Goal: Task Accomplishment & Management: Manage account settings

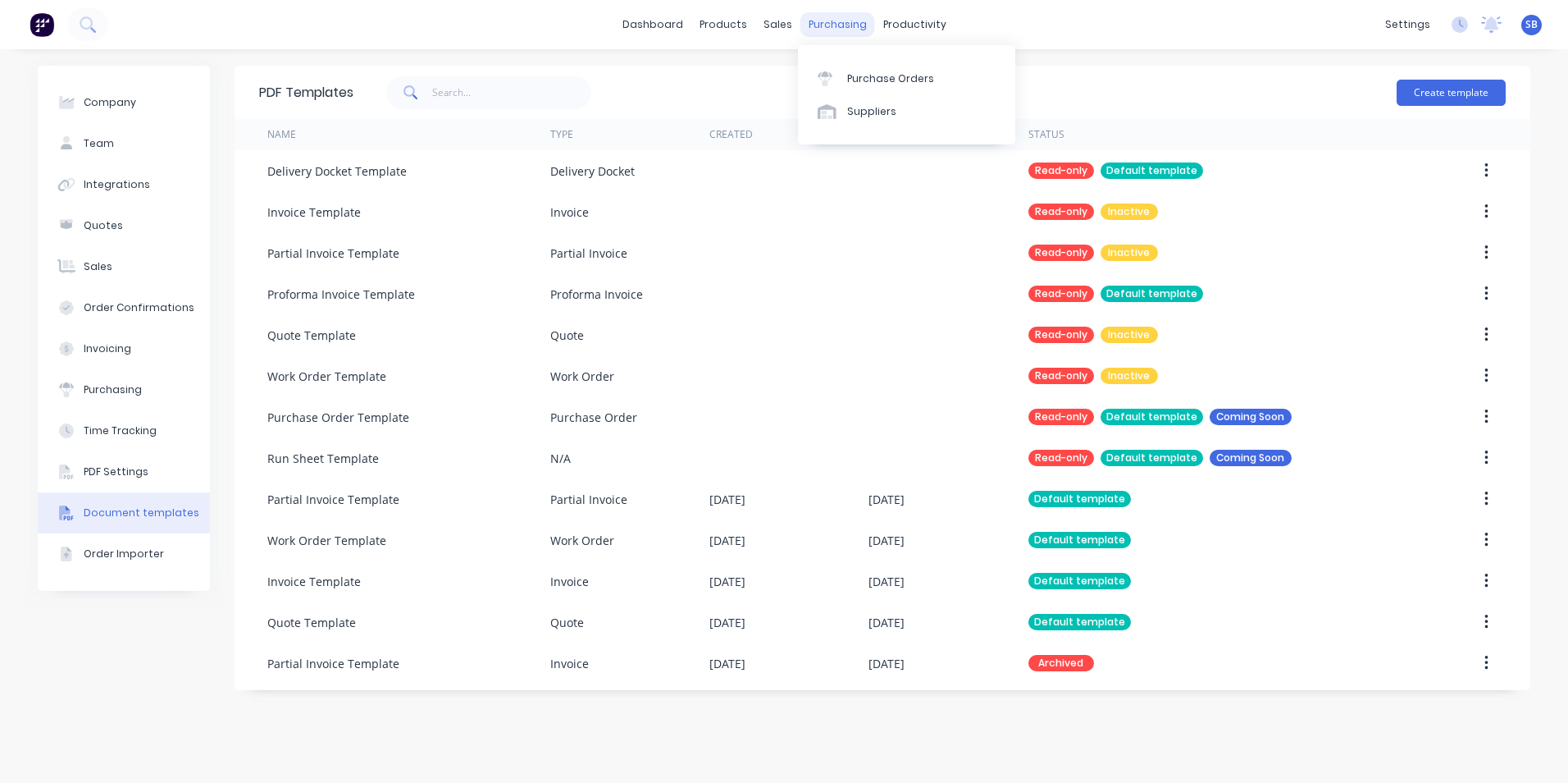
click at [826, 27] on div "purchasing" at bounding box center [838, 24] width 75 height 24
click at [873, 73] on div "Purchase Orders" at bounding box center [890, 78] width 87 height 15
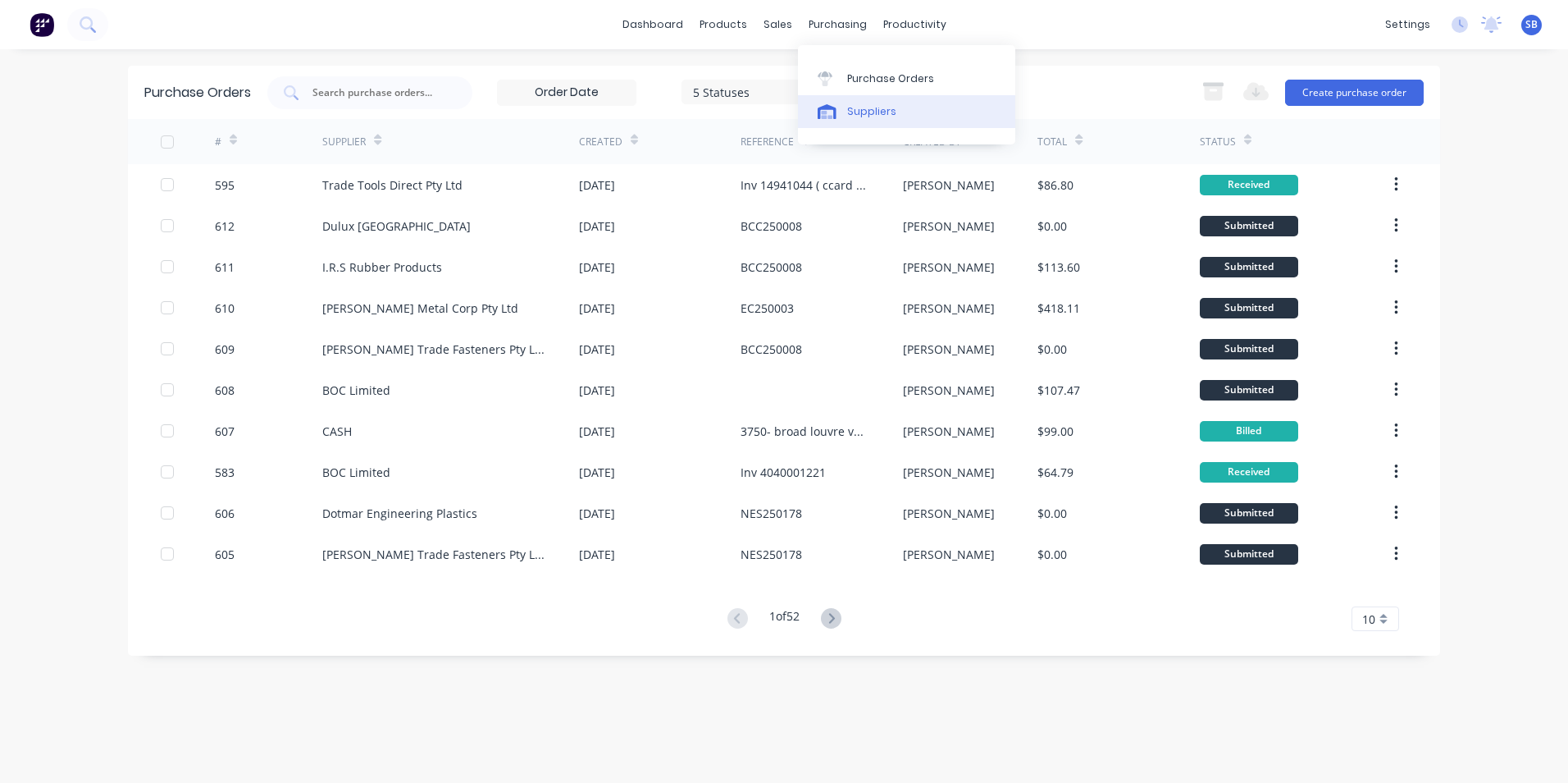
click at [872, 125] on link "Suppliers" at bounding box center [907, 112] width 217 height 33
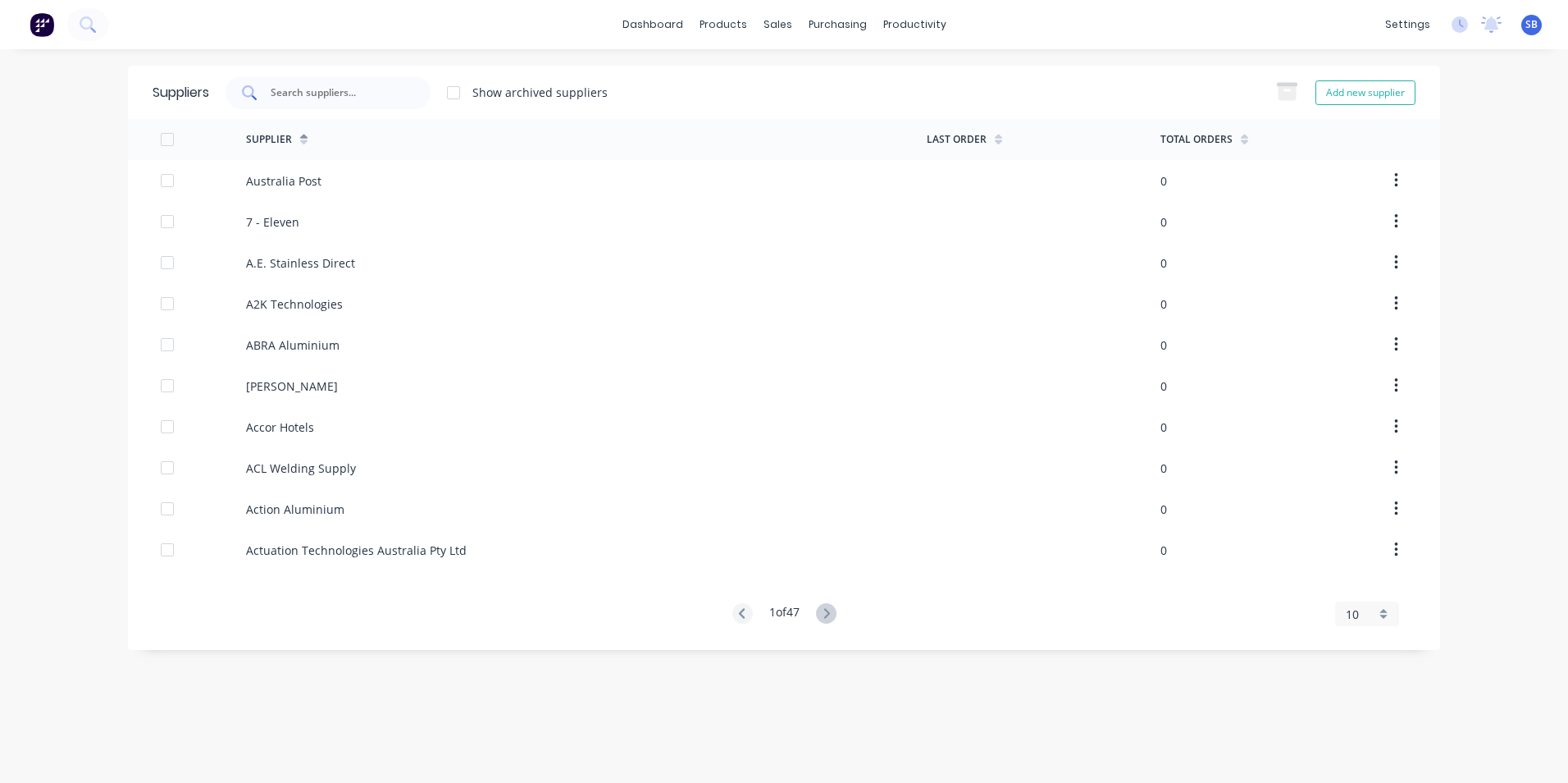
click at [343, 105] on div at bounding box center [328, 93] width 205 height 33
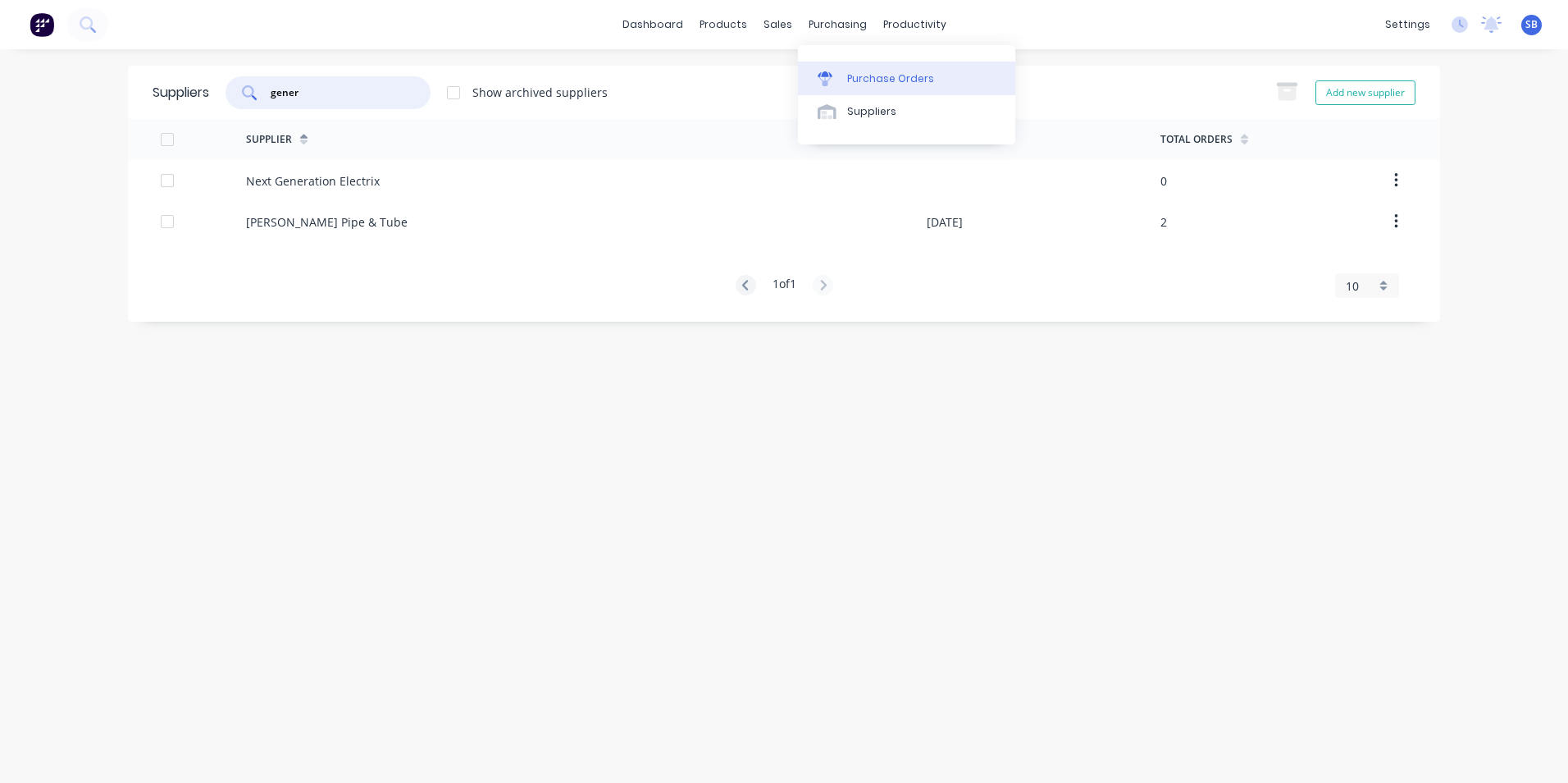
type input "gener"
click at [894, 90] on link "Purchase Orders" at bounding box center [907, 78] width 217 height 33
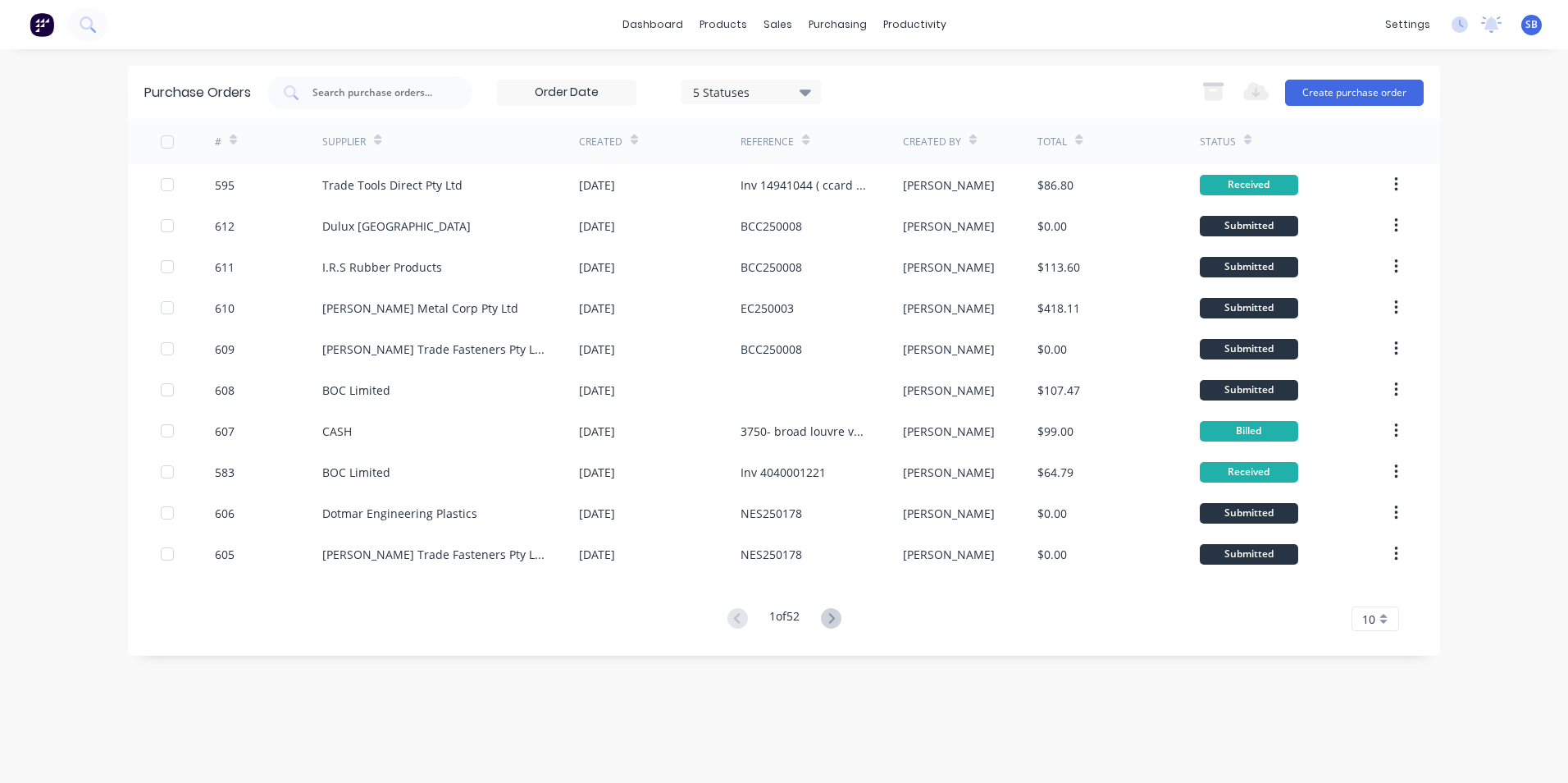
click at [1364, 67] on div "Purchase Orders 5 Statuses 5 Statuses Export to Excel (XLSX) Create purchase or…" at bounding box center [784, 92] width 1313 height 53
click at [1360, 102] on button "Create purchase order" at bounding box center [1355, 93] width 139 height 26
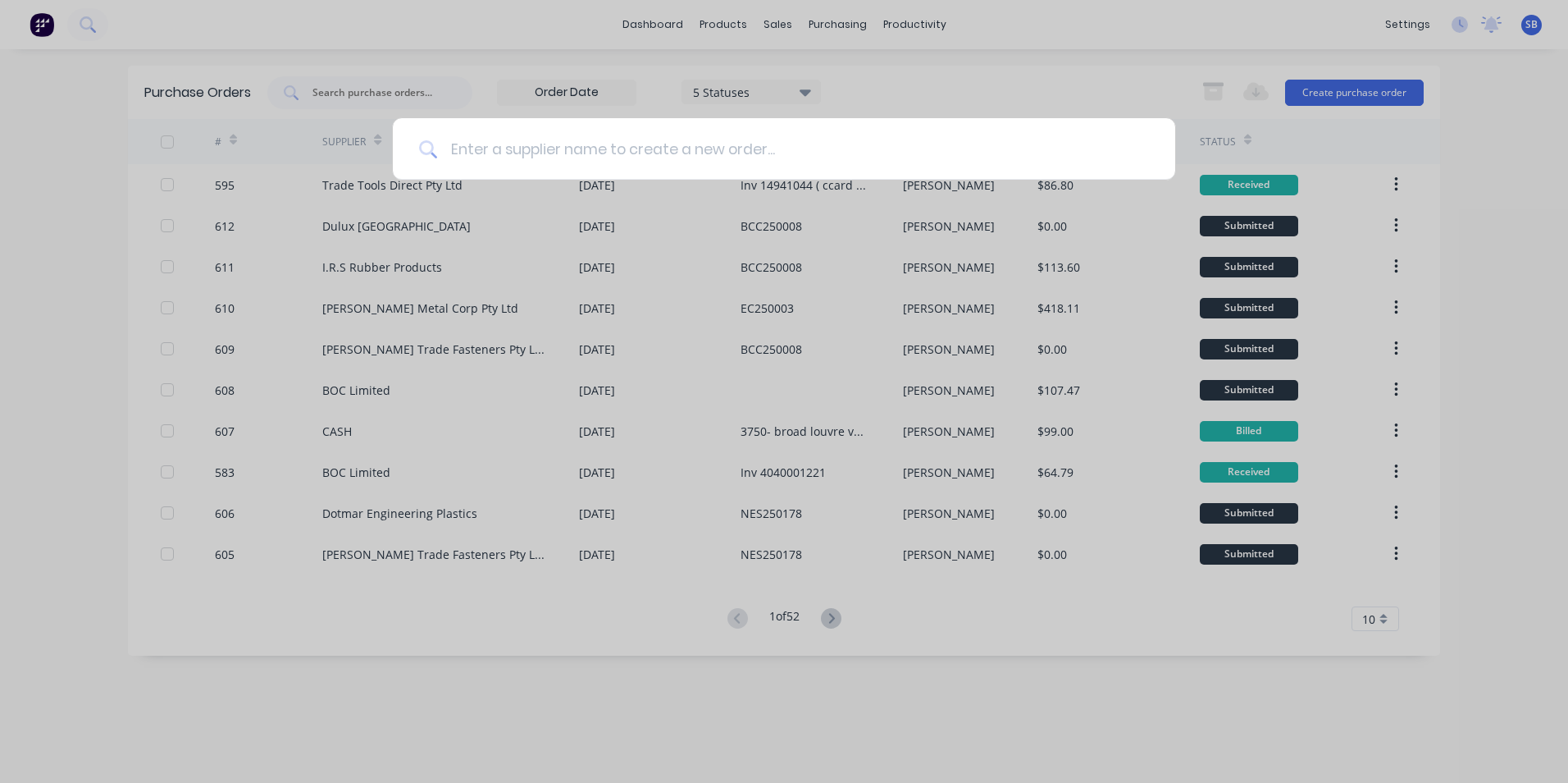
click at [719, 132] on input at bounding box center [793, 149] width 712 height 62
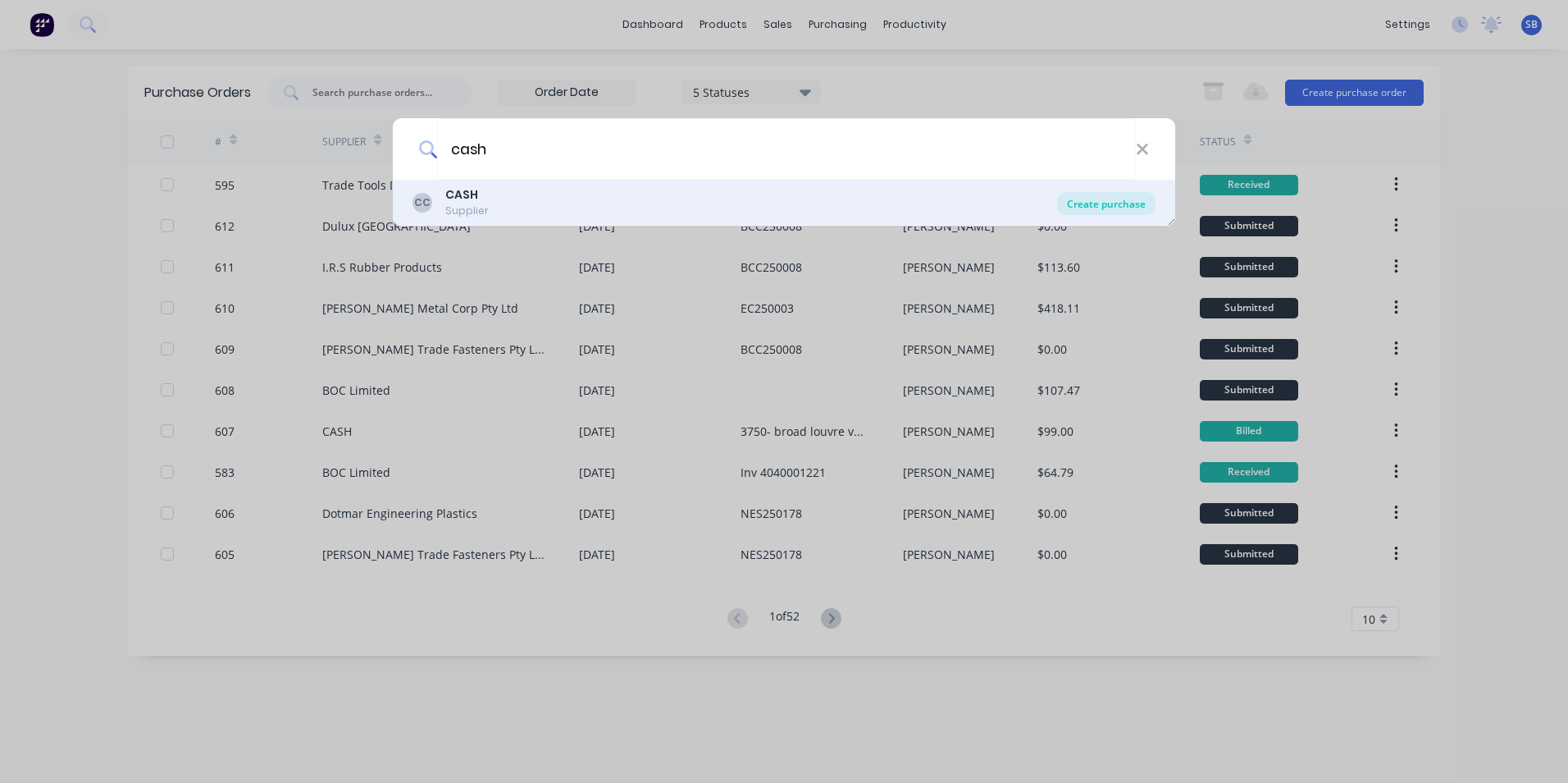
type input "cash"
click at [1078, 197] on div "Create purchase" at bounding box center [1106, 203] width 98 height 23
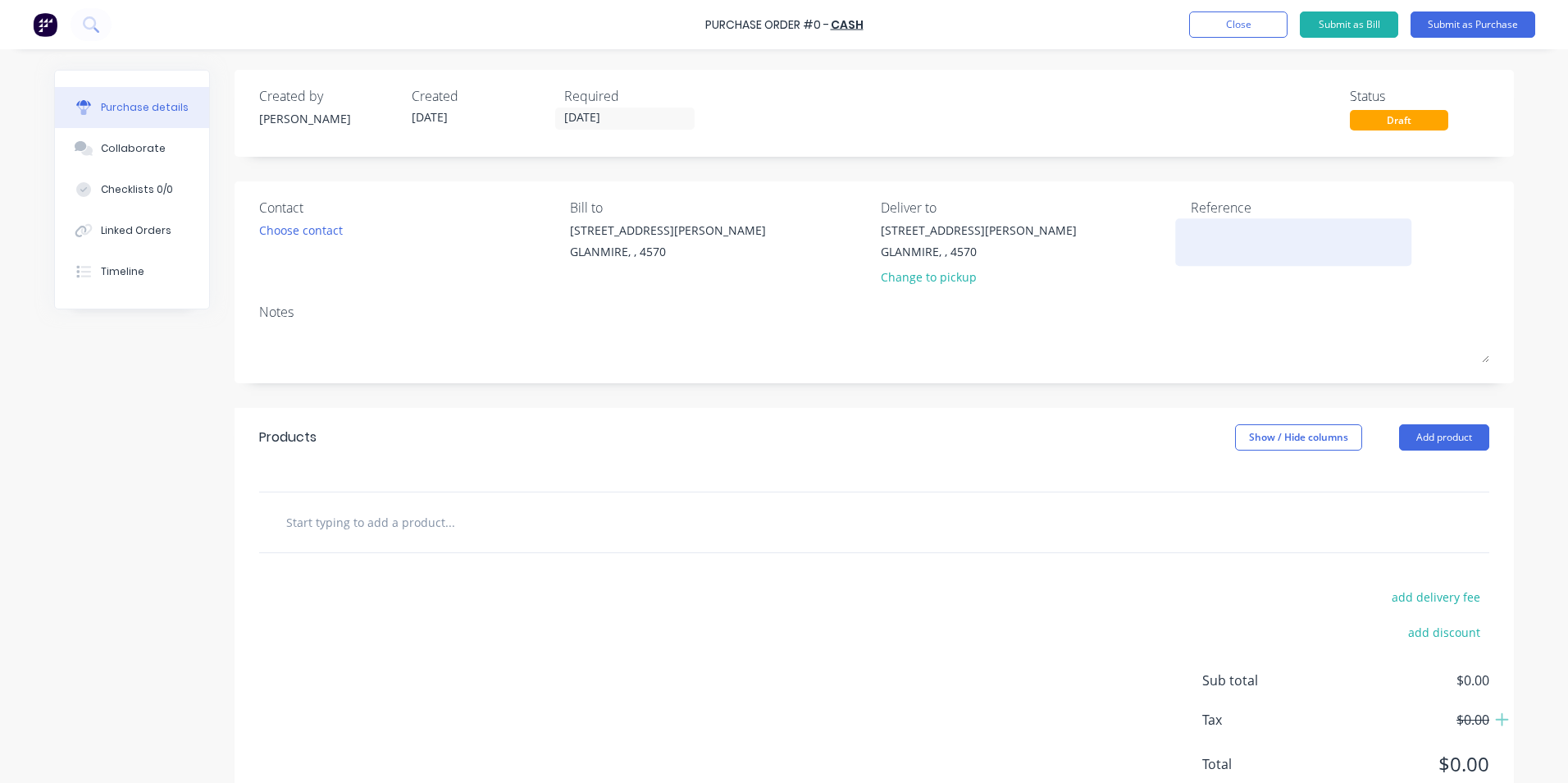
click at [1232, 255] on textarea at bounding box center [1293, 240] width 205 height 36
type textarea "00183154 - General [PERSON_NAME]"
type textarea "x"
type textarea "00183154 - General To"
type textarea "x"
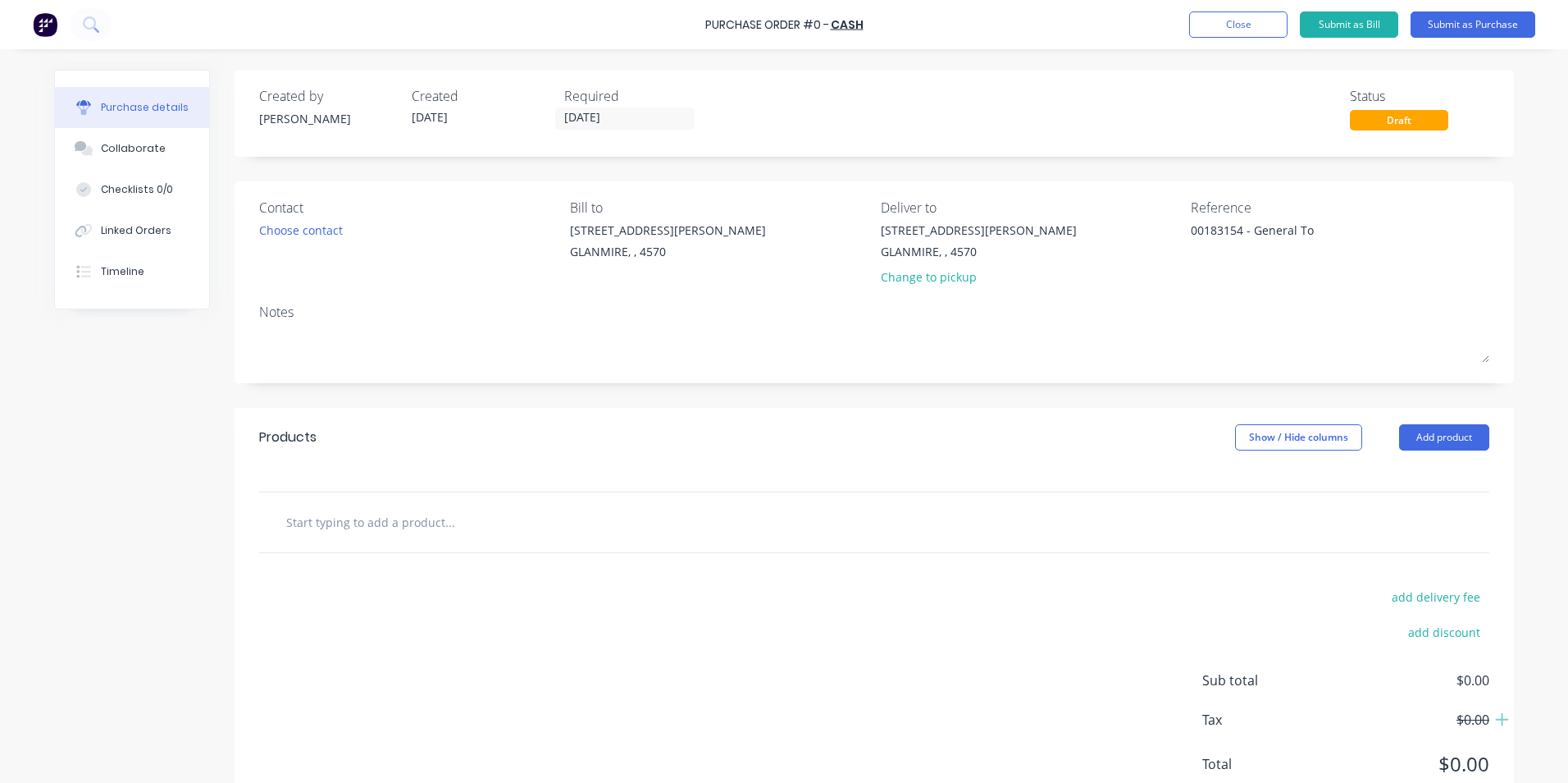
type textarea "00183154 - General Too"
type textarea "x"
type textarea "00183154 - General Tool"
type textarea "x"
type textarea "00183154 - General Tools"
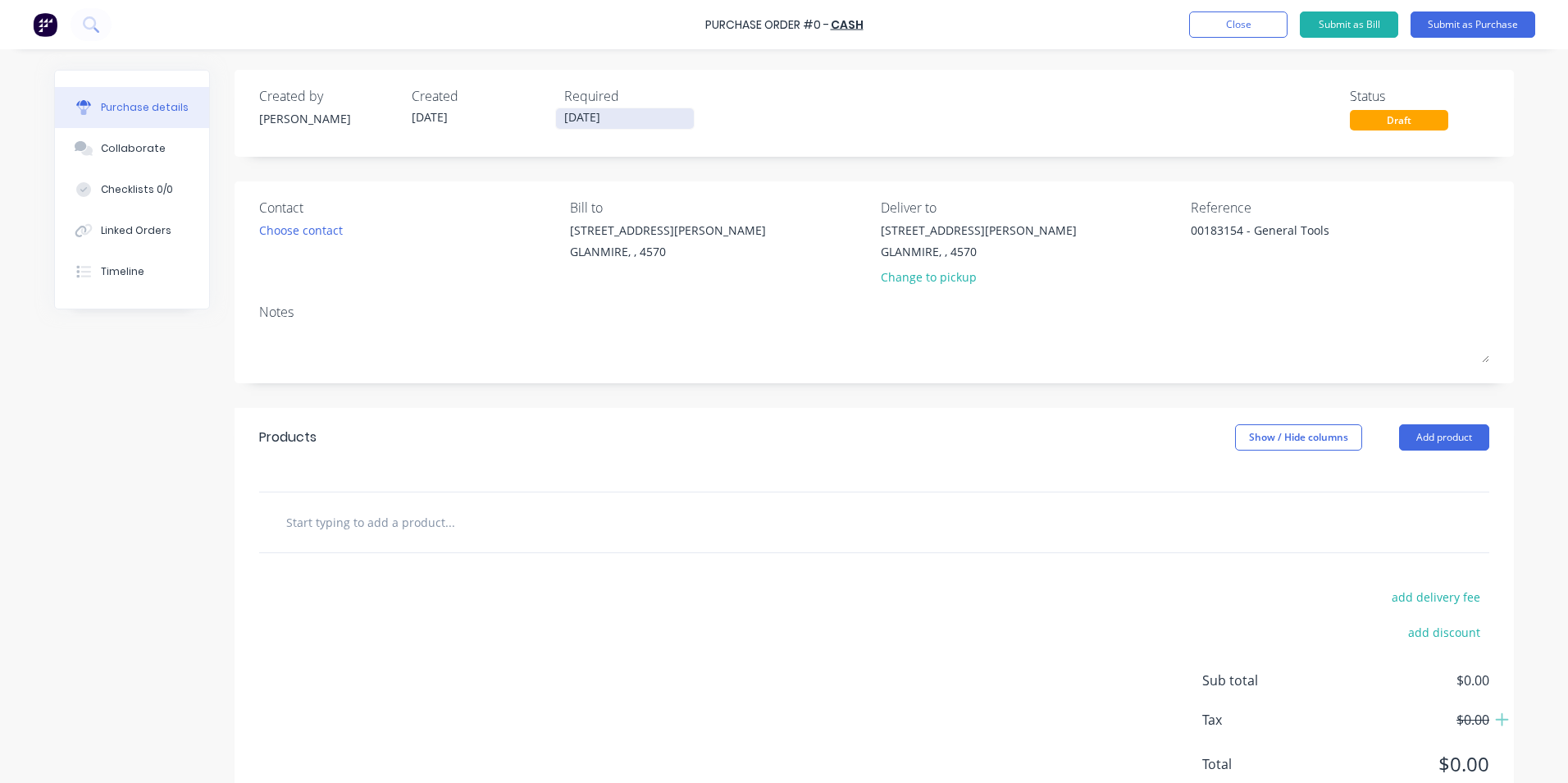
type textarea "x"
type textarea "00183154 - General Tools"
click at [640, 114] on input "[DATE]" at bounding box center [625, 119] width 138 height 21
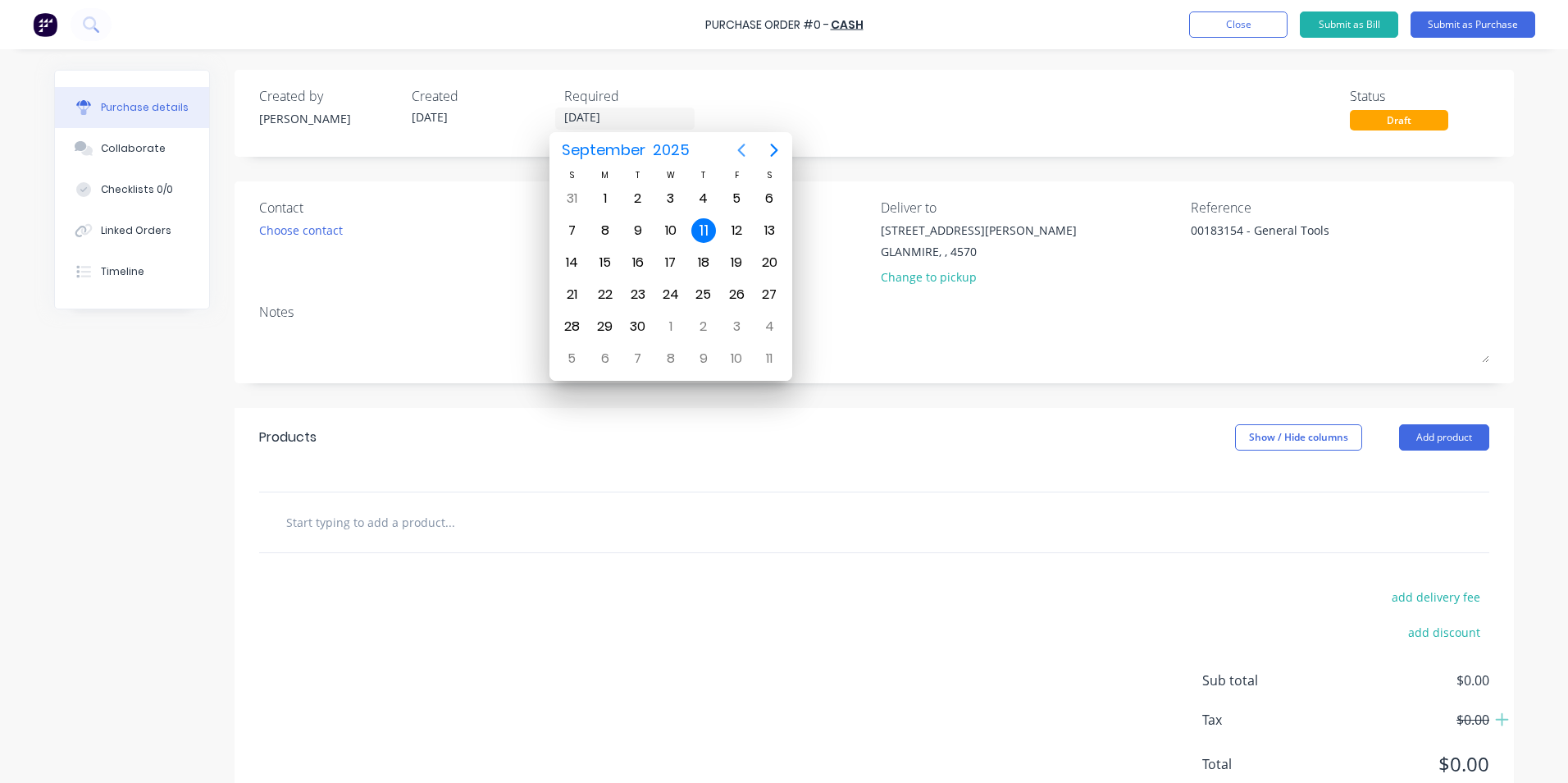
click at [750, 155] on icon "Previous page" at bounding box center [741, 149] width 20 height 20
drag, startPoint x: 665, startPoint y: 295, endPoint x: 653, endPoint y: 316, distance: 24.2
click at [665, 295] on div "23" at bounding box center [671, 295] width 24 height 24
type textarea "x"
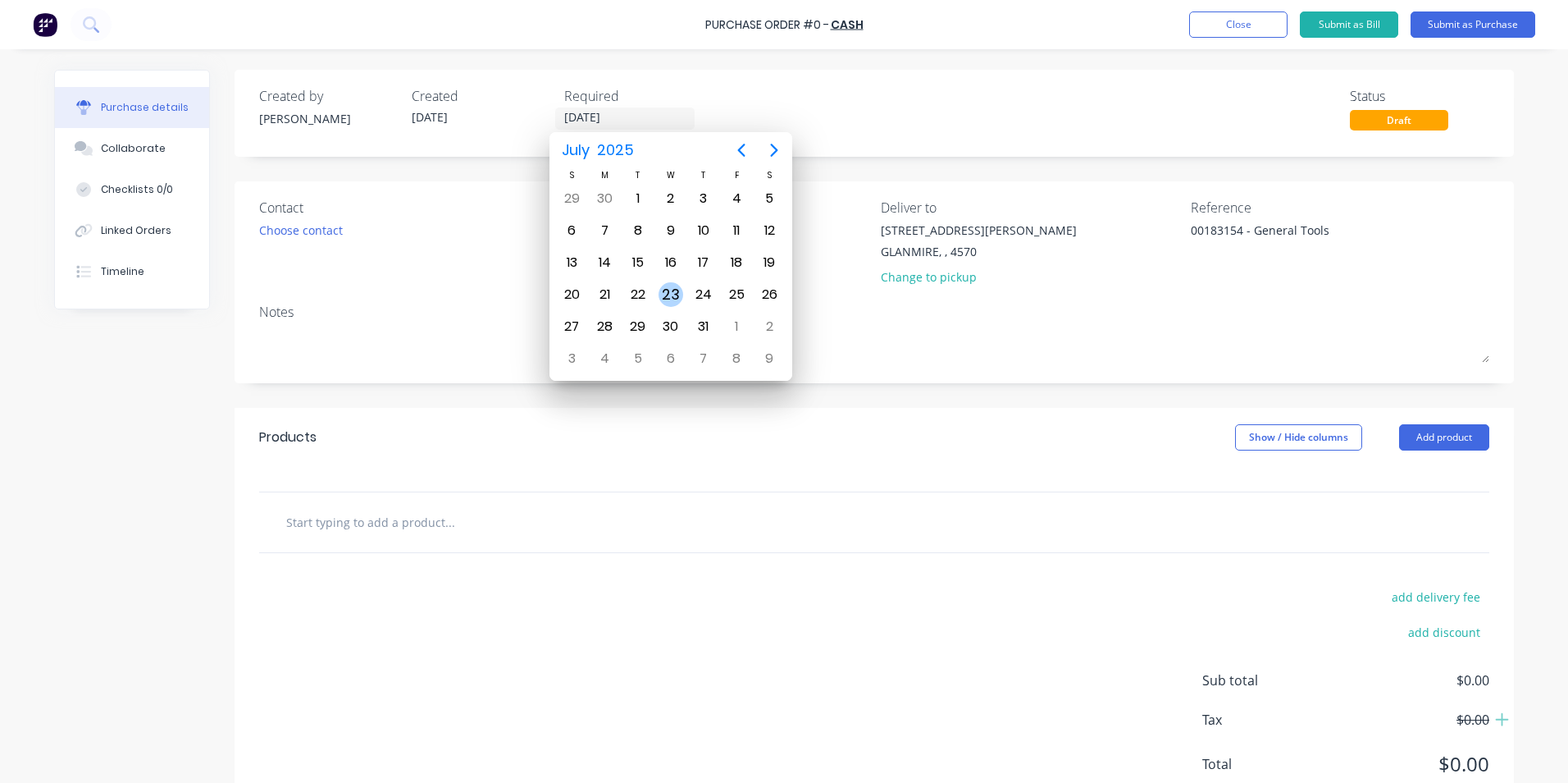
type input "[DATE]"
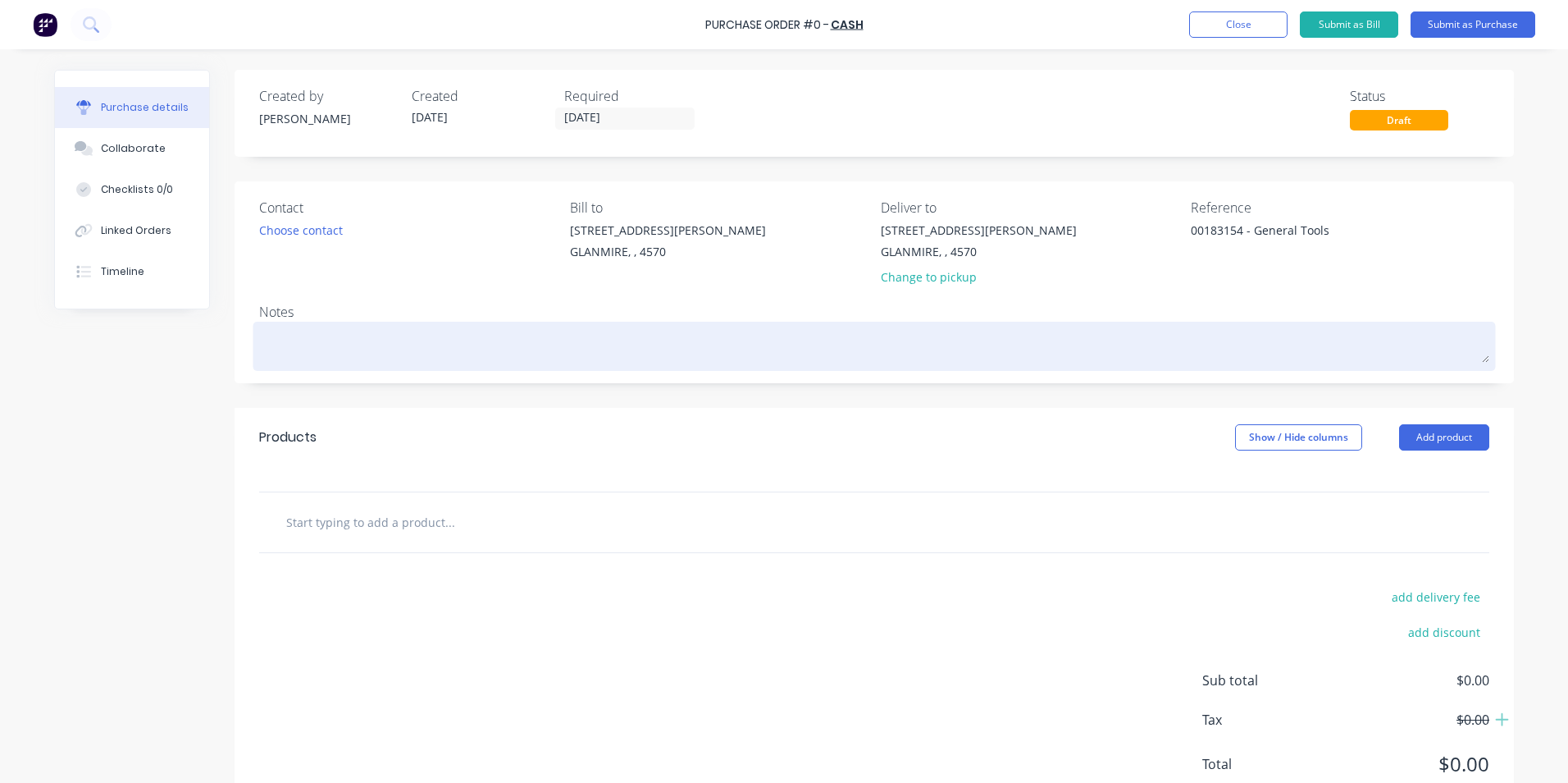
click at [456, 358] on textarea at bounding box center [874, 344] width 1230 height 36
type textarea "x"
type textarea "w"
type textarea "x"
type textarea "w/"
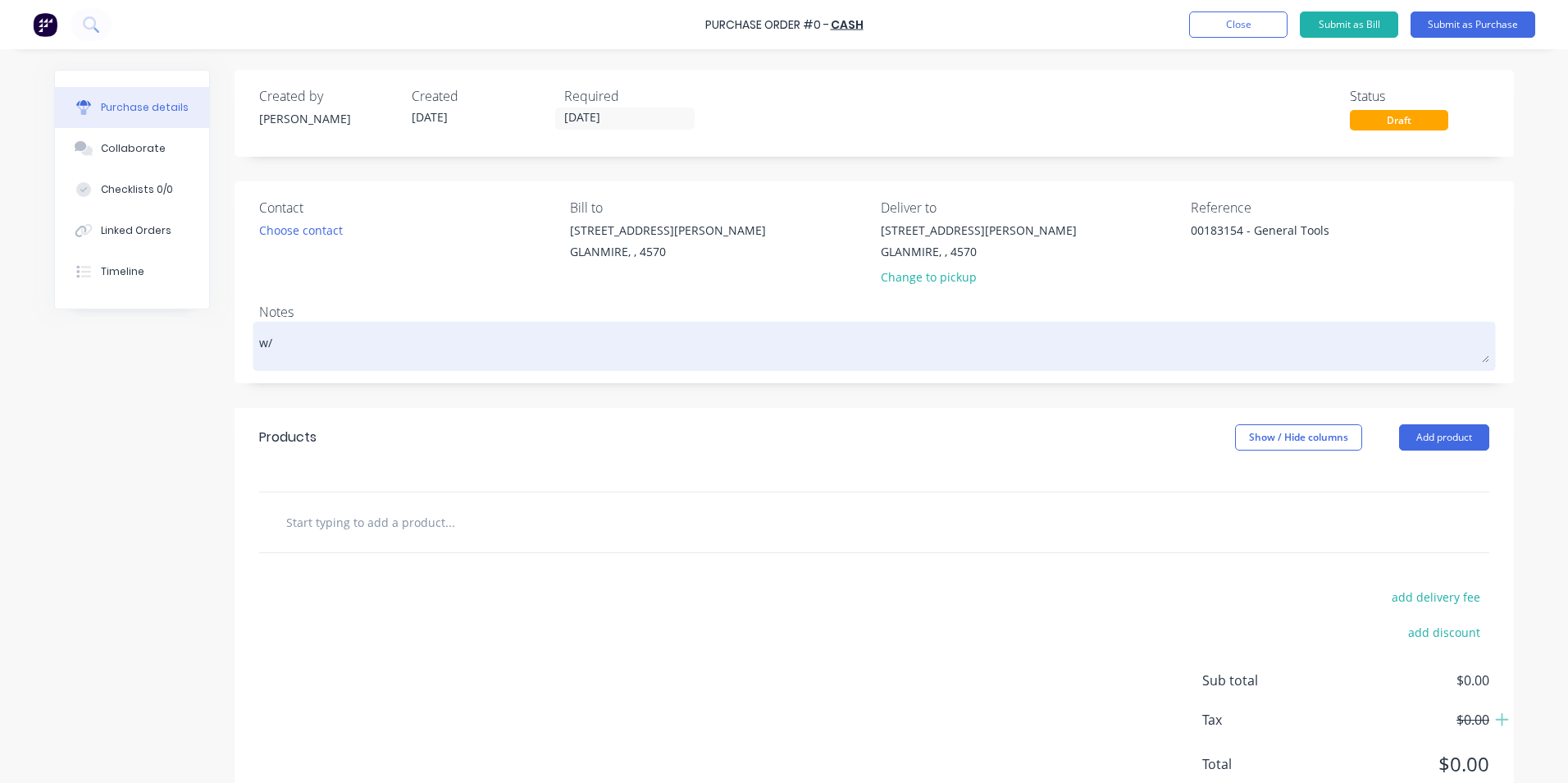
type textarea "x"
type textarea "w/s"
type textarea "x"
type textarea "w/sh"
type textarea "x"
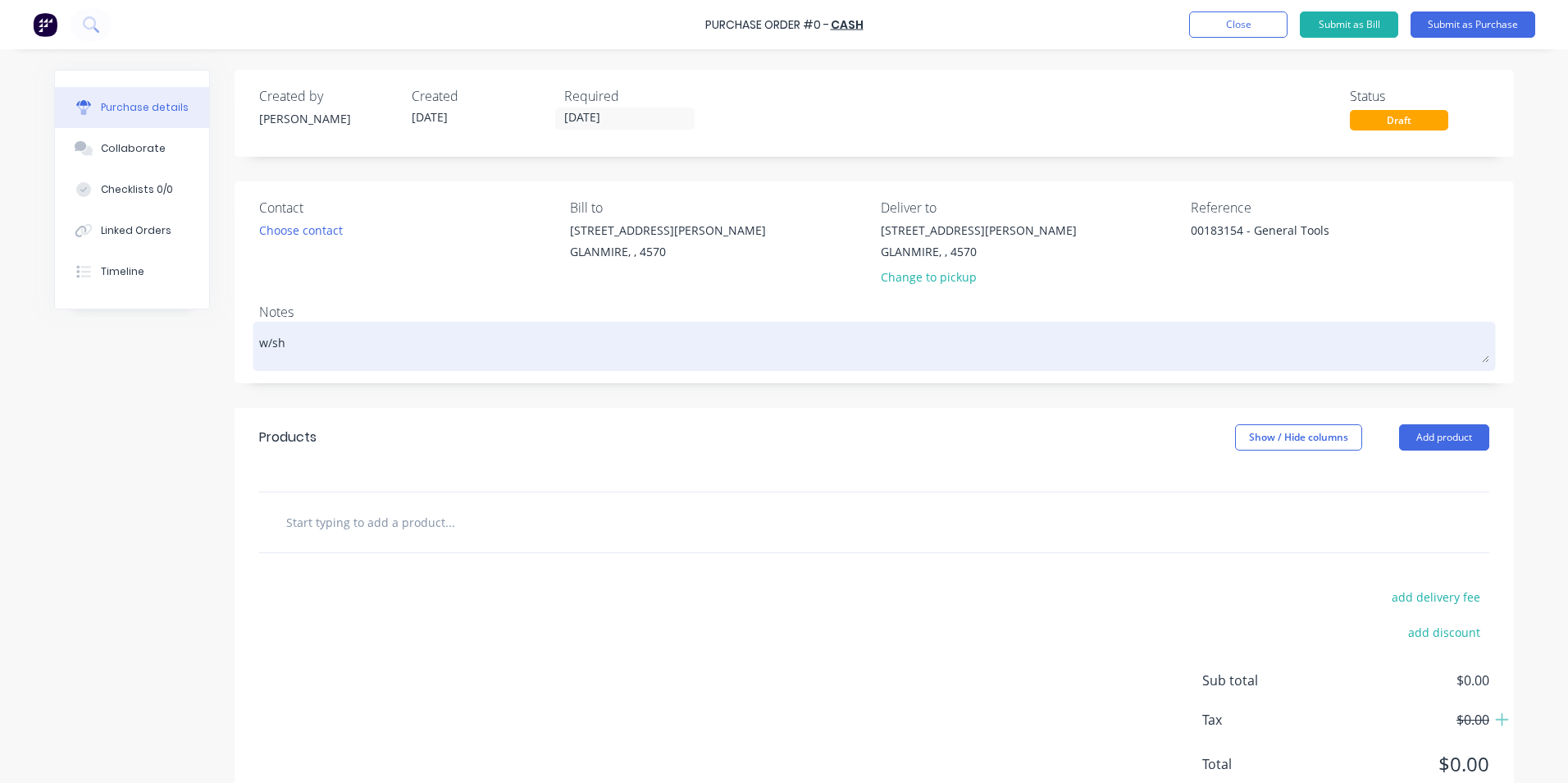
type textarea "w/sho"
type textarea "x"
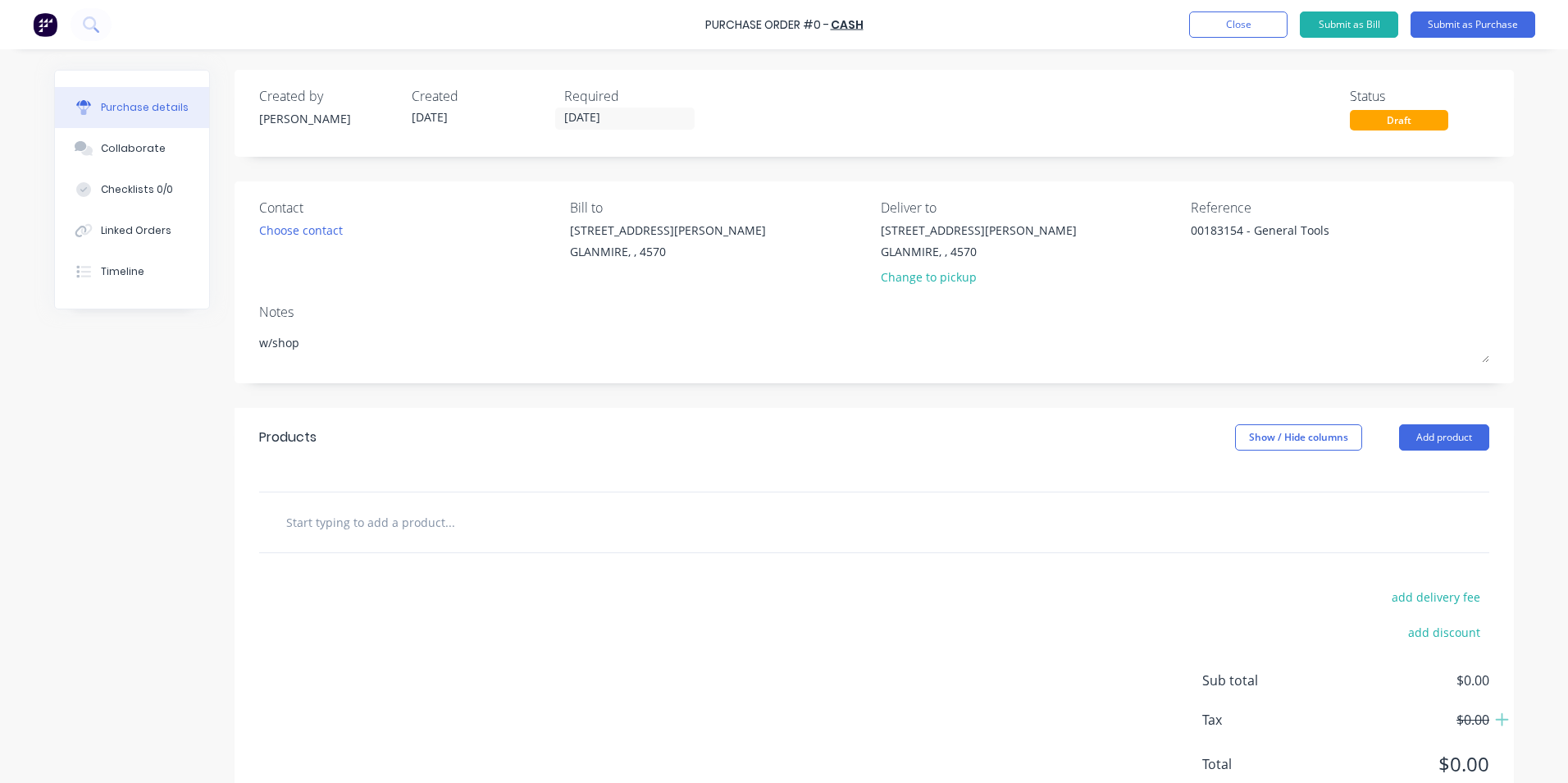
type textarea "w/shop"
type textarea "x"
type textarea "w/shop"
click at [394, 522] on input "text" at bounding box center [450, 522] width 328 height 33
type textarea "x"
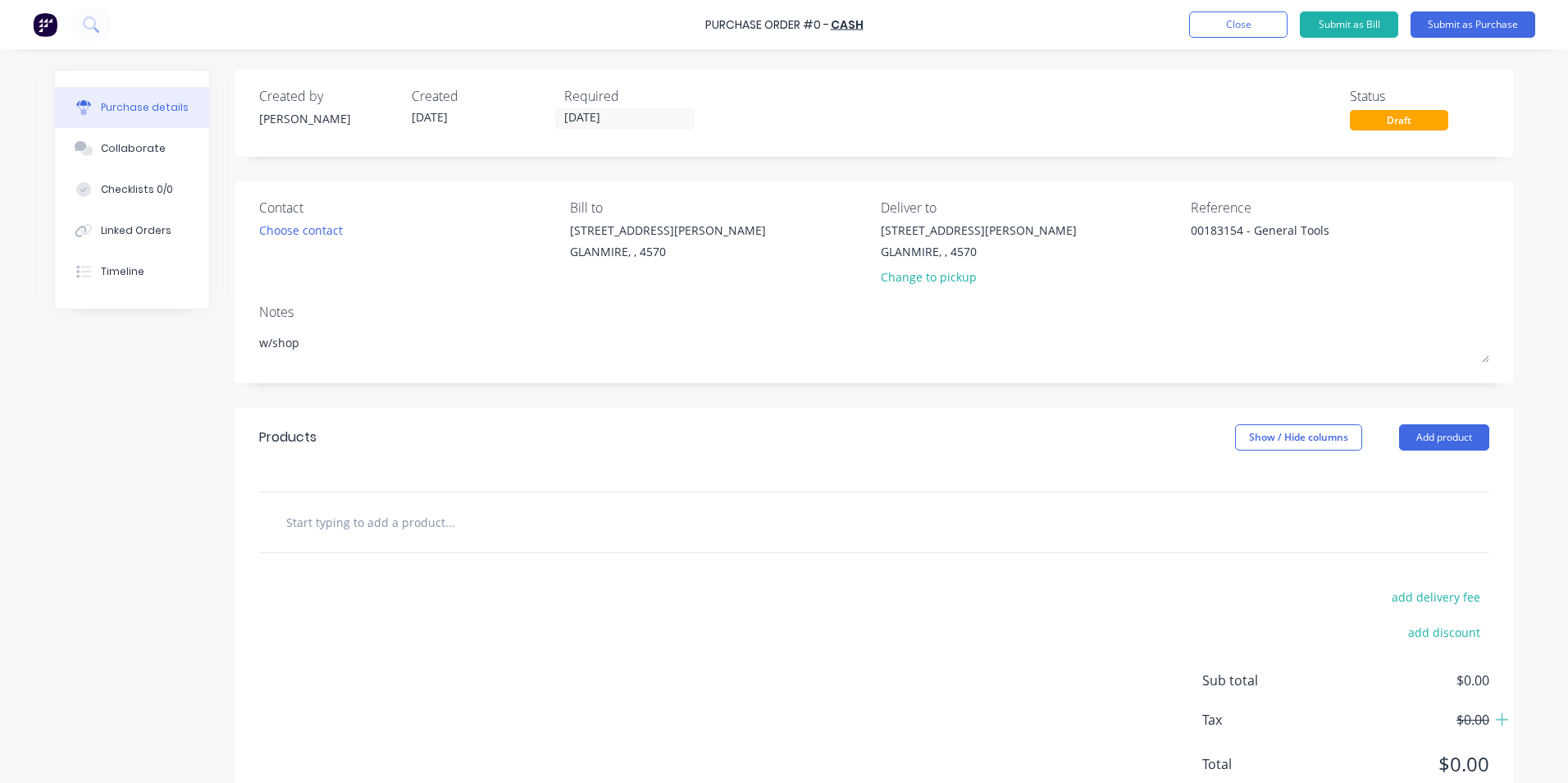
type input "m"
type textarea "x"
type input "mi"
type textarea "x"
type input "mit"
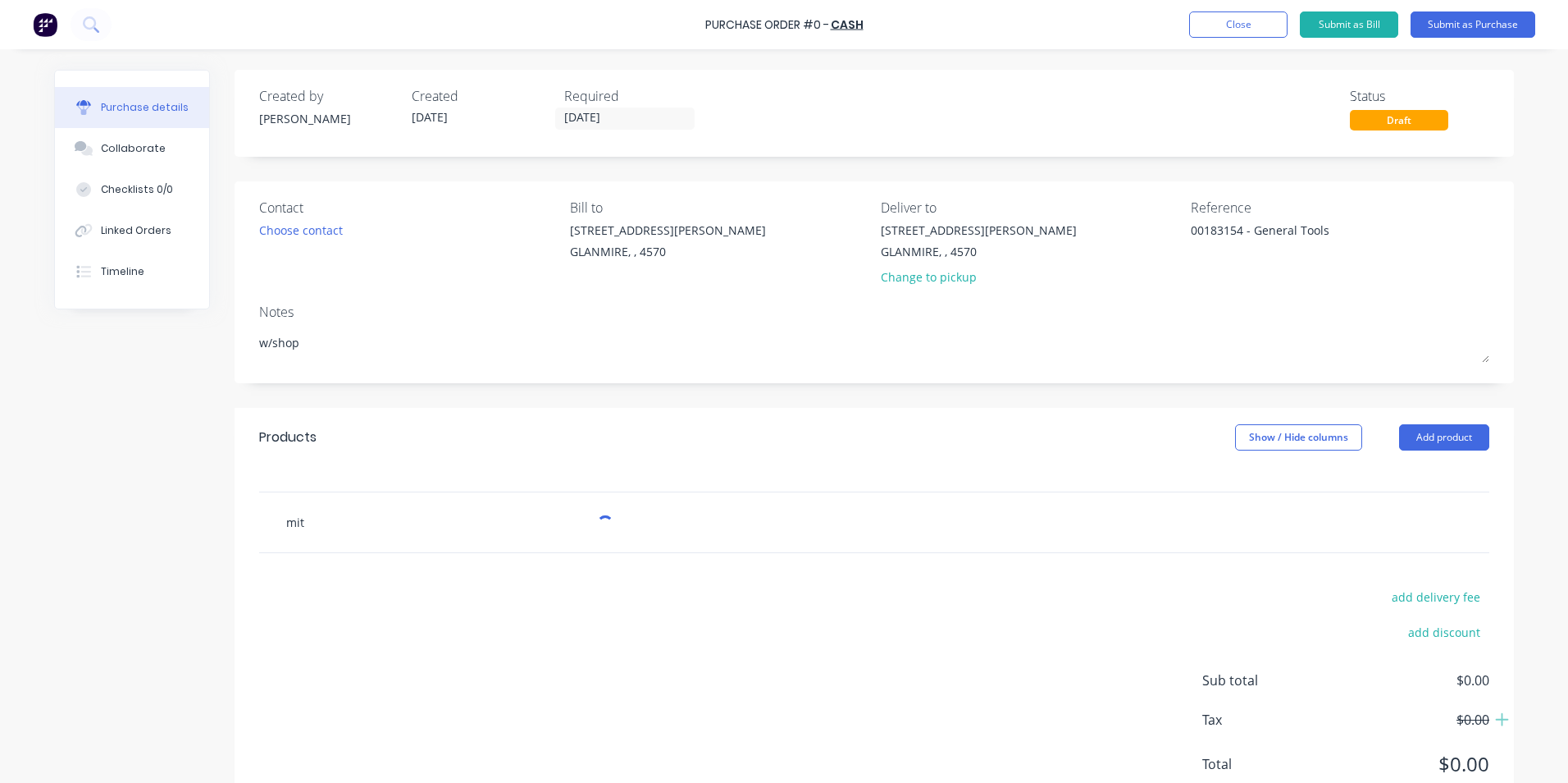
type textarea "x"
type input "mitu"
type textarea "x"
type input "mitut"
type textarea "x"
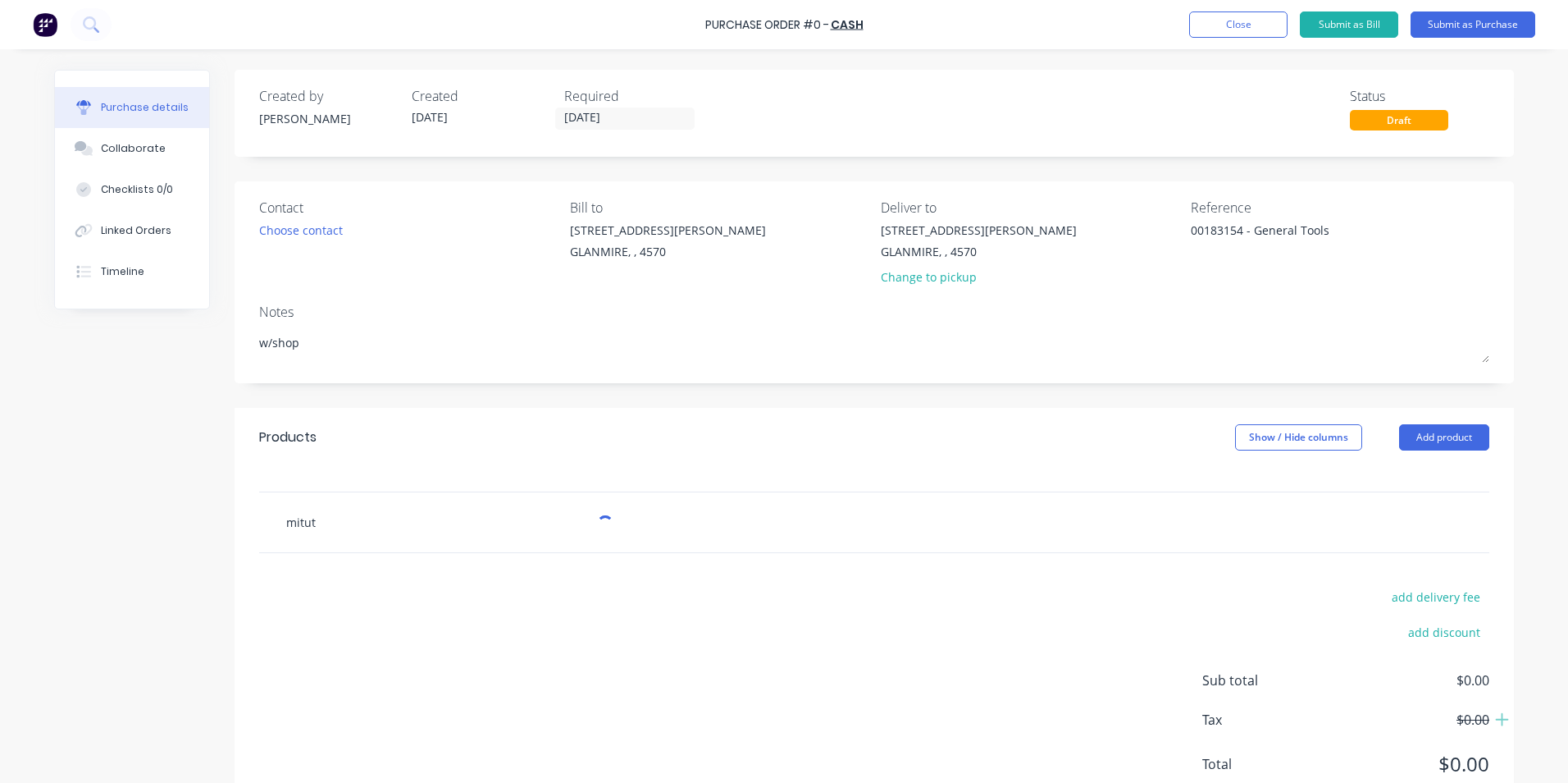
type input "mituto"
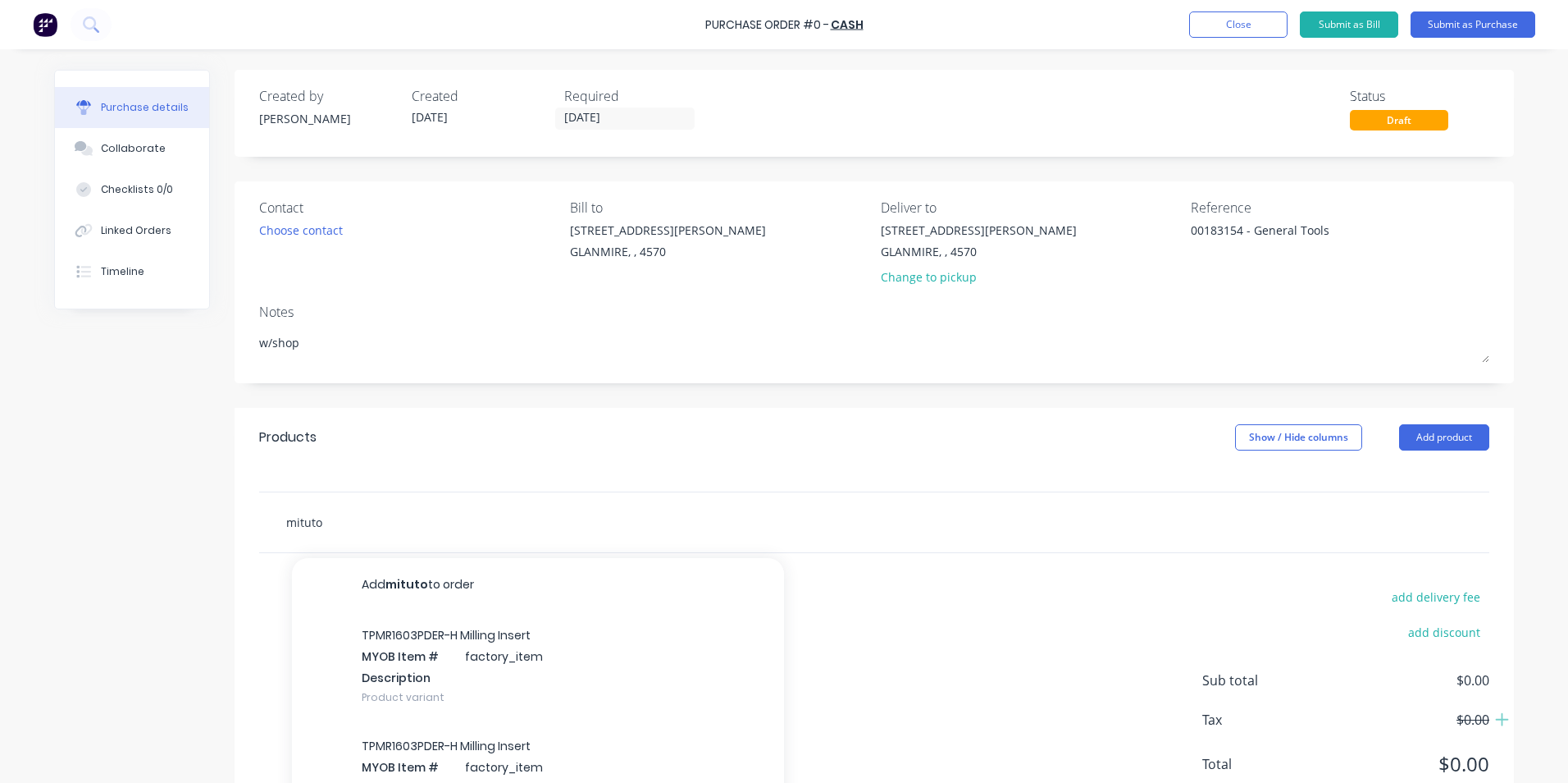
type textarea "x"
type input "mitutoy"
type textarea "x"
type input "mitutoyo"
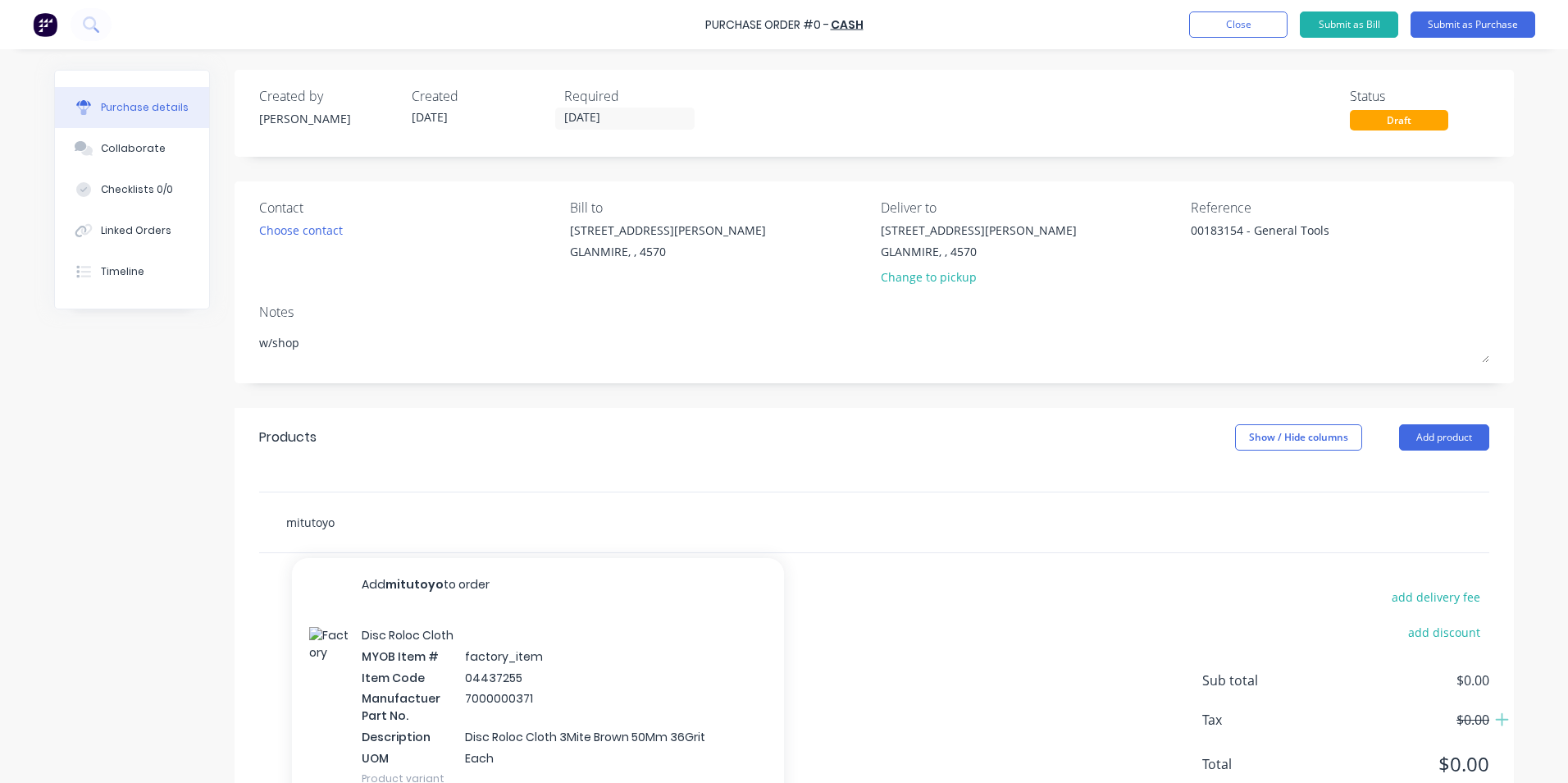
type textarea "x"
type input "mitutoyo"
type textarea "x"
type input "mitutoyo d"
type textarea "x"
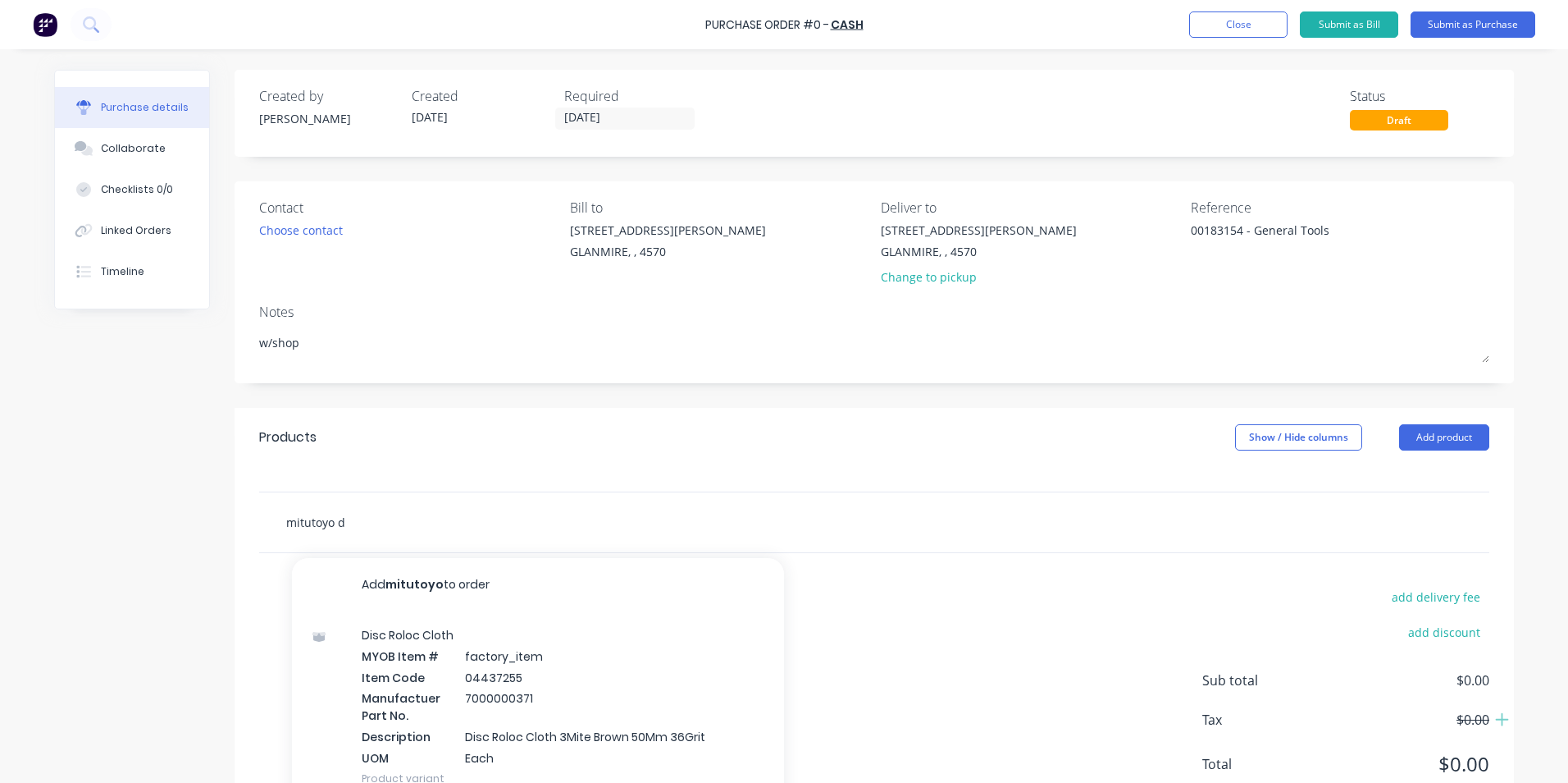
type input "mitutoyo di"
type textarea "x"
type input "mitutoyo dia"
type textarea "x"
type input "mitutoyo dial"
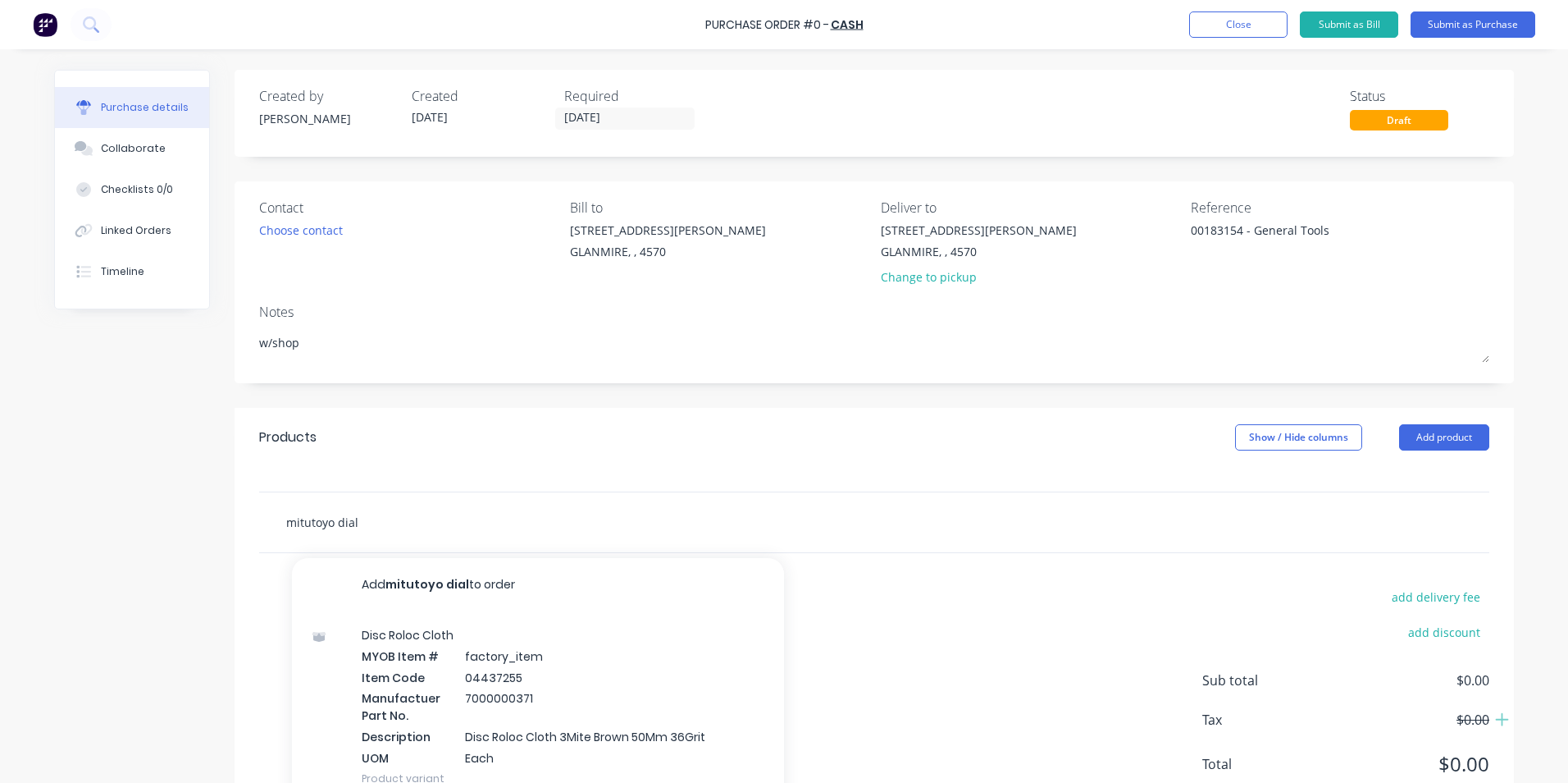
type textarea "x"
type input "mitutoyo dial"
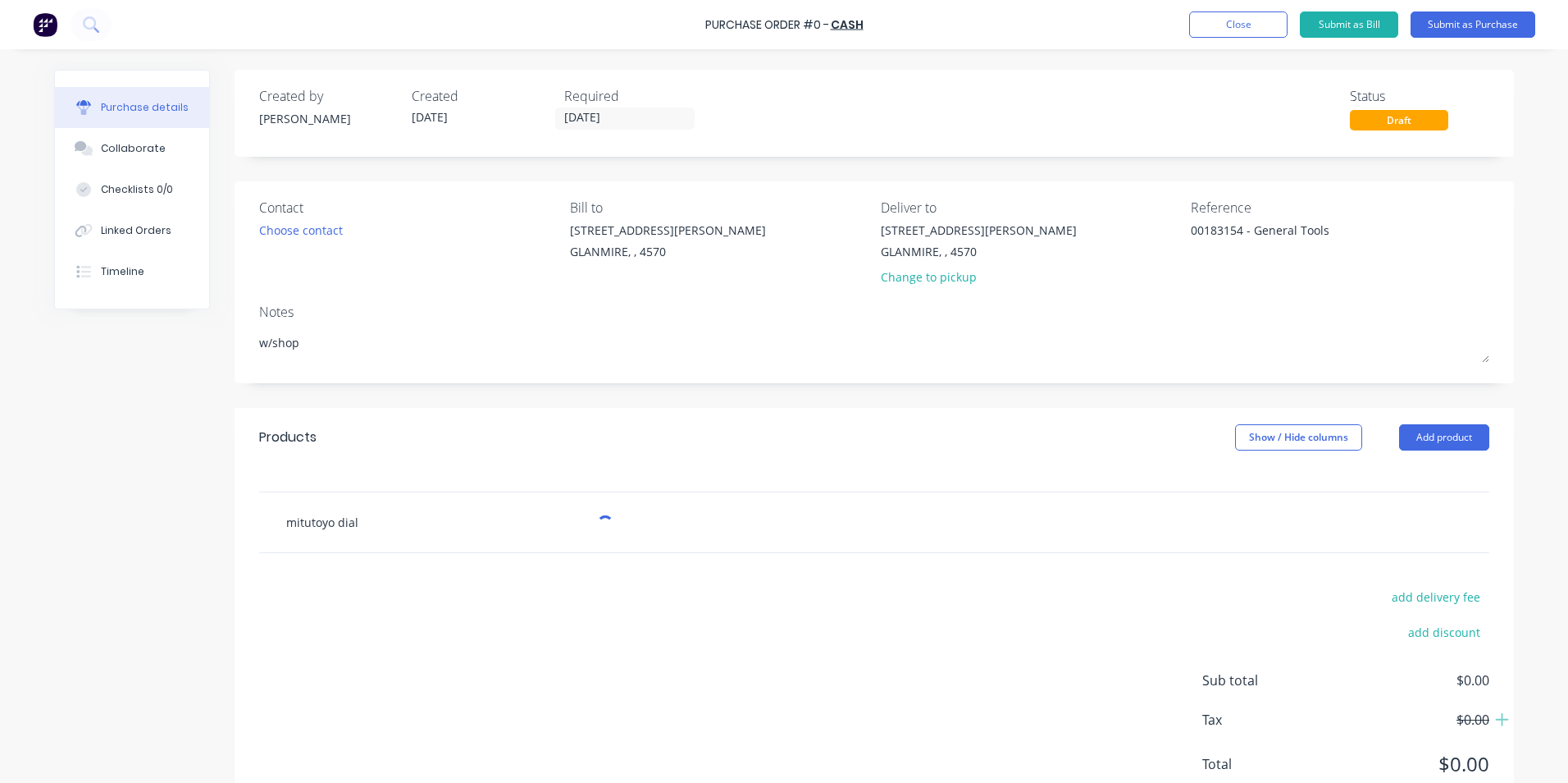
type textarea "x"
type input "mitutoyo dial g"
type textarea "x"
type input "mitutoyo dial ga"
type textarea "x"
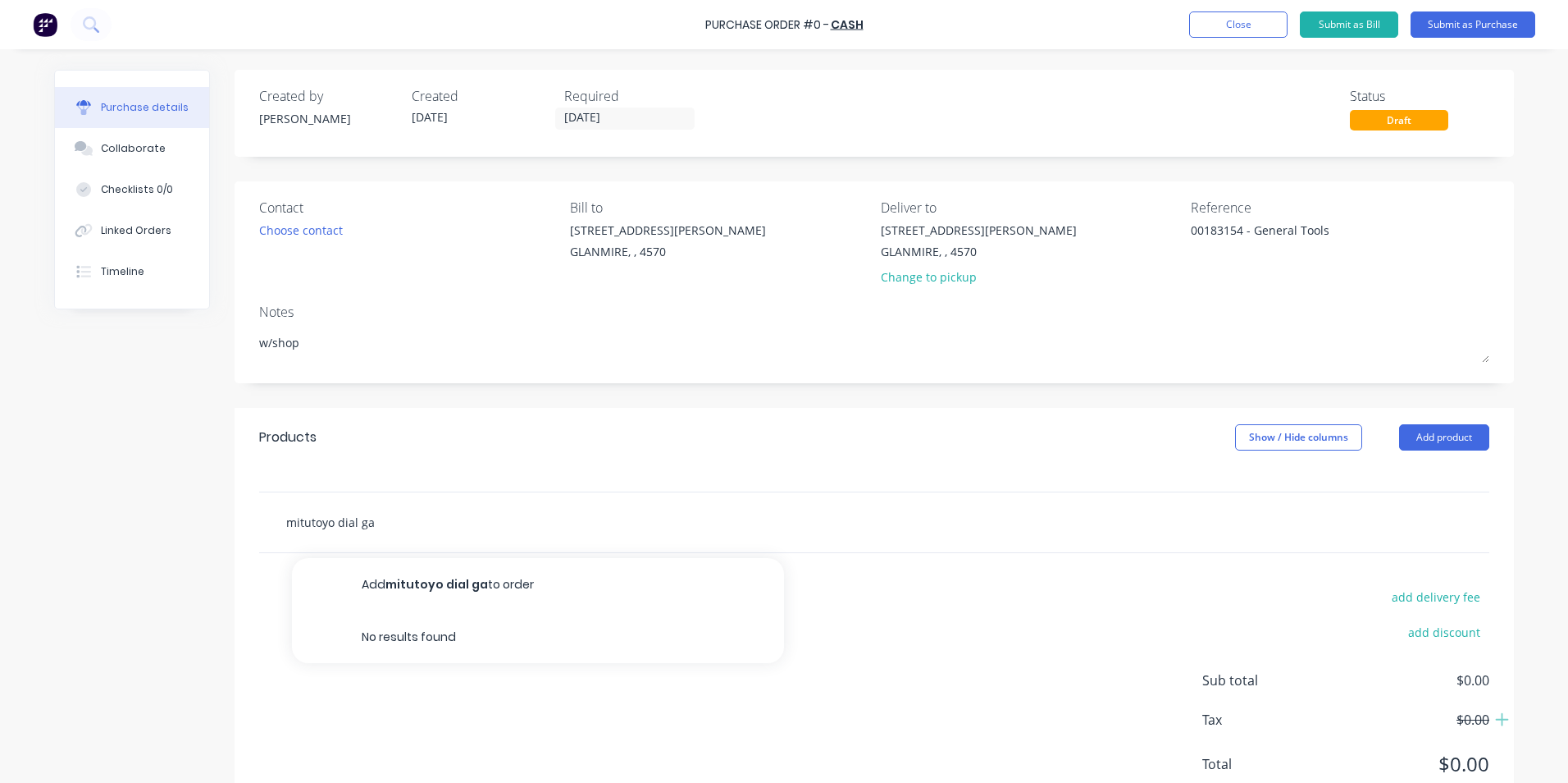
type input "mitutoyo dial gau"
type textarea "x"
type input "mitutoyo dial [PERSON_NAME]"
type textarea "x"
type input "mitutoyo dial gauge"
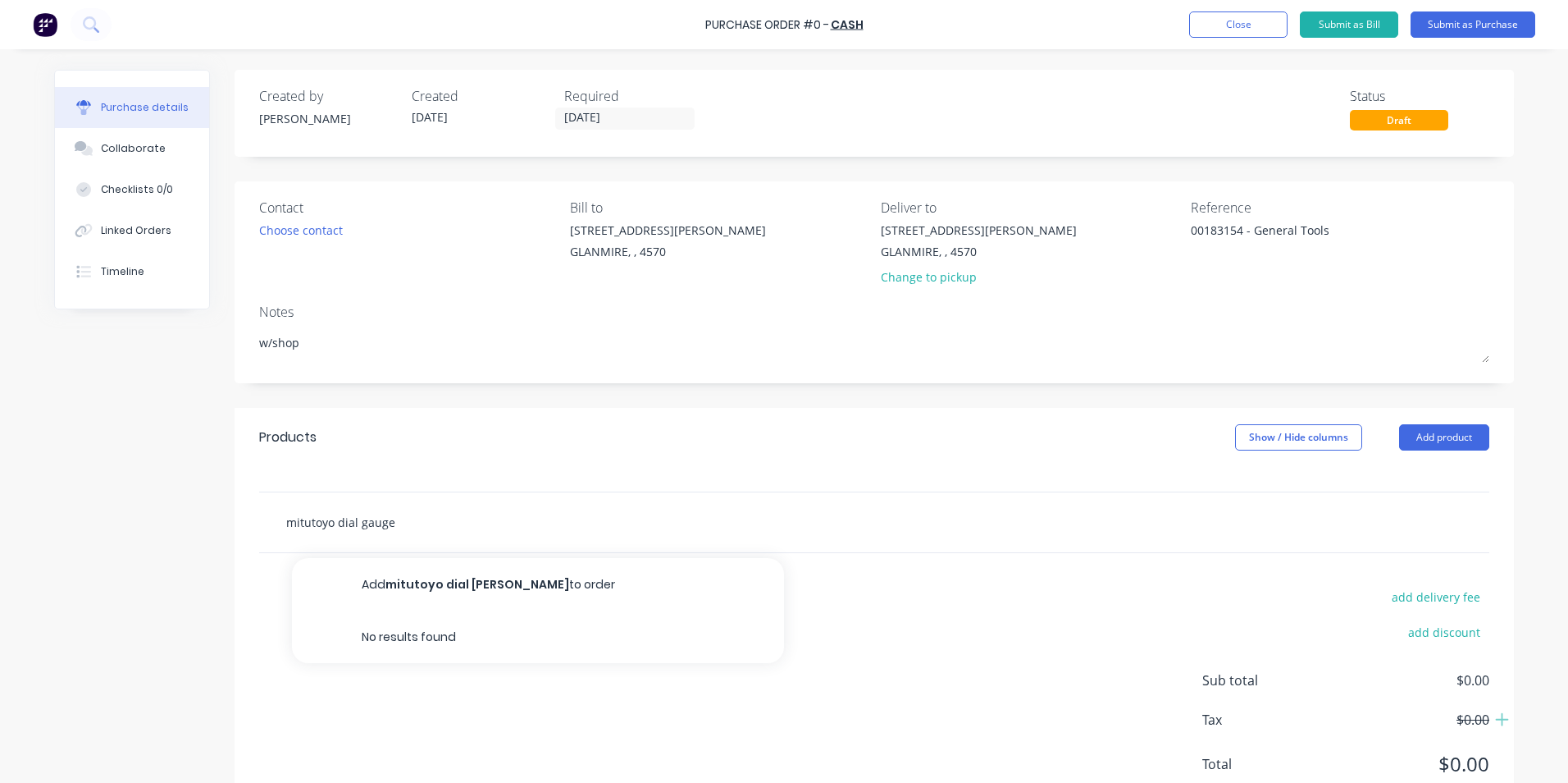
type textarea "x"
type input "mitutoyo dial gauge"
type textarea "x"
type input "mitutoyo dial gauge 2"
type textarea "x"
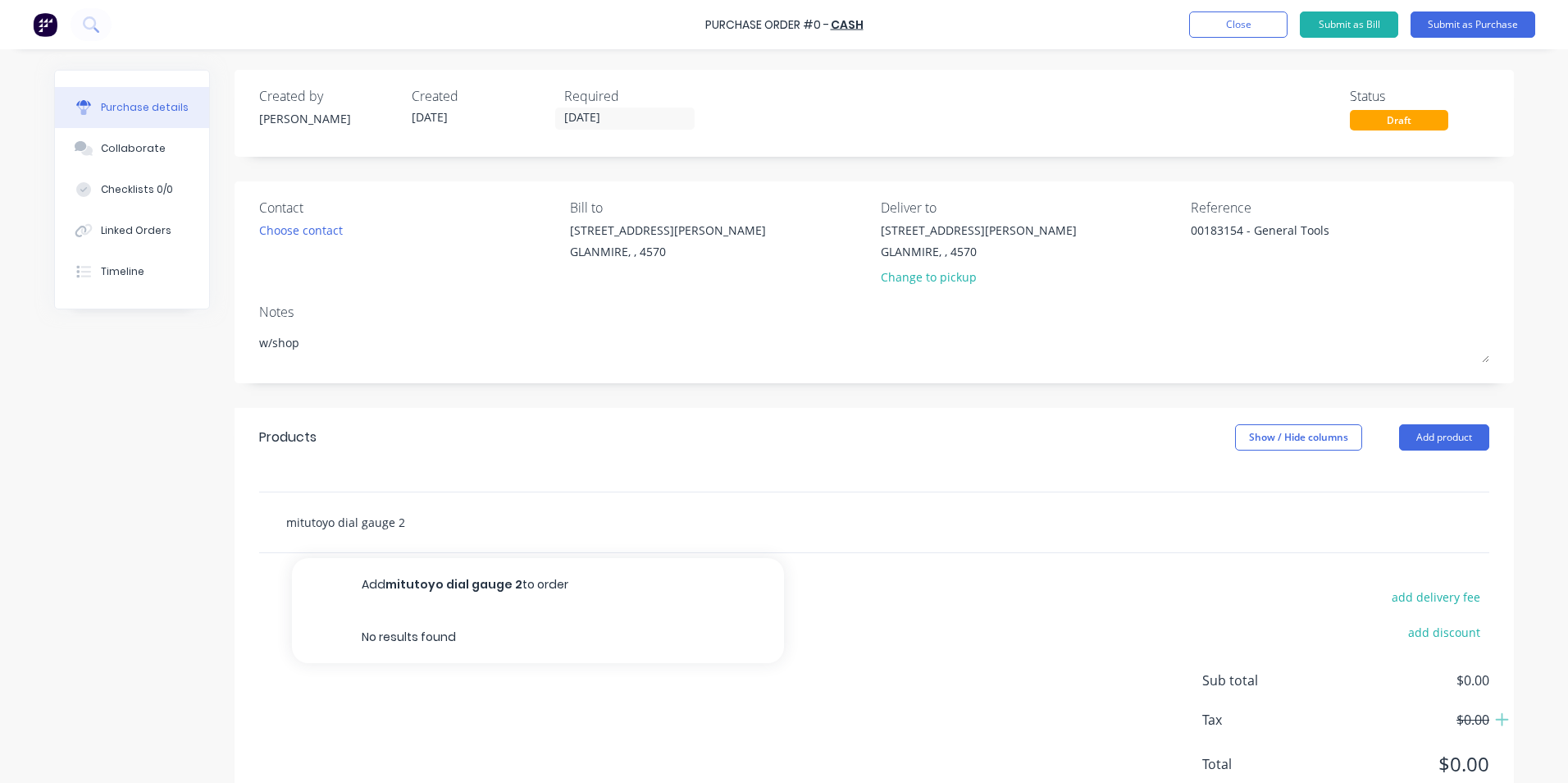
type input "mitutoyo dial gauge 20"
type textarea "x"
type input "mitutoyo dial gauge 20m"
type textarea "x"
type input "mitutoyo dial gauge 20mm"
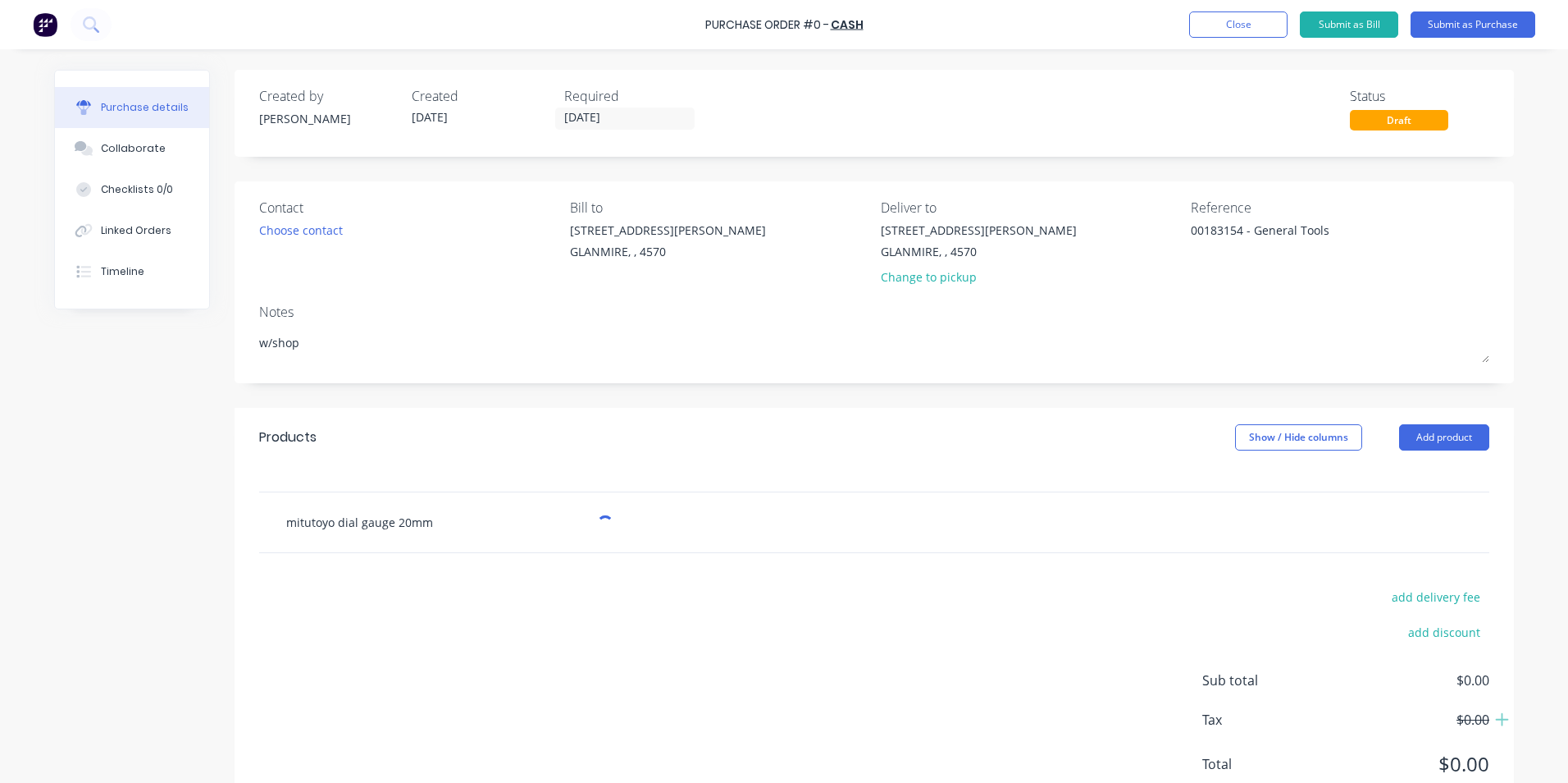
type textarea "x"
type input "mitutoyo dial gauge 20mm"
type textarea "x"
type input "mitutoyo dial gauge 20mm t"
type textarea "x"
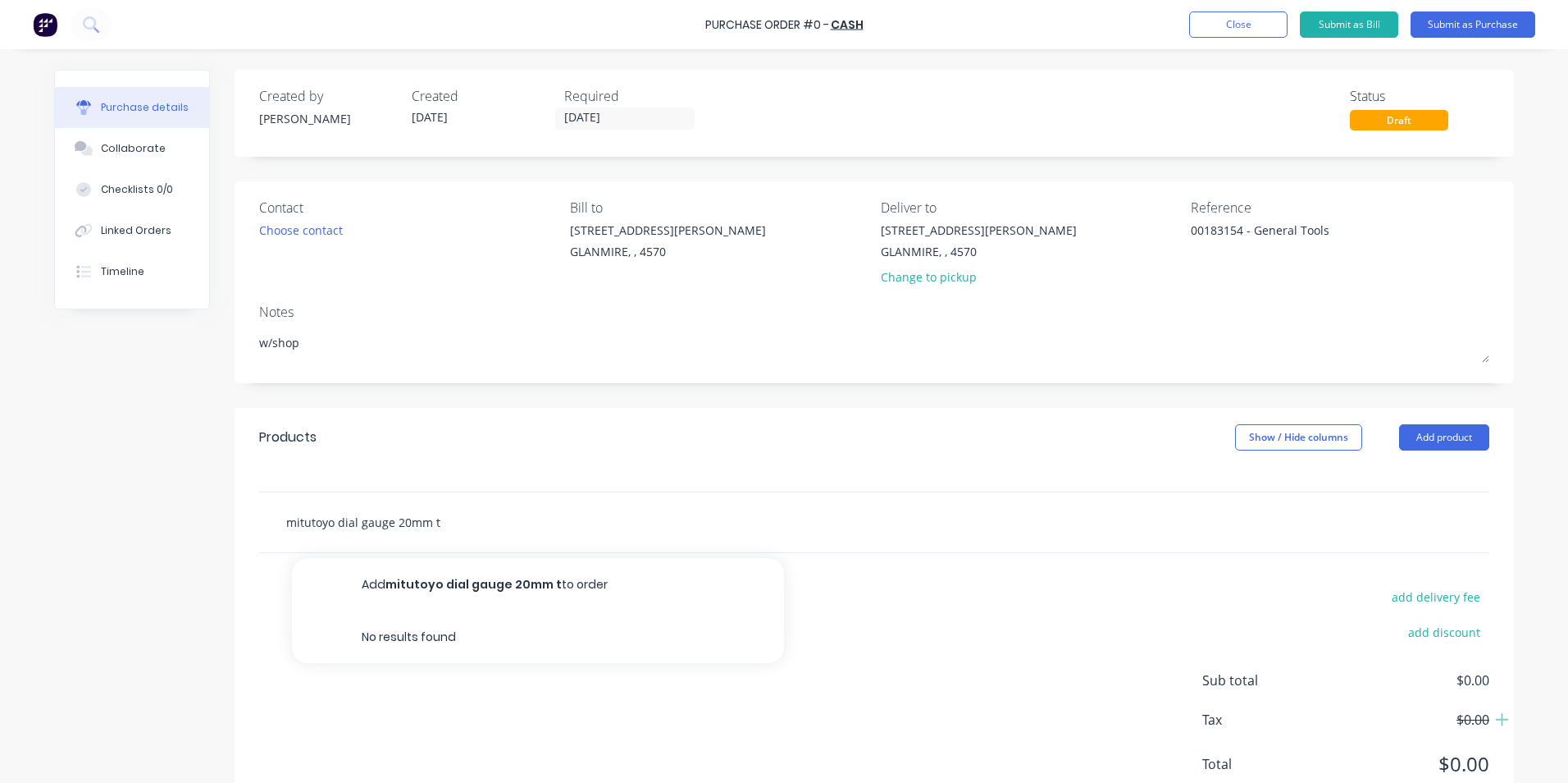
type input "mitutoyo dial gauge 20mm tr"
type textarea "x"
type input "mitutoyo dial gauge 20mm tra"
type textarea "x"
type input "mitutoyo dial gauge 20mm trav"
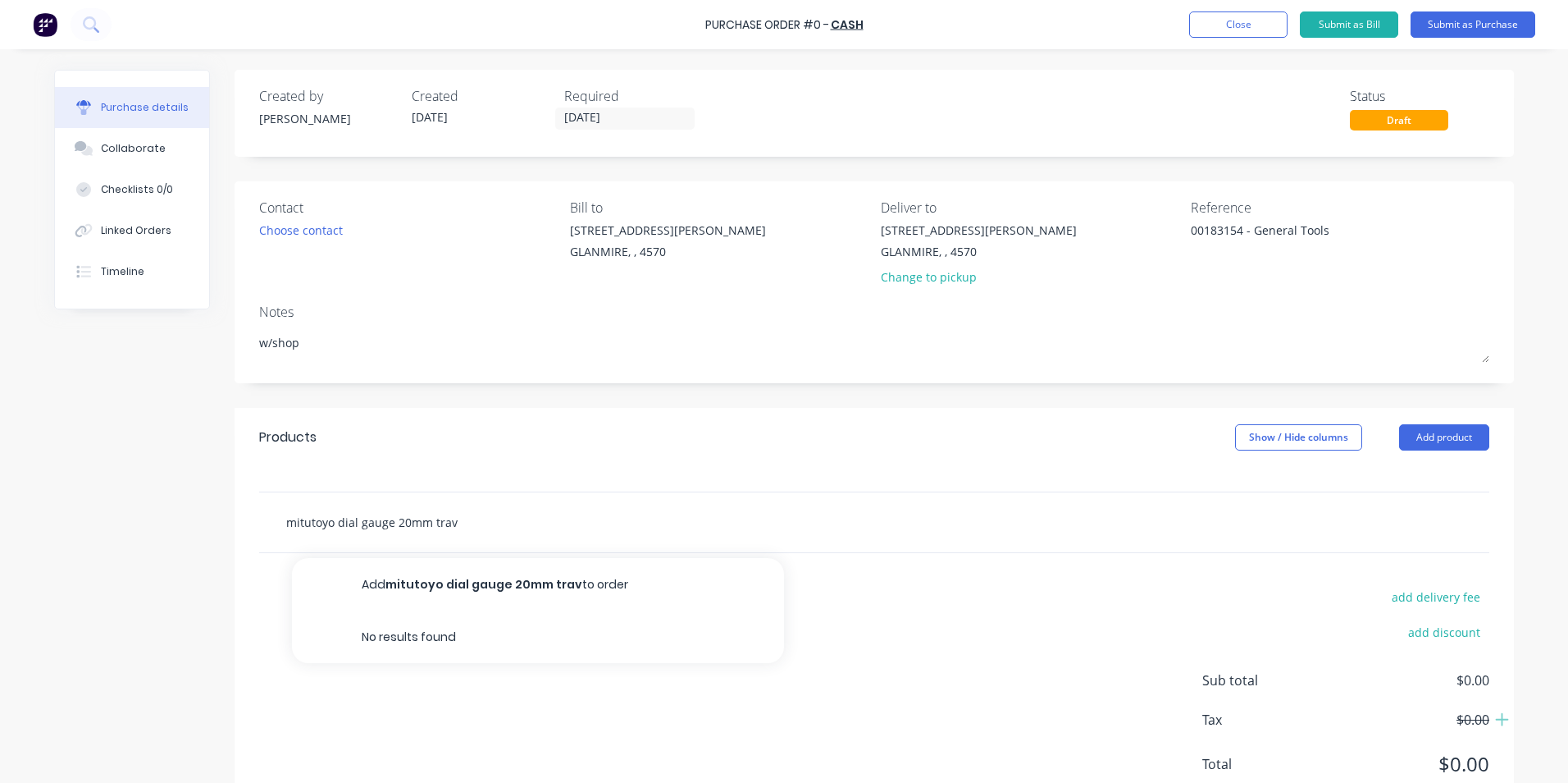
type textarea "x"
type input "mitutoyo dial gauge 20mm trave"
type textarea "x"
type input "mitutoyo dial gauge 20mm travel"
type textarea "x"
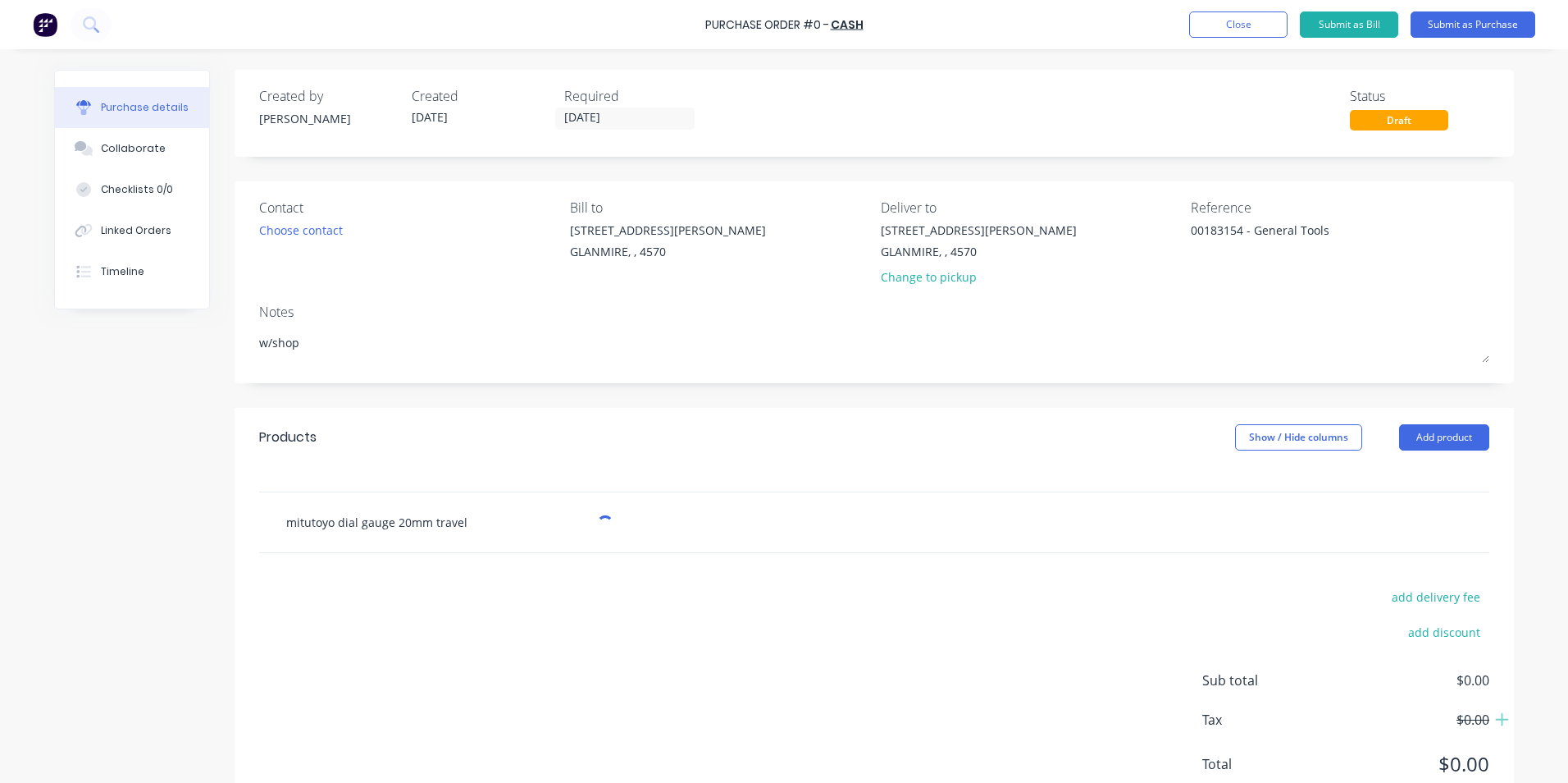
type input "mitutoyo dial gauge 20mm travel"
type textarea "x"
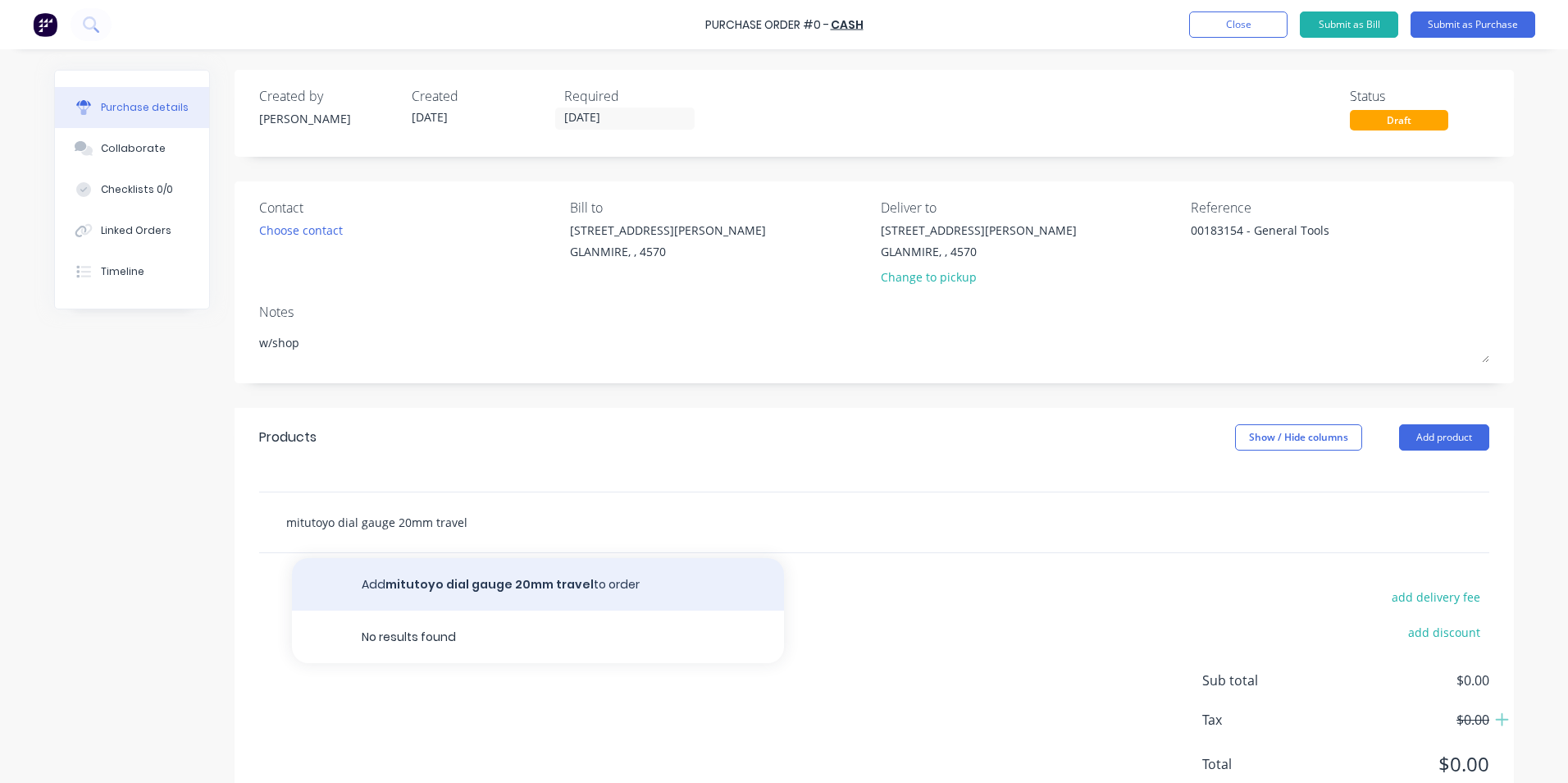
type input "mitutoyo dial gauge 20mm travel"
click at [405, 577] on button "Add mitutoyo dial gauge 20mm travel to order" at bounding box center [538, 584] width 493 height 52
type textarea "x"
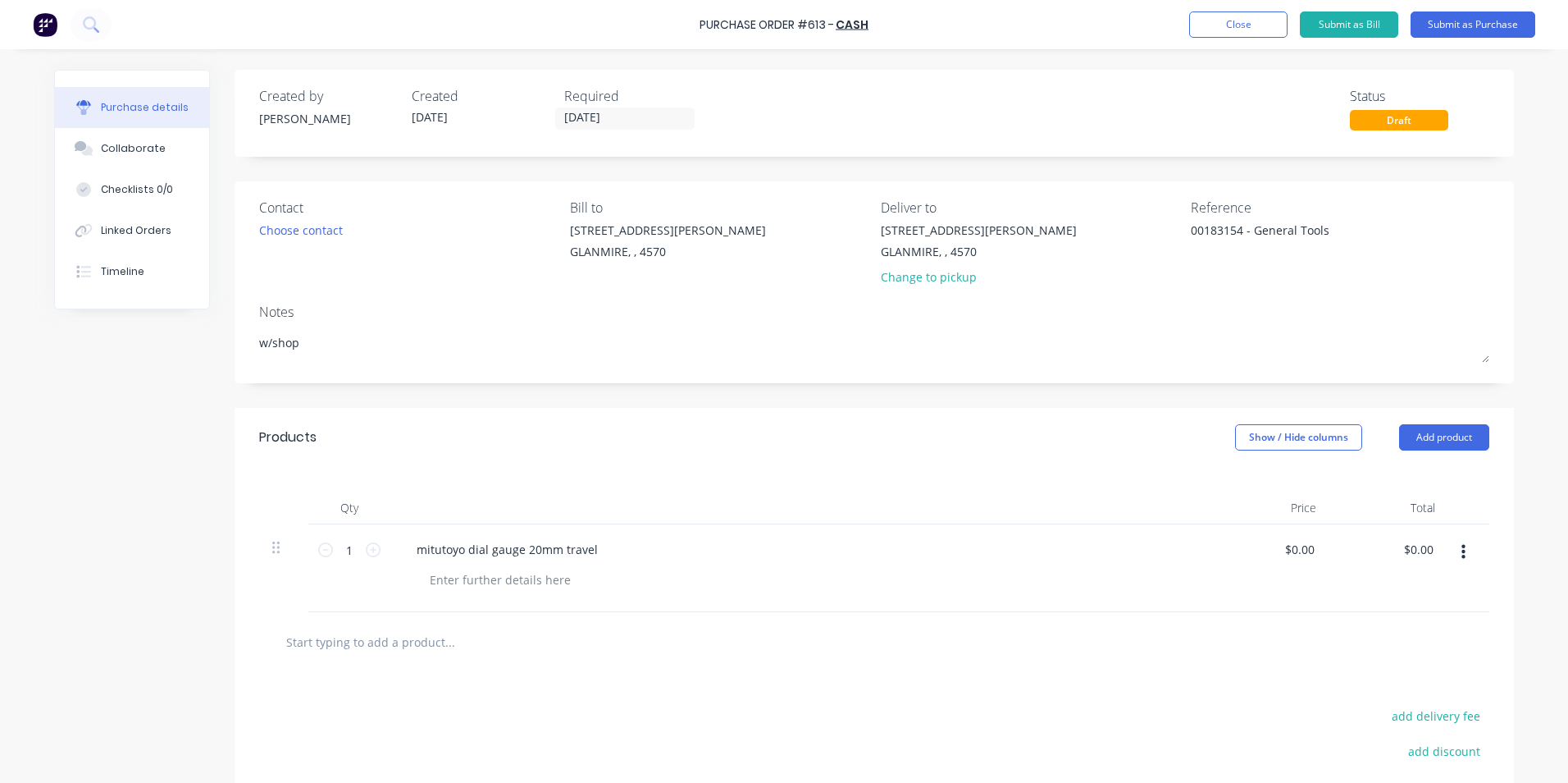
click at [431, 640] on input "text" at bounding box center [450, 642] width 328 height 33
type textarea "x"
type input "f"
type textarea "x"
type input "fr"
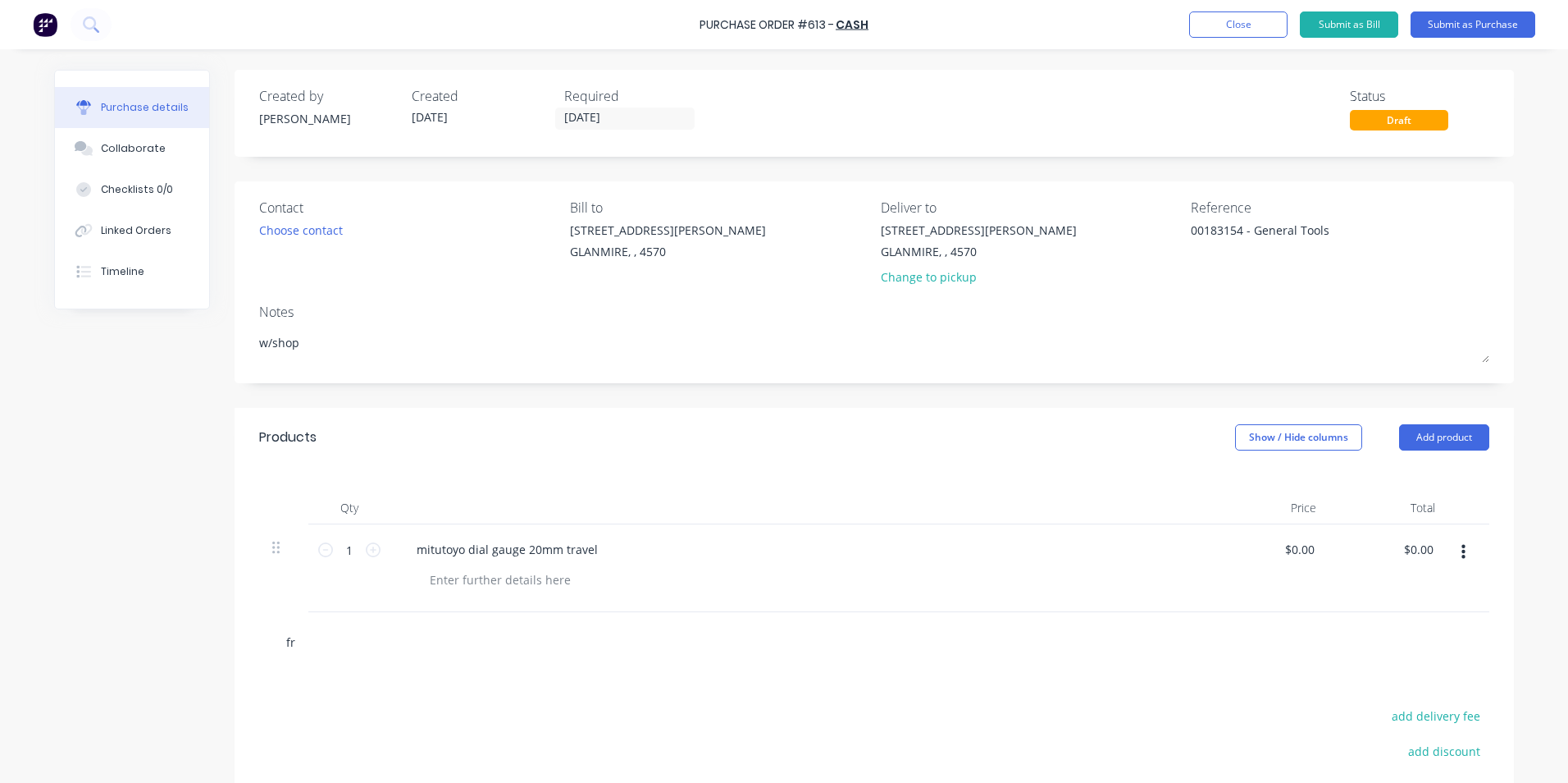
type textarea "x"
type input "fre"
type textarea "x"
type input "frei"
type textarea "x"
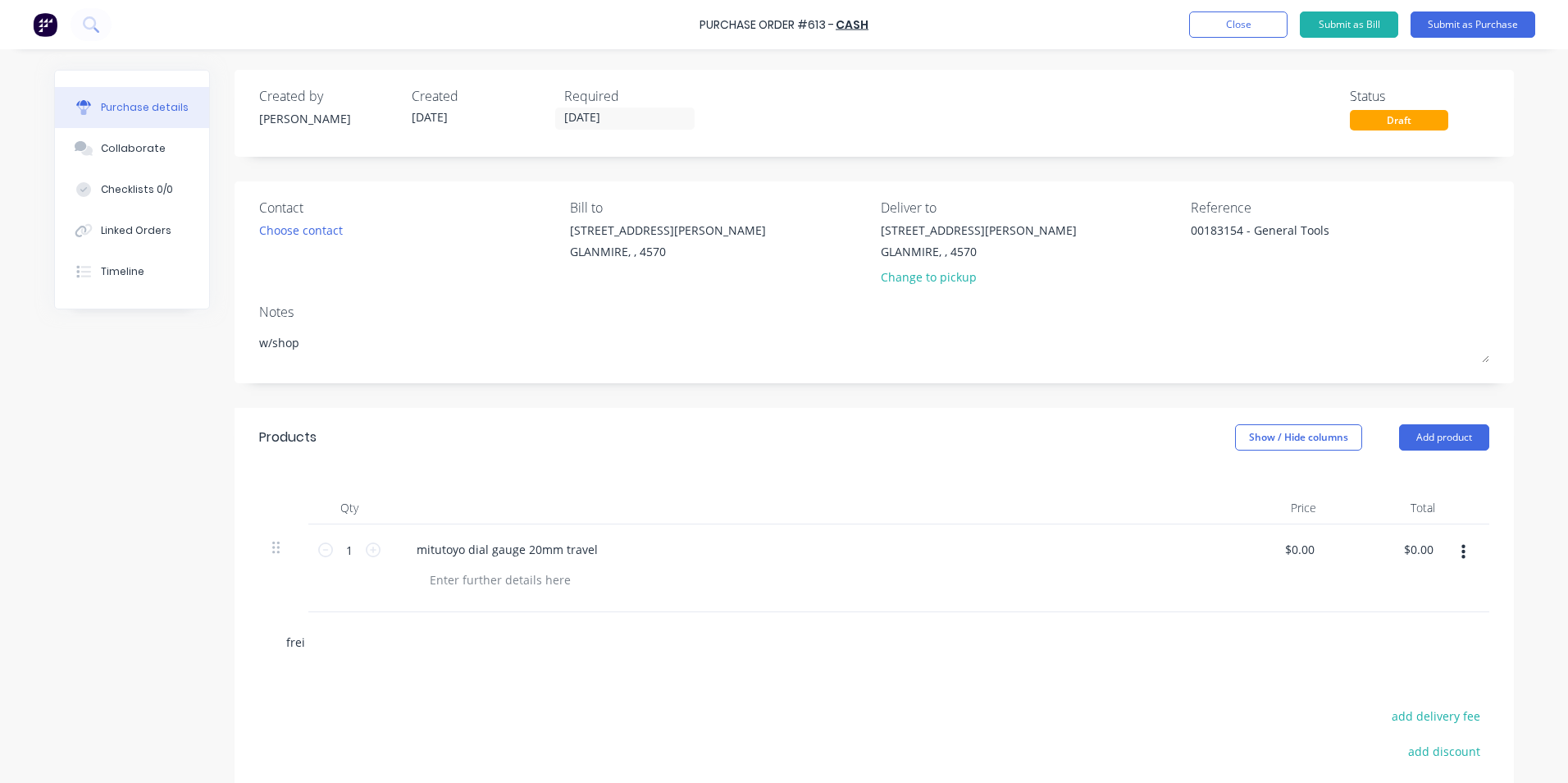
type input "freig"
type textarea "x"
type input "freigh"
type textarea "x"
type input "freight"
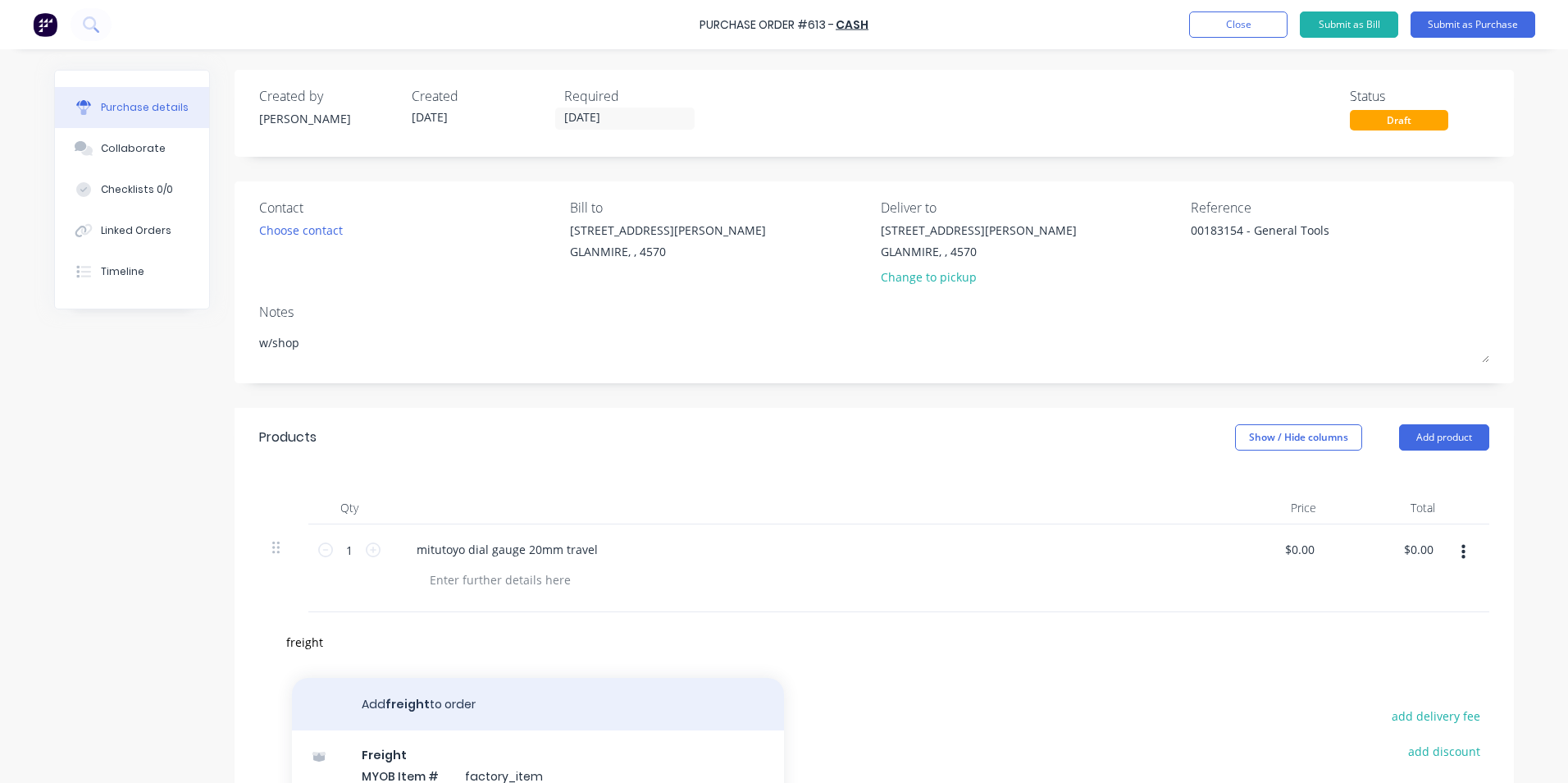
click at [475, 694] on button "Add freight to order" at bounding box center [538, 704] width 493 height 52
type textarea "x"
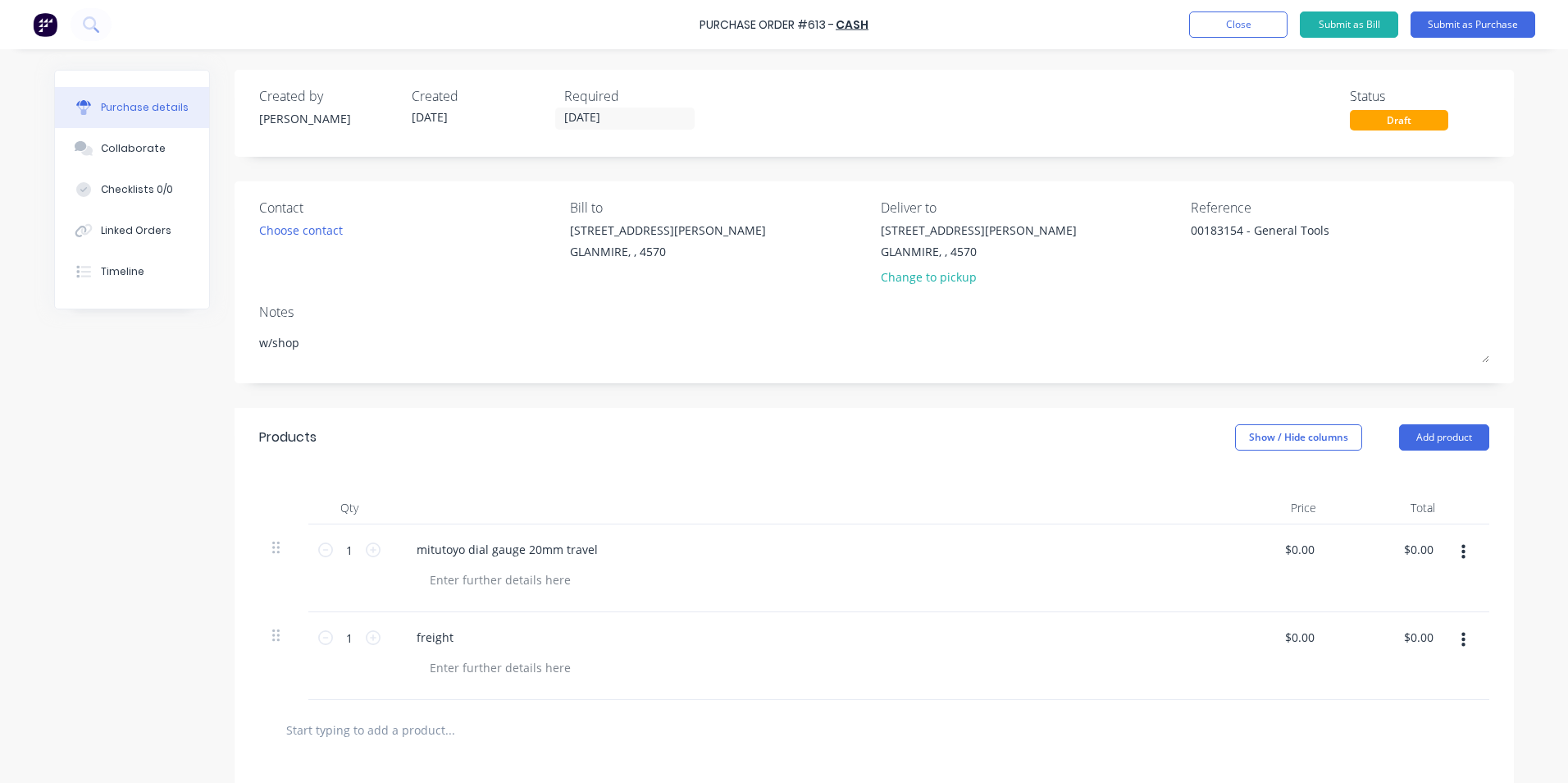
drag, startPoint x: 1144, startPoint y: 508, endPoint x: 1203, endPoint y: 530, distance: 63.0
click at [1202, 530] on div "Qty Price Total 1 1 mitutoyo dial gauge 20mm travel $0.00 $0.00 $0.00 $0.00 1 1…" at bounding box center [874, 583] width 1280 height 233
click at [1269, 449] on button "Show / Hide columns" at bounding box center [1299, 437] width 127 height 26
click at [1244, 482] on div "Account Job Discount" at bounding box center [1283, 518] width 123 height 95
click at [1244, 485] on span at bounding box center [1241, 491] width 14 height 14
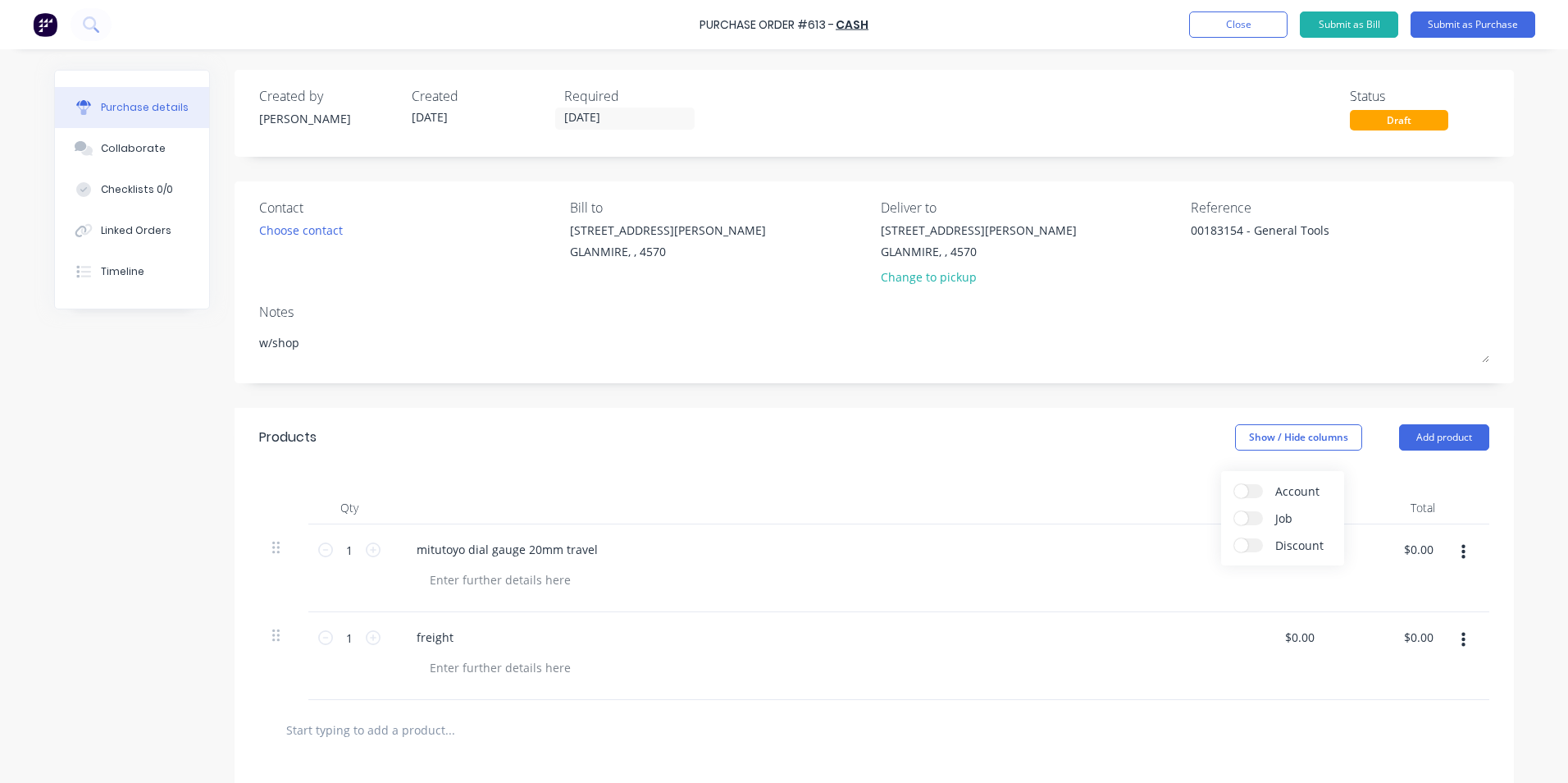
click at [1234, 484] on input "Account" at bounding box center [1234, 484] width 0 height 0
click at [1152, 549] on span "Select..." at bounding box center [1176, 550] width 50 height 17
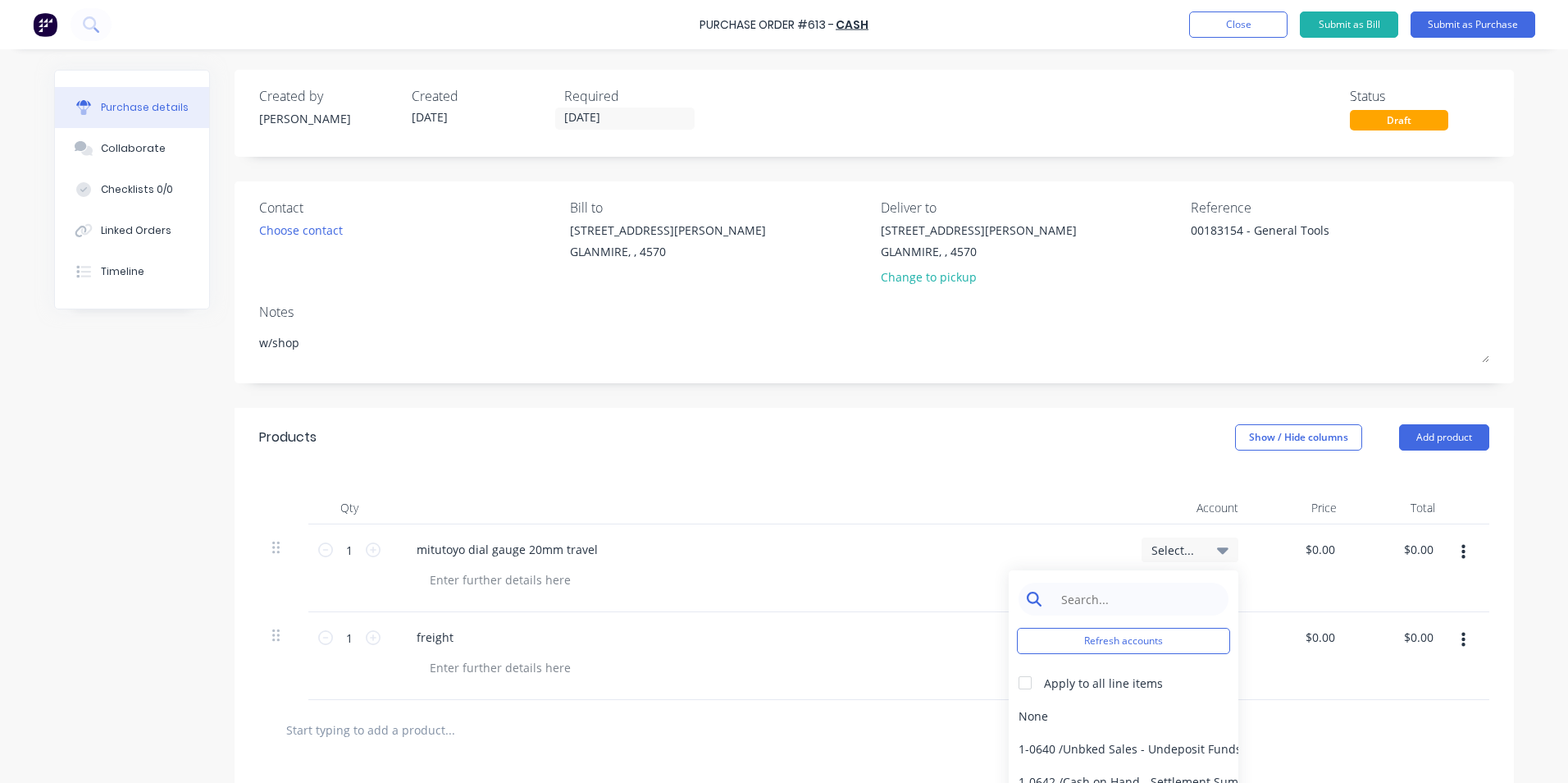
type textarea "x"
click at [1079, 599] on input at bounding box center [1136, 599] width 169 height 33
type input "consum"
click at [1119, 709] on div "6-0462 / Tools & Hware-W/S Consum" at bounding box center [1123, 716] width 229 height 33
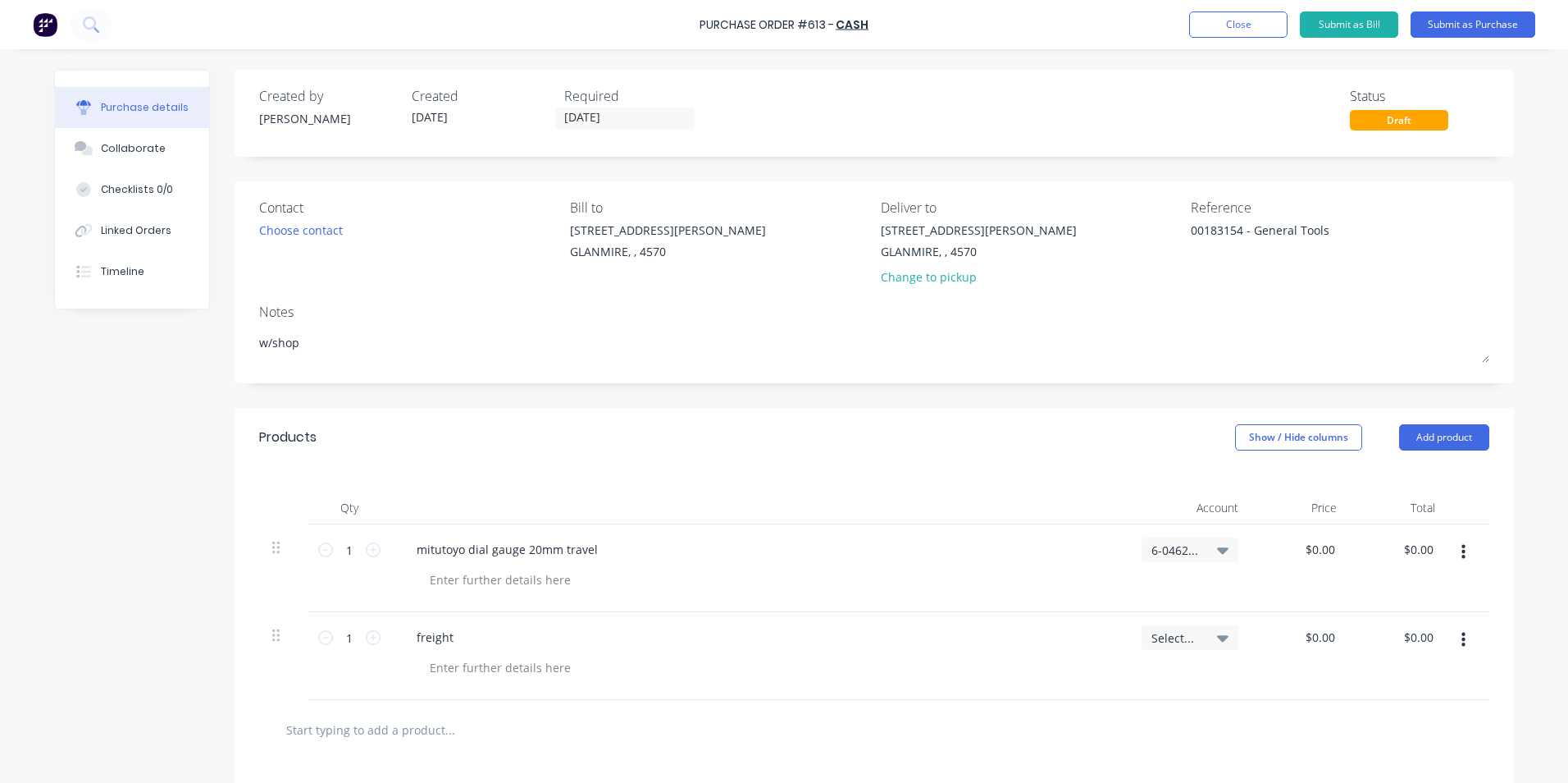
click at [1152, 632] on span "Select..." at bounding box center [1176, 638] width 50 height 17
type textarea "x"
click at [1103, 678] on input at bounding box center [1136, 687] width 169 height 33
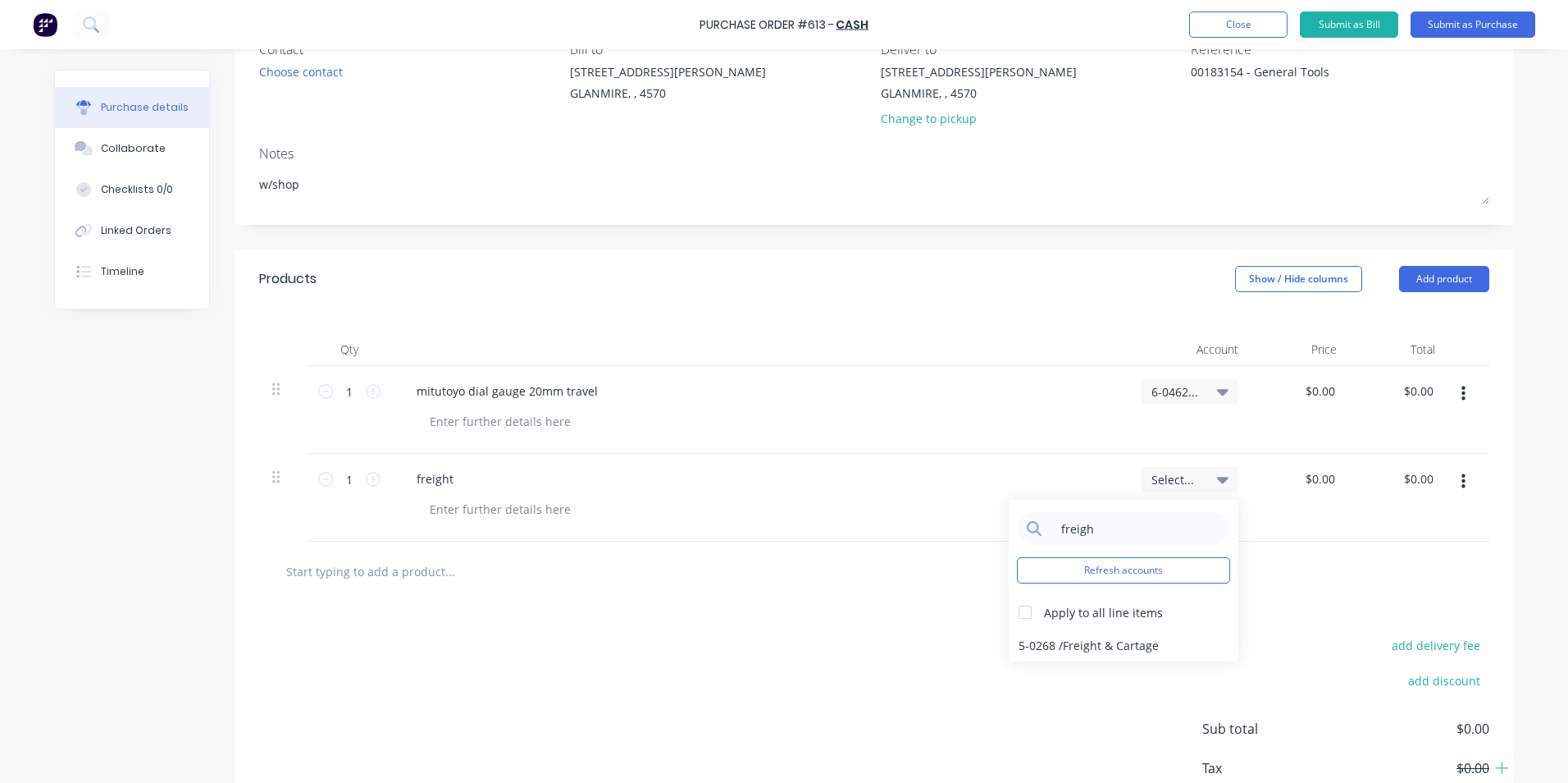
scroll to position [263, 0]
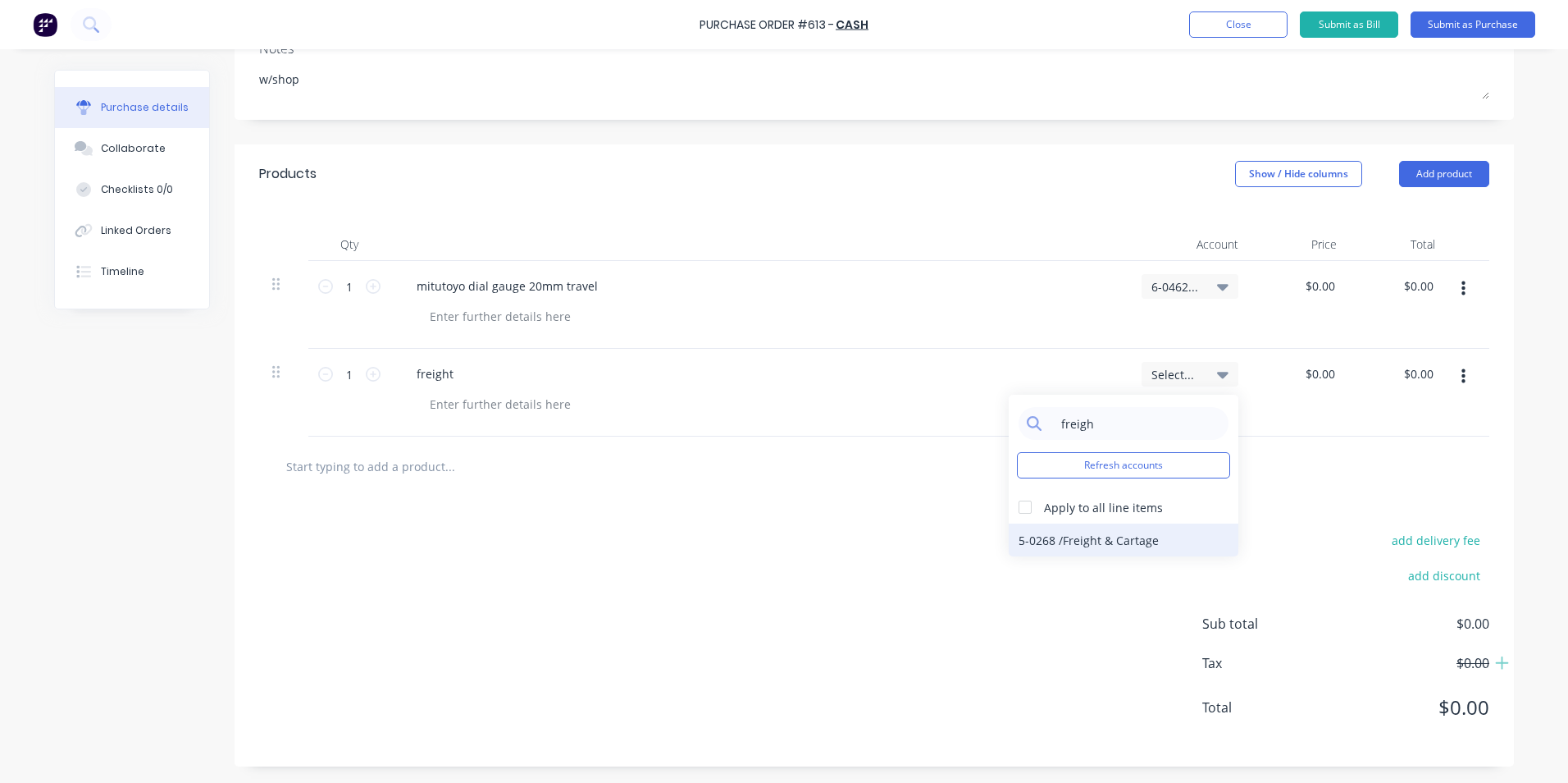
type input "freigh"
click at [1188, 554] on div "5-0268 / Freight & Cartage" at bounding box center [1123, 540] width 229 height 33
type textarea "x"
type input "0.00"
click at [1321, 289] on input "0.00" at bounding box center [1320, 285] width 37 height 23
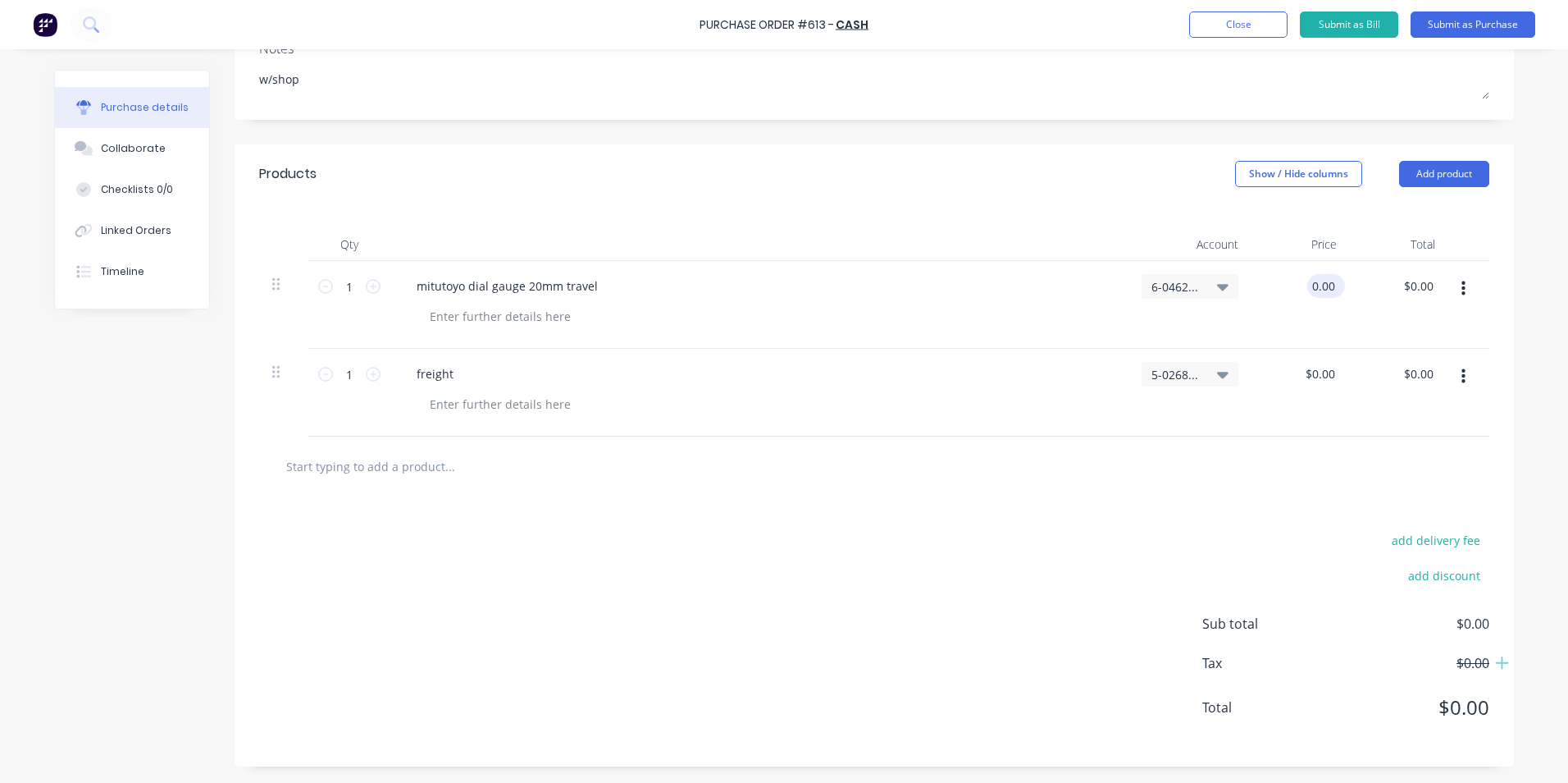
type textarea "x"
drag, startPoint x: 1332, startPoint y: 285, endPoint x: 1274, endPoint y: 285, distance: 58.0
click at [1274, 285] on div "0.00 0.00" at bounding box center [1300, 304] width 98 height 88
type input "1"
type input "112.30"
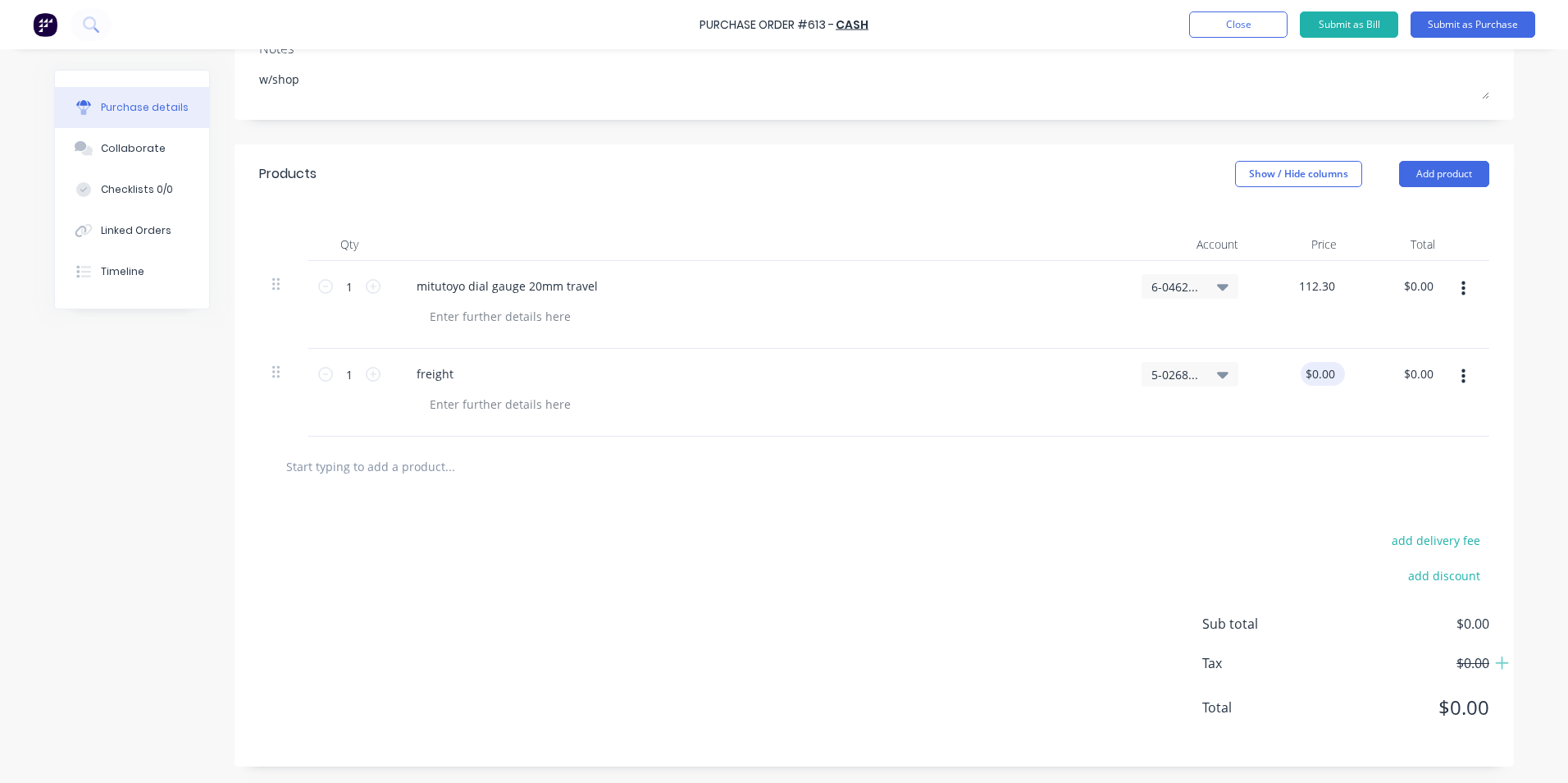
type textarea "x"
type input "$112.30"
type input "0.00"
click at [1316, 373] on input "0.00" at bounding box center [1320, 373] width 37 height 23
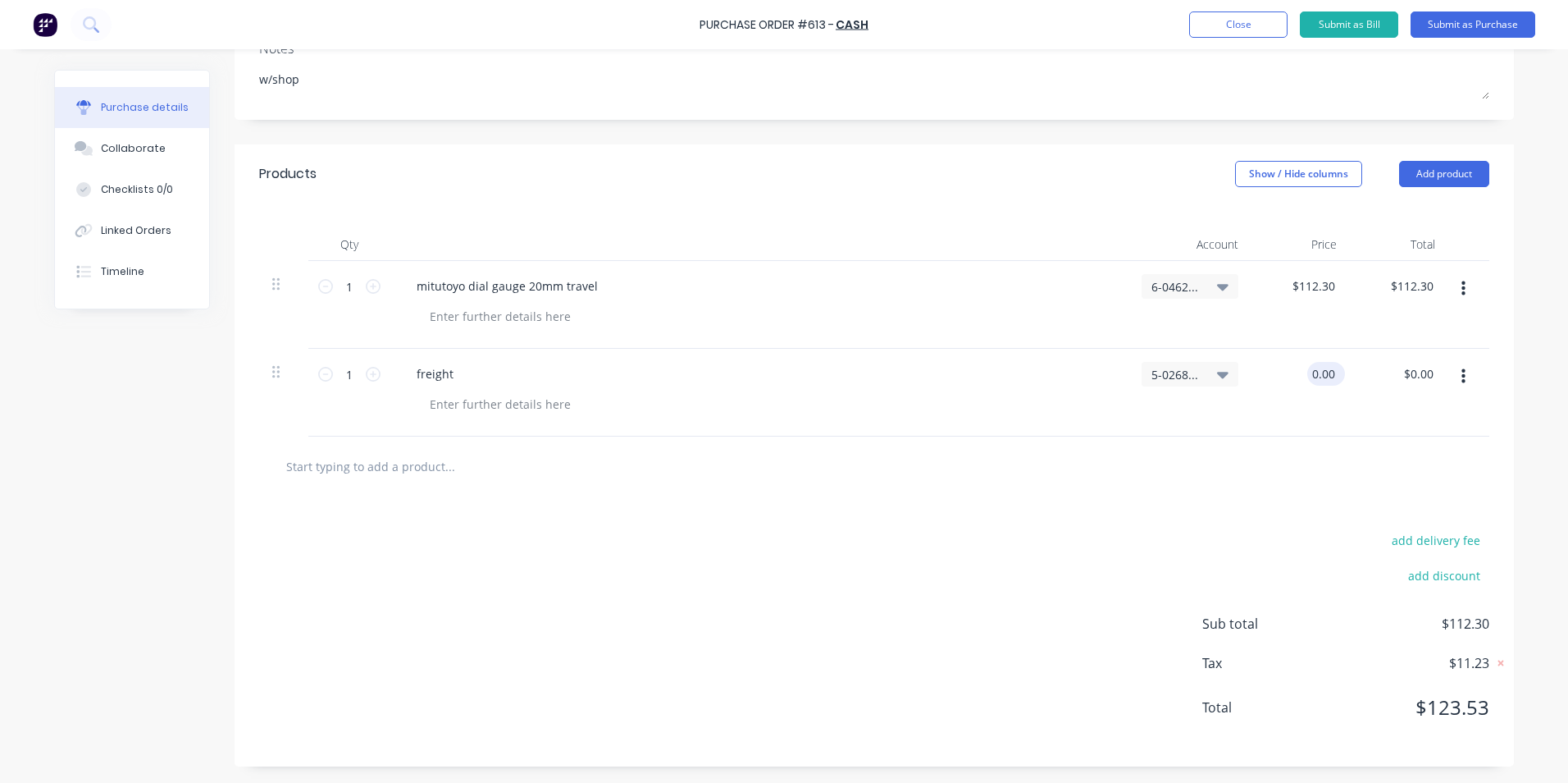
type textarea "x"
type input "$0.00"
click at [1333, 375] on div "$0.00 $0.00" at bounding box center [1323, 373] width 44 height 23
type textarea "x"
drag, startPoint x: 1331, startPoint y: 374, endPoint x: 1265, endPoint y: 374, distance: 66.0
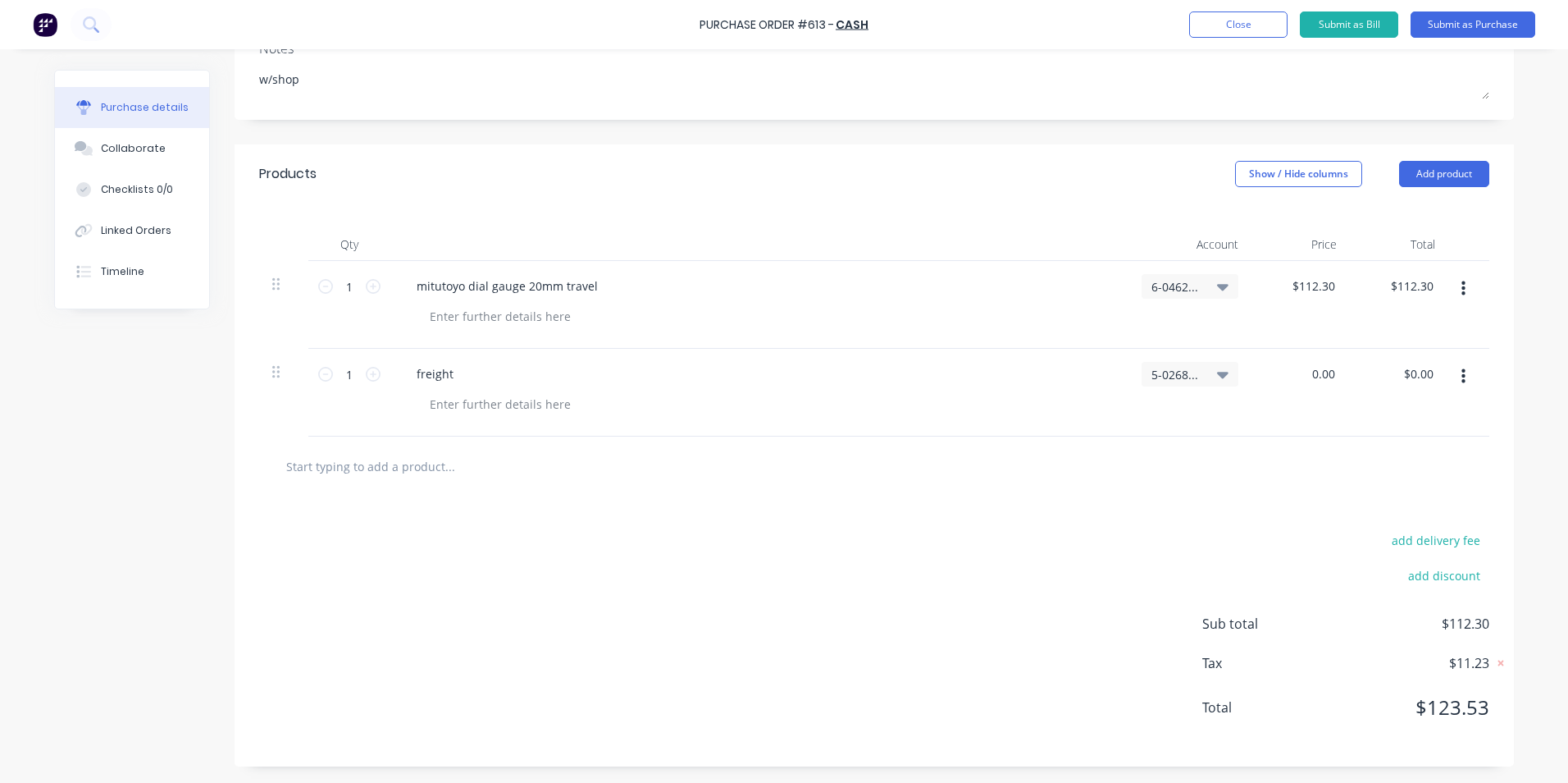
click at [1266, 374] on div "0.00 0.00" at bounding box center [1300, 392] width 98 height 88
type input "13.91"
type textarea "x"
type input "$13.91"
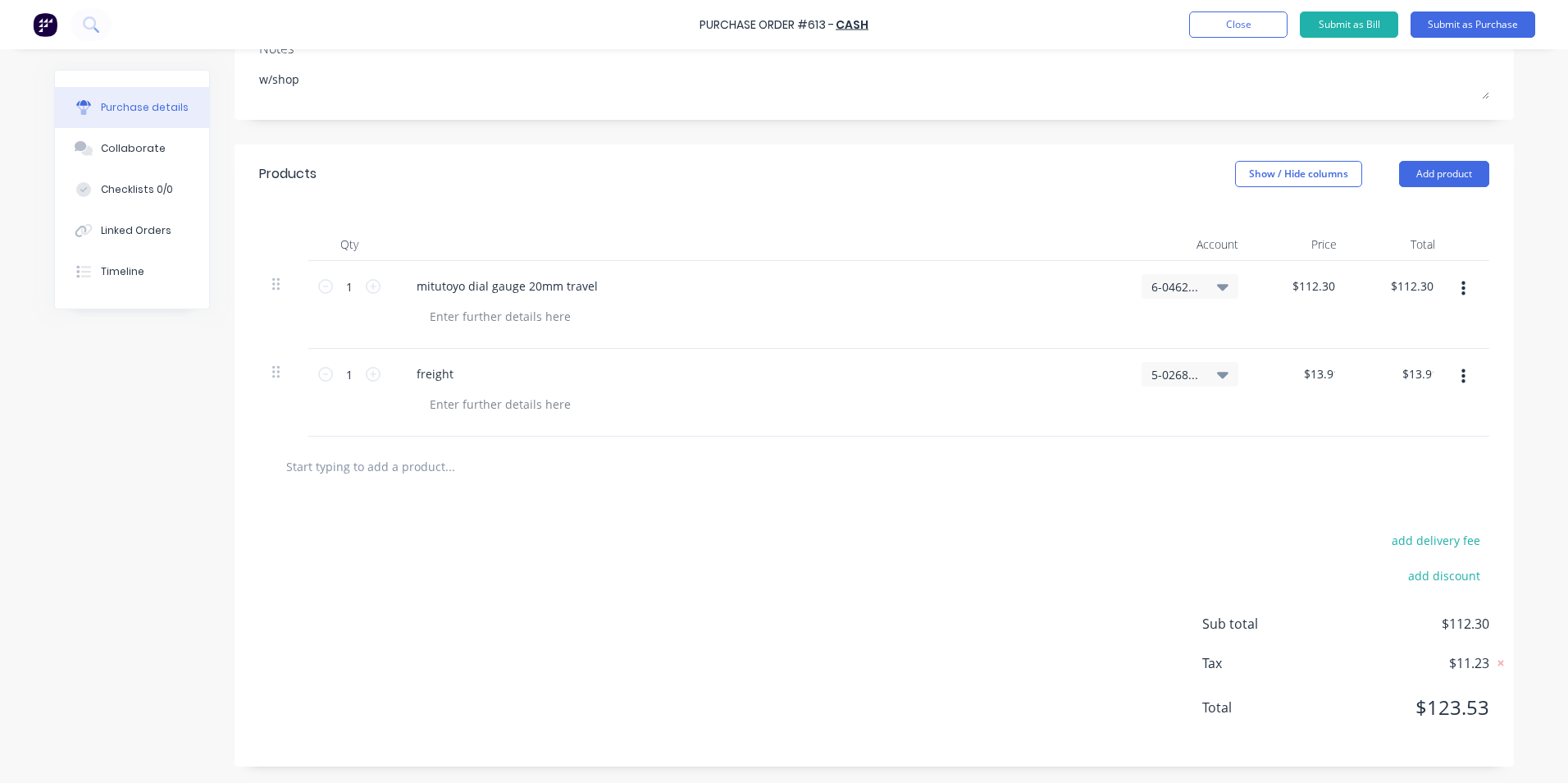
click at [1264, 404] on div "$13.91 13.91" at bounding box center [1300, 392] width 98 height 88
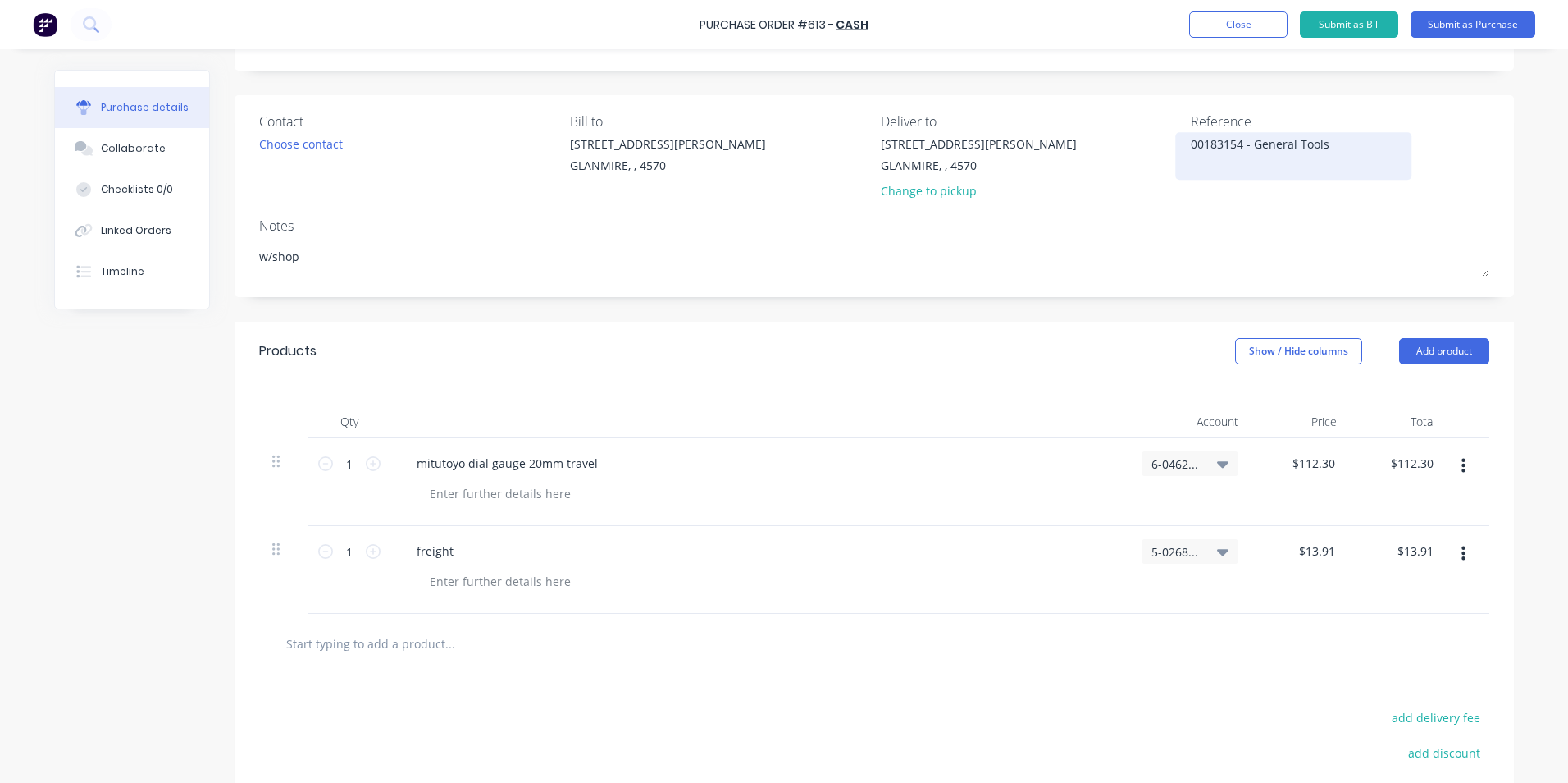
scroll to position [0, 0]
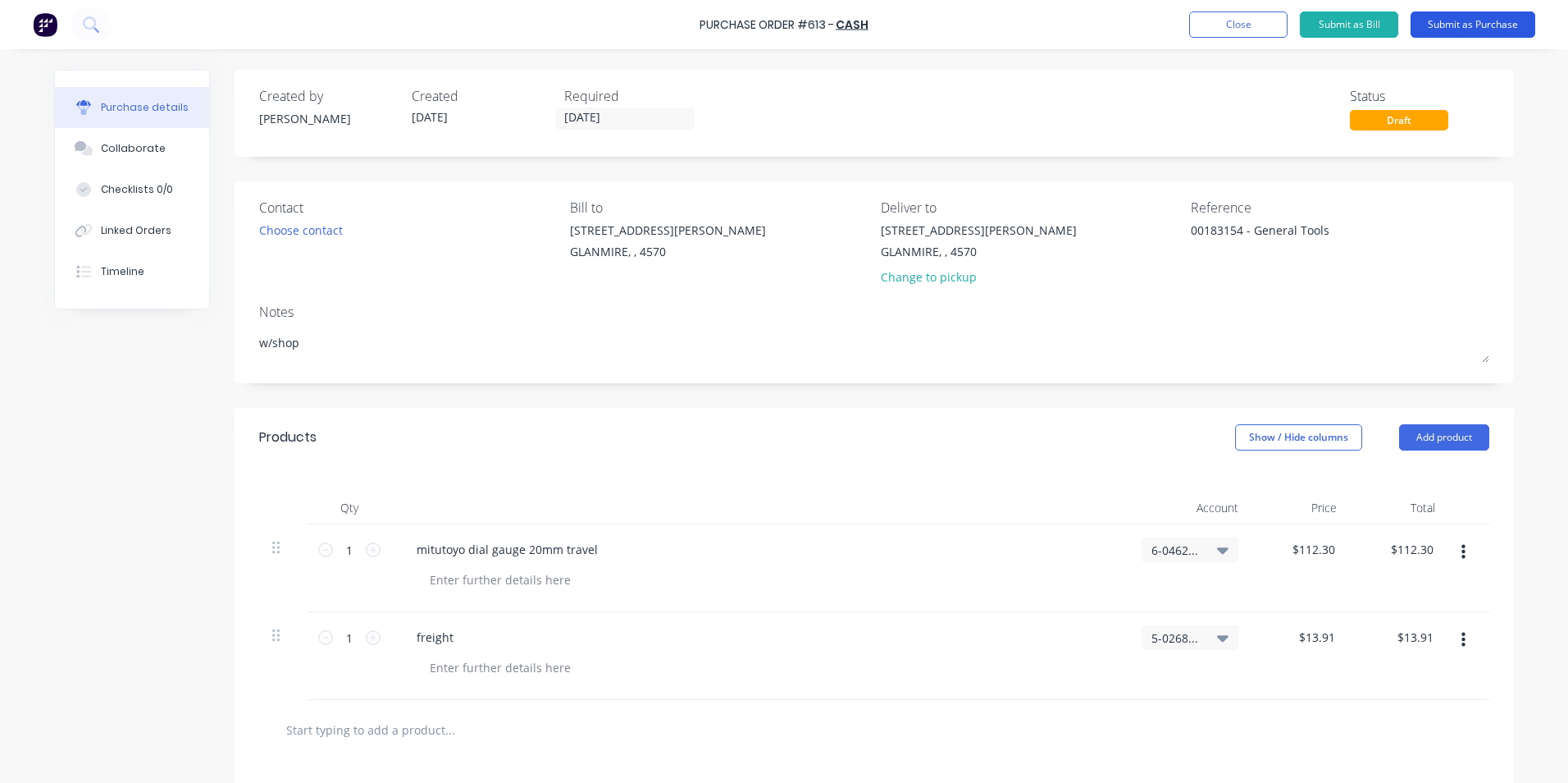
click at [1457, 22] on button "Submit as Purchase" at bounding box center [1473, 24] width 125 height 26
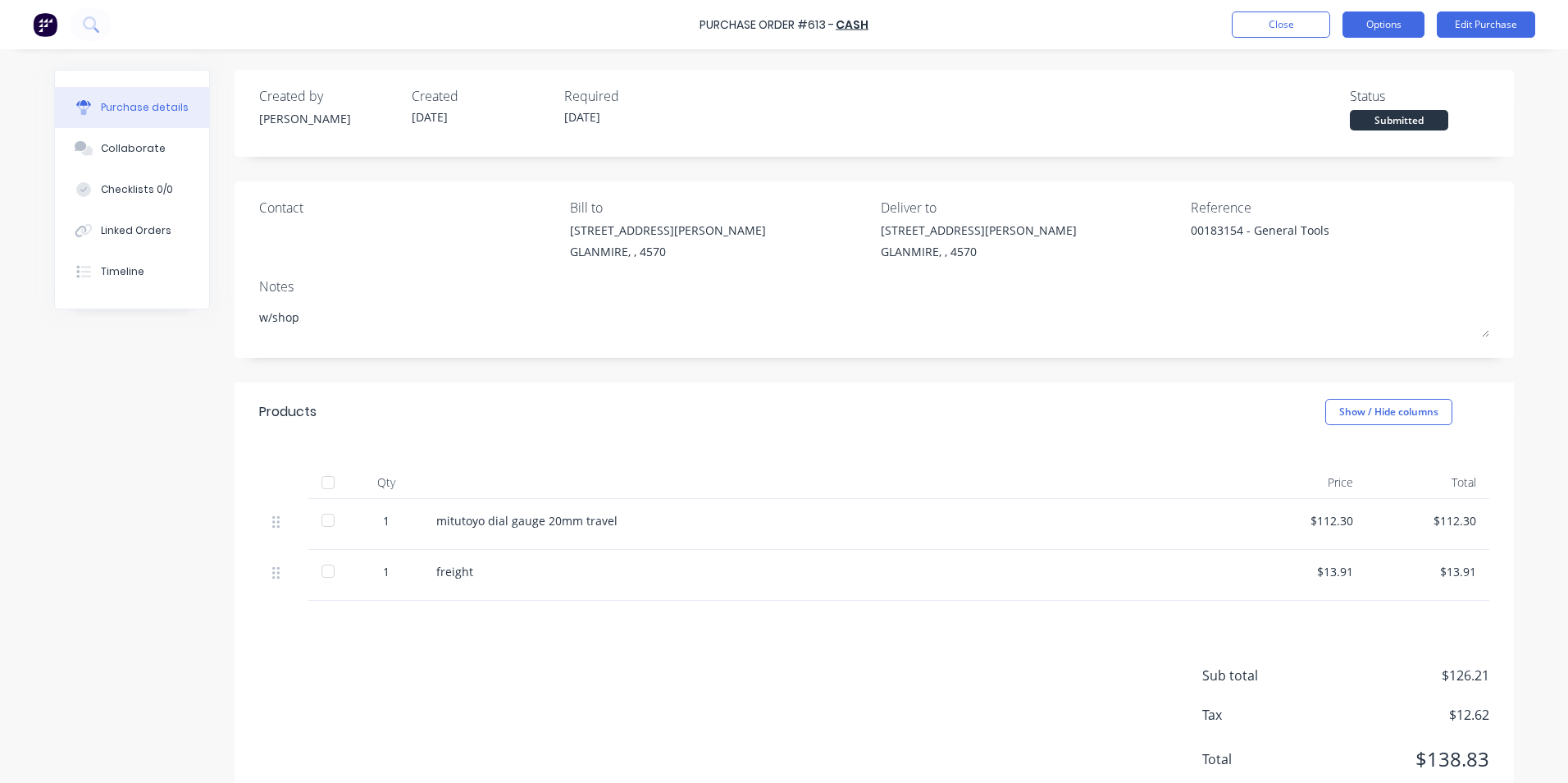
click at [1383, 32] on button "Options" at bounding box center [1384, 24] width 82 height 26
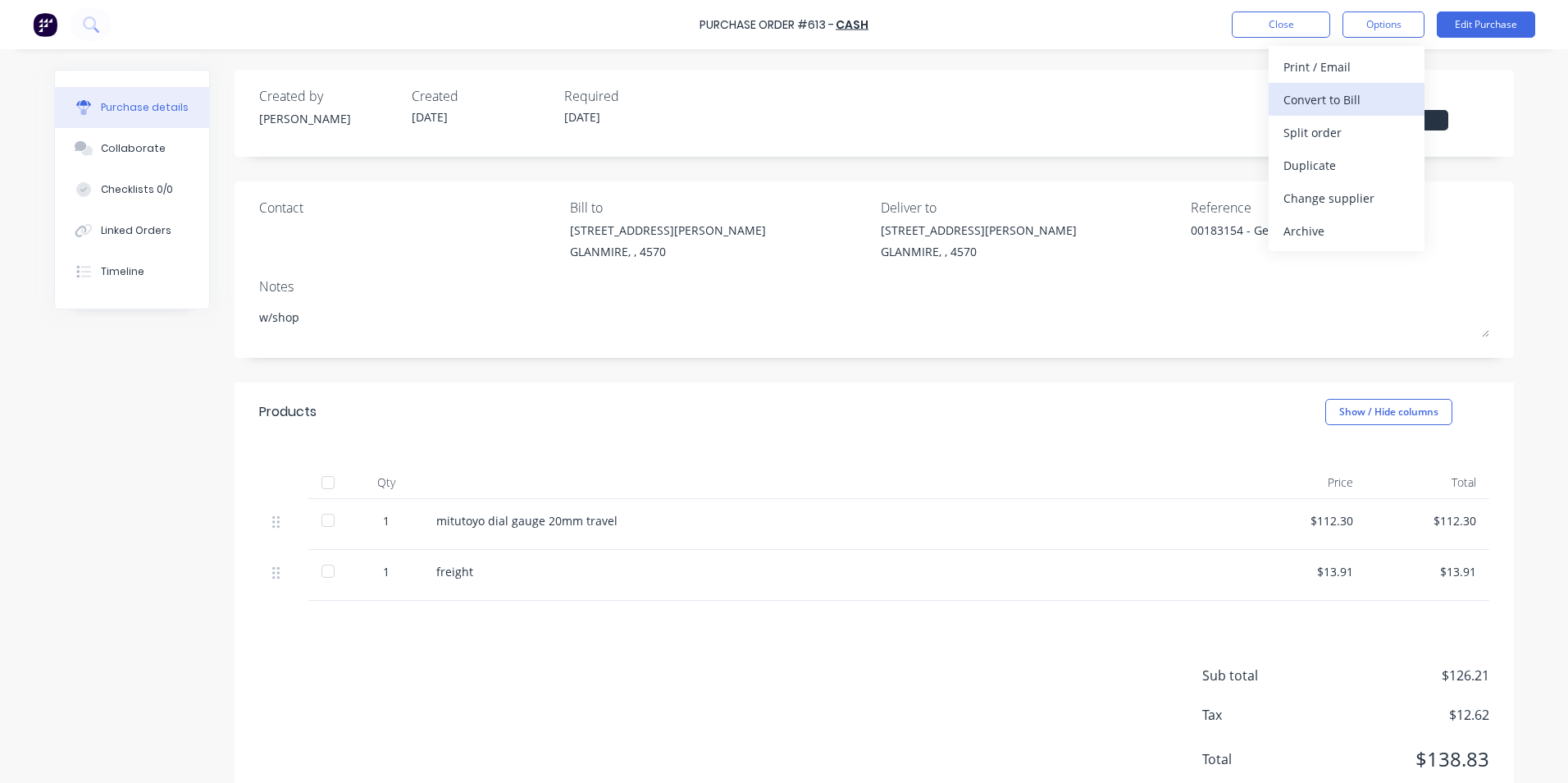
click at [1343, 109] on div "Convert to Bill" at bounding box center [1346, 99] width 126 height 23
type textarea "x"
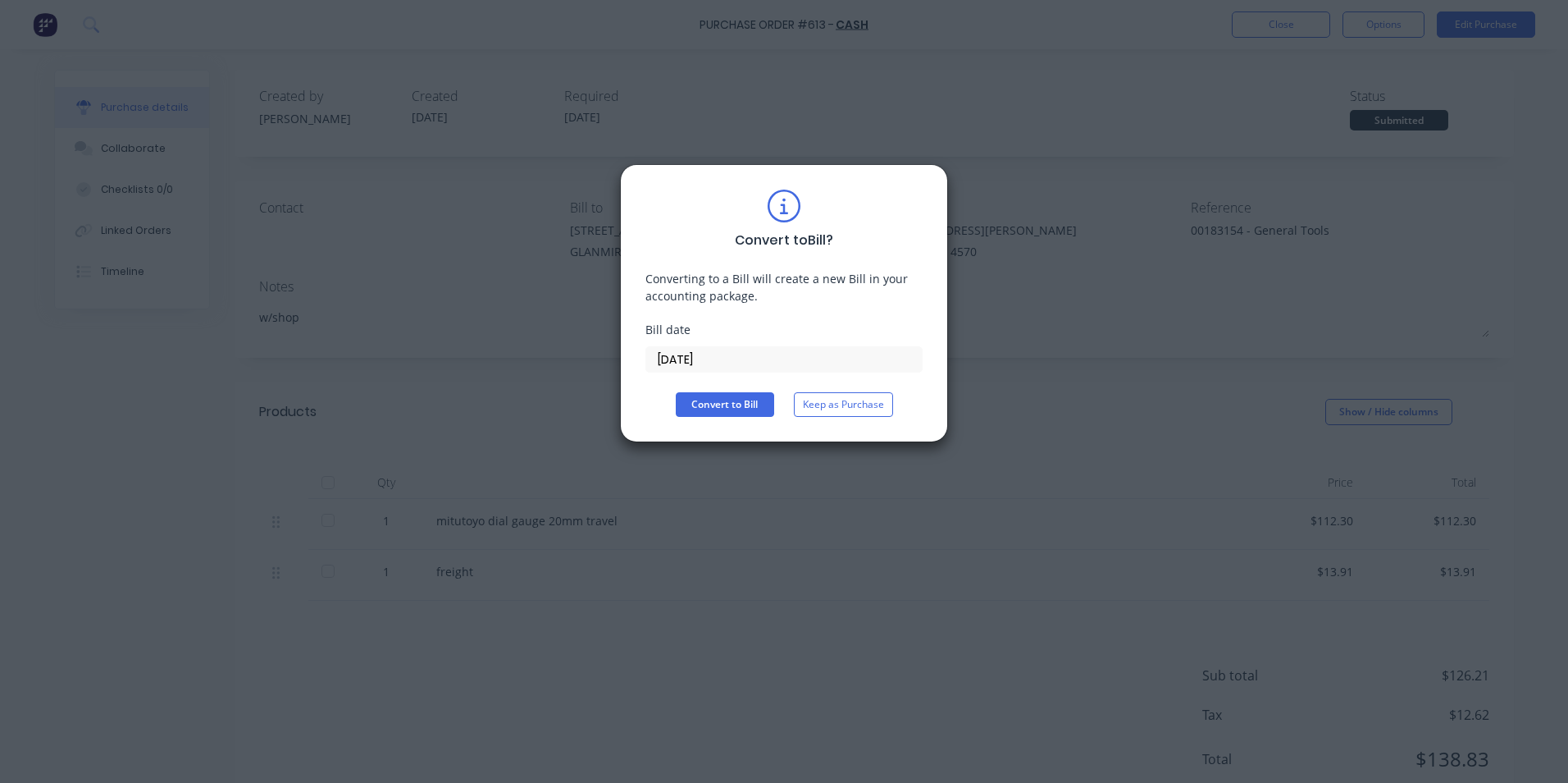
click at [686, 360] on input "[DATE]" at bounding box center [784, 359] width 275 height 24
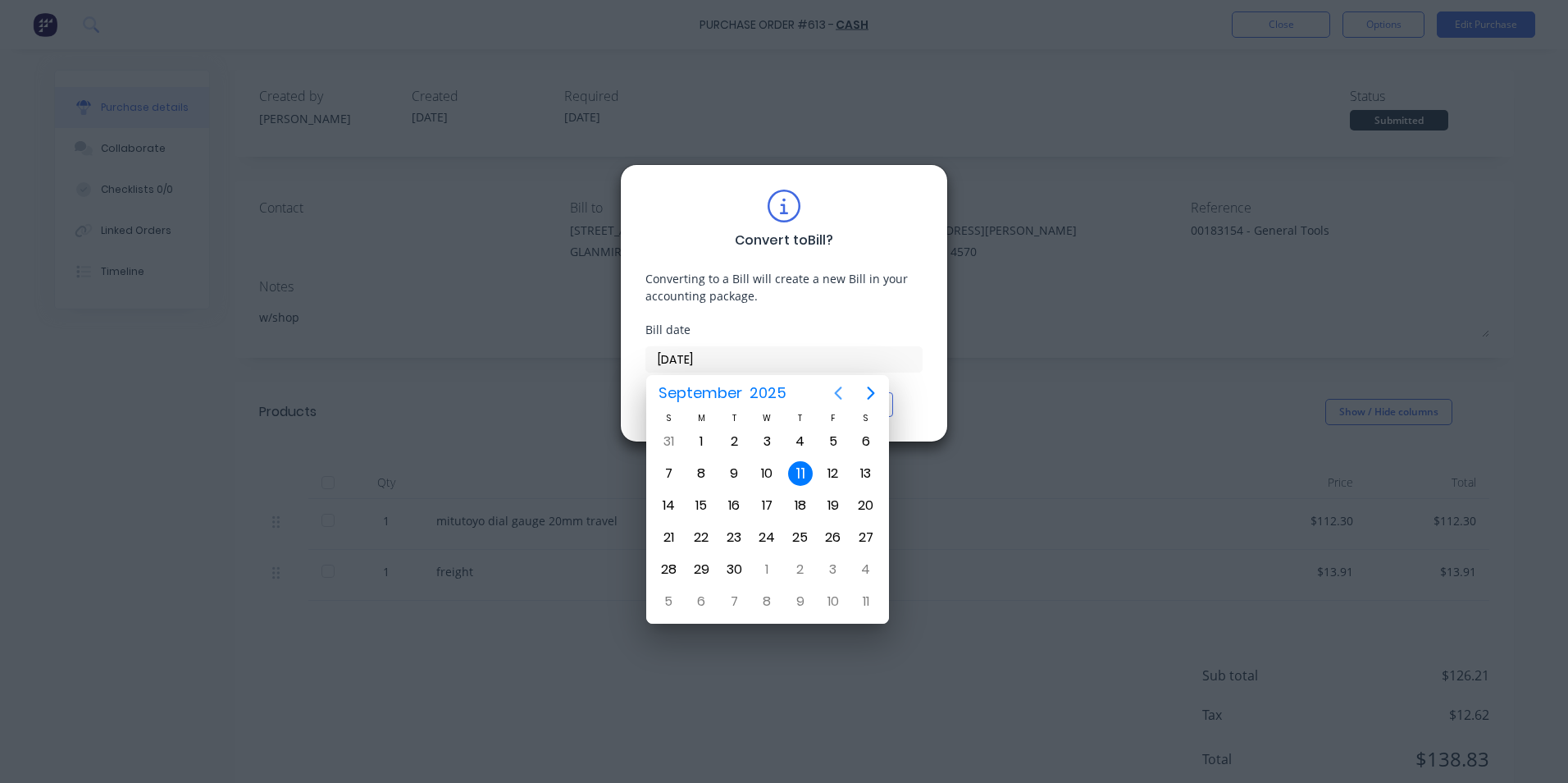
click at [841, 394] on icon "Previous page" at bounding box center [838, 393] width 20 height 20
click at [781, 532] on div "23" at bounding box center [767, 538] width 33 height 31
type input "[DATE]"
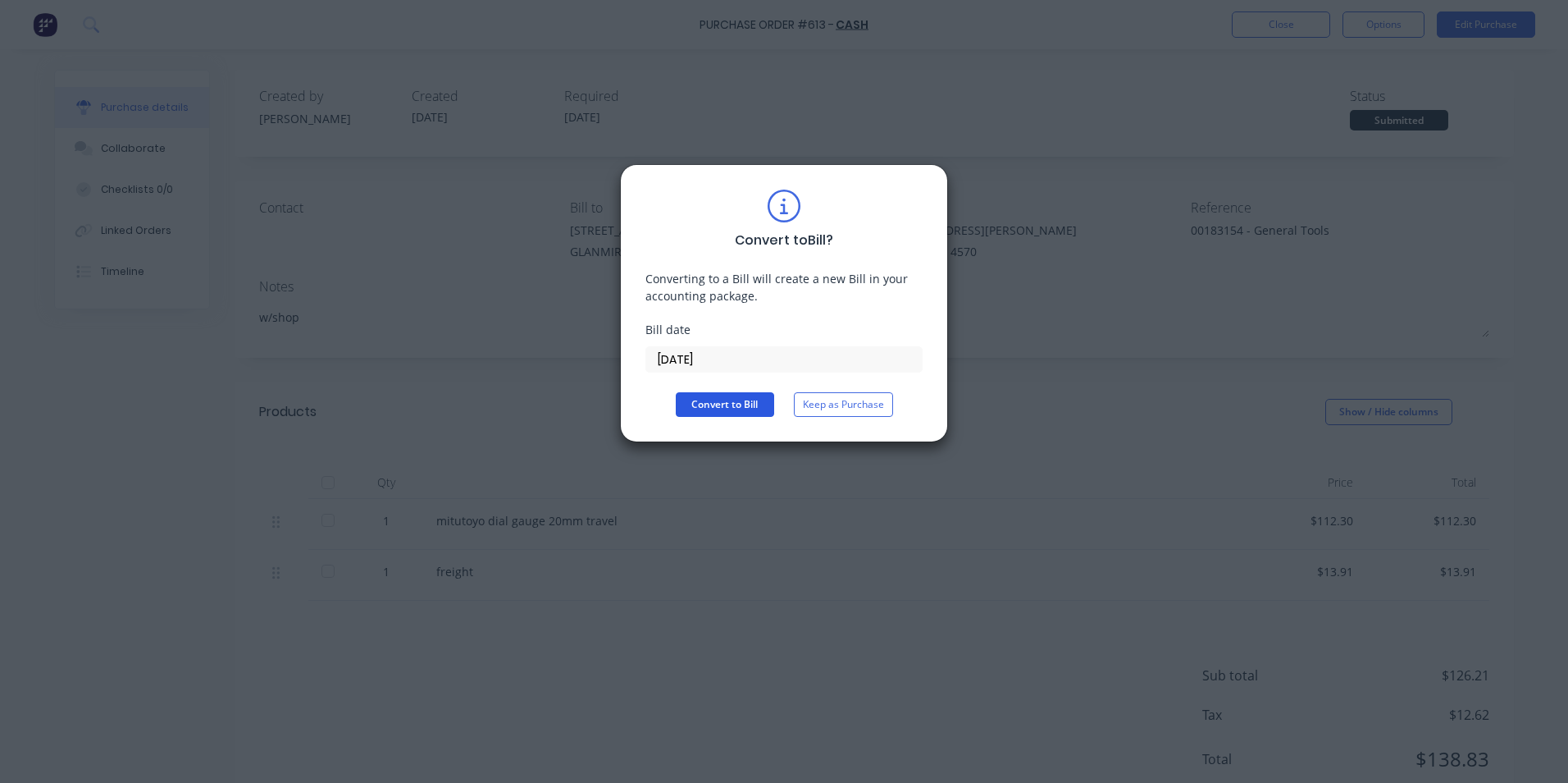
click at [731, 407] on button "Convert to Bill" at bounding box center [724, 404] width 98 height 24
type textarea "x"
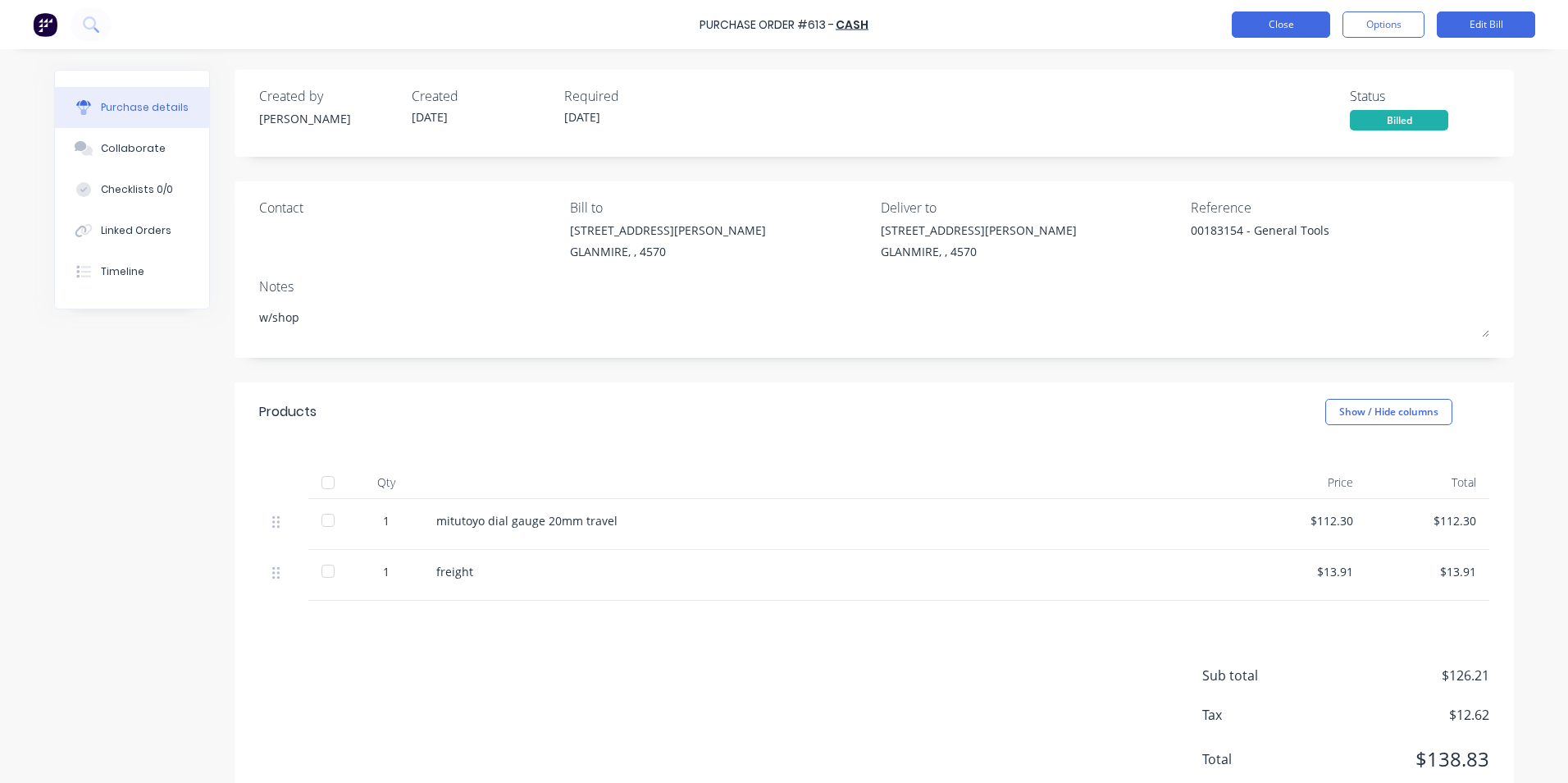
click at [1256, 19] on button "Close" at bounding box center [1280, 24] width 98 height 26
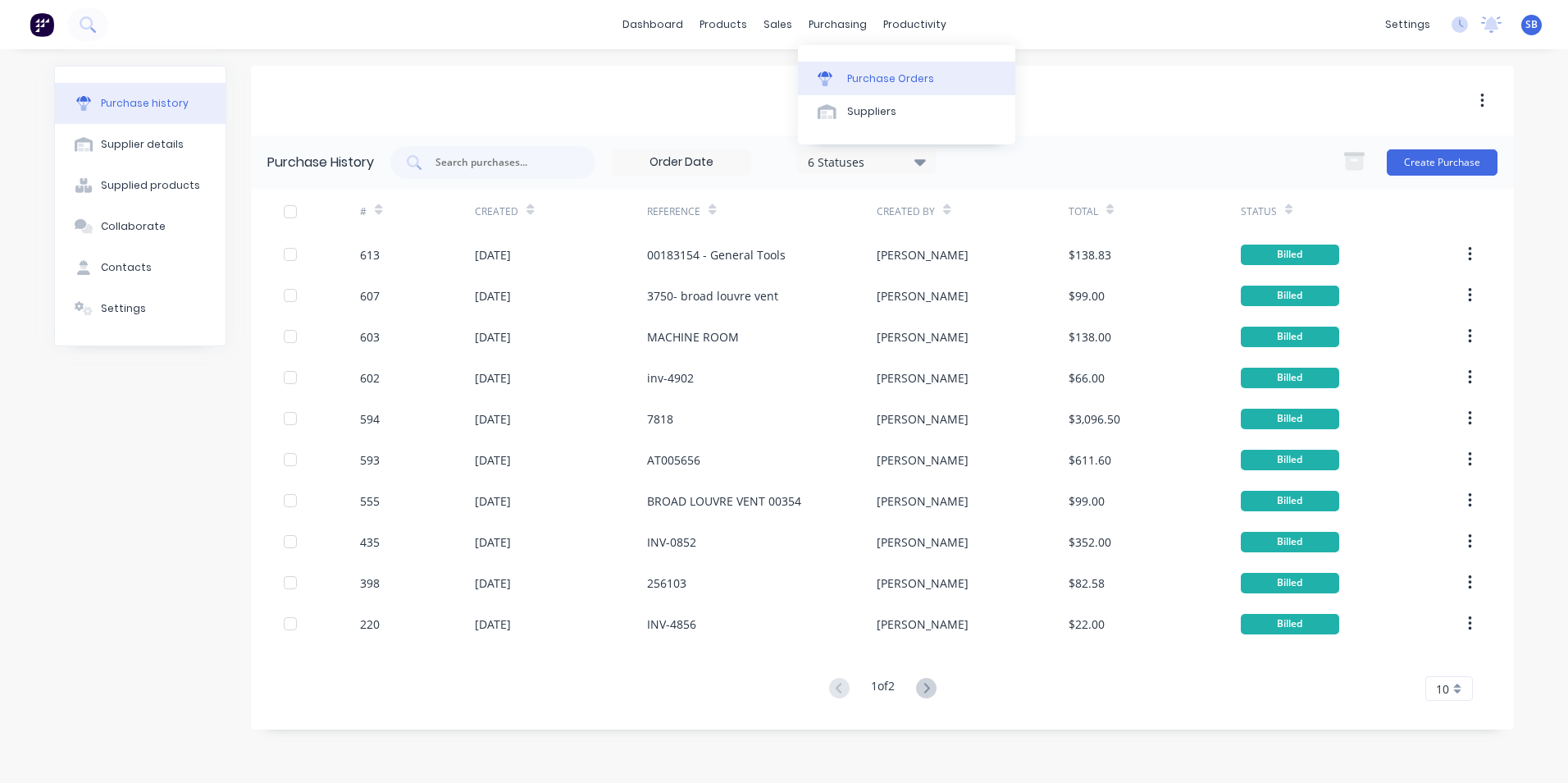
click at [873, 83] on div "Purchase Orders" at bounding box center [890, 78] width 87 height 15
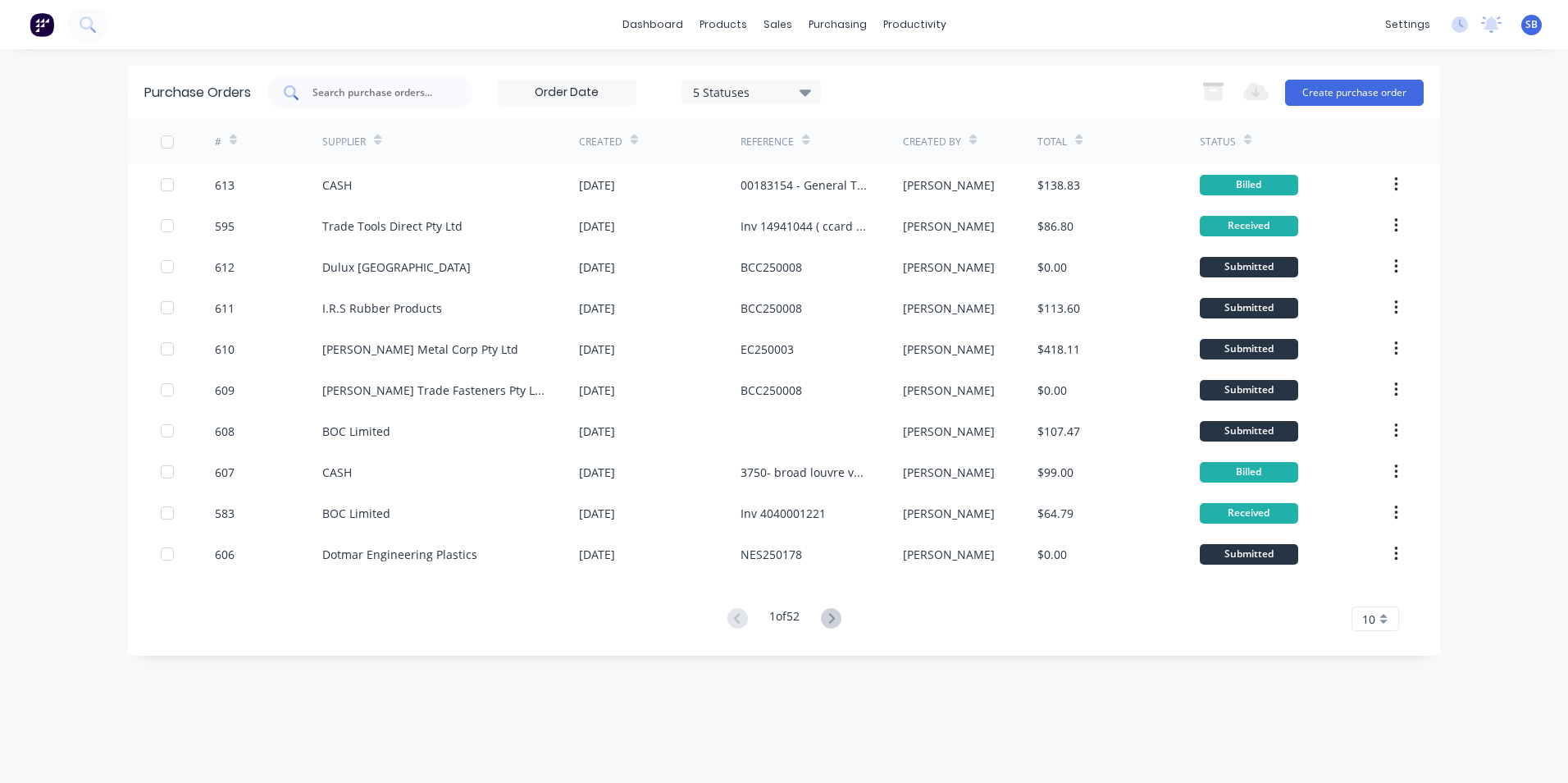
click at [350, 96] on input "text" at bounding box center [379, 92] width 136 height 17
click at [257, 713] on div "Purchase Orders 5 Statuses 5 Statuses Export to Excel (XLSX) Create purchase or…" at bounding box center [784, 416] width 1313 height 700
click at [837, 80] on div "Sales Orders" at bounding box center [837, 78] width 67 height 15
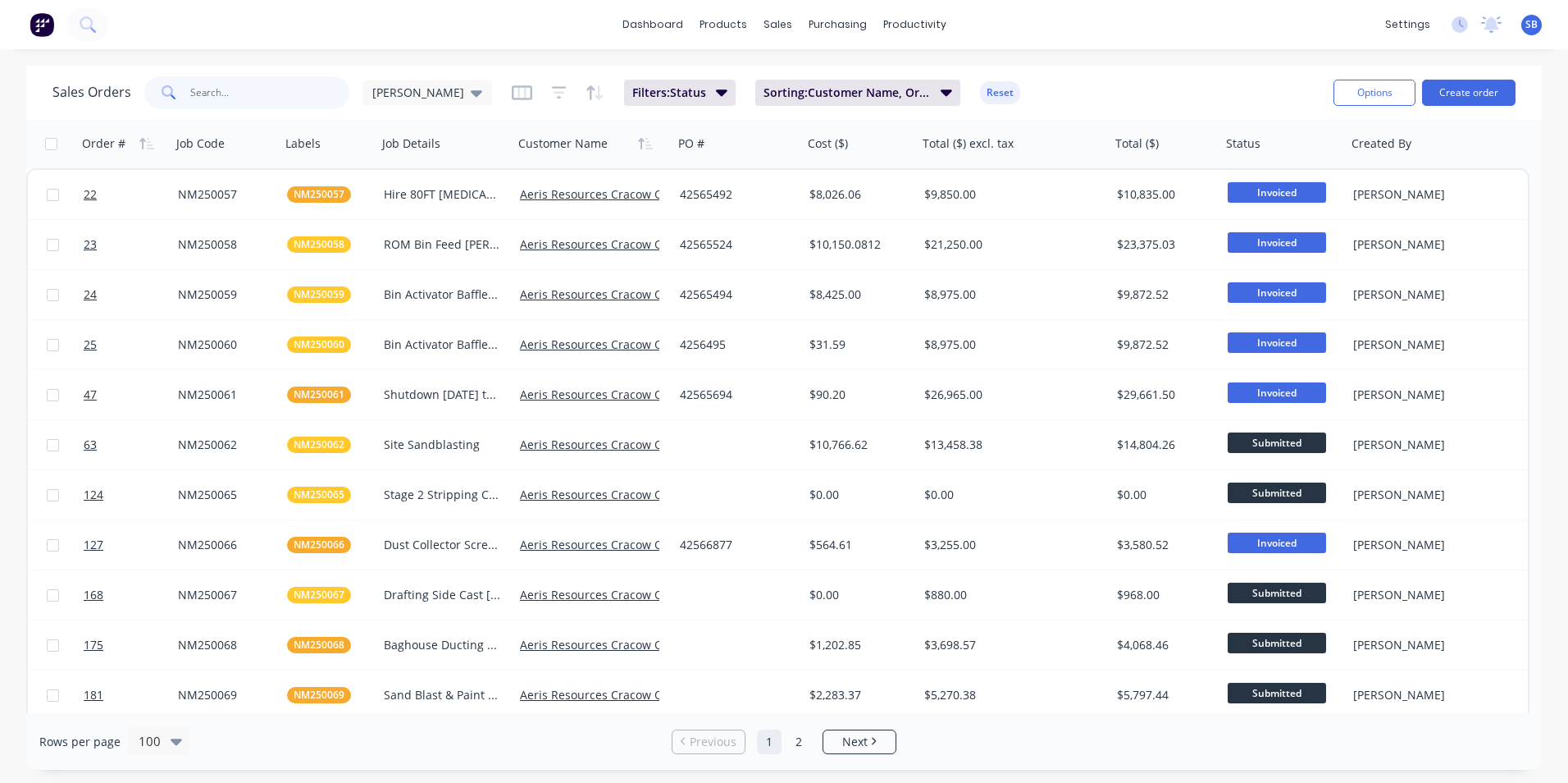
click at [294, 90] on input "text" at bounding box center [270, 93] width 160 height 33
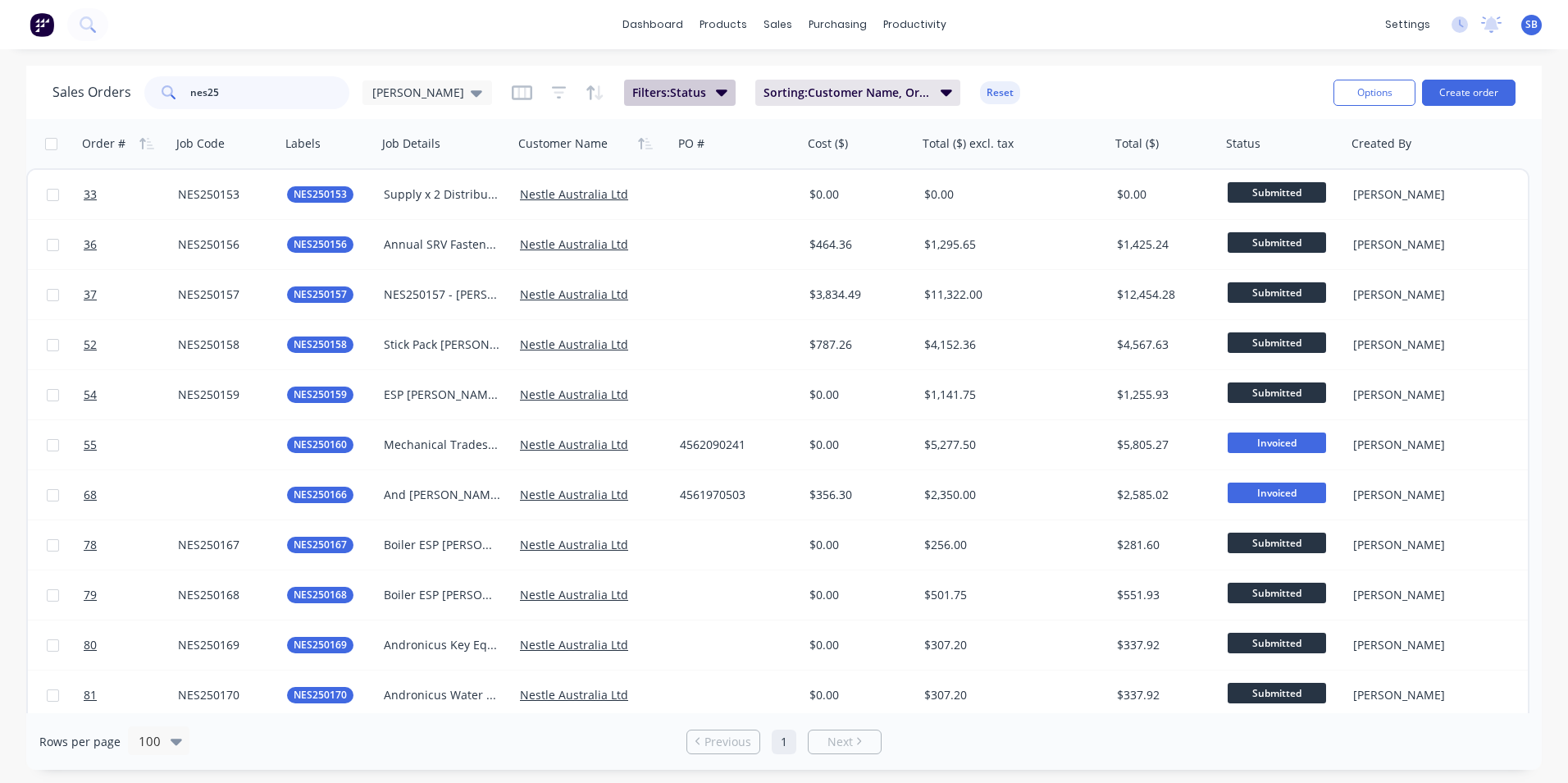
type input "nes25"
click at [625, 101] on button "Filters: Status" at bounding box center [680, 93] width 111 height 26
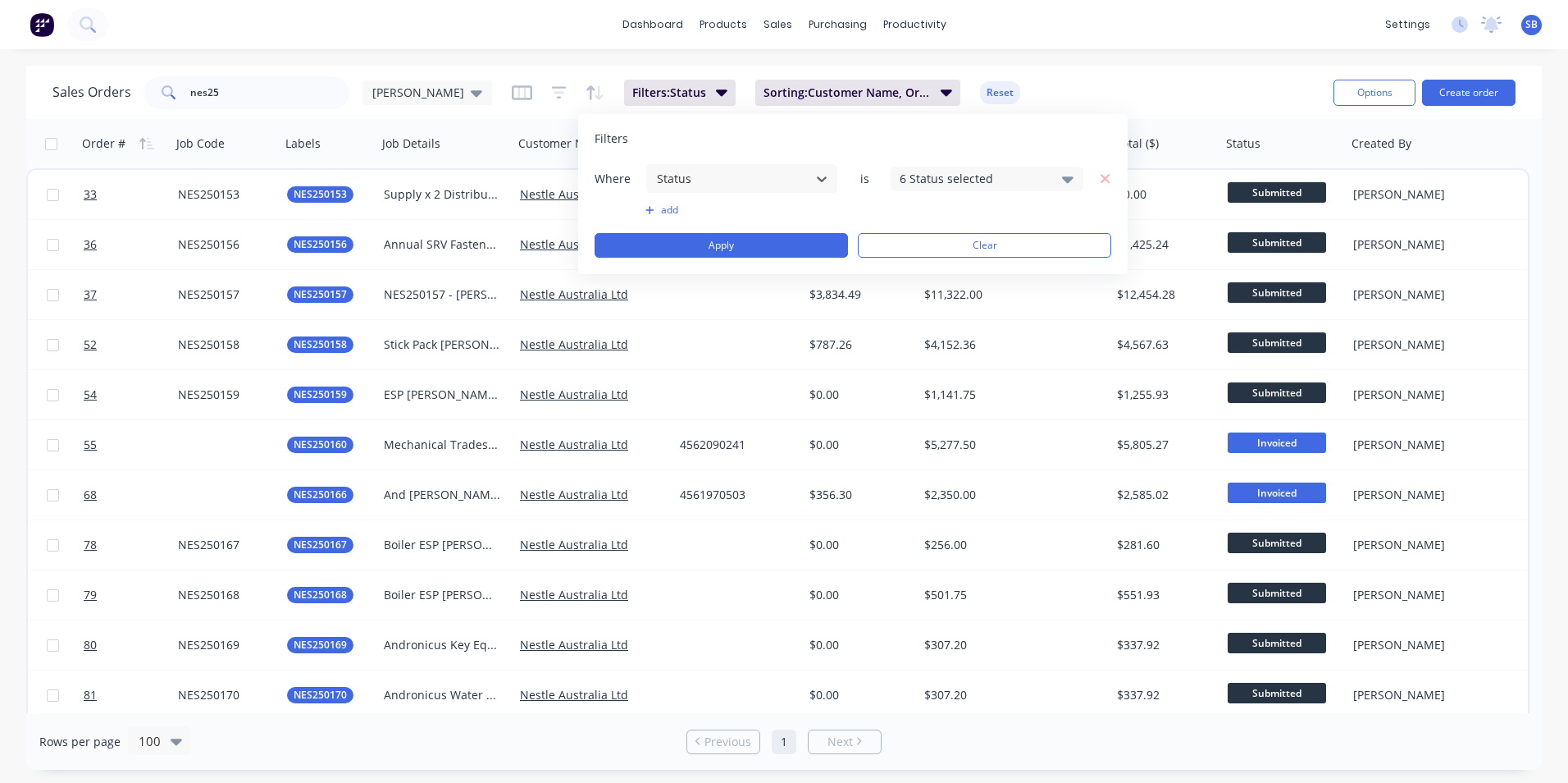
click at [908, 184] on div "6 Status selected" at bounding box center [974, 178] width 149 height 17
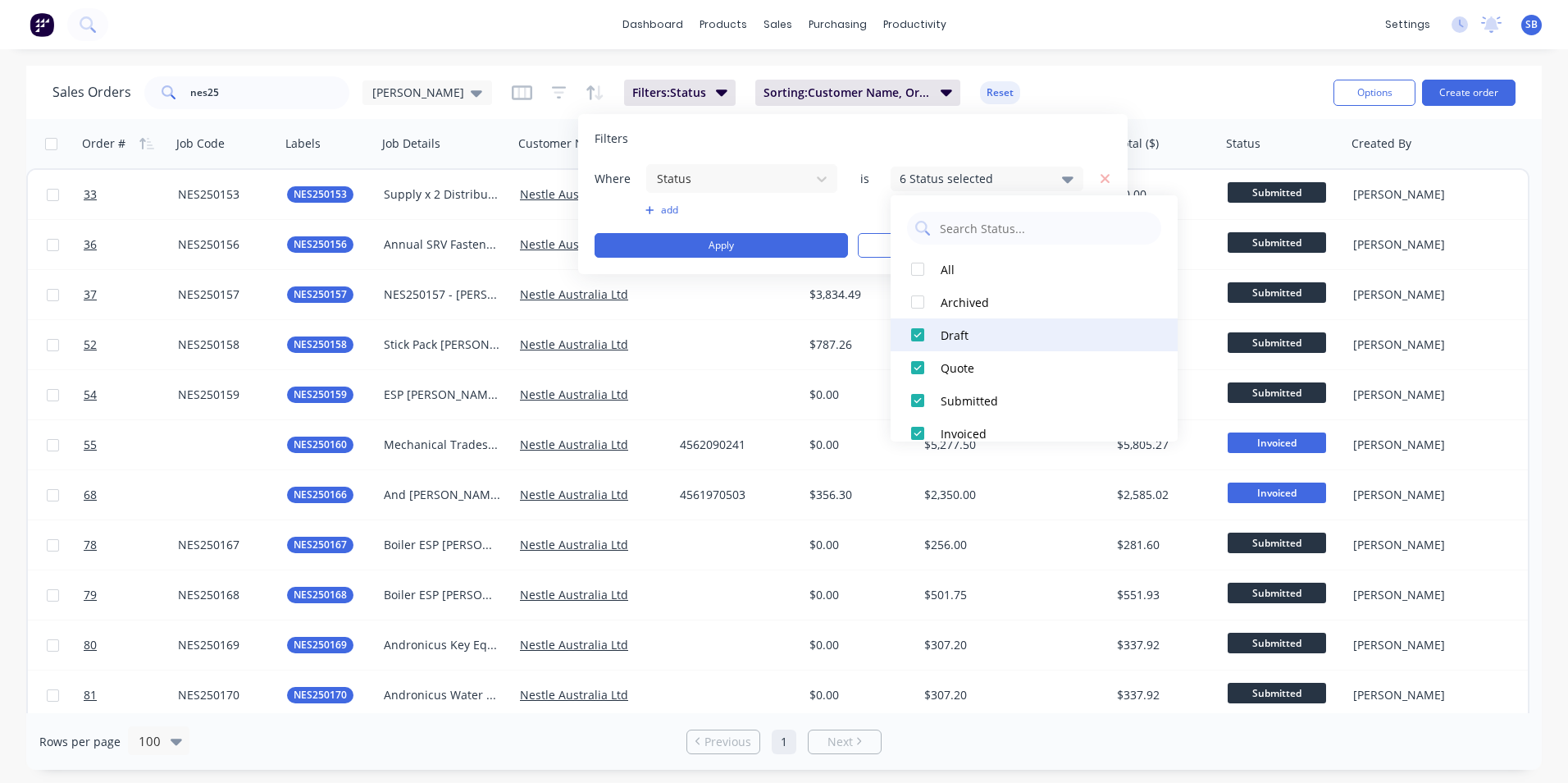
scroll to position [115, 0]
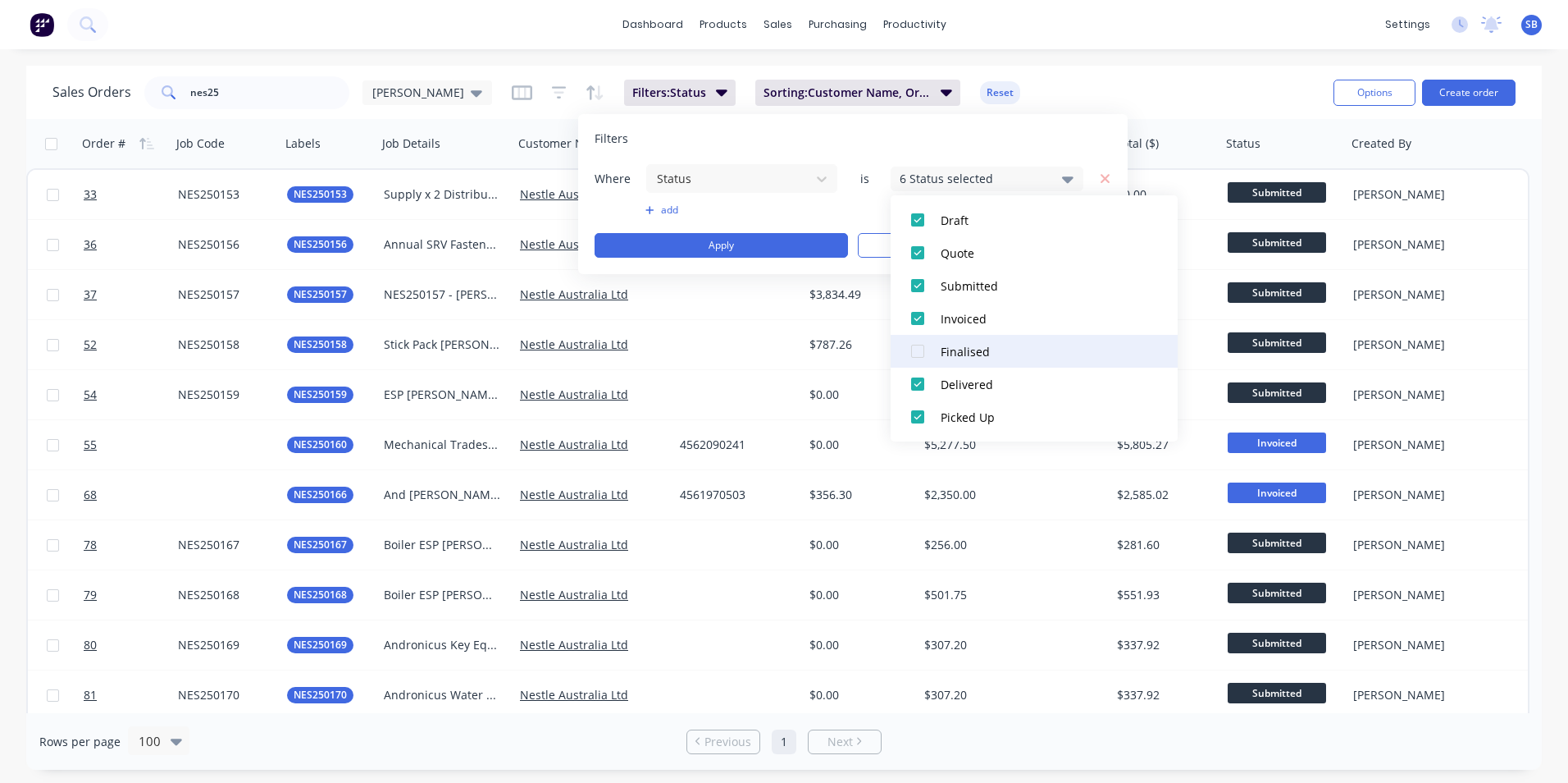
click at [913, 352] on div at bounding box center [918, 351] width 33 height 33
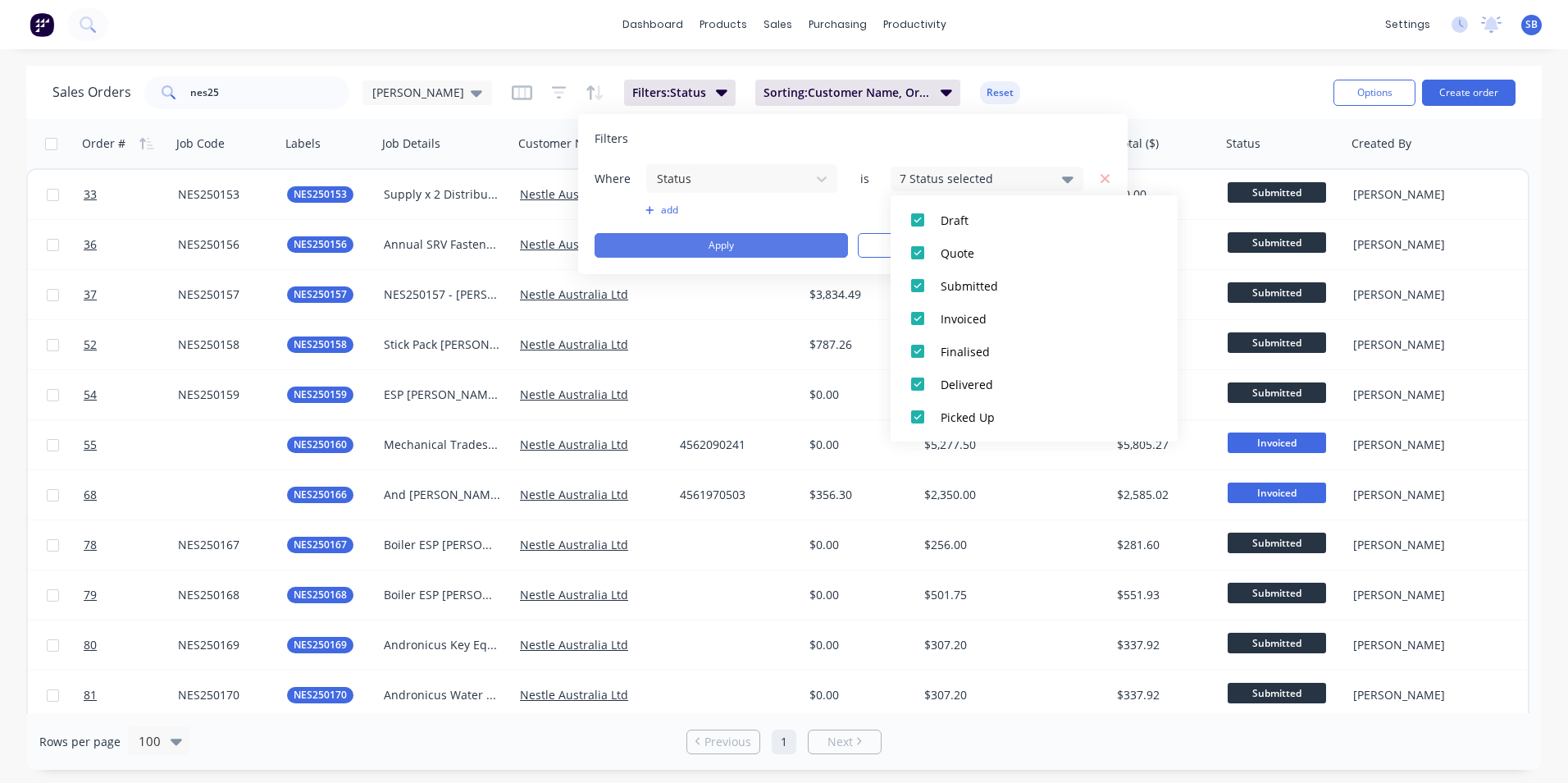
click at [684, 240] on button "Apply" at bounding box center [722, 245] width 254 height 24
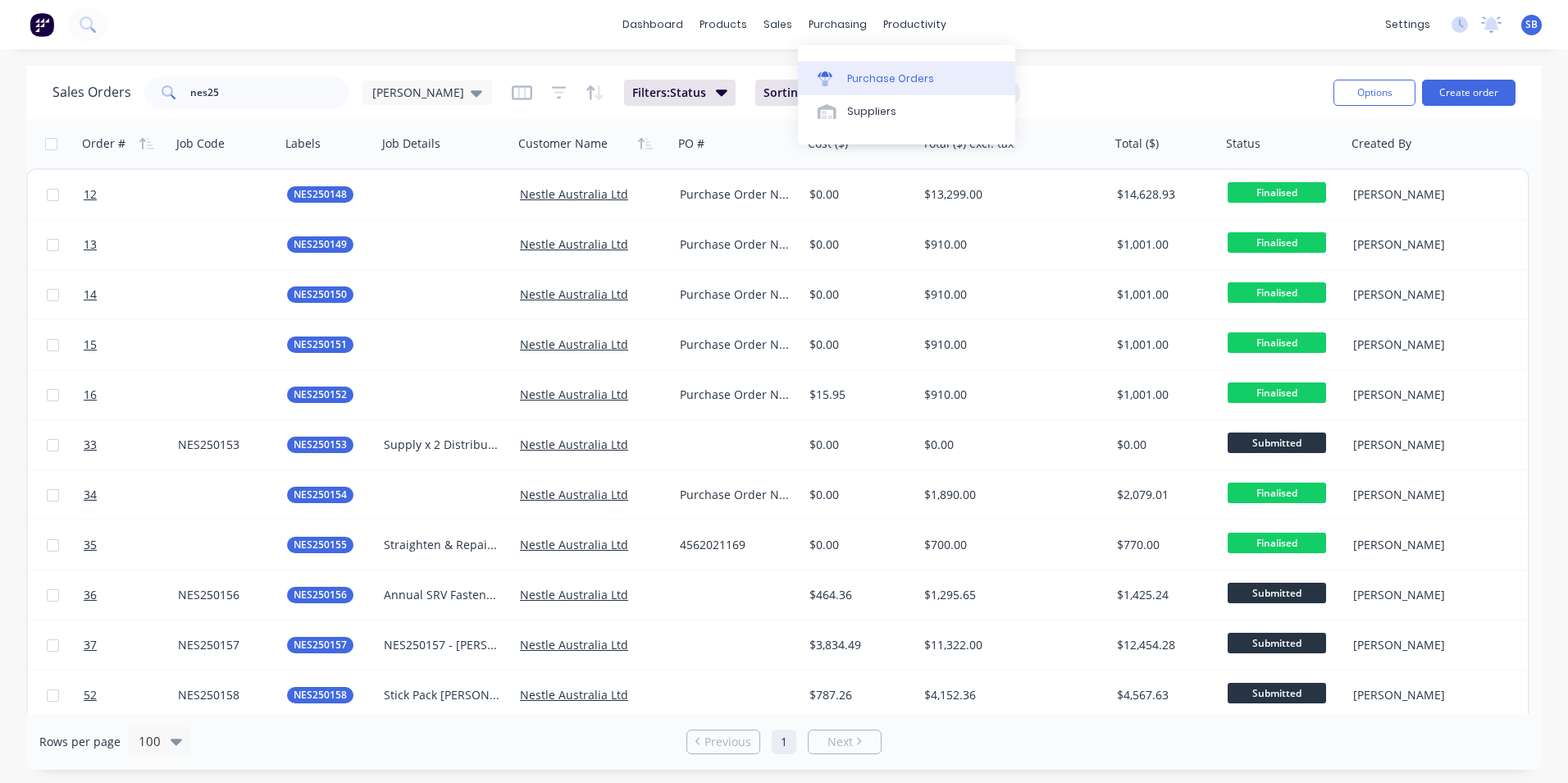
click at [866, 72] on div "Purchase Orders" at bounding box center [890, 78] width 87 height 15
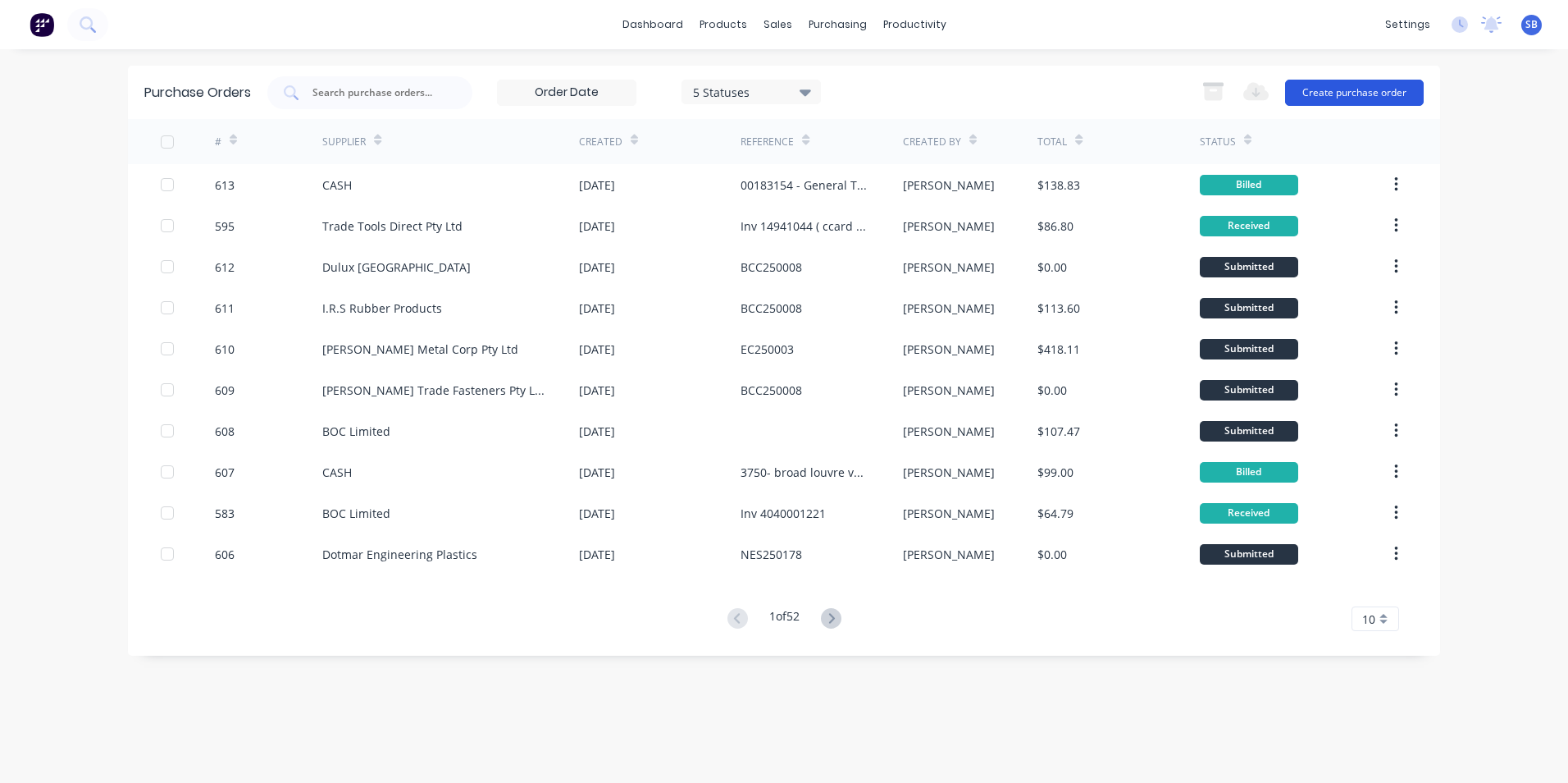
click at [1353, 91] on button "Create purchase order" at bounding box center [1355, 93] width 139 height 26
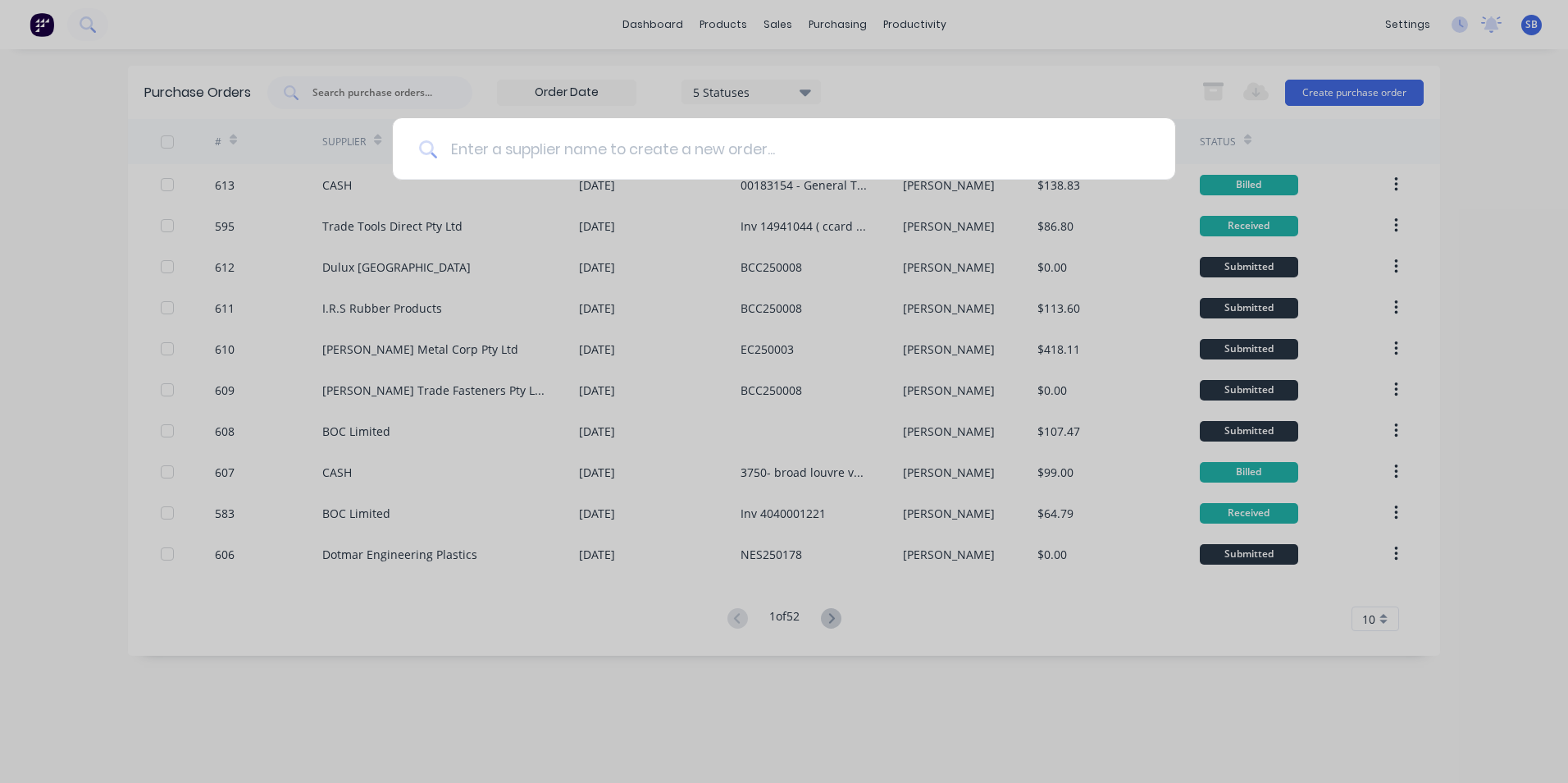
click at [801, 138] on input at bounding box center [793, 149] width 712 height 62
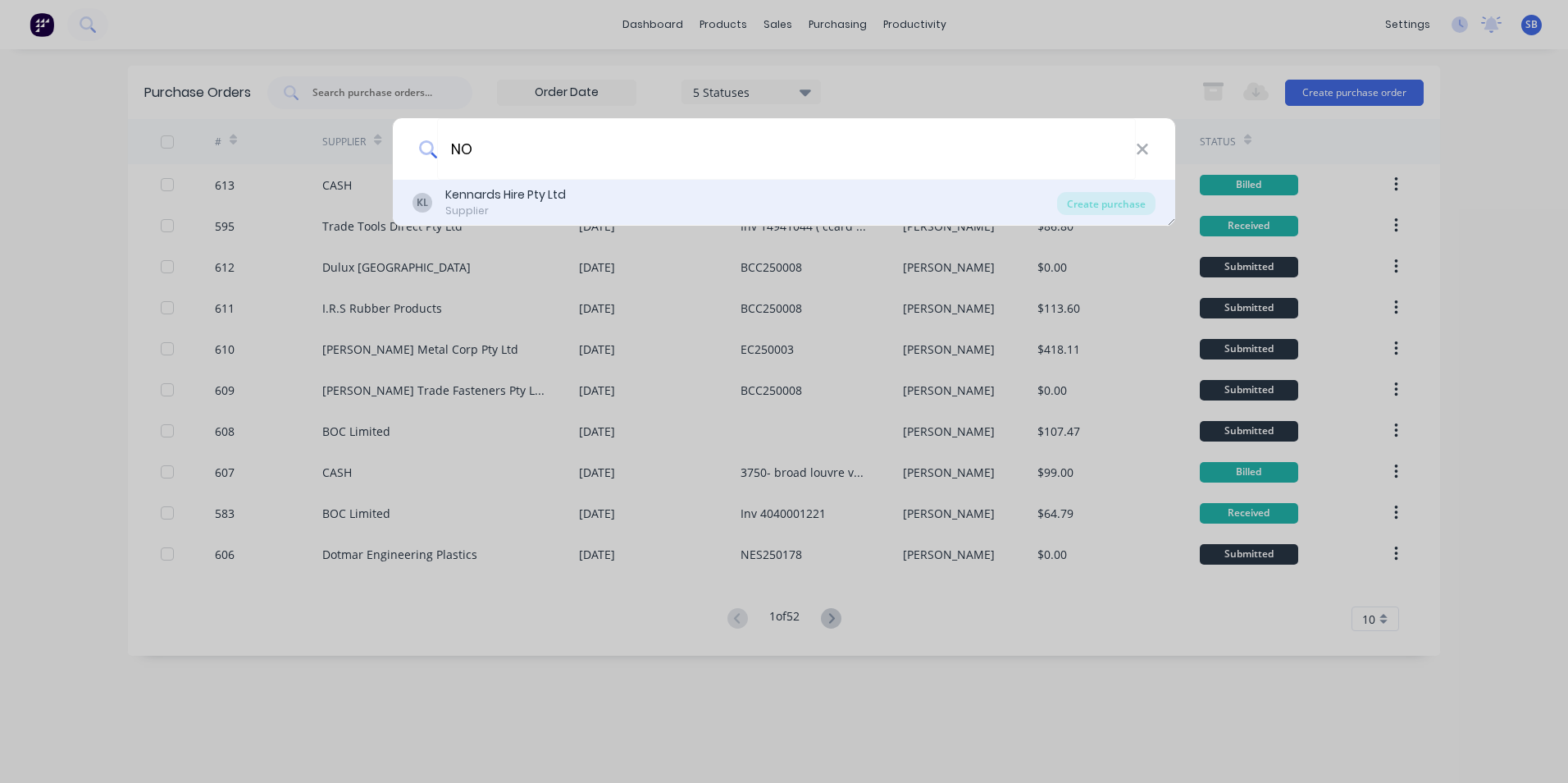
type input "N"
type input "CASH"
click at [1082, 205] on div "Create purchase" at bounding box center [1106, 203] width 98 height 23
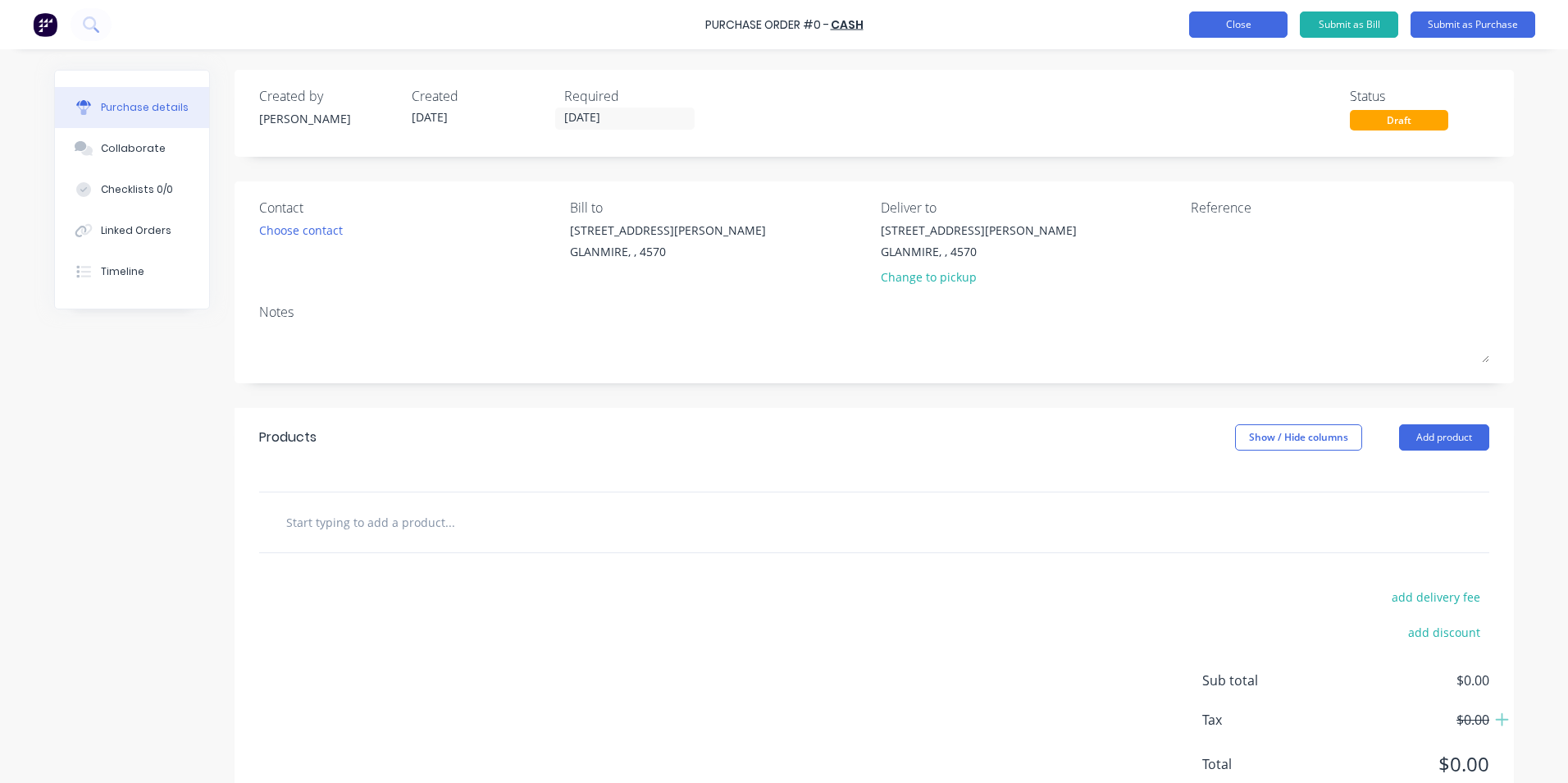
click at [1249, 16] on button "Close" at bounding box center [1238, 24] width 98 height 26
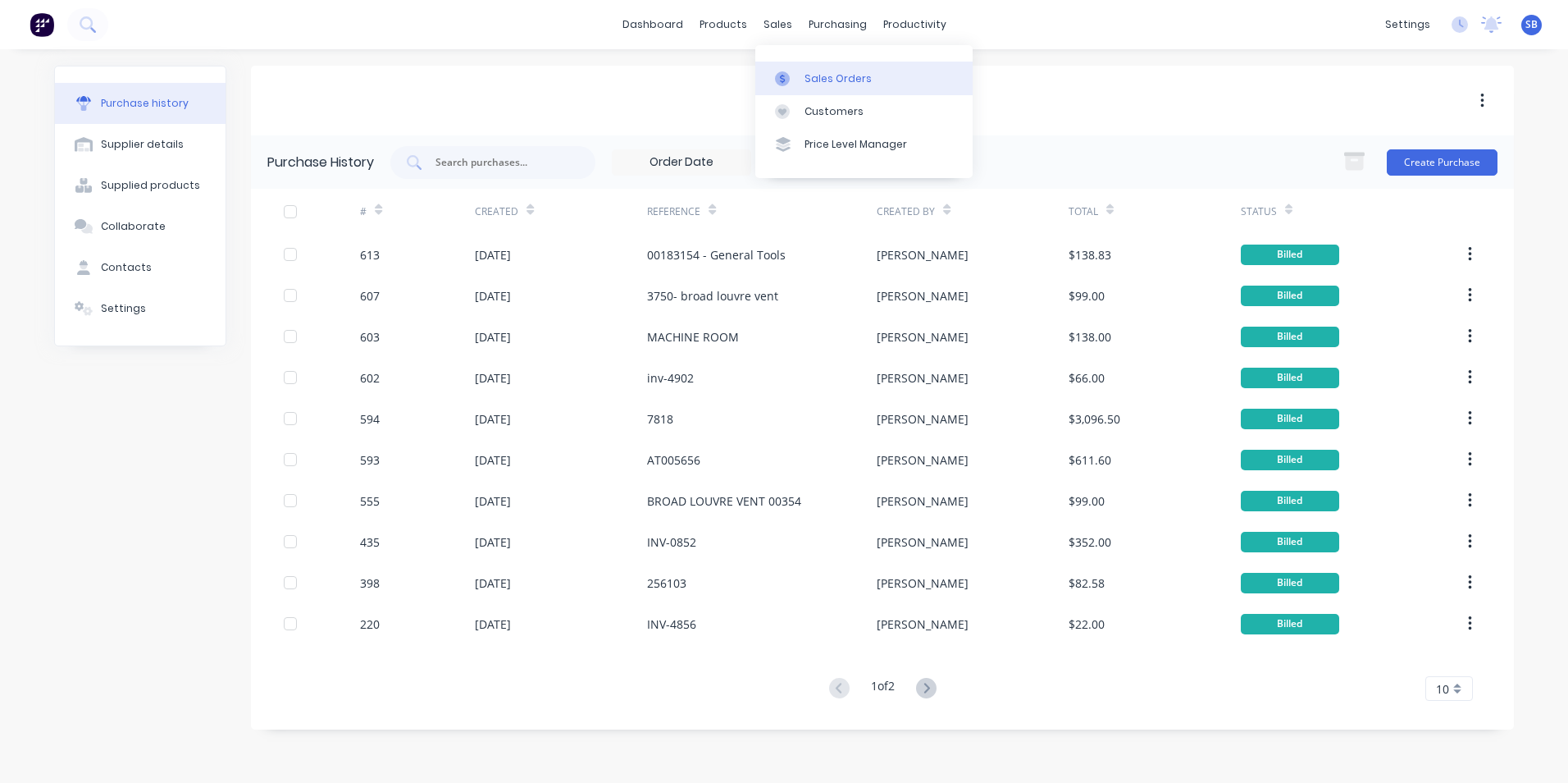
click at [793, 69] on link "Sales Orders" at bounding box center [864, 78] width 217 height 33
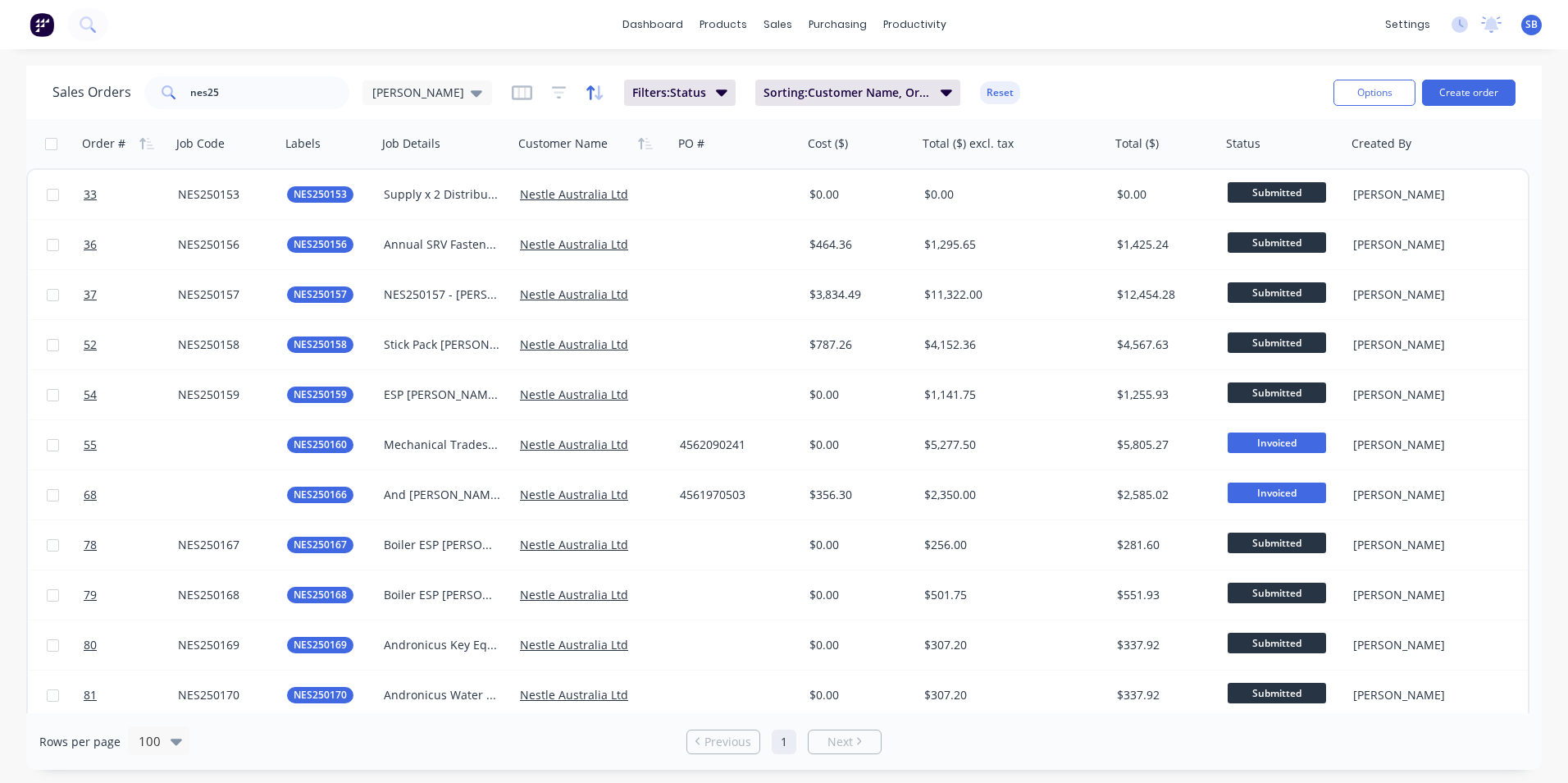
click at [586, 88] on icon "button" at bounding box center [590, 92] width 8 height 14
click at [632, 86] on span "Filters: Status" at bounding box center [669, 92] width 74 height 17
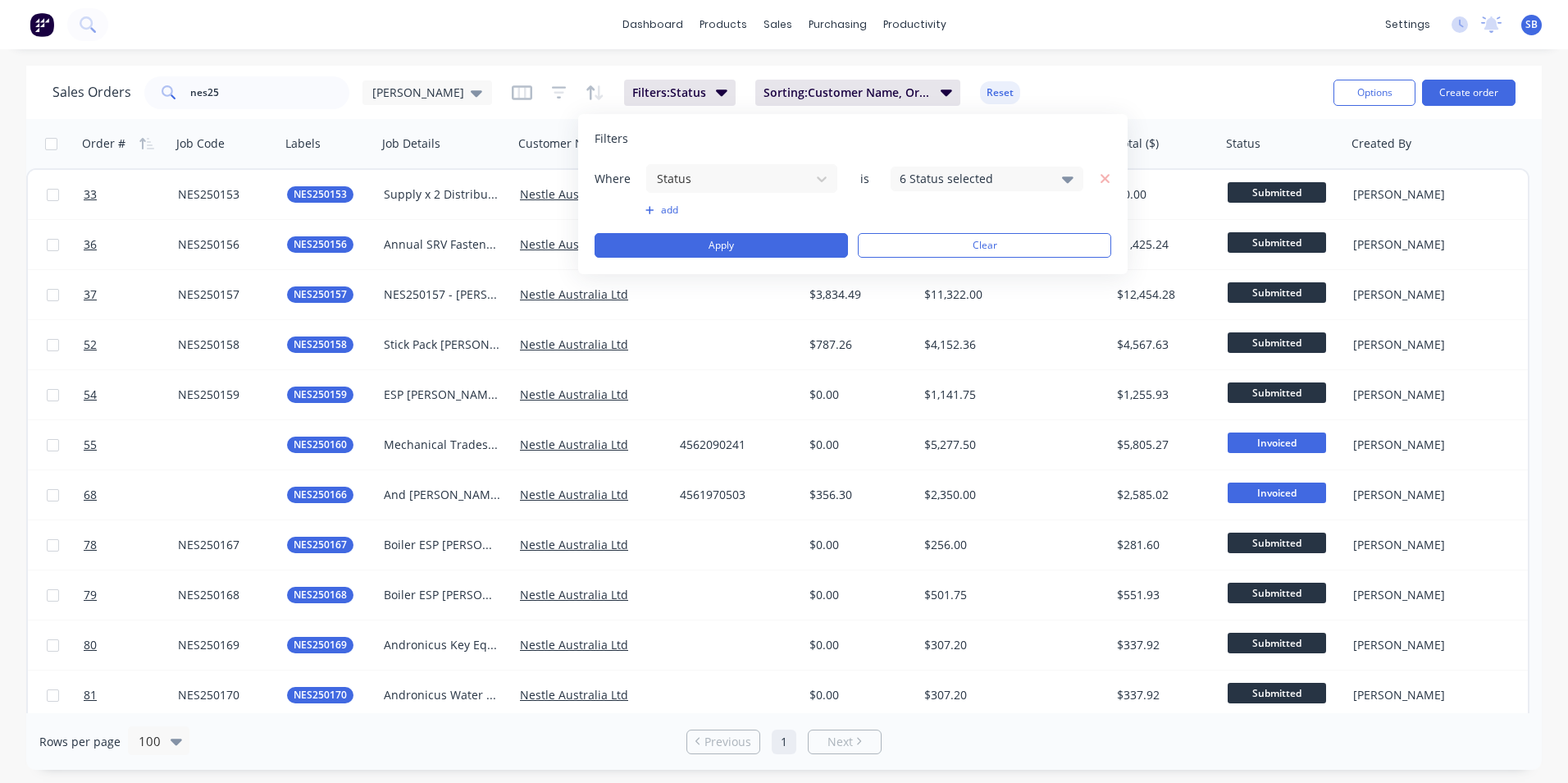
click at [995, 177] on div "6 Status selected" at bounding box center [974, 178] width 149 height 17
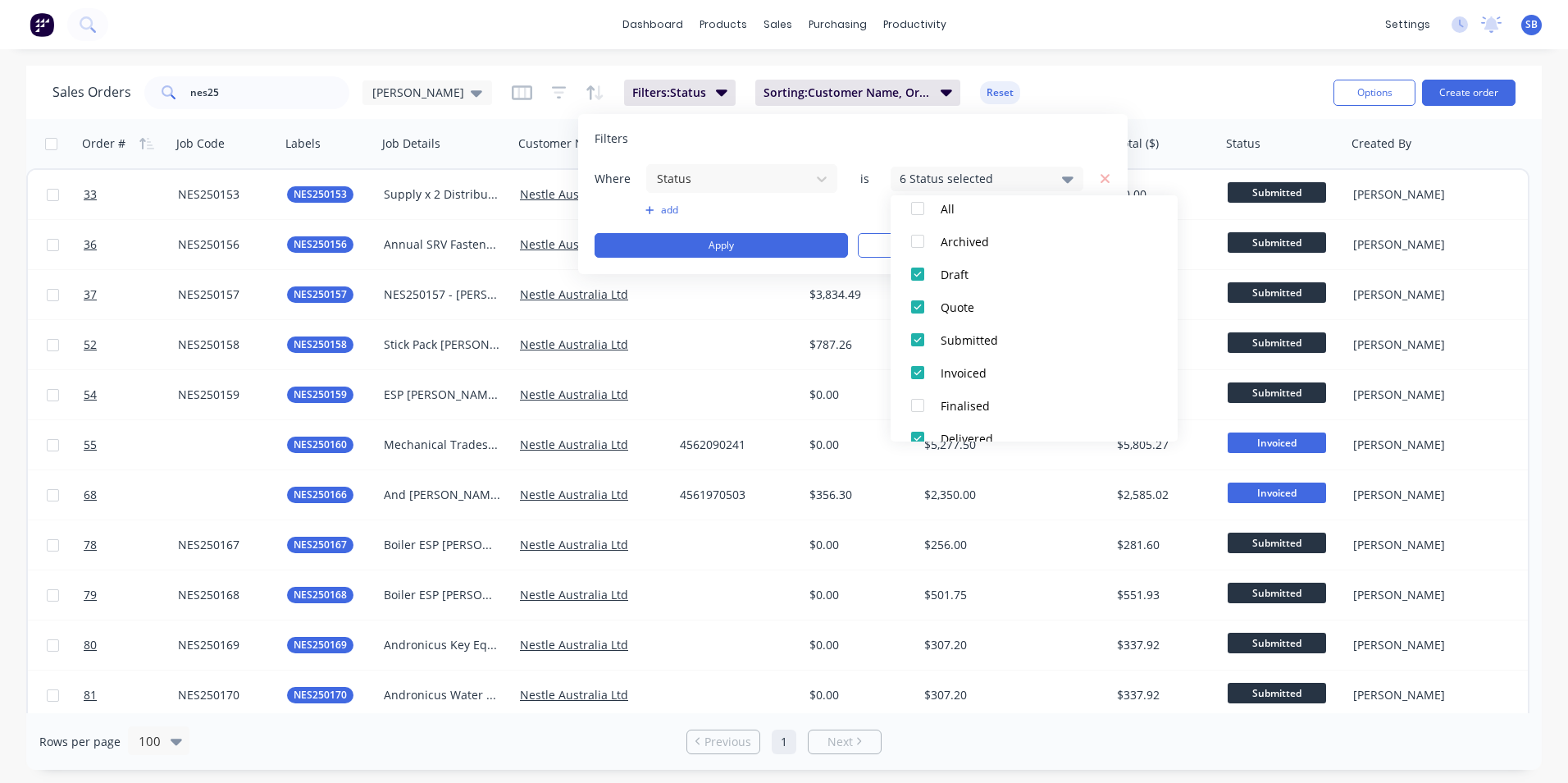
scroll to position [115, 0]
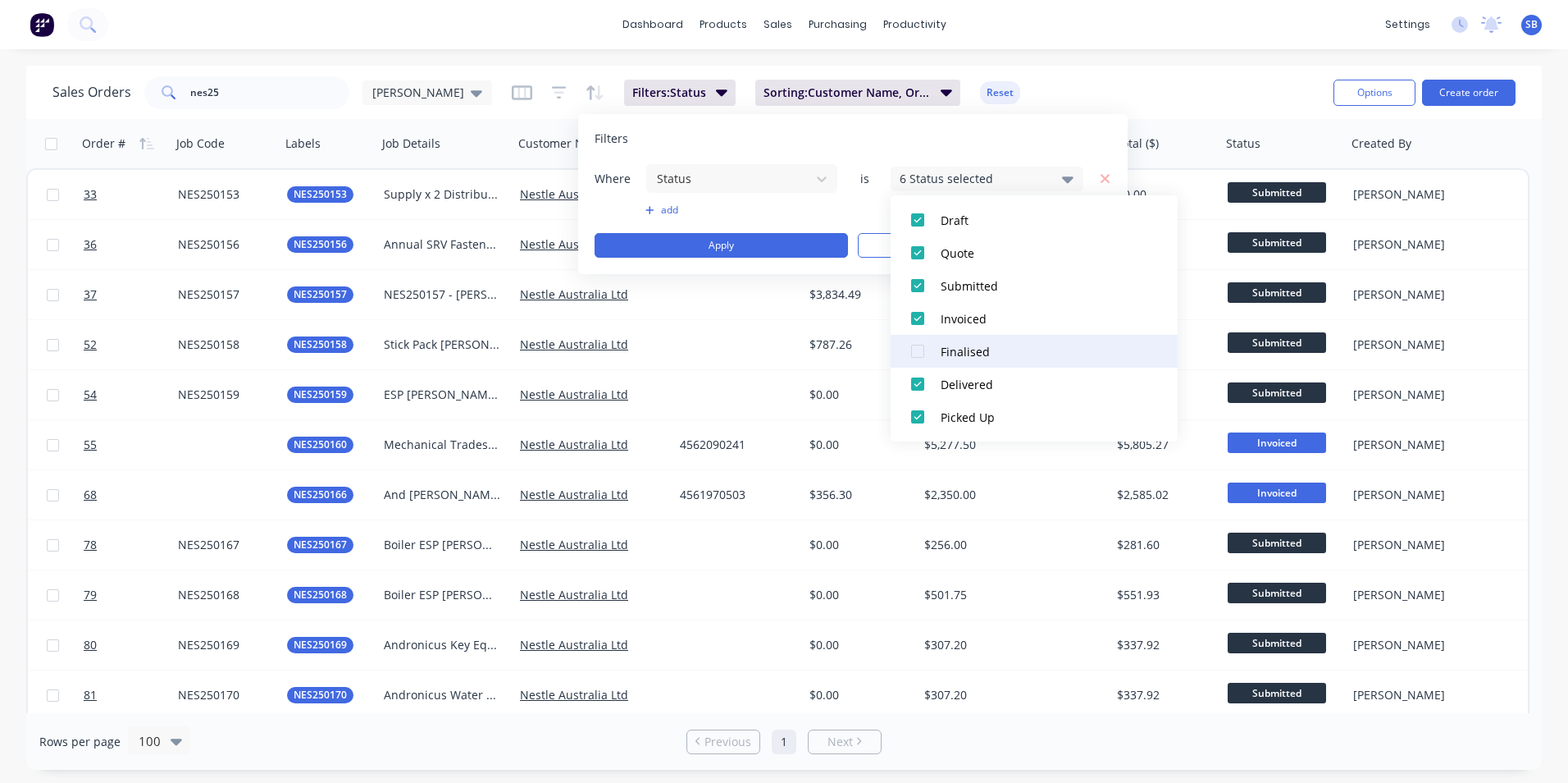
click at [919, 351] on div at bounding box center [918, 351] width 33 height 33
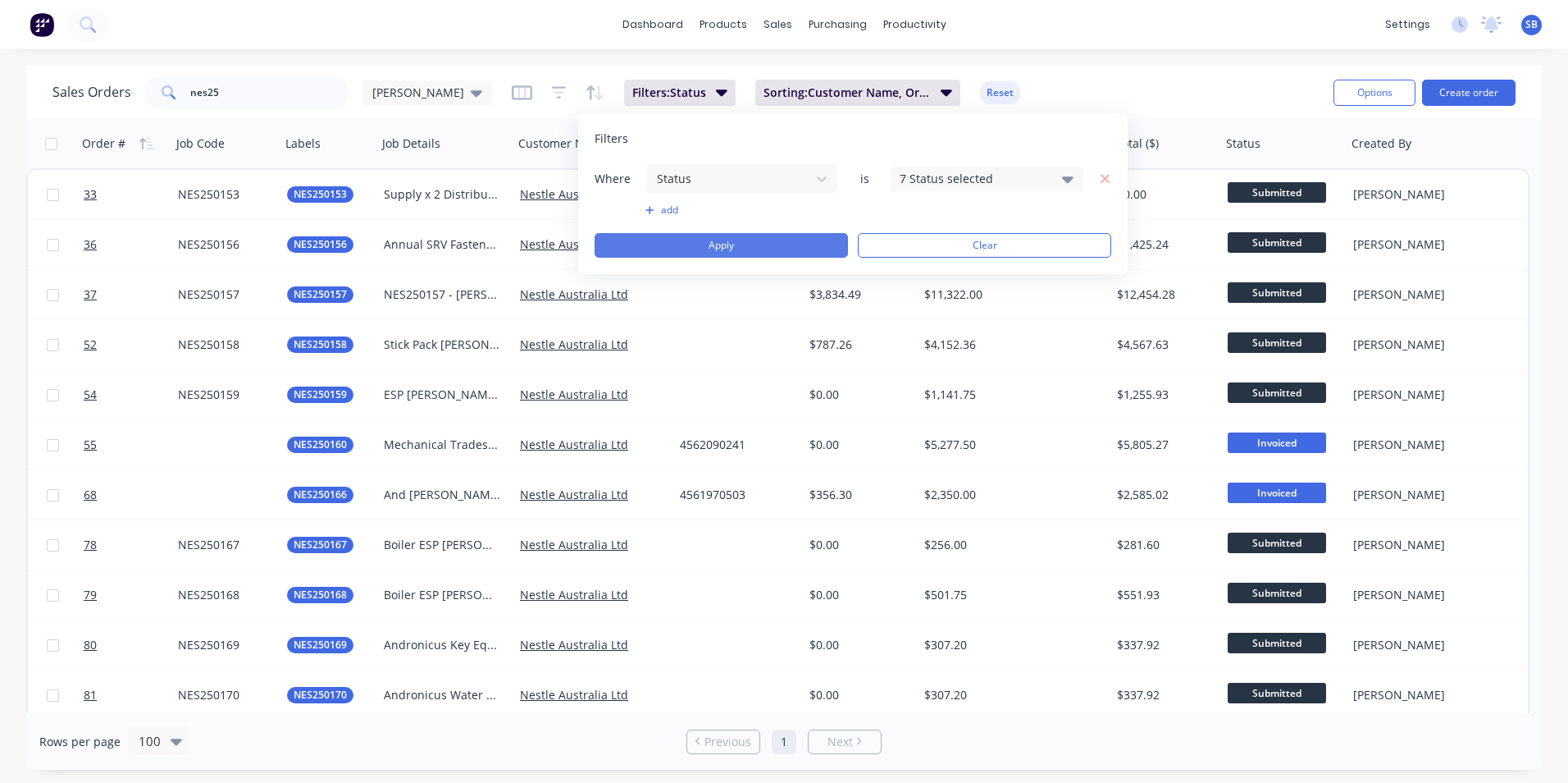
click at [751, 250] on button "Apply" at bounding box center [722, 245] width 254 height 24
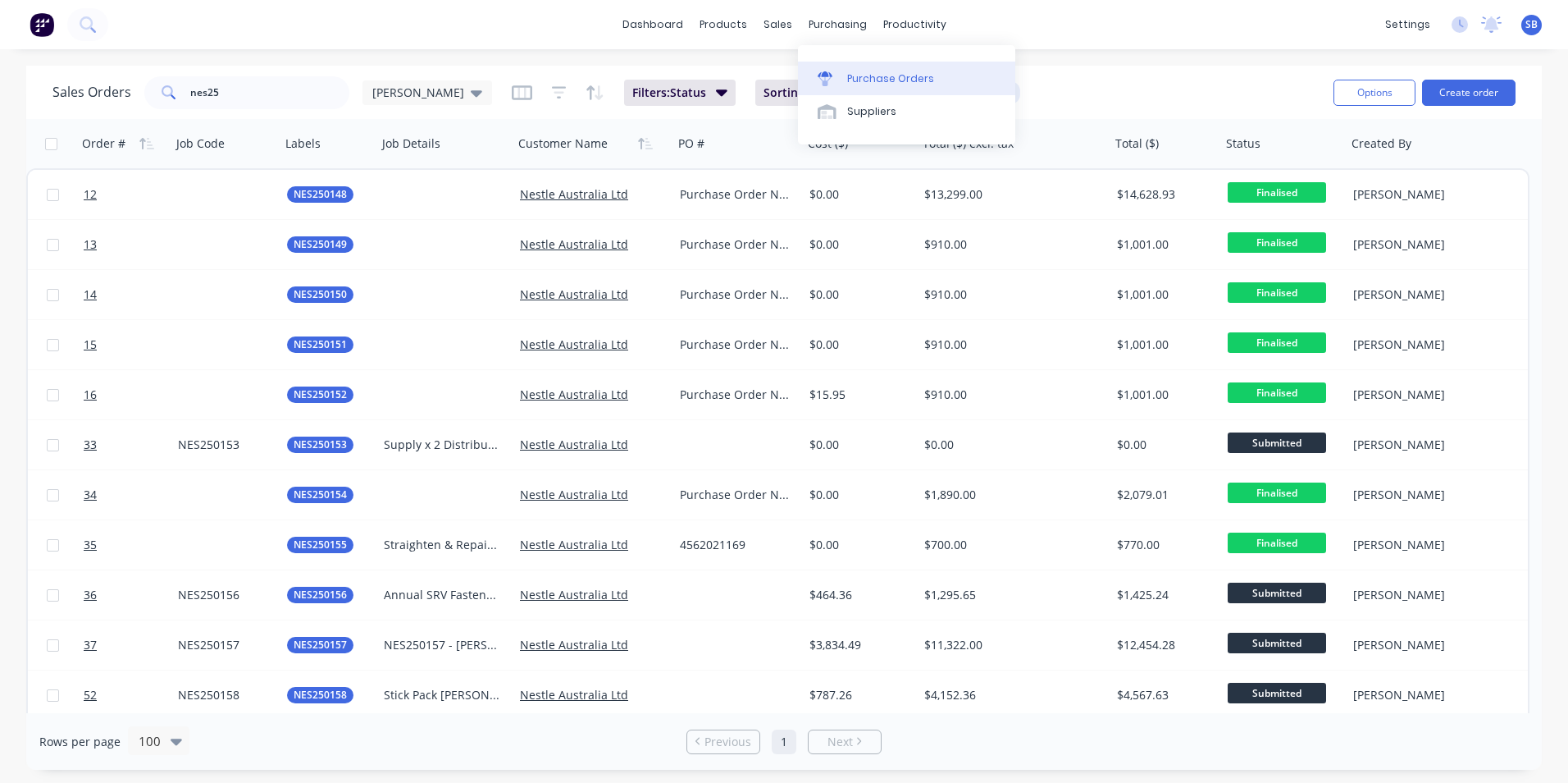
click at [900, 76] on div "Purchase Orders" at bounding box center [890, 78] width 87 height 15
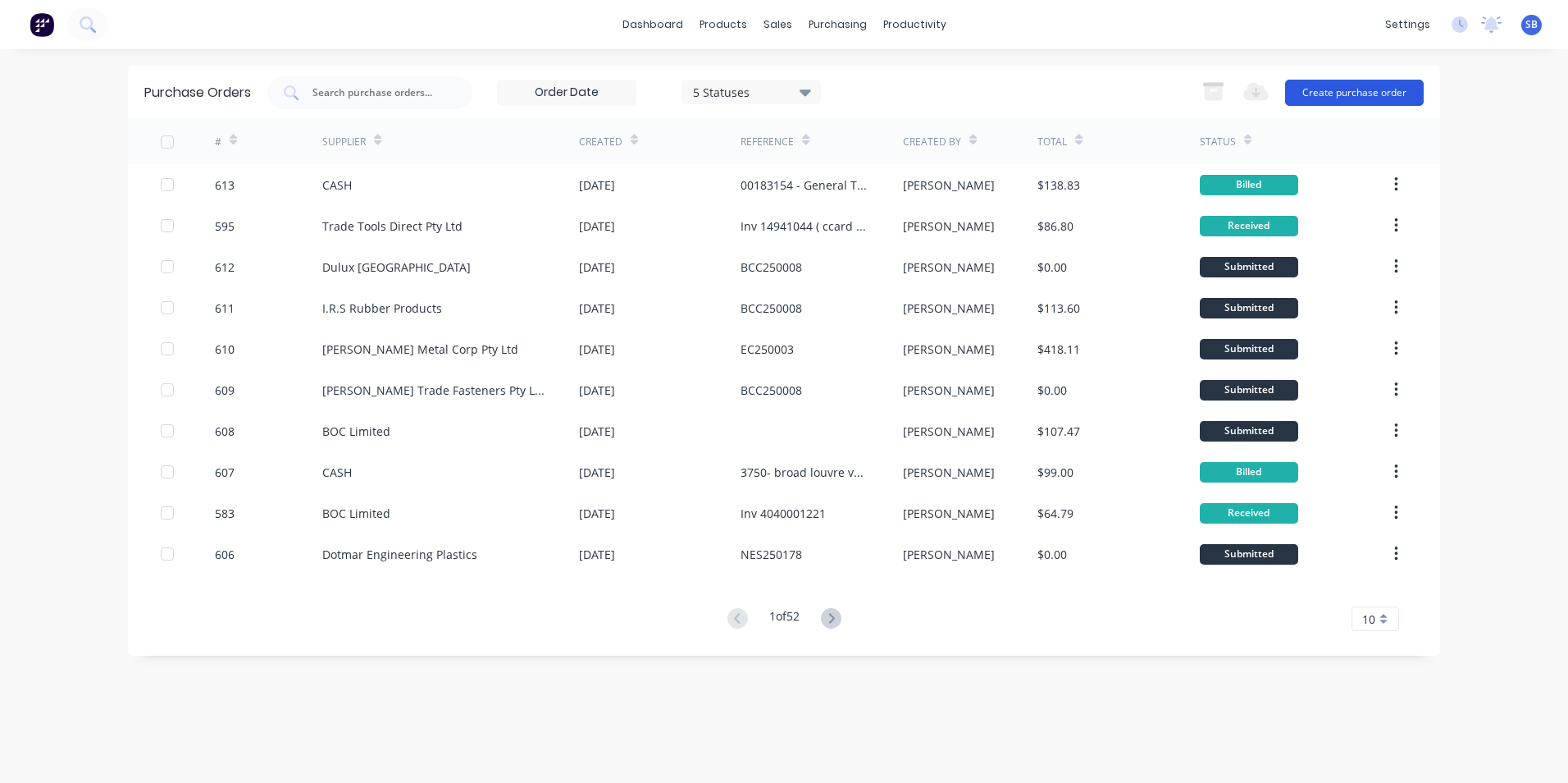
click at [1327, 92] on button "Create purchase order" at bounding box center [1355, 93] width 139 height 26
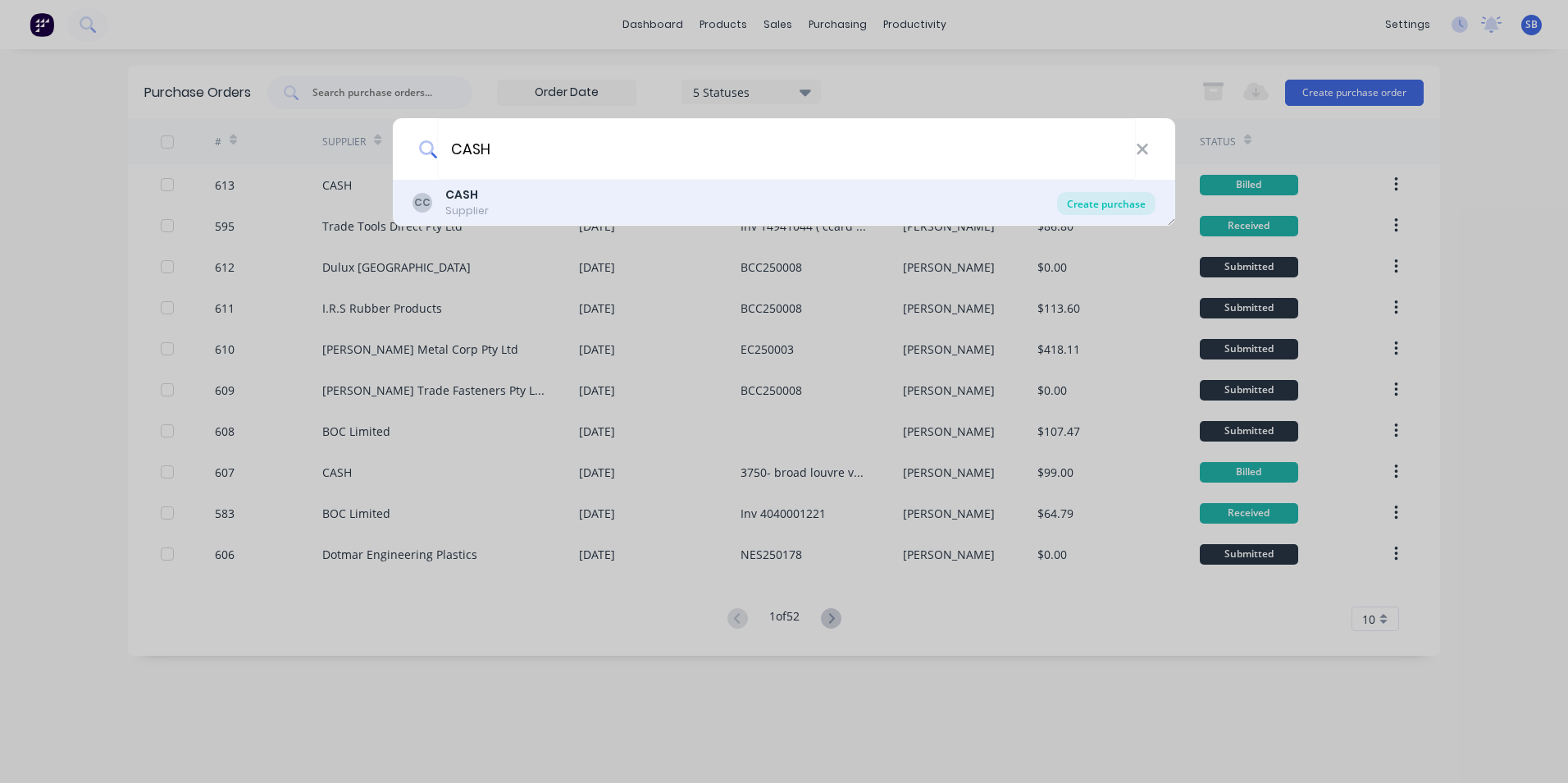
type input "CASH"
click at [1105, 199] on div "Create purchase" at bounding box center [1106, 203] width 98 height 23
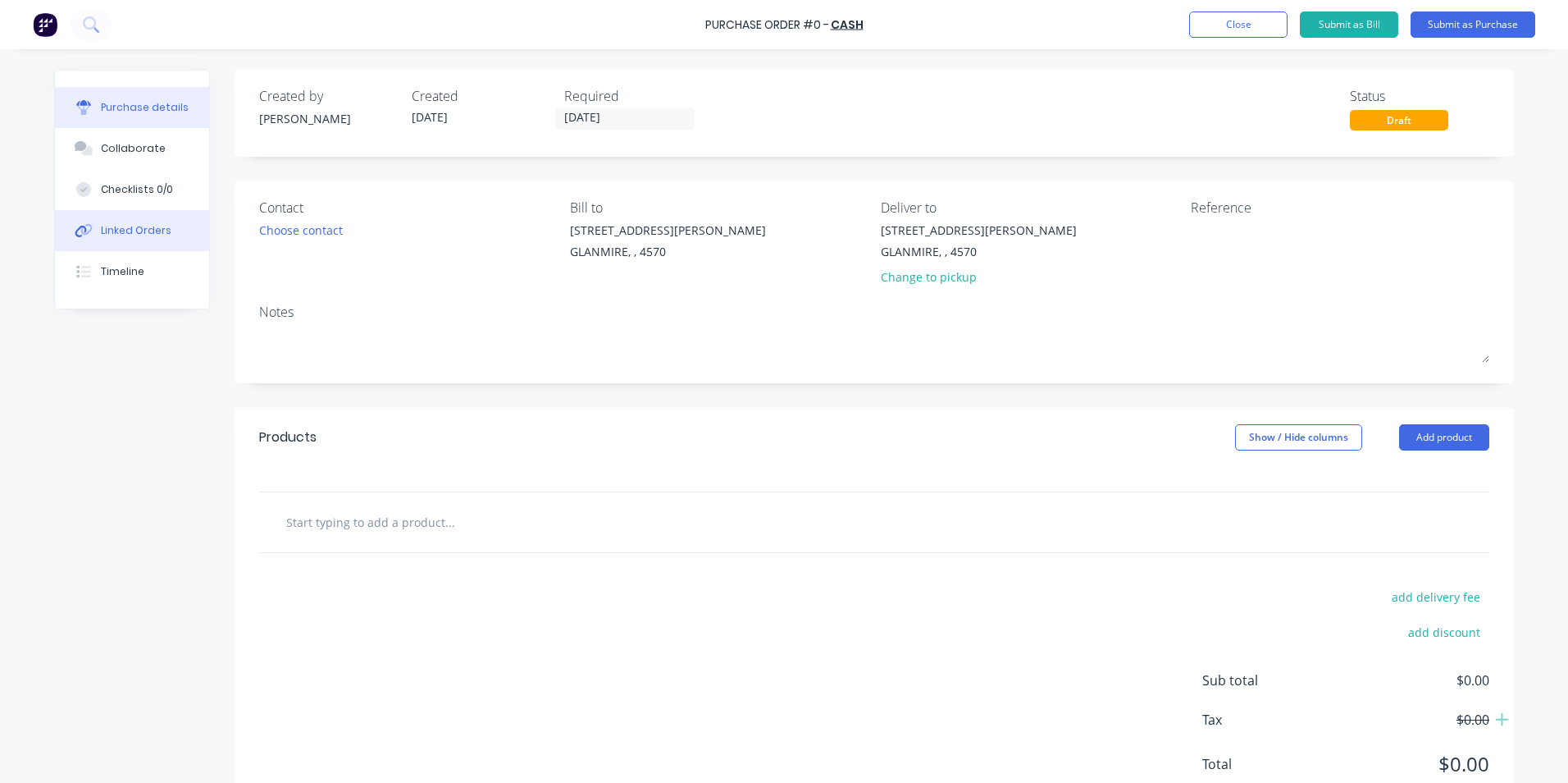
drag, startPoint x: 155, startPoint y: 225, endPoint x: 197, endPoint y: 211, distance: 44.3
click at [158, 226] on div "Linked Orders" at bounding box center [136, 230] width 70 height 15
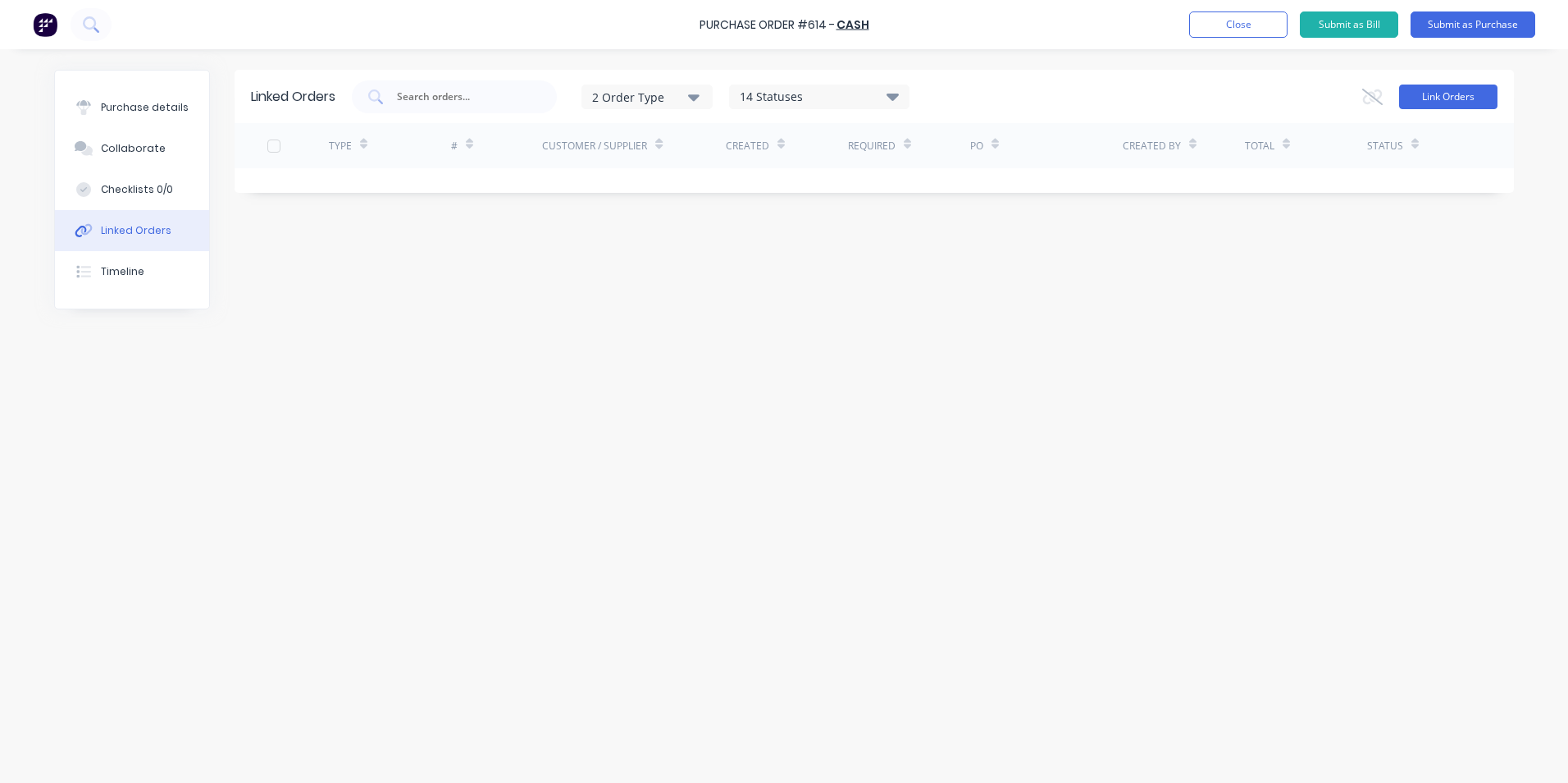
click at [1455, 90] on button "Link Orders" at bounding box center [1448, 96] width 98 height 24
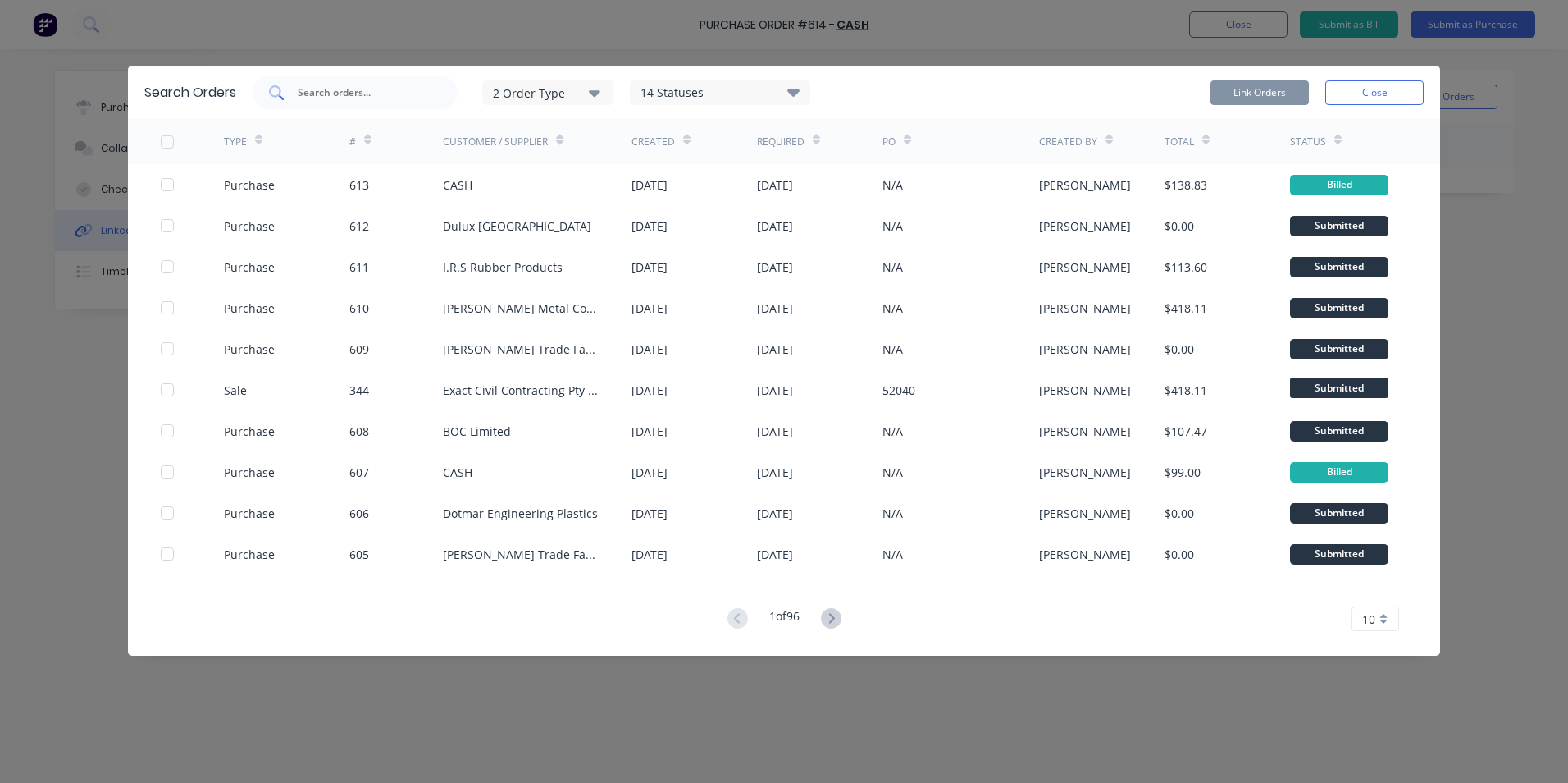
click at [354, 89] on input "text" at bounding box center [364, 92] width 136 height 17
type input "12"
click at [590, 96] on div "2 Order Type" at bounding box center [547, 92] width 110 height 17
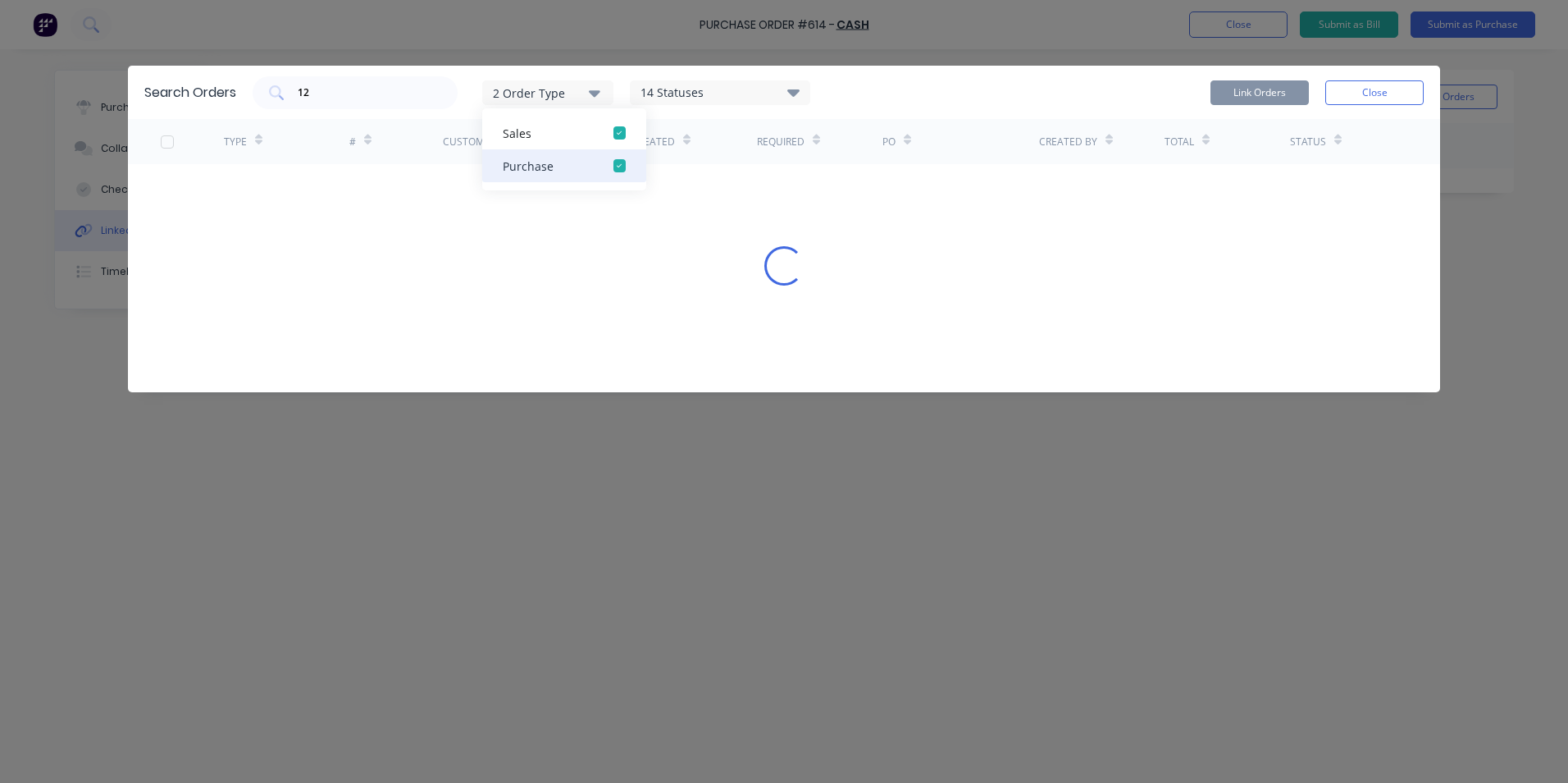
click at [576, 163] on div "Purchase" at bounding box center [550, 166] width 95 height 17
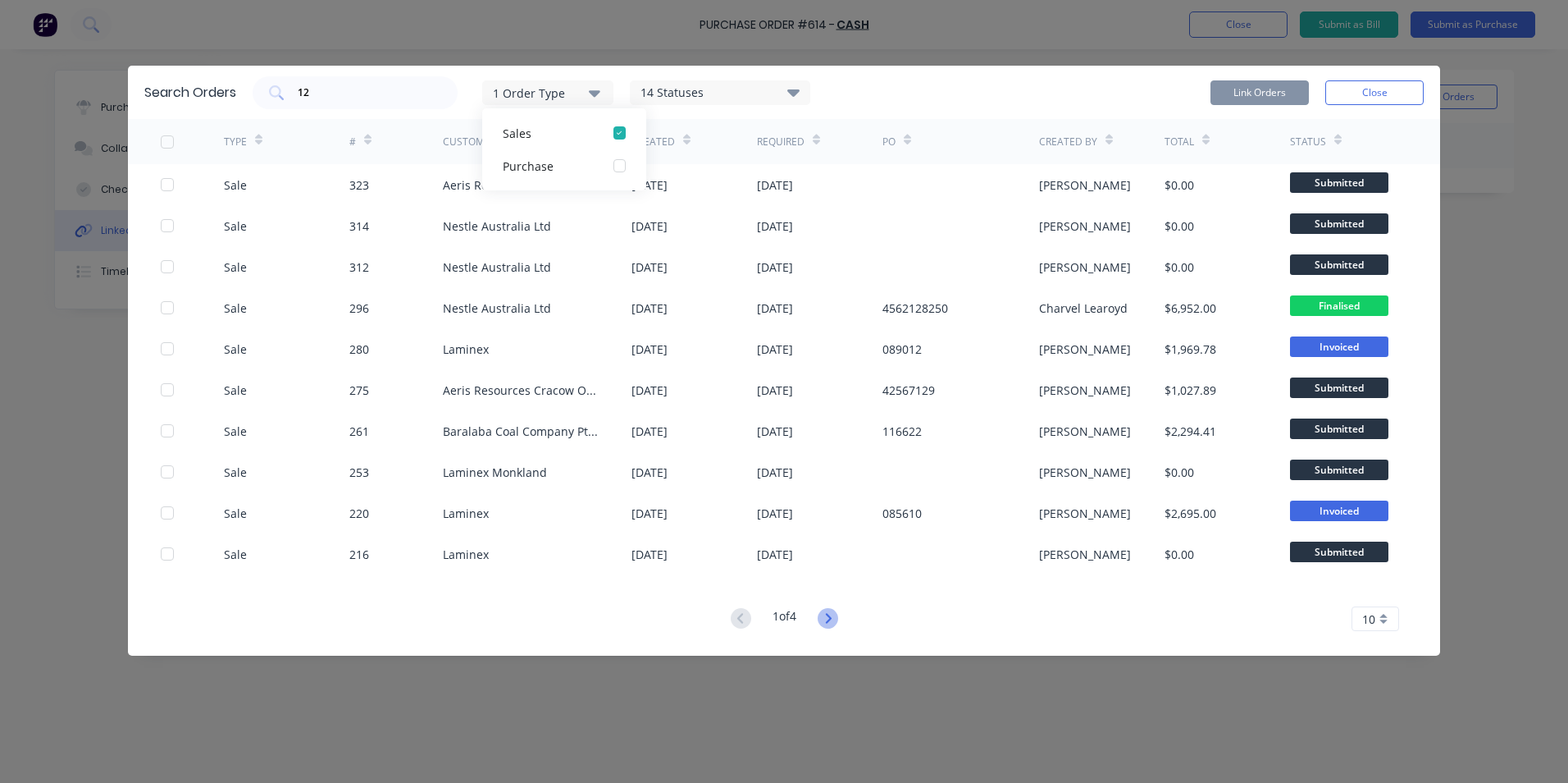
click at [824, 624] on icon at bounding box center [828, 619] width 21 height 21
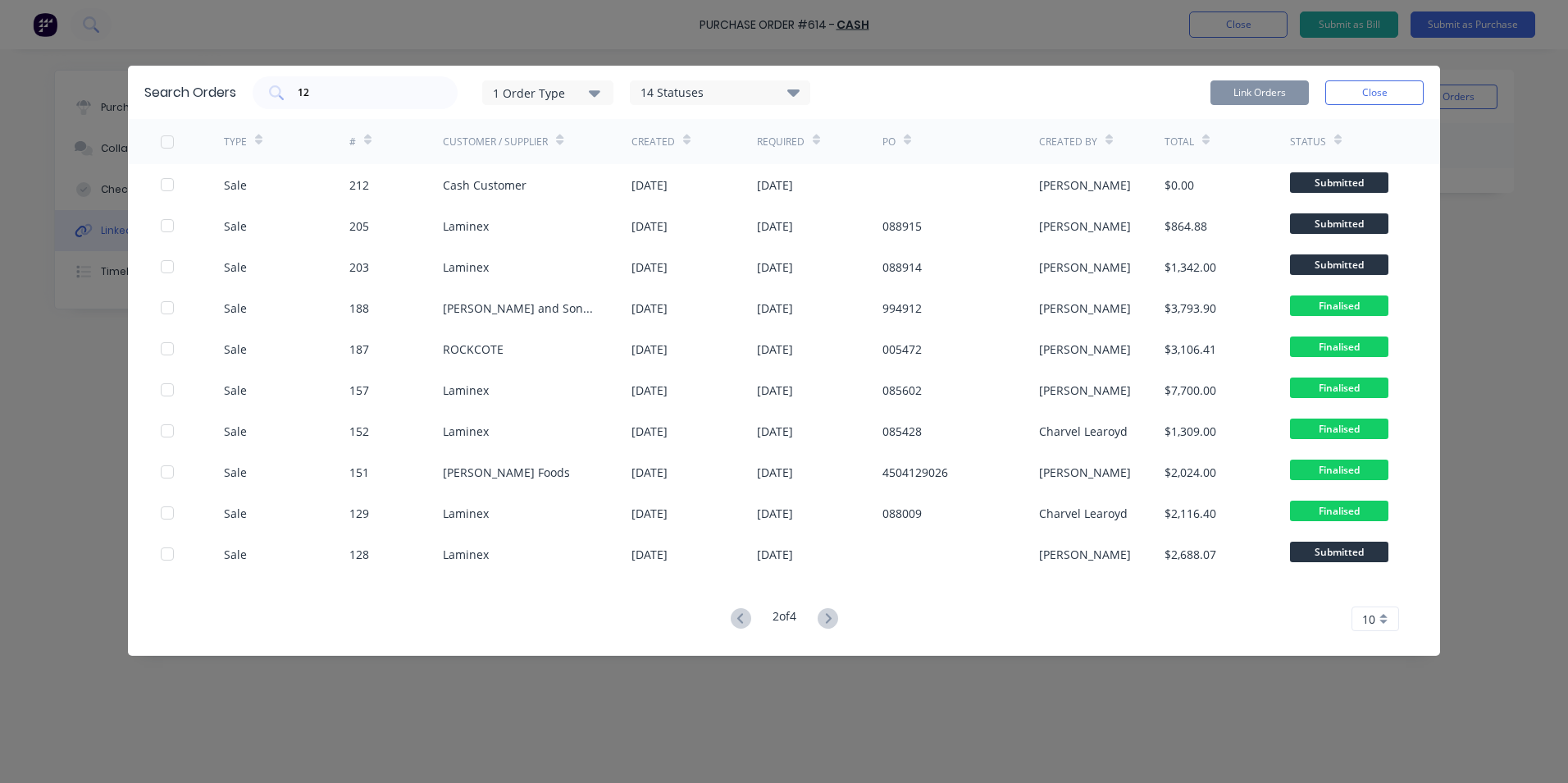
click at [824, 624] on icon at bounding box center [828, 619] width 21 height 21
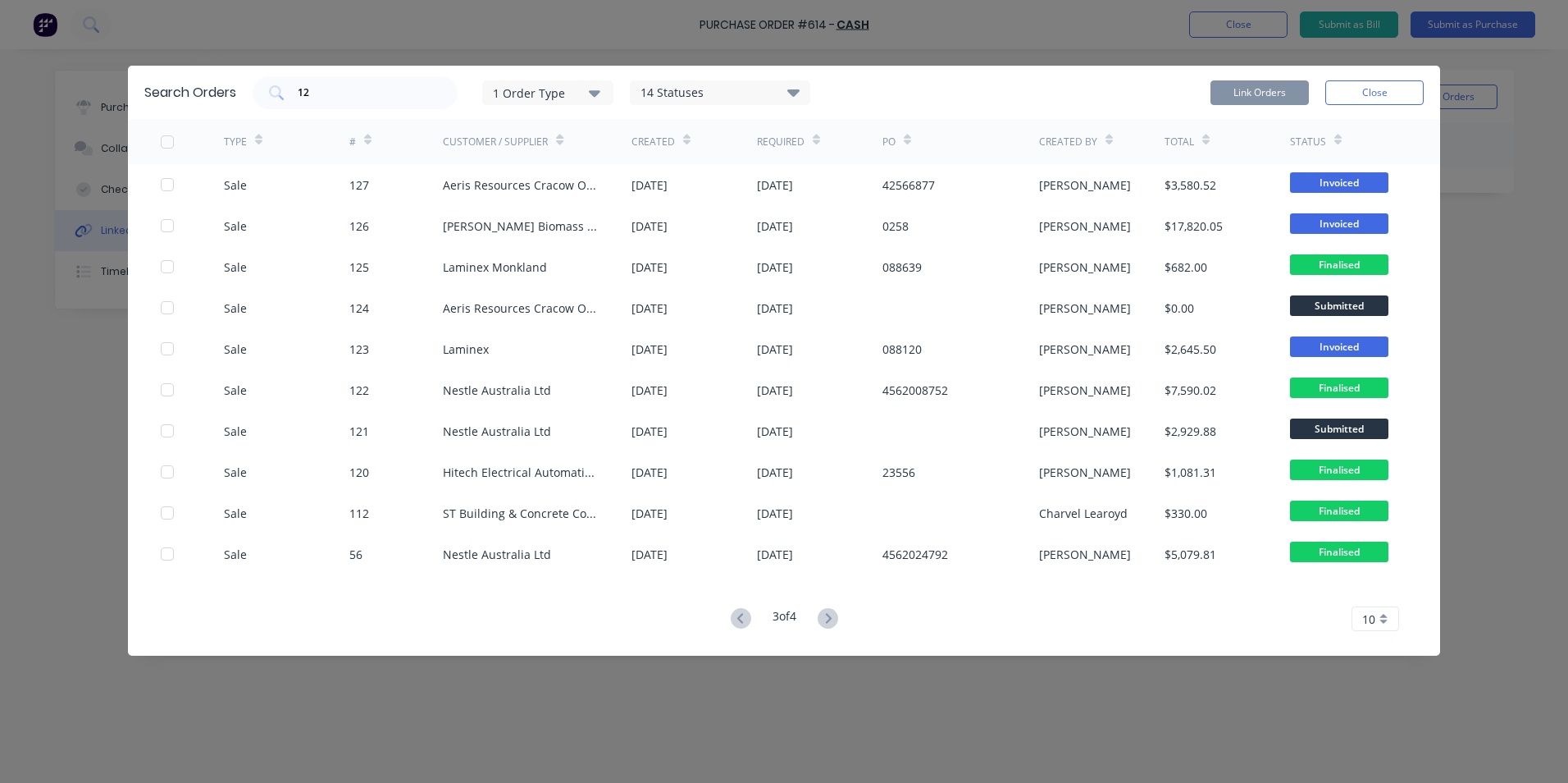
click at [824, 624] on icon at bounding box center [828, 619] width 21 height 21
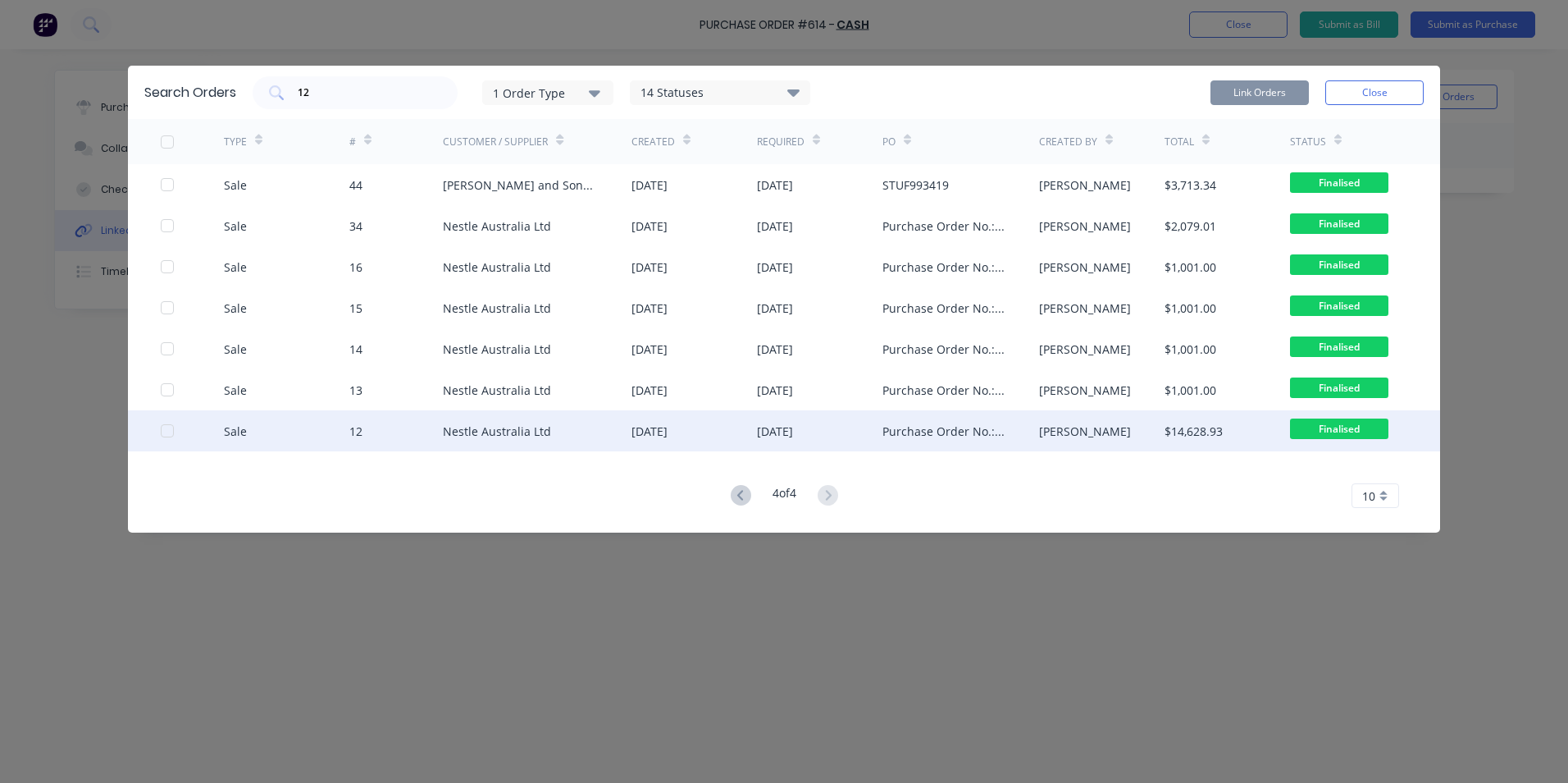
click at [170, 434] on div at bounding box center [168, 431] width 33 height 33
click at [1260, 87] on button "Link Orders" at bounding box center [1260, 93] width 98 height 24
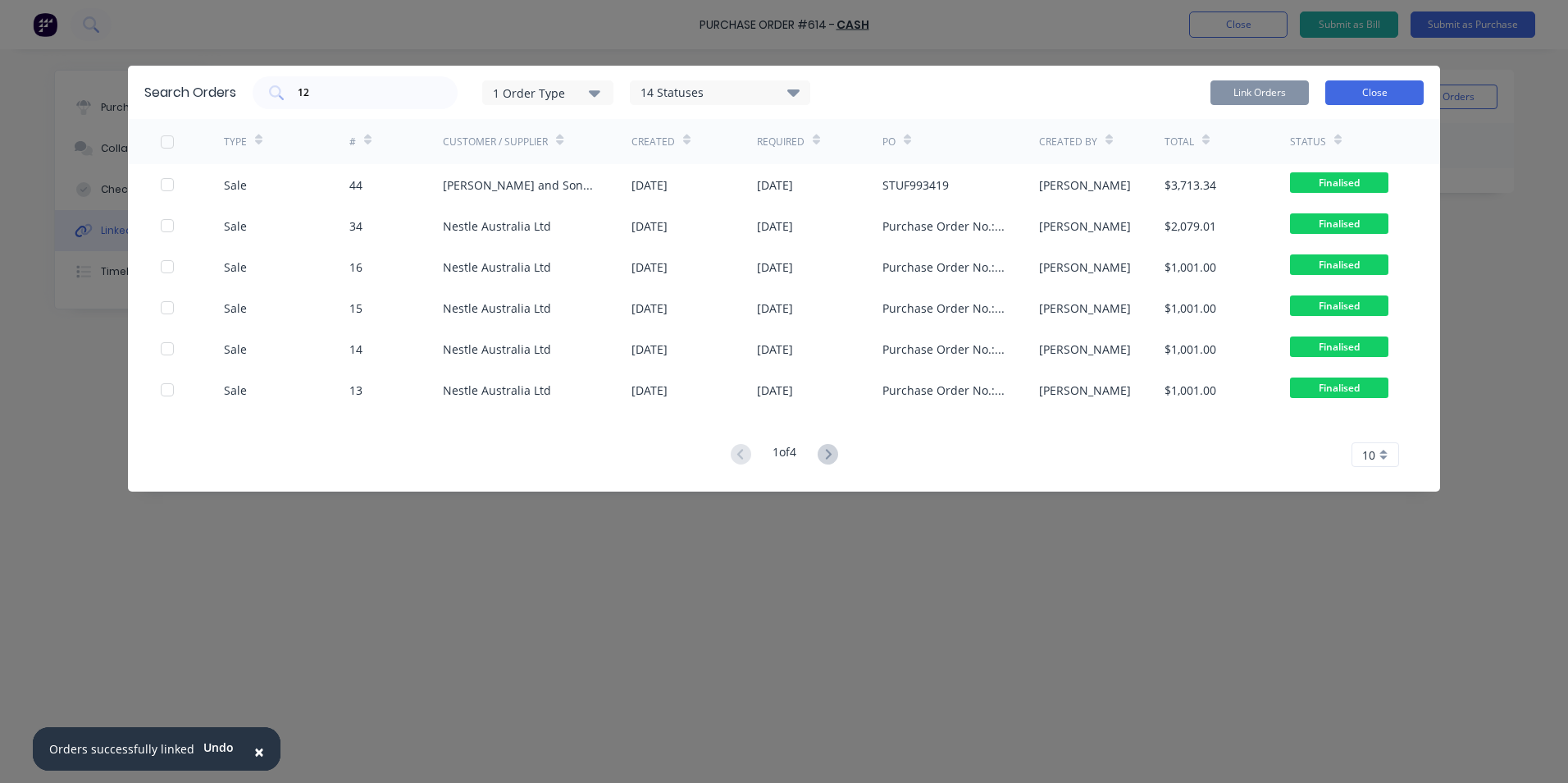
click at [1406, 93] on button "Close" at bounding box center [1374, 93] width 98 height 24
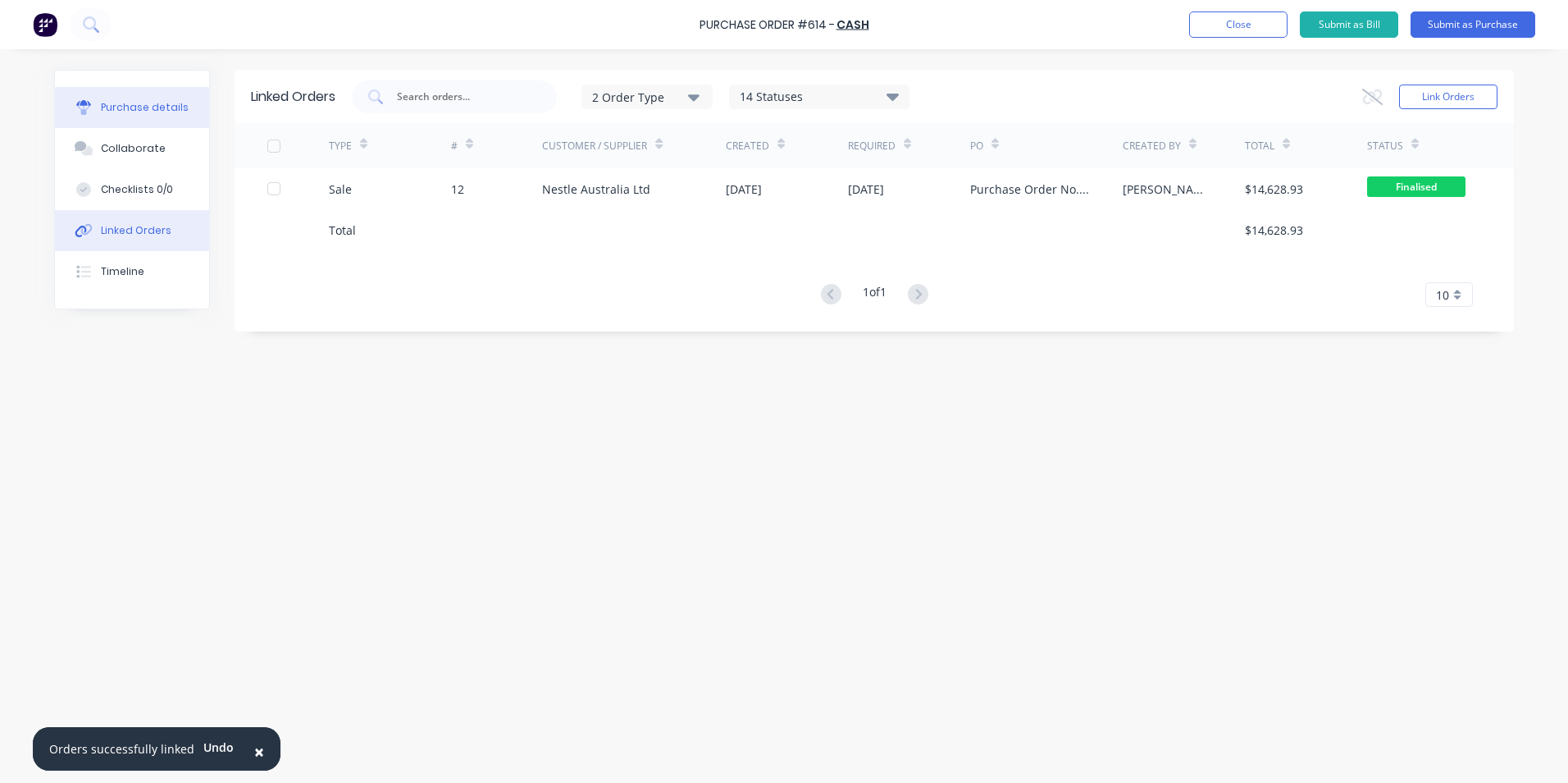
click at [161, 111] on div "Purchase details" at bounding box center [144, 107] width 88 height 15
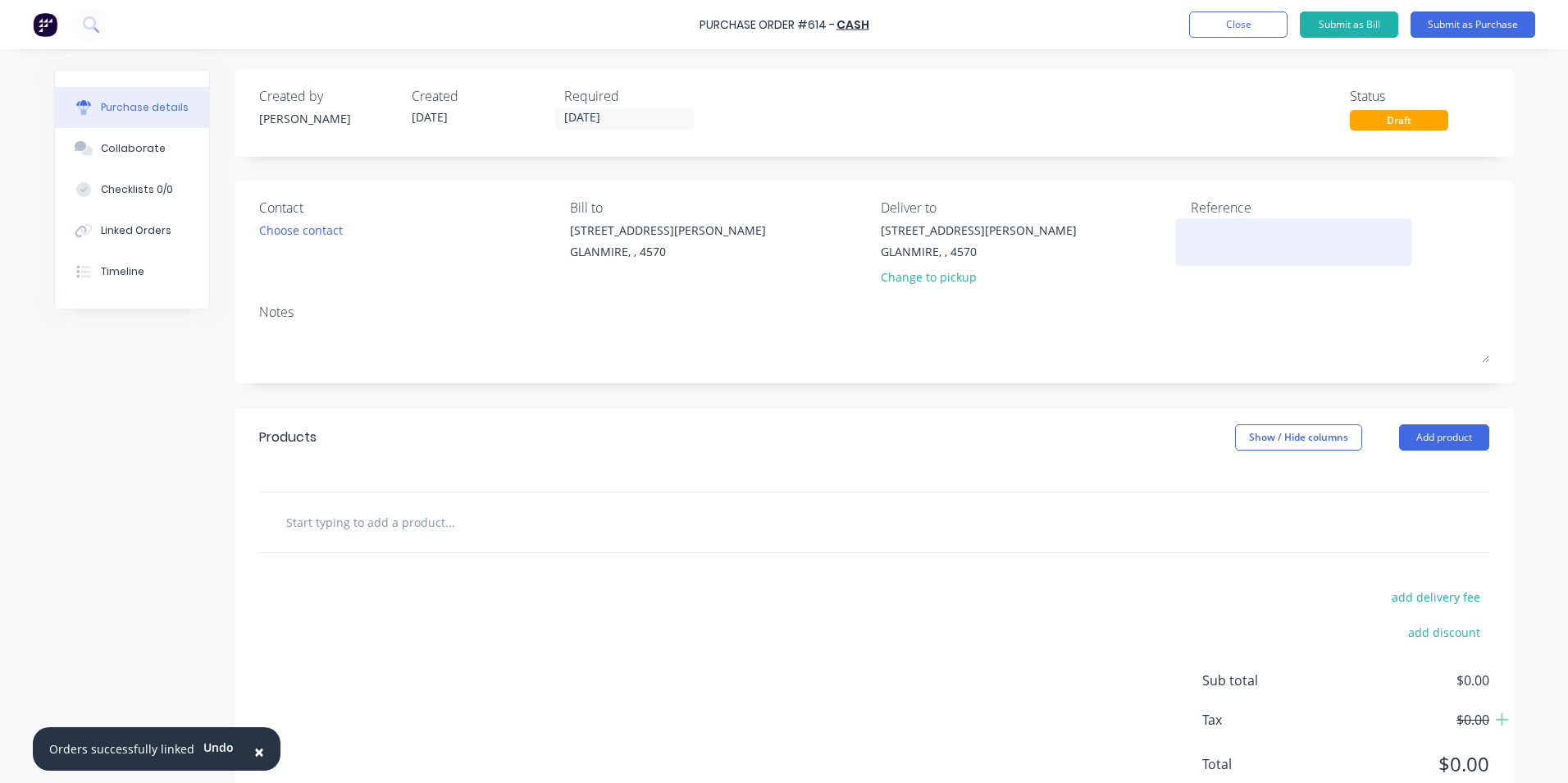
click at [1244, 235] on textarea at bounding box center [1293, 240] width 205 height 36
click at [603, 124] on input "[DATE]" at bounding box center [625, 119] width 138 height 21
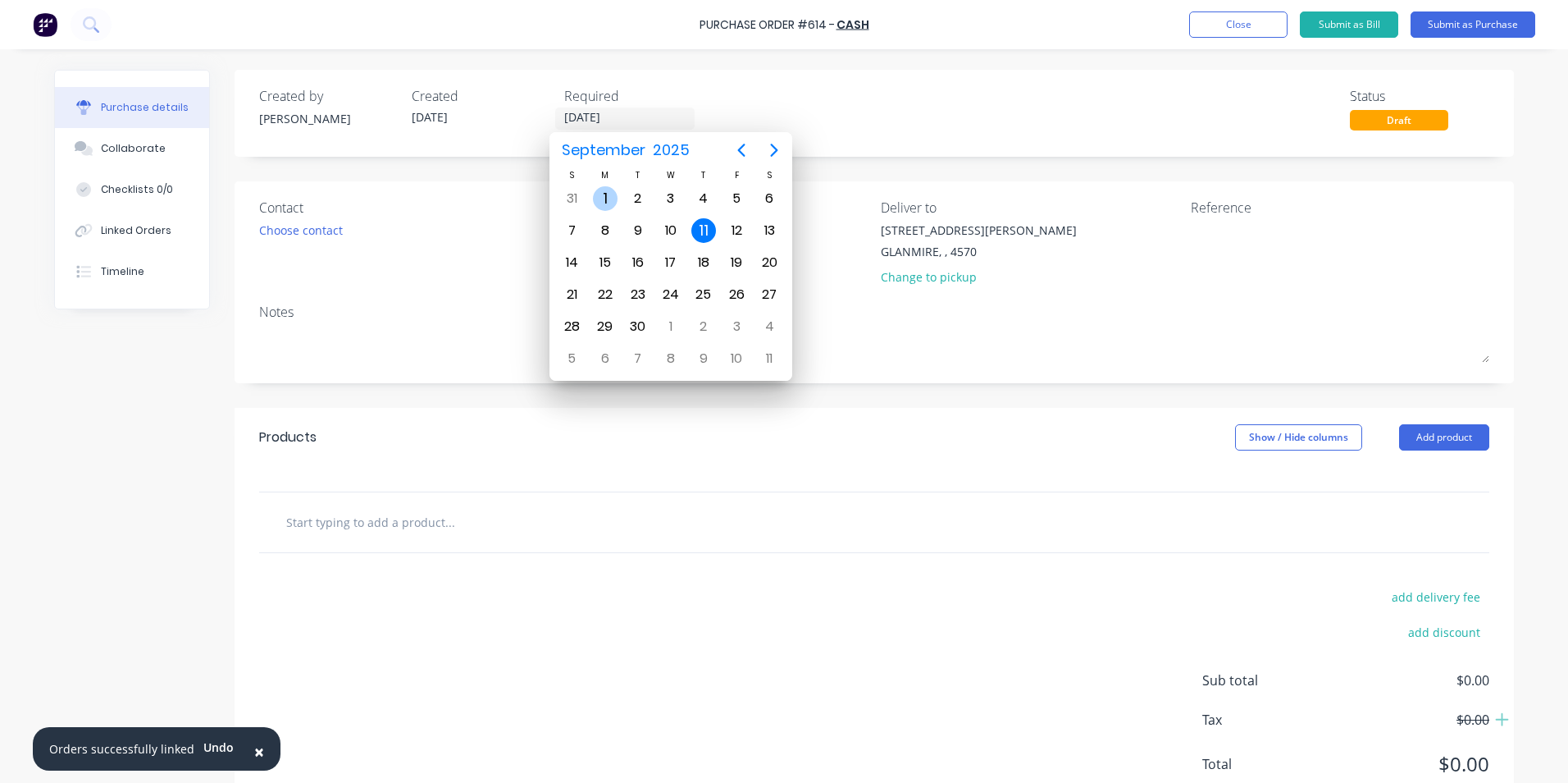
click at [601, 196] on div "1" at bounding box center [605, 198] width 24 height 24
type input "[DATE]"
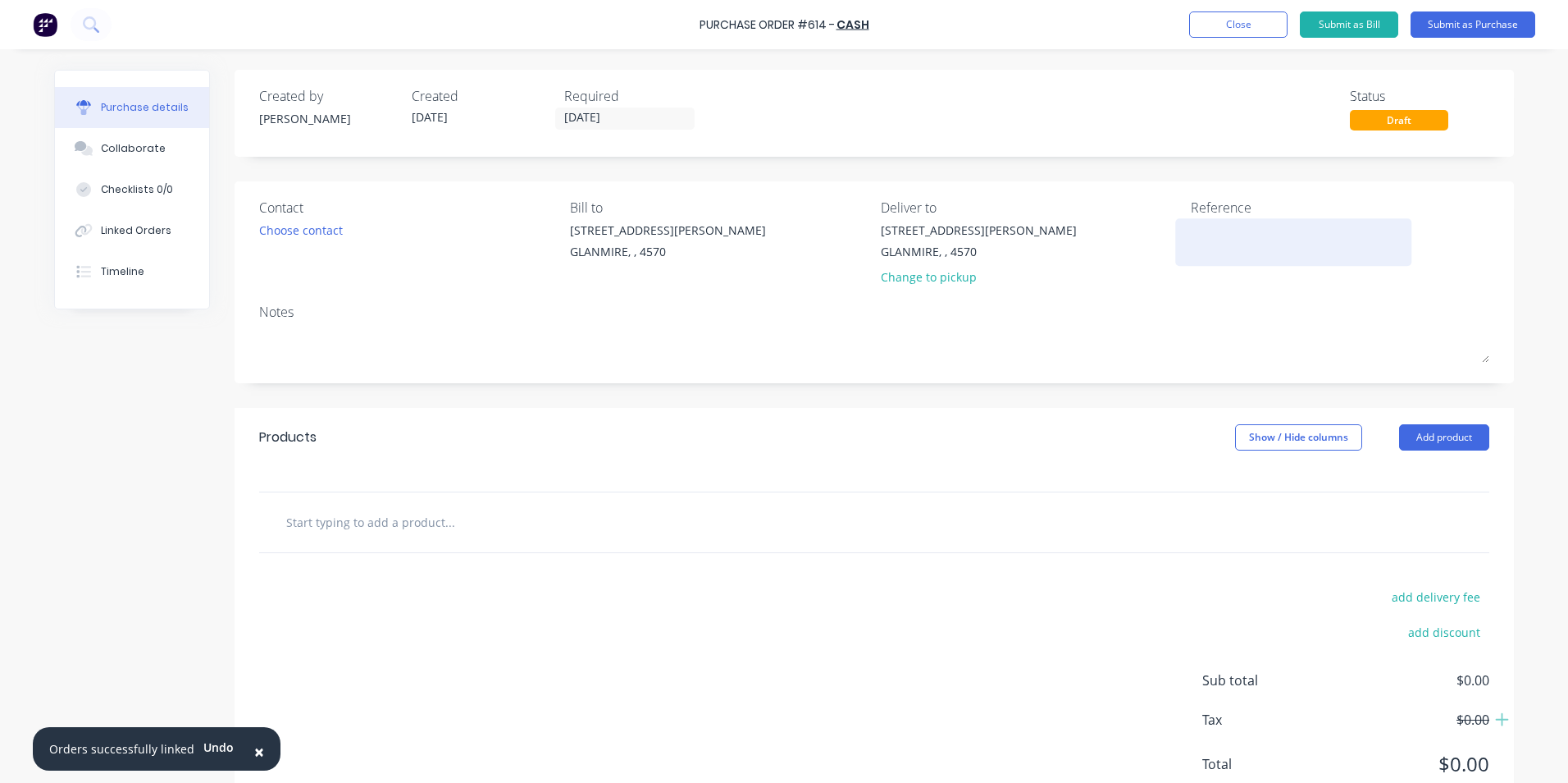
click at [1194, 240] on textarea at bounding box center [1293, 240] width 205 height 36
type textarea "INV-0596 - NOO"
type textarea "x"
type textarea "INV-0596 - NOOS"
type textarea "x"
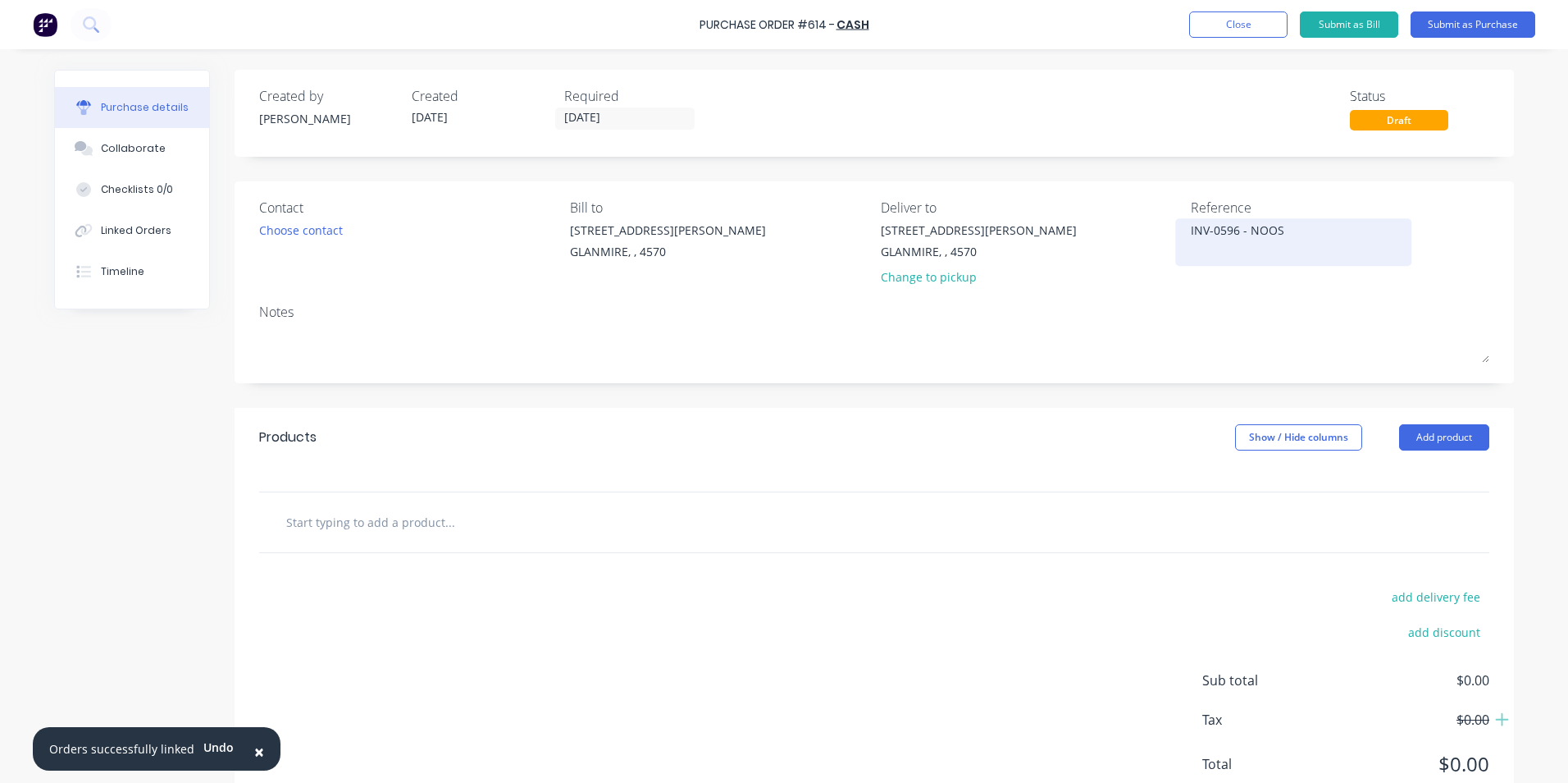
type textarea "INV-0596 - NOOSA"
type textarea "x"
type textarea "INV-0596 - NOOSA"
type textarea "x"
type textarea "INV-0596 - NOOSA R"
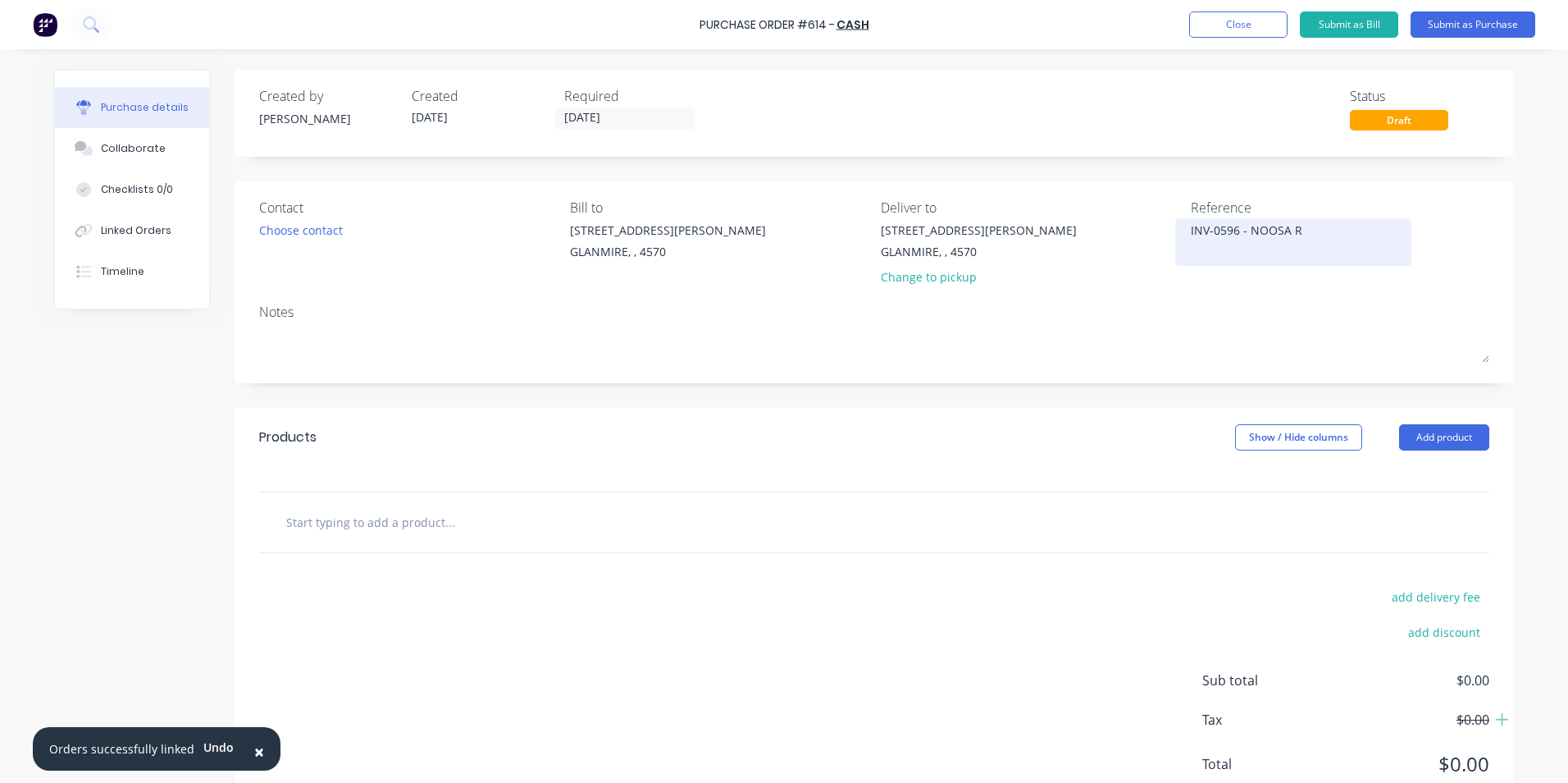
type textarea "x"
type textarea "INV-0596 - NOOSA RI"
type textarea "x"
type textarea "INV-0596 - NOOSA RIV"
type textarea "x"
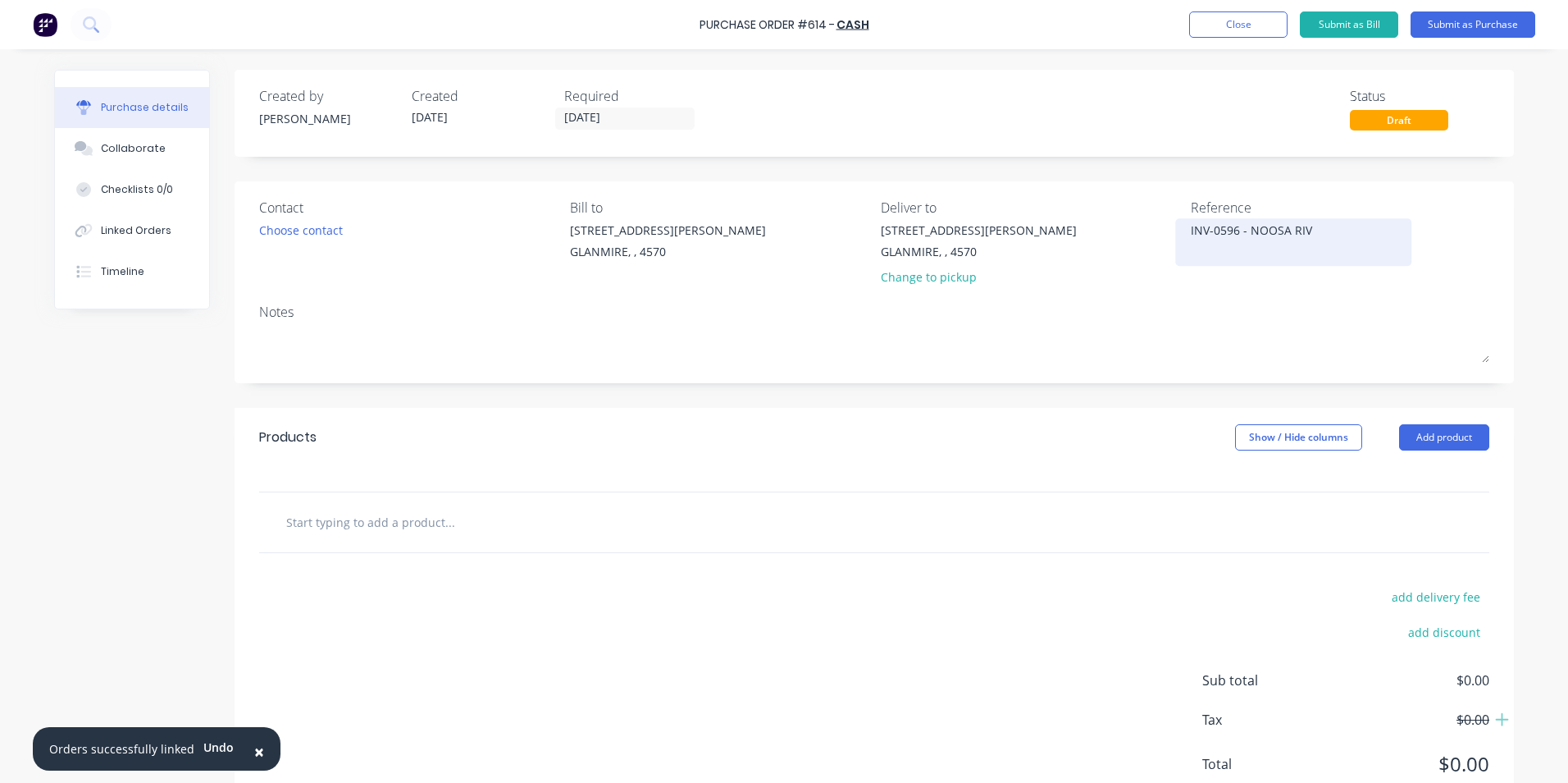
type textarea "INV-0596 - NOOSA RIVE"
type textarea "x"
type textarea "INV-0596 - NOOSA RIVER"
type textarea "x"
type textarea "INV-0596 - NOOSA RIVER"
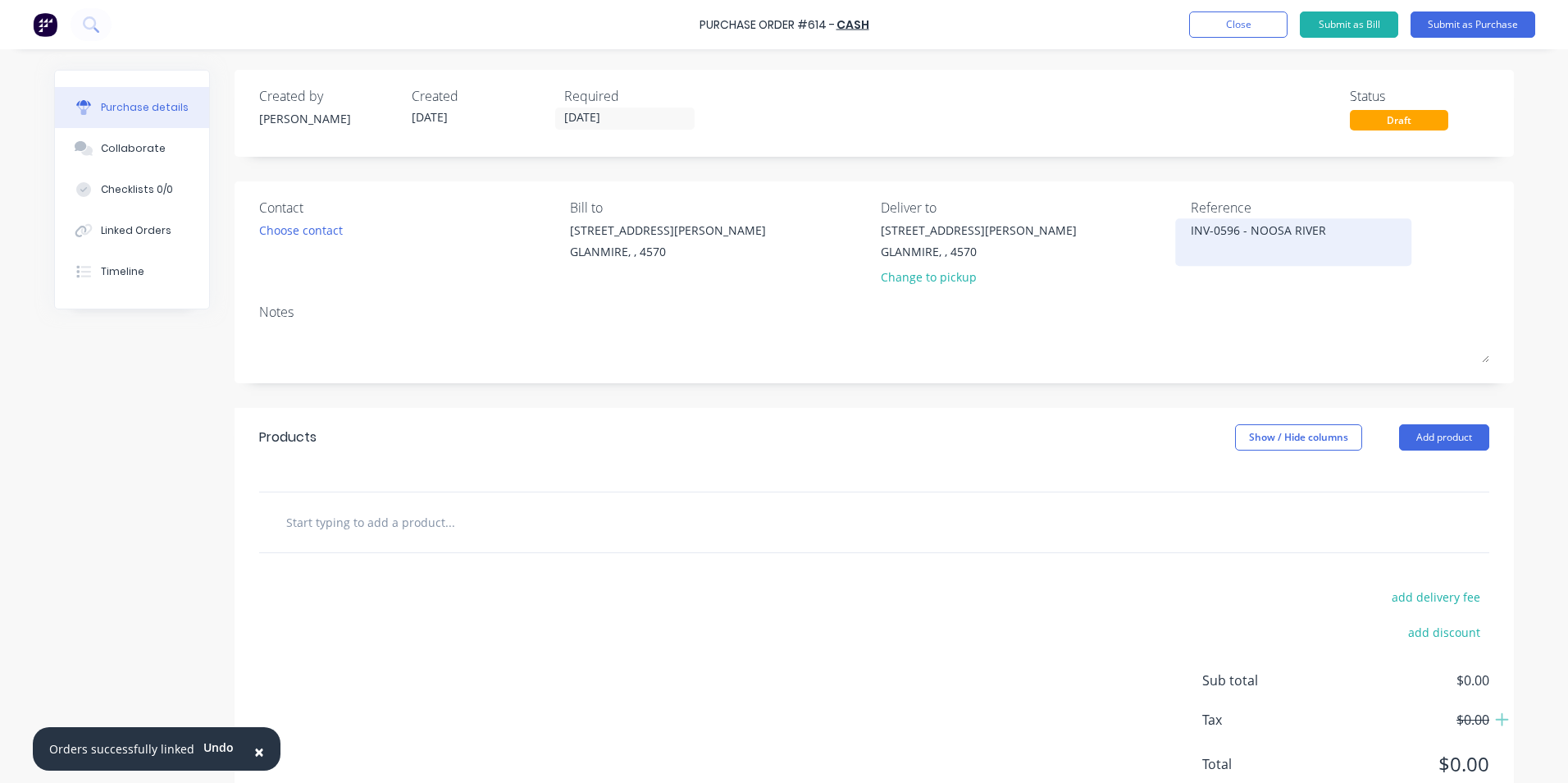
type textarea "x"
type textarea "INV-0596 - NOOSA RIVER E"
type textarea "x"
type textarea "INV-0596 - NOOSA RIVER EL"
type textarea "x"
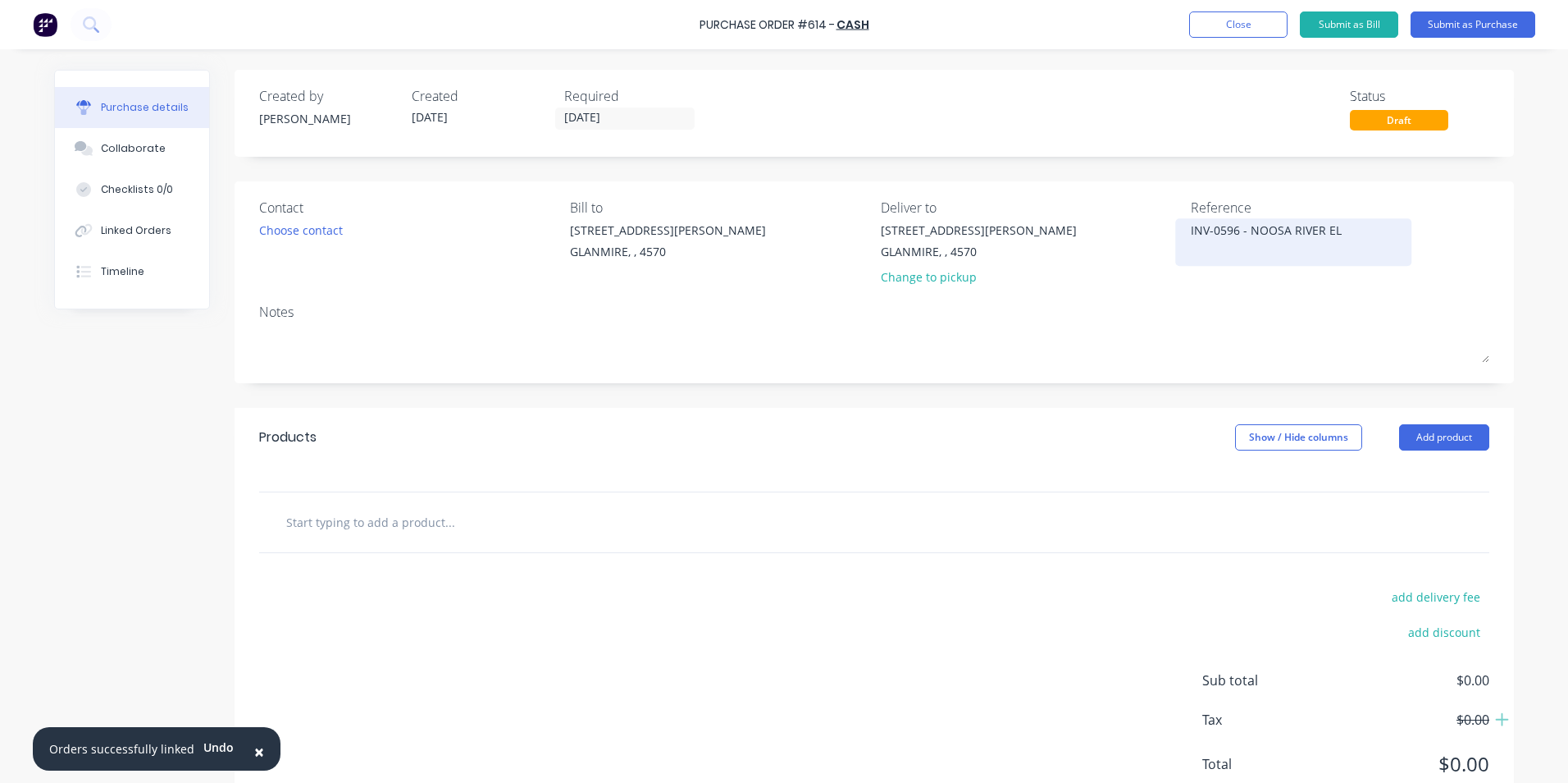
type textarea "INV-0596 - NOOSA RIVER ELE"
type textarea "x"
type textarea "INV-0596 - NOOSA RIVER ELEC"
type textarea "x"
type textarea "INV-0596 - NOOSA RIVER ELECT"
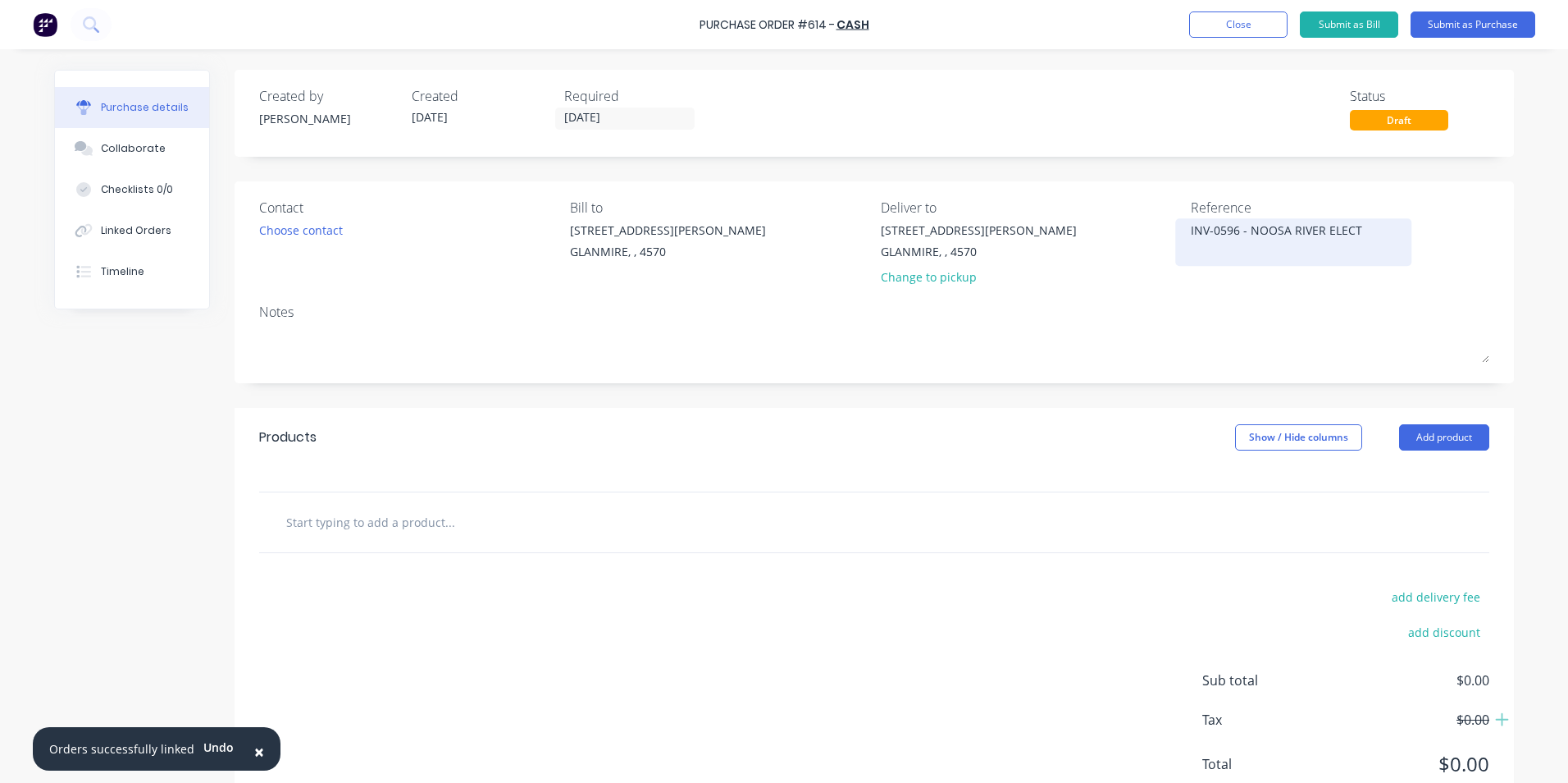
type textarea "x"
type textarea "INV-0596 - NOOSA RIVER ELECTR"
type textarea "x"
type textarea "INV-0596 - NOOSA RIVER ELECTRI"
type textarea "x"
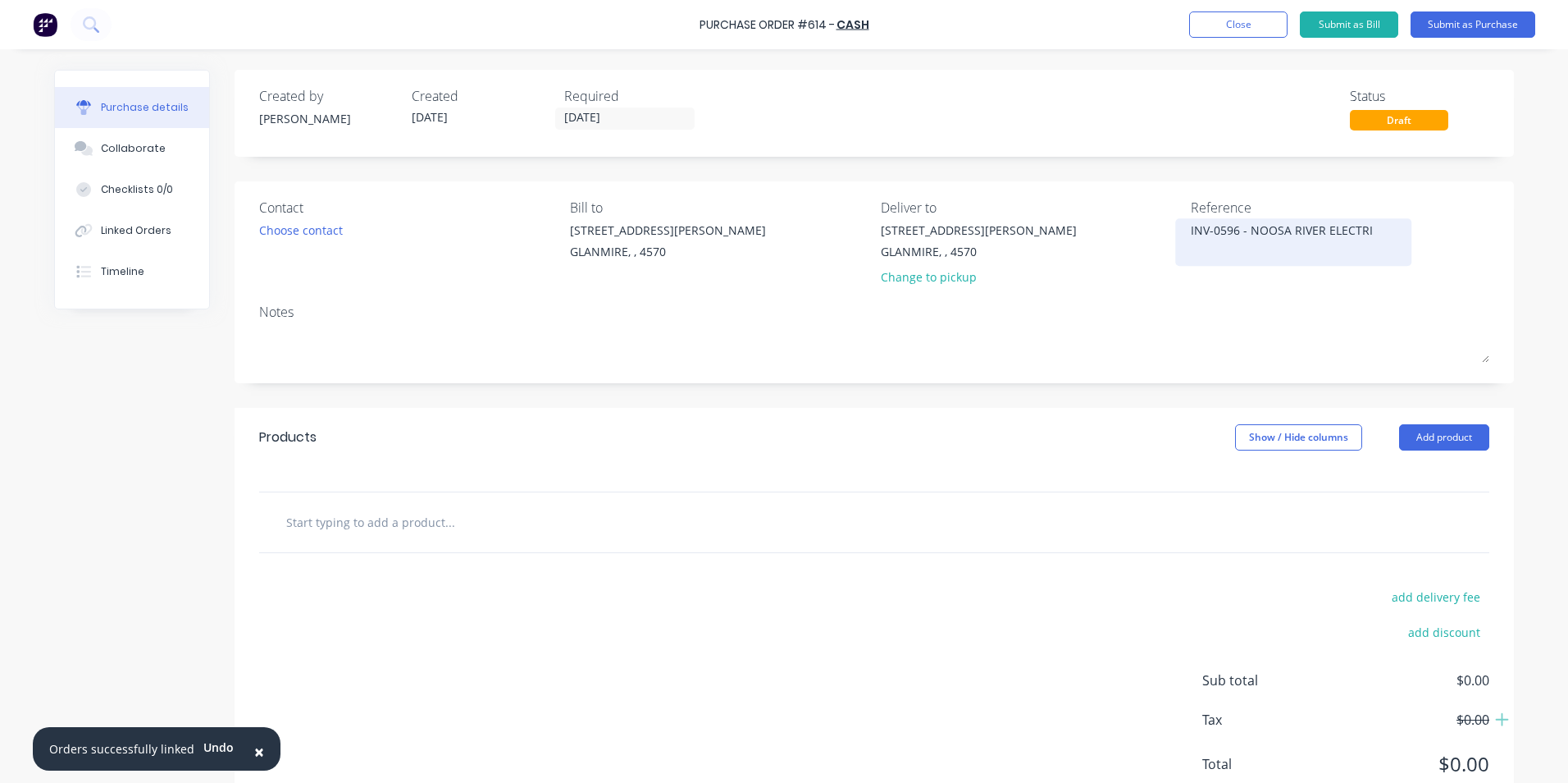
type textarea "INV-0596 - NOOSA RIVER ELECTRIC"
type textarea "x"
type textarea "INV-0596 - NOOSA RIVER ELECTRICA"
type textarea "x"
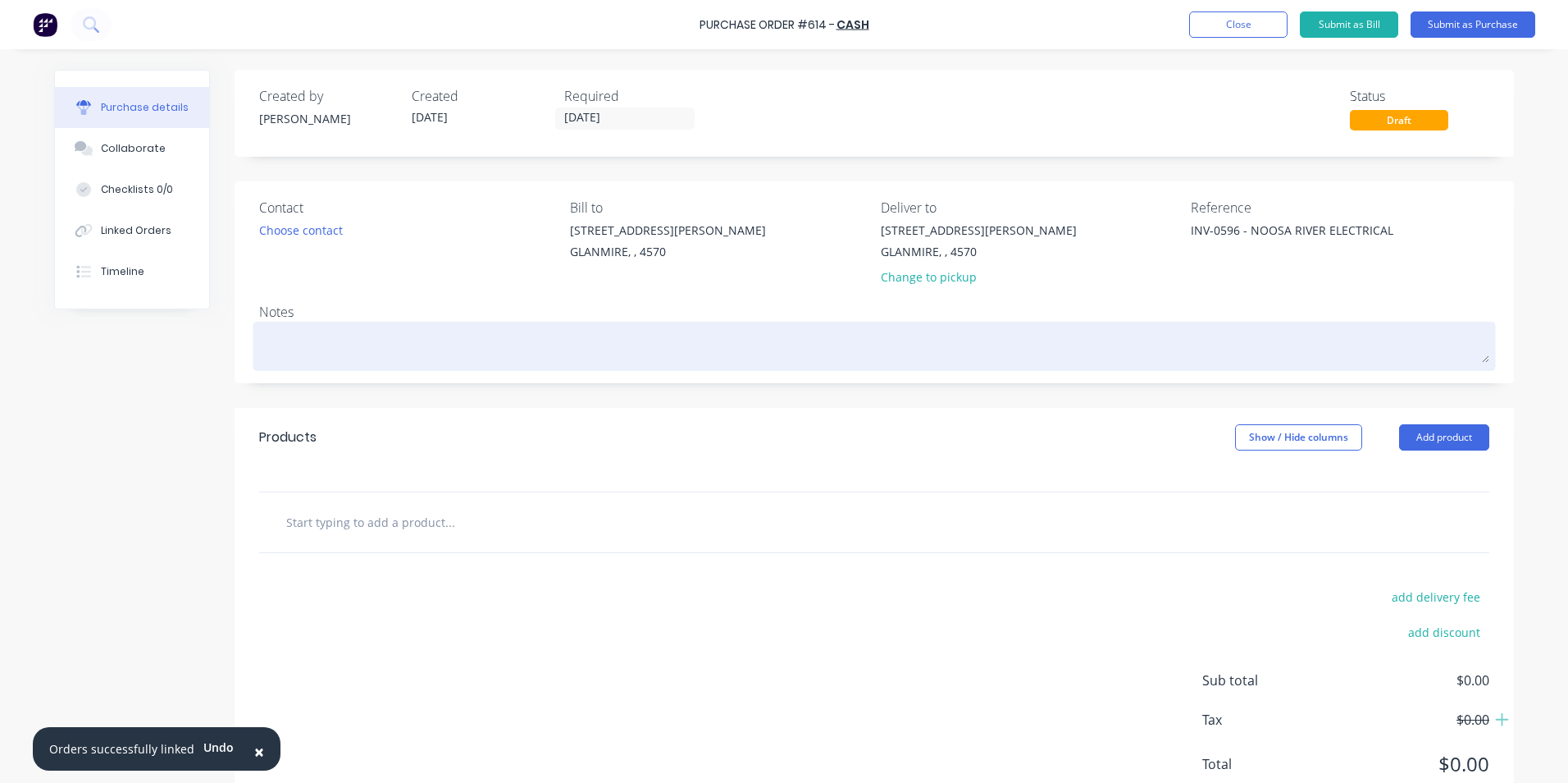
type textarea "INV-0596 - NOOSA RIVER ELECTRICAL"
type textarea "x"
type textarea "INV-0596 - NOOSA RIVER ELECTRICAL"
click at [570, 346] on textarea at bounding box center [874, 344] width 1230 height 36
type textarea "x"
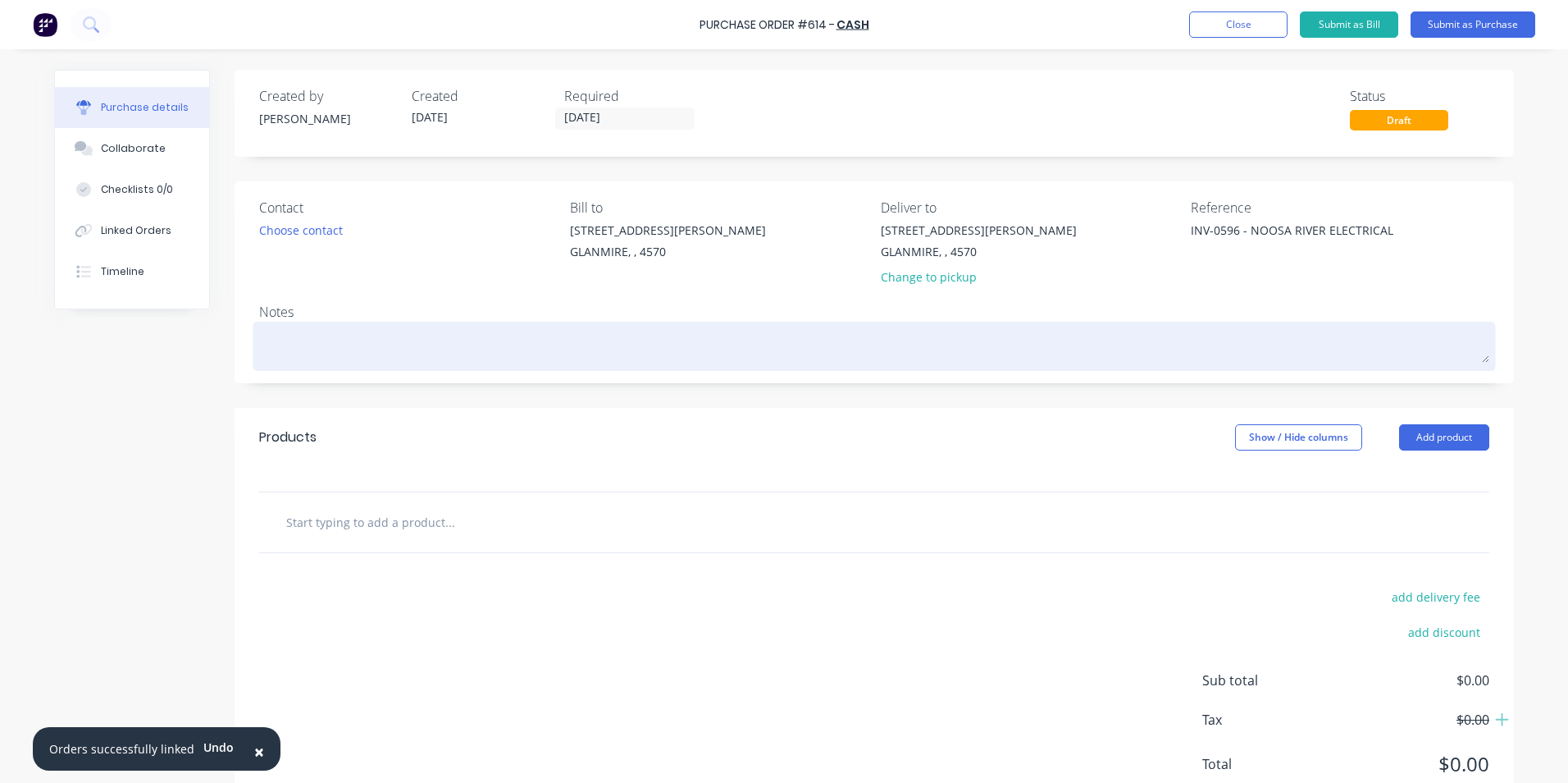
type textarea "N"
type textarea "x"
type textarea "NE"
type textarea "x"
type textarea "NES"
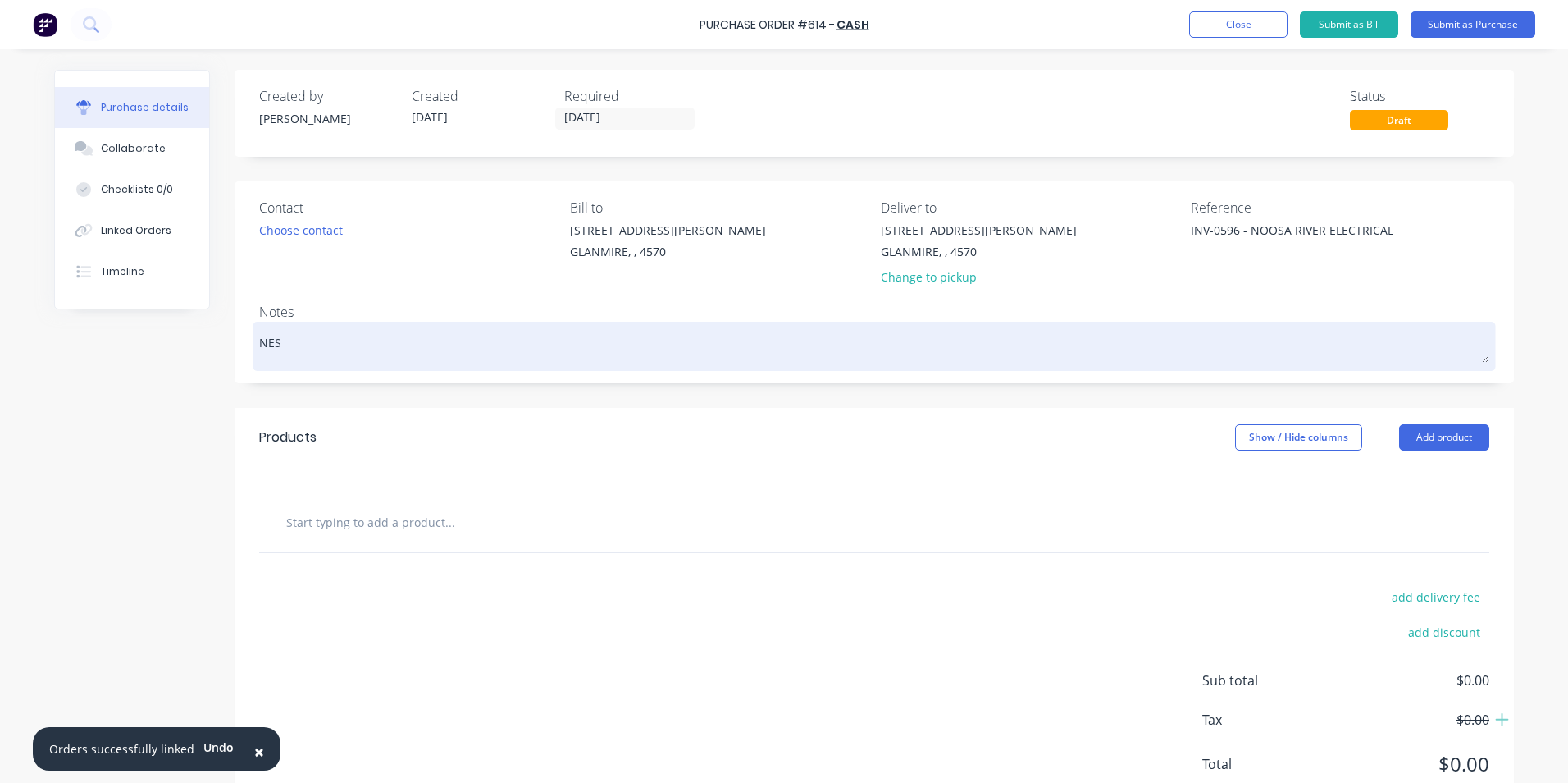
type textarea "x"
type textarea "NES2"
type textarea "x"
type textarea "NES25"
type textarea "x"
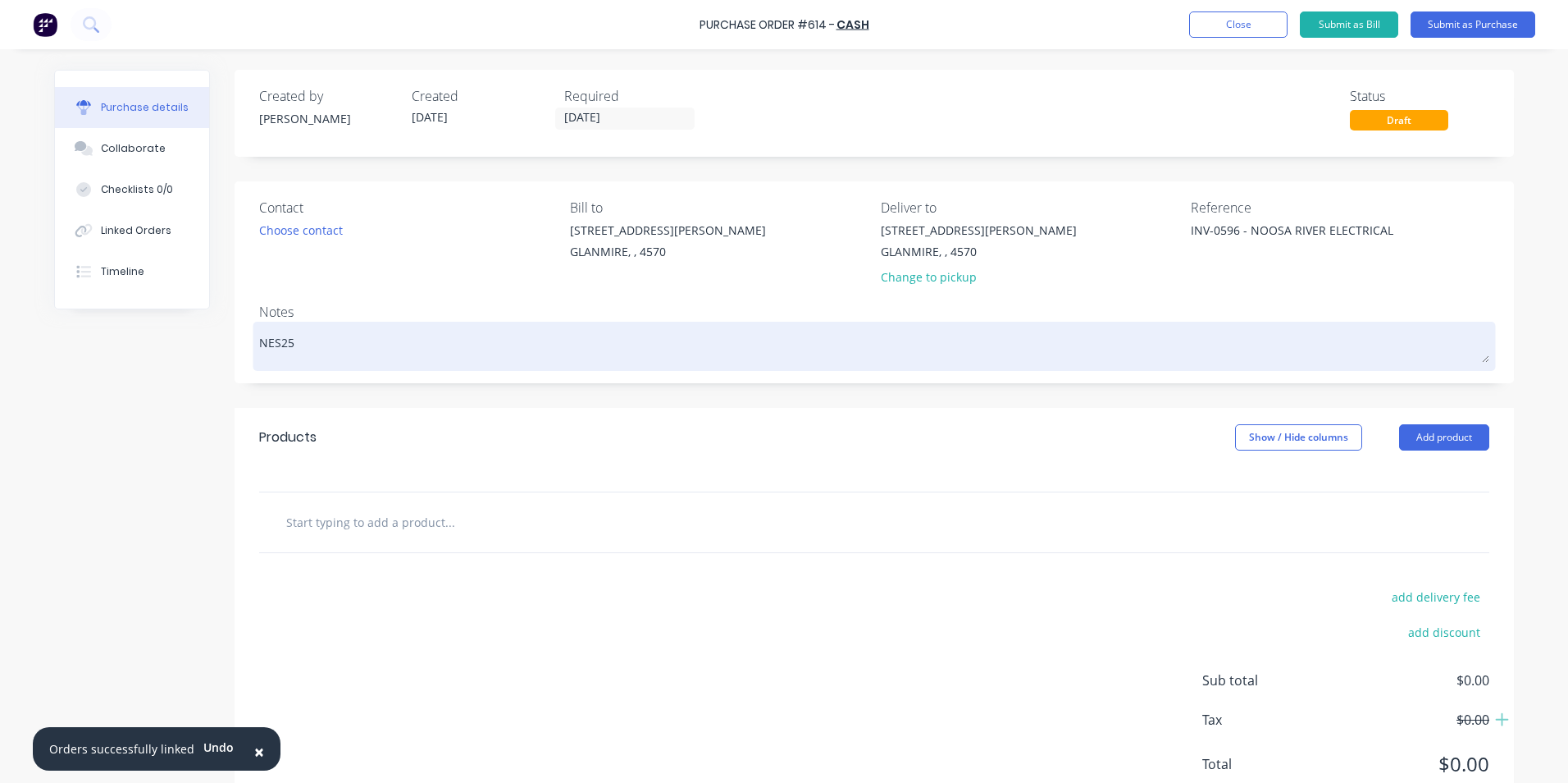
type textarea "NES250"
type textarea "x"
type textarea "NES2501"
type textarea "x"
type textarea "NES25014"
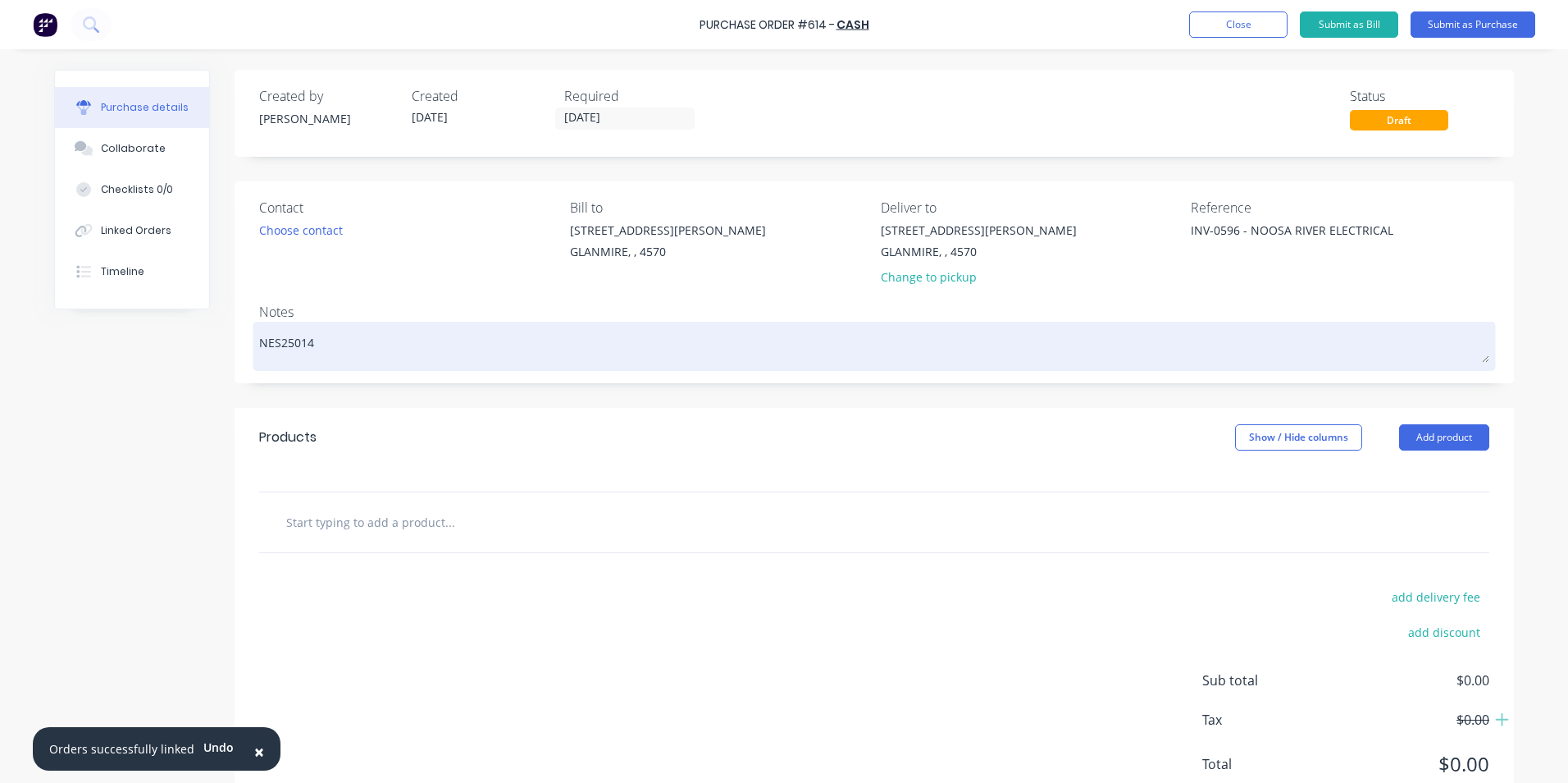
type textarea "x"
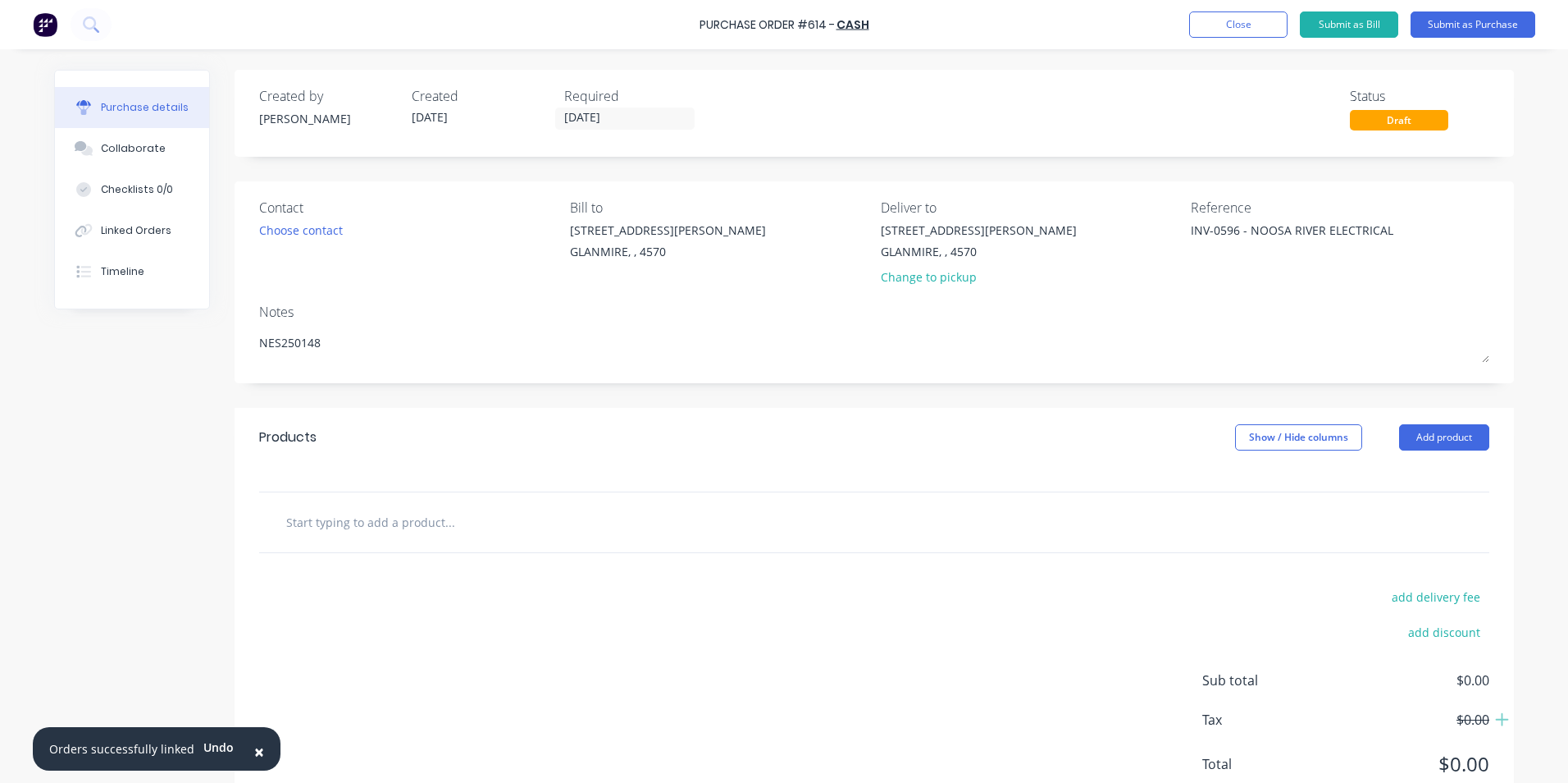
click at [515, 541] on div at bounding box center [874, 522] width 1230 height 60
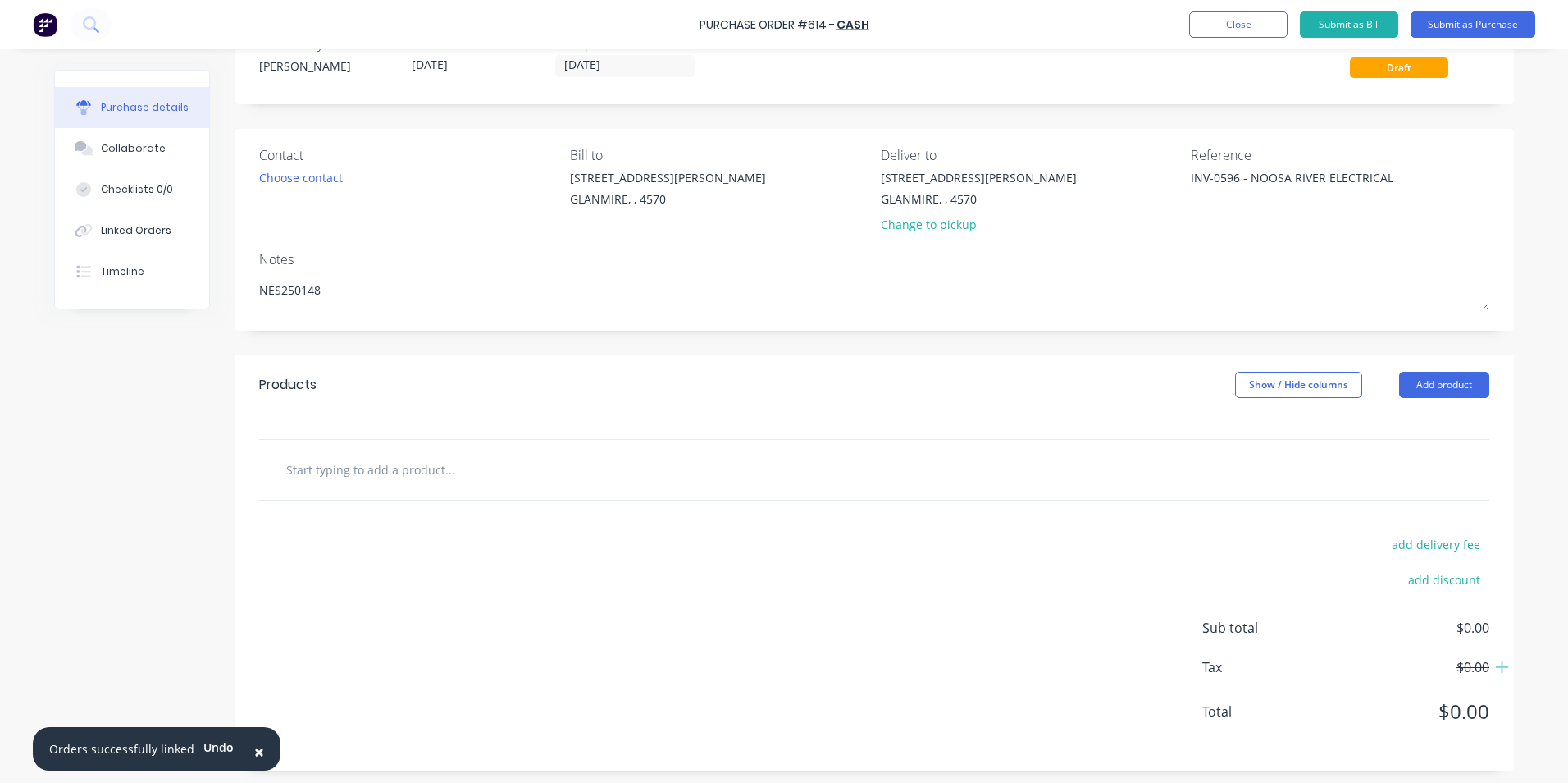
scroll to position [56, 0]
click at [512, 466] on input "text" at bounding box center [450, 466] width 328 height 33
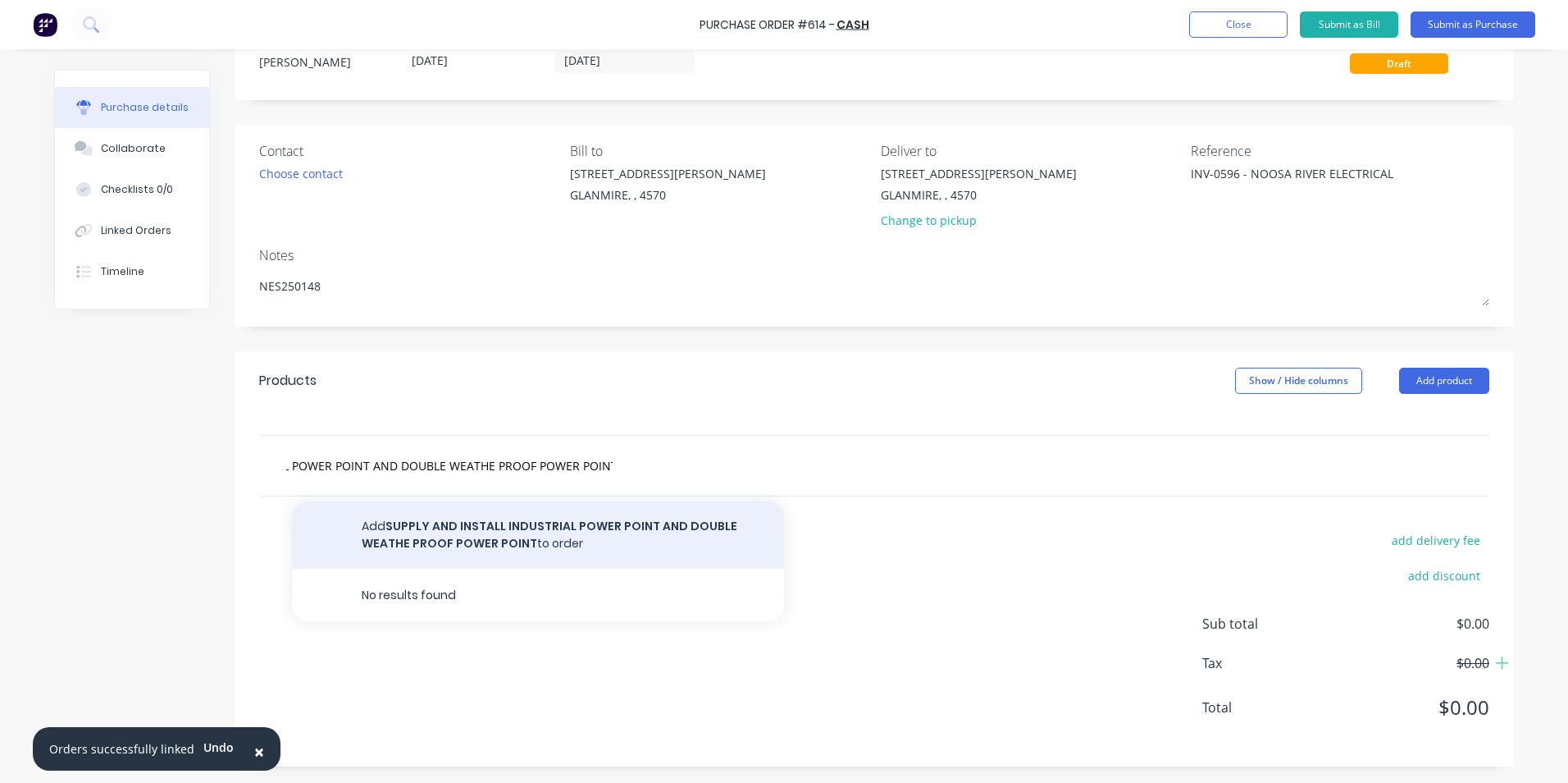
click at [481, 540] on button "Add SUPPLY AND INSTALL INDUSTRIAL POWER POINT AND DOUBLE WEATHE PROOF POWER POI…" at bounding box center [538, 534] width 493 height 67
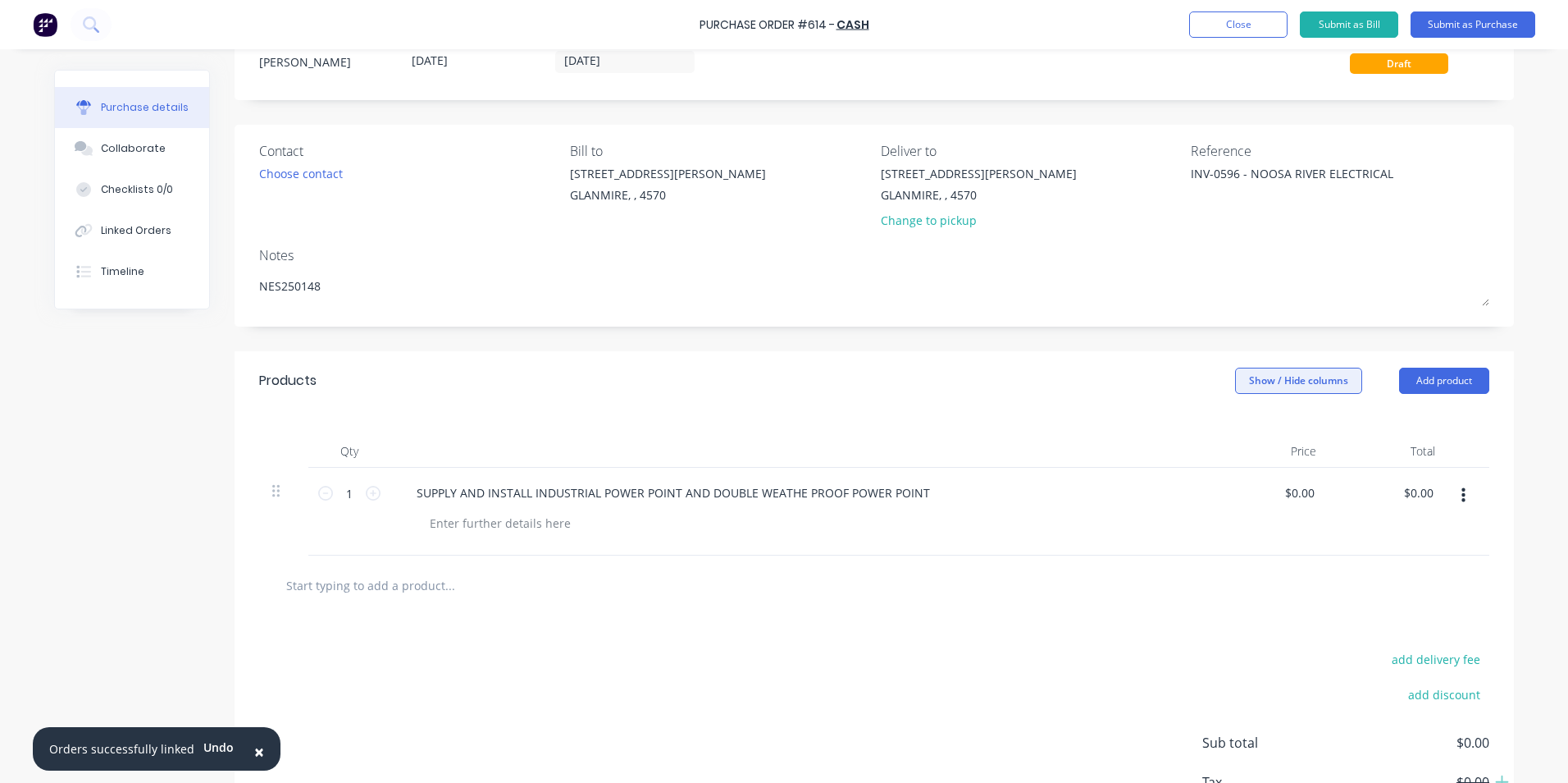
click at [1277, 390] on button "Show / Hide columns" at bounding box center [1299, 381] width 127 height 26
click at [1243, 440] on span at bounding box center [1241, 435] width 14 height 14
click at [1234, 428] on input "Account" at bounding box center [1234, 428] width 0 height 0
click at [1191, 493] on span "Select..." at bounding box center [1176, 494] width 50 height 17
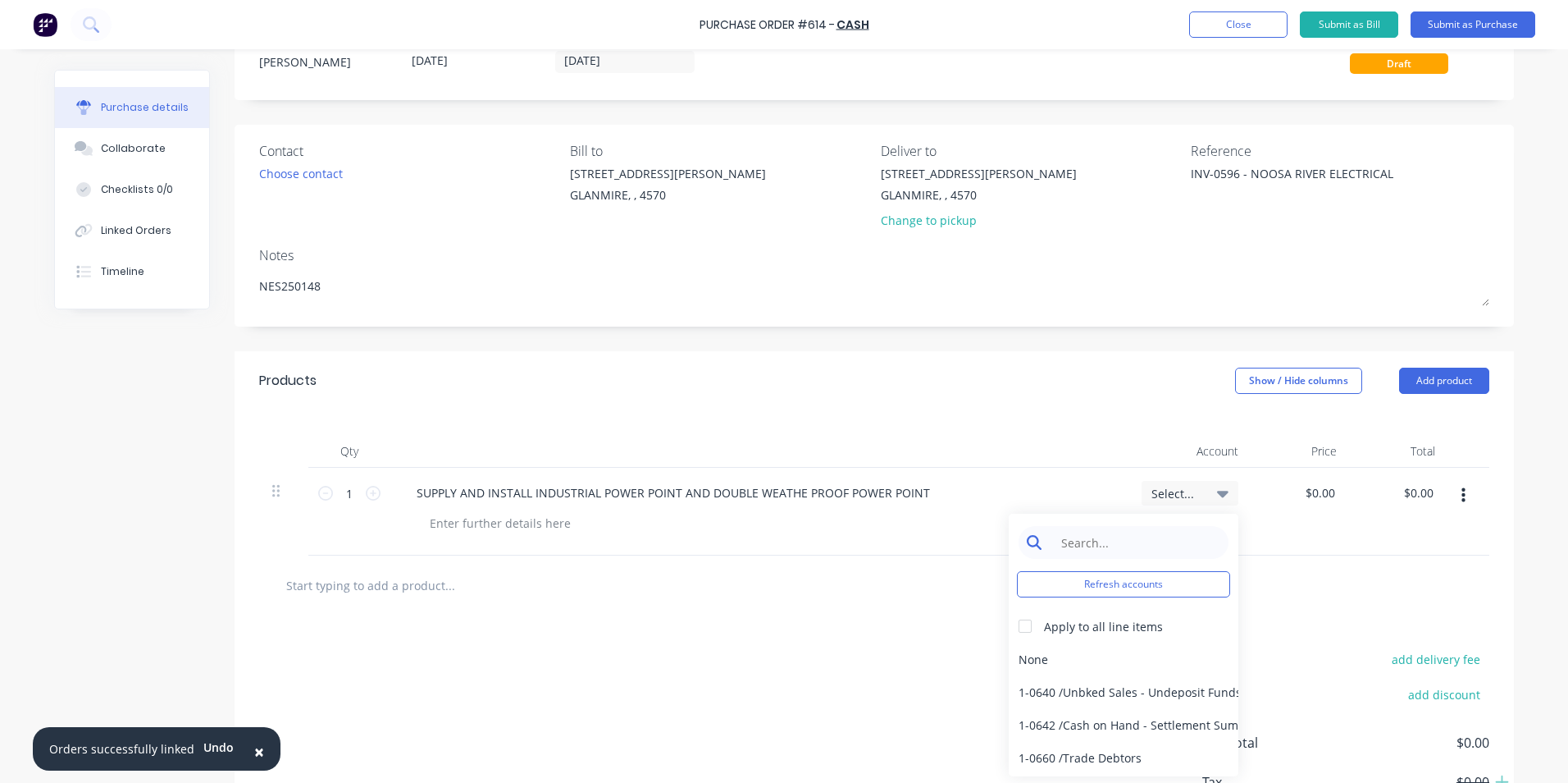
click at [1161, 550] on input at bounding box center [1136, 542] width 169 height 33
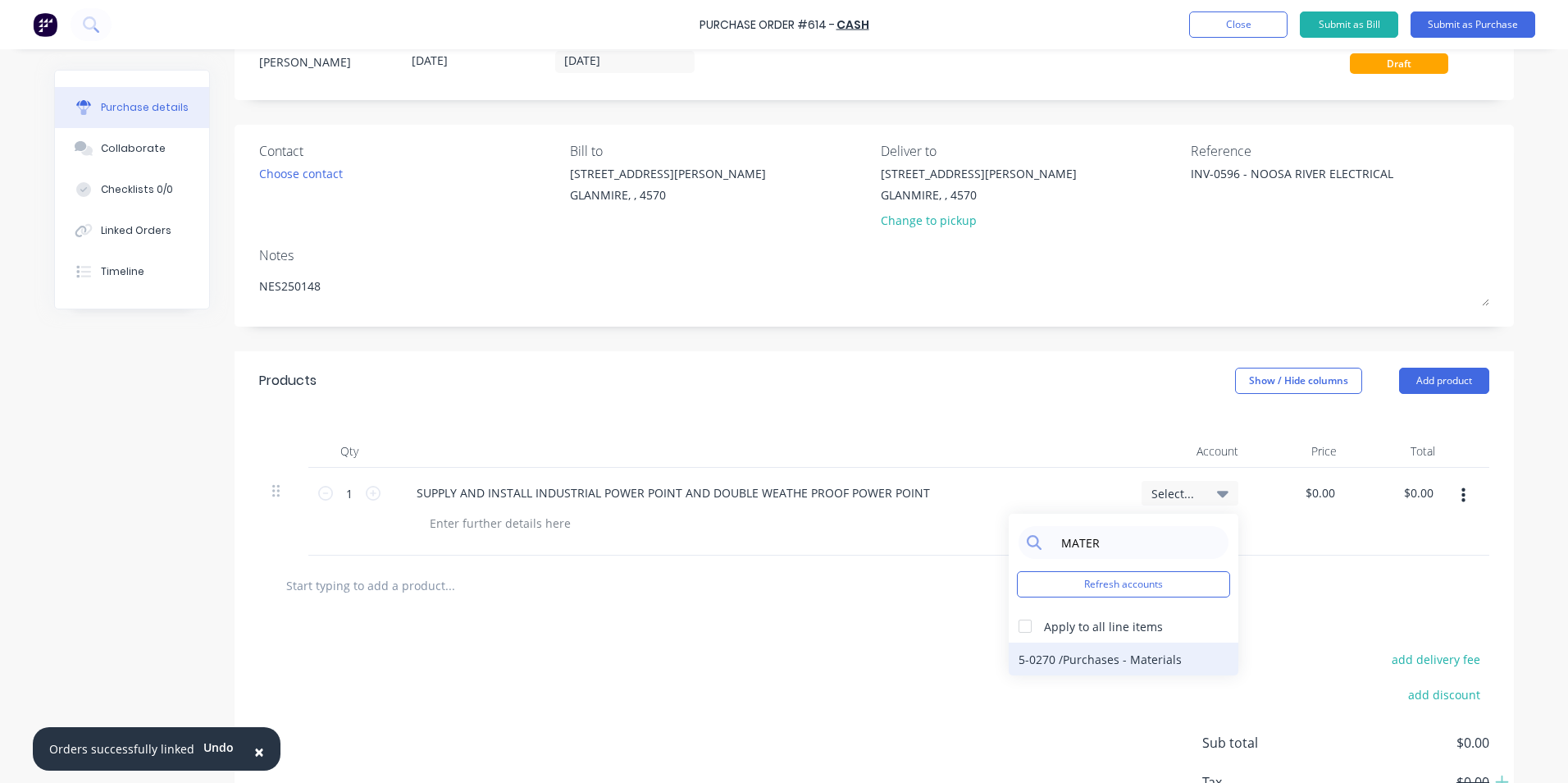
click at [1105, 666] on div "5-0270 / Purchases - Materials" at bounding box center [1123, 659] width 229 height 33
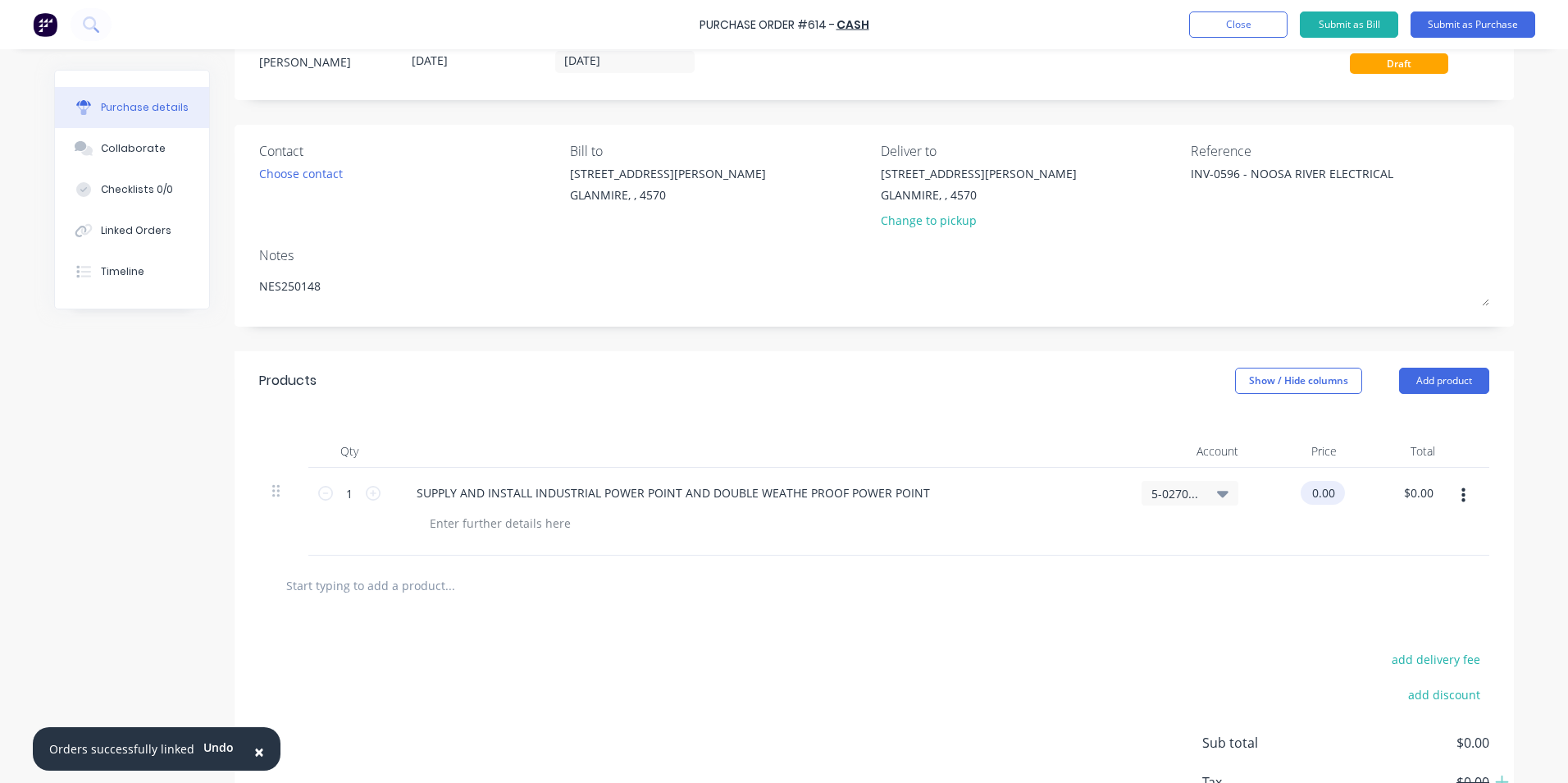
click at [1311, 493] on input "0.00" at bounding box center [1320, 492] width 37 height 23
drag, startPoint x: 1302, startPoint y: 494, endPoint x: 1351, endPoint y: 494, distance: 49.0
click at [1351, 494] on div "1 1 SUPPLY AND INSTALL INDUSTRIAL POWER POINT AND DOUBLE WEATHE PROOF POWER POI…" at bounding box center [874, 511] width 1230 height 88
click at [1272, 564] on div at bounding box center [874, 585] width 1230 height 60
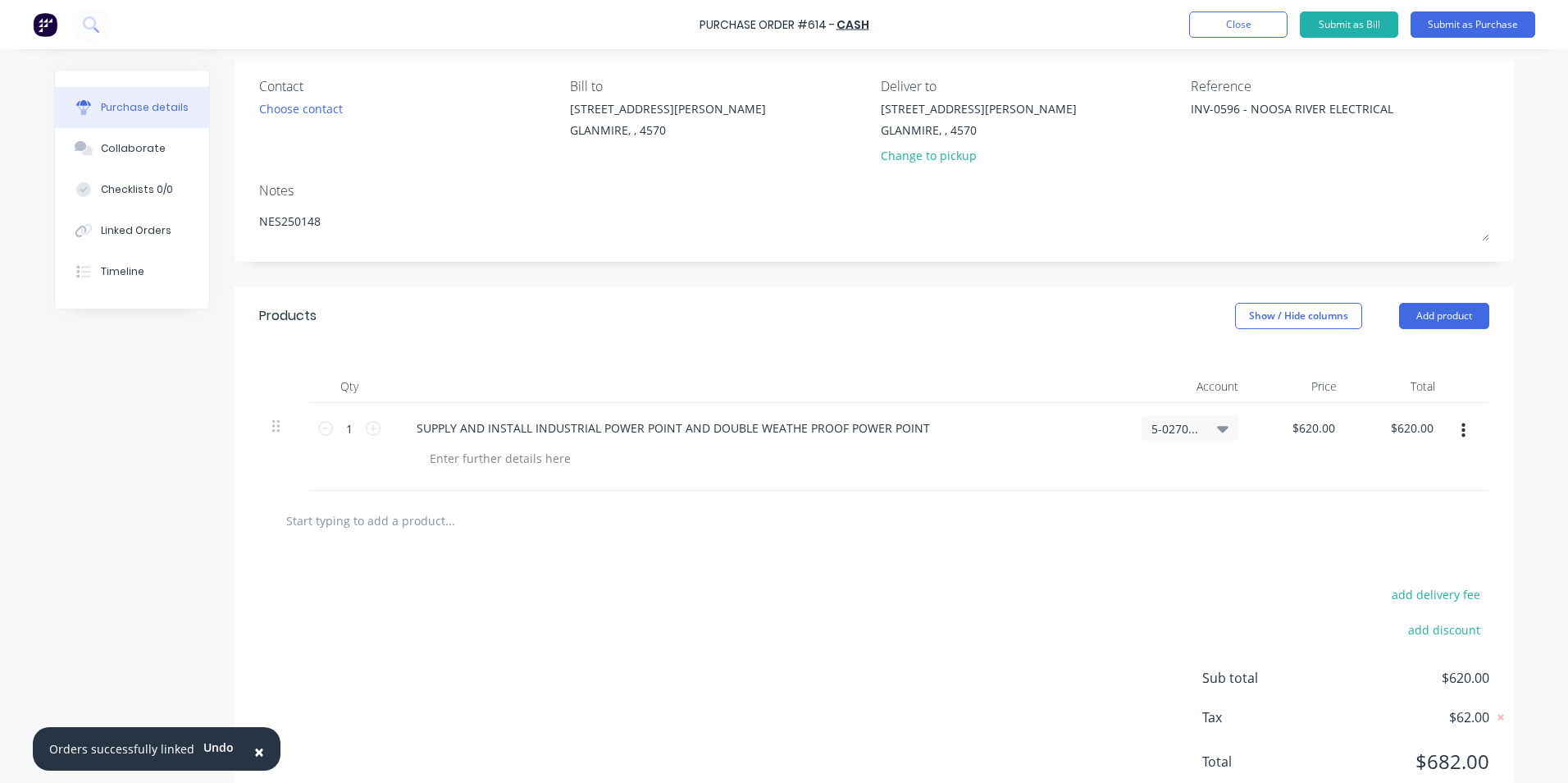
scroll to position [176, 0]
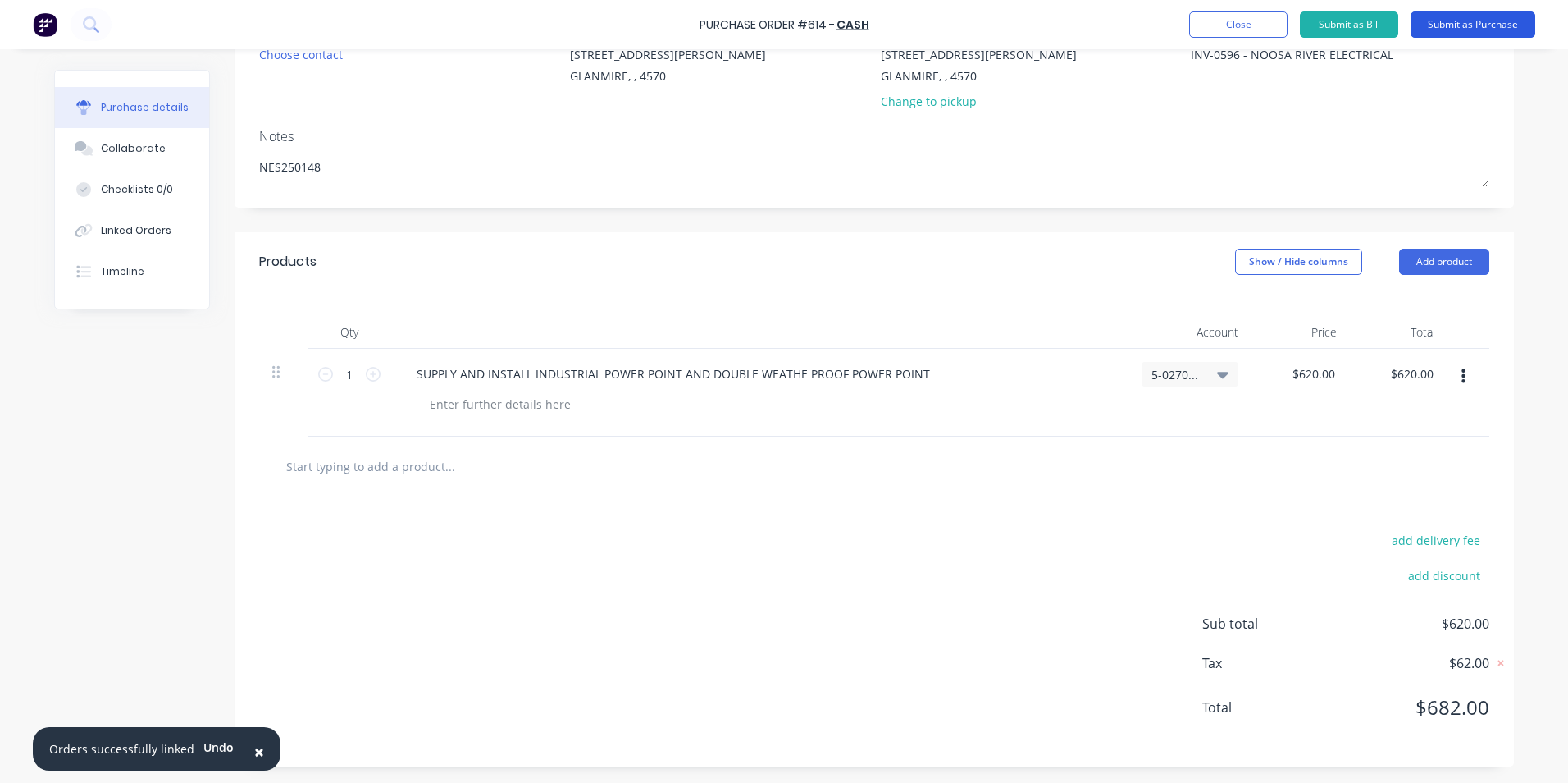
click at [1443, 33] on button "Submit as Purchase" at bounding box center [1473, 24] width 125 height 26
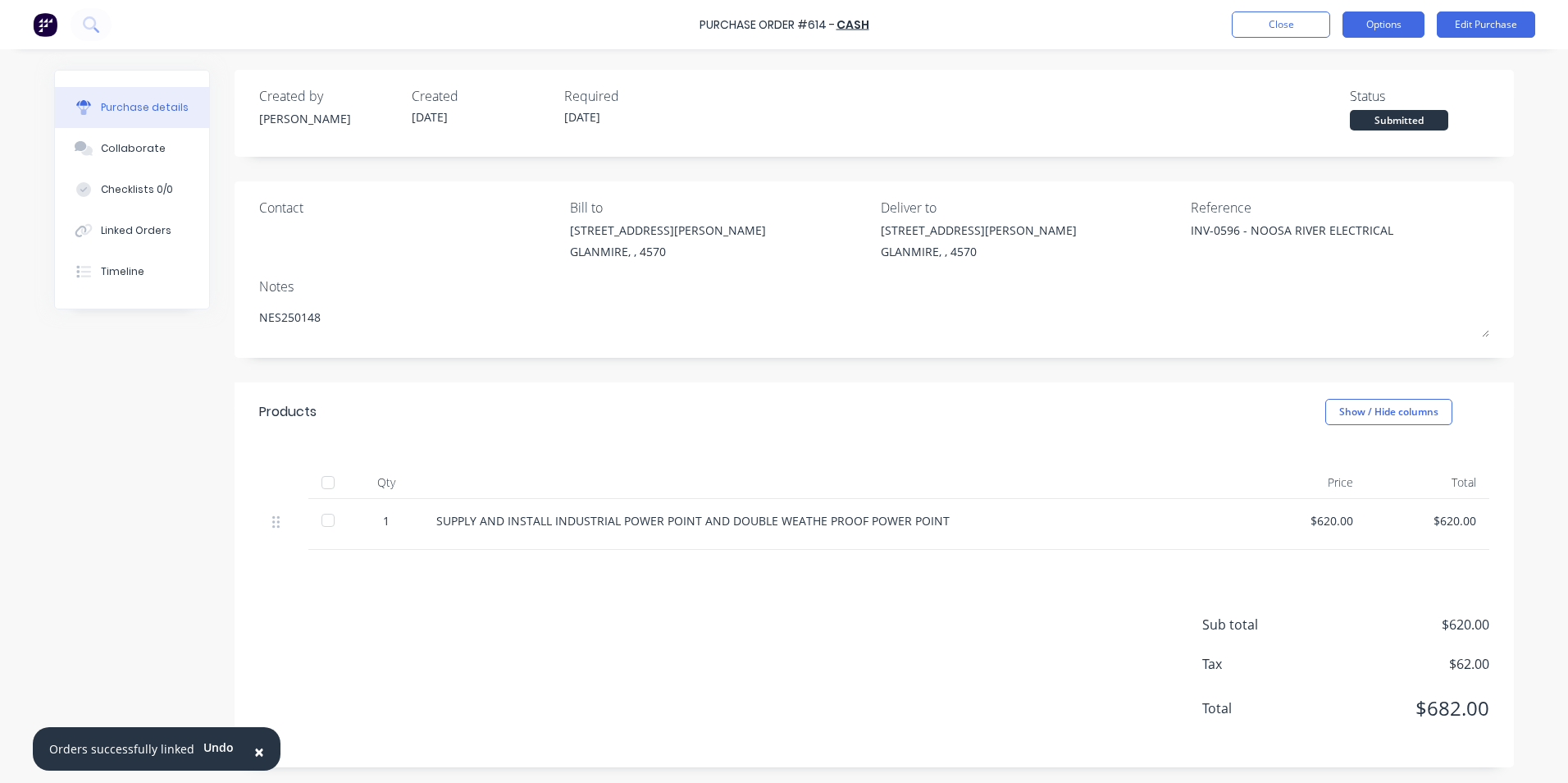
click at [1375, 21] on button "Options" at bounding box center [1384, 24] width 82 height 26
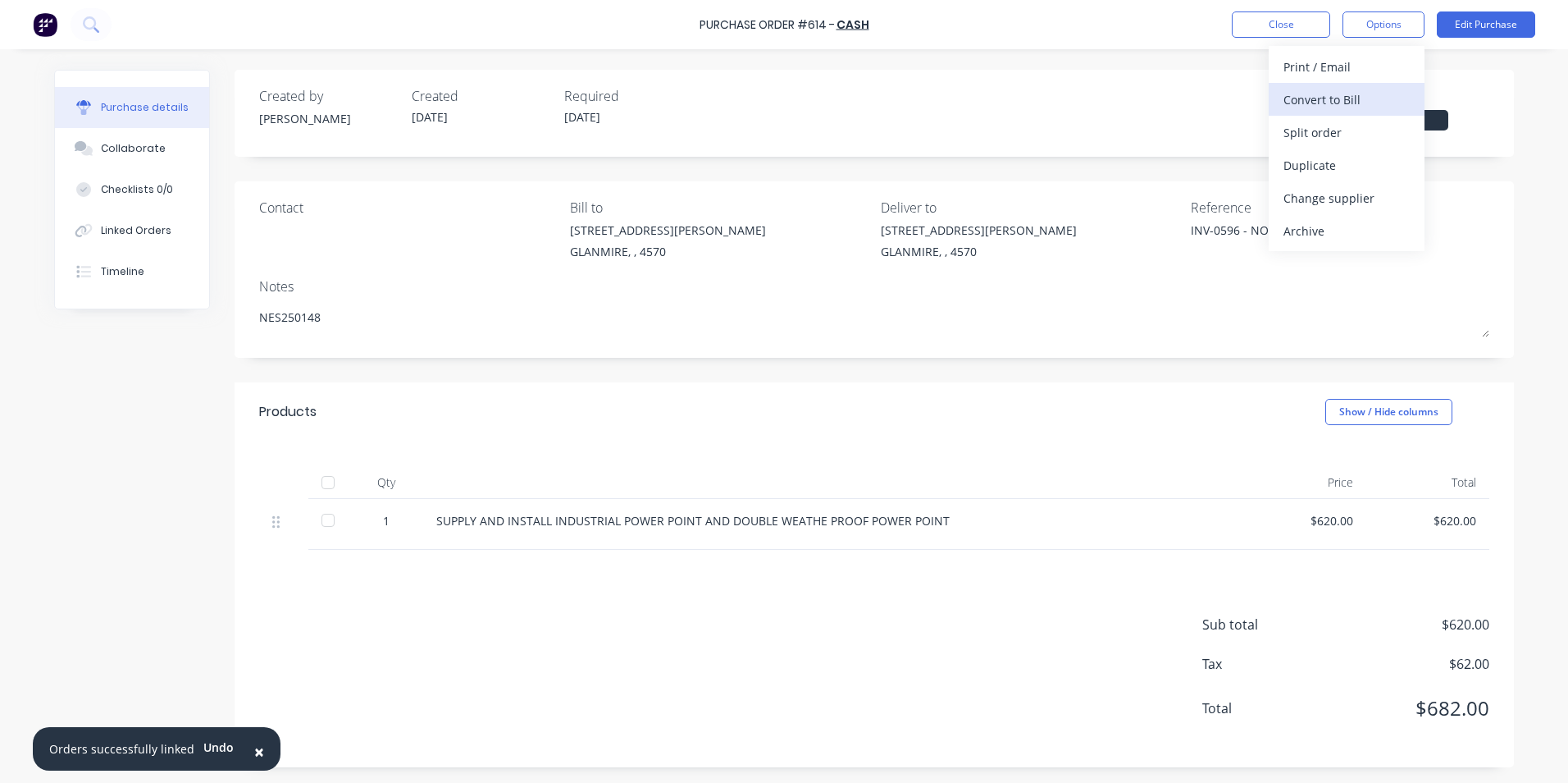
click at [1351, 90] on div "Convert to Bill" at bounding box center [1346, 99] width 126 height 23
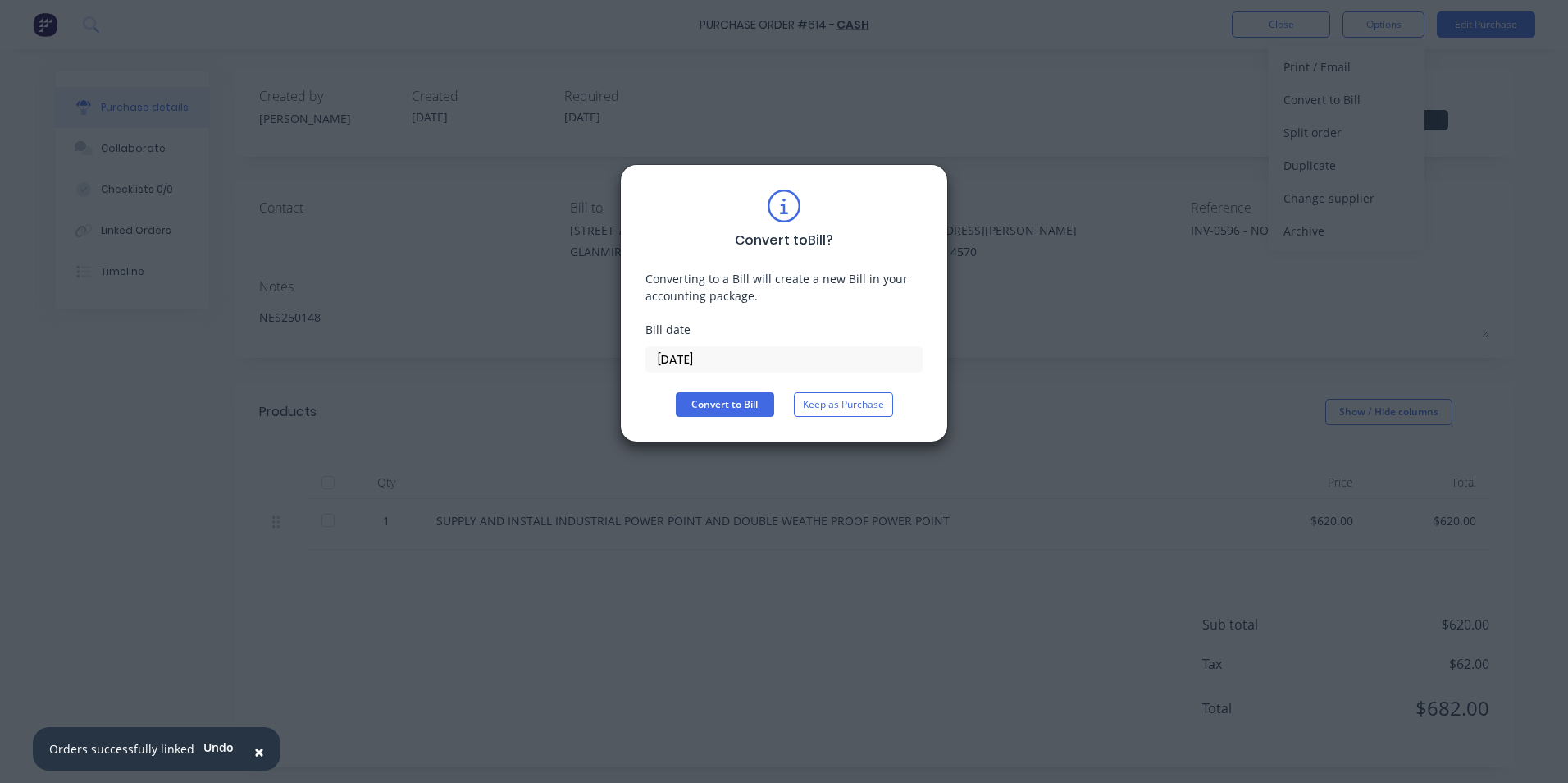
click at [721, 353] on input "[DATE]" at bounding box center [784, 359] width 275 height 24
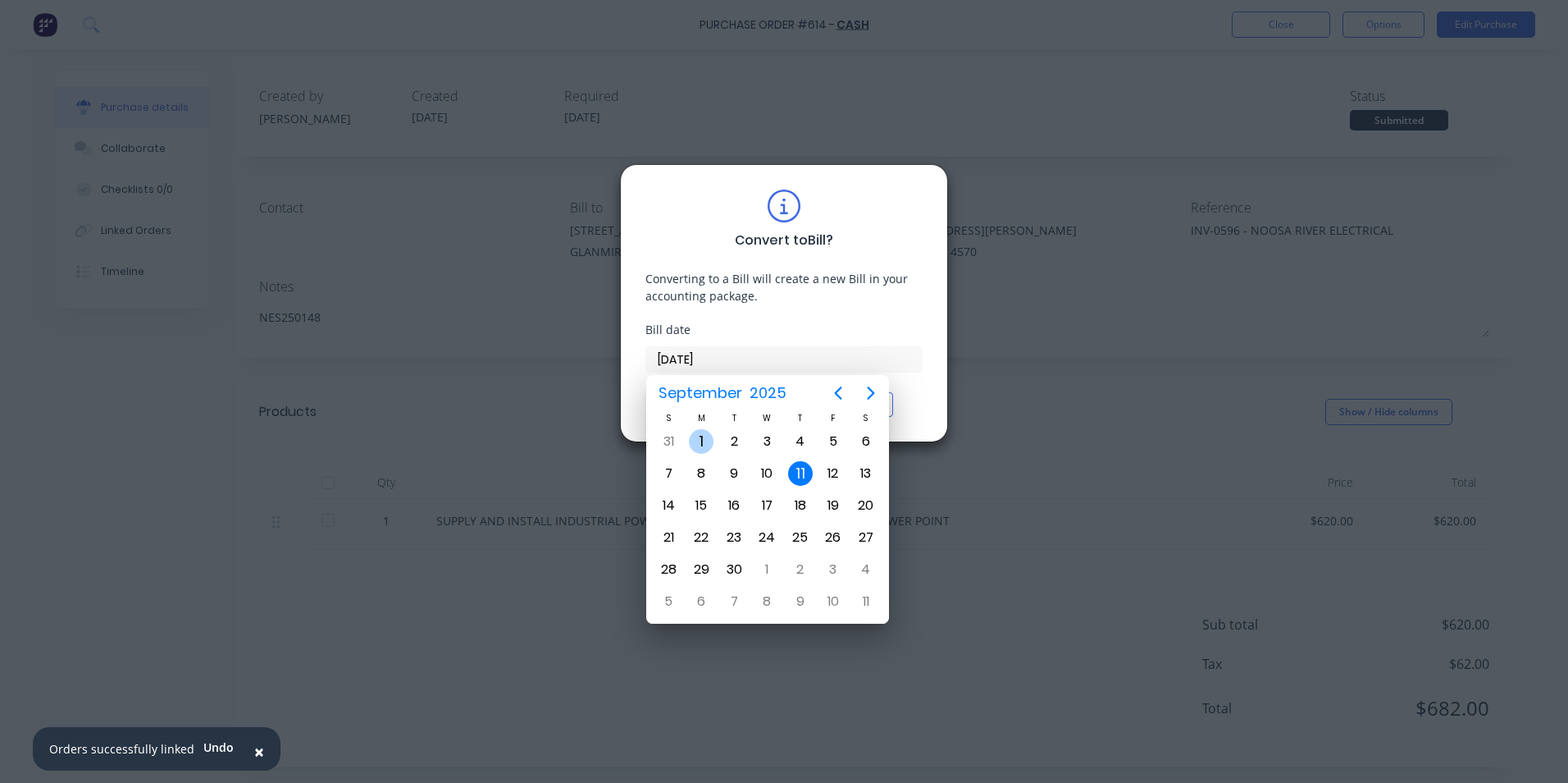
click at [702, 432] on div "1" at bounding box center [701, 441] width 24 height 24
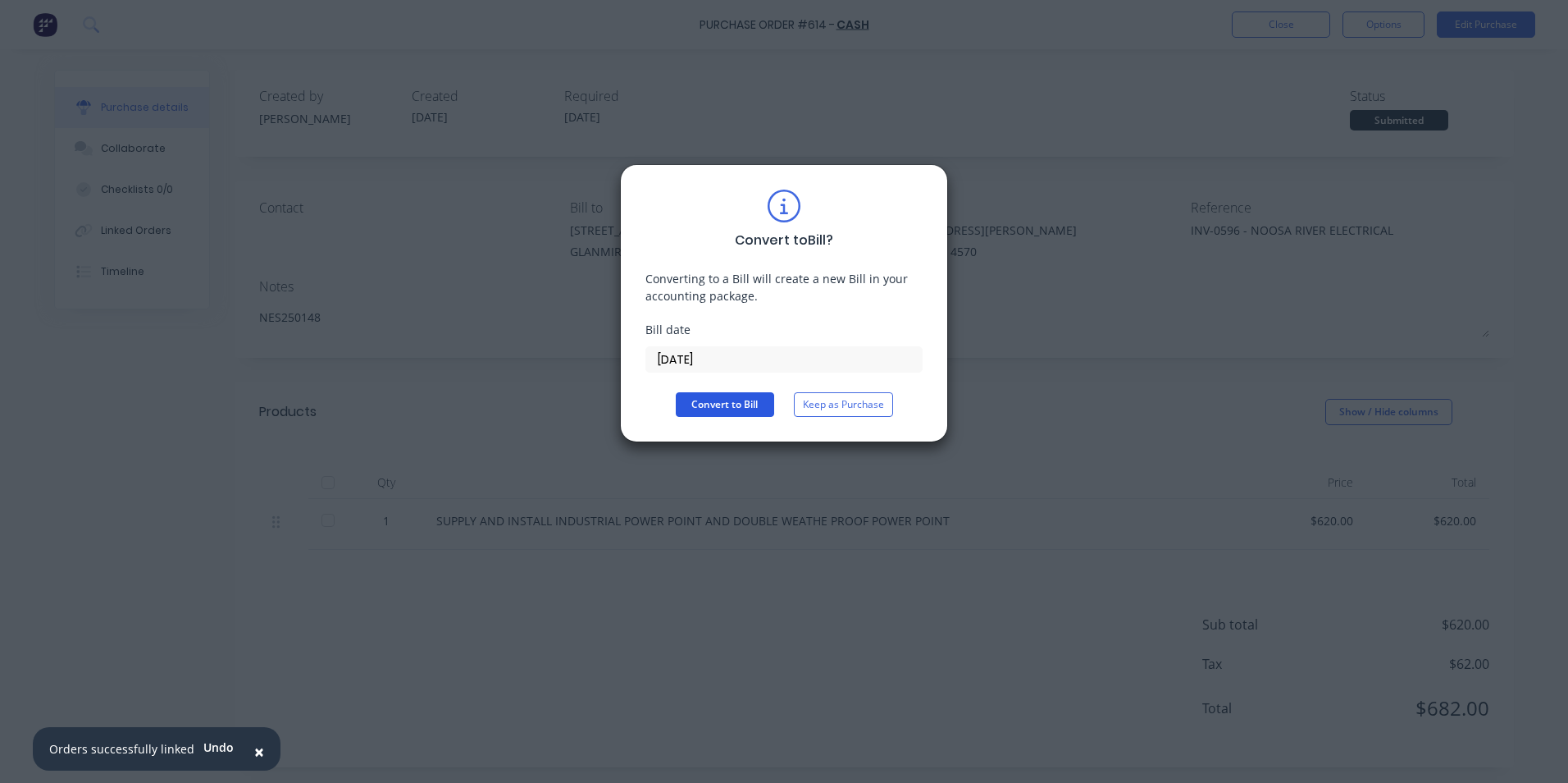
click at [713, 408] on button "Convert to Bill" at bounding box center [724, 404] width 98 height 24
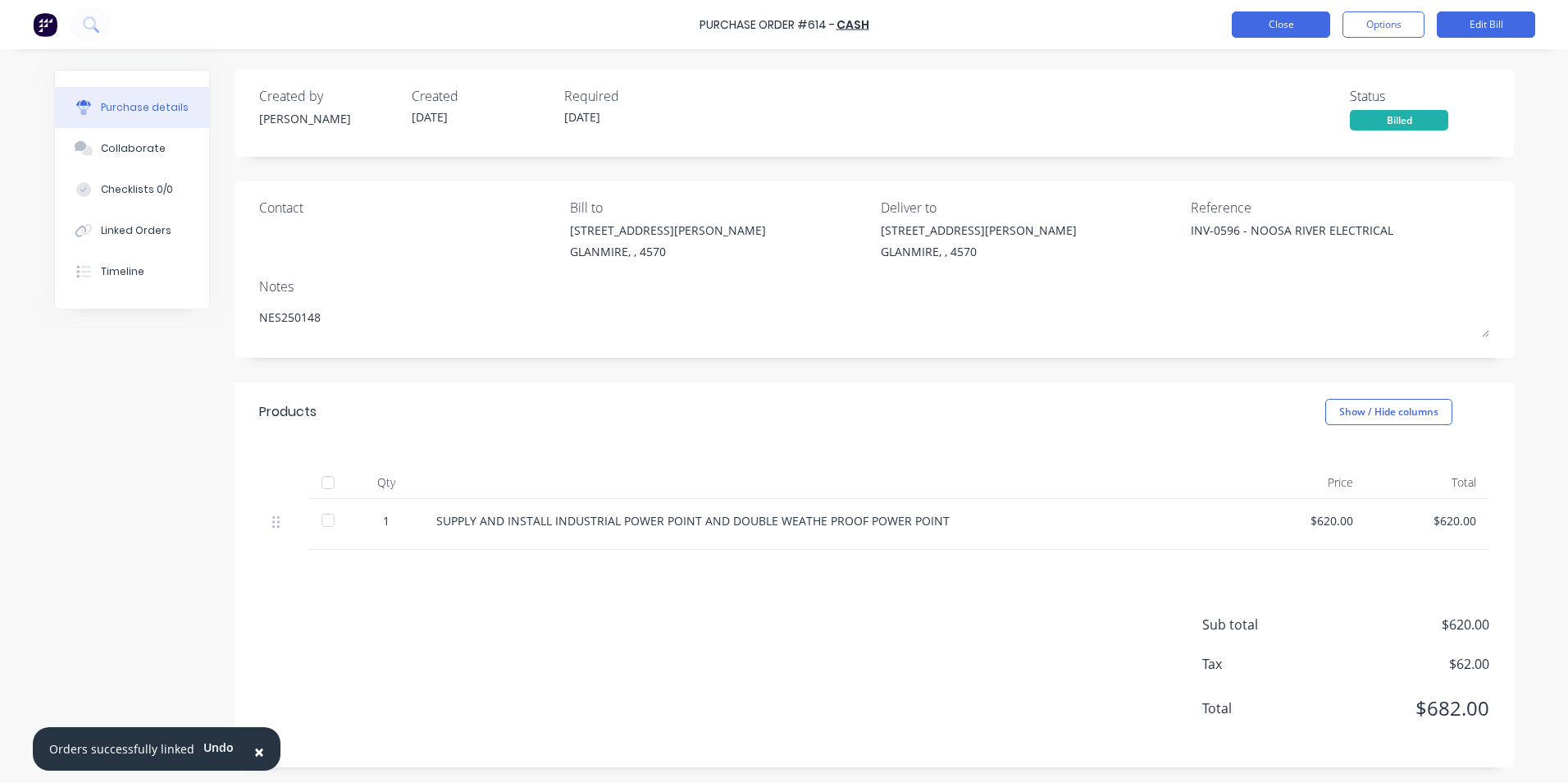
click at [1294, 30] on button "Close" at bounding box center [1280, 24] width 98 height 26
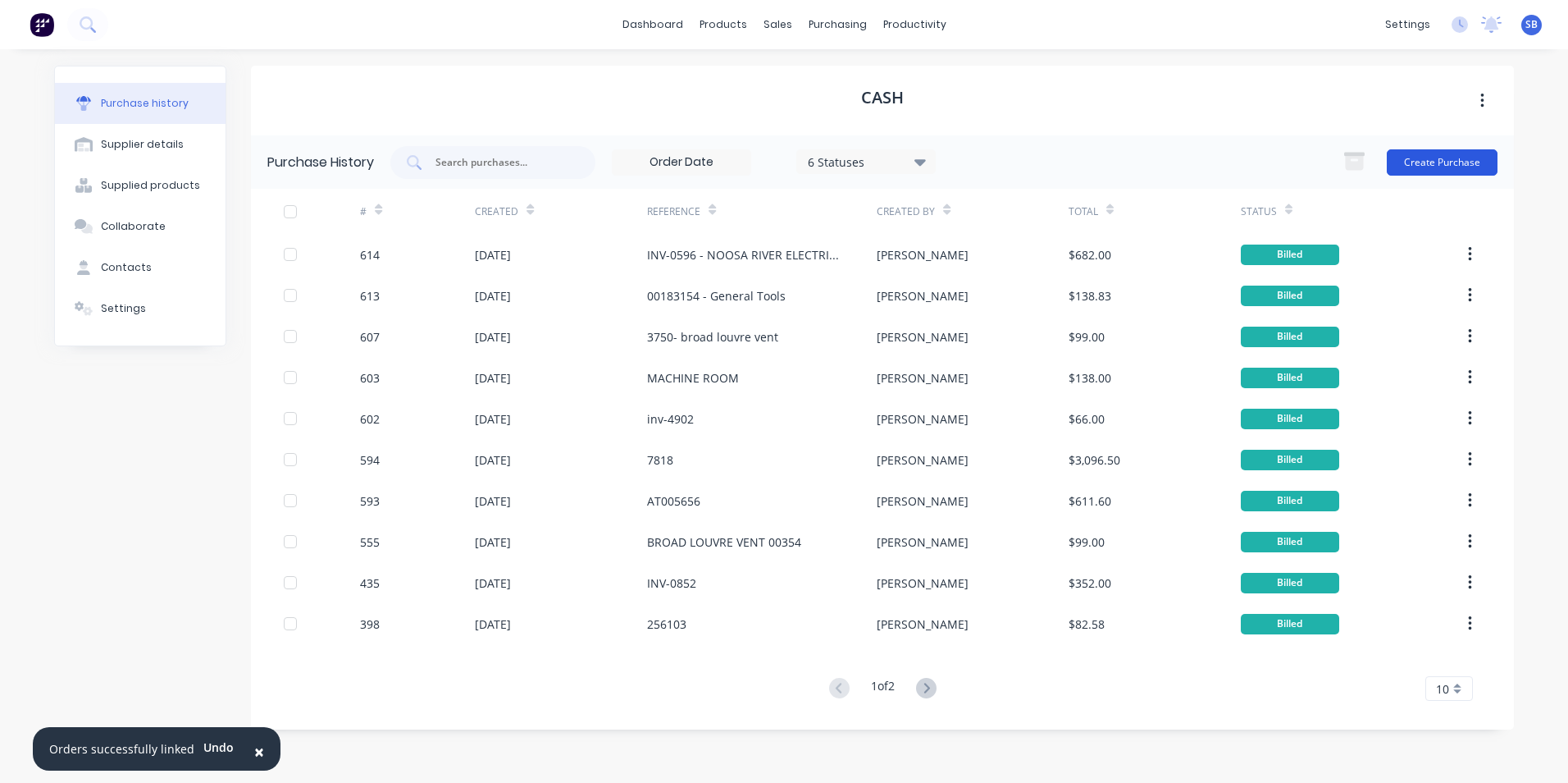
click at [1457, 149] on button "Create Purchase" at bounding box center [1442, 163] width 110 height 26
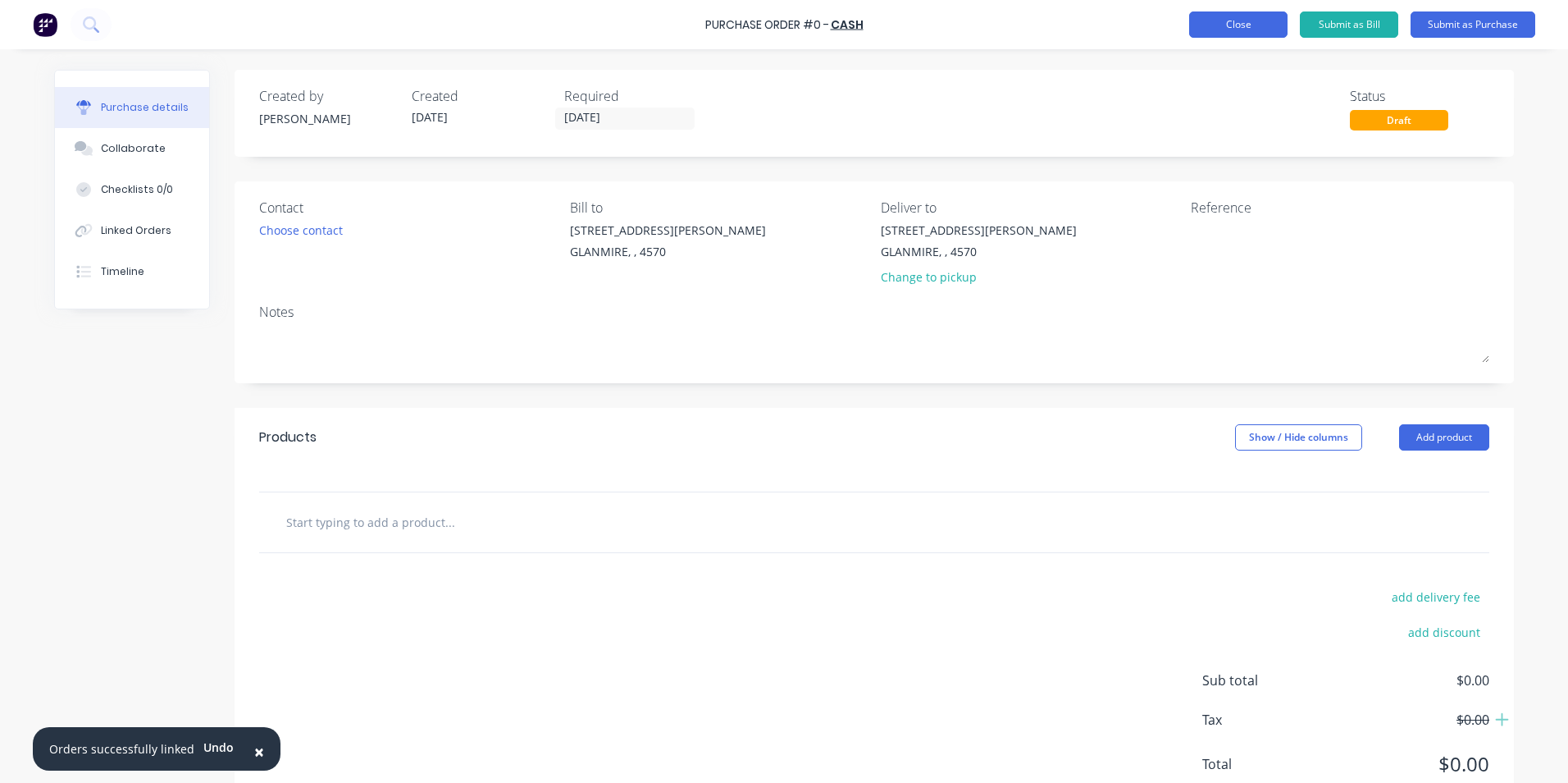
click at [1242, 21] on button "Close" at bounding box center [1238, 24] width 98 height 26
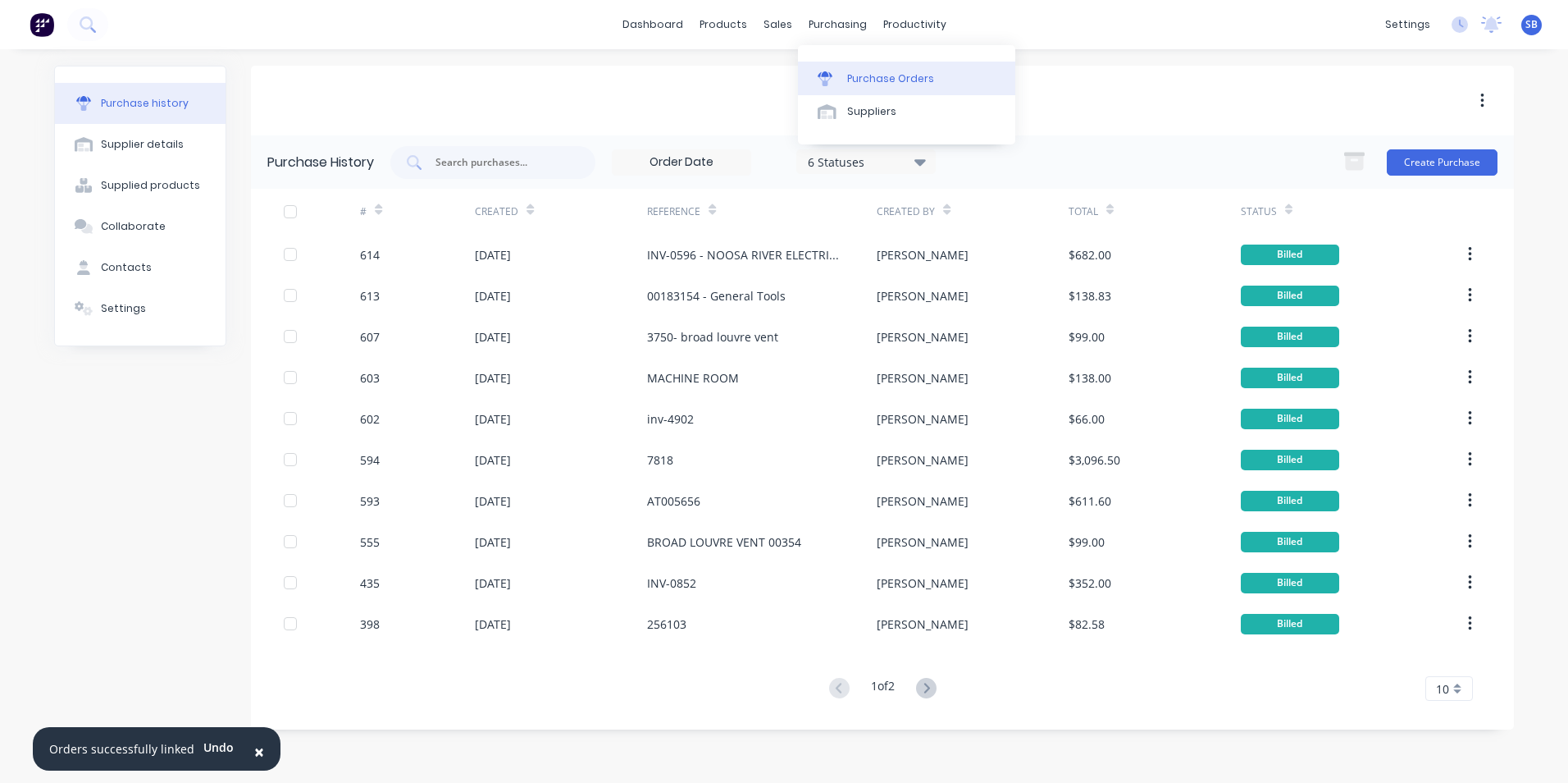
click at [896, 89] on link "Purchase Orders" at bounding box center [907, 78] width 217 height 33
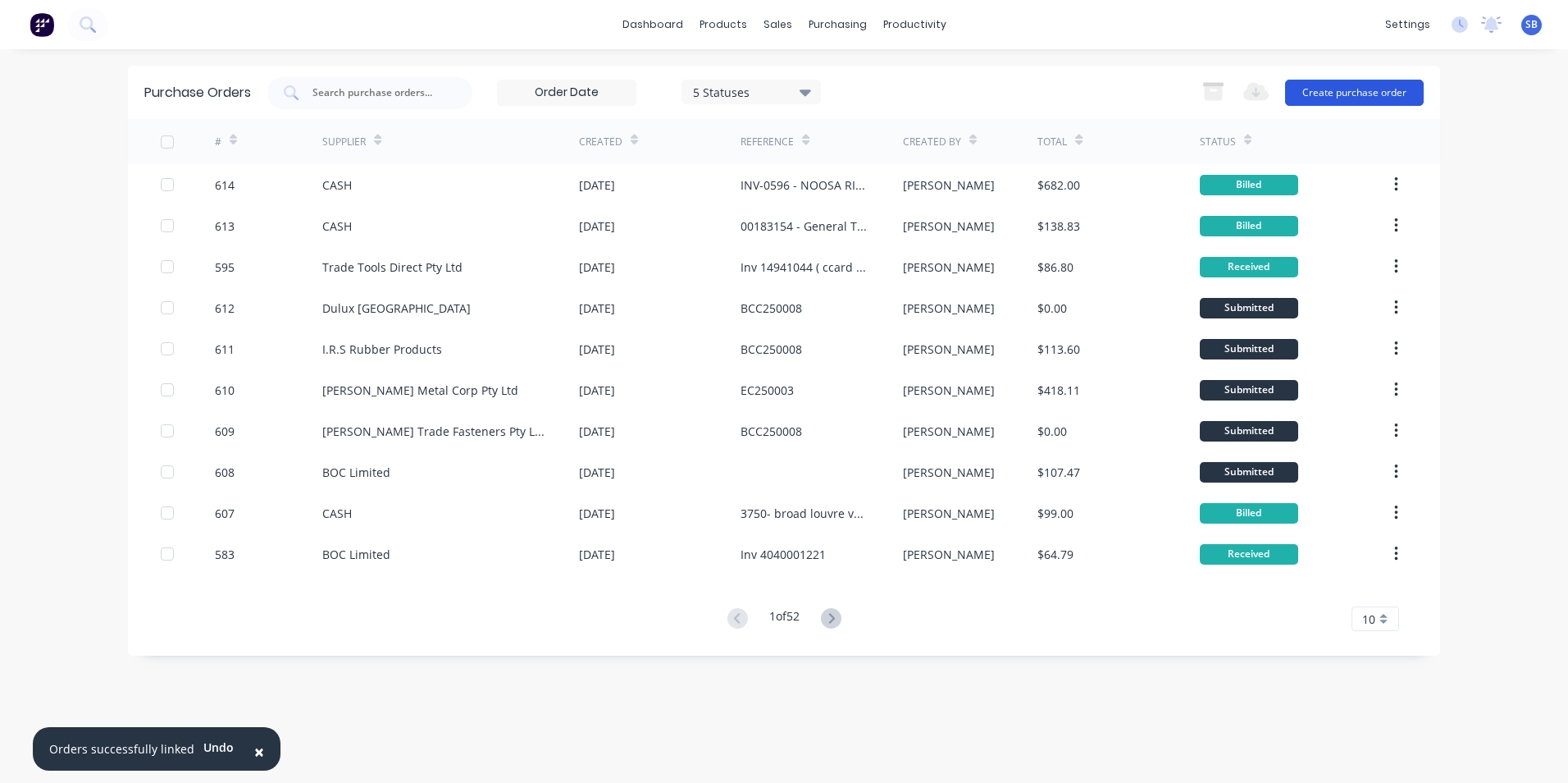
click at [1363, 84] on button "Create purchase order" at bounding box center [1355, 93] width 139 height 26
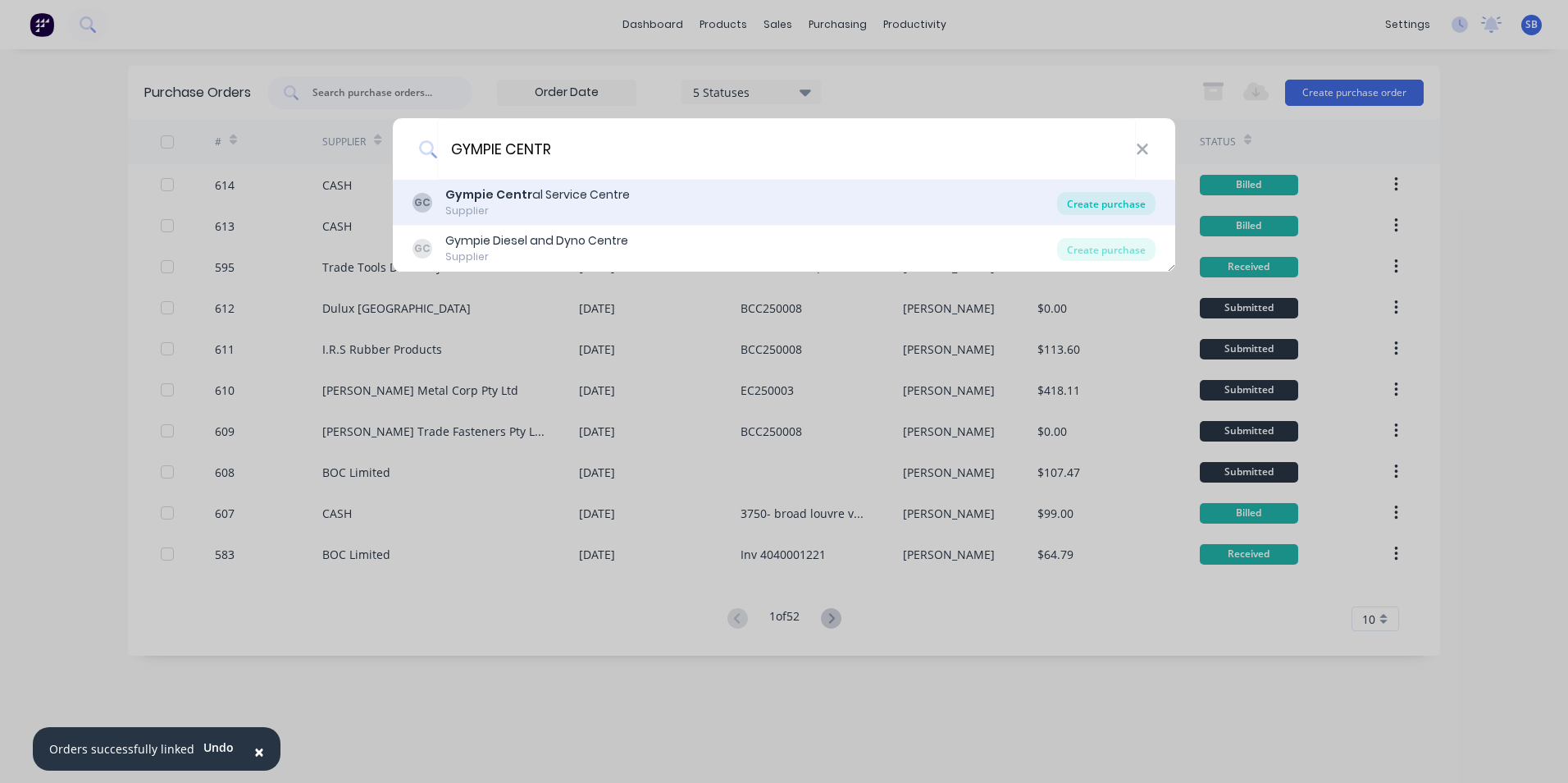
click at [1149, 199] on div "Create purchase" at bounding box center [1106, 203] width 98 height 23
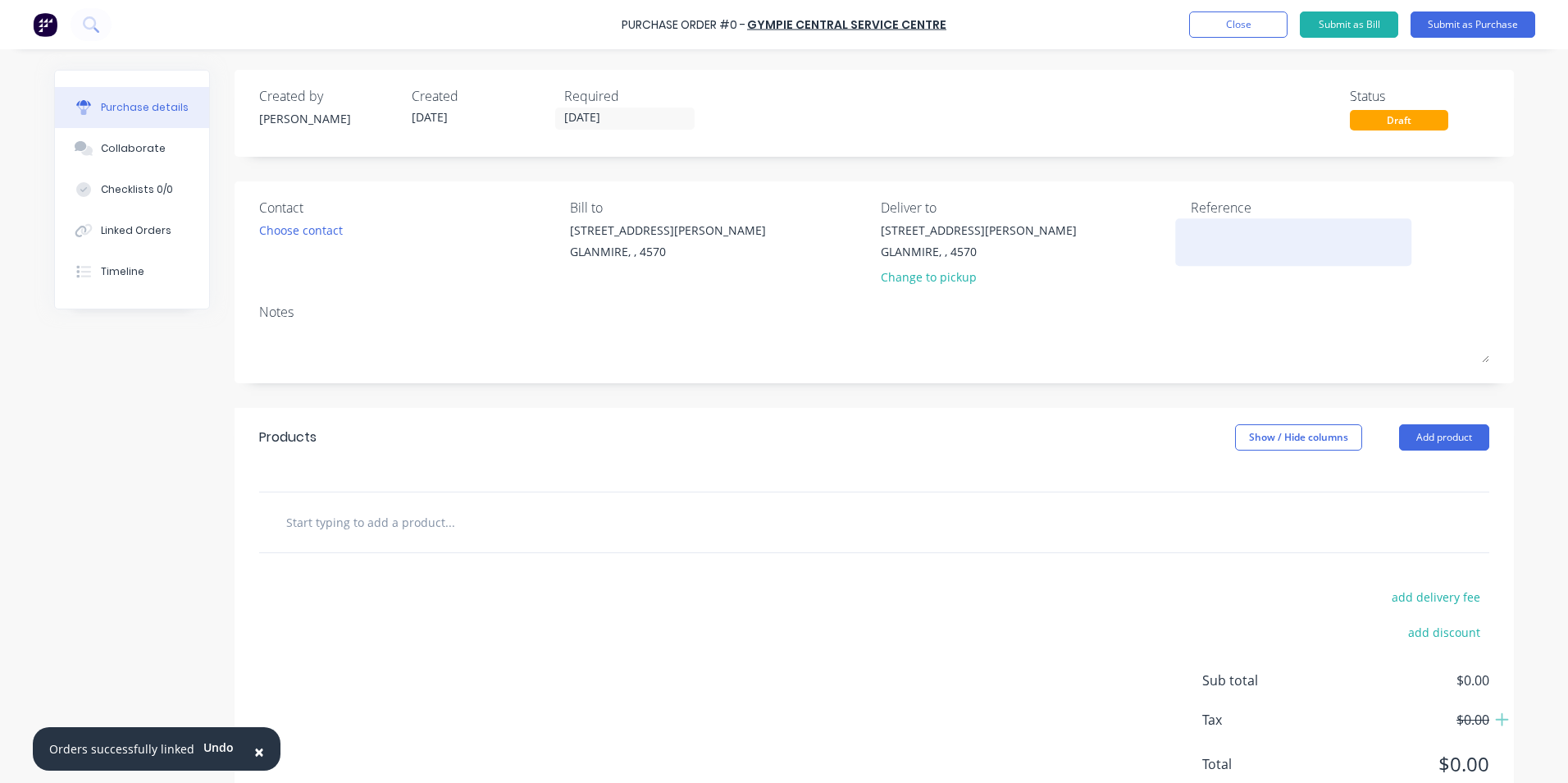
click at [1230, 251] on textarea at bounding box center [1293, 240] width 205 height 36
click at [625, 108] on label "[DATE]" at bounding box center [625, 118] width 140 height 22
click at [625, 109] on input "[DATE]" at bounding box center [625, 119] width 138 height 21
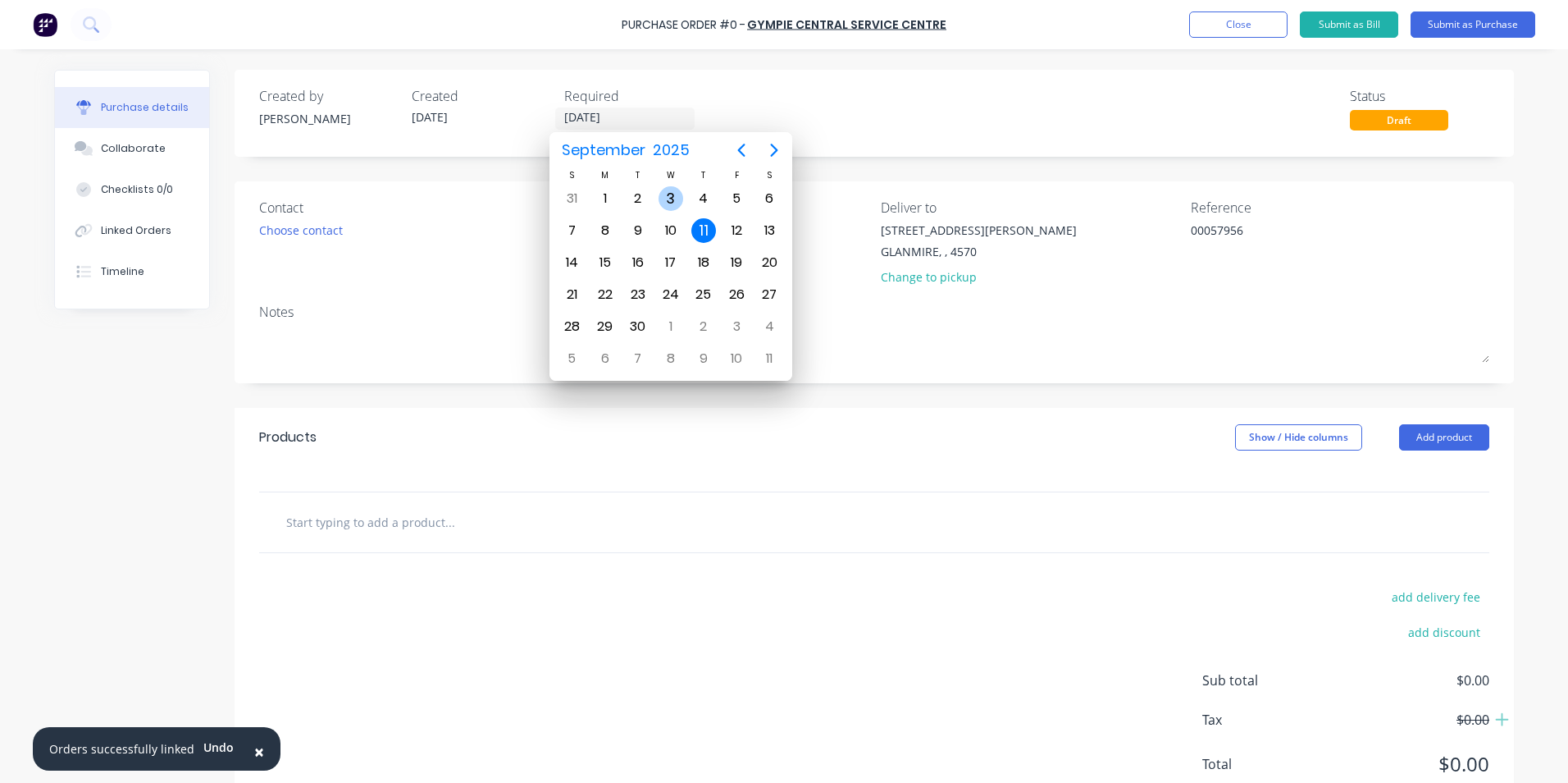
click at [680, 195] on div "3" at bounding box center [671, 198] width 24 height 24
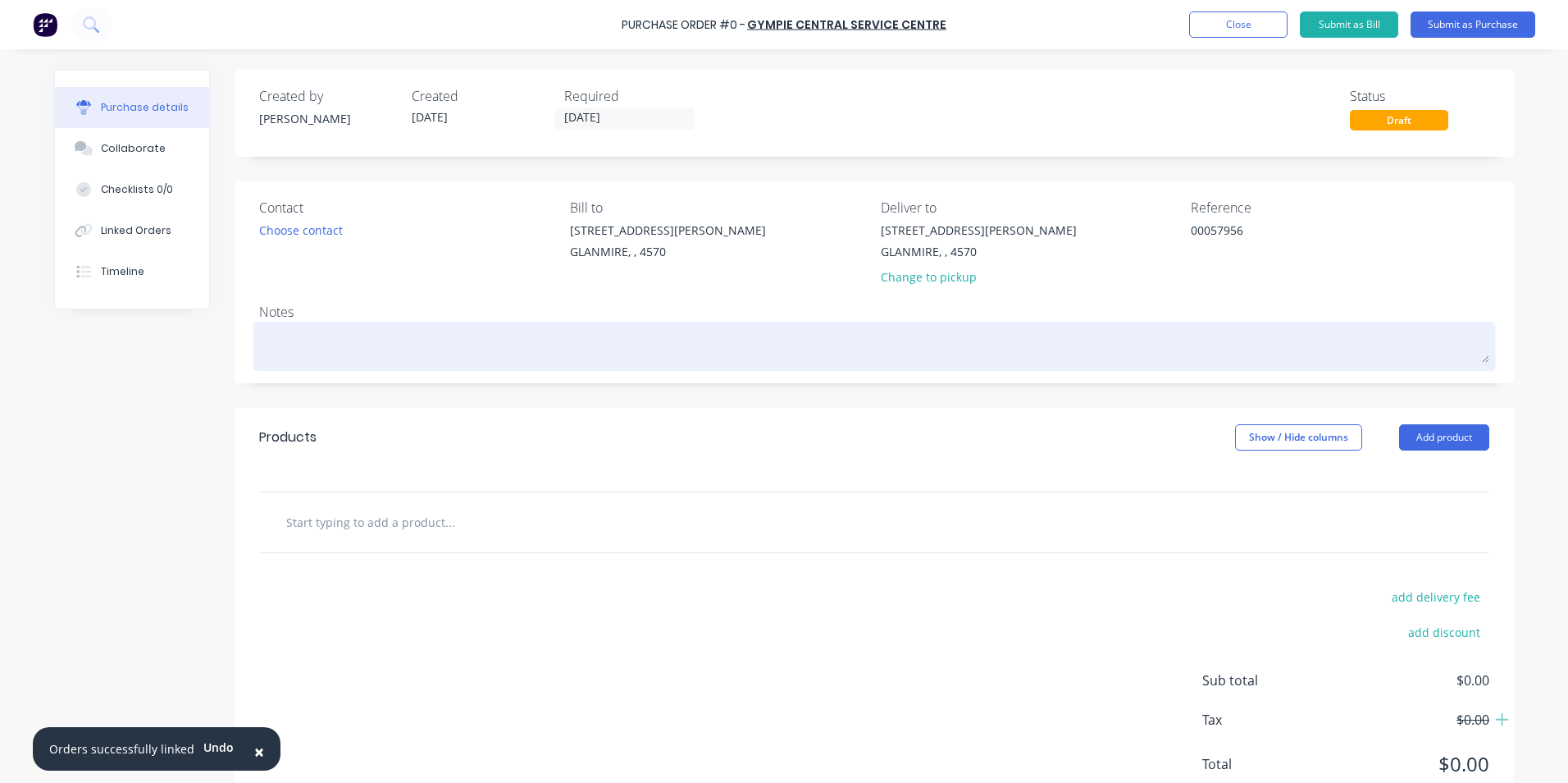
drag, startPoint x: 574, startPoint y: 316, endPoint x: 573, endPoint y: 325, distance: 9.1
click at [574, 323] on div "Notes" at bounding box center [874, 334] width 1230 height 65
click at [552, 342] on textarea at bounding box center [874, 344] width 1230 height 36
click at [280, 344] on textarea at bounding box center [874, 344] width 1230 height 36
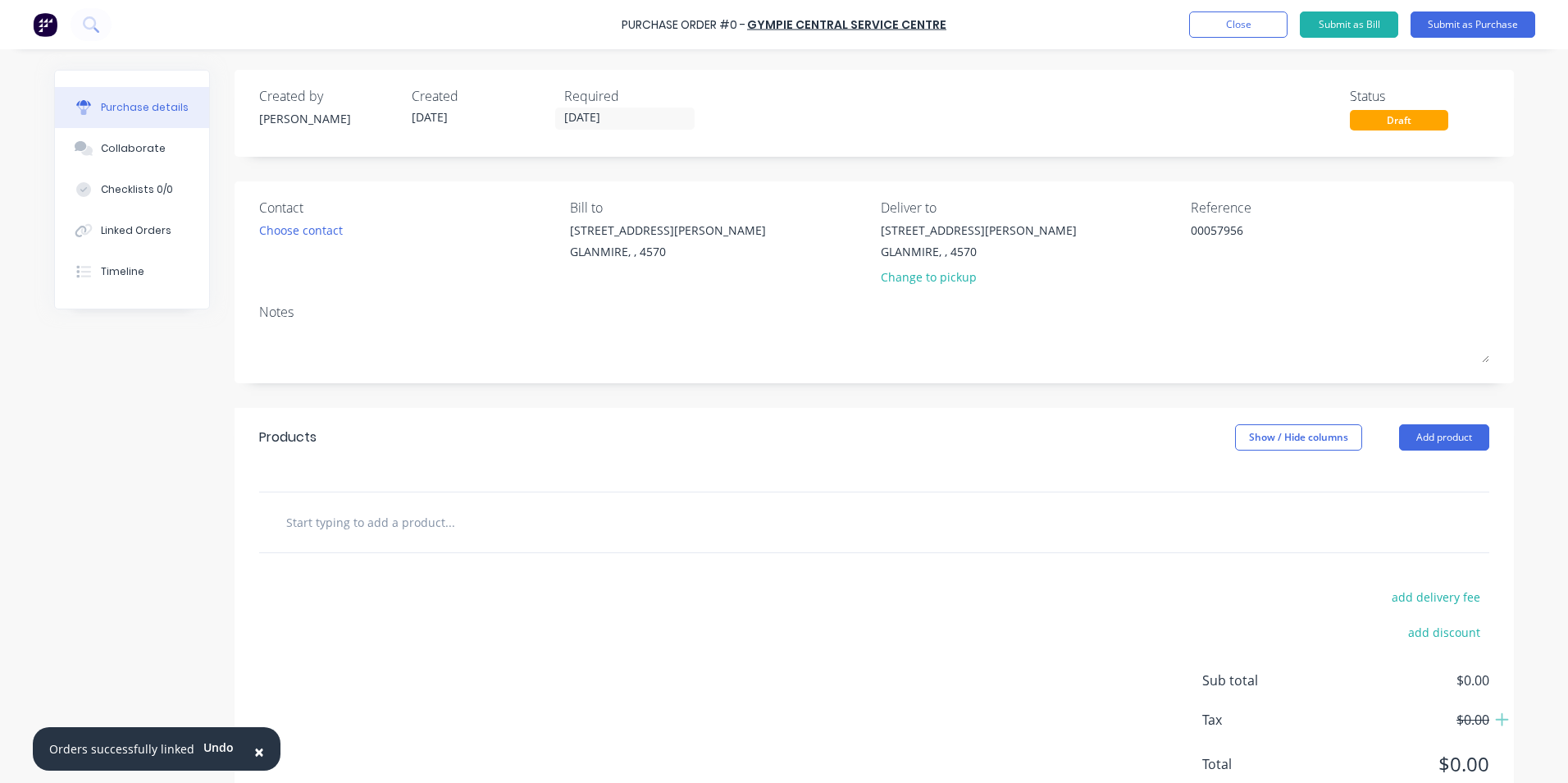
click at [332, 516] on input "text" at bounding box center [450, 522] width 328 height 33
click at [281, 319] on div "Notes" at bounding box center [874, 311] width 1230 height 20
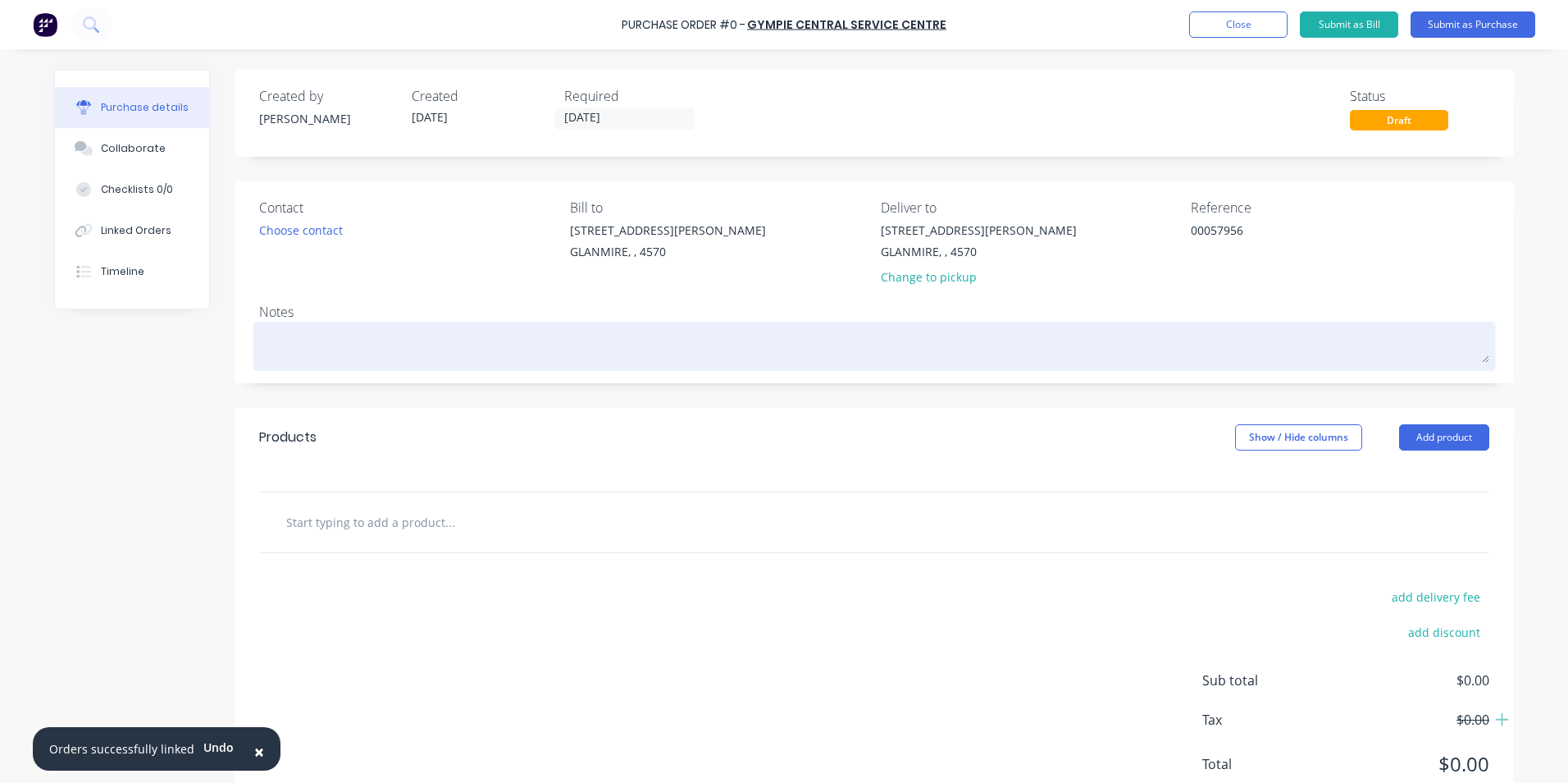
click at [281, 343] on textarea at bounding box center [874, 344] width 1230 height 36
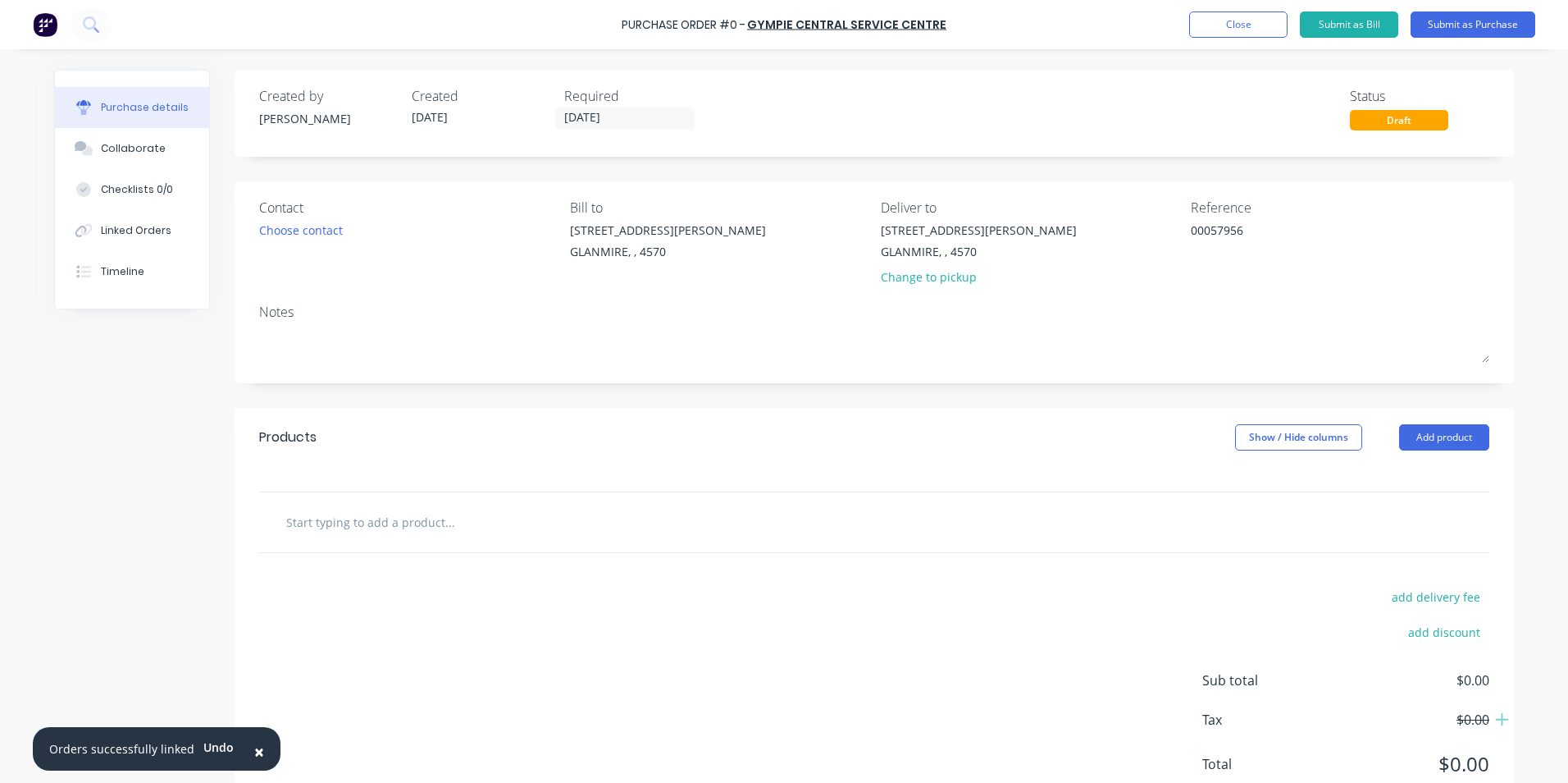
click at [472, 534] on input "text" at bounding box center [450, 522] width 328 height 33
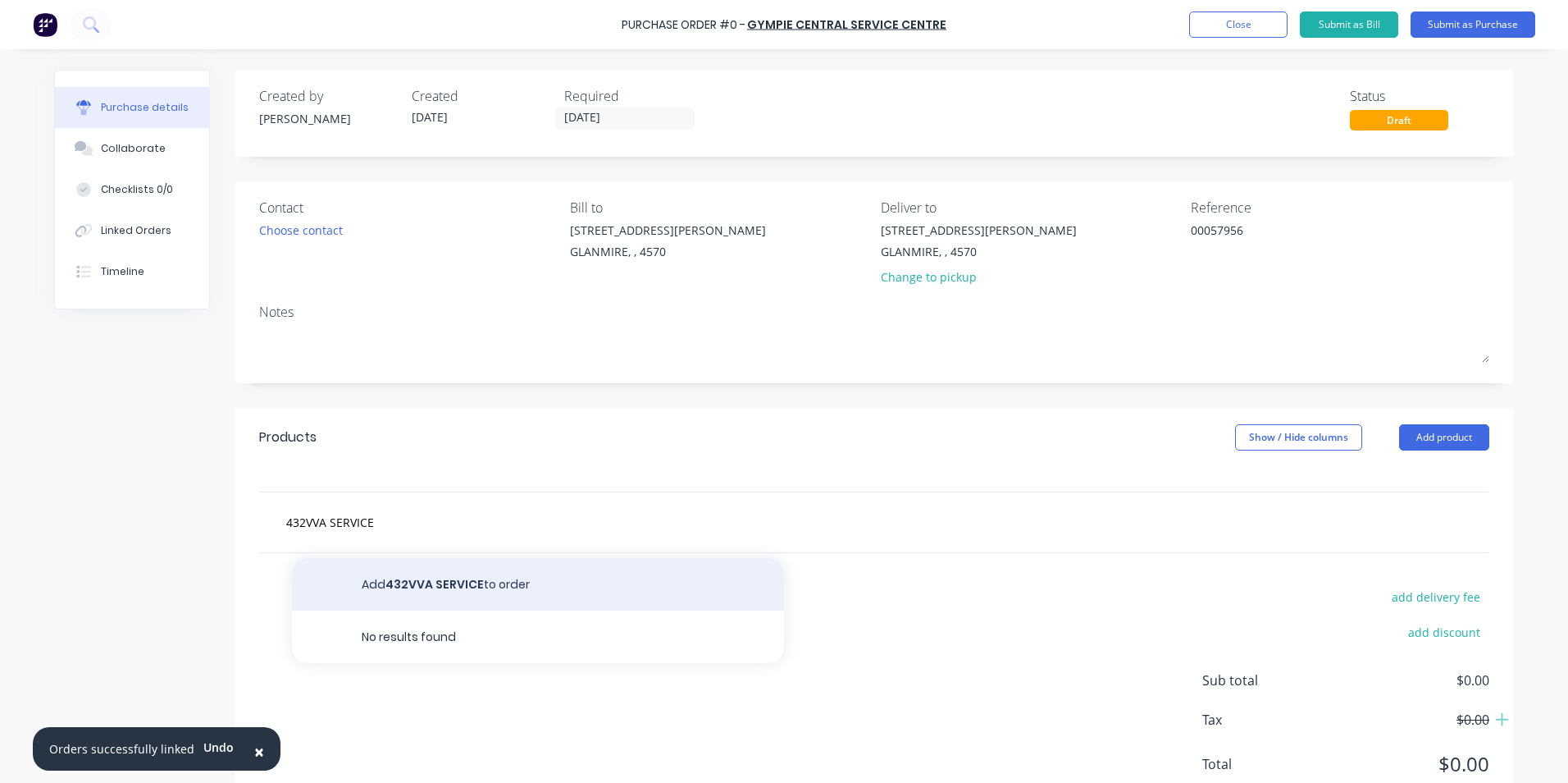
click at [463, 574] on button "Add 432VVA SERVICE to order" at bounding box center [538, 584] width 493 height 52
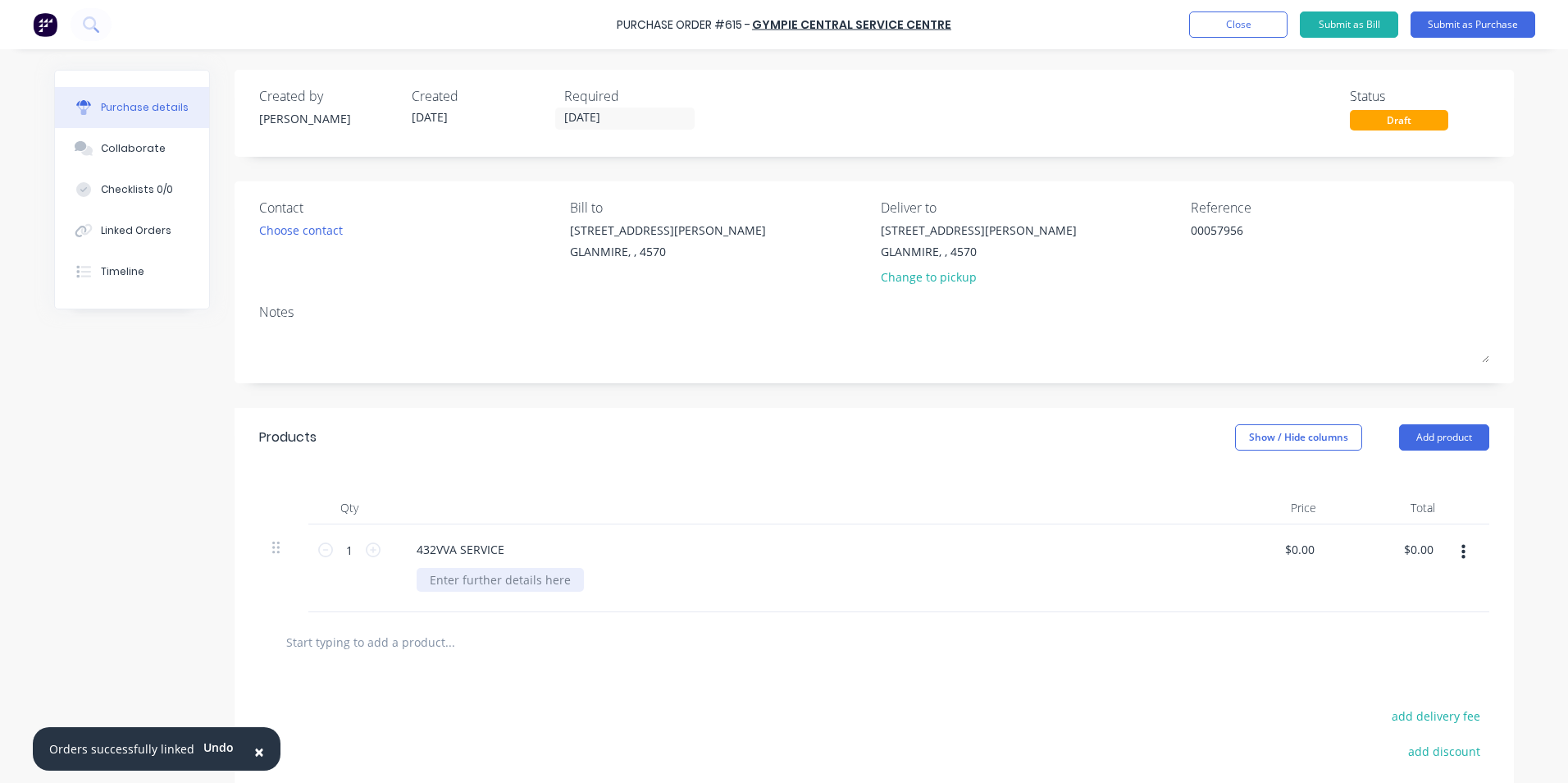
click at [463, 572] on div at bounding box center [500, 579] width 168 height 23
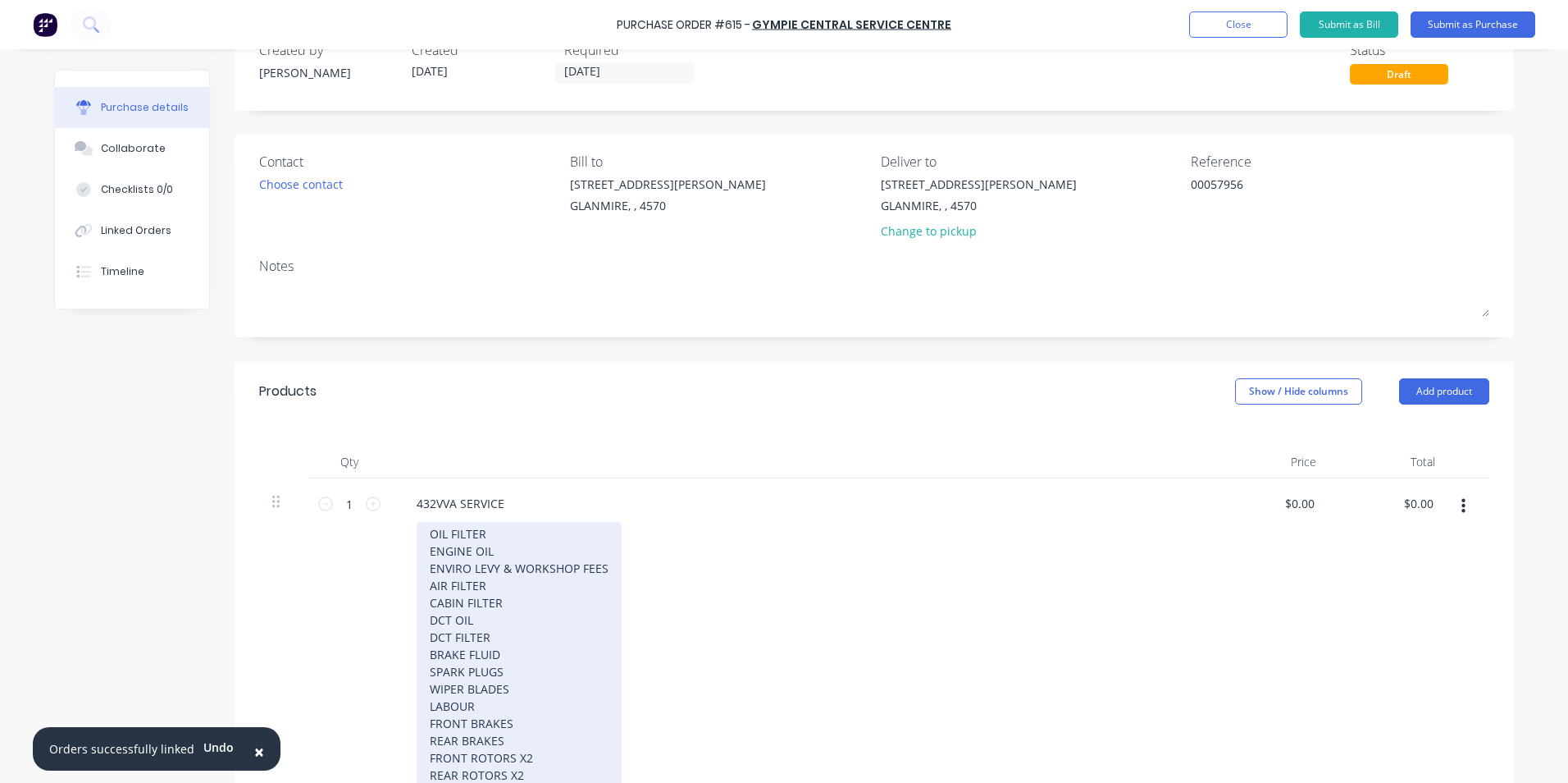
scroll to position [63, 0]
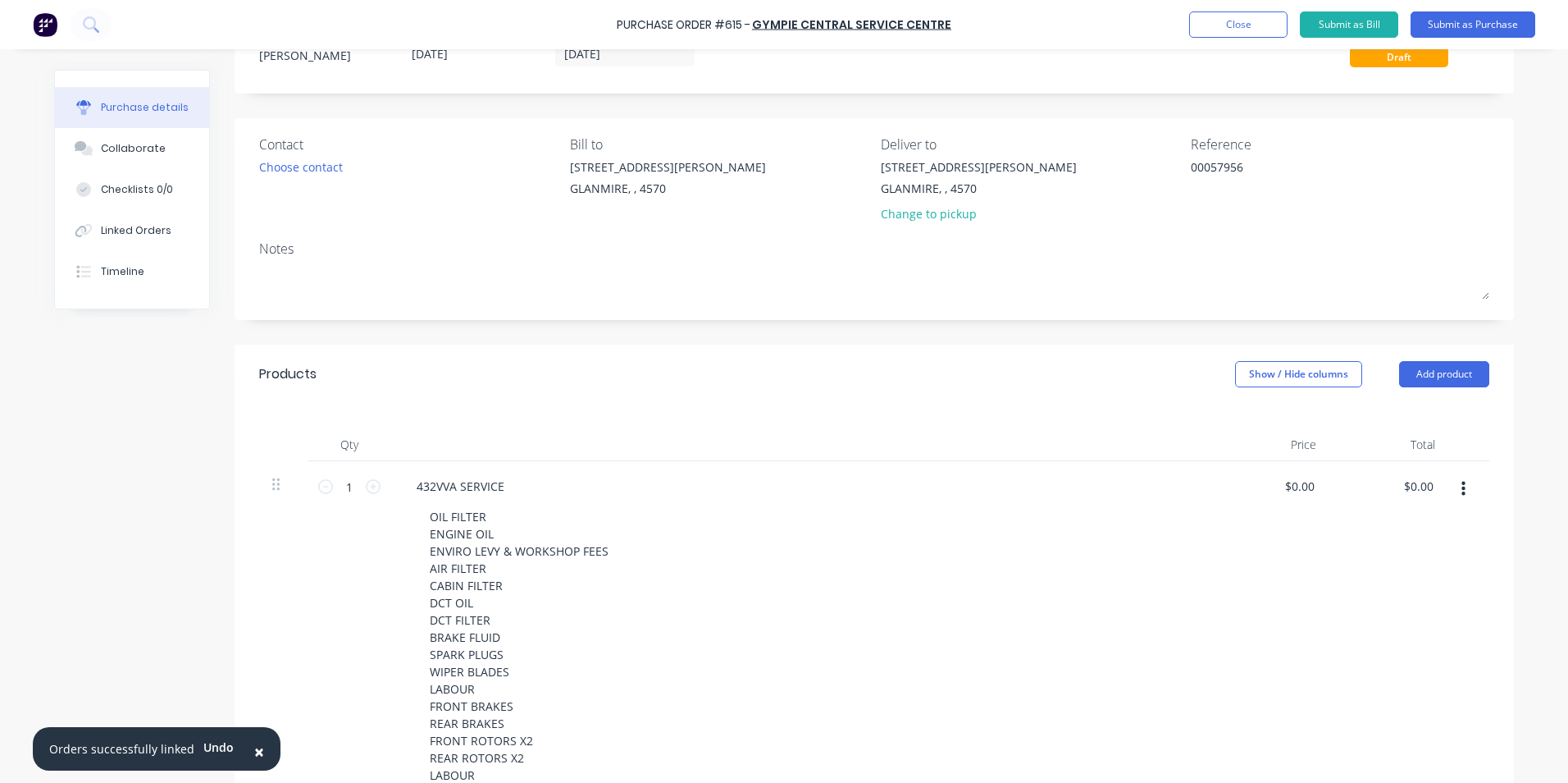
click at [1219, 521] on div "$0.00 $0.00" at bounding box center [1270, 634] width 119 height 346
drag, startPoint x: 1255, startPoint y: 390, endPoint x: 1252, endPoint y: 378, distance: 12.4
click at [1255, 387] on div "Products Show / Hide columns Add product" at bounding box center [874, 375] width 1280 height 59
click at [1252, 378] on button "Show / Hide columns" at bounding box center [1299, 374] width 127 height 26
click at [1248, 426] on label "Account" at bounding box center [1248, 428] width 29 height 14
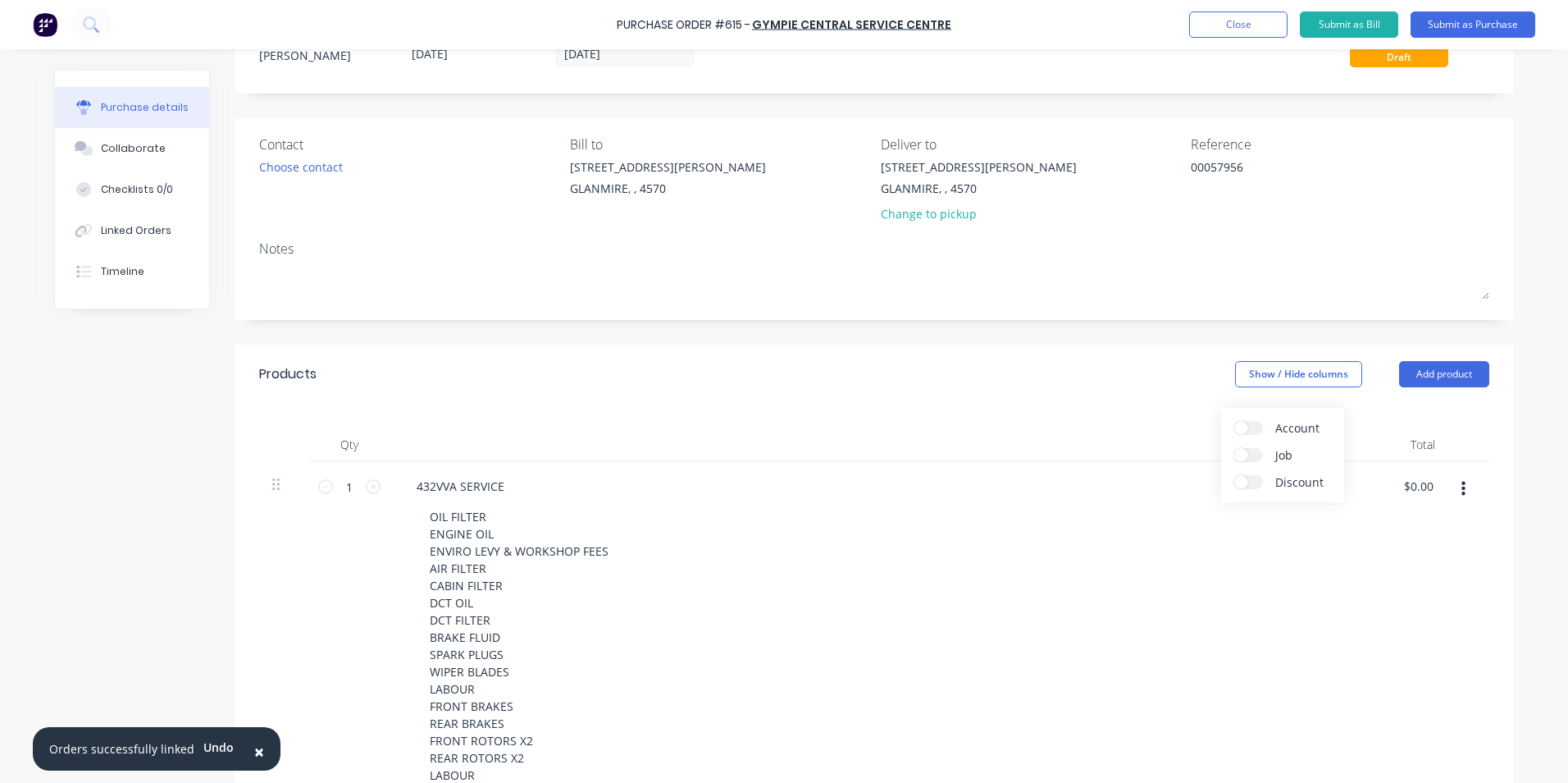
click at [1234, 421] on input "Account" at bounding box center [1234, 421] width 0 height 0
click at [1179, 479] on span "Select..." at bounding box center [1176, 487] width 50 height 17
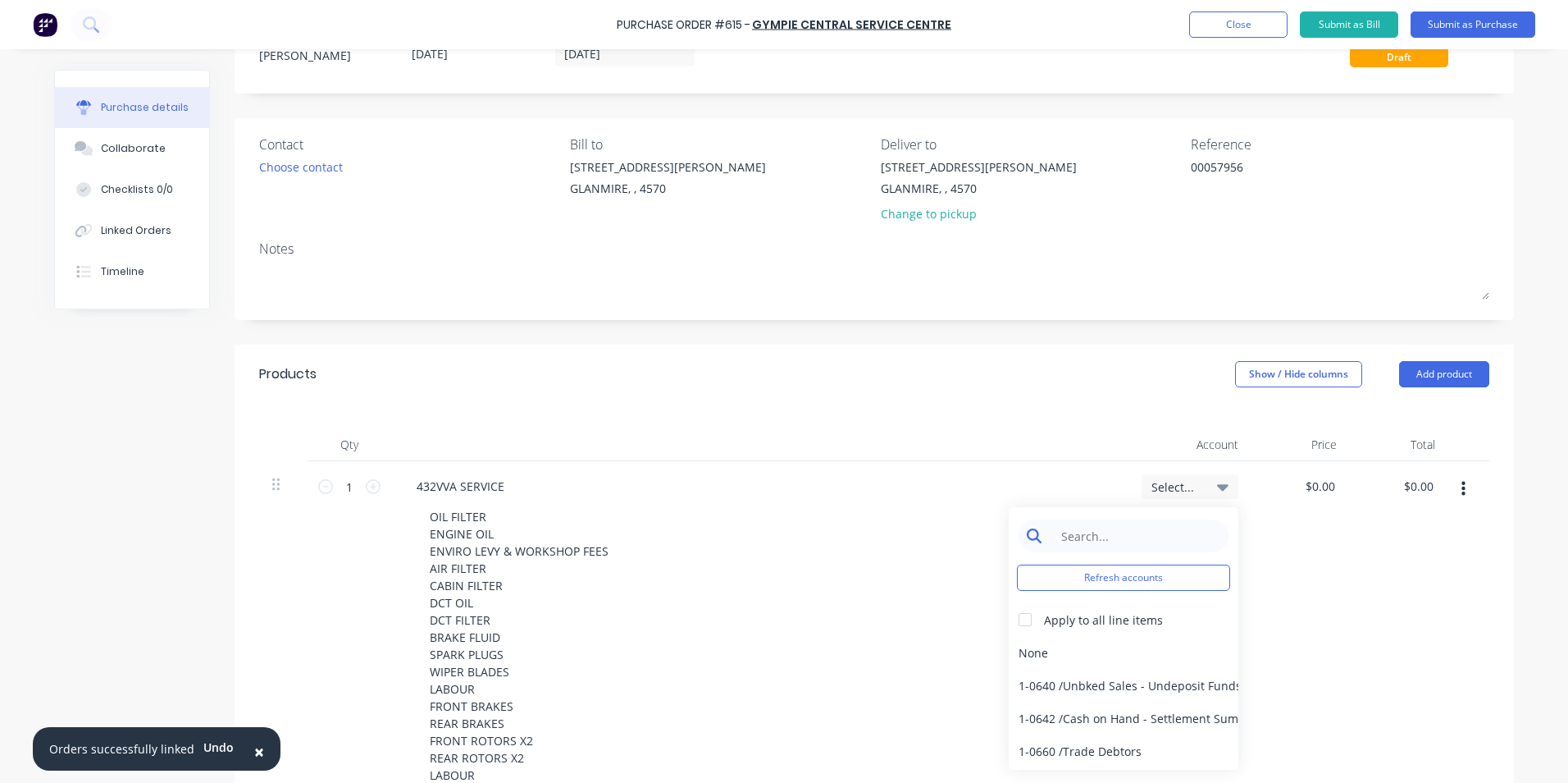
click at [1155, 551] on input at bounding box center [1136, 536] width 169 height 33
click at [1155, 710] on div "6-0508 / 432VVA - Rep & Maint" at bounding box center [1123, 718] width 229 height 33
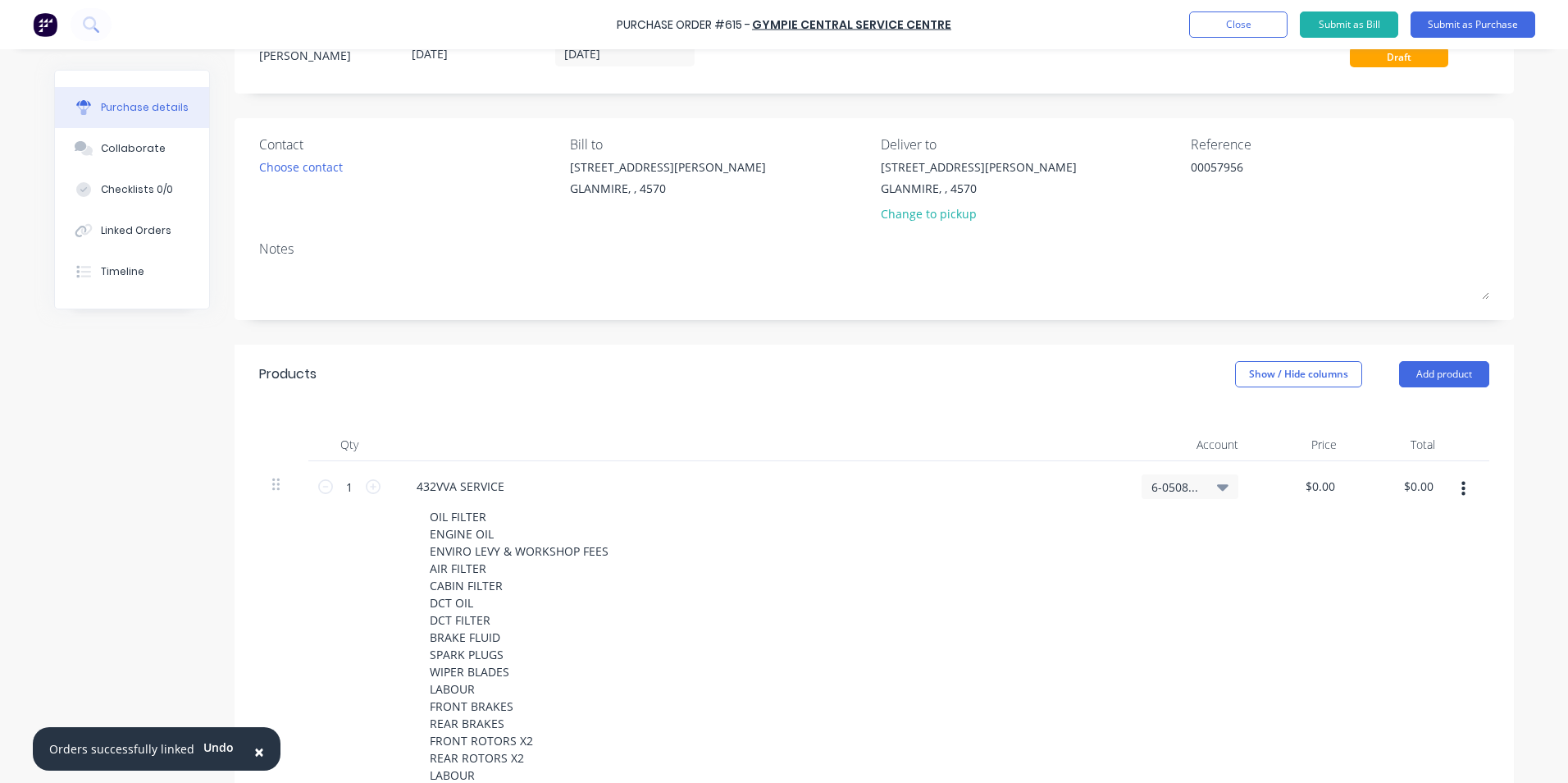
click at [1315, 470] on div "$0.00 $0.00" at bounding box center [1300, 634] width 98 height 346
drag, startPoint x: 1300, startPoint y: 485, endPoint x: 1385, endPoint y: 483, distance: 85.0
click at [1385, 483] on div "1 1 432VVA SERVICE OIL FILTER ENGINE OIL ENVIRO LEVY & WORKSHOP FEES AIR FILTER…" at bounding box center [874, 634] width 1230 height 346
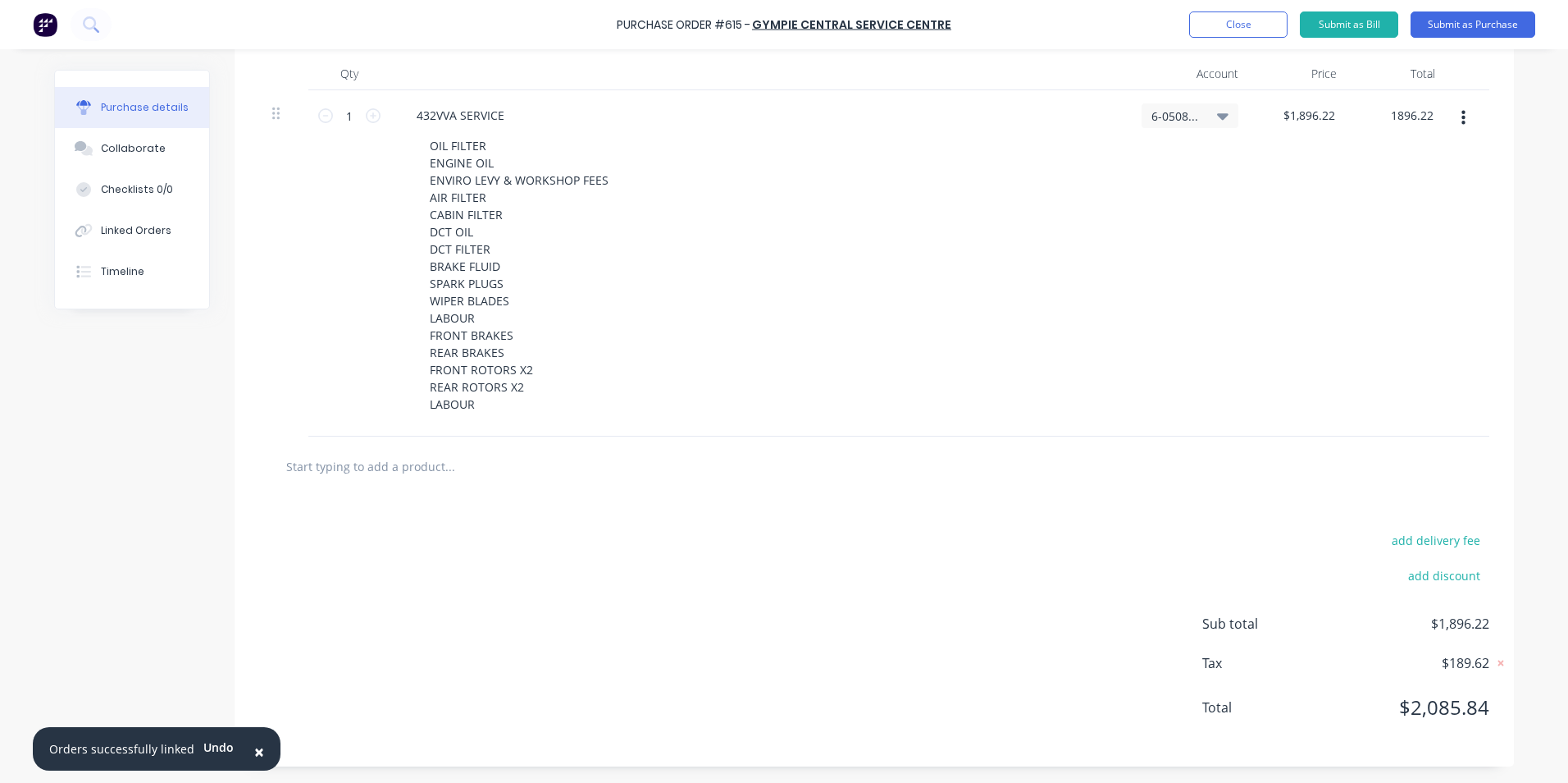
scroll to position [0, 0]
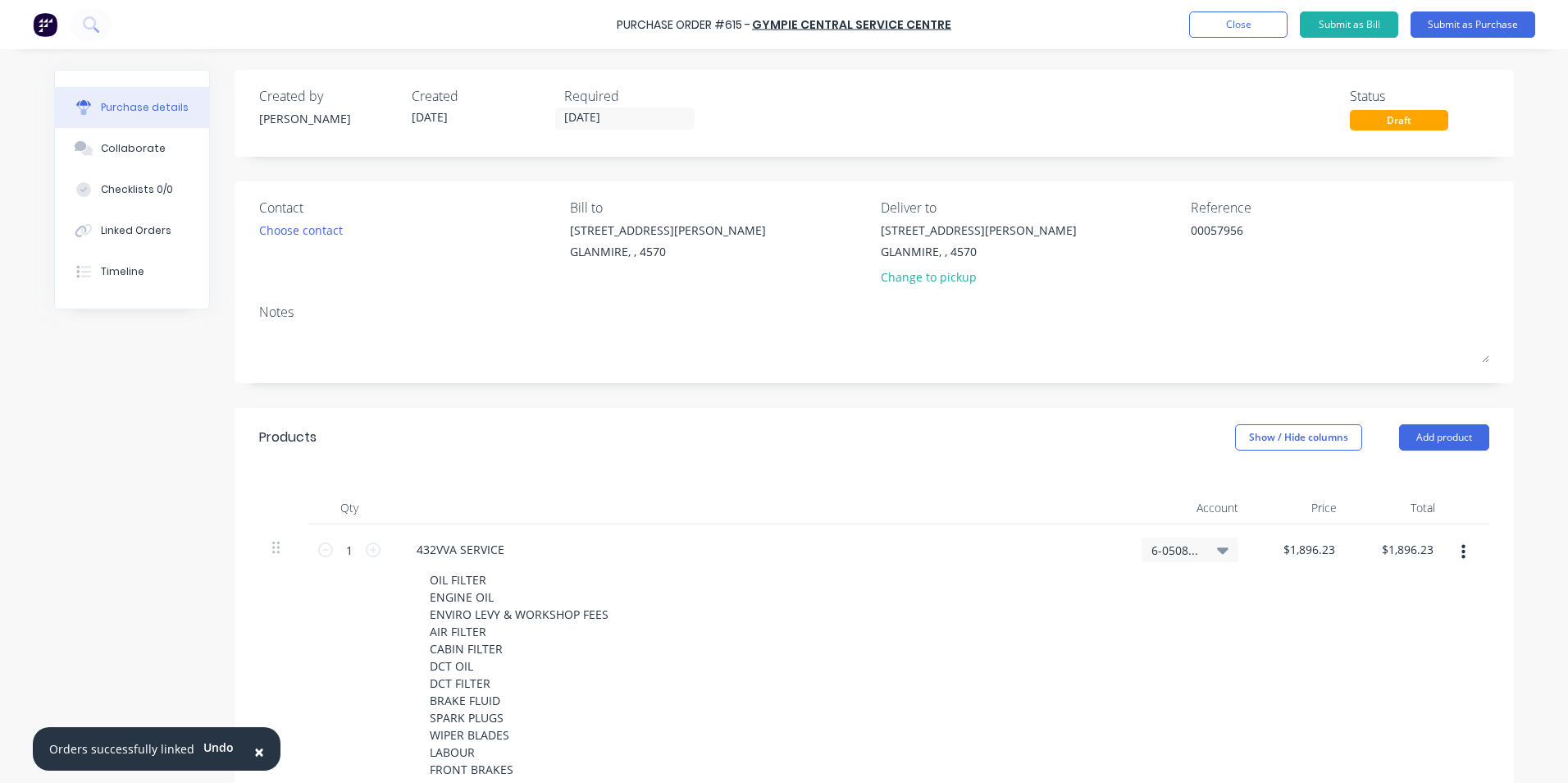
click at [1460, 607] on div at bounding box center [1469, 697] width 41 height 346
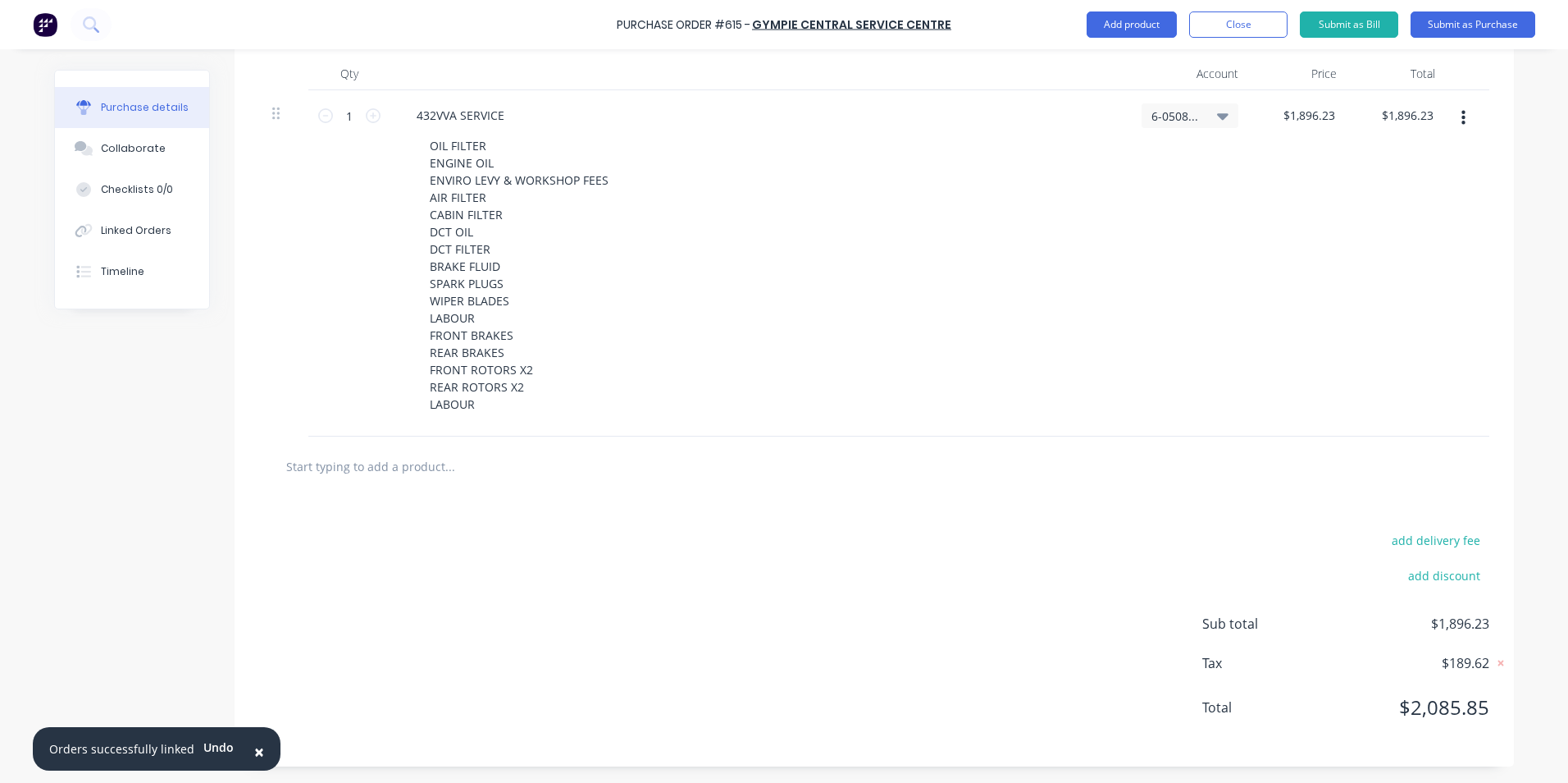
click at [924, 654] on div "add delivery fee add discount Sub total $1,896.23 Tax $189.62 Total $2,085.85" at bounding box center [874, 631] width 1280 height 270
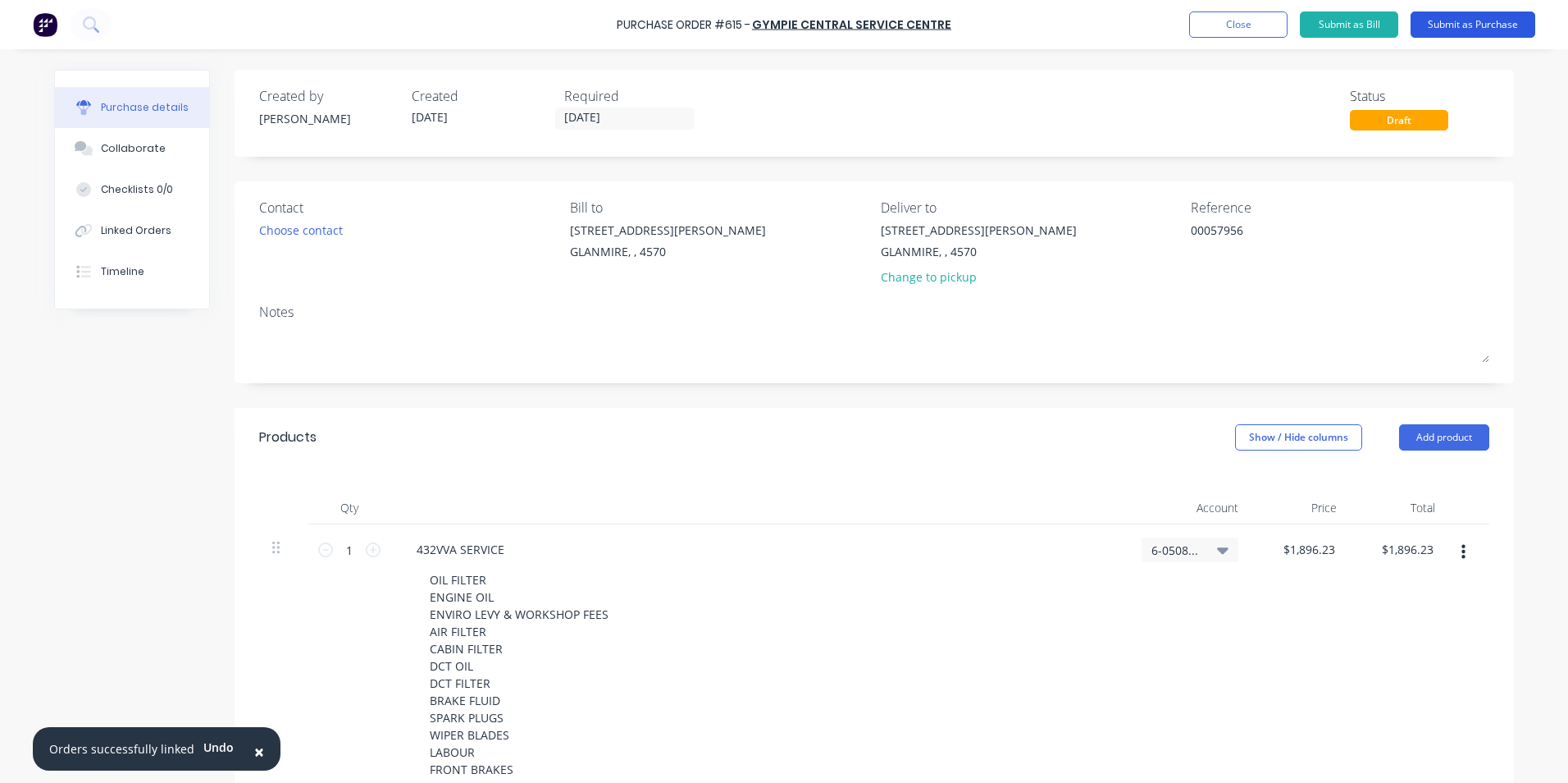
click at [1477, 22] on button "Submit as Purchase" at bounding box center [1473, 24] width 125 height 26
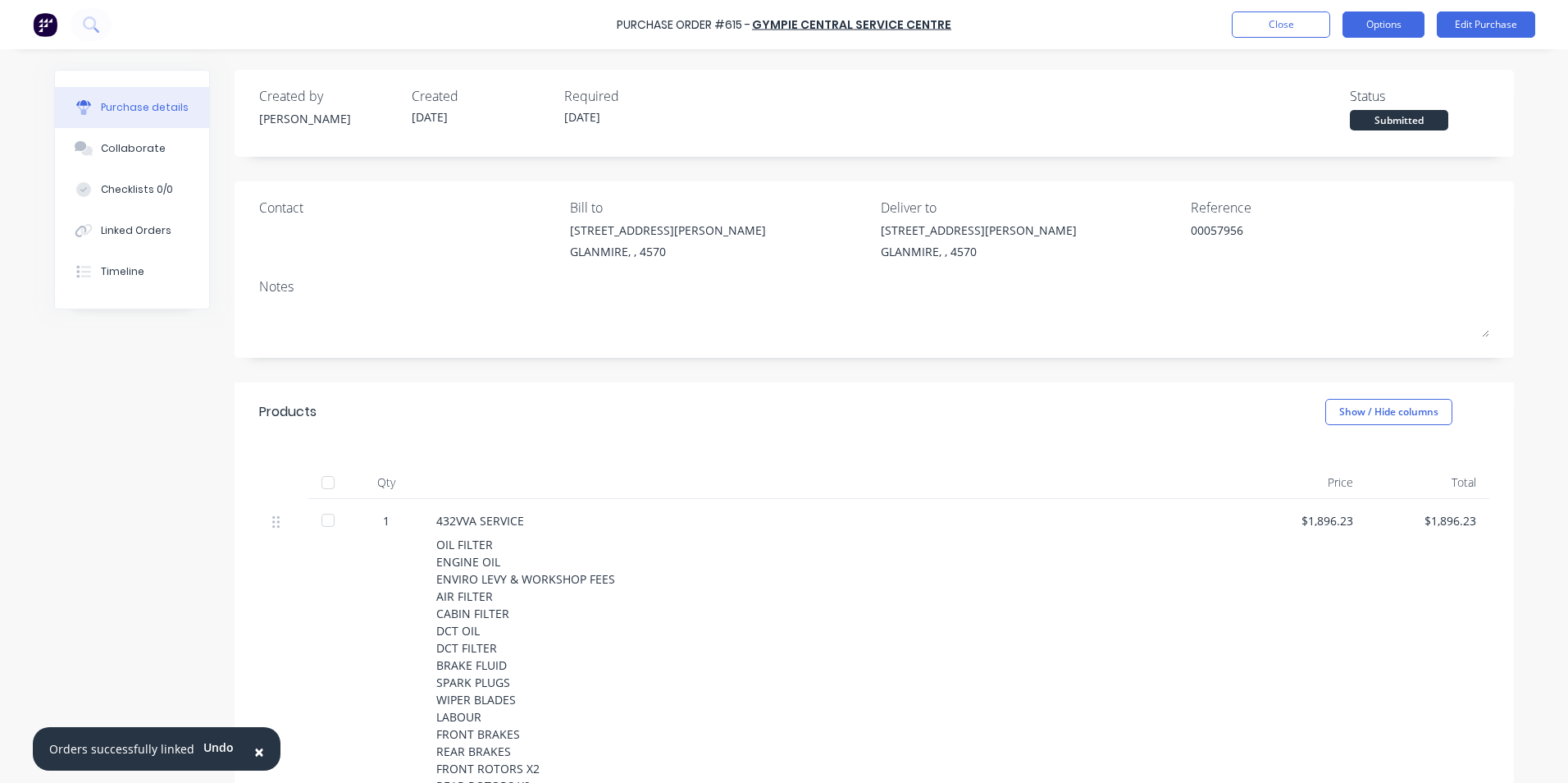
click at [1379, 17] on button "Options" at bounding box center [1384, 24] width 82 height 26
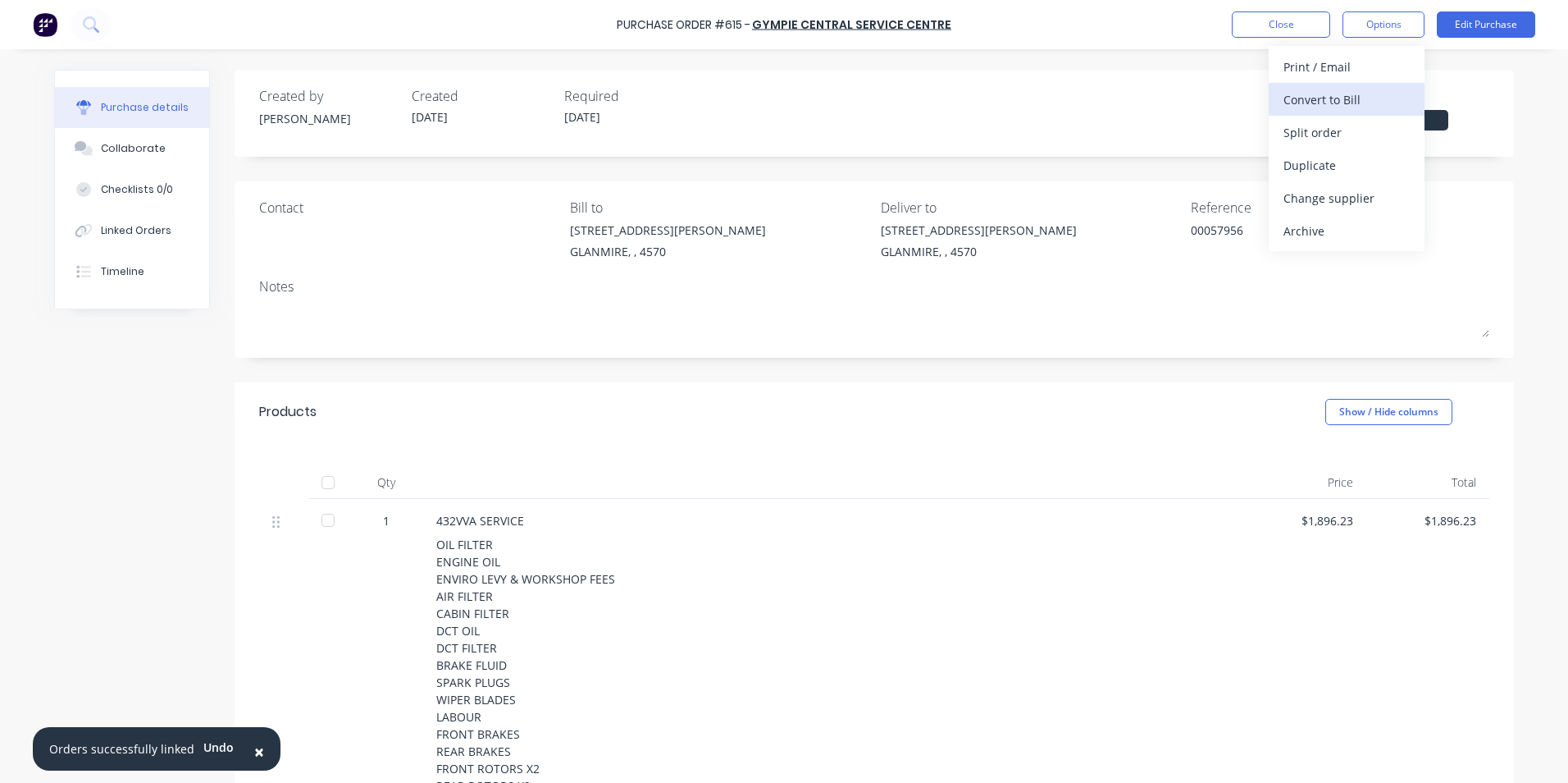
click at [1333, 106] on div "Convert to Bill" at bounding box center [1346, 99] width 126 height 23
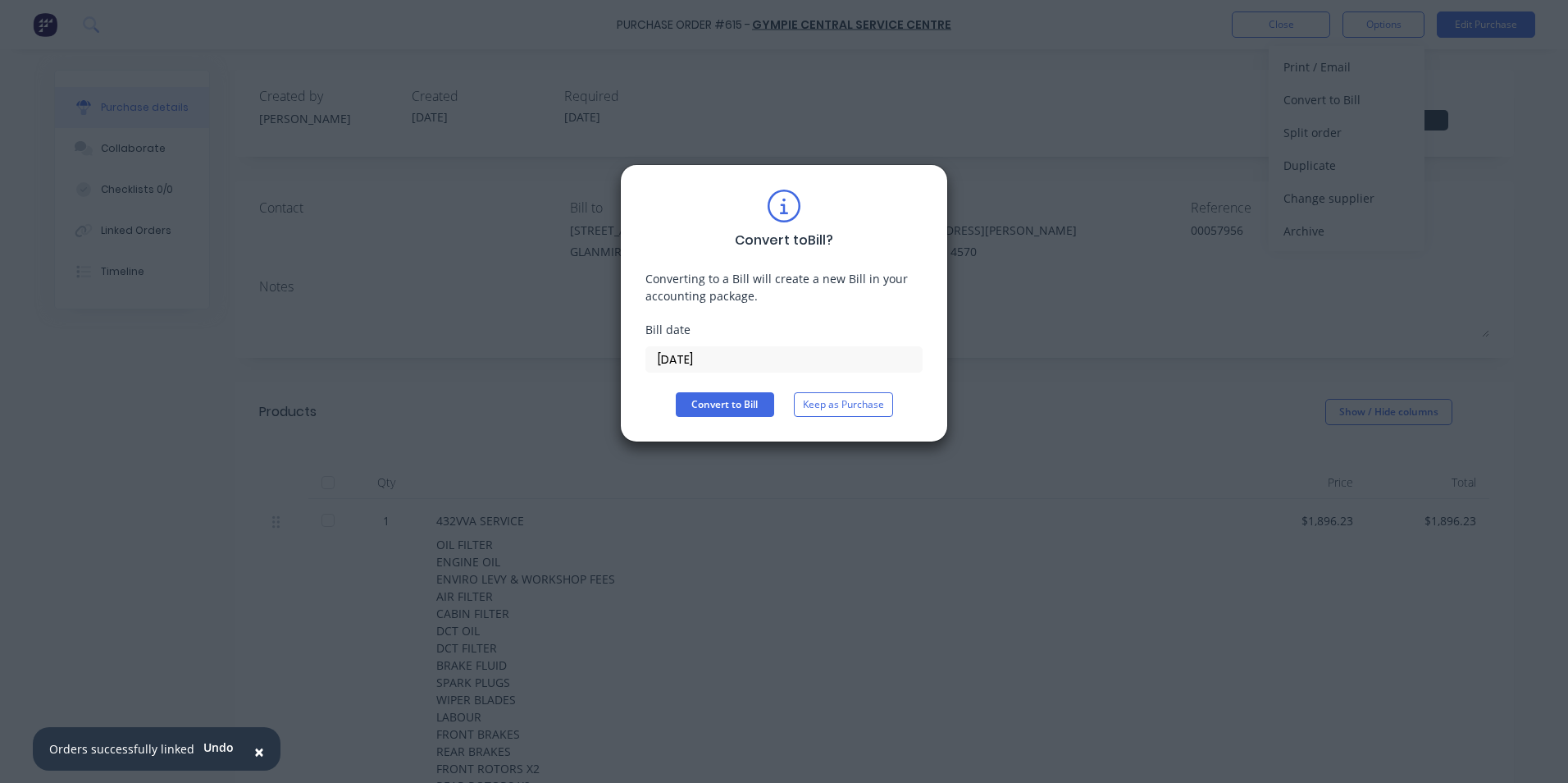
click at [724, 362] on input "[DATE]" at bounding box center [784, 359] width 275 height 24
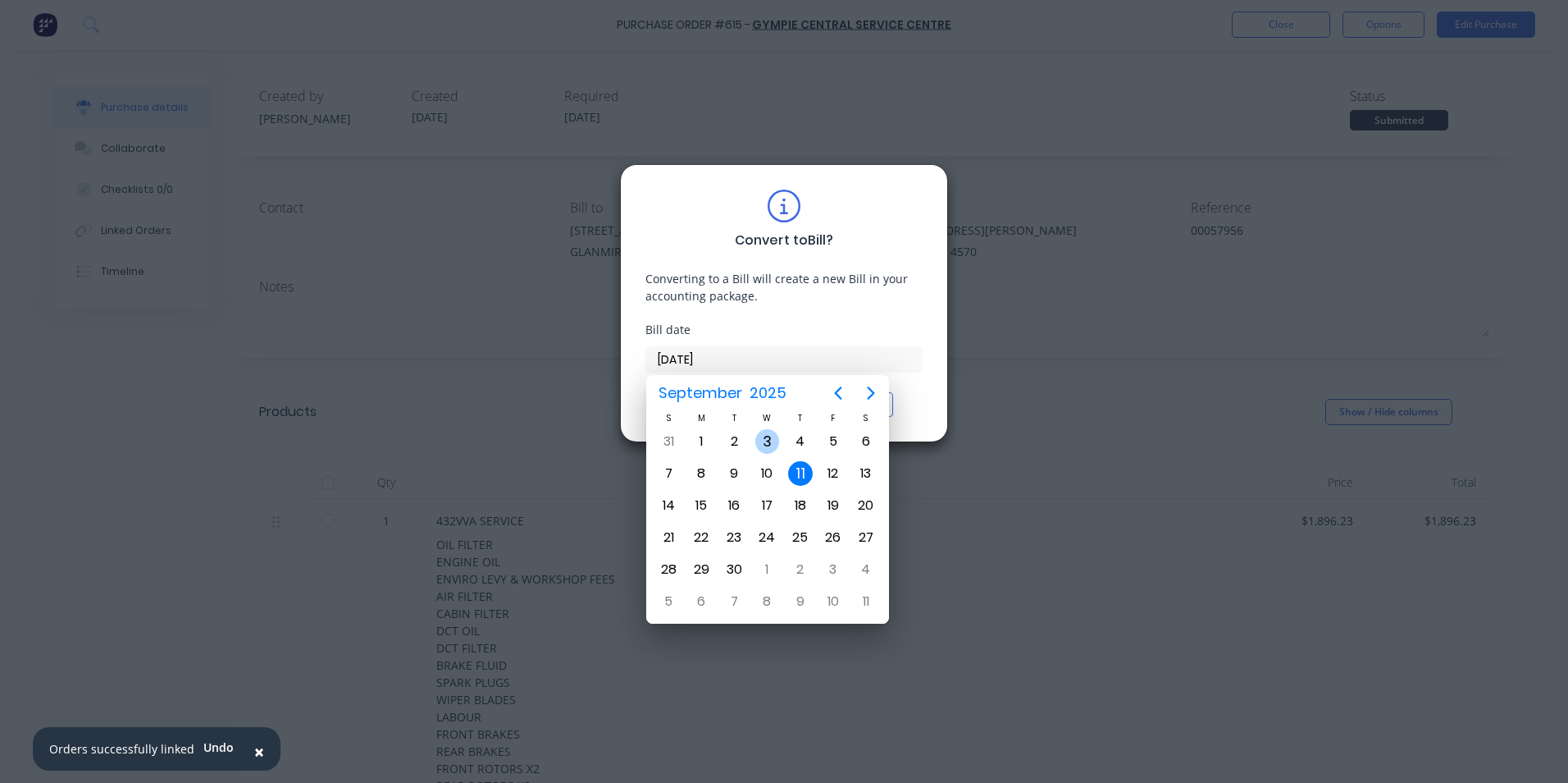
click at [770, 435] on div "3" at bounding box center [768, 441] width 24 height 24
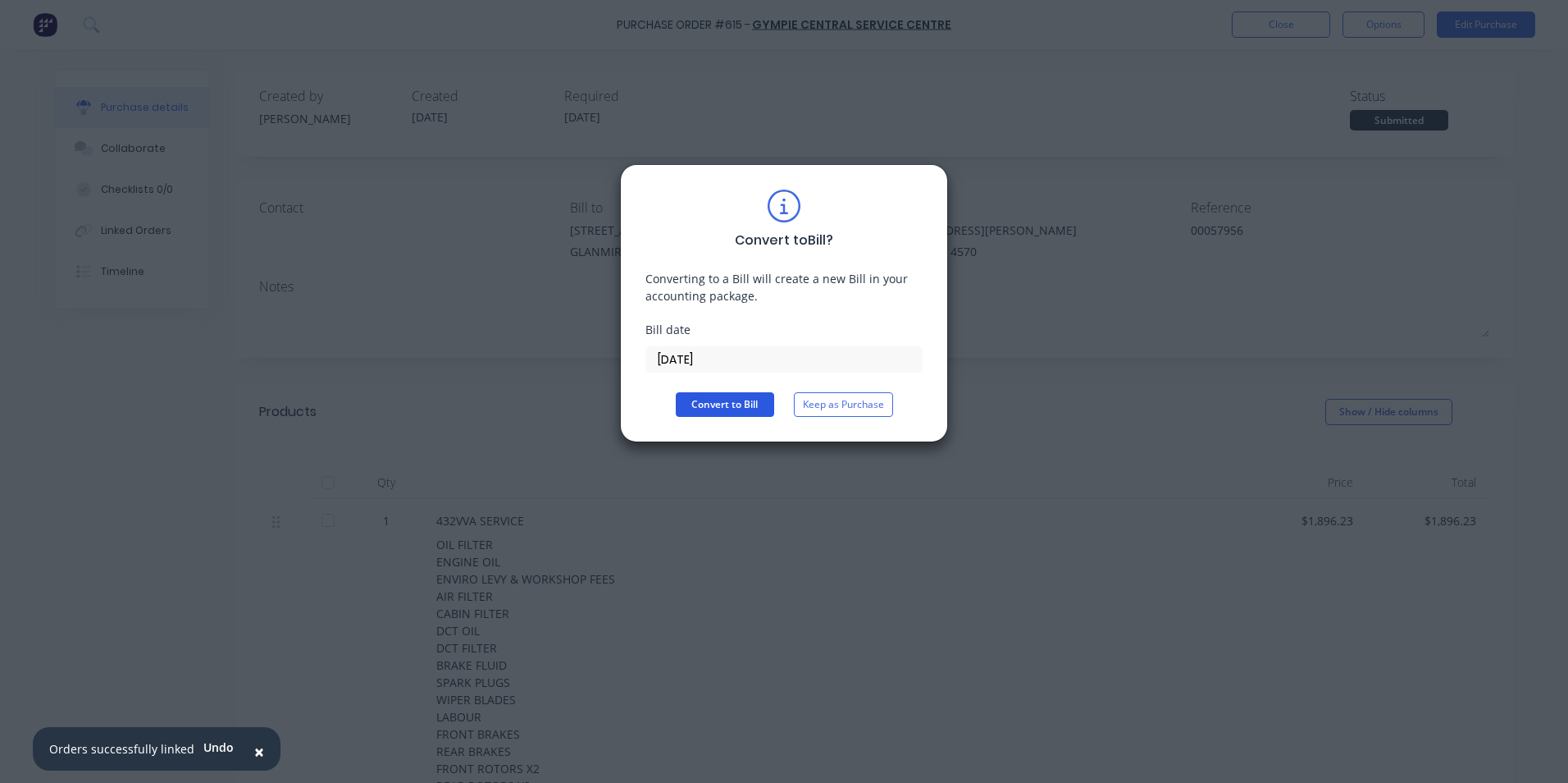
click at [734, 405] on button "Convert to Bill" at bounding box center [724, 404] width 98 height 24
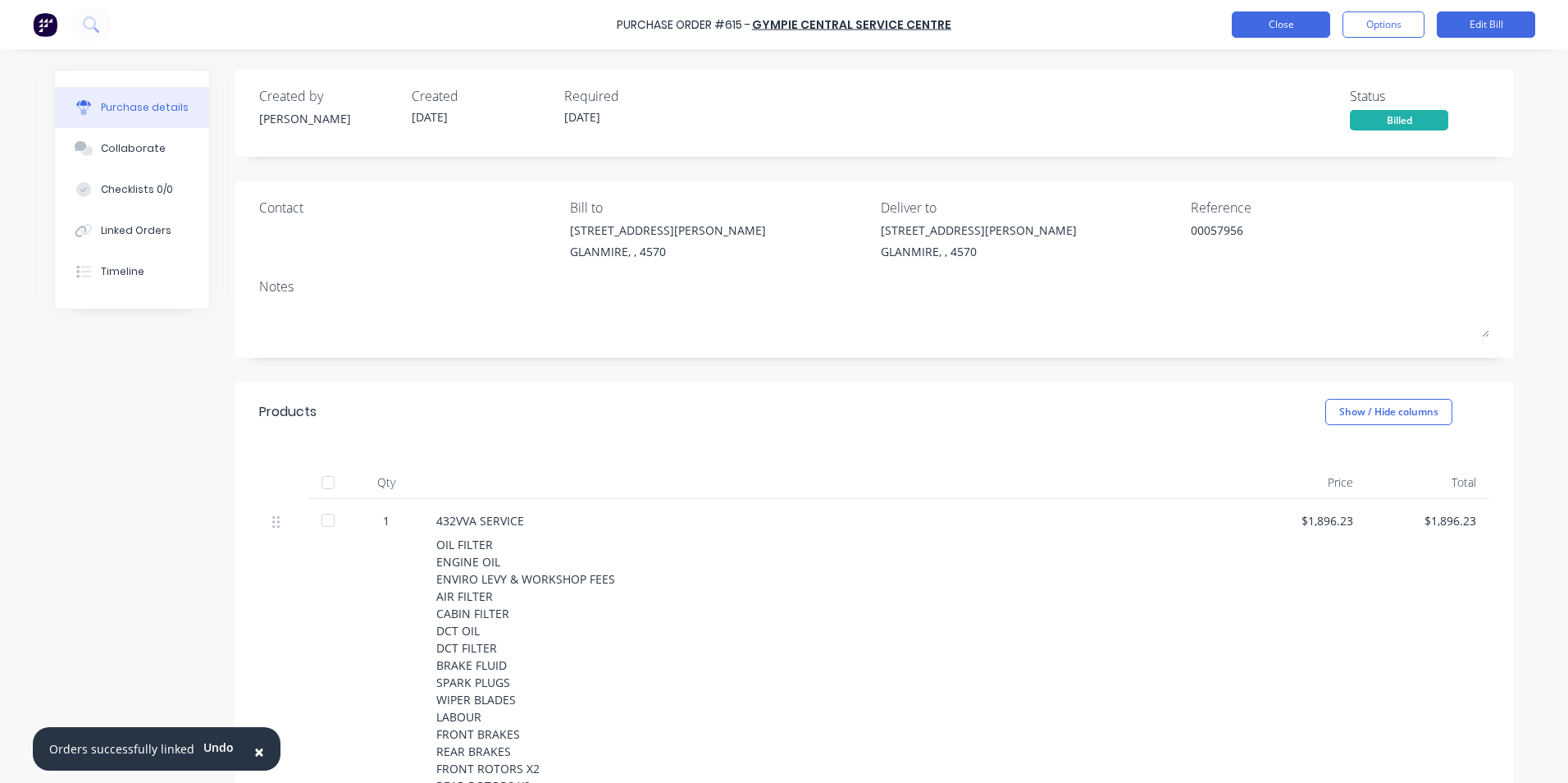
click at [1262, 17] on button "Close" at bounding box center [1280, 24] width 98 height 26
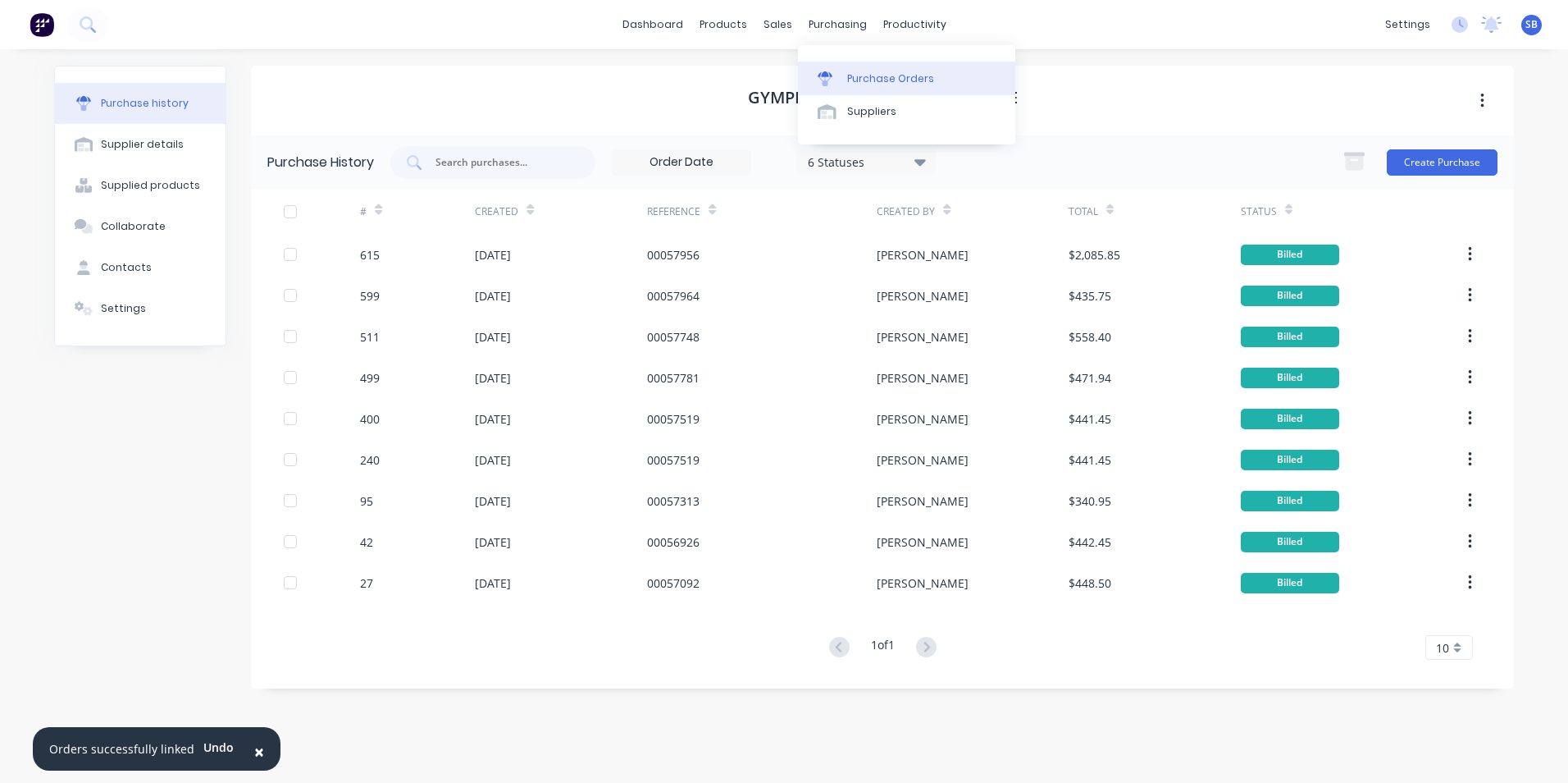
click at [880, 81] on div "Purchase Orders" at bounding box center [890, 78] width 87 height 15
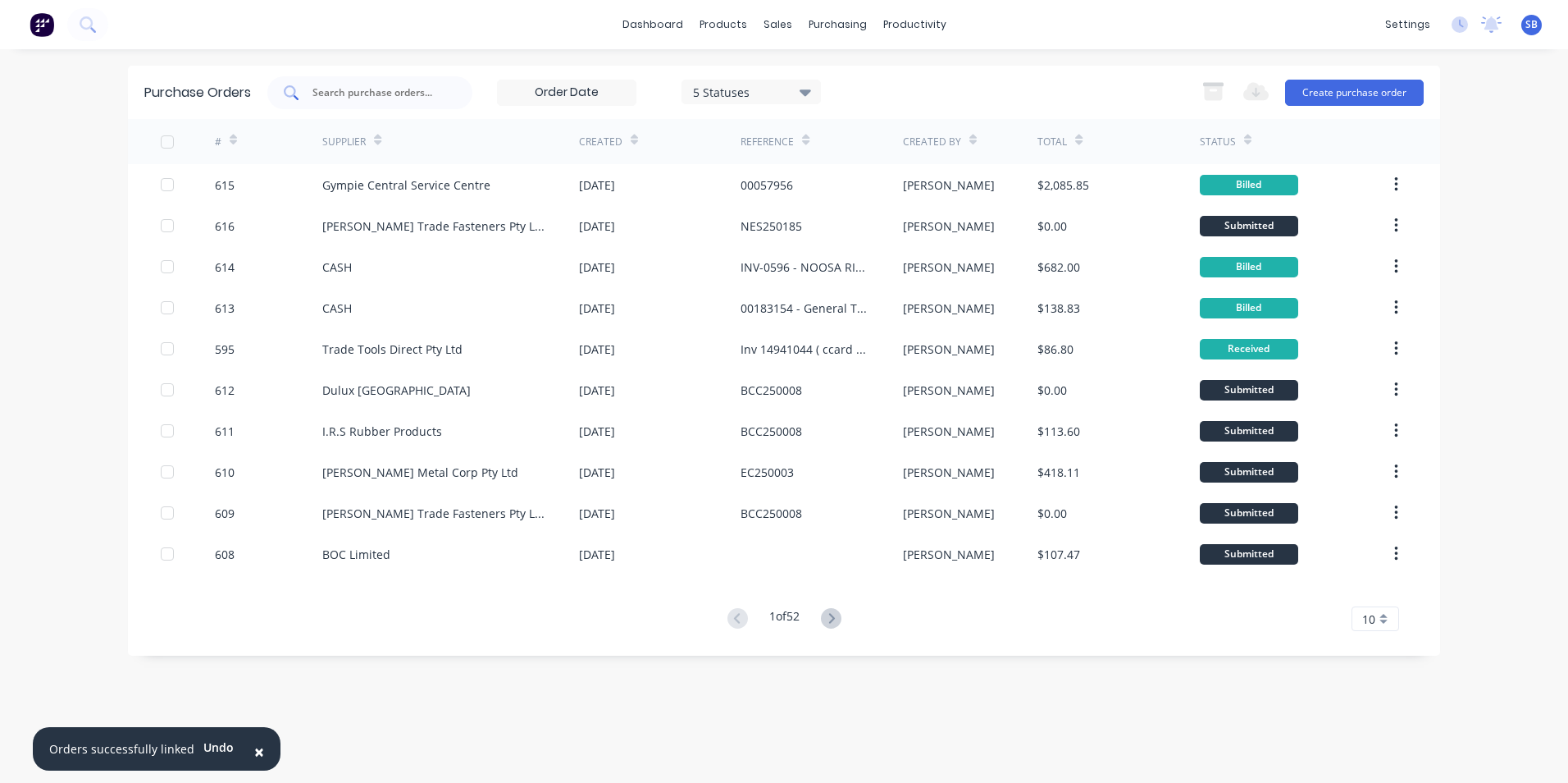
click at [416, 82] on div at bounding box center [370, 93] width 205 height 33
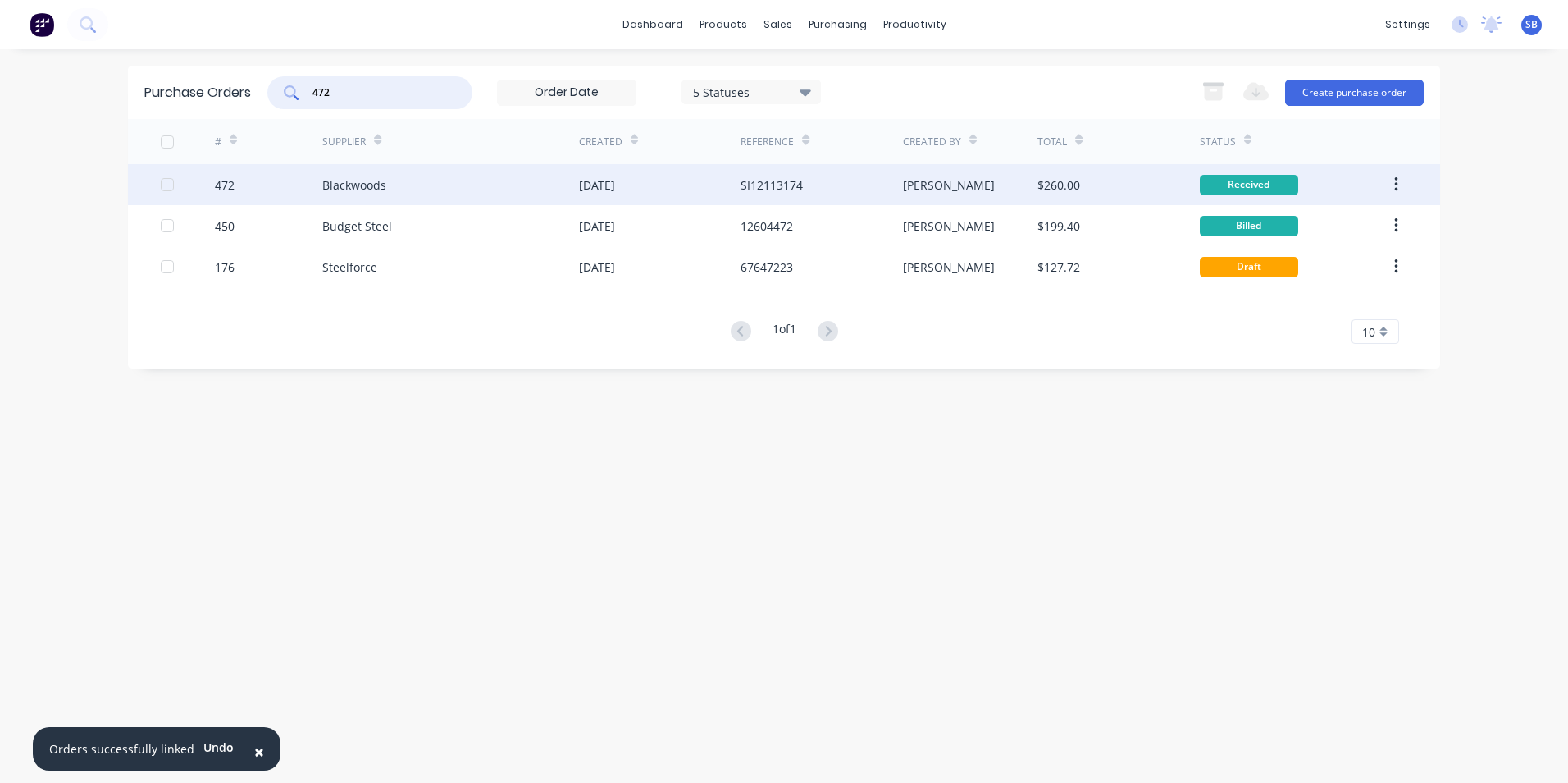
click at [981, 181] on div "[PERSON_NAME]" at bounding box center [971, 184] width 136 height 41
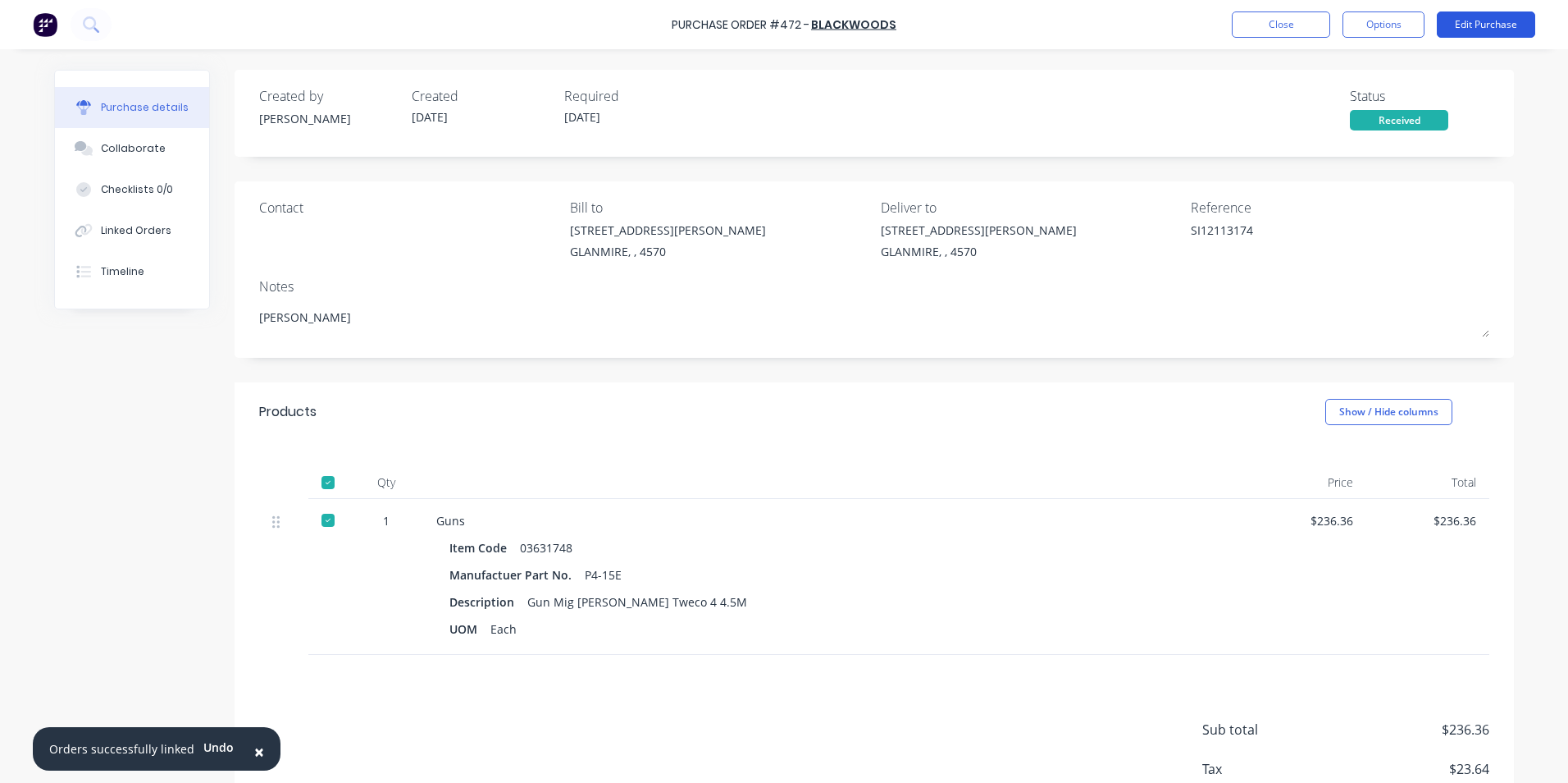
click at [1480, 36] on button "Edit Purchase" at bounding box center [1485, 24] width 98 height 26
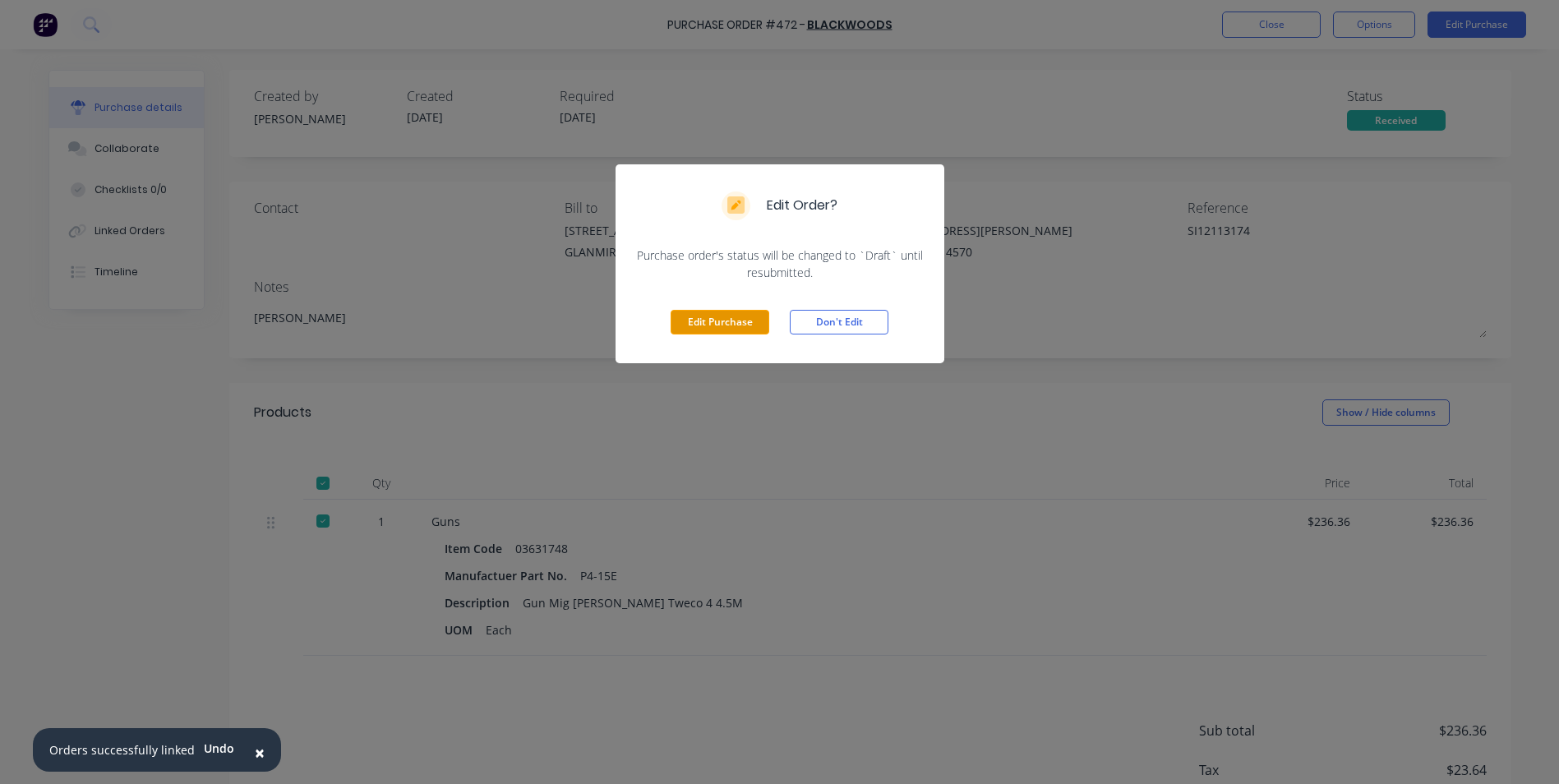
click at [713, 317] on button "Edit Purchase" at bounding box center [720, 322] width 98 height 24
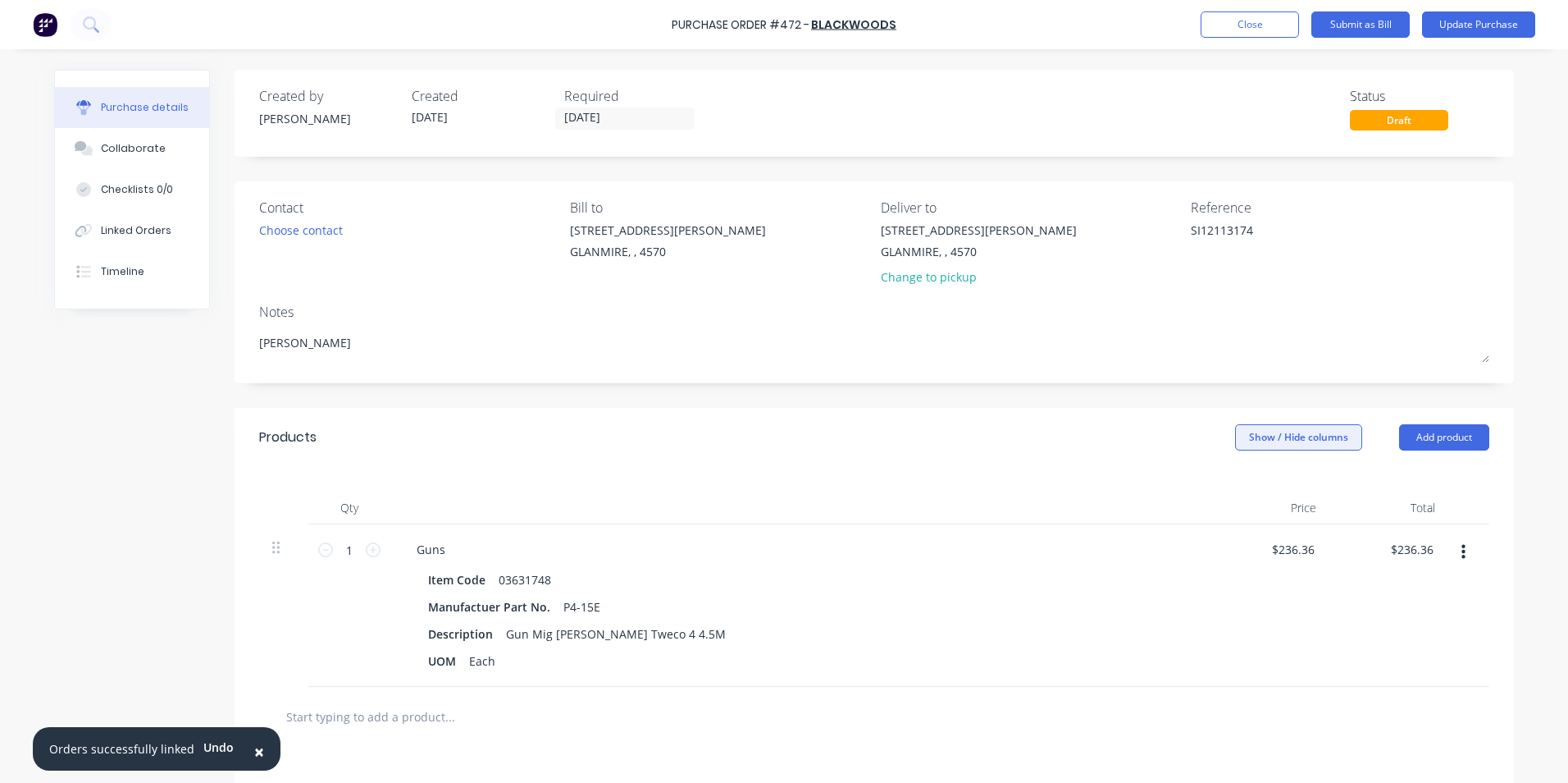
click at [1309, 440] on button "Show / Hide columns" at bounding box center [1299, 437] width 127 height 26
click at [1243, 484] on span at bounding box center [1241, 491] width 14 height 14
click at [1234, 484] on input "Account" at bounding box center [1234, 484] width 0 height 0
click at [1172, 561] on div "Select..." at bounding box center [1189, 549] width 96 height 24
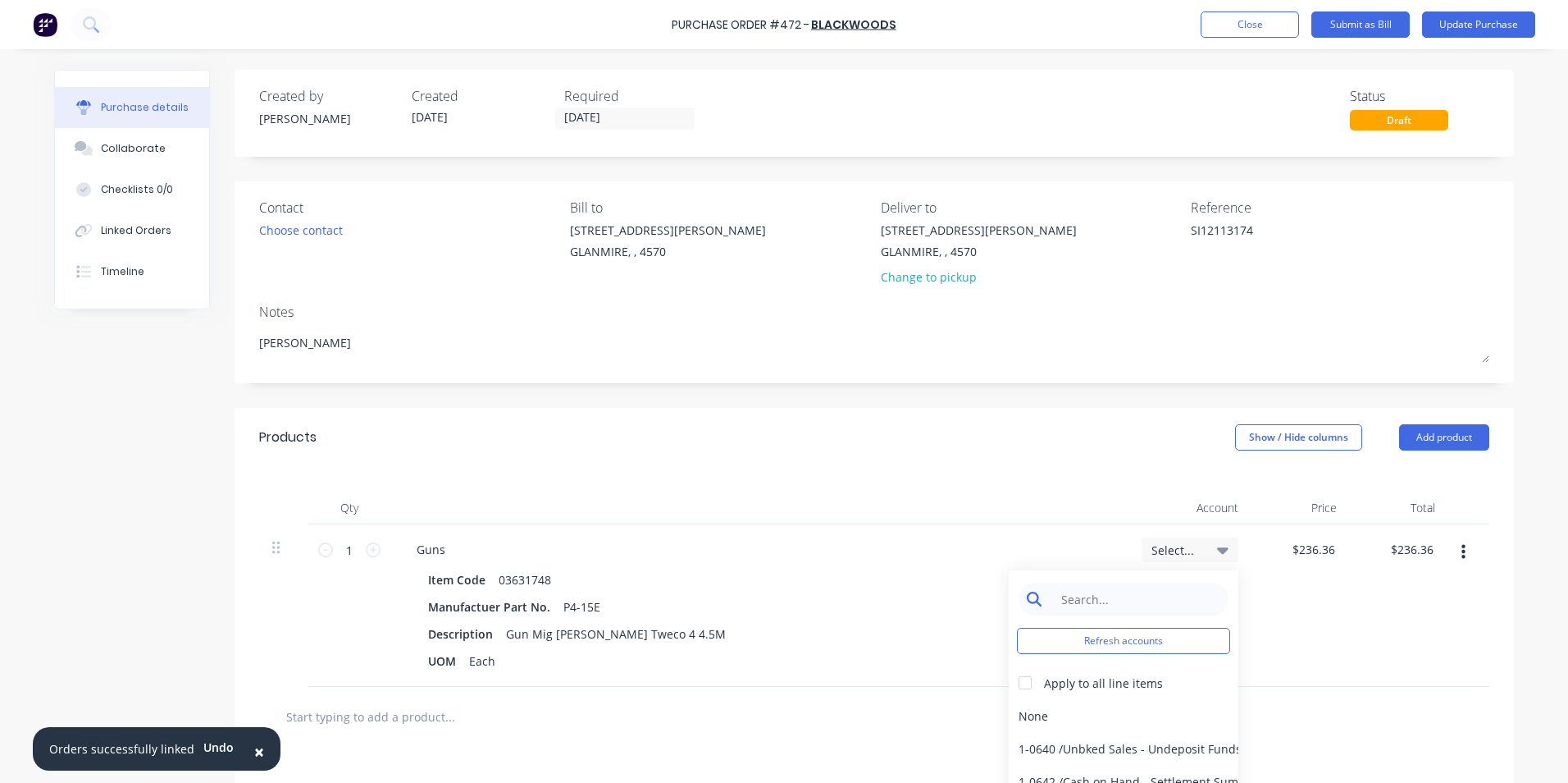
click at [1115, 599] on input at bounding box center [1136, 599] width 169 height 33
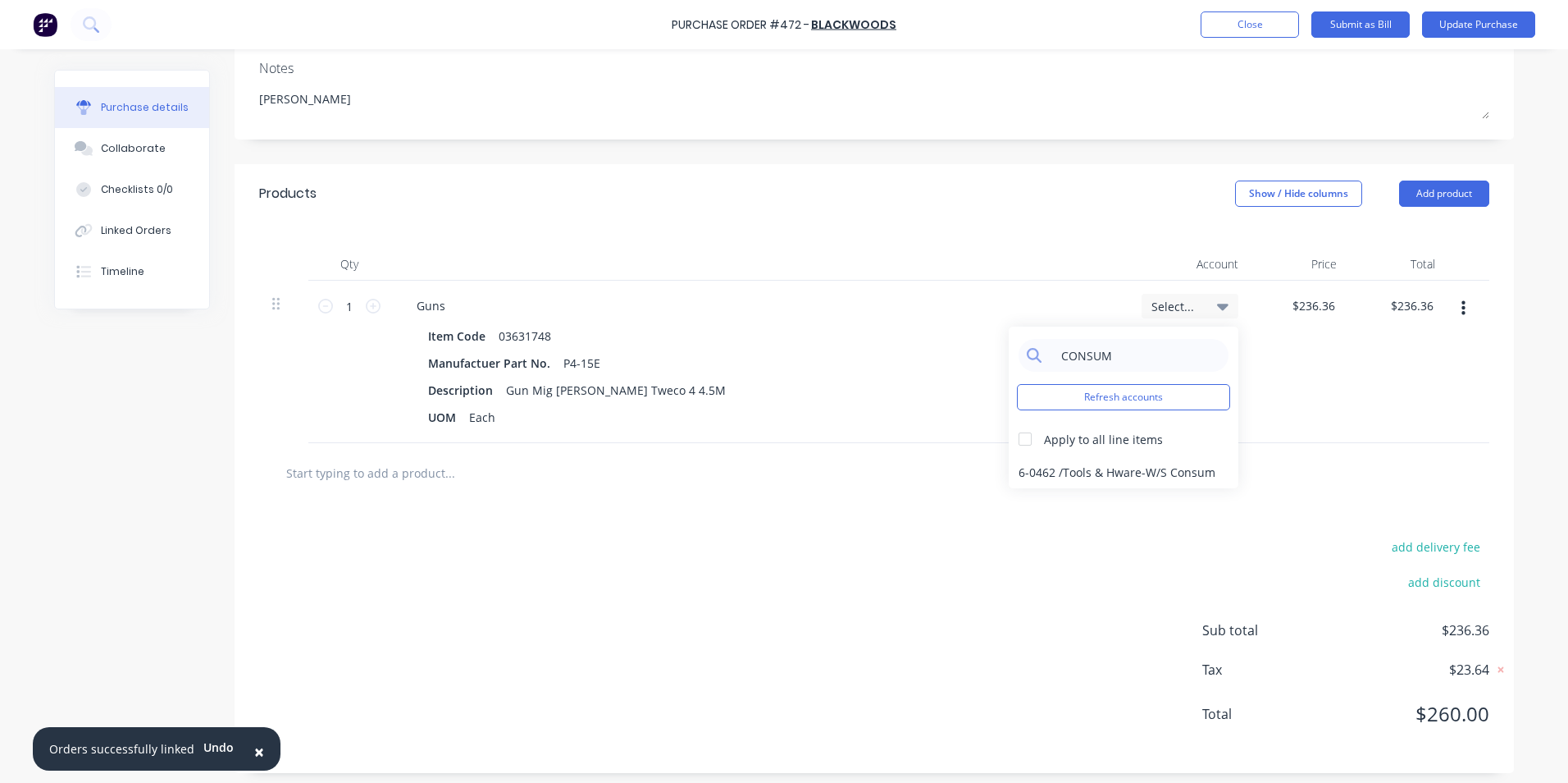
scroll to position [250, 0]
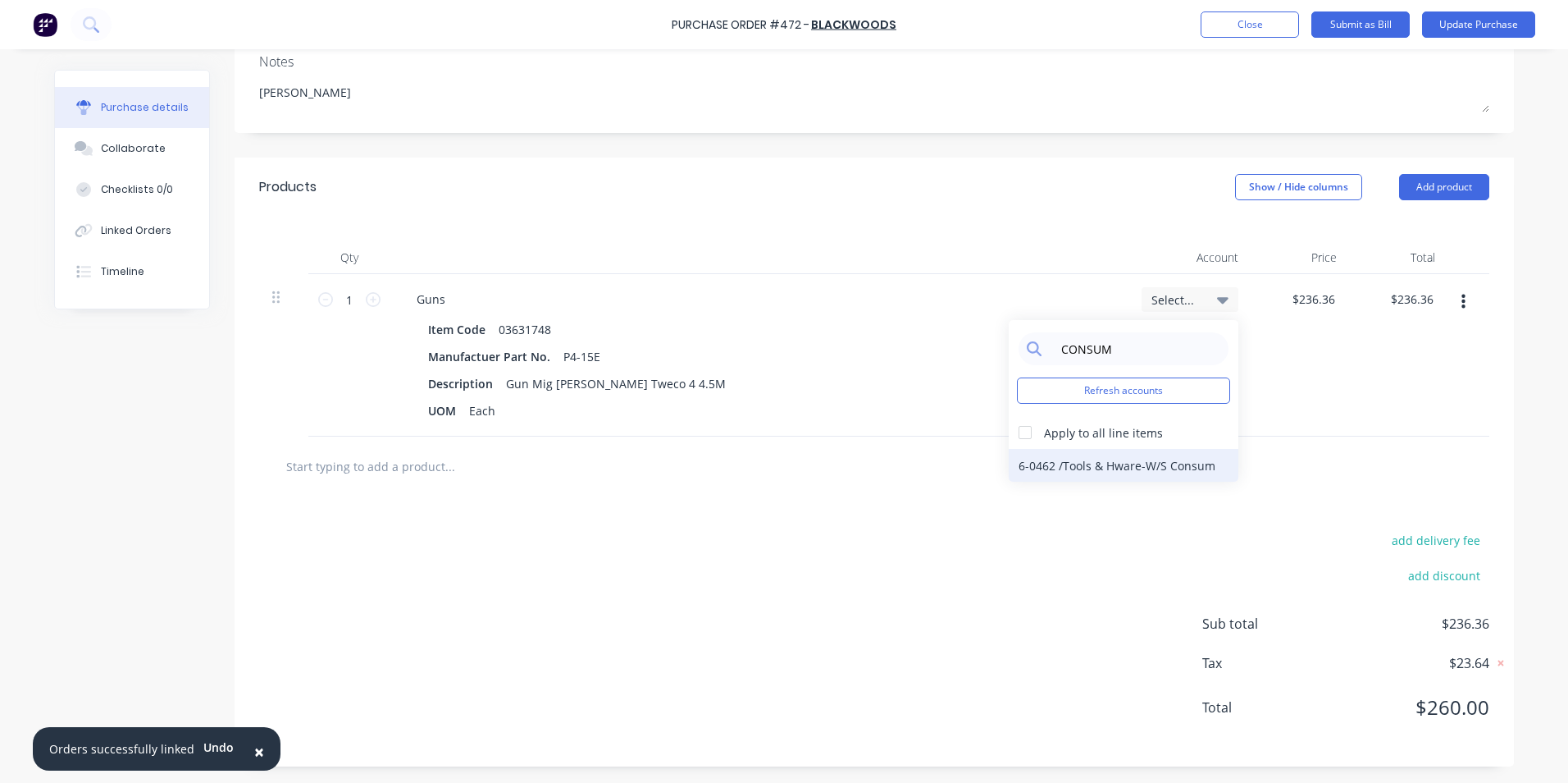
click at [1088, 456] on div "6-0462 / Tools & Hware-W/S Consum" at bounding box center [1123, 466] width 229 height 33
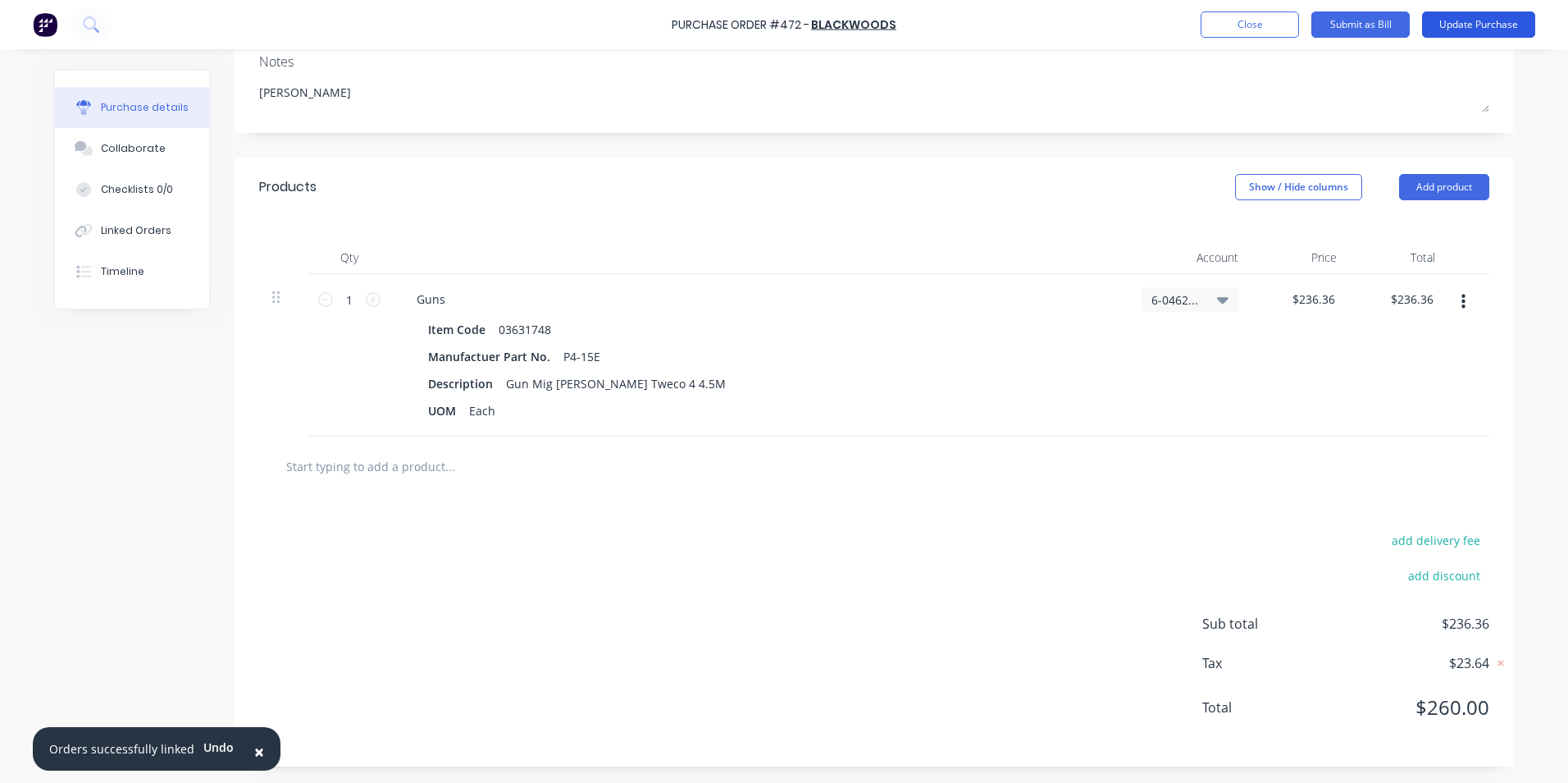
click at [1449, 29] on button "Update Purchase" at bounding box center [1479, 24] width 113 height 26
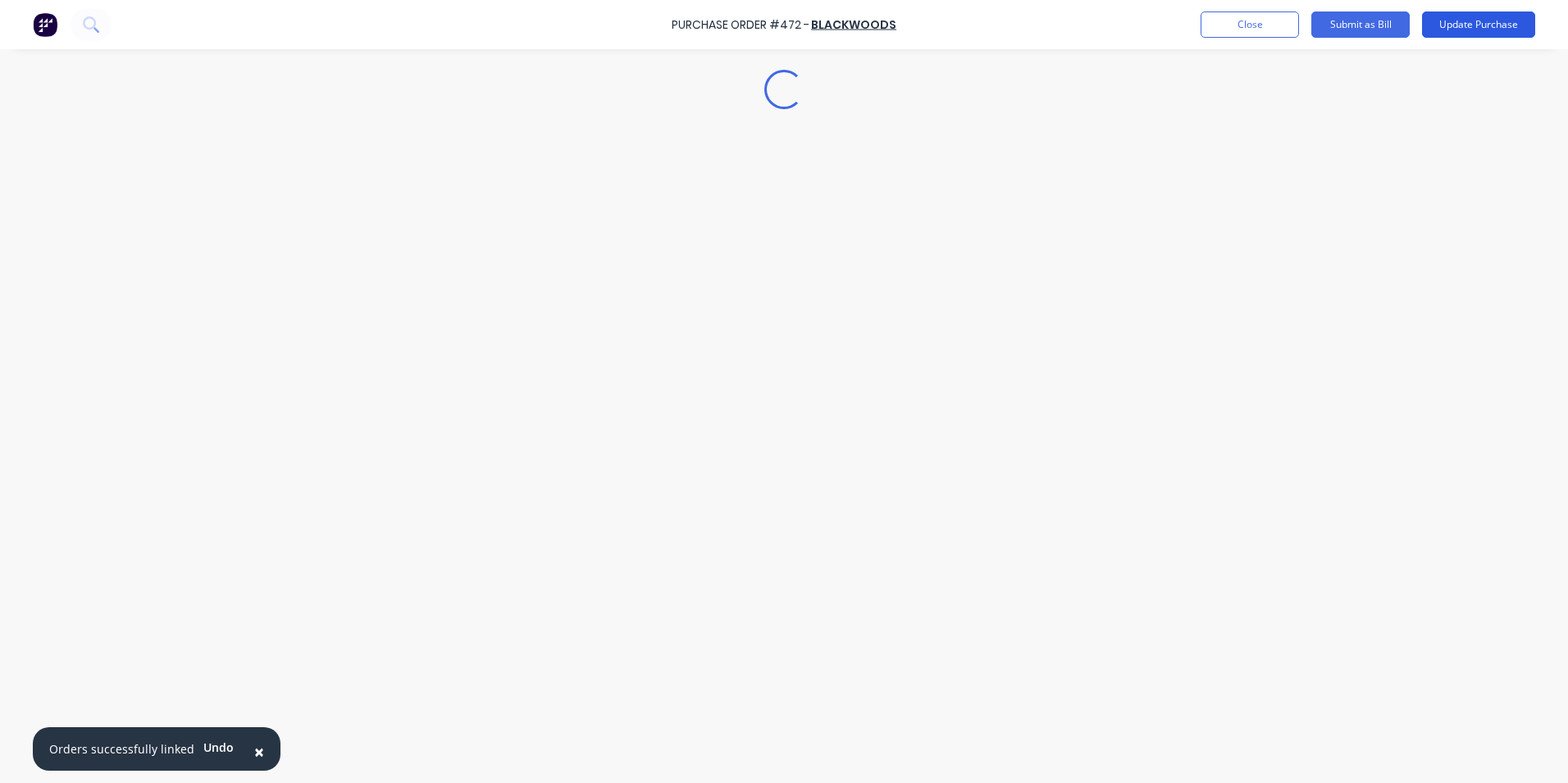
scroll to position [0, 0]
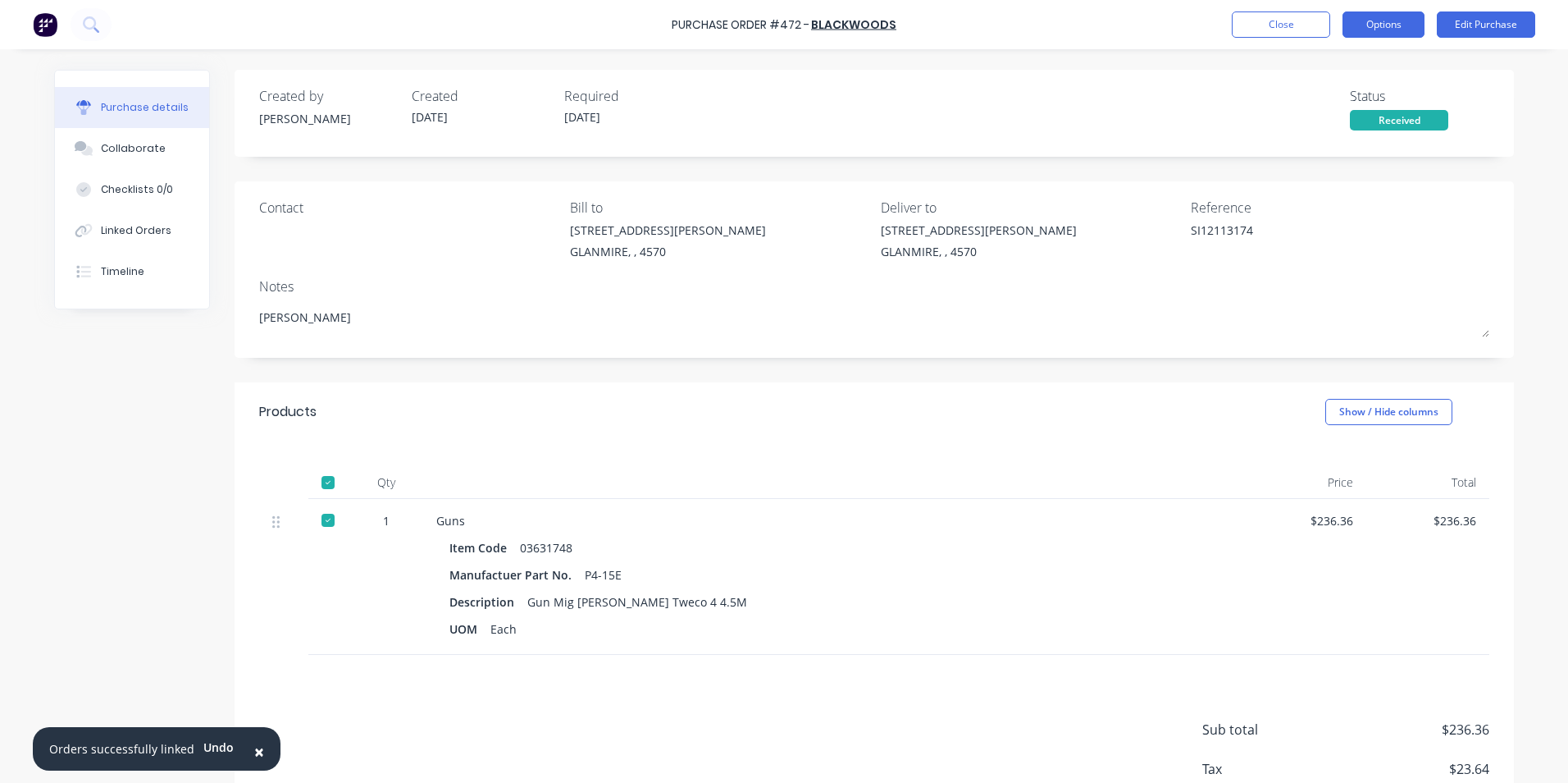
click at [1380, 29] on button "Options" at bounding box center [1384, 24] width 82 height 26
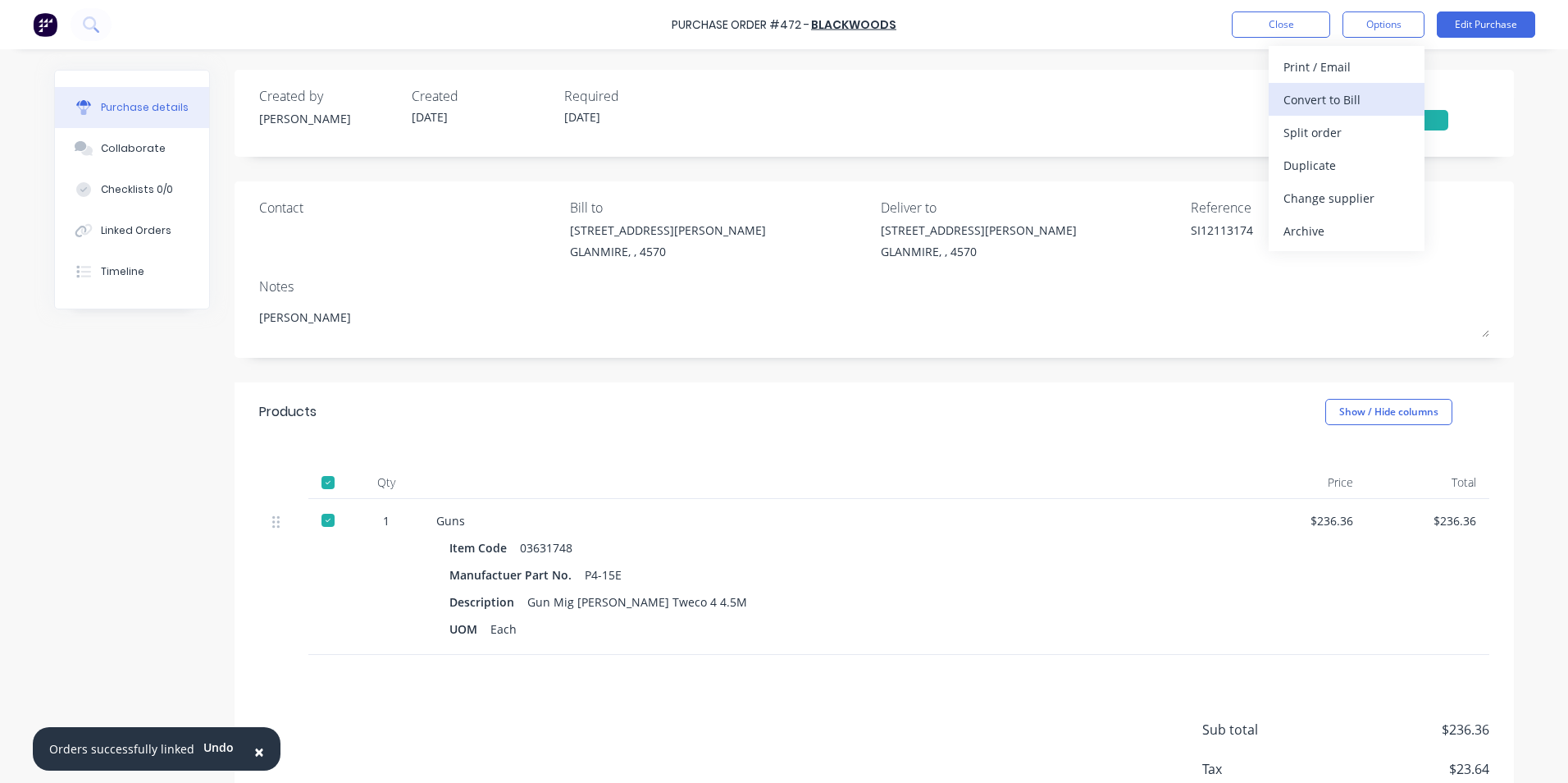
click at [1332, 100] on div "Convert to Bill" at bounding box center [1346, 99] width 126 height 23
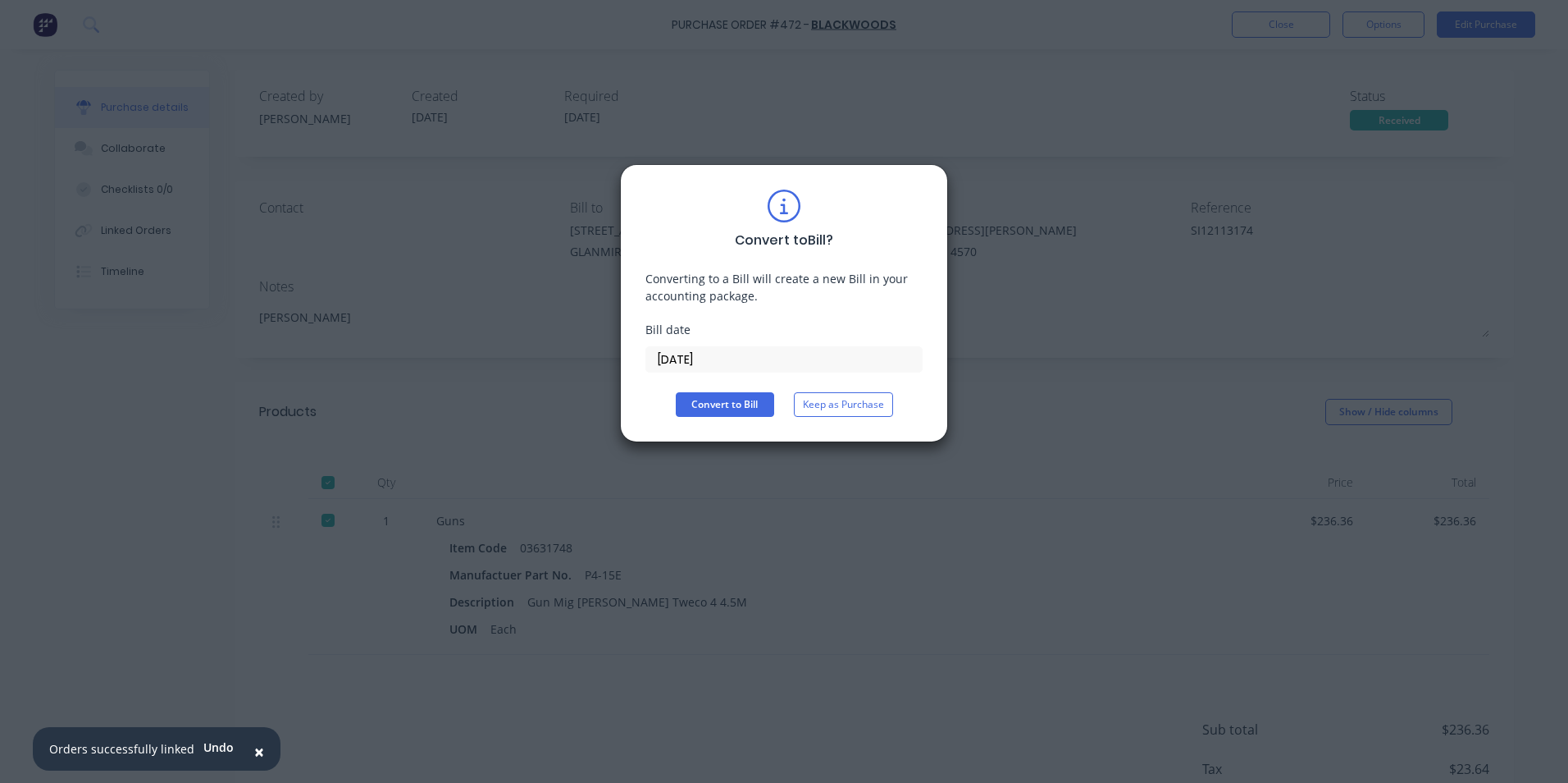
click at [726, 360] on input "[DATE]" at bounding box center [784, 359] width 275 height 24
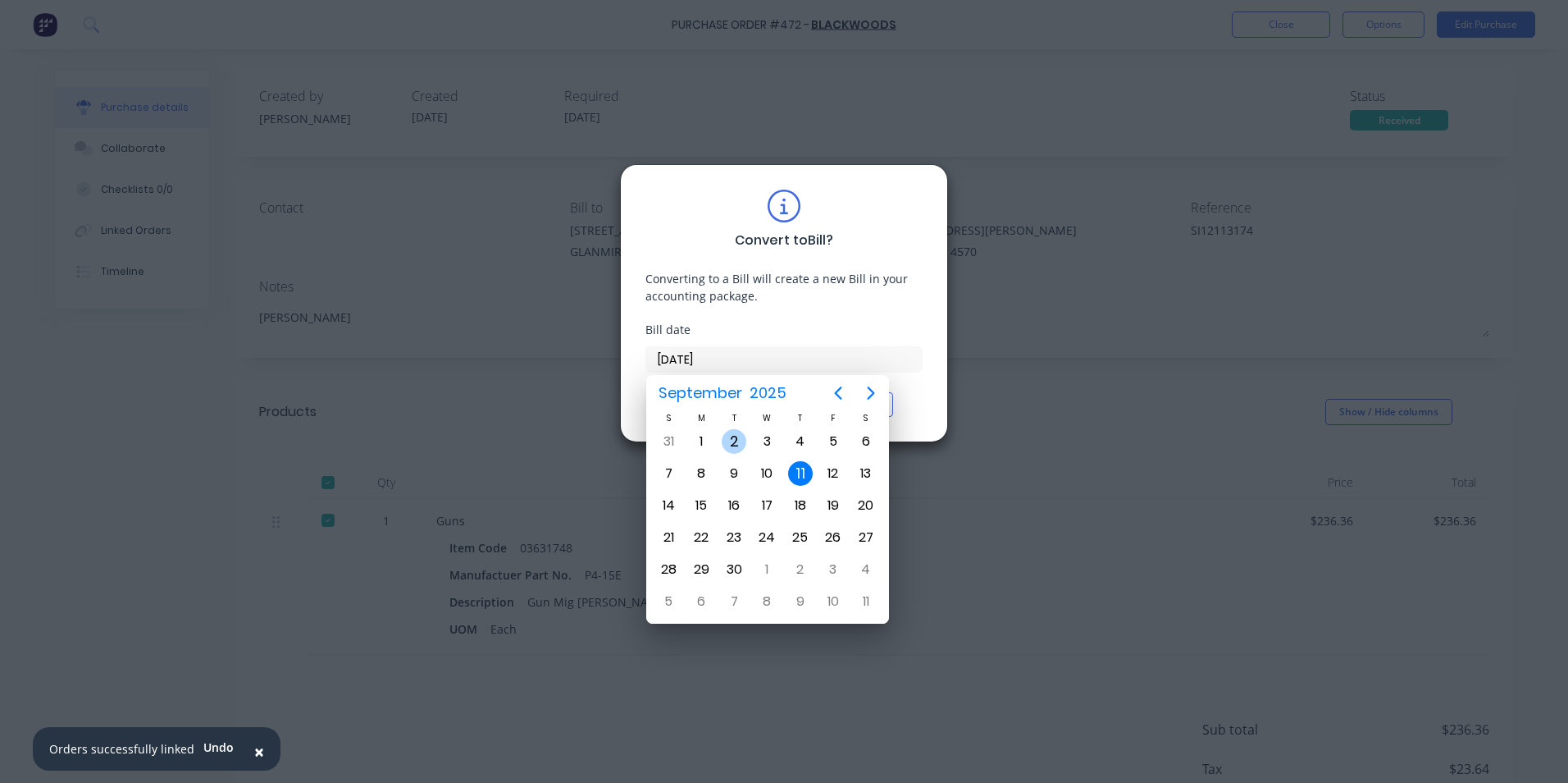
click at [731, 436] on div "2" at bounding box center [734, 441] width 24 height 24
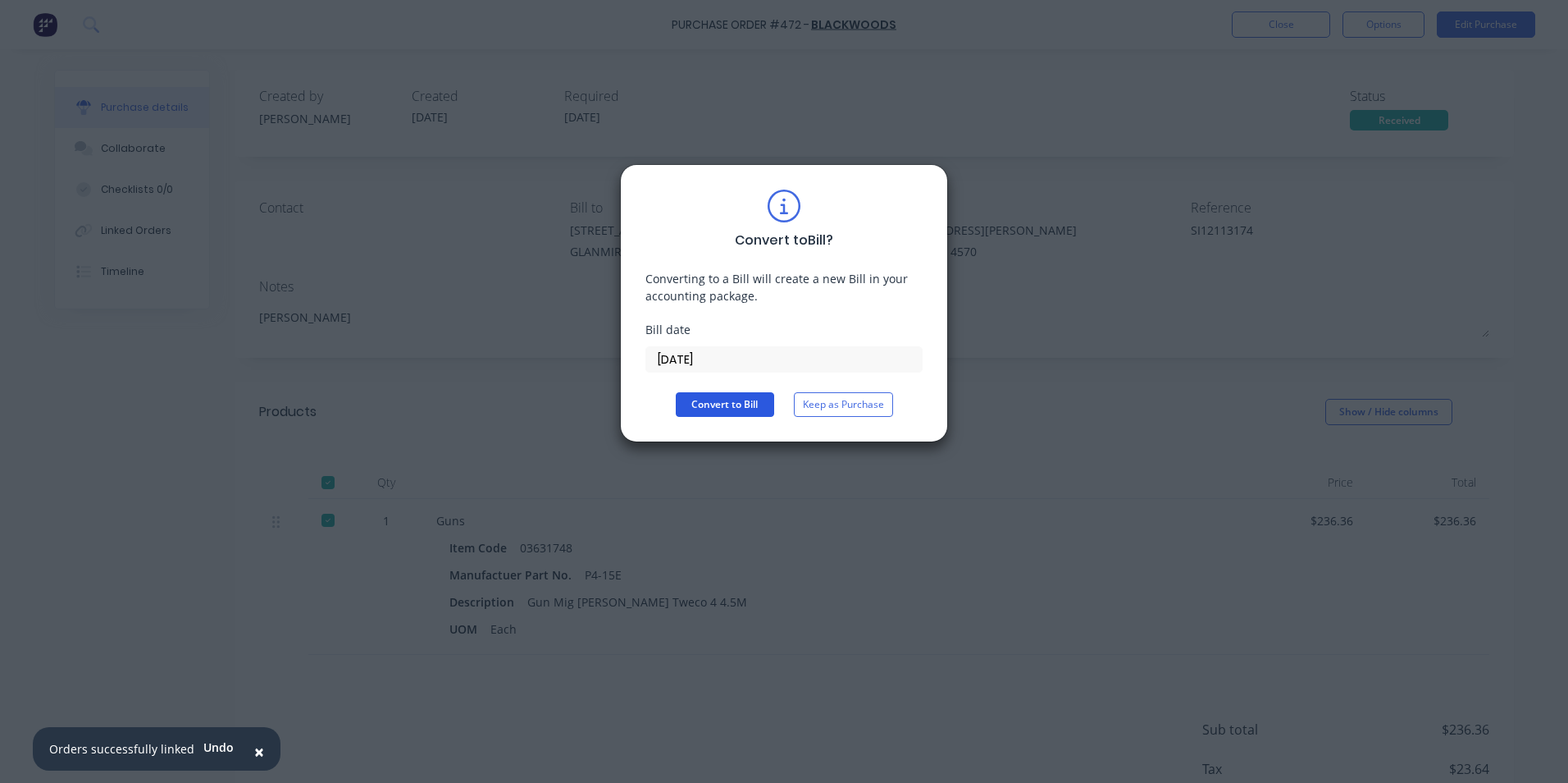
click at [740, 410] on button "Convert to Bill" at bounding box center [724, 404] width 98 height 24
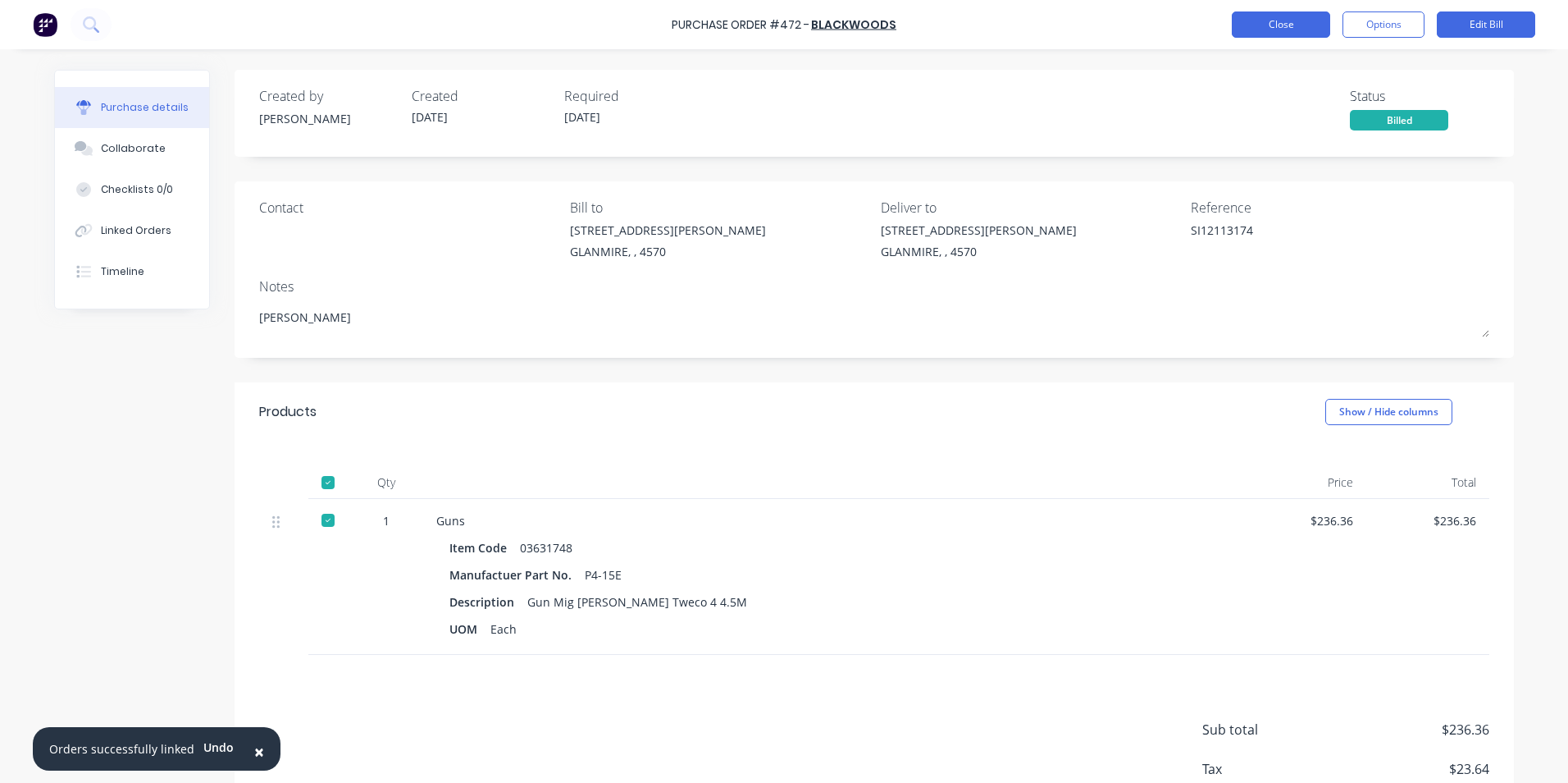
click at [1303, 30] on button "Close" at bounding box center [1280, 24] width 98 height 26
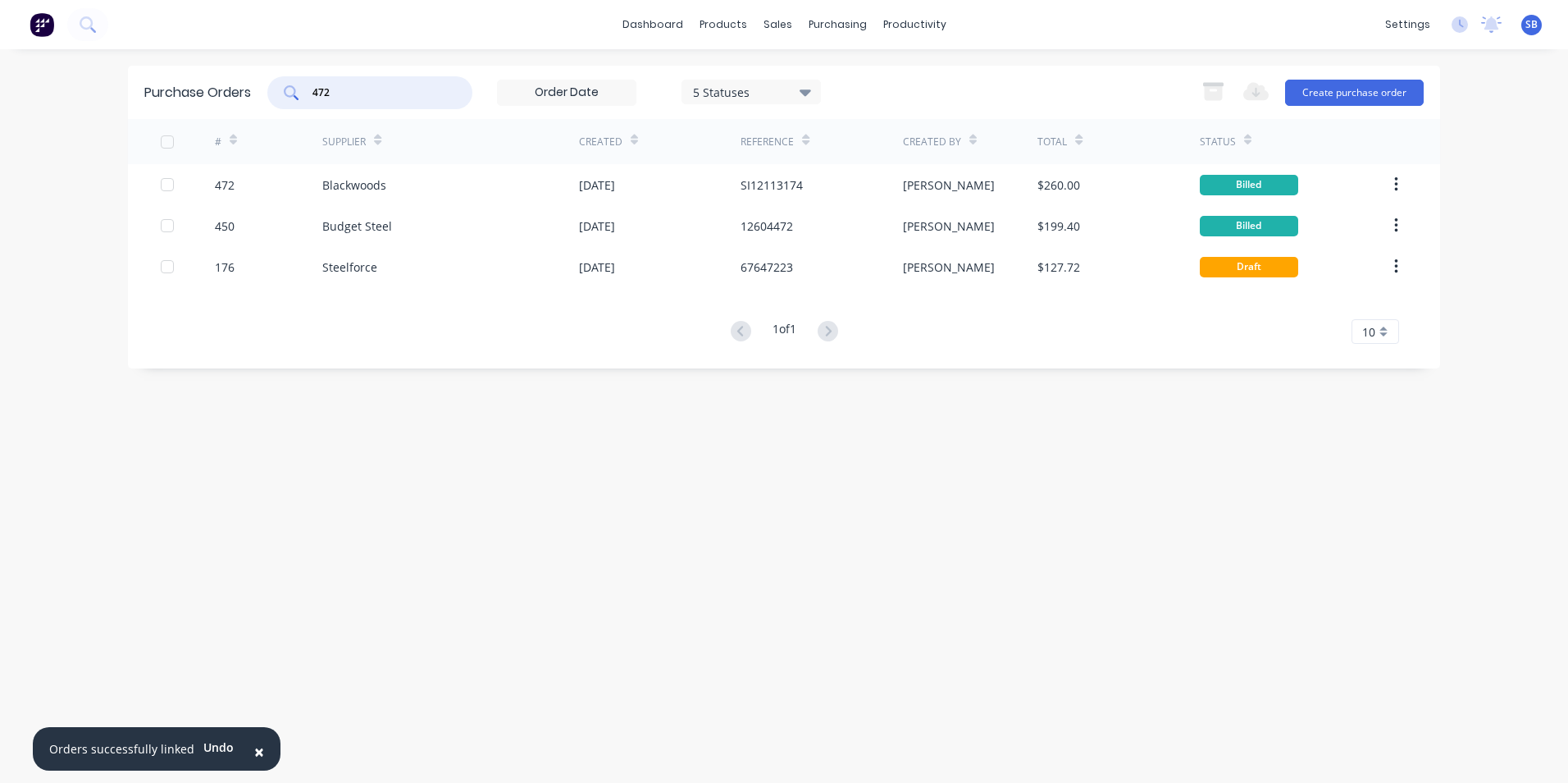
click at [361, 99] on input "472" at bounding box center [379, 92] width 136 height 17
click at [1360, 86] on button "Create purchase order" at bounding box center [1355, 93] width 139 height 26
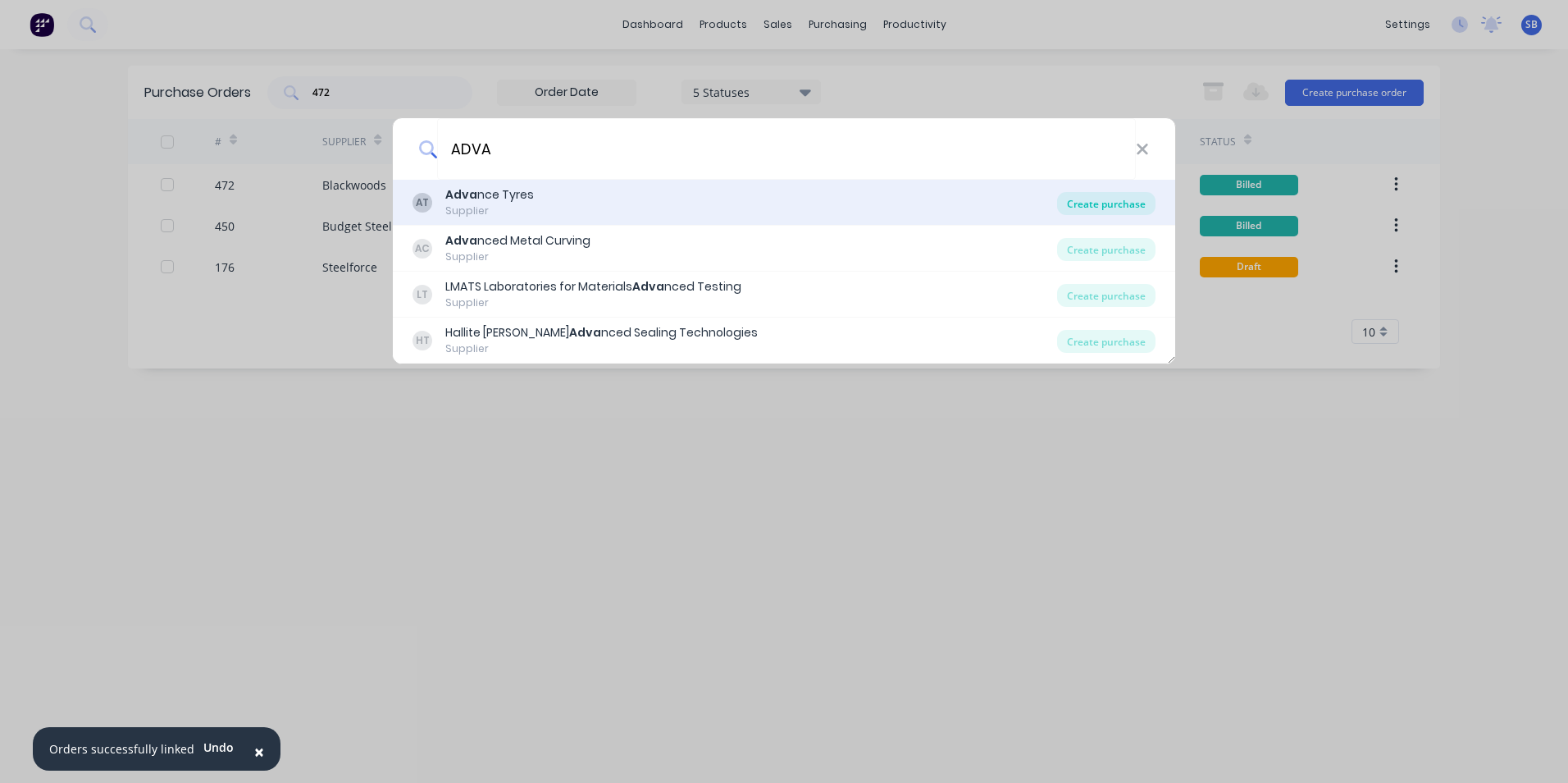
click at [1103, 199] on div "Create purchase" at bounding box center [1106, 203] width 98 height 23
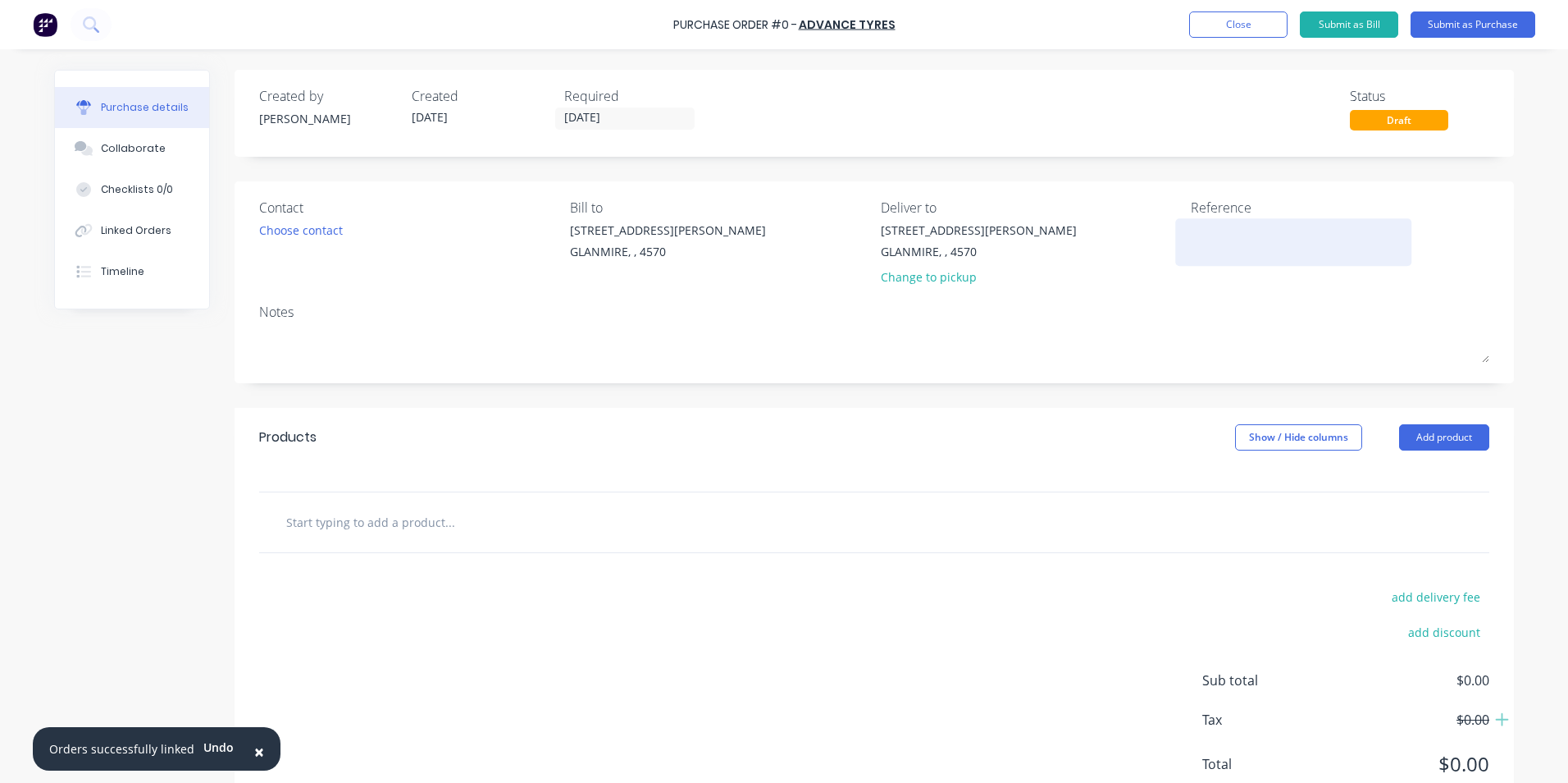
click at [1305, 238] on textarea at bounding box center [1293, 240] width 205 height 36
click at [552, 123] on div "Created by [PERSON_NAME] Created [DATE] Required [DATE]" at bounding box center [481, 108] width 445 height 44
click at [568, 123] on input "[DATE]" at bounding box center [625, 119] width 138 height 21
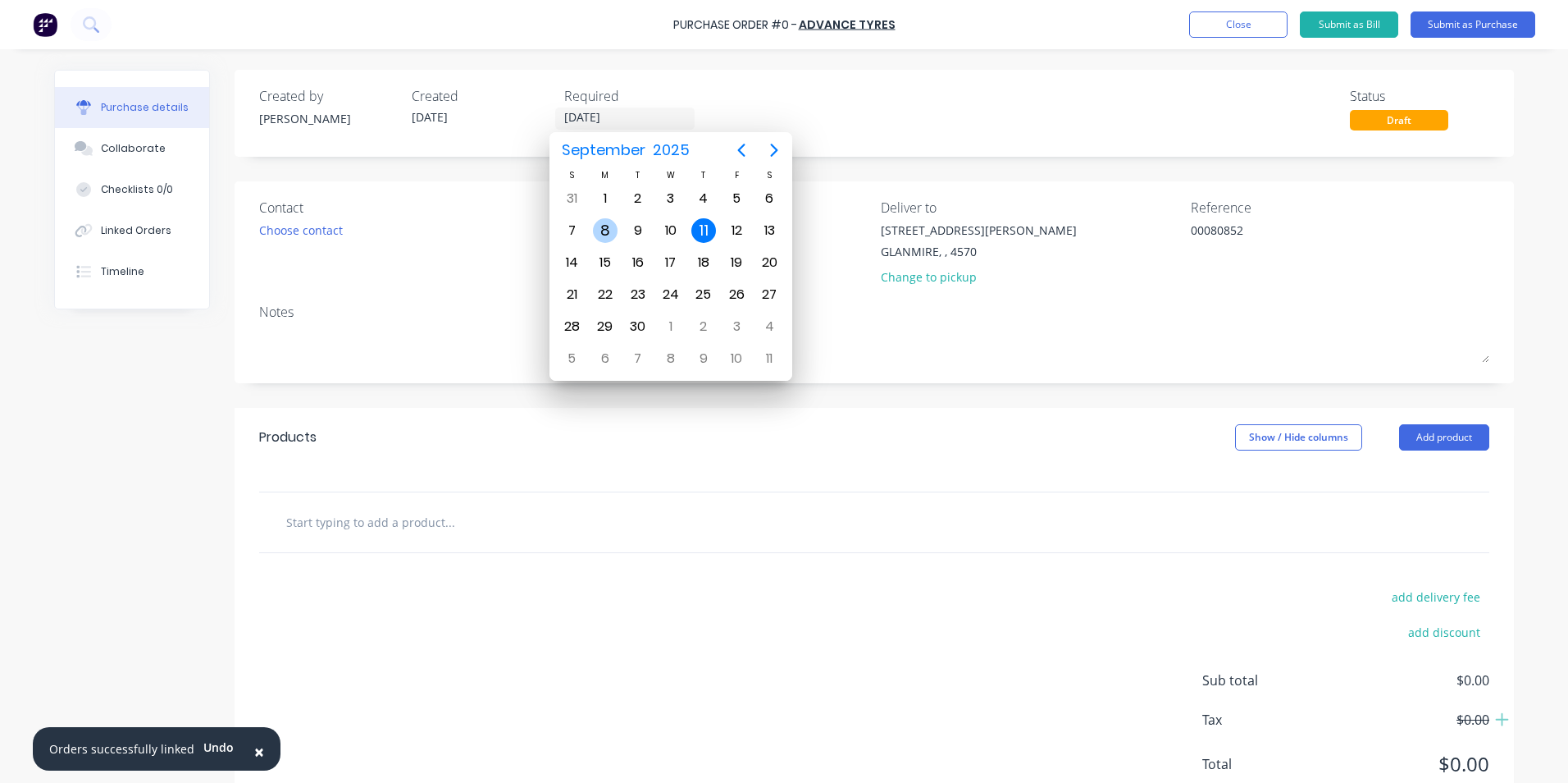
click at [604, 228] on div "8" at bounding box center [605, 230] width 24 height 24
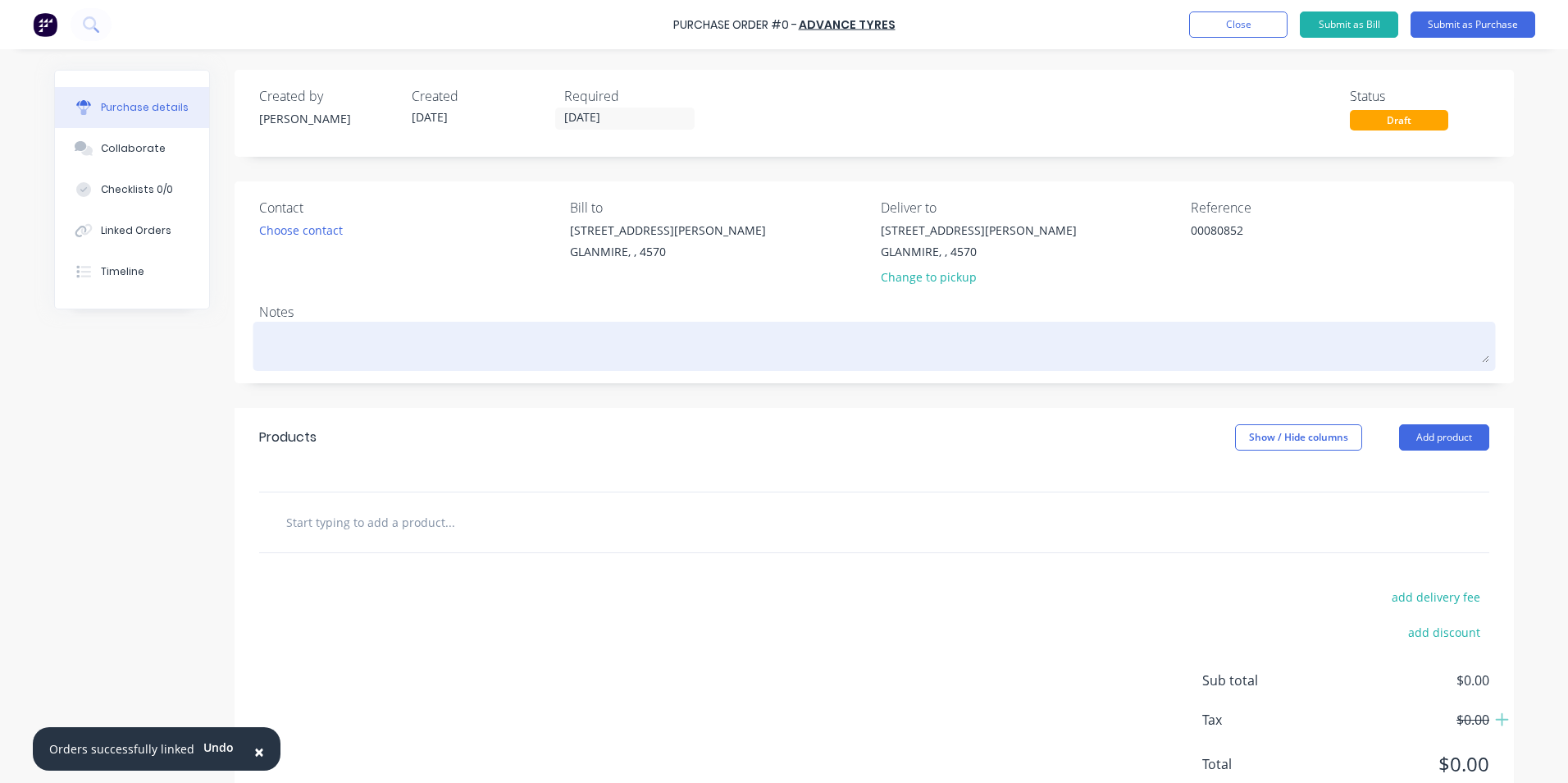
click at [324, 340] on textarea at bounding box center [874, 344] width 1230 height 36
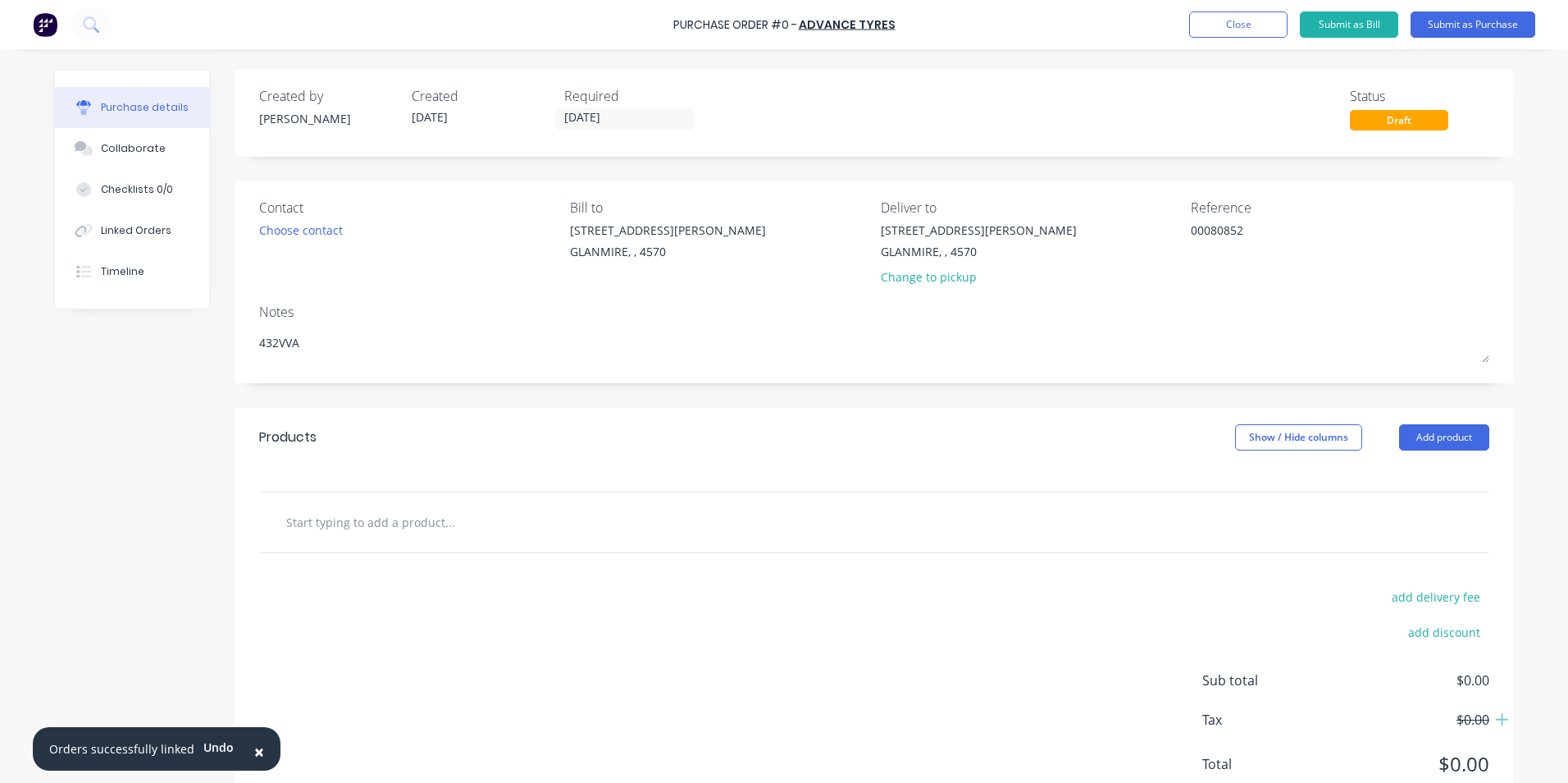
click at [362, 521] on input "text" at bounding box center [450, 522] width 328 height 33
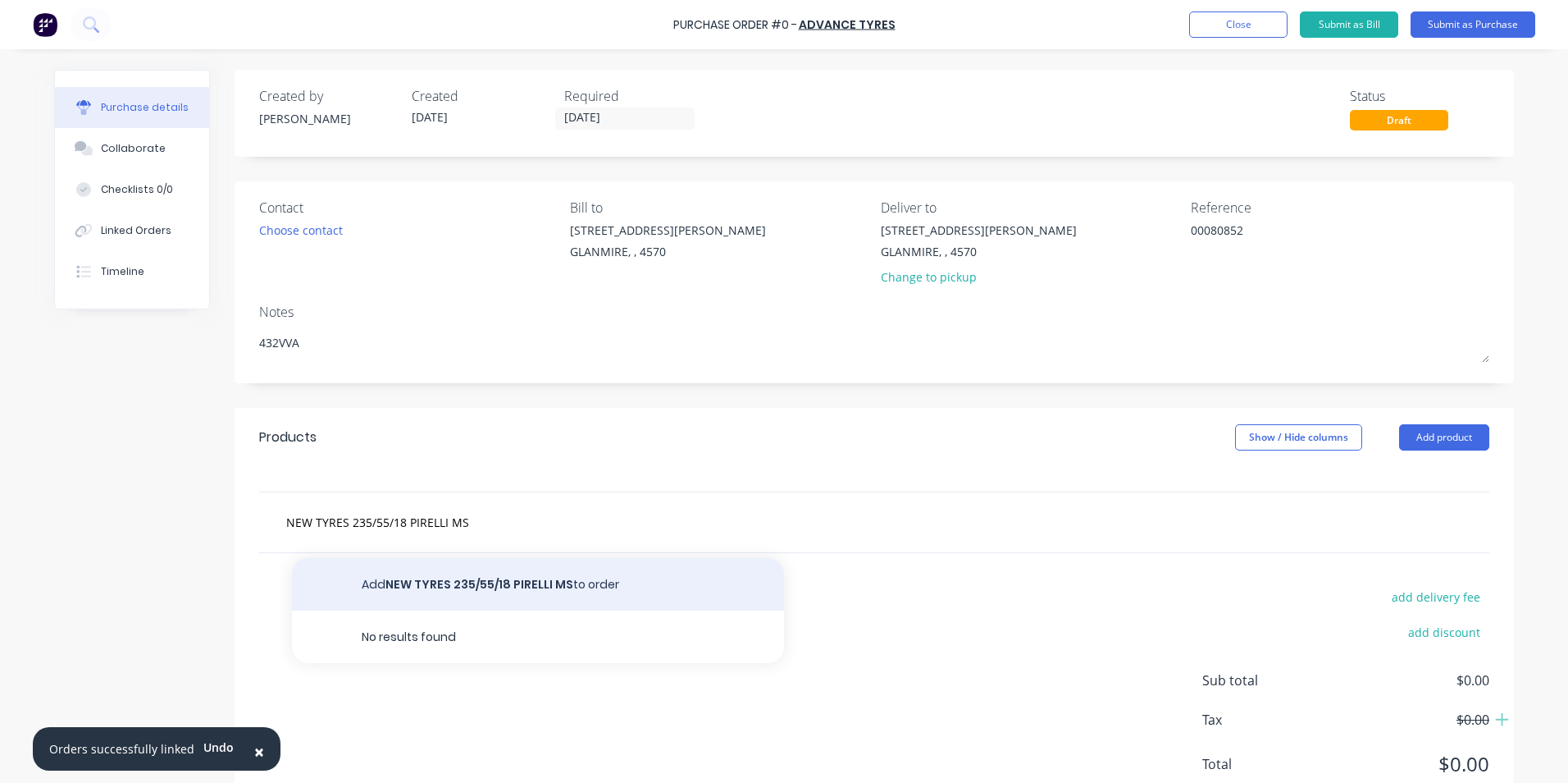
click at [452, 568] on button "Add NEW TYRES 235/55/18 PIRELLI MS to order" at bounding box center [538, 584] width 493 height 52
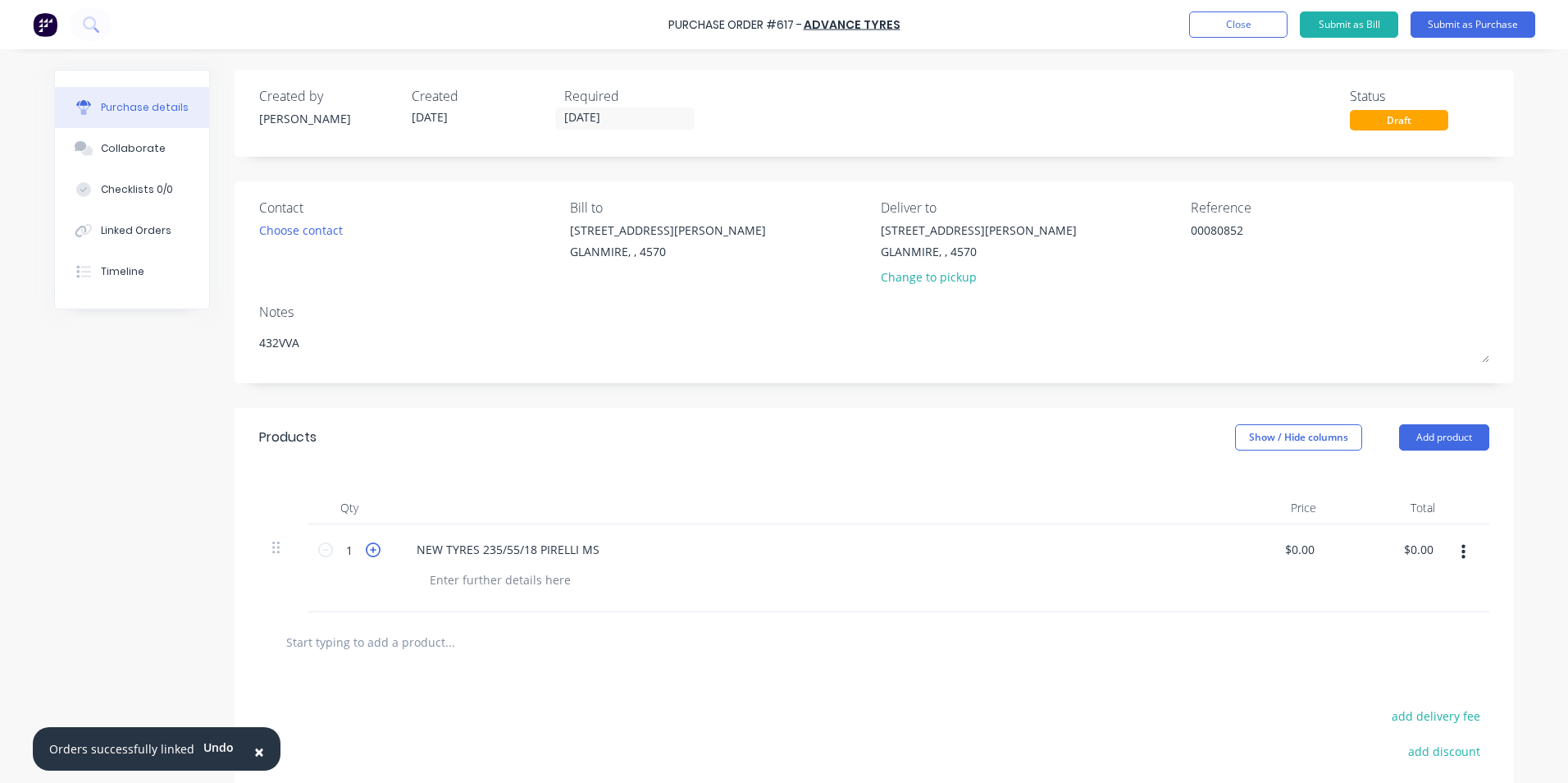
click at [368, 547] on icon at bounding box center [373, 549] width 15 height 15
click at [456, 578] on div at bounding box center [500, 579] width 168 height 23
click at [611, 630] on div at bounding box center [518, 642] width 493 height 33
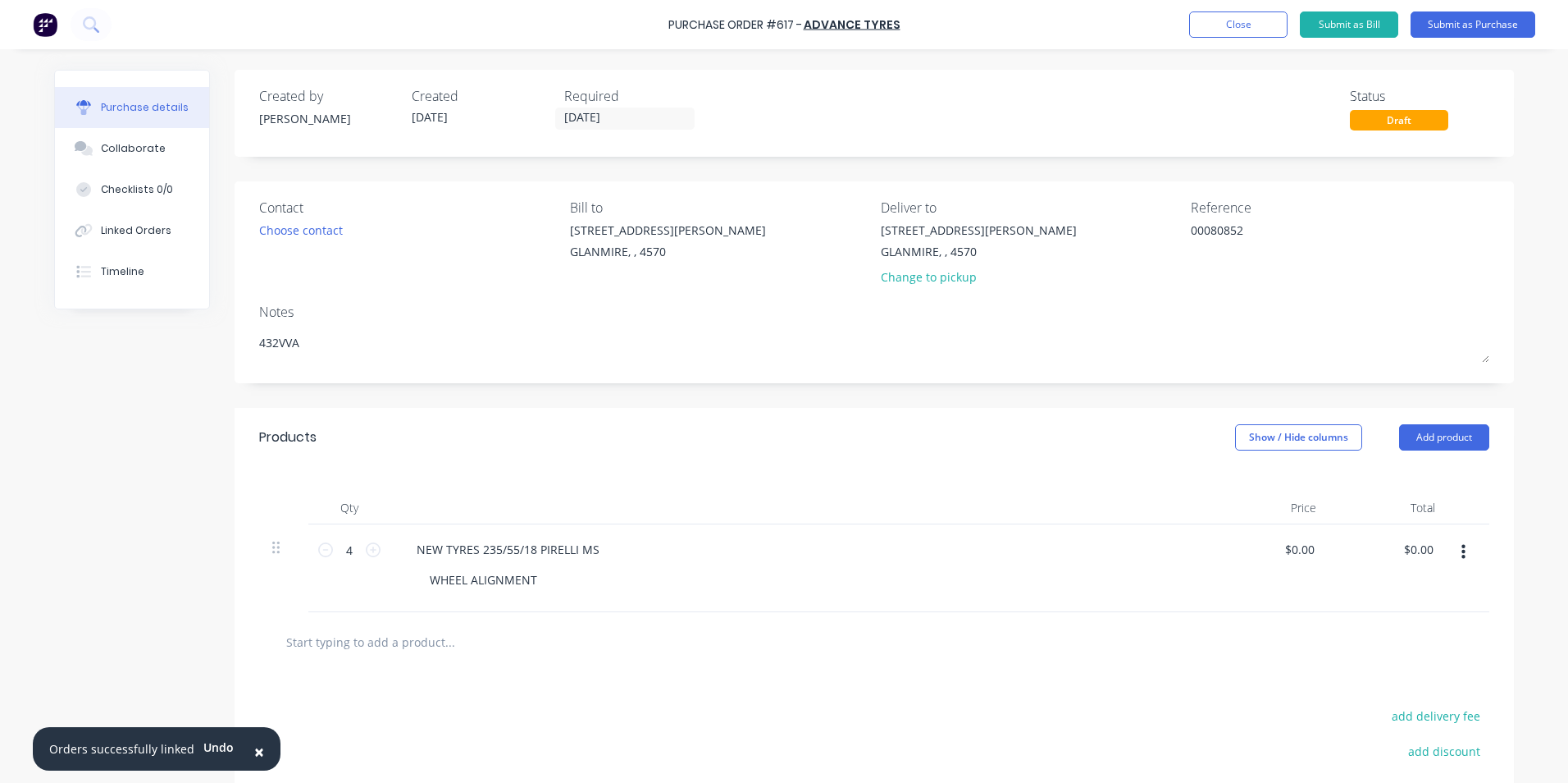
click at [1283, 467] on div "Qty Price Total 4 4 NEW TYRES 235/55/18 PIRELLI MS WHEEL ALIGNMENT $0.00 $0.00 …" at bounding box center [874, 539] width 1280 height 145
click at [1286, 435] on button "Show / Hide columns" at bounding box center [1299, 437] width 127 height 26
drag, startPoint x: 1252, startPoint y: 503, endPoint x: 1251, endPoint y: 491, distance: 12.0
click at [1251, 501] on div "Account Job Discount" at bounding box center [1283, 518] width 123 height 95
click at [1251, 491] on label "Account" at bounding box center [1248, 491] width 29 height 14
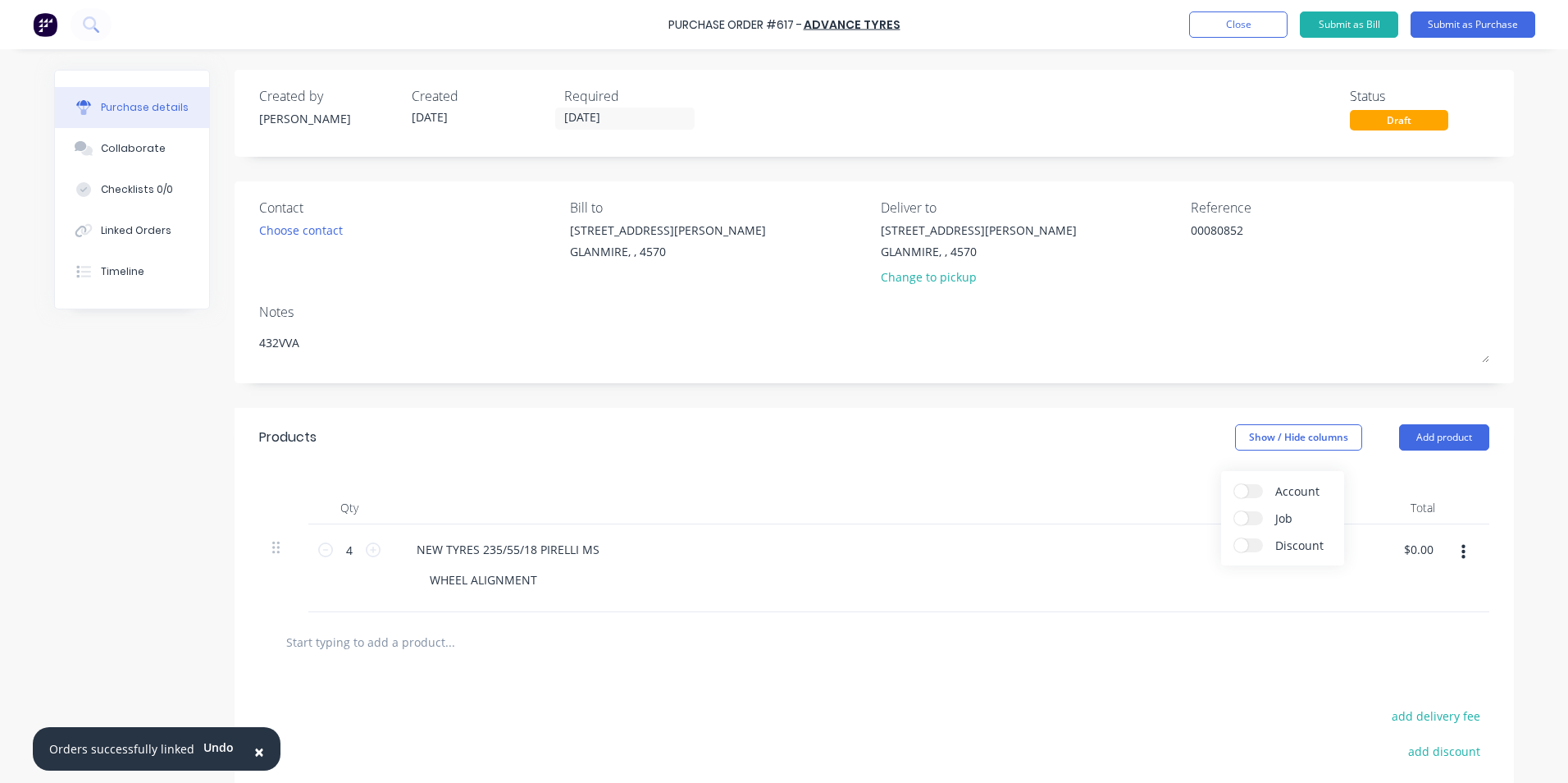
click at [1234, 484] on input "Account" at bounding box center [1234, 484] width 0 height 0
click at [1170, 555] on span "Select..." at bounding box center [1176, 550] width 50 height 17
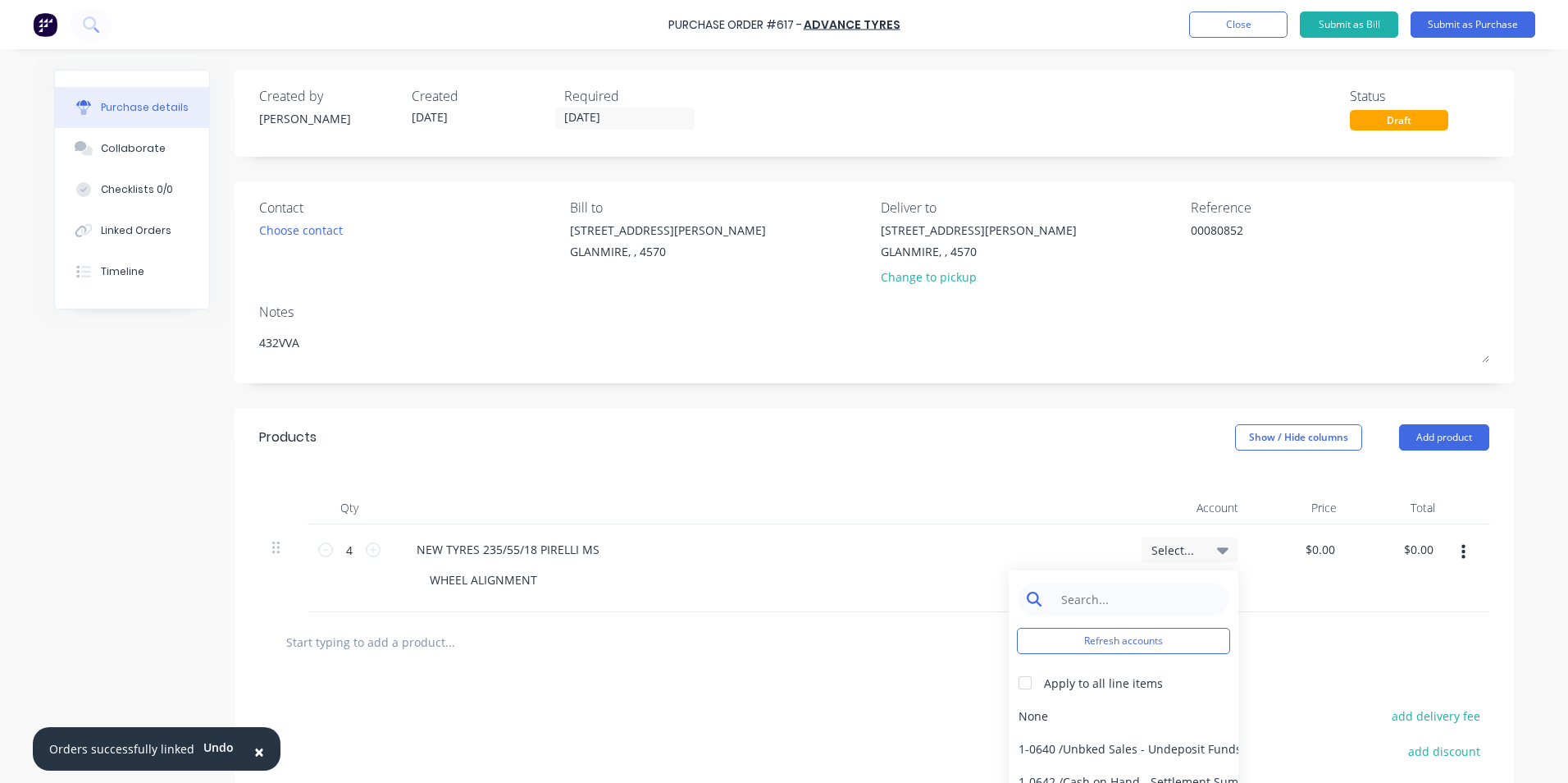
click at [1131, 601] on input at bounding box center [1136, 599] width 169 height 33
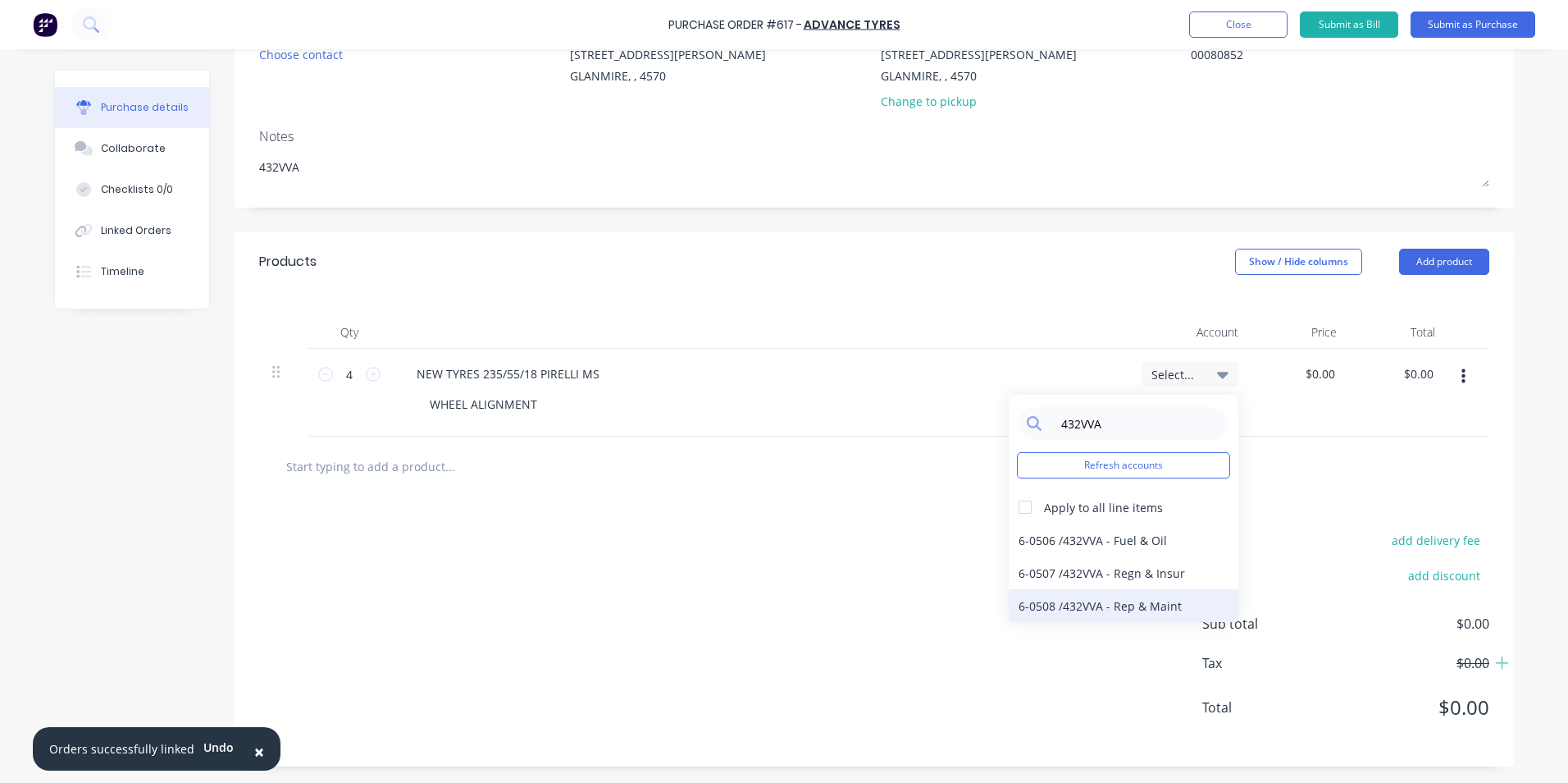
click at [1186, 598] on div "6-0508 / 432VVA - Rep & Maint" at bounding box center [1123, 606] width 229 height 33
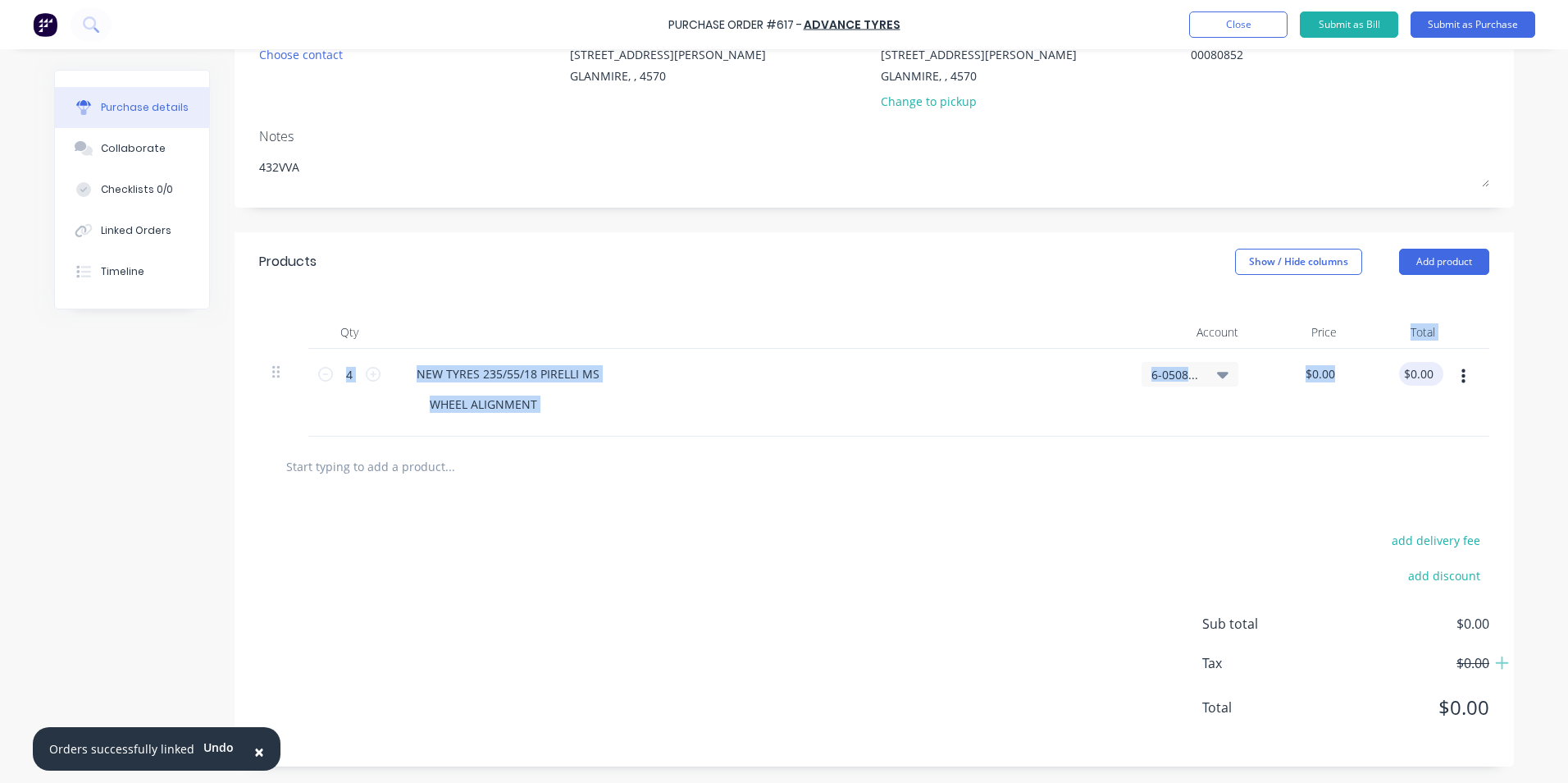
drag, startPoint x: 1407, startPoint y: 355, endPoint x: 1412, endPoint y: 365, distance: 11.2
click at [1412, 364] on div "Qty Account Price Total 4 4 NEW TYRES 235/55/18 PIRELLI MS WHEEL ALIGNMENT 6-05…" at bounding box center [874, 363] width 1280 height 145
drag, startPoint x: 1400, startPoint y: 373, endPoint x: 1494, endPoint y: 372, distance: 94.0
click at [1492, 373] on div "Qty Account Price Total 4 4 NEW TYRES 235/55/18 PIRELLI MS WHEEL ALIGNMENT 6-05…" at bounding box center [874, 363] width 1280 height 145
click at [1402, 482] on div at bounding box center [874, 466] width 1230 height 60
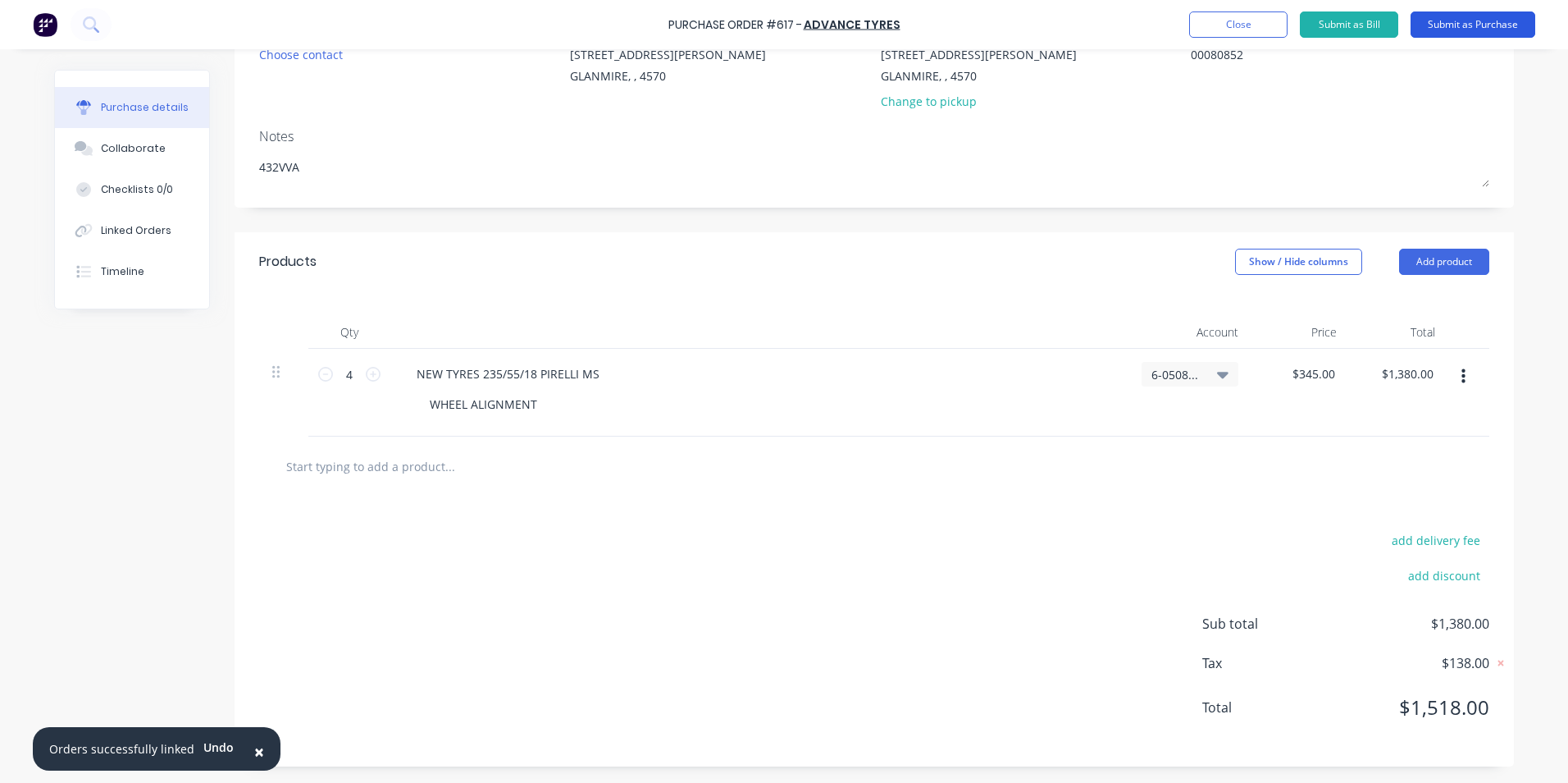
click at [1469, 19] on button "Submit as Purchase" at bounding box center [1473, 24] width 125 height 26
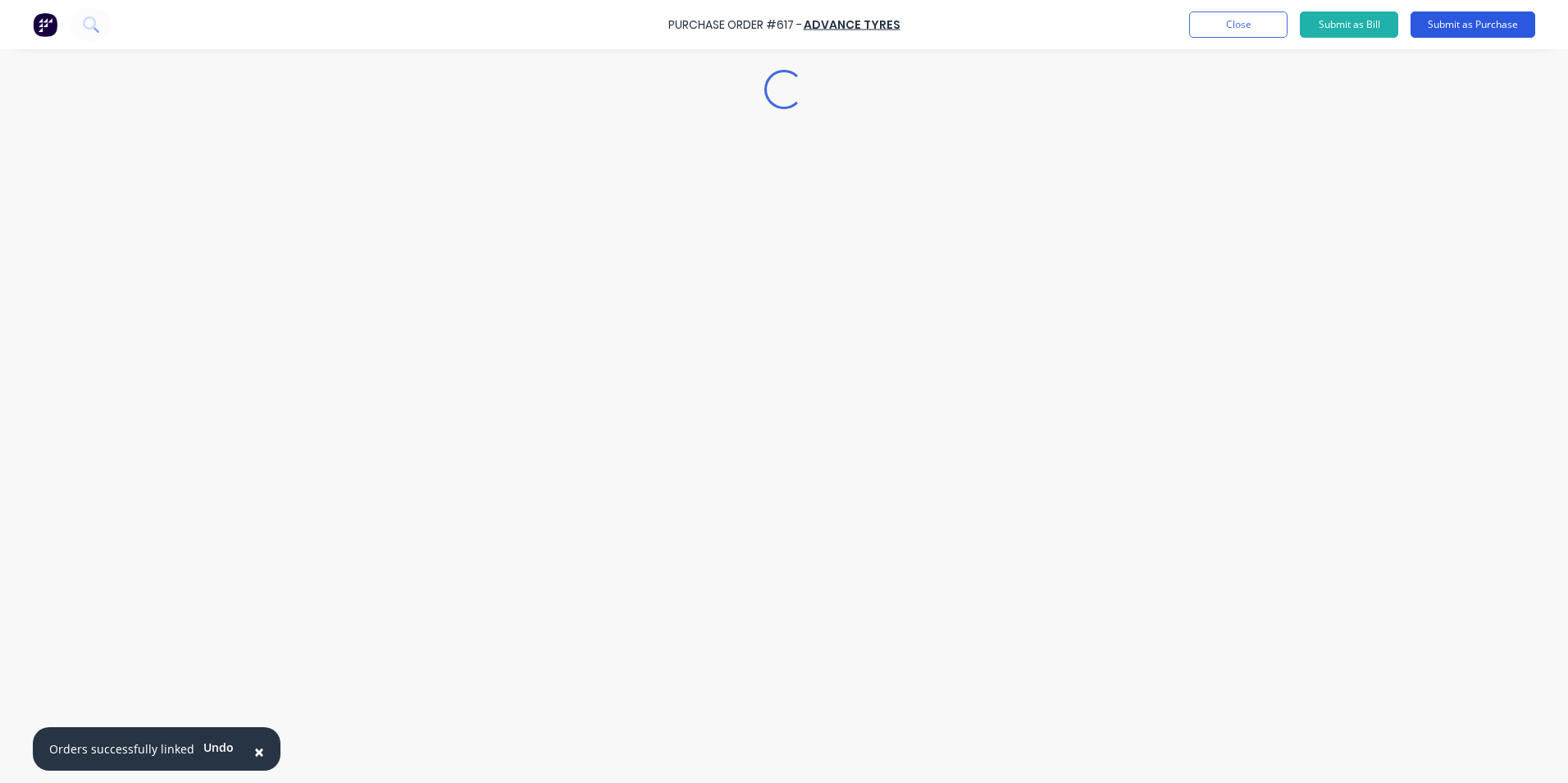
scroll to position [0, 0]
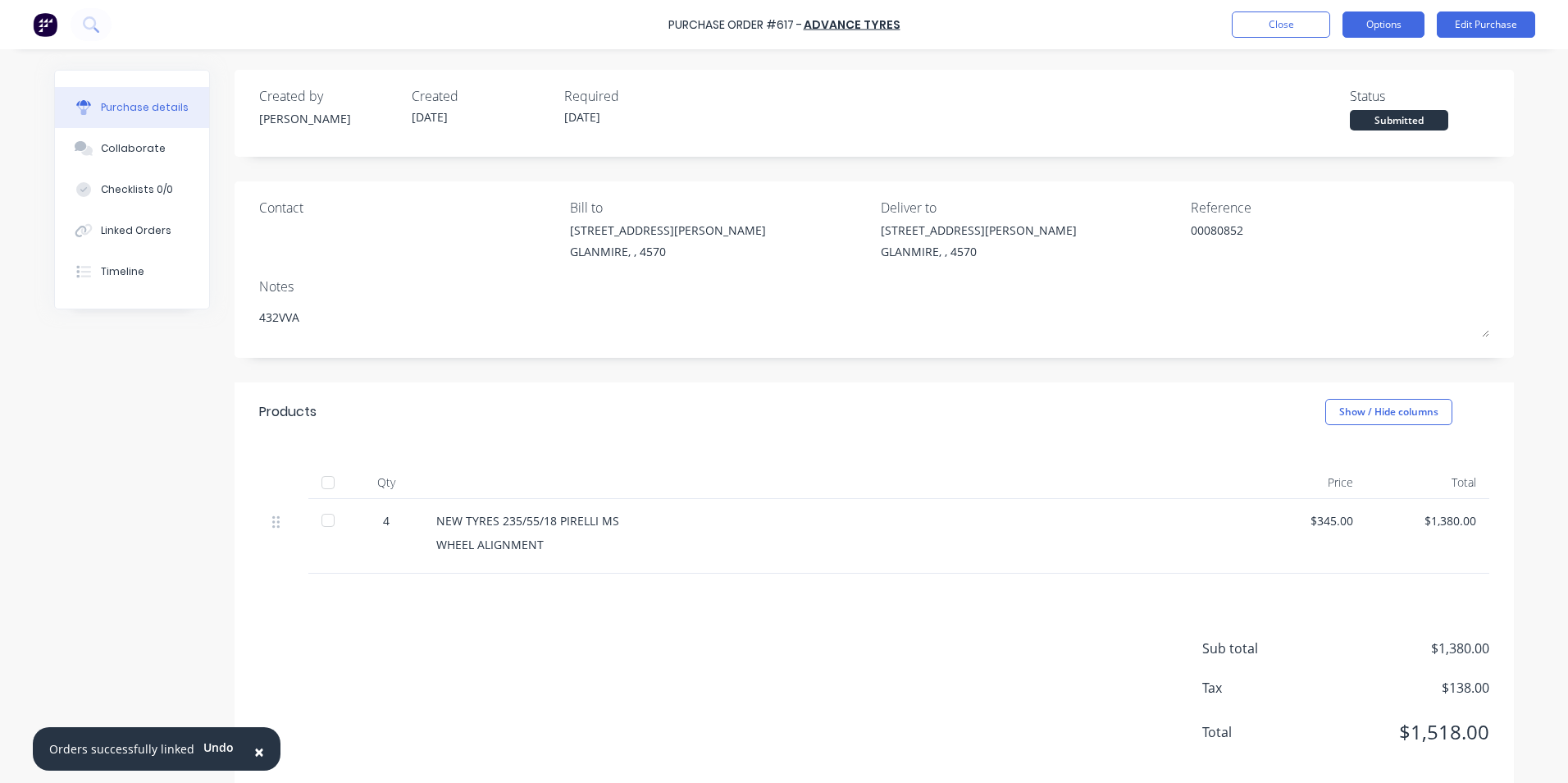
click at [1358, 31] on button "Options" at bounding box center [1384, 24] width 82 height 26
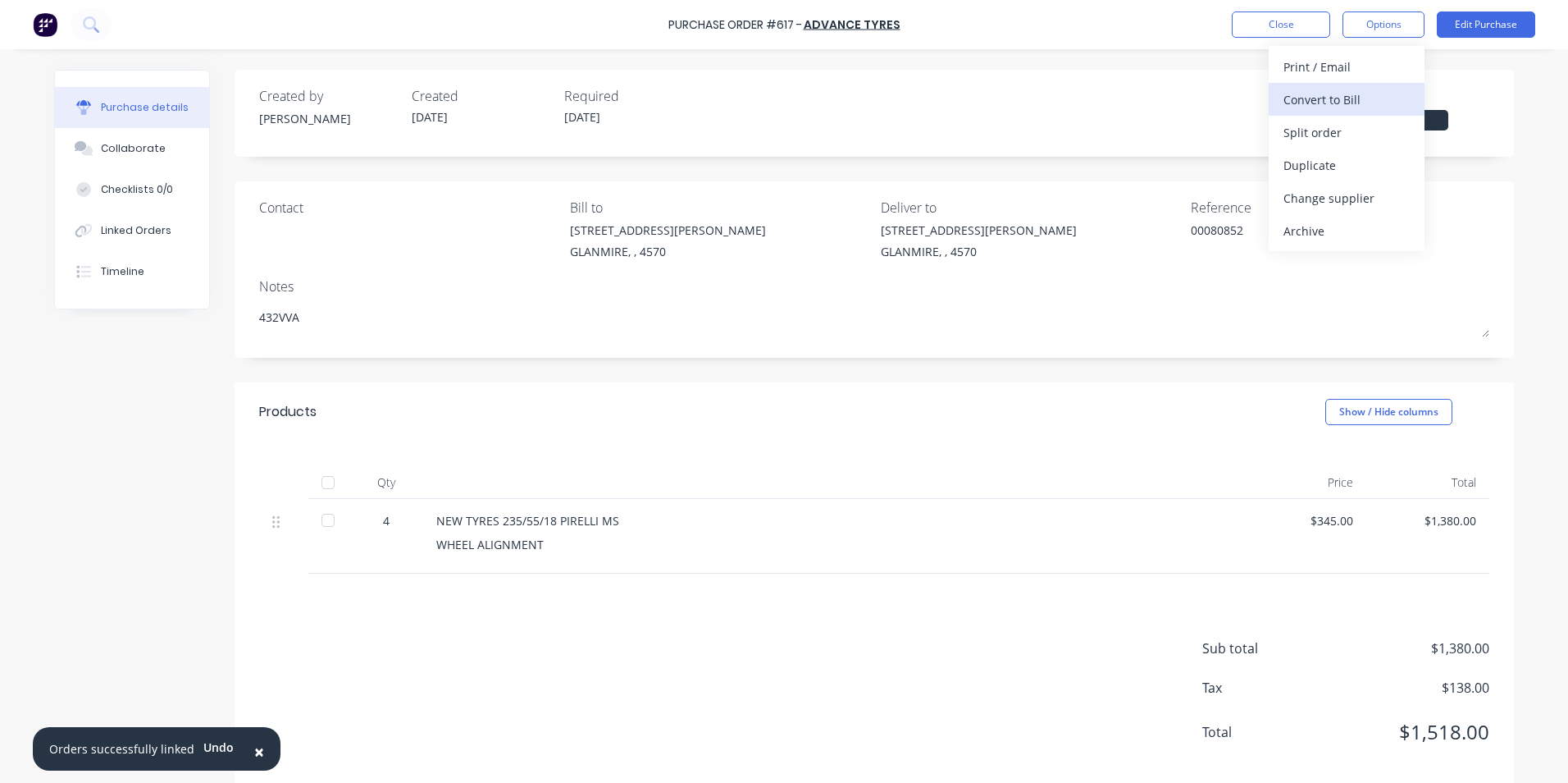
click at [1347, 98] on div "Convert to Bill" at bounding box center [1346, 99] width 126 height 23
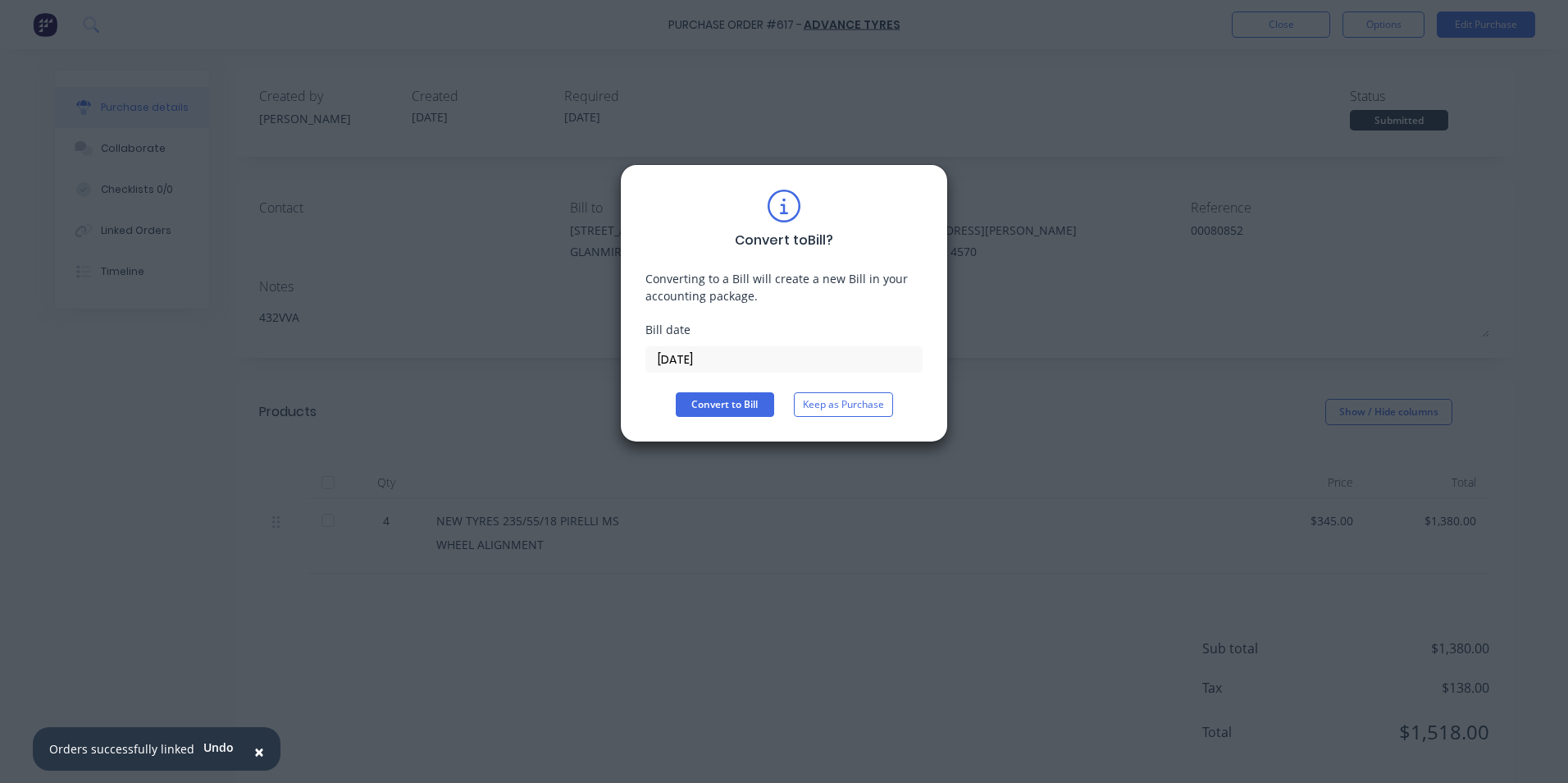
click at [765, 350] on input "[DATE]" at bounding box center [784, 359] width 275 height 24
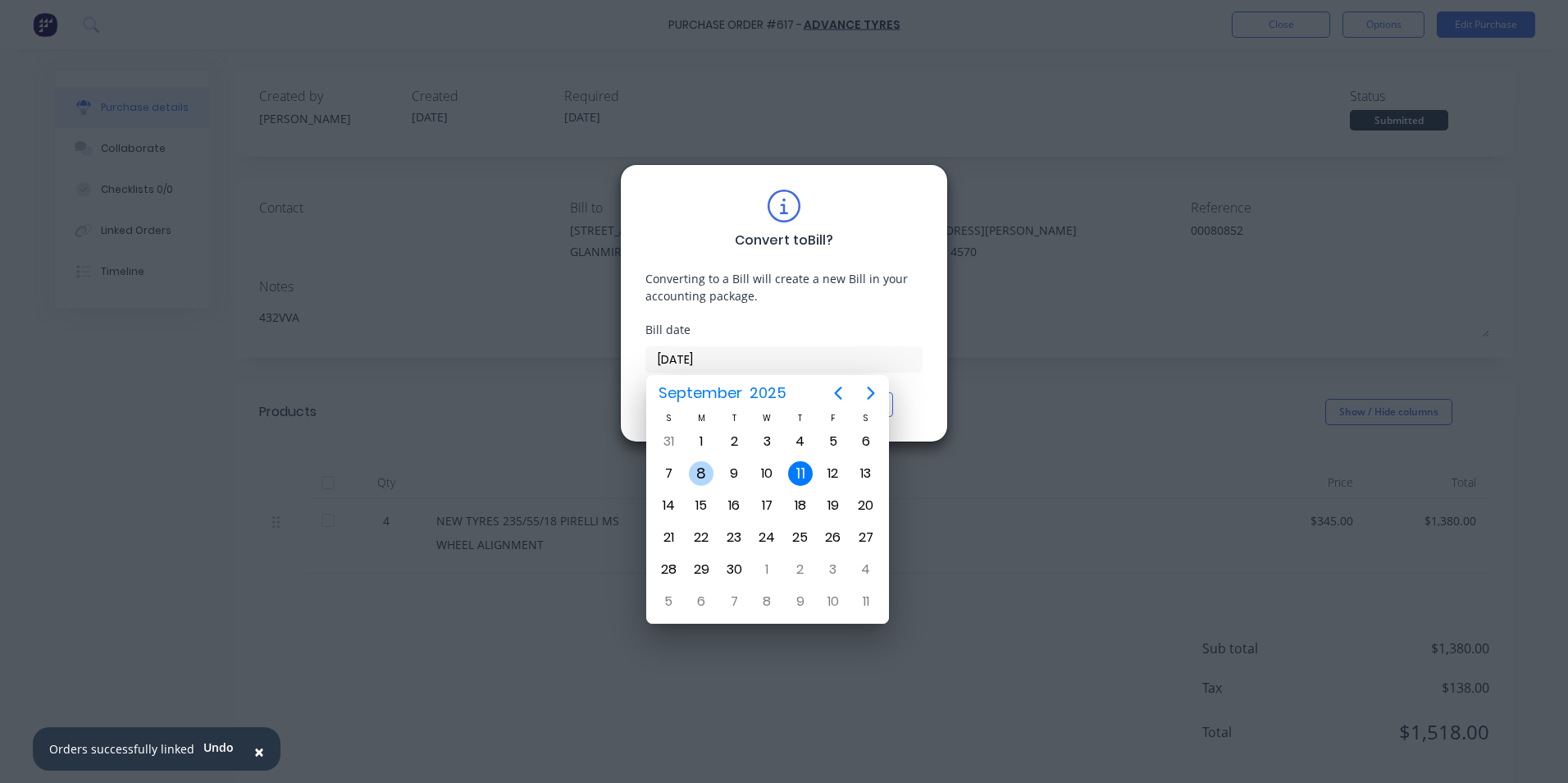
click at [715, 473] on div "8" at bounding box center [701, 474] width 33 height 31
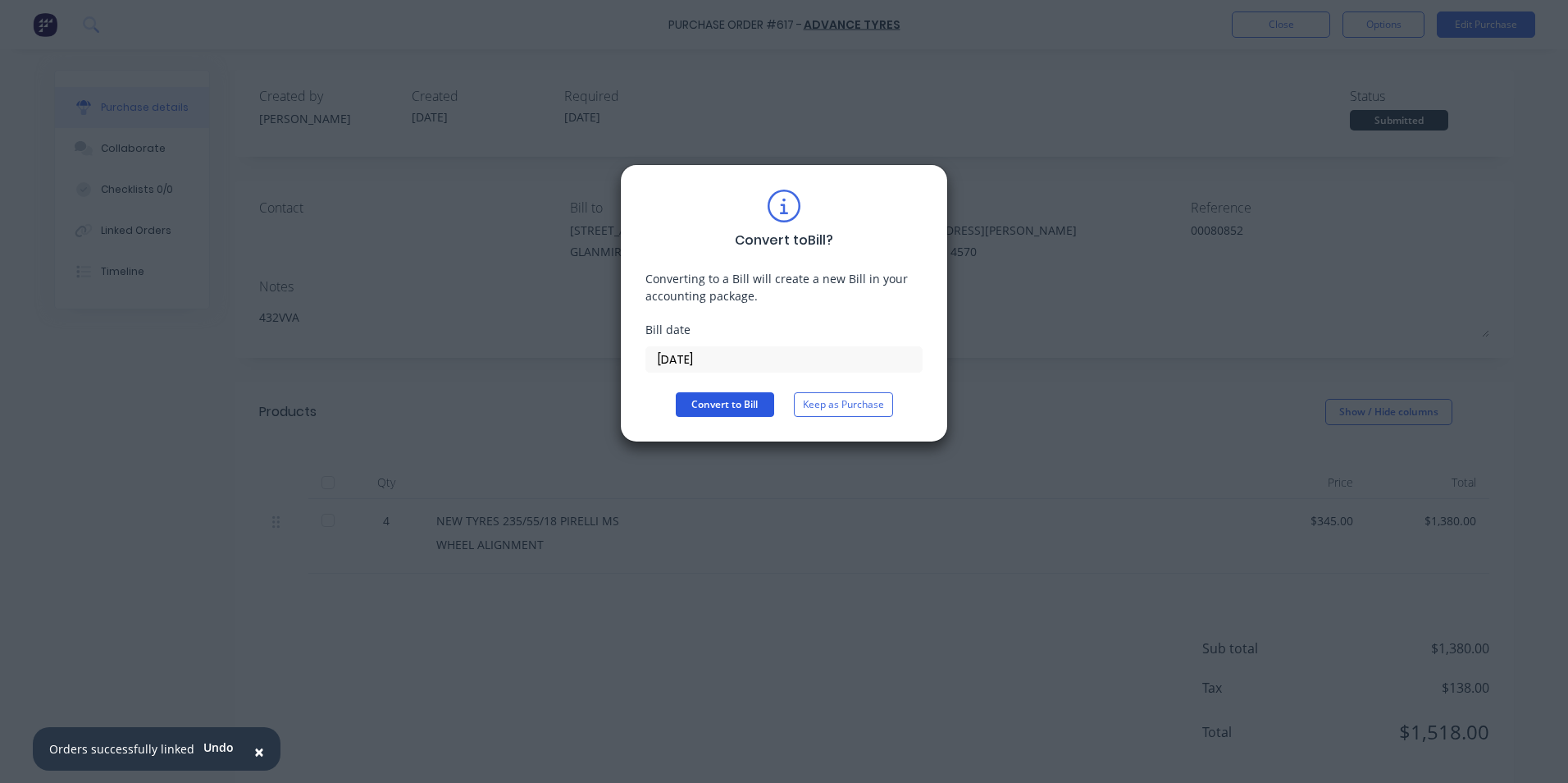
click at [717, 403] on button "Convert to Bill" at bounding box center [724, 404] width 98 height 24
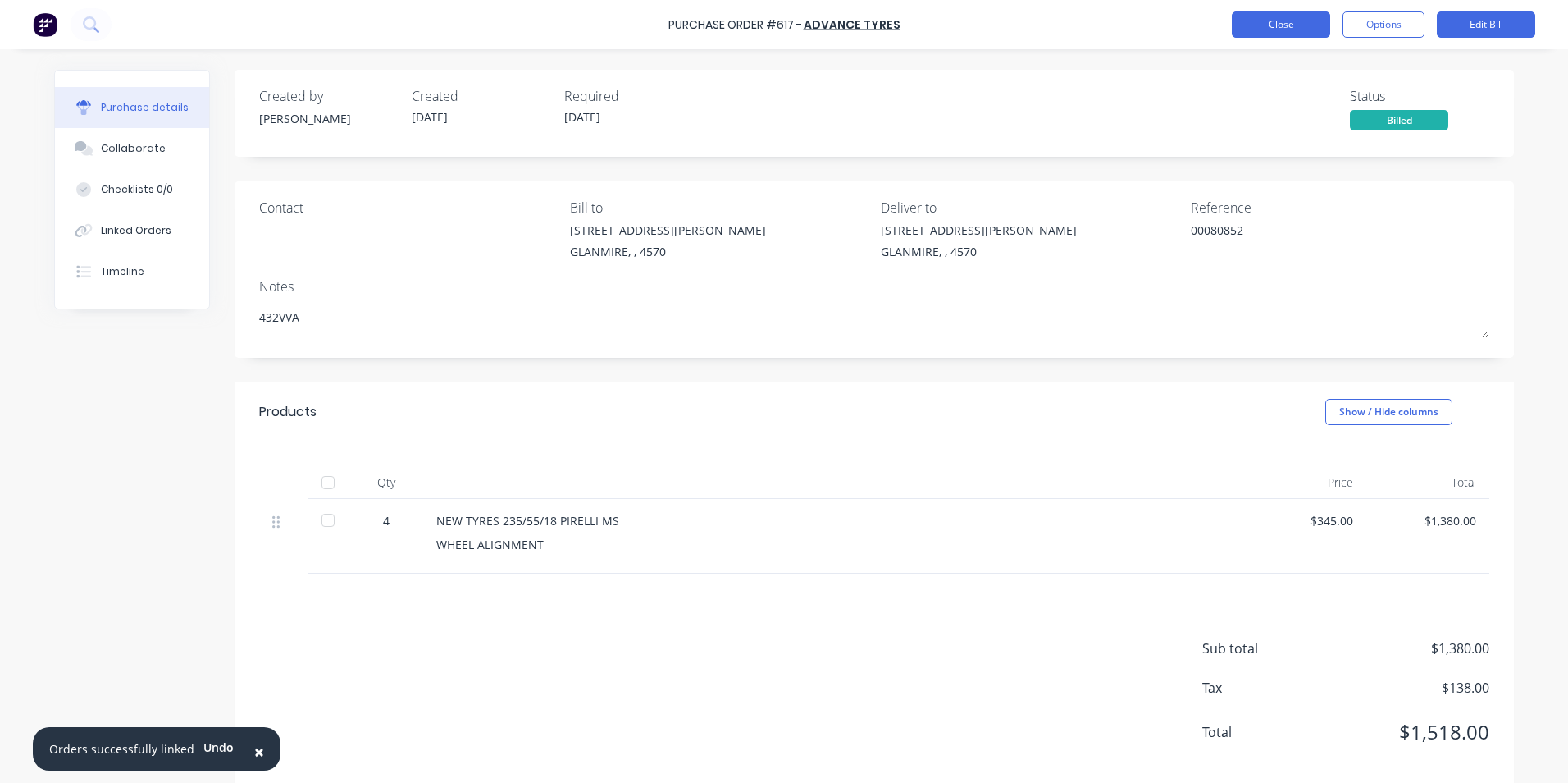
click at [1292, 30] on button "Close" at bounding box center [1280, 24] width 98 height 26
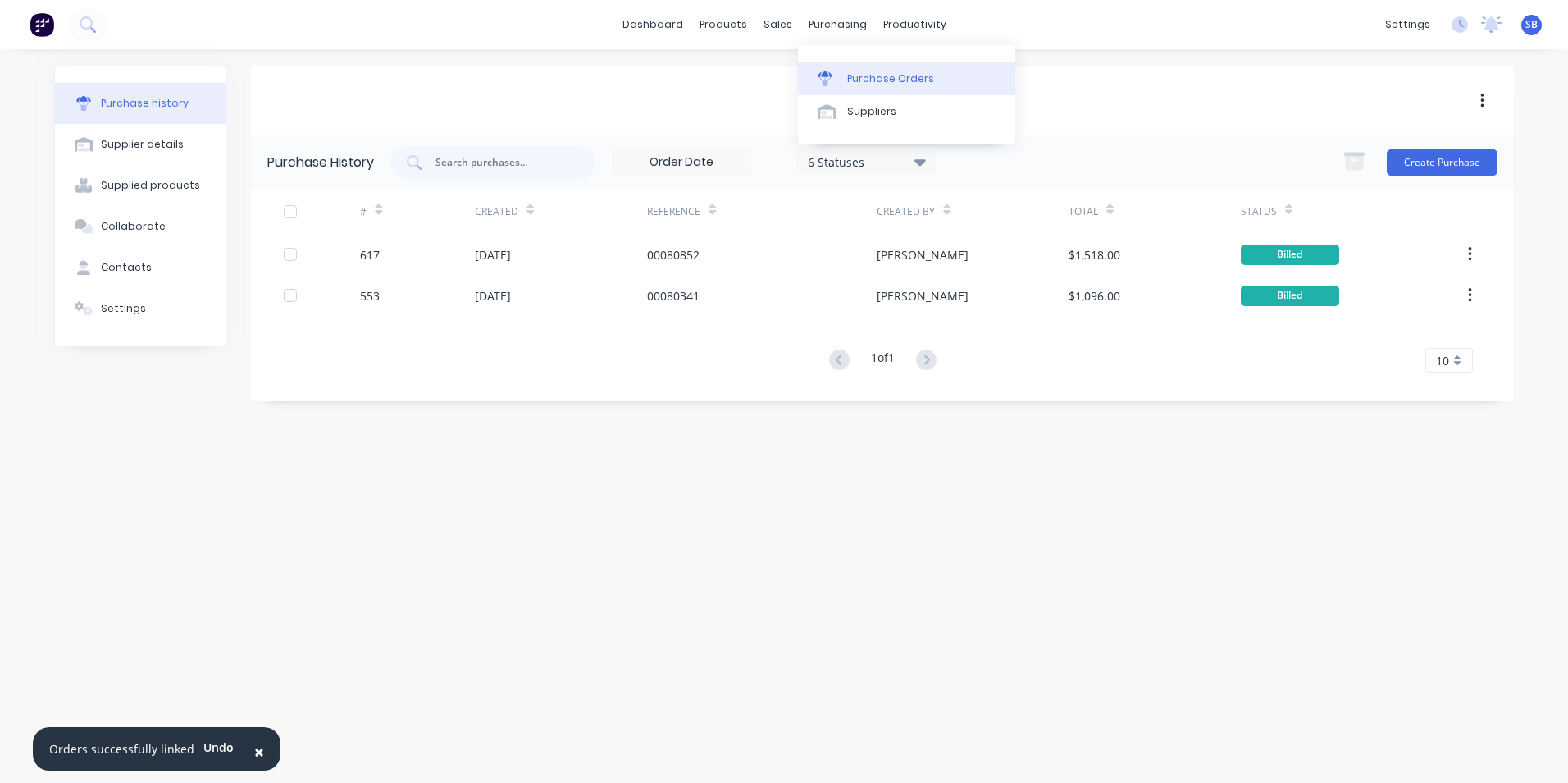
click at [886, 76] on div "Purchase Orders" at bounding box center [890, 78] width 87 height 15
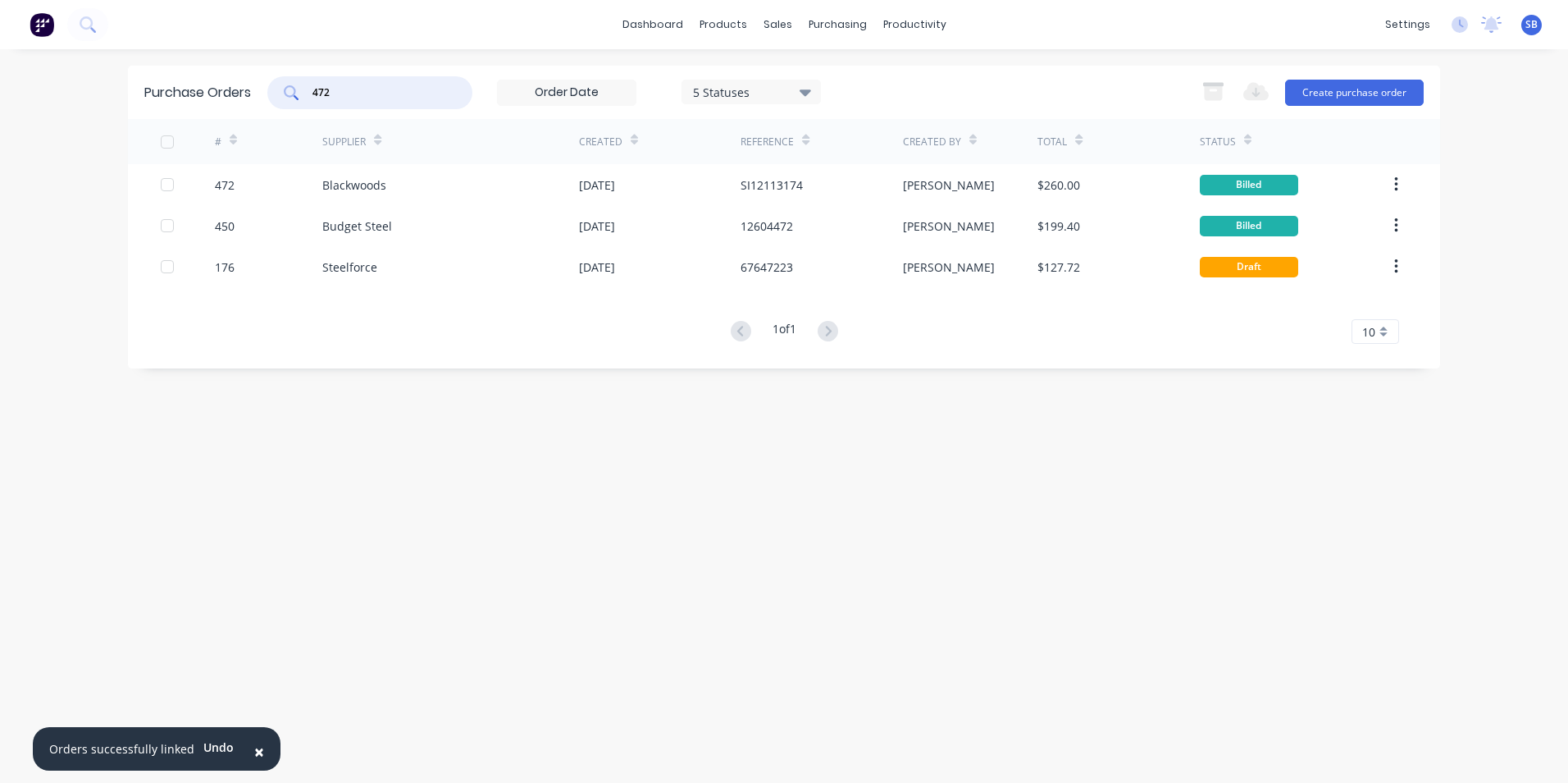
click at [354, 96] on input "472" at bounding box center [379, 92] width 136 height 17
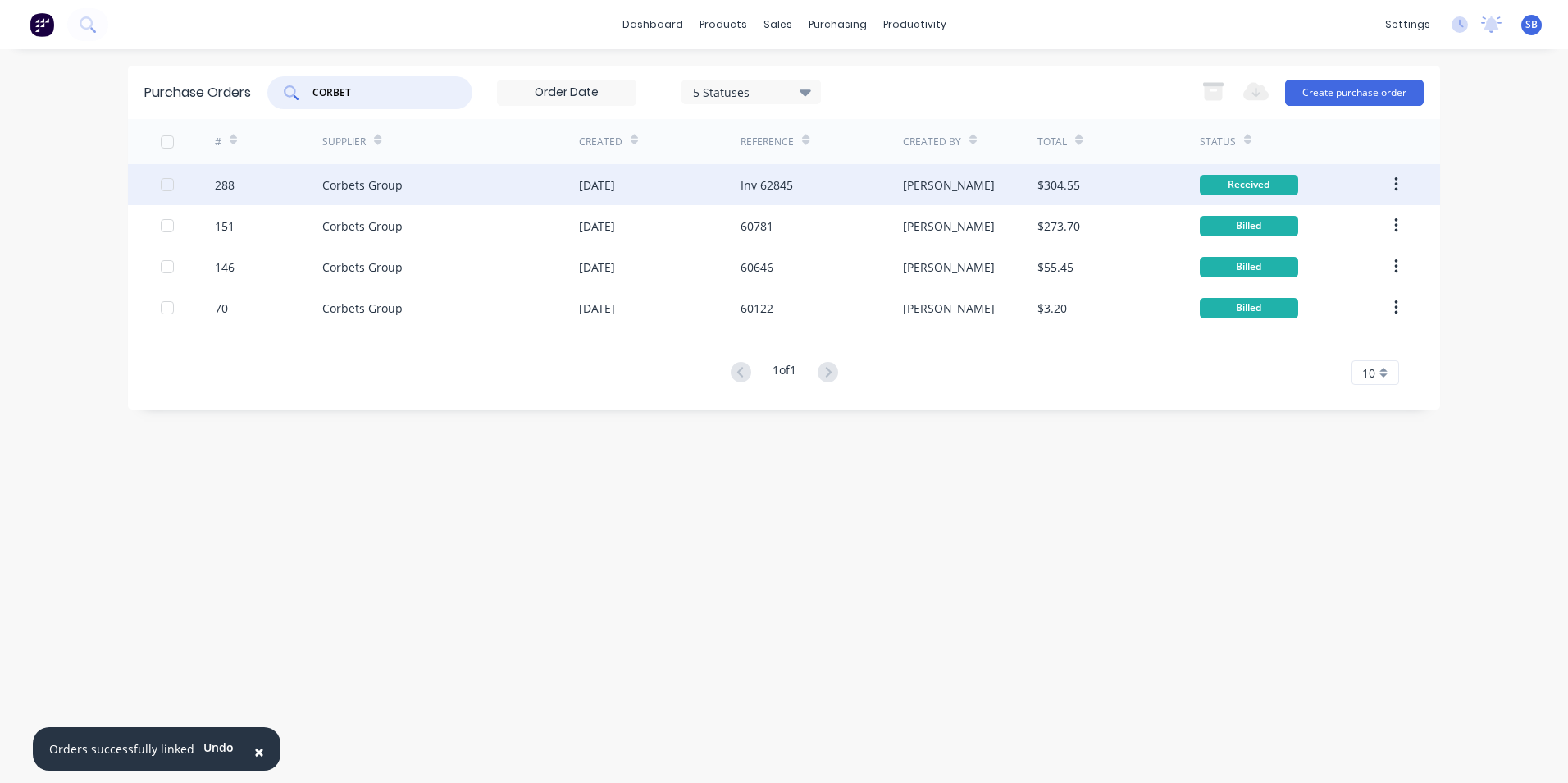
click at [1069, 176] on div "$304.55" at bounding box center [1058, 185] width 43 height 17
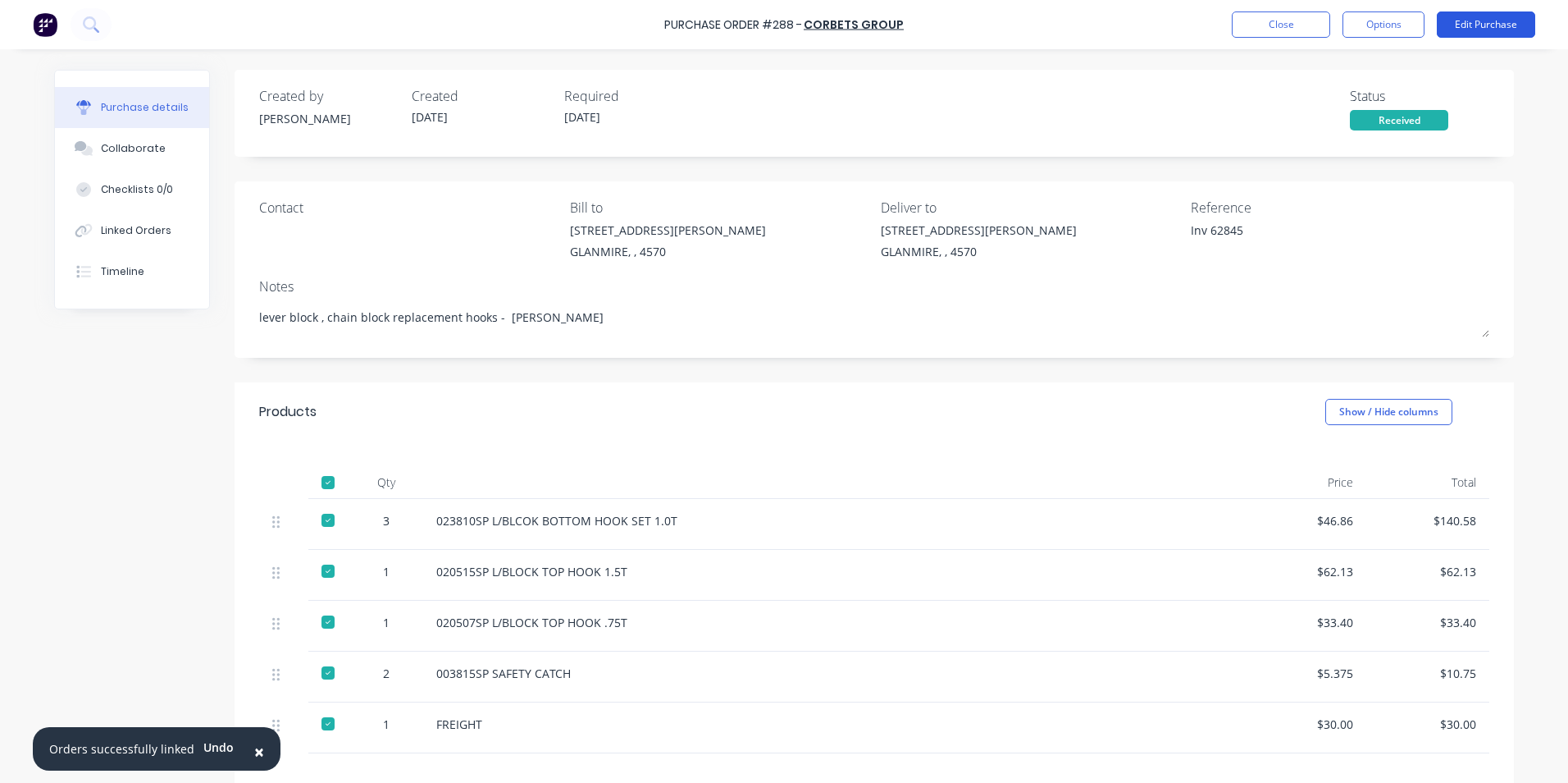
click at [1510, 31] on button "Edit Purchase" at bounding box center [1485, 24] width 98 height 26
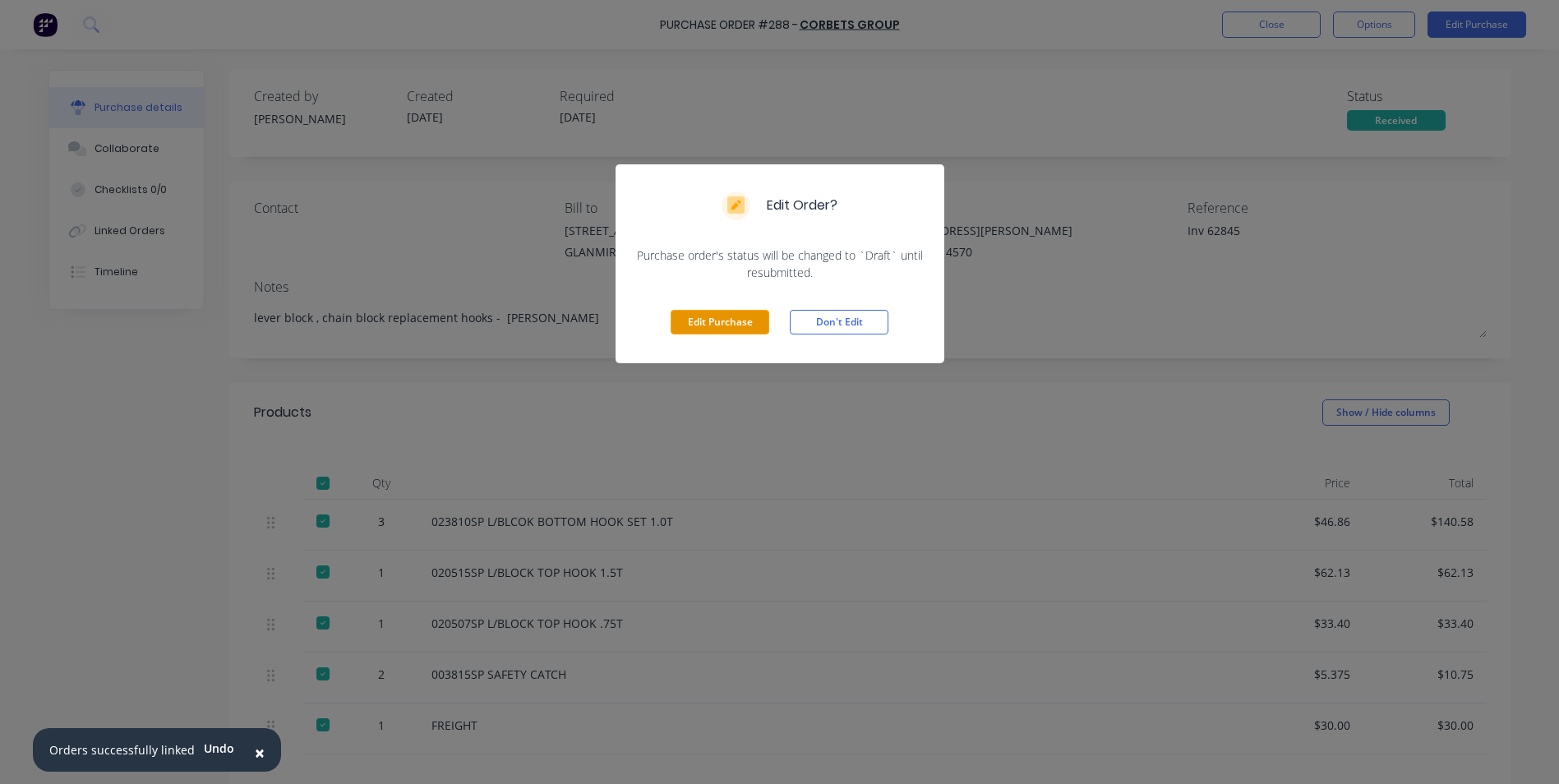
click at [761, 318] on button "Edit Purchase" at bounding box center [720, 322] width 98 height 24
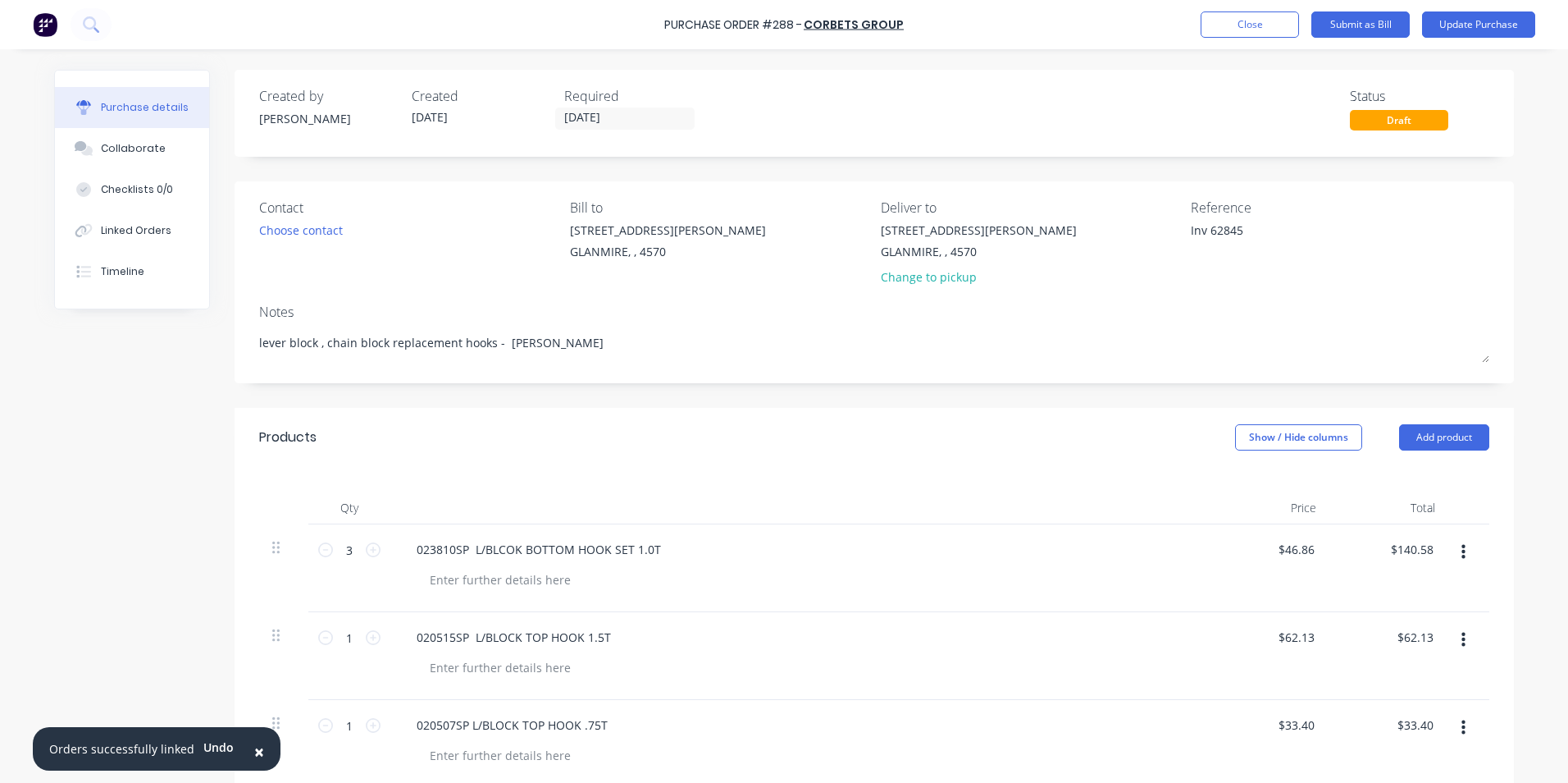
drag, startPoint x: 1202, startPoint y: 230, endPoint x: 1136, endPoint y: 221, distance: 66.6
click at [1136, 221] on div "Contact Choose contact [PERSON_NAME] to [STREET_ADDRESS][PERSON_NAME] Deliver t…" at bounding box center [874, 246] width 1230 height 96
click at [1273, 427] on button "Show / Hide columns" at bounding box center [1299, 437] width 127 height 26
click at [1262, 482] on div "Account Job Discount" at bounding box center [1283, 518] width 123 height 95
click at [1260, 486] on label "Account" at bounding box center [1248, 491] width 29 height 14
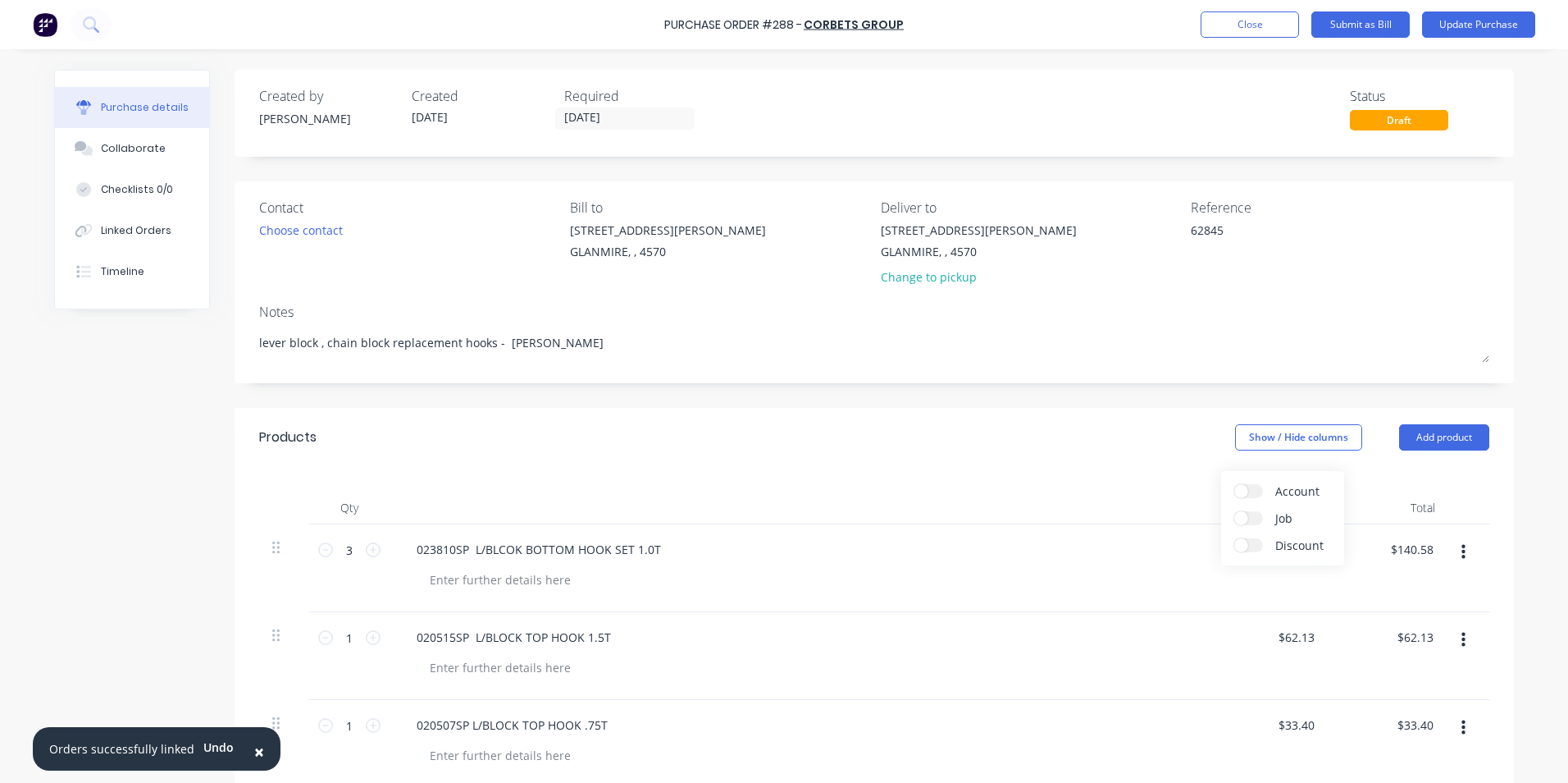
click at [1234, 484] on input "Account" at bounding box center [1234, 484] width 0 height 0
click at [1152, 546] on span "Select..." at bounding box center [1176, 550] width 50 height 17
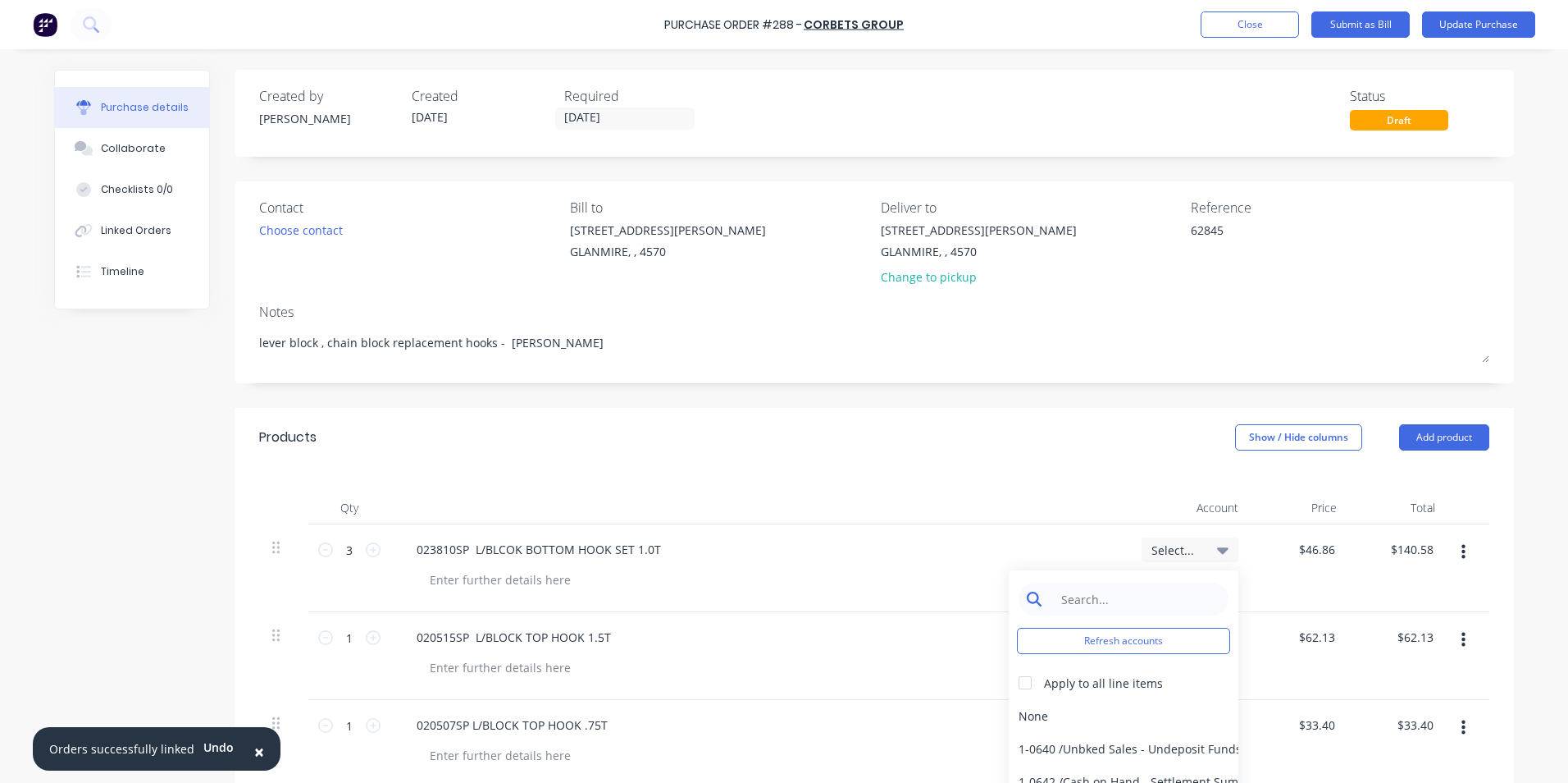
click at [1141, 586] on input at bounding box center [1136, 599] width 169 height 33
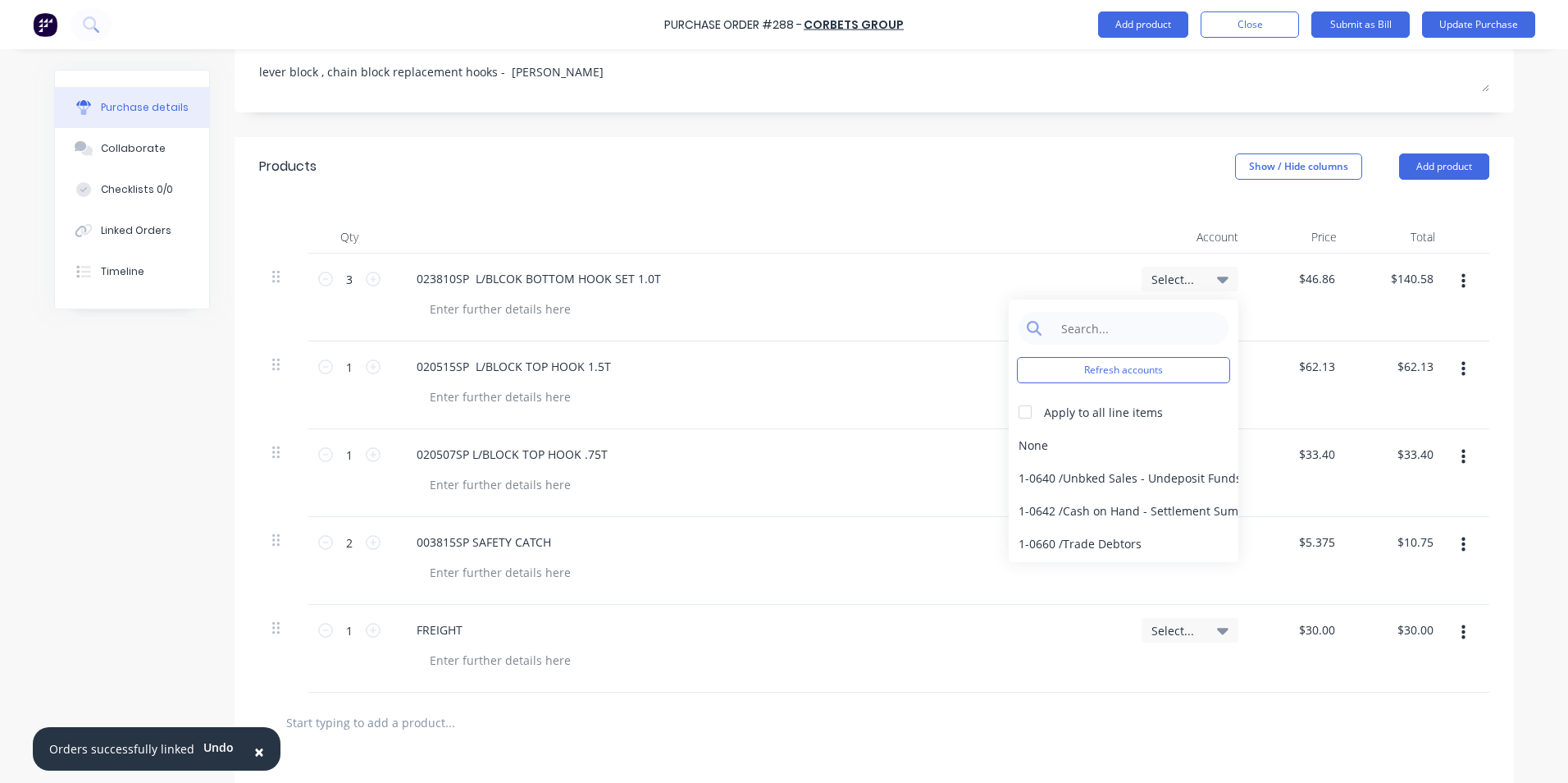
scroll to position [527, 0]
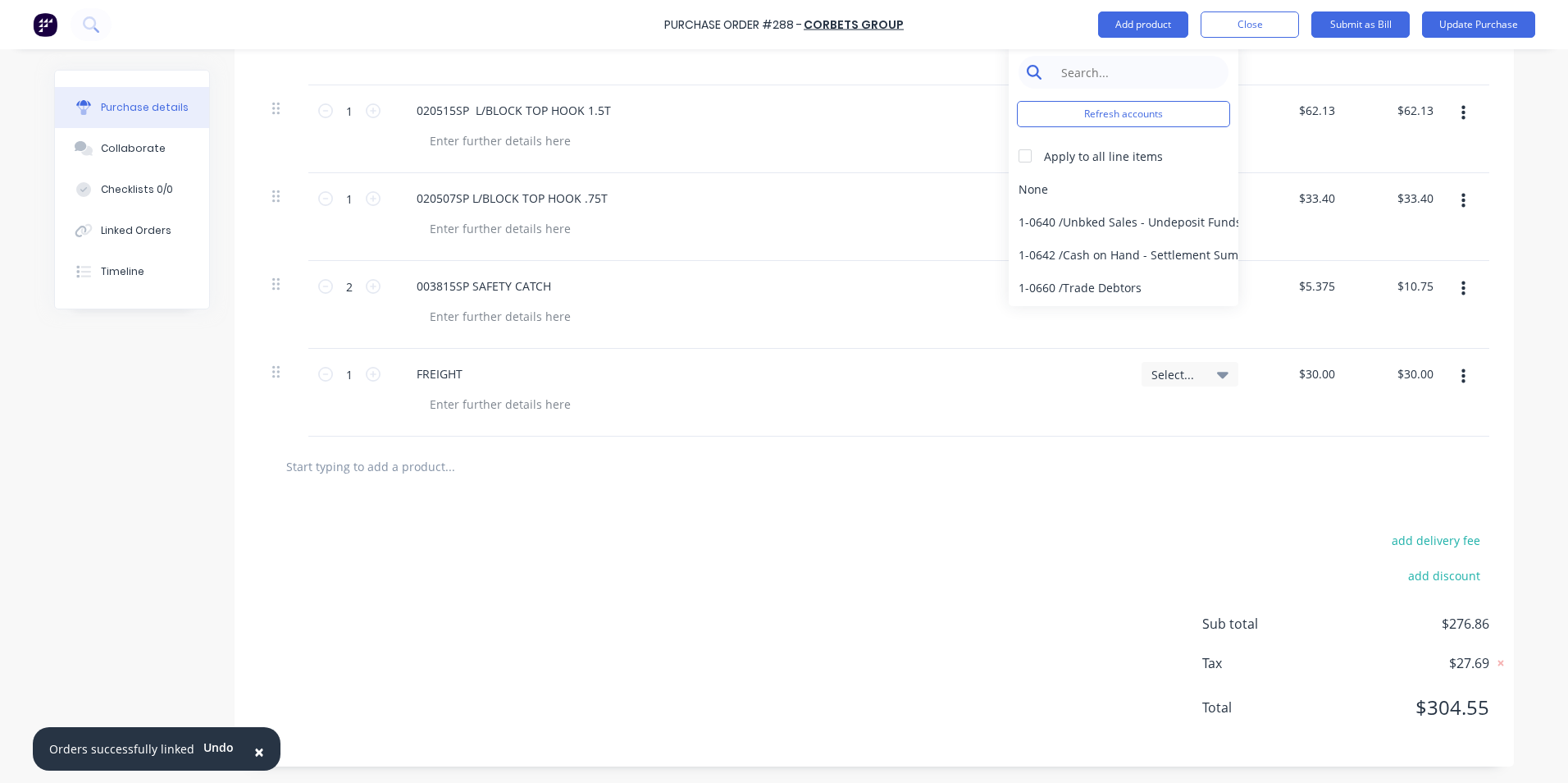
click at [1132, 67] on input at bounding box center [1136, 72] width 169 height 33
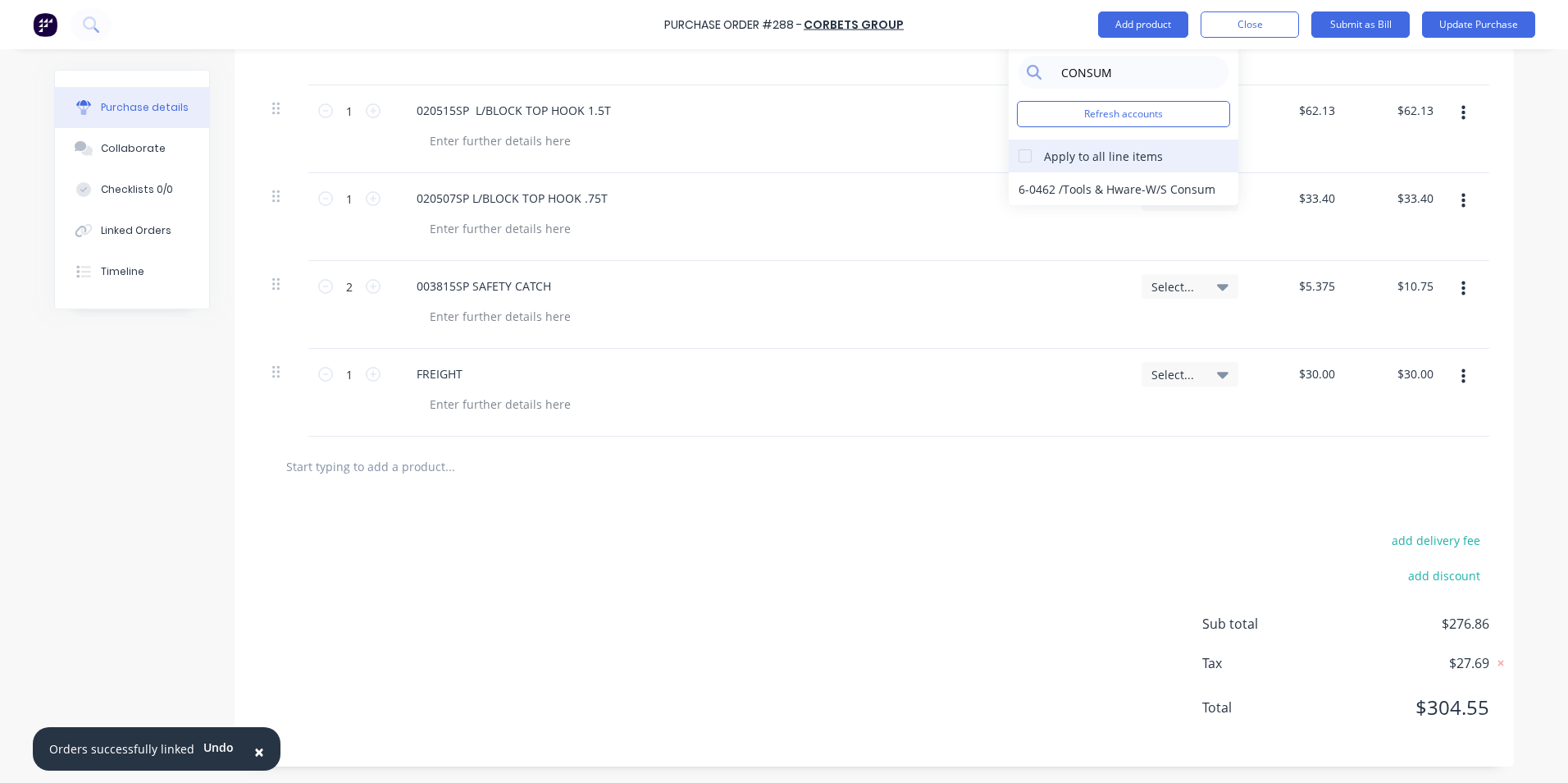
click at [1020, 161] on div at bounding box center [1025, 156] width 33 height 33
click at [1035, 183] on div "6-0462 / Tools & Hware-W/S Consum" at bounding box center [1123, 189] width 229 height 33
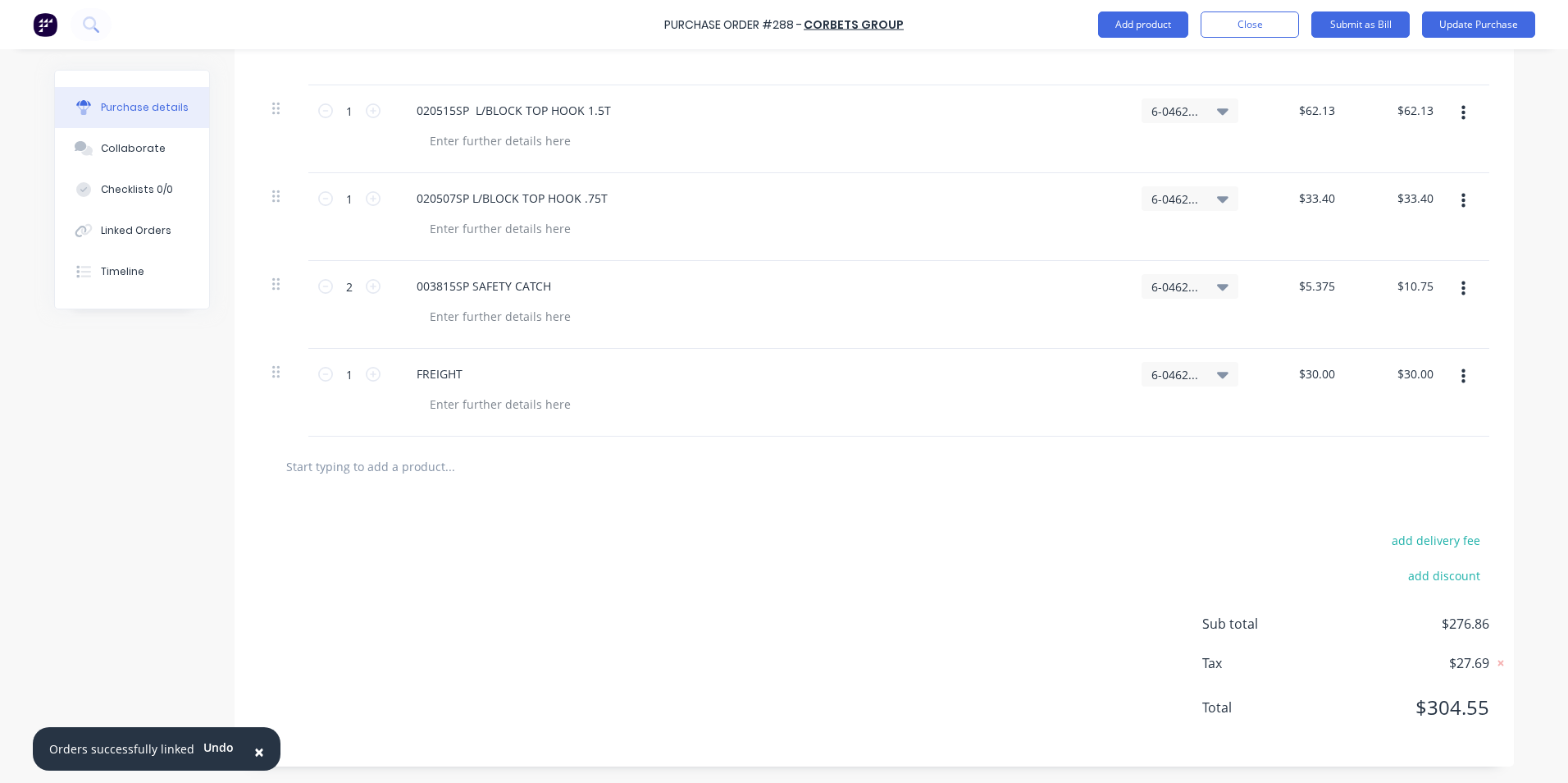
click at [1172, 378] on span "6-0462 / Tools & Hware-W/S Consum" at bounding box center [1176, 375] width 50 height 17
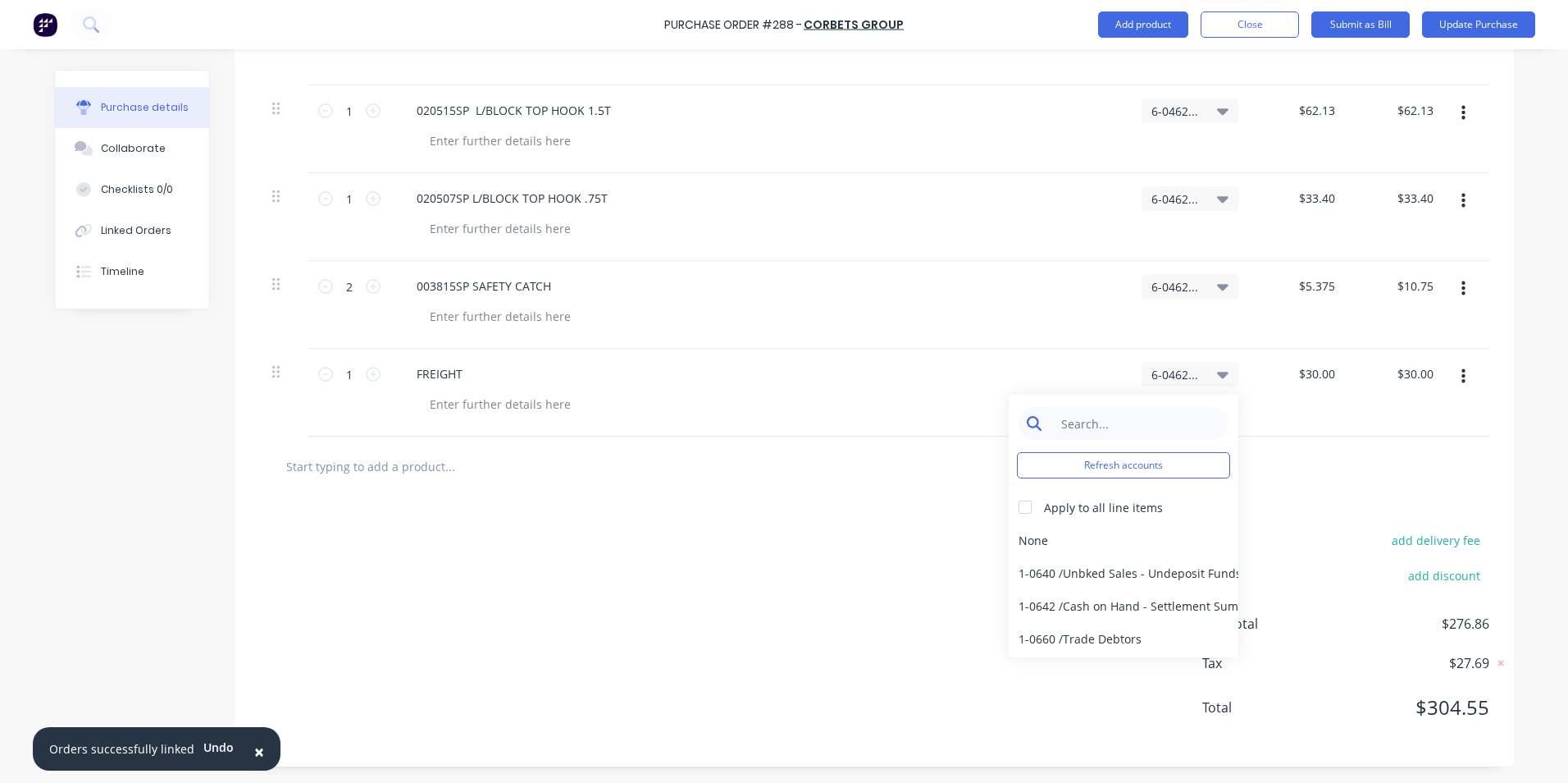
click at [1128, 426] on input at bounding box center [1136, 423] width 169 height 33
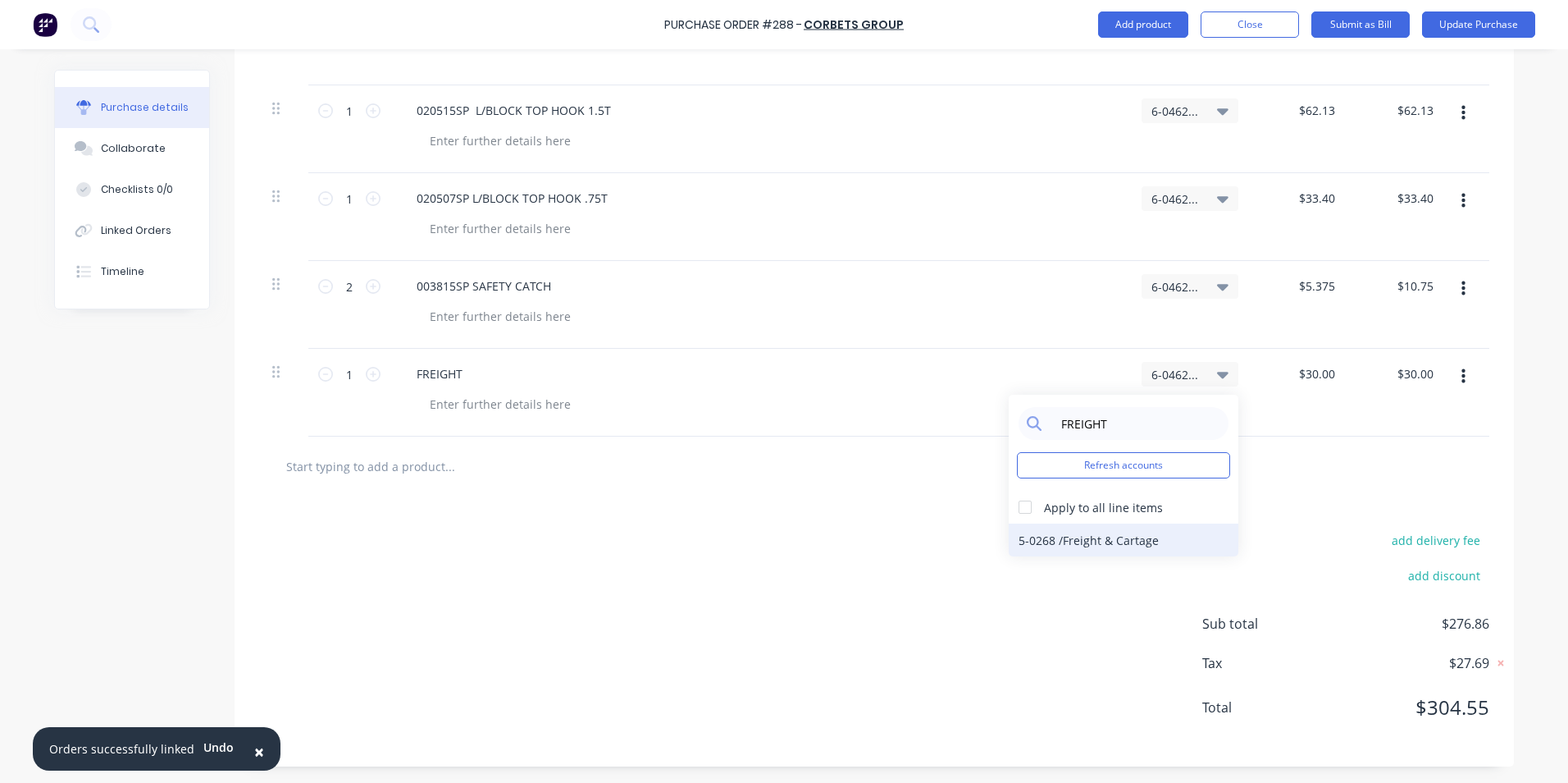
click at [1116, 534] on div "5-0268 / Freight & Cartage" at bounding box center [1123, 540] width 229 height 33
click at [1114, 535] on div "add delivery fee add discount Sub total $276.86 Tax $27.69 Total $304.55" at bounding box center [874, 631] width 1280 height 270
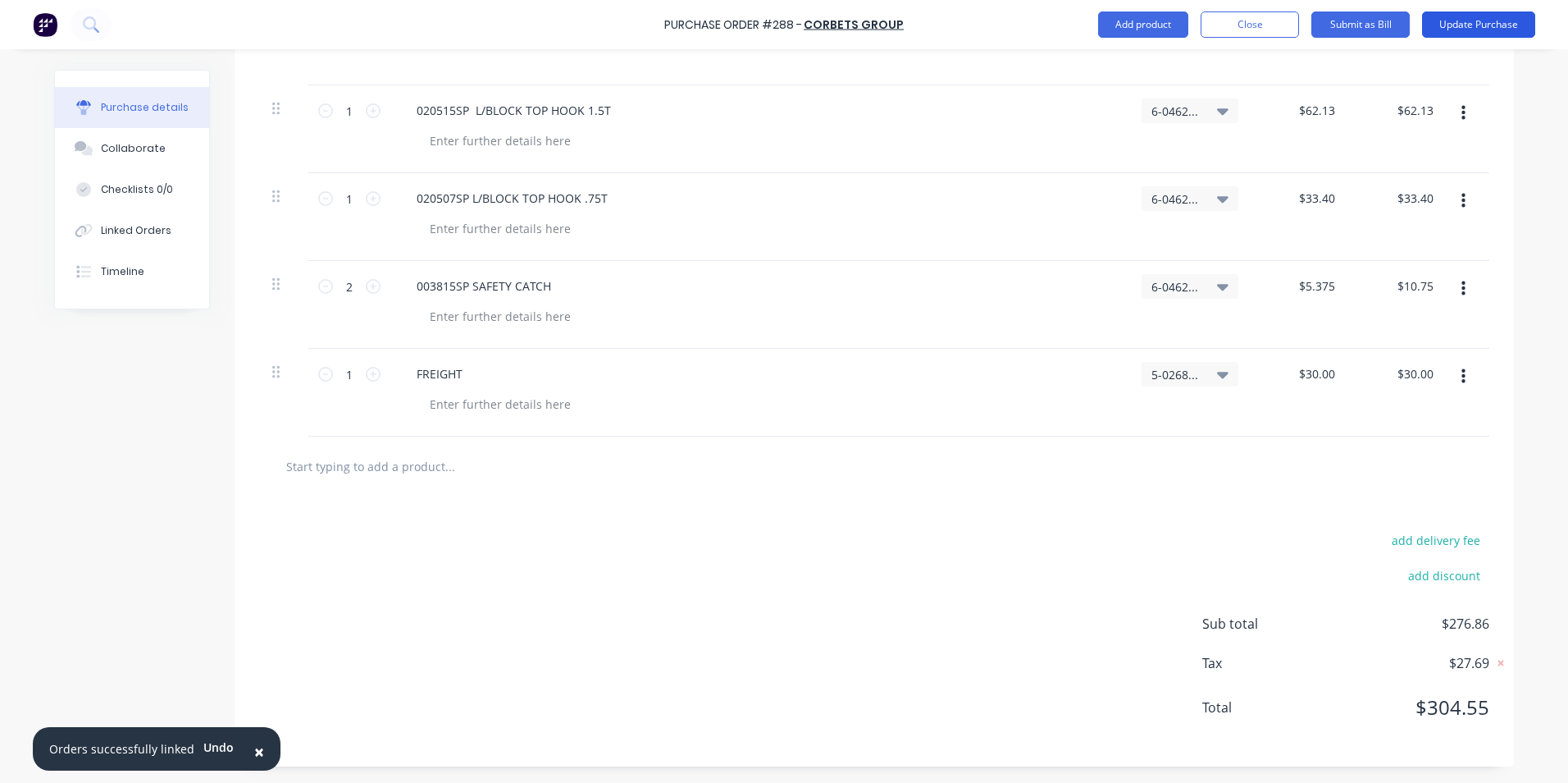
click at [1443, 22] on button "Update Purchase" at bounding box center [1479, 24] width 113 height 26
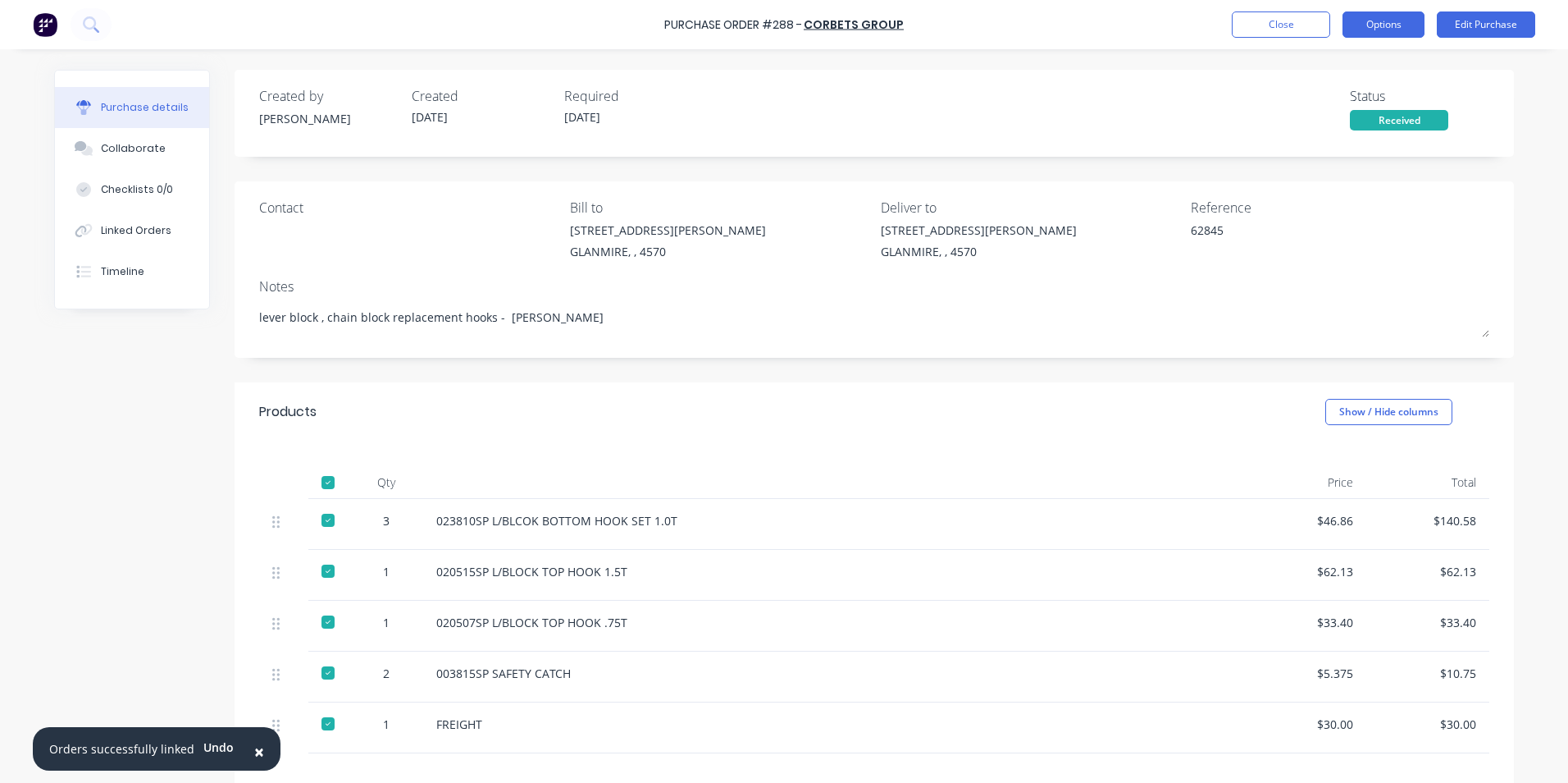
click at [1402, 18] on button "Options" at bounding box center [1384, 24] width 82 height 26
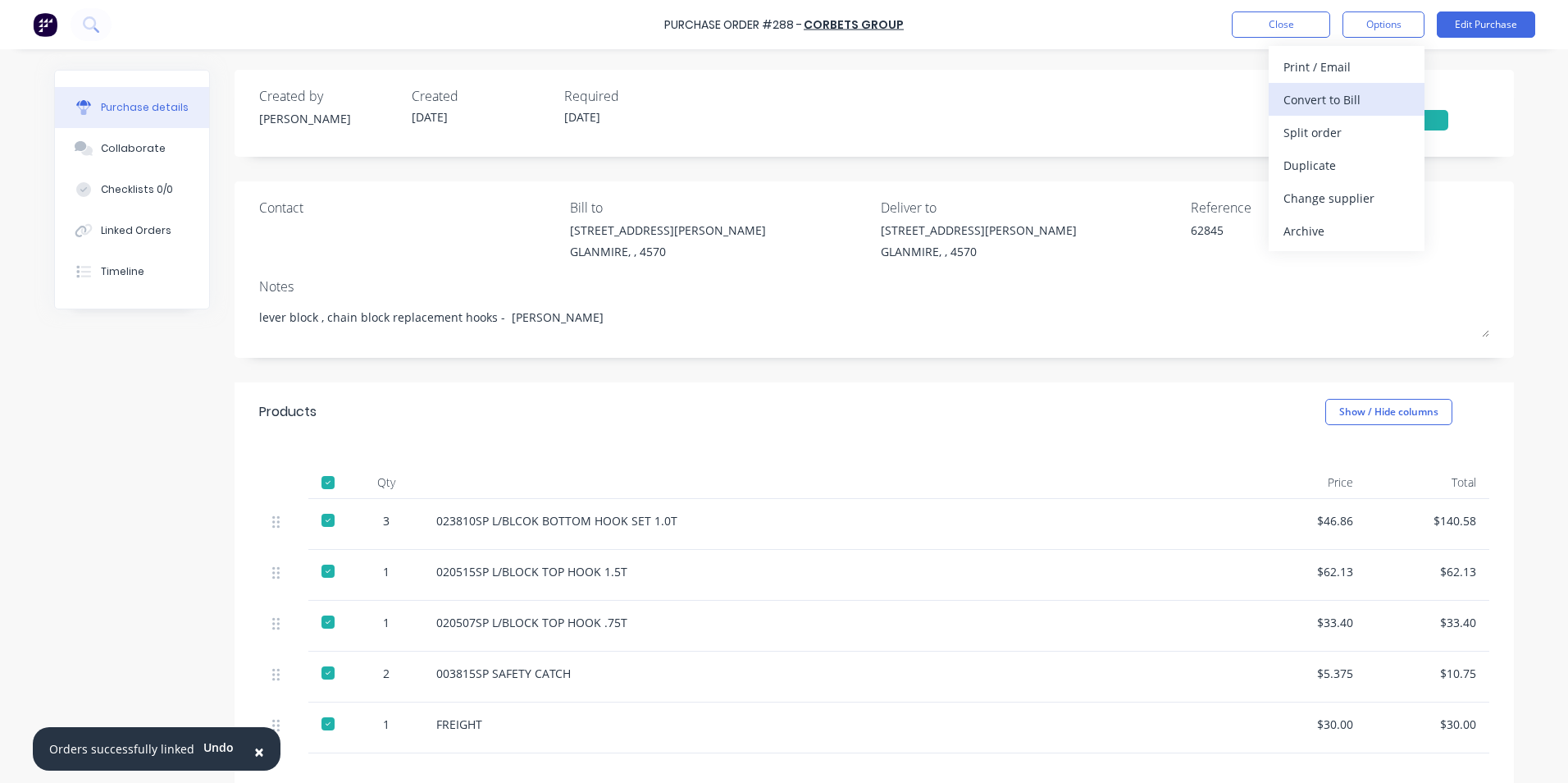
click at [1346, 102] on div "Convert to Bill" at bounding box center [1346, 99] width 126 height 23
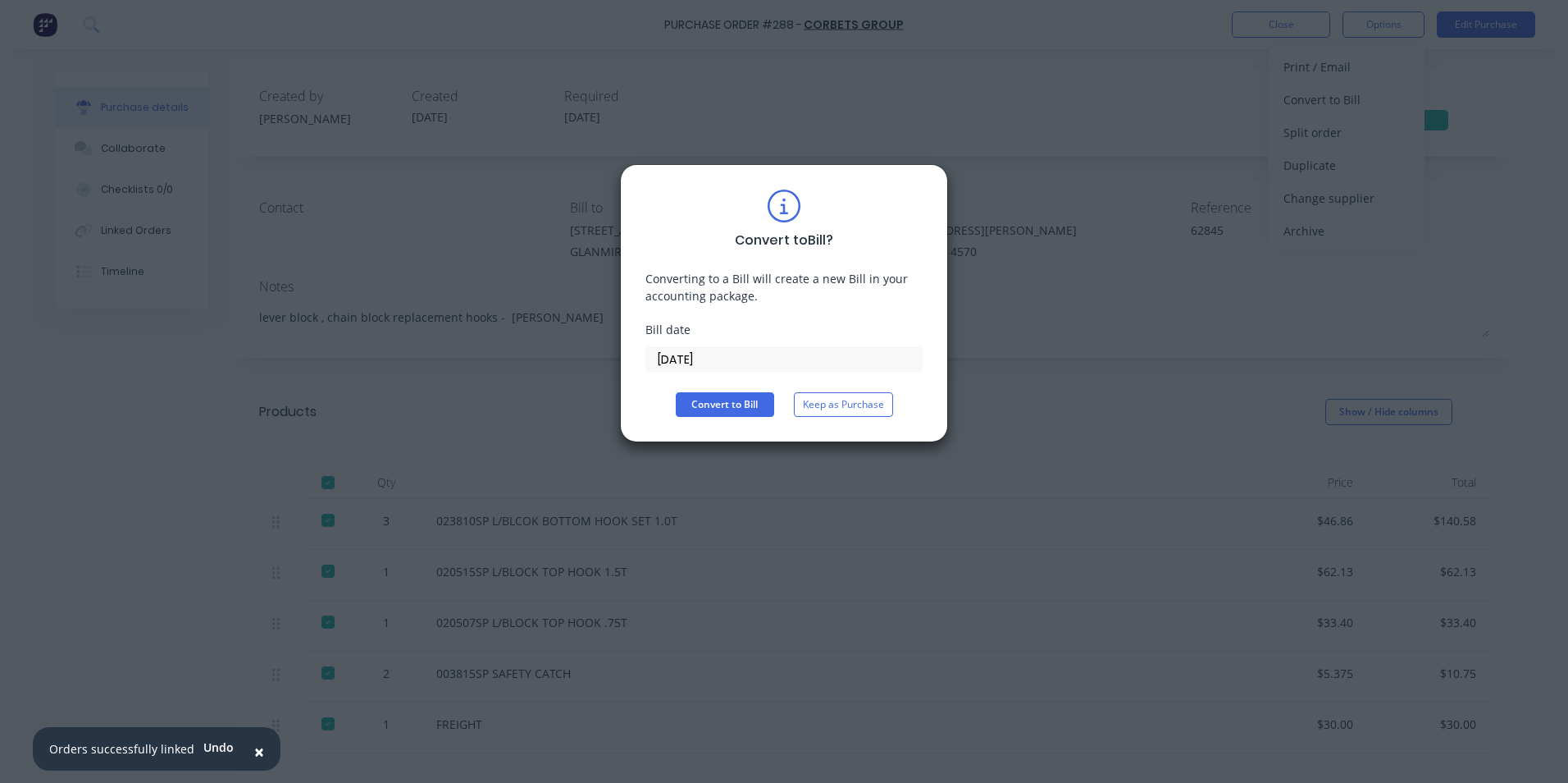
click at [873, 367] on input "[DATE]" at bounding box center [784, 359] width 275 height 24
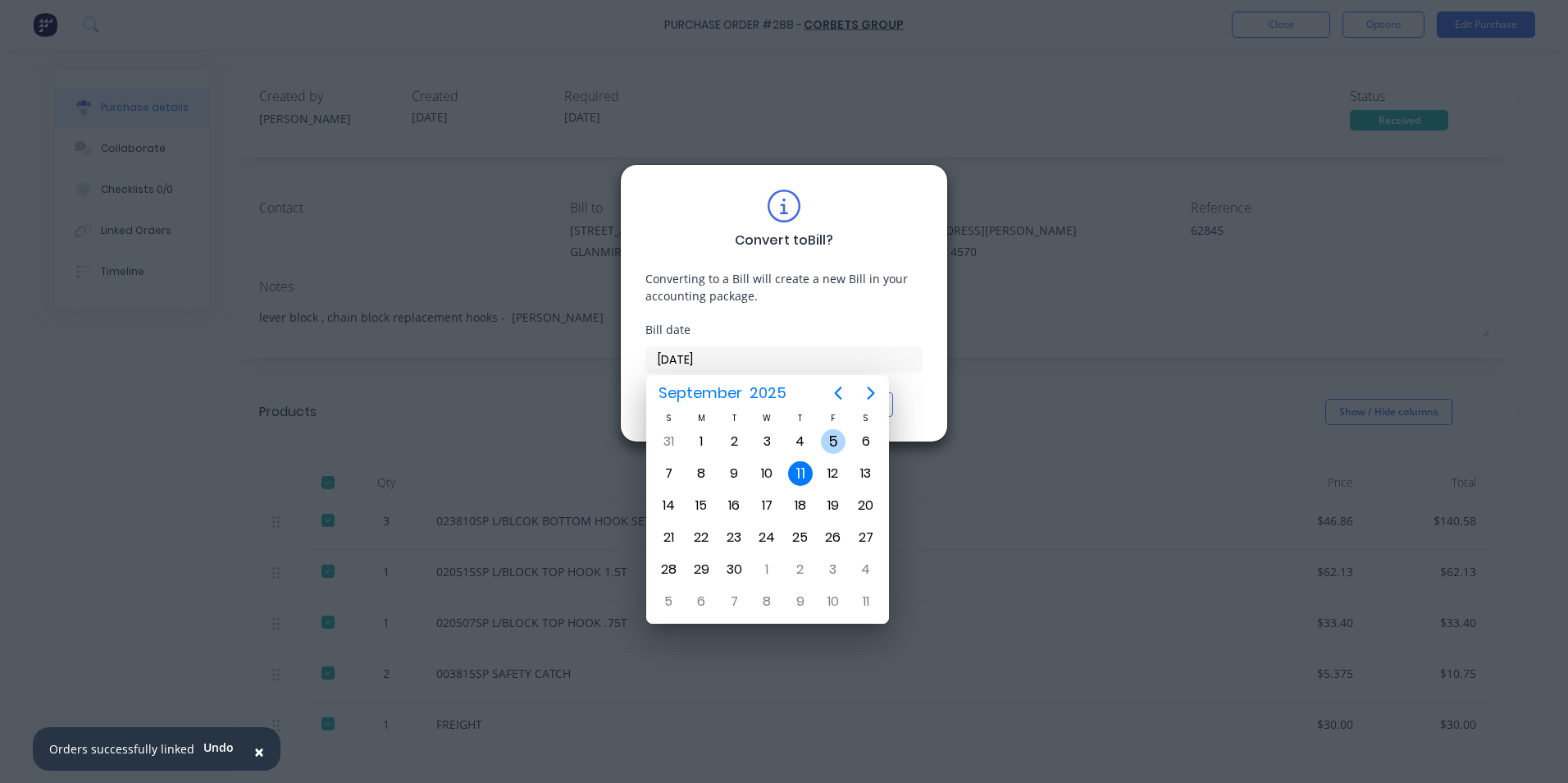
click at [833, 439] on div "5" at bounding box center [833, 441] width 24 height 24
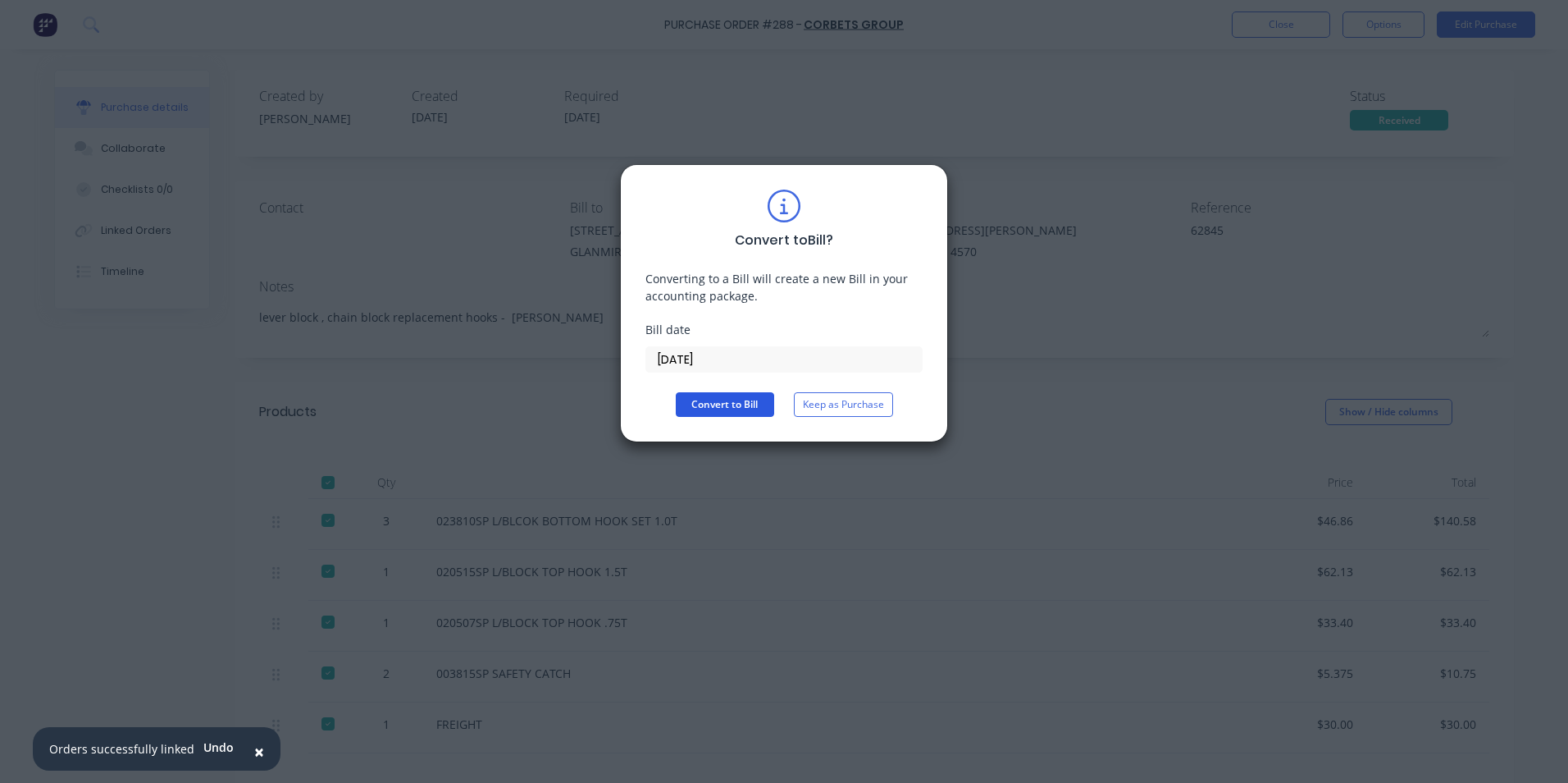
click at [756, 408] on button "Convert to Bill" at bounding box center [724, 404] width 98 height 24
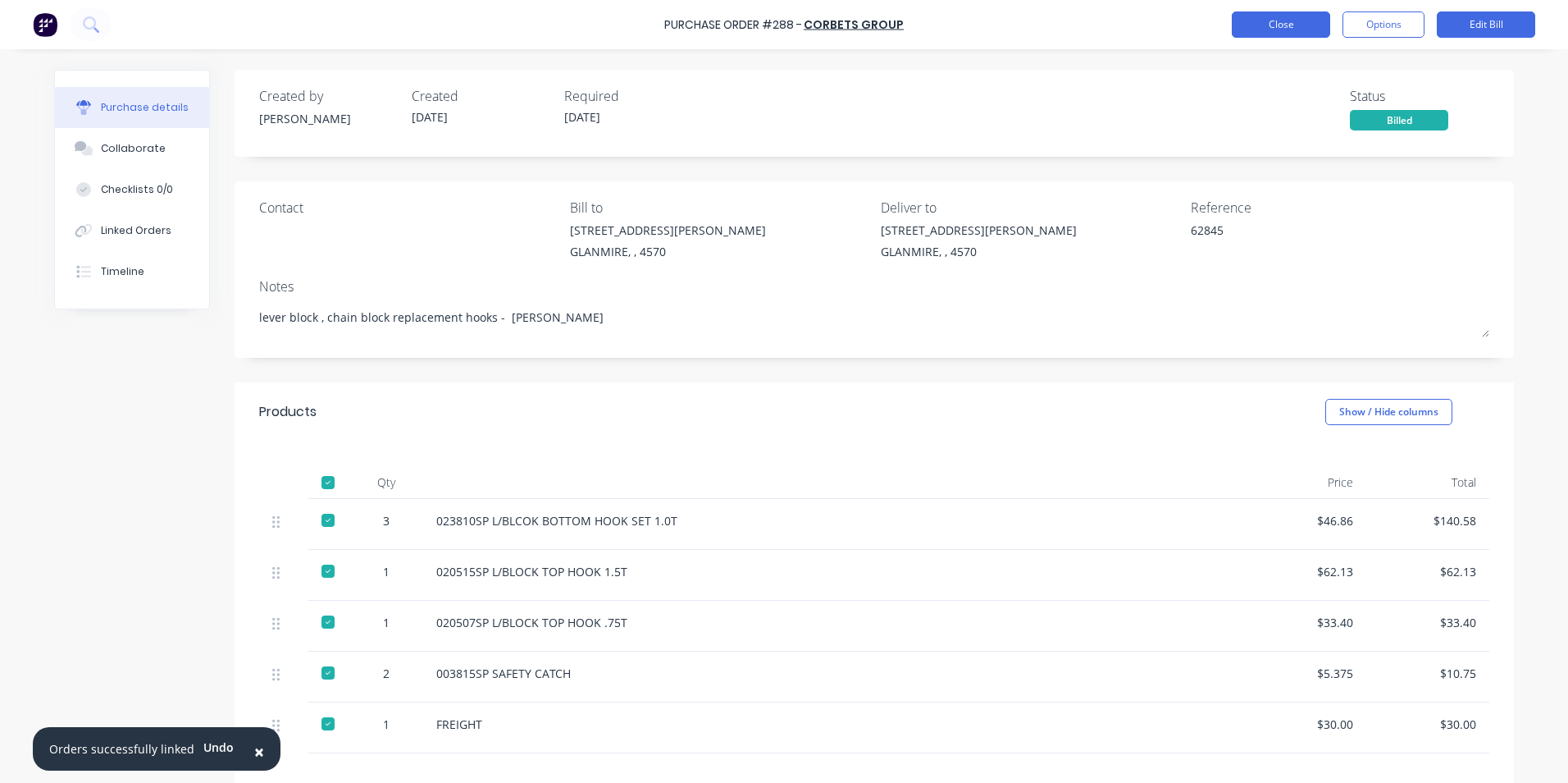
click at [1244, 23] on button "Close" at bounding box center [1280, 24] width 98 height 26
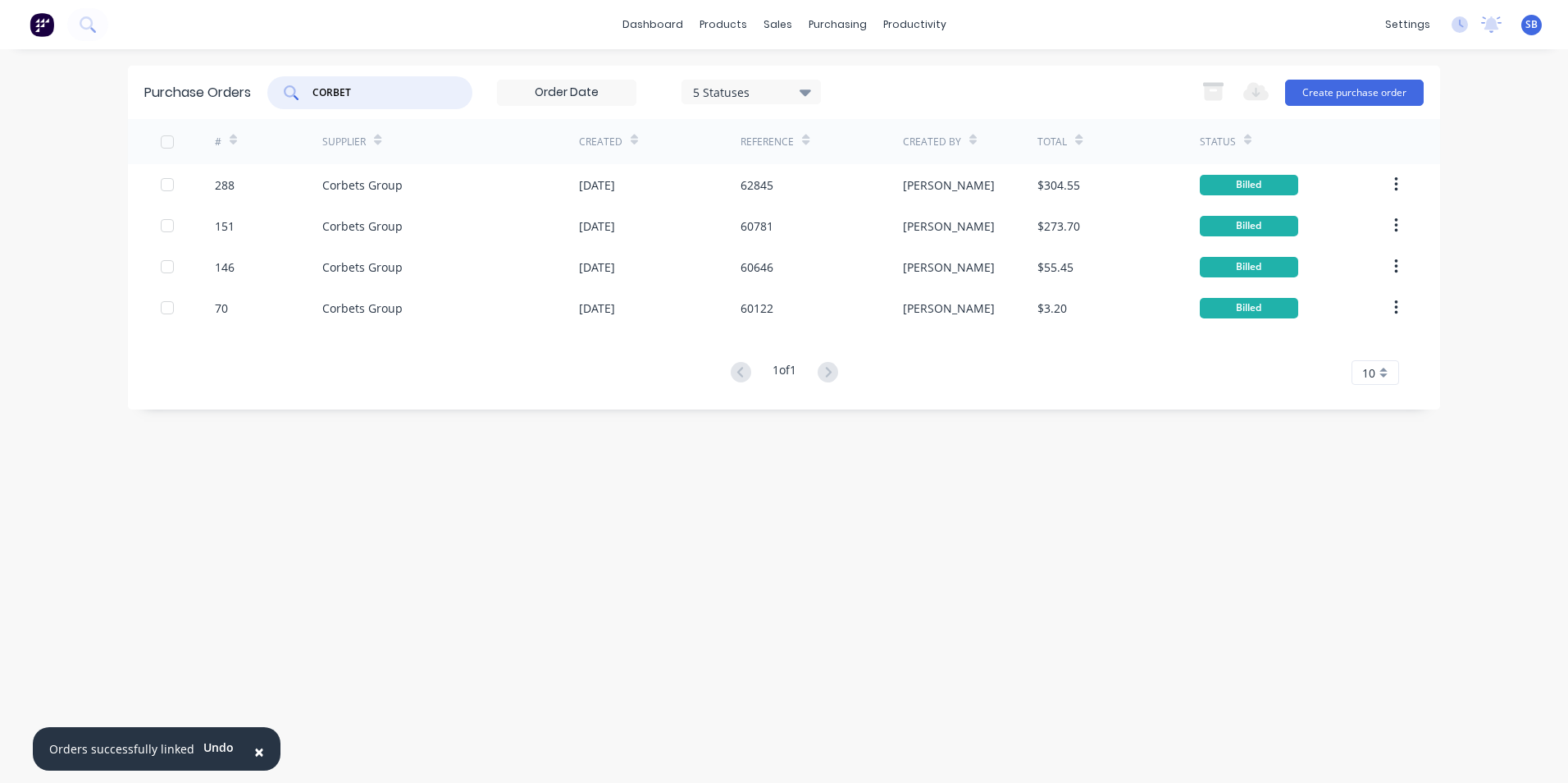
drag, startPoint x: 407, startPoint y: 94, endPoint x: 266, endPoint y: 83, distance: 141.4
click at [266, 83] on div "Purchase Orders CORBET 5 Statuses 5 Statuses Export to Excel (XLSX) Create purc…" at bounding box center [784, 92] width 1313 height 53
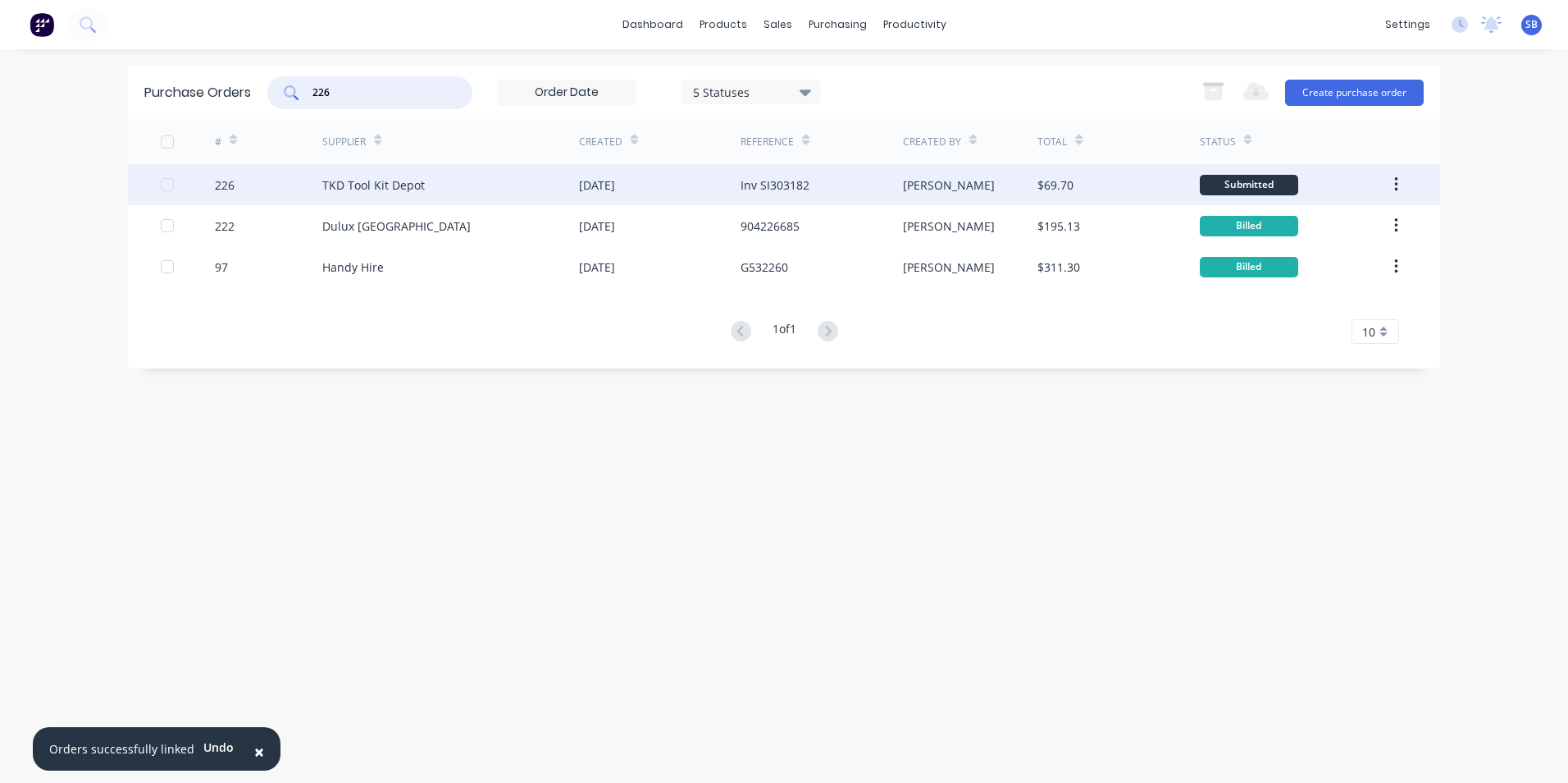
click at [978, 181] on div "[PERSON_NAME]" at bounding box center [971, 184] width 136 height 41
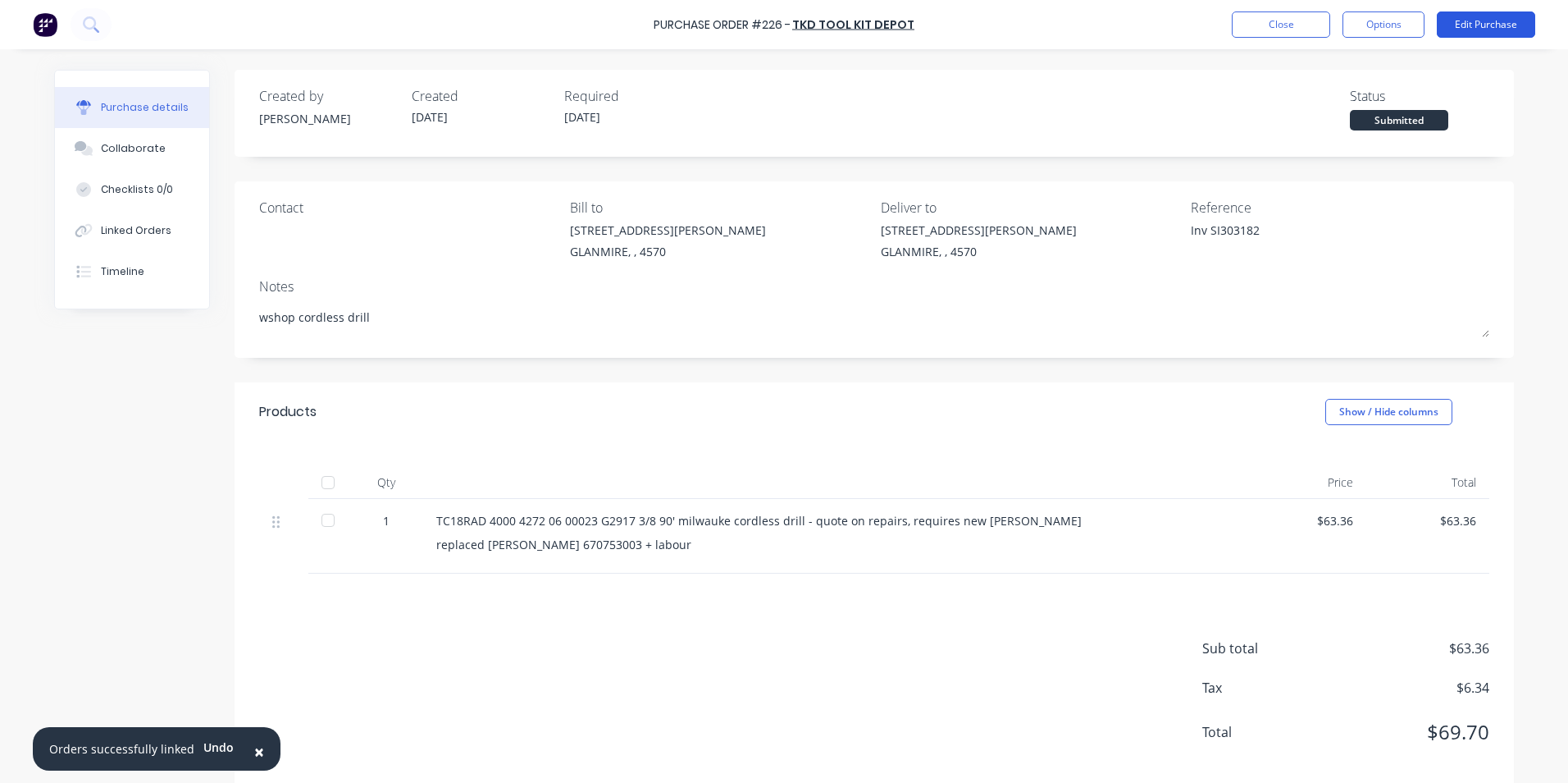
click at [1475, 22] on button "Edit Purchase" at bounding box center [1485, 24] width 98 height 26
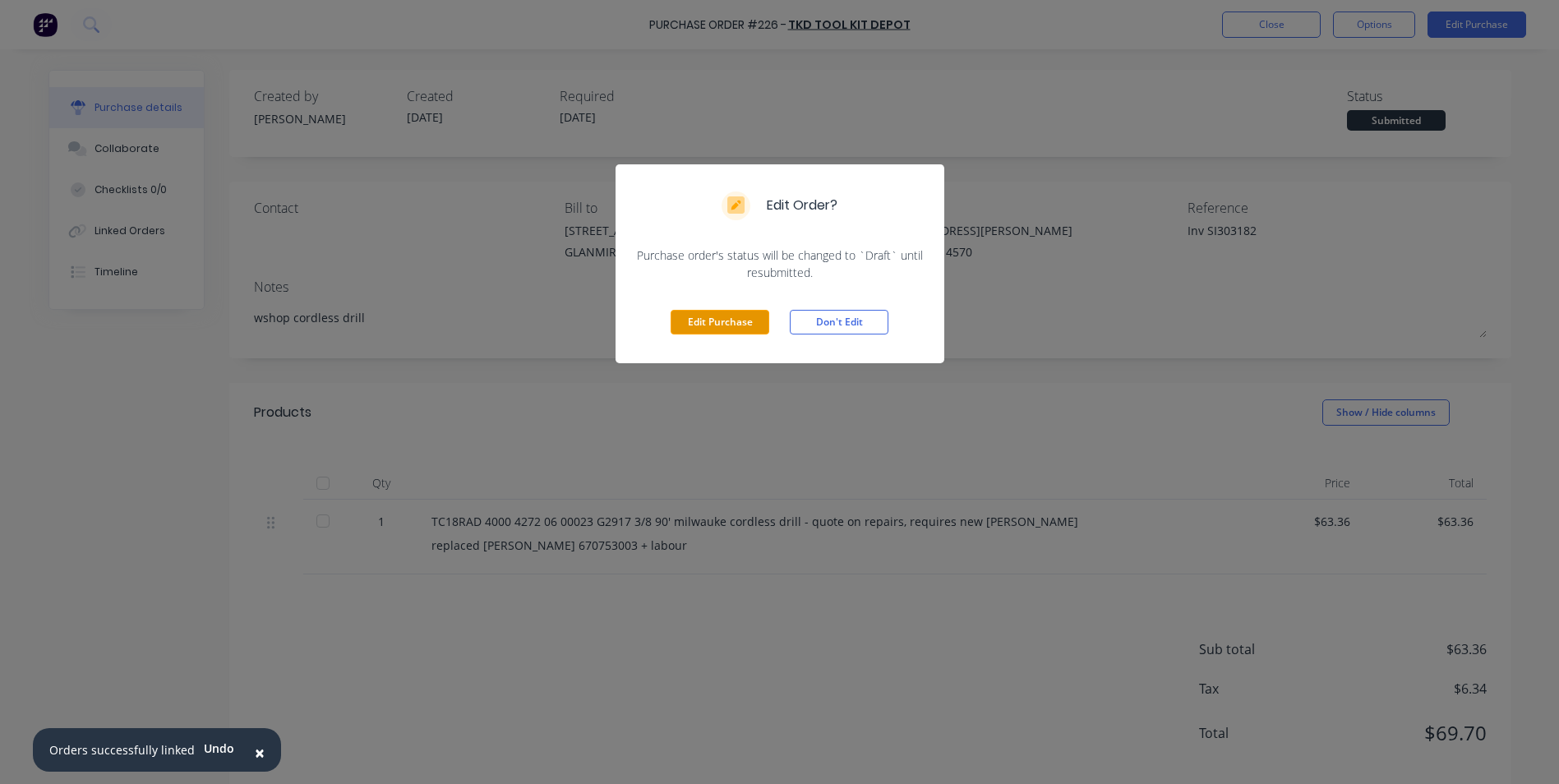
click at [687, 327] on button "Edit Purchase" at bounding box center [720, 322] width 98 height 24
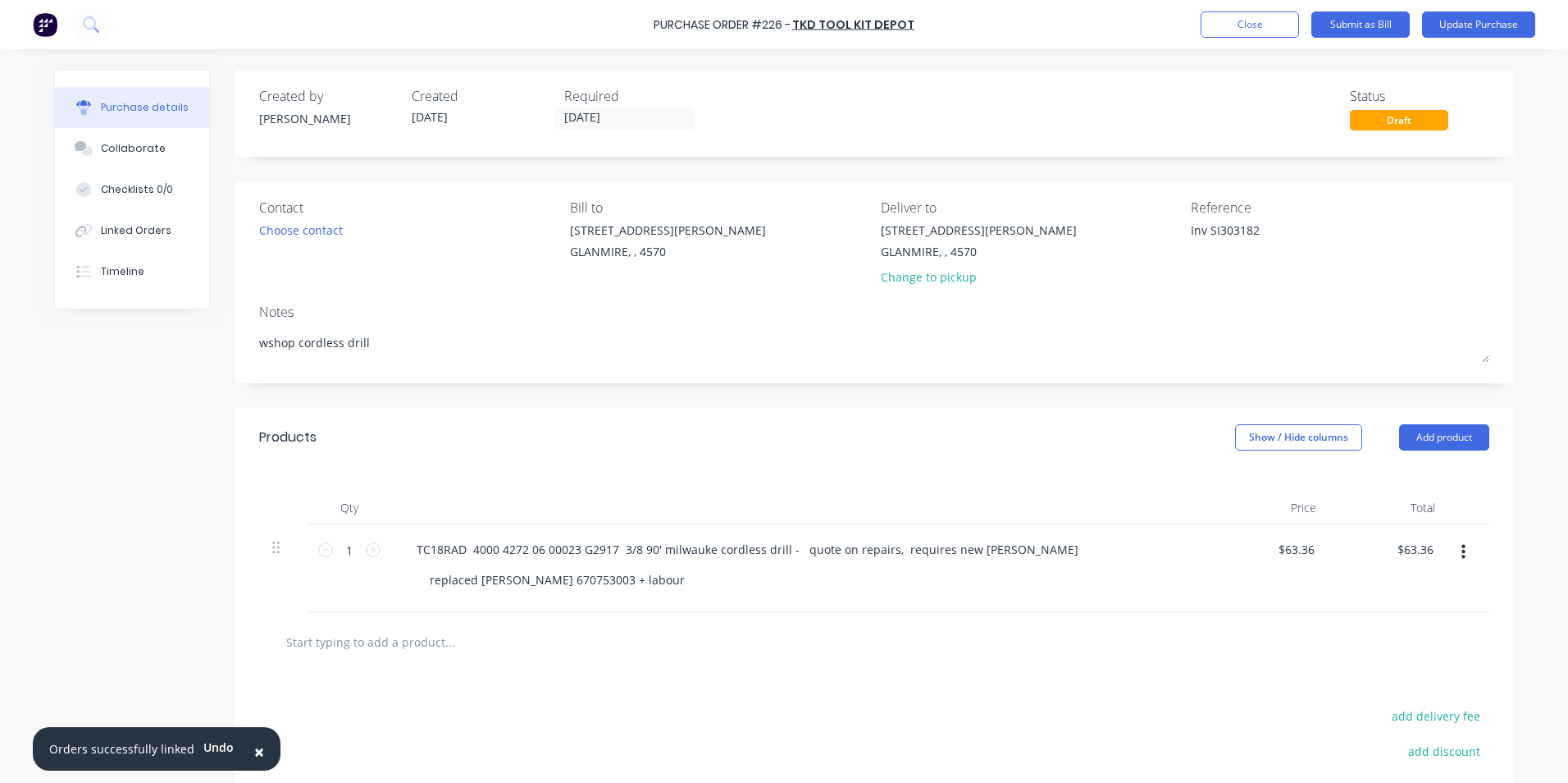
drag, startPoint x: 1205, startPoint y: 231, endPoint x: 1167, endPoint y: 231, distance: 38.0
click at [1167, 231] on div "Contact Choose contact [PERSON_NAME] to [STREET_ADDRESS][PERSON_NAME] Deliver t…" at bounding box center [874, 246] width 1230 height 96
click at [635, 126] on input "[DATE]" at bounding box center [625, 119] width 138 height 21
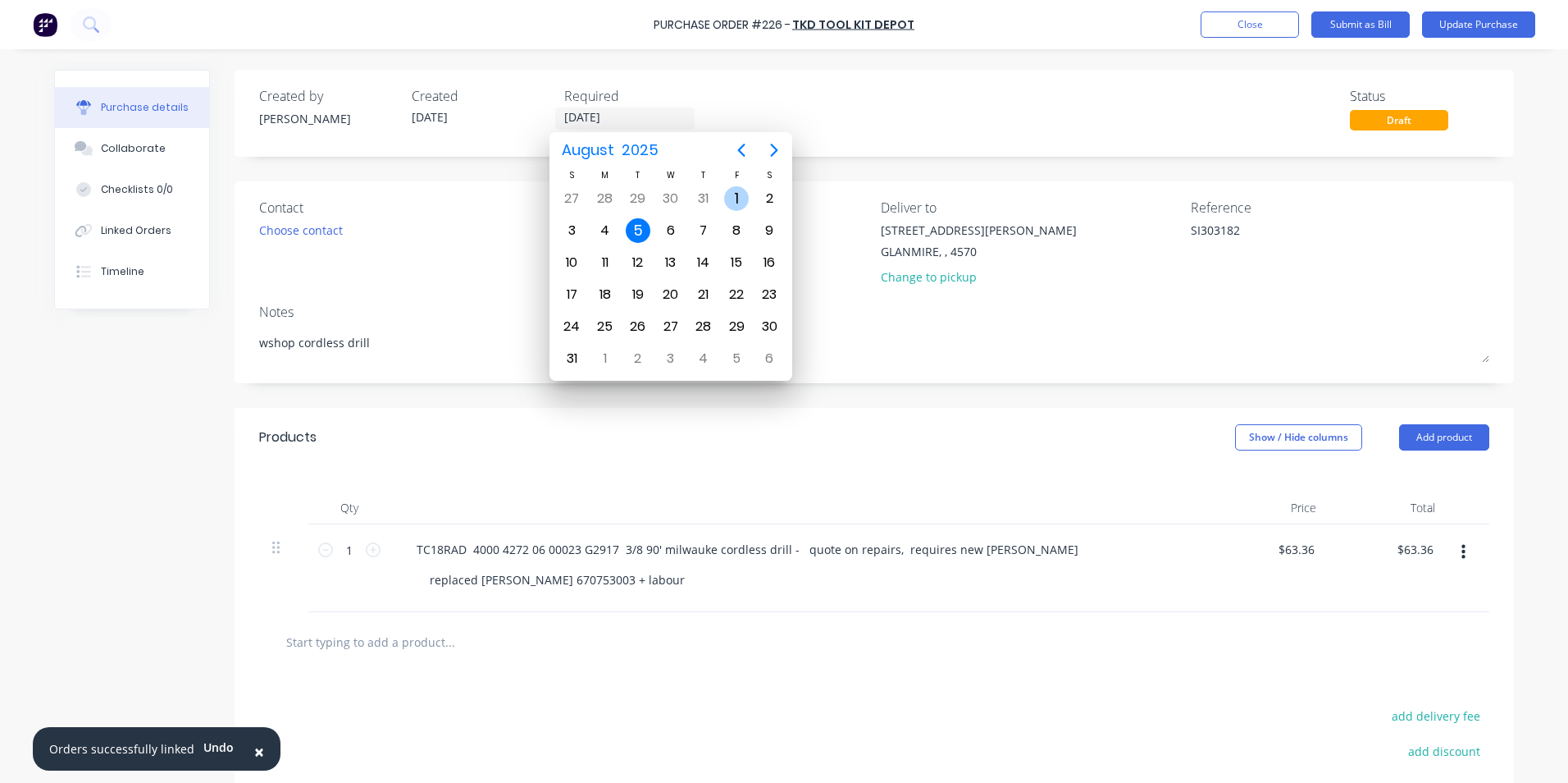
click at [731, 191] on div "1" at bounding box center [737, 198] width 24 height 24
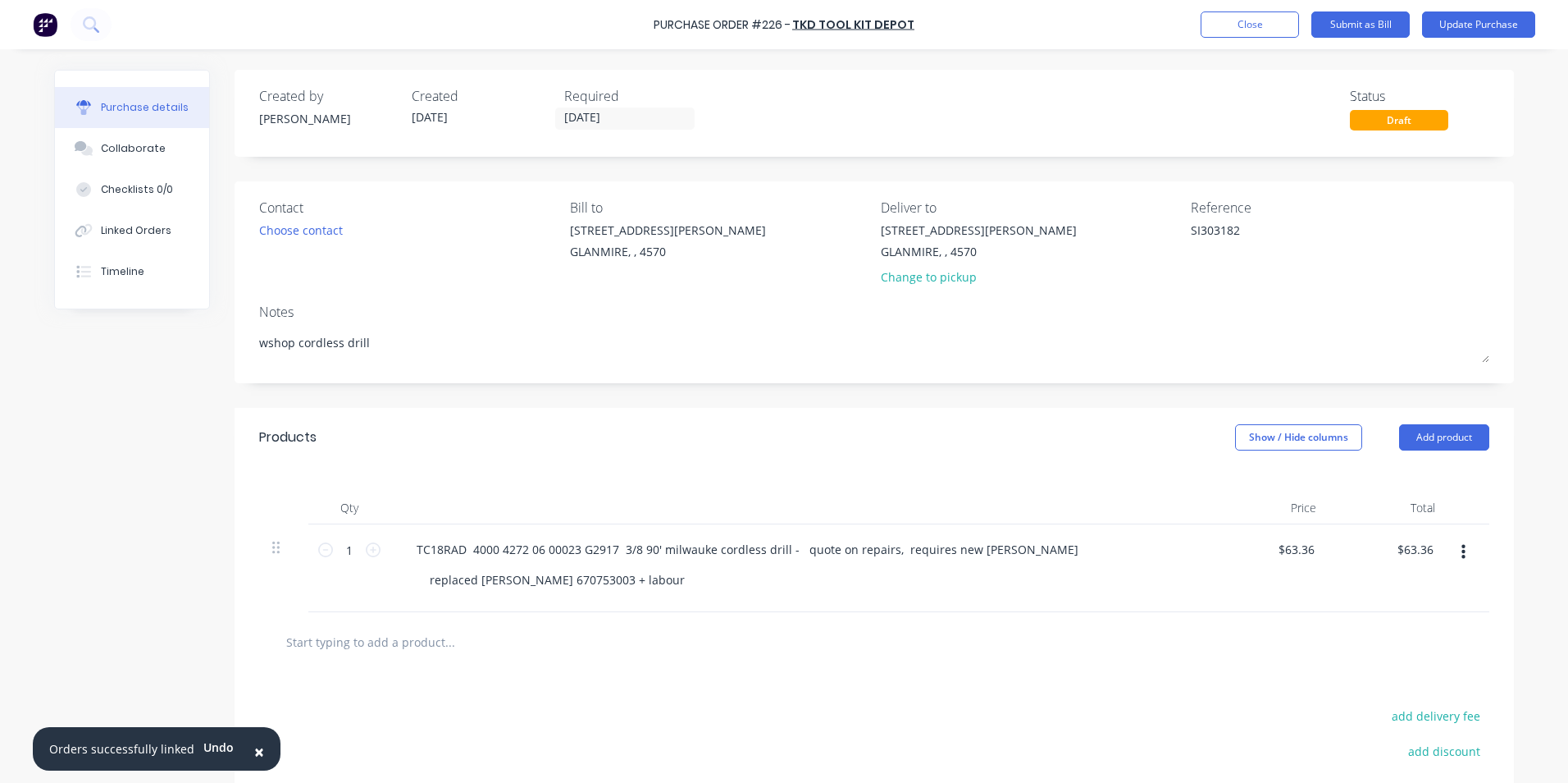
click at [747, 315] on div "Notes" at bounding box center [874, 311] width 1230 height 20
click at [632, 115] on input "[DATE]" at bounding box center [625, 119] width 138 height 21
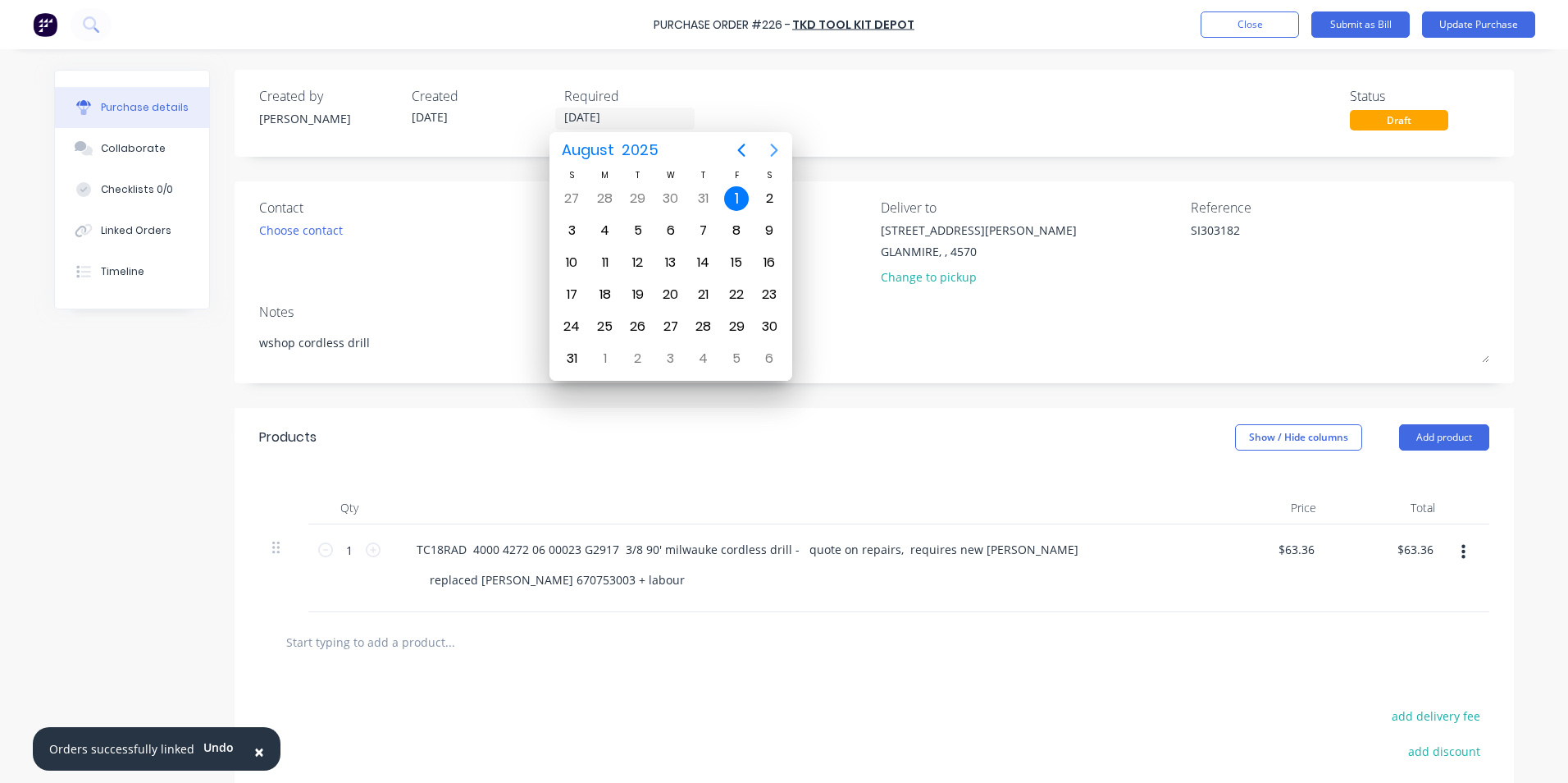
click at [772, 147] on icon "Next page" at bounding box center [774, 149] width 20 height 20
click at [609, 195] on div "1" at bounding box center [605, 198] width 24 height 24
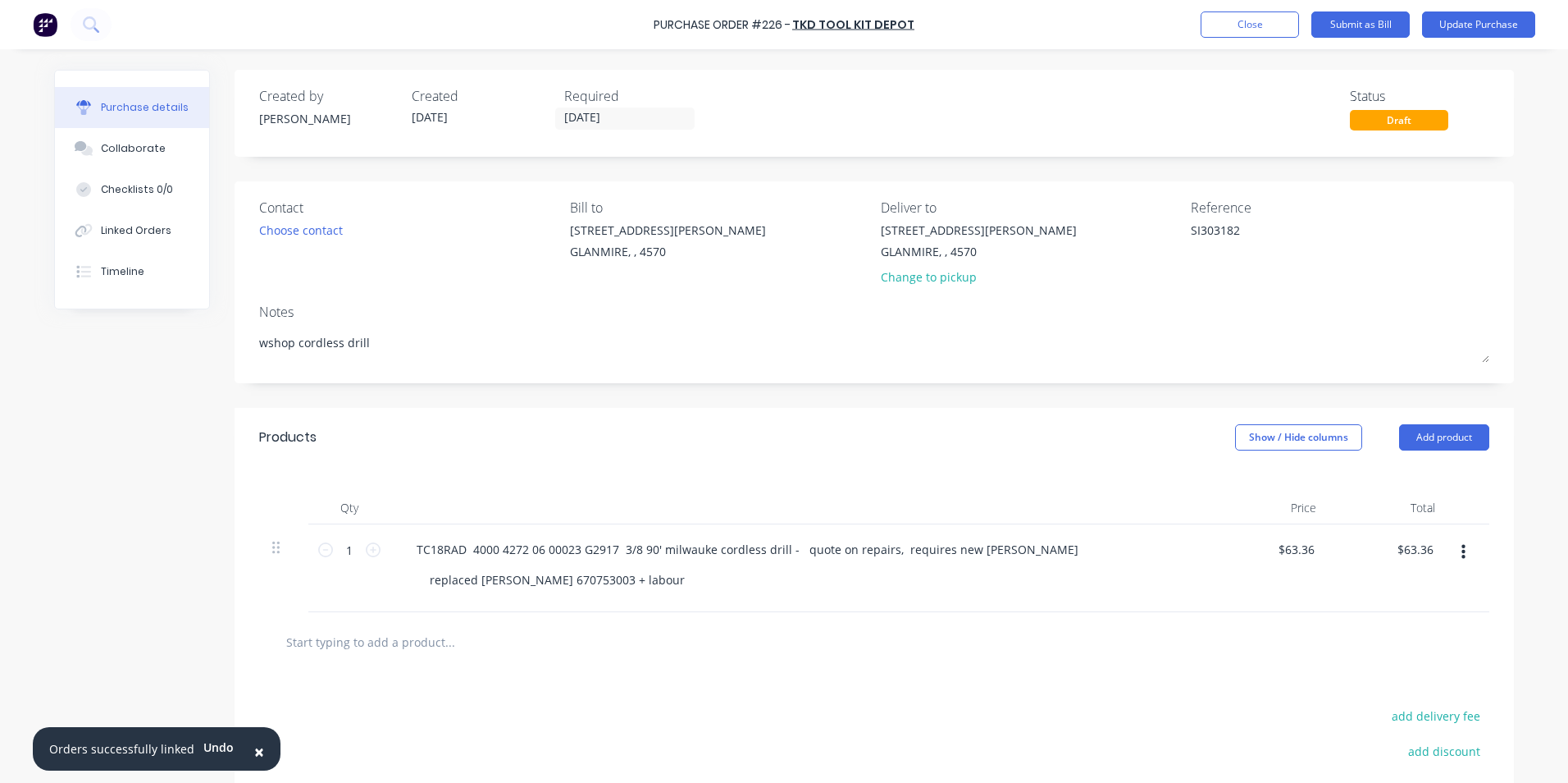
click at [404, 227] on div "Choose contact" at bounding box center [408, 230] width 299 height 17
click at [1321, 440] on button "Show / Hide columns" at bounding box center [1299, 437] width 127 height 26
click at [1238, 487] on span at bounding box center [1241, 491] width 14 height 14
click at [1234, 484] on input "Account" at bounding box center [1234, 484] width 0 height 0
click at [1184, 552] on span "Tools & Hware-W/S Consum" at bounding box center [1176, 550] width 50 height 17
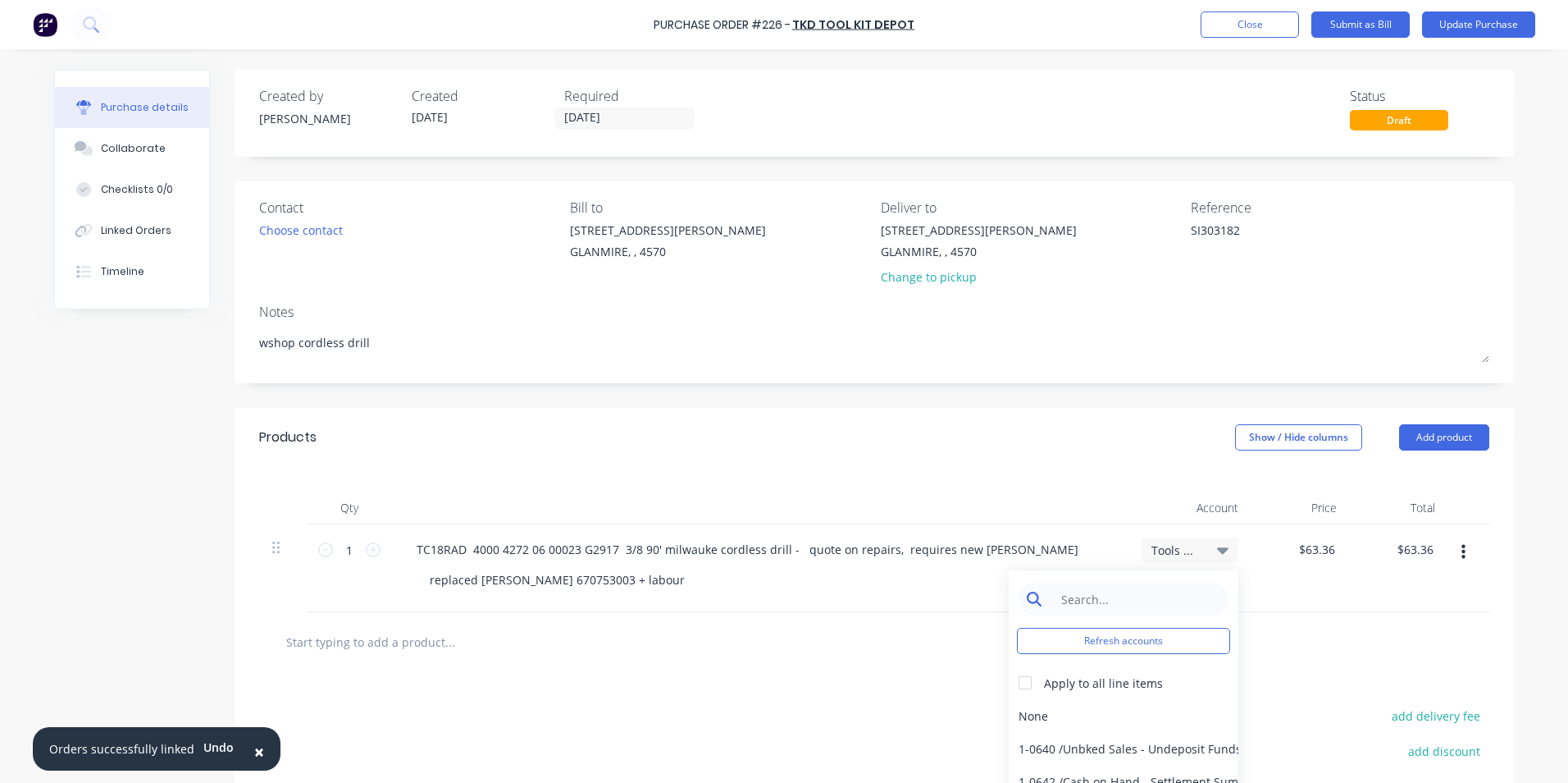
click at [1108, 596] on input at bounding box center [1136, 599] width 169 height 33
drag, startPoint x: 1138, startPoint y: 709, endPoint x: 1207, endPoint y: 659, distance: 85.2
click at [1140, 709] on div "6-0462 / Tools & Hware-W/S Consum" at bounding box center [1123, 716] width 229 height 33
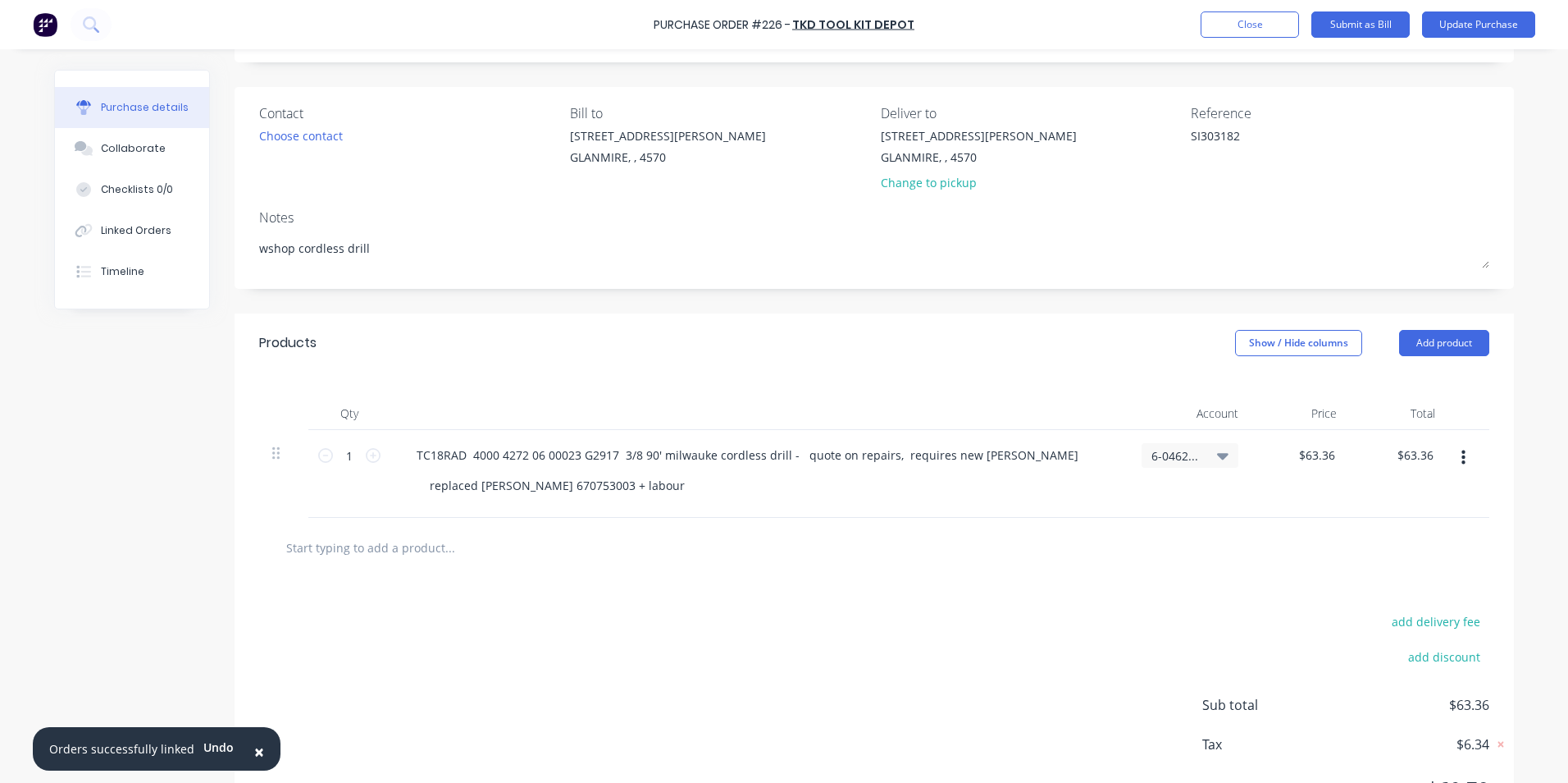
scroll to position [176, 0]
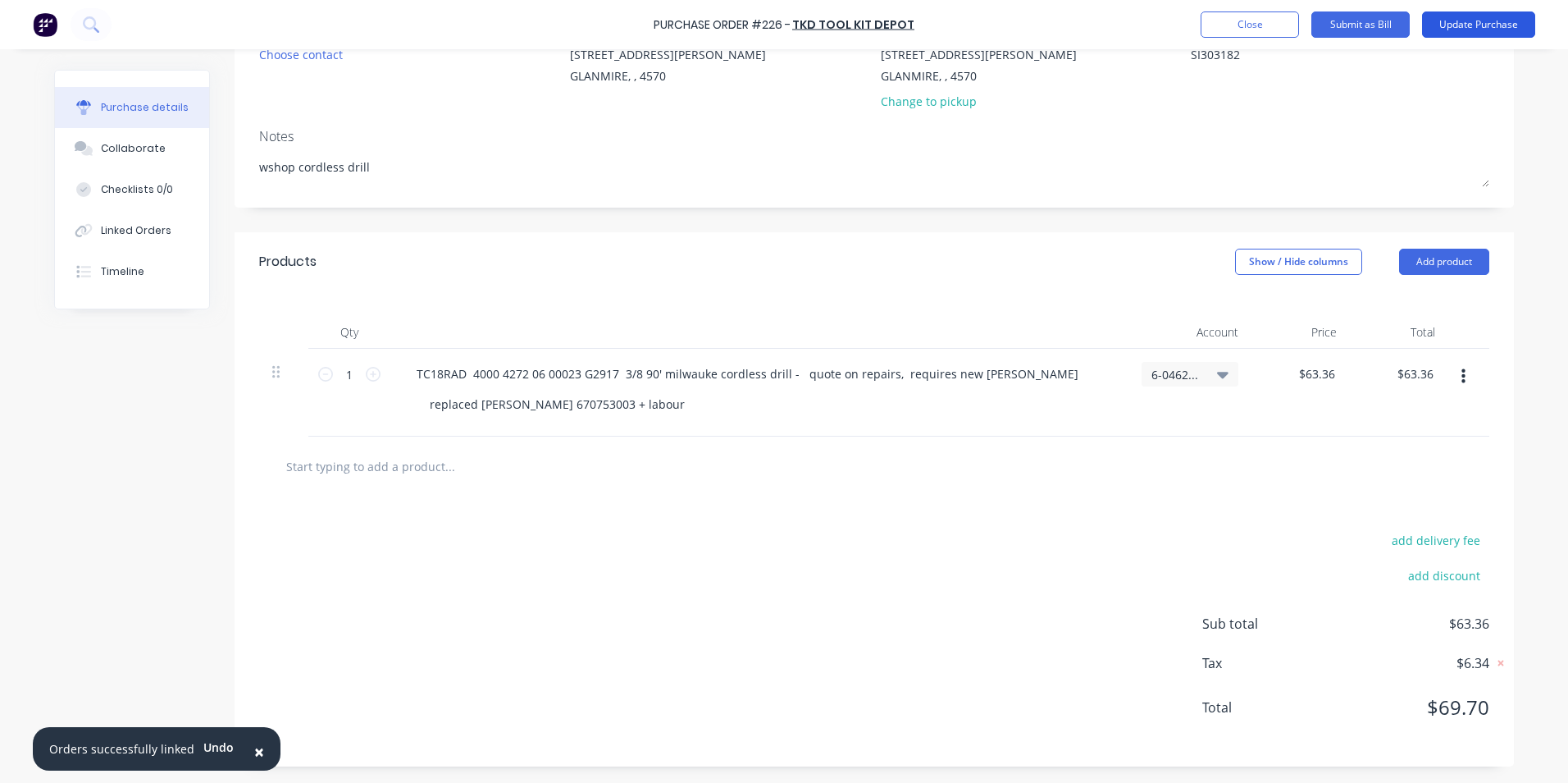
click at [1464, 22] on button "Update Purchase" at bounding box center [1479, 24] width 113 height 26
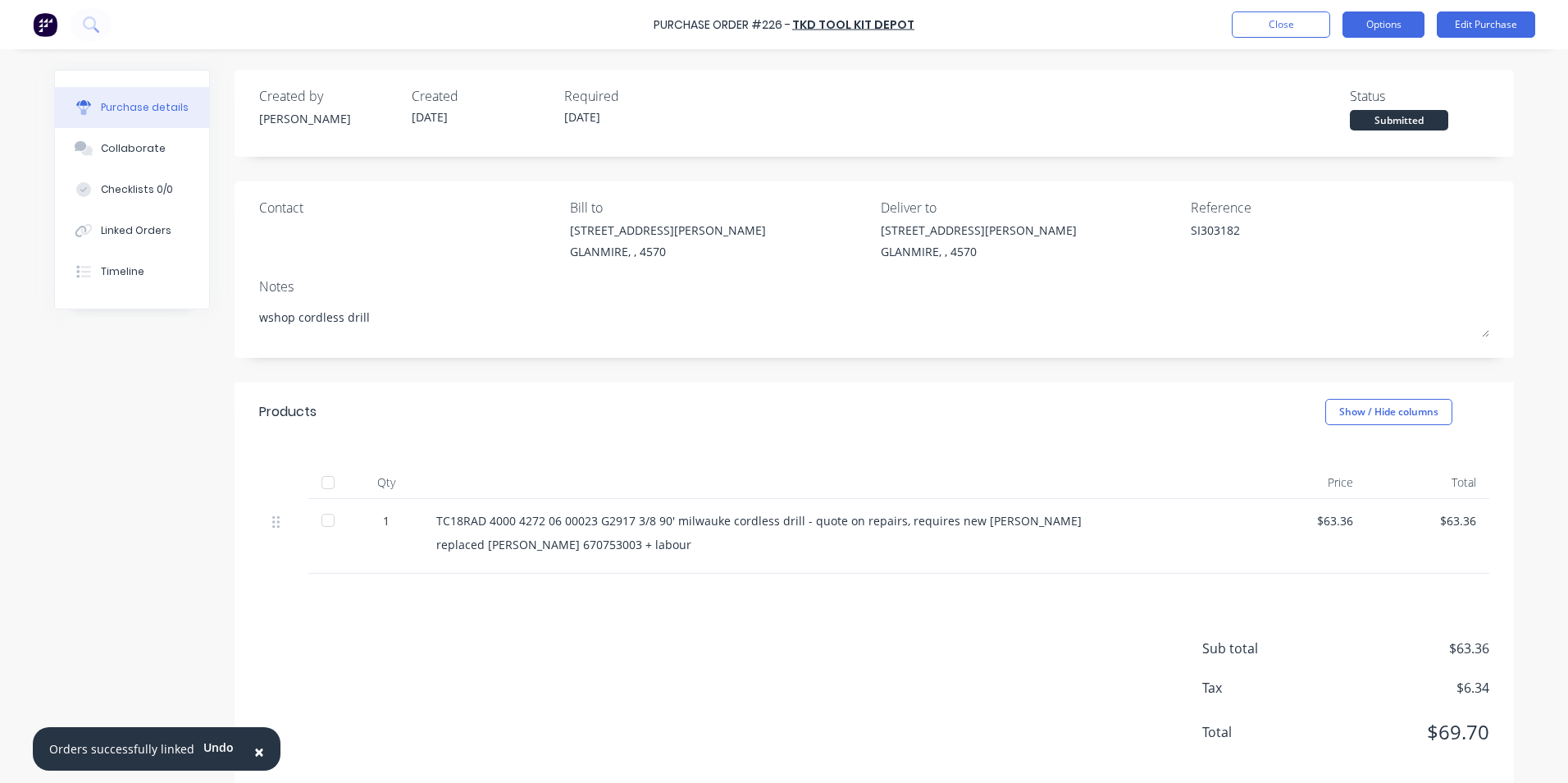
click at [1386, 30] on button "Options" at bounding box center [1384, 24] width 82 height 26
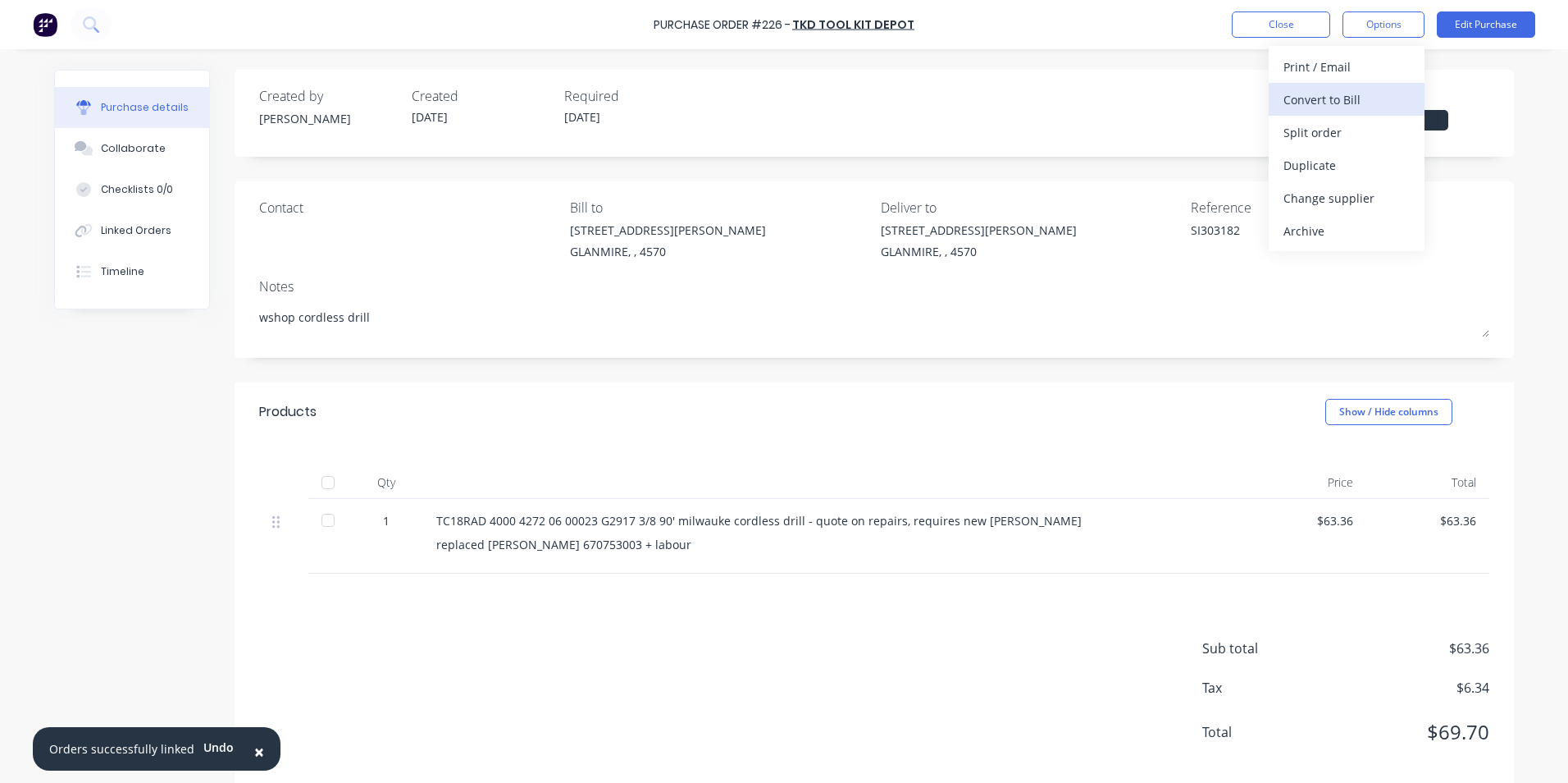
click at [1319, 99] on div "Convert to Bill" at bounding box center [1346, 99] width 126 height 23
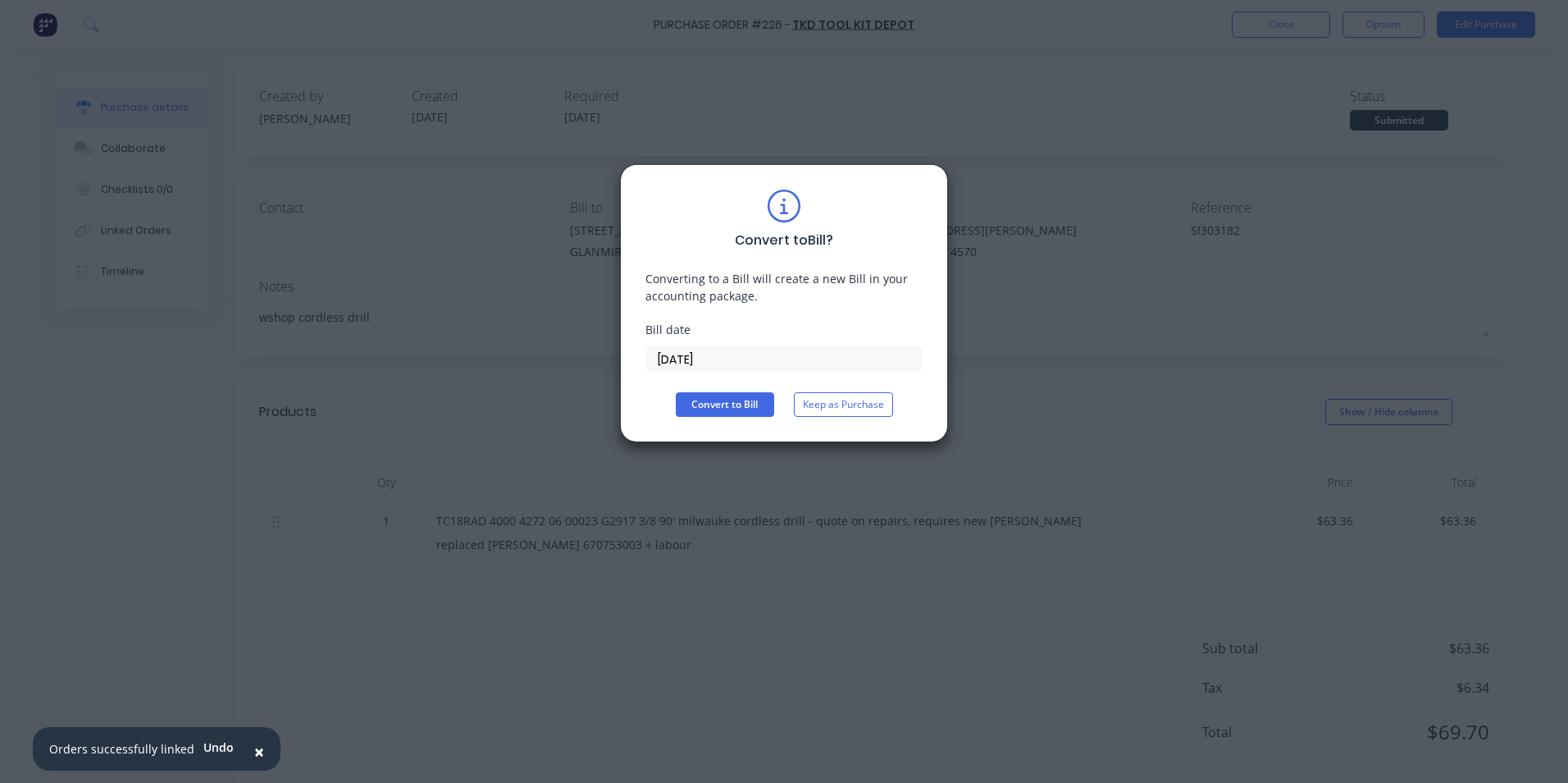
click at [747, 361] on input "[DATE]" at bounding box center [784, 359] width 275 height 24
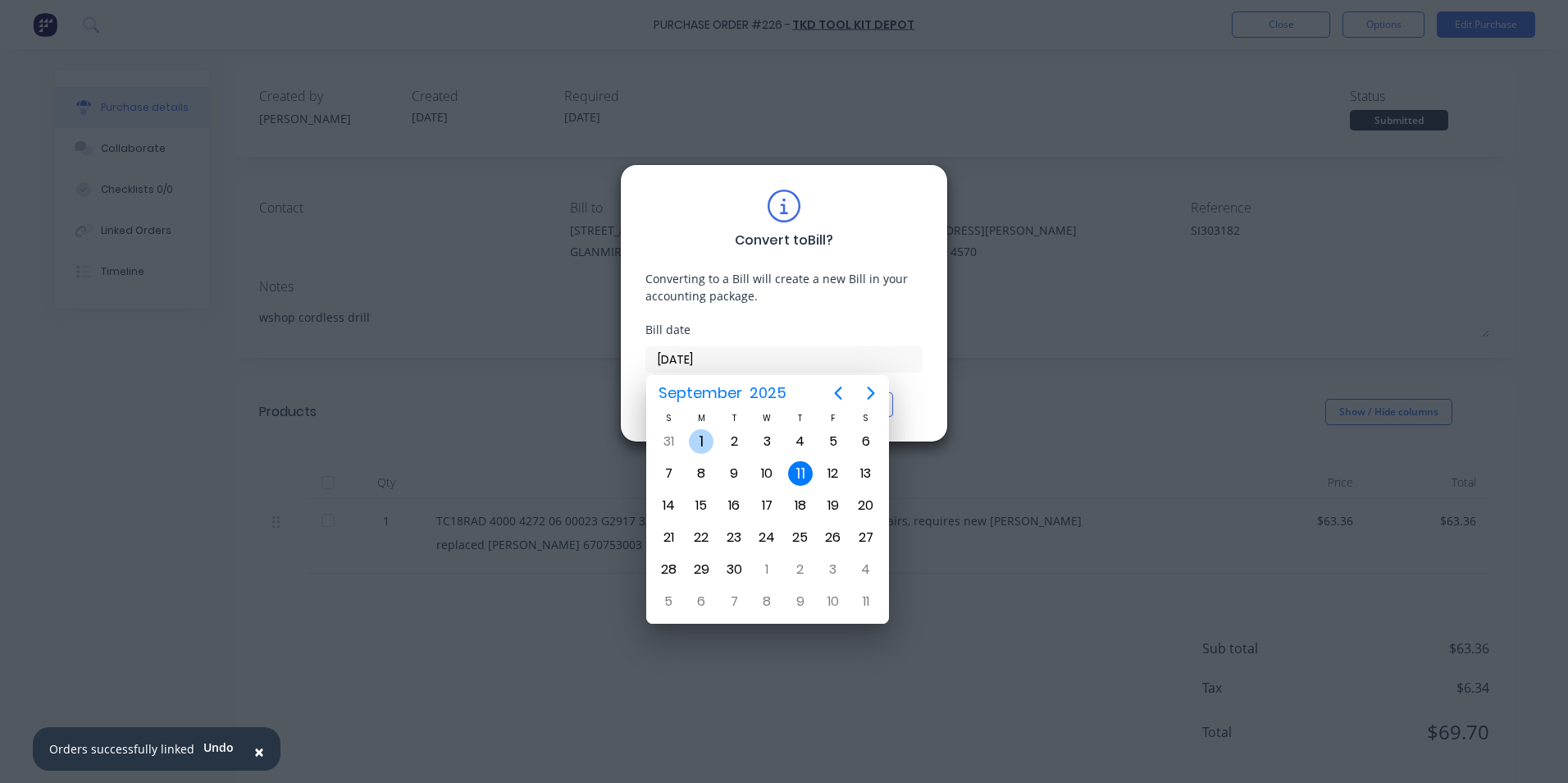
click at [707, 437] on div "1" at bounding box center [701, 441] width 24 height 24
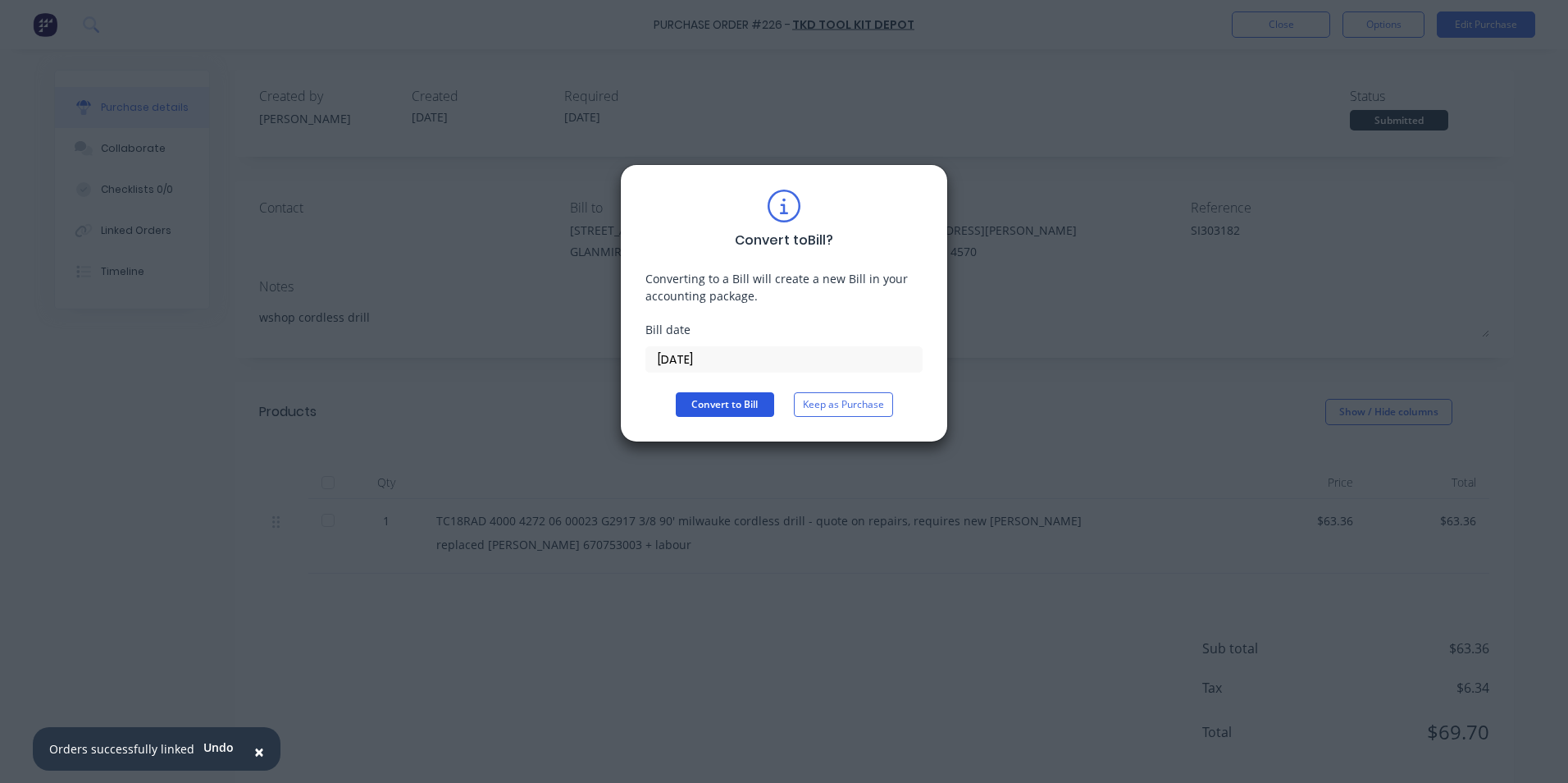
click at [713, 405] on button "Convert to Bill" at bounding box center [724, 404] width 98 height 24
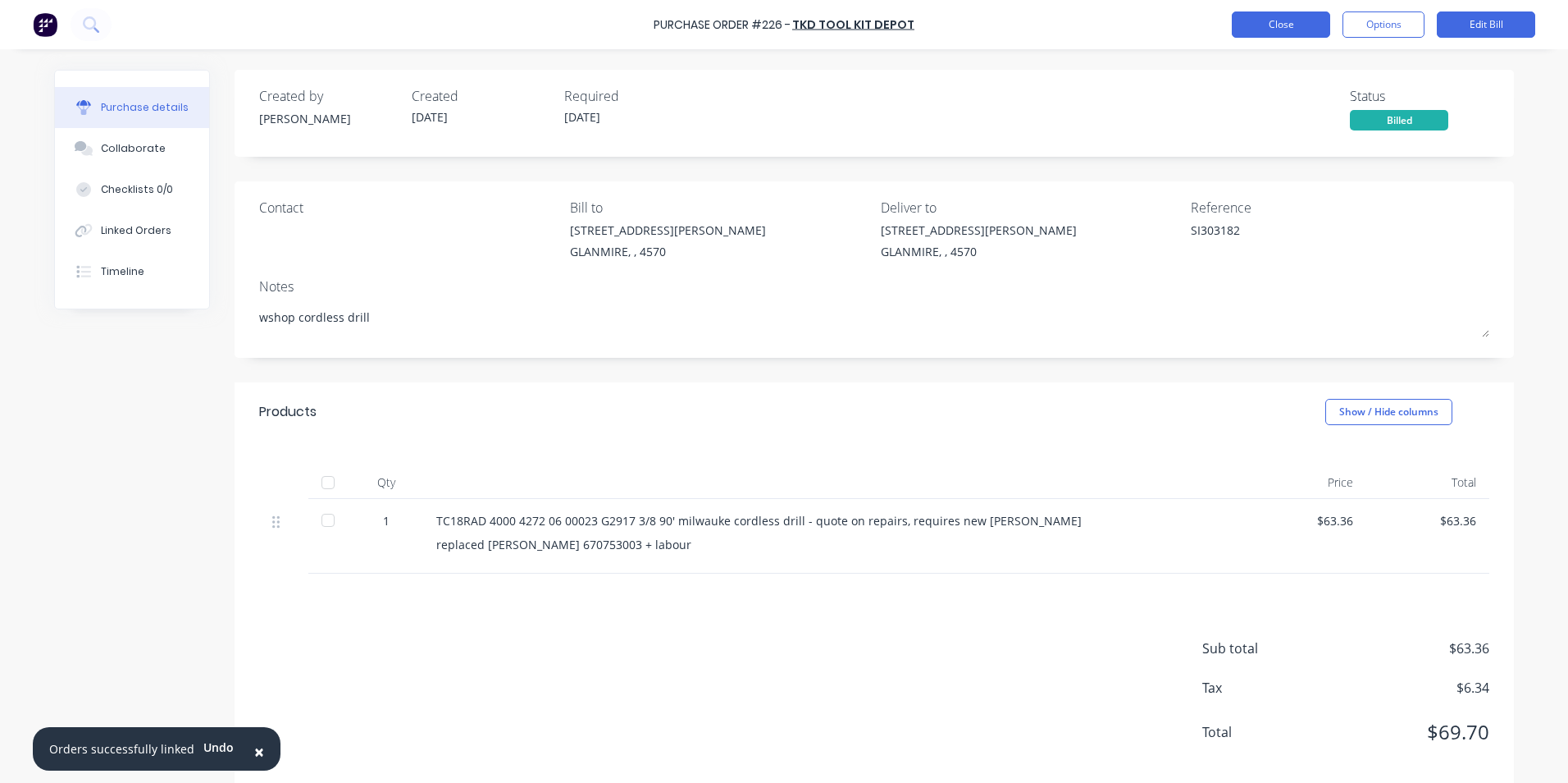
click at [1274, 17] on button "Close" at bounding box center [1280, 24] width 98 height 26
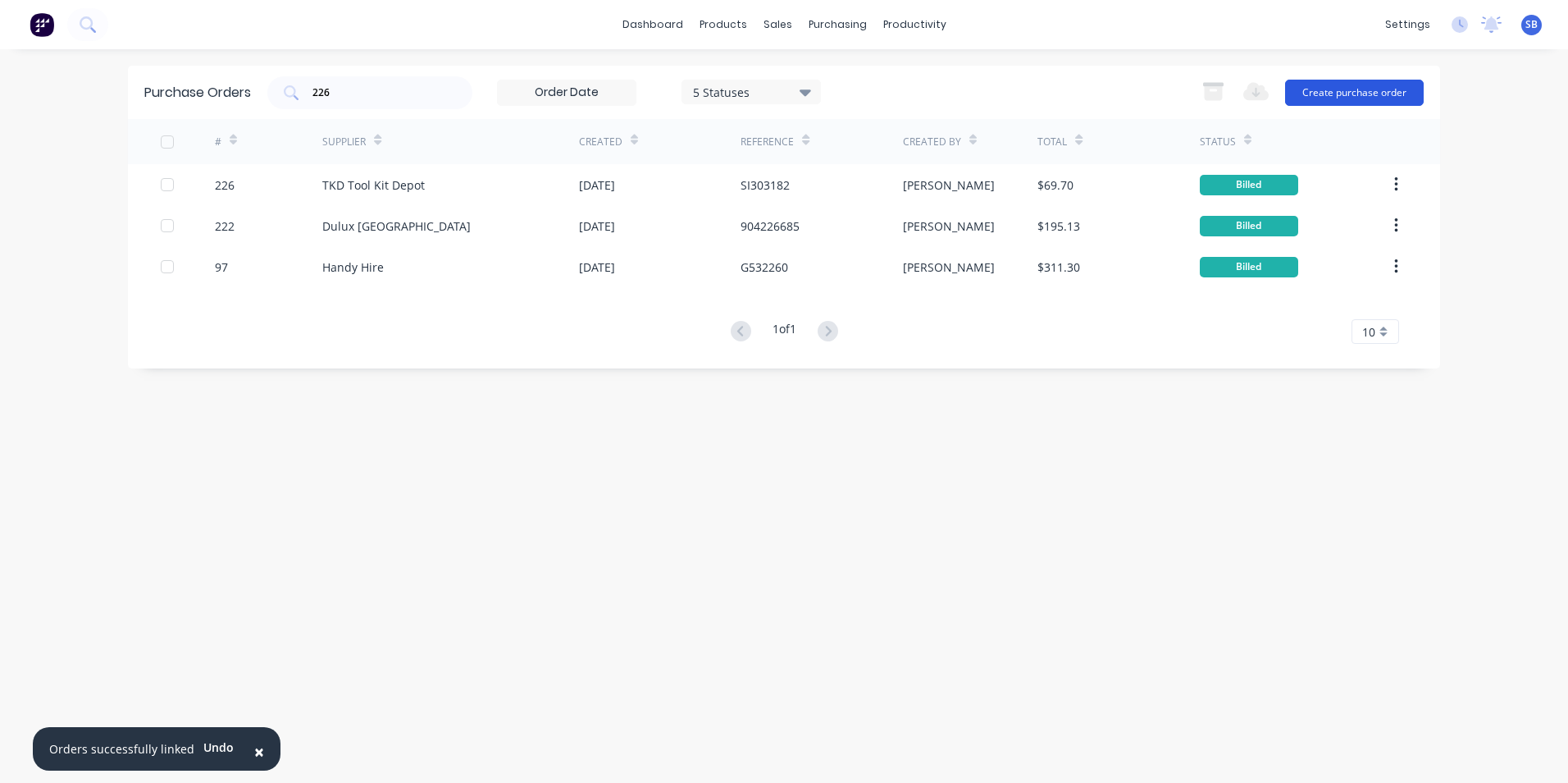
click at [1333, 91] on button "Create purchase order" at bounding box center [1355, 93] width 139 height 26
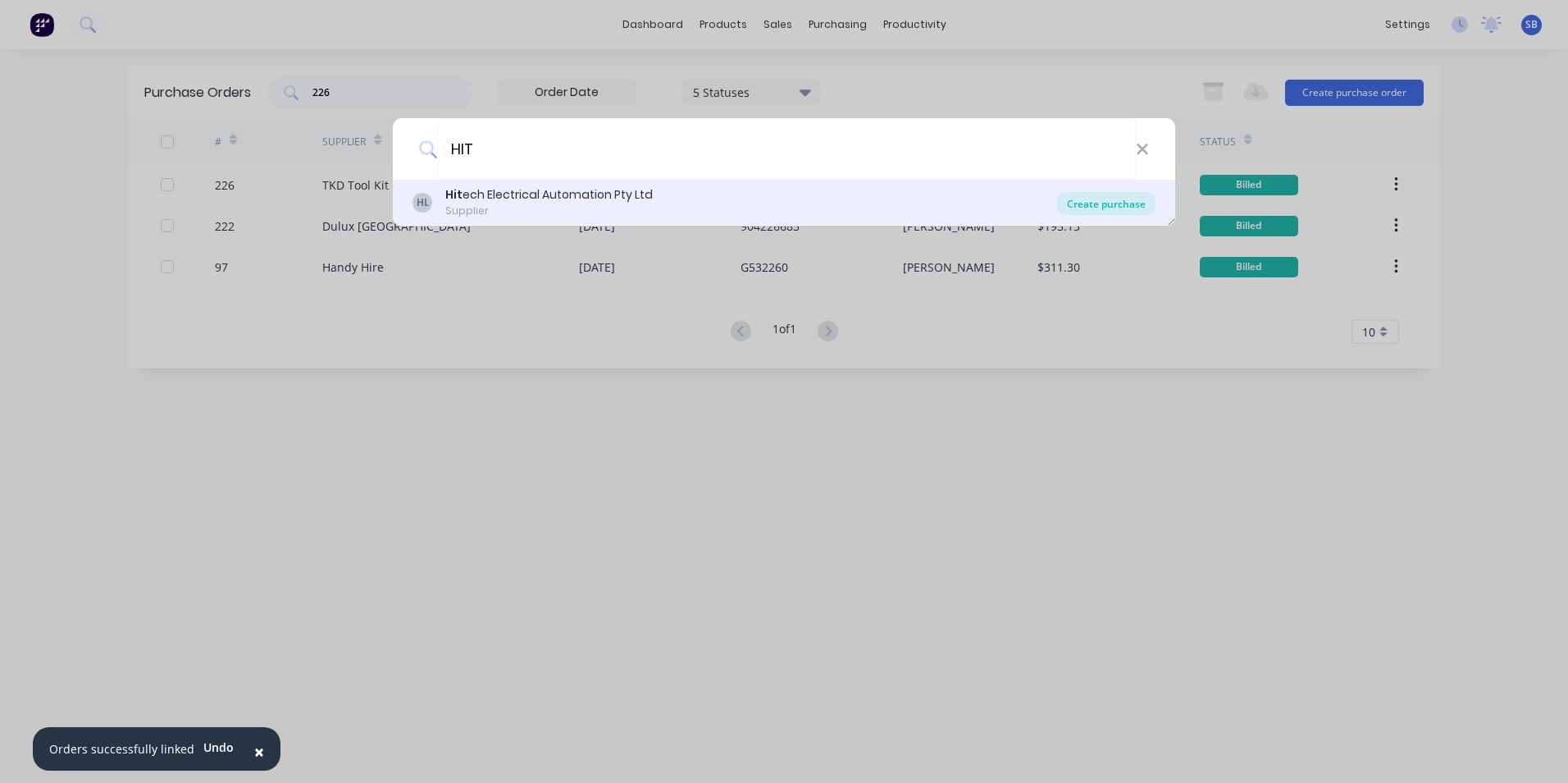
click at [1104, 206] on div "Create purchase" at bounding box center [1106, 203] width 98 height 23
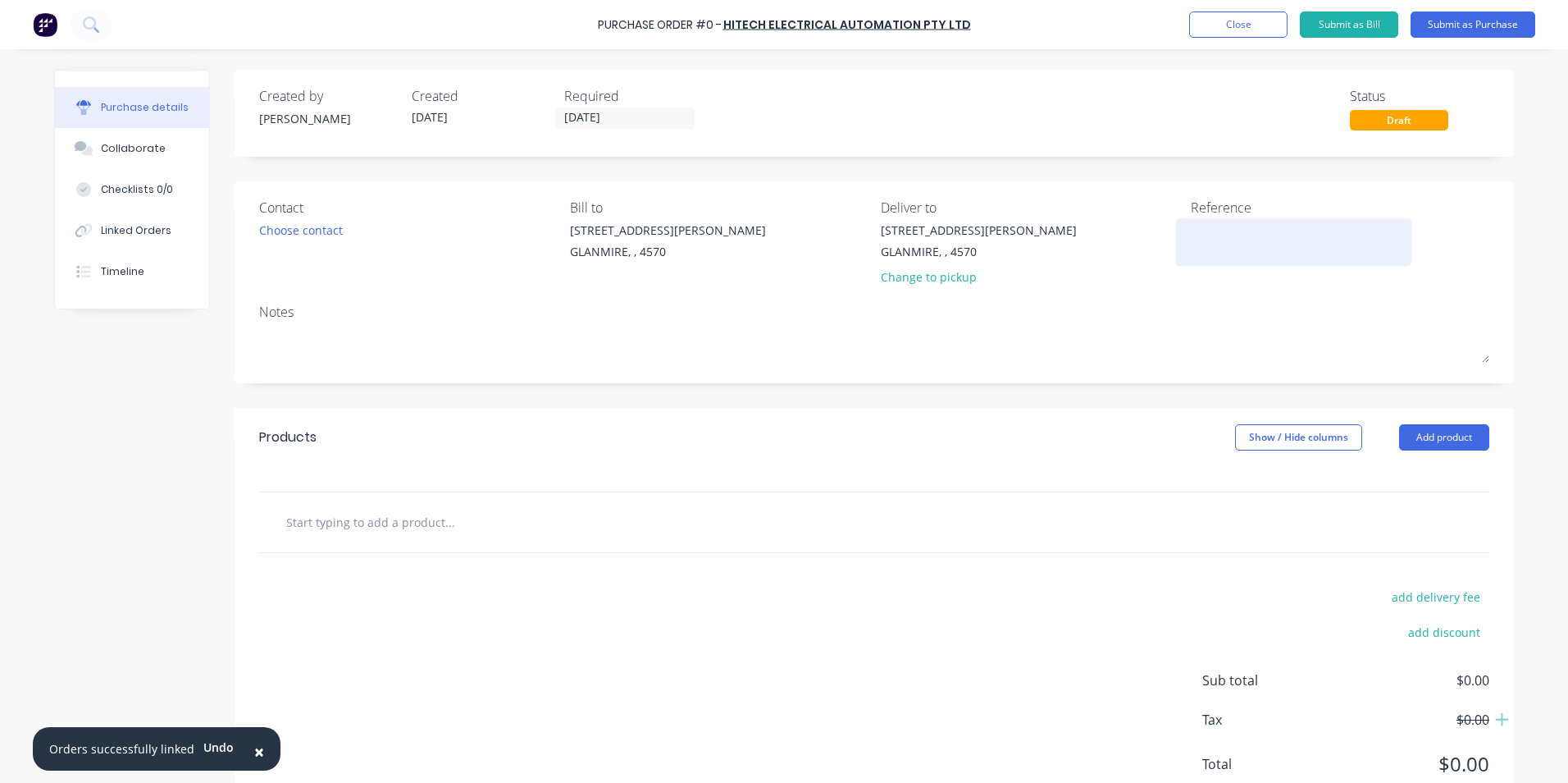
click at [1191, 240] on textarea at bounding box center [1293, 240] width 205 height 36
click at [565, 98] on div "Required" at bounding box center [634, 96] width 140 height 20
click at [566, 113] on input "[DATE]" at bounding box center [625, 119] width 138 height 21
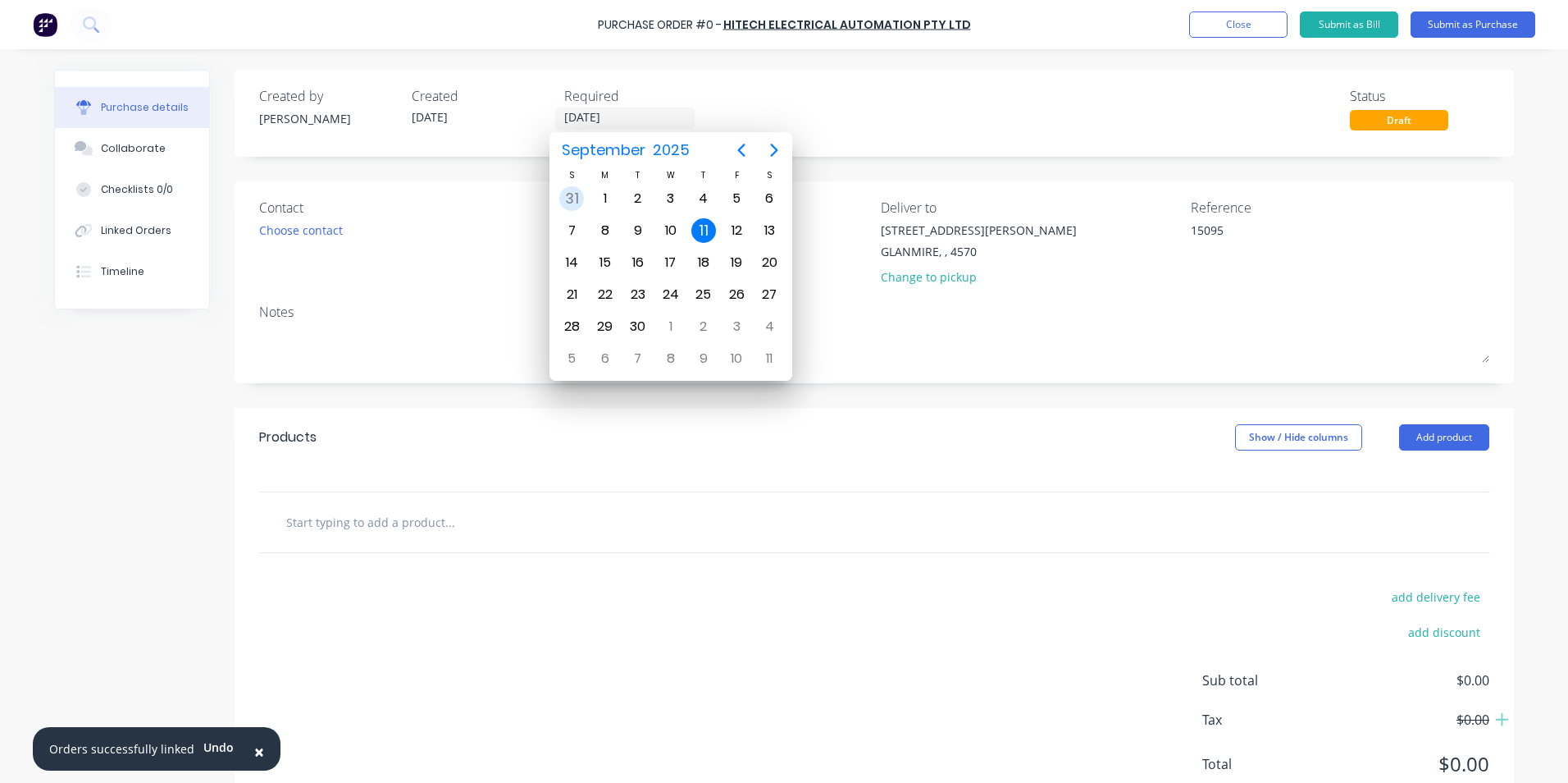
click at [561, 191] on div "31" at bounding box center [572, 198] width 24 height 24
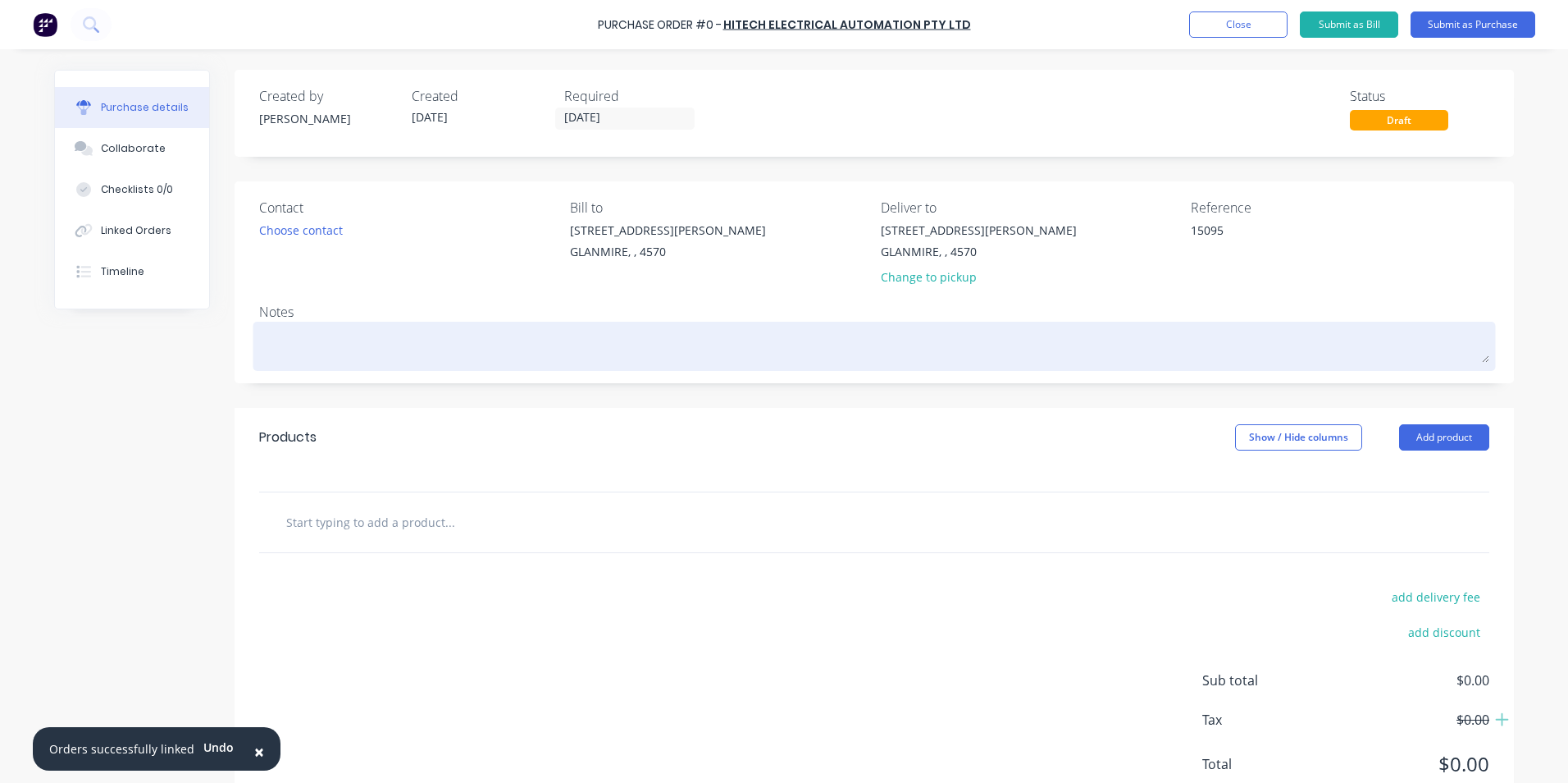
drag, startPoint x: 302, startPoint y: 346, endPoint x: 251, endPoint y: 368, distance: 55.5
click at [303, 346] on textarea at bounding box center [874, 344] width 1230 height 36
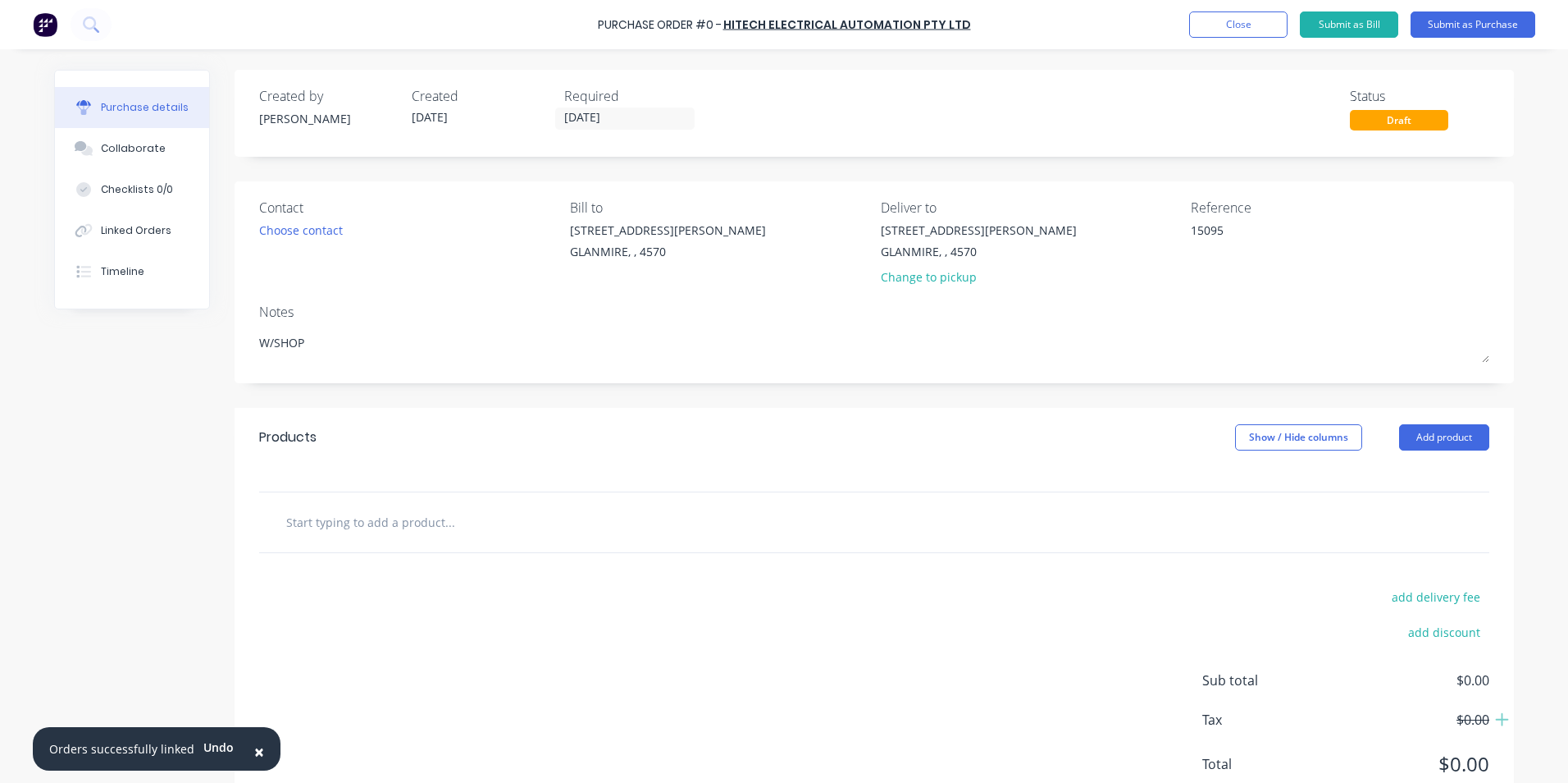
click at [309, 530] on input "text" at bounding box center [450, 522] width 328 height 33
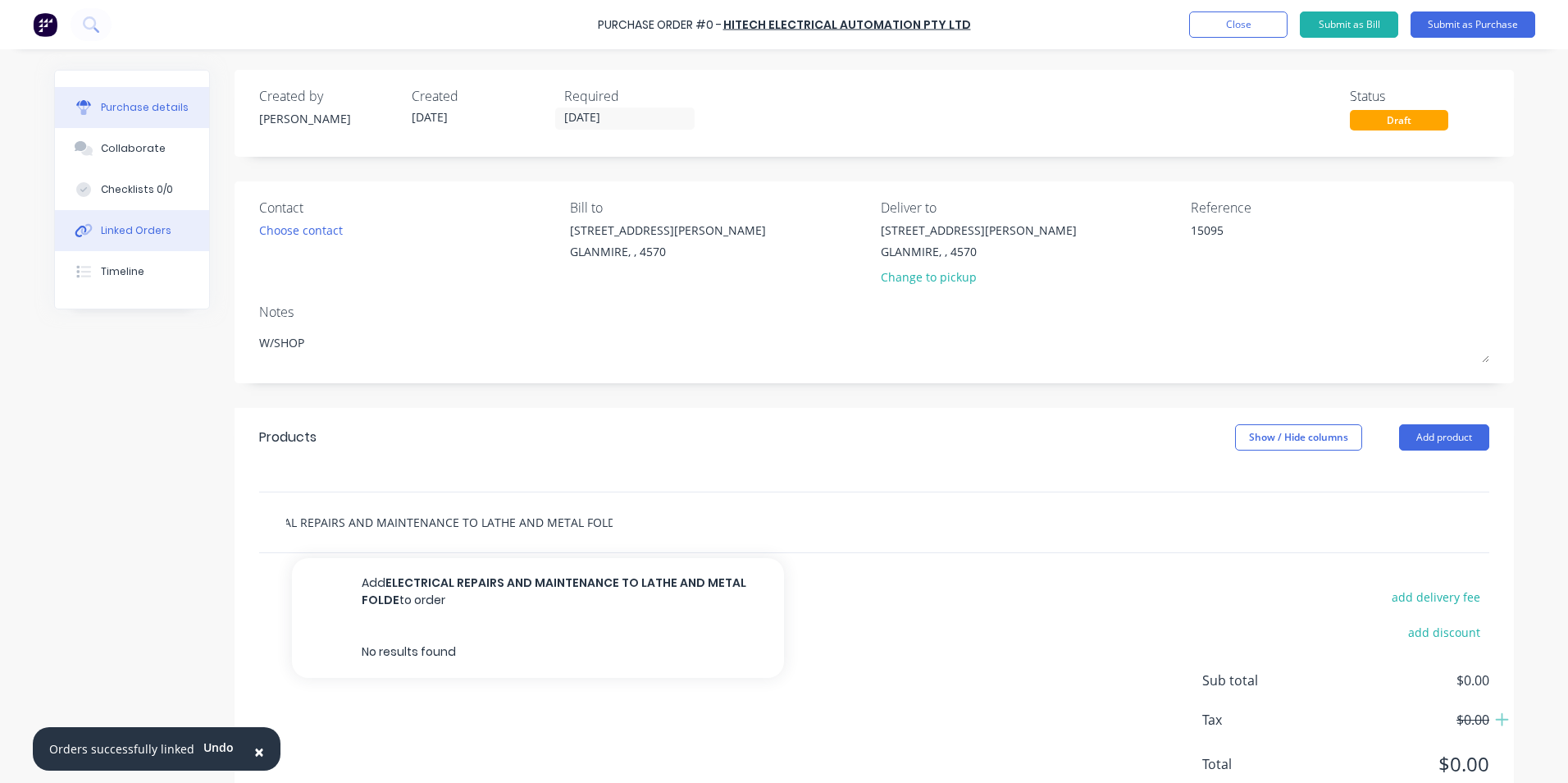
scroll to position [0, 60]
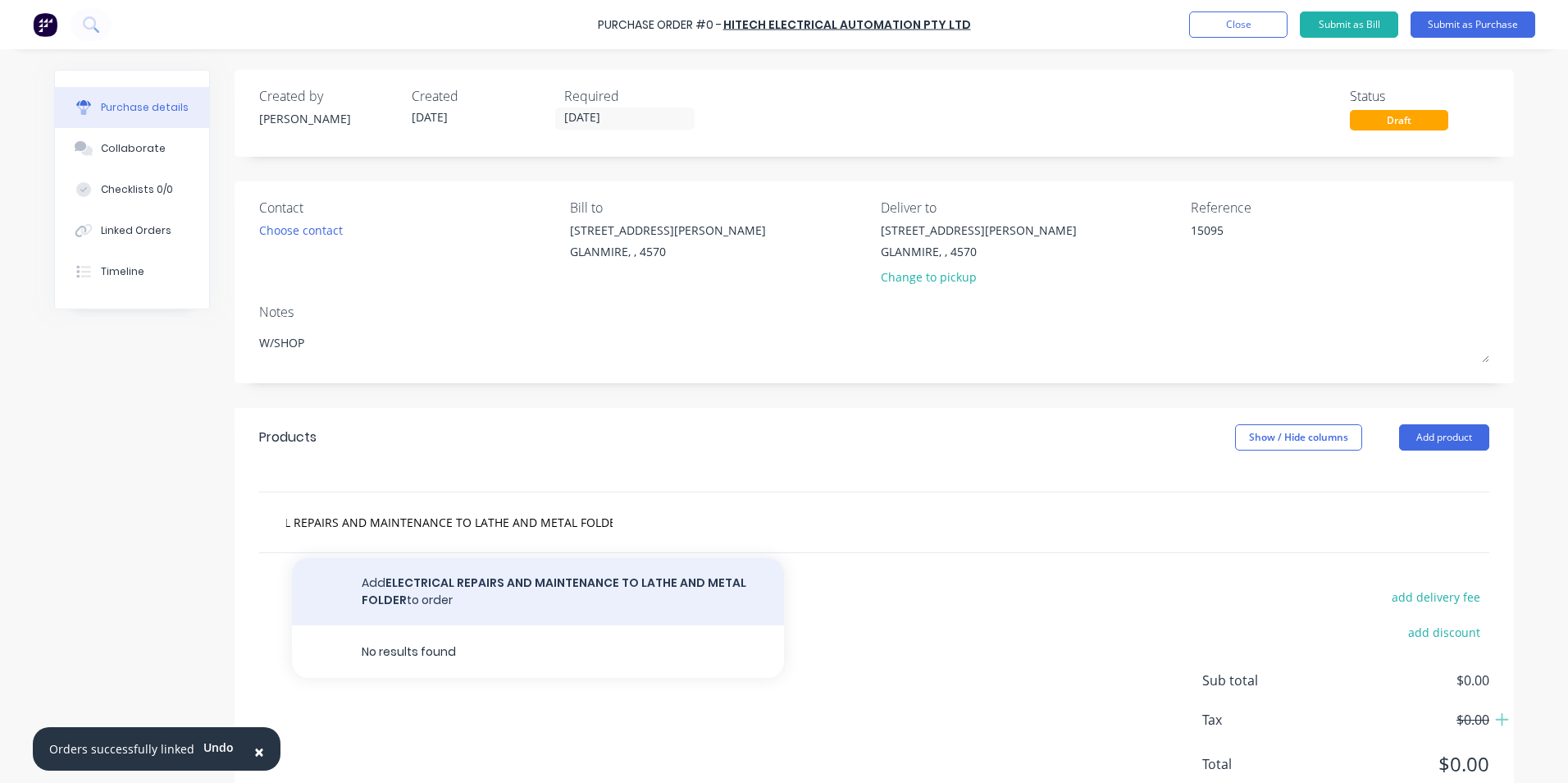
click at [497, 583] on button "Add ELECTRICAL REPAIRS AND MAINTENANCE TO LATHE AND METAL FOLDER to order" at bounding box center [538, 591] width 493 height 67
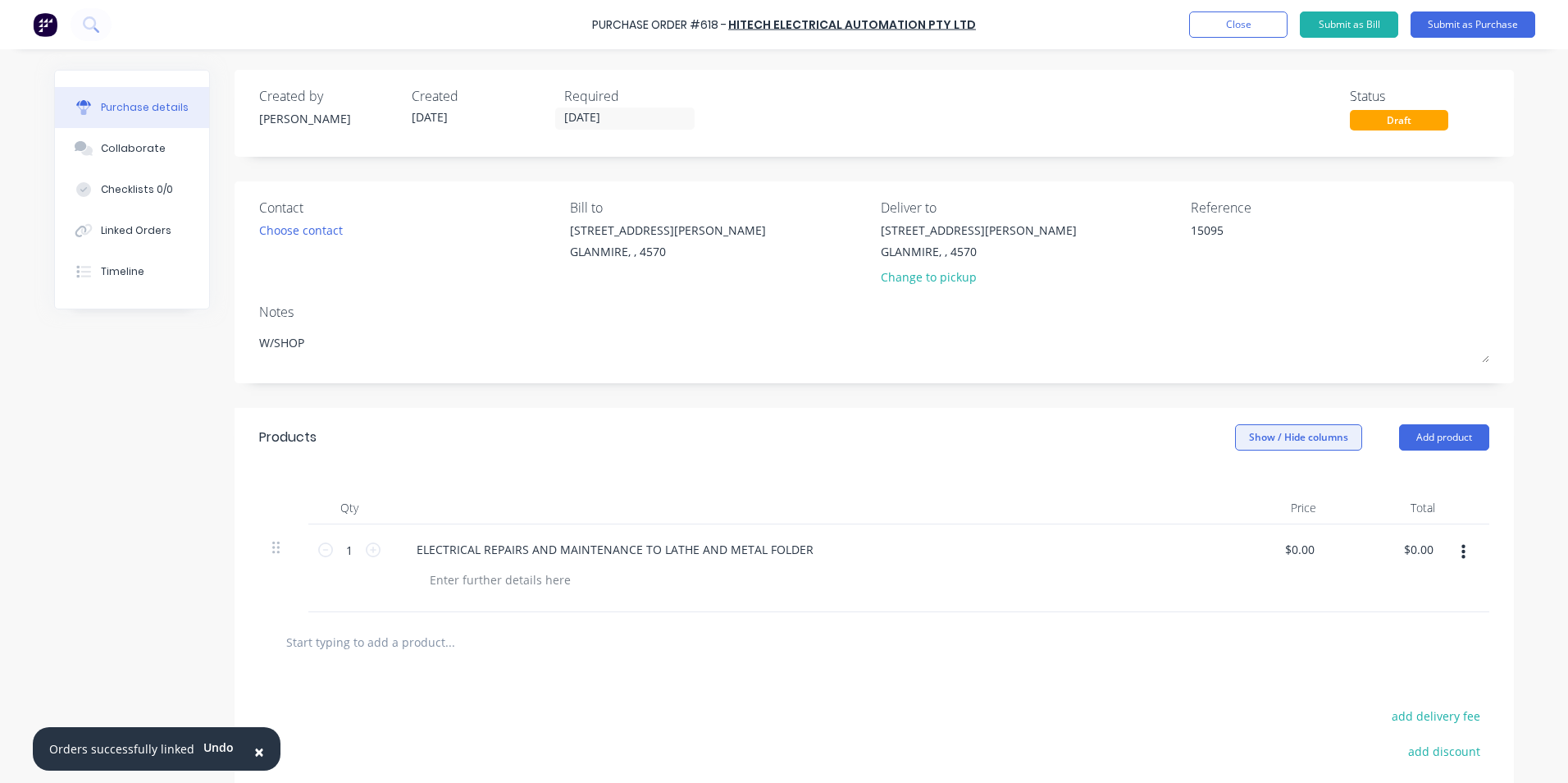
click at [1301, 443] on button "Show / Hide columns" at bounding box center [1299, 437] width 127 height 26
click at [1253, 487] on label "Account" at bounding box center [1248, 491] width 29 height 14
click at [1234, 484] on input "Account" at bounding box center [1234, 484] width 0 height 0
click at [1194, 545] on span "Select..." at bounding box center [1176, 550] width 50 height 17
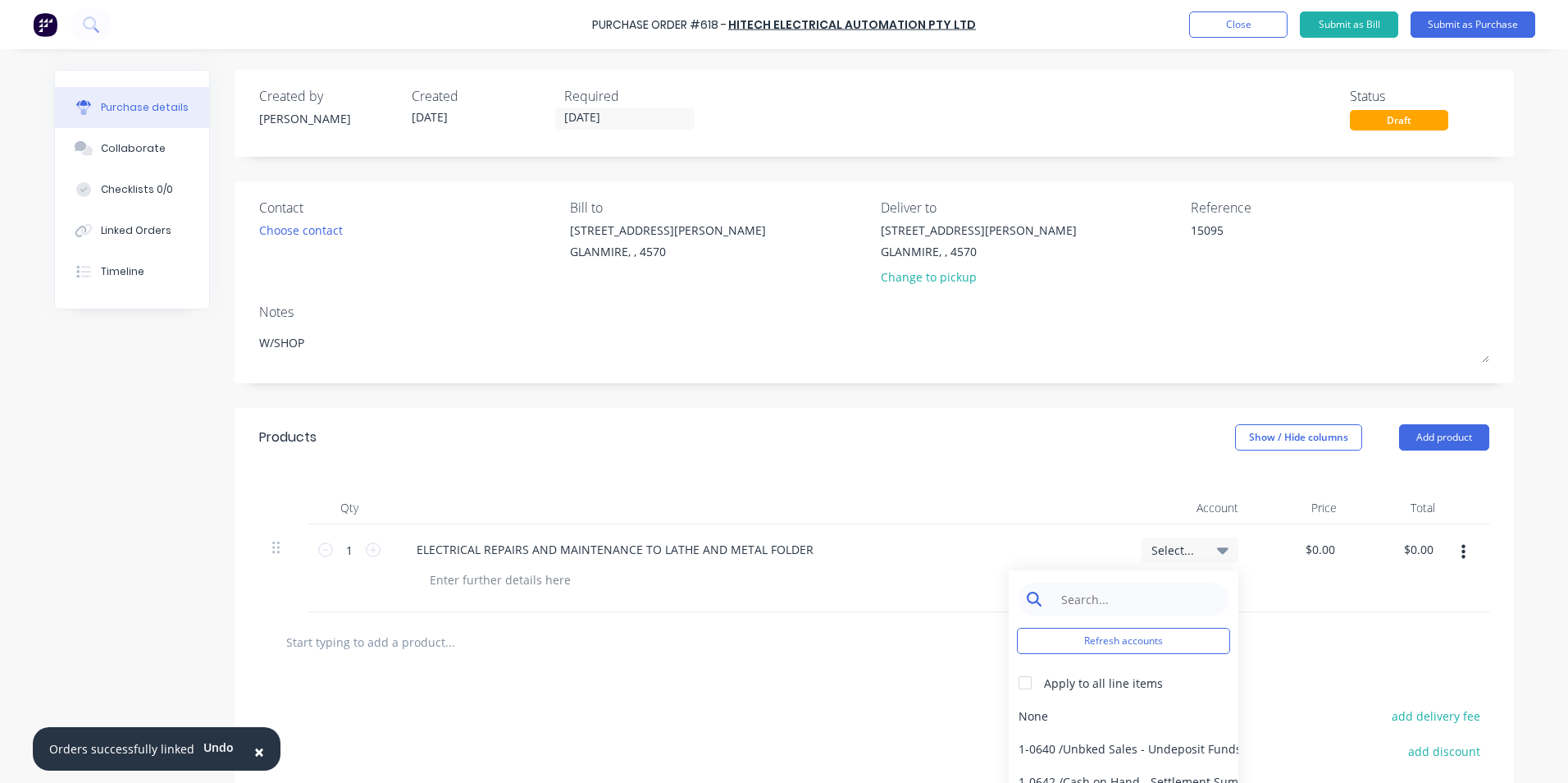
click at [1103, 607] on input at bounding box center [1136, 599] width 169 height 33
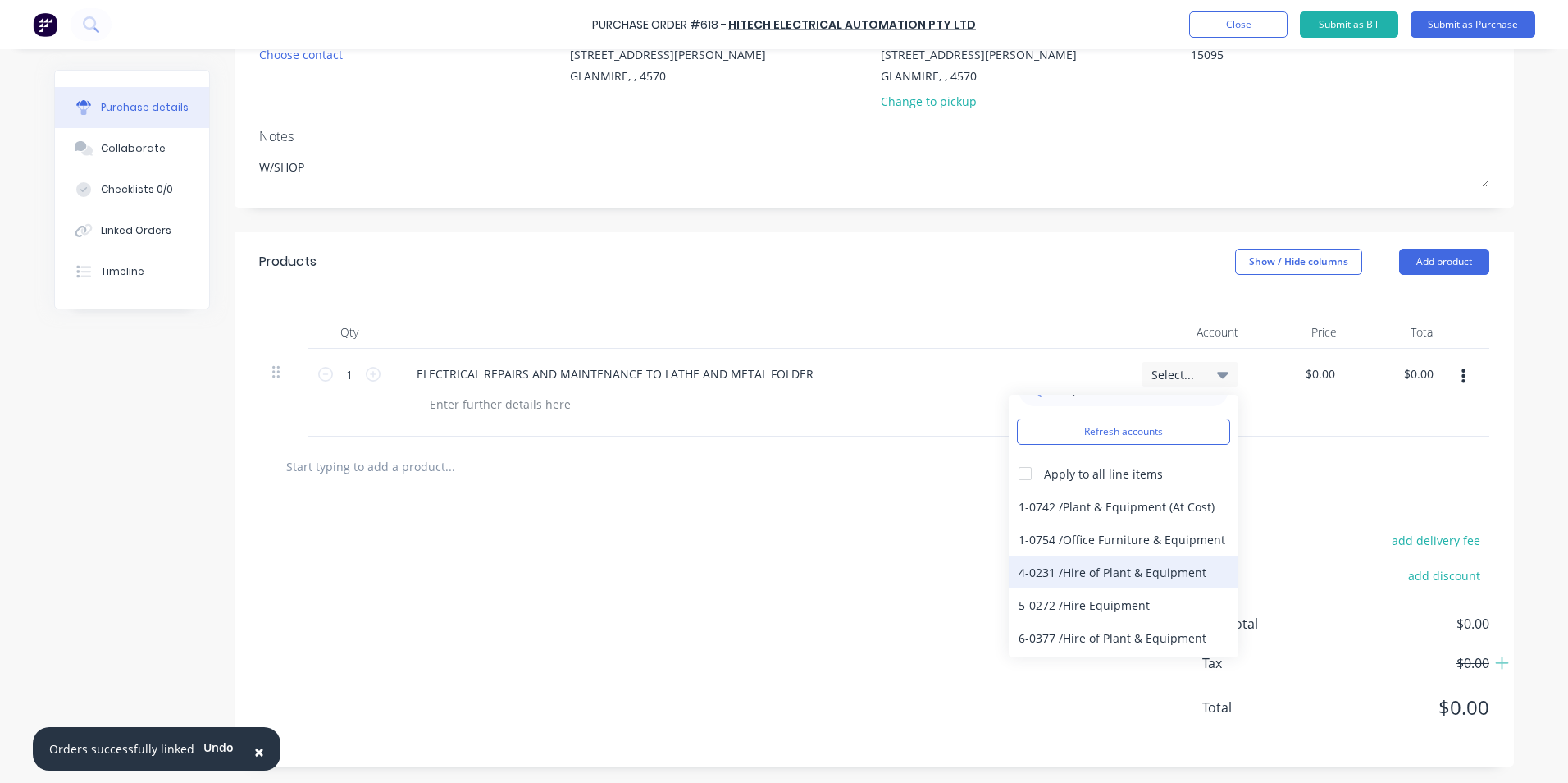
scroll to position [63, 0]
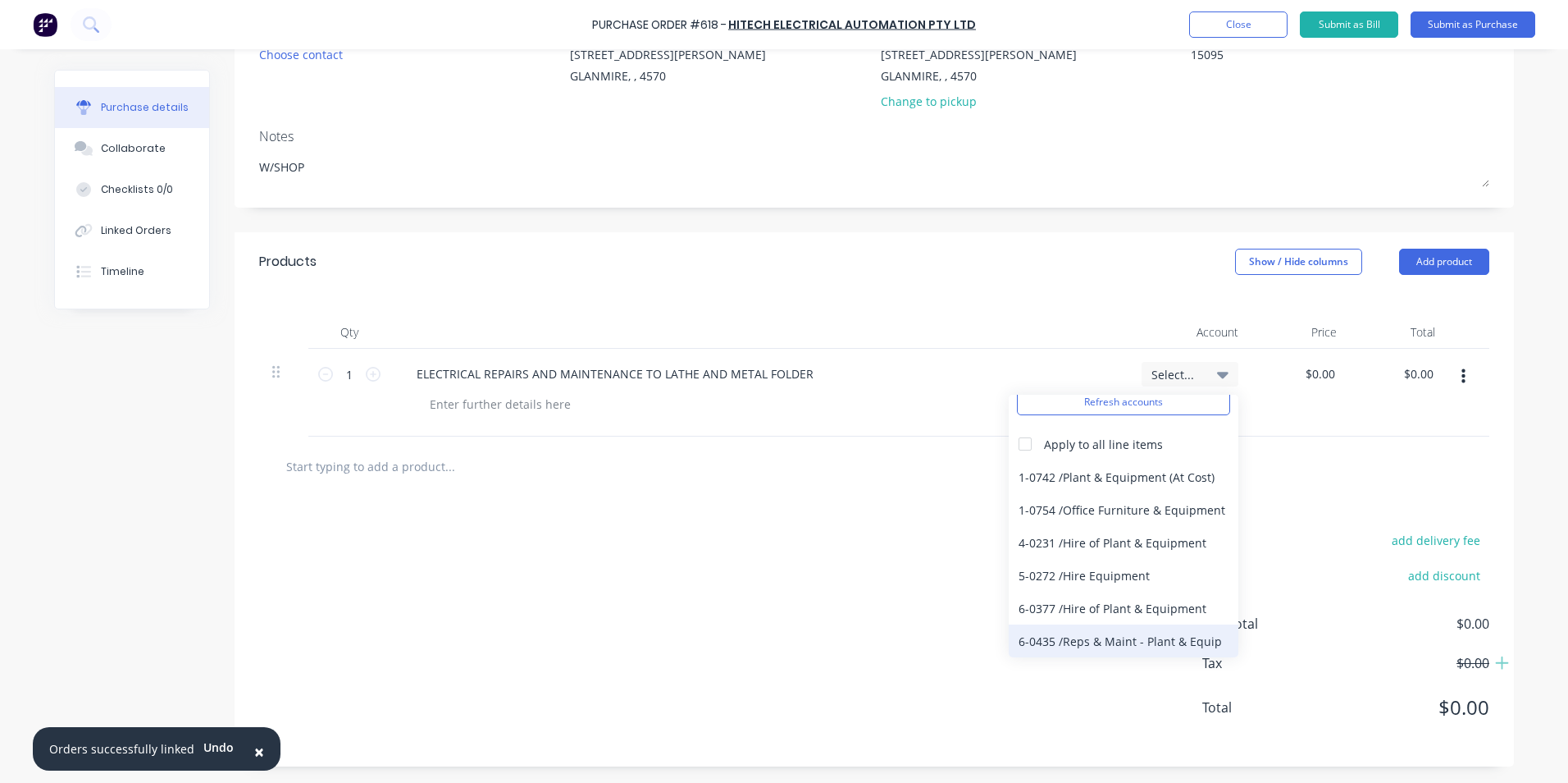
click at [1141, 638] on div "6-0435 / Reps & Maint - Plant & Equip" at bounding box center [1123, 641] width 229 height 33
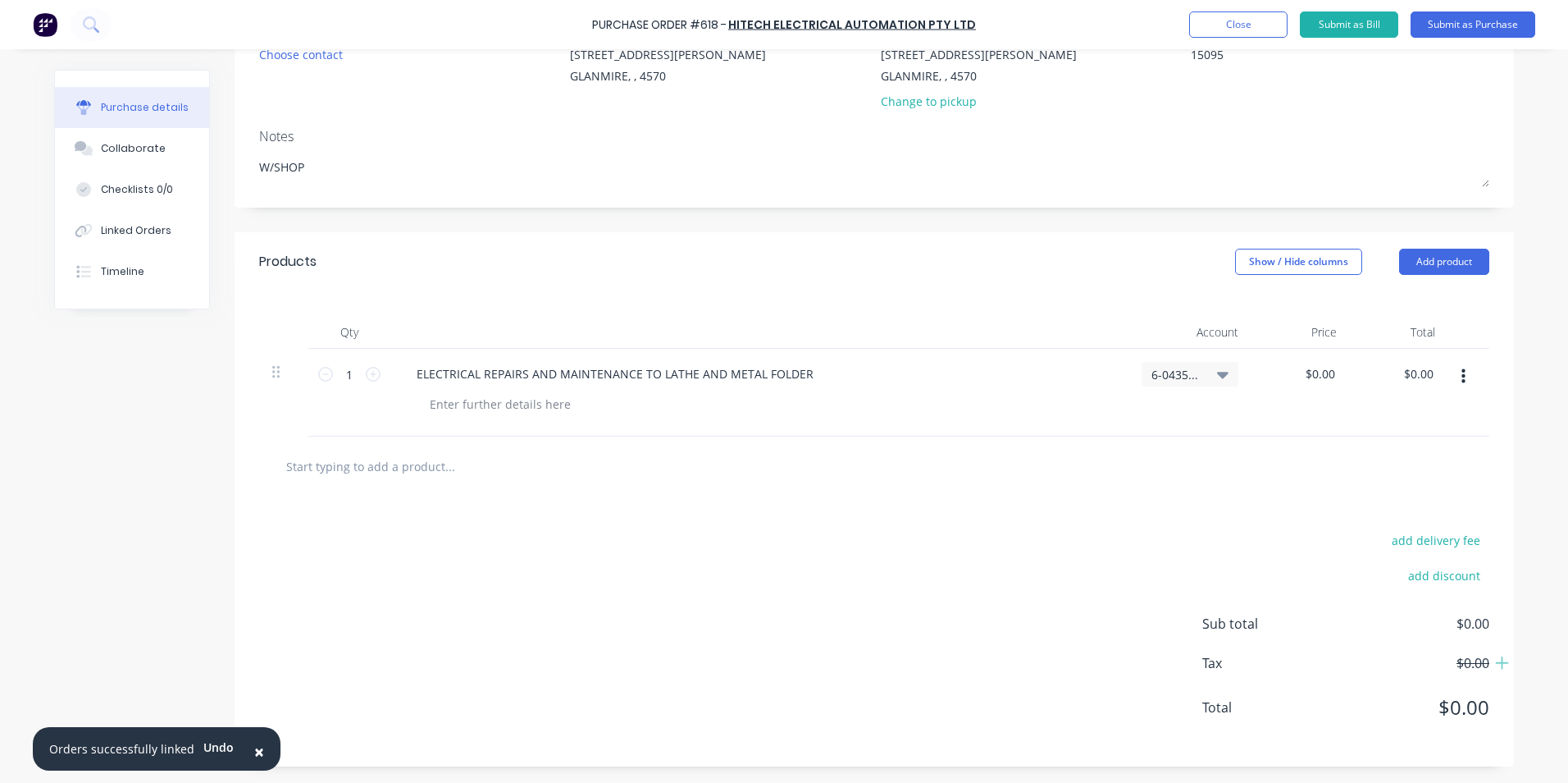
click at [1340, 377] on div "$0.00 $0.00" at bounding box center [1300, 392] width 98 height 88
click at [1318, 373] on input "0.00" at bounding box center [1323, 373] width 31 height 23
drag, startPoint x: 1330, startPoint y: 375, endPoint x: 1240, endPoint y: 375, distance: 90.0
click at [1240, 375] on div "1 1 ELECTRICAL REPAIRS AND MAINTENANCE TO LATHE AND METAL FOLDER 6-0435 / Reps …" at bounding box center [874, 392] width 1230 height 88
click at [1233, 445] on div at bounding box center [874, 466] width 1230 height 60
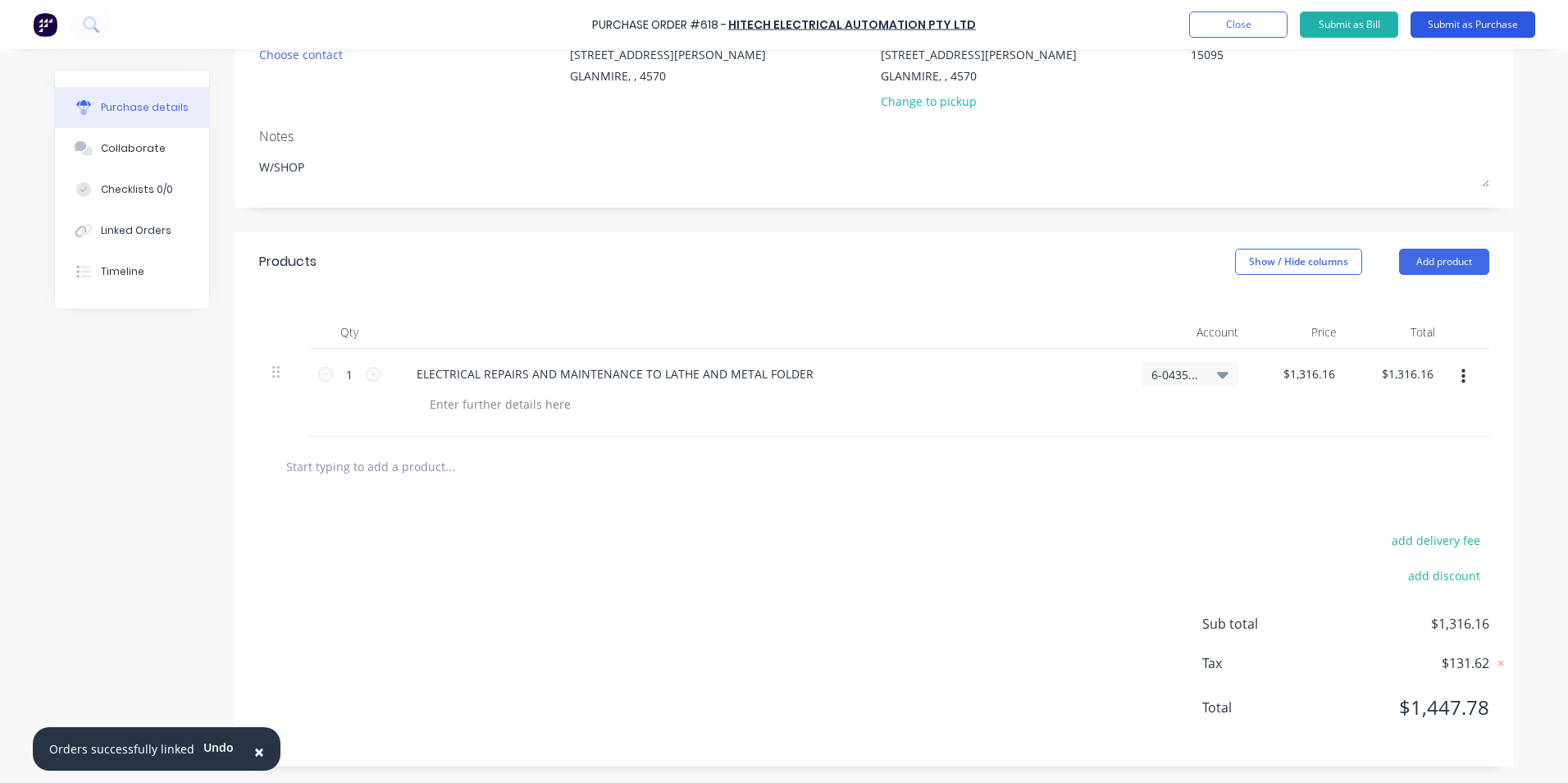
click at [1454, 17] on button "Submit as Purchase" at bounding box center [1473, 24] width 125 height 26
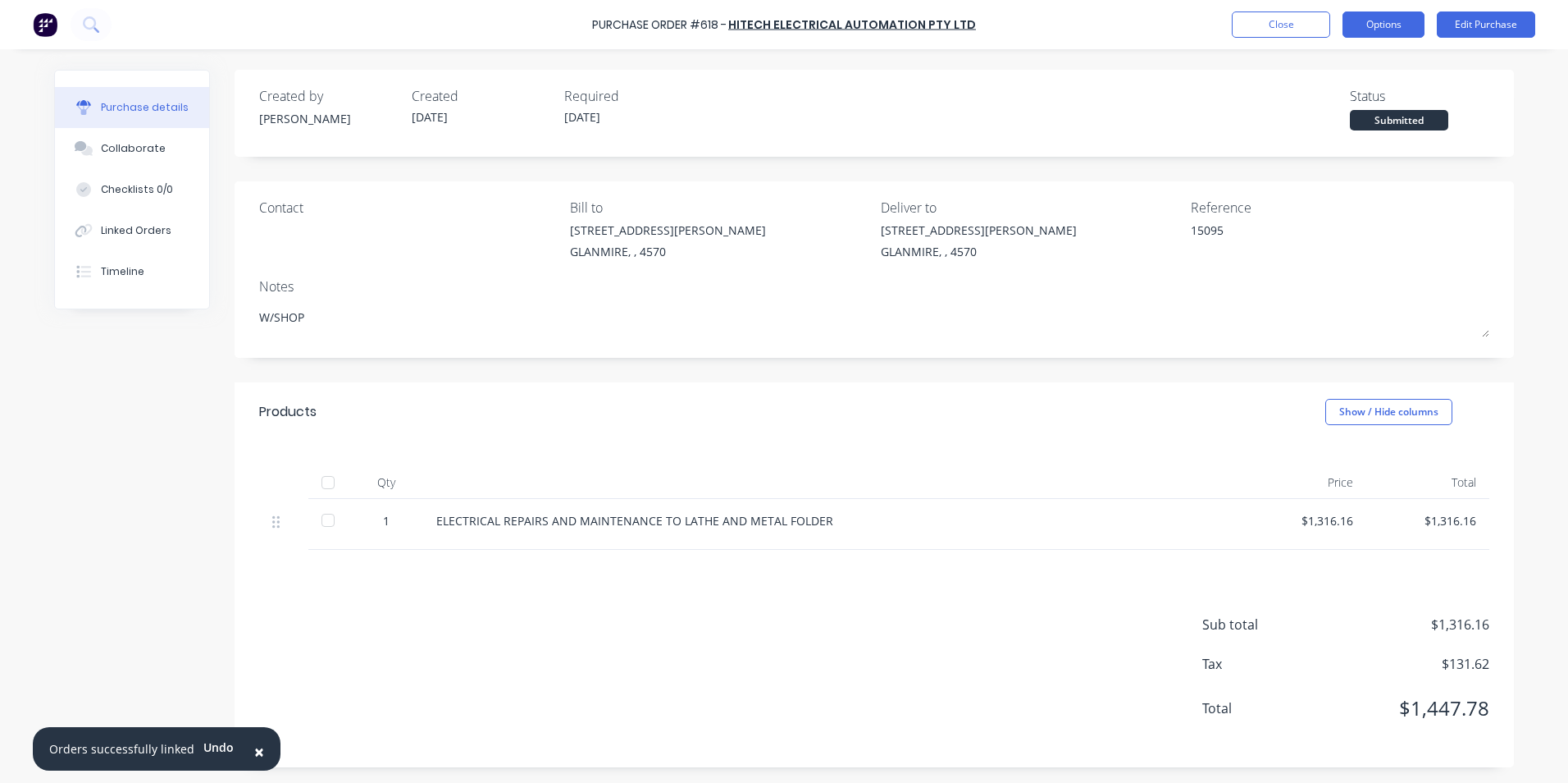
drag, startPoint x: 1343, startPoint y: 15, endPoint x: 1362, endPoint y: 14, distance: 19.0
click at [1360, 14] on button "Options" at bounding box center [1384, 24] width 82 height 26
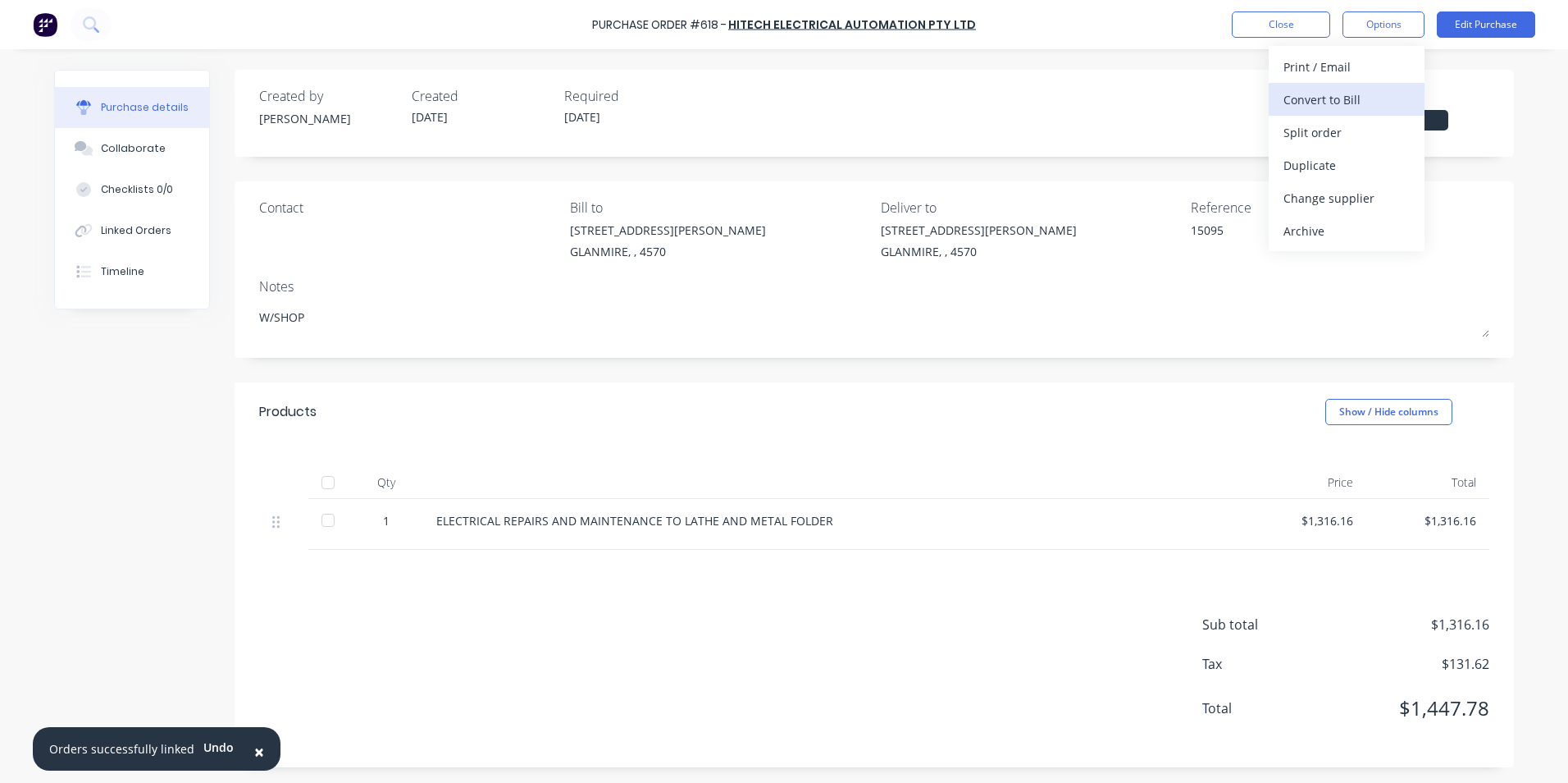
click at [1327, 100] on div "Convert to Bill" at bounding box center [1346, 99] width 126 height 23
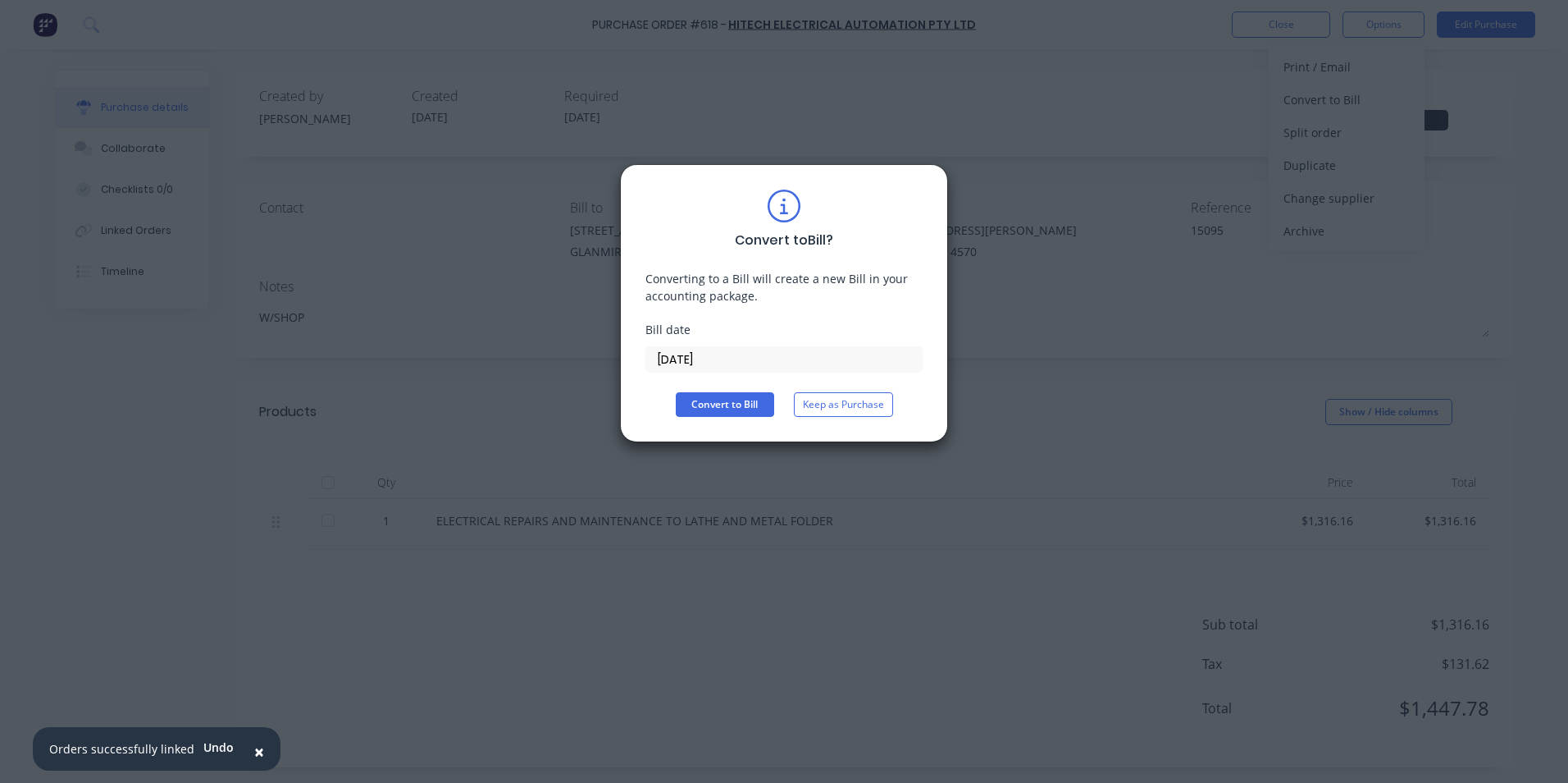
click at [707, 358] on input "[DATE]" at bounding box center [784, 359] width 275 height 24
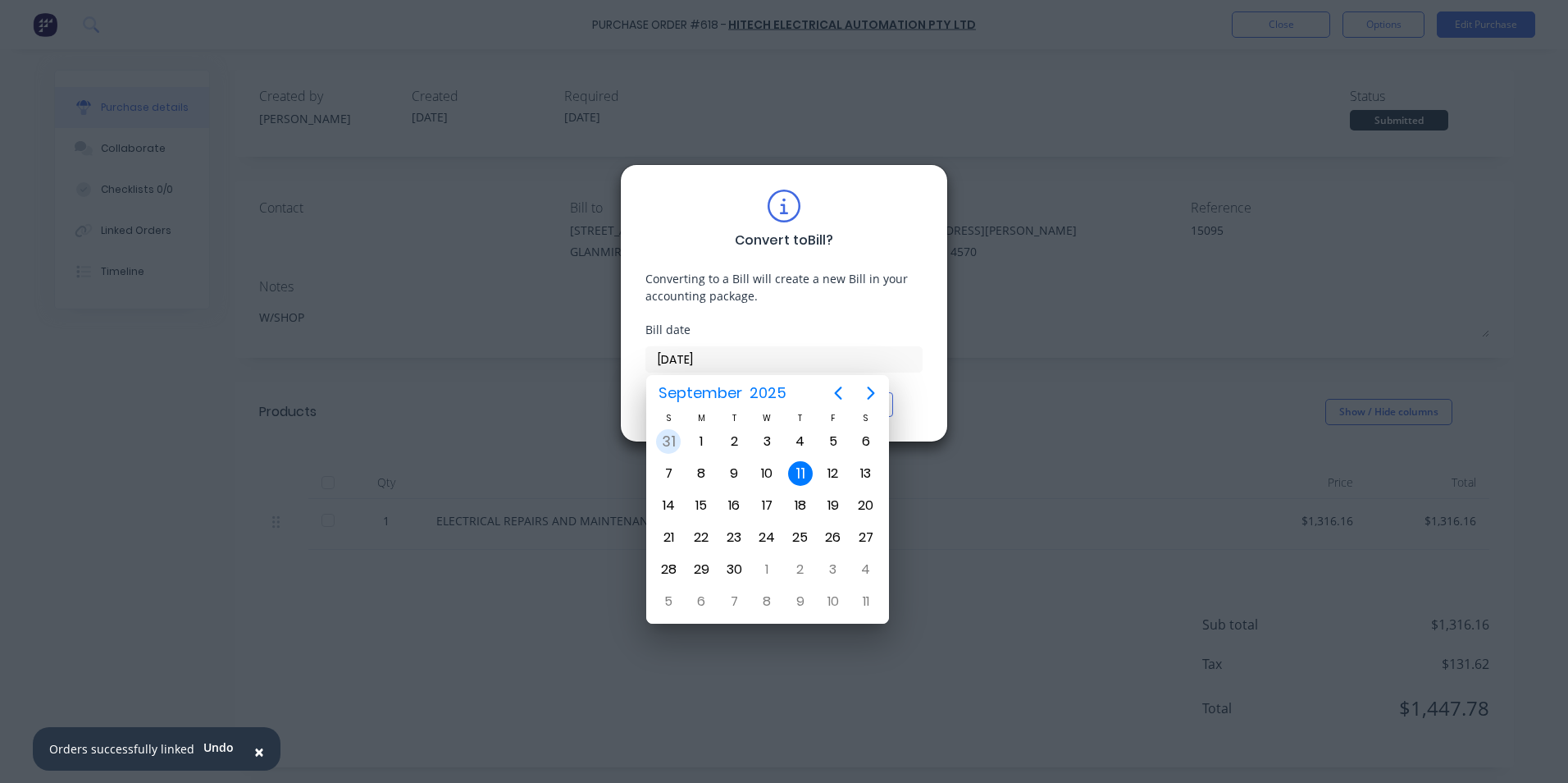
click at [666, 442] on div "31" at bounding box center [668, 441] width 24 height 24
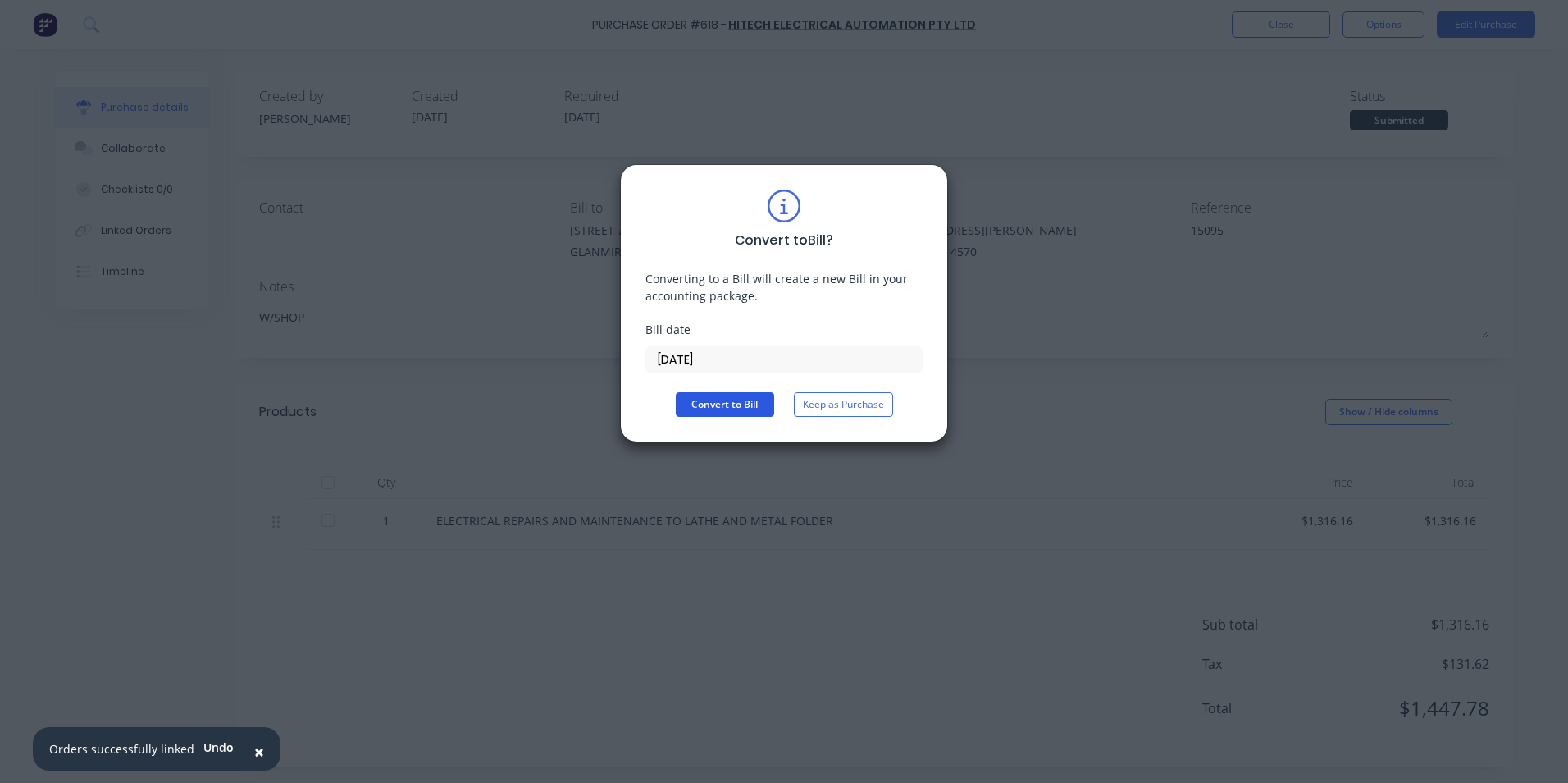
click at [698, 395] on button "Convert to Bill" at bounding box center [724, 404] width 98 height 24
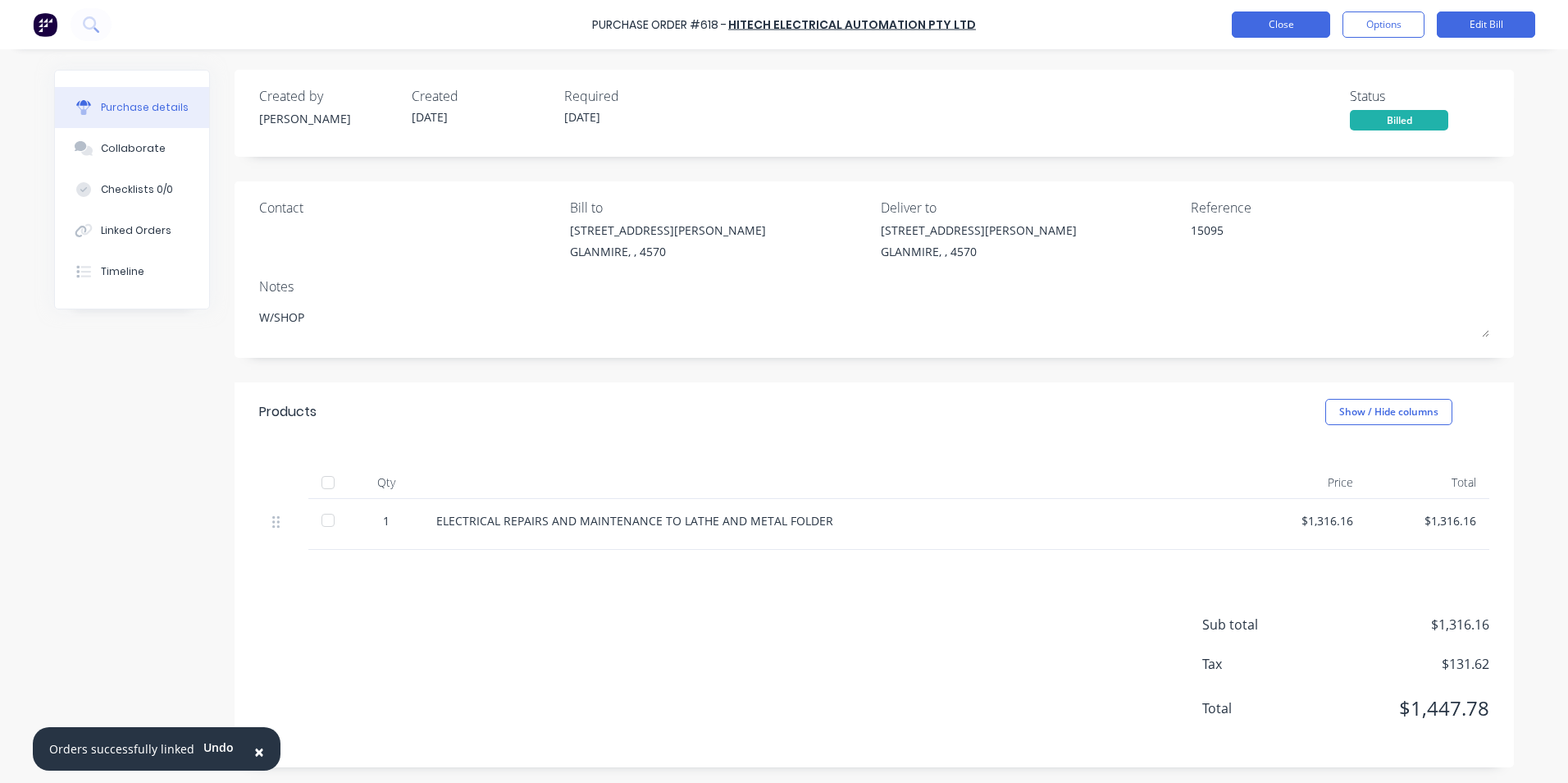
click at [1280, 36] on button "Close" at bounding box center [1280, 24] width 98 height 26
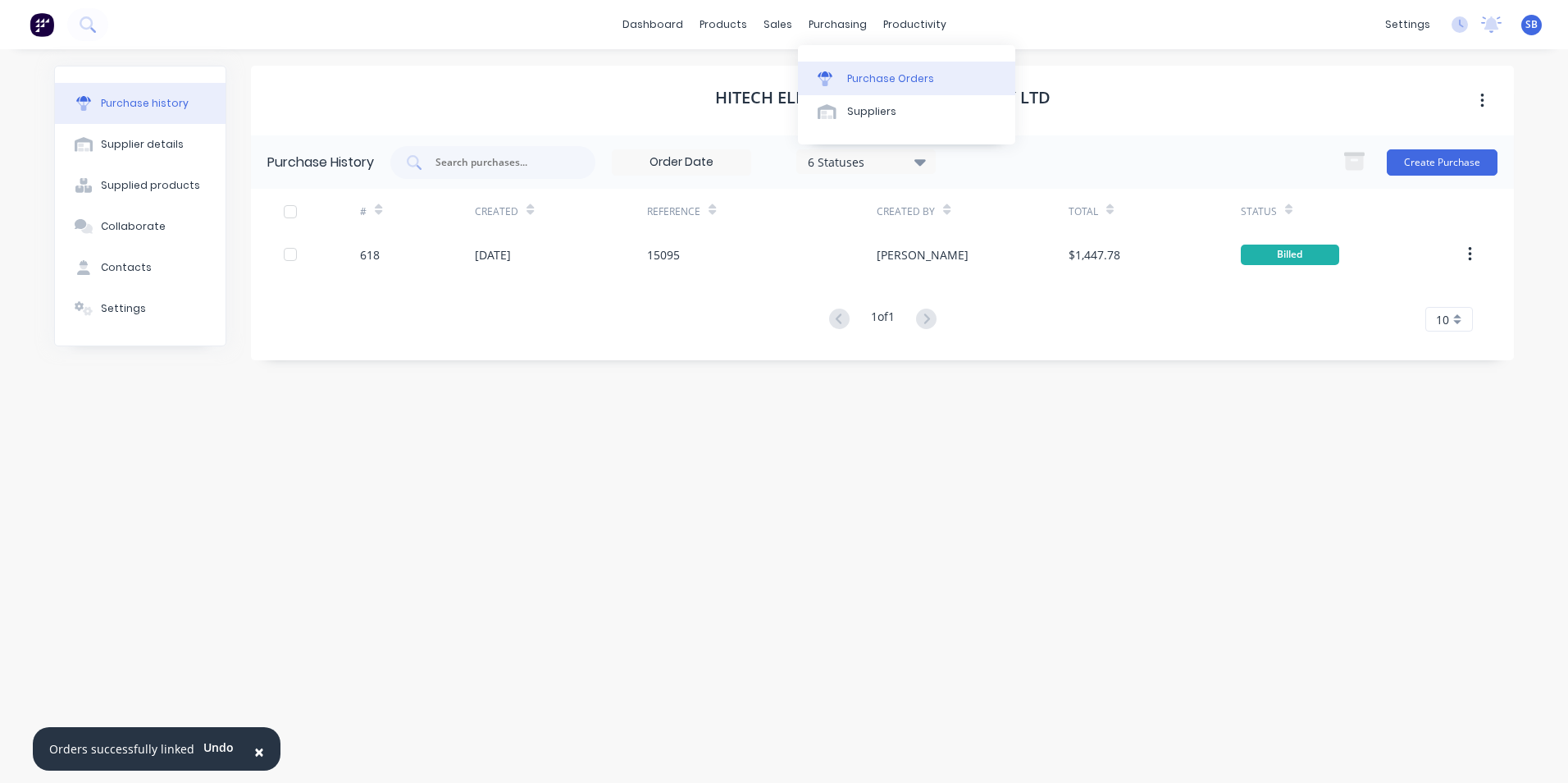
click at [863, 73] on div "Purchase Orders" at bounding box center [890, 78] width 87 height 15
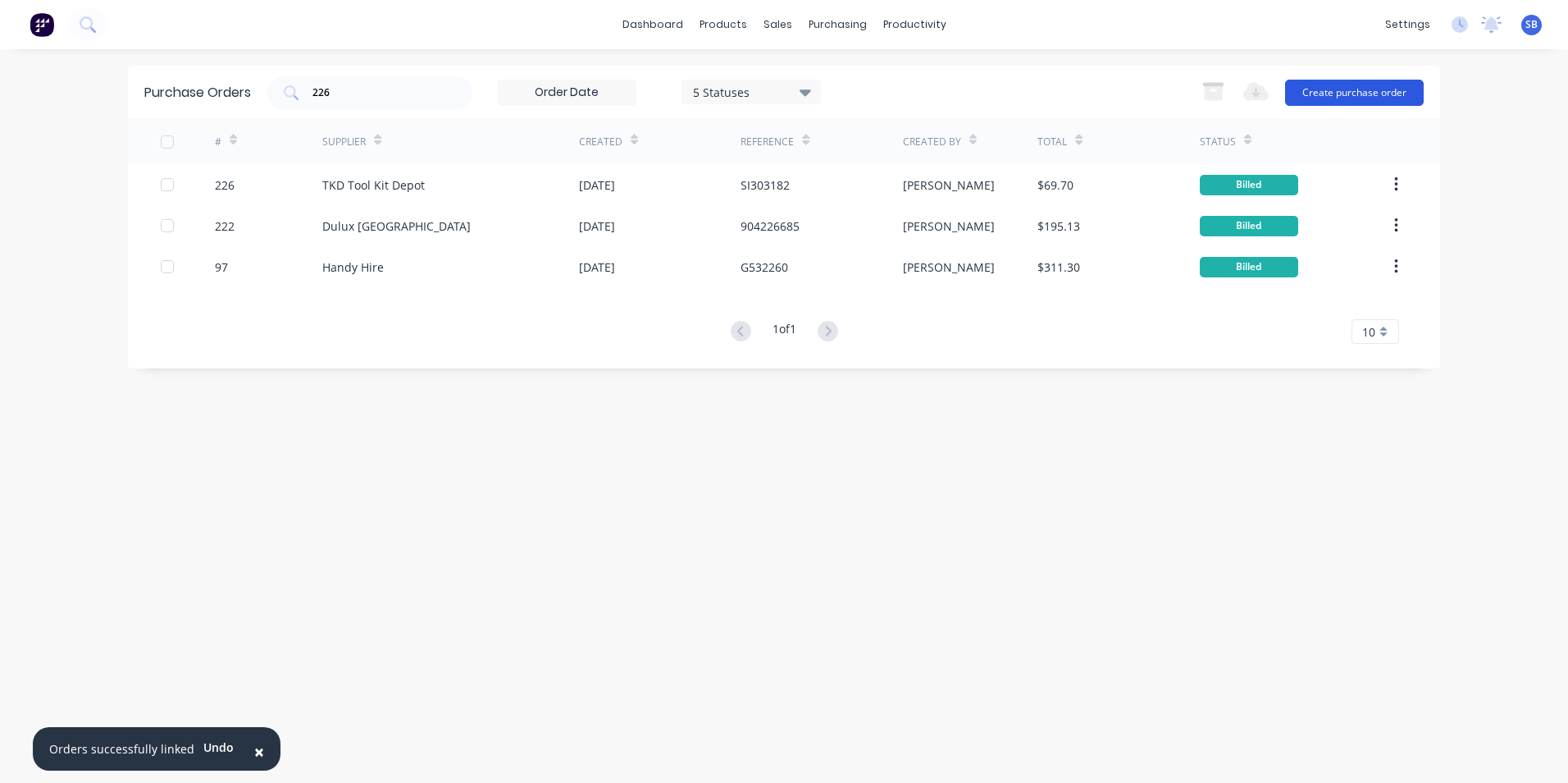
click at [1352, 90] on button "Create purchase order" at bounding box center [1355, 93] width 139 height 26
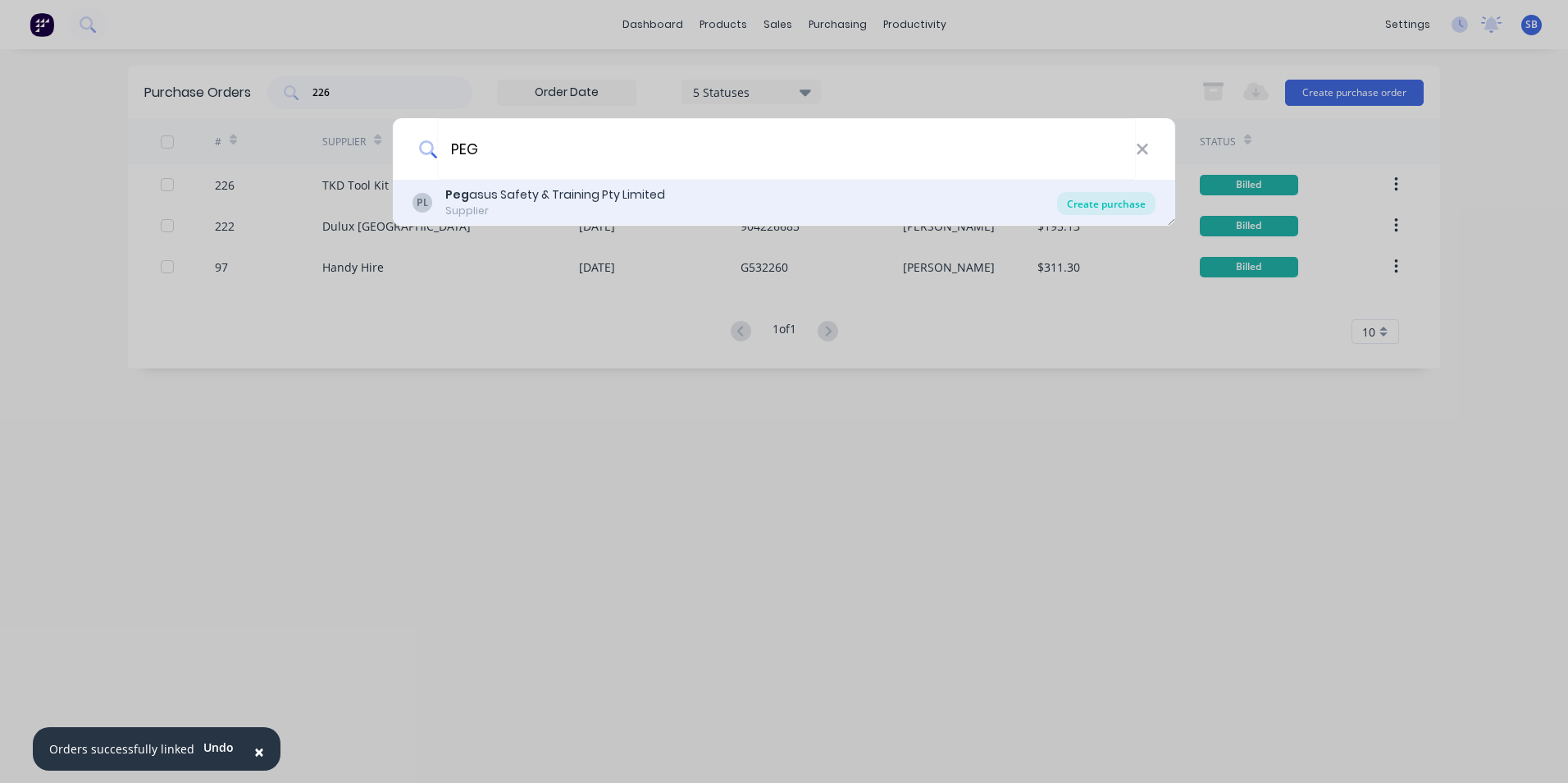
click at [1149, 203] on div "Create purchase" at bounding box center [1106, 203] width 98 height 23
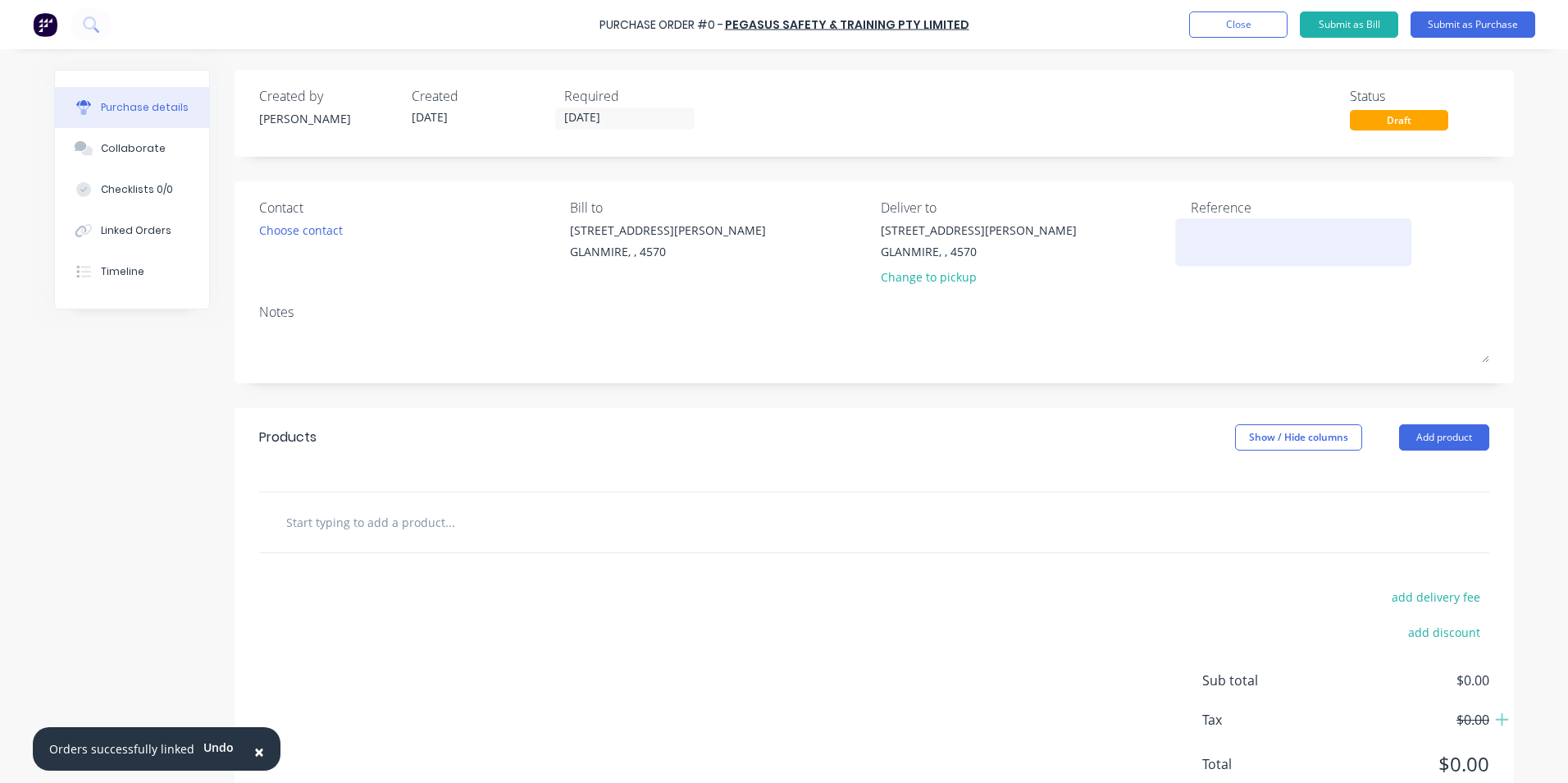
click at [1376, 262] on div at bounding box center [1293, 242] width 205 height 41
click at [1362, 254] on textarea at bounding box center [1293, 240] width 205 height 36
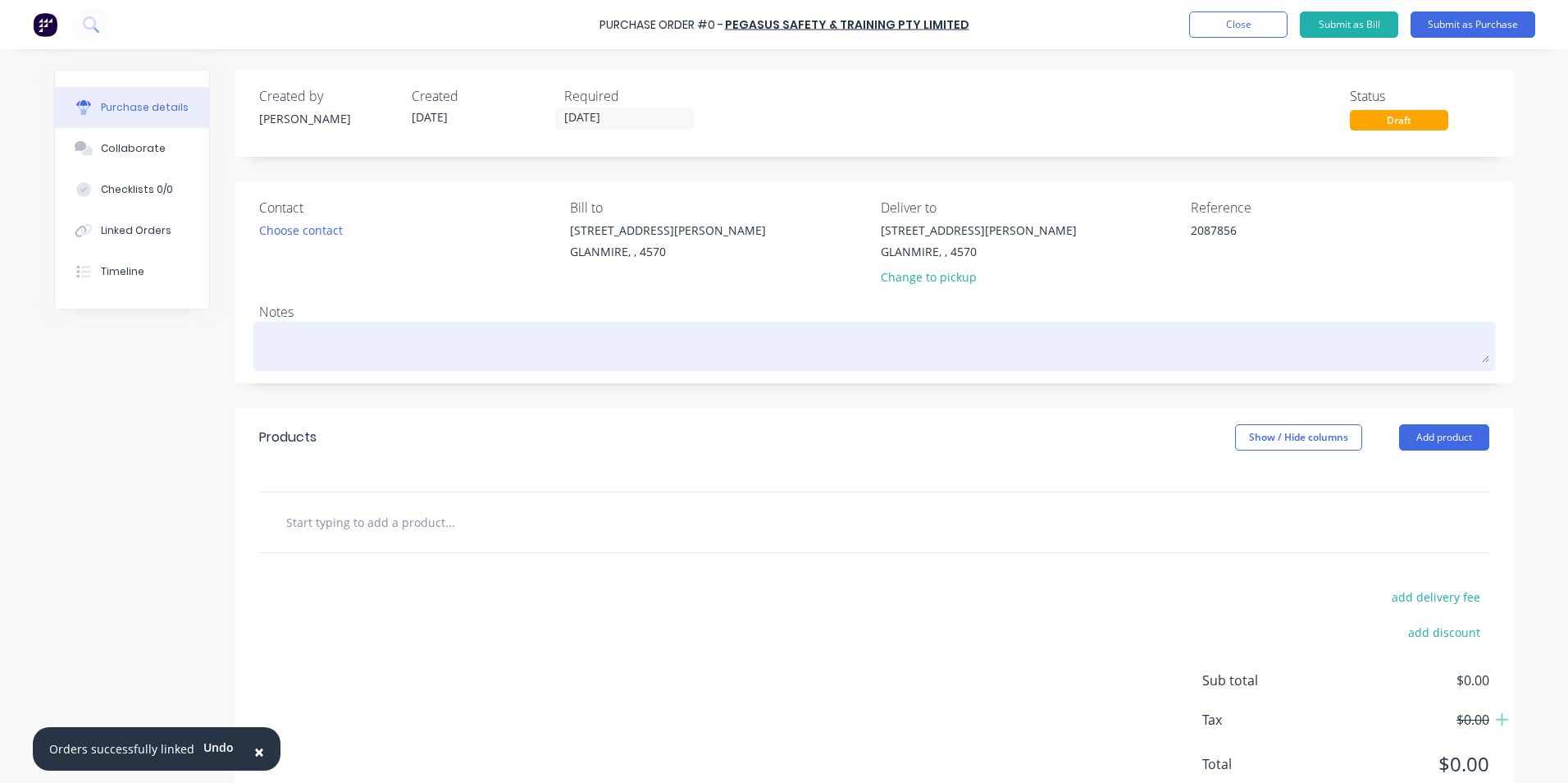
click at [1256, 329] on textarea at bounding box center [874, 344] width 1230 height 36
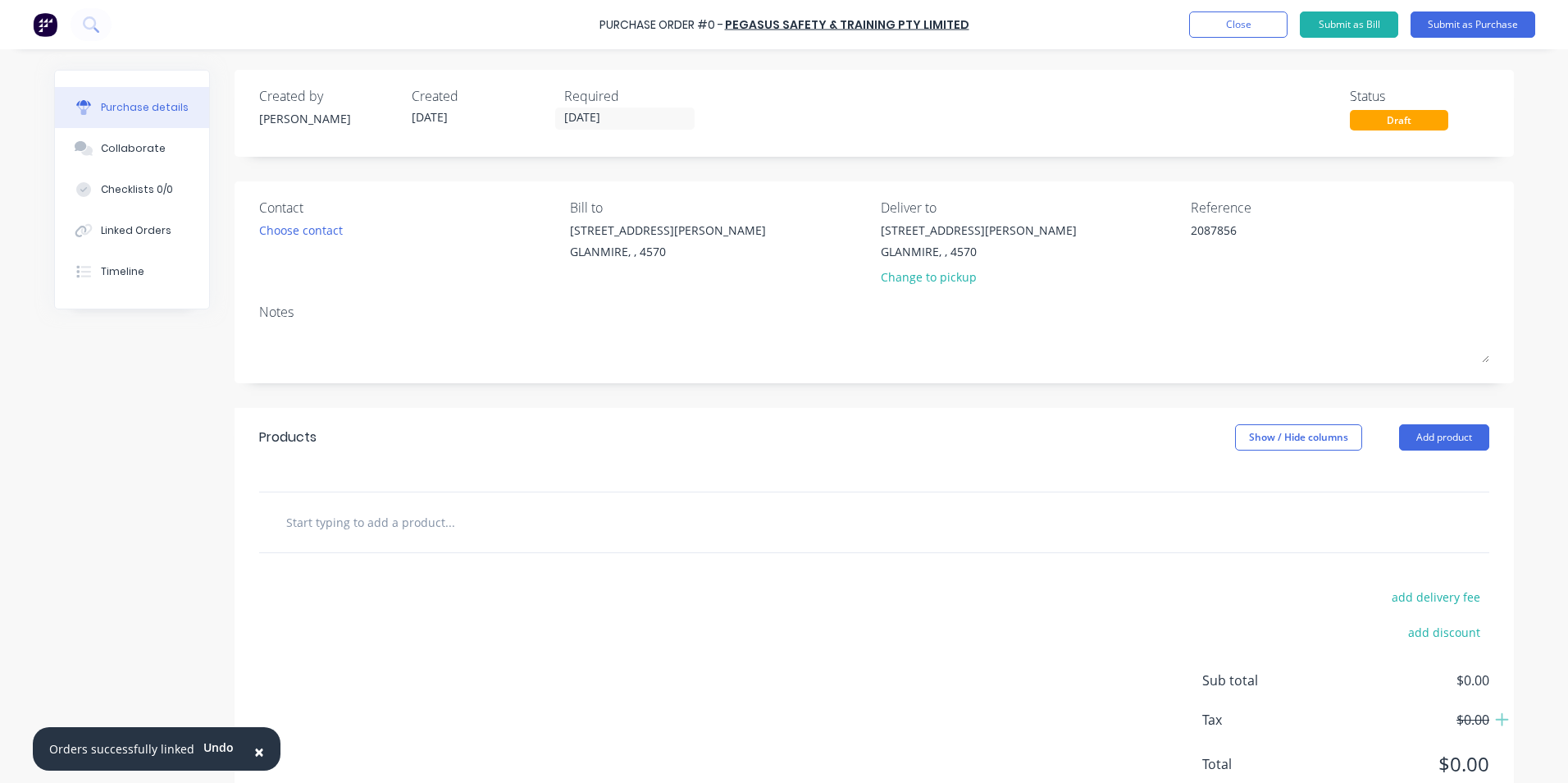
click at [394, 517] on input "text" at bounding box center [450, 522] width 328 height 33
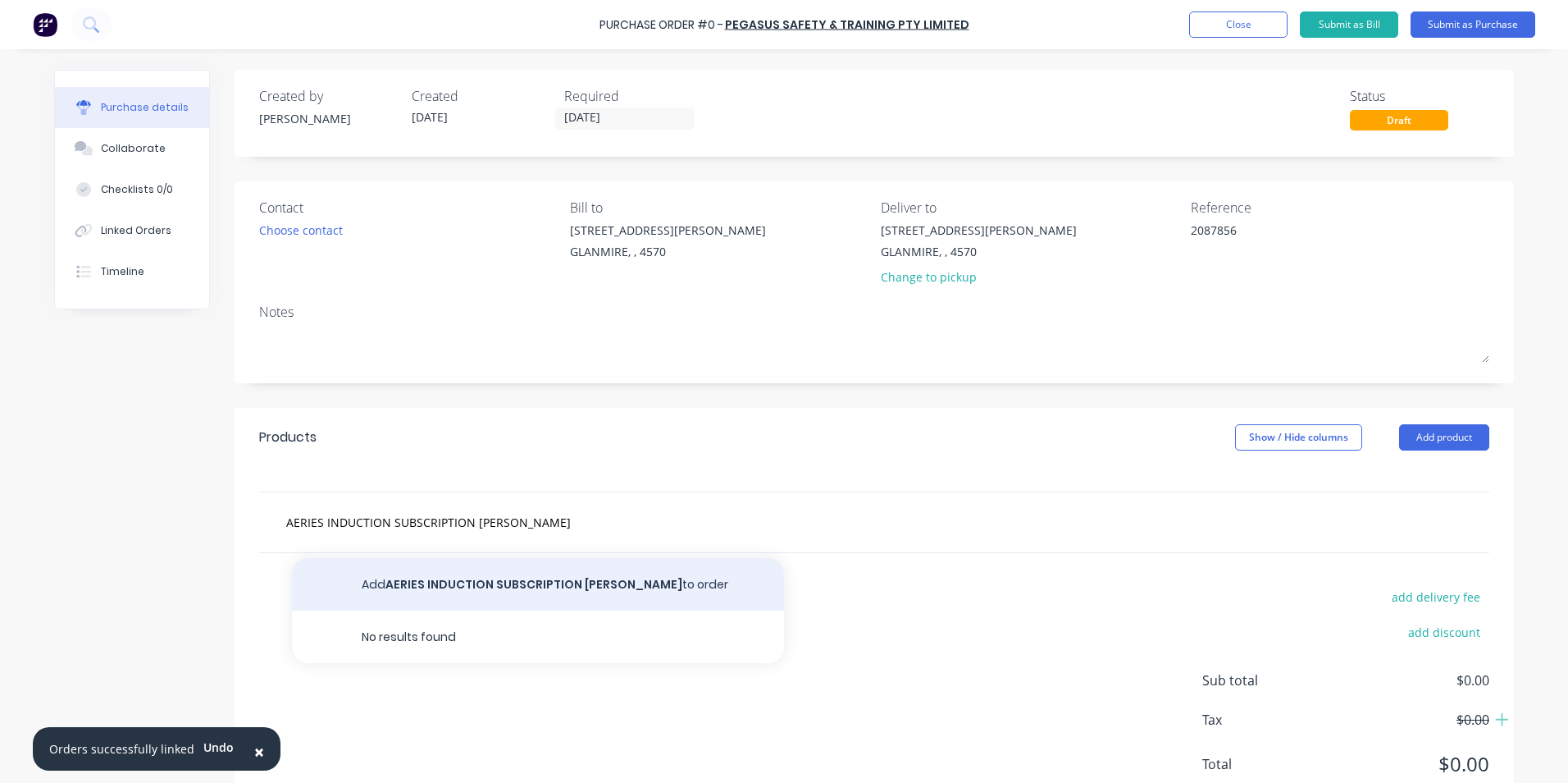
click at [519, 574] on button "Add AERIES INDUCTION SUBSCRIPTION [PERSON_NAME] to order" at bounding box center [538, 584] width 493 height 52
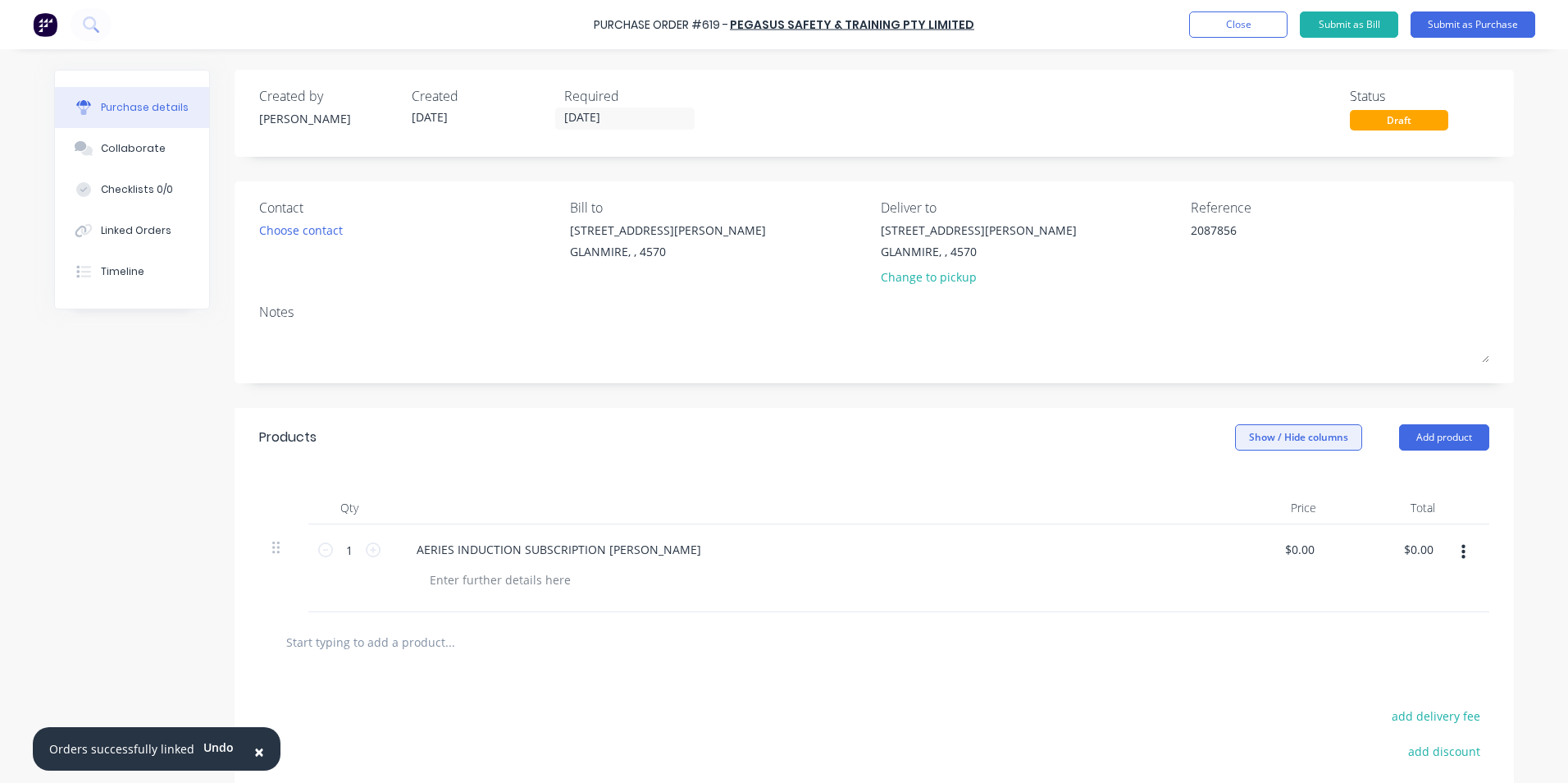
click at [1291, 446] on button "Show / Hide columns" at bounding box center [1299, 437] width 127 height 26
click at [1243, 481] on div "Account Job Discount" at bounding box center [1283, 518] width 123 height 95
click at [1252, 497] on label "Account" at bounding box center [1248, 491] width 29 height 14
click at [1234, 484] on input "Account" at bounding box center [1234, 484] width 0 height 0
click at [1174, 553] on span "Select..." at bounding box center [1176, 550] width 50 height 17
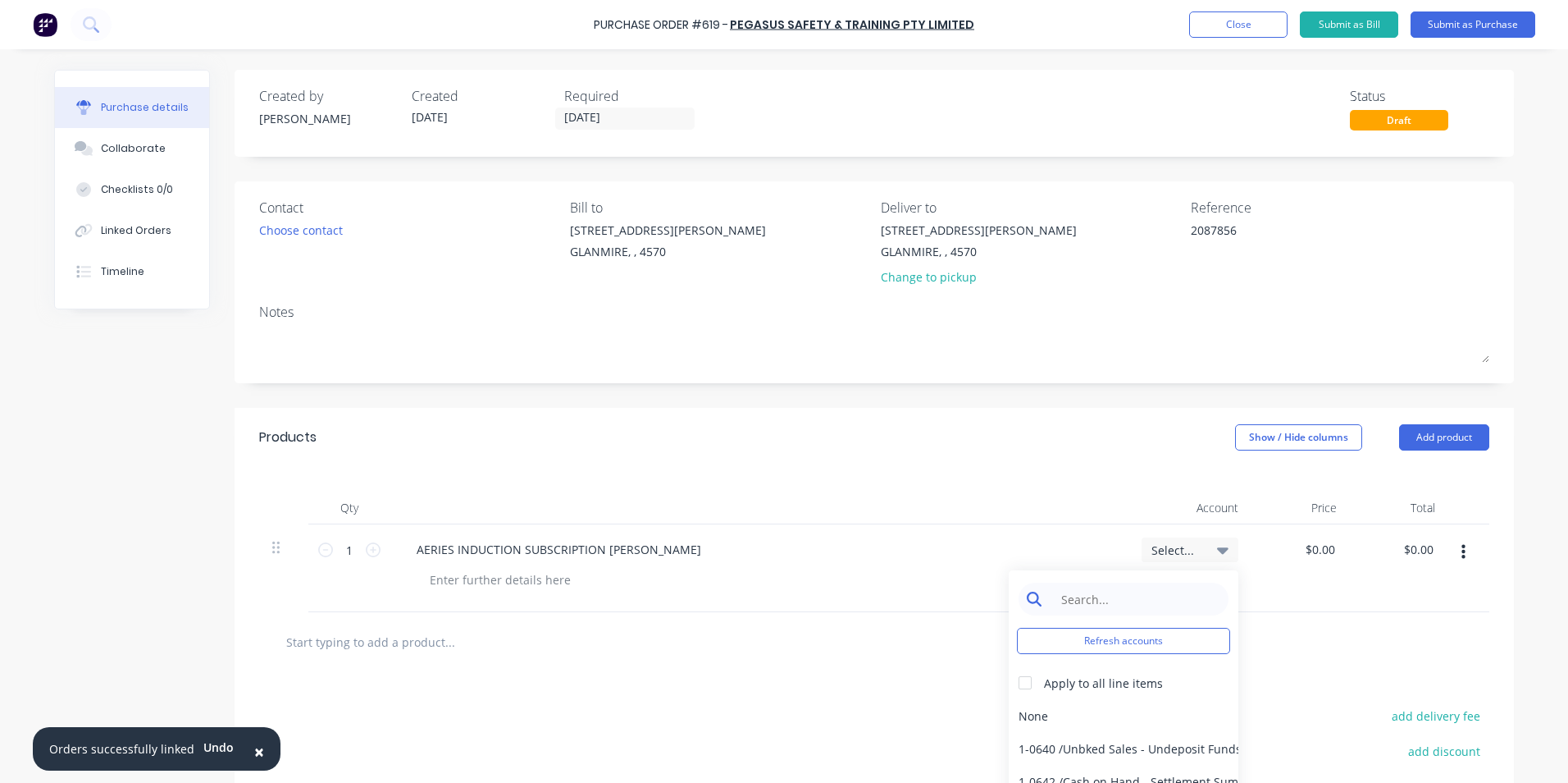
click at [1155, 586] on input at bounding box center [1136, 599] width 169 height 33
click at [1117, 718] on div "5-0270 / Purchases - Materials" at bounding box center [1123, 716] width 229 height 33
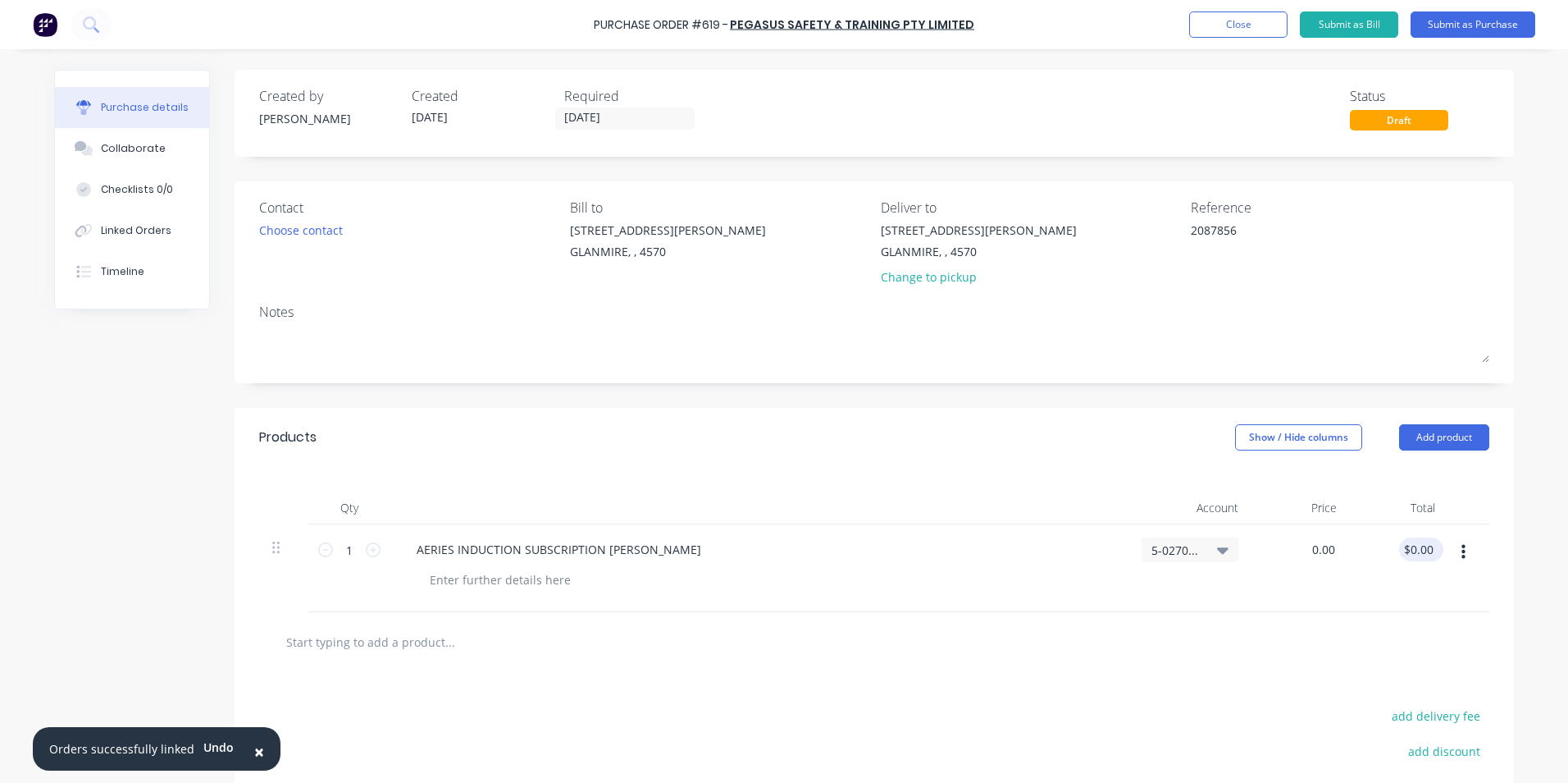
drag, startPoint x: 1301, startPoint y: 549, endPoint x: 1427, endPoint y: 549, distance: 126.0
click at [1427, 549] on div "1 1 AERIES INDUCTION SUBSCRIPTION [PERSON_NAME] 5-0270 / Purchases - Materials …" at bounding box center [874, 567] width 1230 height 88
click at [1198, 656] on div at bounding box center [874, 642] width 1204 height 33
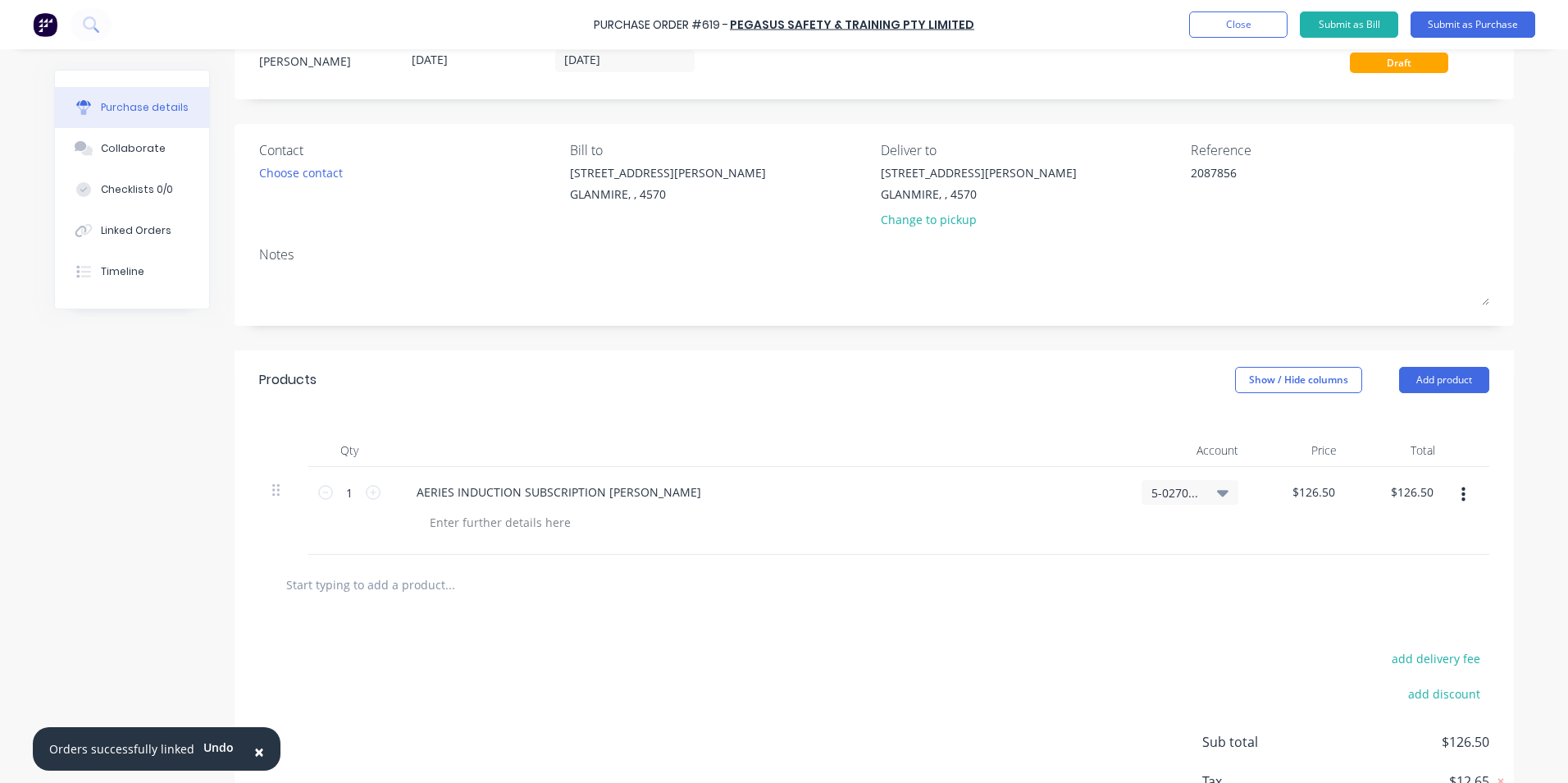
scroll to position [176, 0]
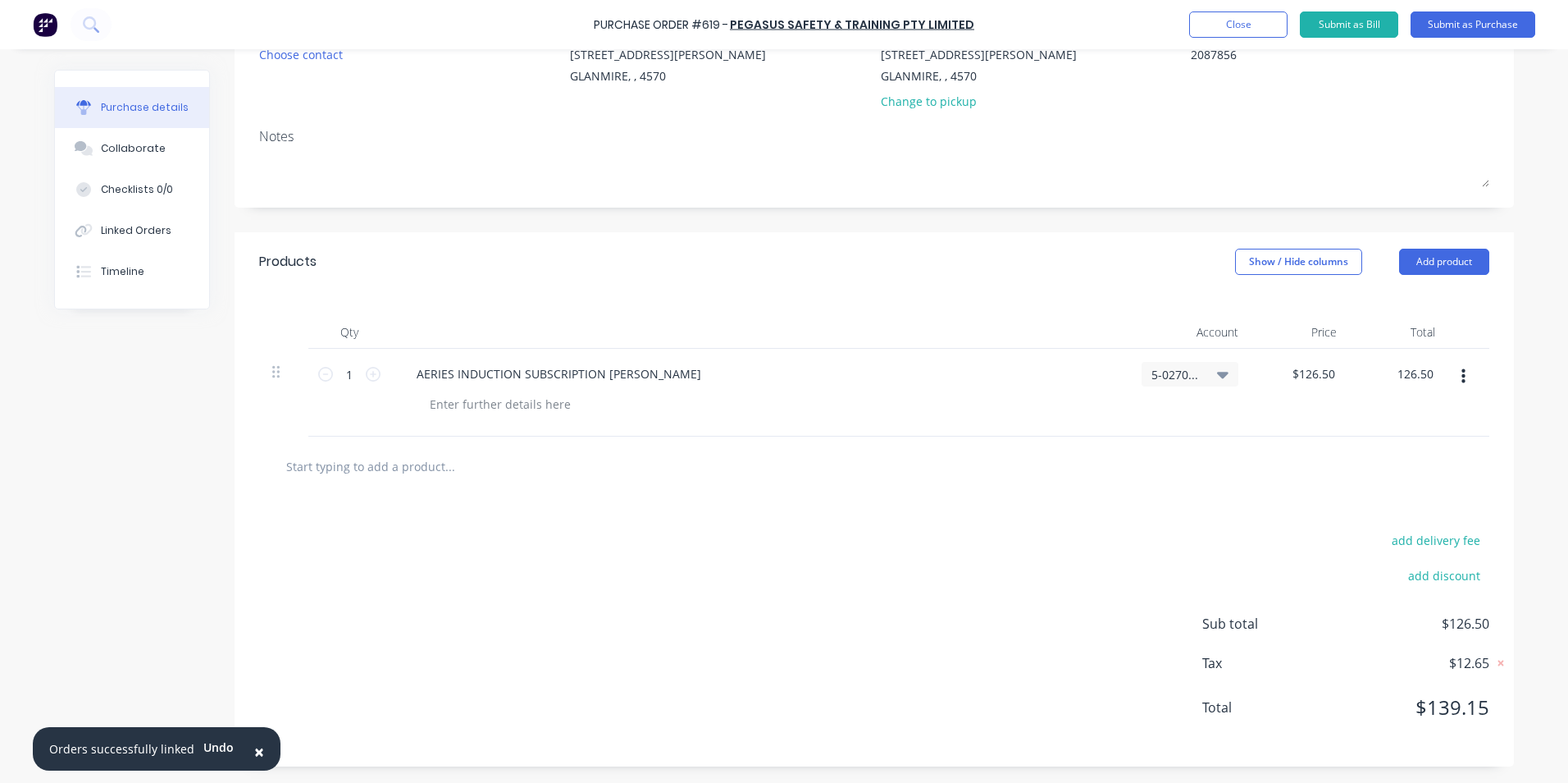
drag, startPoint x: 1386, startPoint y: 373, endPoint x: 1505, endPoint y: 376, distance: 119.0
click at [1505, 376] on div "Qty Account Price Total 1 1 AERIES INDUCTION SUBSCRIPTION [PERSON_NAME] 5-0270 …" at bounding box center [874, 363] width 1280 height 145
click at [1439, 470] on div at bounding box center [874, 466] width 1204 height 33
click at [1453, 20] on button "Submit as Purchase" at bounding box center [1473, 24] width 125 height 26
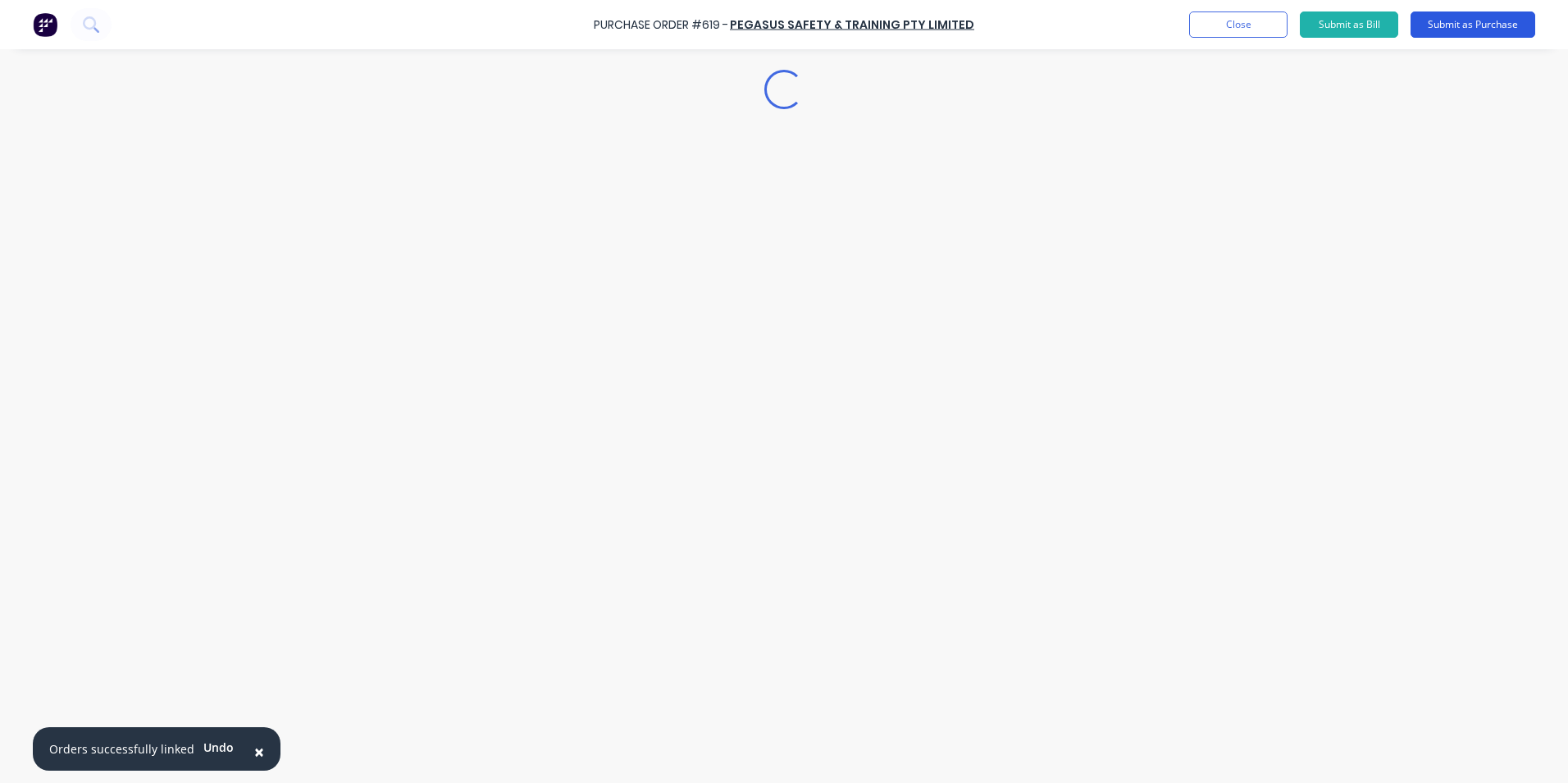
scroll to position [0, 0]
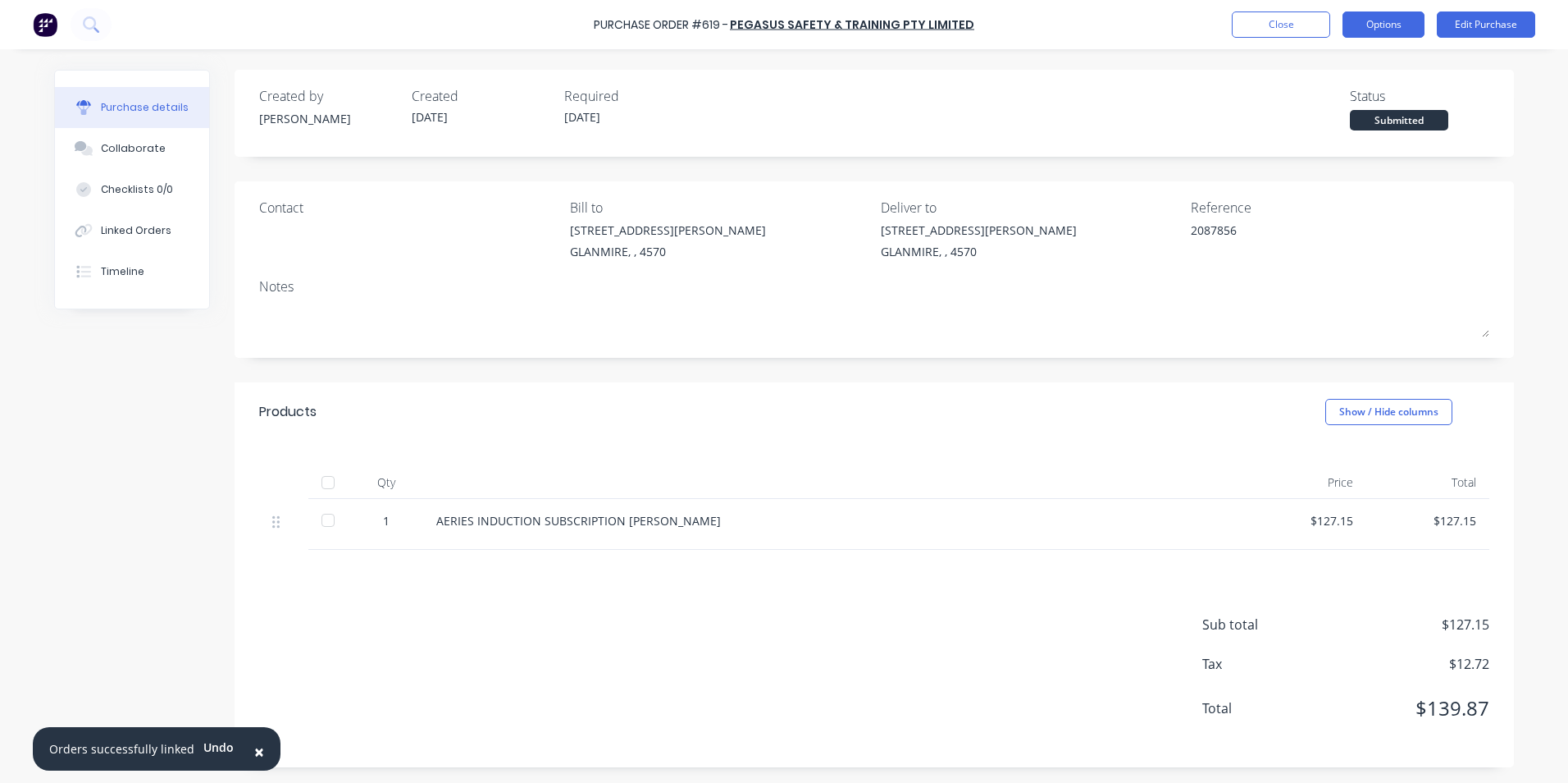
click at [1353, 28] on button "Options" at bounding box center [1384, 24] width 82 height 26
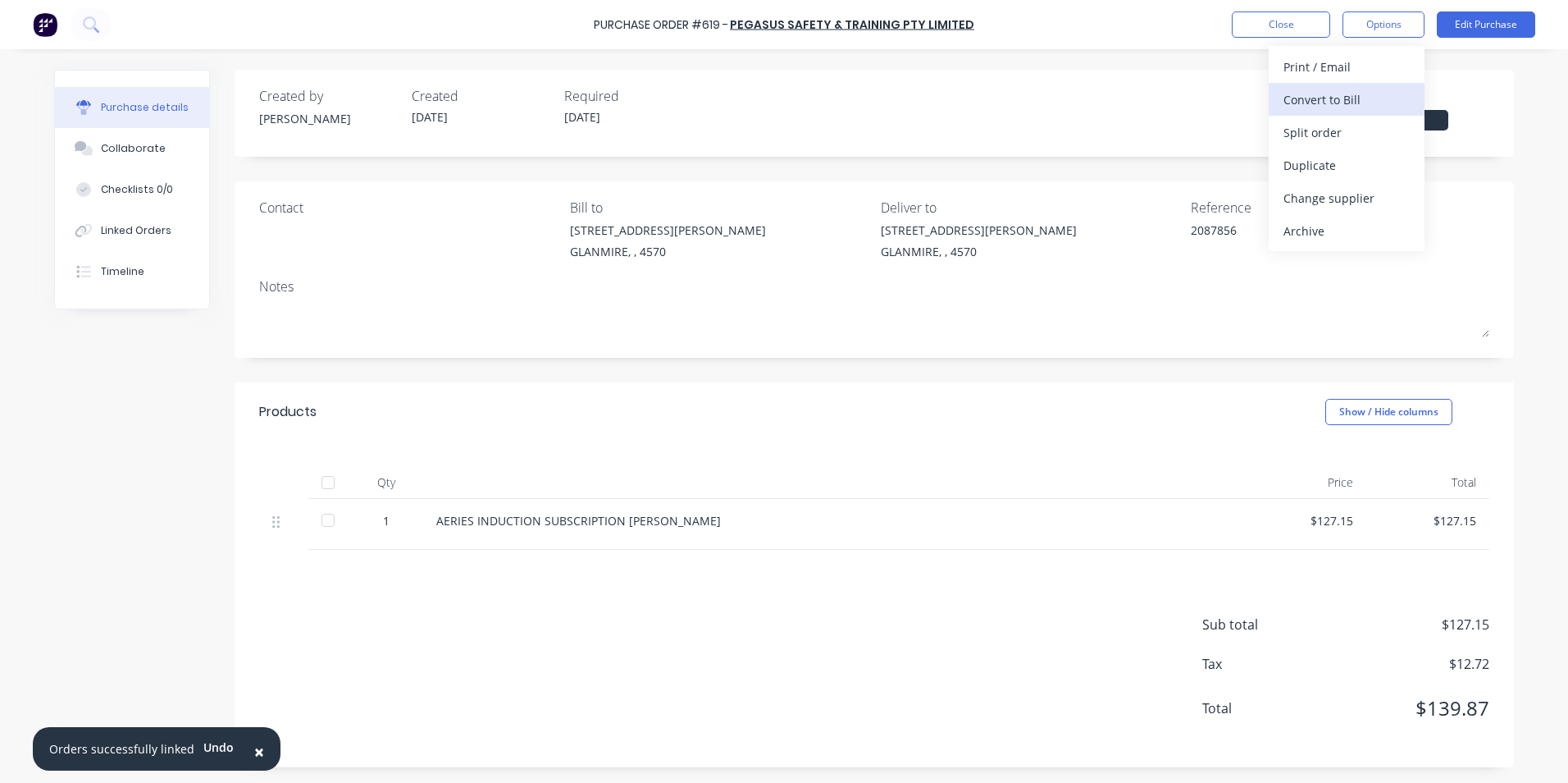
click at [1328, 102] on div "Convert to Bill" at bounding box center [1346, 99] width 126 height 23
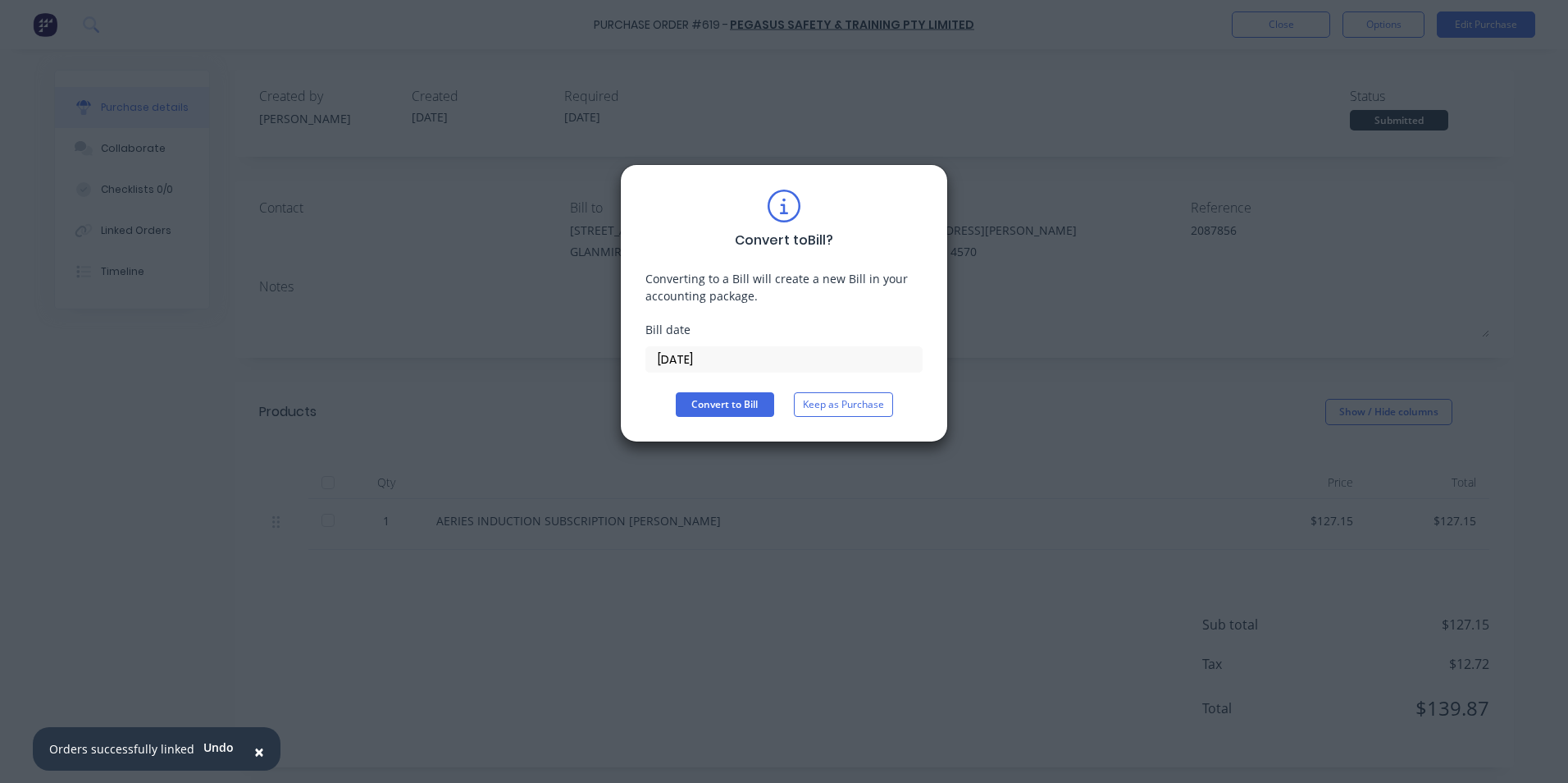
click at [694, 357] on input "[DATE]" at bounding box center [784, 359] width 275 height 24
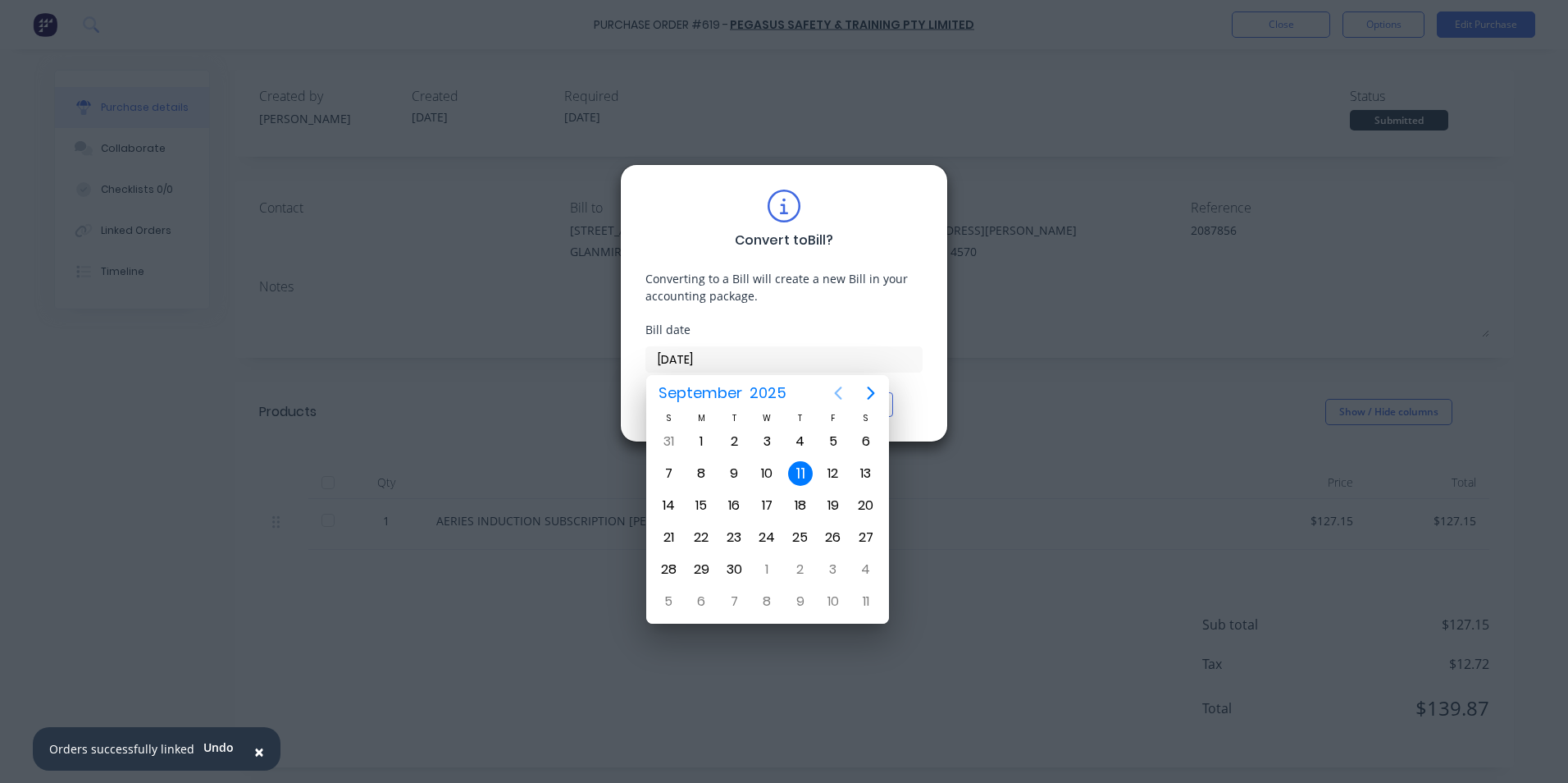
click at [839, 390] on icon "Previous page" at bounding box center [838, 393] width 7 height 13
click at [771, 541] on div "20" at bounding box center [768, 537] width 24 height 24
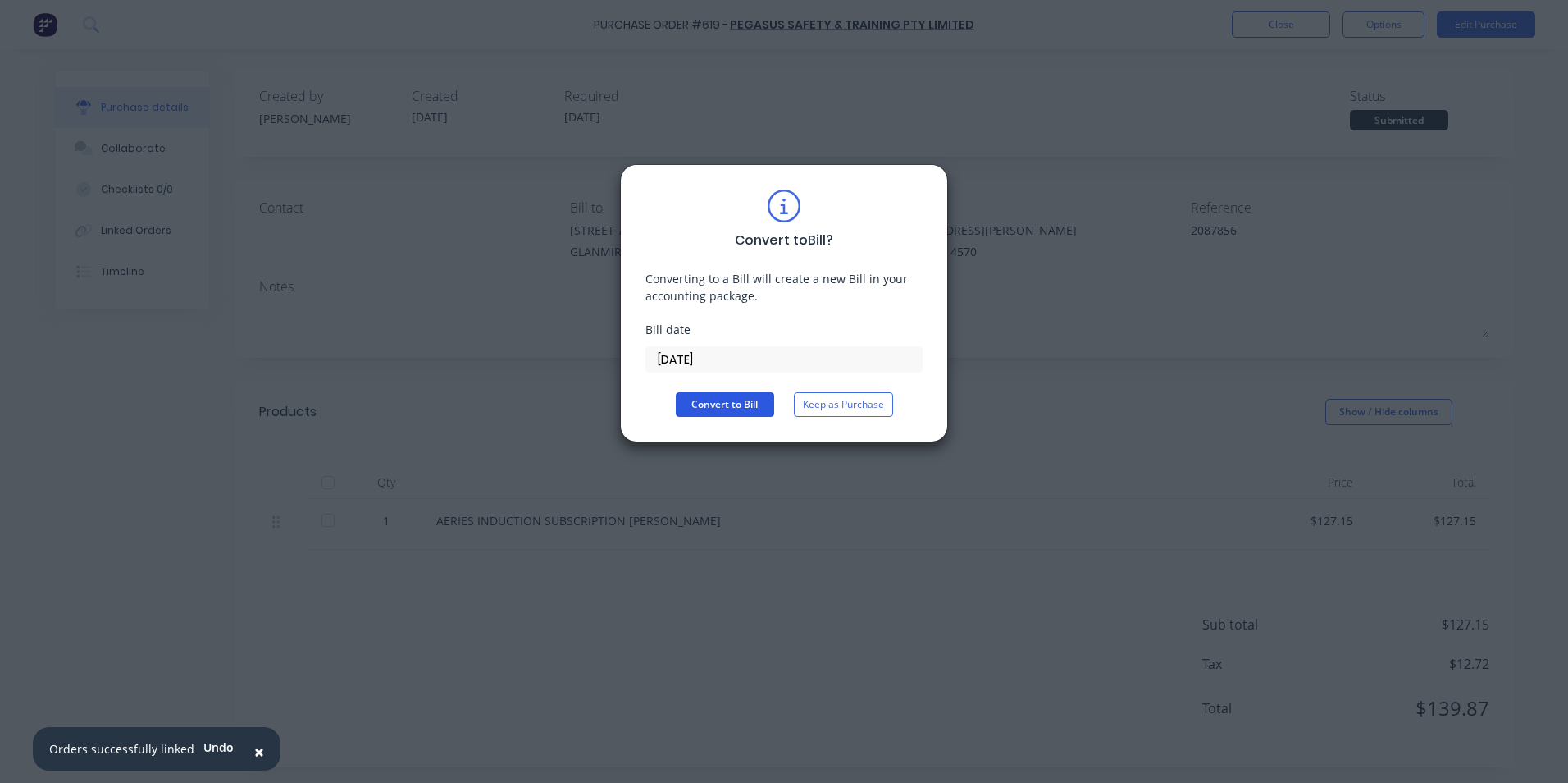
click at [725, 399] on button "Convert to Bill" at bounding box center [724, 404] width 98 height 24
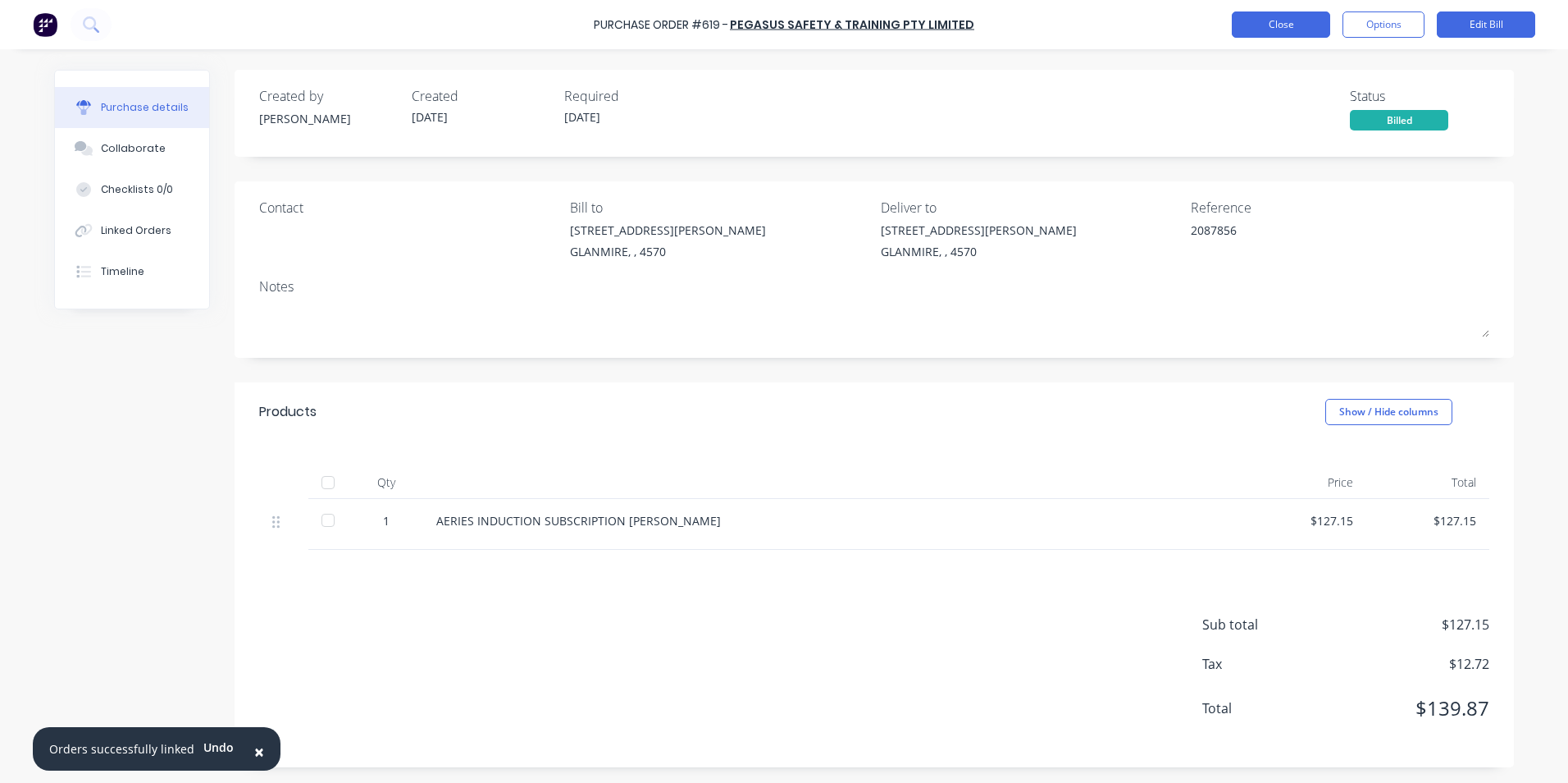
click at [1285, 23] on button "Close" at bounding box center [1280, 24] width 98 height 26
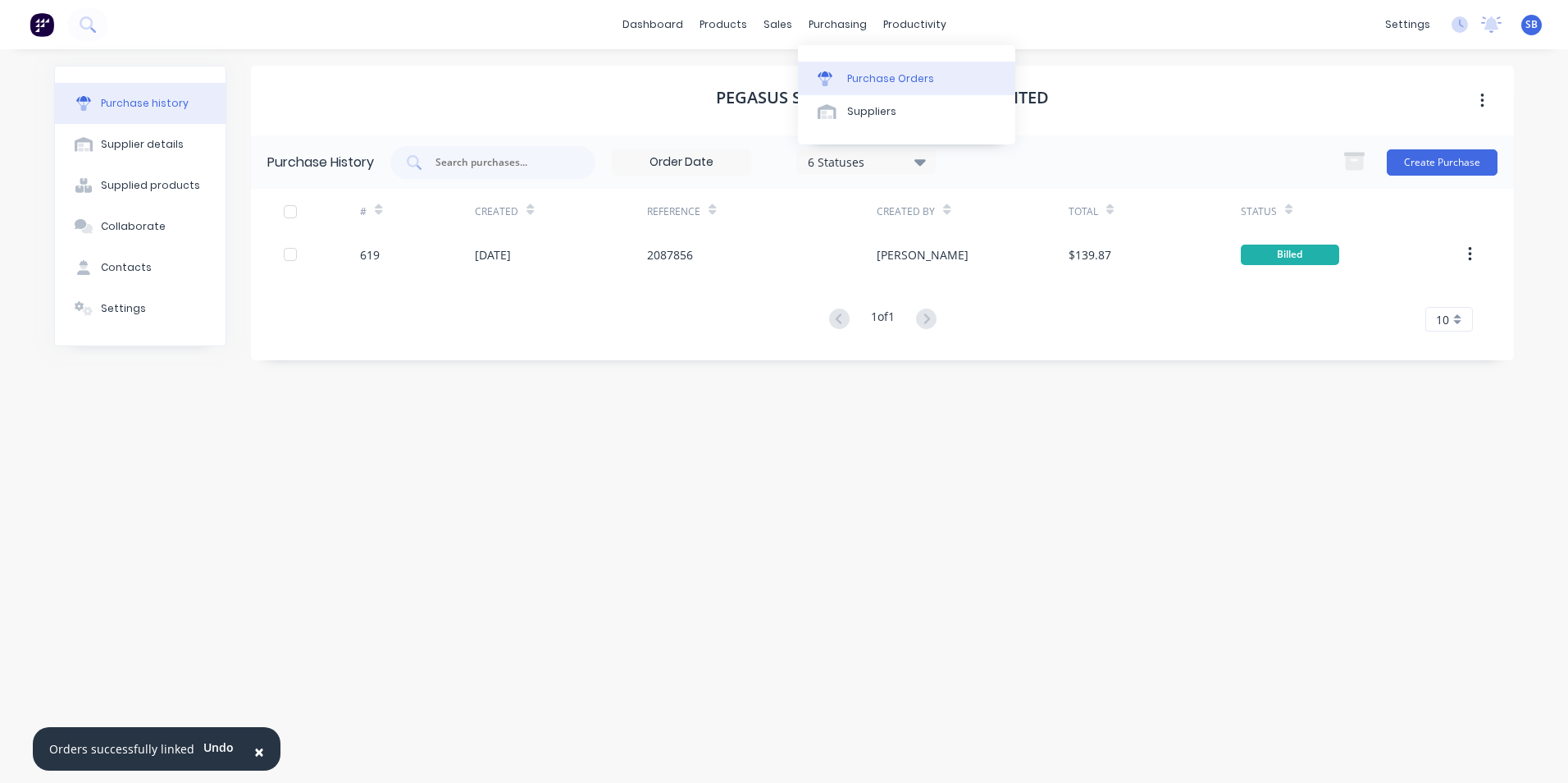
click at [847, 77] on div "Purchase Orders" at bounding box center [890, 78] width 87 height 15
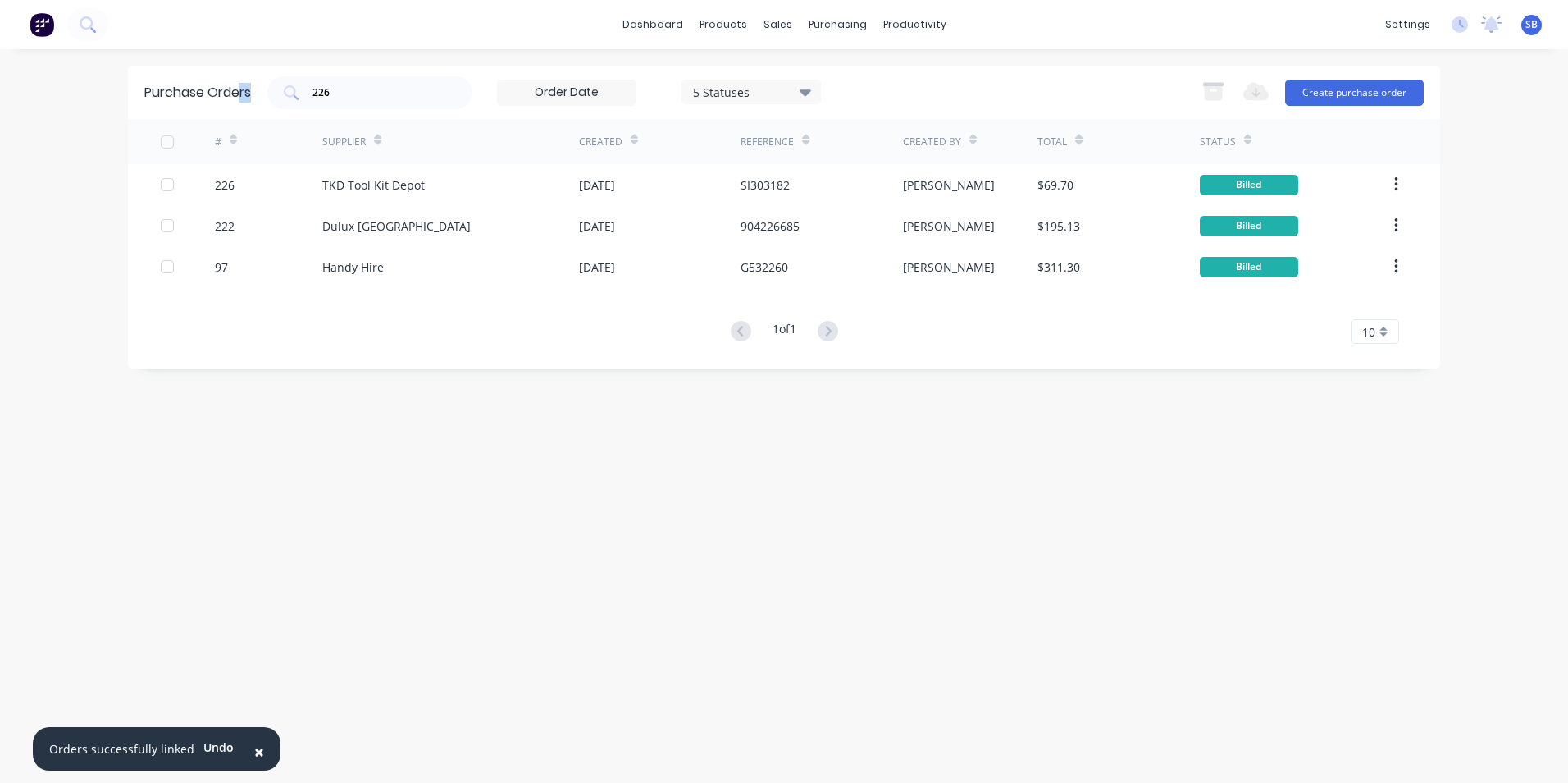
drag, startPoint x: 449, startPoint y: 100, endPoint x: 241, endPoint y: 71, distance: 210.0
click at [241, 71] on div "Purchase Orders 226 5 Statuses 5 Statuses Export to Excel (XLSX) Create purchas…" at bounding box center [784, 92] width 1313 height 53
drag, startPoint x: 241, startPoint y: 71, endPoint x: 431, endPoint y: 81, distance: 190.3
click at [431, 81] on div "226" at bounding box center [370, 93] width 205 height 33
drag, startPoint x: 382, startPoint y: 96, endPoint x: 237, endPoint y: 94, distance: 145.0
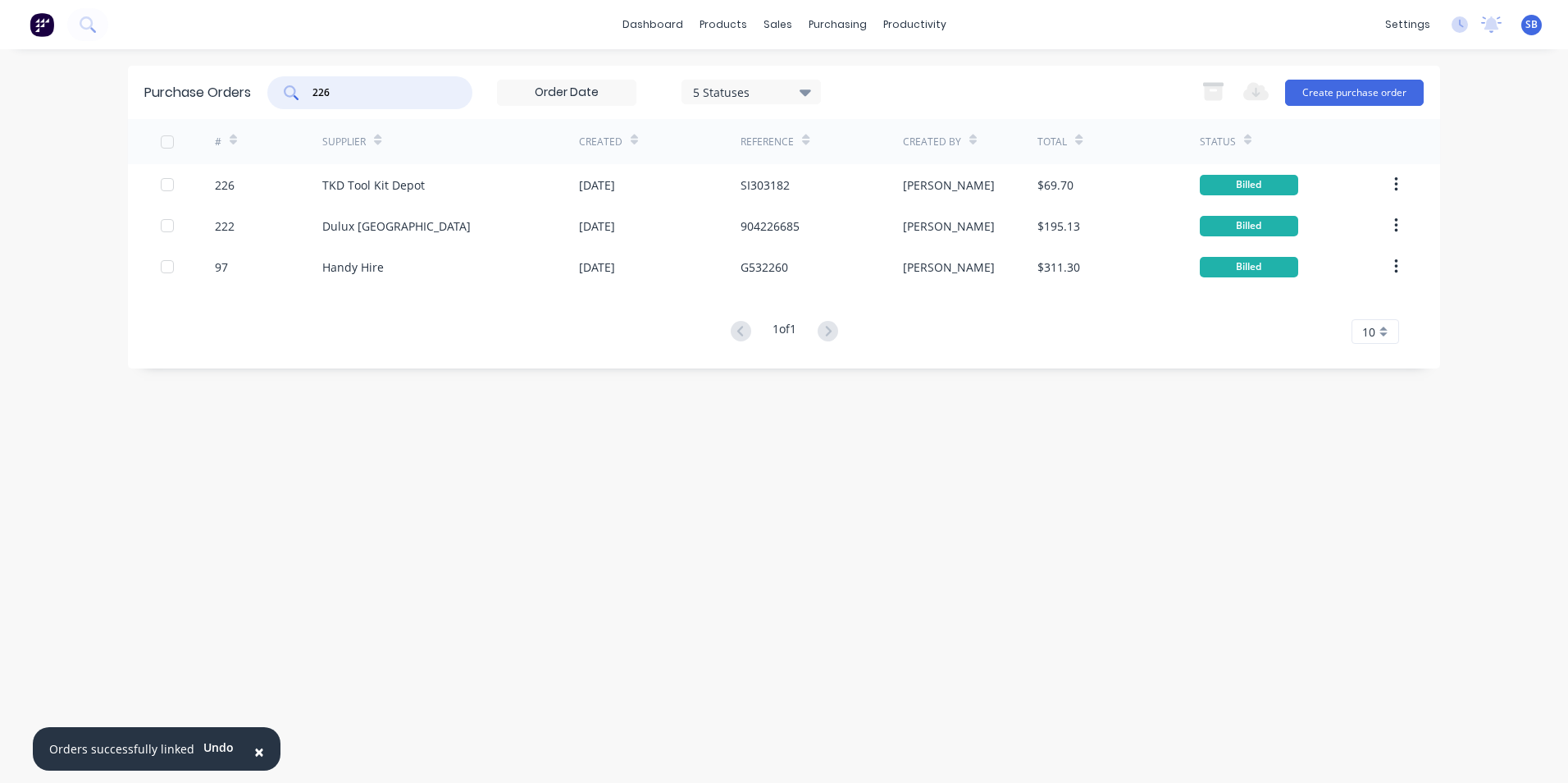
click at [237, 94] on div "Purchase Orders 226 5 Statuses 5 Statuses Export to Excel (XLSX) Create purchas…" at bounding box center [784, 92] width 1313 height 53
click at [1379, 101] on button "Create purchase order" at bounding box center [1355, 93] width 139 height 26
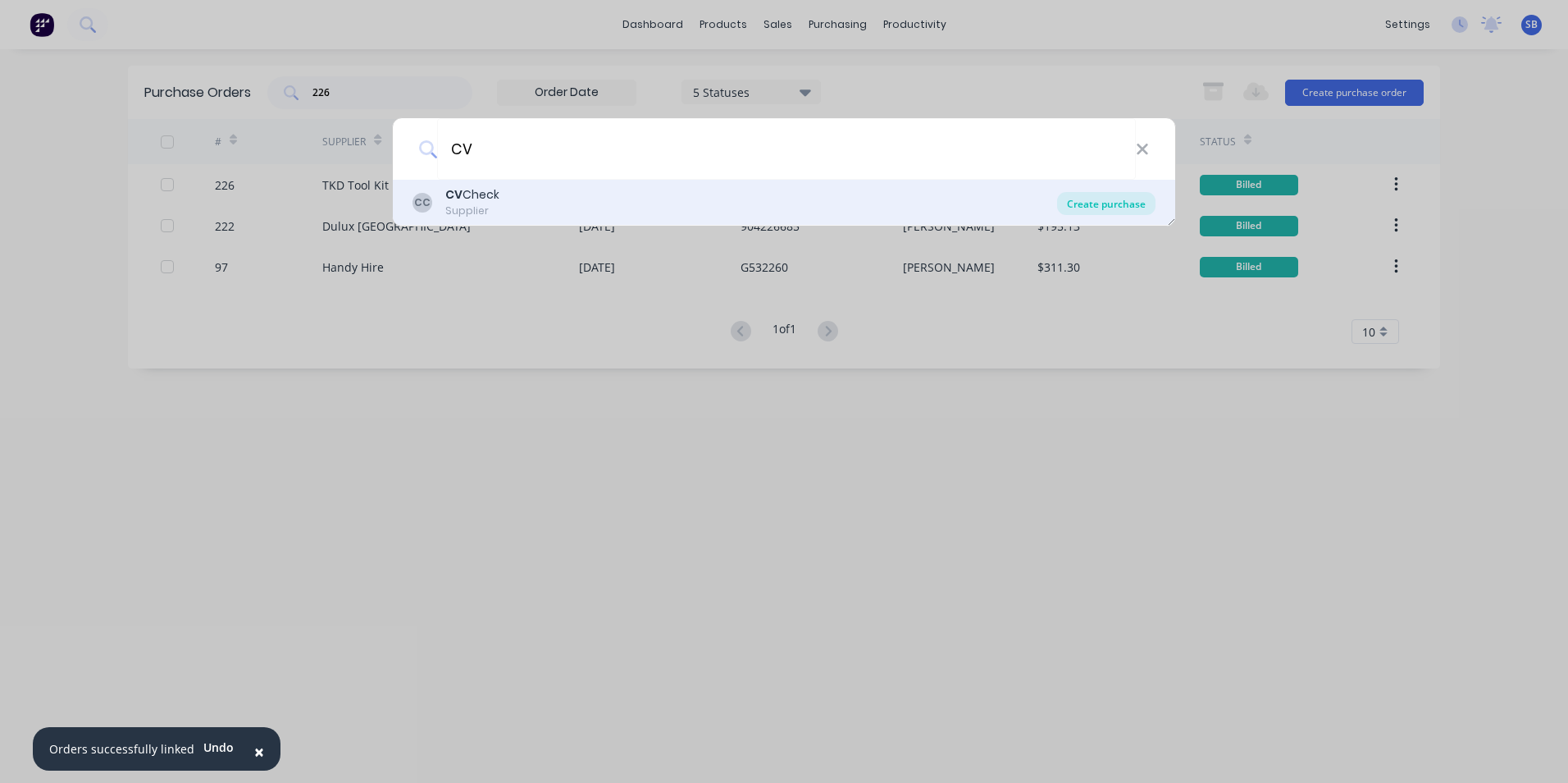
click at [1117, 204] on div "Create purchase" at bounding box center [1106, 203] width 98 height 23
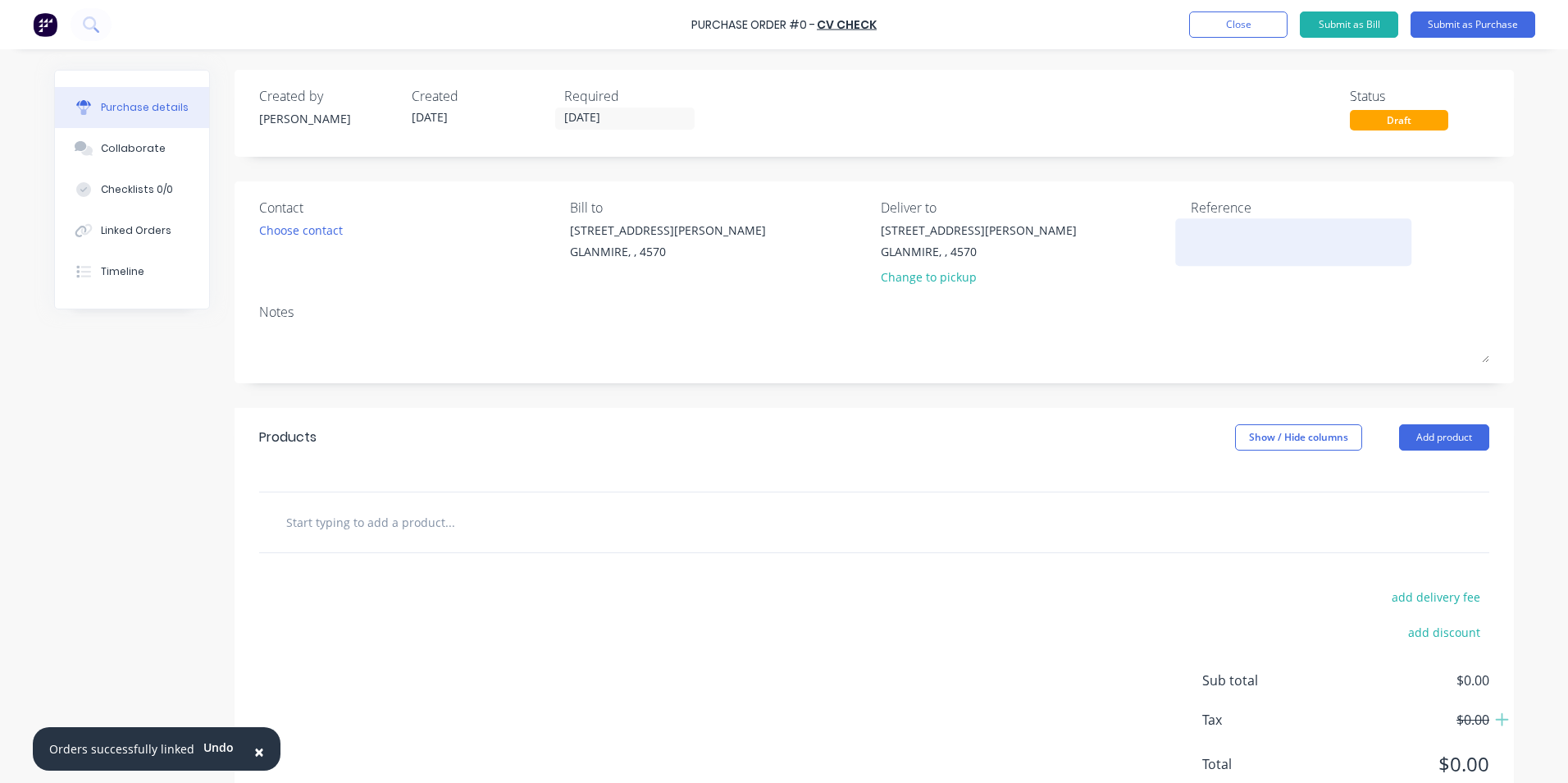
click at [1218, 246] on textarea at bounding box center [1293, 240] width 205 height 36
click at [639, 128] on label "[DATE]" at bounding box center [625, 118] width 140 height 22
click at [639, 128] on input "[DATE]" at bounding box center [625, 119] width 138 height 21
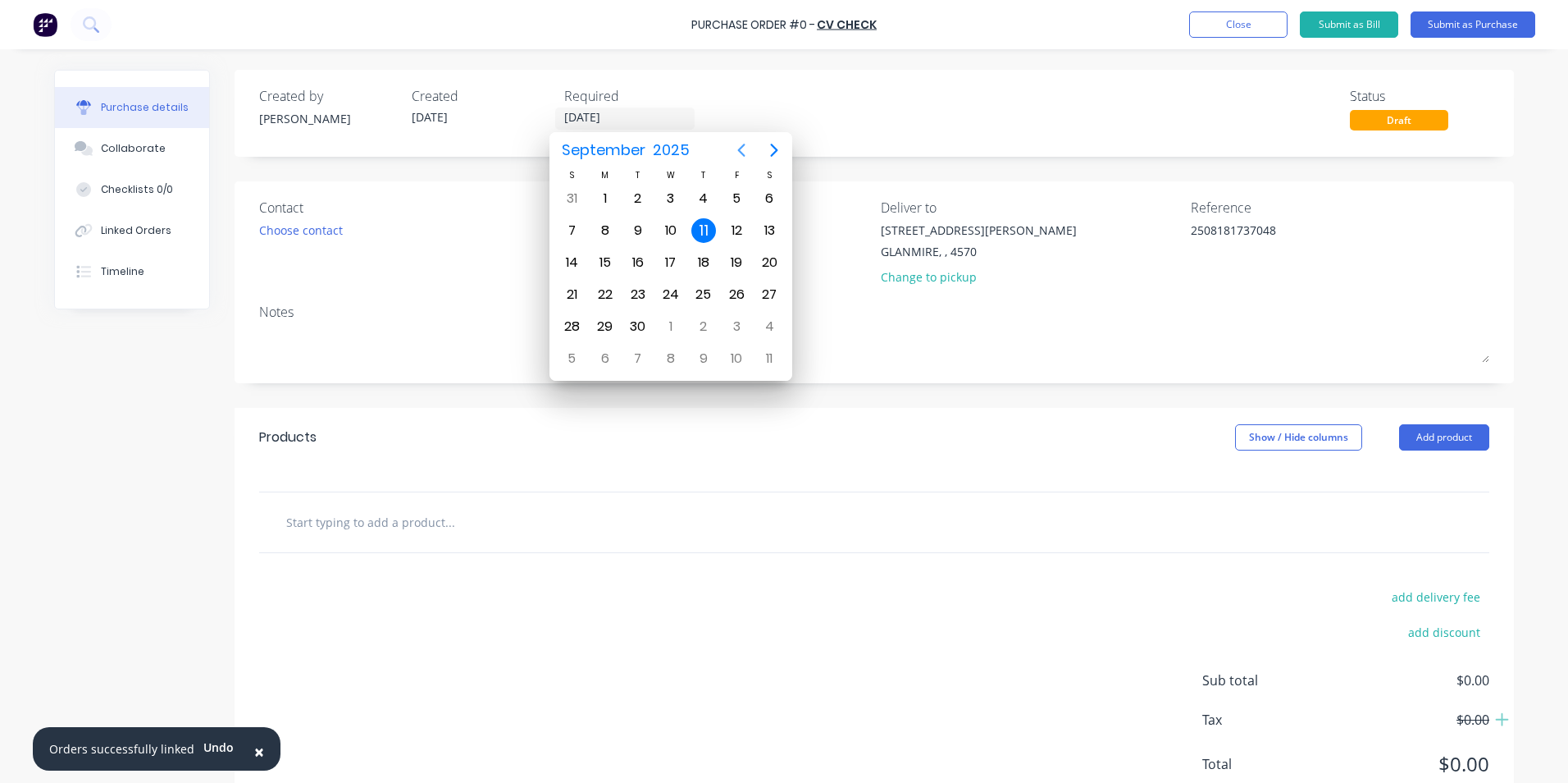
click at [740, 148] on icon "Previous page" at bounding box center [741, 149] width 20 height 20
click at [611, 291] on div "18" at bounding box center [605, 295] width 24 height 24
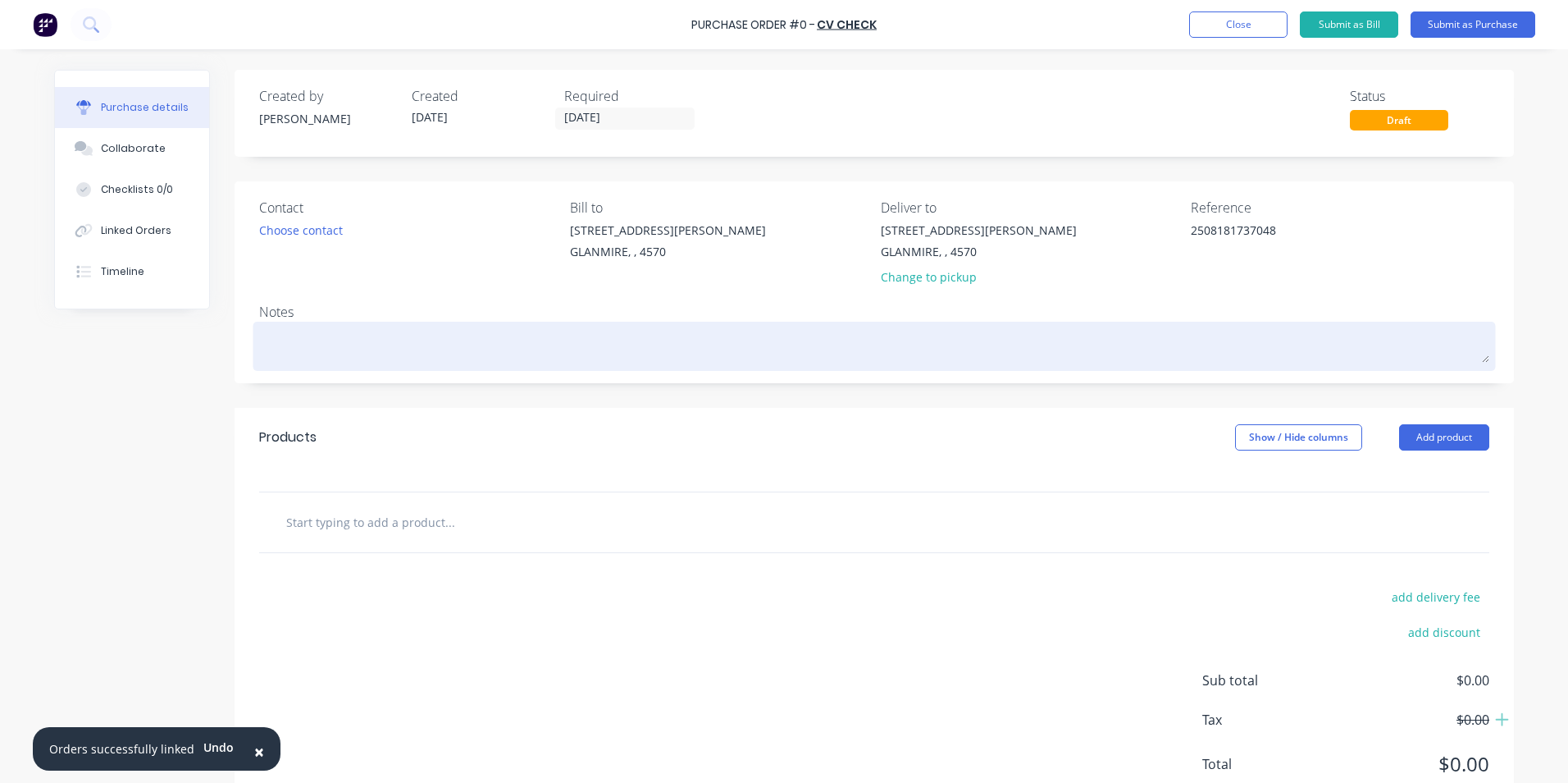
click at [435, 346] on textarea at bounding box center [874, 344] width 1230 height 36
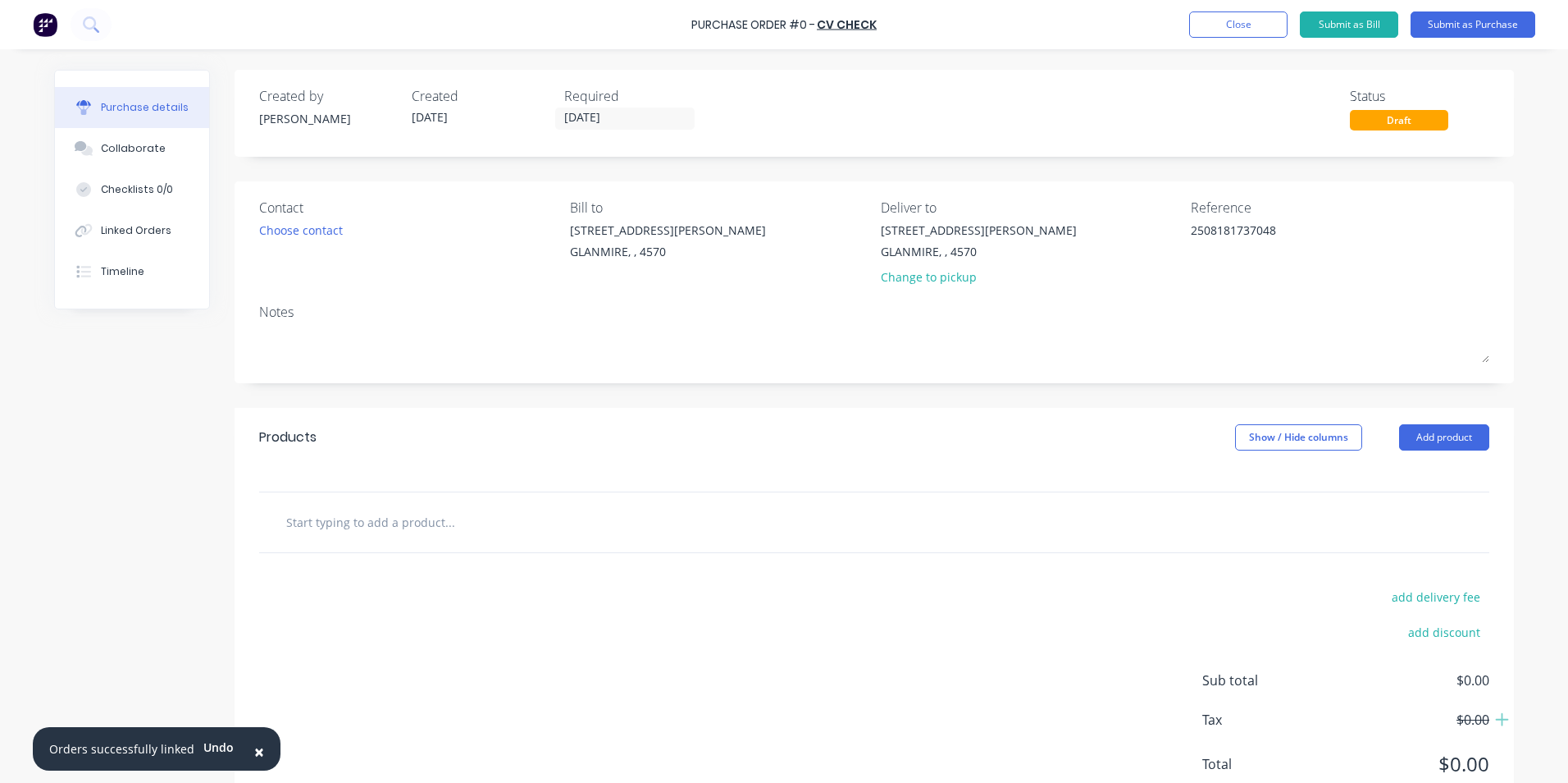
click at [440, 508] on input "text" at bounding box center [450, 522] width 328 height 33
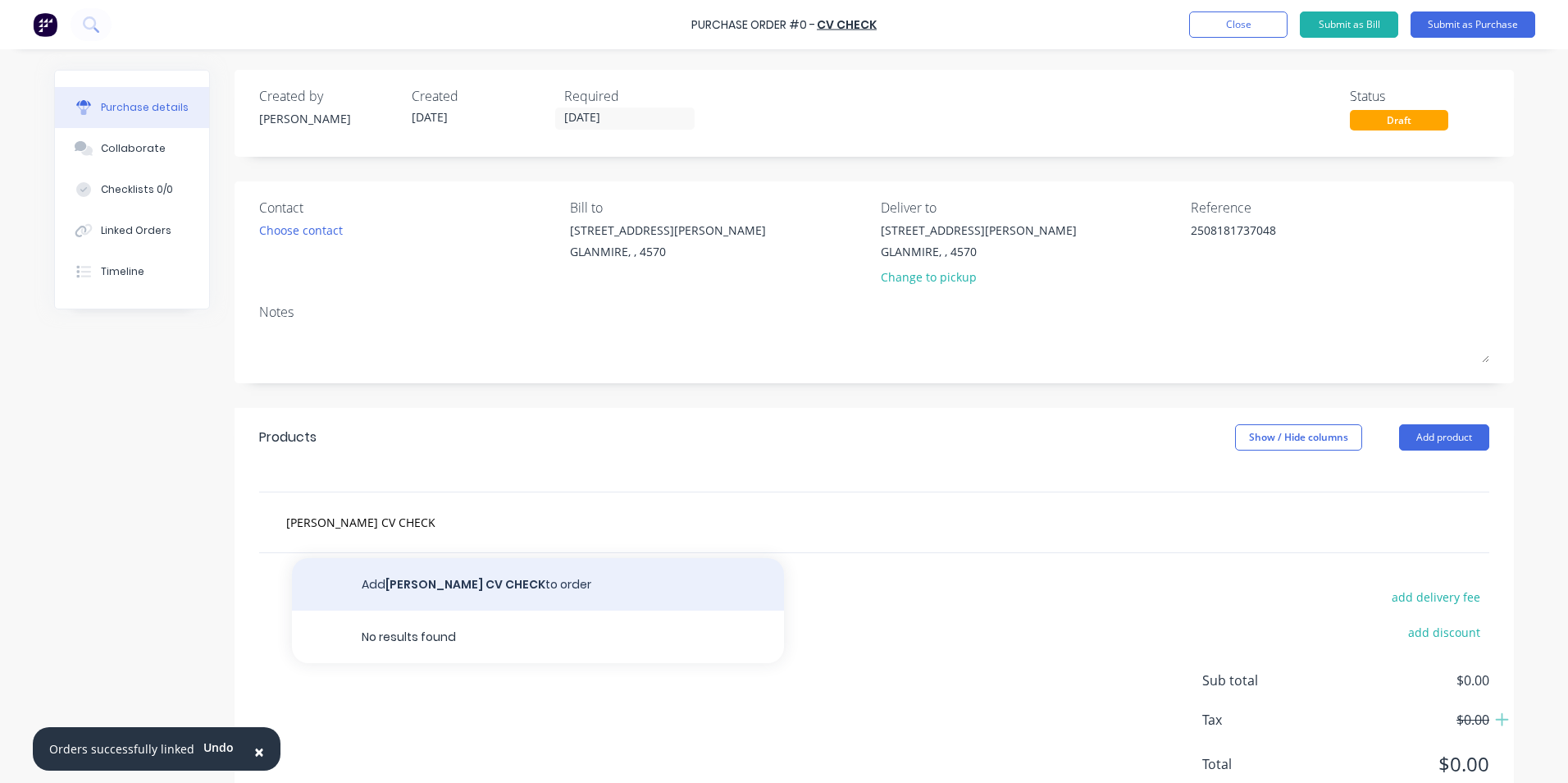
click at [548, 587] on button "Add [PERSON_NAME] CV CHECK to order" at bounding box center [538, 584] width 493 height 52
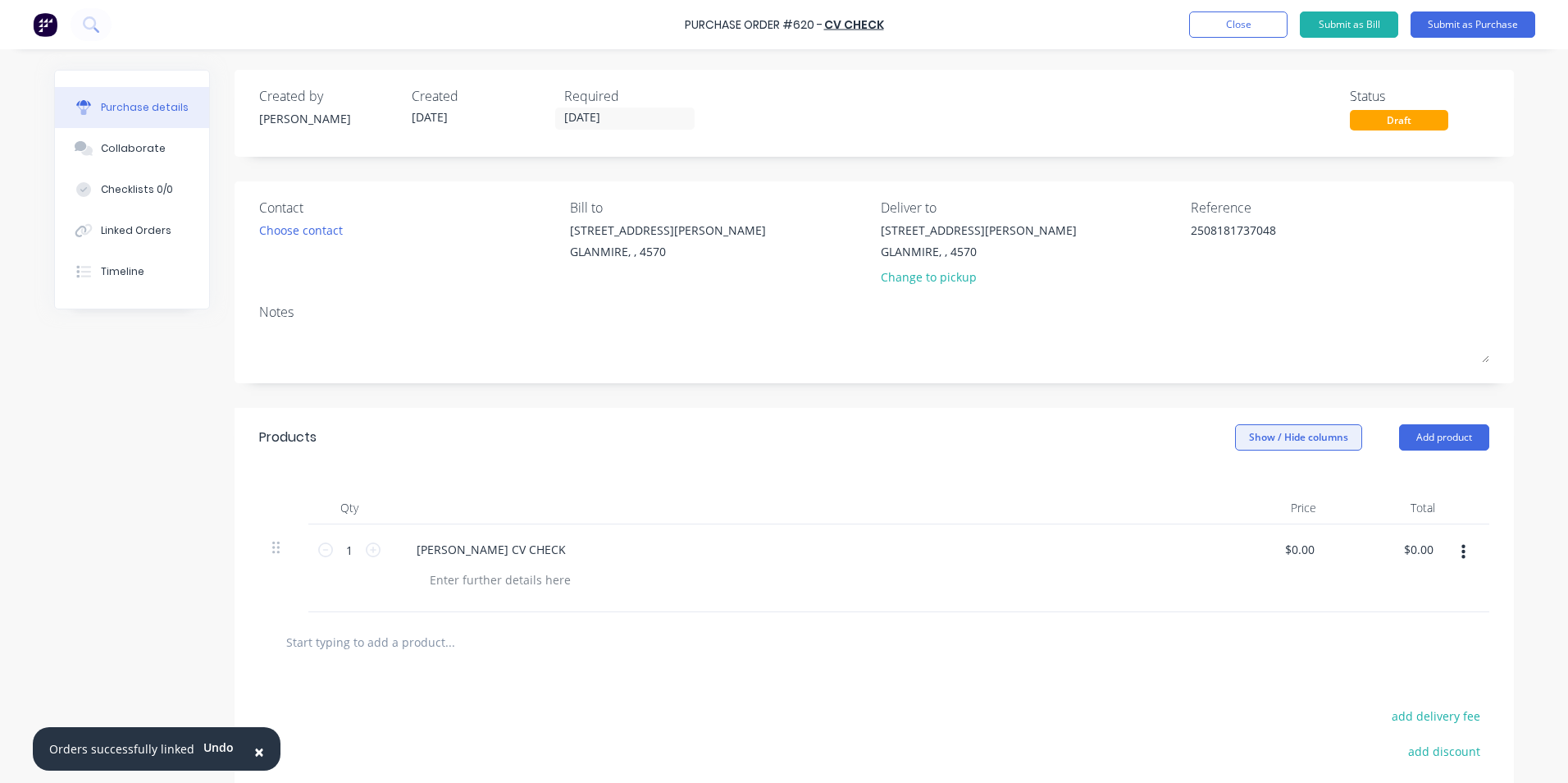
click at [1274, 445] on button "Show / Hide columns" at bounding box center [1299, 437] width 127 height 26
click at [1243, 492] on span at bounding box center [1241, 491] width 14 height 14
click at [1234, 484] on input "Account" at bounding box center [1234, 484] width 0 height 0
click at [1181, 552] on span "Select..." at bounding box center [1176, 550] width 50 height 17
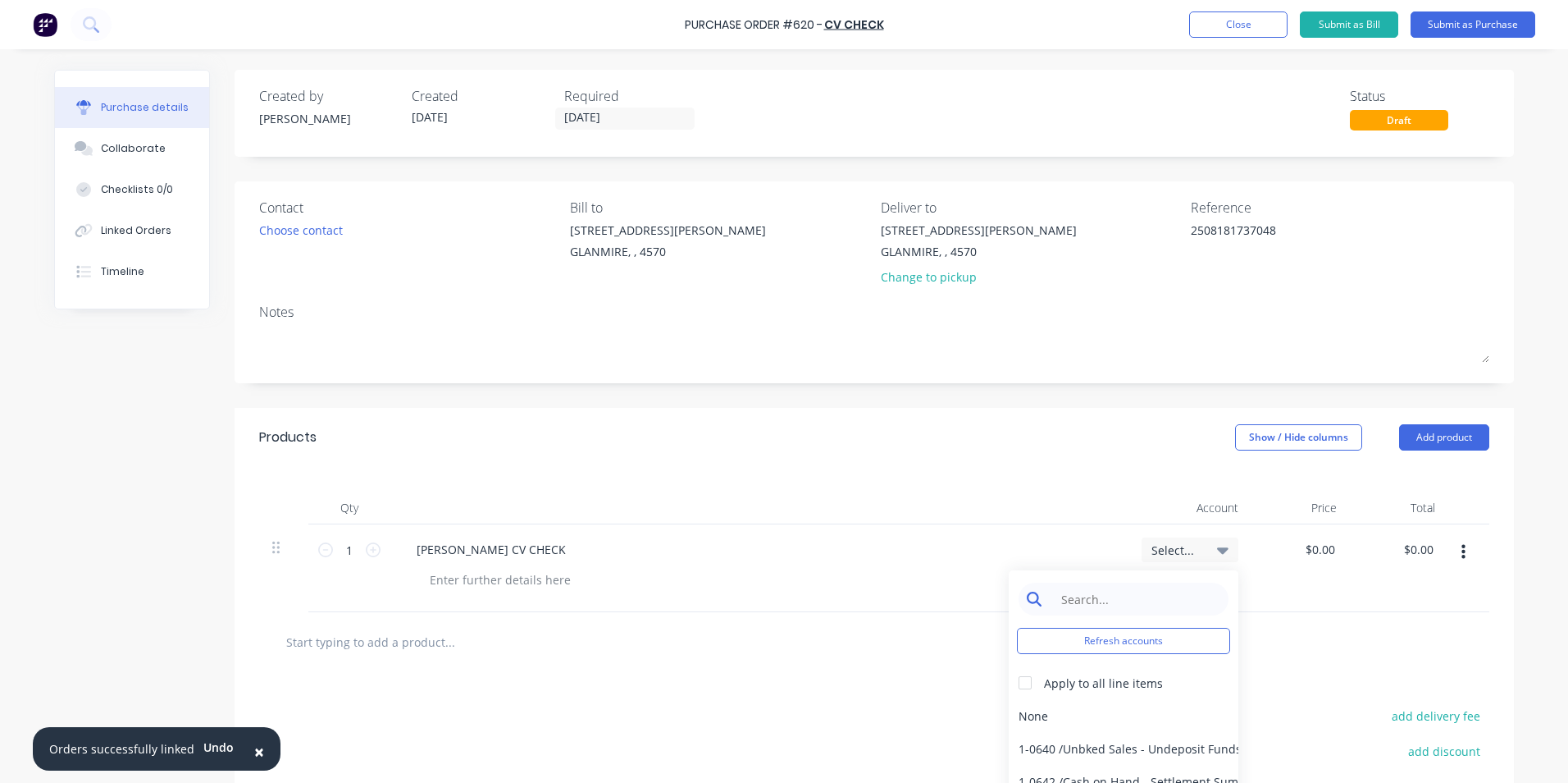
drag, startPoint x: 1181, startPoint y: 552, endPoint x: 1137, endPoint y: 583, distance: 53.8
click at [1137, 583] on input at bounding box center [1136, 599] width 169 height 33
click at [1161, 713] on div "5-0270 / Purchases - Materials" at bounding box center [1123, 716] width 229 height 33
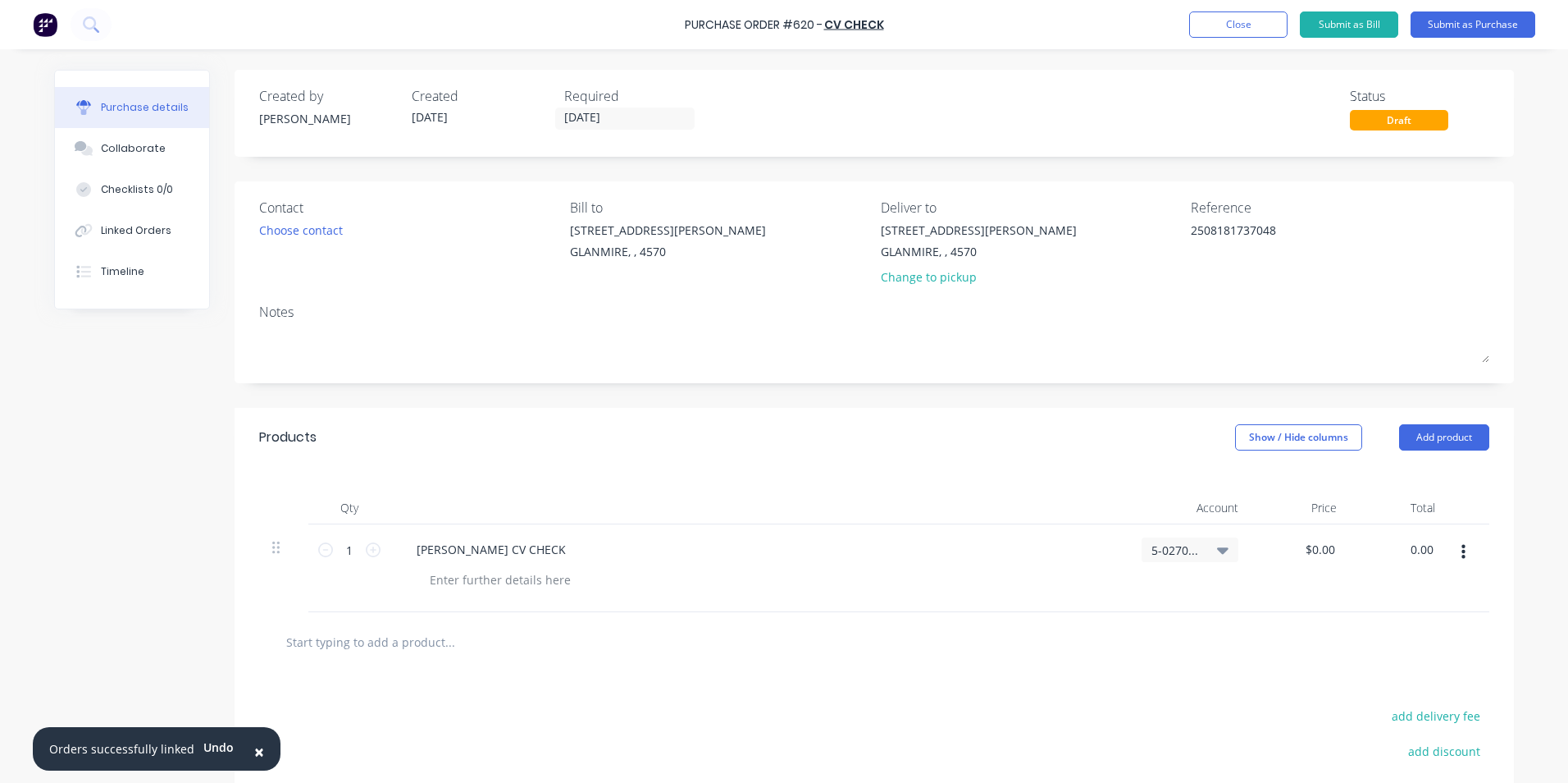
drag, startPoint x: 1399, startPoint y: 549, endPoint x: 1536, endPoint y: 529, distance: 138.5
click at [1536, 529] on div "× Orders successfully linked Undo Purchase Order #620 - CV Check Add product Cl…" at bounding box center [784, 391] width 1568 height 783
click at [1317, 640] on div at bounding box center [874, 642] width 1204 height 33
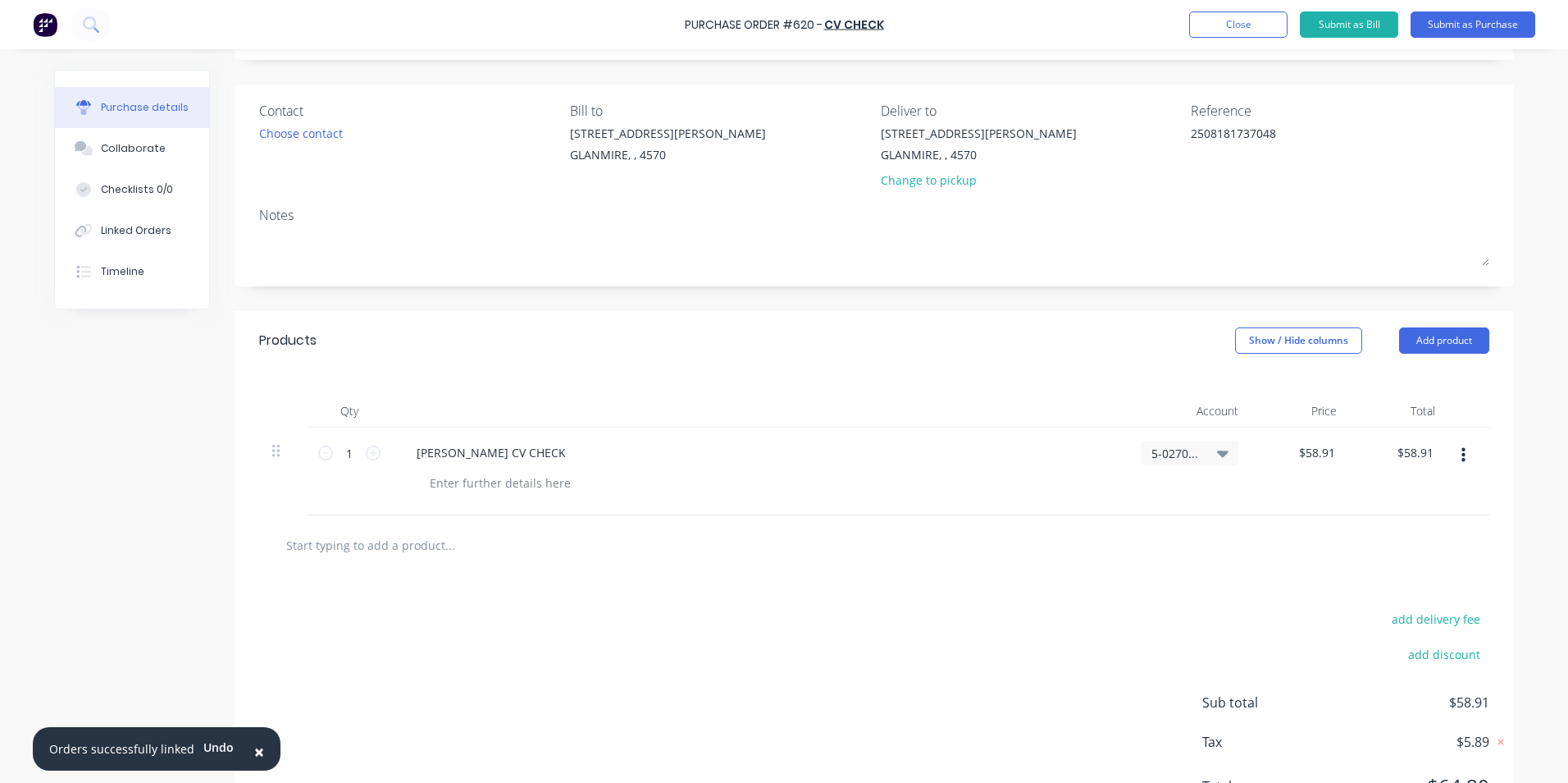
scroll to position [176, 0]
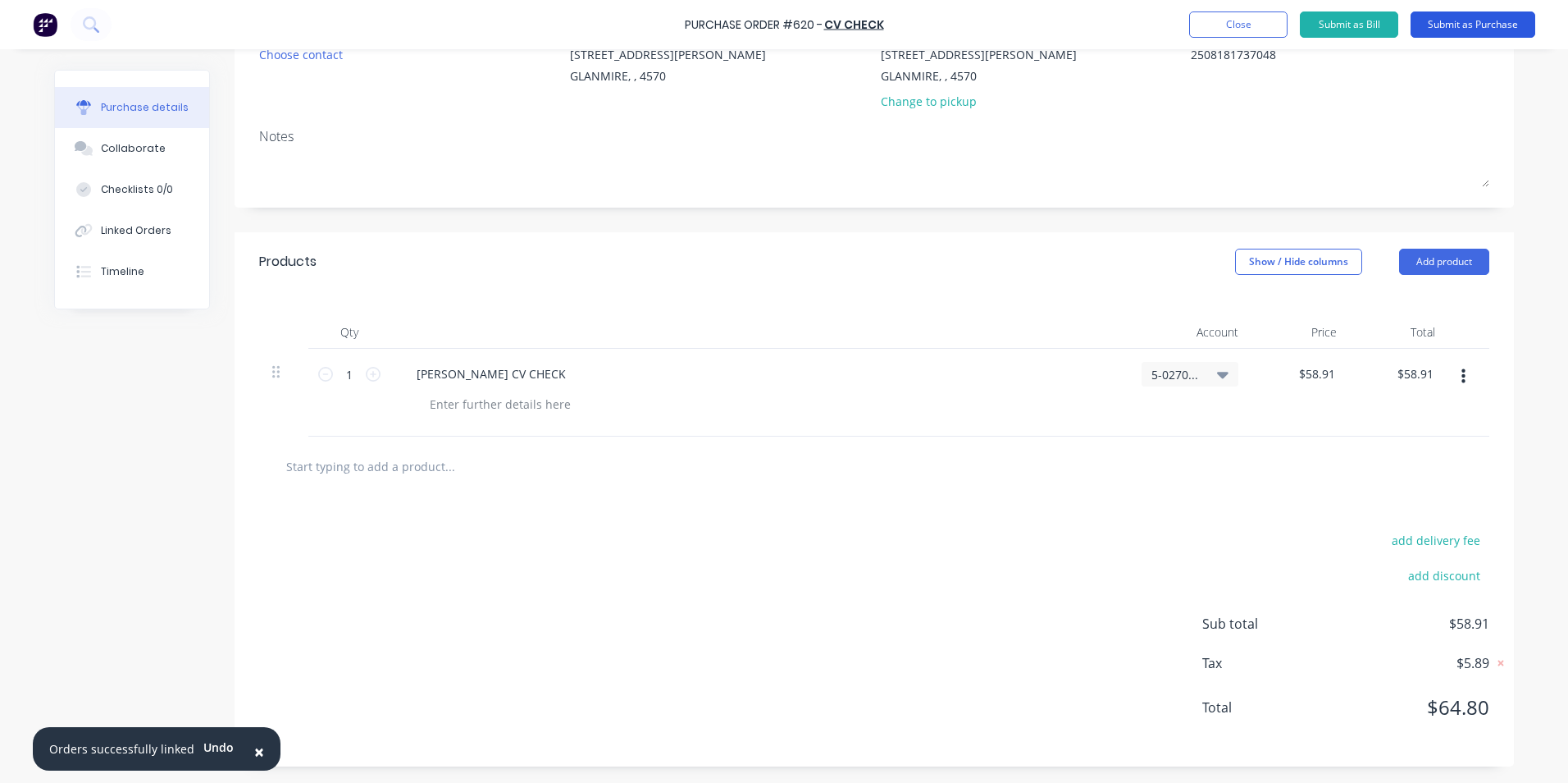
click at [1449, 17] on button "Submit as Purchase" at bounding box center [1473, 24] width 125 height 26
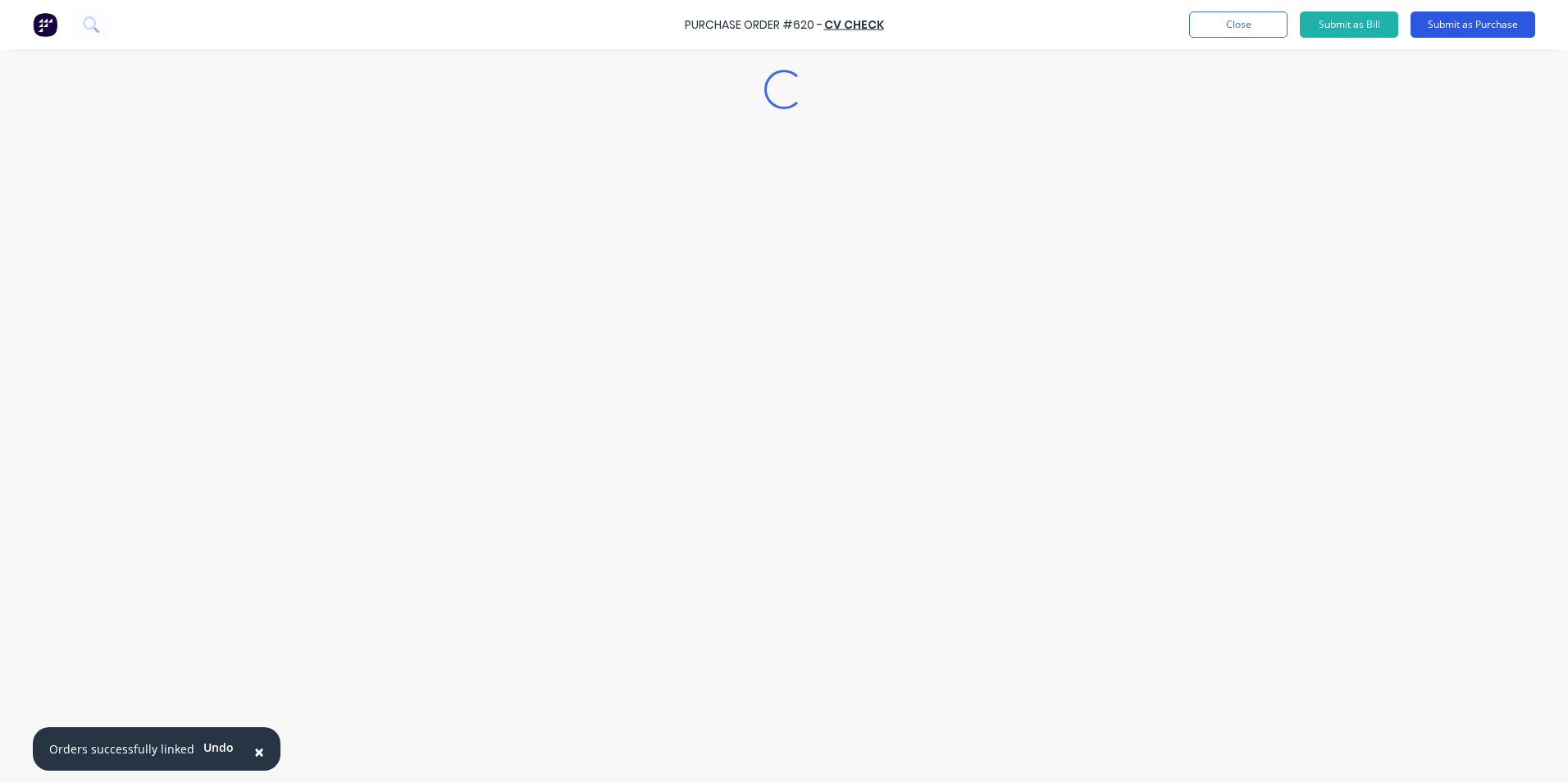
scroll to position [0, 0]
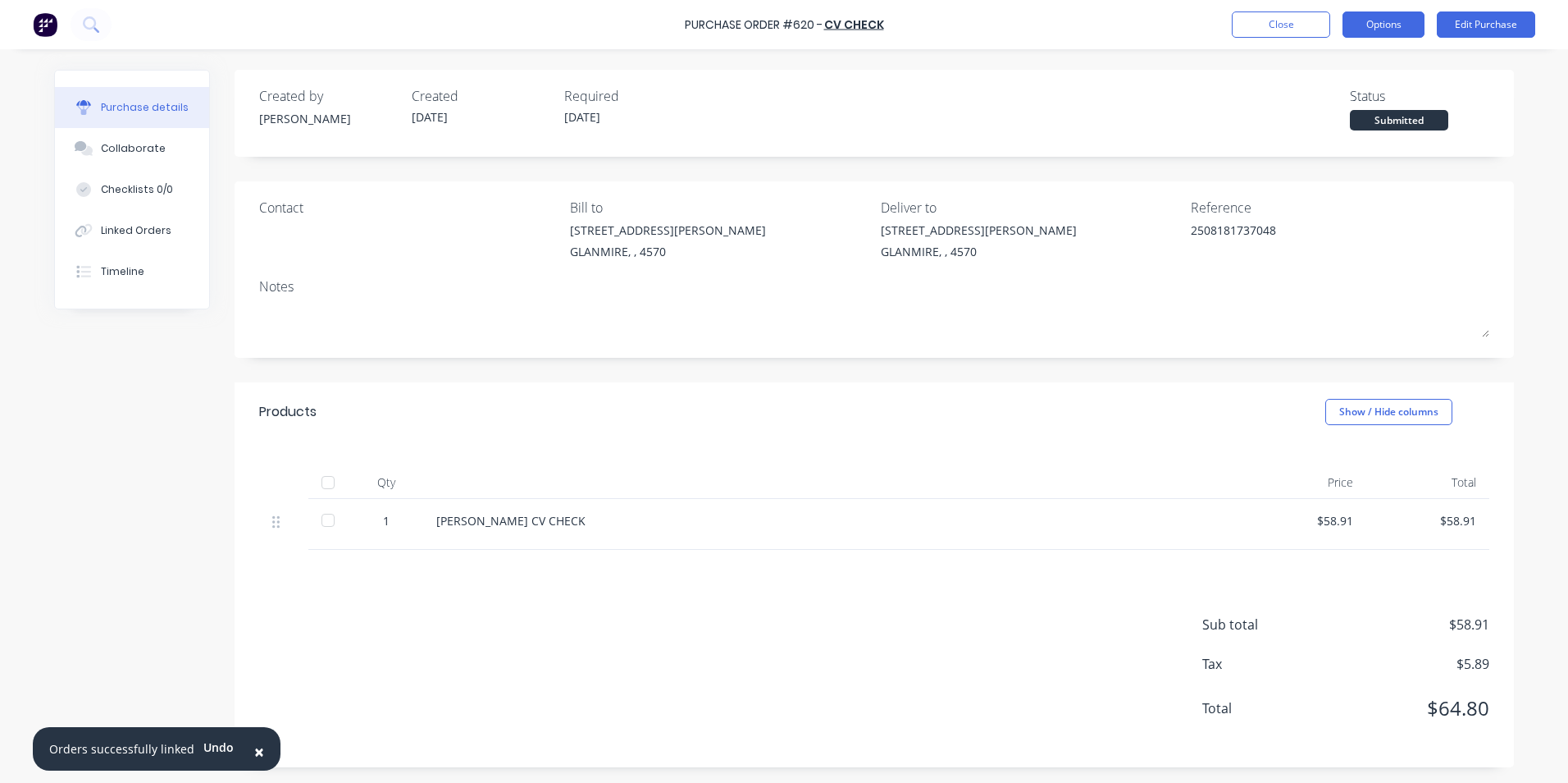
click at [1359, 27] on button "Options" at bounding box center [1384, 24] width 82 height 26
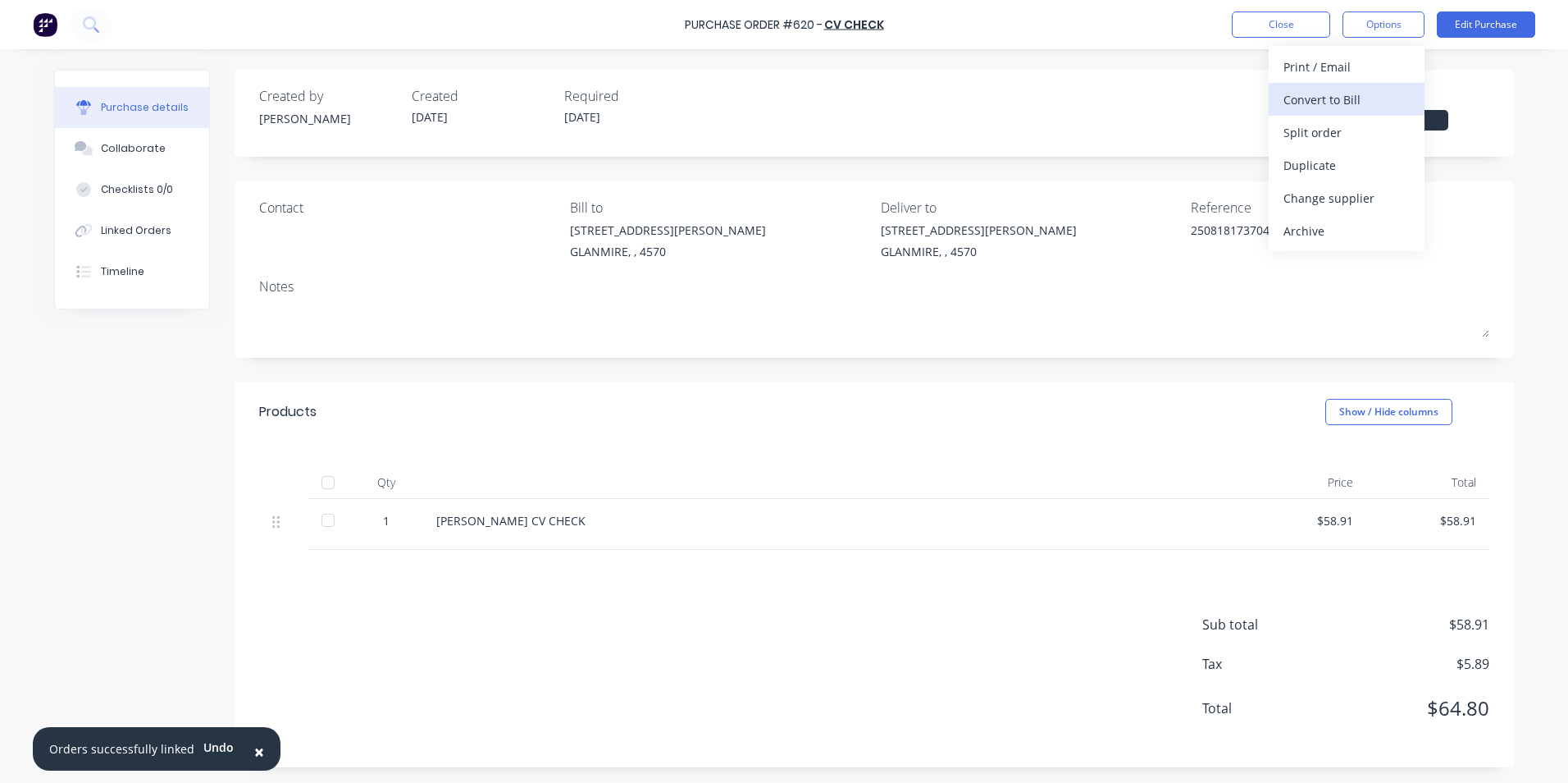
click at [1353, 96] on div "Convert to Bill" at bounding box center [1346, 99] width 126 height 23
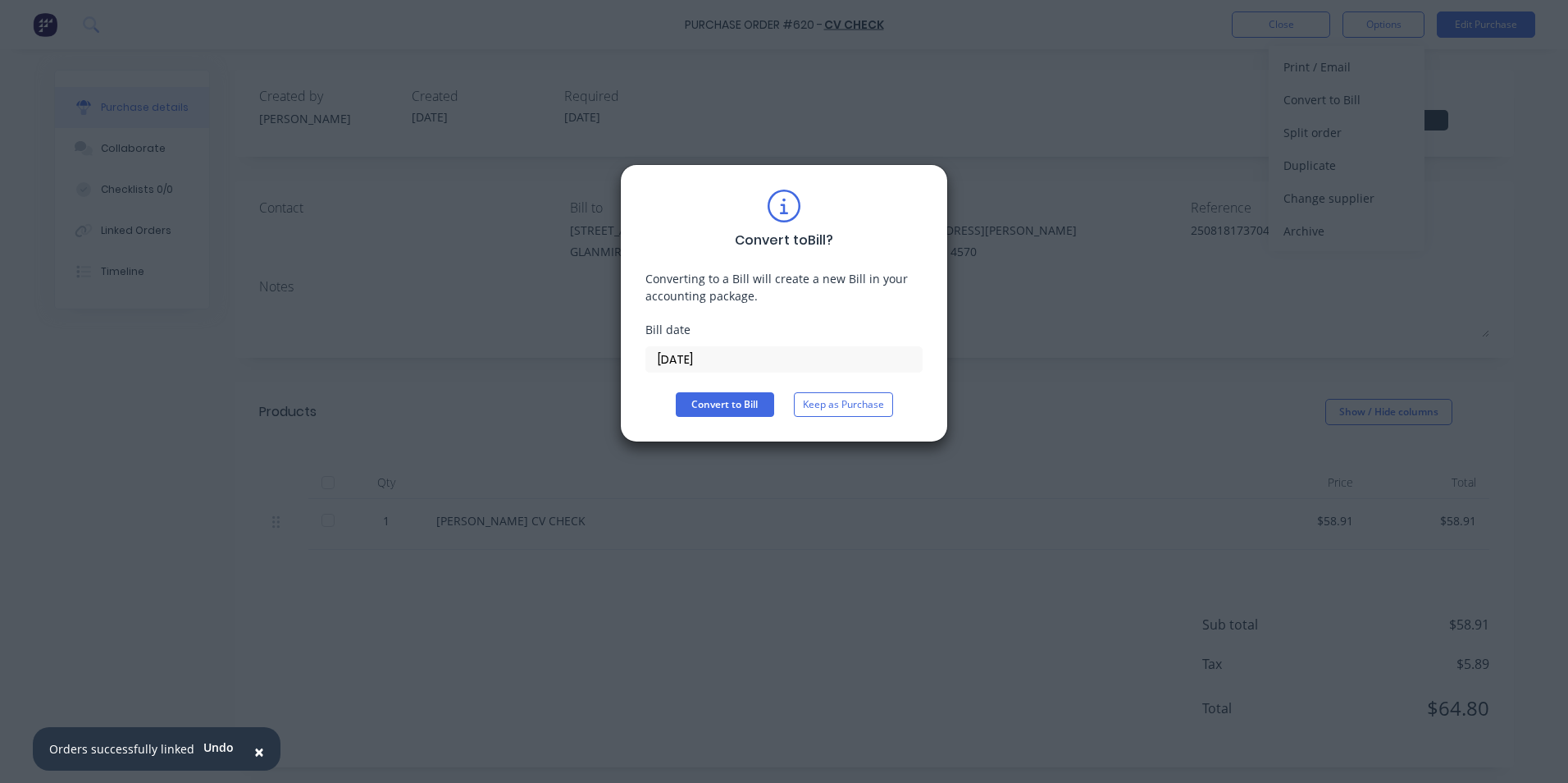
click at [817, 354] on input "[DATE]" at bounding box center [784, 359] width 275 height 24
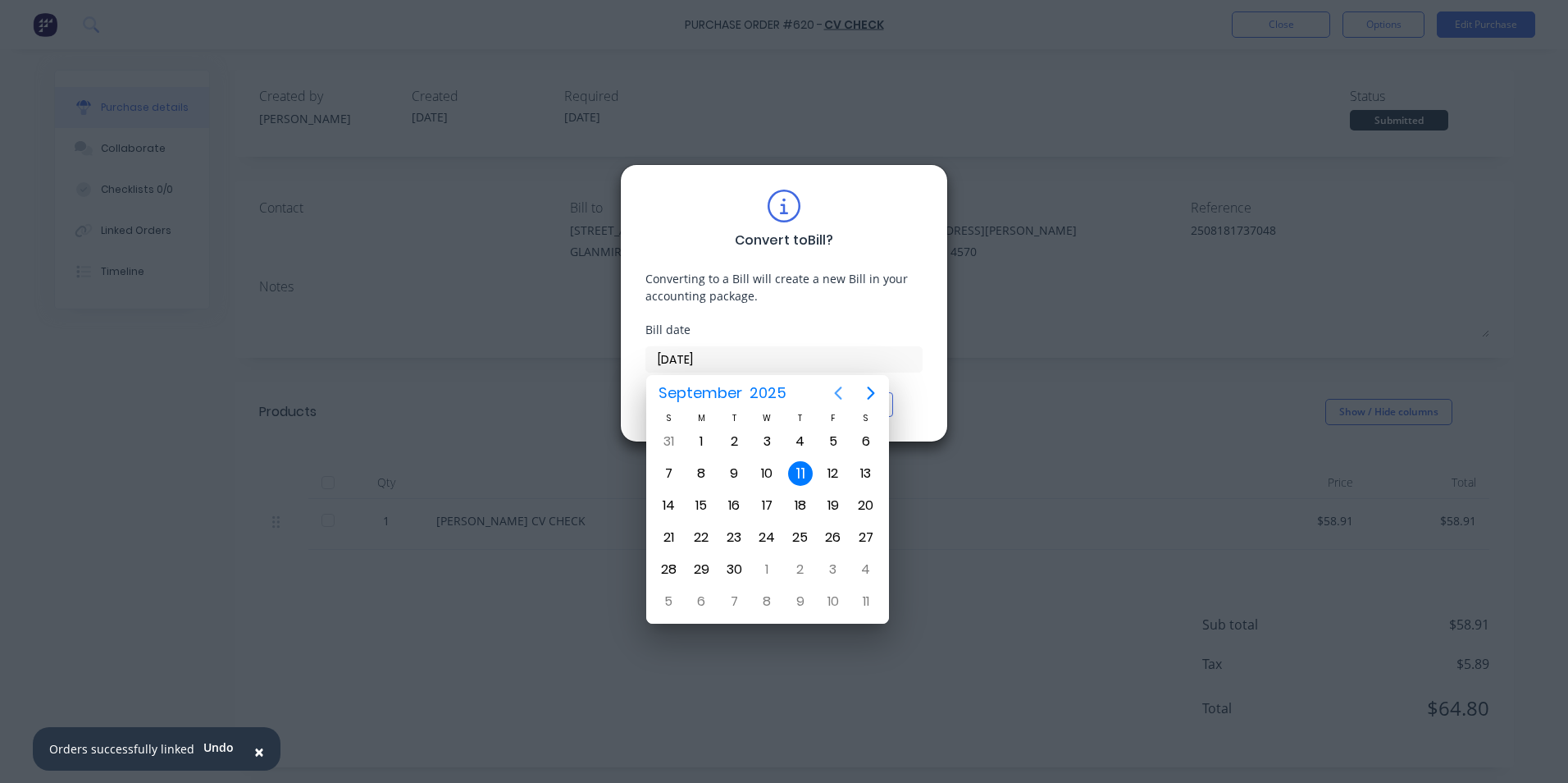
click at [841, 391] on icon "Previous page" at bounding box center [838, 393] width 20 height 20
click at [699, 532] on div "18" at bounding box center [701, 537] width 24 height 24
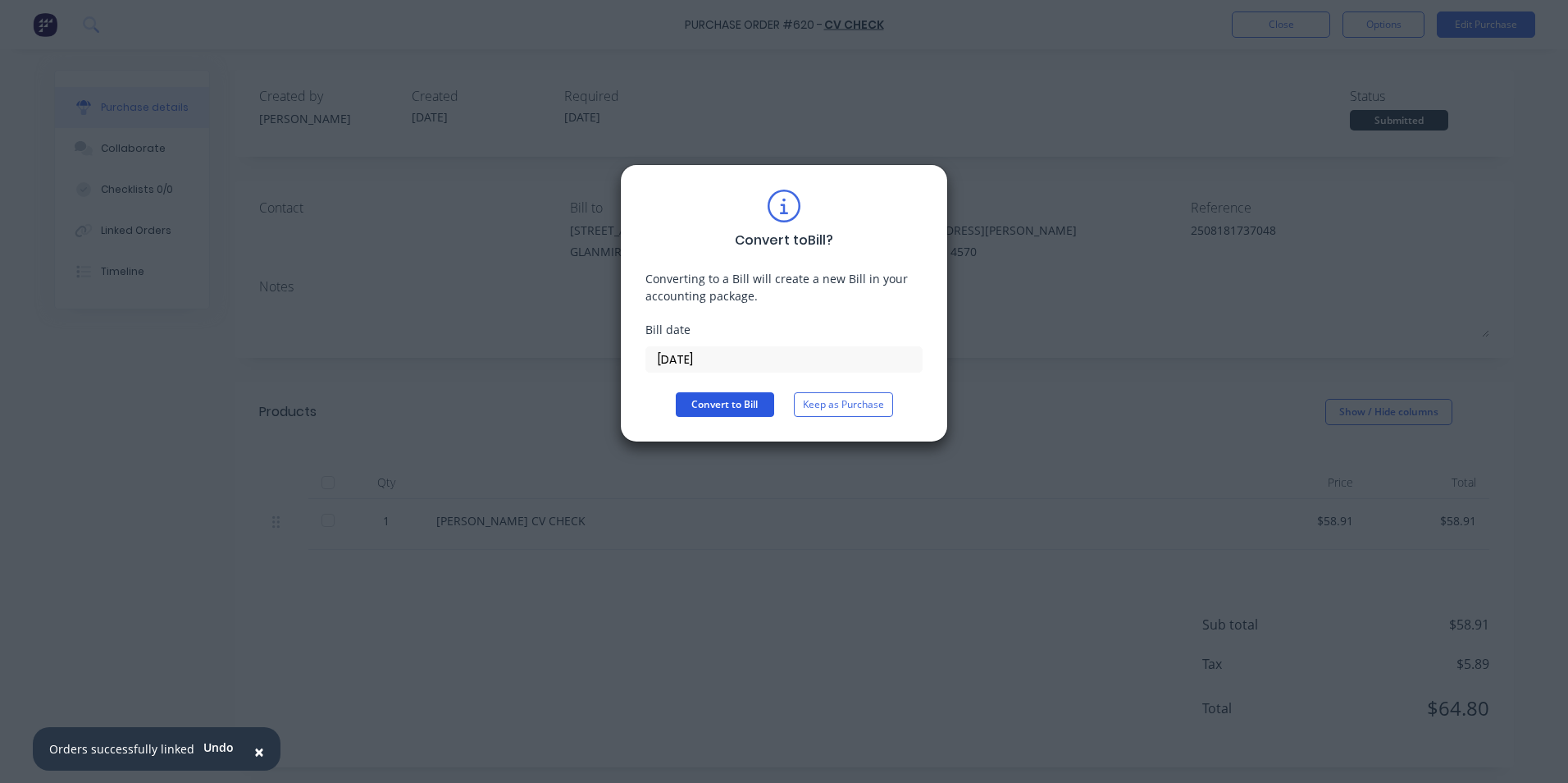
click at [734, 404] on button "Convert to Bill" at bounding box center [724, 404] width 98 height 24
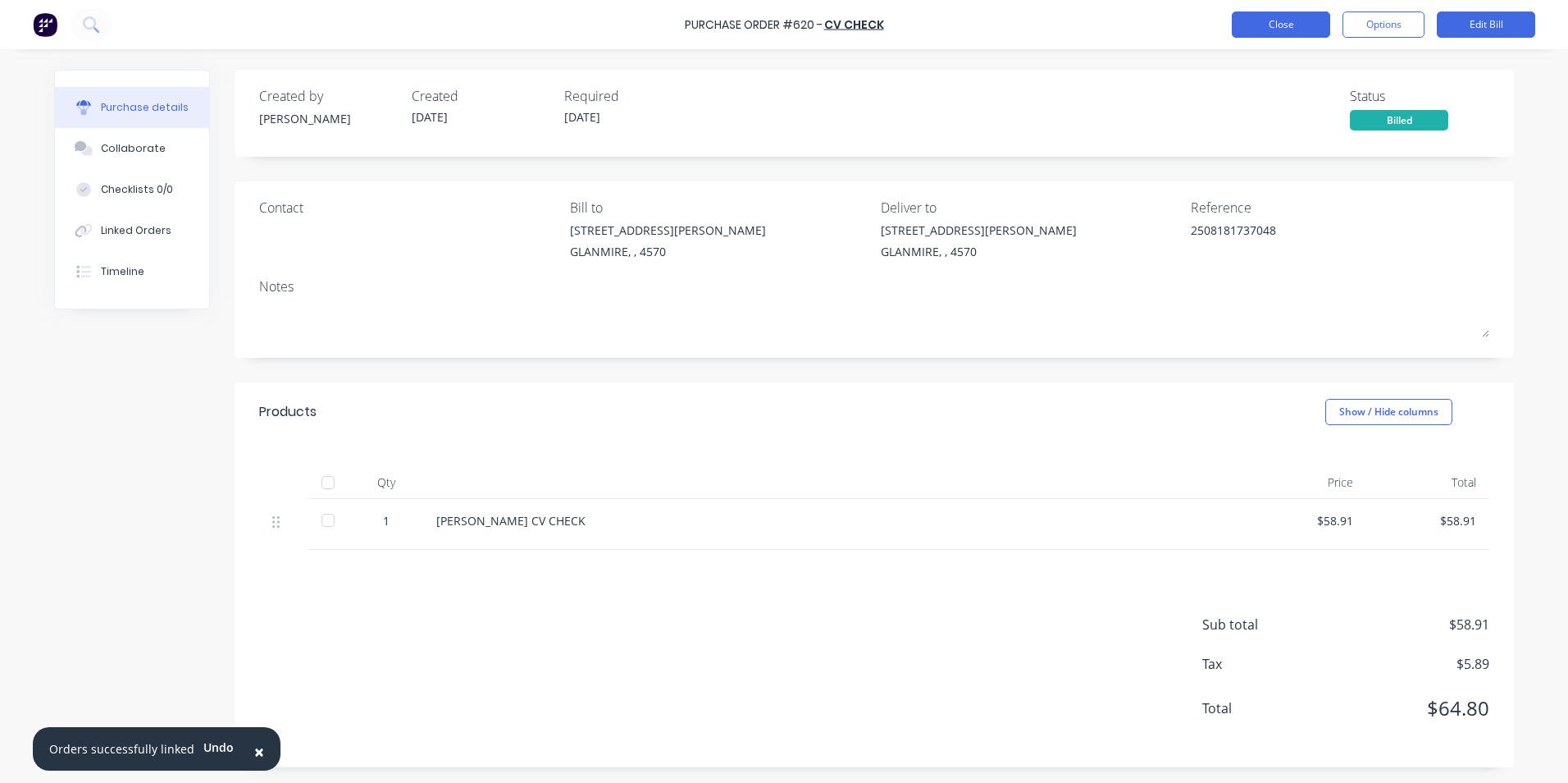
click at [1273, 27] on button "Close" at bounding box center [1280, 24] width 98 height 26
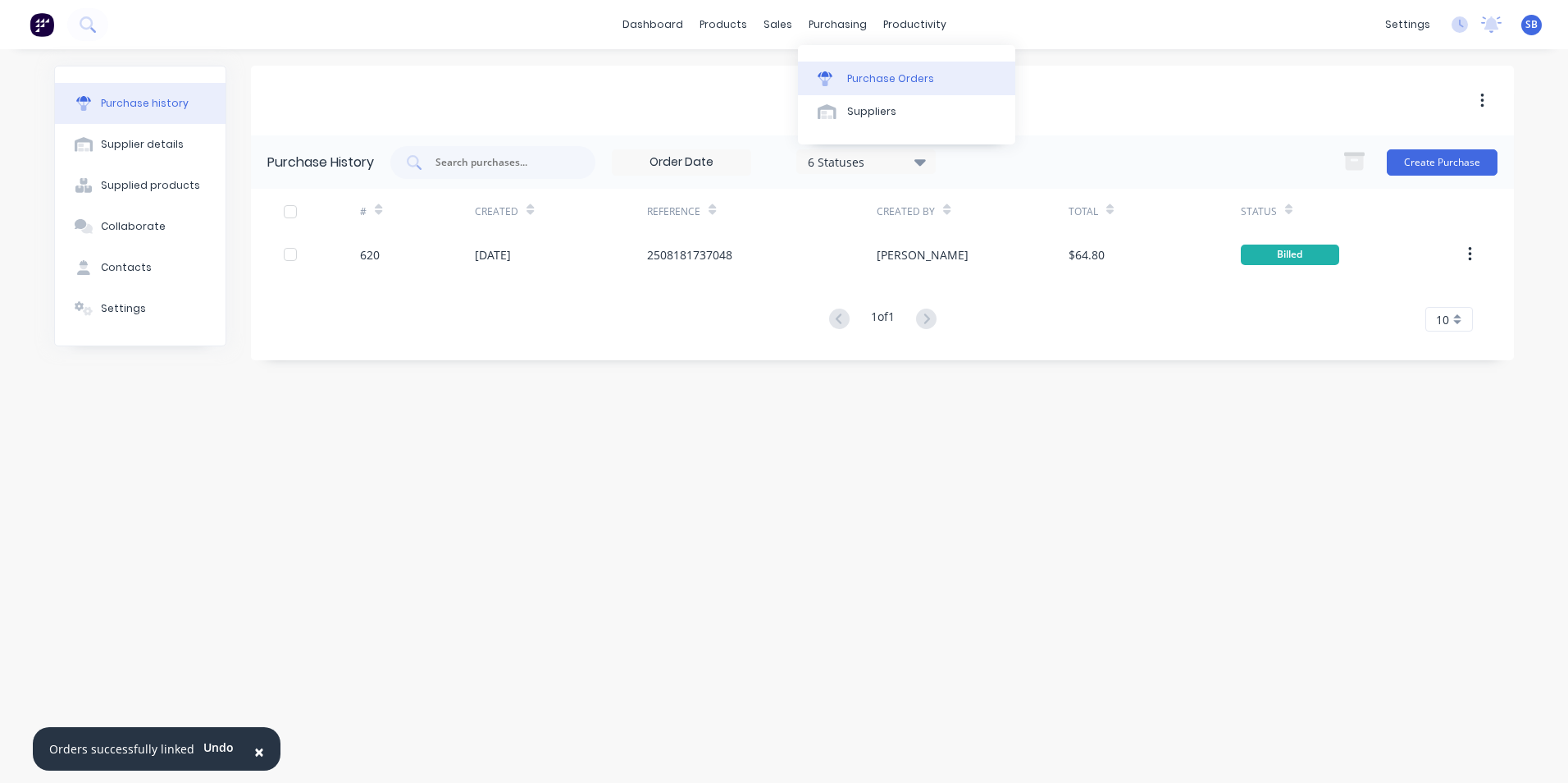
click at [889, 78] on div "Purchase Orders" at bounding box center [890, 78] width 87 height 15
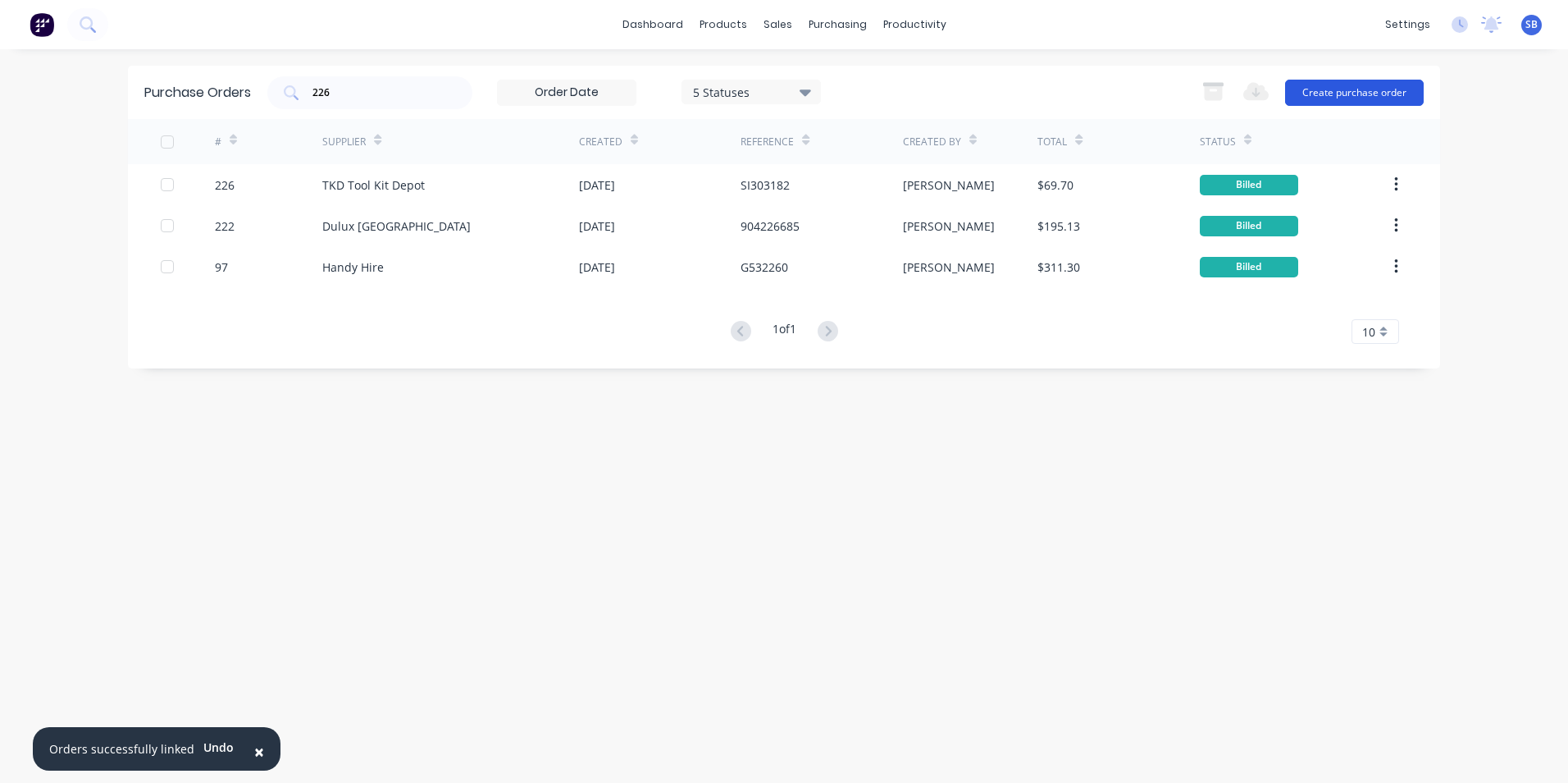
click at [1354, 83] on button "Create purchase order" at bounding box center [1355, 93] width 139 height 26
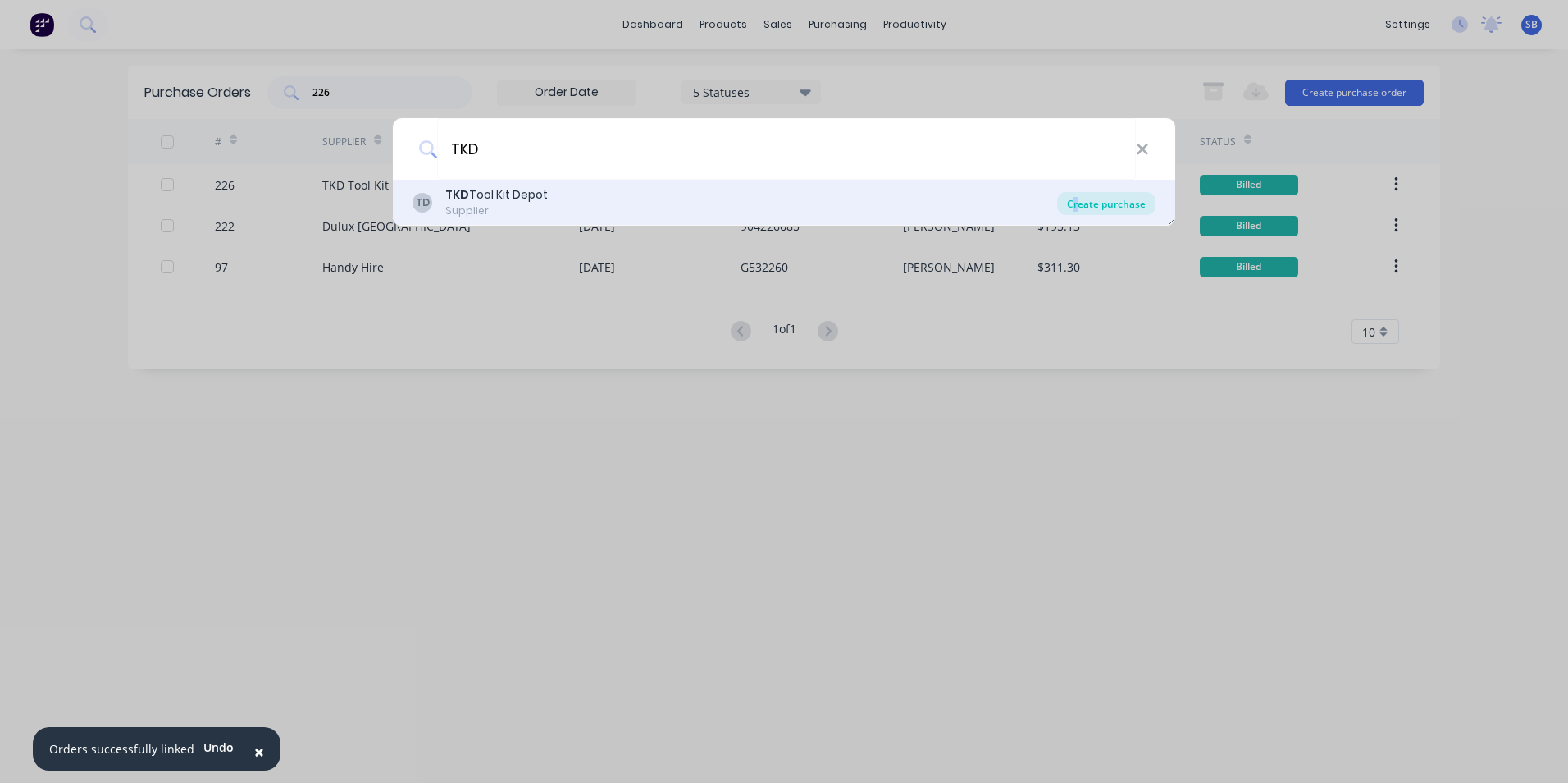
click at [1077, 212] on div "Create purchase" at bounding box center [1106, 203] width 98 height 23
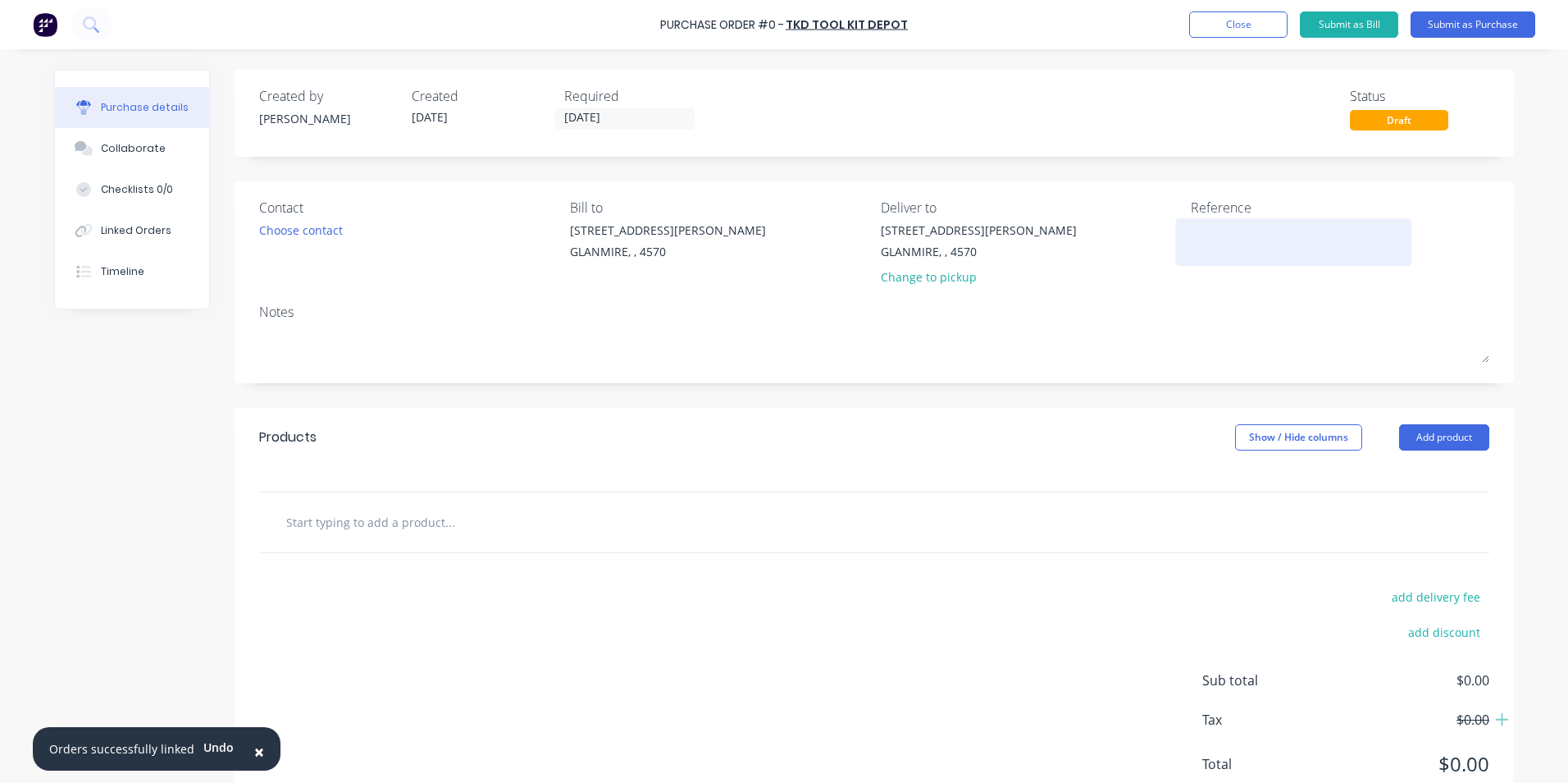
click at [1267, 249] on textarea at bounding box center [1293, 240] width 205 height 36
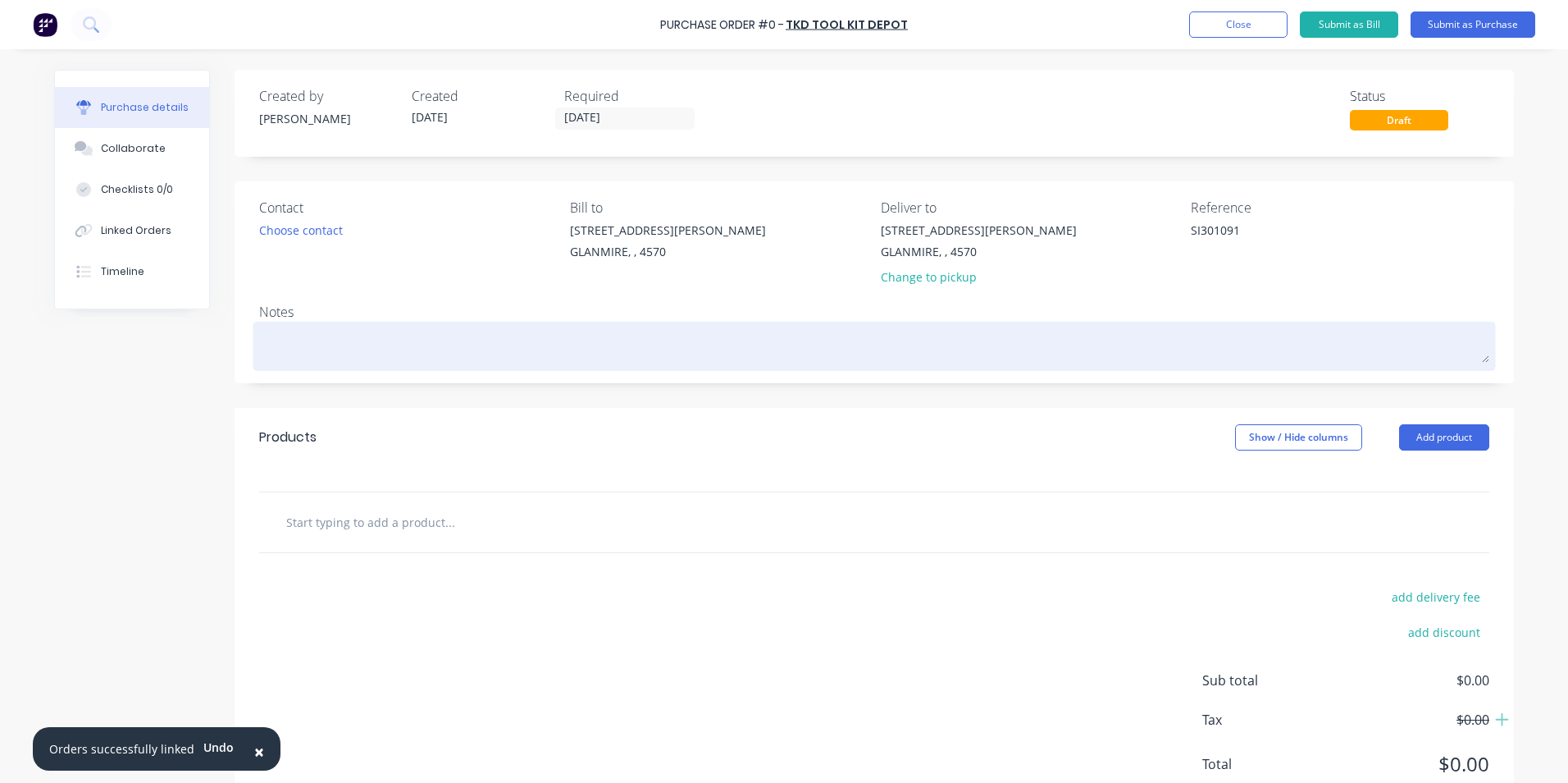
click at [463, 339] on textarea at bounding box center [874, 344] width 1230 height 36
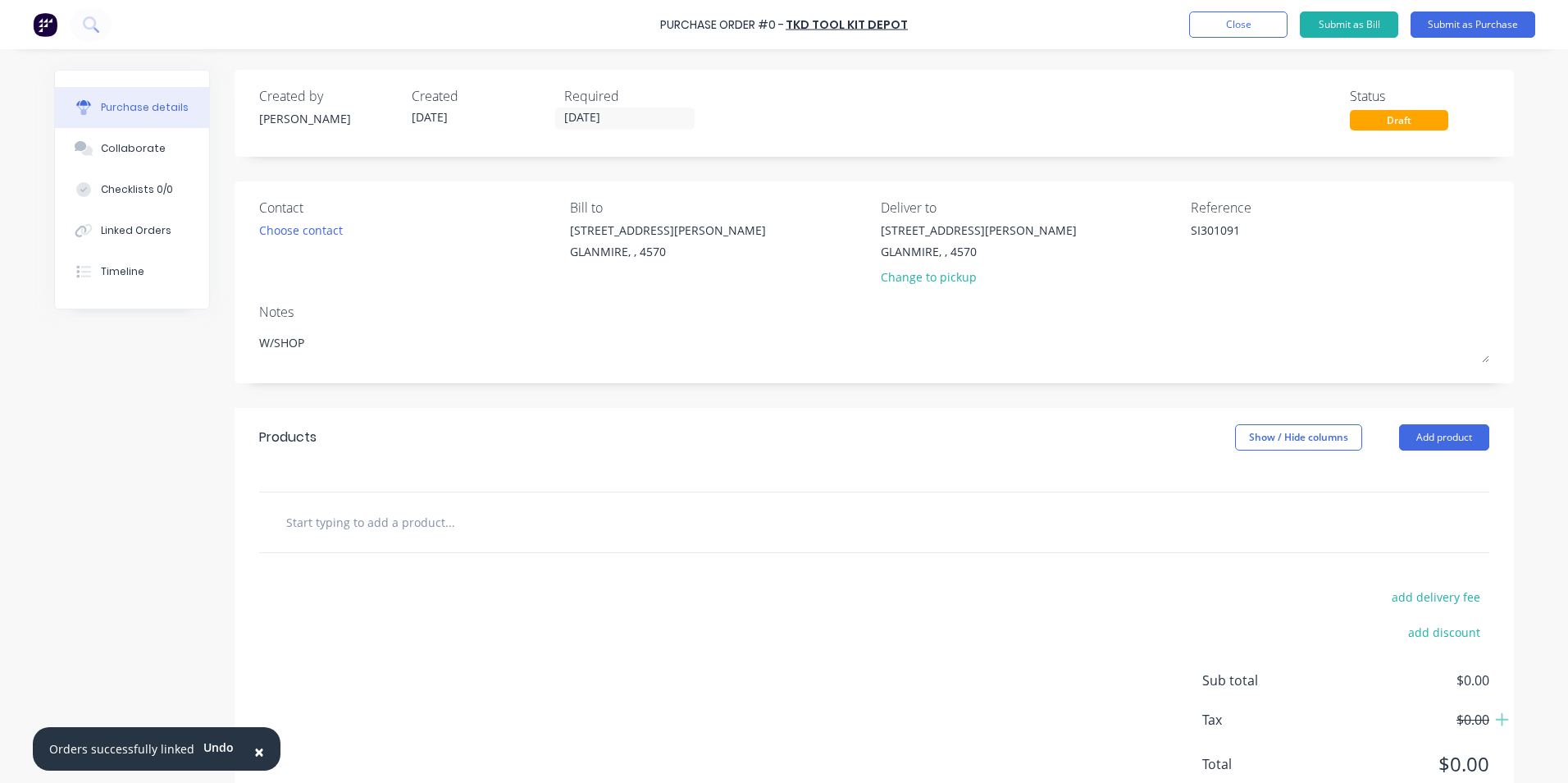
click at [420, 526] on input "text" at bounding box center [450, 522] width 328 height 33
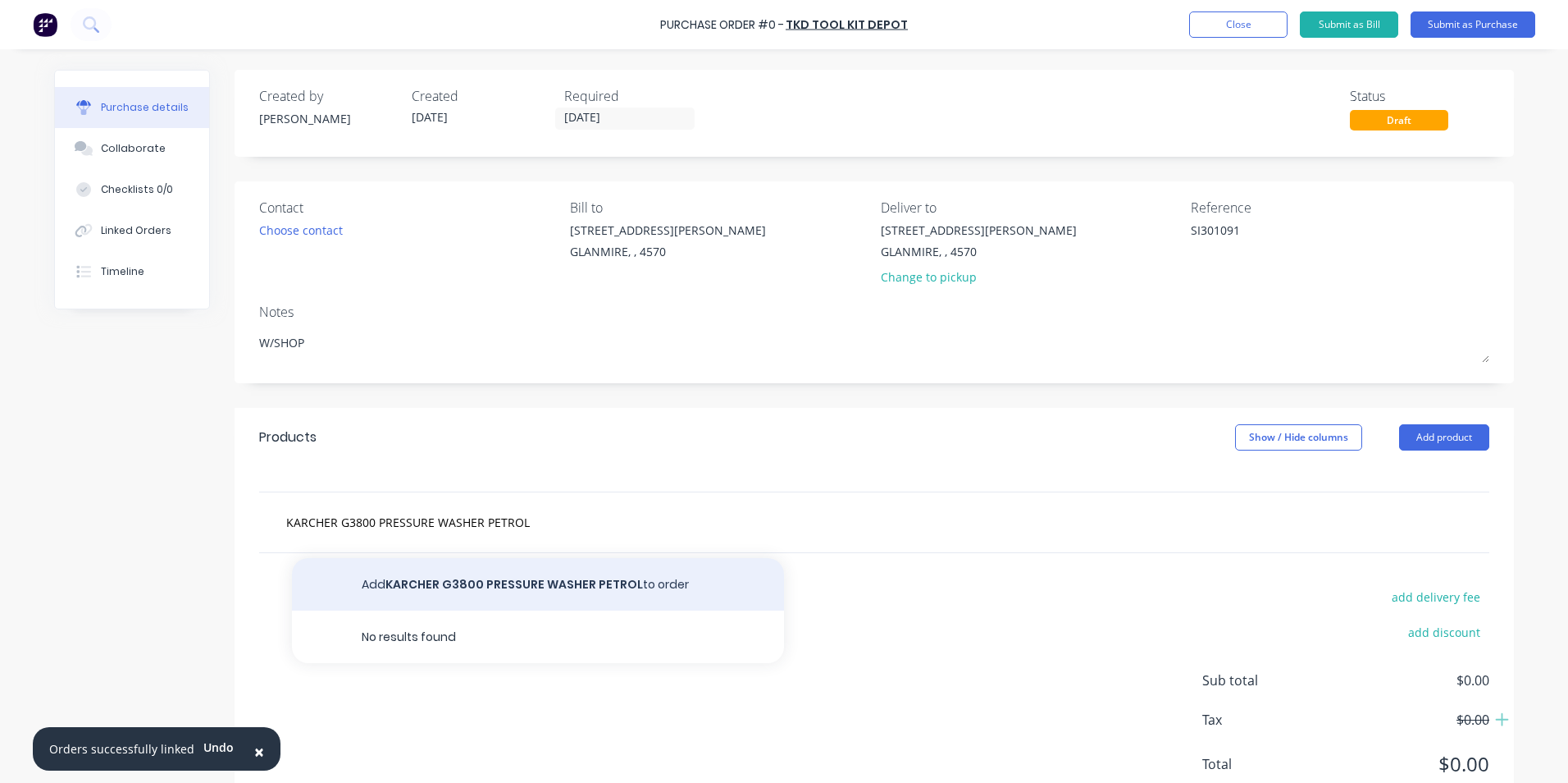
click at [478, 592] on button "Add KARCHER G3800 PRESSURE WASHER PETROL to order" at bounding box center [538, 584] width 493 height 52
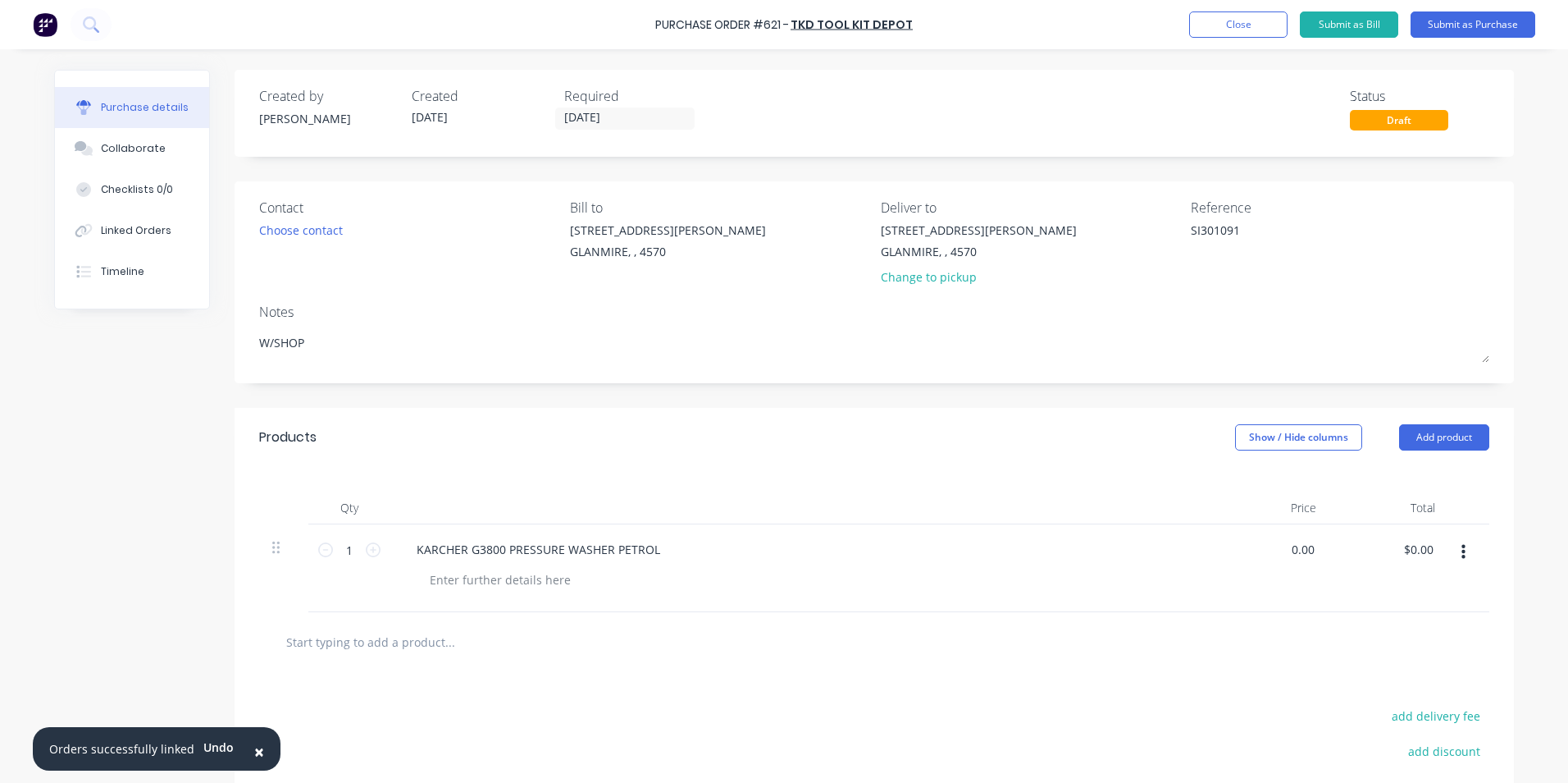
drag, startPoint x: 1279, startPoint y: 554, endPoint x: 1399, endPoint y: 536, distance: 121.3
click at [1398, 537] on div "1 1 KARCHER G3800 PRESSURE WASHER PETROL 0.00 0.00 $0.00 $0.00" at bounding box center [874, 567] width 1230 height 88
drag, startPoint x: 1046, startPoint y: 705, endPoint x: 820, endPoint y: 635, distance: 236.6
click at [470, 647] on input "text" at bounding box center [450, 642] width 328 height 33
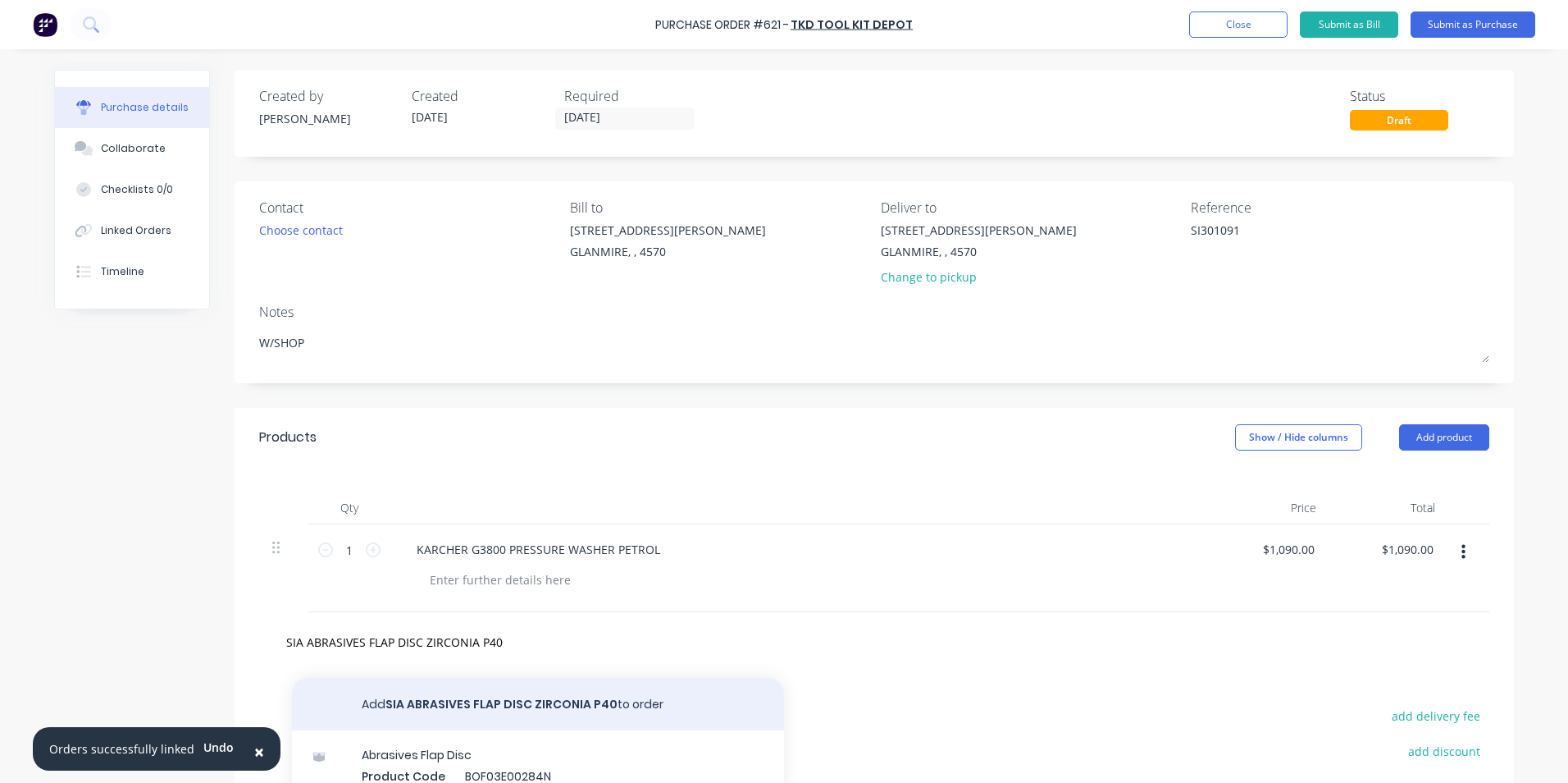
click at [480, 685] on button "Add SIA ABRASIVES FLAP DISC ZIRCONIA P40 to order" at bounding box center [538, 704] width 493 height 52
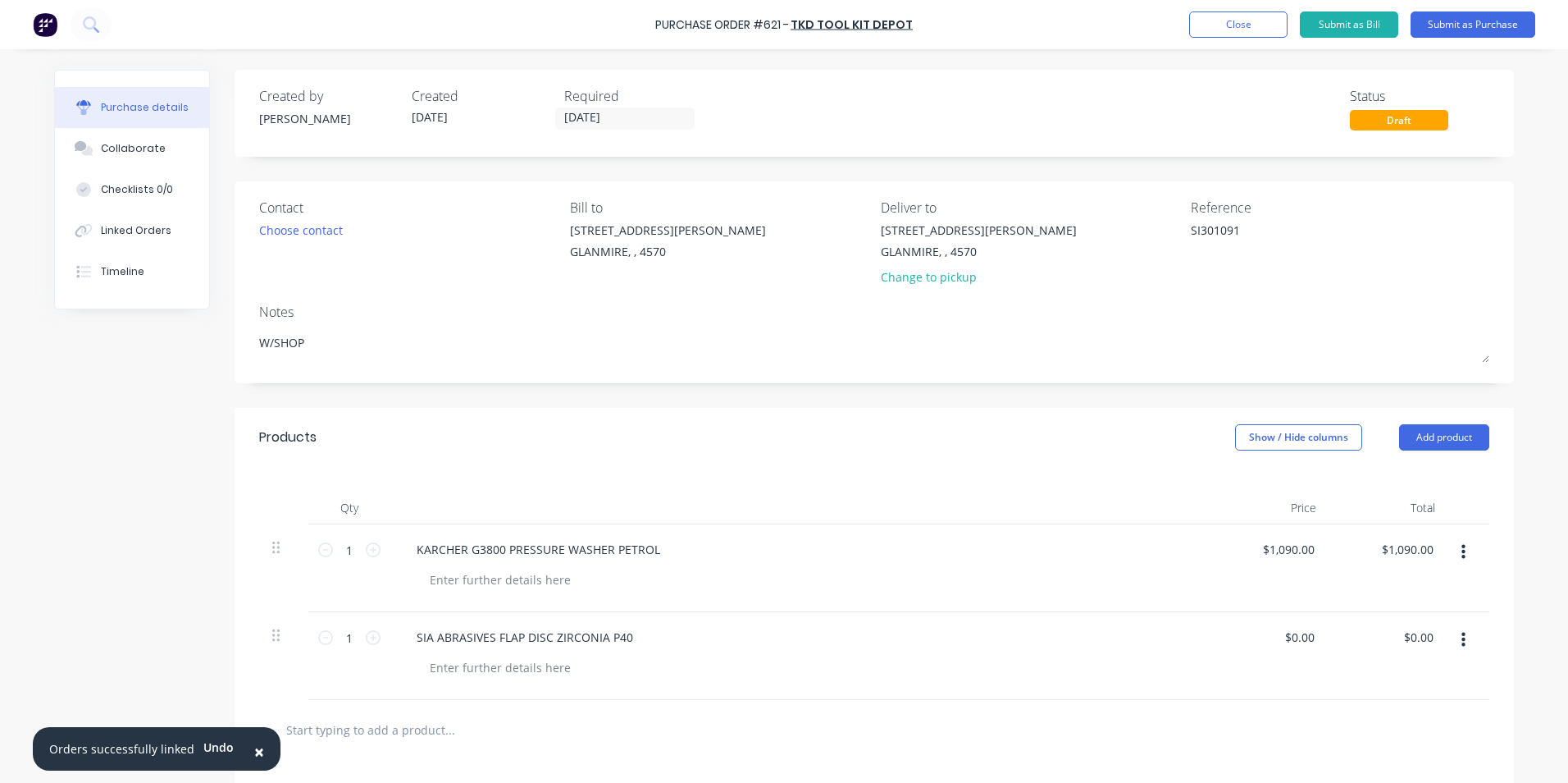
click at [465, 727] on input "text" at bounding box center [450, 730] width 328 height 33
click at [1454, 640] on button "button" at bounding box center [1464, 640] width 38 height 30
click at [1416, 711] on button "Duplicate" at bounding box center [1413, 716] width 140 height 33
click at [636, 720] on div "SIA ABRASIVES FLAP DISC ZIRCONIA P40" at bounding box center [525, 725] width 242 height 23
click at [1287, 644] on input "0.00" at bounding box center [1303, 637] width 31 height 23
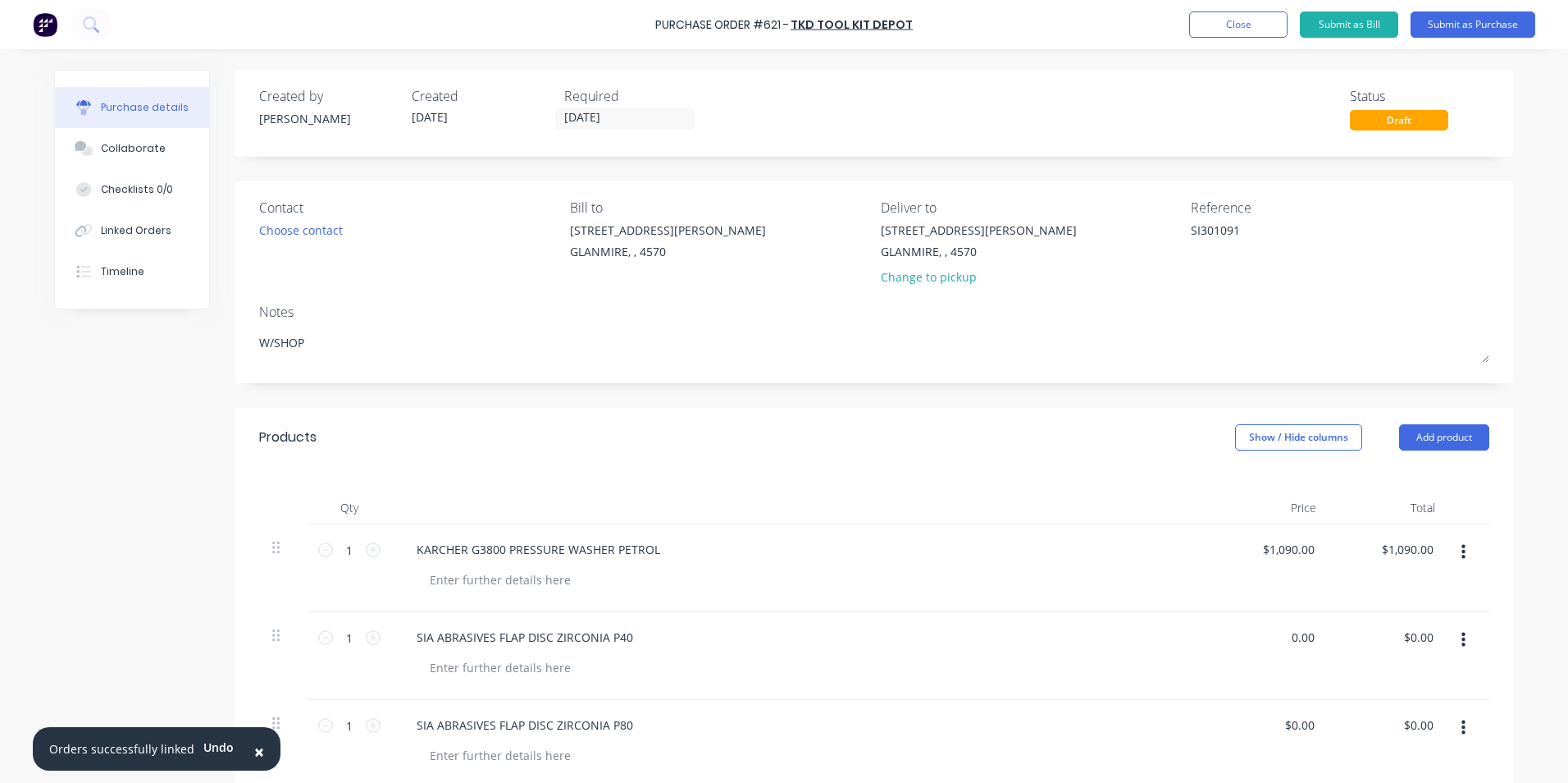
drag, startPoint x: 1281, startPoint y: 641, endPoint x: 1424, endPoint y: 614, distance: 145.5
click at [1424, 614] on div "1 1 SIA ABRASIVES FLAP DISC ZIRCONIA P40 0.00 0.00 $0.00 $0.00" at bounding box center [874, 655] width 1230 height 88
drag, startPoint x: 1290, startPoint y: 727, endPoint x: 1362, endPoint y: 722, distance: 72.2
click at [1362, 722] on div "1 1 SIA ABRASIVES FLAP DISC ZIRCONIA P80 0.00 0.00 $0.00 $0.00" at bounding box center [874, 743] width 1230 height 88
click at [1121, 756] on div at bounding box center [807, 754] width 781 height 23
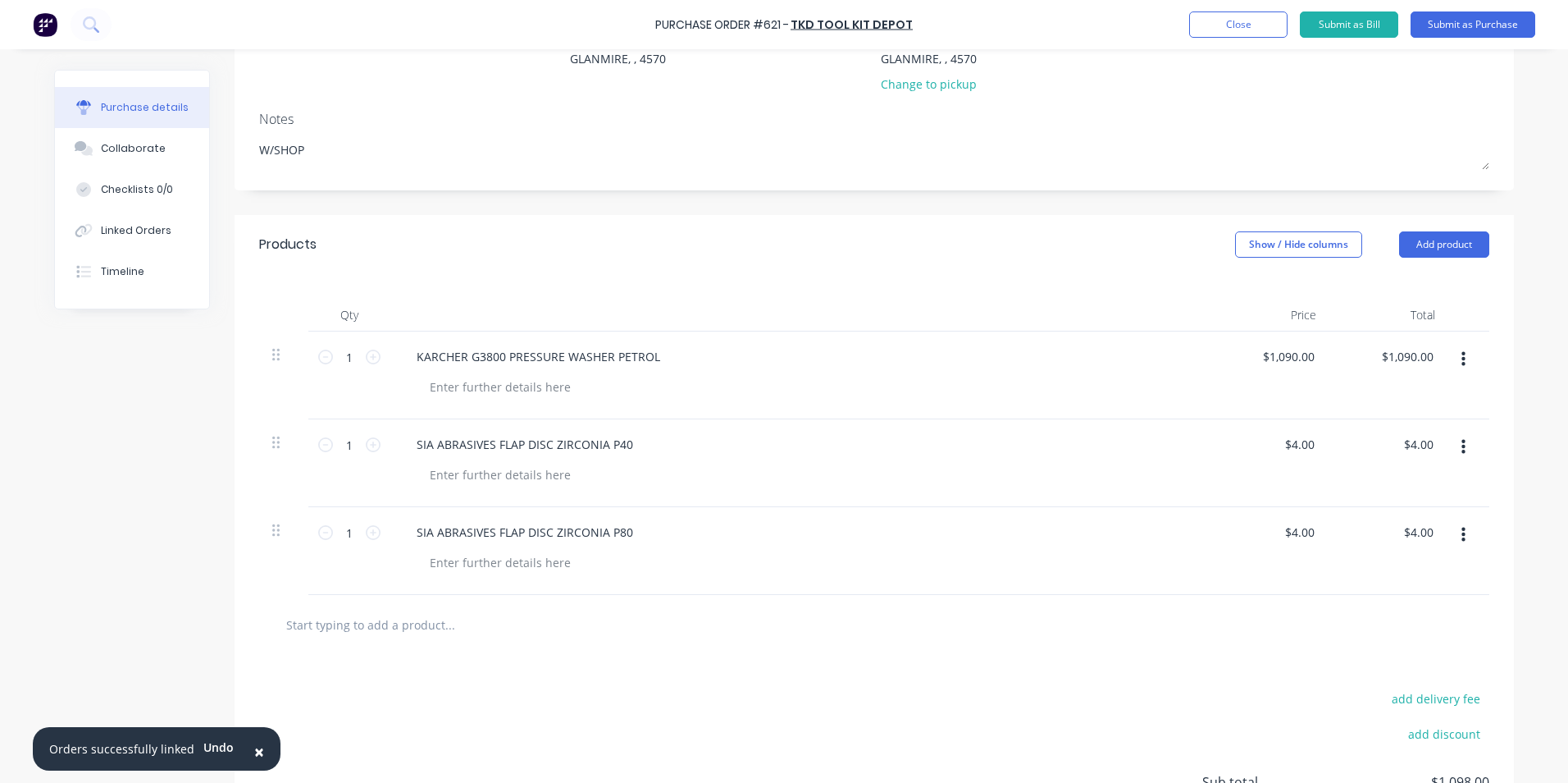
scroll to position [328, 0]
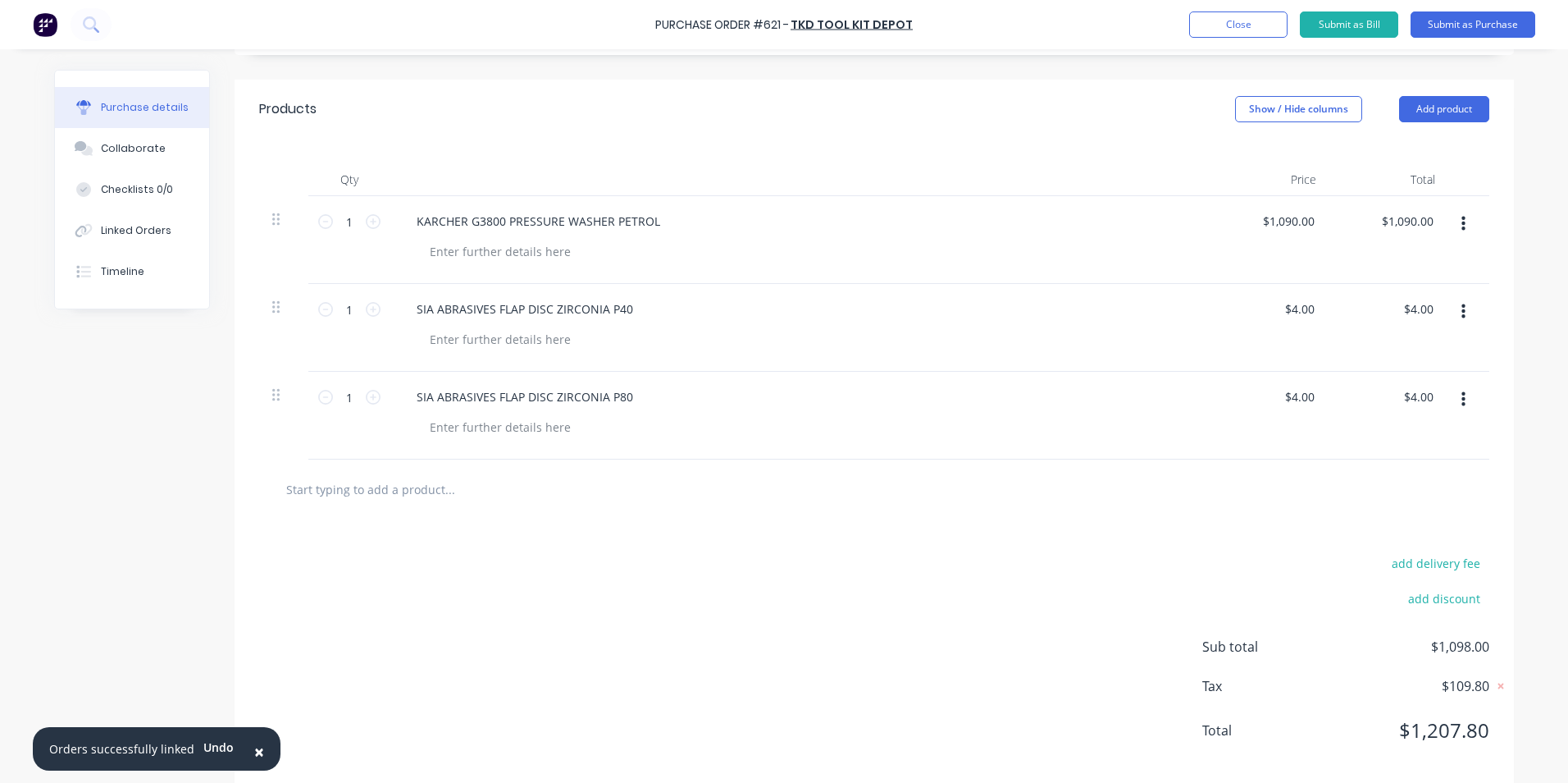
click at [1088, 660] on div "add delivery fee add discount Sub total $1,098.00 Tax $109.80 Total $1,207.80" at bounding box center [874, 654] width 1280 height 270
click at [348, 313] on input "1" at bounding box center [349, 309] width 33 height 24
drag, startPoint x: 347, startPoint y: 400, endPoint x: 330, endPoint y: 399, distance: 17.0
click at [333, 399] on input "1" at bounding box center [349, 397] width 33 height 24
click at [346, 429] on div "10 10" at bounding box center [349, 415] width 82 height 88
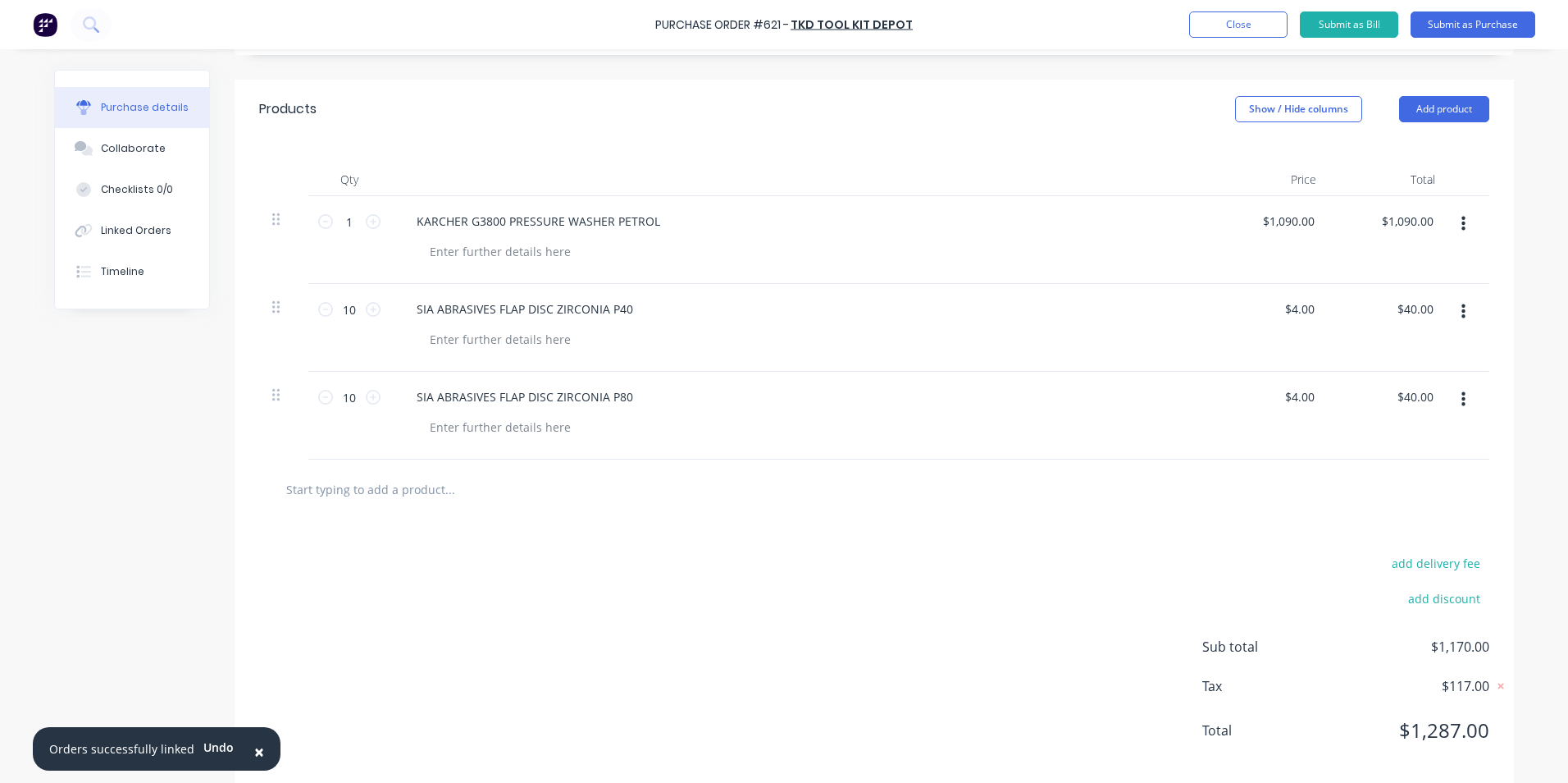
click at [948, 554] on div "add delivery fee add discount Sub total $1,170.00 Tax $117.00 Total $1,287.00" at bounding box center [874, 654] width 1280 height 270
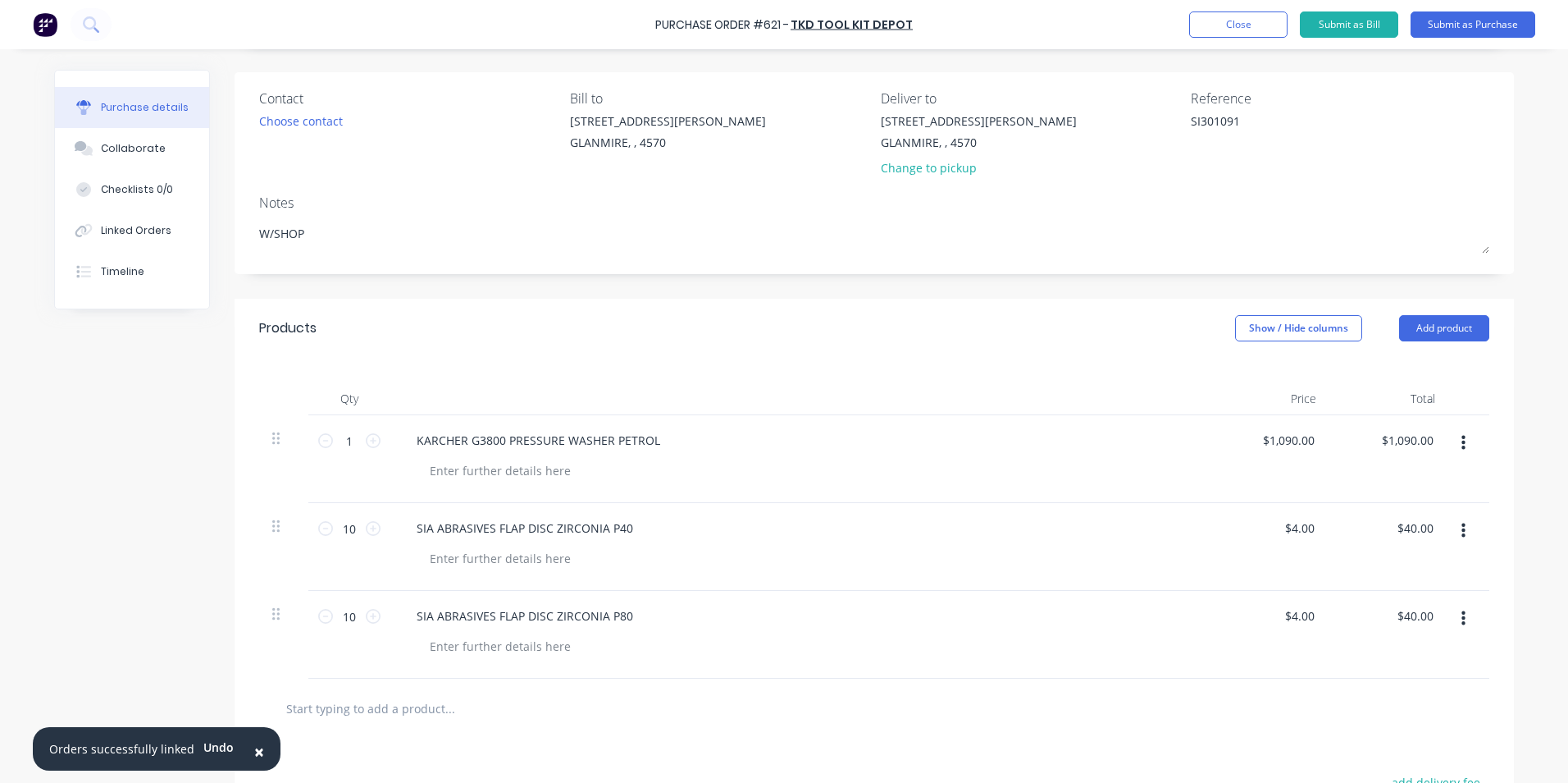
scroll to position [0, 0]
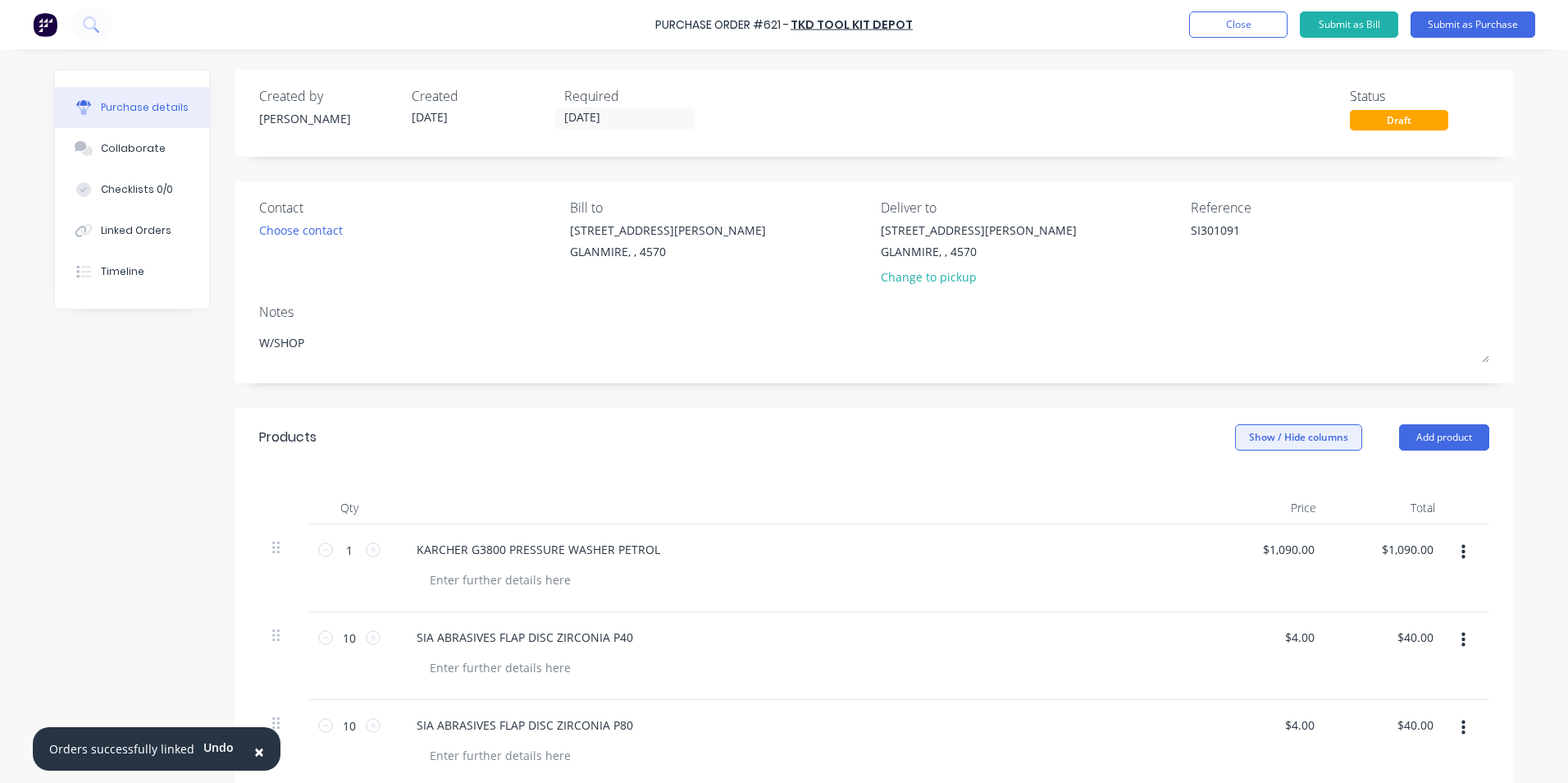
click at [1242, 441] on button "Show / Hide columns" at bounding box center [1299, 437] width 127 height 26
click at [1245, 492] on span at bounding box center [1241, 491] width 14 height 14
click at [1234, 484] on input "Account" at bounding box center [1234, 484] width 0 height 0
click at [1189, 550] on span "Select..." at bounding box center [1176, 550] width 50 height 17
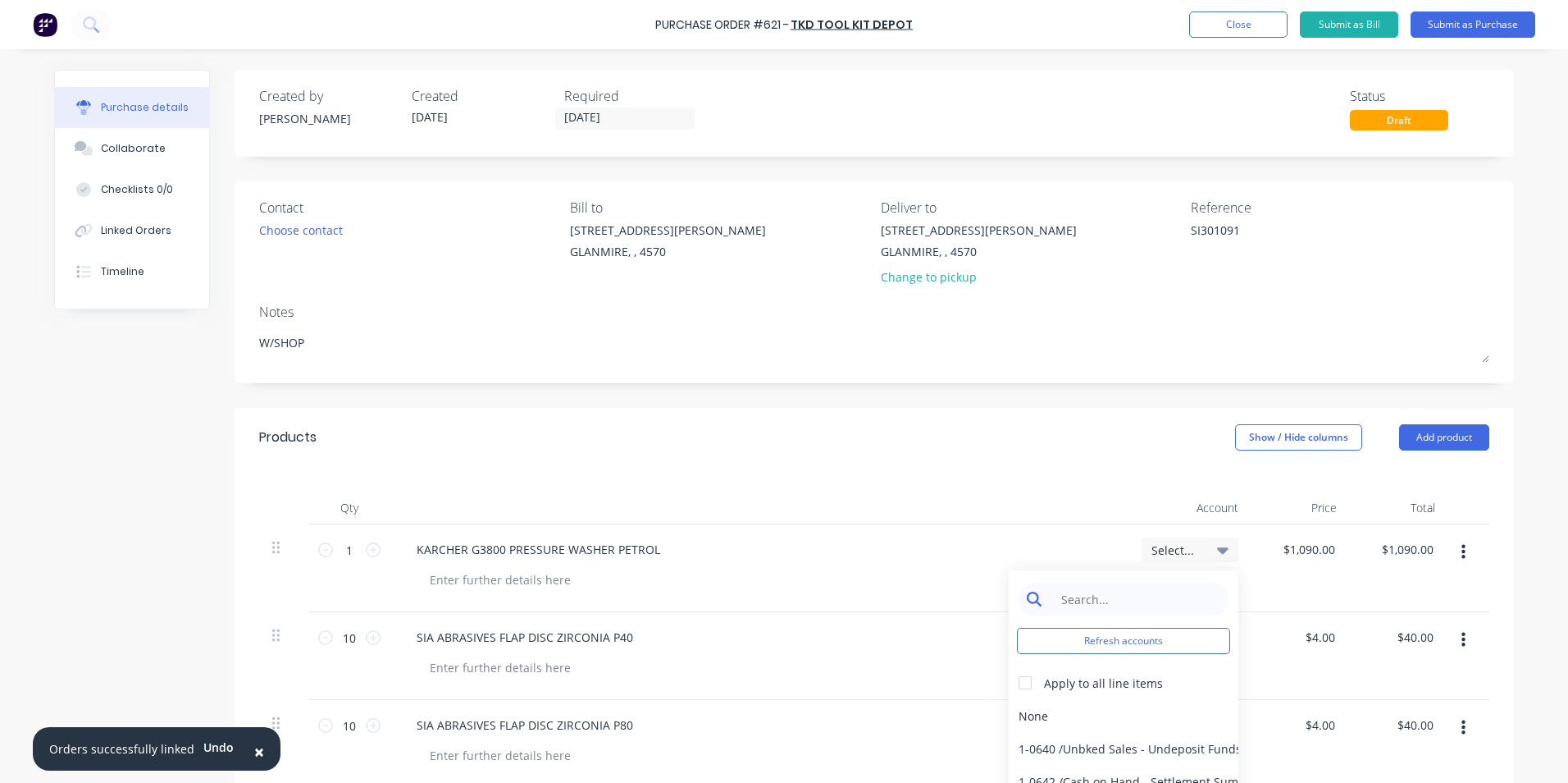
click at [1156, 590] on input at bounding box center [1136, 599] width 169 height 33
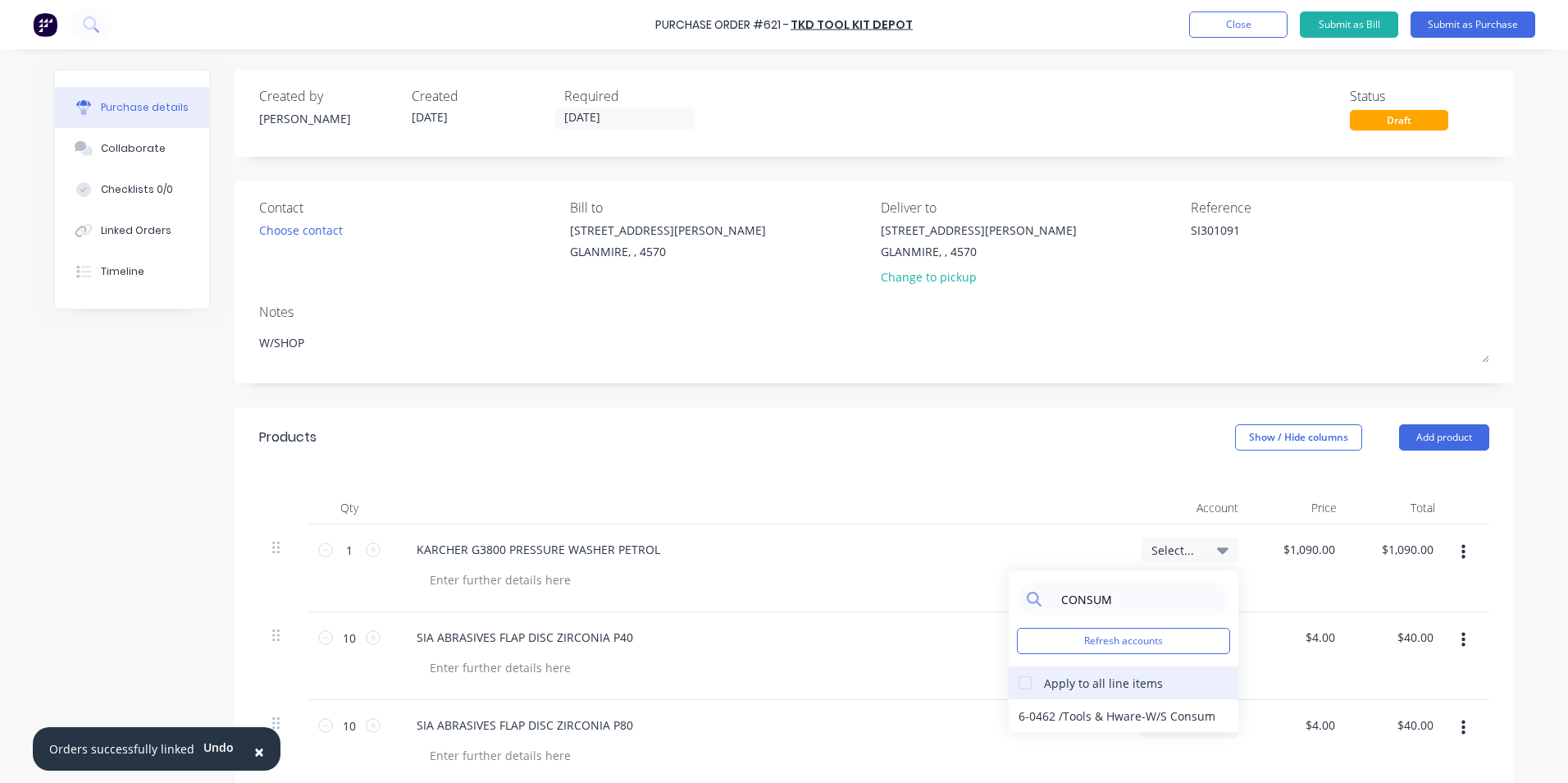
click at [1028, 680] on div at bounding box center [1025, 683] width 33 height 33
click at [1045, 707] on div "6-0462 / Tools & Hware-W/S Consum" at bounding box center [1123, 716] width 229 height 33
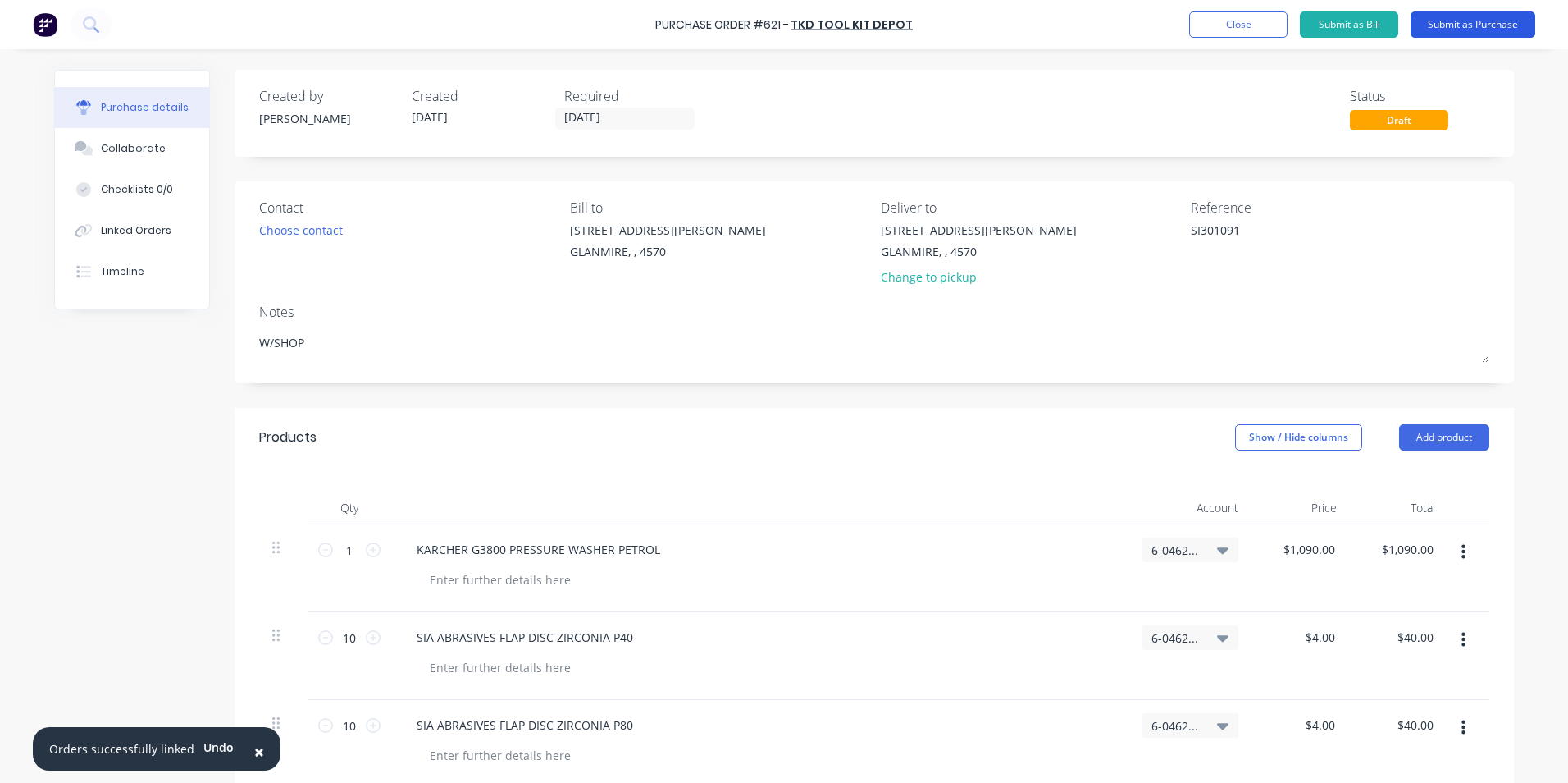
click at [1472, 24] on button "Submit as Purchase" at bounding box center [1473, 24] width 125 height 26
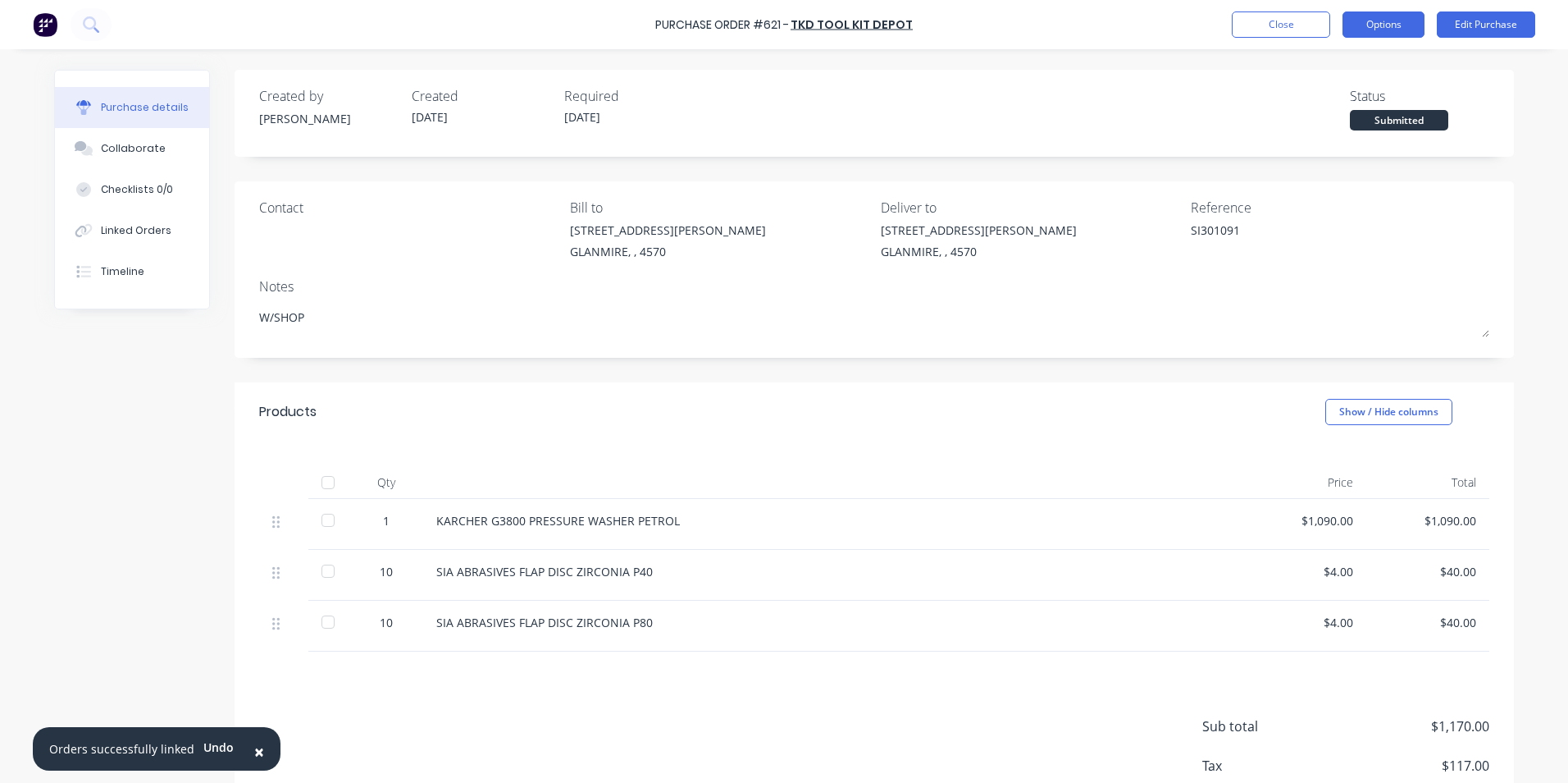
click at [1390, 23] on button "Options" at bounding box center [1384, 24] width 82 height 26
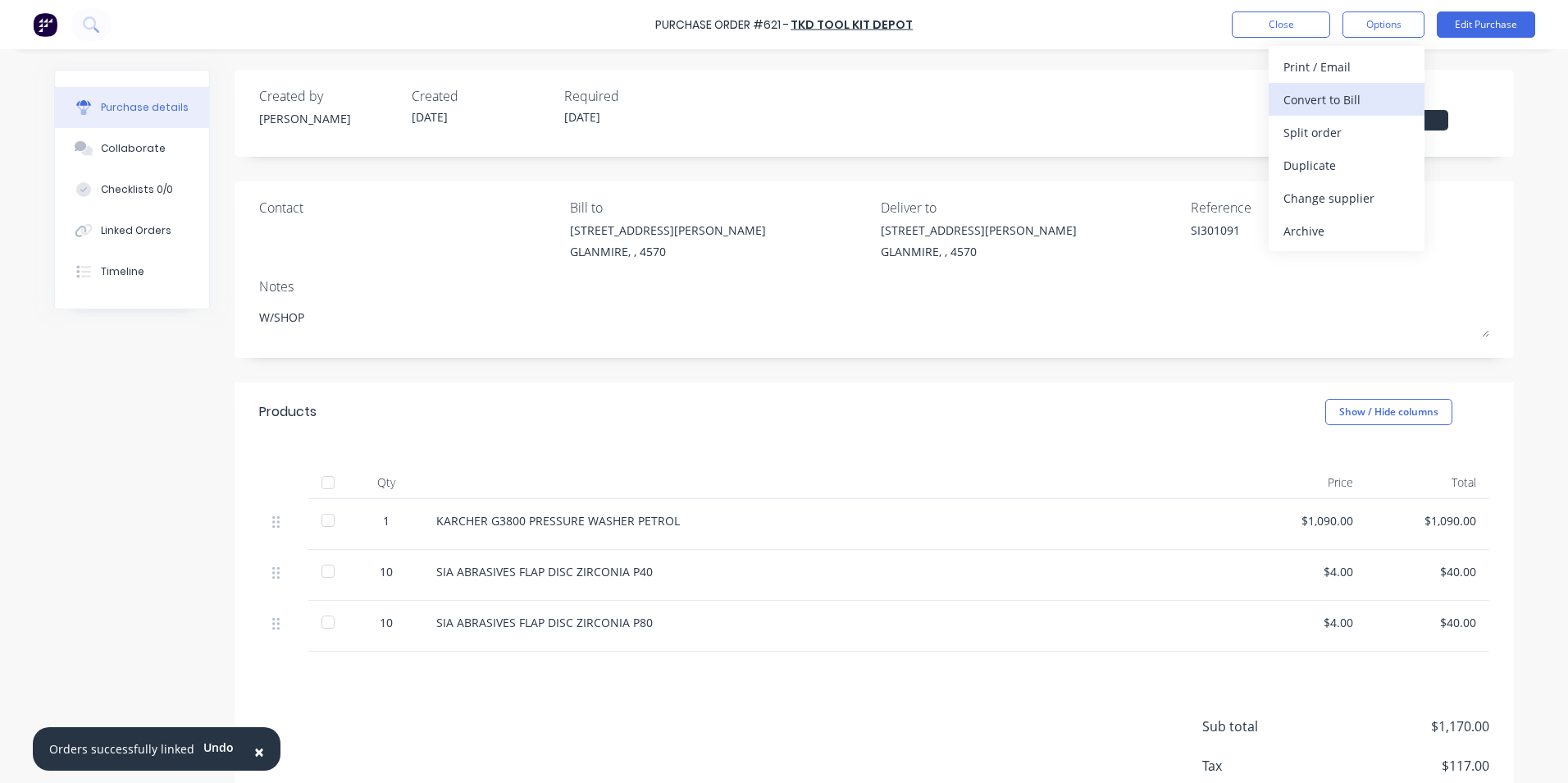
click at [1352, 97] on div "Convert to Bill" at bounding box center [1346, 99] width 126 height 23
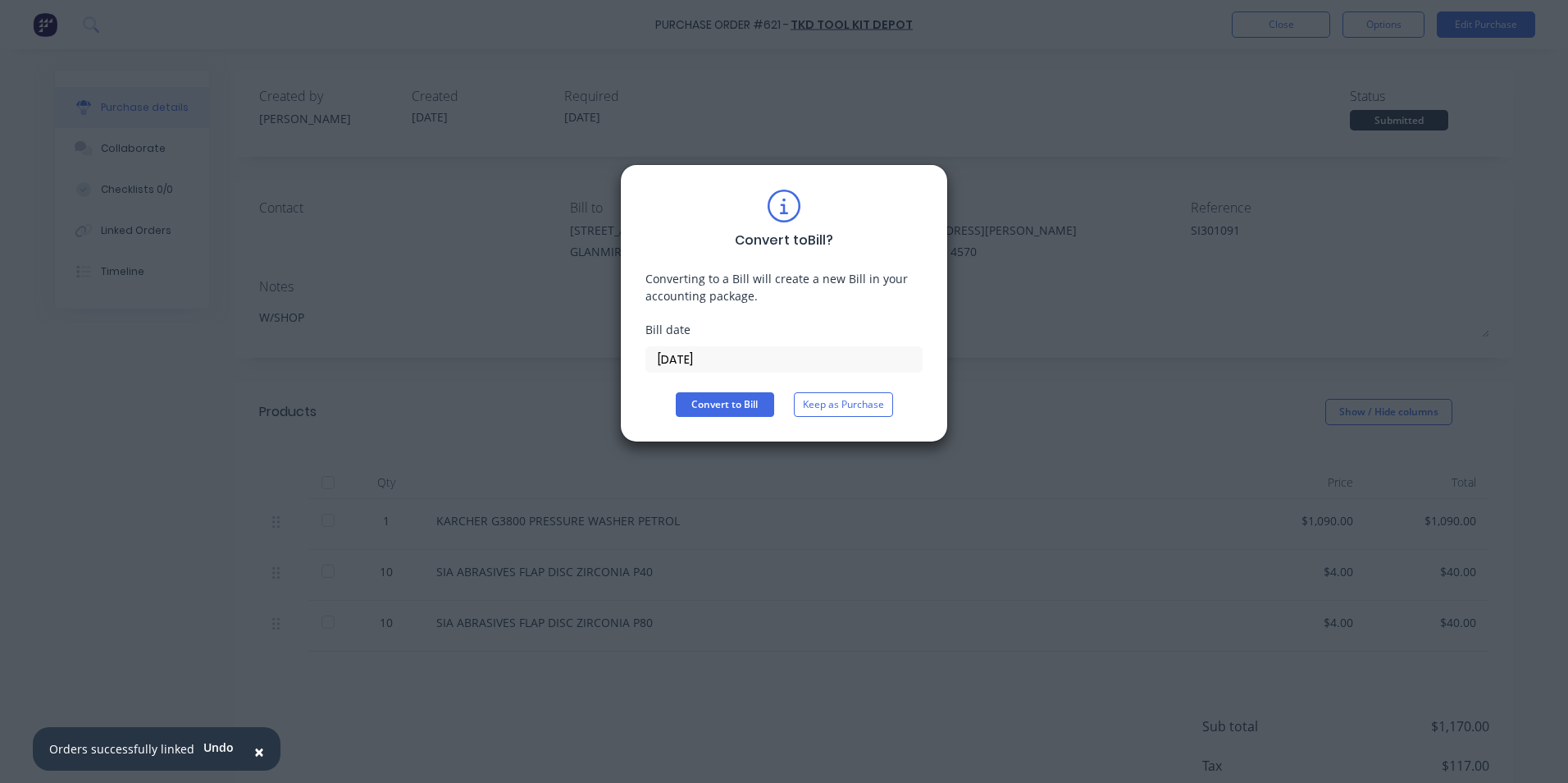
click at [771, 353] on input "[DATE]" at bounding box center [784, 359] width 275 height 24
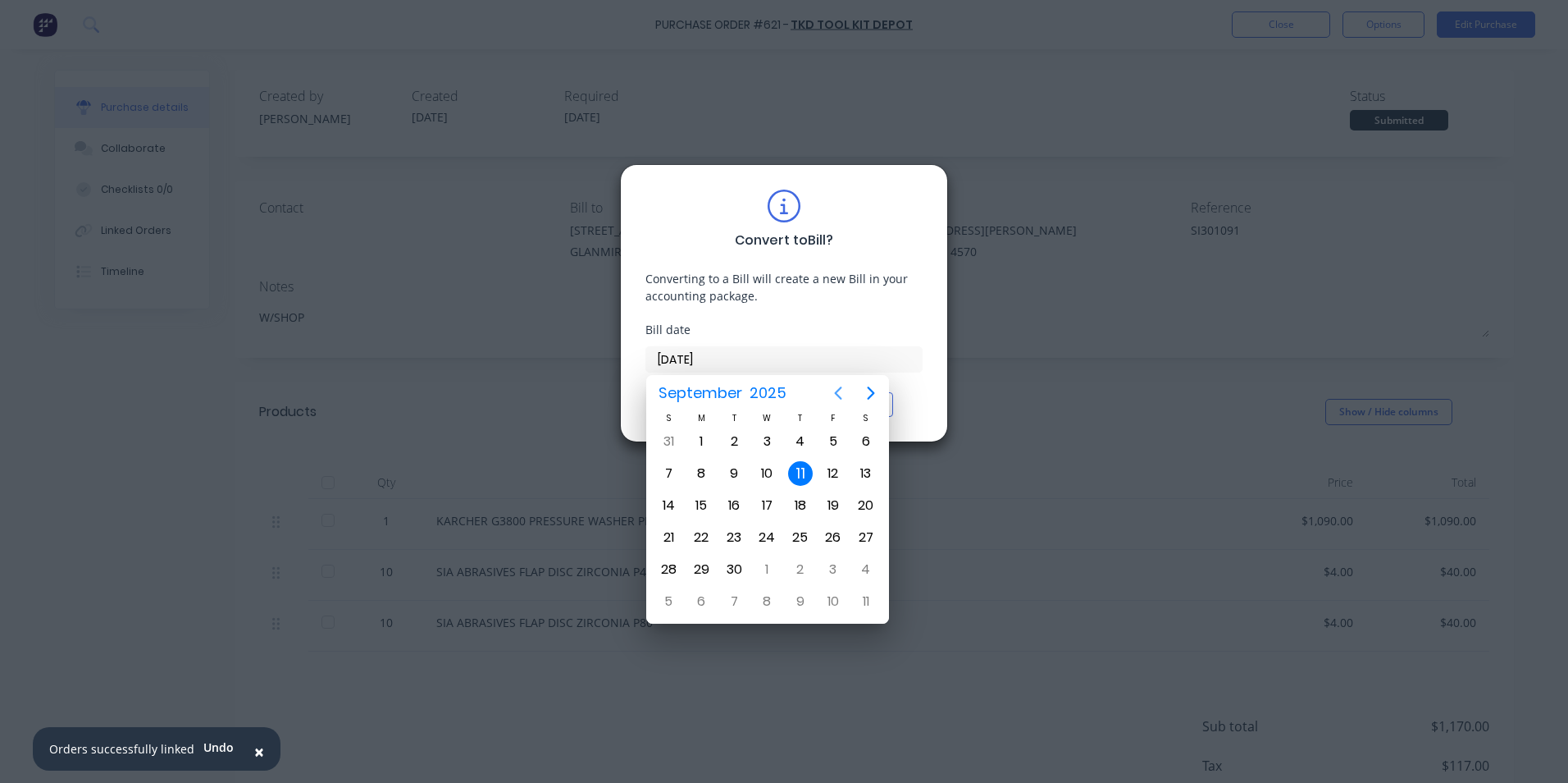
click at [834, 385] on icon "Previous page" at bounding box center [838, 393] width 20 height 20
click at [713, 533] on div "18" at bounding box center [701, 538] width 33 height 31
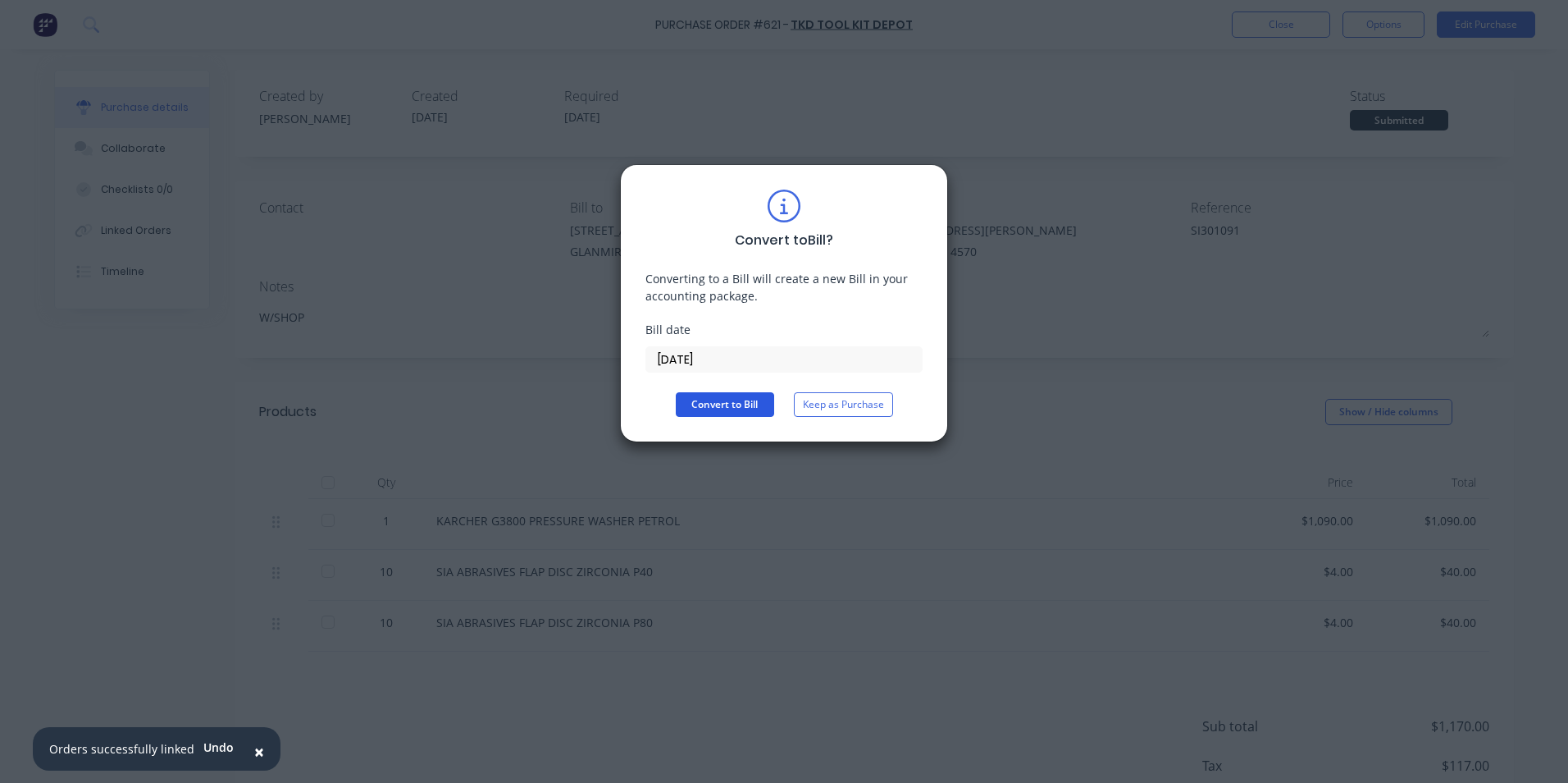
click at [719, 413] on button "Convert to Bill" at bounding box center [724, 404] width 98 height 24
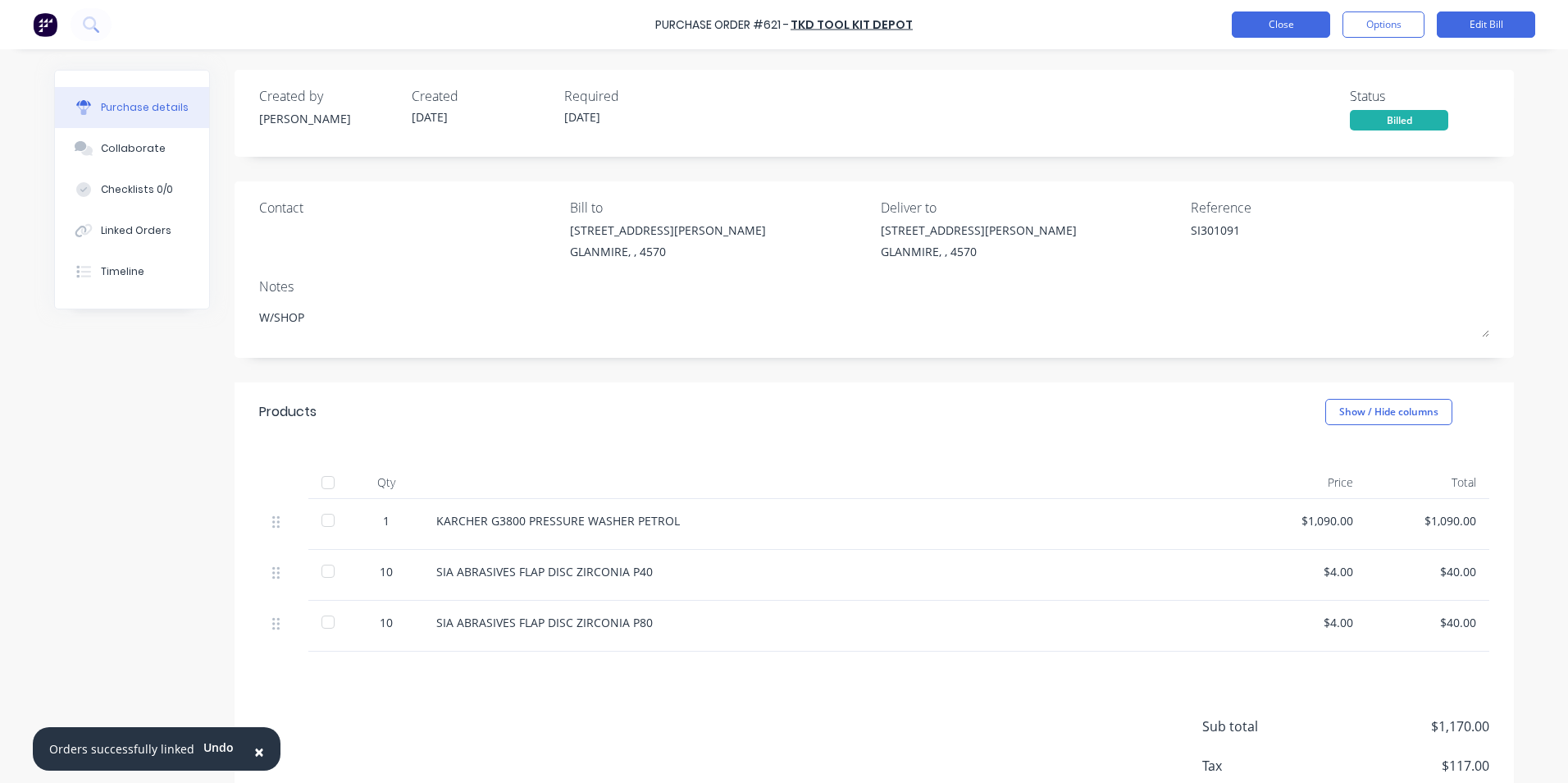
click at [1260, 24] on button "Close" at bounding box center [1280, 24] width 98 height 26
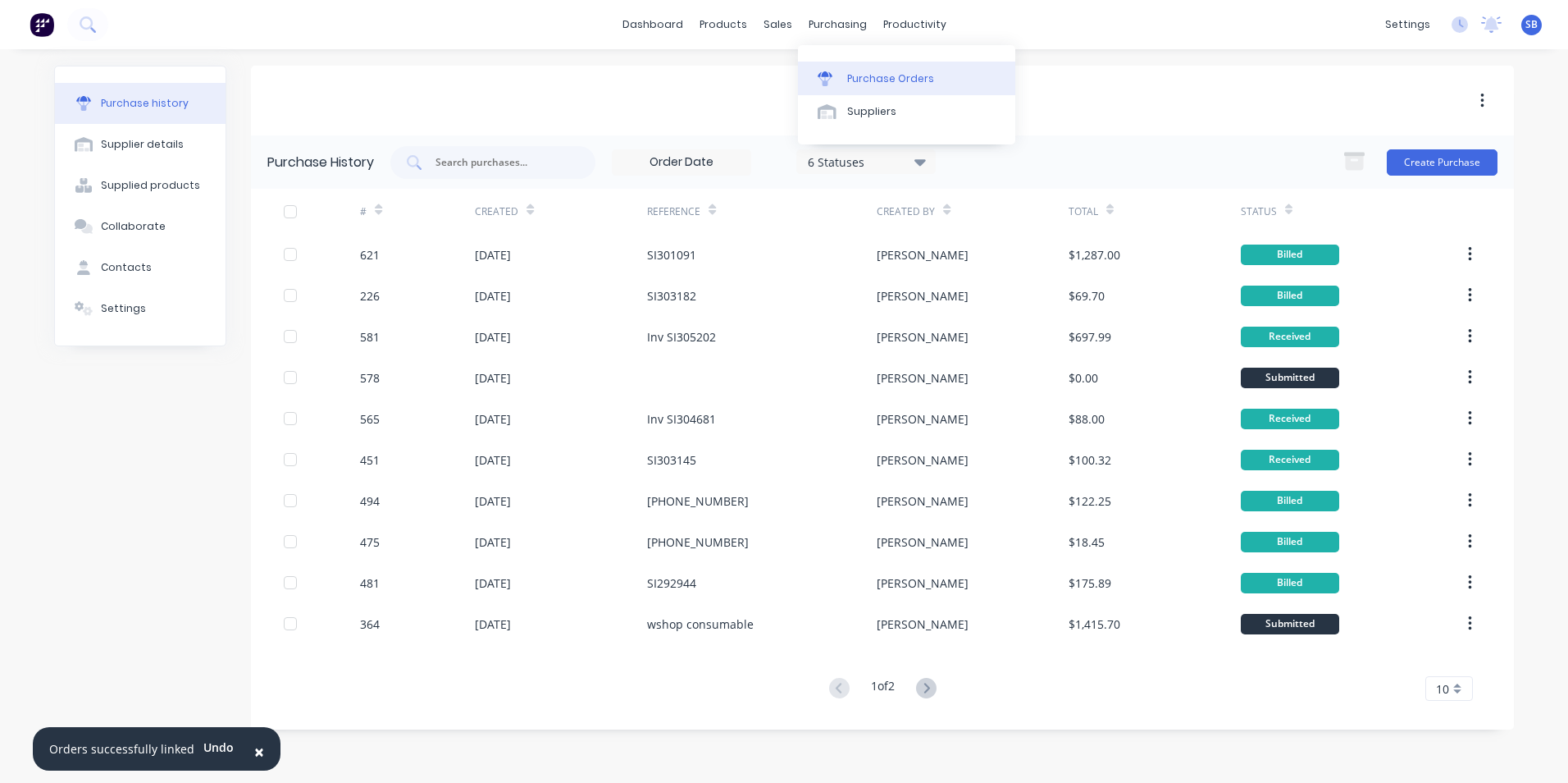
click at [840, 84] on div at bounding box center [830, 78] width 24 height 15
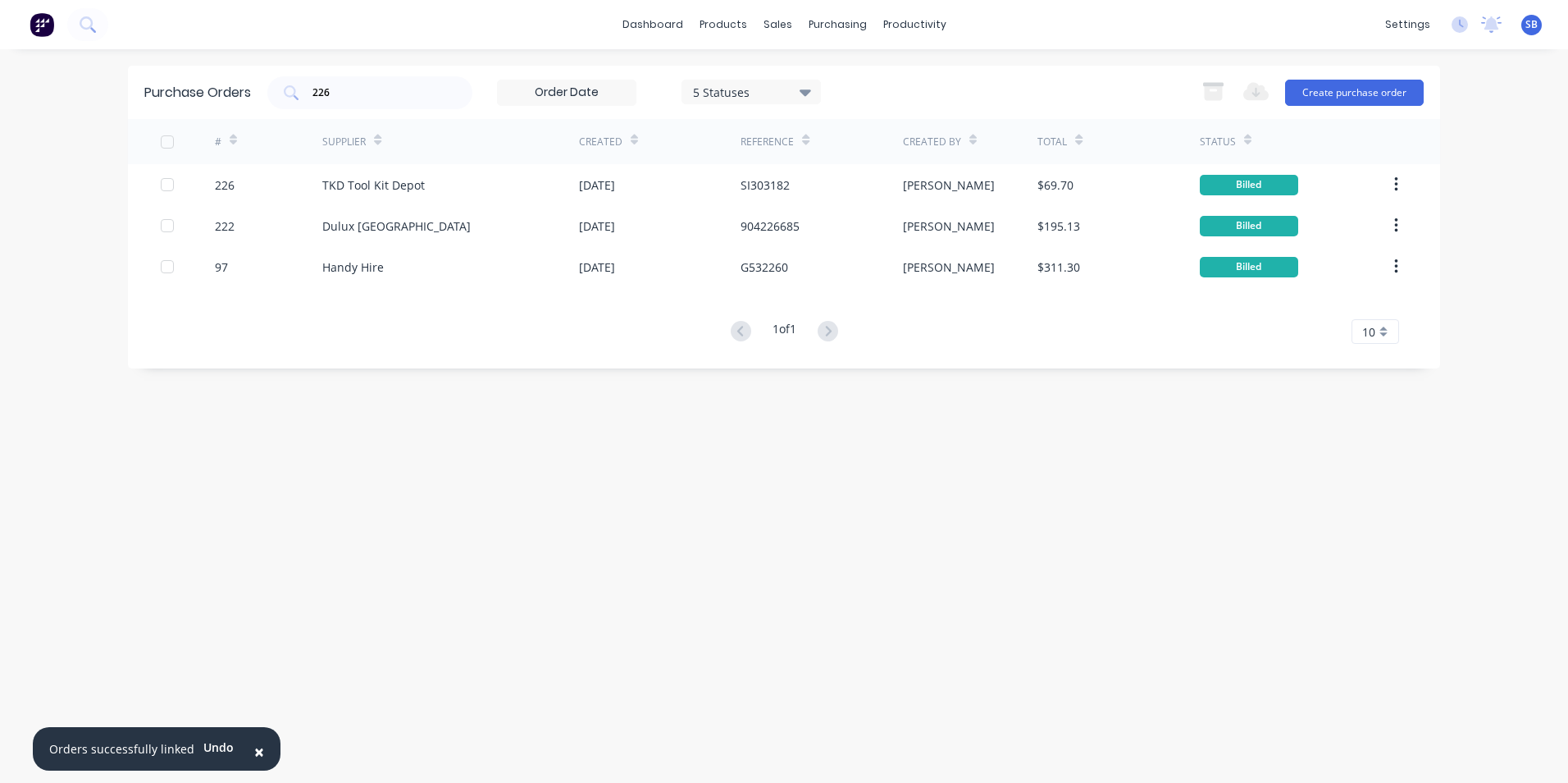
click at [259, 751] on button "×" at bounding box center [259, 751] width 43 height 39
click at [255, 746] on div "Purchase Orders 226 5 Statuses 5 Statuses Export to Excel (XLSX) Create purchas…" at bounding box center [784, 416] width 1313 height 700
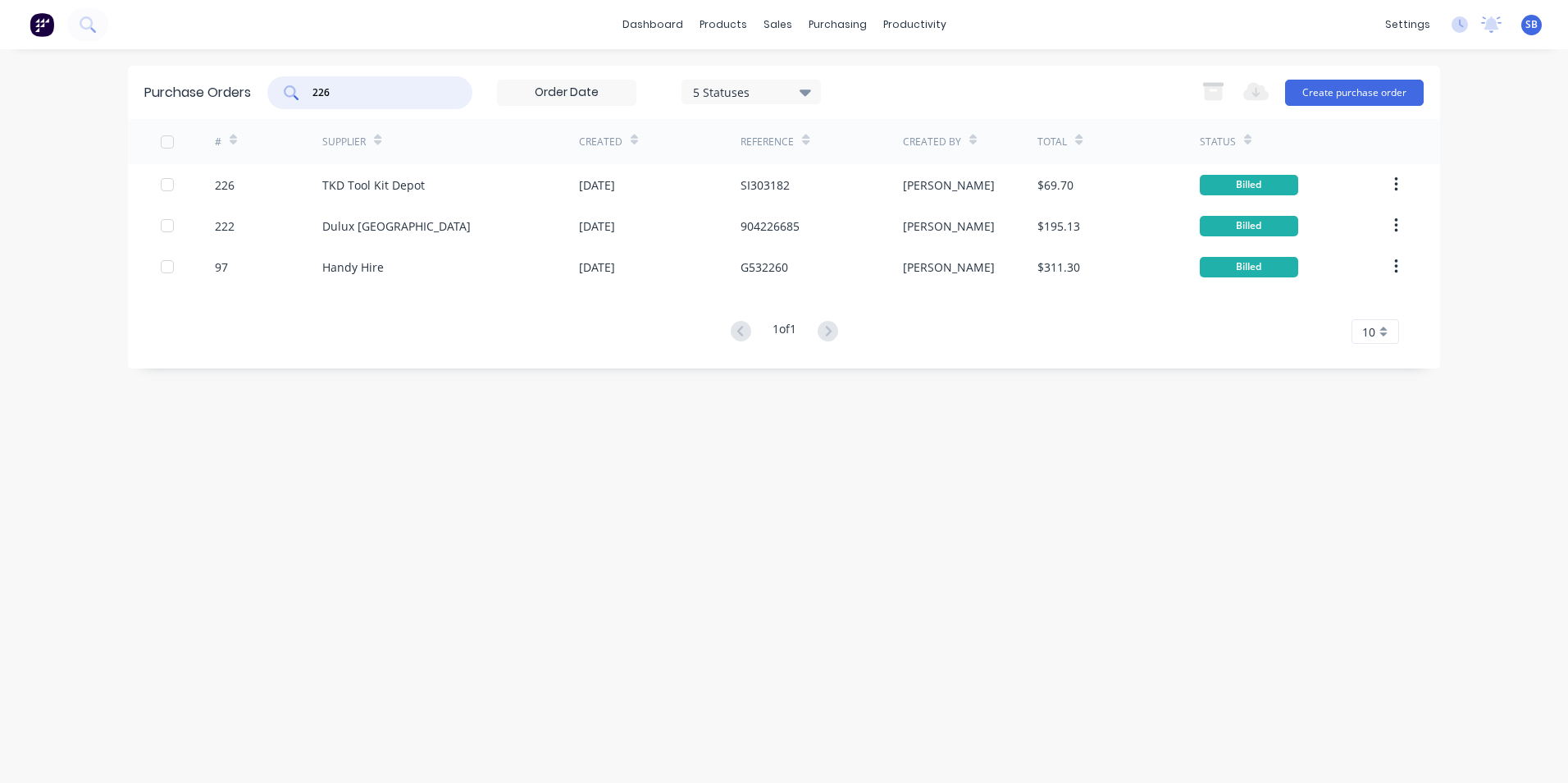
drag, startPoint x: 346, startPoint y: 88, endPoint x: 261, endPoint y: 74, distance: 86.1
click at [261, 74] on div "Purchase Orders 226 5 Statuses 5 Statuses Export to Excel (XLSX) Create purchas…" at bounding box center [784, 92] width 1313 height 53
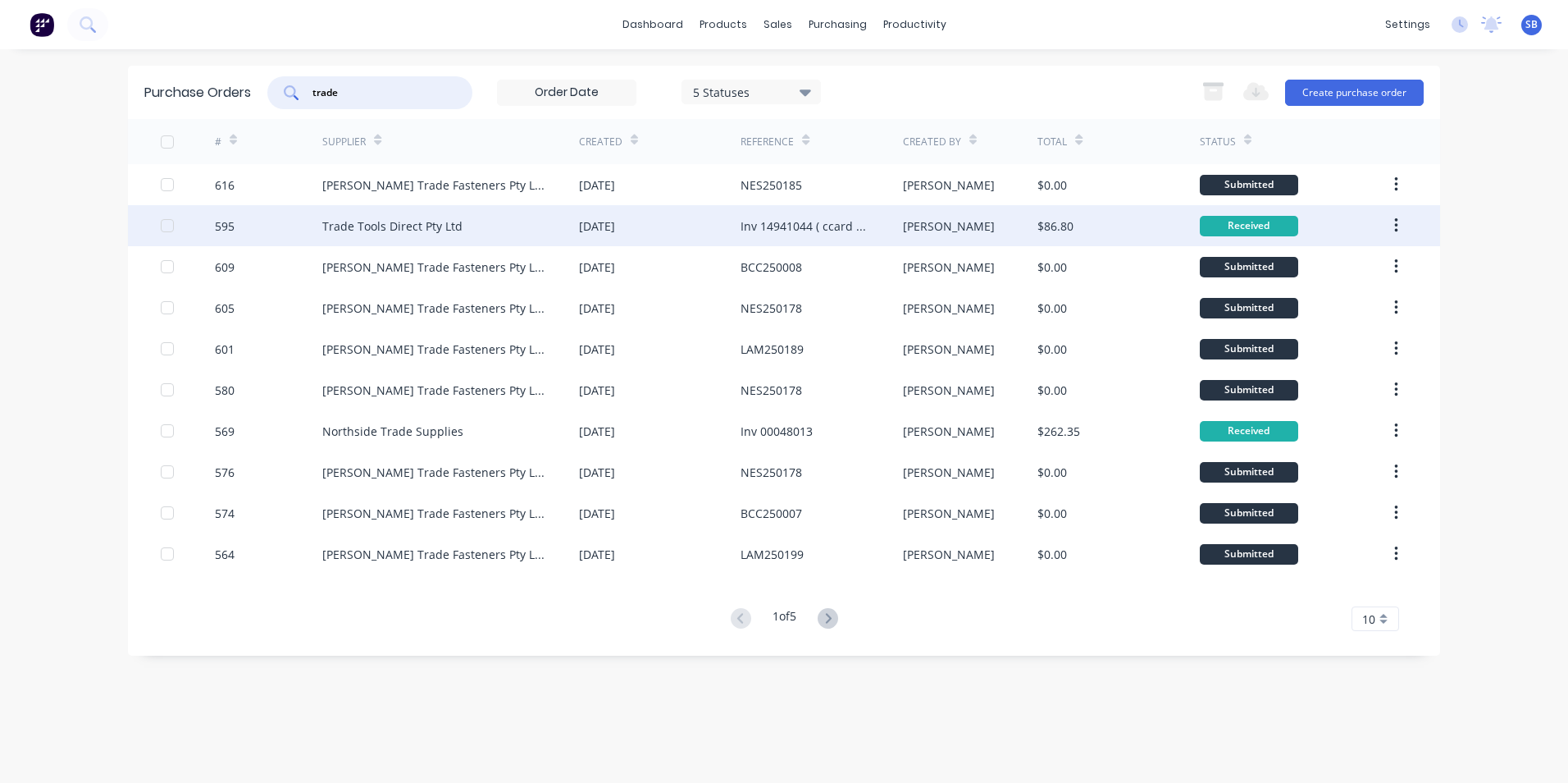
click at [852, 234] on div "Inv 14941044 ( ccard payment )" at bounding box center [805, 226] width 129 height 17
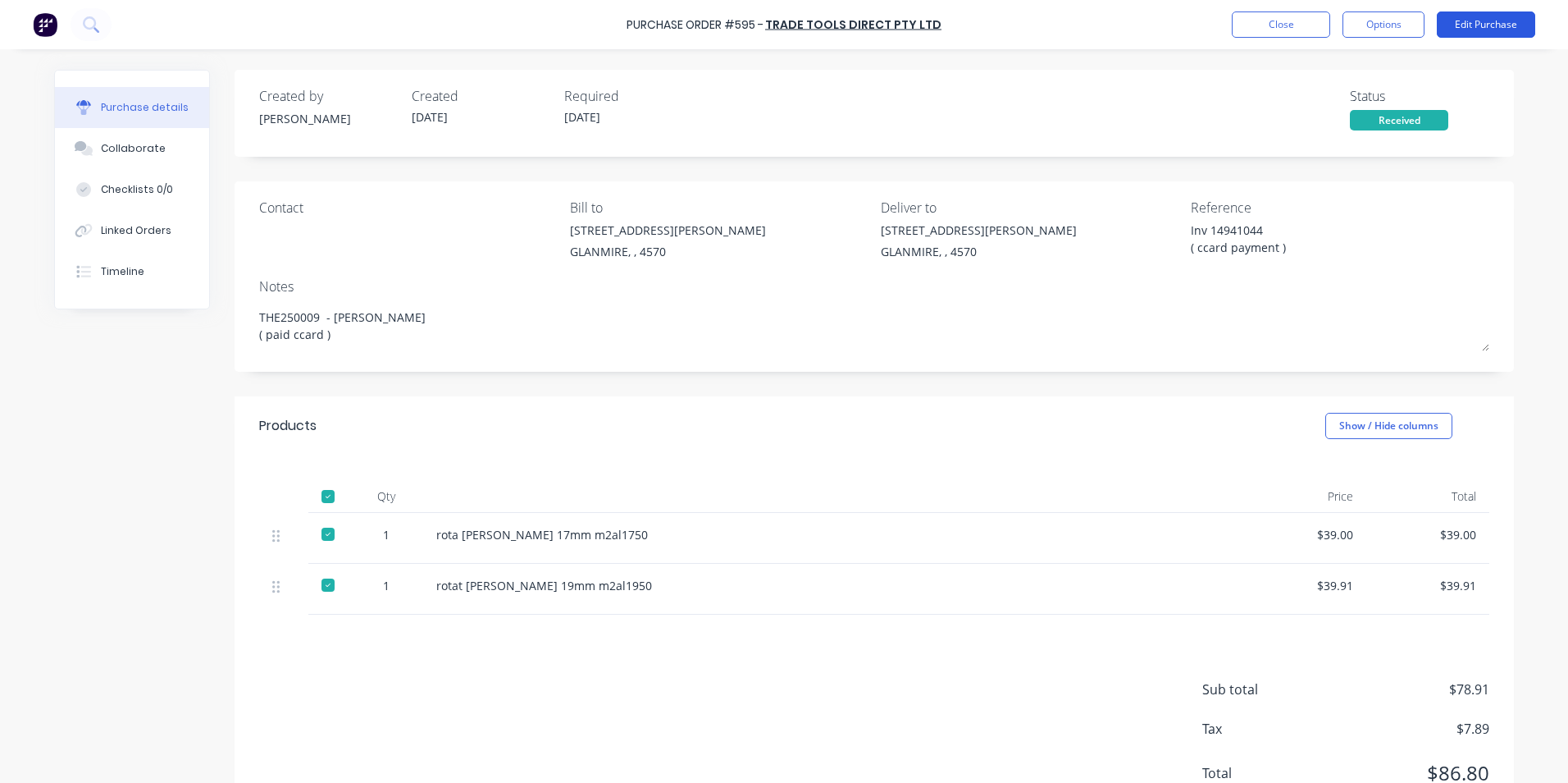
click at [1506, 21] on button "Edit Purchase" at bounding box center [1485, 24] width 98 height 26
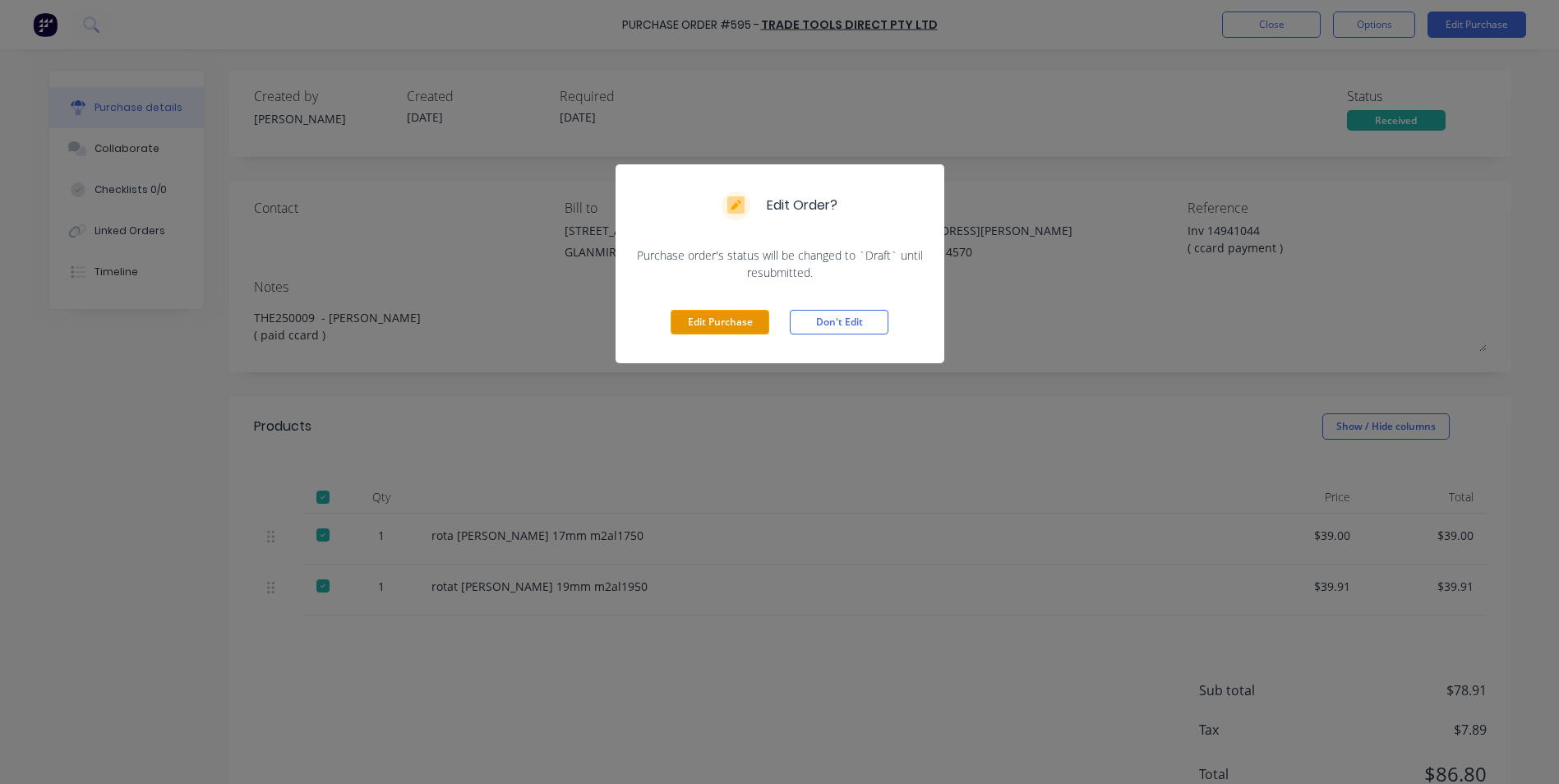
click at [742, 318] on button "Edit Purchase" at bounding box center [720, 322] width 98 height 24
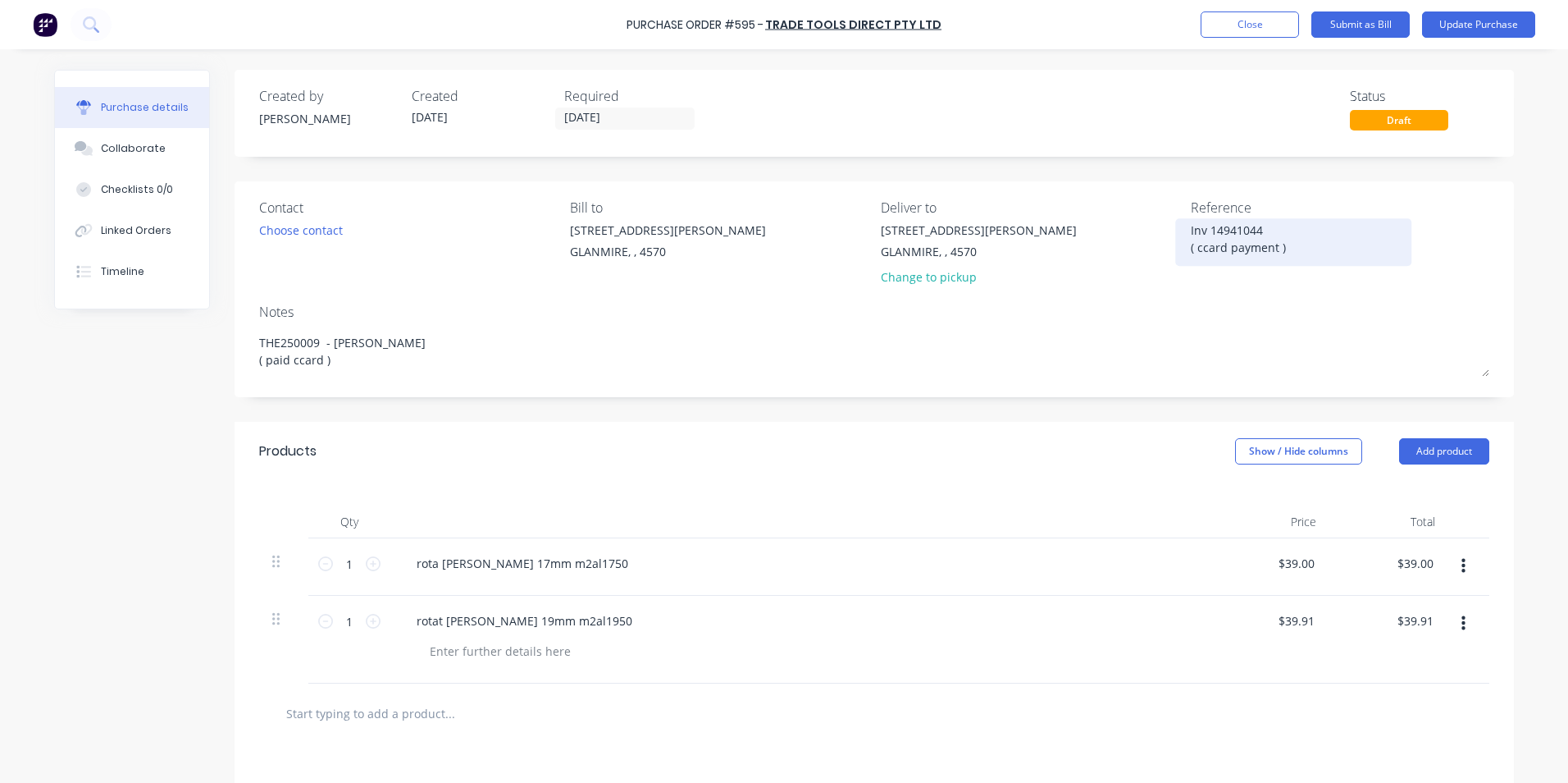
drag, startPoint x: 1287, startPoint y: 249, endPoint x: 1189, endPoint y: 244, distance: 98.1
click at [1191, 244] on textarea "Inv 14941044 ( ccard payment )" at bounding box center [1293, 240] width 205 height 36
click at [1207, 229] on textarea "Inv 14941044" at bounding box center [1293, 240] width 205 height 36
click at [609, 97] on div "Required" at bounding box center [634, 96] width 140 height 20
click at [167, 229] on button "Linked Orders" at bounding box center [132, 230] width 155 height 41
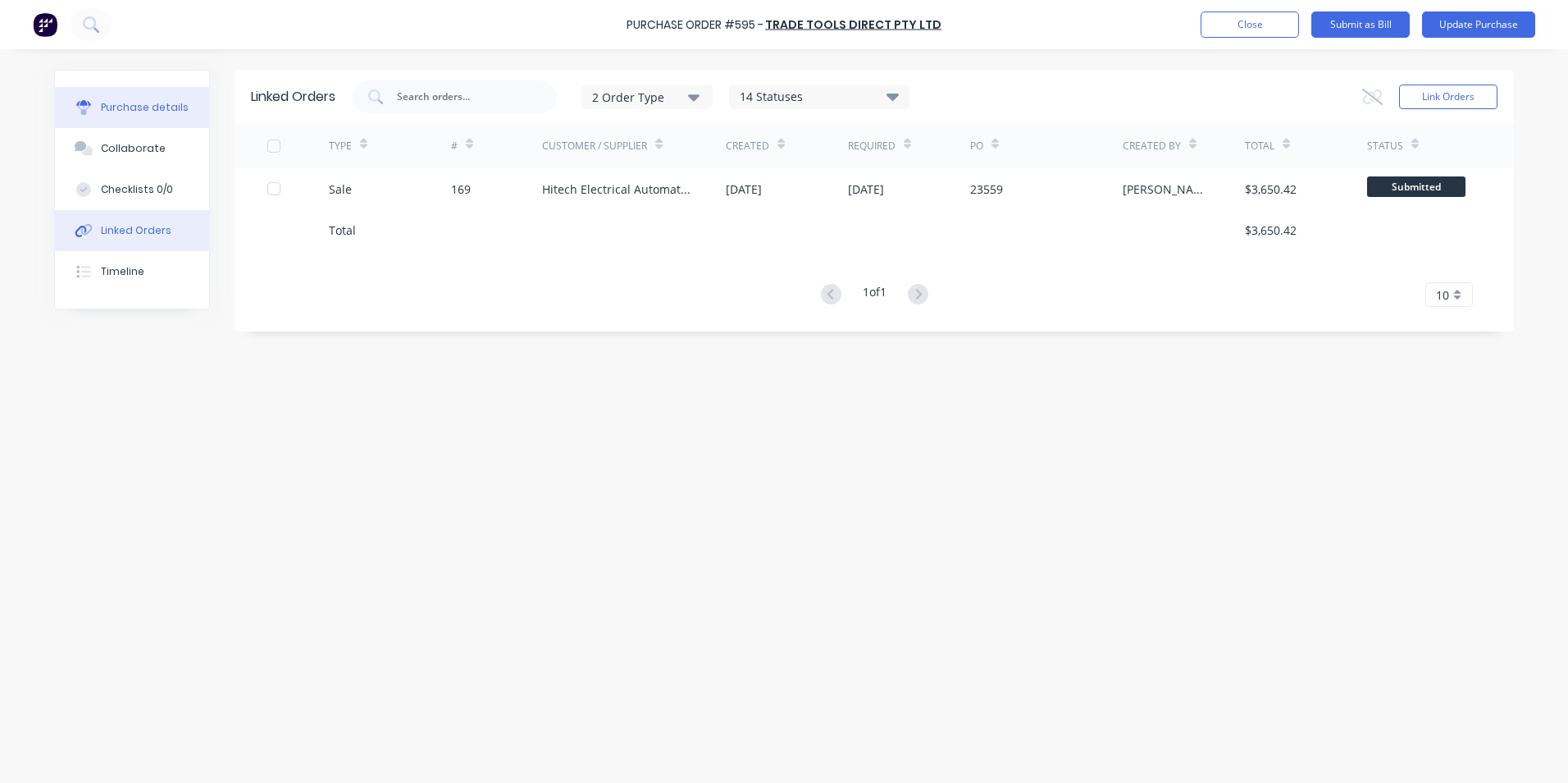
click at [172, 118] on button "Purchase details" at bounding box center [132, 107] width 155 height 41
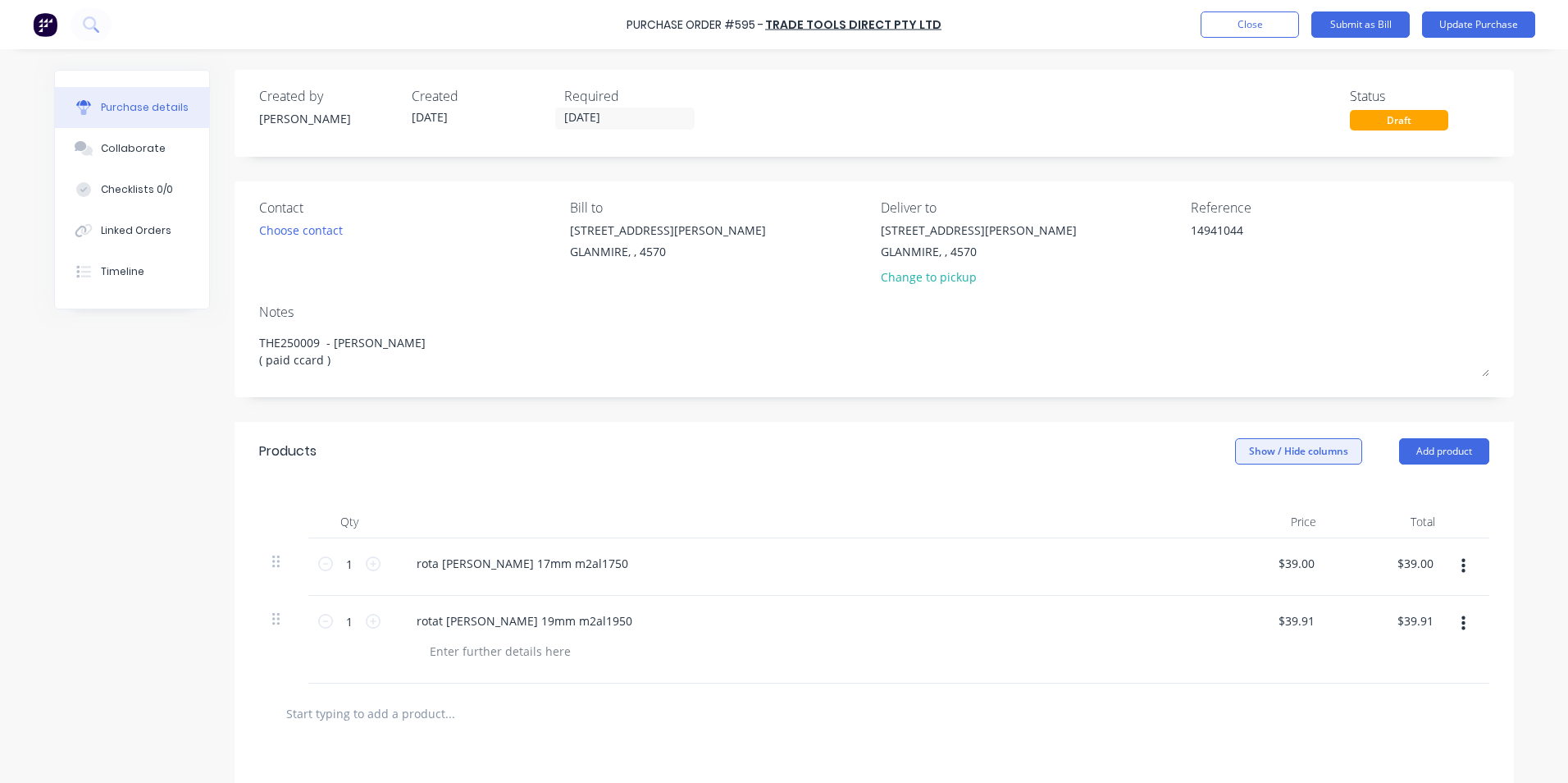
click at [1290, 452] on button "Show / Hide columns" at bounding box center [1299, 451] width 127 height 26
click at [1252, 505] on label "Account" at bounding box center [1248, 505] width 29 height 14
click at [1234, 498] on input "Account" at bounding box center [1234, 498] width 0 height 0
click at [1165, 570] on span "Select..." at bounding box center [1176, 564] width 50 height 17
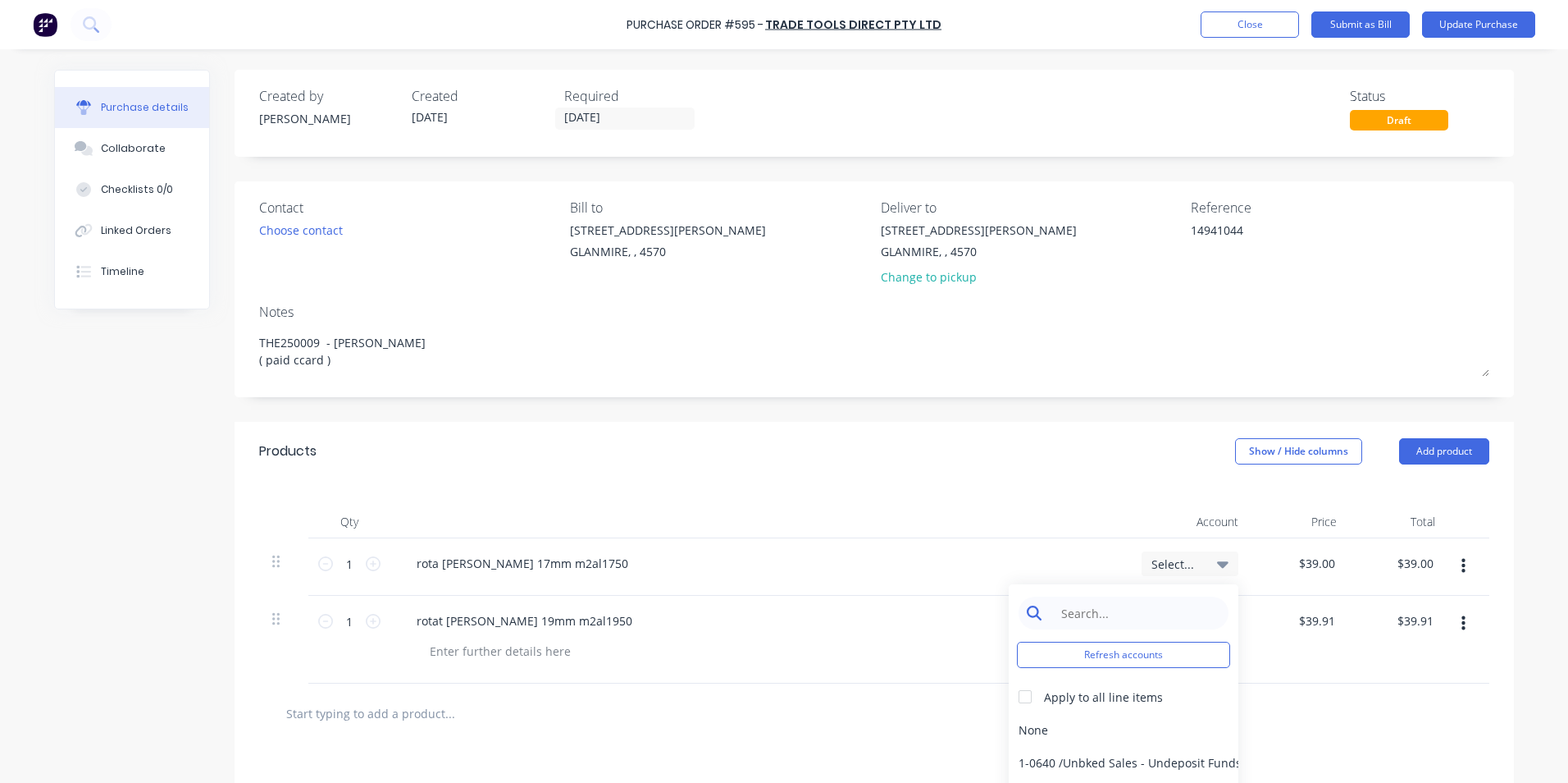
click at [1158, 620] on input at bounding box center [1136, 613] width 169 height 33
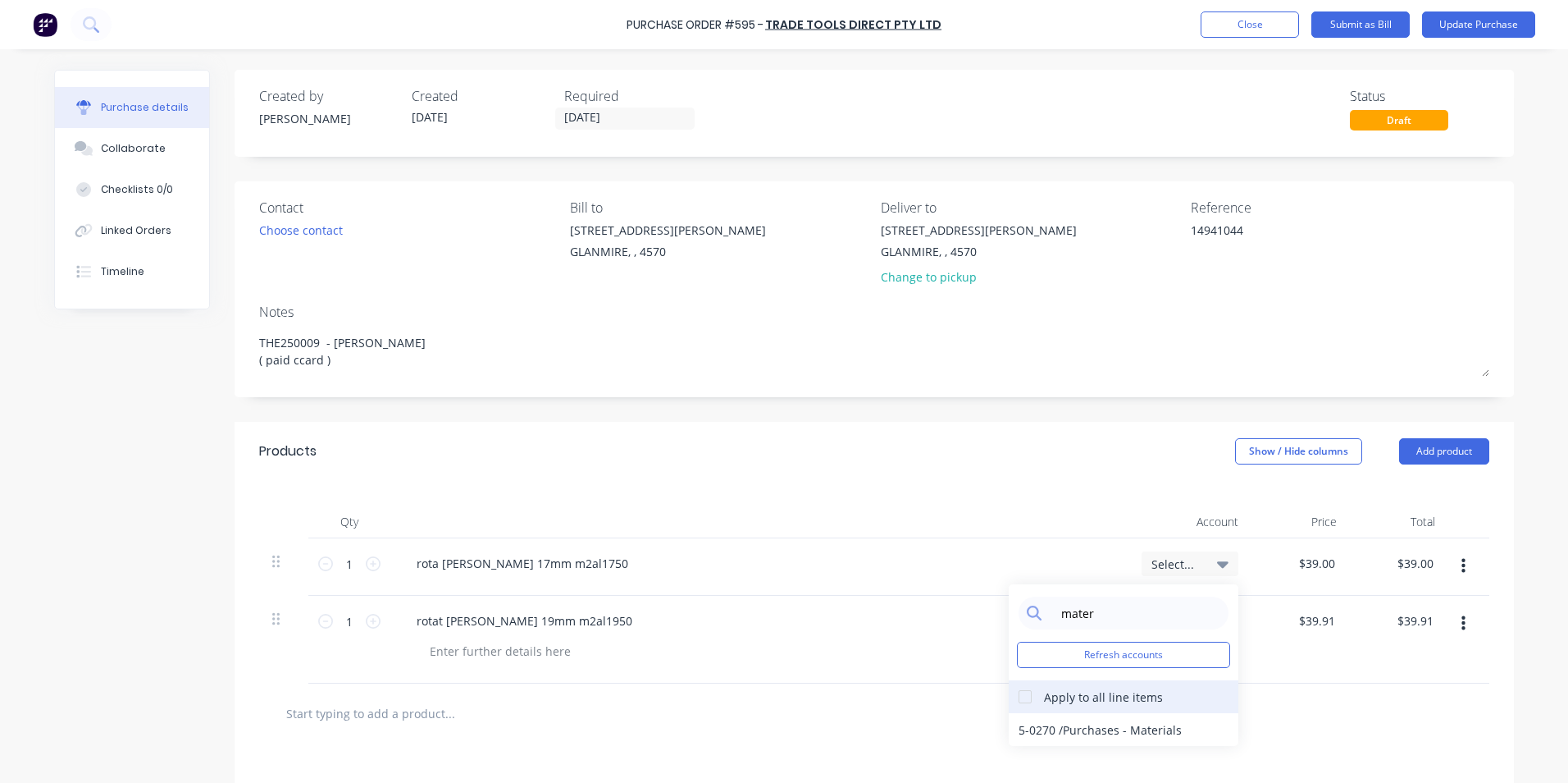
click at [1009, 692] on div at bounding box center [1025, 697] width 33 height 33
click at [1060, 724] on div "5-0270 / Purchases - Materials" at bounding box center [1123, 730] width 229 height 33
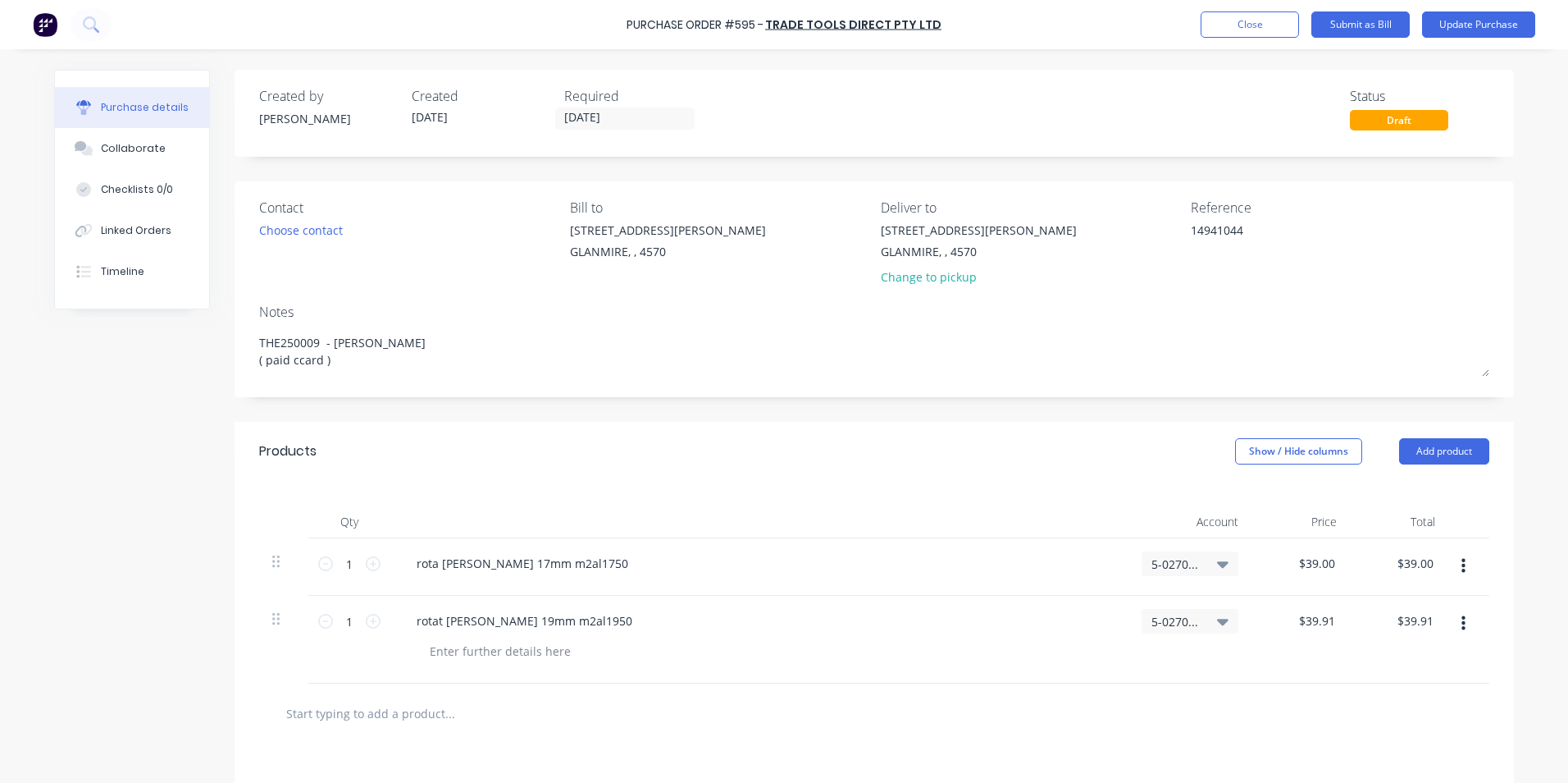
click at [918, 718] on div at bounding box center [874, 713] width 1204 height 33
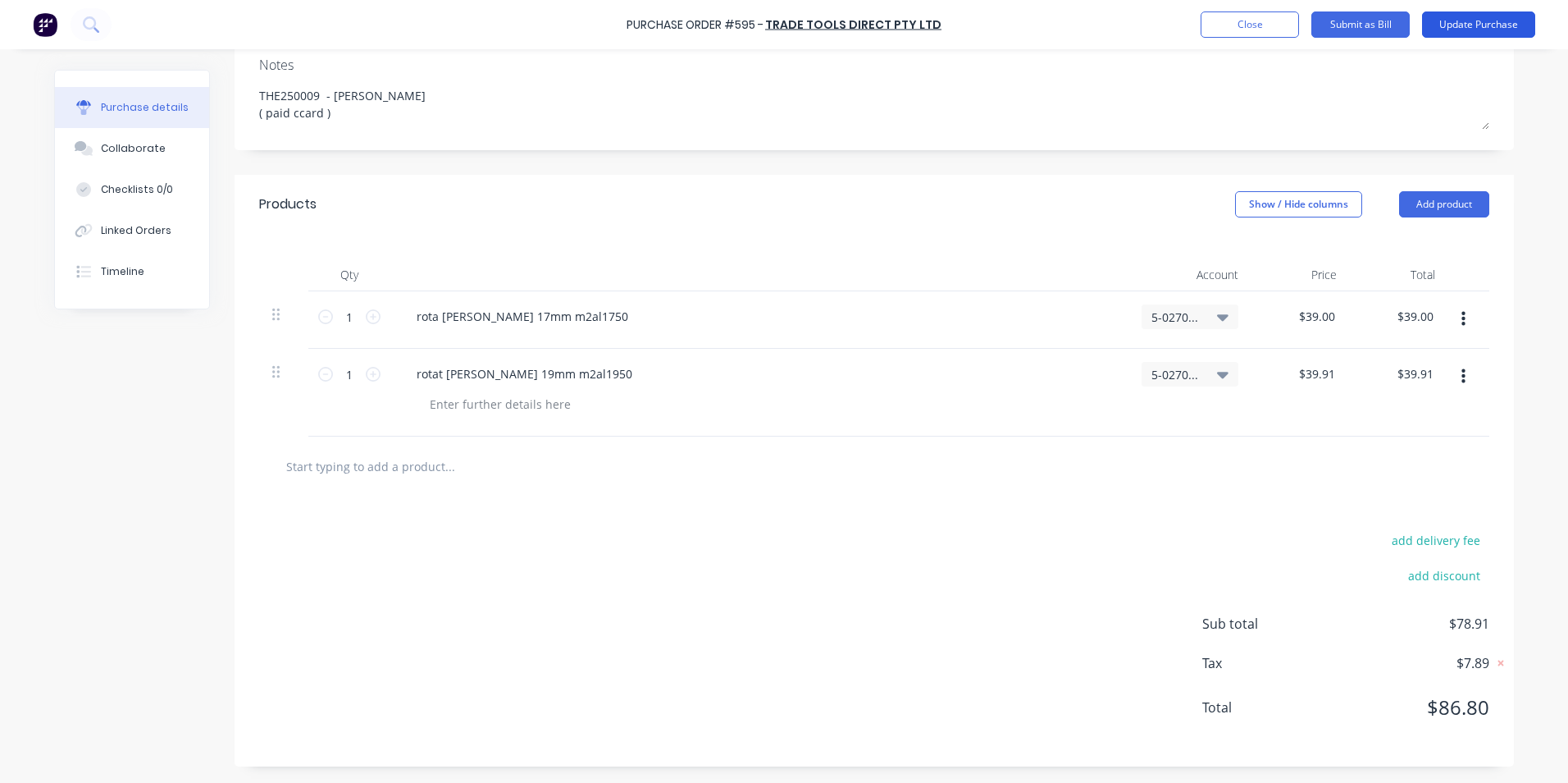
click at [1491, 22] on button "Update Purchase" at bounding box center [1479, 24] width 113 height 26
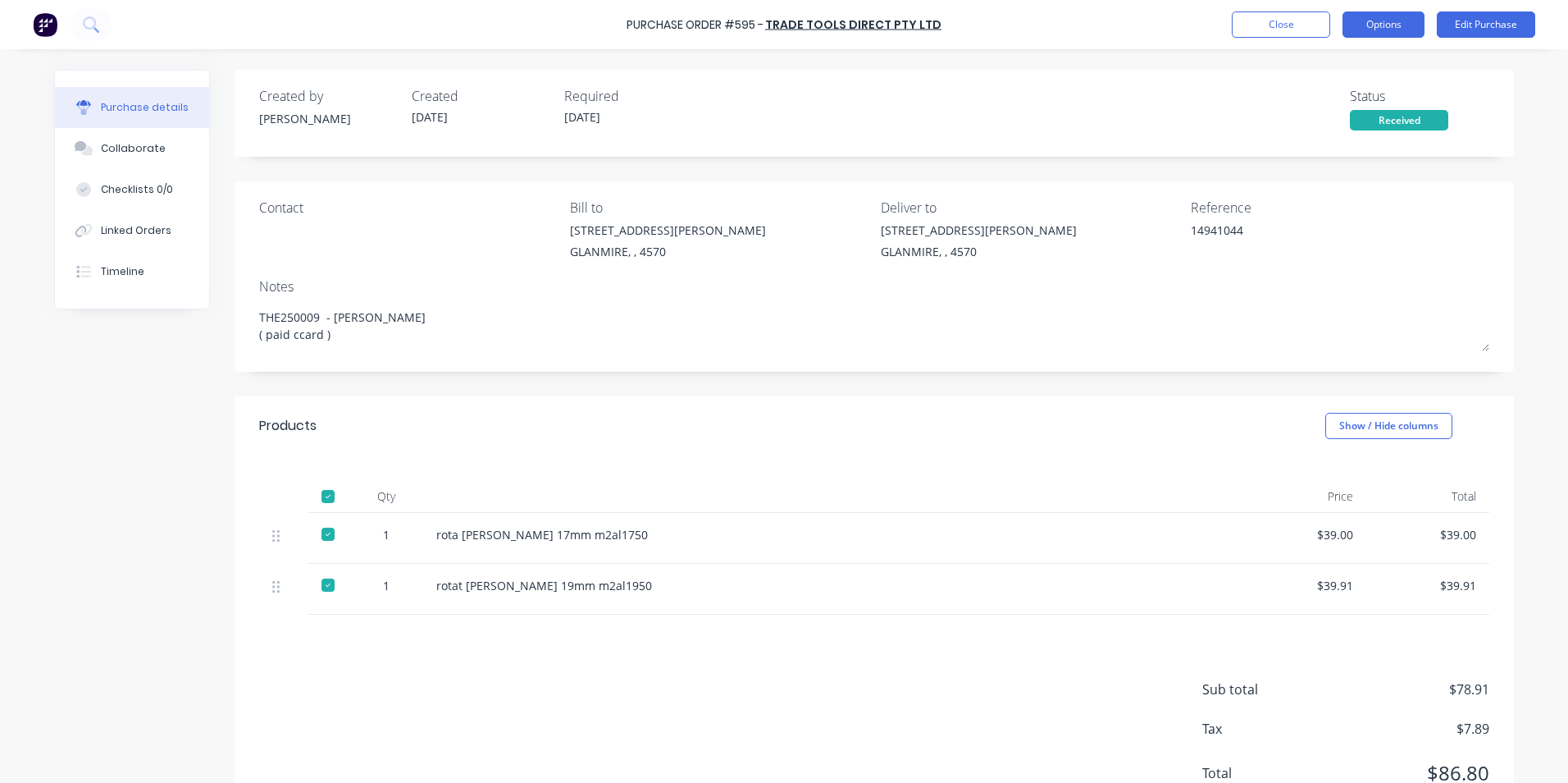
click at [1361, 23] on button "Options" at bounding box center [1384, 24] width 82 height 26
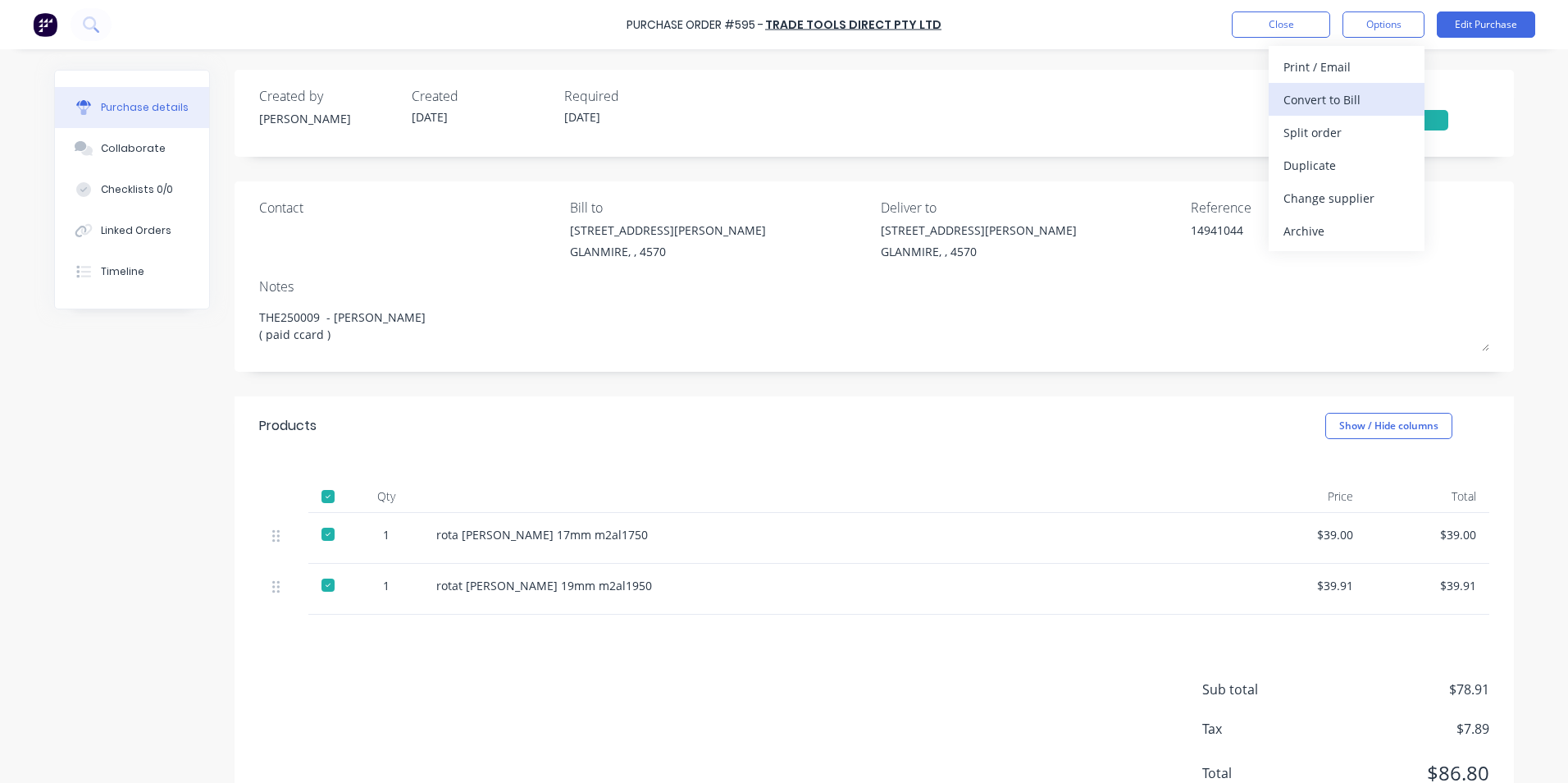
click at [1309, 108] on div "Convert to Bill" at bounding box center [1346, 99] width 126 height 23
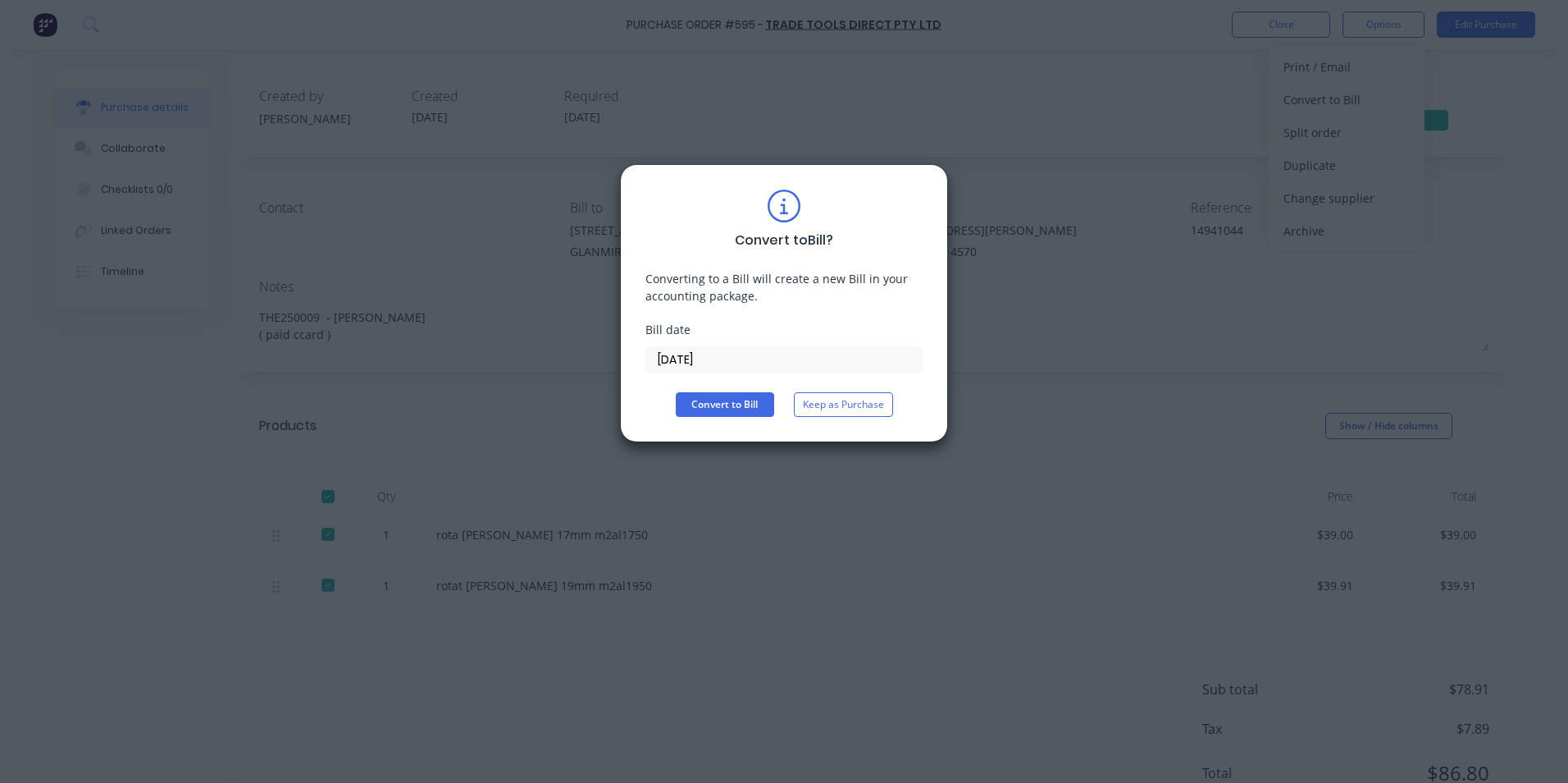
click at [685, 362] on input "[DATE]" at bounding box center [784, 359] width 275 height 24
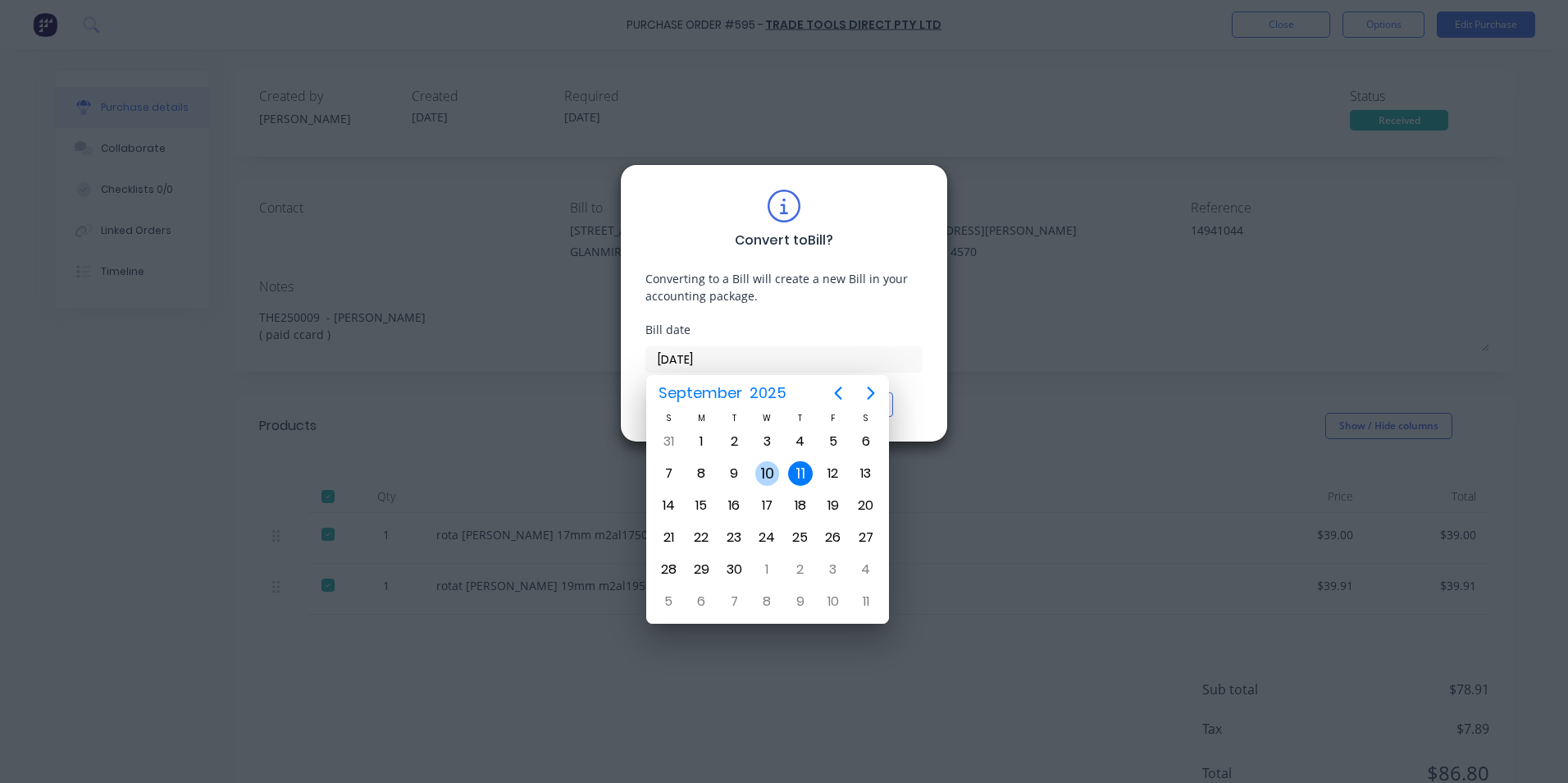
click at [765, 472] on div "10" at bounding box center [768, 474] width 24 height 24
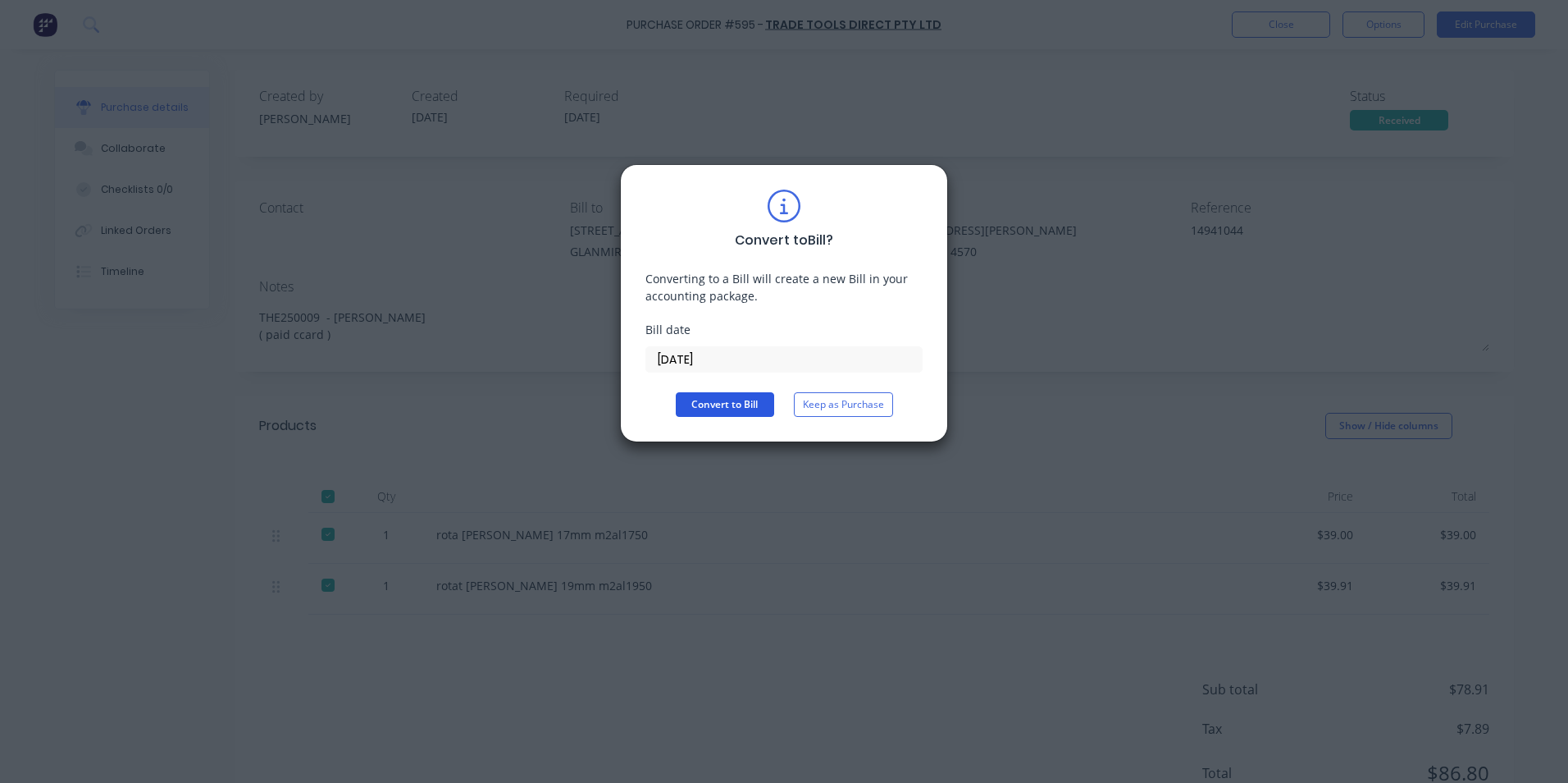
click at [730, 408] on button "Convert to Bill" at bounding box center [724, 404] width 98 height 24
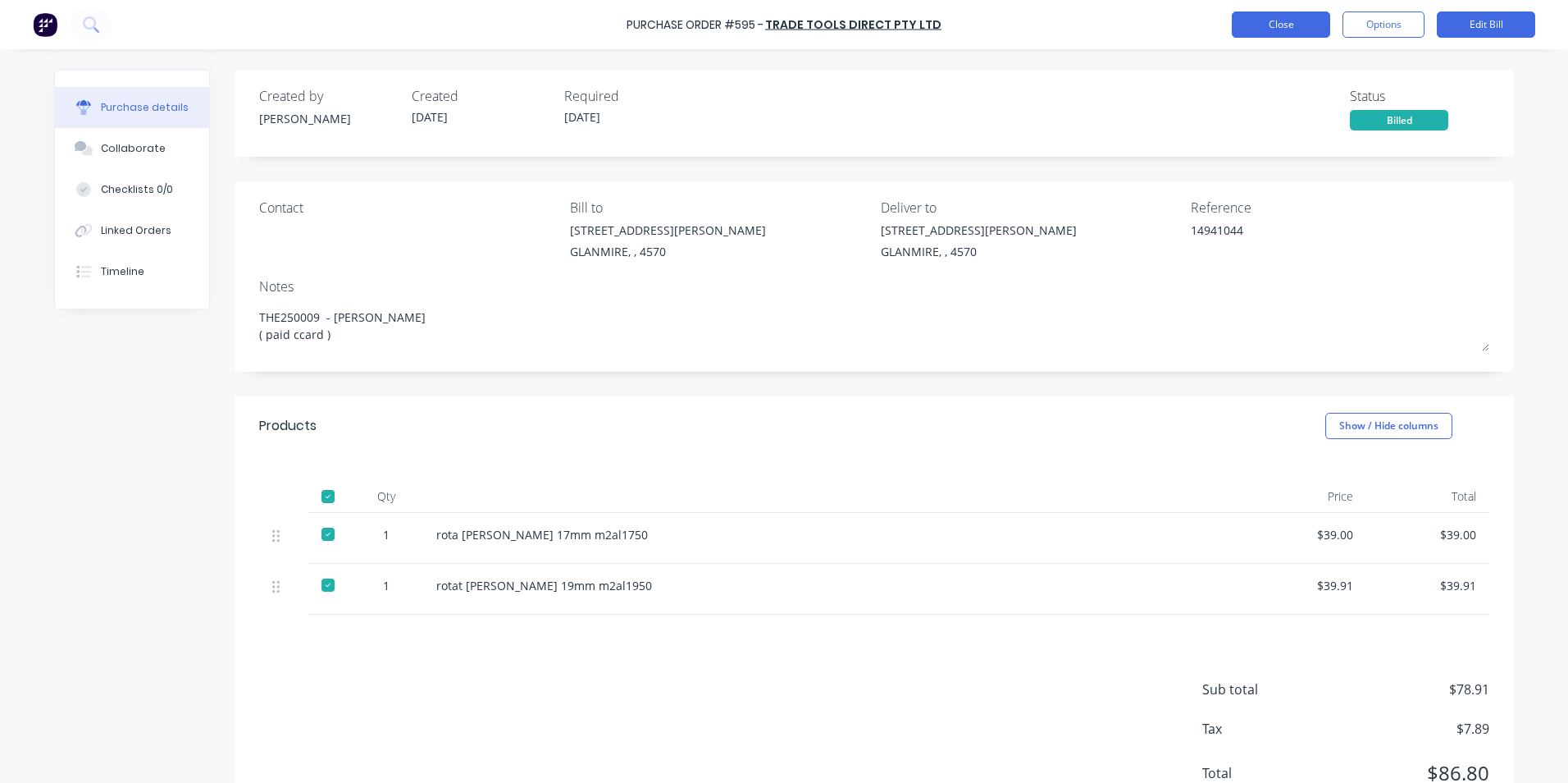
drag, startPoint x: 1299, startPoint y: 37, endPoint x: 1292, endPoint y: 26, distance: 13.0
click at [1299, 36] on div "Purchase Order #595 - Trade Tools Direct Pty Ltd Close Options Edit Bill" at bounding box center [784, 24] width 1568 height 50
click at [1291, 24] on button "Close" at bounding box center [1280, 24] width 98 height 26
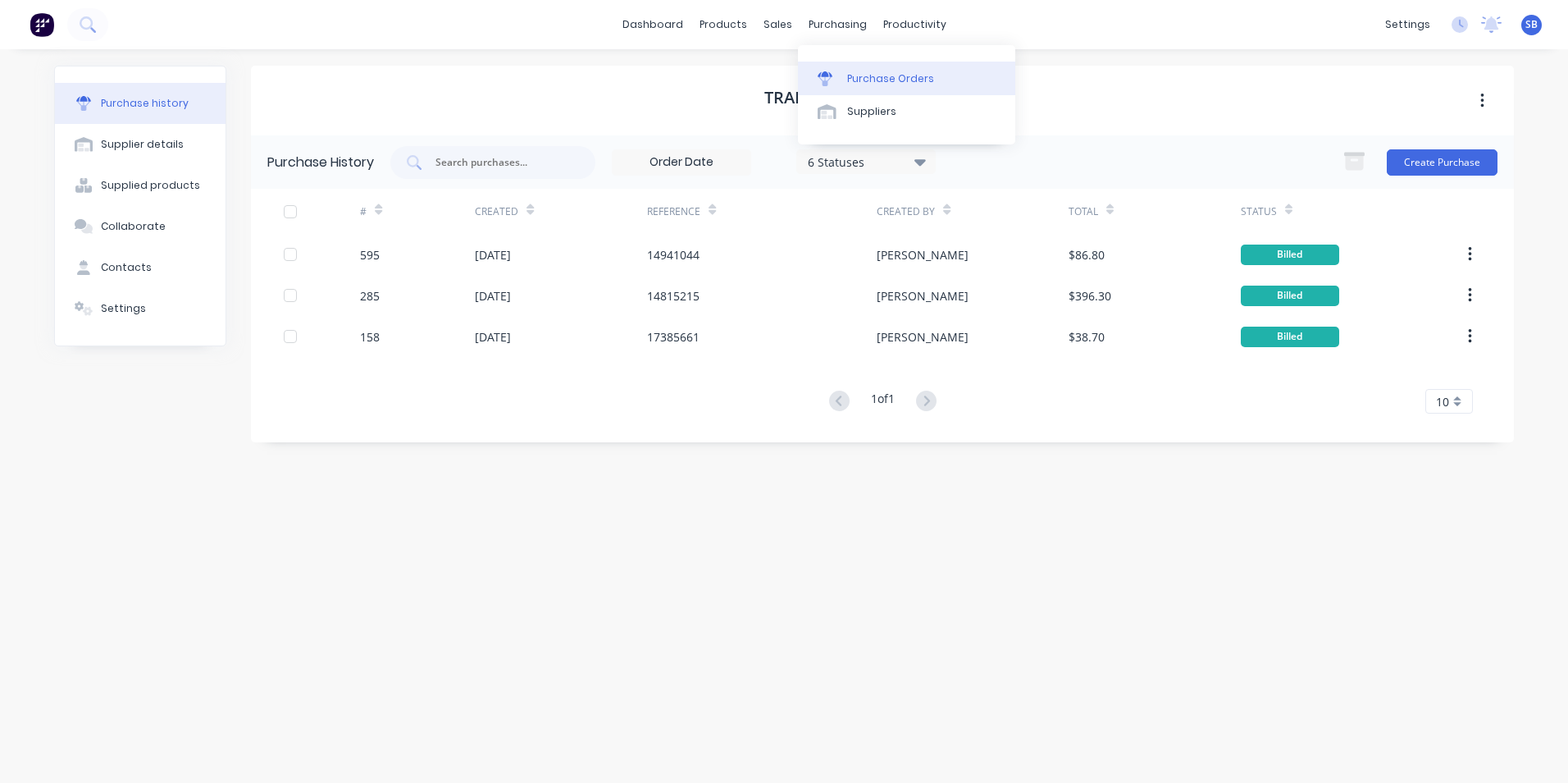
click at [883, 83] on div "Purchase Orders" at bounding box center [890, 78] width 87 height 15
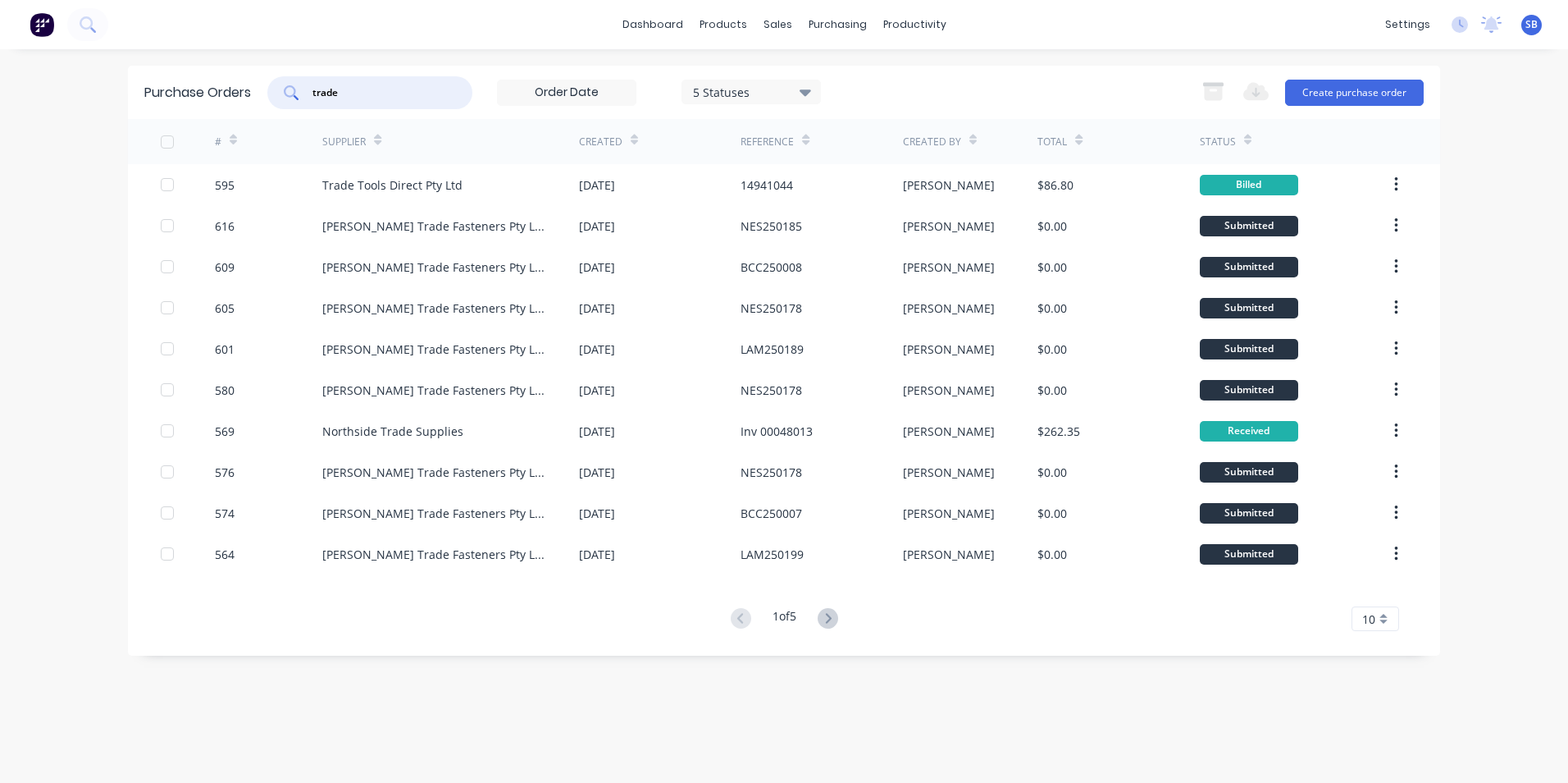
drag, startPoint x: 430, startPoint y: 96, endPoint x: 0, endPoint y: 88, distance: 430.1
click at [0, 88] on html "dashboard products sales purchasing productivity dashboard products Product Cat…" at bounding box center [784, 391] width 1568 height 783
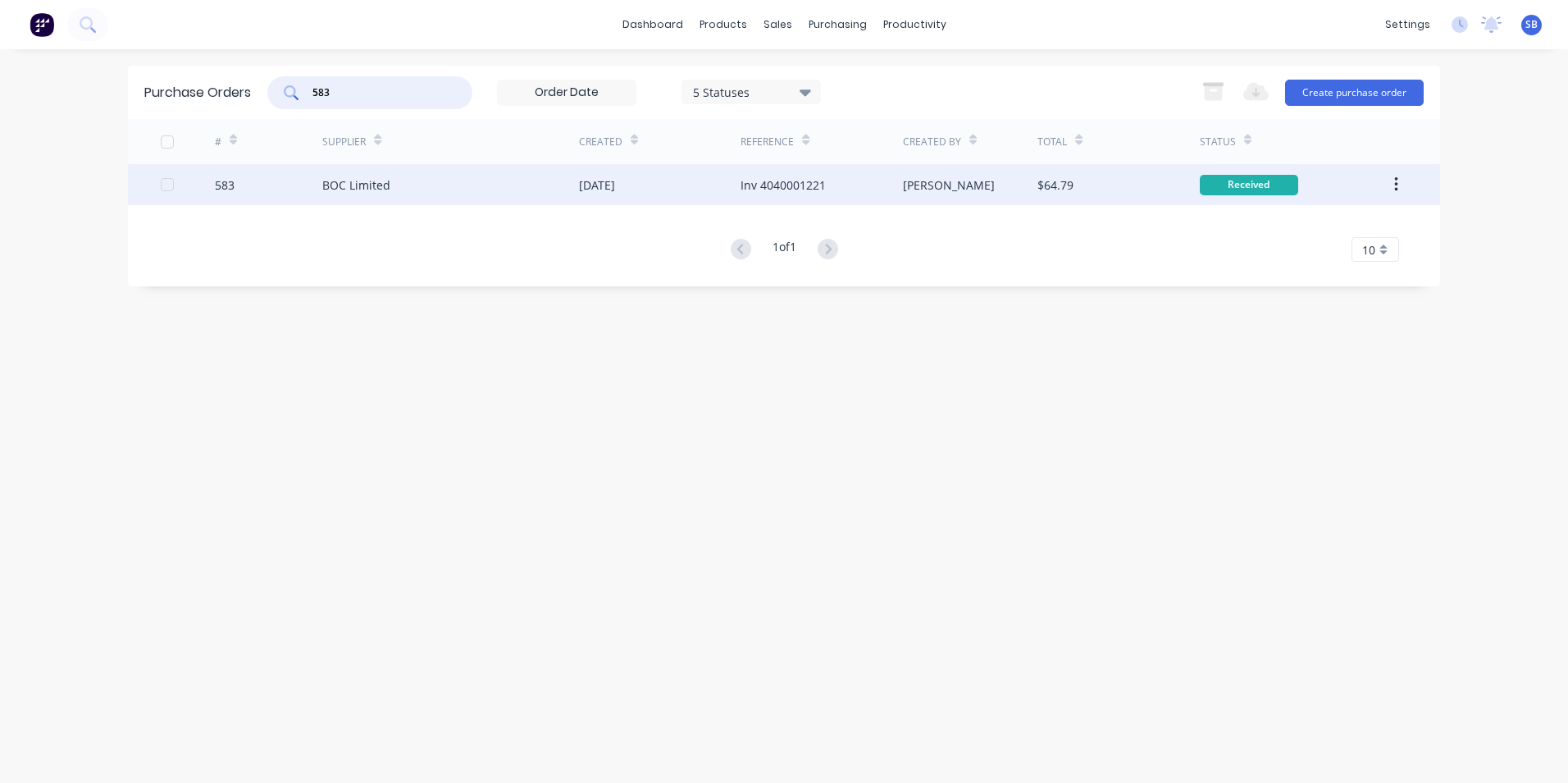
click at [953, 198] on div "[PERSON_NAME]" at bounding box center [971, 184] width 136 height 41
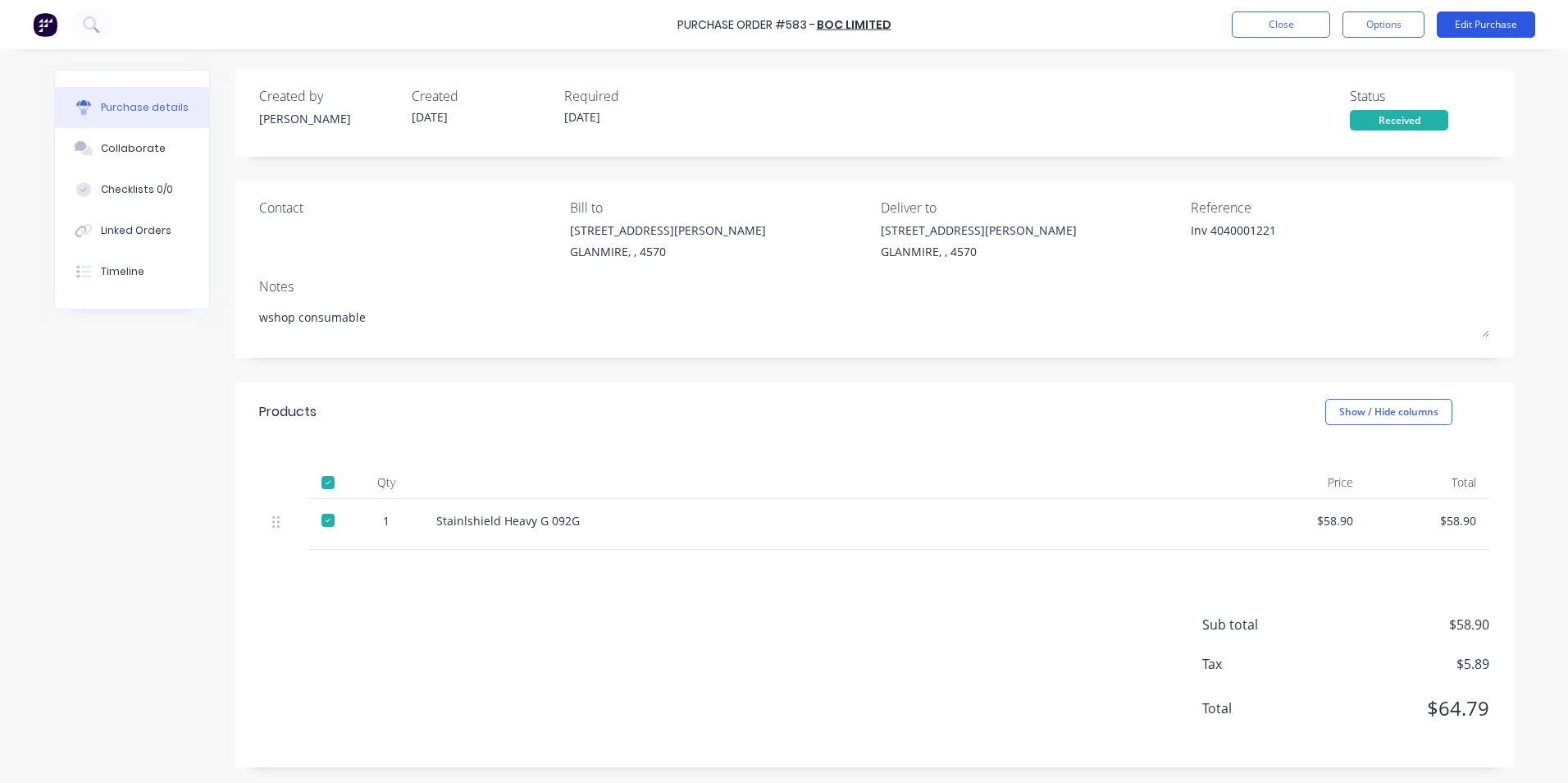
click at [1439, 17] on button "Edit Purchase" at bounding box center [1485, 24] width 98 height 26
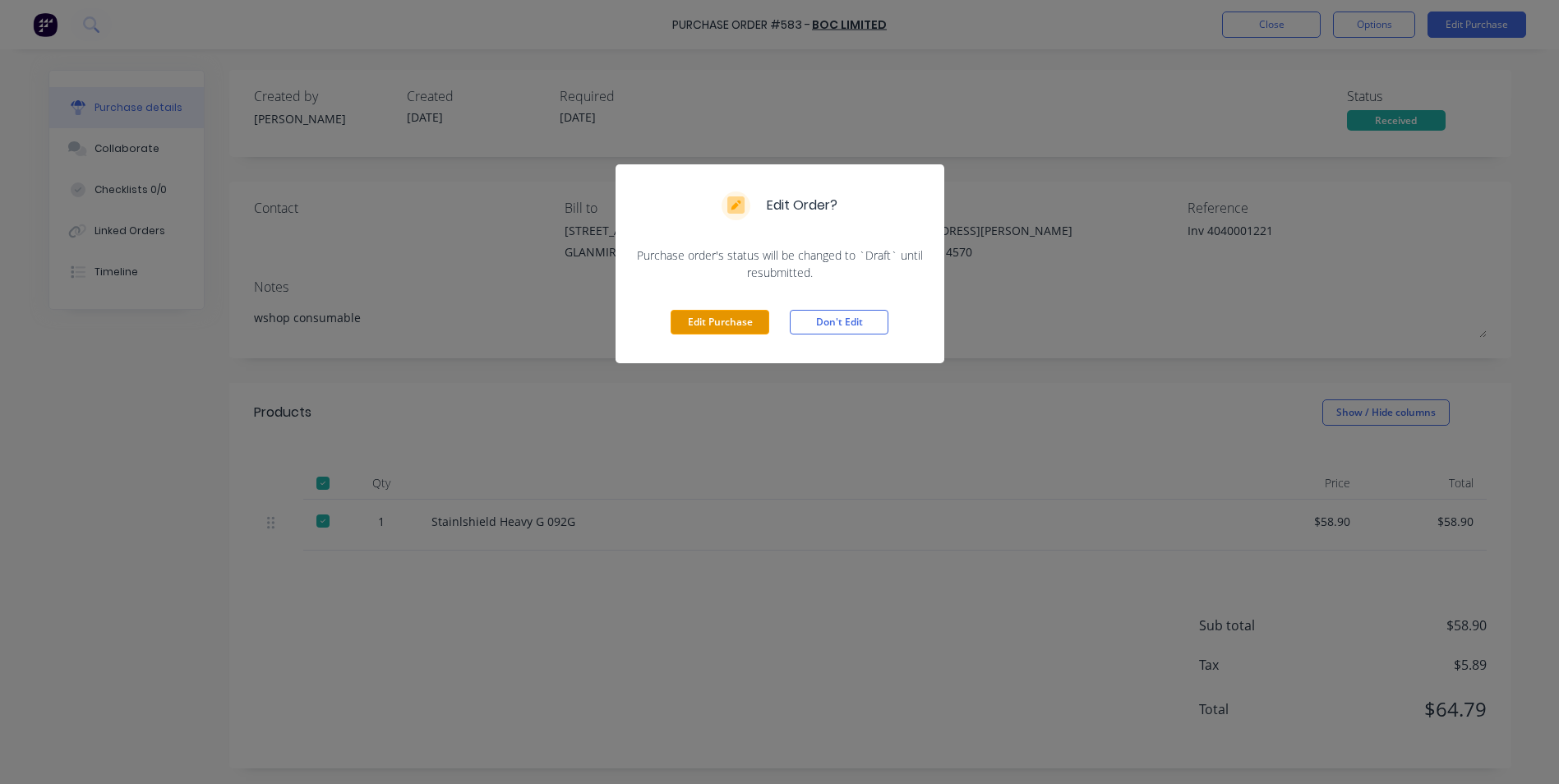
click at [744, 321] on button "Edit Purchase" at bounding box center [720, 322] width 98 height 24
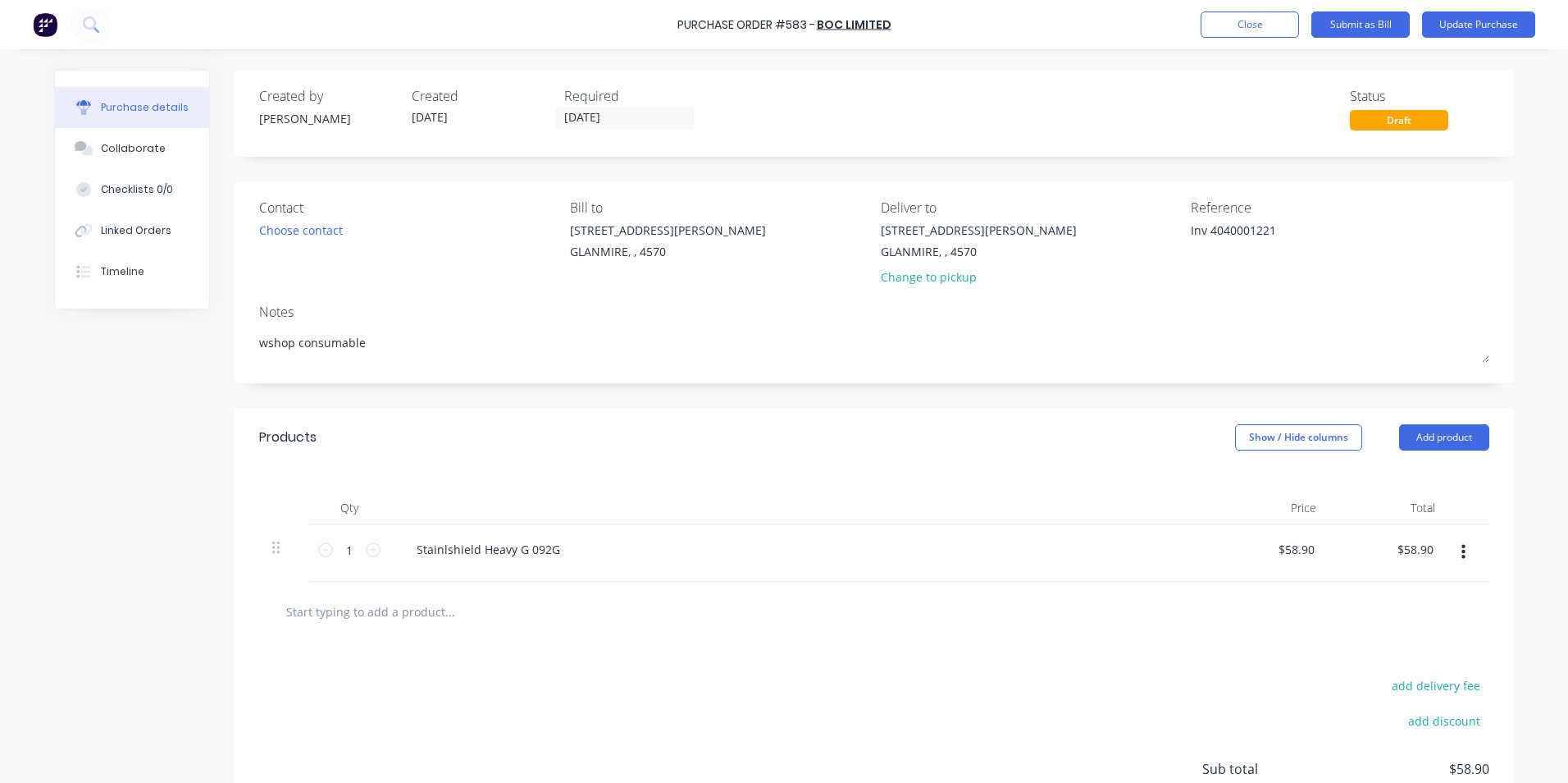
drag, startPoint x: 1204, startPoint y: 229, endPoint x: 1164, endPoint y: 228, distance: 40.0
click at [1164, 228] on div "Contact Choose contact [PERSON_NAME] to [STREET_ADDRESS][PERSON_NAME] Deliver t…" at bounding box center [874, 246] width 1230 height 96
click at [650, 126] on input "[DATE]" at bounding box center [625, 119] width 138 height 21
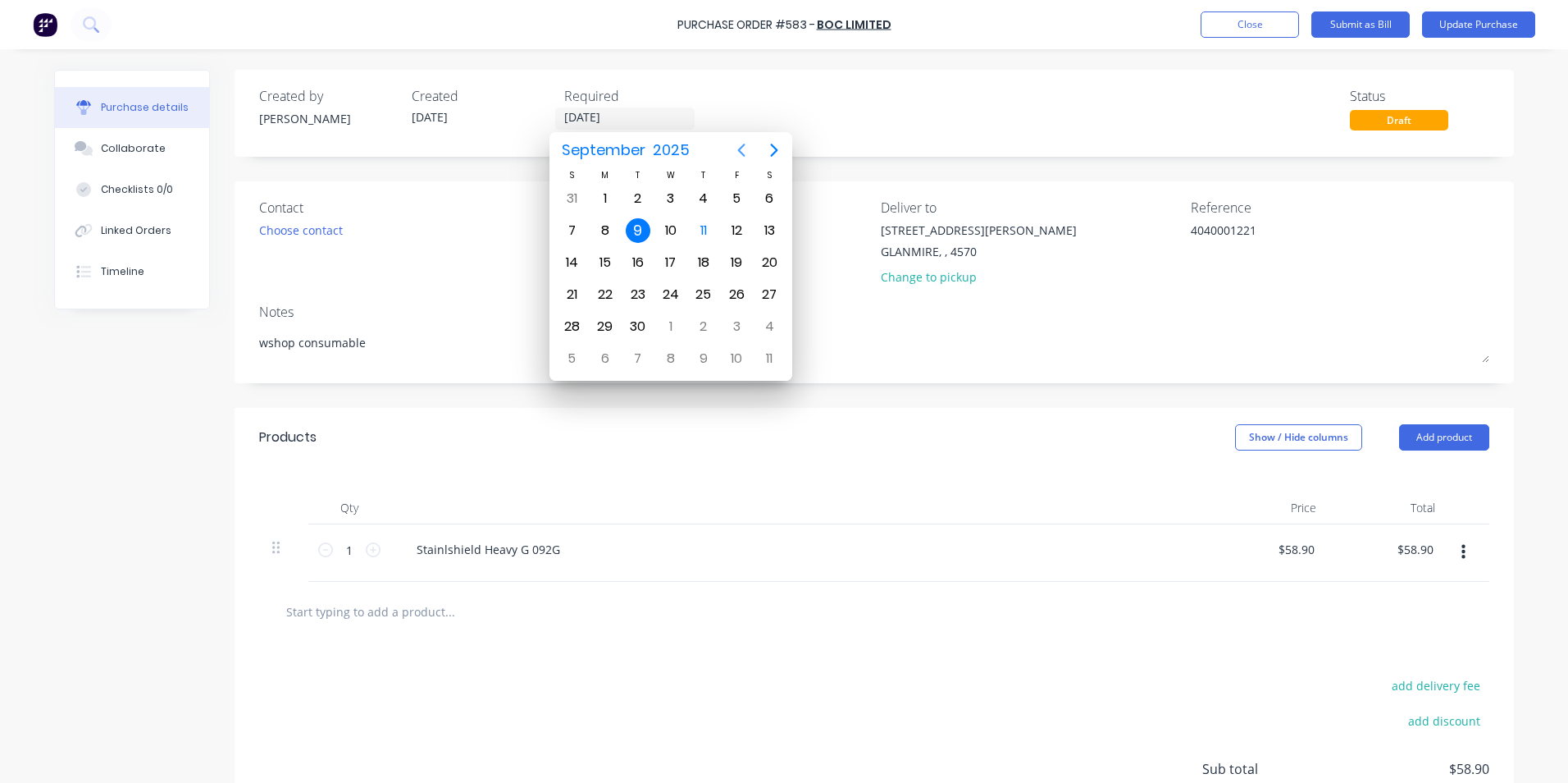
click at [746, 147] on icon "Previous page" at bounding box center [741, 149] width 20 height 20
click at [700, 315] on div "28" at bounding box center [704, 327] width 24 height 24
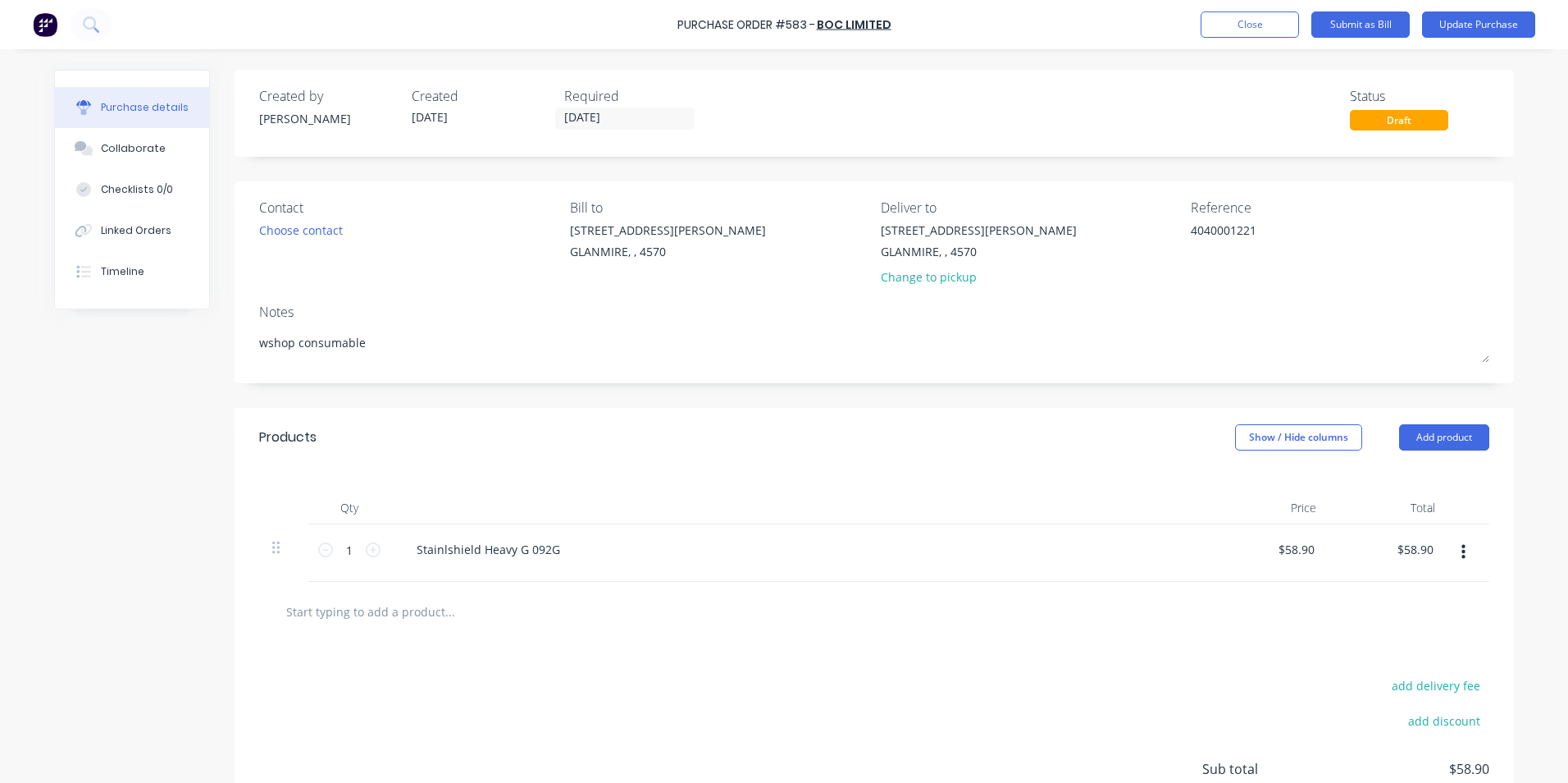
click at [1280, 418] on div "Products Show / Hide columns Add product" at bounding box center [874, 437] width 1280 height 59
click at [1274, 431] on button "Show / Hide columns" at bounding box center [1299, 437] width 127 height 26
click at [1251, 497] on label "Account" at bounding box center [1248, 491] width 29 height 14
click at [1234, 484] on input "Account" at bounding box center [1234, 484] width 0 height 0
drag, startPoint x: 1197, startPoint y: 541, endPoint x: 1165, endPoint y: 550, distance: 33.2
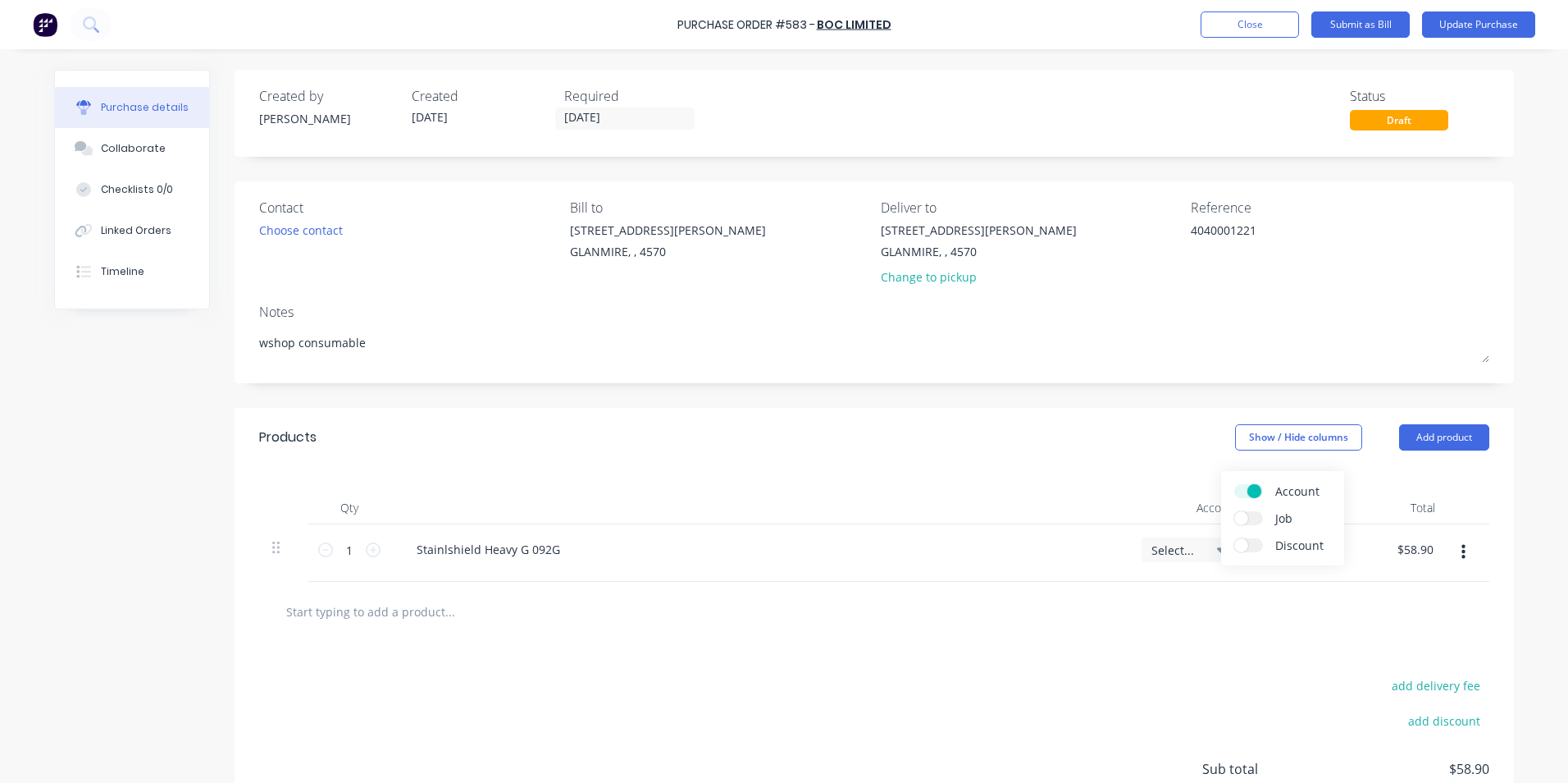
click at [1189, 541] on div "Select..." at bounding box center [1189, 549] width 96 height 24
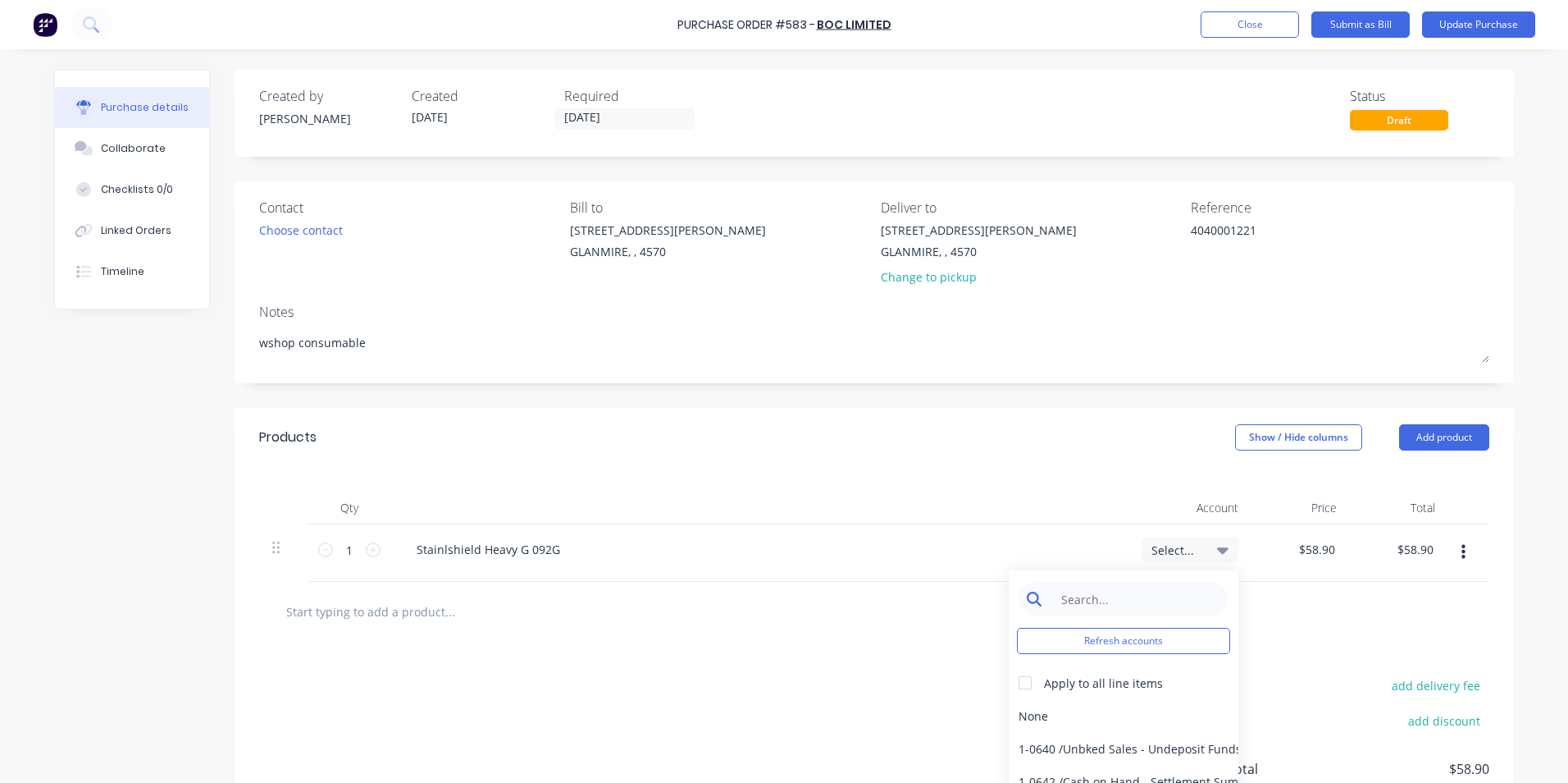
click at [1140, 585] on input at bounding box center [1136, 599] width 169 height 33
click at [1045, 707] on div "6-0371 / Gas" at bounding box center [1123, 716] width 229 height 33
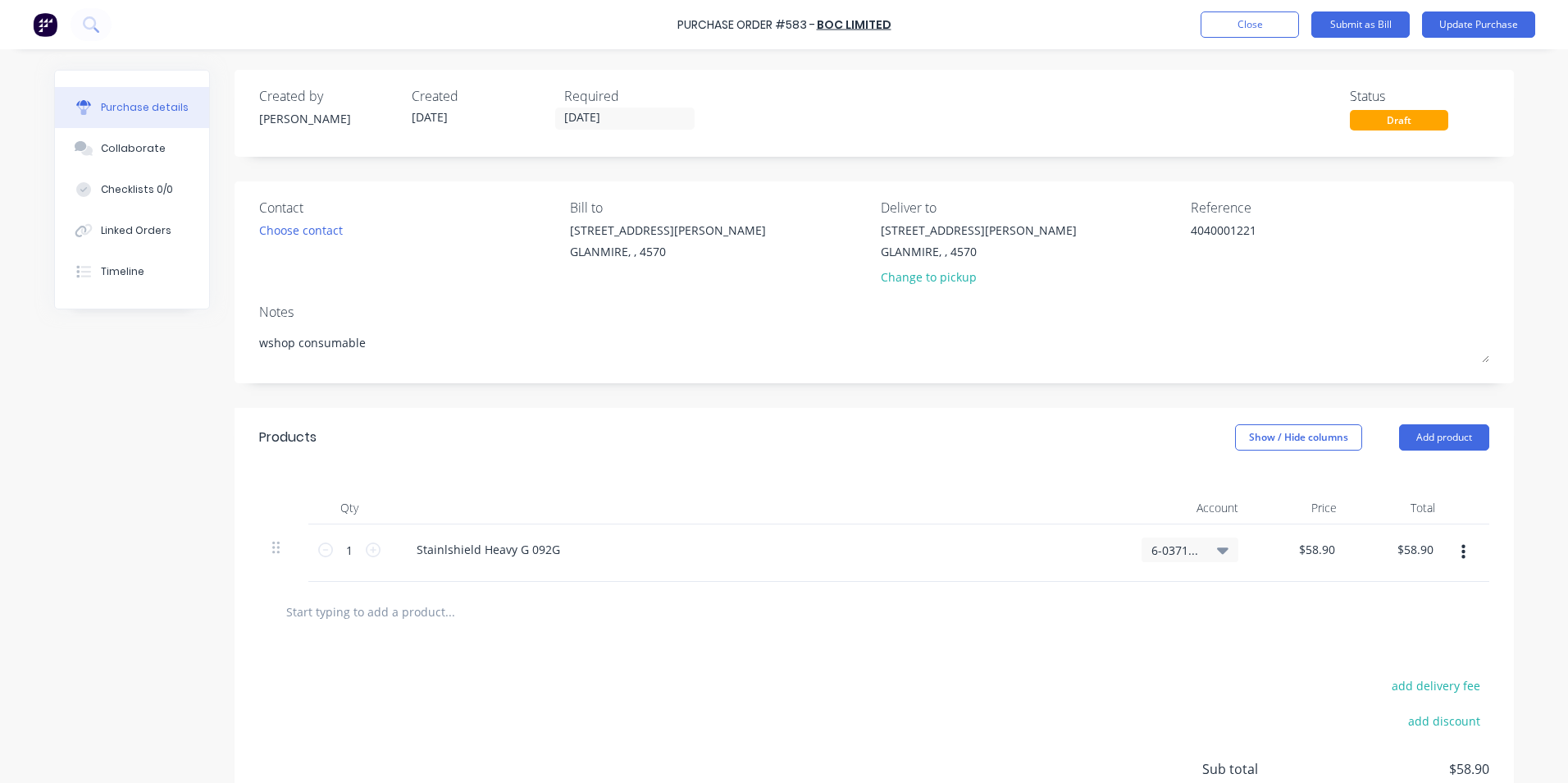
click at [1022, 664] on div "add delivery fee add discount Sub total $58.90 Tax $5.89 Total $64.79" at bounding box center [874, 776] width 1280 height 270
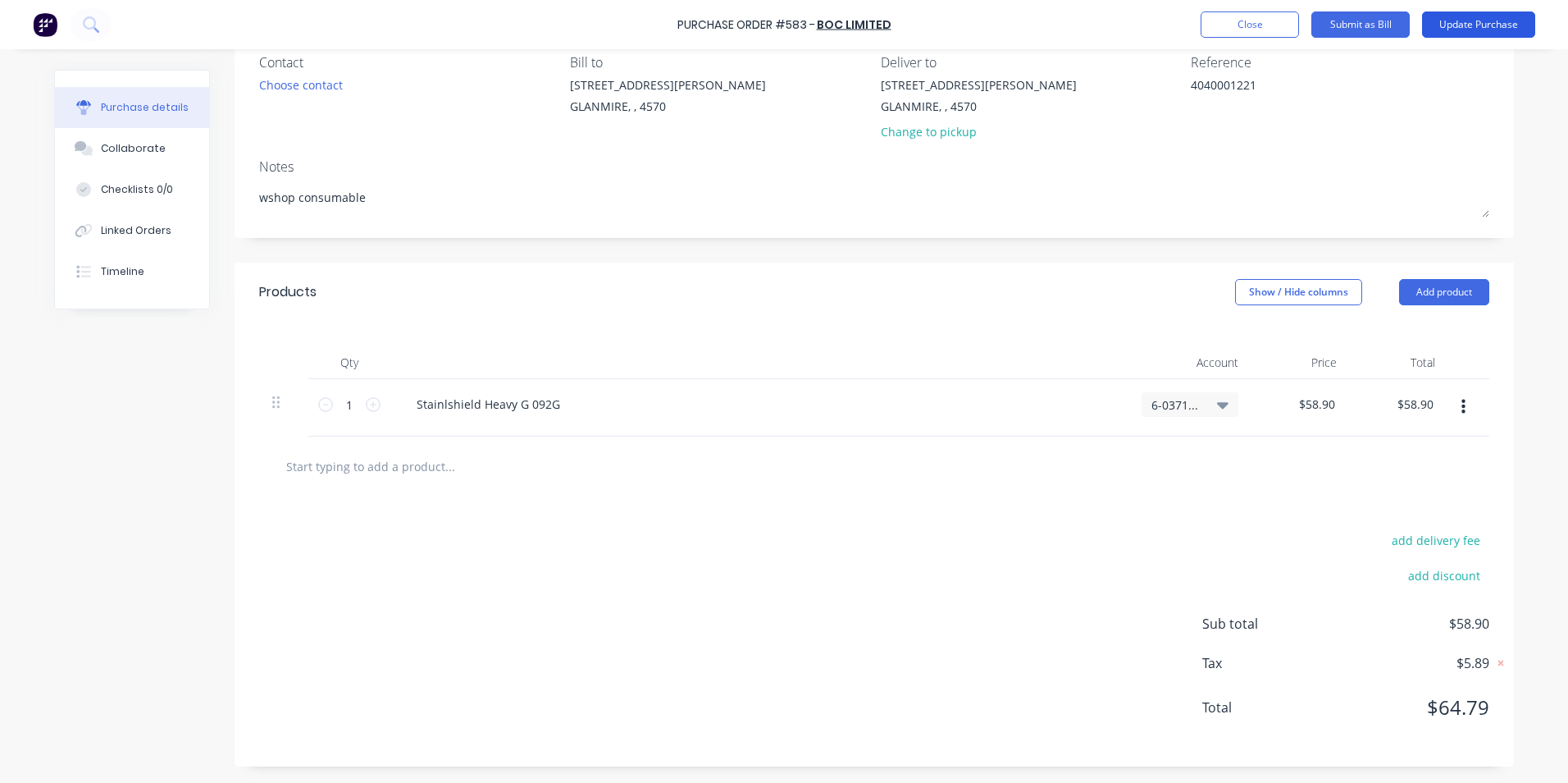
click at [1496, 23] on button "Update Purchase" at bounding box center [1479, 24] width 113 height 26
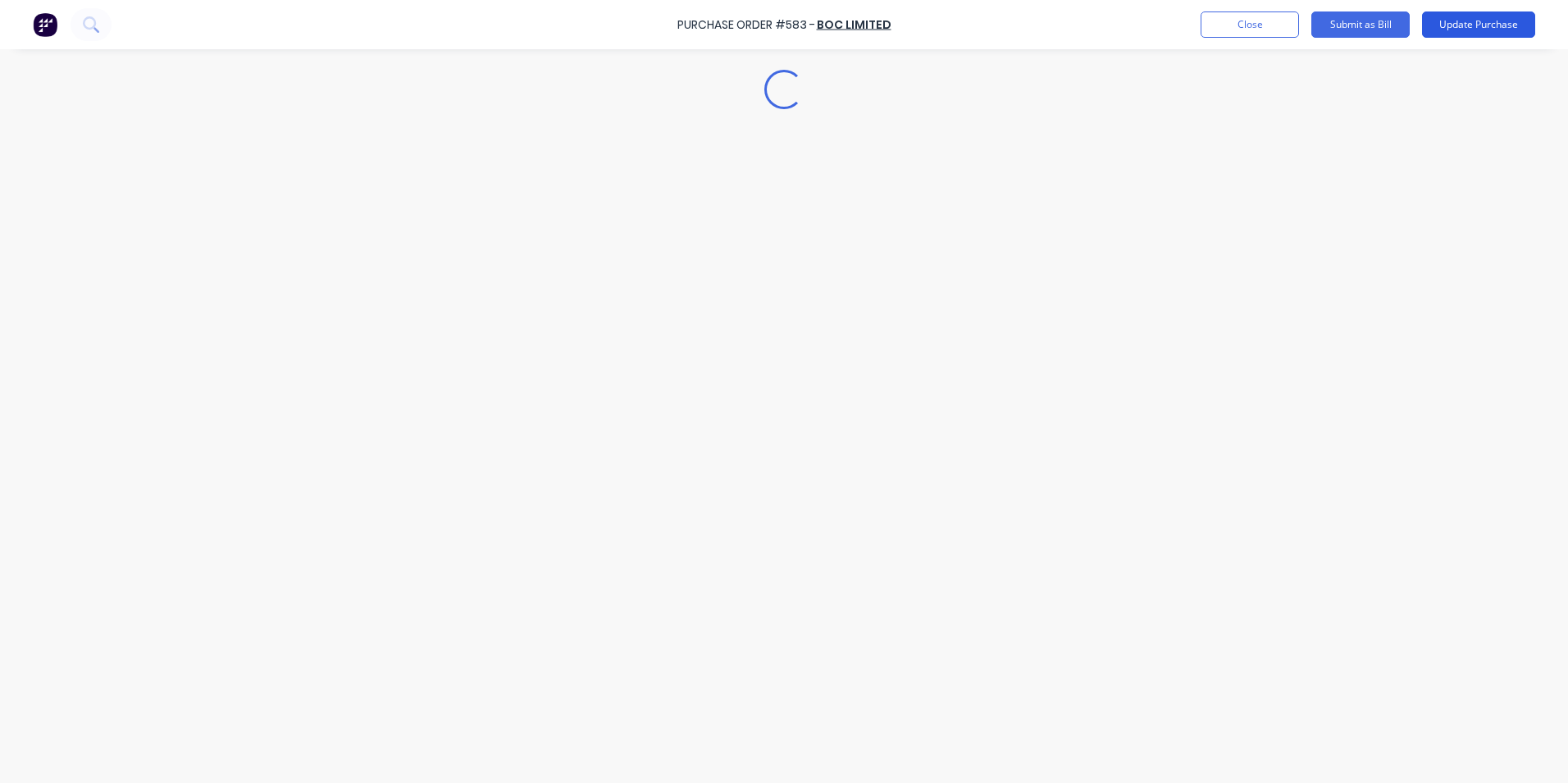
scroll to position [0, 0]
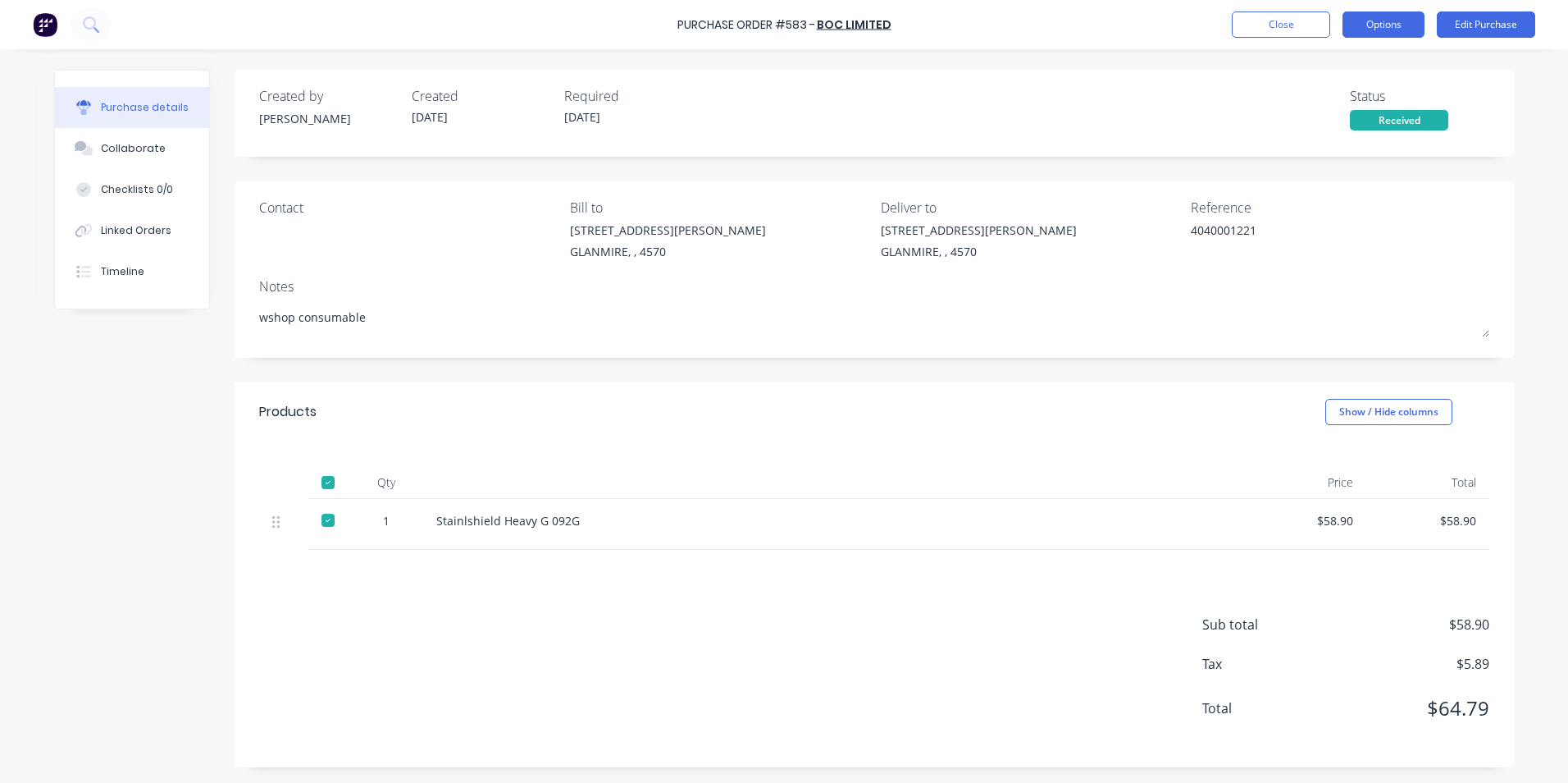
click at [1380, 27] on button "Options" at bounding box center [1384, 24] width 82 height 26
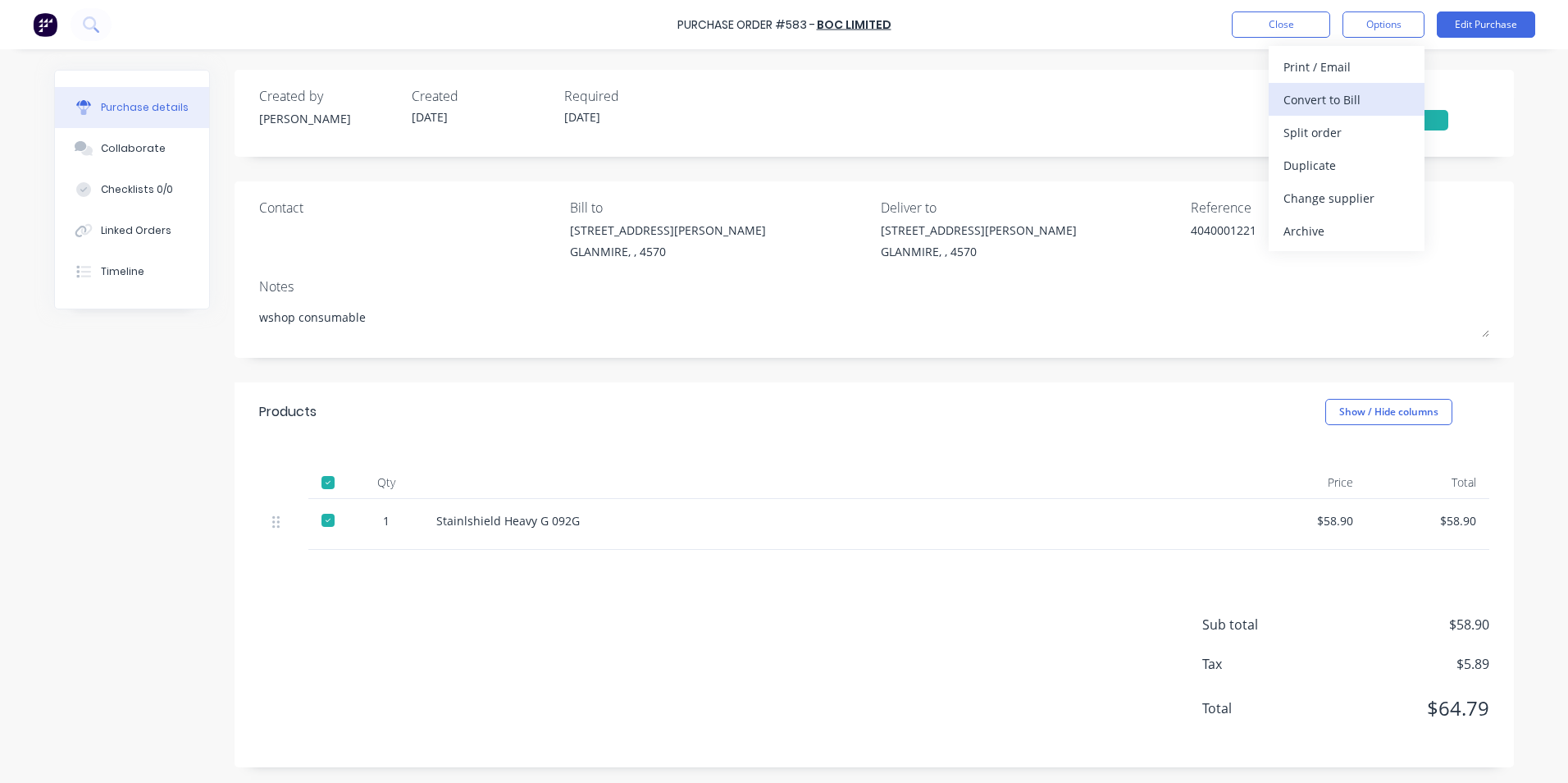
click at [1332, 101] on div "Convert to Bill" at bounding box center [1346, 99] width 126 height 23
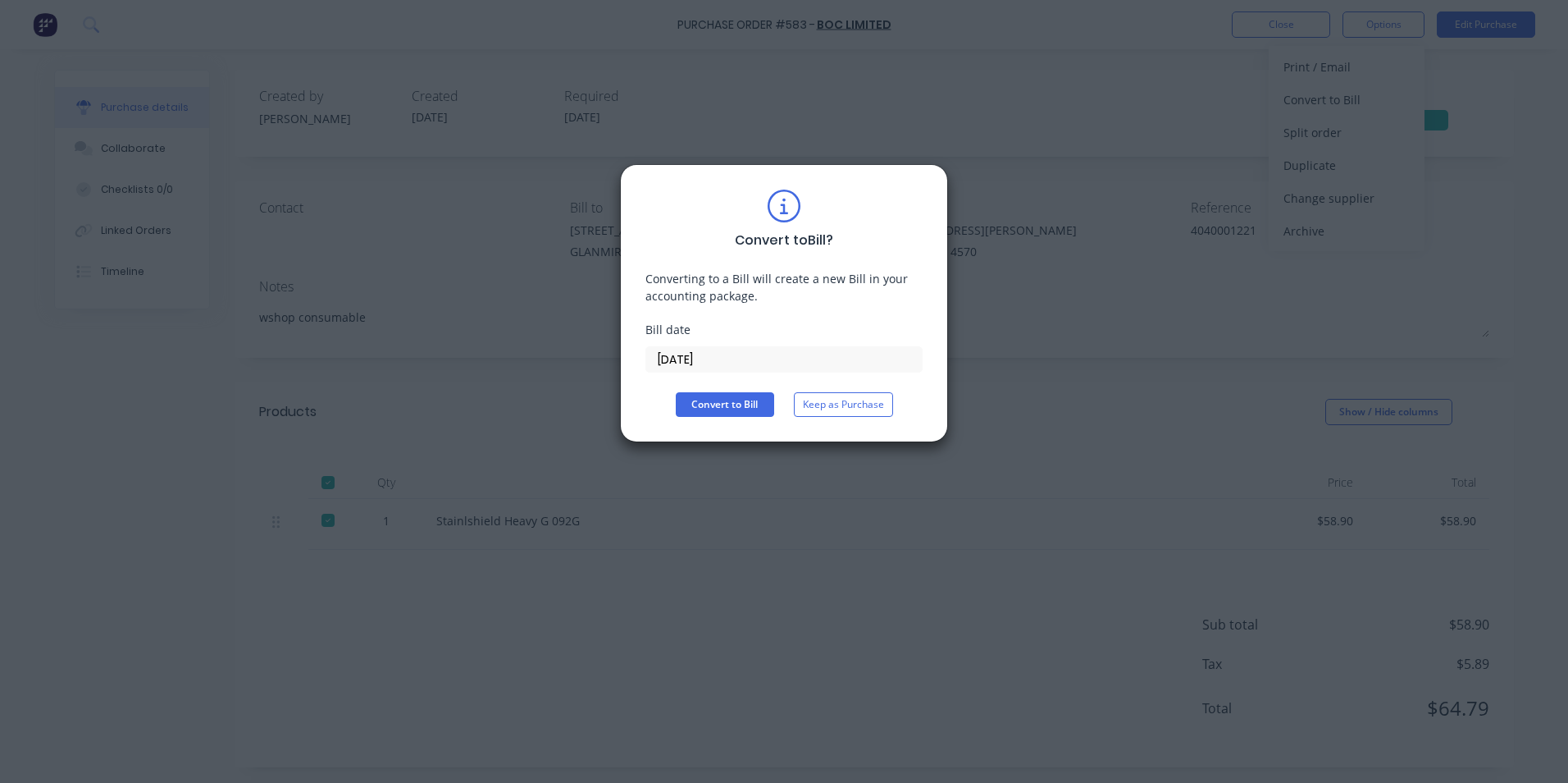
click at [772, 373] on div "Convert to Bill ? Converting to a Bill will create a new Bill in your accountin…" at bounding box center [784, 303] width 277 height 228
click at [769, 361] on input "[DATE]" at bounding box center [784, 359] width 275 height 24
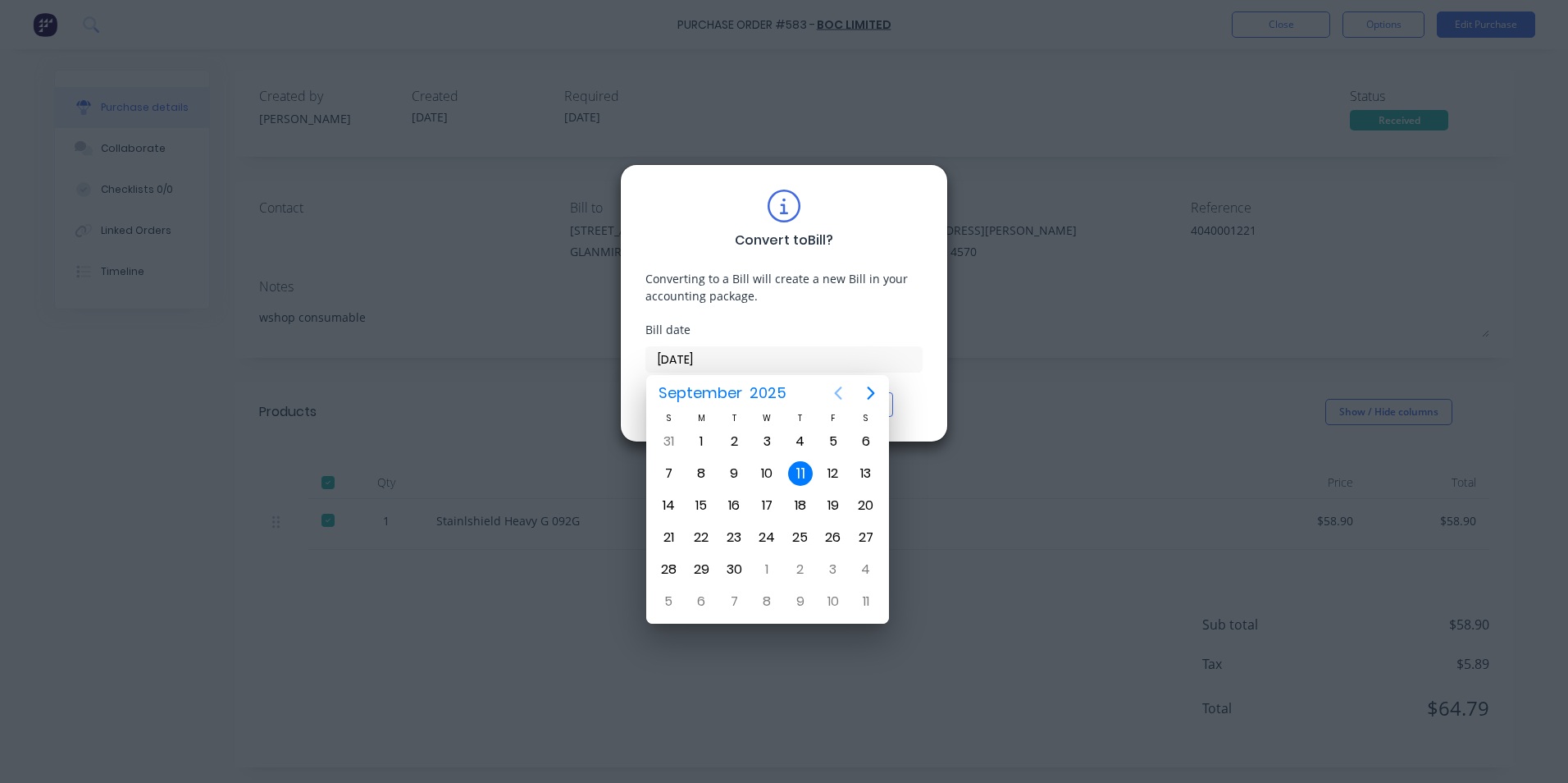
click at [839, 395] on icon "Previous page" at bounding box center [838, 393] width 7 height 13
click at [826, 577] on div "29" at bounding box center [833, 569] width 24 height 24
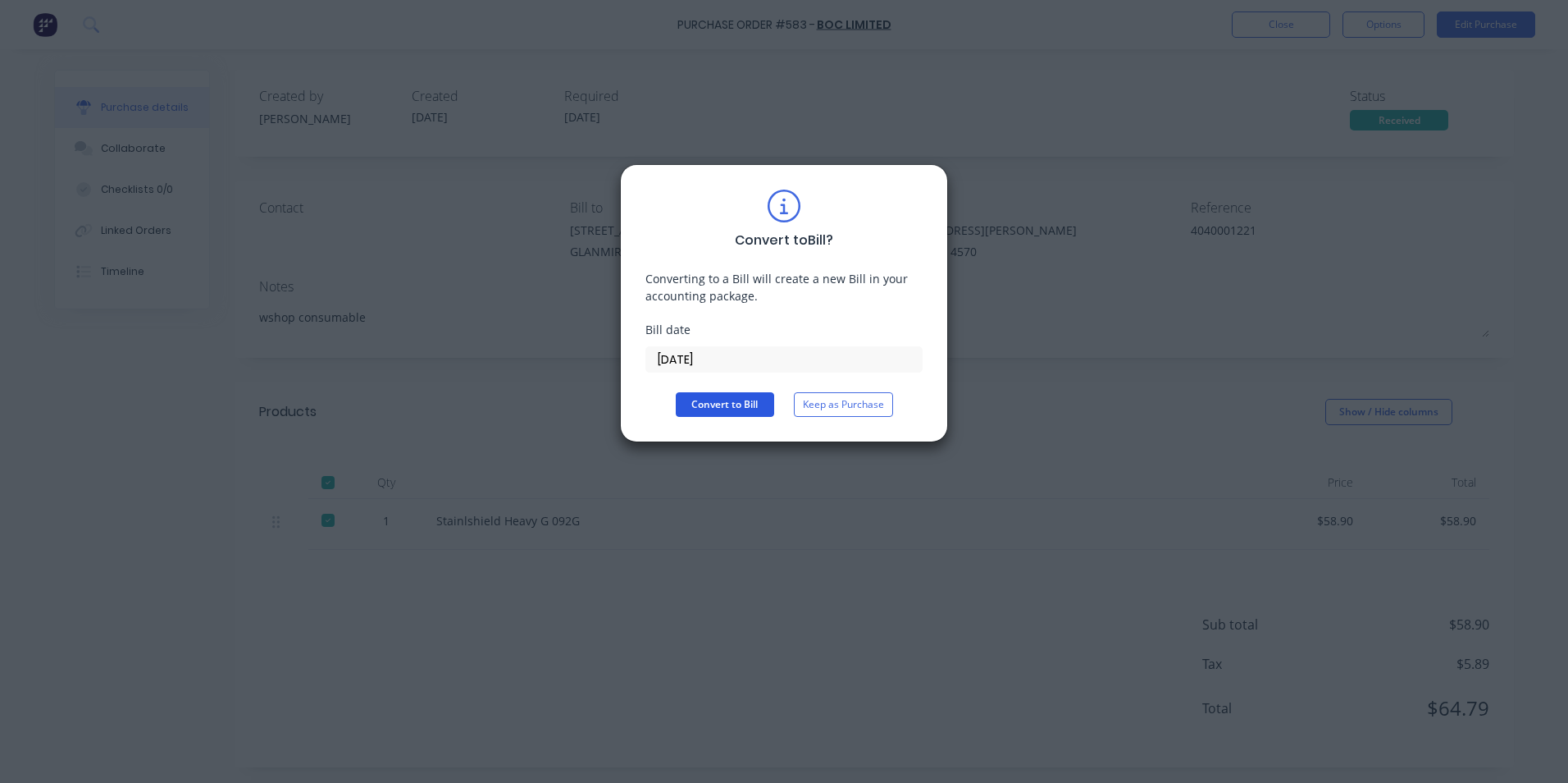
click at [730, 407] on button "Convert to Bill" at bounding box center [724, 404] width 98 height 24
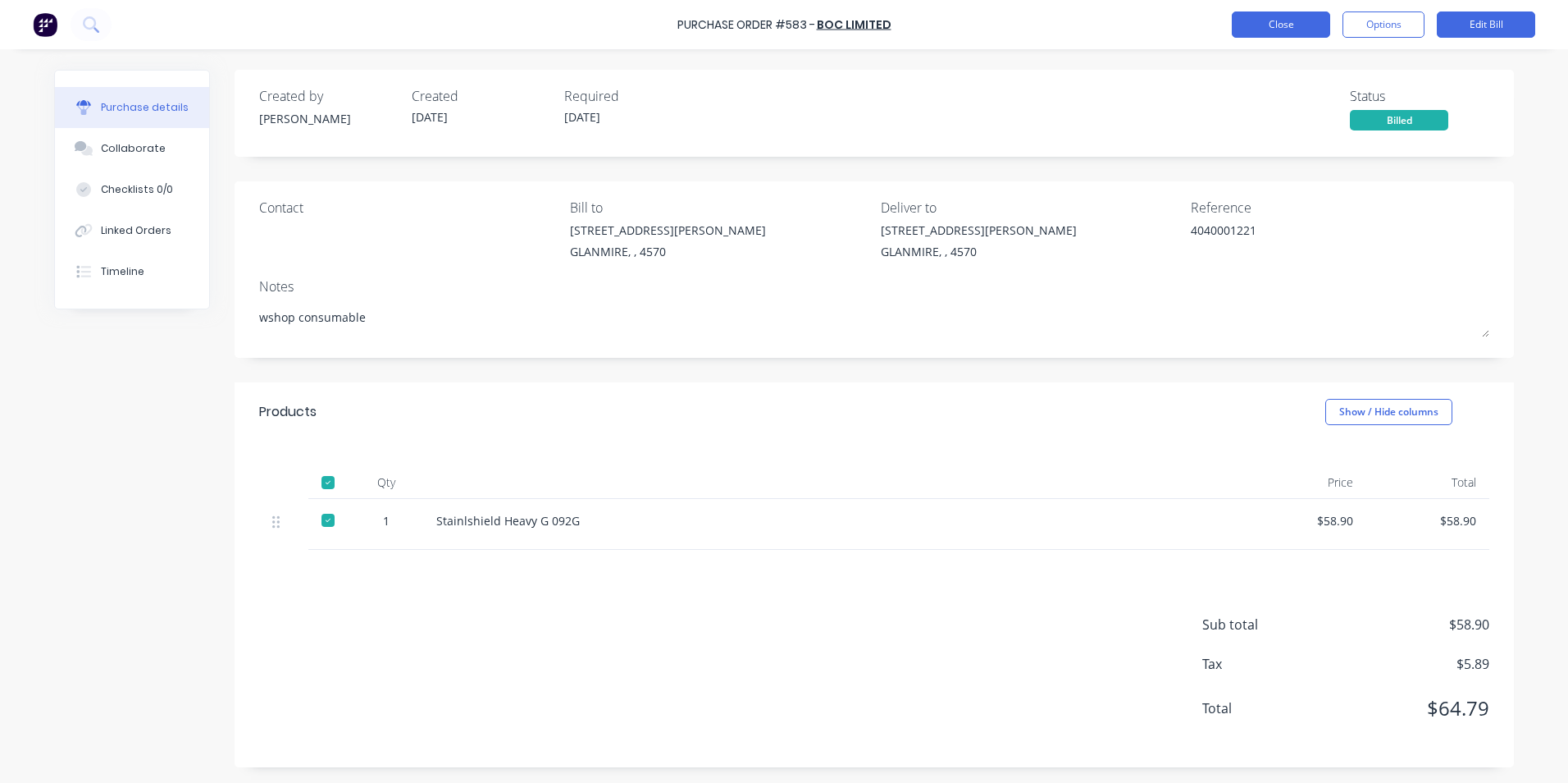
click at [1269, 32] on button "Close" at bounding box center [1280, 24] width 98 height 26
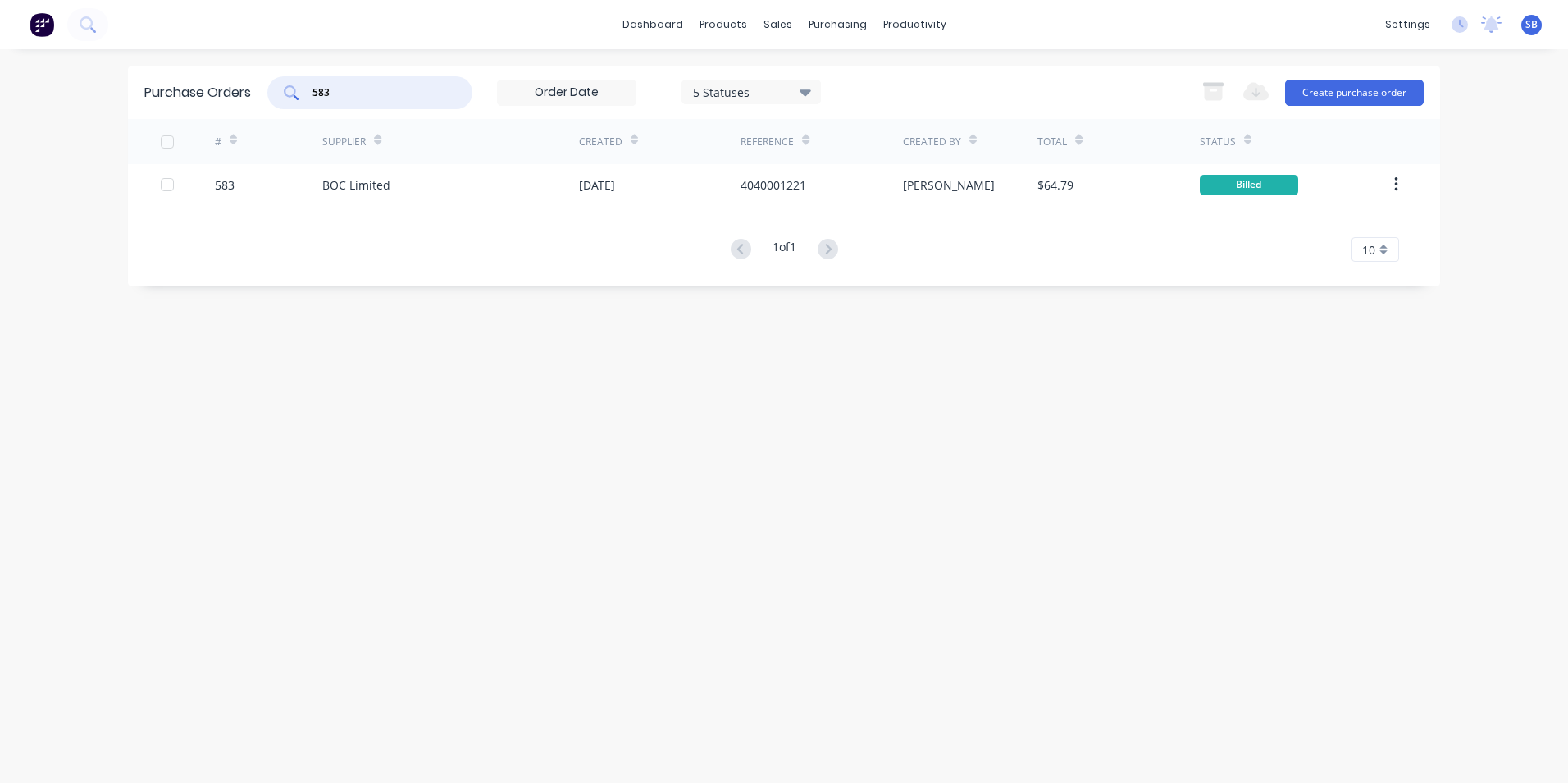
drag, startPoint x: 399, startPoint y: 87, endPoint x: 103, endPoint y: 83, distance: 296.0
click at [103, 83] on div "dashboard products sales purchasing productivity dashboard products Product Cat…" at bounding box center [784, 391] width 1568 height 783
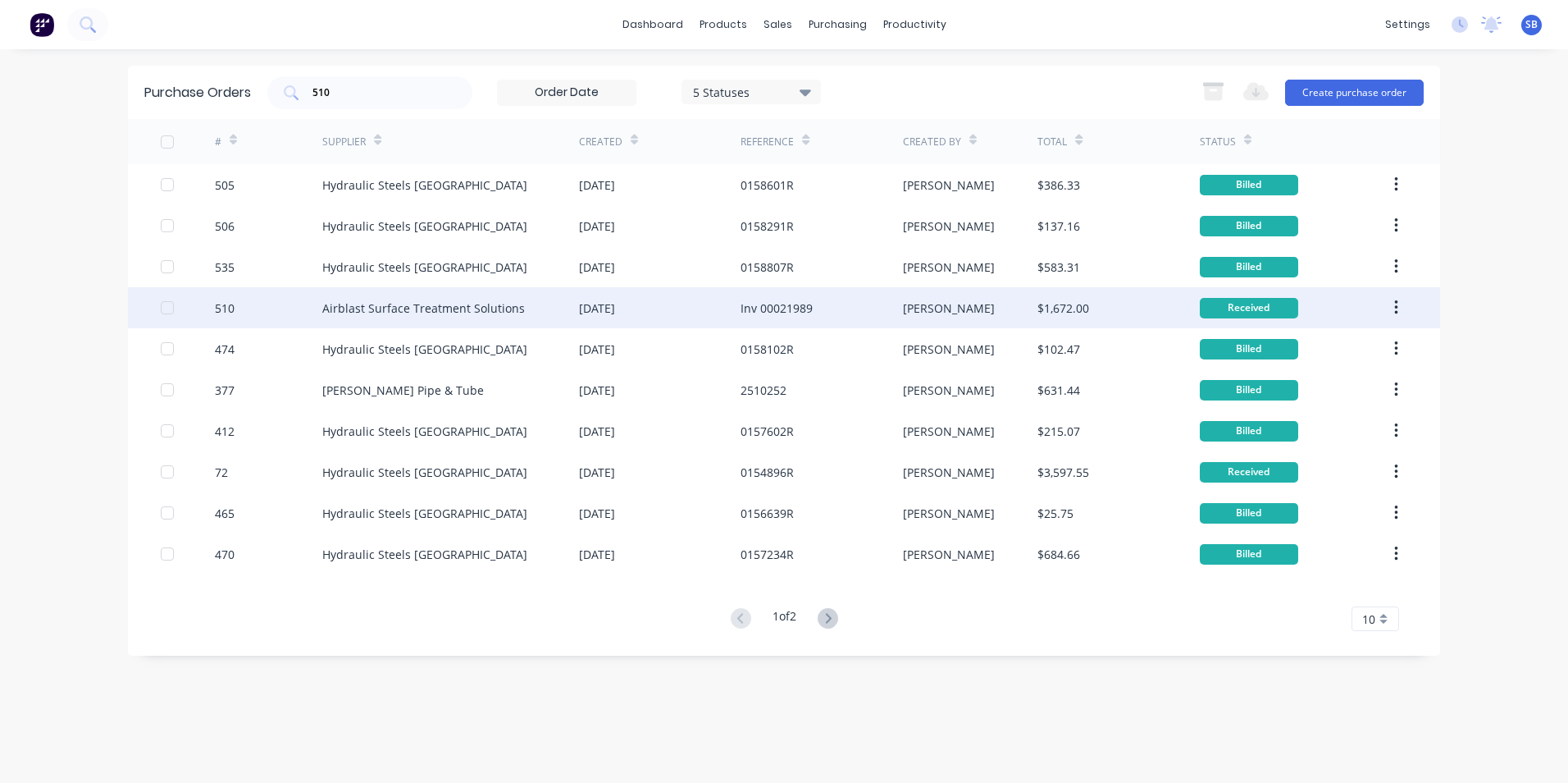
click at [960, 292] on div "[PERSON_NAME]" at bounding box center [971, 307] width 136 height 41
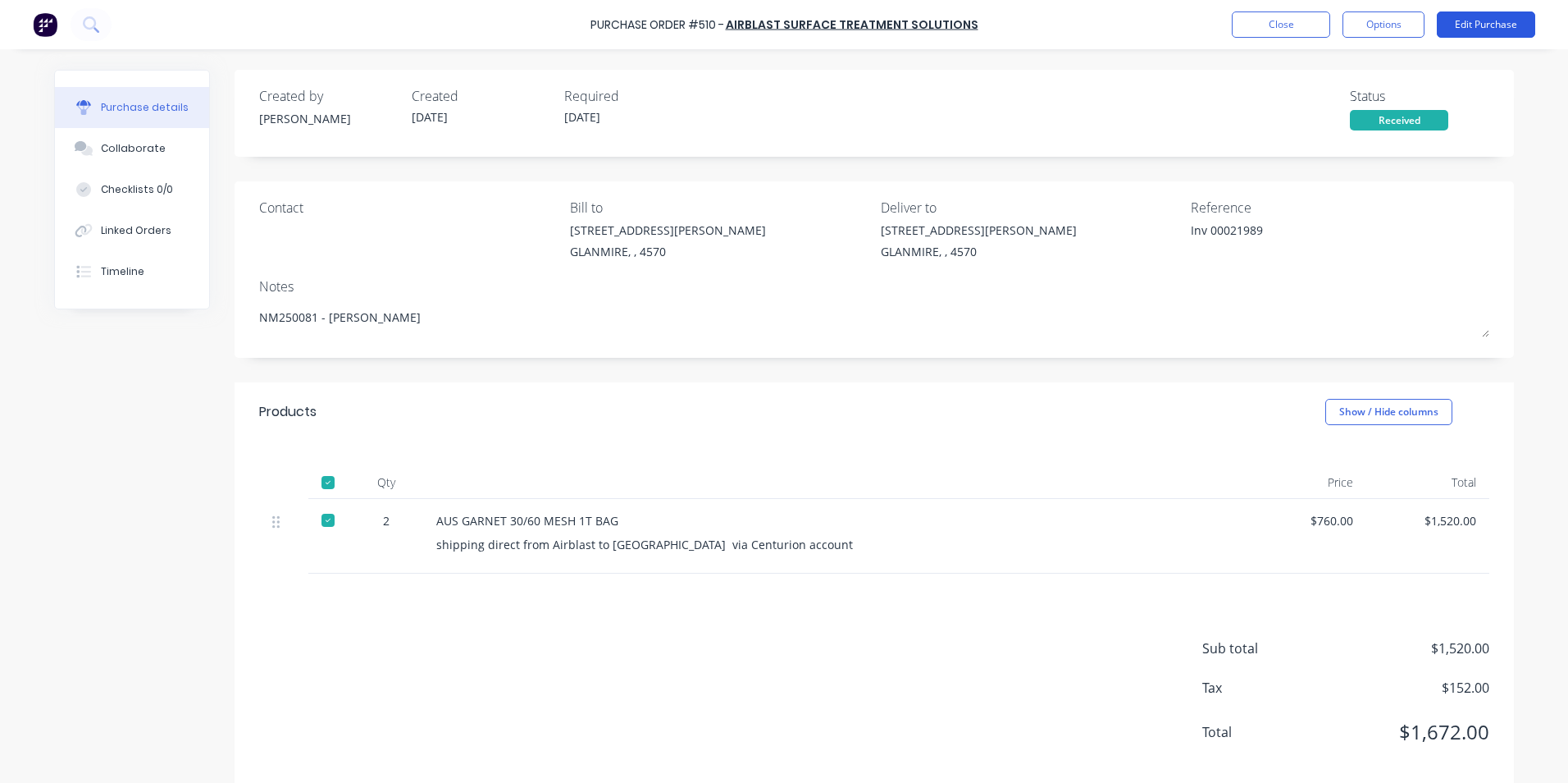
click at [1469, 23] on button "Edit Purchase" at bounding box center [1485, 24] width 98 height 26
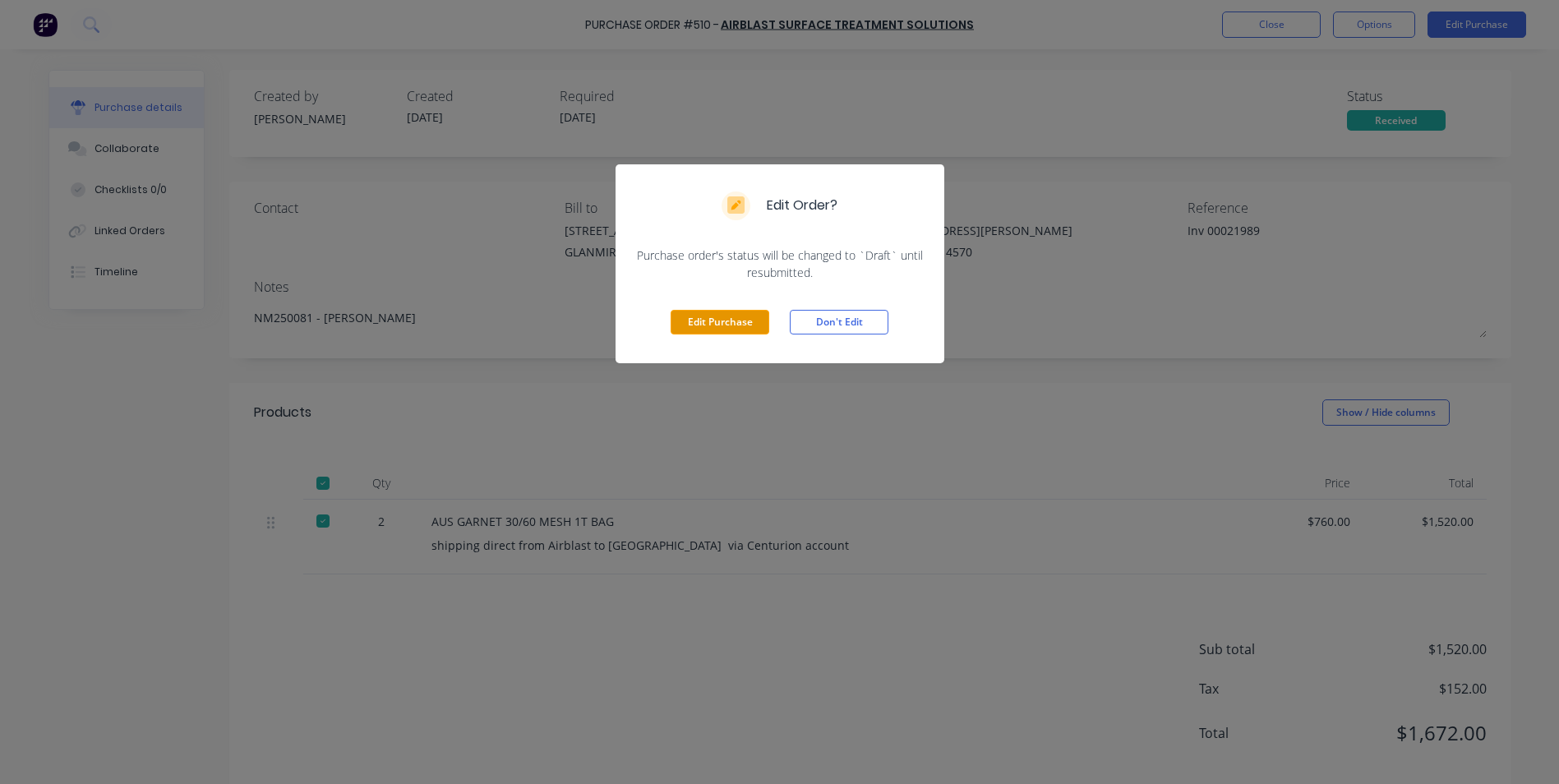
click at [739, 328] on button "Edit Purchase" at bounding box center [720, 322] width 98 height 24
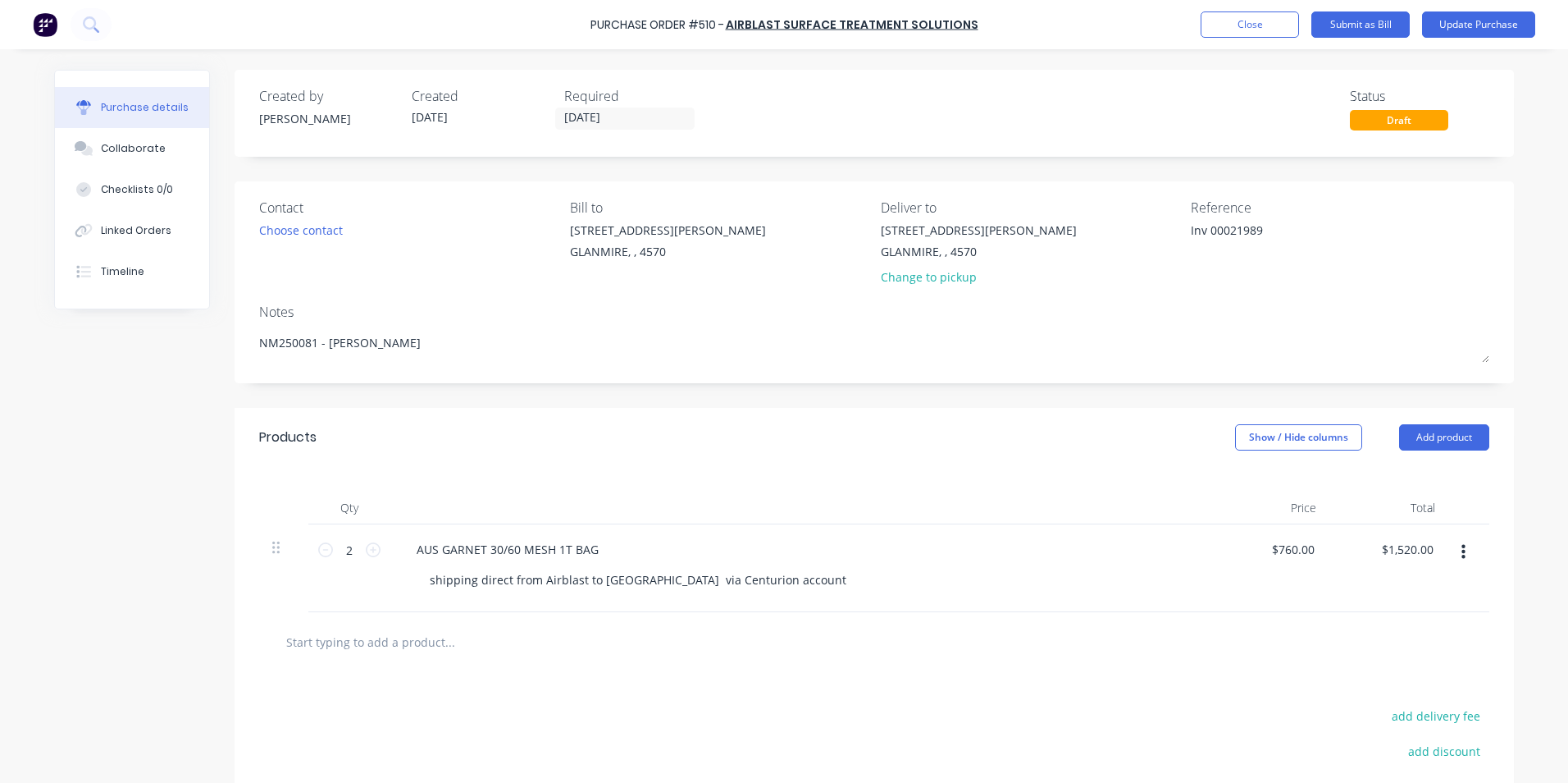
drag, startPoint x: 1202, startPoint y: 227, endPoint x: 1107, endPoint y: 218, distance: 95.4
click at [1108, 218] on div "Contact Choose contact [PERSON_NAME] to [STREET_ADDRESS][PERSON_NAME] Deliver t…" at bounding box center [874, 246] width 1230 height 96
click at [638, 103] on div "Required" at bounding box center [634, 96] width 140 height 20
click at [636, 116] on input "[DATE]" at bounding box center [625, 119] width 138 height 21
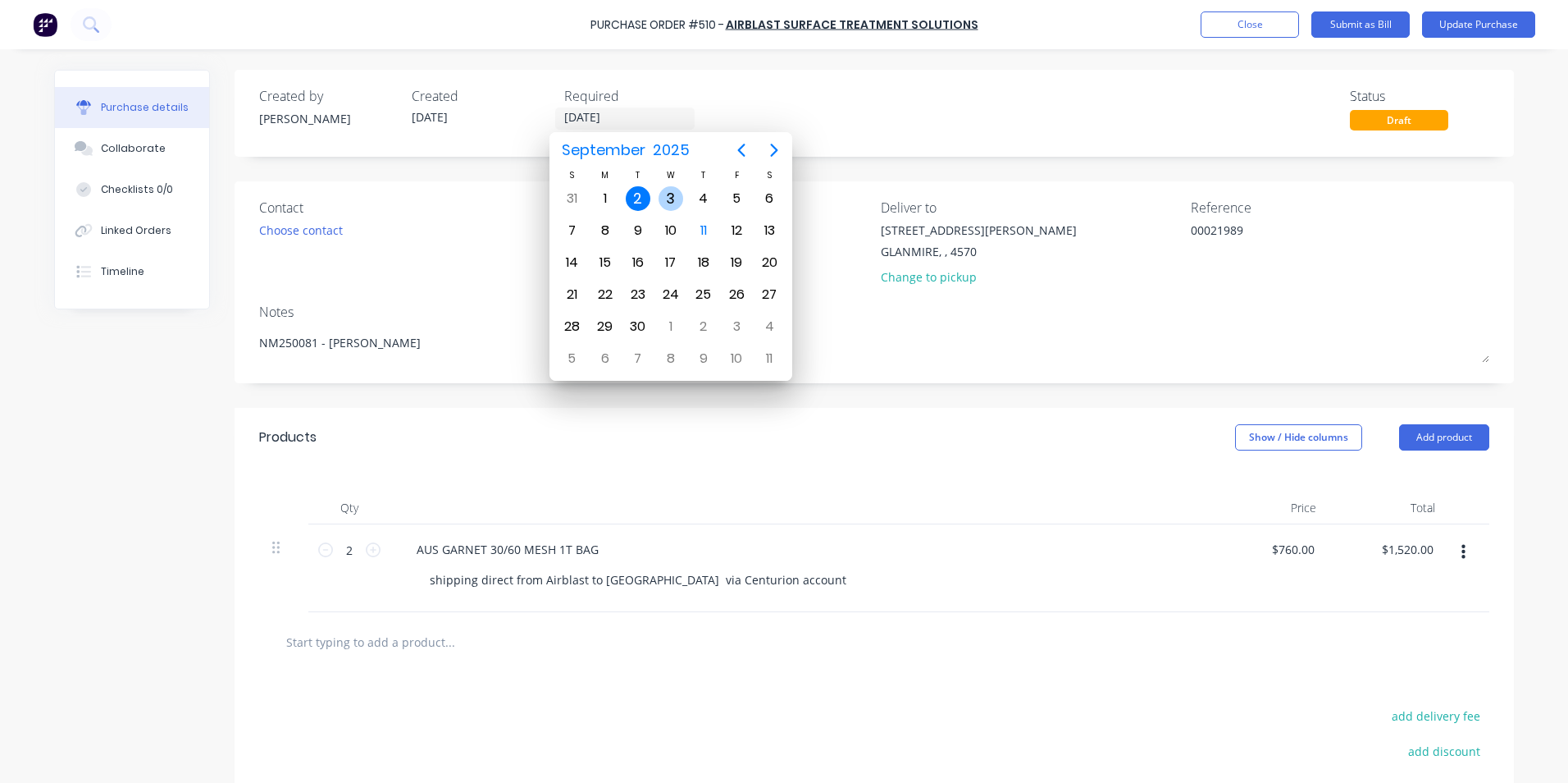
click at [679, 197] on div "3" at bounding box center [671, 198] width 24 height 24
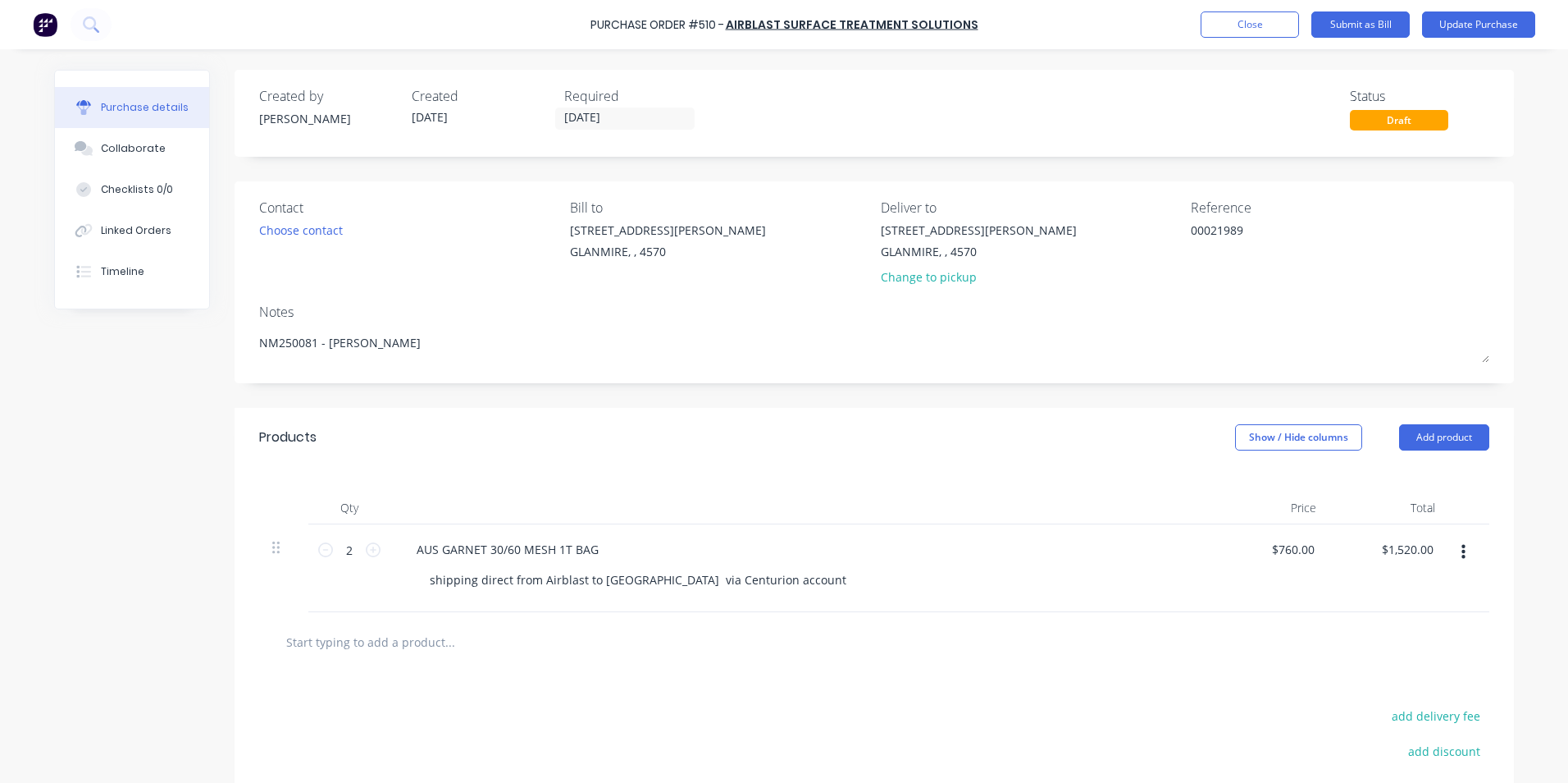
click at [1312, 451] on div "Products Show / Hide columns Add product" at bounding box center [874, 437] width 1280 height 59
click at [1297, 446] on button "Show / Hide columns" at bounding box center [1299, 437] width 127 height 26
click at [1239, 488] on span at bounding box center [1241, 491] width 14 height 14
click at [1234, 484] on input "Account" at bounding box center [1234, 484] width 0 height 0
click at [1178, 547] on span "Select..." at bounding box center [1176, 550] width 50 height 17
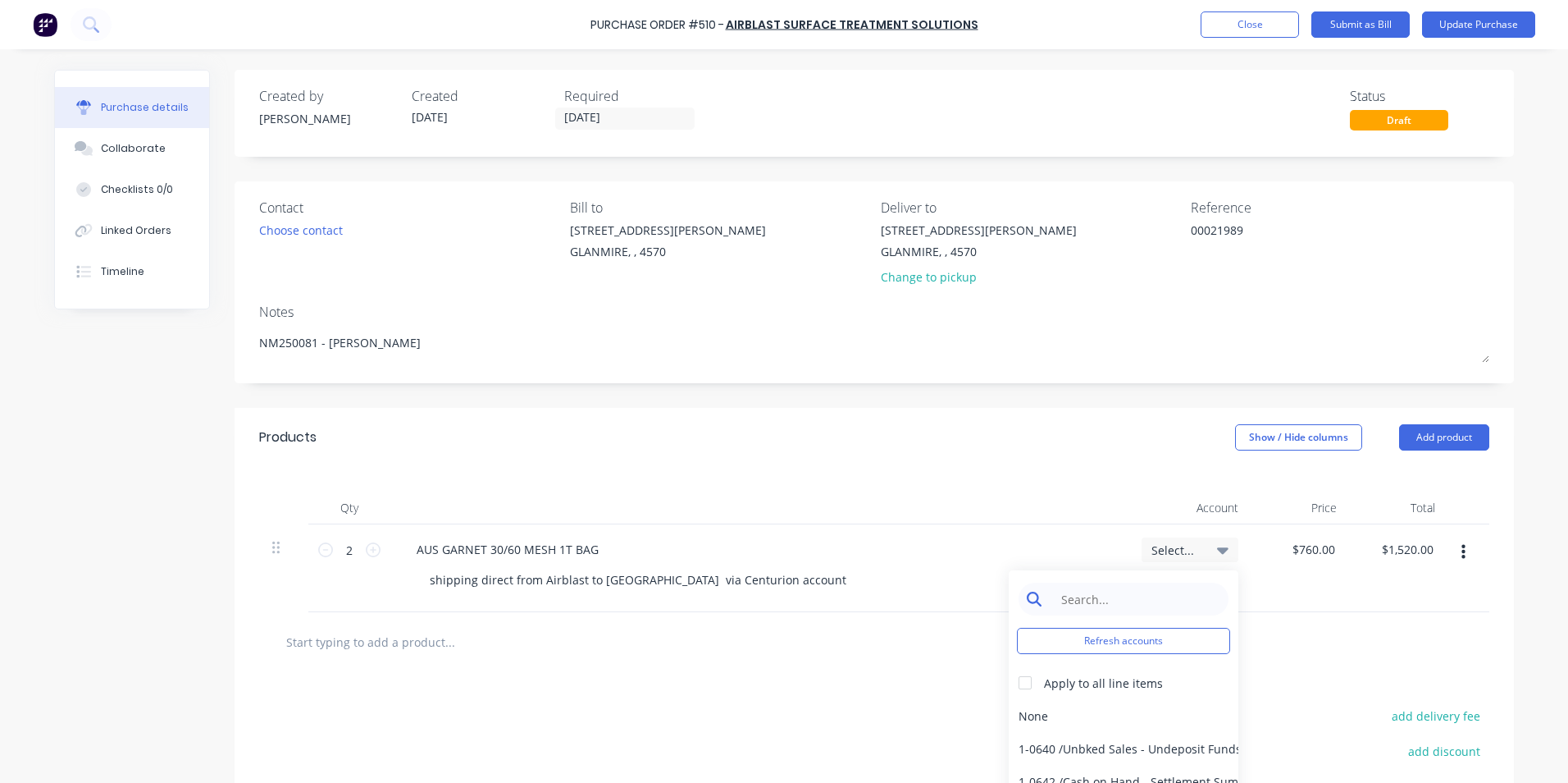
click at [1148, 597] on input at bounding box center [1136, 599] width 169 height 33
click at [1096, 705] on div "5-0270 / Purchases - Materials" at bounding box center [1123, 716] width 229 height 33
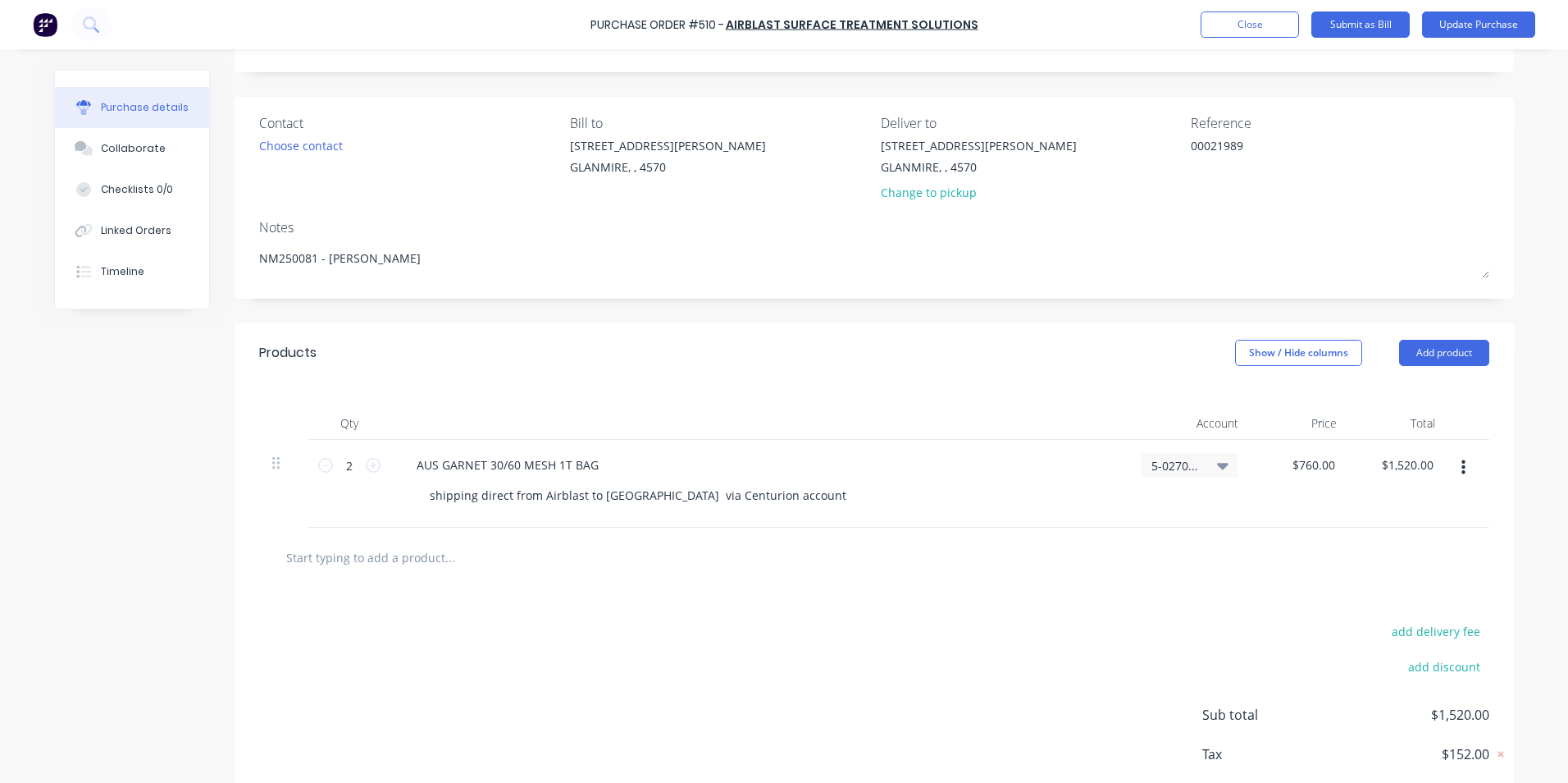
scroll to position [176, 0]
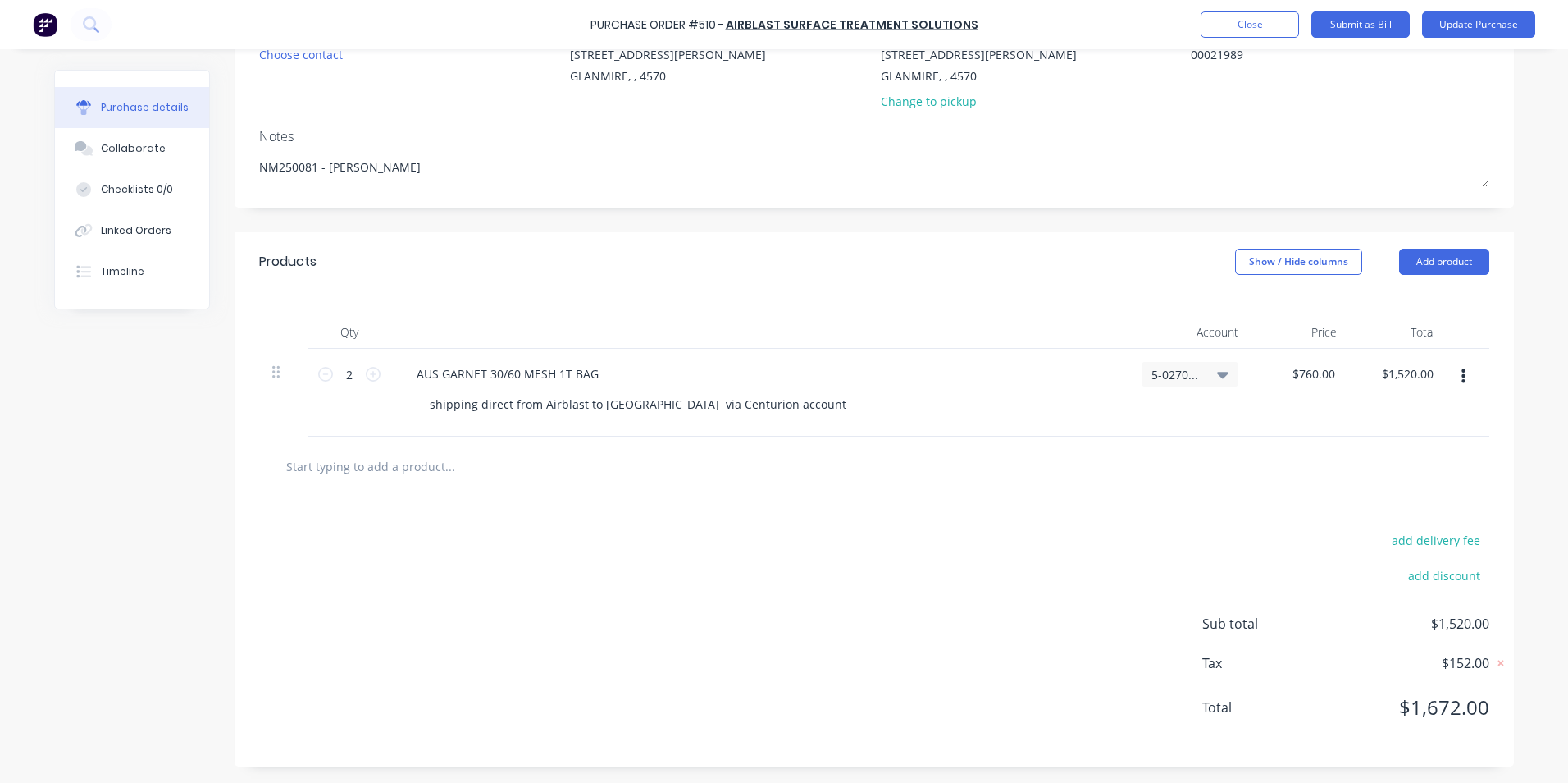
drag, startPoint x: 1474, startPoint y: 7, endPoint x: 1474, endPoint y: 23, distance: 16.0
click at [1474, 7] on div "Purchase Order #510 - Airblast Surface Treatment Solutions Add product Close Su…" at bounding box center [784, 24] width 1568 height 50
click at [1474, 36] on button "Update Purchase" at bounding box center [1479, 24] width 113 height 26
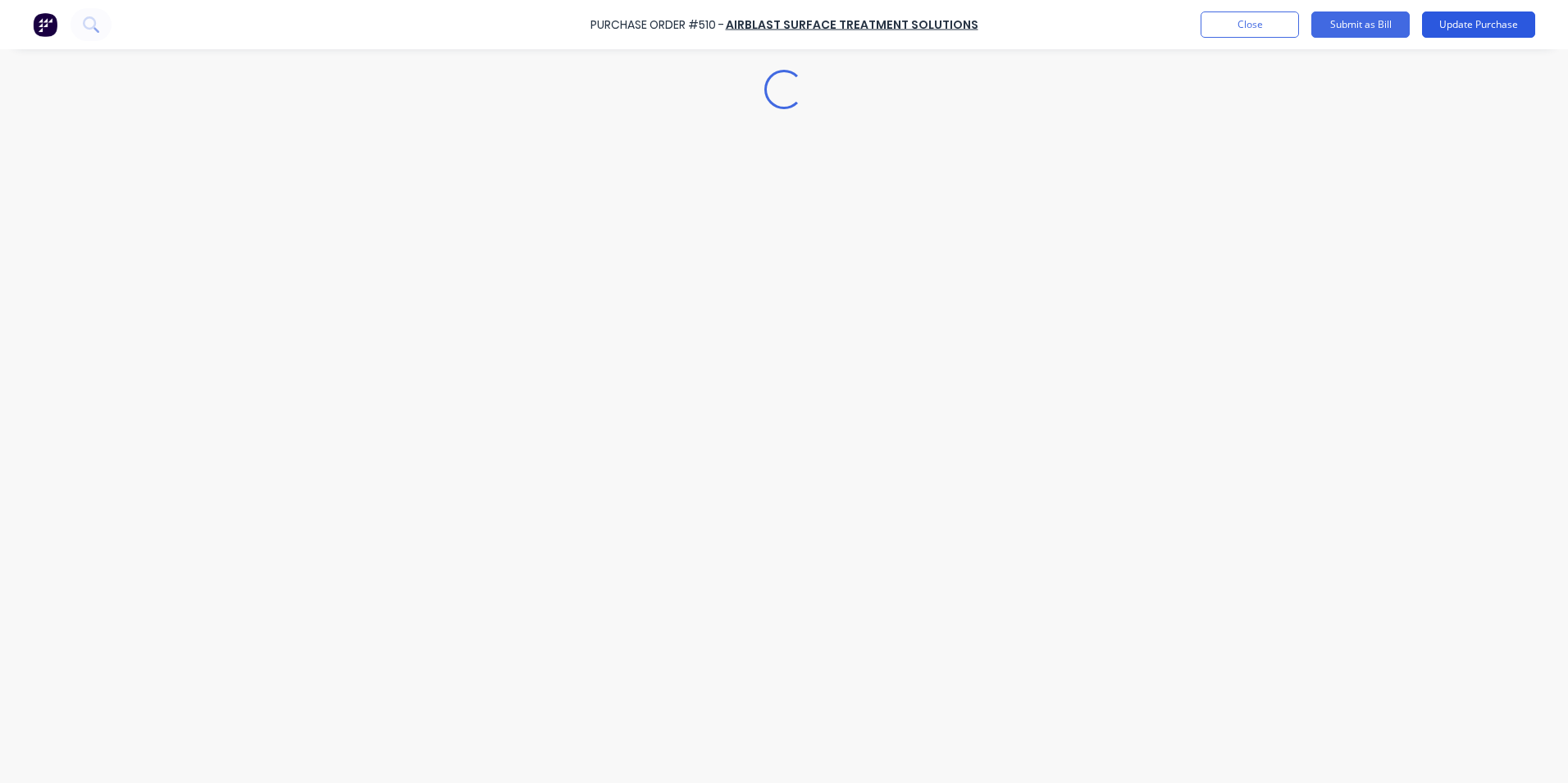
scroll to position [0, 0]
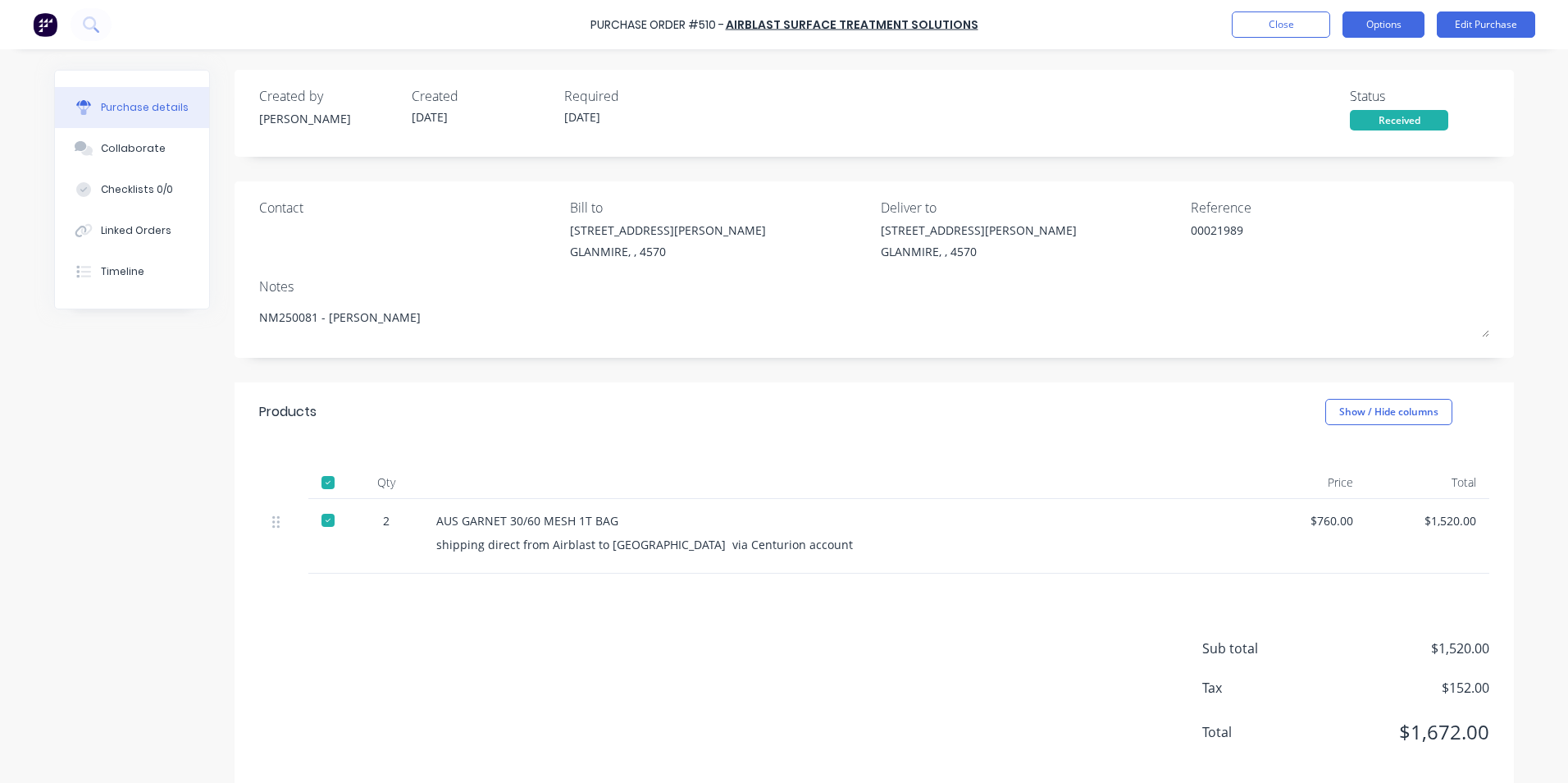
click at [1361, 29] on button "Options" at bounding box center [1384, 24] width 82 height 26
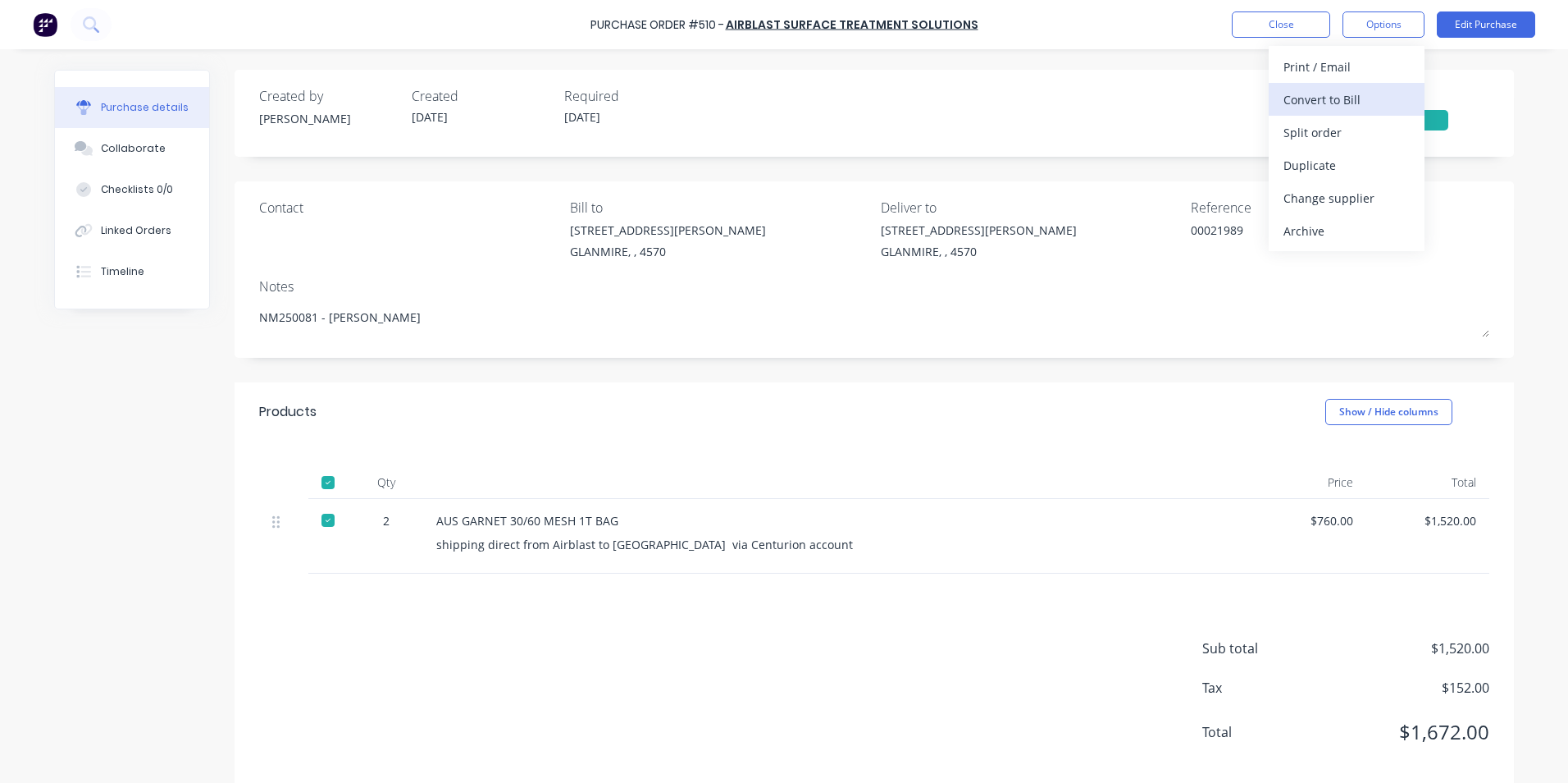
click at [1356, 103] on div "Convert to Bill" at bounding box center [1346, 99] width 126 height 23
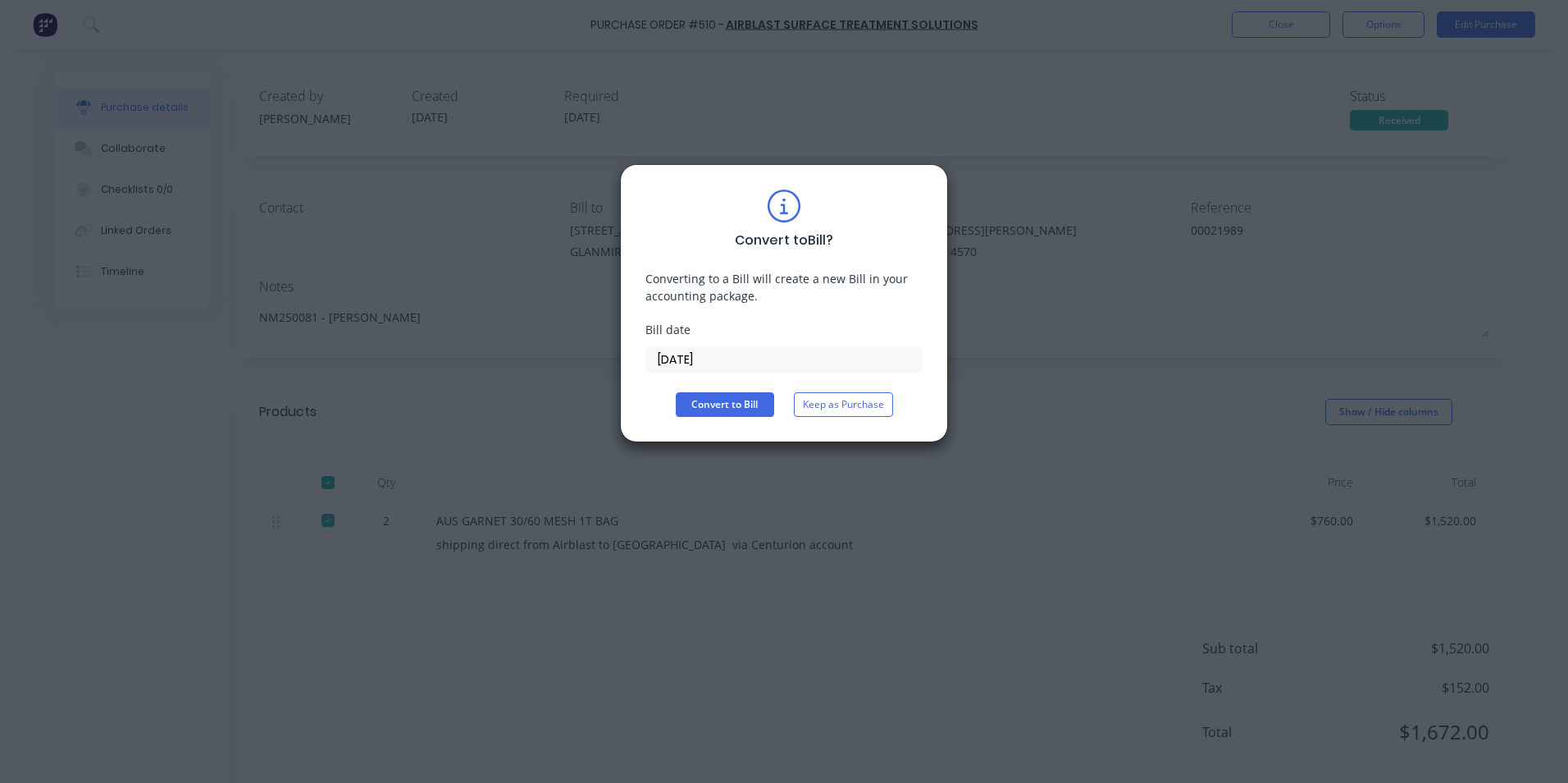
click at [693, 361] on input "[DATE]" at bounding box center [784, 359] width 275 height 24
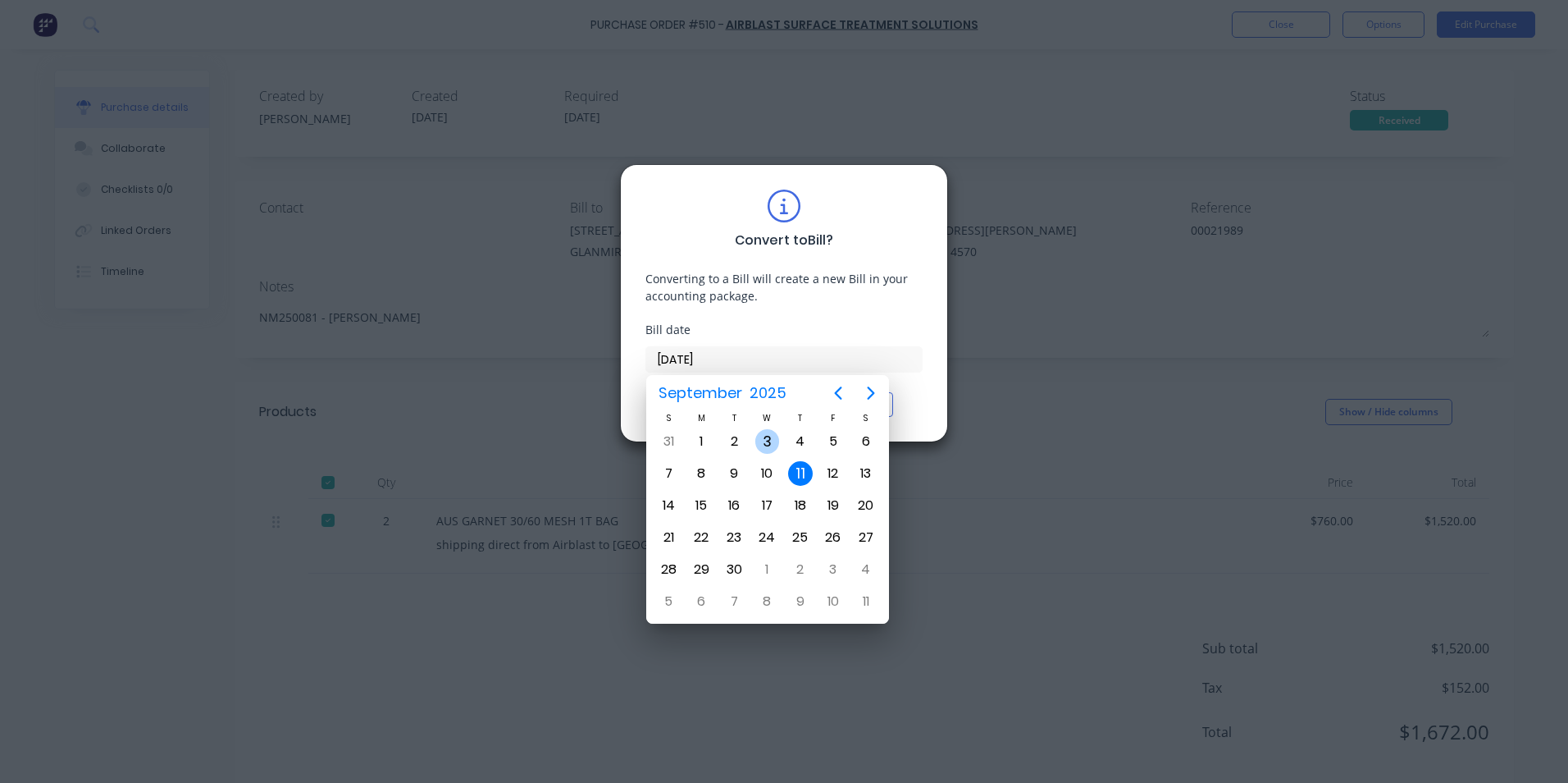
click at [762, 446] on div "3" at bounding box center [768, 441] width 24 height 24
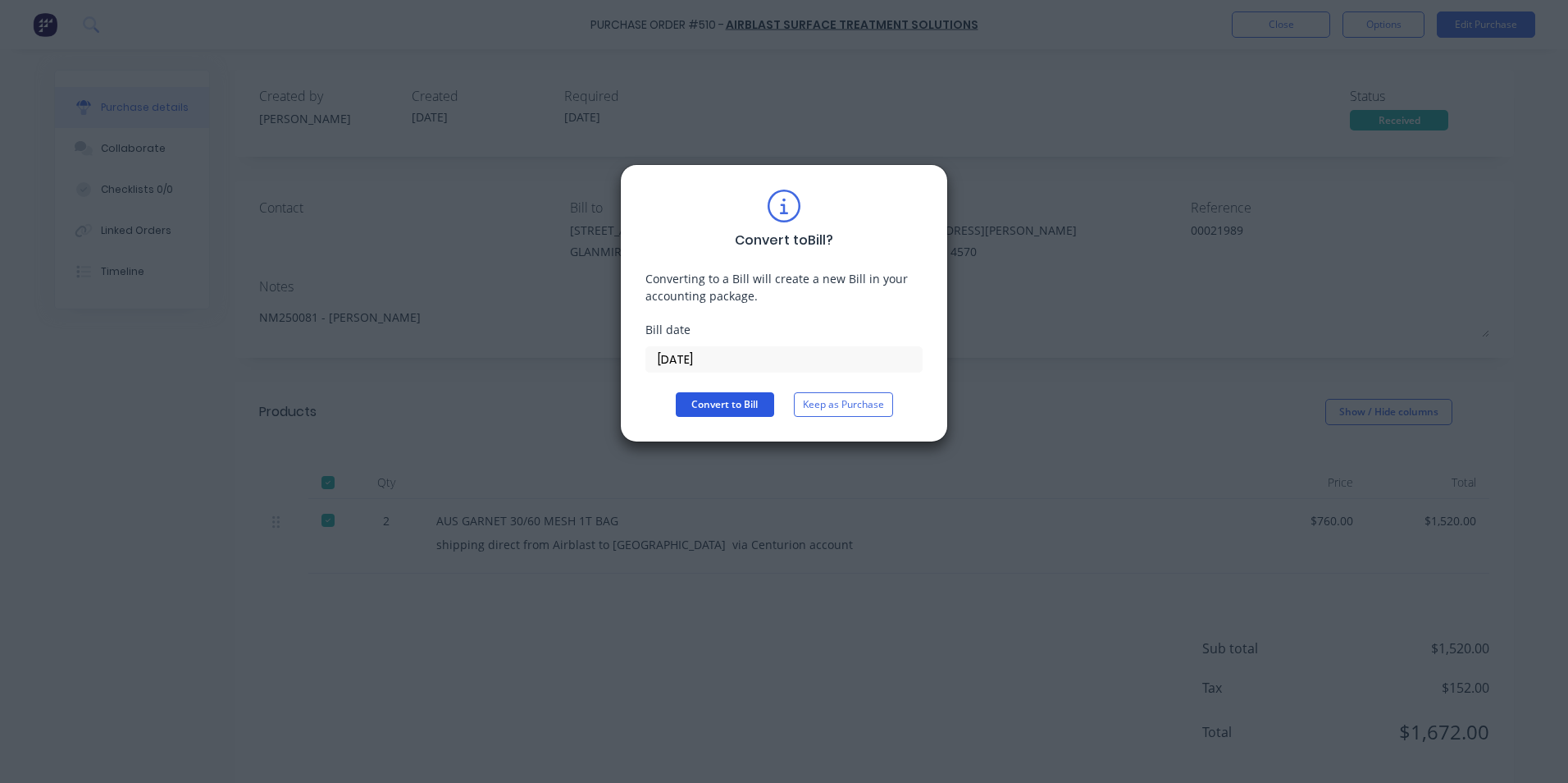
click at [705, 405] on button "Convert to Bill" at bounding box center [724, 404] width 98 height 24
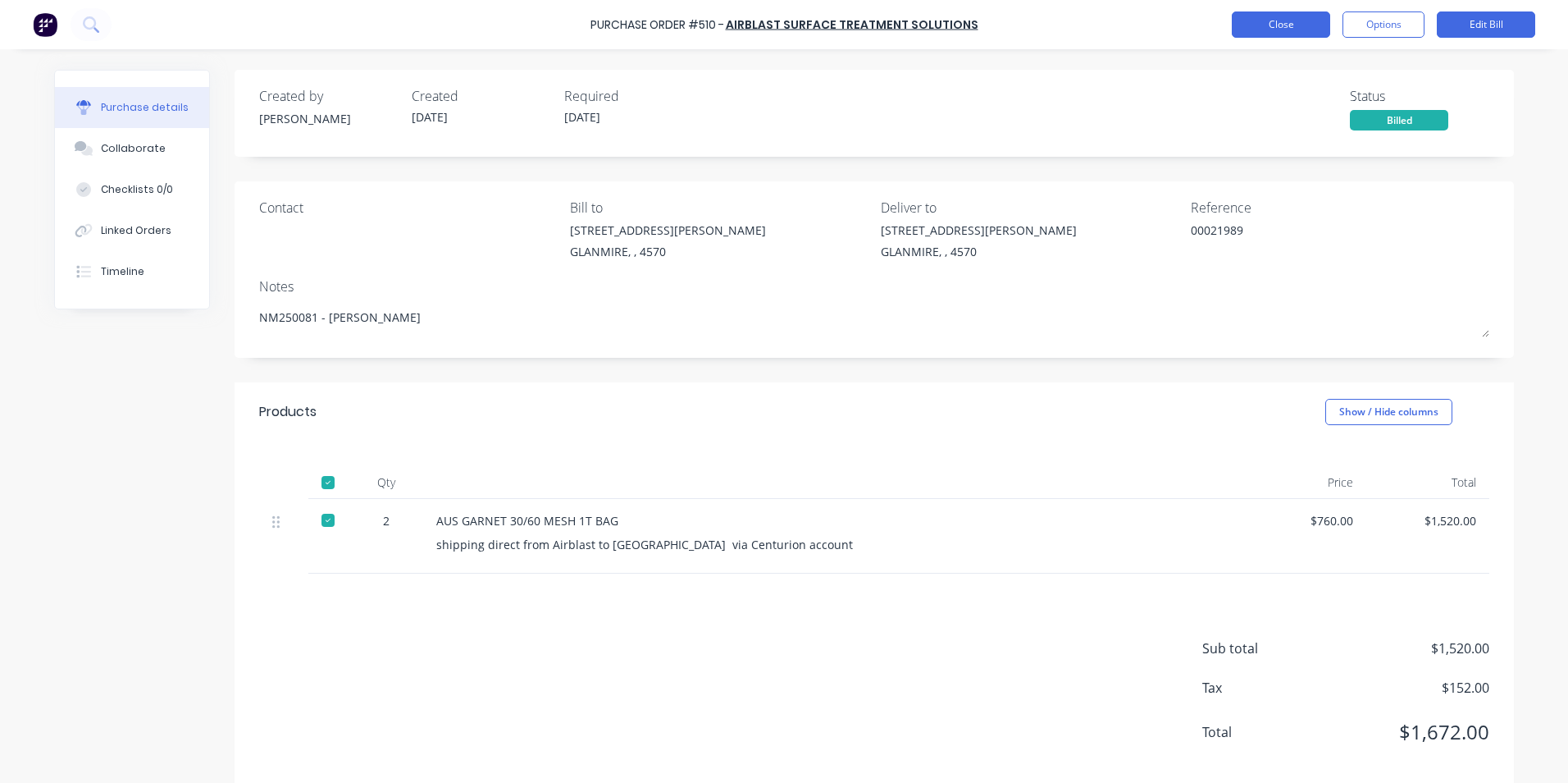
click at [1302, 24] on button "Close" at bounding box center [1280, 24] width 98 height 26
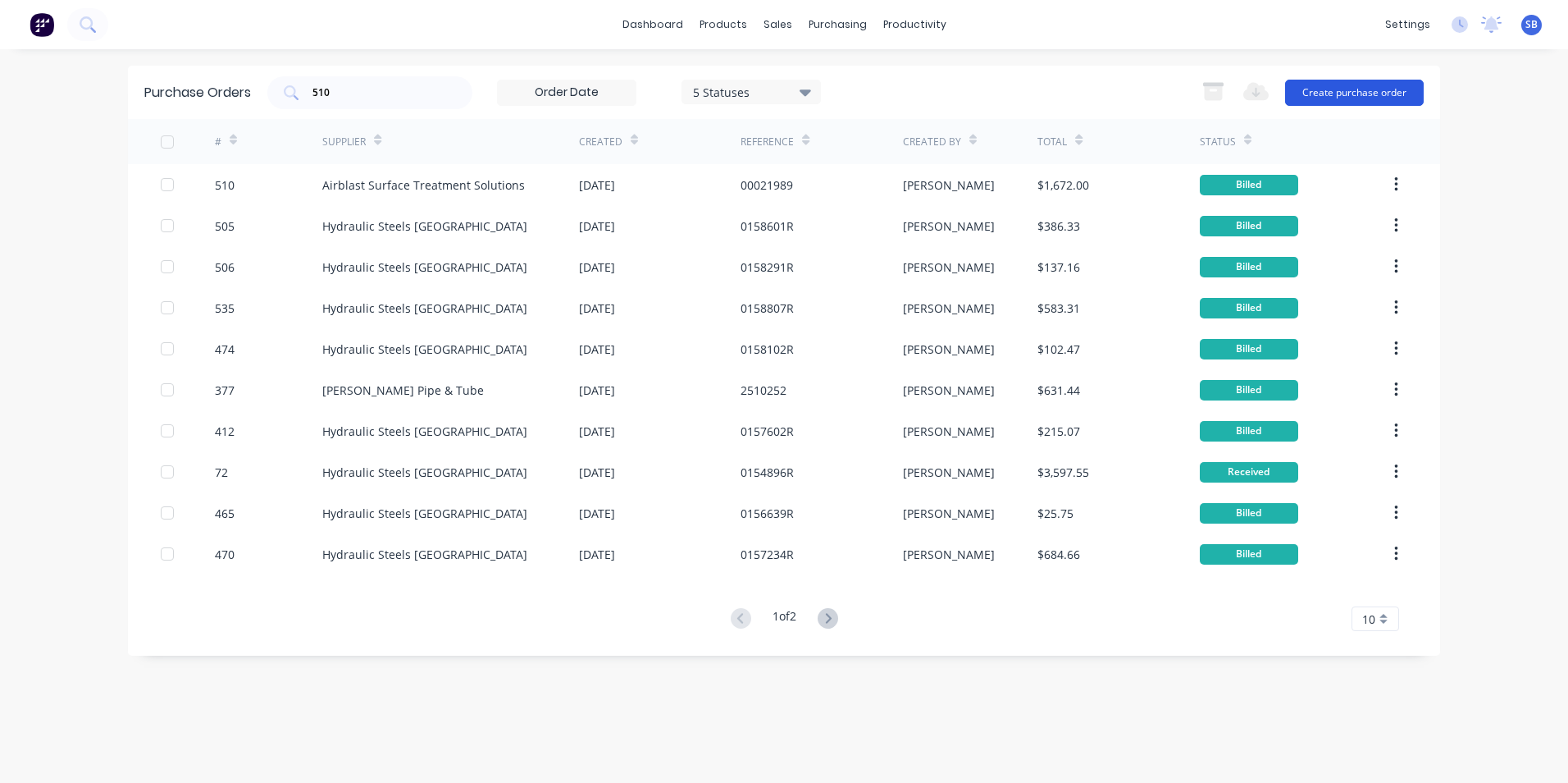
click at [1378, 81] on button "Create purchase order" at bounding box center [1355, 93] width 139 height 26
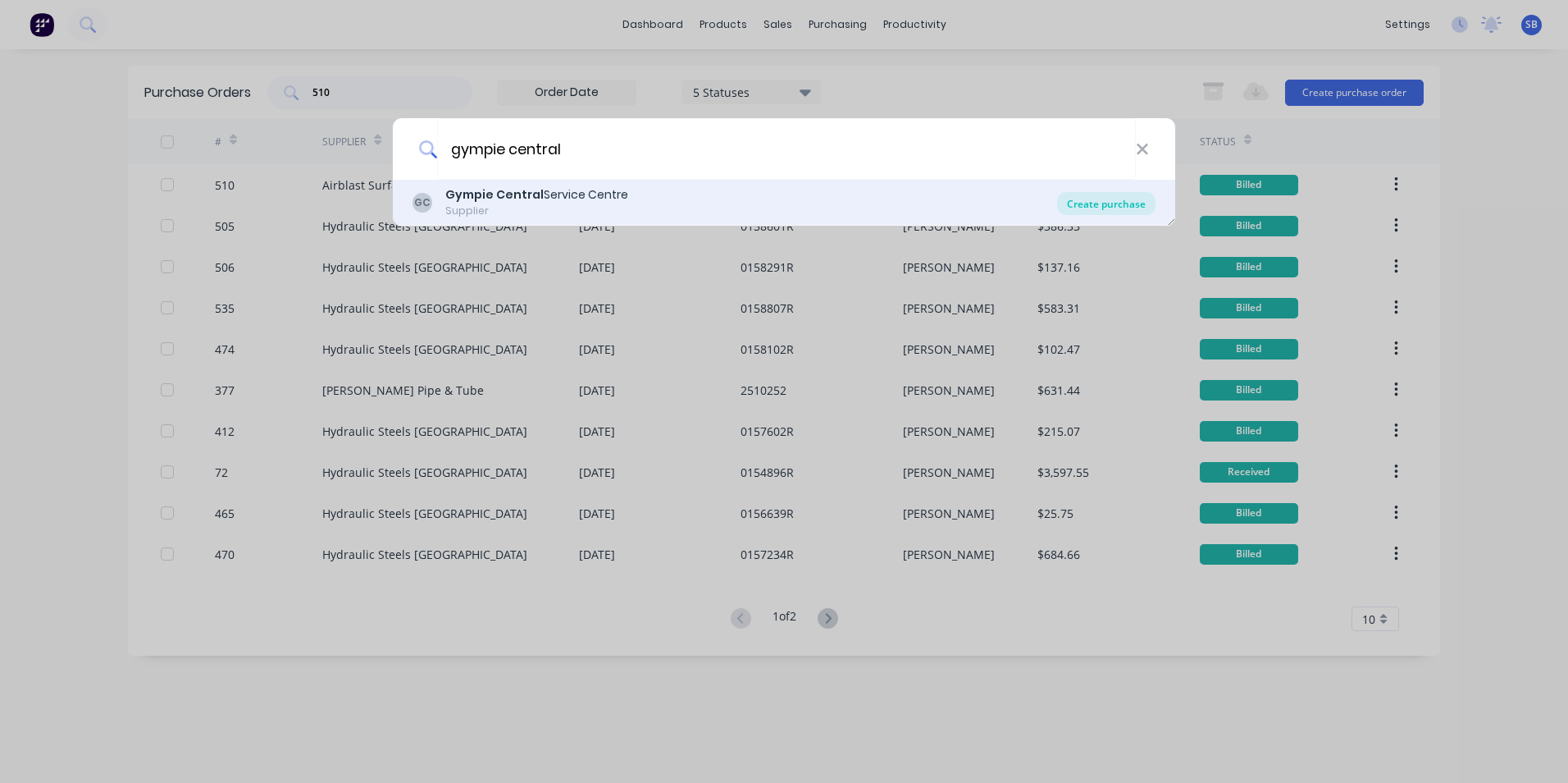
click at [1096, 196] on div "Create purchase" at bounding box center [1106, 203] width 98 height 23
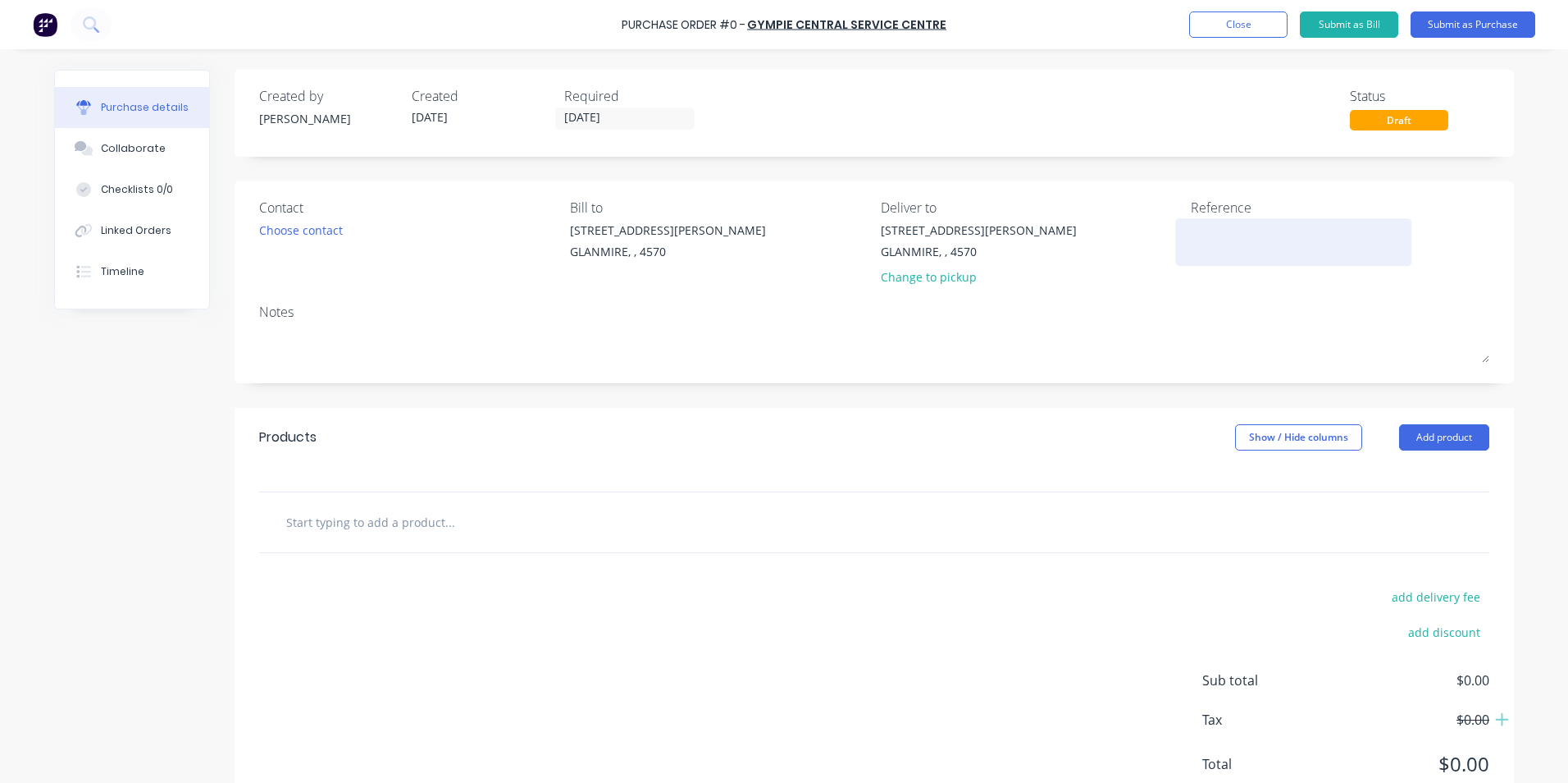
click at [1318, 236] on textarea at bounding box center [1293, 240] width 205 height 36
click at [633, 131] on div "Created by [PERSON_NAME] Created [DATE] Required [DATE] Status Draft" at bounding box center [874, 113] width 1280 height 87
click at [636, 124] on input "[DATE]" at bounding box center [625, 119] width 138 height 21
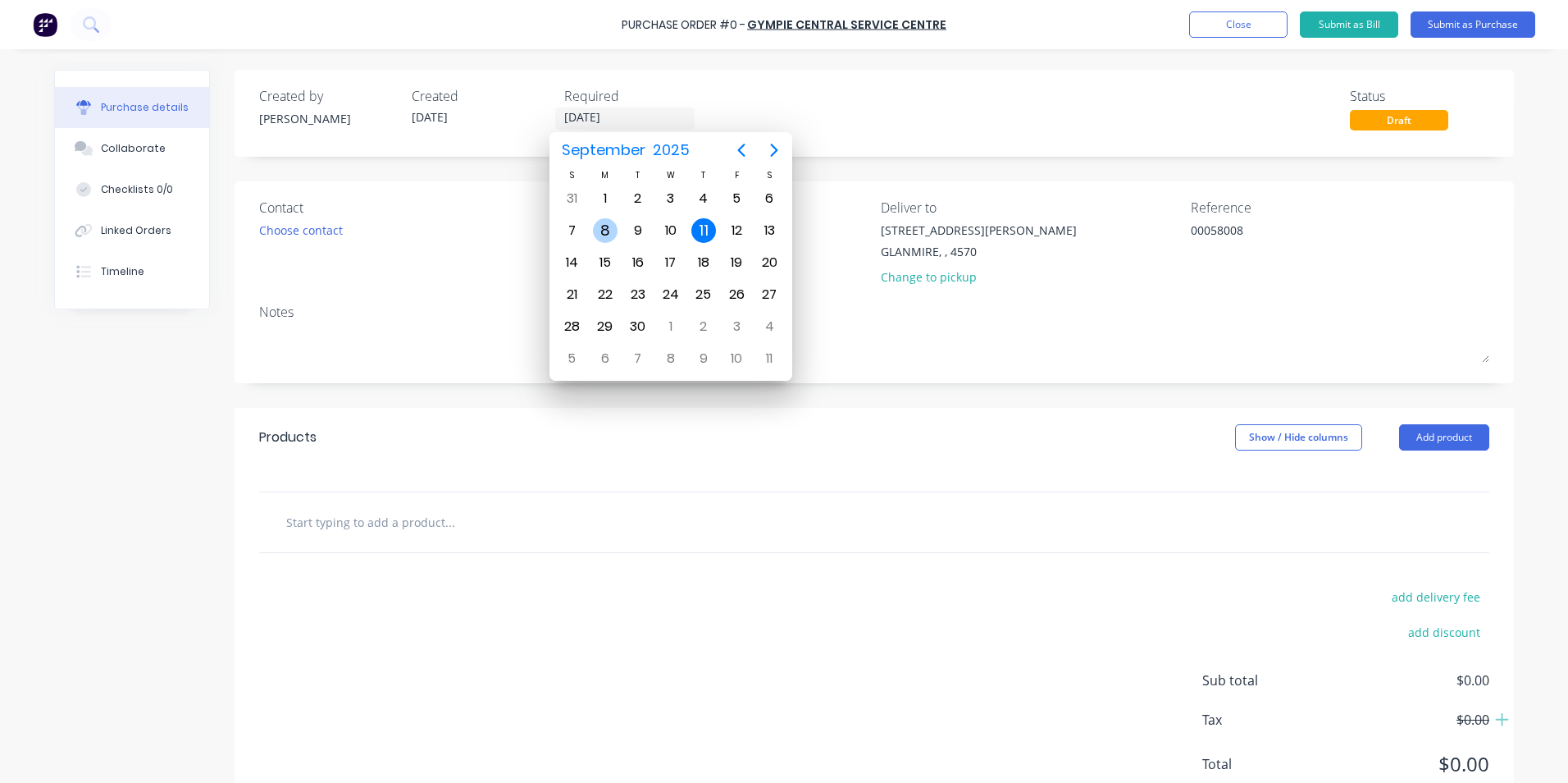
click at [617, 227] on div "8" at bounding box center [605, 230] width 33 height 31
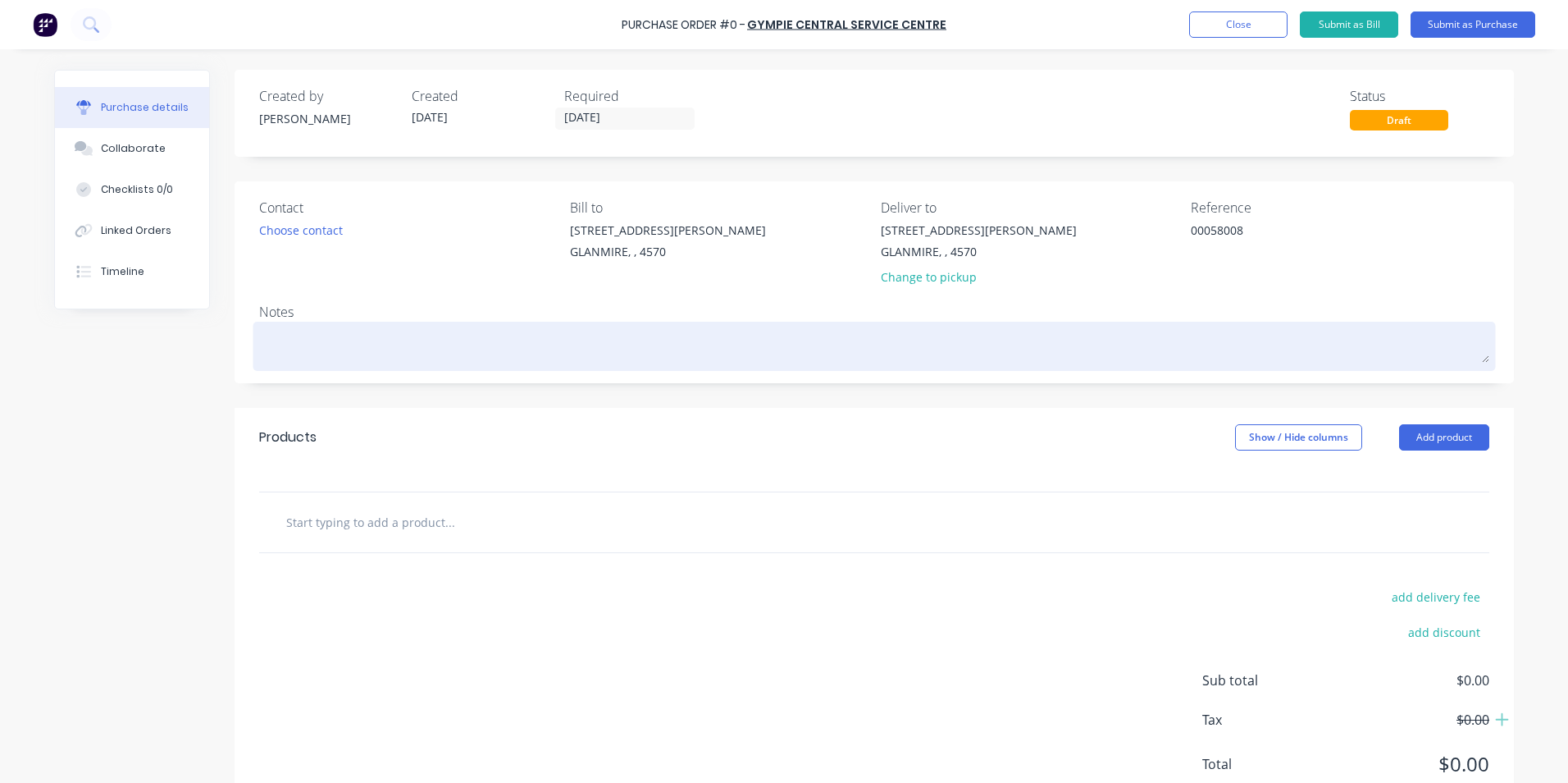
click at [428, 347] on textarea at bounding box center [874, 344] width 1230 height 36
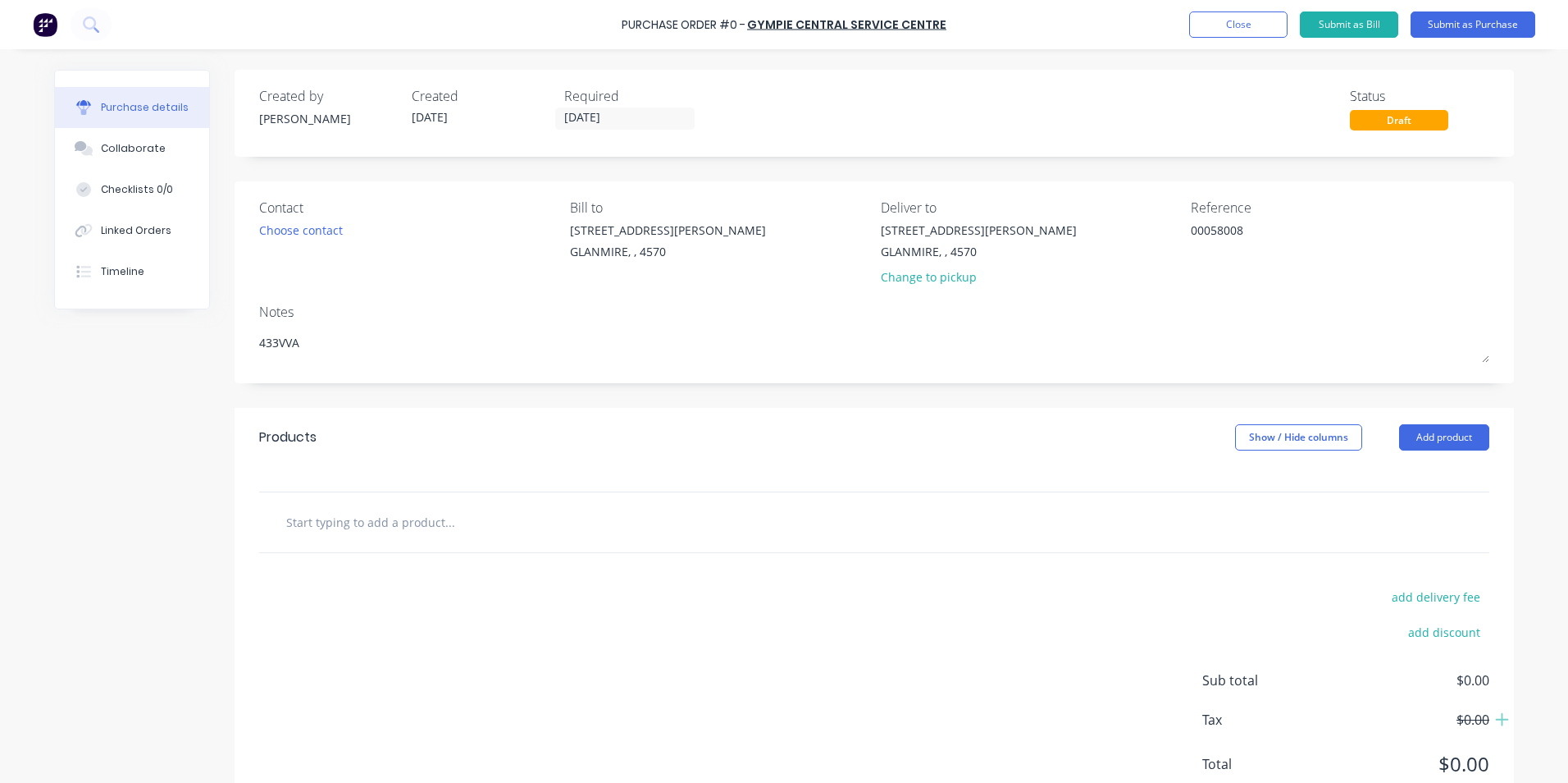
click at [451, 532] on input "text" at bounding box center [450, 522] width 328 height 33
click at [493, 595] on button "Add 433VVA REPAIRS to order" at bounding box center [538, 584] width 493 height 52
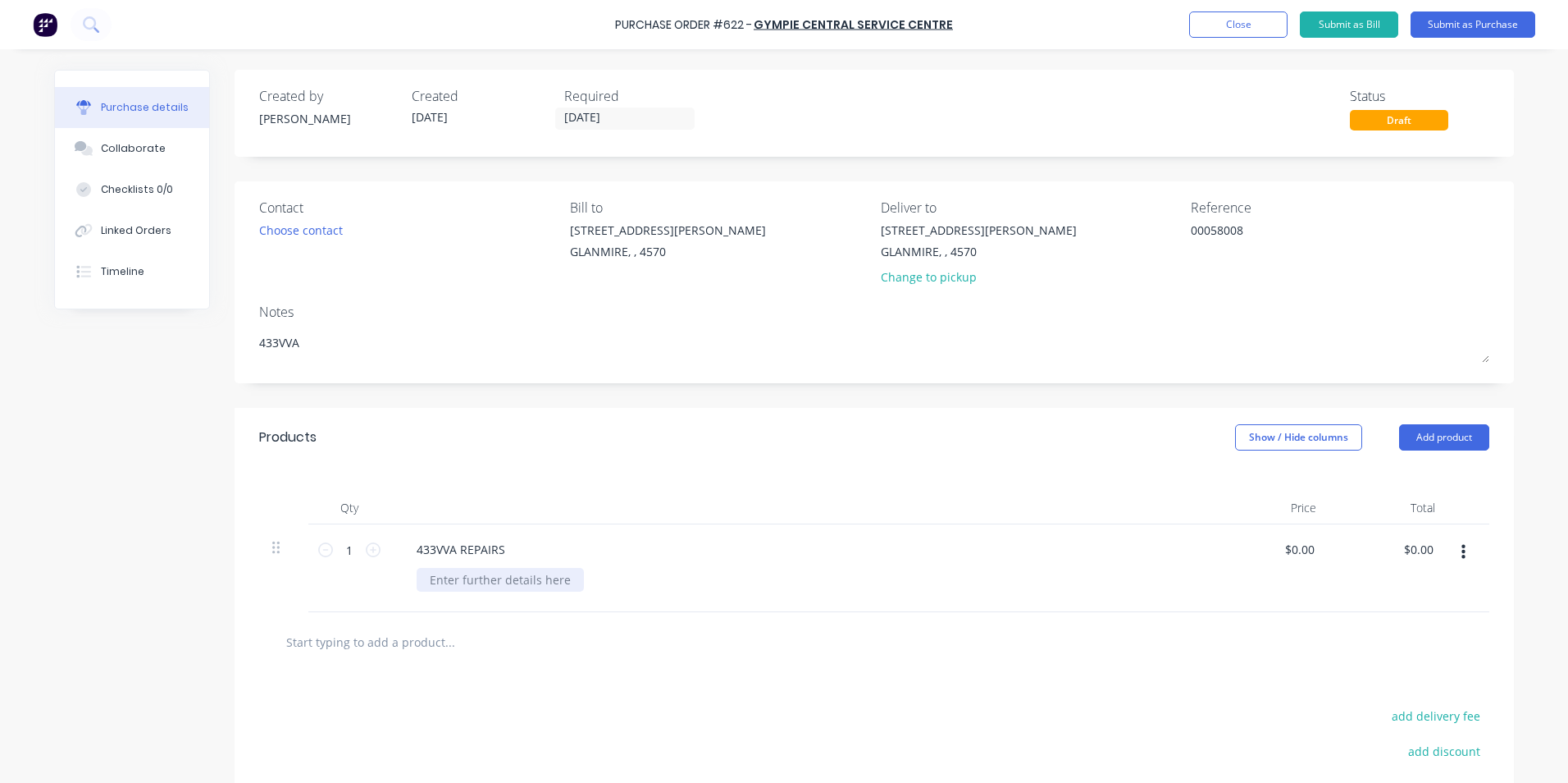
click at [449, 582] on div at bounding box center [500, 579] width 168 height 23
click at [1270, 434] on button "Show / Hide columns" at bounding box center [1299, 437] width 127 height 26
click at [1255, 488] on label "Account" at bounding box center [1248, 491] width 29 height 14
click at [1234, 484] on input "Account" at bounding box center [1234, 484] width 0 height 0
click at [1183, 552] on span "Select..." at bounding box center [1176, 550] width 50 height 17
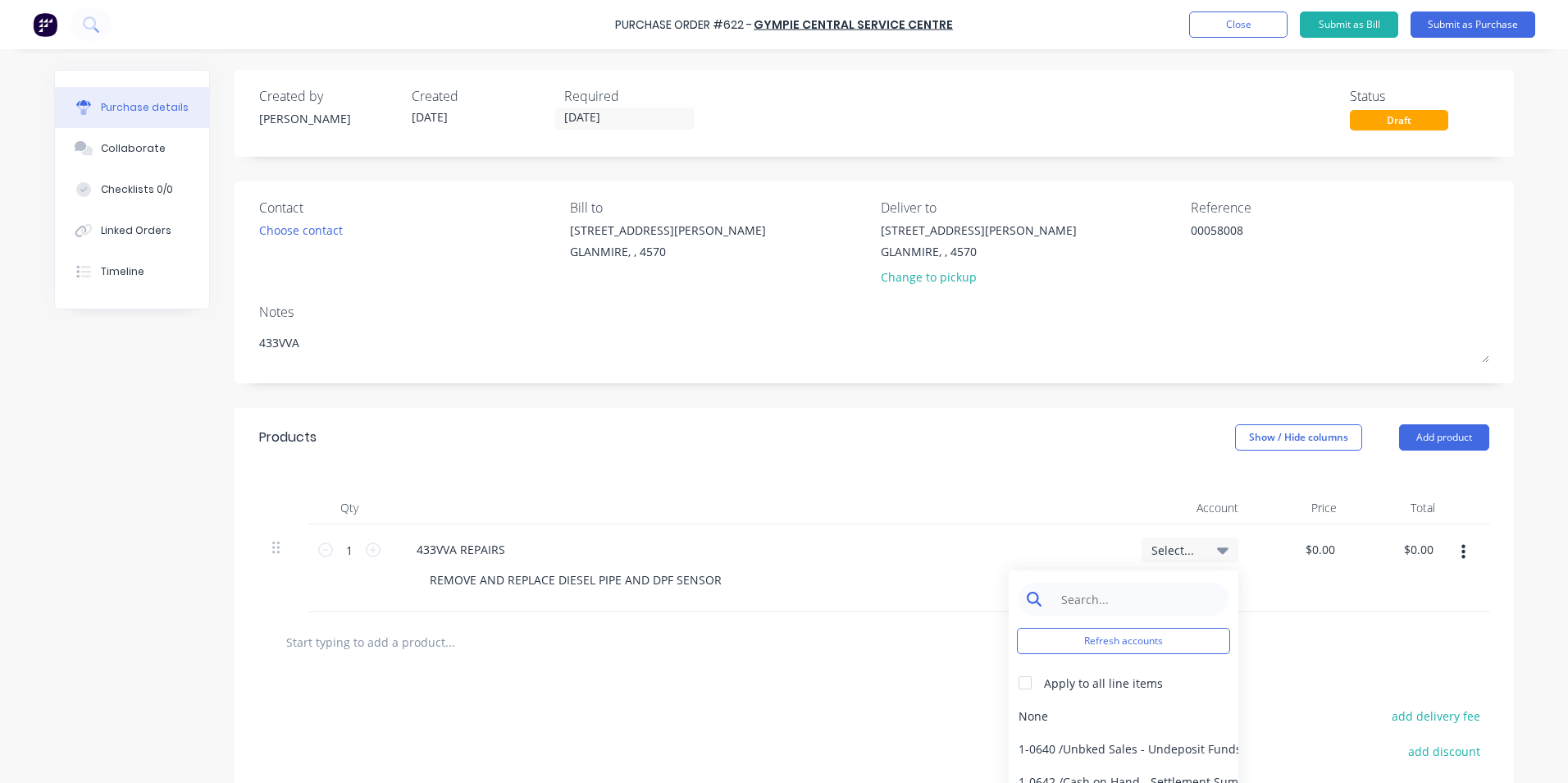
click at [1148, 610] on input at bounding box center [1136, 599] width 169 height 33
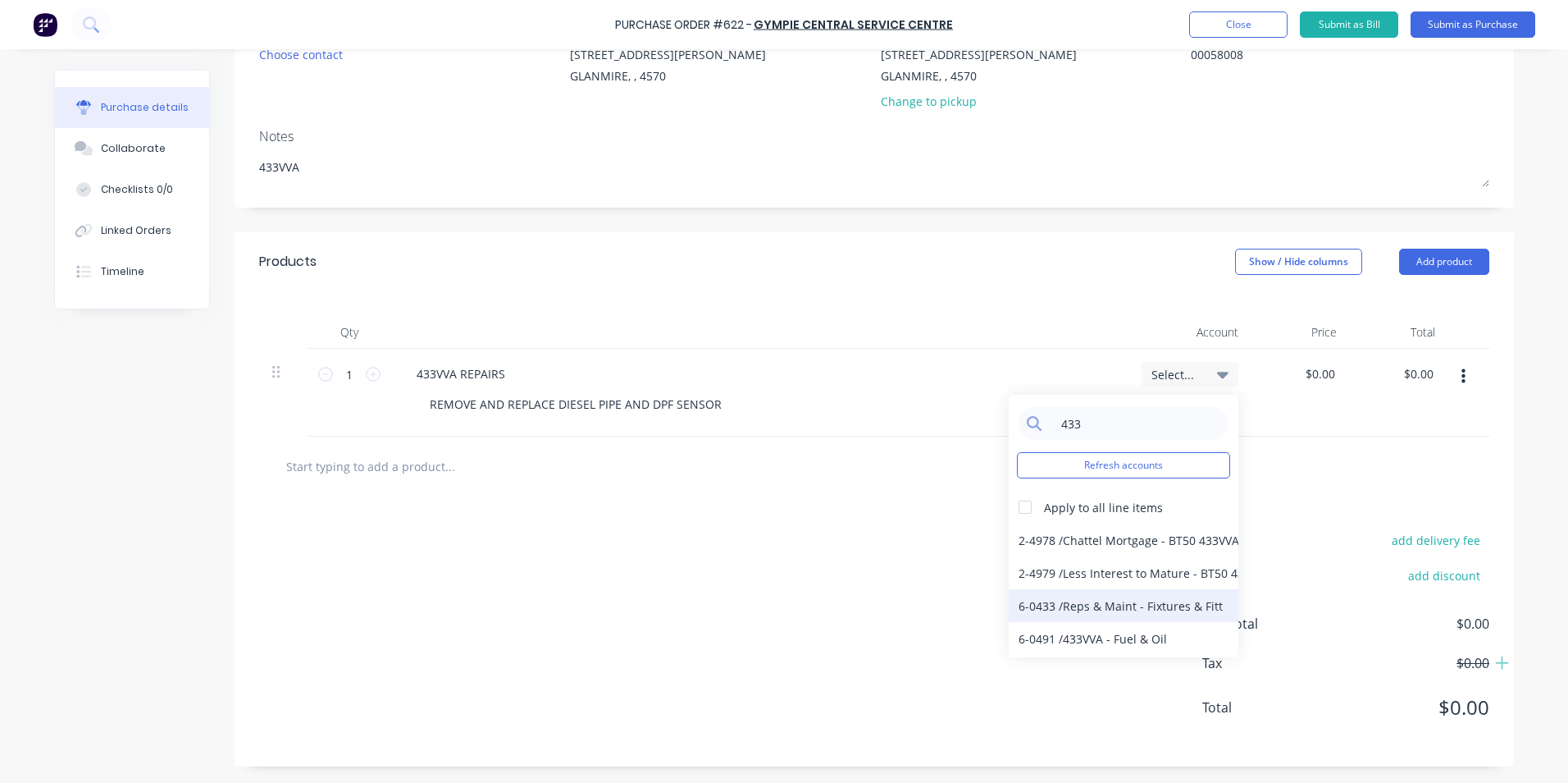
scroll to position [63, 0]
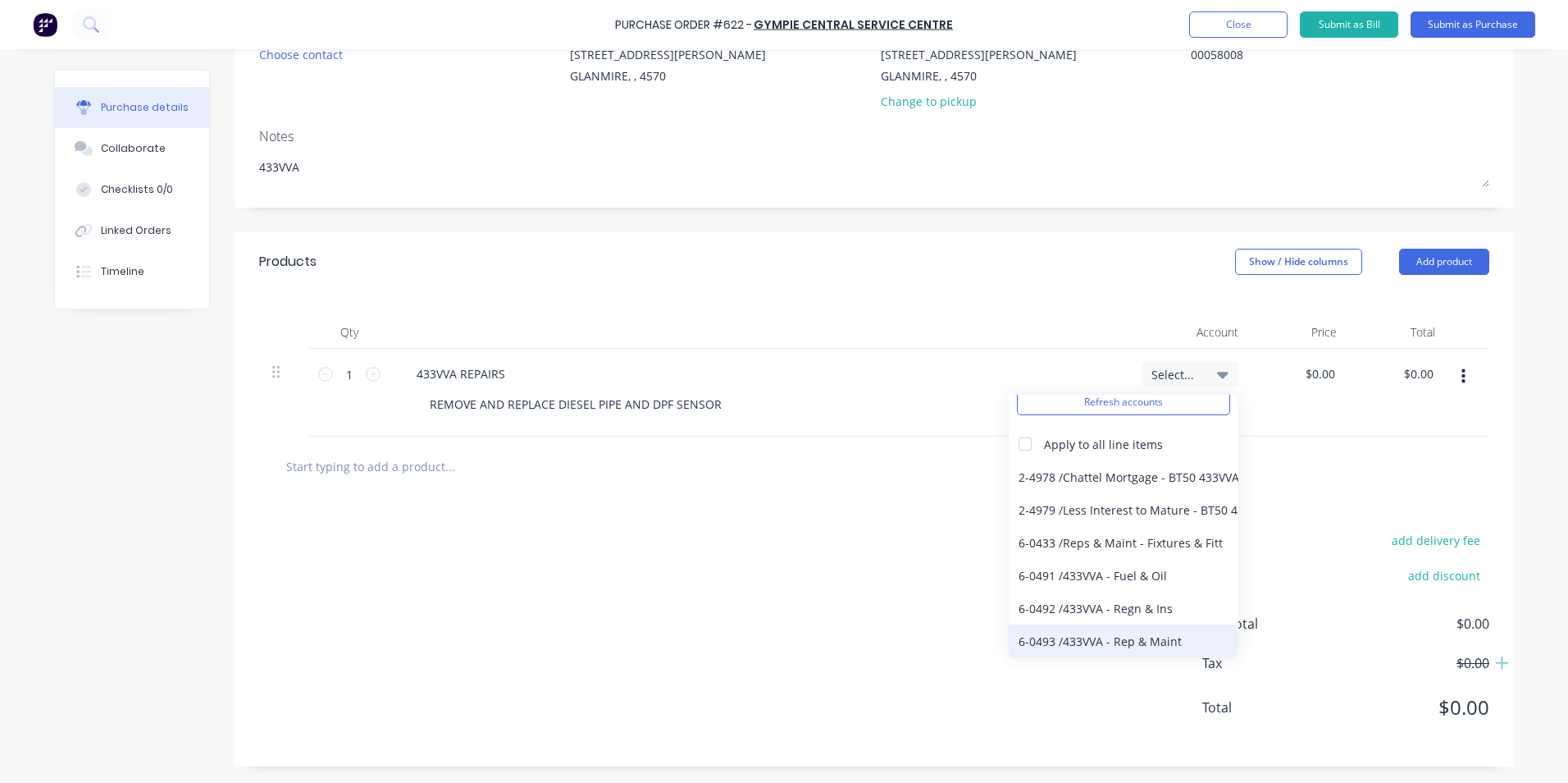
click at [1142, 641] on div "6-0493 / 433VVA - Rep & Maint" at bounding box center [1123, 641] width 229 height 33
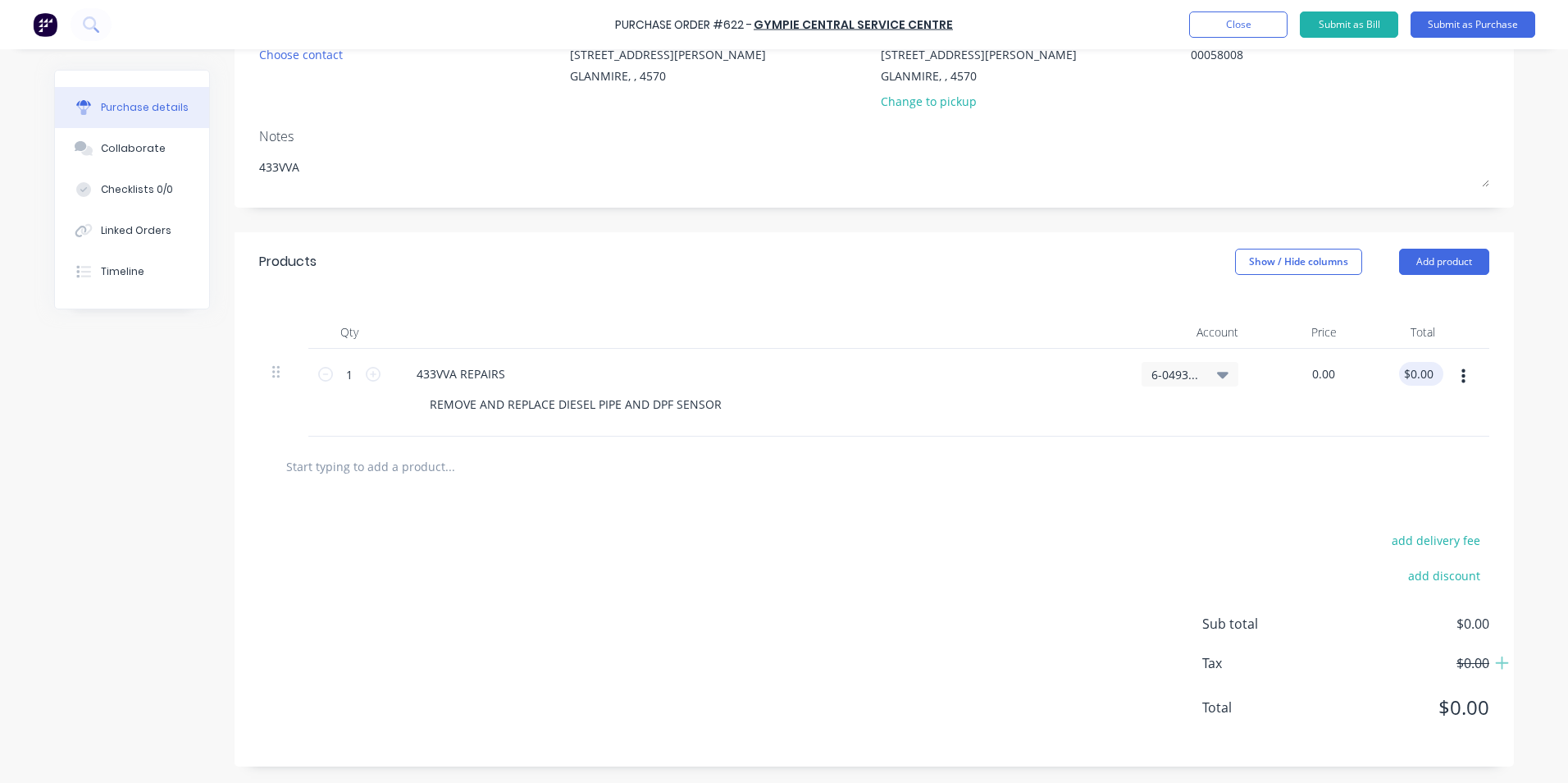
drag, startPoint x: 1300, startPoint y: 364, endPoint x: 1402, endPoint y: 364, distance: 102.0
click at [1402, 364] on div "1 1 433VVA REPAIRS REMOVE AND REPLACE DIESEL PIPE AND DPF SENSOR 6-0493 / 433VV…" at bounding box center [874, 392] width 1230 height 88
click at [1393, 490] on div at bounding box center [874, 466] width 1230 height 60
click at [1331, 370] on input "212.72" at bounding box center [1316, 373] width 44 height 23
click at [1324, 481] on div at bounding box center [874, 466] width 1204 height 33
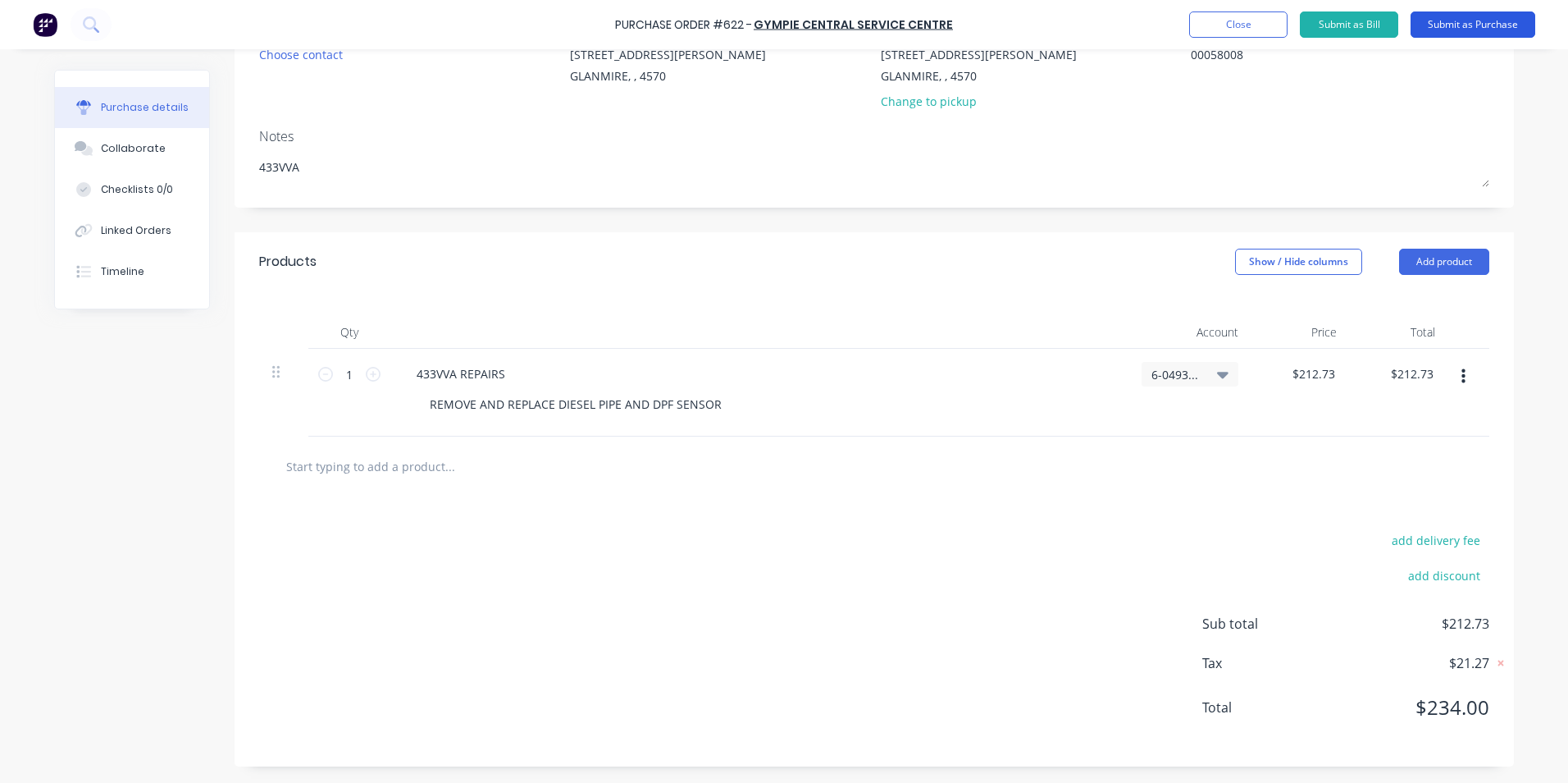
click at [1476, 30] on button "Submit as Purchase" at bounding box center [1473, 24] width 125 height 26
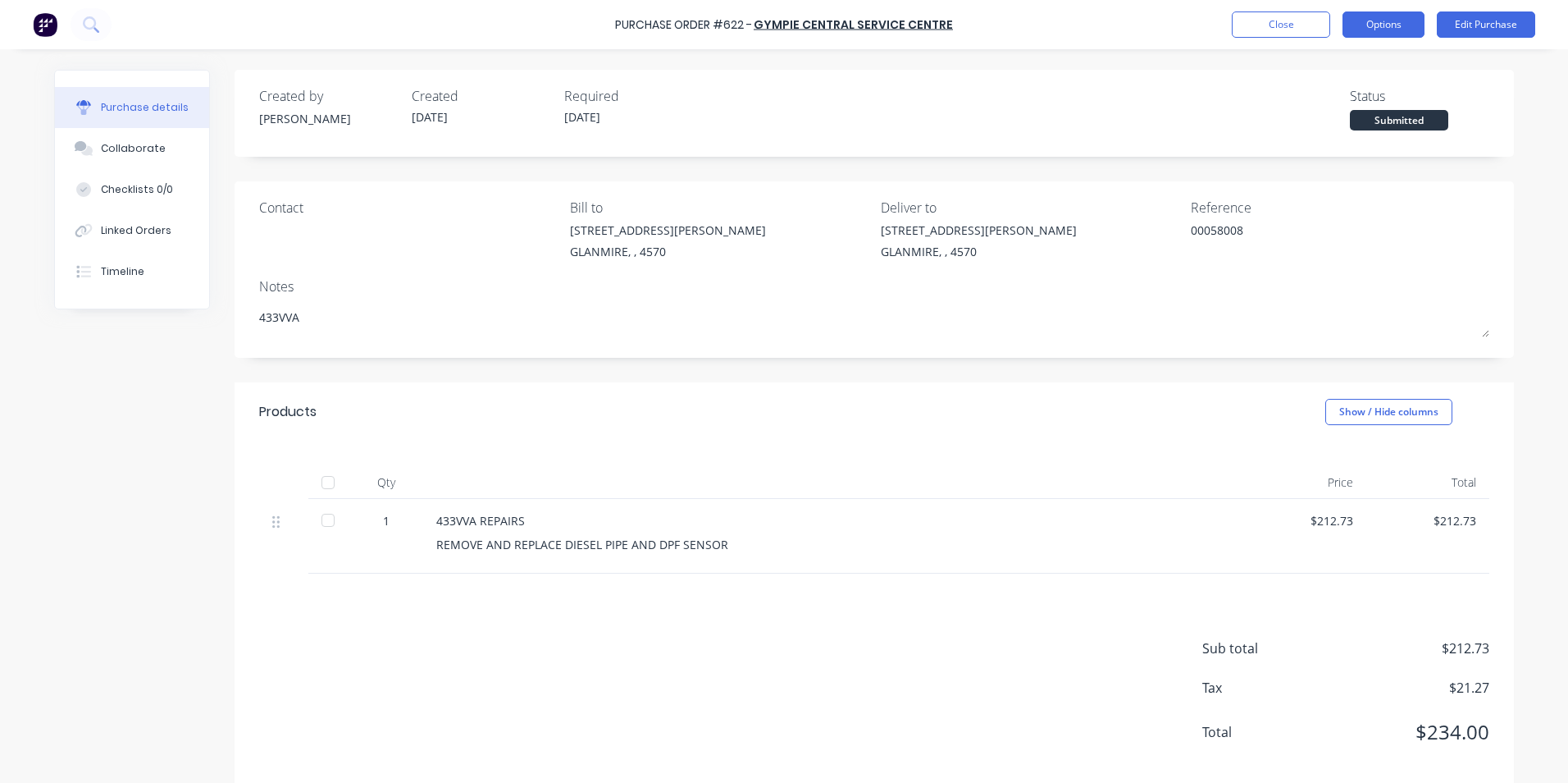
click at [1375, 24] on button "Options" at bounding box center [1384, 24] width 82 height 26
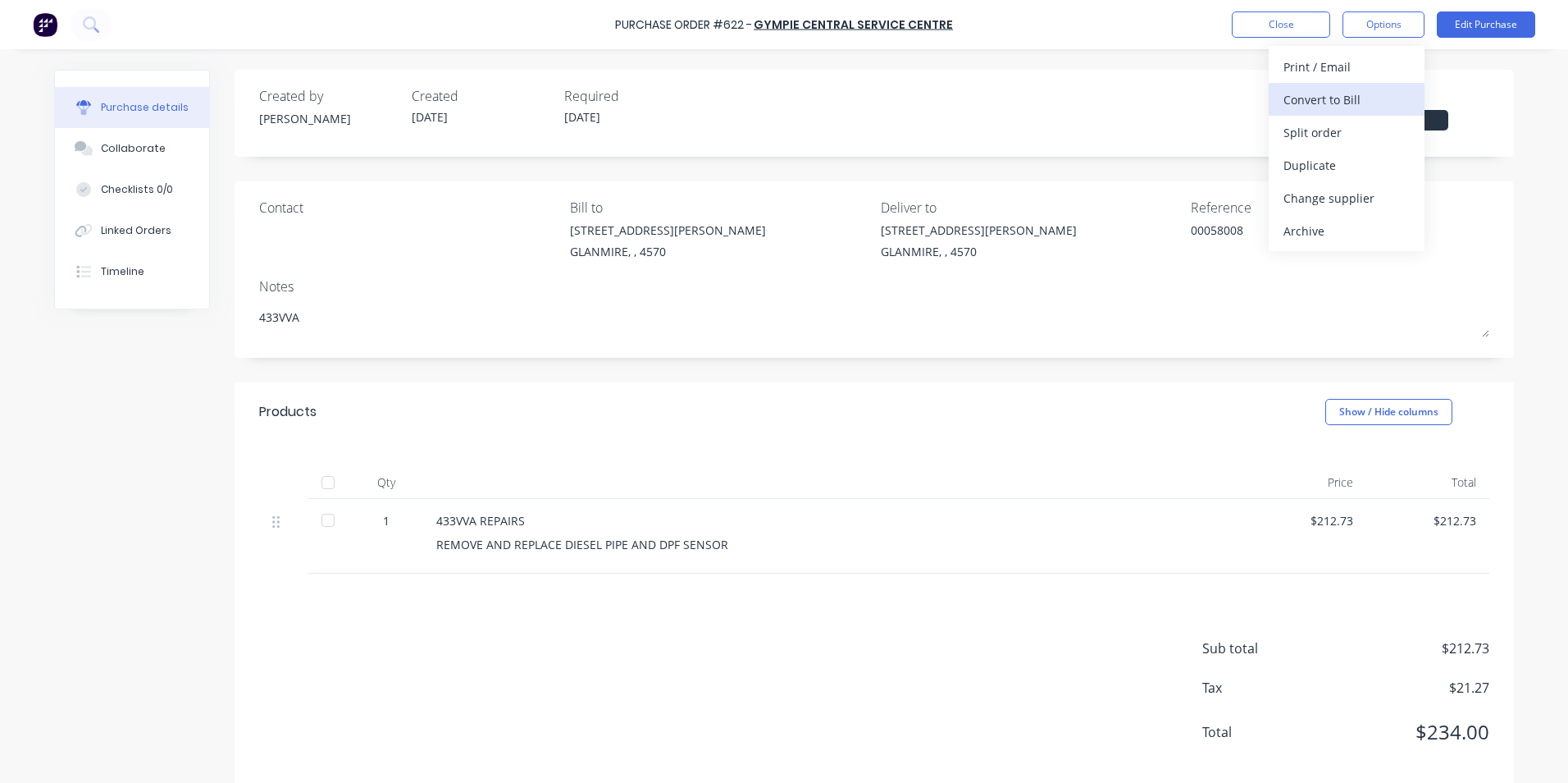
drag, startPoint x: 1363, startPoint y: 115, endPoint x: 1353, endPoint y: 98, distance: 19.7
click at [1363, 116] on div "Print / Email Convert to Bill Split order Duplicate Change supplier Archive" at bounding box center [1346, 149] width 155 height 205
click at [1342, 96] on div "Convert to Bill" at bounding box center [1346, 99] width 126 height 23
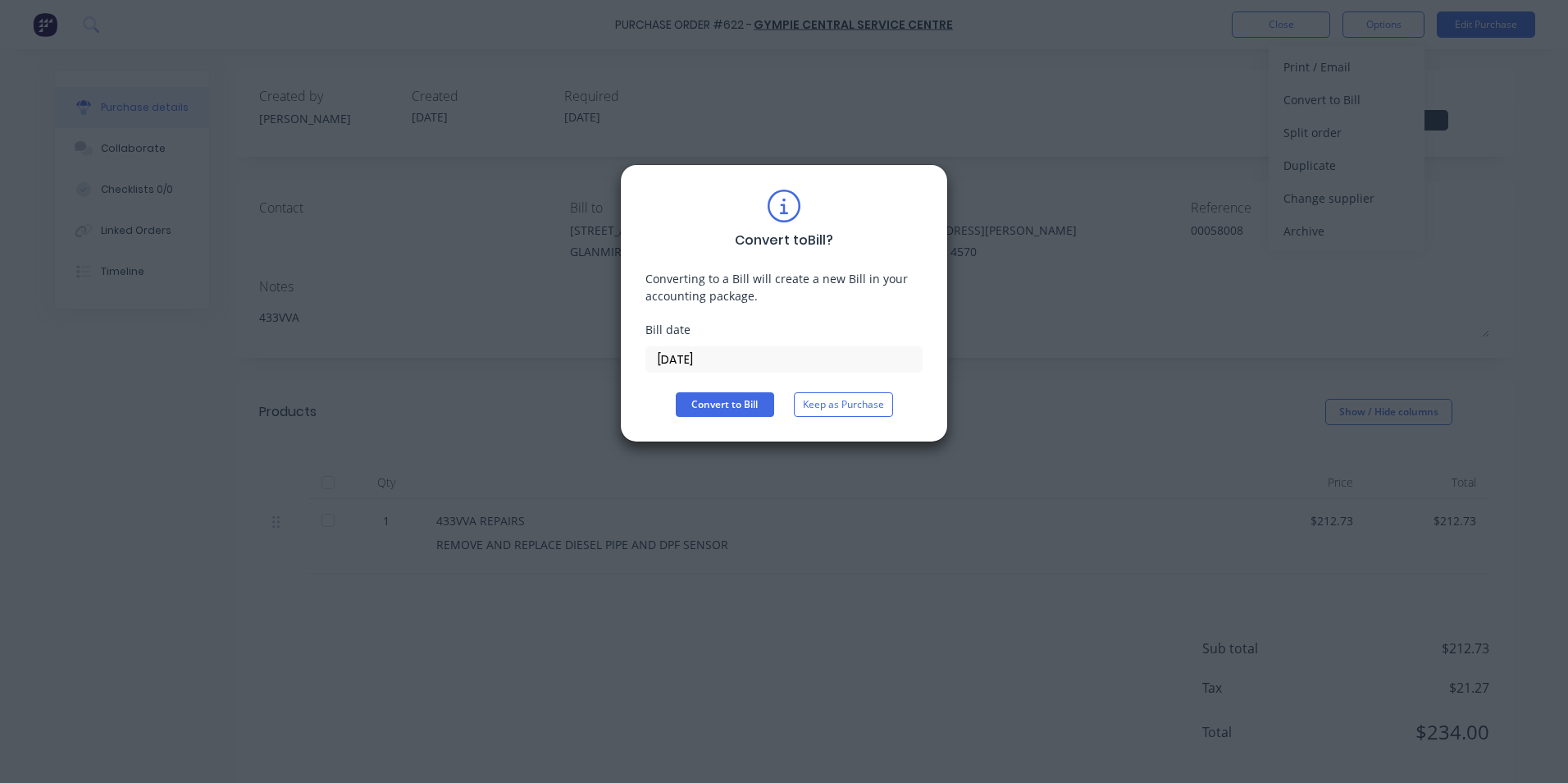
click at [690, 362] on input "[DATE]" at bounding box center [784, 359] width 275 height 24
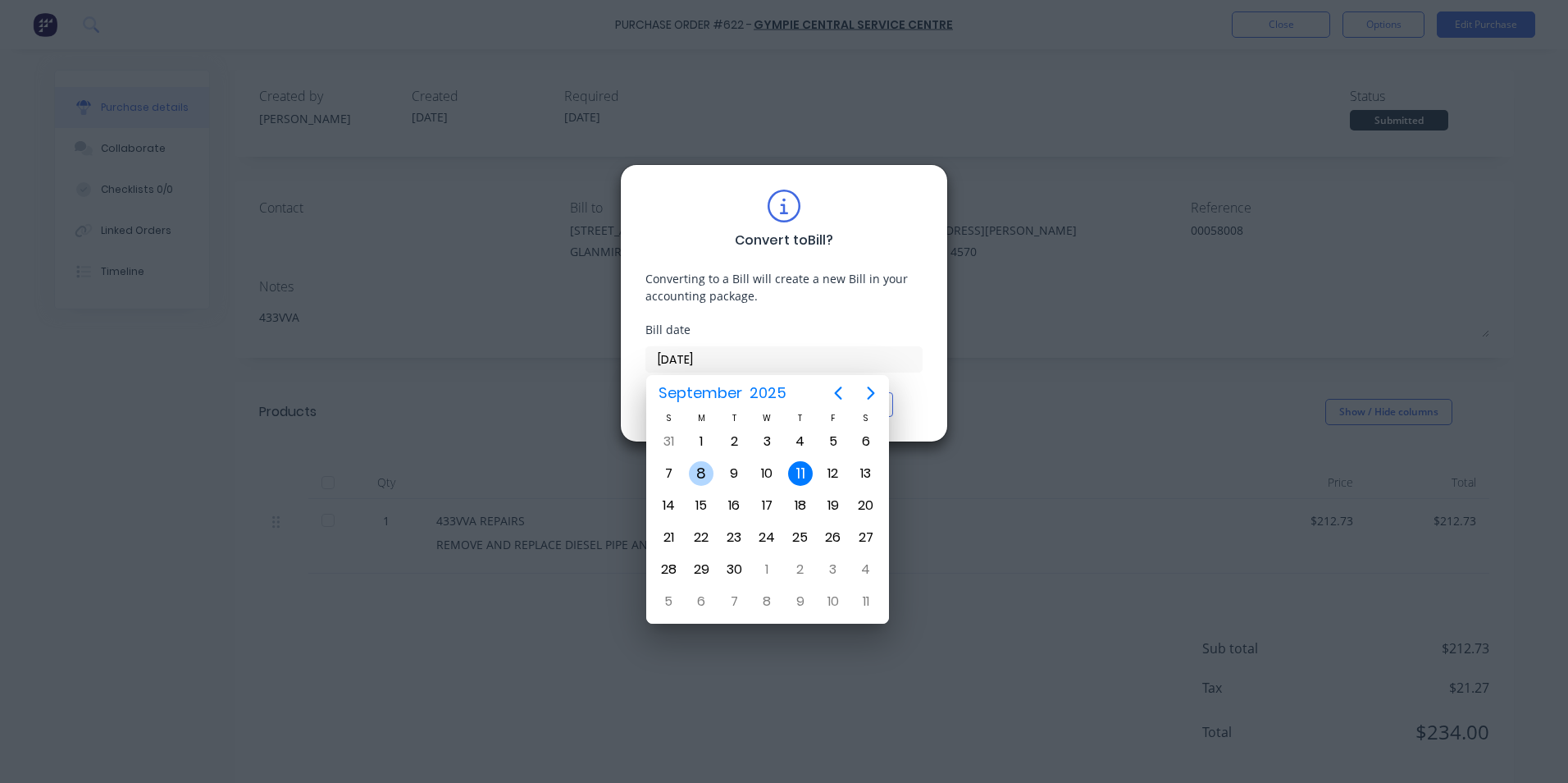
click at [713, 478] on div "8" at bounding box center [701, 474] width 33 height 31
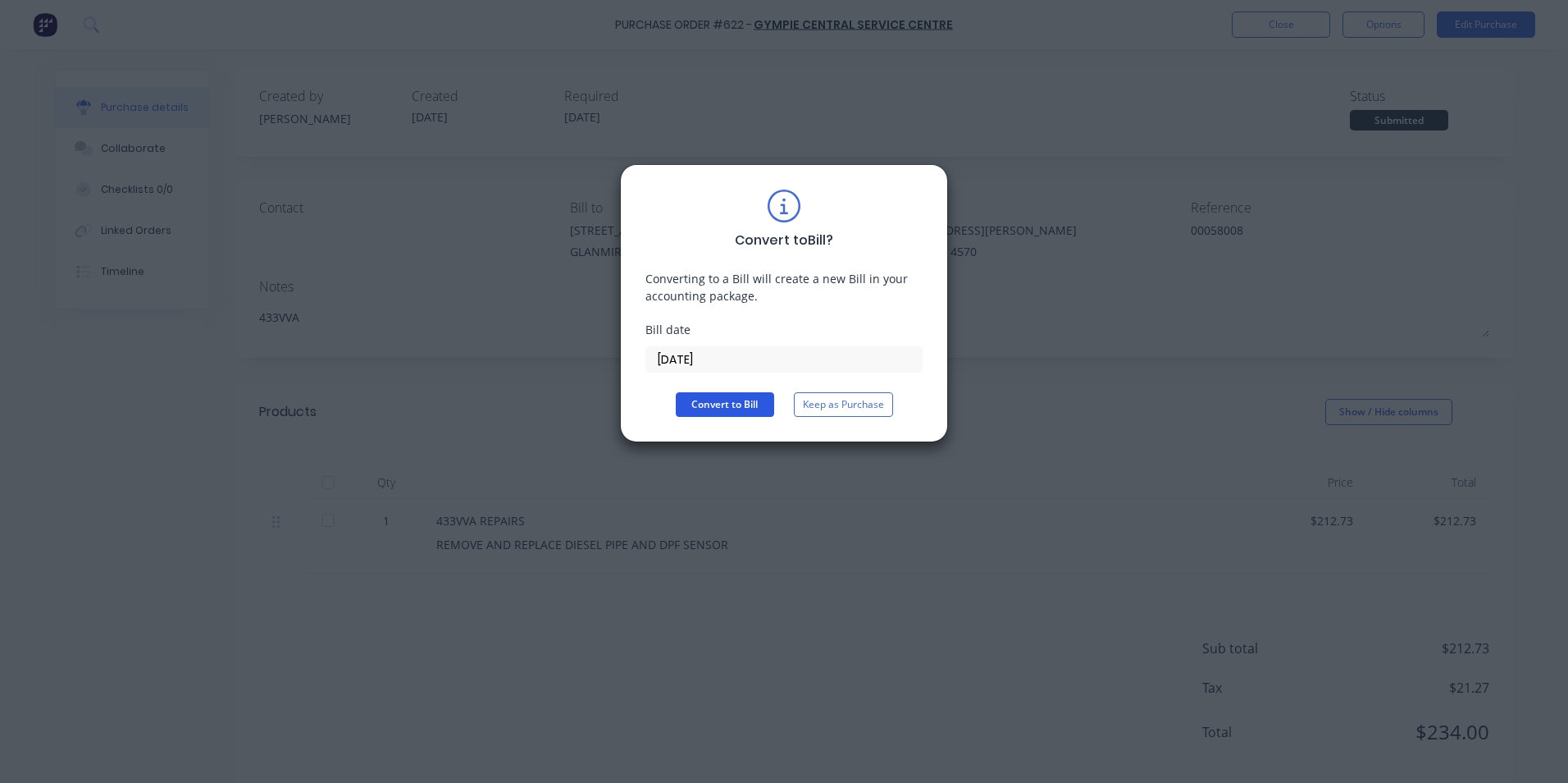
click at [709, 410] on button "Convert to Bill" at bounding box center [724, 404] width 98 height 24
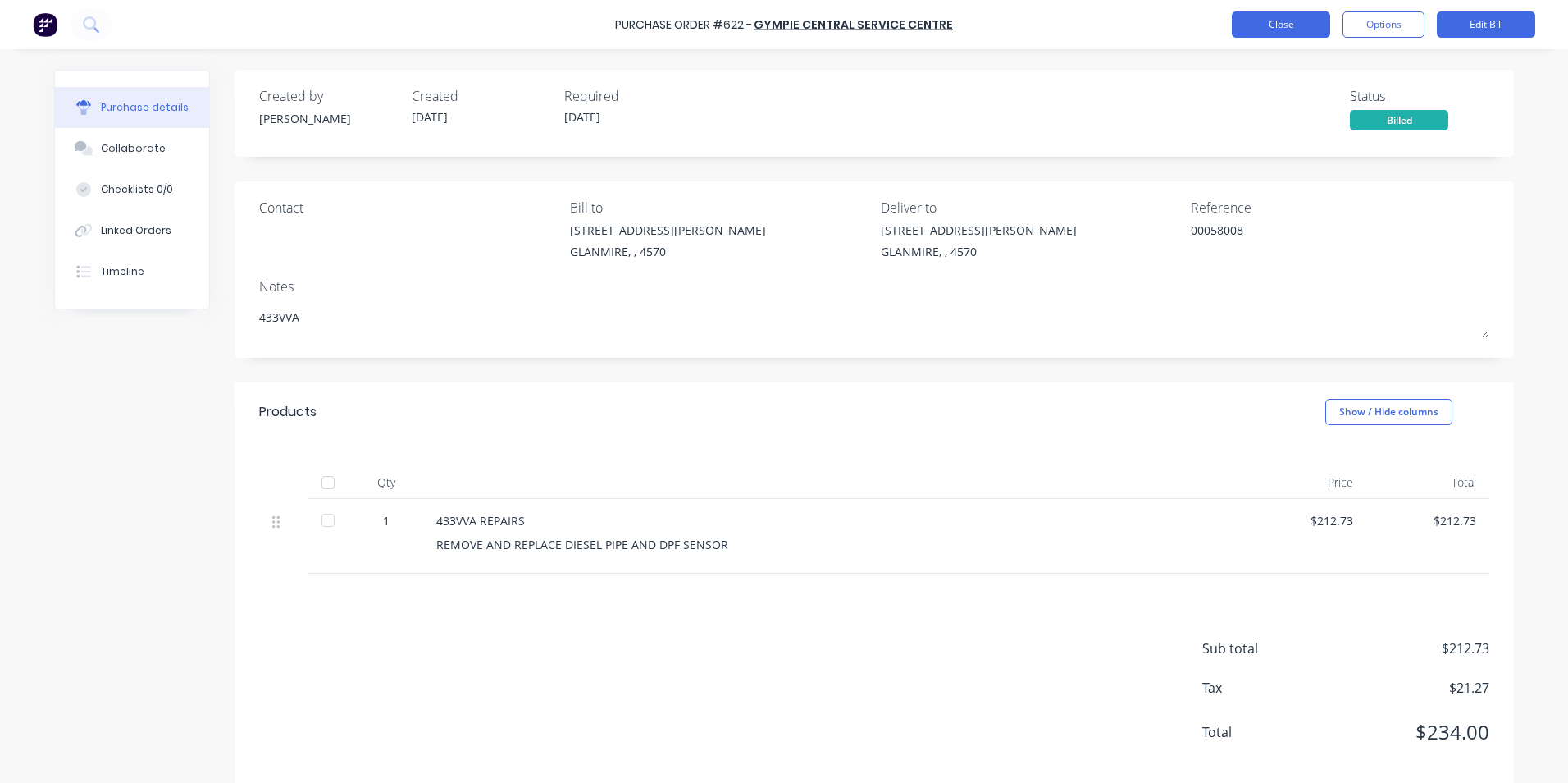
click at [1305, 28] on button "Close" at bounding box center [1280, 24] width 98 height 26
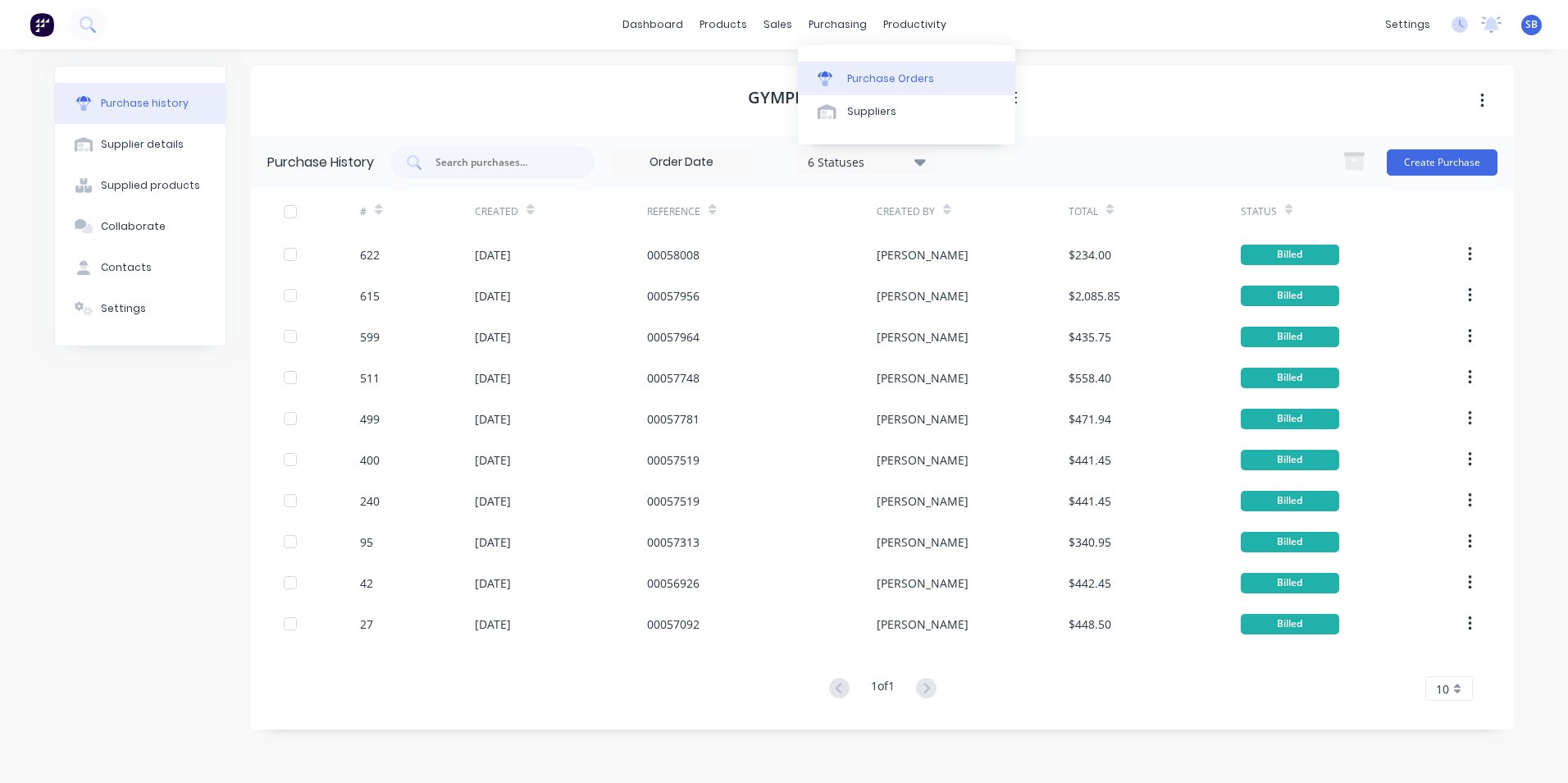
click at [861, 81] on div "Purchase Orders" at bounding box center [890, 78] width 87 height 15
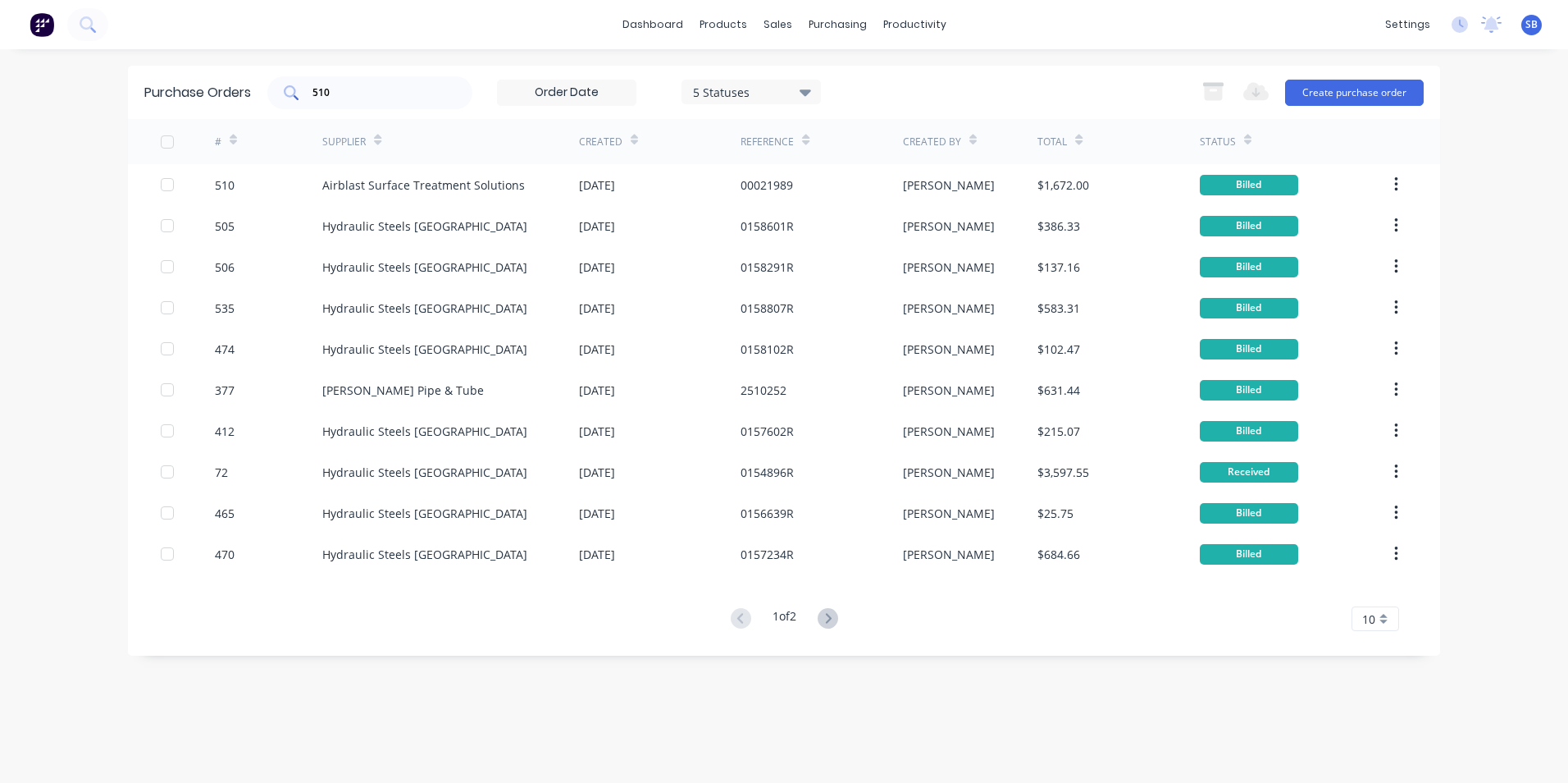
drag, startPoint x: 422, startPoint y: 107, endPoint x: 307, endPoint y: 91, distance: 116.1
click at [307, 91] on div "510" at bounding box center [370, 93] width 205 height 33
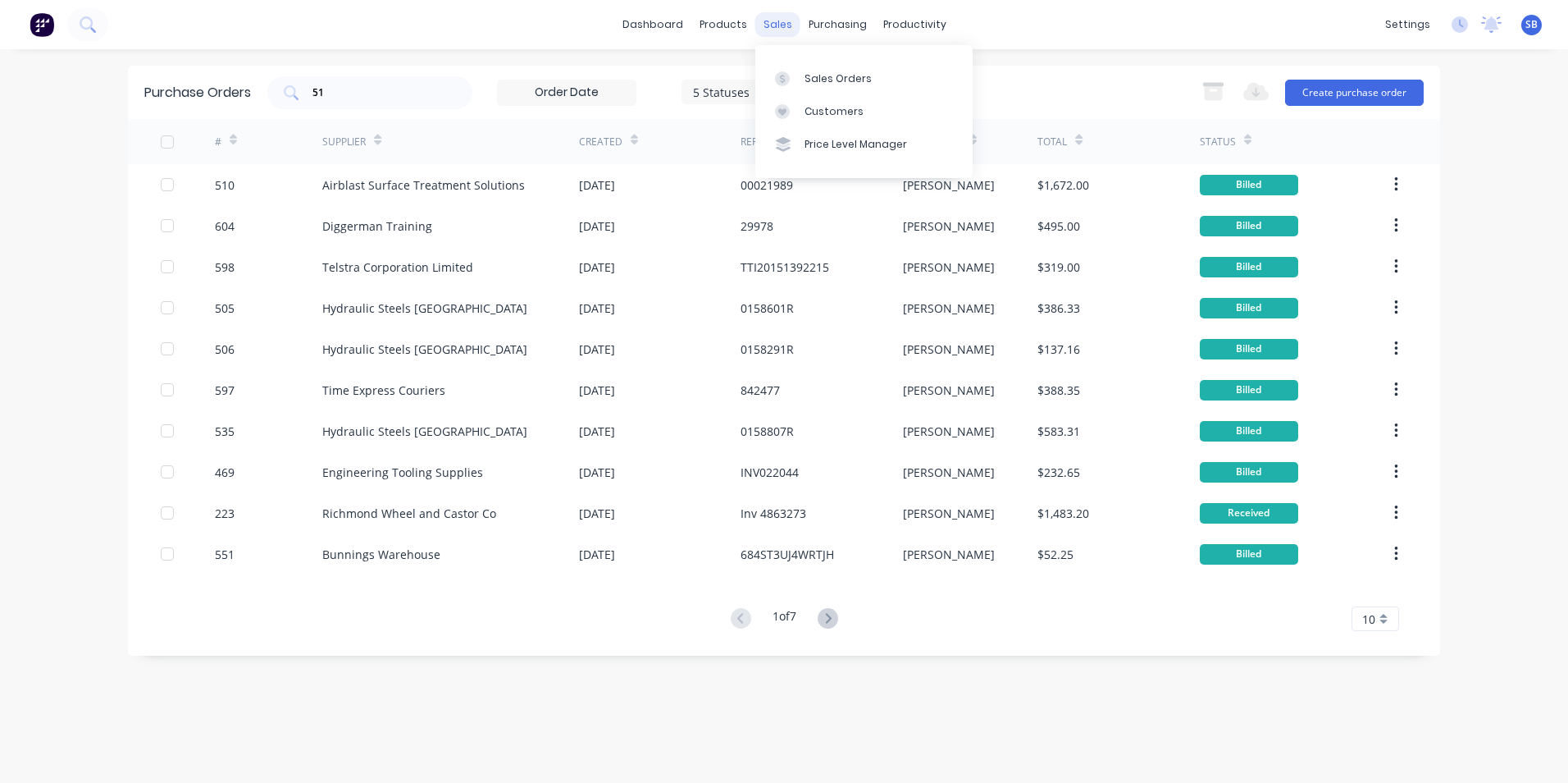
click at [762, 17] on div "sales" at bounding box center [778, 24] width 45 height 24
click at [805, 89] on link "Sales Orders" at bounding box center [864, 78] width 217 height 33
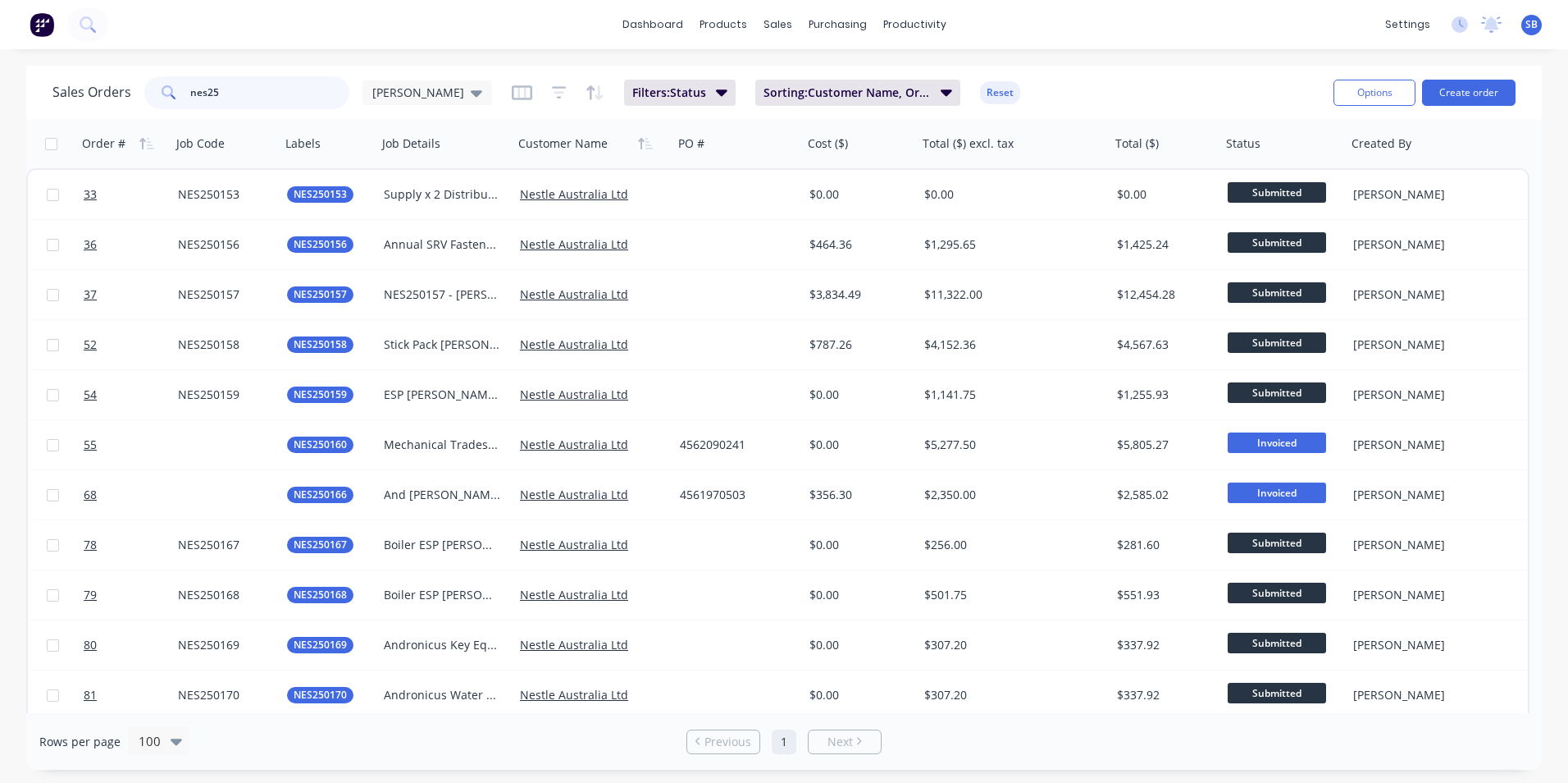
drag, startPoint x: 291, startPoint y: 92, endPoint x: 149, endPoint y: 85, distance: 142.2
click at [169, 89] on div "nes25" at bounding box center [247, 93] width 205 height 33
click at [146, 85] on span at bounding box center [167, 93] width 46 height 33
drag, startPoint x: 241, startPoint y: 95, endPoint x: 142, endPoint y: 95, distance: 99.0
click at [144, 95] on div "nes25" at bounding box center [247, 93] width 205 height 33
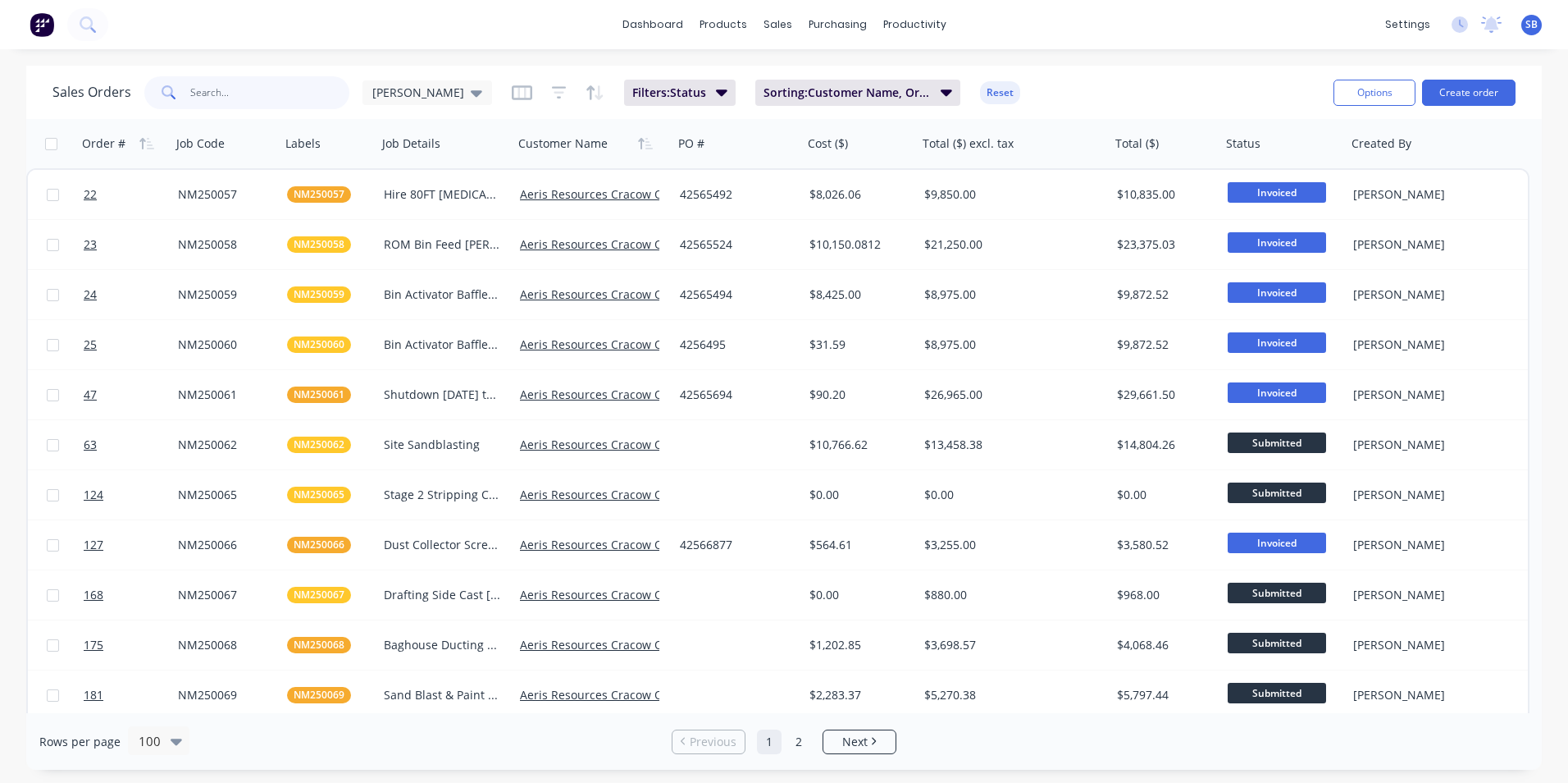
click at [221, 94] on input "text" at bounding box center [270, 93] width 160 height 33
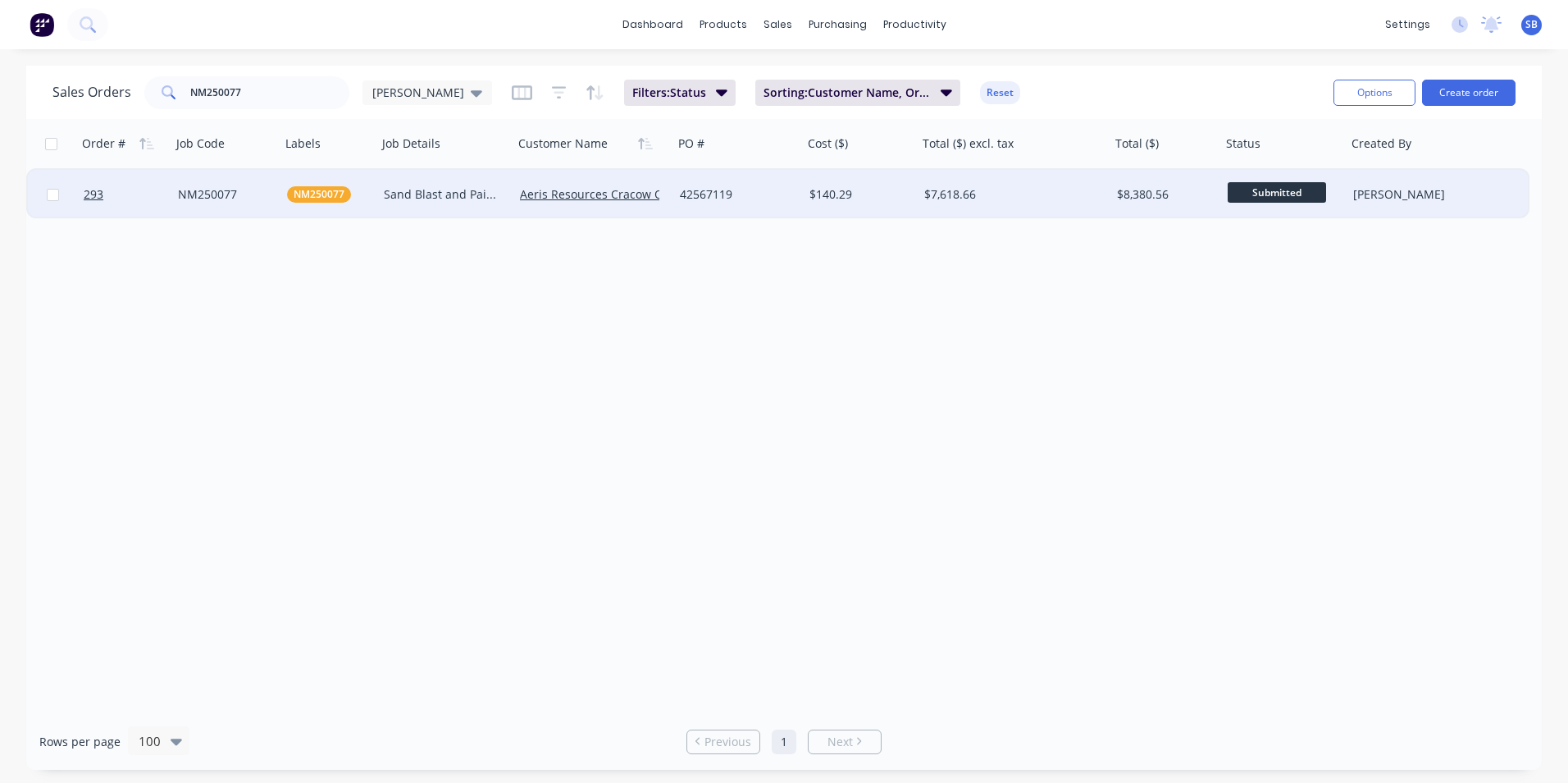
click at [1013, 190] on div "$7,618.66" at bounding box center [1009, 194] width 170 height 17
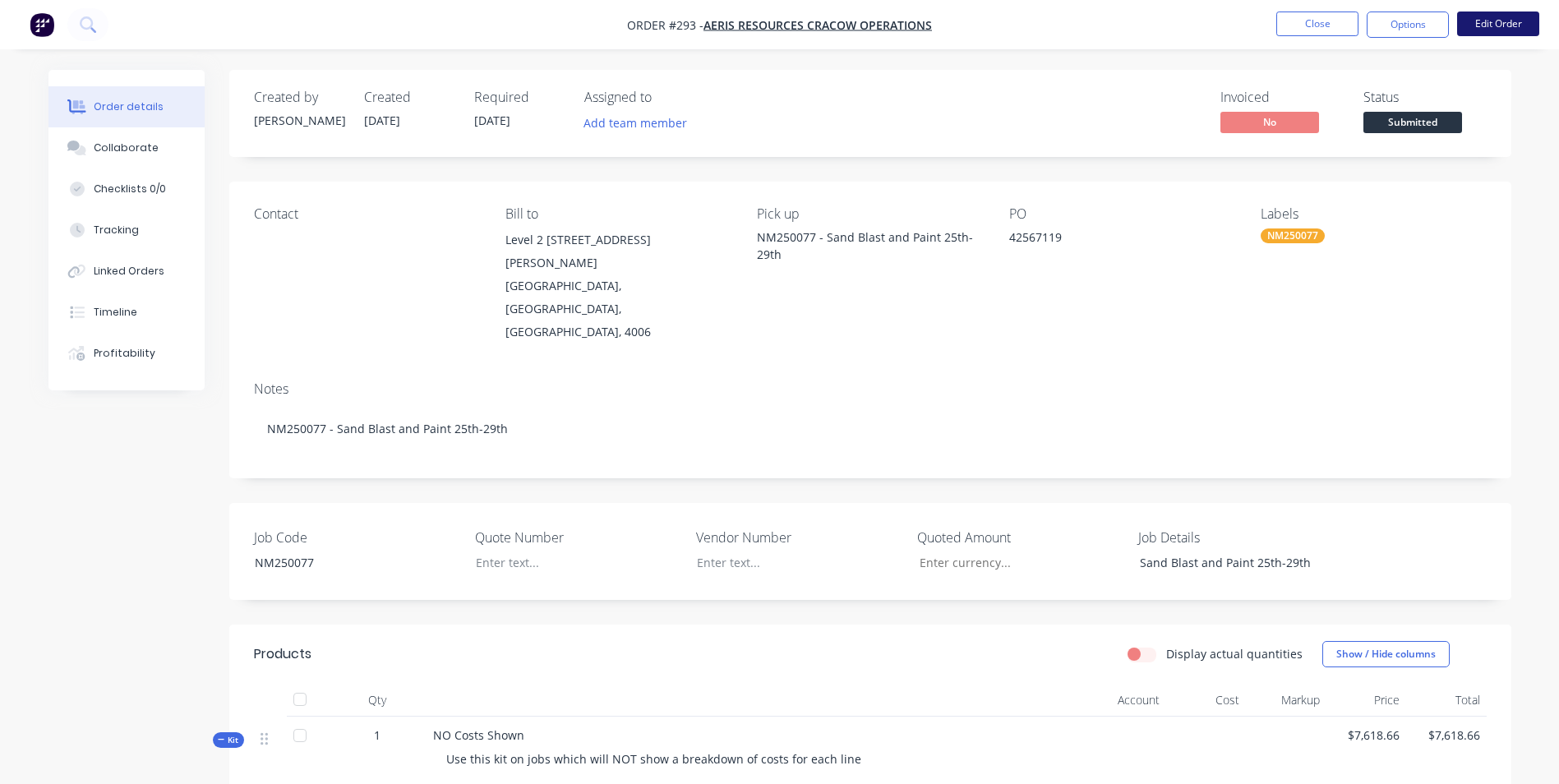
click at [1504, 34] on button "Edit Order" at bounding box center [1498, 23] width 82 height 24
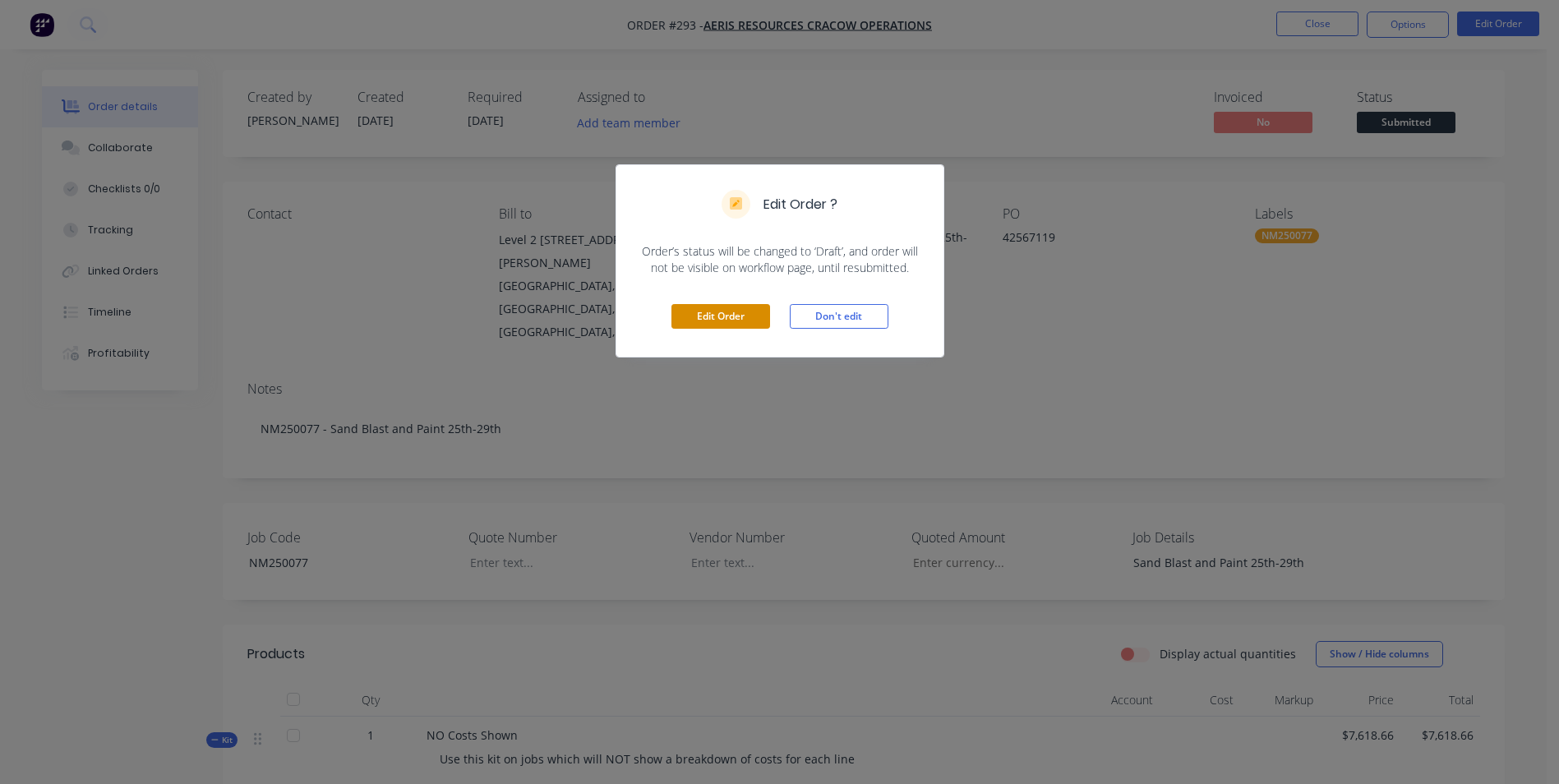
click at [689, 328] on button "Edit Order" at bounding box center [720, 316] width 98 height 24
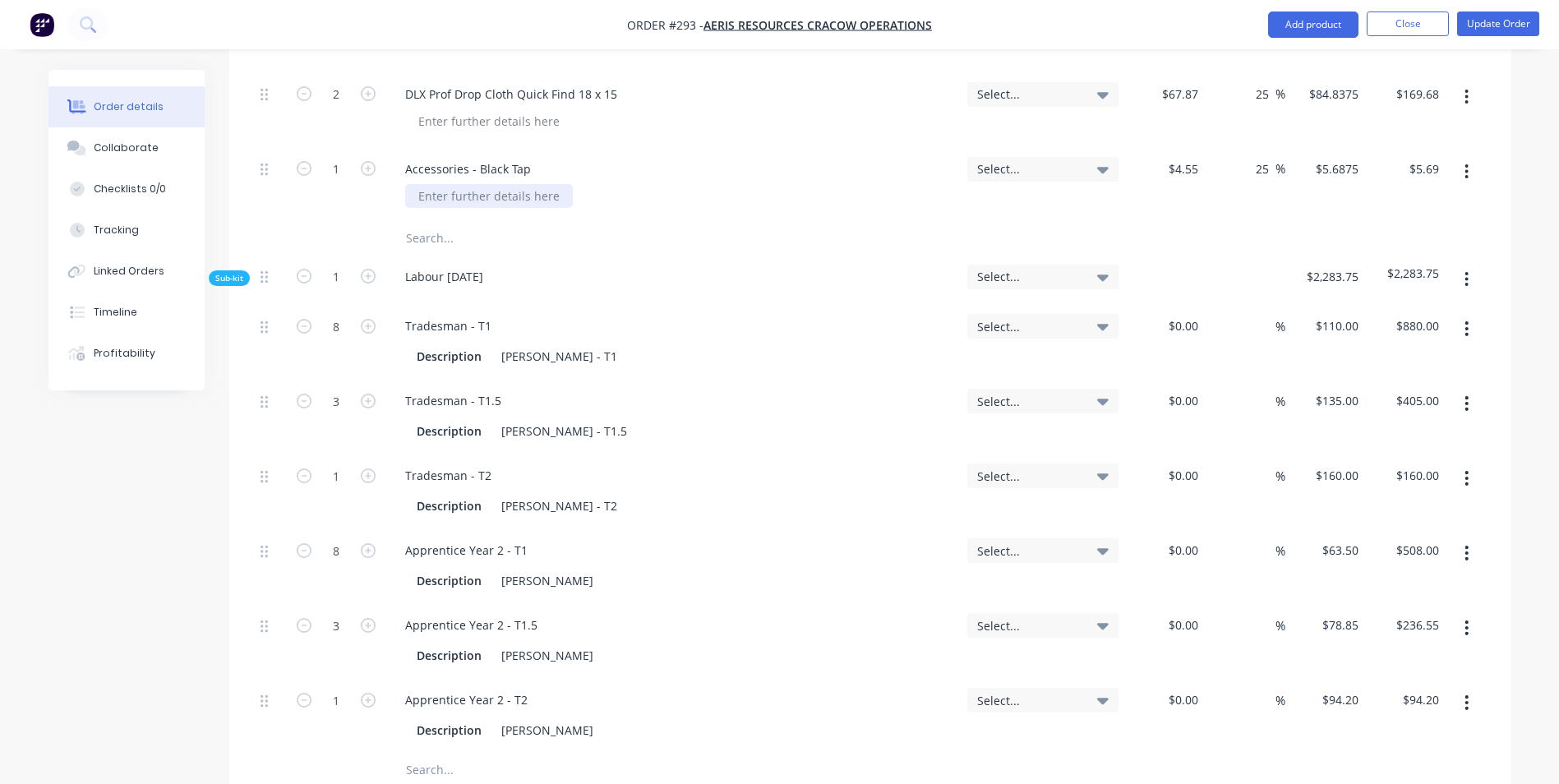
scroll to position [575, 0]
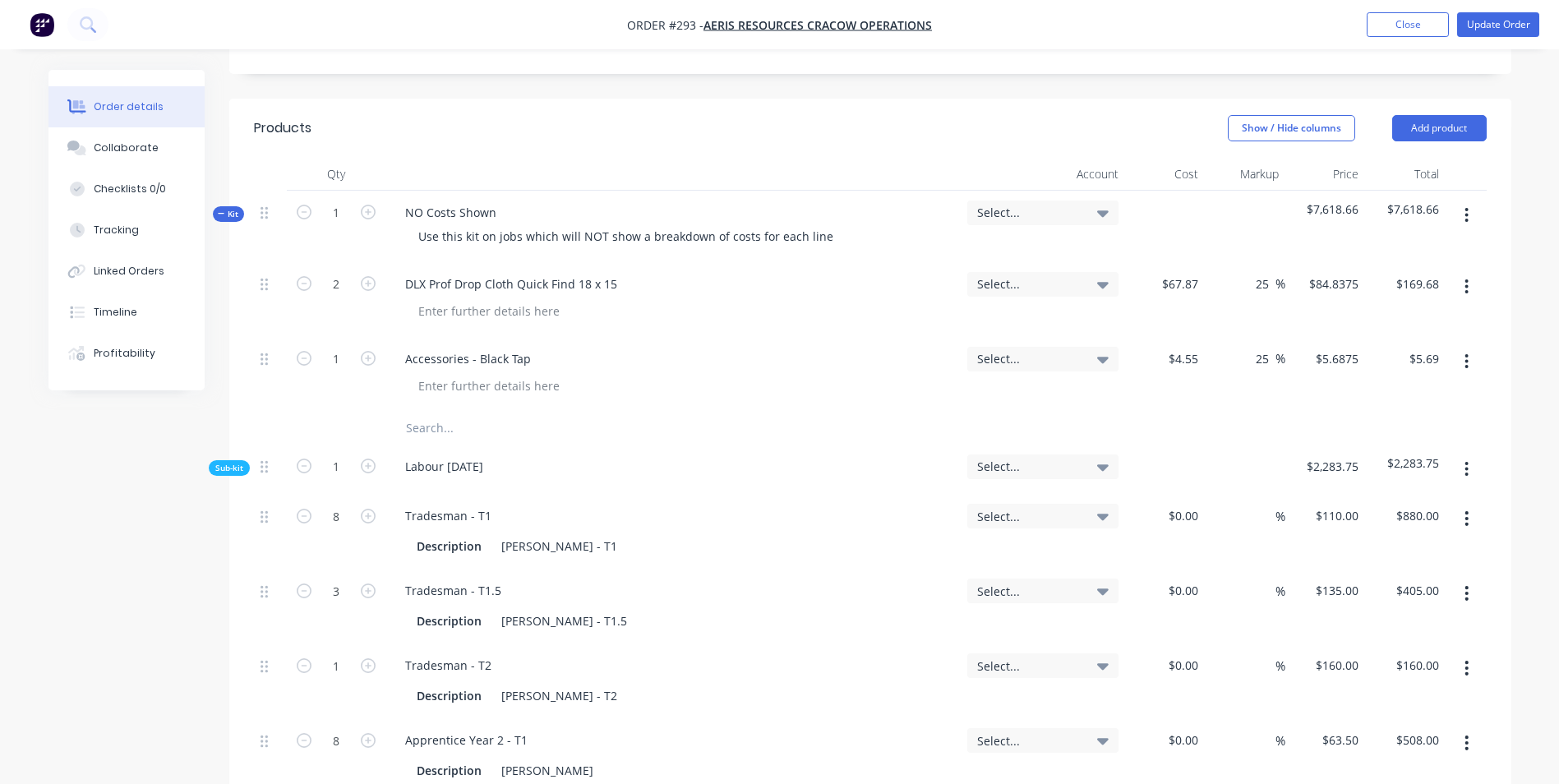
click at [433, 412] on input "text" at bounding box center [570, 428] width 329 height 33
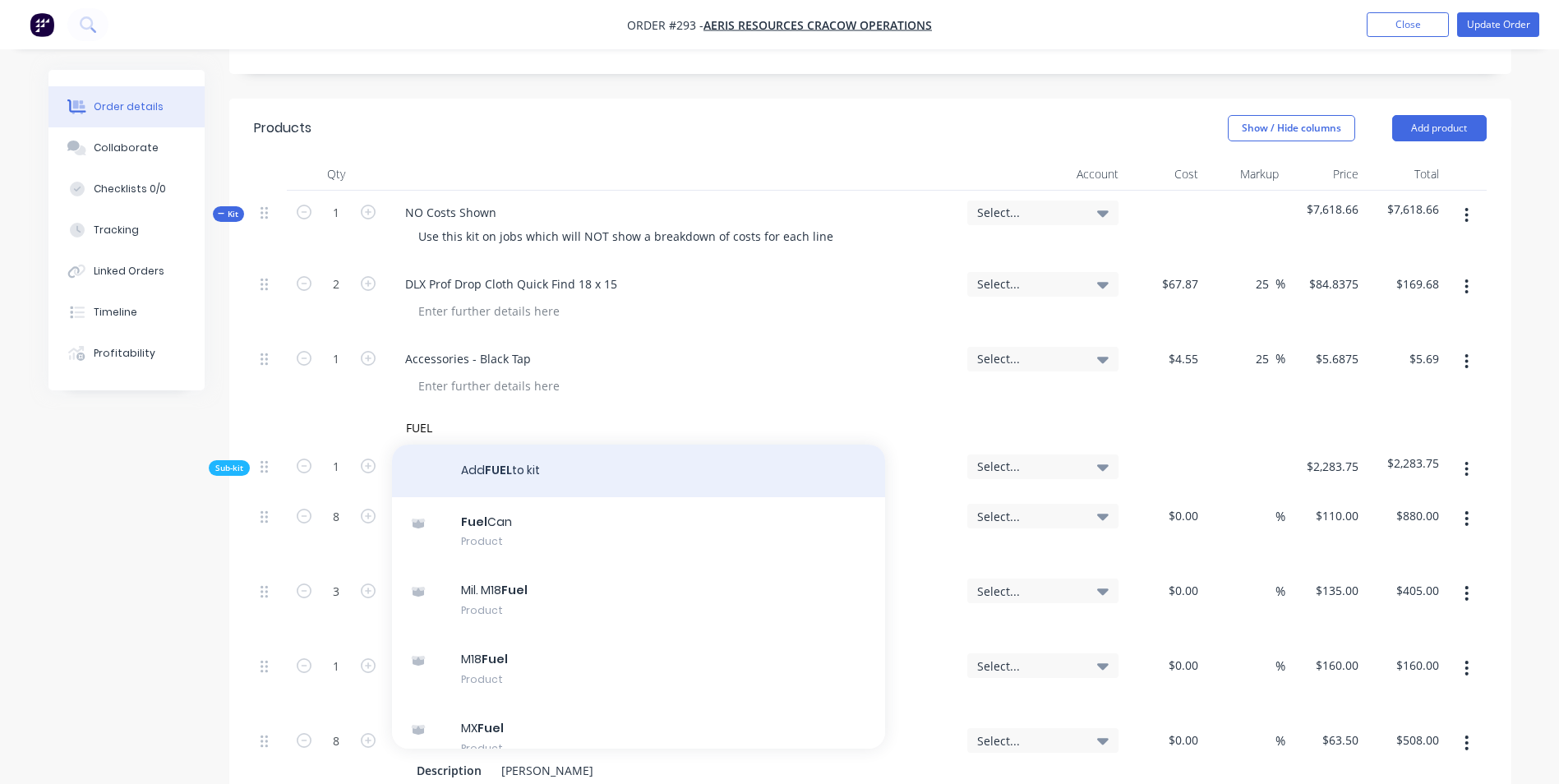
click at [506, 445] on button "Add FUEL to kit" at bounding box center [638, 471] width 494 height 52
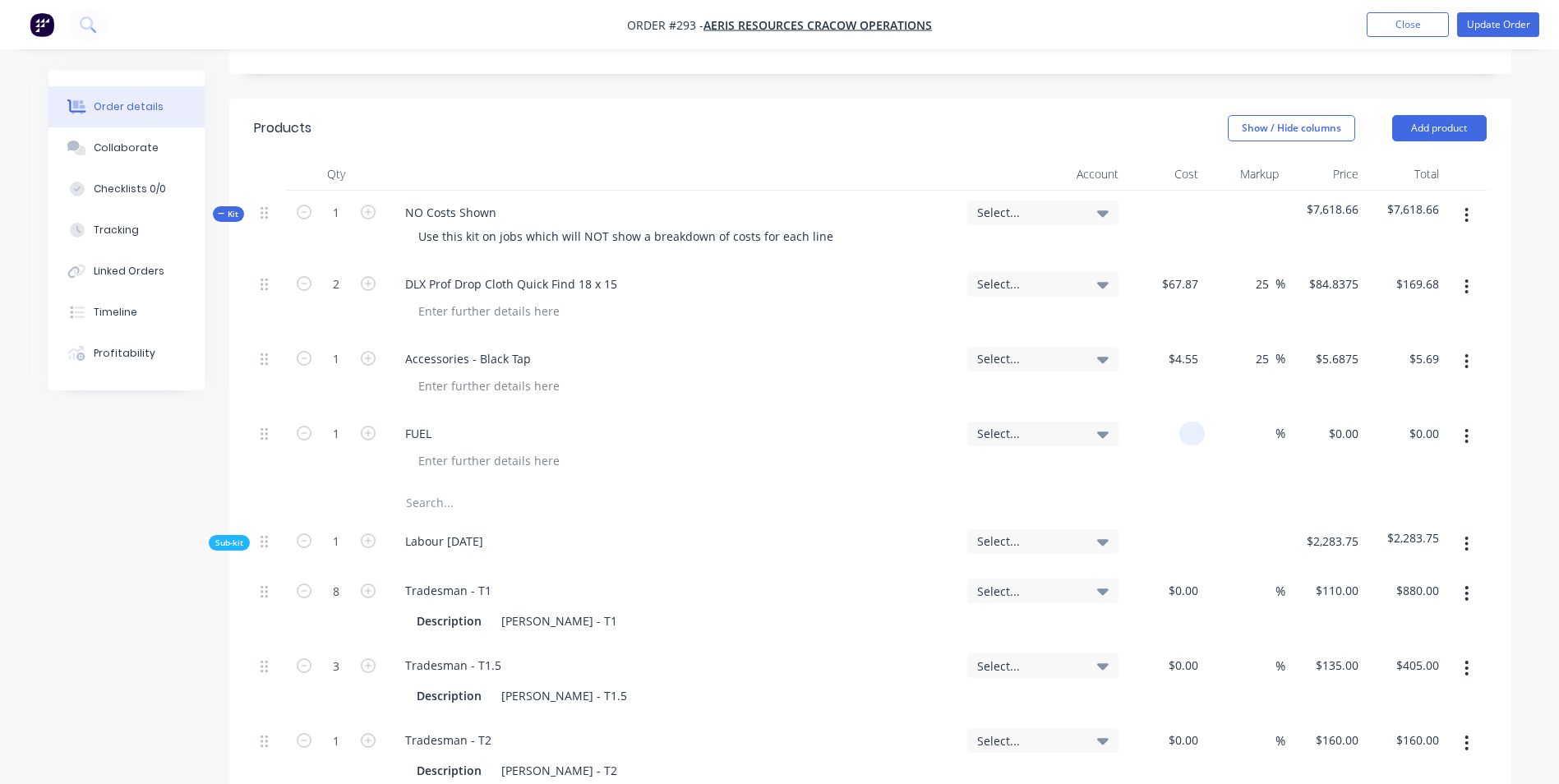
drag, startPoint x: 1166, startPoint y: 384, endPoint x: 1290, endPoint y: 384, distance: 124.0
click at [1201, 421] on div at bounding box center [1192, 432] width 25 height 23
click at [1265, 421] on input at bounding box center [1267, 432] width 19 height 23
click at [1254, 426] on div "25 25 %" at bounding box center [1245, 449] width 81 height 75
click at [1482, 34] on button "Update Order" at bounding box center [1498, 24] width 82 height 24
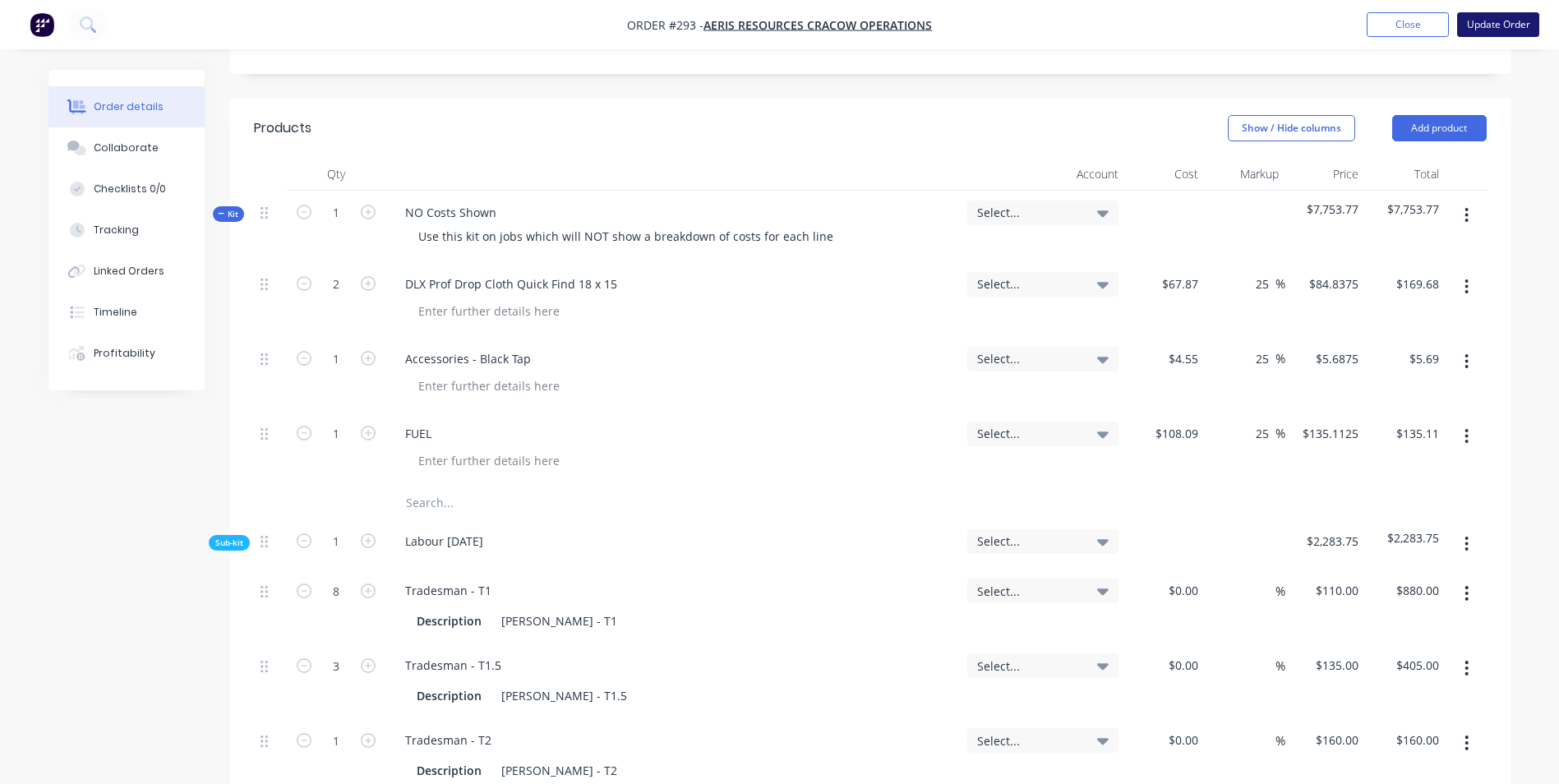
scroll to position [0, 0]
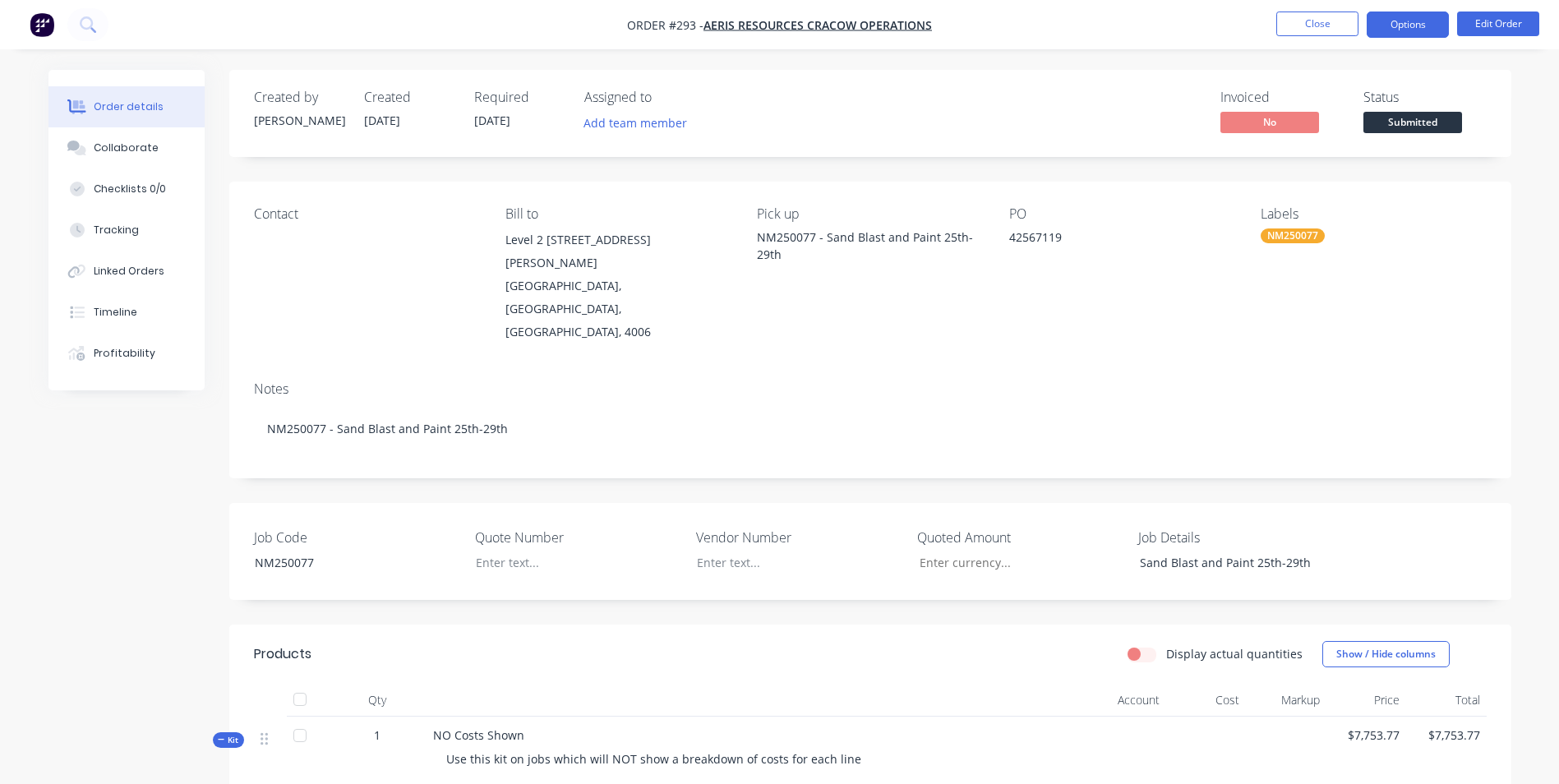
click at [1401, 27] on button "Options" at bounding box center [1408, 24] width 82 height 26
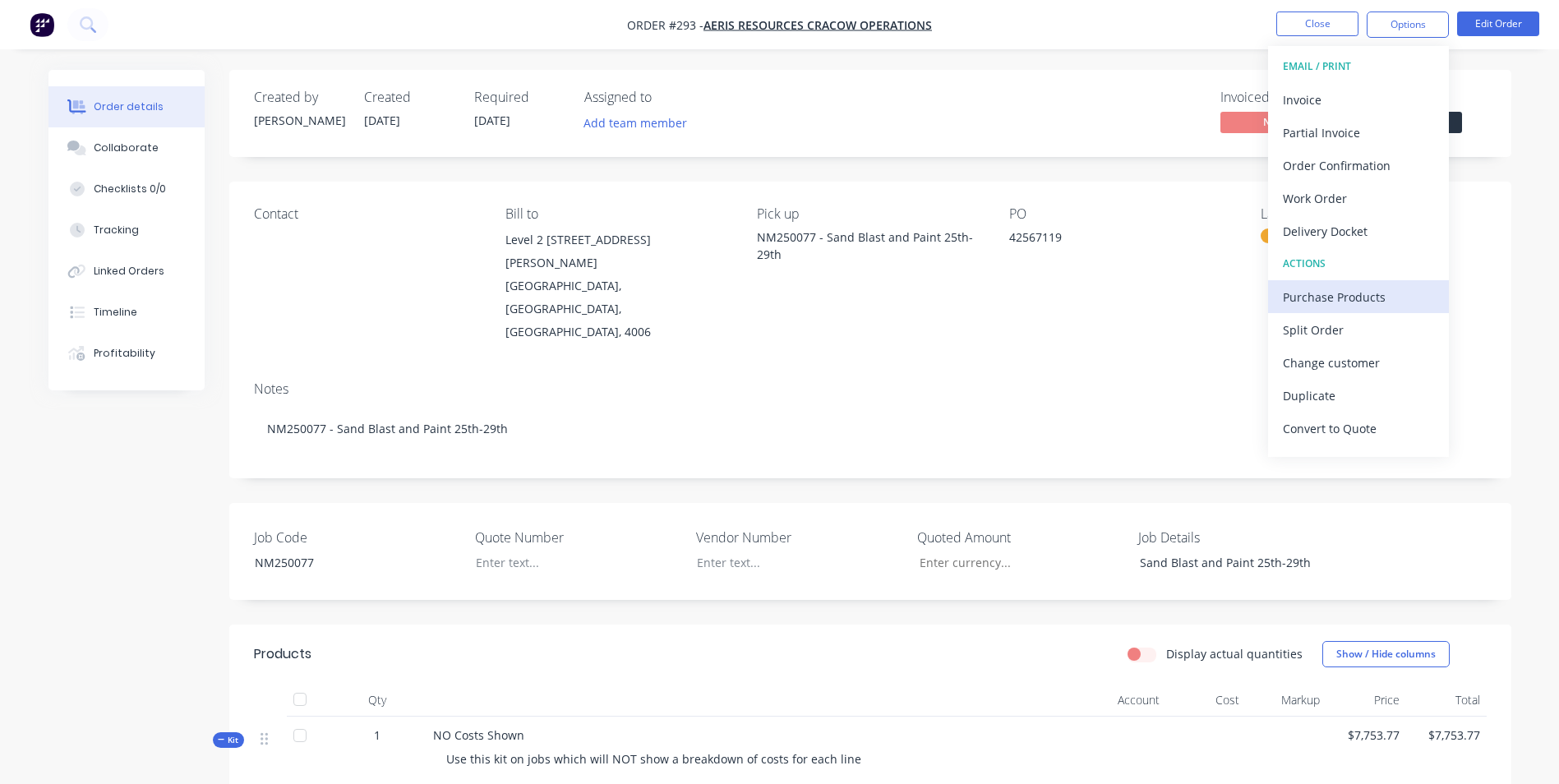
click at [1350, 302] on div "Purchase Products" at bounding box center [1359, 297] width 151 height 23
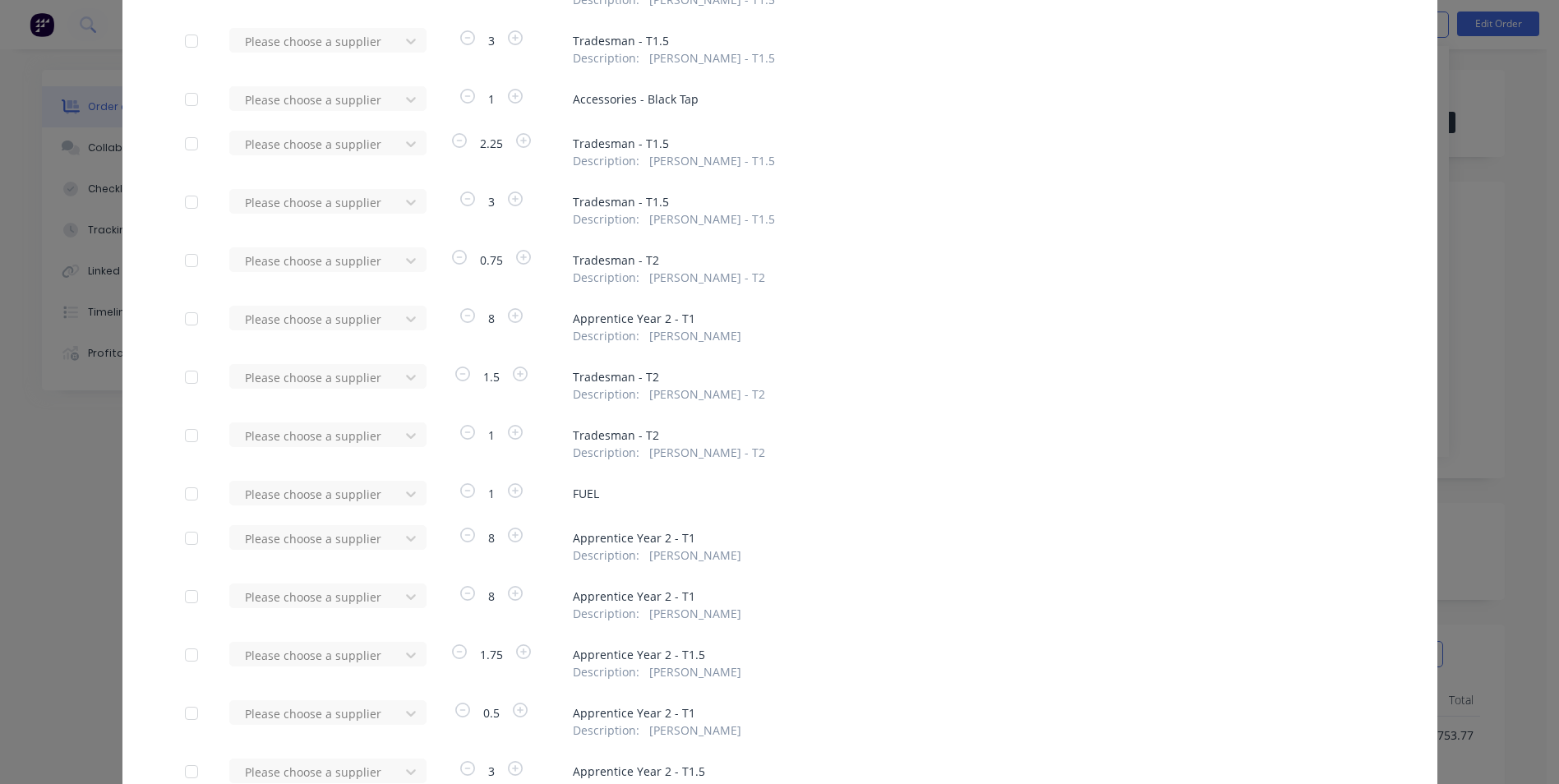
scroll to position [493, 0]
click at [184, 480] on div at bounding box center [192, 489] width 33 height 33
click at [316, 487] on div at bounding box center [317, 489] width 148 height 21
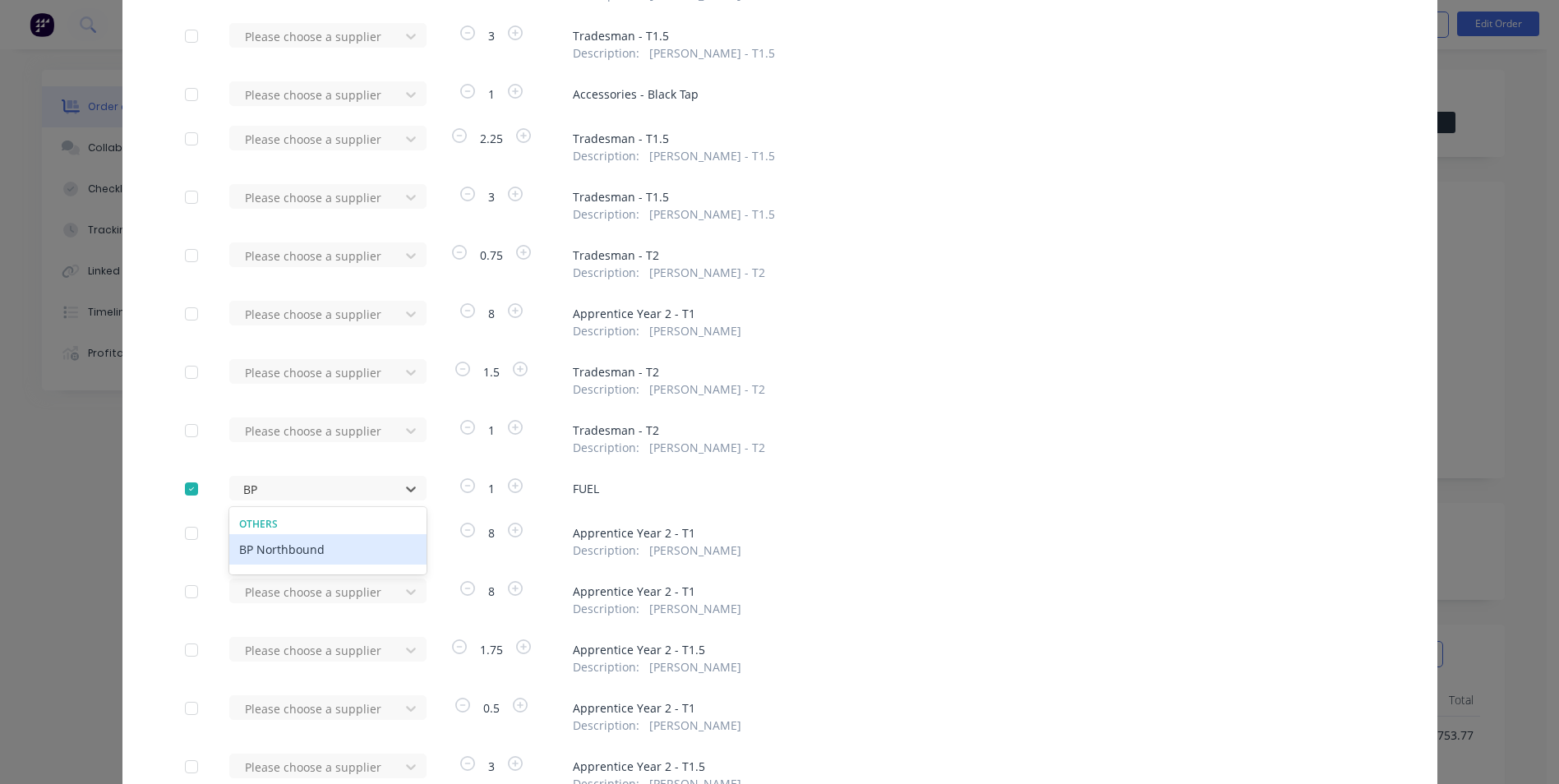
click at [334, 552] on div "BP Northbound" at bounding box center [327, 549] width 198 height 30
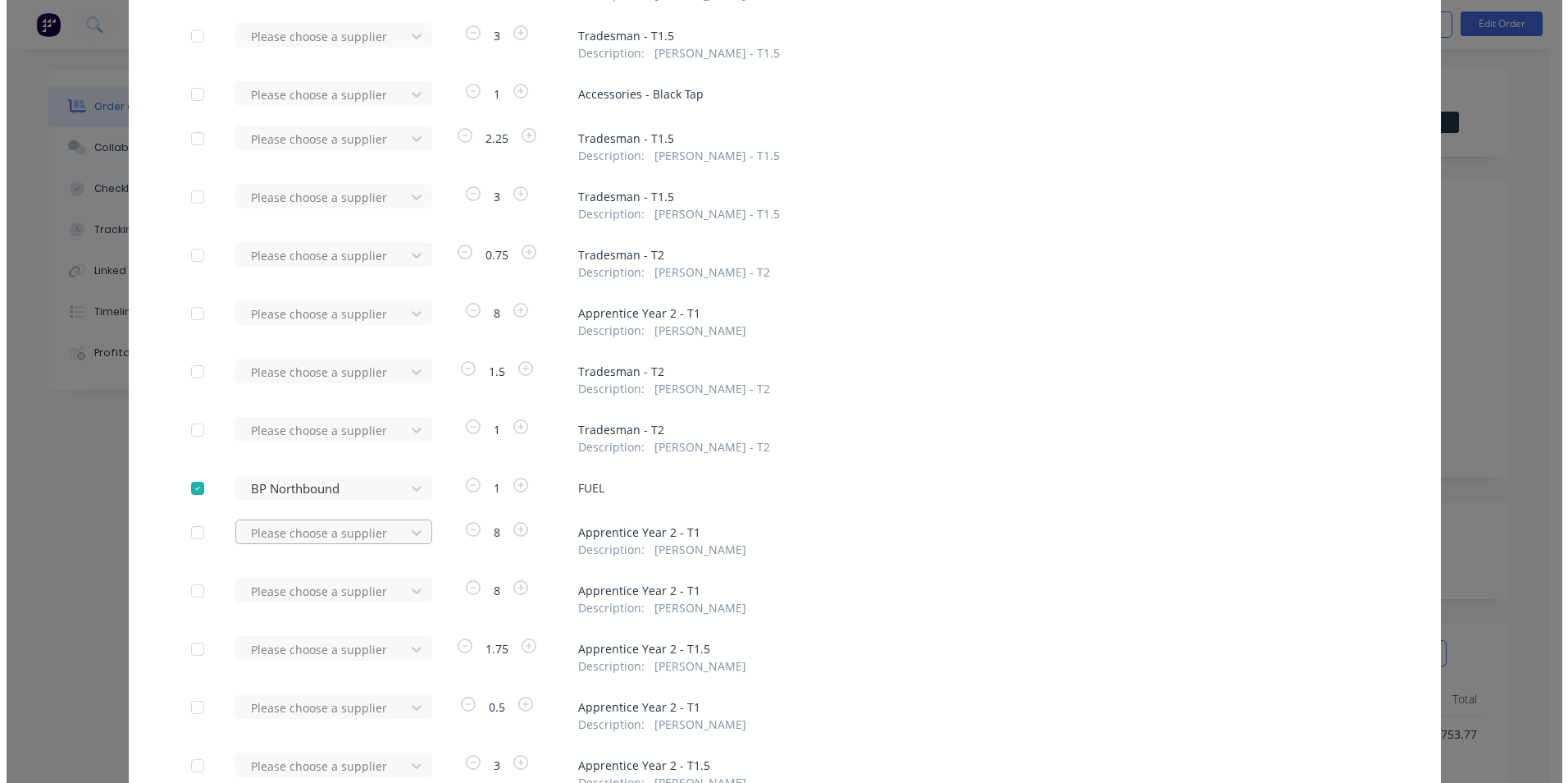
scroll to position [966, 0]
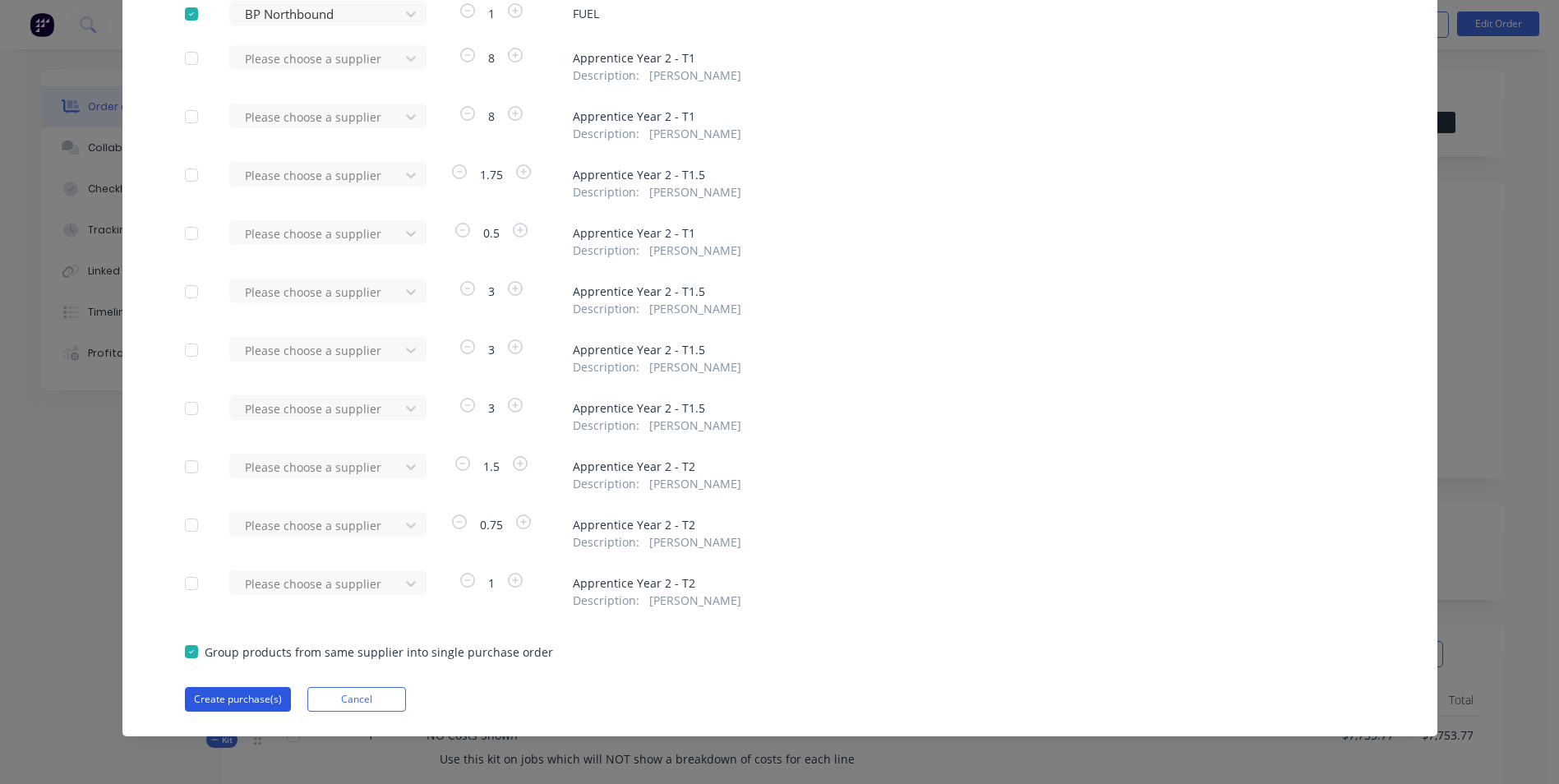
click at [252, 700] on button "Create purchase(s)" at bounding box center [238, 699] width 106 height 24
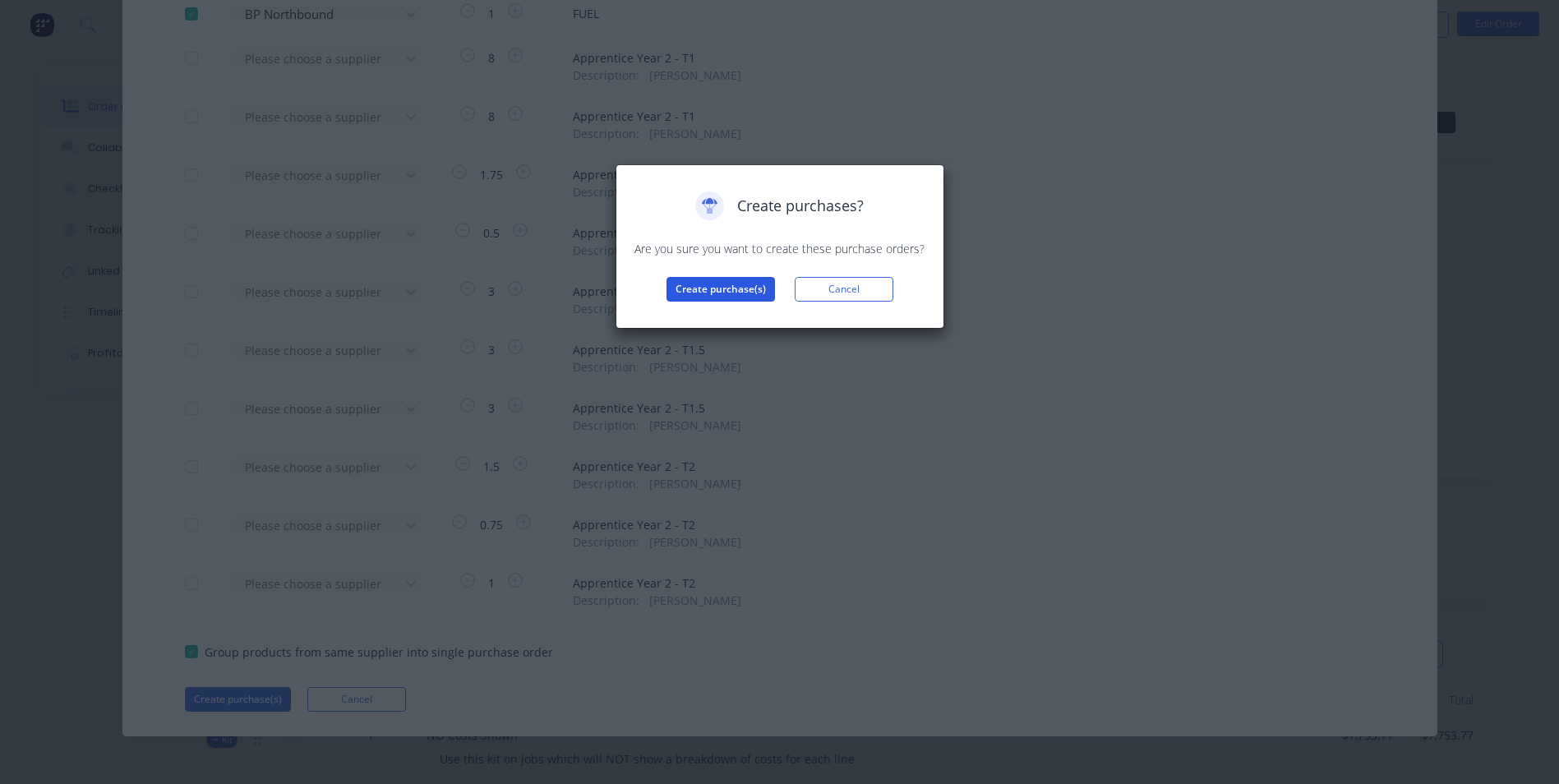
click at [756, 296] on button "Create purchase(s)" at bounding box center [721, 289] width 109 height 24
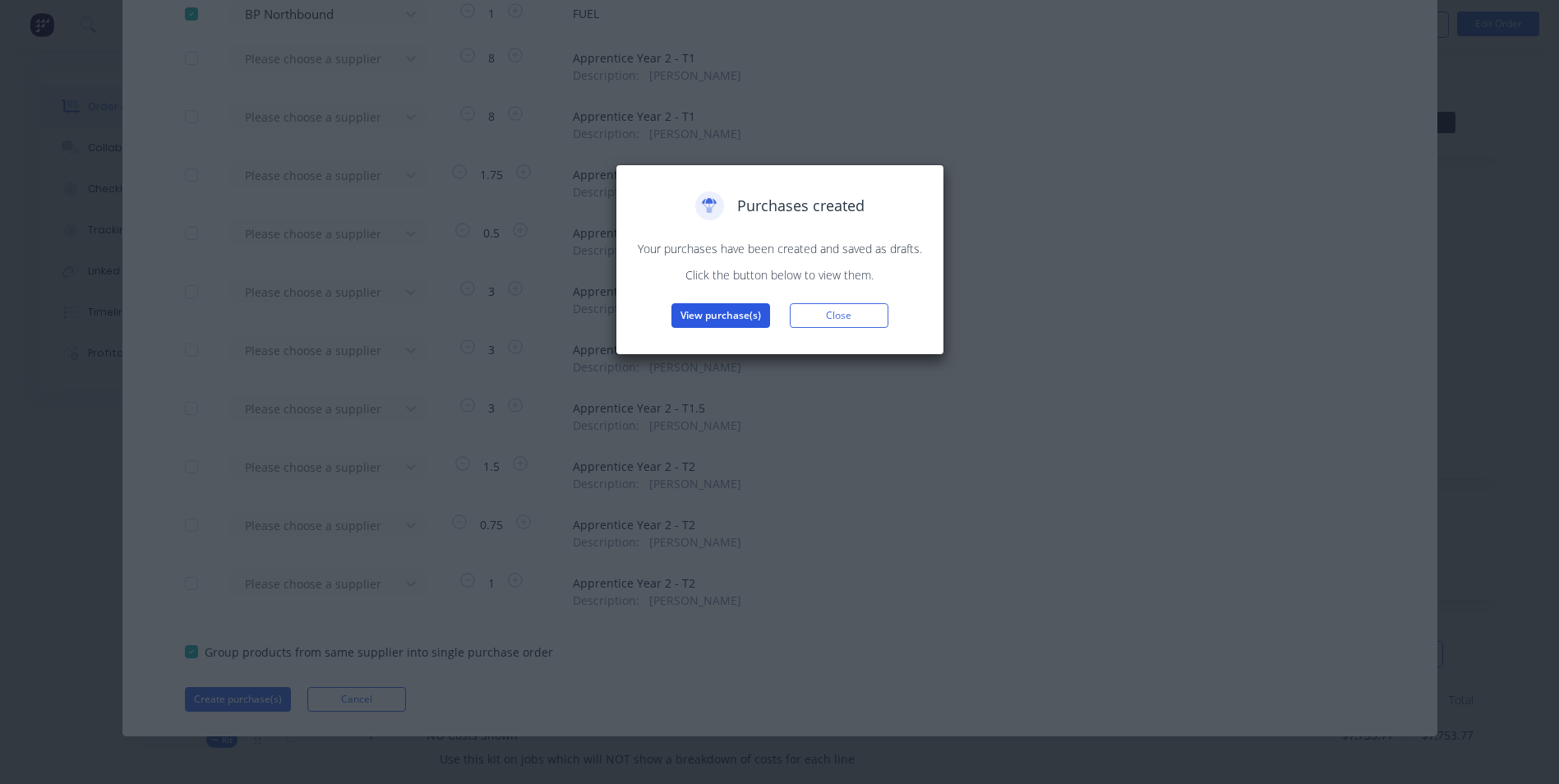
click at [749, 318] on button "View purchase(s)" at bounding box center [720, 315] width 98 height 24
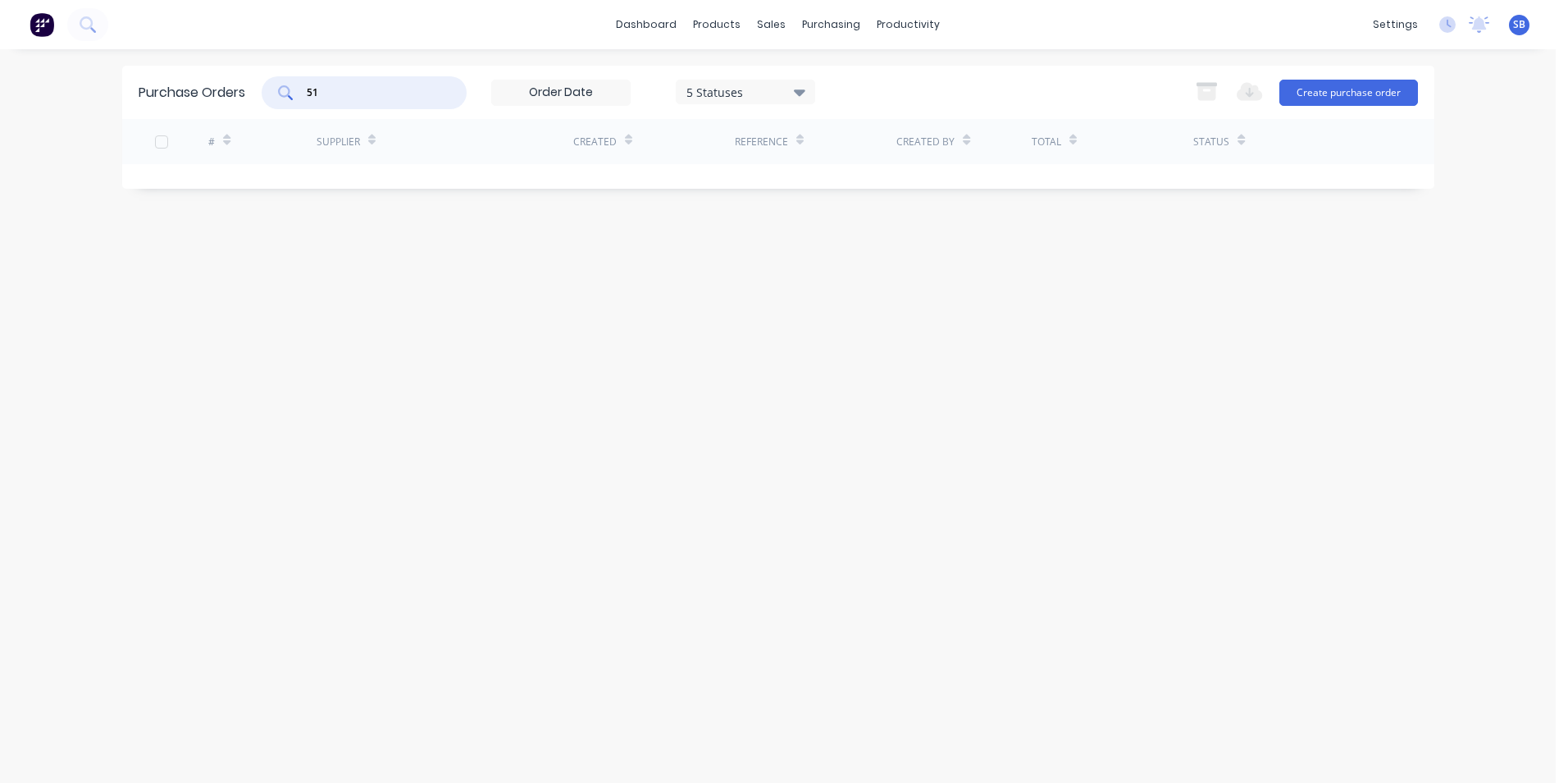
drag, startPoint x: 331, startPoint y: 88, endPoint x: 288, endPoint y: 85, distance: 43.1
click at [288, 85] on div "51" at bounding box center [364, 93] width 205 height 33
click at [834, 186] on div at bounding box center [816, 184] width 162 height 41
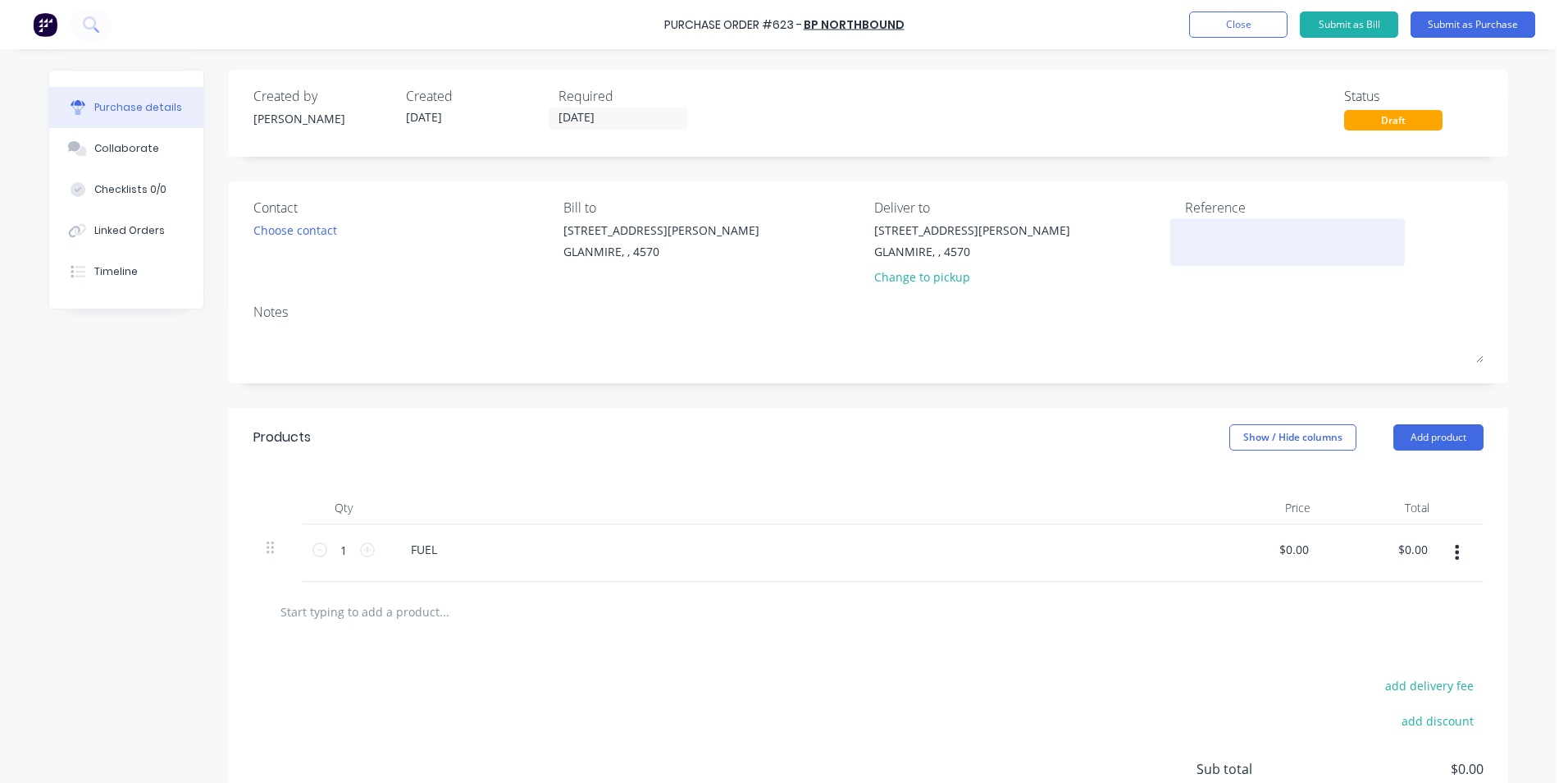
click at [1232, 231] on textarea at bounding box center [1287, 240] width 205 height 36
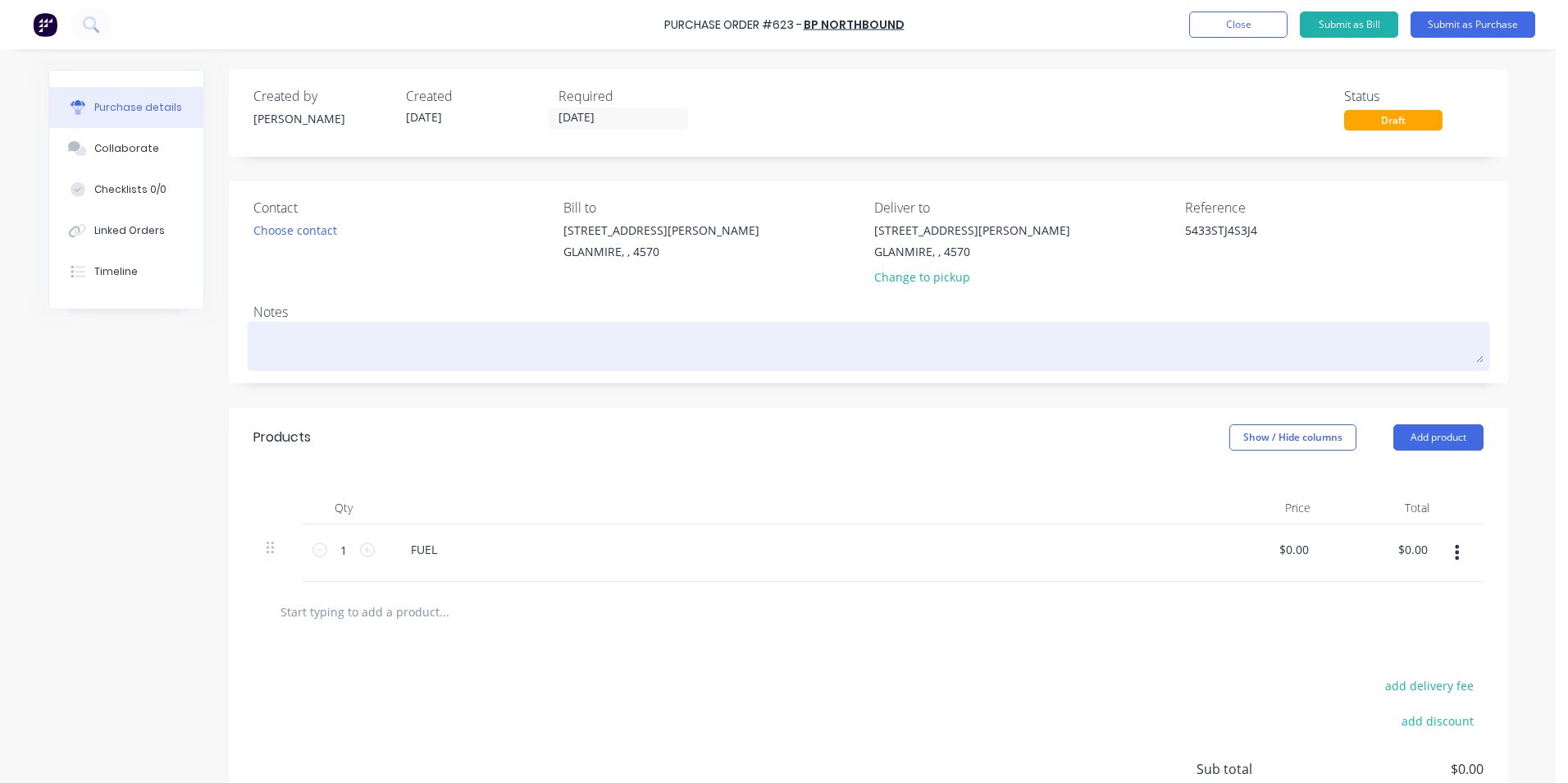
click at [331, 345] on textarea at bounding box center [869, 344] width 1230 height 36
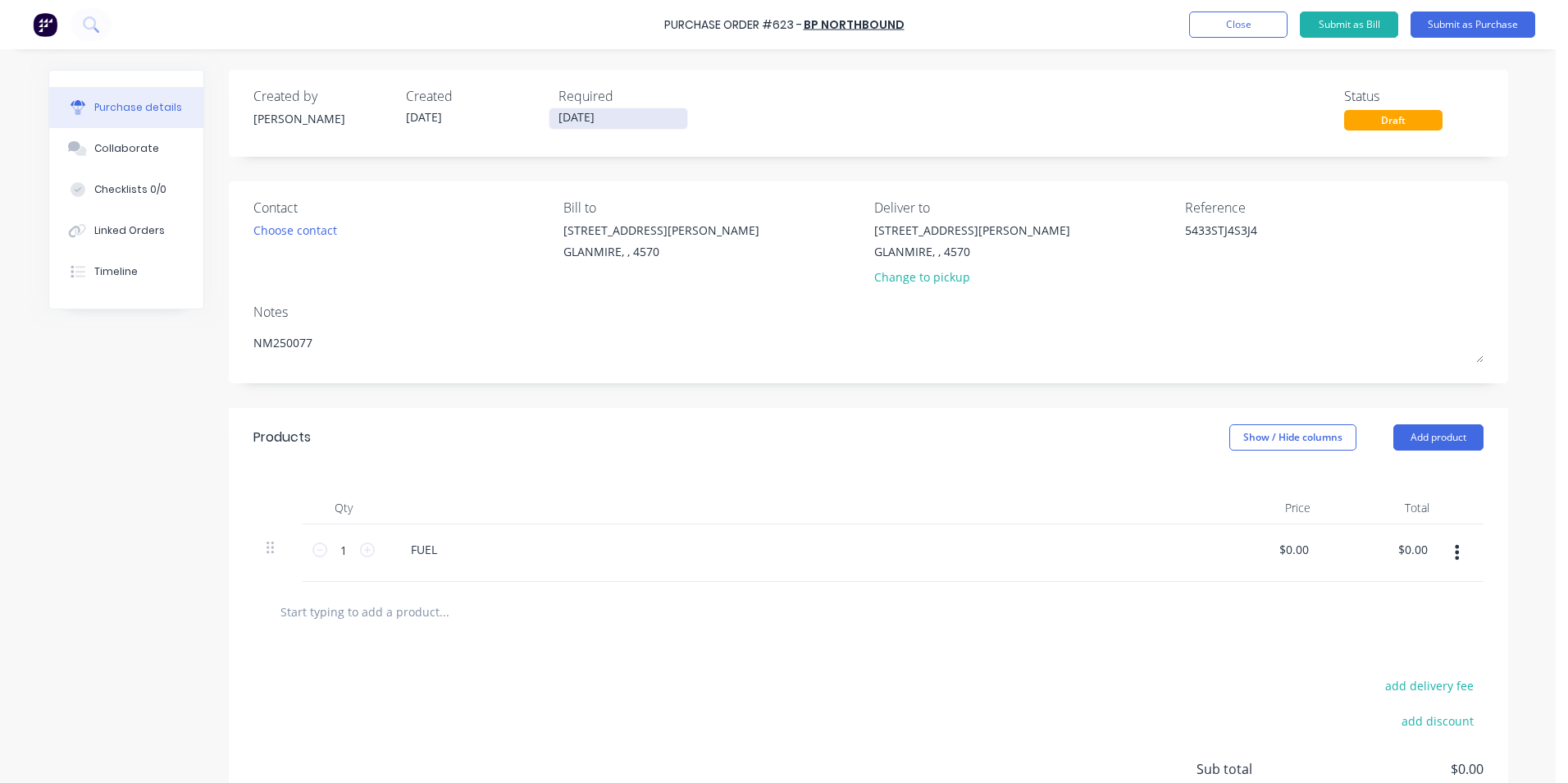
click at [585, 118] on input "[DATE]" at bounding box center [619, 119] width 138 height 21
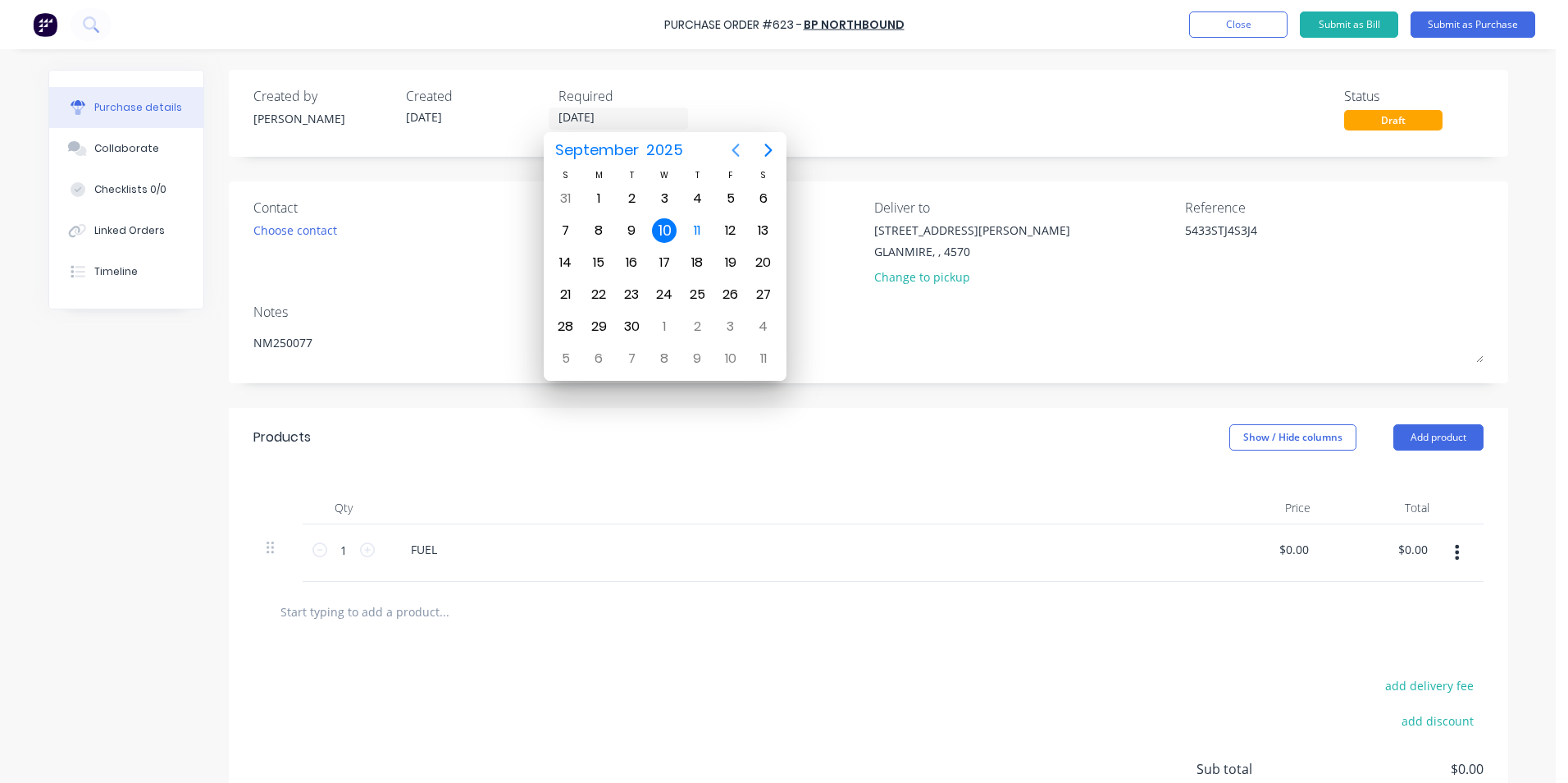
click at [733, 148] on icon "Previous page" at bounding box center [736, 149] width 20 height 20
click at [737, 331] on div "29" at bounding box center [731, 327] width 24 height 24
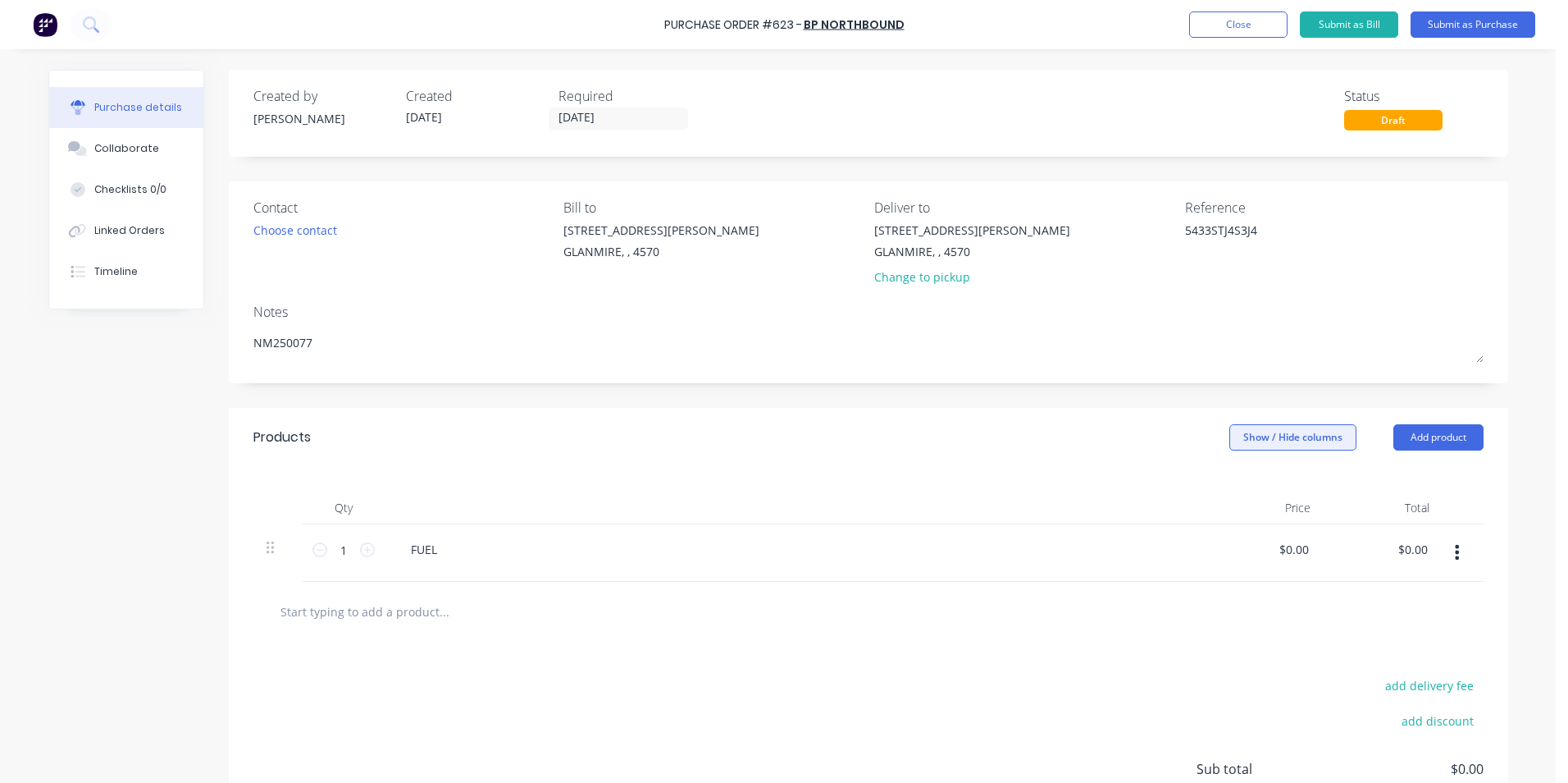
click at [1292, 428] on button "Show / Hide columns" at bounding box center [1293, 437] width 127 height 26
click at [1235, 484] on div "Account Job Discount" at bounding box center [1277, 518] width 123 height 95
click at [1241, 488] on span at bounding box center [1235, 491] width 14 height 14
click at [1228, 484] on input "Account" at bounding box center [1228, 484] width 0 height 0
click at [1154, 543] on span "Select..." at bounding box center [1170, 550] width 50 height 17
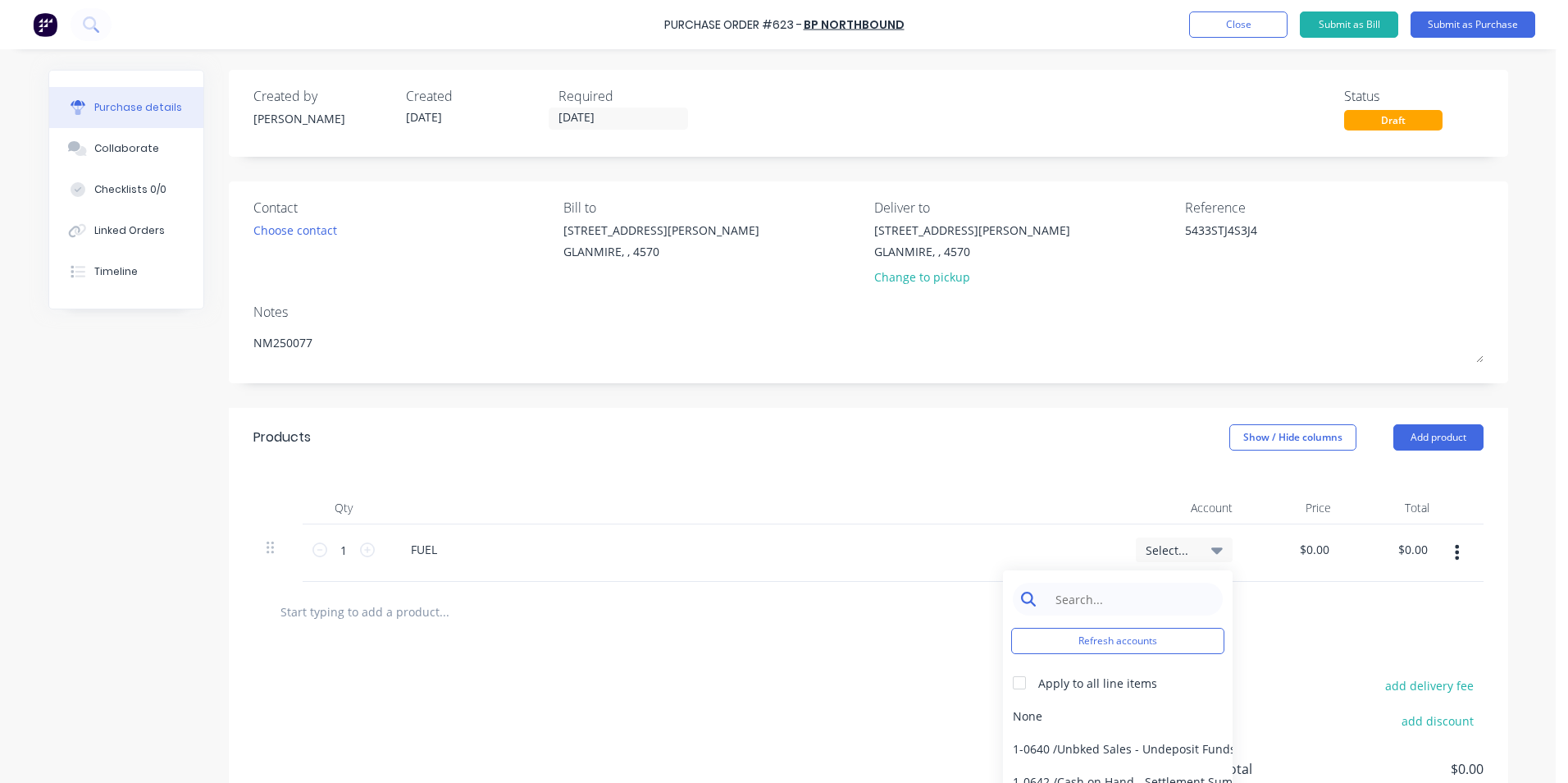
click at [1132, 598] on input at bounding box center [1131, 599] width 169 height 33
click at [1121, 707] on div "5-0264 / Travel" at bounding box center [1118, 716] width 229 height 33
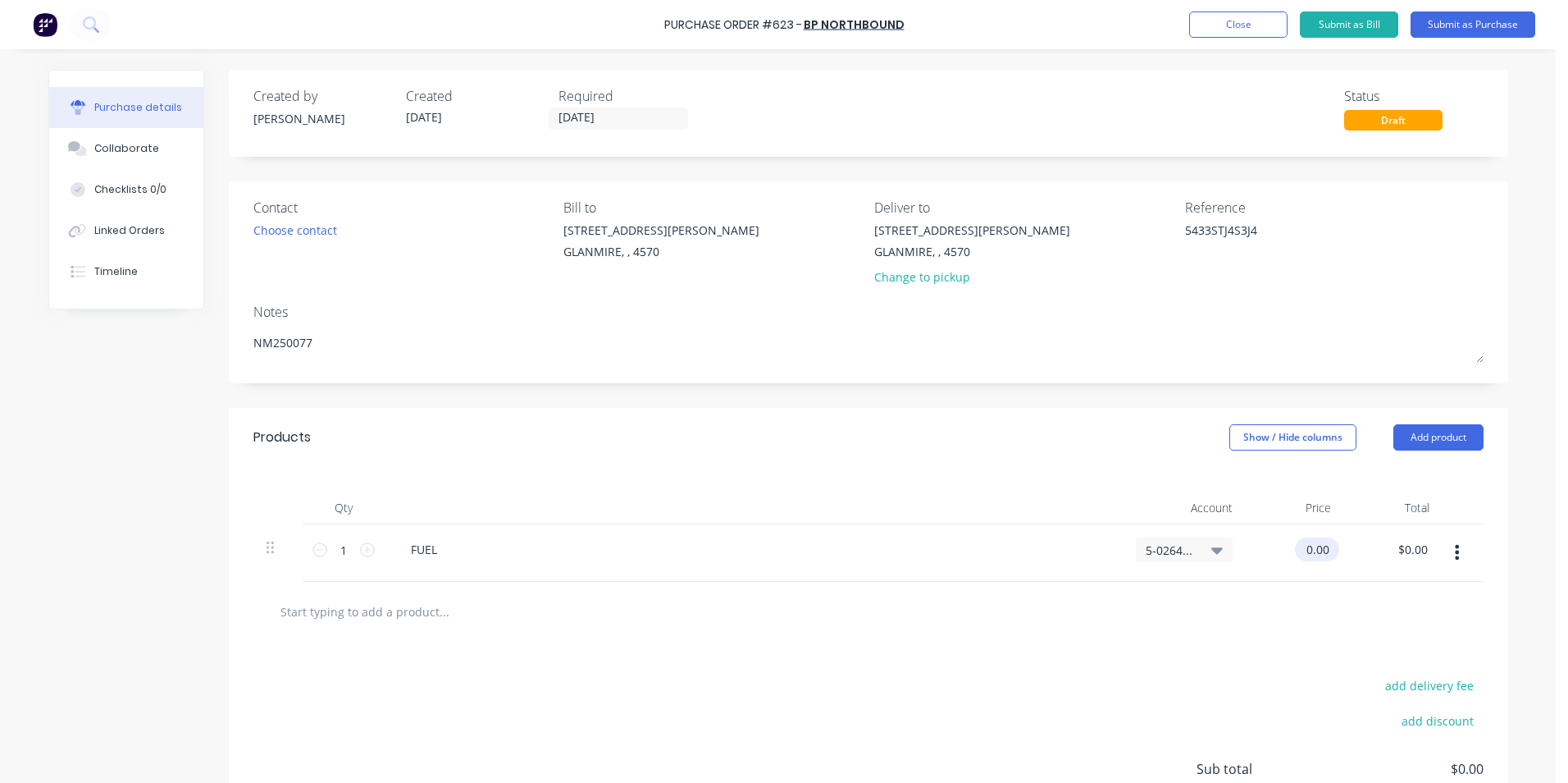
click at [1313, 552] on input "0.00" at bounding box center [1313, 548] width 37 height 23
click at [1306, 636] on div at bounding box center [869, 611] width 1230 height 60
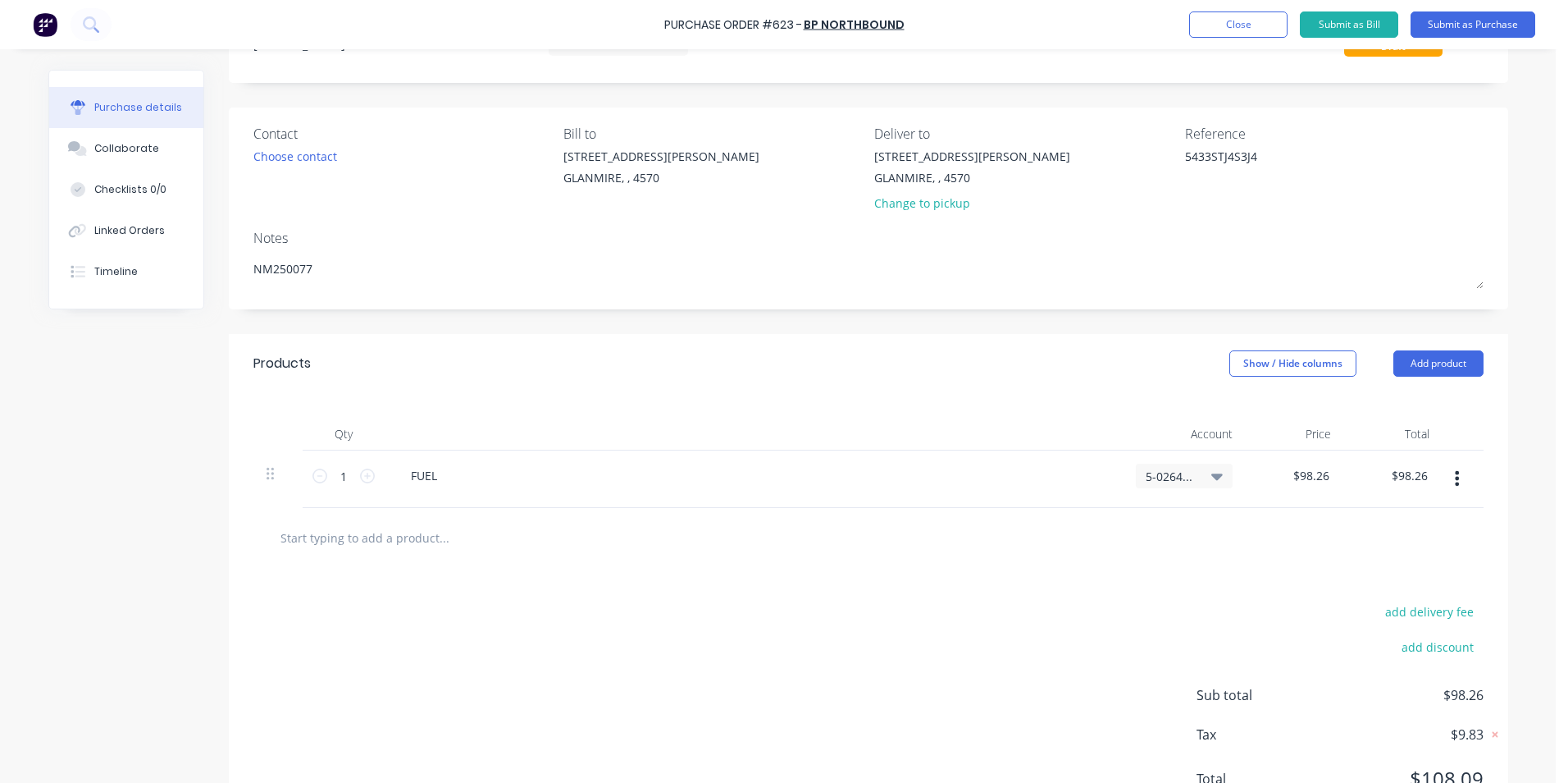
scroll to position [145, 0]
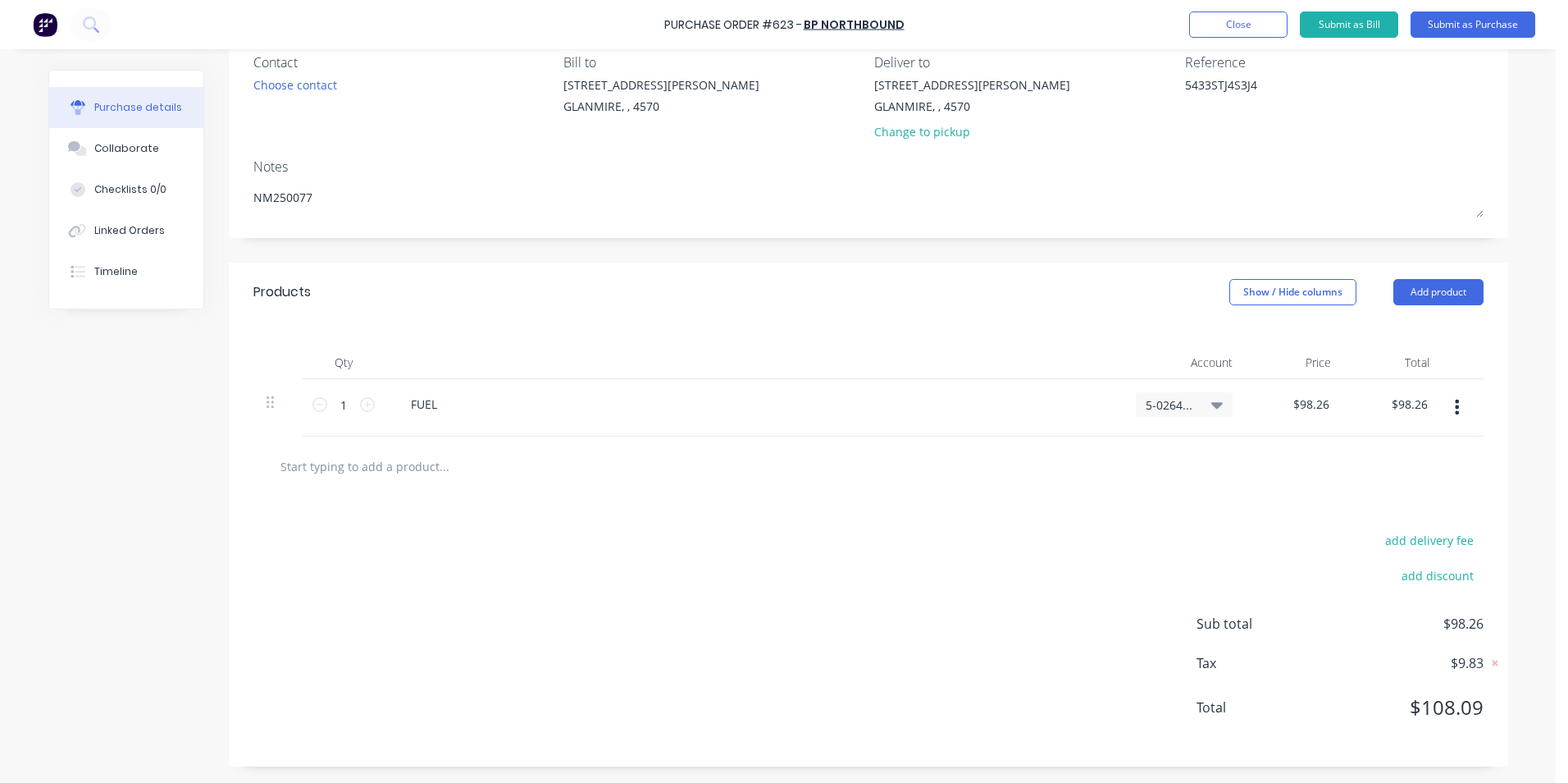
click at [1452, 50] on div "Contact Choose contact [PERSON_NAME] to [STREET_ADDRESS][PERSON_NAME] Deliver t…" at bounding box center [868, 137] width 1280 height 202
click at [1452, 26] on button "Submit as Purchase" at bounding box center [1473, 24] width 125 height 26
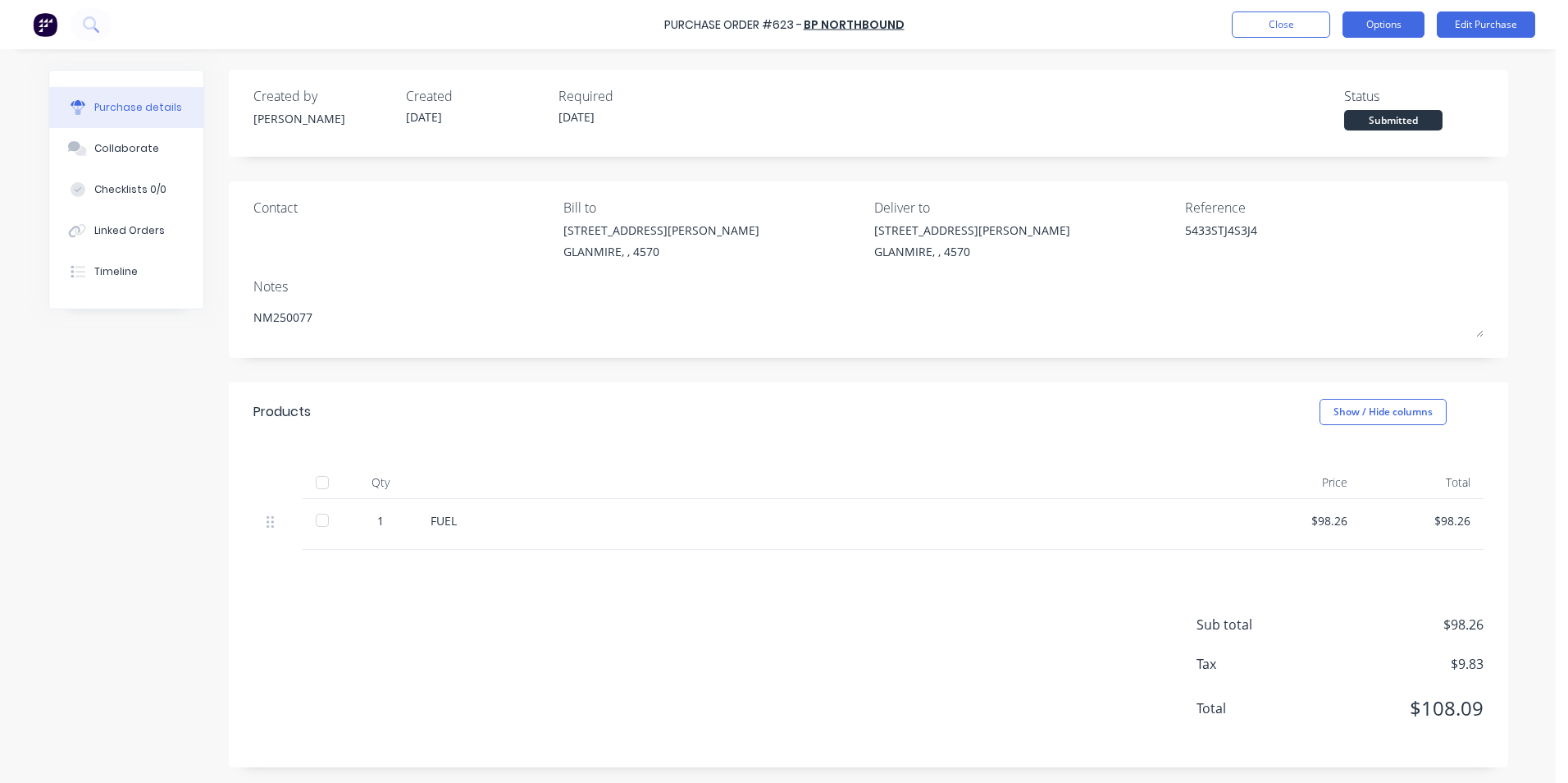
click at [1383, 27] on button "Options" at bounding box center [1384, 24] width 82 height 26
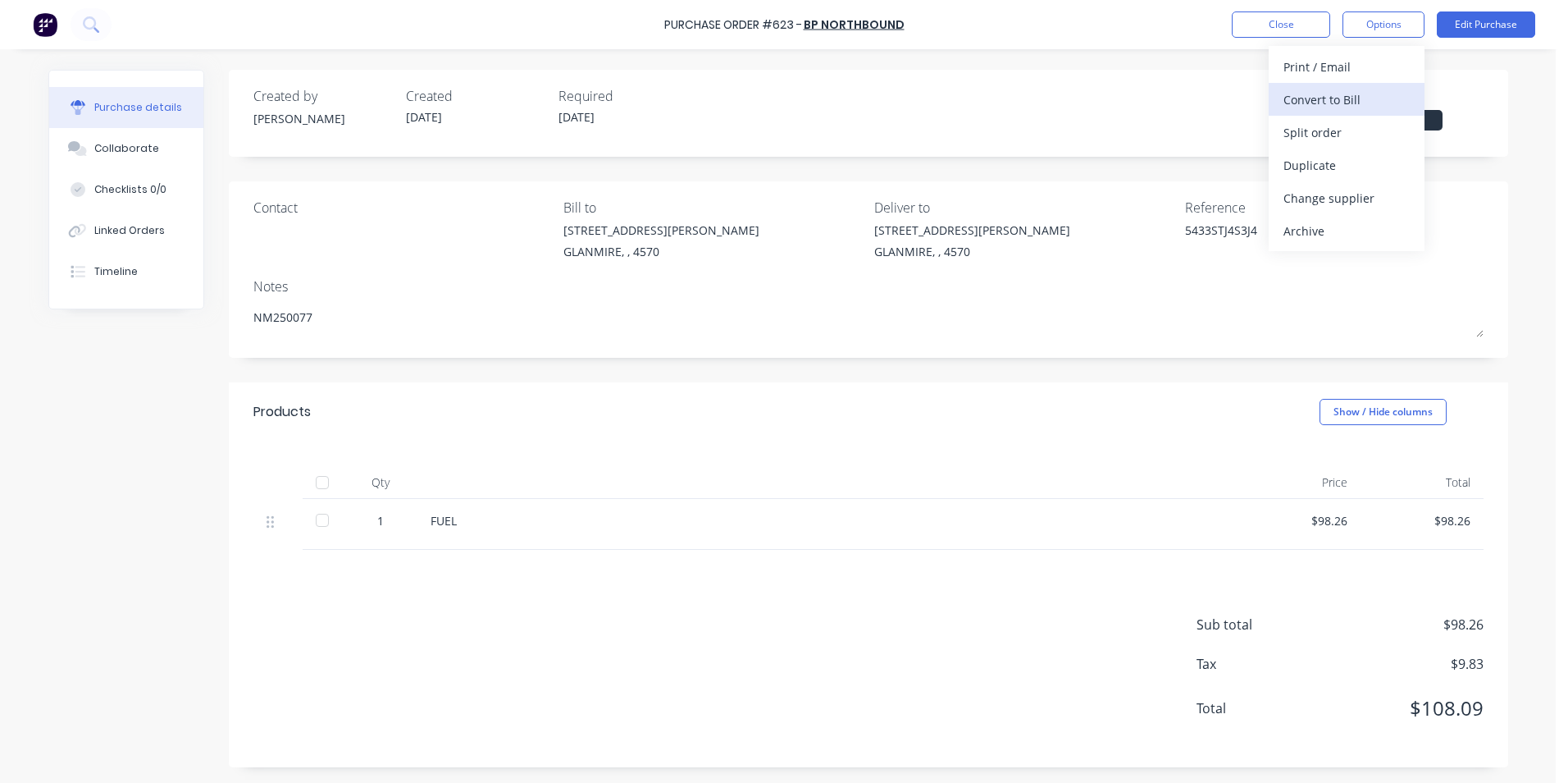
click at [1332, 97] on div "Convert to Bill" at bounding box center [1346, 99] width 126 height 23
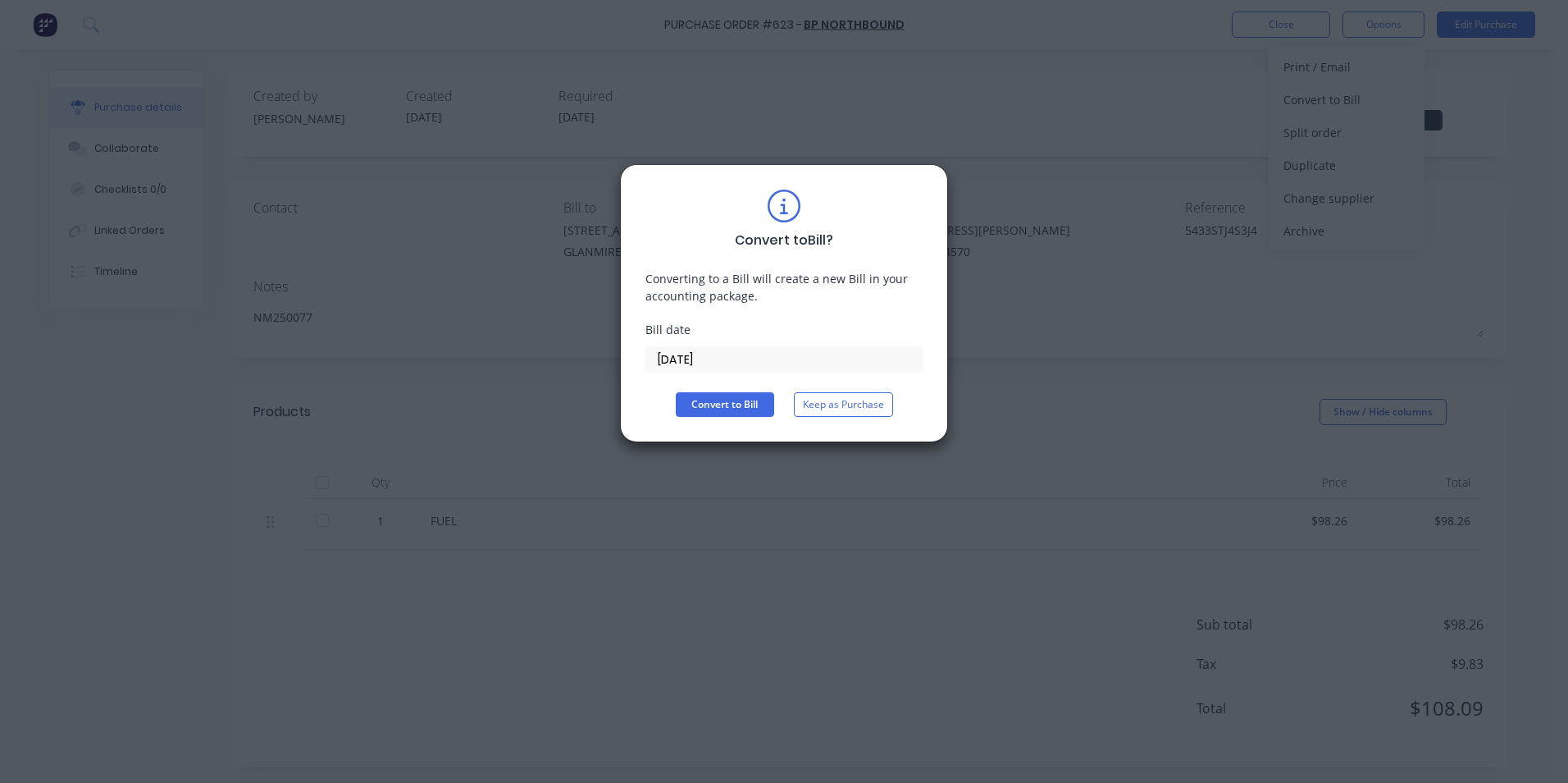
click at [829, 357] on input "[DATE]" at bounding box center [784, 359] width 275 height 24
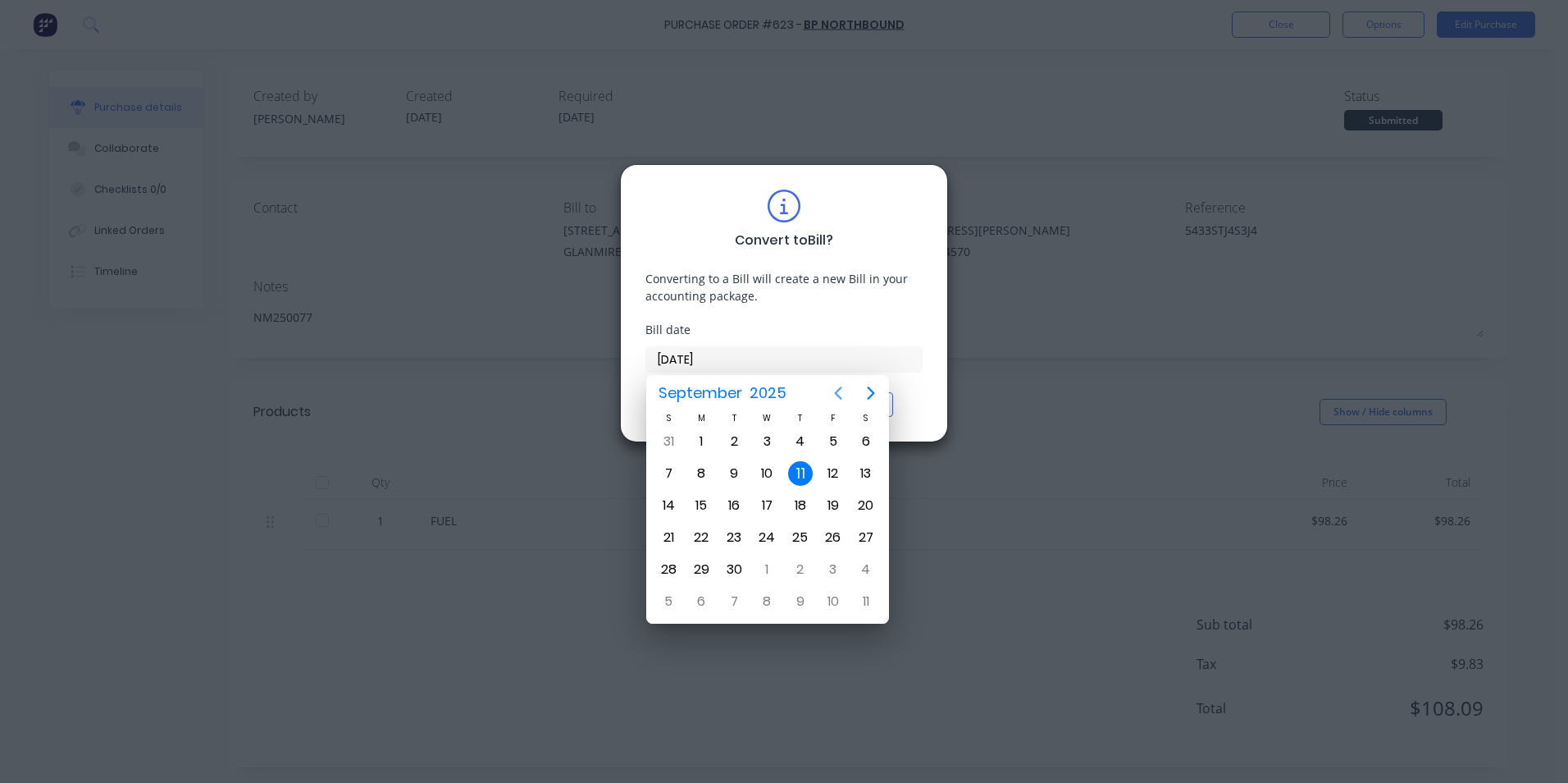
click at [838, 392] on icon "Previous page" at bounding box center [838, 393] width 20 height 20
click at [840, 565] on div "29" at bounding box center [833, 569] width 24 height 24
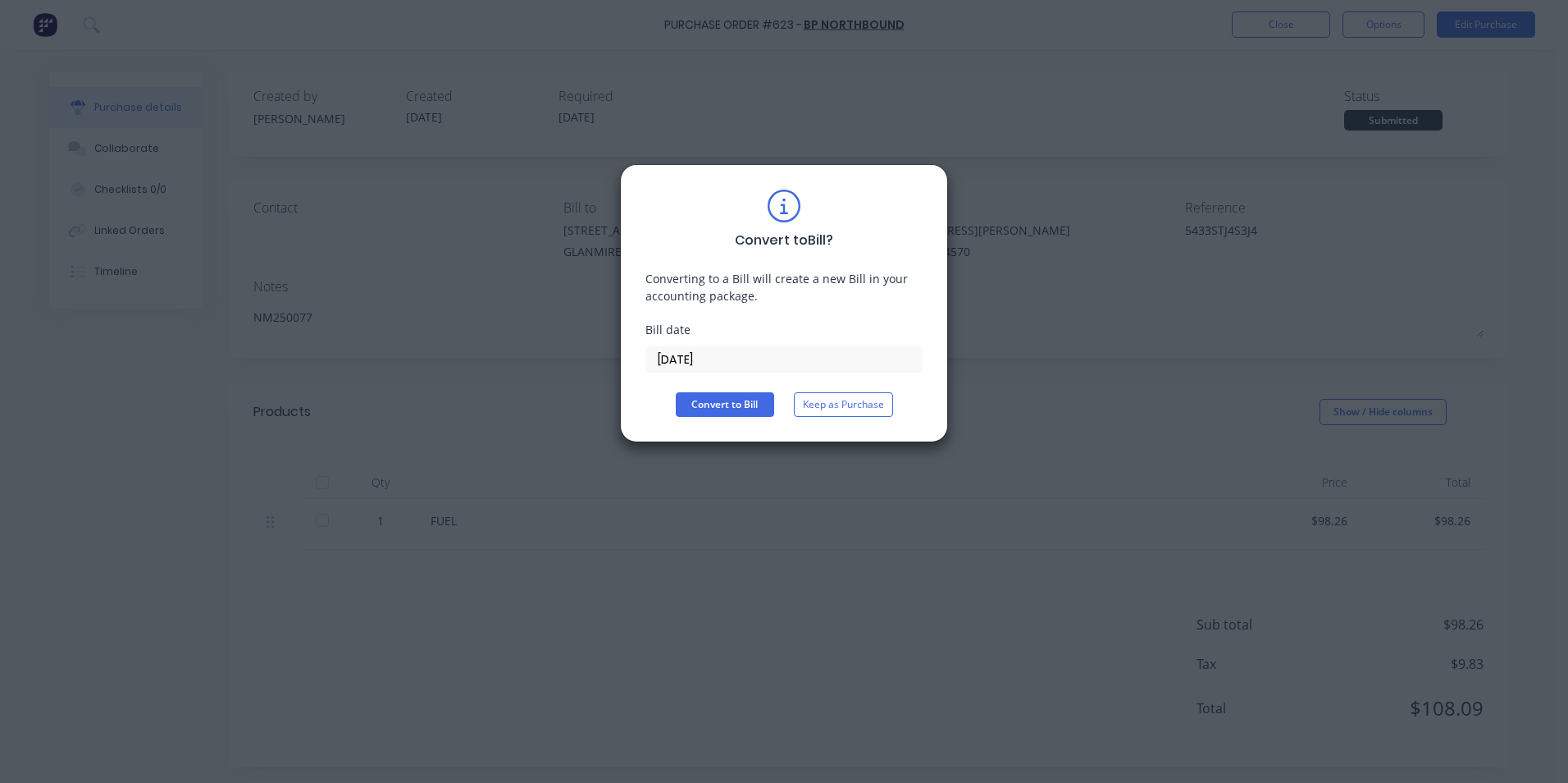
click at [757, 390] on div "Convert to Bill ? Converting to a Bill will create a new Bill in your accountin…" at bounding box center [784, 303] width 277 height 228
click at [756, 407] on button "Convert to Bill" at bounding box center [724, 404] width 98 height 24
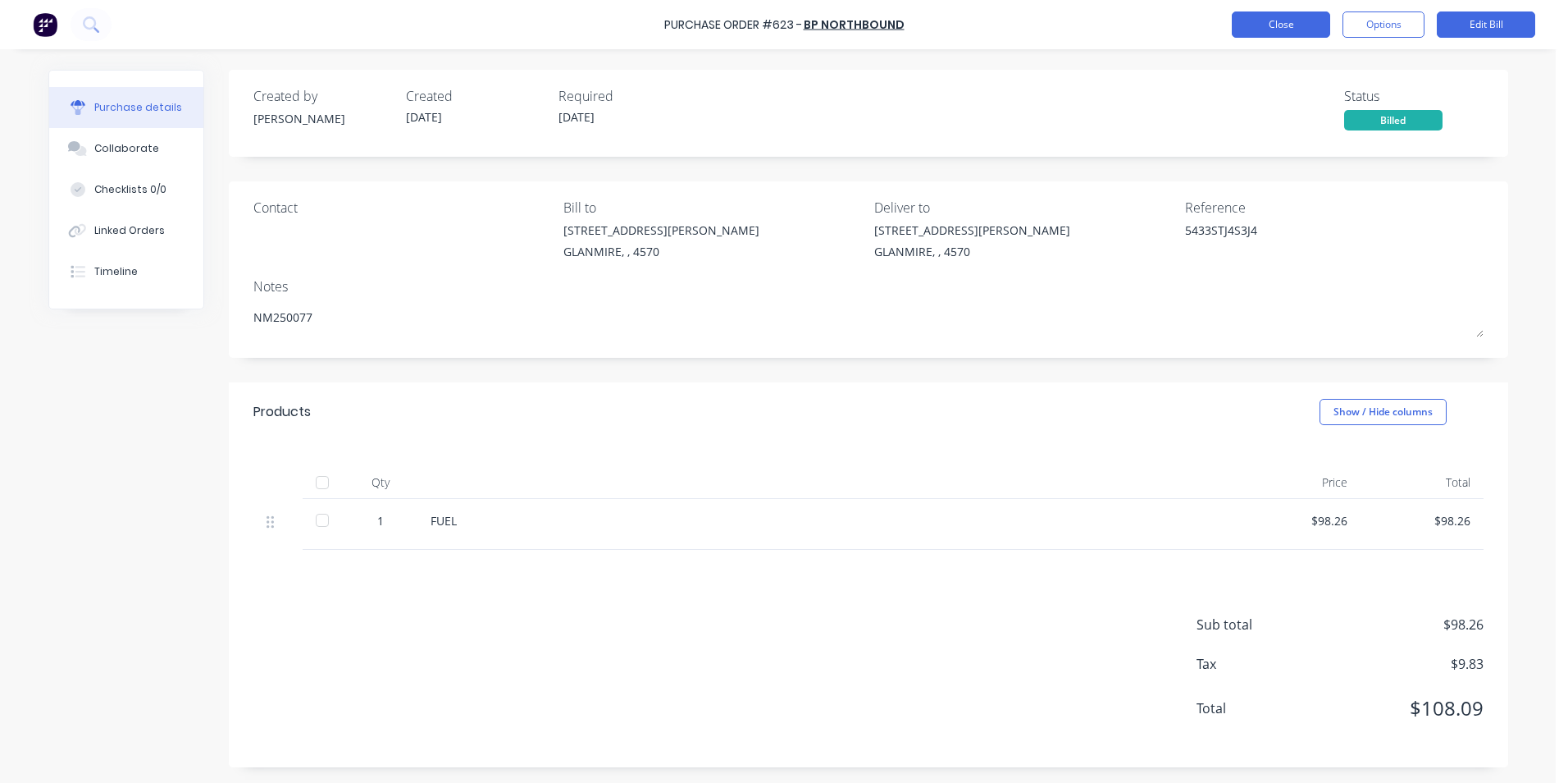
click at [1280, 23] on button "Close" at bounding box center [1280, 24] width 98 height 26
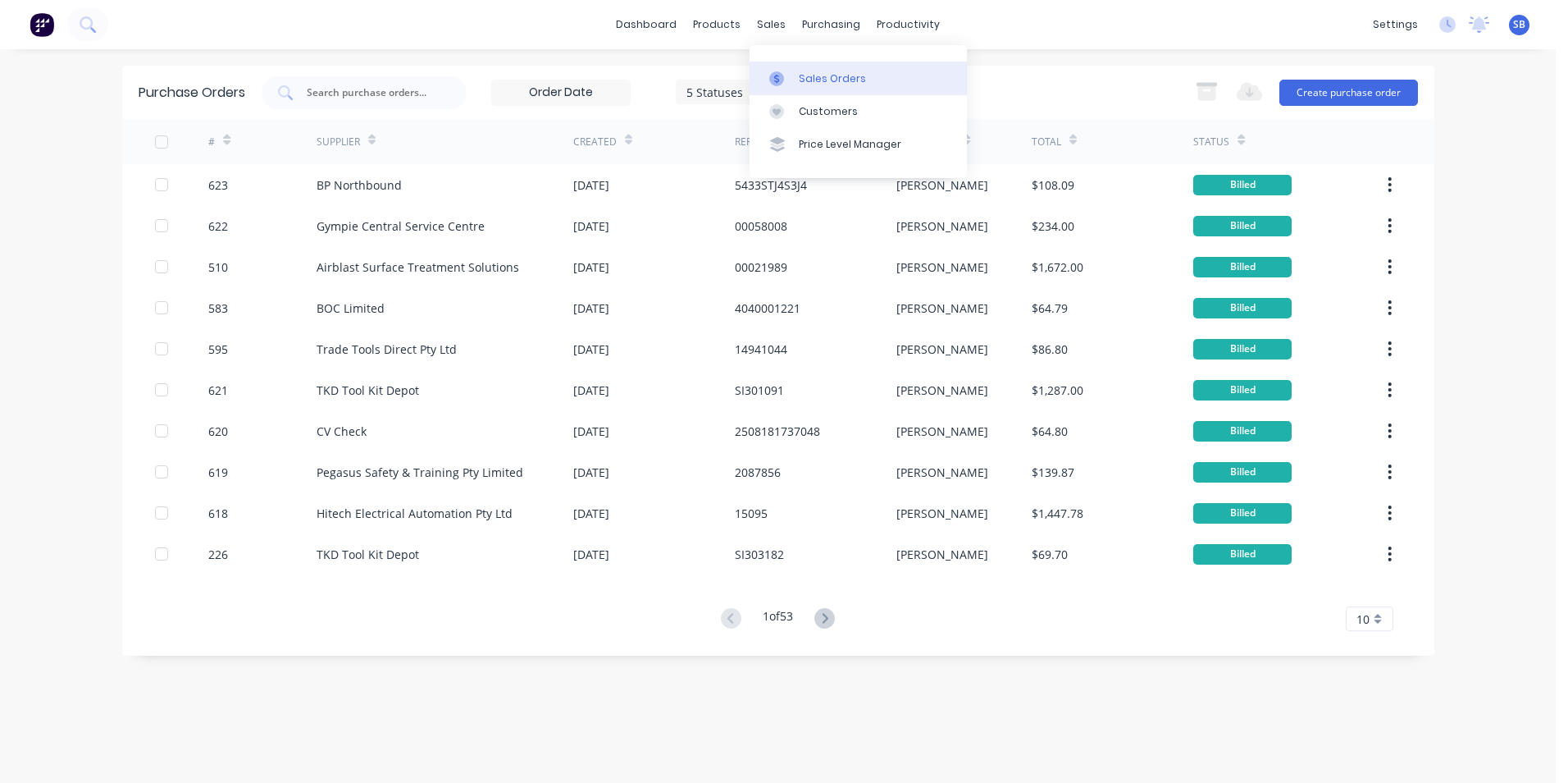
click at [811, 85] on div "Sales Orders" at bounding box center [832, 78] width 67 height 15
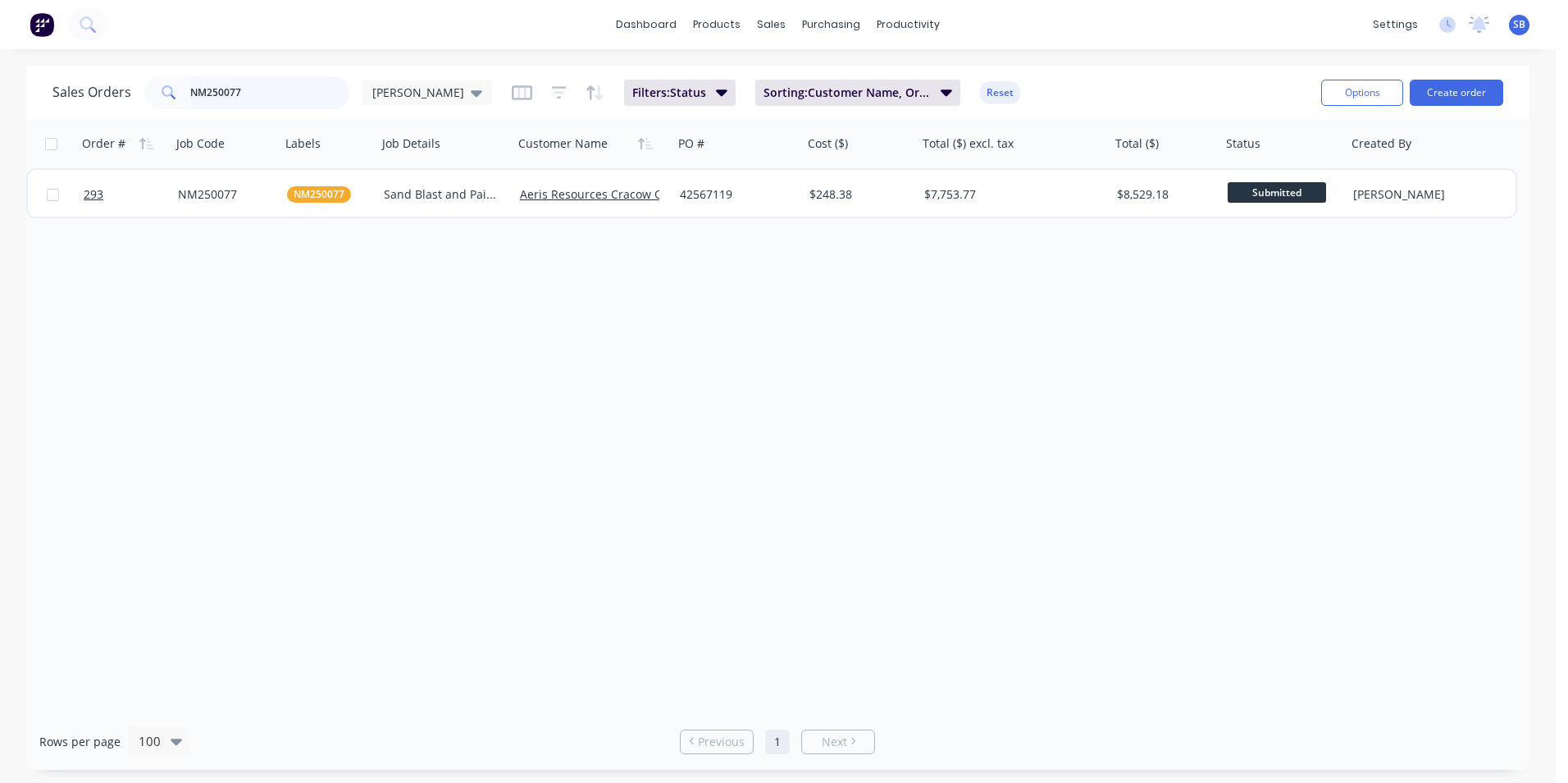
click at [314, 106] on input "NM250077" at bounding box center [270, 93] width 160 height 33
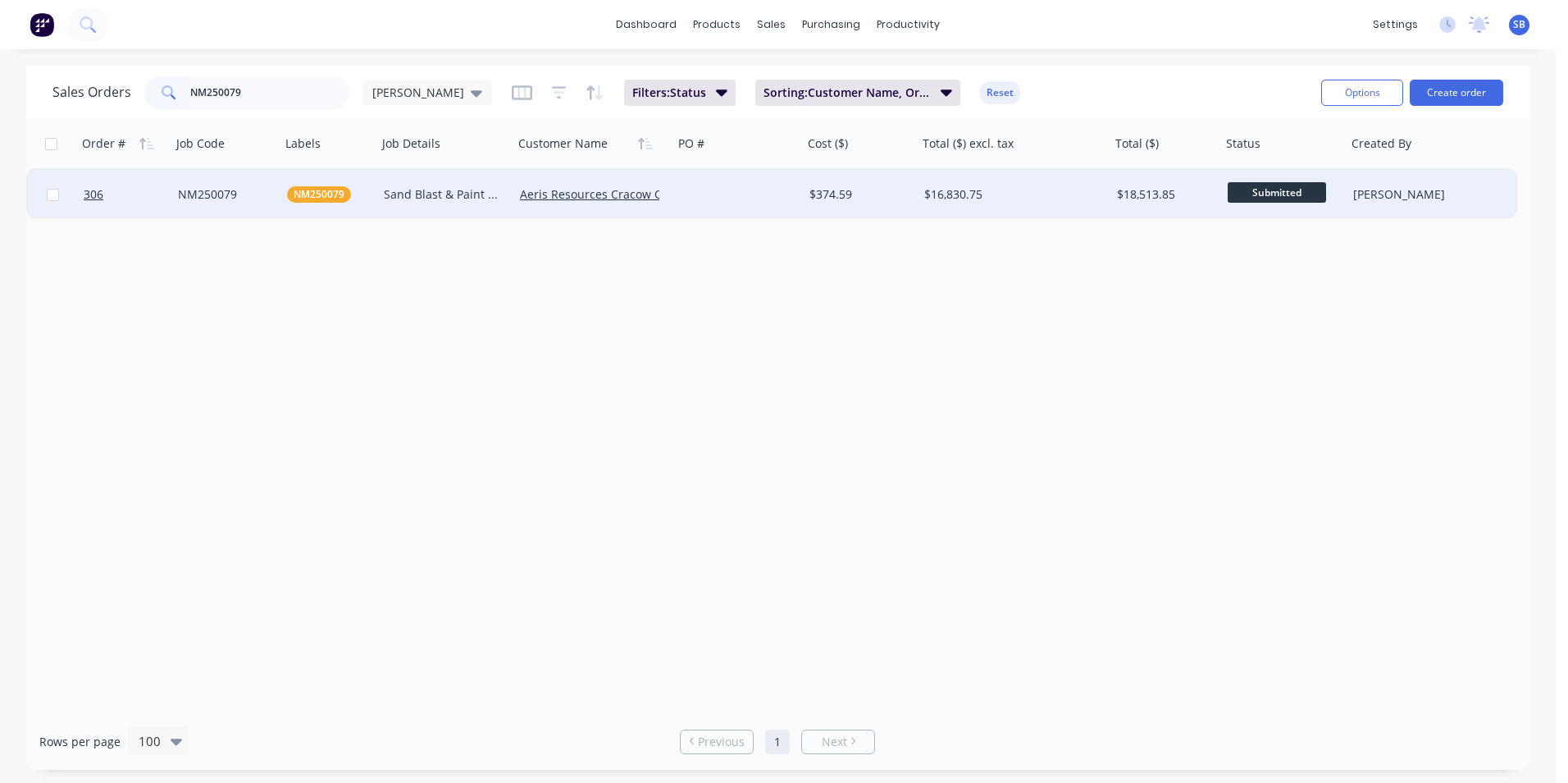
click at [1020, 213] on div "$16,830.75" at bounding box center [1015, 194] width 193 height 50
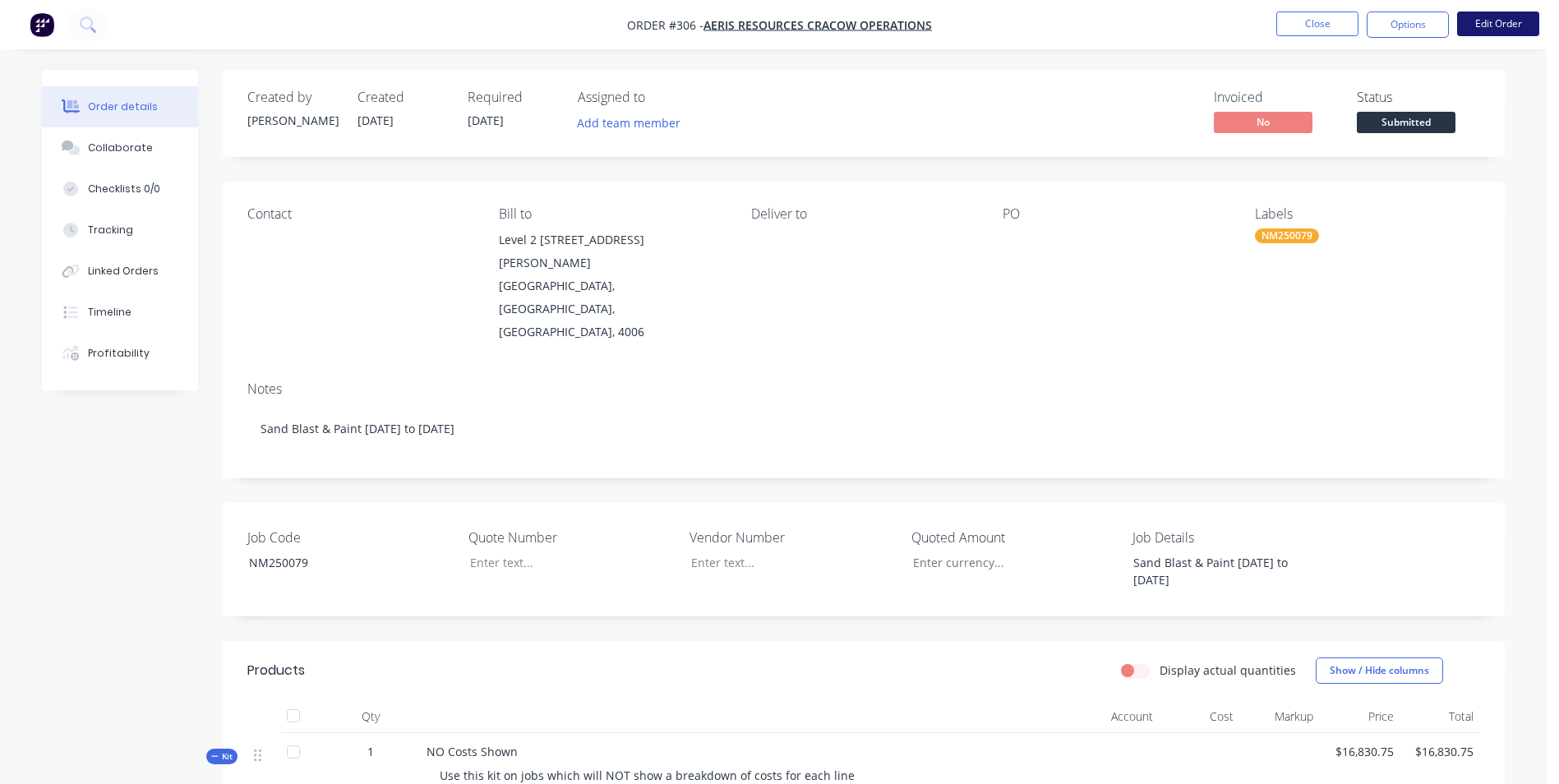
click at [1485, 19] on button "Edit Order" at bounding box center [1498, 23] width 82 height 24
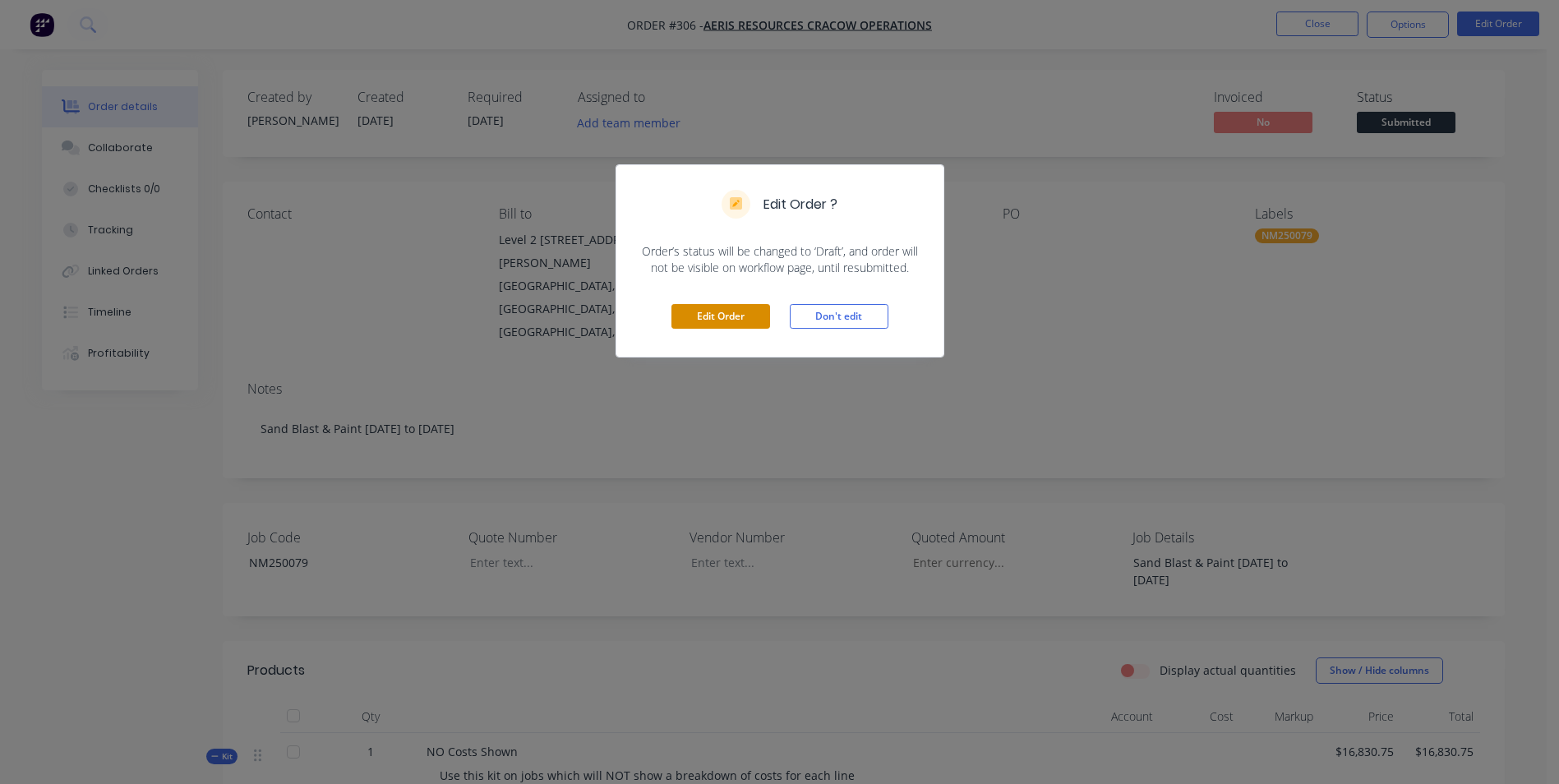
click at [705, 318] on button "Edit Order" at bounding box center [720, 316] width 98 height 24
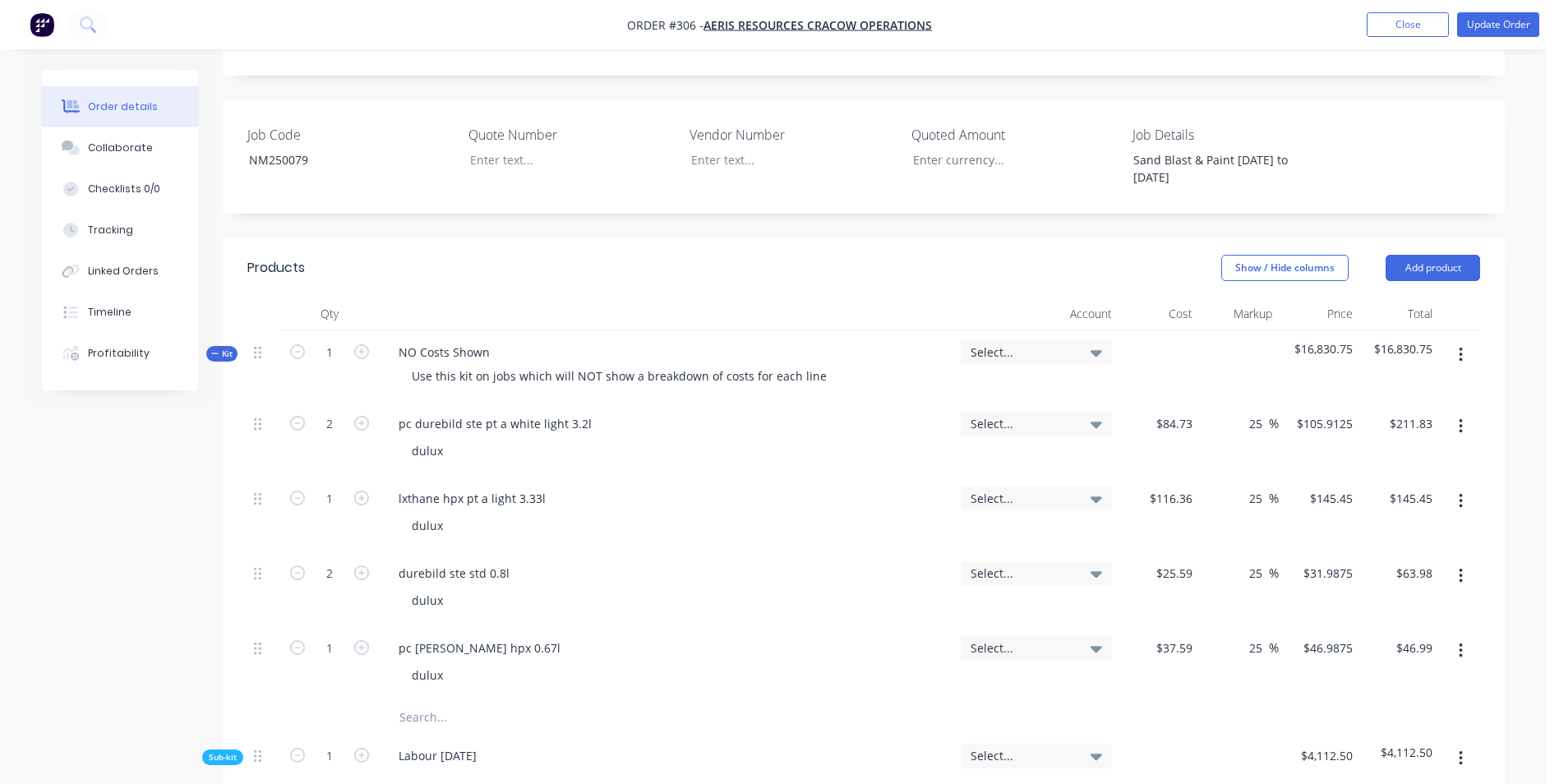
scroll to position [575, 0]
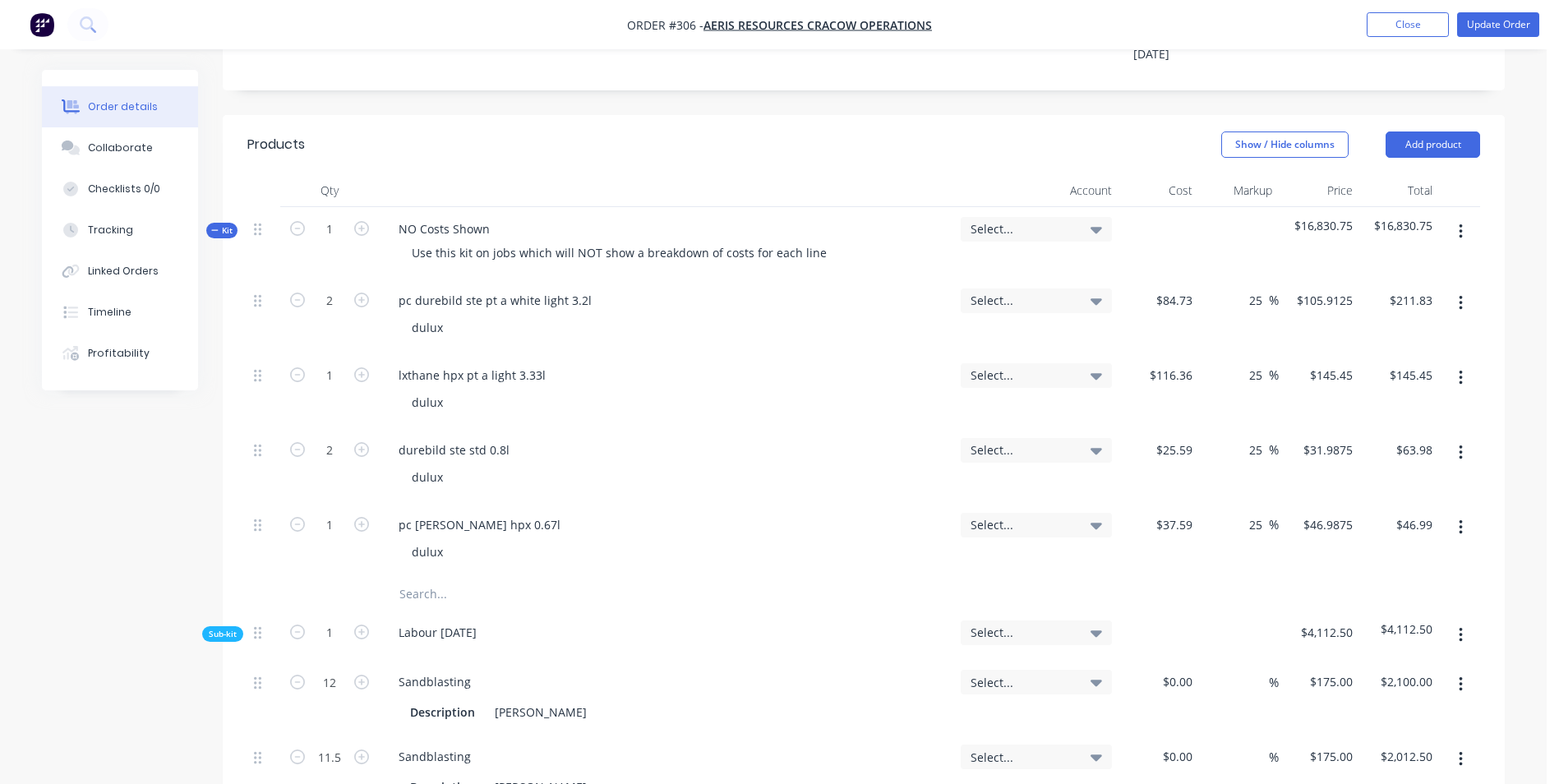
click at [475, 578] on input "text" at bounding box center [563, 594] width 329 height 33
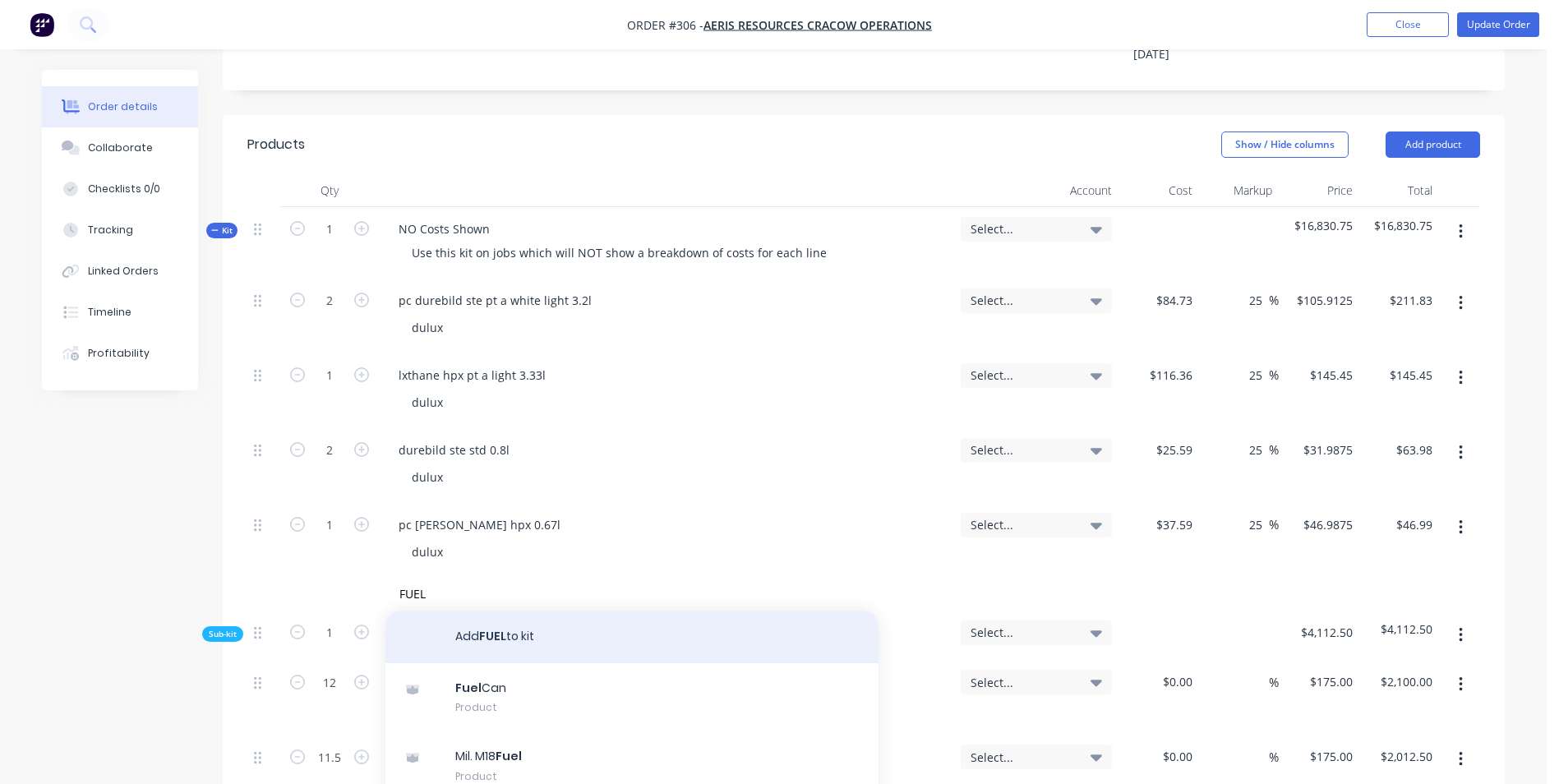
click at [514, 611] on button "Add FUEL to kit" at bounding box center [632, 637] width 494 height 52
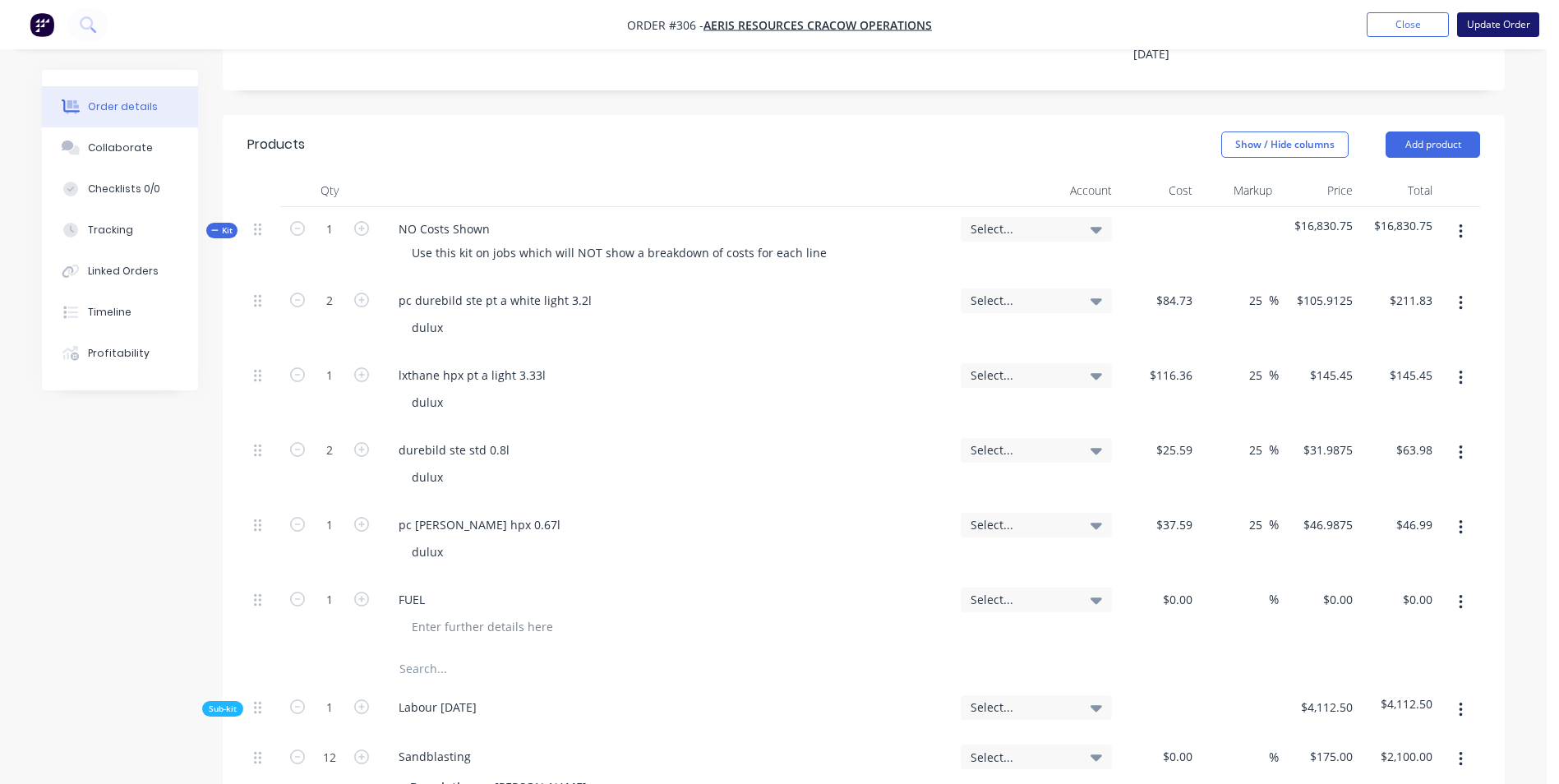
click at [1511, 28] on button "Update Order" at bounding box center [1498, 24] width 82 height 24
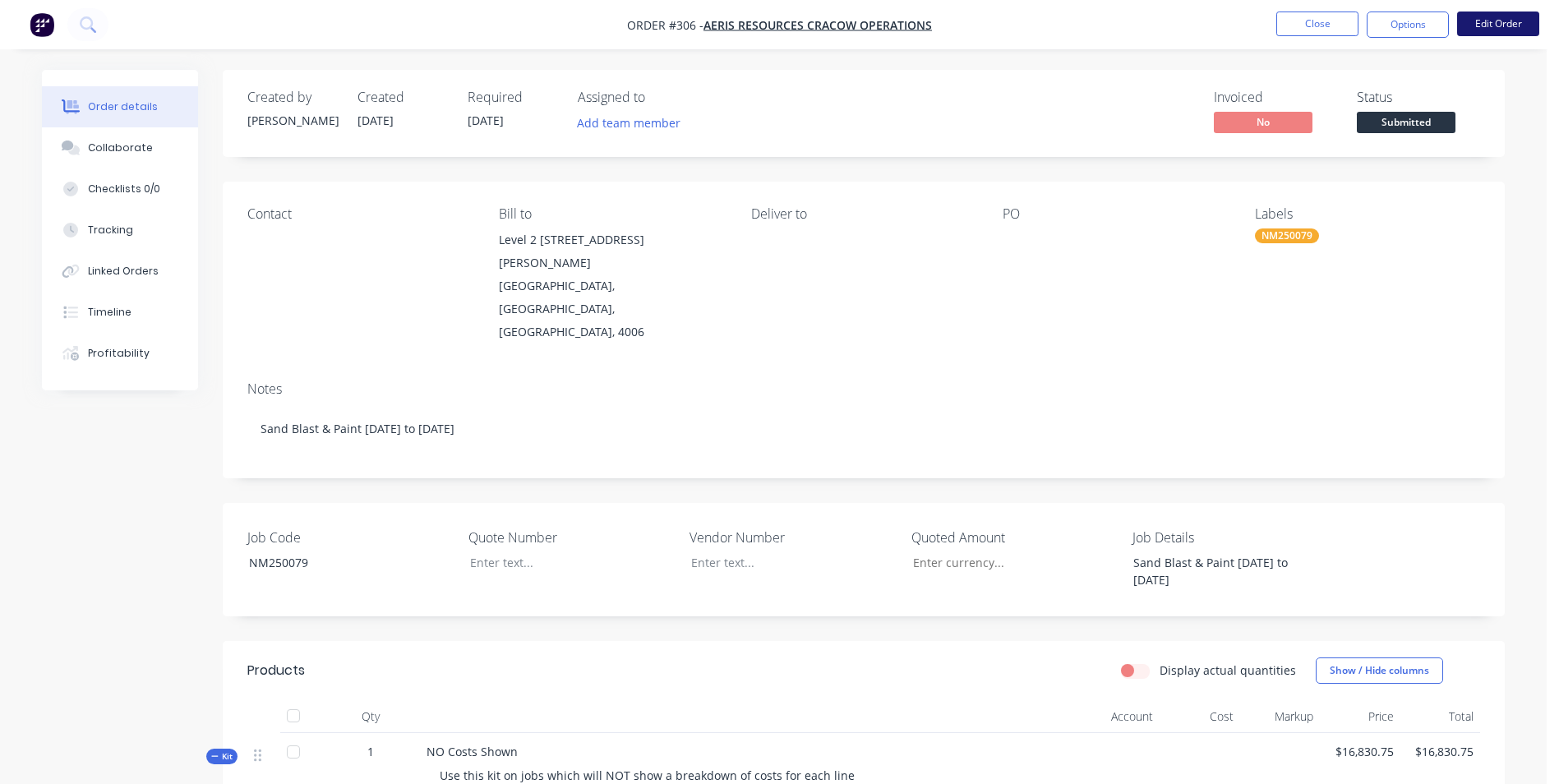
click at [1512, 31] on button "Edit Order" at bounding box center [1498, 23] width 82 height 24
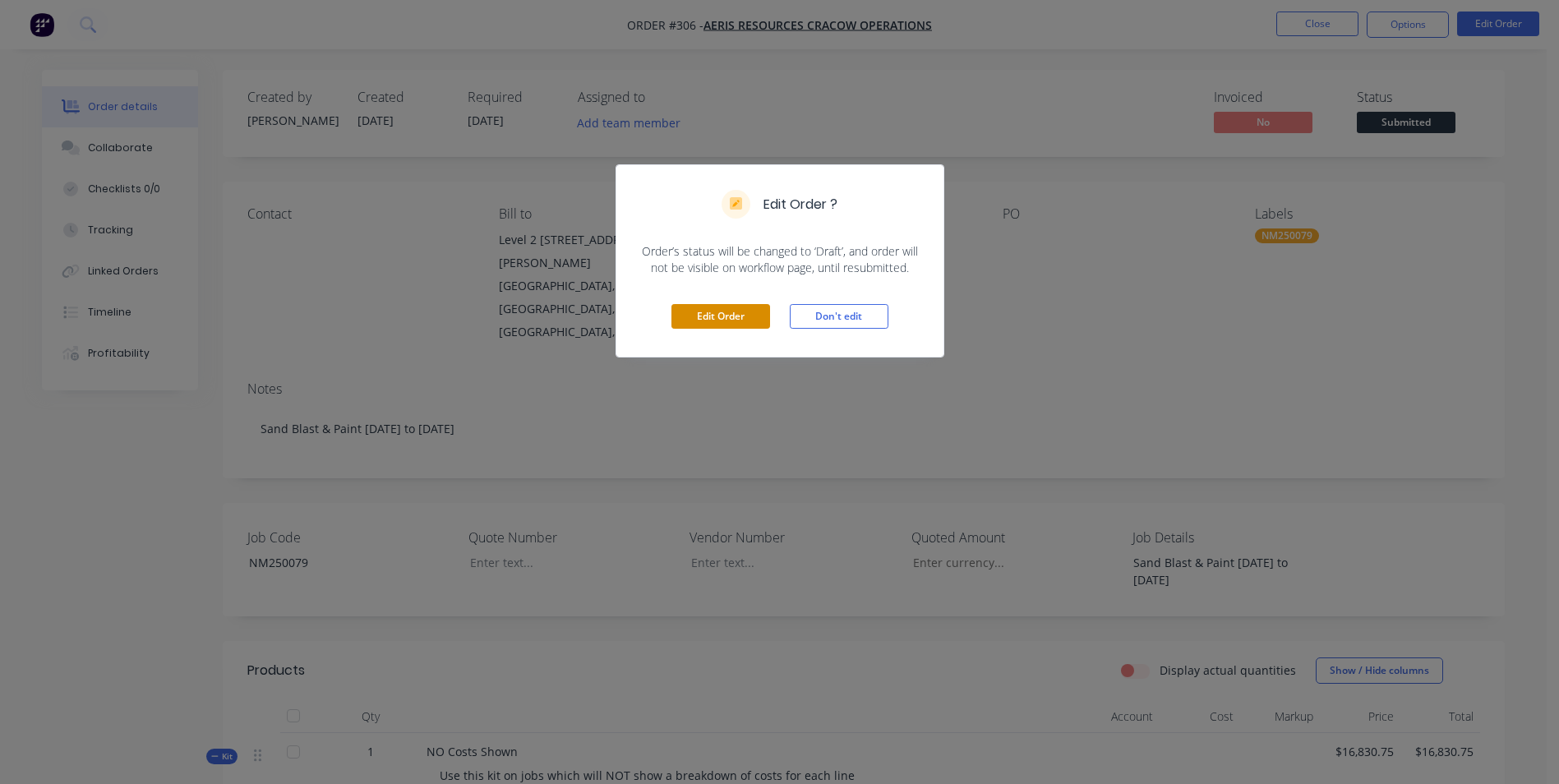
click at [761, 323] on button "Edit Order" at bounding box center [720, 316] width 98 height 24
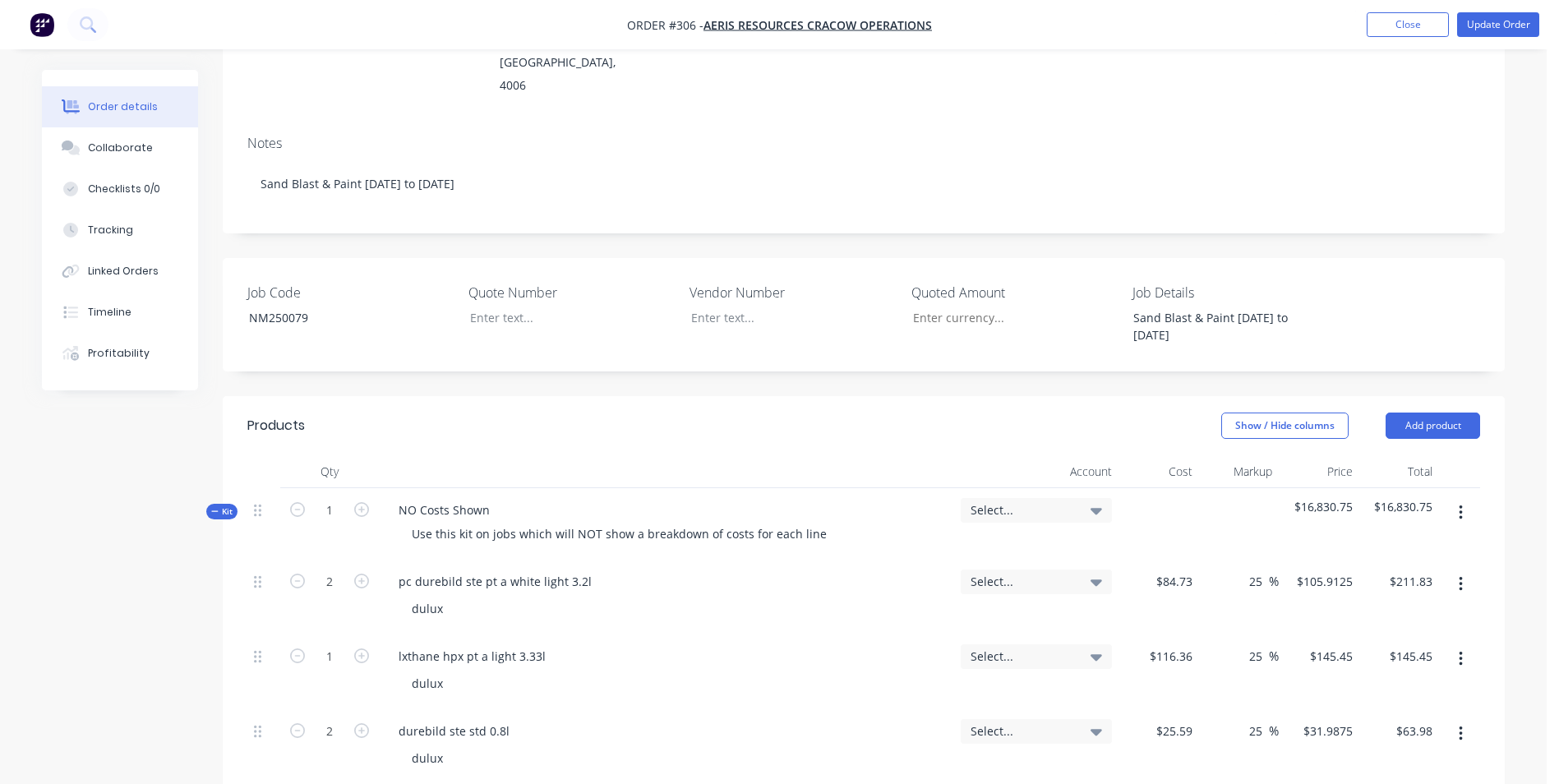
scroll to position [575, 0]
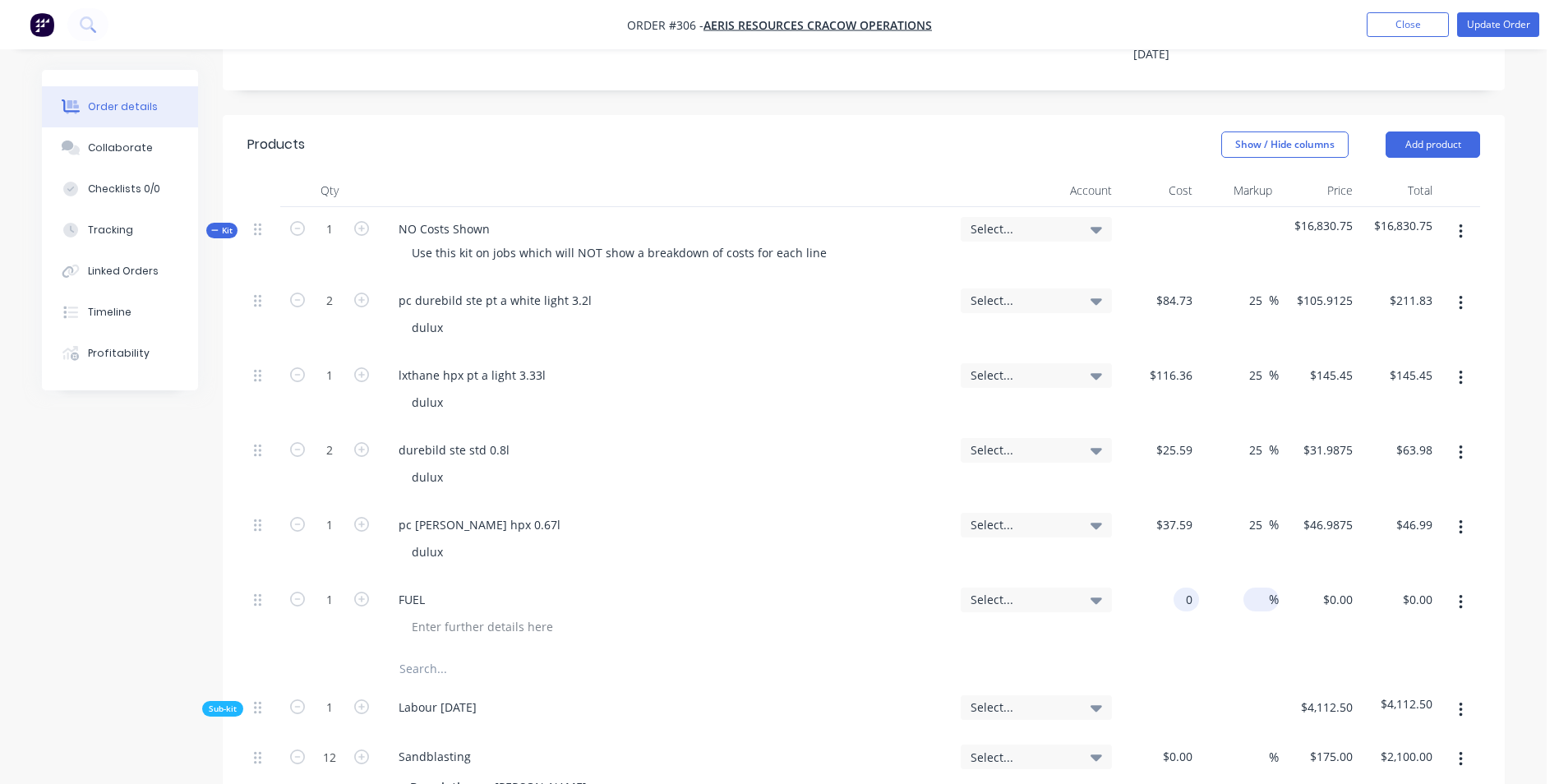
drag, startPoint x: 1165, startPoint y: 548, endPoint x: 1260, endPoint y: 550, distance: 95.0
click at [1260, 578] on div "1 FUEL Select... 0 0 % $0.00 $0.00 $0.00 $0.00" at bounding box center [863, 615] width 1233 height 75
click at [1515, 10] on nav "Order #306 - Aeris Resources Cracow Operations Add product Close Update Order" at bounding box center [779, 24] width 1559 height 50
click at [1514, 16] on button "Update Order" at bounding box center [1498, 24] width 82 height 24
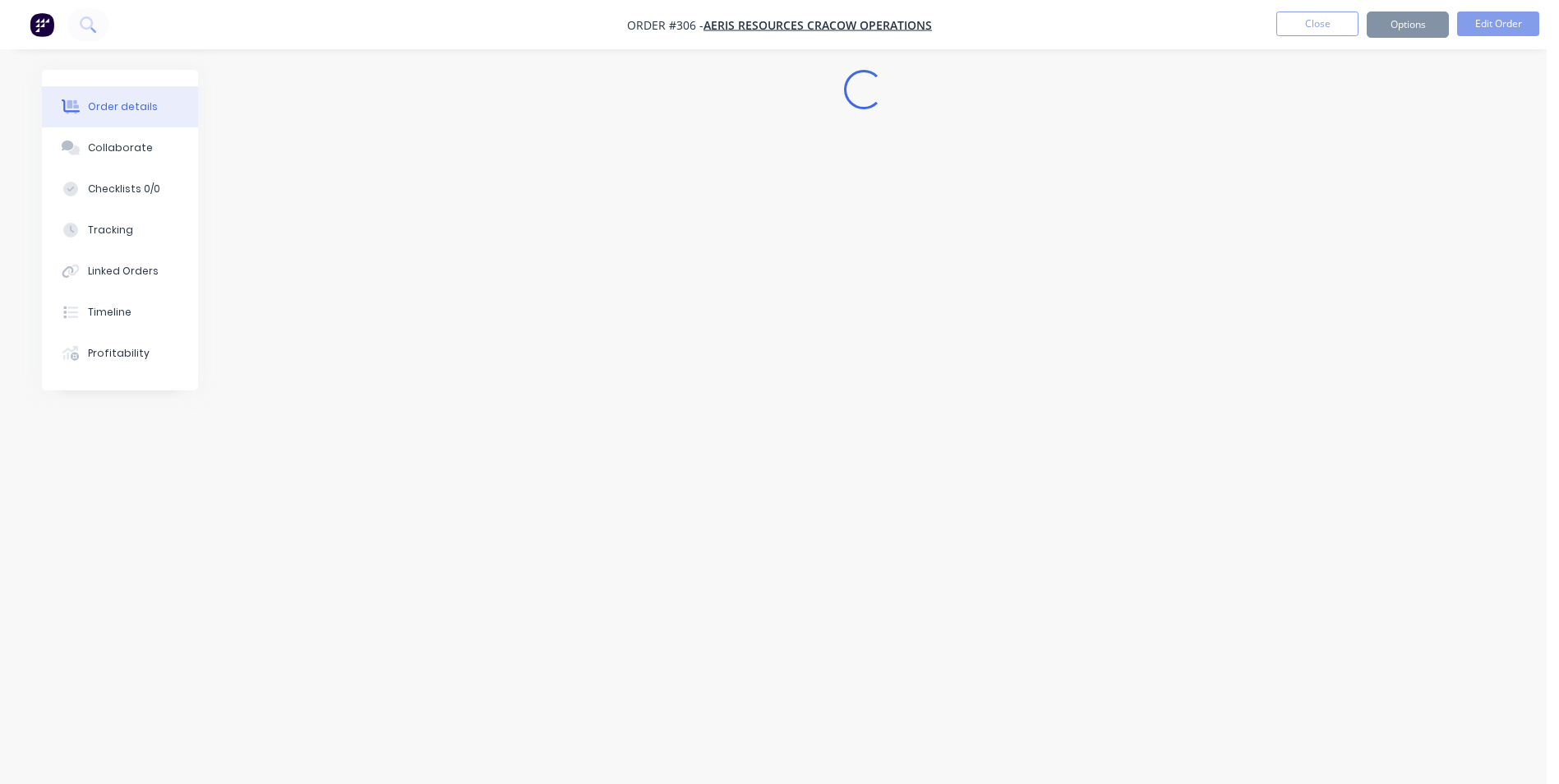
scroll to position [0, 0]
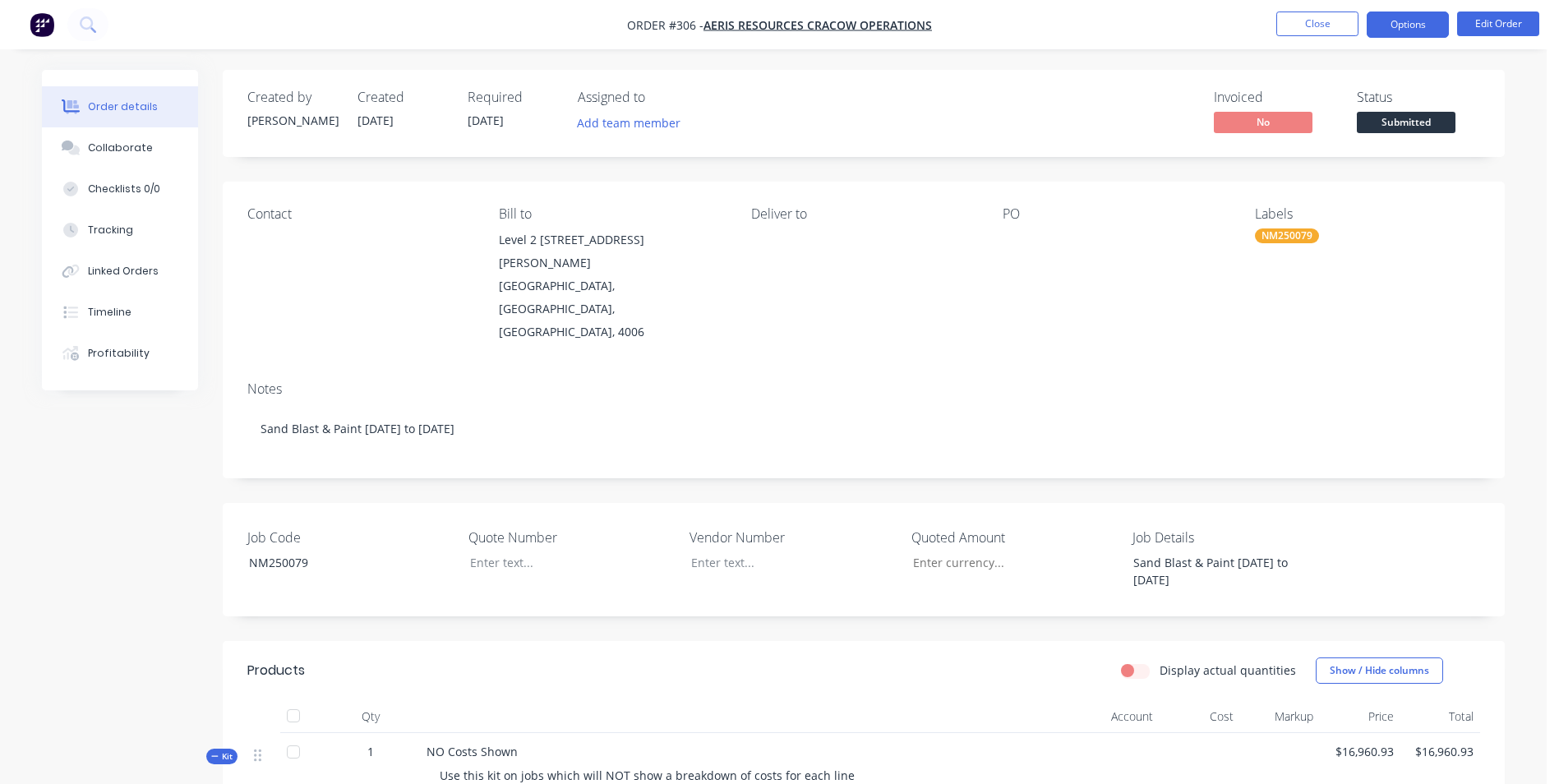
click at [1396, 21] on button "Options" at bounding box center [1408, 24] width 82 height 26
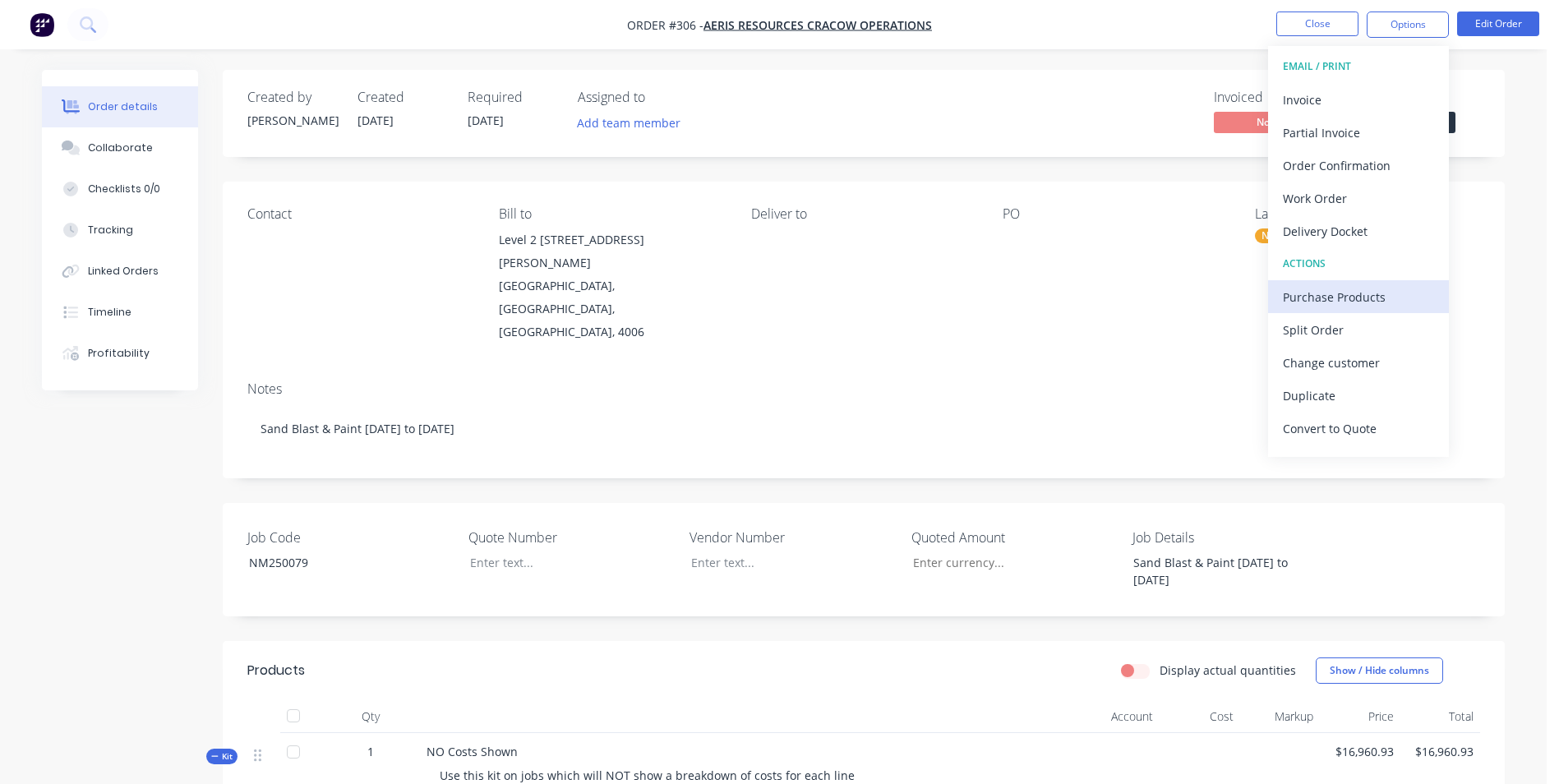
click at [1380, 293] on div "Purchase Products" at bounding box center [1359, 297] width 151 height 23
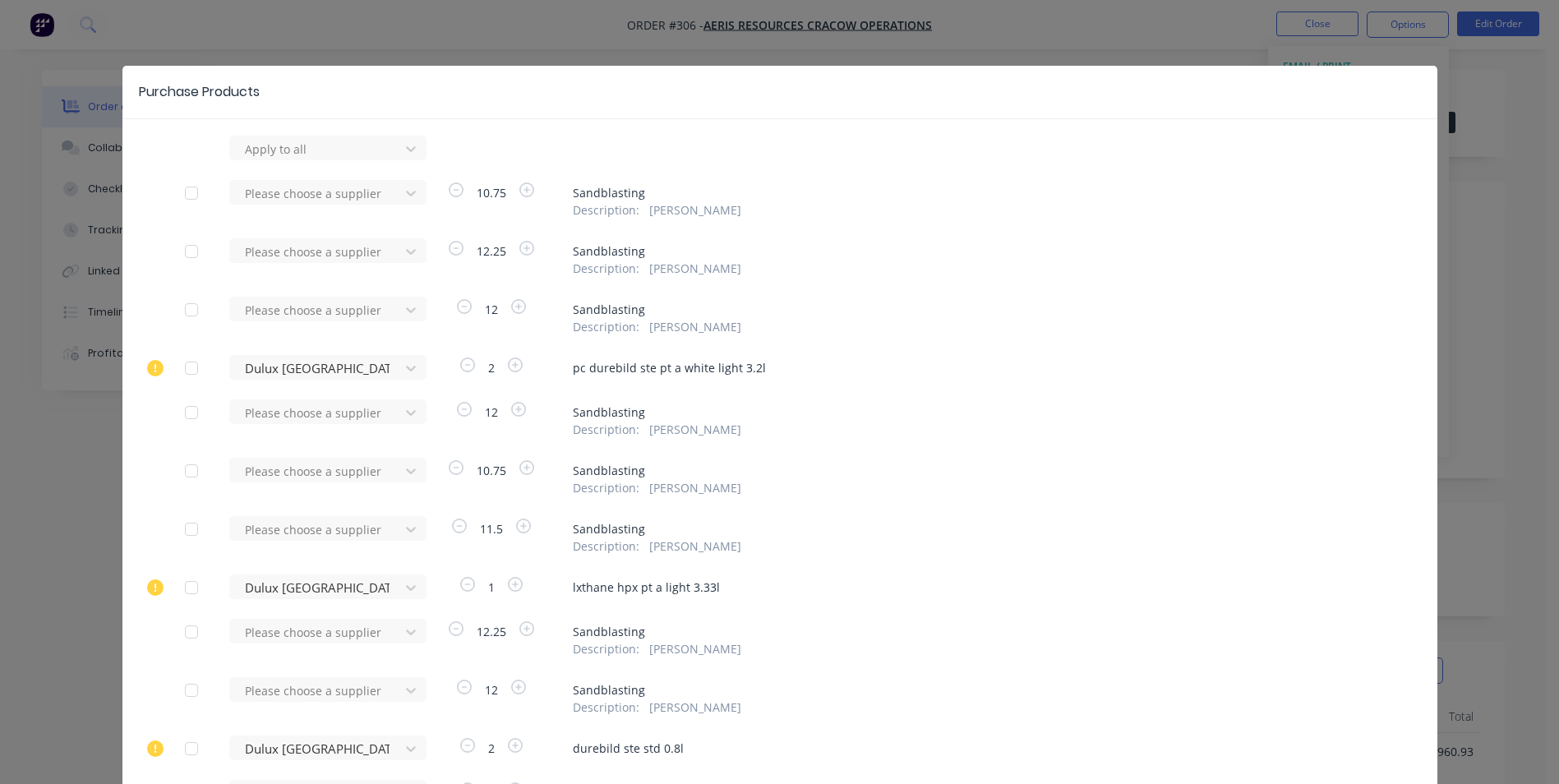
scroll to position [240, 0]
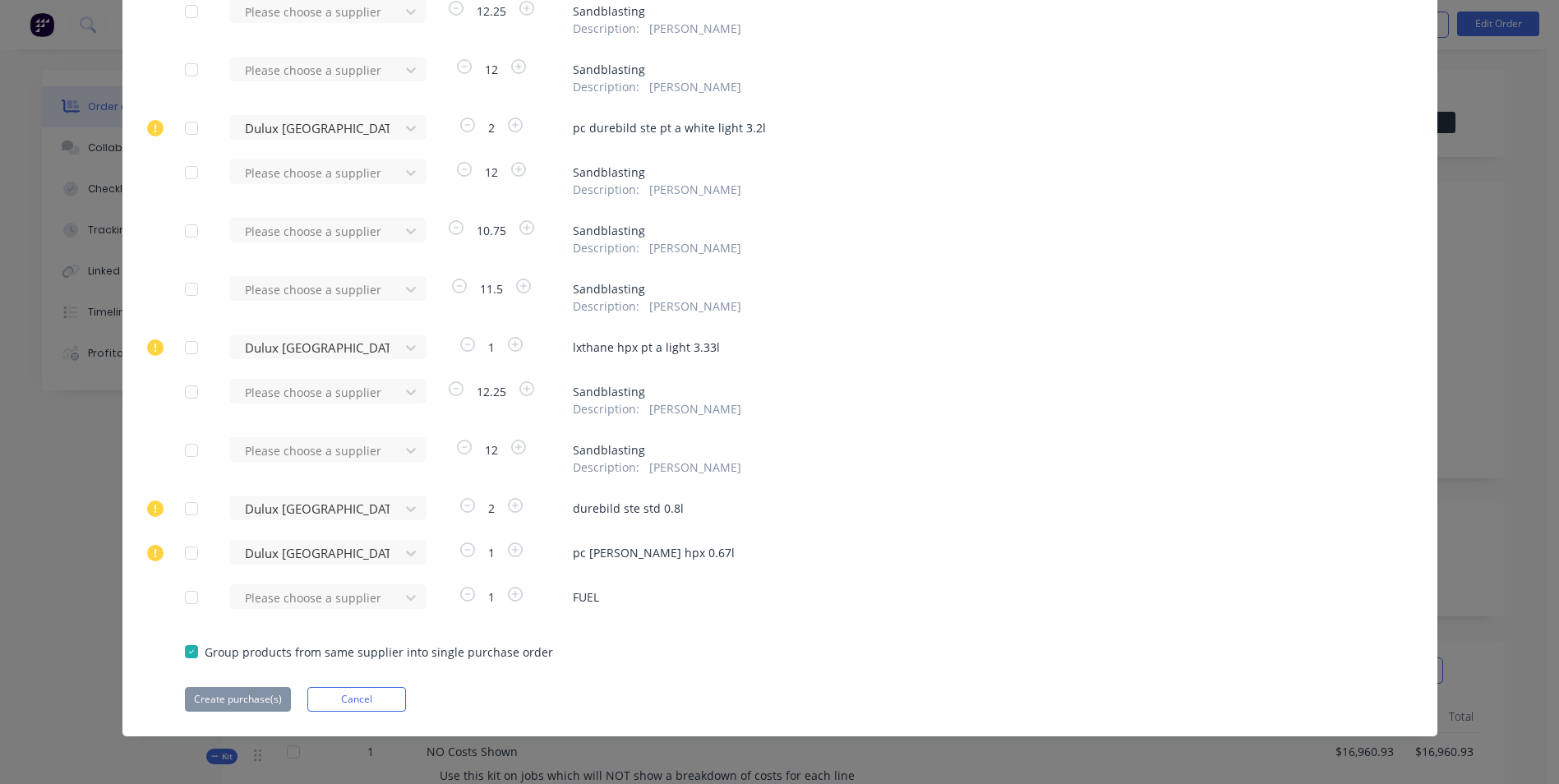
click at [185, 597] on div at bounding box center [192, 598] width 33 height 33
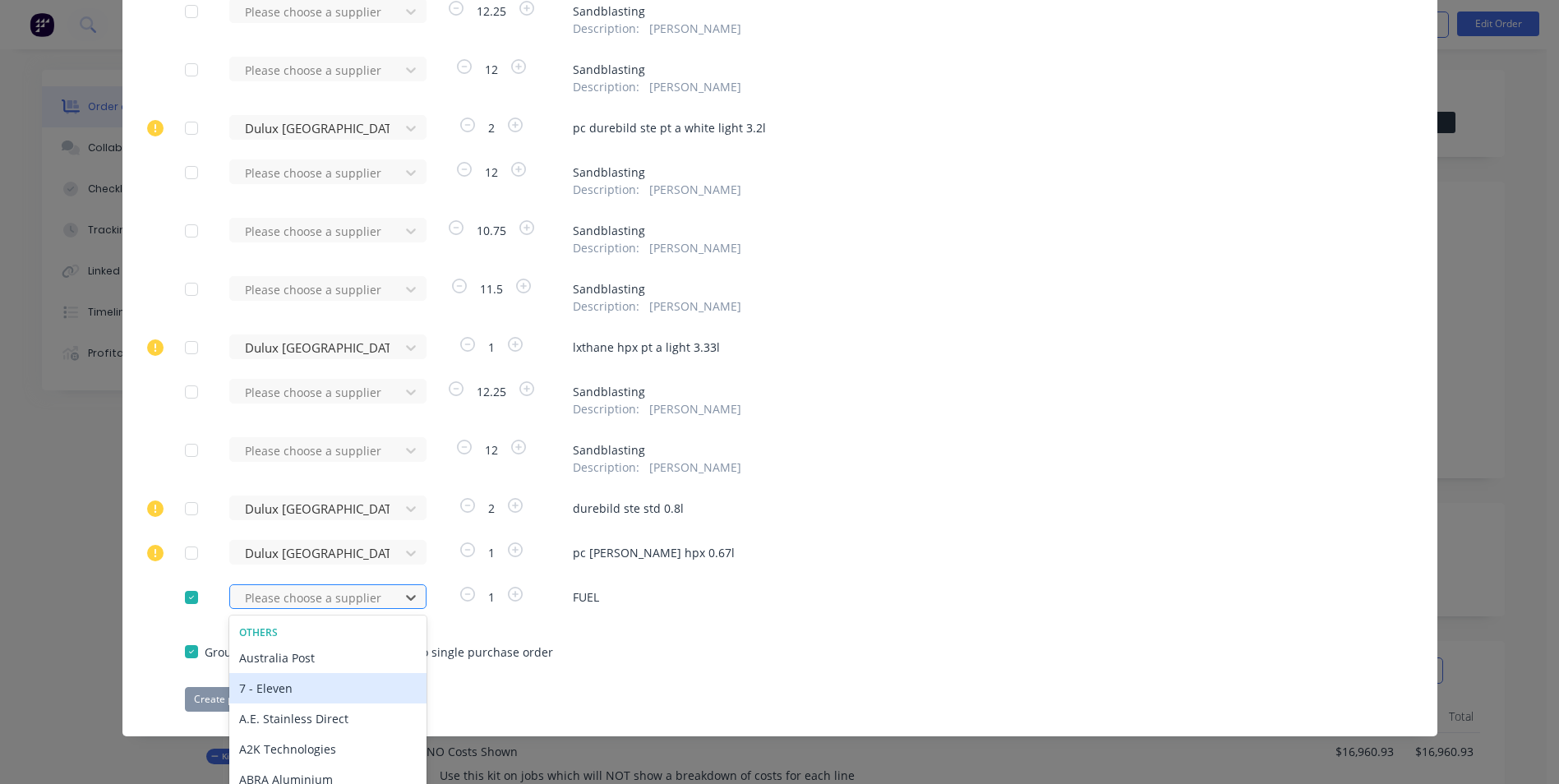
click at [315, 602] on div "468 results available. Use Up and Down to choose options, press Enter to select…" at bounding box center [319, 596] width 181 height 24
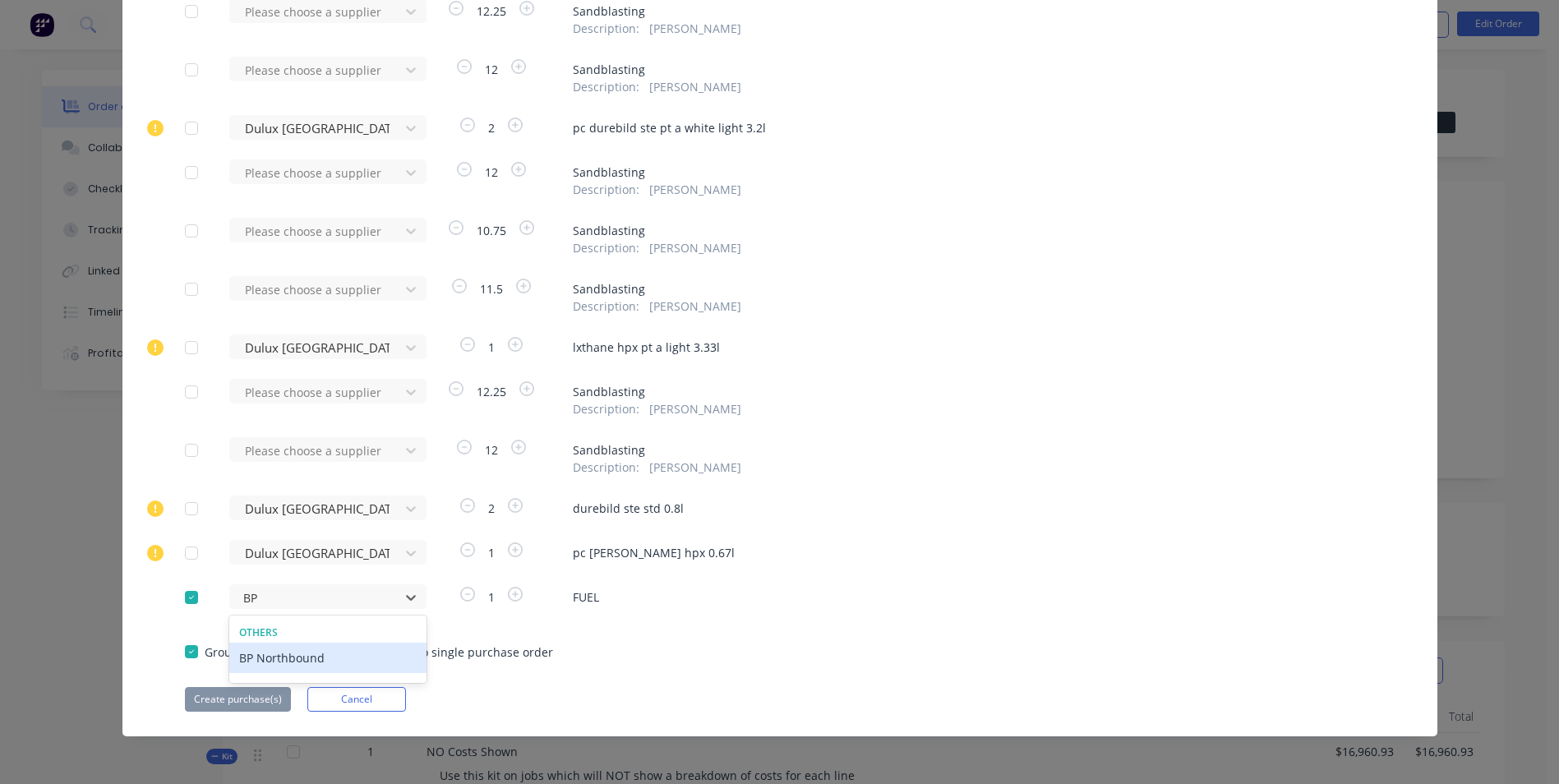
click at [323, 658] on div "BP Northbound" at bounding box center [327, 657] width 198 height 30
click at [218, 699] on button "Create purchase(s)" at bounding box center [238, 699] width 106 height 24
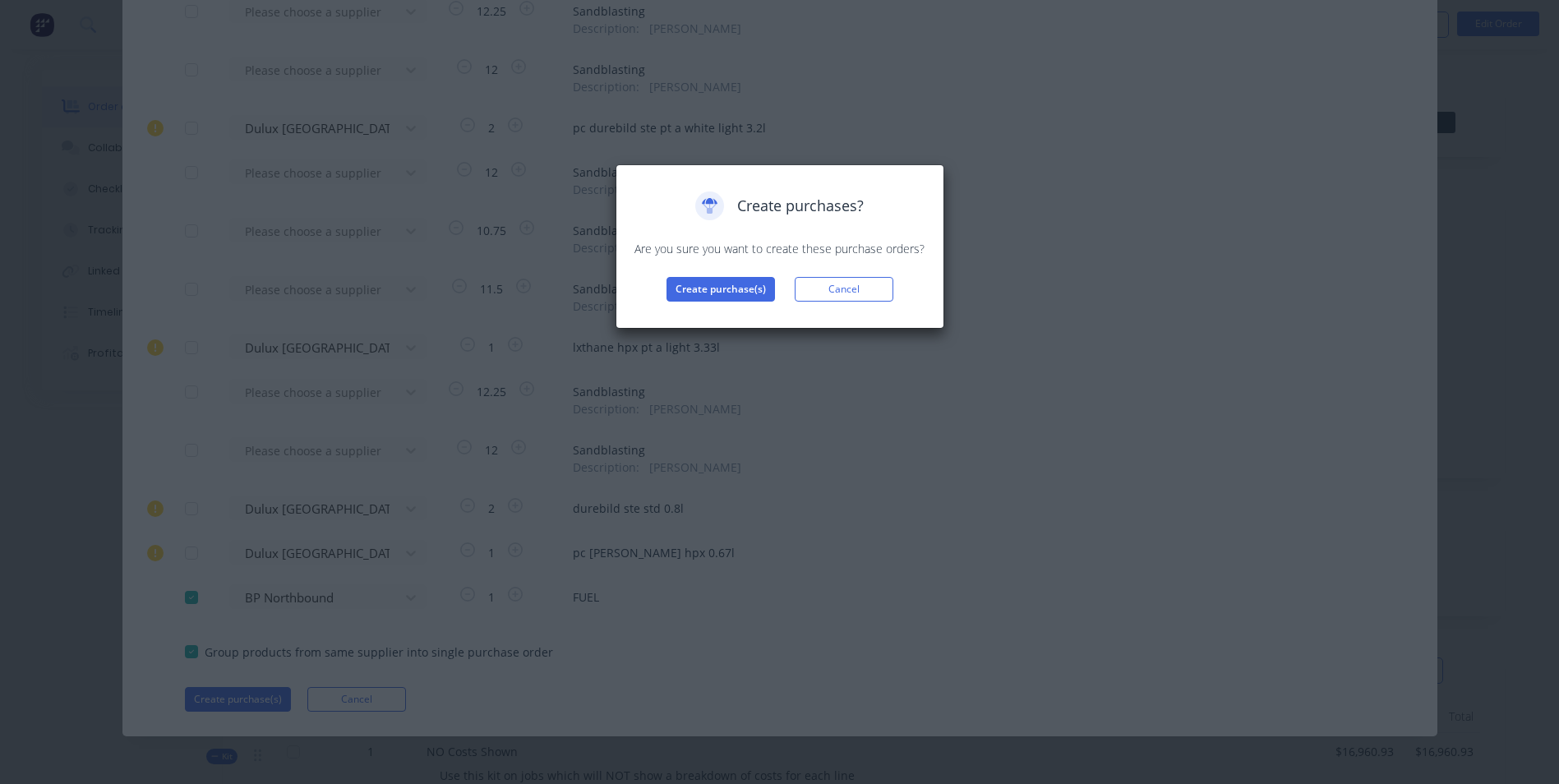
click at [706, 276] on div "Create purchases? Are you sure you want to create these purchase orders? Create…" at bounding box center [780, 246] width 294 height 111
click at [689, 279] on button "Create purchase(s)" at bounding box center [721, 289] width 109 height 24
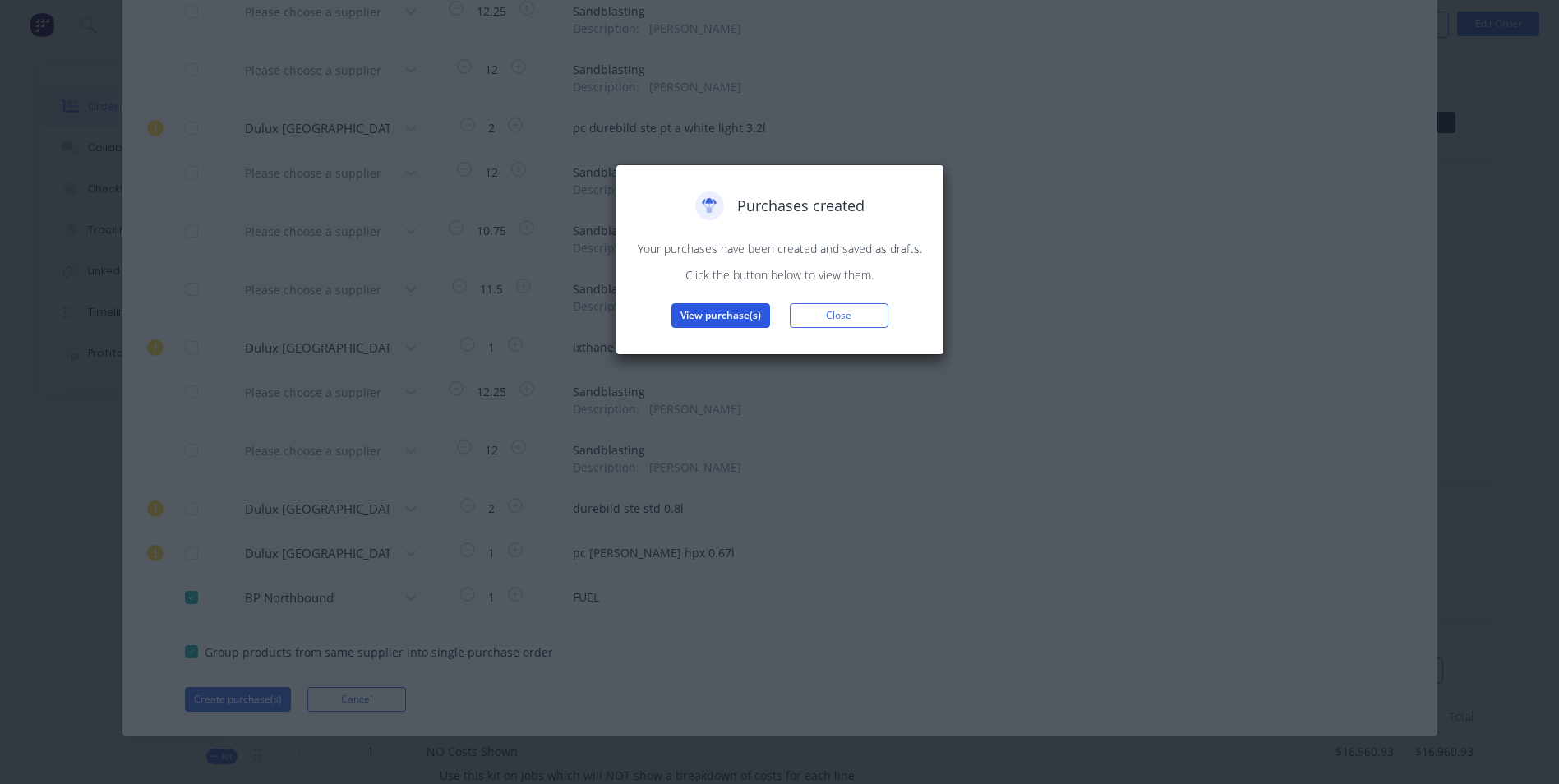
click at [723, 318] on button "View purchase(s)" at bounding box center [720, 315] width 98 height 24
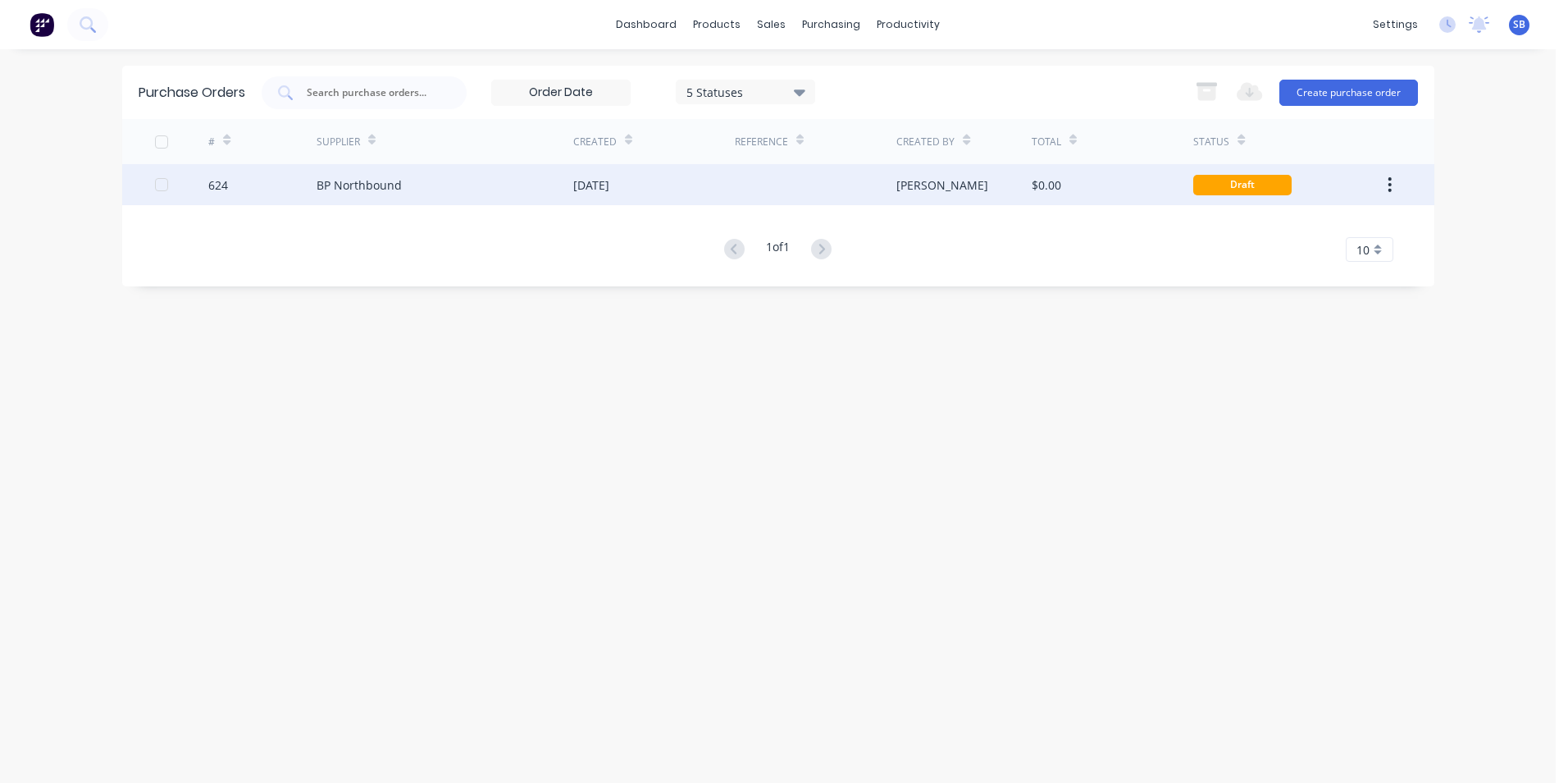
click at [859, 176] on div at bounding box center [816, 184] width 162 height 41
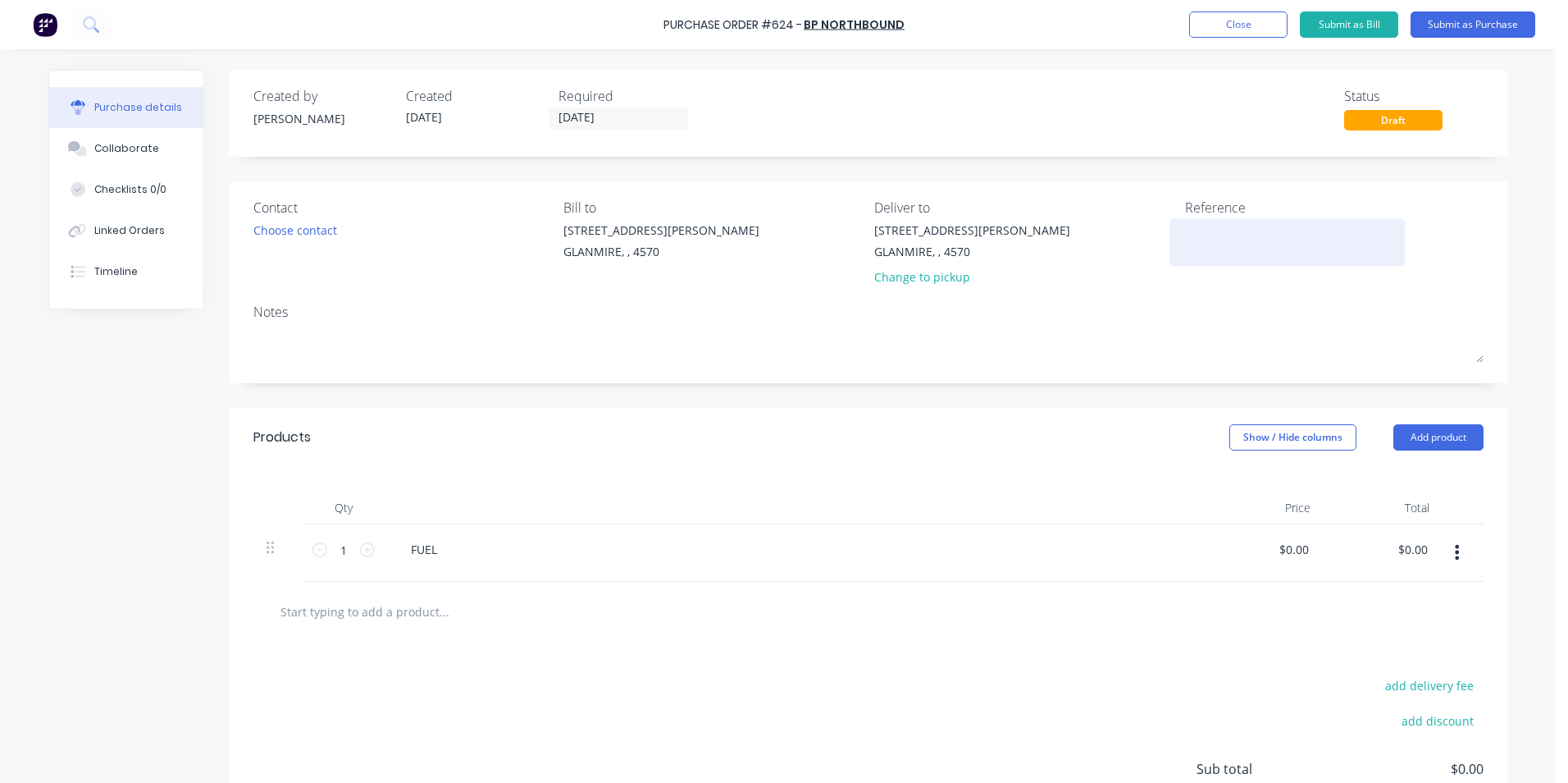
click at [1223, 242] on textarea at bounding box center [1287, 240] width 205 height 36
click at [650, 120] on input "[DATE]" at bounding box center [619, 119] width 138 height 21
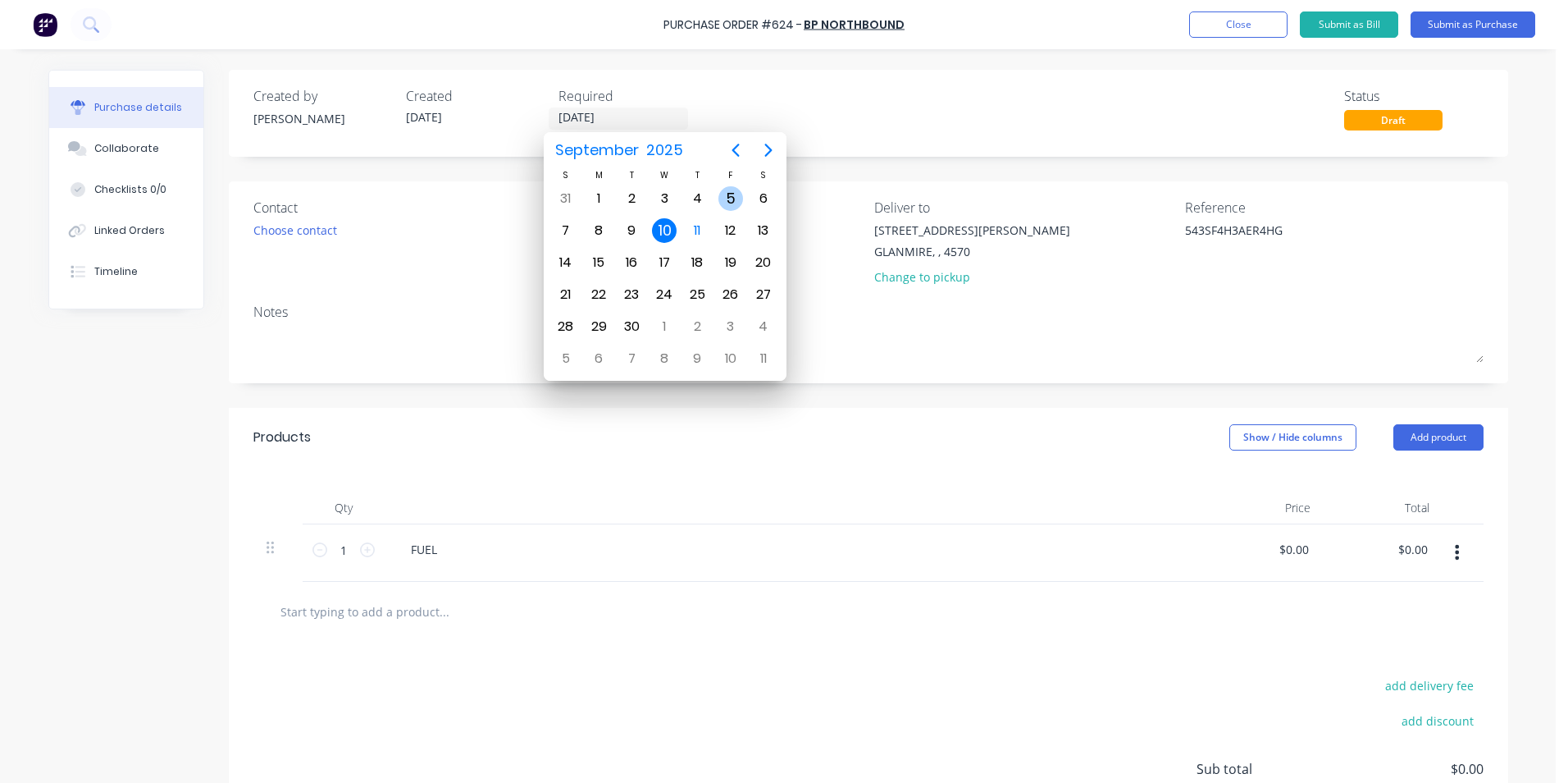
click at [732, 191] on div "5" at bounding box center [731, 198] width 24 height 24
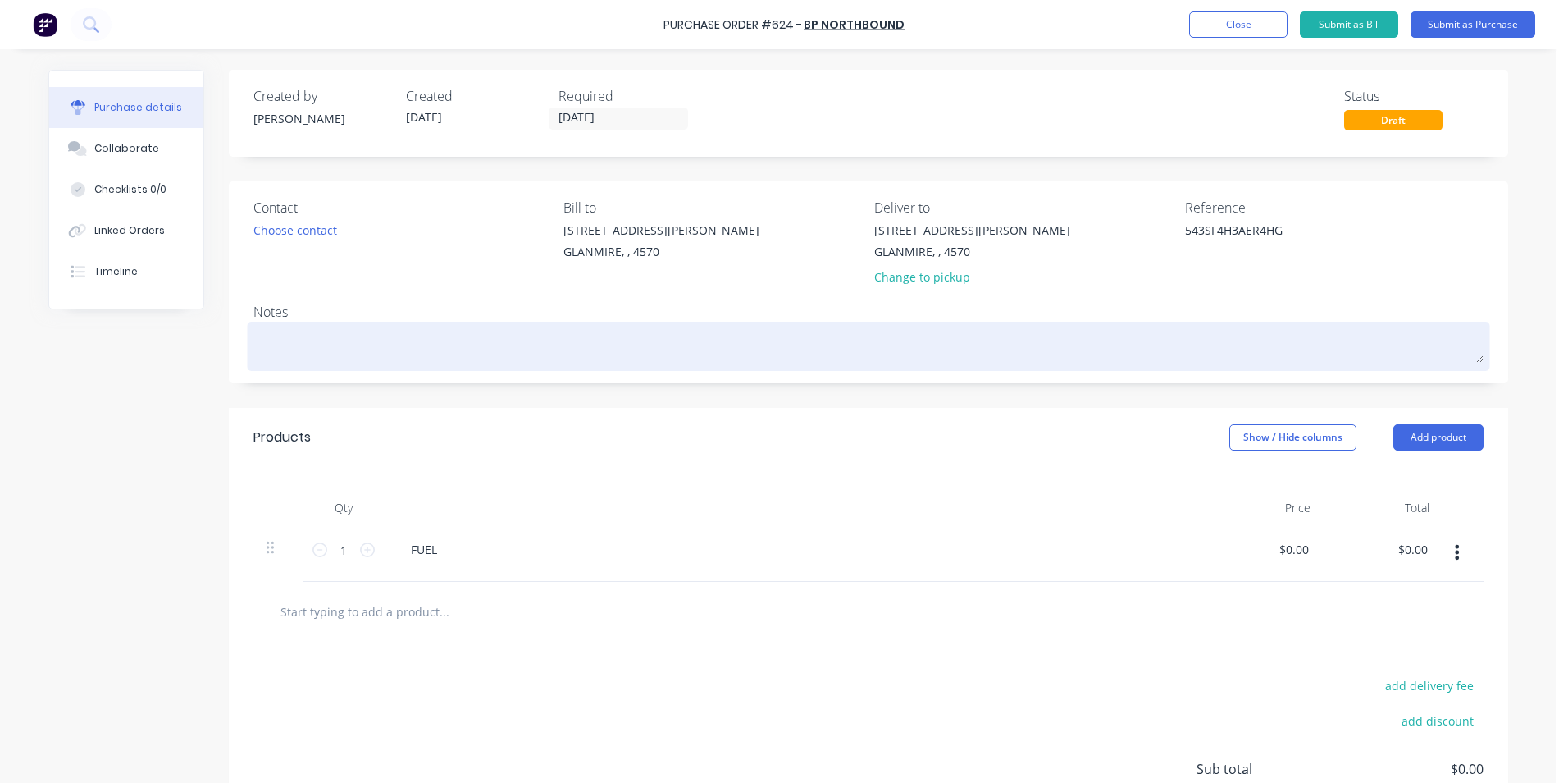
click at [424, 327] on textarea at bounding box center [869, 344] width 1230 height 36
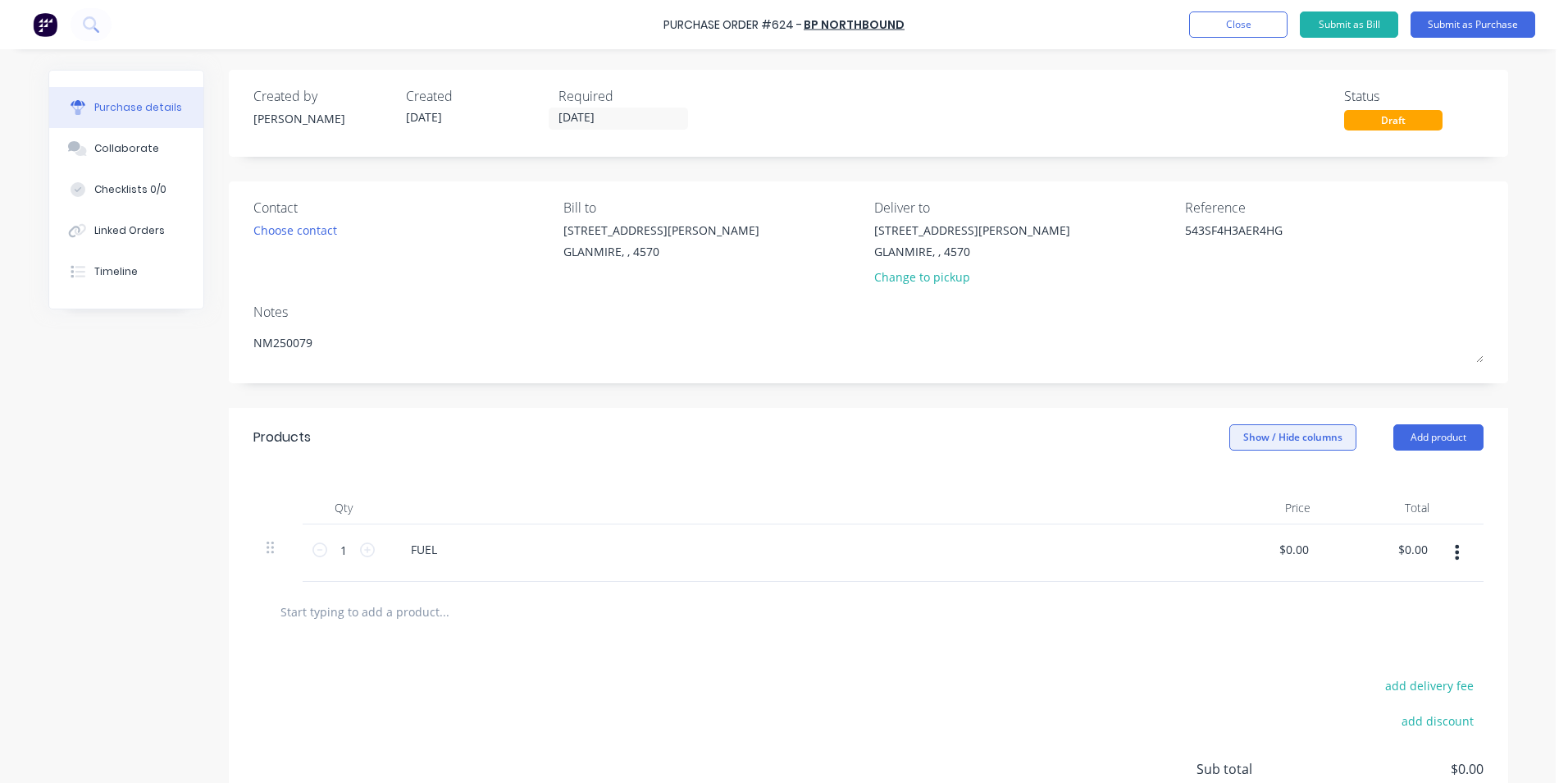
click at [1301, 443] on button "Show / Hide columns" at bounding box center [1293, 437] width 127 height 26
click at [1250, 489] on label "Account" at bounding box center [1242, 491] width 29 height 14
click at [1228, 484] on input "Account" at bounding box center [1228, 484] width 0 height 0
click at [1166, 557] on div "Select..." at bounding box center [1184, 549] width 96 height 24
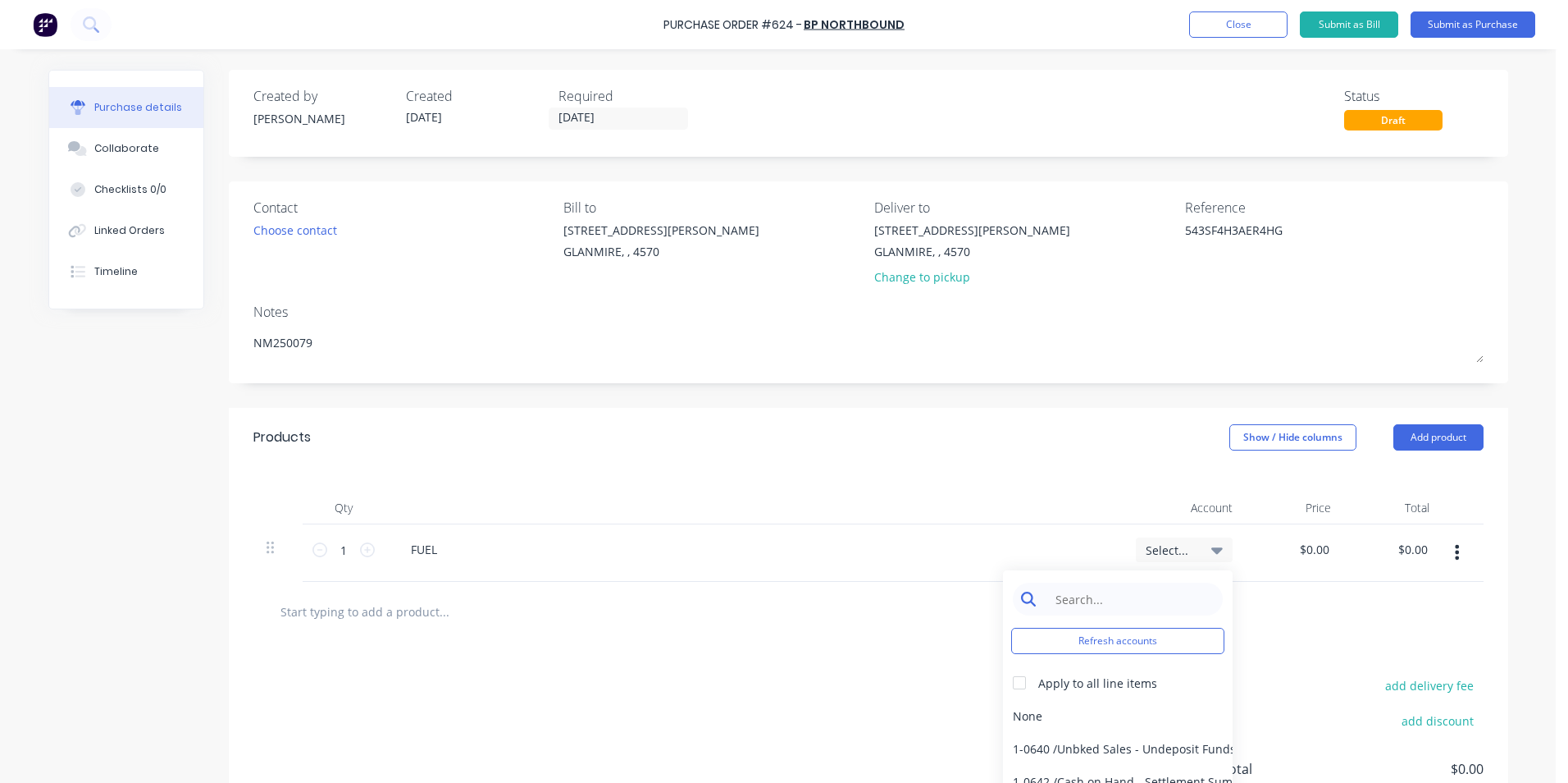
click at [1162, 599] on input at bounding box center [1131, 599] width 169 height 33
click at [1110, 733] on div "add delivery fee add discount Sub total $0.00 Tax $0.00 Total $0.00" at bounding box center [868, 776] width 1280 height 270
click at [1108, 727] on div "5-0264 / Travel" at bounding box center [1118, 716] width 229 height 33
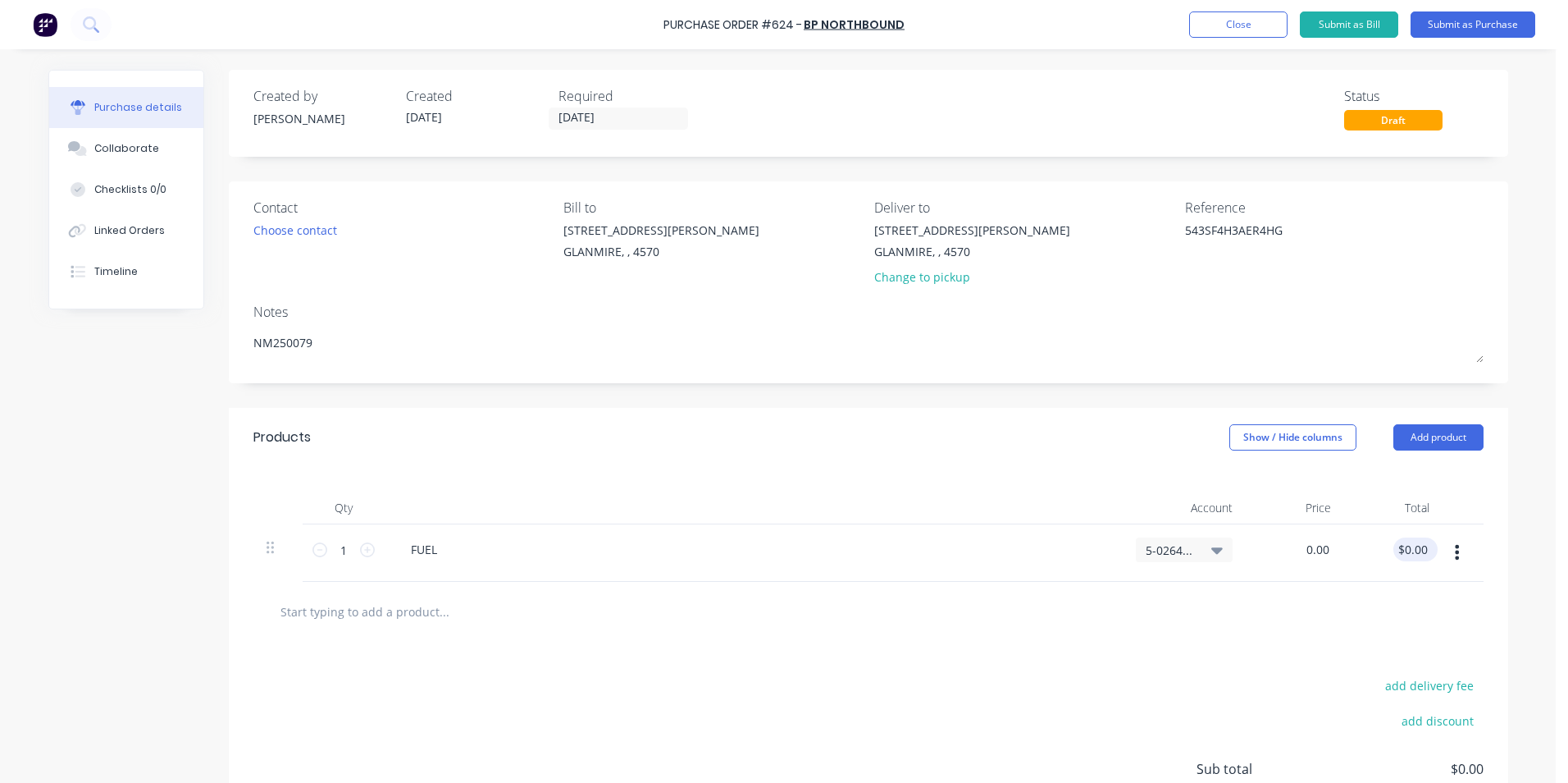
drag, startPoint x: 1290, startPoint y: 547, endPoint x: 1426, endPoint y: 541, distance: 136.1
click at [1426, 541] on div "1 1 FUEL 5-0264 / Travel 0.00 0.00 $0.00 $0.00" at bounding box center [869, 553] width 1230 height 57
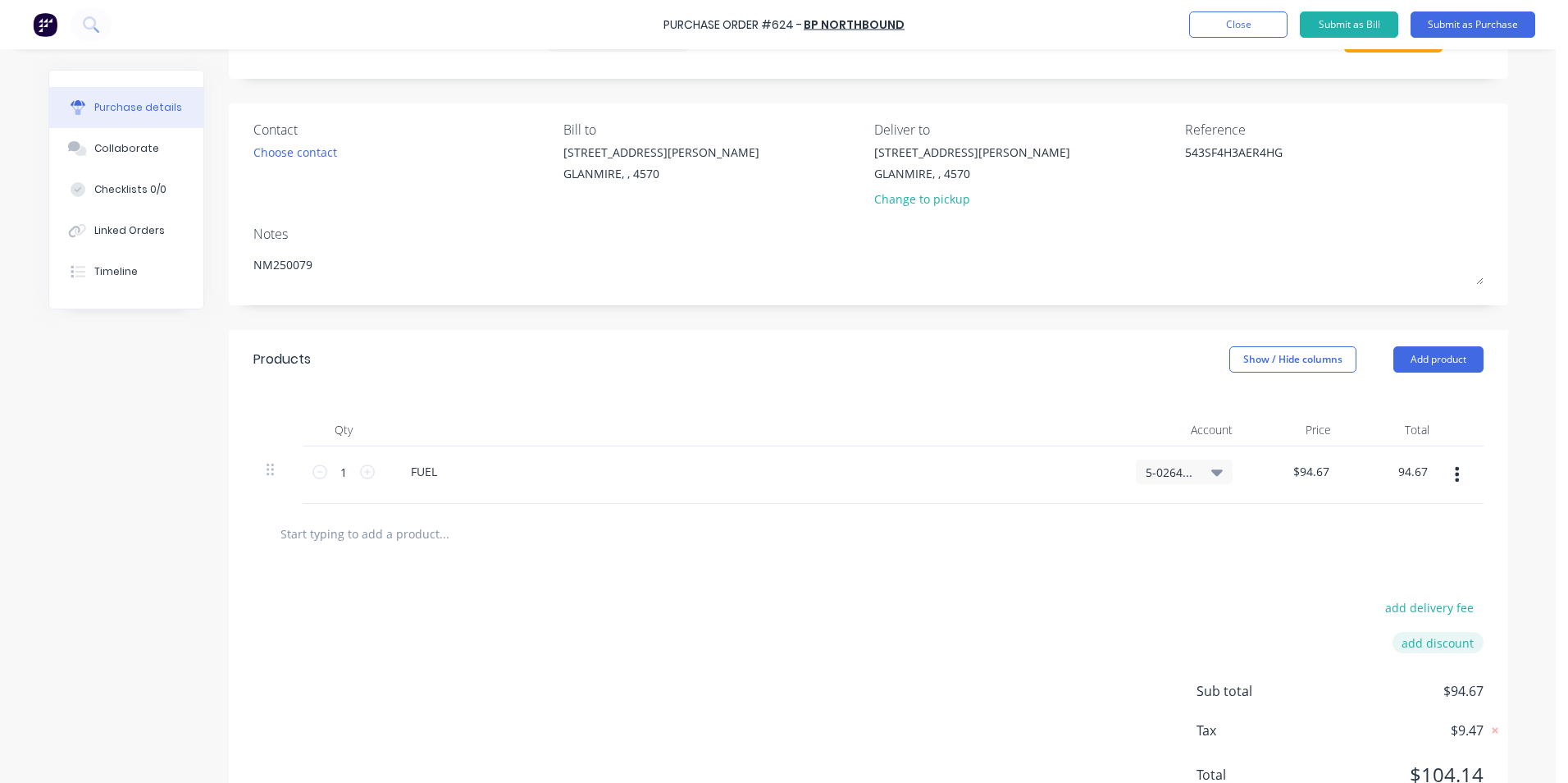
scroll to position [145, 0]
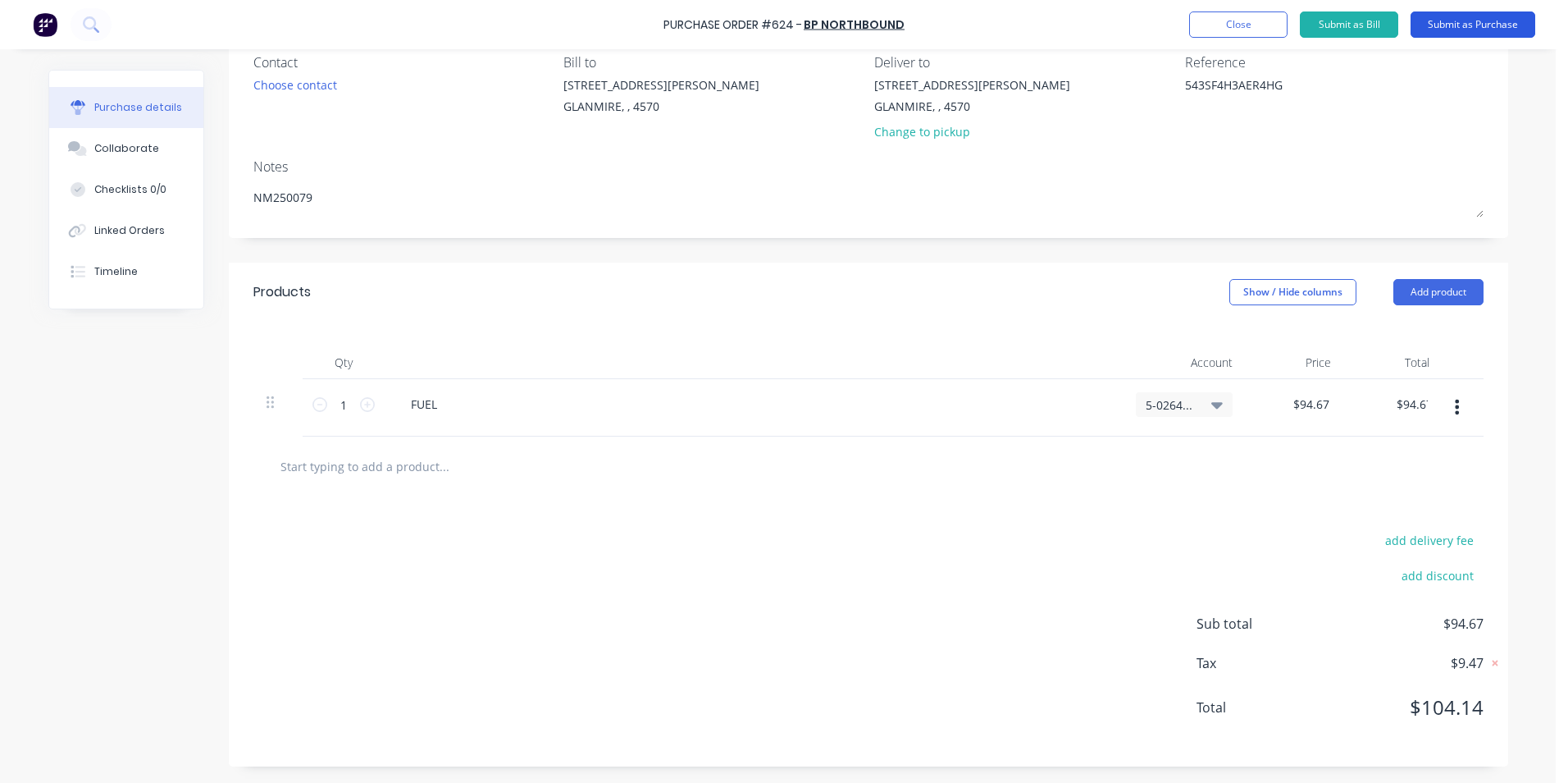
click at [1454, 16] on button "Submit as Purchase" at bounding box center [1473, 24] width 125 height 26
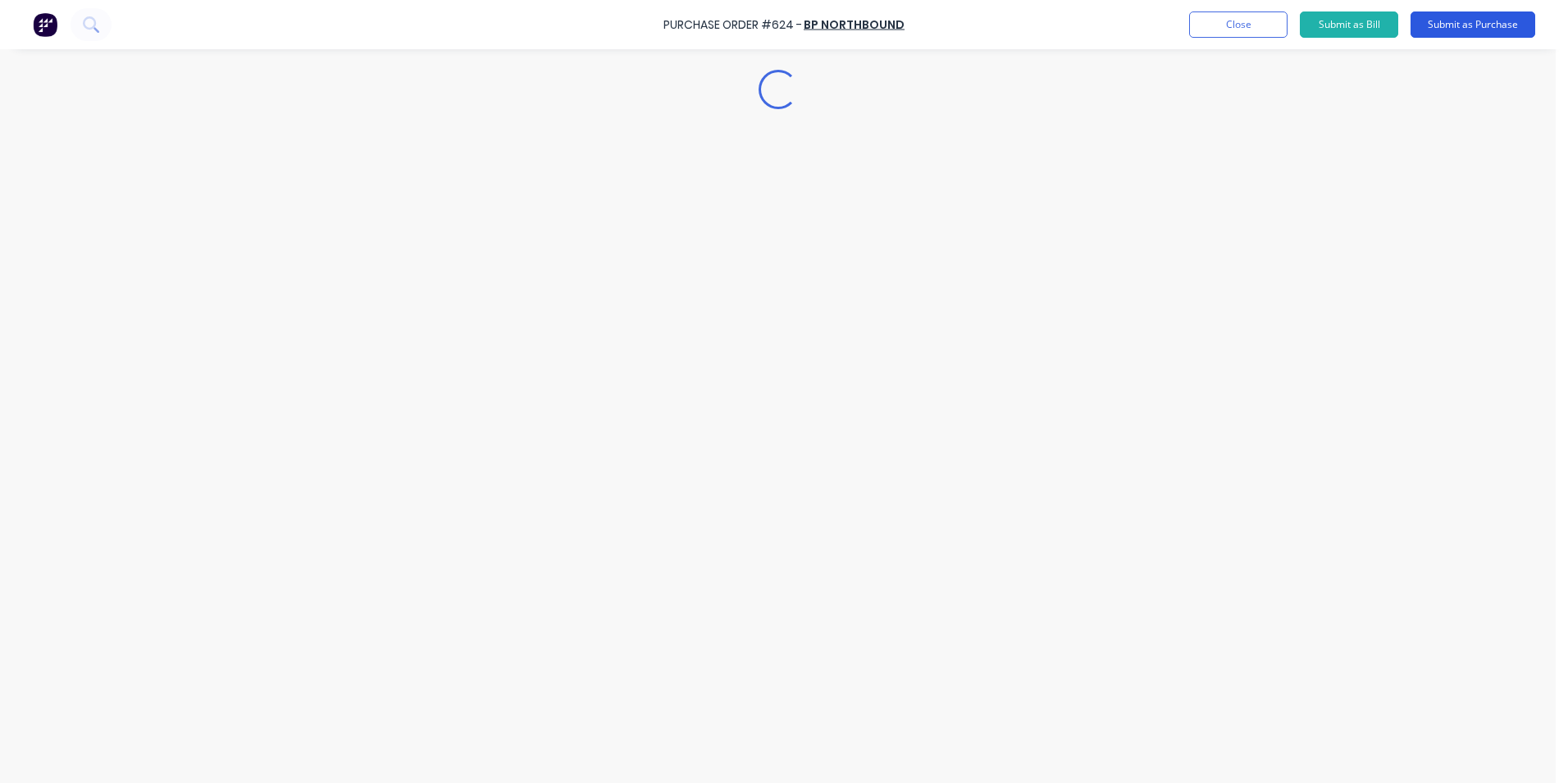
scroll to position [0, 0]
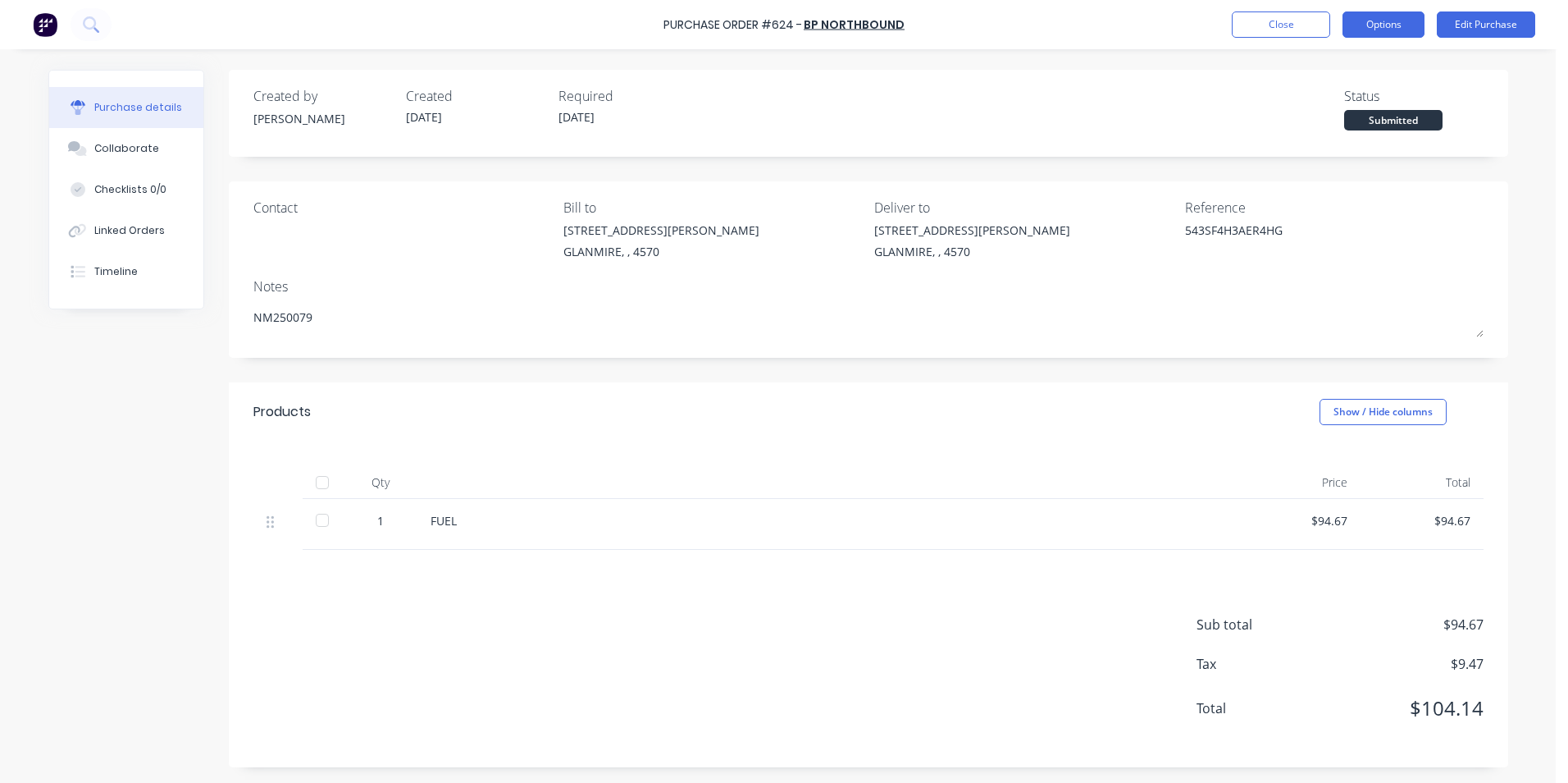
click at [1361, 22] on button "Options" at bounding box center [1384, 24] width 82 height 26
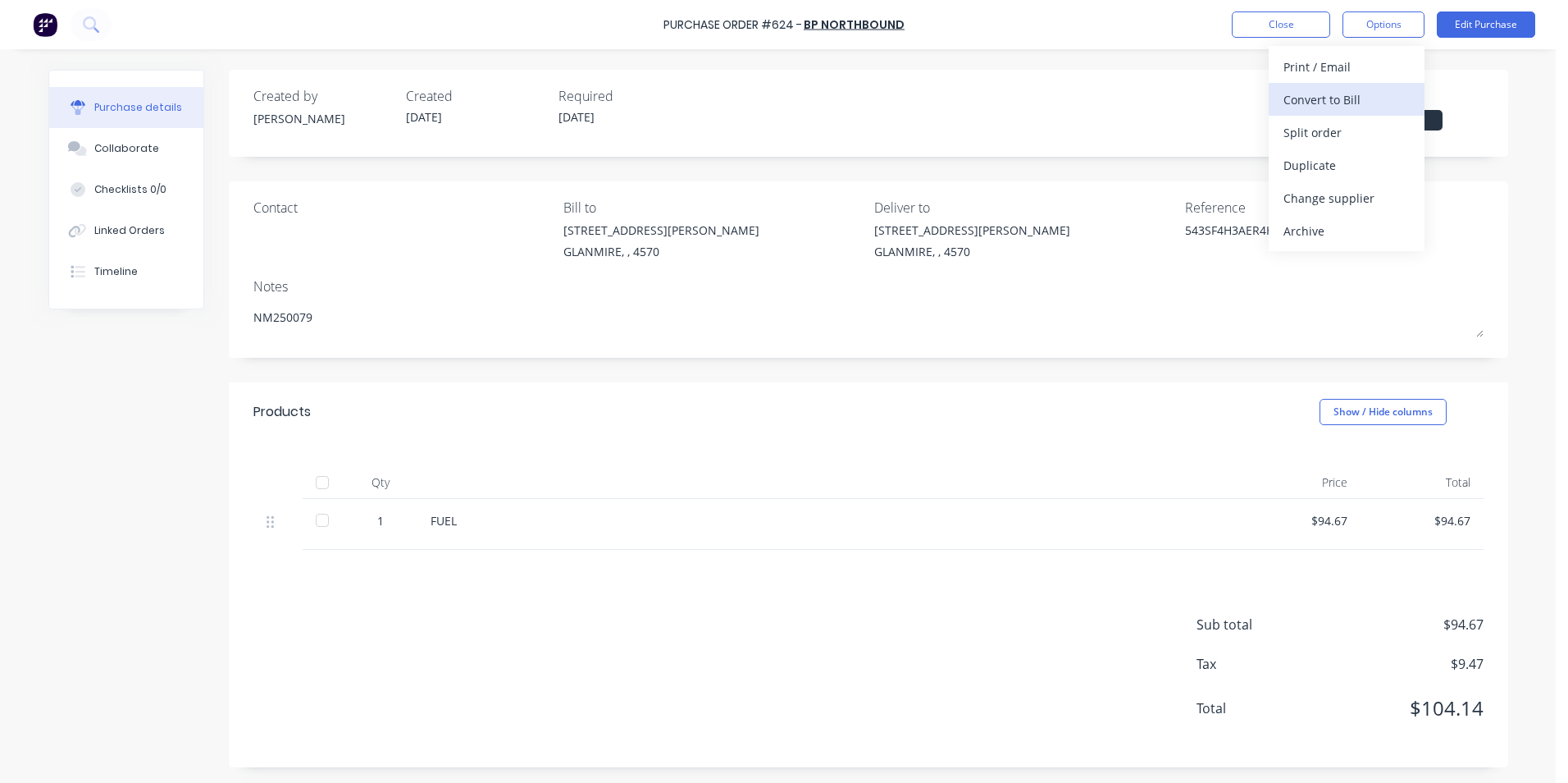
click at [1336, 106] on div "Convert to Bill" at bounding box center [1346, 99] width 126 height 23
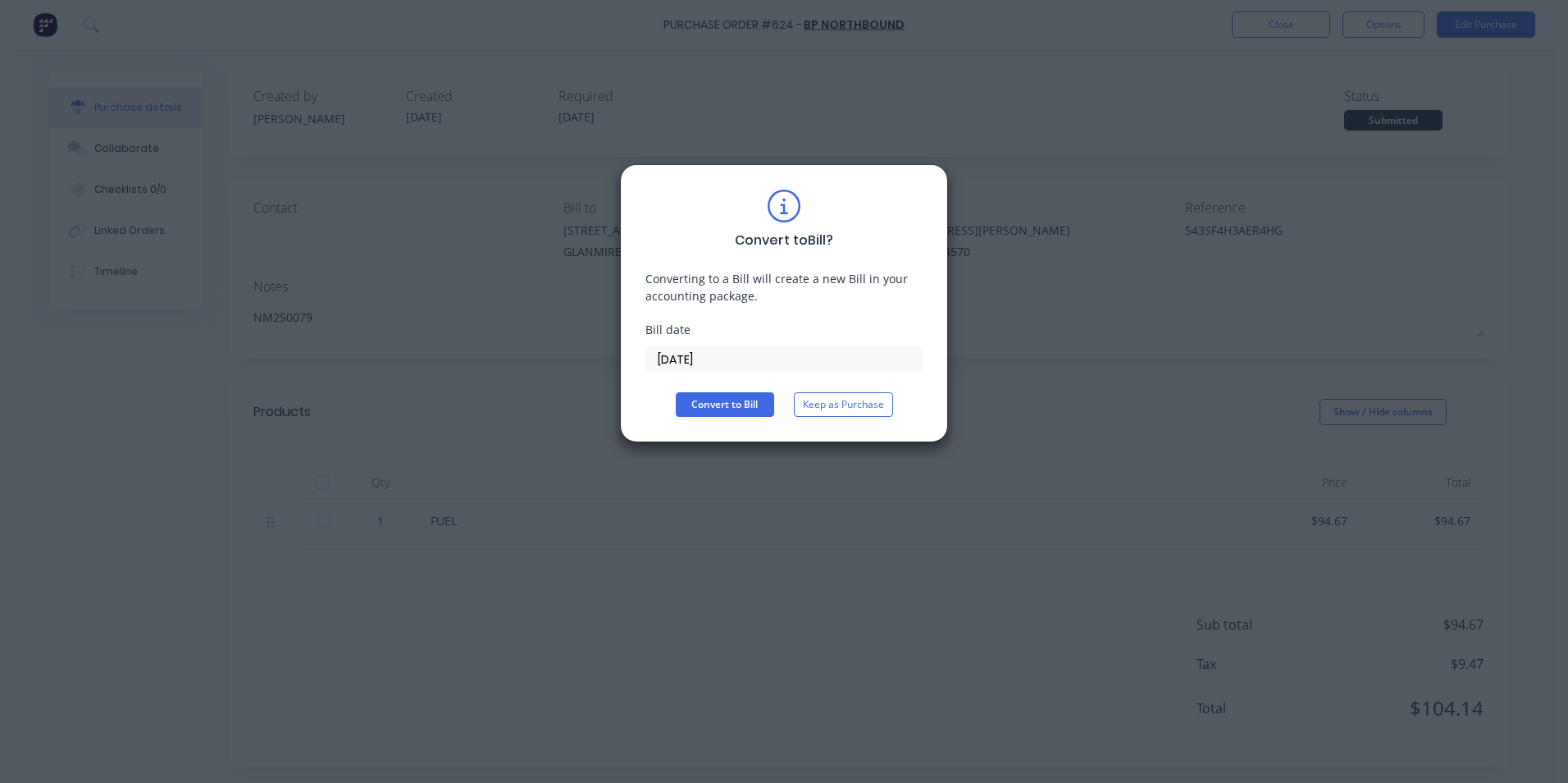
click at [773, 361] on input "[DATE]" at bounding box center [784, 359] width 275 height 24
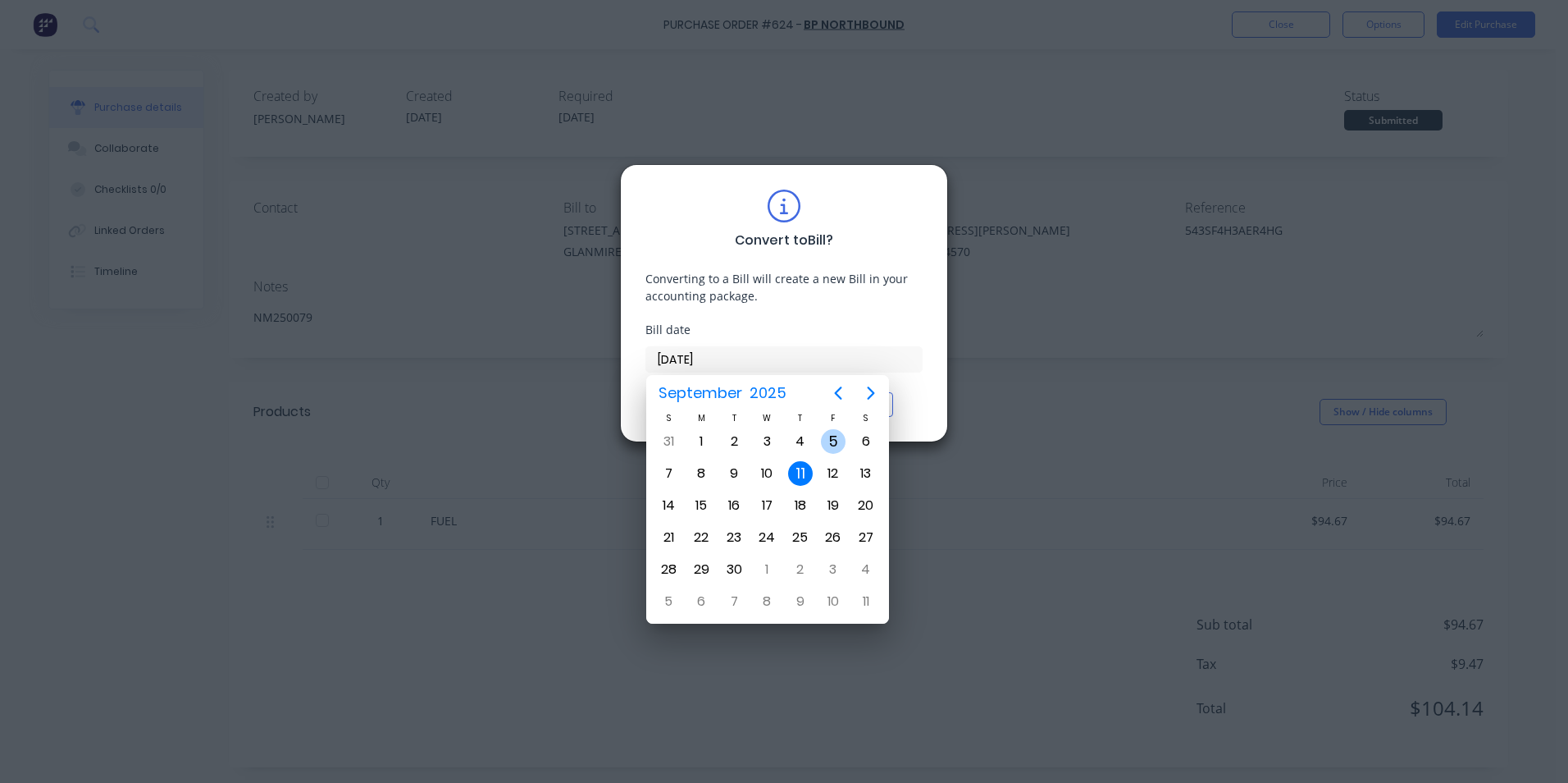
click at [825, 448] on div "5" at bounding box center [833, 441] width 24 height 24
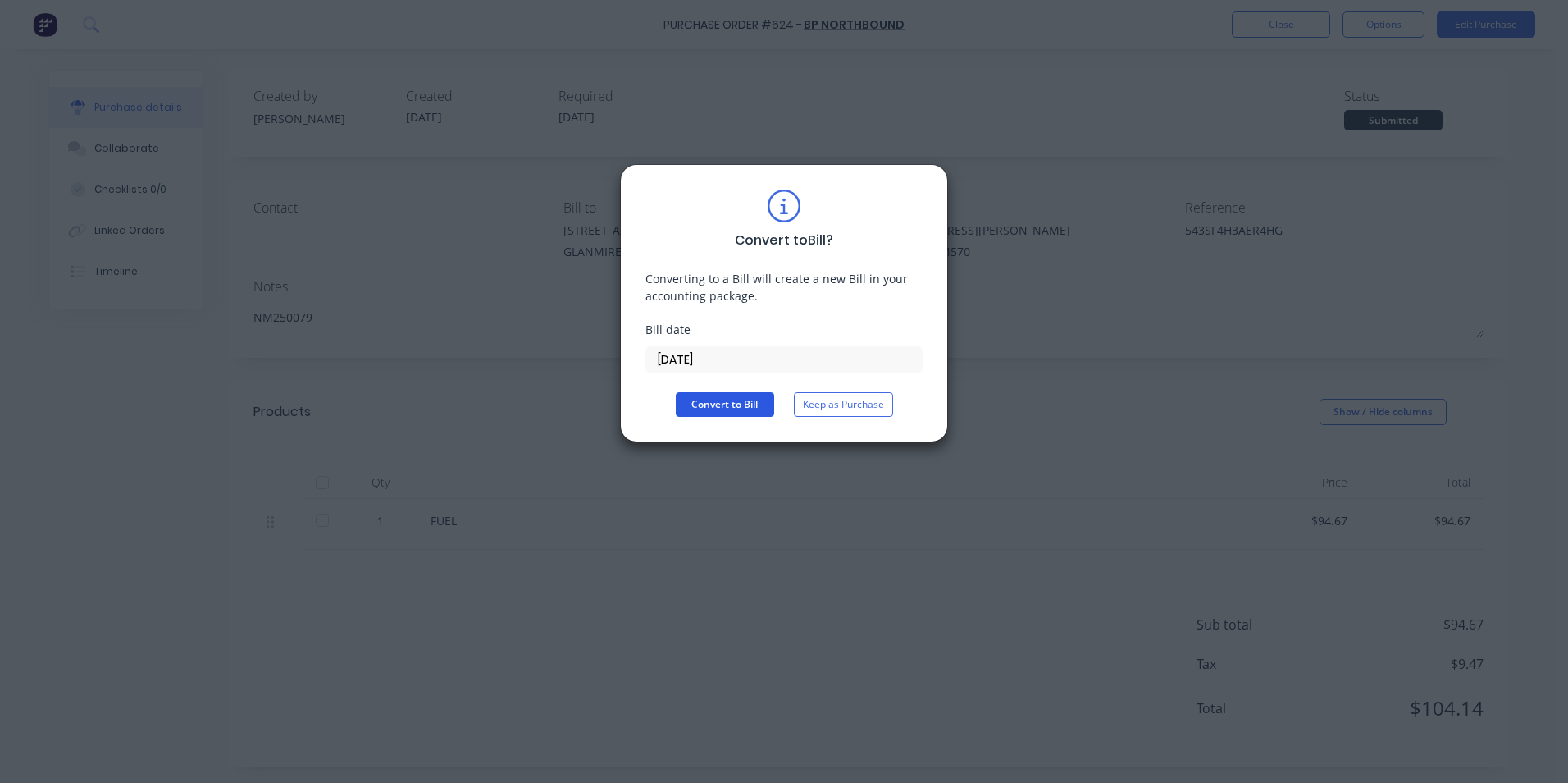
click at [698, 403] on button "Convert to Bill" at bounding box center [724, 404] width 98 height 24
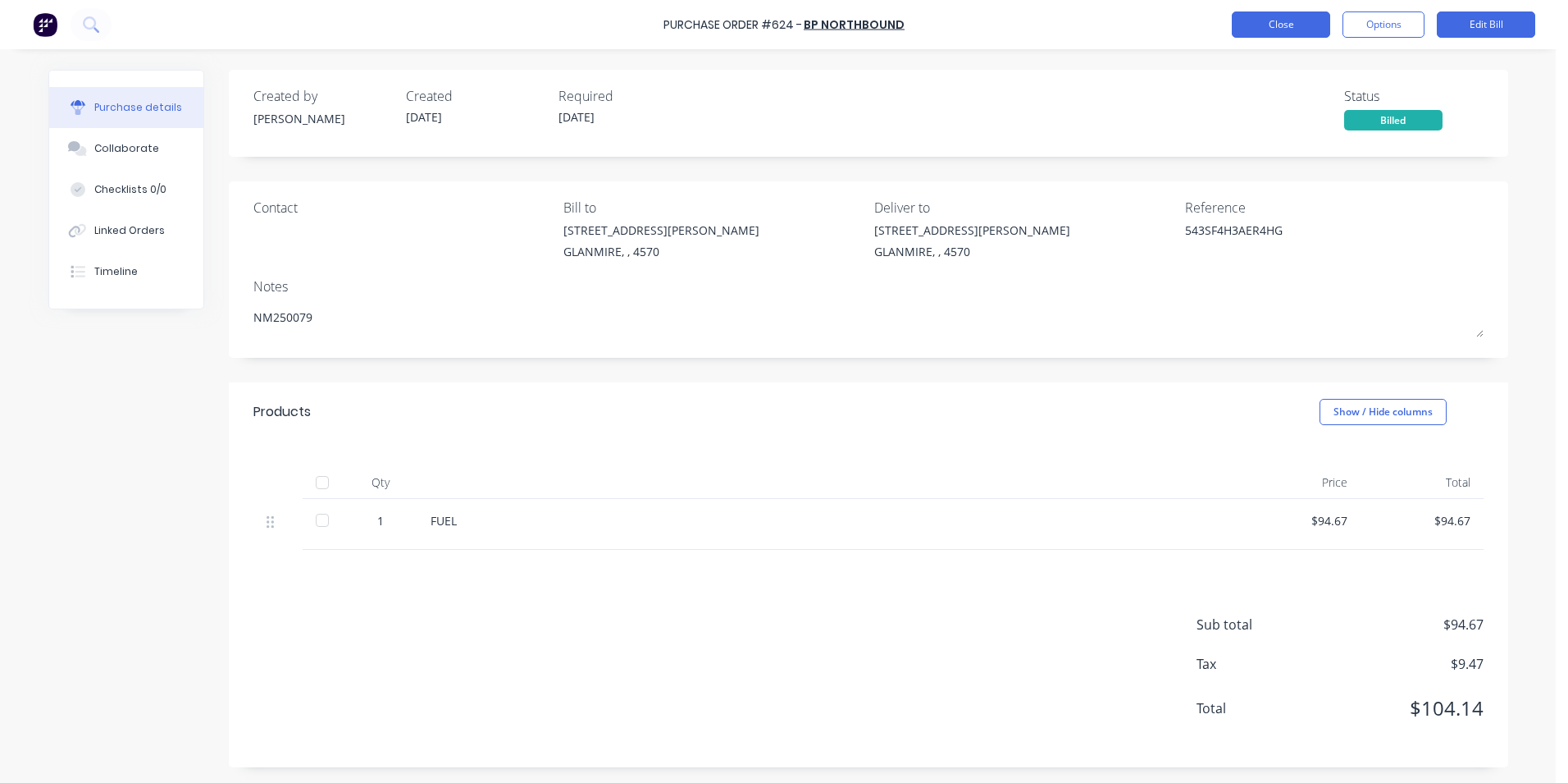
click at [1261, 25] on button "Close" at bounding box center [1280, 24] width 98 height 26
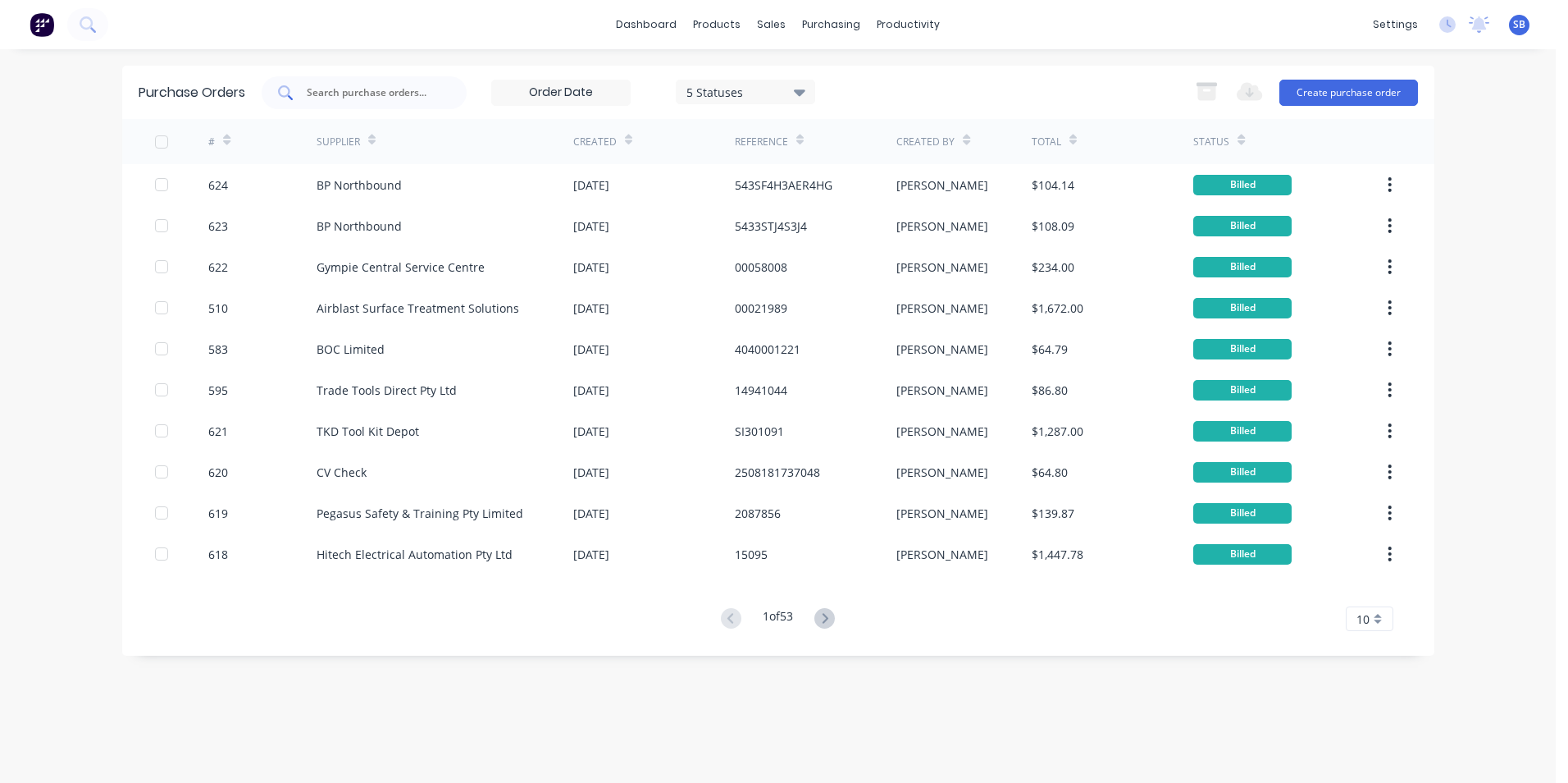
click at [417, 83] on div at bounding box center [364, 93] width 205 height 33
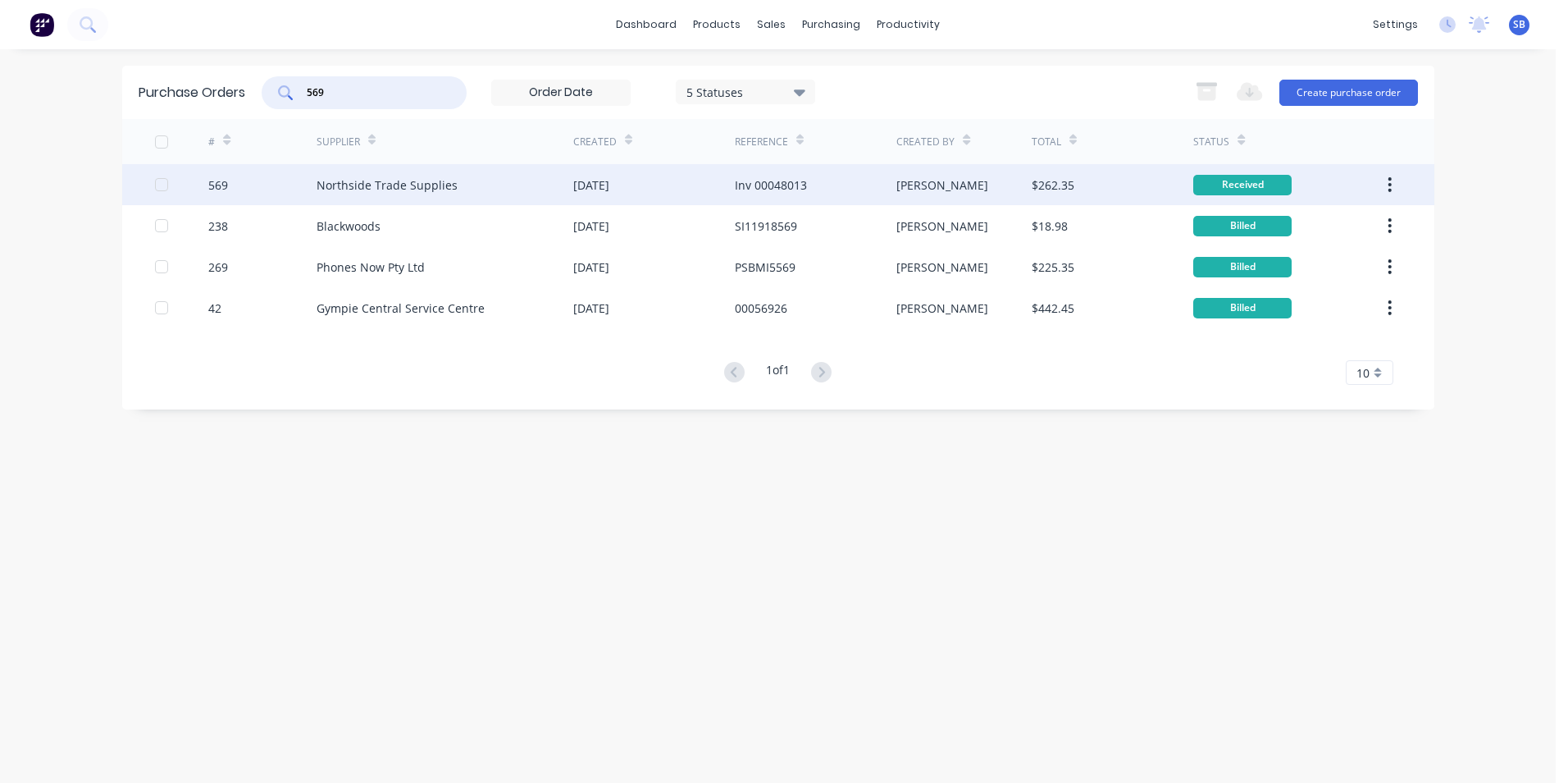
click at [887, 184] on div "Inv 00048013" at bounding box center [816, 184] width 162 height 41
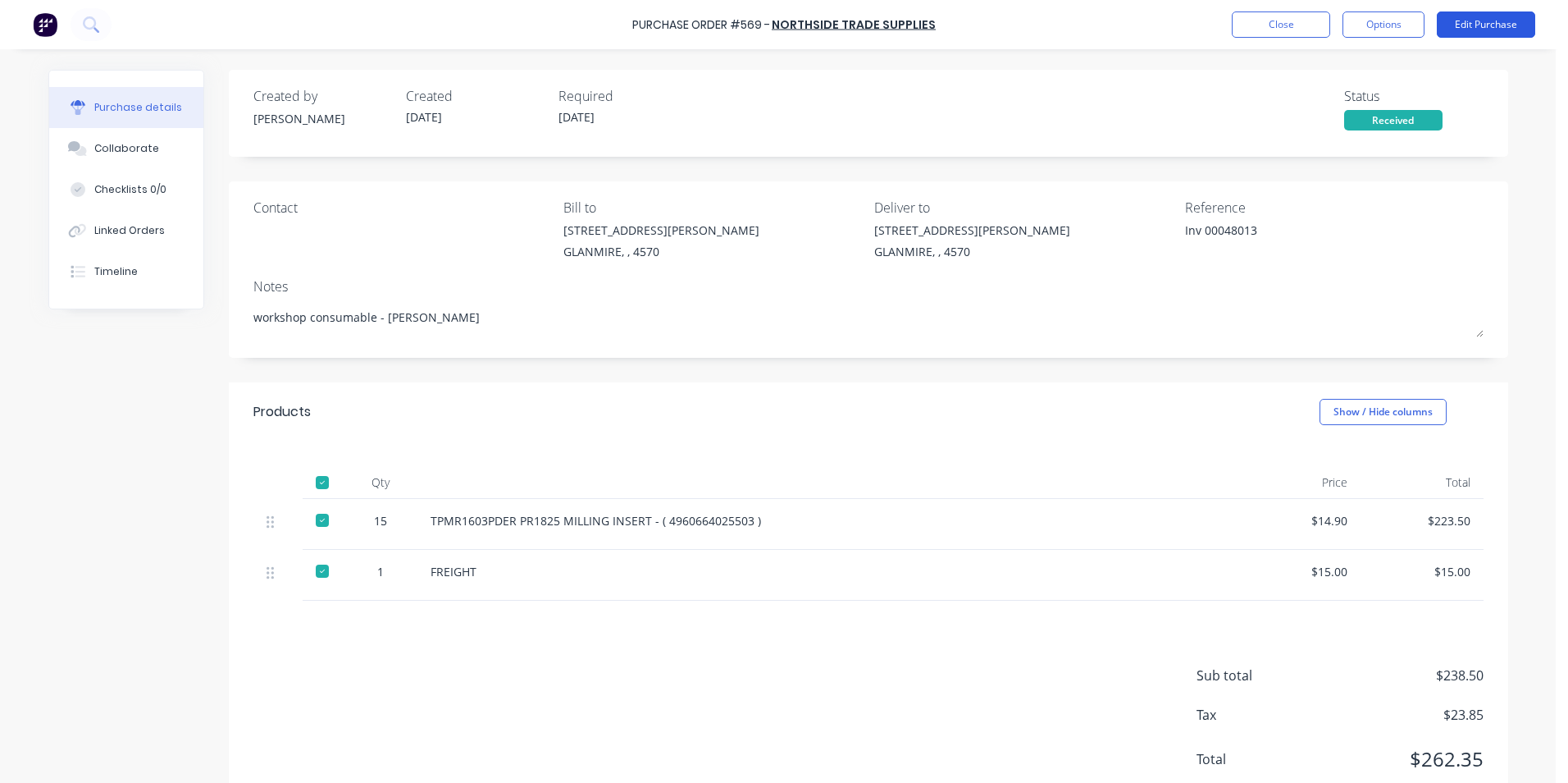
click at [1480, 21] on button "Edit Purchase" at bounding box center [1485, 24] width 98 height 26
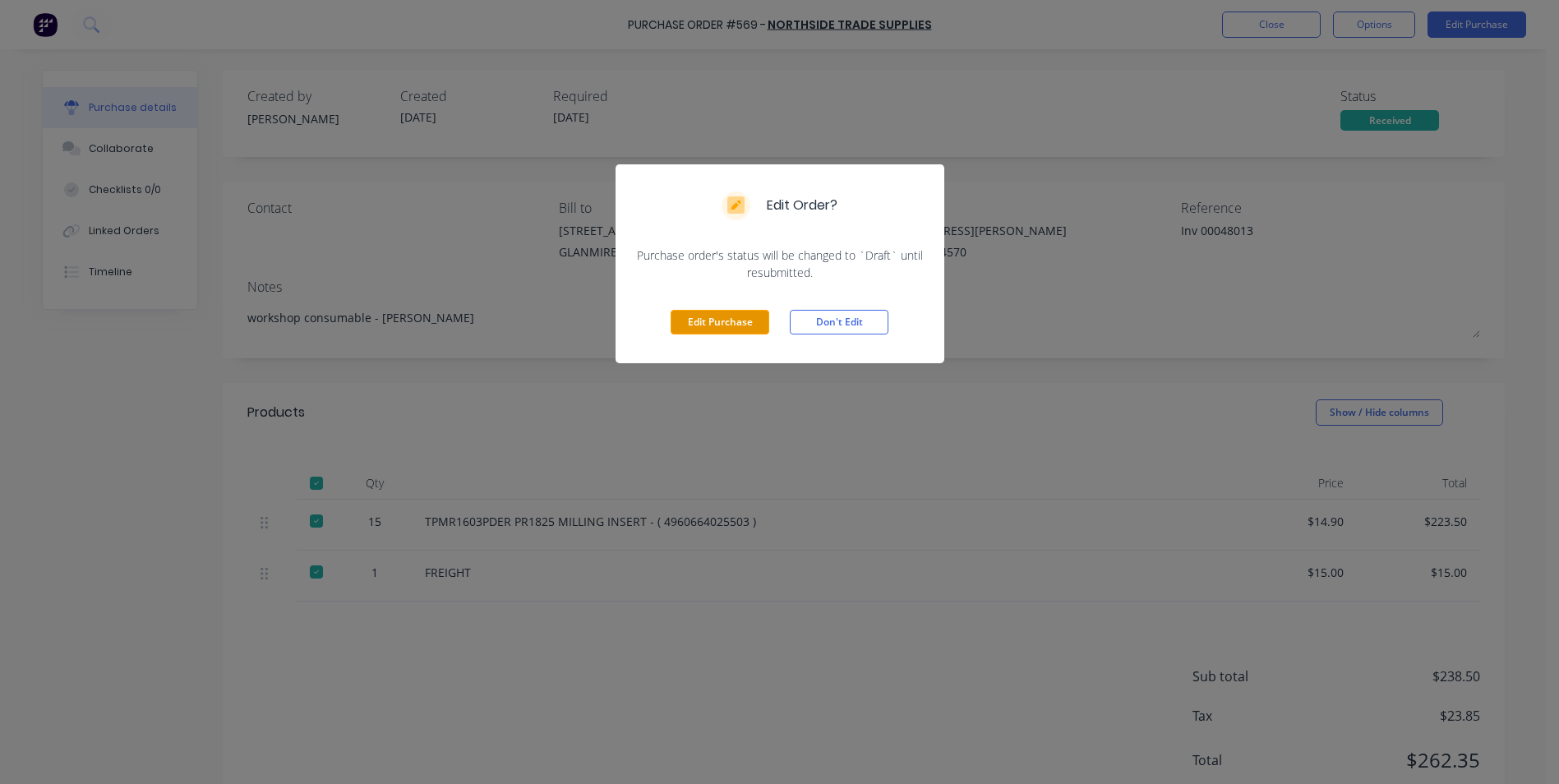
click at [687, 323] on button "Edit Purchase" at bounding box center [720, 322] width 98 height 24
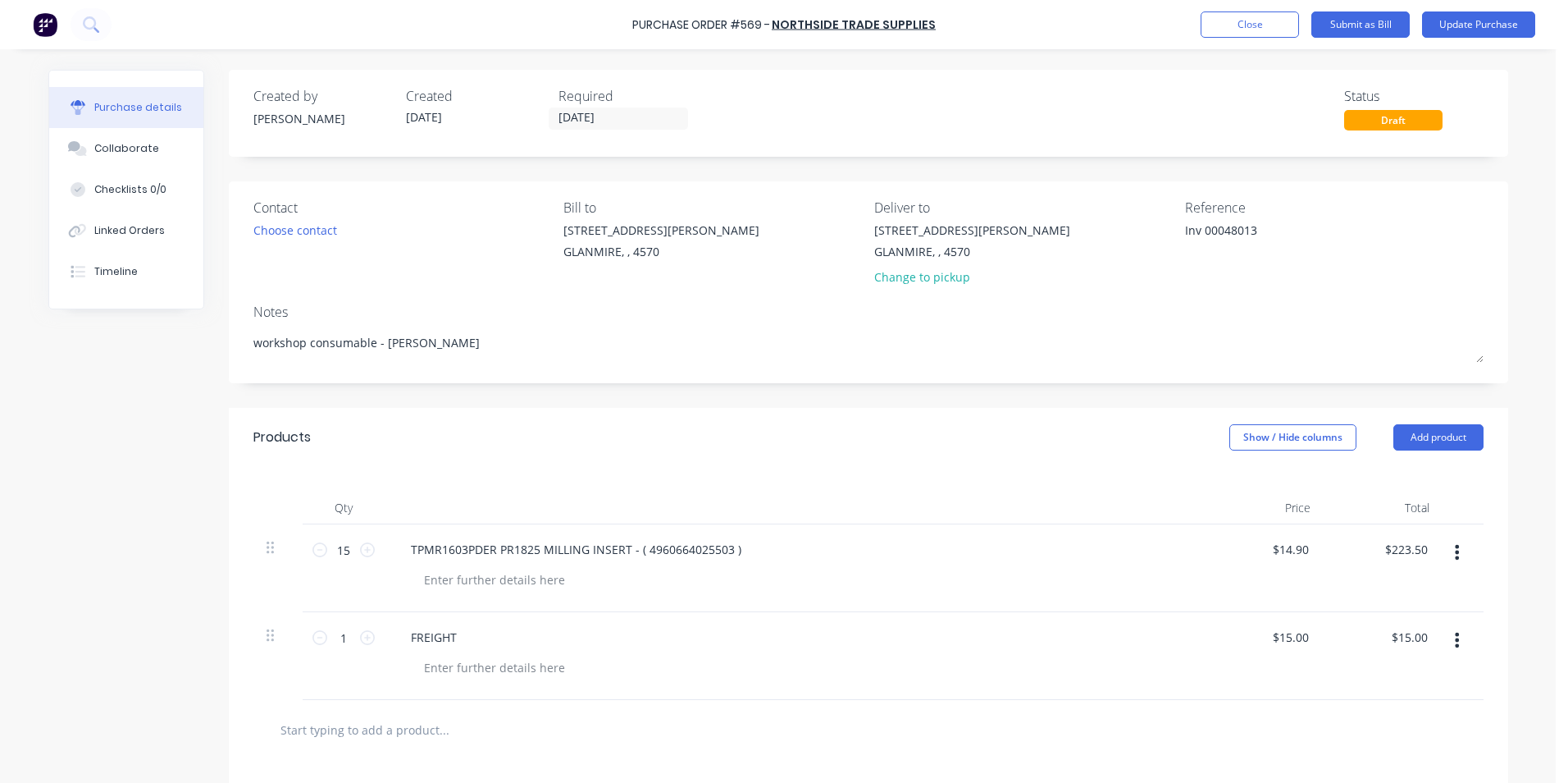
drag, startPoint x: 1200, startPoint y: 223, endPoint x: 1157, endPoint y: 223, distance: 43.0
click at [1157, 223] on div "Contact Choose contact [PERSON_NAME] to [STREET_ADDRESS][PERSON_NAME] Deliver t…" at bounding box center [869, 246] width 1230 height 96
click at [184, 231] on button "Linked Orders" at bounding box center [127, 230] width 155 height 41
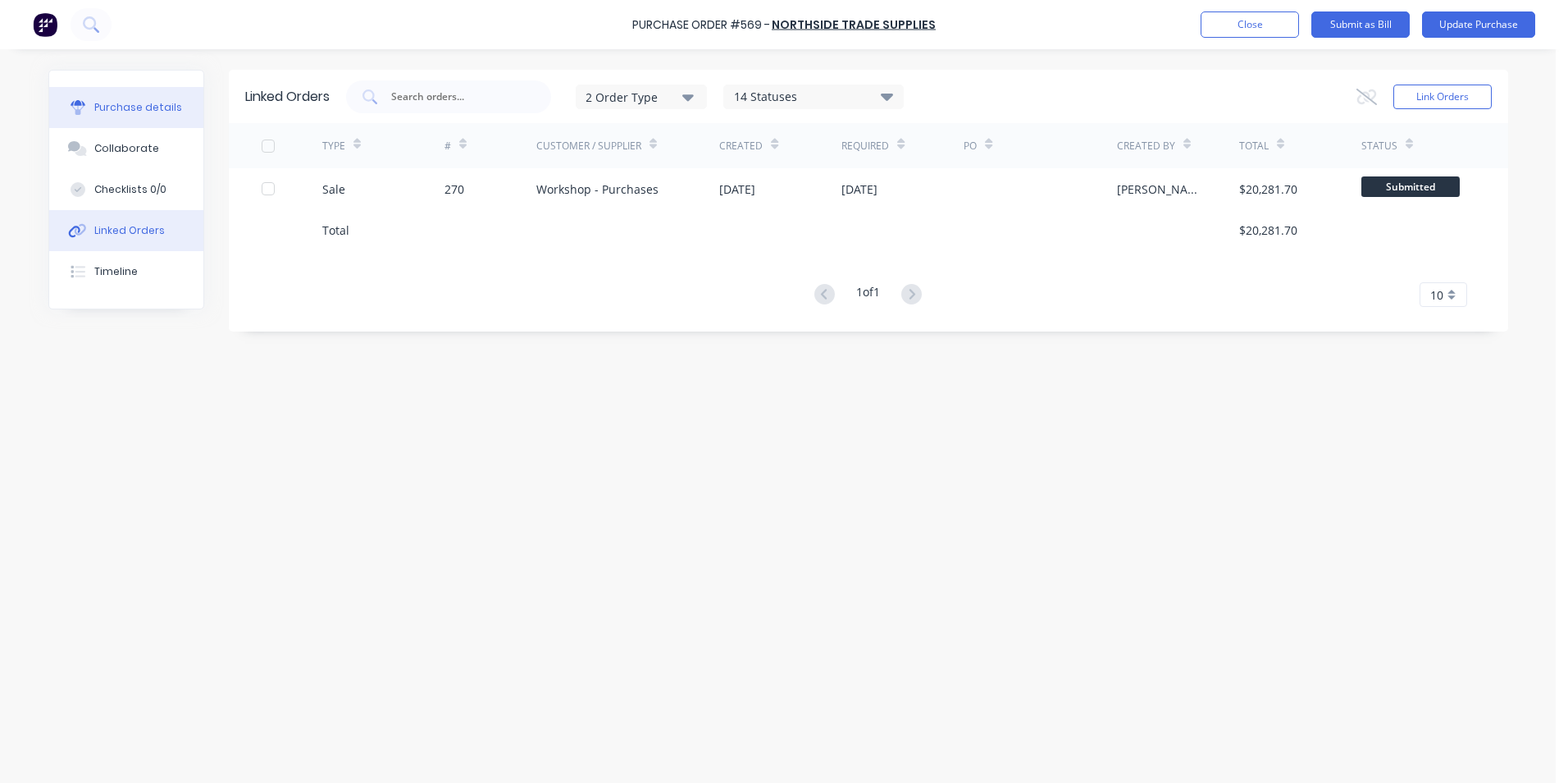
click at [171, 113] on div "Purchase details" at bounding box center [138, 107] width 88 height 15
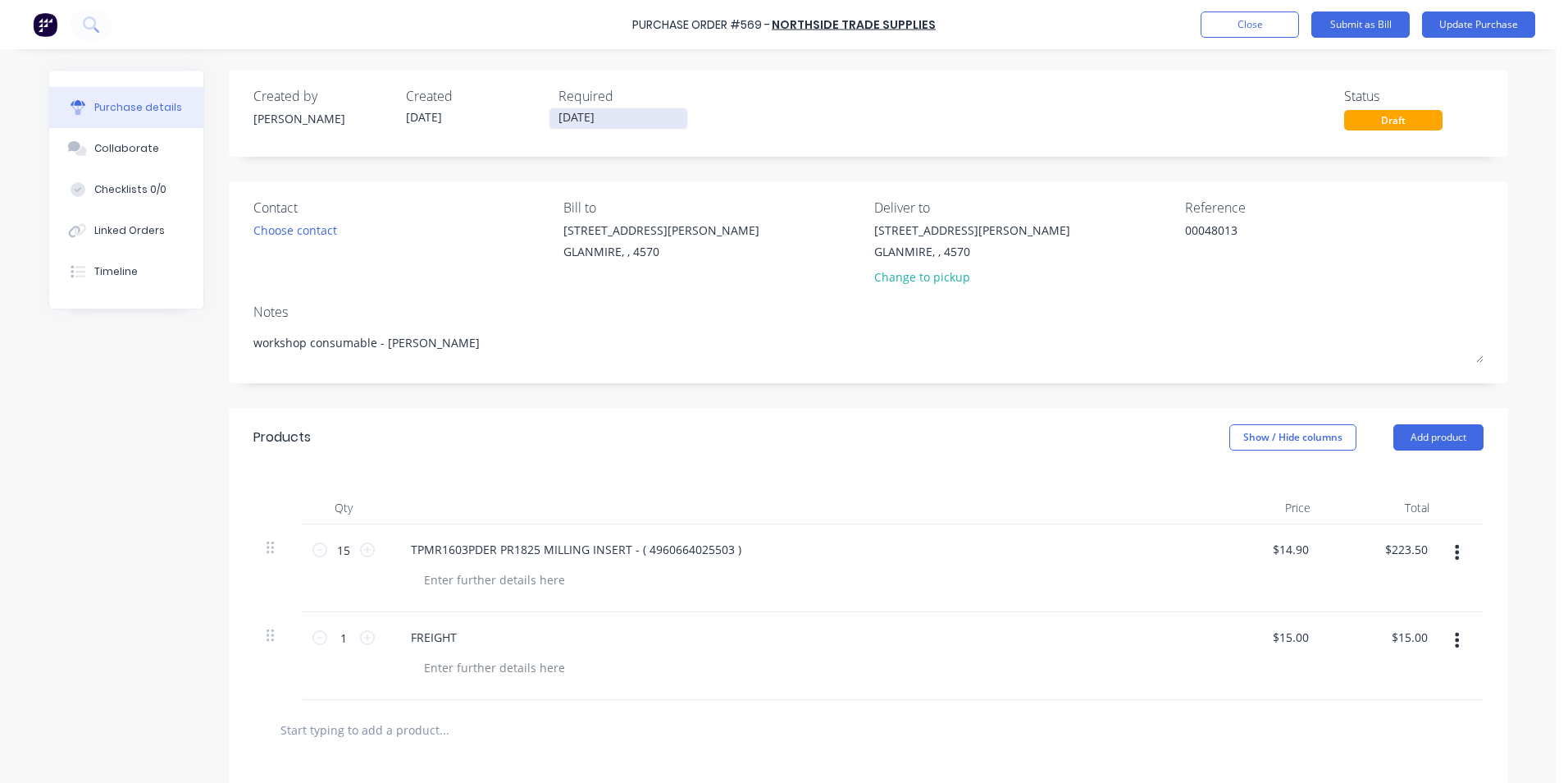
click at [647, 124] on input "[DATE]" at bounding box center [619, 119] width 138 height 21
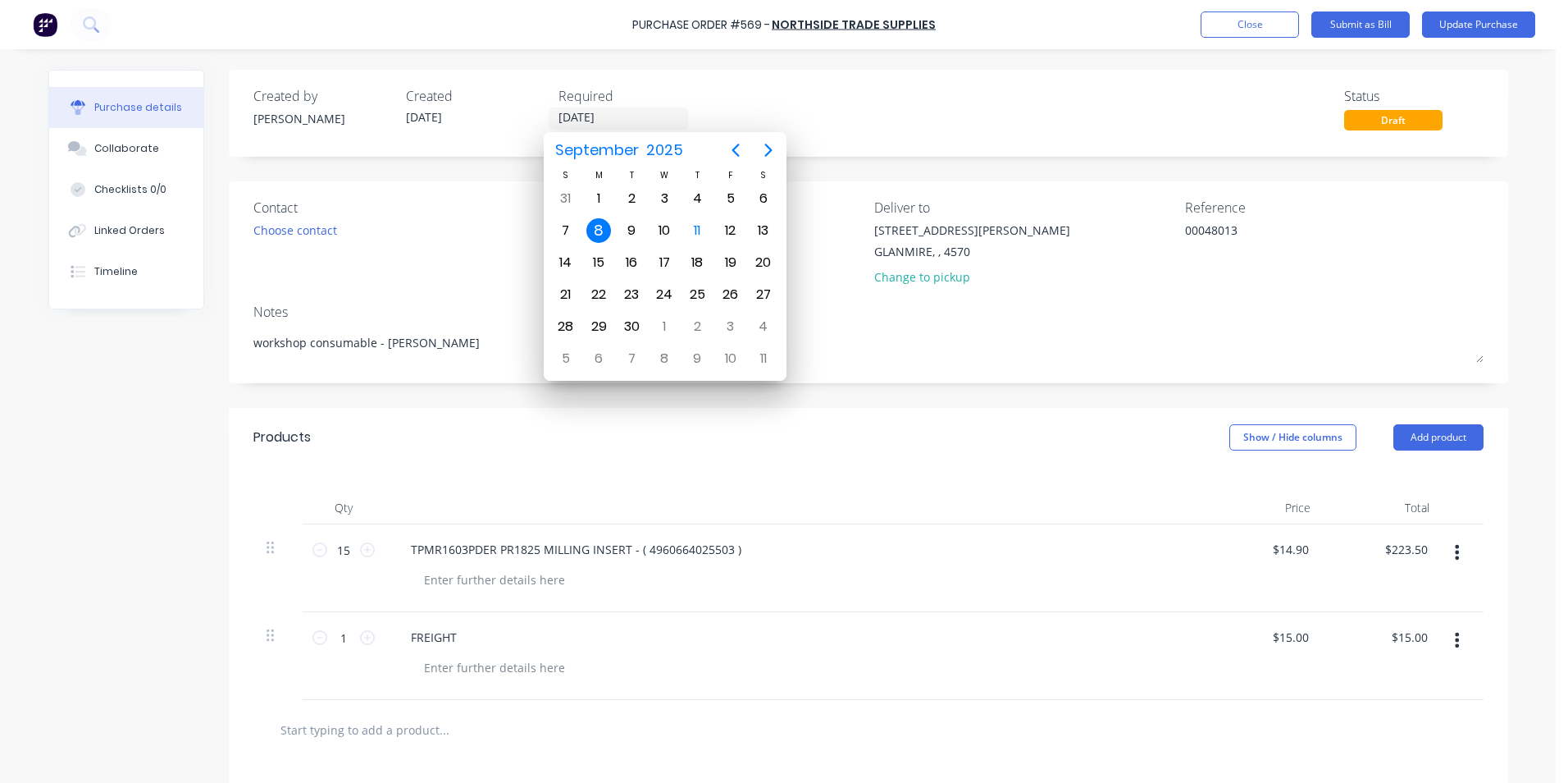
click at [837, 96] on div "Created by [PERSON_NAME] Created [DATE] Required [DATE] Status Draft" at bounding box center [869, 108] width 1230 height 44
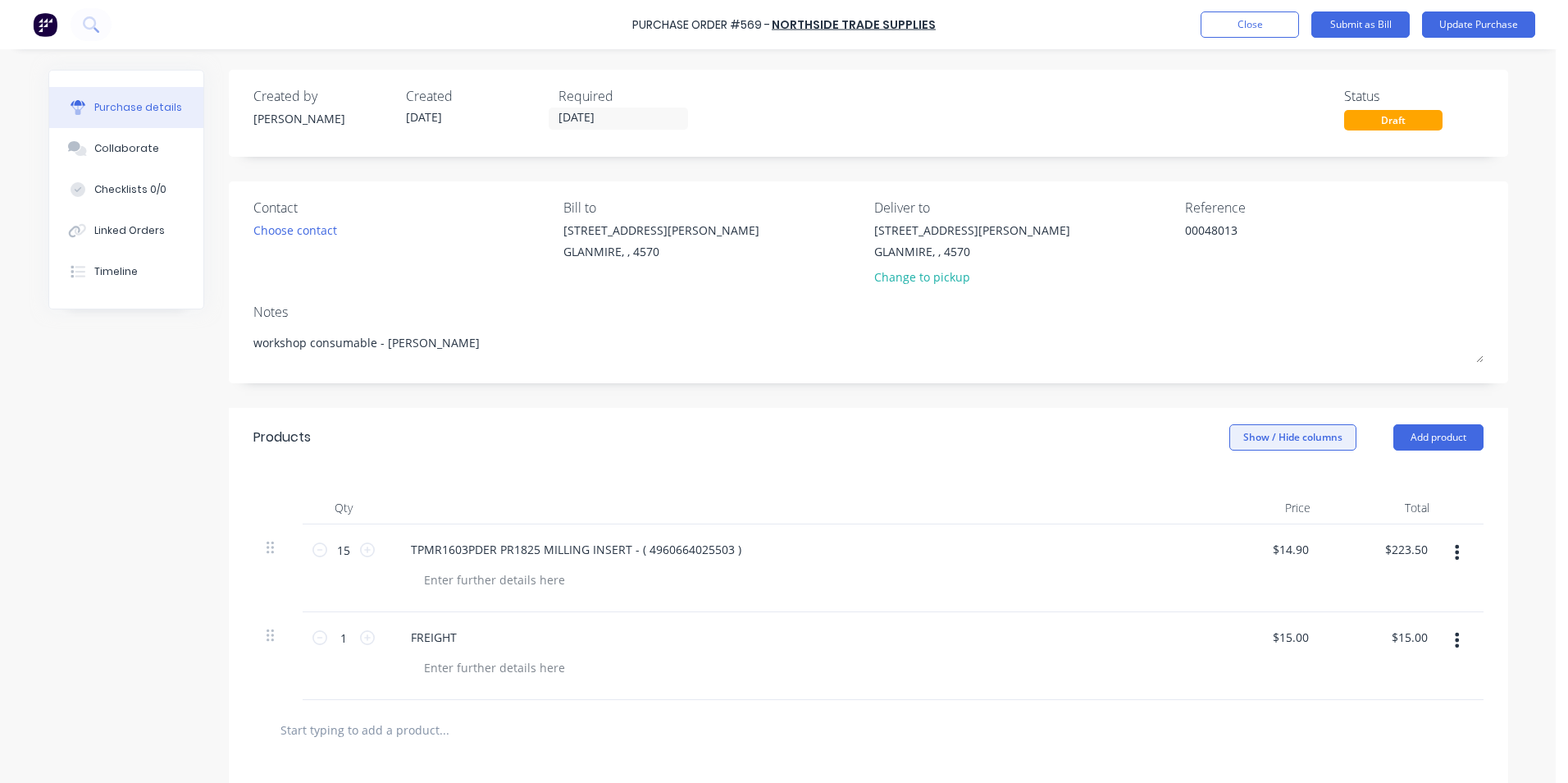
click at [1267, 428] on button "Show / Hide columns" at bounding box center [1293, 437] width 127 height 26
click at [1241, 488] on span at bounding box center [1235, 491] width 14 height 14
click at [1228, 484] on input "Account" at bounding box center [1228, 484] width 0 height 0
click at [1170, 556] on span "Select..." at bounding box center [1170, 550] width 50 height 17
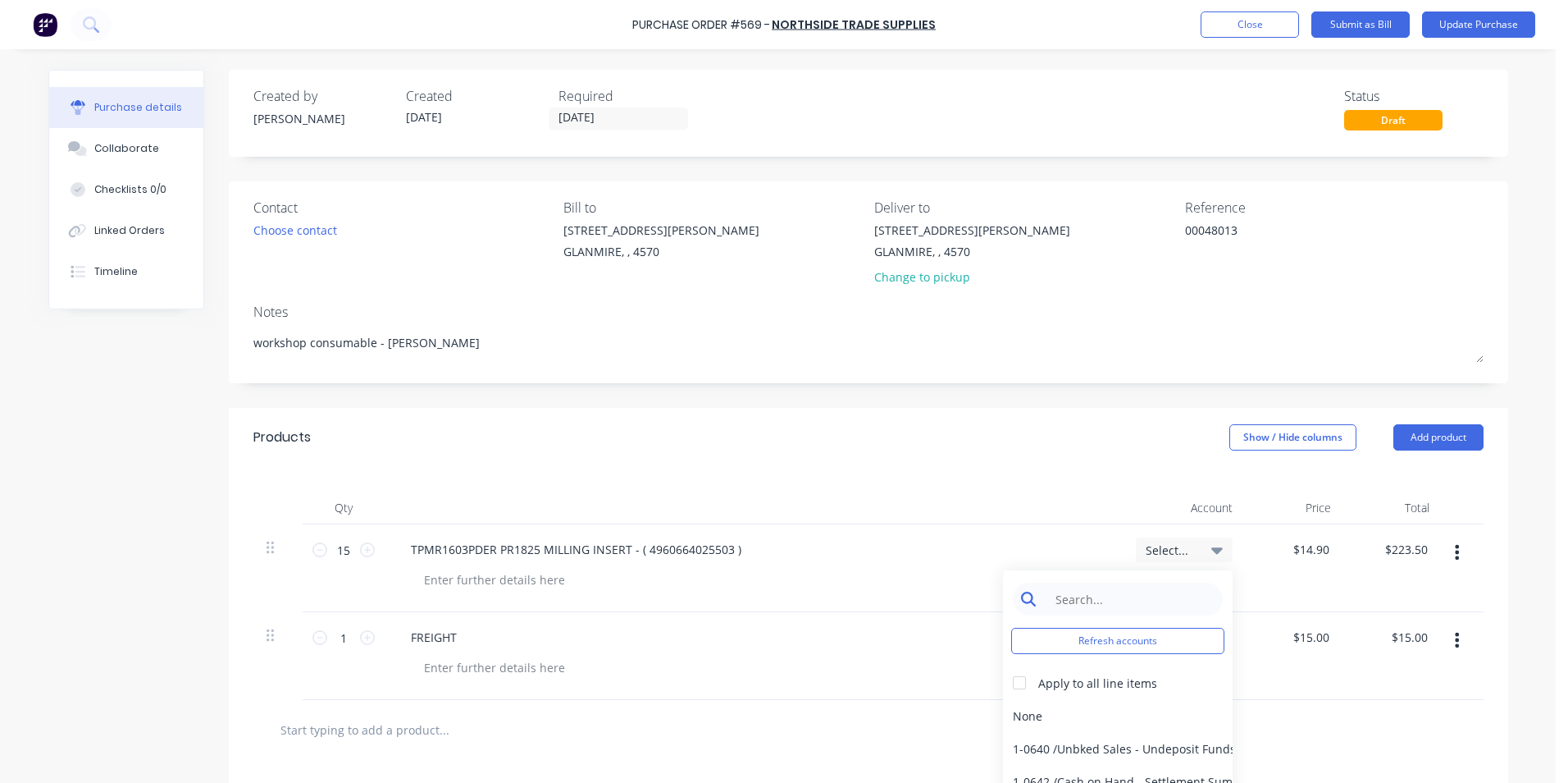
click at [1115, 589] on input at bounding box center [1131, 599] width 169 height 33
click at [1082, 719] on div "6-0462 / Tools & Hware-W/S Consum" at bounding box center [1118, 716] width 229 height 33
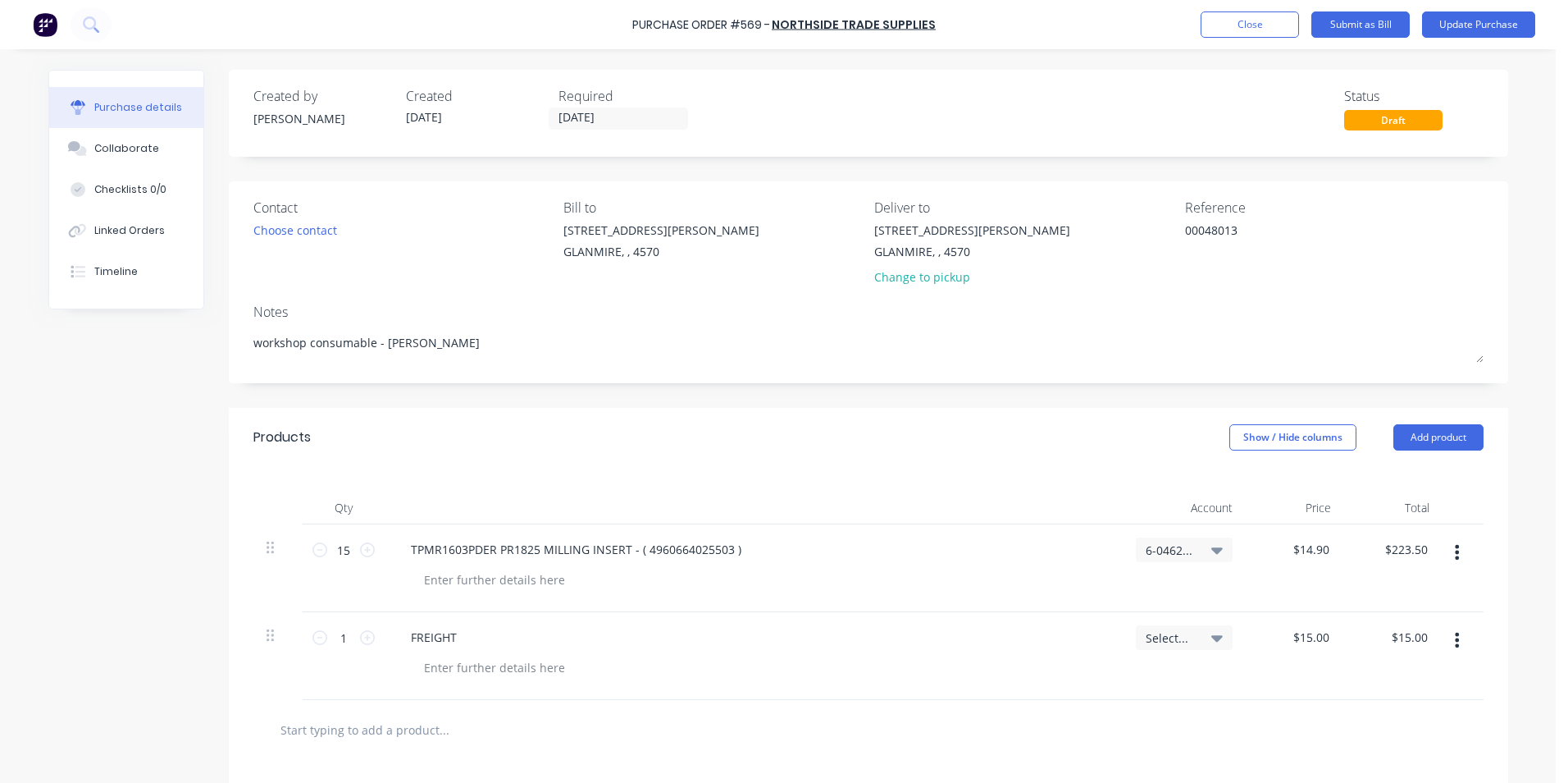
click at [1115, 644] on div "FREIGHT" at bounding box center [754, 655] width 738 height 88
click at [1136, 641] on div "Select..." at bounding box center [1184, 638] width 96 height 24
click at [1107, 700] on input at bounding box center [1131, 687] width 169 height 33
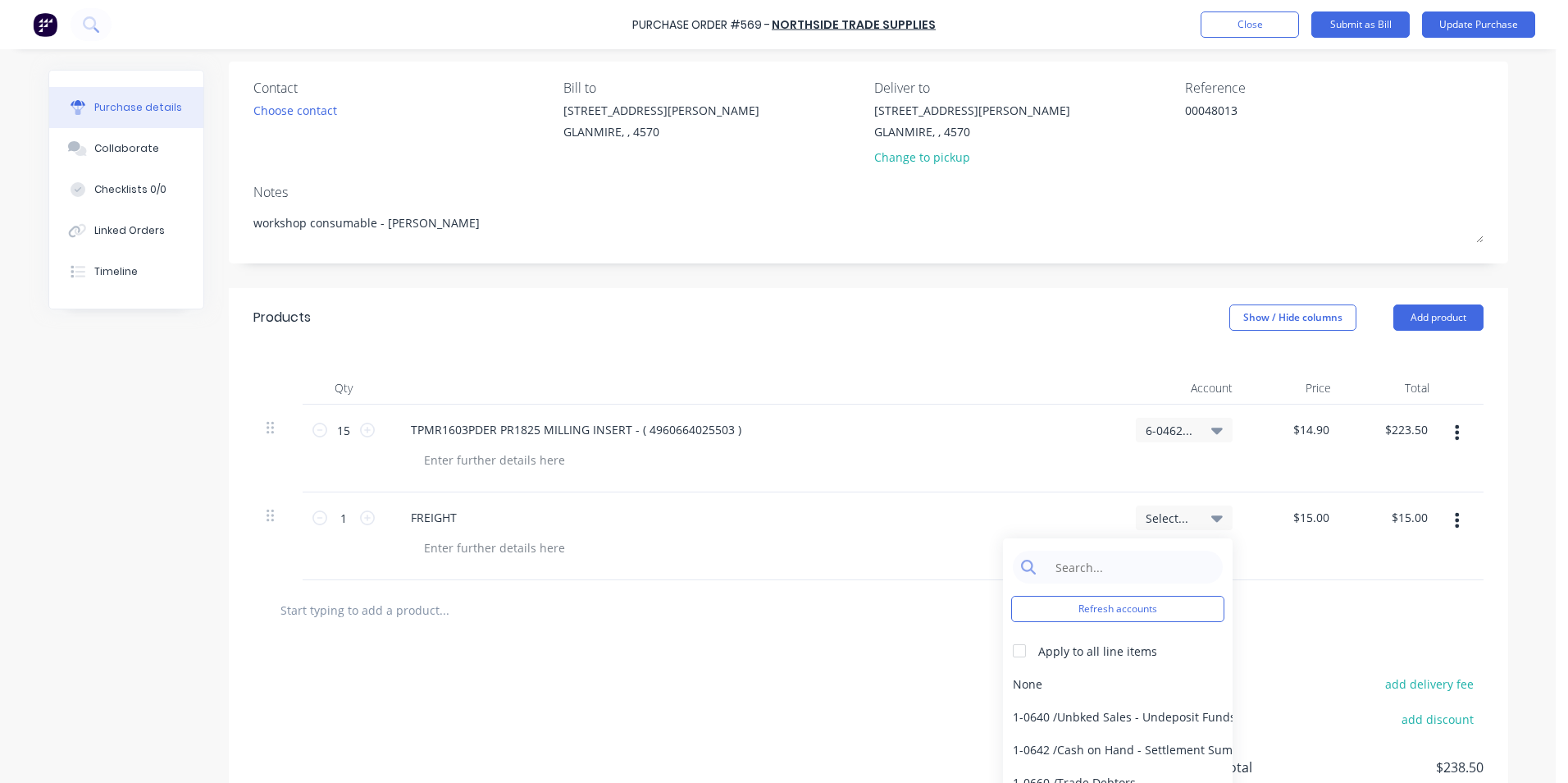
scroll to position [246, 0]
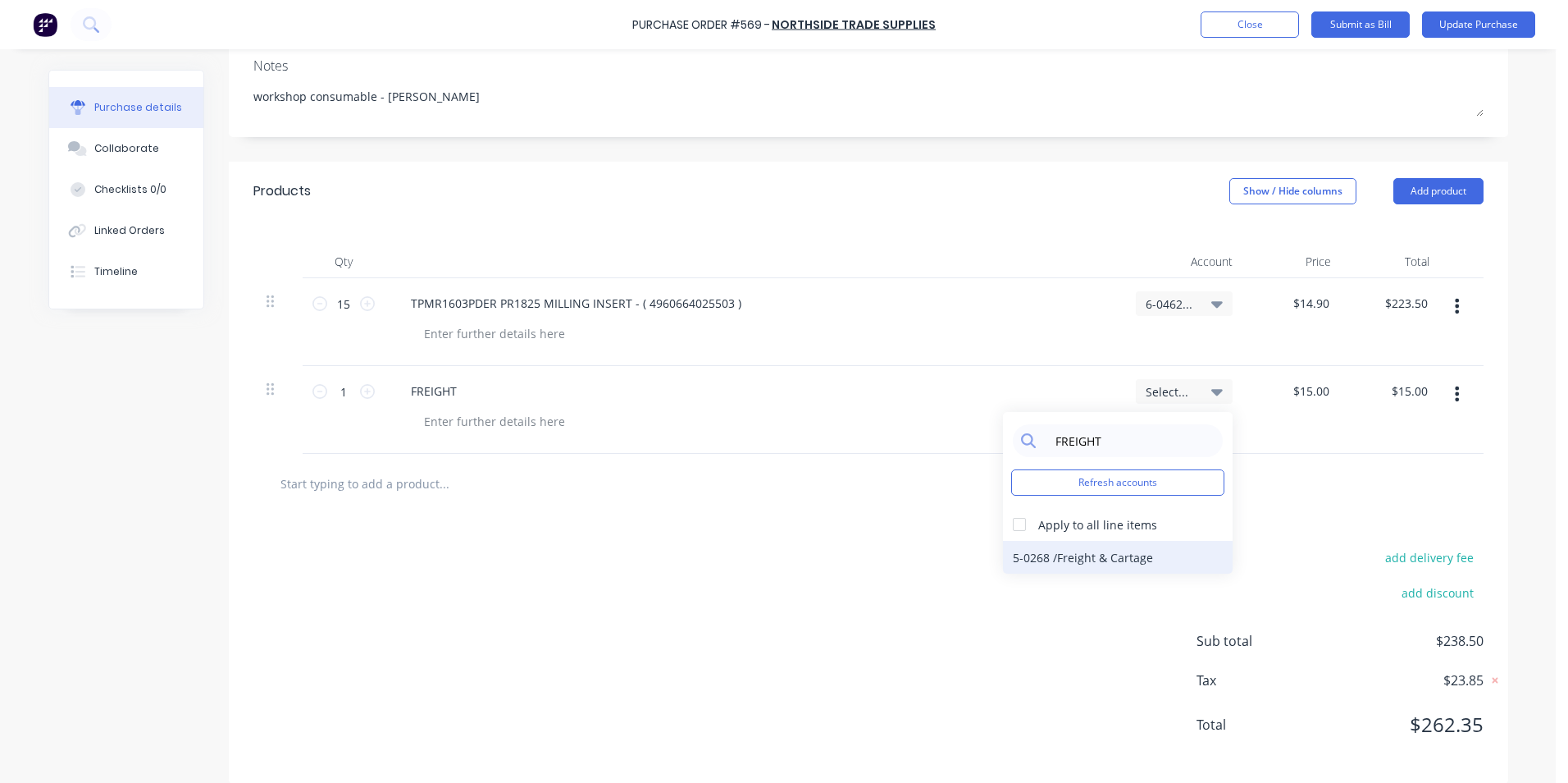
click at [1160, 551] on div "5-0268 / Freight & Cartage" at bounding box center [1118, 557] width 229 height 33
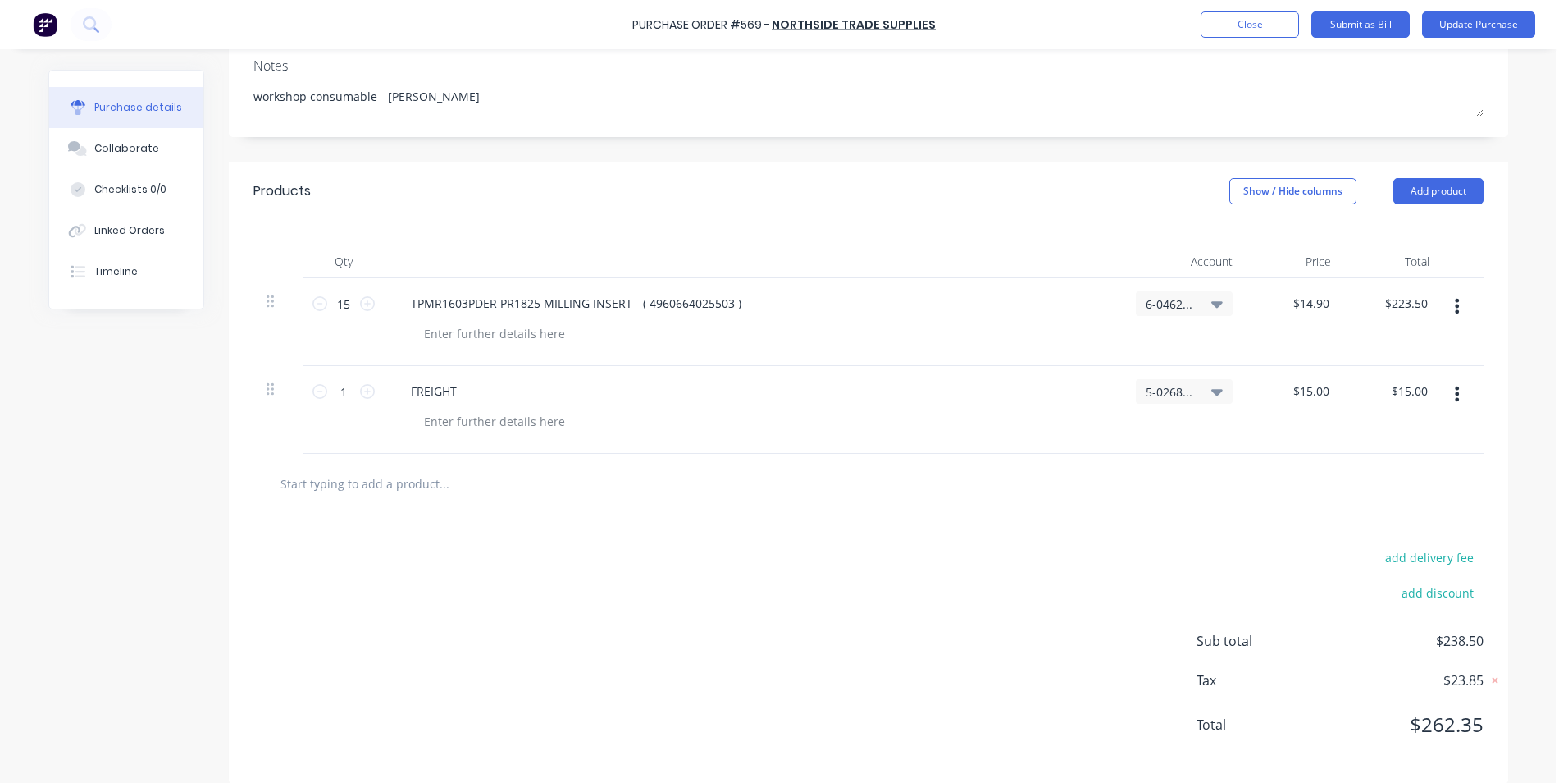
click at [1243, 567] on div "add delivery fee" at bounding box center [1340, 557] width 287 height 22
click at [1459, 24] on button "Update Purchase" at bounding box center [1479, 24] width 113 height 26
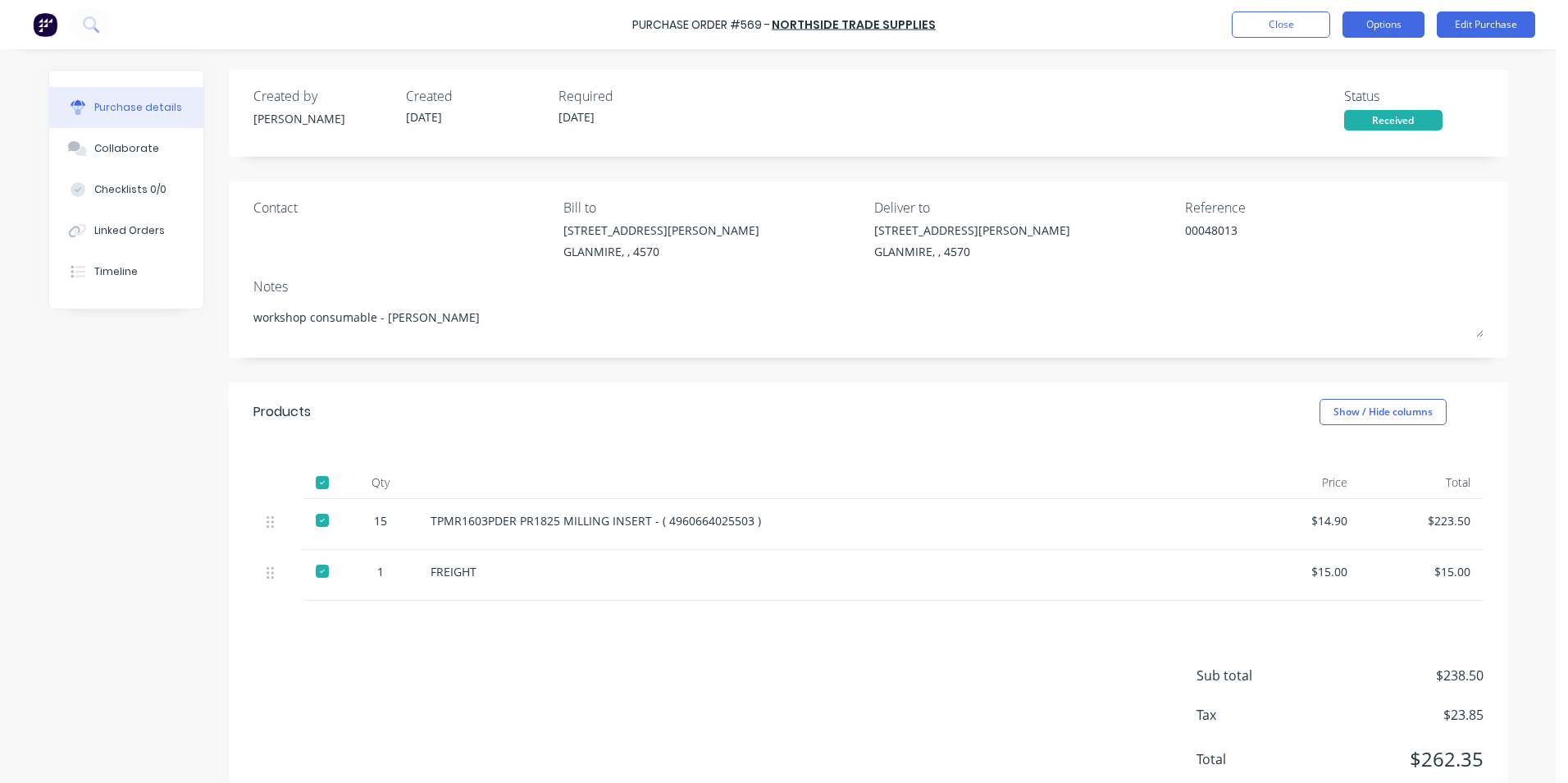
click at [1373, 21] on button "Options" at bounding box center [1384, 24] width 82 height 26
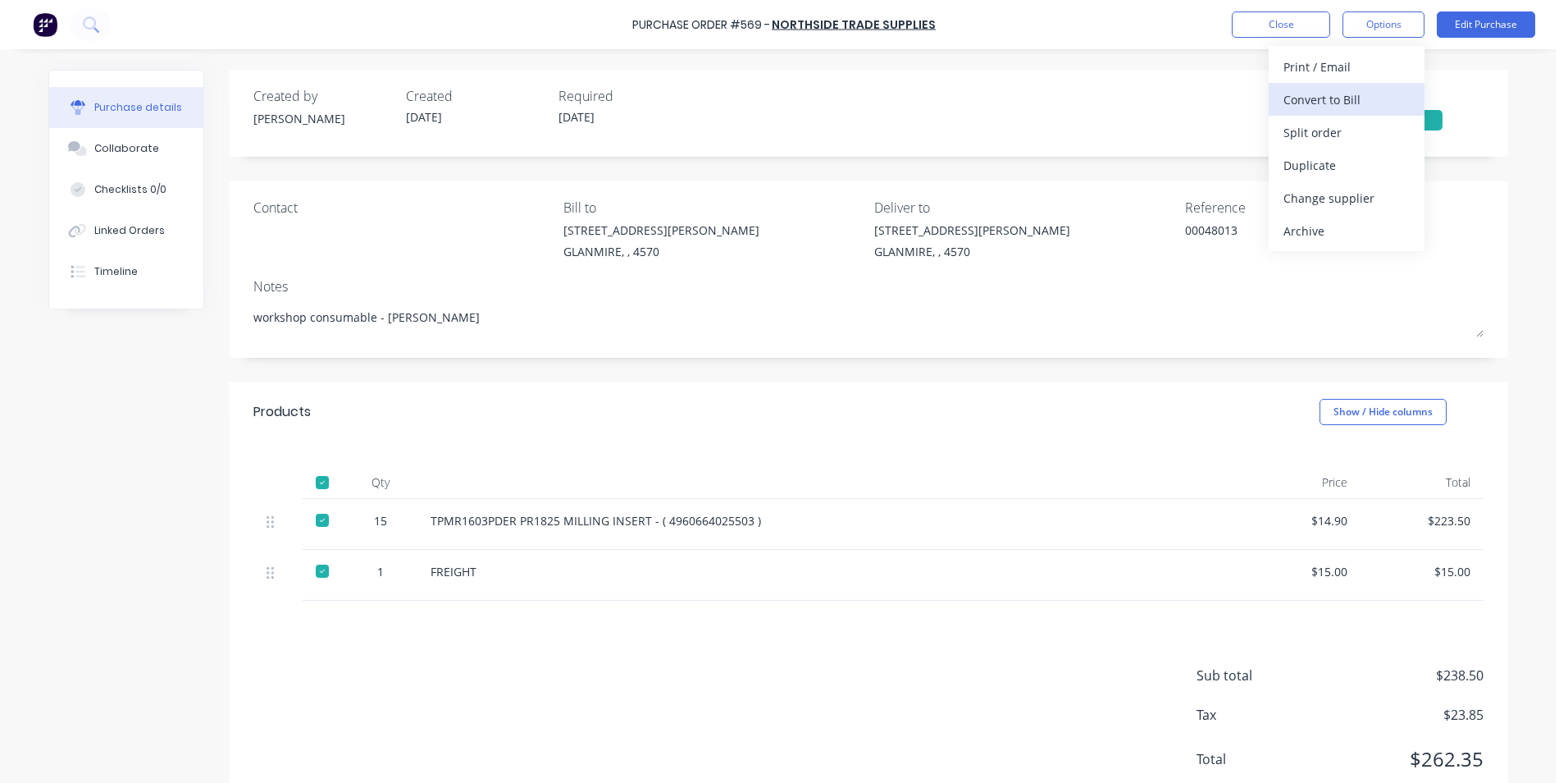
click at [1344, 103] on div "Convert to Bill" at bounding box center [1346, 99] width 126 height 23
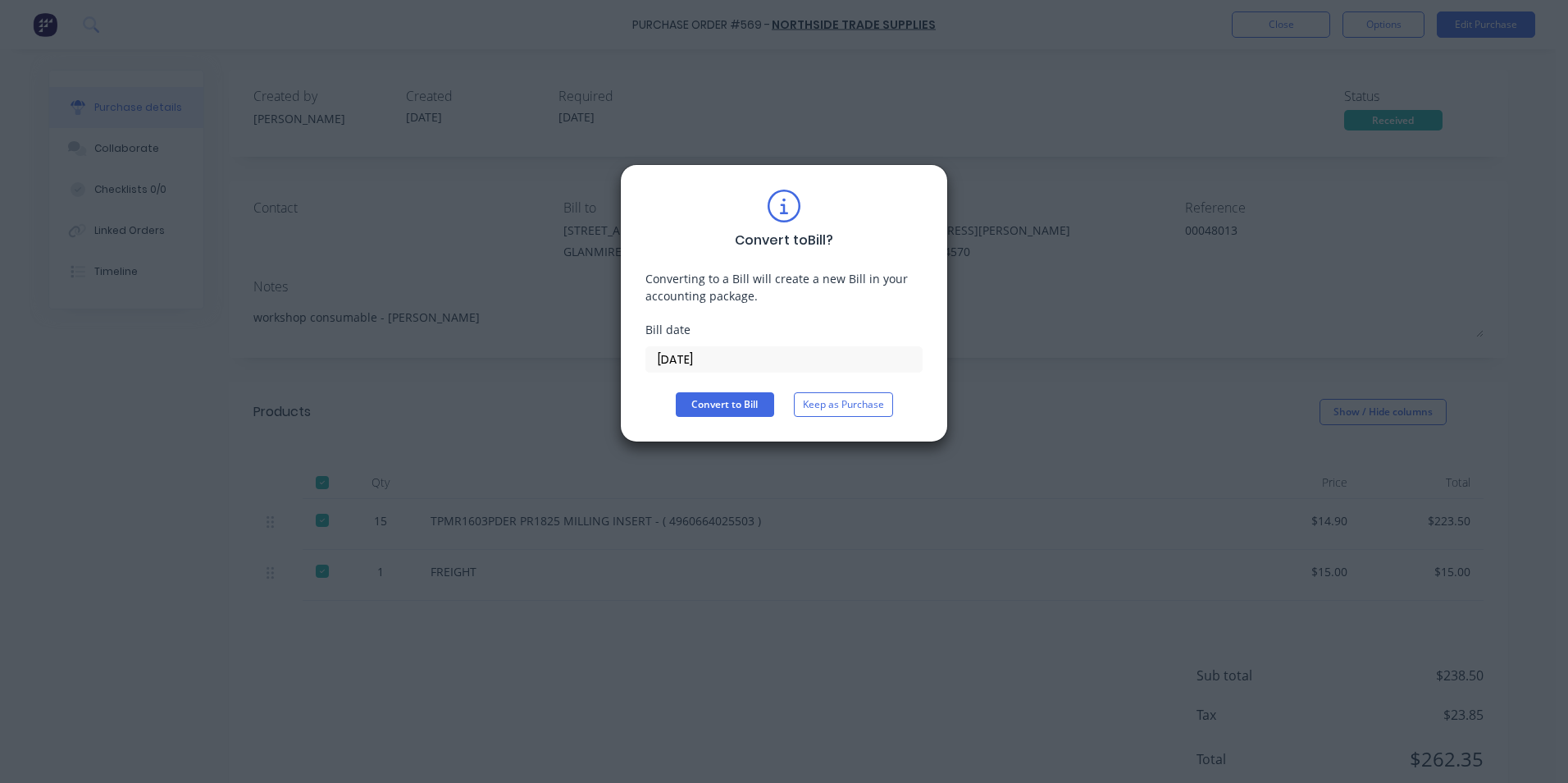
click at [740, 357] on input "[DATE]" at bounding box center [784, 359] width 275 height 24
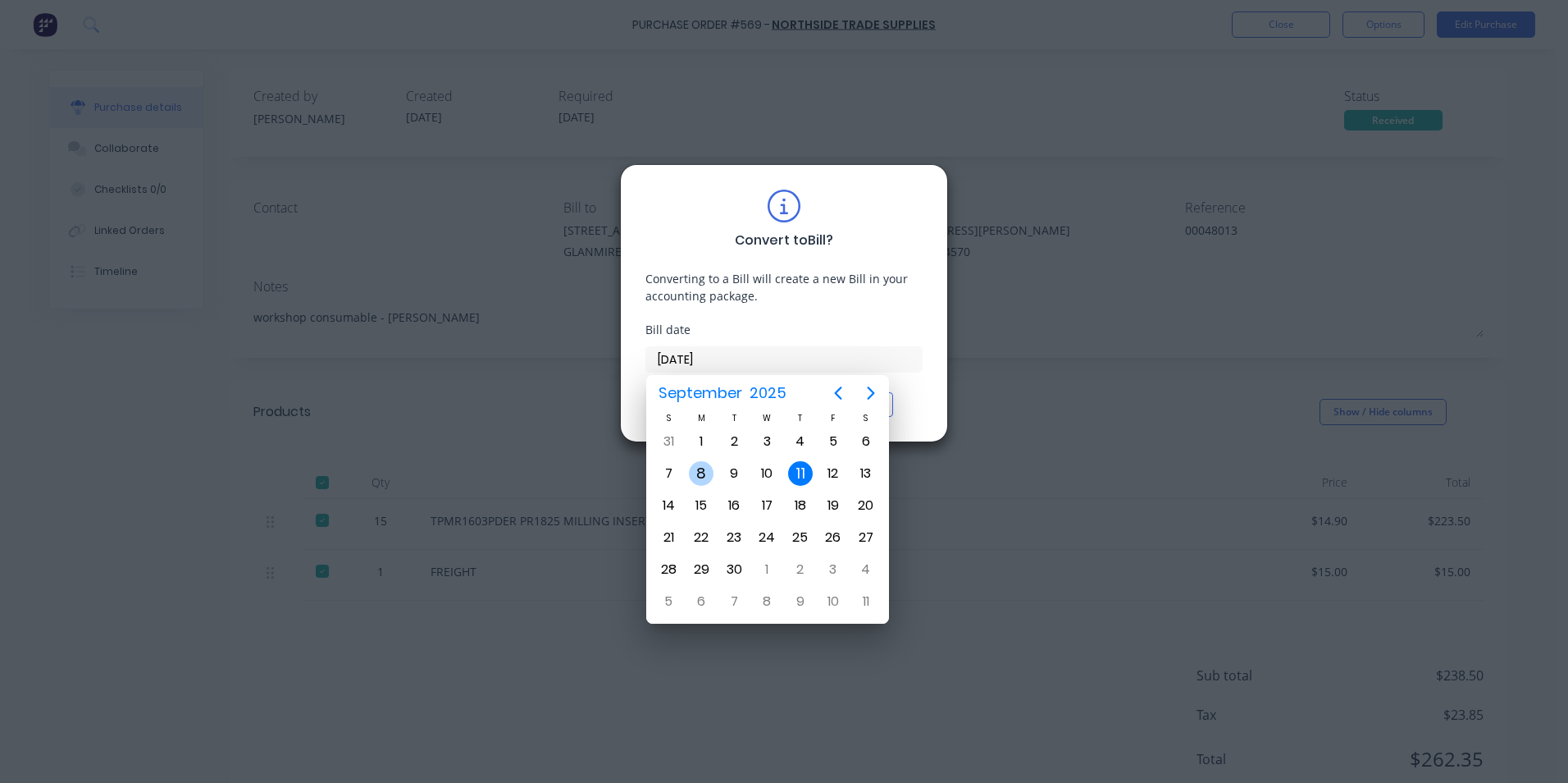
click at [710, 464] on div "8" at bounding box center [701, 474] width 24 height 24
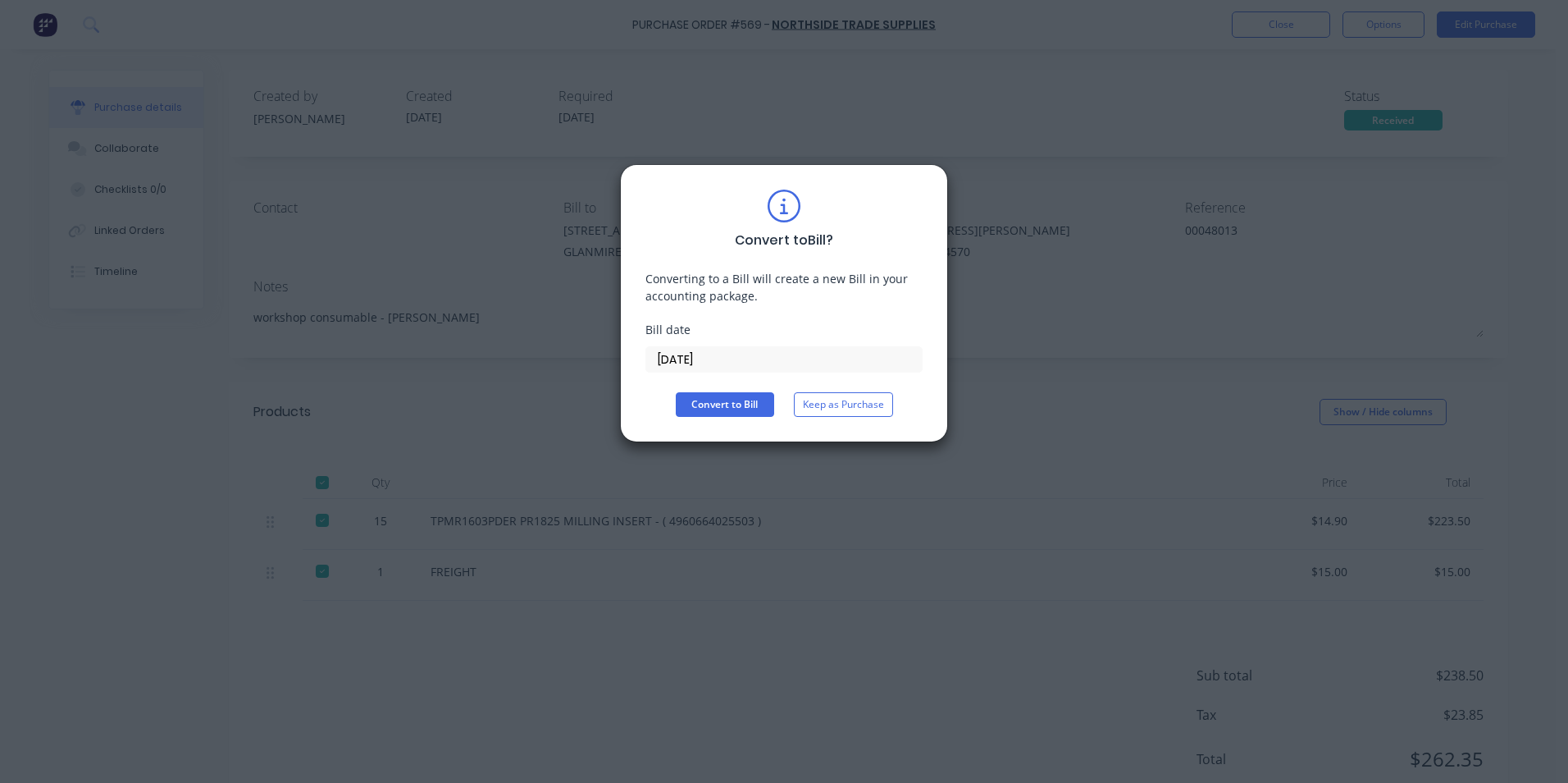
click at [738, 390] on div "Convert to Bill ? Converting to a Bill will create a new Bill in your accountin…" at bounding box center [784, 303] width 277 height 228
click at [734, 404] on button "Convert to Bill" at bounding box center [724, 404] width 98 height 24
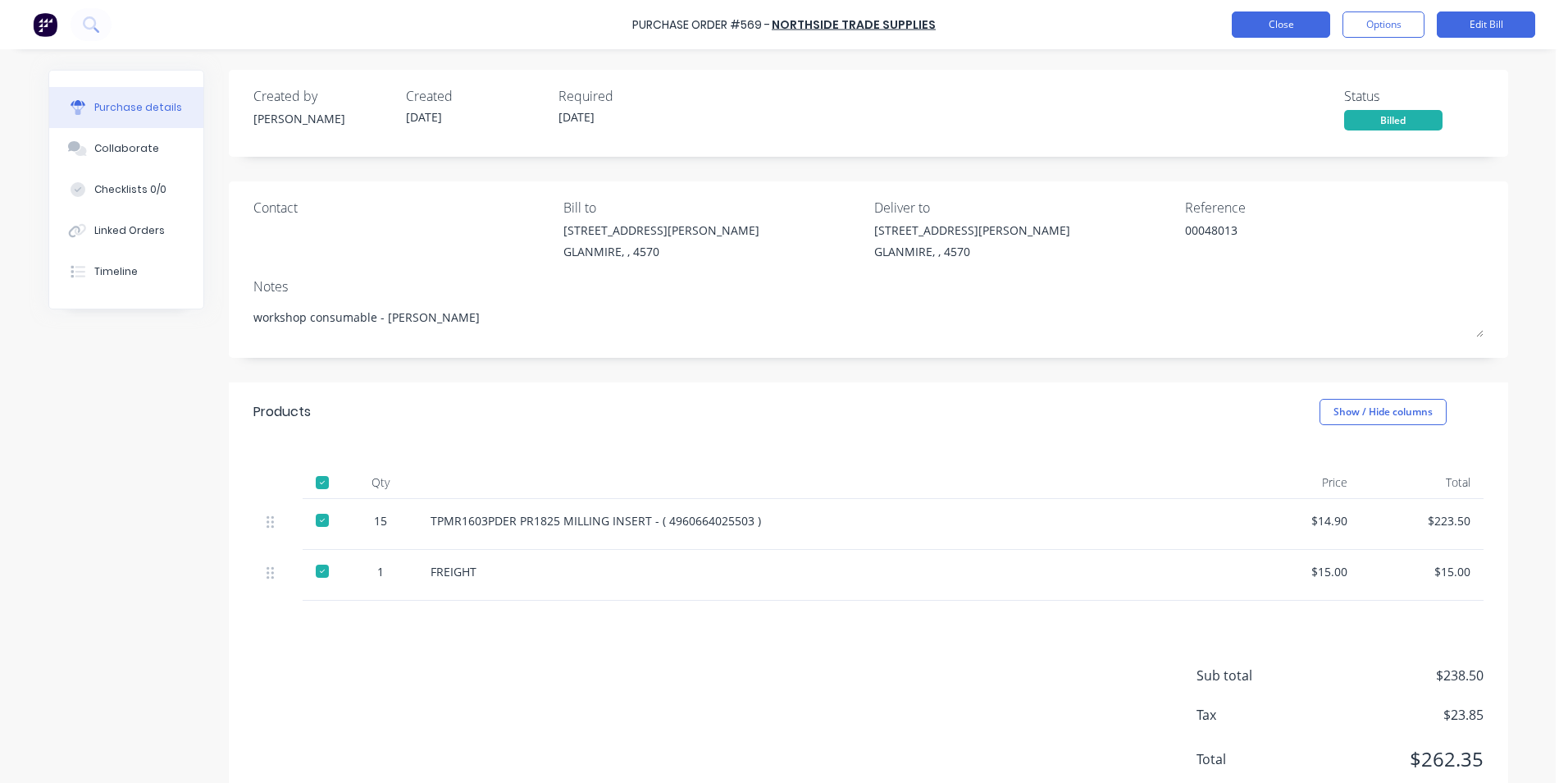
click at [1305, 23] on button "Close" at bounding box center [1280, 24] width 98 height 26
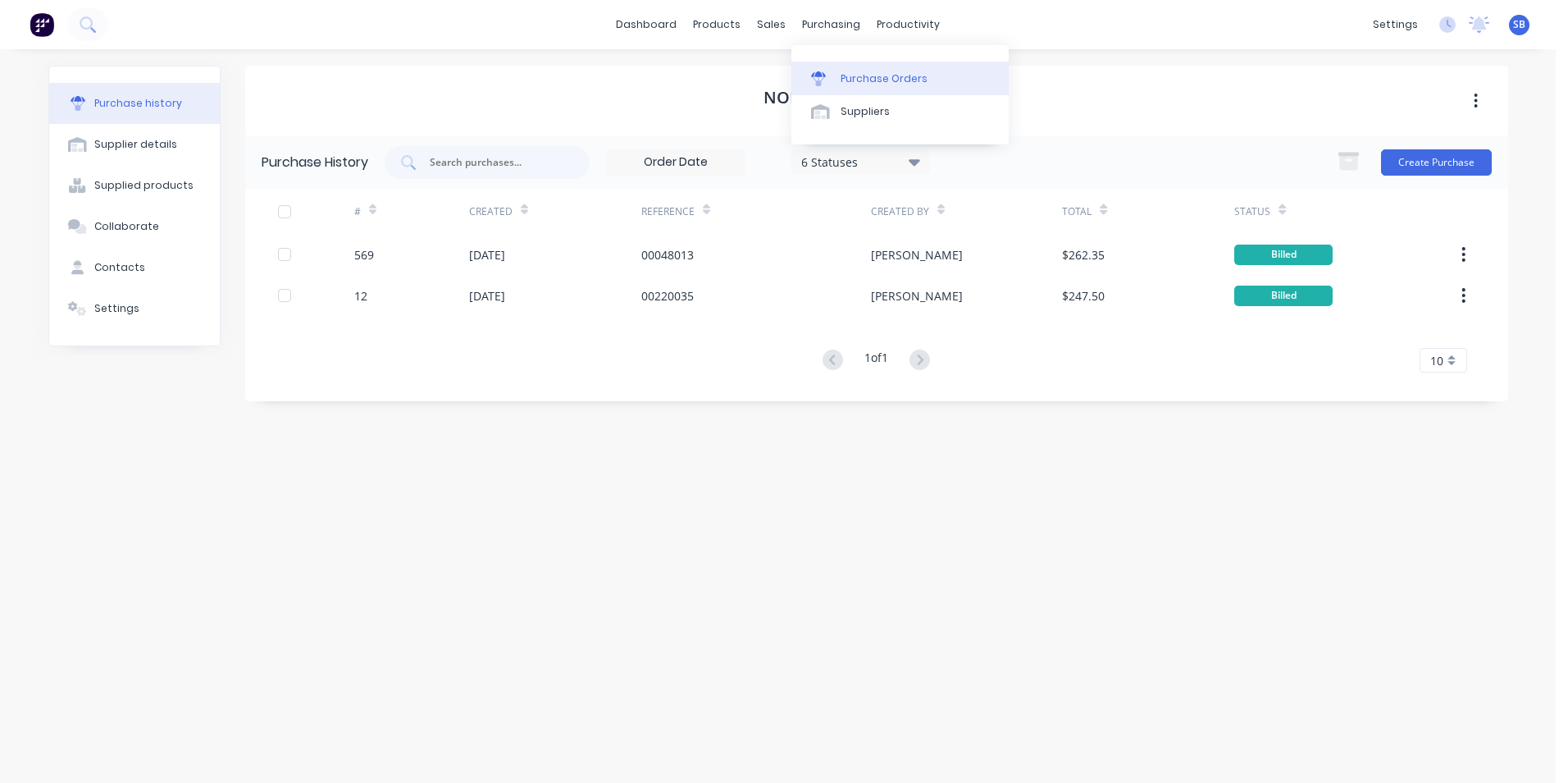
click at [859, 76] on div "Purchase Orders" at bounding box center [884, 78] width 87 height 15
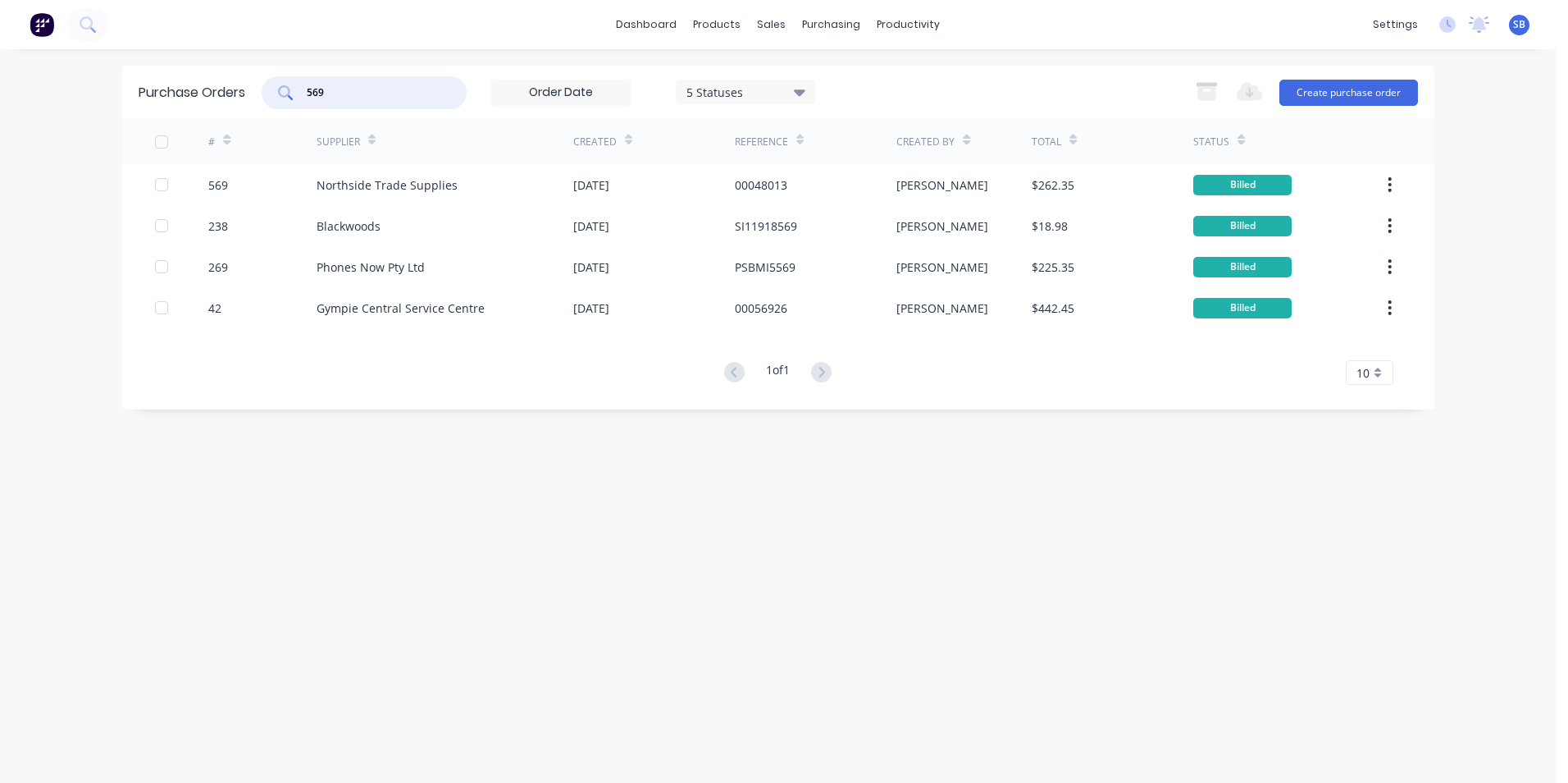
drag, startPoint x: 409, startPoint y: 86, endPoint x: -49, endPoint y: 56, distance: 459.0
click at [0, 56] on html "dashboard products sales purchasing productivity dashboard products Product Cat…" at bounding box center [784, 391] width 1568 height 783
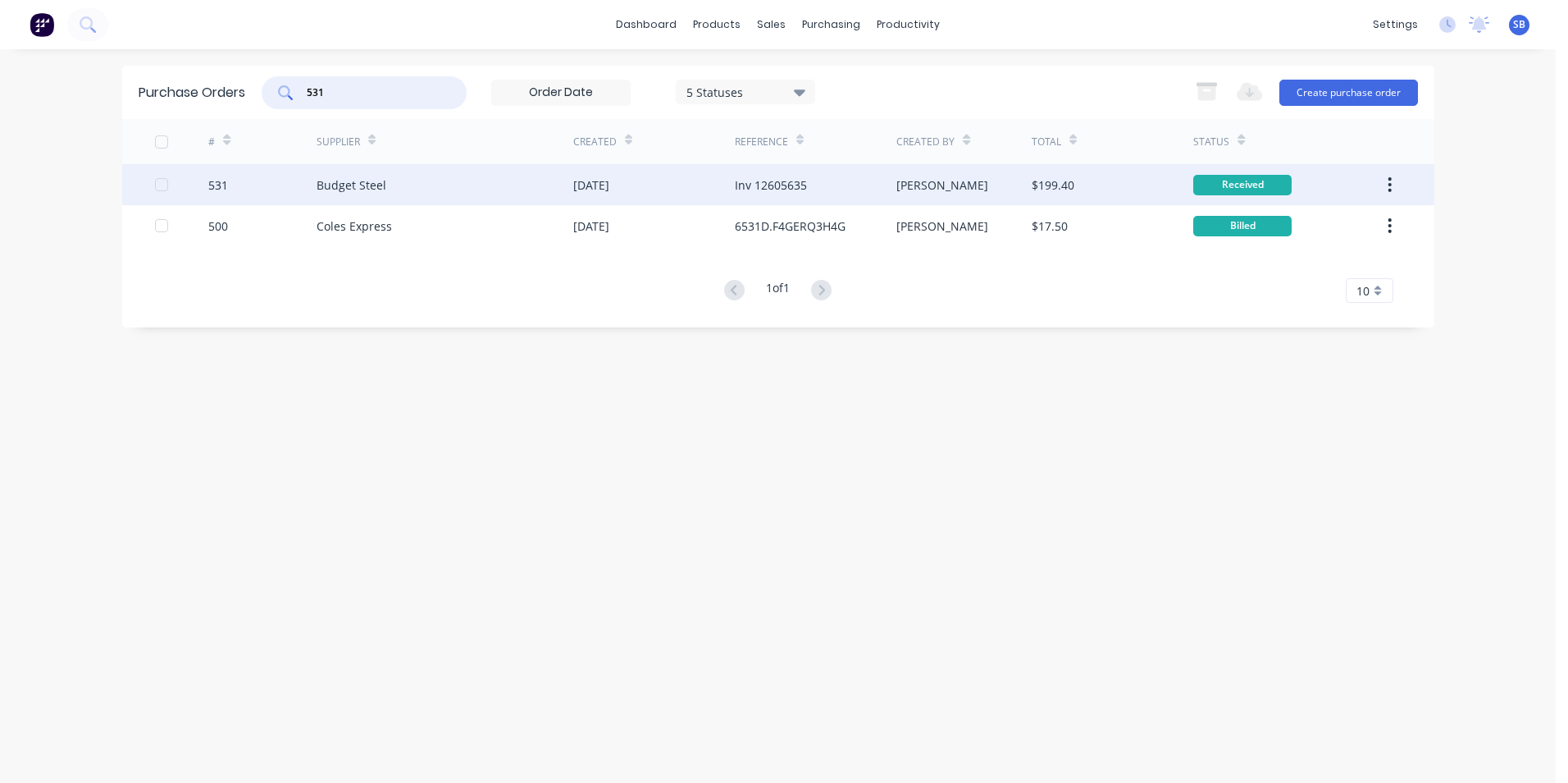
click at [1001, 169] on div "[PERSON_NAME]" at bounding box center [964, 184] width 136 height 41
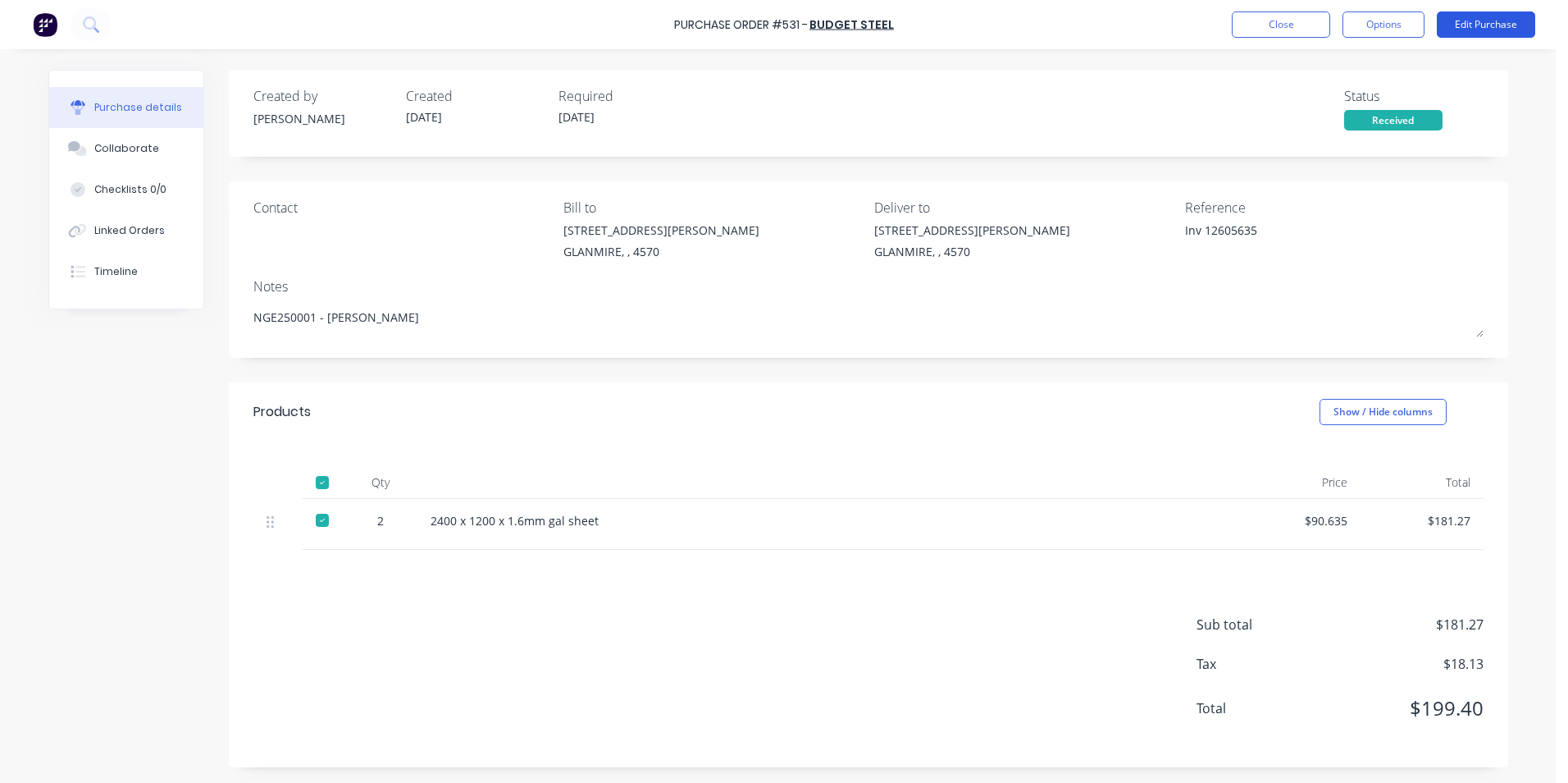
click at [1490, 27] on button "Edit Purchase" at bounding box center [1485, 24] width 98 height 26
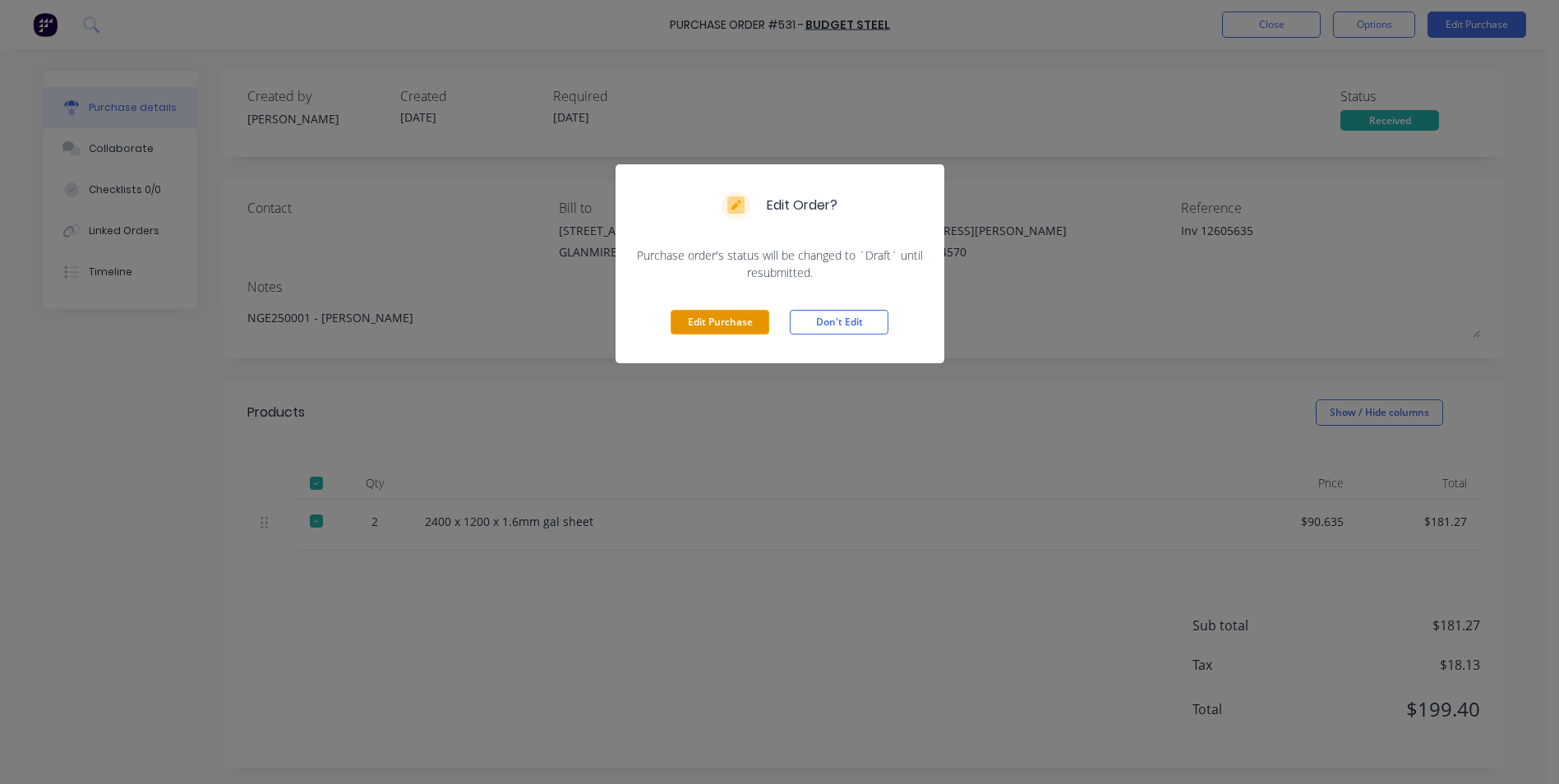
click at [689, 329] on button "Edit Purchase" at bounding box center [720, 322] width 98 height 24
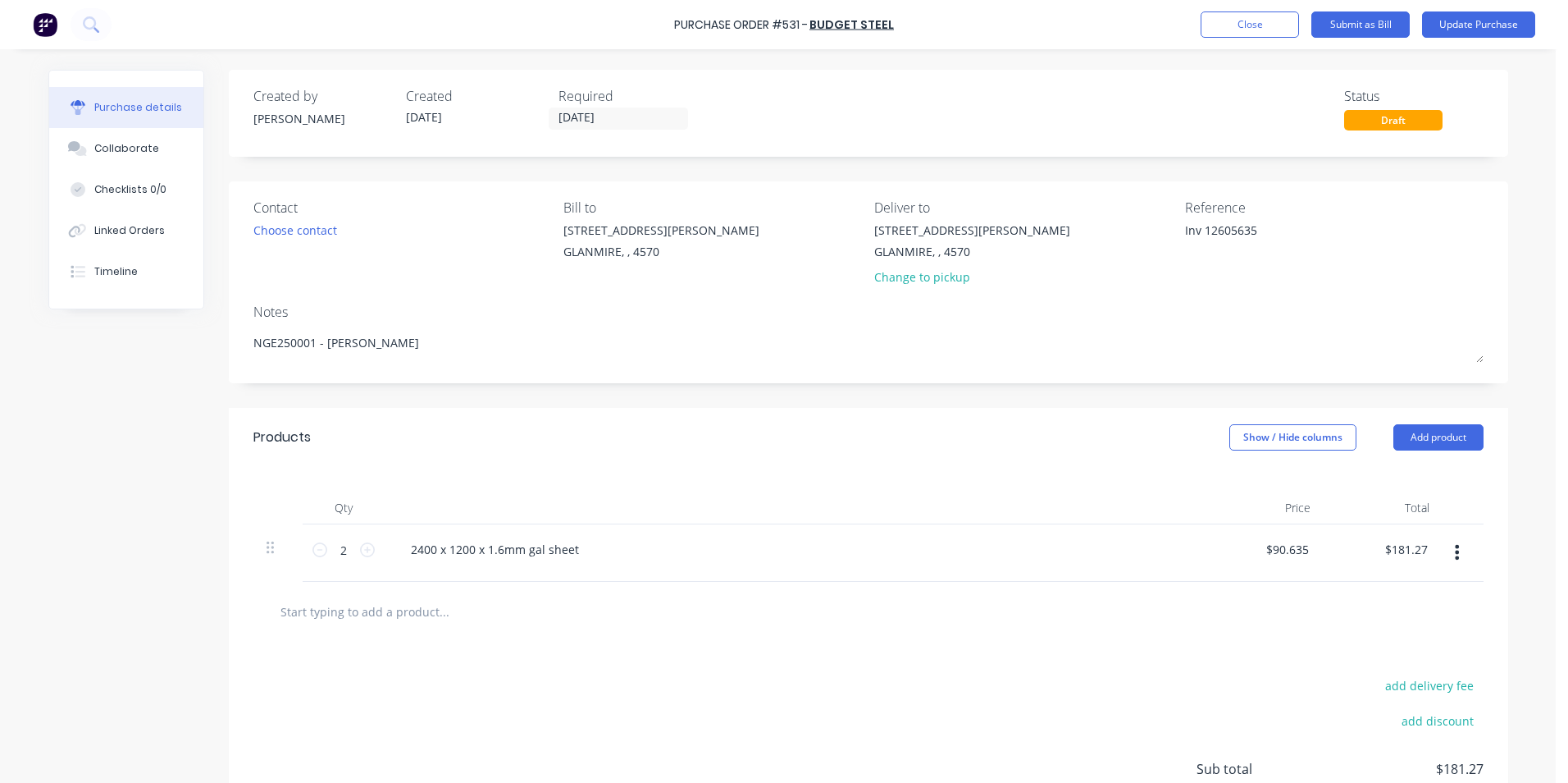
drag, startPoint x: 1200, startPoint y: 235, endPoint x: 1157, endPoint y: 229, distance: 43.4
click at [1157, 229] on div "Contact Choose contact [PERSON_NAME] to [STREET_ADDRESS][PERSON_NAME] Deliver t…" at bounding box center [869, 246] width 1230 height 96
click at [1266, 422] on div "Products Show / Hide columns Add product" at bounding box center [868, 437] width 1280 height 59
click at [1248, 440] on button "Show / Hide columns" at bounding box center [1293, 437] width 127 height 26
click at [1248, 491] on label "Account" at bounding box center [1242, 491] width 29 height 14
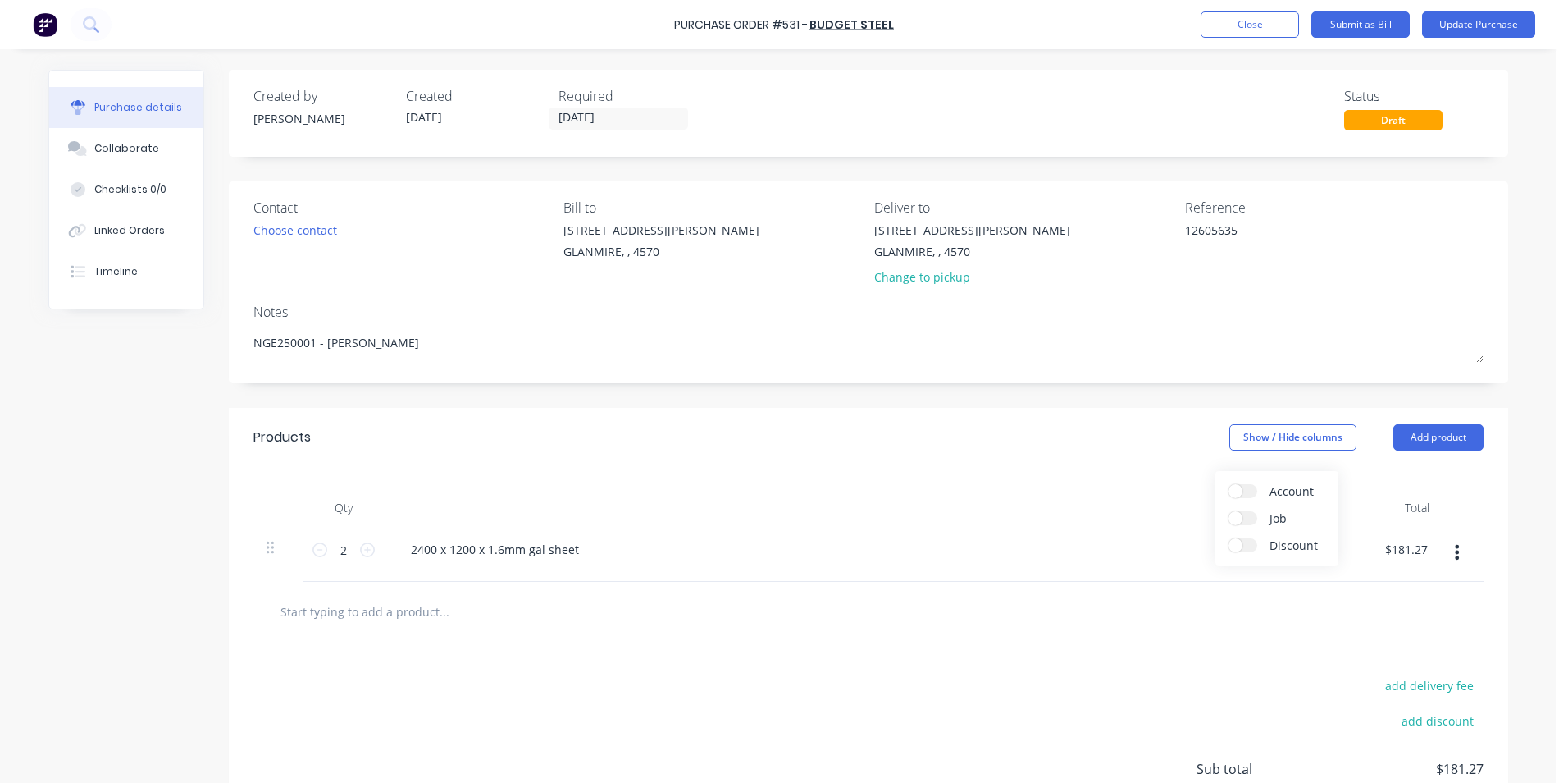
click at [1228, 484] on input "Account" at bounding box center [1228, 484] width 0 height 0
click at [1187, 539] on div "Select..." at bounding box center [1184, 549] width 96 height 24
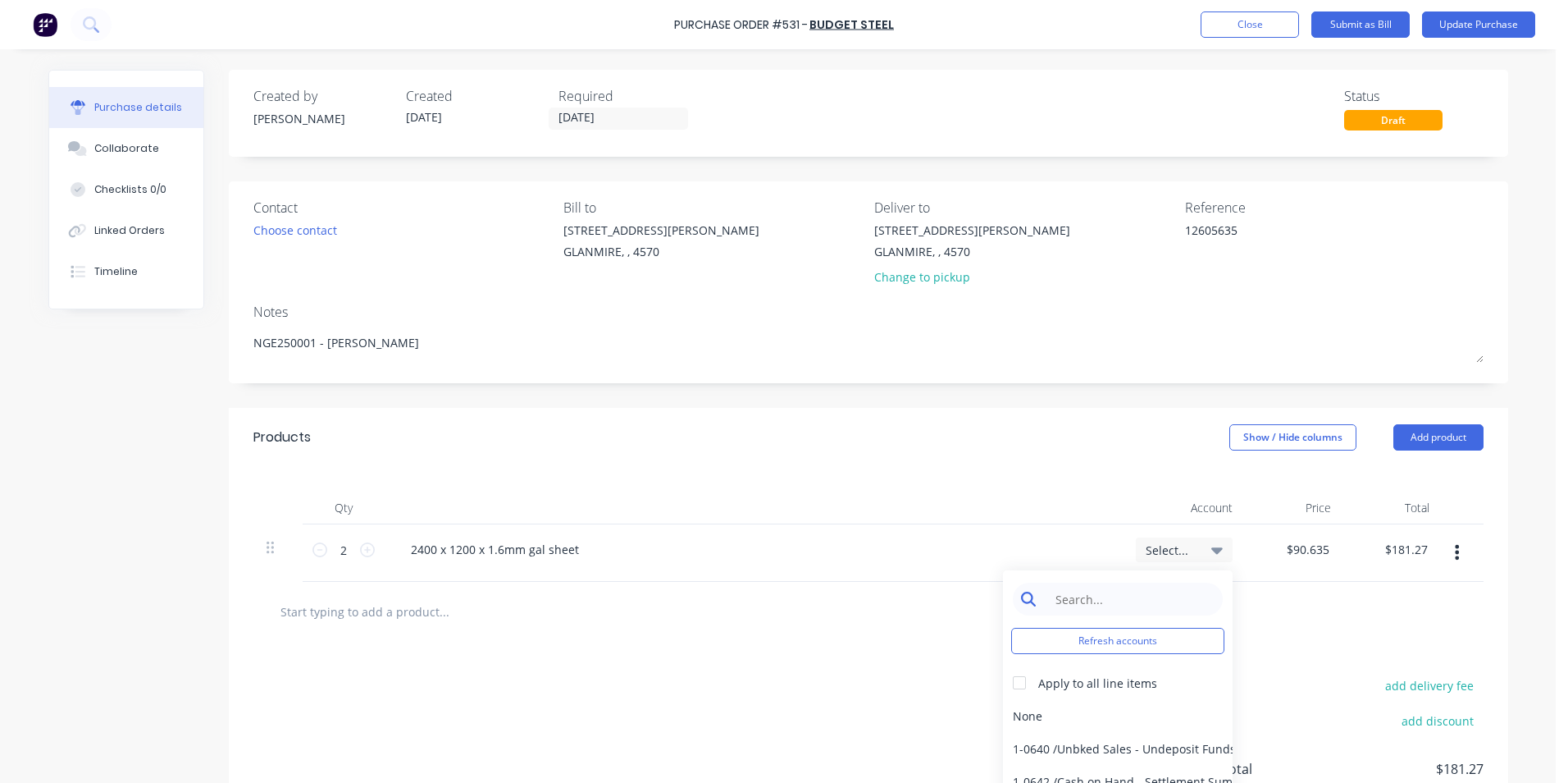
click at [1143, 587] on input at bounding box center [1131, 599] width 169 height 33
click at [1147, 717] on div "5-0270 / Purchases - Materials" at bounding box center [1118, 716] width 229 height 33
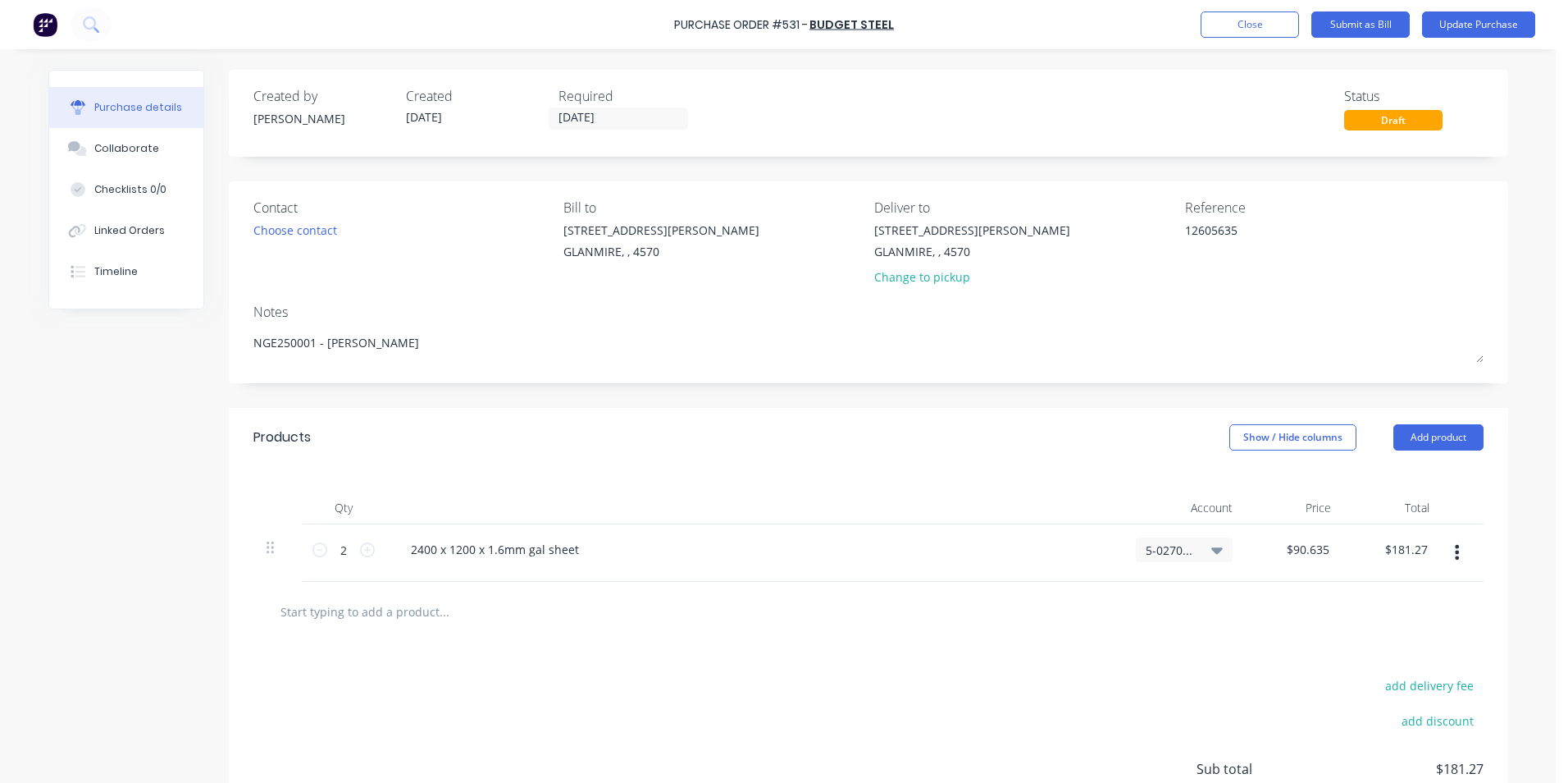
scroll to position [145, 0]
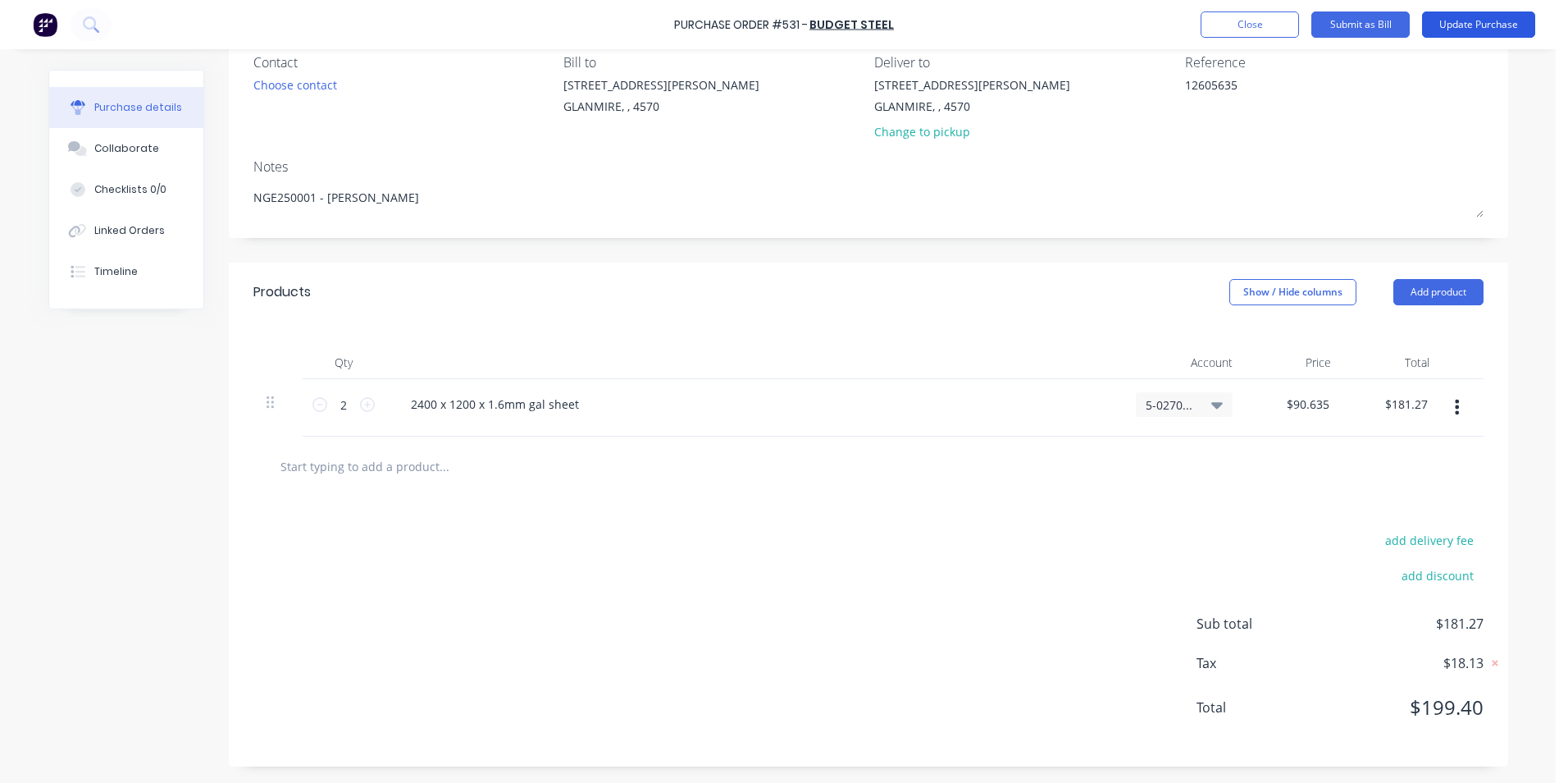
click at [1506, 21] on button "Update Purchase" at bounding box center [1479, 24] width 113 height 26
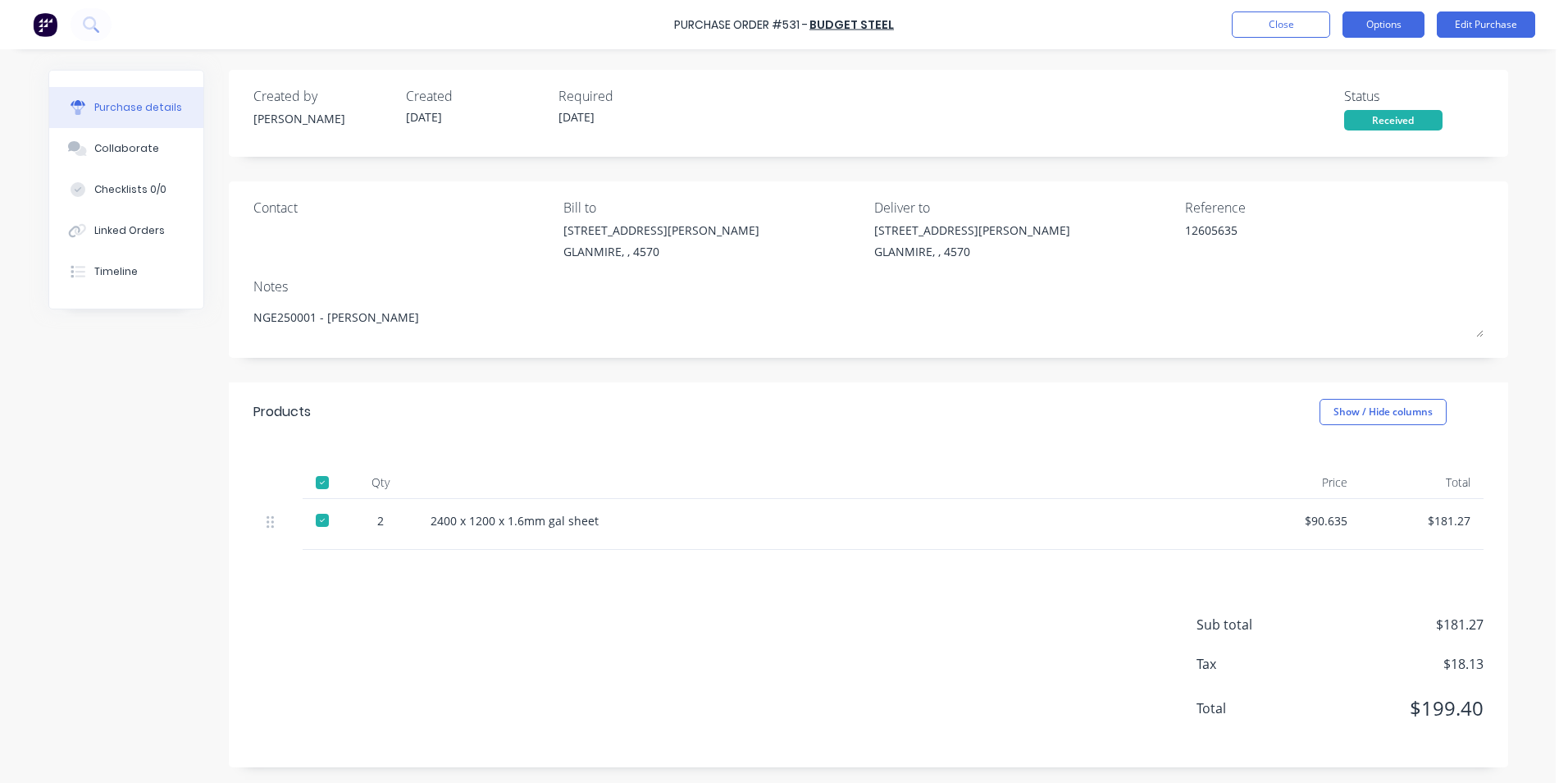
click at [1365, 33] on button "Options" at bounding box center [1384, 24] width 82 height 26
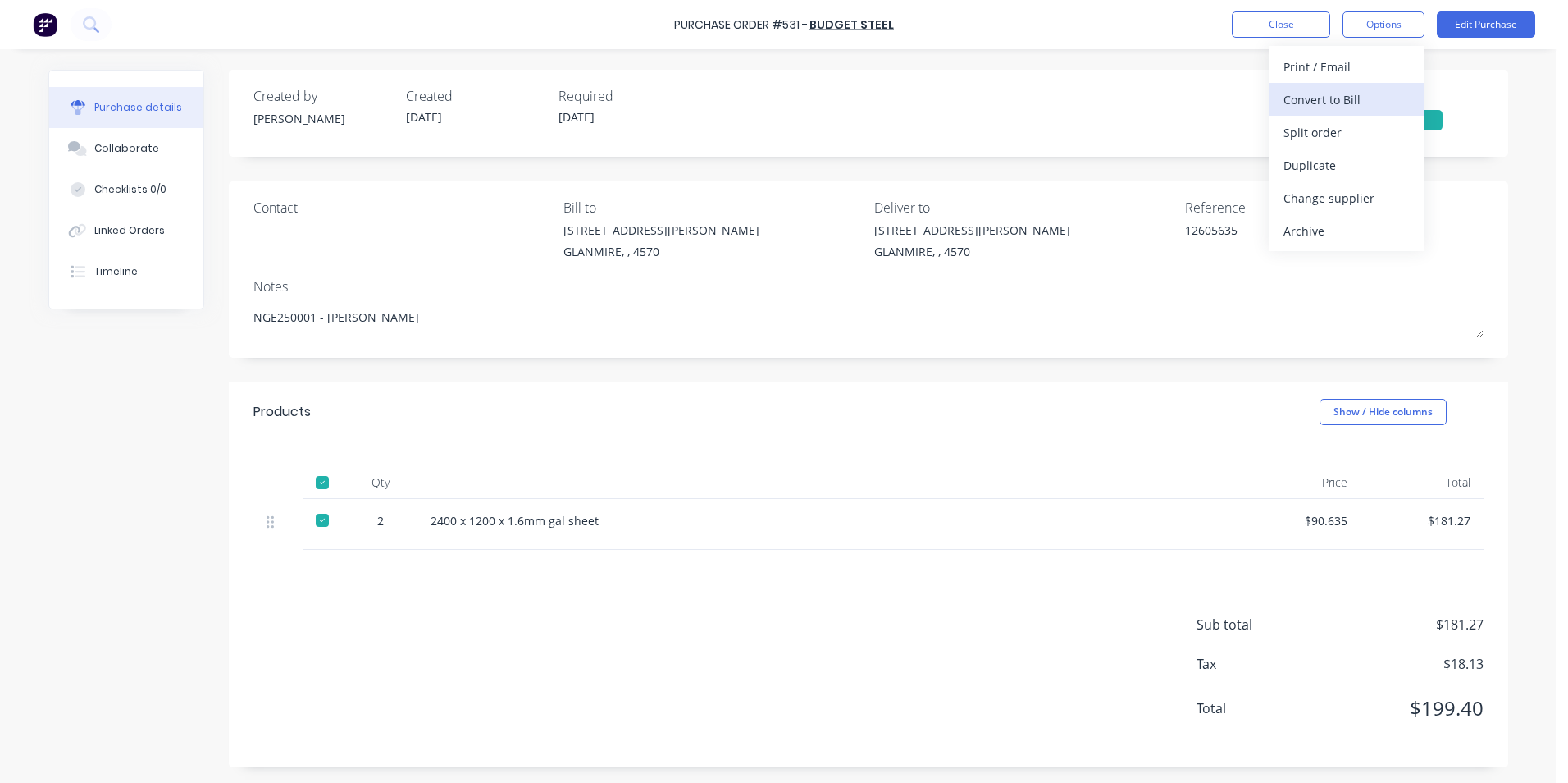
click at [1323, 105] on div "Convert to Bill" at bounding box center [1346, 99] width 126 height 23
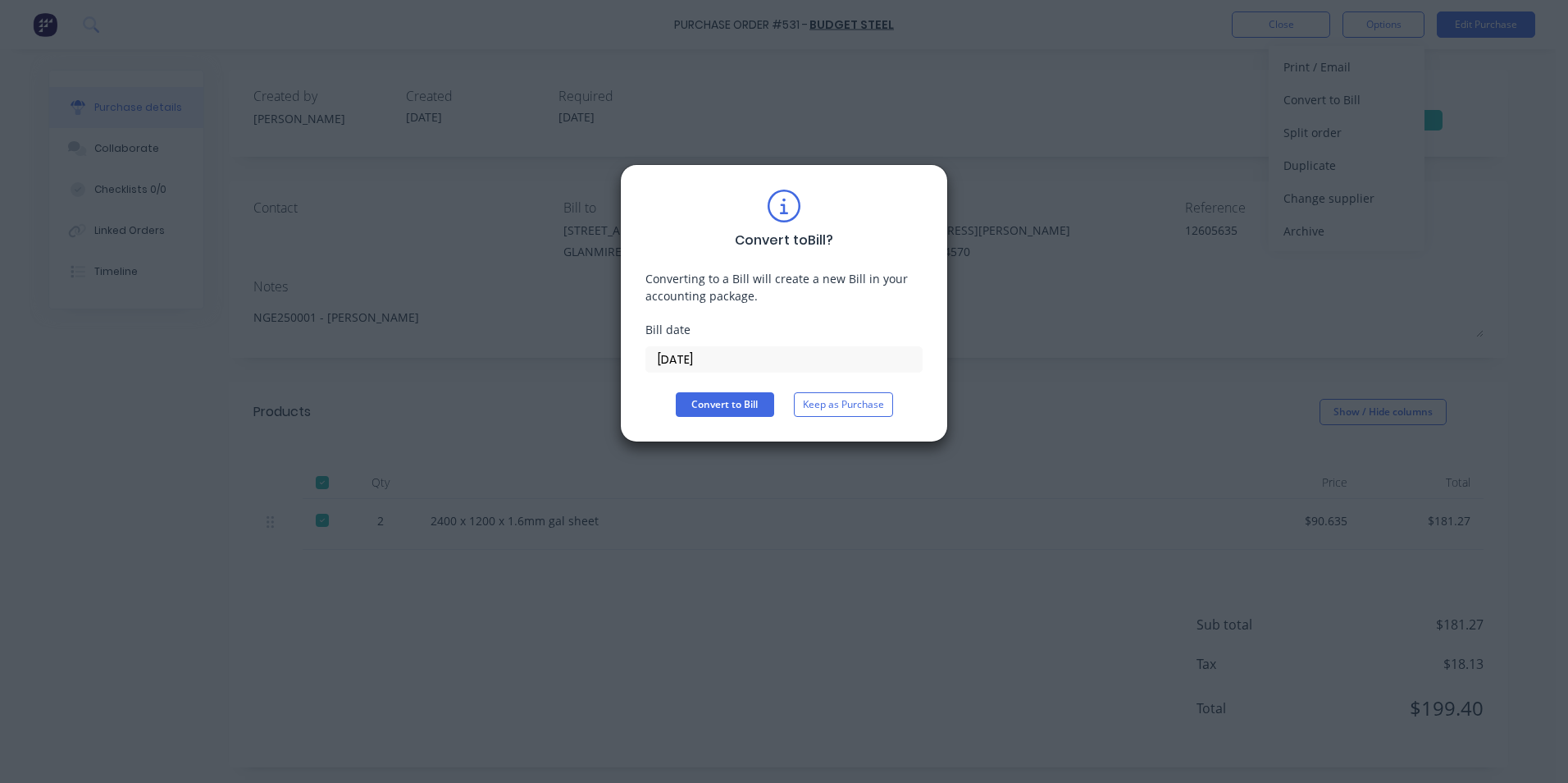
click at [727, 363] on input "[DATE]" at bounding box center [784, 359] width 275 height 24
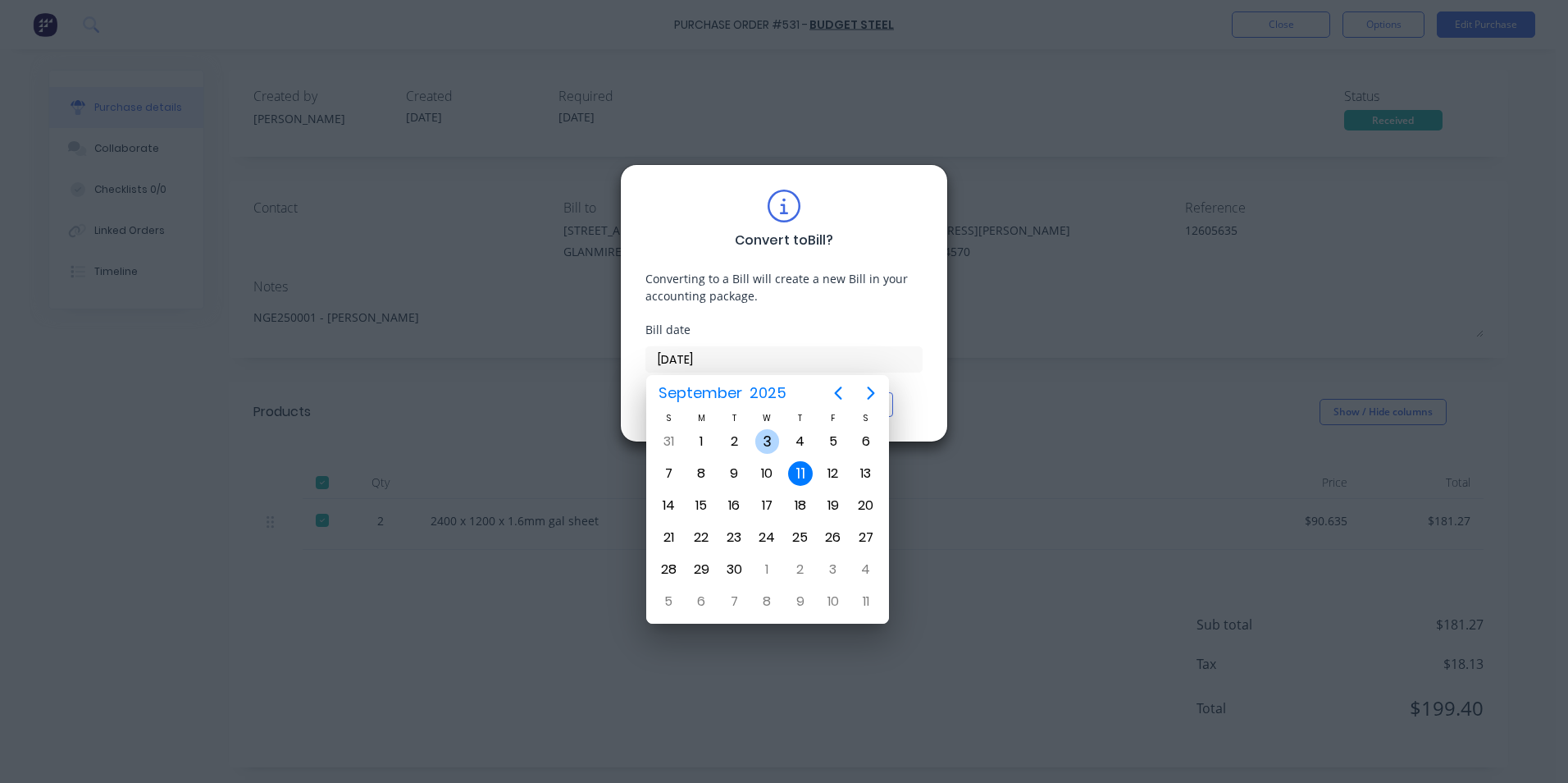
click at [766, 441] on div "3" at bounding box center [768, 441] width 24 height 24
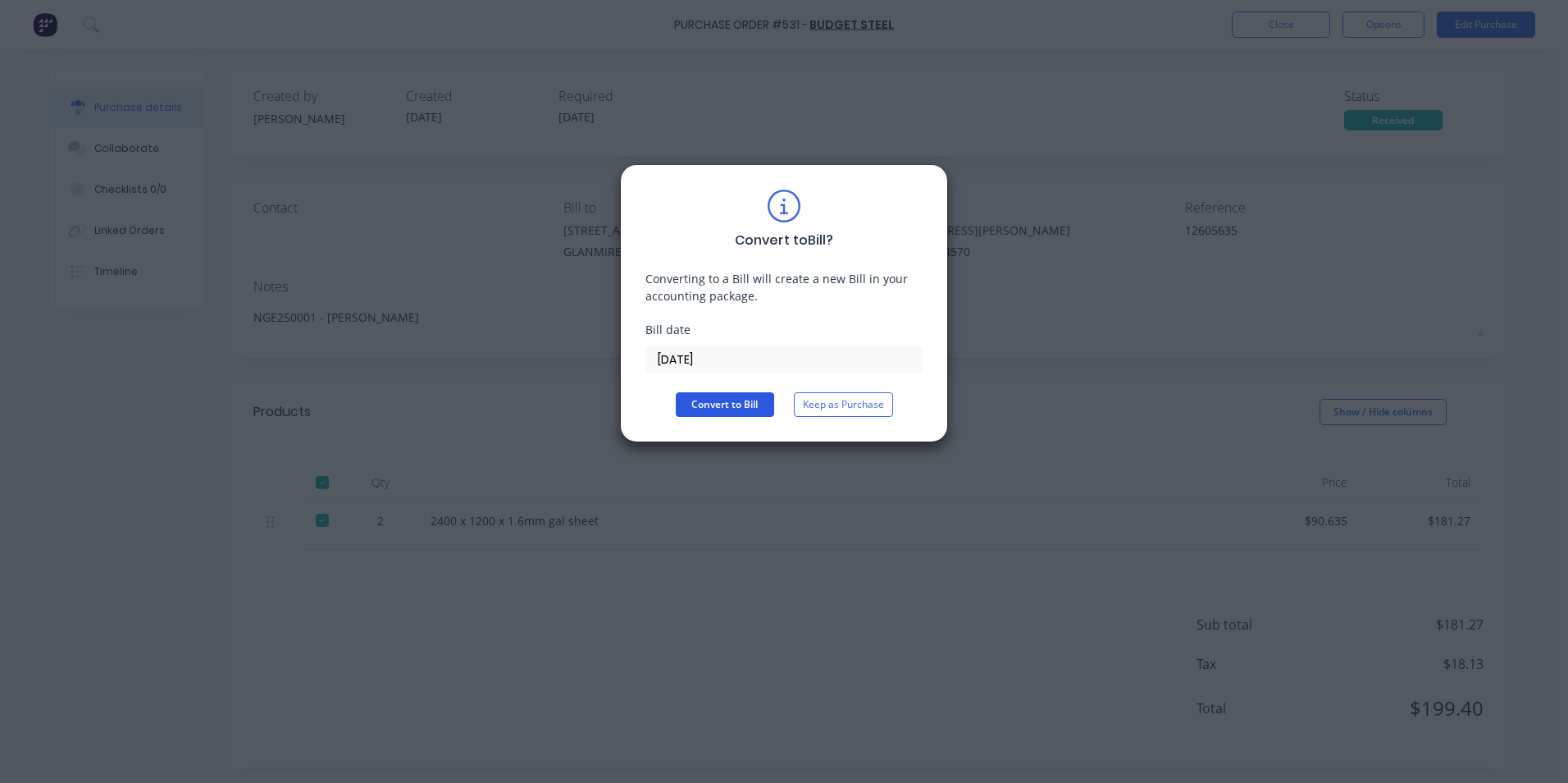
click at [728, 401] on button "Convert to Bill" at bounding box center [724, 404] width 98 height 24
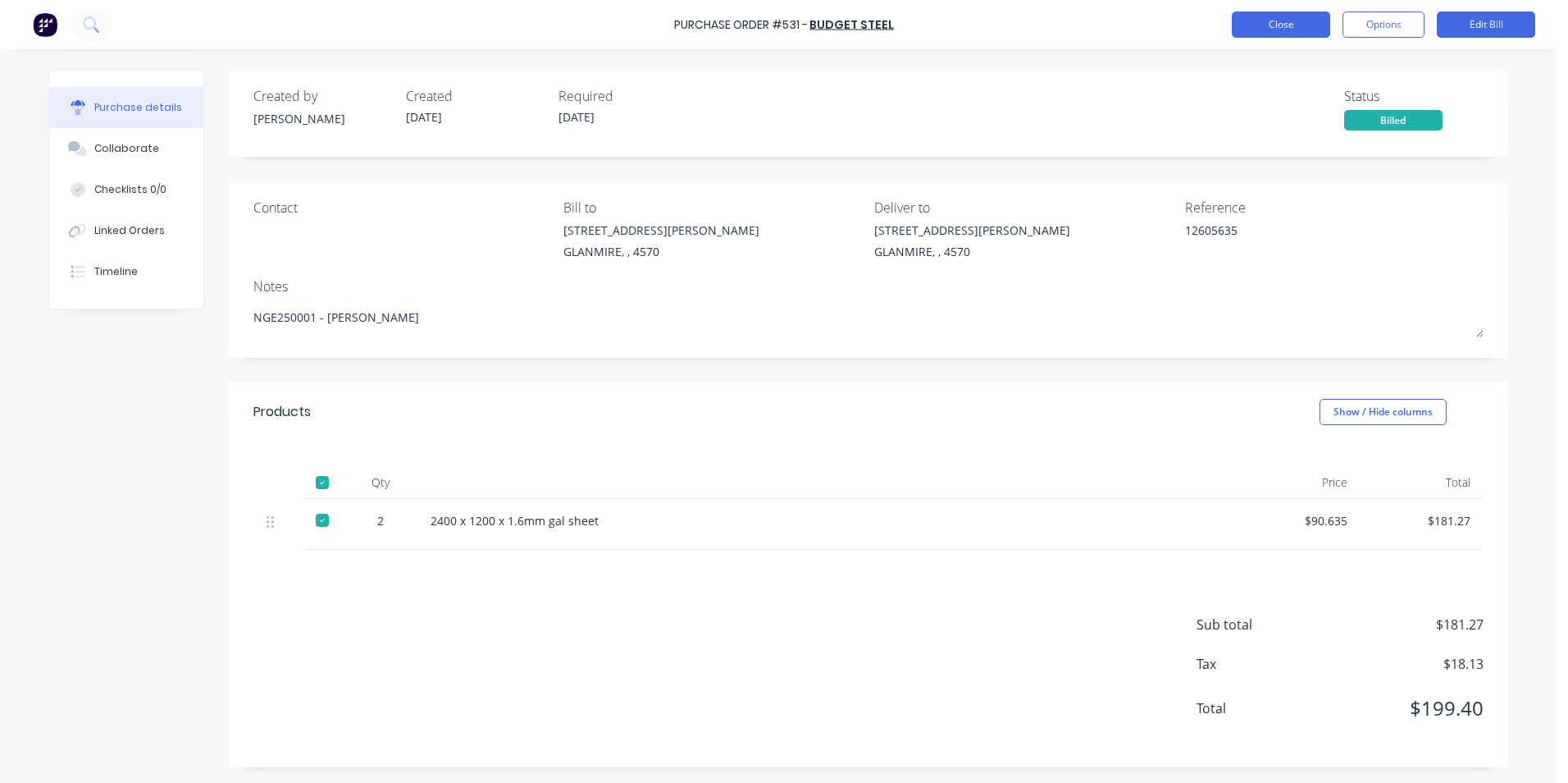
click at [1296, 14] on button "Close" at bounding box center [1280, 24] width 98 height 26
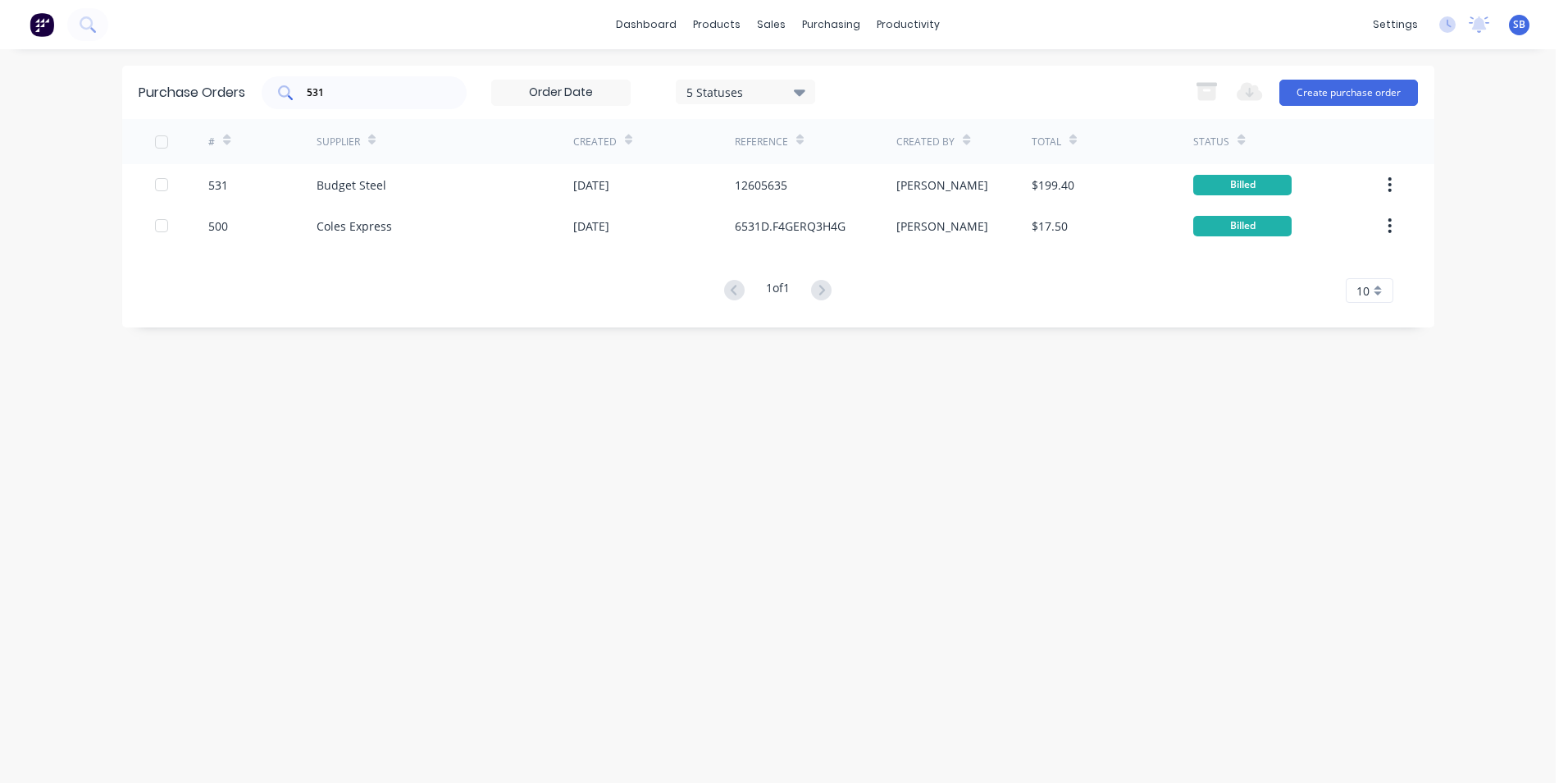
click at [335, 84] on input "531" at bounding box center [373, 92] width 136 height 17
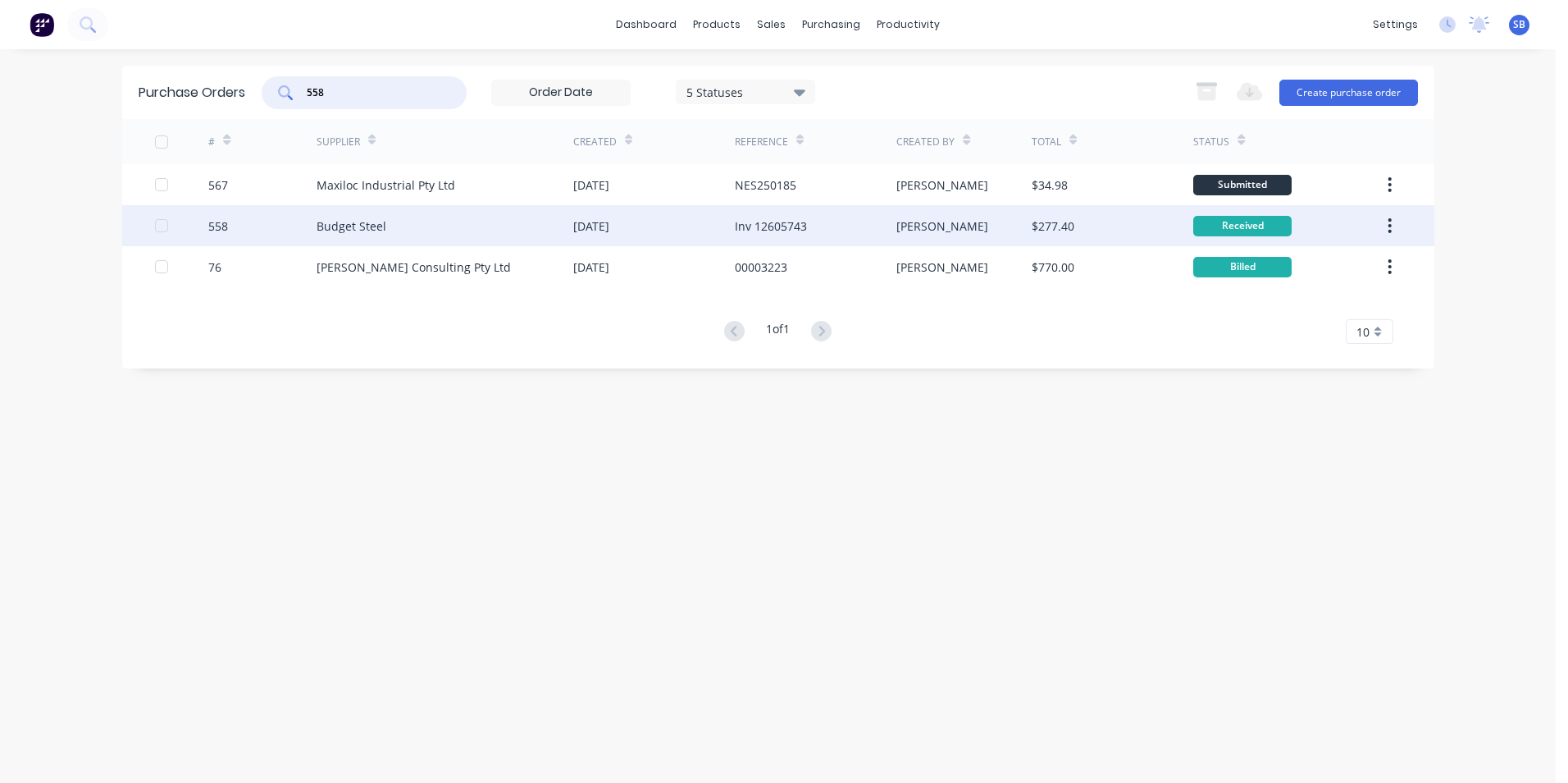
click at [1067, 236] on div "$277.40" at bounding box center [1113, 225] width 162 height 41
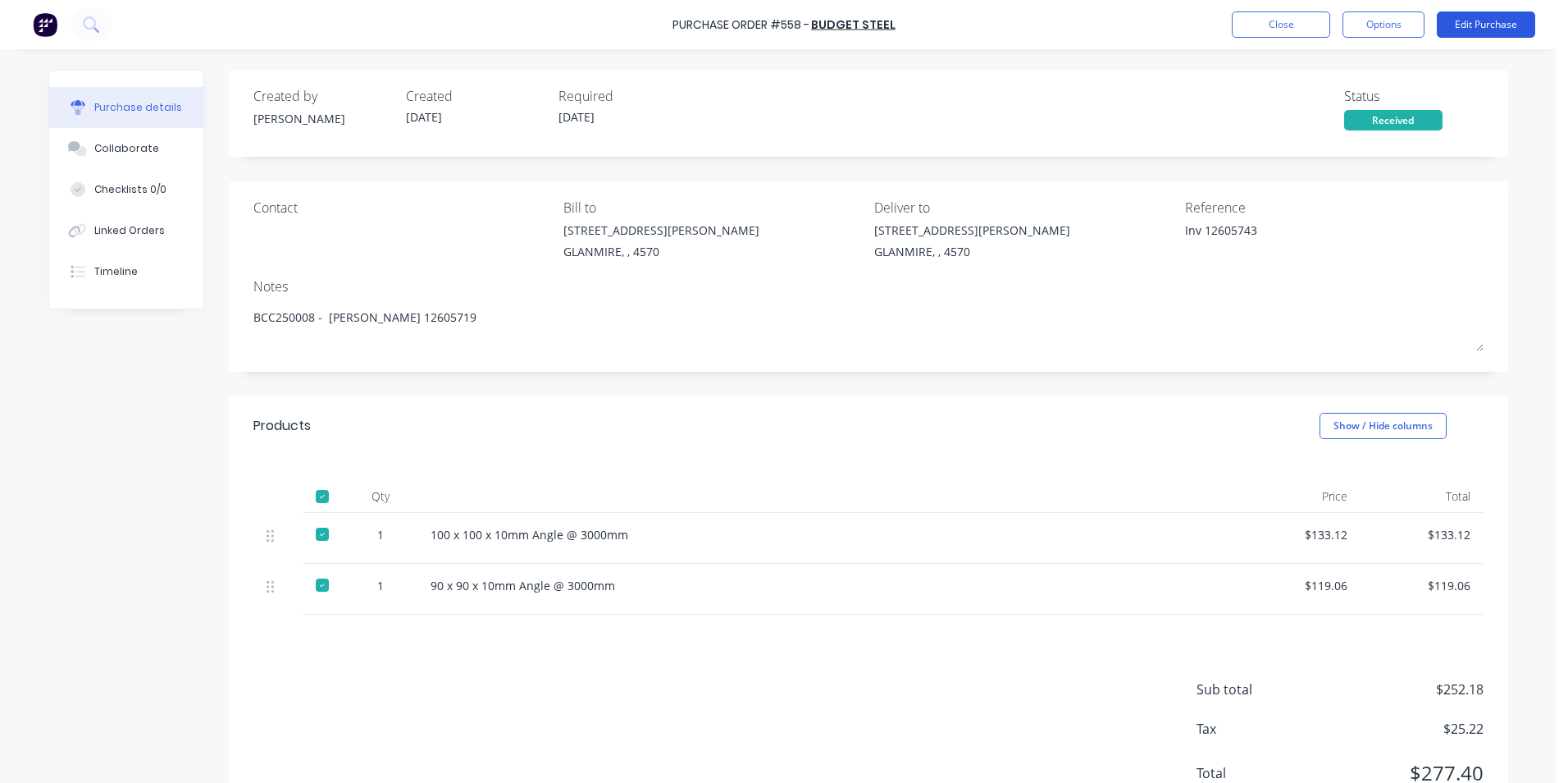
click at [1480, 24] on button "Edit Purchase" at bounding box center [1485, 24] width 98 height 26
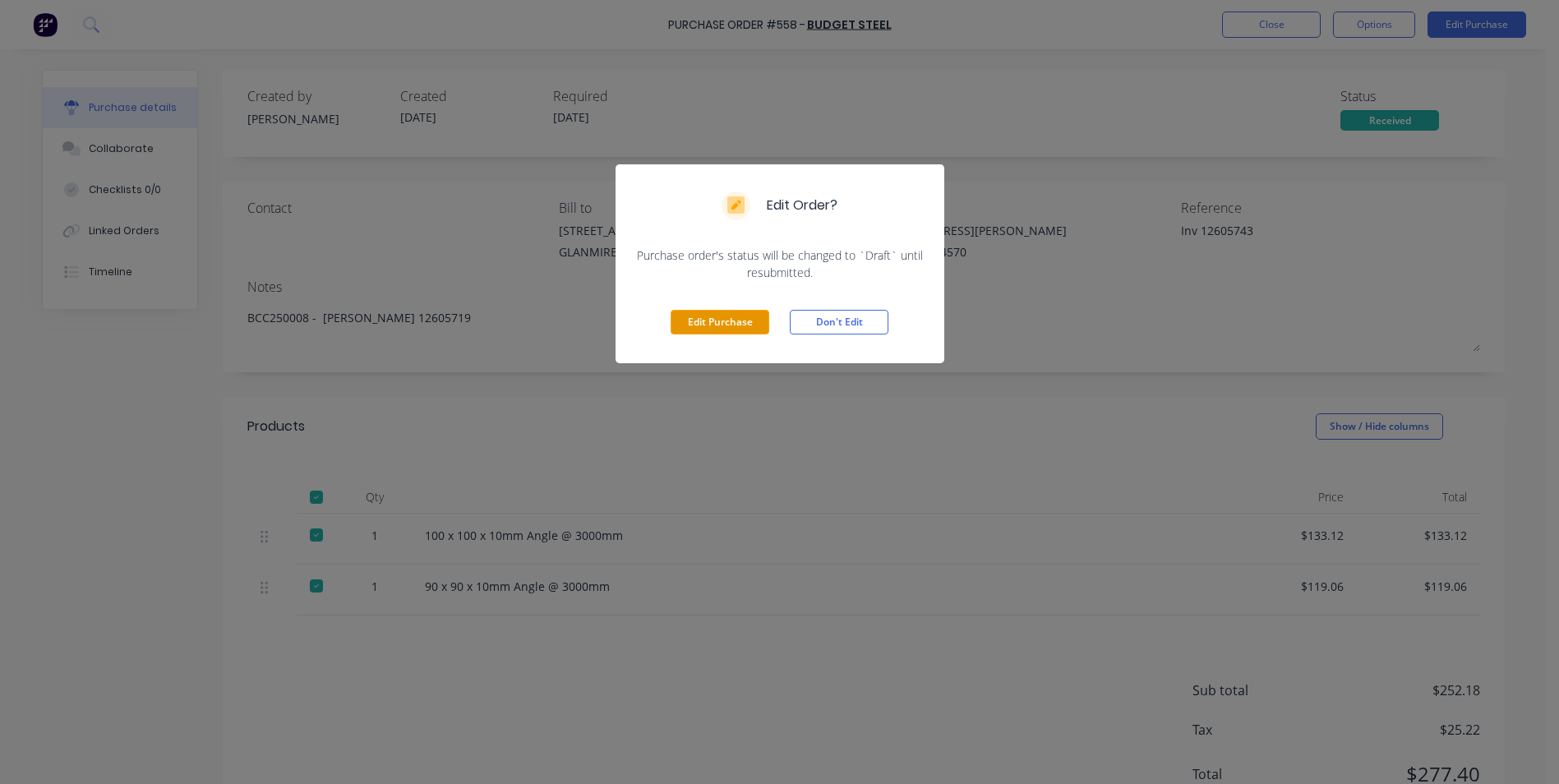
click at [716, 330] on button "Edit Purchase" at bounding box center [720, 322] width 98 height 24
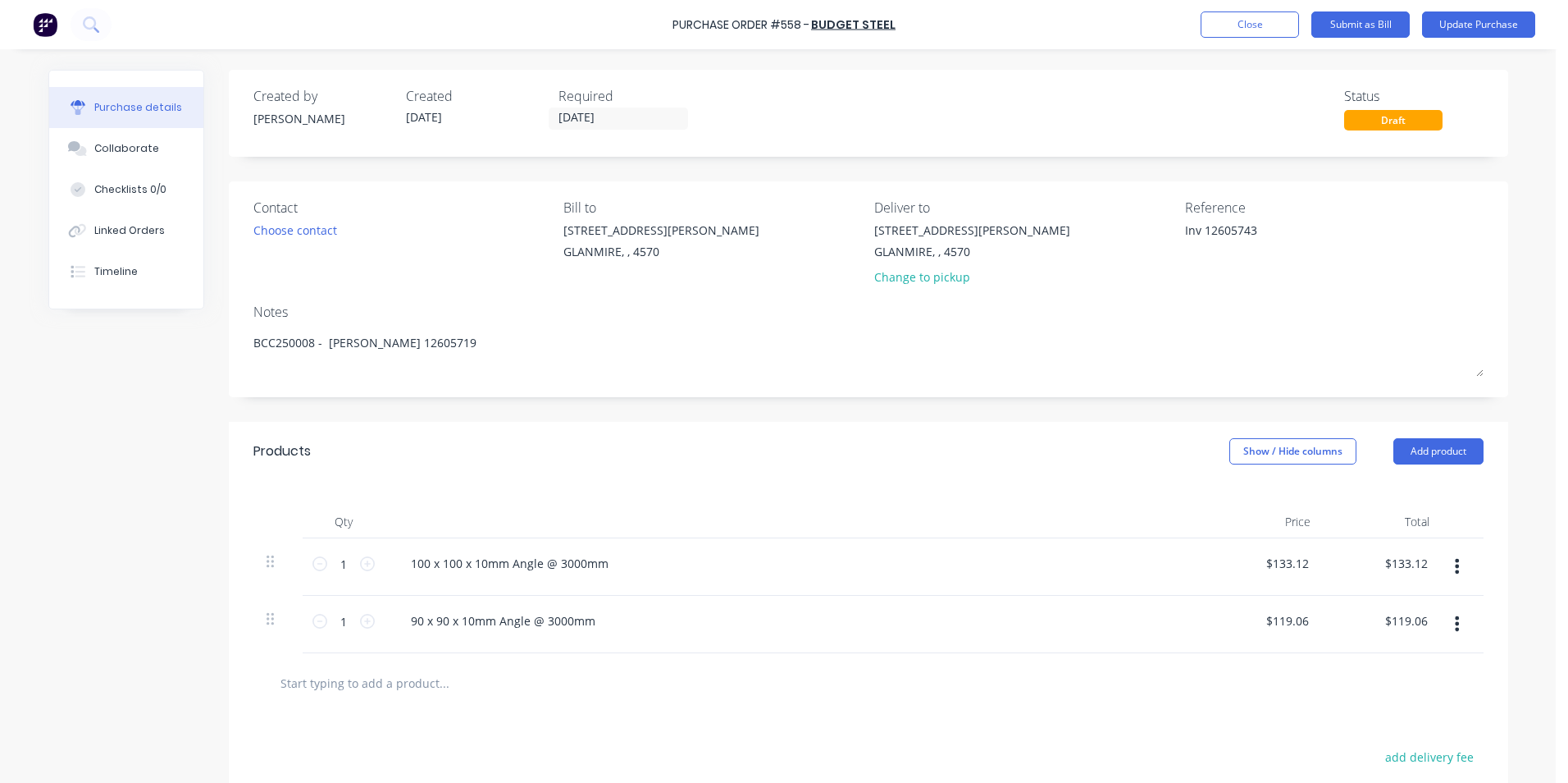
drag, startPoint x: 1199, startPoint y: 229, endPoint x: 1160, endPoint y: 229, distance: 39.0
click at [1160, 229] on div "Contact Choose contact [PERSON_NAME] to [STREET_ADDRESS][PERSON_NAME] Deliver t…" at bounding box center [869, 246] width 1230 height 96
click at [647, 124] on input "[DATE]" at bounding box center [619, 119] width 138 height 21
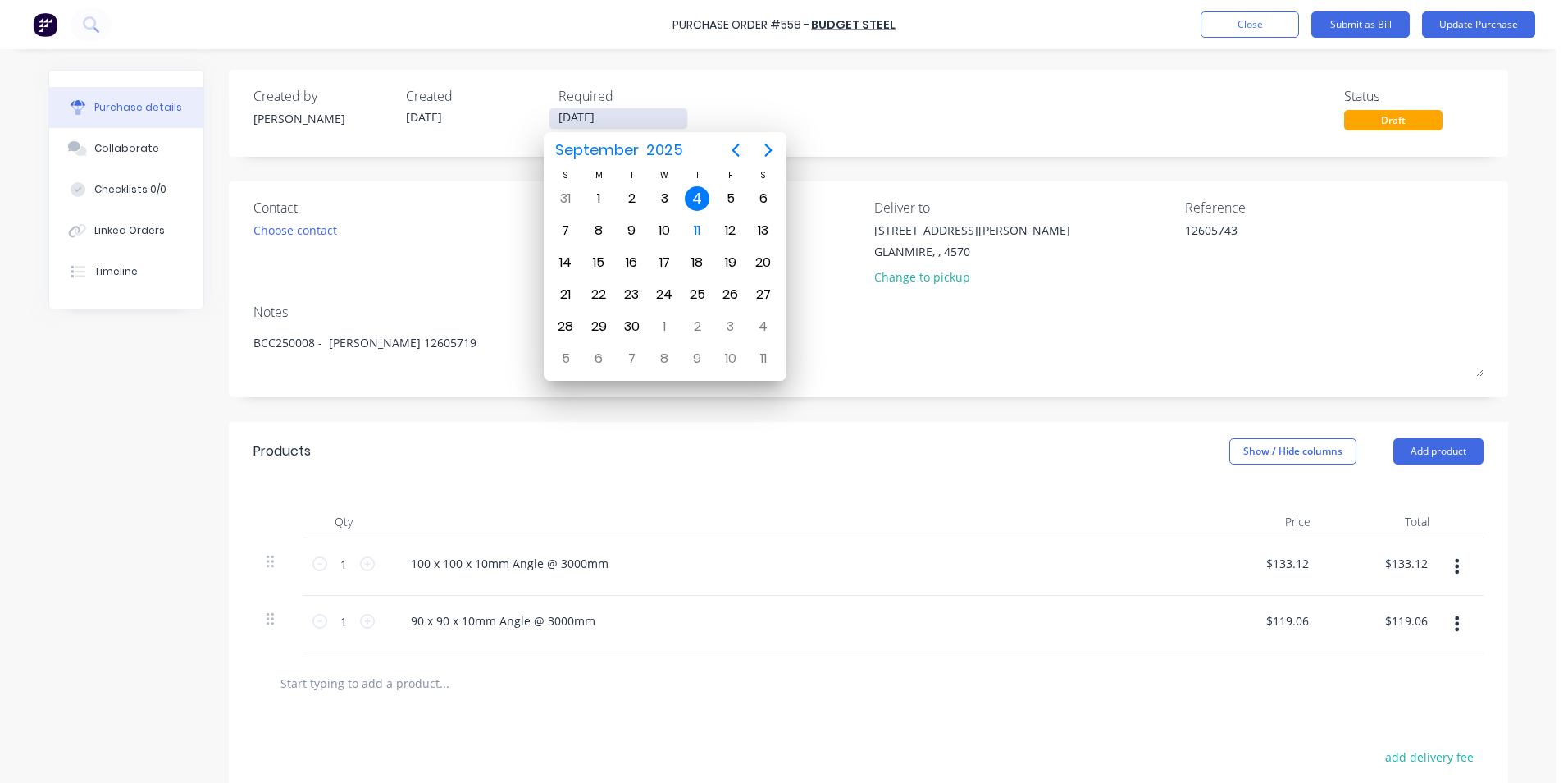
click at [647, 121] on input "[DATE]" at bounding box center [619, 119] width 138 height 21
click at [810, 92] on div "Created by [PERSON_NAME] Created [DATE] Required [DATE] Status Draft" at bounding box center [869, 108] width 1230 height 44
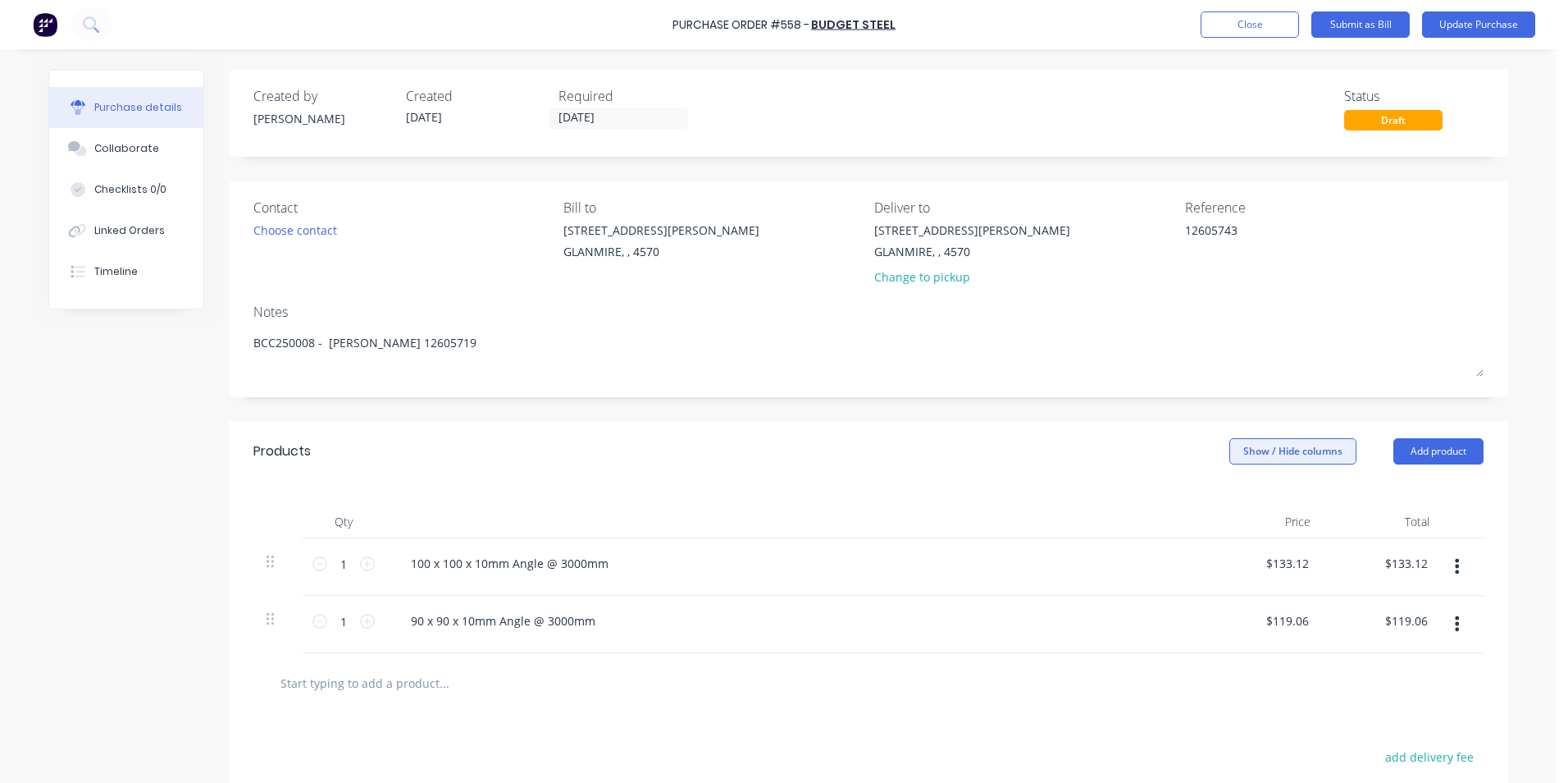
click at [1265, 453] on button "Show / Hide columns" at bounding box center [1293, 451] width 127 height 26
click at [1234, 504] on span at bounding box center [1235, 505] width 14 height 14
click at [1228, 498] on input "Account" at bounding box center [1228, 498] width 0 height 0
click at [1172, 563] on span "Select..." at bounding box center [1170, 564] width 50 height 17
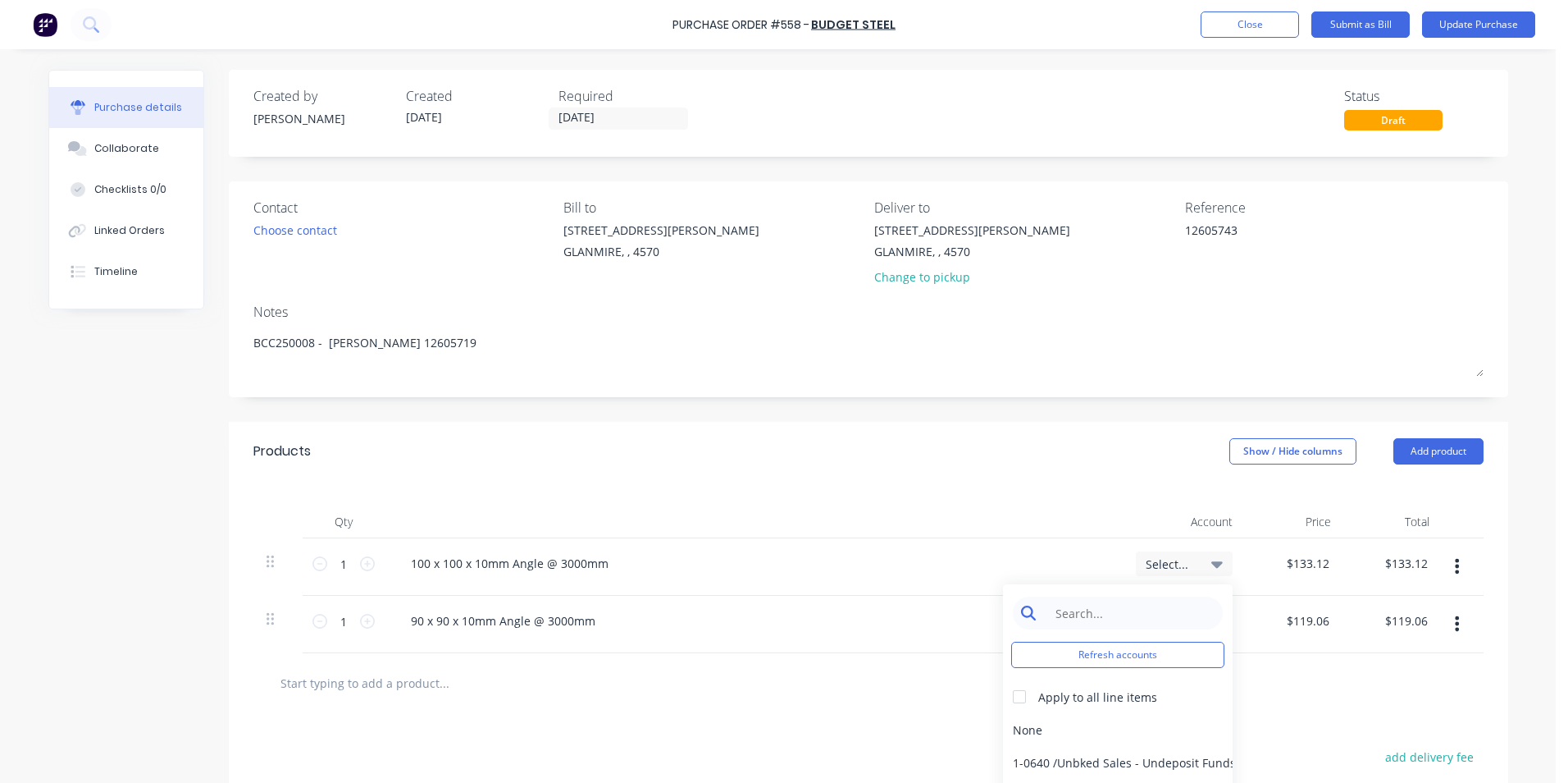
click at [1156, 600] on input at bounding box center [1131, 613] width 169 height 33
click at [1155, 600] on input "MATER" at bounding box center [1131, 613] width 169 height 33
click at [1020, 699] on div at bounding box center [1020, 697] width 33 height 33
click at [1020, 729] on div "5-0270 / Purchases - Materials" at bounding box center [1118, 730] width 229 height 33
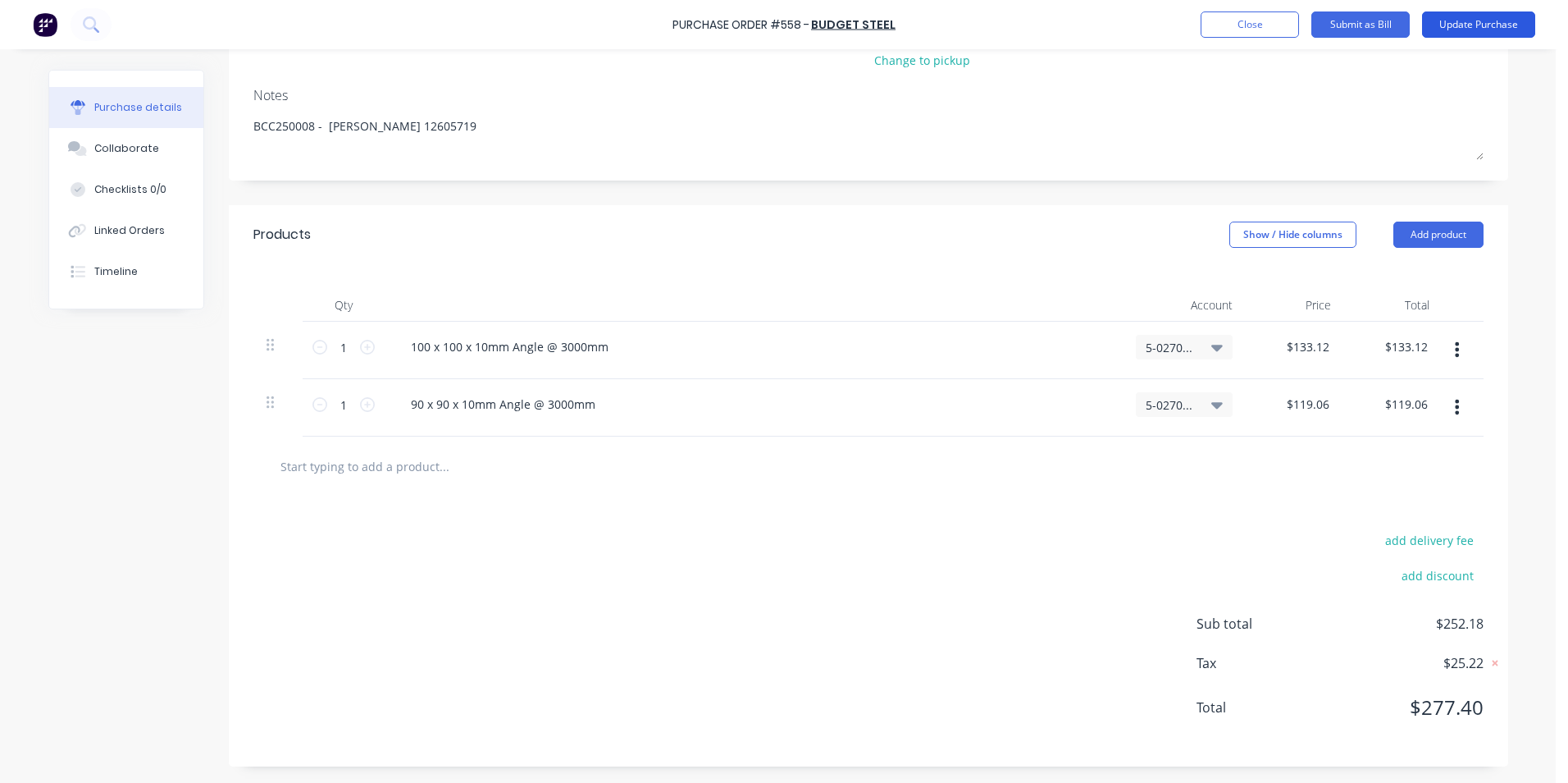
click at [1501, 30] on button "Update Purchase" at bounding box center [1479, 24] width 113 height 26
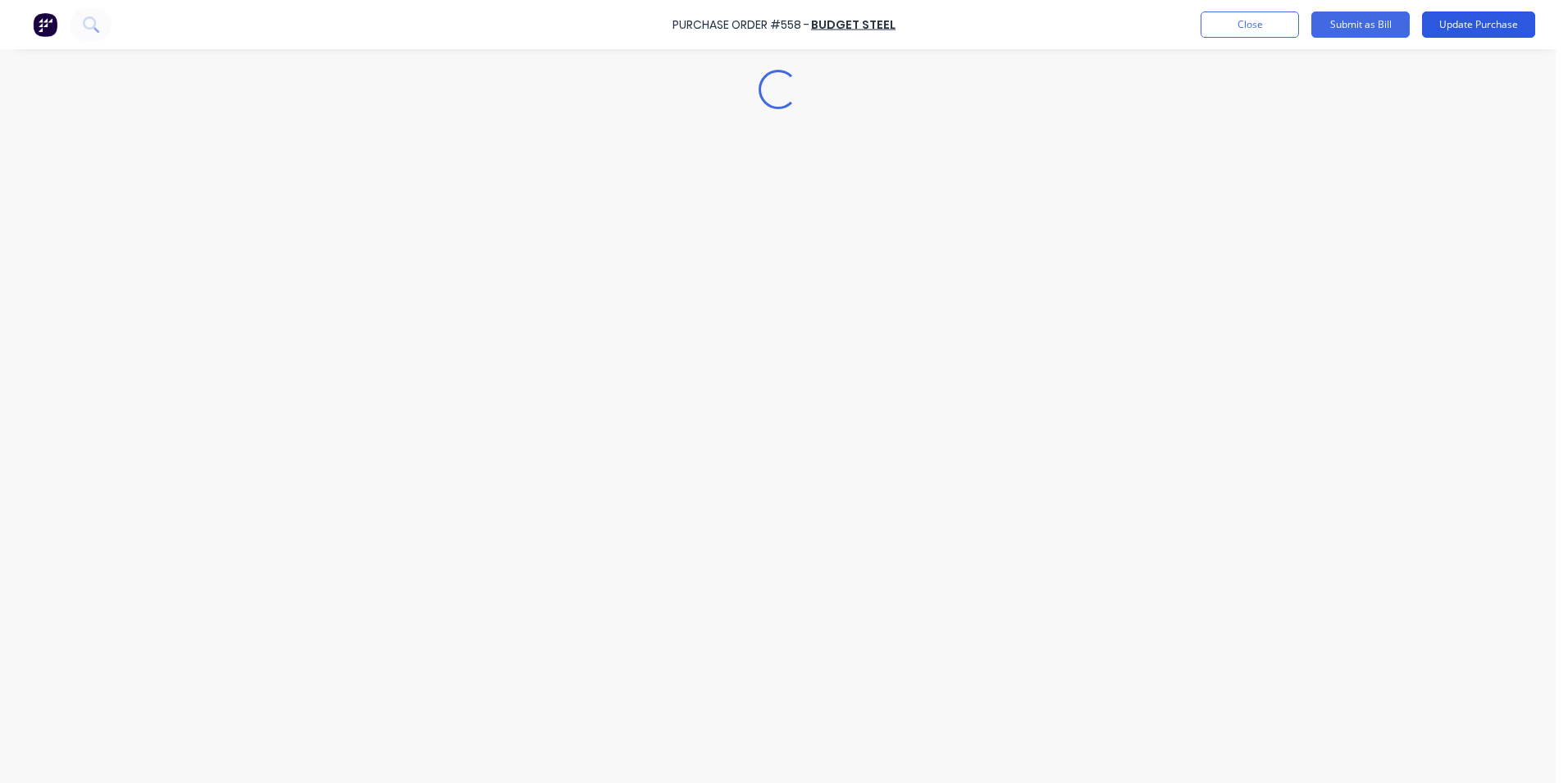
scroll to position [0, 0]
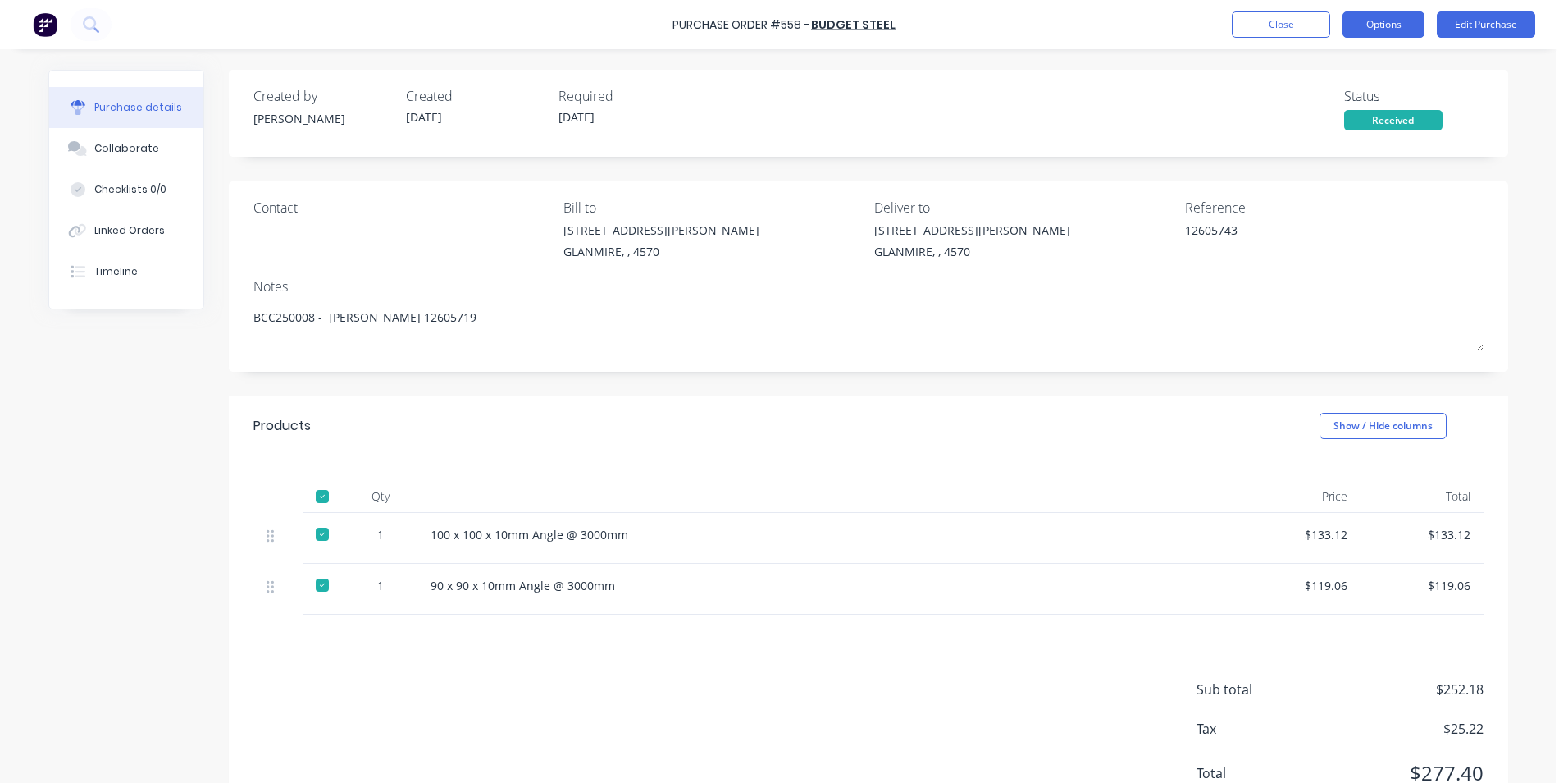
click at [1359, 19] on button "Options" at bounding box center [1384, 24] width 82 height 26
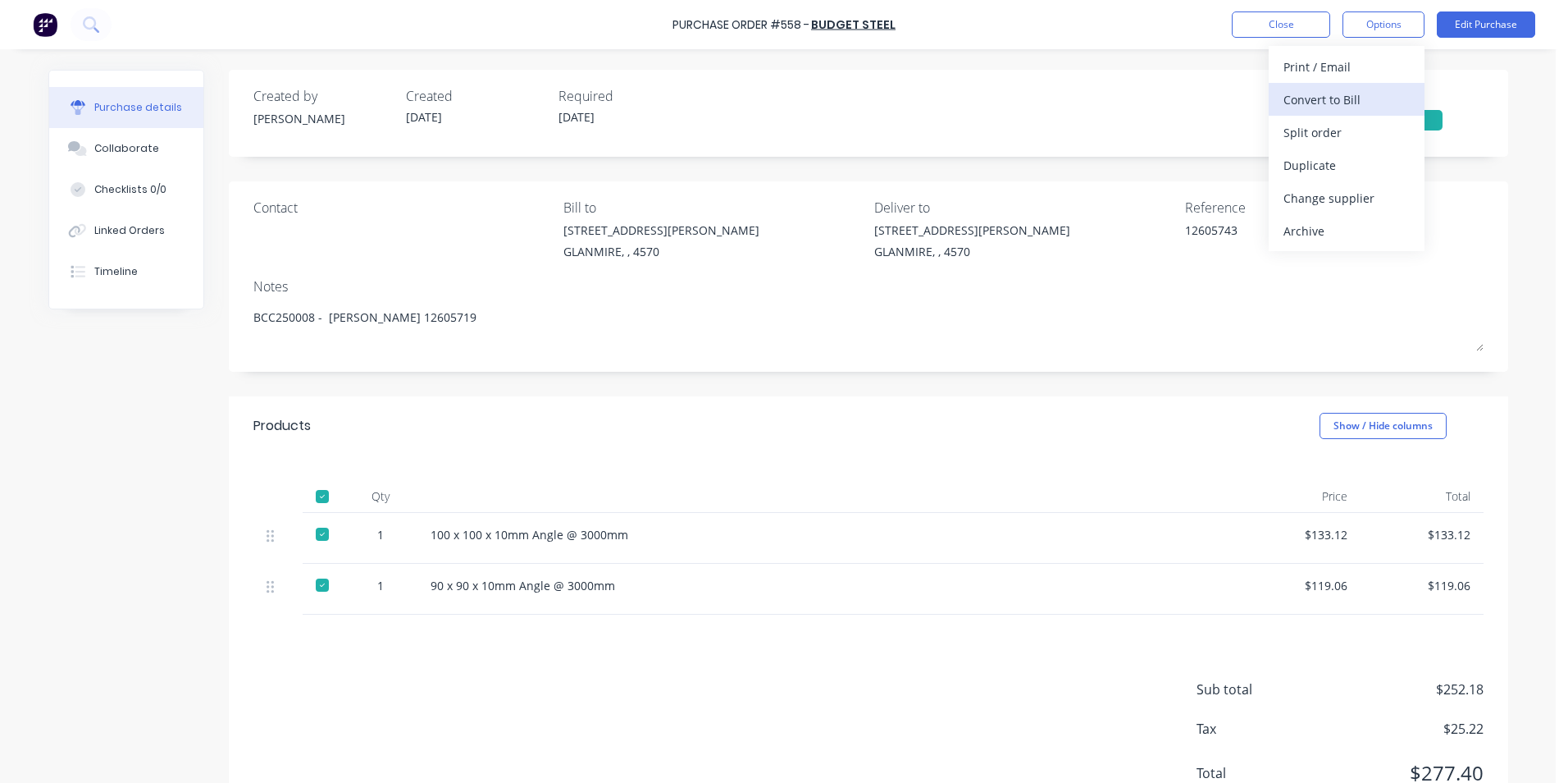
click at [1319, 97] on div "Convert to Bill" at bounding box center [1346, 99] width 126 height 23
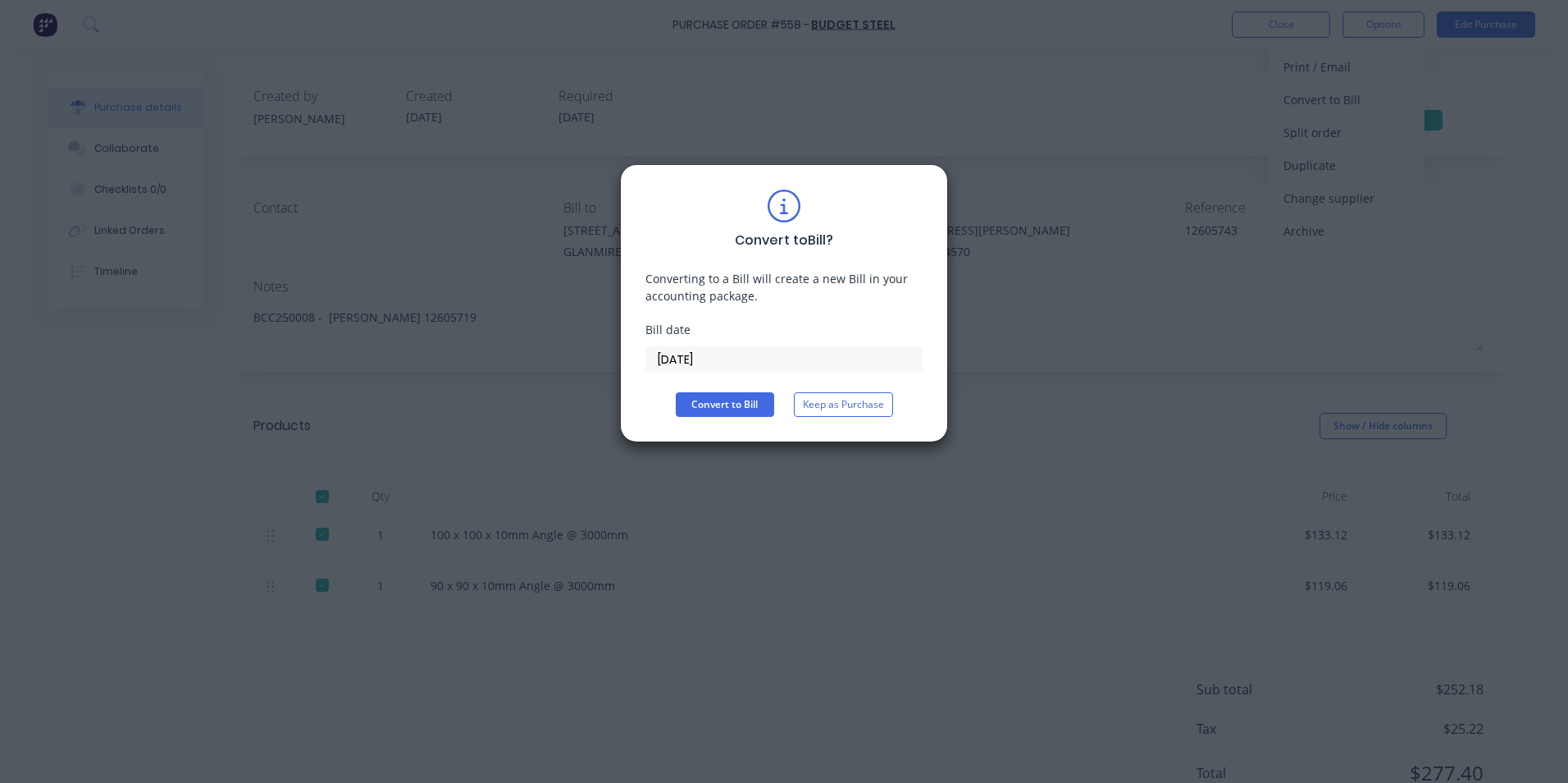
click at [701, 360] on input "[DATE]" at bounding box center [784, 359] width 275 height 24
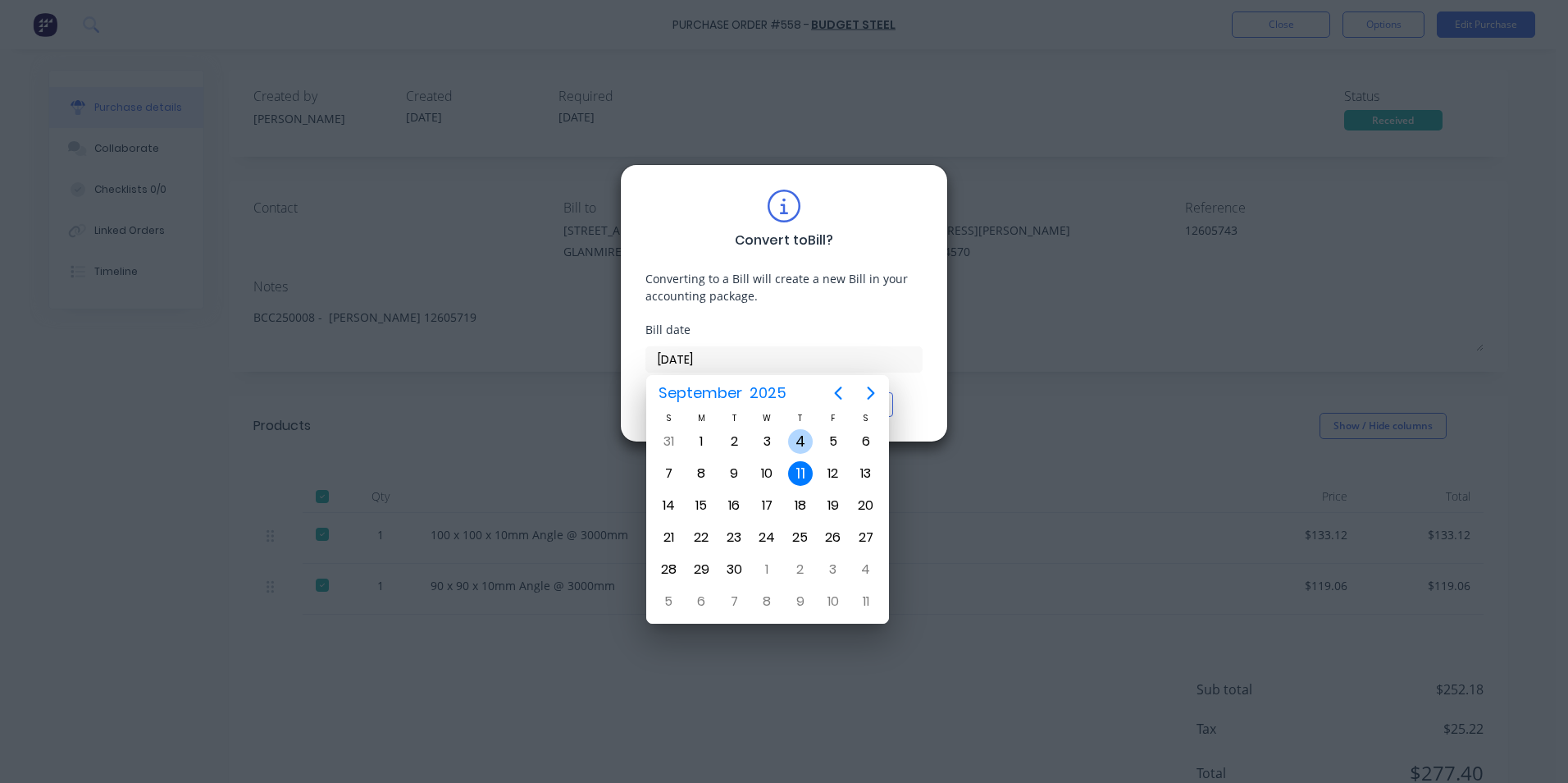
click at [809, 441] on div "4" at bounding box center [800, 441] width 24 height 24
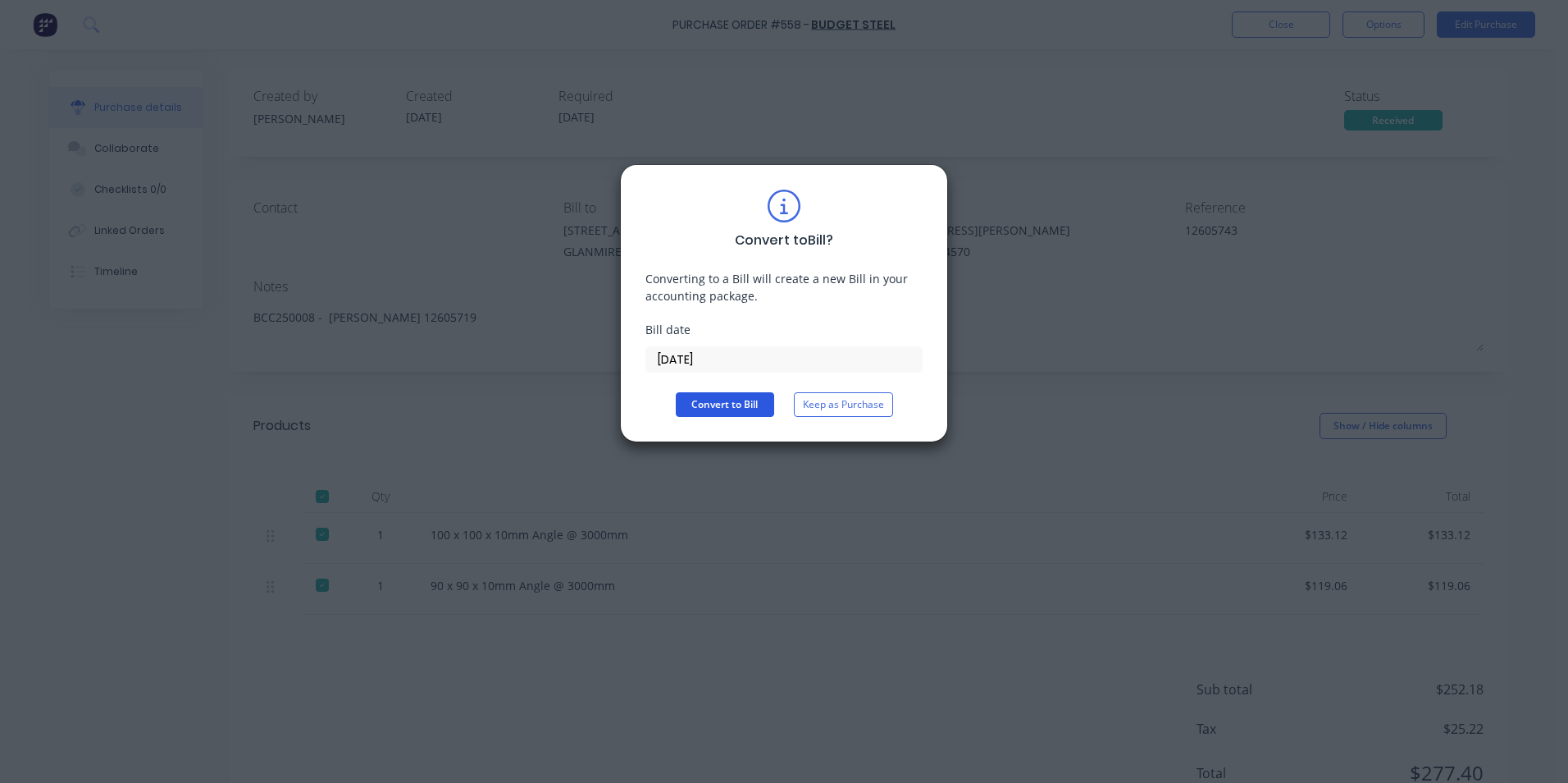
click at [754, 411] on button "Convert to Bill" at bounding box center [724, 404] width 98 height 24
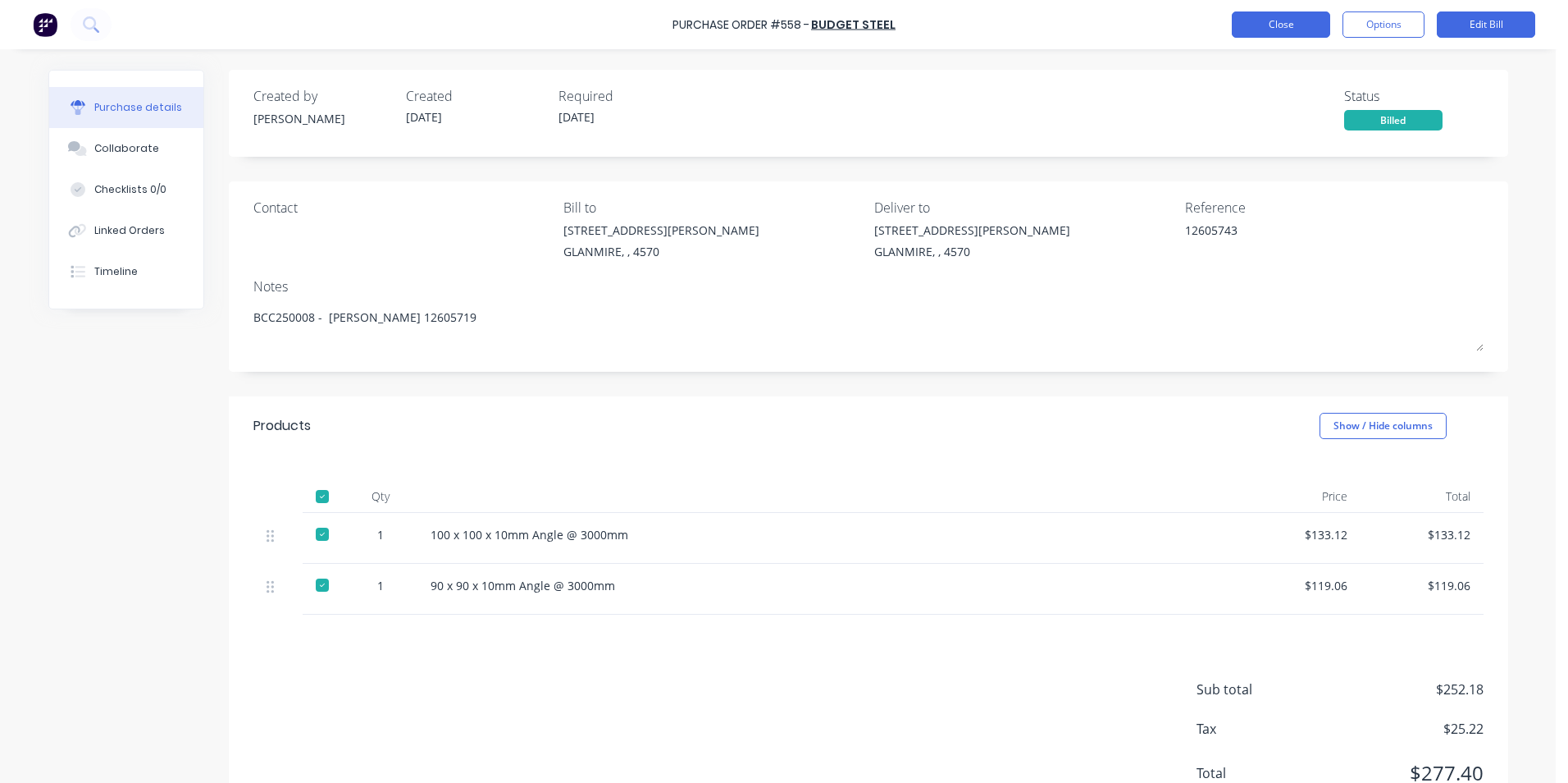
click at [1280, 18] on button "Close" at bounding box center [1280, 24] width 98 height 26
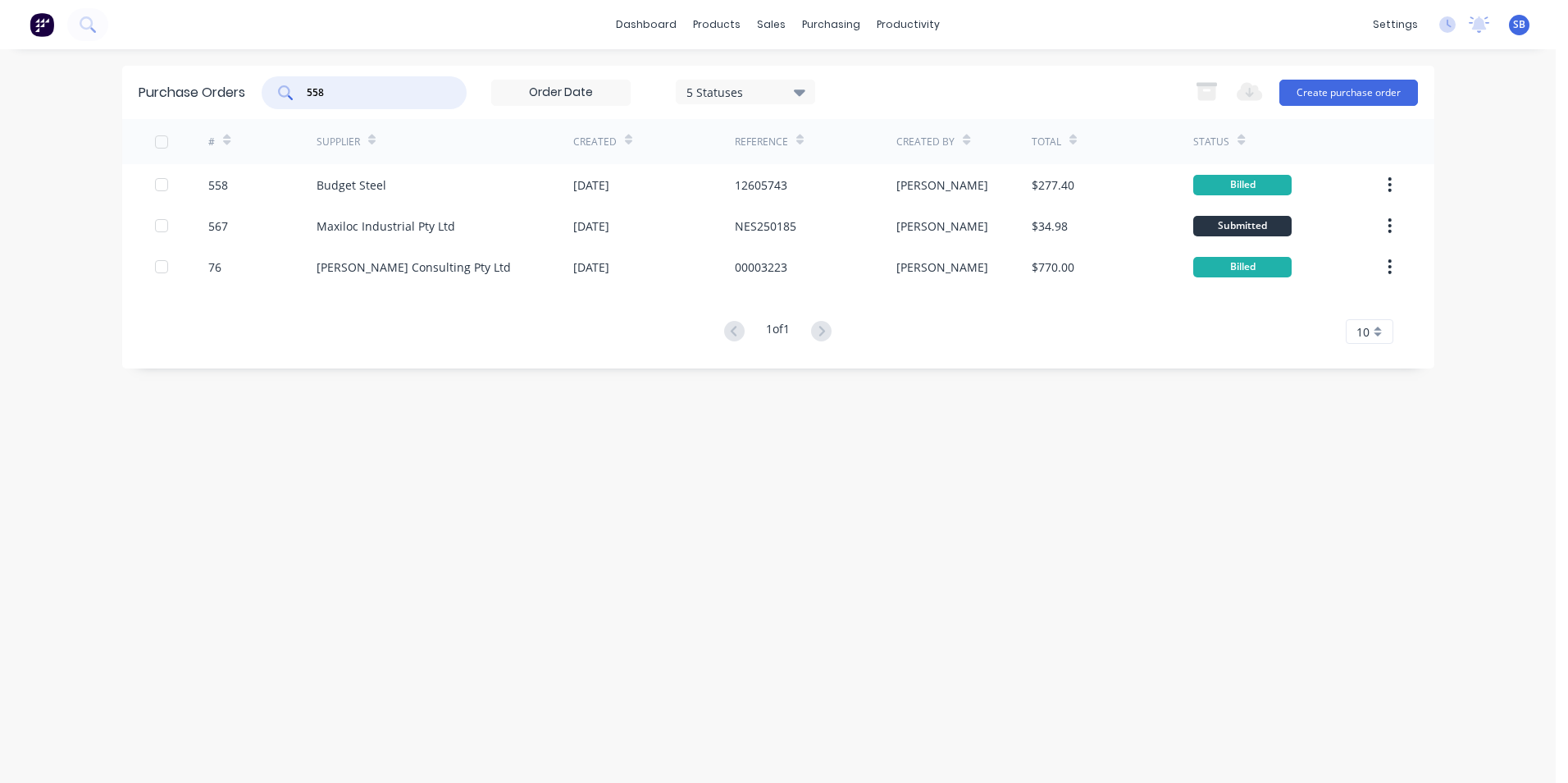
click at [334, 91] on input "558" at bounding box center [373, 92] width 136 height 17
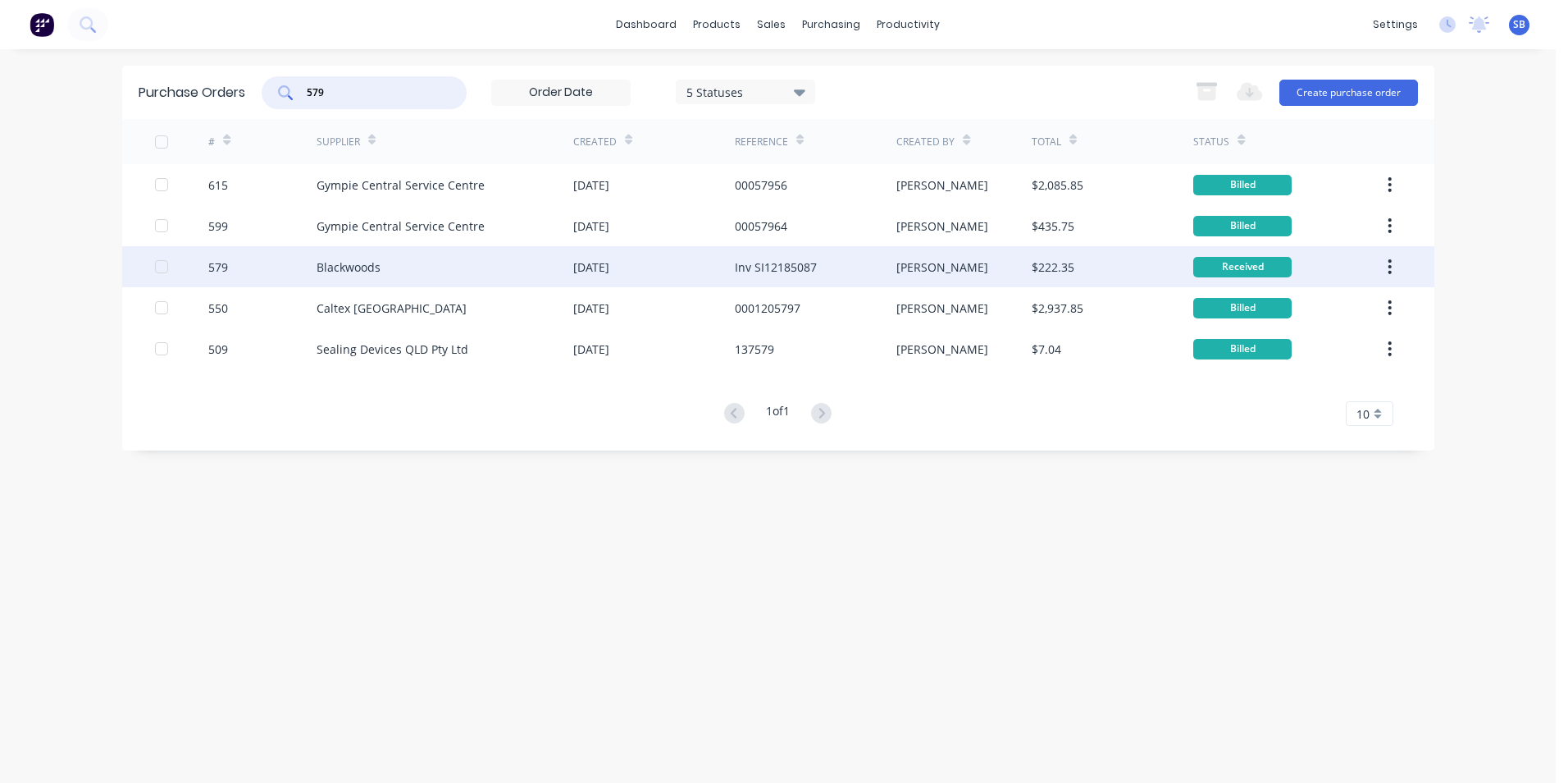
click at [1088, 269] on div "$222.35" at bounding box center [1113, 266] width 162 height 41
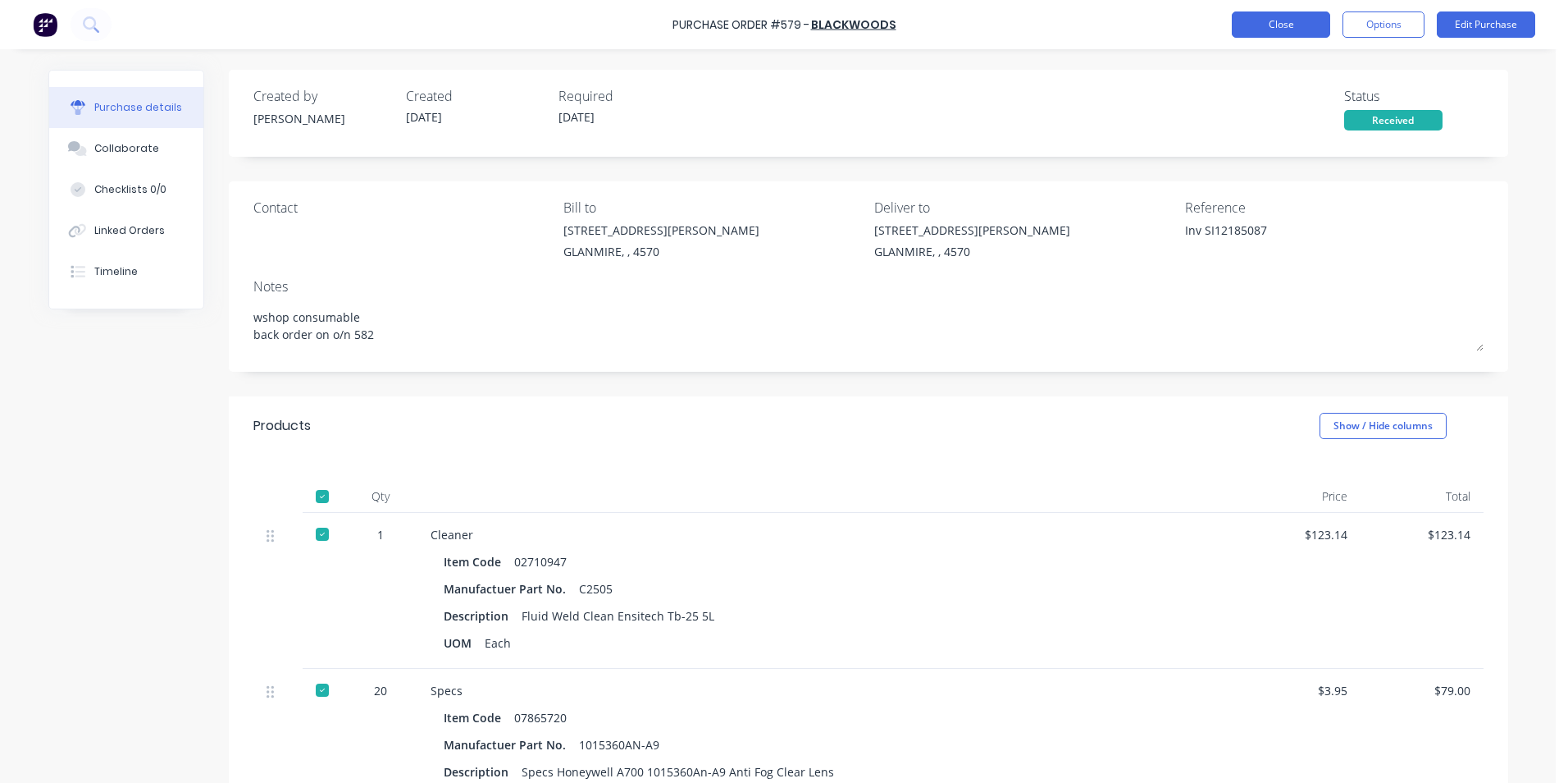
click at [1286, 25] on button "Close" at bounding box center [1280, 24] width 98 height 26
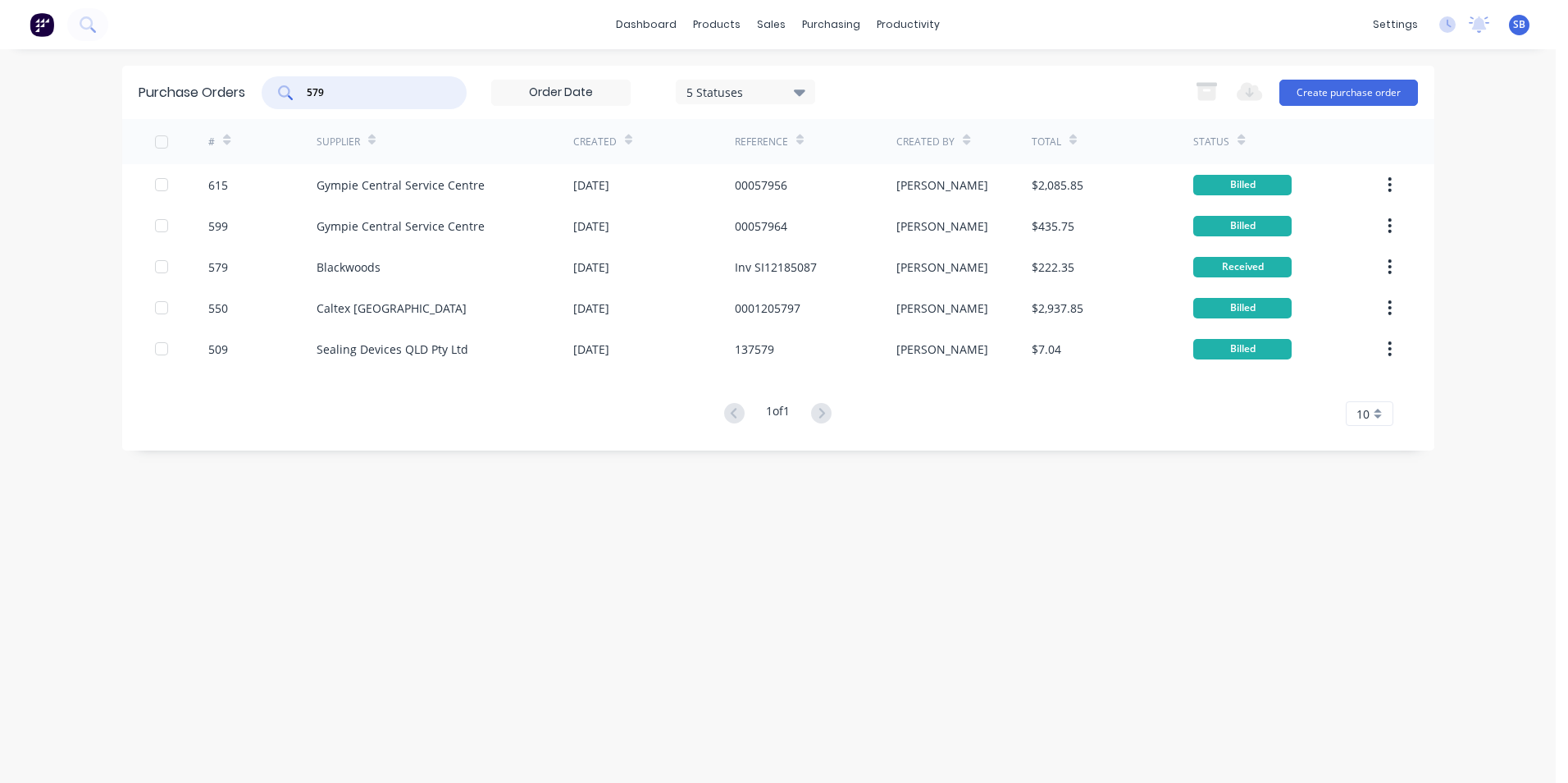
click at [392, 96] on input "579" at bounding box center [373, 92] width 136 height 17
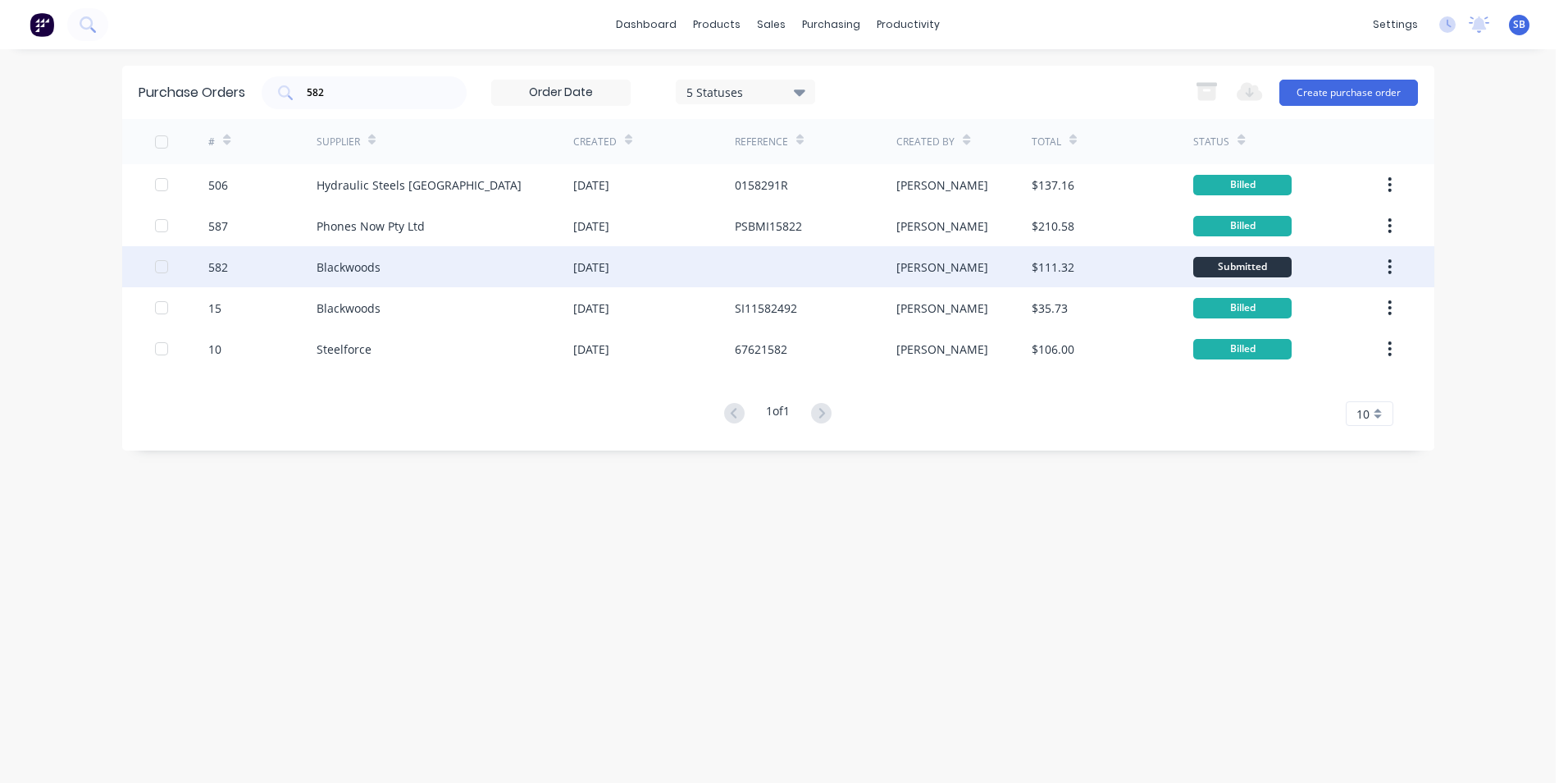
click at [1090, 269] on div "$111.32" at bounding box center [1113, 266] width 162 height 41
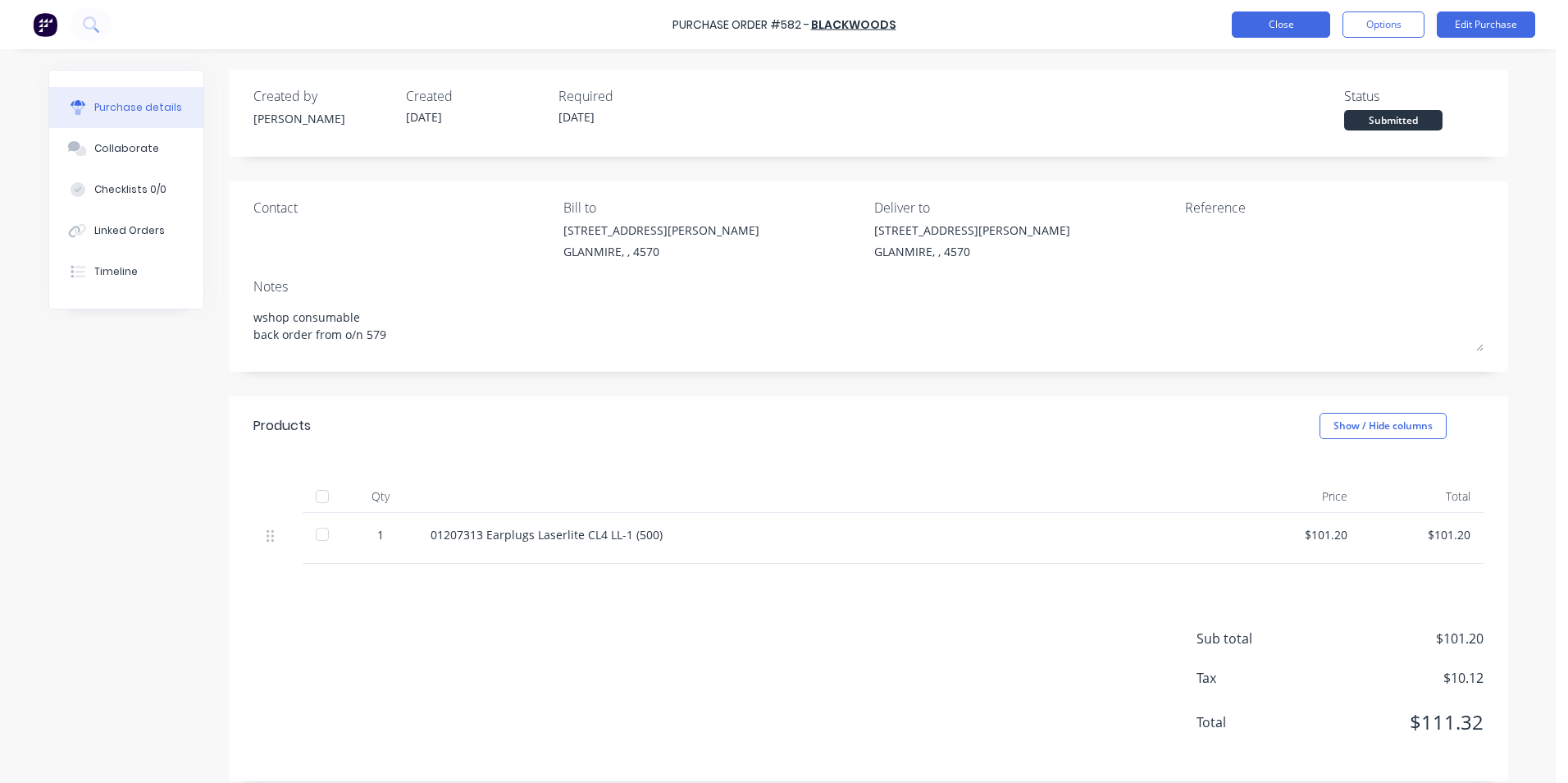
click at [1293, 15] on button "Close" at bounding box center [1280, 24] width 98 height 26
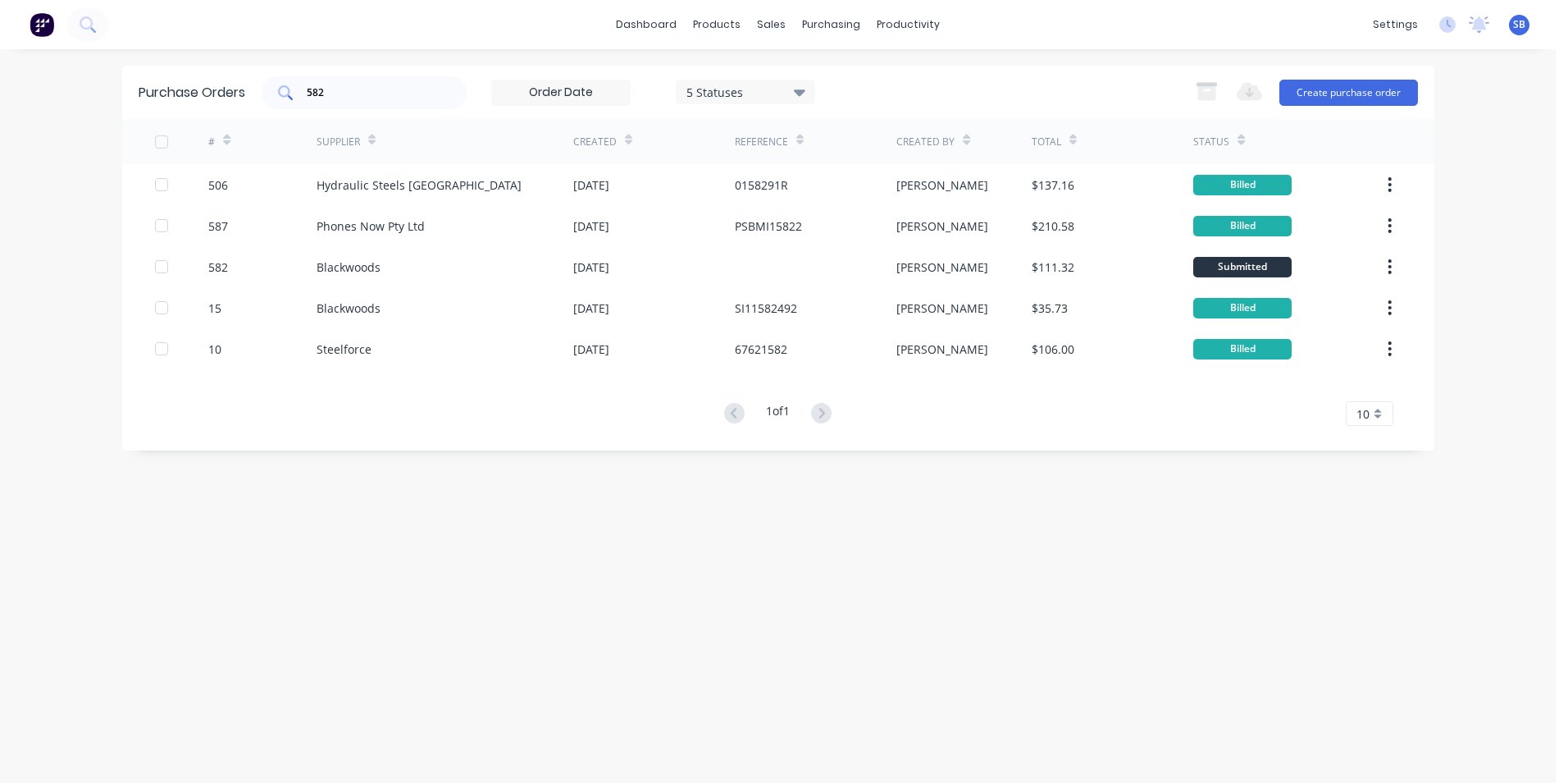
click at [447, 81] on div "582" at bounding box center [364, 93] width 205 height 33
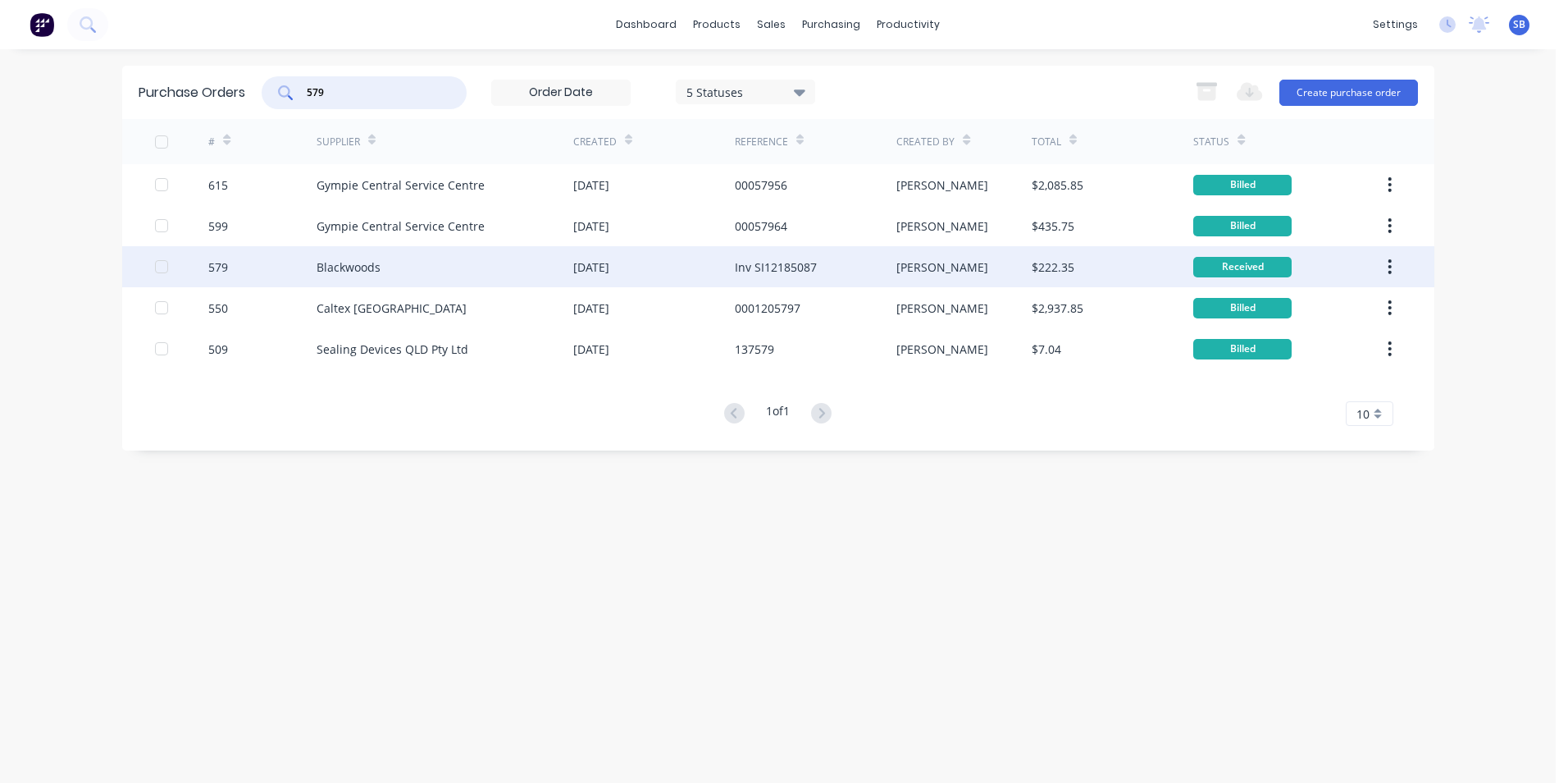
click at [877, 258] on div "Inv SI12185087" at bounding box center [816, 266] width 162 height 41
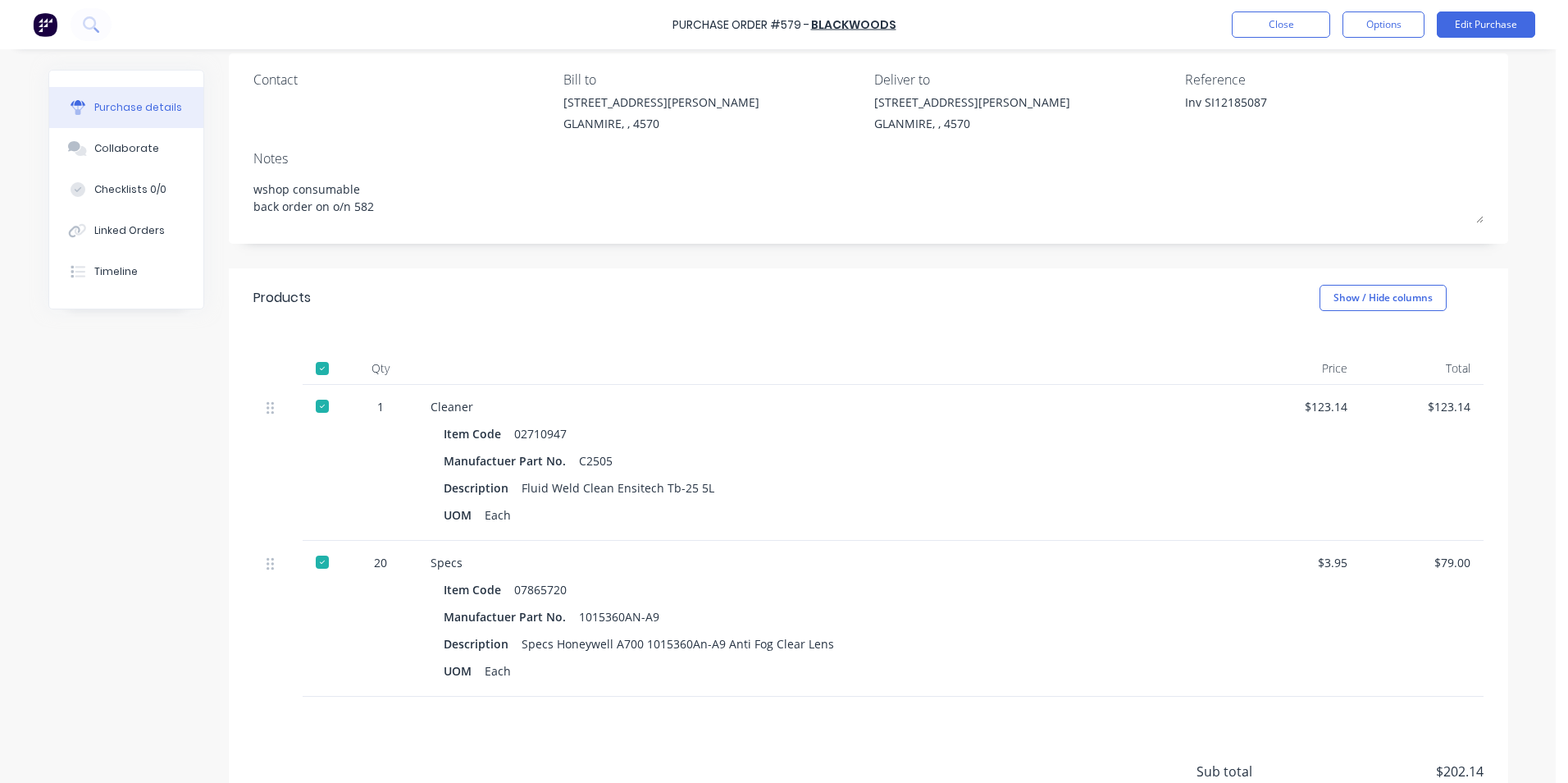
scroll to position [275, 0]
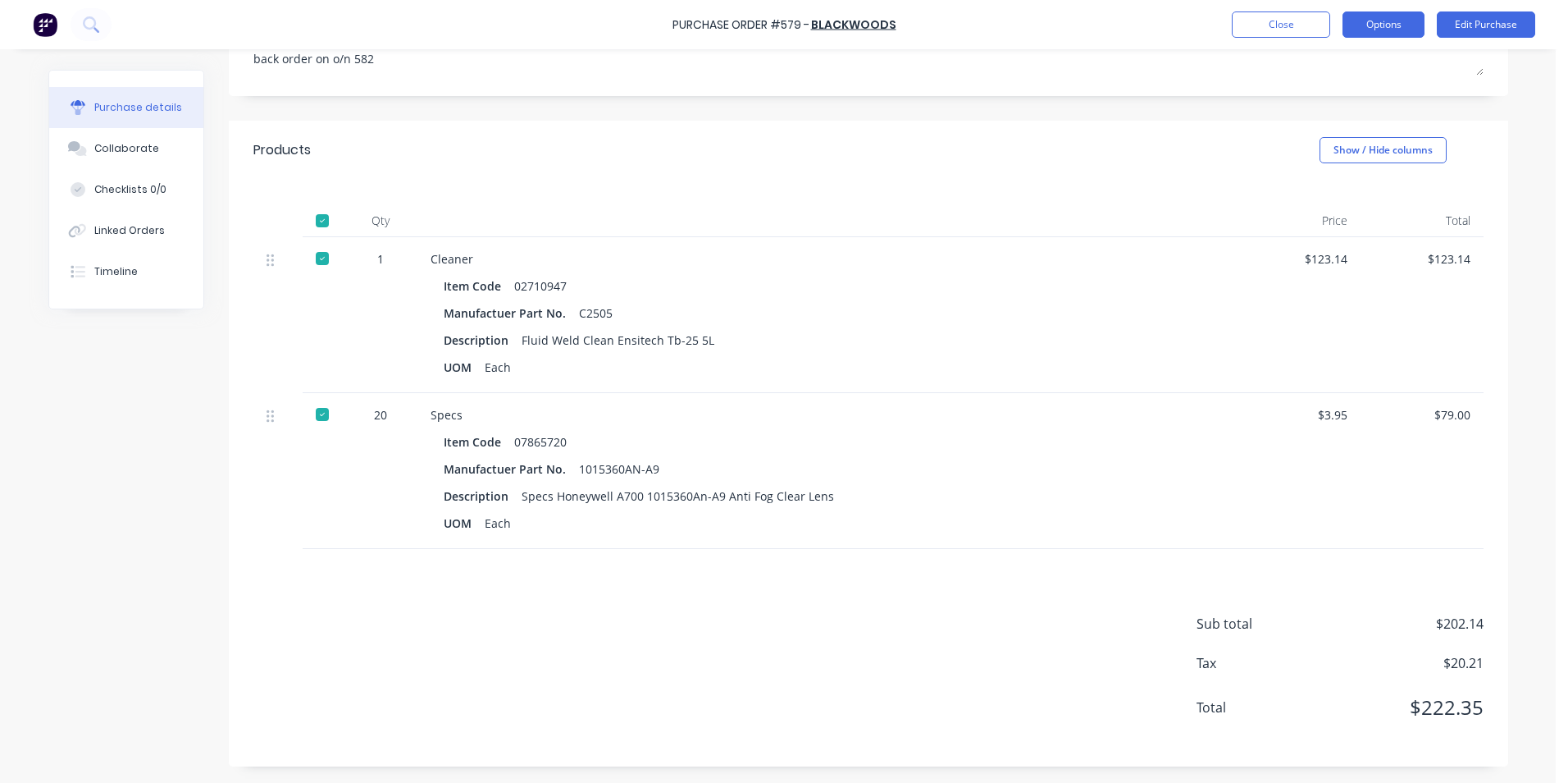
click at [1398, 32] on button "Options" at bounding box center [1384, 24] width 82 height 26
drag, startPoint x: 949, startPoint y: 146, endPoint x: 962, endPoint y: 148, distance: 13.2
click at [960, 148] on div "Products Show / Hide columns" at bounding box center [868, 150] width 1280 height 59
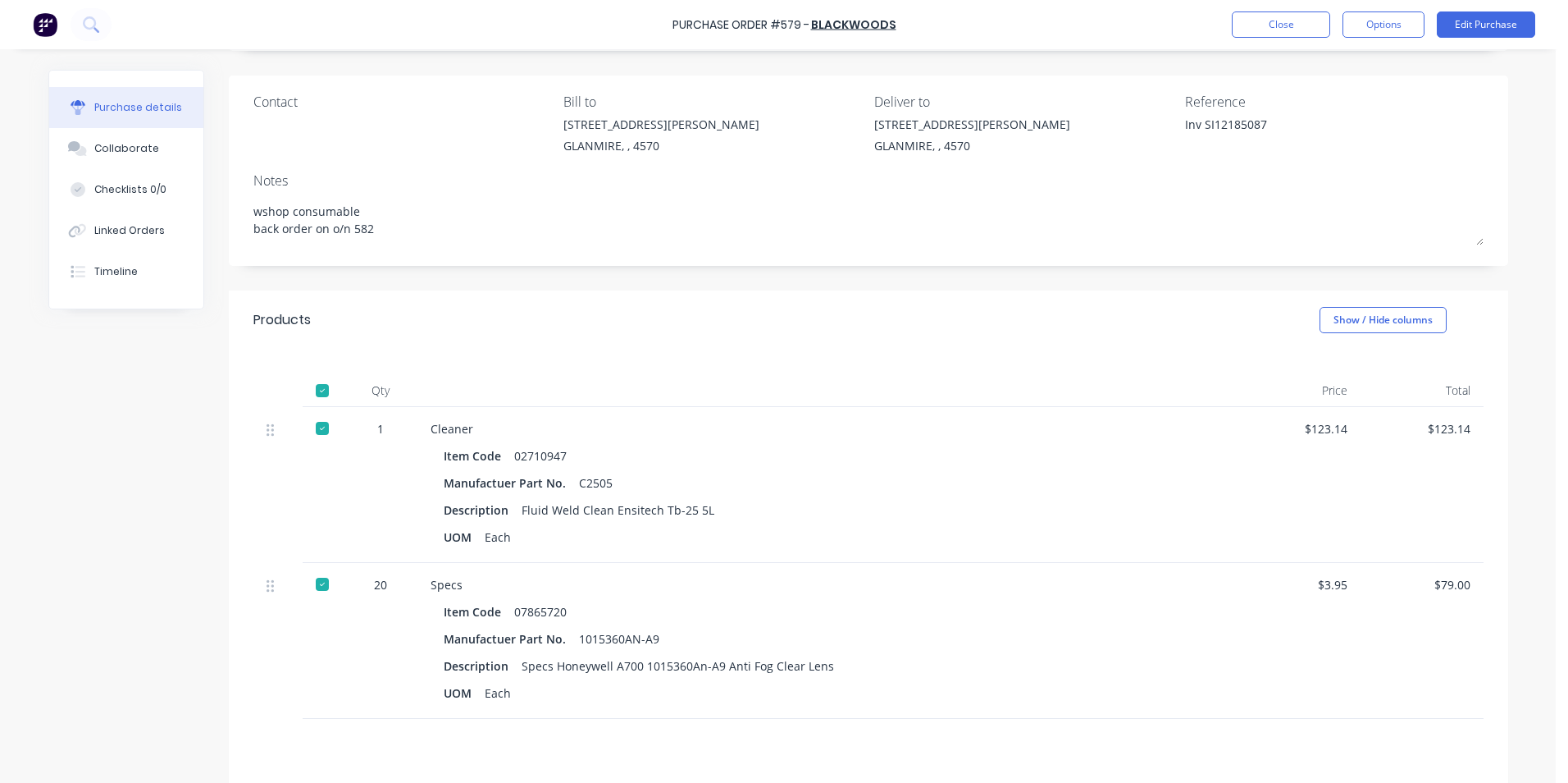
scroll to position [0, 0]
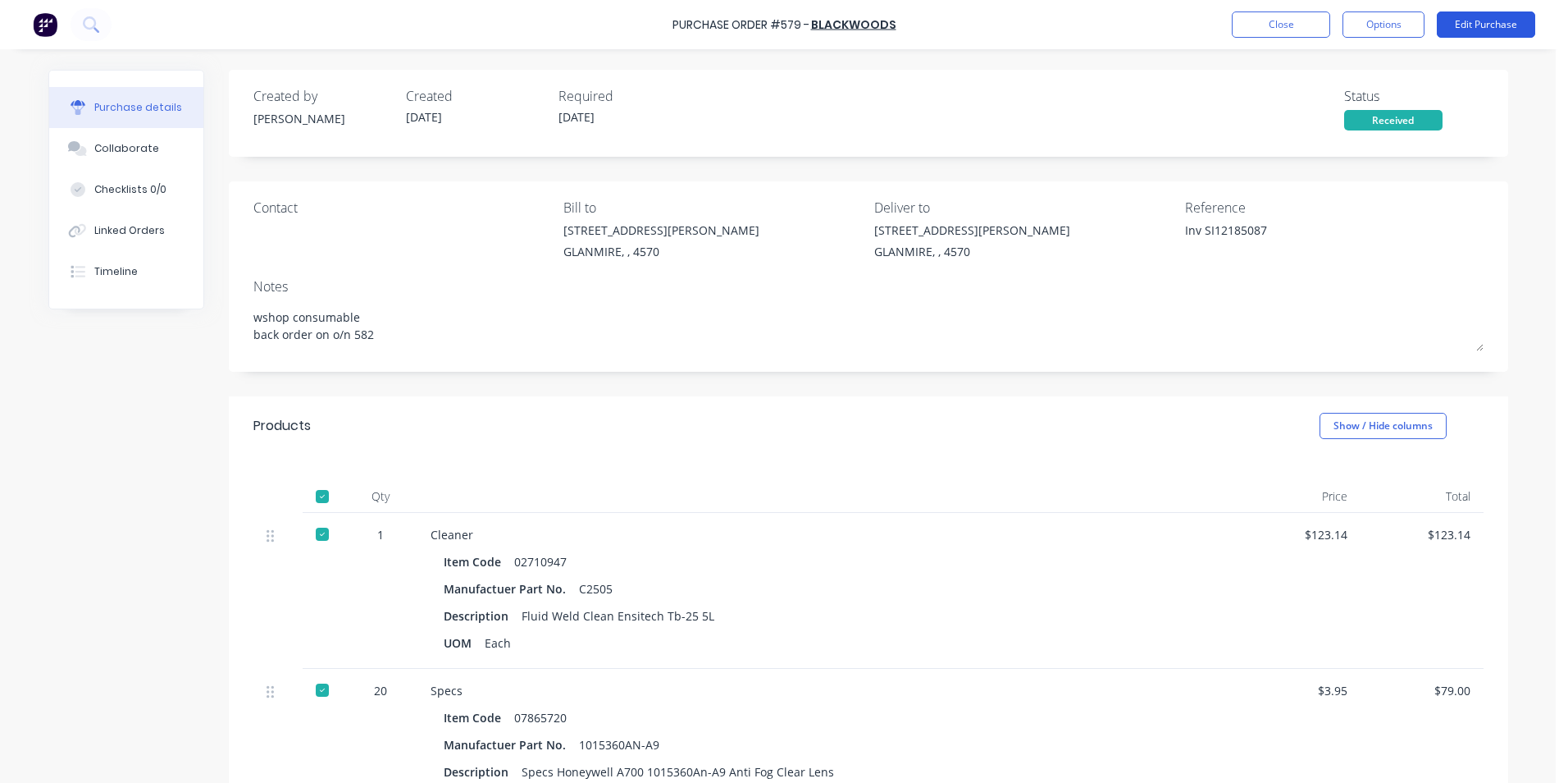
click at [1526, 35] on button "Edit Purchase" at bounding box center [1485, 24] width 98 height 26
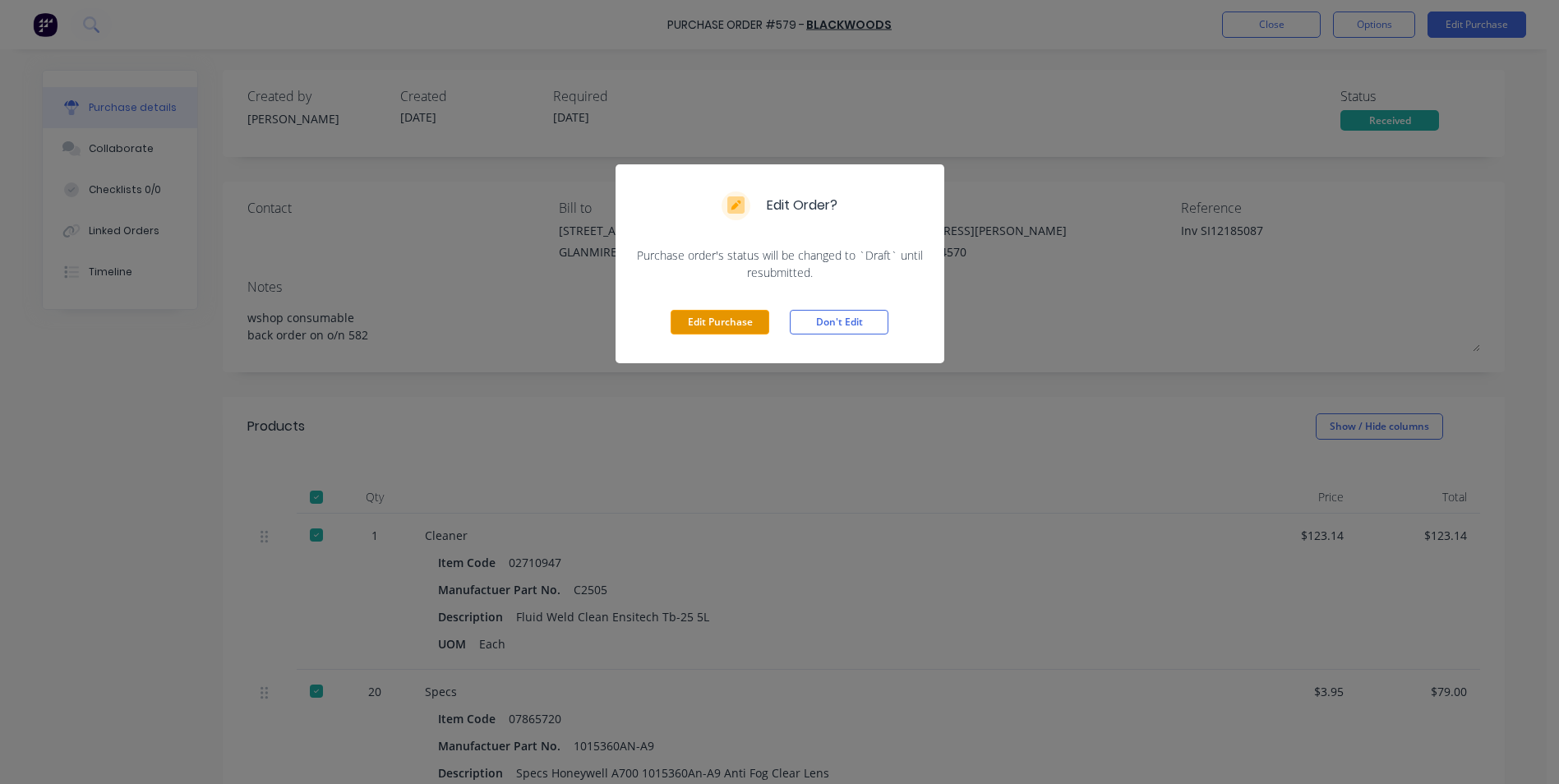
click at [736, 329] on button "Edit Purchase" at bounding box center [720, 322] width 98 height 24
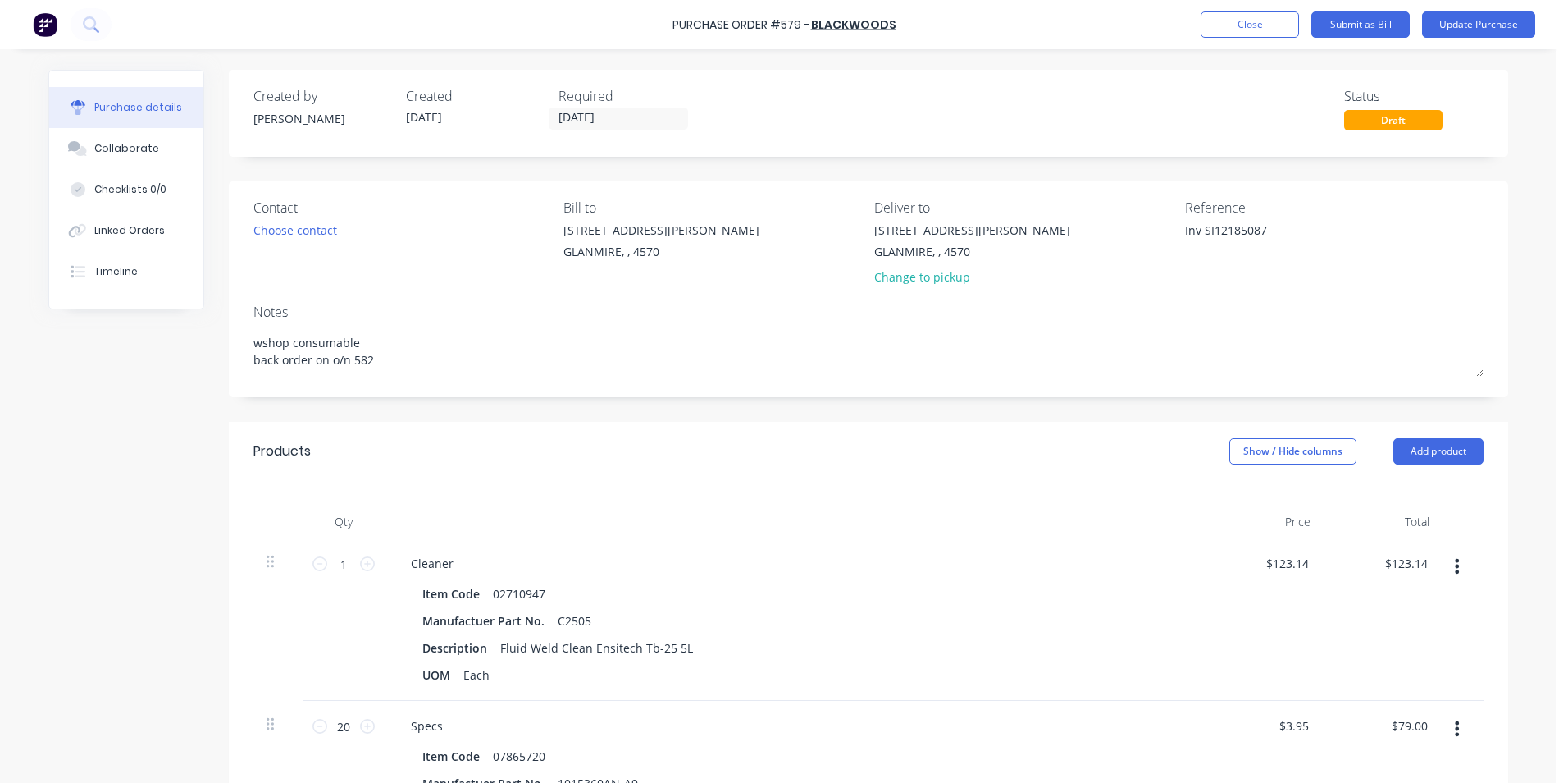
drag, startPoint x: 1199, startPoint y: 226, endPoint x: 1154, endPoint y: 226, distance: 45.0
click at [1154, 226] on div "Contact Choose contact [PERSON_NAME] to [STREET_ADDRESS][PERSON_NAME] Deliver t…" at bounding box center [869, 246] width 1230 height 96
click at [625, 126] on input "[DATE]" at bounding box center [619, 119] width 138 height 21
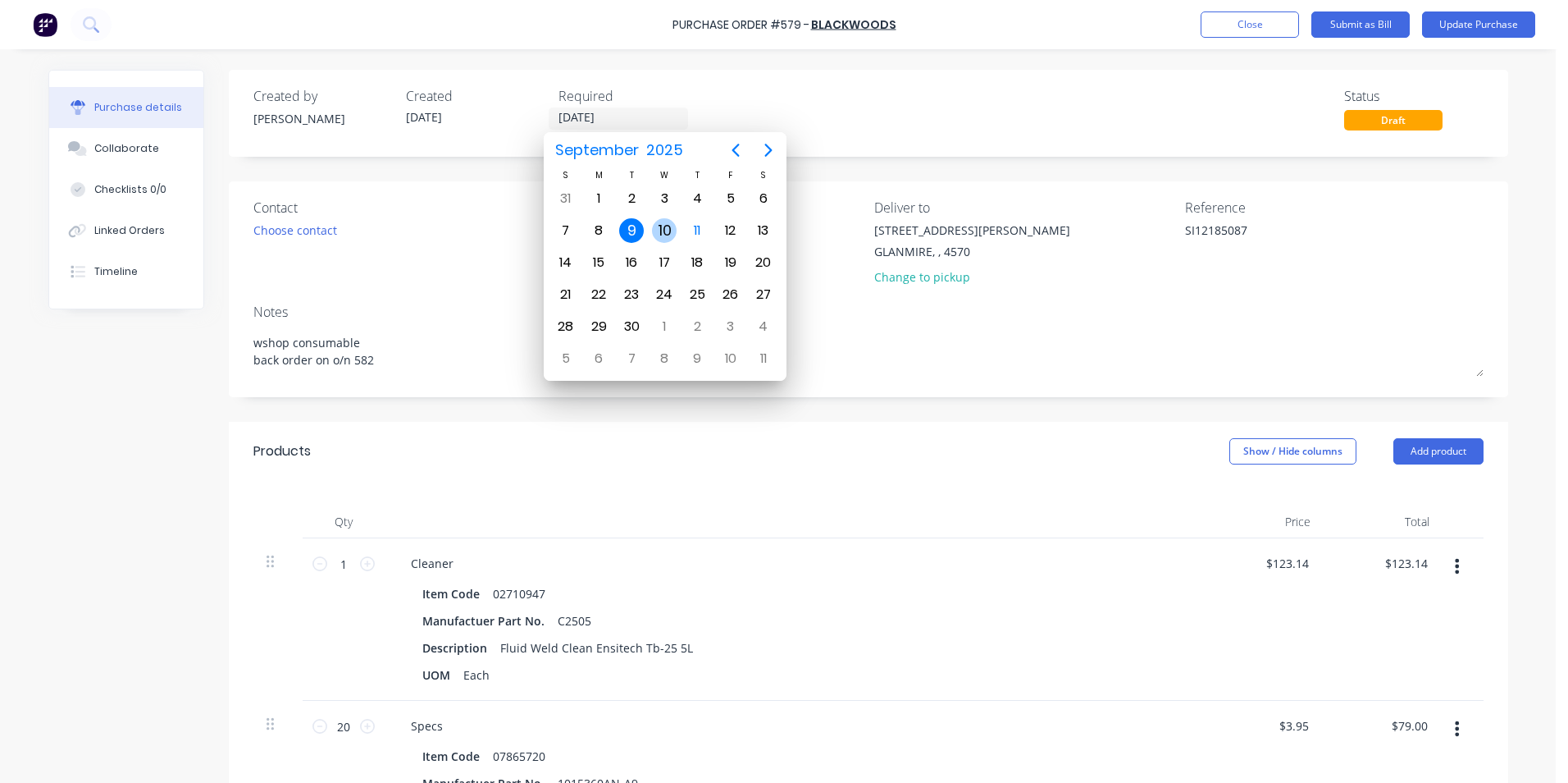
click at [672, 219] on div "10" at bounding box center [665, 230] width 33 height 31
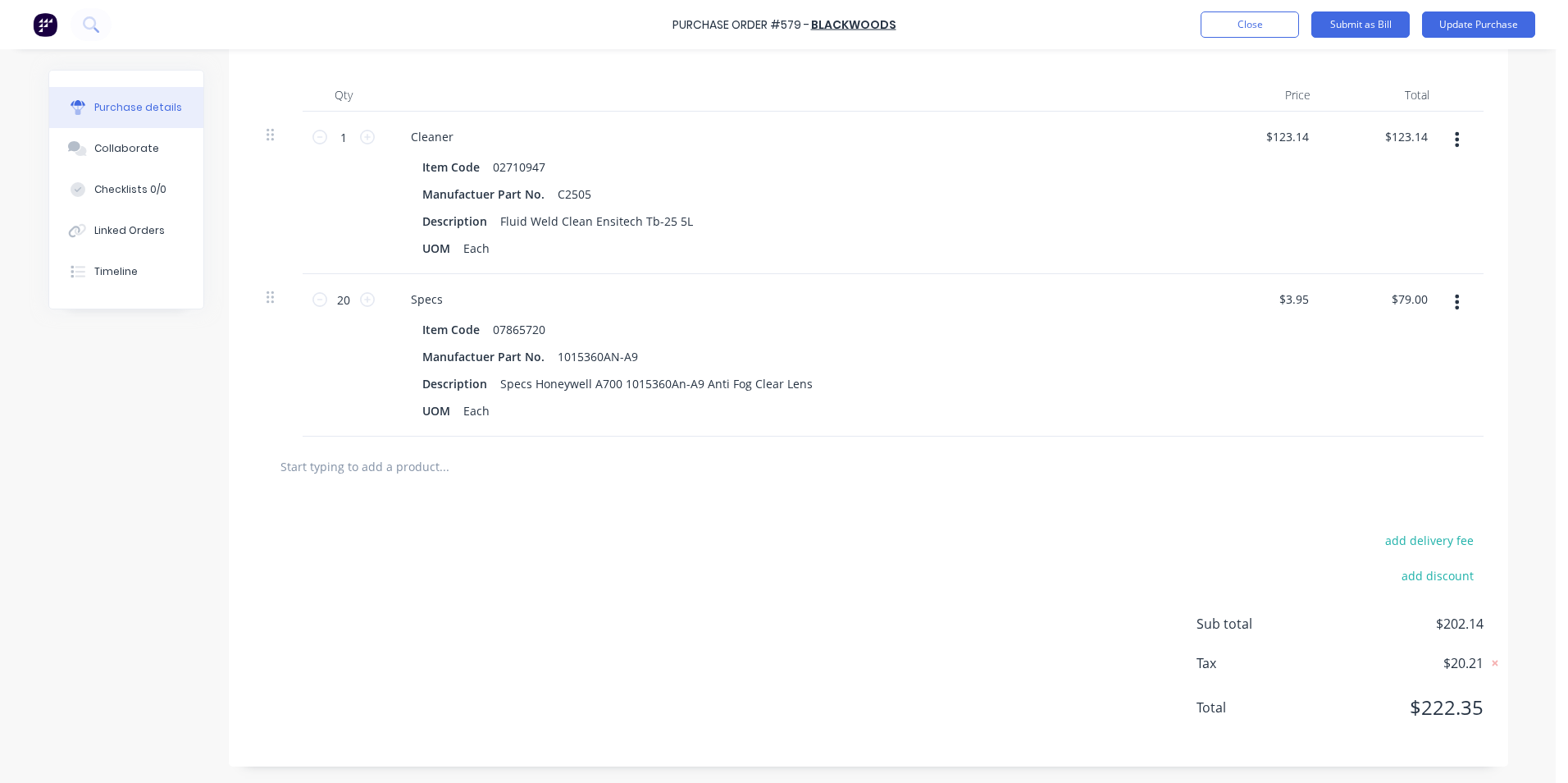
scroll to position [17, 0]
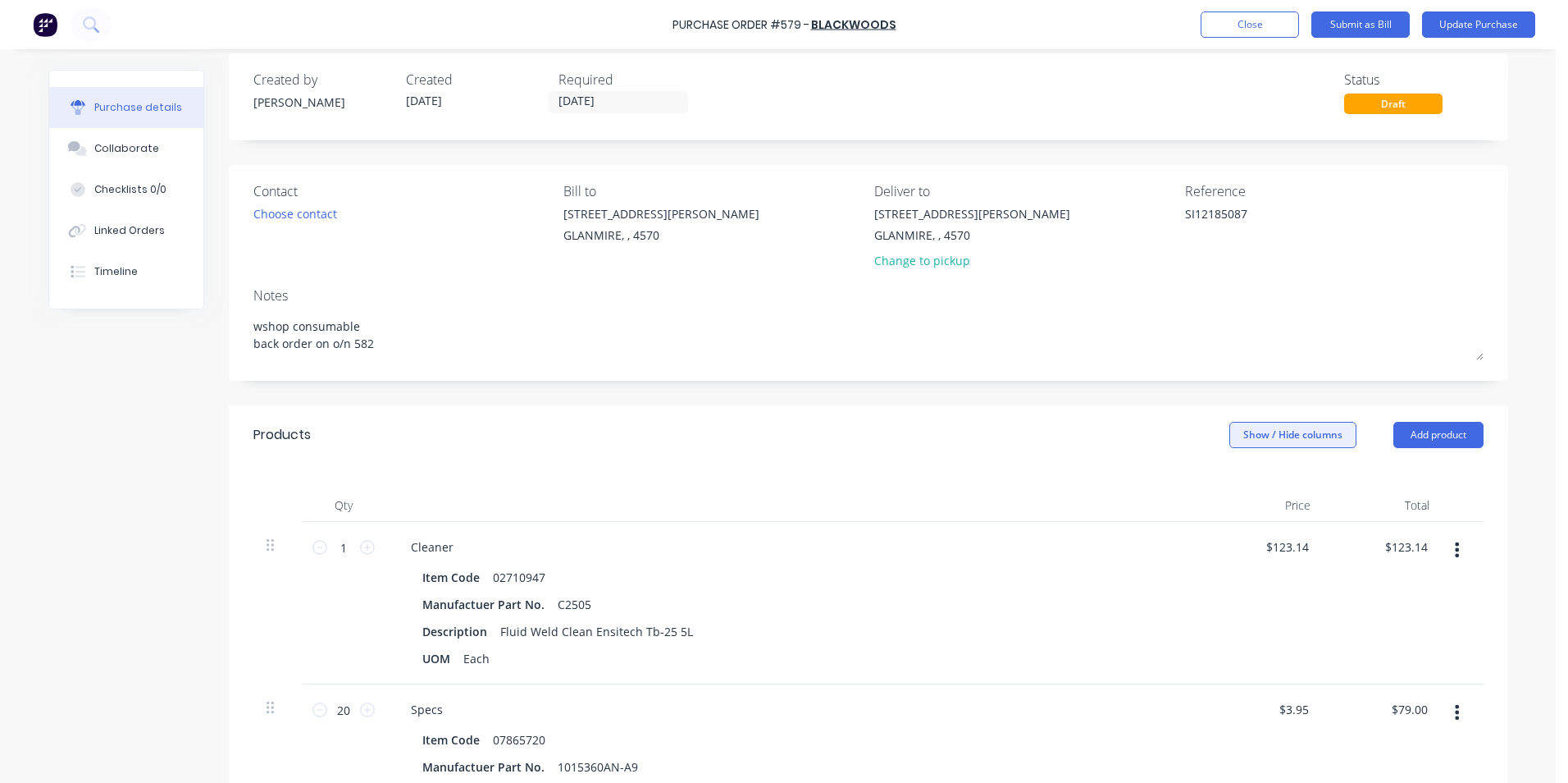
click at [1263, 436] on button "Show / Hide columns" at bounding box center [1293, 435] width 127 height 26
click at [1250, 494] on label "Account" at bounding box center [1242, 488] width 29 height 14
click at [1228, 481] on input "Account" at bounding box center [1228, 481] width 0 height 0
click at [1181, 544] on span "Select..." at bounding box center [1170, 547] width 50 height 17
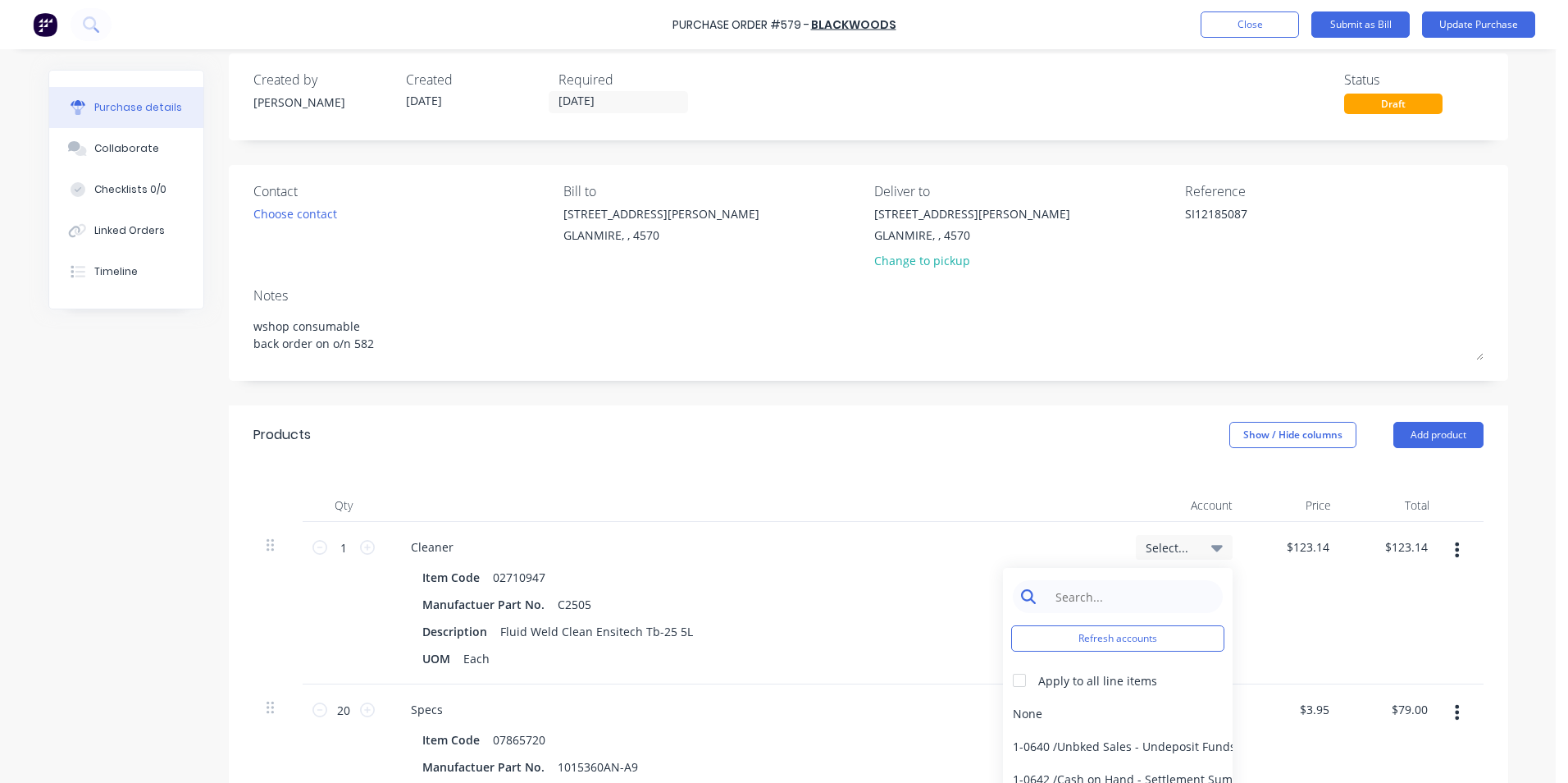
click at [1112, 600] on input at bounding box center [1131, 597] width 169 height 33
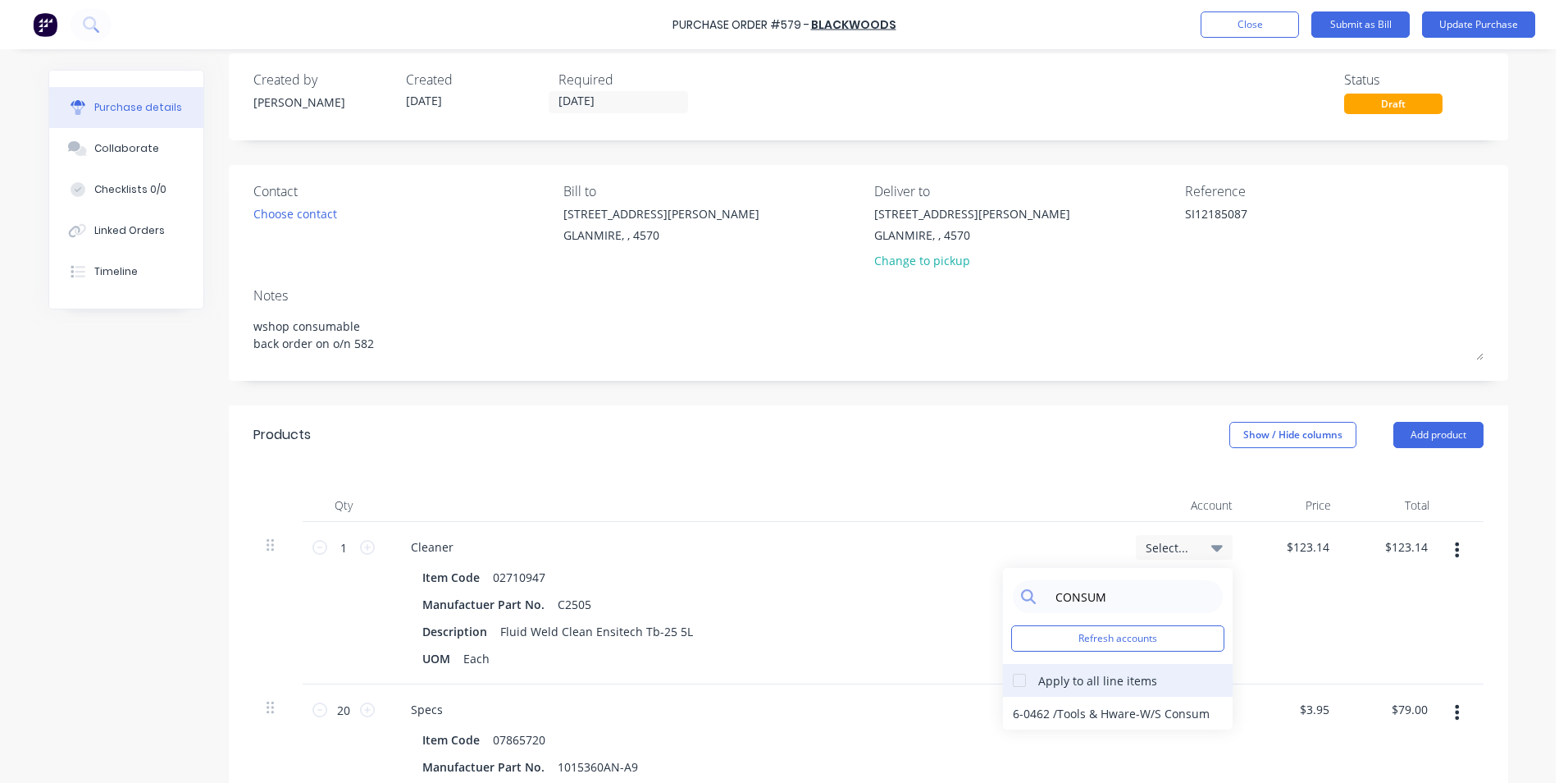
click at [1012, 675] on div at bounding box center [1020, 680] width 33 height 33
click at [1048, 705] on div "6-0462 / Tools & Hware-W/S Consum" at bounding box center [1118, 713] width 229 height 33
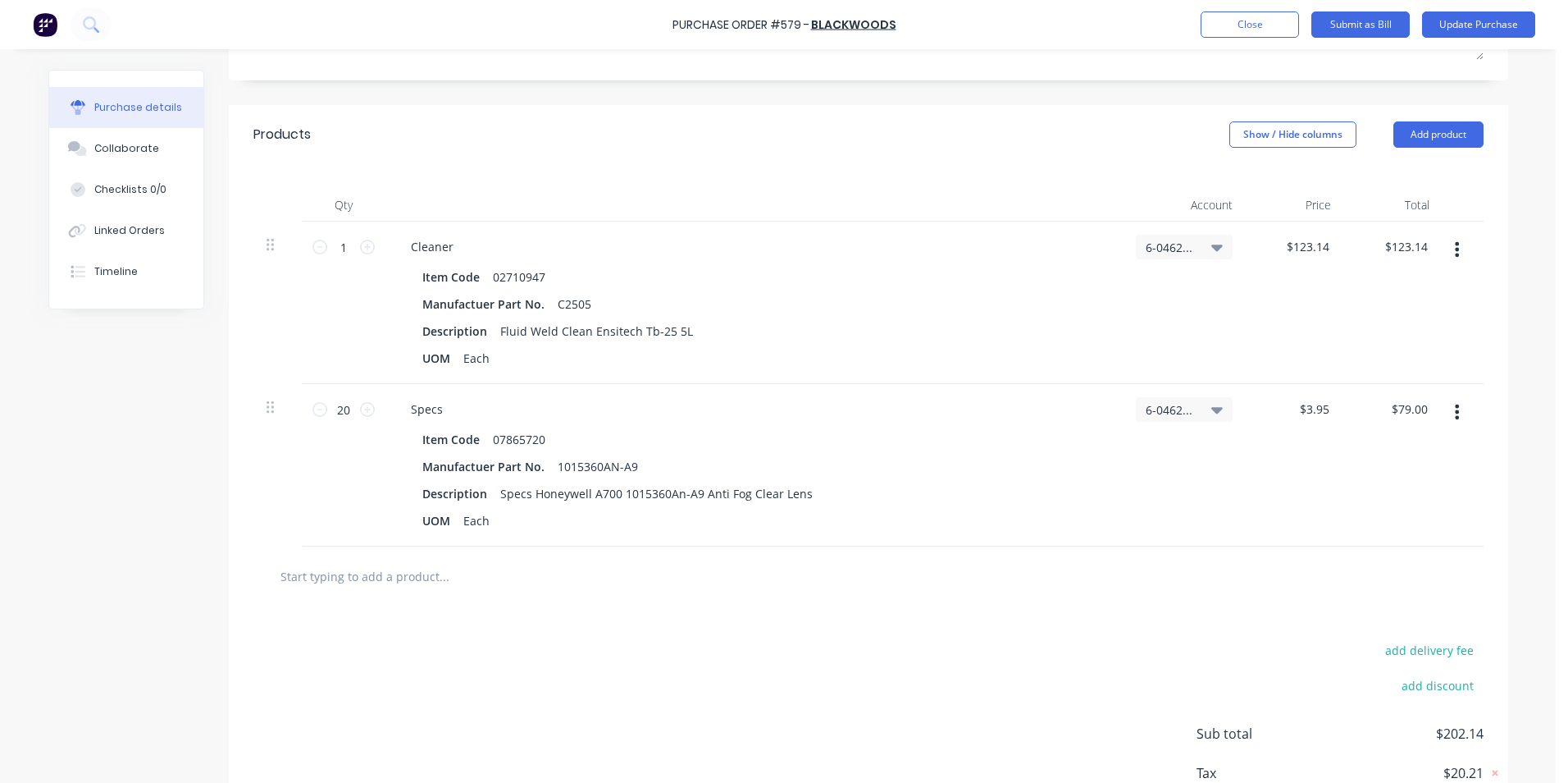
scroll to position [427, 0]
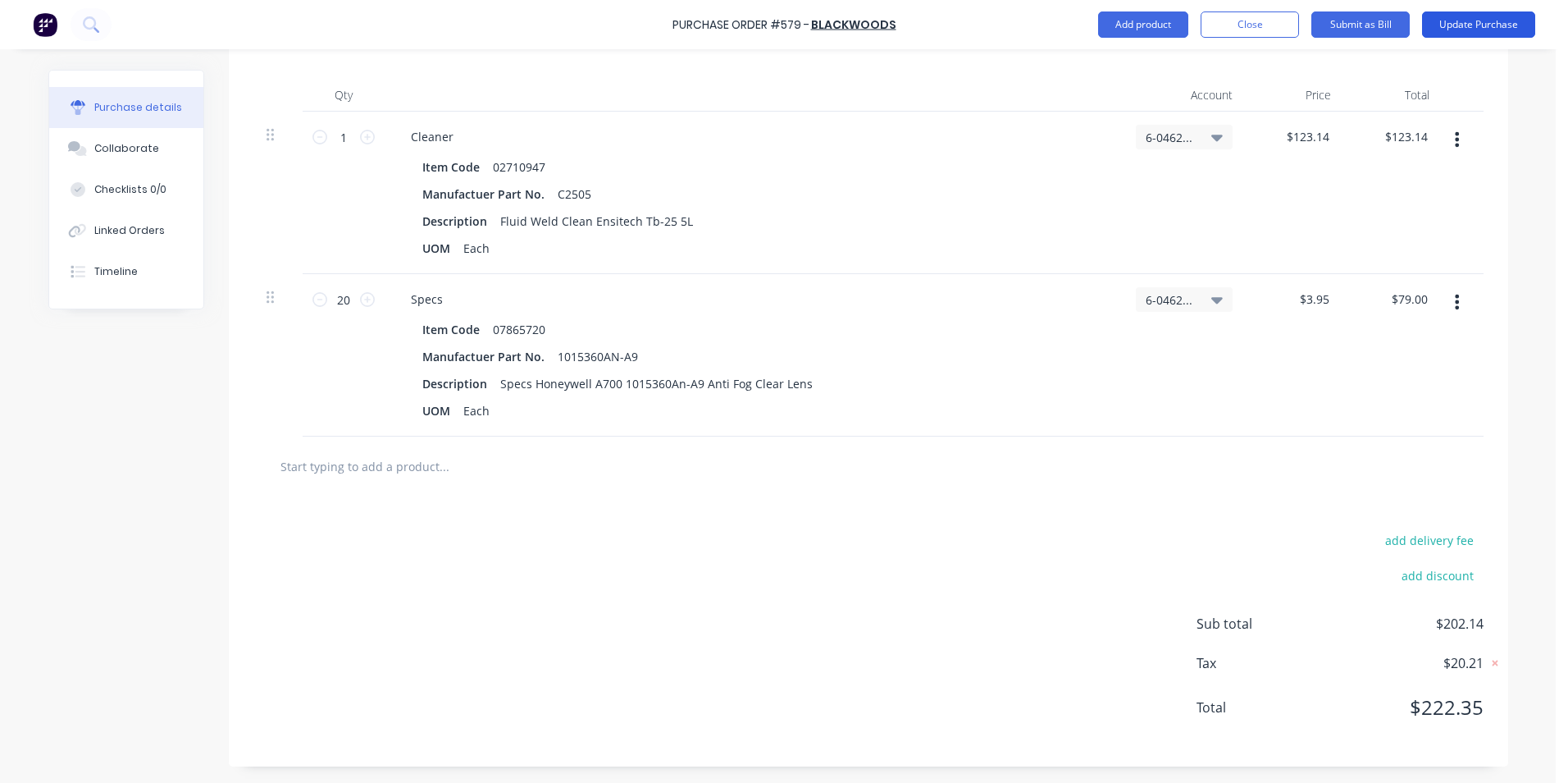
click at [1439, 31] on button "Update Purchase" at bounding box center [1479, 24] width 113 height 26
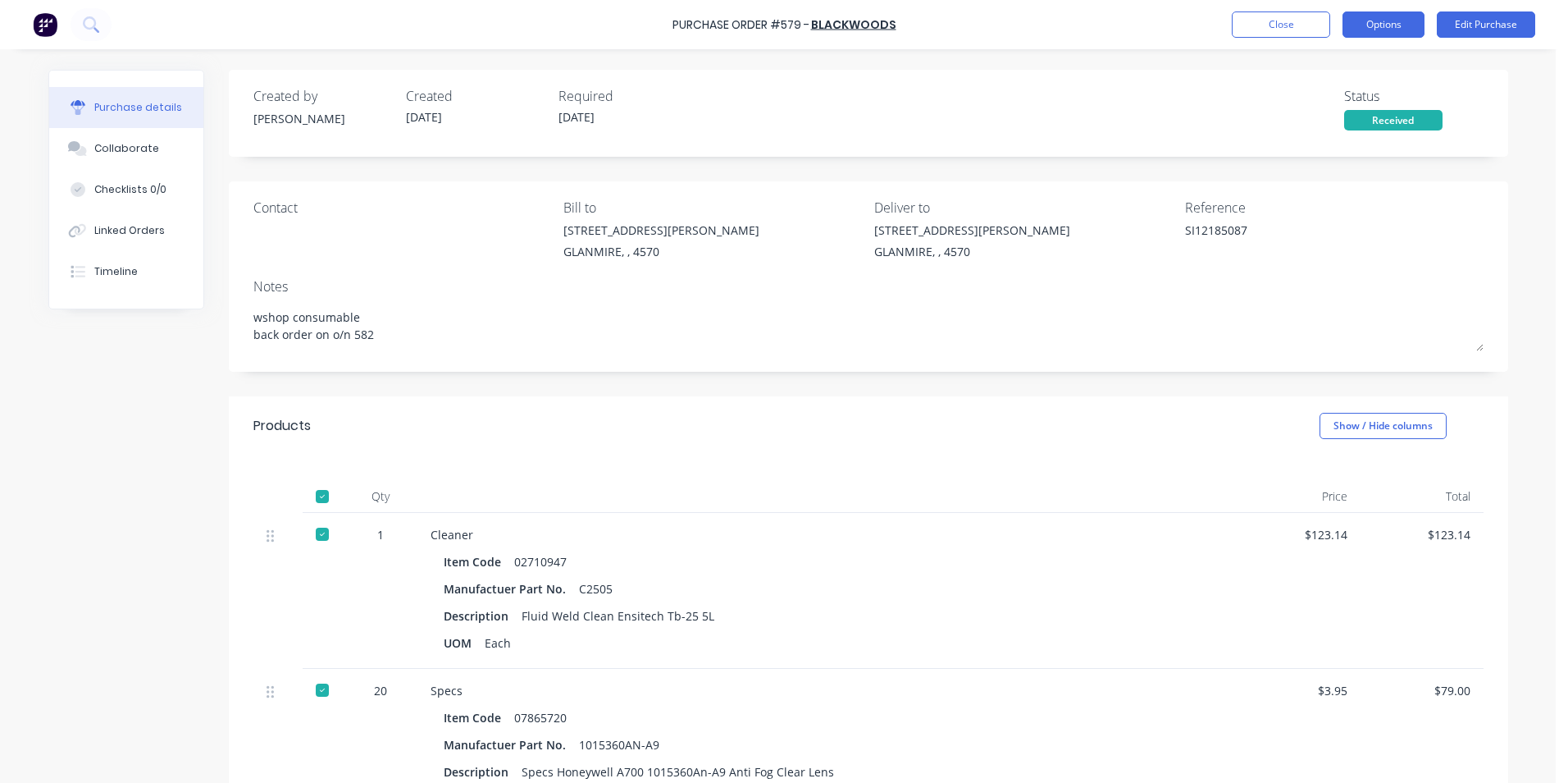
click at [1353, 32] on button "Options" at bounding box center [1384, 24] width 82 height 26
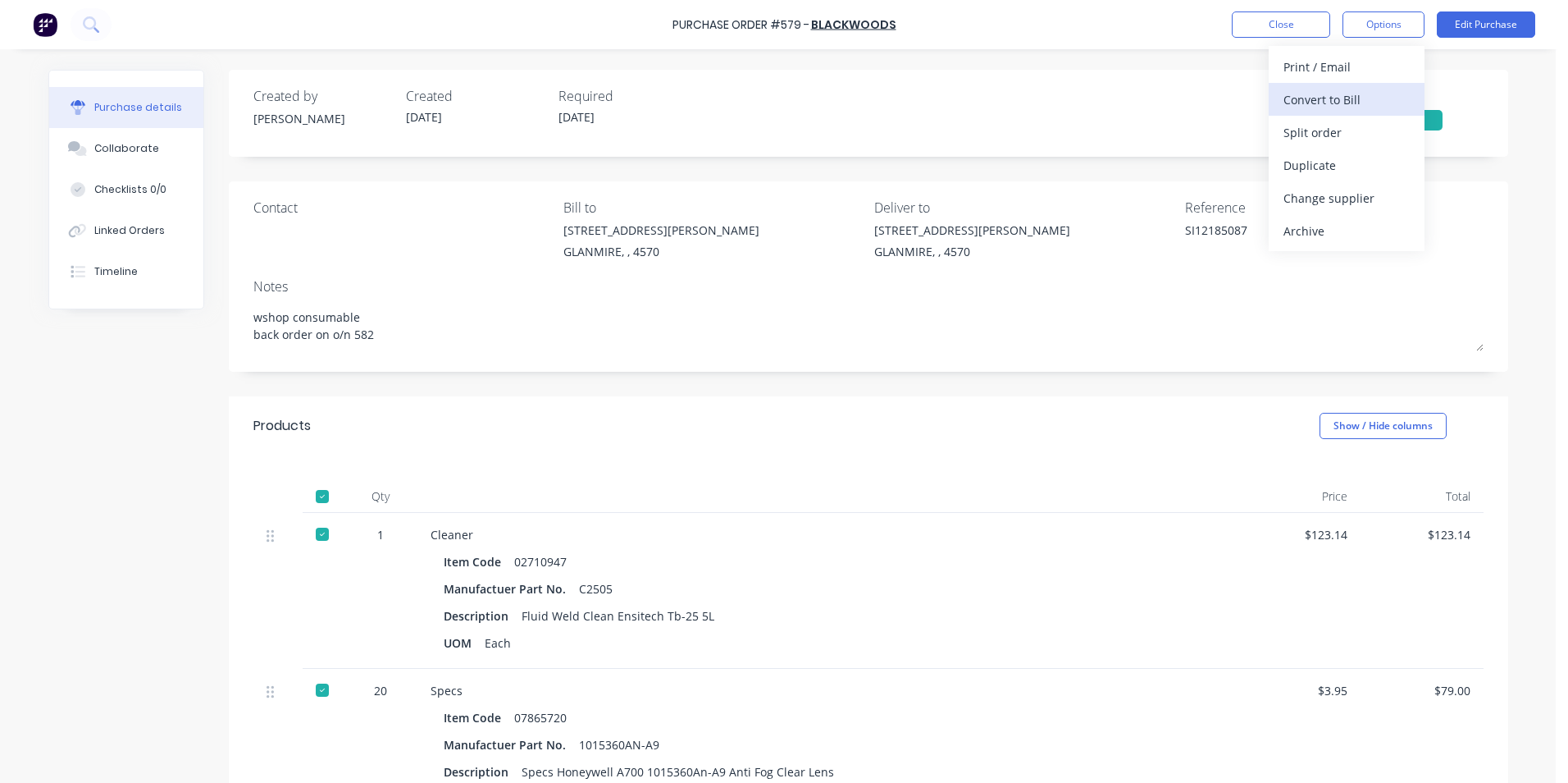
click at [1328, 101] on div "Convert to Bill" at bounding box center [1346, 99] width 126 height 23
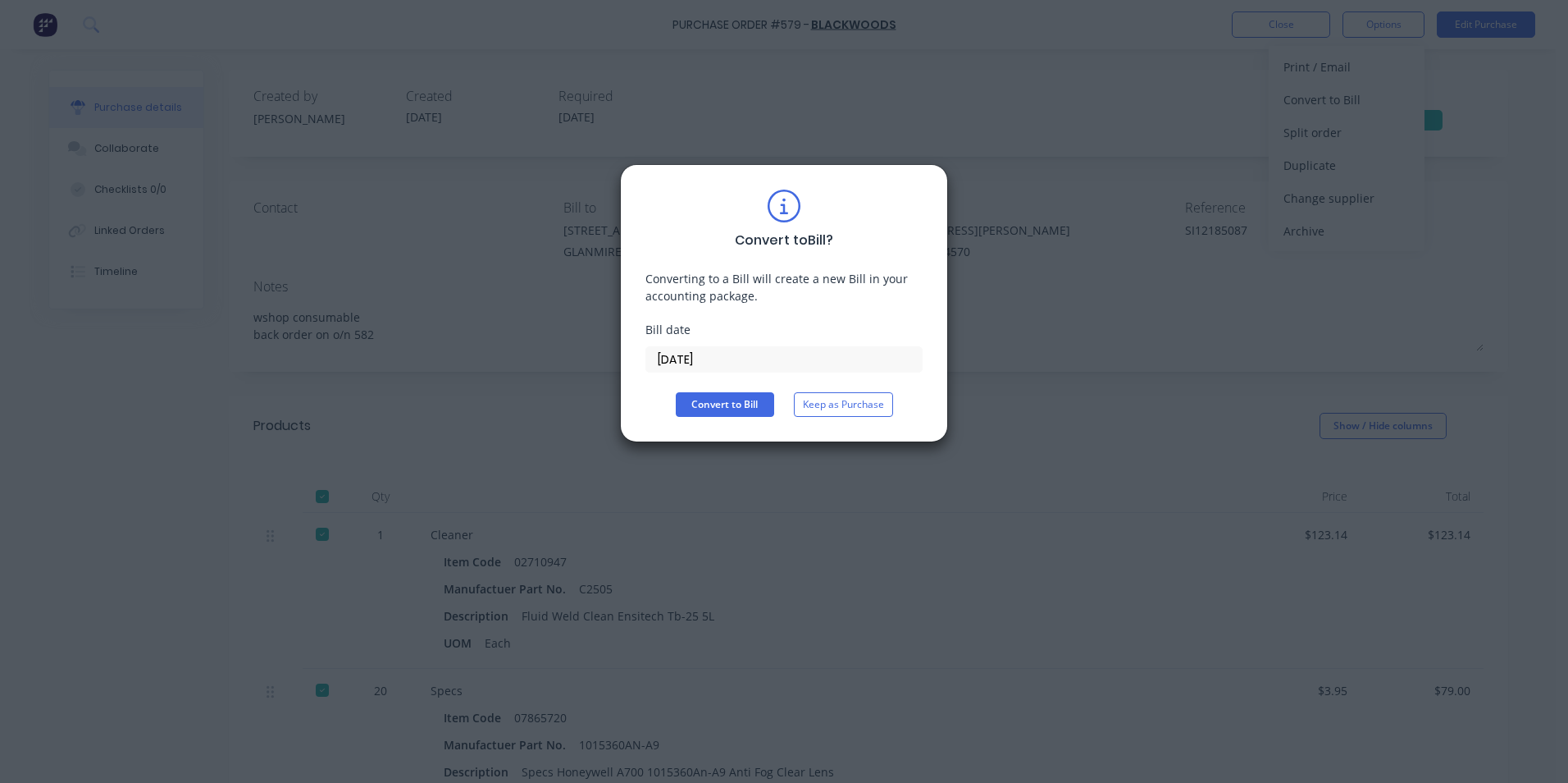
click at [777, 361] on input "[DATE]" at bounding box center [784, 359] width 275 height 24
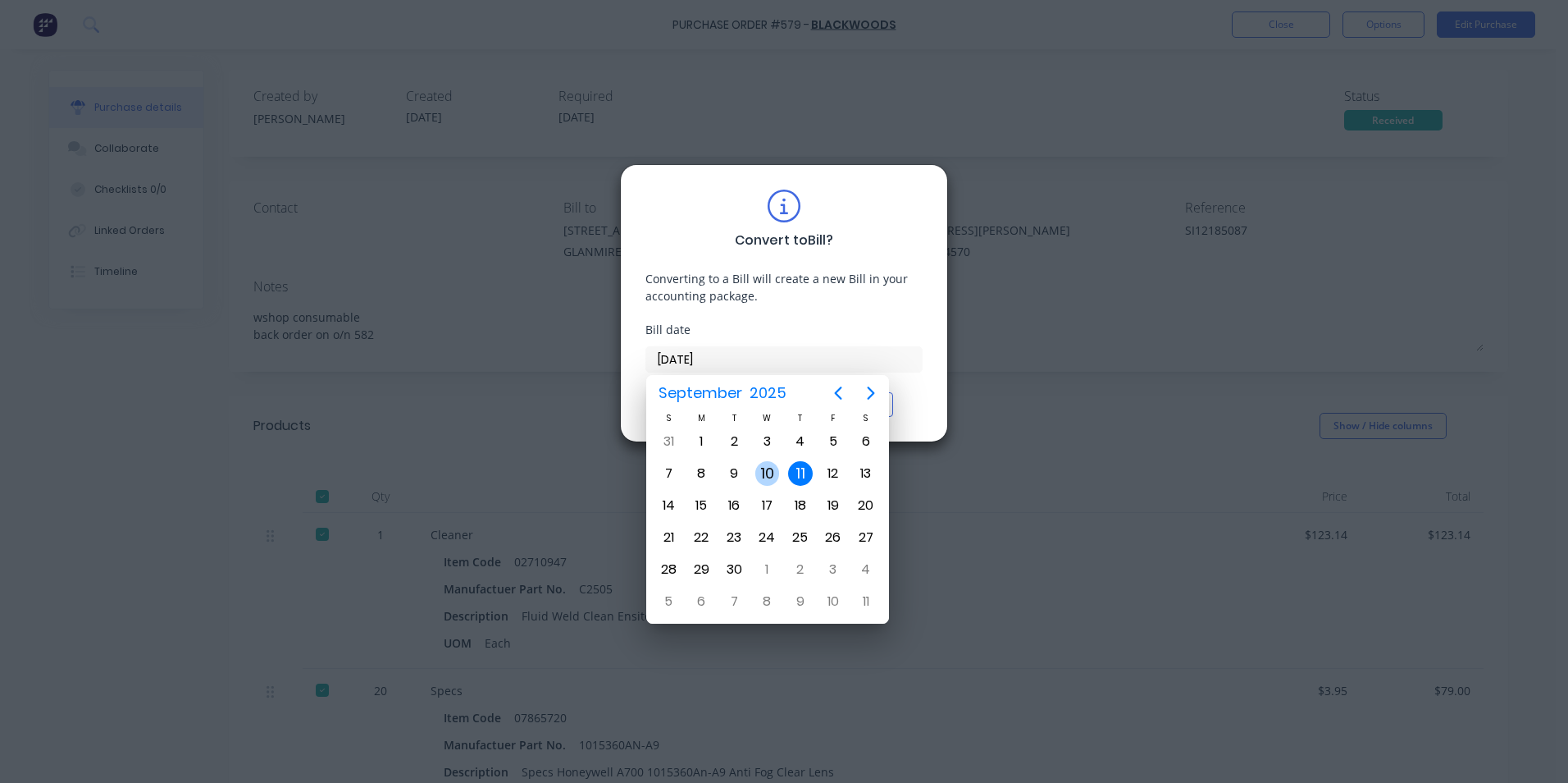
click at [775, 474] on div "10" at bounding box center [768, 474] width 24 height 24
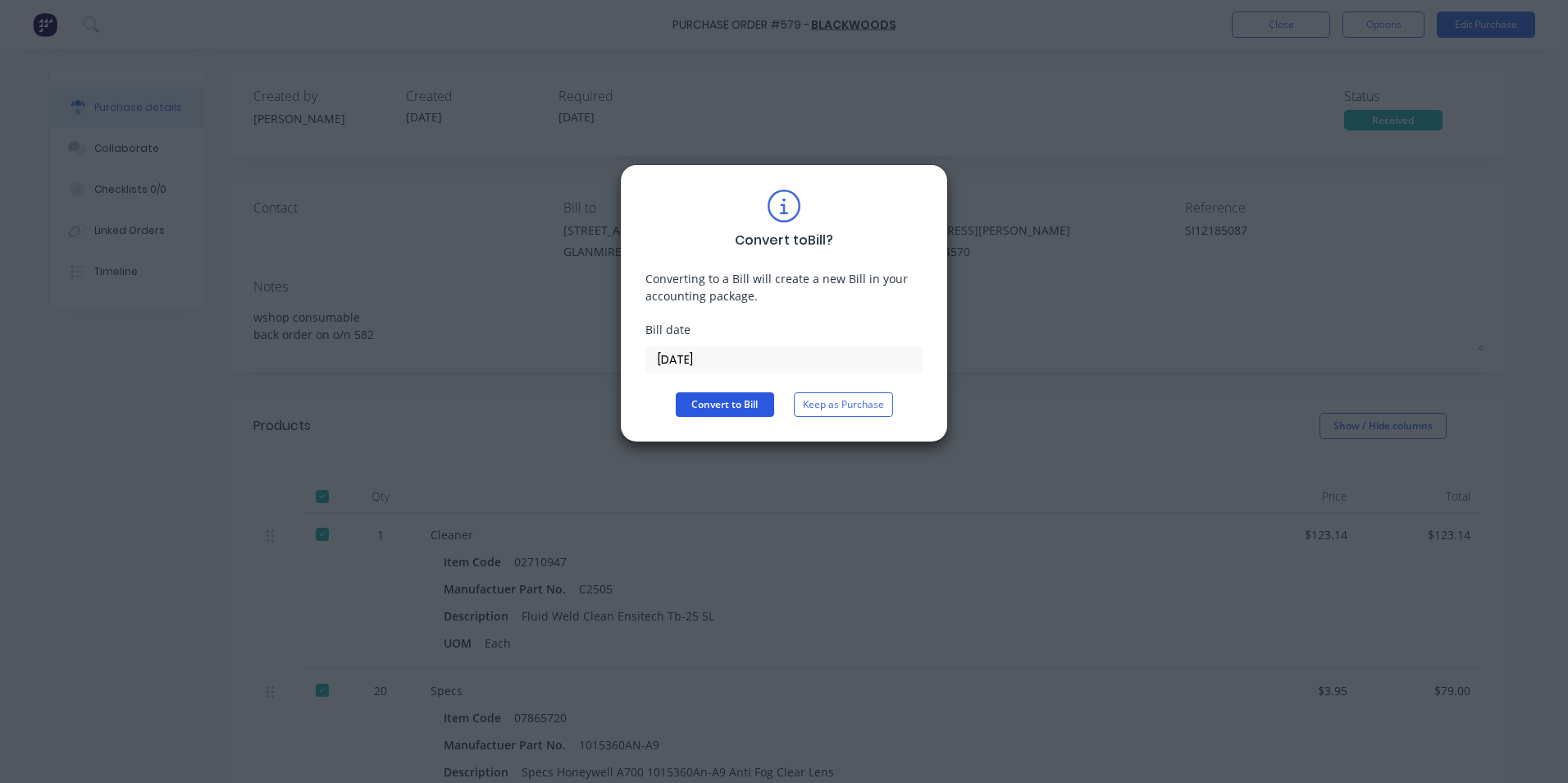
click at [747, 413] on button "Convert to Bill" at bounding box center [724, 404] width 98 height 24
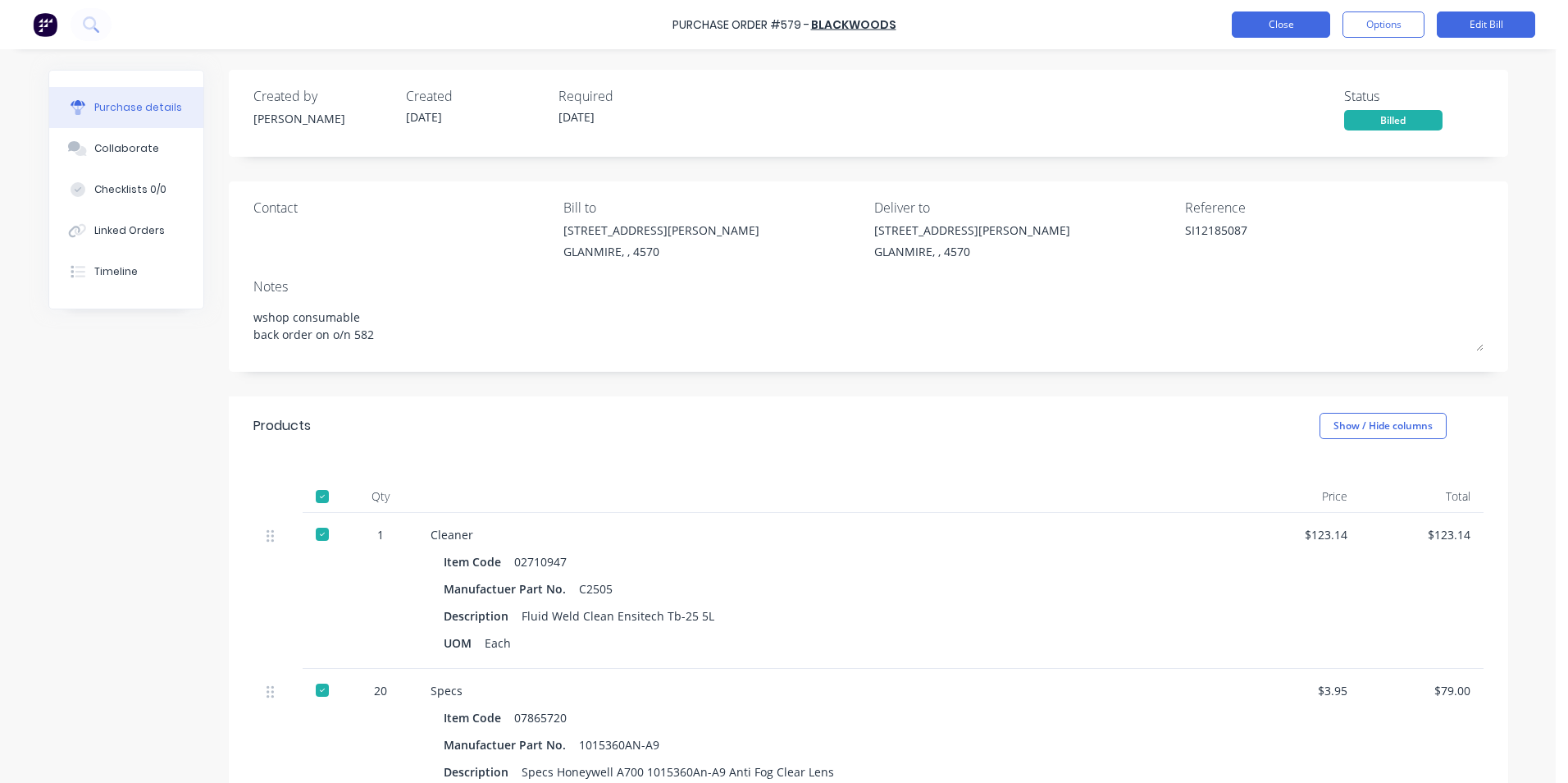
click at [1266, 14] on button "Close" at bounding box center [1280, 24] width 98 height 26
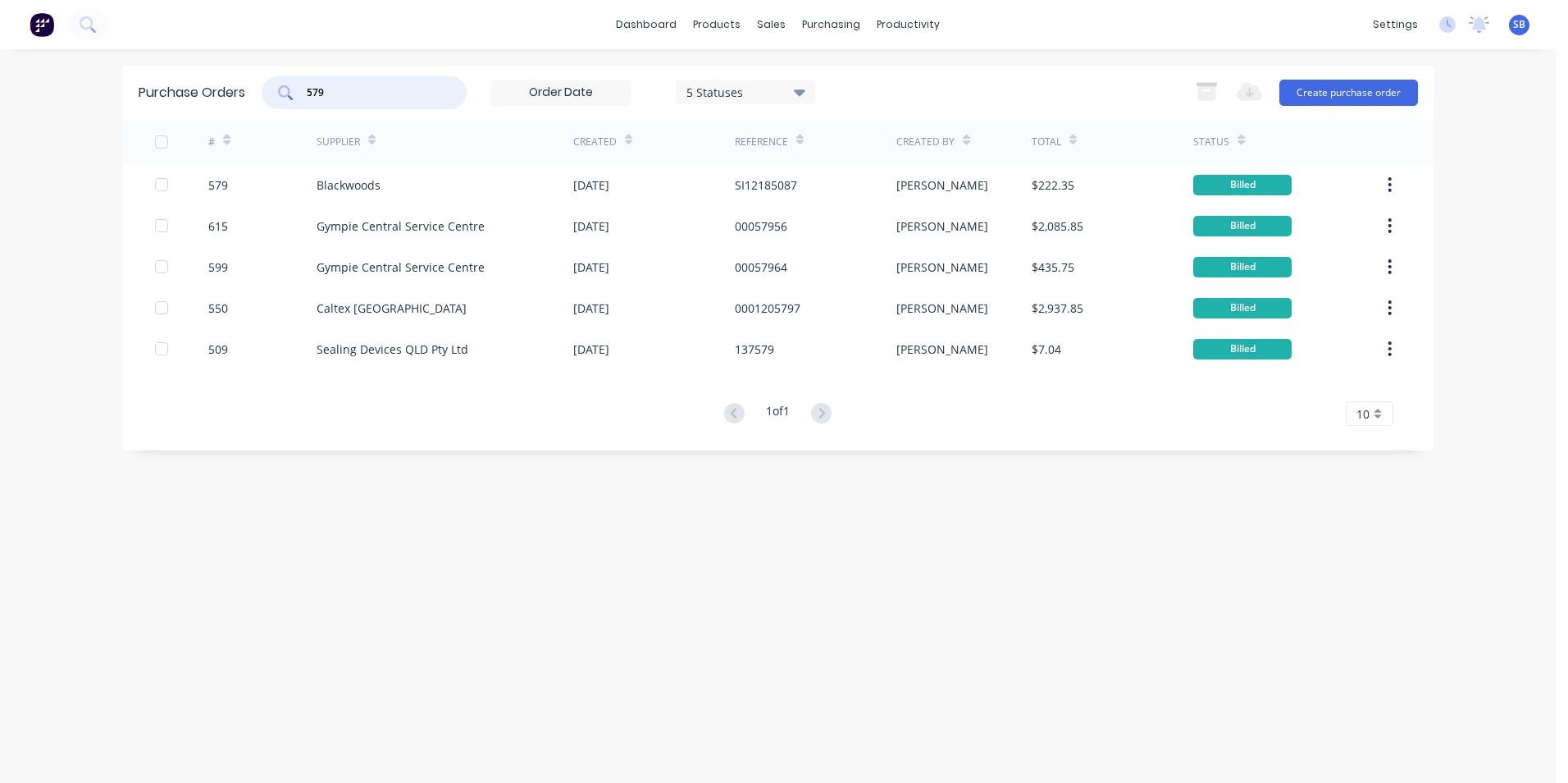
click at [341, 96] on input "579" at bounding box center [373, 92] width 136 height 17
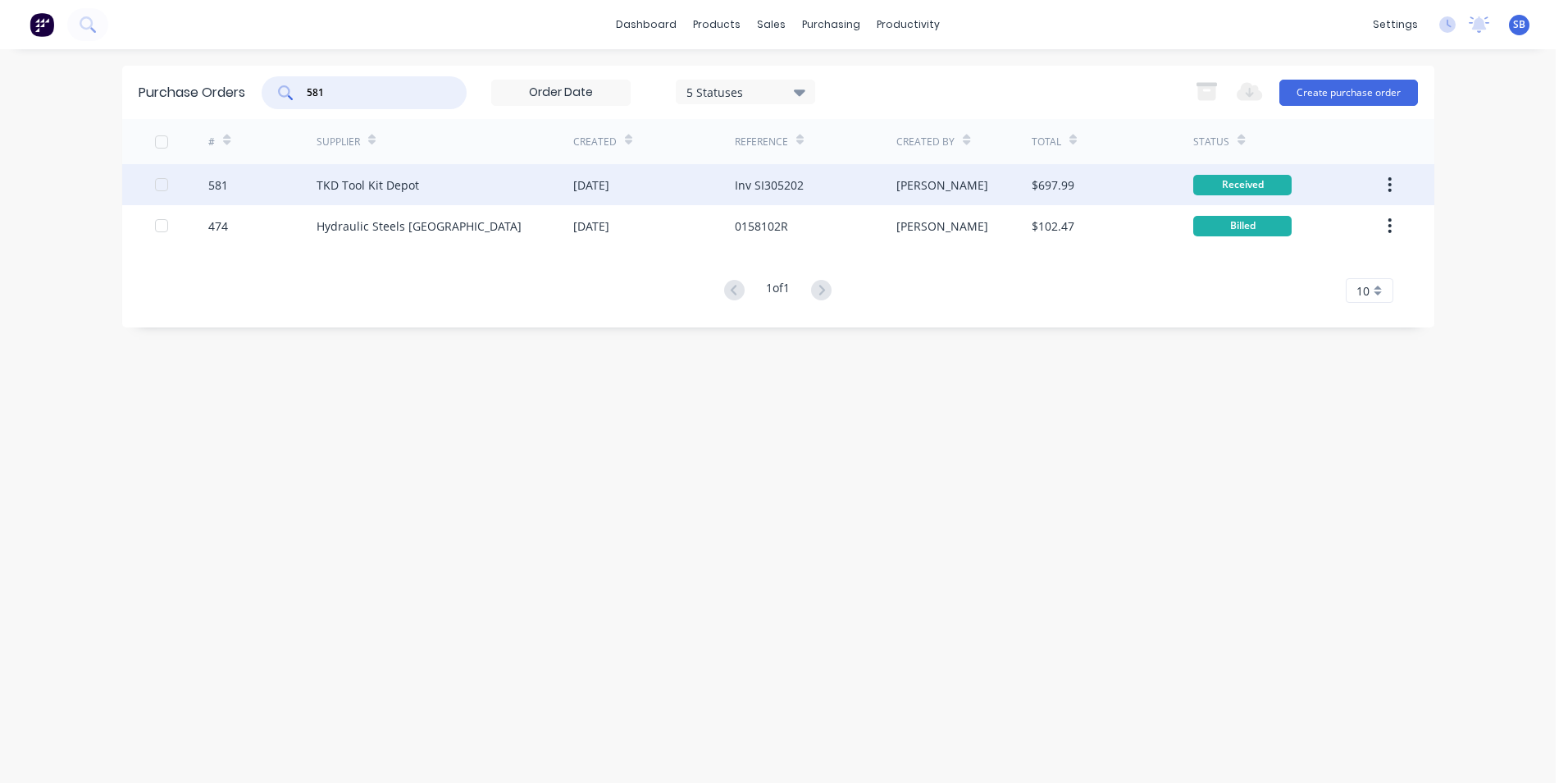
click at [1080, 193] on div "$697.99" at bounding box center [1113, 184] width 162 height 41
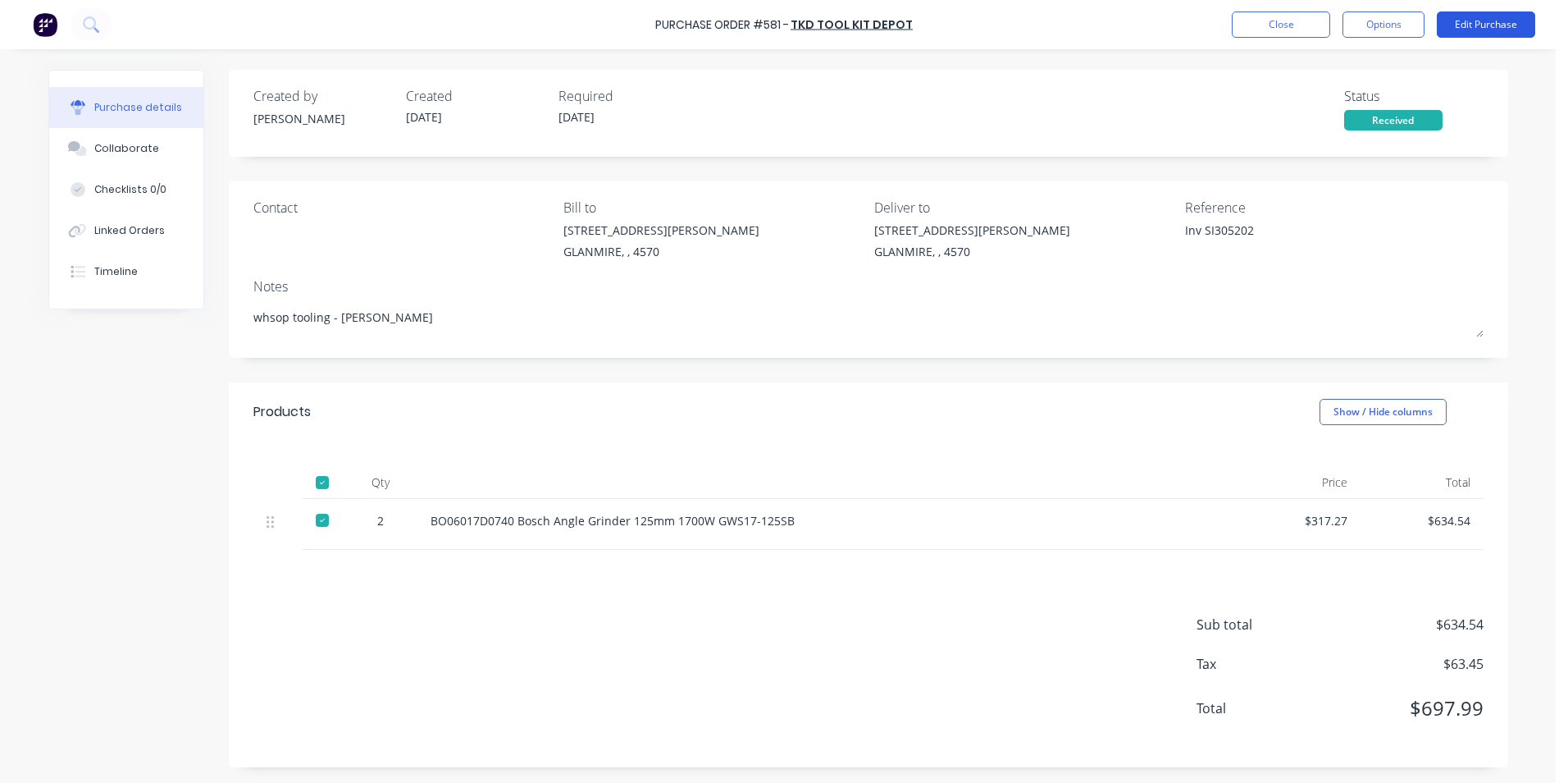
click at [1448, 32] on button "Edit Purchase" at bounding box center [1485, 24] width 98 height 26
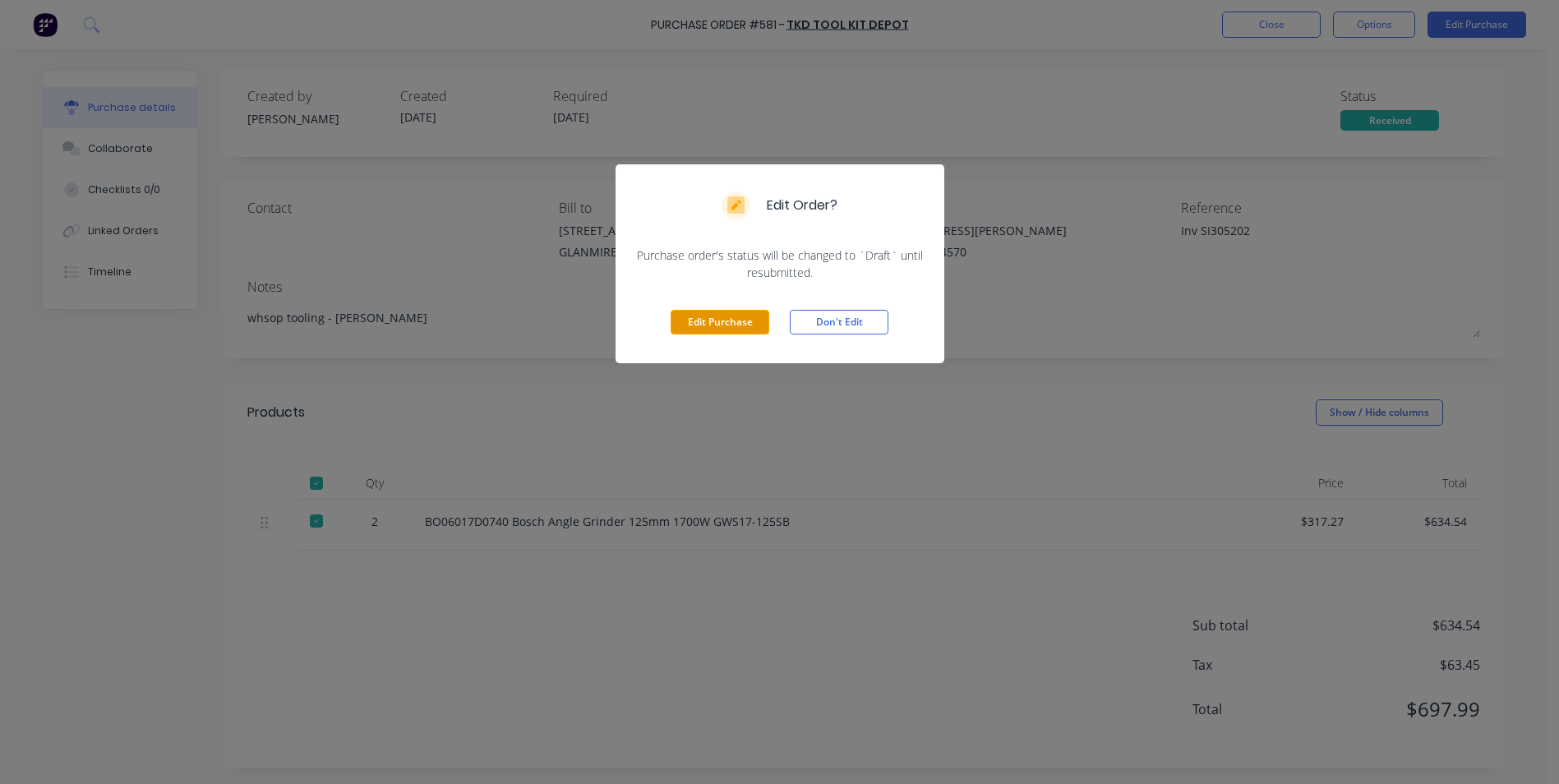
click at [754, 313] on button "Edit Purchase" at bounding box center [720, 322] width 98 height 24
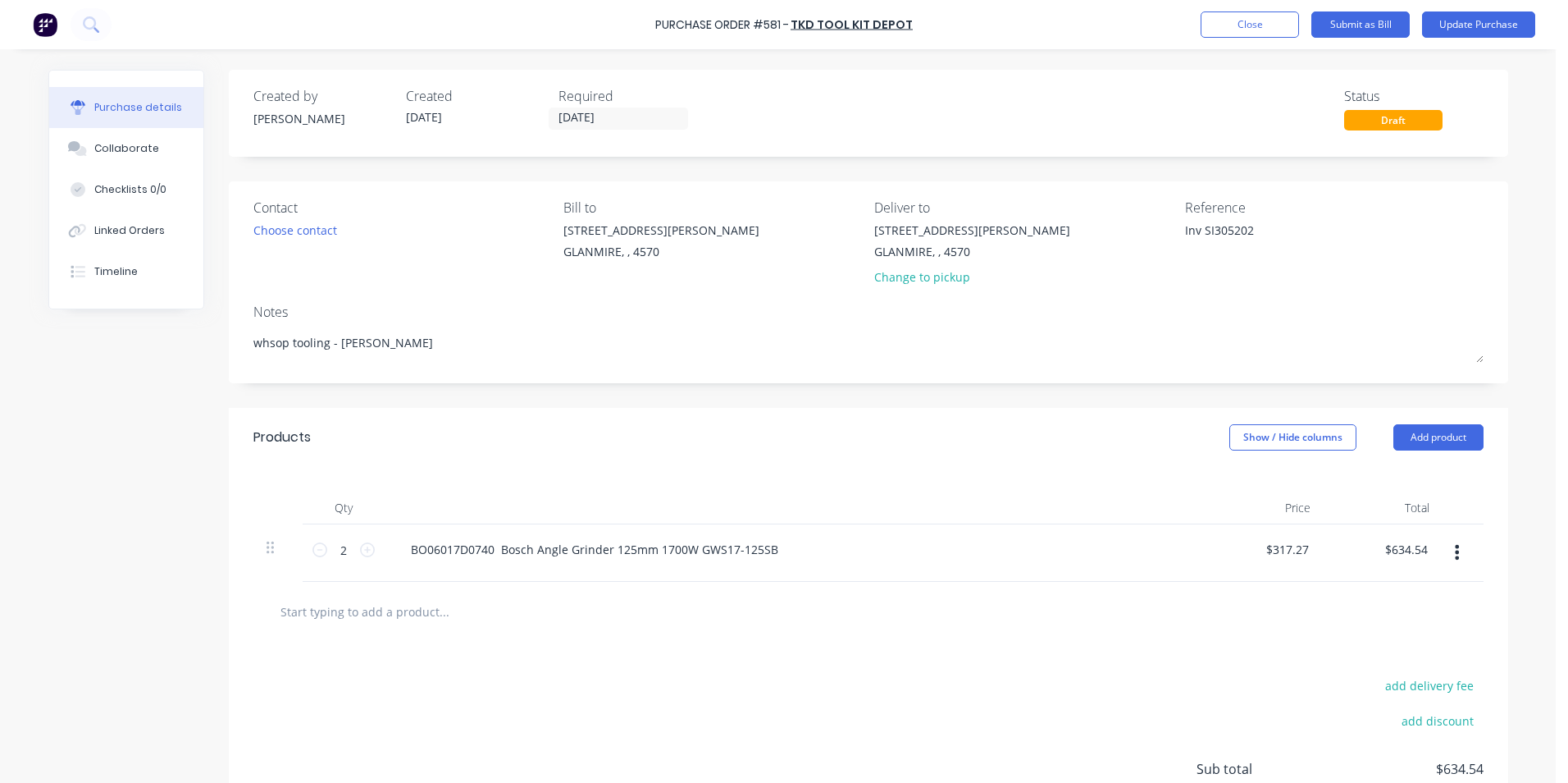
drag, startPoint x: 1197, startPoint y: 229, endPoint x: 1076, endPoint y: 212, distance: 122.2
click at [1196, 229] on textarea "Inv SI305202" at bounding box center [1287, 240] width 205 height 36
click at [609, 122] on input "[DATE]" at bounding box center [619, 119] width 138 height 21
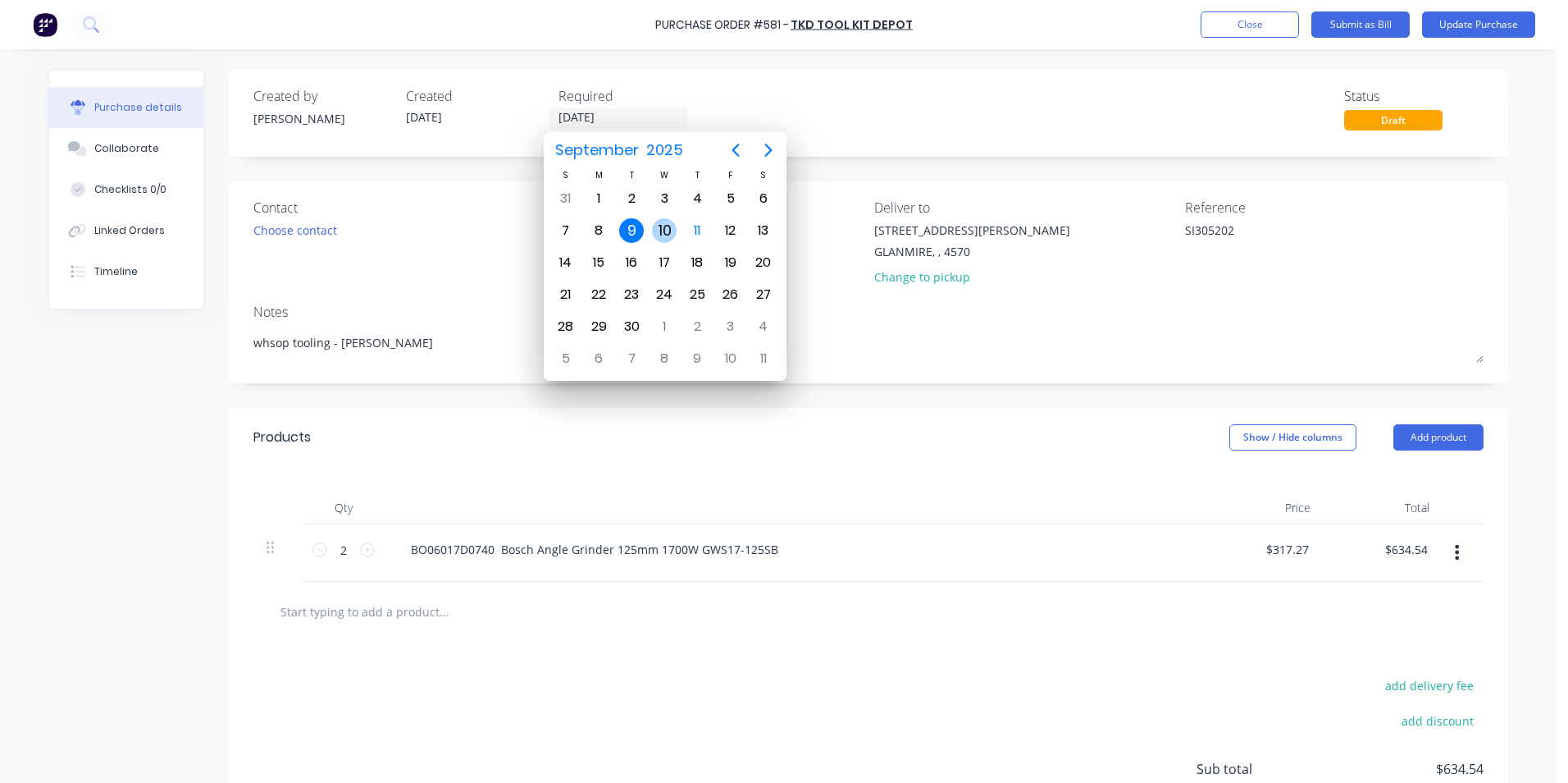
click at [665, 227] on div "10" at bounding box center [665, 230] width 24 height 24
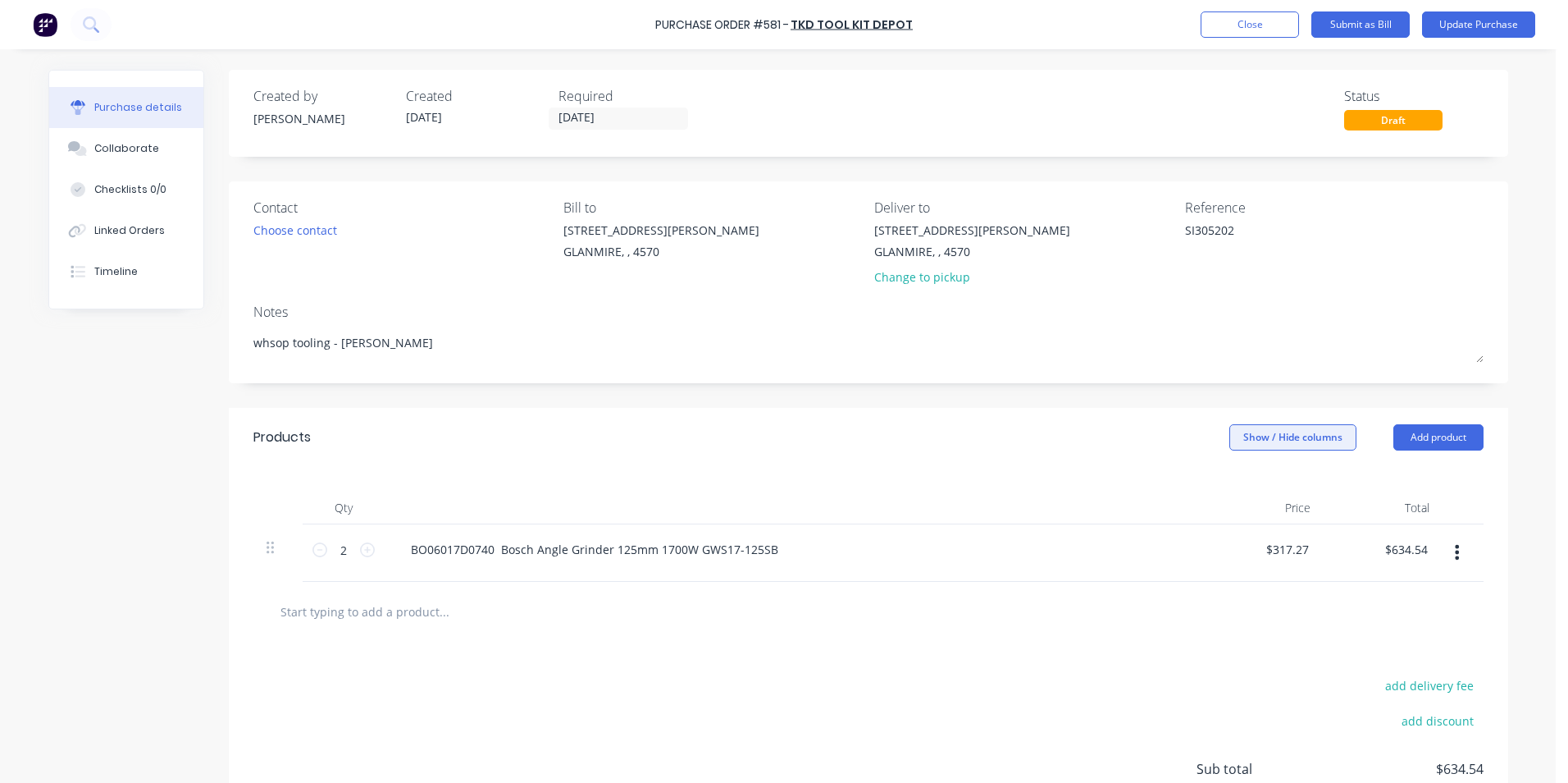
click at [1323, 441] on button "Show / Hide columns" at bounding box center [1293, 437] width 127 height 26
click at [1253, 492] on label "Account" at bounding box center [1242, 491] width 29 height 14
click at [1228, 484] on input "Account" at bounding box center [1228, 484] width 0 height 0
click at [1181, 558] on div "Select..." at bounding box center [1184, 549] width 96 height 24
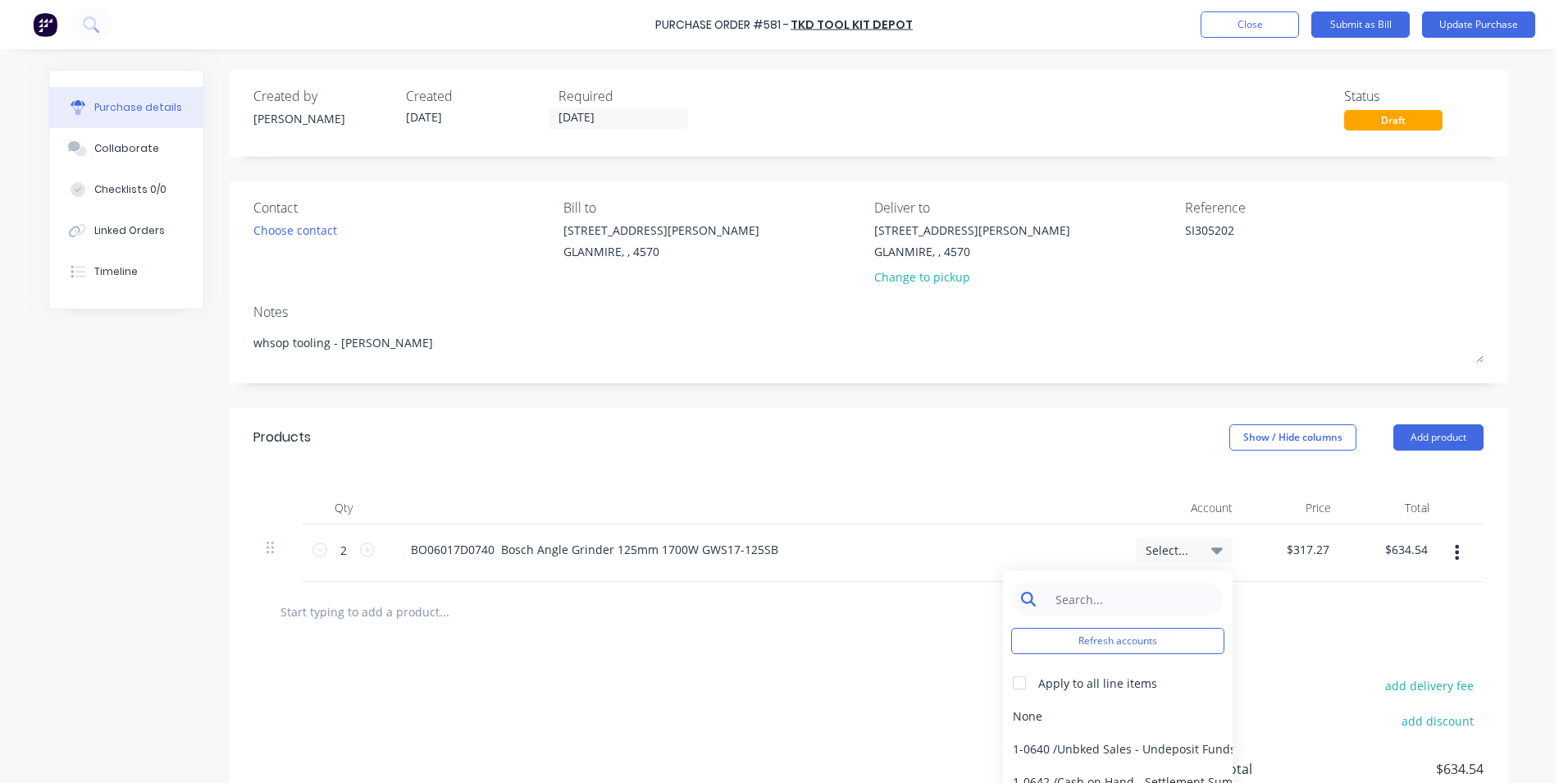
click at [1129, 593] on input at bounding box center [1131, 599] width 169 height 33
click at [1095, 705] on div "6-0462 / Tools & Hware-W/S Consum" at bounding box center [1118, 716] width 229 height 33
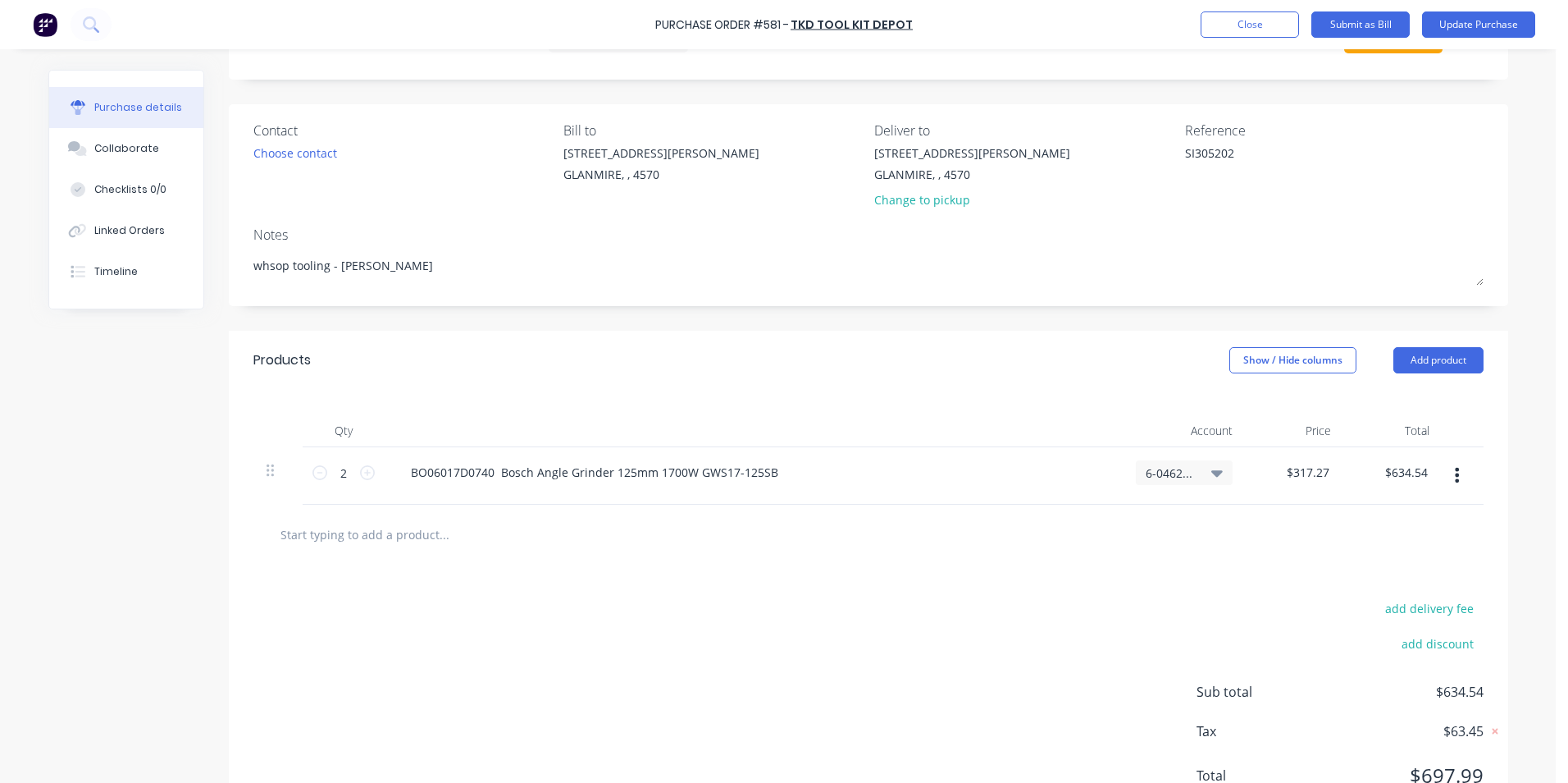
scroll to position [145, 0]
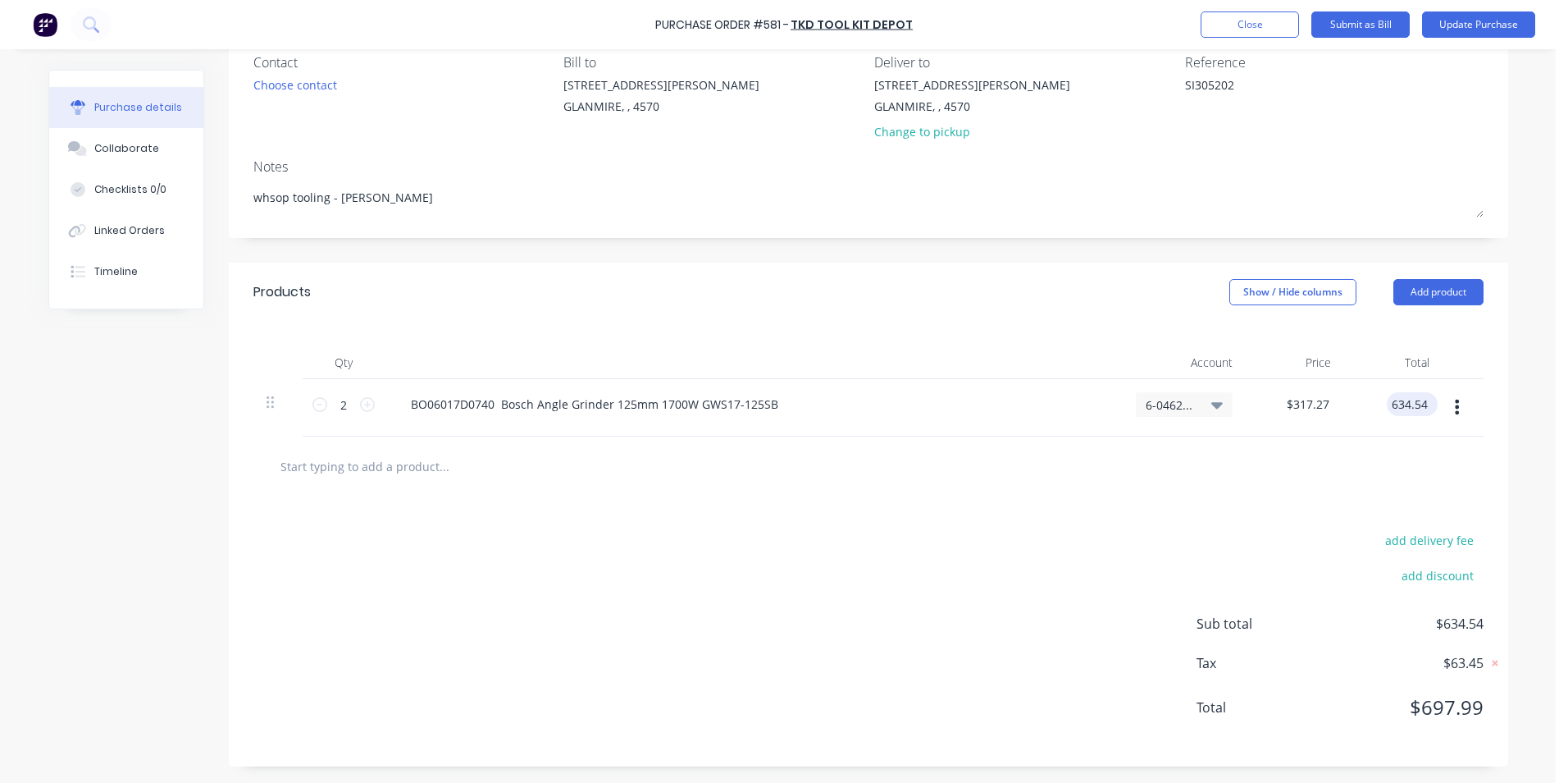
click at [1417, 405] on input "634.54" at bounding box center [1409, 403] width 44 height 23
click at [1327, 528] on div "add delivery fee add discount Sub total $634.55 Tax $63.46 Total $698.01" at bounding box center [868, 631] width 1280 height 270
click at [1325, 405] on input "317.28" at bounding box center [1310, 403] width 44 height 23
click at [1337, 481] on div at bounding box center [869, 466] width 1204 height 33
click at [1327, 405] on div "$317.28 $317.28" at bounding box center [1307, 403] width 51 height 23
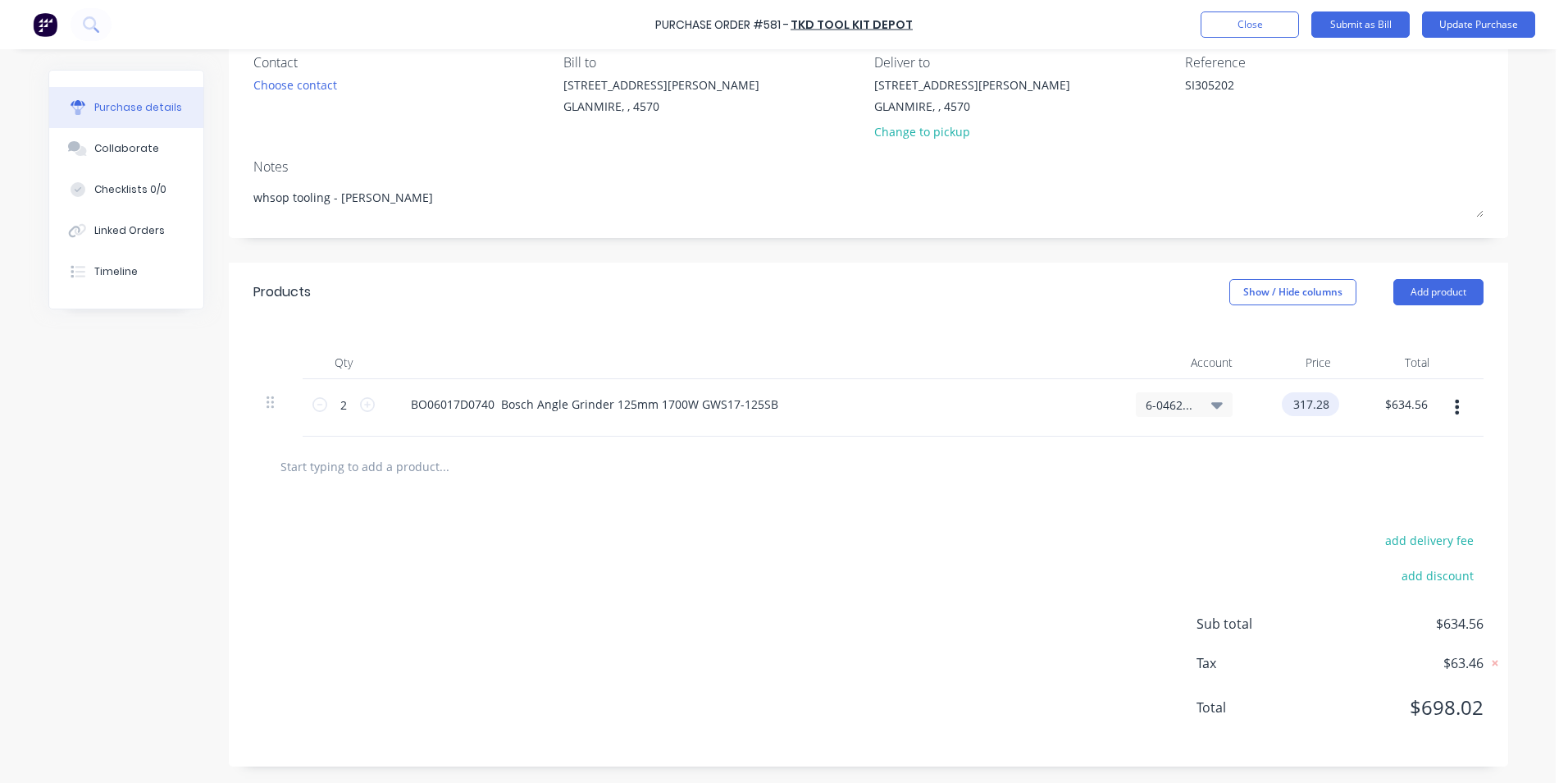
click at [1323, 405] on input "317.28" at bounding box center [1307, 403] width 51 height 23
click at [1295, 478] on div at bounding box center [869, 466] width 1204 height 33
click at [1454, 26] on button "Update Purchase" at bounding box center [1479, 24] width 113 height 26
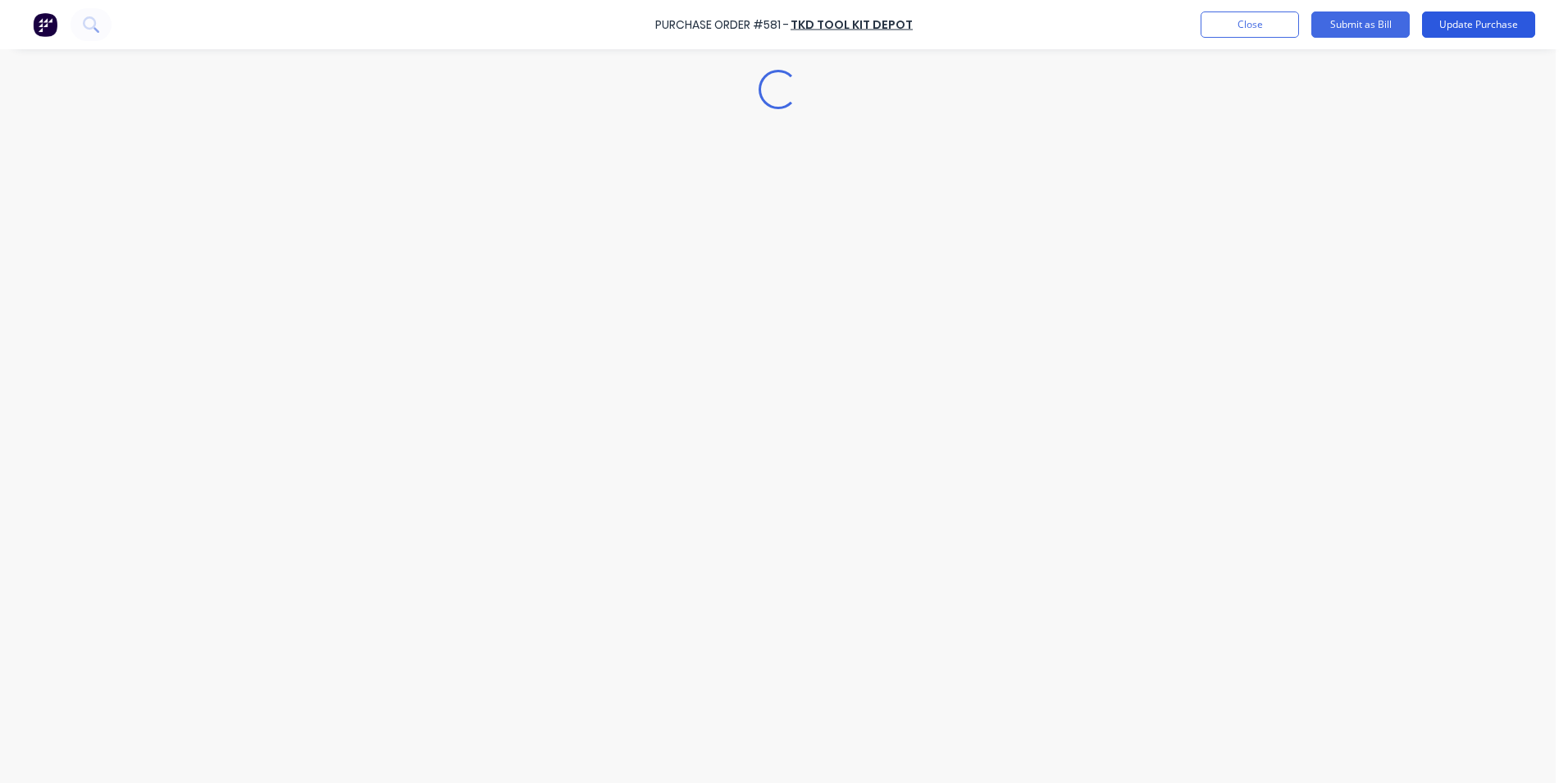
scroll to position [0, 0]
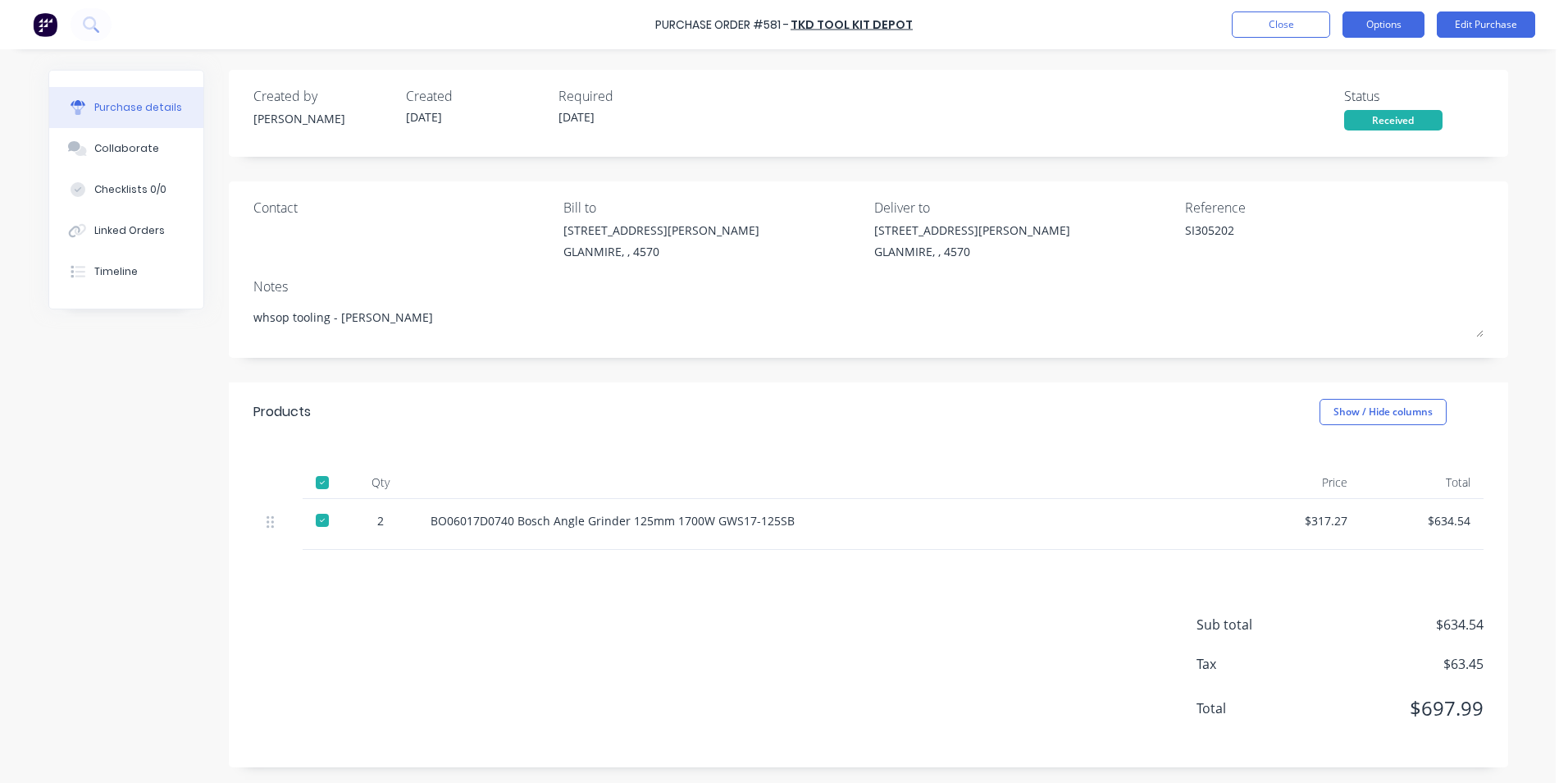
click at [1379, 18] on button "Options" at bounding box center [1384, 24] width 82 height 26
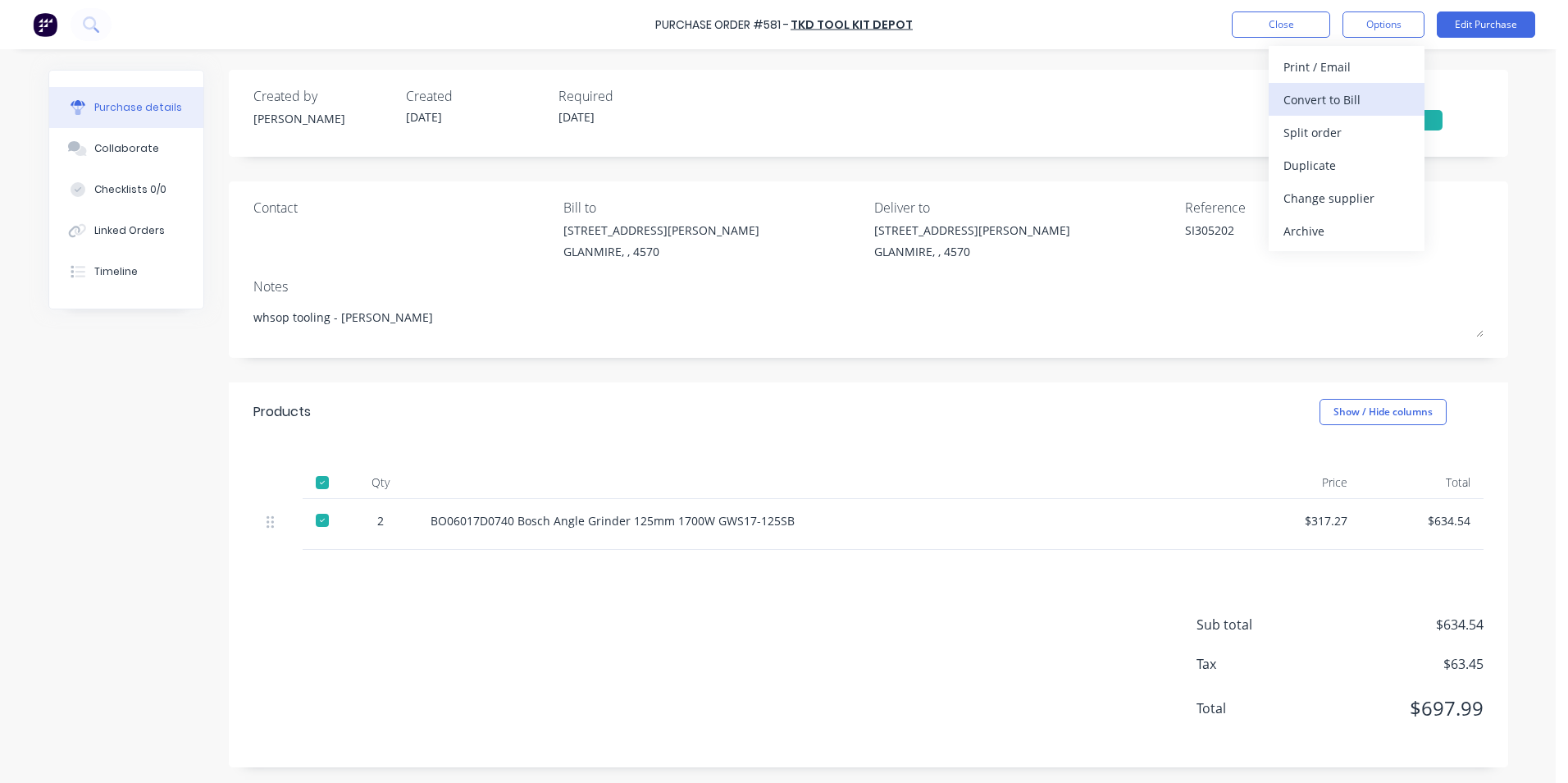
click at [1342, 108] on div "Convert to Bill" at bounding box center [1346, 99] width 126 height 23
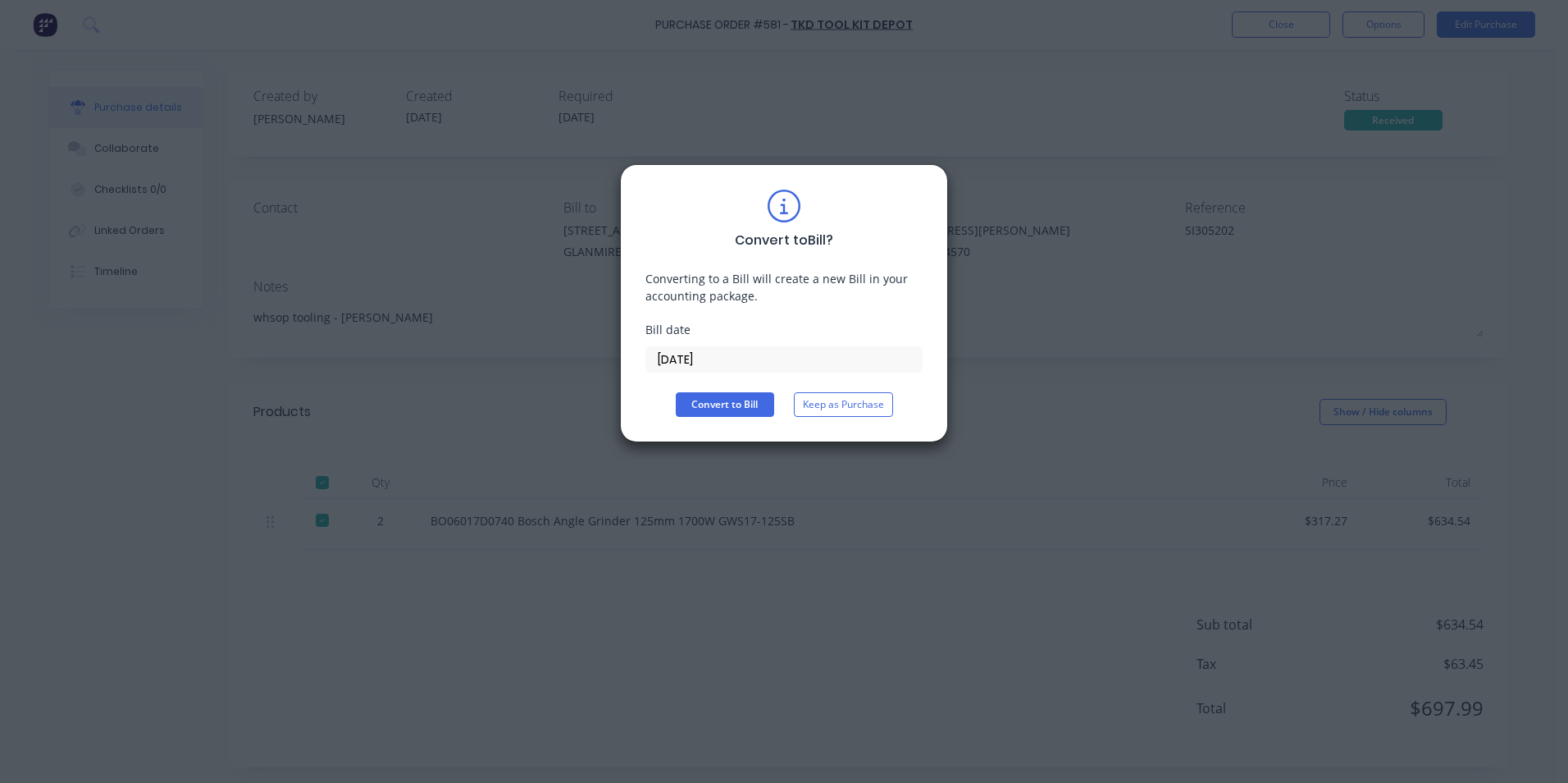
click at [698, 357] on input "[DATE]" at bounding box center [784, 359] width 275 height 24
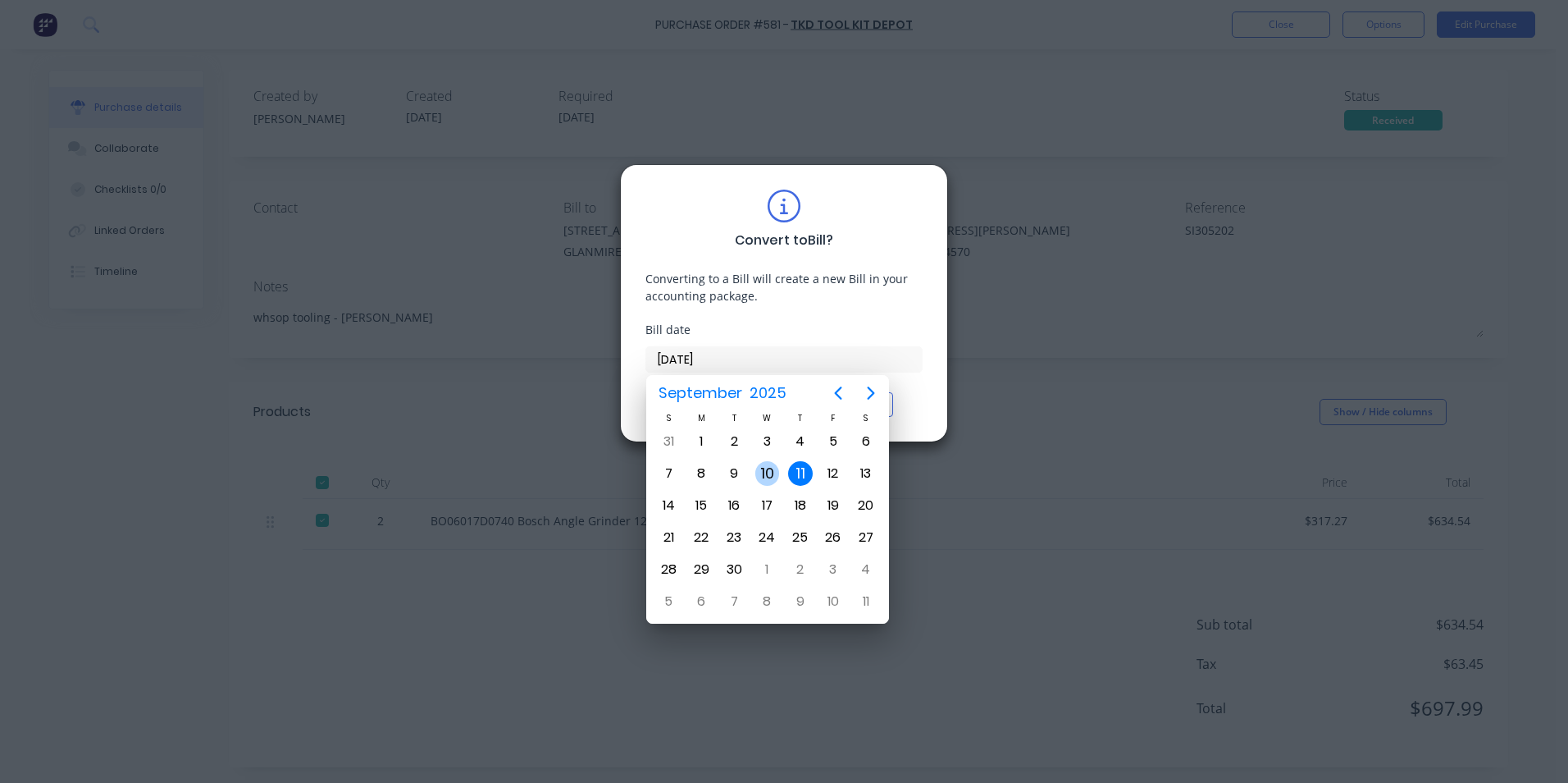
click at [762, 473] on div "10" at bounding box center [768, 474] width 24 height 24
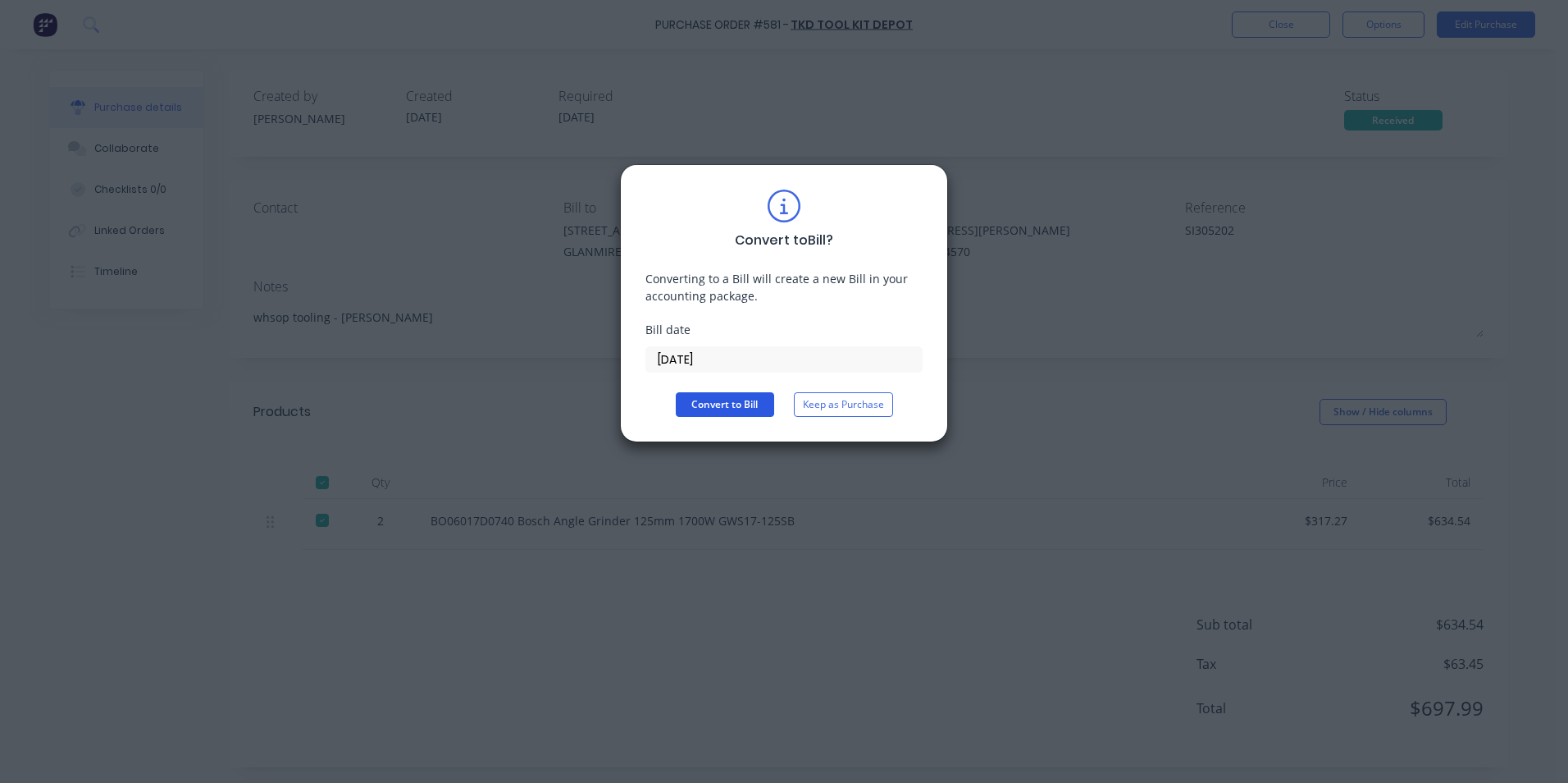
click at [758, 408] on button "Convert to Bill" at bounding box center [724, 404] width 98 height 24
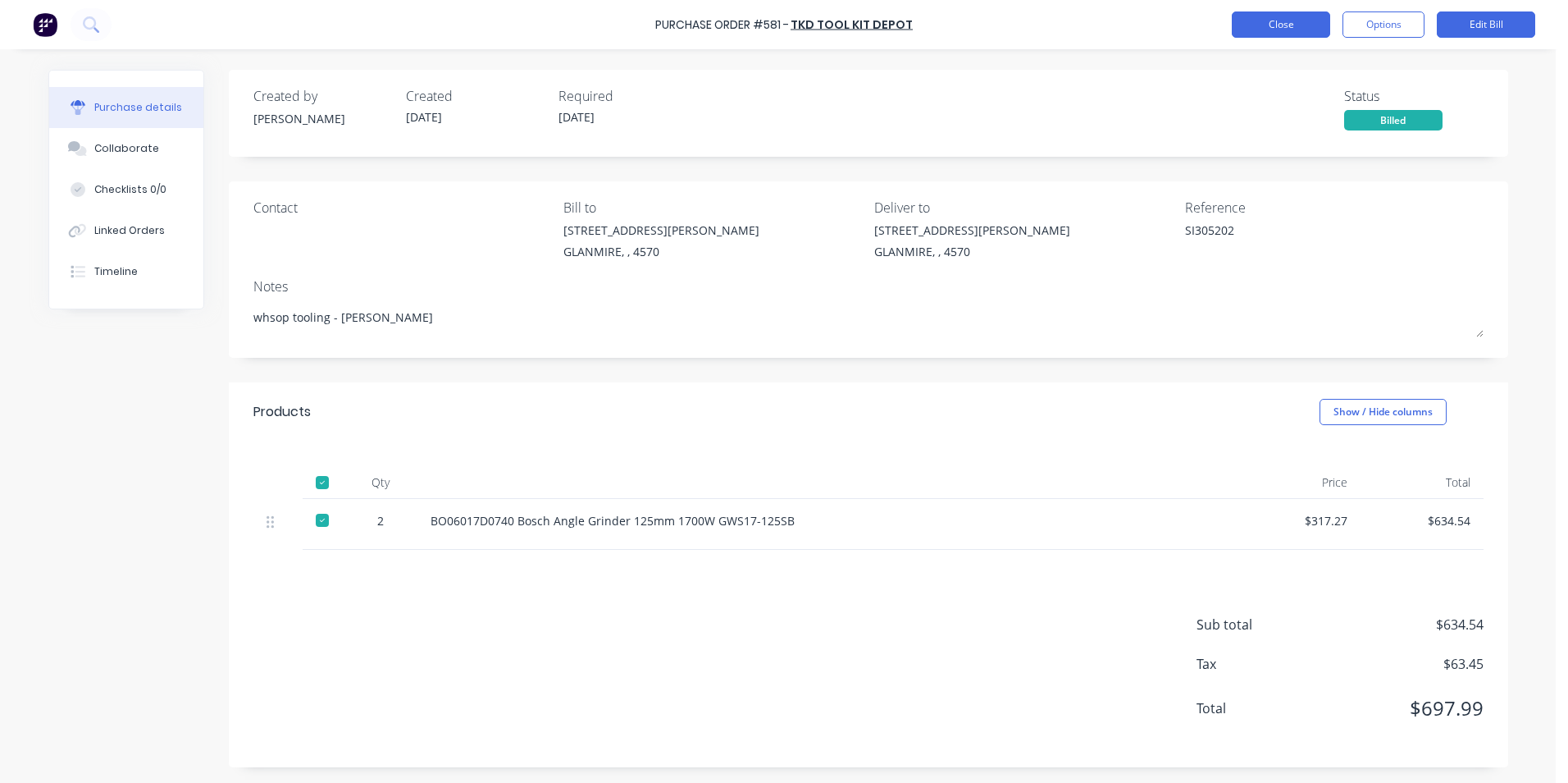
click at [1299, 30] on button "Close" at bounding box center [1280, 24] width 98 height 26
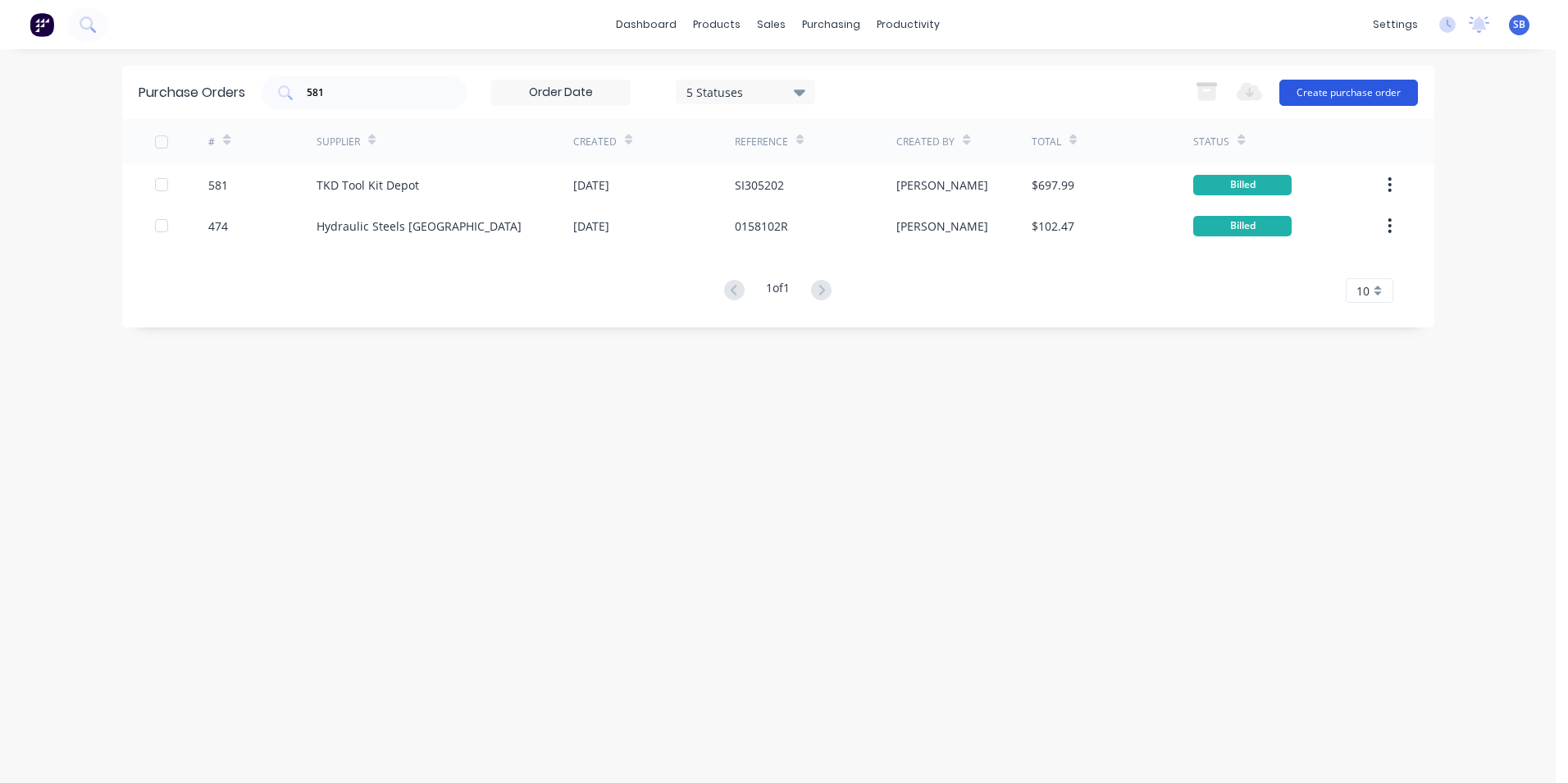
click at [1382, 94] on button "Create purchase order" at bounding box center [1349, 93] width 139 height 26
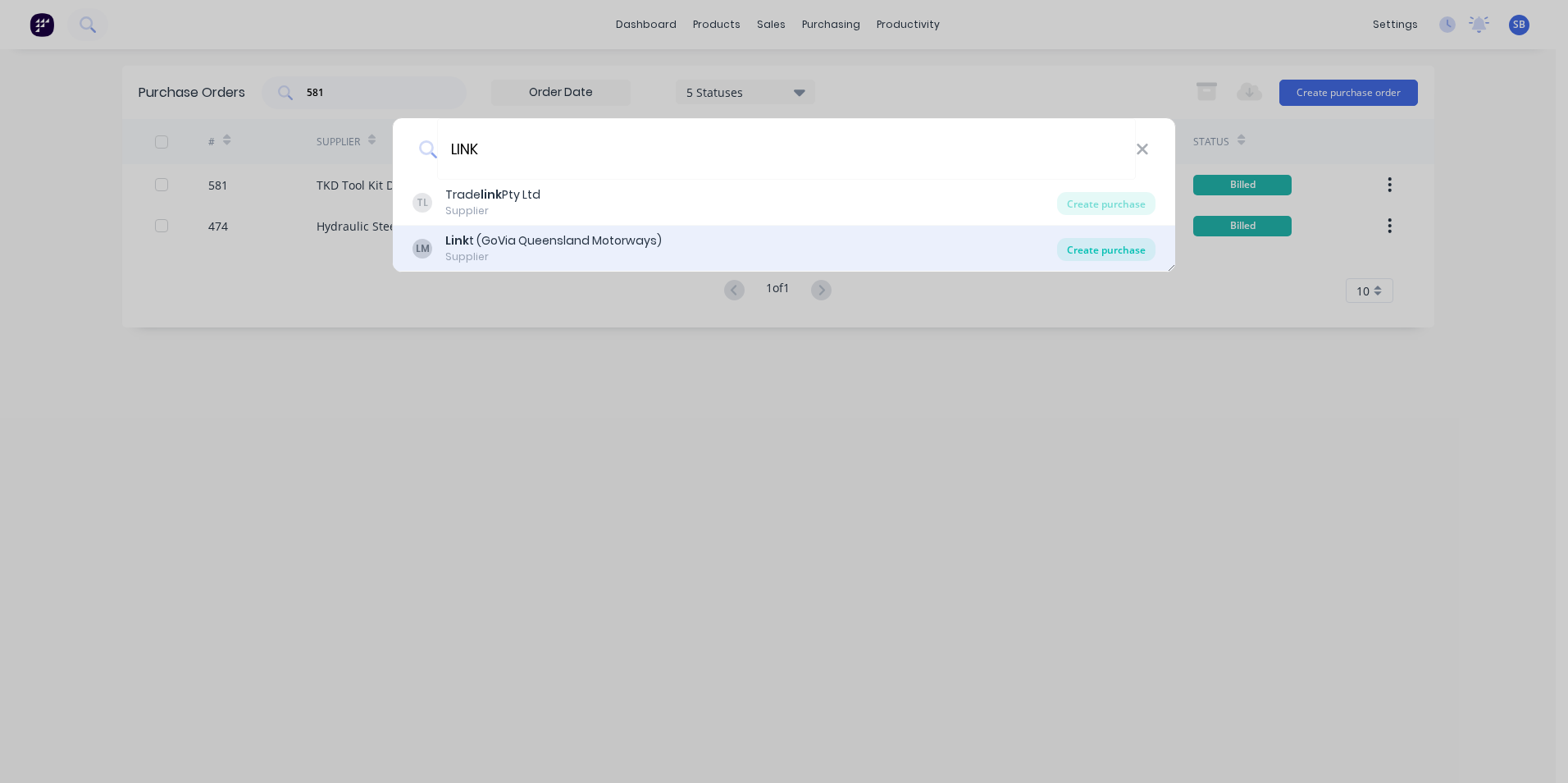
click at [1125, 248] on div "Create purchase" at bounding box center [1106, 249] width 98 height 23
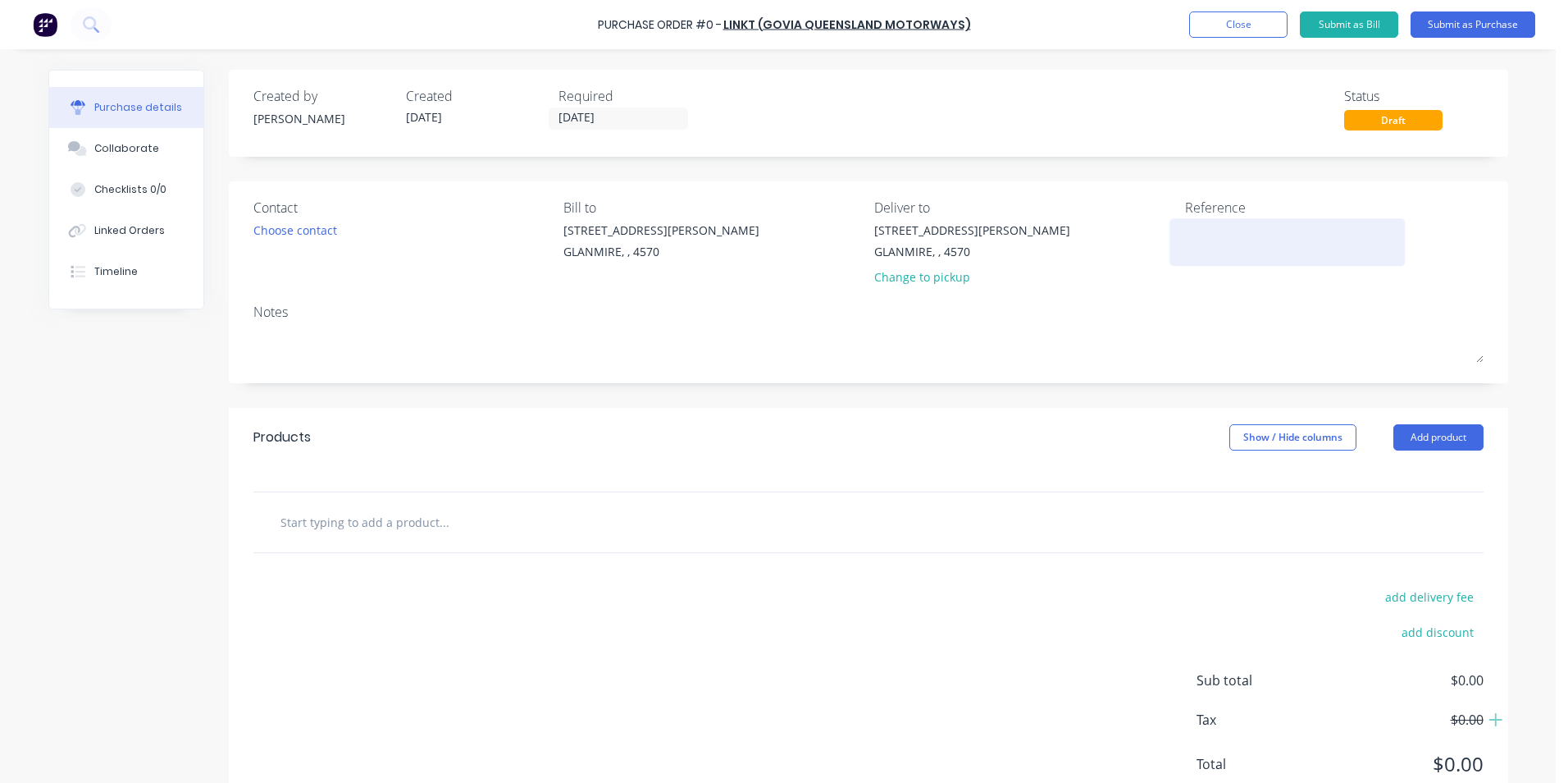
click at [1193, 232] on textarea at bounding box center [1287, 240] width 205 height 36
click at [638, 111] on input "[DATE]" at bounding box center [619, 119] width 138 height 21
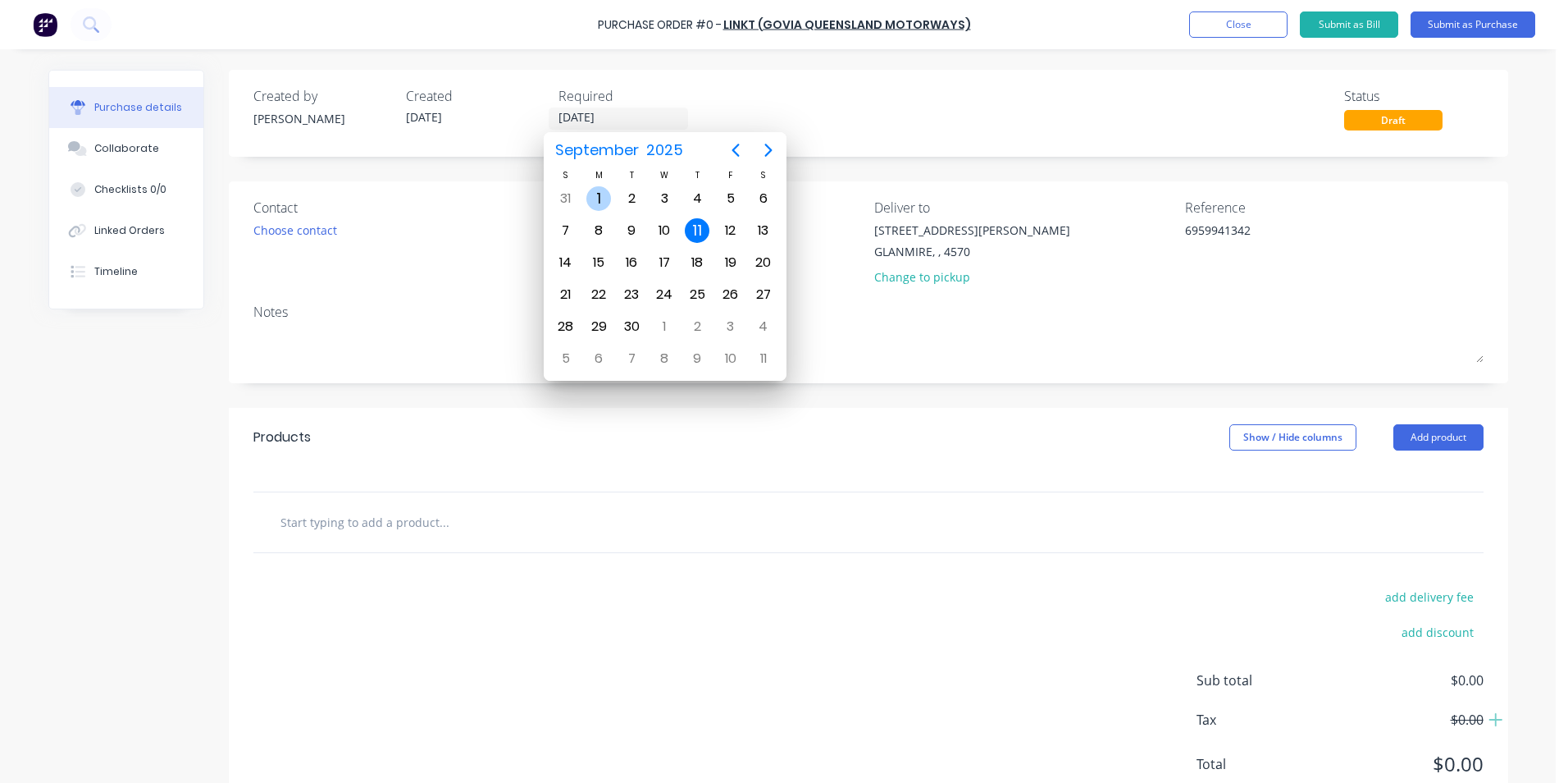
click at [611, 195] on div "[DATE]" at bounding box center [599, 199] width 33 height 31
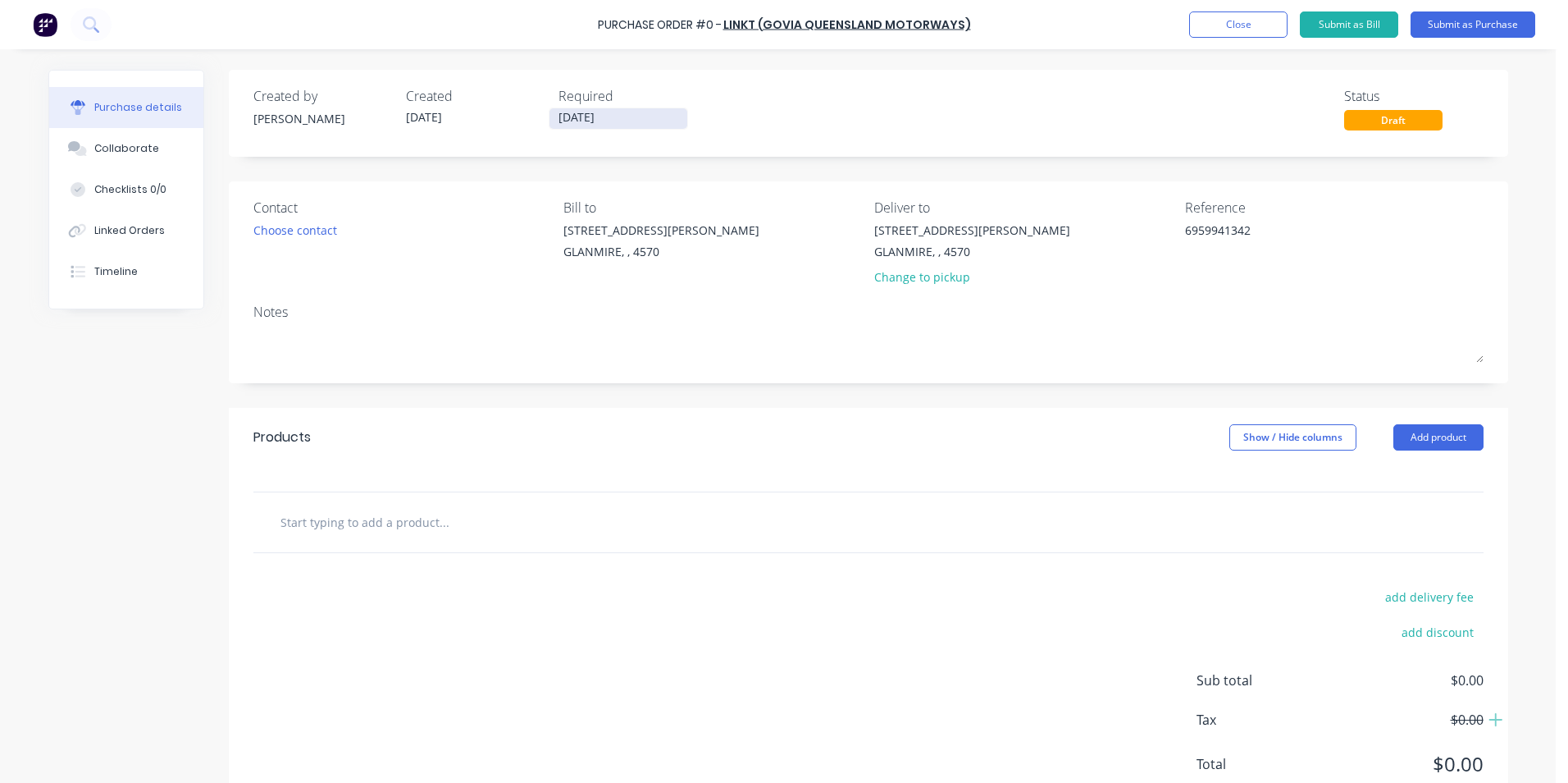
click at [611, 111] on input "[DATE]" at bounding box center [619, 119] width 138 height 21
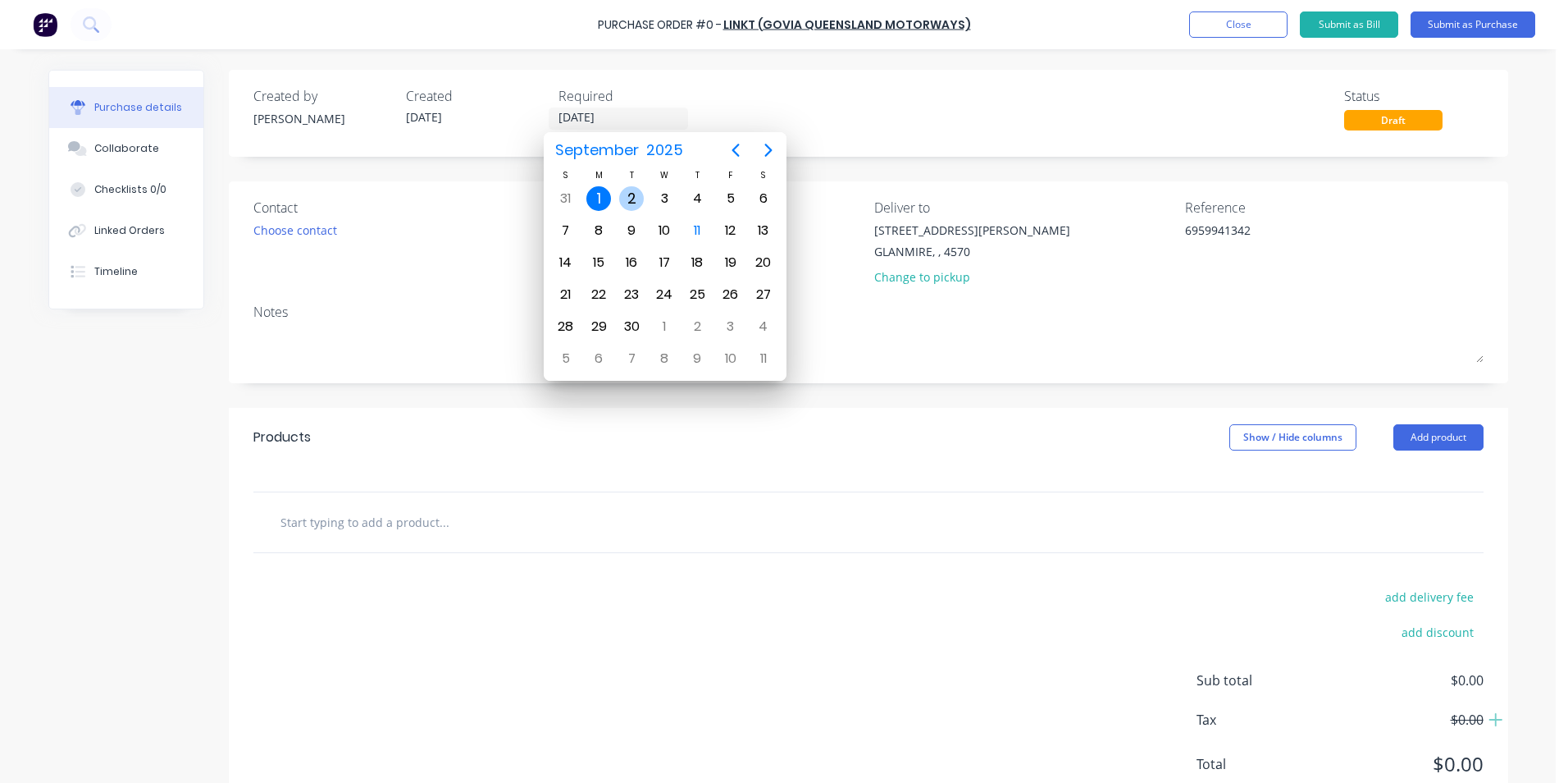
click at [626, 194] on div "2" at bounding box center [632, 198] width 24 height 24
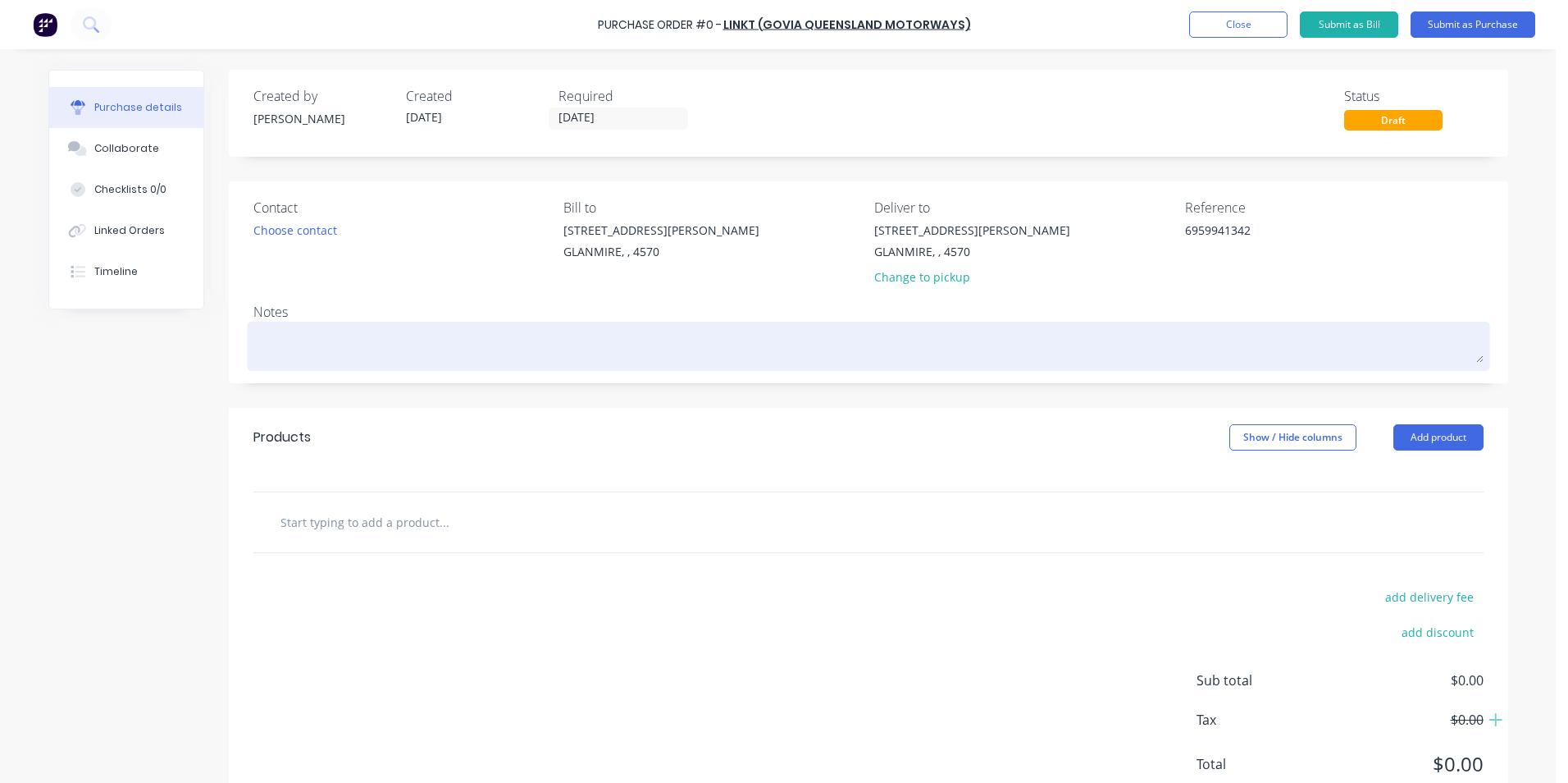
click at [429, 348] on textarea at bounding box center [869, 344] width 1230 height 36
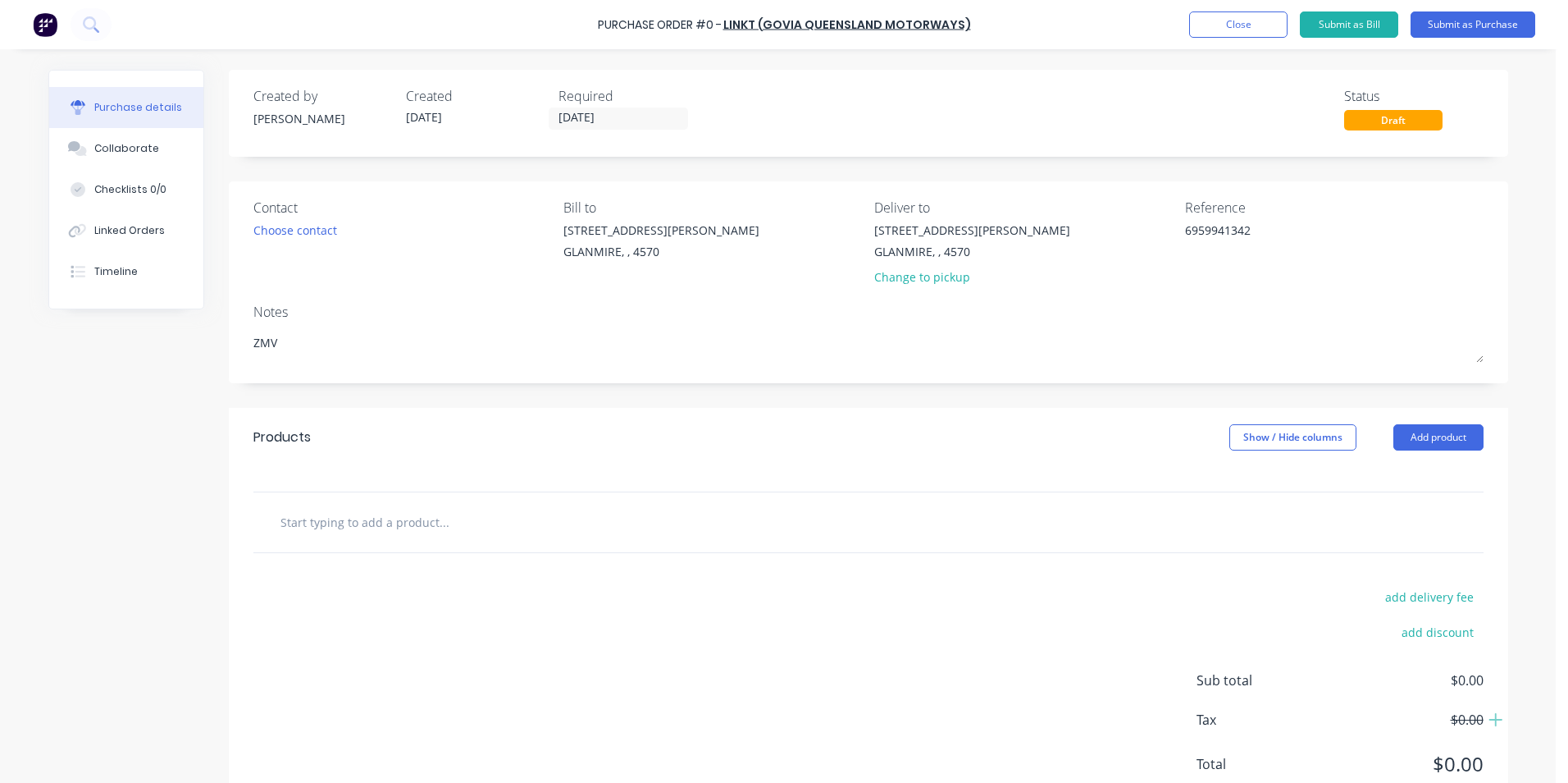
click at [526, 510] on input "text" at bounding box center [444, 522] width 328 height 33
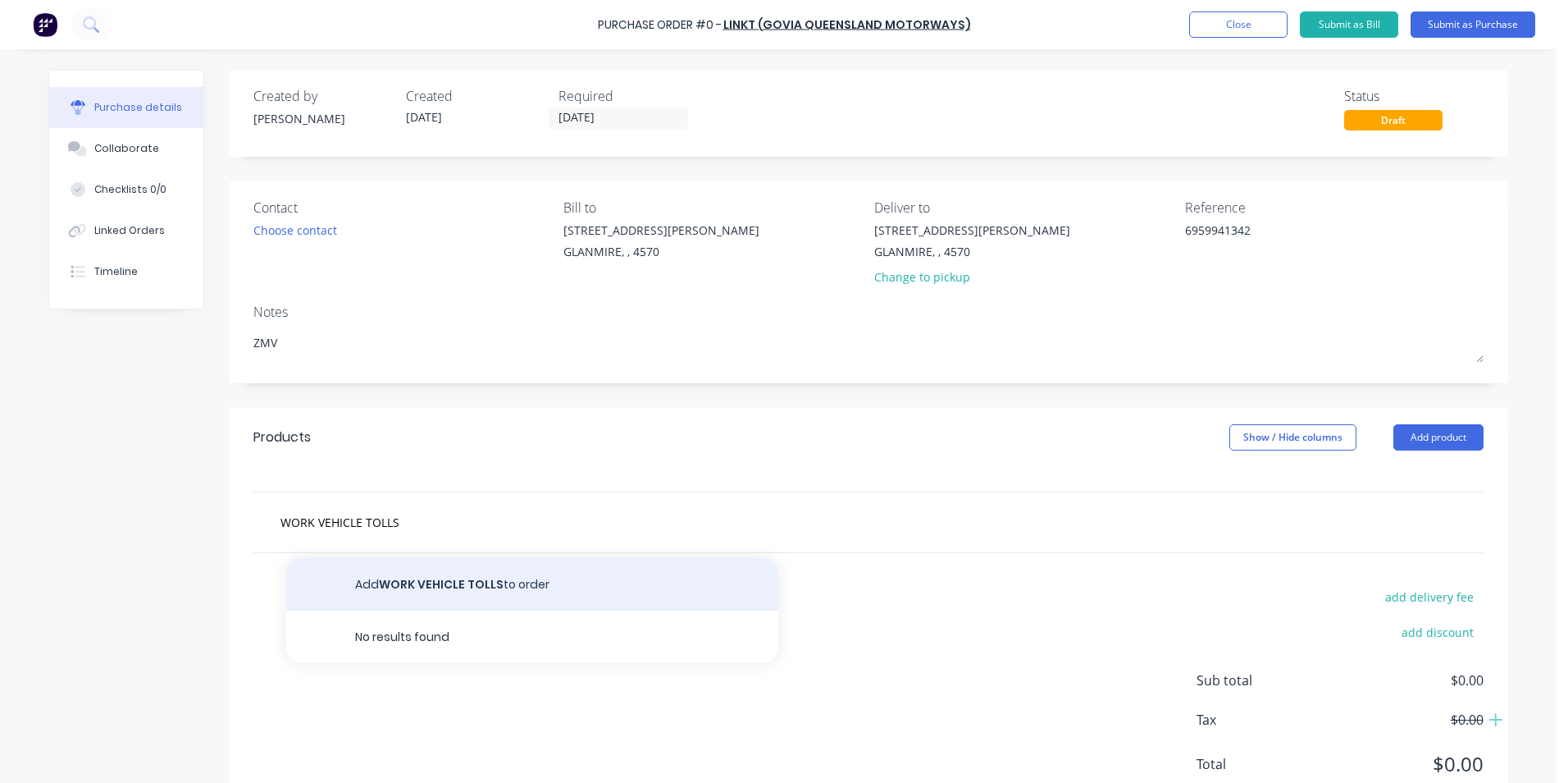
click at [367, 581] on button "Add WORK VEHICLE TOLLS to order" at bounding box center [533, 584] width 493 height 52
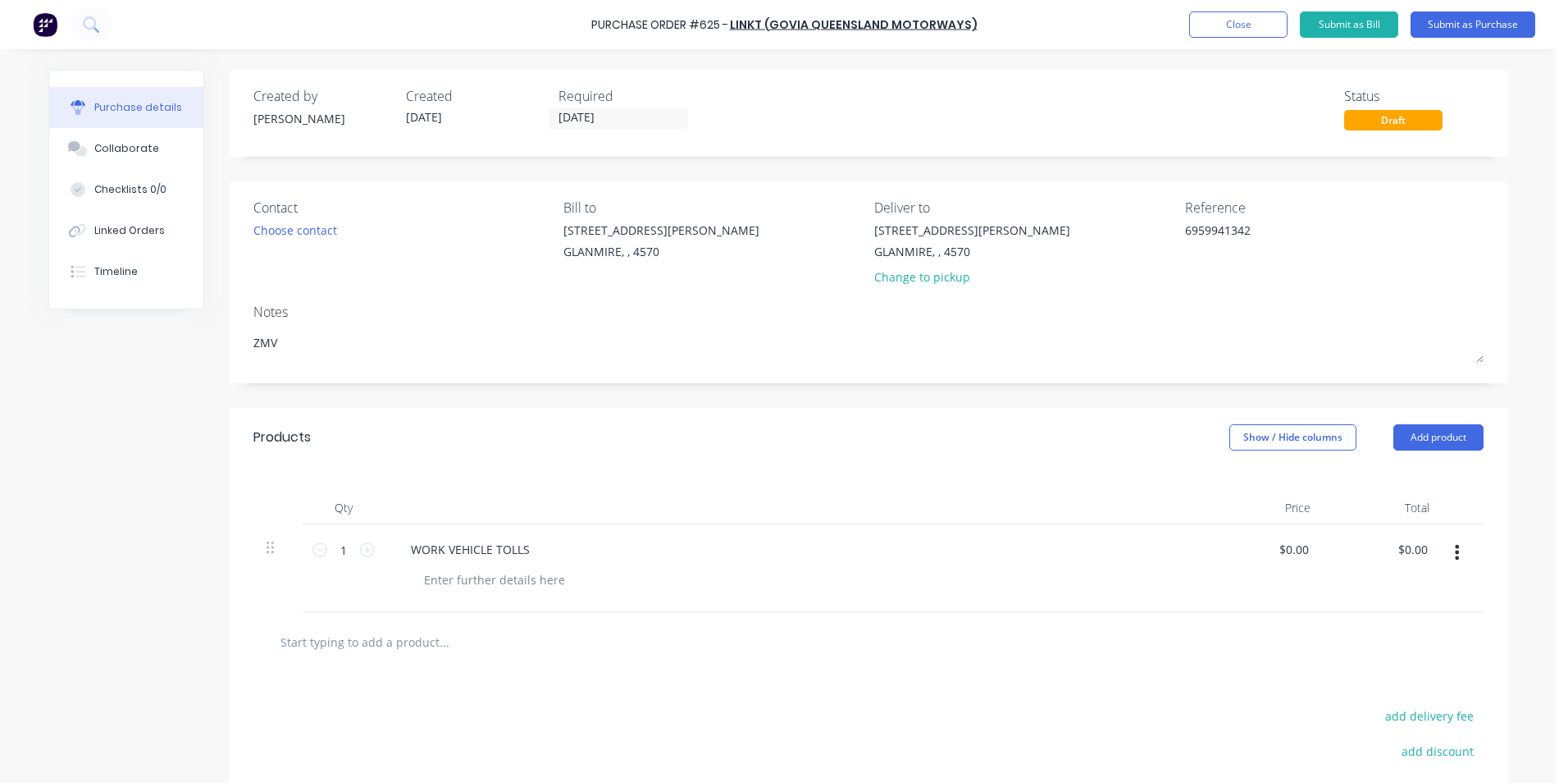
click at [1266, 559] on div "$0.00 $0.00" at bounding box center [1264, 567] width 119 height 88
click at [1296, 424] on div "Products Show / Hide columns Add product" at bounding box center [868, 437] width 1280 height 59
click at [1293, 432] on button "Show / Hide columns" at bounding box center [1293, 437] width 127 height 26
click at [1250, 489] on label "Account" at bounding box center [1242, 491] width 29 height 14
click at [1228, 484] on input "Account" at bounding box center [1228, 484] width 0 height 0
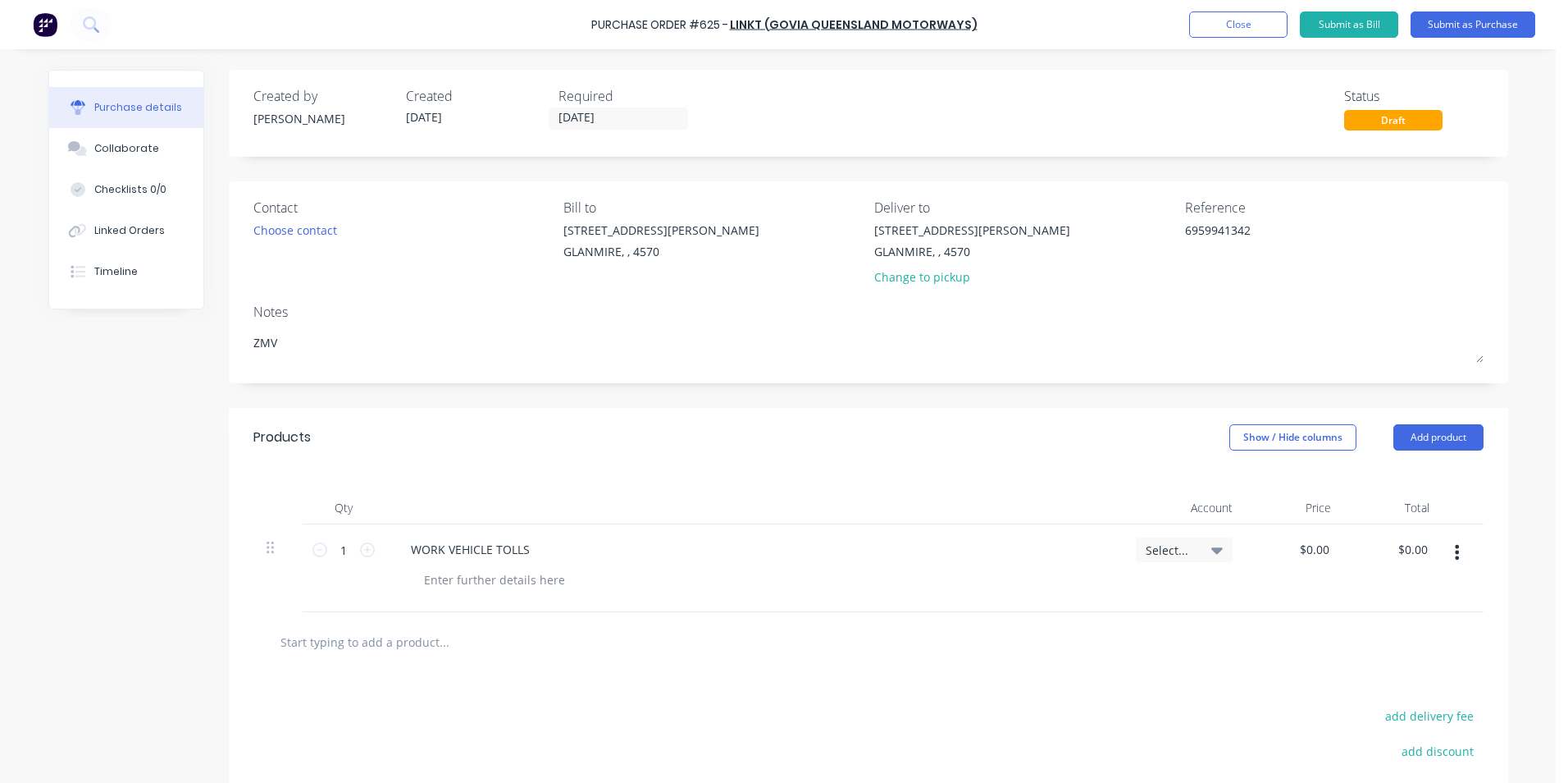
click at [1160, 554] on span "Select..." at bounding box center [1170, 550] width 50 height 17
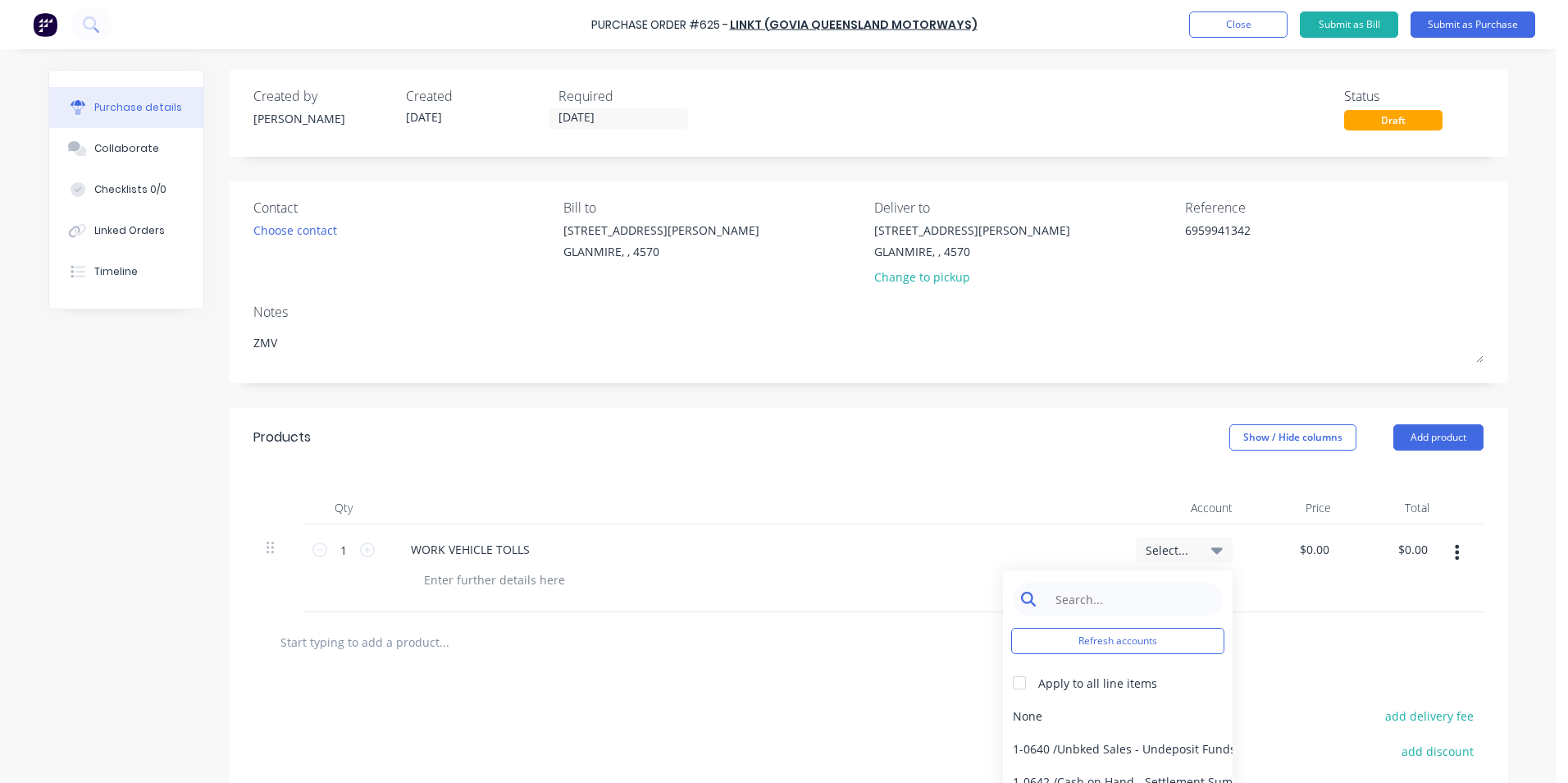
click at [1138, 594] on input at bounding box center [1131, 599] width 169 height 33
click at [1102, 714] on div "5-0264 / Travel" at bounding box center [1118, 716] width 229 height 33
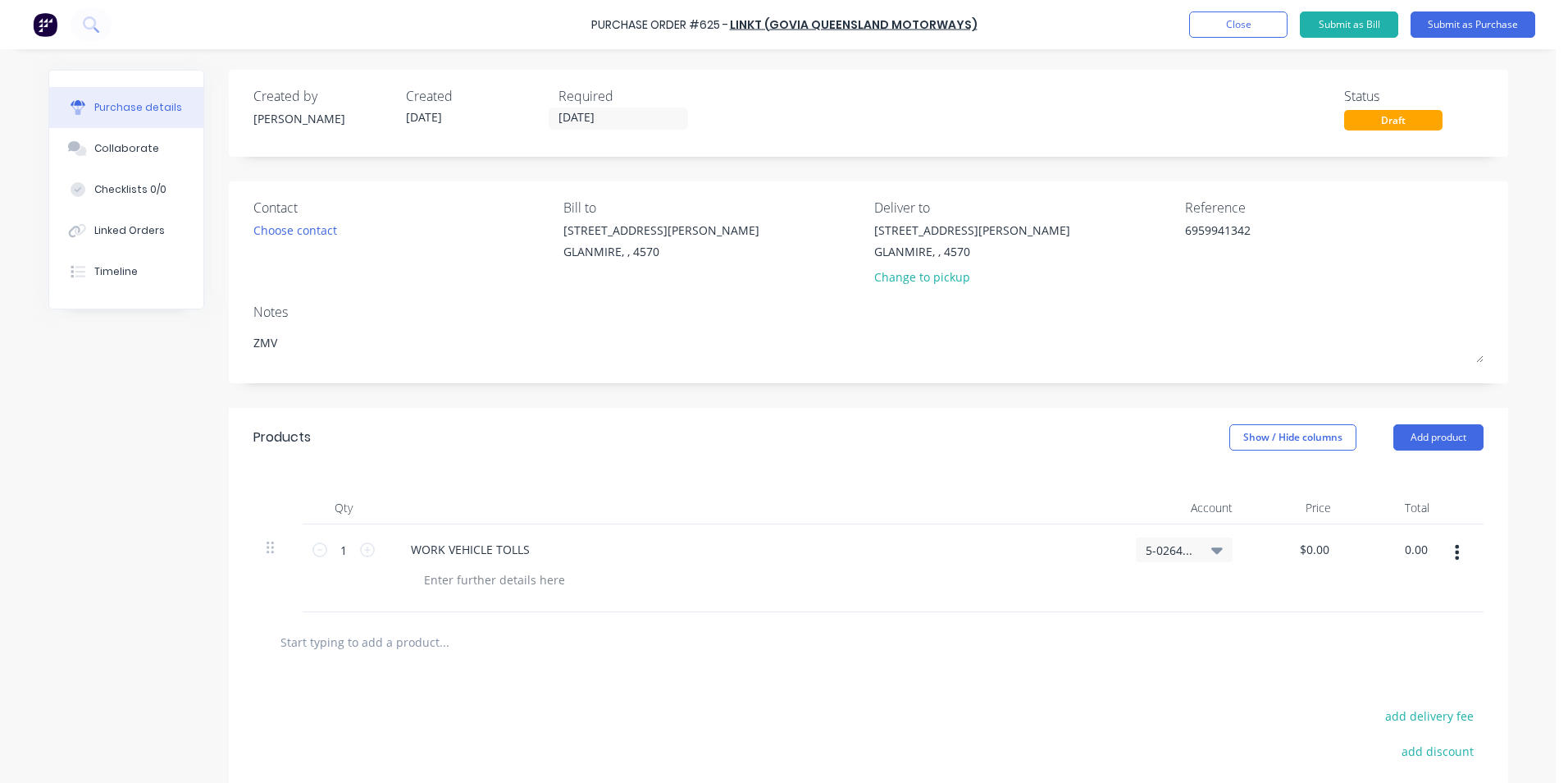
drag, startPoint x: 1387, startPoint y: 549, endPoint x: 1567, endPoint y: 545, distance: 180.0
click at [1567, 545] on html "Purchase Order #625 - Linkt (GoVia Queensland Motorways) Add product Close Subm…" at bounding box center [784, 391] width 1568 height 783
click at [1262, 621] on div at bounding box center [869, 641] width 1230 height 60
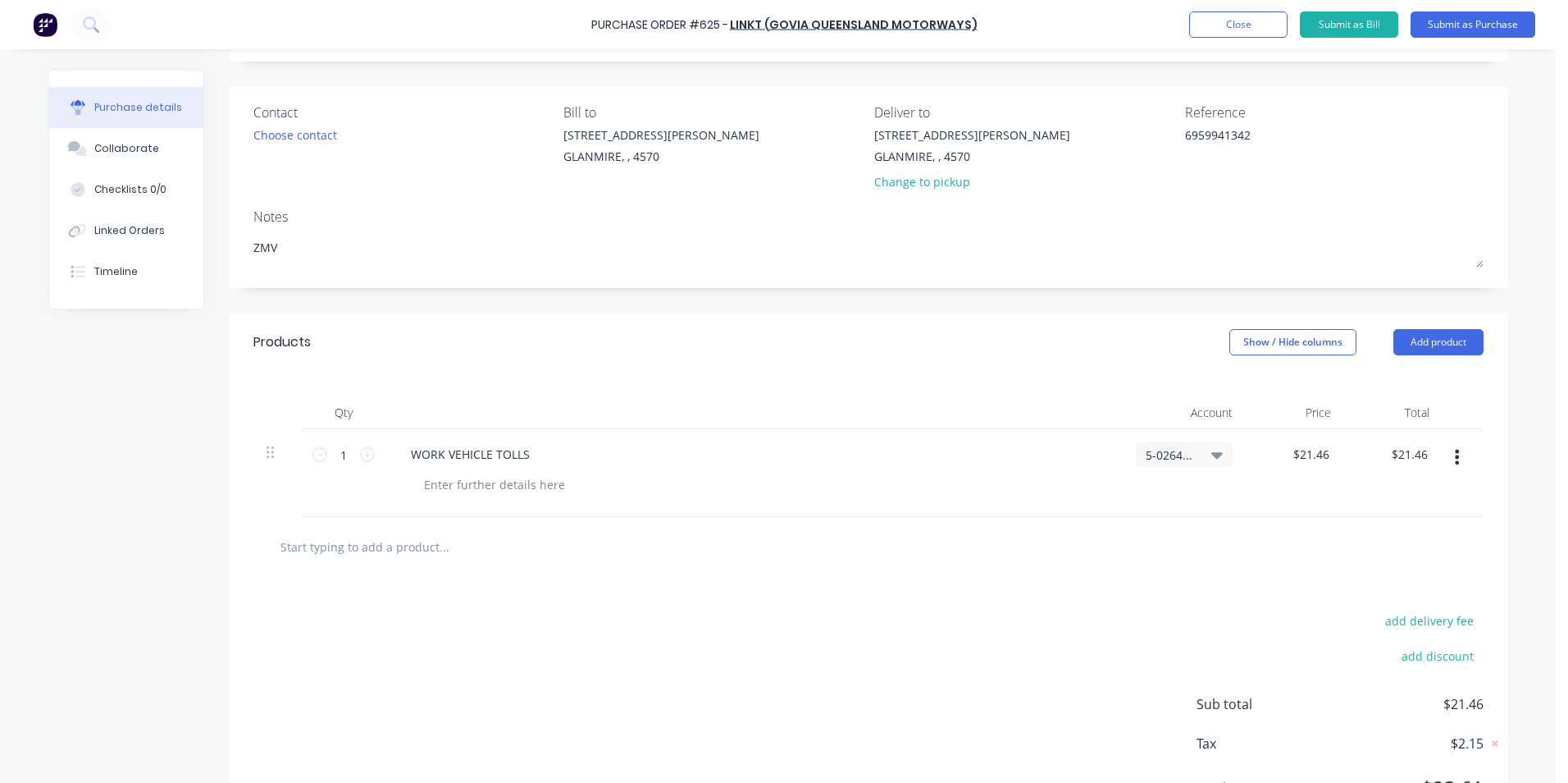
scroll to position [176, 0]
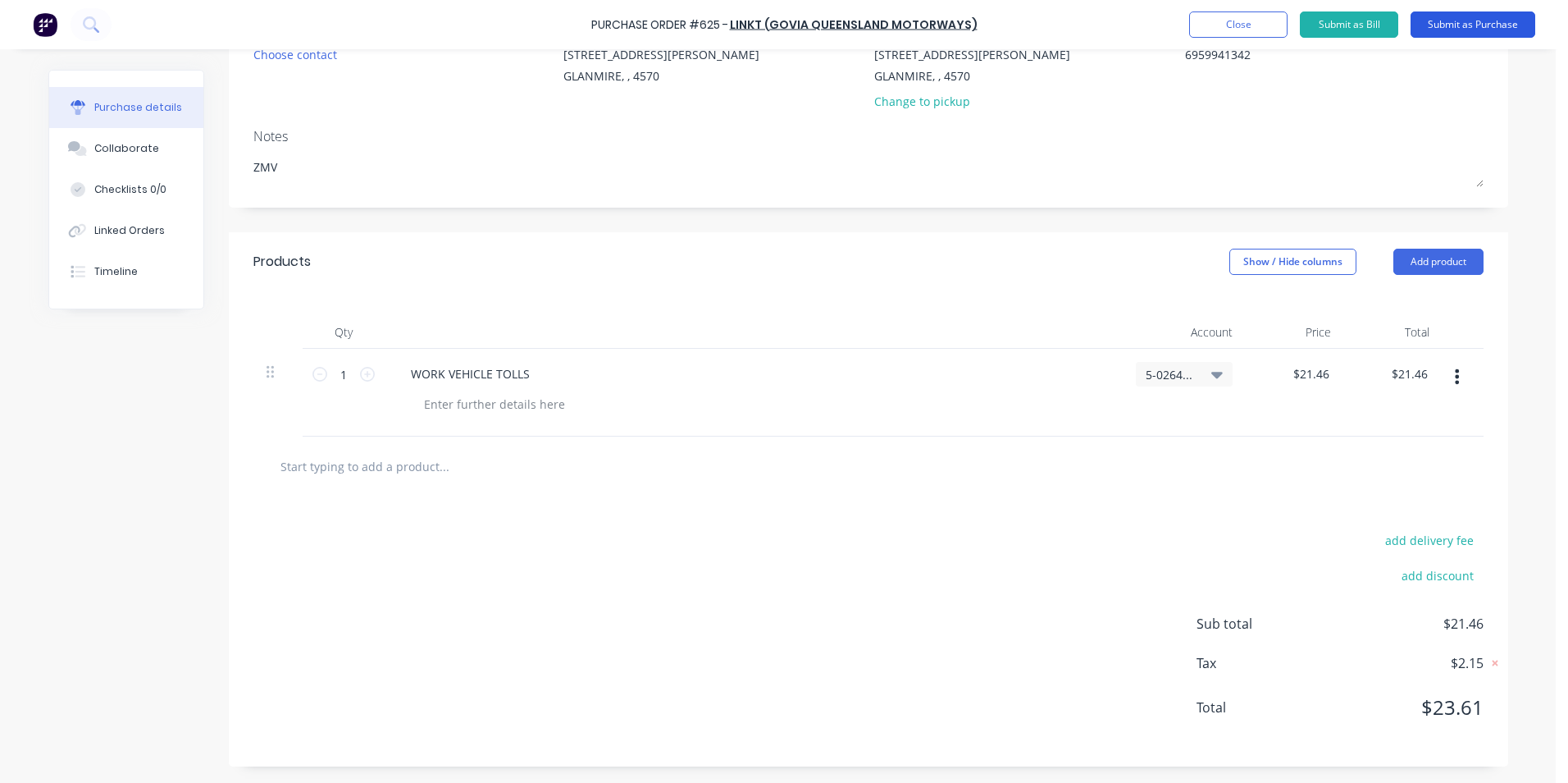
click at [1471, 13] on button "Submit as Purchase" at bounding box center [1473, 24] width 125 height 26
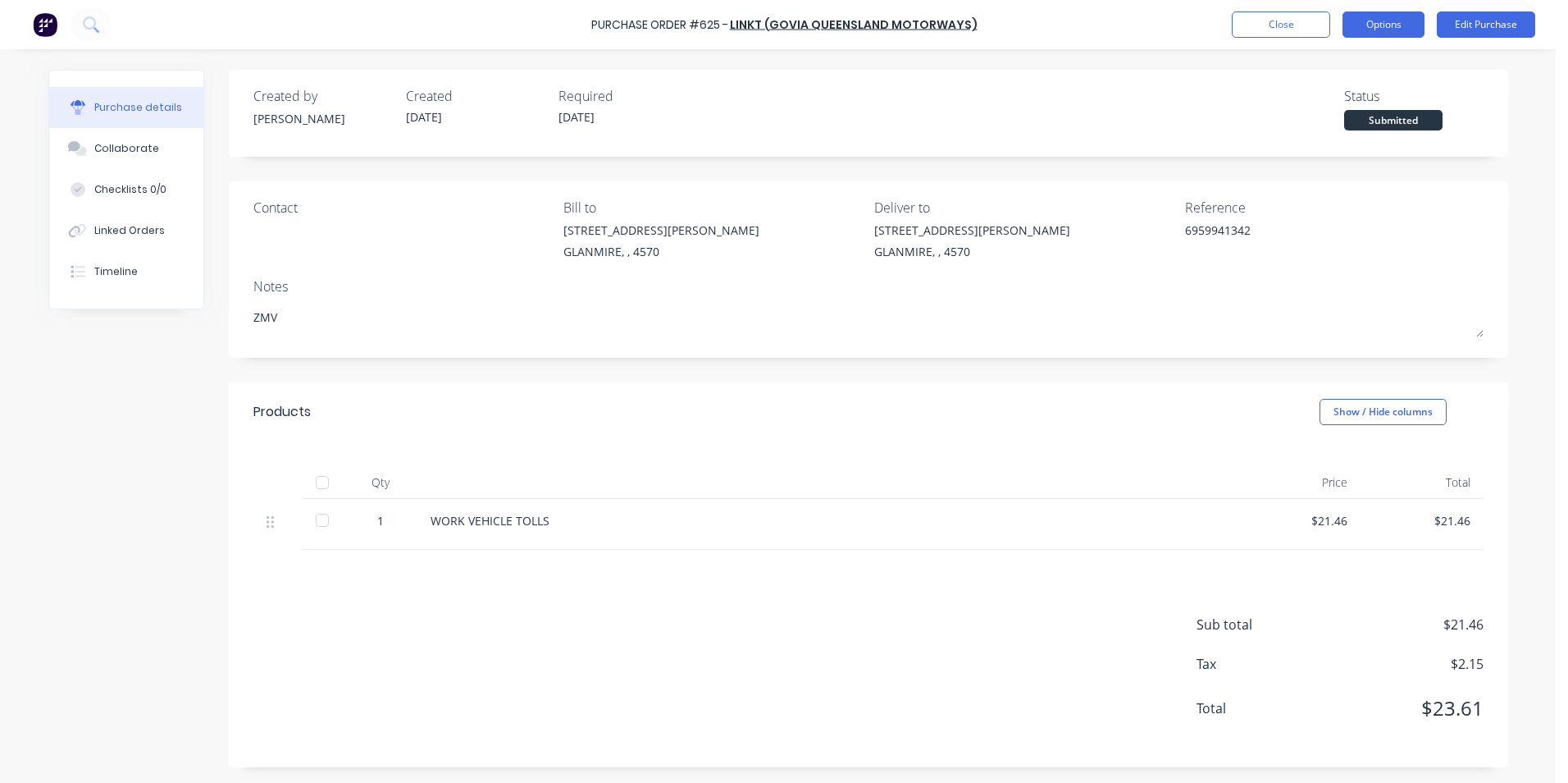
click at [1382, 24] on button "Options" at bounding box center [1384, 24] width 82 height 26
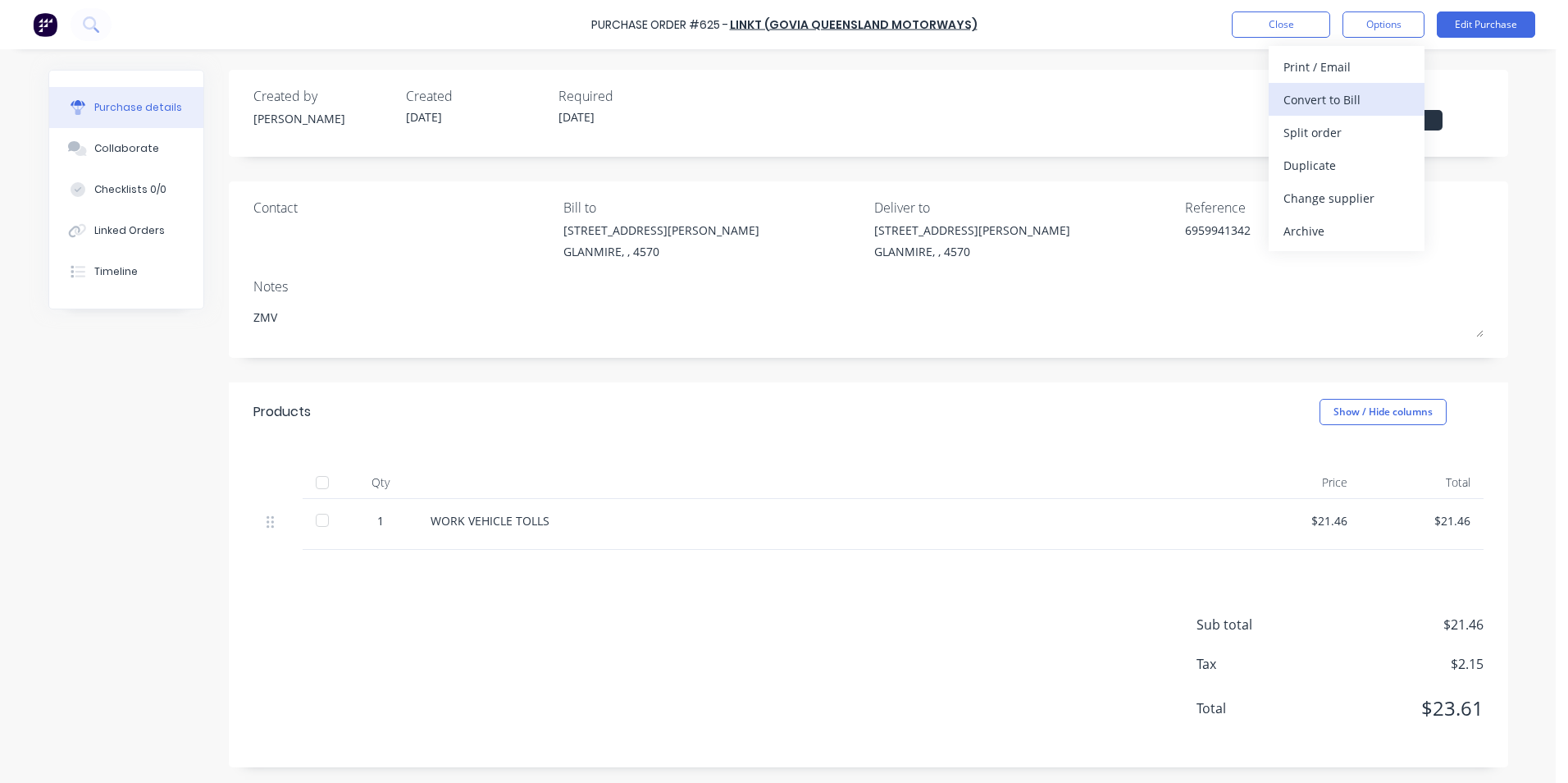
click at [1364, 98] on div "Convert to Bill" at bounding box center [1346, 99] width 126 height 23
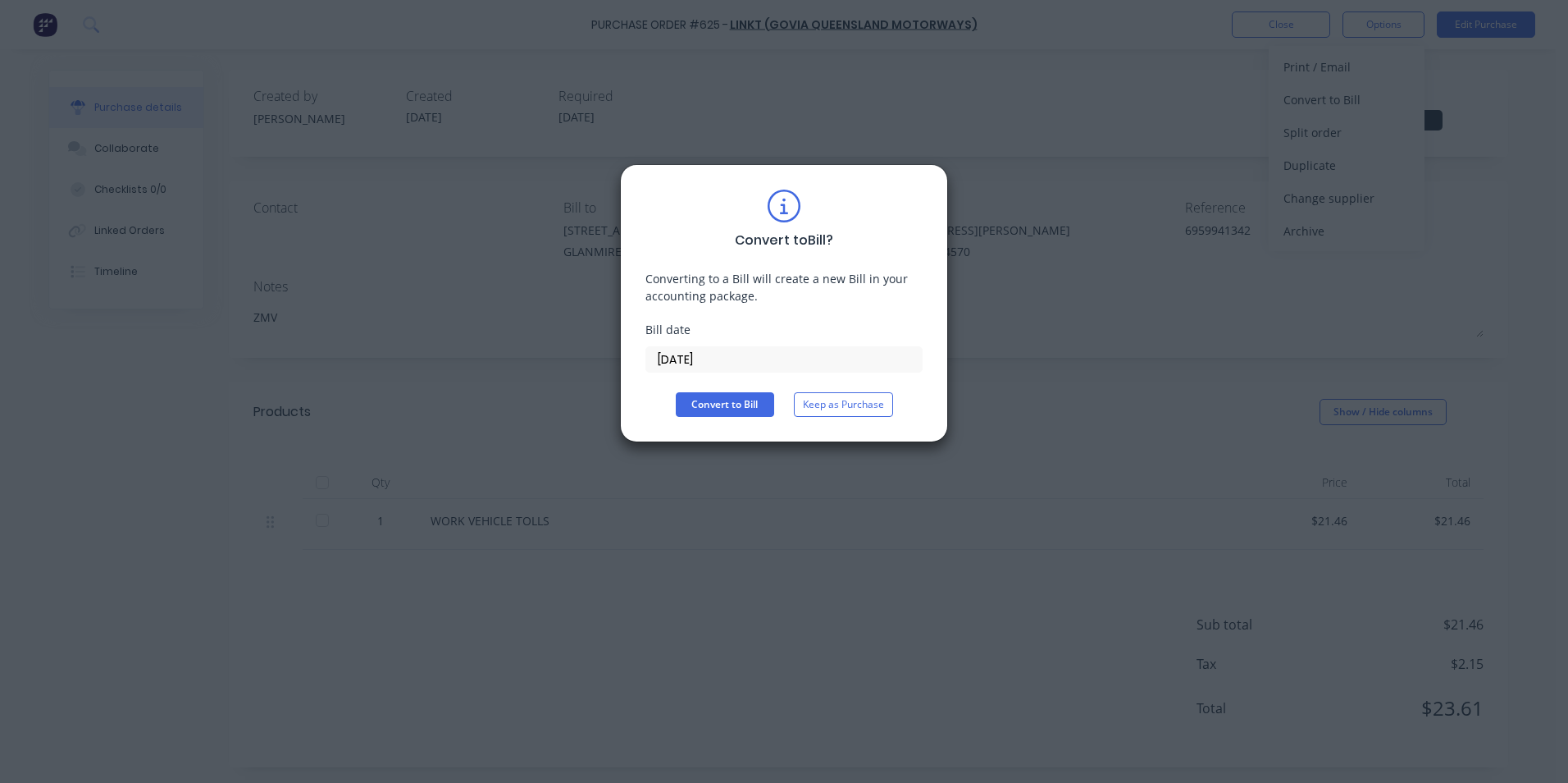
click at [787, 362] on input "[DATE]" at bounding box center [784, 359] width 275 height 24
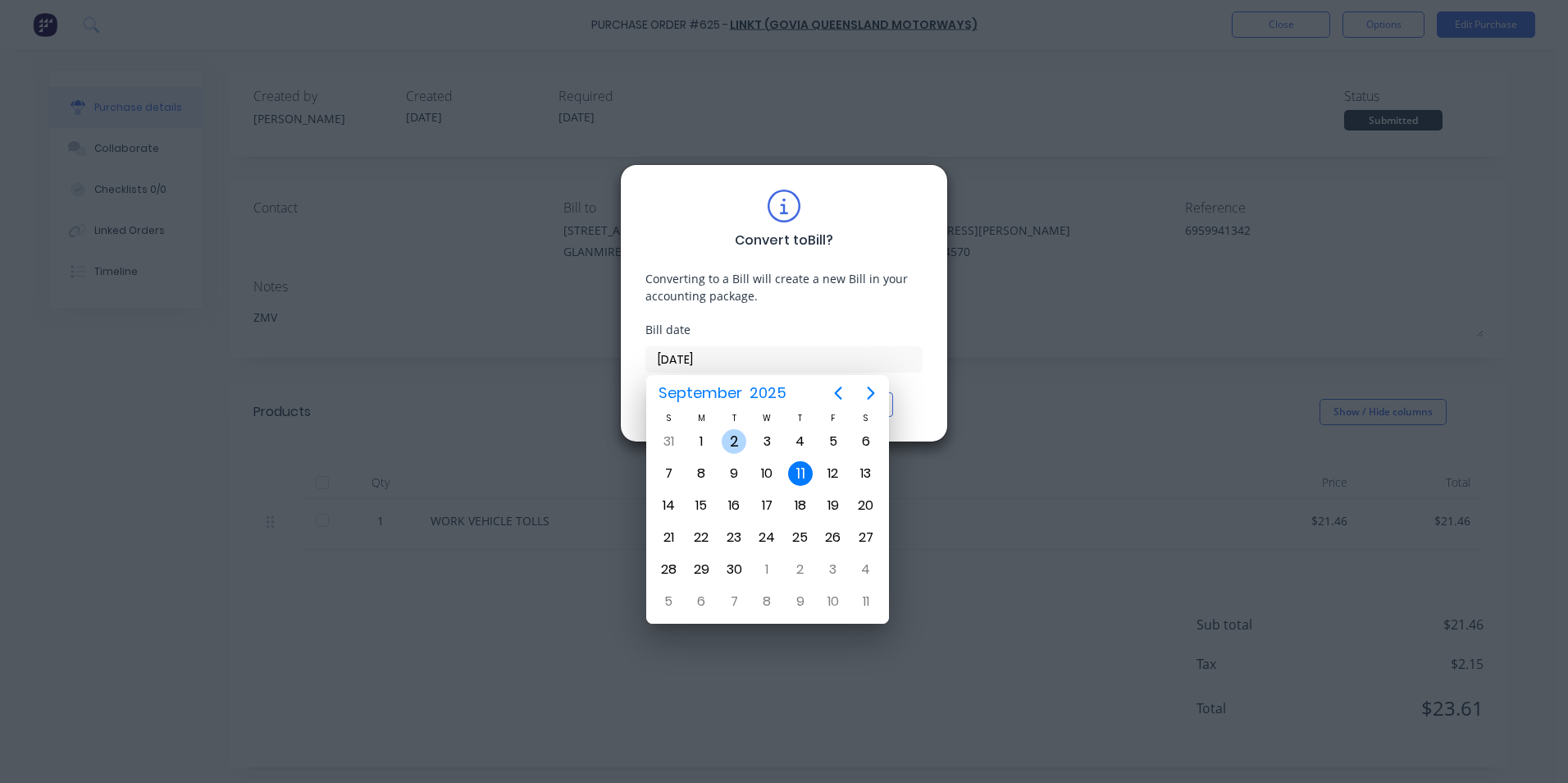
click at [724, 441] on div "2" at bounding box center [734, 441] width 24 height 24
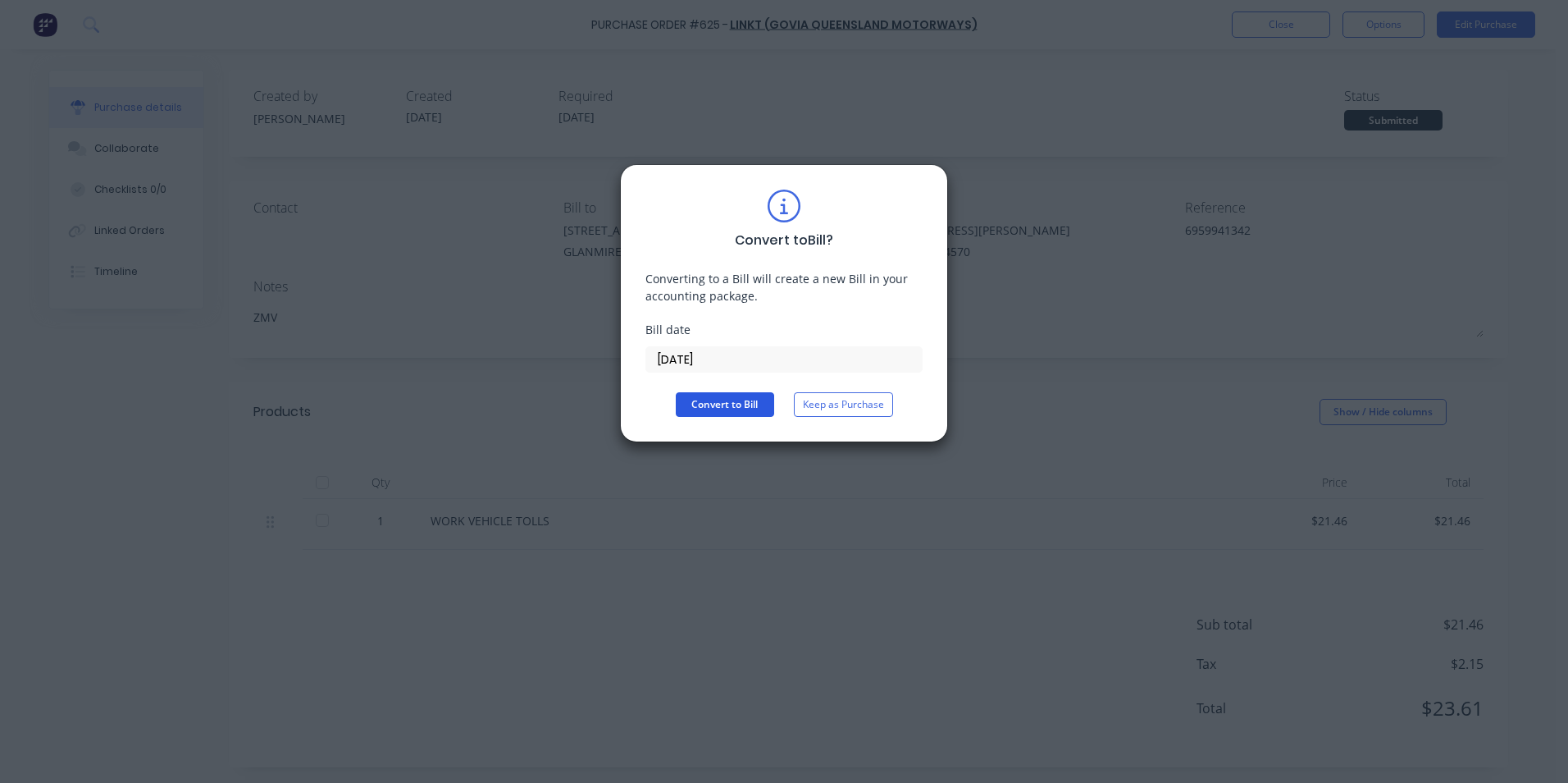
click at [710, 403] on button "Convert to Bill" at bounding box center [724, 404] width 98 height 24
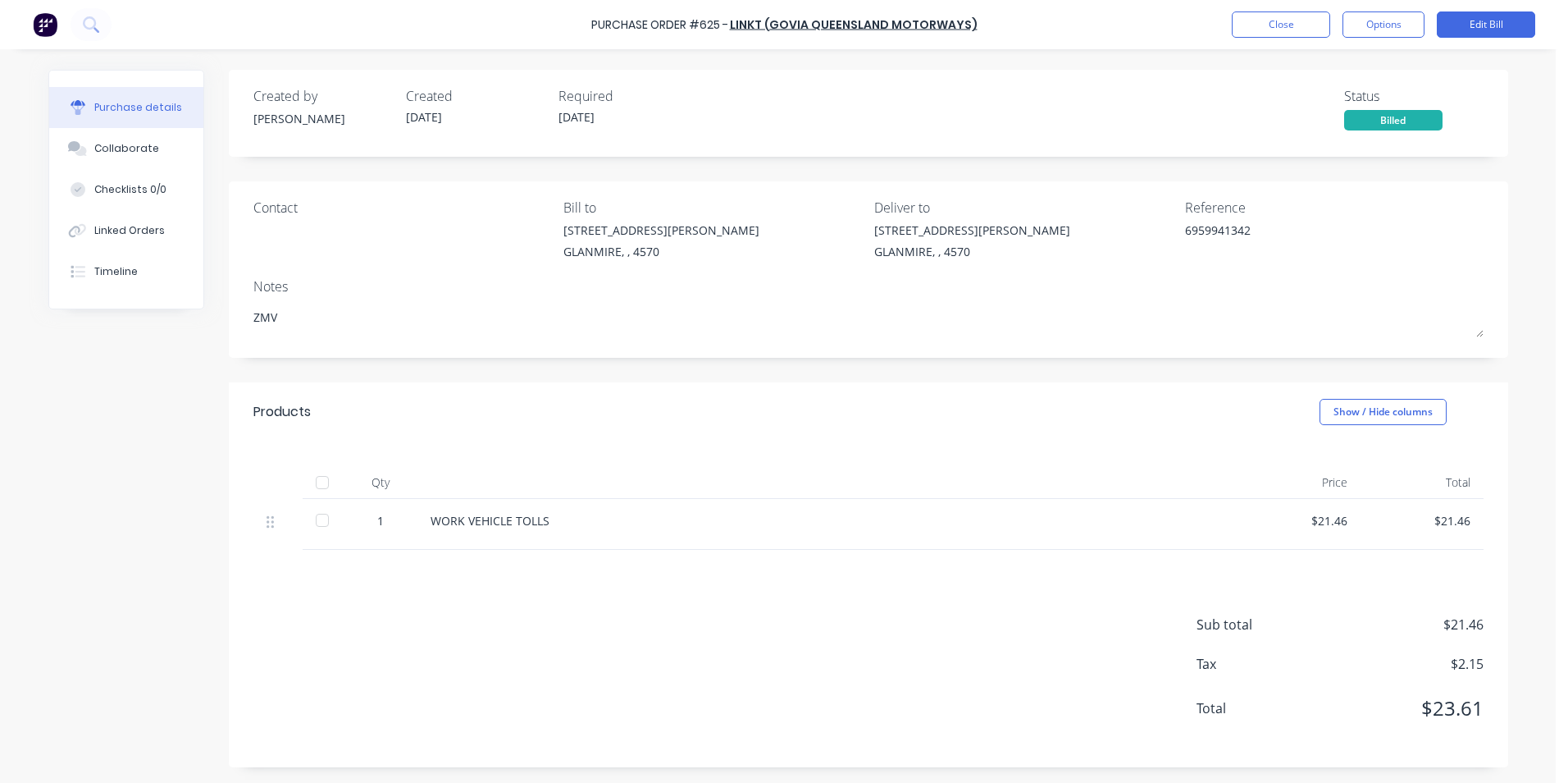
click at [1280, 18] on button "Close" at bounding box center [1280, 24] width 98 height 26
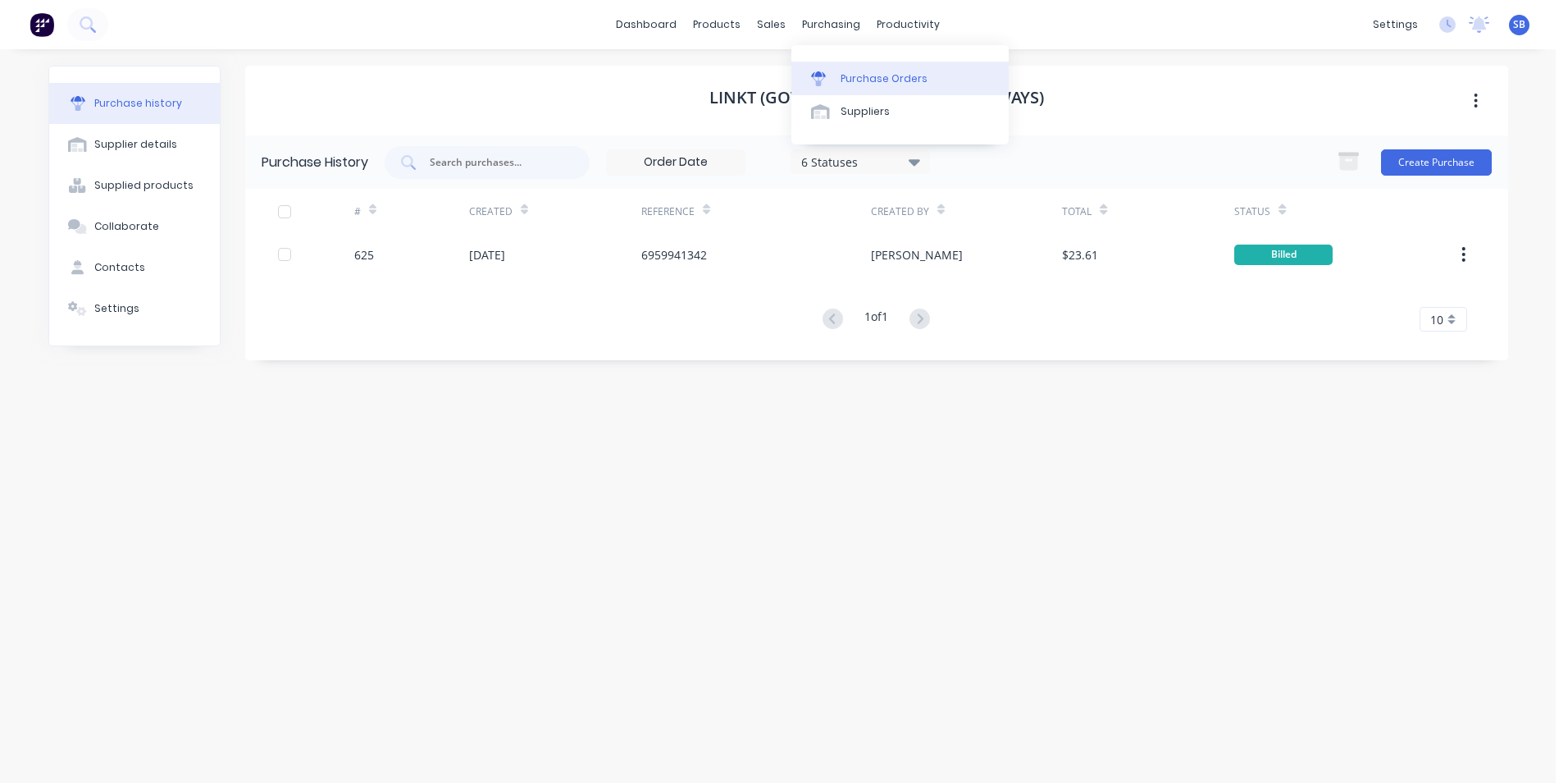
drag, startPoint x: 810, startPoint y: 24, endPoint x: 873, endPoint y: 76, distance: 81.7
click at [811, 24] on div "purchasing" at bounding box center [831, 24] width 75 height 24
click at [873, 76] on div "Purchase Orders" at bounding box center [884, 78] width 87 height 15
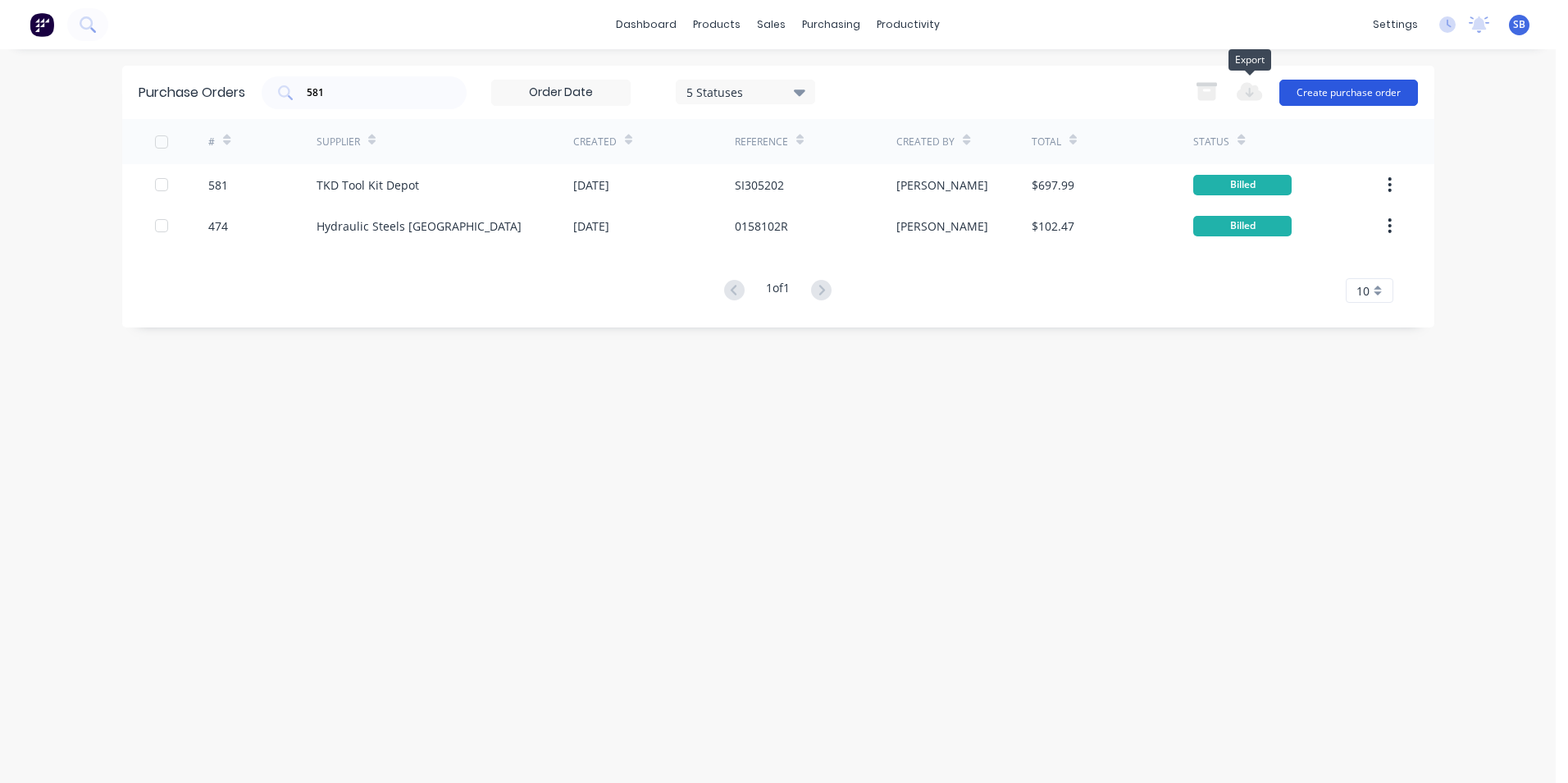
click at [1359, 92] on button "Create purchase order" at bounding box center [1349, 93] width 139 height 26
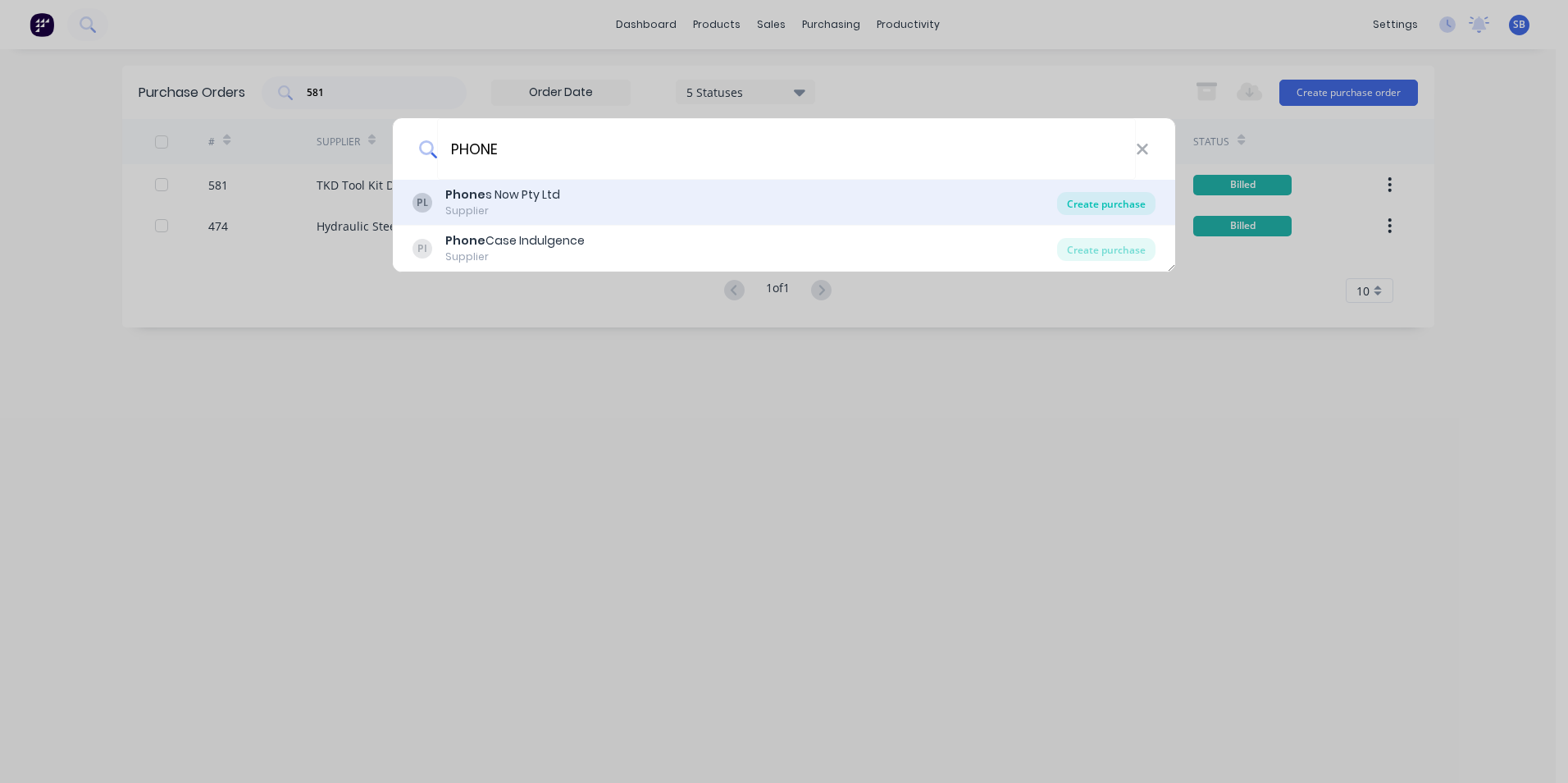
click at [1121, 211] on div "Create purchase" at bounding box center [1106, 203] width 98 height 23
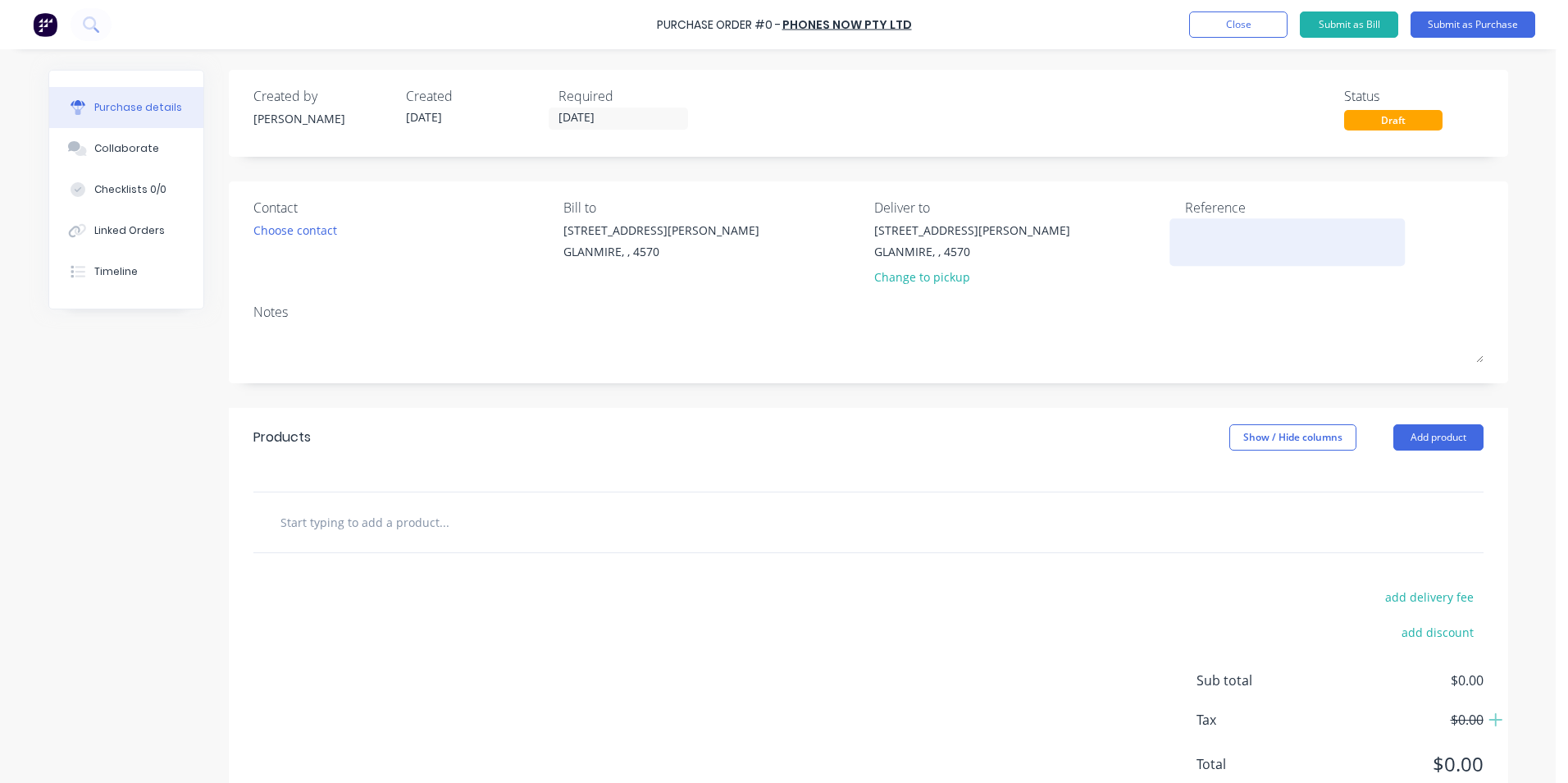
click at [1199, 248] on textarea at bounding box center [1287, 240] width 205 height 36
click at [607, 112] on input "[DATE]" at bounding box center [619, 119] width 138 height 21
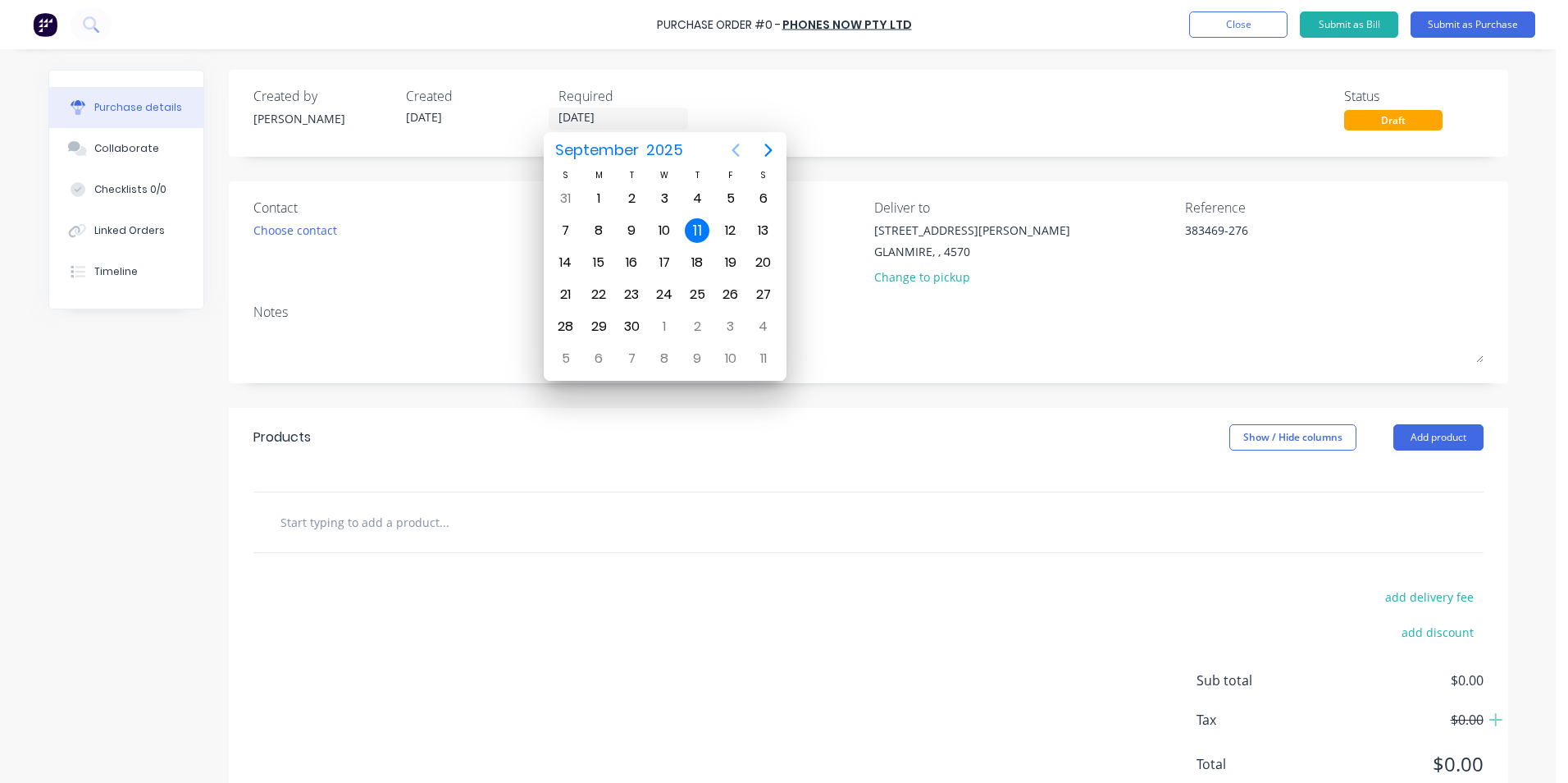
click at [727, 145] on icon "Previous page" at bounding box center [736, 149] width 20 height 20
click at [691, 319] on div "28" at bounding box center [697, 327] width 24 height 24
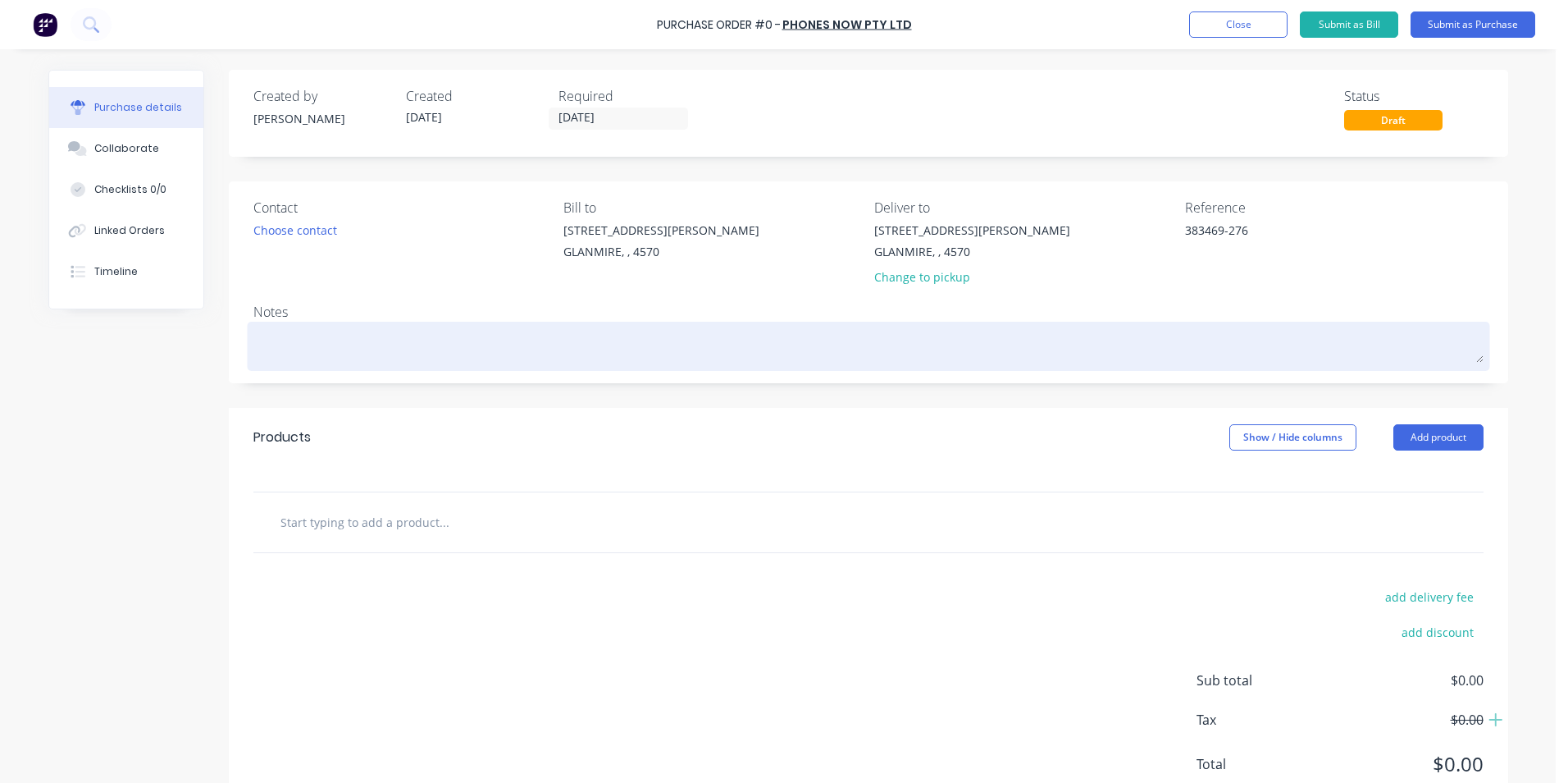
click at [421, 352] on textarea at bounding box center [869, 344] width 1230 height 36
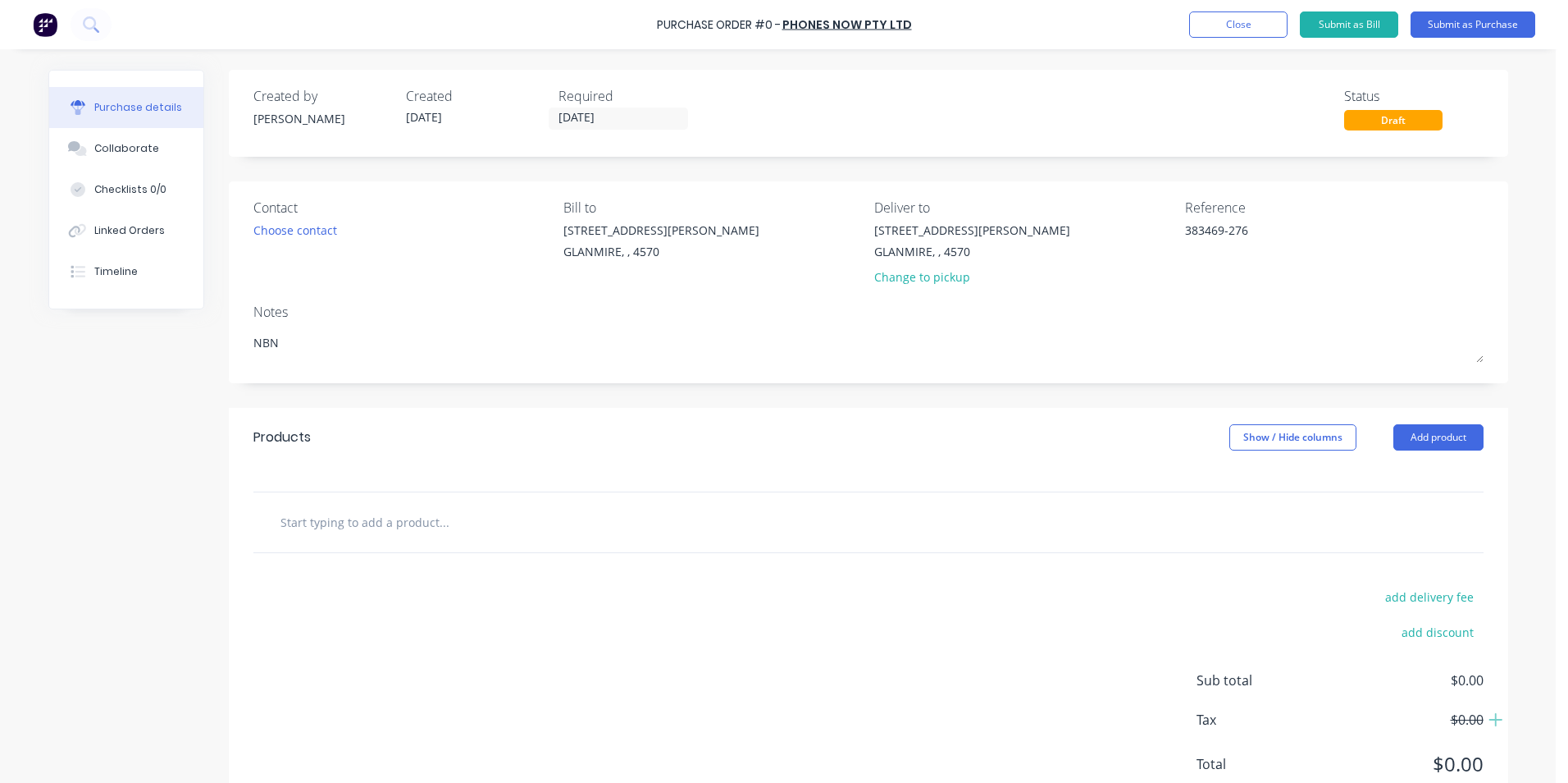
click at [486, 510] on input "text" at bounding box center [444, 522] width 328 height 33
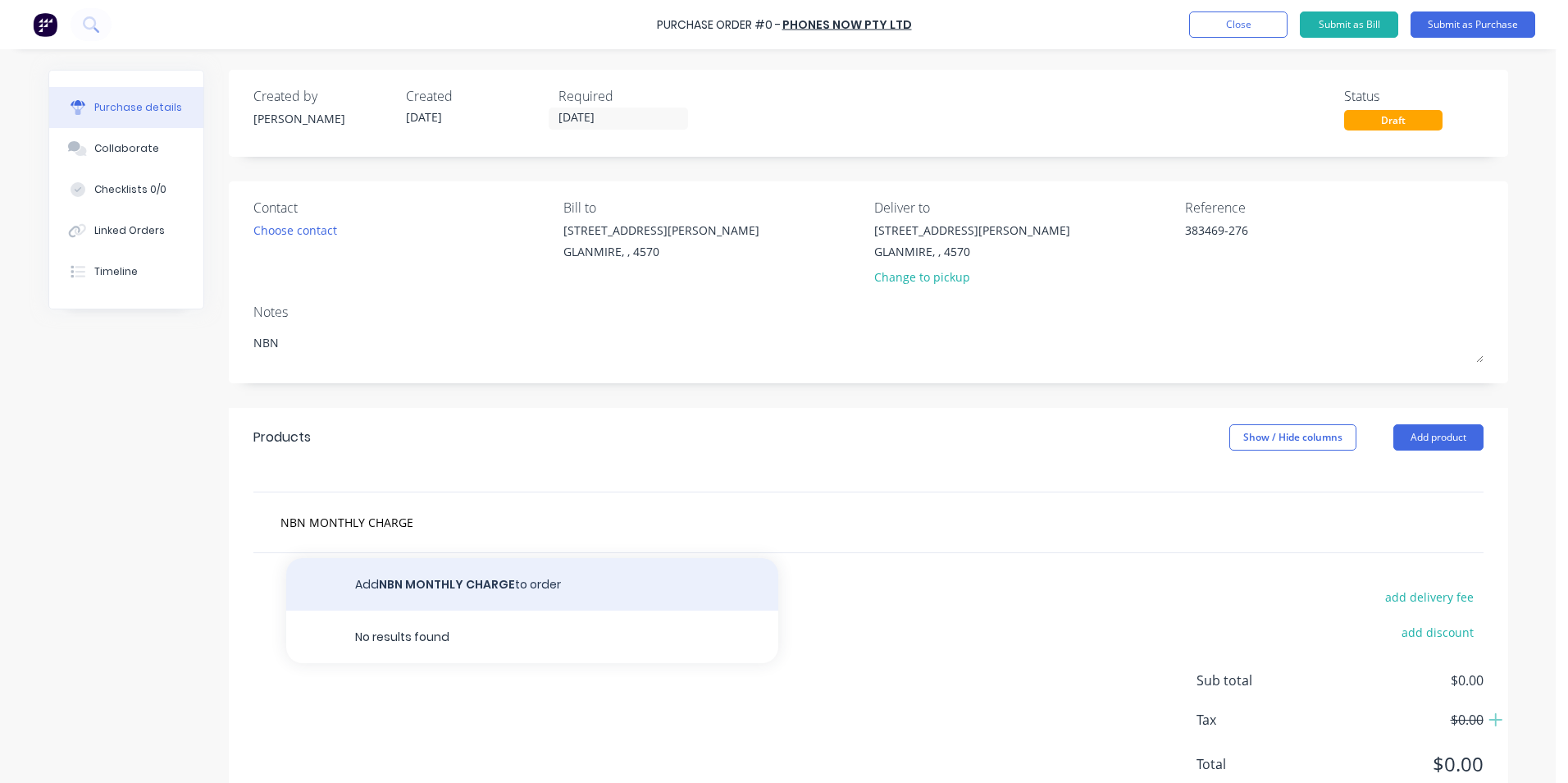
click at [514, 583] on button "Add NBN MONTHLY CHARGE to order" at bounding box center [533, 584] width 493 height 52
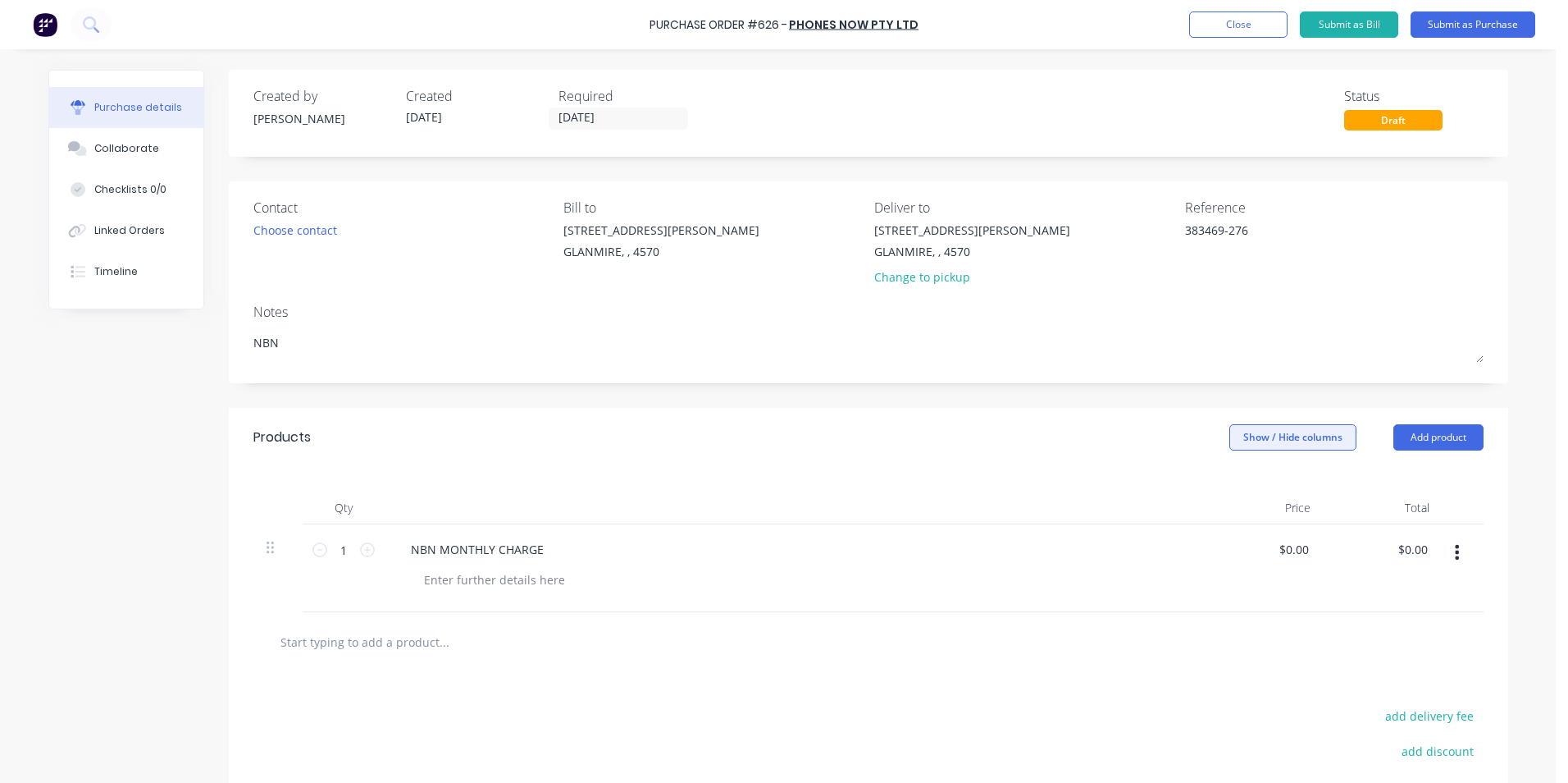
click at [1269, 429] on button "Show / Hide columns" at bounding box center [1293, 437] width 127 height 26
click at [1243, 488] on label "Account" at bounding box center [1242, 491] width 29 height 14
click at [1228, 484] on input "Account" at bounding box center [1228, 484] width 0 height 0
click at [1158, 552] on span "Select..." at bounding box center [1170, 550] width 50 height 17
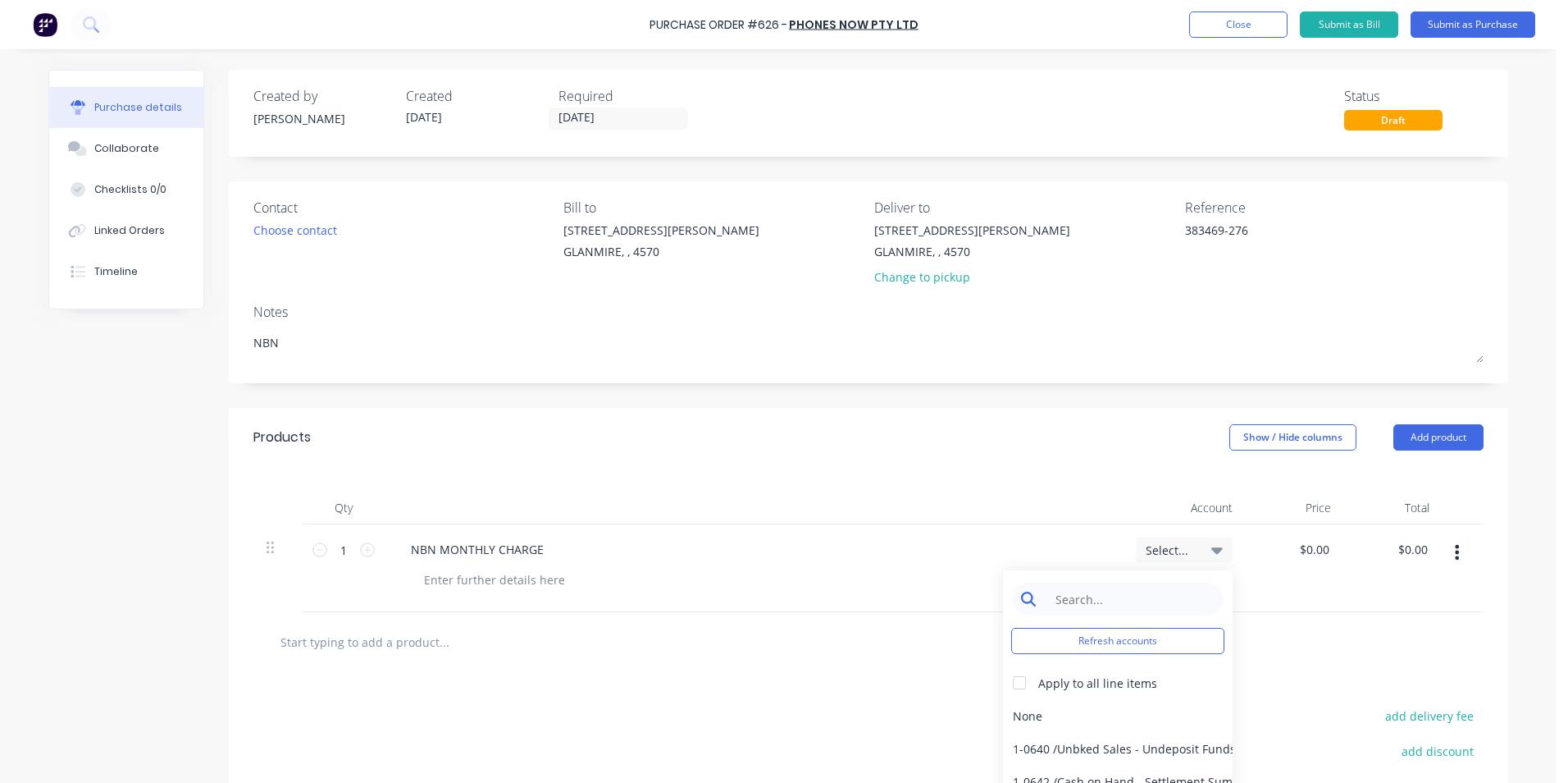
click at [1072, 593] on input at bounding box center [1131, 599] width 169 height 33
click at [1132, 729] on div "6-0459 / Telephone - Landline" at bounding box center [1118, 716] width 229 height 33
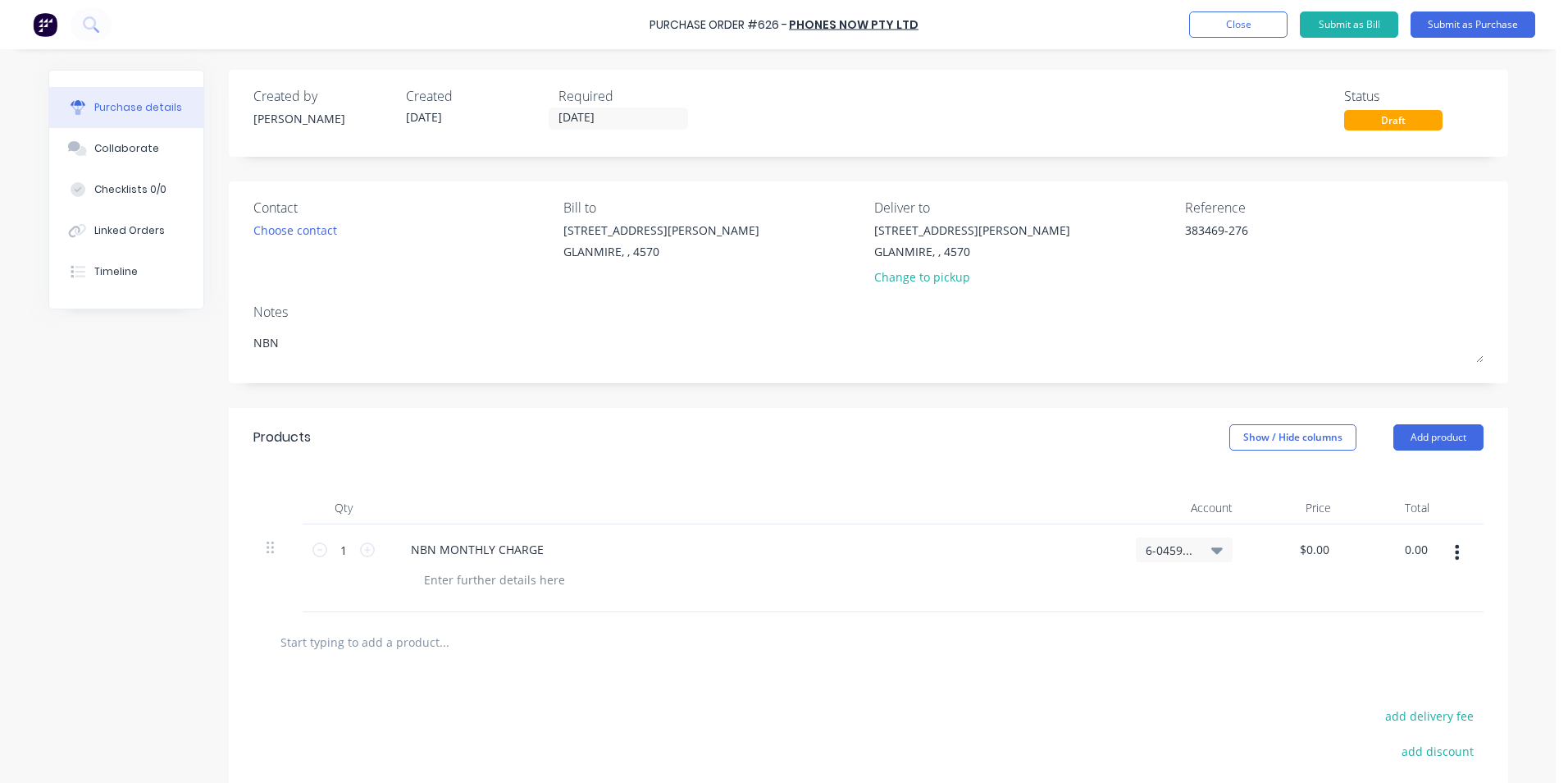
drag, startPoint x: 1393, startPoint y: 551, endPoint x: 1508, endPoint y: 539, distance: 115.6
click at [1508, 539] on div "Purchase details Collaborate Checklists 0/0 Linked Orders Timeline Created by […" at bounding box center [778, 367] width 1493 height 700
click at [1346, 623] on div at bounding box center [869, 641] width 1230 height 60
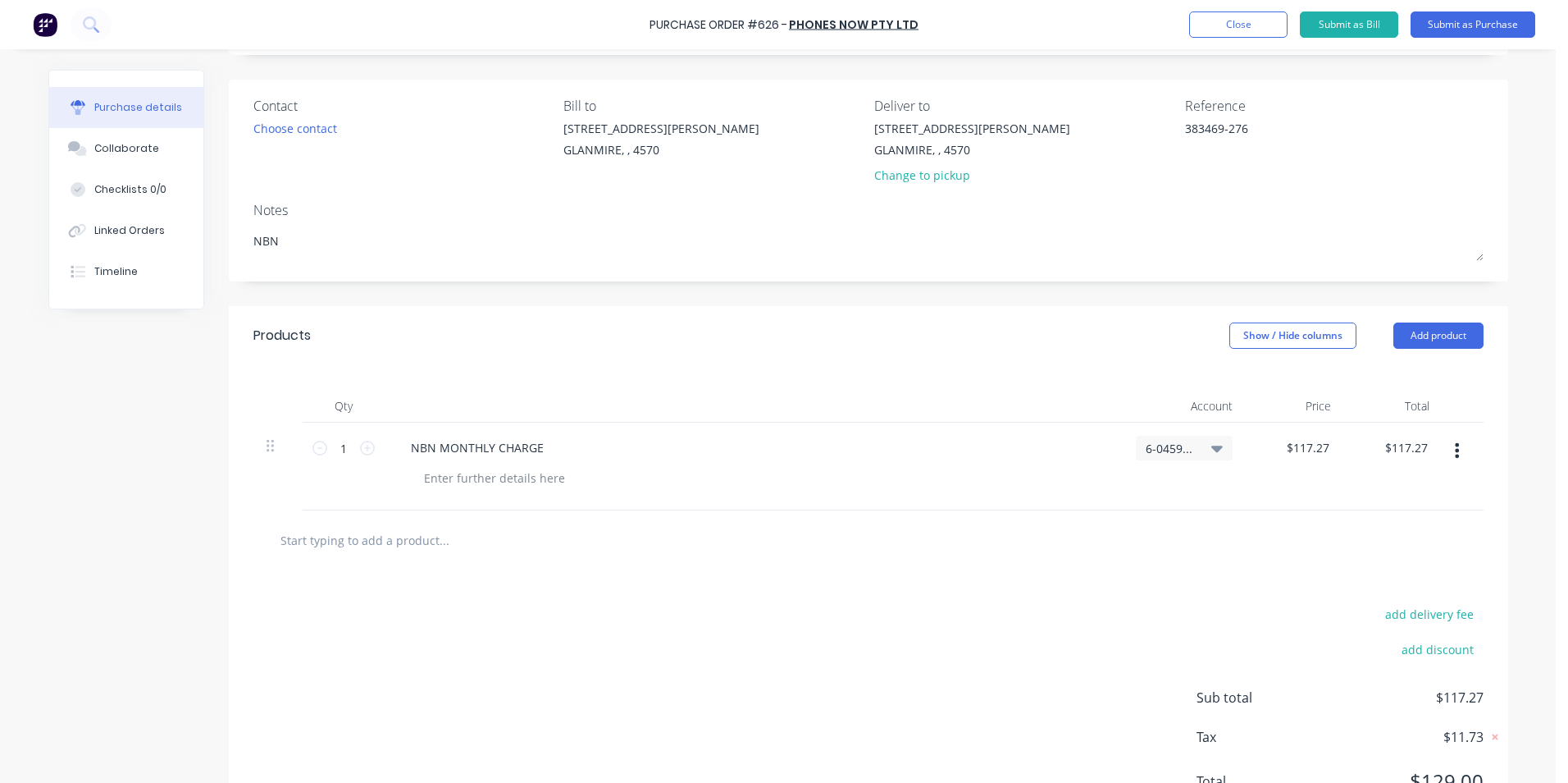
scroll to position [176, 0]
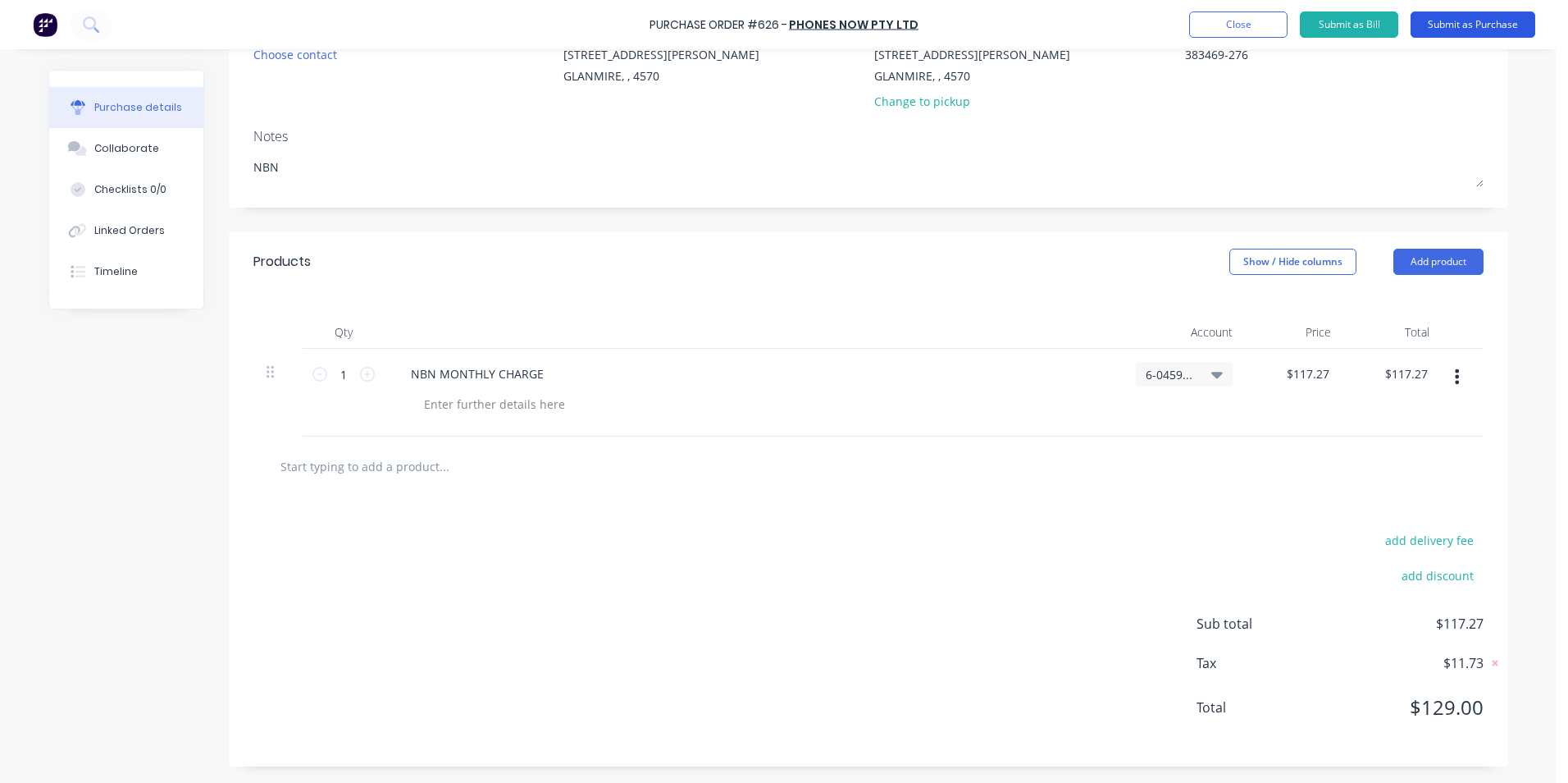
click at [1428, 20] on button "Submit as Purchase" at bounding box center [1473, 24] width 125 height 26
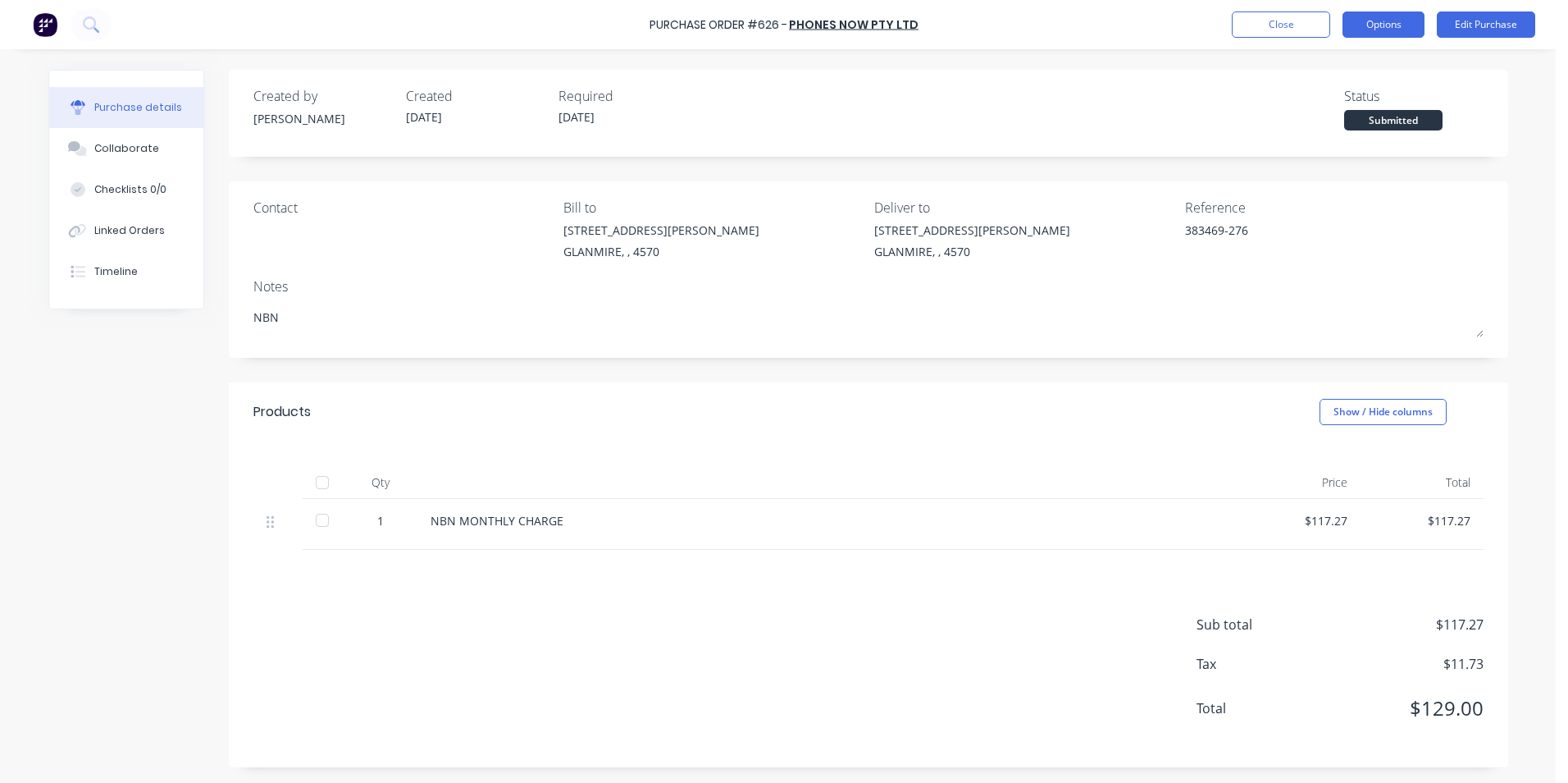
click at [1379, 29] on button "Options" at bounding box center [1384, 24] width 82 height 26
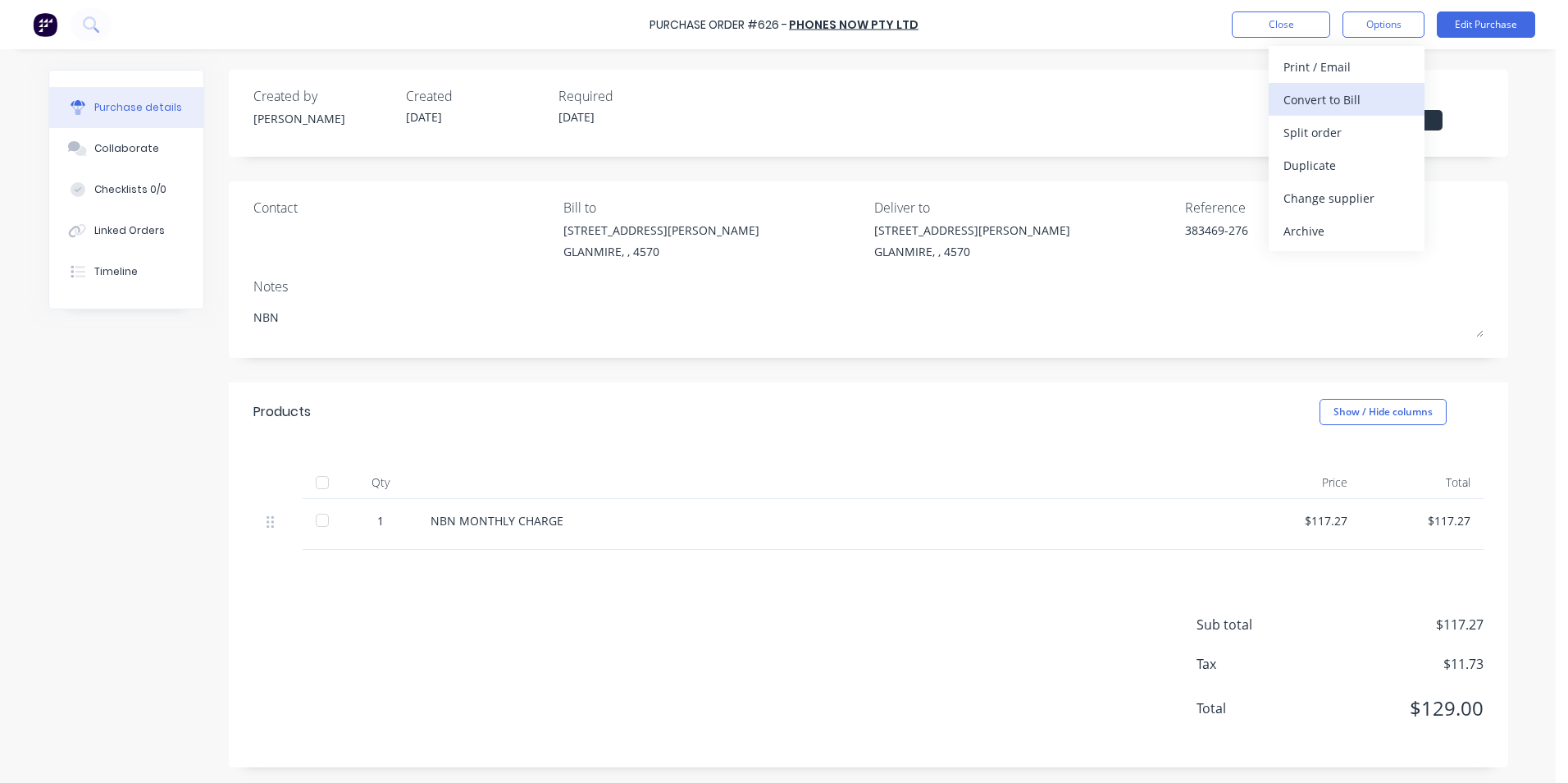
click at [1376, 108] on div "Convert to Bill" at bounding box center [1346, 99] width 126 height 23
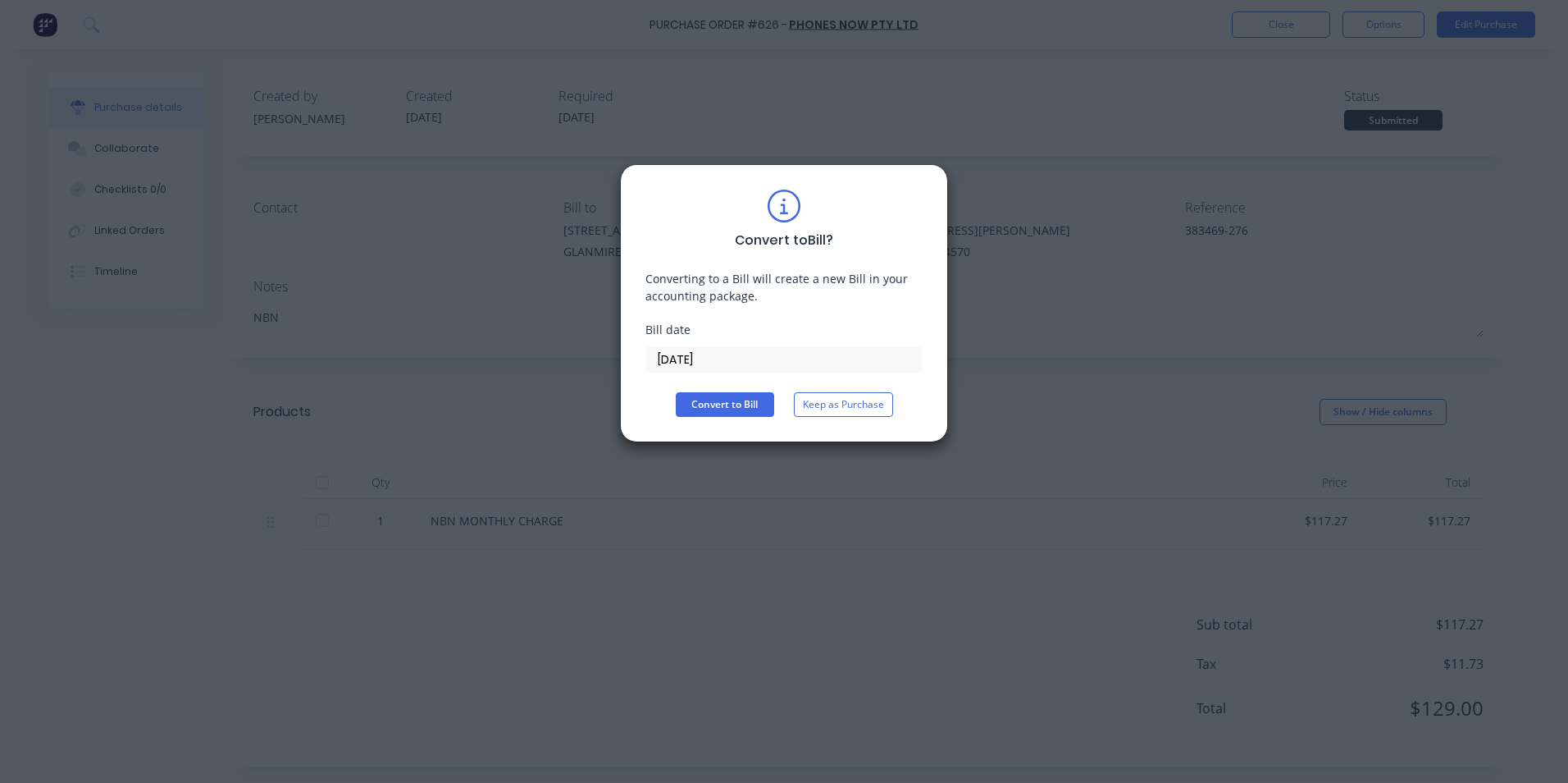
click at [808, 361] on input "[DATE]" at bounding box center [784, 359] width 275 height 24
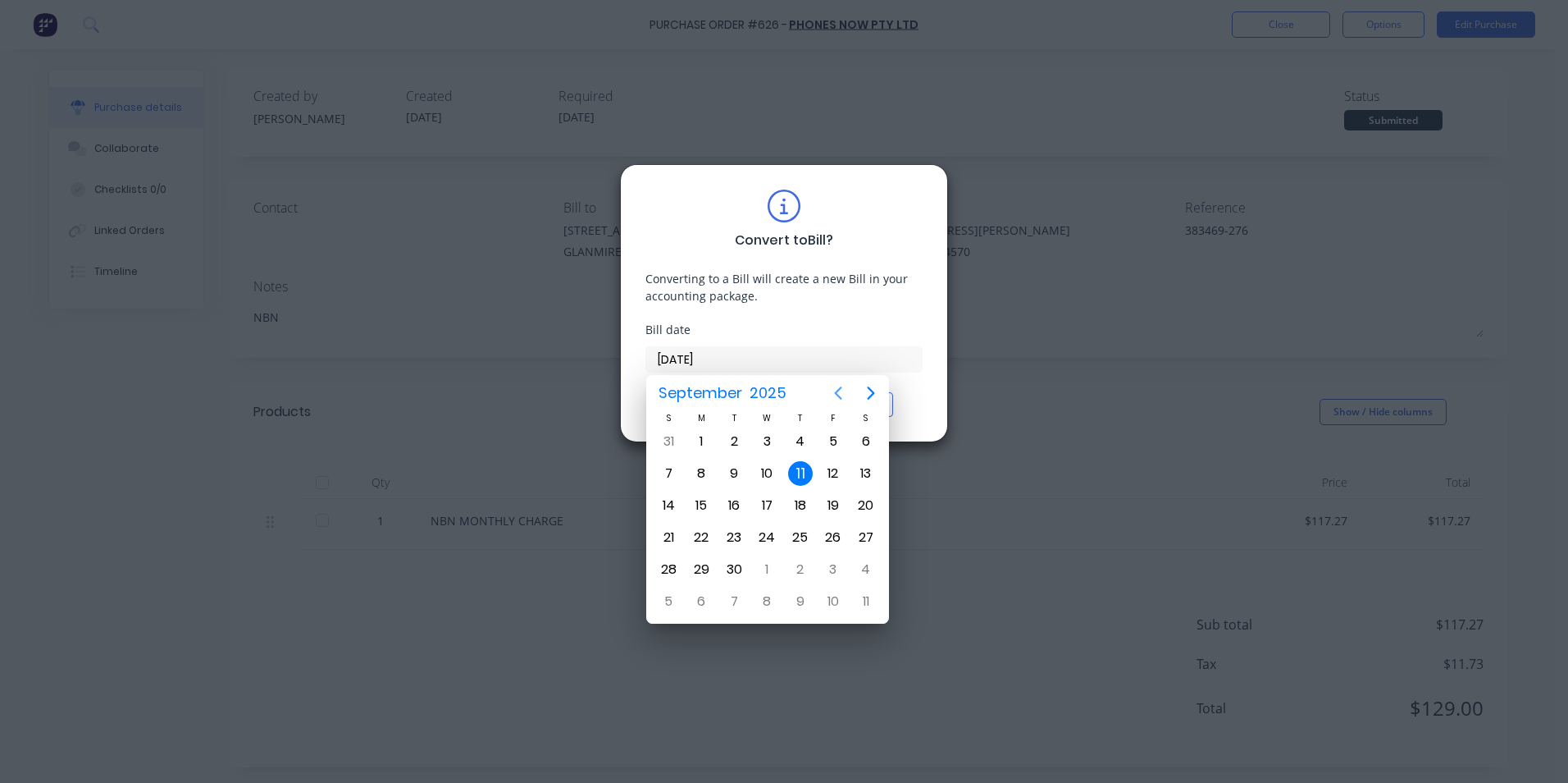
click at [834, 395] on icon "Previous page" at bounding box center [838, 393] width 20 height 20
click at [804, 566] on div "28" at bounding box center [800, 569] width 24 height 24
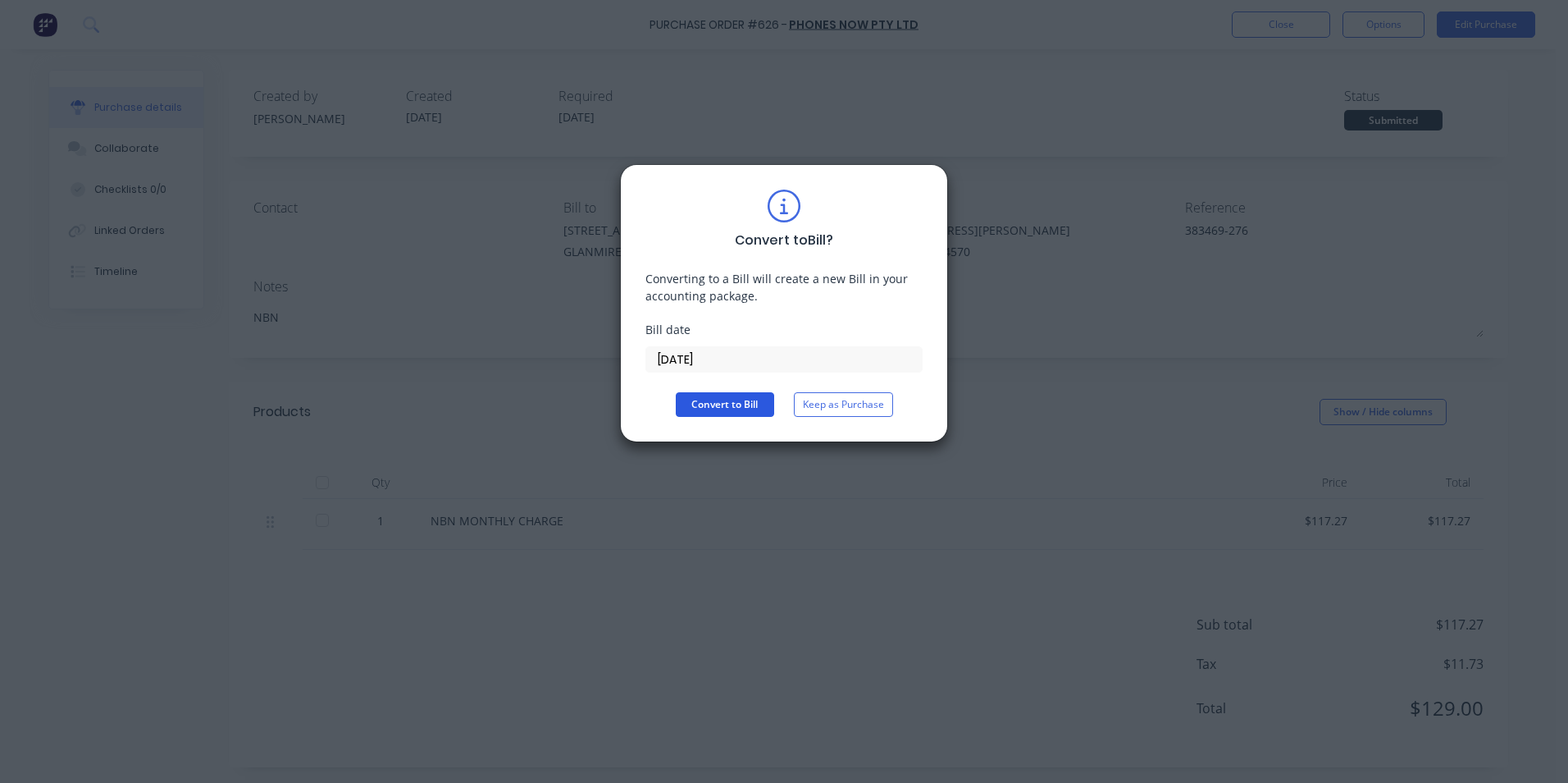
click at [752, 411] on button "Convert to Bill" at bounding box center [724, 404] width 98 height 24
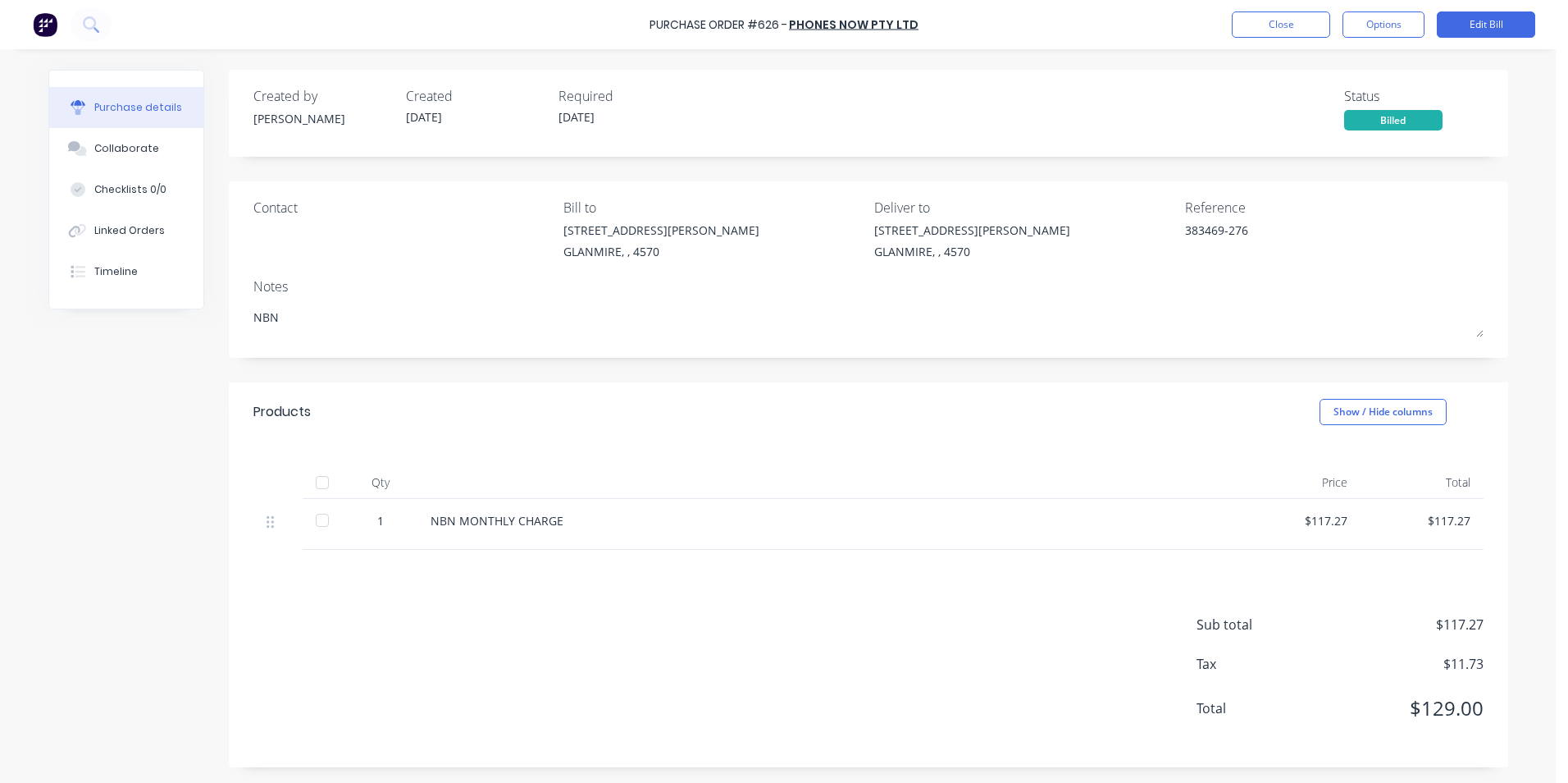
click at [1260, 7] on div "Purchase Order #626 - Phones Now Pty Ltd Close Options Edit Bill" at bounding box center [784, 24] width 1568 height 50
click at [1261, 19] on button "Close" at bounding box center [1280, 24] width 98 height 26
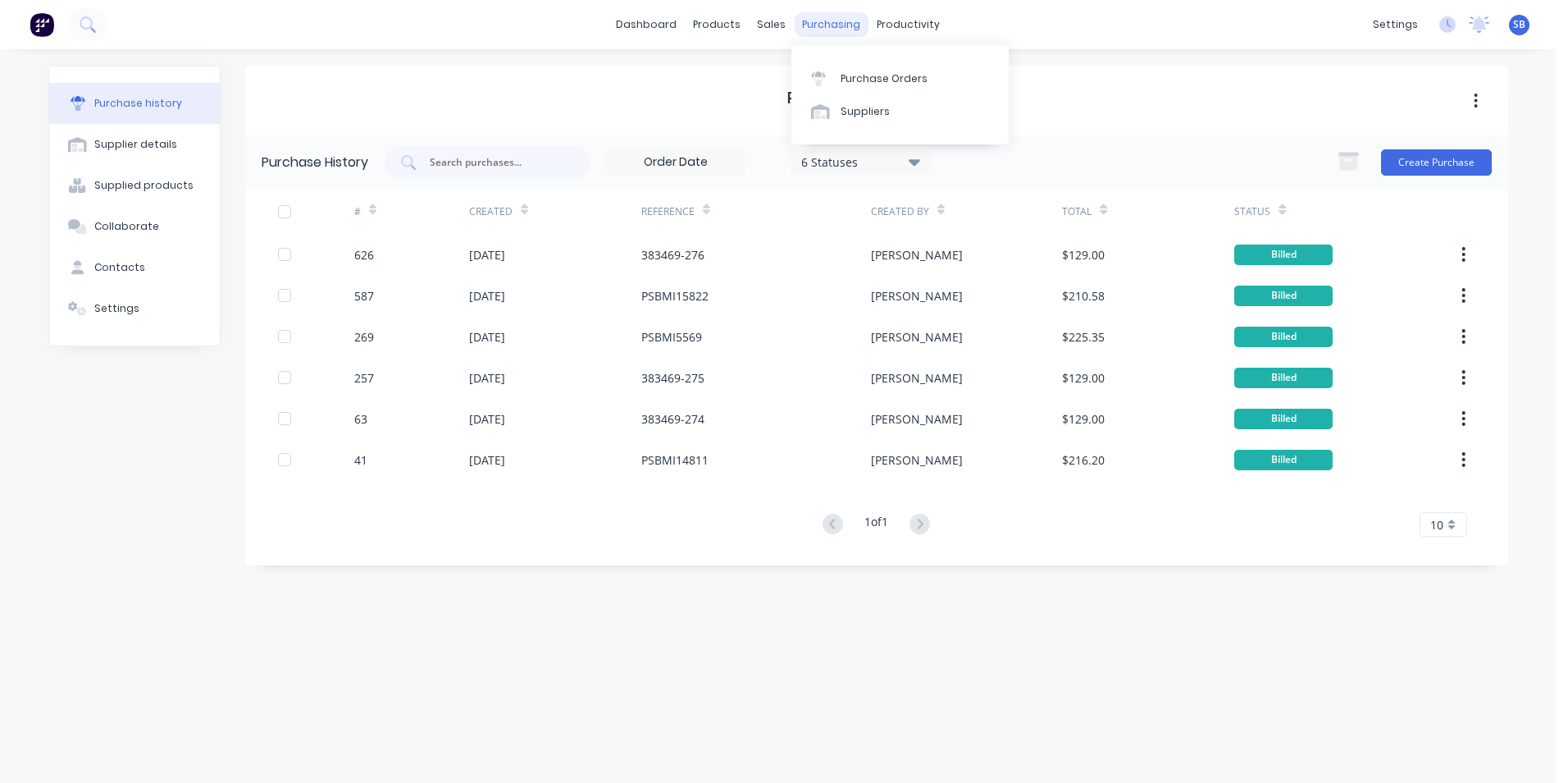
click at [837, 22] on div "purchasing" at bounding box center [831, 24] width 75 height 24
click at [883, 70] on link "Purchase Orders" at bounding box center [900, 78] width 217 height 33
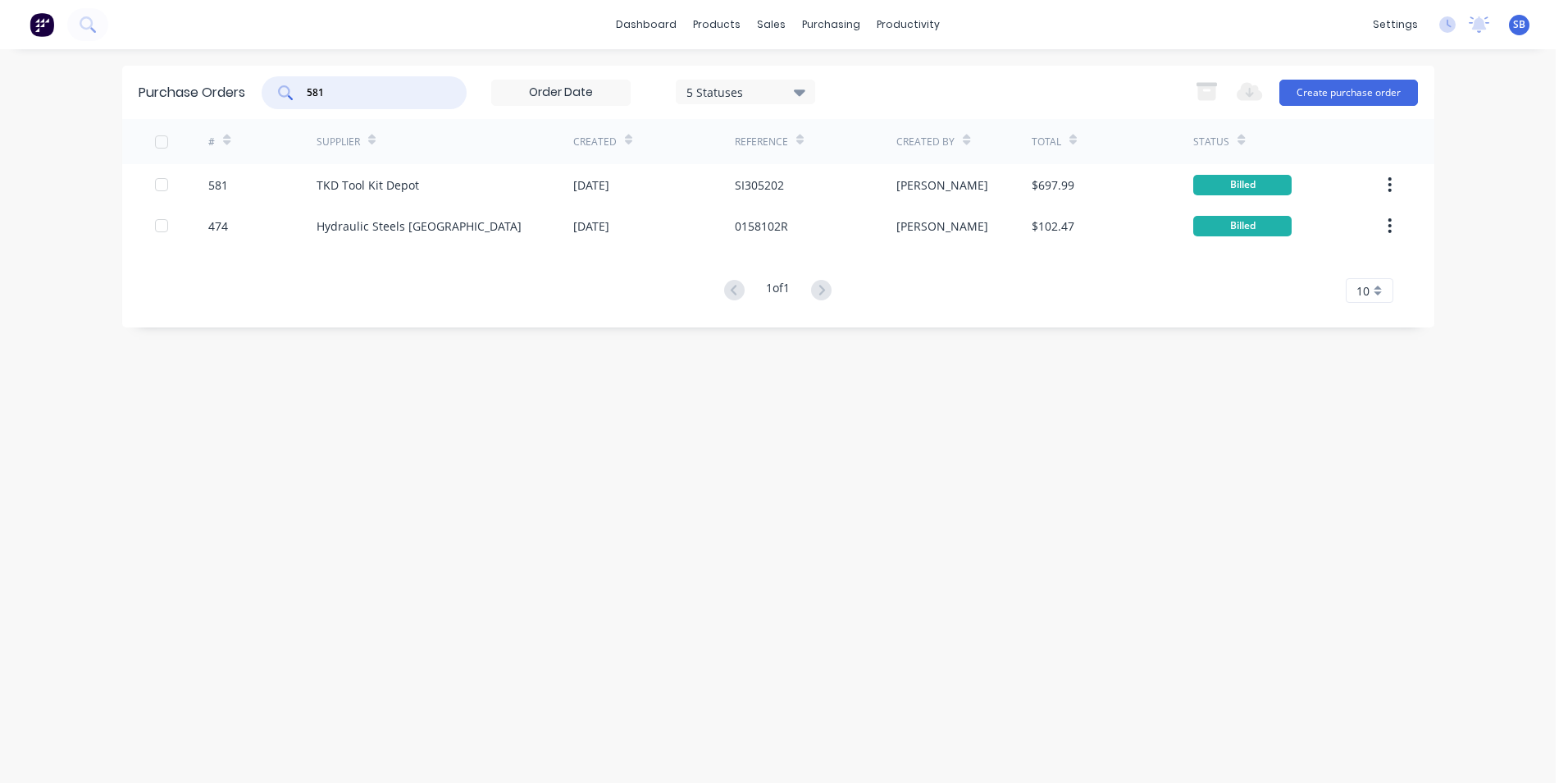
drag, startPoint x: 354, startPoint y: 88, endPoint x: 203, endPoint y: 70, distance: 152.1
click at [203, 70] on div "Purchase Orders 581 5 Statuses 5 Statuses Export to Excel (XLSX) Create purchas…" at bounding box center [778, 92] width 1313 height 53
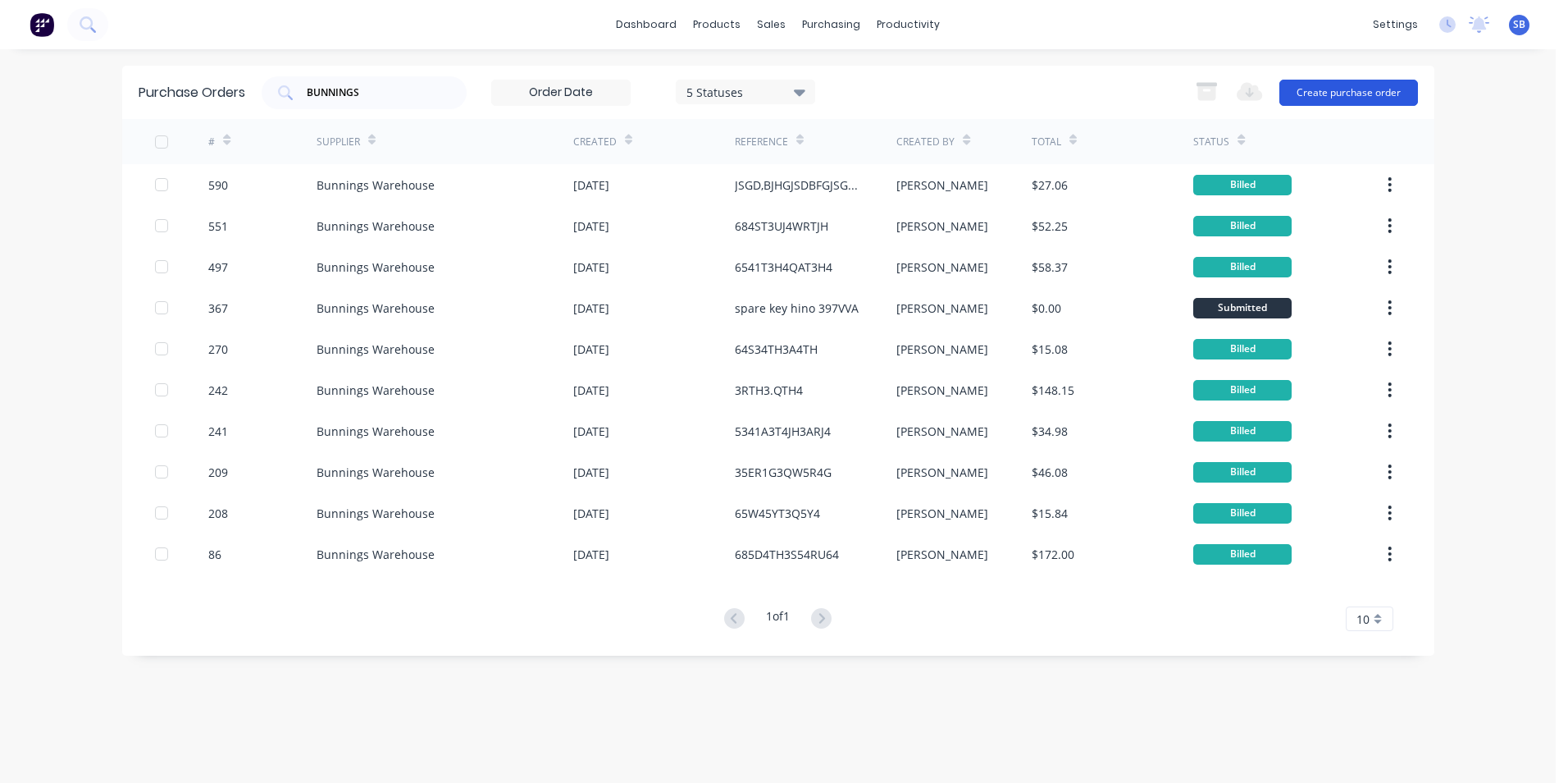
click at [1383, 98] on button "Create purchase order" at bounding box center [1349, 93] width 139 height 26
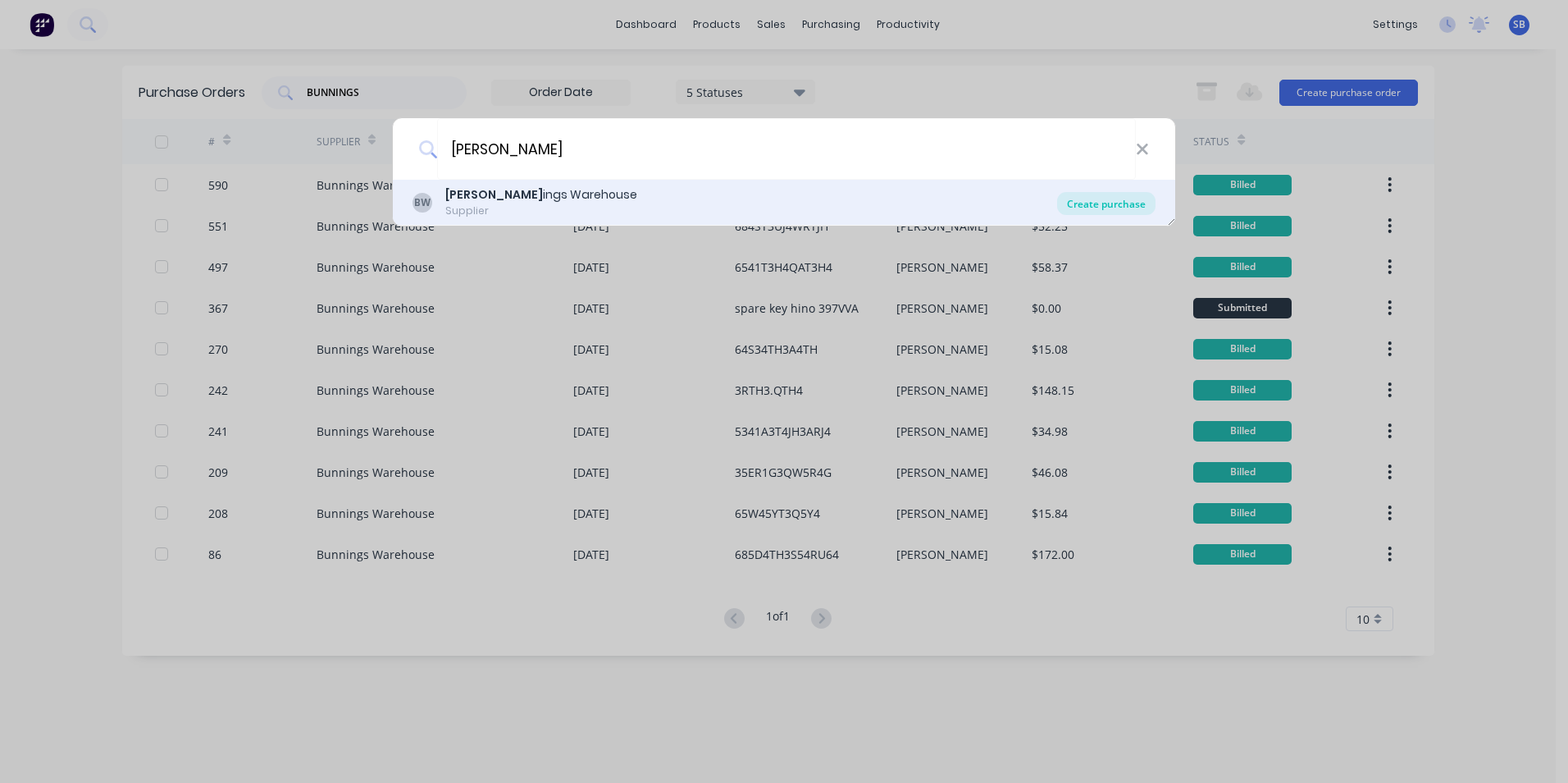
click at [1137, 209] on div "Create purchase" at bounding box center [1106, 203] width 98 height 23
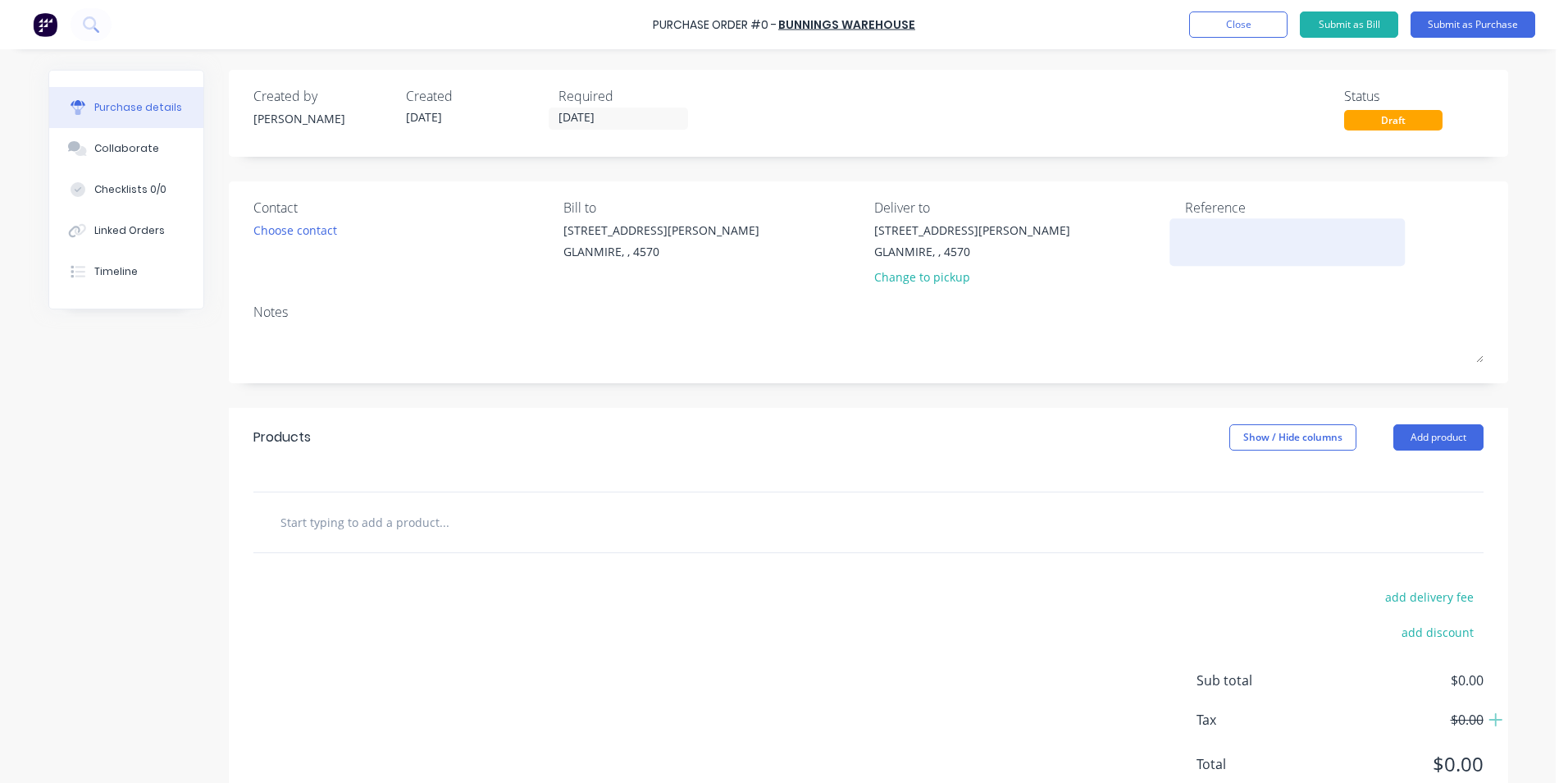
click at [1302, 255] on textarea at bounding box center [1287, 240] width 205 height 36
drag, startPoint x: 543, startPoint y: 98, endPoint x: 599, endPoint y: 98, distance: 56.0
click at [599, 98] on div "Created by [PERSON_NAME] Created [DATE] Required [DATE]" at bounding box center [476, 108] width 445 height 44
drag, startPoint x: 599, startPoint y: 98, endPoint x: 611, endPoint y: 100, distance: 12.2
click at [611, 100] on div "Required" at bounding box center [628, 96] width 140 height 20
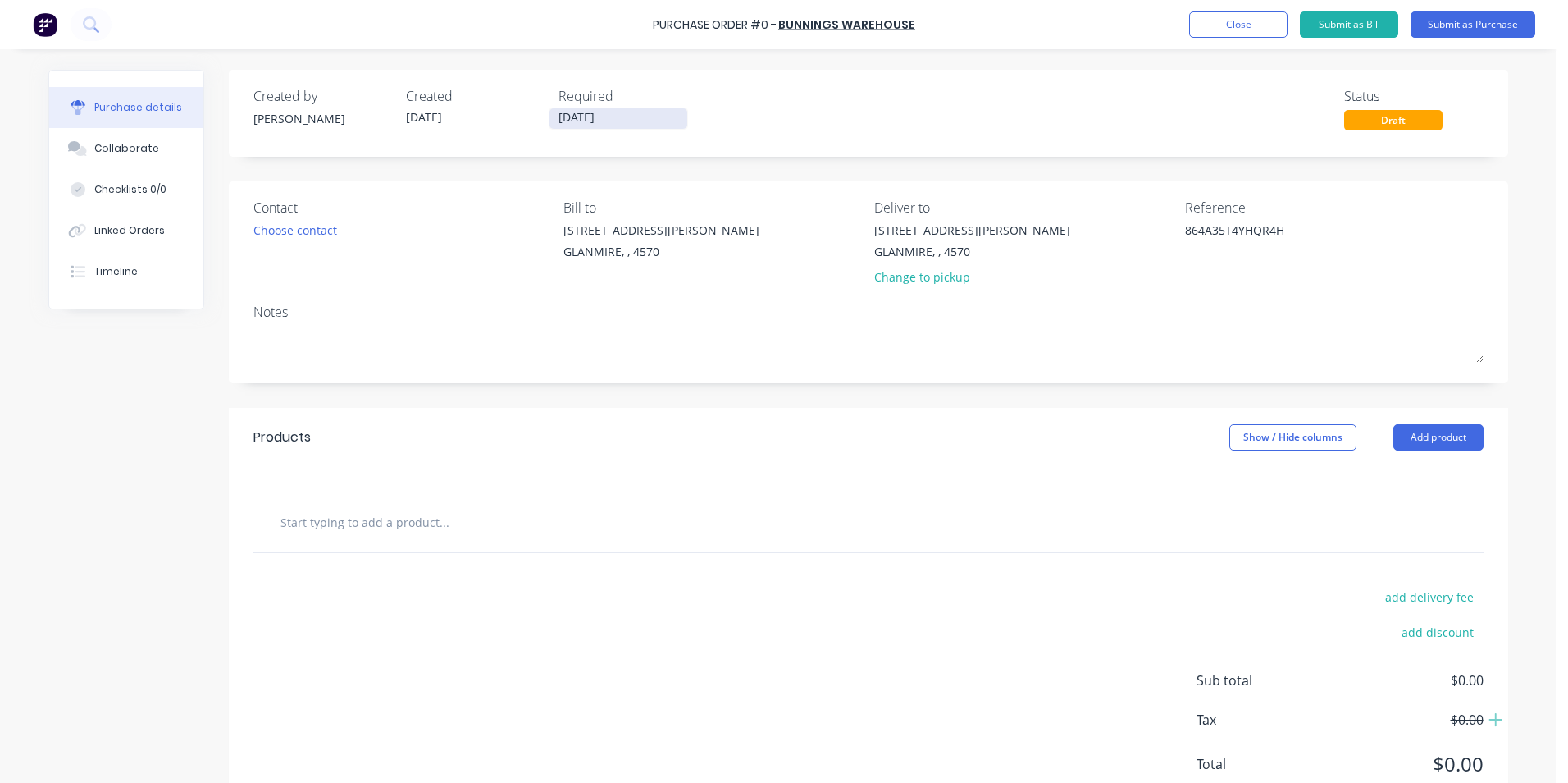
click at [596, 123] on input "[DATE]" at bounding box center [619, 119] width 138 height 21
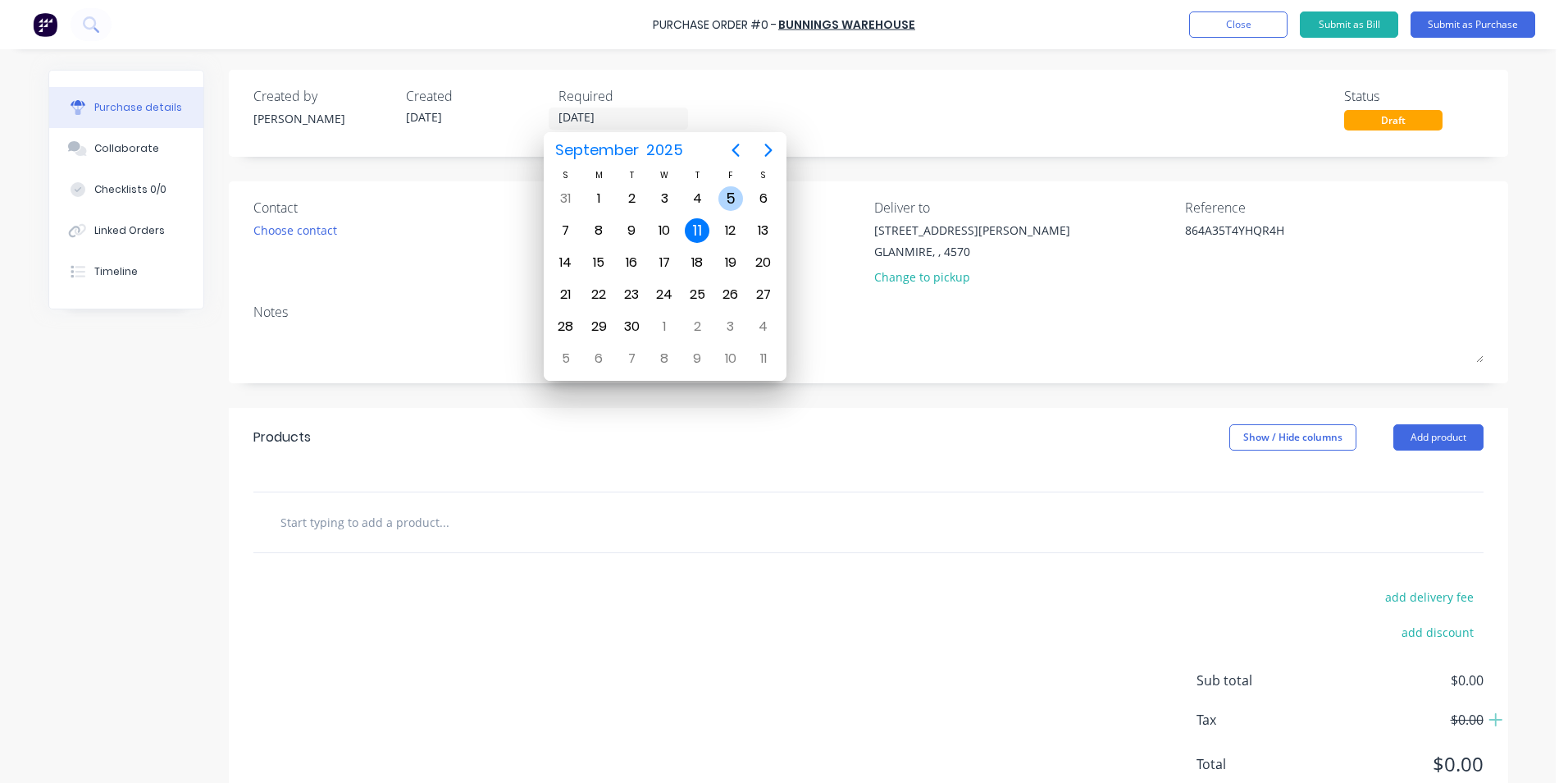
click at [745, 199] on div "5" at bounding box center [731, 199] width 33 height 31
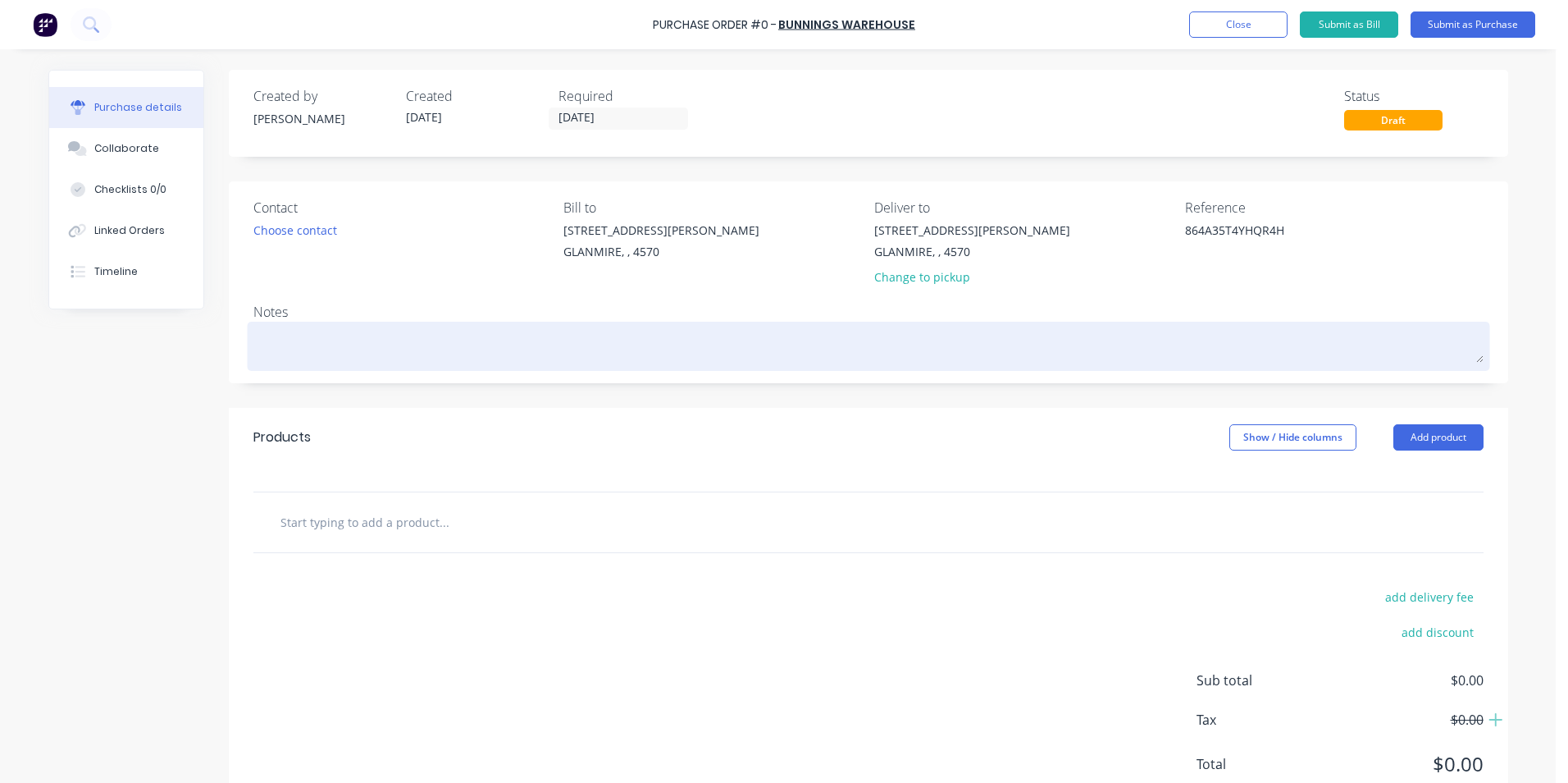
drag, startPoint x: 466, startPoint y: 335, endPoint x: 459, endPoint y: 329, distance: 9.2
click at [464, 335] on textarea at bounding box center [869, 344] width 1230 height 36
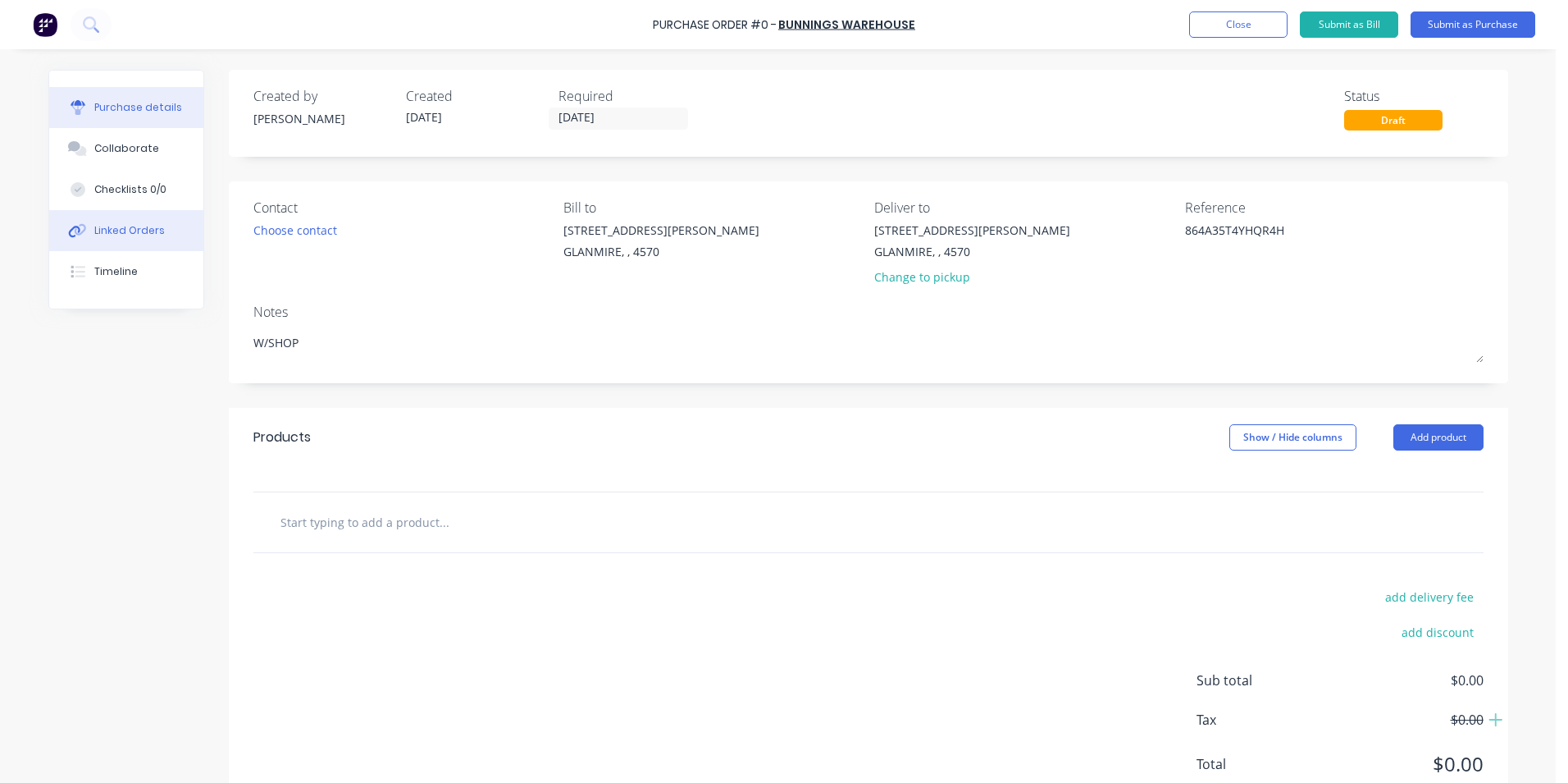
click at [122, 227] on div "Linked Orders" at bounding box center [129, 230] width 70 height 15
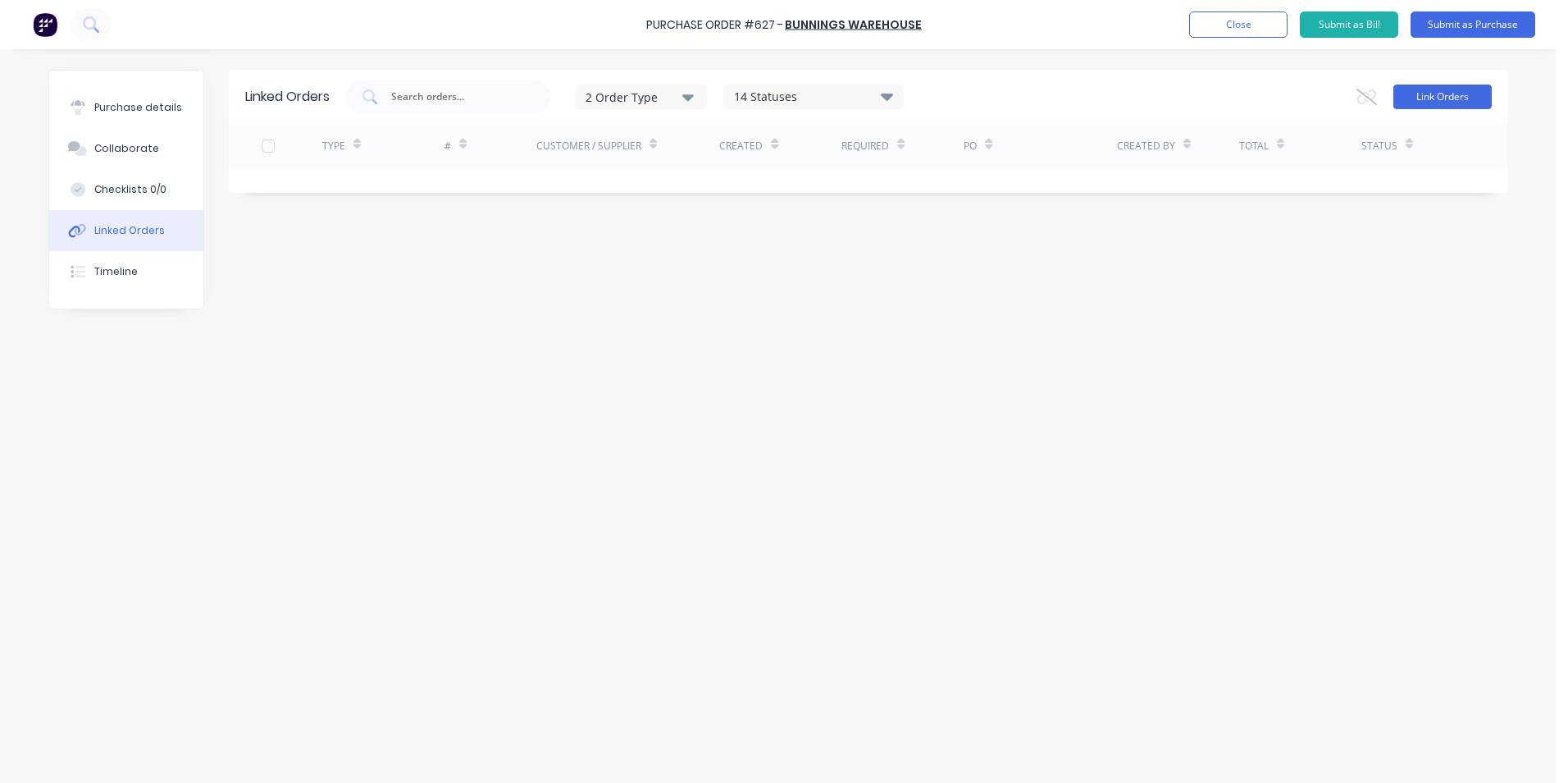
click at [1421, 95] on button "Link Orders" at bounding box center [1442, 96] width 98 height 24
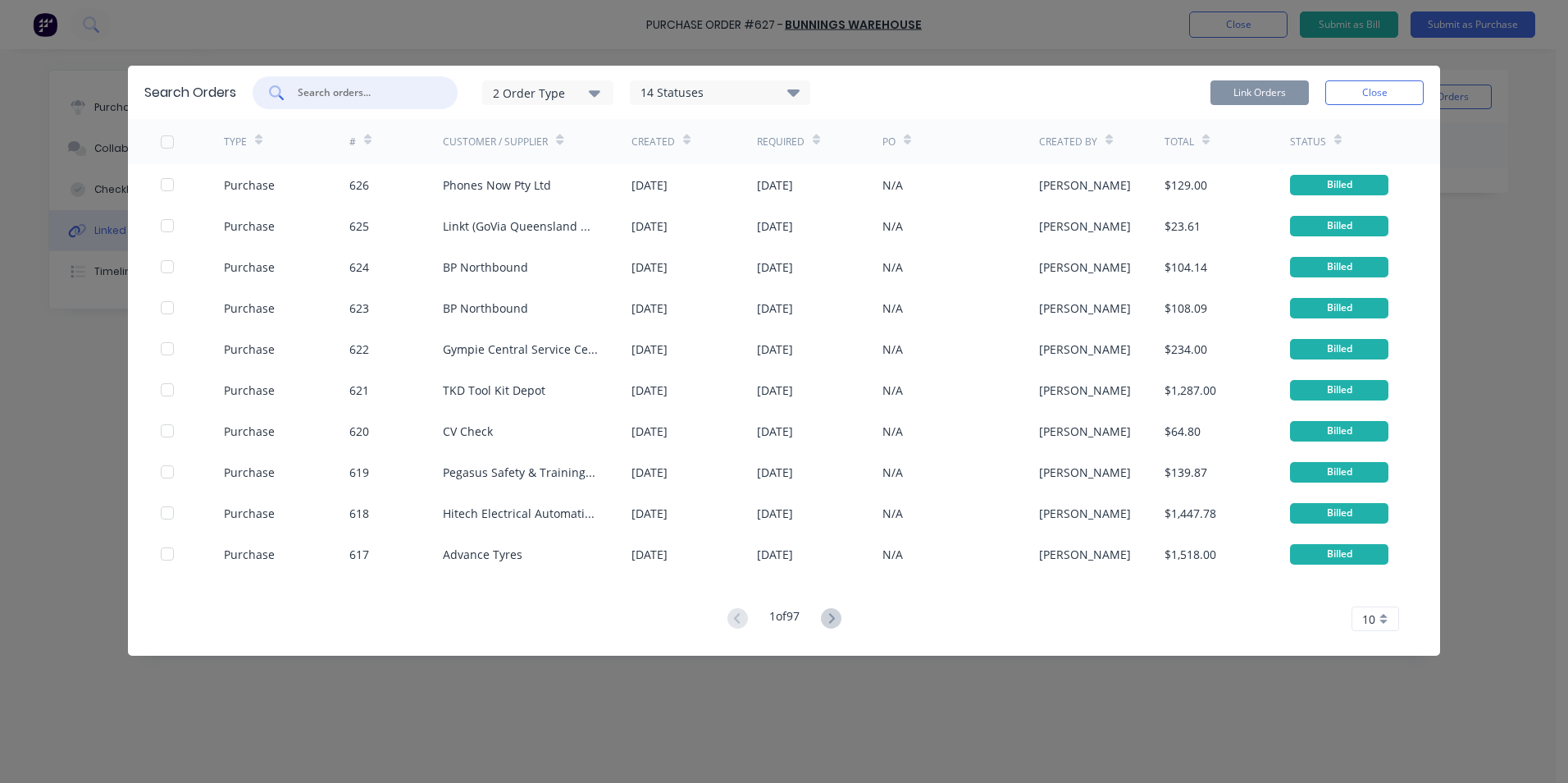
click at [378, 96] on input "text" at bounding box center [364, 92] width 136 height 17
click at [547, 92] on div "2 Order Type" at bounding box center [547, 92] width 110 height 17
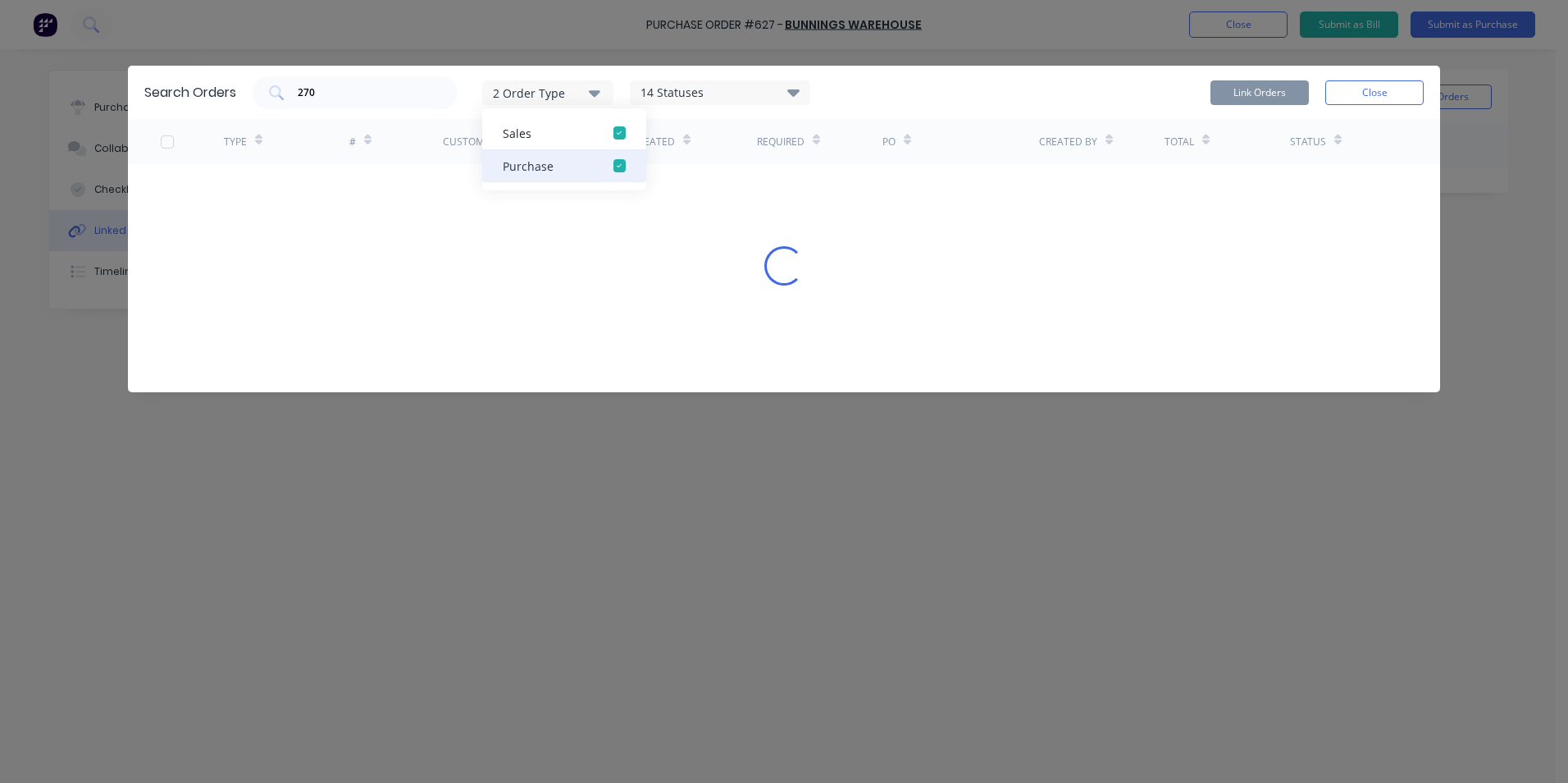
click at [550, 158] on div "Purchase" at bounding box center [550, 166] width 95 height 17
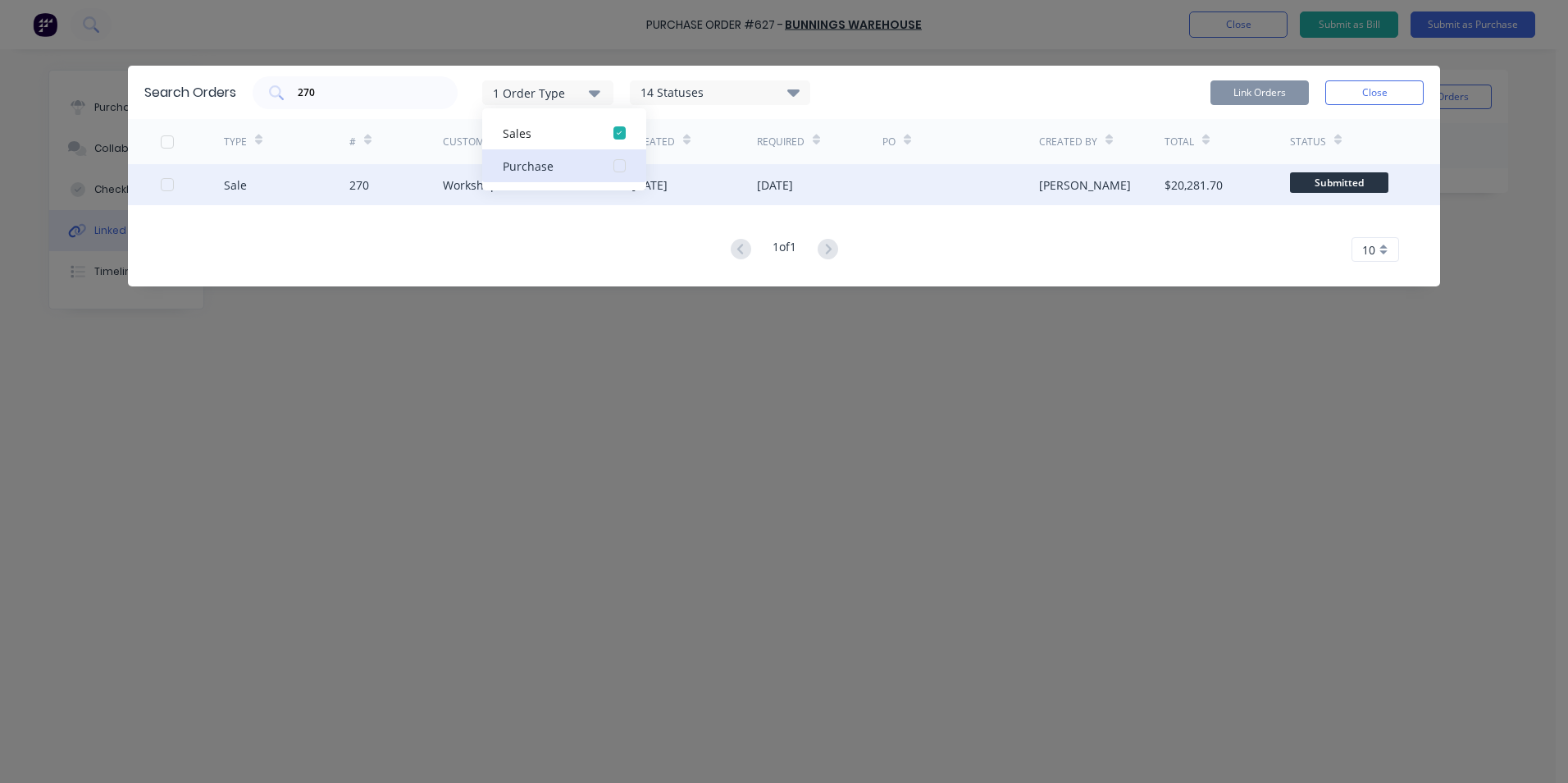
click at [165, 182] on div at bounding box center [168, 185] width 33 height 33
click at [1287, 96] on button "Link Orders" at bounding box center [1260, 93] width 98 height 24
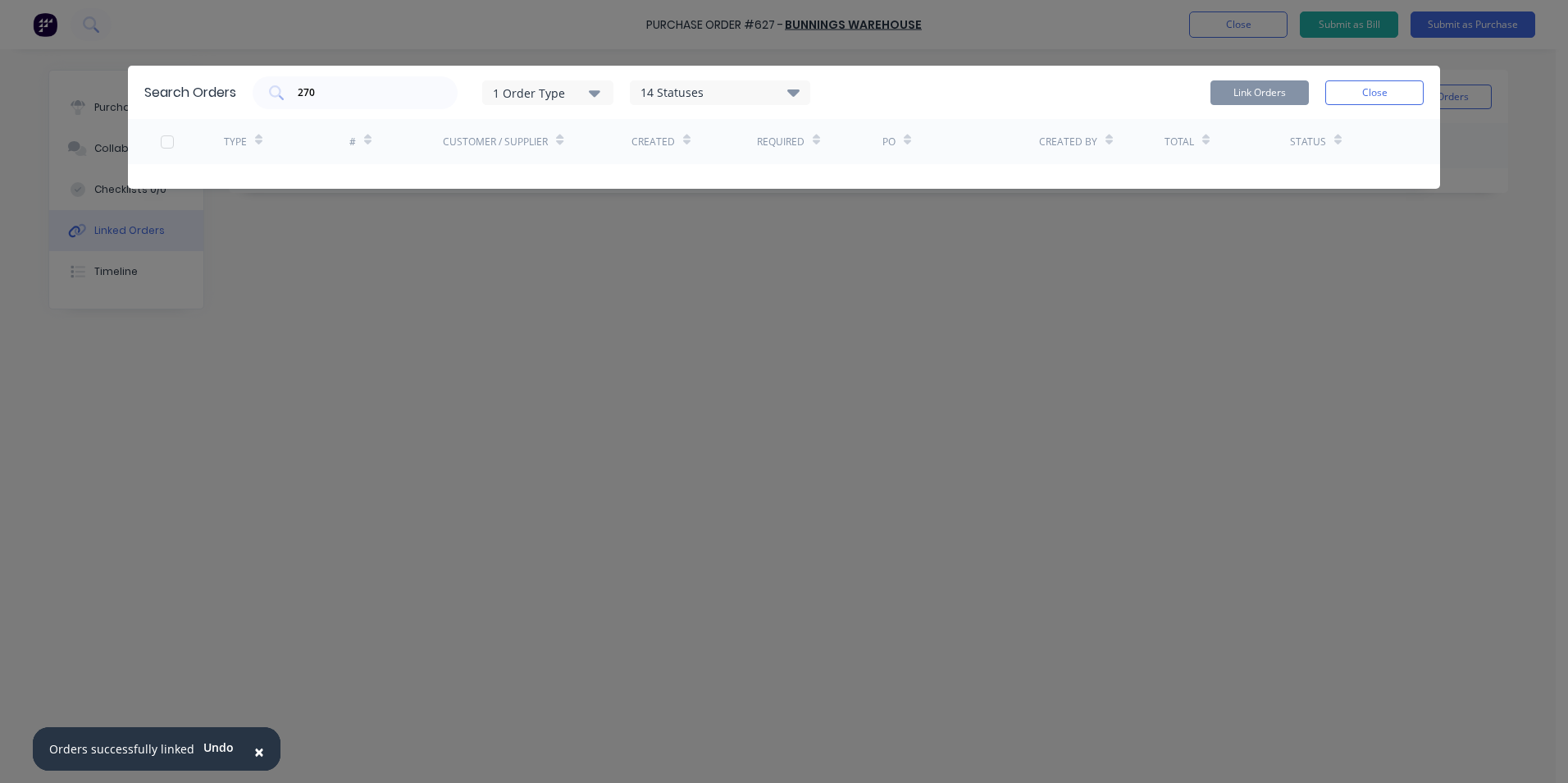
click at [1375, 90] on button "Close" at bounding box center [1374, 93] width 98 height 24
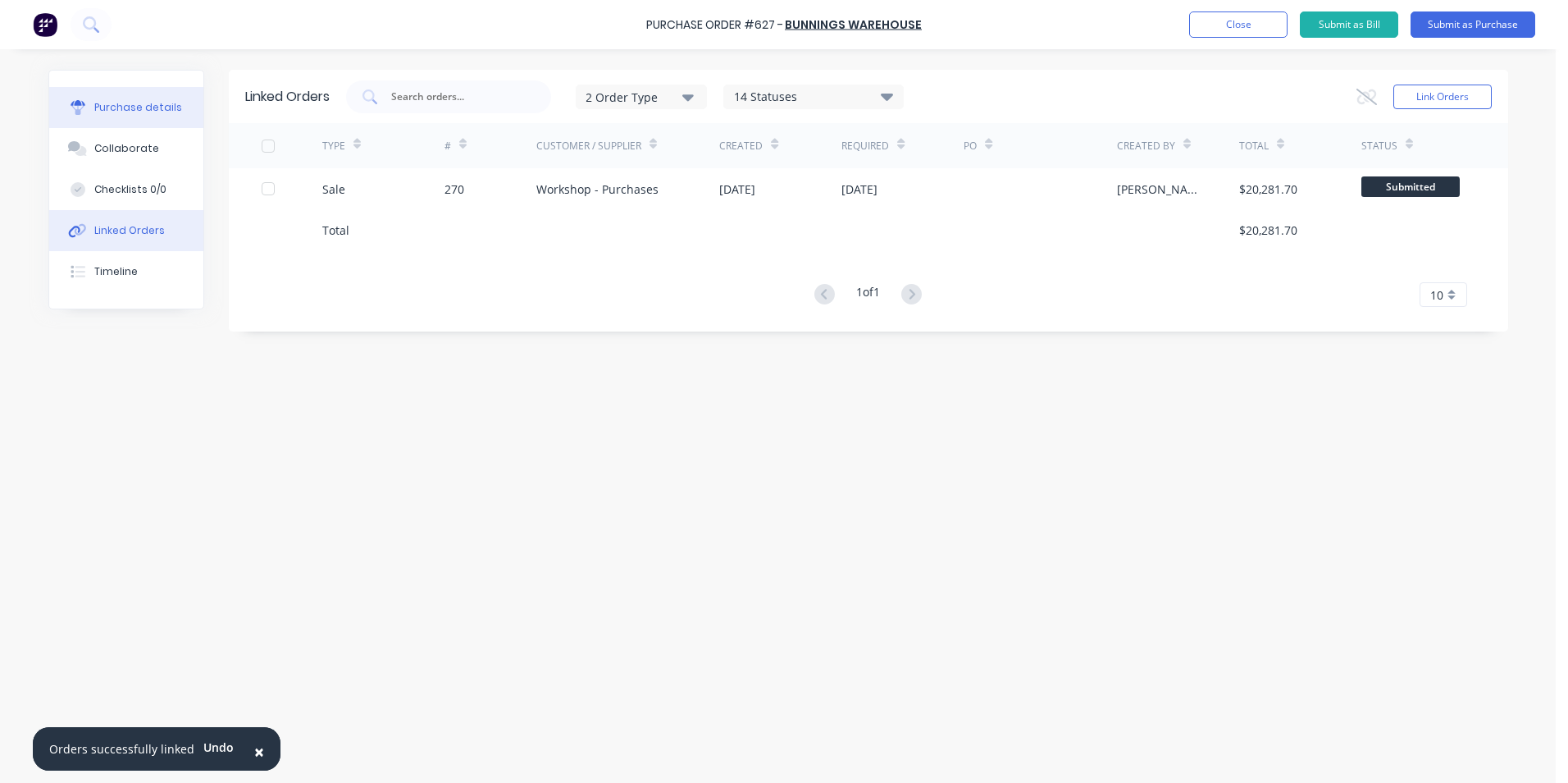
click at [110, 110] on div "Purchase details" at bounding box center [138, 107] width 88 height 15
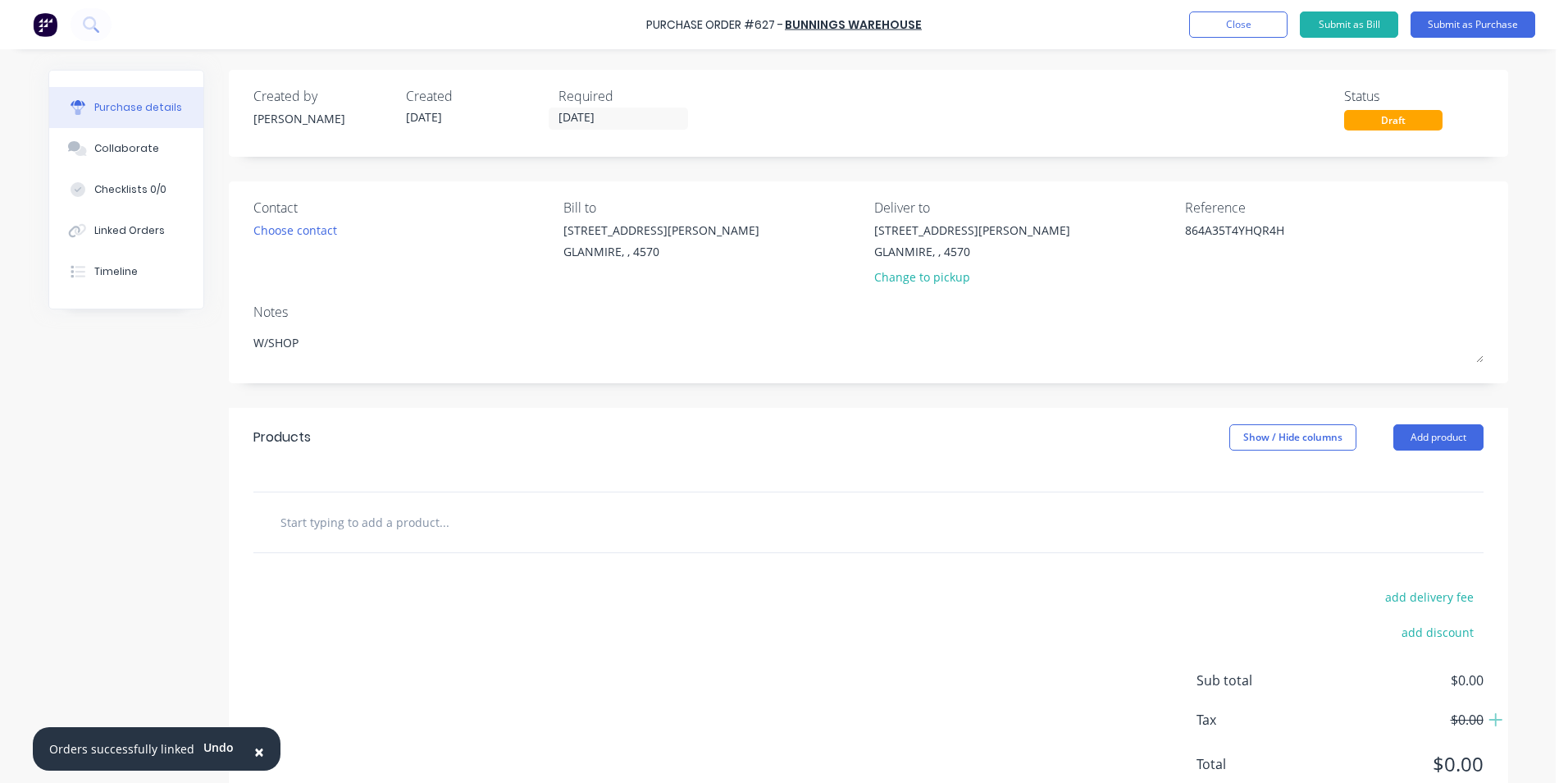
click at [443, 534] on input "text" at bounding box center [444, 522] width 328 height 33
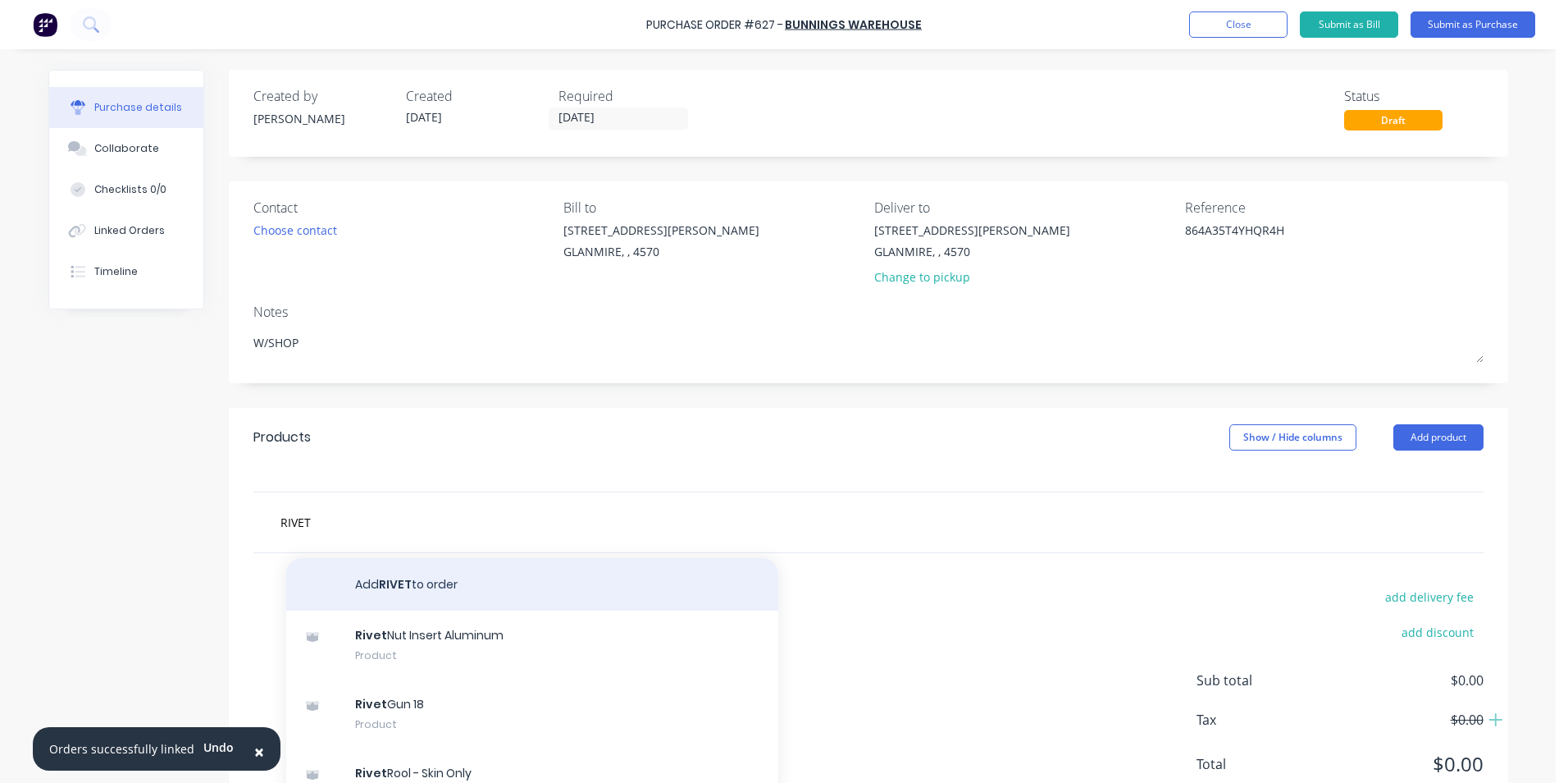
click at [394, 580] on button "Add RIVET to order" at bounding box center [533, 584] width 493 height 52
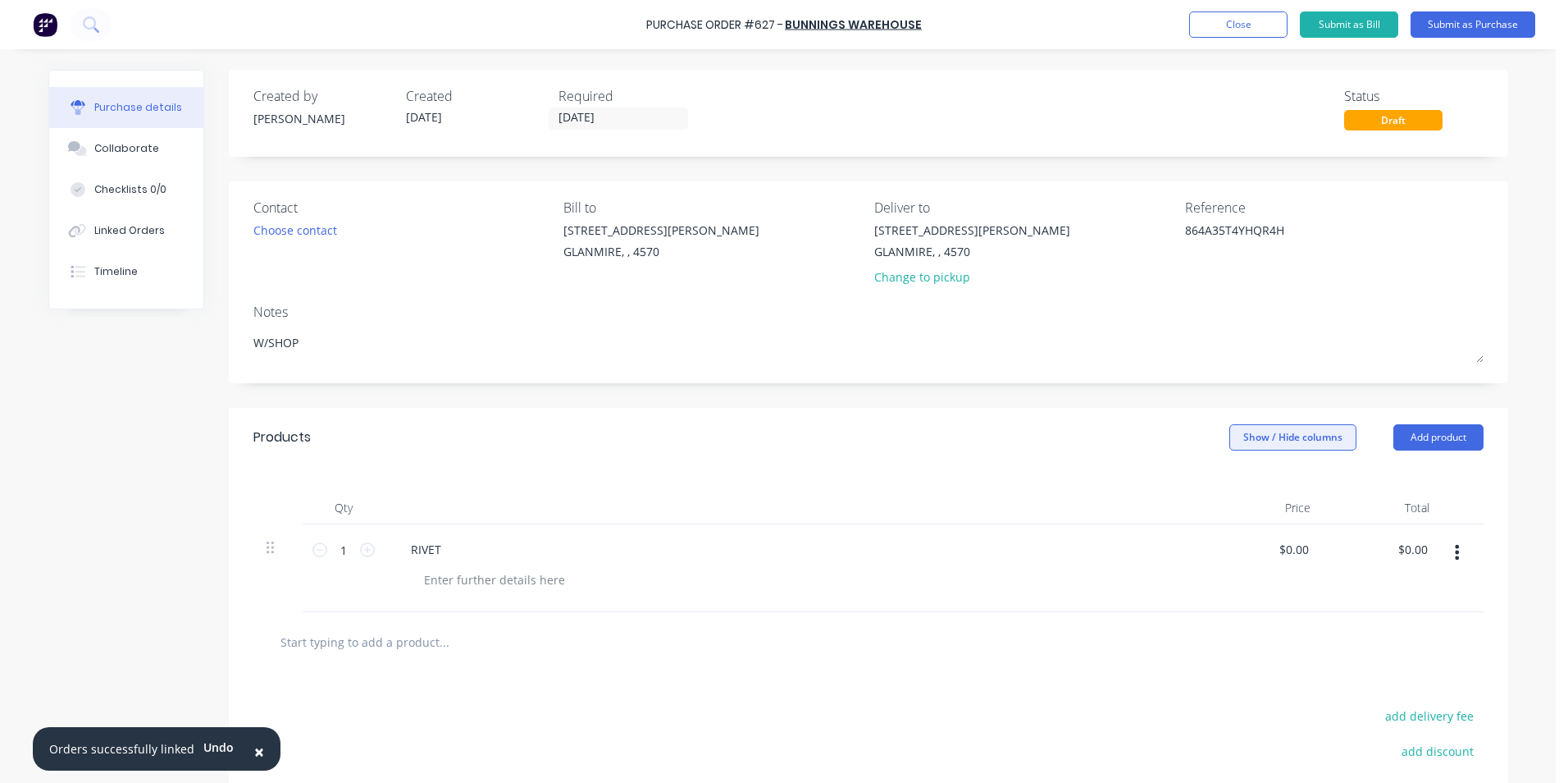
click at [1257, 446] on button "Show / Hide columns" at bounding box center [1293, 437] width 127 height 26
click at [1241, 501] on div "Account Job Discount" at bounding box center [1277, 518] width 123 height 95
click at [1241, 486] on span at bounding box center [1235, 491] width 14 height 14
click at [1228, 484] on input "Account" at bounding box center [1228, 484] width 0 height 0
click at [1179, 552] on span "Select..." at bounding box center [1170, 550] width 50 height 17
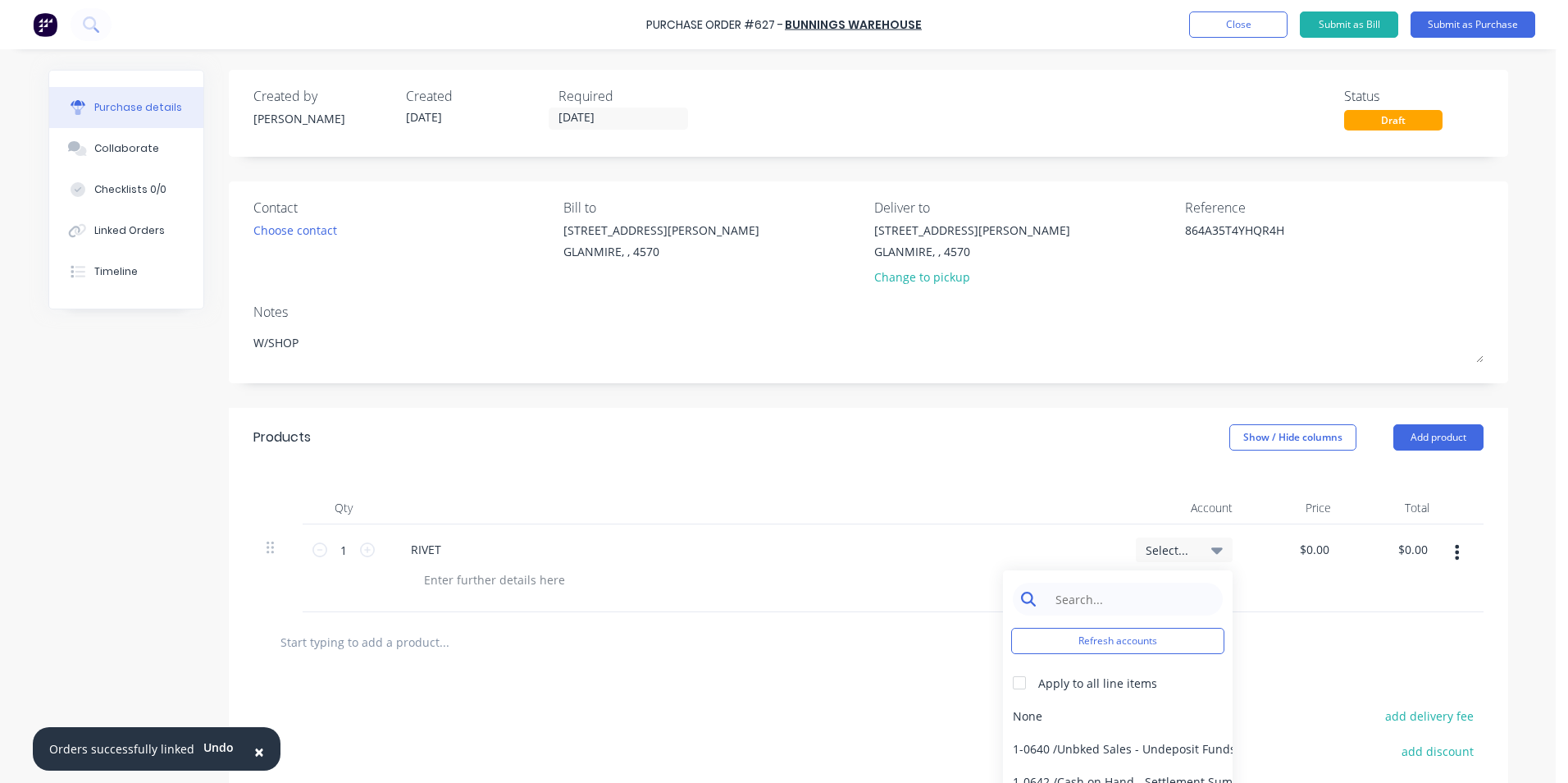
click at [1117, 612] on input at bounding box center [1131, 599] width 169 height 33
click at [1088, 603] on input at bounding box center [1131, 599] width 169 height 33
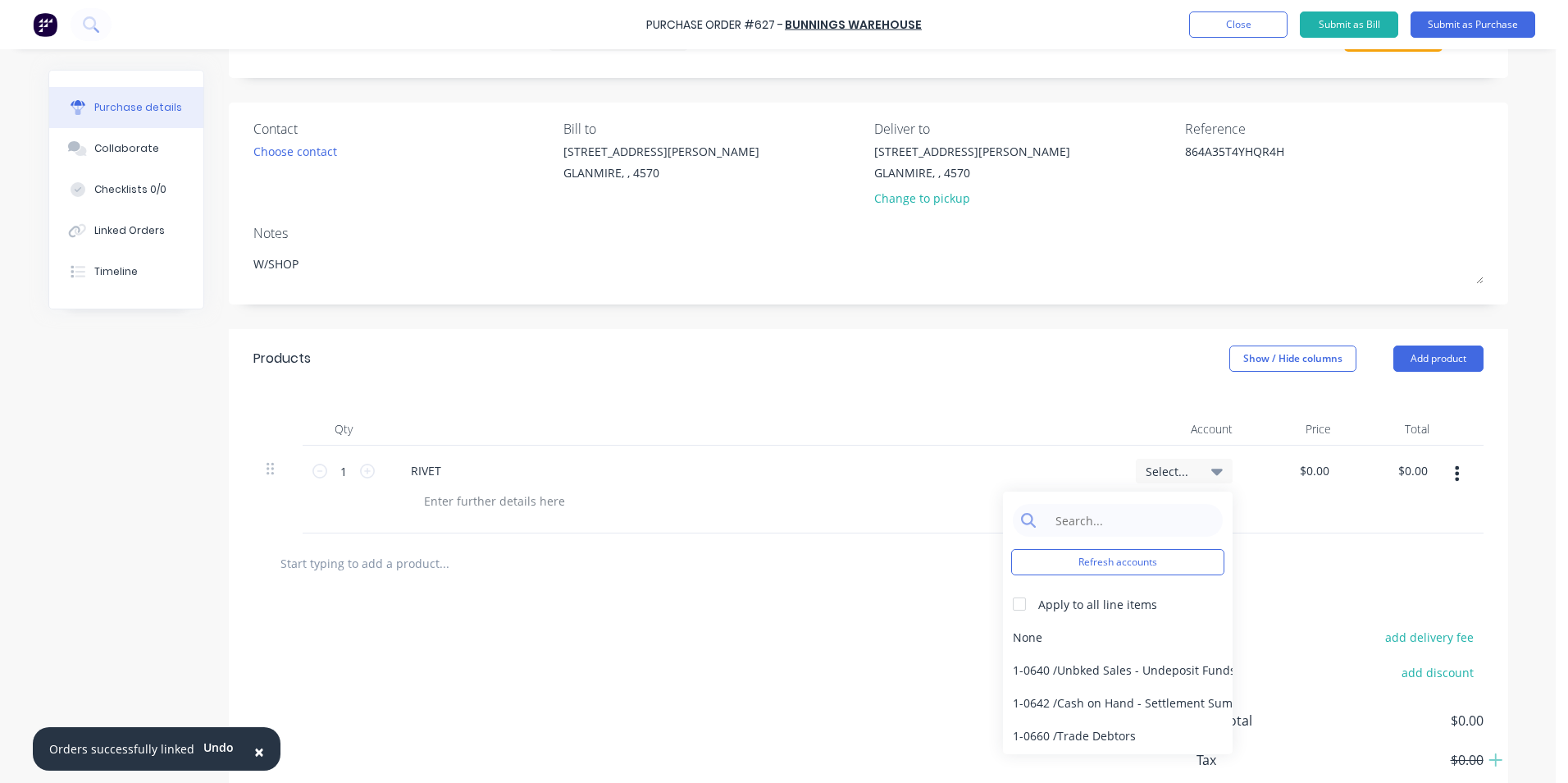
scroll to position [176, 0]
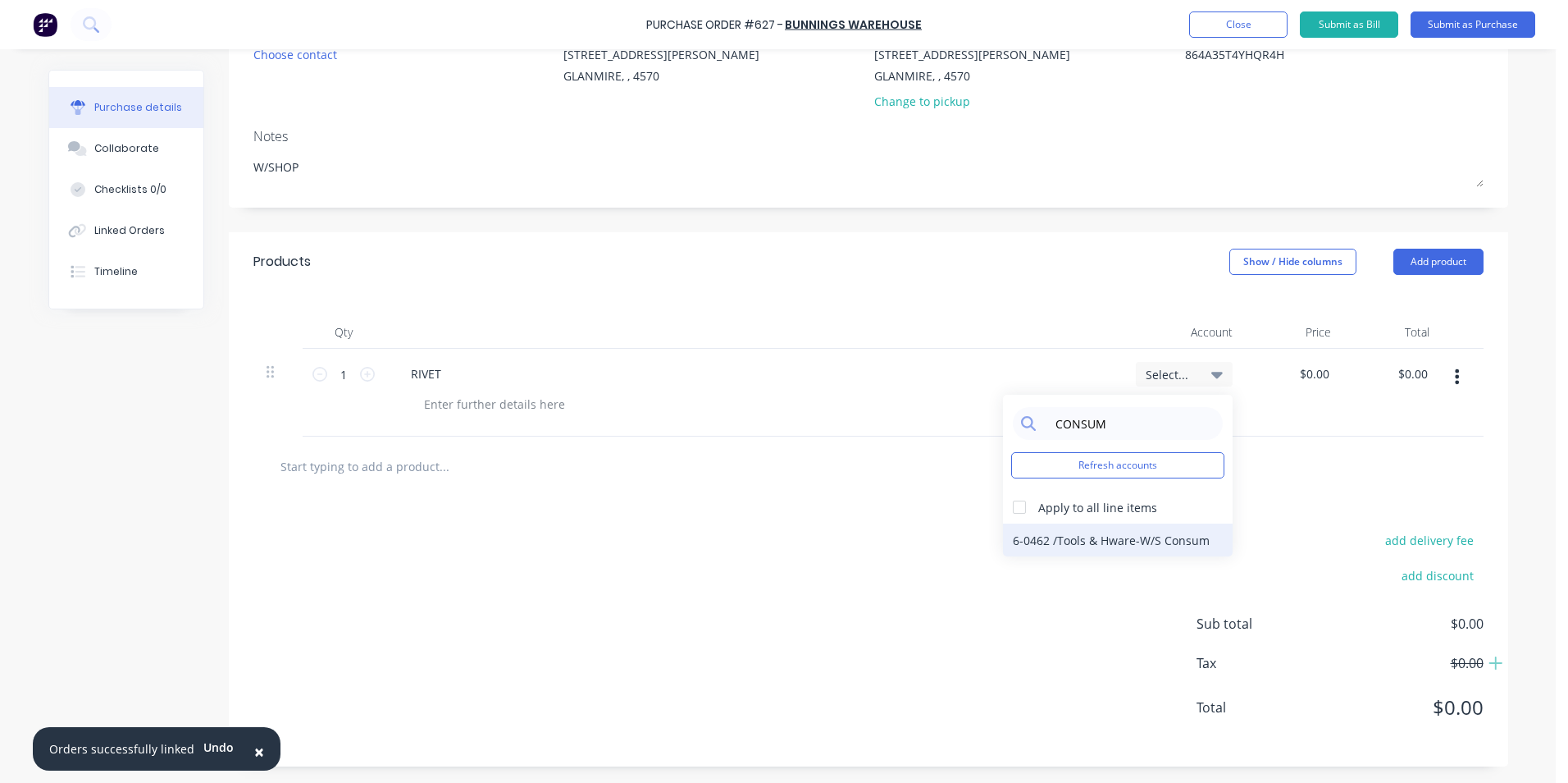
click at [1119, 532] on div "6-0462 / Tools & Hware-W/S Consum" at bounding box center [1118, 540] width 229 height 33
drag, startPoint x: 1292, startPoint y: 378, endPoint x: 1413, endPoint y: 361, distance: 122.2
click at [1413, 361] on div "1 1 RIVET 6-0462 / Tools & Hware-W/S Consum 0.00 0.00 $0.00 $0.00" at bounding box center [869, 392] width 1230 height 88
click at [1315, 434] on div "$8.73 8.73" at bounding box center [1294, 392] width 98 height 88
click at [366, 475] on input "text" at bounding box center [444, 466] width 328 height 33
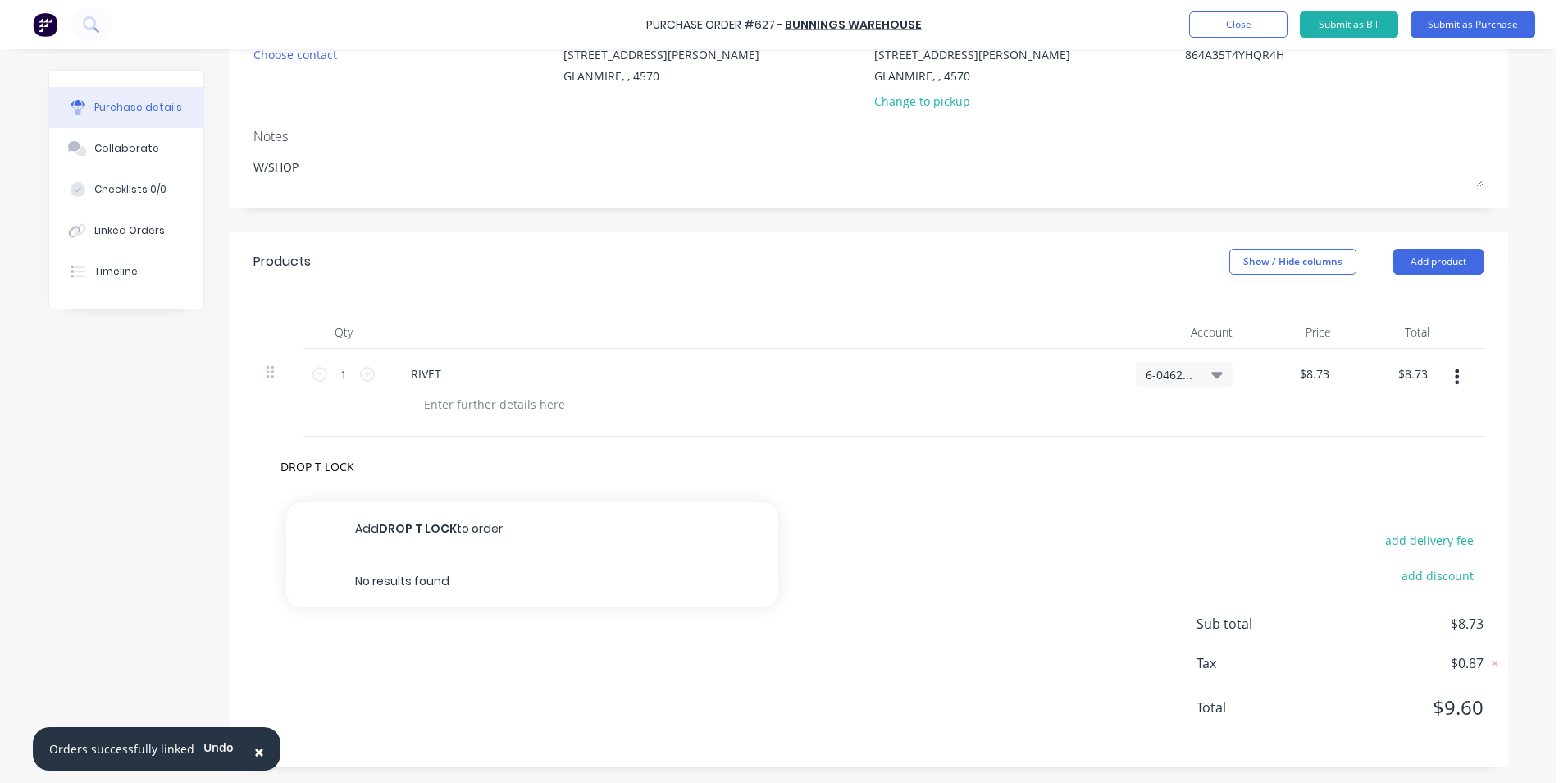
click at [459, 529] on button "Add DROP T LOCK to order" at bounding box center [533, 528] width 493 height 52
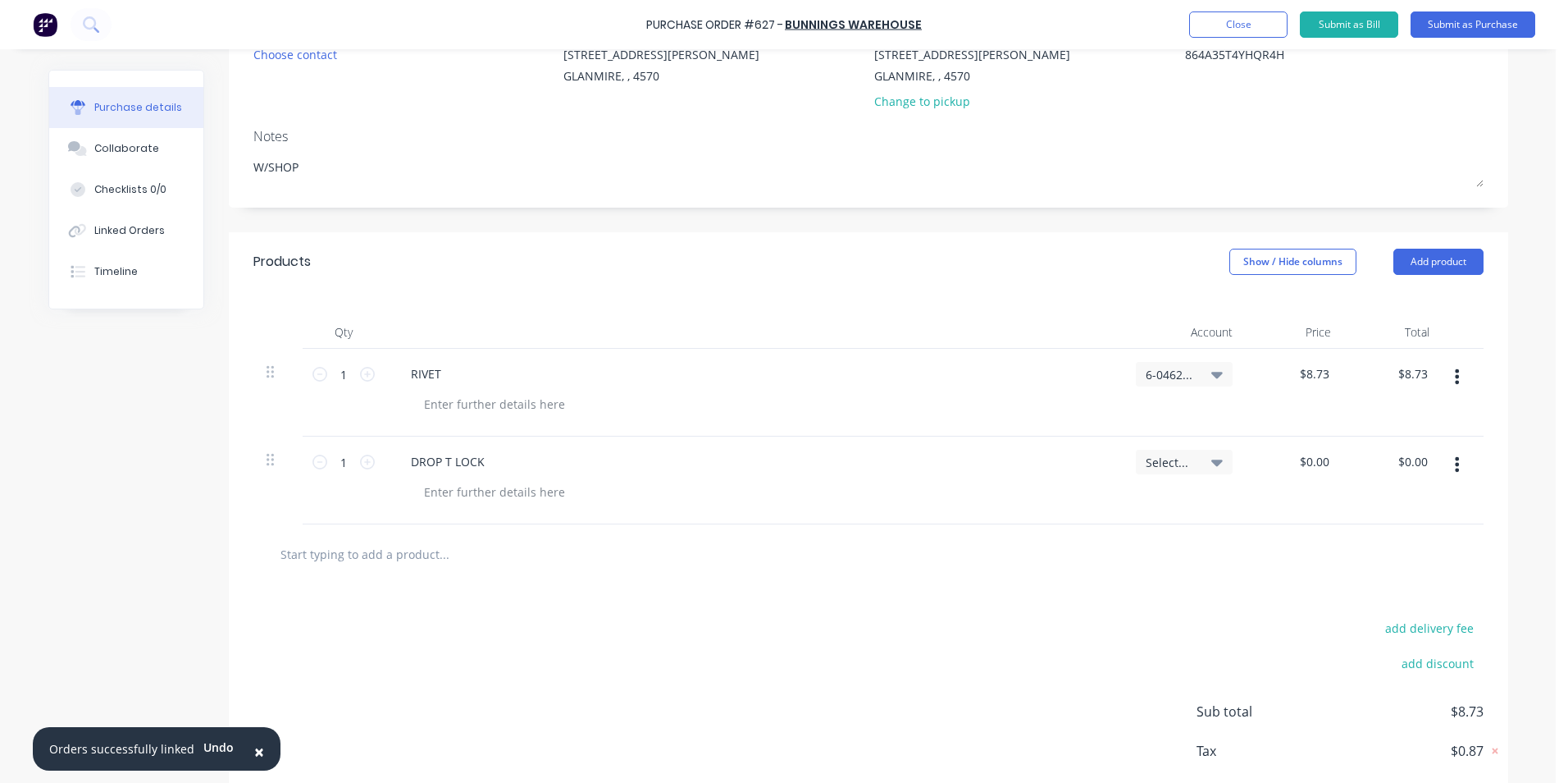
click at [1201, 461] on div "Select..." at bounding box center [1184, 461] width 77 height 15
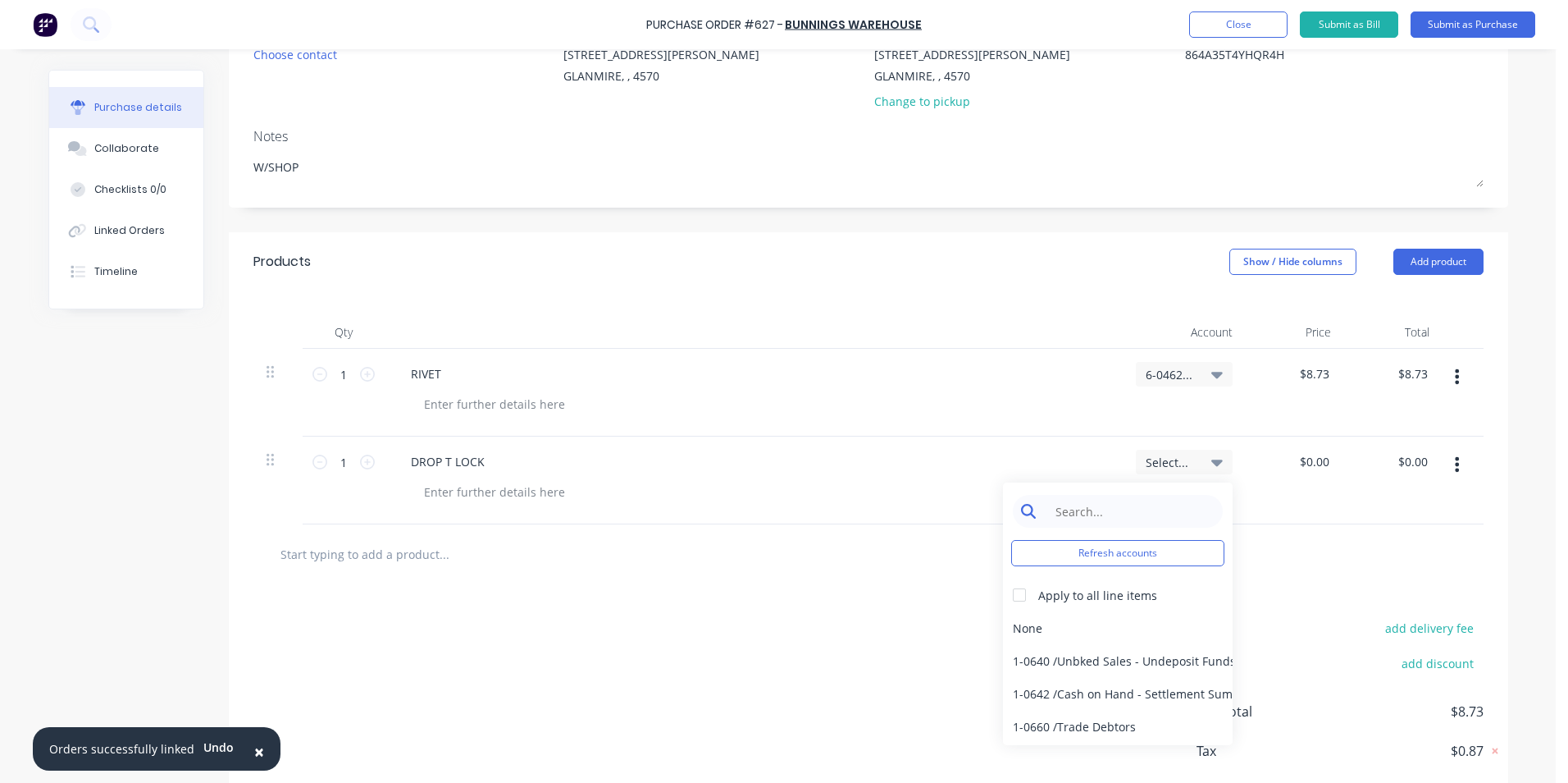
click at [1139, 495] on input at bounding box center [1131, 511] width 169 height 33
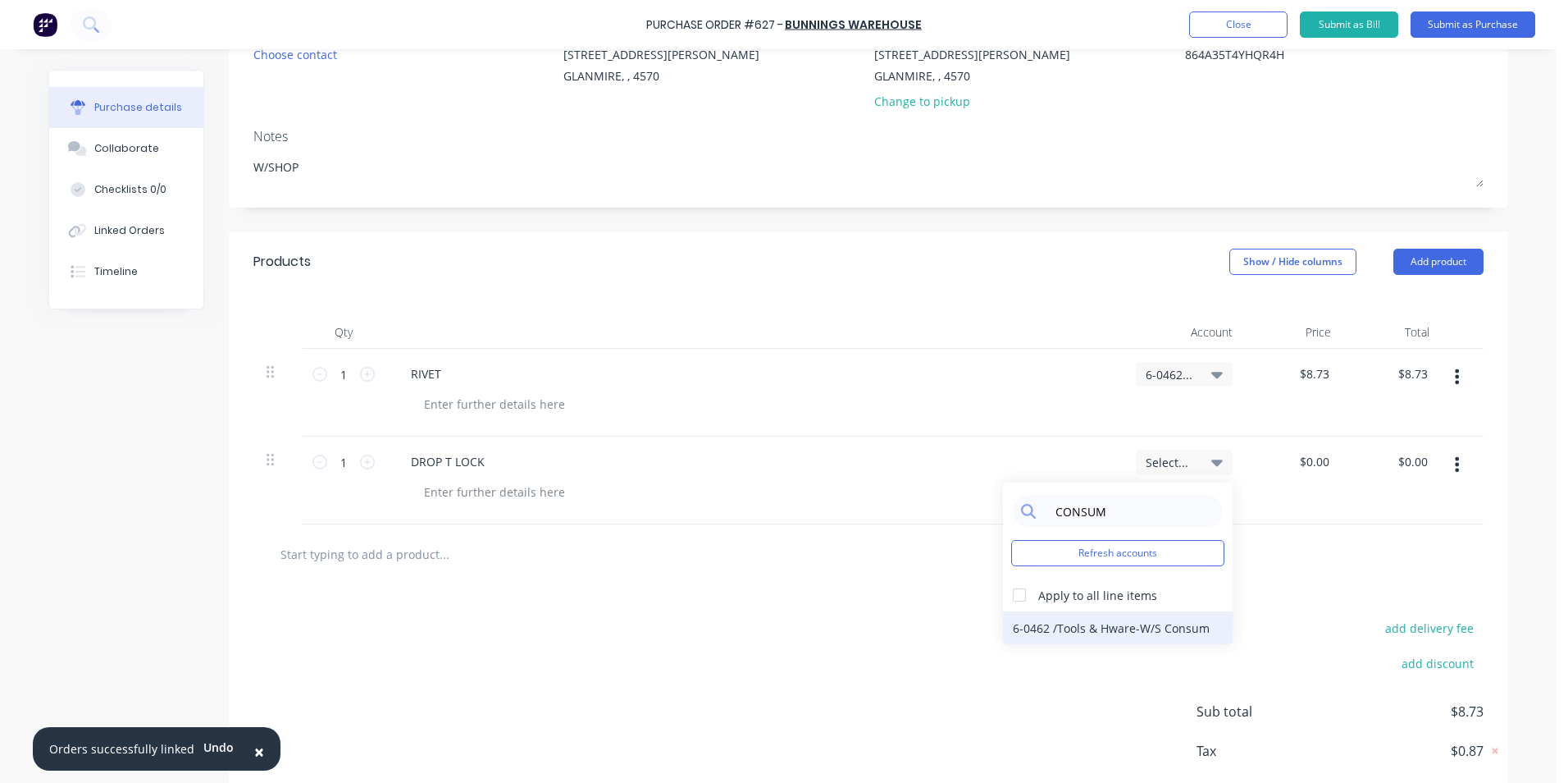
click at [1111, 625] on div "6-0462 / Tools & Hware-W/S Consum" at bounding box center [1118, 627] width 229 height 33
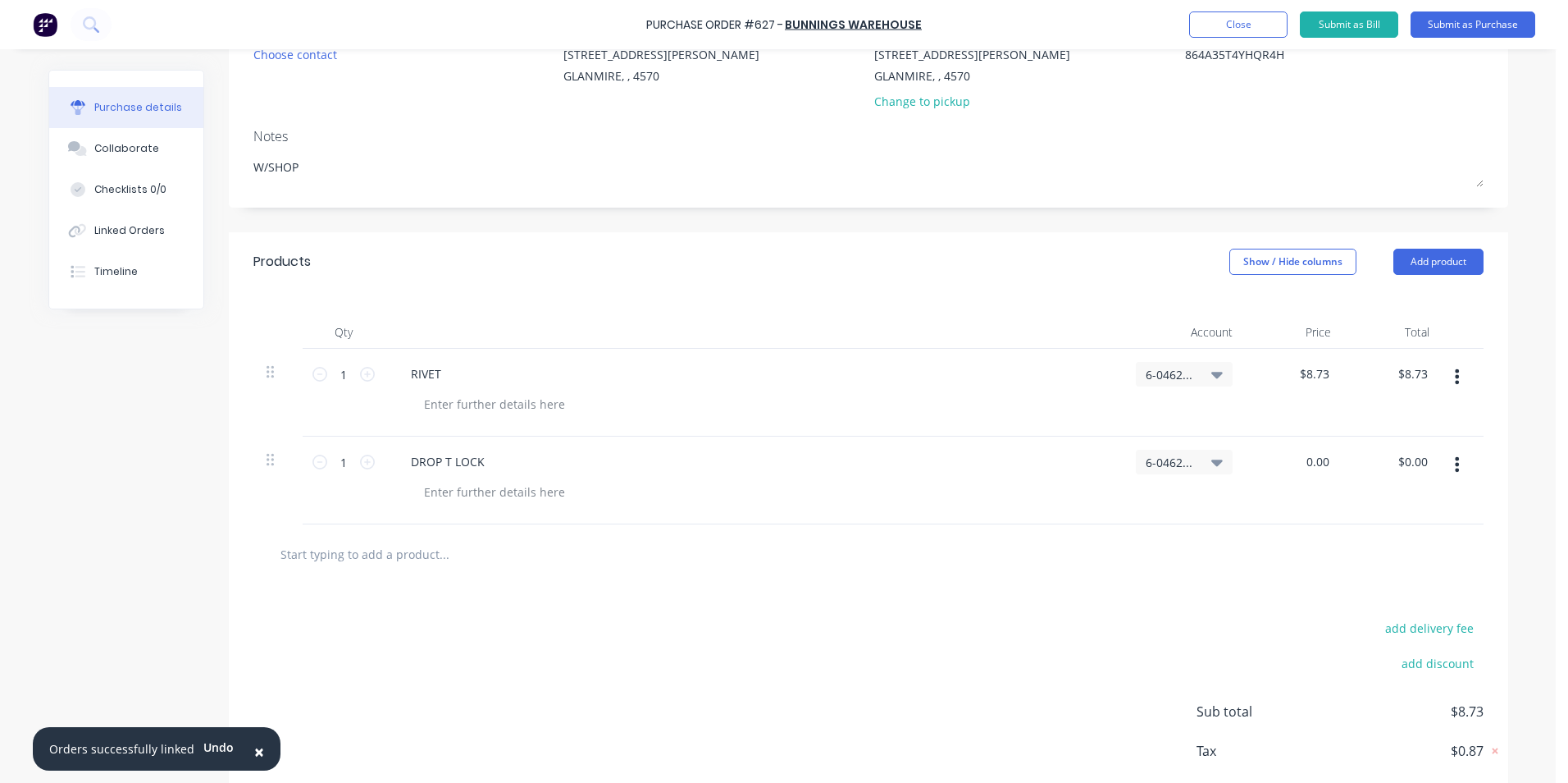
drag, startPoint x: 1291, startPoint y: 461, endPoint x: 1432, endPoint y: 461, distance: 141.0
click at [1432, 461] on div "1 1 DROP T LOCK 6-0462 / Tools & Hware-W/S Consum 0.00 0.00 $0.00 $0.00" at bounding box center [869, 480] width 1230 height 88
click at [1393, 457] on input "164.67" at bounding box center [1412, 461] width 37 height 23
click at [1391, 457] on input "164.67" at bounding box center [1409, 461] width 44 height 23
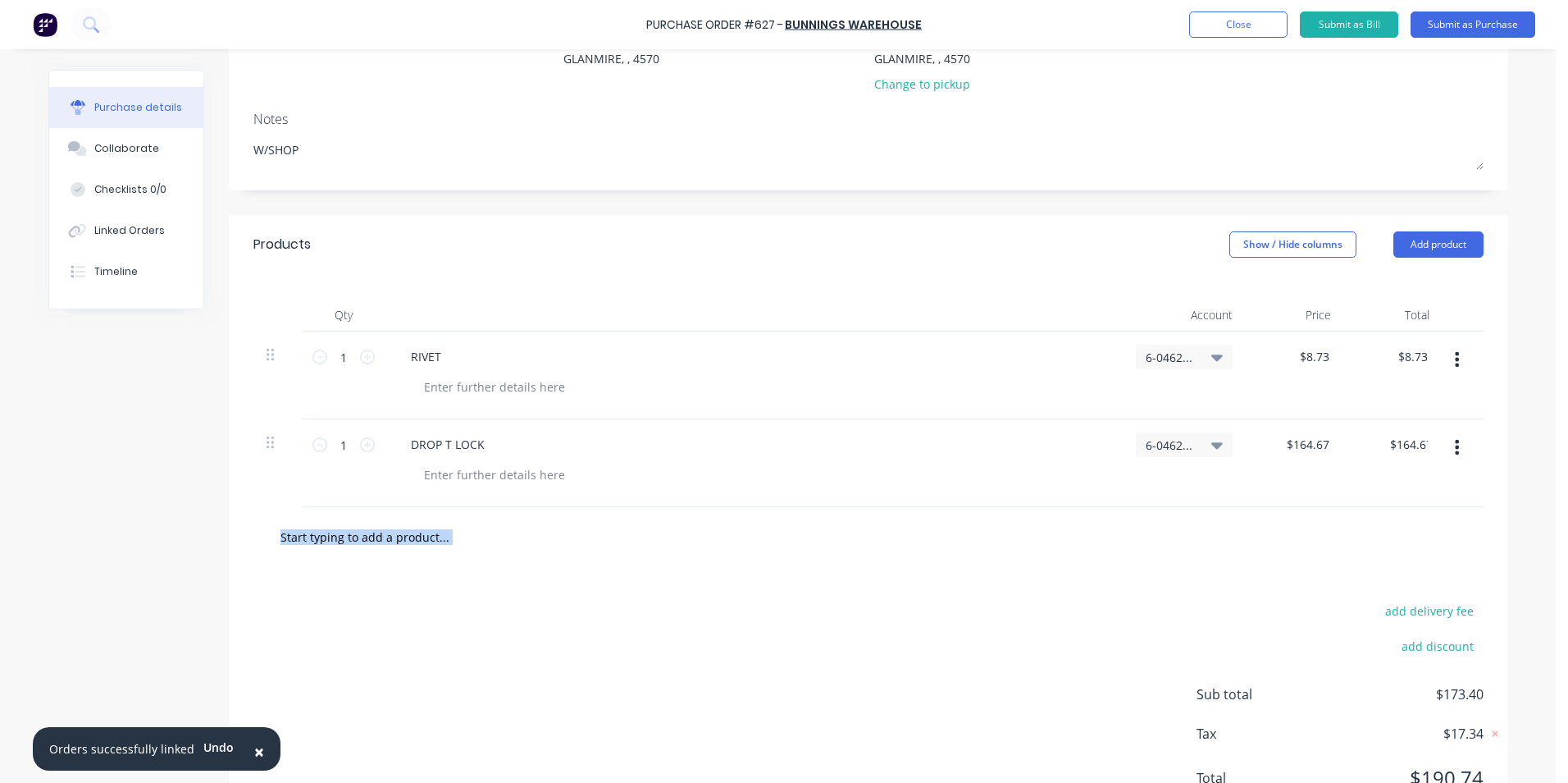
click at [1252, 577] on div "Products Show / Hide columns Add product Qty Account Price Total 1 1 RIVET 6-04…" at bounding box center [868, 526] width 1280 height 622
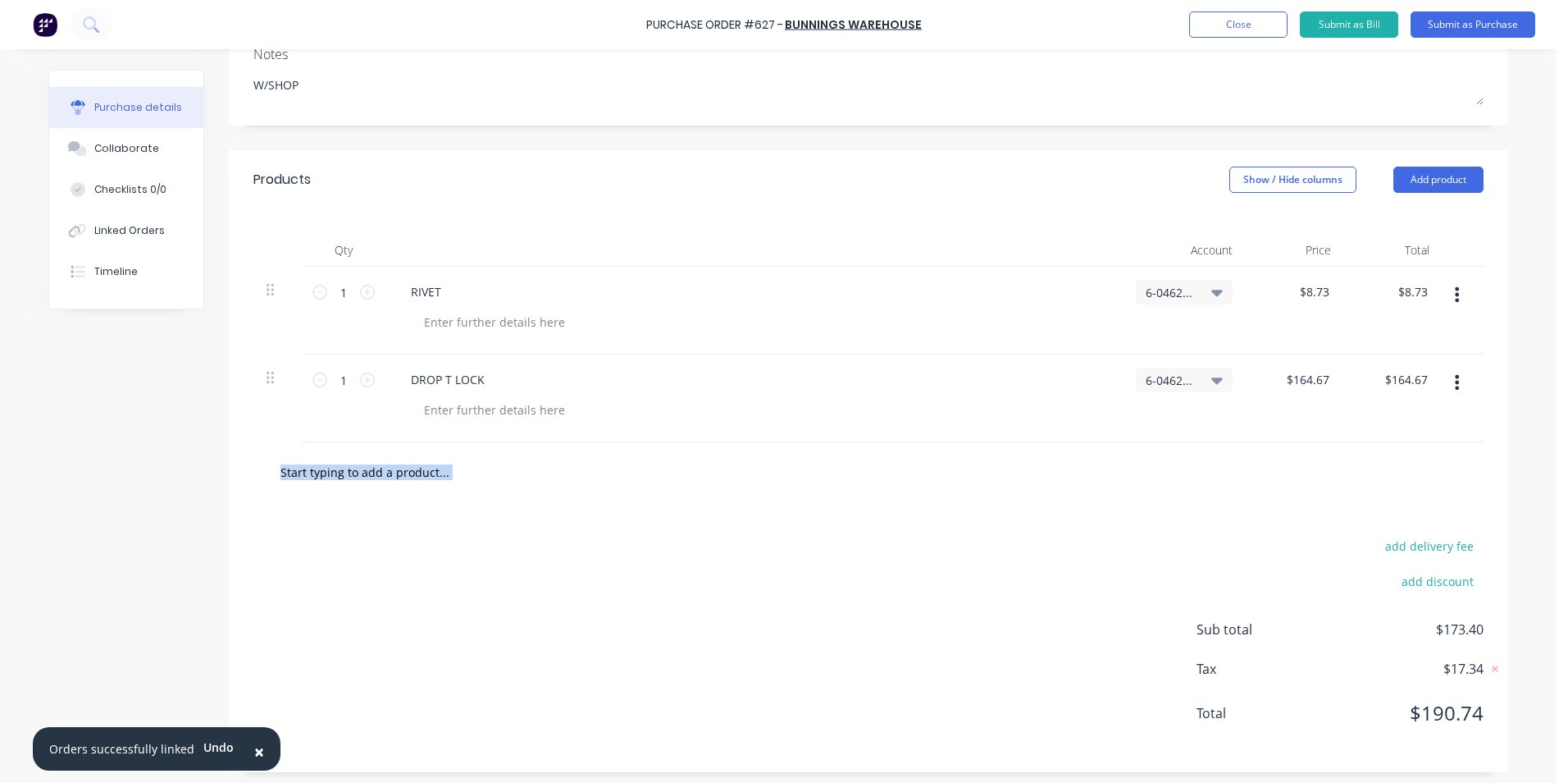
scroll to position [263, 0]
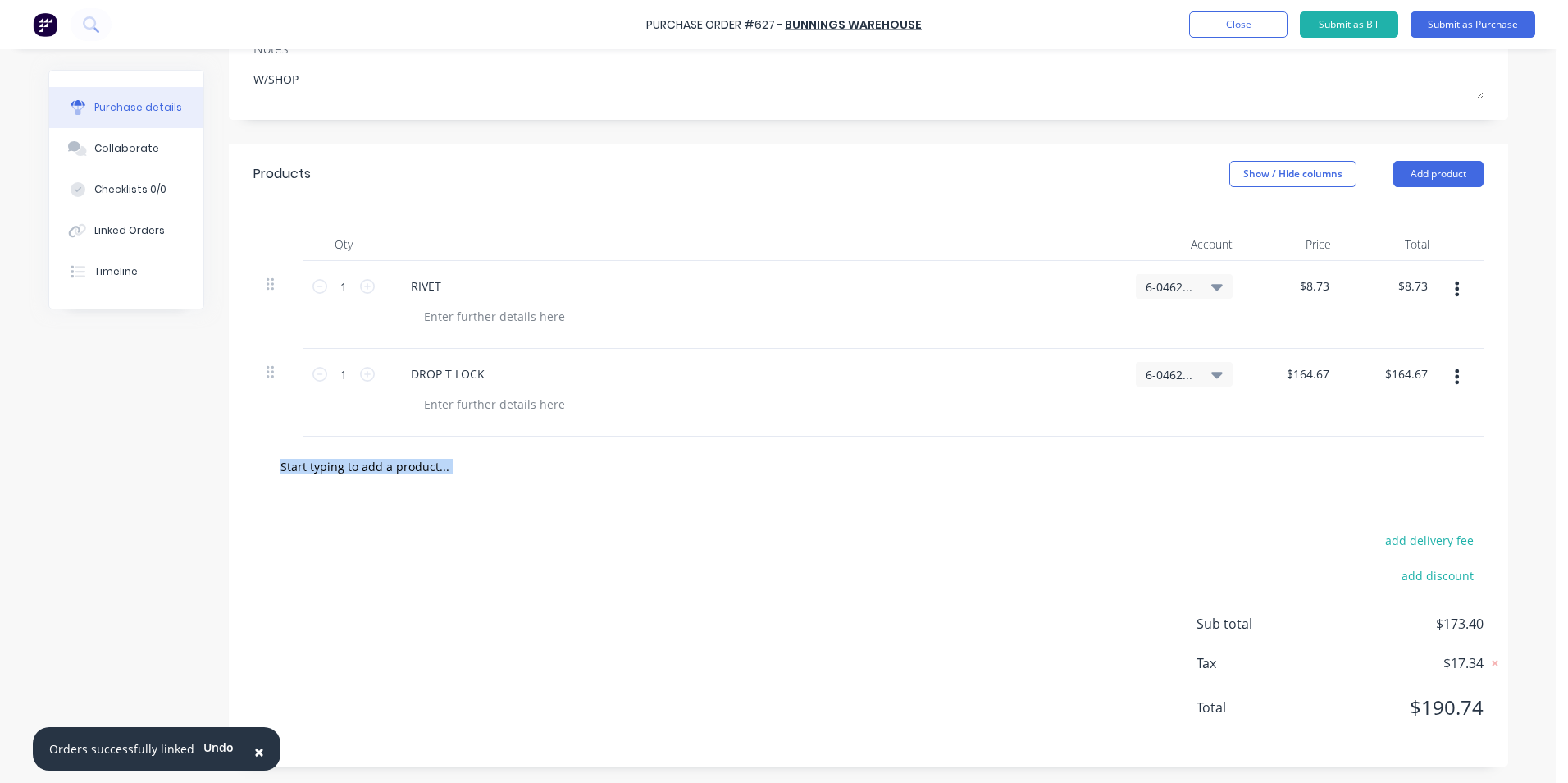
click at [1044, 539] on div "add delivery fee add discount Sub total $173.40 Tax $17.34 Total $190.74" at bounding box center [868, 631] width 1280 height 270
click at [1470, 15] on button "Submit as Purchase" at bounding box center [1473, 24] width 125 height 26
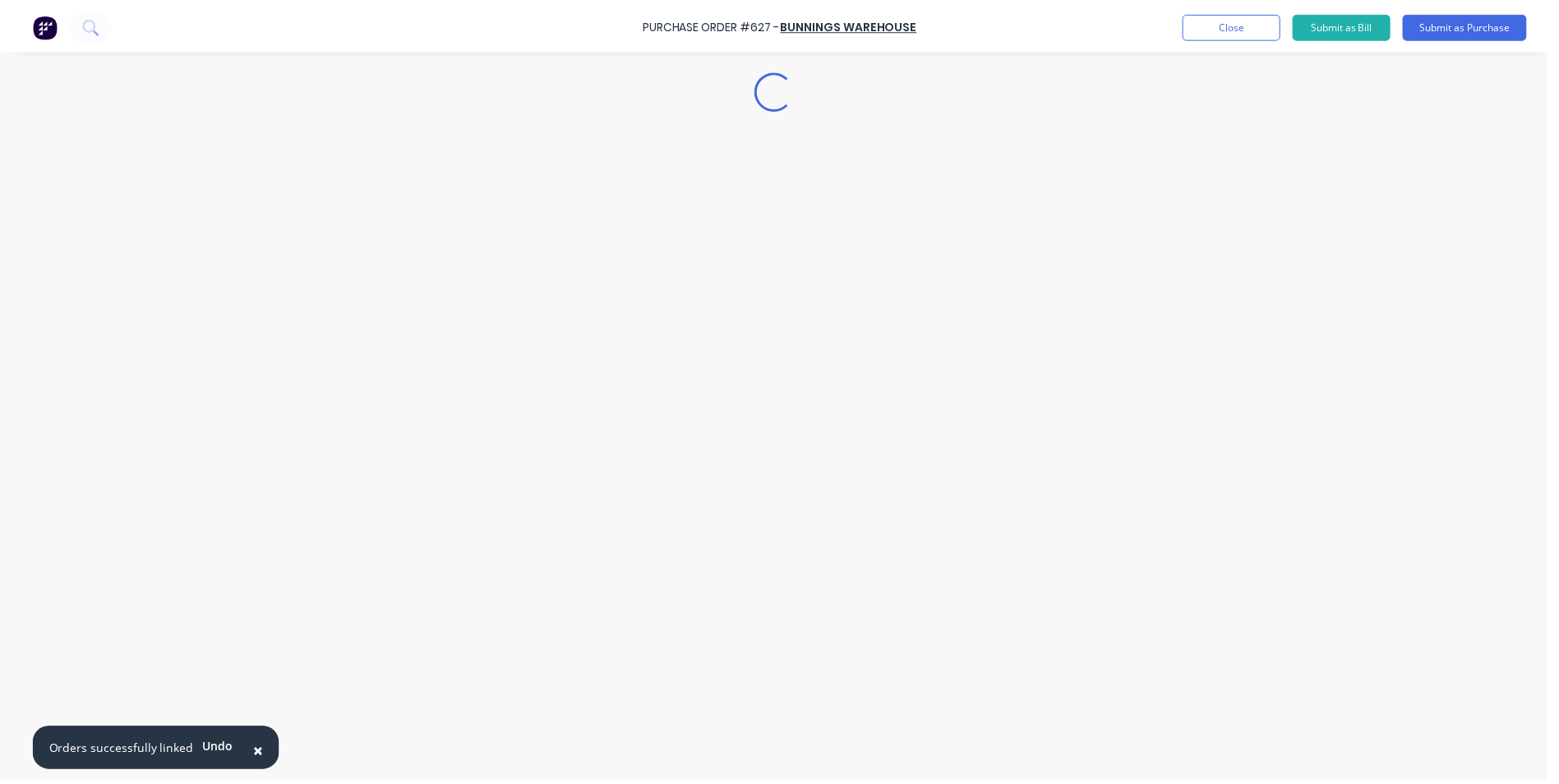
scroll to position [0, 0]
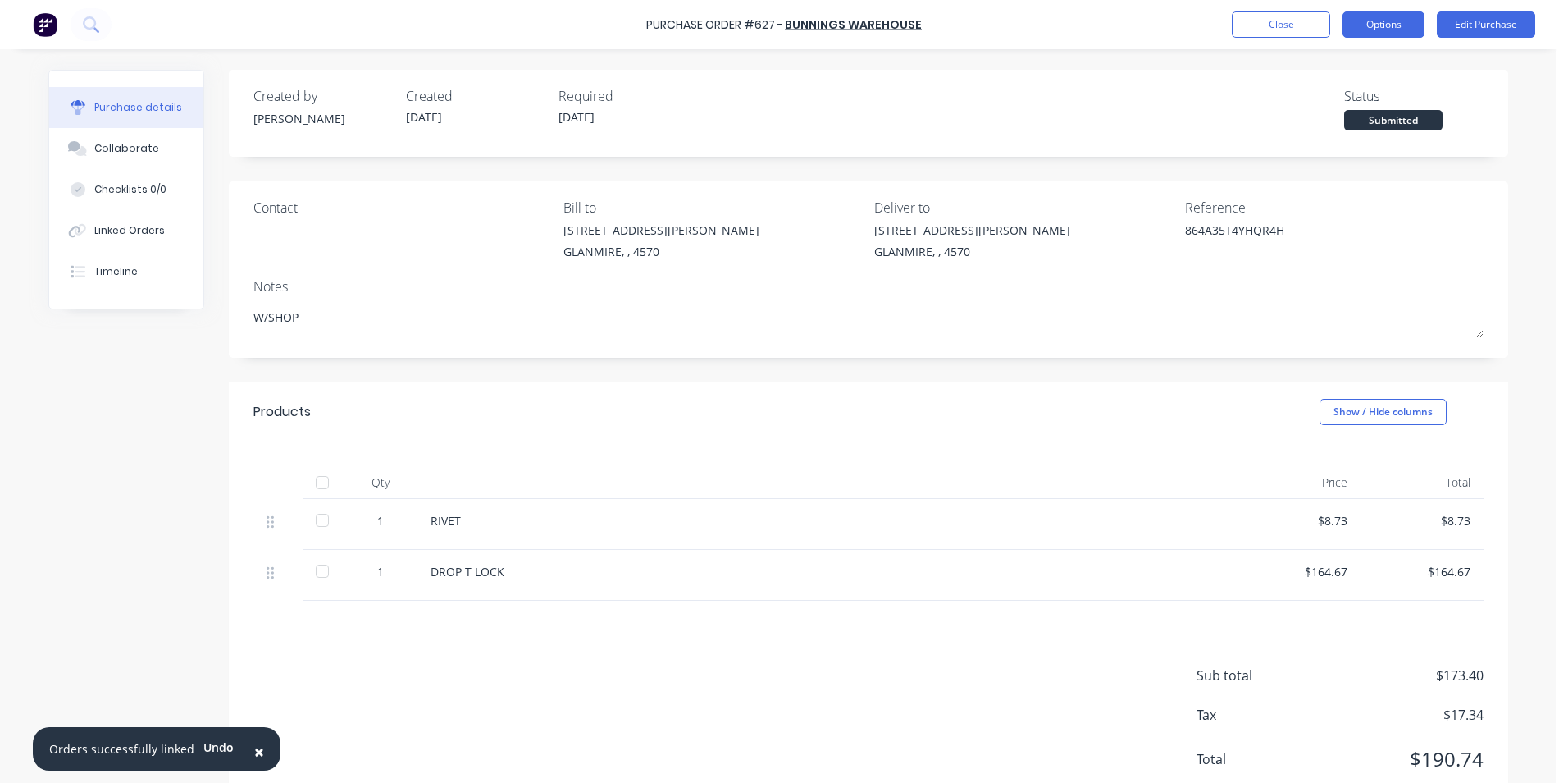
click at [1372, 22] on button "Options" at bounding box center [1384, 24] width 82 height 26
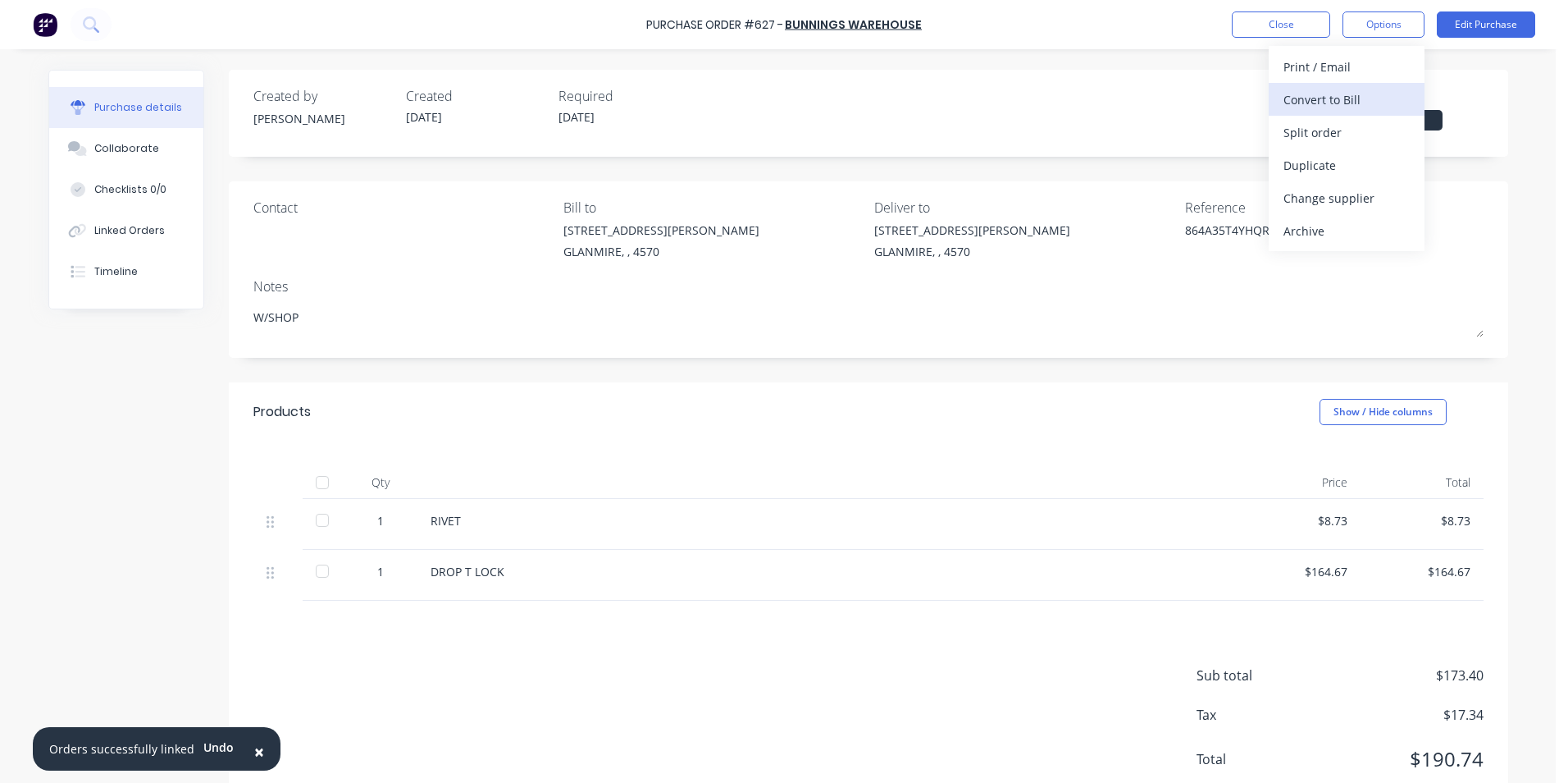
click at [1346, 103] on div "Convert to Bill" at bounding box center [1346, 99] width 126 height 23
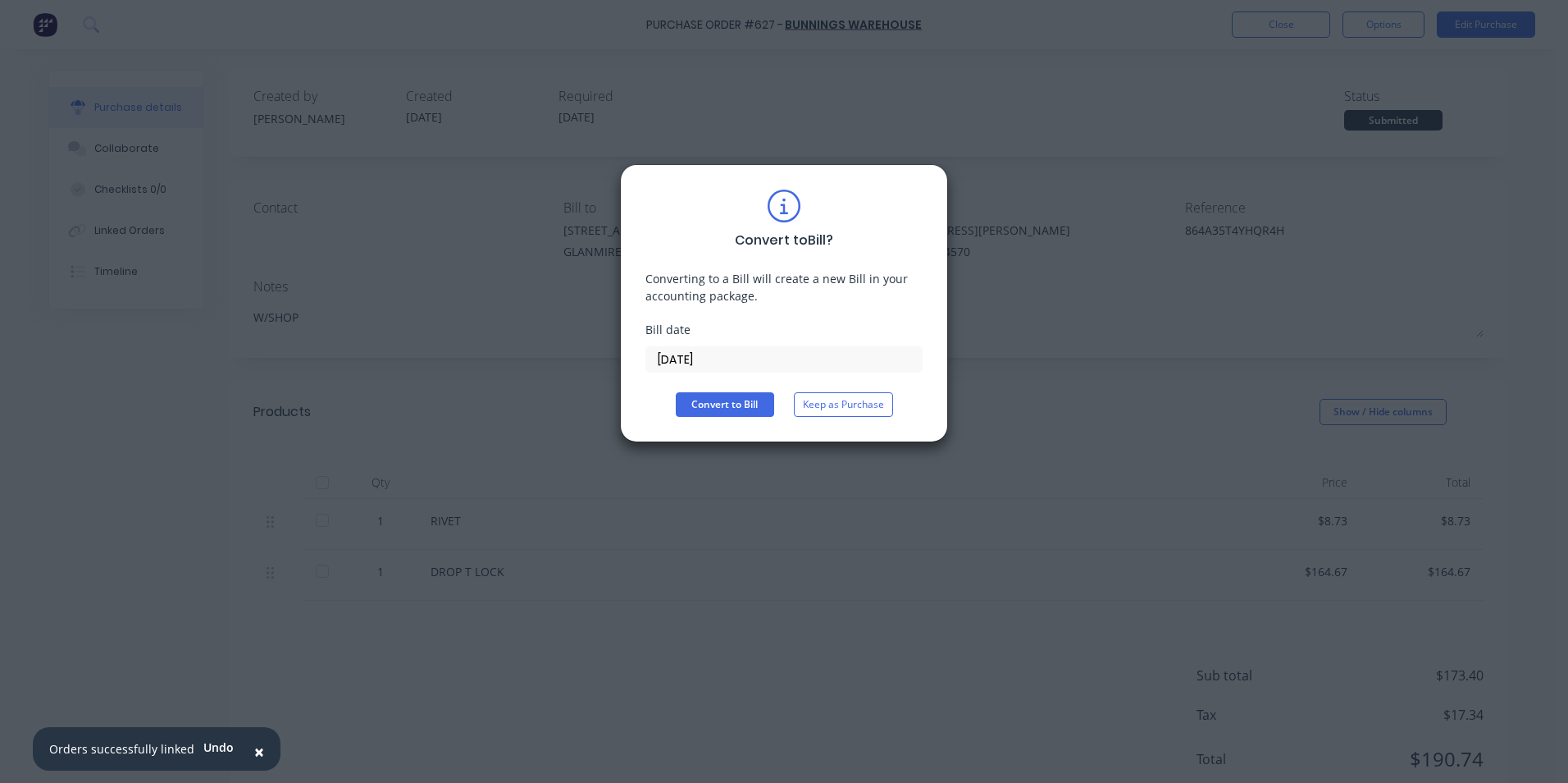
click at [724, 345] on div "Bill date [DATE]" at bounding box center [784, 346] width 277 height 51
click at [726, 360] on input "[DATE]" at bounding box center [784, 359] width 275 height 24
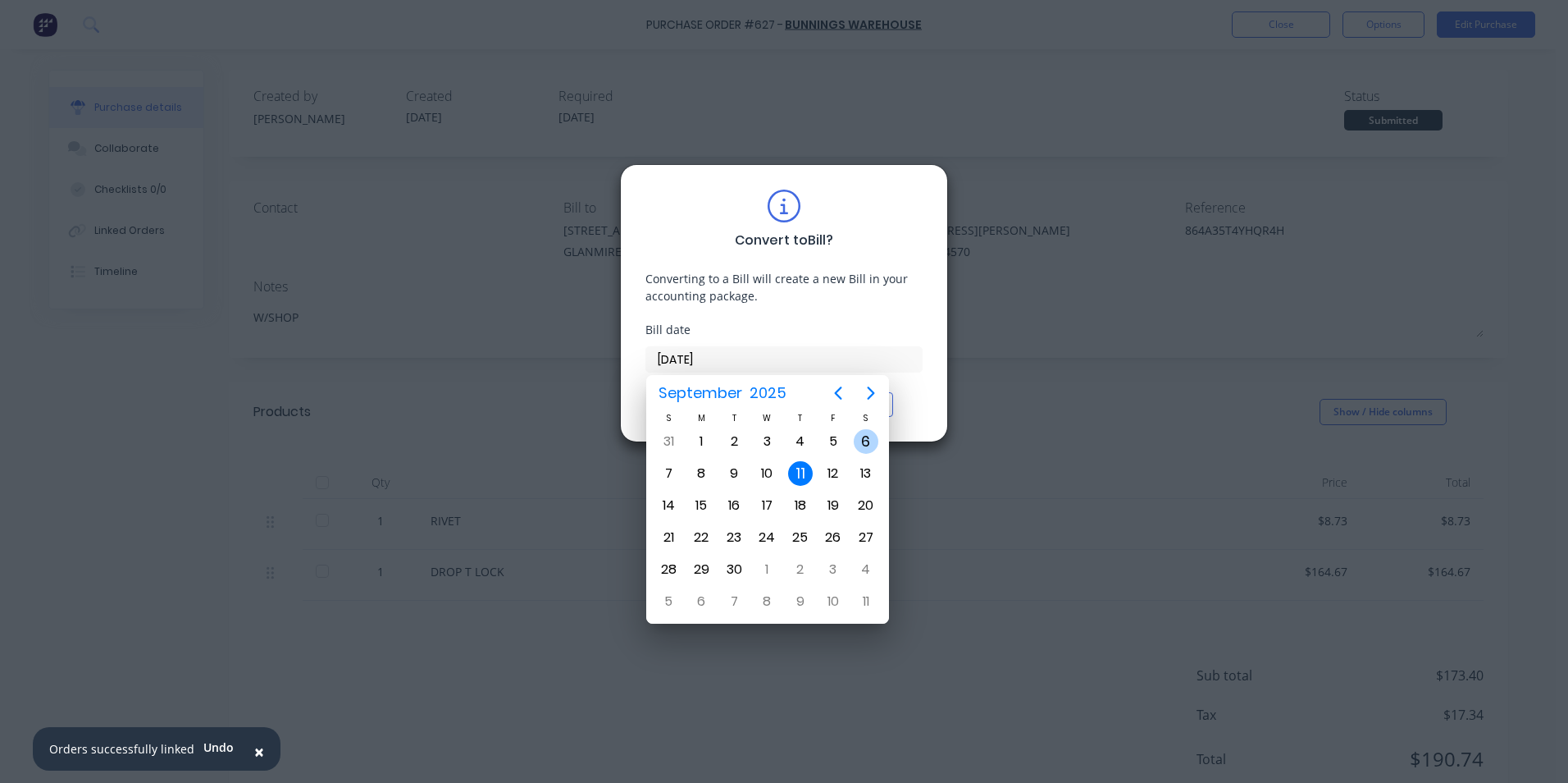
click at [846, 442] on div "5" at bounding box center [833, 441] width 33 height 31
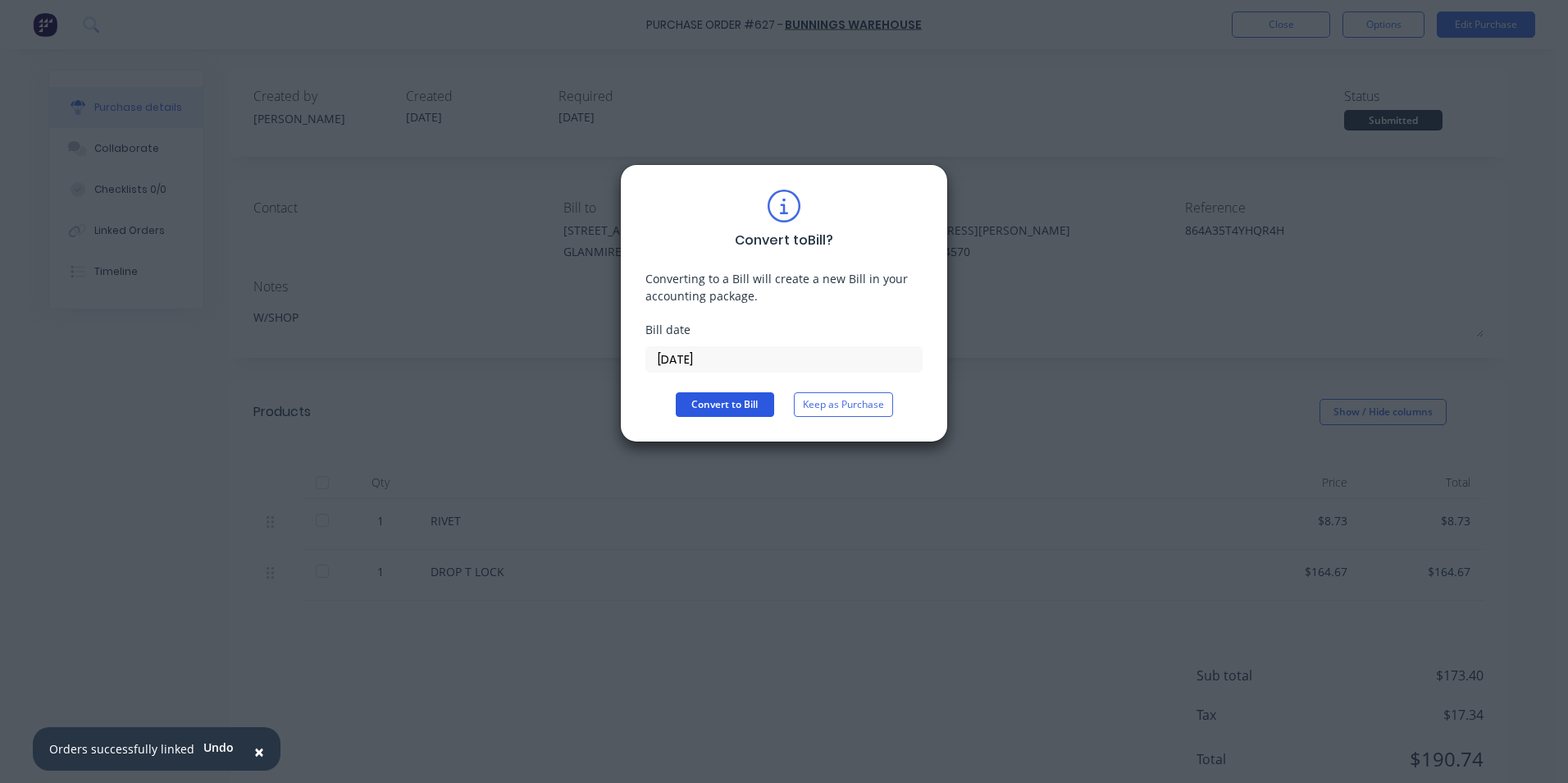
click at [750, 403] on button "Convert to Bill" at bounding box center [724, 404] width 98 height 24
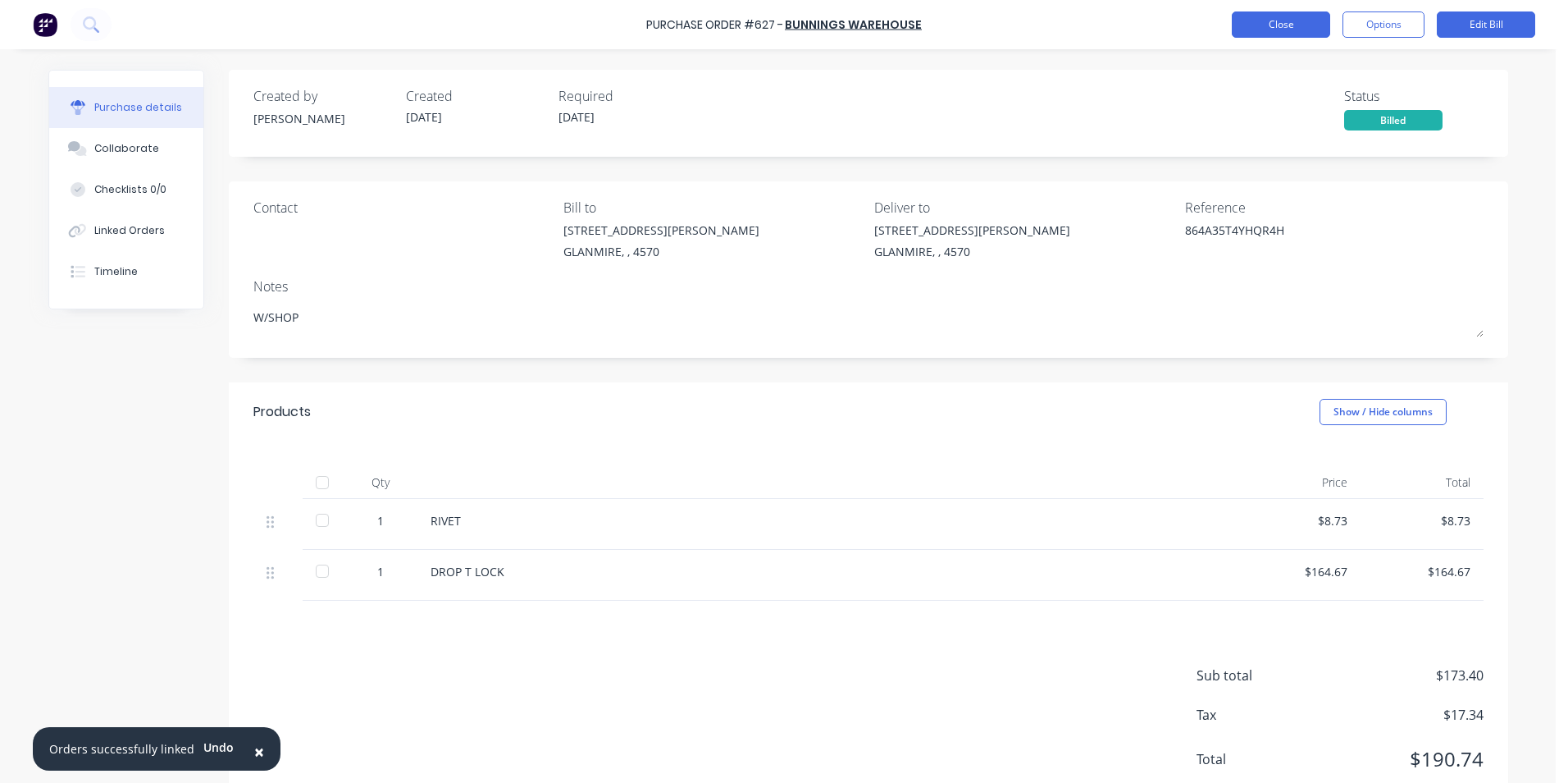
click at [1305, 29] on button "Close" at bounding box center [1280, 24] width 98 height 26
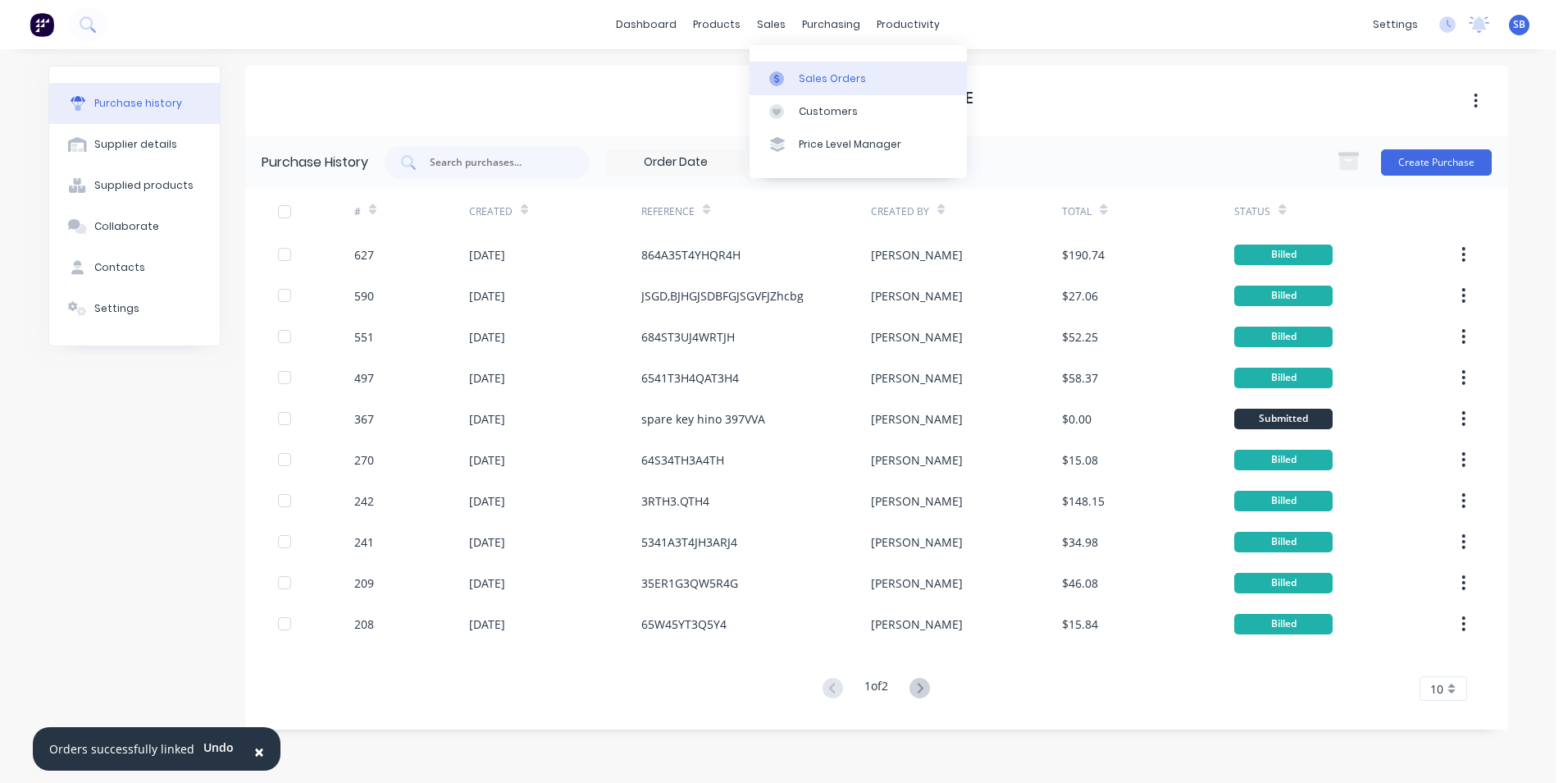
click at [791, 76] on div at bounding box center [782, 78] width 24 height 15
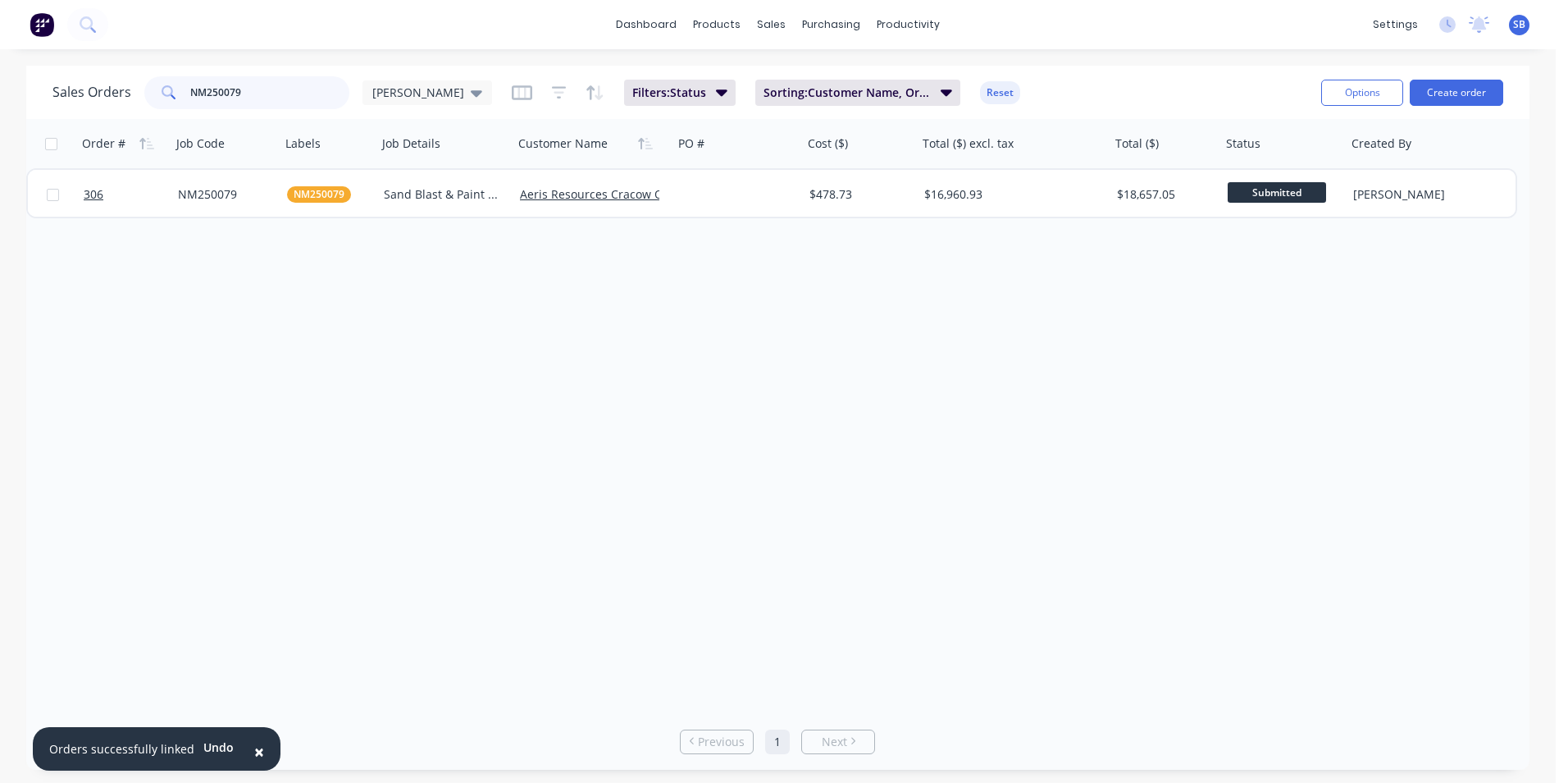
drag, startPoint x: 272, startPoint y: 90, endPoint x: 155, endPoint y: 85, distance: 117.1
click at [160, 87] on div "NM250079" at bounding box center [247, 93] width 205 height 33
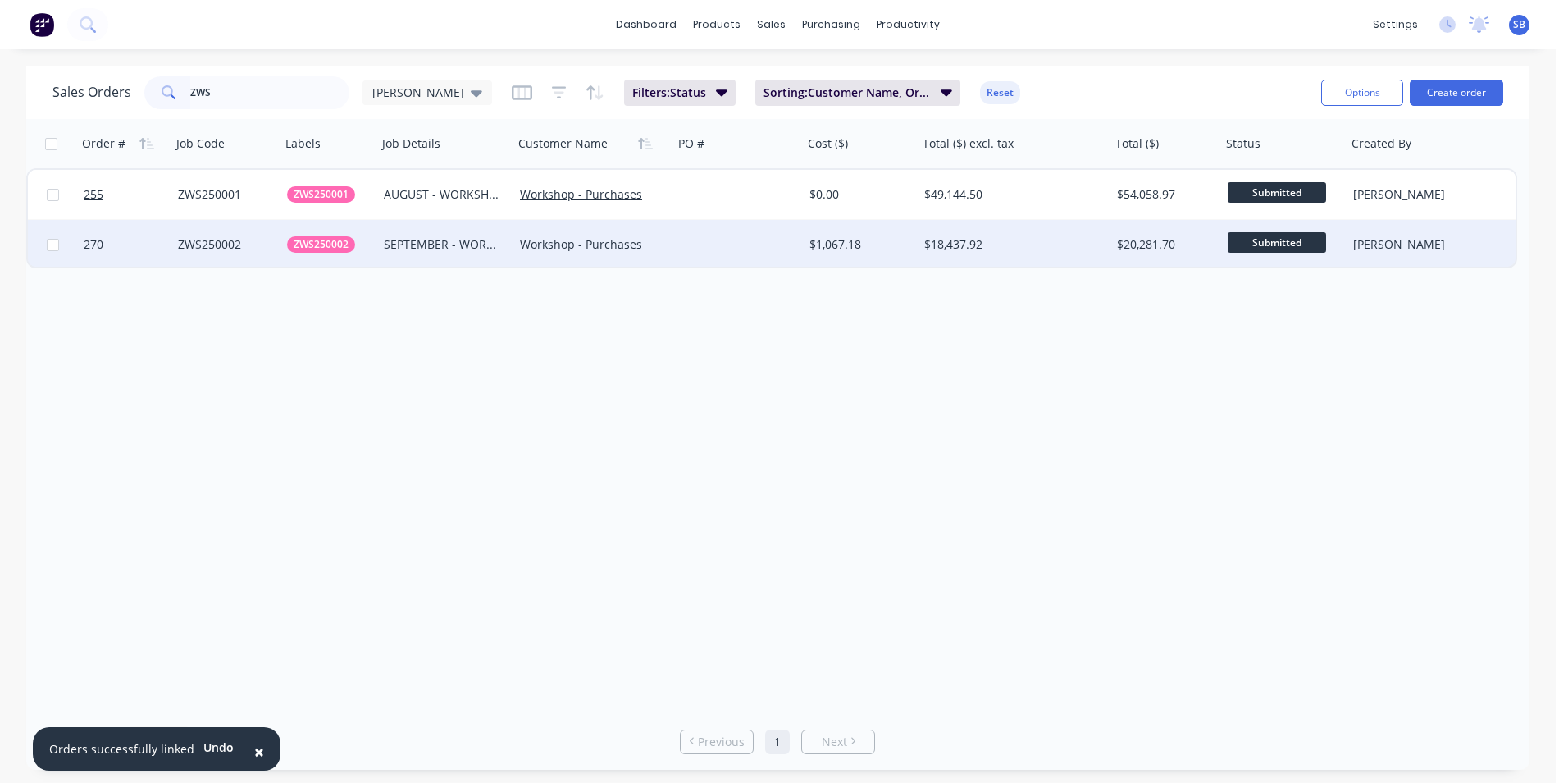
click at [1060, 247] on div "$18,437.92" at bounding box center [1009, 244] width 170 height 17
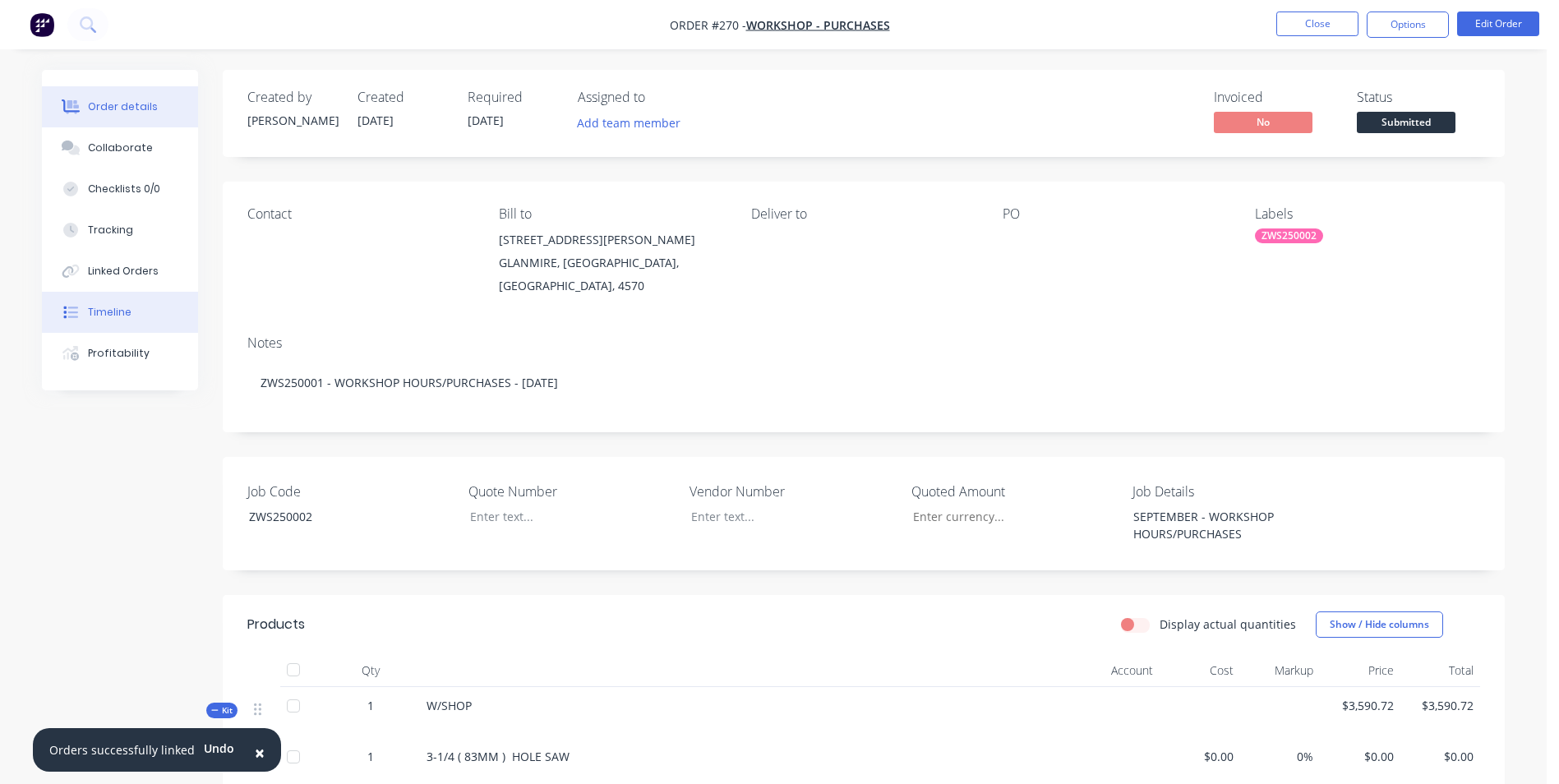
click at [114, 300] on button "Timeline" at bounding box center [119, 312] width 156 height 41
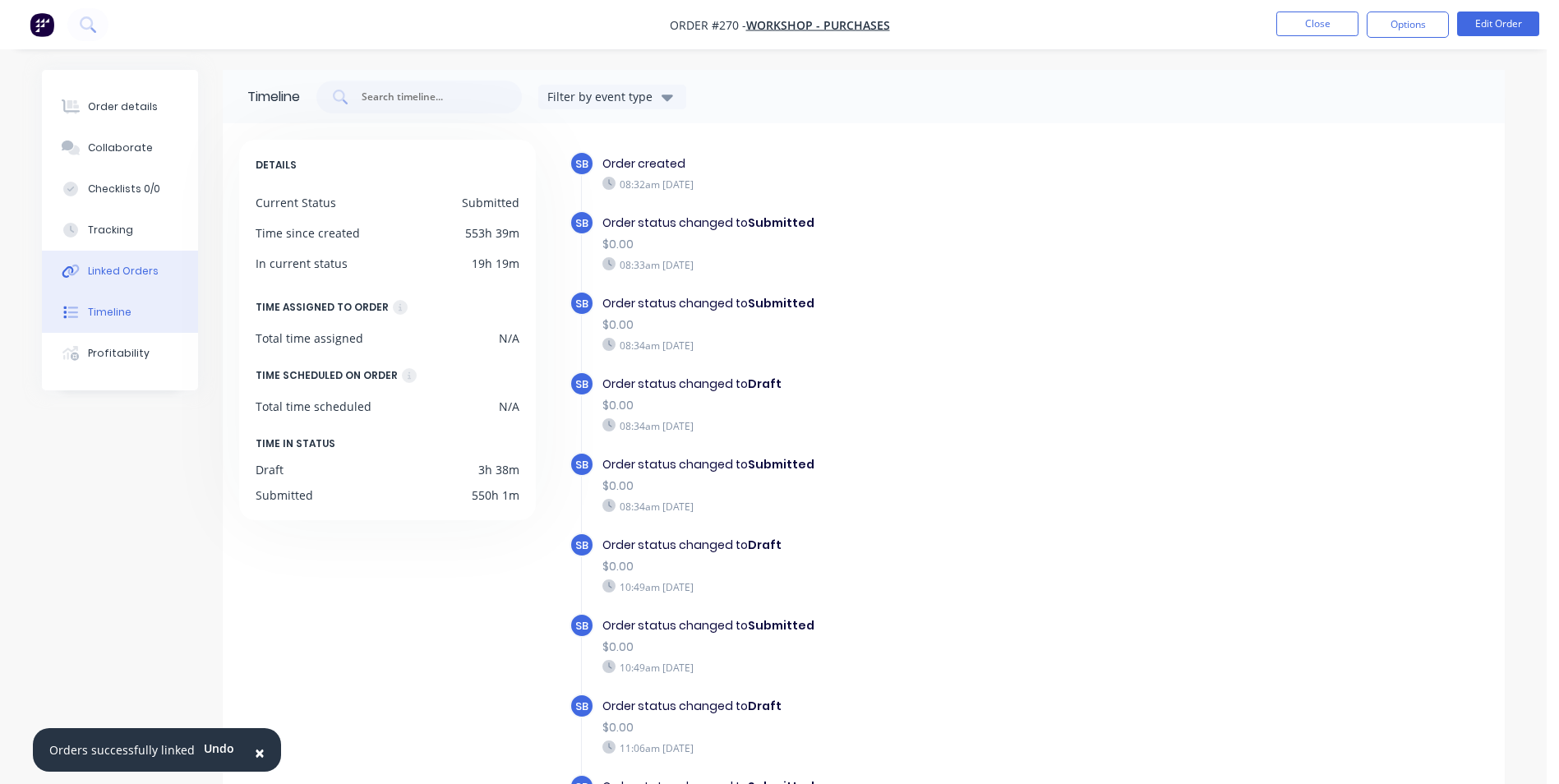
click at [142, 258] on button "Linked Orders" at bounding box center [119, 271] width 156 height 41
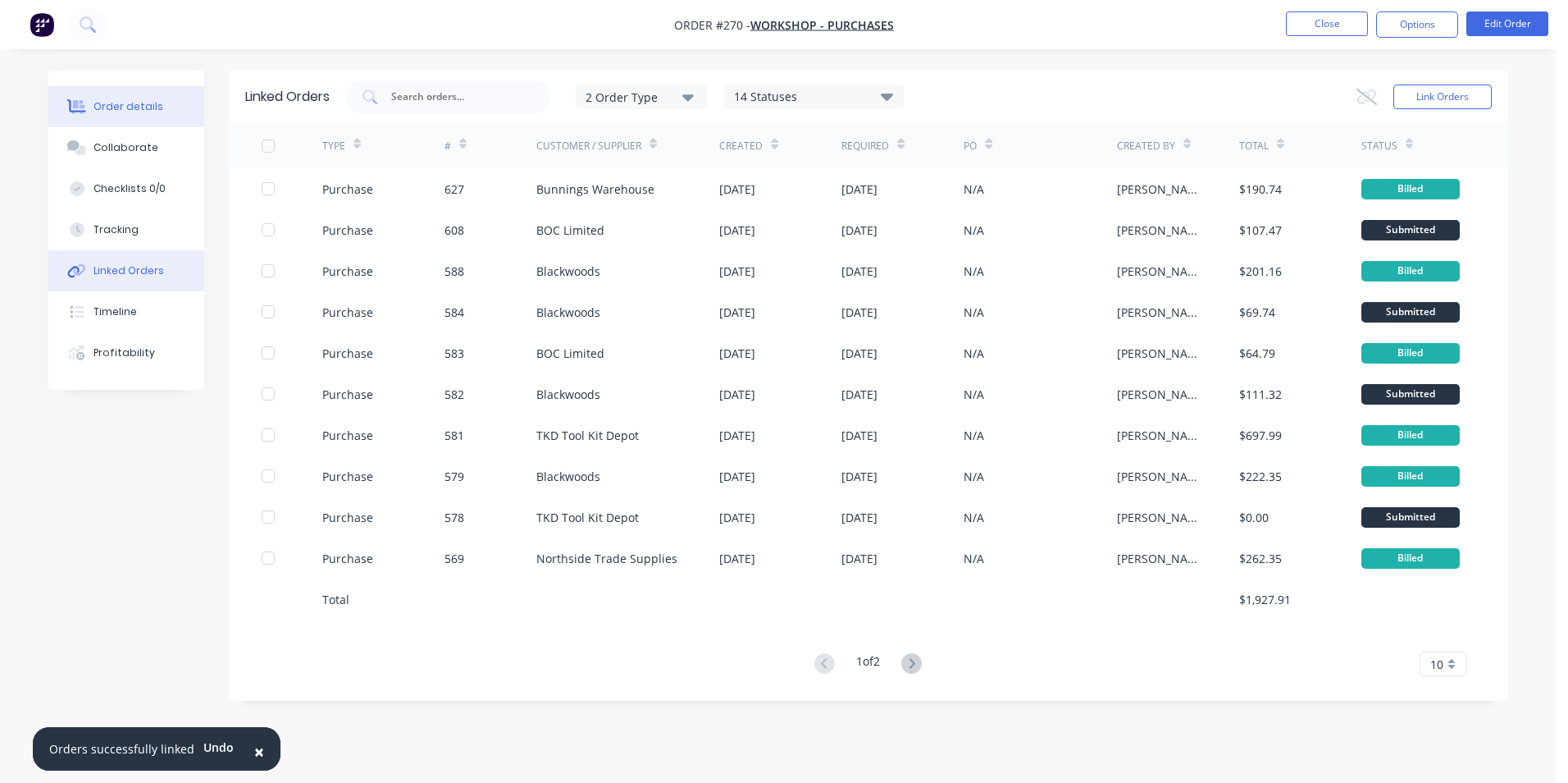
click at [111, 96] on button "Order details" at bounding box center [126, 106] width 155 height 41
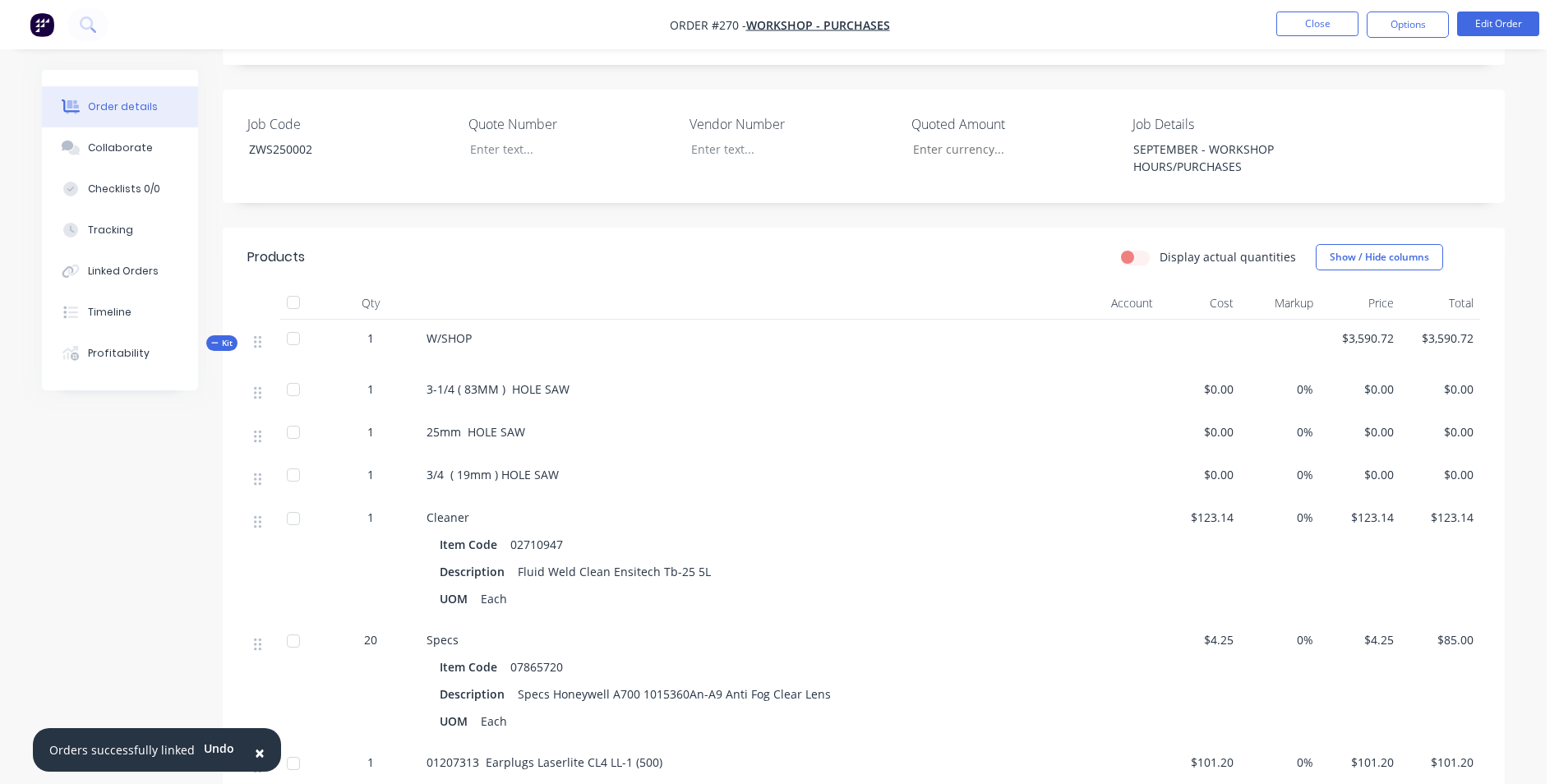
scroll to position [329, 0]
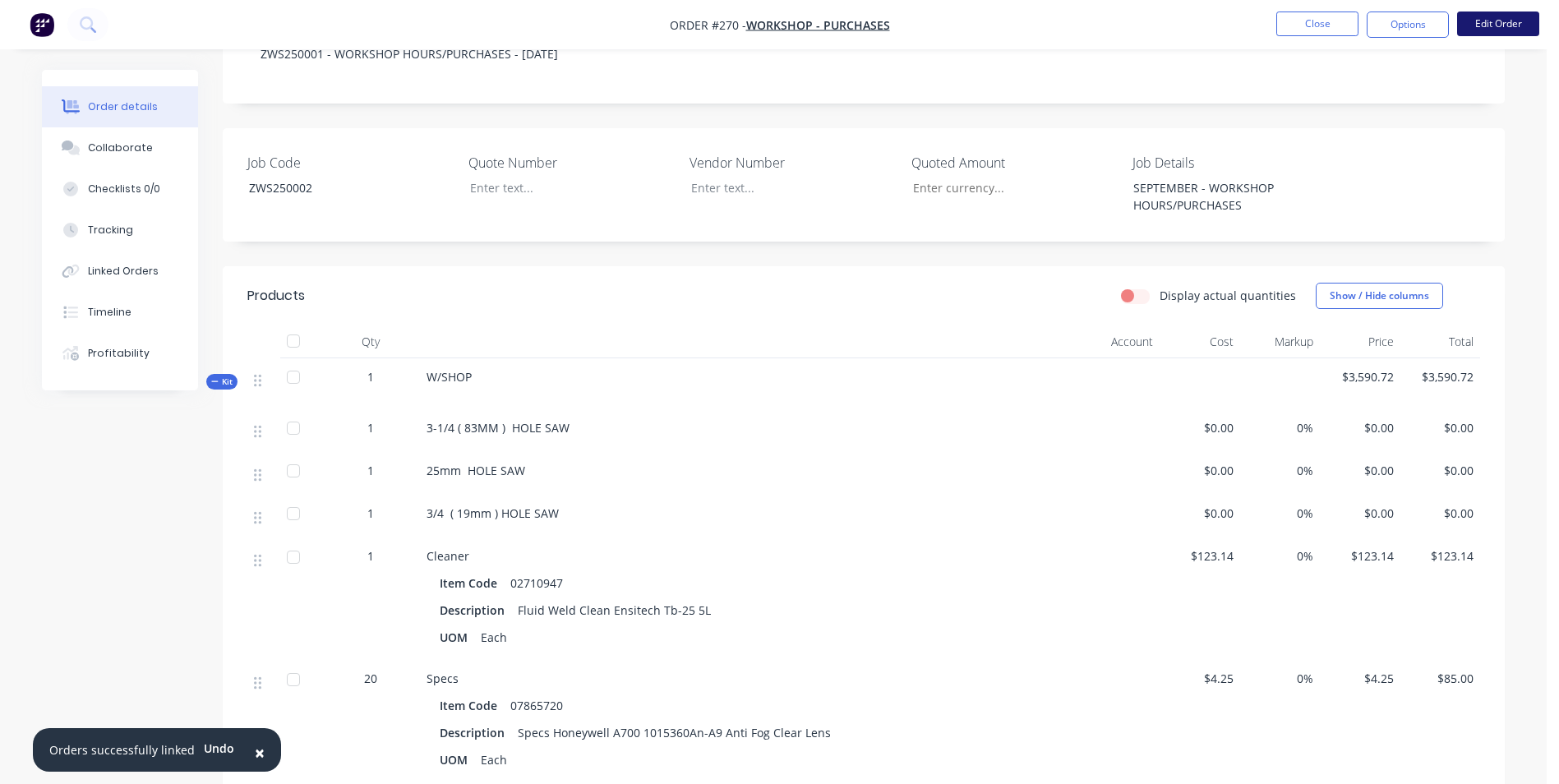
click at [1492, 22] on button "Edit Order" at bounding box center [1498, 23] width 82 height 24
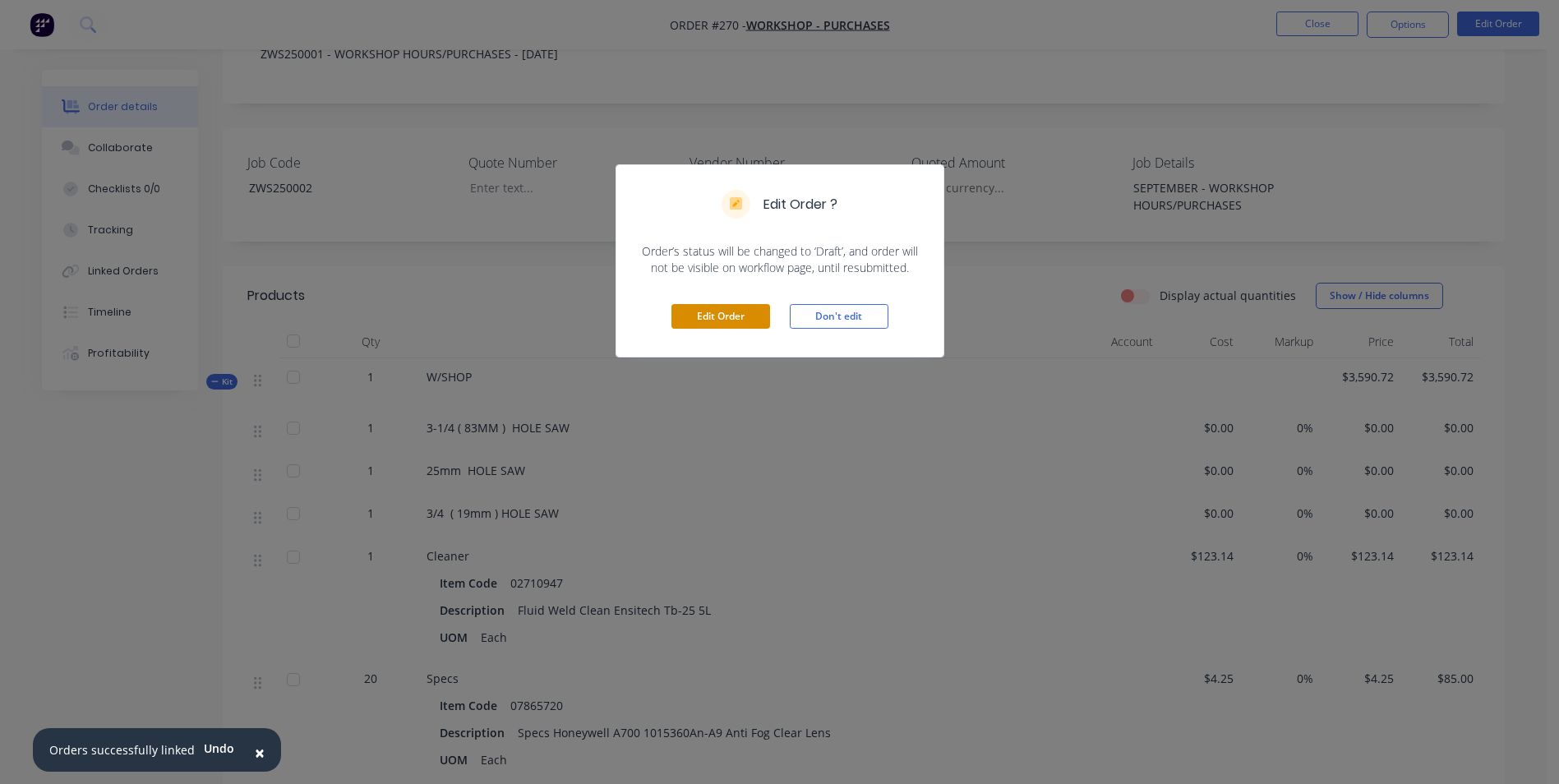
click at [700, 315] on button "Edit Order" at bounding box center [720, 316] width 98 height 24
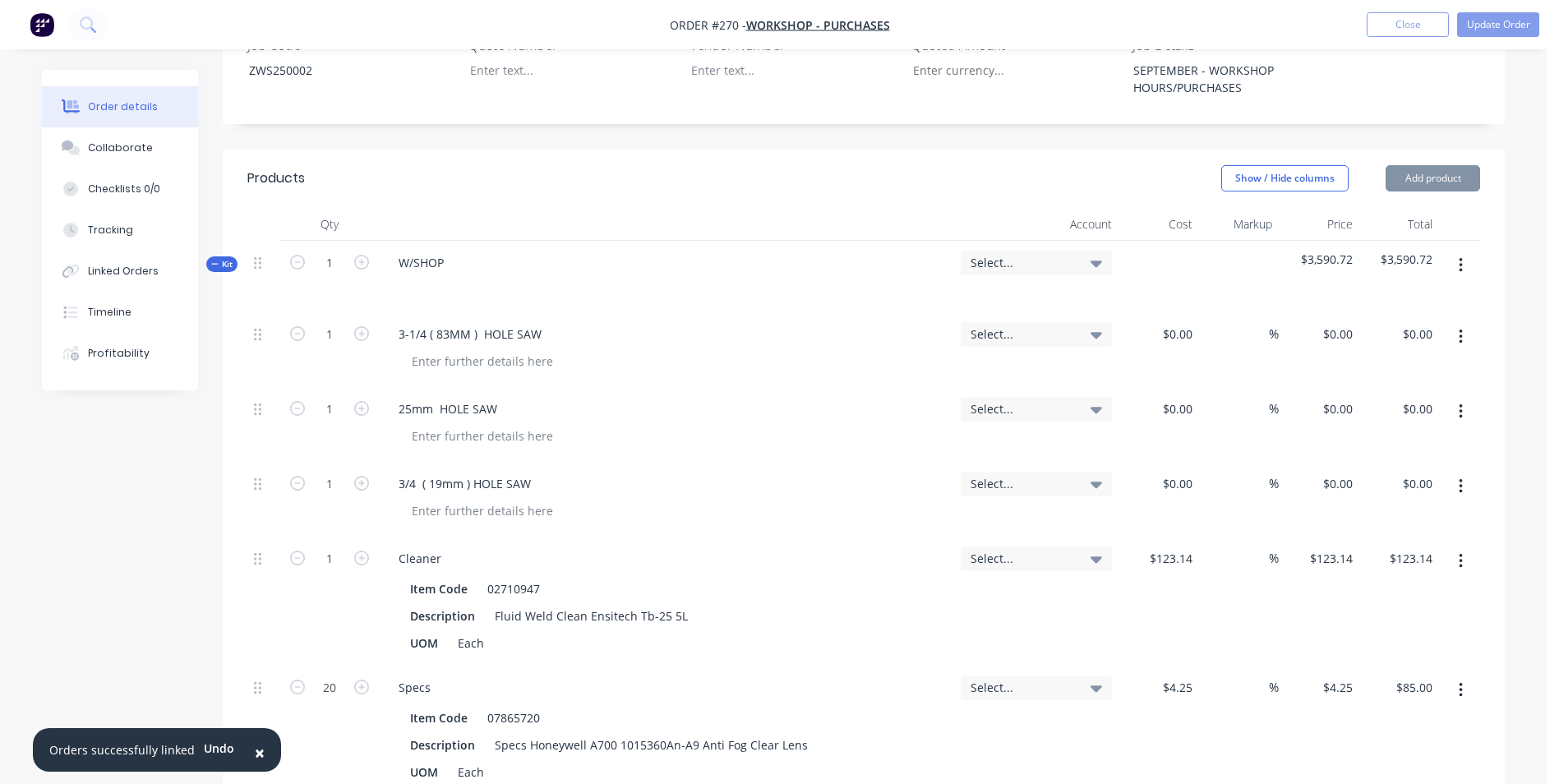
scroll to position [575, 0]
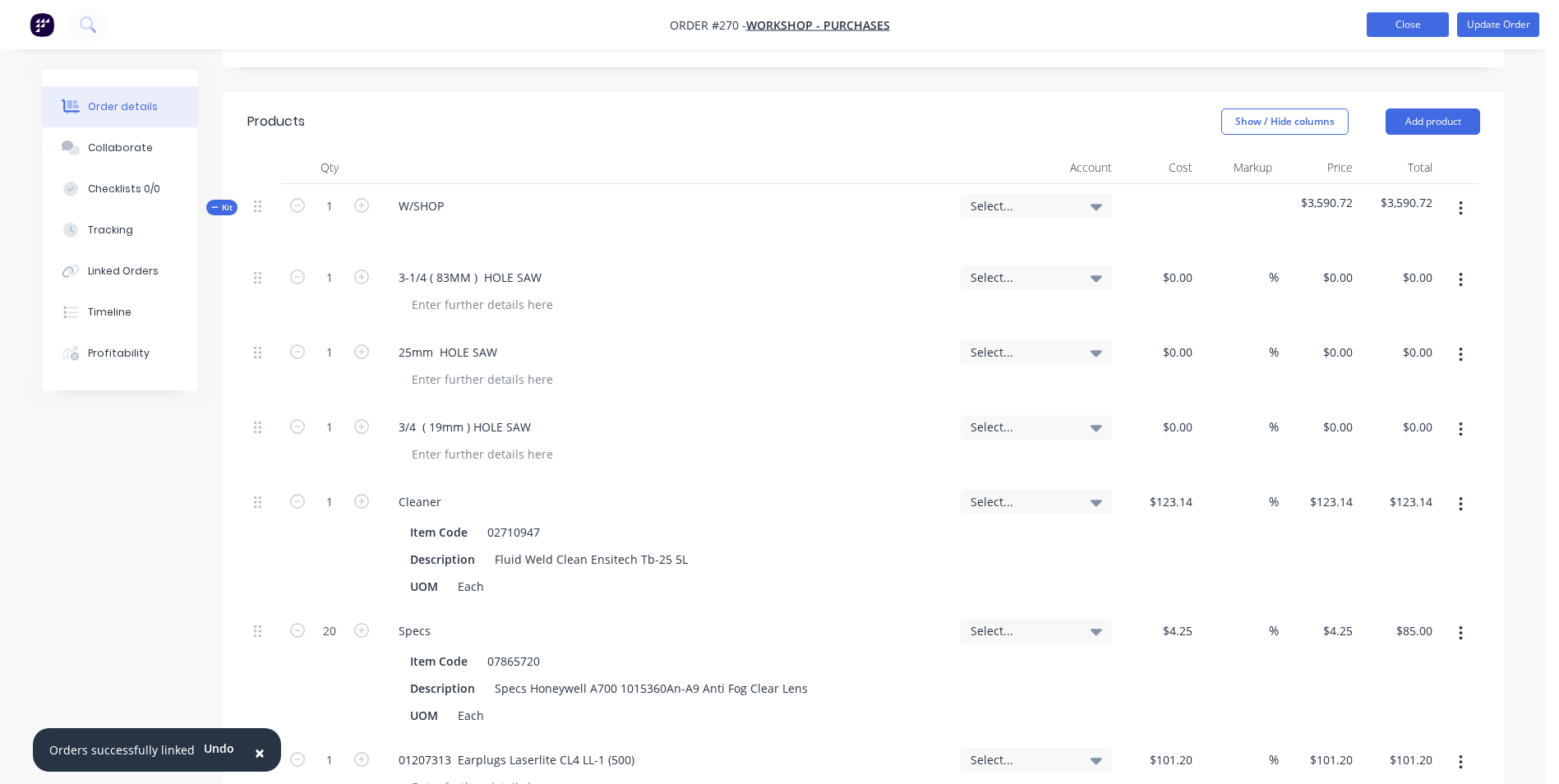
click at [1437, 29] on button "Close" at bounding box center [1408, 24] width 82 height 24
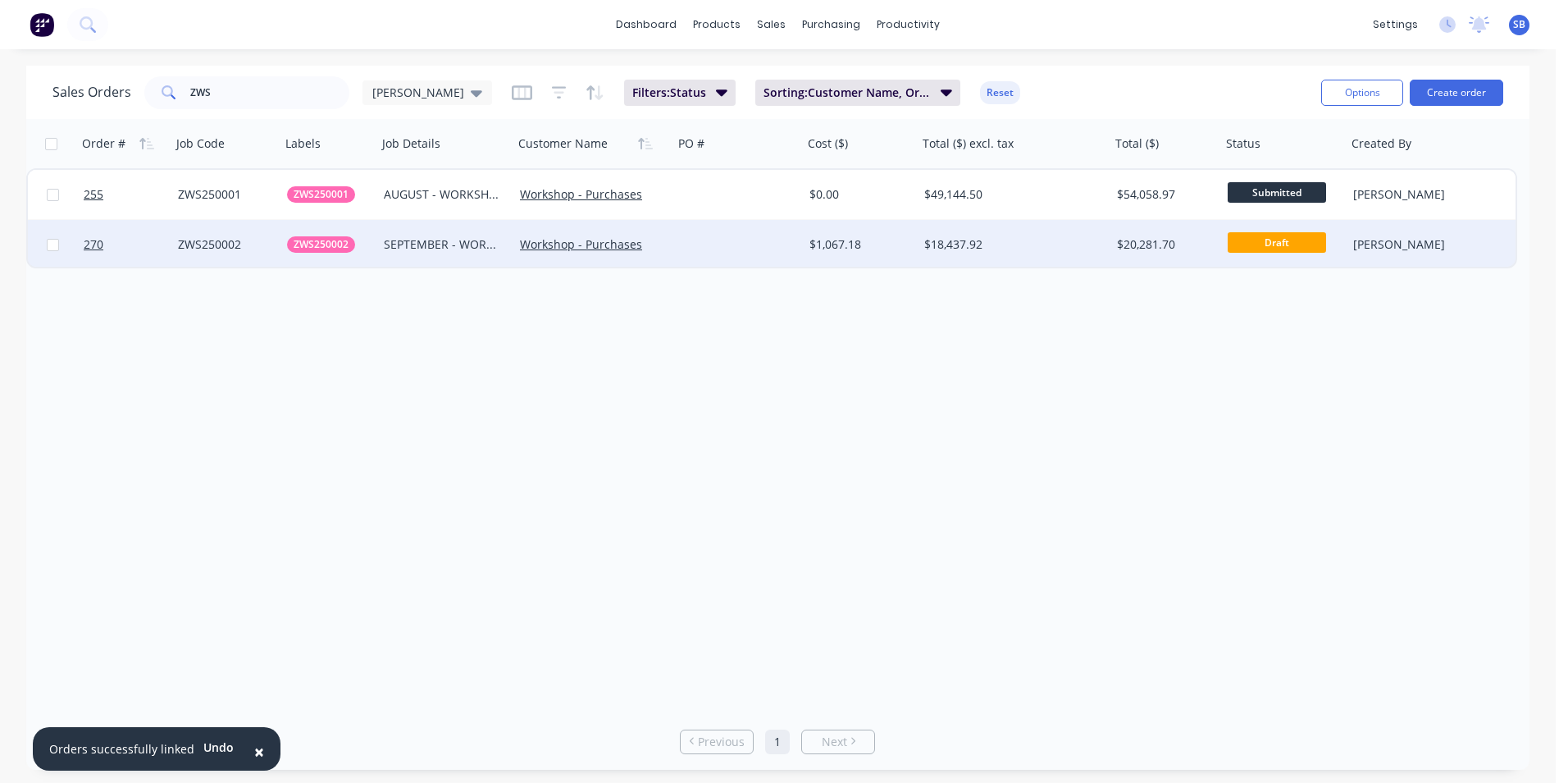
click at [1148, 235] on div "$20,281.70" at bounding box center [1166, 244] width 110 height 50
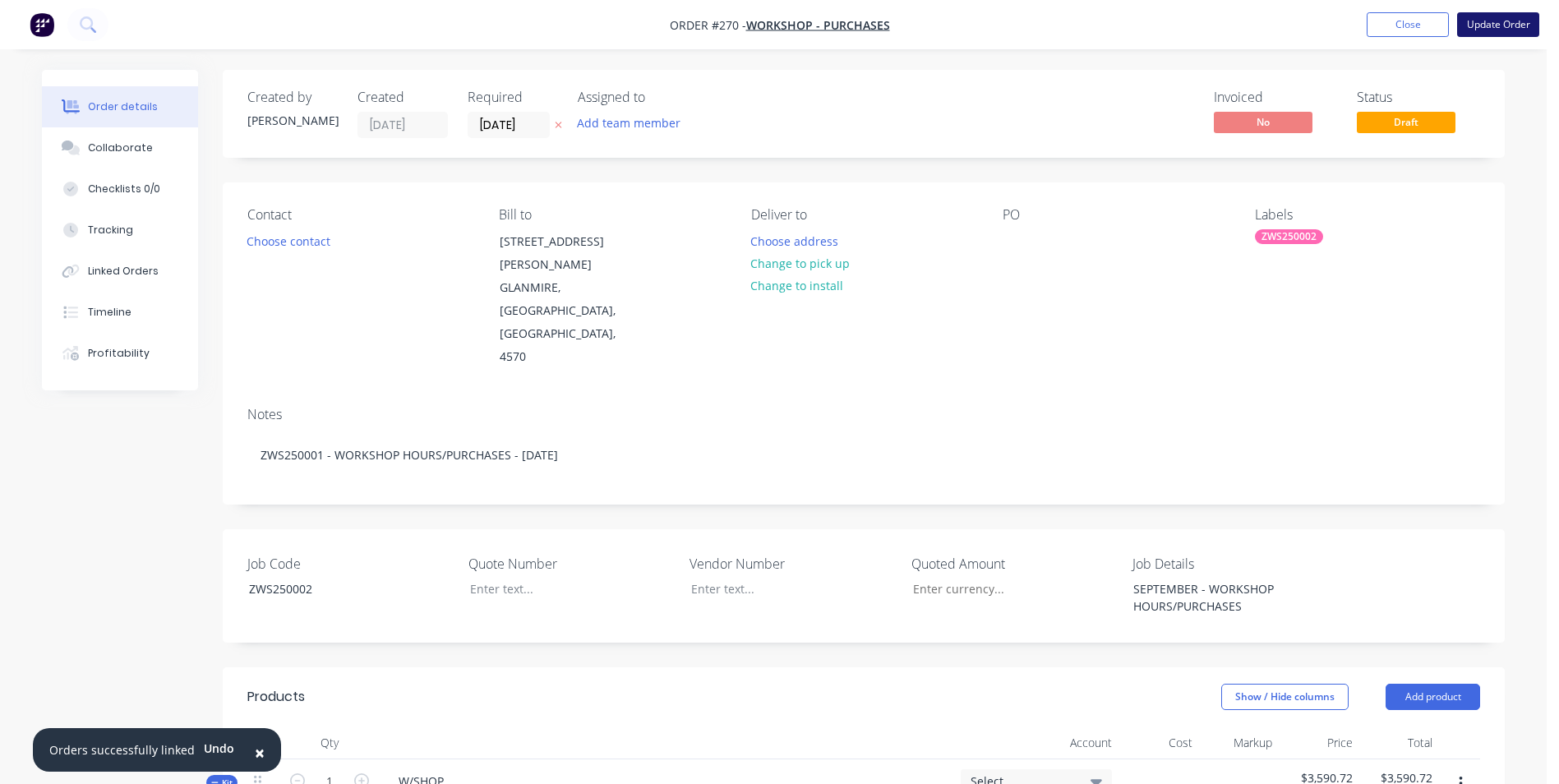
click at [1507, 22] on button "Update Order" at bounding box center [1498, 24] width 82 height 24
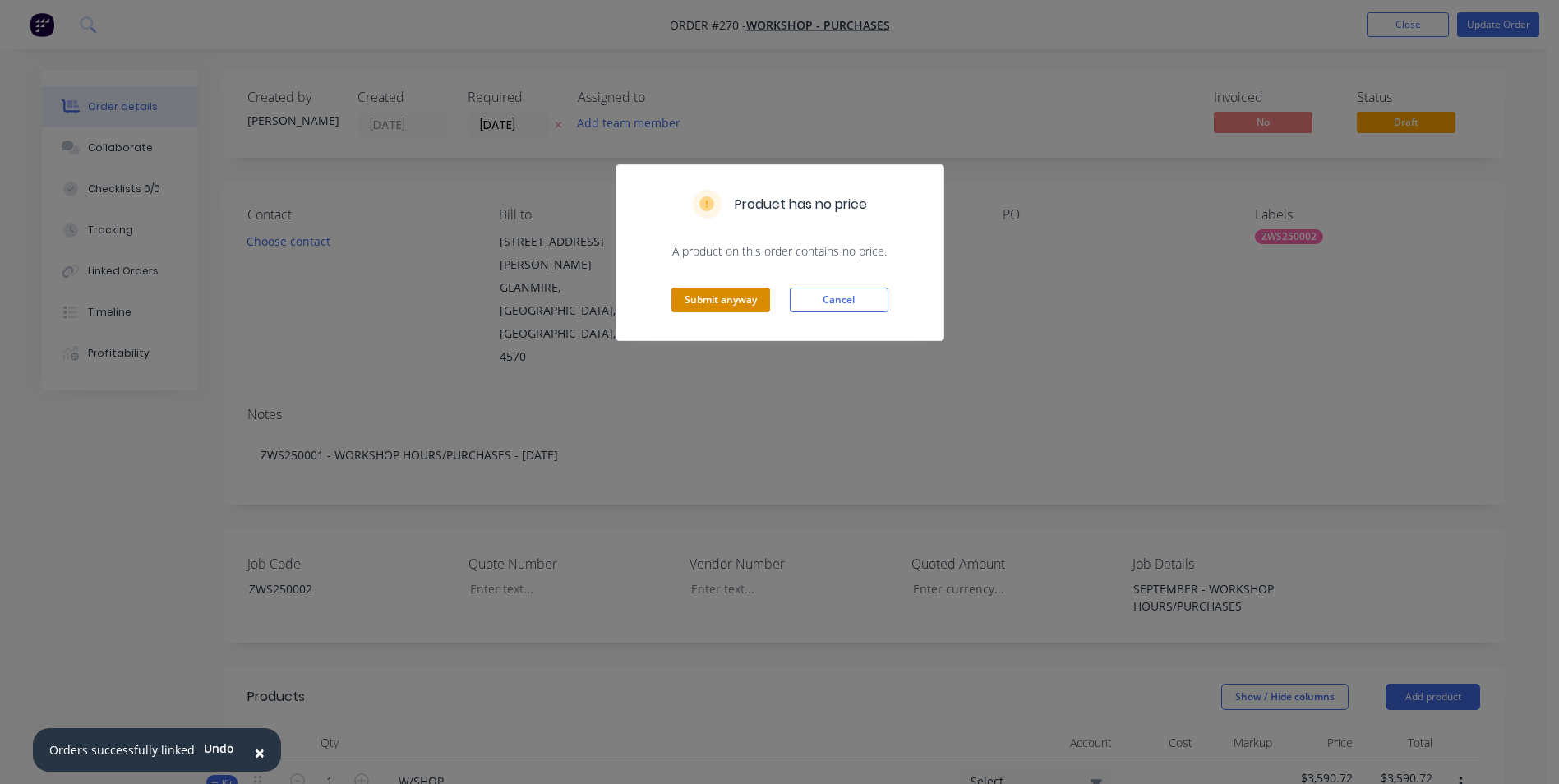
click at [747, 305] on button "Submit anyway" at bounding box center [720, 299] width 98 height 24
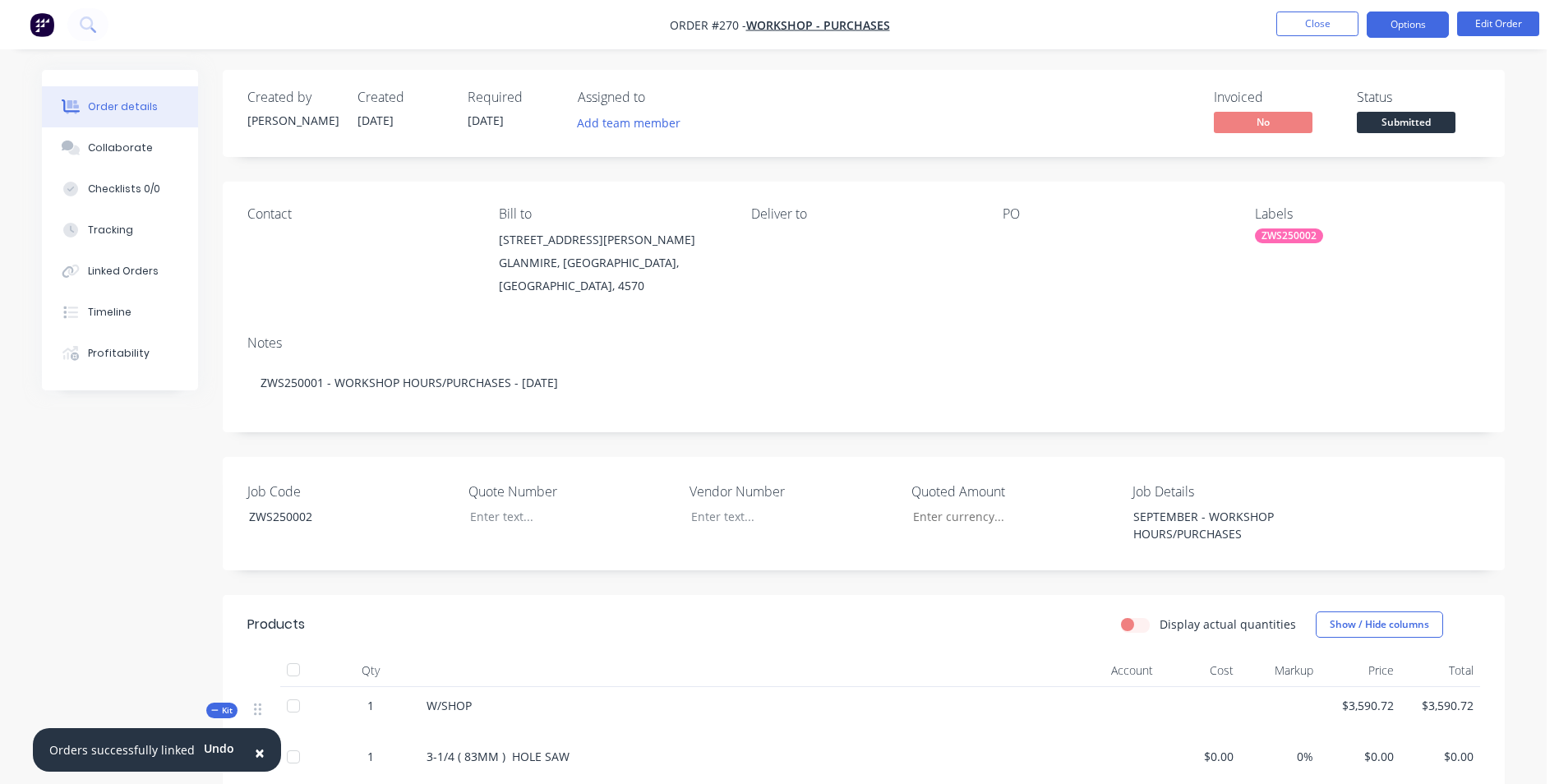
click at [1408, 35] on button "Options" at bounding box center [1408, 24] width 82 height 26
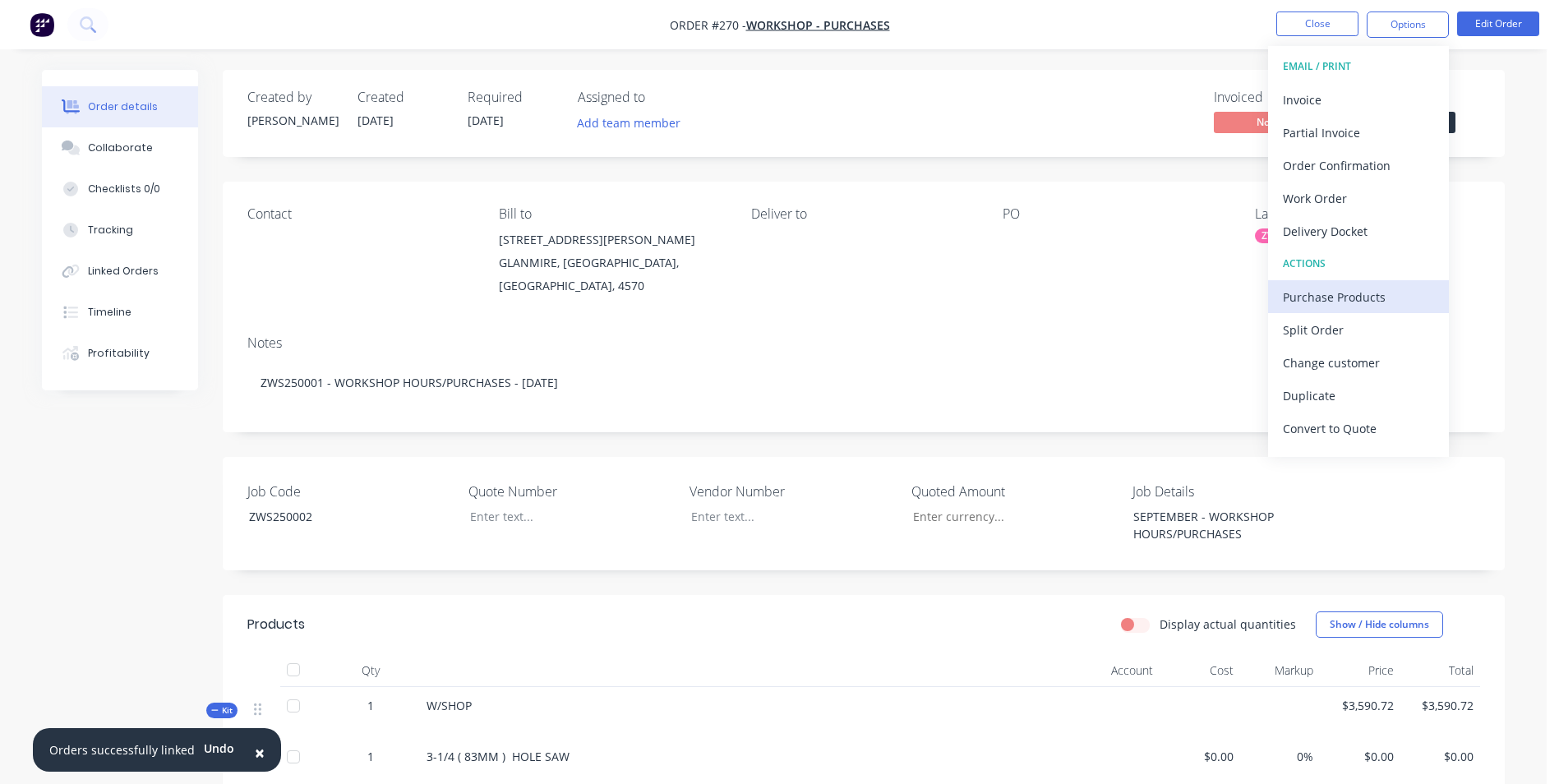
click at [1331, 291] on div "Purchase Products" at bounding box center [1359, 297] width 151 height 23
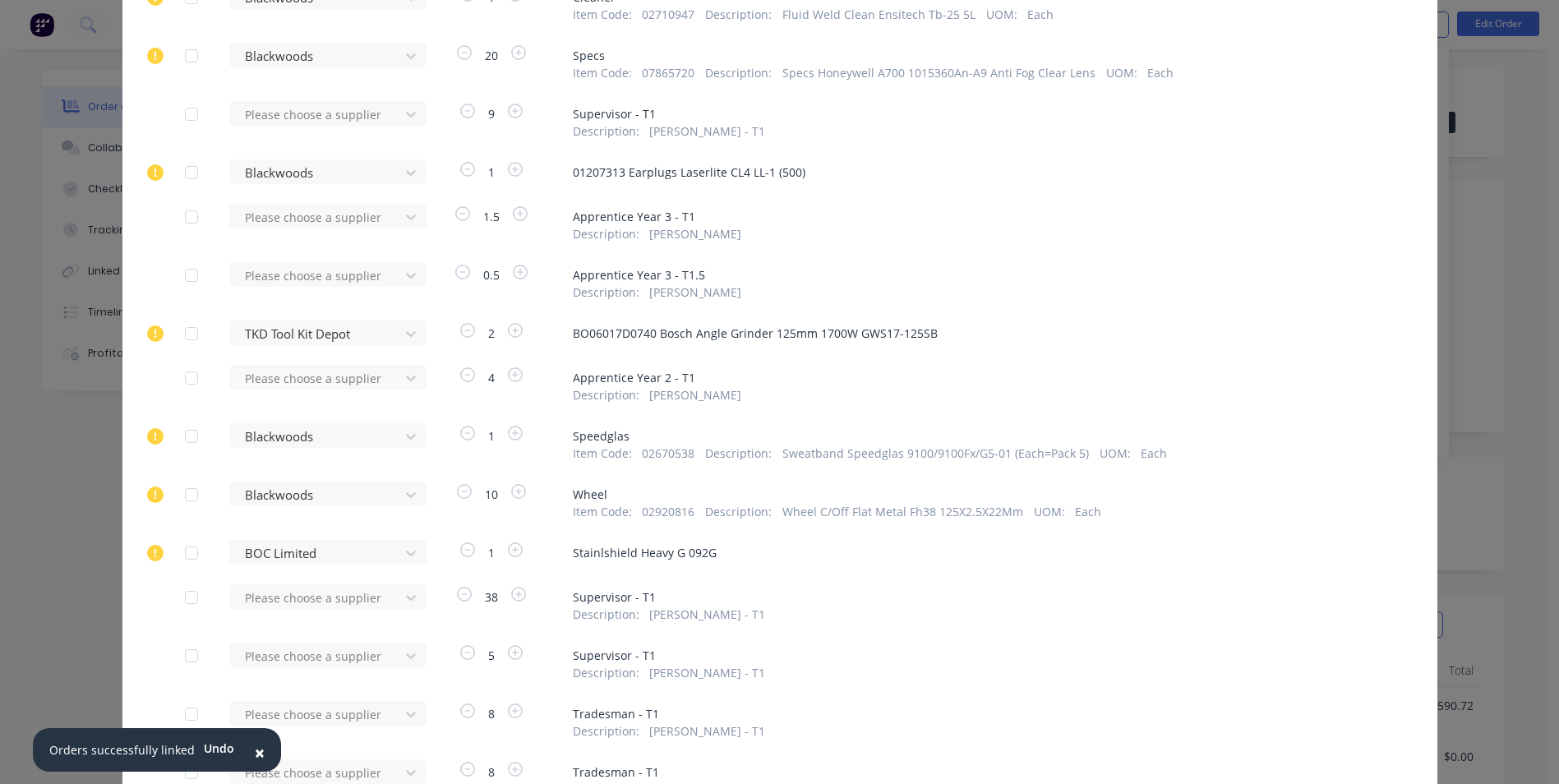
scroll to position [575, 0]
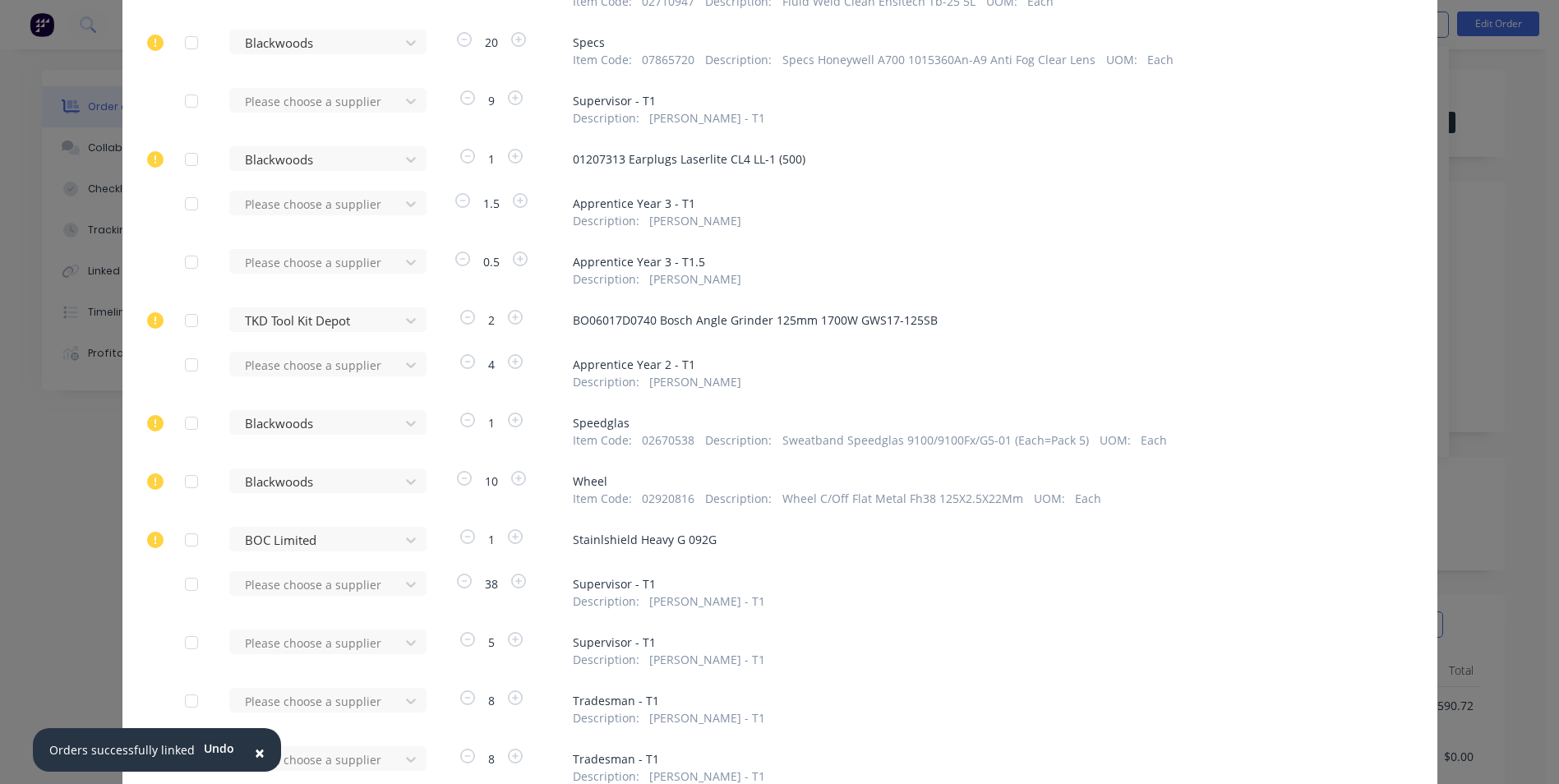
drag, startPoint x: 1521, startPoint y: 104, endPoint x: 1509, endPoint y: 96, distance: 14.4
click at [1521, 104] on div "Purchase Products Apply to all Please choose a supplier 0.5 Tradesman - T1 Desc…" at bounding box center [779, 392] width 1559 height 784
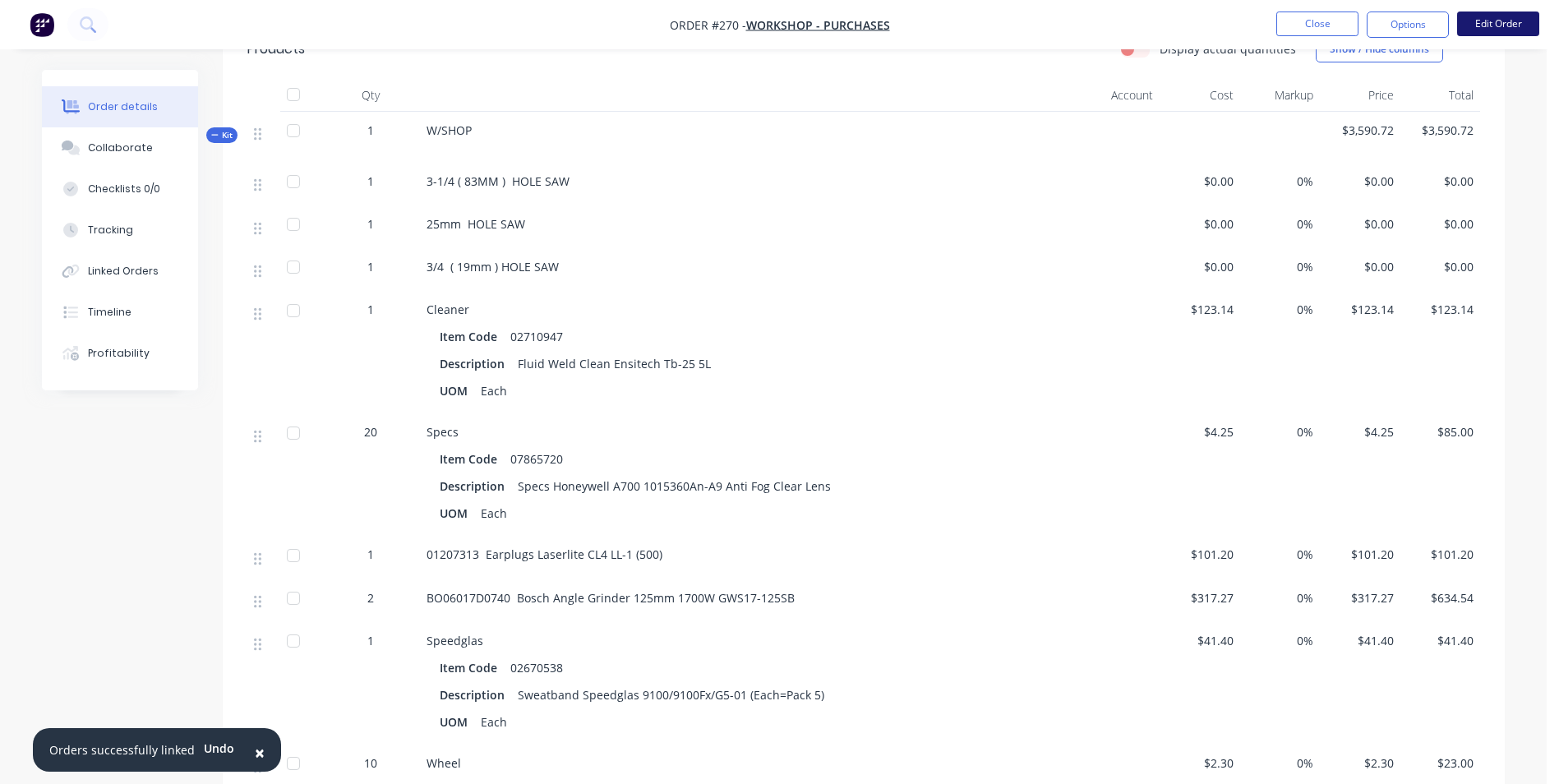
click at [1507, 23] on button "Edit Order" at bounding box center [1498, 23] width 82 height 24
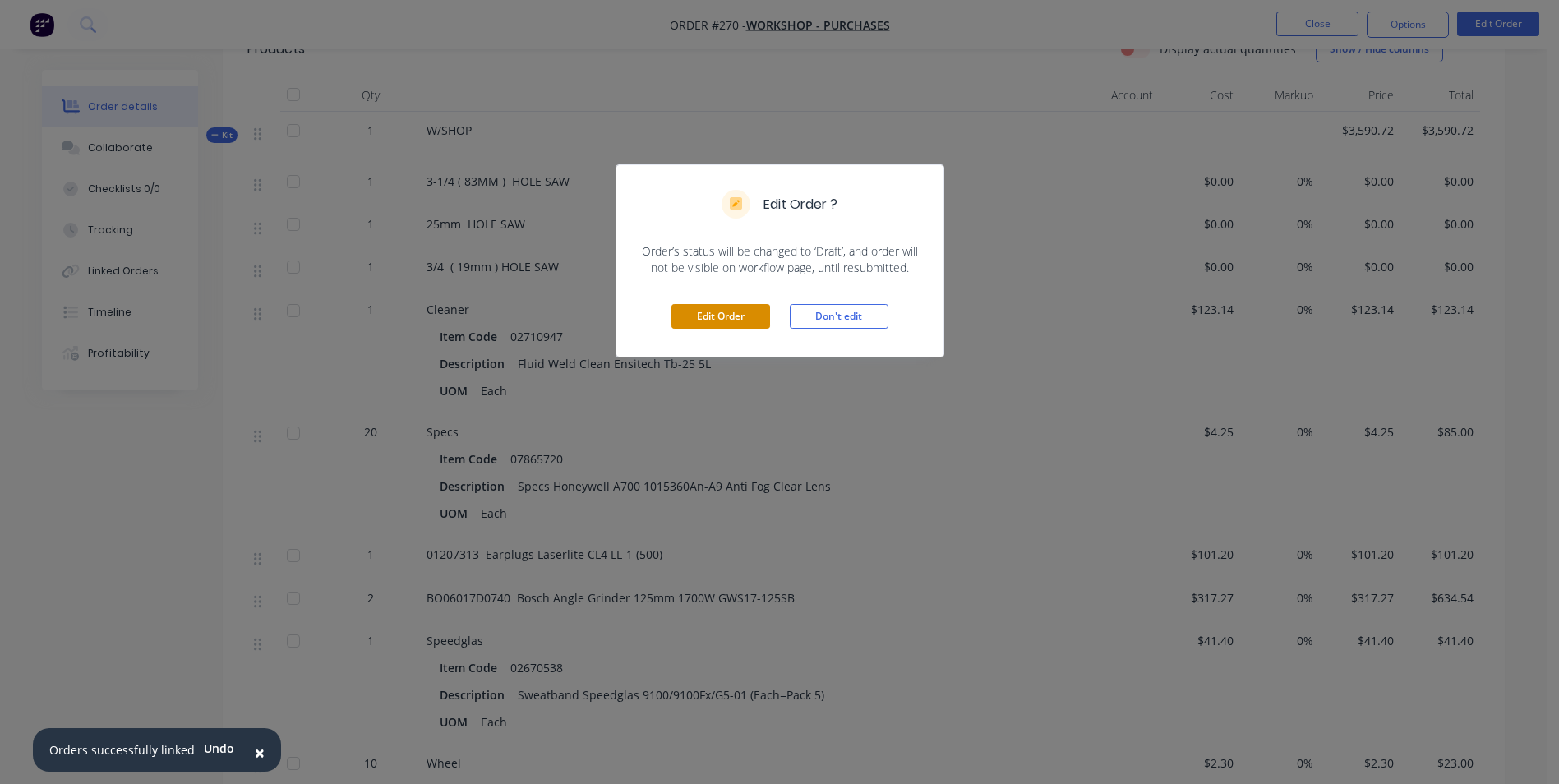
drag, startPoint x: 724, startPoint y: 322, endPoint x: 702, endPoint y: 299, distance: 31.8
click at [723, 322] on button "Edit Order" at bounding box center [720, 316] width 98 height 24
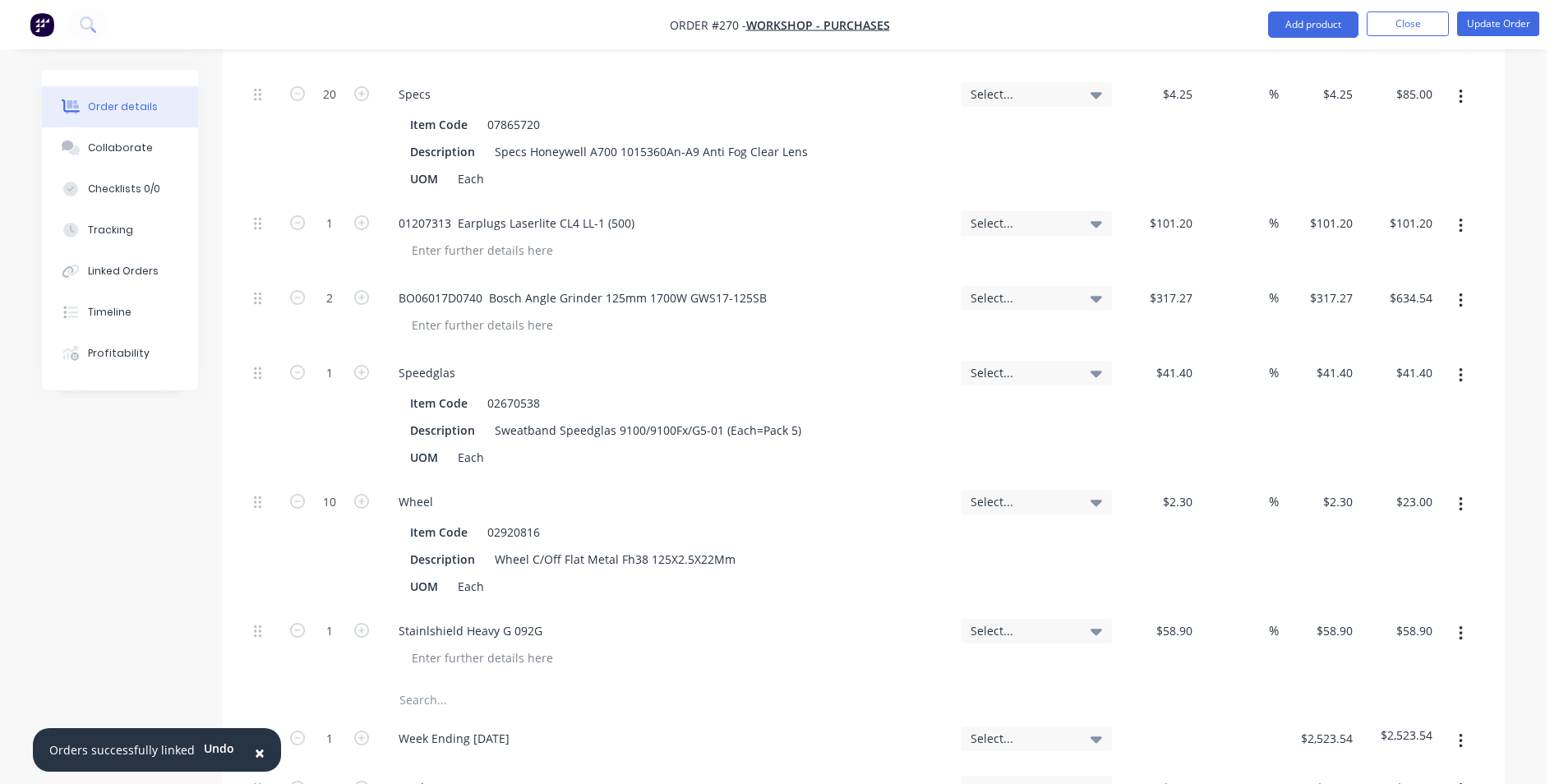
scroll to position [1232, 0]
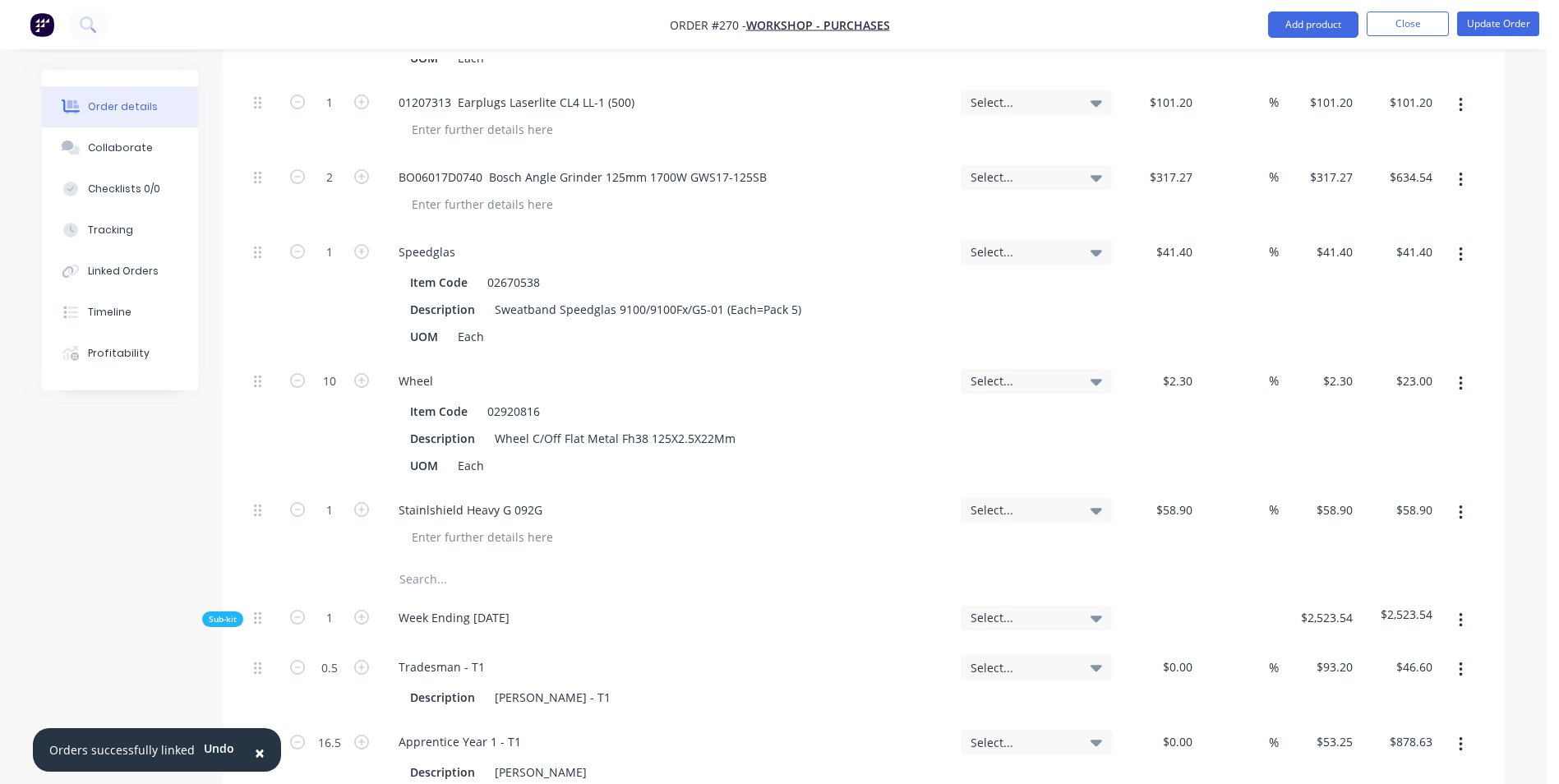
click at [1469, 498] on button "button" at bounding box center [1461, 513] width 38 height 30
click at [1364, 642] on div "Delete" at bounding box center [1401, 653] width 126 height 23
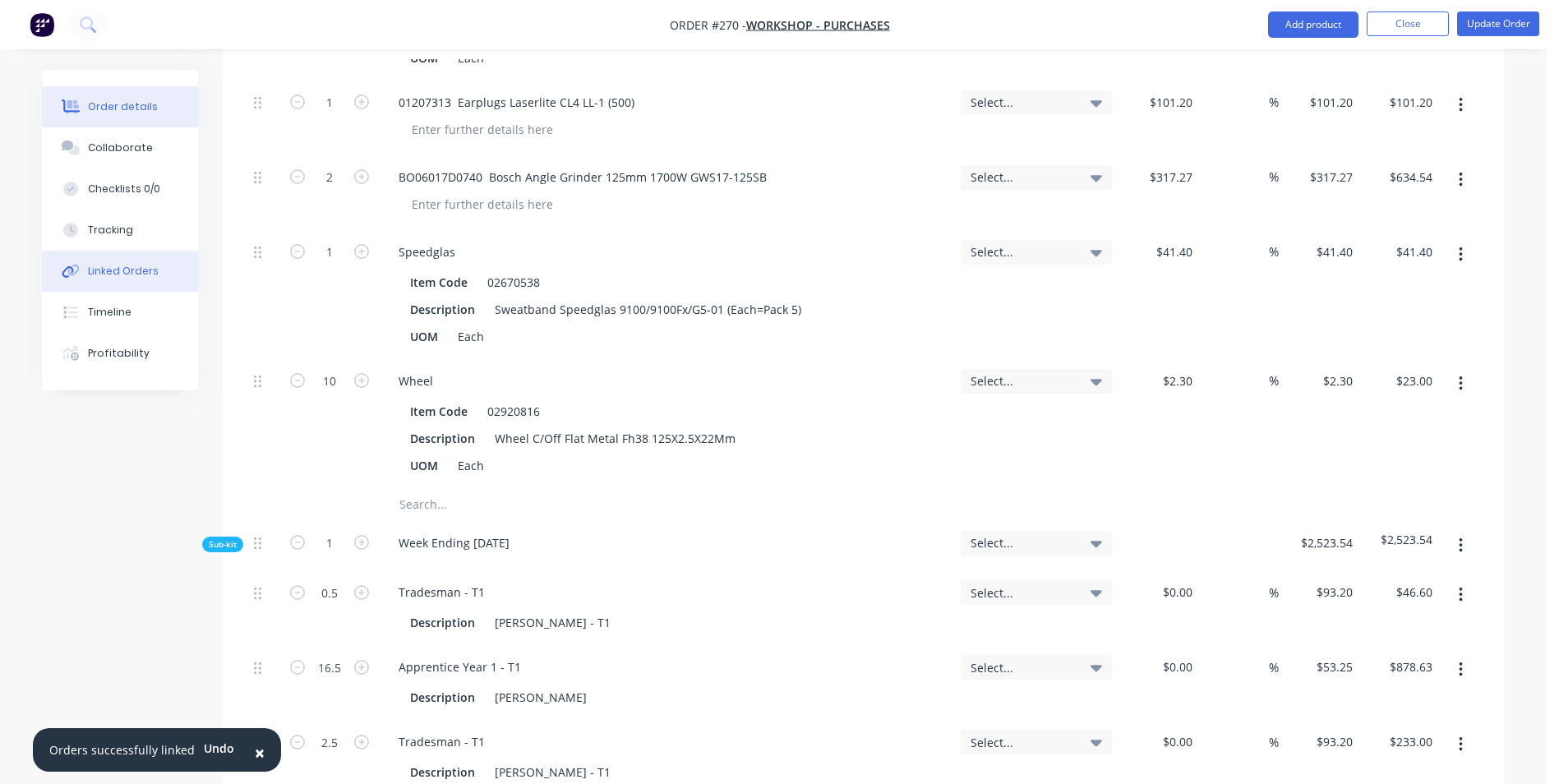
click at [139, 277] on div "Linked Orders" at bounding box center [123, 271] width 71 height 15
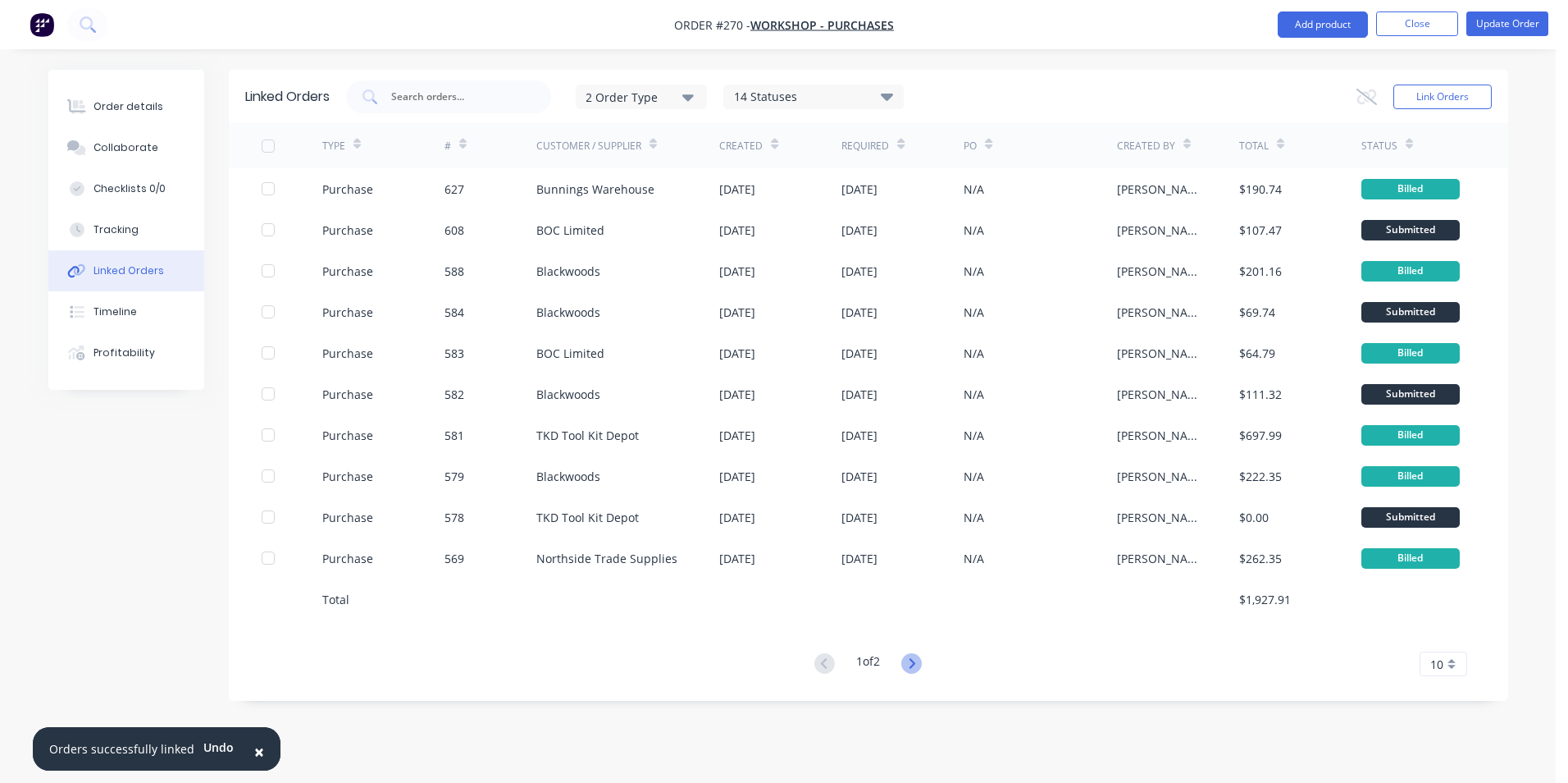
click at [912, 656] on icon at bounding box center [912, 664] width 21 height 21
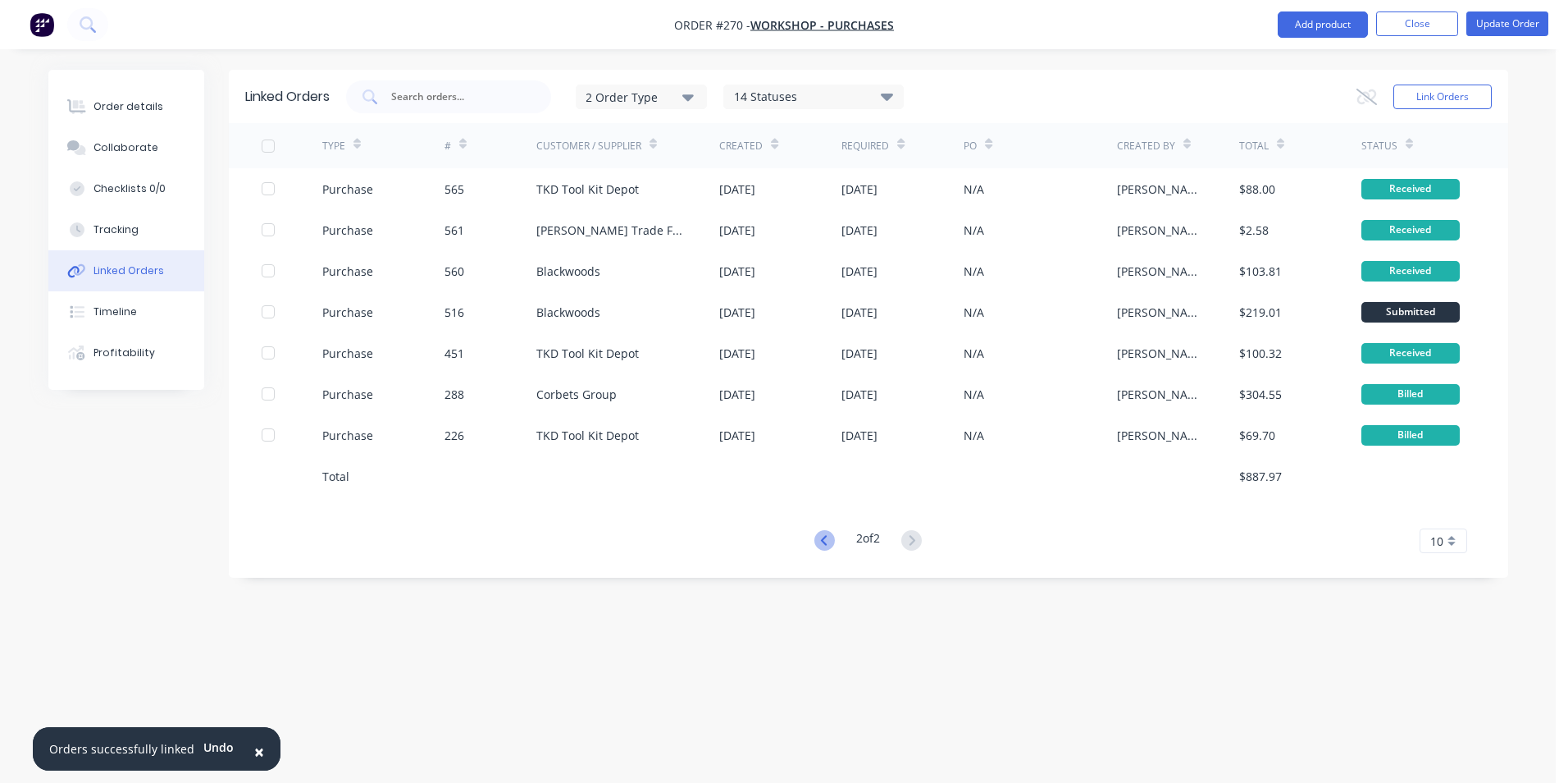
click at [822, 537] on icon at bounding box center [824, 540] width 6 height 10
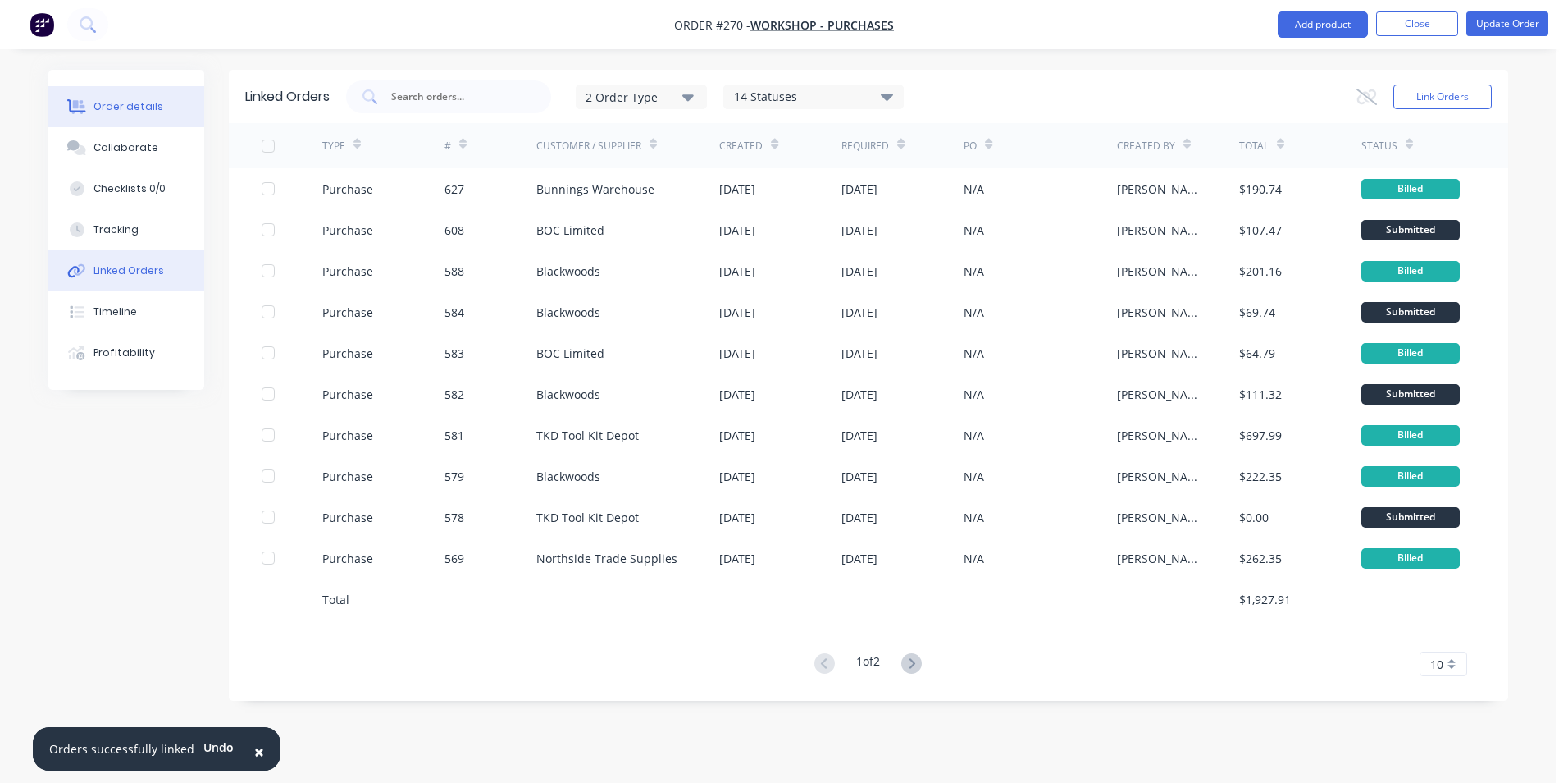
click at [141, 109] on div "Order details" at bounding box center [129, 106] width 69 height 15
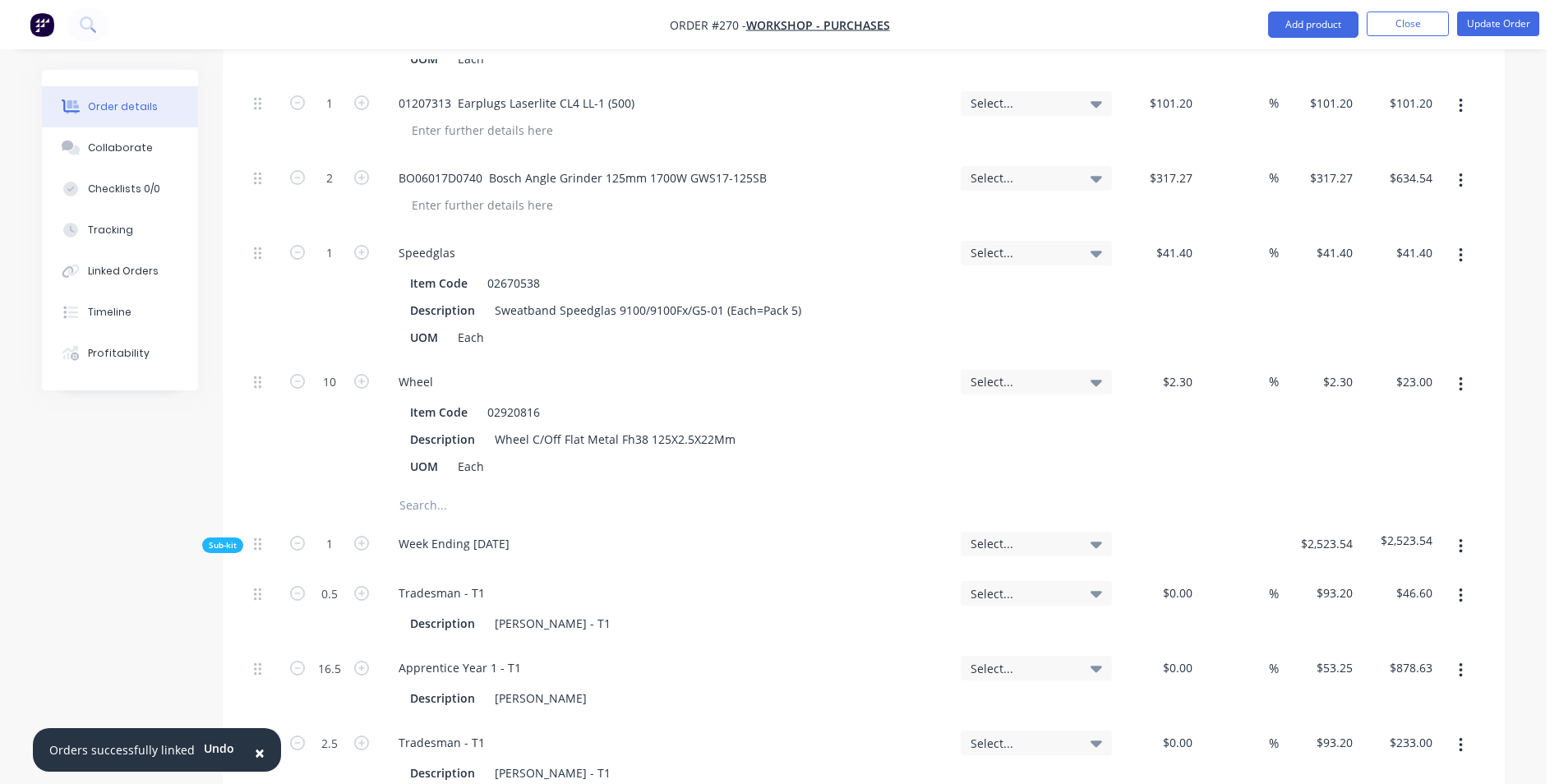
scroll to position [1232, 0]
click at [1459, 375] on icon "button" at bounding box center [1461, 384] width 4 height 18
click at [1397, 480] on div "Delete" at bounding box center [1401, 492] width 126 height 23
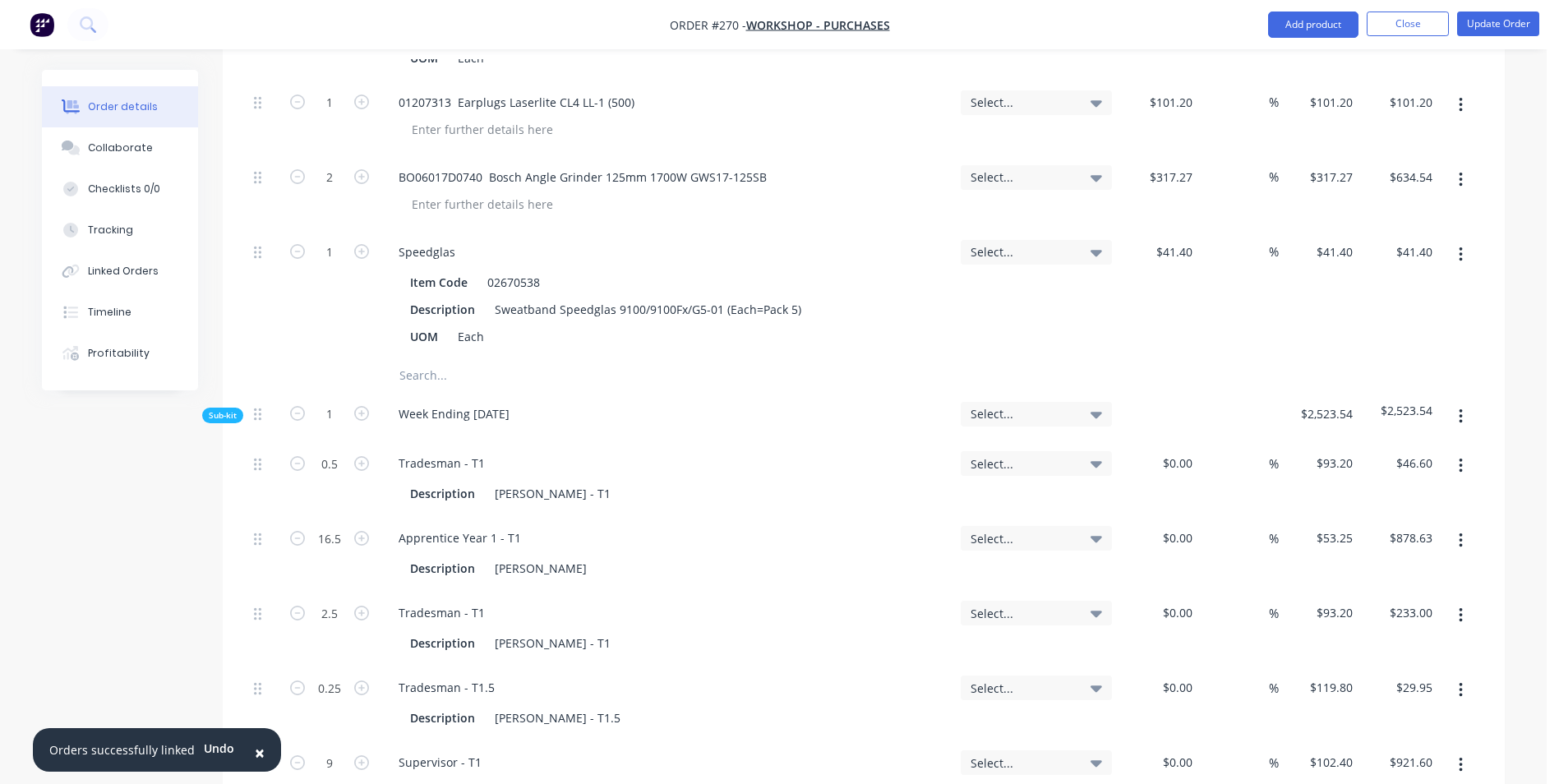
click at [1470, 240] on button "button" at bounding box center [1461, 255] width 38 height 30
click at [1353, 352] on div "Delete" at bounding box center [1401, 363] width 126 height 23
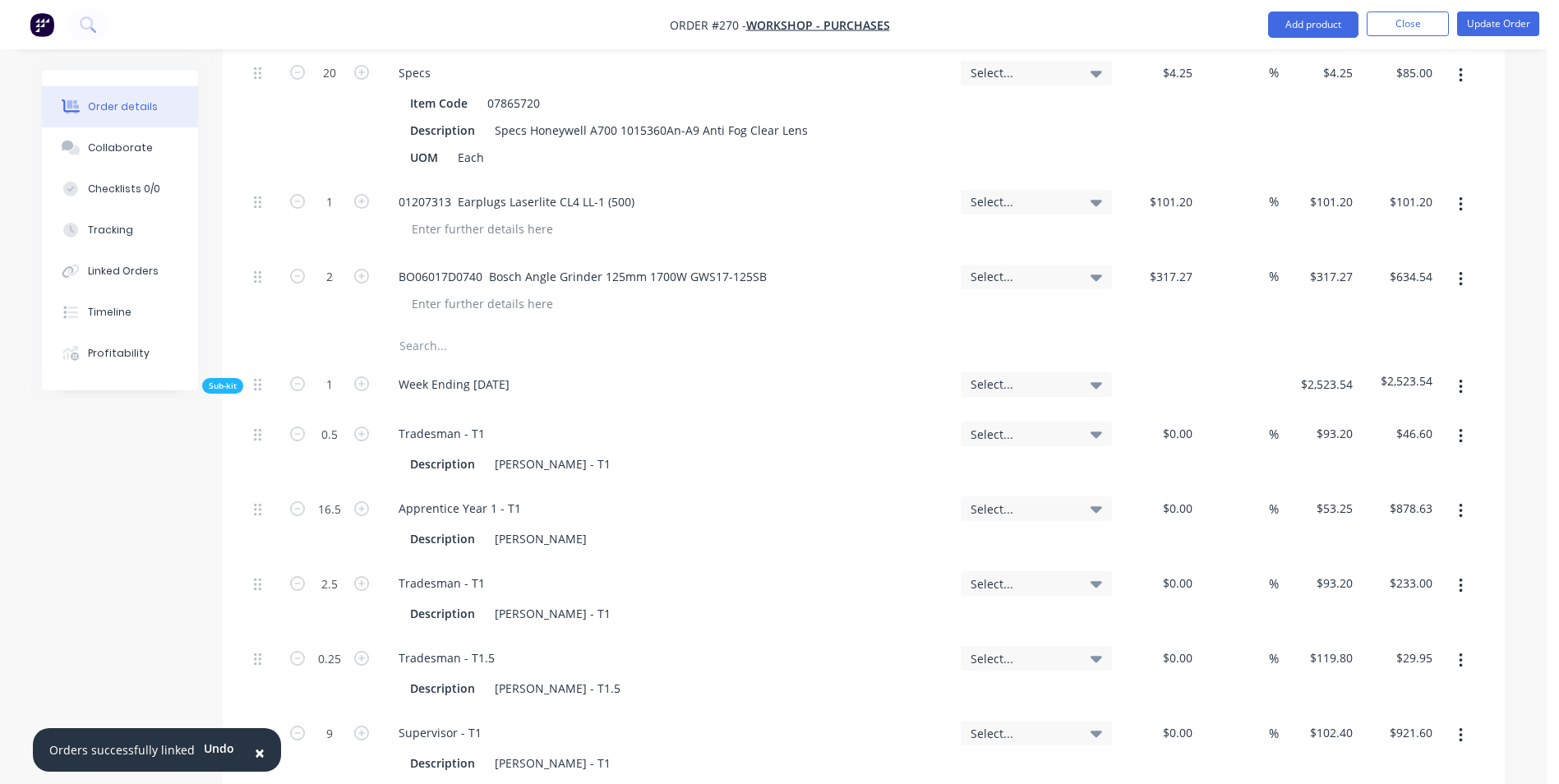
scroll to position [904, 0]
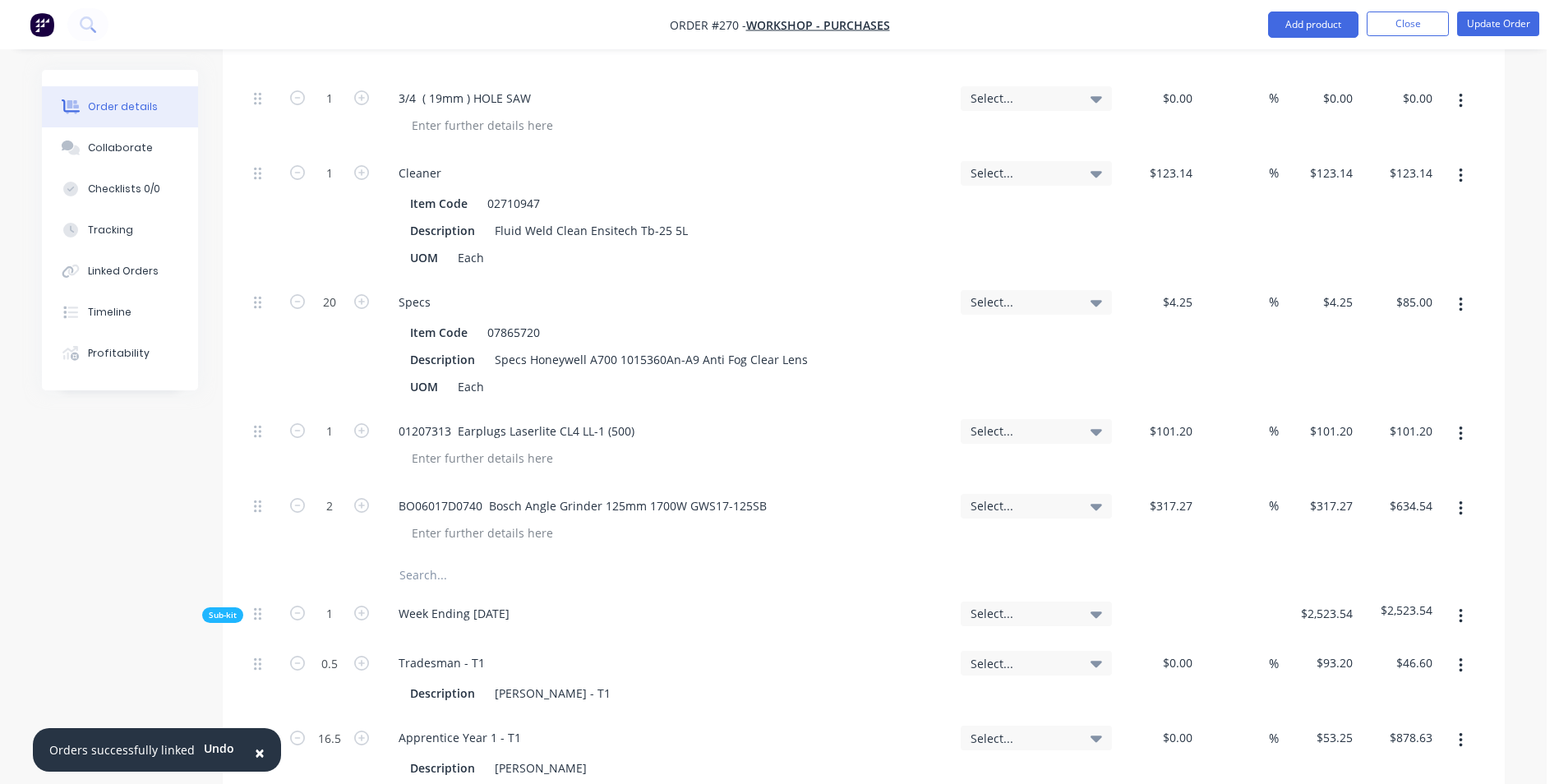
click at [1464, 493] on button "button" at bounding box center [1461, 508] width 38 height 30
click at [1405, 639] on div "Delete" at bounding box center [1401, 650] width 126 height 23
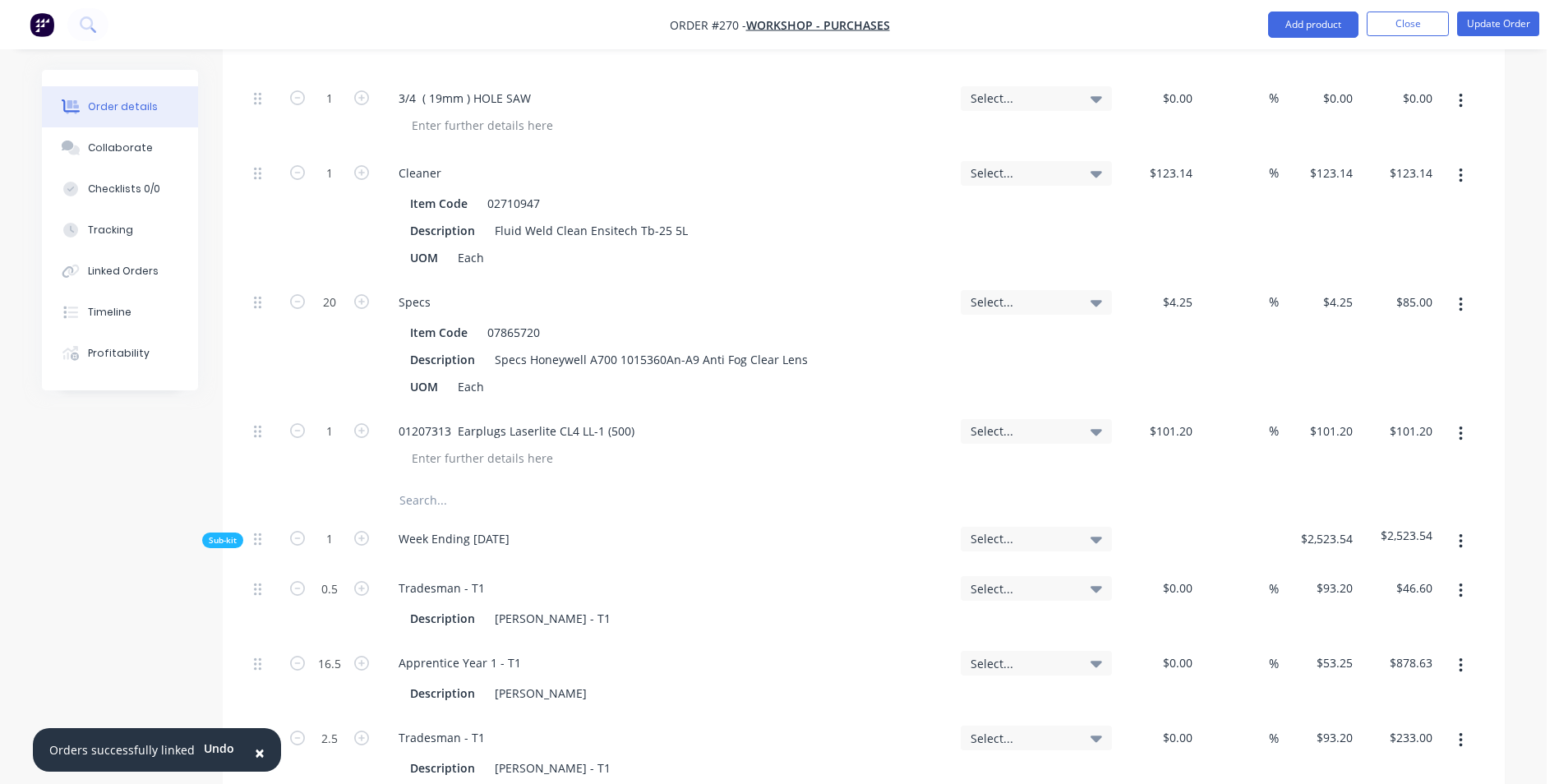
click at [1457, 419] on button "button" at bounding box center [1461, 434] width 38 height 30
click at [1421, 564] on div "Delete" at bounding box center [1401, 575] width 126 height 23
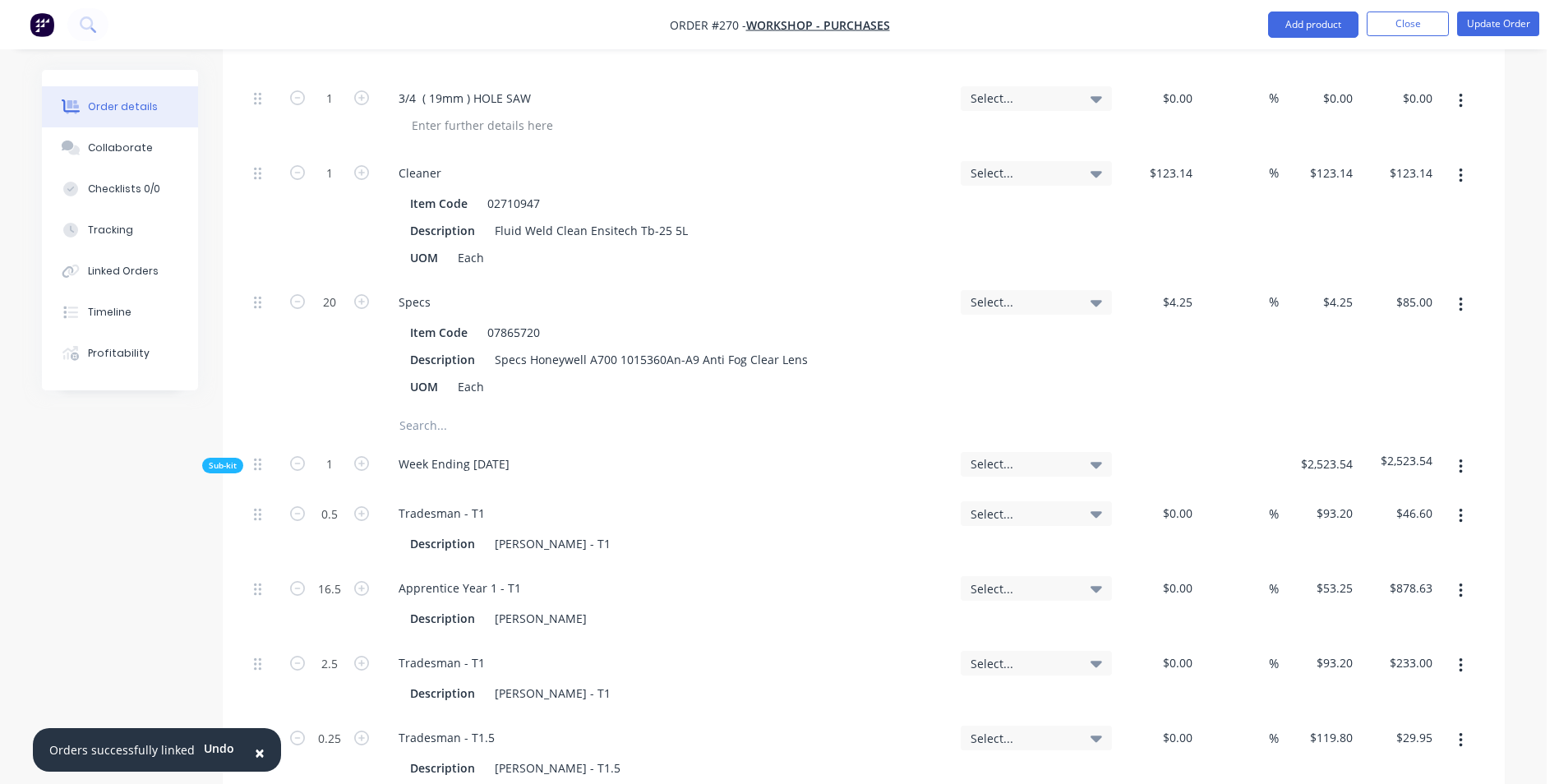
click at [1457, 290] on button "button" at bounding box center [1461, 305] width 38 height 30
click at [1379, 402] on div "Delete" at bounding box center [1401, 413] width 126 height 23
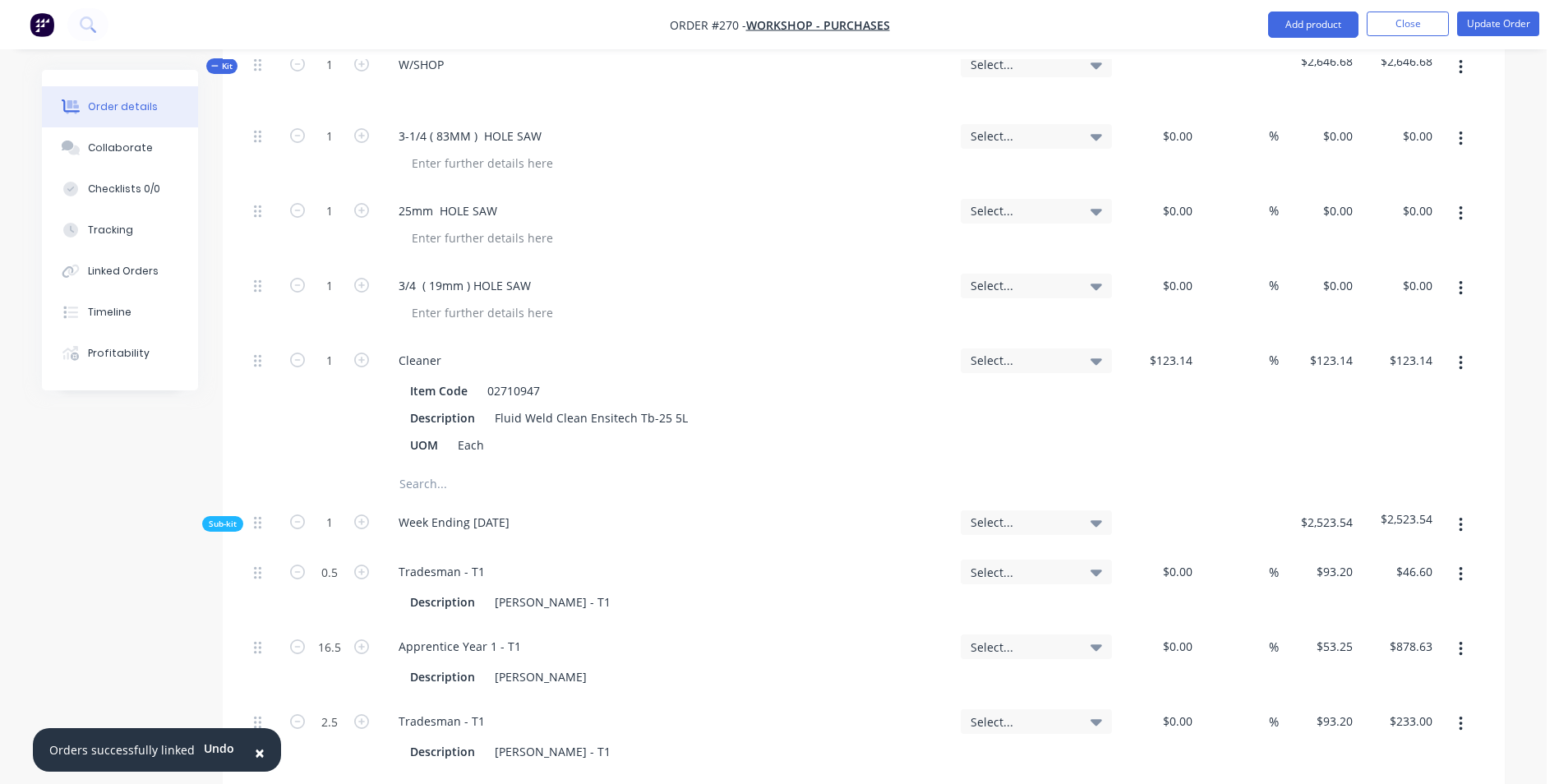
scroll to position [575, 0]
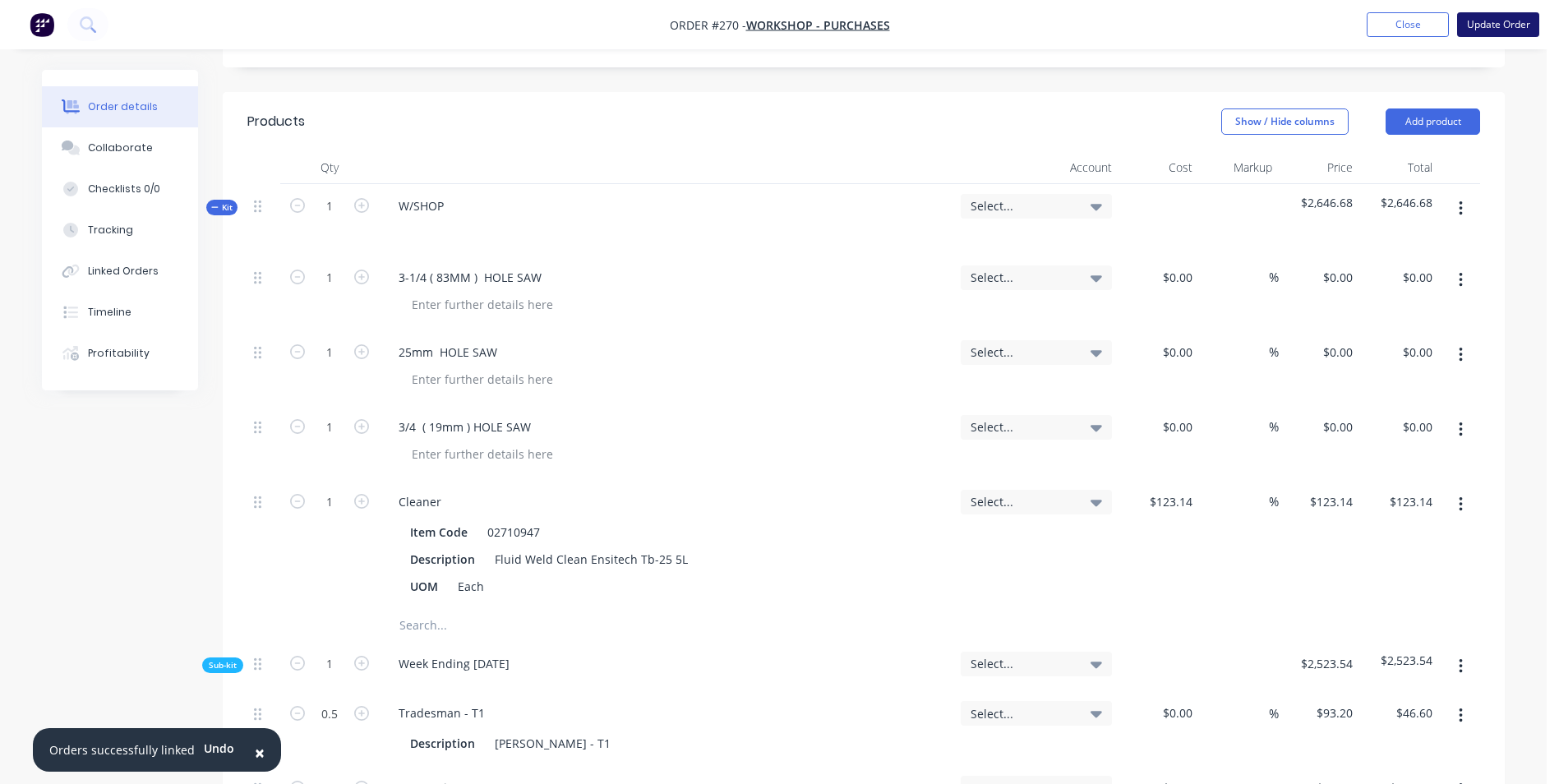
click at [1523, 14] on button "Update Order" at bounding box center [1498, 24] width 82 height 24
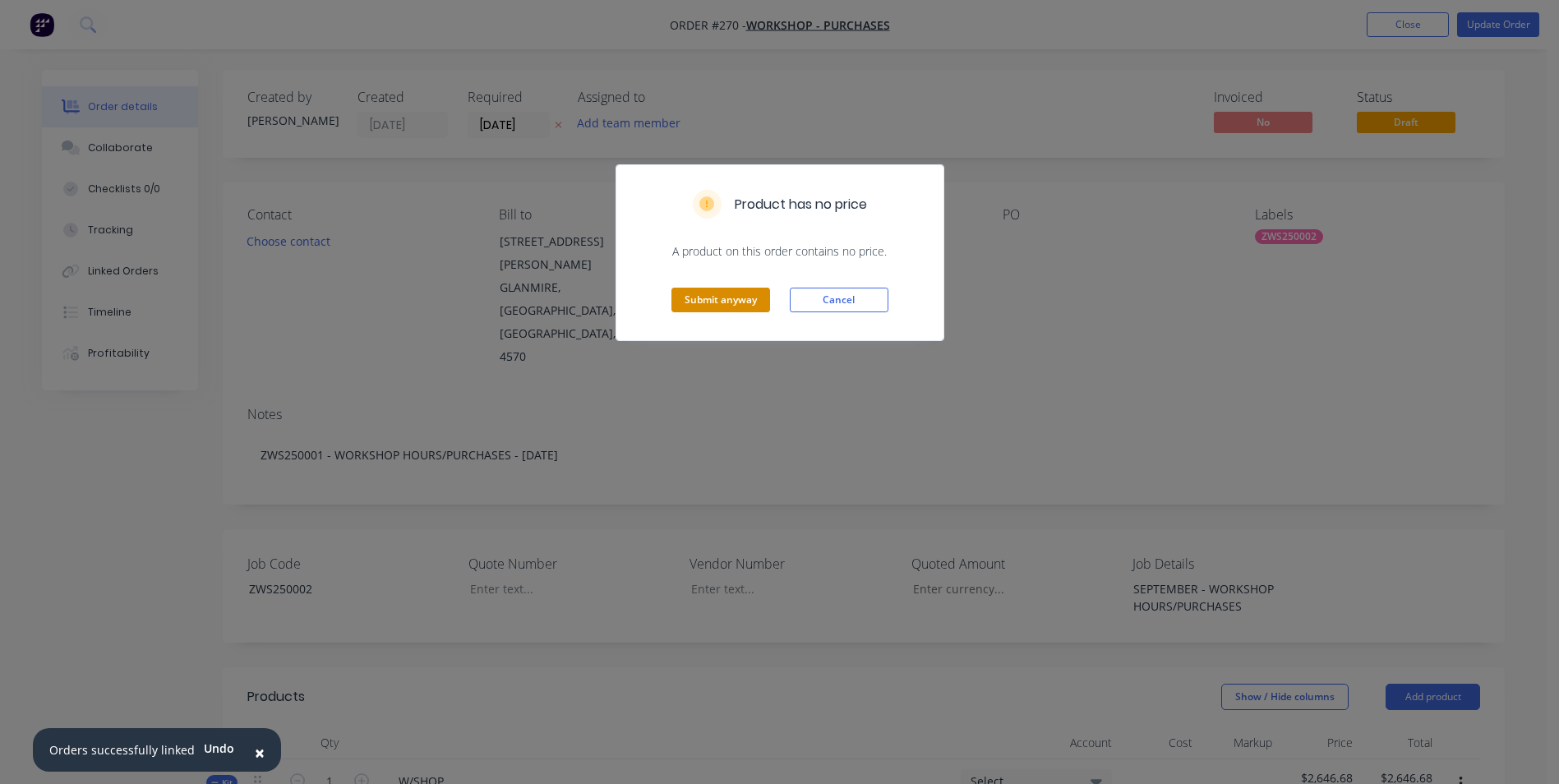
click at [724, 292] on button "Submit anyway" at bounding box center [720, 299] width 98 height 24
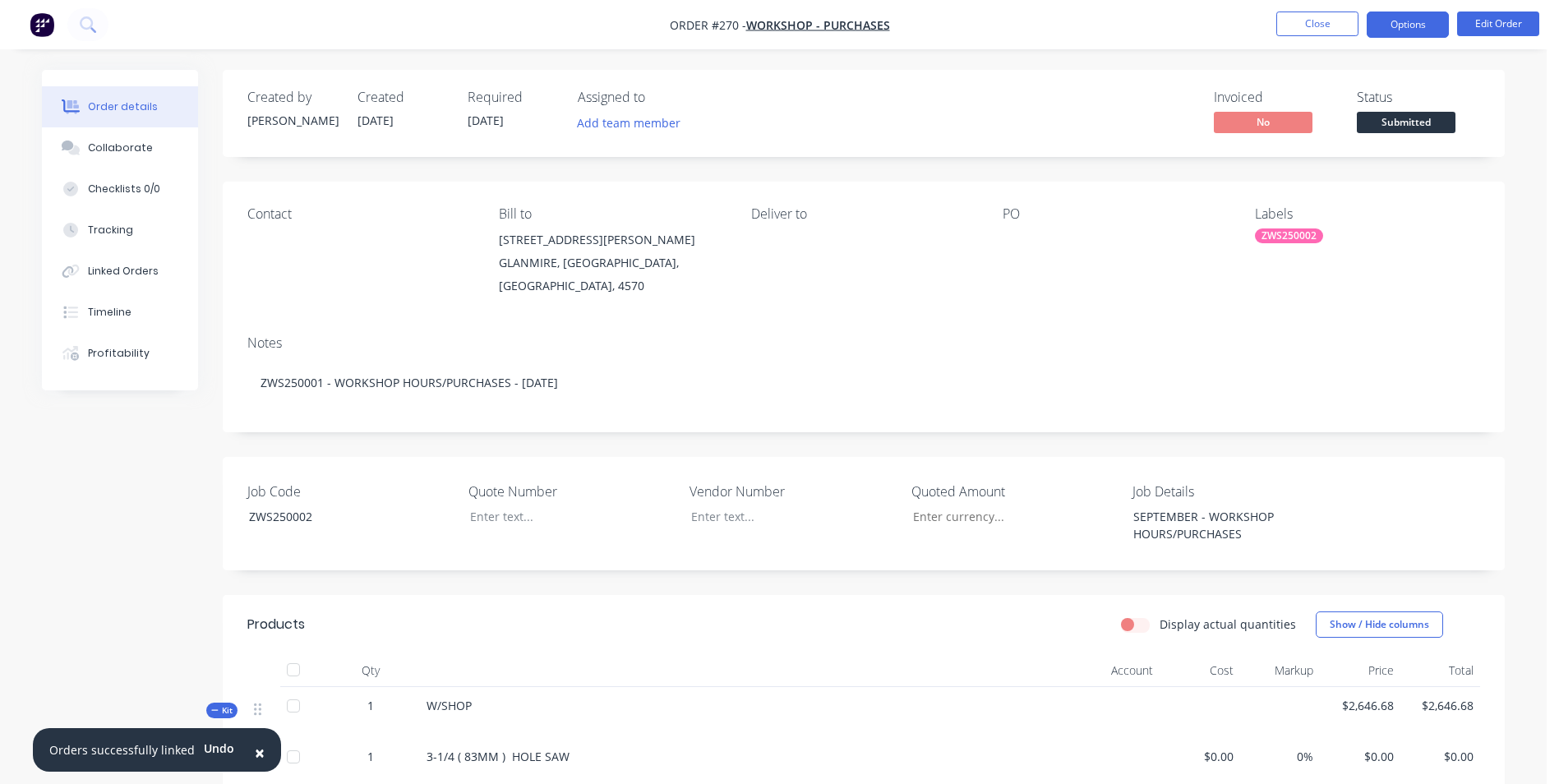
click at [1398, 33] on button "Options" at bounding box center [1408, 24] width 82 height 26
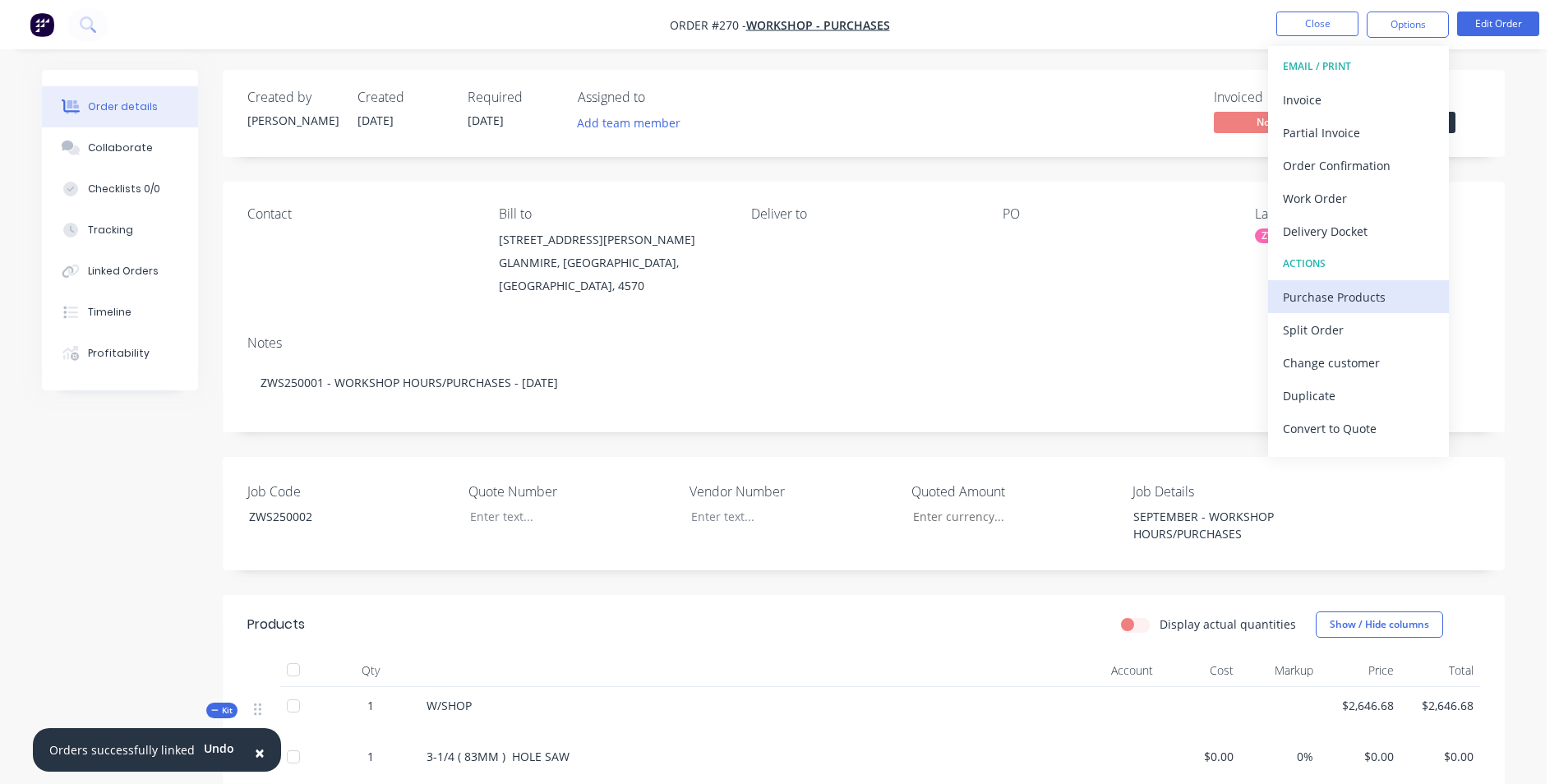
click at [1314, 301] on div "Purchase Products" at bounding box center [1359, 297] width 151 height 23
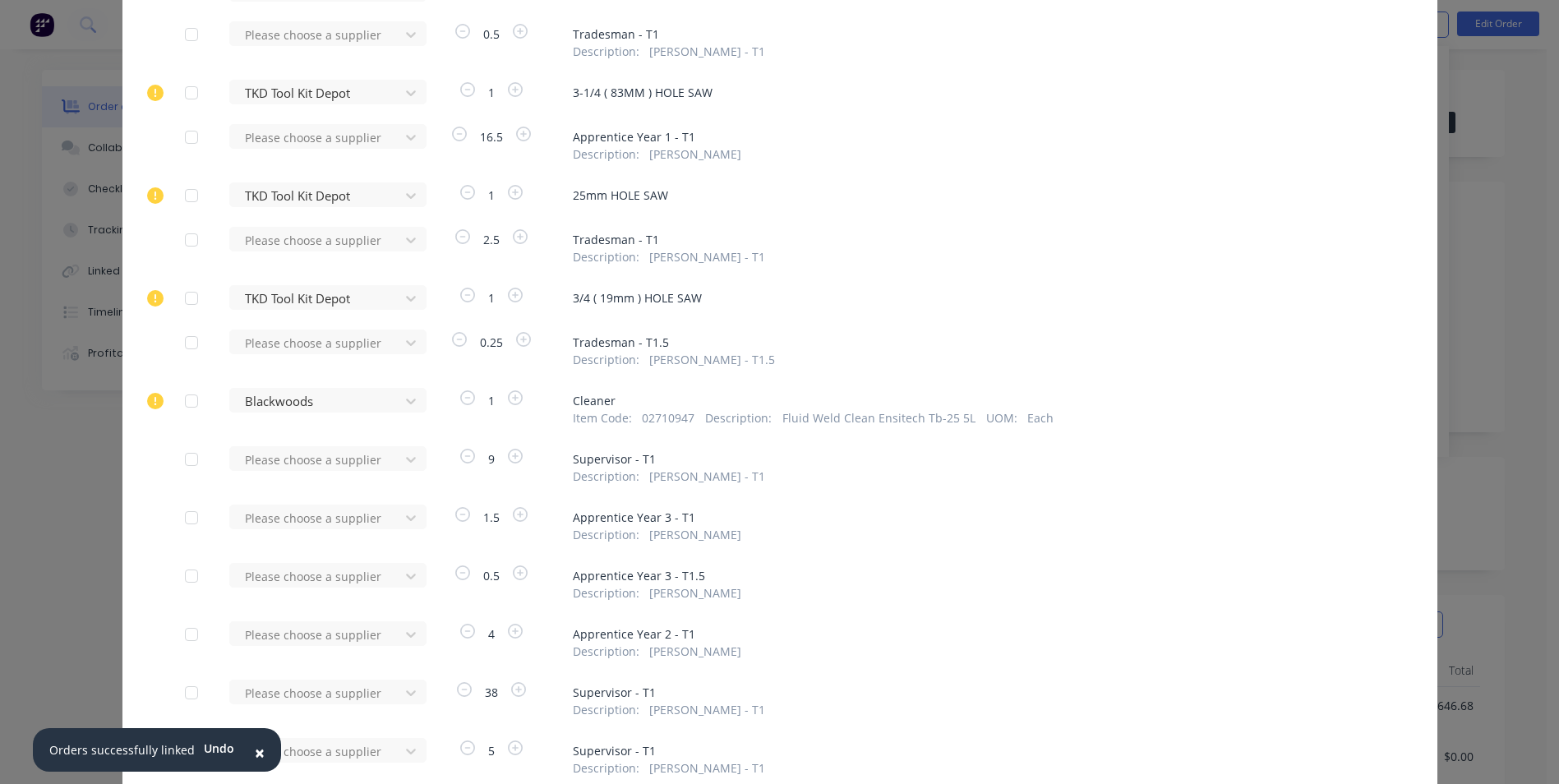
scroll to position [19, 0]
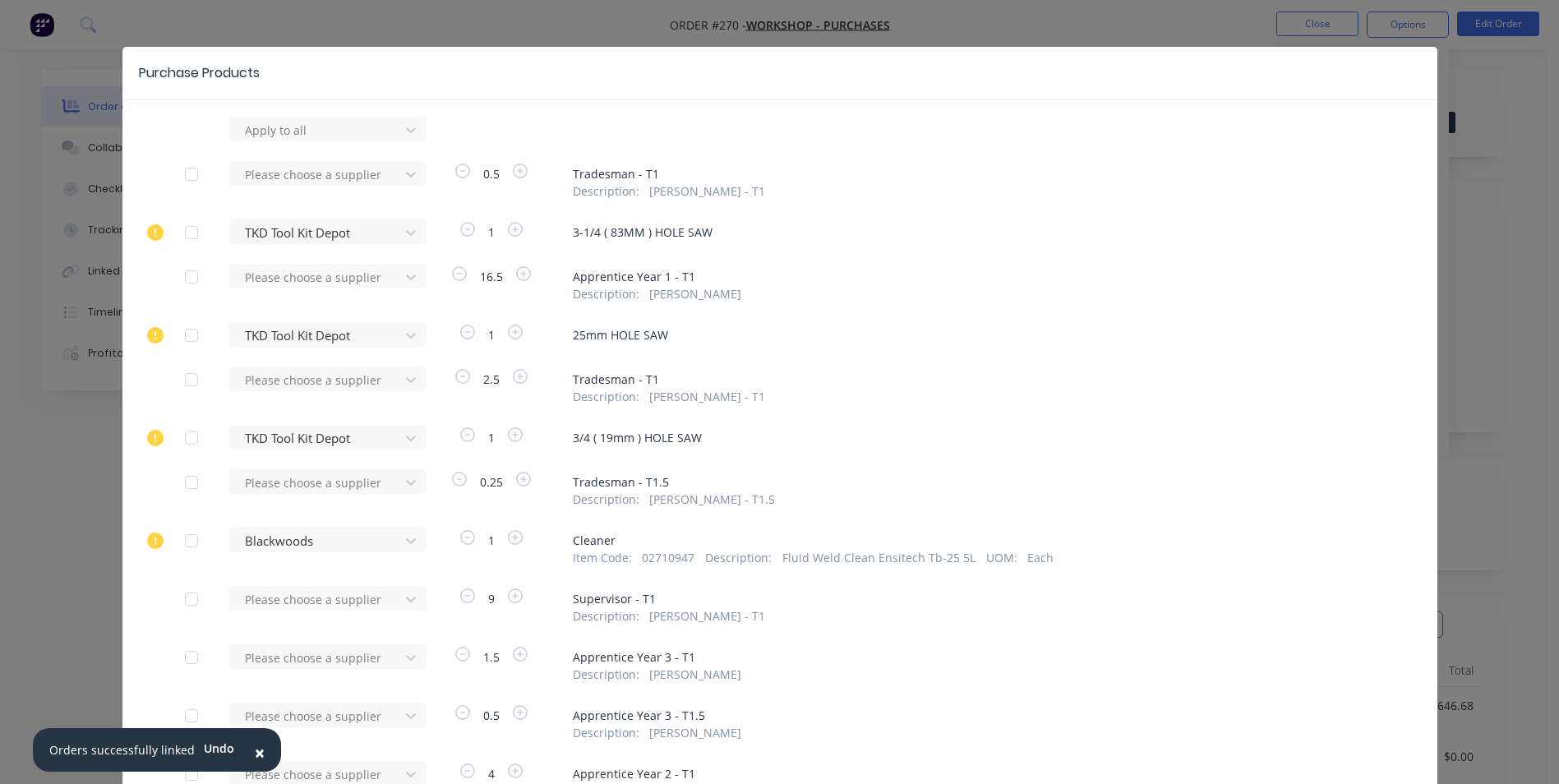
click at [1493, 116] on div "Purchase Products Apply to all Please choose a supplier 0.5 Tradesman - T1 Desc…" at bounding box center [779, 392] width 1559 height 784
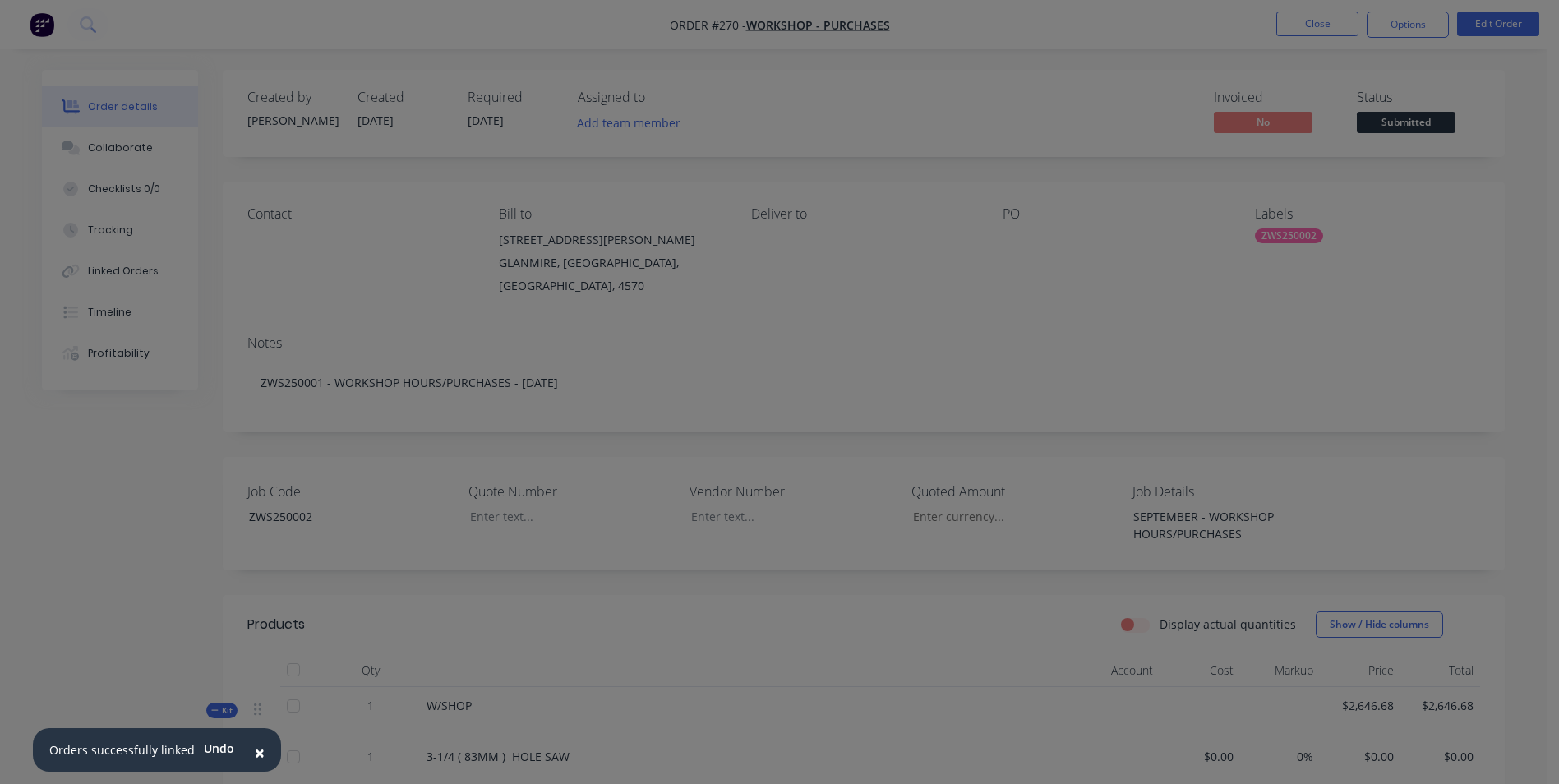
scroll to position [0, 0]
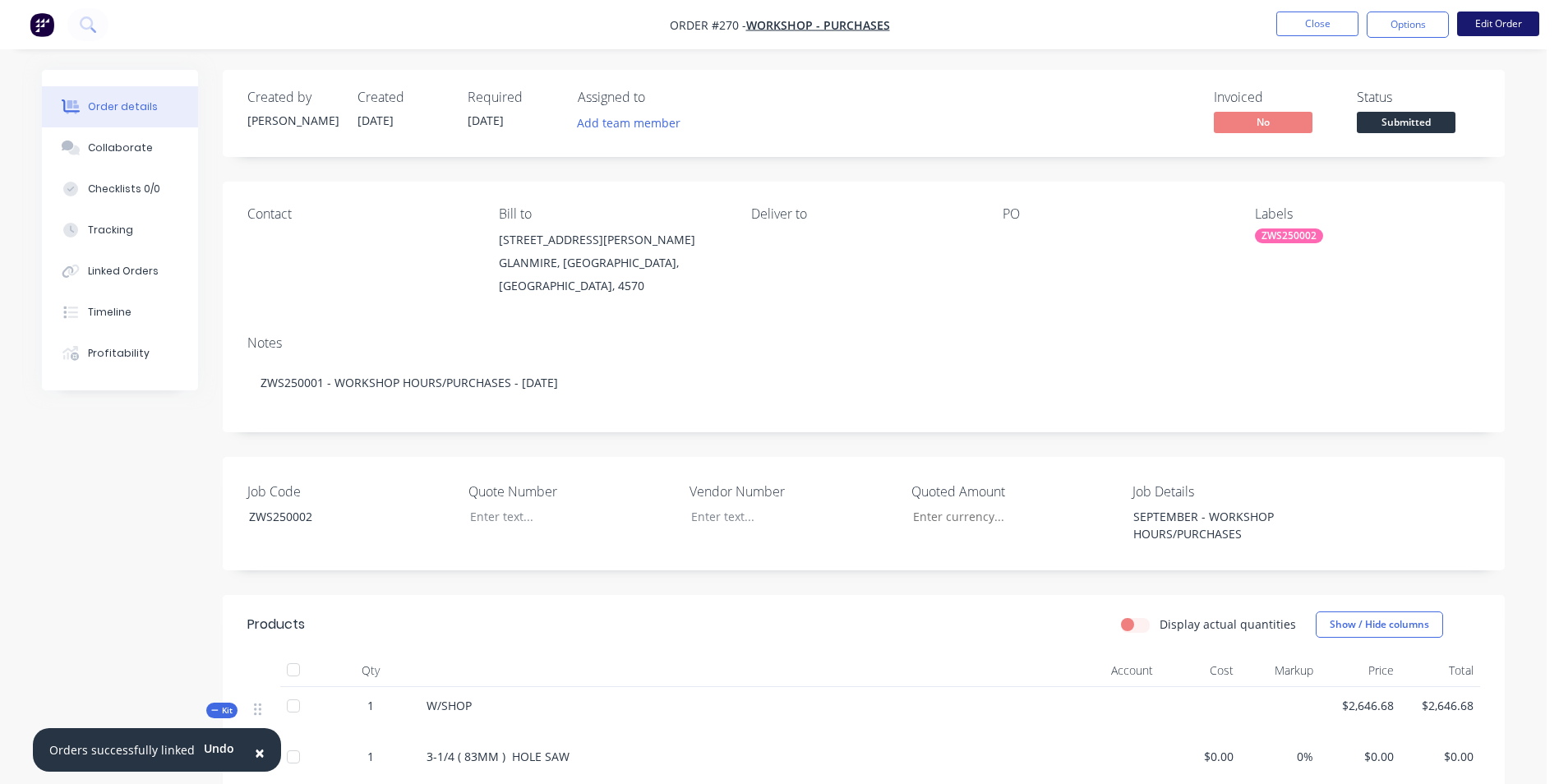
click at [1488, 18] on button "Edit Order" at bounding box center [1498, 23] width 82 height 24
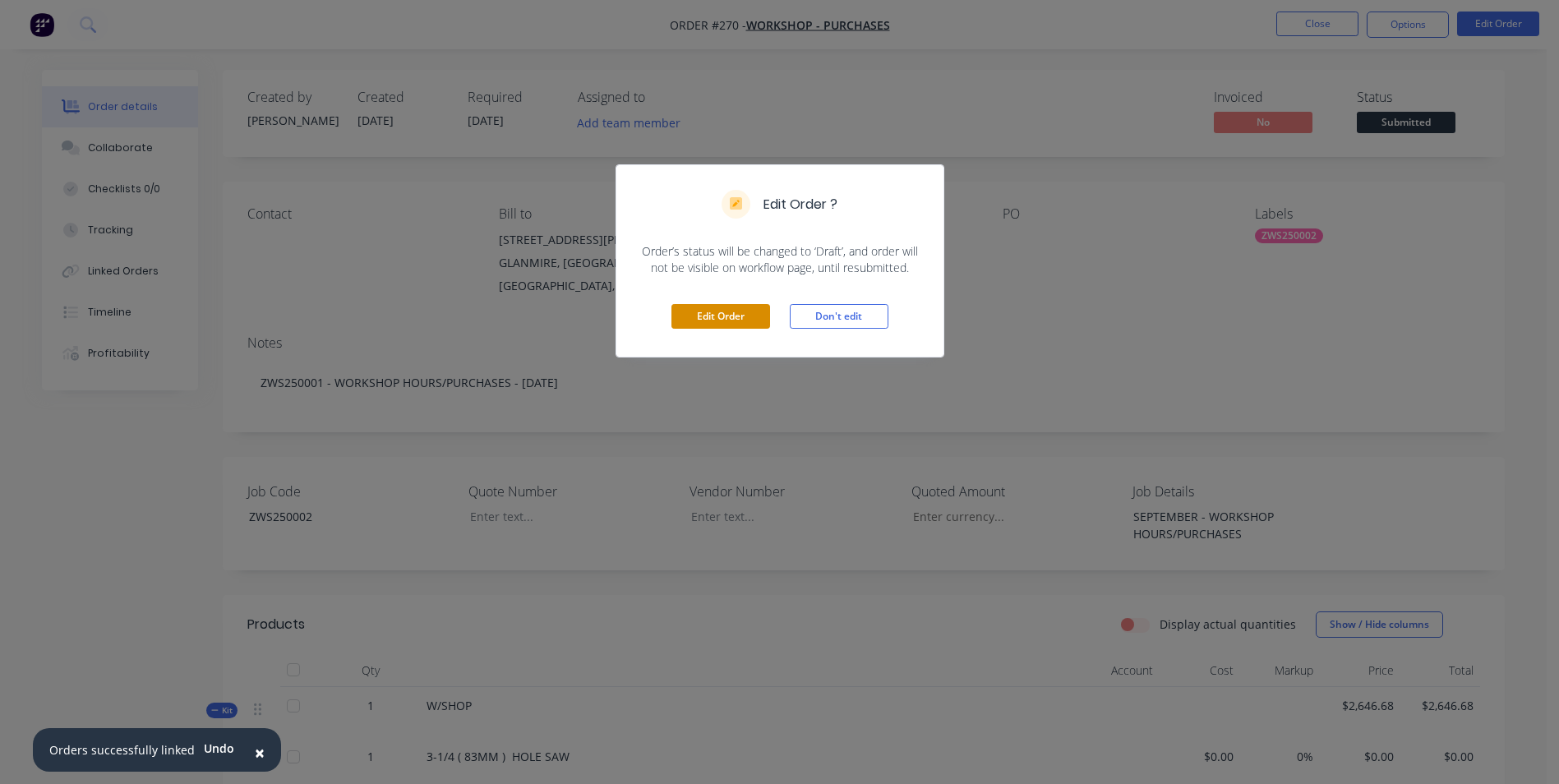
click at [744, 315] on button "Edit Order" at bounding box center [720, 316] width 98 height 24
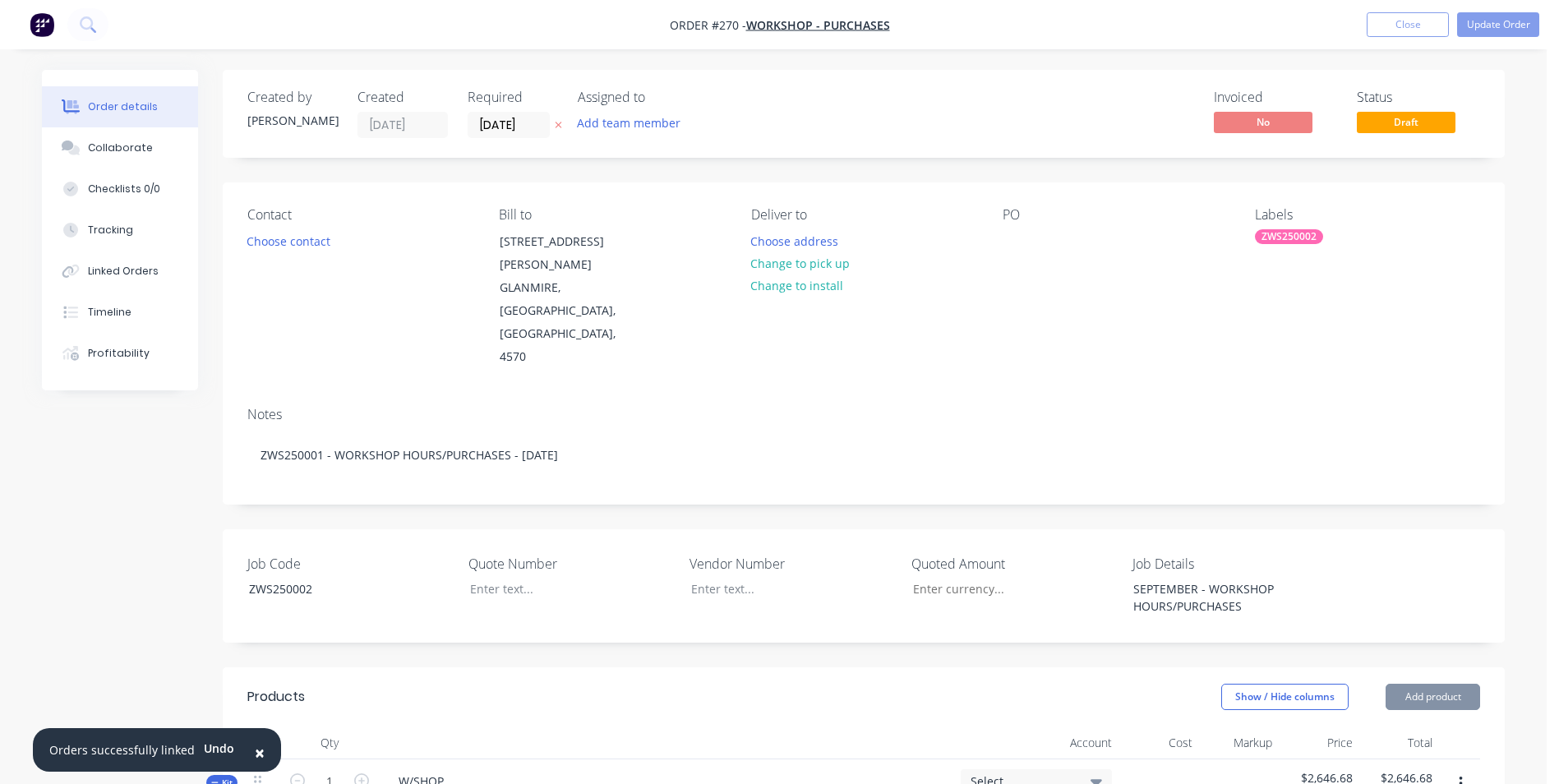
scroll to position [575, 0]
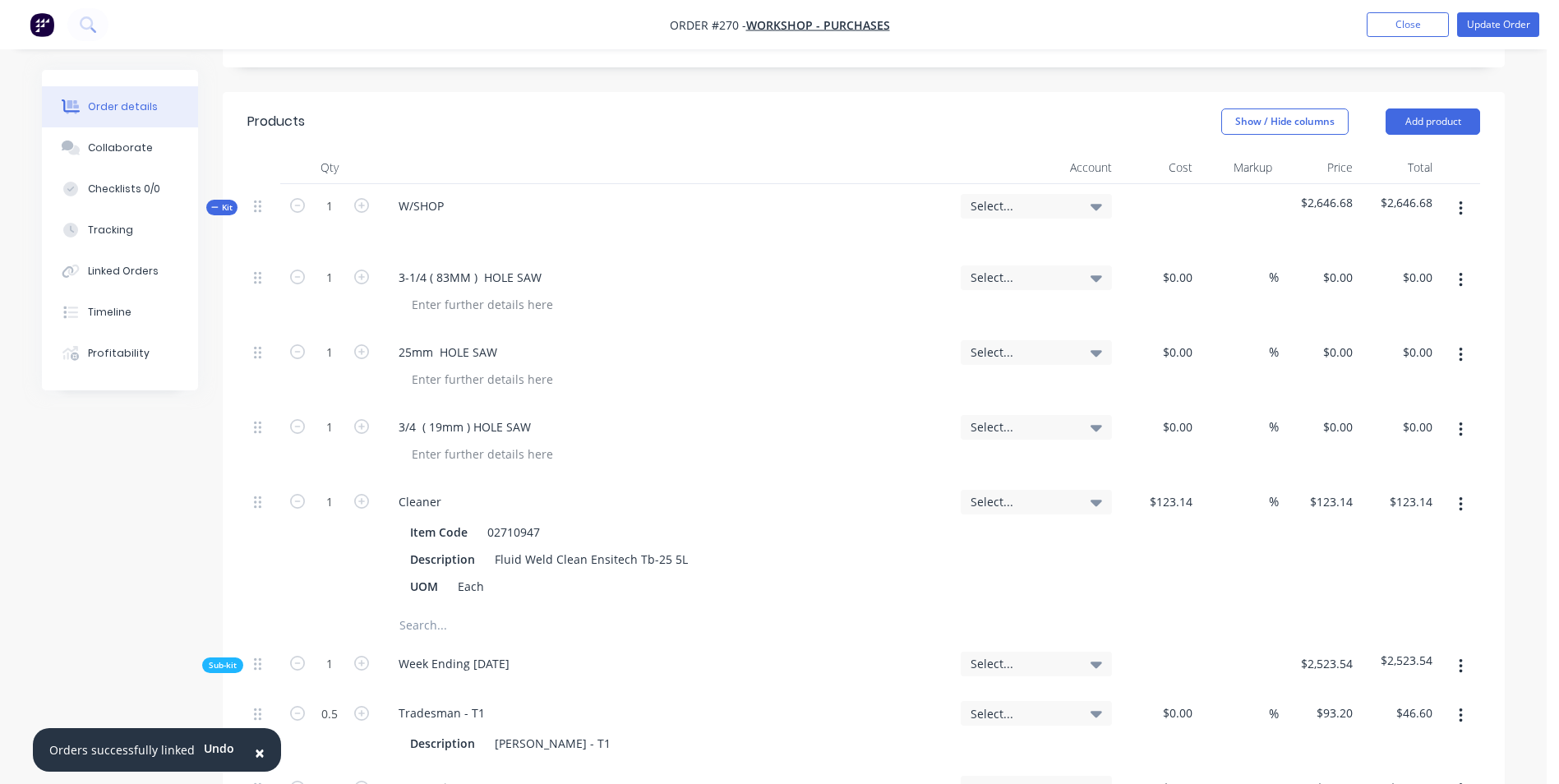
click at [1461, 272] on icon "button" at bounding box center [1461, 279] width 3 height 15
click at [1389, 410] on div "Delete" at bounding box center [1401, 421] width 126 height 23
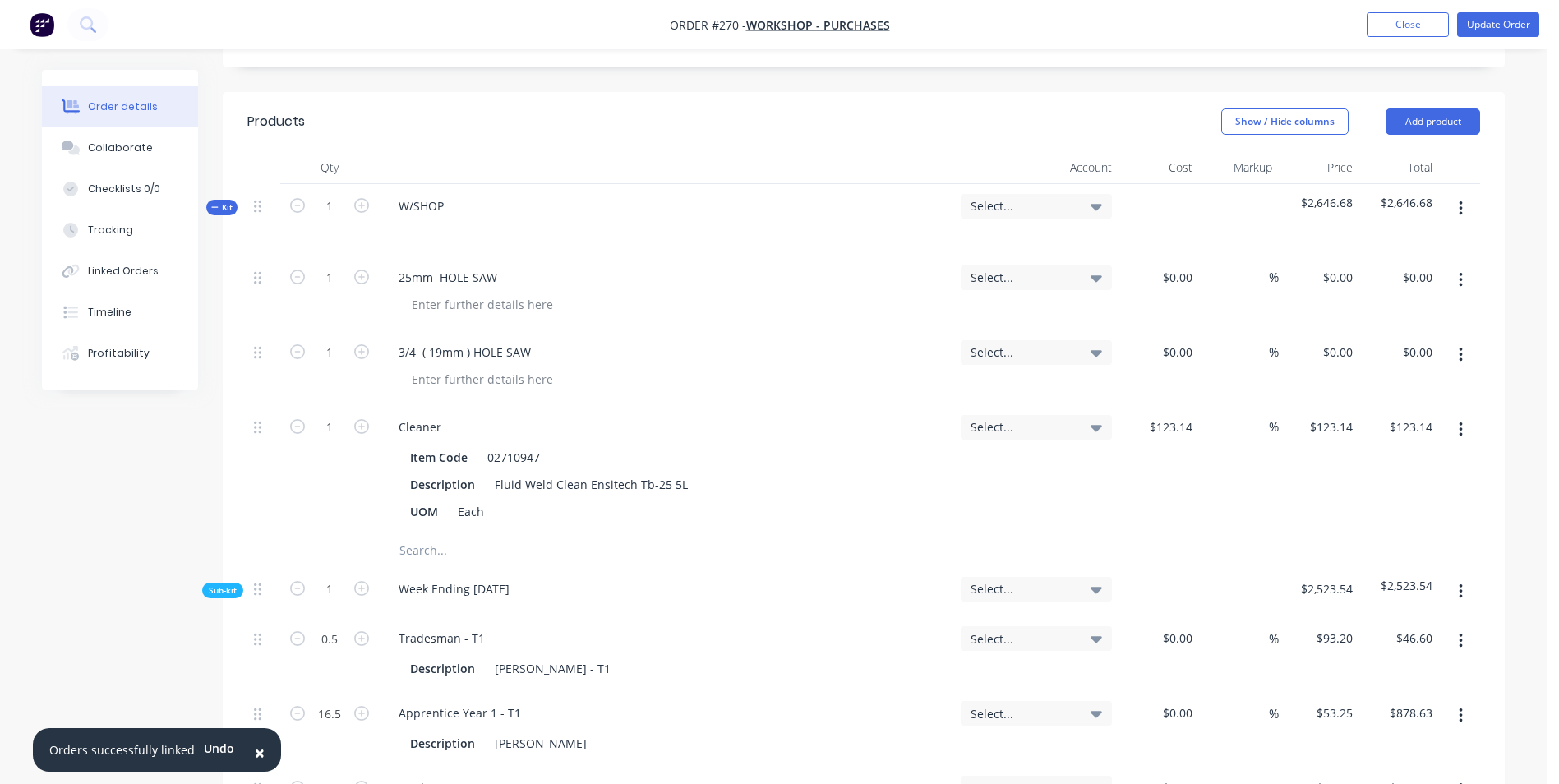
click at [1467, 265] on button "button" at bounding box center [1461, 280] width 38 height 30
click at [1411, 410] on div "Delete" at bounding box center [1401, 421] width 126 height 23
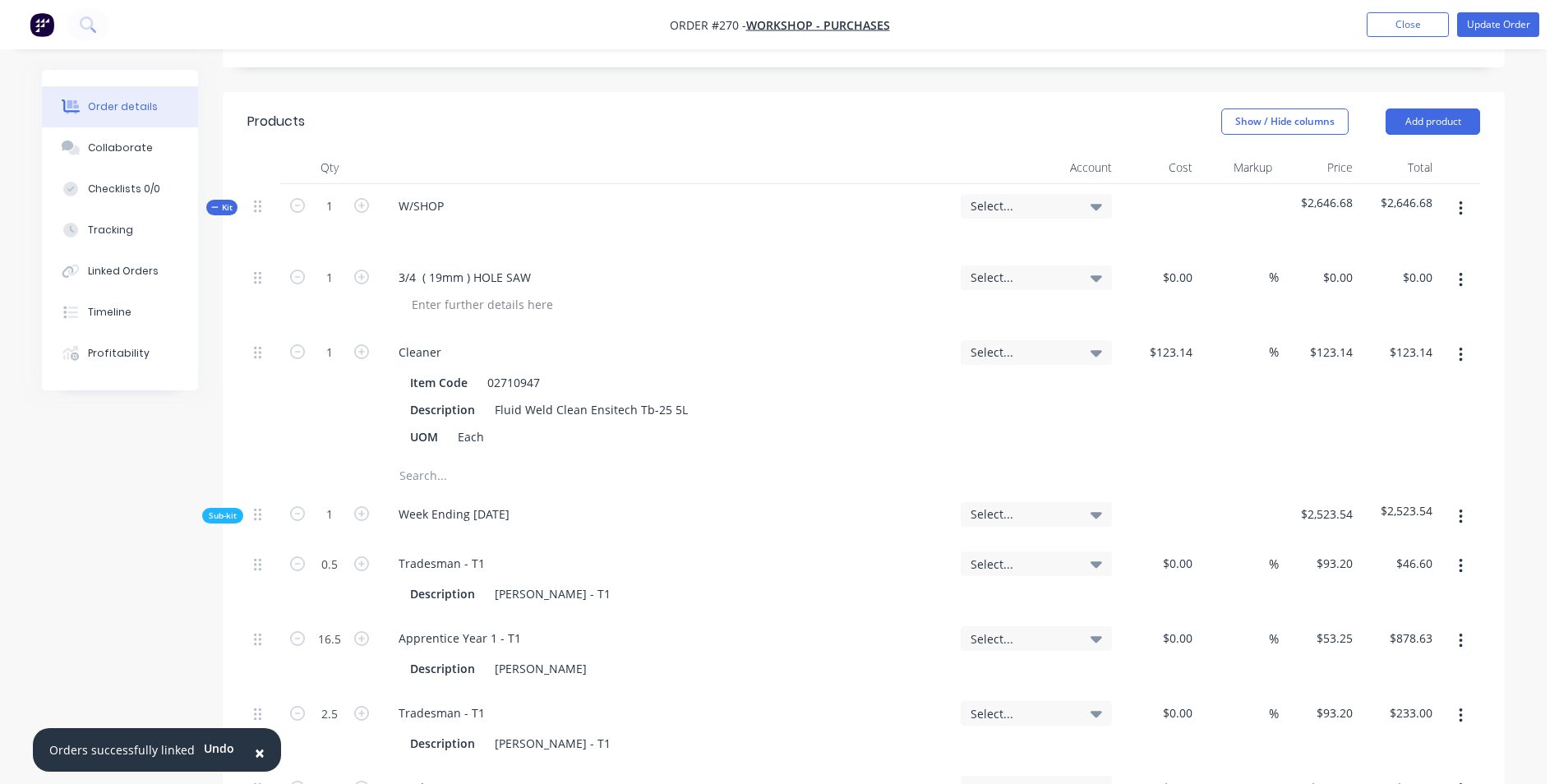
click at [1462, 271] on icon "button" at bounding box center [1461, 280] width 4 height 18
click at [1394, 405] on button "Delete" at bounding box center [1401, 422] width 156 height 33
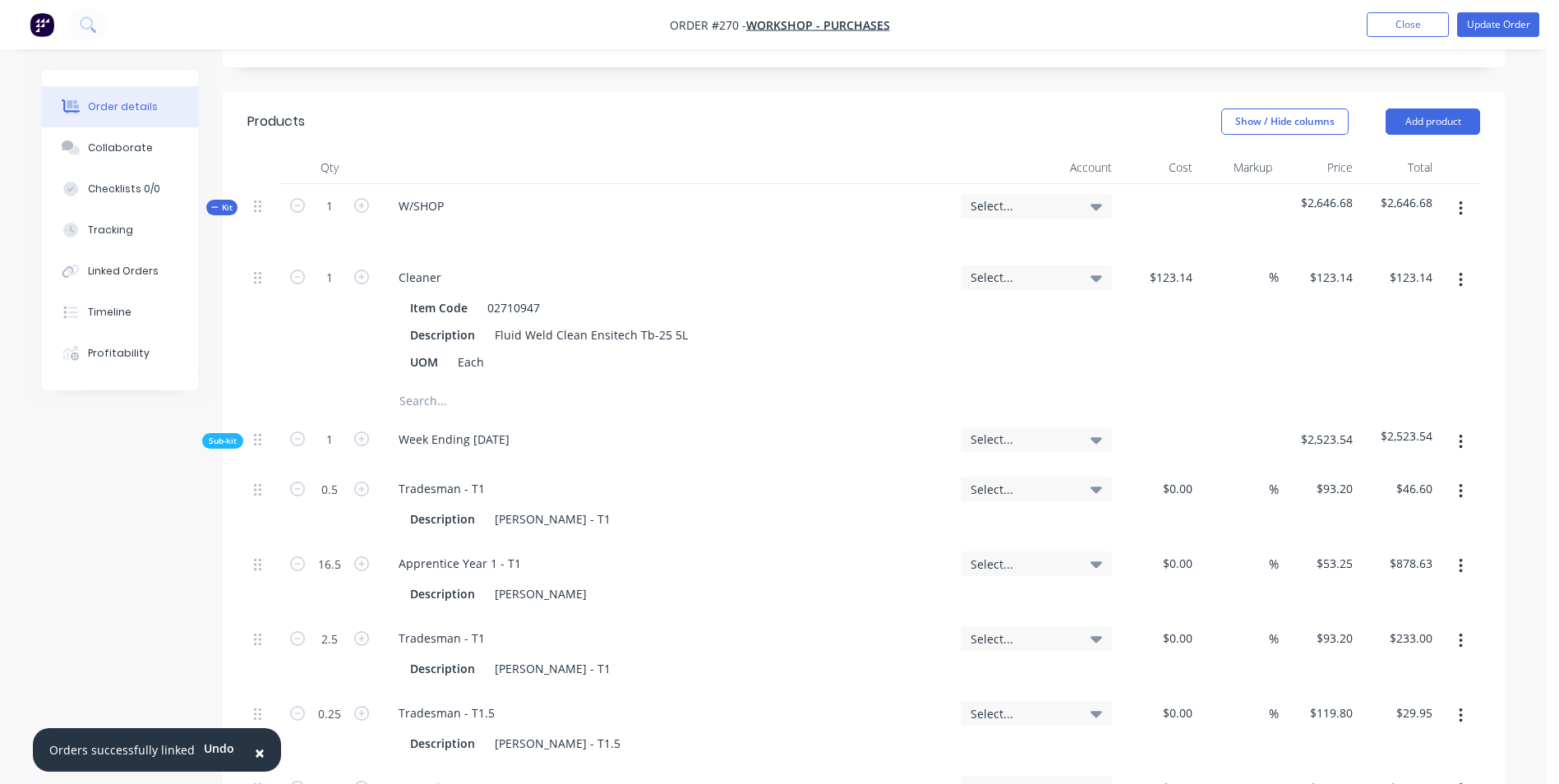
click at [1457, 265] on button "button" at bounding box center [1461, 280] width 38 height 30
click at [1375, 377] on div "Delete" at bounding box center [1401, 388] width 126 height 23
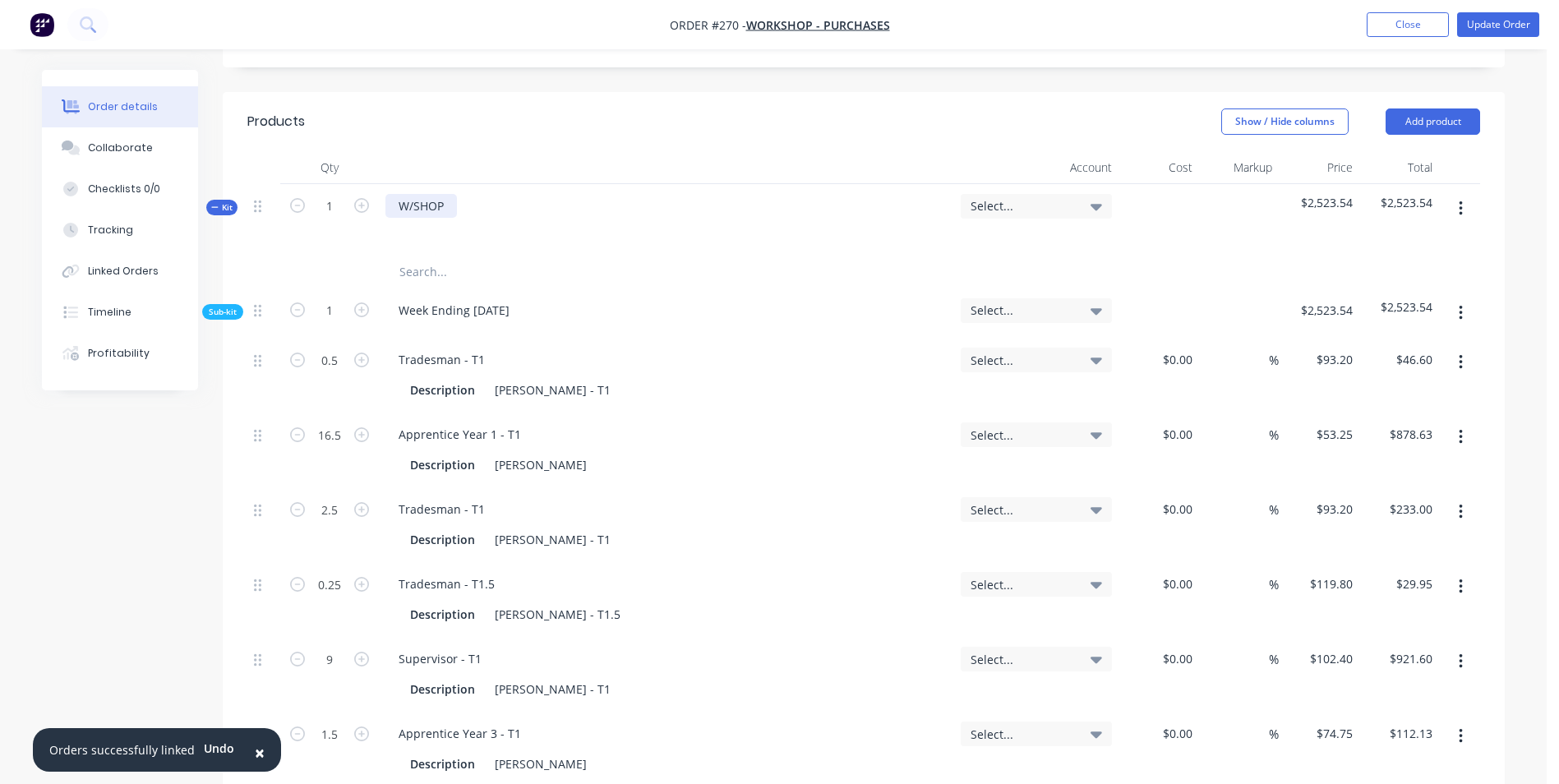
click at [451, 194] on div "W/SHOP" at bounding box center [421, 205] width 71 height 23
click at [440, 256] on input "text" at bounding box center [563, 272] width 329 height 33
click at [1484, 31] on button "Update Order" at bounding box center [1498, 24] width 82 height 24
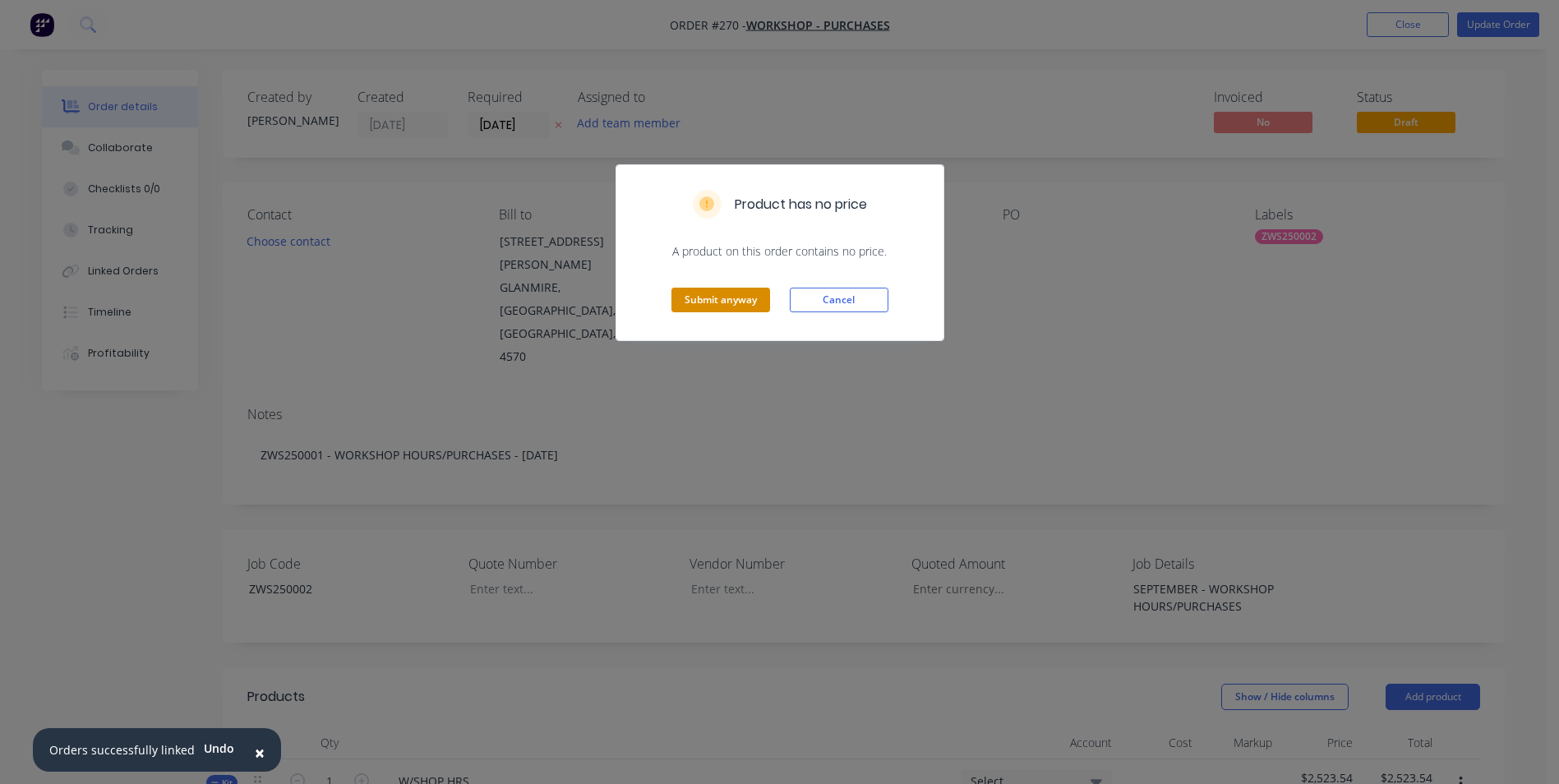
click at [697, 304] on button "Submit anyway" at bounding box center [720, 299] width 98 height 24
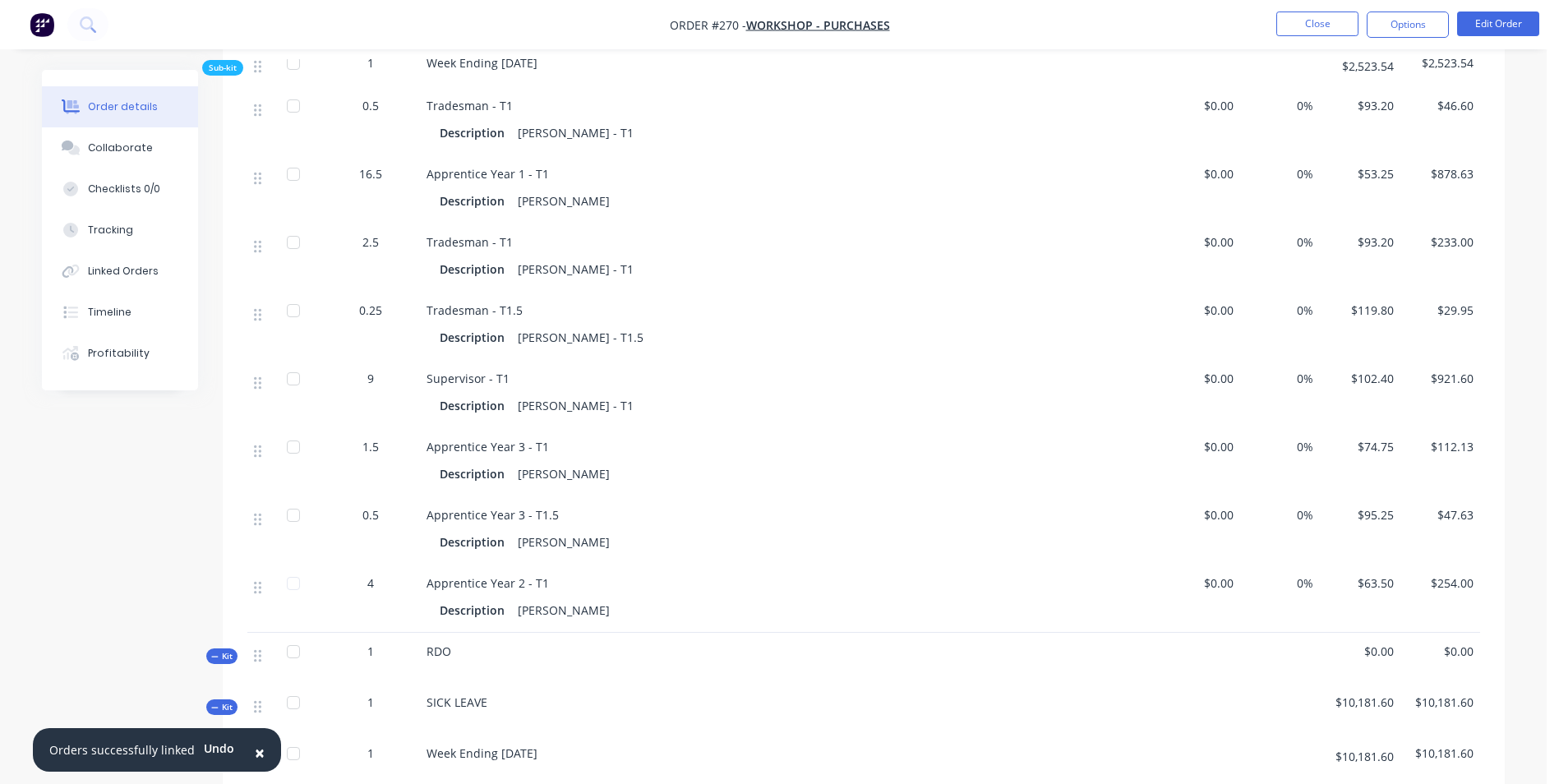
scroll to position [370, 0]
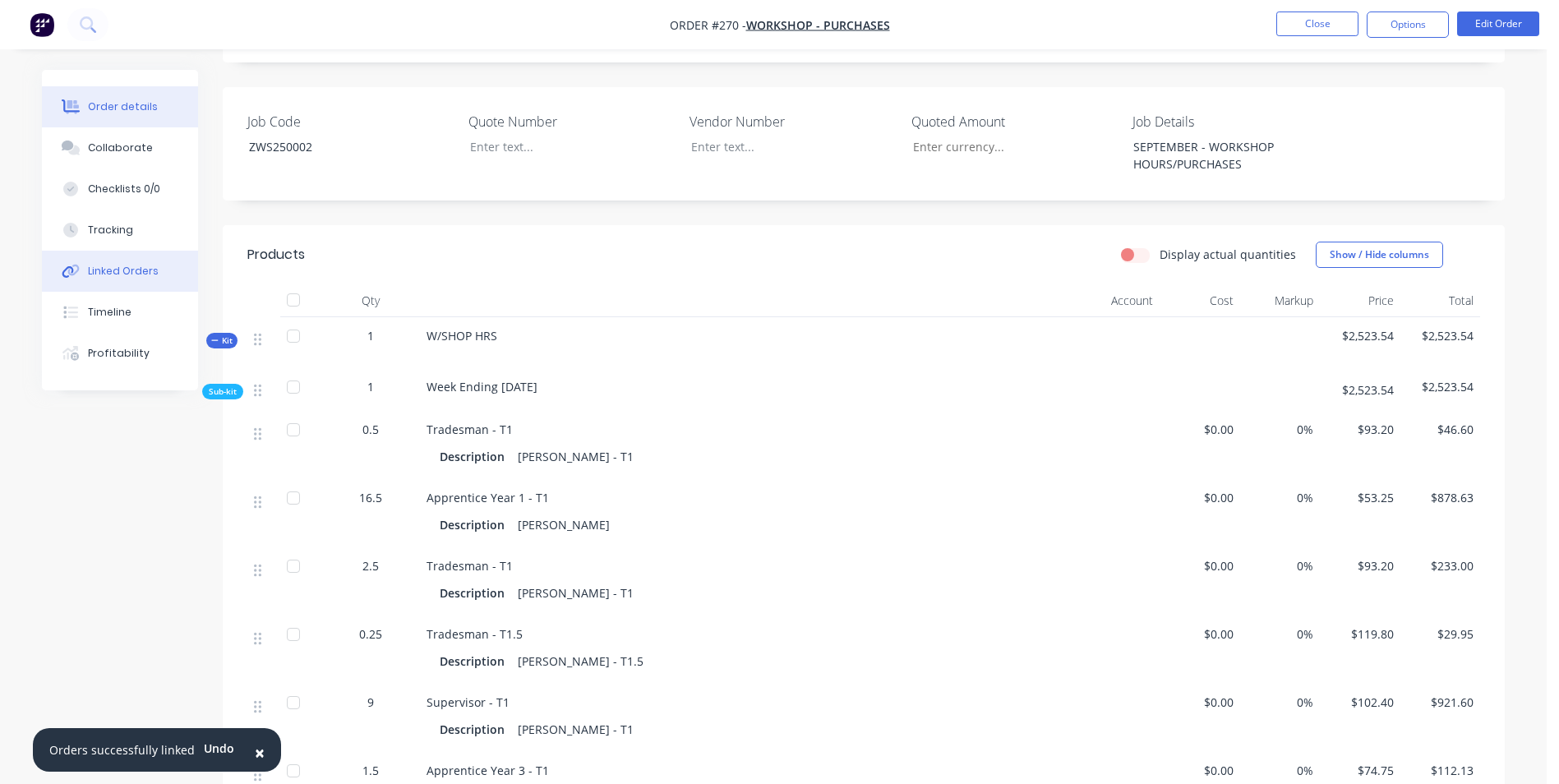
click at [120, 272] on div "Linked Orders" at bounding box center [123, 271] width 71 height 15
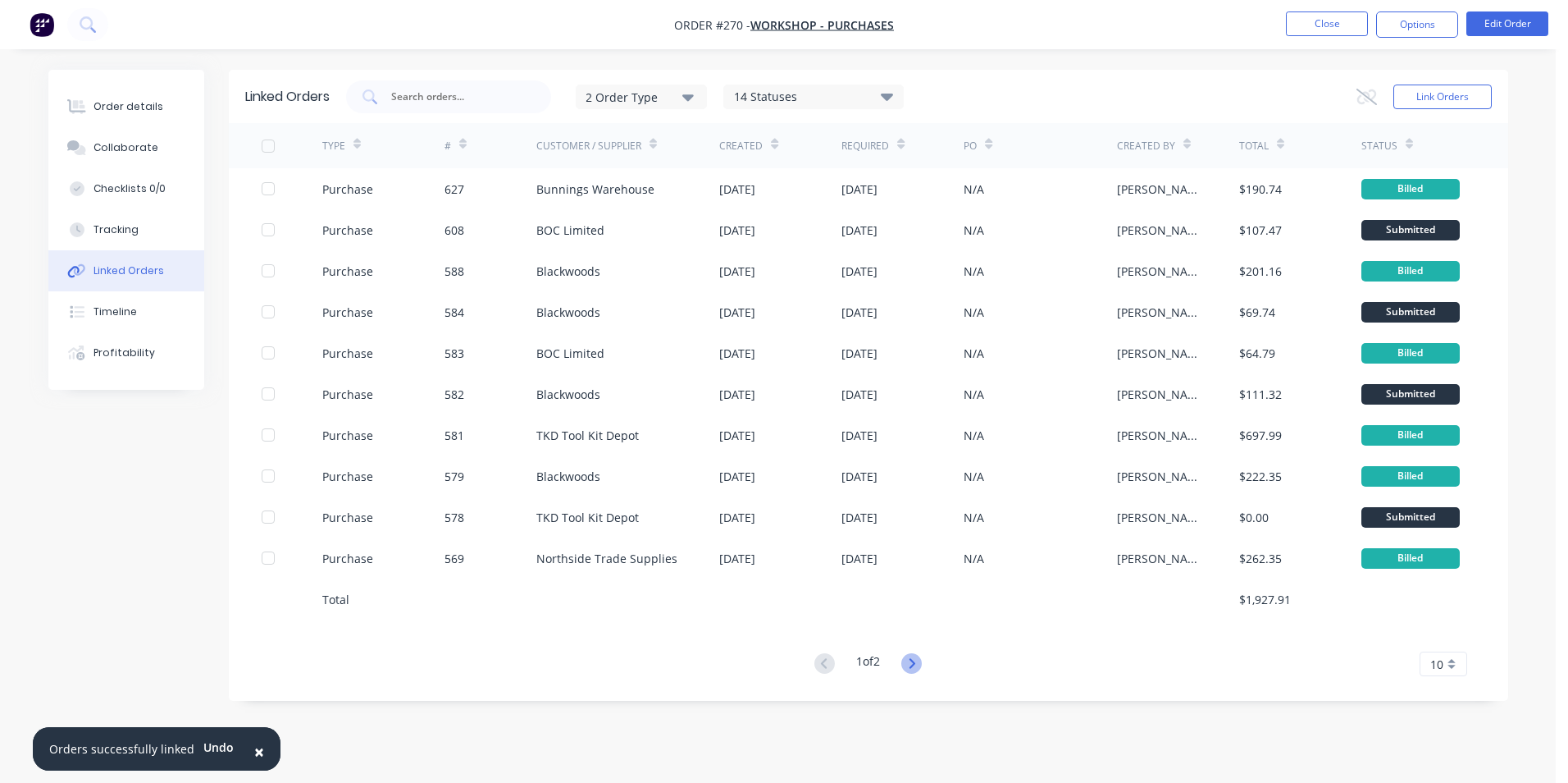
click at [917, 657] on icon at bounding box center [912, 664] width 21 height 21
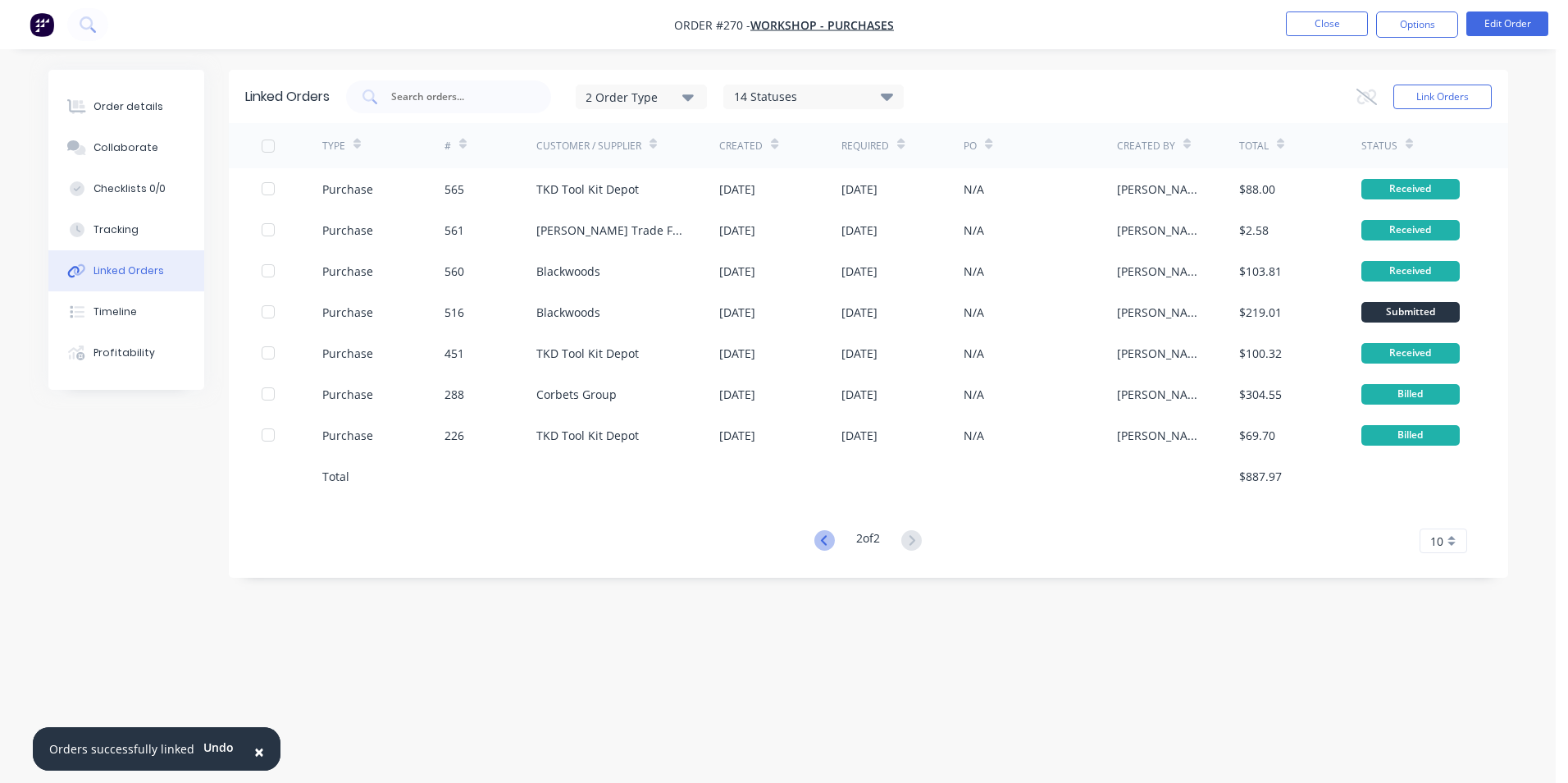
click at [815, 533] on icon at bounding box center [825, 541] width 21 height 21
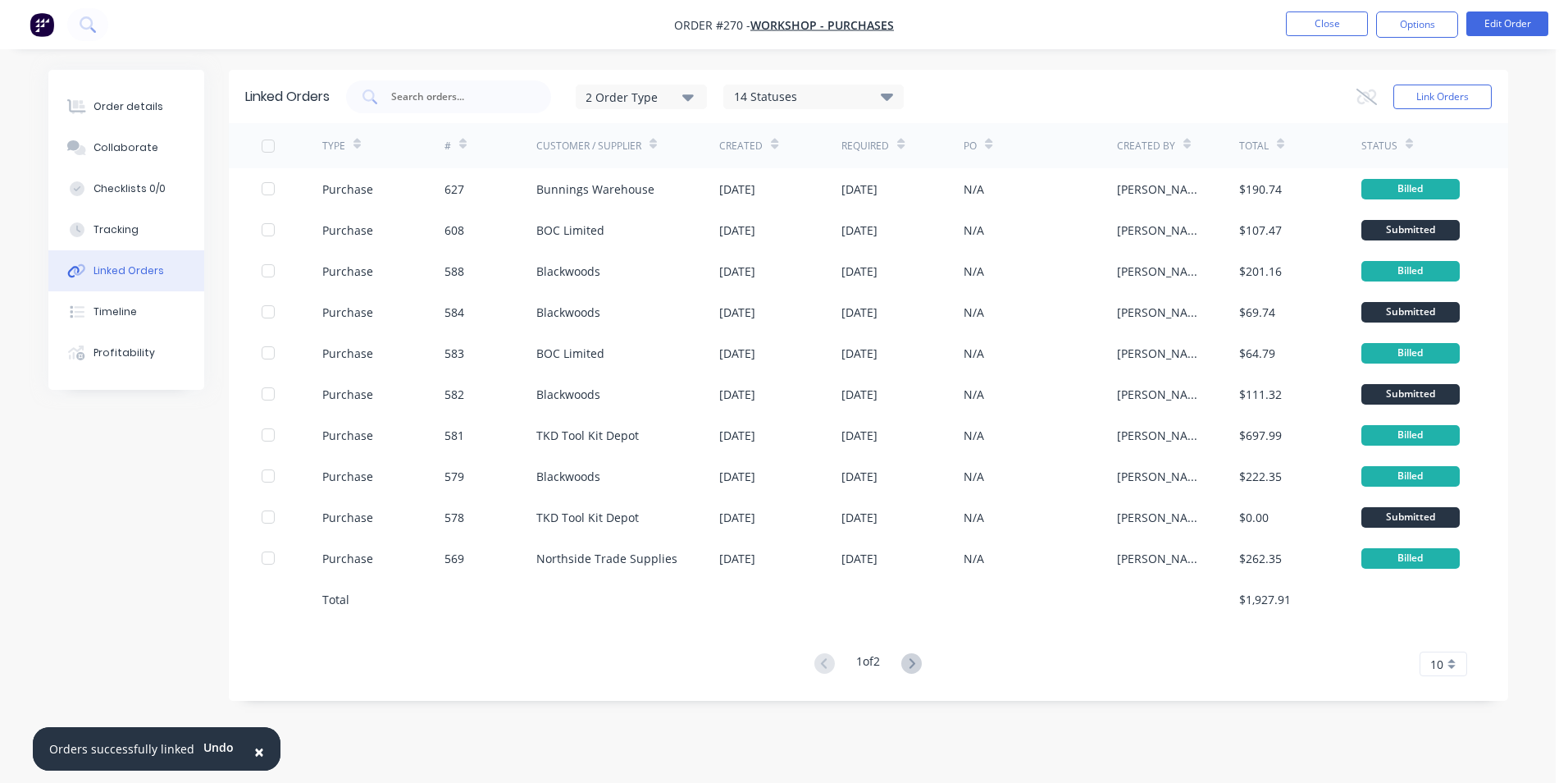
click at [1468, 663] on div "1 of 2 10 5 10 15 20 25 30 35" at bounding box center [868, 664] width 1280 height 23
click at [1449, 668] on div "10" at bounding box center [1443, 664] width 48 height 24
click at [1445, 644] on div "35" at bounding box center [1443, 636] width 46 height 29
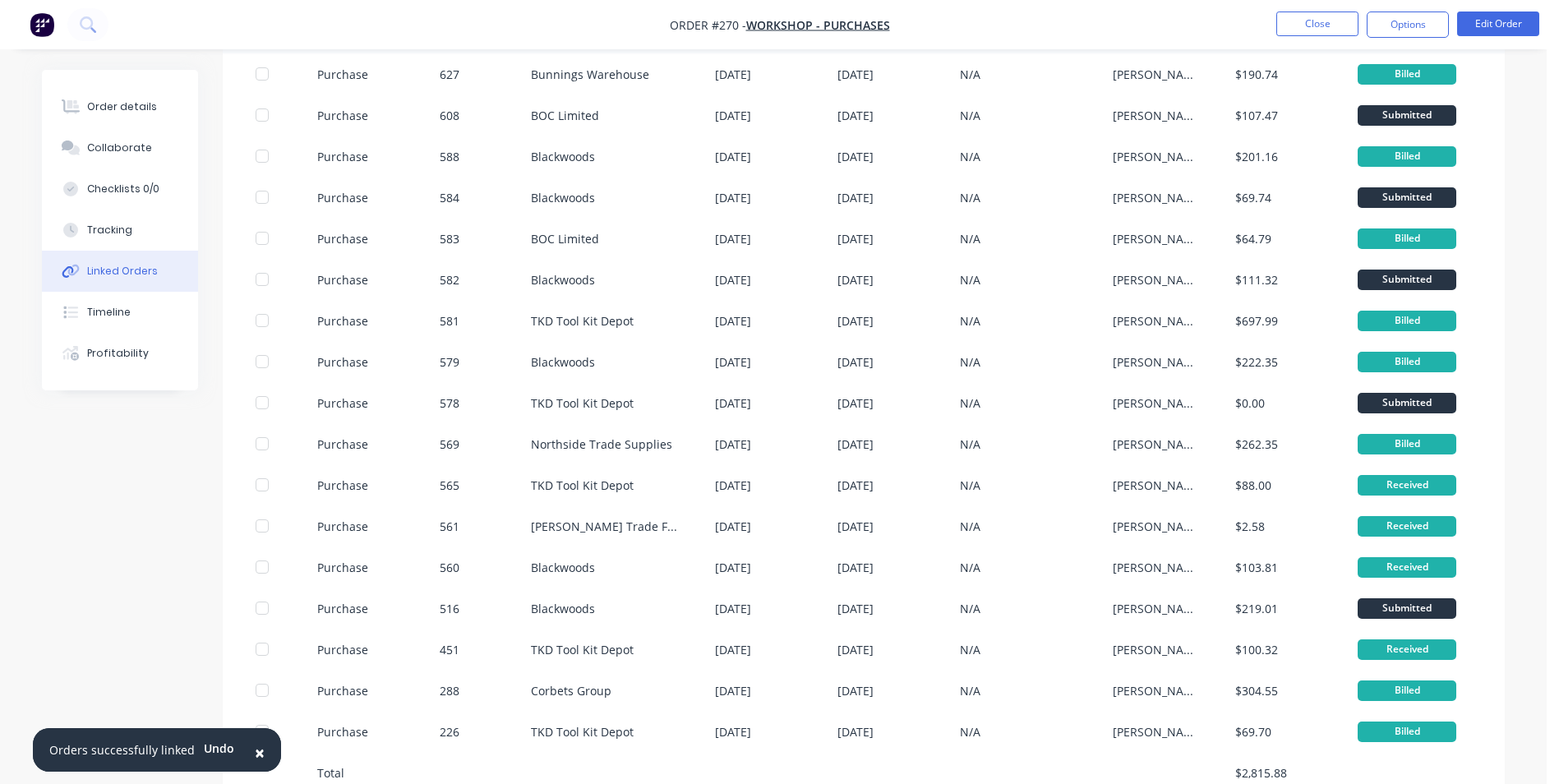
scroll to position [230, 0]
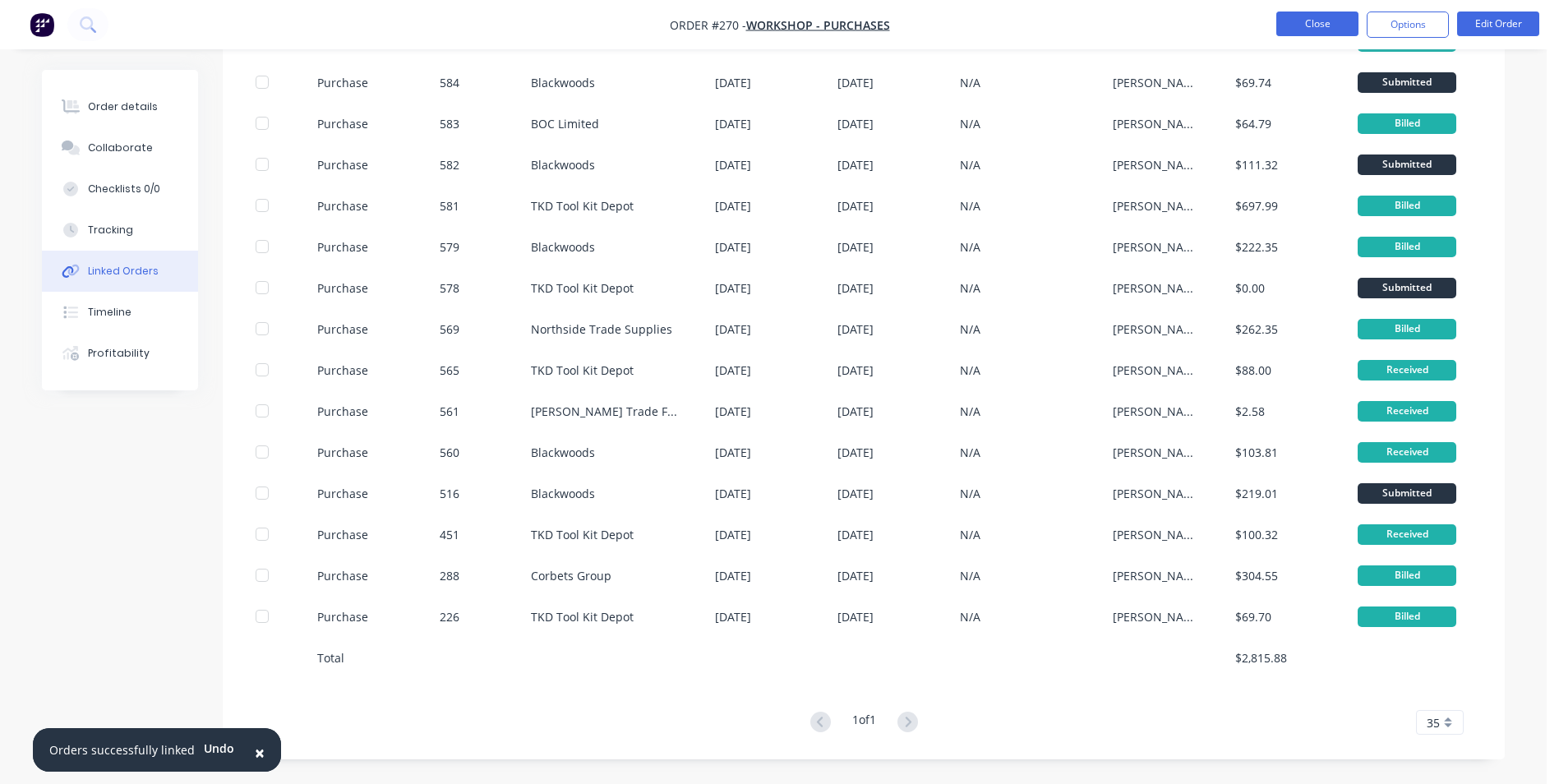
click at [1332, 22] on button "Close" at bounding box center [1317, 23] width 82 height 24
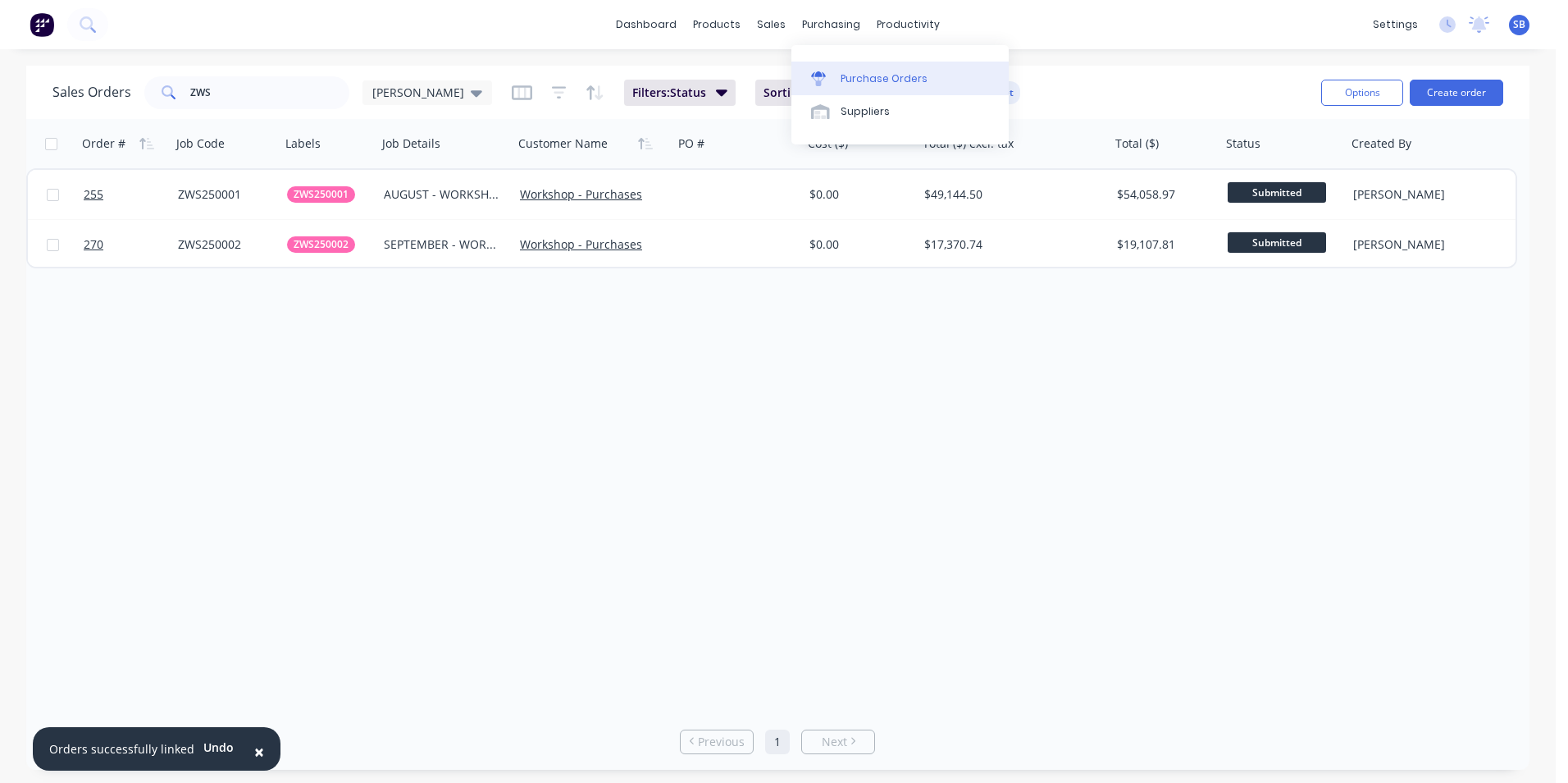
click at [909, 73] on div "Purchase Orders" at bounding box center [884, 78] width 87 height 15
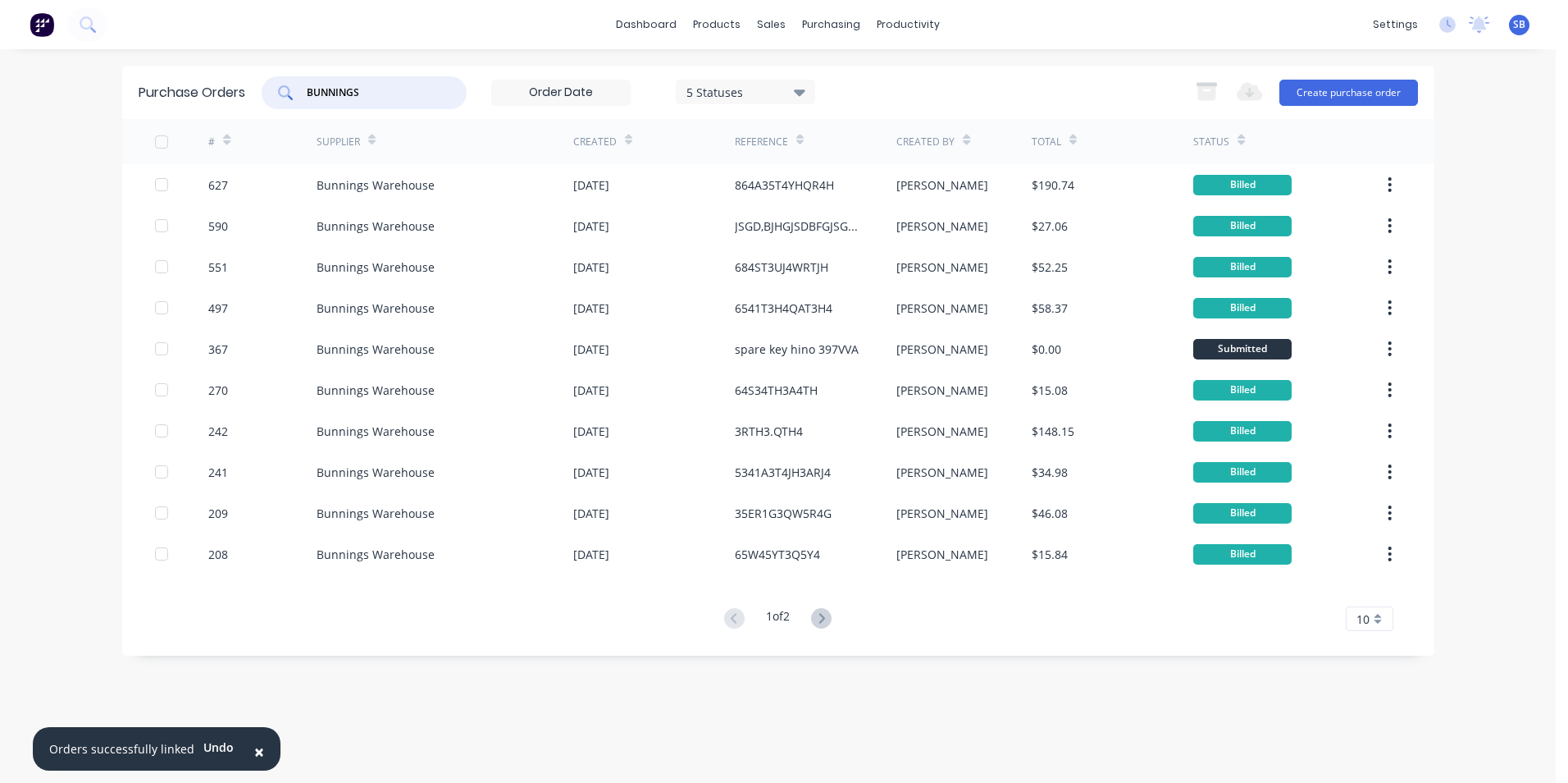
drag, startPoint x: 420, startPoint y: 87, endPoint x: 281, endPoint y: 70, distance: 140.0
click at [281, 70] on div "Purchase Orders BUNNINGS 5 Statuses 5 Statuses Export to Excel (XLSX) Create pu…" at bounding box center [778, 92] width 1313 height 53
type input "561"
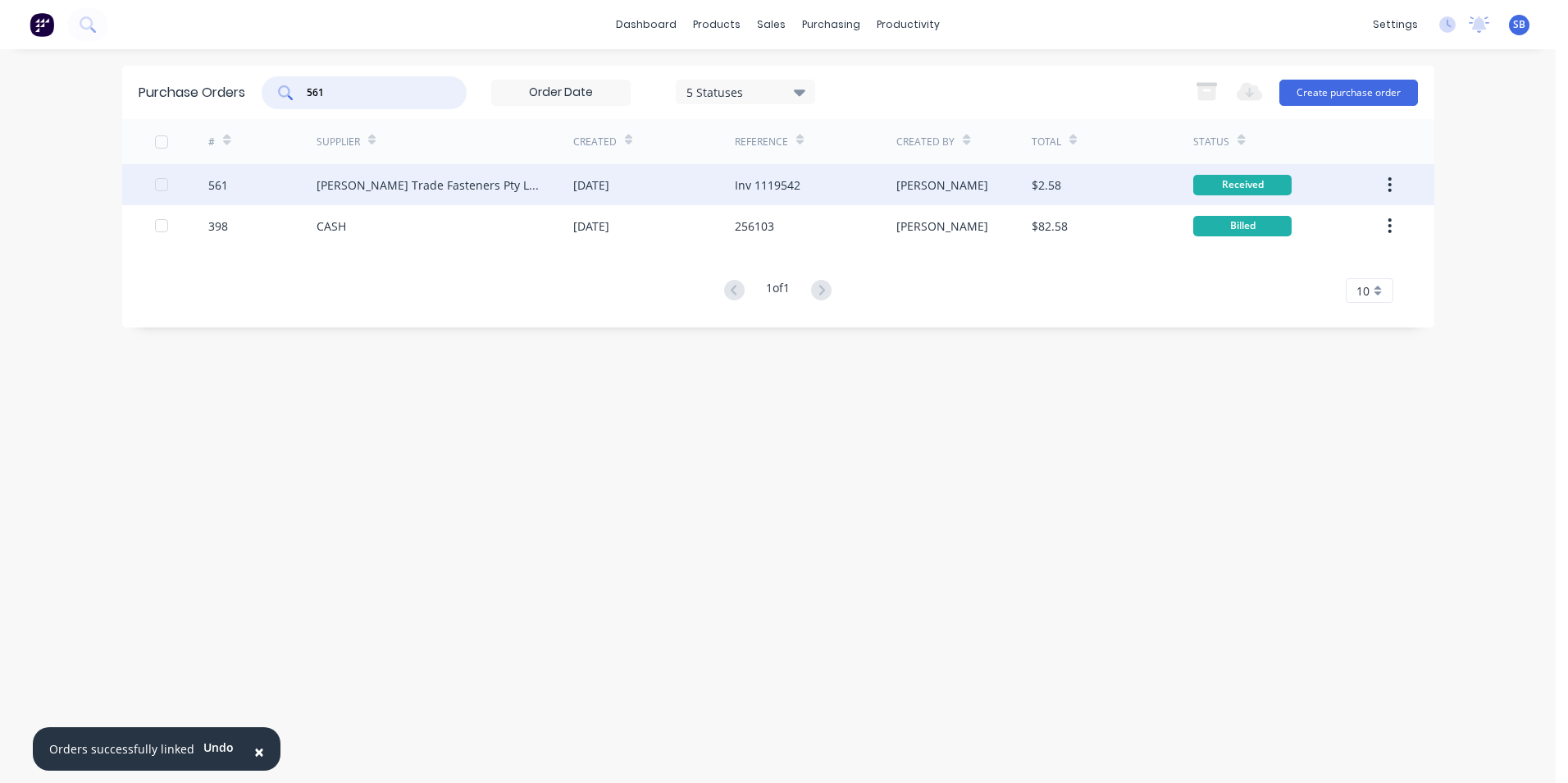
click at [914, 175] on div "[PERSON_NAME]" at bounding box center [964, 184] width 136 height 41
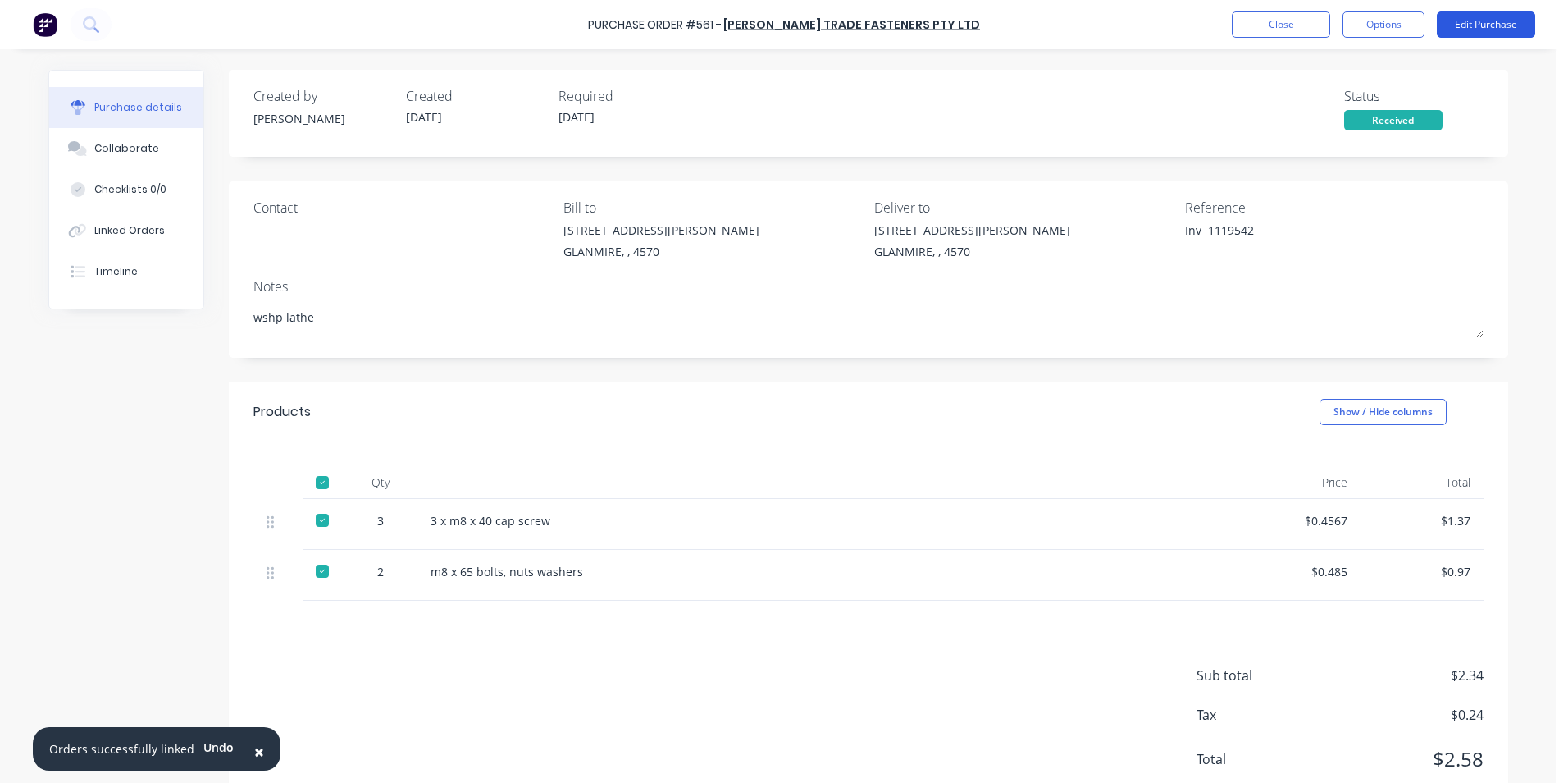
click at [1465, 18] on button "Edit Purchase" at bounding box center [1485, 24] width 98 height 26
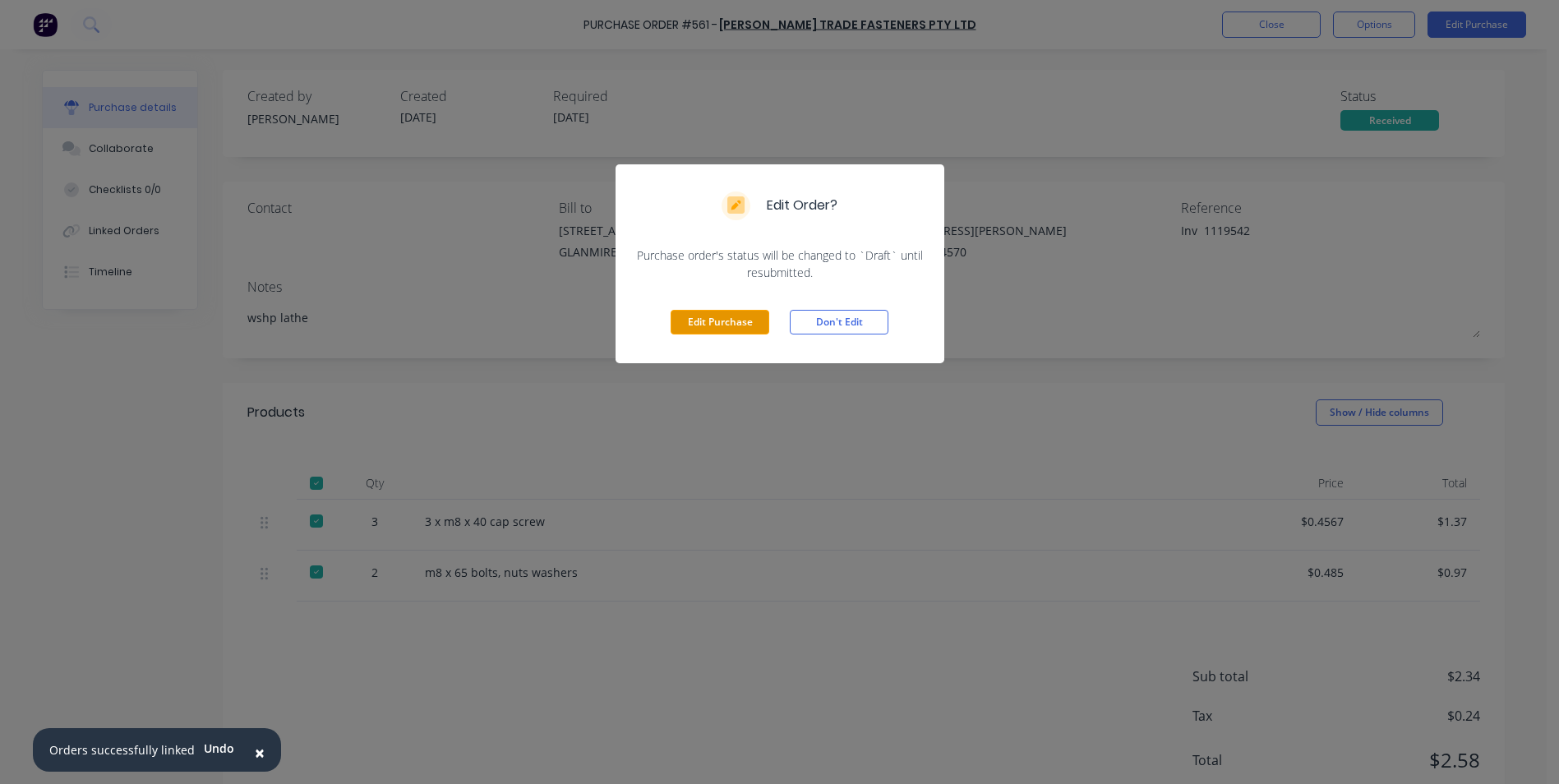
click at [692, 315] on button "Edit Purchase" at bounding box center [720, 322] width 98 height 24
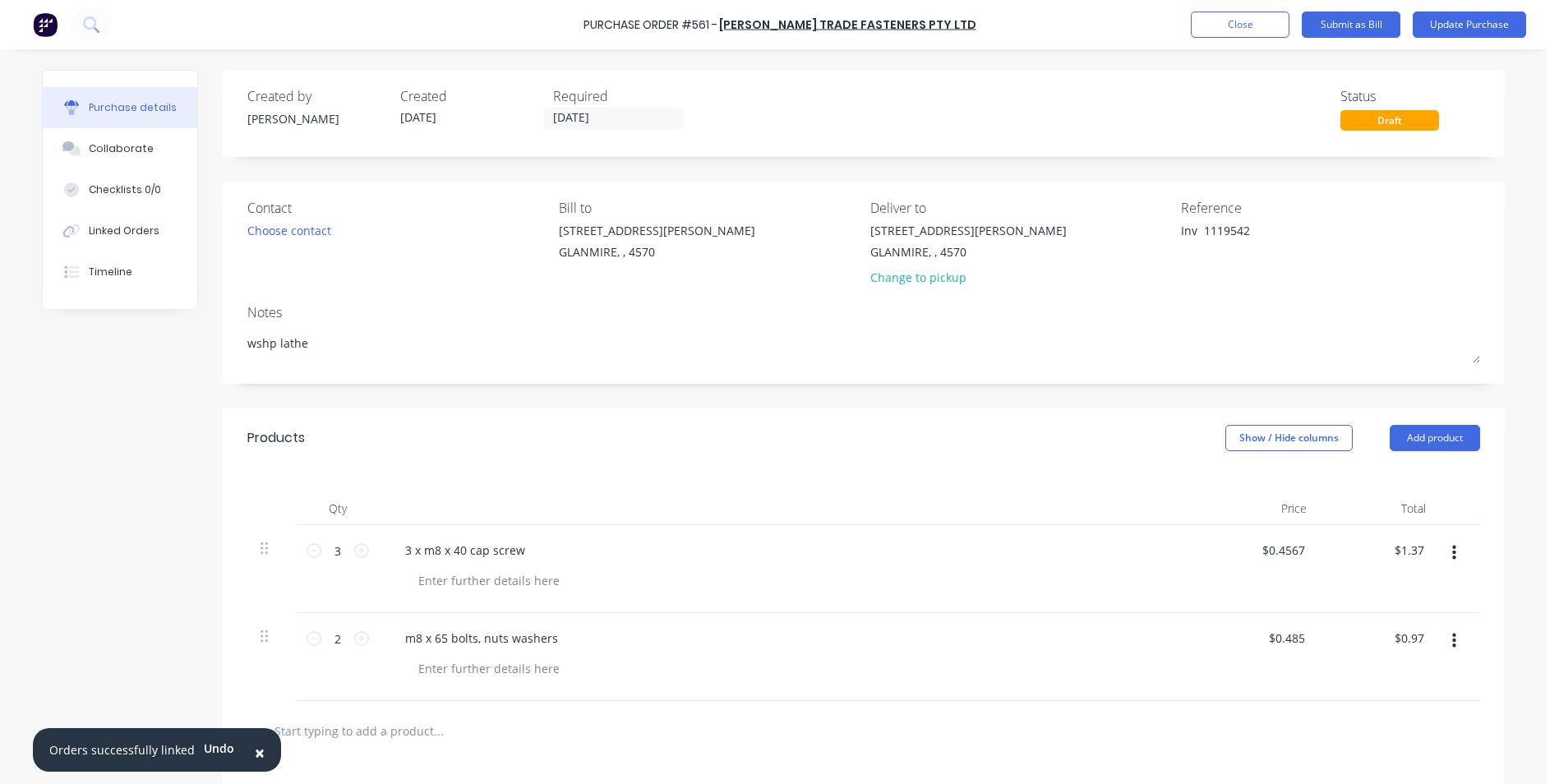
type textarea "x"
drag, startPoint x: 1204, startPoint y: 233, endPoint x: 1131, endPoint y: 223, distance: 73.7
click at [1131, 223] on div "Contact Choose contact Bill to 9 Dennis Little Drive GLANMIRE, , 4570 Deliver t…" at bounding box center [870, 246] width 1233 height 96
type textarea "1119542"
type textarea "x"
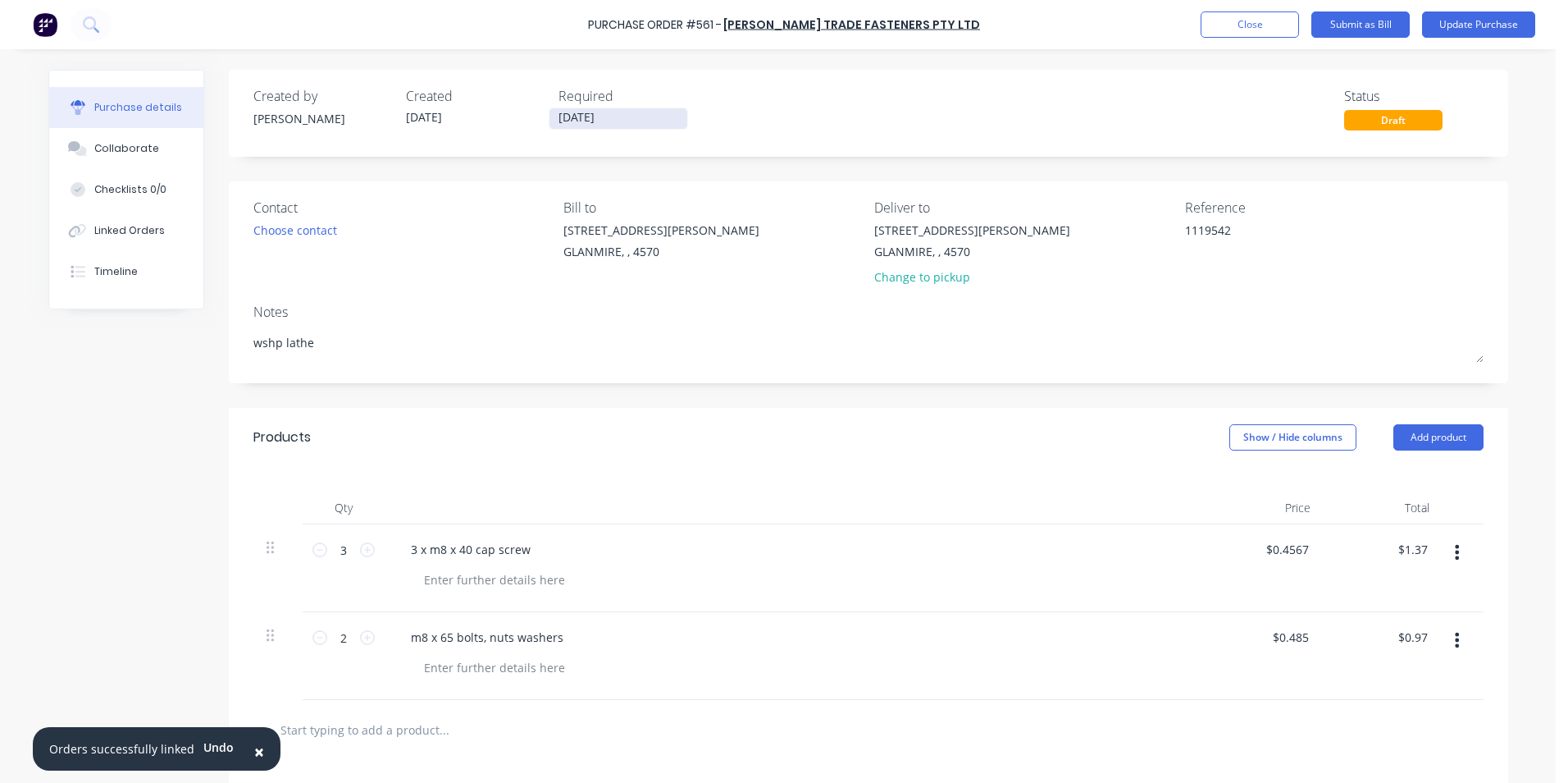
type textarea "1119542"
click at [641, 123] on input "[DATE]" at bounding box center [619, 119] width 138 height 21
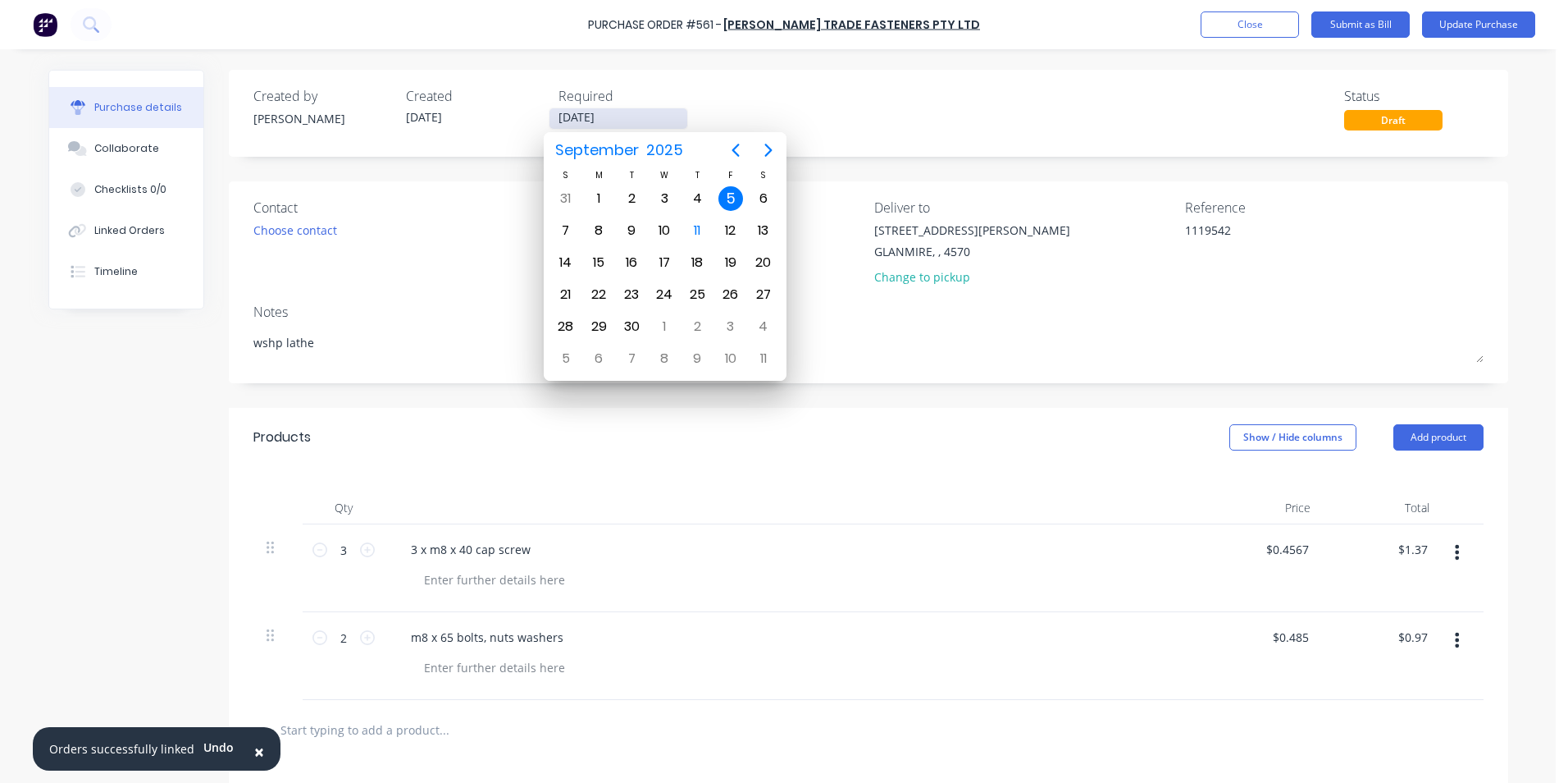
click at [641, 123] on input "[DATE]" at bounding box center [619, 119] width 138 height 21
click at [867, 92] on div "Created by neil Created 05/09/25 Required 05/09/25 Status Draft" at bounding box center [869, 108] width 1230 height 44
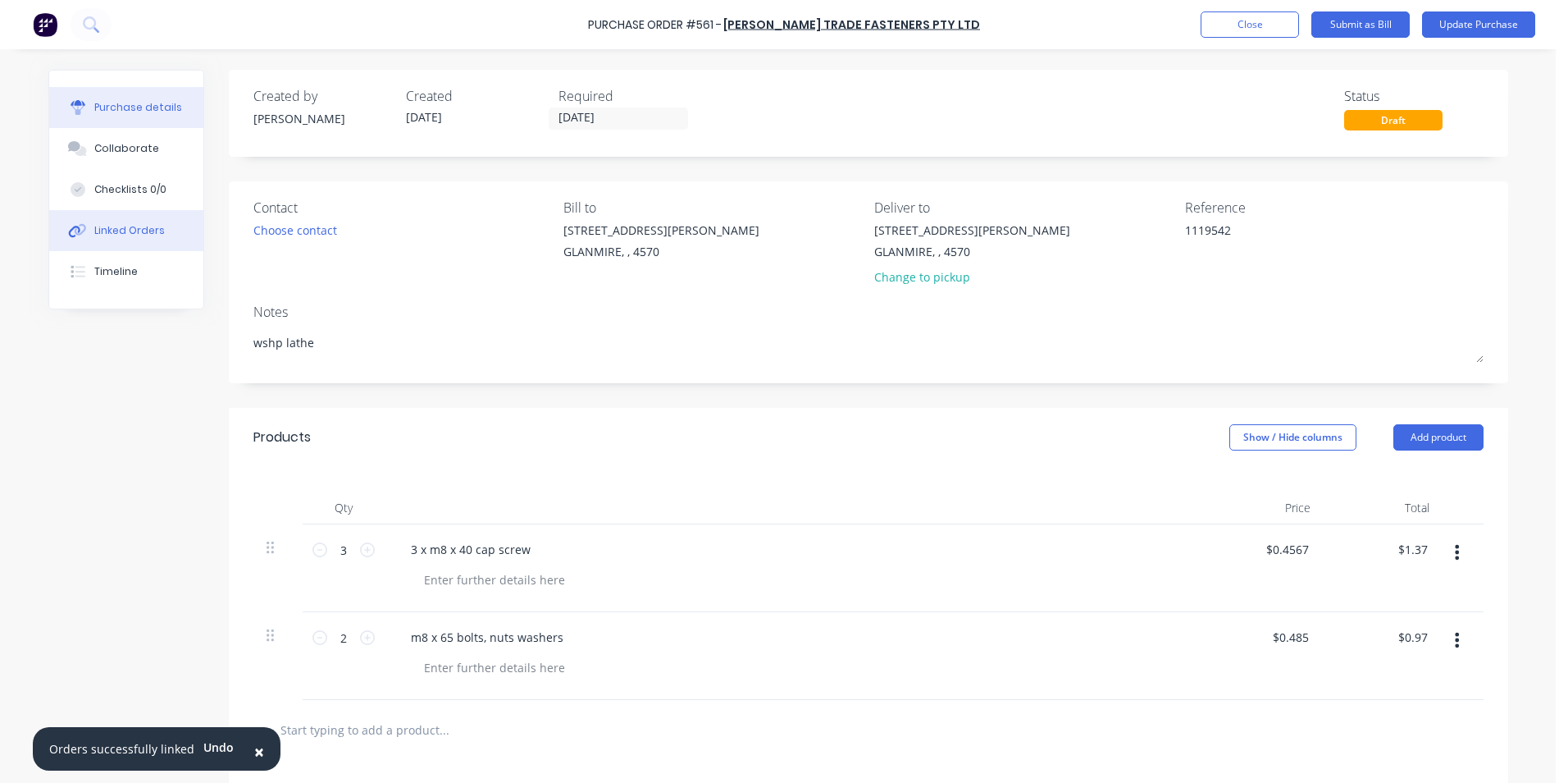
click at [134, 215] on button "Linked Orders" at bounding box center [127, 230] width 155 height 41
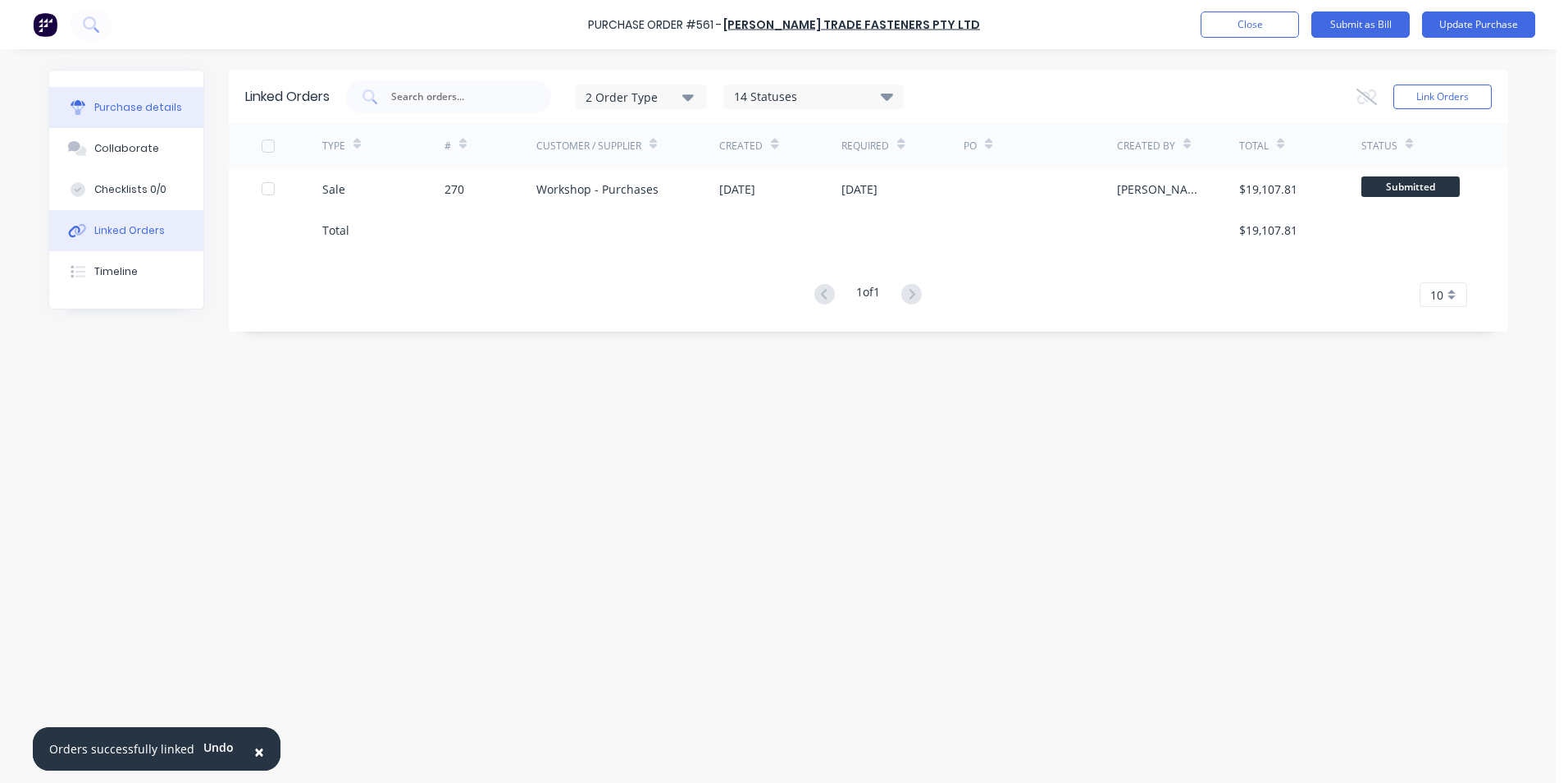
click at [107, 93] on button "Purchase details" at bounding box center [127, 107] width 155 height 41
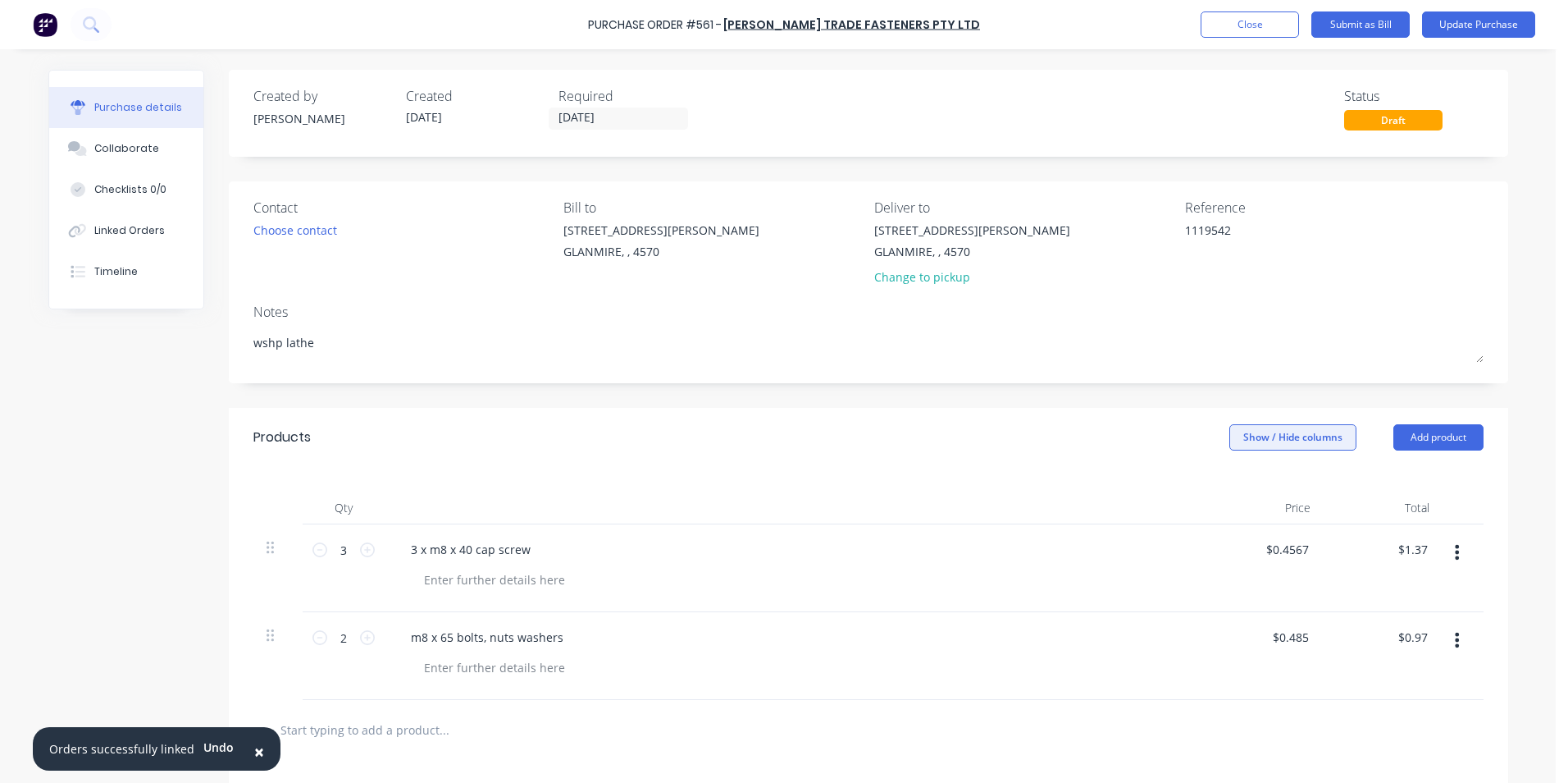
click at [1334, 445] on button "Show / Hide columns" at bounding box center [1293, 437] width 127 height 26
click at [1232, 492] on span at bounding box center [1235, 491] width 14 height 14
click at [1228, 484] on input "Account" at bounding box center [1228, 484] width 0 height 0
click at [1150, 552] on span "Select..." at bounding box center [1170, 550] width 50 height 17
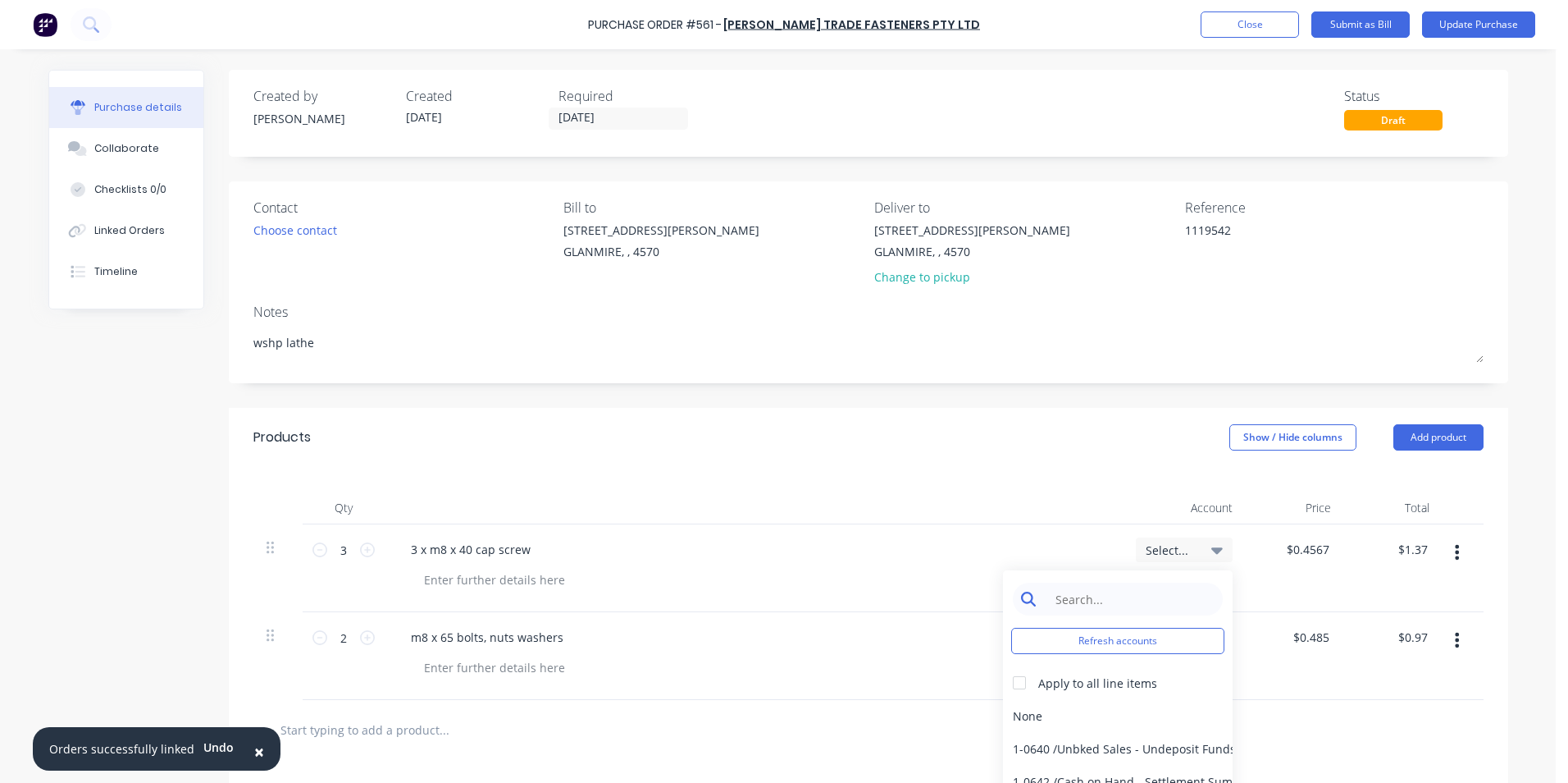
type textarea "x"
click at [1139, 594] on input at bounding box center [1131, 599] width 169 height 33
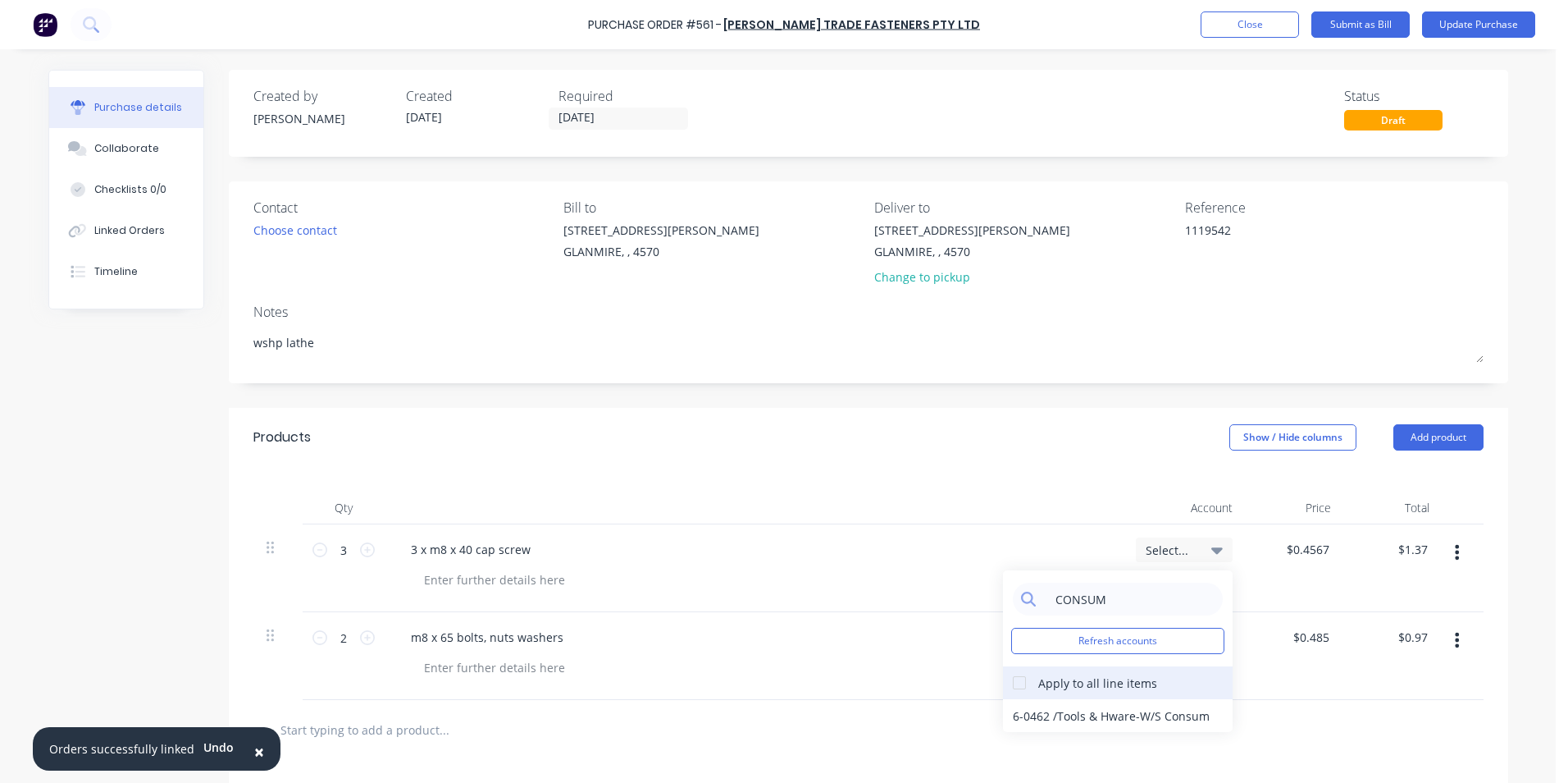
type input "CONSUM"
click at [1015, 687] on div at bounding box center [1020, 683] width 33 height 33
click at [1018, 726] on div "6-0462 / Tools & Hware-W/S Consum" at bounding box center [1118, 716] width 229 height 33
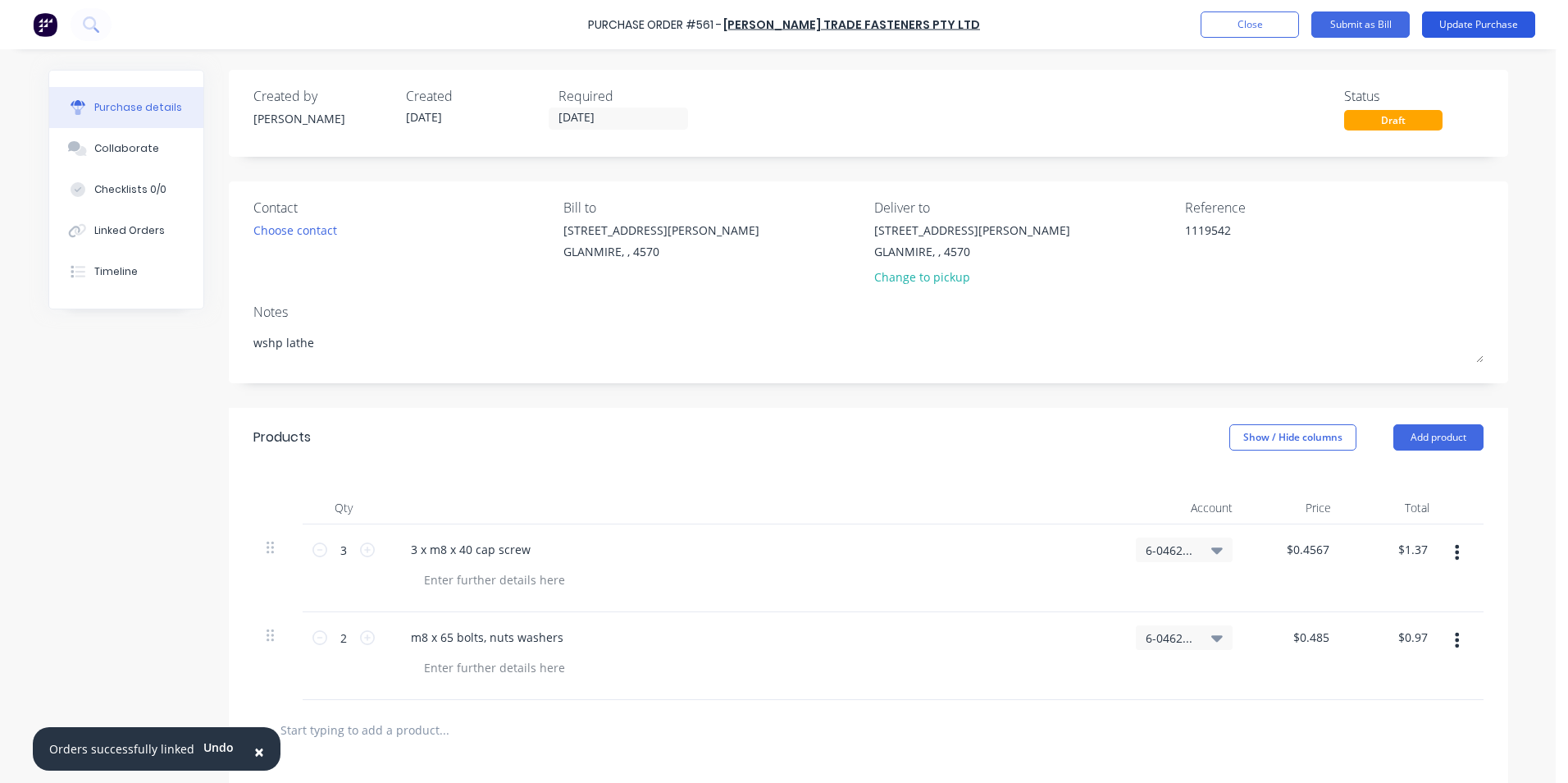
click at [1493, 30] on button "Update Purchase" at bounding box center [1479, 24] width 113 height 26
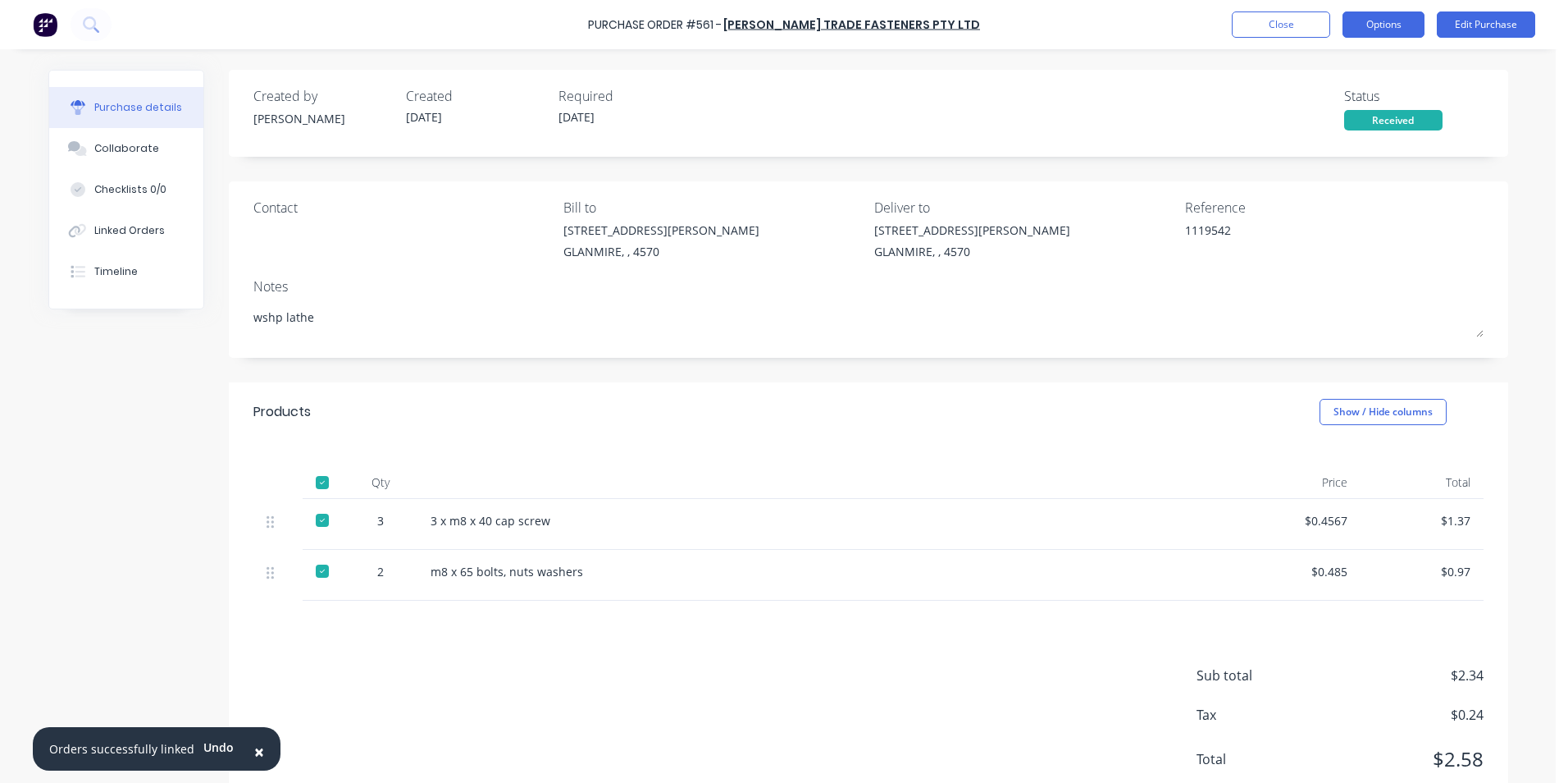
click at [1398, 34] on button "Options" at bounding box center [1384, 24] width 82 height 26
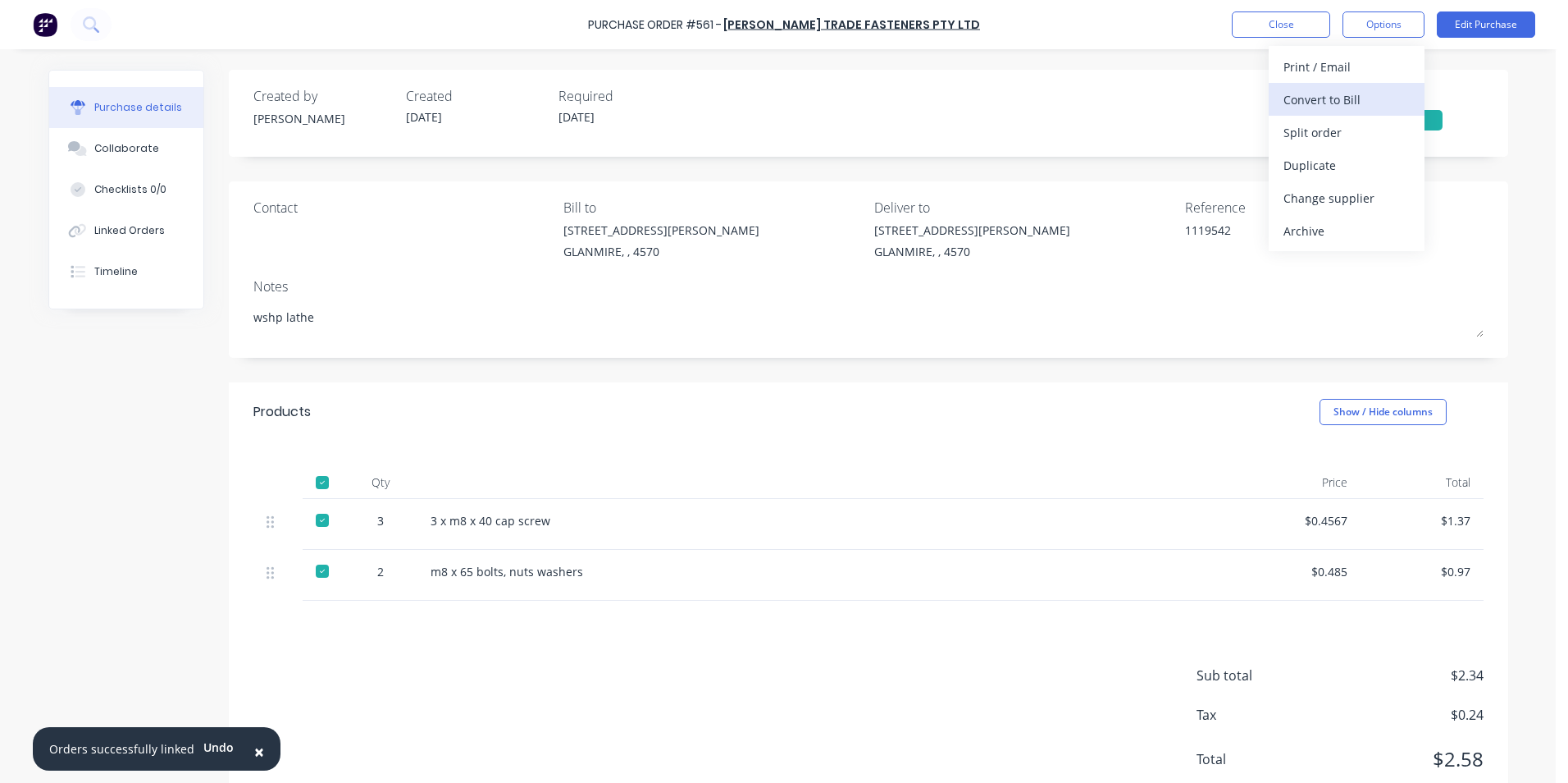
click at [1317, 102] on div "Convert to Bill" at bounding box center [1346, 99] width 126 height 23
type textarea "x"
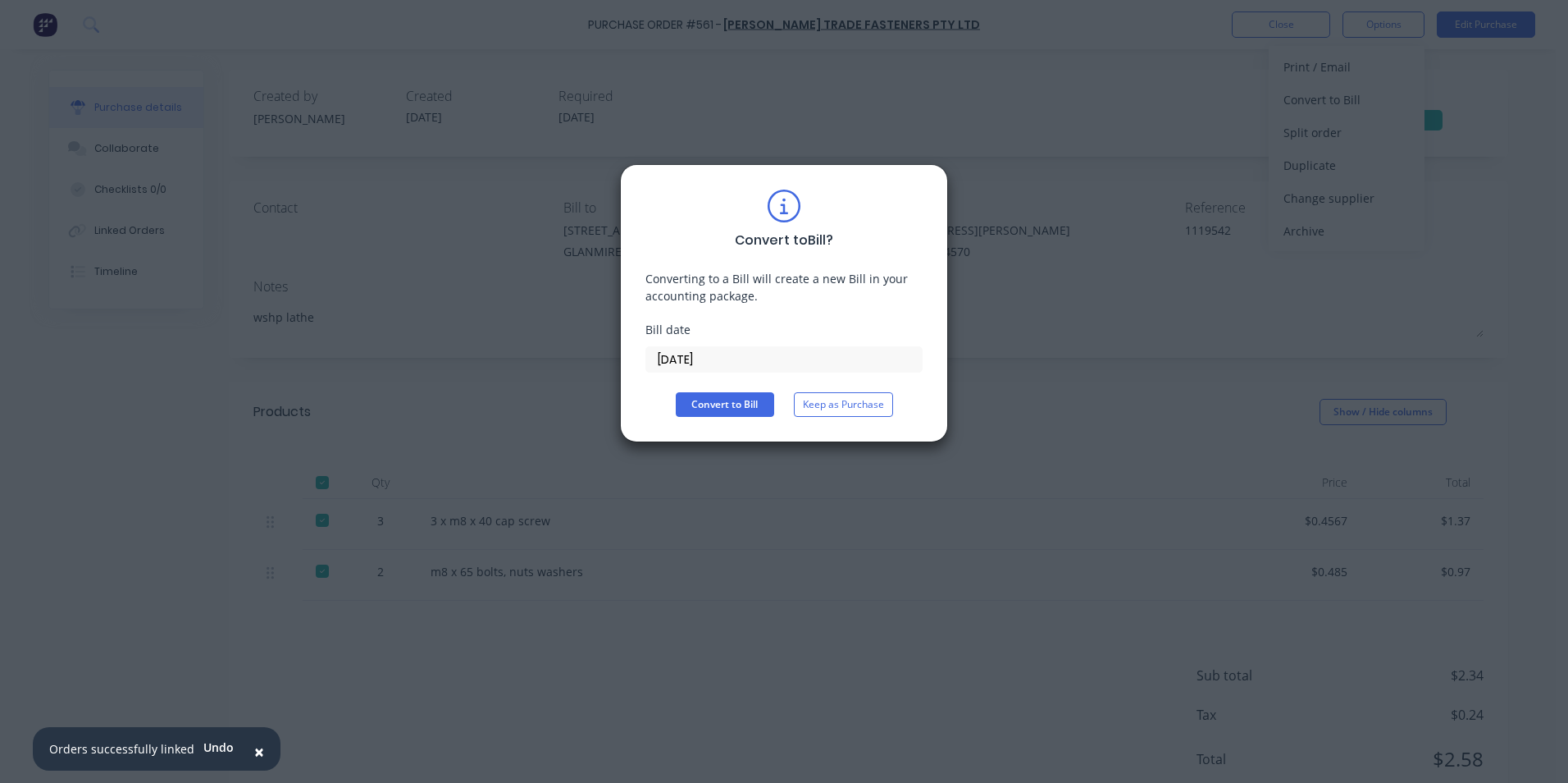
click at [655, 355] on input "[DATE]" at bounding box center [784, 359] width 275 height 24
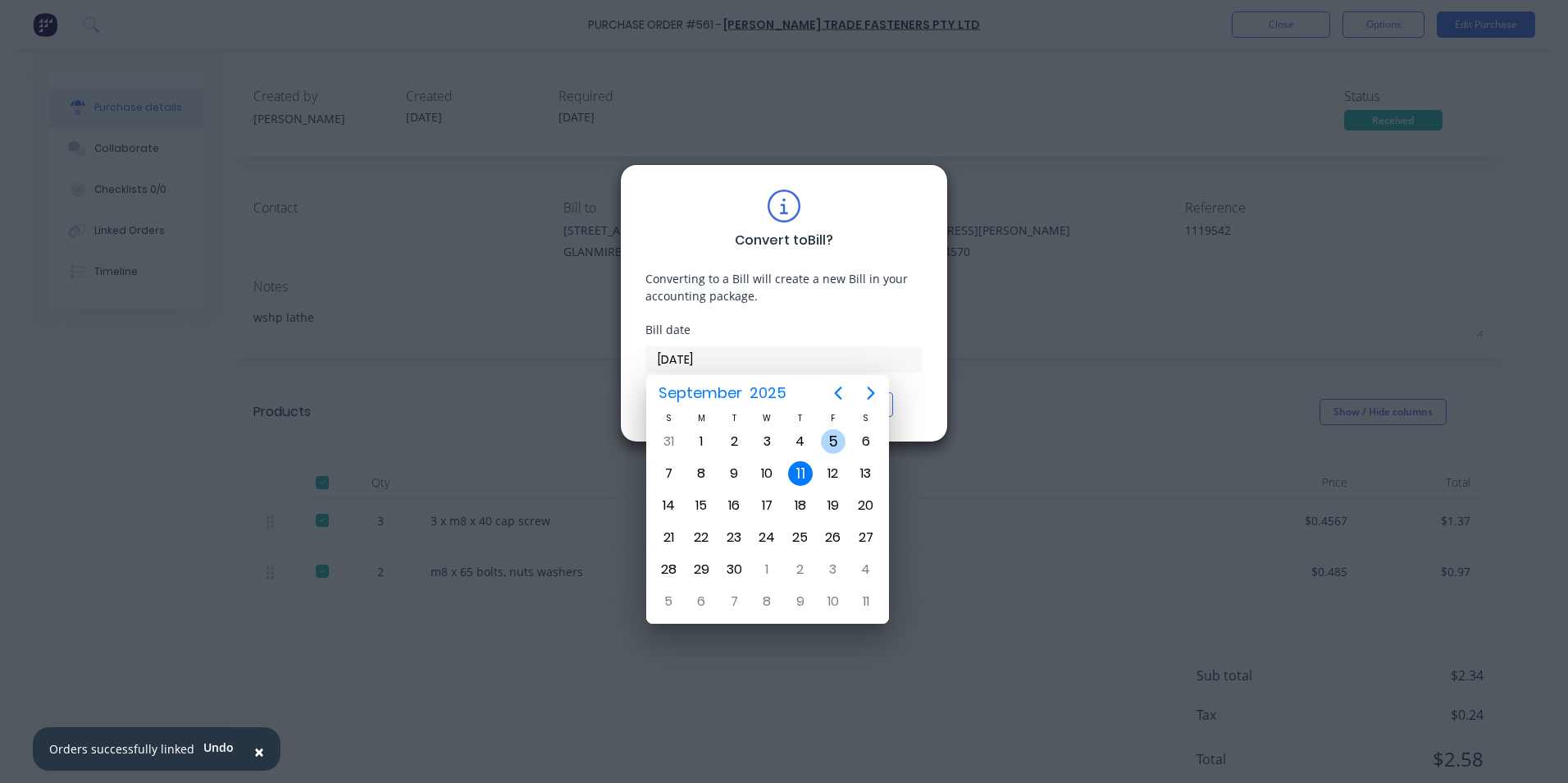
click at [832, 440] on div "5" at bounding box center [833, 441] width 24 height 24
type input "[DATE]"
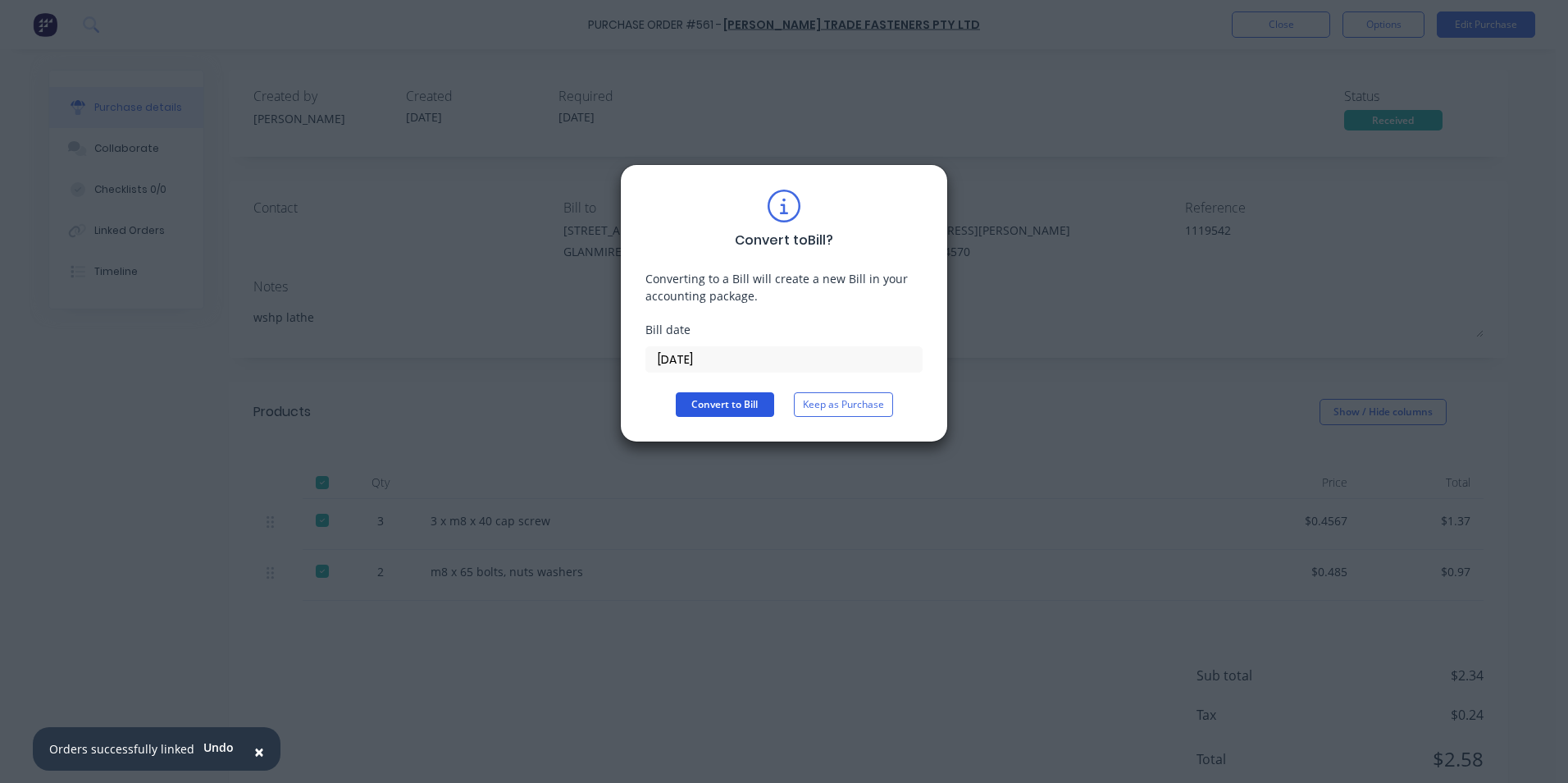
click at [731, 406] on button "Convert to Bill" at bounding box center [724, 404] width 98 height 24
type textarea "x"
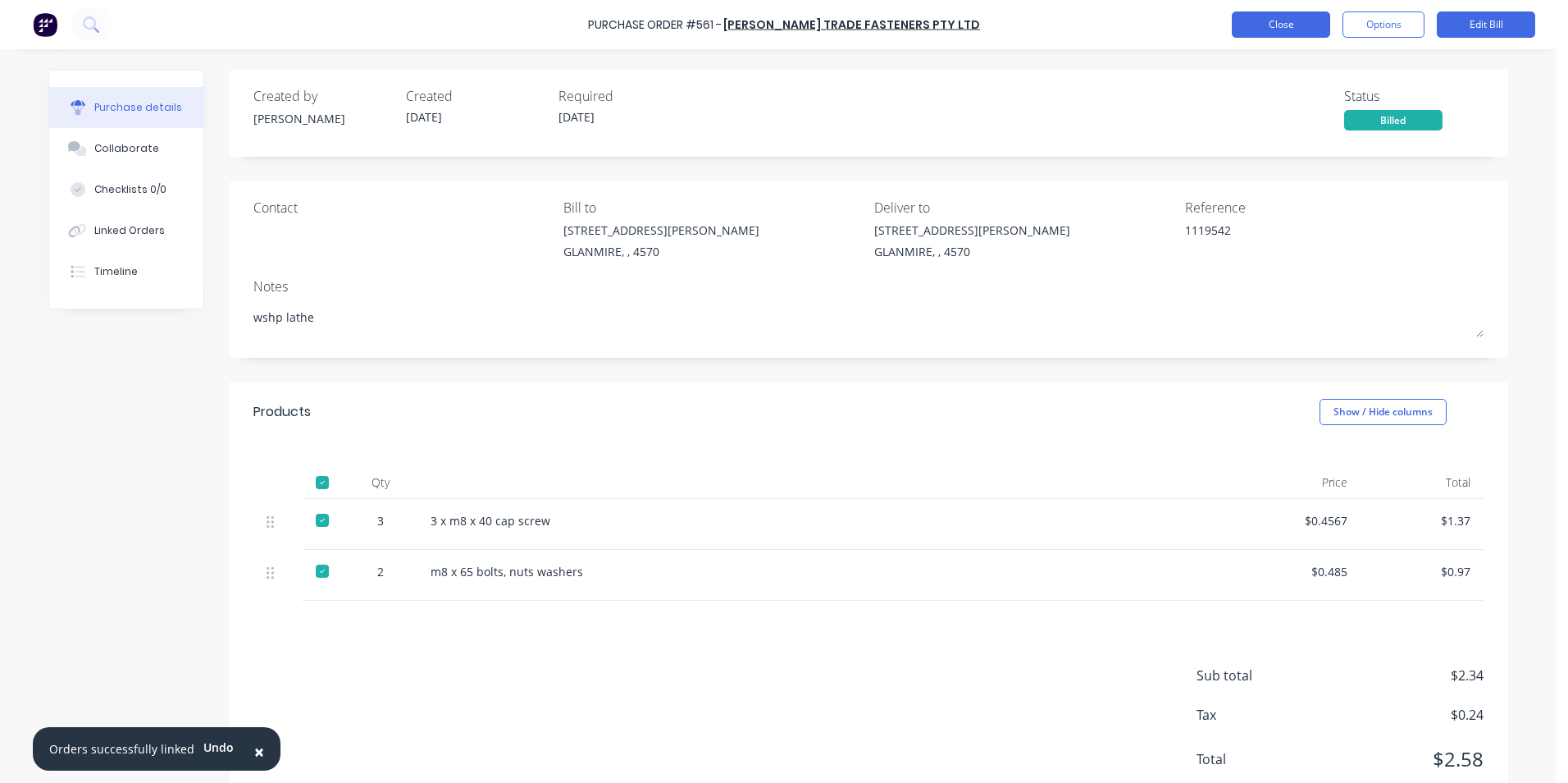
click at [1287, 14] on button "Close" at bounding box center [1280, 24] width 98 height 26
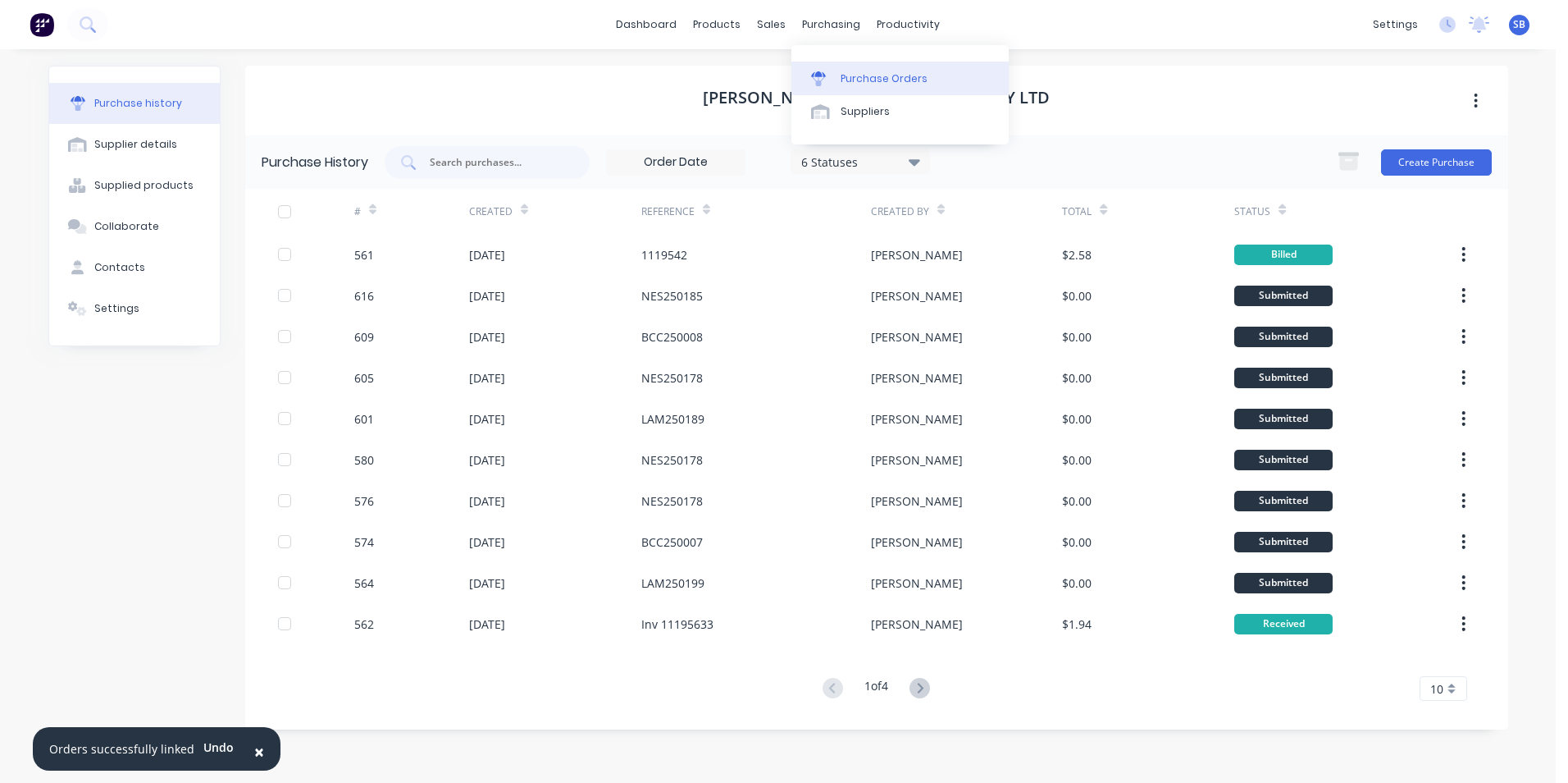
click at [852, 81] on div "Purchase Orders" at bounding box center [884, 78] width 87 height 15
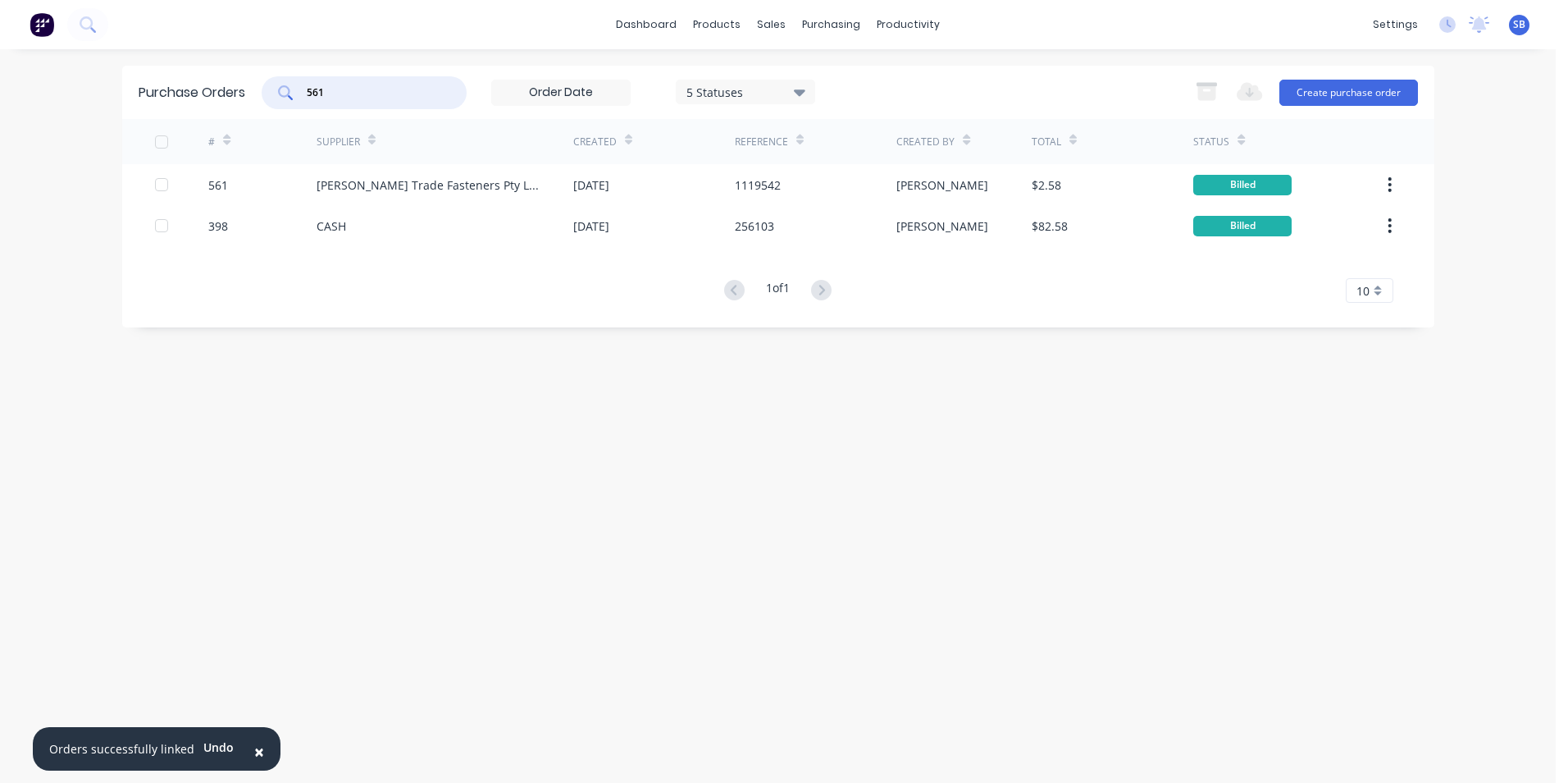
click at [427, 100] on input "561" at bounding box center [373, 92] width 136 height 17
type input "562"
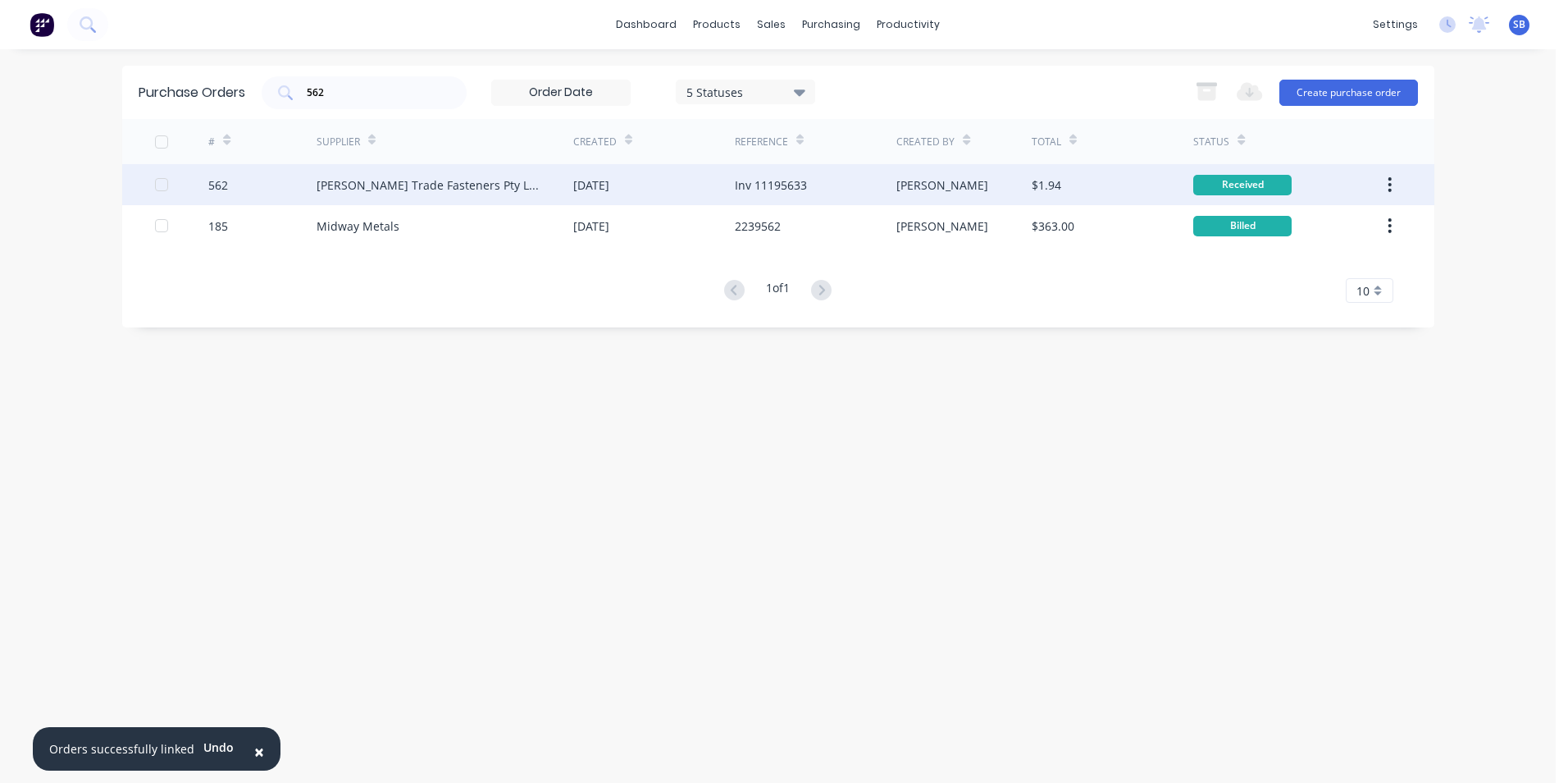
click at [938, 180] on div "[PERSON_NAME]" at bounding box center [964, 184] width 136 height 41
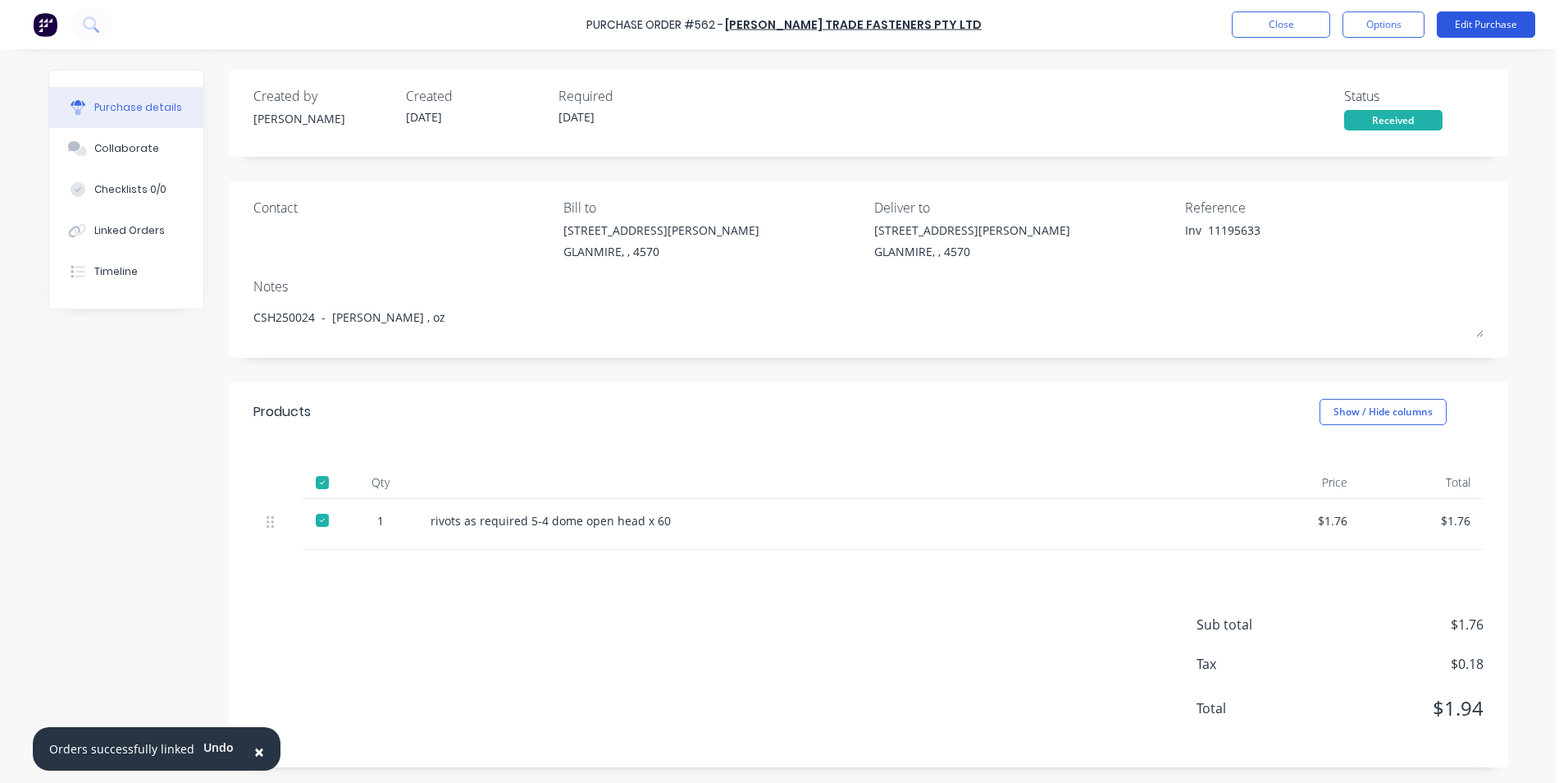
click at [1469, 17] on button "Edit Purchase" at bounding box center [1485, 24] width 98 height 26
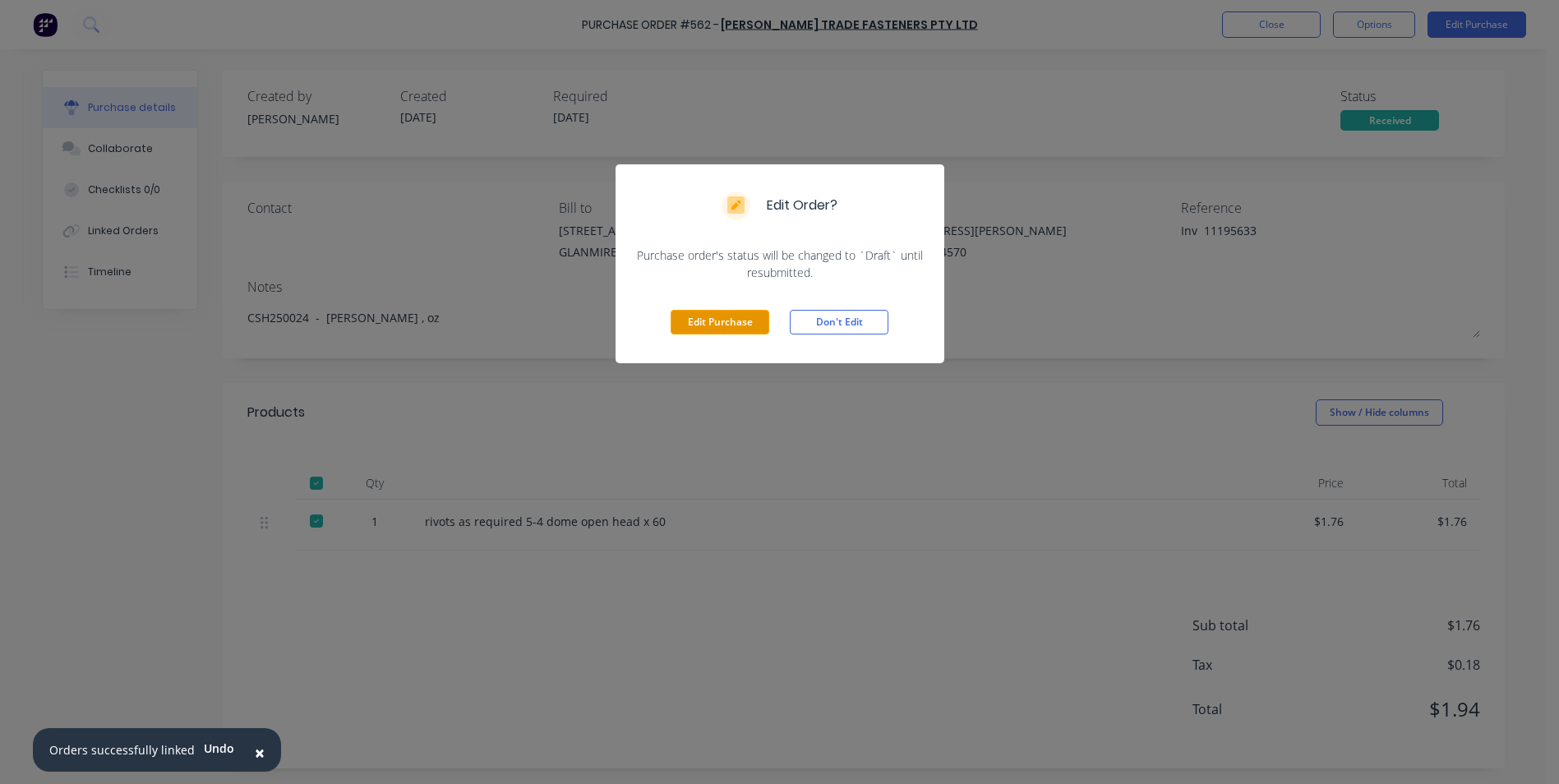
click at [729, 328] on button "Edit Purchase" at bounding box center [720, 322] width 98 height 24
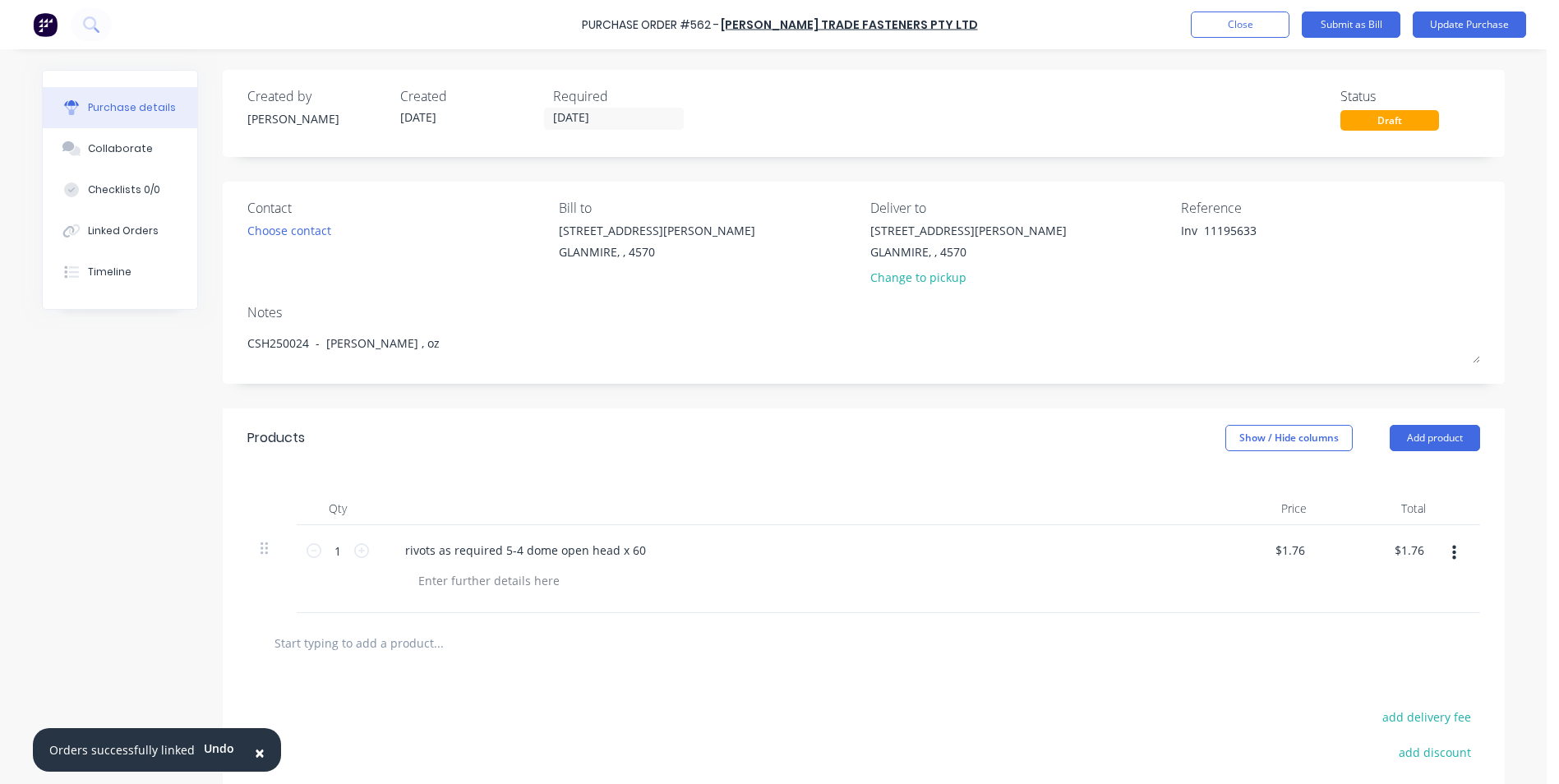
type textarea "x"
drag, startPoint x: 1205, startPoint y: 230, endPoint x: 1152, endPoint y: 222, distance: 53.6
click at [1152, 222] on div "Contact Choose contact Bill to 9 Dennis Little Drive GLANMIRE, , 4570 Deliver t…" at bounding box center [870, 246] width 1233 height 96
type textarea "11195633"
type textarea "x"
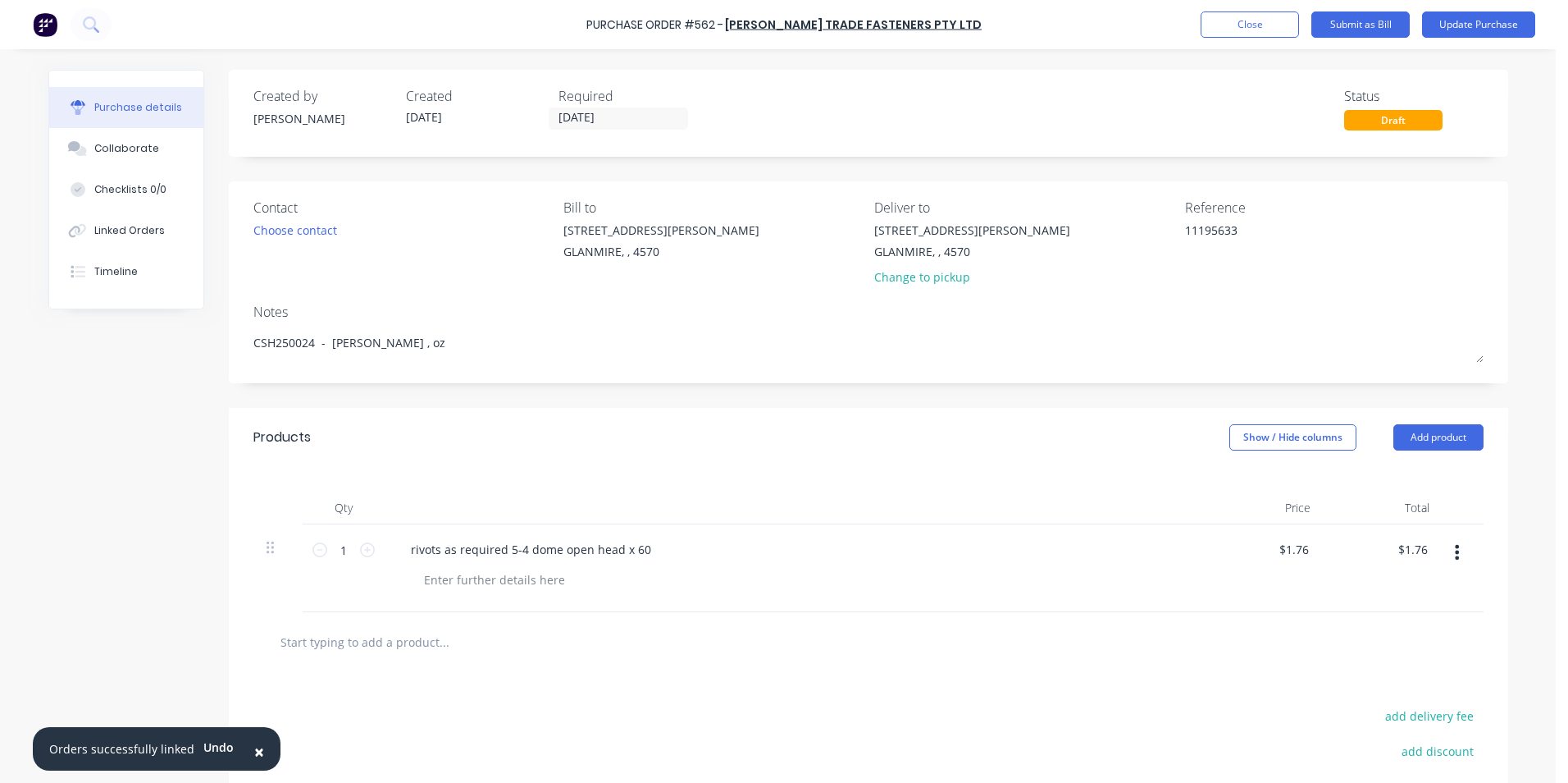
type textarea "11195633"
click at [609, 407] on div "Created by neil Created 05/09/25 Required 05/09/25 Status Draft Contact Choose …" at bounding box center [868, 506] width 1280 height 873
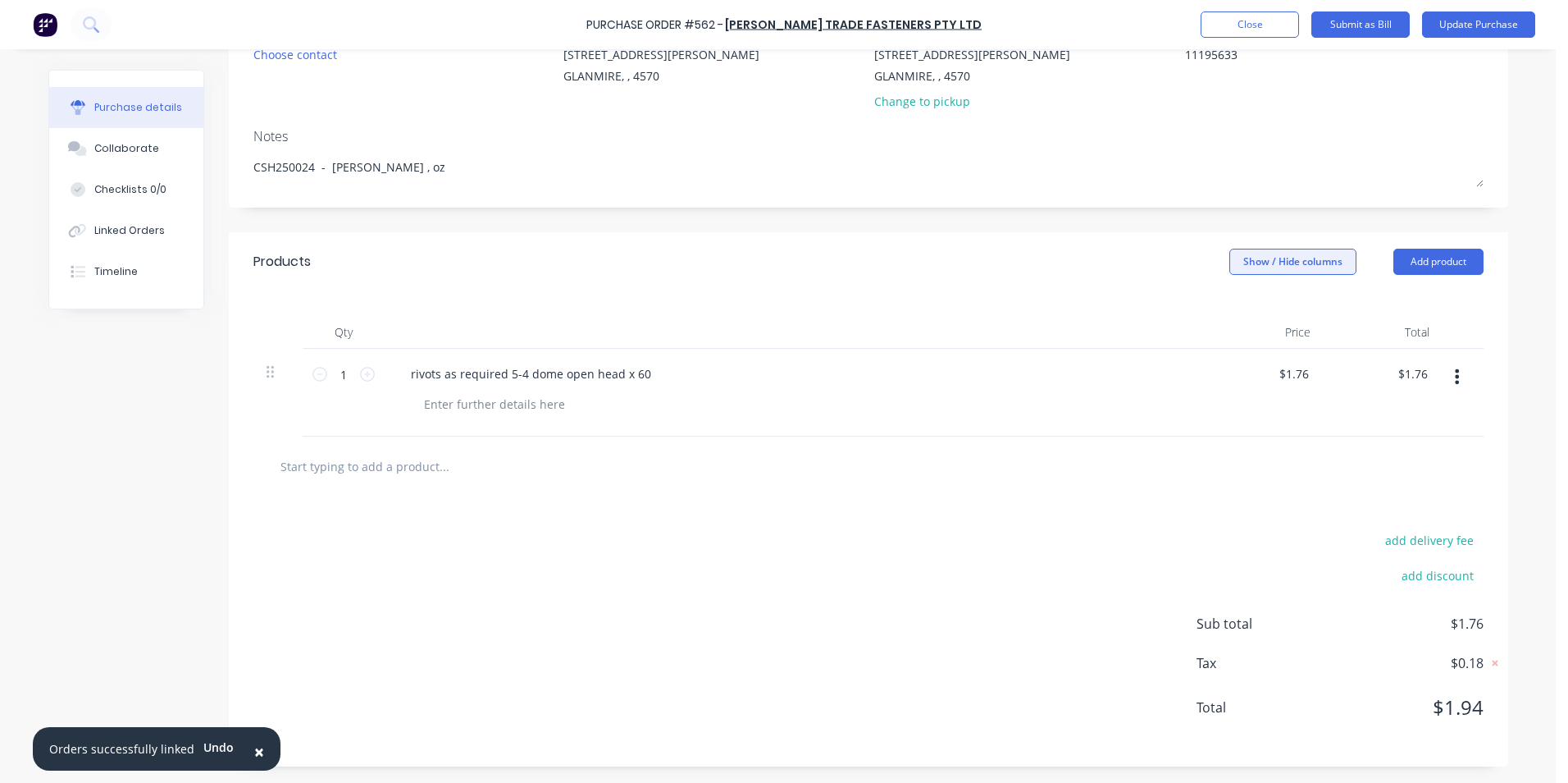
click at [1255, 262] on button "Show / Hide columns" at bounding box center [1293, 262] width 127 height 26
click at [1245, 316] on label "Account" at bounding box center [1242, 315] width 29 height 14
click at [1228, 309] on input "Account" at bounding box center [1228, 309] width 0 height 0
click at [1156, 368] on span "Select..." at bounding box center [1170, 375] width 50 height 17
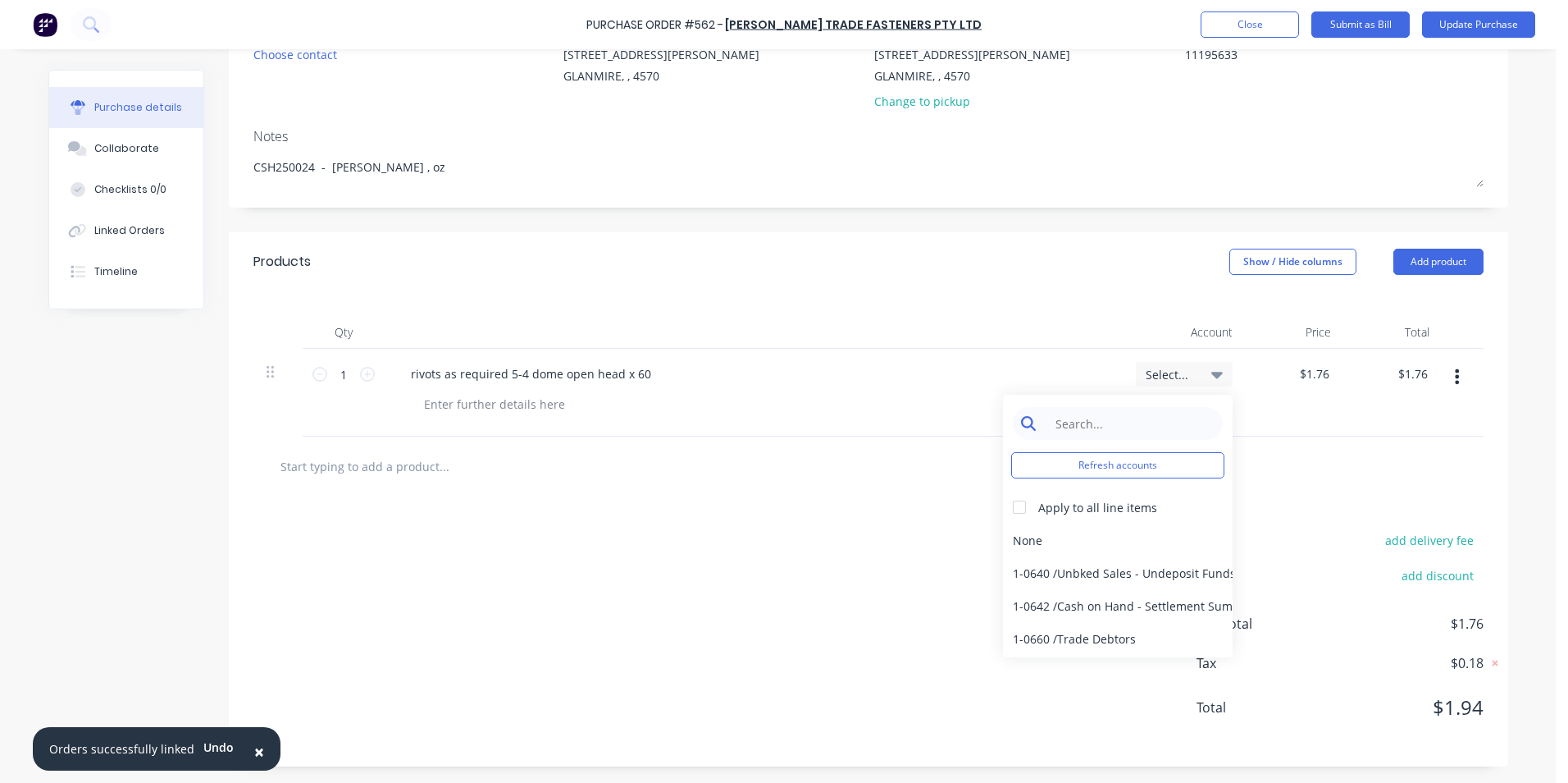
type textarea "x"
click at [1145, 421] on input at bounding box center [1131, 423] width 169 height 33
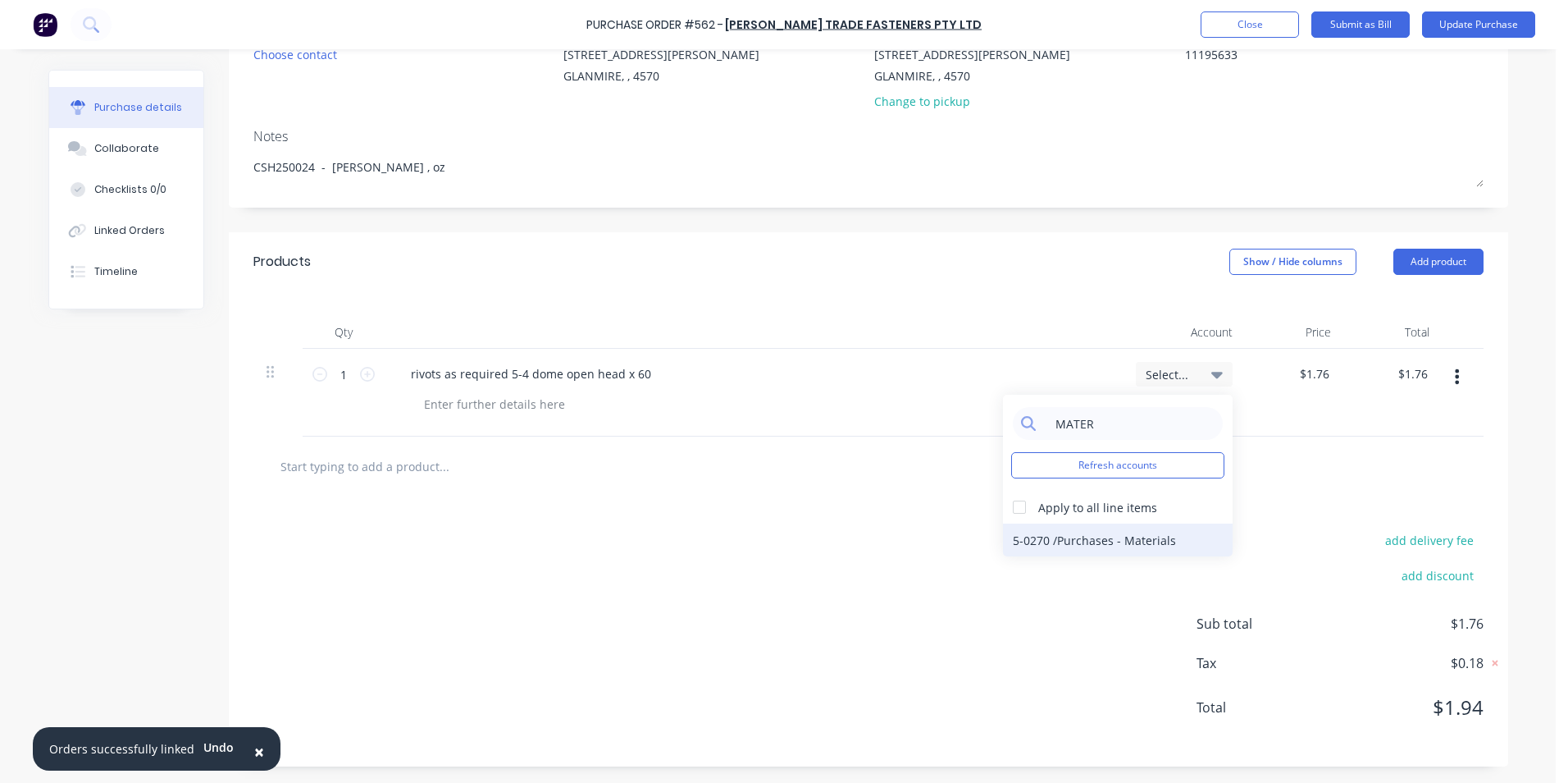
type input "MATER"
click at [1079, 547] on div "5-0270 / Purchases - Materials" at bounding box center [1118, 540] width 229 height 33
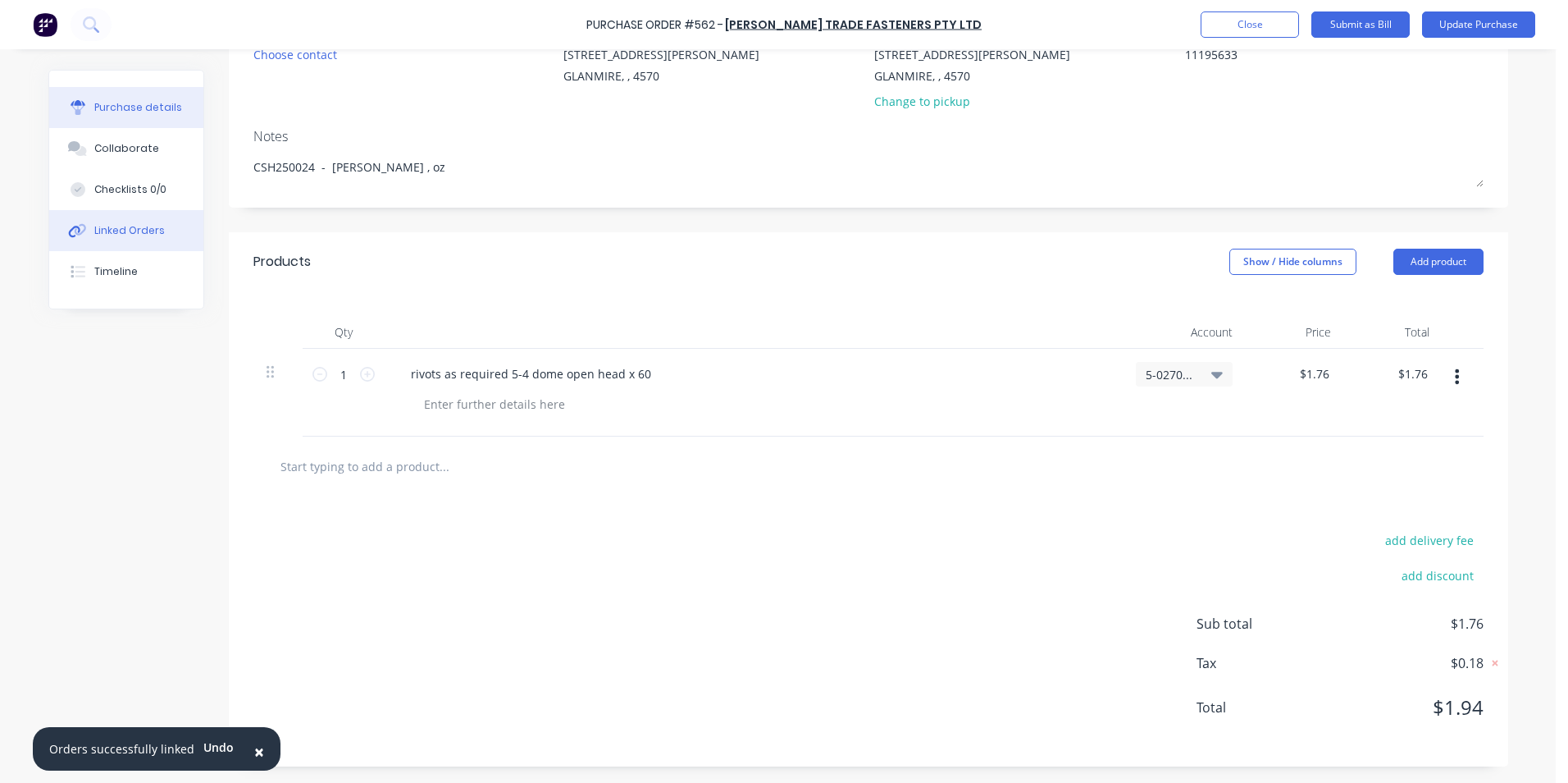
click at [115, 242] on button "Linked Orders" at bounding box center [127, 230] width 155 height 41
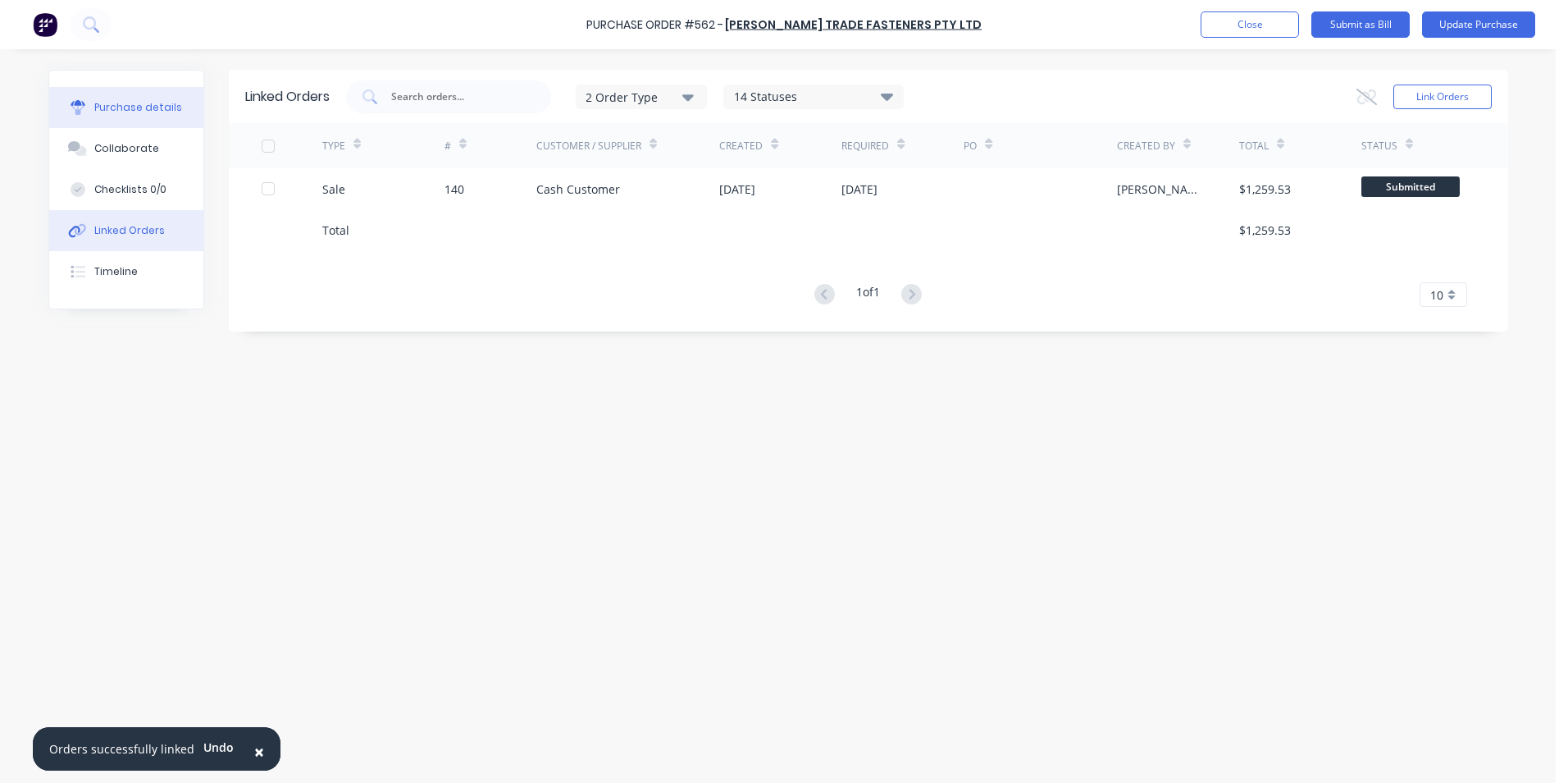
click at [112, 98] on button "Purchase details" at bounding box center [127, 107] width 155 height 41
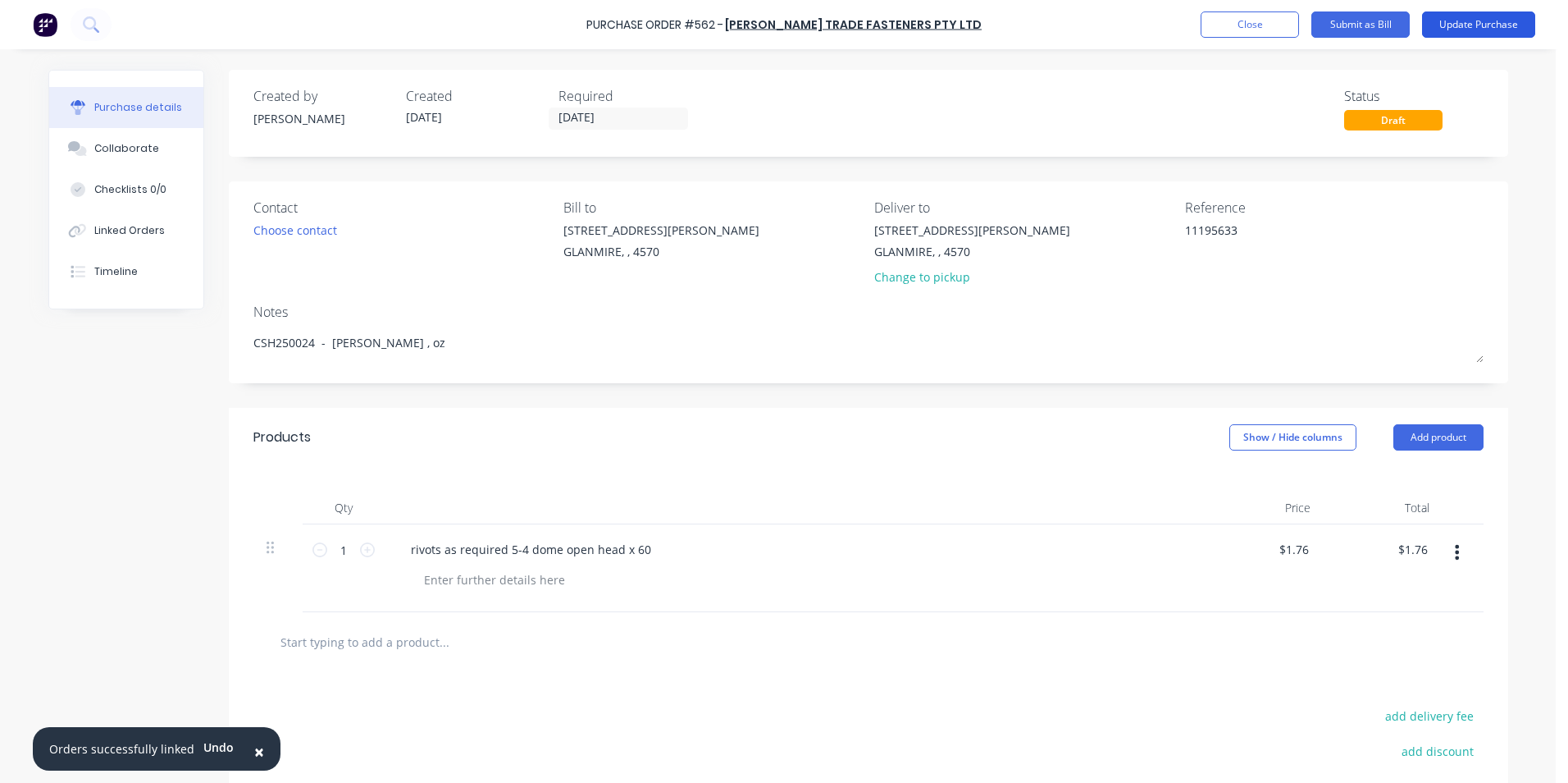
click at [1500, 26] on button "Update Purchase" at bounding box center [1479, 24] width 113 height 26
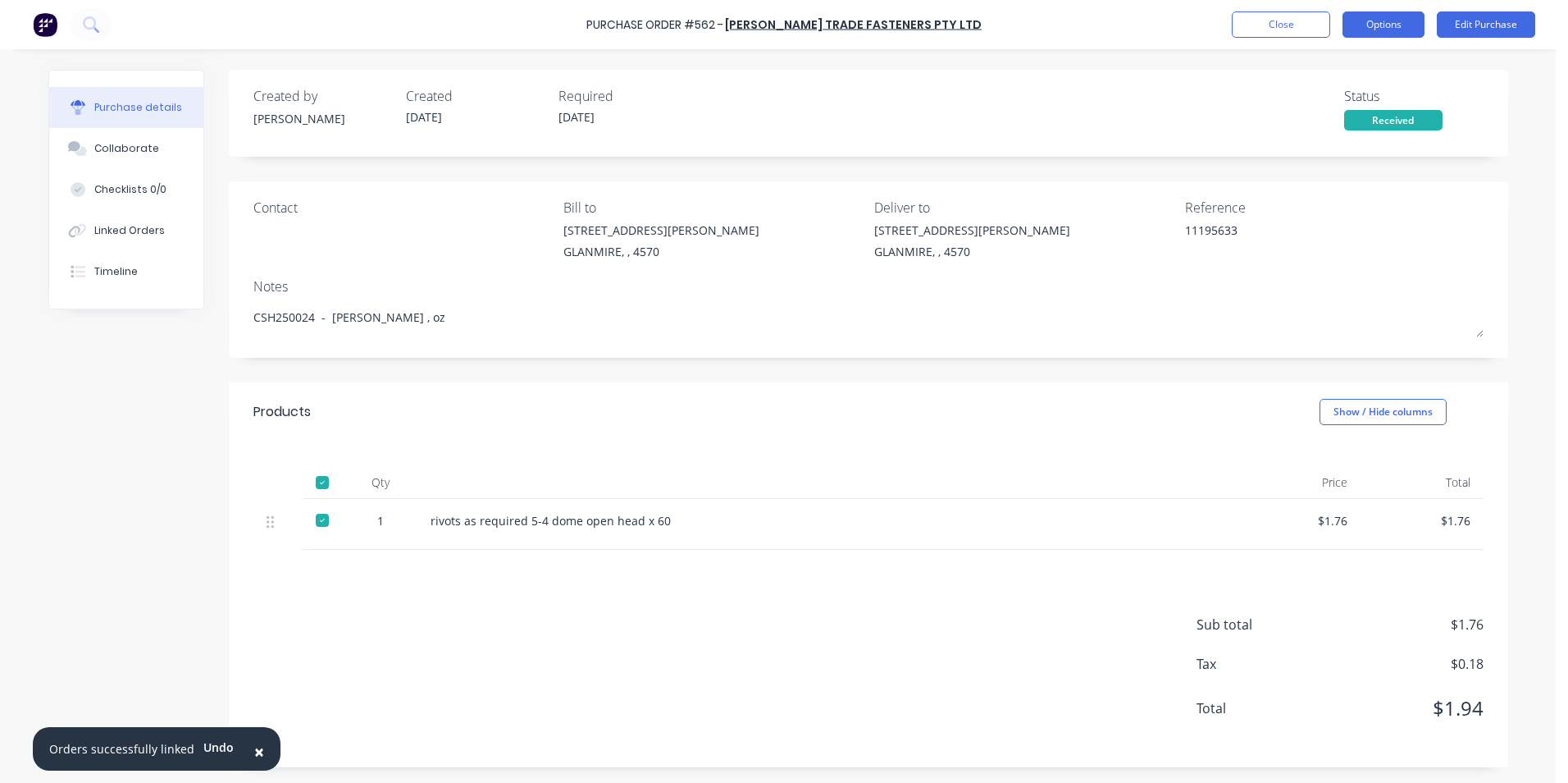
click at [1385, 30] on button "Options" at bounding box center [1384, 24] width 82 height 26
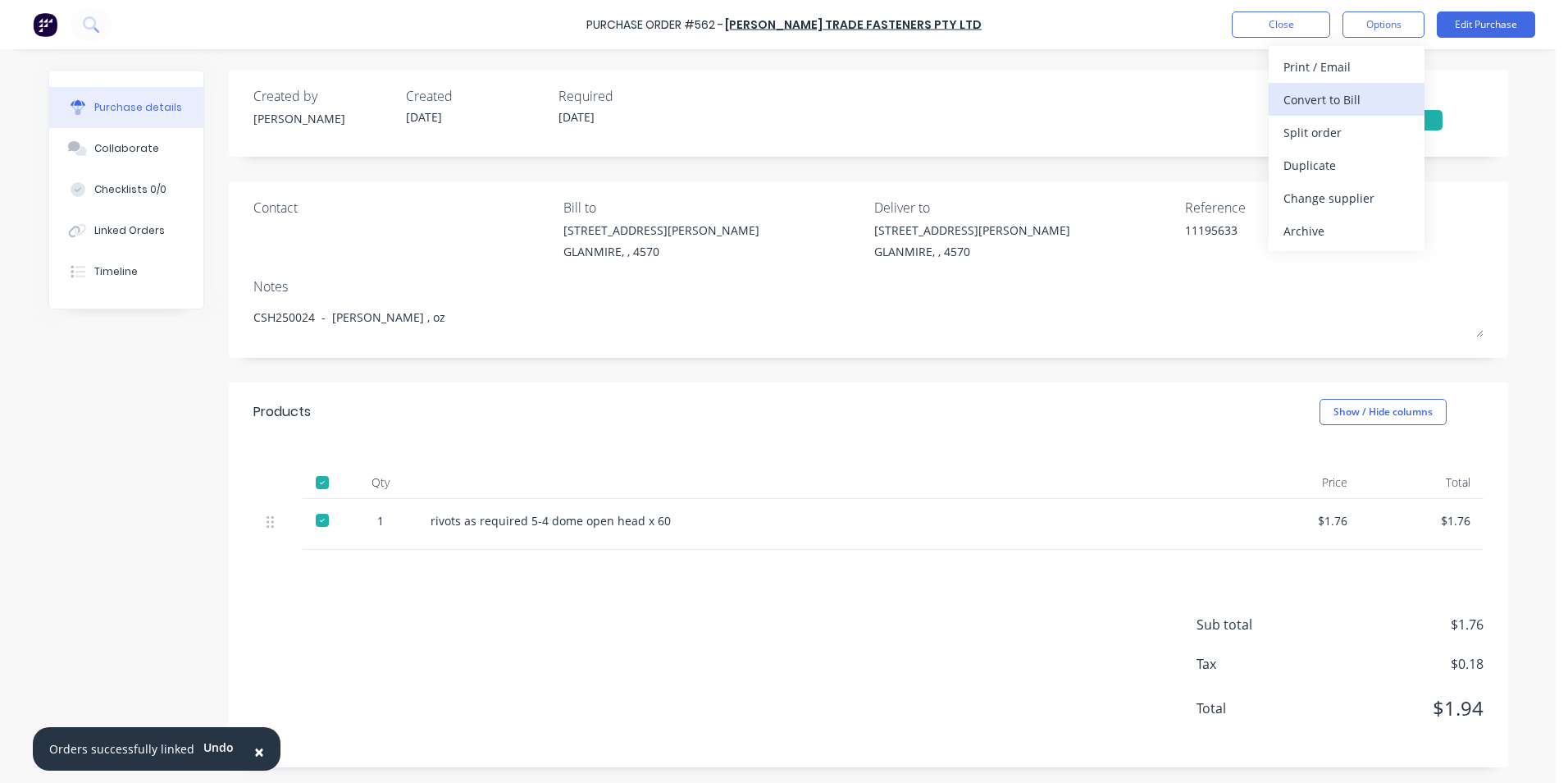
click at [1365, 97] on div "Convert to Bill" at bounding box center [1346, 99] width 126 height 23
type textarea "x"
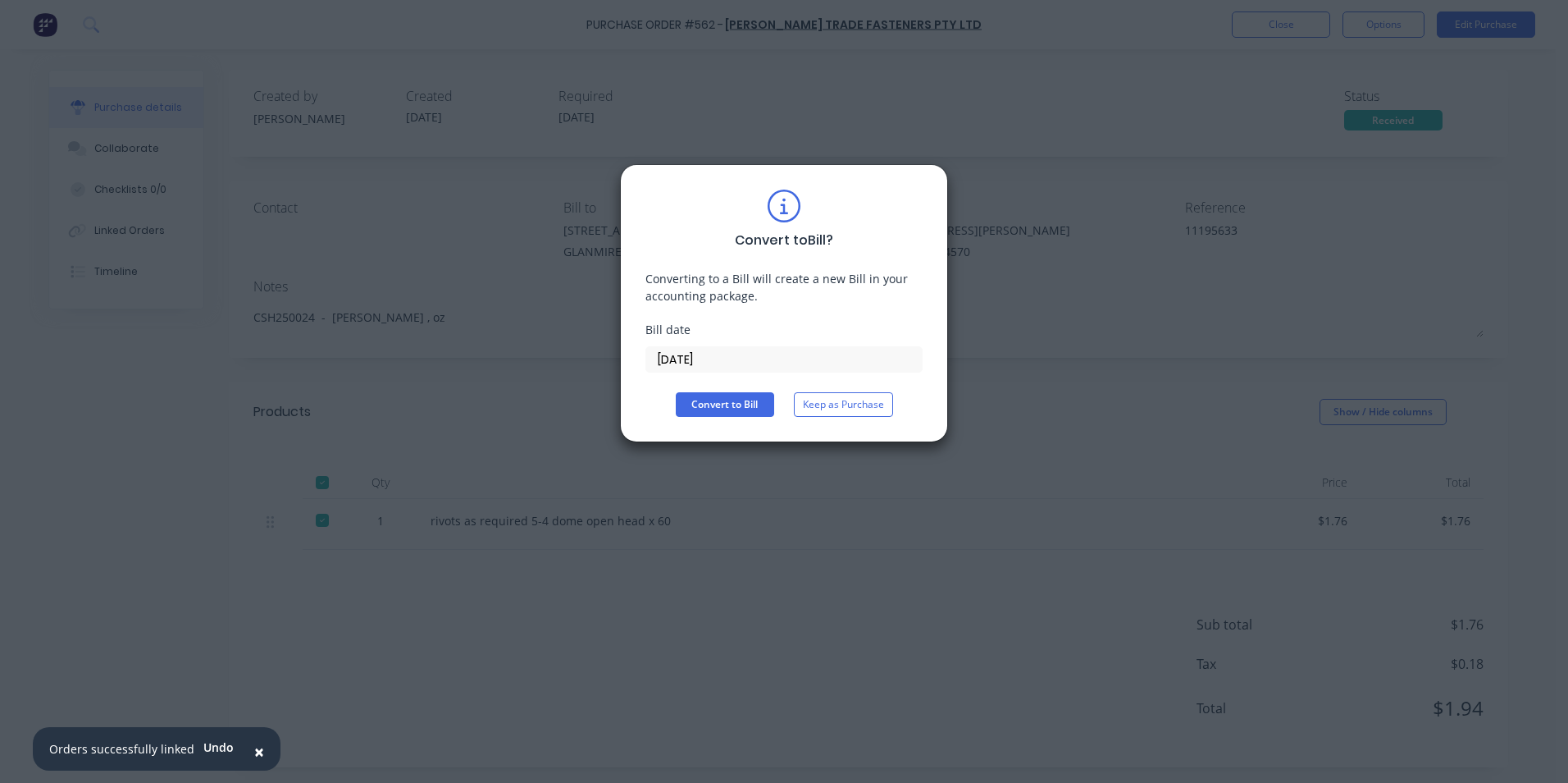
click at [751, 369] on input "[DATE]" at bounding box center [784, 359] width 275 height 24
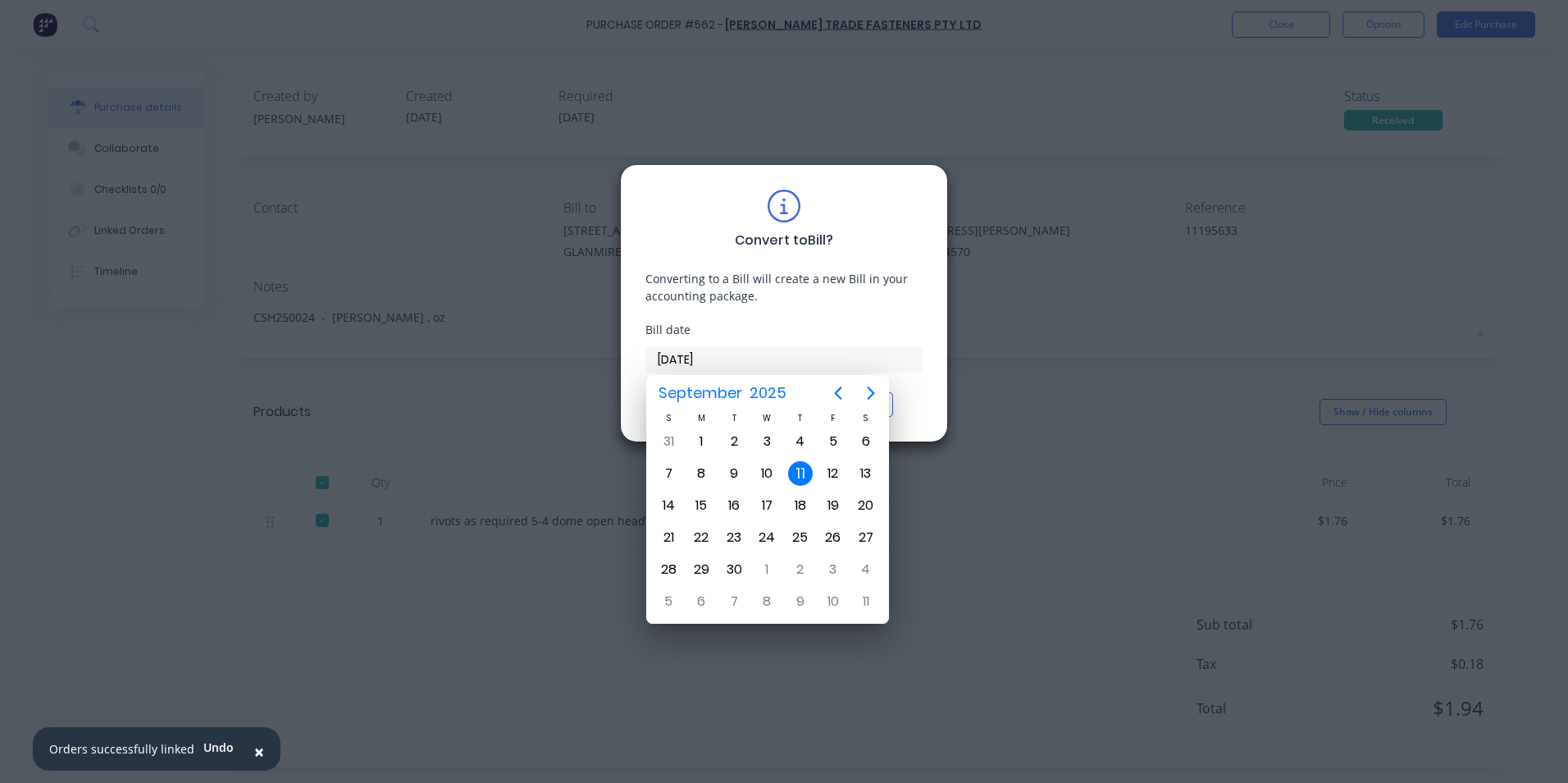
click at [751, 369] on input "[DATE]" at bounding box center [784, 359] width 275 height 24
click at [831, 448] on div "5" at bounding box center [833, 441] width 24 height 24
type input "[DATE]"
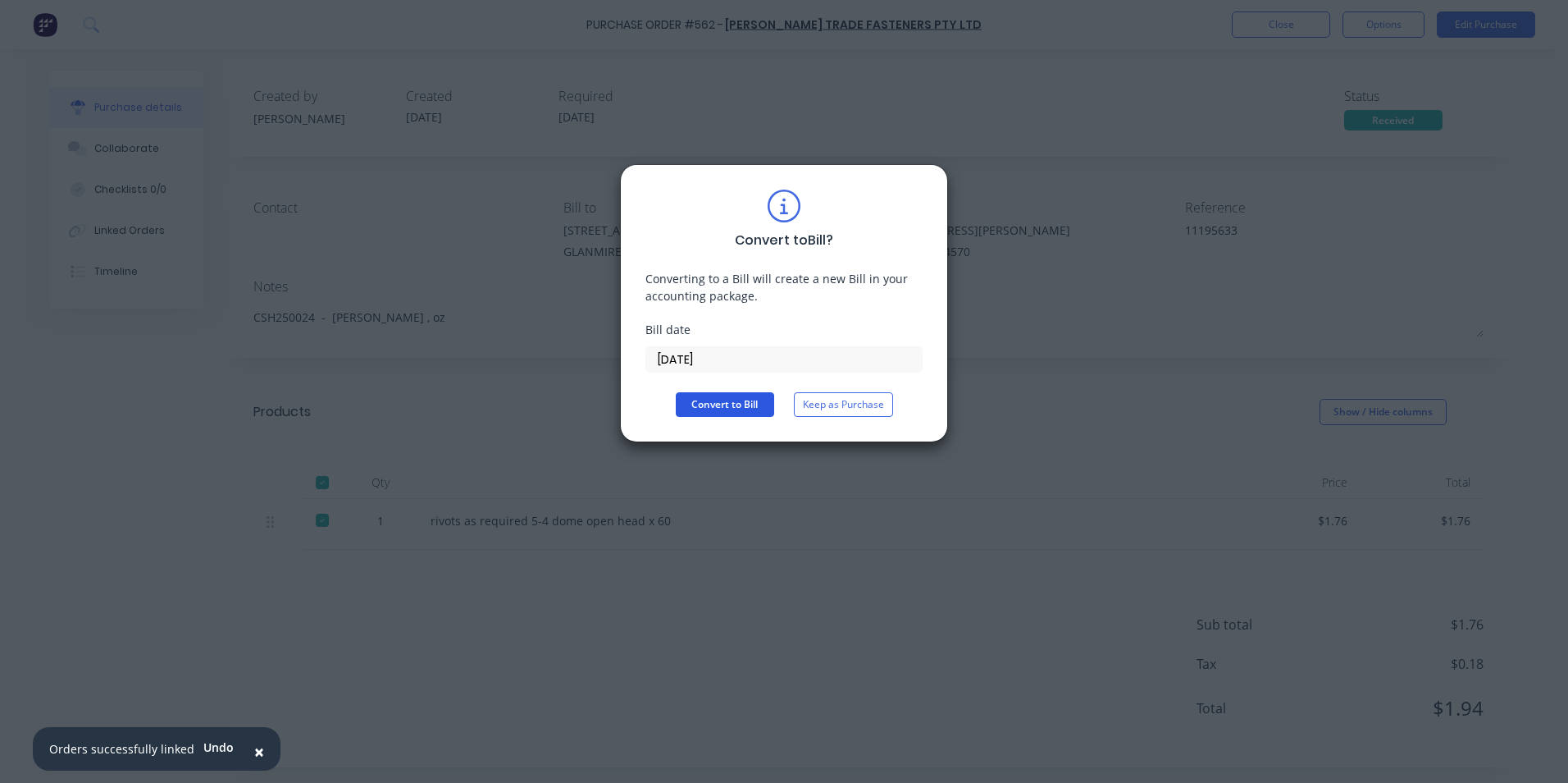
click at [736, 408] on button "Convert to Bill" at bounding box center [724, 404] width 98 height 24
type textarea "x"
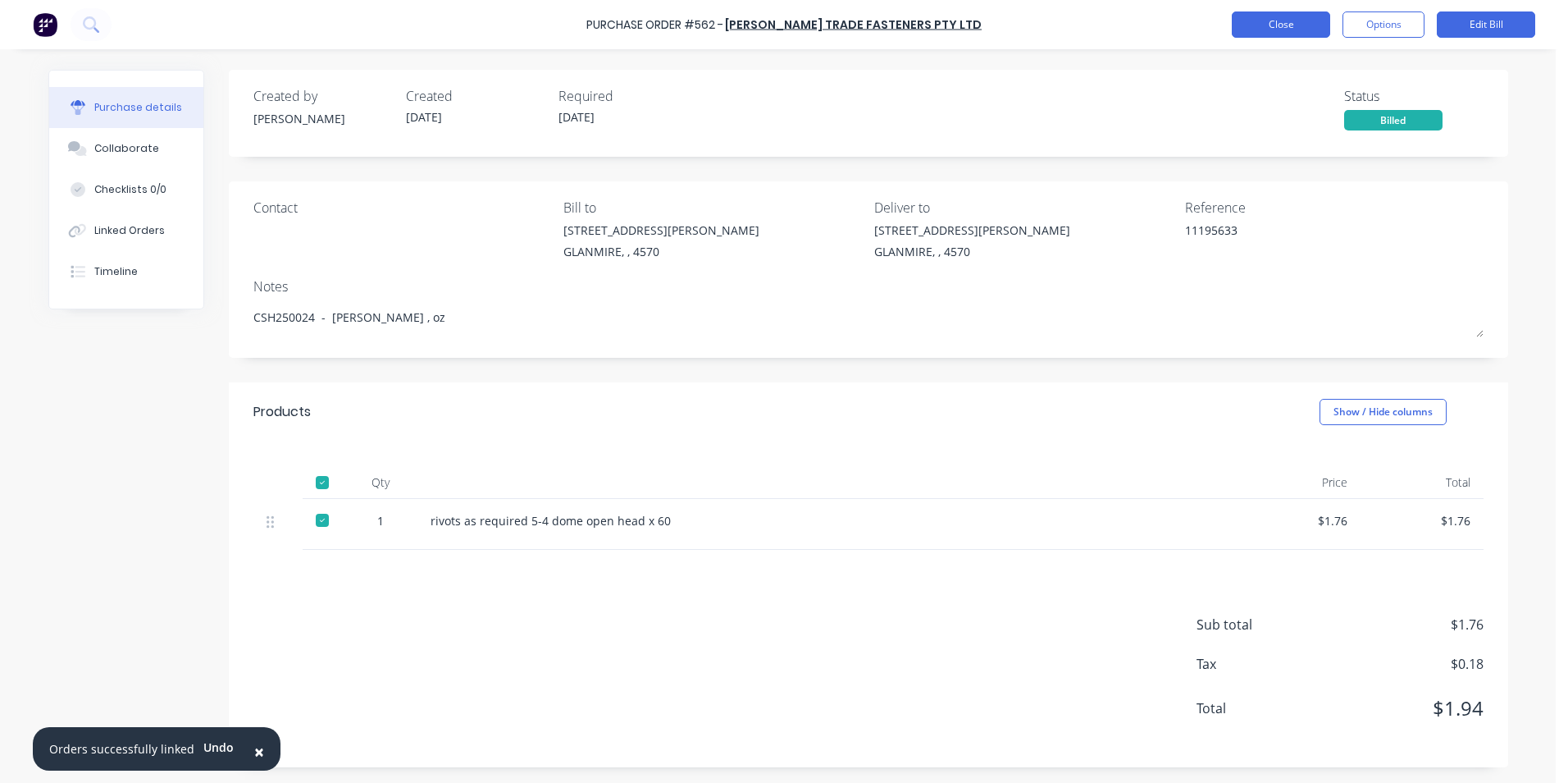
click at [1269, 32] on button "Close" at bounding box center [1280, 24] width 98 height 26
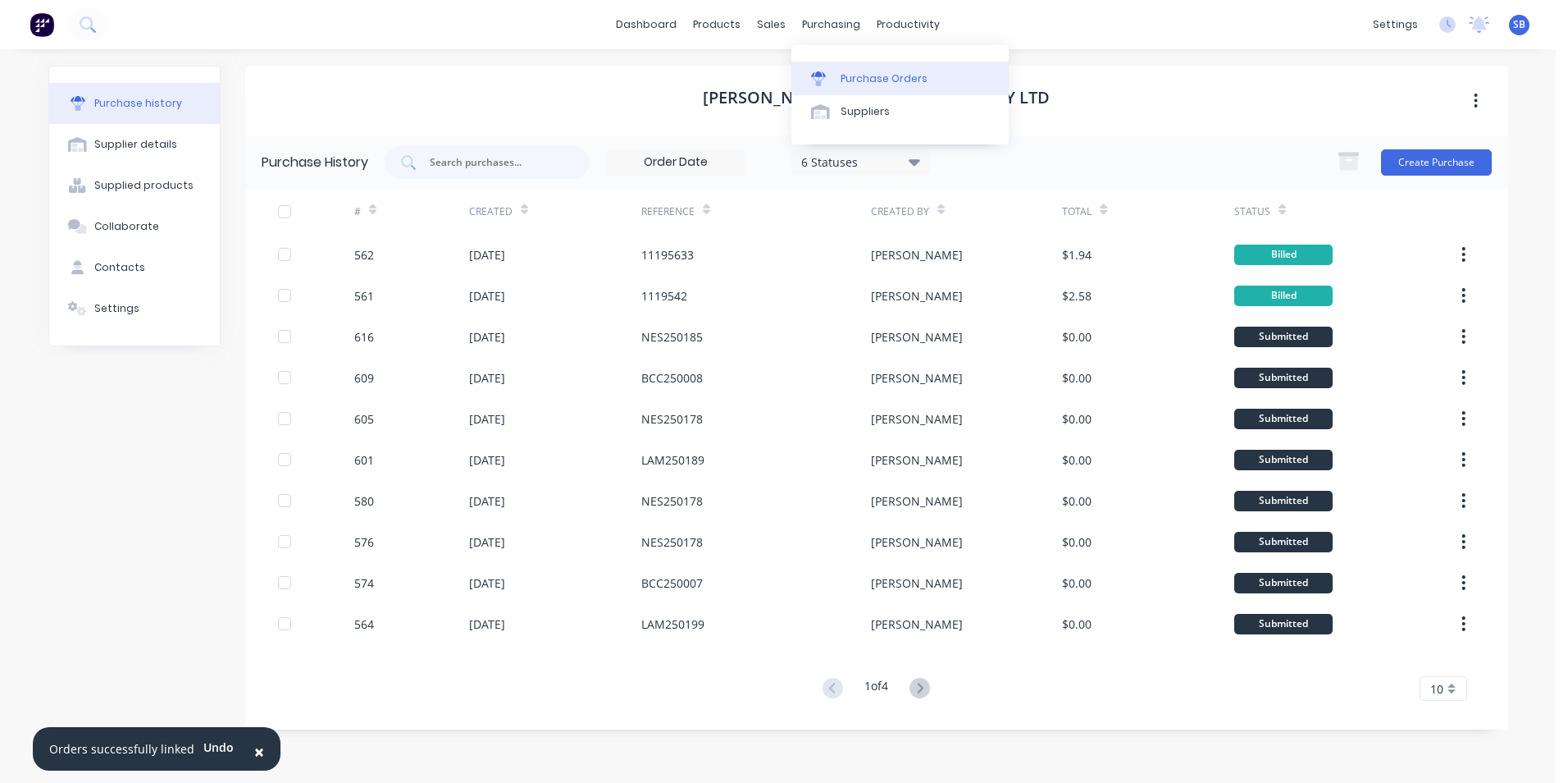
click at [856, 88] on link "Purchase Orders" at bounding box center [900, 78] width 217 height 33
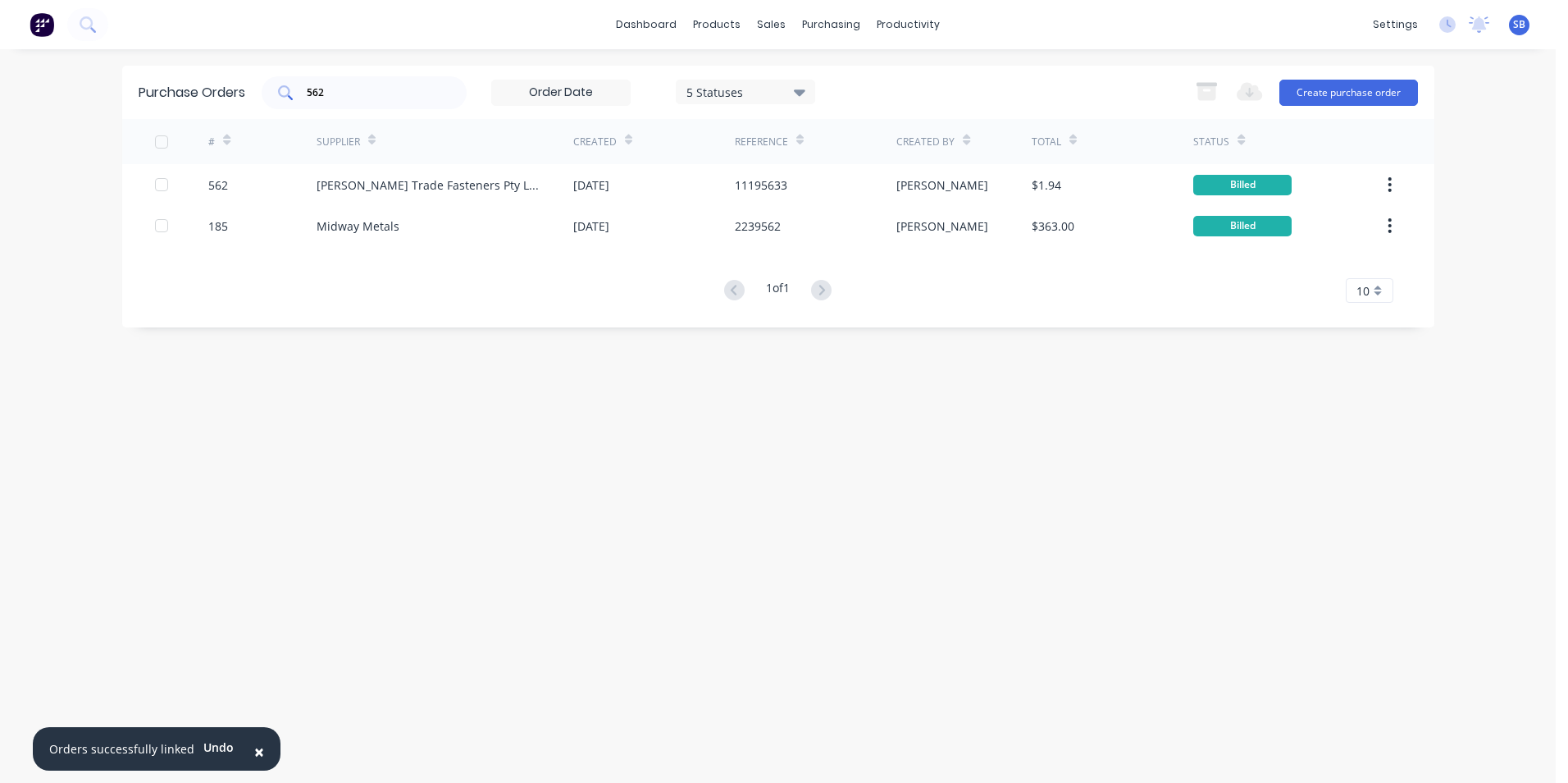
click at [464, 94] on div "562" at bounding box center [364, 93] width 205 height 33
click at [440, 96] on div "562" at bounding box center [364, 93] width 205 height 33
type input "559"
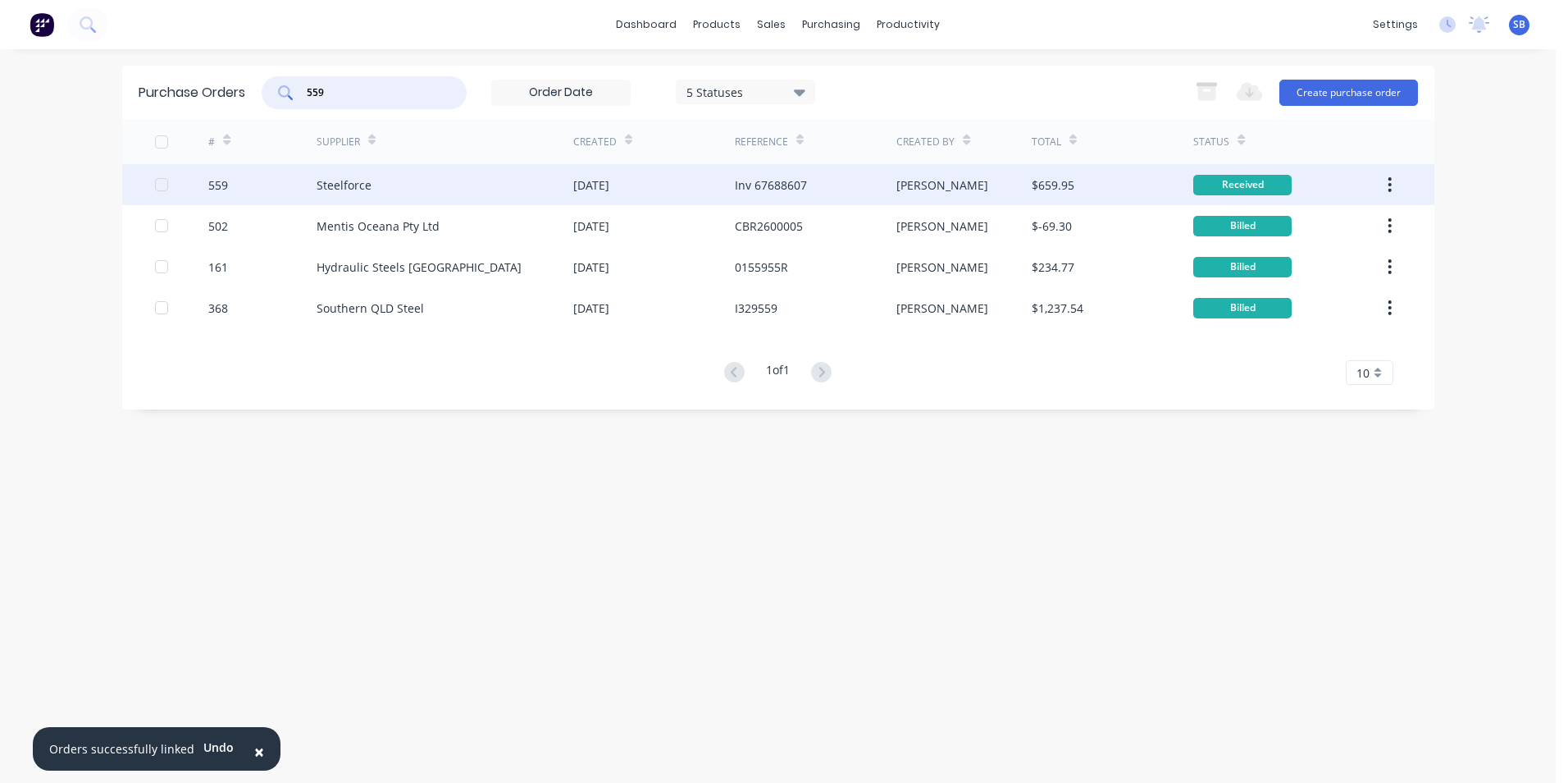
click at [1062, 197] on div "$659.95" at bounding box center [1113, 184] width 162 height 41
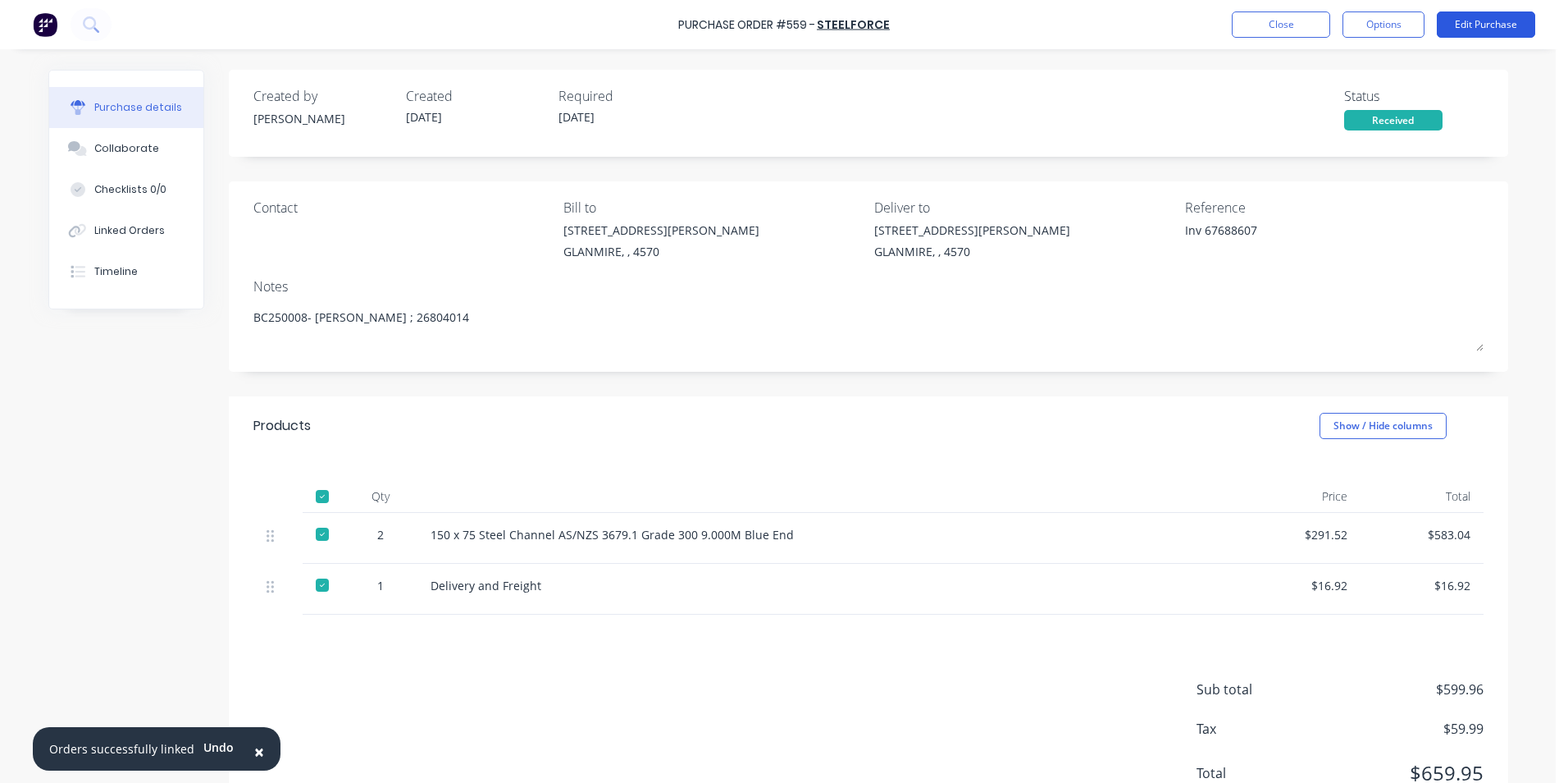
click at [1485, 11] on button "Edit Purchase" at bounding box center [1485, 24] width 98 height 26
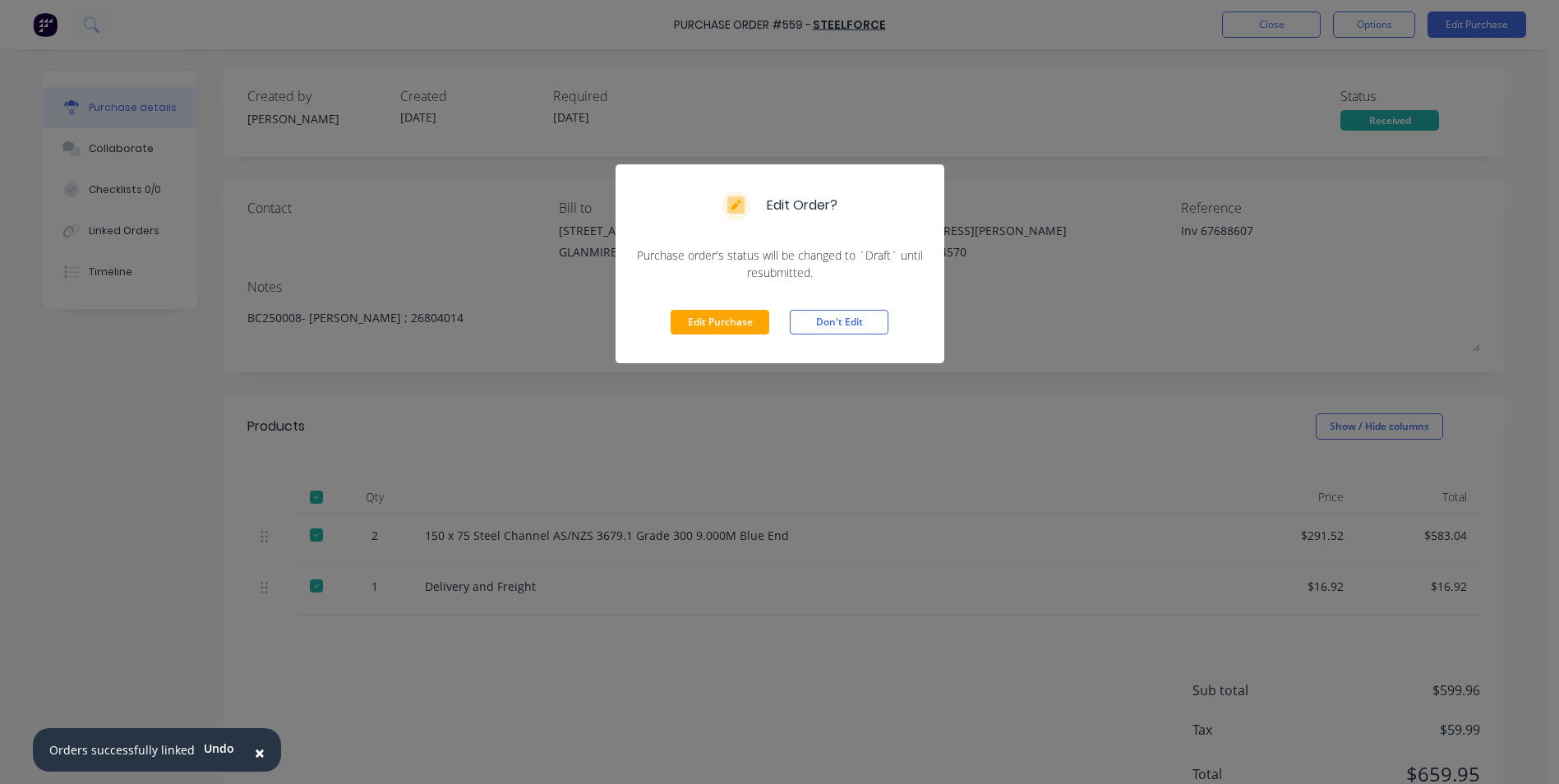
click at [721, 335] on div "Edit Purchase Don't Edit" at bounding box center [780, 322] width 329 height 82
click at [718, 318] on button "Edit Purchase" at bounding box center [720, 322] width 98 height 24
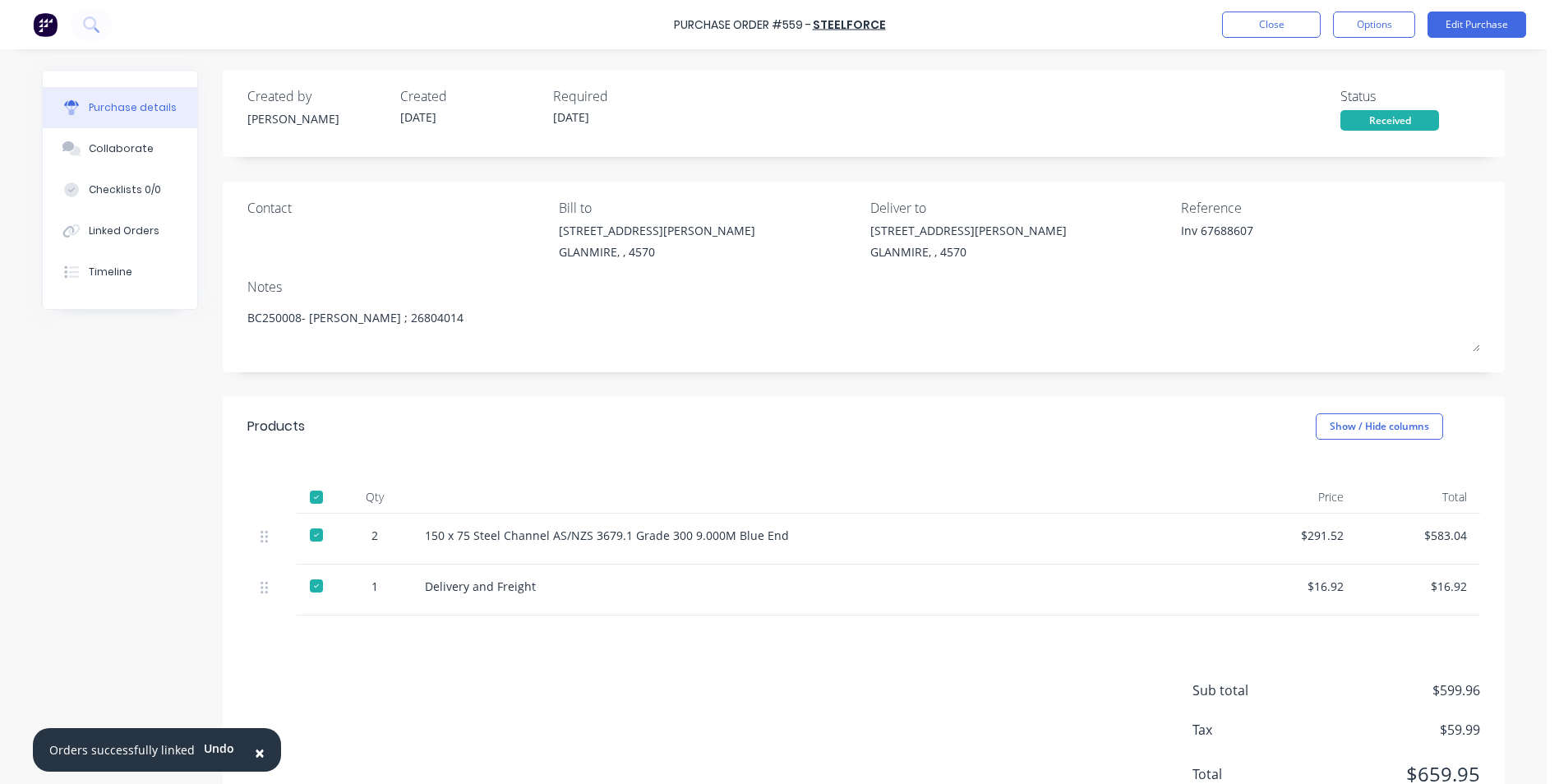
type textarea "x"
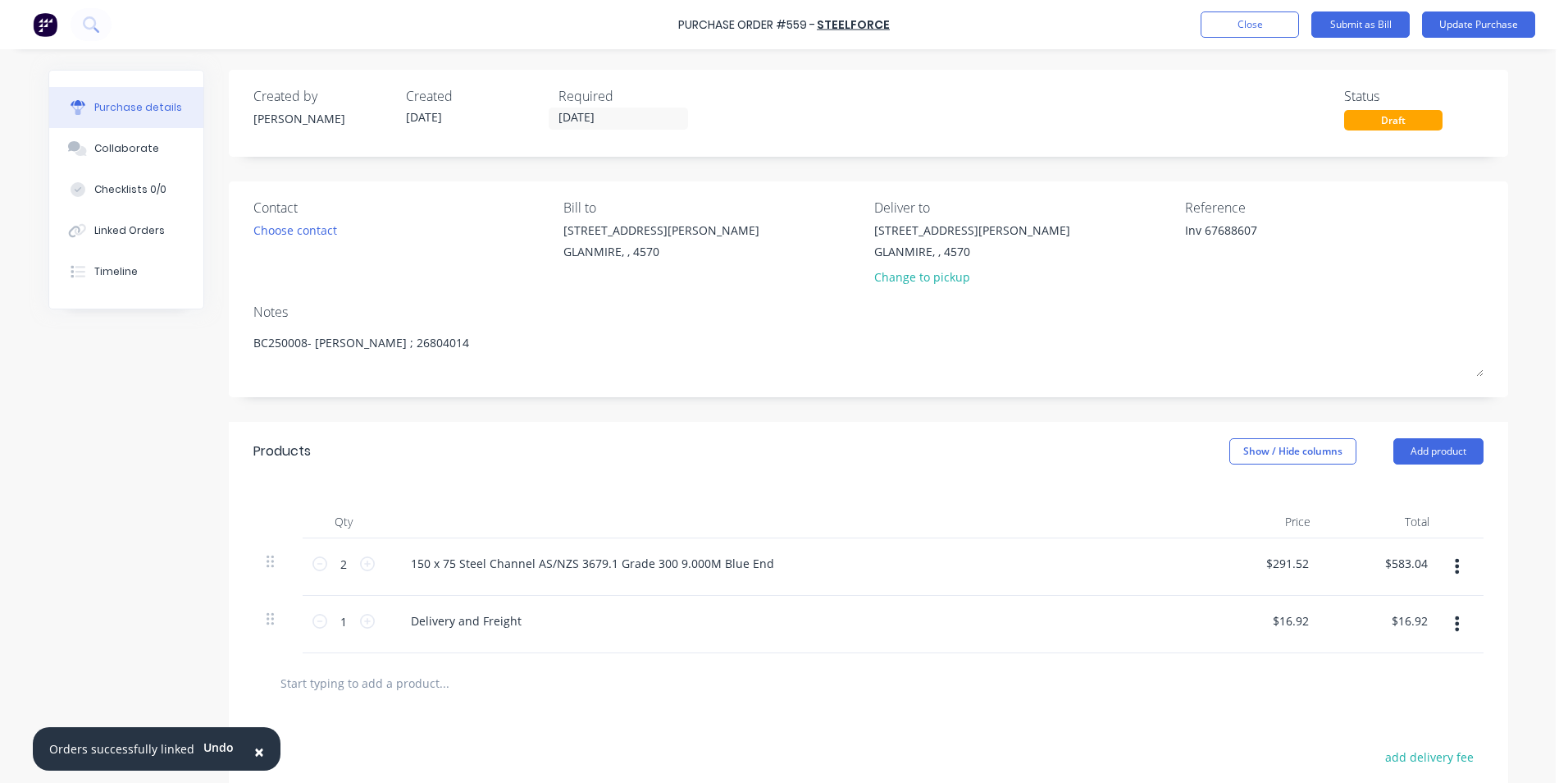
drag, startPoint x: 1198, startPoint y: 229, endPoint x: 1066, endPoint y: 229, distance: 132.0
click at [1066, 229] on div "Contact Choose contact Bill to 9 Dennis Little Drive GLANMIRE, , 4570 Deliver t…" at bounding box center [869, 246] width 1230 height 96
type textarea "67688607"
type textarea "x"
type textarea "67688607"
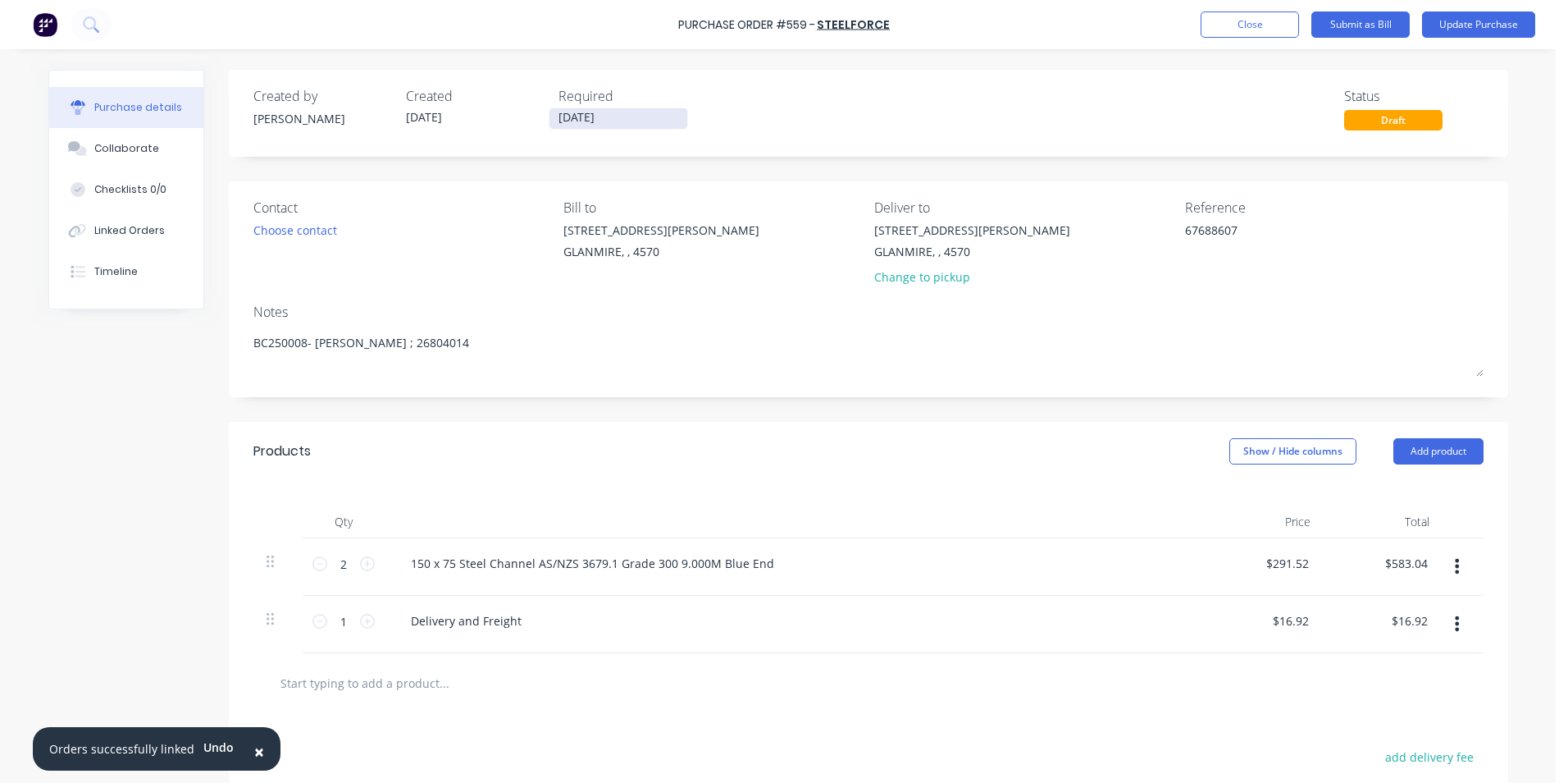
click at [653, 126] on input "[DATE]" at bounding box center [619, 119] width 138 height 21
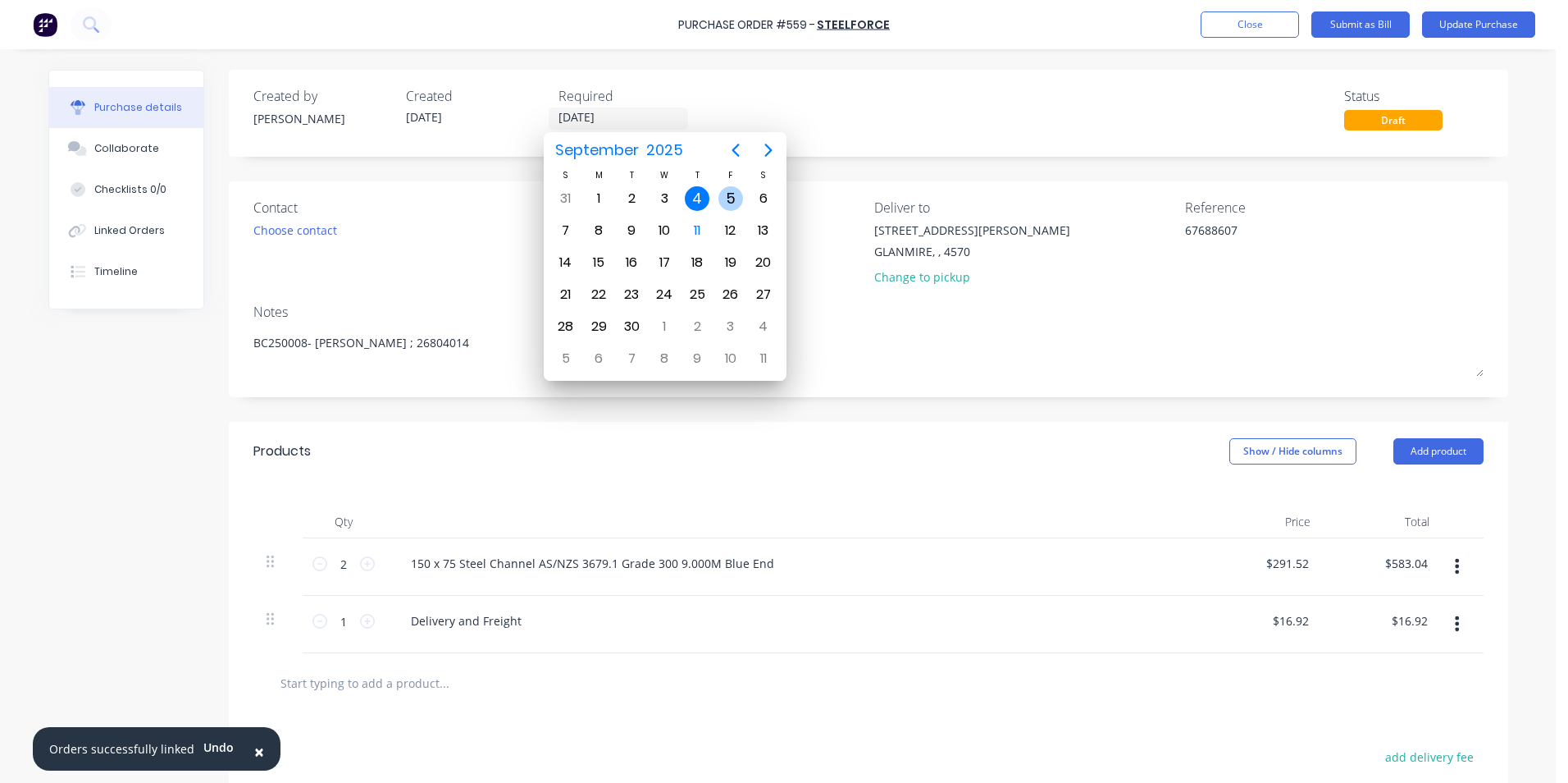
click at [719, 196] on div "5" at bounding box center [731, 198] width 24 height 24
type textarea "x"
type input "[DATE]"
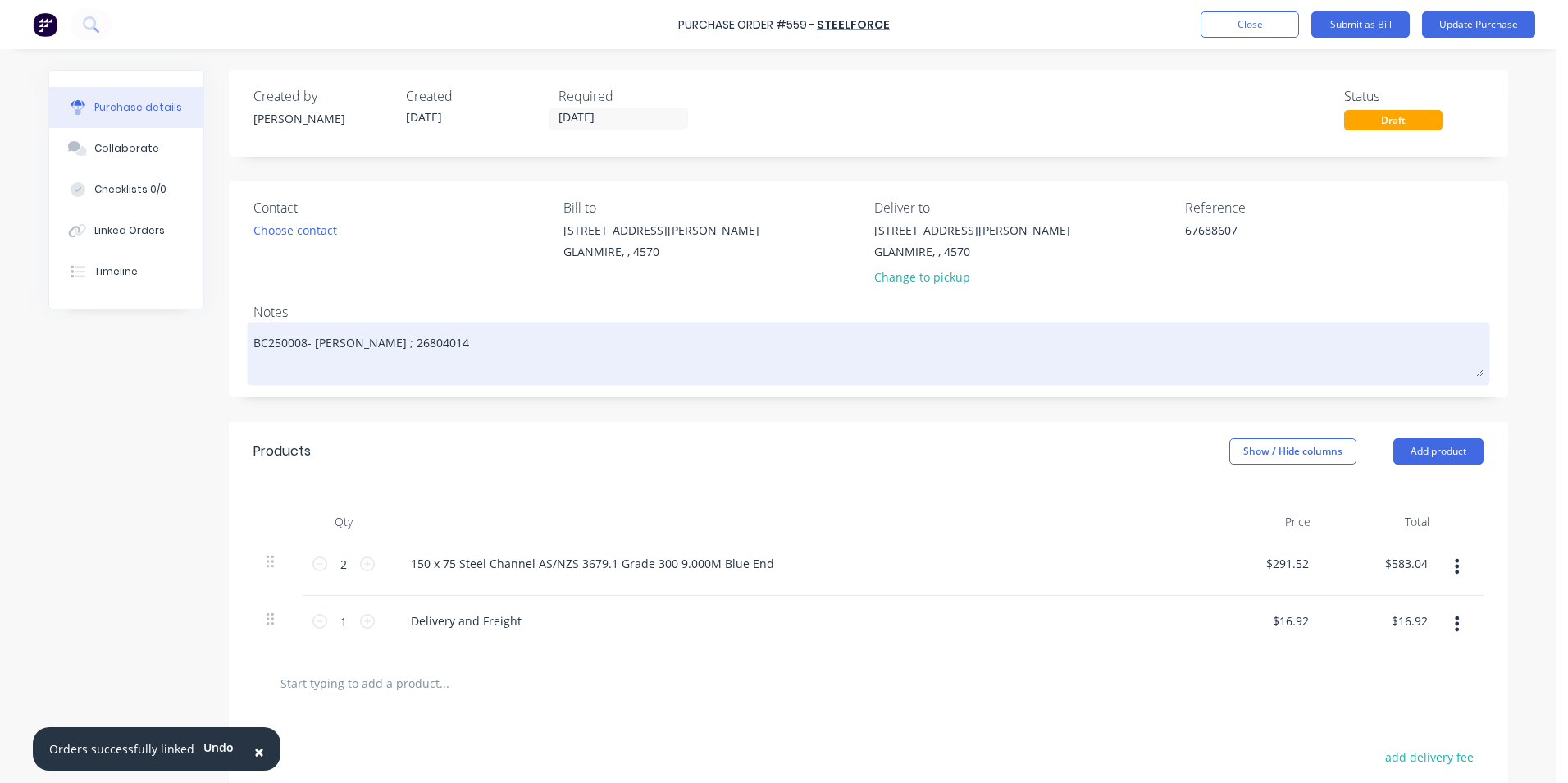
click at [262, 346] on textarea "BC250008- greg Quote ; 26804014" at bounding box center [869, 351] width 1230 height 51
type textarea "x"
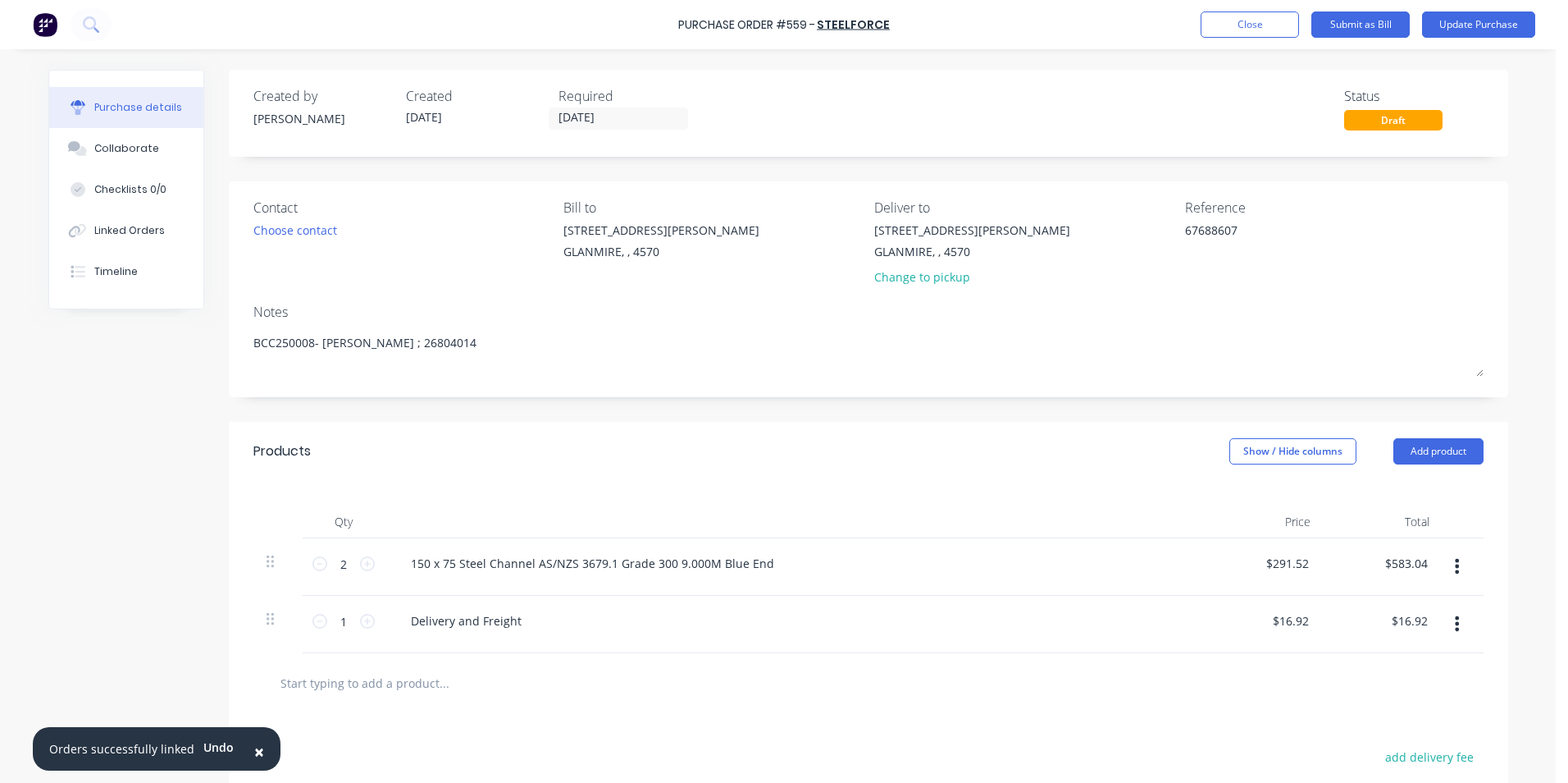
type textarea "BCC250008- greg Quote ; 26804014"
type textarea "x"
type textarea "BCC250008- greg Quote ; 26804014"
click at [392, 412] on div "Created by neil Created 04/09/25 Required 05/09/25 Status Draft Contact Choose …" at bounding box center [868, 526] width 1280 height 913
click at [1293, 448] on button "Show / Hide columns" at bounding box center [1293, 451] width 127 height 26
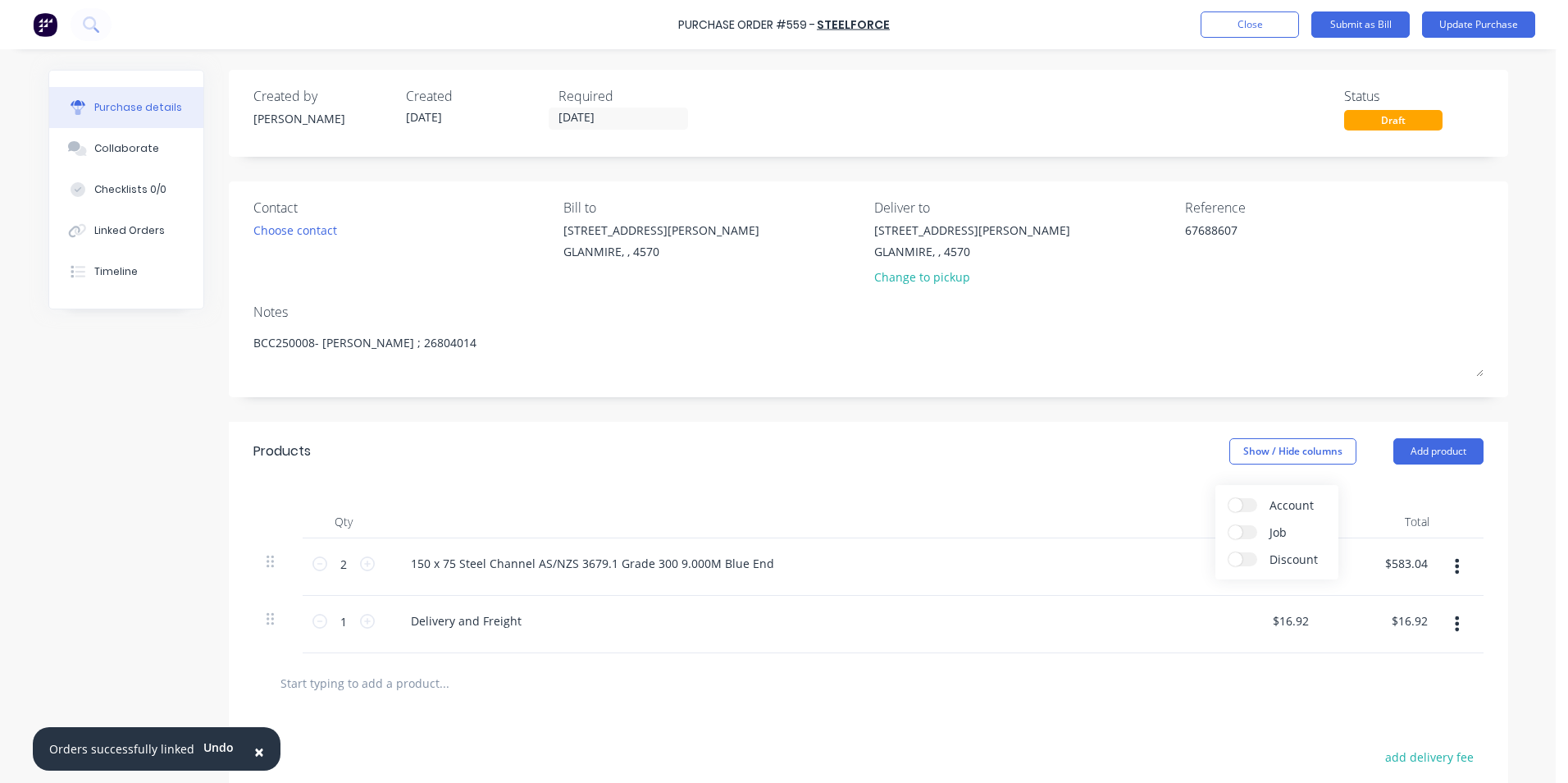
click at [1244, 507] on label "Account" at bounding box center [1242, 505] width 29 height 14
click at [1228, 498] on input "Account" at bounding box center [1228, 498] width 0 height 0
click at [1156, 567] on span "Select..." at bounding box center [1170, 564] width 50 height 17
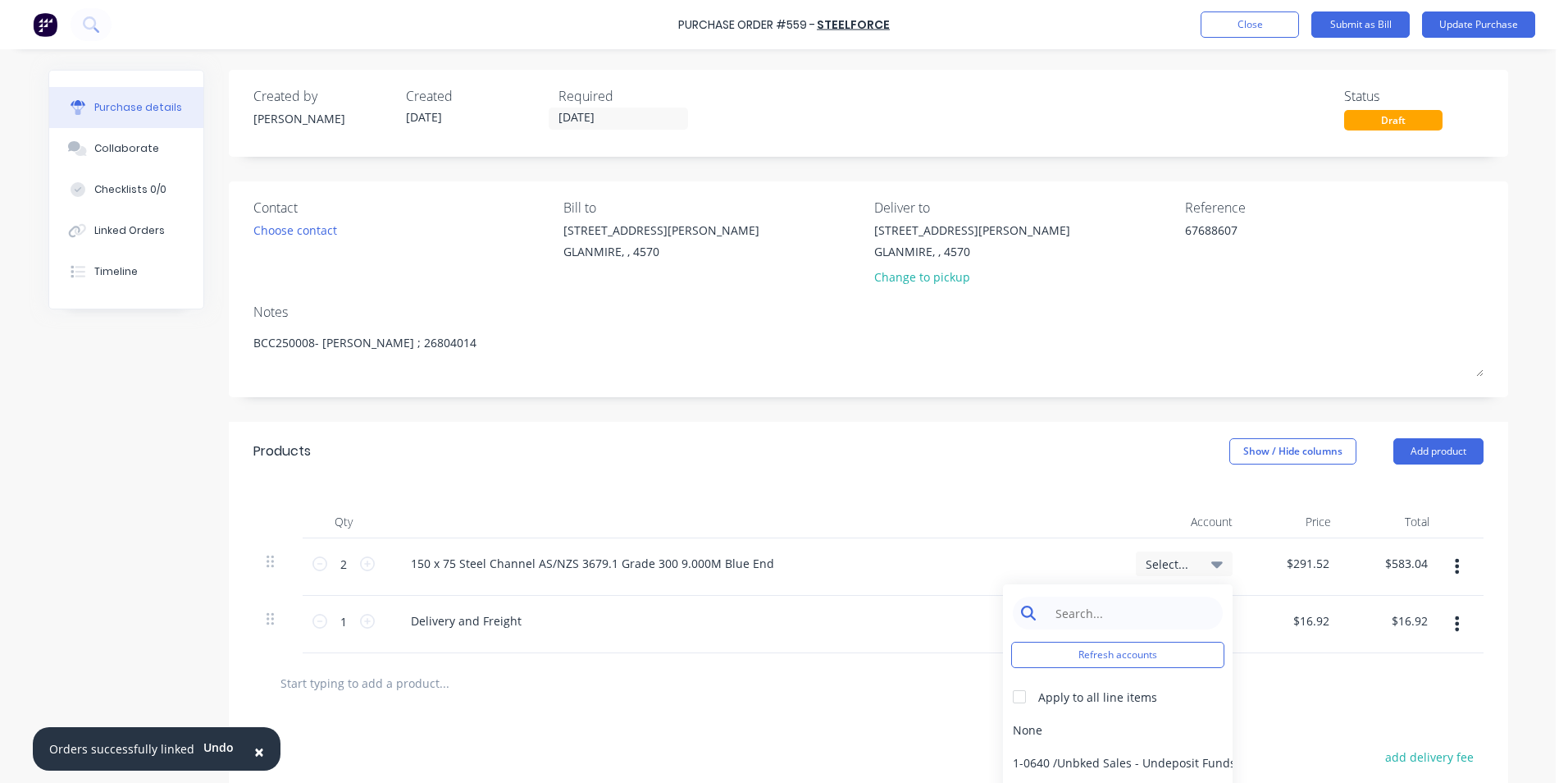
type textarea "x"
click at [1132, 625] on input at bounding box center [1131, 613] width 169 height 33
type input "MATER"
click at [1130, 723] on div "5-0270 / Purchases - Materials" at bounding box center [1118, 730] width 229 height 33
click at [1190, 618] on div "Select..." at bounding box center [1184, 620] width 77 height 15
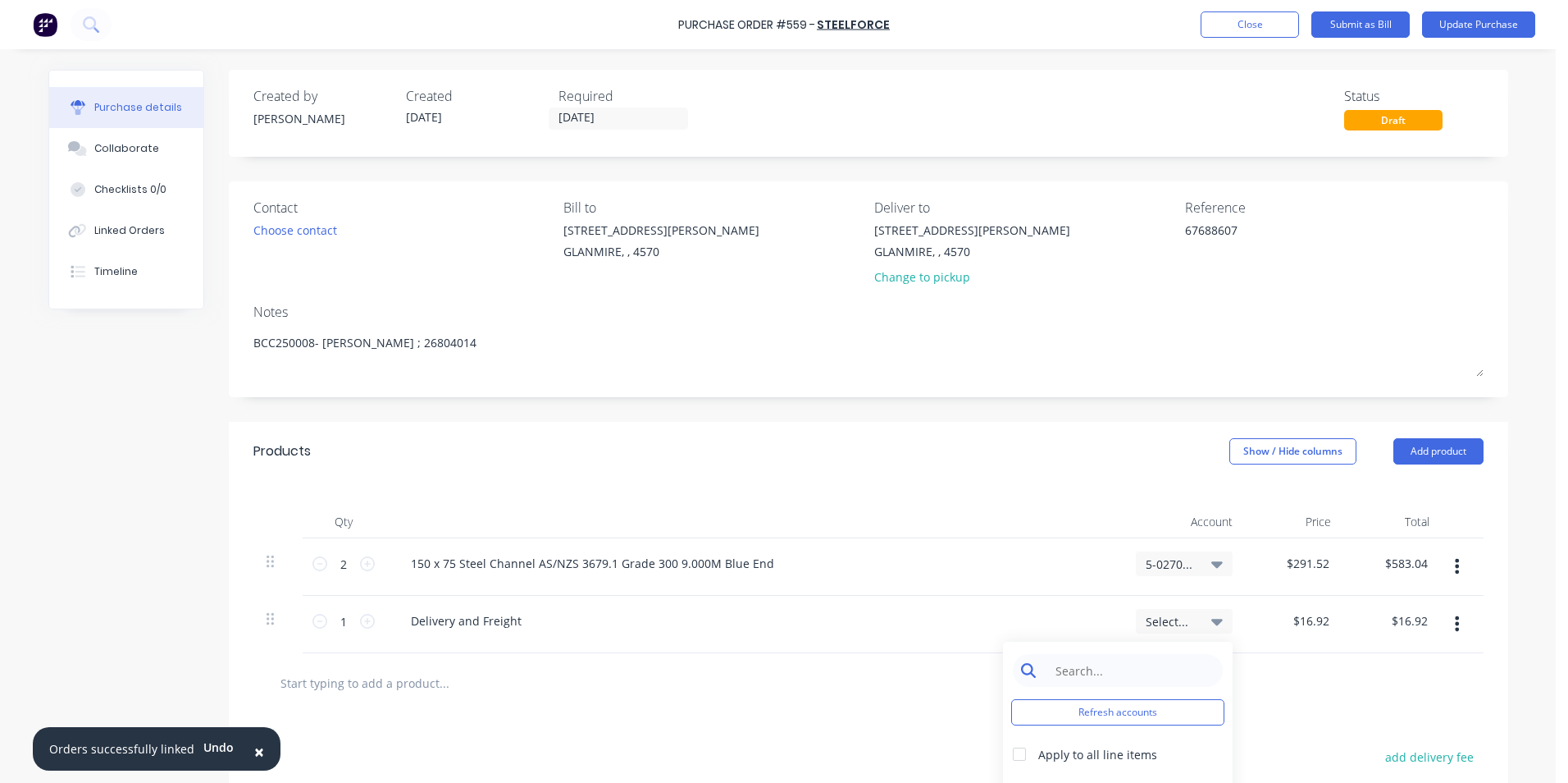
type textarea "x"
click at [1155, 665] on input at bounding box center [1131, 671] width 169 height 33
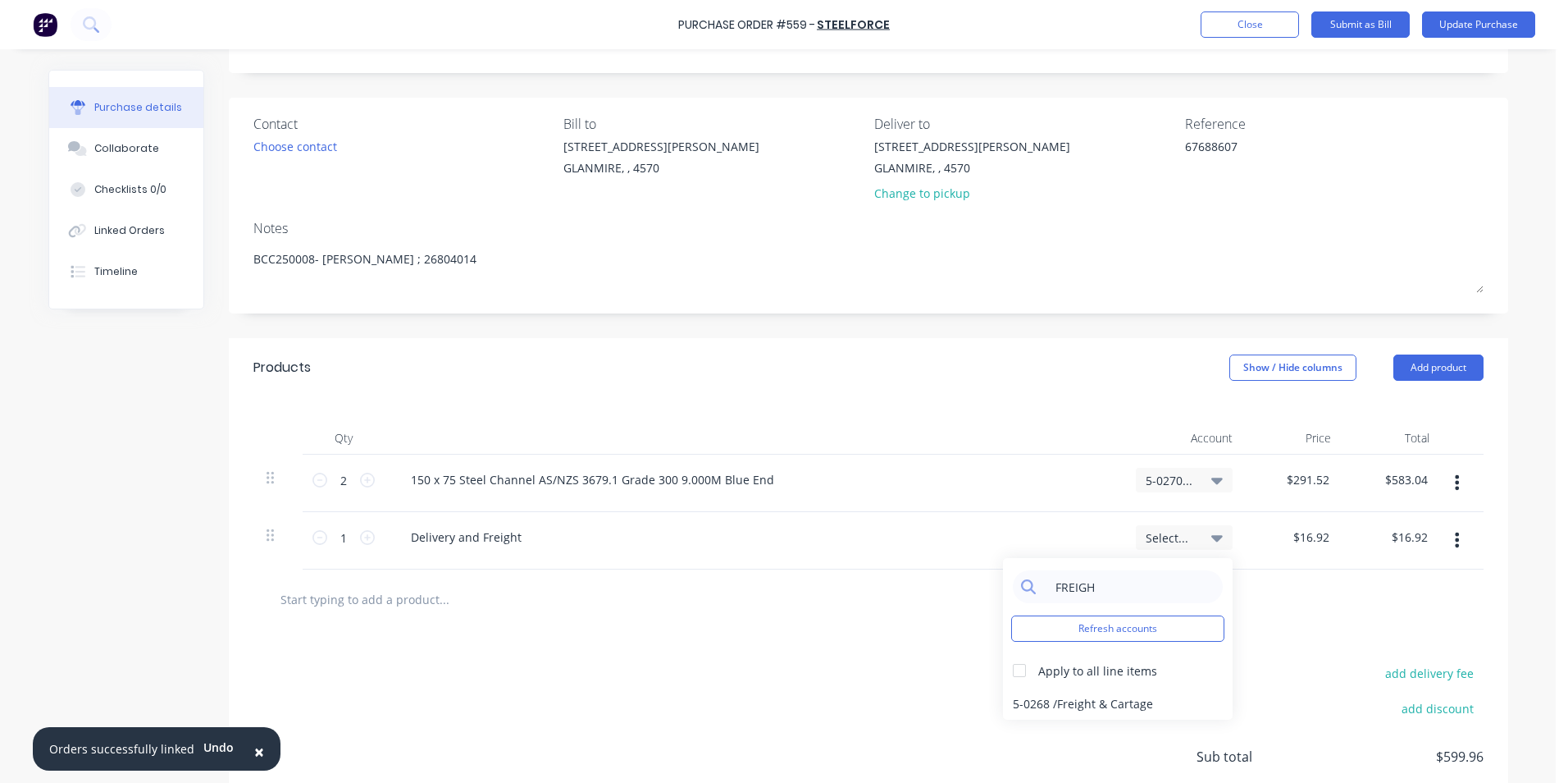
scroll to position [164, 0]
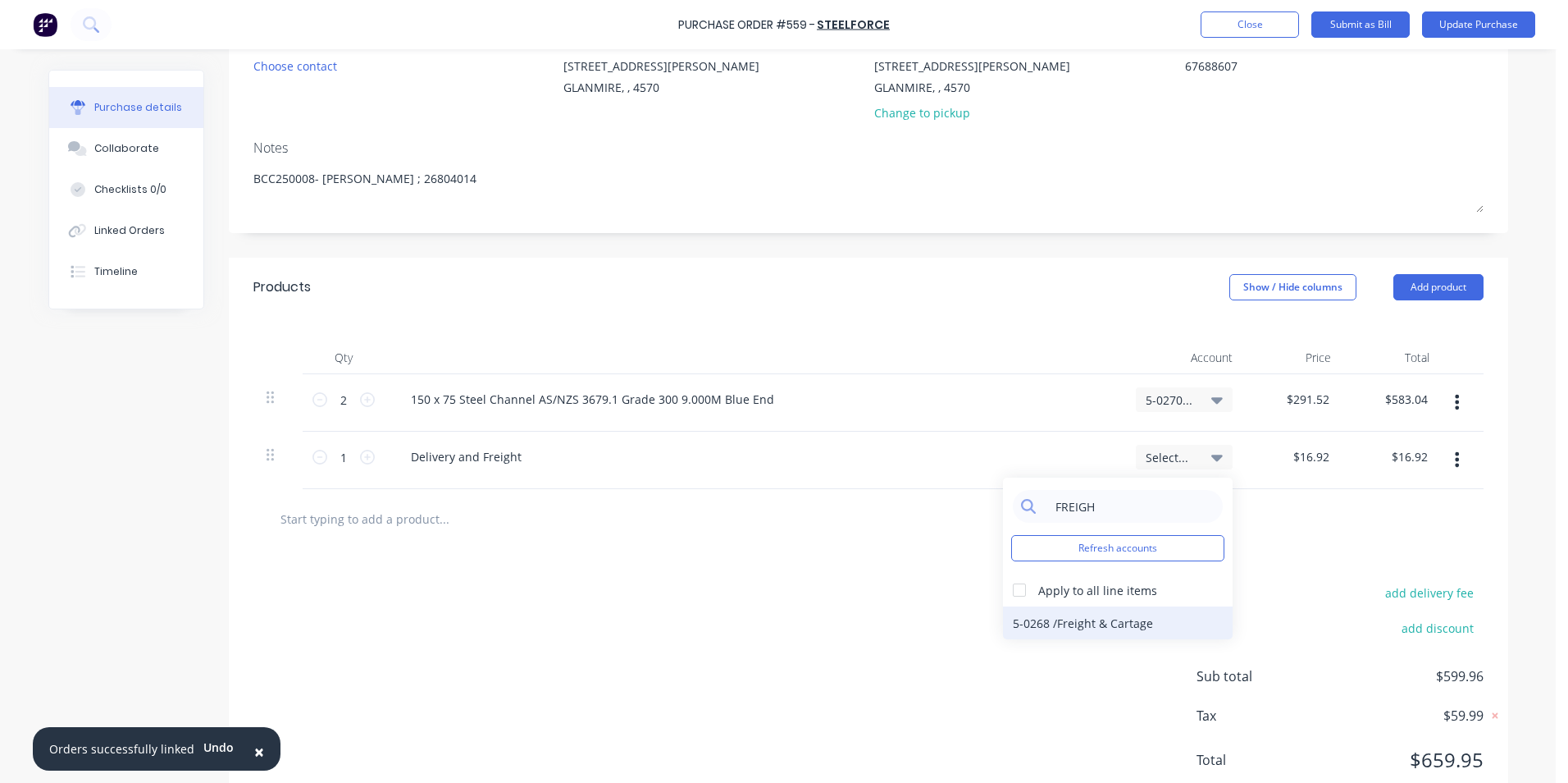
type input "FREIGH"
drag, startPoint x: 1198, startPoint y: 639, endPoint x: 1185, endPoint y: 626, distance: 18.4
click at [1191, 633] on div "5-0268 / Freight & Cartage" at bounding box center [1118, 623] width 229 height 33
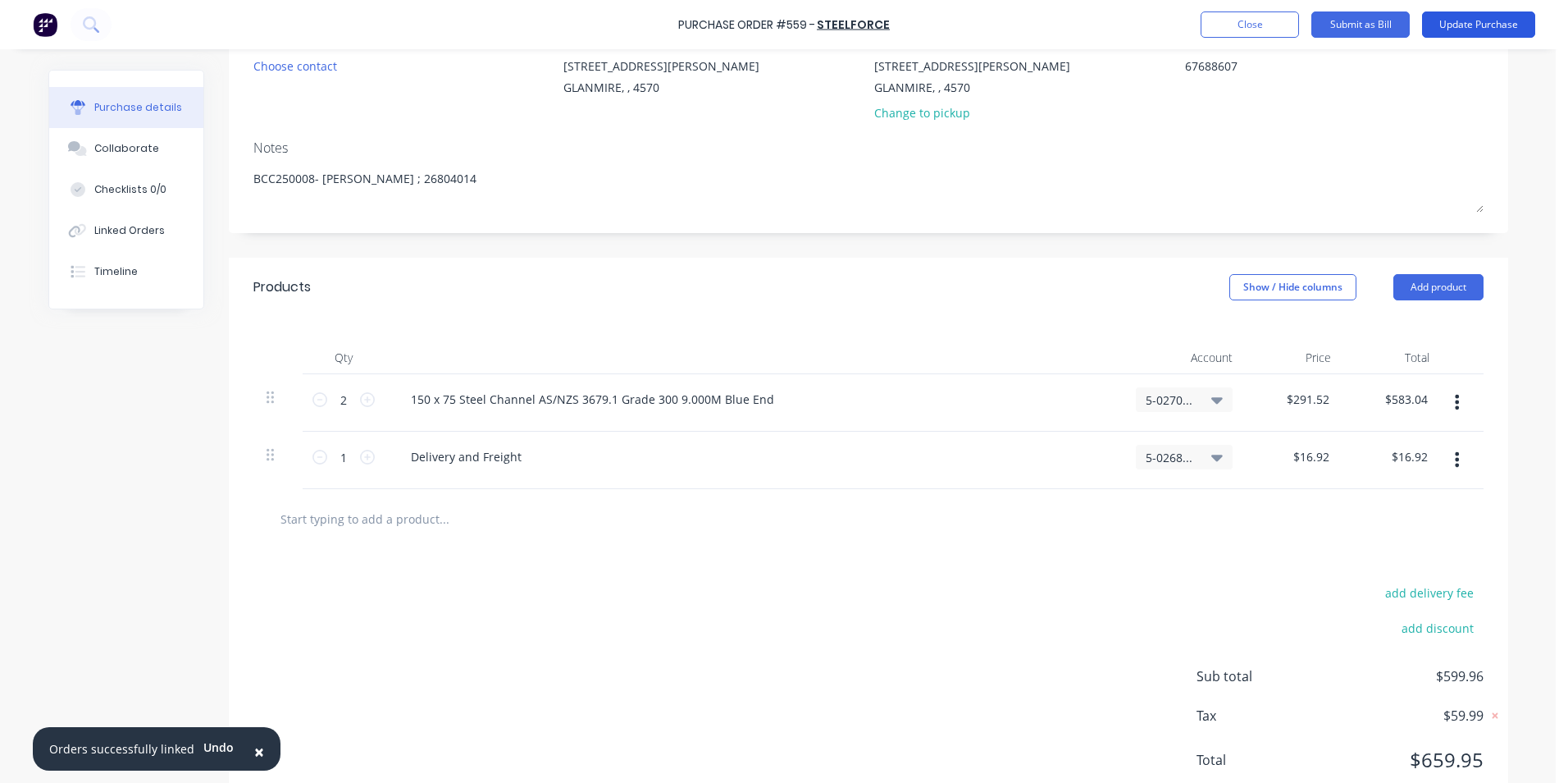
click at [1452, 30] on button "Update Purchase" at bounding box center [1479, 24] width 113 height 26
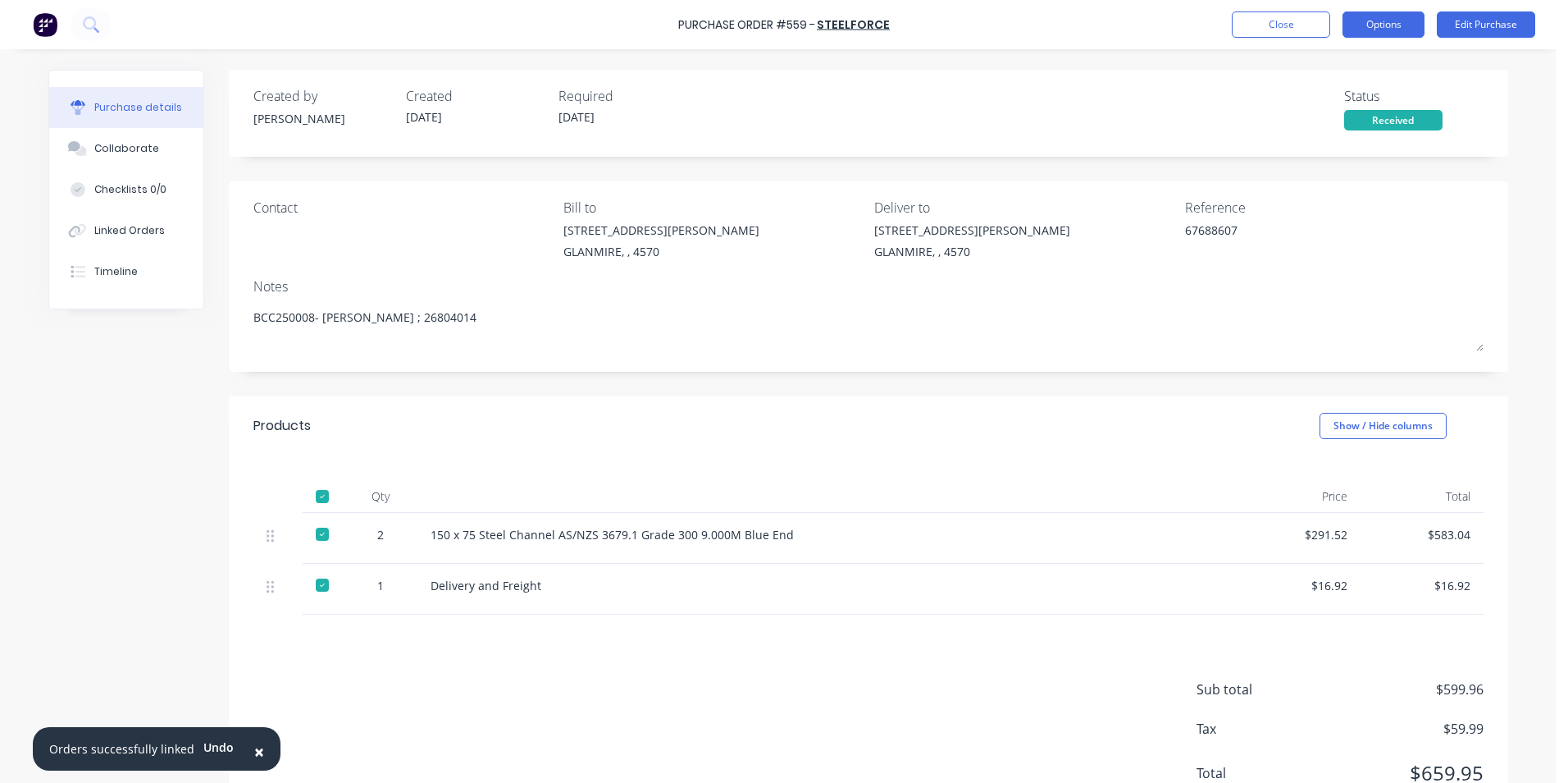
click at [1401, 28] on button "Options" at bounding box center [1384, 24] width 82 height 26
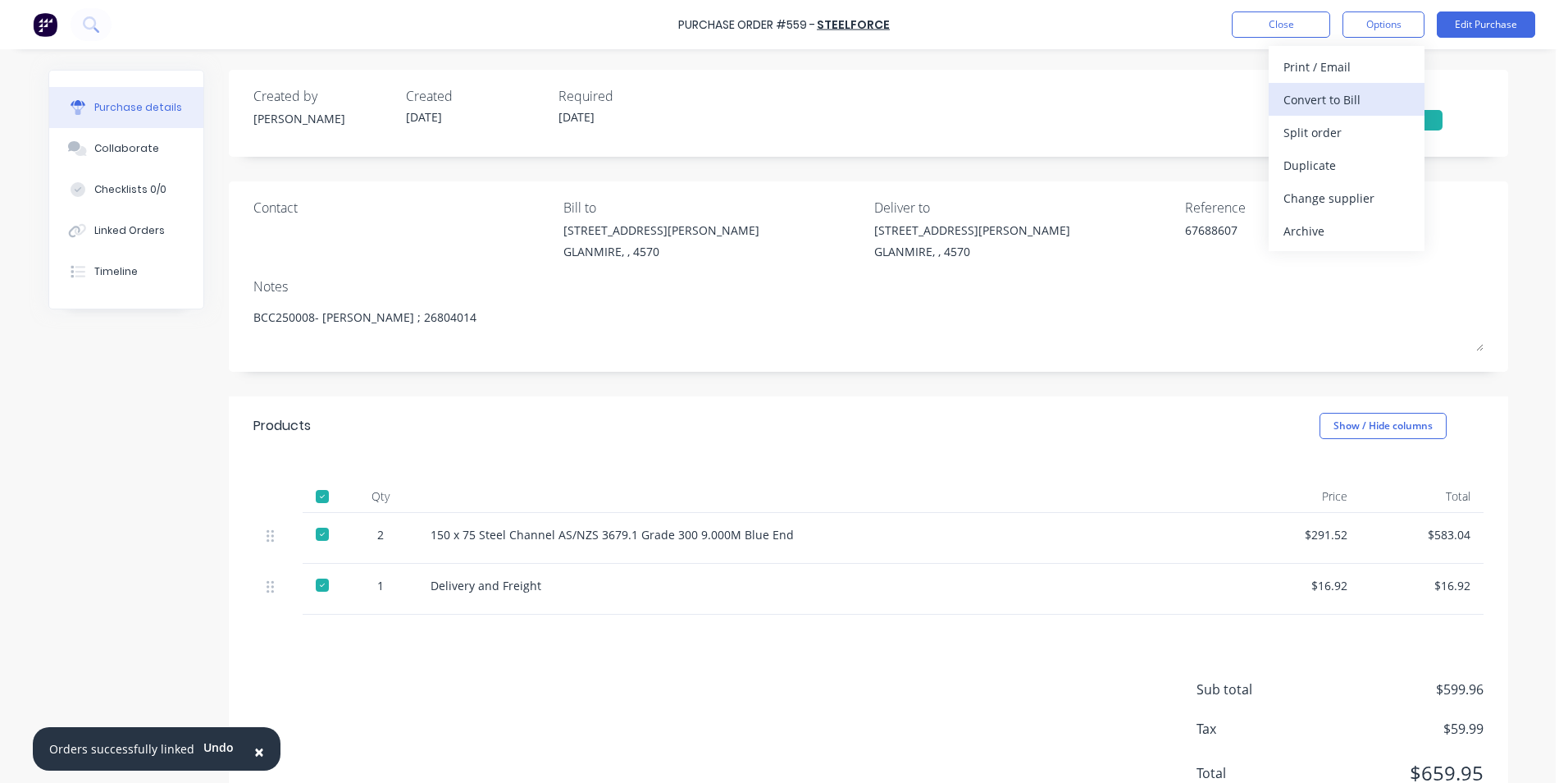
click at [1353, 96] on div "Convert to Bill" at bounding box center [1346, 99] width 126 height 23
type textarea "x"
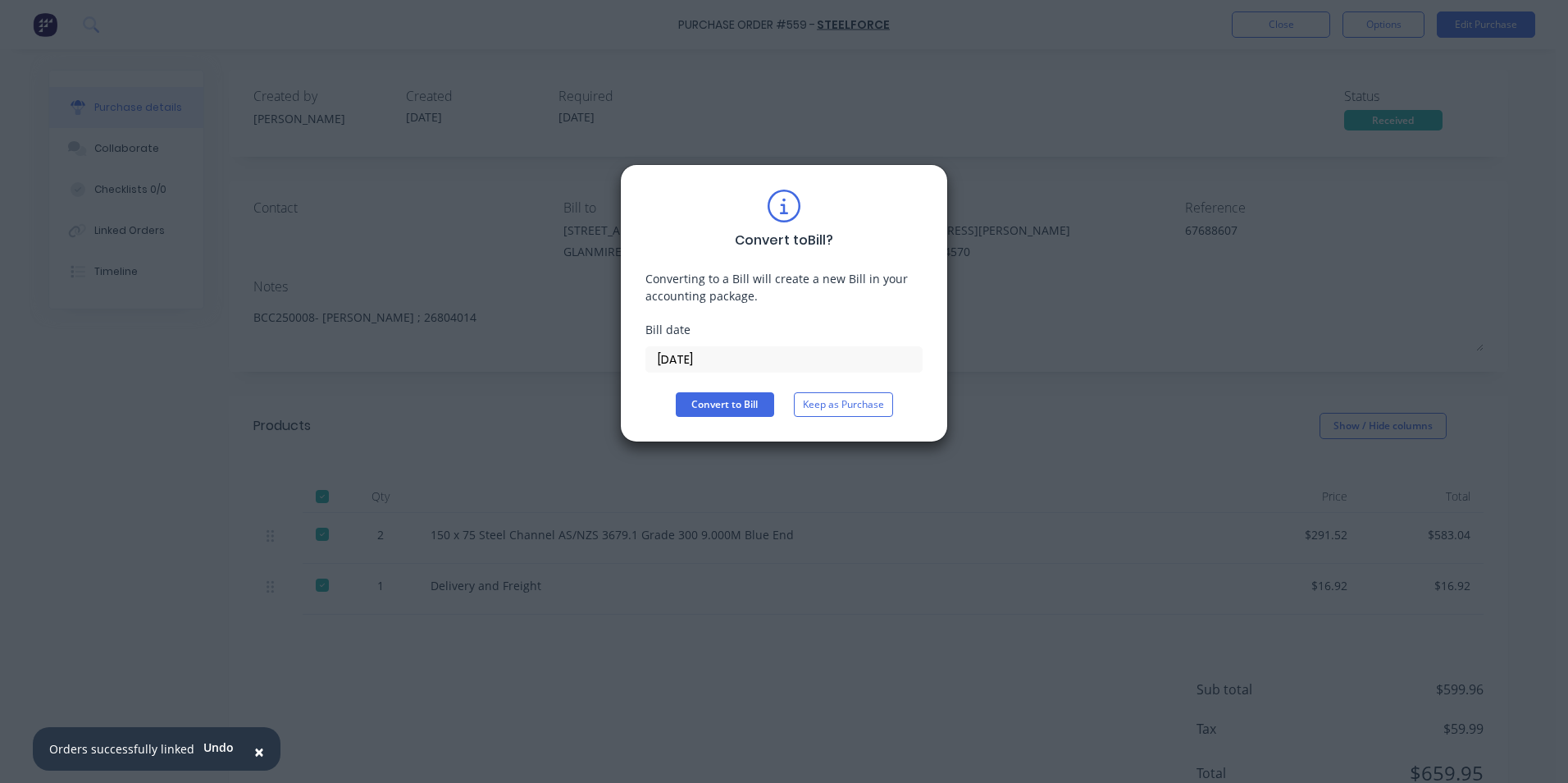
click at [787, 360] on input "[DATE]" at bounding box center [784, 359] width 275 height 24
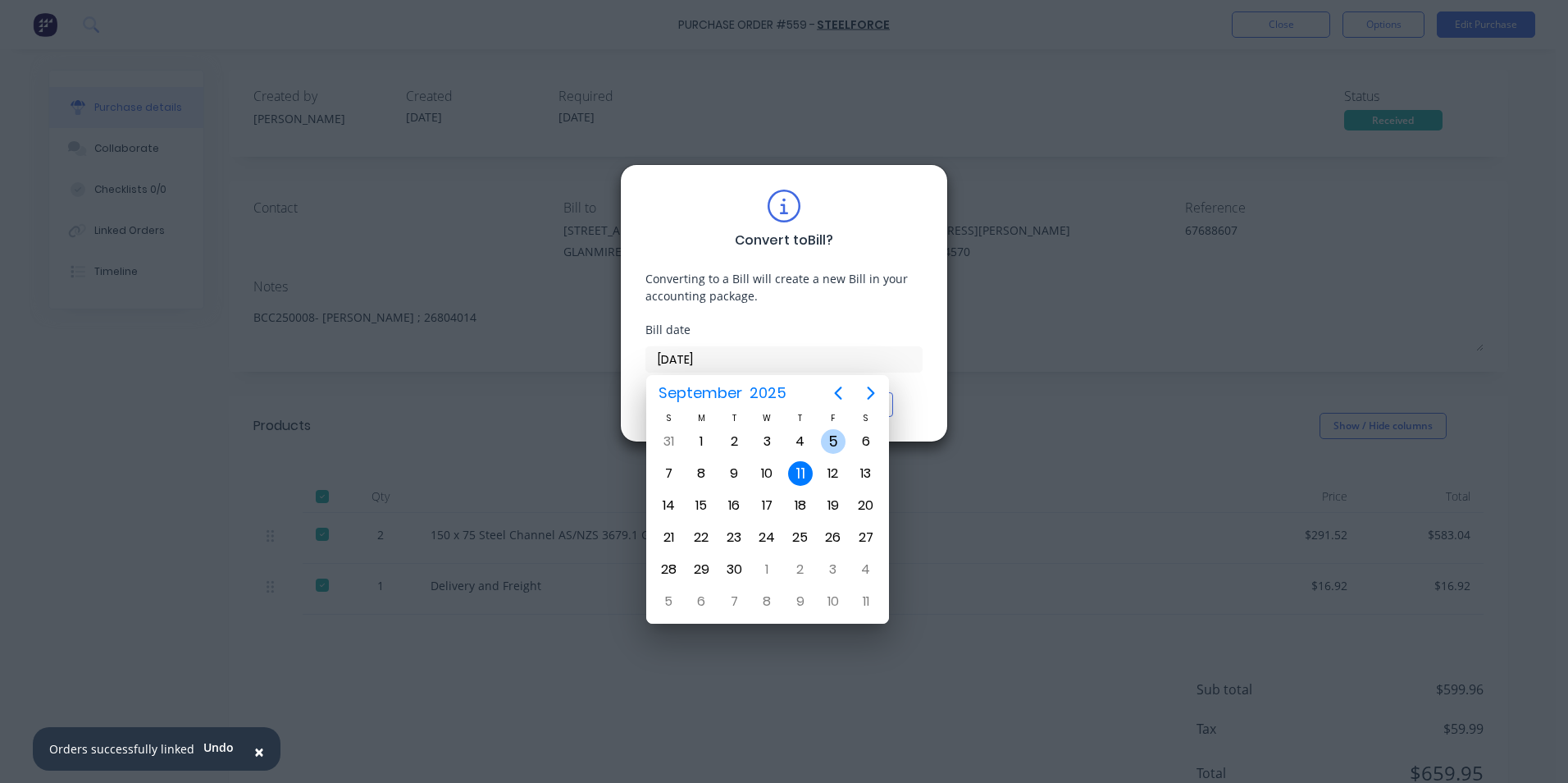
click at [836, 440] on div "5" at bounding box center [833, 441] width 24 height 24
type input "[DATE]"
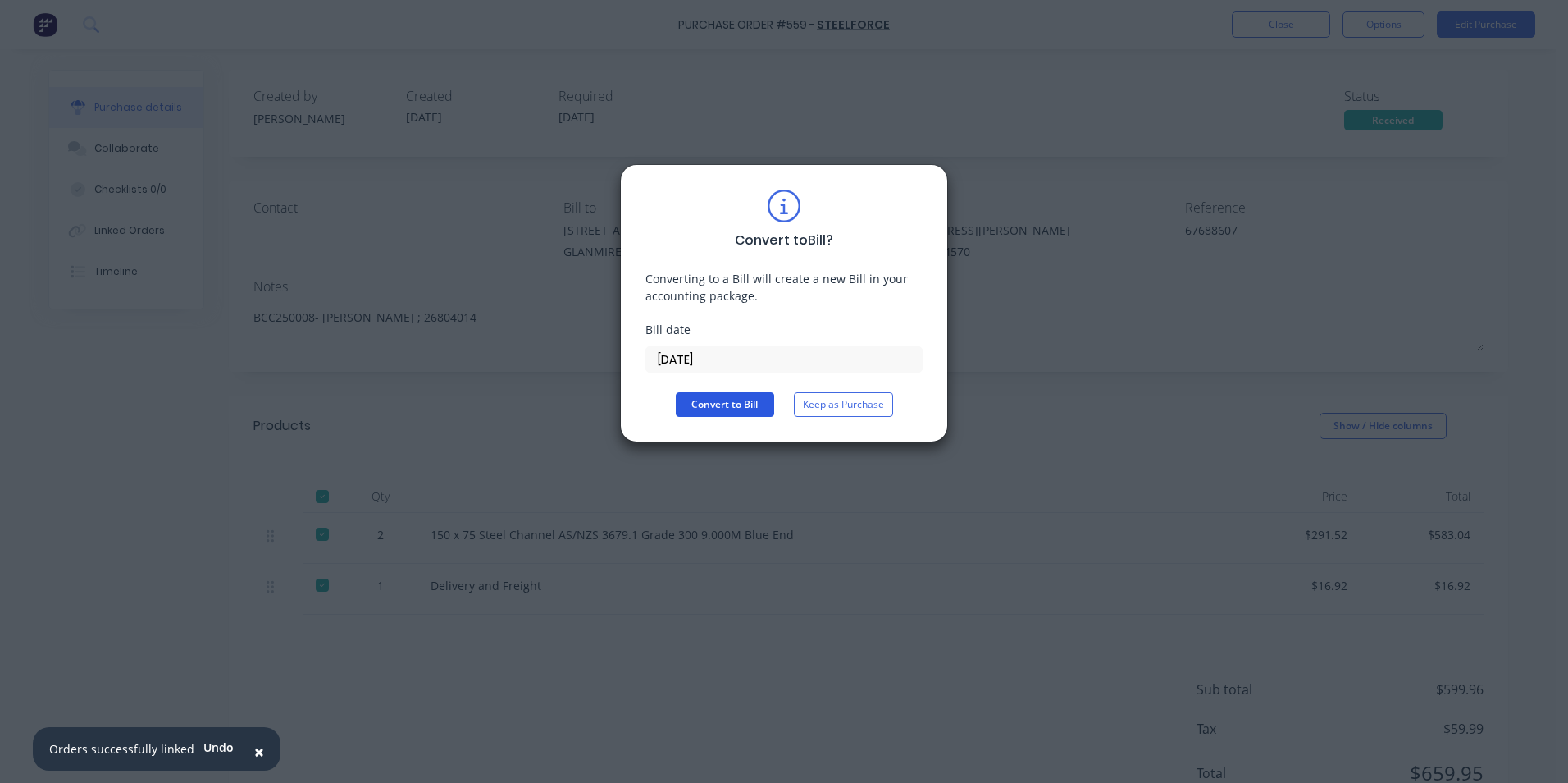
click at [694, 400] on button "Convert to Bill" at bounding box center [724, 404] width 98 height 24
type textarea "x"
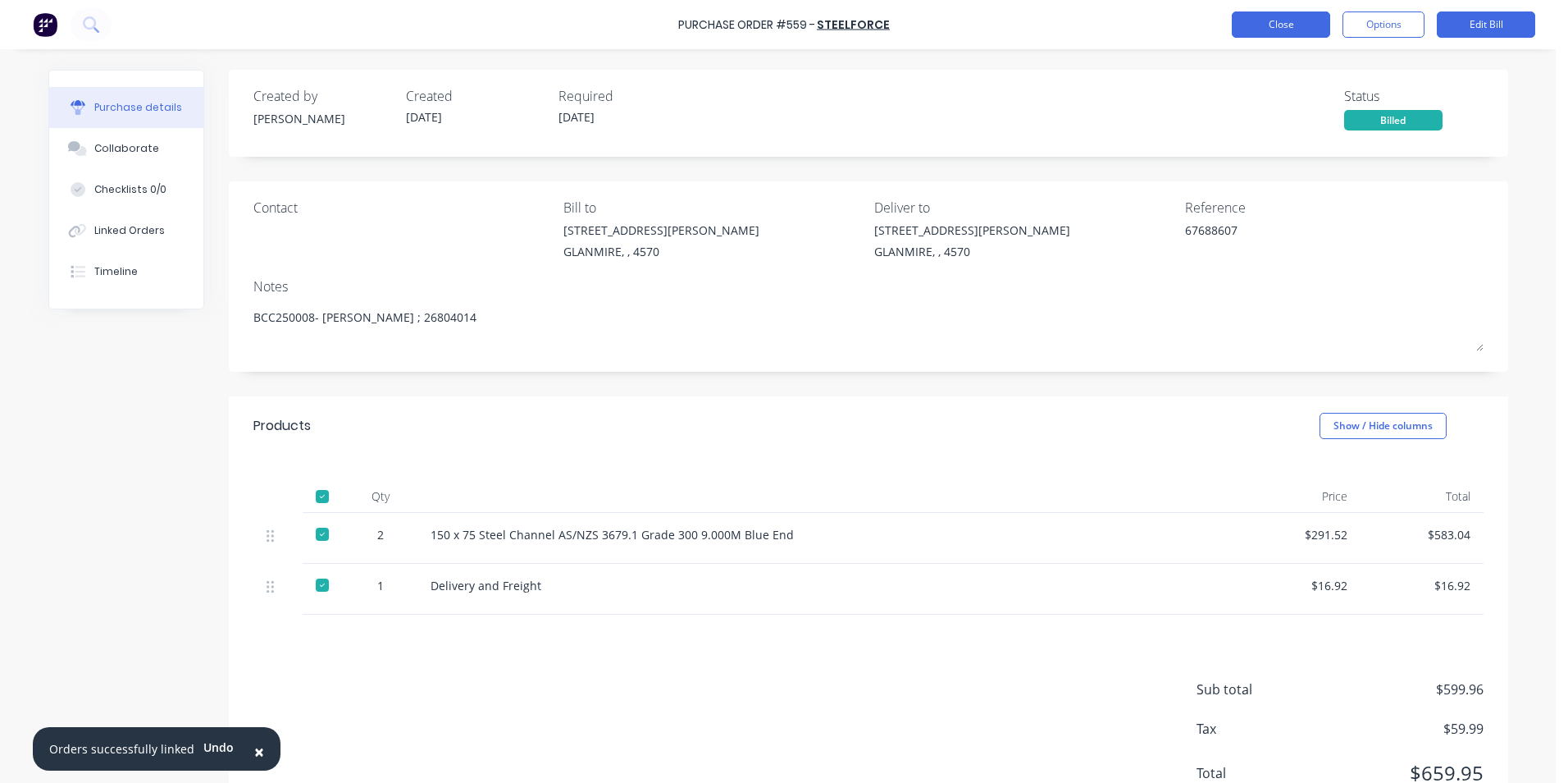
click at [1290, 23] on button "Close" at bounding box center [1280, 24] width 98 height 26
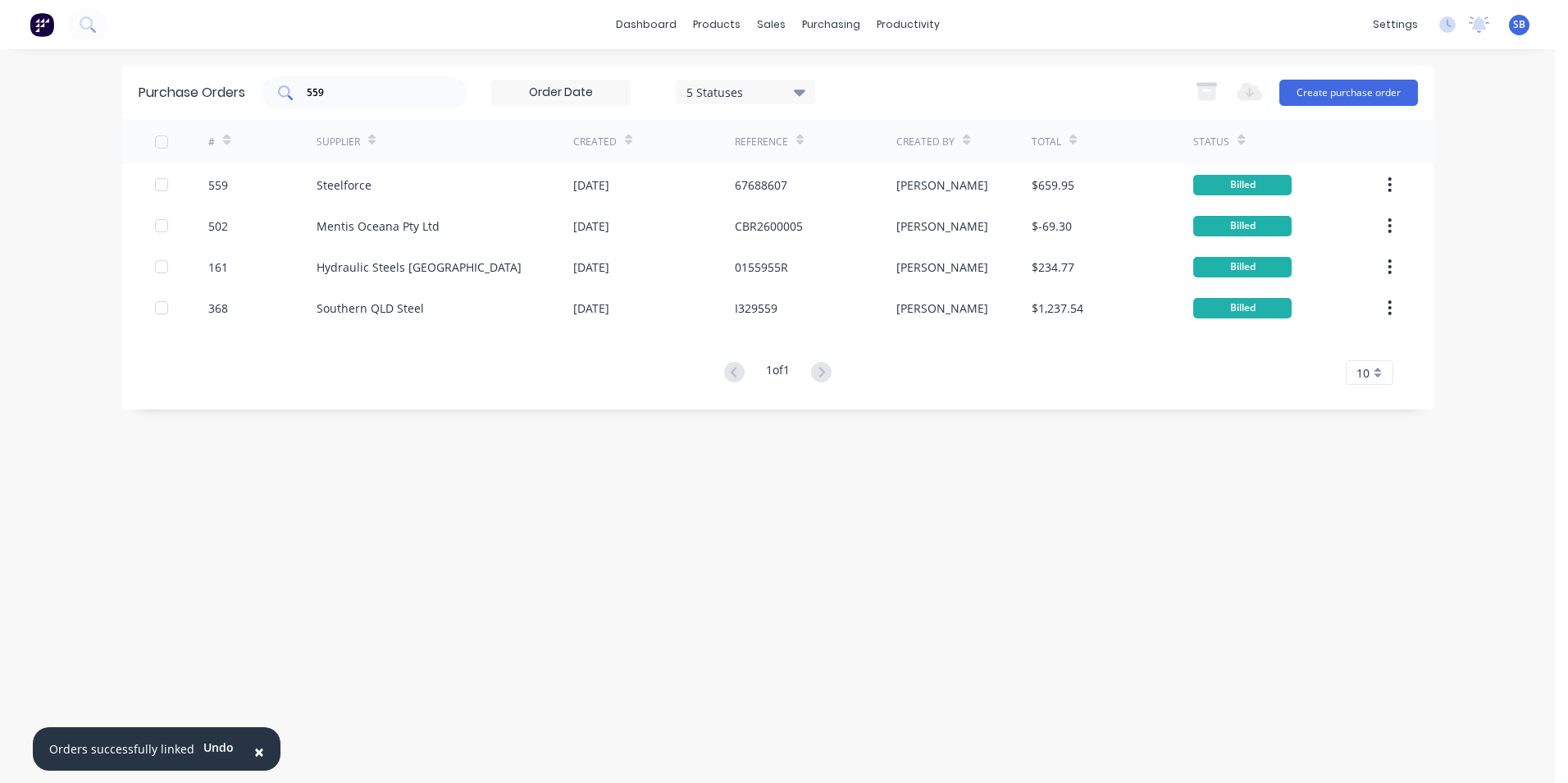
click at [434, 100] on input "559" at bounding box center [373, 92] width 136 height 17
type input "5"
type input "491"
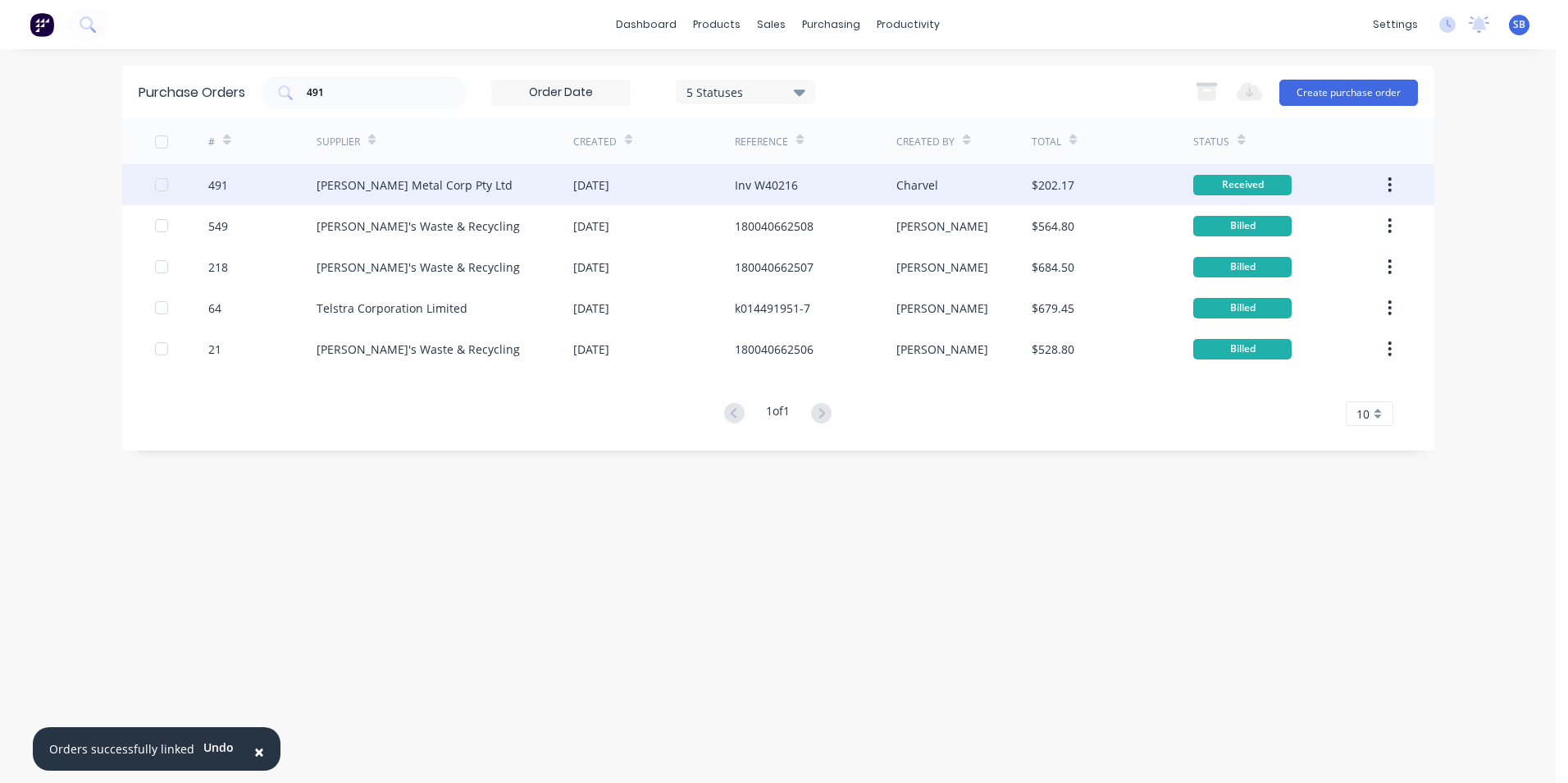
click at [1032, 199] on div "$202.17" at bounding box center [1113, 184] width 162 height 41
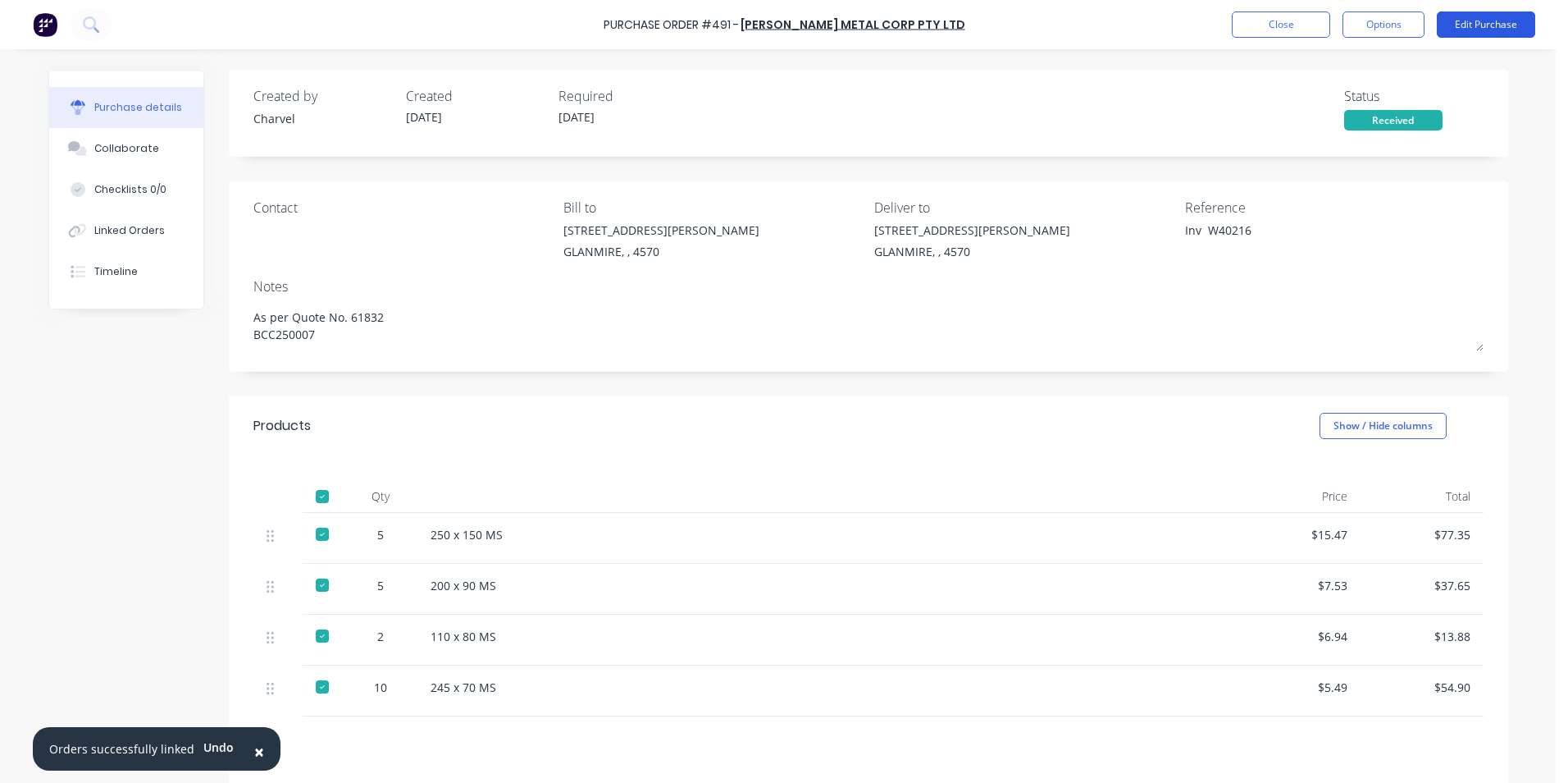
click at [1493, 32] on button "Edit Purchase" at bounding box center [1485, 24] width 98 height 26
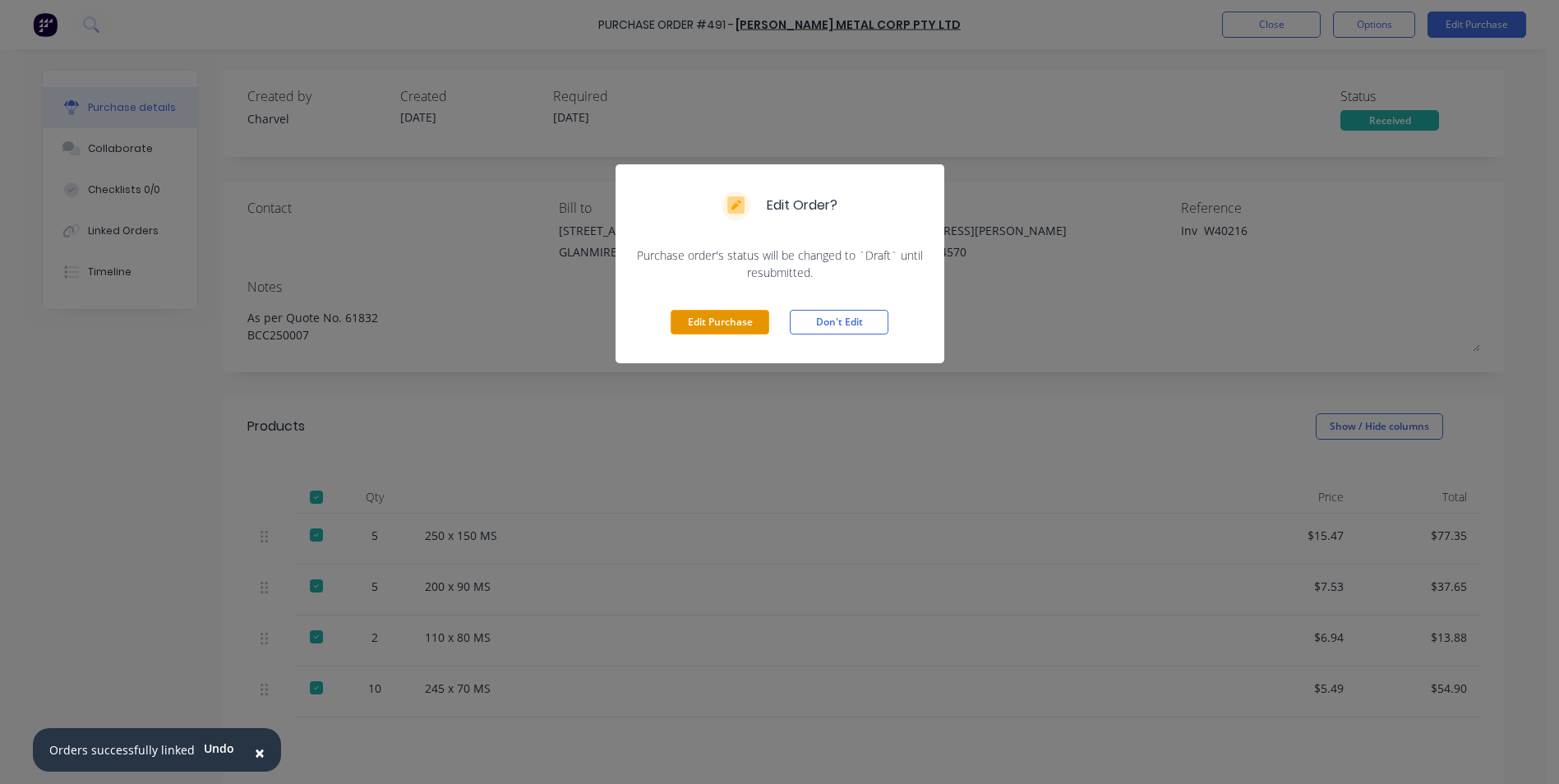
click at [722, 318] on button "Edit Purchase" at bounding box center [720, 322] width 98 height 24
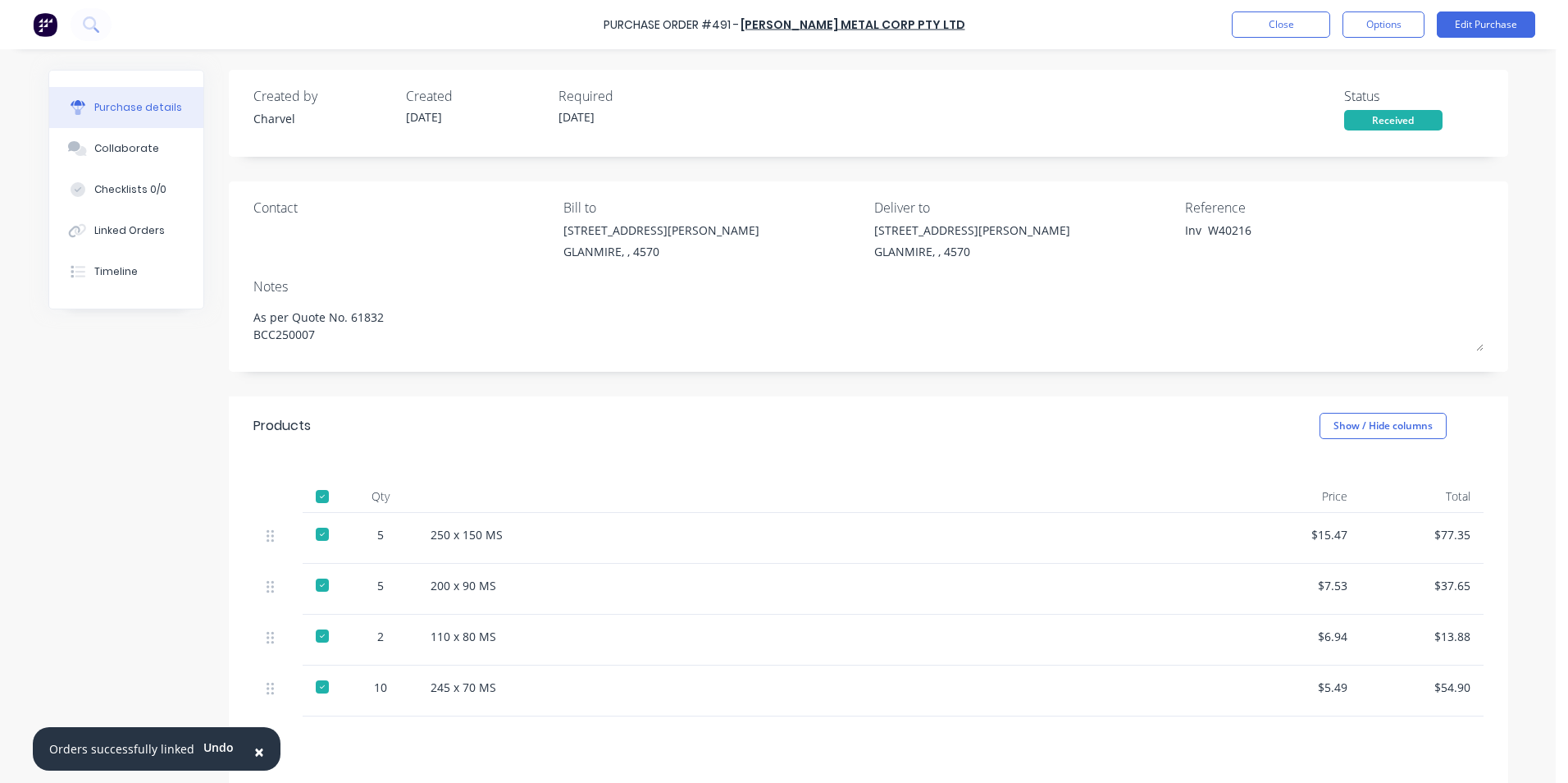
type textarea "x"
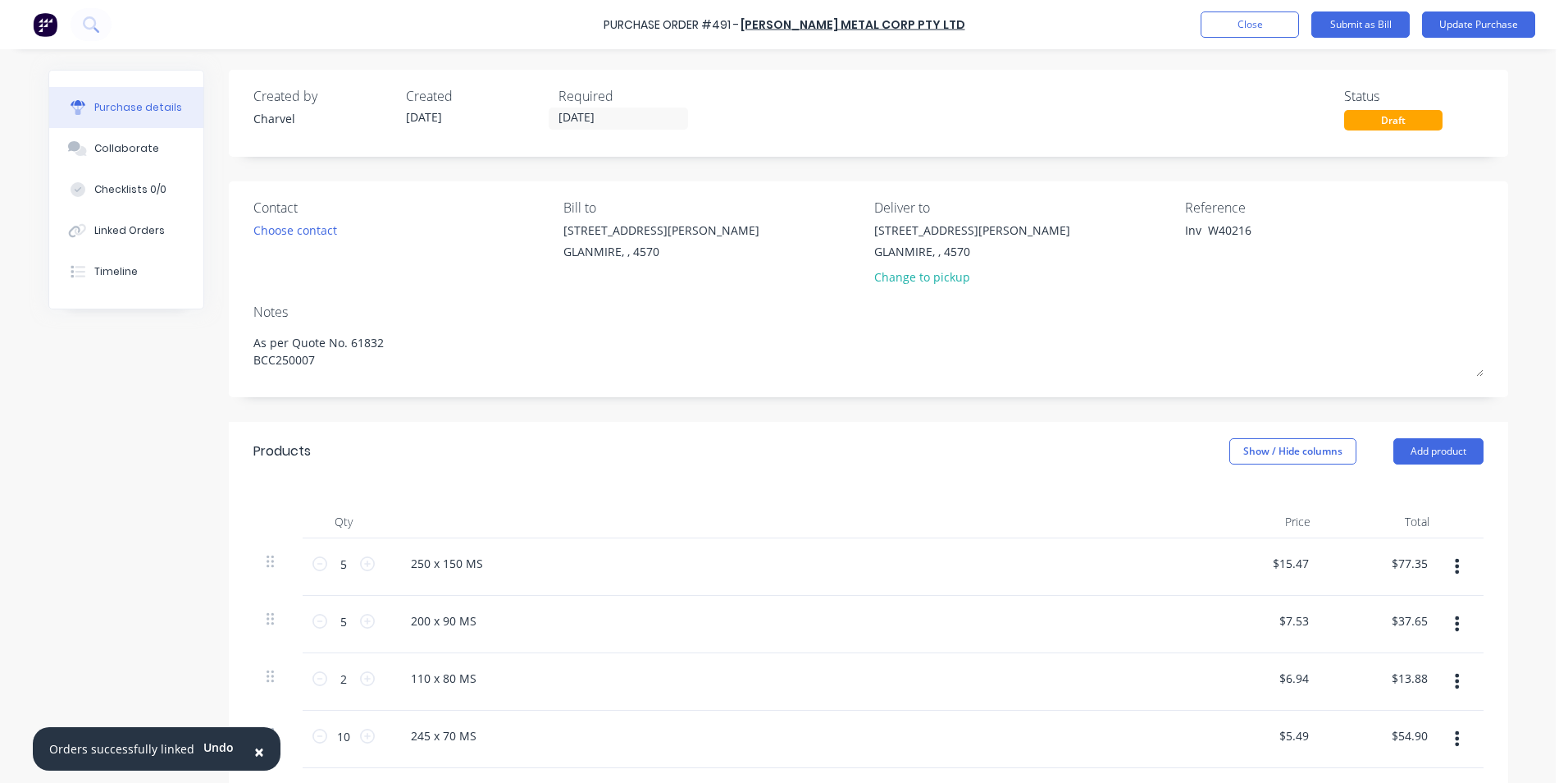
drag, startPoint x: 1199, startPoint y: 231, endPoint x: 1075, endPoint y: 229, distance: 124.0
click at [1082, 227] on div "Contact Choose contact Bill to 9 Dennis Little Drive GLANMIRE, , 4570 Deliver t…" at bounding box center [869, 246] width 1230 height 96
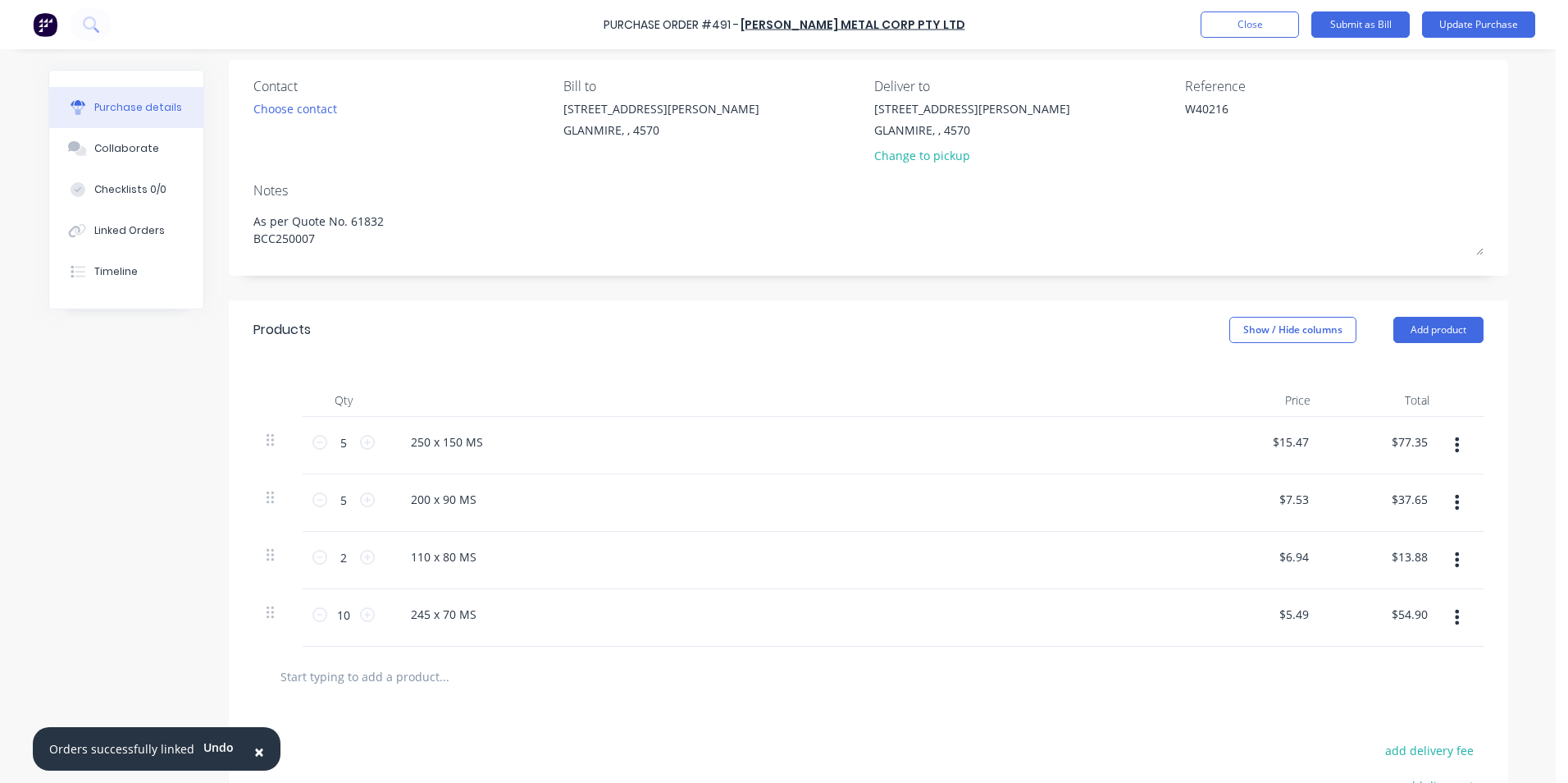
scroll to position [331, 0]
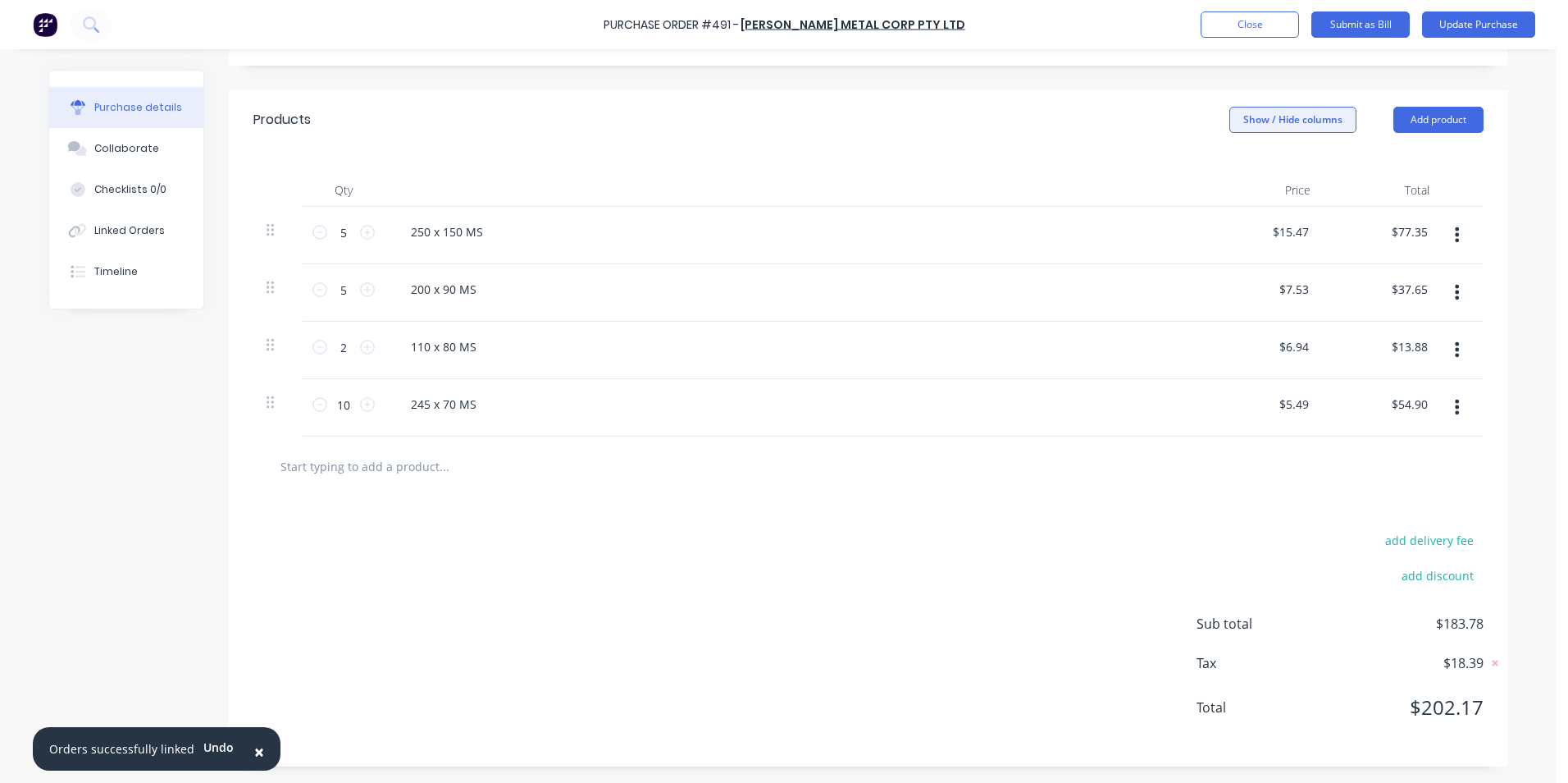
type textarea "W40216"
type textarea "x"
type textarea "W40216"
click at [1249, 112] on button "Show / Hide columns" at bounding box center [1293, 120] width 127 height 26
click at [1236, 175] on span at bounding box center [1235, 174] width 14 height 14
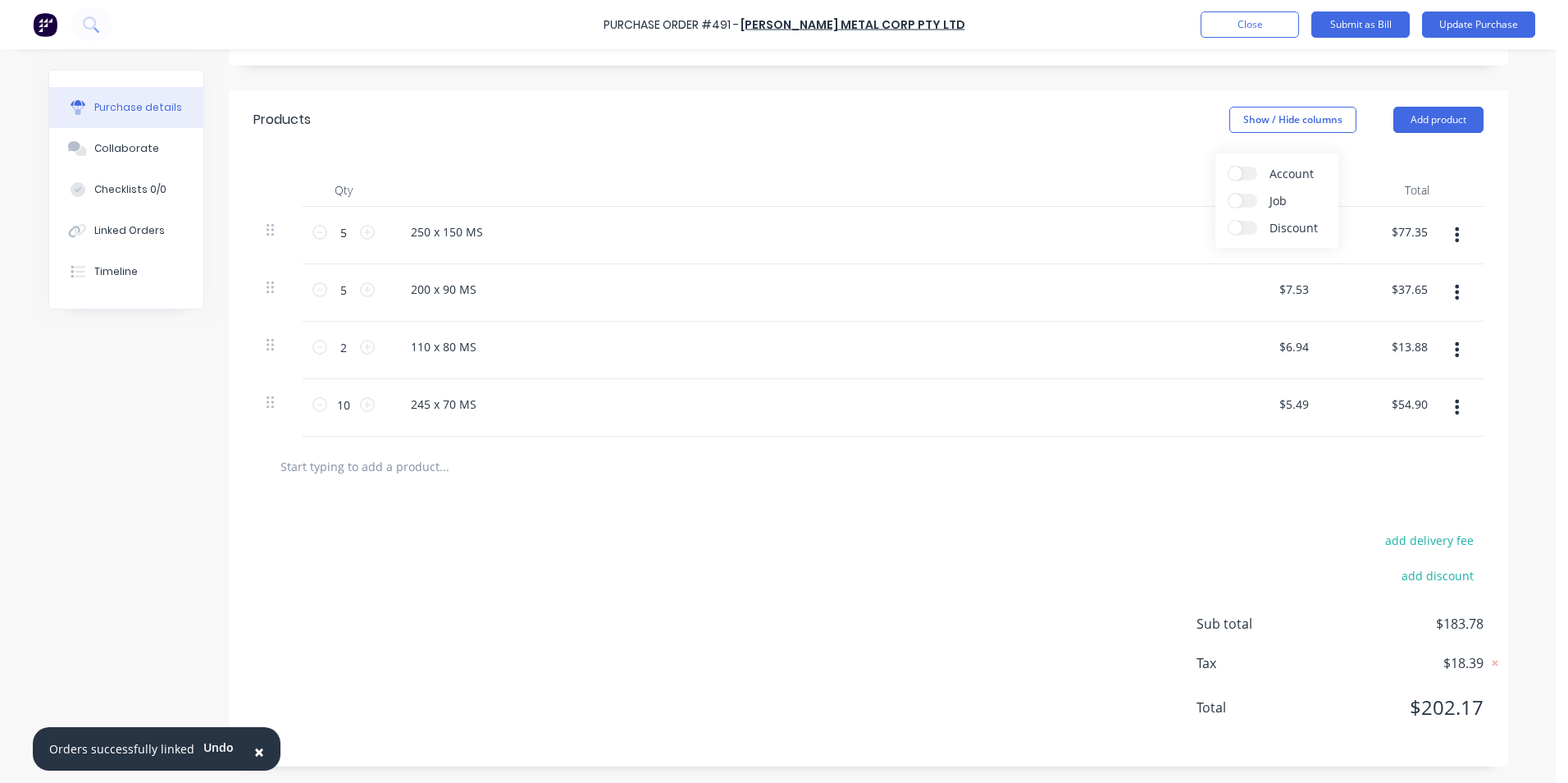
click at [1228, 167] on input "Account" at bounding box center [1228, 167] width 0 height 0
click at [1187, 240] on div "Select..." at bounding box center [1184, 232] width 96 height 24
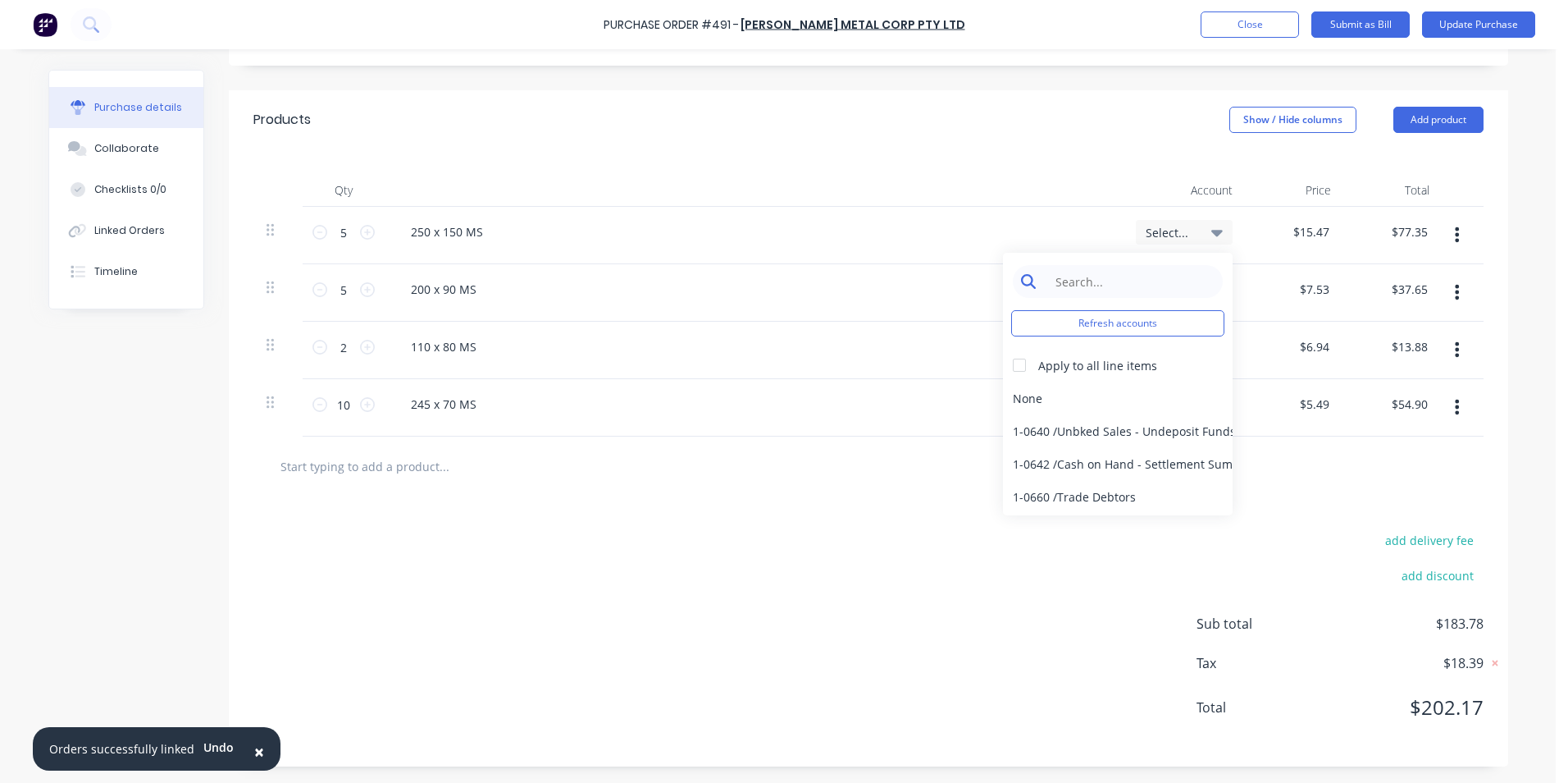
type textarea "x"
click at [1155, 286] on input at bounding box center [1131, 282] width 169 height 33
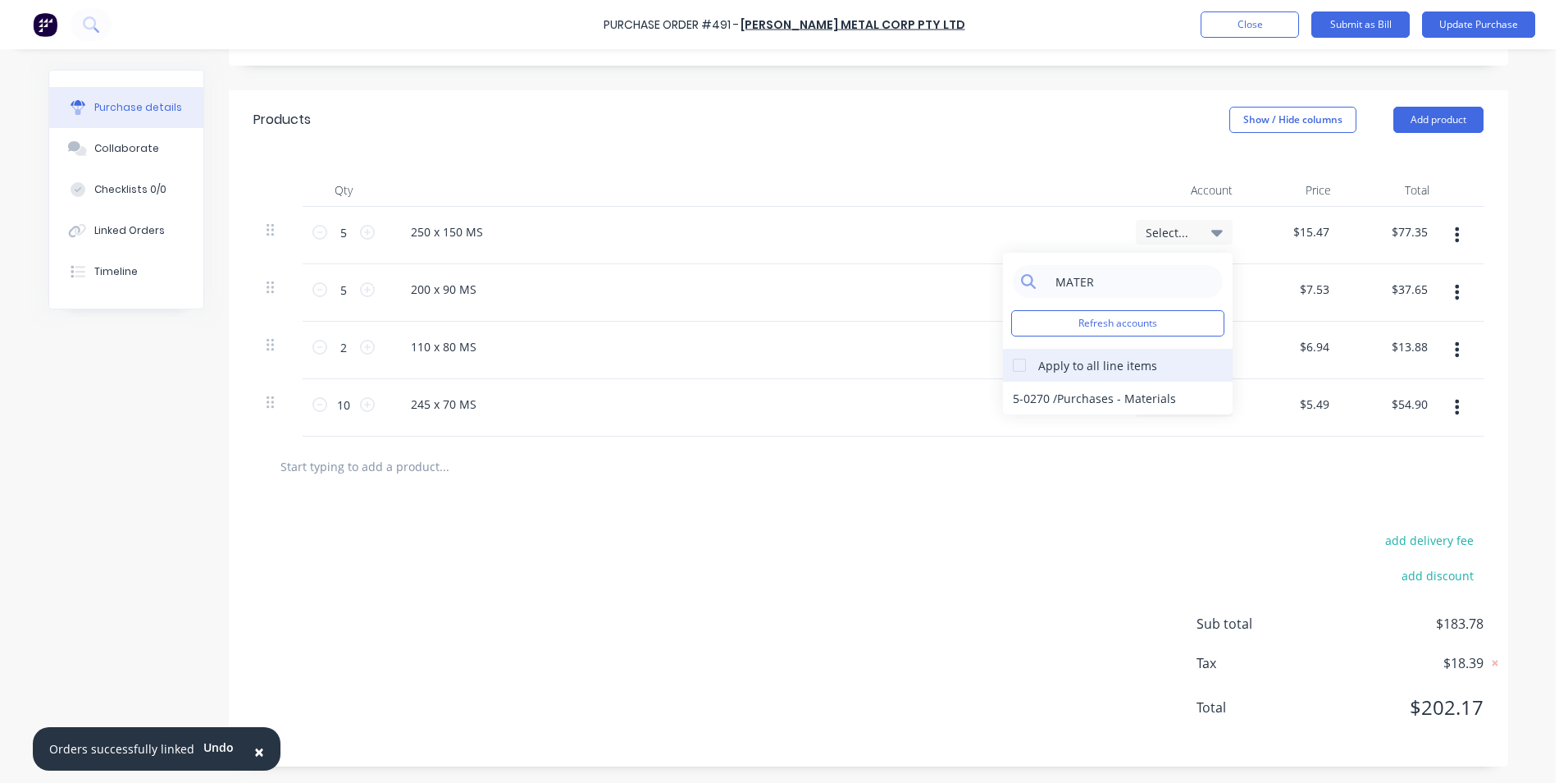
type input "MATER"
click at [1092, 354] on div "Apply to all line items" at bounding box center [1118, 365] width 229 height 33
click at [1008, 373] on div at bounding box center [1020, 365] width 33 height 33
click at [1011, 391] on div "5-0270 / Purchases - Materials" at bounding box center [1118, 398] width 229 height 33
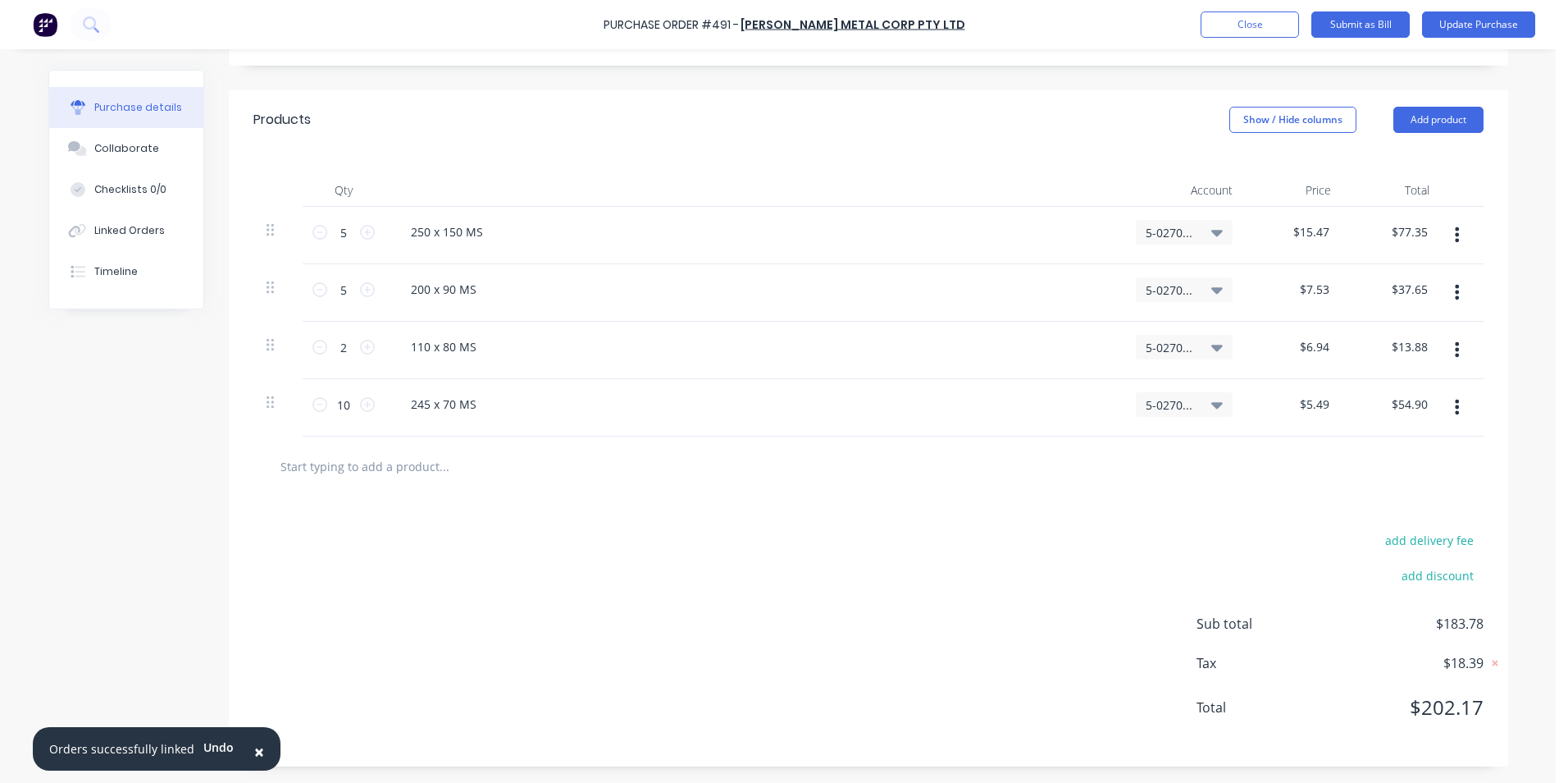
click at [953, 469] on div at bounding box center [869, 466] width 1204 height 33
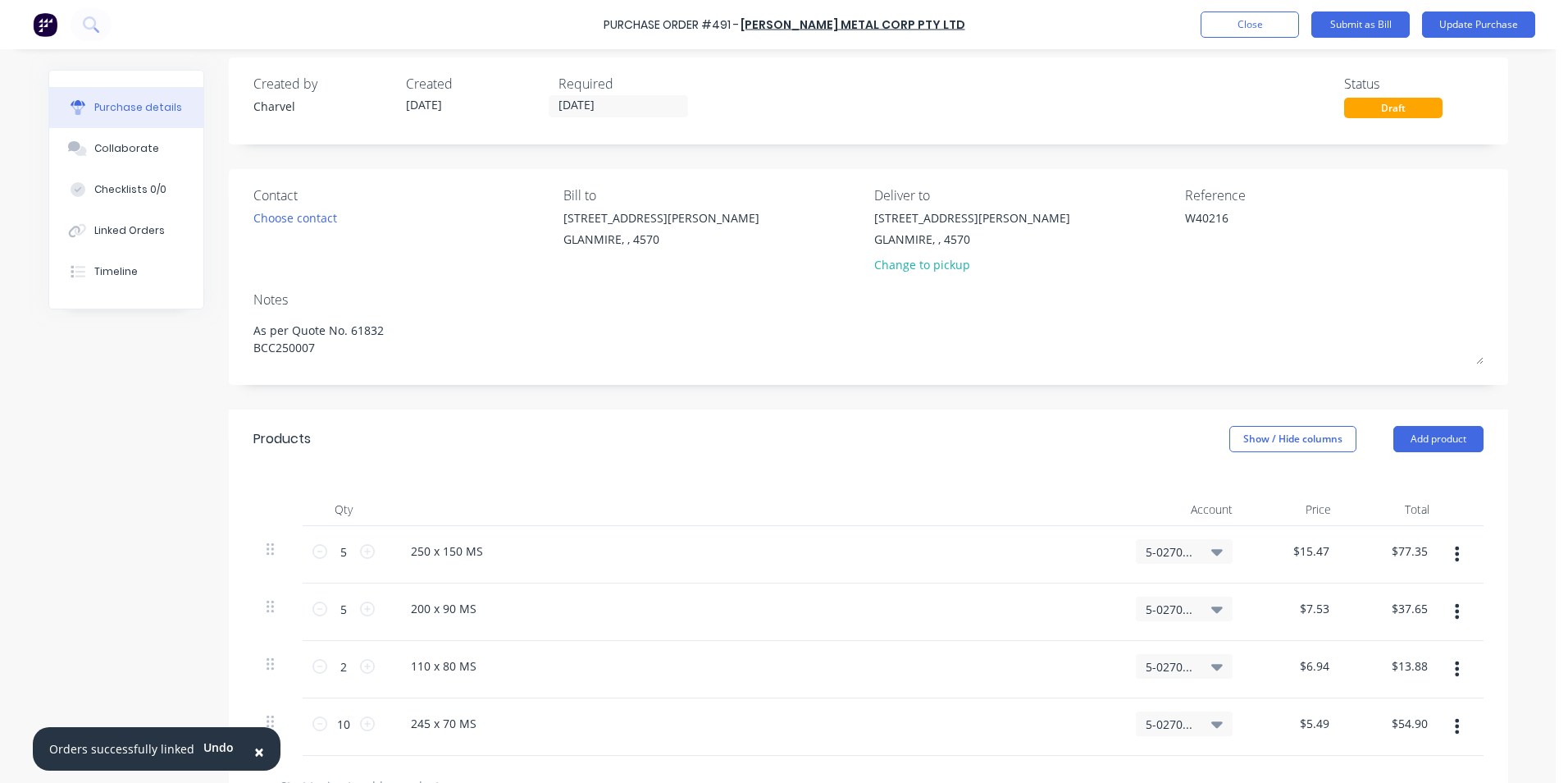
scroll to position [0, 0]
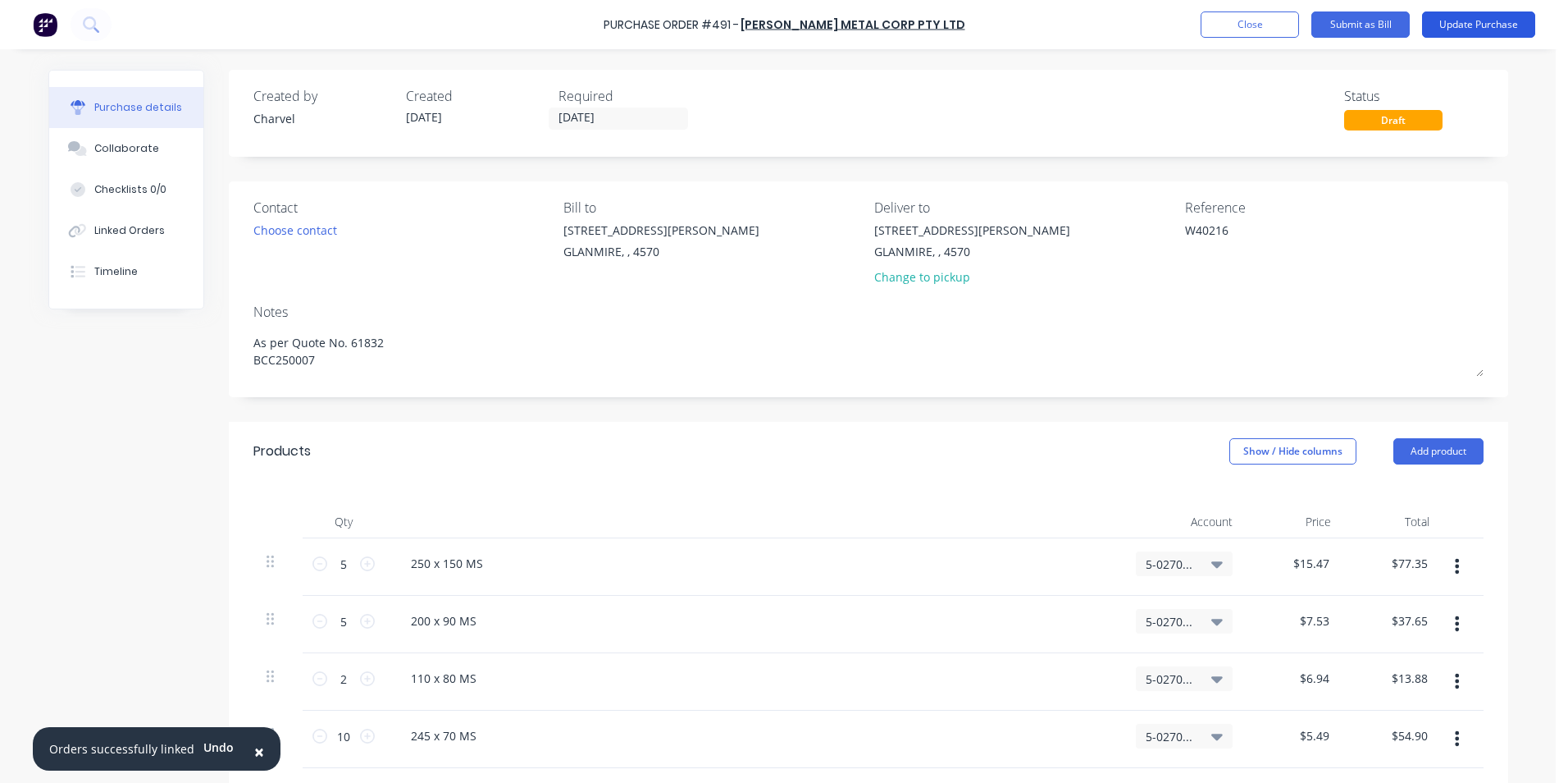
click at [1461, 24] on button "Update Purchase" at bounding box center [1479, 24] width 113 height 26
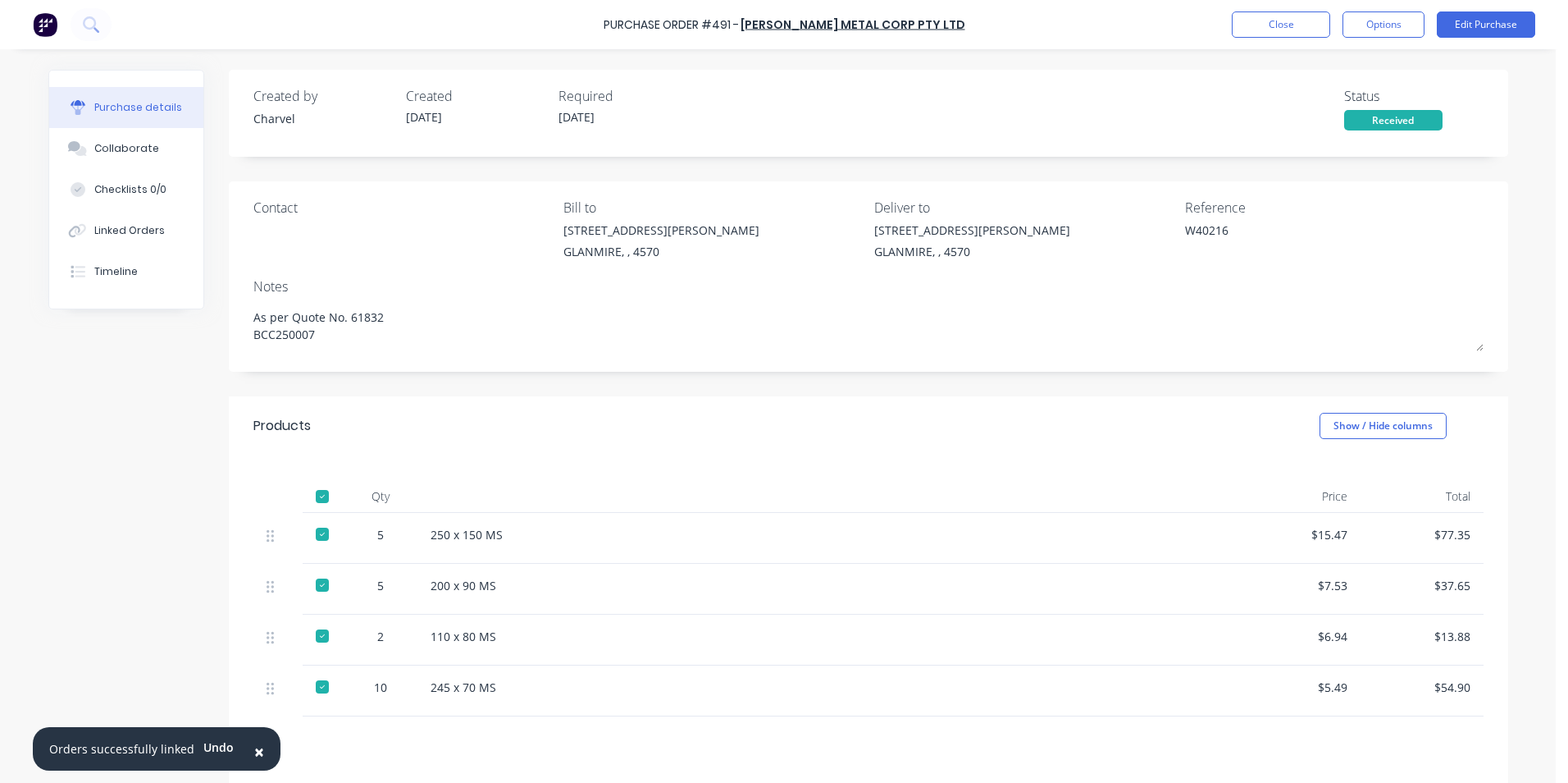
click at [1371, 30] on button "Options" at bounding box center [1384, 24] width 82 height 26
click at [1318, 111] on button "Convert to Bill" at bounding box center [1346, 99] width 155 height 33
type textarea "x"
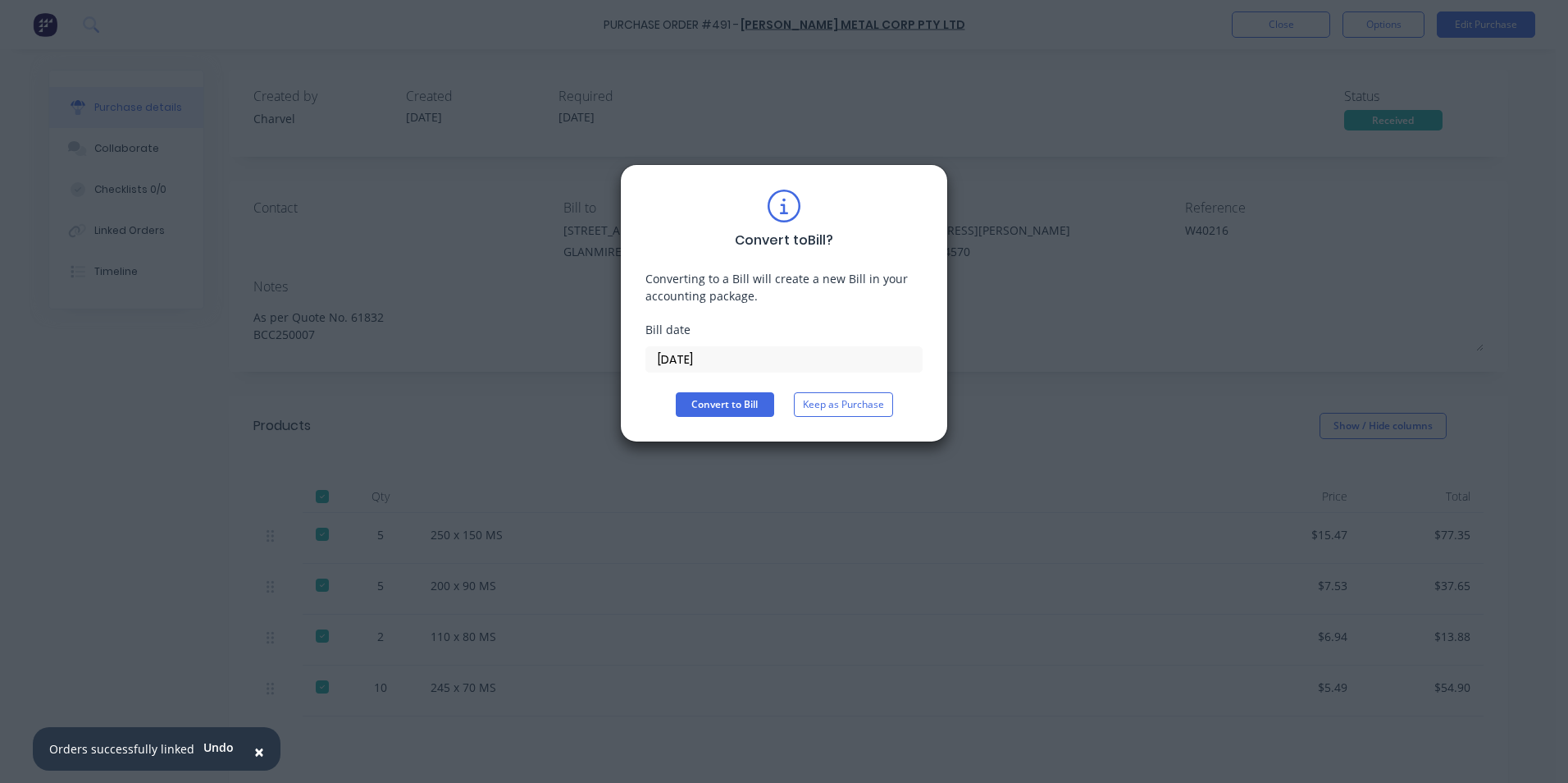
click at [719, 361] on input "[DATE]" at bounding box center [784, 359] width 275 height 24
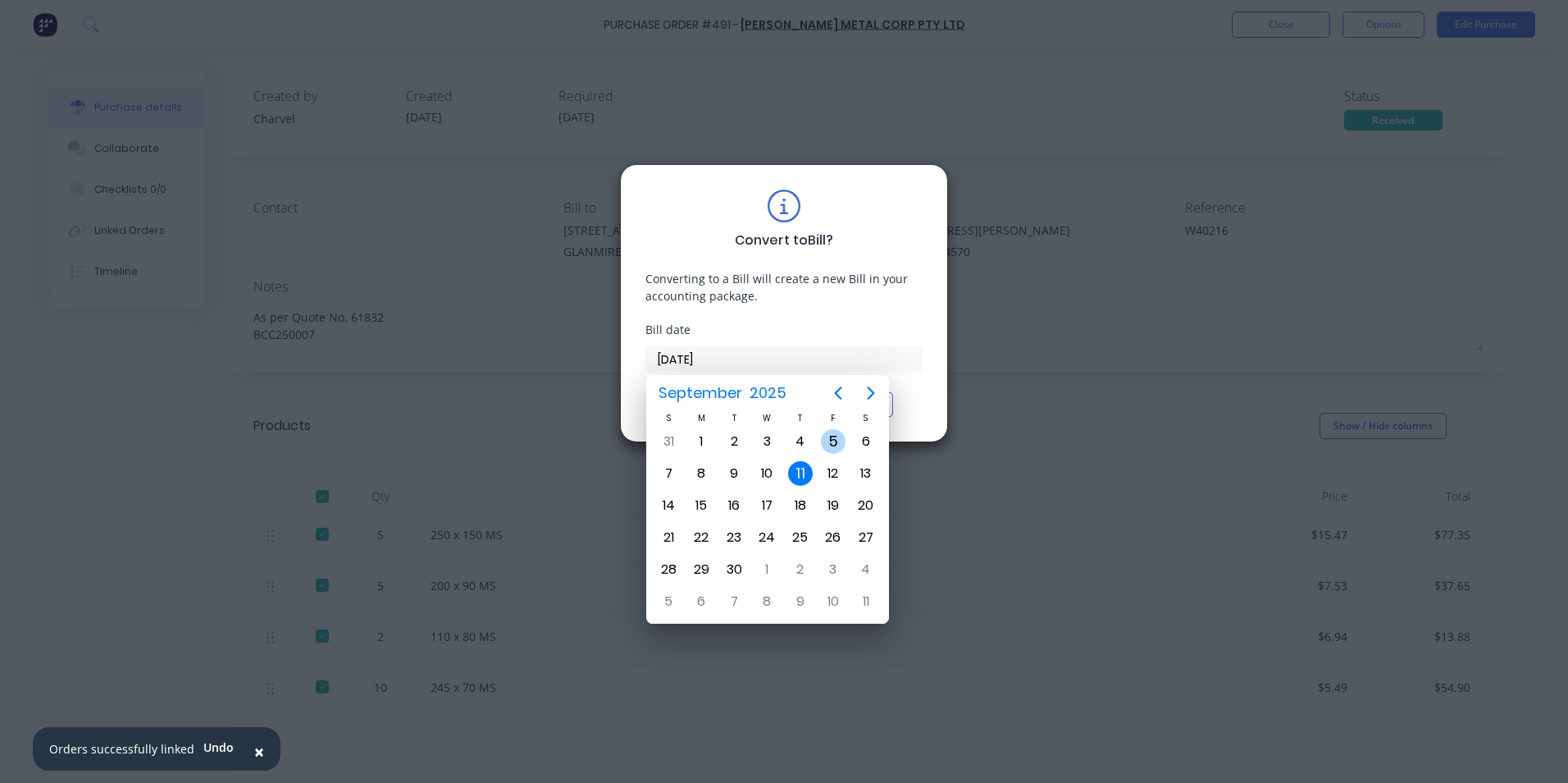
click at [830, 446] on div "5" at bounding box center [833, 441] width 24 height 24
type input "[DATE]"
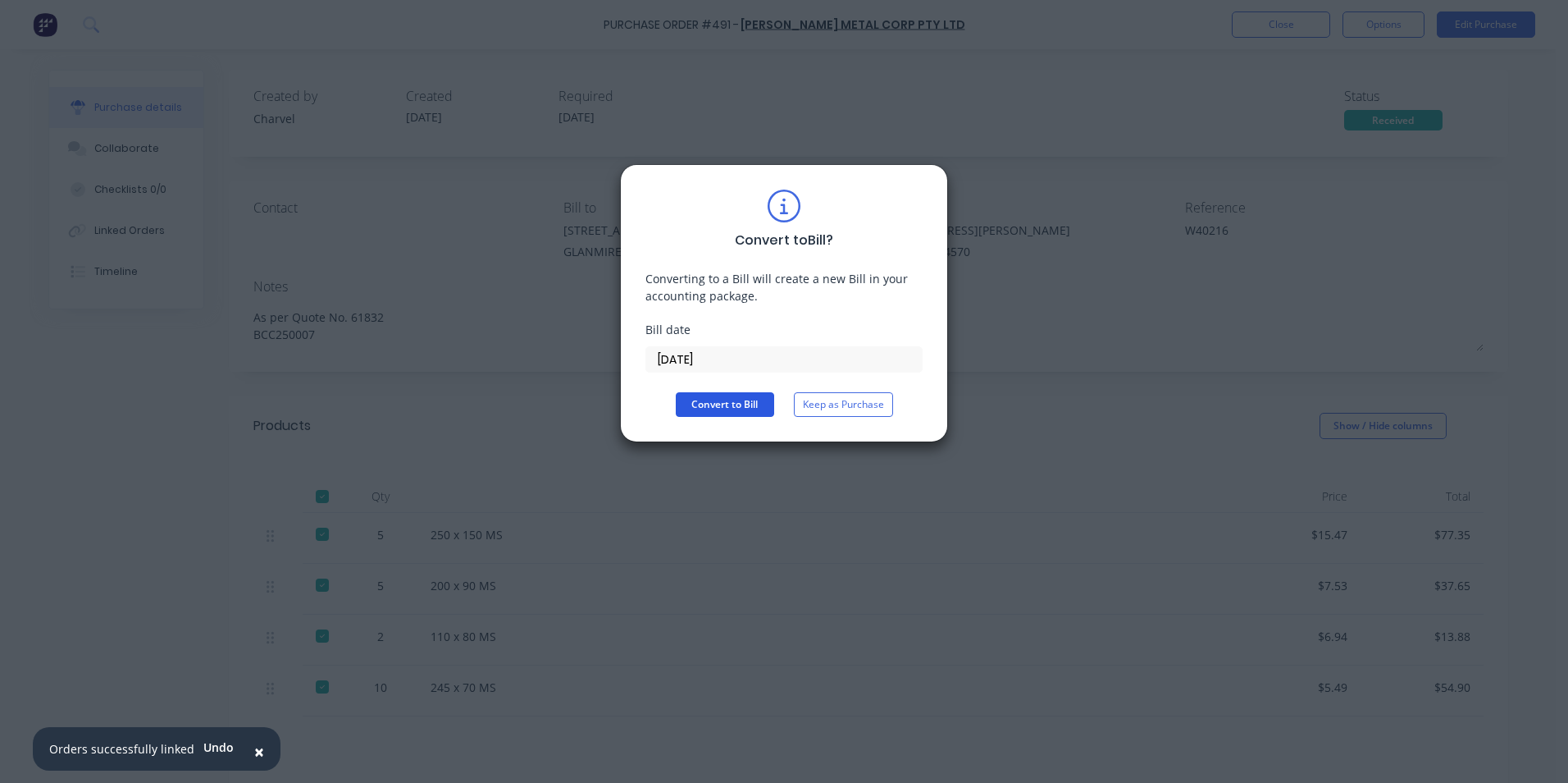
click at [753, 411] on button "Convert to Bill" at bounding box center [724, 404] width 98 height 24
type textarea "x"
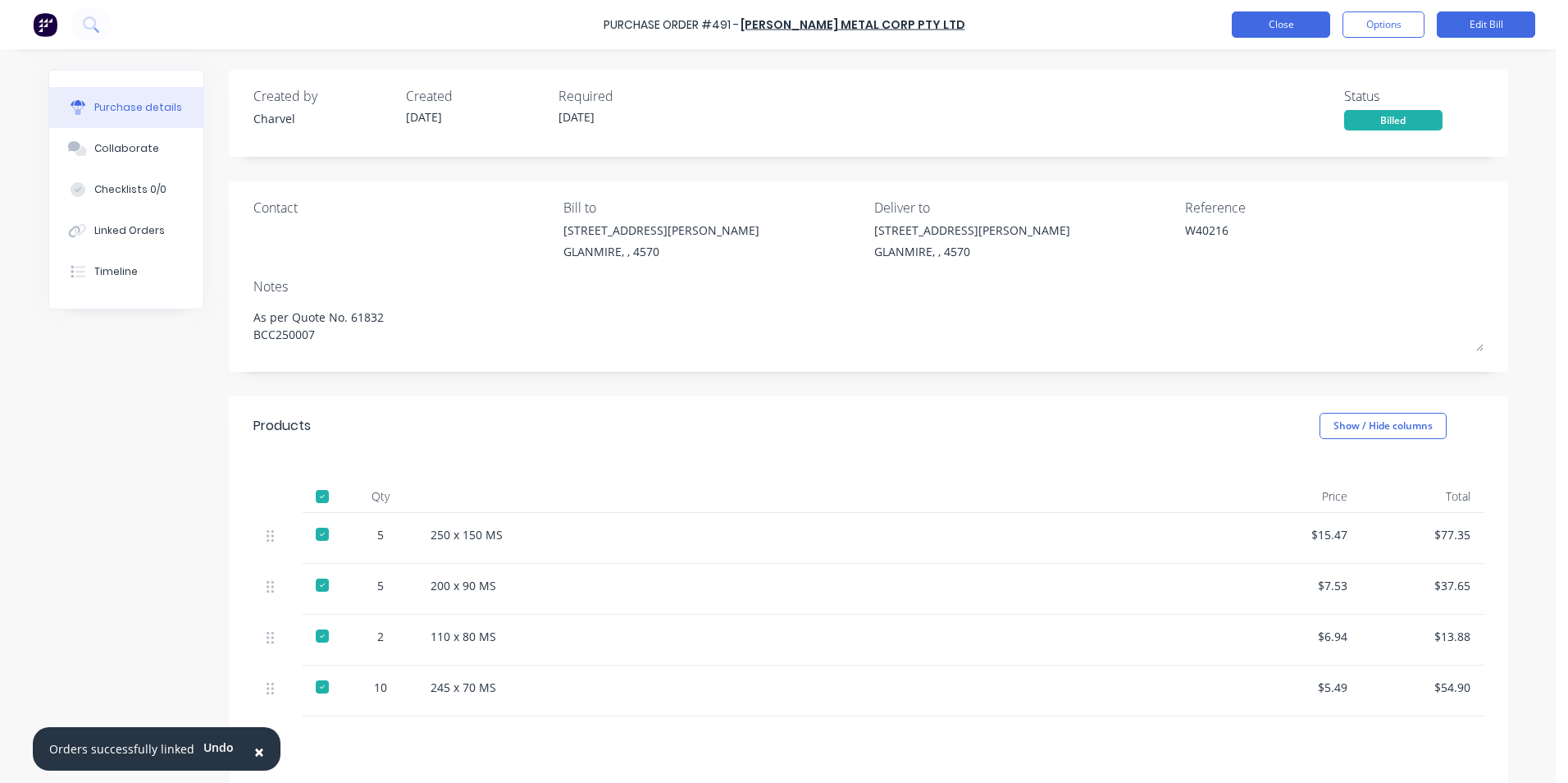
click at [1280, 12] on button "Close" at bounding box center [1280, 24] width 98 height 26
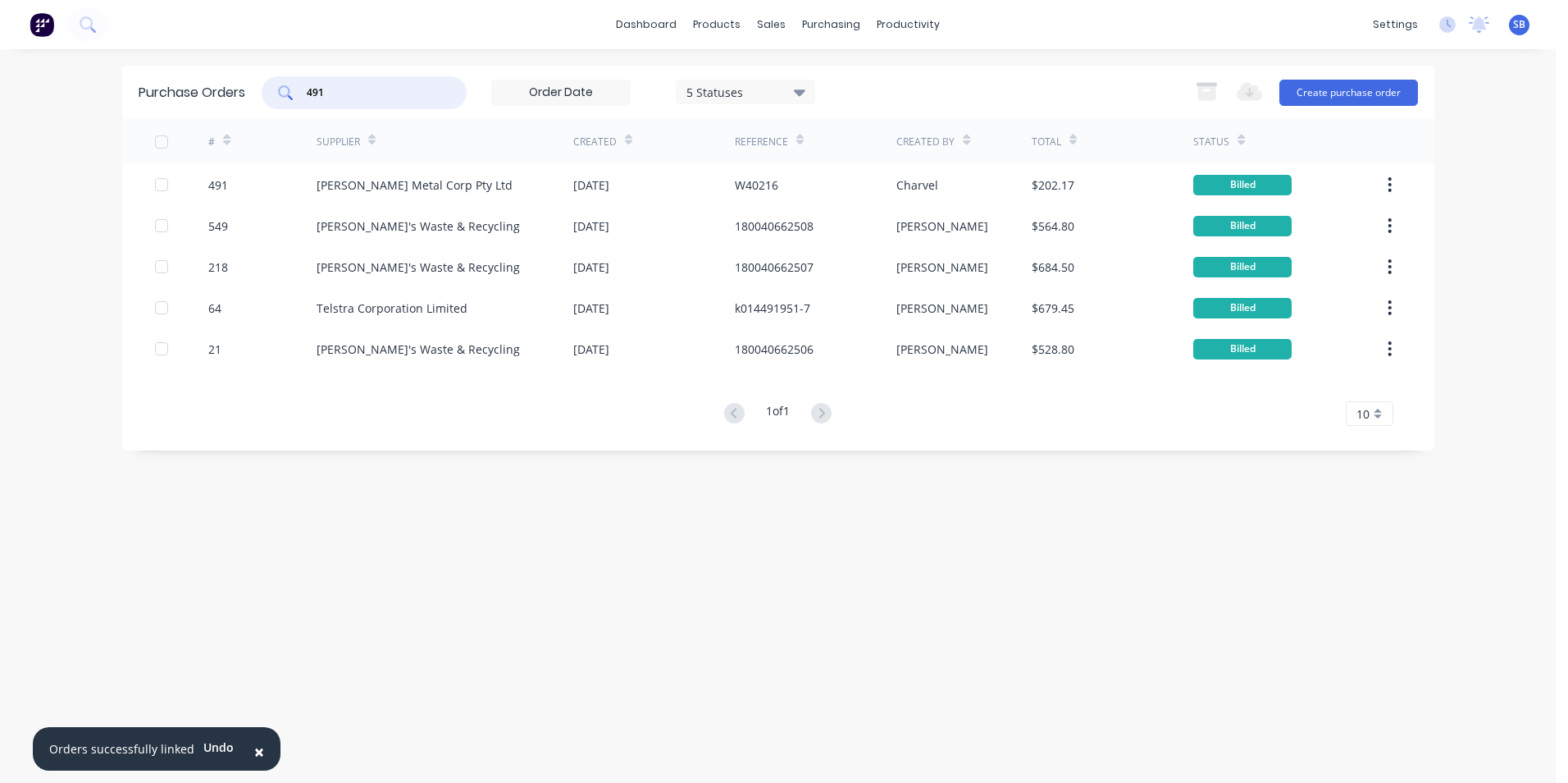
click at [435, 94] on input "491" at bounding box center [373, 92] width 136 height 17
type input "493"
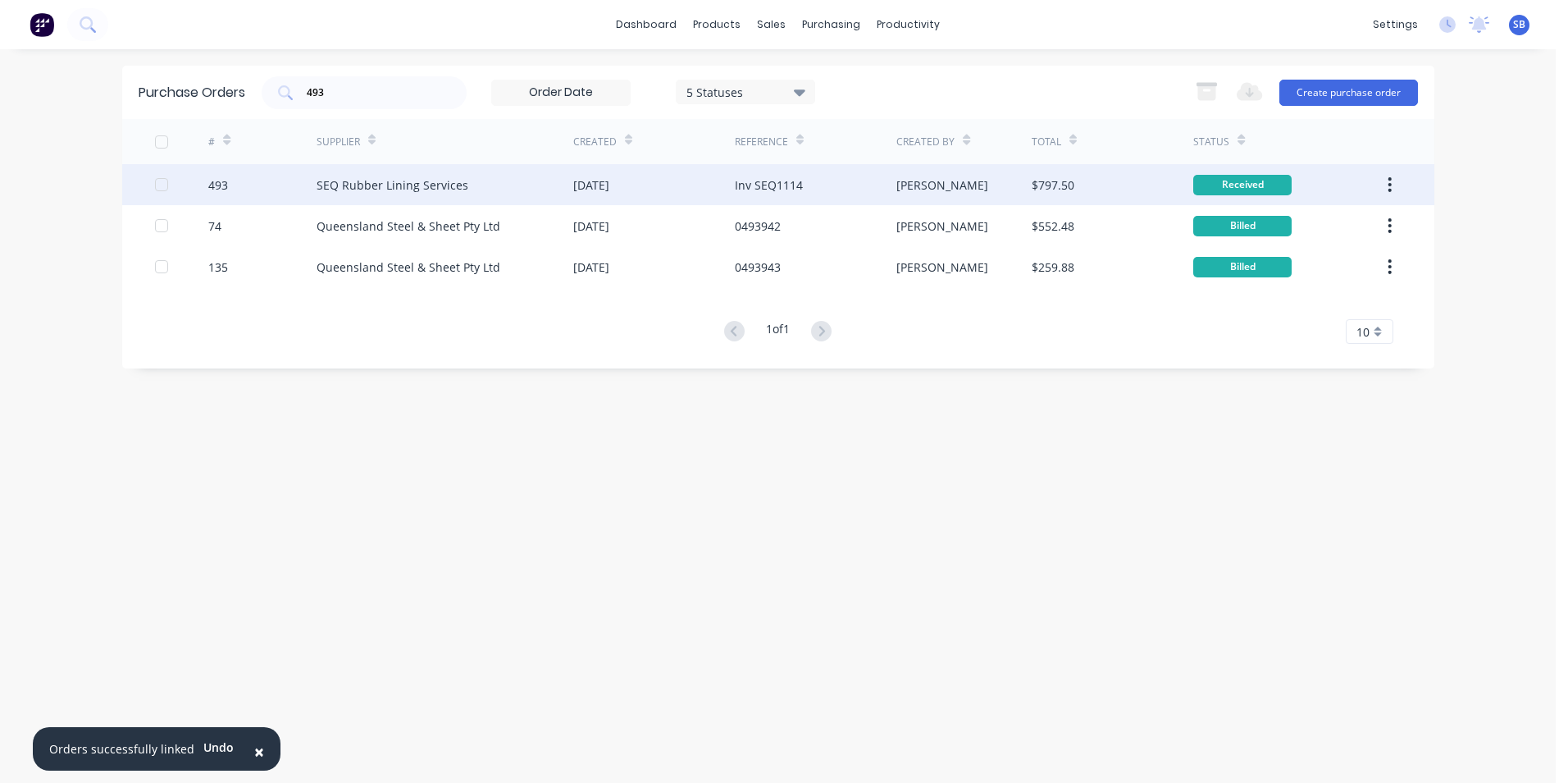
click at [1087, 188] on div "$797.50" at bounding box center [1113, 184] width 162 height 41
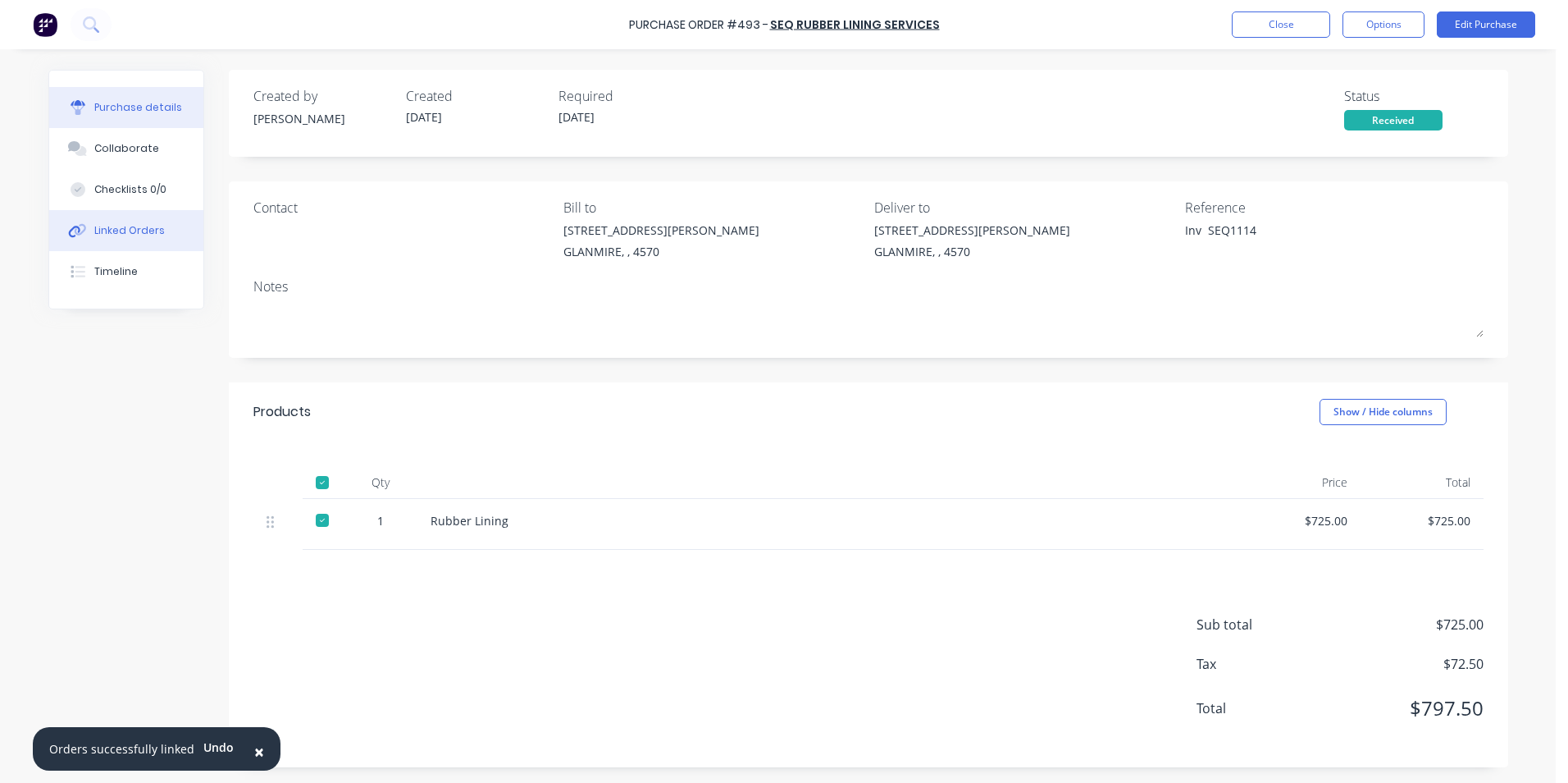
drag, startPoint x: 48, startPoint y: 234, endPoint x: 60, endPoint y: 233, distance: 12.0
click at [60, 233] on button "Linked Orders" at bounding box center [127, 230] width 155 height 41
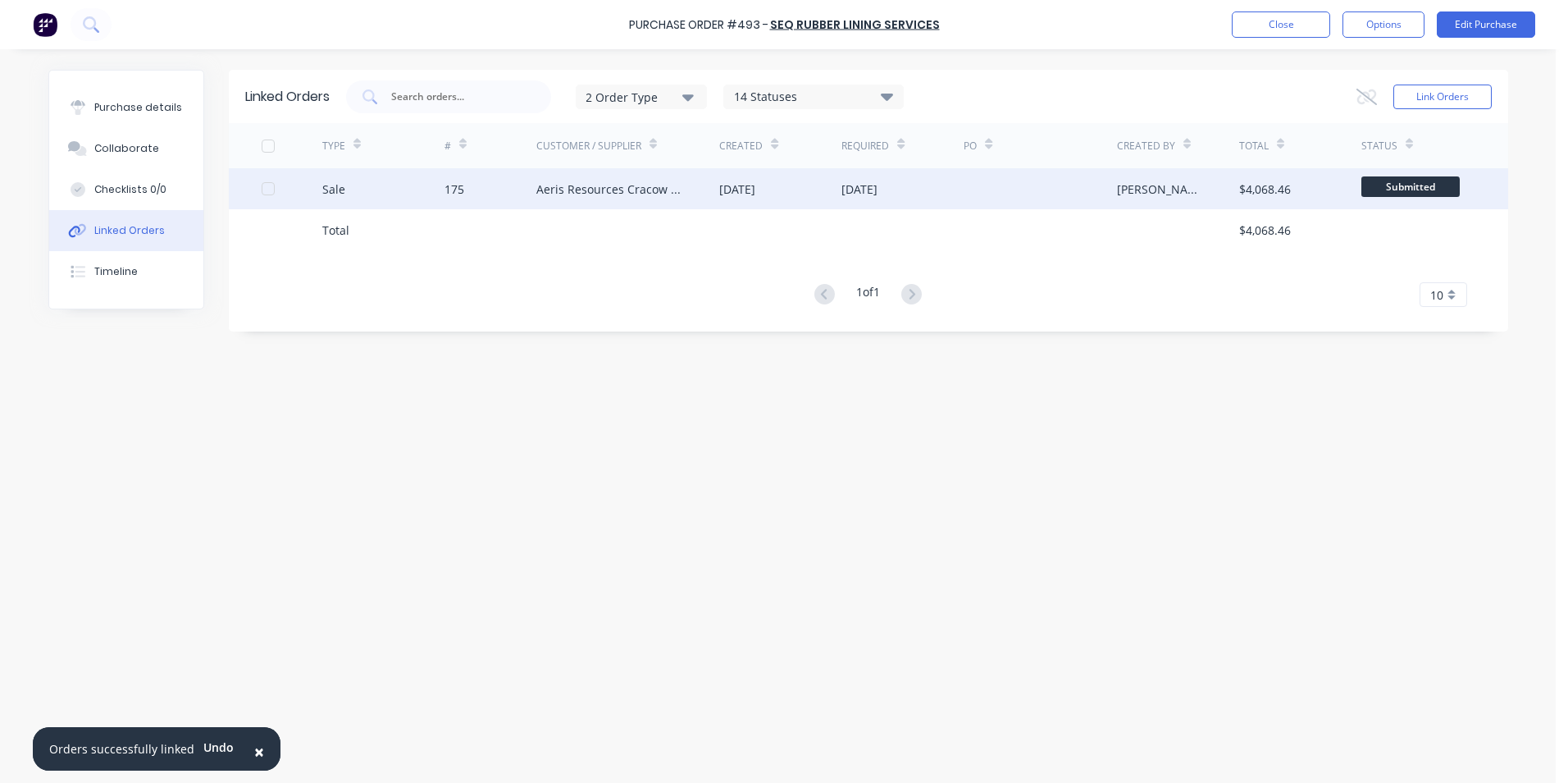
click at [1095, 181] on div at bounding box center [1040, 189] width 153 height 41
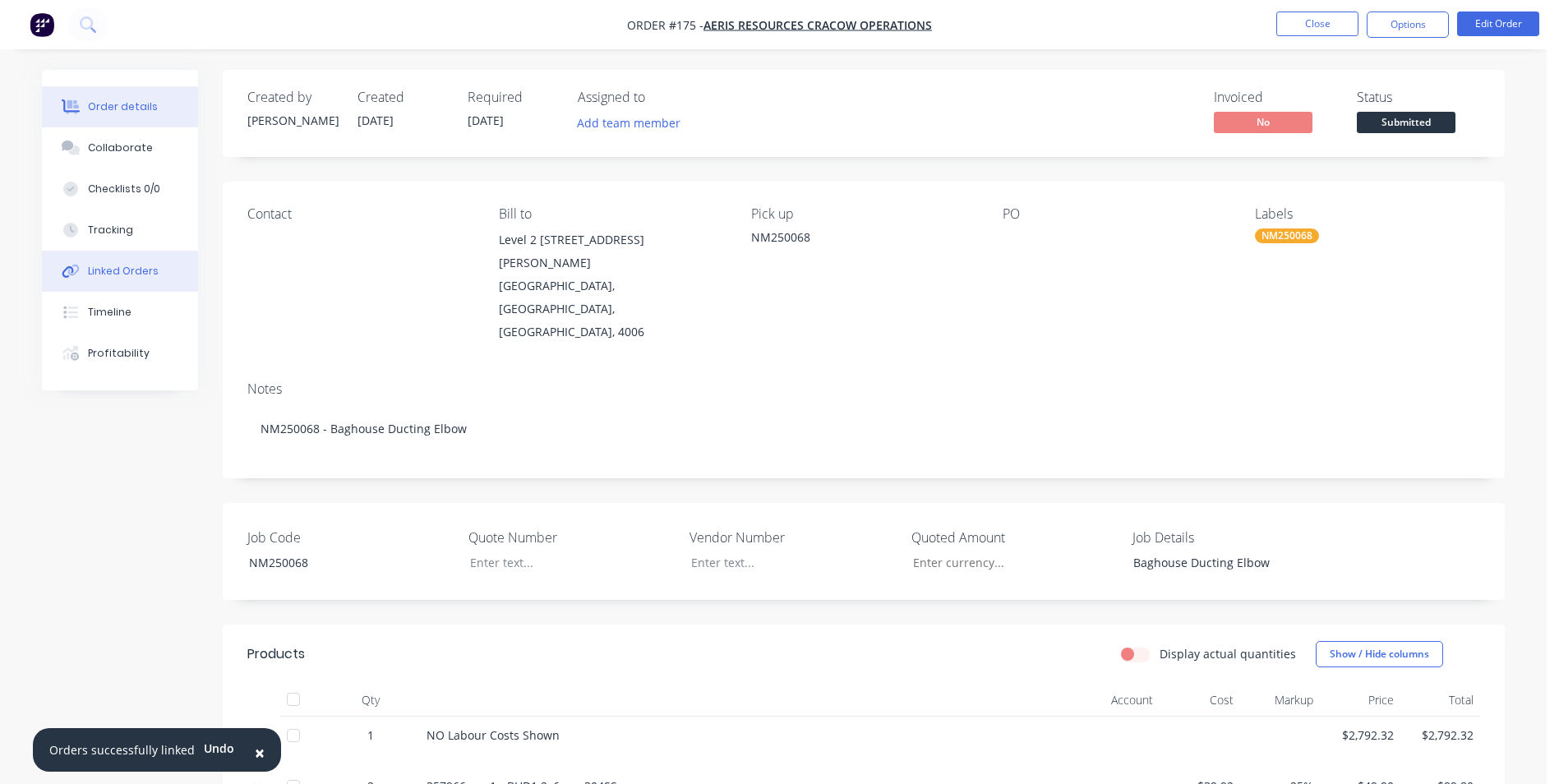
click at [124, 276] on div "Linked Orders" at bounding box center [123, 271] width 71 height 15
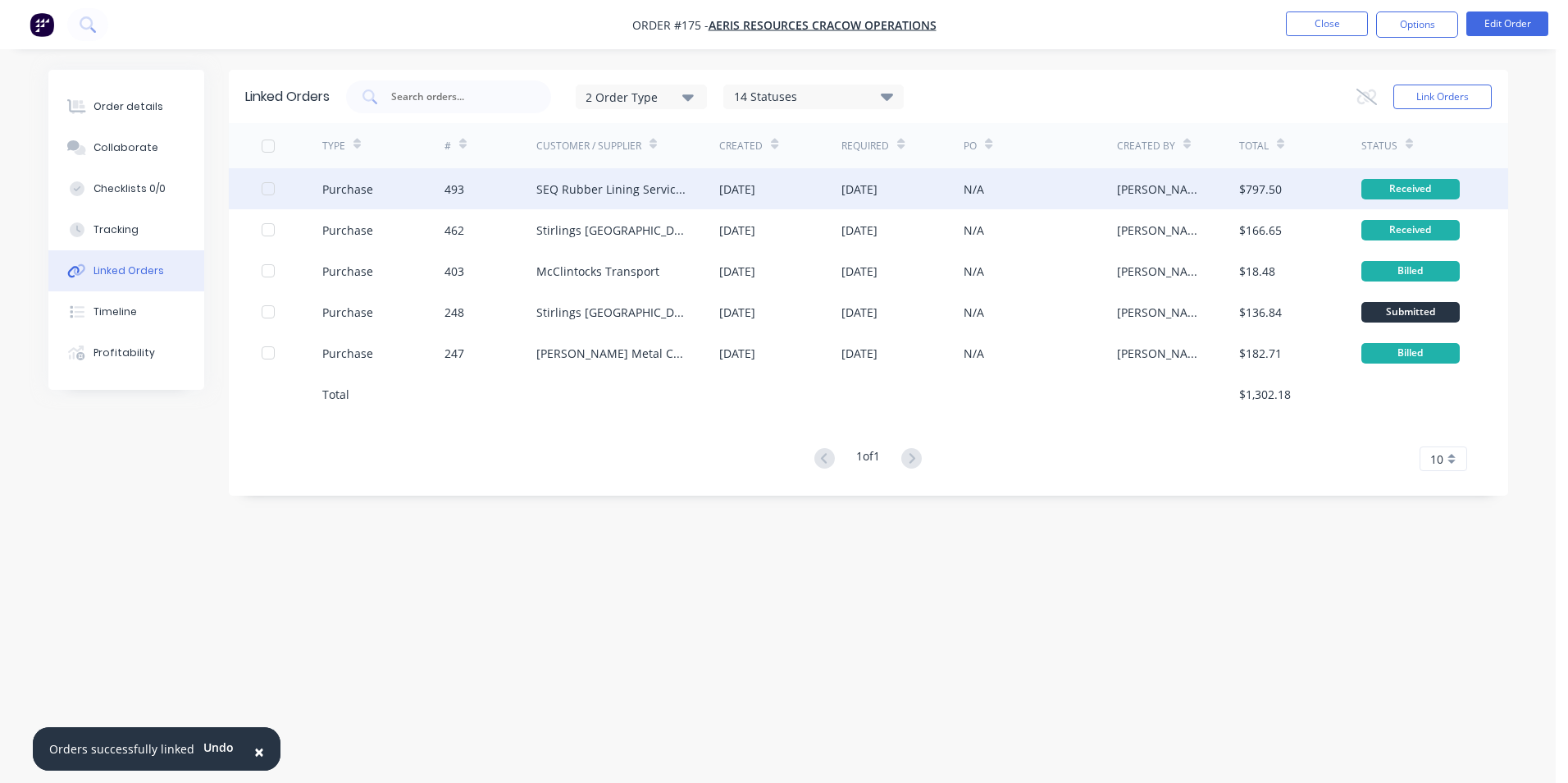
click at [830, 193] on div "[DATE]" at bounding box center [780, 189] width 122 height 41
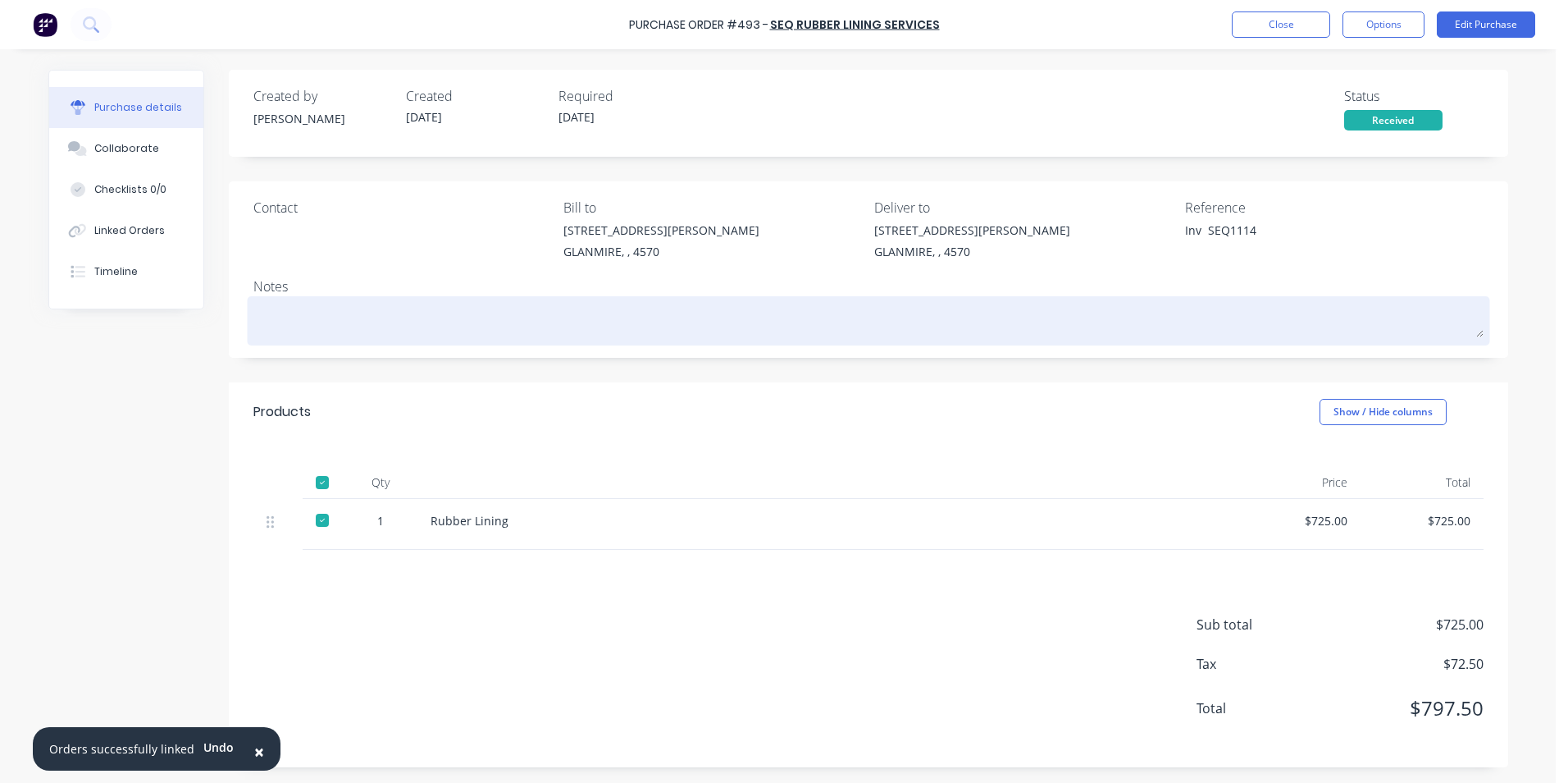
click at [359, 324] on textarea at bounding box center [869, 319] width 1230 height 36
type textarea "x"
type textarea "N"
type textarea "x"
type textarea "NM"
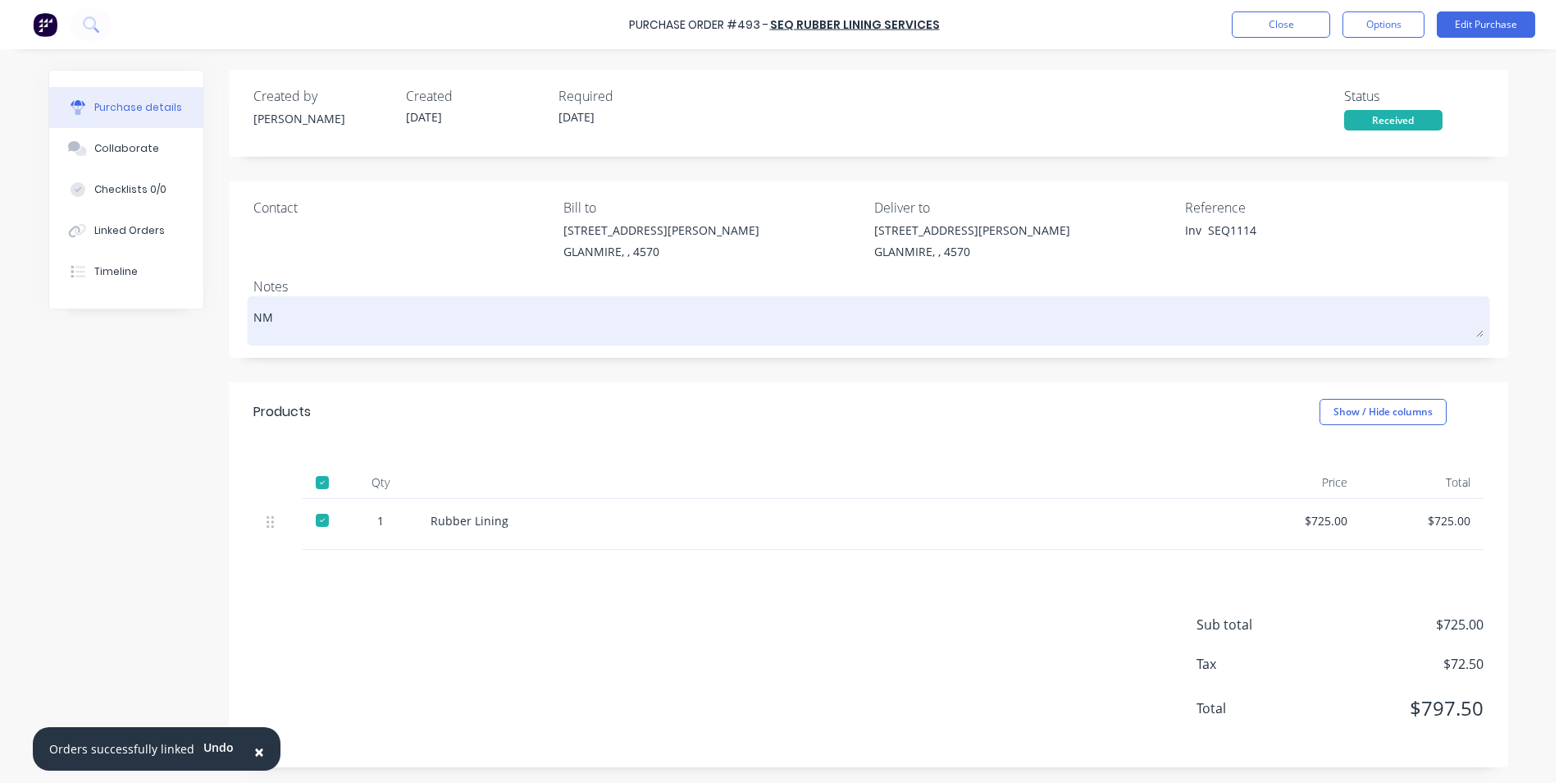
type textarea "x"
type textarea "NM2"
type textarea "x"
type textarea "NM25"
type textarea "x"
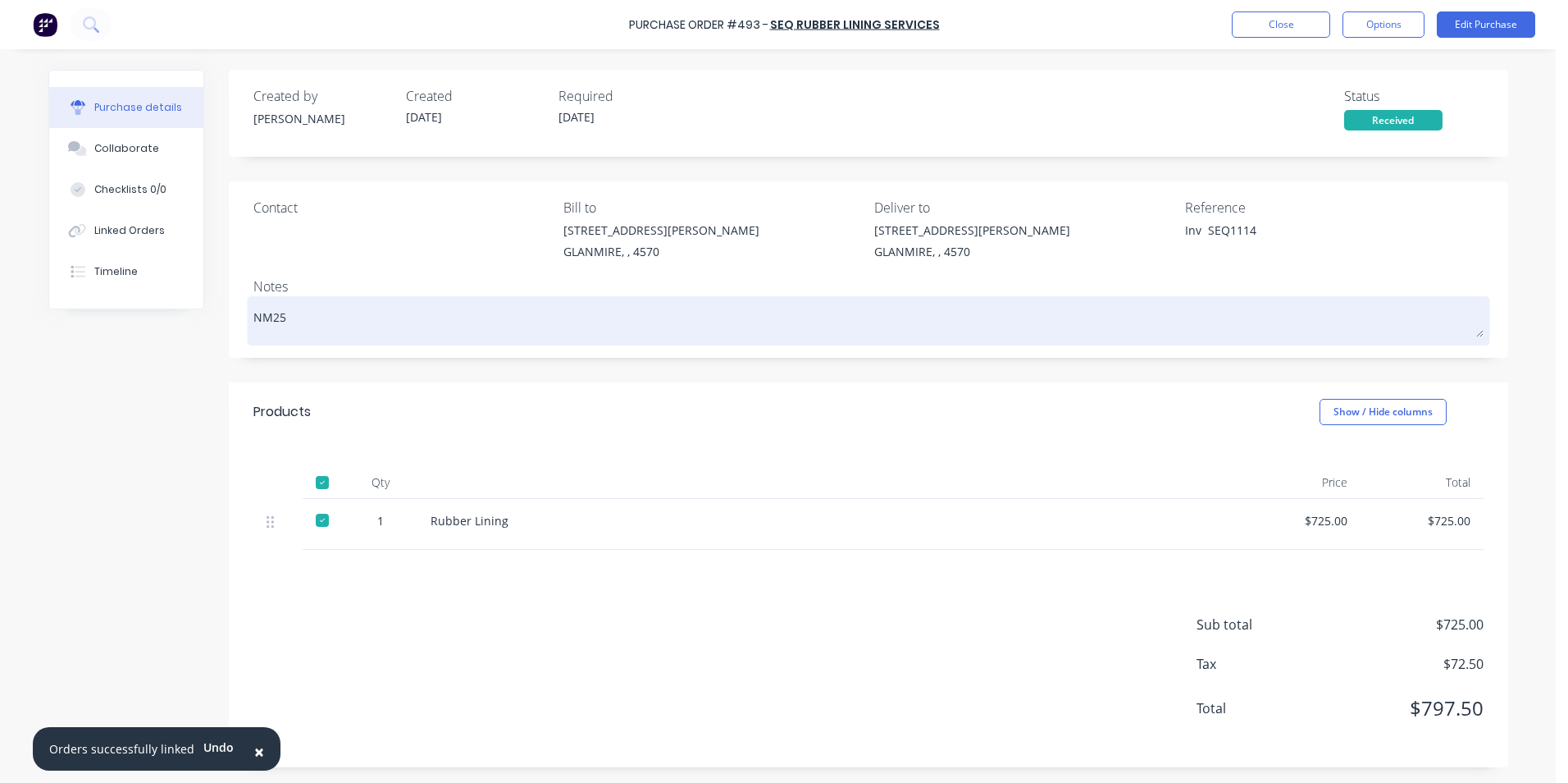
type textarea "NM250"
type textarea "x"
type textarea "NM2500"
type textarea "x"
type textarea "NM25006"
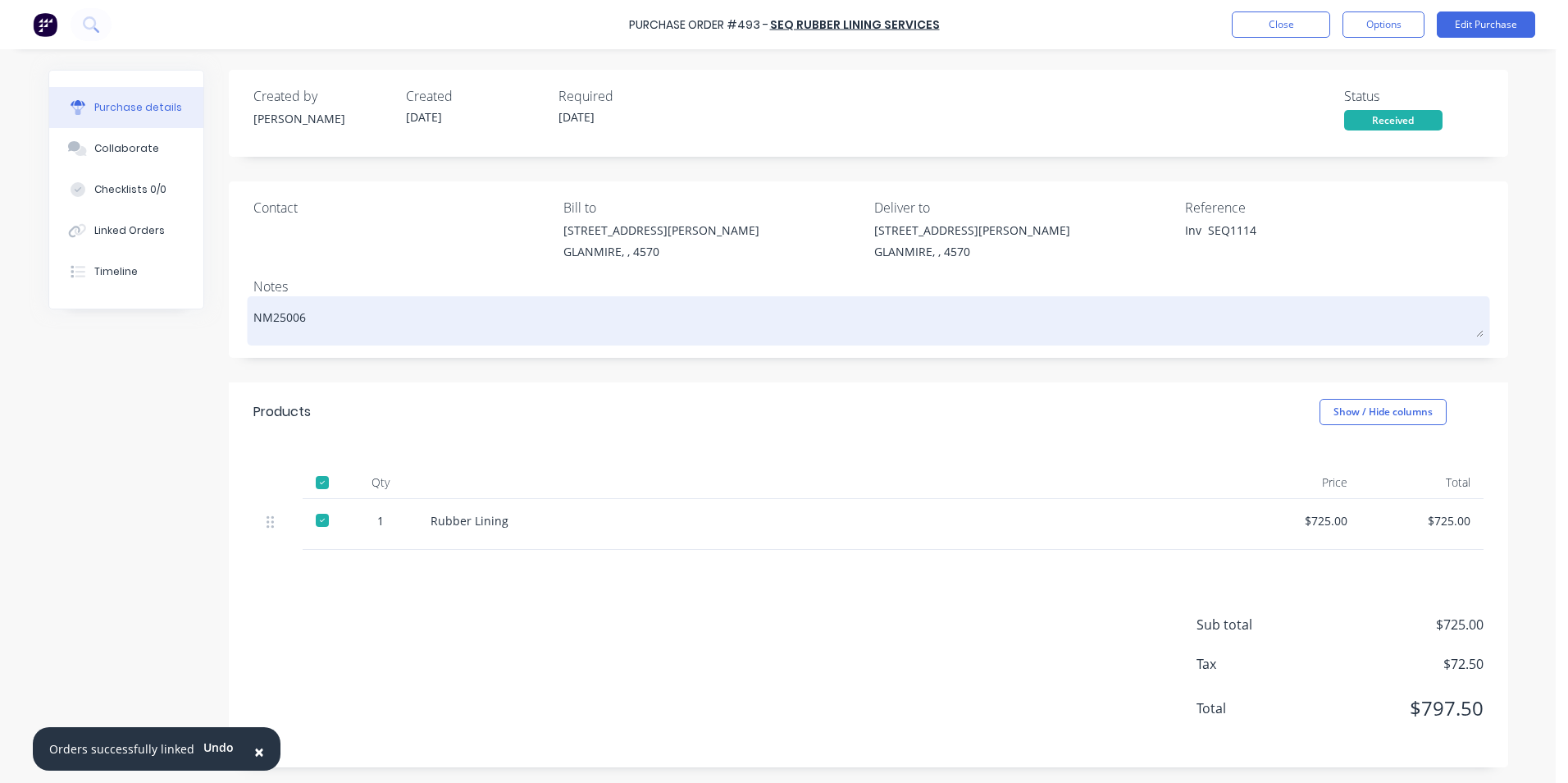
type textarea "x"
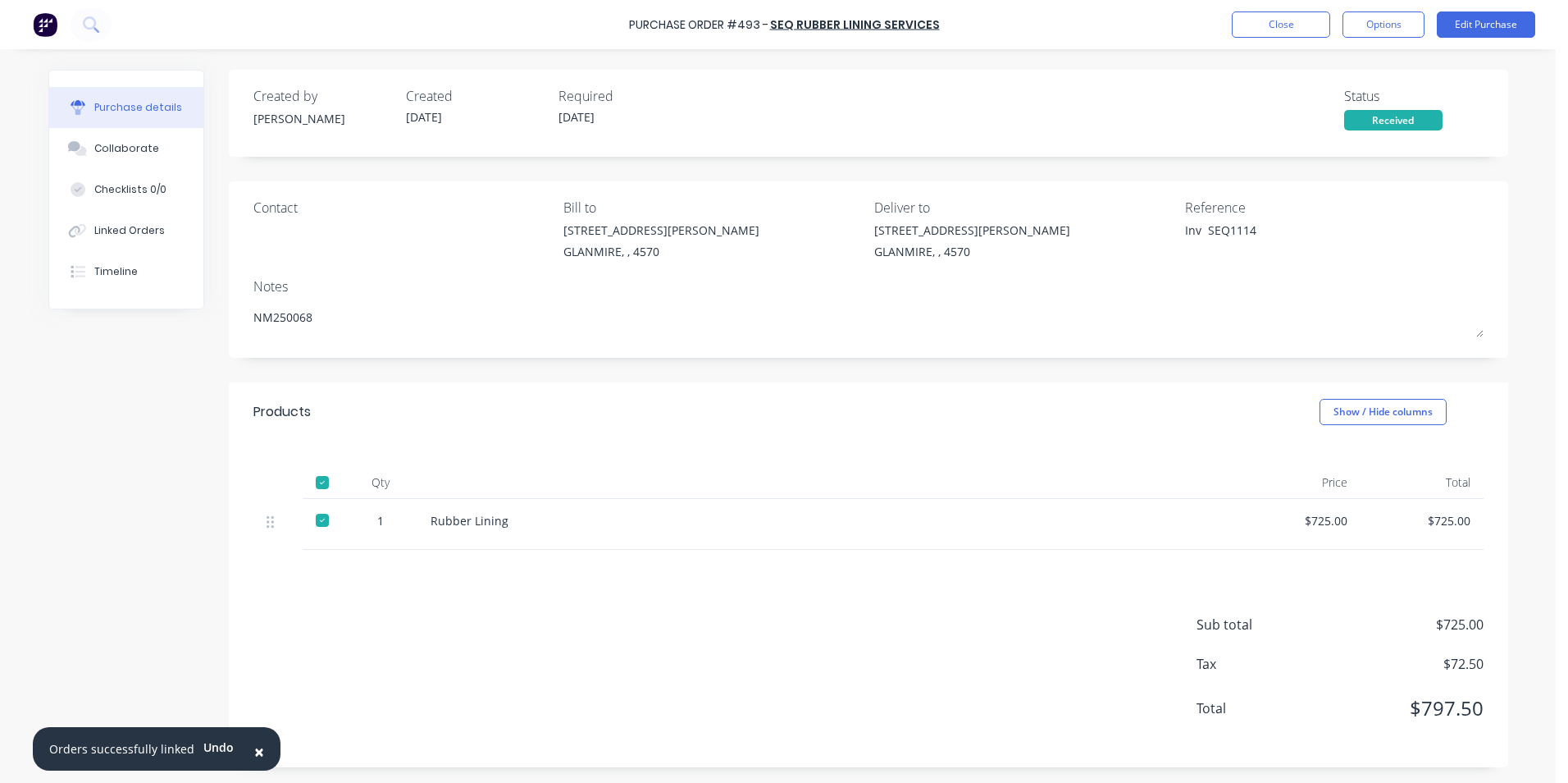
type textarea "NM250068"
type textarea "x"
type textarea "NM250068"
click at [526, 437] on div "Products Show / Hide columns" at bounding box center [868, 412] width 1280 height 59
click at [1512, 29] on button "Edit Purchase" at bounding box center [1485, 24] width 98 height 26
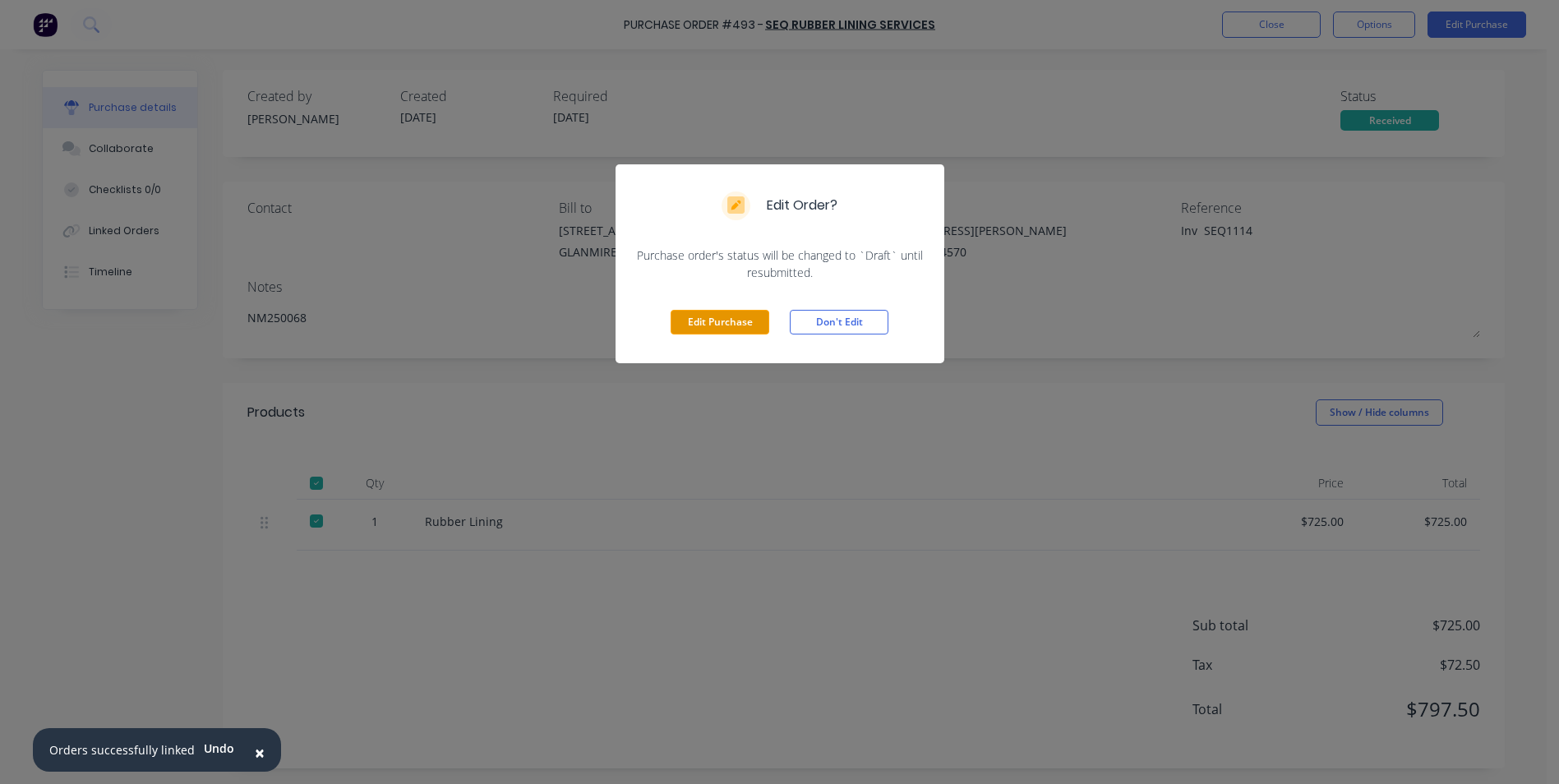
click at [699, 323] on button "Edit Purchase" at bounding box center [720, 322] width 98 height 24
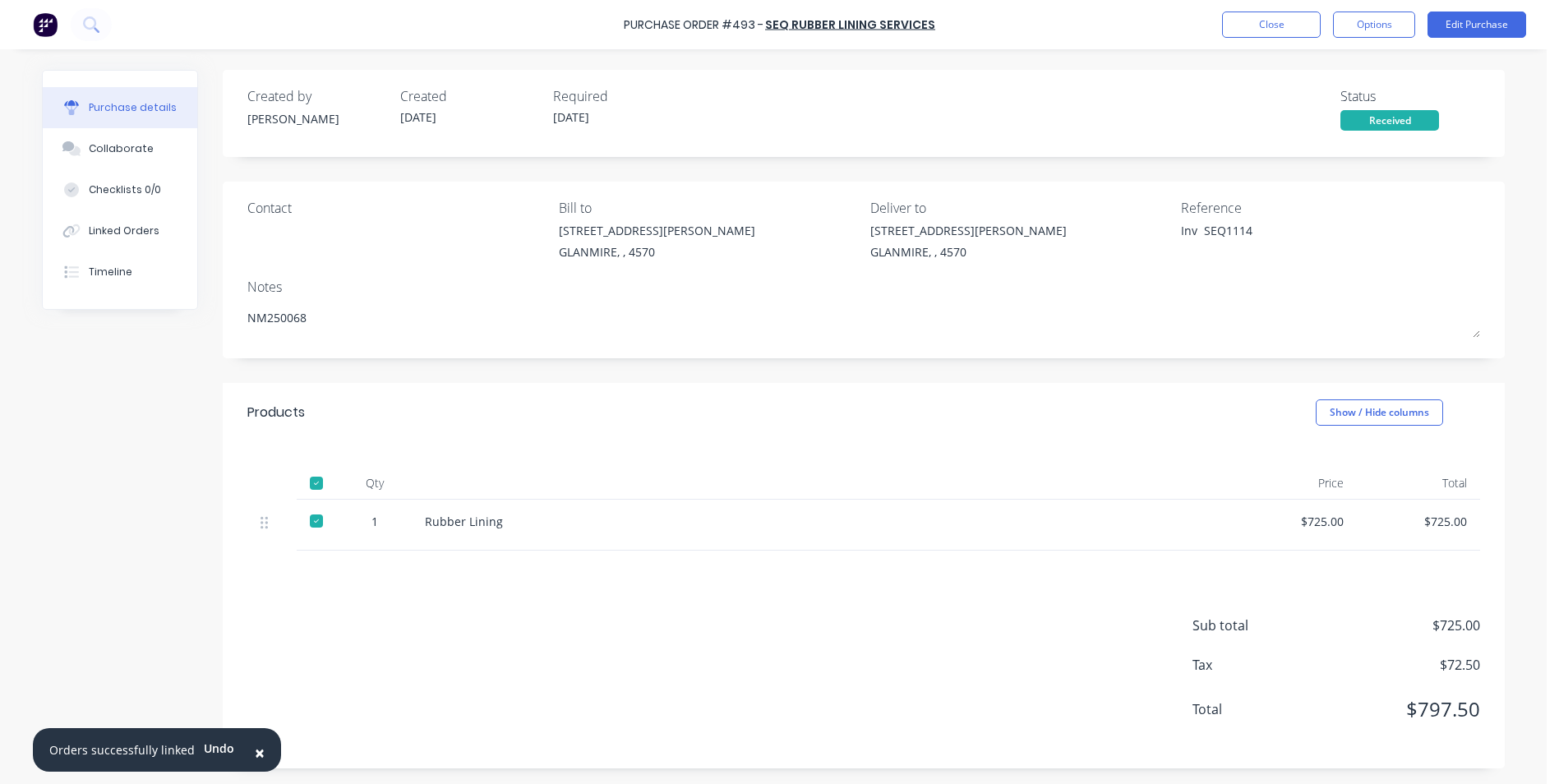
type textarea "x"
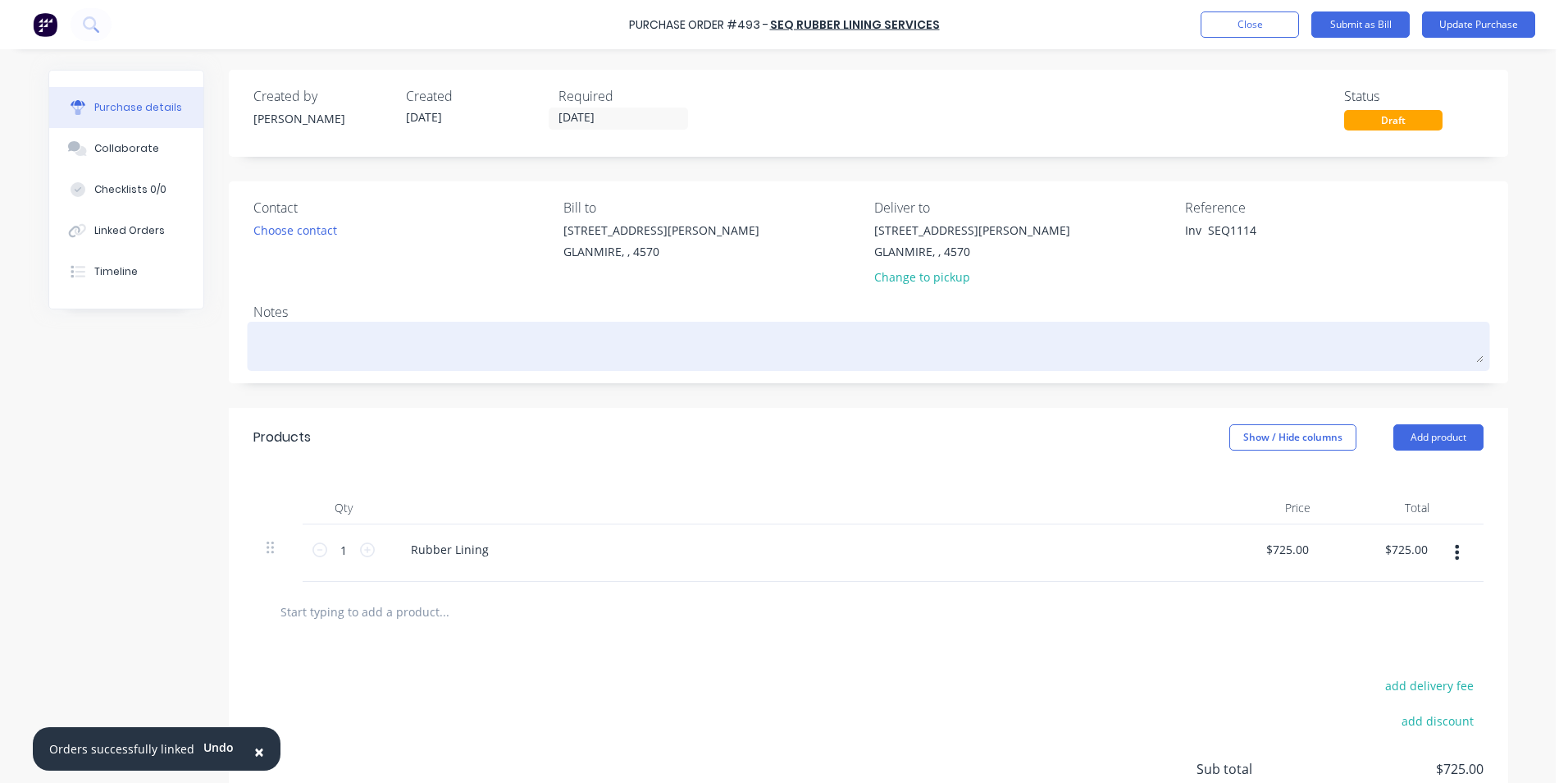
click at [478, 332] on textarea at bounding box center [869, 344] width 1230 height 36
type textarea "x"
type textarea "N"
type textarea "x"
type textarea "NM"
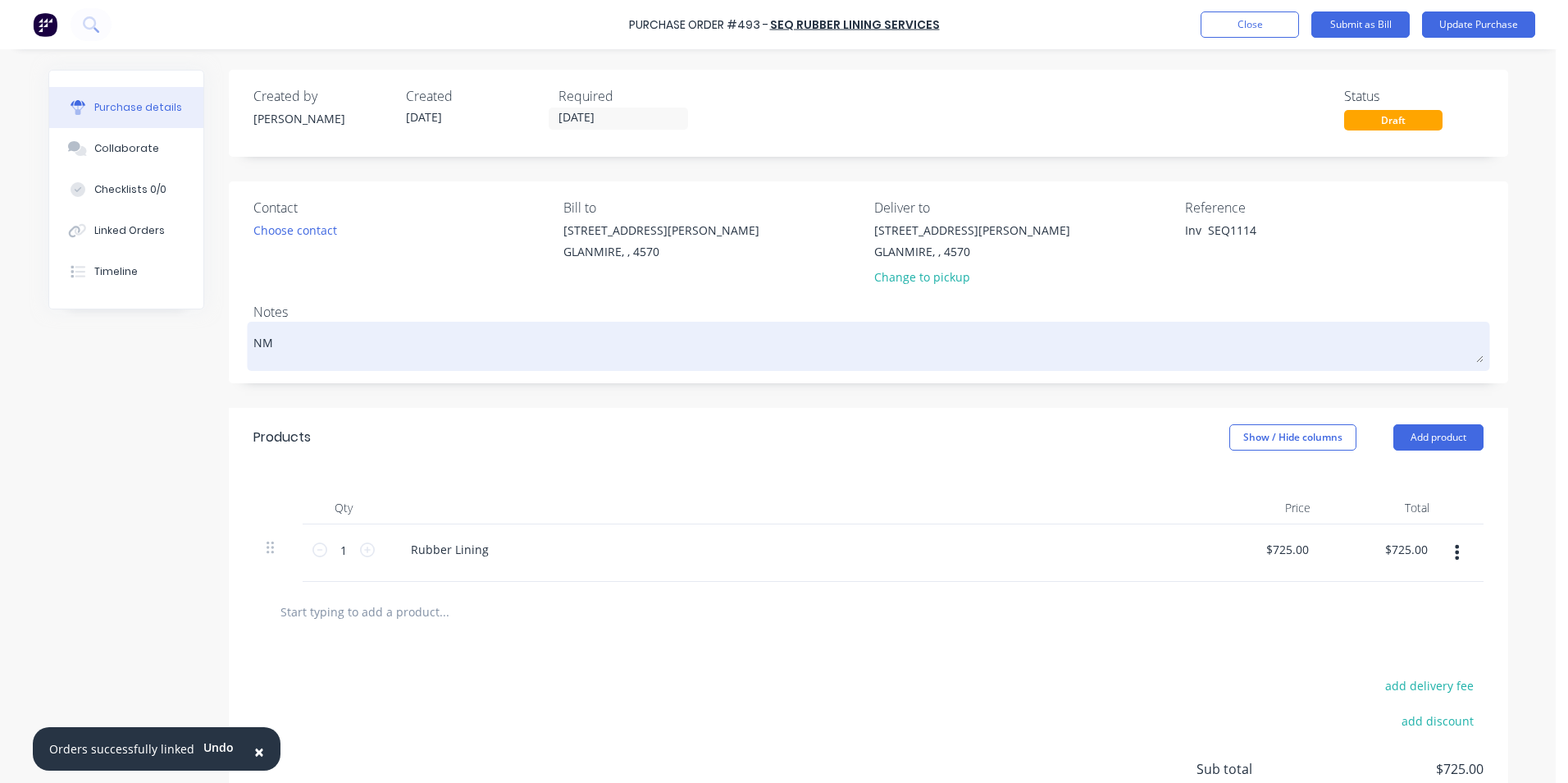
type textarea "x"
type textarea "NM2"
type textarea "x"
type textarea "NM25"
type textarea "x"
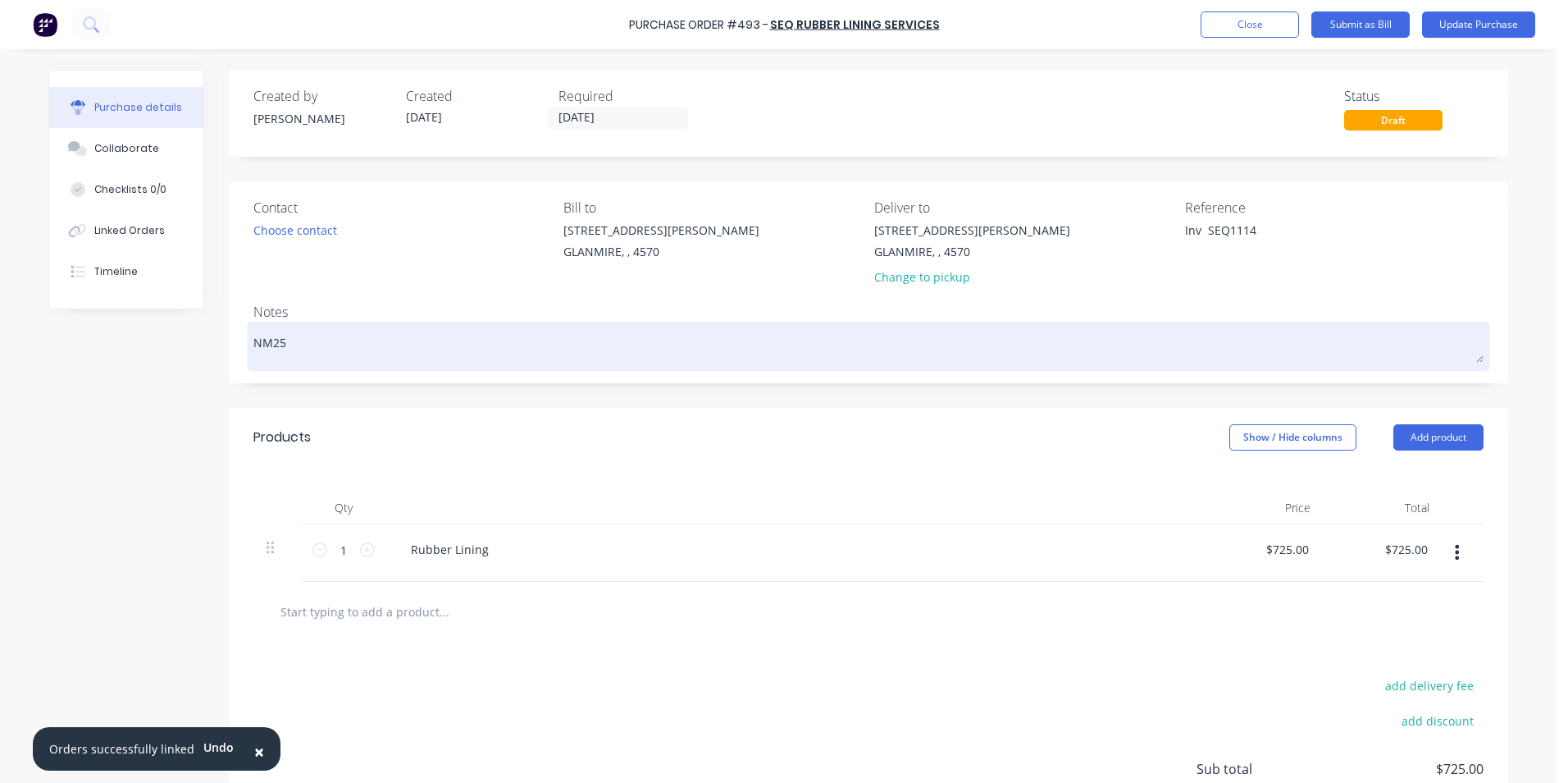
type textarea "NM250"
type textarea "x"
type textarea "NM2500"
type textarea "x"
type textarea "NM25006"
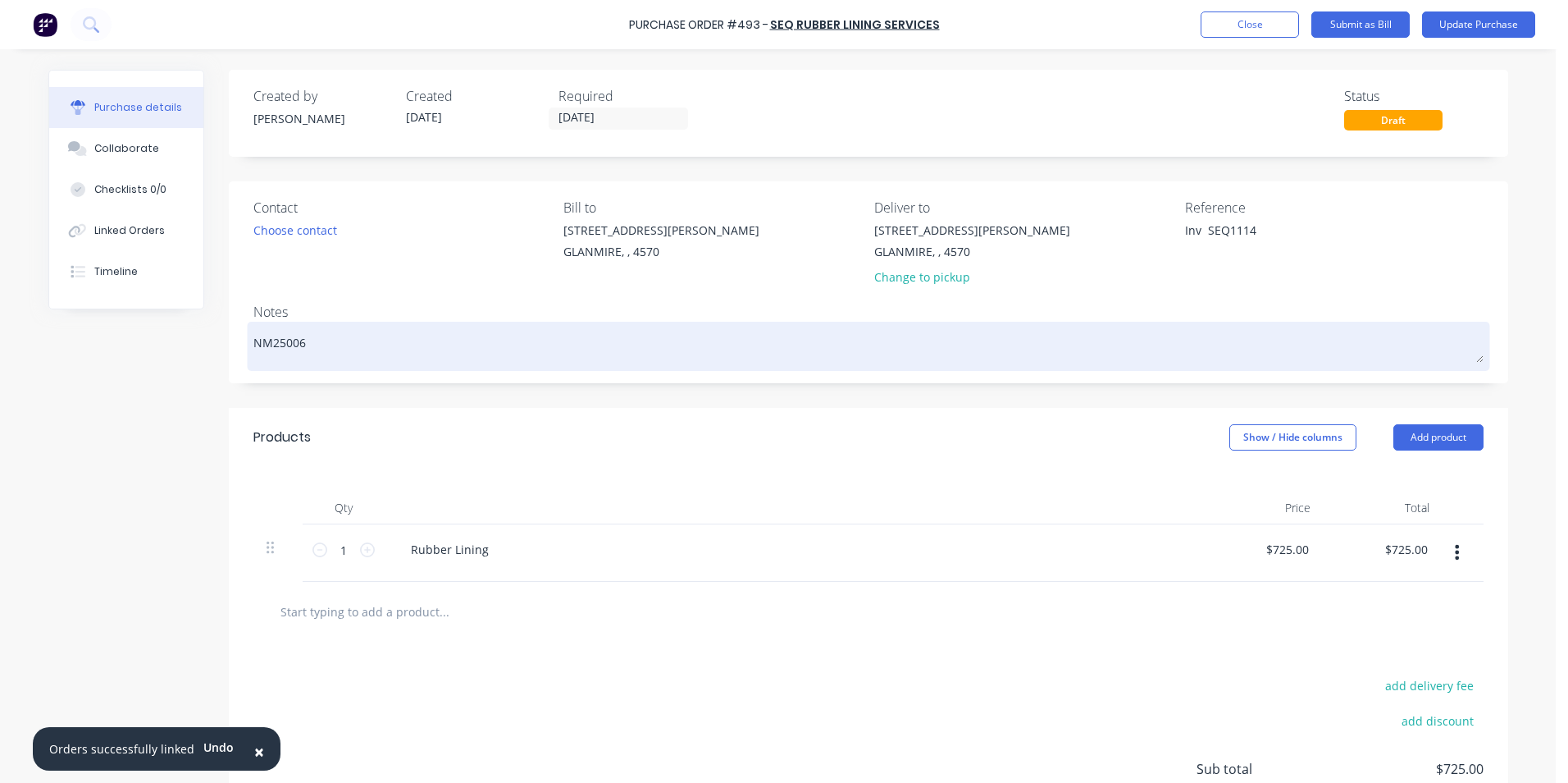
type textarea "x"
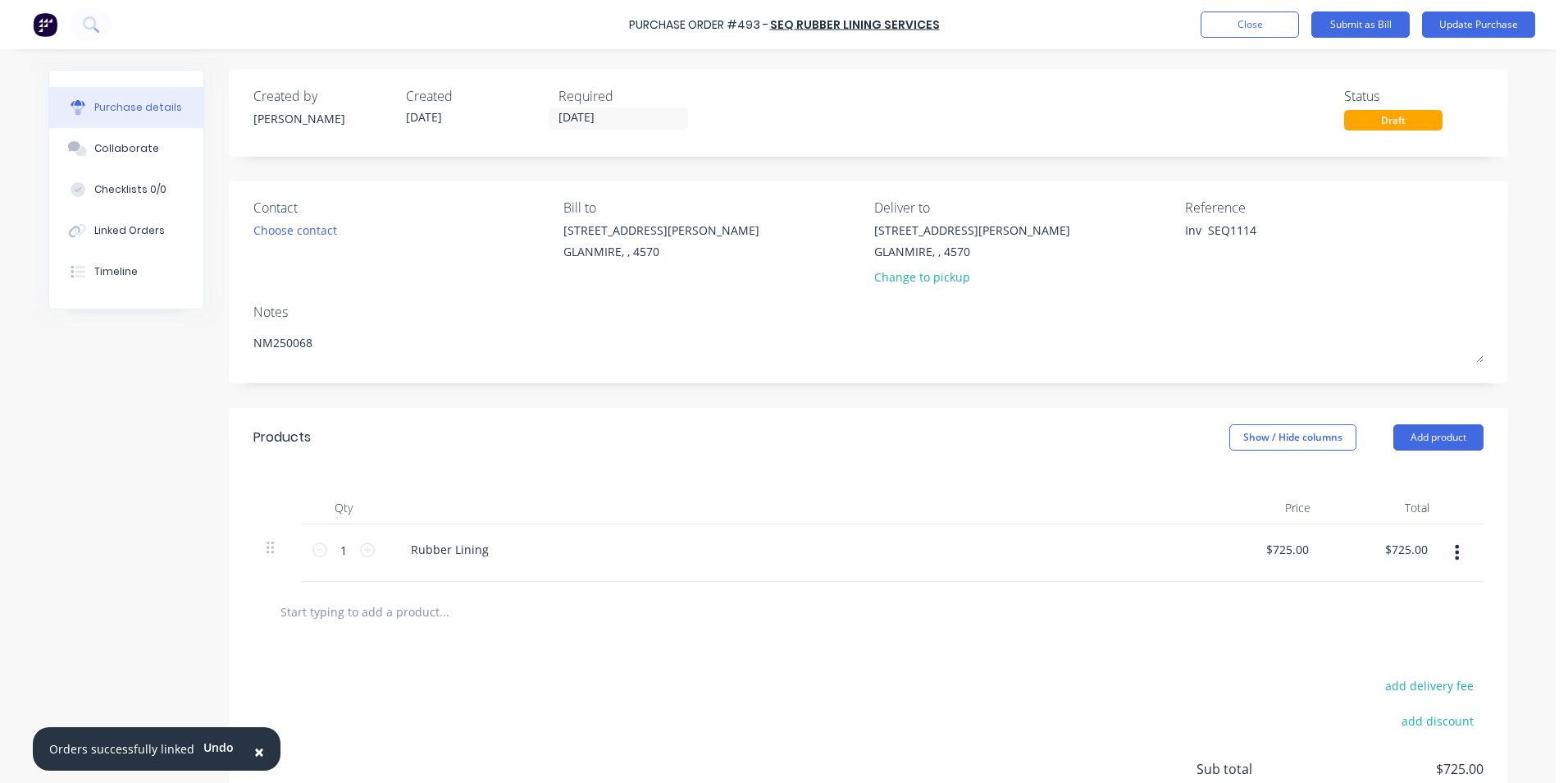
type textarea "NM250068"
type textarea "x"
type textarea "NM250068"
click at [663, 286] on div "Bill to 9 Dennis Little Drive GLANMIRE, , 4570" at bounding box center [713, 246] width 299 height 96
drag, startPoint x: 1202, startPoint y: 233, endPoint x: 1143, endPoint y: 221, distance: 60.2
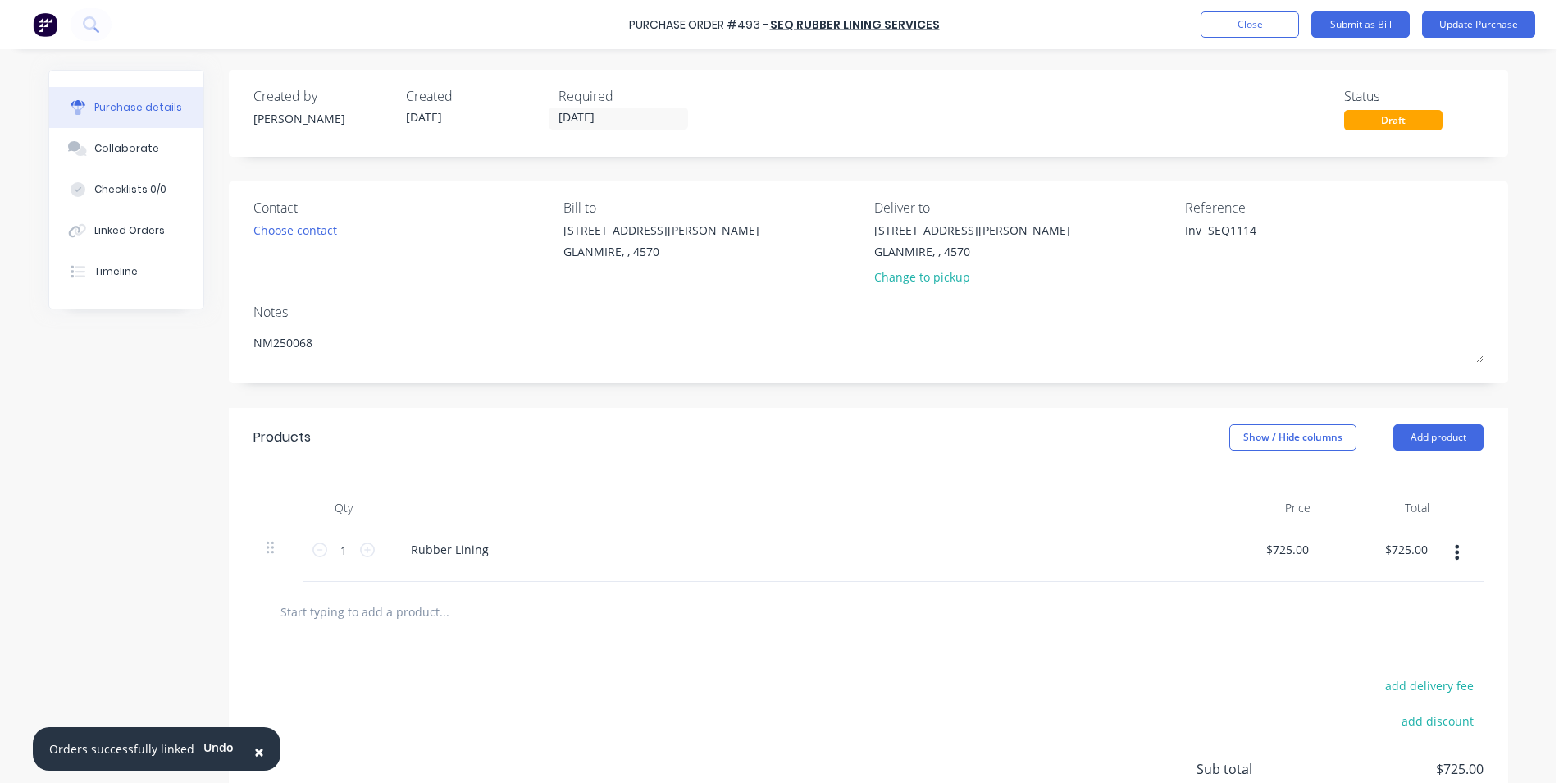
click at [1143, 221] on div "Contact Choose contact Bill to 9 Dennis Little Drive GLANMIRE, , 4570 Deliver t…" at bounding box center [869, 246] width 1230 height 96
type textarea "x"
type textarea "SEQ1114"
type textarea "x"
type textarea "SEQ1114"
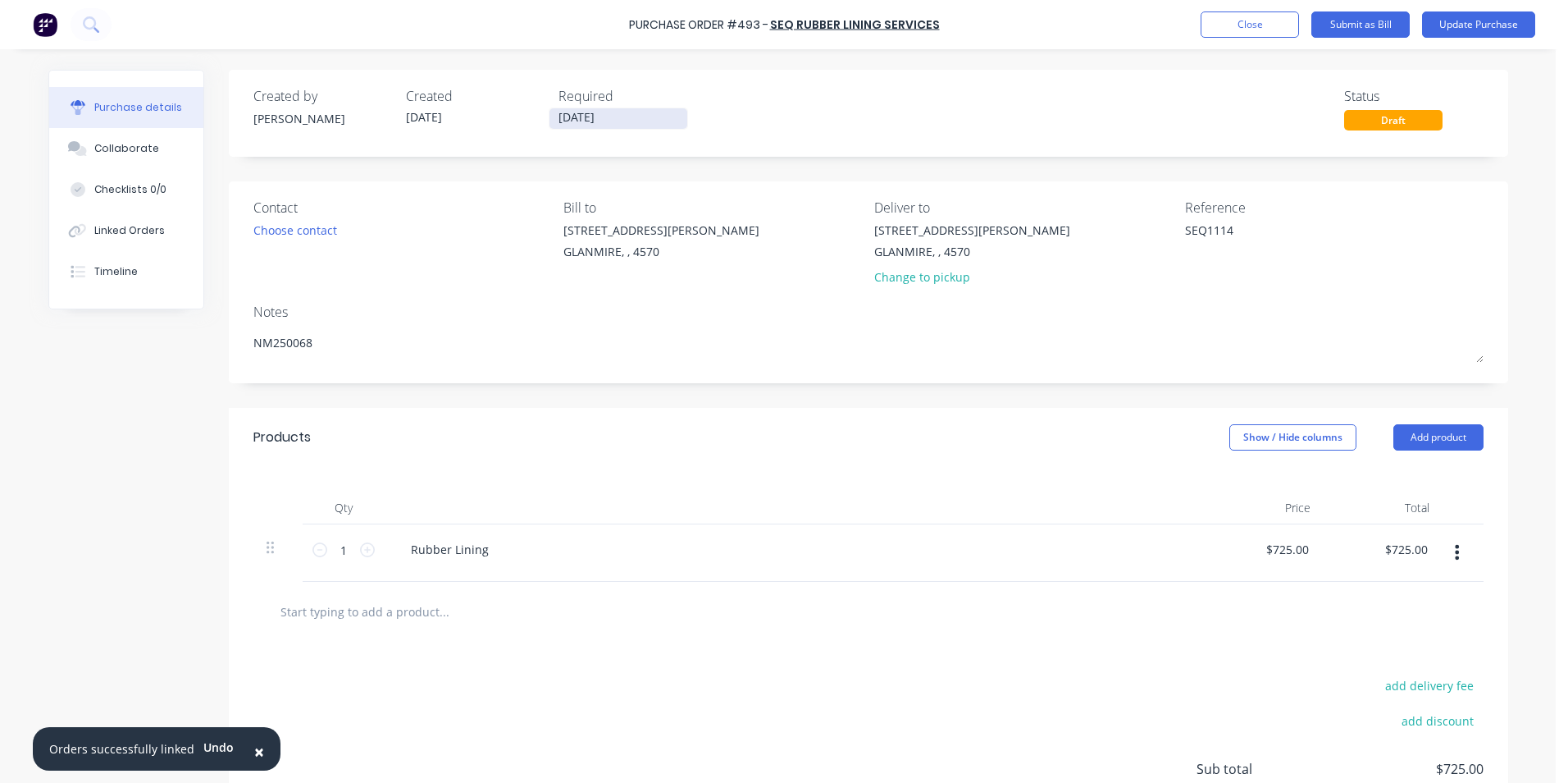
click at [669, 119] on input "[DATE]" at bounding box center [619, 119] width 138 height 21
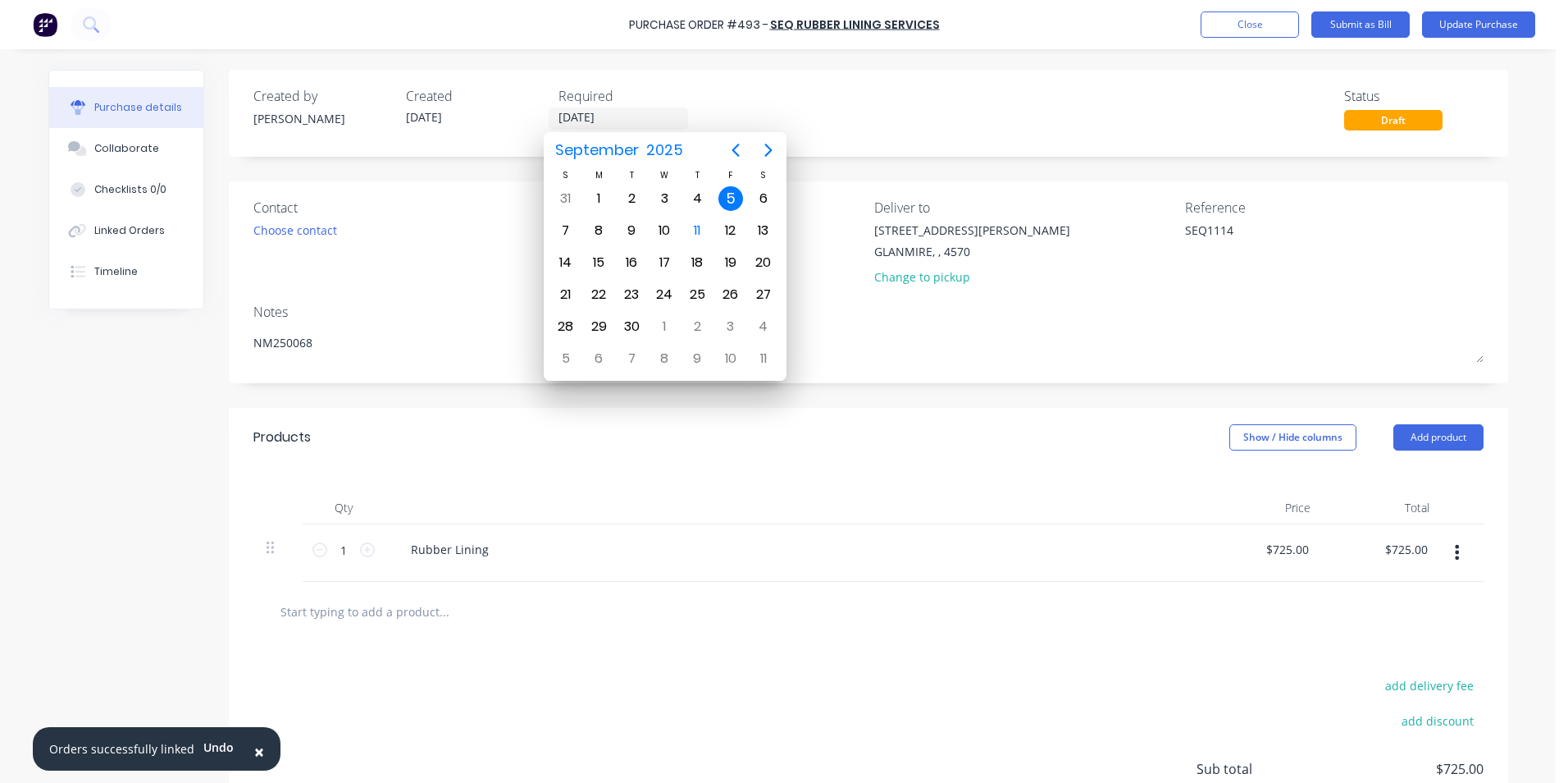
click at [863, 116] on div "Created by Greg Created 29/08/25 Required 05/09/25 Status Draft" at bounding box center [869, 108] width 1230 height 44
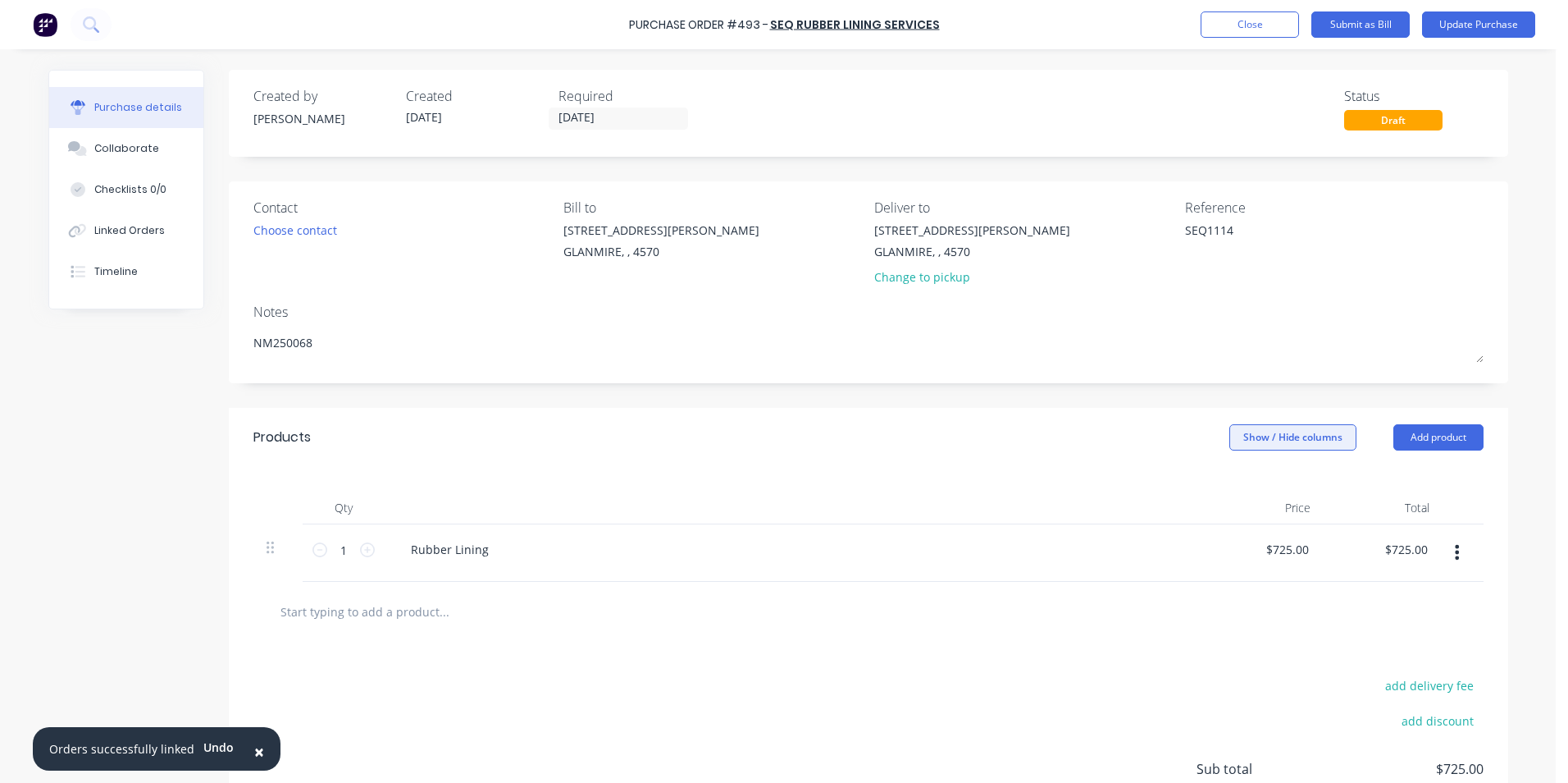
click at [1245, 433] on button "Show / Hide columns" at bounding box center [1293, 437] width 127 height 26
click at [1231, 487] on span at bounding box center [1235, 491] width 14 height 14
click at [1228, 484] on input "Account" at bounding box center [1228, 484] width 0 height 0
click at [1139, 547] on div "Select..." at bounding box center [1184, 549] width 96 height 24
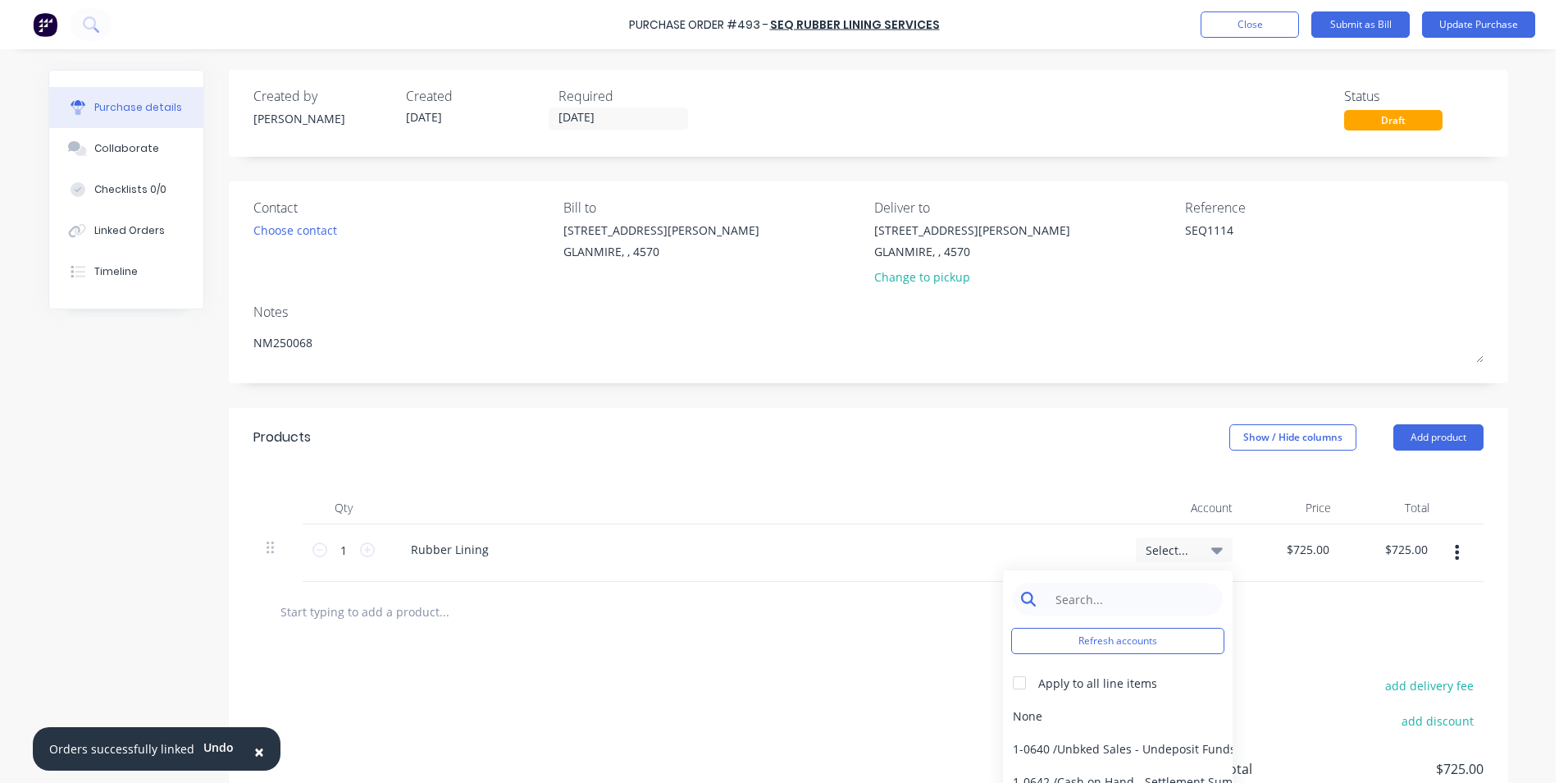
type textarea "x"
click at [1108, 604] on input at bounding box center [1131, 599] width 169 height 33
type input "MATER"
click at [1096, 706] on div "5-0270 / Purchases - Materials" at bounding box center [1118, 716] width 229 height 33
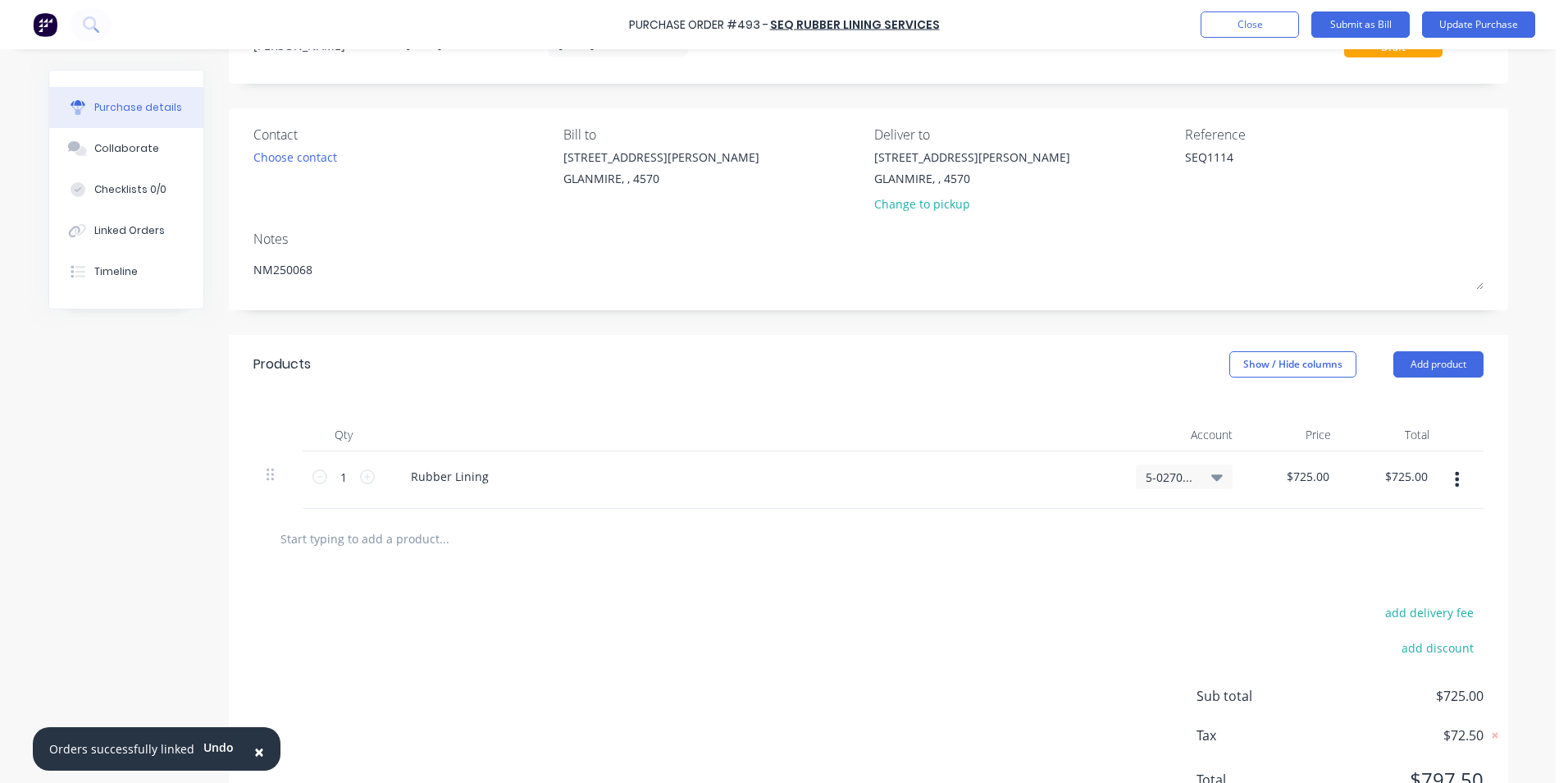
scroll to position [145, 0]
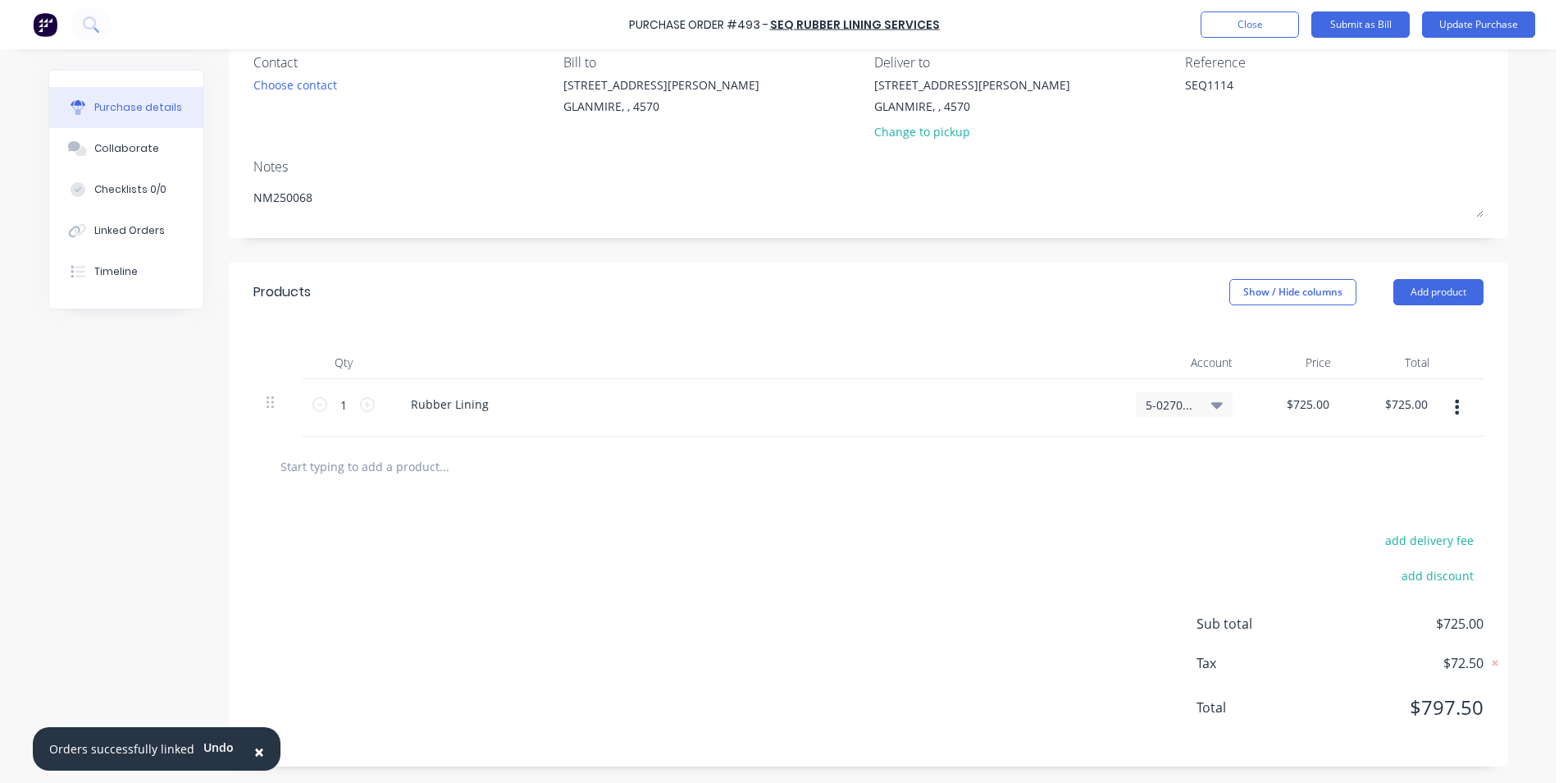
click at [1519, 10] on div "Purchase Order #493 - SEQ Rubber Lining Services Add product Close Submit as Bi…" at bounding box center [784, 24] width 1568 height 50
click at [1479, 23] on button "Update Purchase" at bounding box center [1479, 24] width 113 height 26
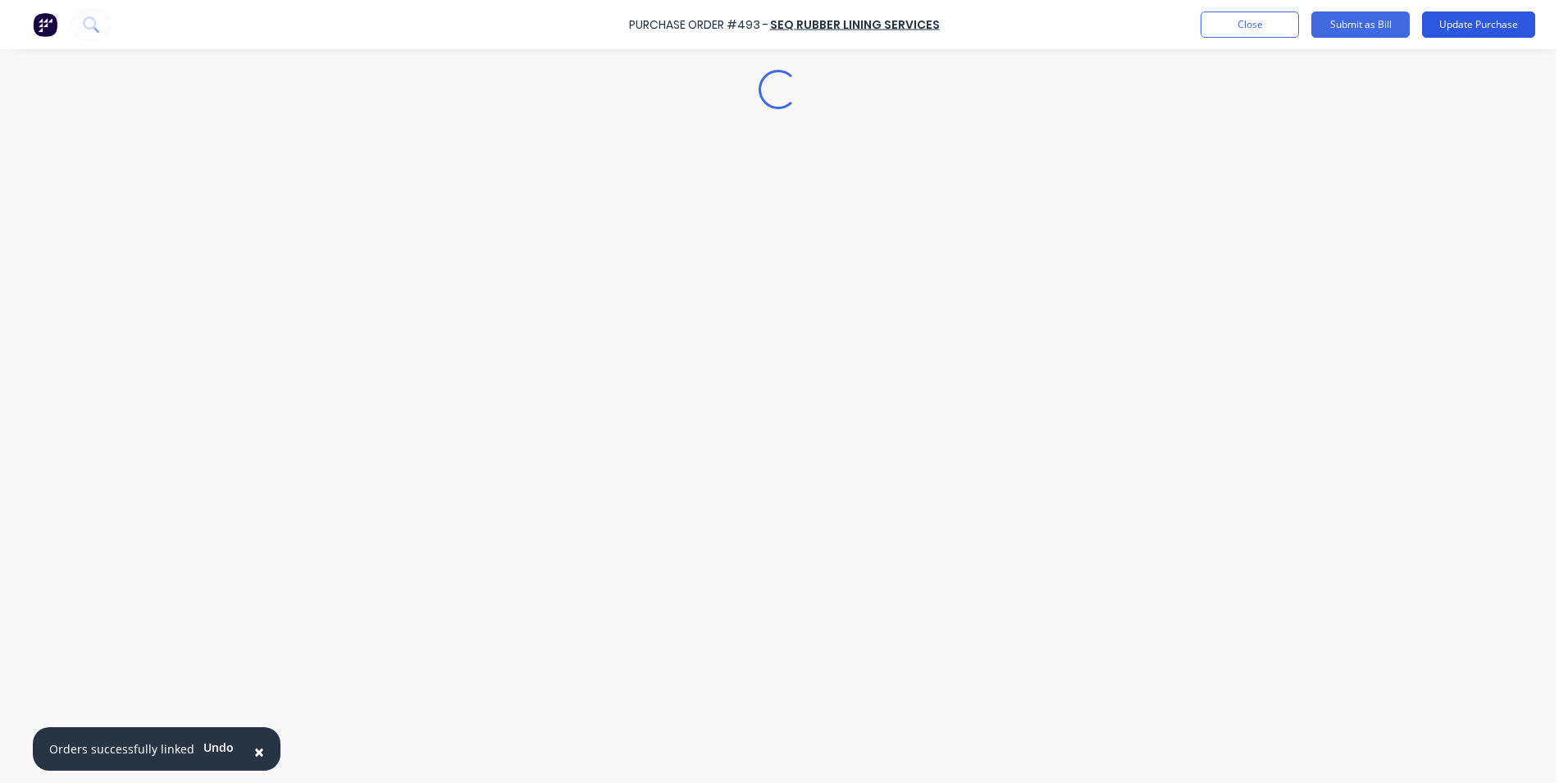
scroll to position [0, 0]
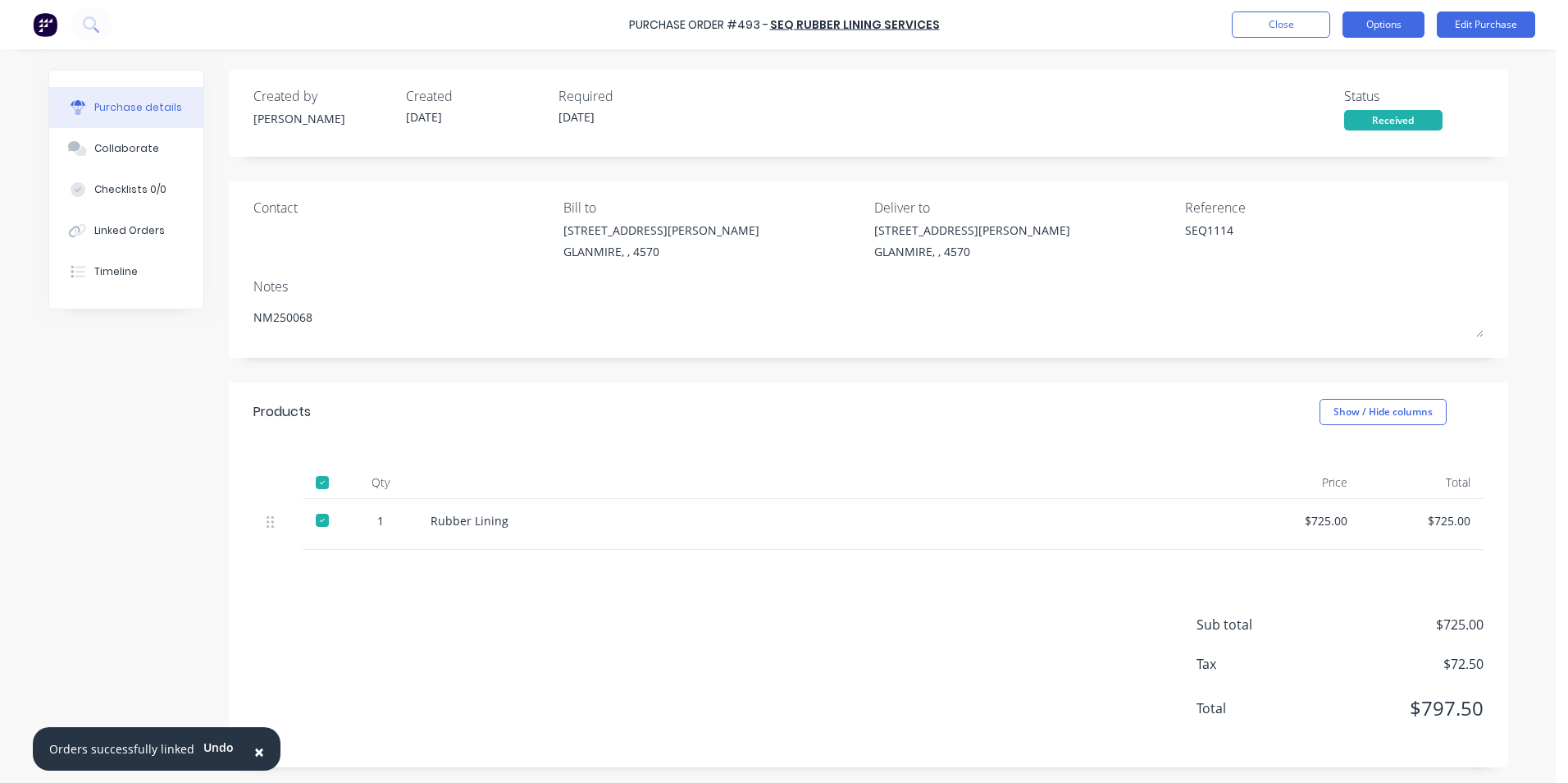
click at [1373, 30] on button "Options" at bounding box center [1384, 24] width 82 height 26
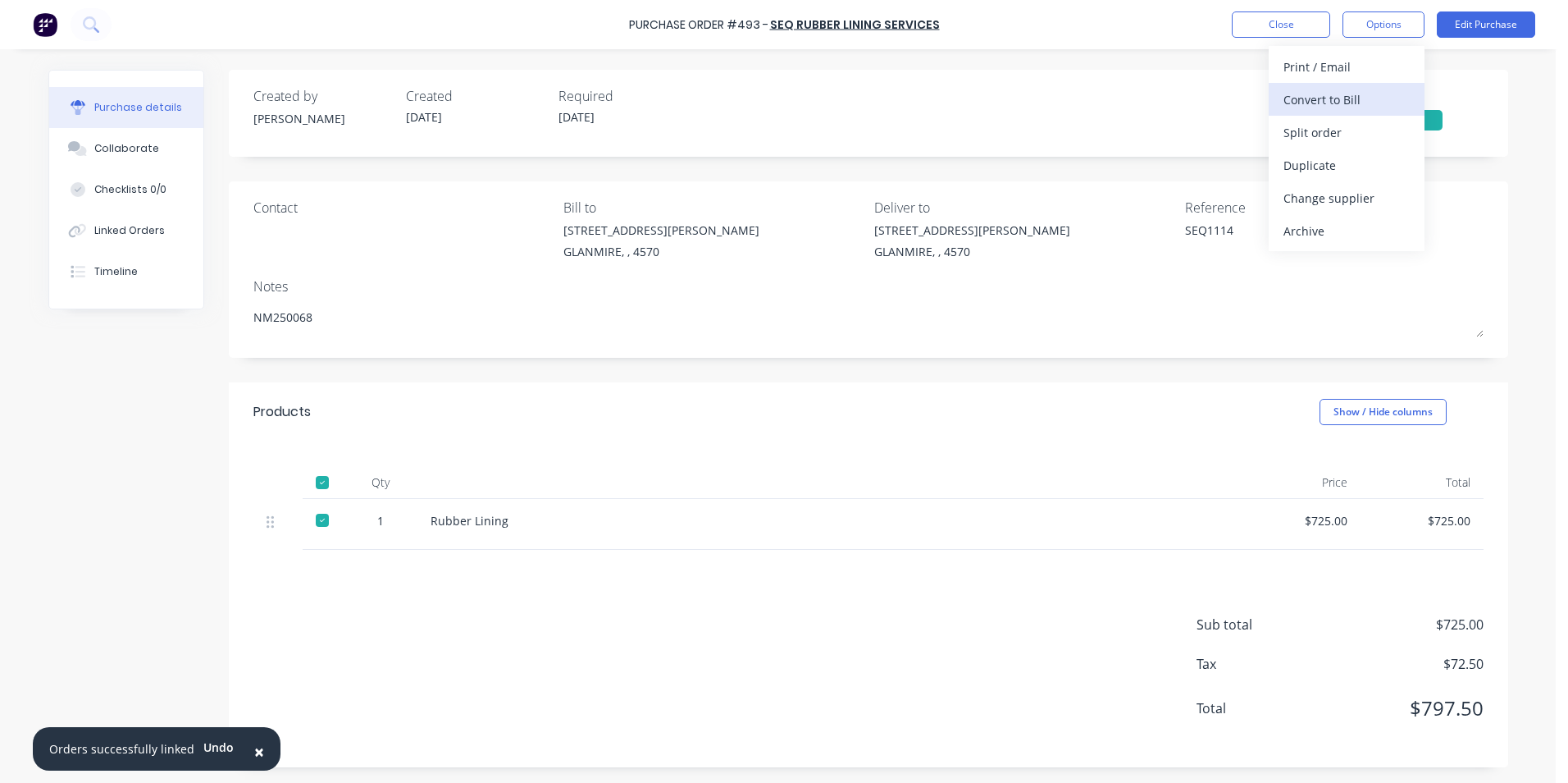
click at [1324, 113] on button "Convert to Bill" at bounding box center [1346, 99] width 155 height 33
type textarea "x"
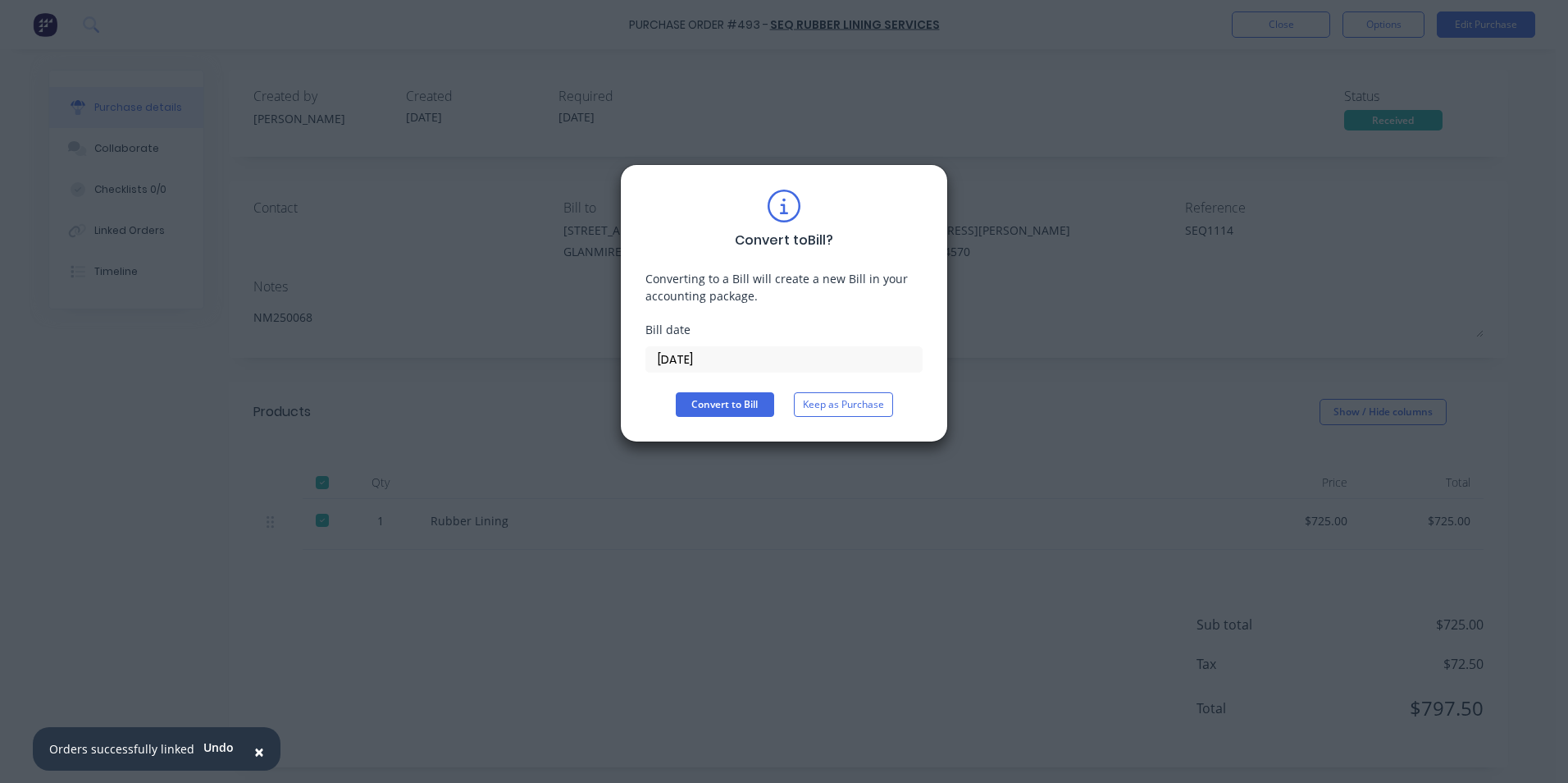
click at [755, 362] on input "[DATE]" at bounding box center [784, 359] width 275 height 24
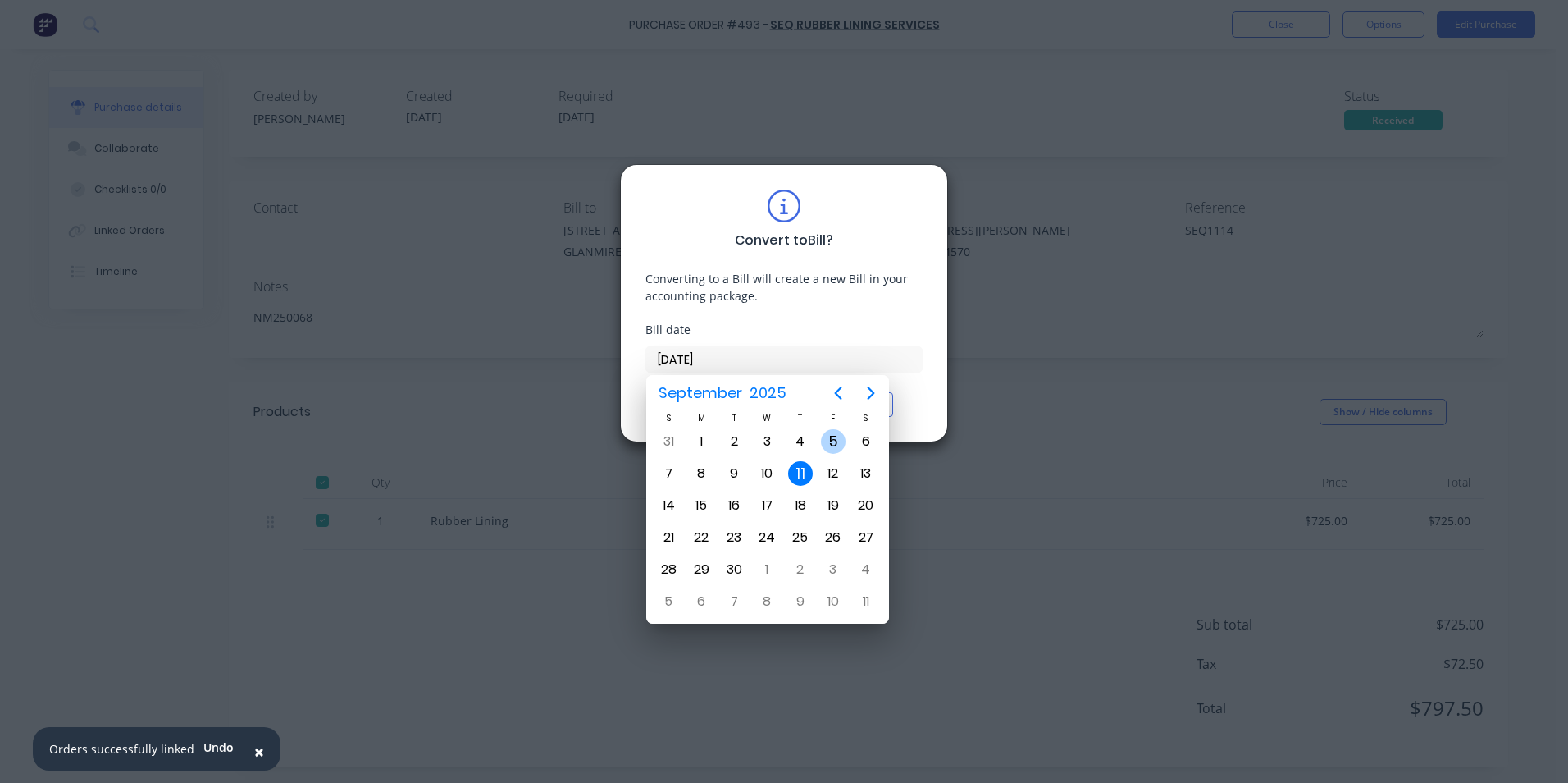
click at [835, 438] on div "5" at bounding box center [833, 441] width 24 height 24
type input "[DATE]"
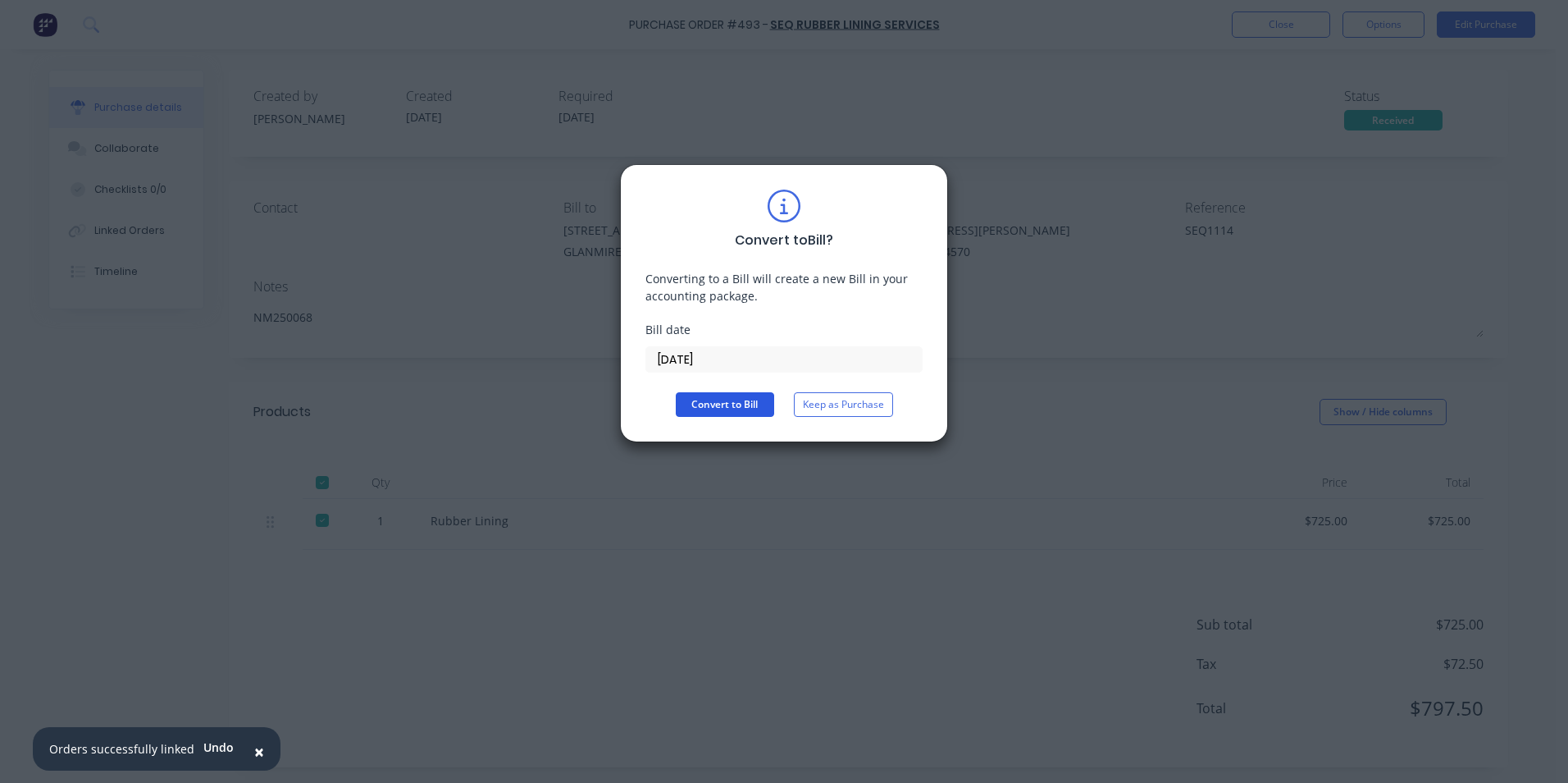
click at [746, 407] on button "Convert to Bill" at bounding box center [724, 404] width 98 height 24
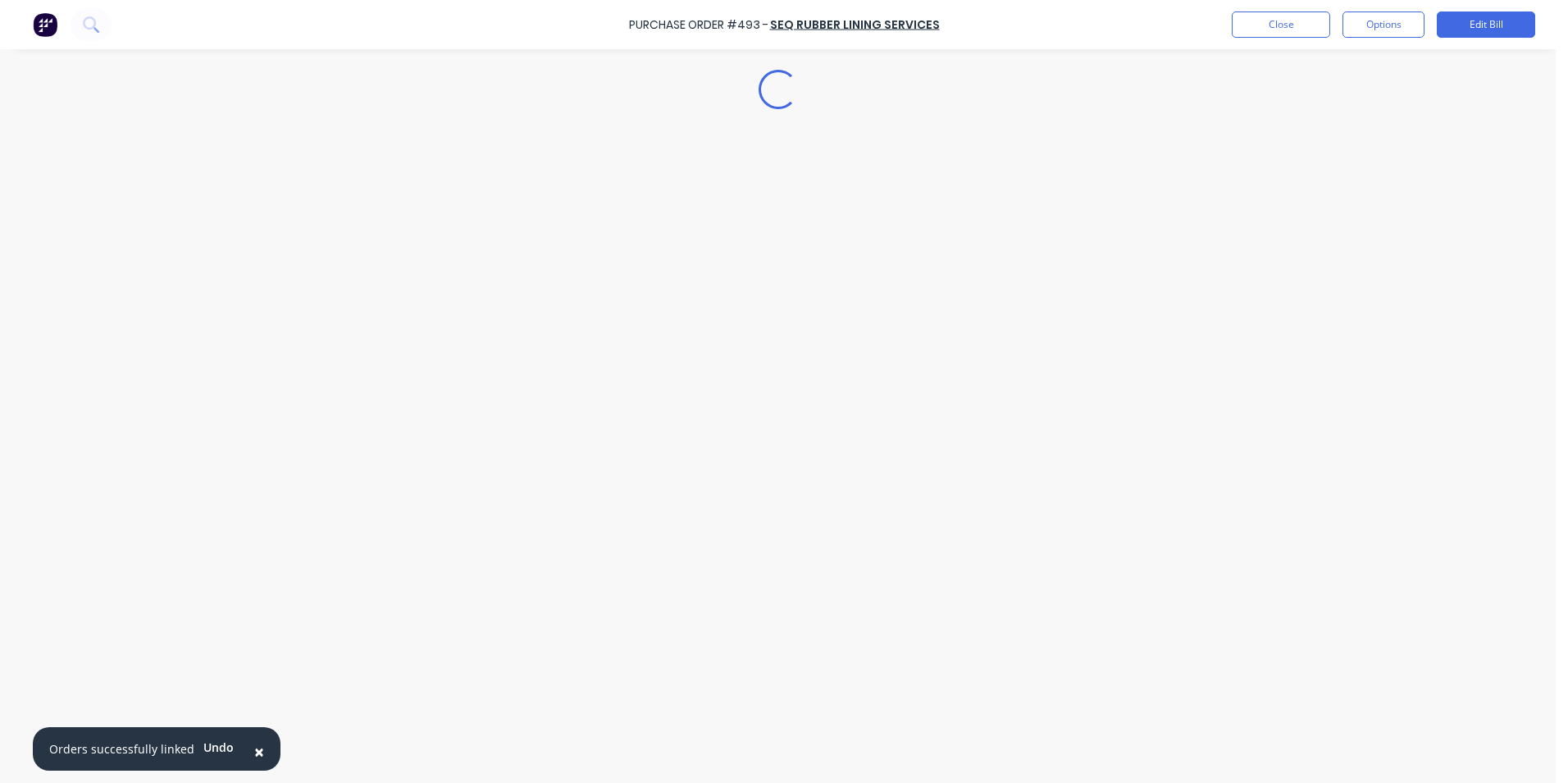
type textarea "x"
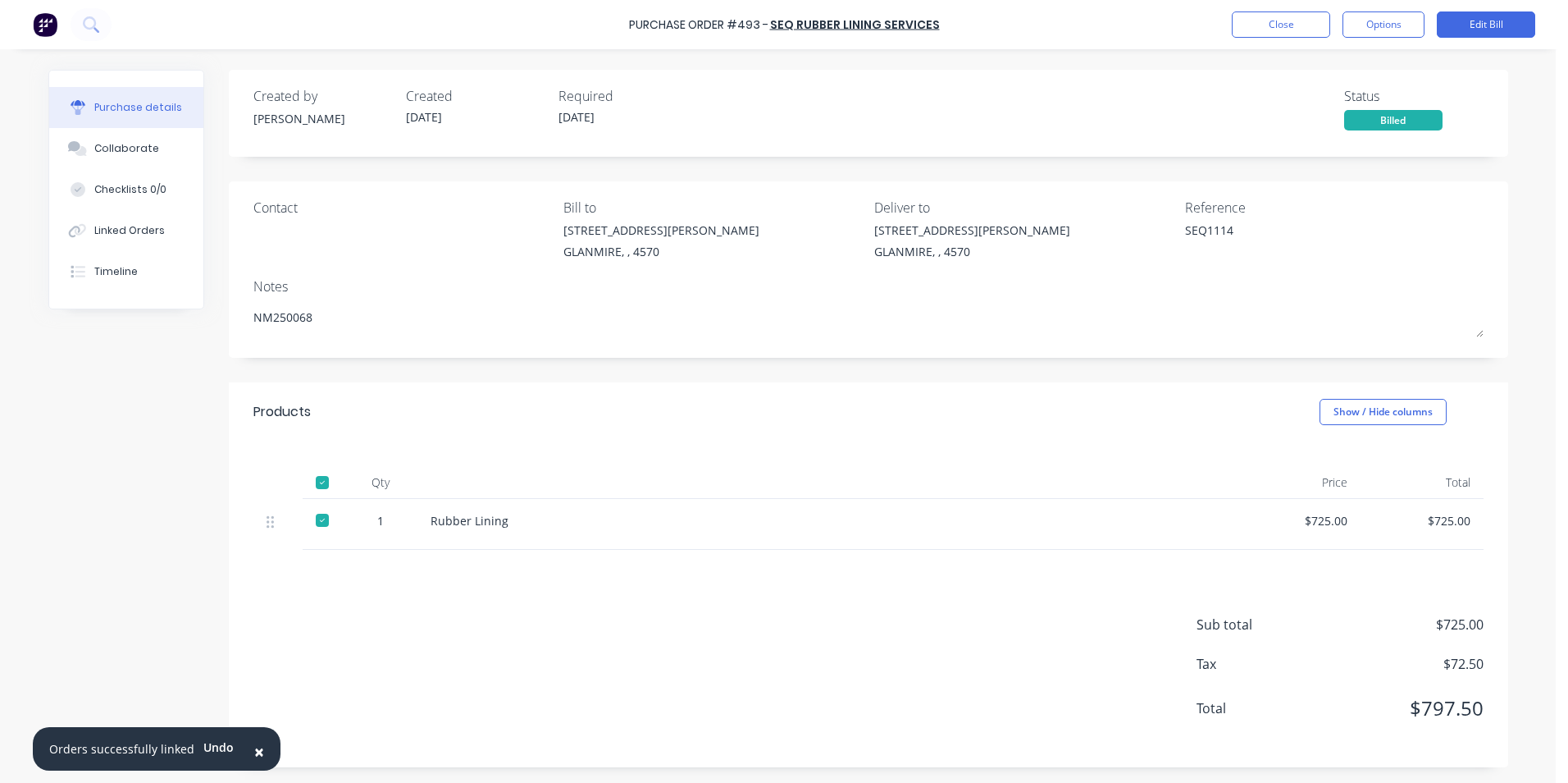
click at [1225, 42] on div "Purchase Order #493 - SEQ Rubber Lining Services Close Options Edit Bill" at bounding box center [784, 24] width 1568 height 50
click at [1250, 16] on button "Close" at bounding box center [1280, 24] width 98 height 26
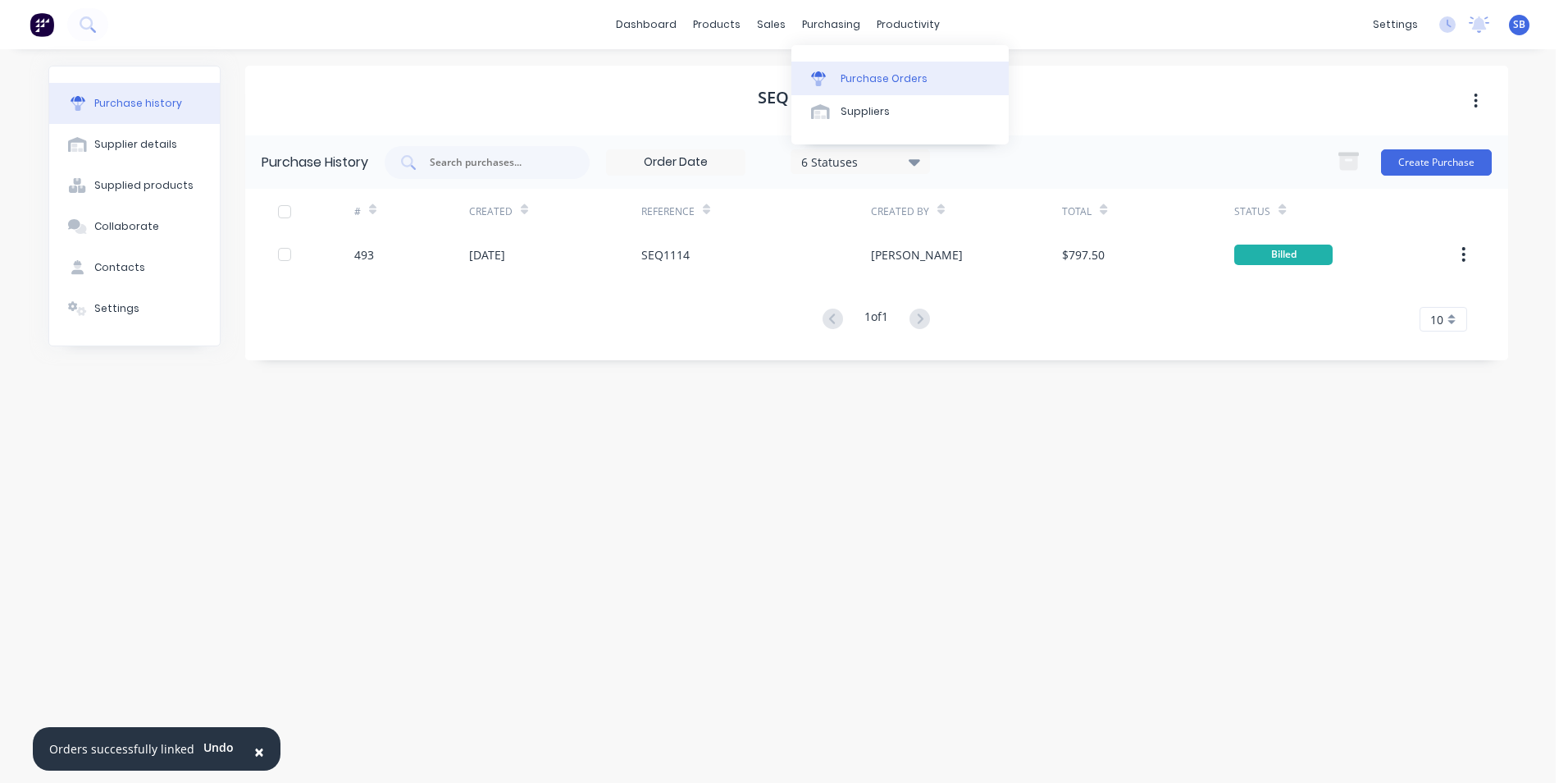
click at [854, 83] on div "Purchase Orders" at bounding box center [884, 78] width 87 height 15
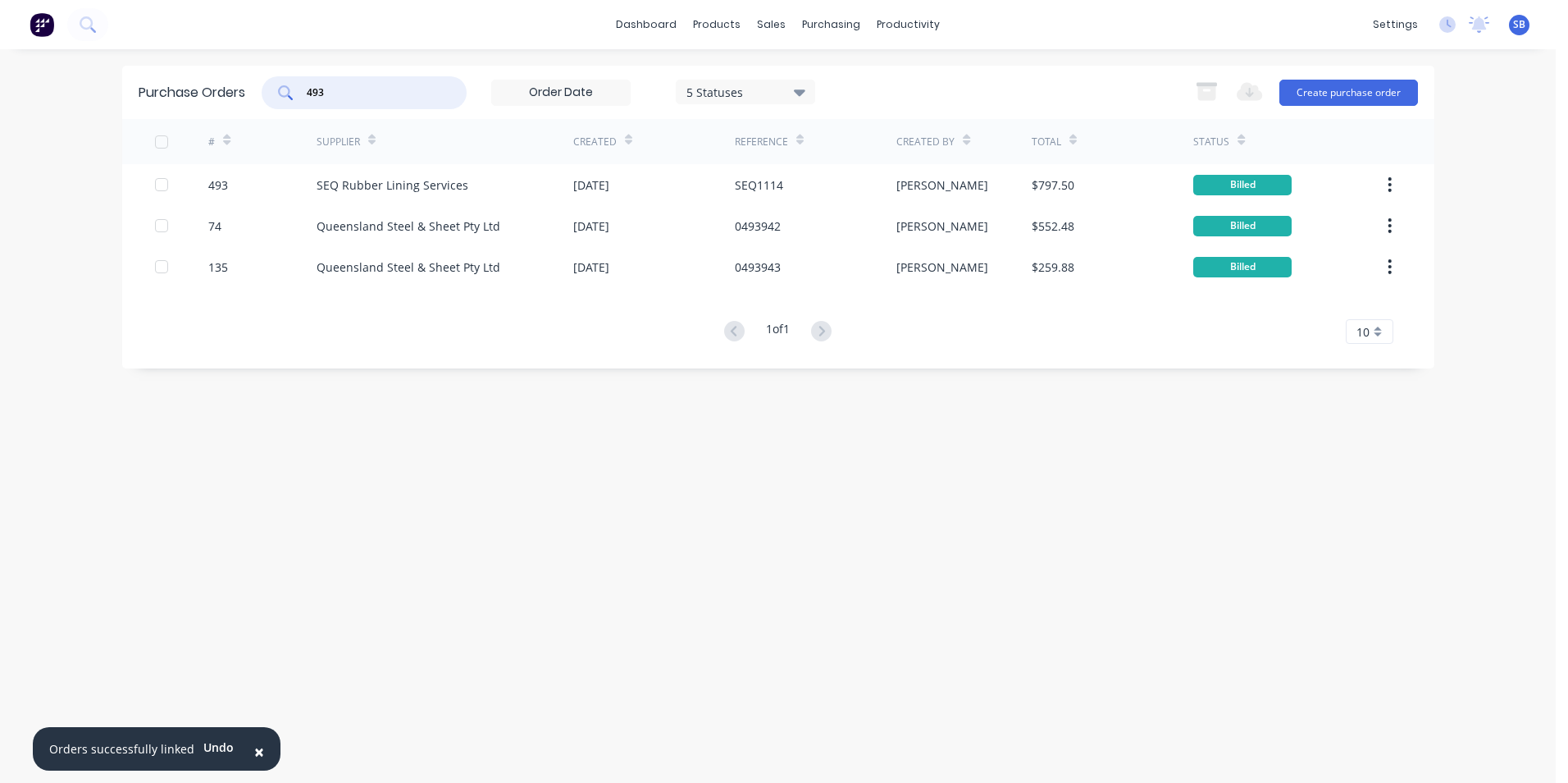
drag, startPoint x: 347, startPoint y: 96, endPoint x: 288, endPoint y: 88, distance: 59.5
click at [288, 88] on div "493" at bounding box center [364, 93] width 205 height 33
type input "]"
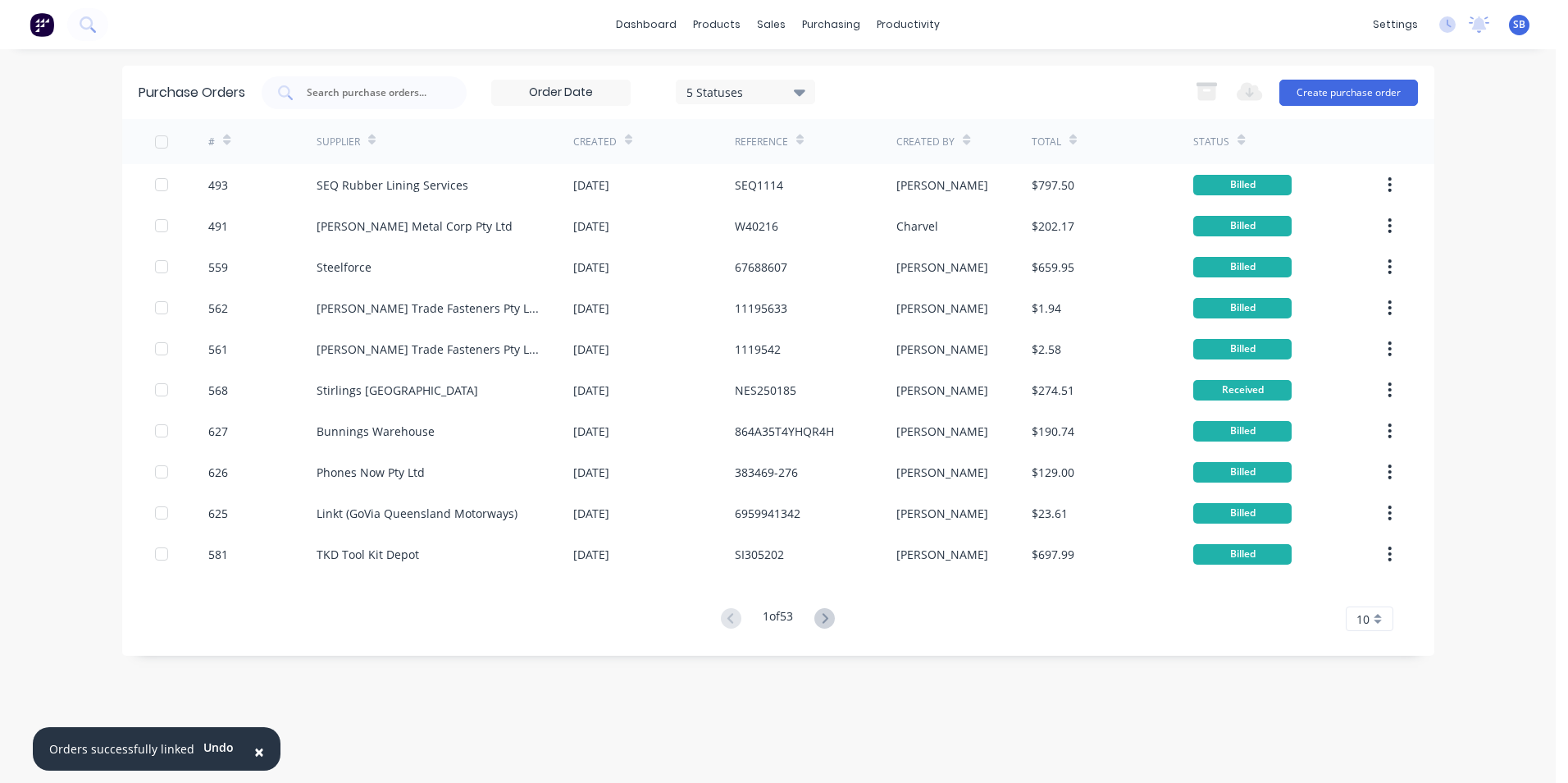
click at [257, 757] on span "×" at bounding box center [259, 752] width 10 height 23
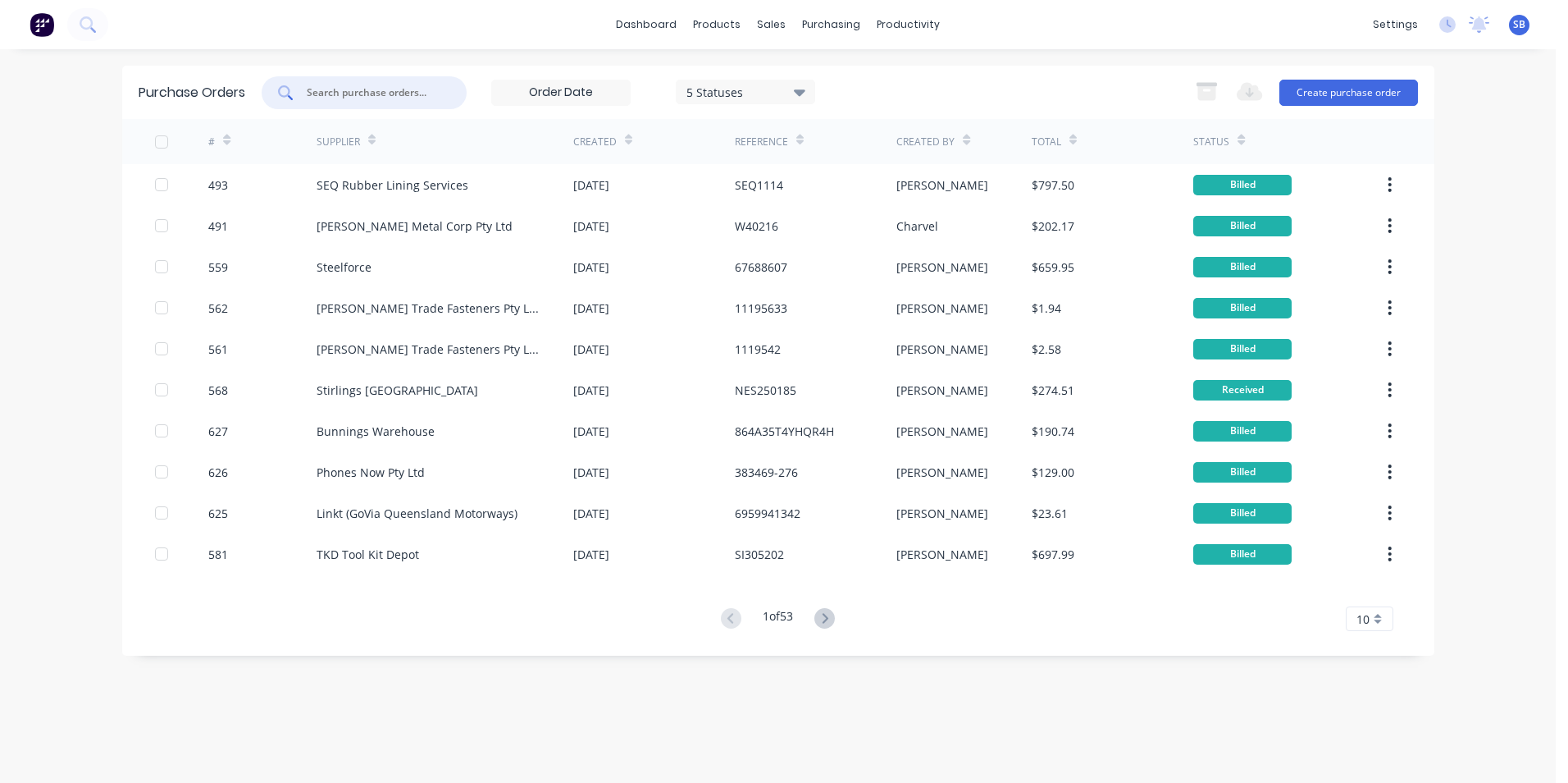
click at [405, 96] on input "text" at bounding box center [373, 92] width 136 height 17
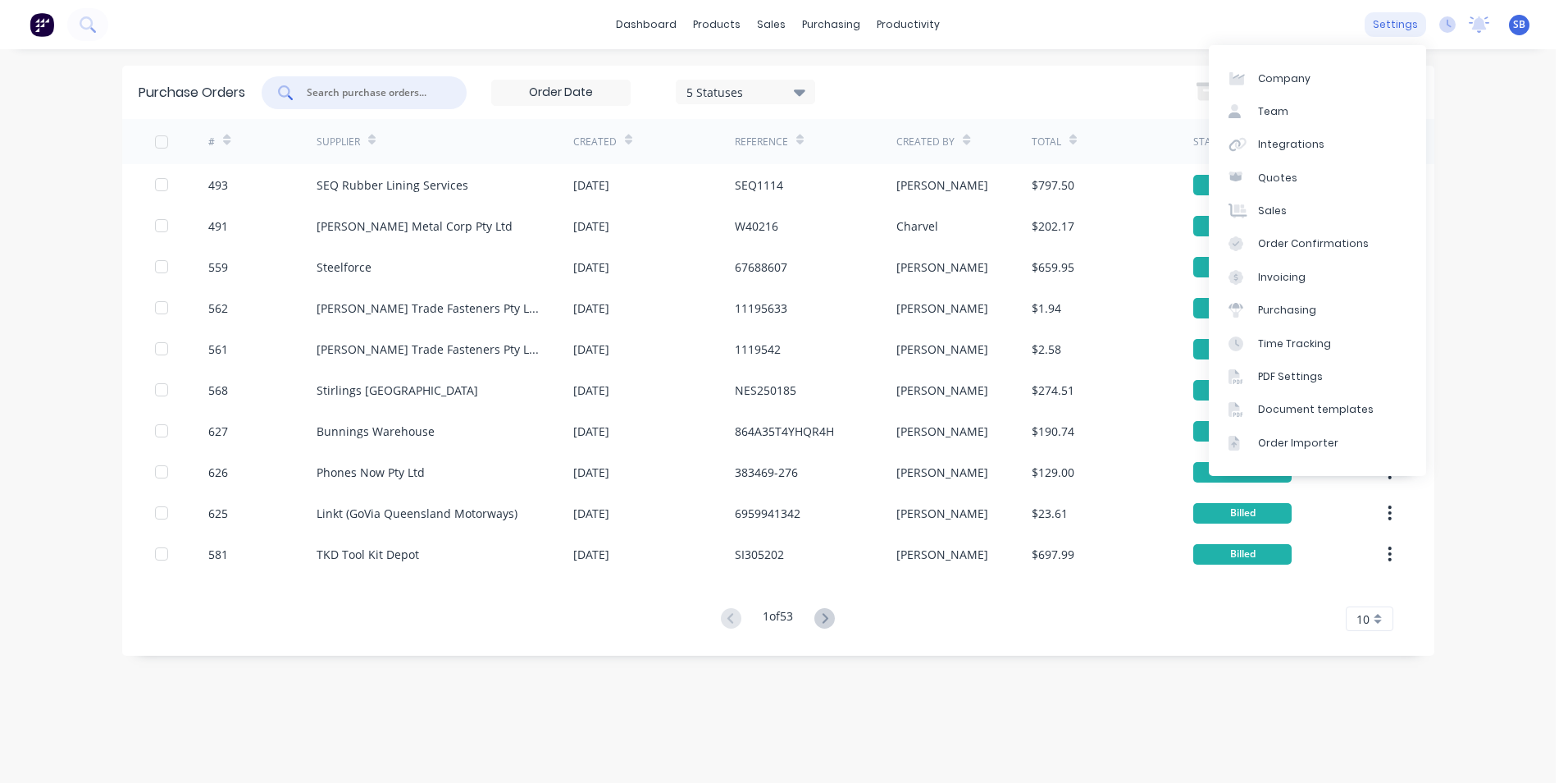
click at [1408, 26] on div "settings" at bounding box center [1395, 24] width 62 height 24
click at [1288, 308] on div "Purchasing" at bounding box center [1287, 309] width 58 height 15
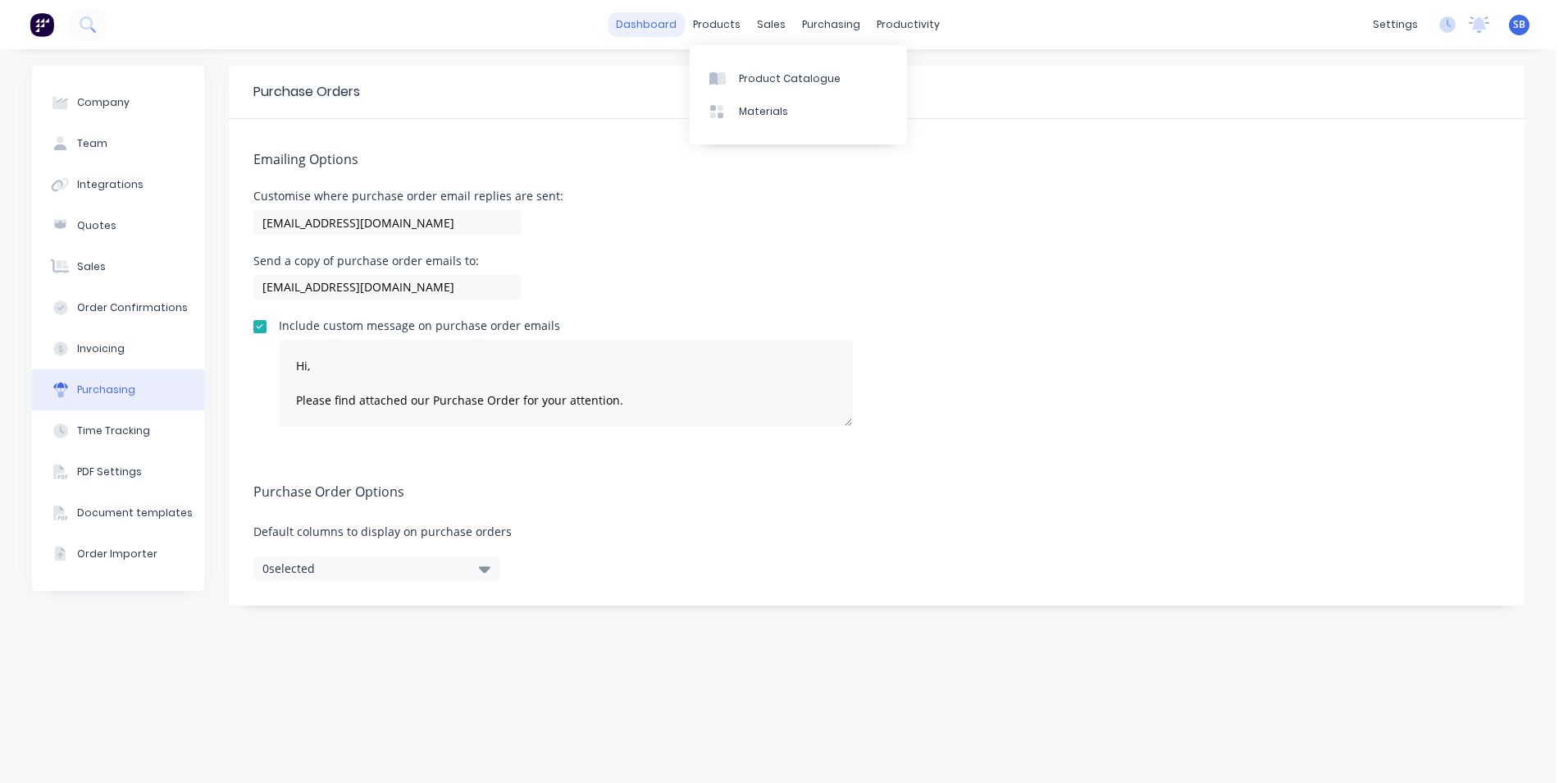
click at [658, 22] on link "dashboard" at bounding box center [646, 24] width 77 height 24
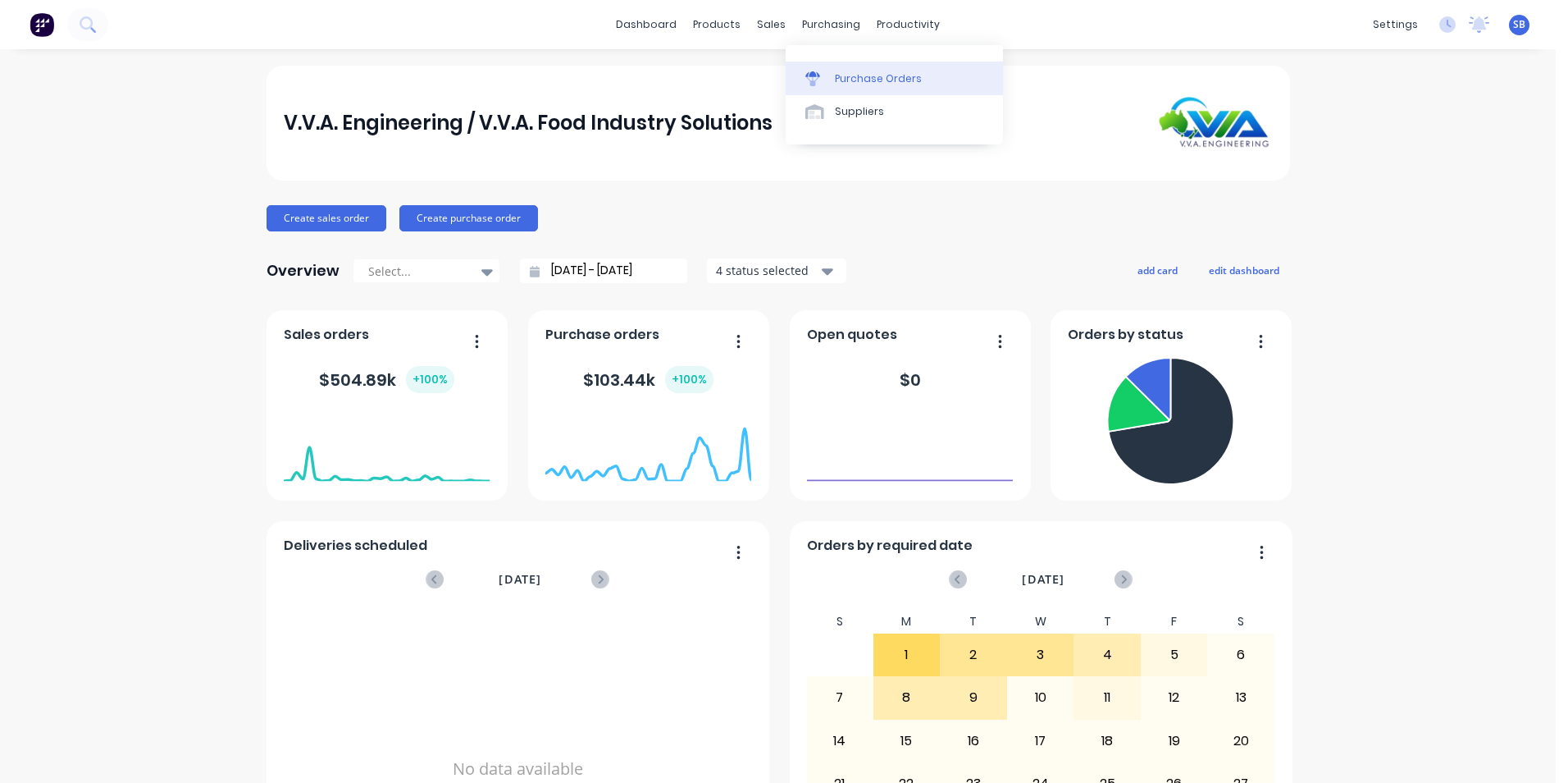
click at [860, 86] on link "Purchase Orders" at bounding box center [895, 78] width 217 height 33
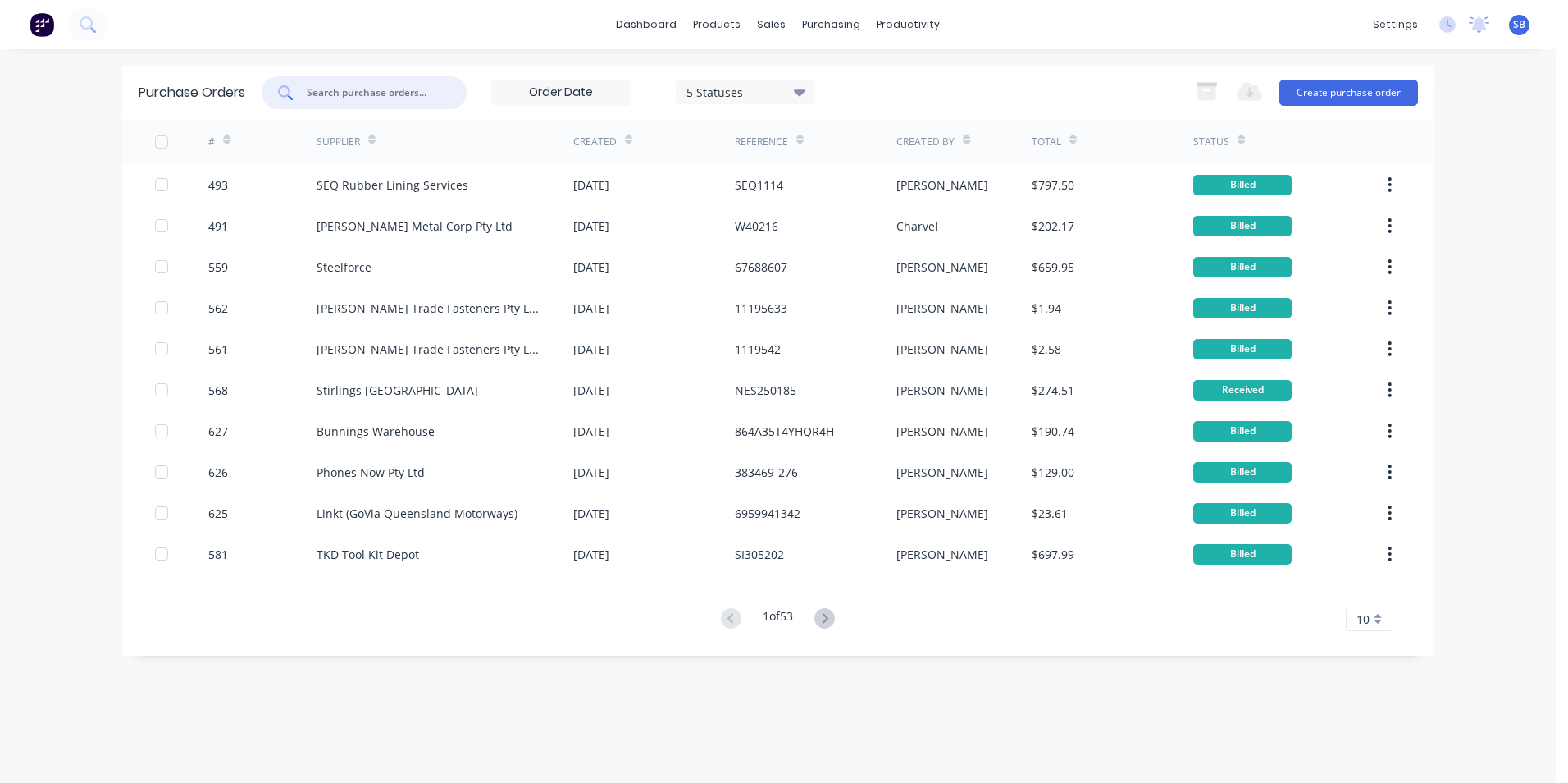
click at [329, 91] on input "text" at bounding box center [373, 92] width 136 height 17
type input "560"
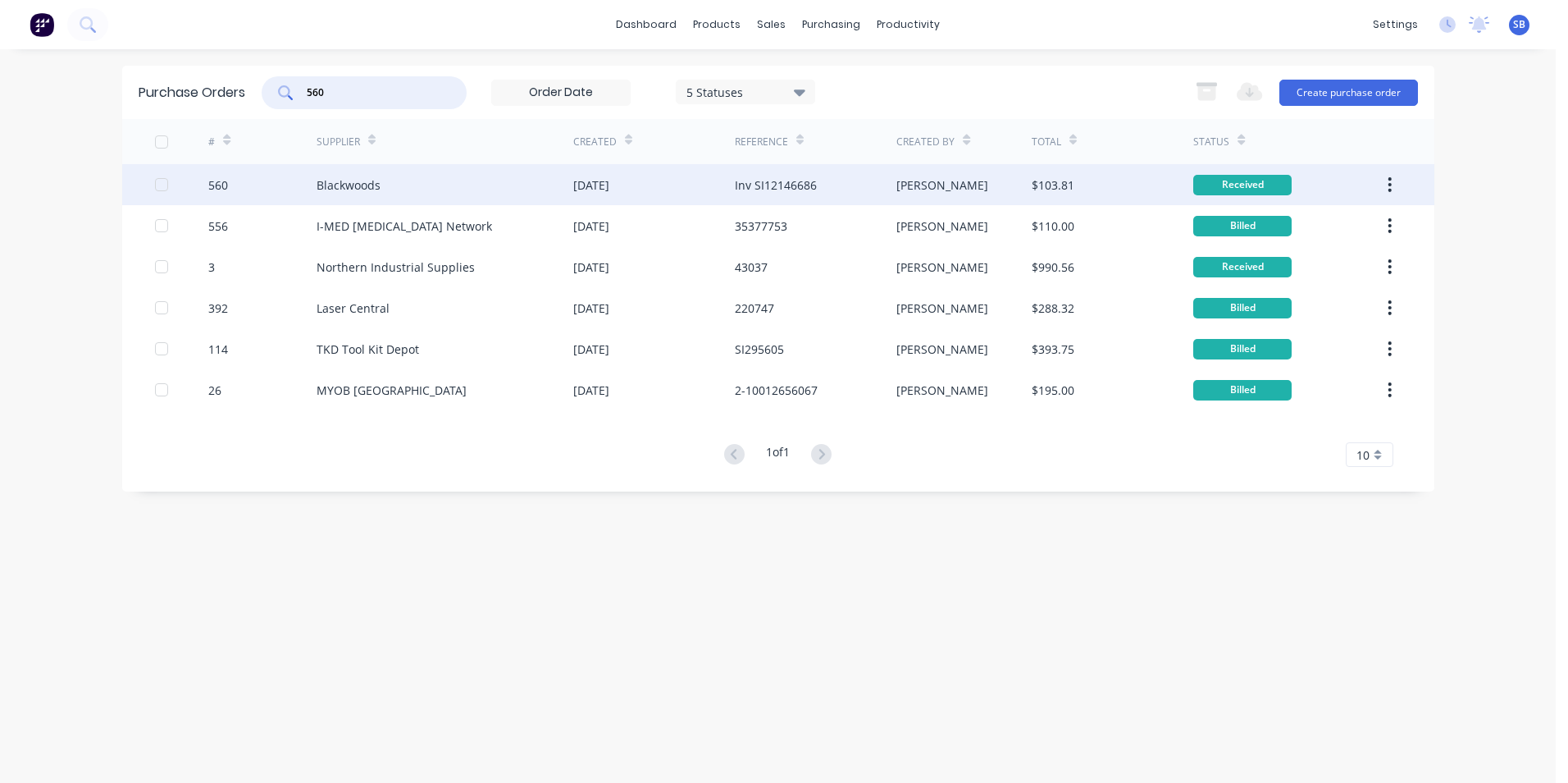
click at [964, 193] on div "[PERSON_NAME]" at bounding box center [964, 184] width 136 height 41
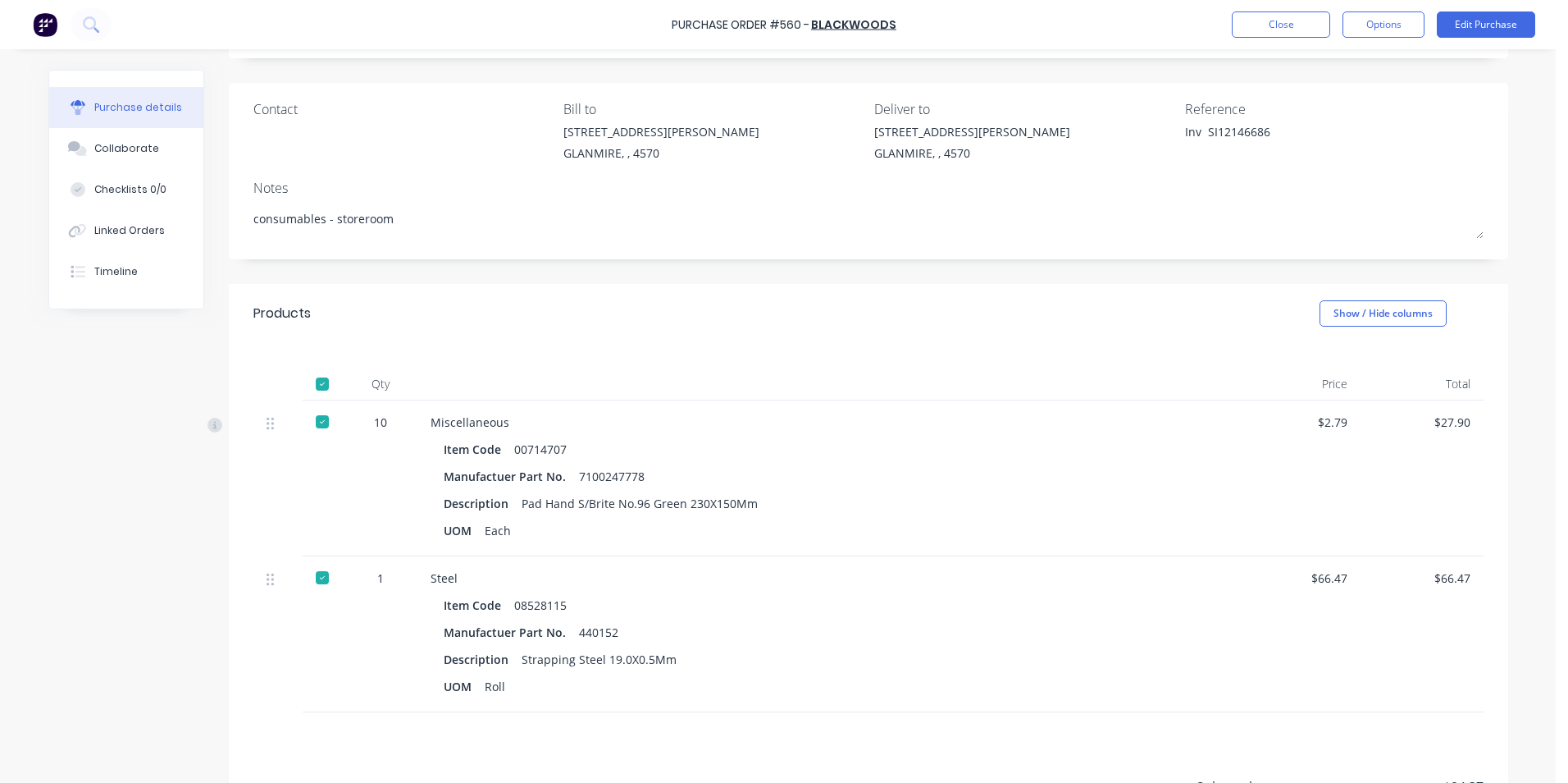
scroll to position [97, 0]
click at [1472, 25] on button "Edit Purchase" at bounding box center [1485, 24] width 98 height 26
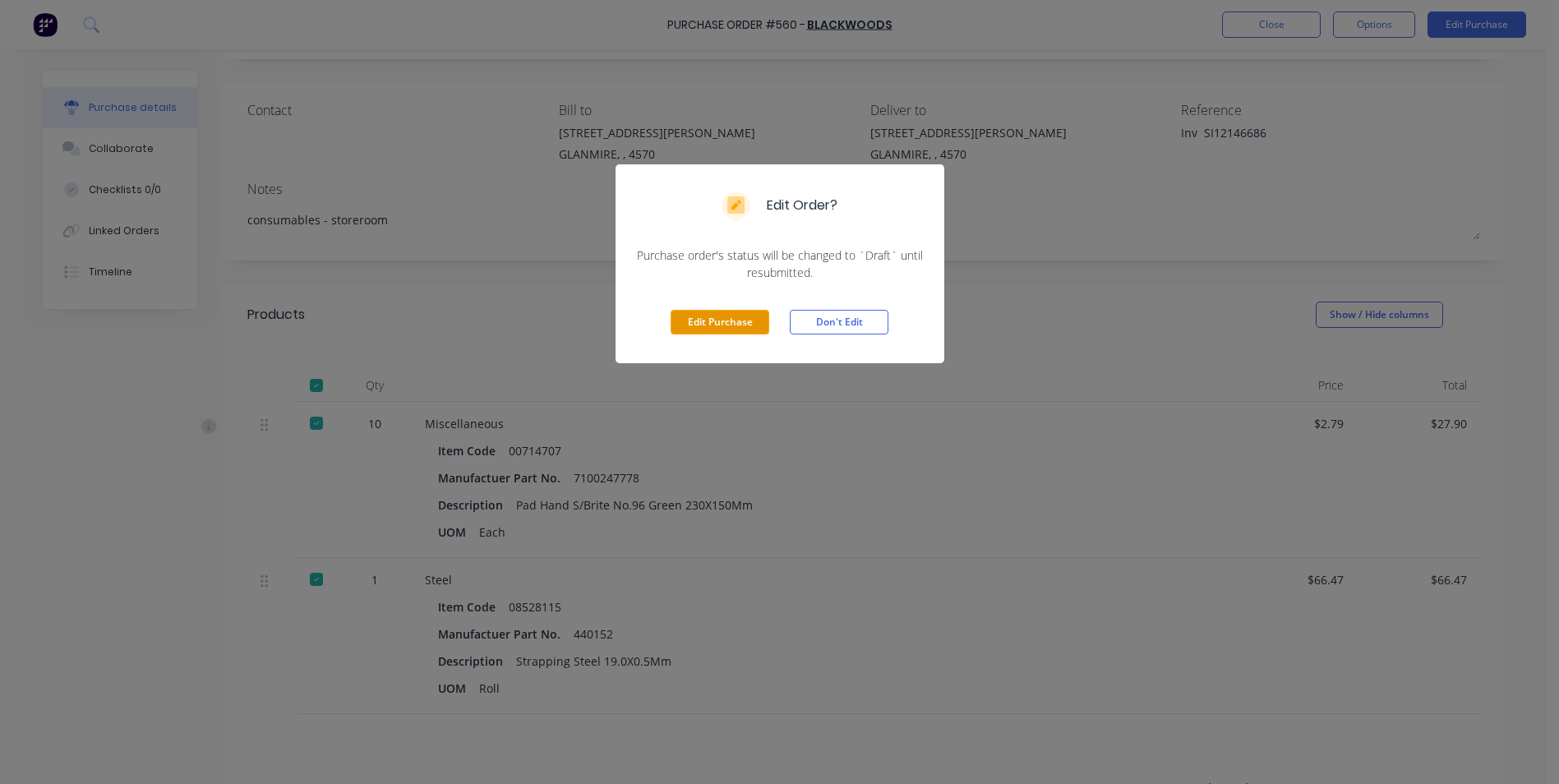
click at [716, 318] on button "Edit Purchase" at bounding box center [720, 322] width 98 height 24
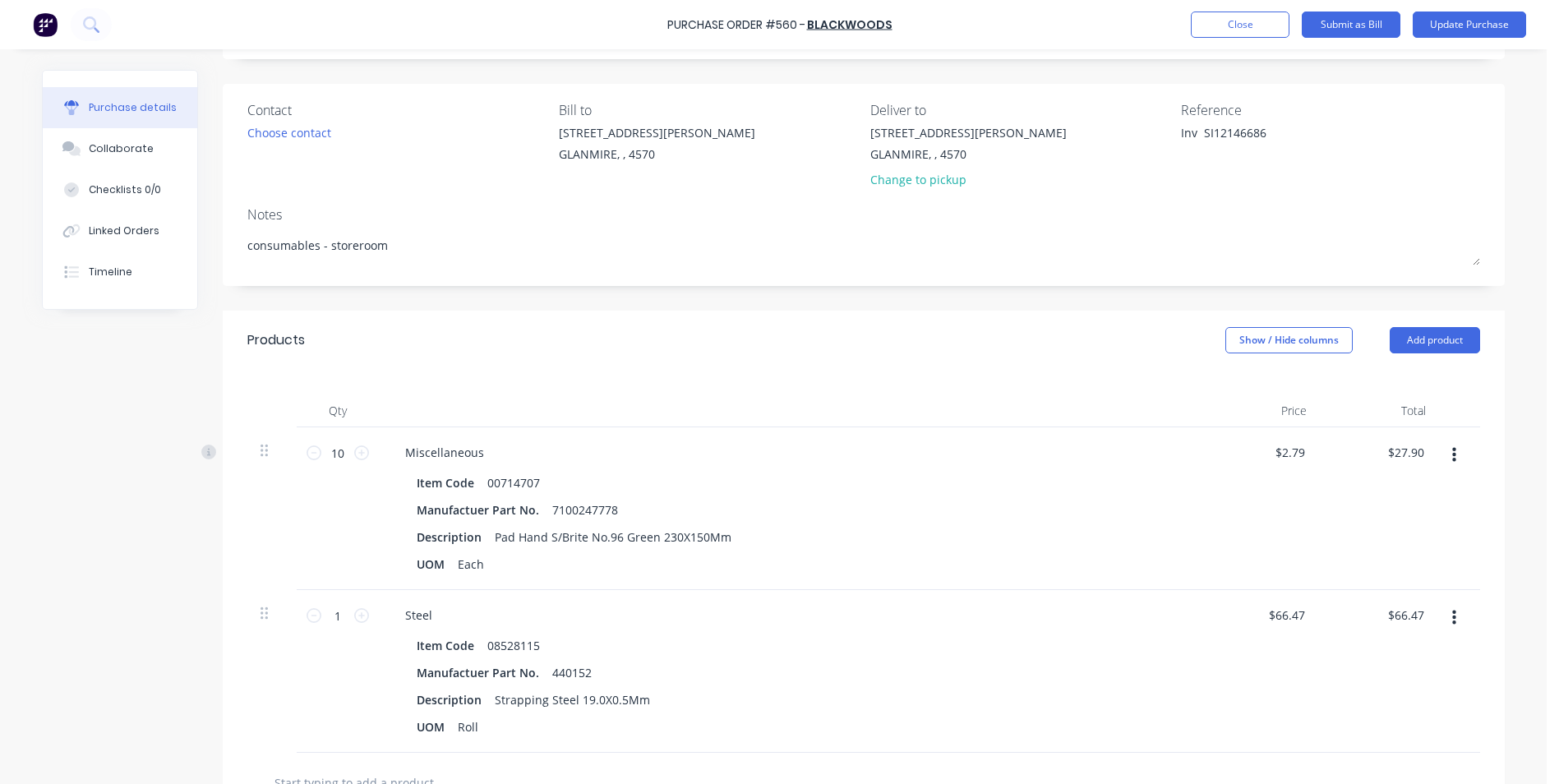
type textarea "x"
drag, startPoint x: 1205, startPoint y: 131, endPoint x: 1129, endPoint y: 118, distance: 77.1
click at [1129, 118] on div "Contact Choose contact Bill to 9 Dennis Little Drive GLANMIRE, , 4570 Deliver t…" at bounding box center [870, 148] width 1233 height 96
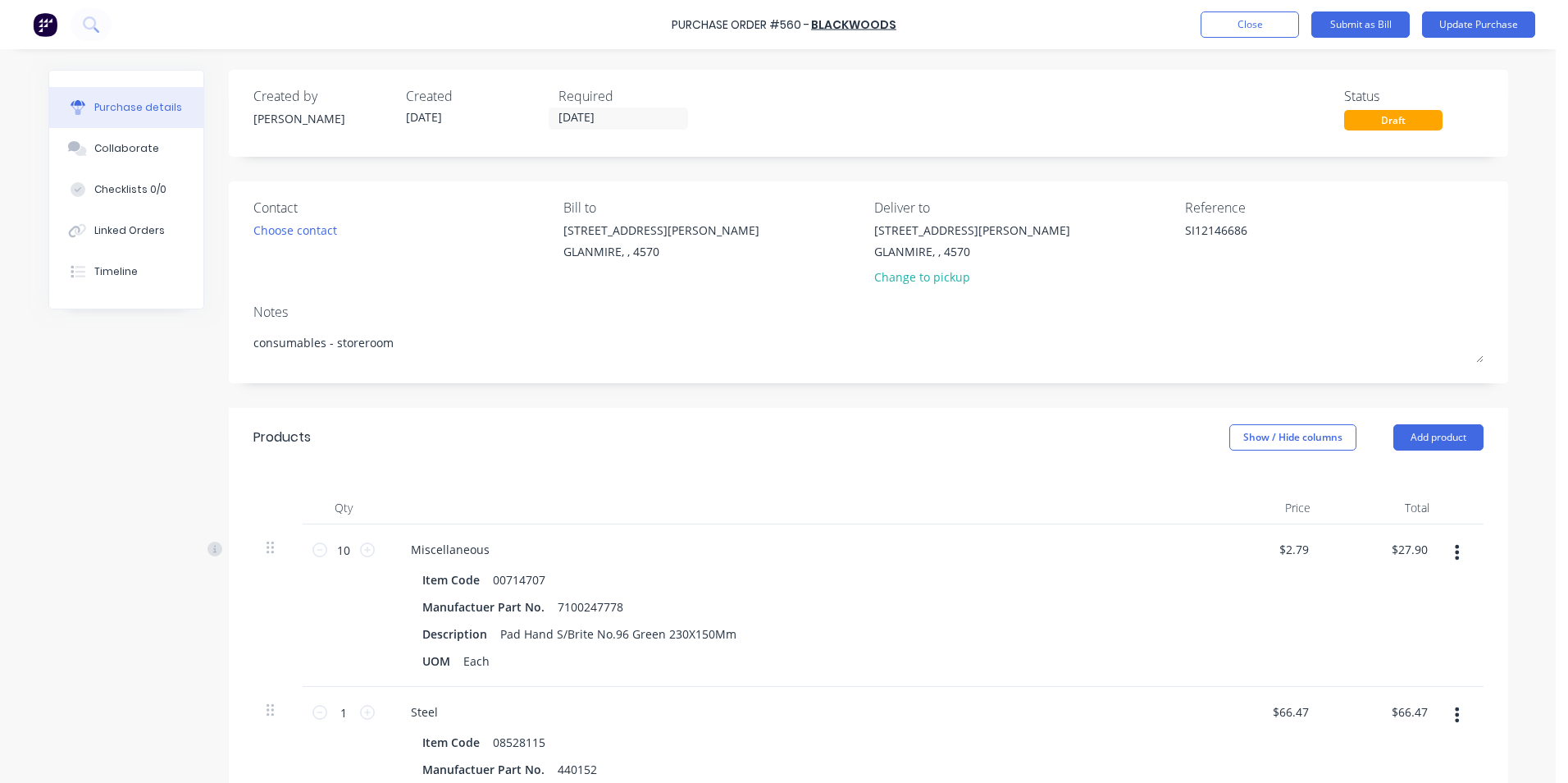
scroll to position [328, 0]
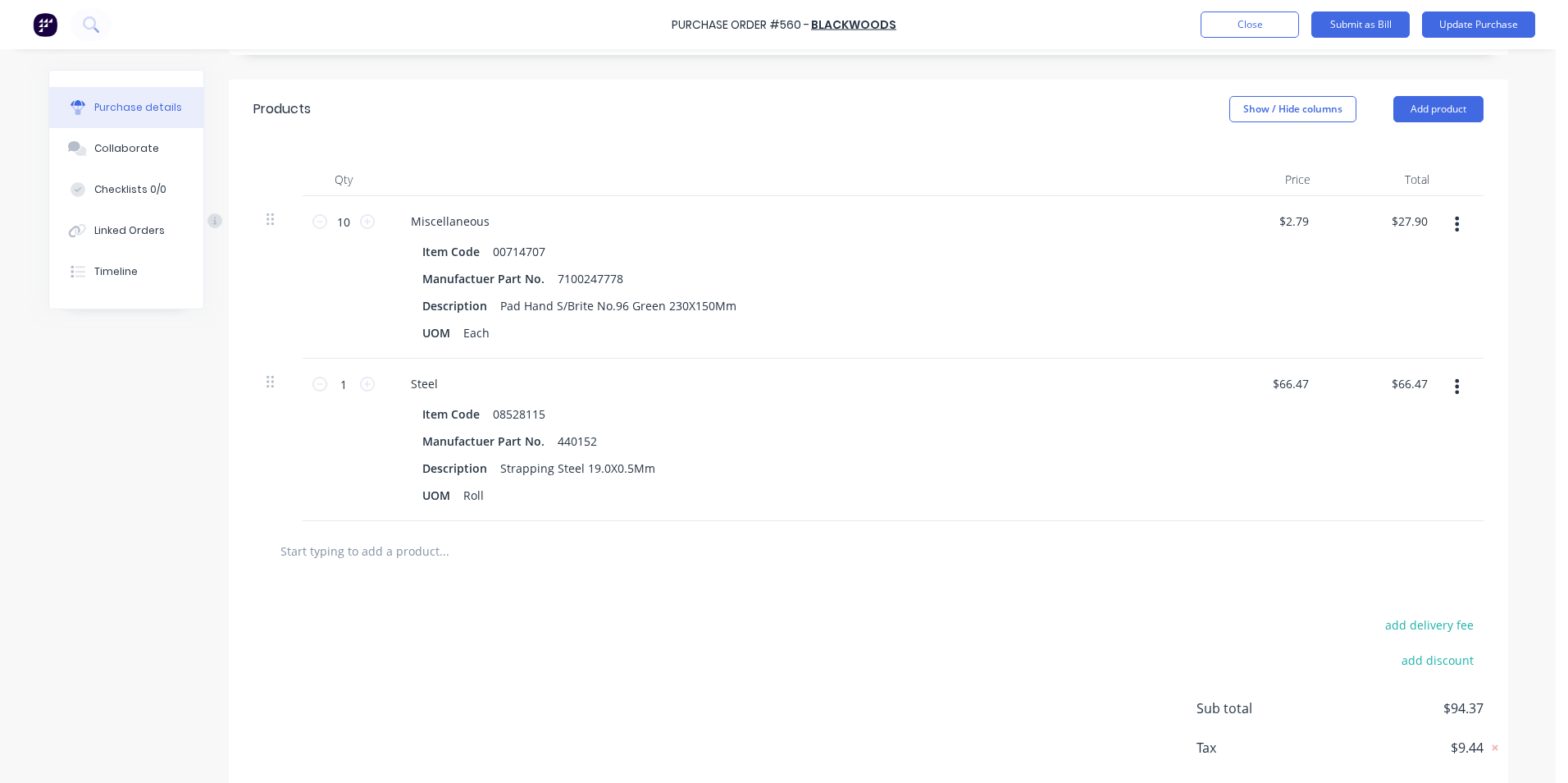
type textarea "SI12146686"
type textarea "x"
type textarea "SI12146686"
click at [1251, 121] on div "Products Show / Hide columns Add product" at bounding box center [868, 109] width 1280 height 59
click at [1247, 112] on button "Show / Hide columns" at bounding box center [1293, 109] width 127 height 26
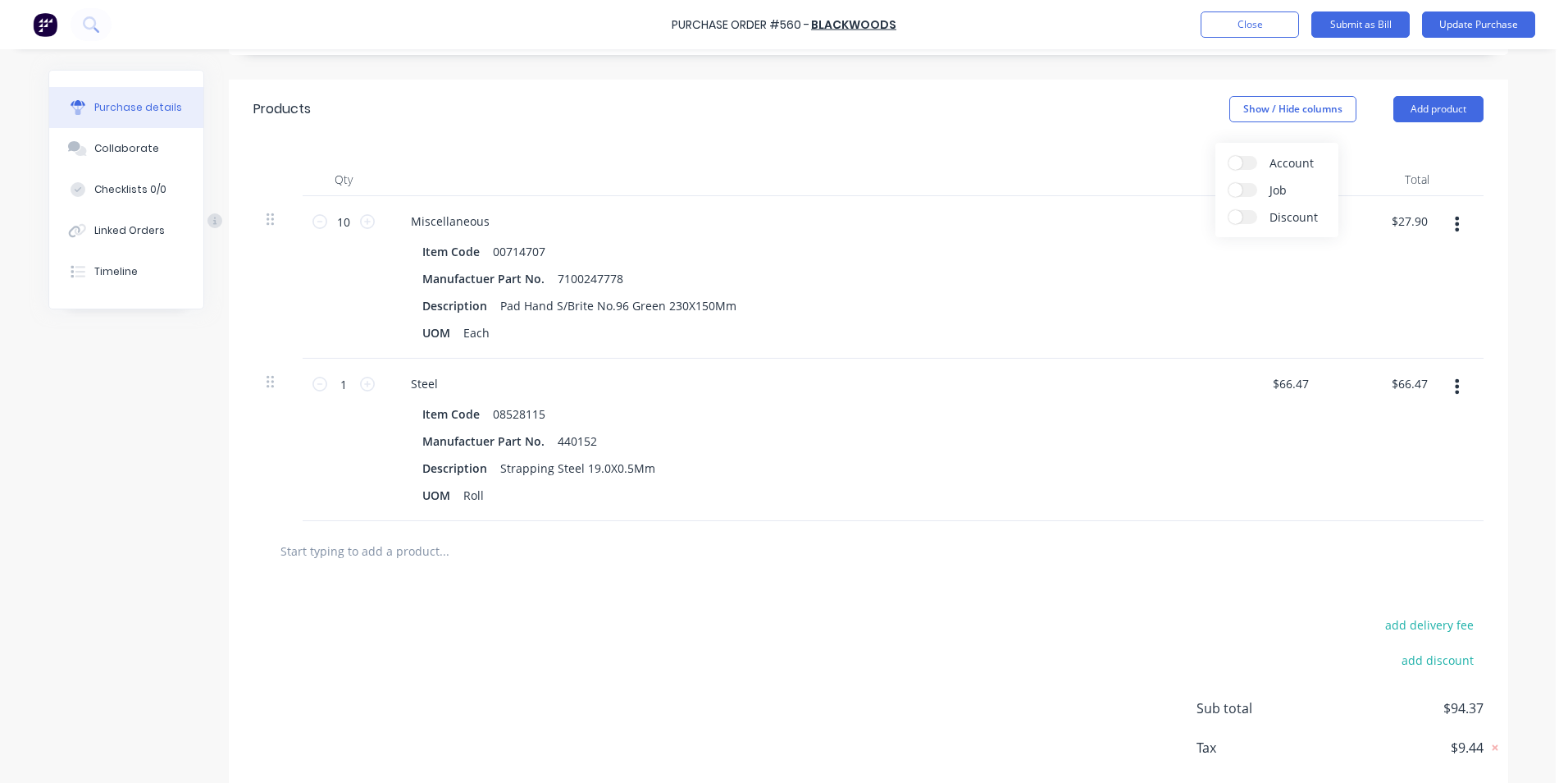
click at [1238, 160] on span at bounding box center [1235, 163] width 14 height 14
click at [1228, 156] on input "Account" at bounding box center [1228, 156] width 0 height 0
click at [1170, 227] on span "Select..." at bounding box center [1170, 222] width 50 height 17
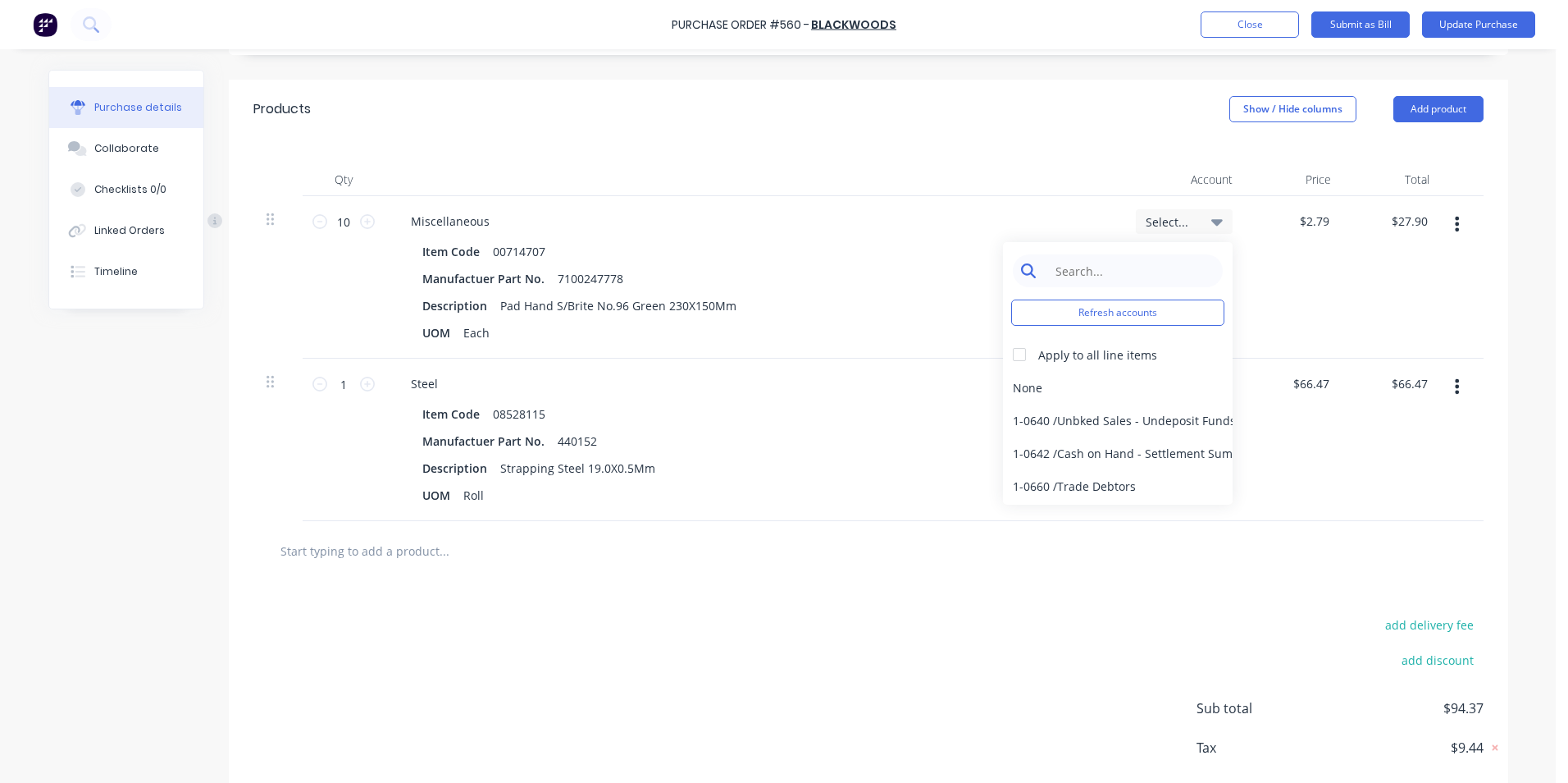
type textarea "x"
click at [1154, 272] on input at bounding box center [1131, 271] width 169 height 33
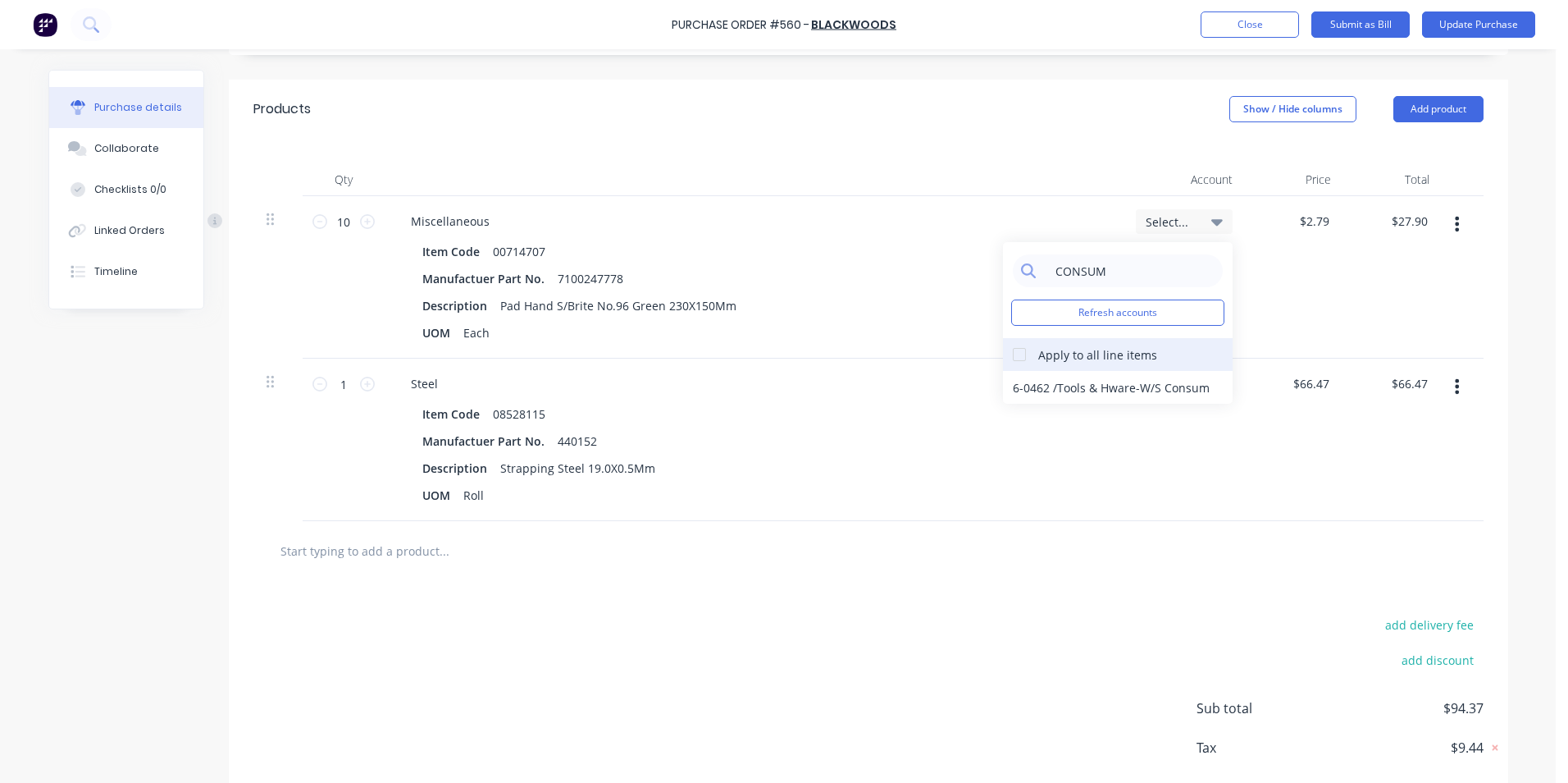
type input "CONSUM"
click at [1007, 349] on div at bounding box center [1020, 355] width 33 height 33
click at [1035, 390] on div "6-0462 / Tools & Hware-W/S Consum" at bounding box center [1118, 388] width 229 height 33
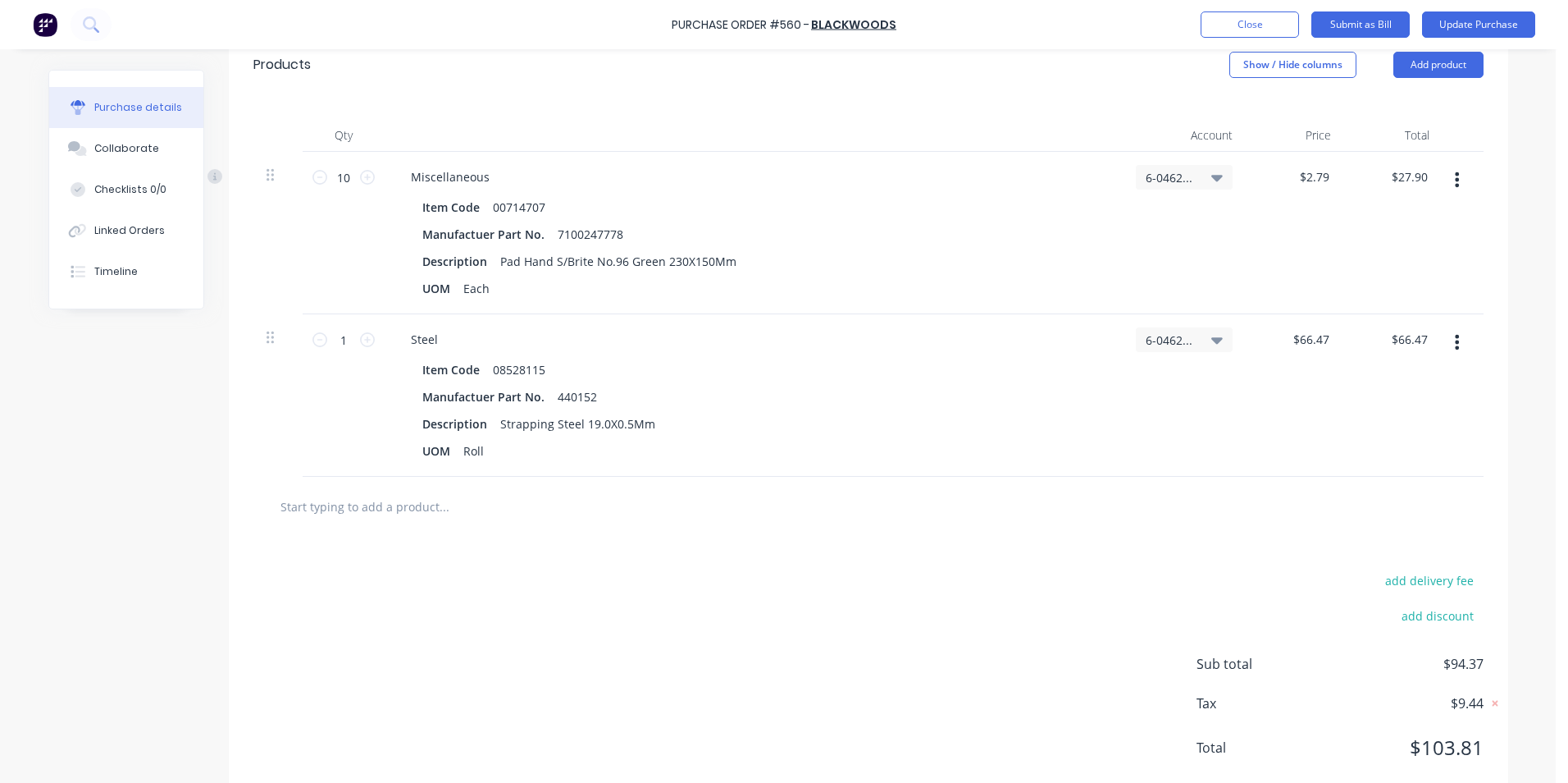
scroll to position [413, 0]
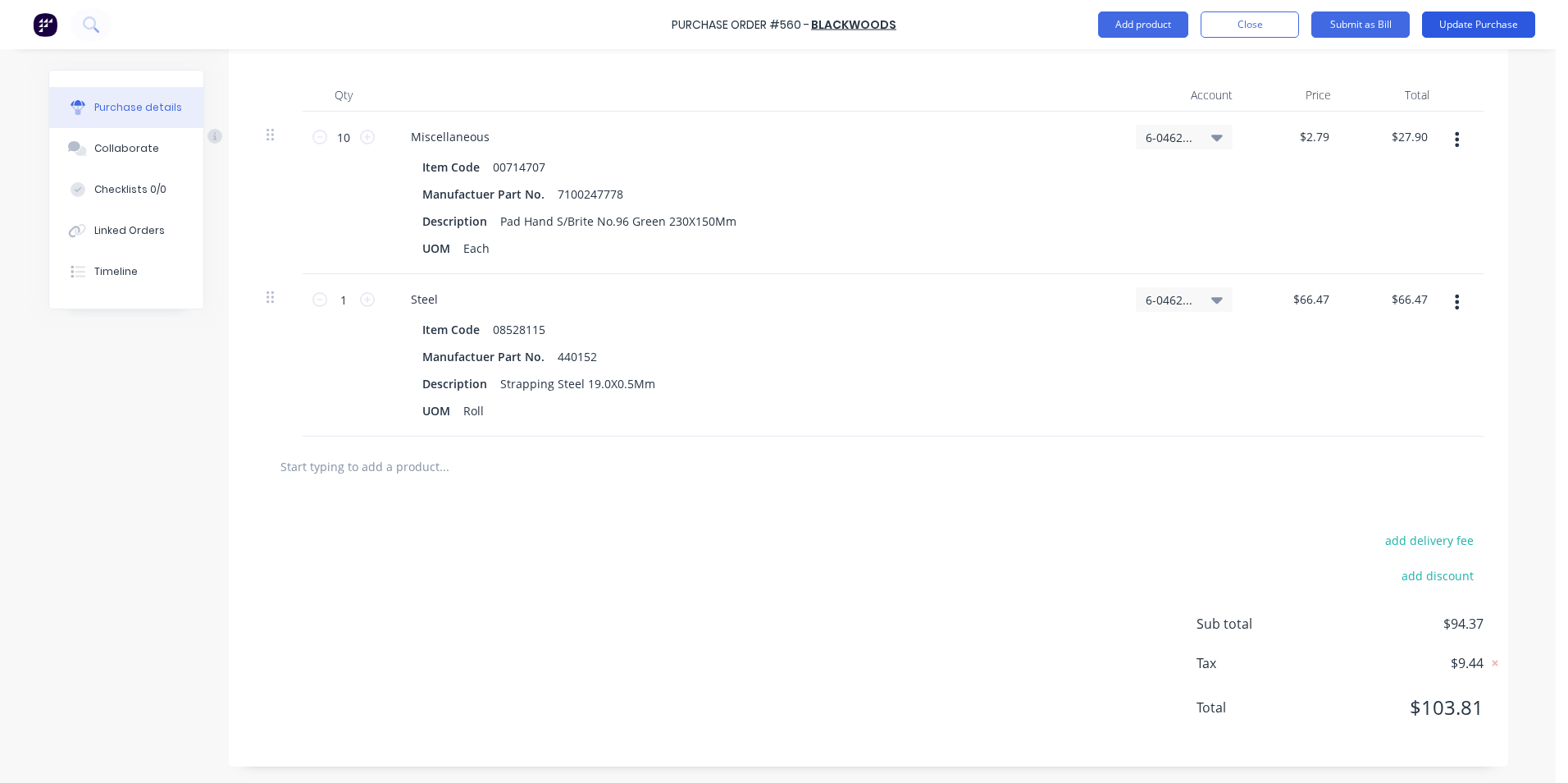
click at [1462, 21] on button "Update Purchase" at bounding box center [1479, 24] width 113 height 26
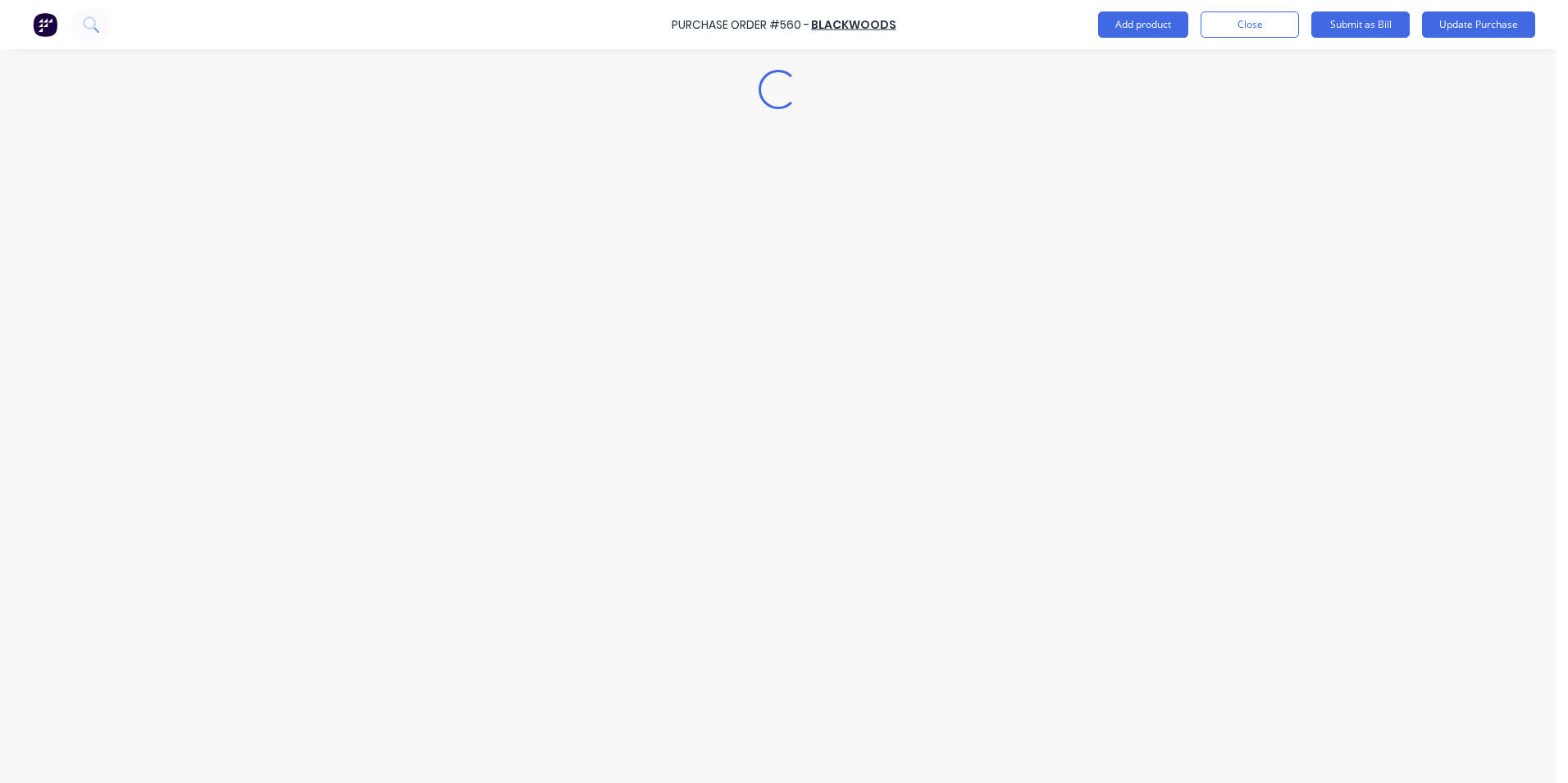
scroll to position [0, 0]
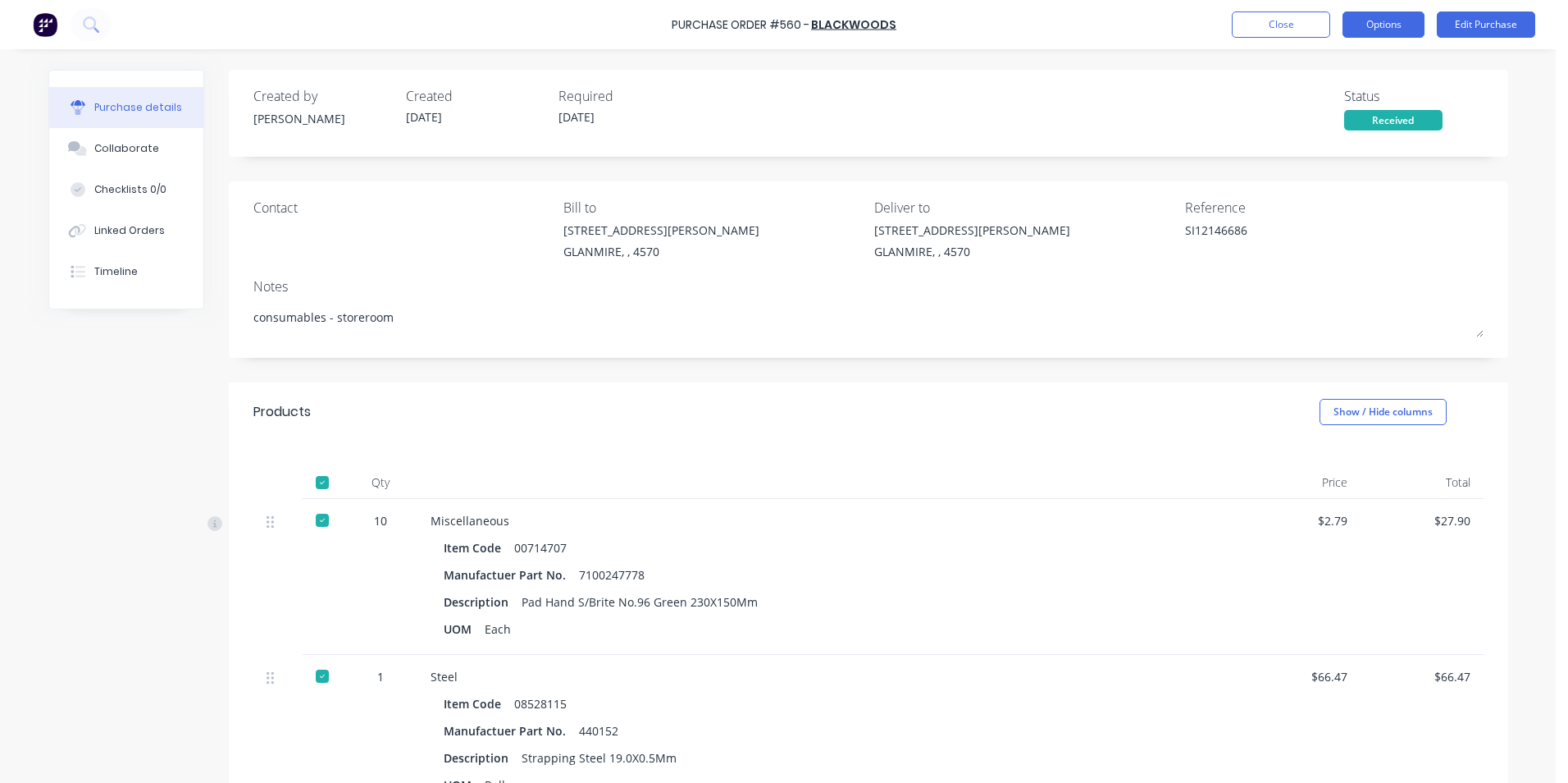
click at [1361, 29] on button "Options" at bounding box center [1384, 24] width 82 height 26
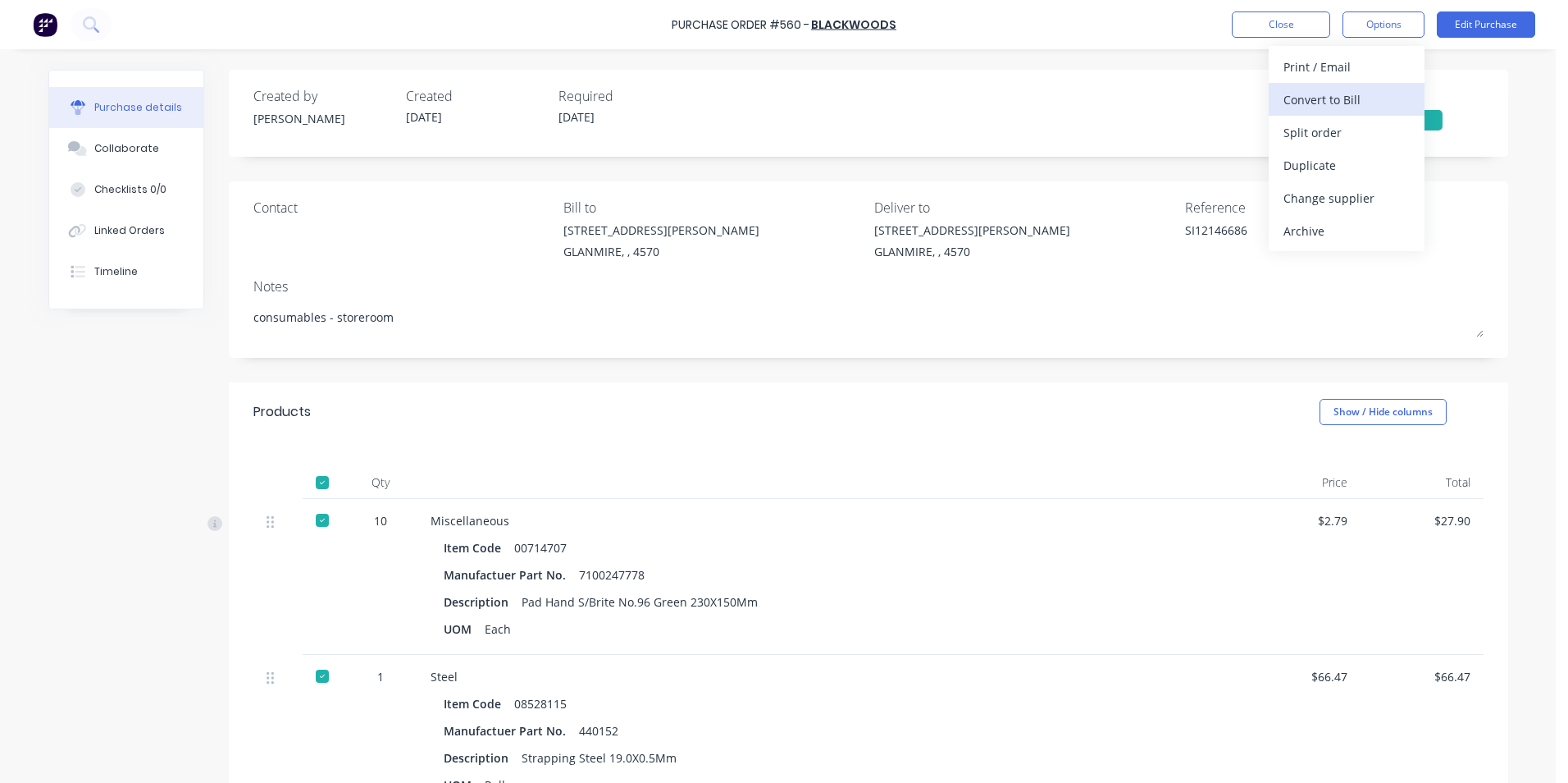
click at [1286, 100] on div "Convert to Bill" at bounding box center [1346, 99] width 126 height 23
type textarea "x"
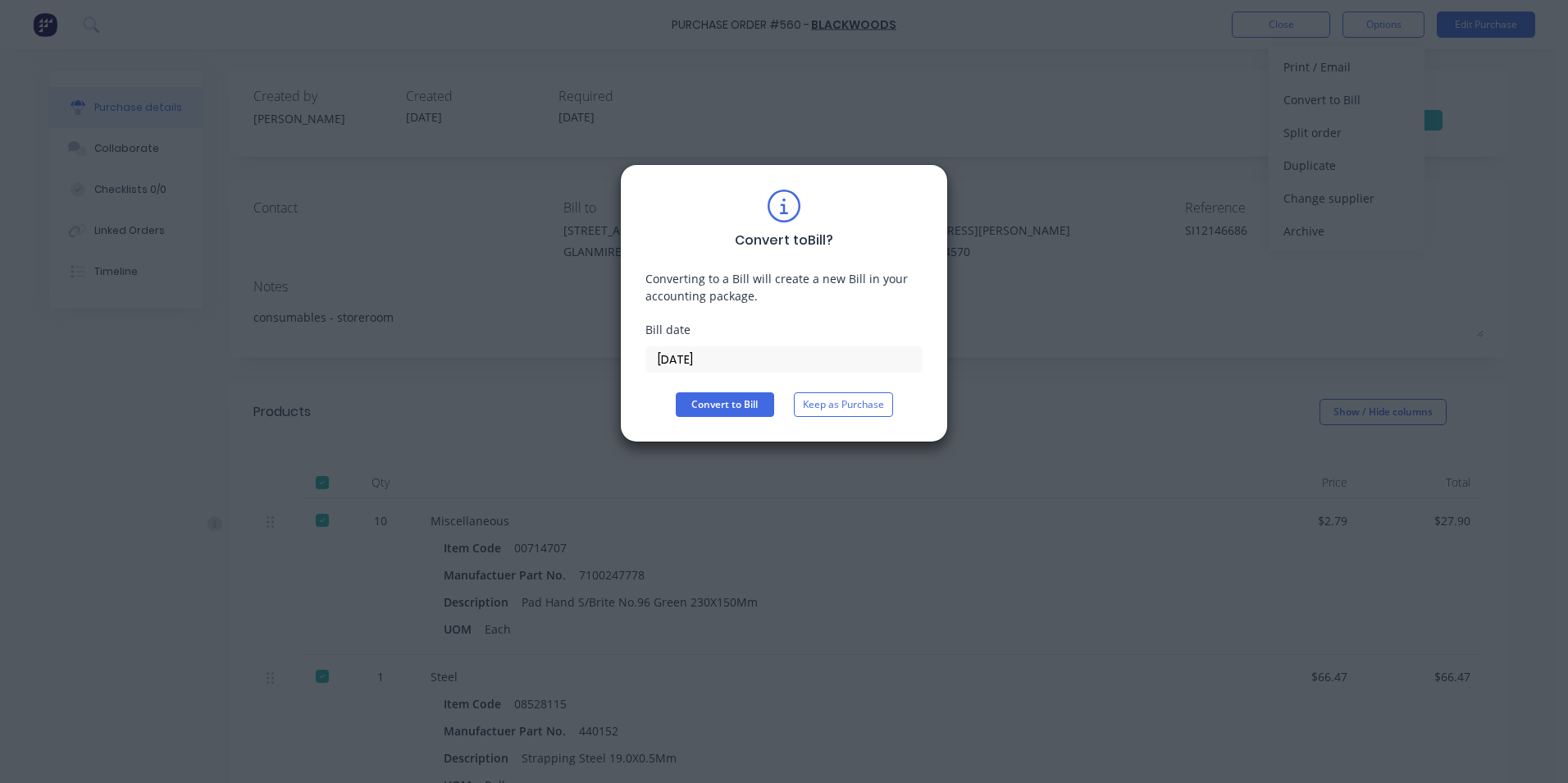
click at [738, 360] on input "[DATE]" at bounding box center [784, 359] width 275 height 24
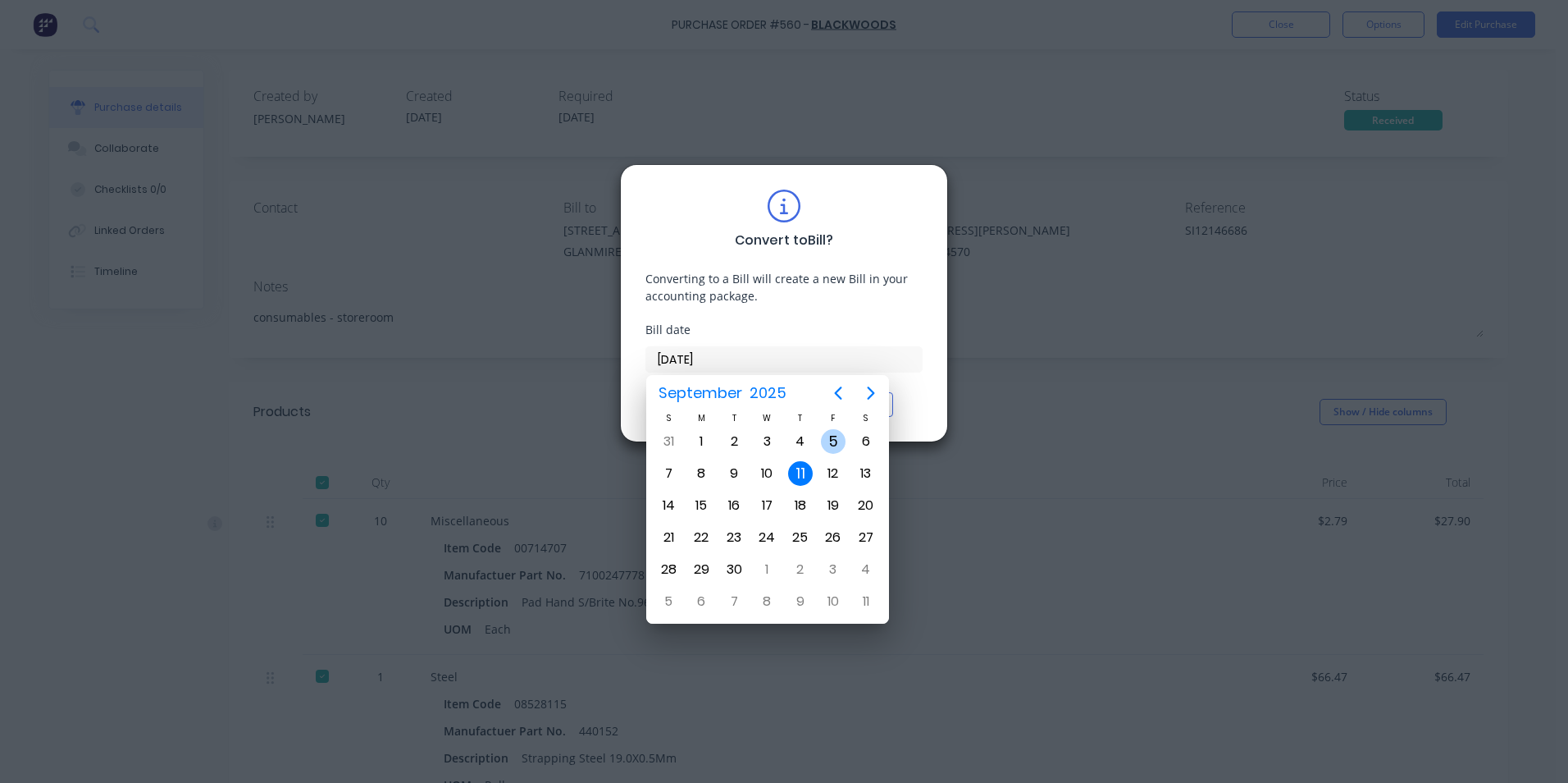
click at [841, 429] on div "5" at bounding box center [833, 441] width 33 height 31
type input "[DATE]"
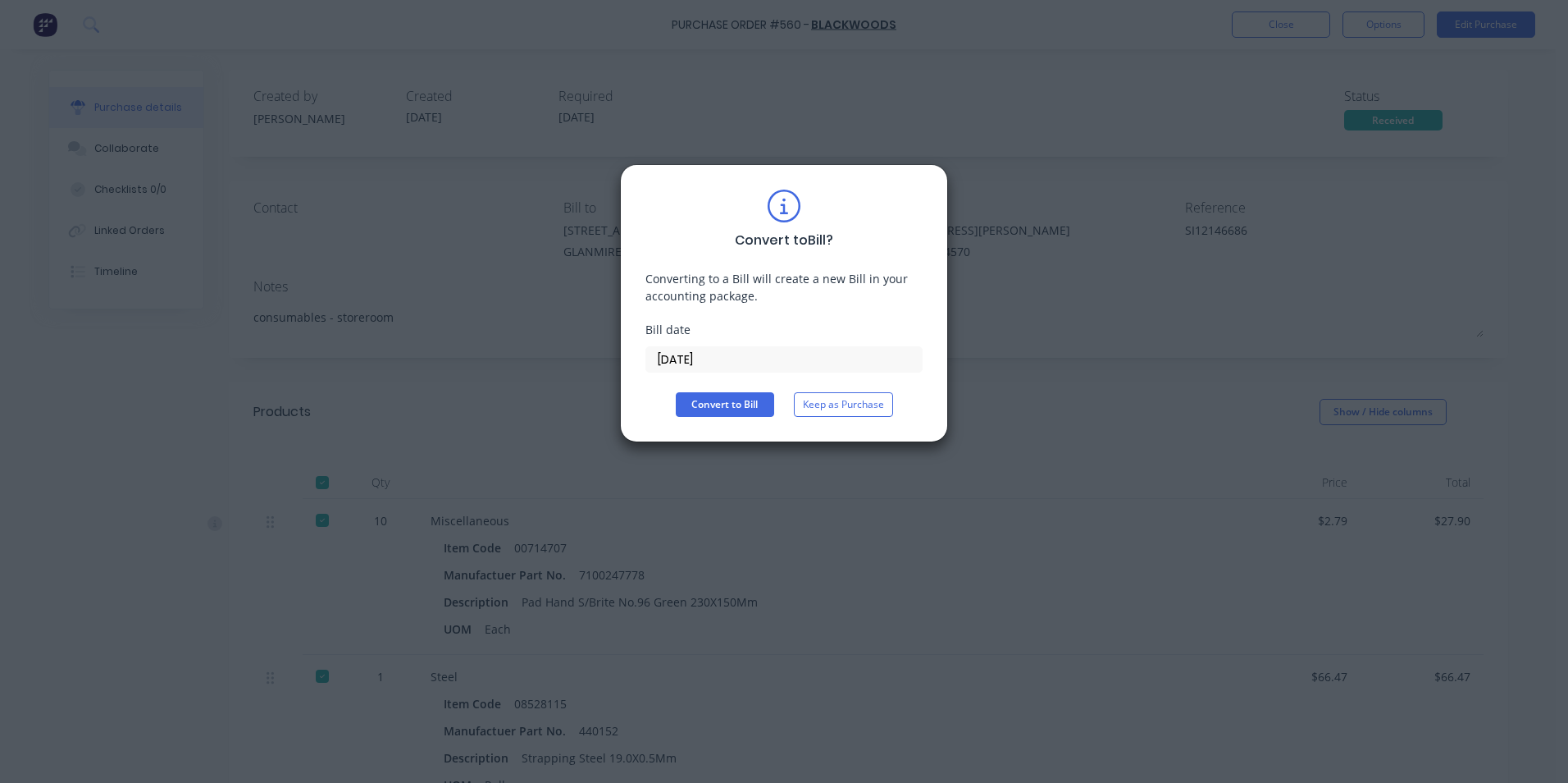
click at [725, 382] on div "Convert to Bill ? Converting to a Bill will create a new Bill in your accountin…" at bounding box center [784, 303] width 277 height 228
click at [726, 393] on button "Convert to Bill" at bounding box center [724, 404] width 98 height 24
type textarea "x"
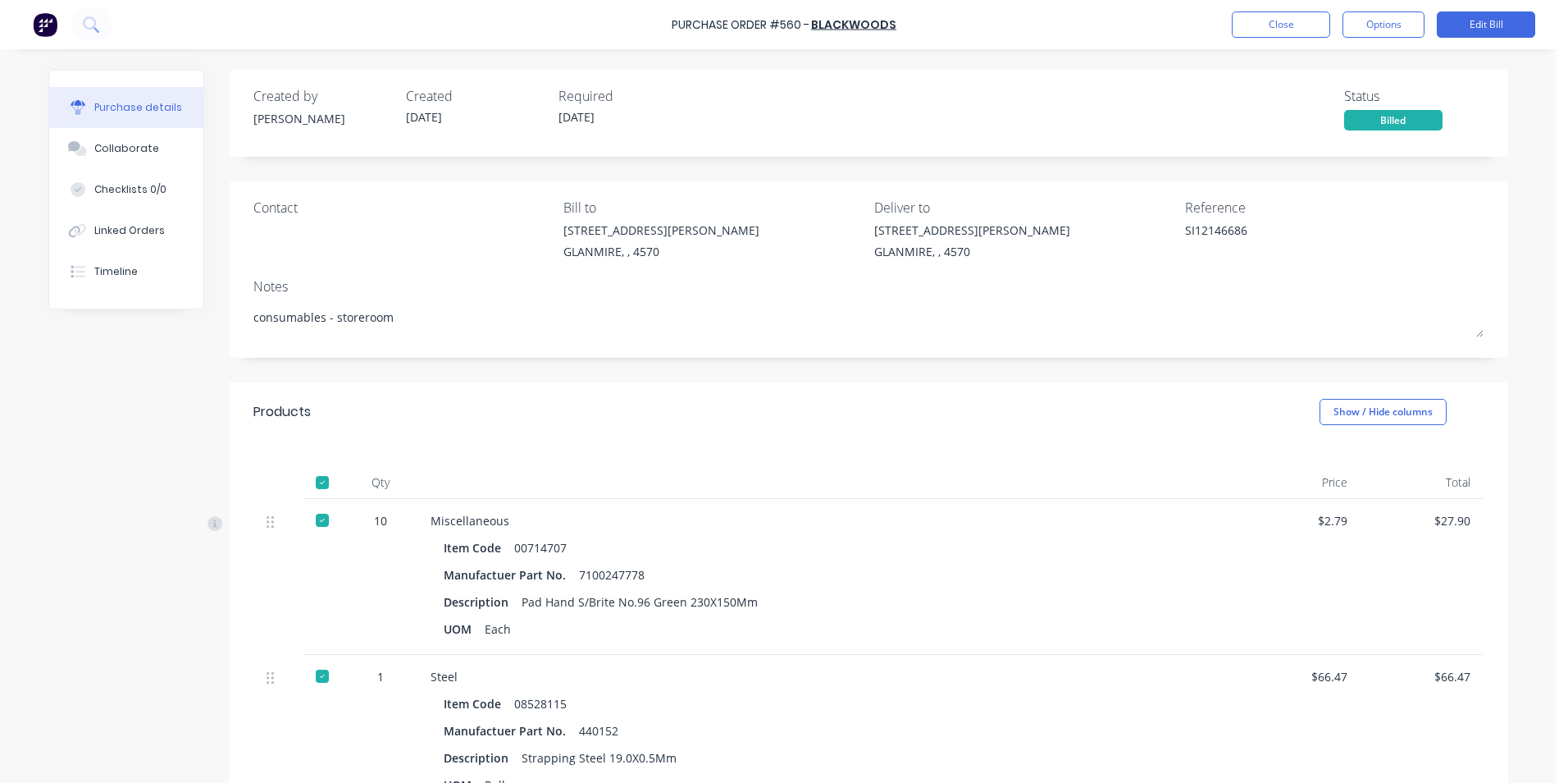
click at [1479, 74] on div "Created by neil Created 04/09/25 Required 05/09/25 Status Billed" at bounding box center [868, 113] width 1280 height 87
click at [1290, 29] on button "Close" at bounding box center [1280, 24] width 98 height 26
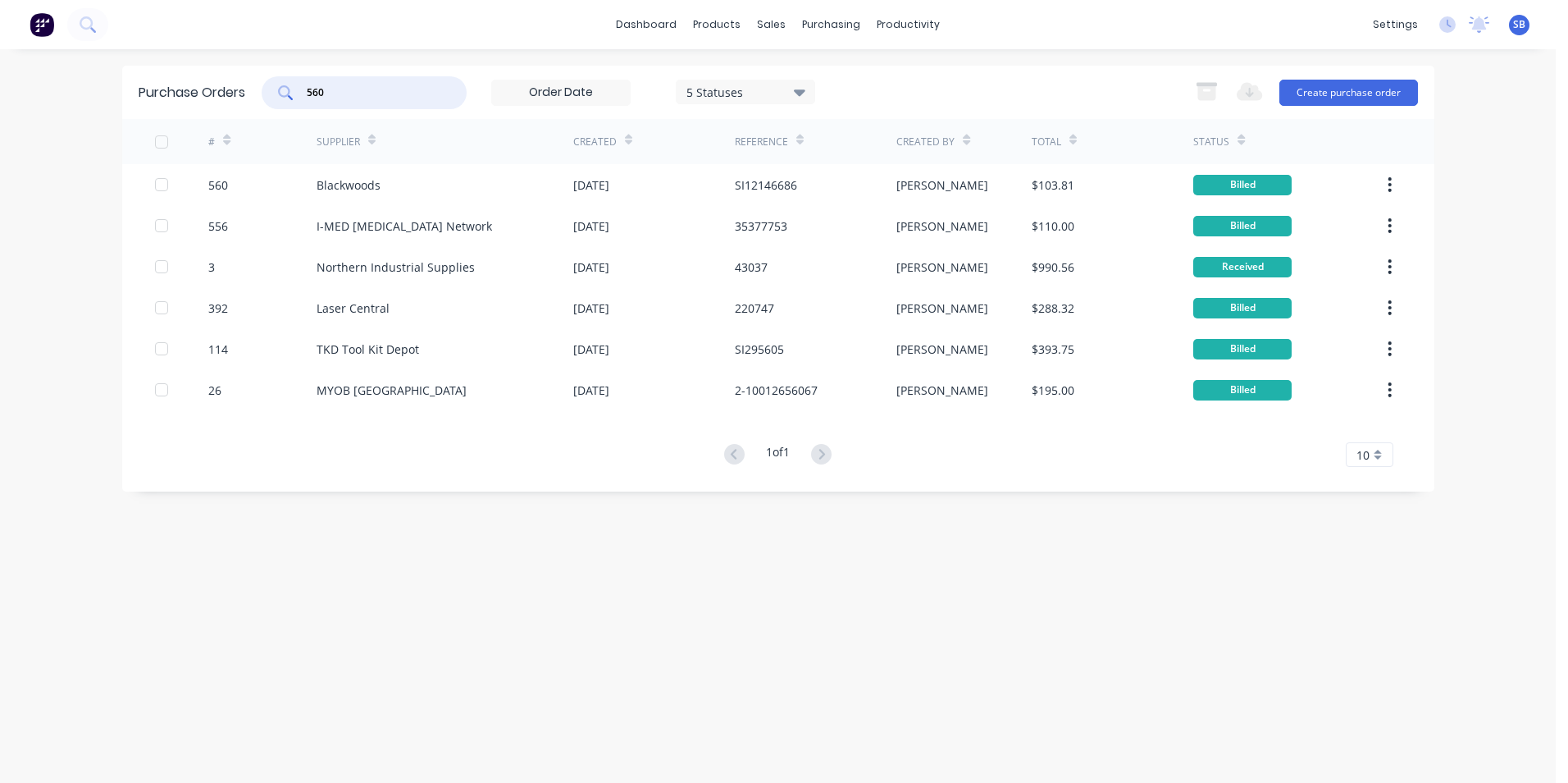
click at [330, 84] on input "560" at bounding box center [373, 92] width 136 height 17
type input "565"
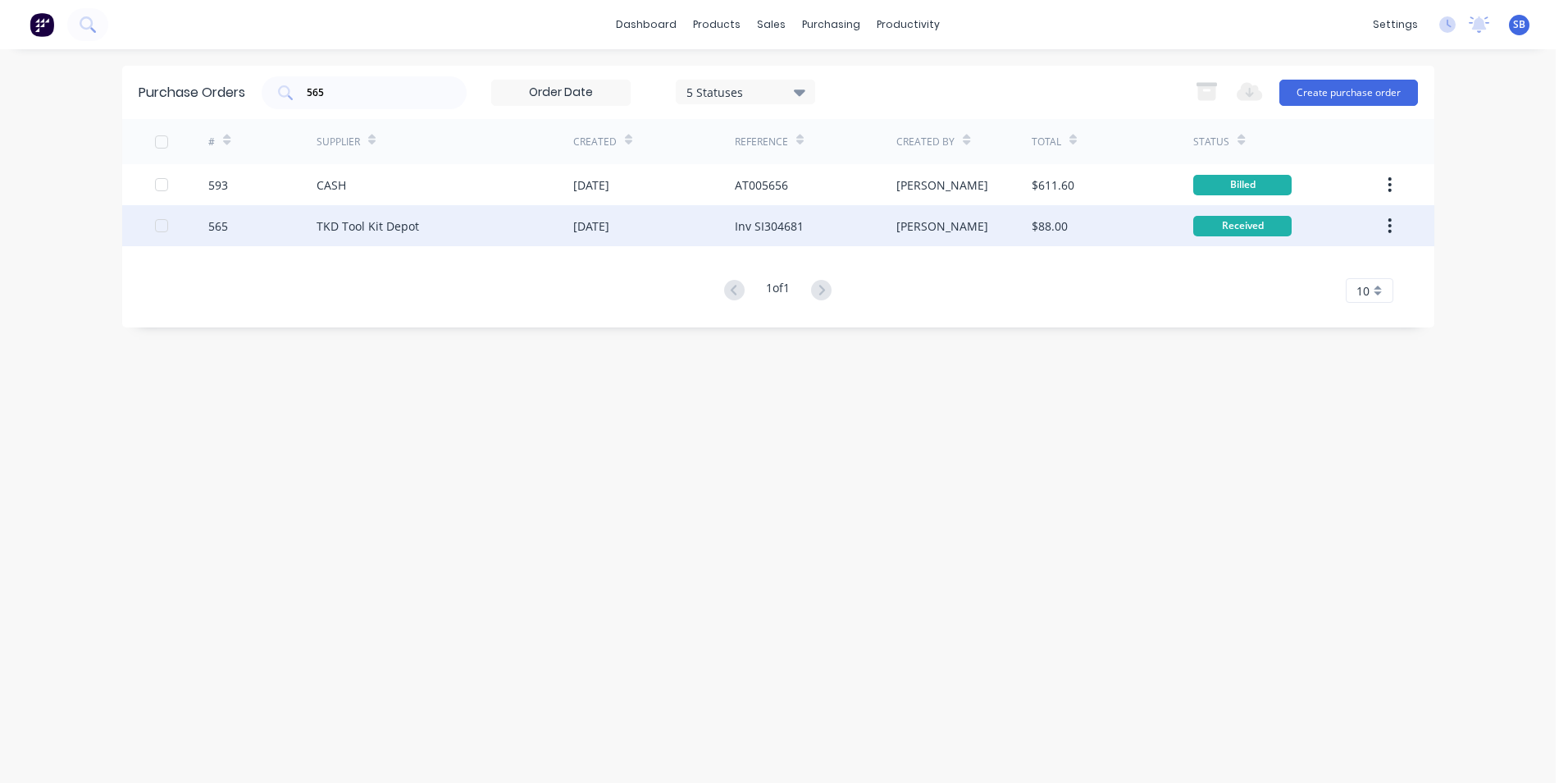
click at [1041, 219] on div "$88.00" at bounding box center [1050, 226] width 36 height 17
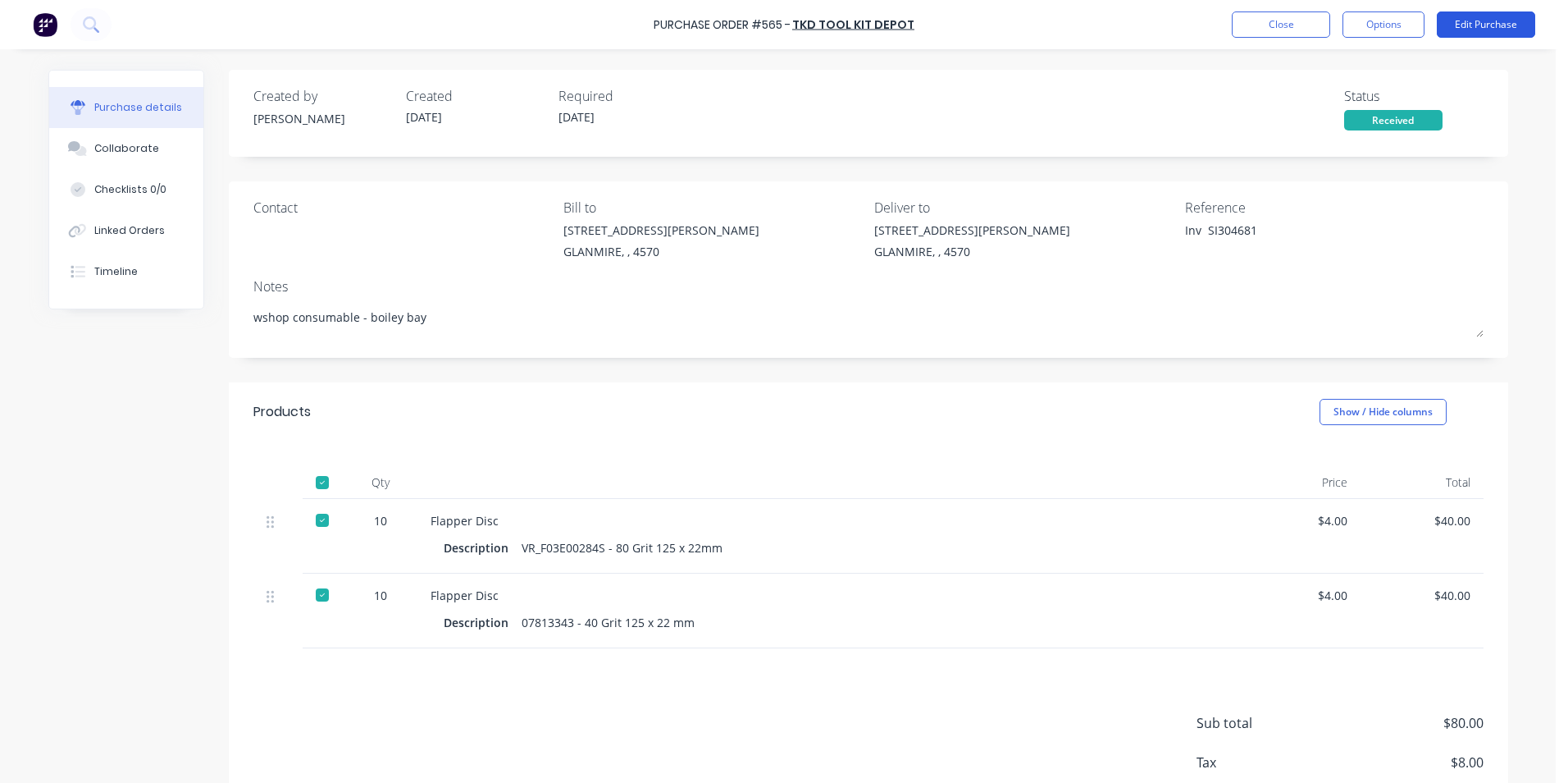
click at [1479, 23] on button "Edit Purchase" at bounding box center [1485, 24] width 98 height 26
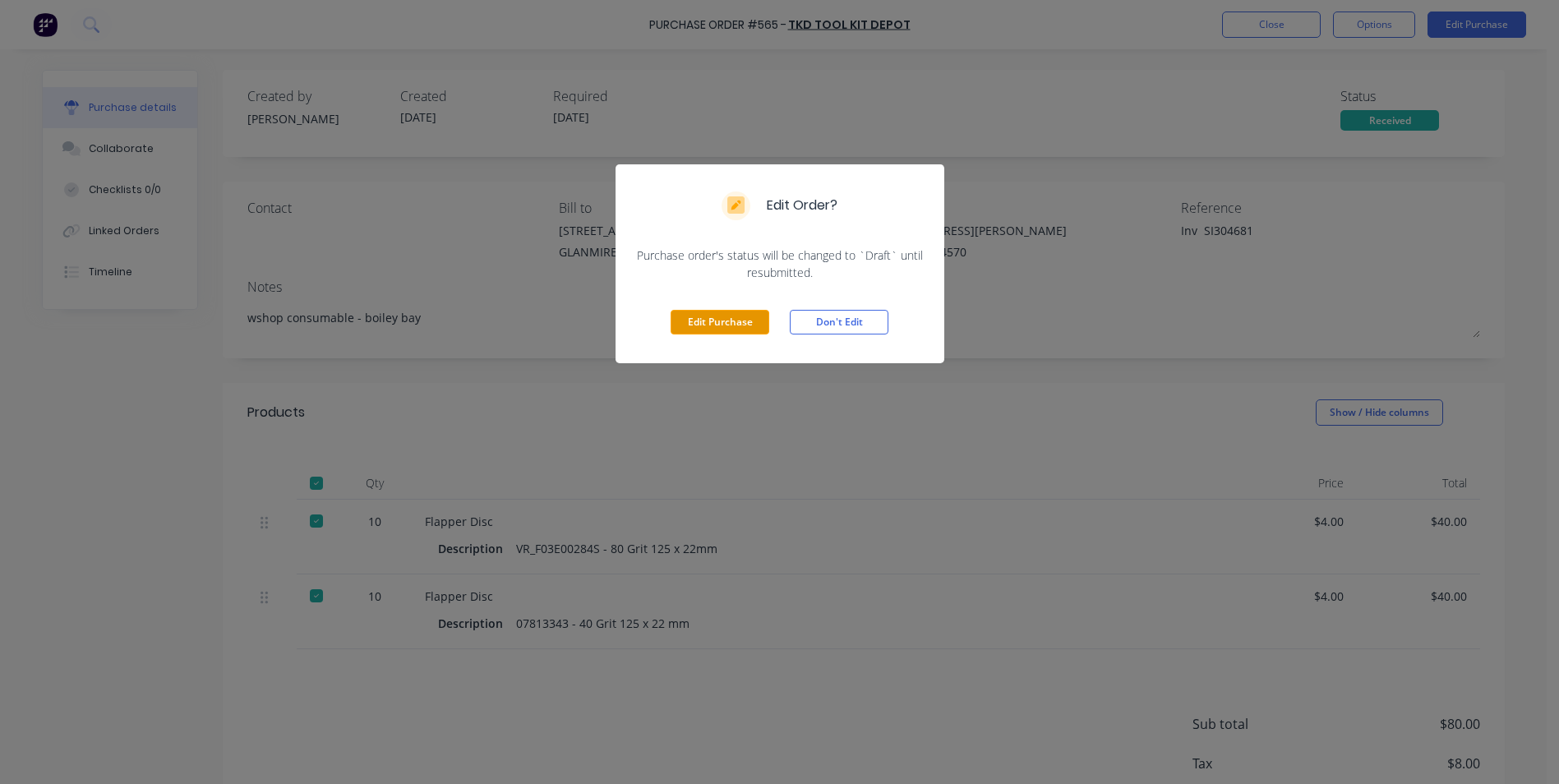
click at [741, 327] on button "Edit Purchase" at bounding box center [720, 322] width 98 height 24
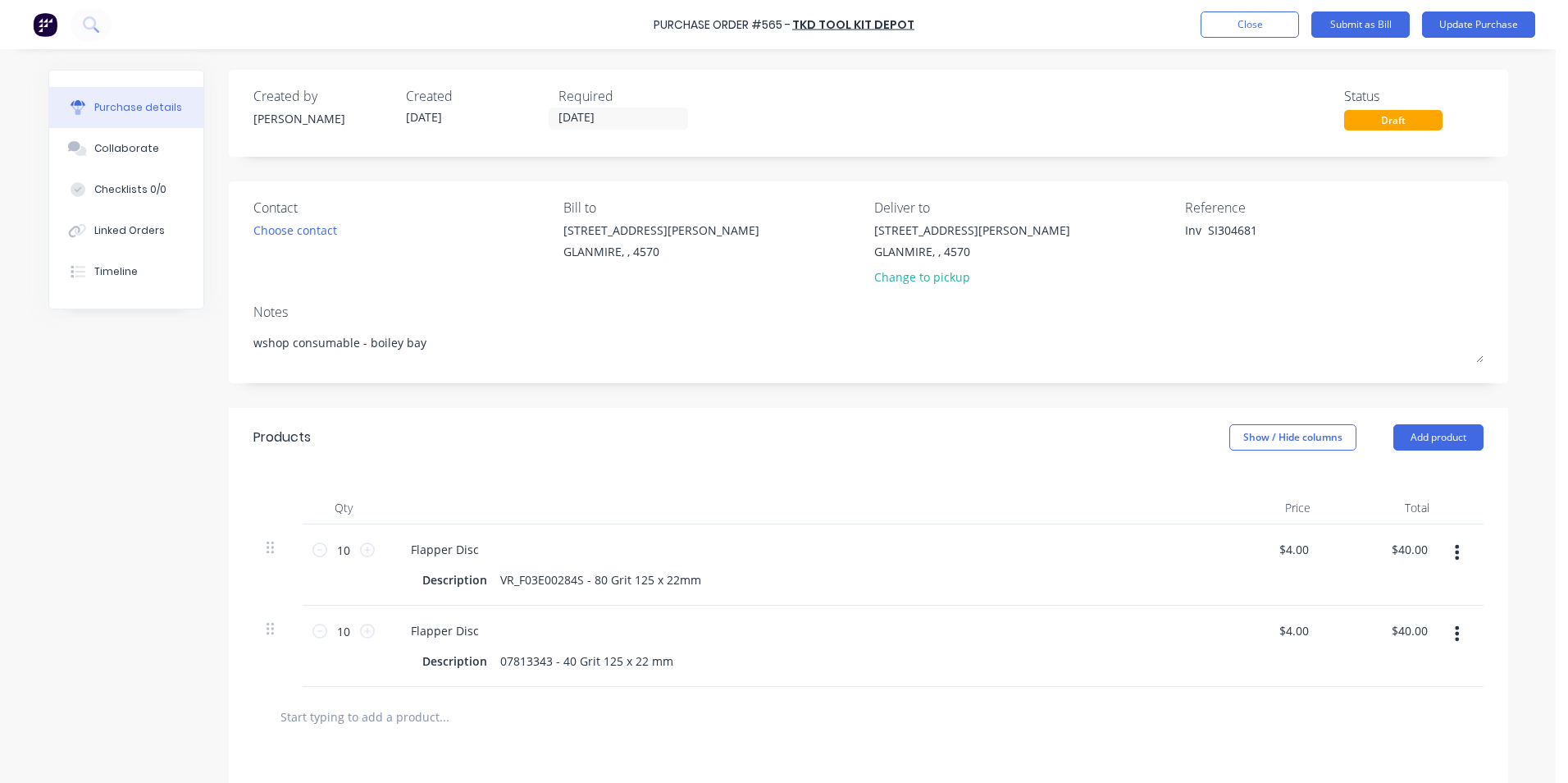
type textarea "x"
type textarea "Inv SI304681"
type textarea "x"
type textarea "InvSI304681"
type textarea "x"
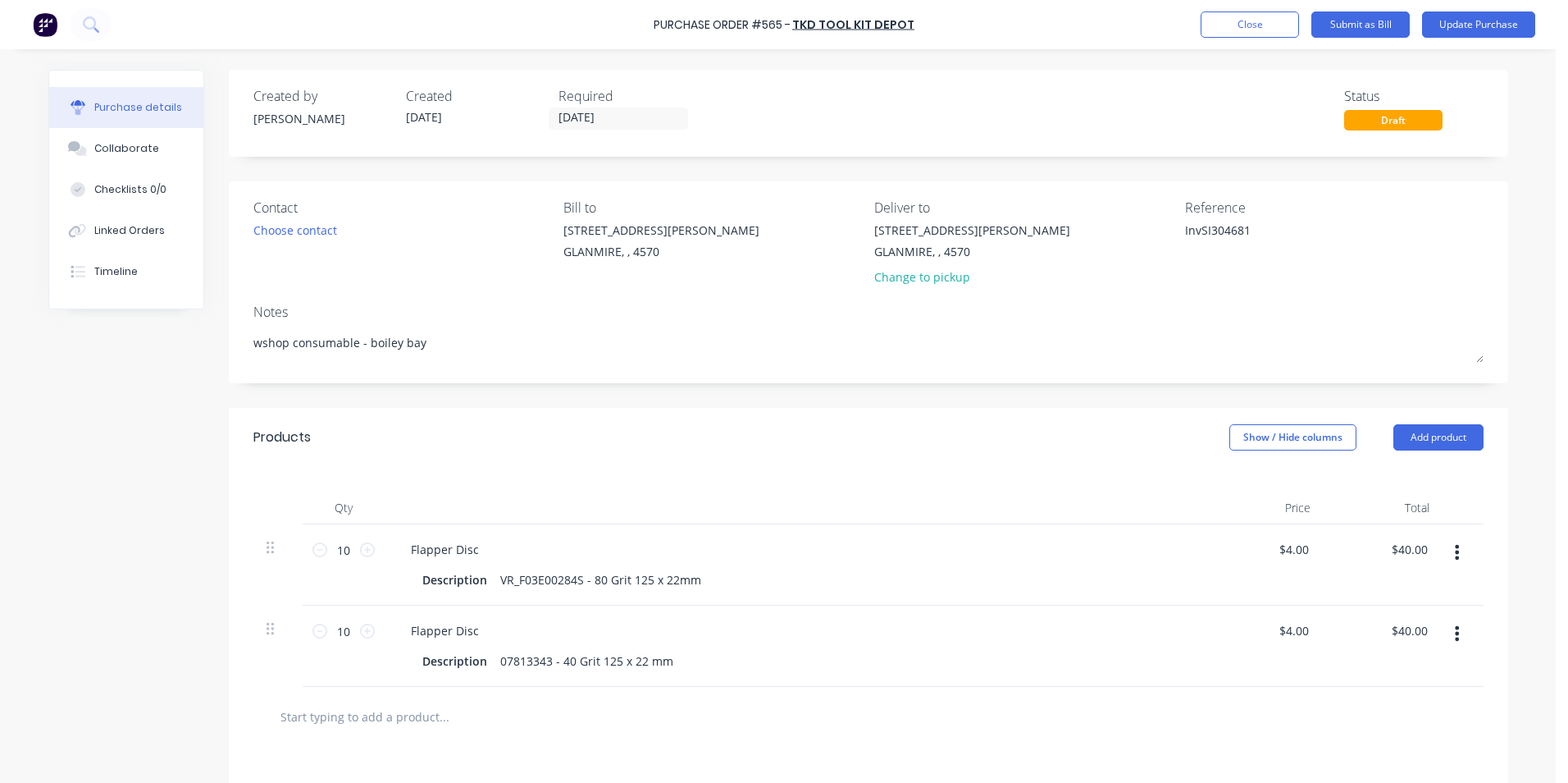
type textarea "InSI304681"
type textarea "x"
type textarea "ISI304681"
type textarea "x"
type textarea "SI304681"
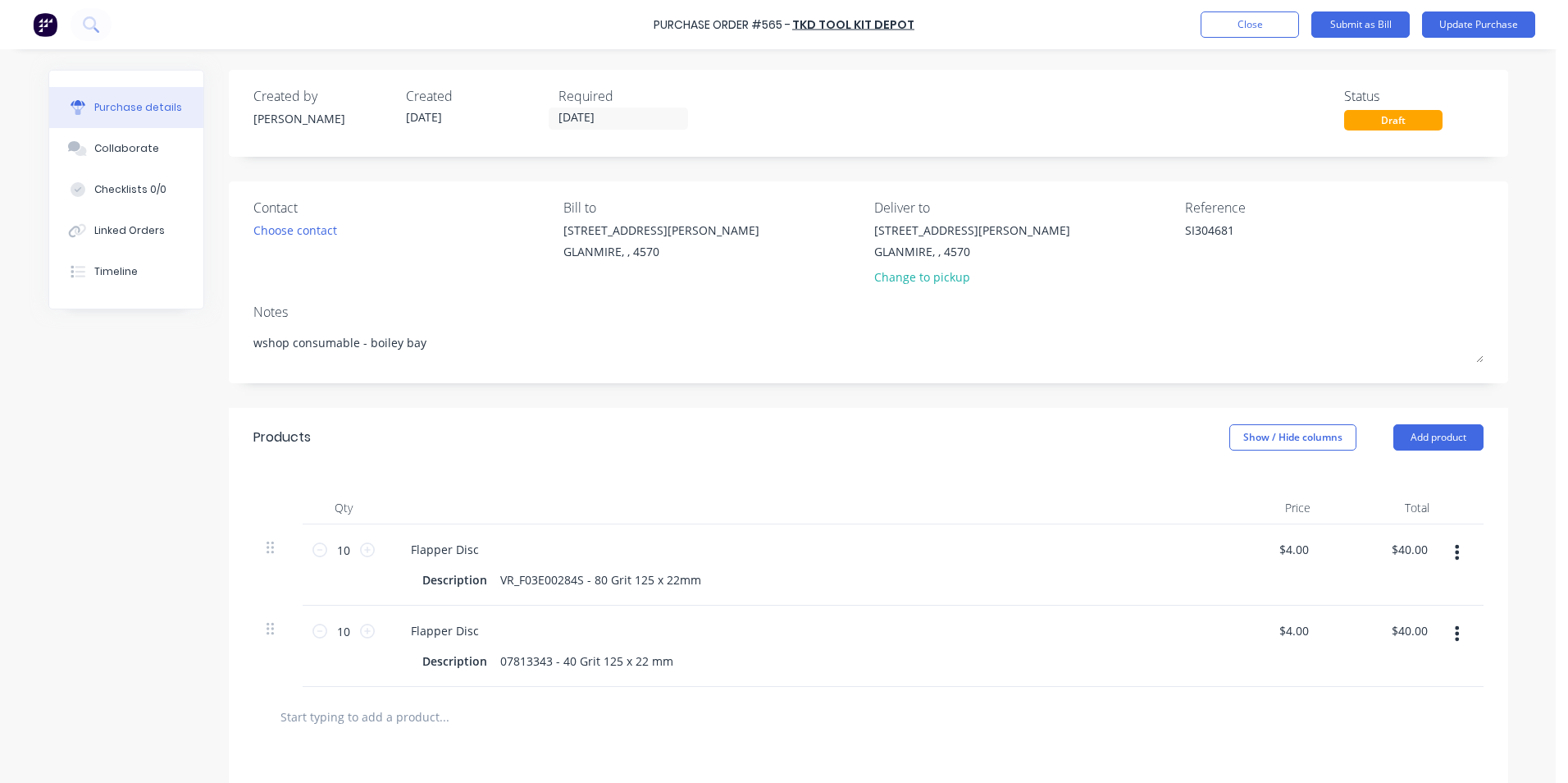
type textarea "x"
type textarea "SI304681"
click at [619, 112] on input "[DATE]" at bounding box center [619, 119] width 138 height 21
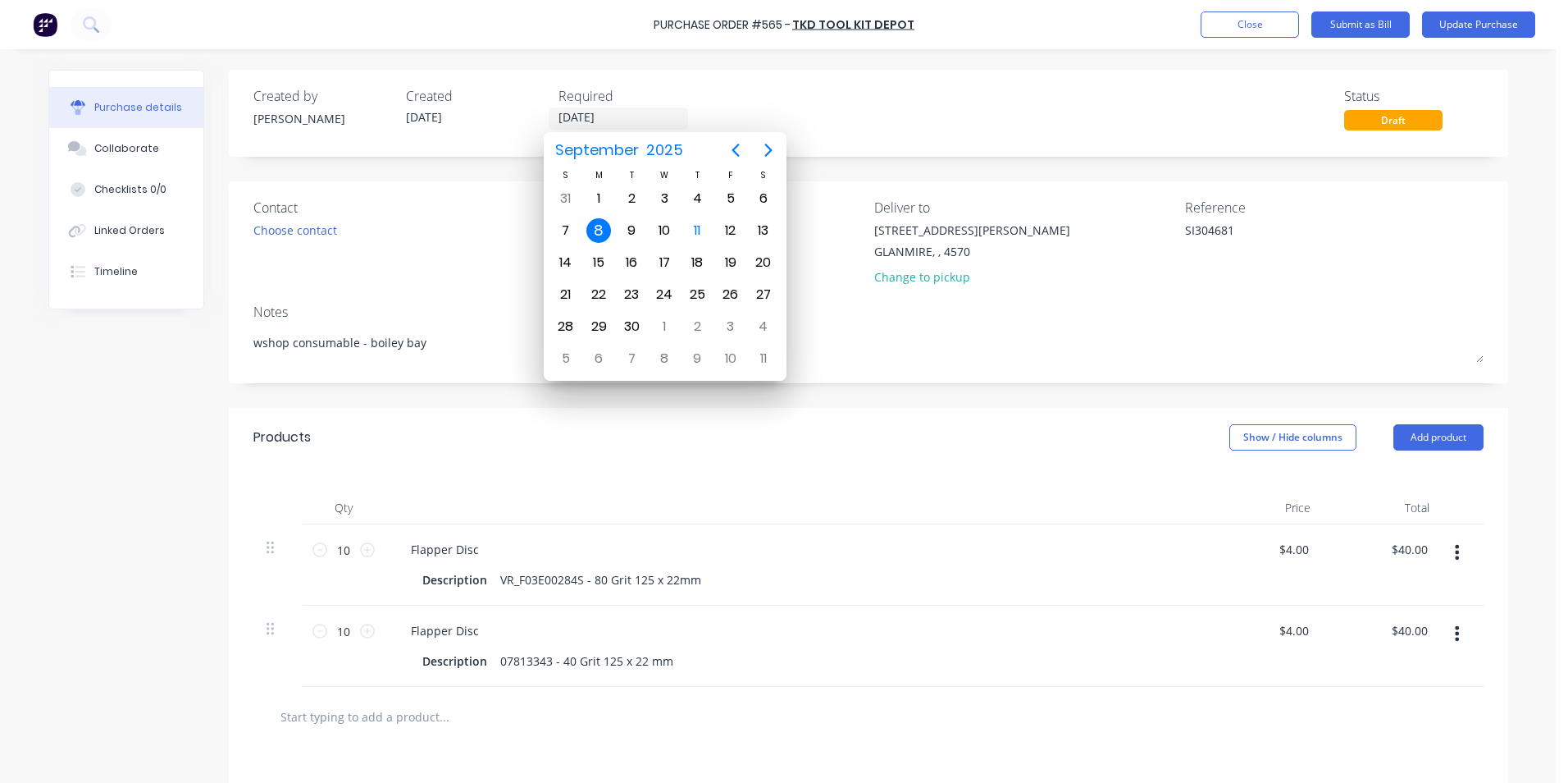
click at [882, 70] on div "Created by [PERSON_NAME] Created [DATE] Required [DATE] Status Draft" at bounding box center [868, 113] width 1280 height 87
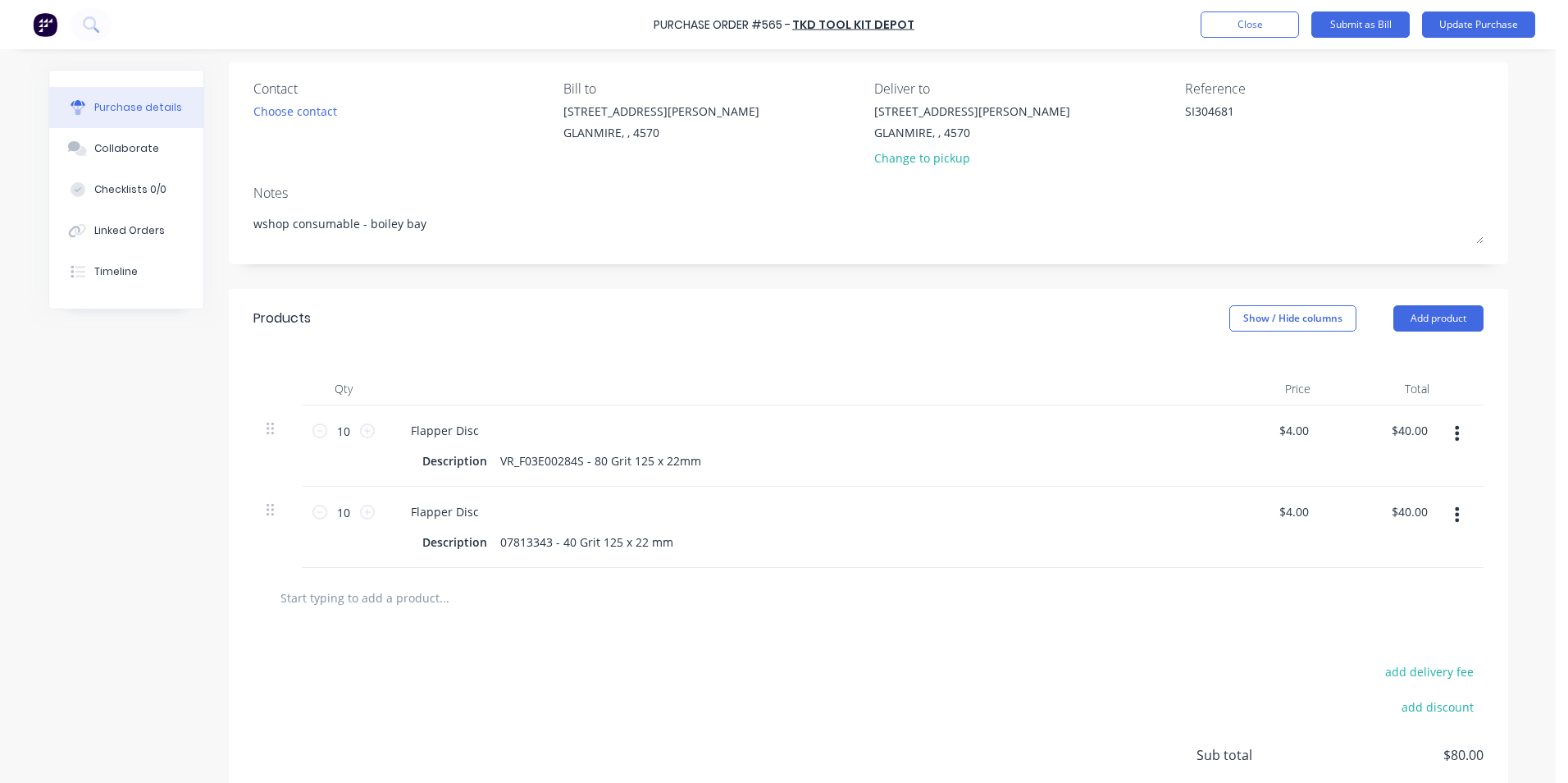
scroll to position [250, 0]
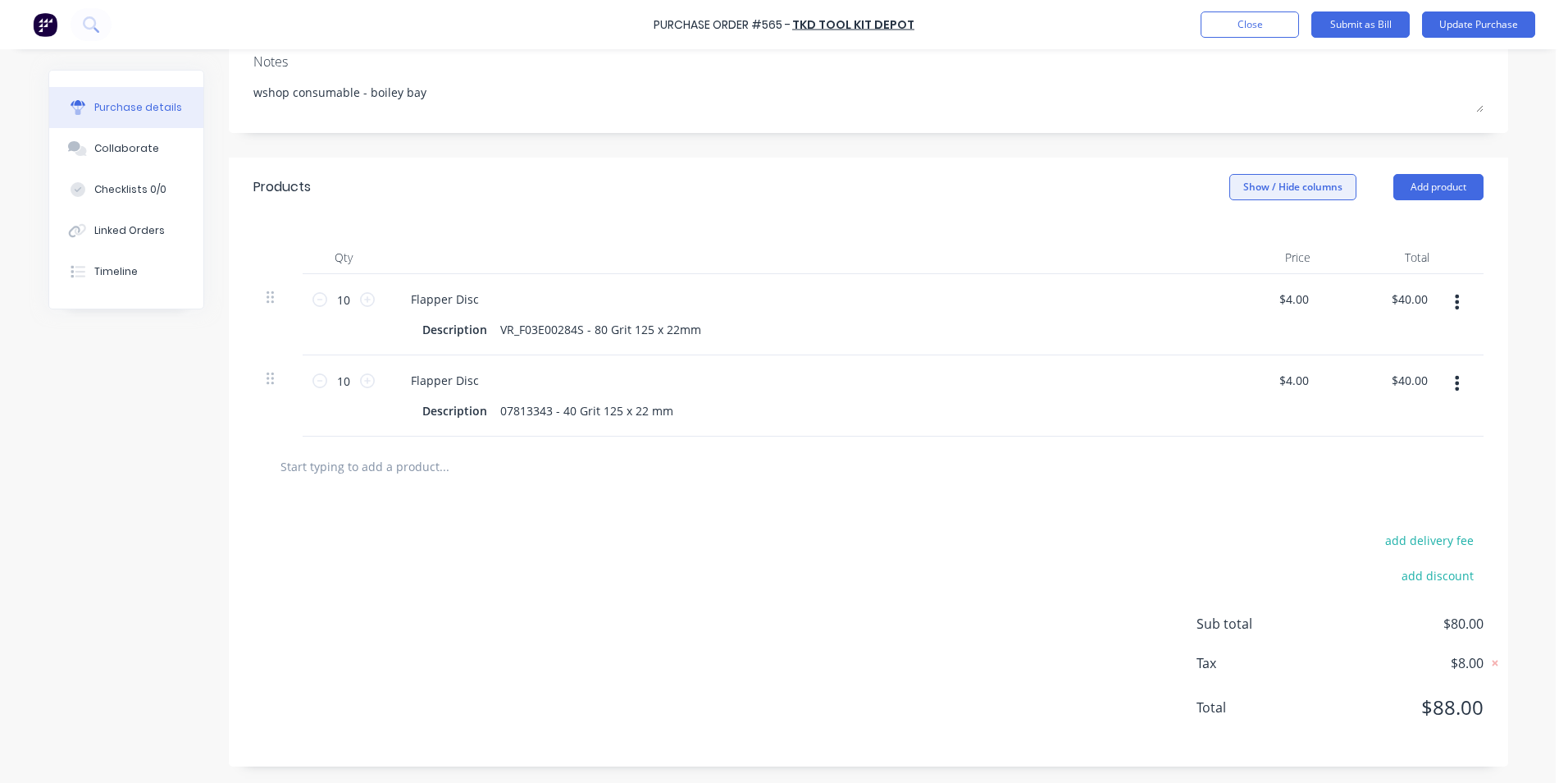
click at [1311, 197] on button "Show / Hide columns" at bounding box center [1293, 187] width 127 height 26
click at [1243, 248] on div "Account Job Discount" at bounding box center [1277, 268] width 123 height 95
click at [1246, 243] on label "Account" at bounding box center [1242, 241] width 29 height 14
click at [1228, 234] on input "Account" at bounding box center [1228, 234] width 0 height 0
click at [1173, 308] on div "Select..." at bounding box center [1184, 299] width 96 height 24
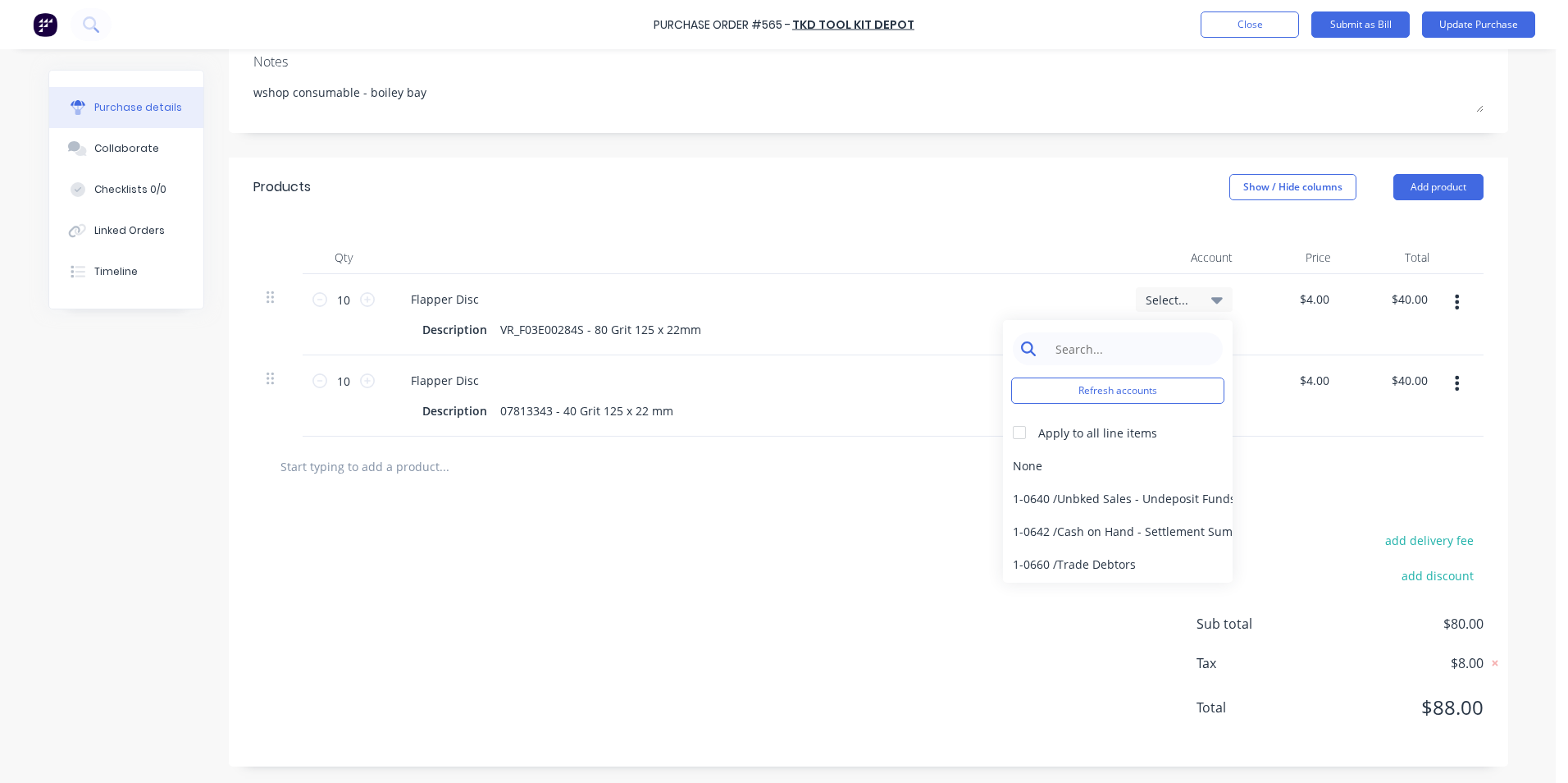
type textarea "x"
click at [1153, 356] on input at bounding box center [1131, 348] width 169 height 33
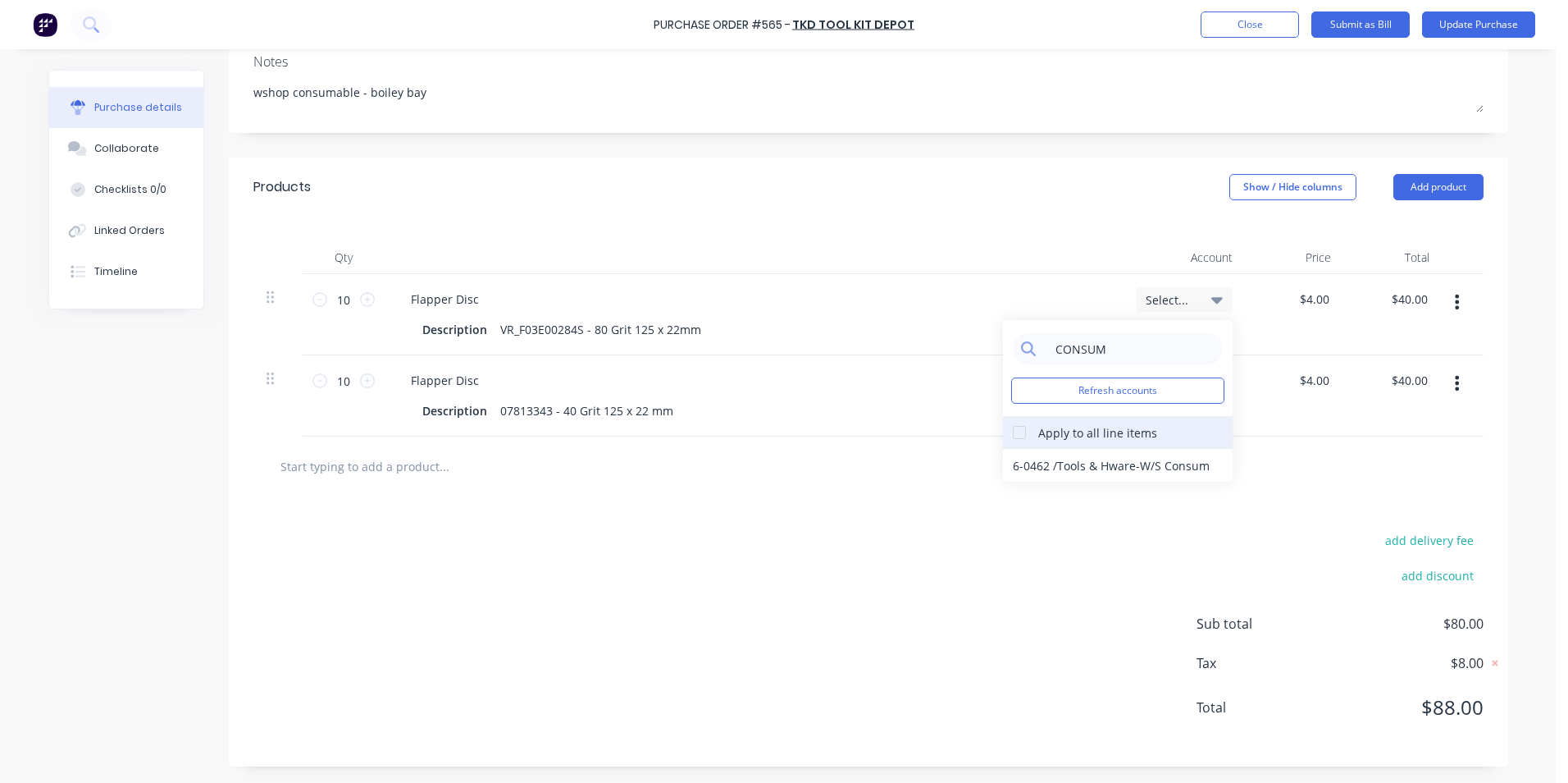
type input "CONSUM"
click at [1011, 433] on div at bounding box center [1020, 433] width 33 height 33
click at [1022, 452] on div "6-0462 / Tools & Hware-W/S Consum" at bounding box center [1118, 466] width 229 height 33
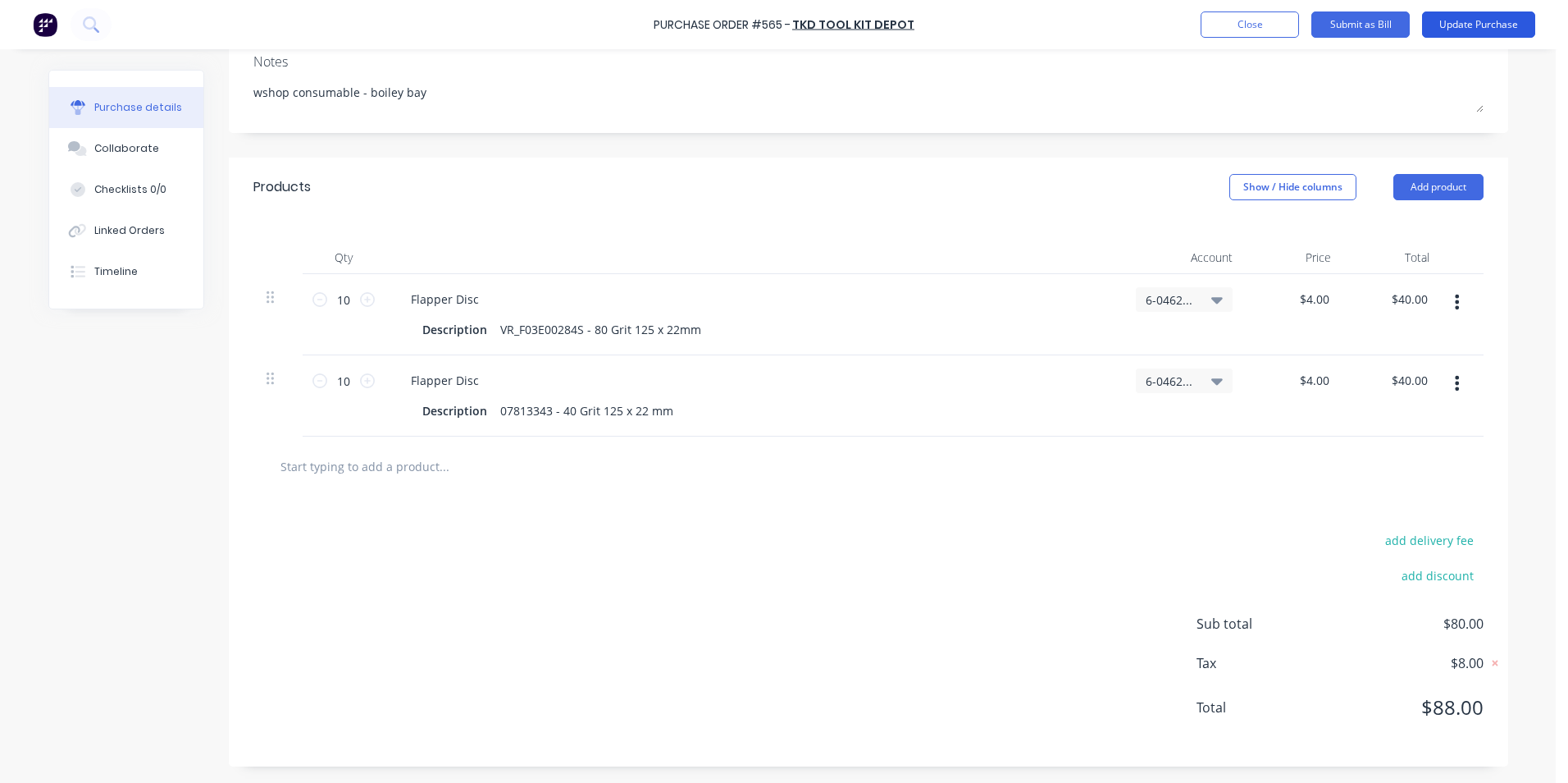
click at [1482, 31] on button "Update Purchase" at bounding box center [1479, 24] width 113 height 26
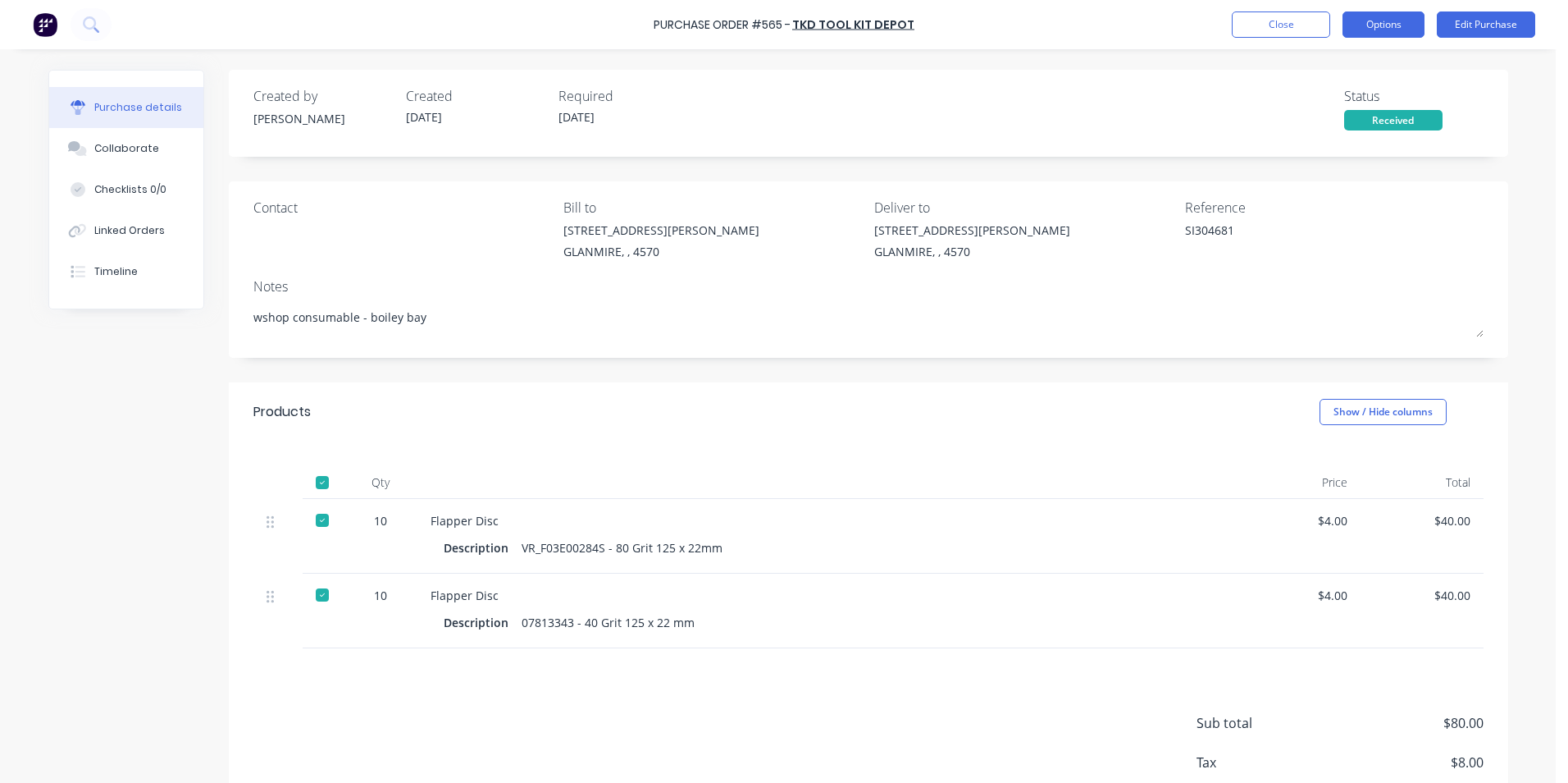
click at [1345, 21] on button "Options" at bounding box center [1384, 24] width 82 height 26
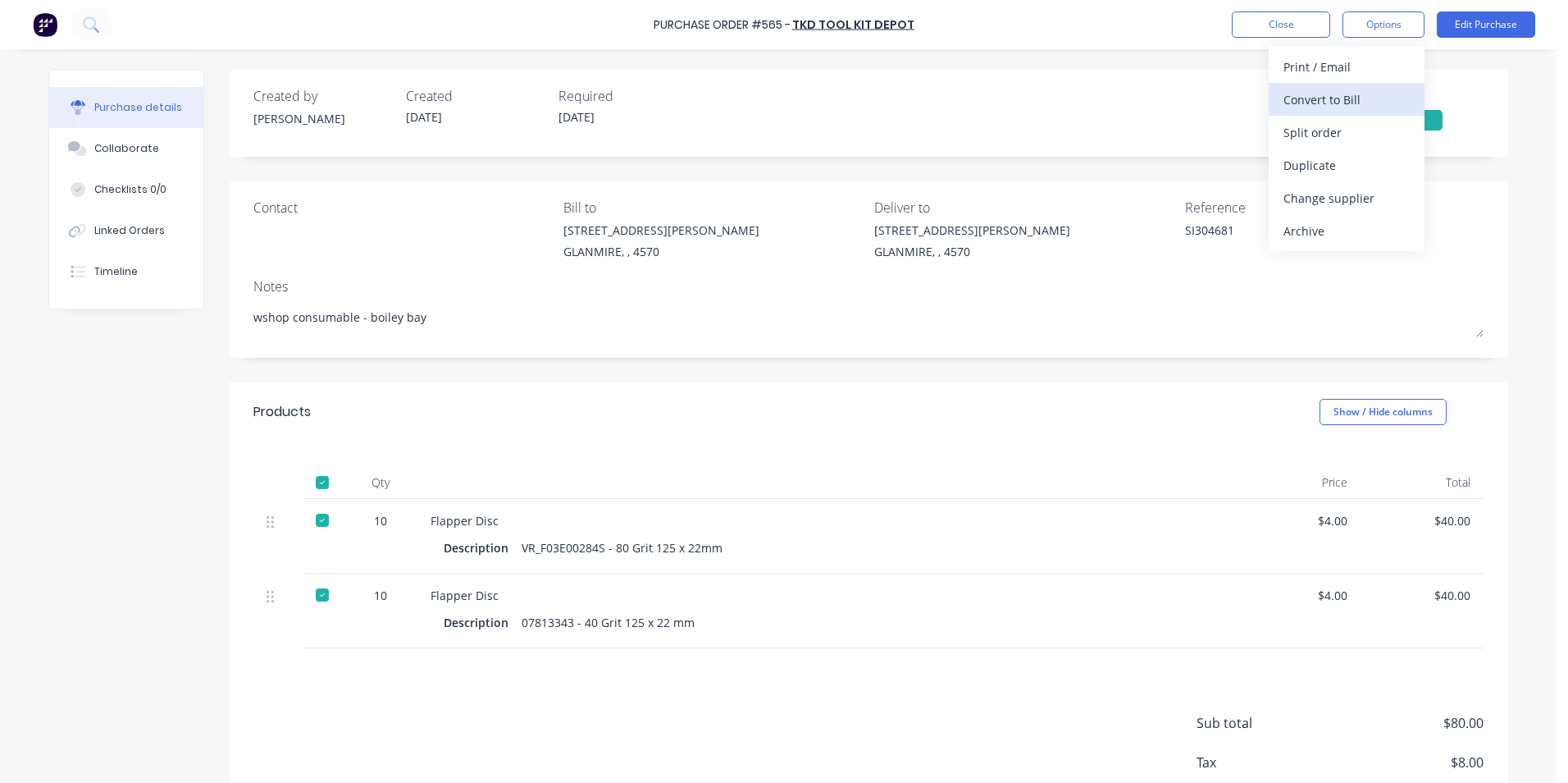
click at [1314, 106] on div "Convert to Bill" at bounding box center [1346, 99] width 126 height 23
type textarea "x"
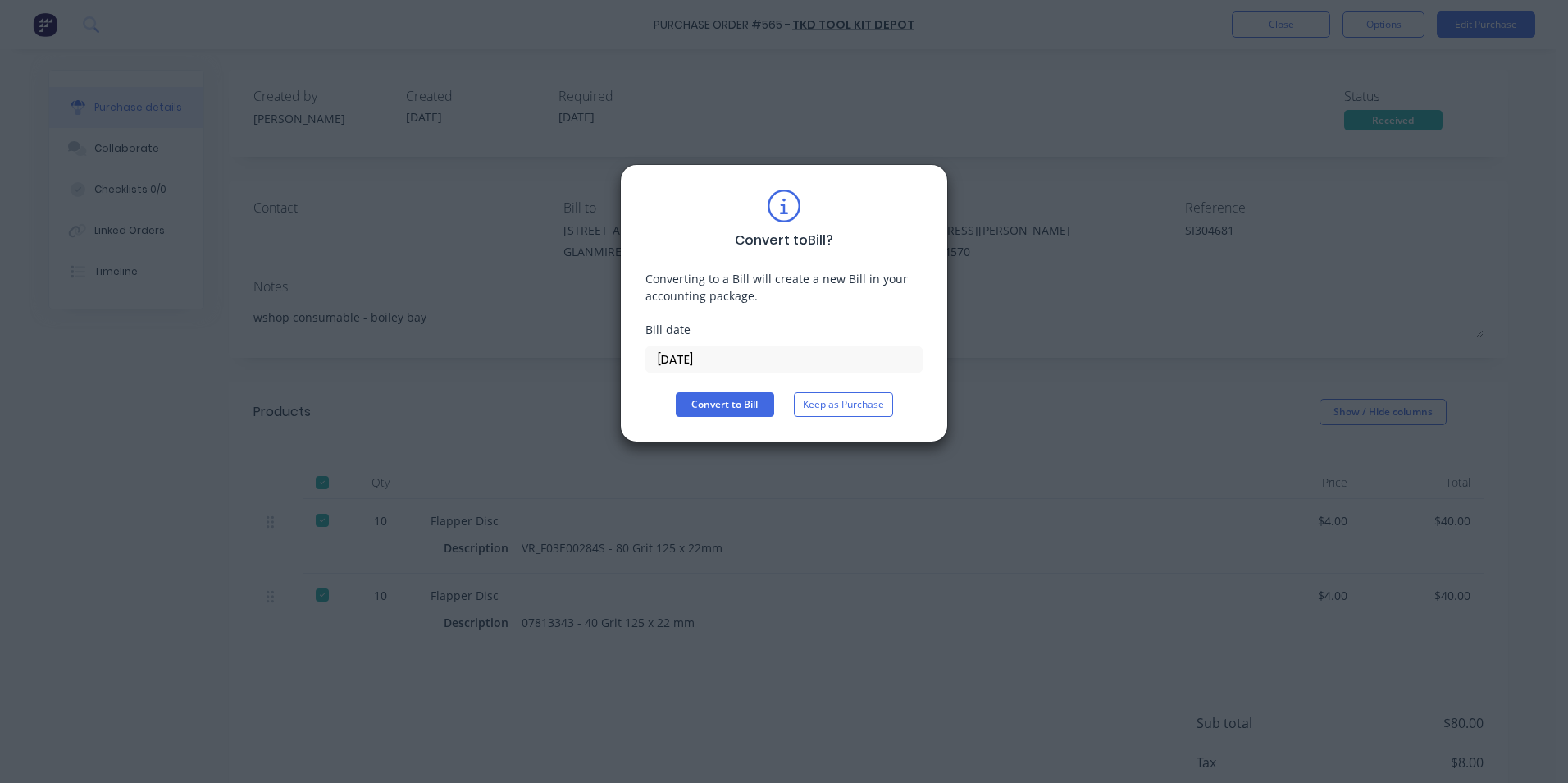
click at [697, 367] on input "[DATE]" at bounding box center [784, 359] width 275 height 24
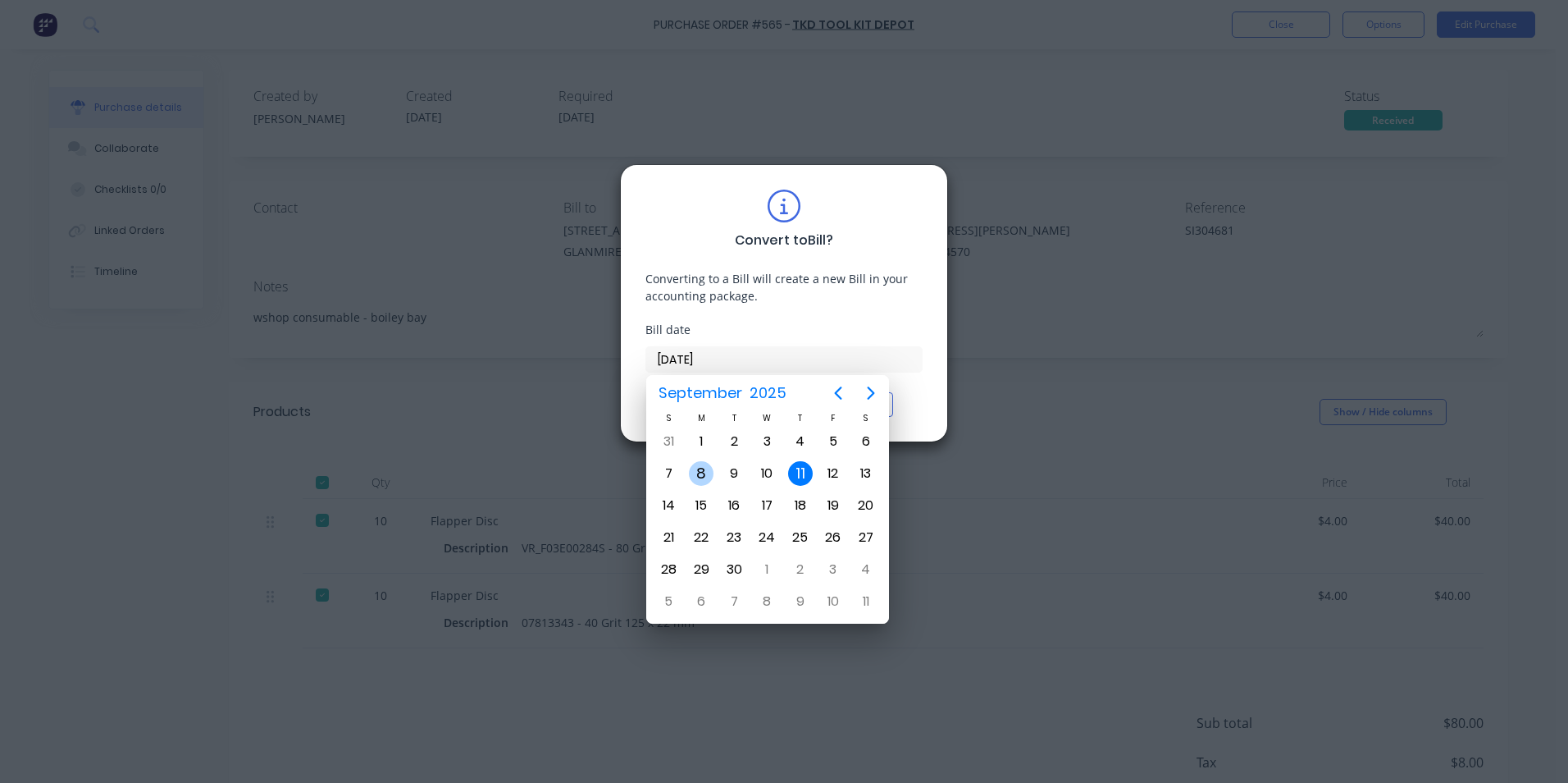
click at [691, 474] on div "8" at bounding box center [701, 474] width 24 height 24
type input "[DATE]"
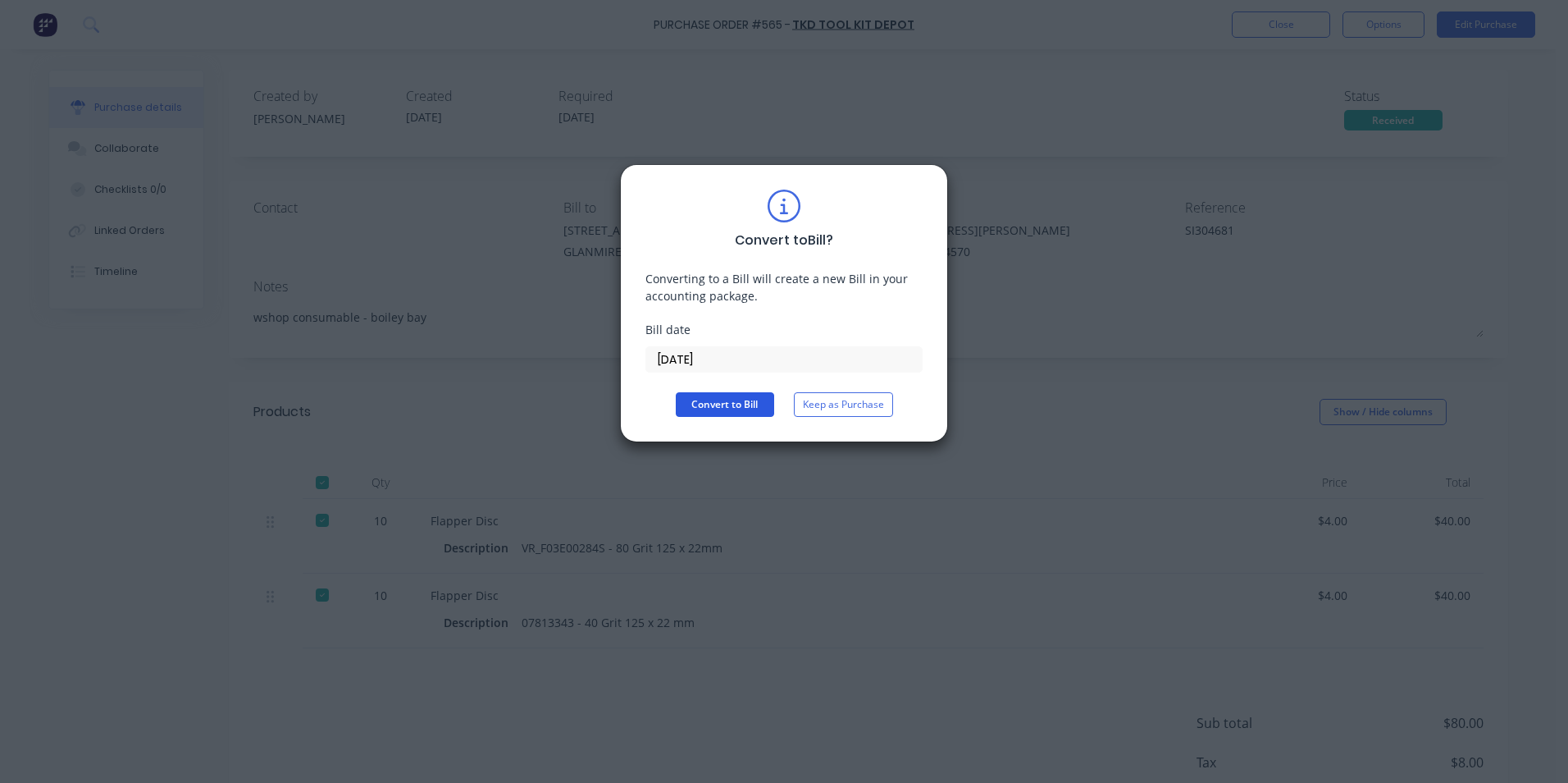
click at [701, 399] on button "Convert to Bill" at bounding box center [724, 404] width 98 height 24
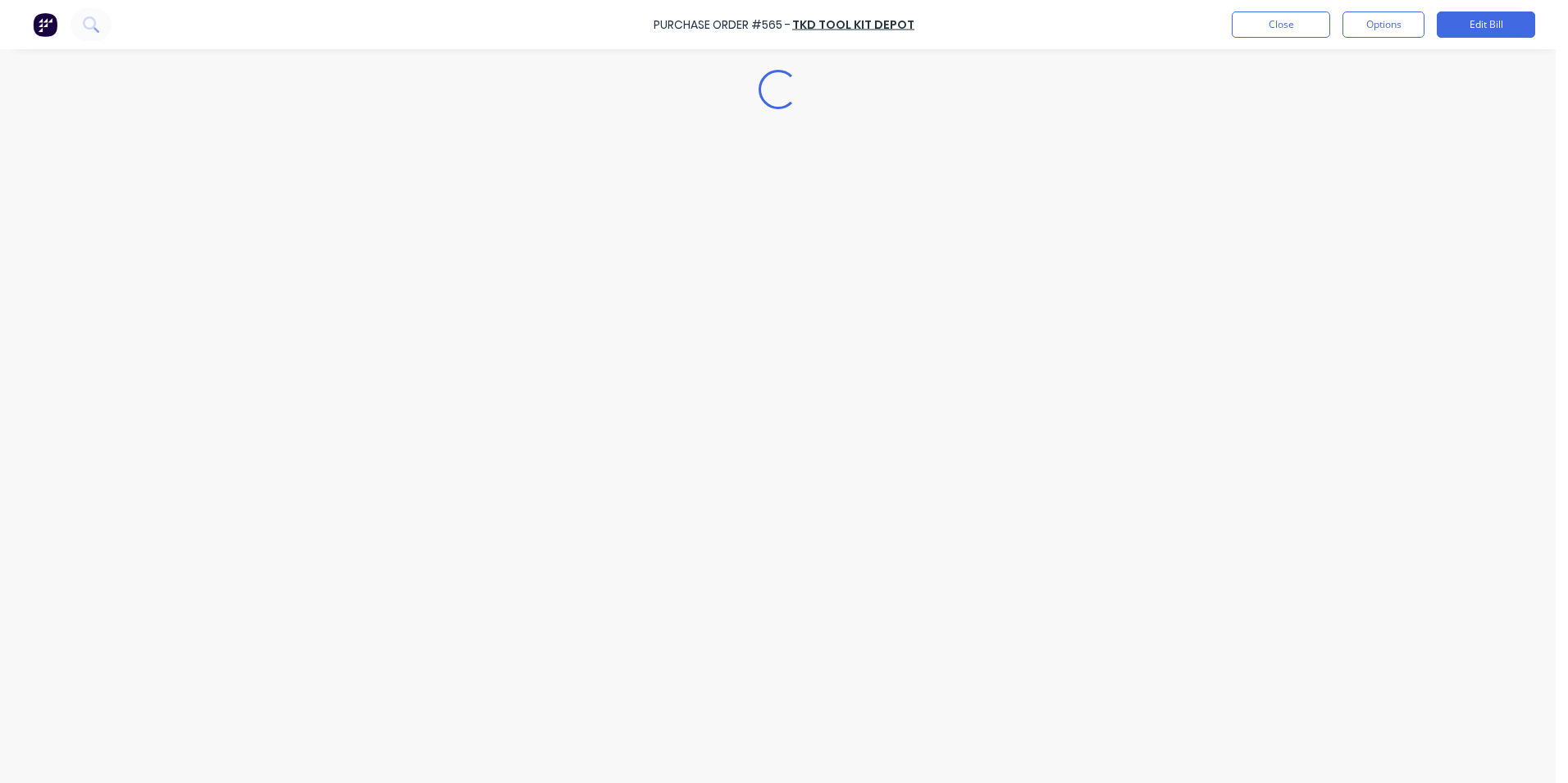
type textarea "x"
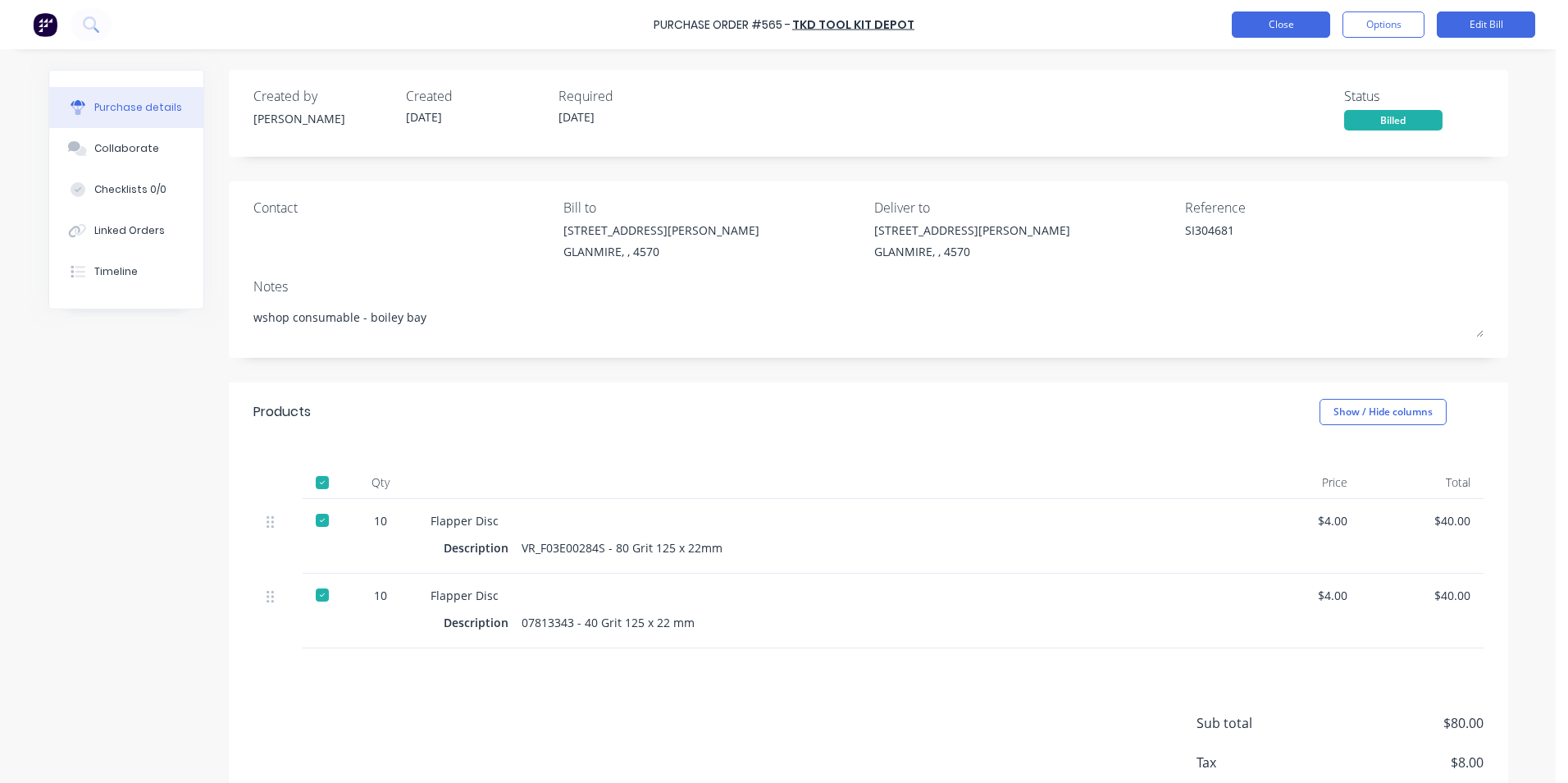
click at [1293, 22] on button "Close" at bounding box center [1280, 24] width 98 height 26
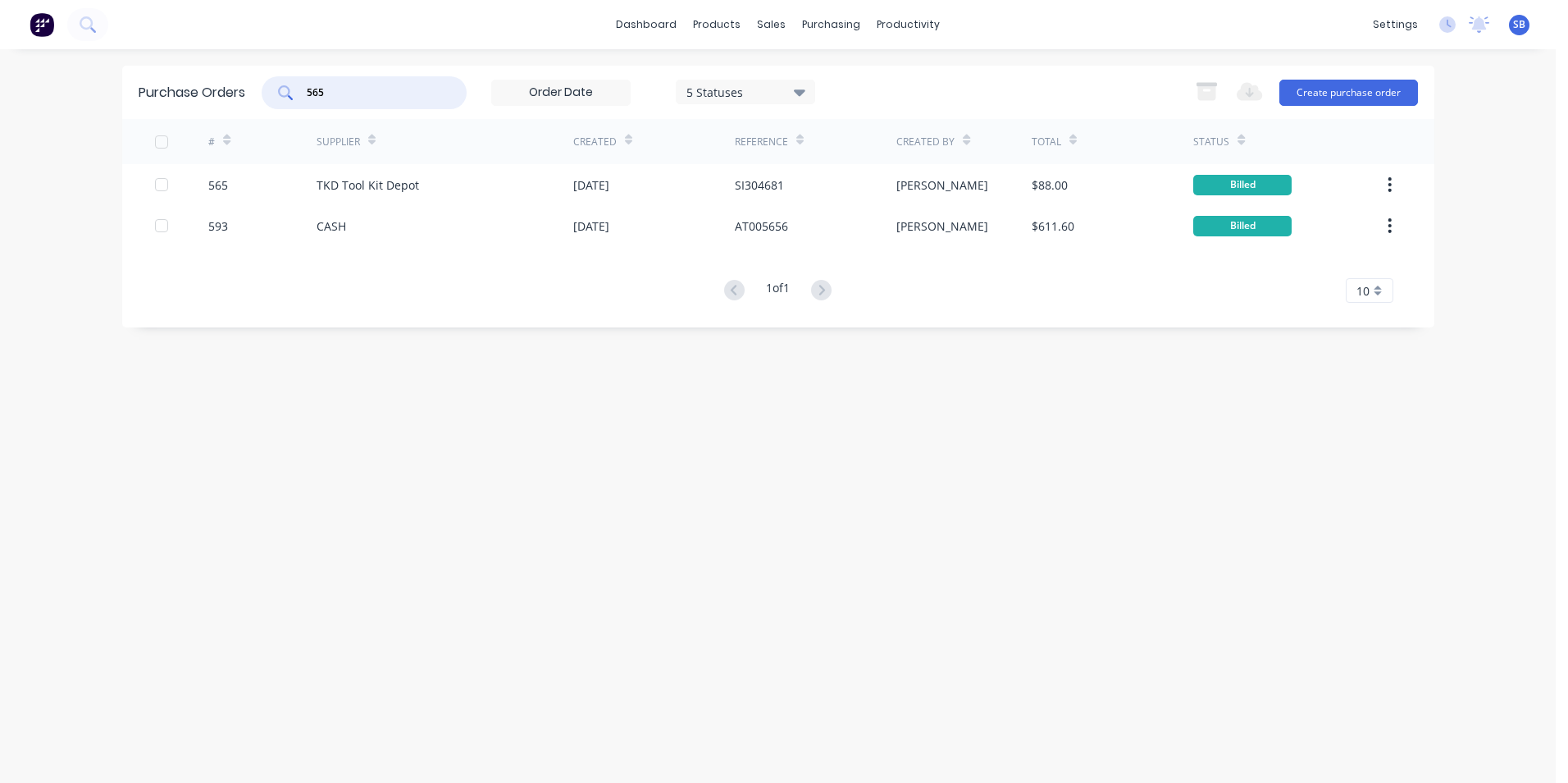
drag, startPoint x: 380, startPoint y: 94, endPoint x: 295, endPoint y: 90, distance: 85.1
click at [295, 90] on div "565" at bounding box center [364, 93] width 205 height 33
click at [897, 396] on div "Purchase Orders 5 Statuses 5 Statuses Export to Excel (XLSX) Create purchase or…" at bounding box center [778, 416] width 1313 height 700
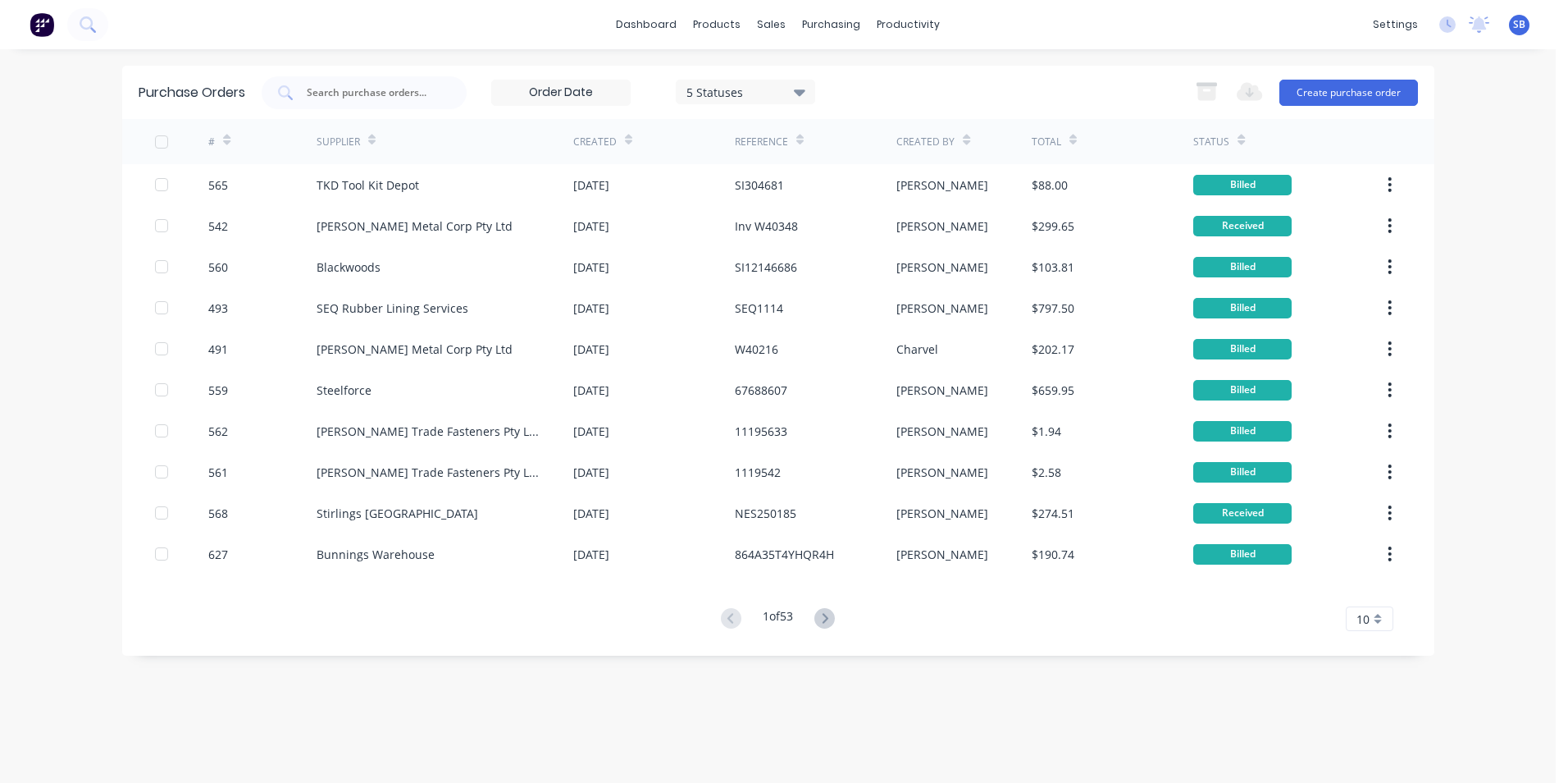
click at [1369, 616] on span "10" at bounding box center [1363, 620] width 13 height 17
click at [1361, 583] on div "35" at bounding box center [1369, 591] width 46 height 29
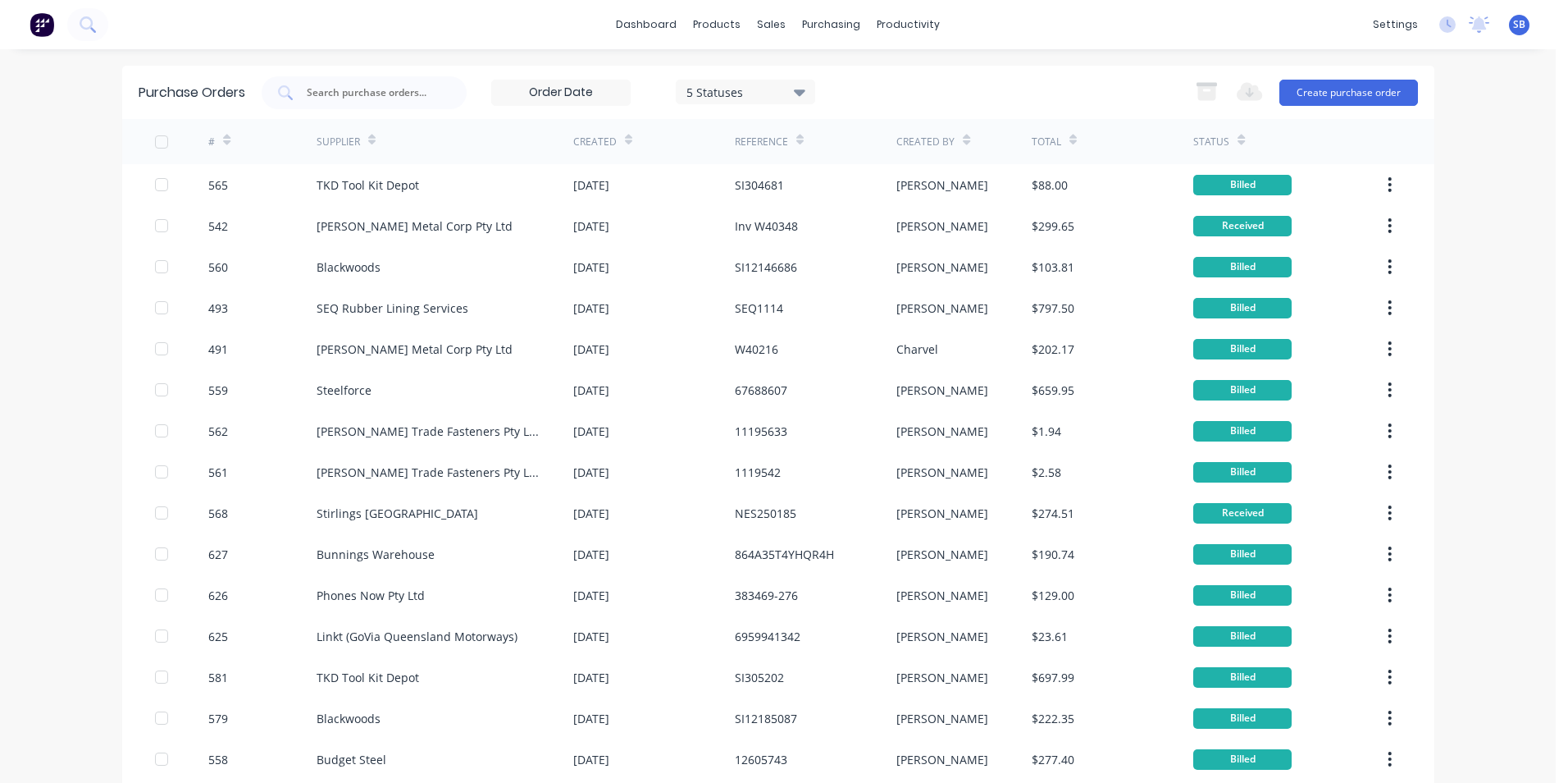
click at [738, 83] on div "5 Statuses" at bounding box center [744, 91] width 117 height 17
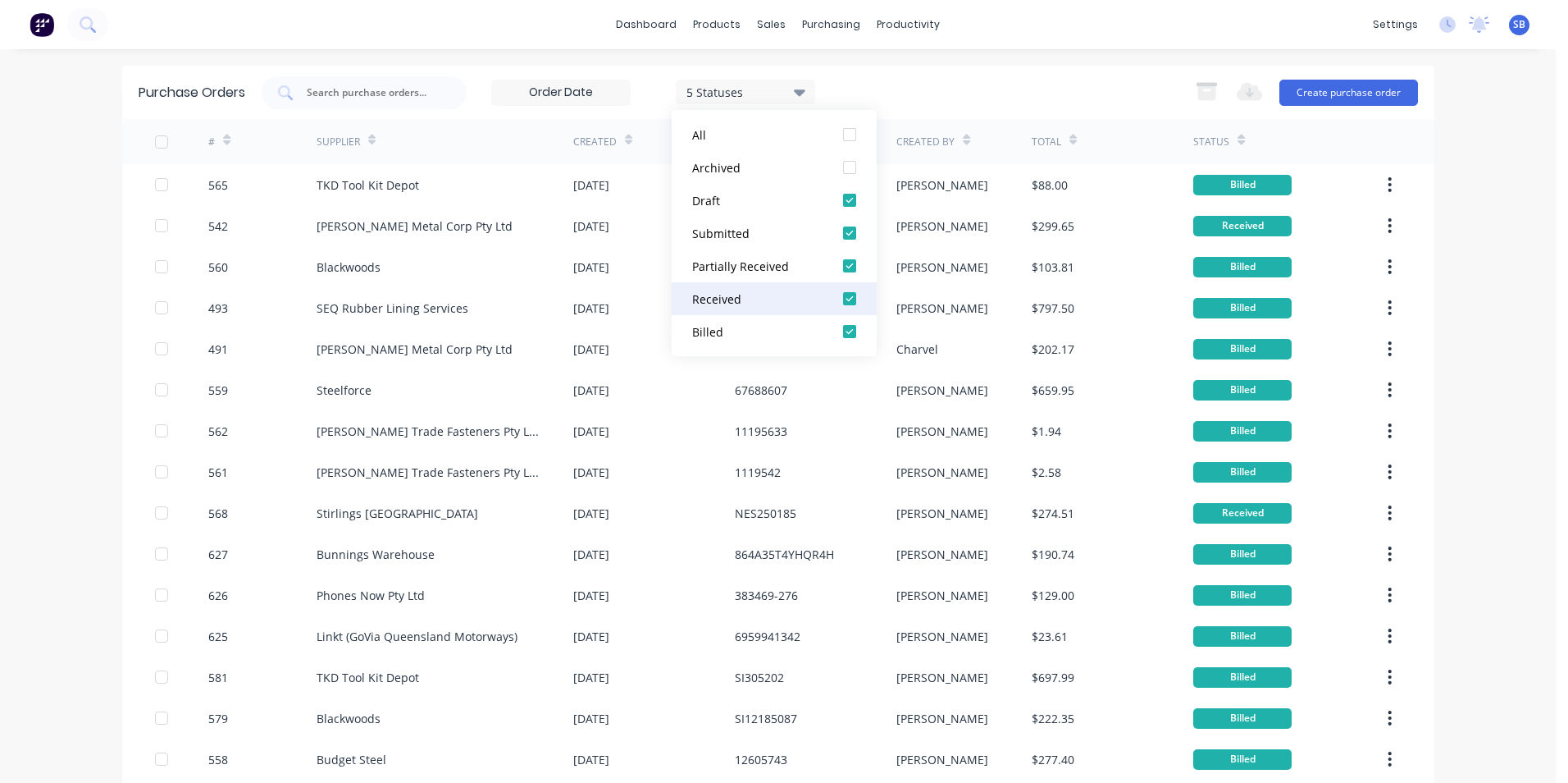
click at [767, 297] on div "Received" at bounding box center [758, 299] width 131 height 17
click at [759, 270] on div "Partially Received" at bounding box center [758, 266] width 131 height 17
click at [754, 233] on div "Submitted" at bounding box center [758, 234] width 131 height 17
click at [754, 214] on button "Draft" at bounding box center [774, 201] width 205 height 33
drag, startPoint x: 740, startPoint y: 308, endPoint x: 739, endPoint y: 290, distance: 18.0
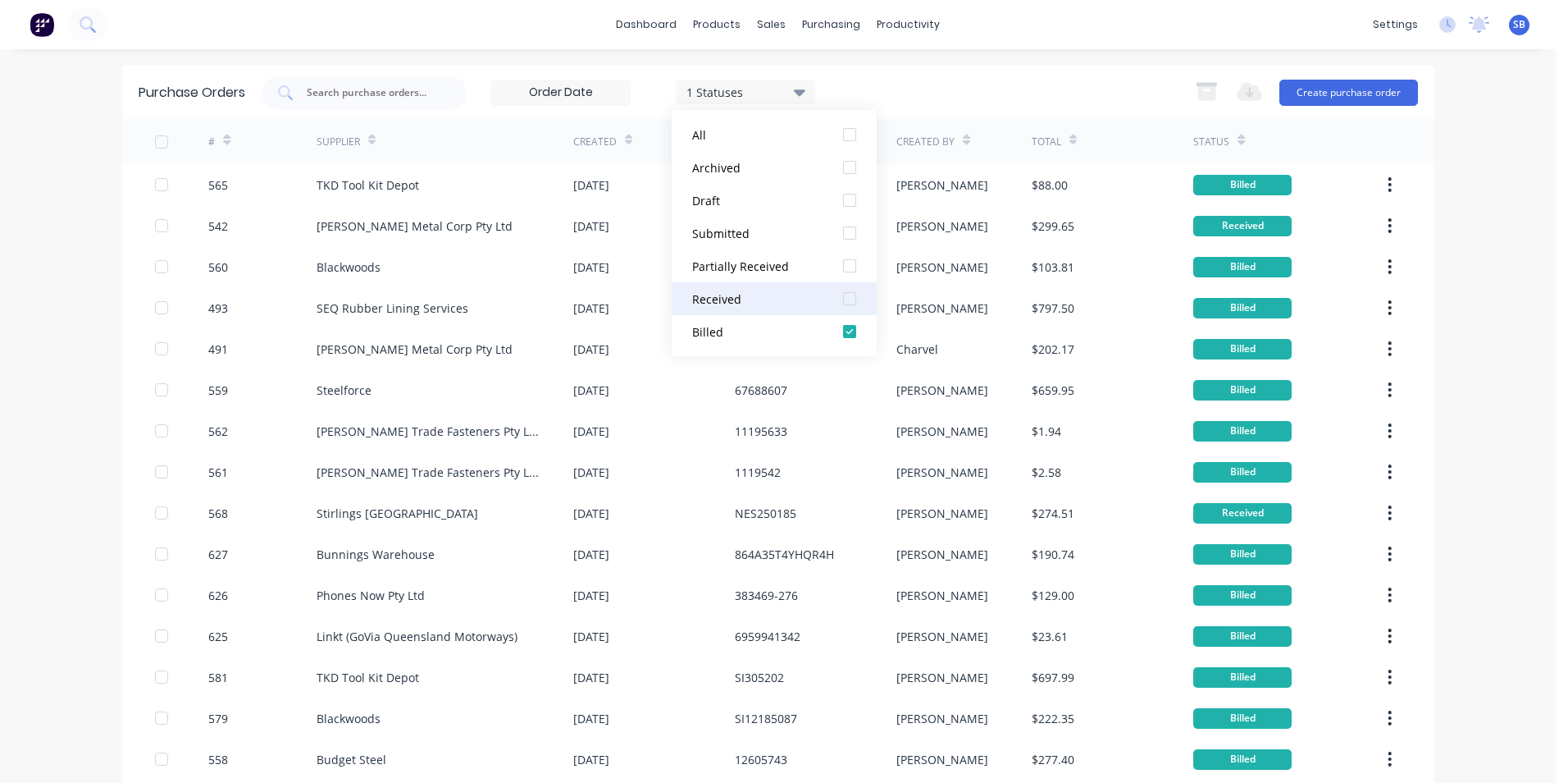
click at [742, 307] on button "Received" at bounding box center [774, 299] width 205 height 33
click at [727, 324] on div "Billed" at bounding box center [758, 332] width 131 height 17
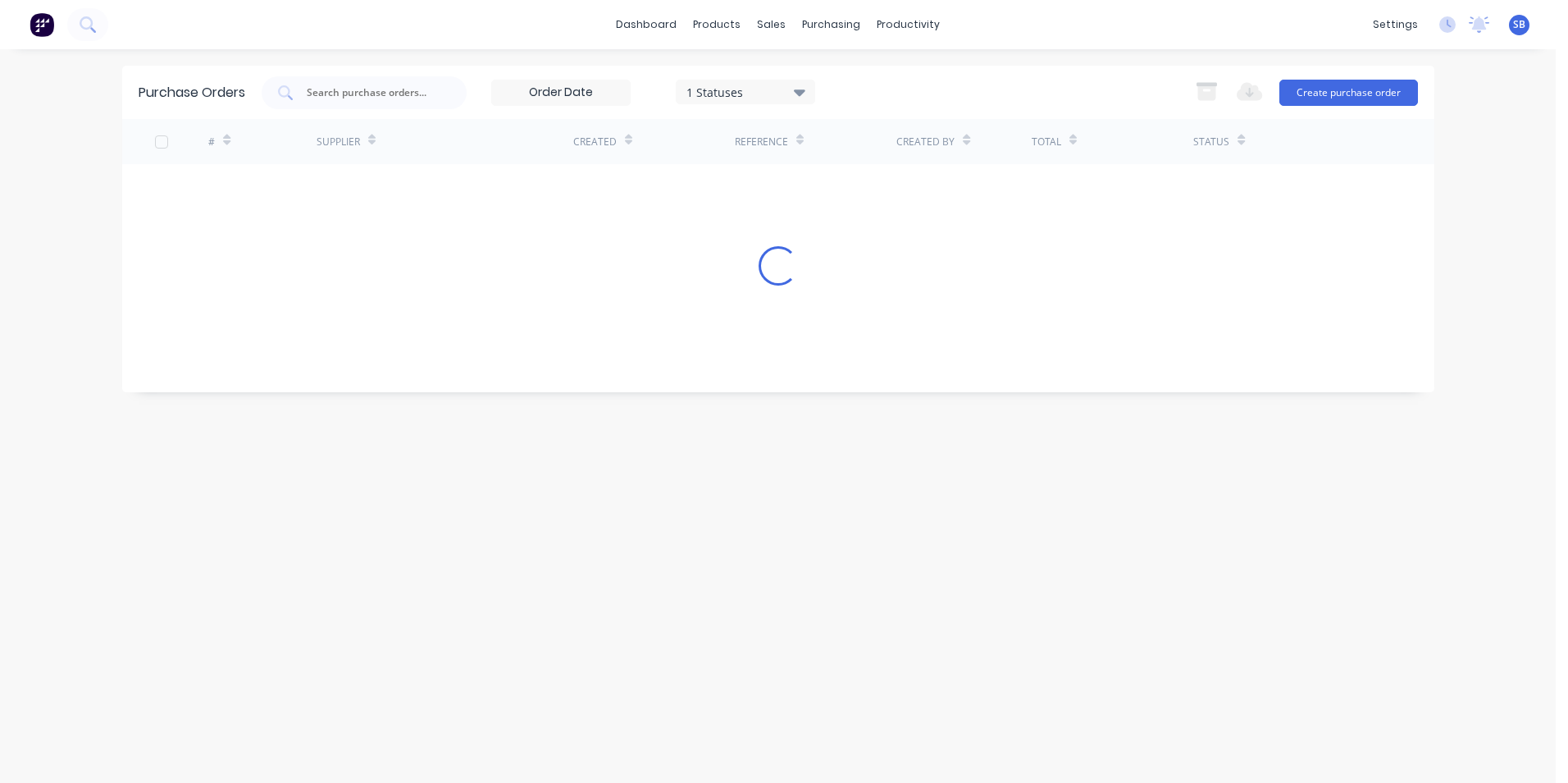
click at [1540, 312] on div "dashboard products sales purchasing productivity dashboard products Product Cat…" at bounding box center [777, 391] width 1556 height 783
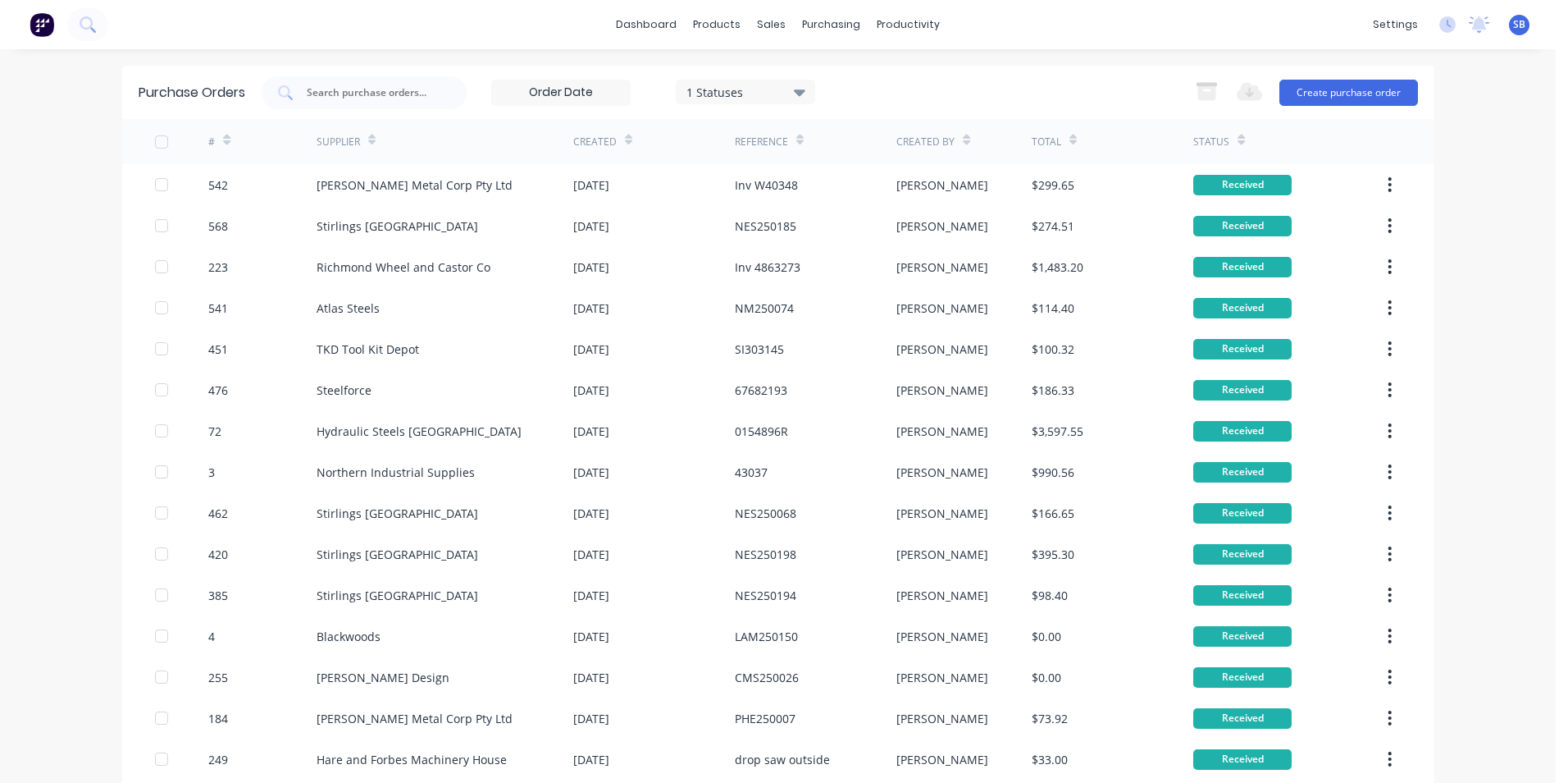
click at [1499, 343] on div "dashboard products sales purchasing productivity dashboard products Product Cat…" at bounding box center [777, 391] width 1556 height 783
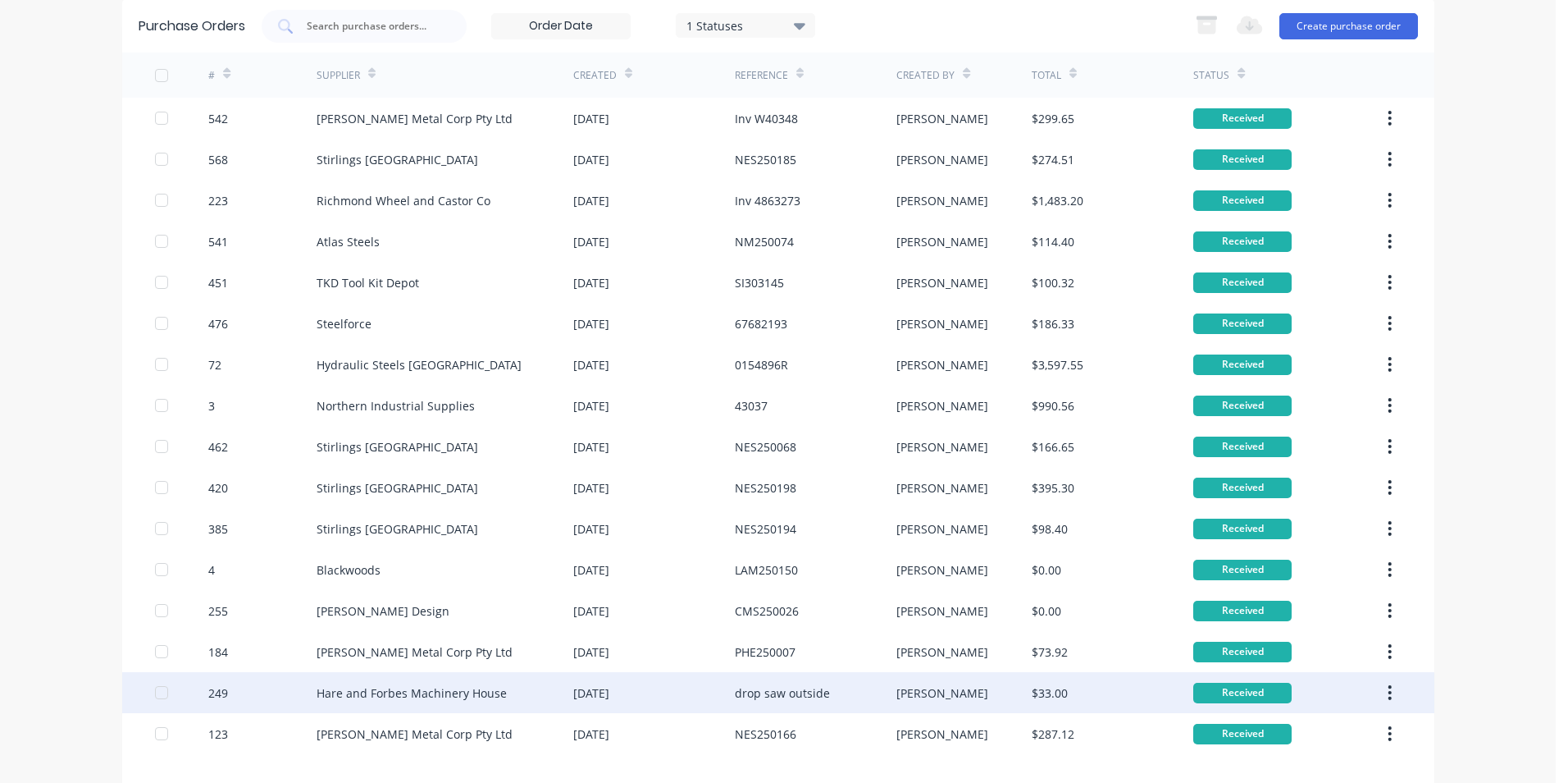
scroll to position [136, 0]
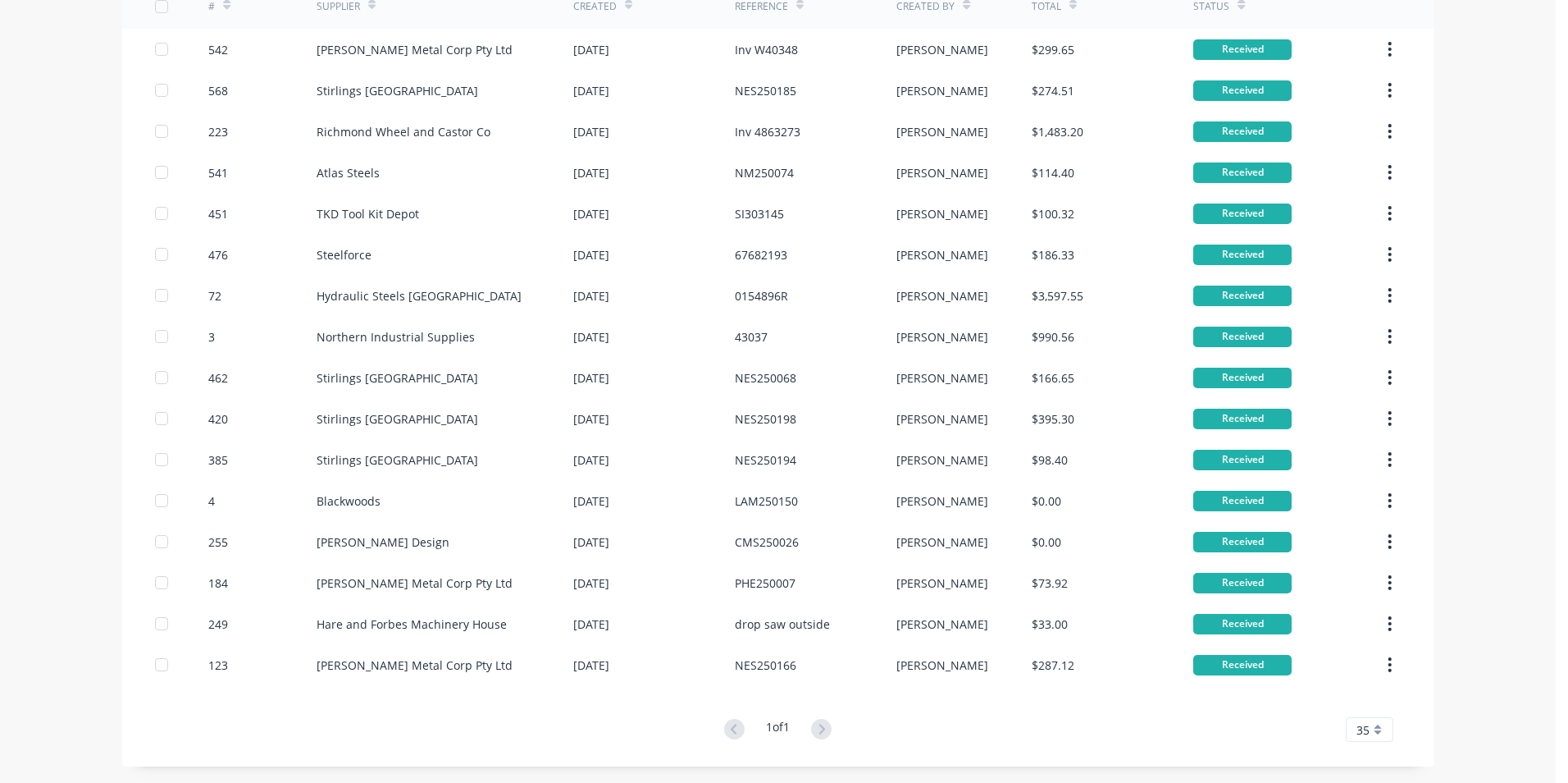
click at [1371, 727] on div "35" at bounding box center [1370, 729] width 48 height 24
click at [1362, 671] on div "30" at bounding box center [1369, 673] width 46 height 29
click at [1364, 733] on div "30" at bounding box center [1370, 729] width 48 height 24
click at [1379, 640] on div "25" at bounding box center [1369, 644] width 46 height 29
click at [1365, 739] on div "25" at bounding box center [1370, 729] width 48 height 24
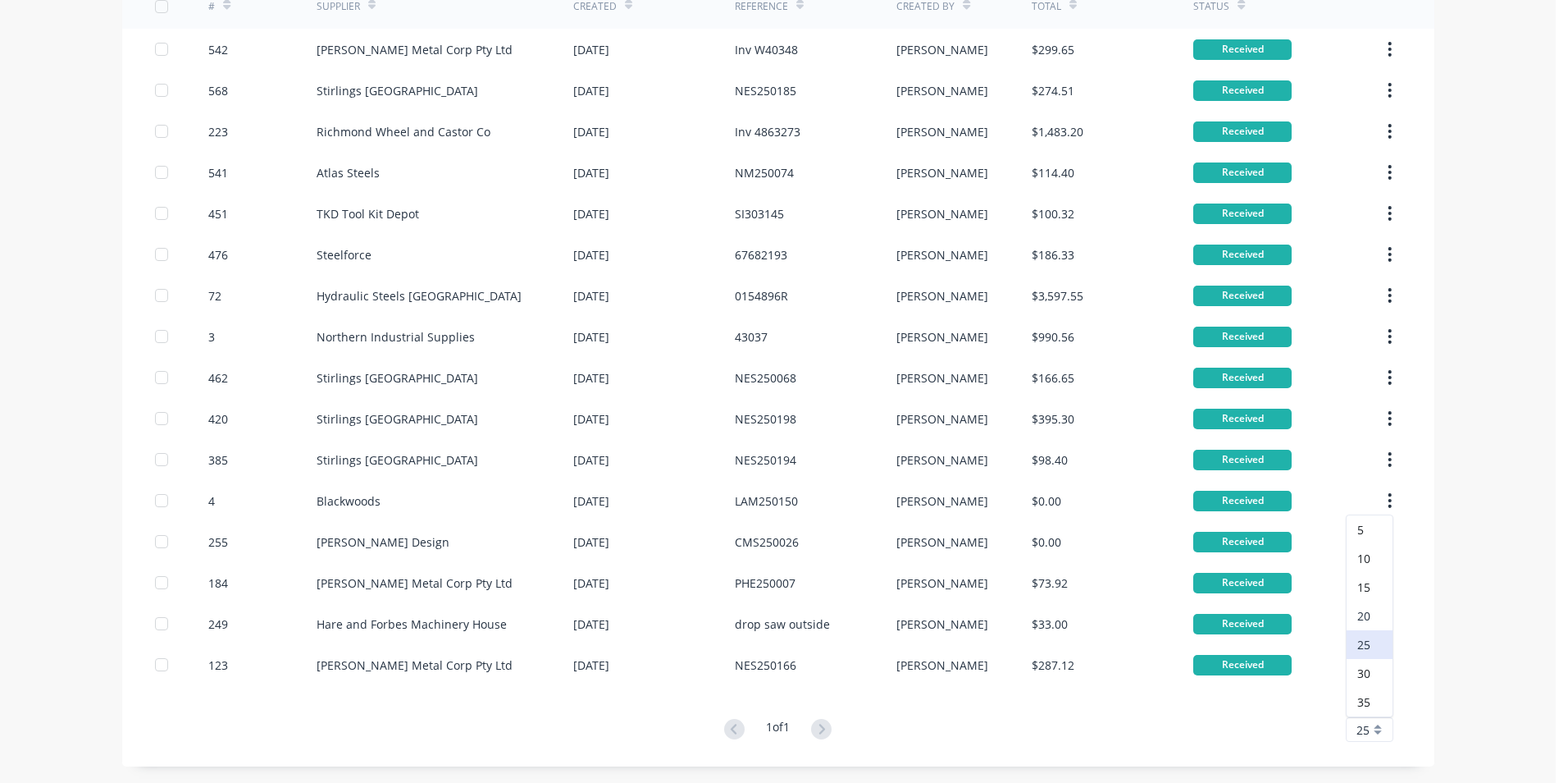
click at [1370, 612] on div "20" at bounding box center [1369, 615] width 46 height 29
click at [1361, 724] on span "20" at bounding box center [1363, 730] width 13 height 17
click at [1376, 587] on div "15" at bounding box center [1369, 587] width 46 height 29
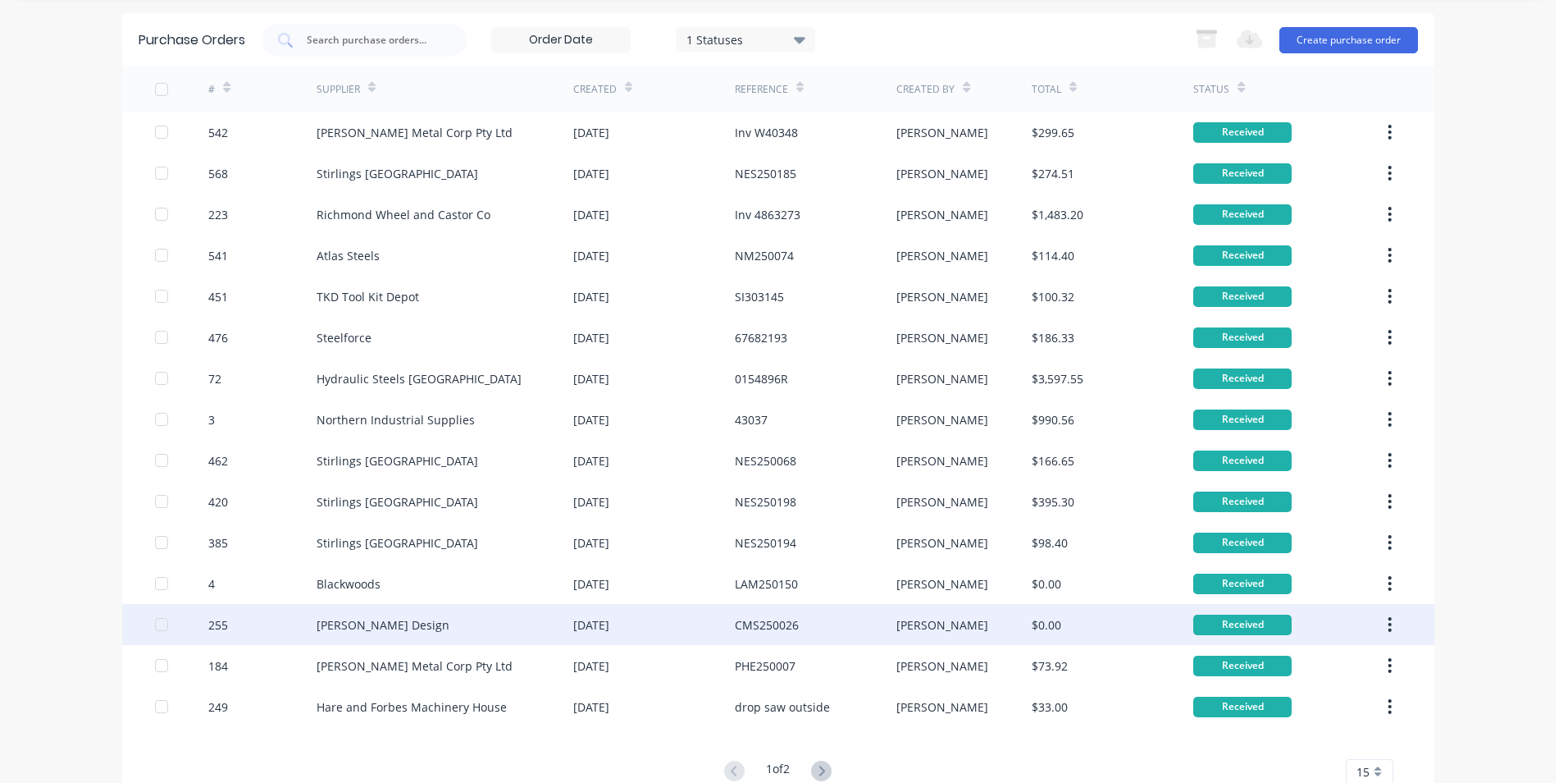
scroll to position [95, 0]
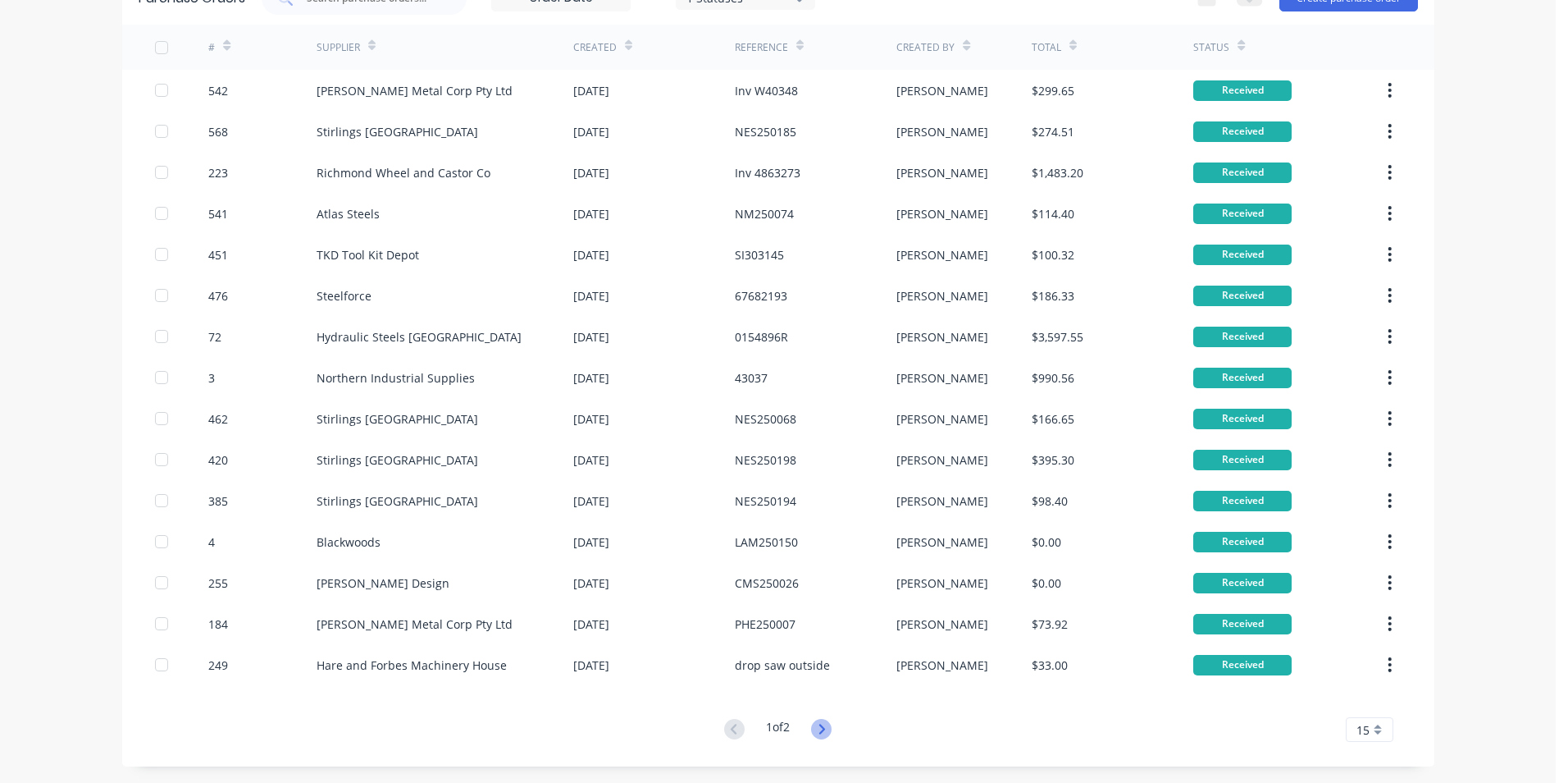
click at [821, 728] on icon at bounding box center [822, 728] width 6 height 10
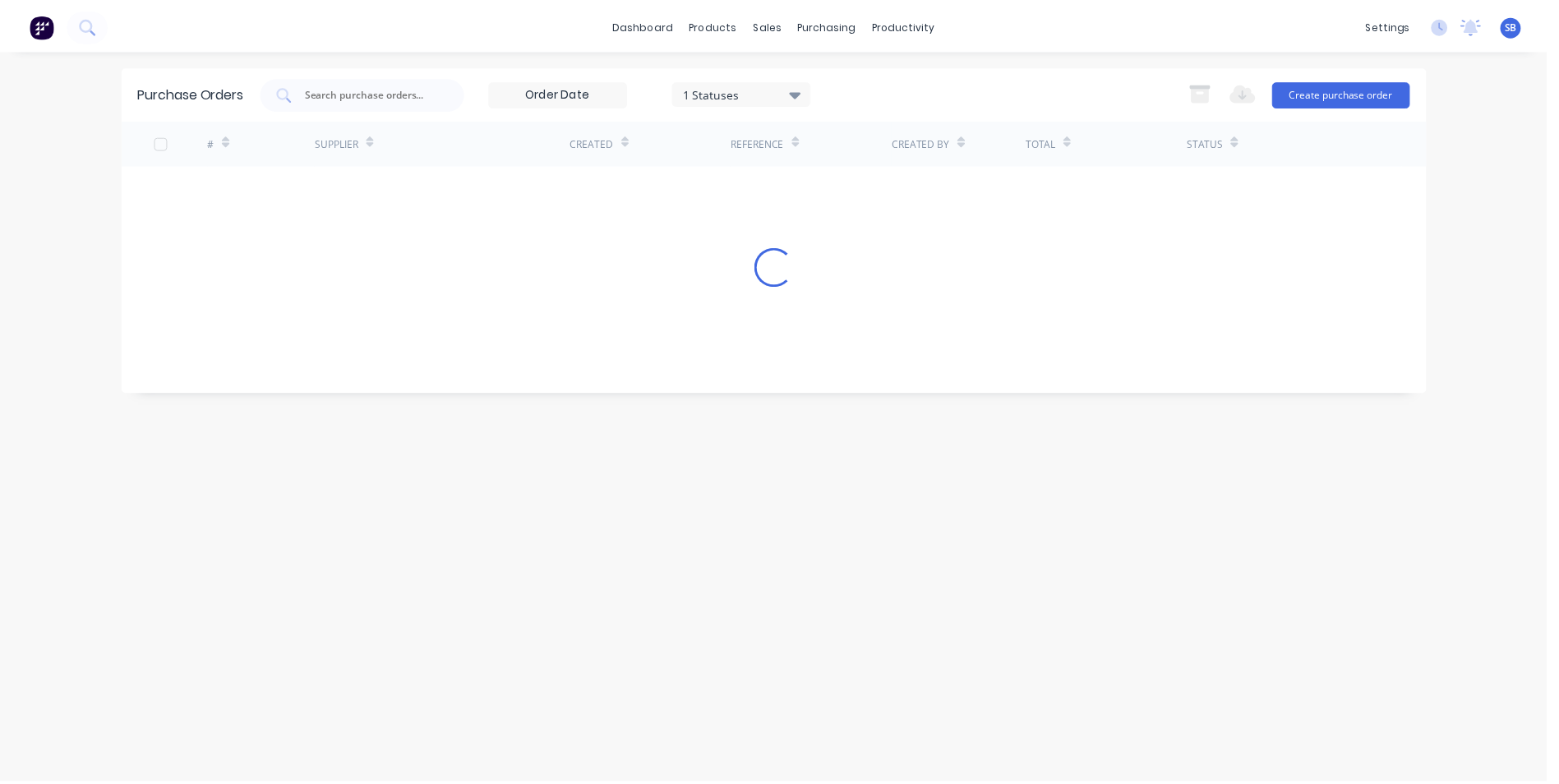
scroll to position [0, 0]
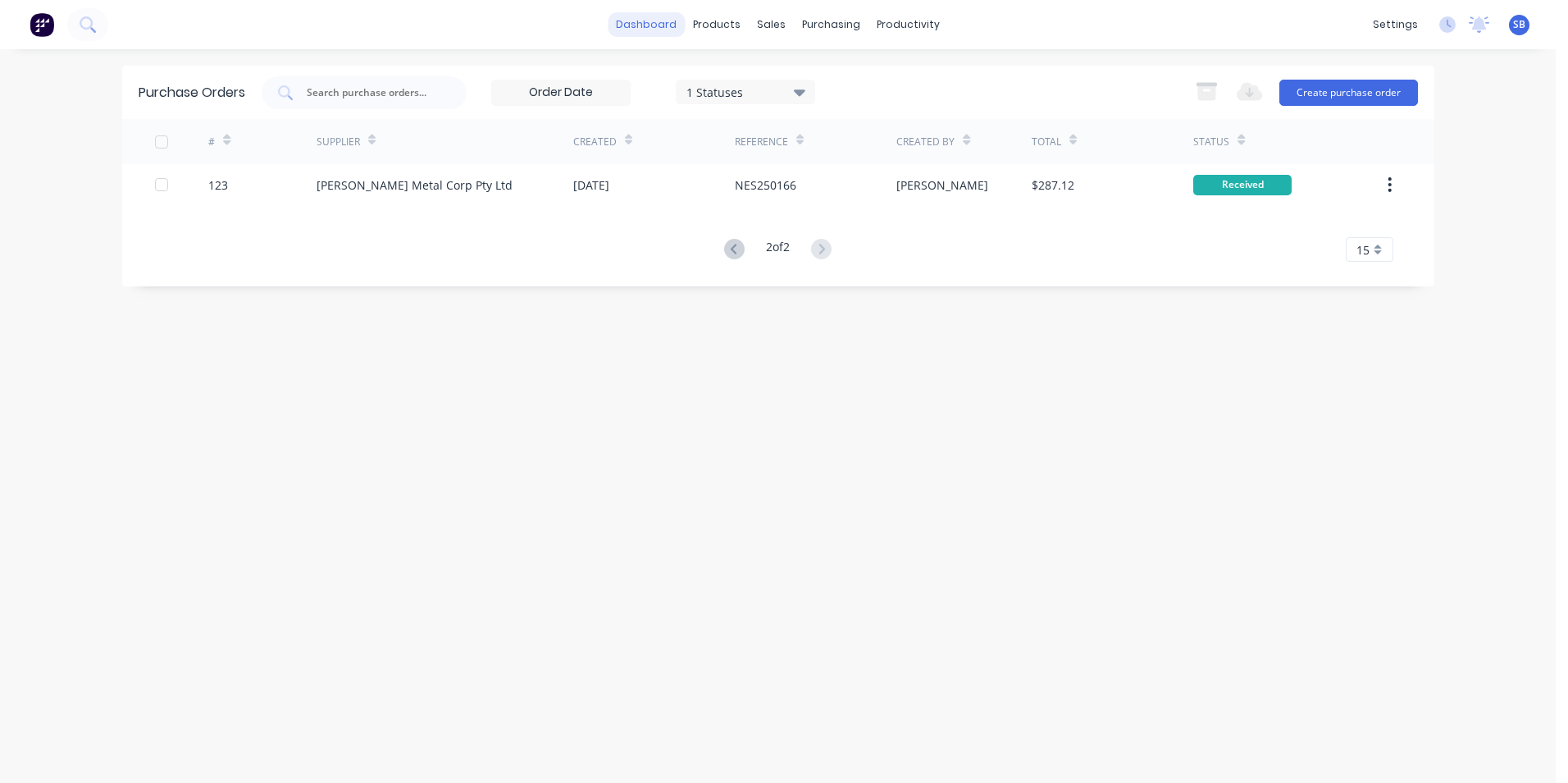
click at [652, 20] on link "dashboard" at bounding box center [646, 24] width 77 height 24
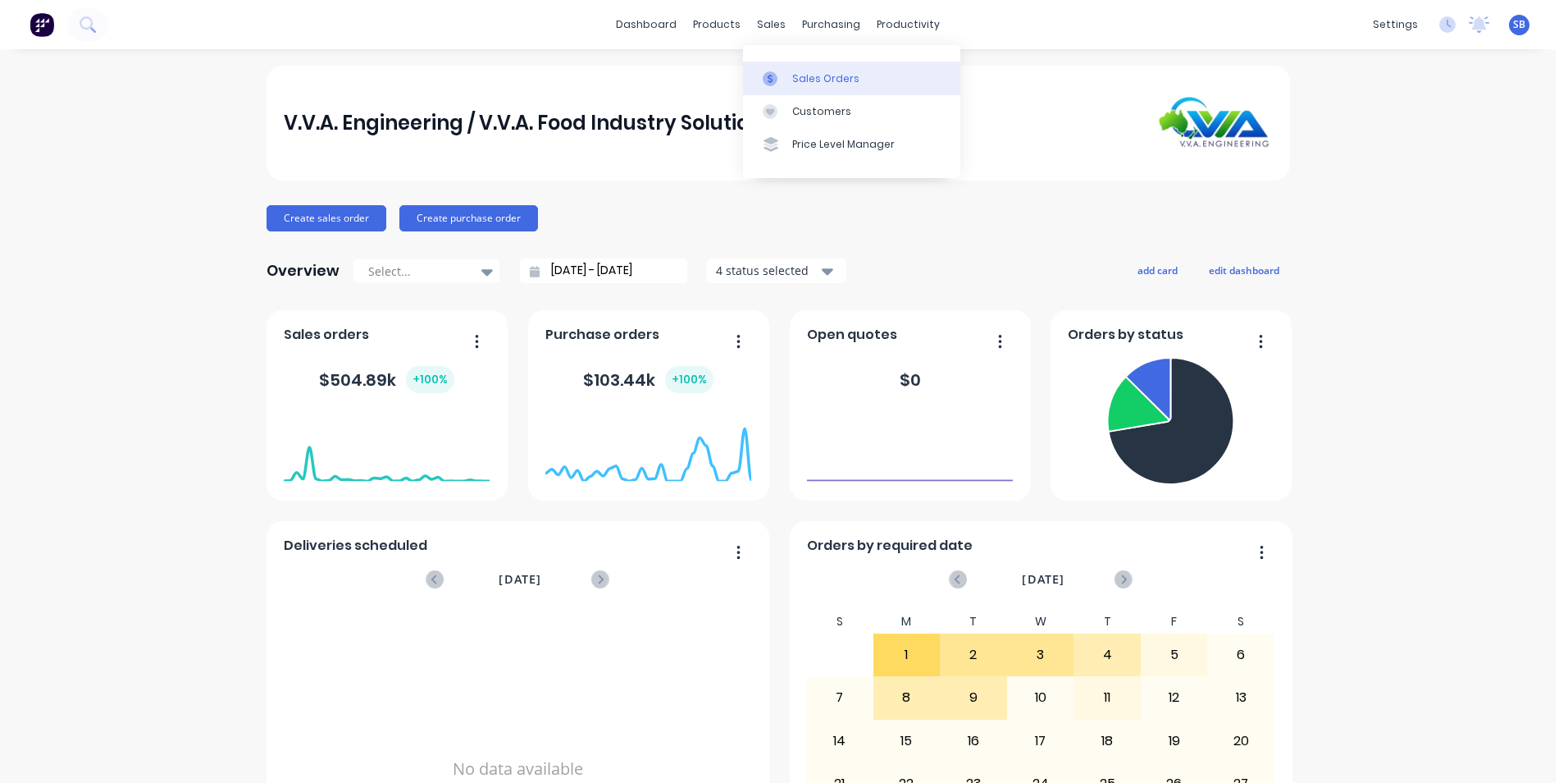
click at [813, 87] on link "Sales Orders" at bounding box center [851, 78] width 217 height 33
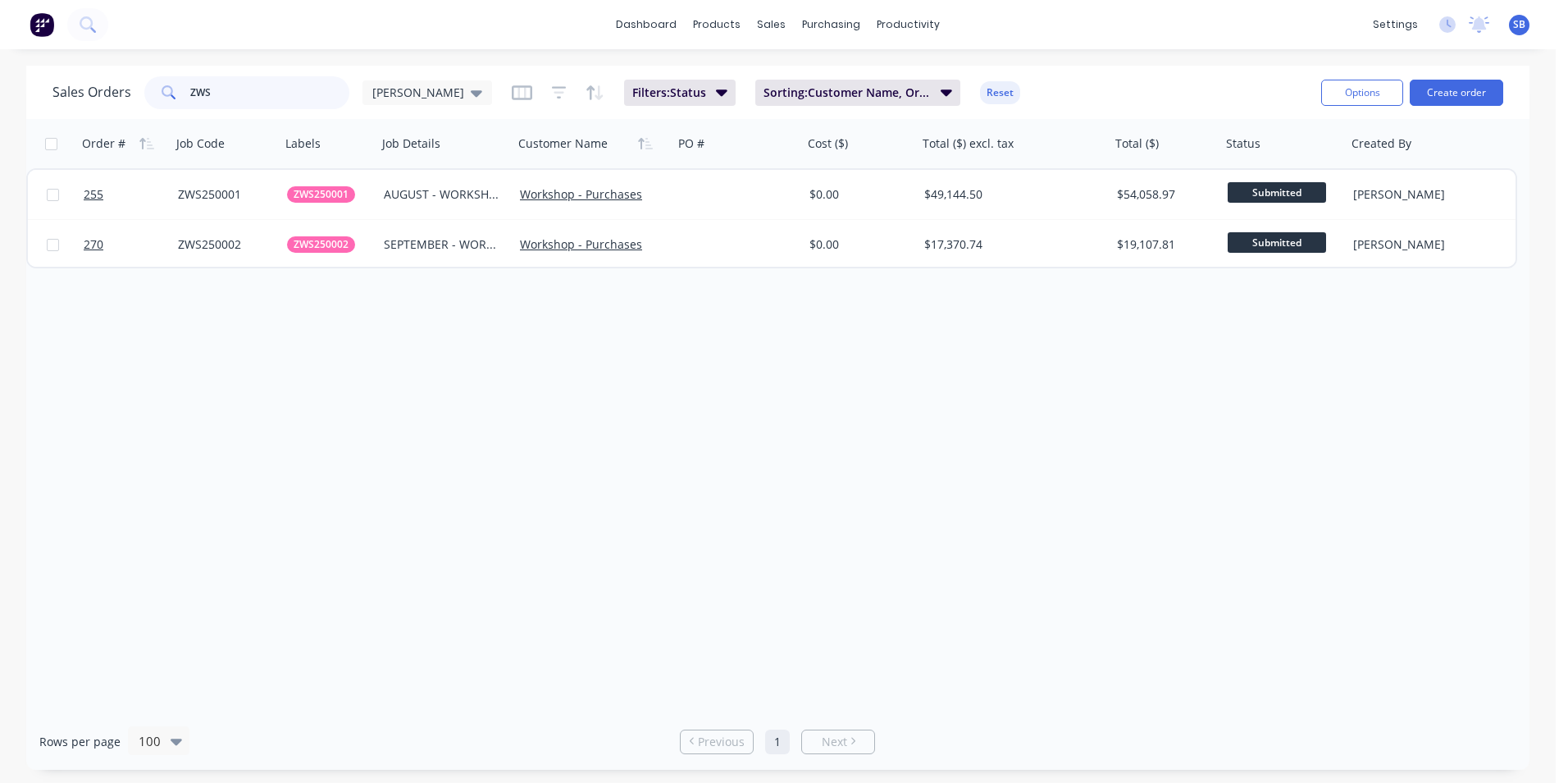
drag, startPoint x: 241, startPoint y: 90, endPoint x: 146, endPoint y: 78, distance: 95.8
click at [146, 78] on div "ZWS" at bounding box center [247, 93] width 205 height 33
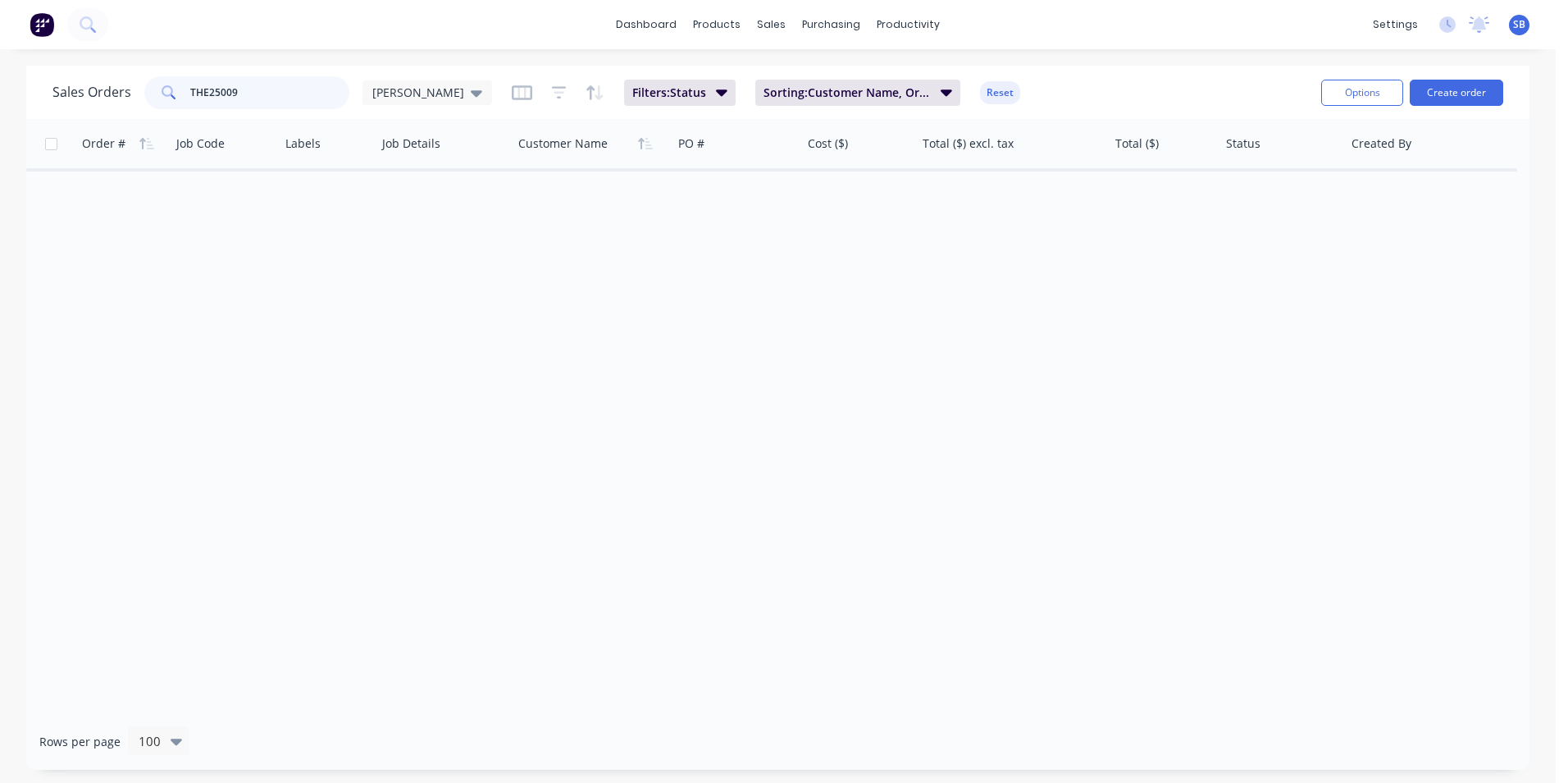
click at [217, 88] on input "THE25009" at bounding box center [270, 93] width 160 height 33
type input "THE250009"
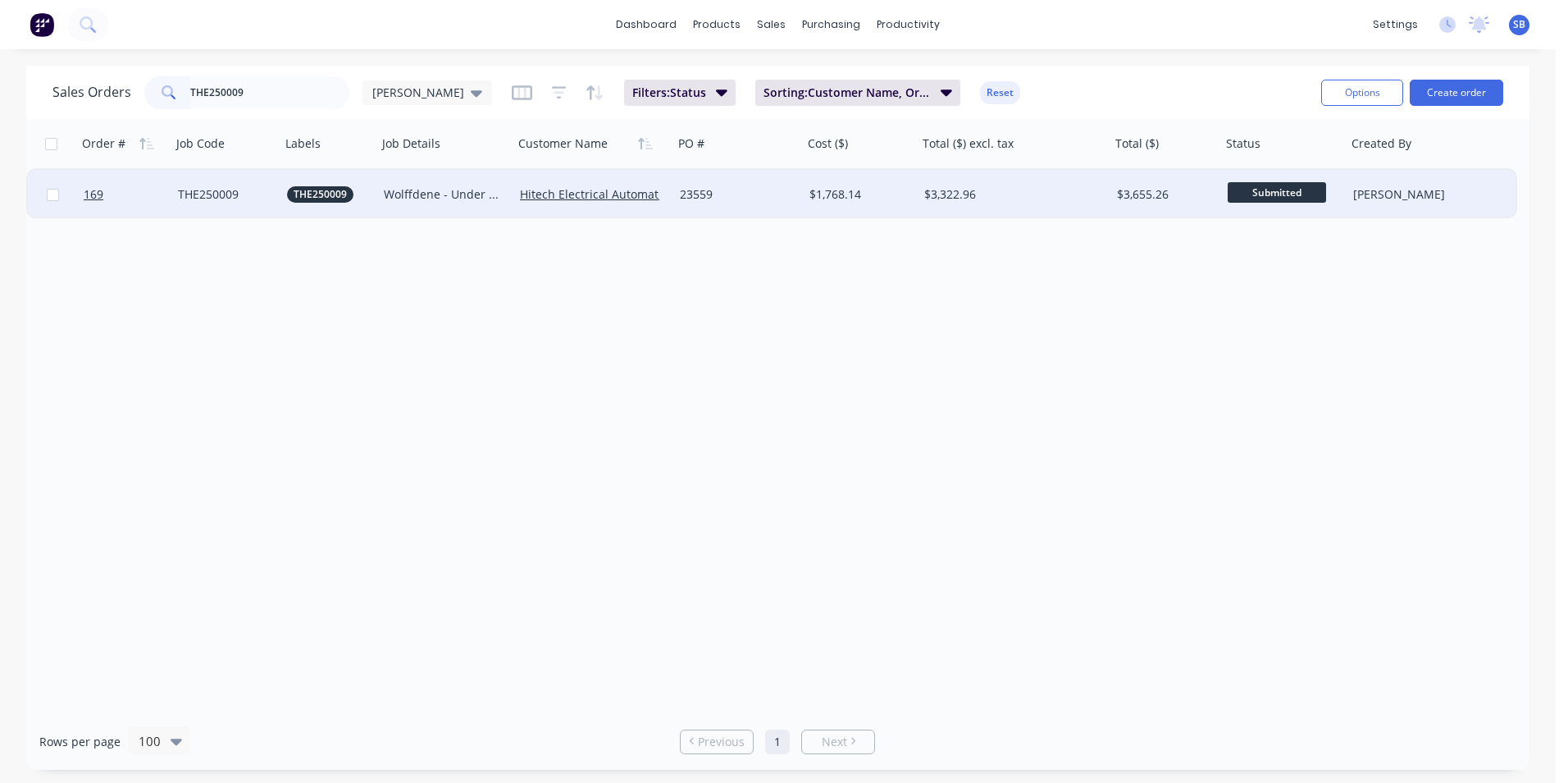
click at [1116, 188] on div "$3,655.26" at bounding box center [1166, 194] width 110 height 50
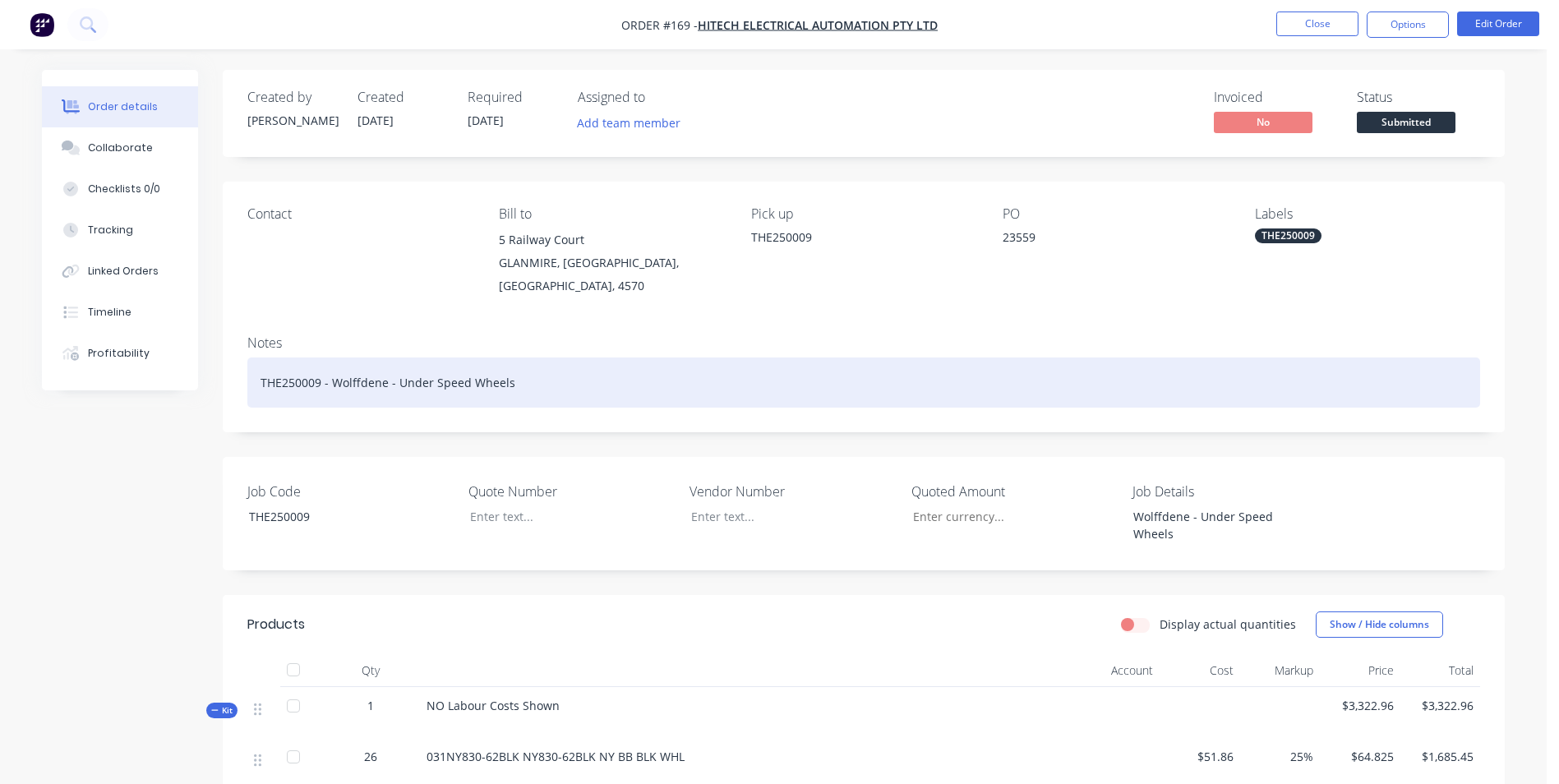
scroll to position [493, 0]
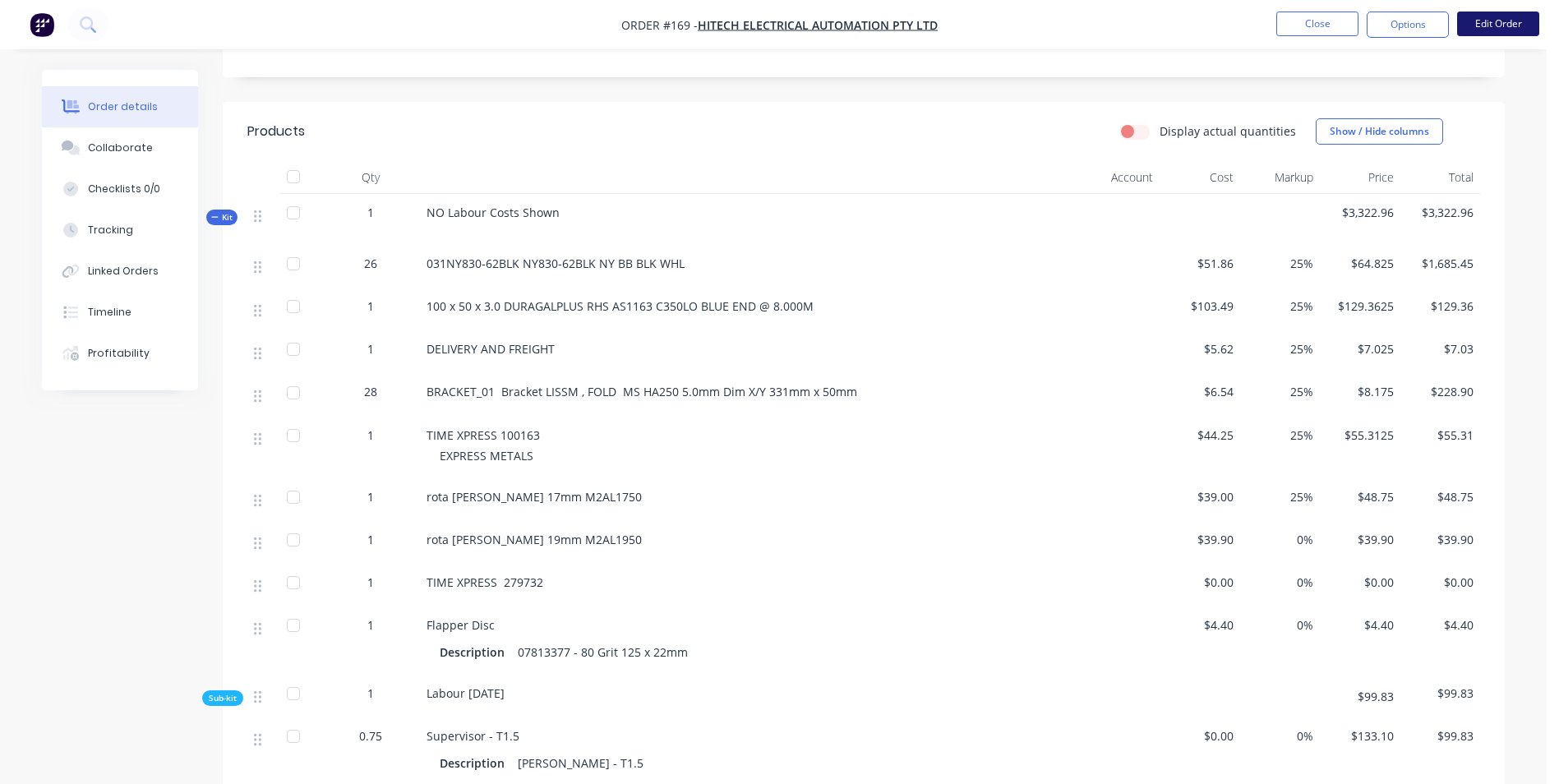
click at [1490, 26] on button "Edit Order" at bounding box center [1498, 23] width 82 height 24
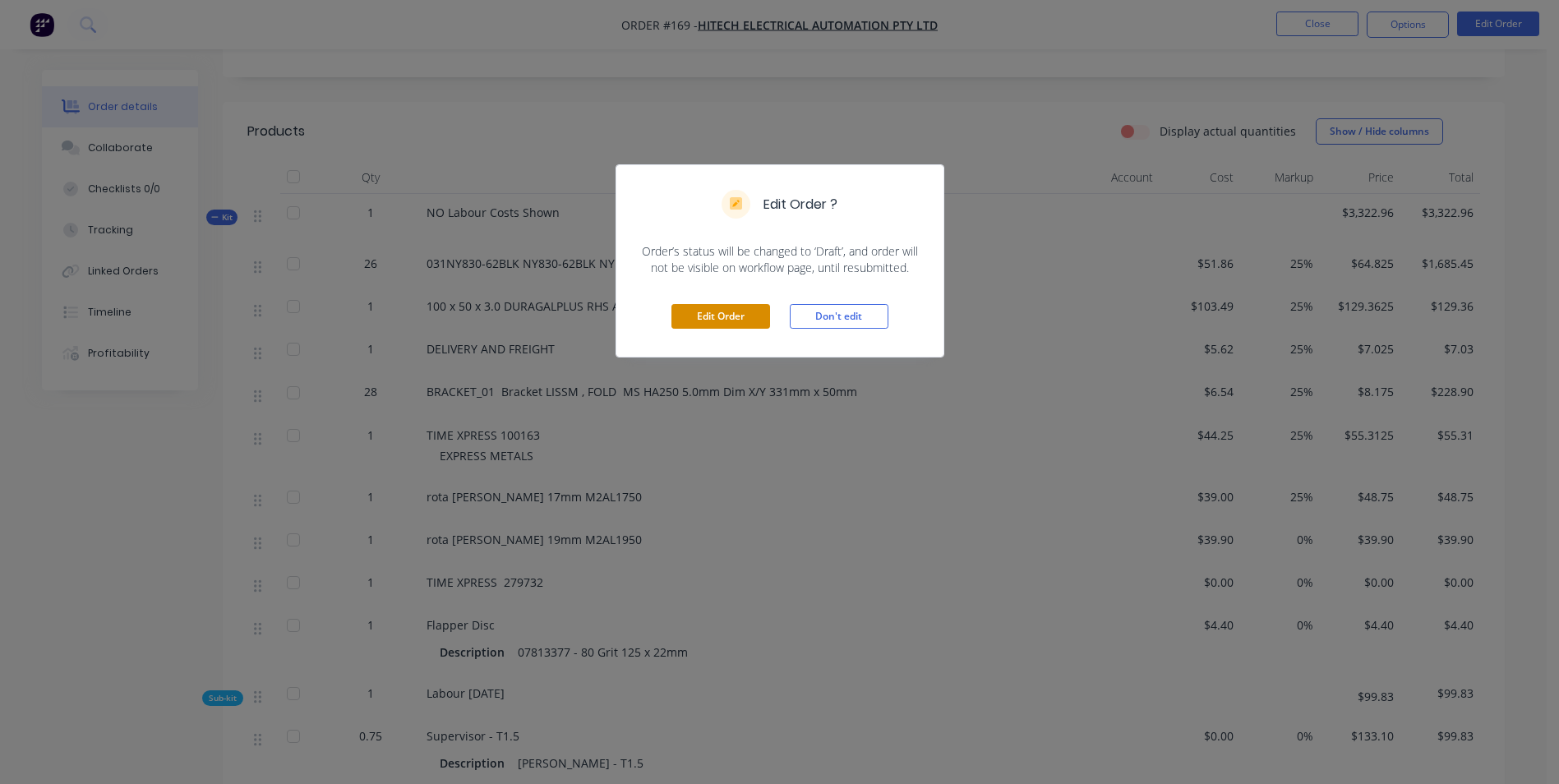
click at [755, 317] on button "Edit Order" at bounding box center [720, 316] width 98 height 24
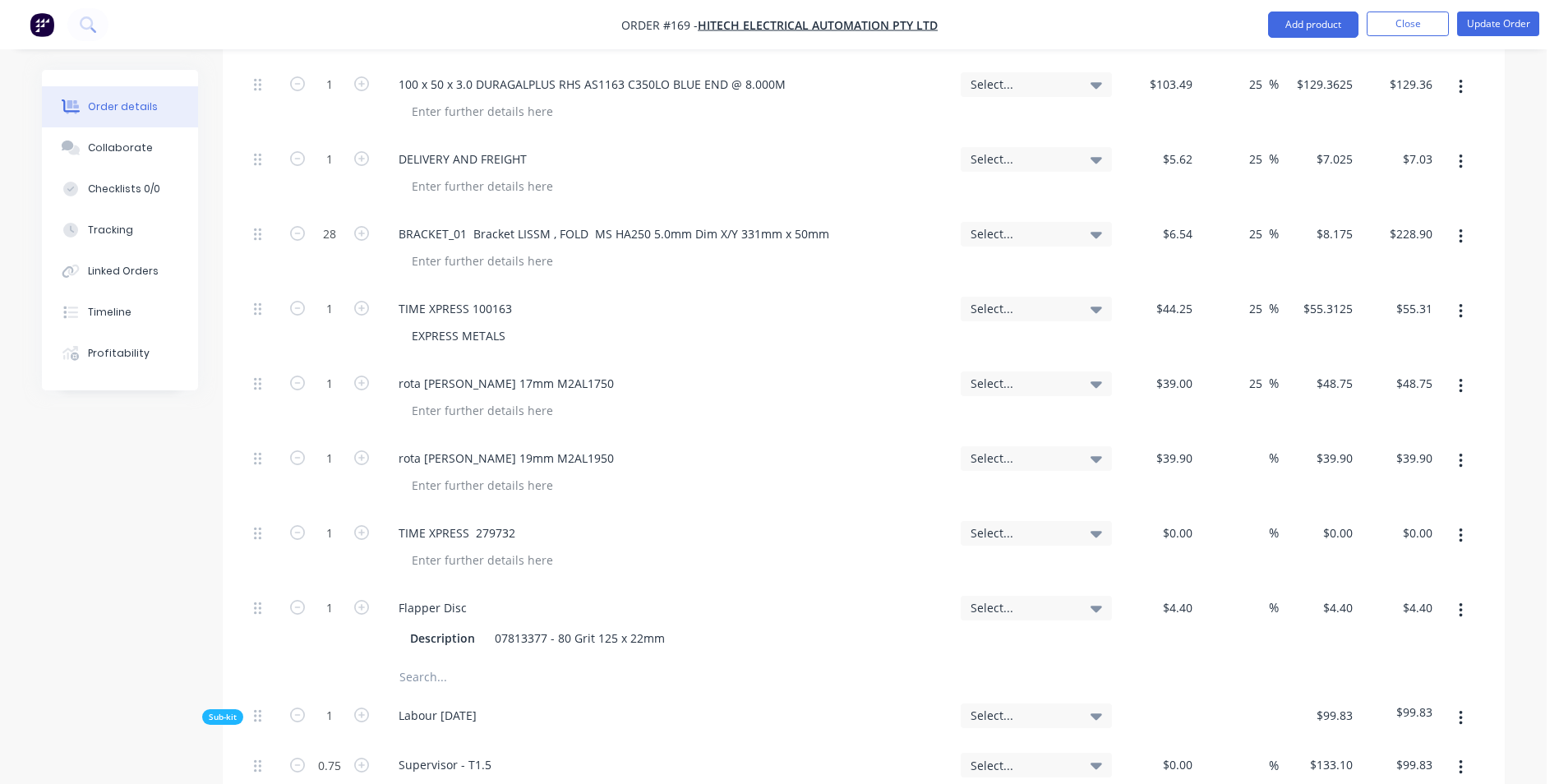
scroll to position [821, 0]
click at [1253, 445] on input at bounding box center [1260, 456] width 19 height 23
type input "25"
type input "$49.875"
type input "$49.88"
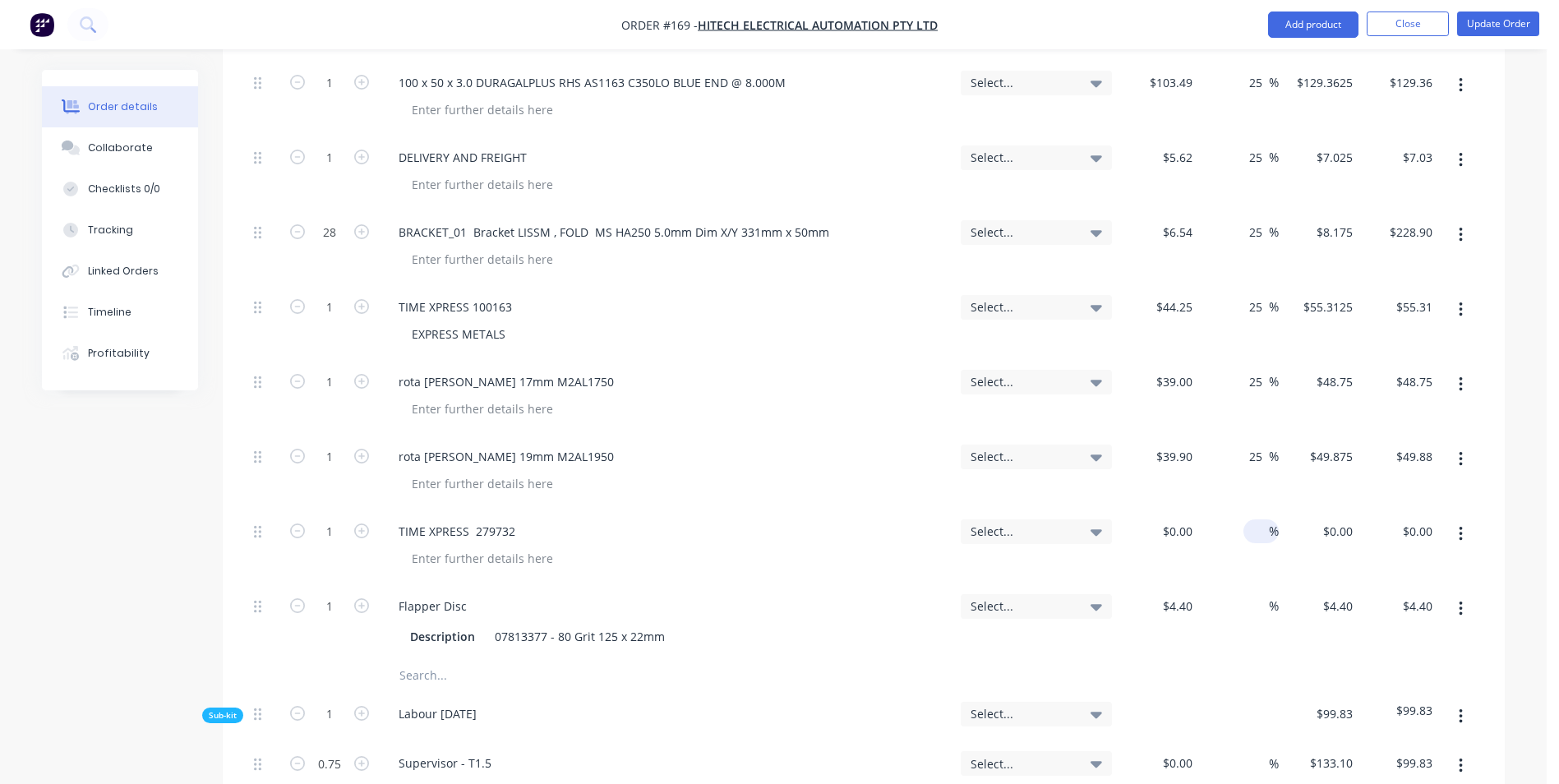
click at [1260, 519] on input at bounding box center [1260, 531] width 19 height 23
type input "25"
click at [1255, 594] on input at bounding box center [1260, 606] width 19 height 23
type input "25"
type input "$5.50"
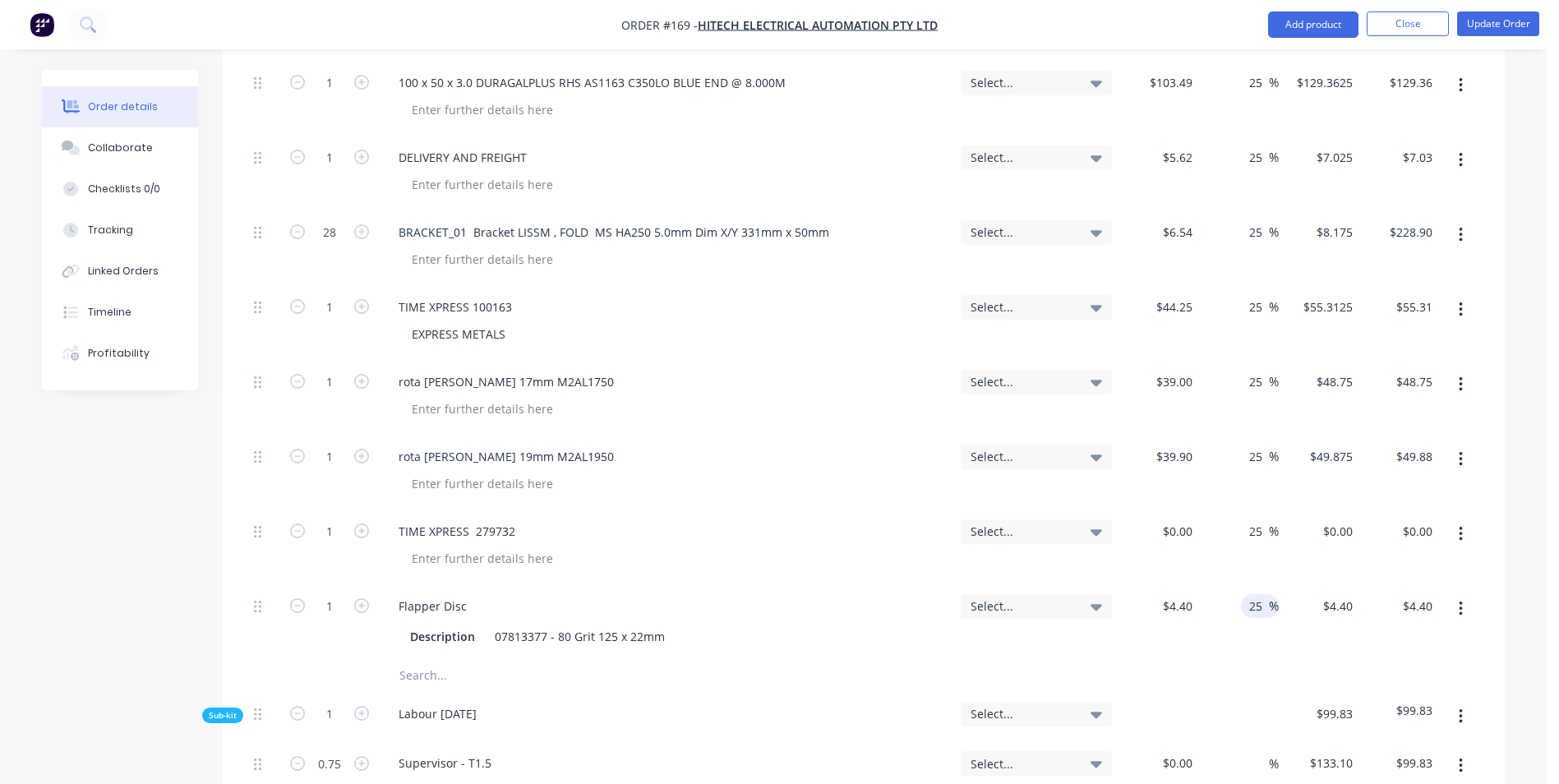
type input "$5.50"
click at [433, 659] on input "text" at bounding box center [563, 675] width 329 height 33
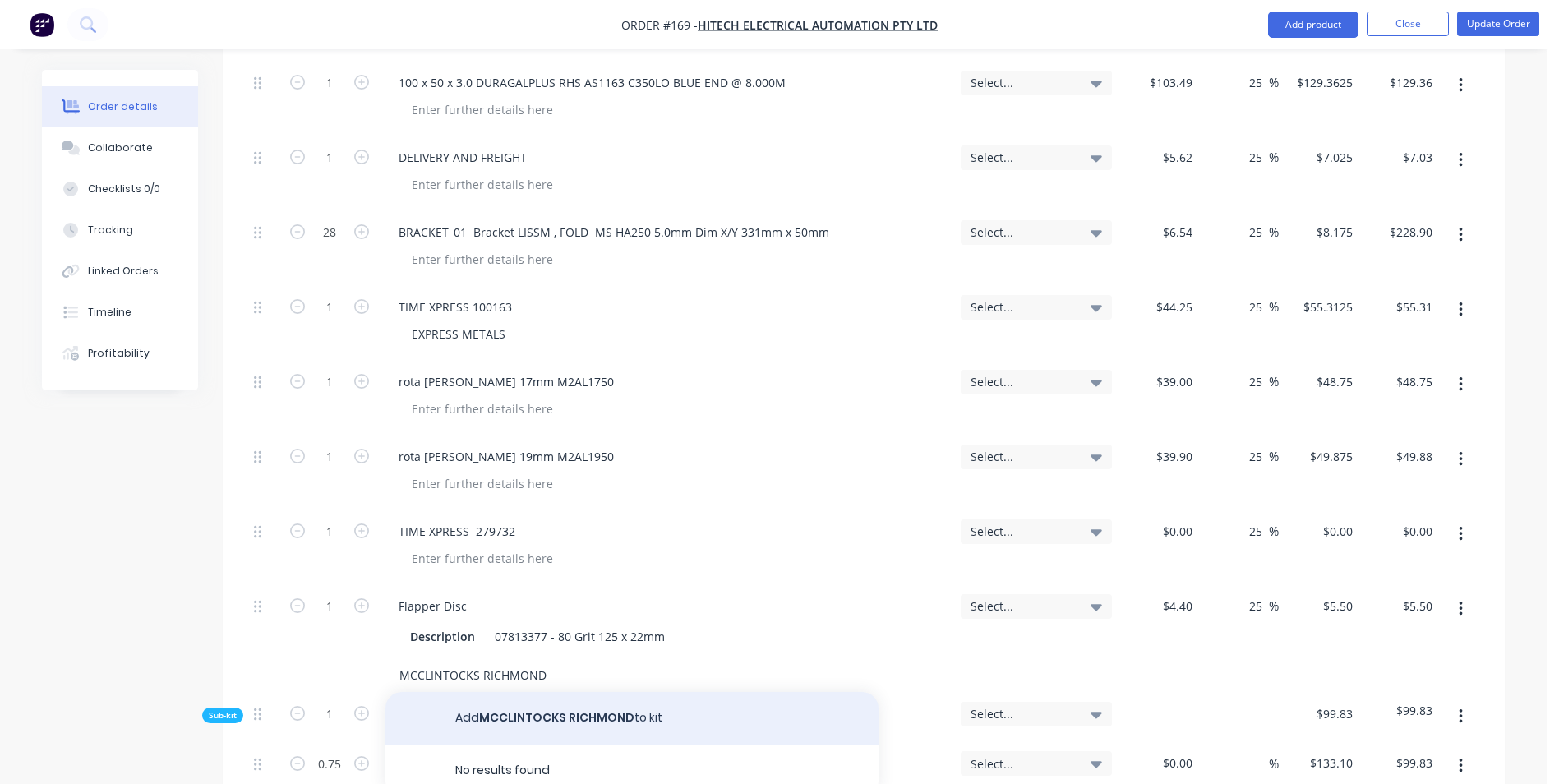
type input "MCCLINTOCKS RICHMOND"
click at [569, 692] on button "Add MCCLINTOCKS RICHMOND to kit" at bounding box center [632, 718] width 494 height 52
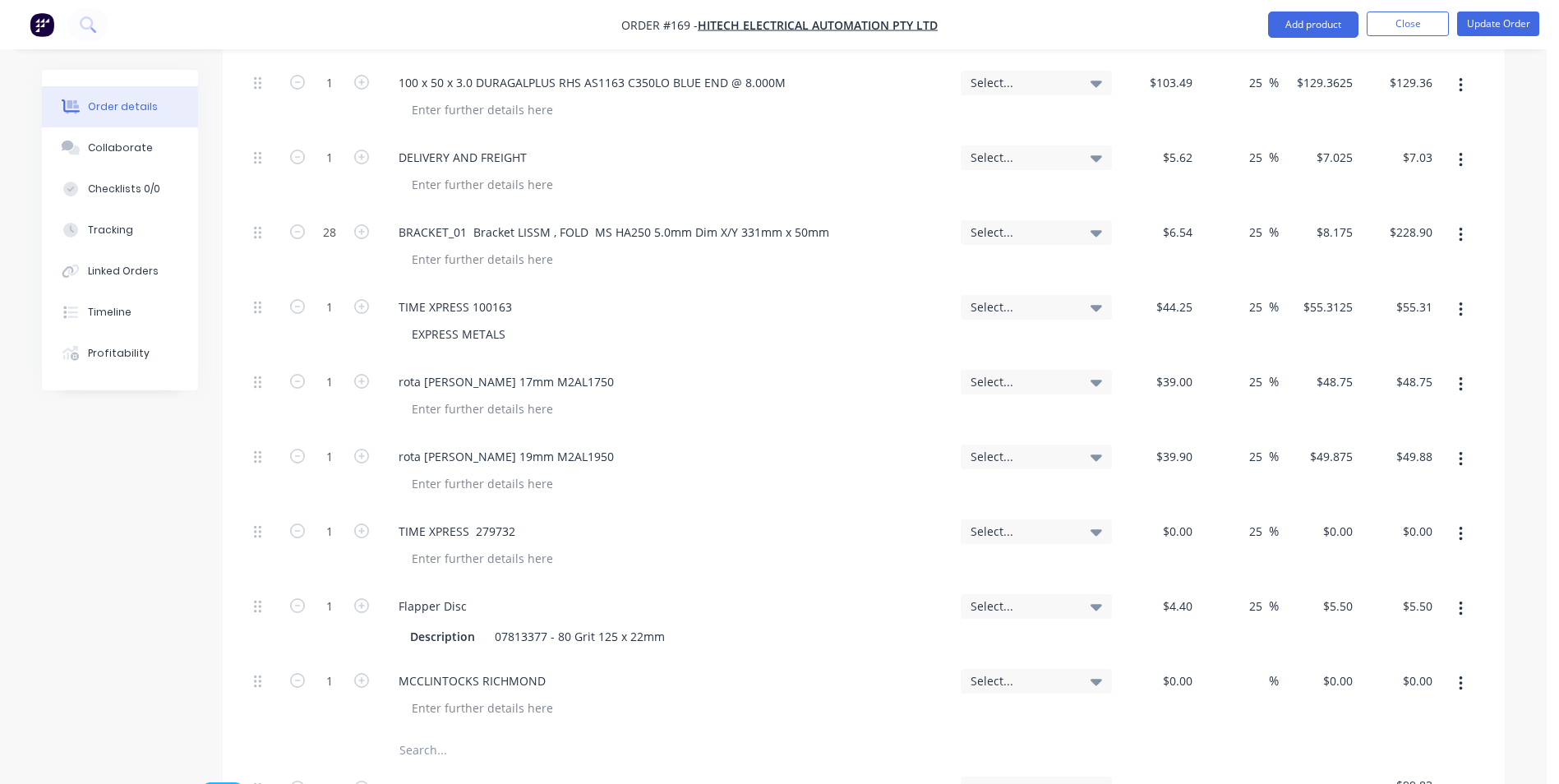
click at [1463, 669] on button "button" at bounding box center [1461, 684] width 38 height 30
drag, startPoint x: 1403, startPoint y: 691, endPoint x: 1437, endPoint y: 673, distance: 38.5
click at [1406, 747] on div "Duplicate" at bounding box center [1401, 759] width 126 height 23
click at [1462, 676] on icon "button" at bounding box center [1461, 683] width 3 height 15
click at [1402, 747] on div "Duplicate" at bounding box center [1401, 759] width 126 height 23
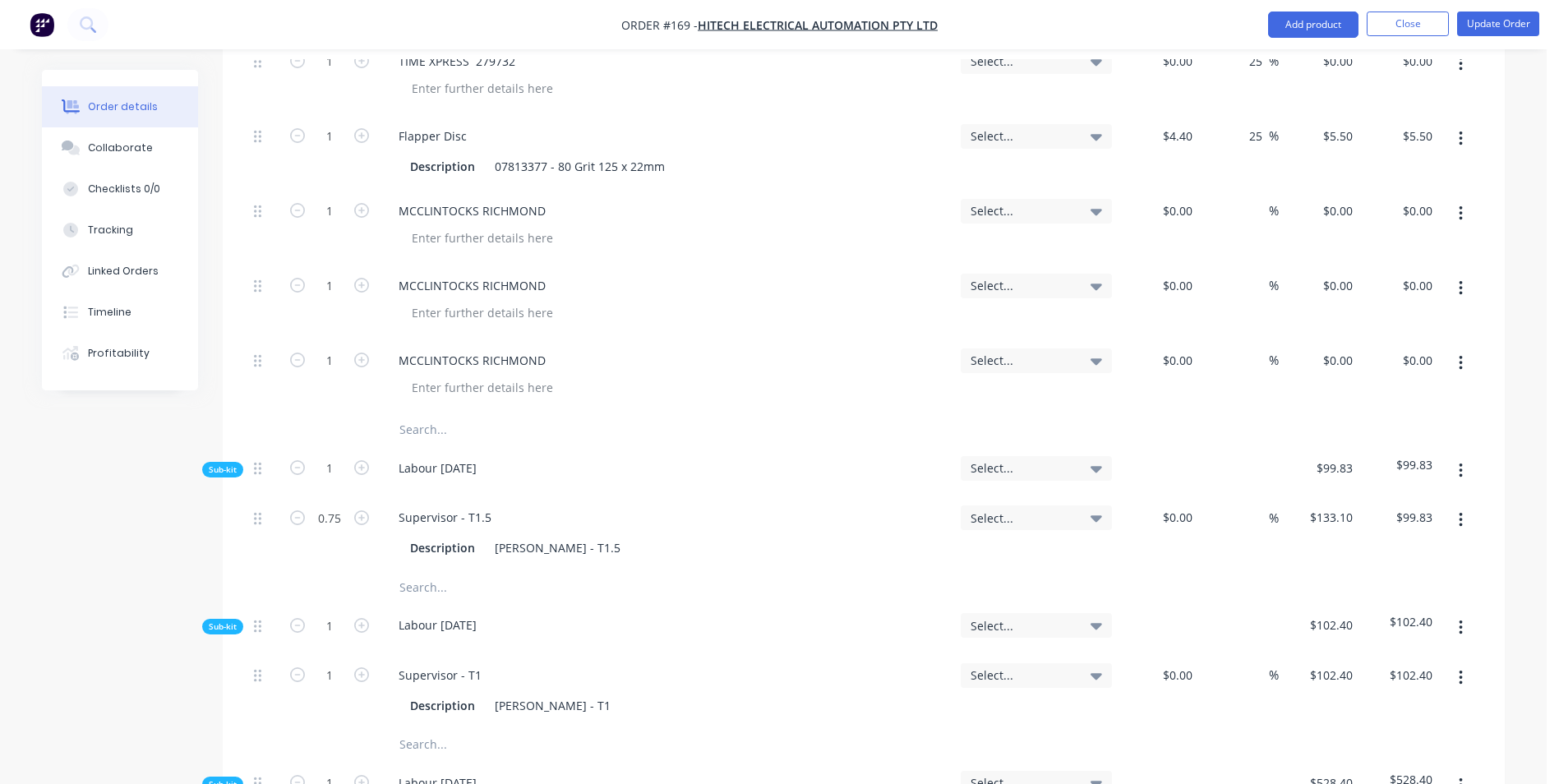
scroll to position [1315, 0]
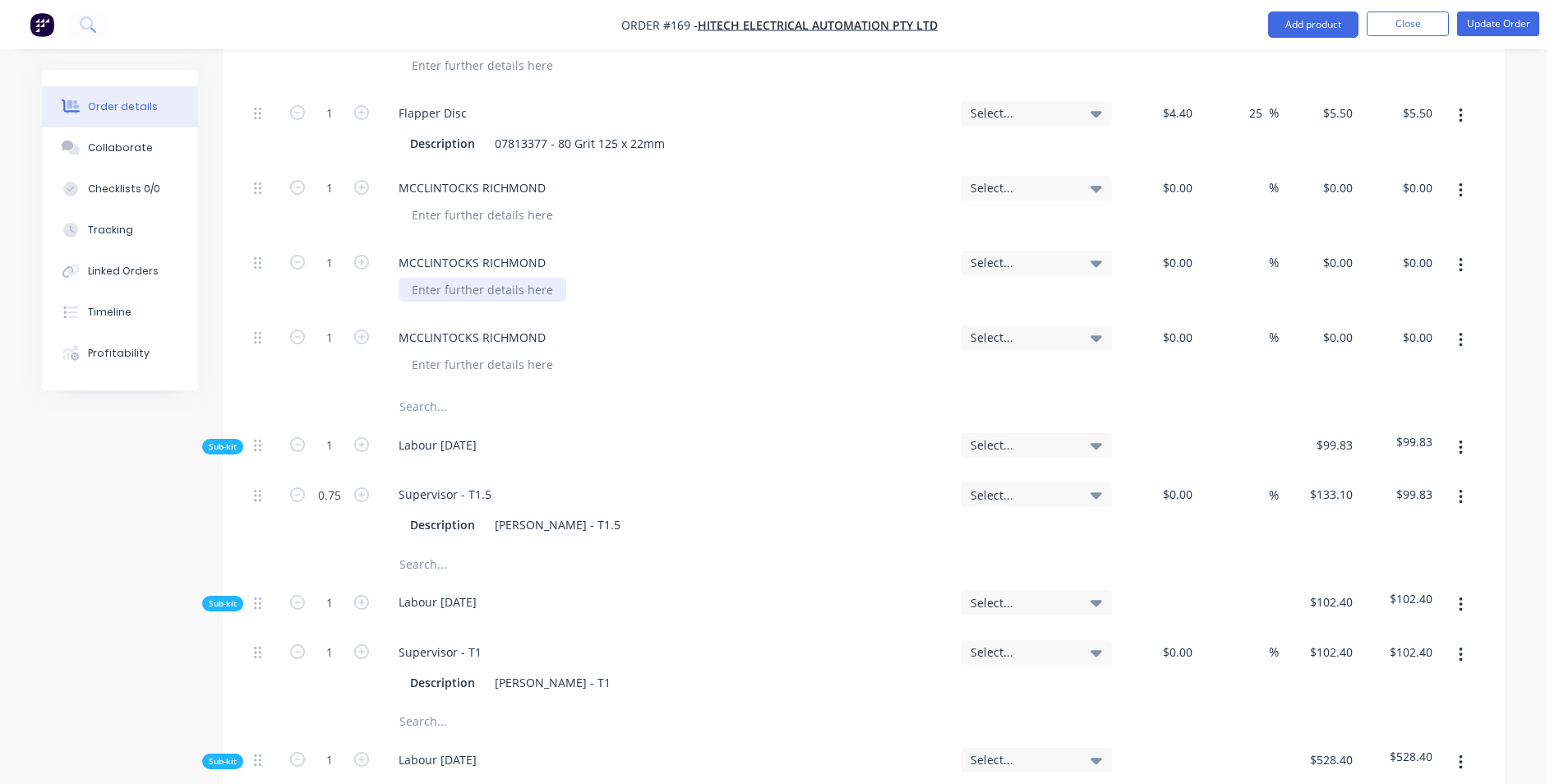
click at [486, 278] on div at bounding box center [482, 289] width 168 height 23
click at [497, 352] on div at bounding box center [482, 364] width 168 height 23
click at [324, 176] on input "1" at bounding box center [329, 188] width 43 height 24
type input "20"
click at [1192, 176] on input at bounding box center [1179, 187] width 37 height 23
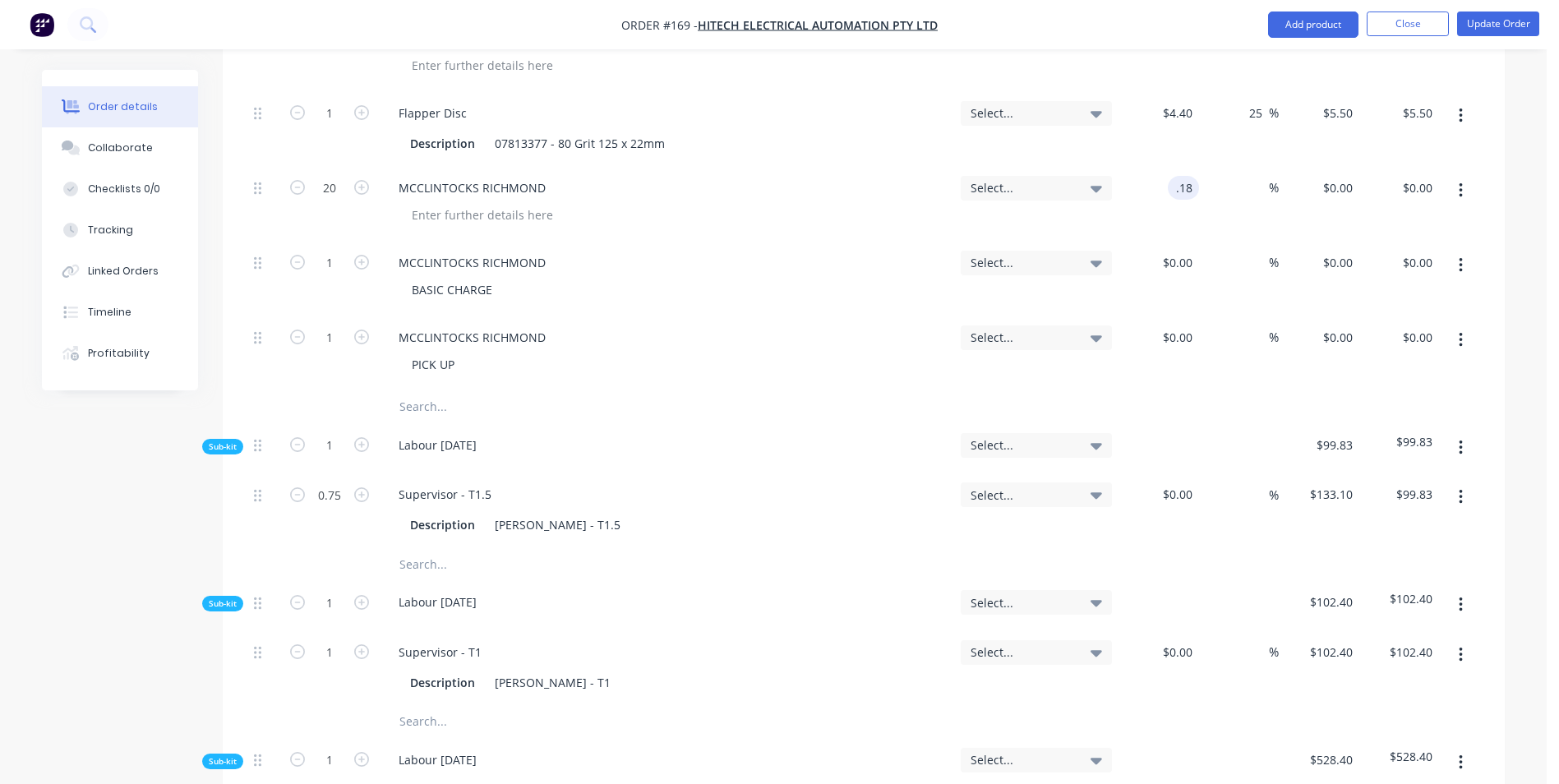
type input "$0.18"
type input "$3.60"
type input "25"
type input "$0.225"
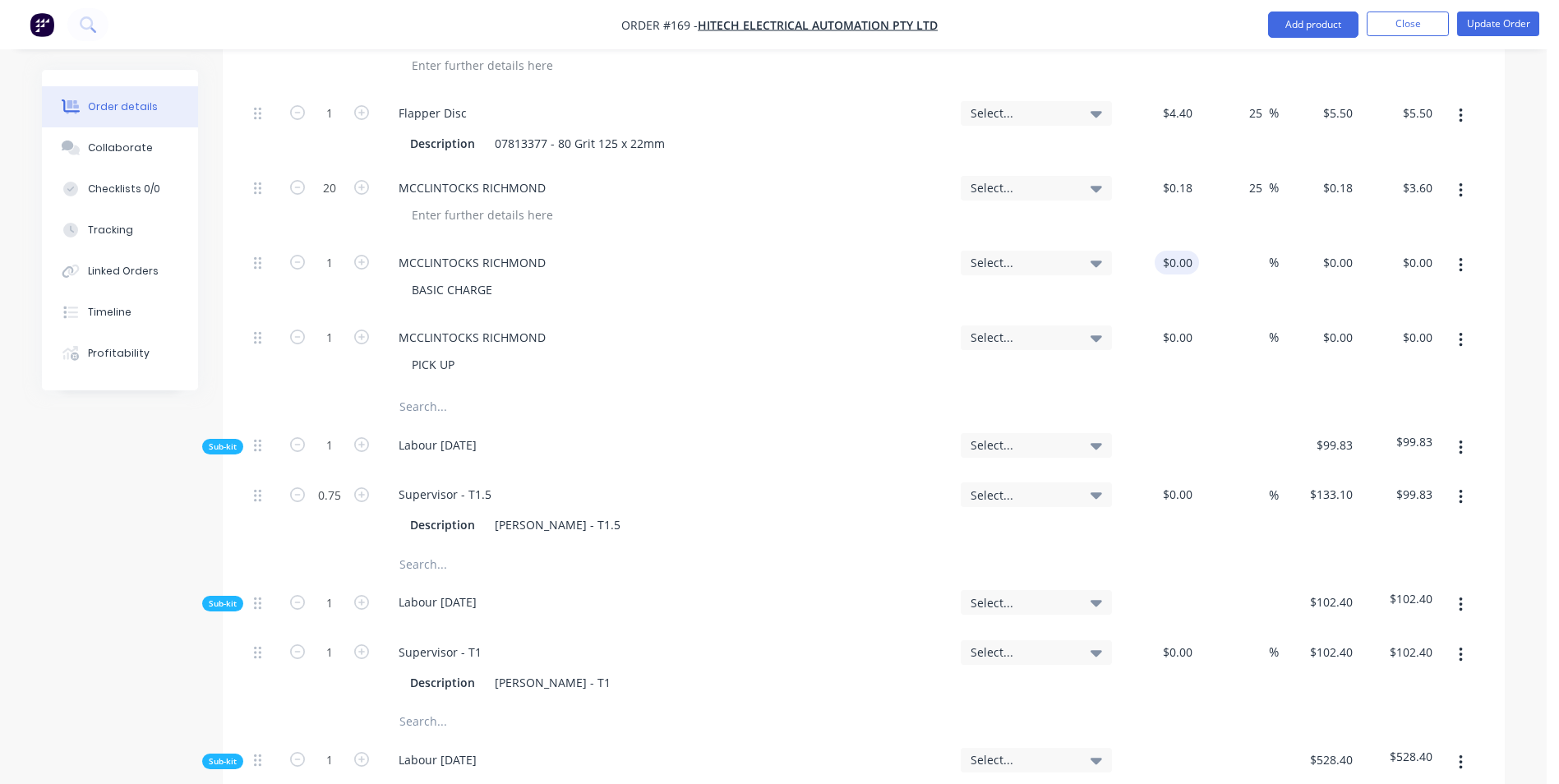
type input "$4.50"
drag, startPoint x: 1192, startPoint y: 199, endPoint x: 1138, endPoint y: 191, distance: 54.6
click at [1138, 241] on div at bounding box center [1159, 278] width 81 height 75
type input "$15.00"
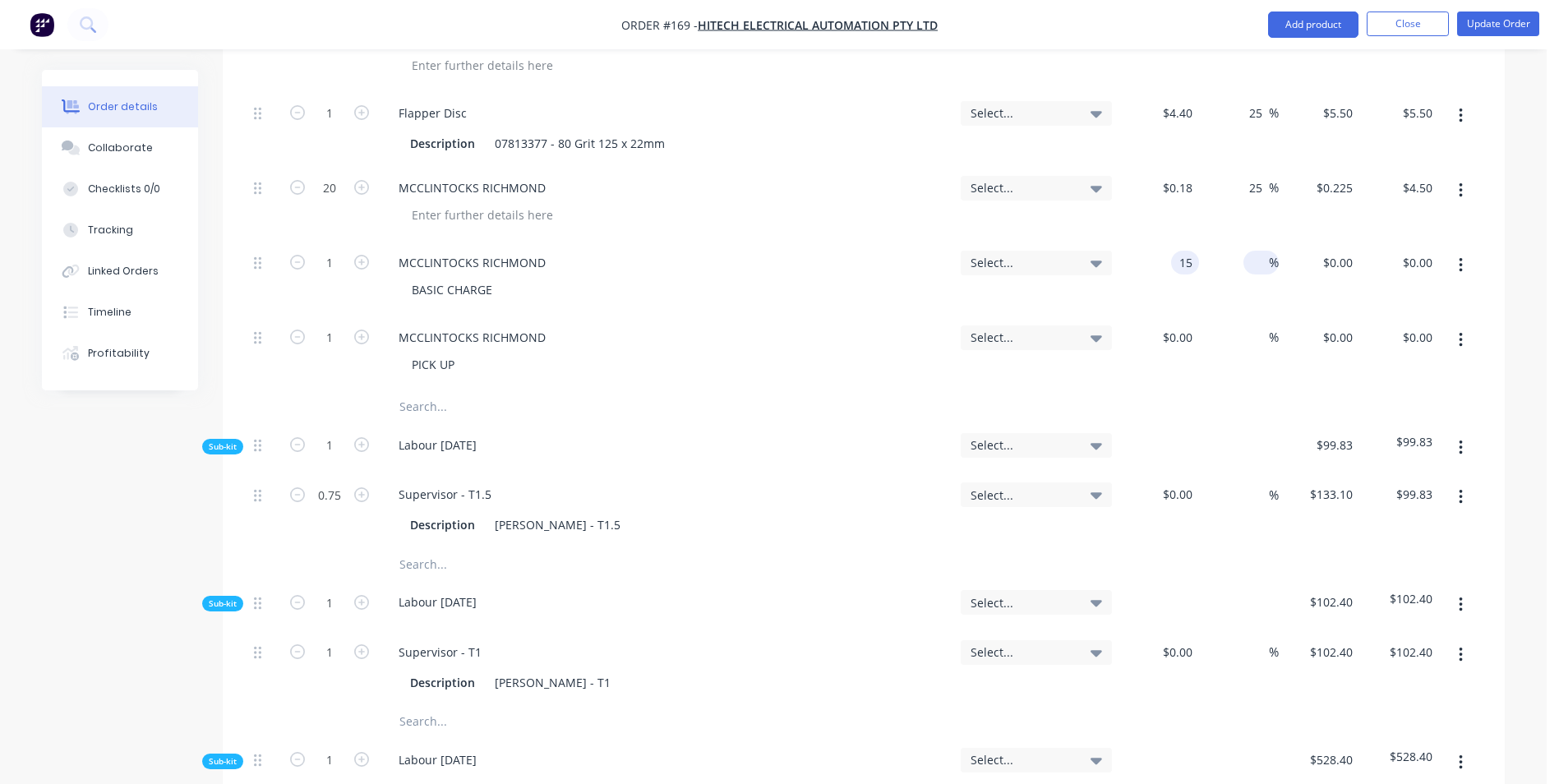
type input "$15.00"
click at [1266, 251] on input at bounding box center [1260, 262] width 19 height 23
type input "25"
type input "$18.75"
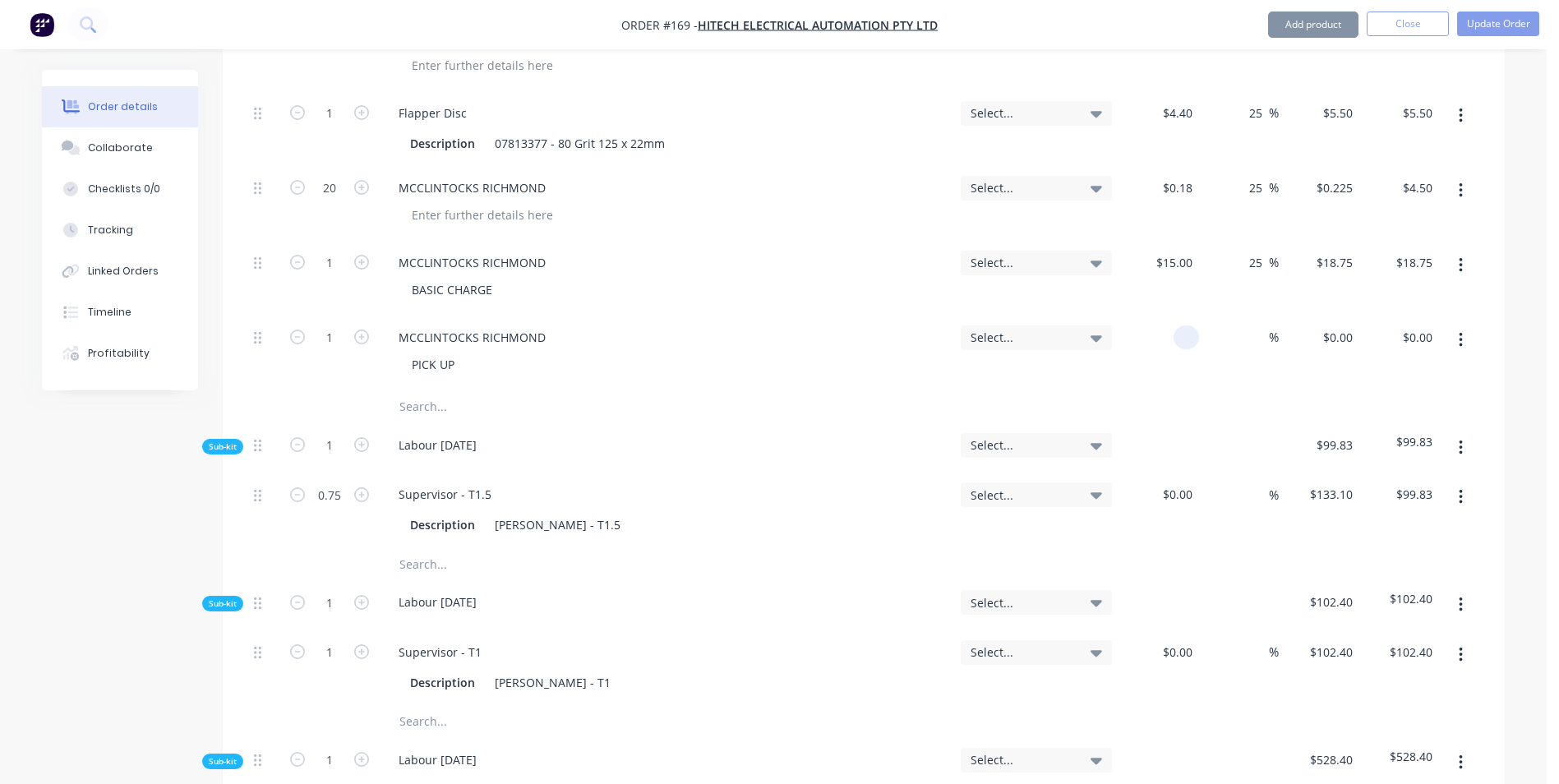
drag, startPoint x: 1196, startPoint y: 274, endPoint x: 1137, endPoint y: 271, distance: 59.1
click at [1143, 316] on div at bounding box center [1159, 353] width 81 height 75
type input "$63.00"
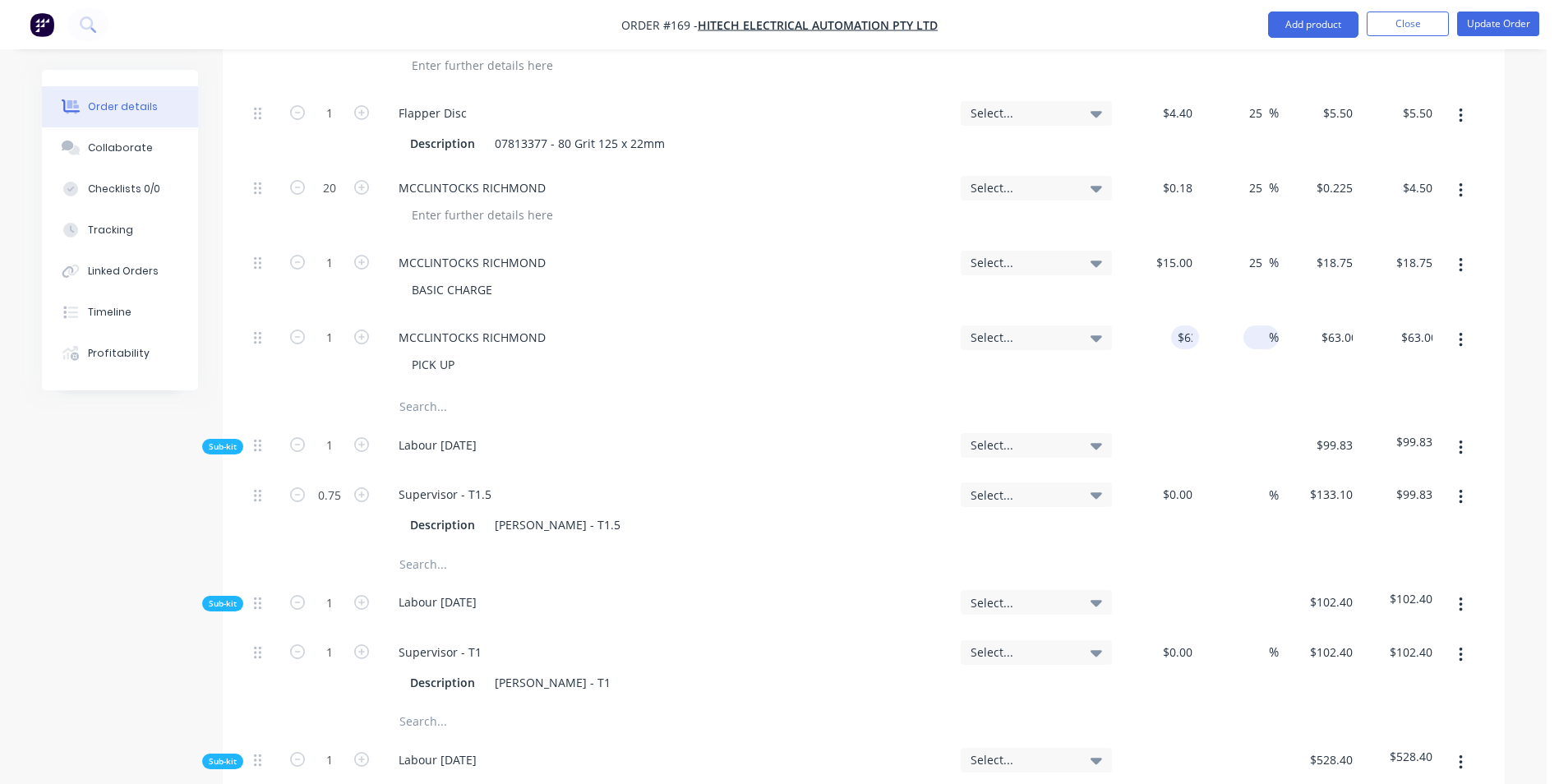
click at [1267, 325] on input at bounding box center [1260, 337] width 19 height 23
type input "25"
type input "$78.75"
click at [1267, 317] on div "25 25 %" at bounding box center [1240, 353] width 81 height 75
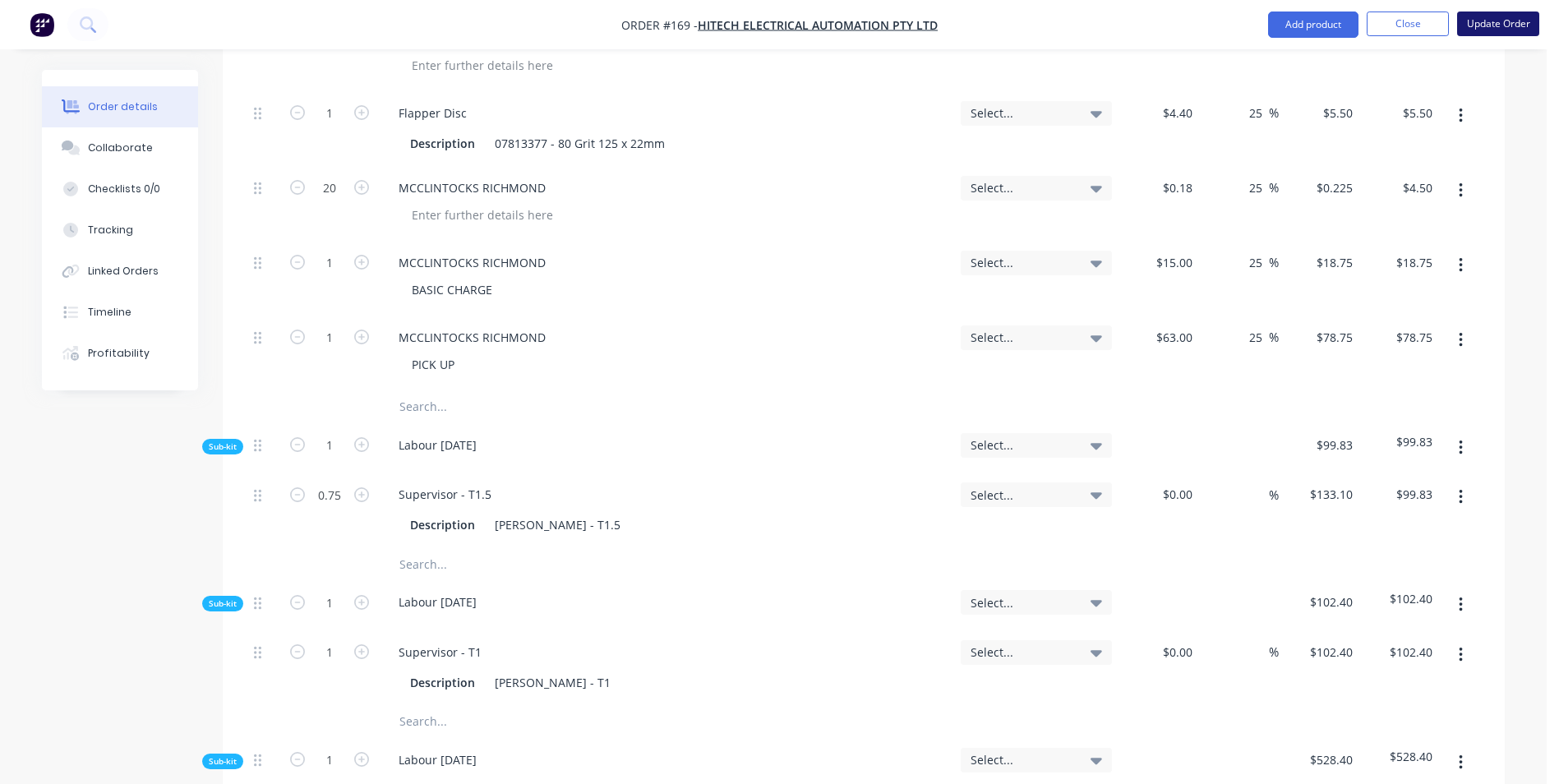
click at [1473, 27] on button "Update Order" at bounding box center [1498, 23] width 82 height 24
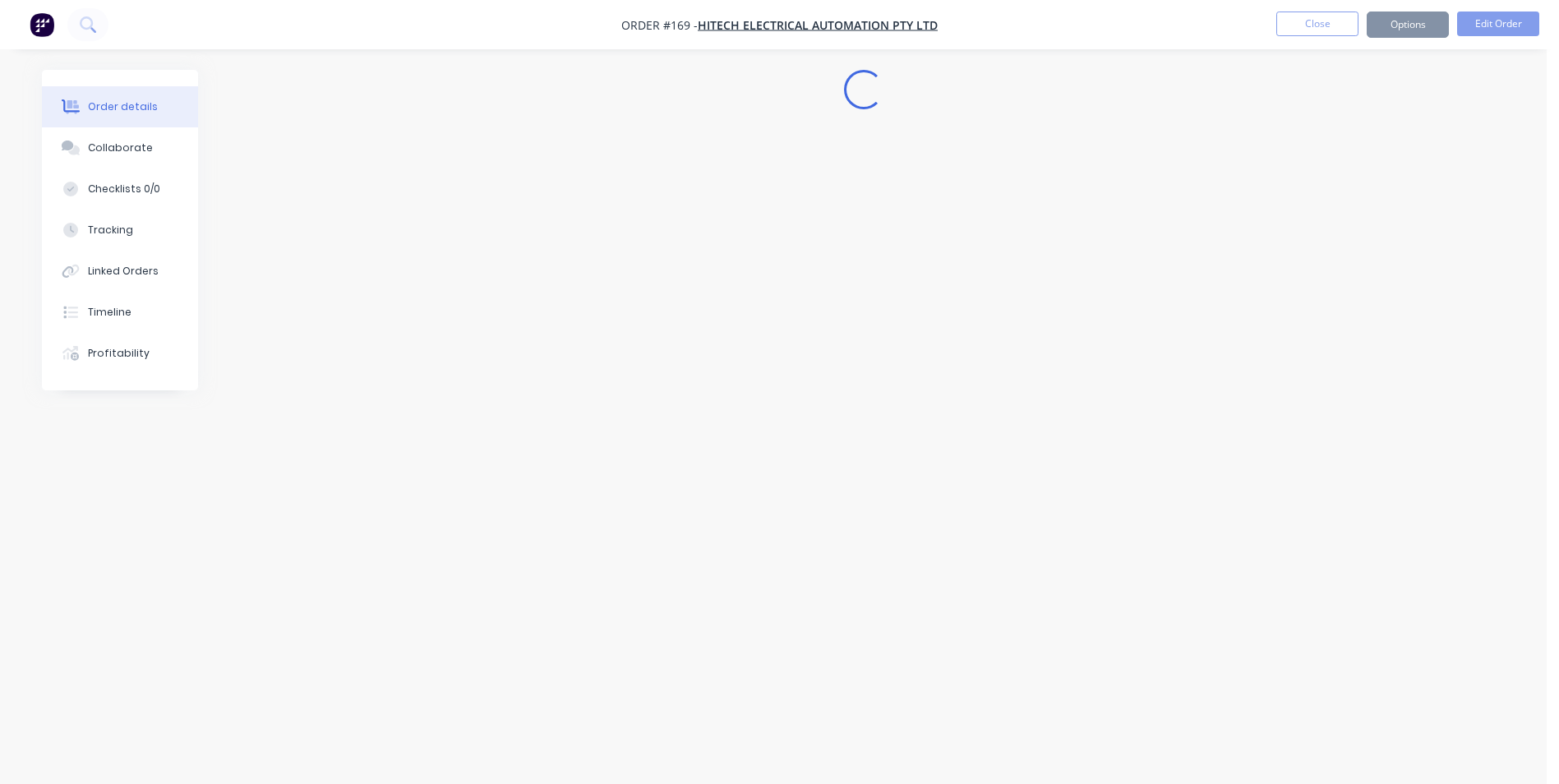
scroll to position [0, 0]
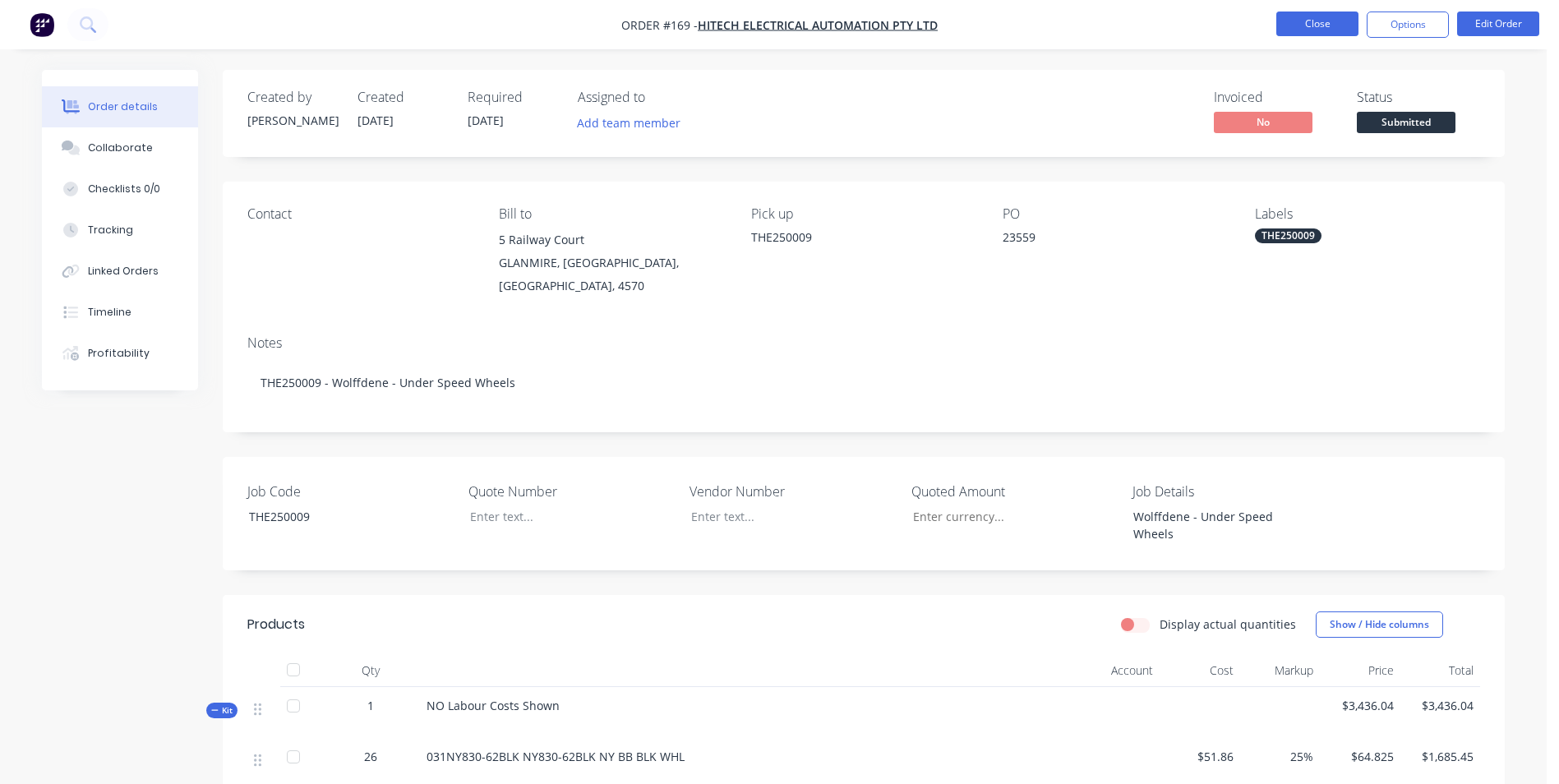
click at [1297, 20] on button "Close" at bounding box center [1317, 23] width 82 height 24
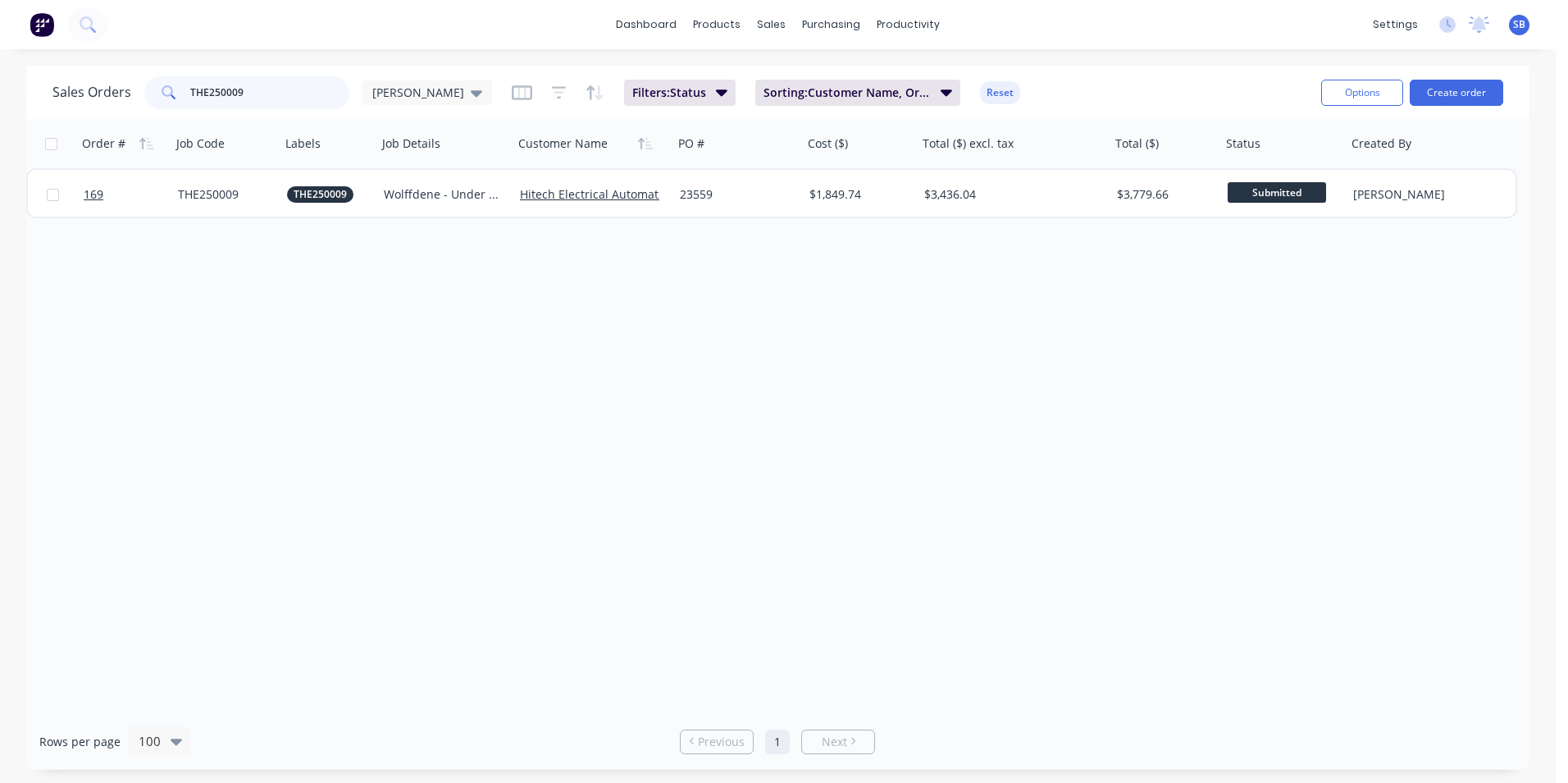
click at [270, 85] on input "THE250009" at bounding box center [270, 93] width 160 height 33
type input "T"
type input "CSH250024"
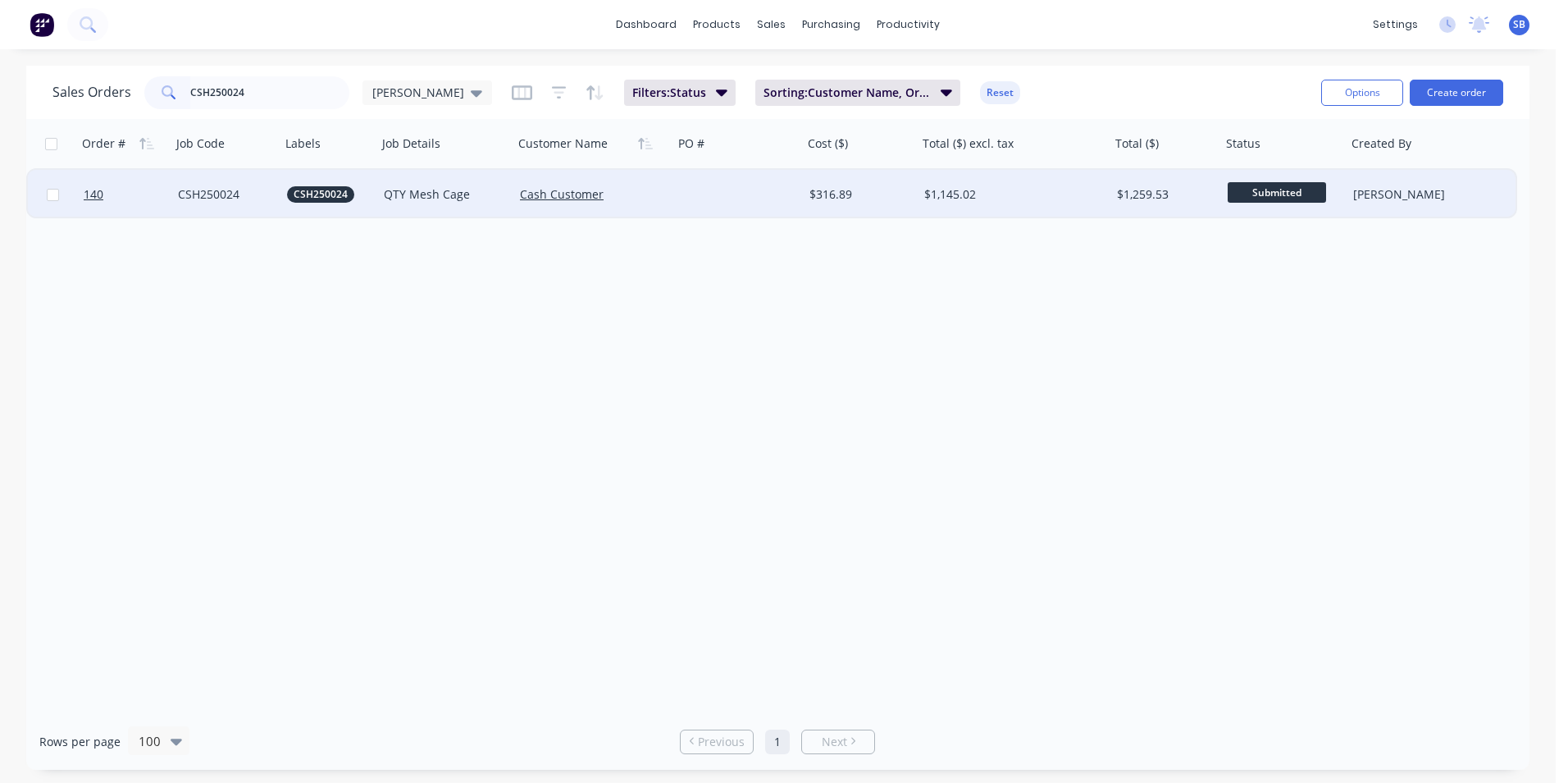
click at [1042, 187] on div "$1,145.02" at bounding box center [1009, 194] width 170 height 17
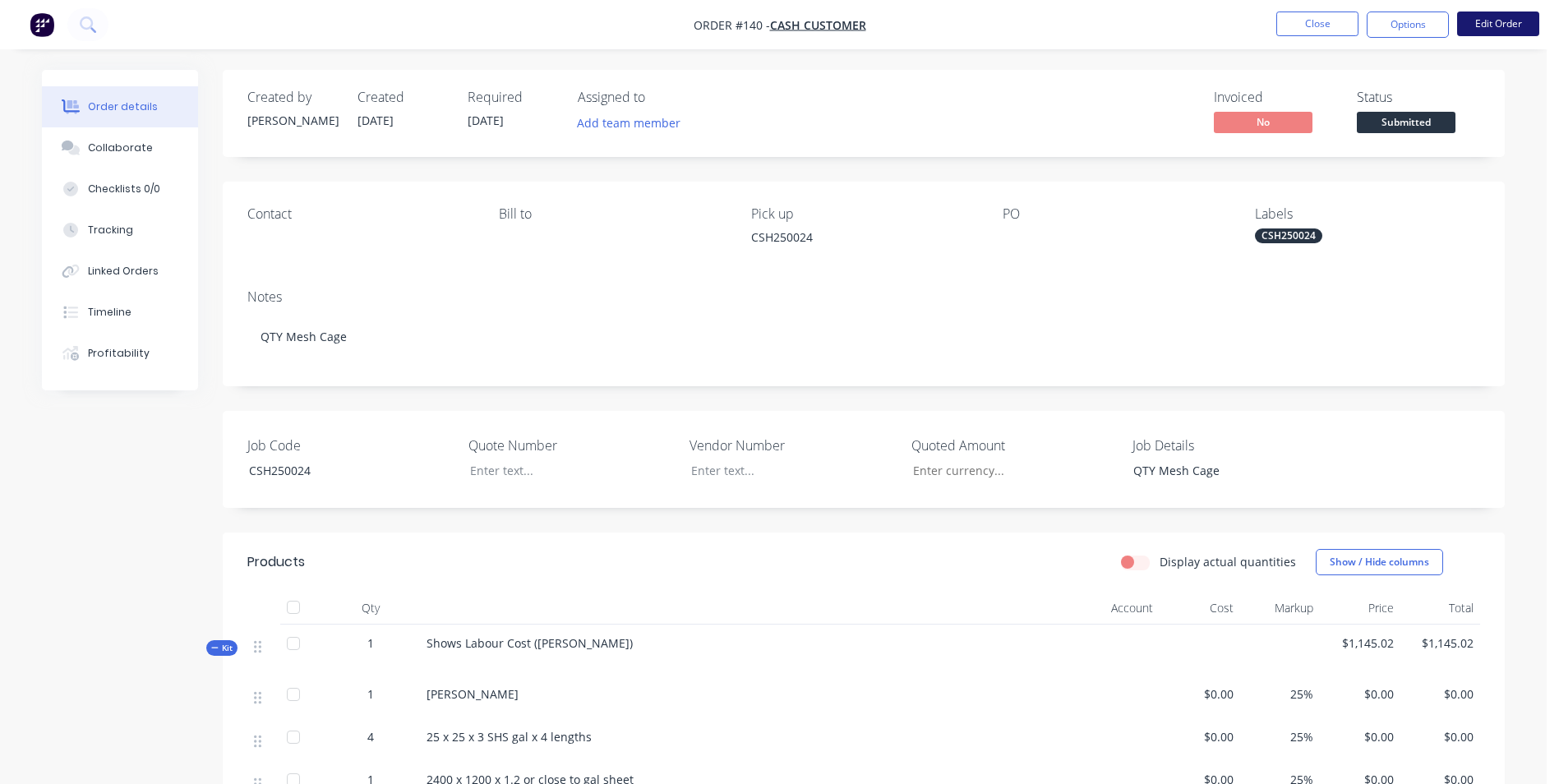
click at [1519, 18] on button "Edit Order" at bounding box center [1498, 23] width 82 height 24
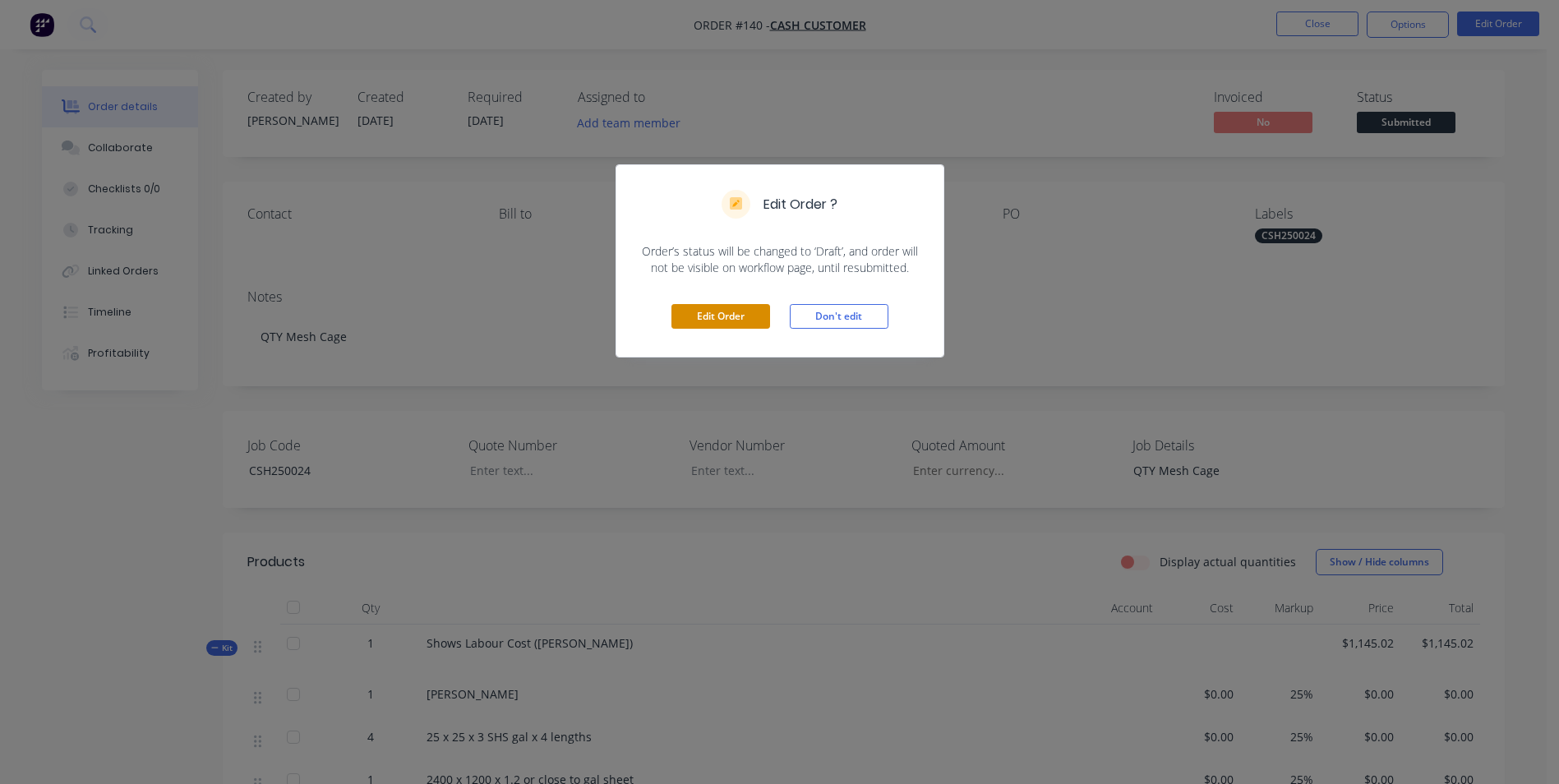
click at [720, 312] on button "Edit Order" at bounding box center [720, 316] width 98 height 24
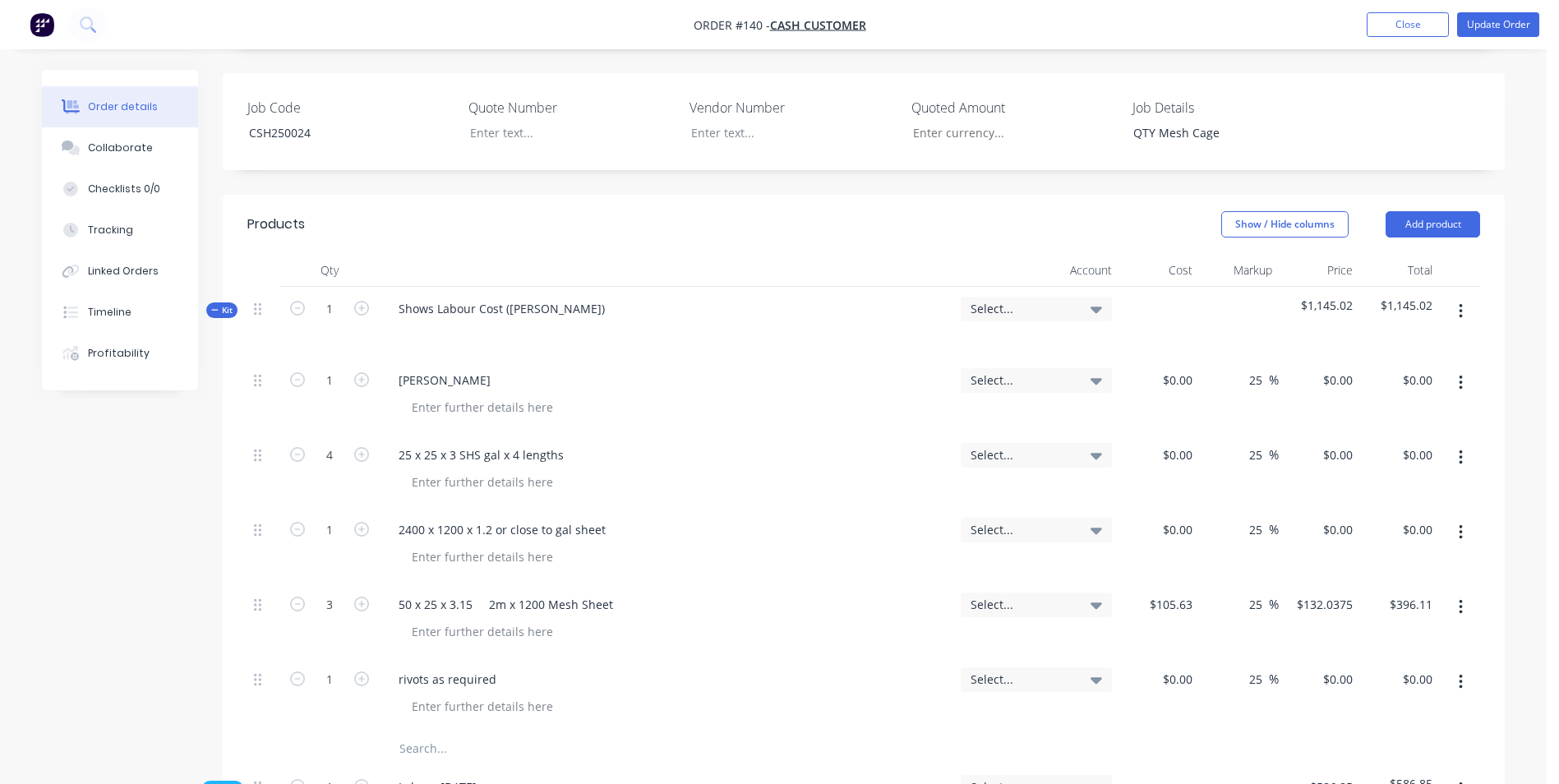
scroll to position [575, 0]
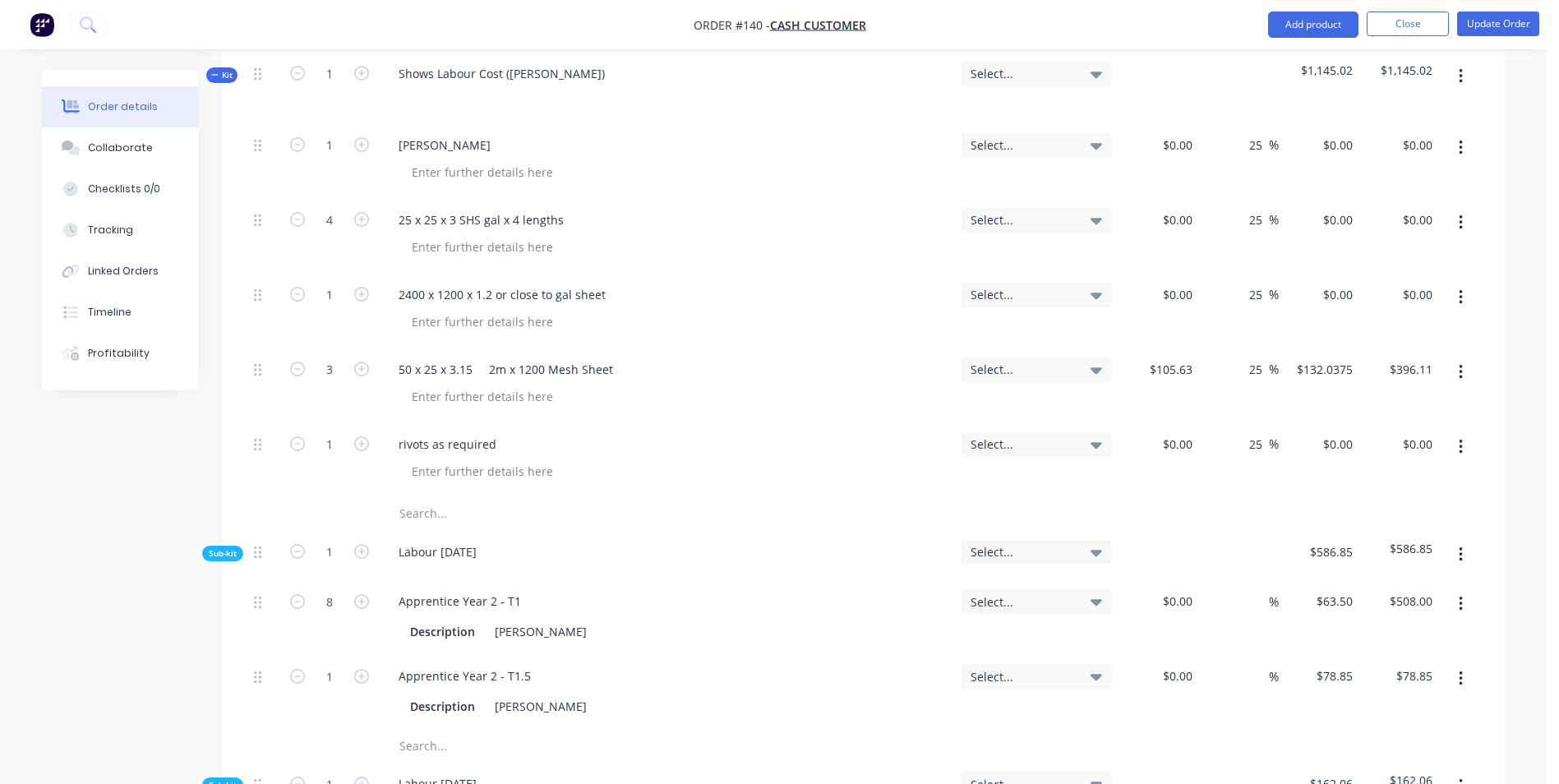
click at [434, 512] on input "text" at bounding box center [563, 513] width 329 height 33
click at [139, 265] on div "Linked Orders" at bounding box center [123, 271] width 71 height 15
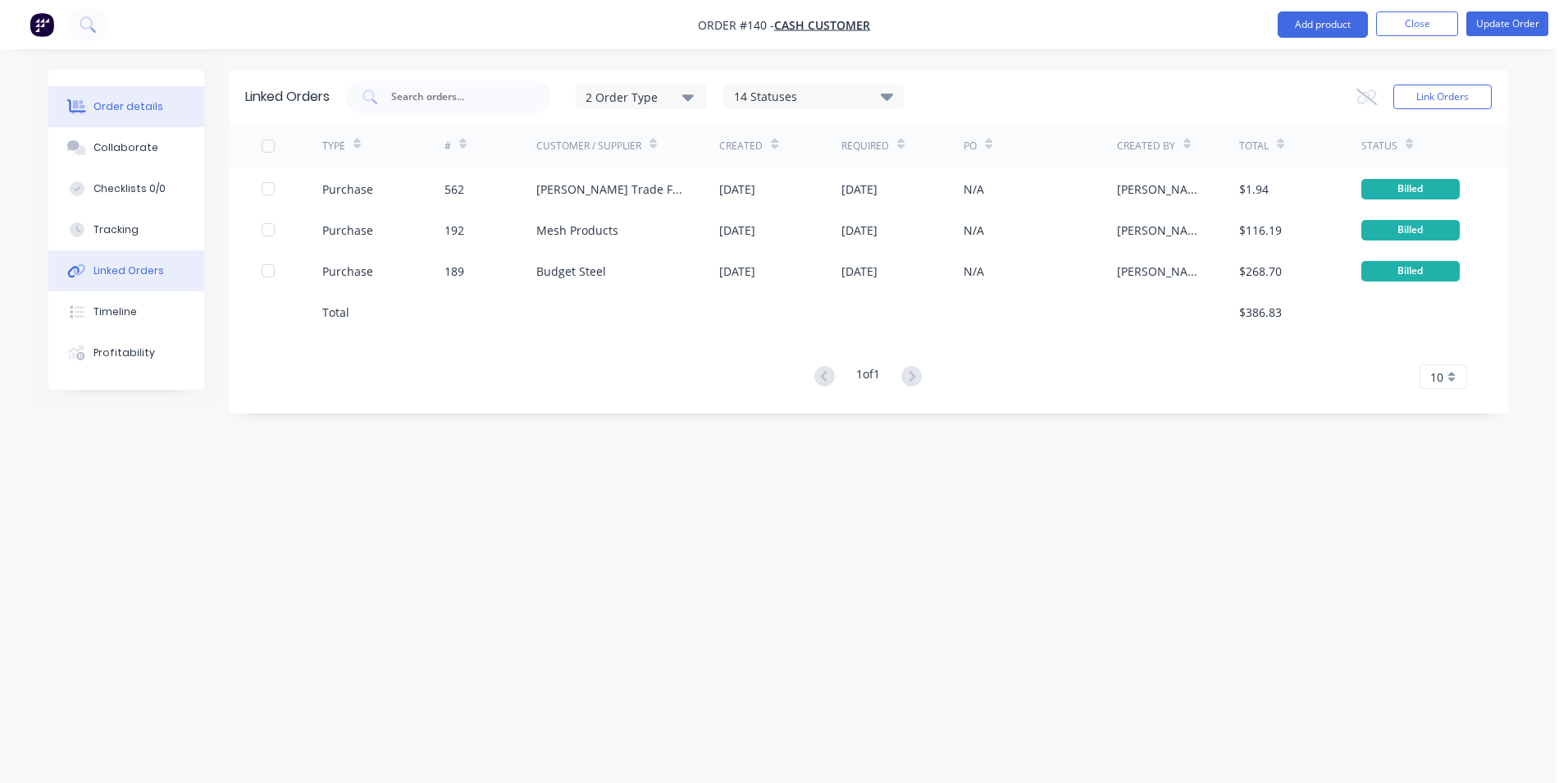
click at [126, 111] on div "Order details" at bounding box center [129, 106] width 69 height 15
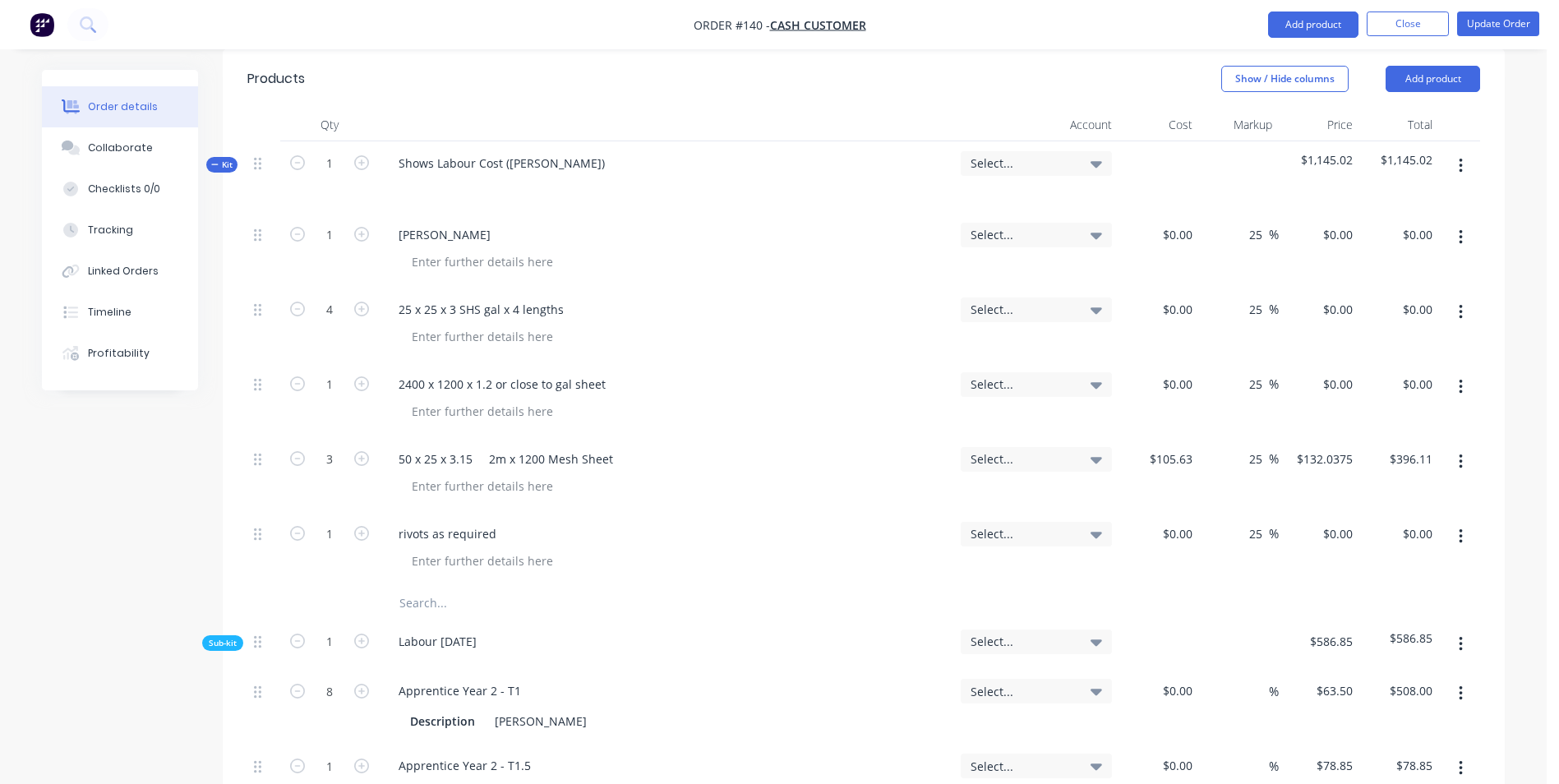
scroll to position [657, 0]
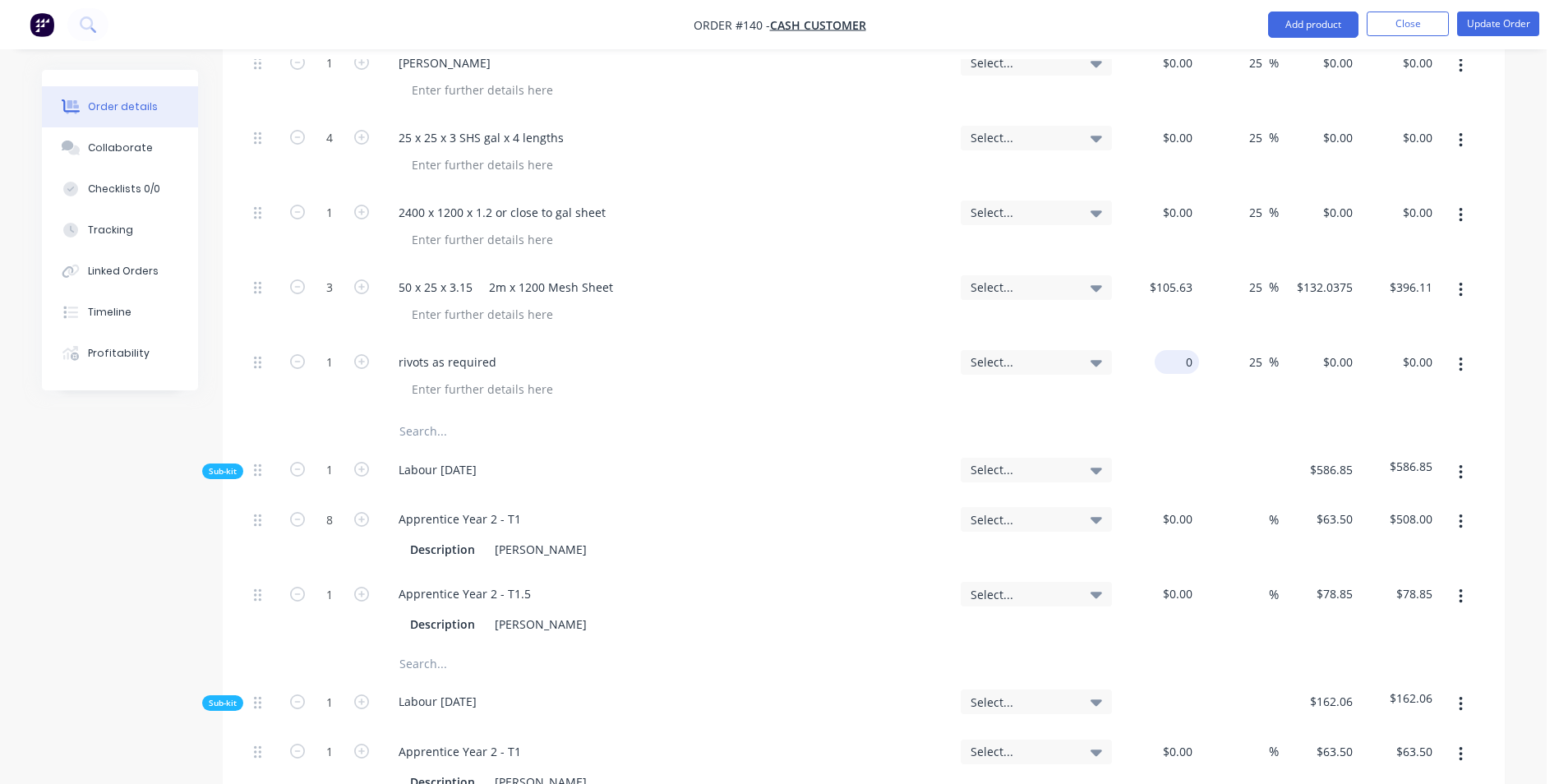
click at [1157, 361] on div "0 $0.00" at bounding box center [1159, 378] width 81 height 75
type input "$1.94"
type input "$2.425"
type input "$2.43"
click at [1216, 423] on div at bounding box center [863, 432] width 1233 height 33
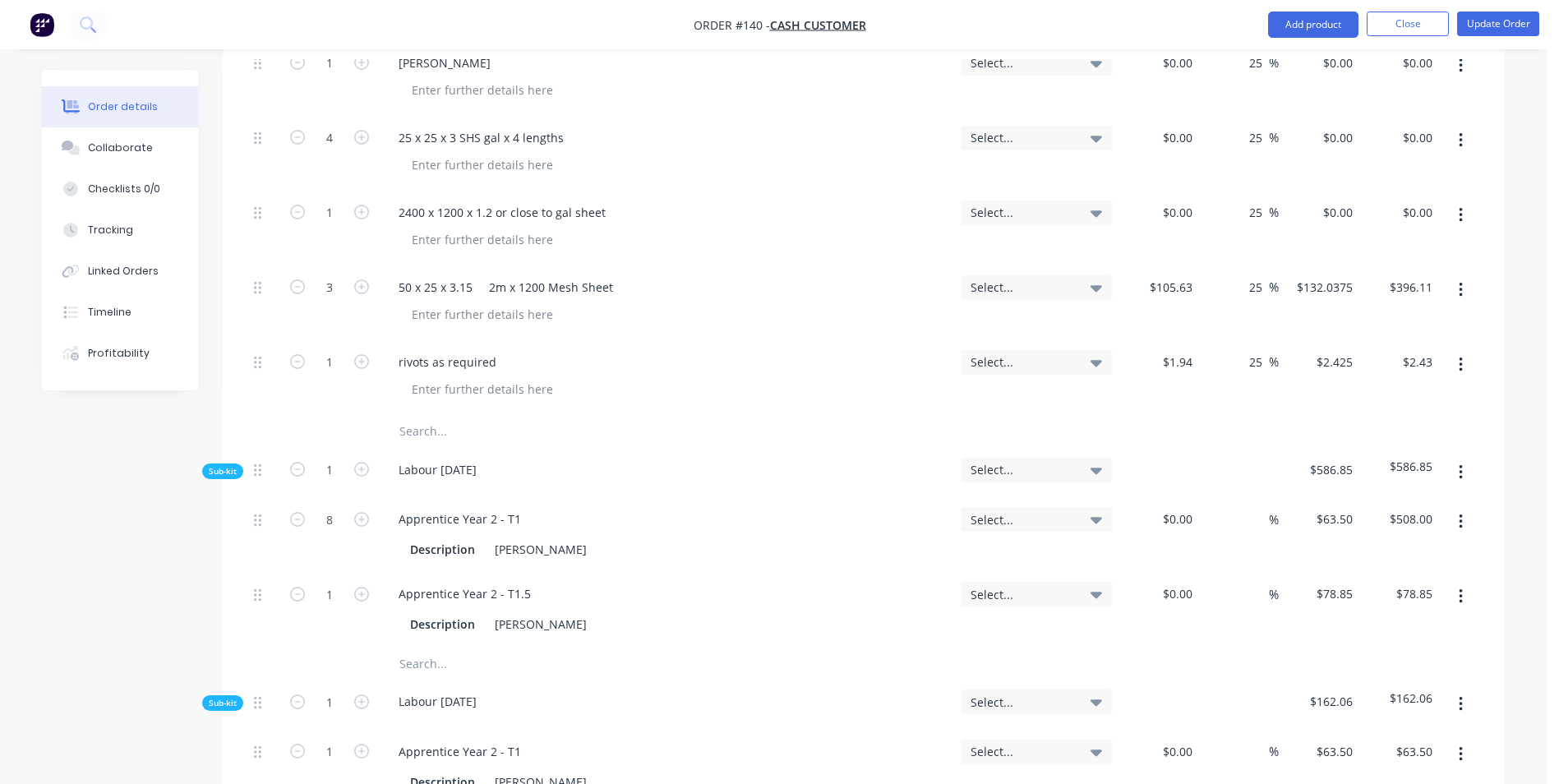
click at [438, 428] on input "text" at bounding box center [563, 432] width 329 height 33
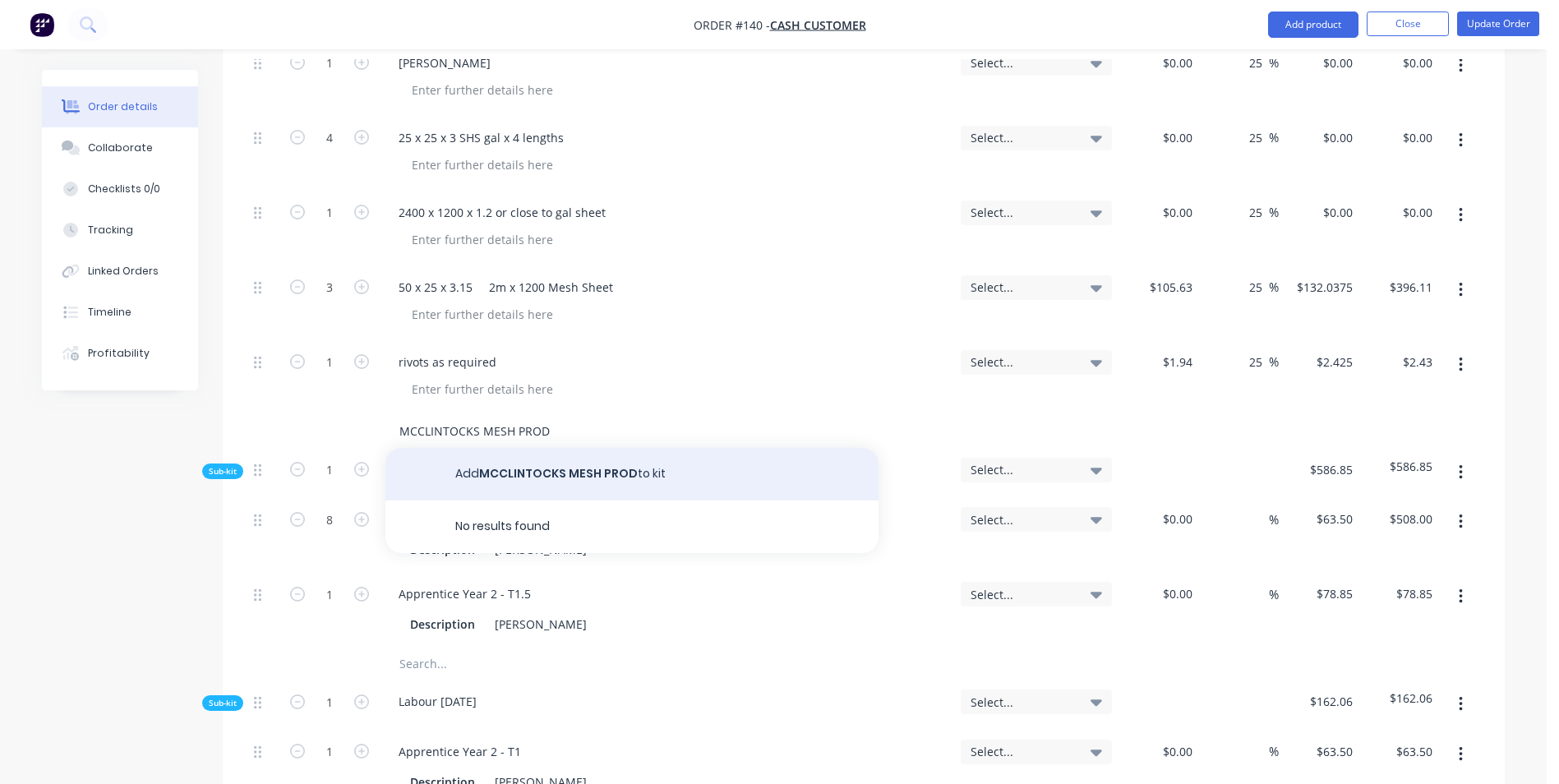
type input "MCCLINTOCKS MESH PROD"
click at [479, 480] on button "Add MCCLINTOCKS MESH PROD to kit" at bounding box center [632, 474] width 494 height 52
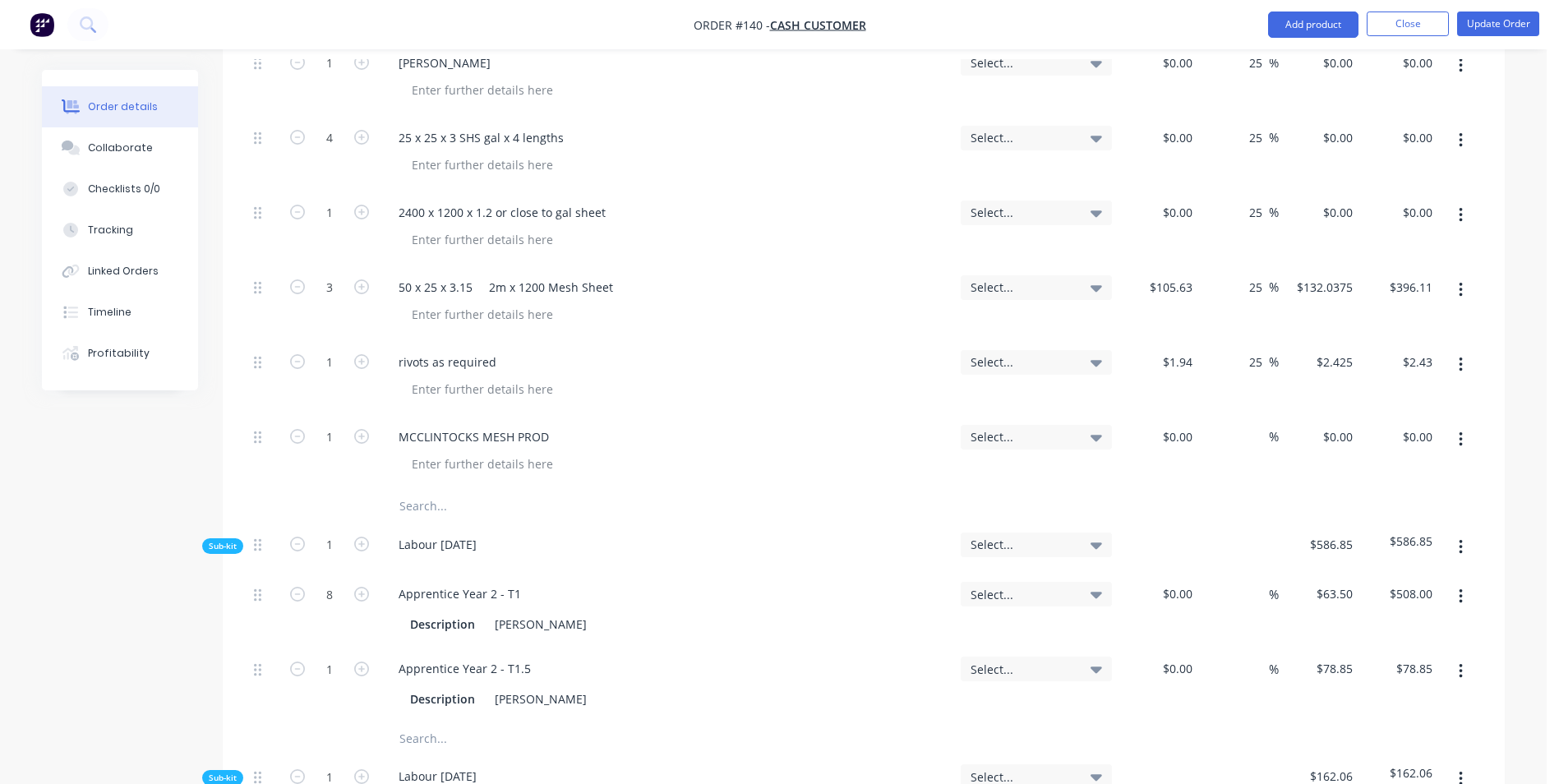
click at [1452, 438] on button "button" at bounding box center [1461, 439] width 38 height 30
click at [1429, 506] on div "Duplicate" at bounding box center [1401, 515] width 126 height 23
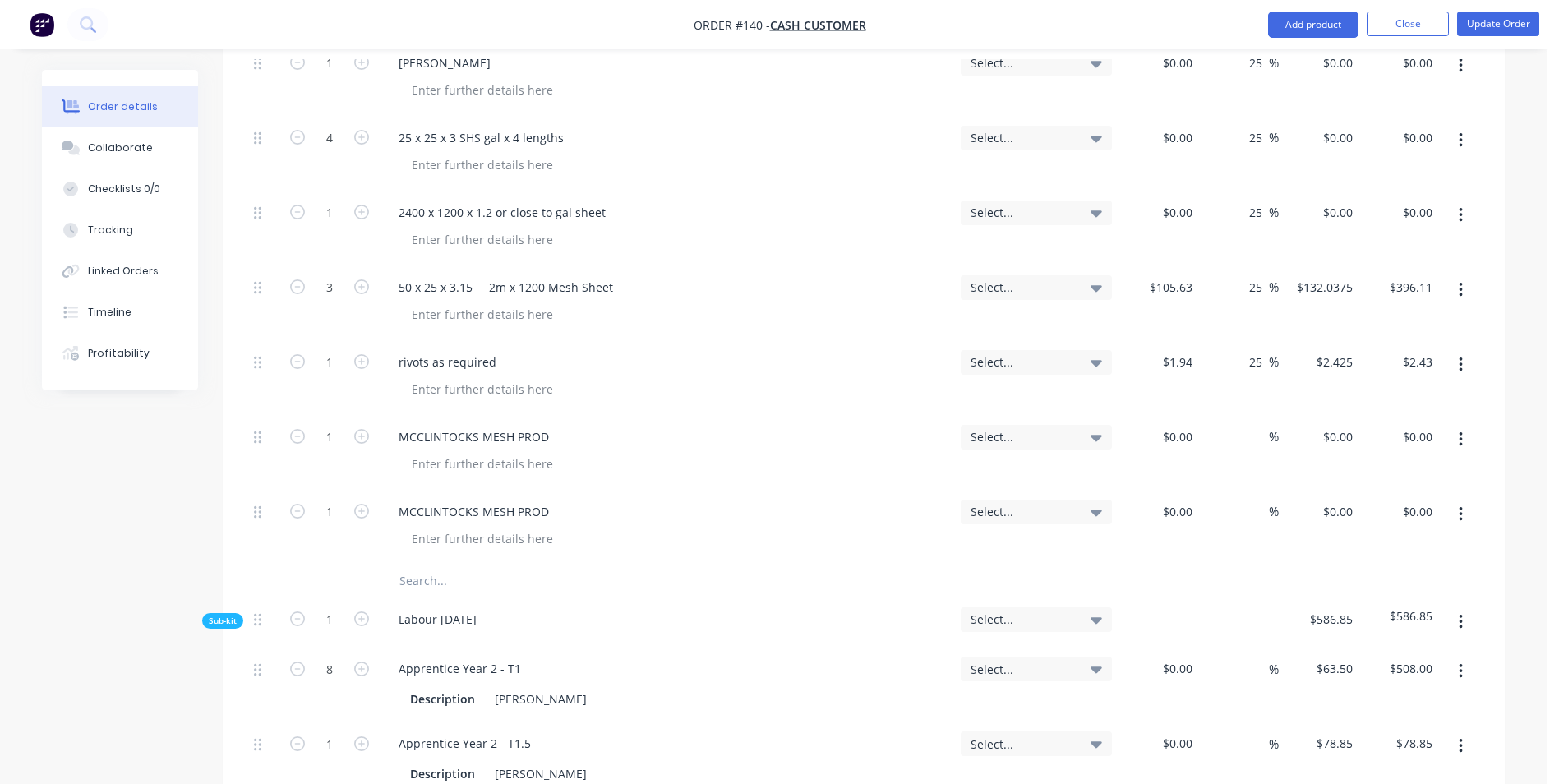
click at [1463, 445] on button "button" at bounding box center [1461, 439] width 38 height 30
drag, startPoint x: 1440, startPoint y: 506, endPoint x: 1261, endPoint y: 501, distance: 179.1
click at [1439, 509] on div "Duplicate" at bounding box center [1401, 515] width 126 height 23
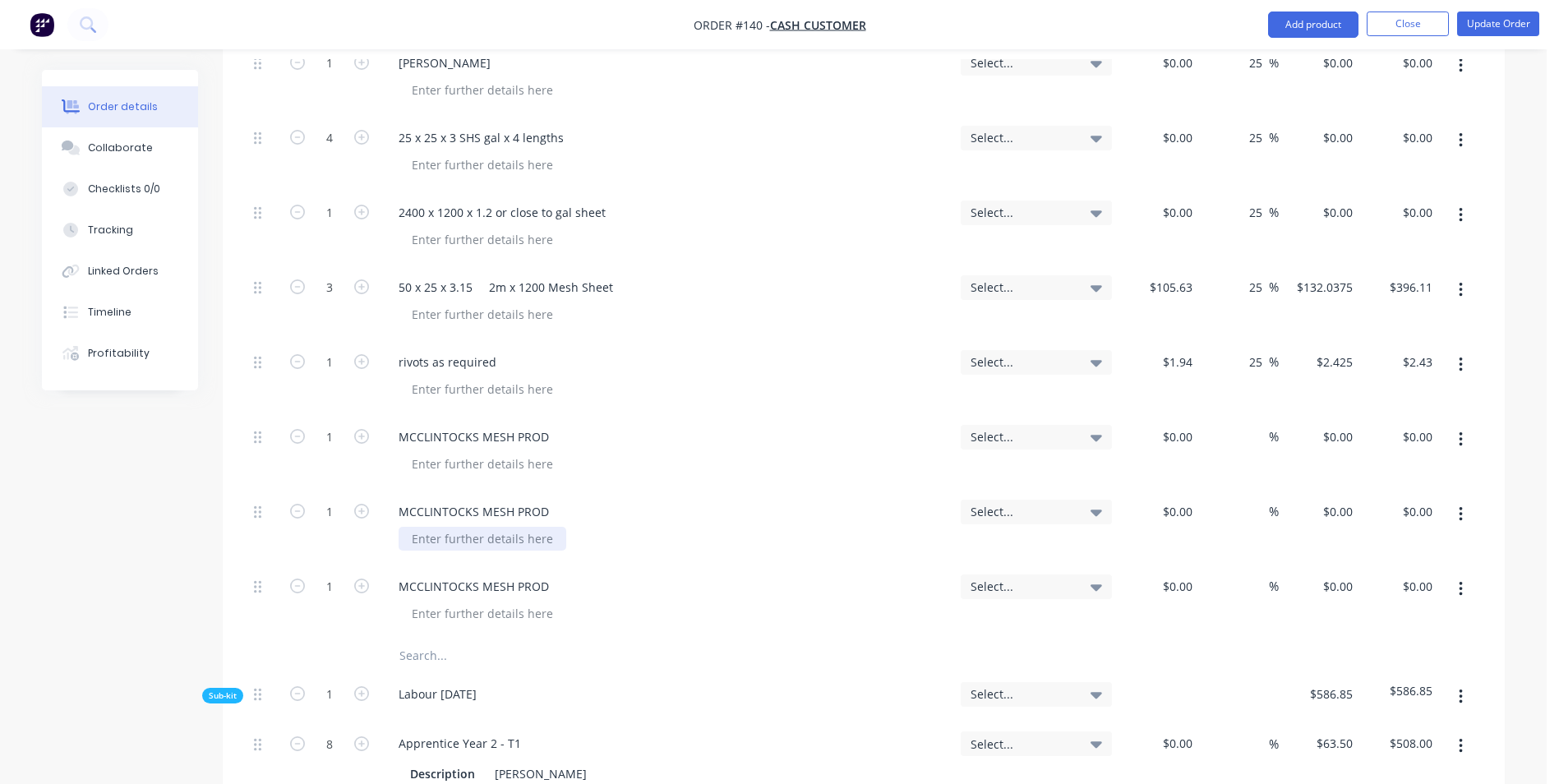
click at [437, 531] on div at bounding box center [482, 538] width 168 height 23
click at [460, 619] on div at bounding box center [482, 613] width 168 height 23
click at [334, 441] on input "1" at bounding box center [329, 437] width 43 height 24
type input "20"
click at [1172, 446] on div at bounding box center [1159, 452] width 81 height 75
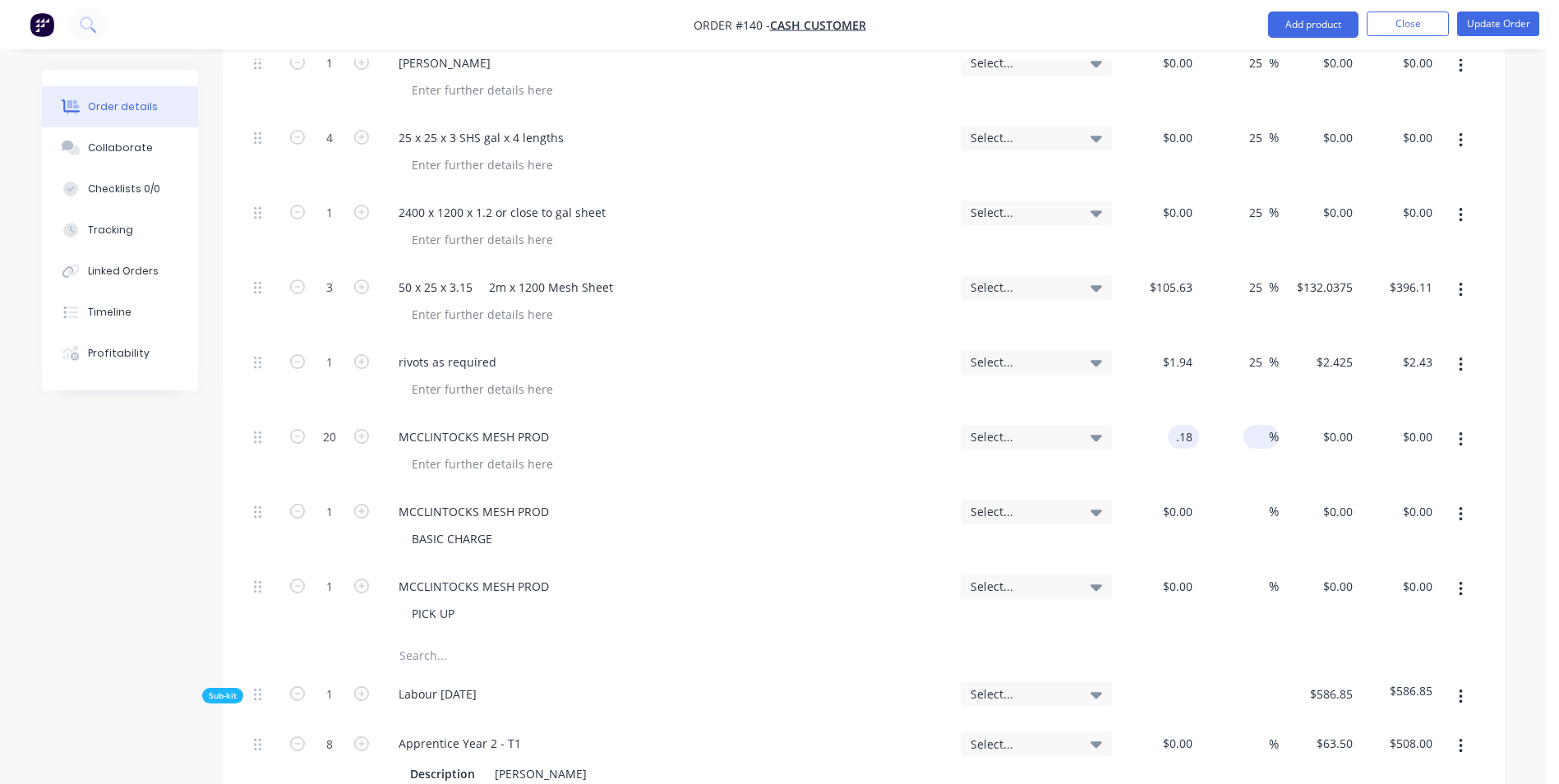
type input "$0.18"
type input "$3.60"
click at [1259, 443] on input at bounding box center [1260, 436] width 19 height 23
type input "25"
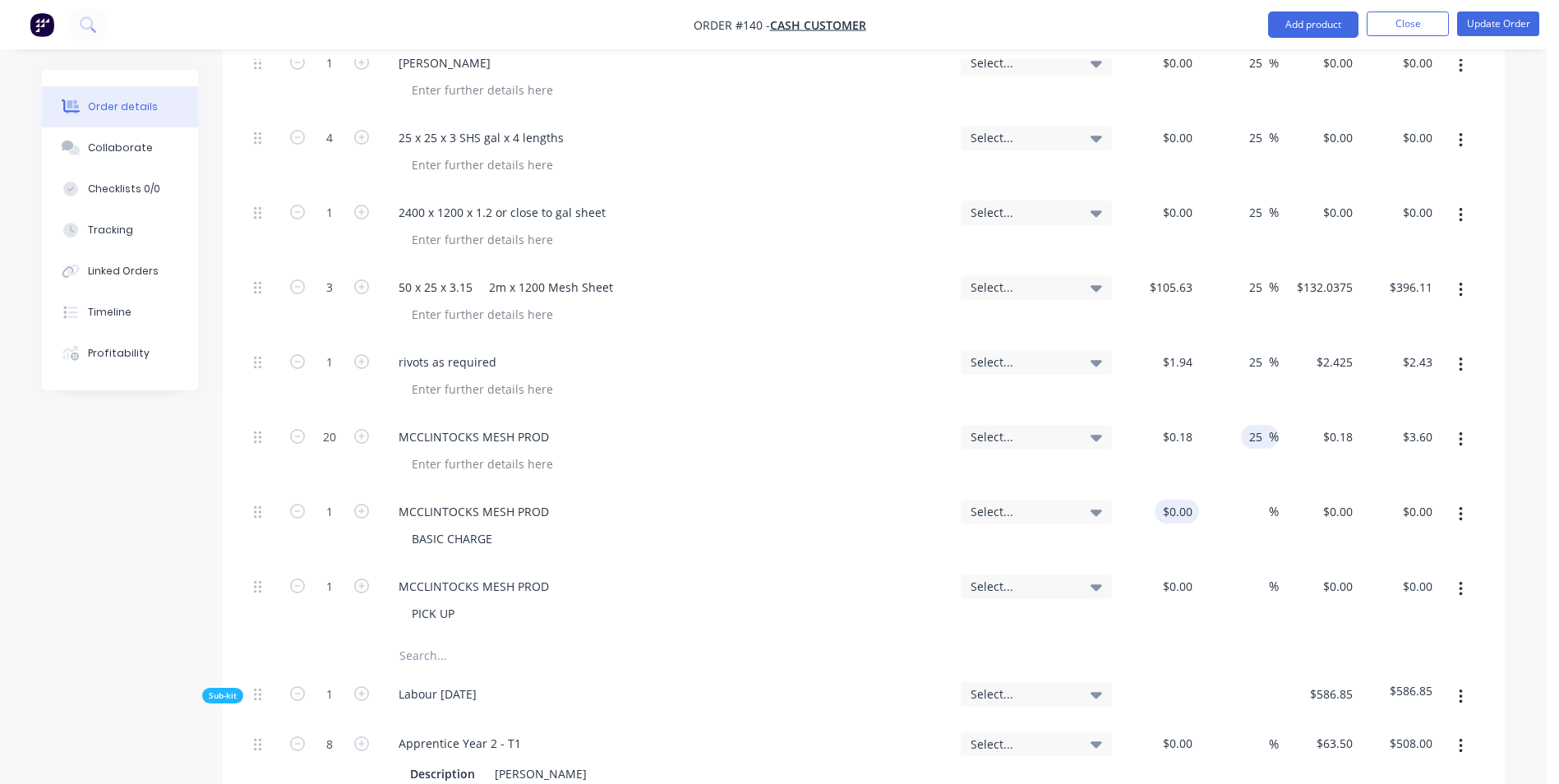
type input "$0.225"
type input "$4.50"
click at [1175, 511] on div at bounding box center [1186, 511] width 25 height 23
type input "$15.00"
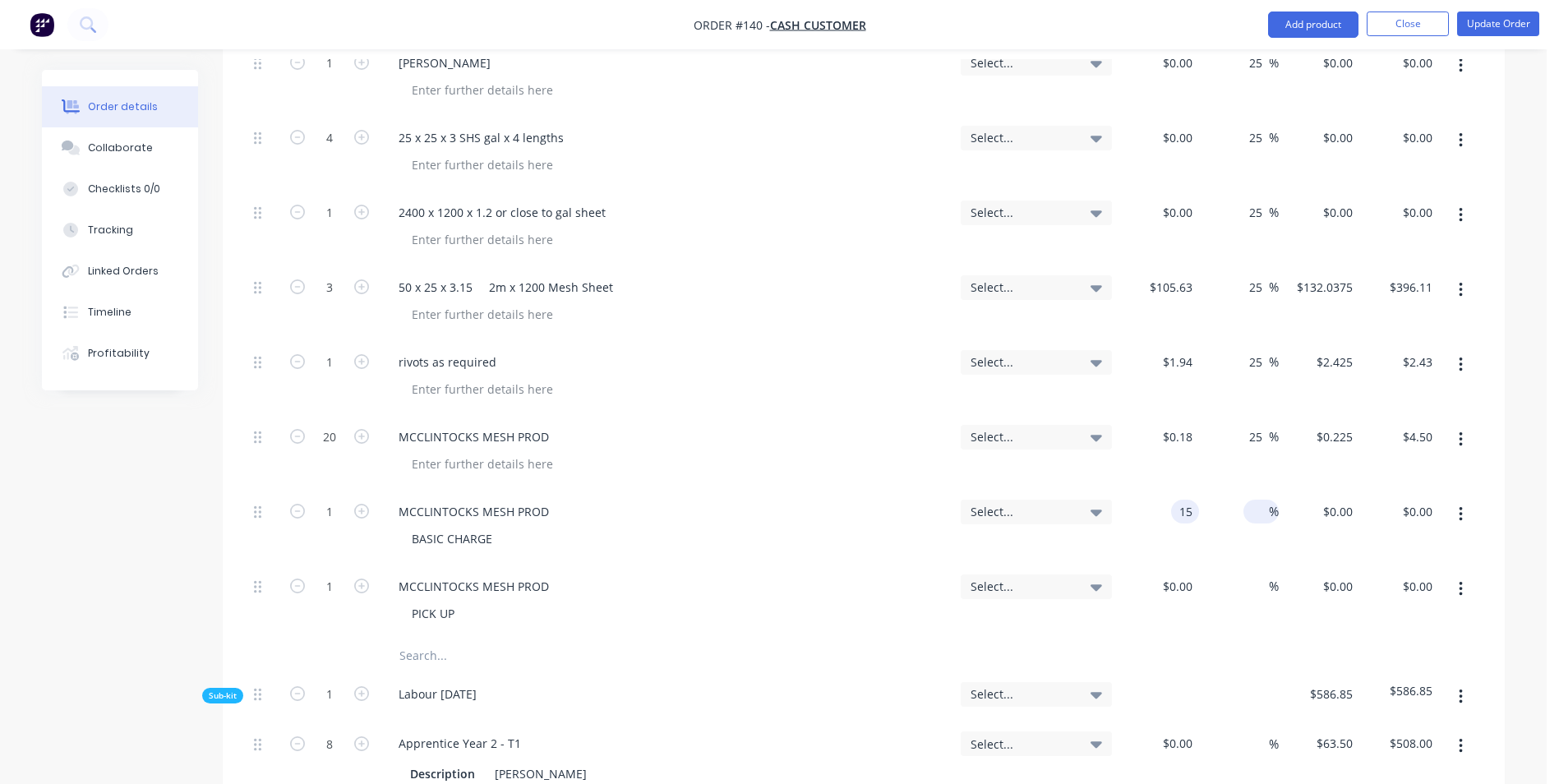
type input "$15.00"
click at [1265, 517] on input at bounding box center [1260, 511] width 19 height 23
type input "25"
type input "$18.75"
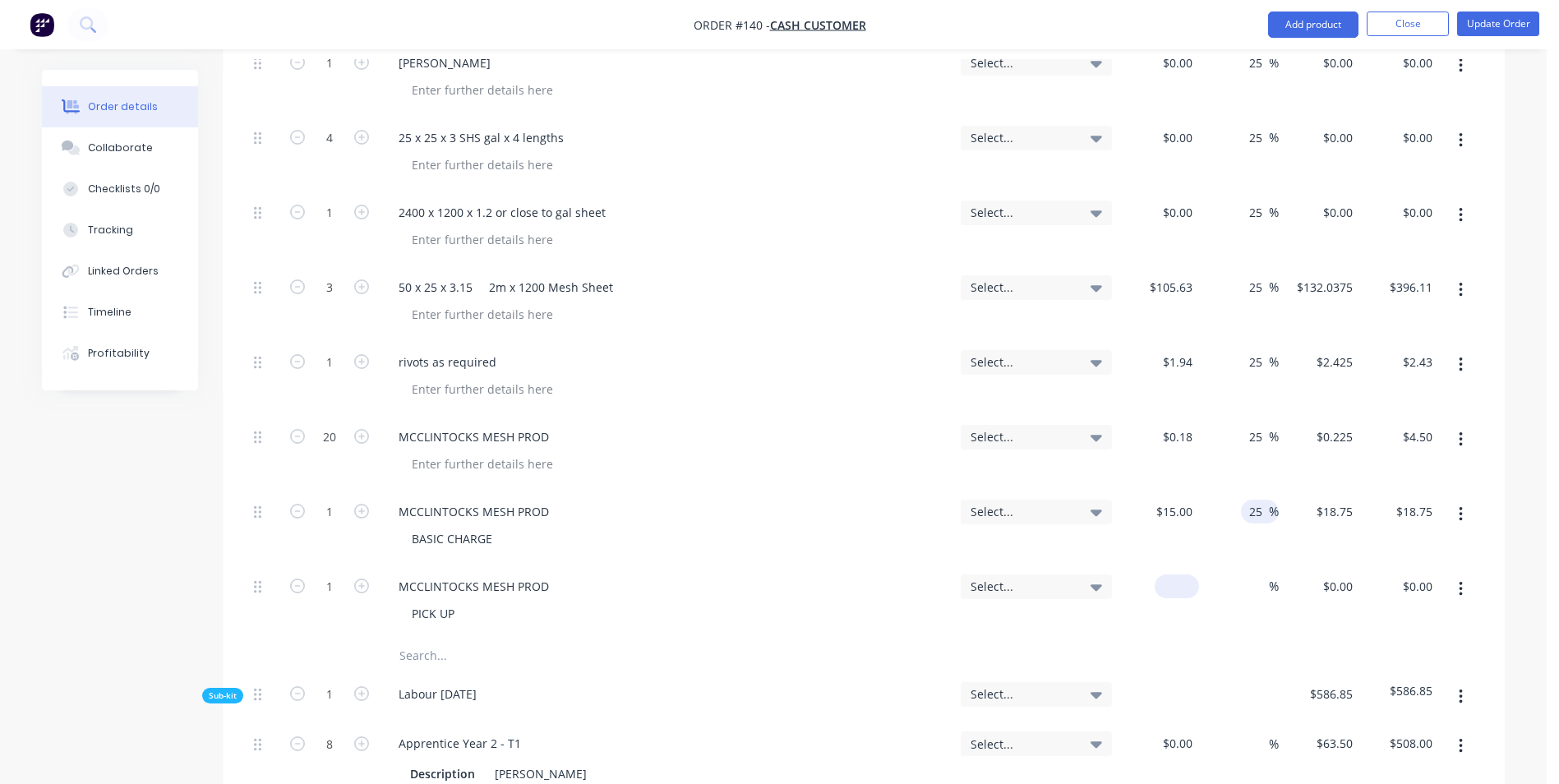
click at [1175, 582] on div "$0.00" at bounding box center [1177, 586] width 44 height 23
type input "$63.00"
click at [1260, 590] on input at bounding box center [1260, 586] width 19 height 23
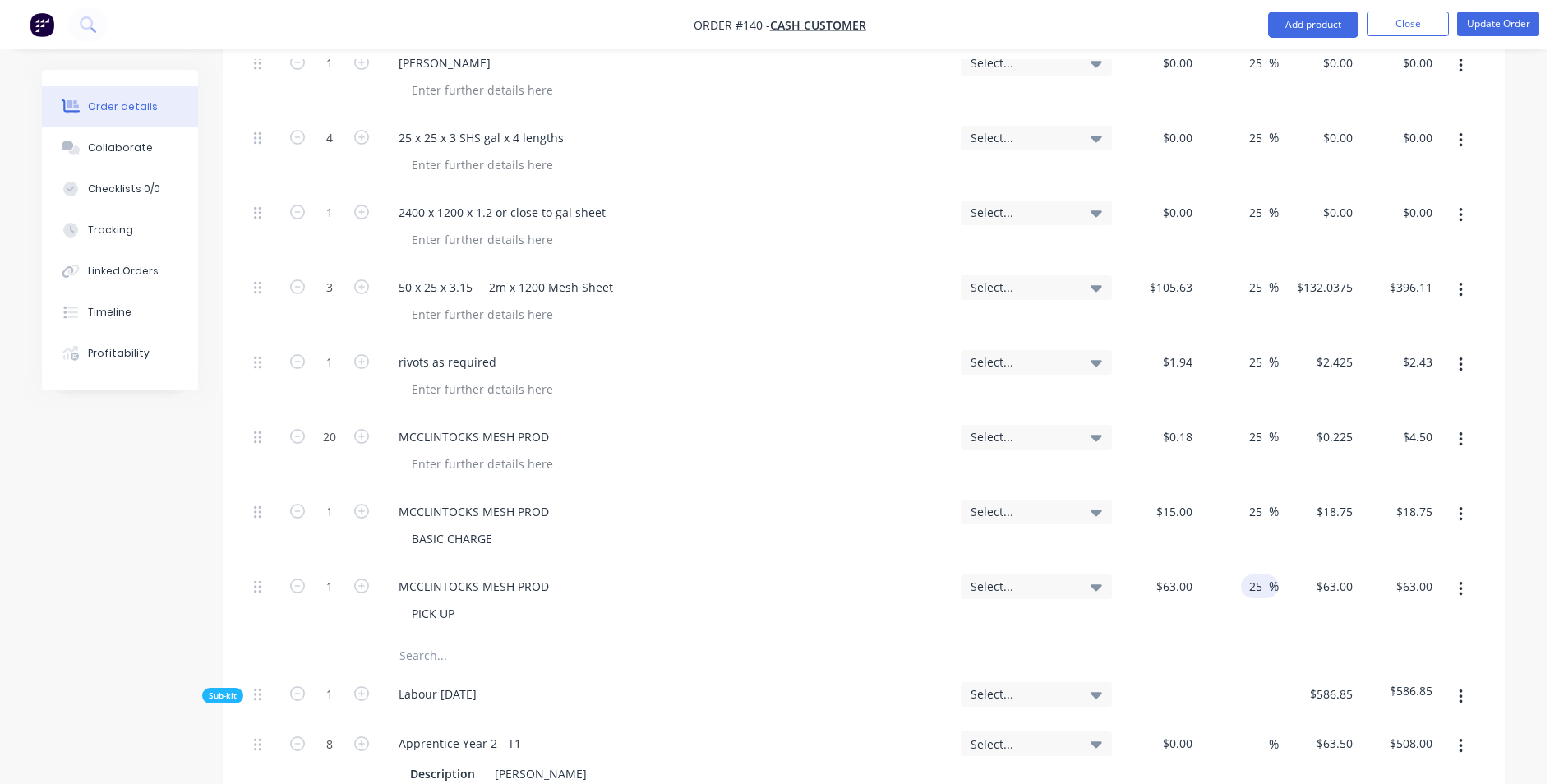
type input "25"
type input "$78.75"
click at [1236, 615] on div "25 25 %" at bounding box center [1240, 602] width 81 height 75
click at [1492, 36] on button "Update Order" at bounding box center [1498, 23] width 82 height 24
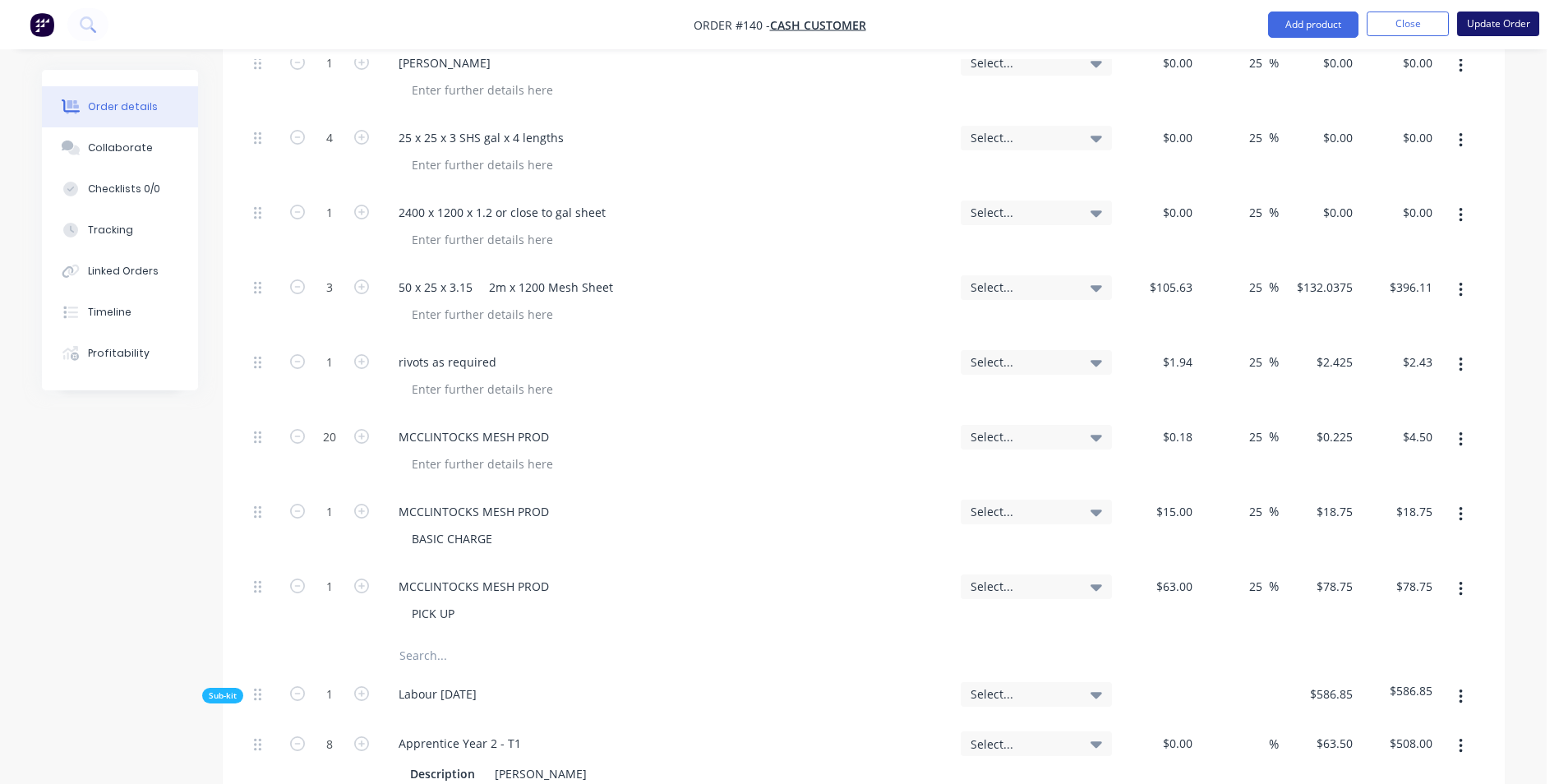
scroll to position [0, 0]
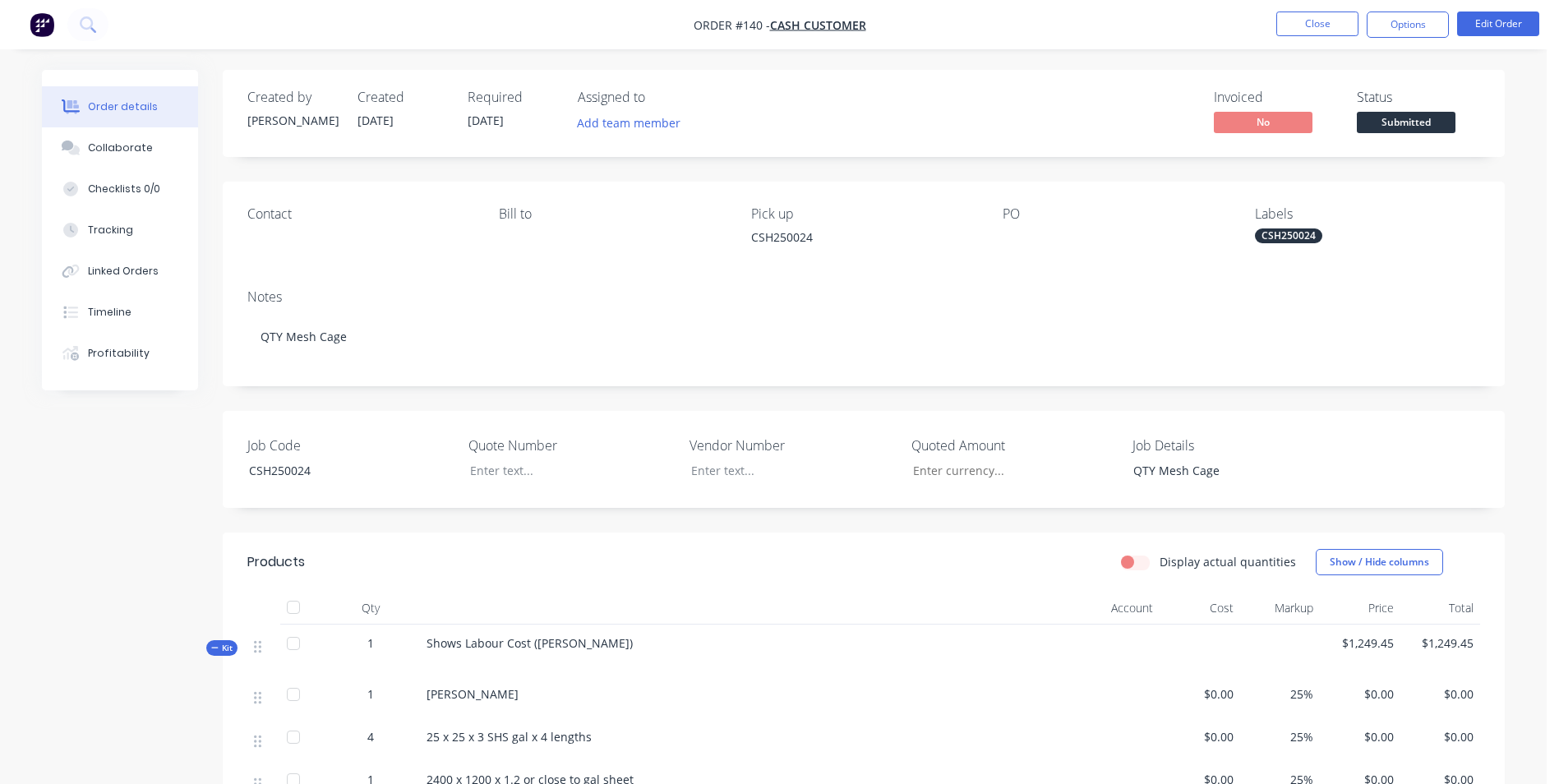
click at [1274, 29] on ul "Close Options Edit Order" at bounding box center [1408, 24] width 302 height 26
click at [1288, 29] on button "Close" at bounding box center [1317, 23] width 82 height 24
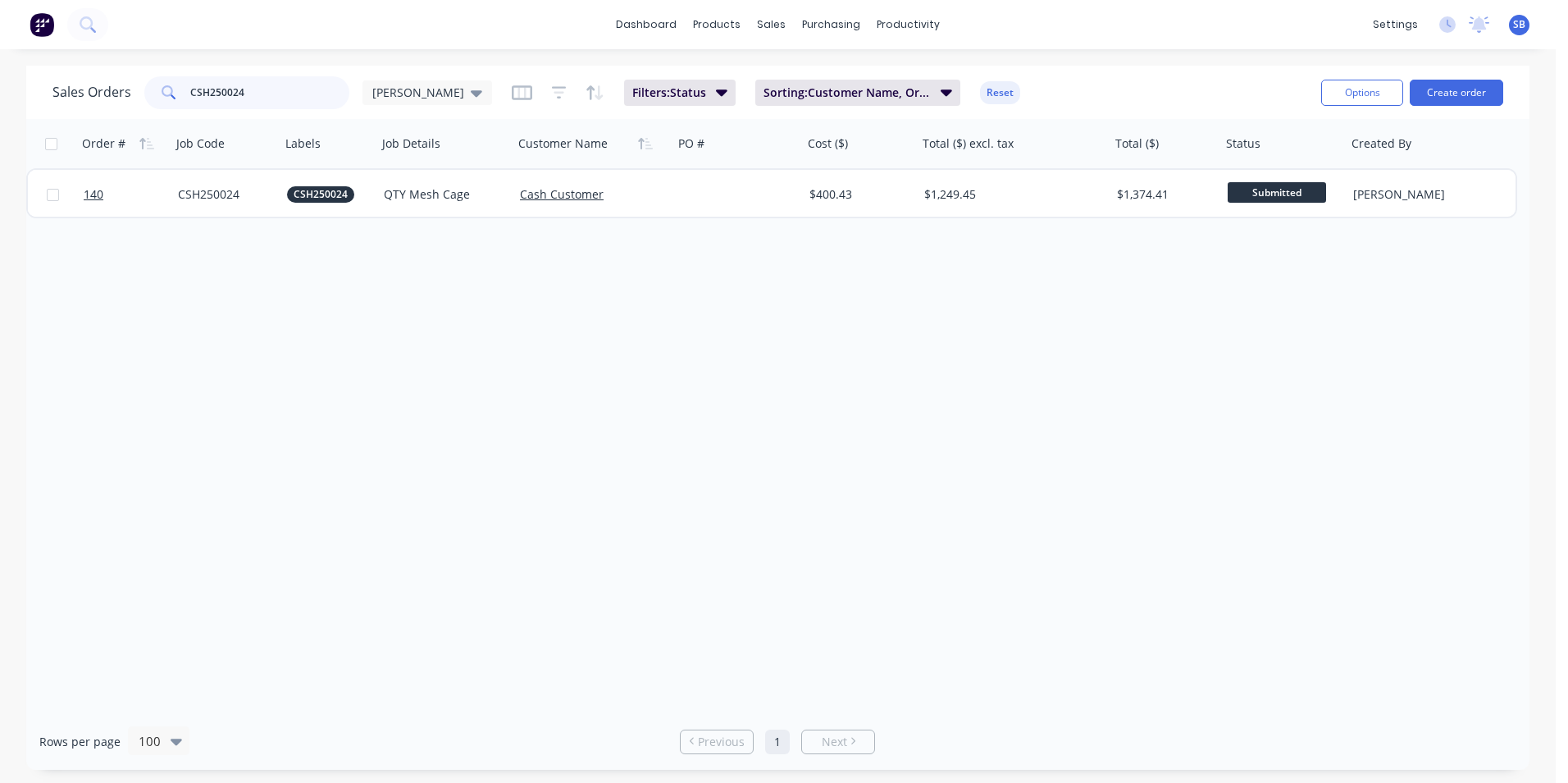
drag, startPoint x: 255, startPoint y: 95, endPoint x: -58, endPoint y: 53, distance: 315.8
click at [0, 53] on html "dashboard products sales purchasing productivity dashboard products Product Cat…" at bounding box center [784, 391] width 1568 height 783
type input "NM250068"
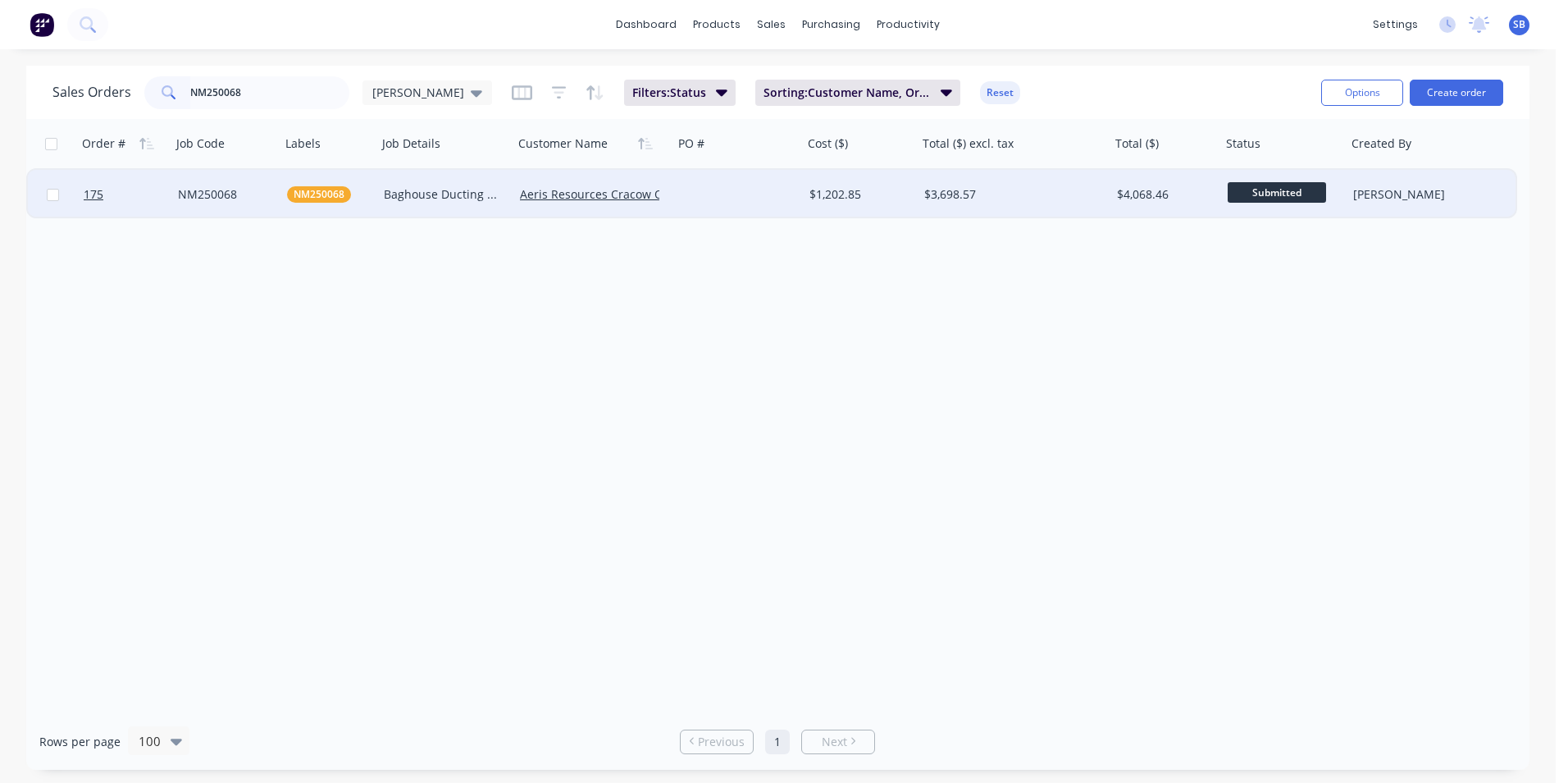
click at [888, 196] on div "$1,202.85" at bounding box center [857, 194] width 96 height 17
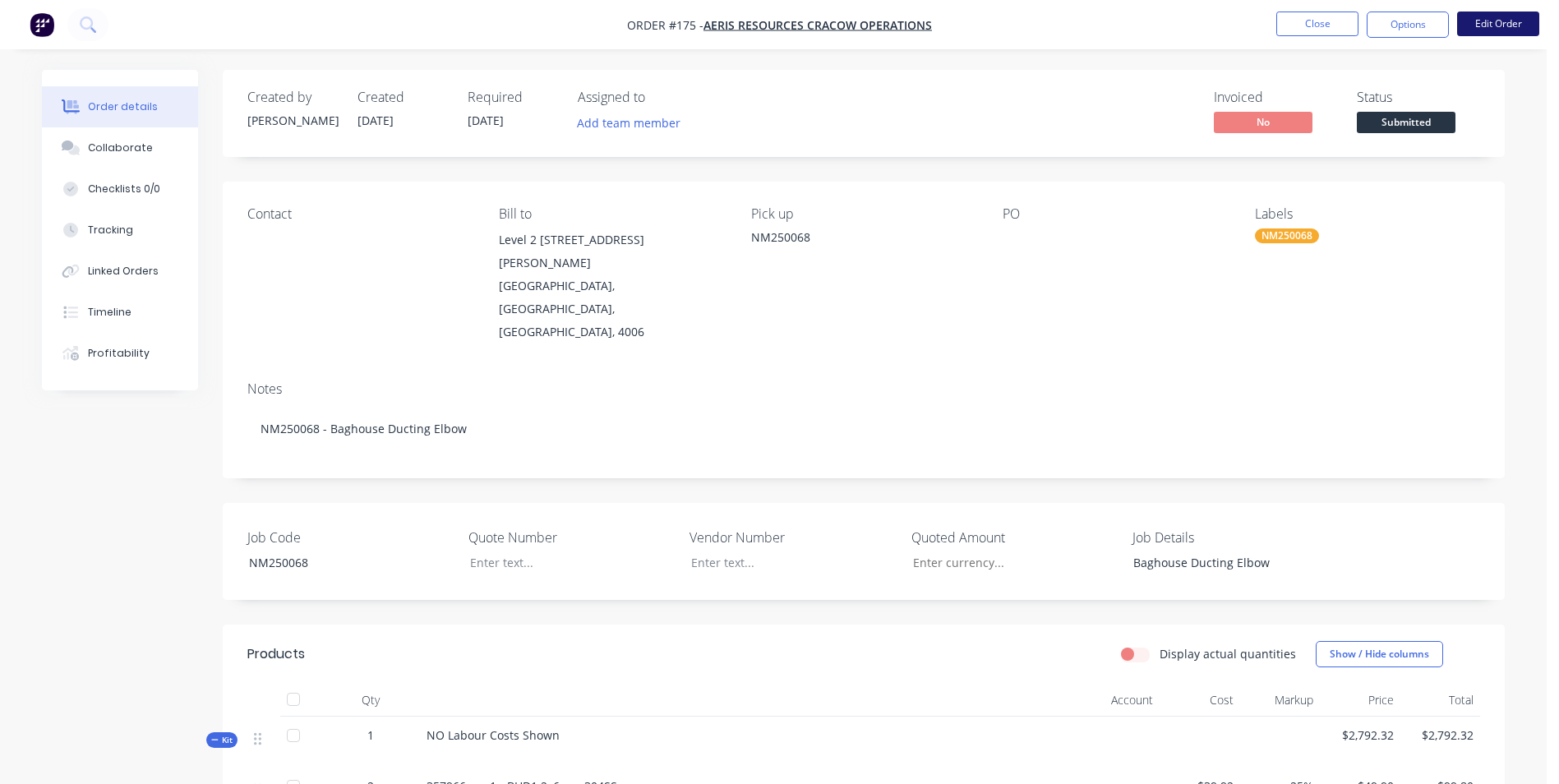
click at [1502, 28] on button "Edit Order" at bounding box center [1498, 23] width 82 height 24
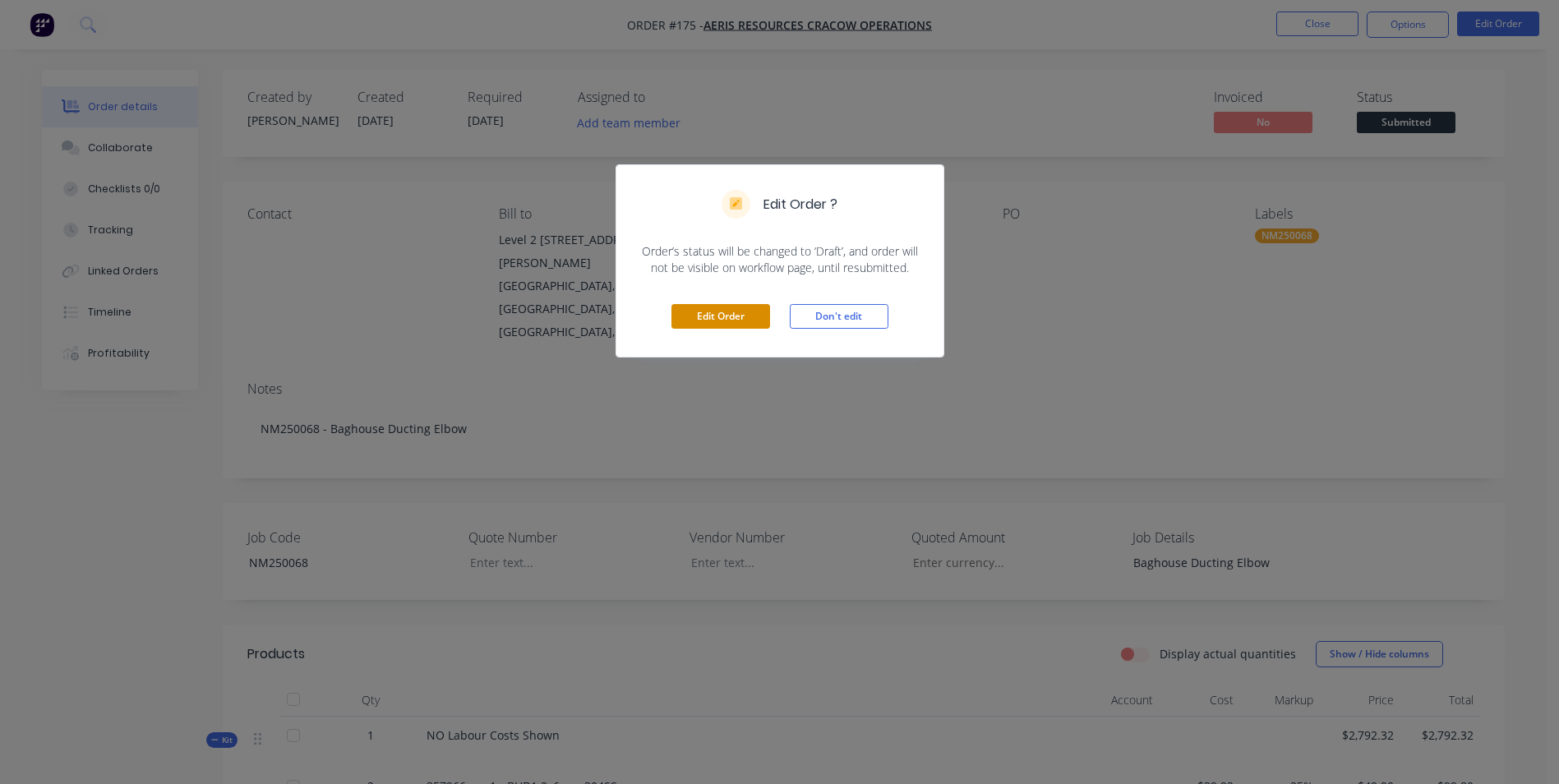
click at [754, 321] on button "Edit Order" at bounding box center [720, 316] width 98 height 24
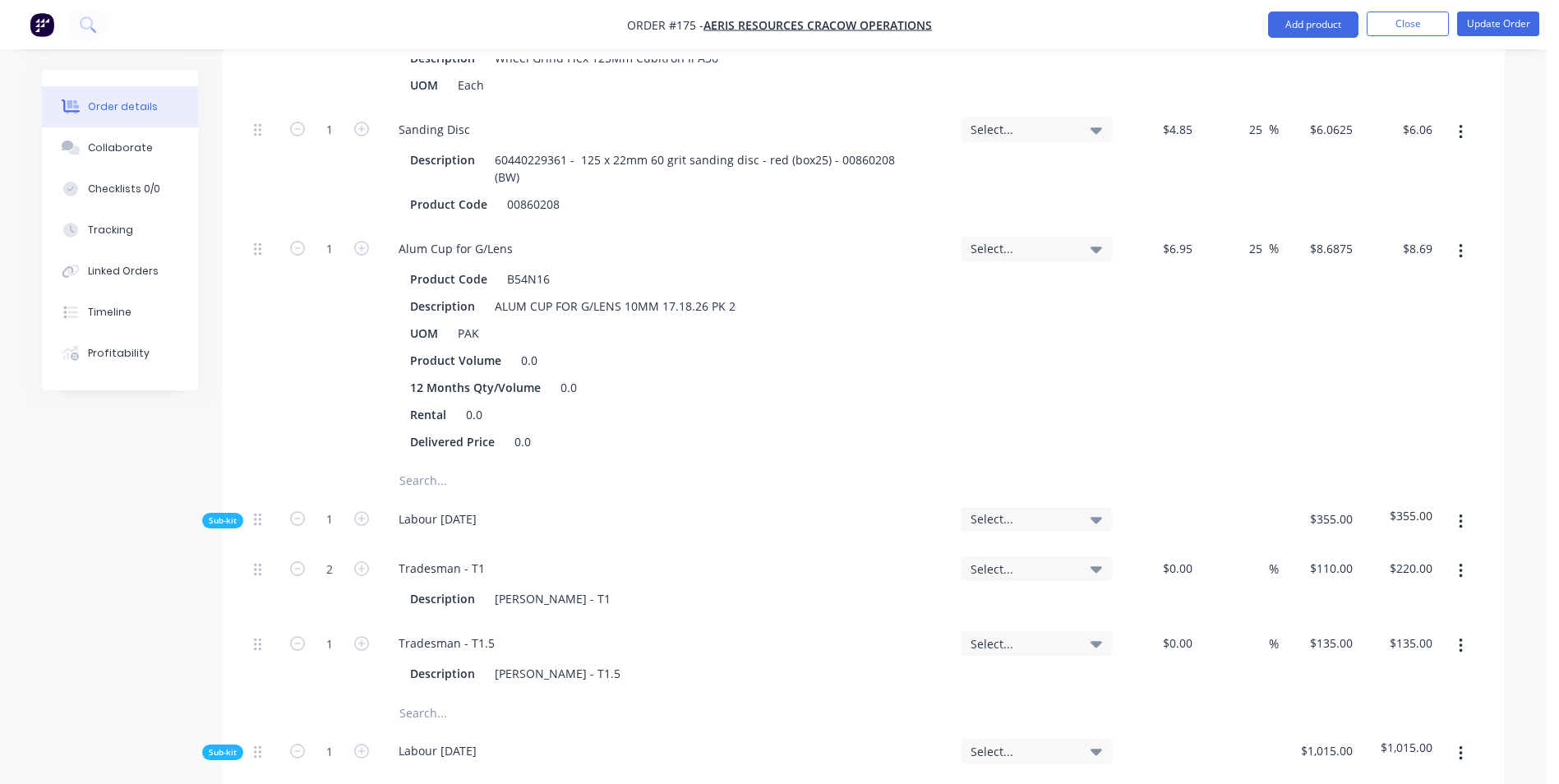
scroll to position [1397, 0]
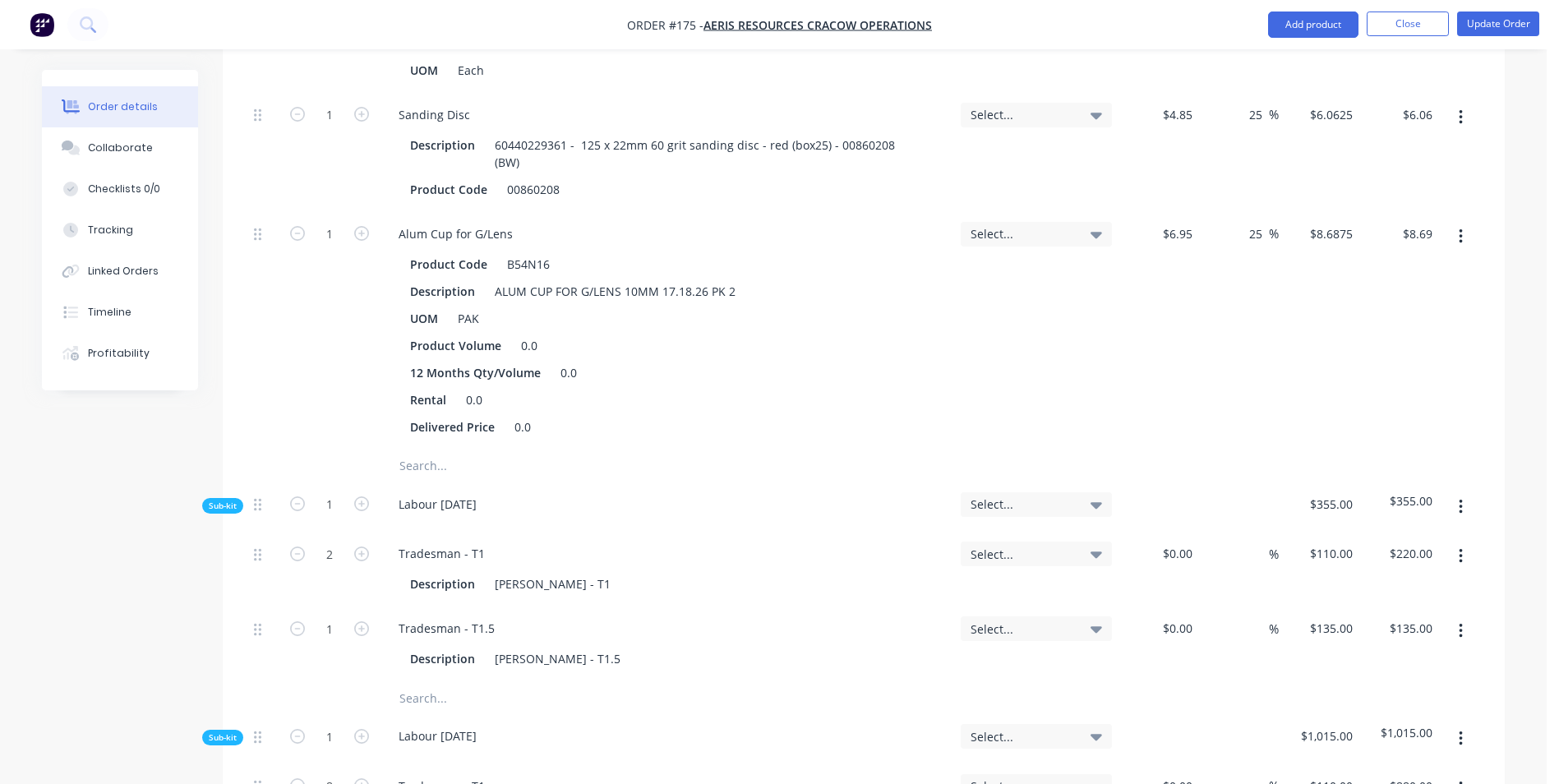
click at [433, 450] on input "text" at bounding box center [563, 466] width 329 height 33
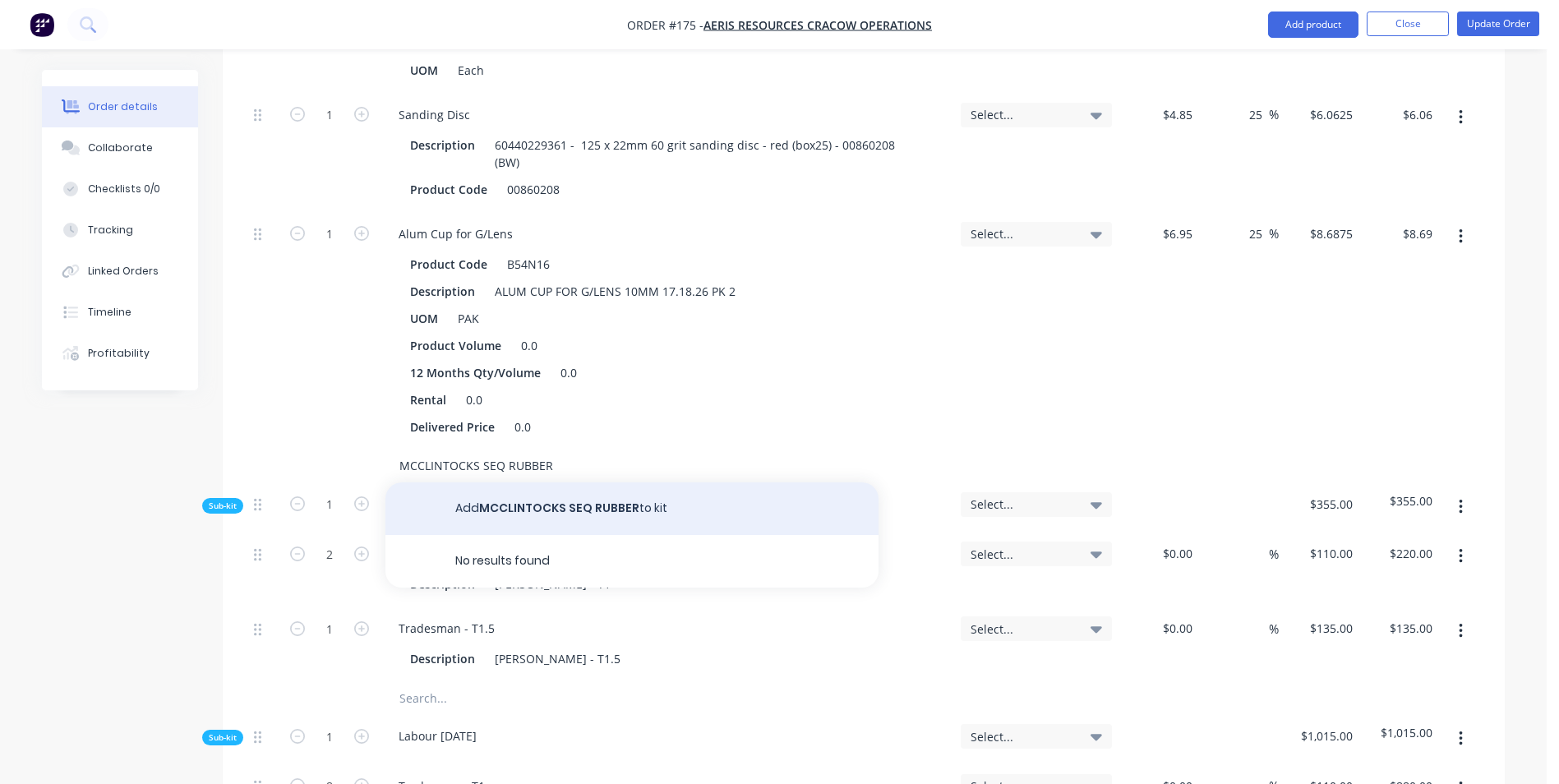
type input "MCCLINTOCKS SEQ RUBBER"
click at [495, 482] on button "Add MCCLINTOCKS SEQ RUBBER to kit" at bounding box center [632, 508] width 494 height 52
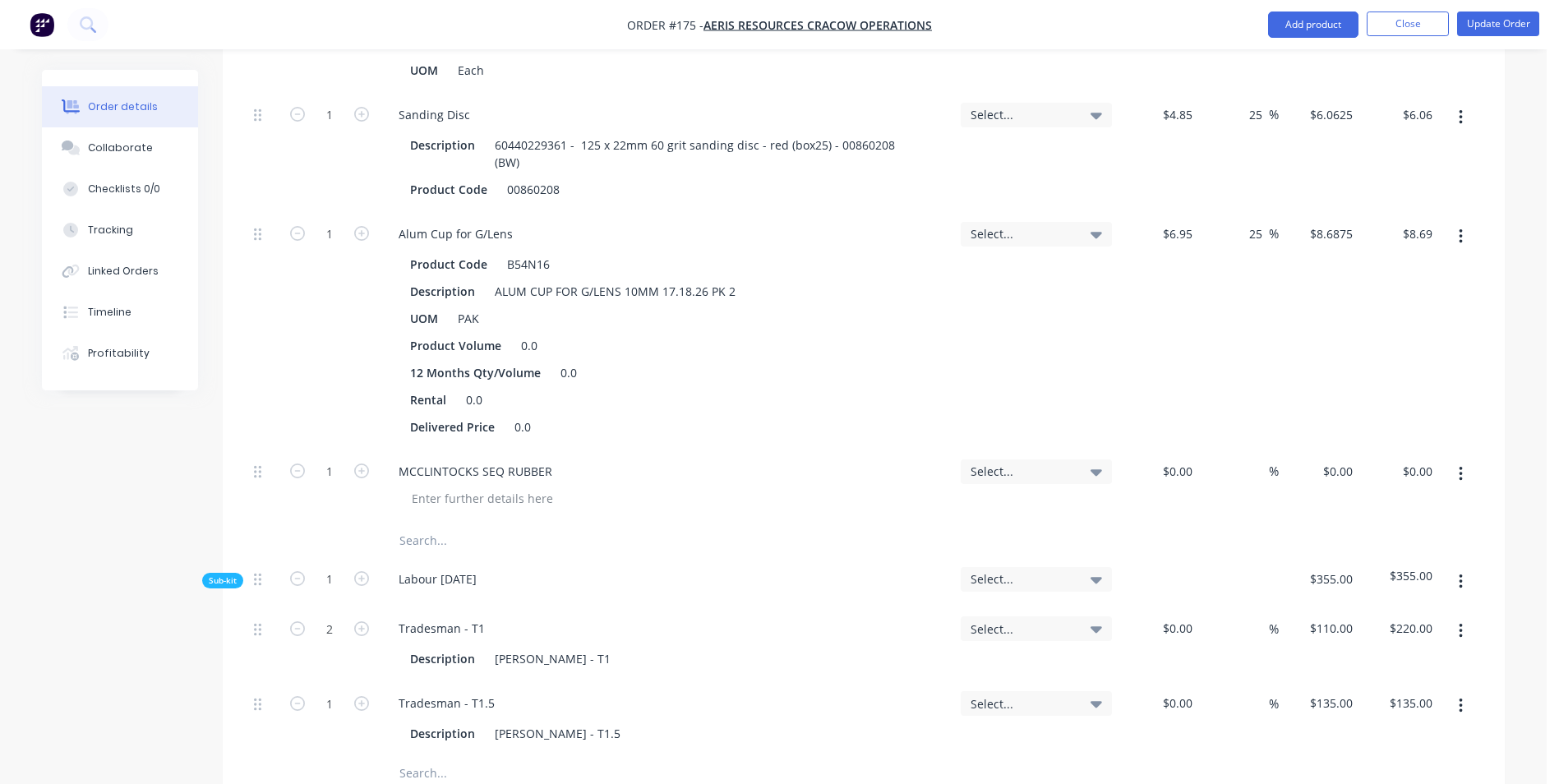
click at [1457, 459] on button "button" at bounding box center [1461, 474] width 38 height 30
drag, startPoint x: 1424, startPoint y: 479, endPoint x: 1036, endPoint y: 454, distance: 388.8
click at [1422, 538] on div "Duplicate" at bounding box center [1401, 549] width 126 height 23
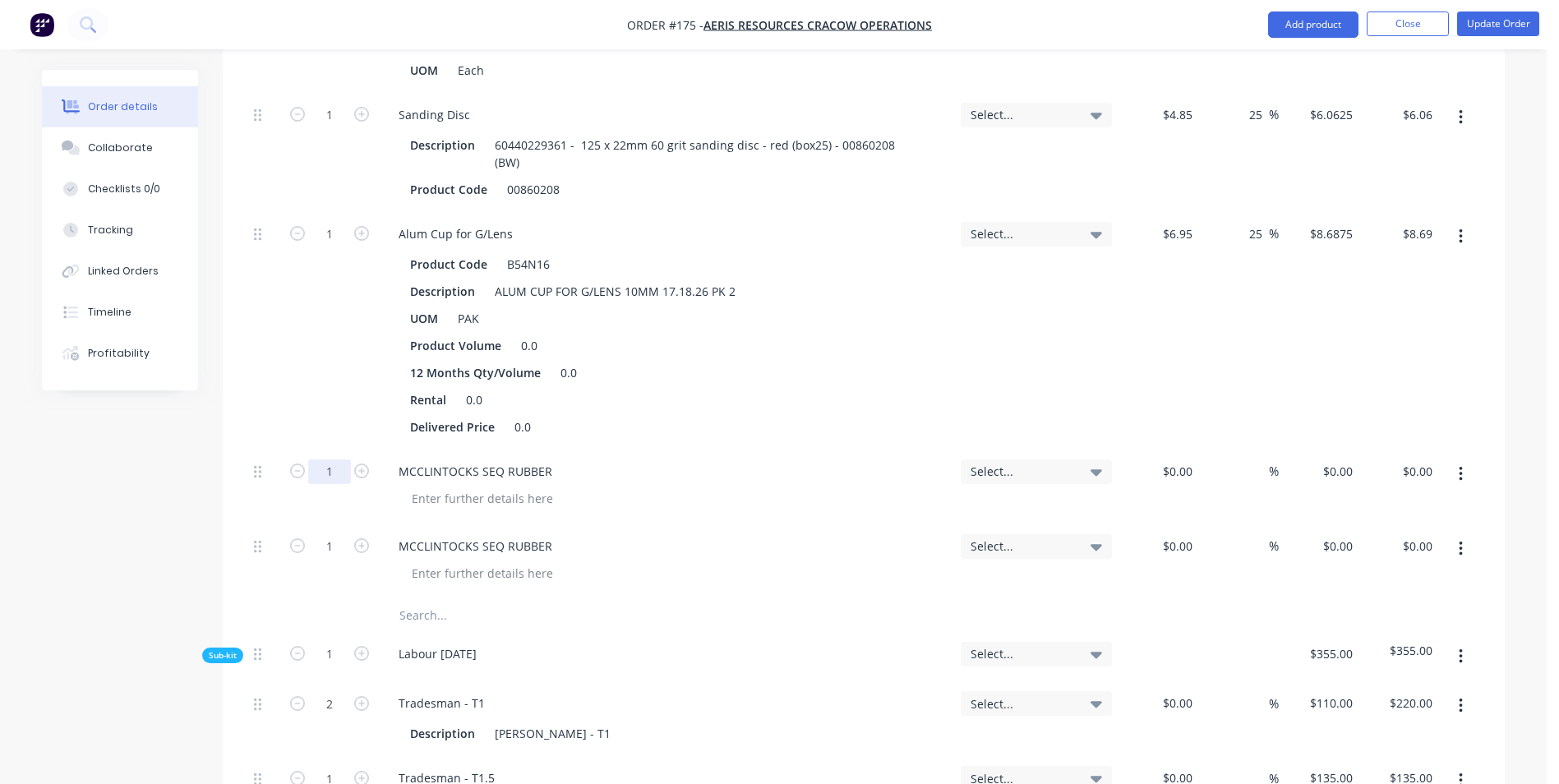
click at [330, 459] on input "1" at bounding box center [329, 472] width 43 height 24
type input "60"
click at [1173, 459] on div "$0.00" at bounding box center [1177, 471] width 44 height 23
type input "$0.18"
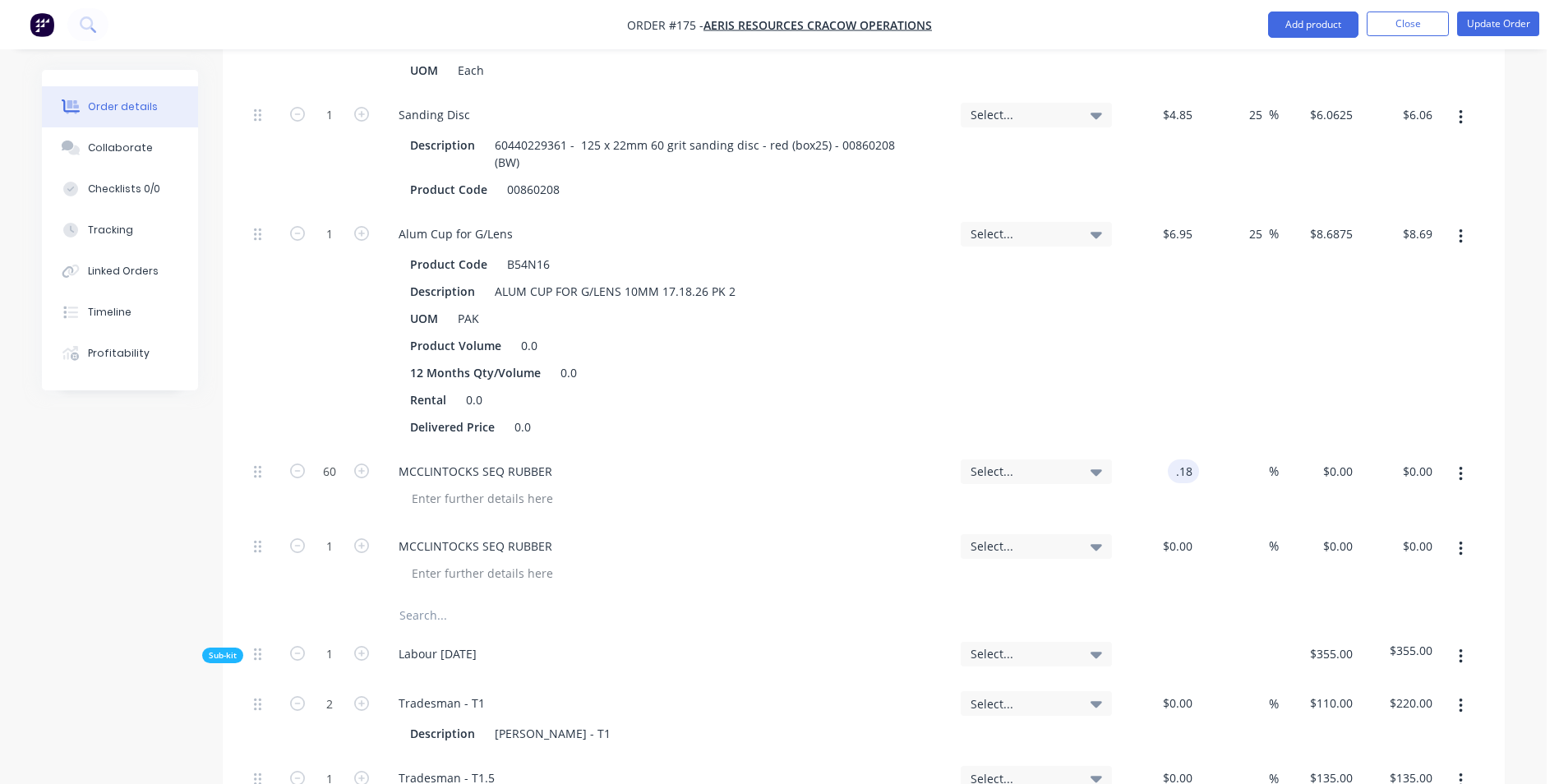
type input "$10.80"
click at [1243, 450] on div "%" at bounding box center [1240, 487] width 81 height 75
click at [1261, 459] on input "2" at bounding box center [1260, 471] width 19 height 23
type input "25"
type input "$0.225"
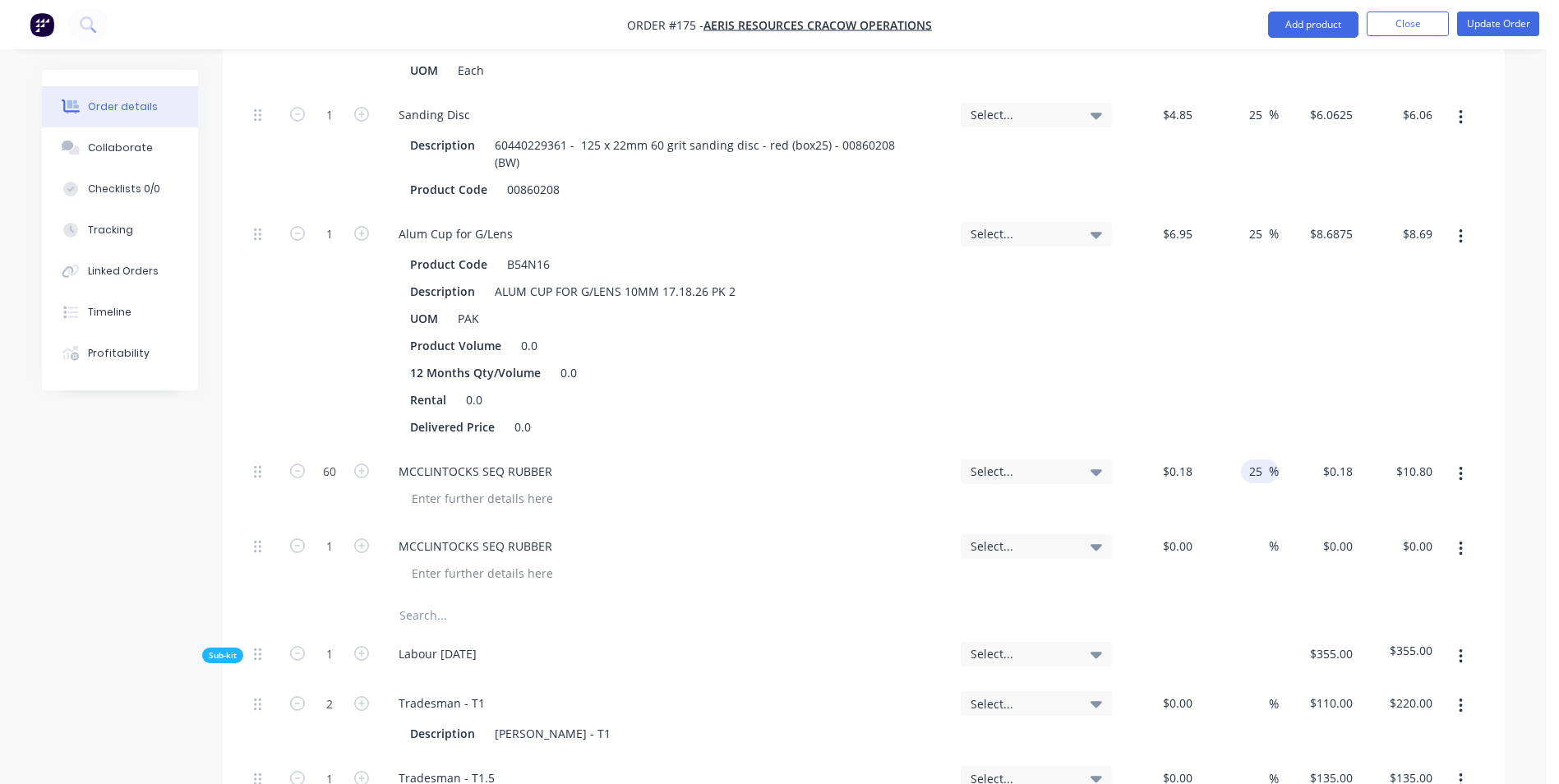
type input "$13.50"
click at [1199, 524] on div "%" at bounding box center [1240, 561] width 81 height 75
click at [1188, 534] on input at bounding box center [1190, 546] width 19 height 23
type input "$15.00"
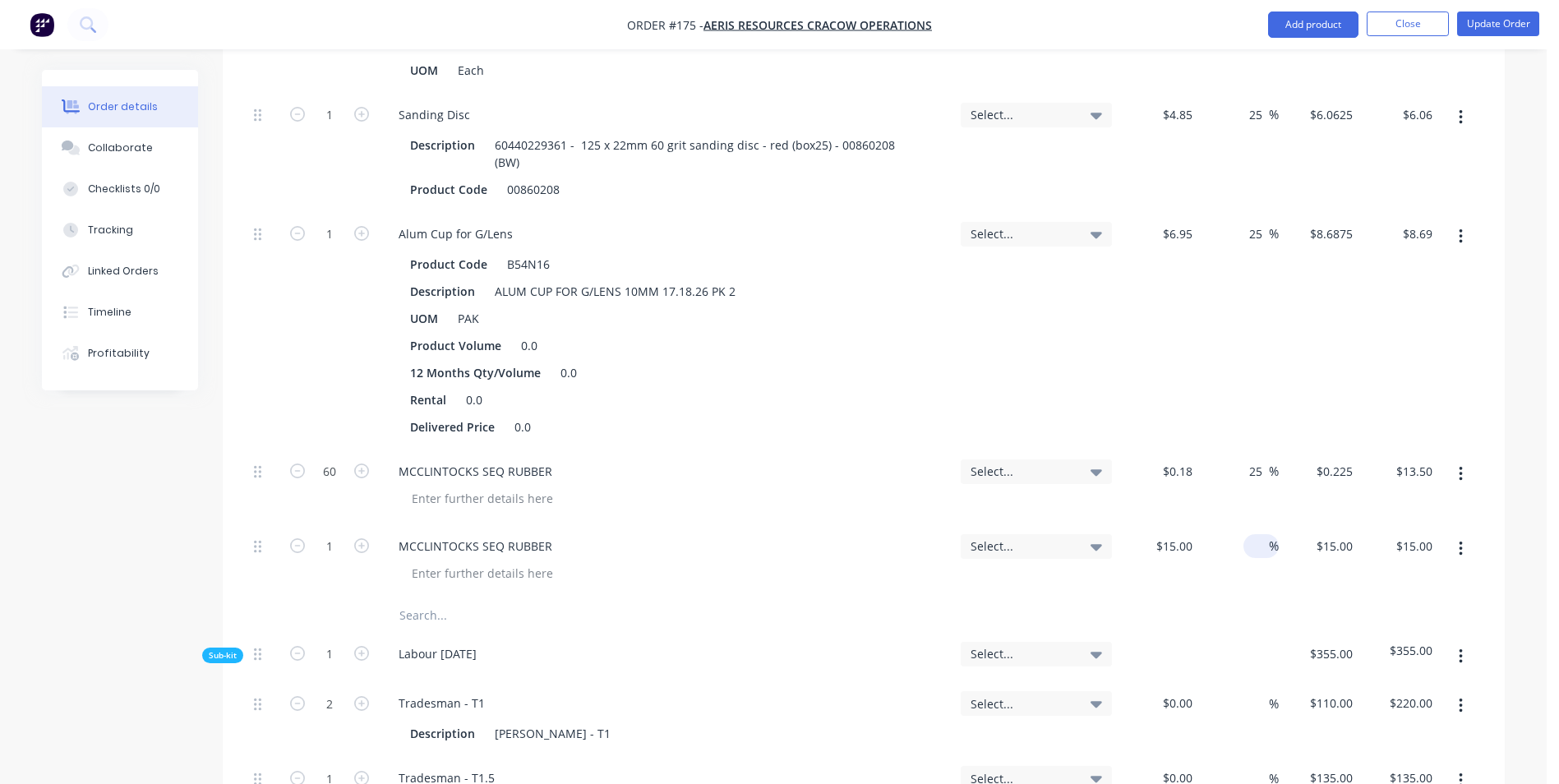
click at [1270, 537] on span "%" at bounding box center [1273, 546] width 10 height 19
click at [521, 561] on div at bounding box center [482, 573] width 168 height 23
click at [1522, 28] on button "Update Order" at bounding box center [1498, 23] width 82 height 24
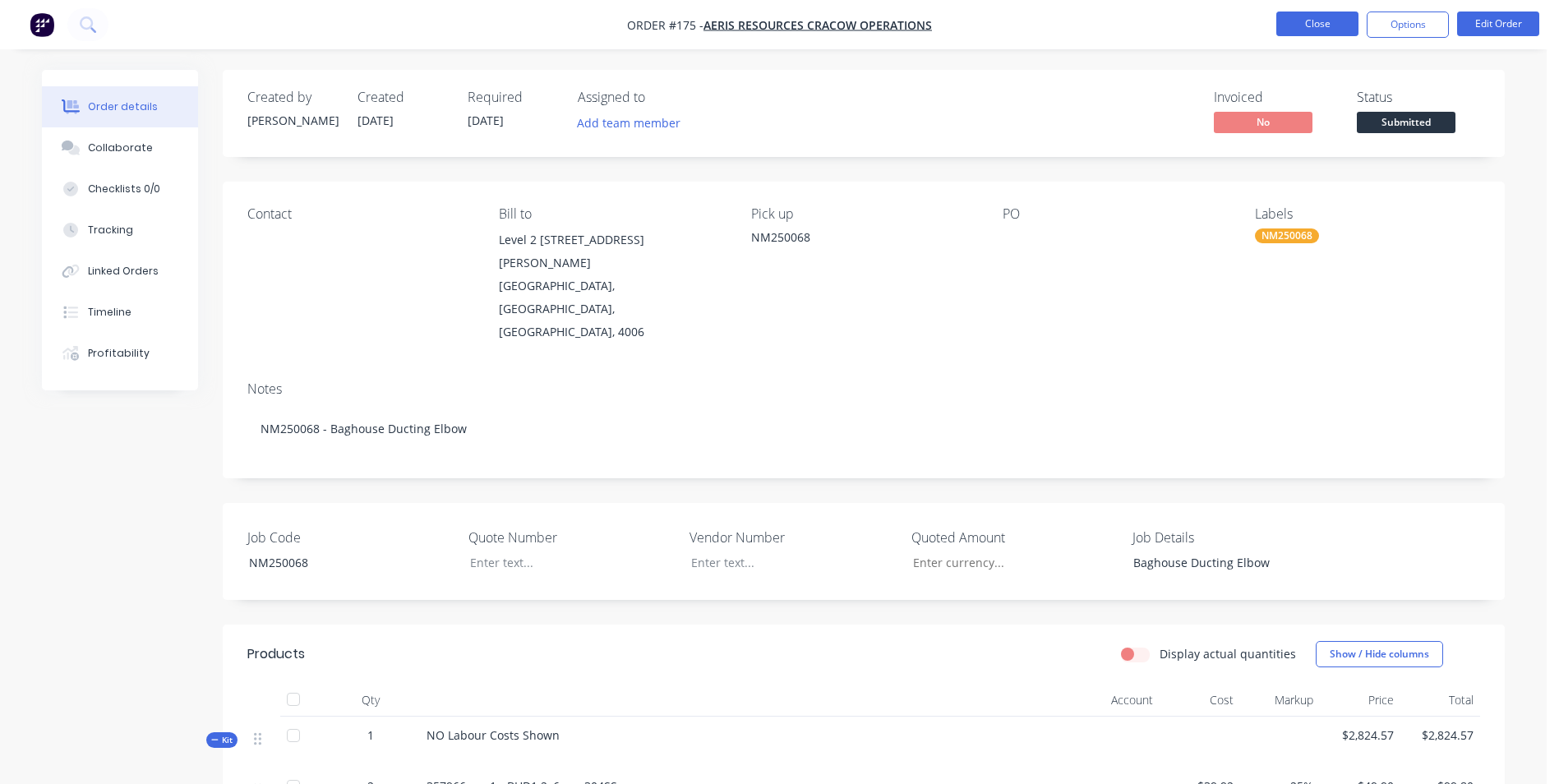
click at [1306, 25] on button "Close" at bounding box center [1317, 23] width 82 height 24
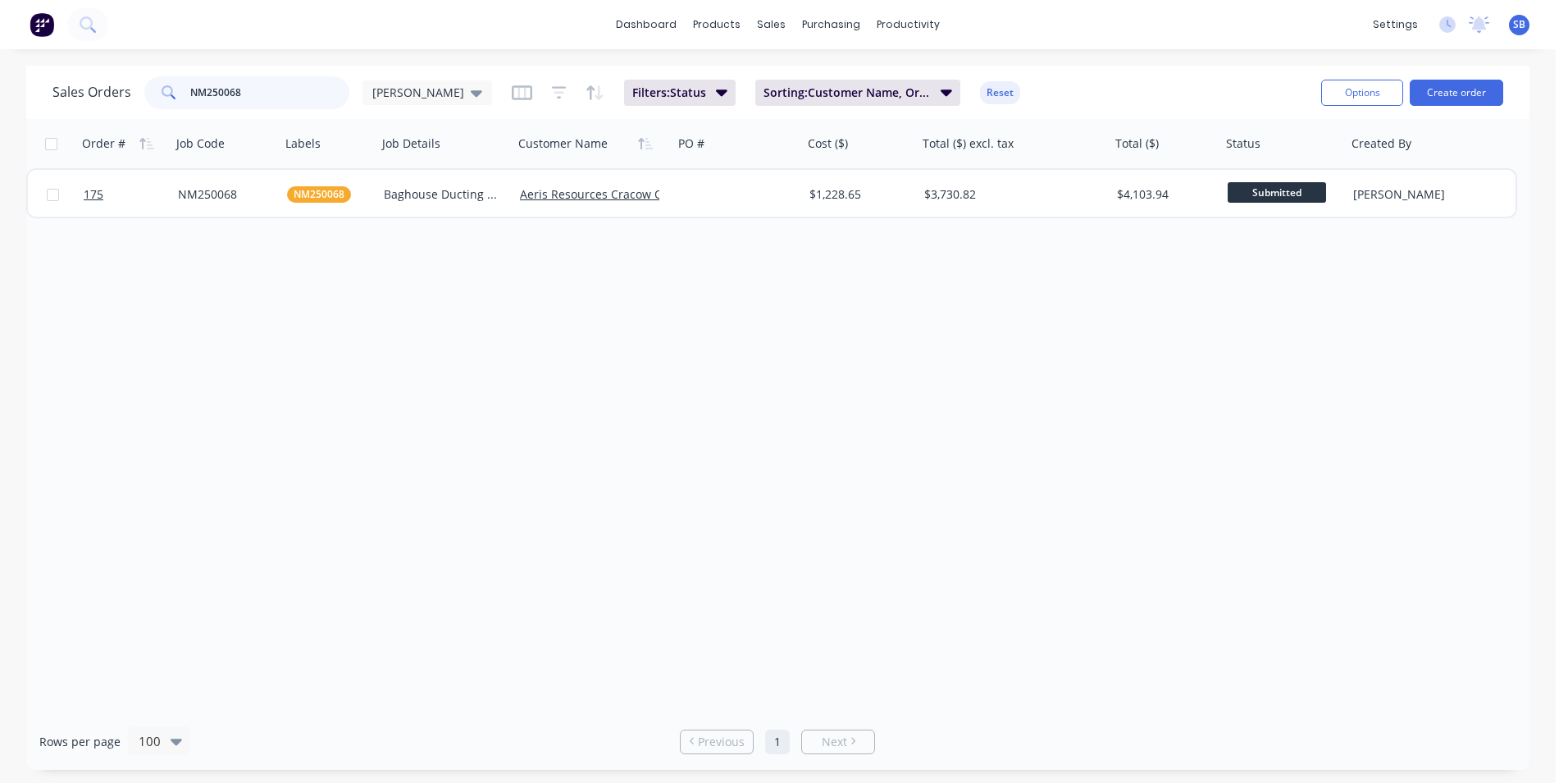
drag, startPoint x: 255, startPoint y: 92, endPoint x: 19, endPoint y: 57, distance: 238.6
click at [19, 57] on div "dashboard products sales purchasing productivity dashboard products Product Cat…" at bounding box center [777, 391] width 1556 height 783
drag, startPoint x: 19, startPoint y: 57, endPoint x: 130, endPoint y: 62, distance: 111.1
click at [39, 62] on div "dashboard products sales purchasing productivity dashboard products Product Cat…" at bounding box center [777, 391] width 1556 height 783
click at [277, 96] on input "NM250068" at bounding box center [270, 93] width 160 height 33
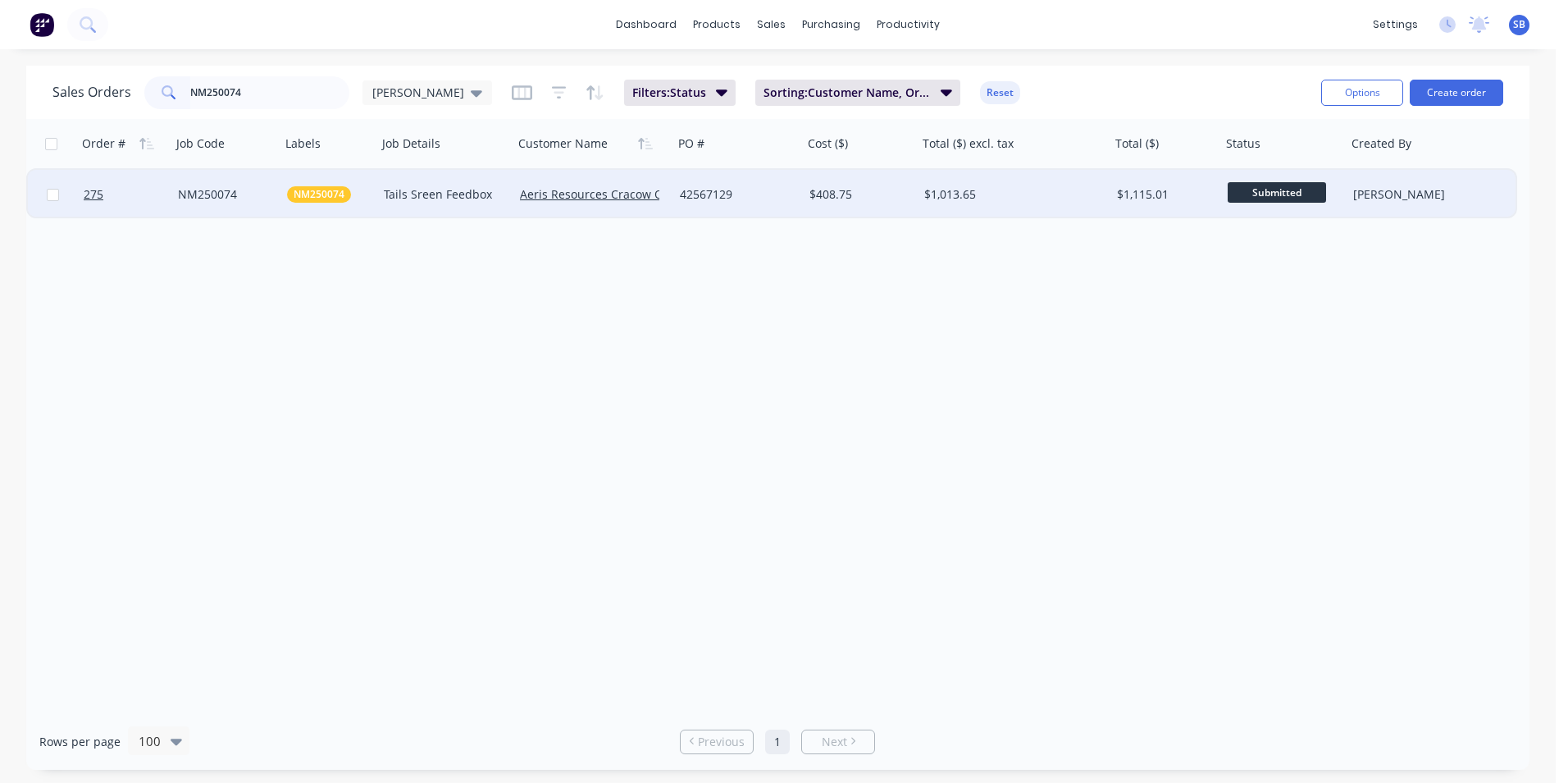
click at [1134, 178] on div "$1,115.01" at bounding box center [1166, 194] width 110 height 50
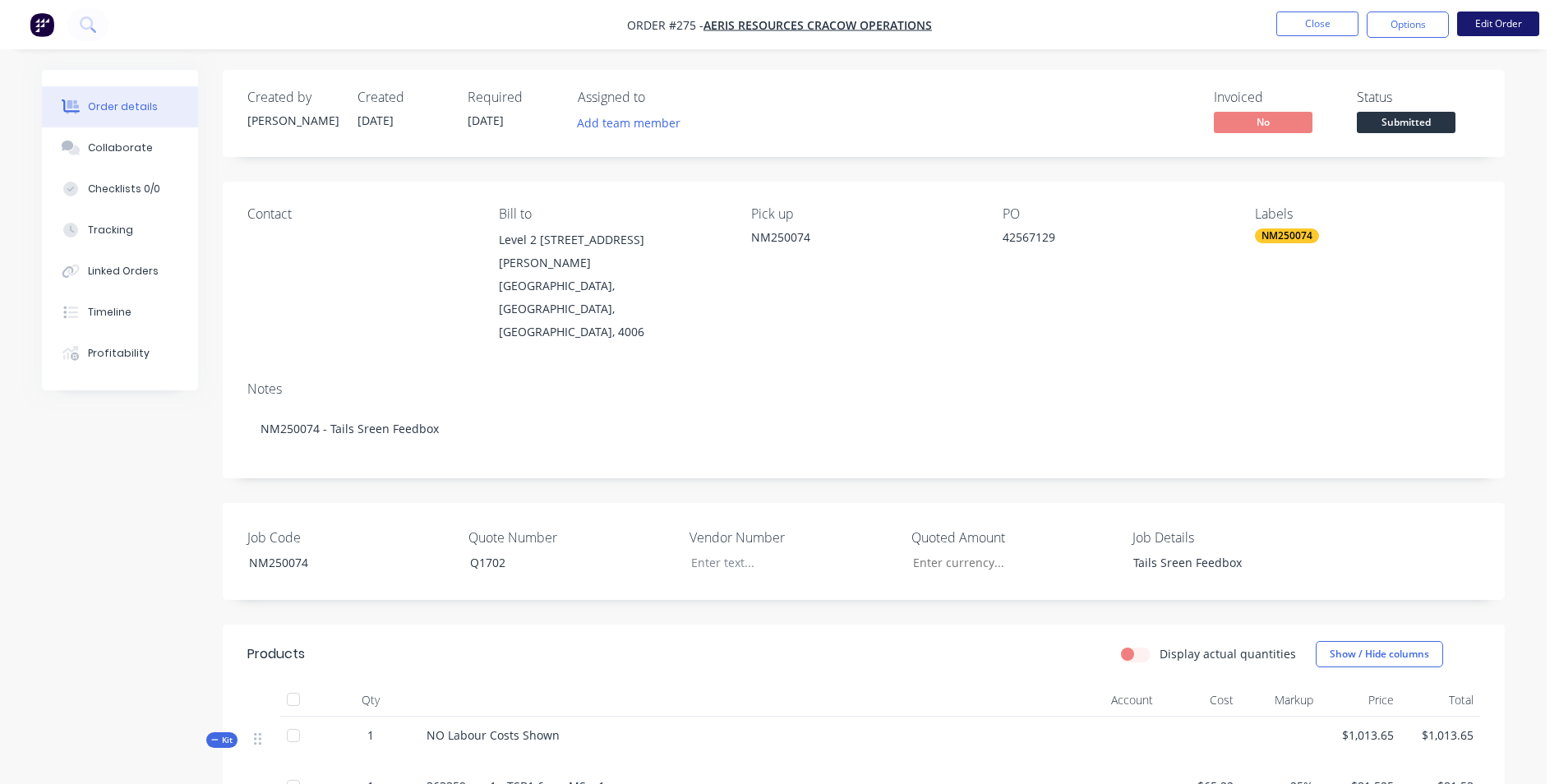
click at [1484, 22] on button "Edit Order" at bounding box center [1498, 23] width 82 height 24
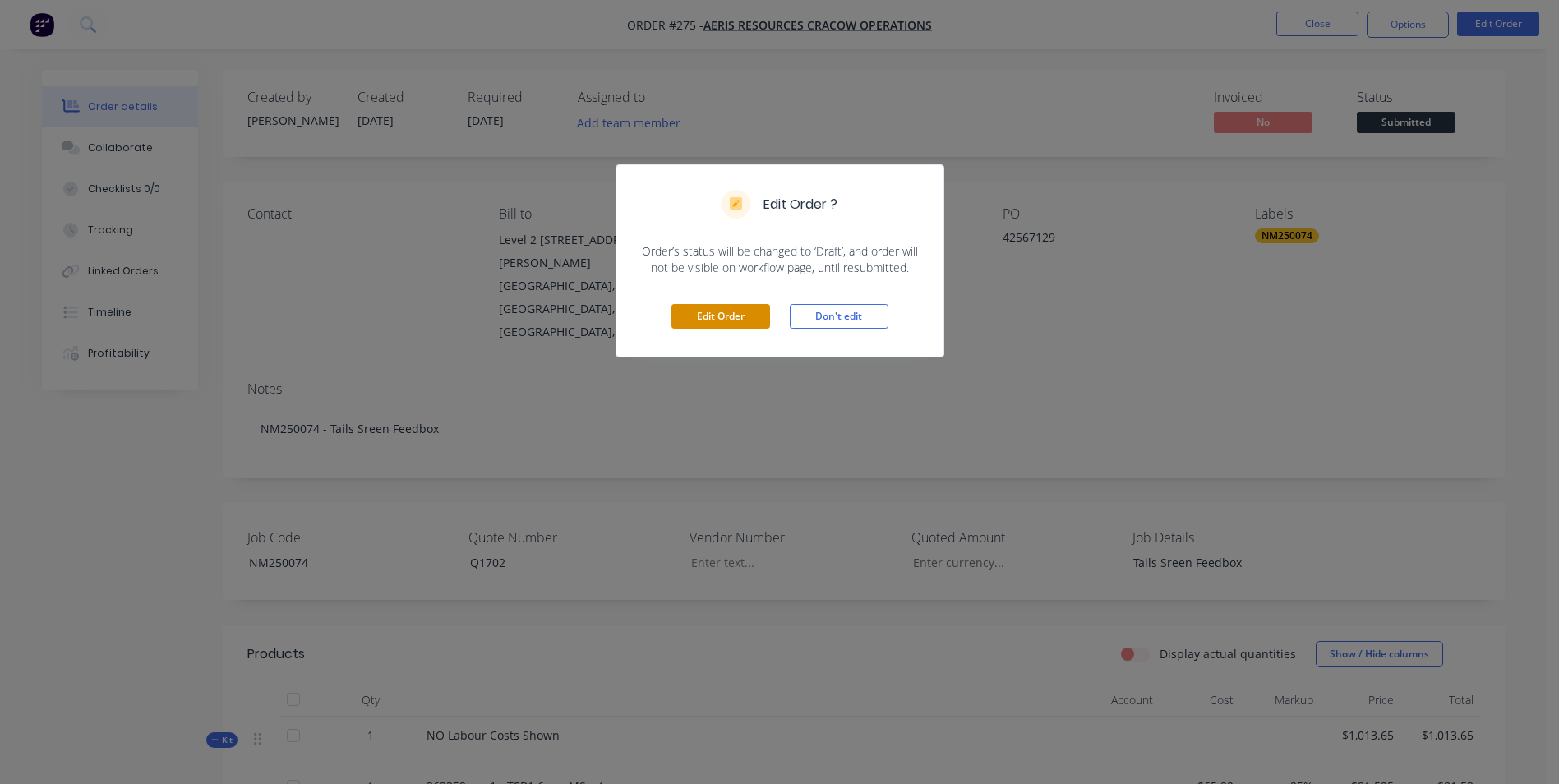
click at [746, 304] on button "Edit Order" at bounding box center [720, 316] width 98 height 24
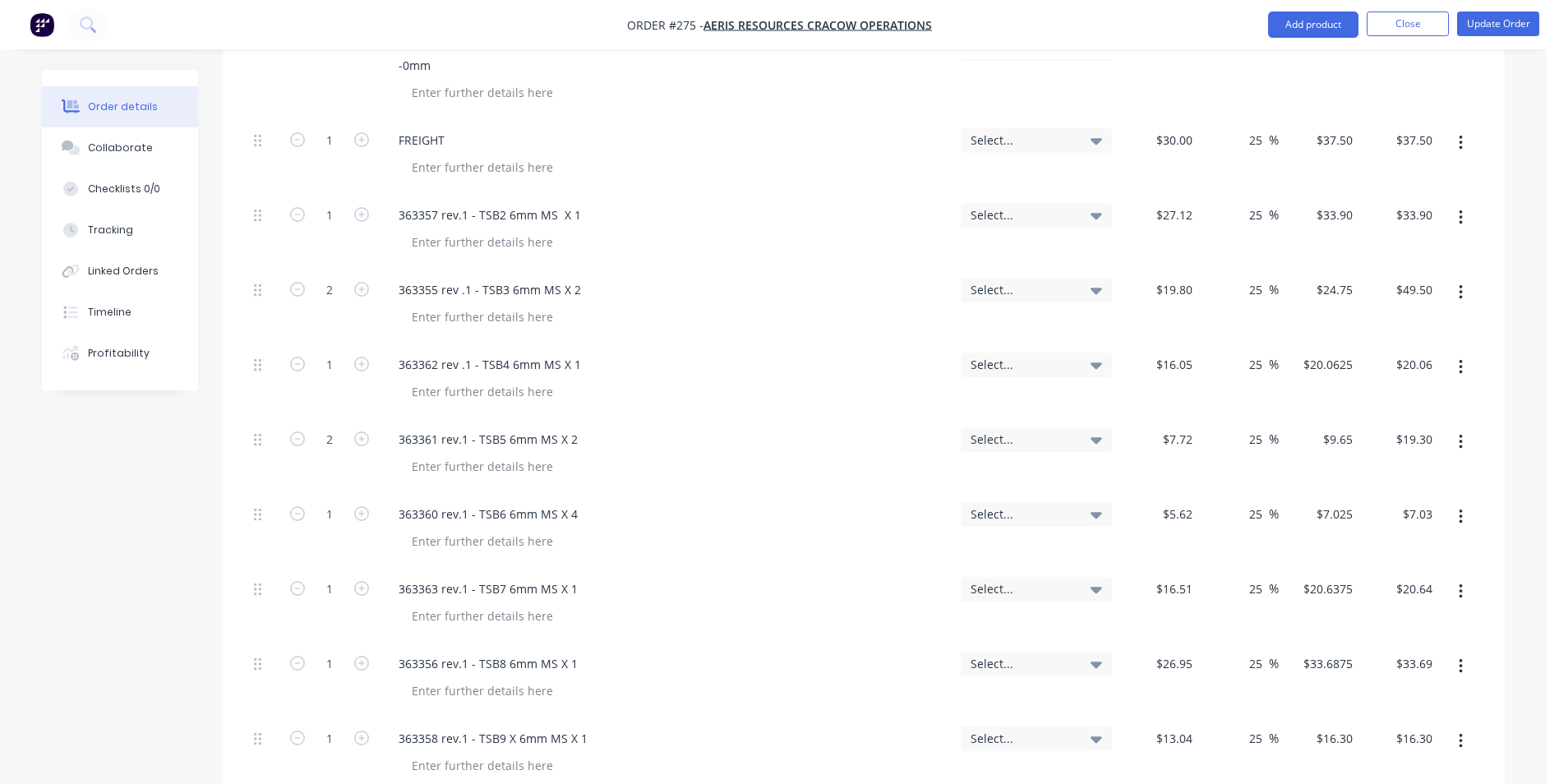
scroll to position [1069, 0]
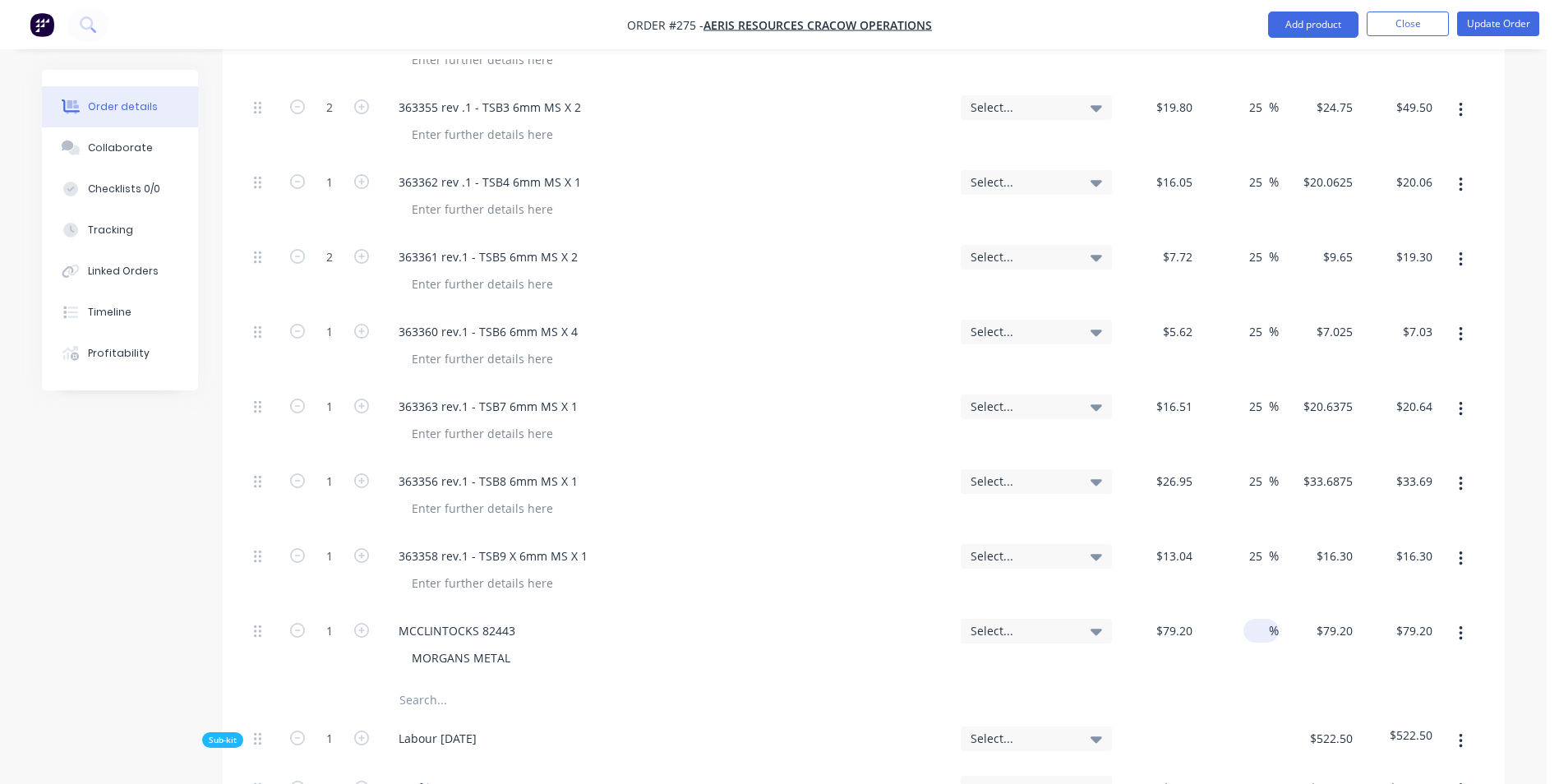
click at [1258, 619] on input at bounding box center [1260, 630] width 19 height 23
click at [496, 684] on input "text" at bounding box center [563, 700] width 329 height 33
click at [581, 627] on div "MCCLINTOCKS 82443 MORGANS METAL" at bounding box center [666, 647] width 575 height 75
click at [494, 684] on input "MCCLINTOCKS ATLAS STEELS" at bounding box center [563, 700] width 329 height 33
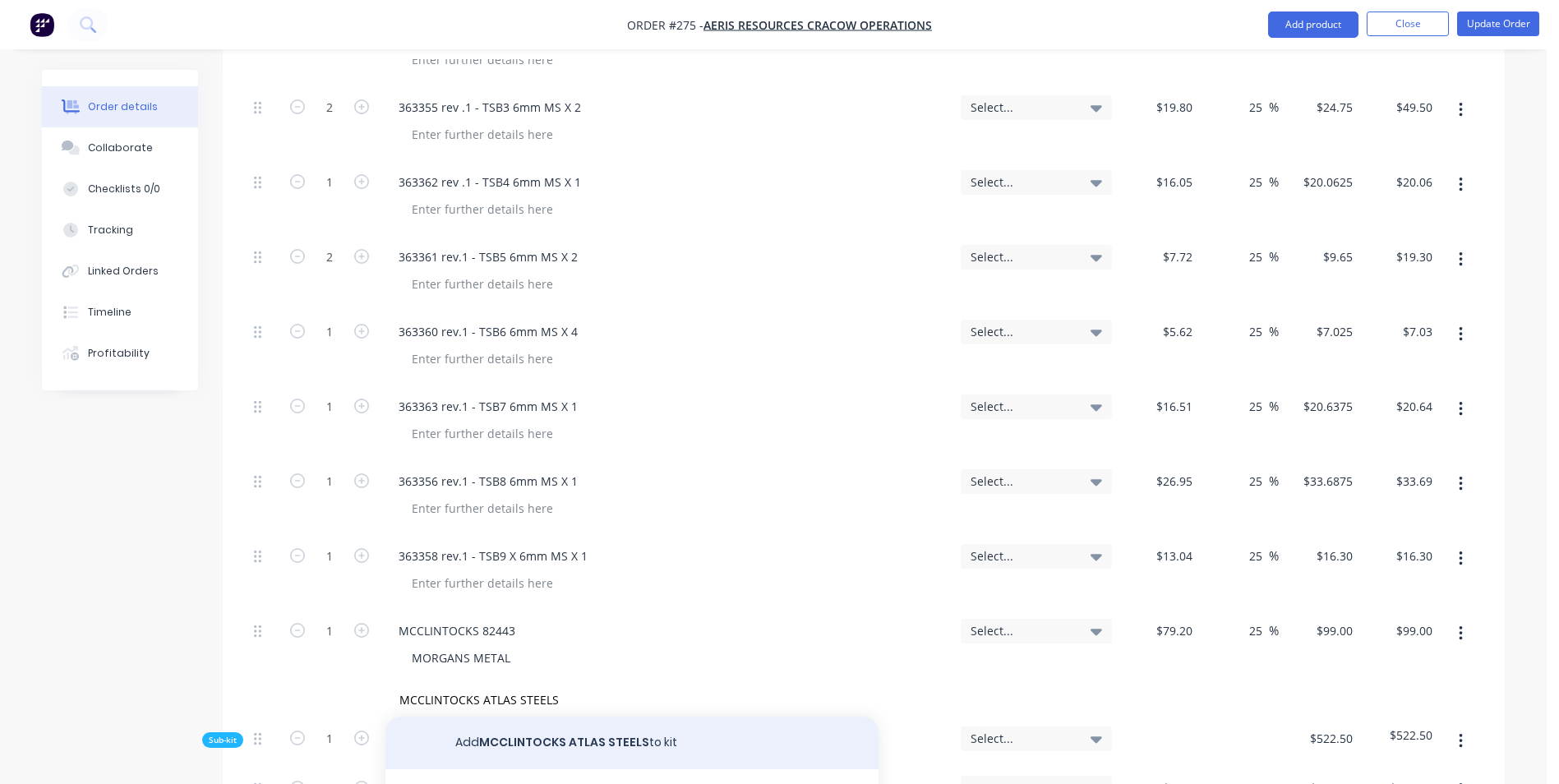
click at [574, 716] on button "Add MCCLINTOCKS ATLAS STEELS to kit" at bounding box center [632, 742] width 494 height 52
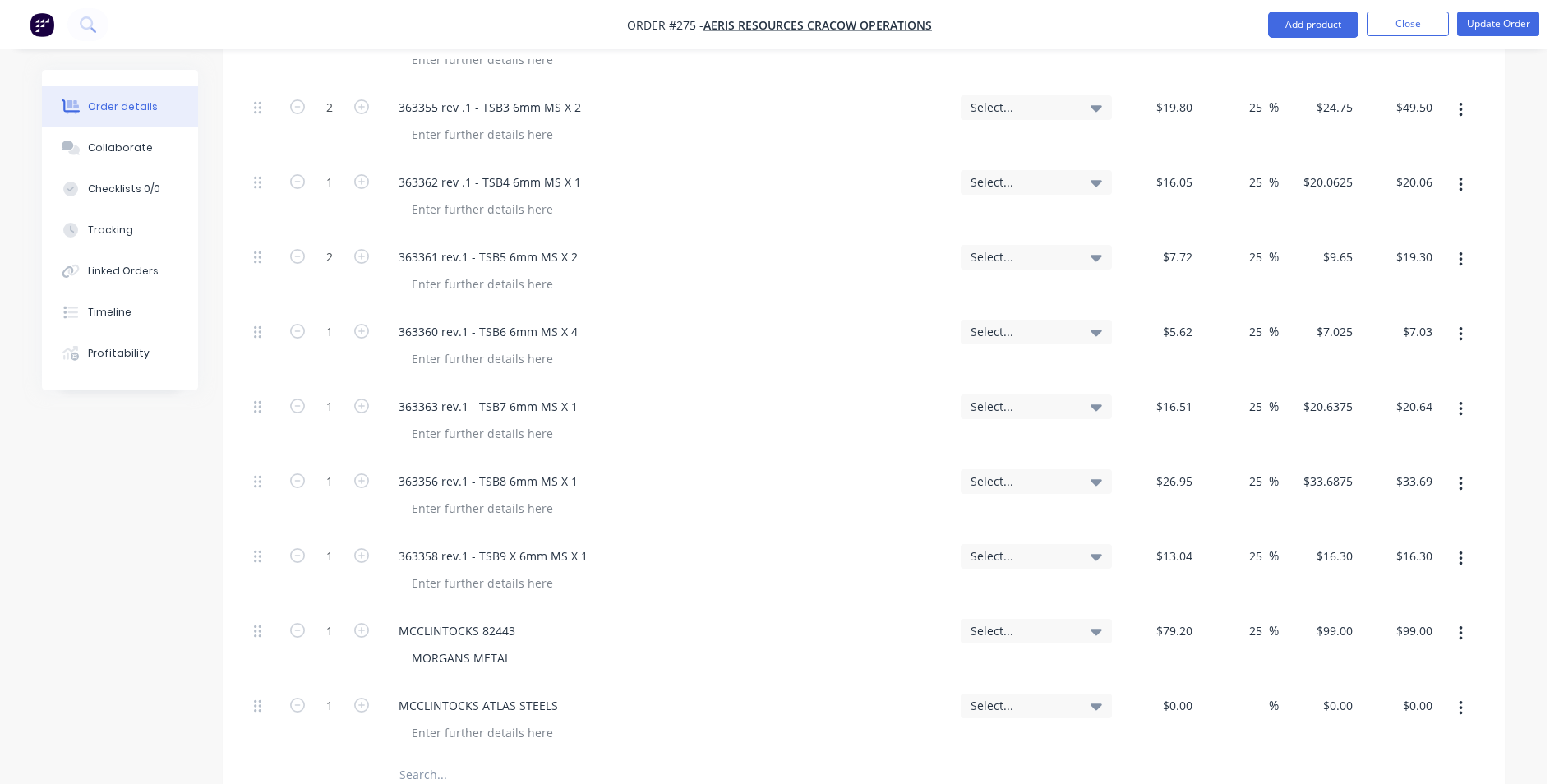
click at [1467, 694] on button "button" at bounding box center [1461, 708] width 38 height 30
click at [1416, 767] on button "Duplicate" at bounding box center [1401, 784] width 156 height 33
click at [334, 694] on input "1" at bounding box center [329, 706] width 43 height 24
click at [1196, 694] on input at bounding box center [1190, 705] width 19 height 23
click at [1260, 694] on input at bounding box center [1260, 705] width 19 height 23
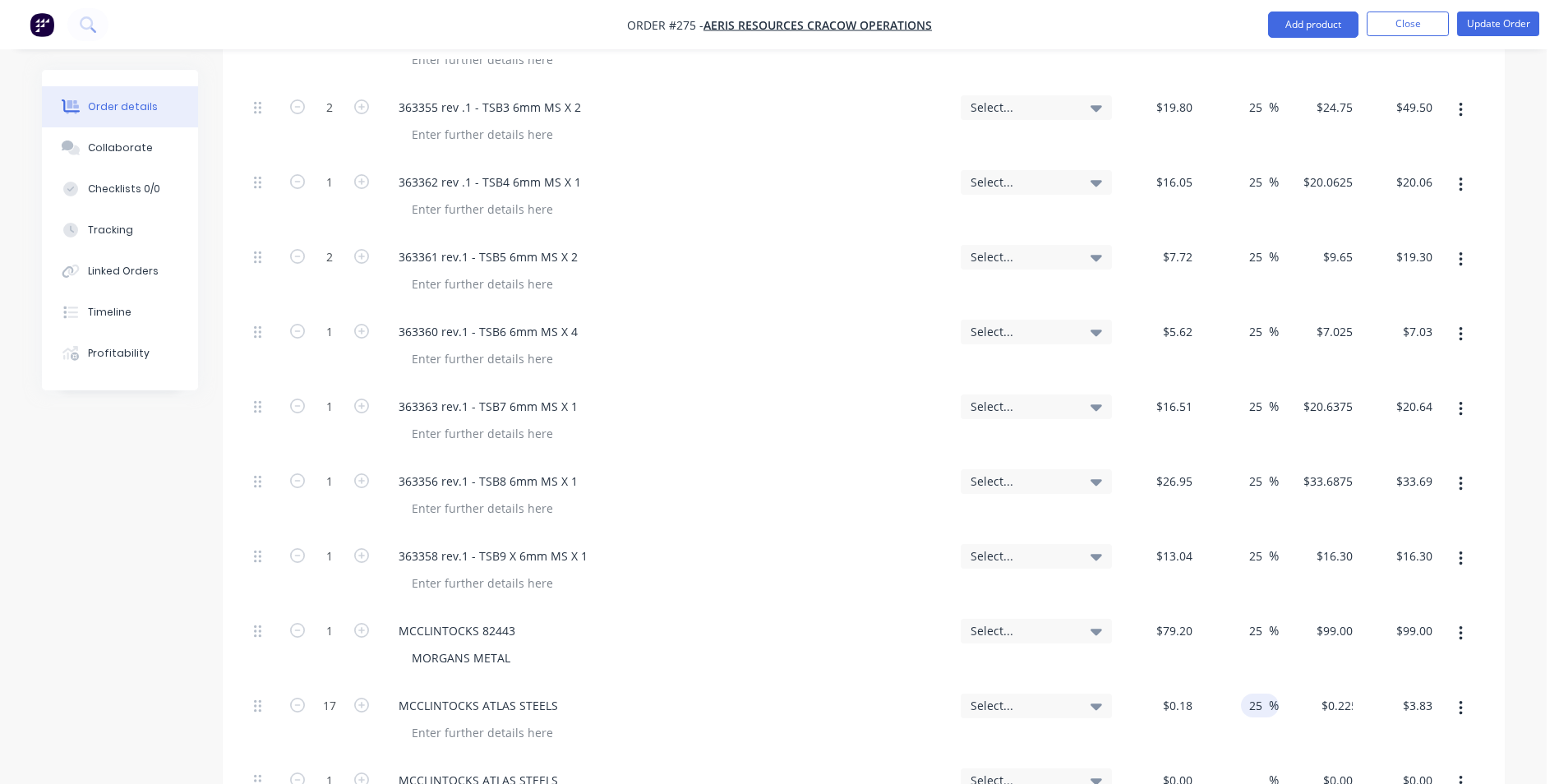
click at [1188, 768] on input at bounding box center [1179, 780] width 37 height 23
click at [1266, 768] on input "2" at bounding box center [1260, 780] width 19 height 23
click at [1257, 775] on div "25 25 %" at bounding box center [1240, 796] width 81 height 75
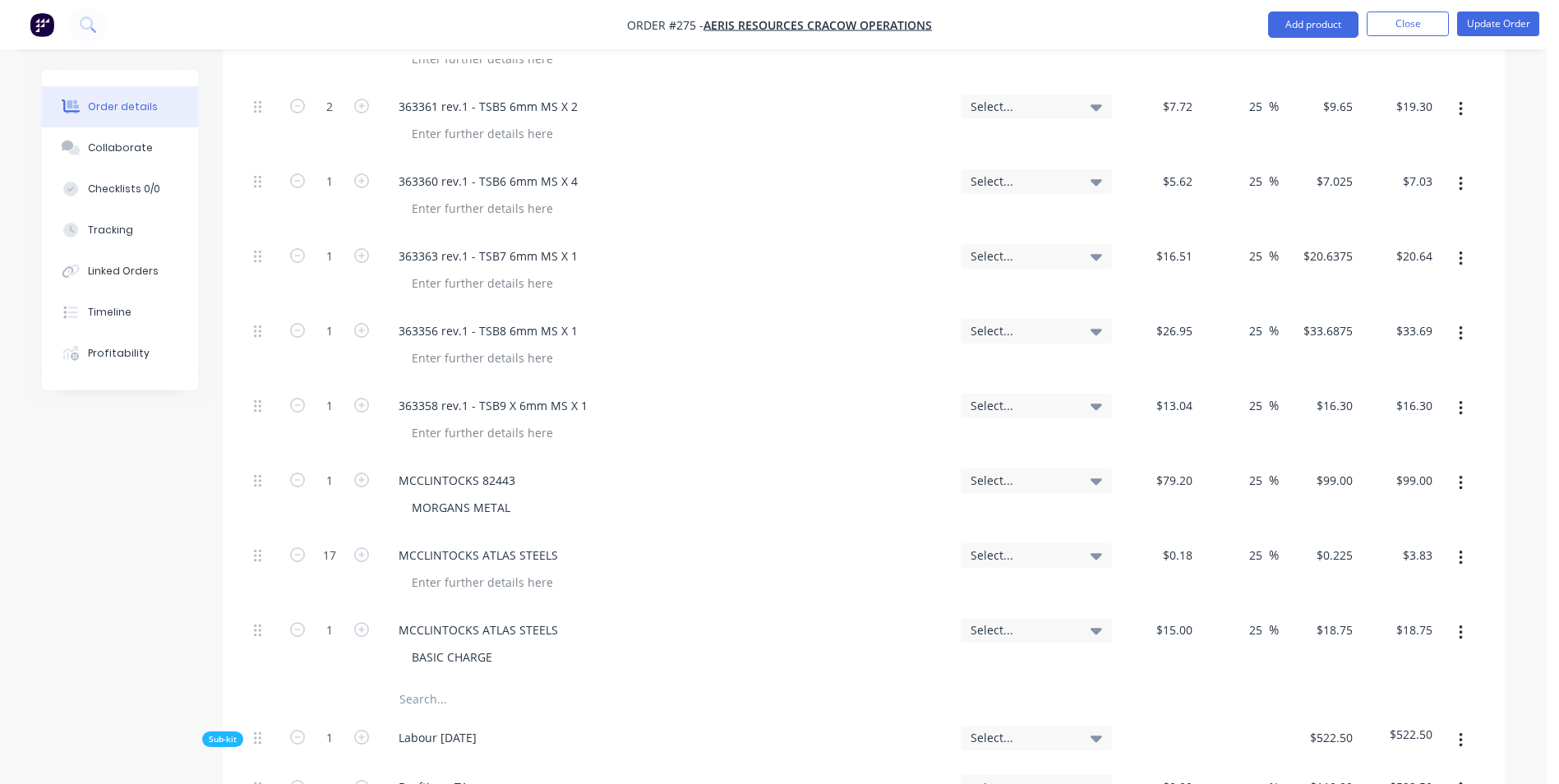
scroll to position [1479, 0]
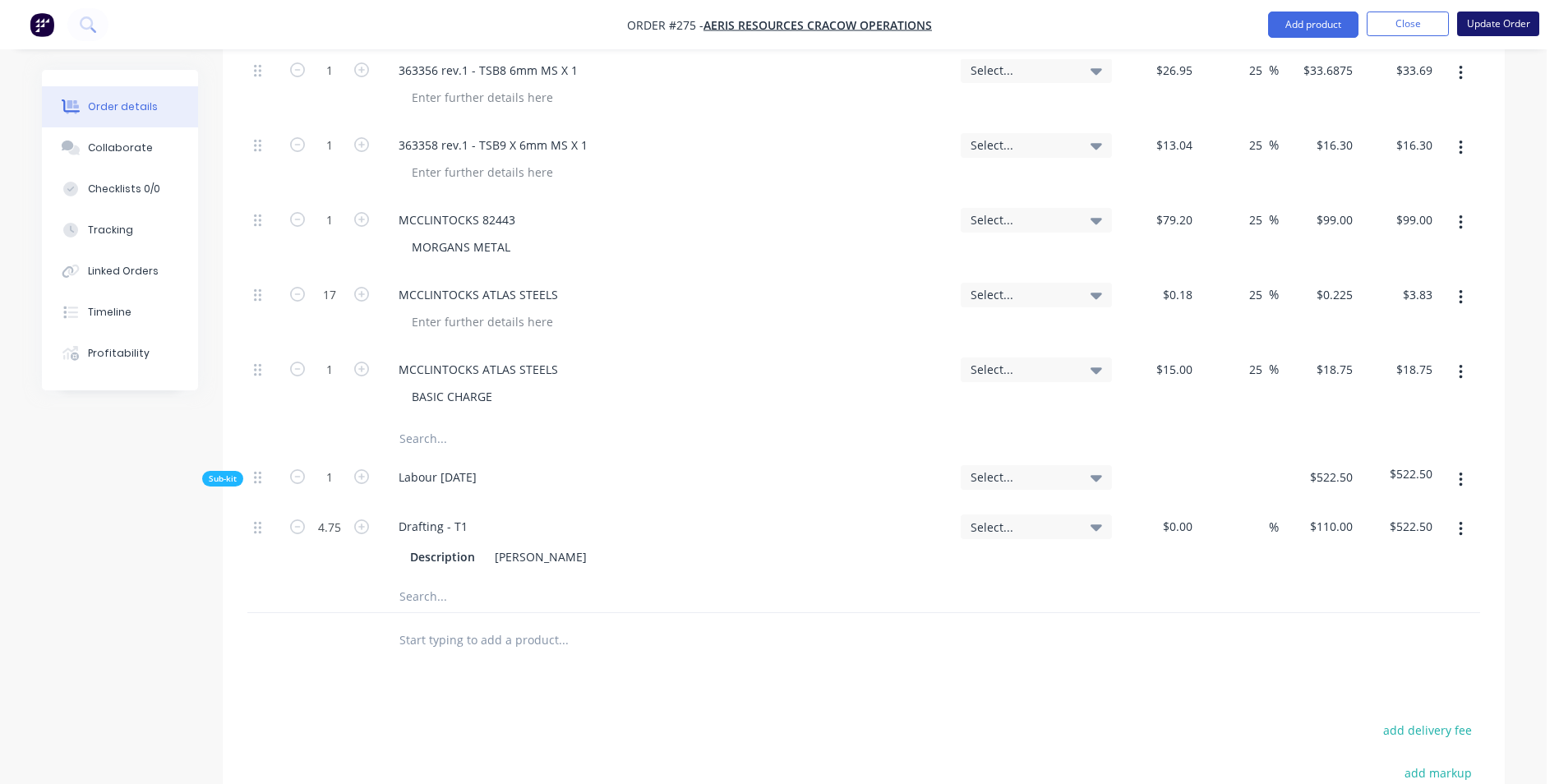
click at [1488, 15] on button "Update Order" at bounding box center [1498, 23] width 82 height 24
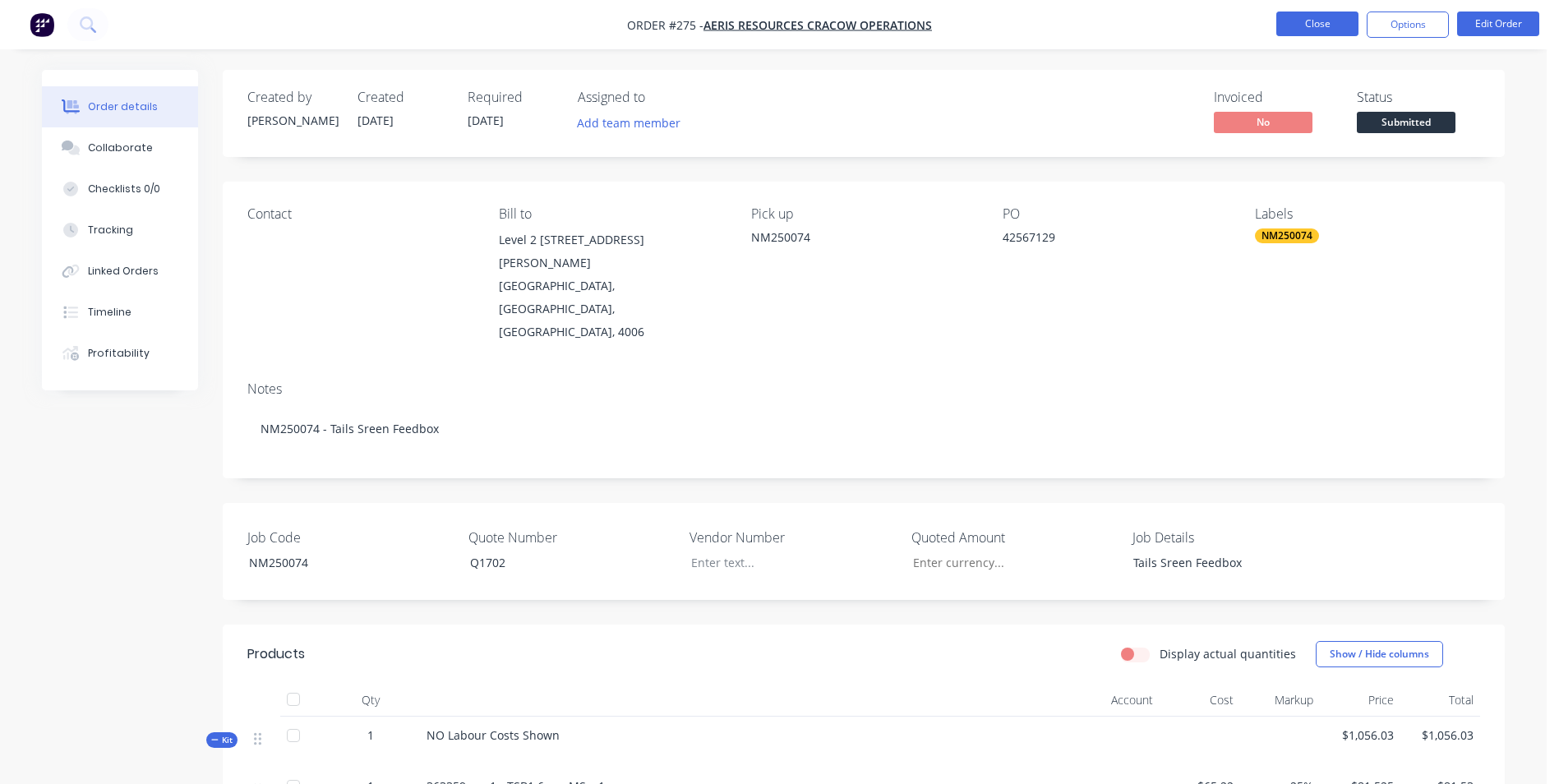
click at [1318, 29] on button "Close" at bounding box center [1317, 23] width 82 height 24
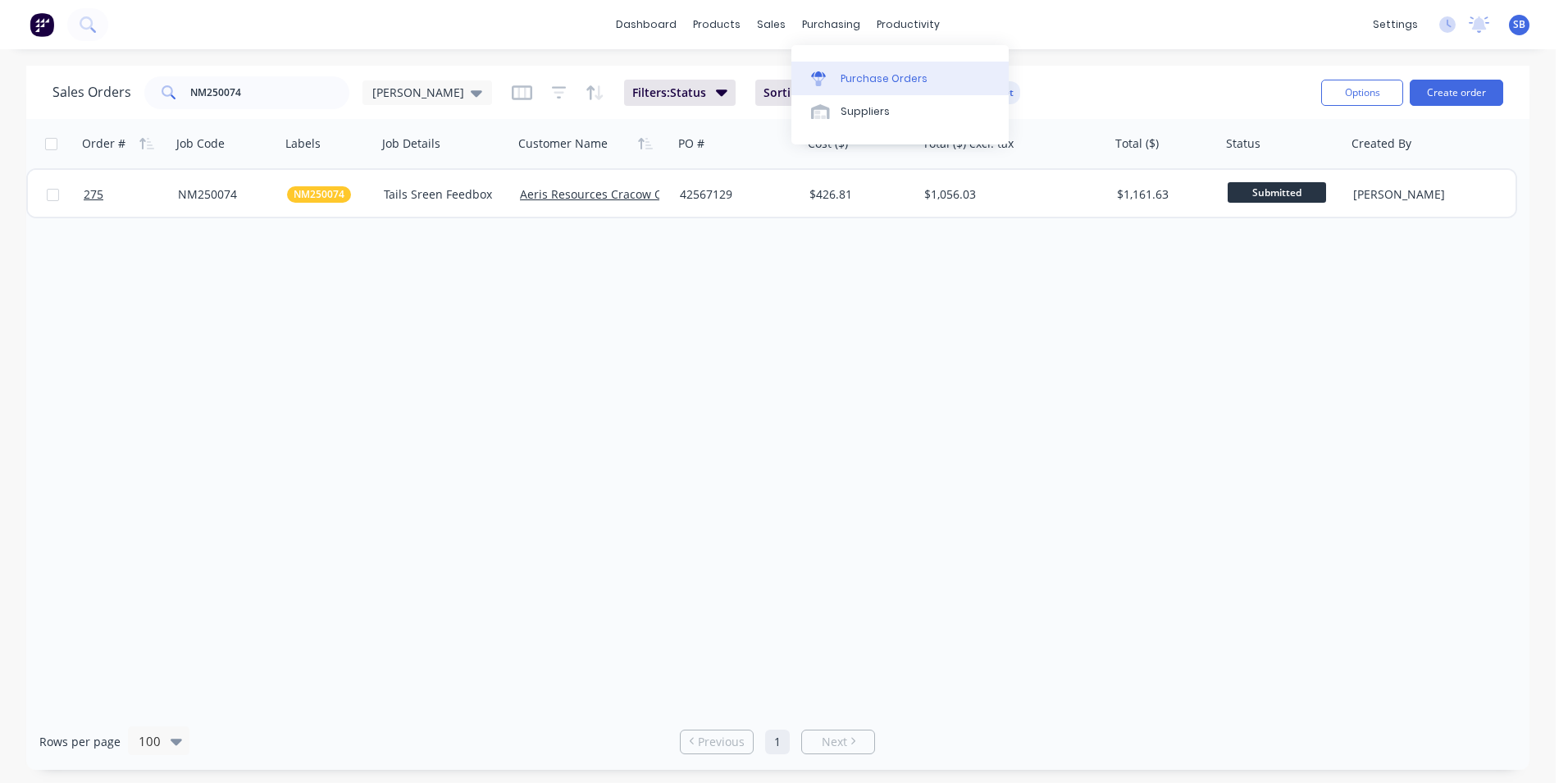
click at [870, 74] on div "Purchase Orders" at bounding box center [884, 78] width 87 height 15
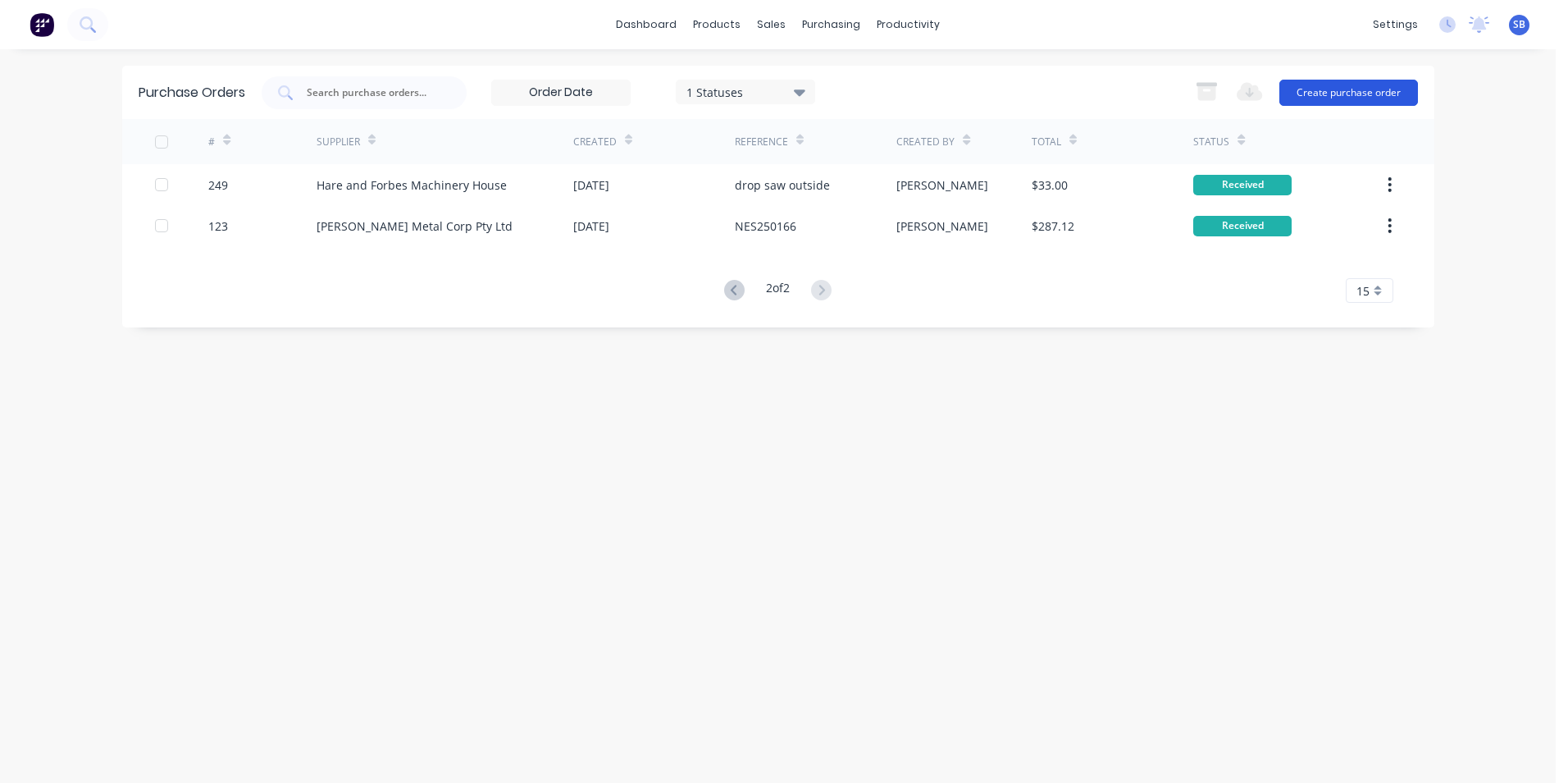
click at [1353, 97] on button "Create purchase order" at bounding box center [1349, 93] width 139 height 26
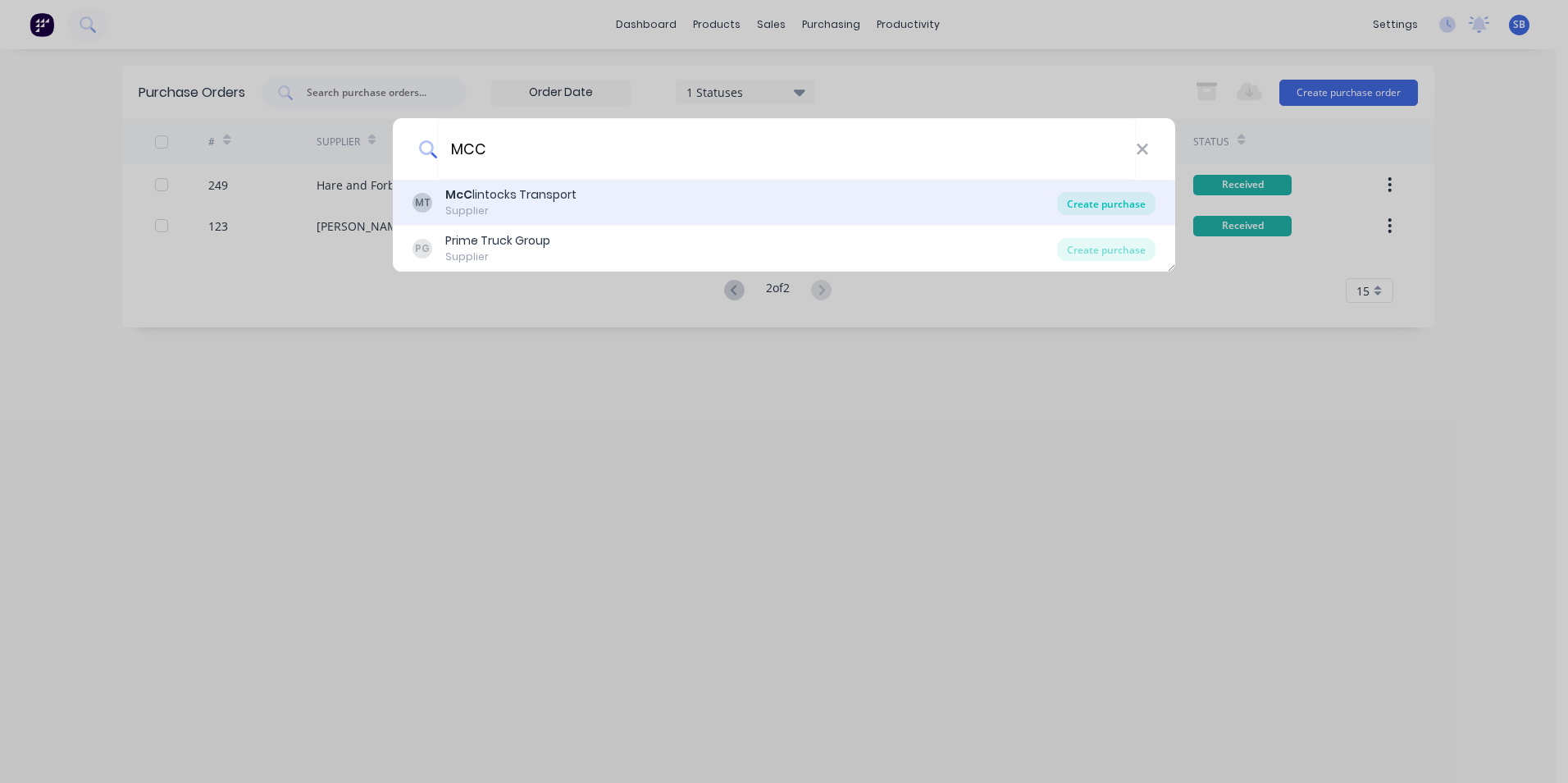
click at [1089, 198] on div "Create purchase" at bounding box center [1106, 203] width 98 height 23
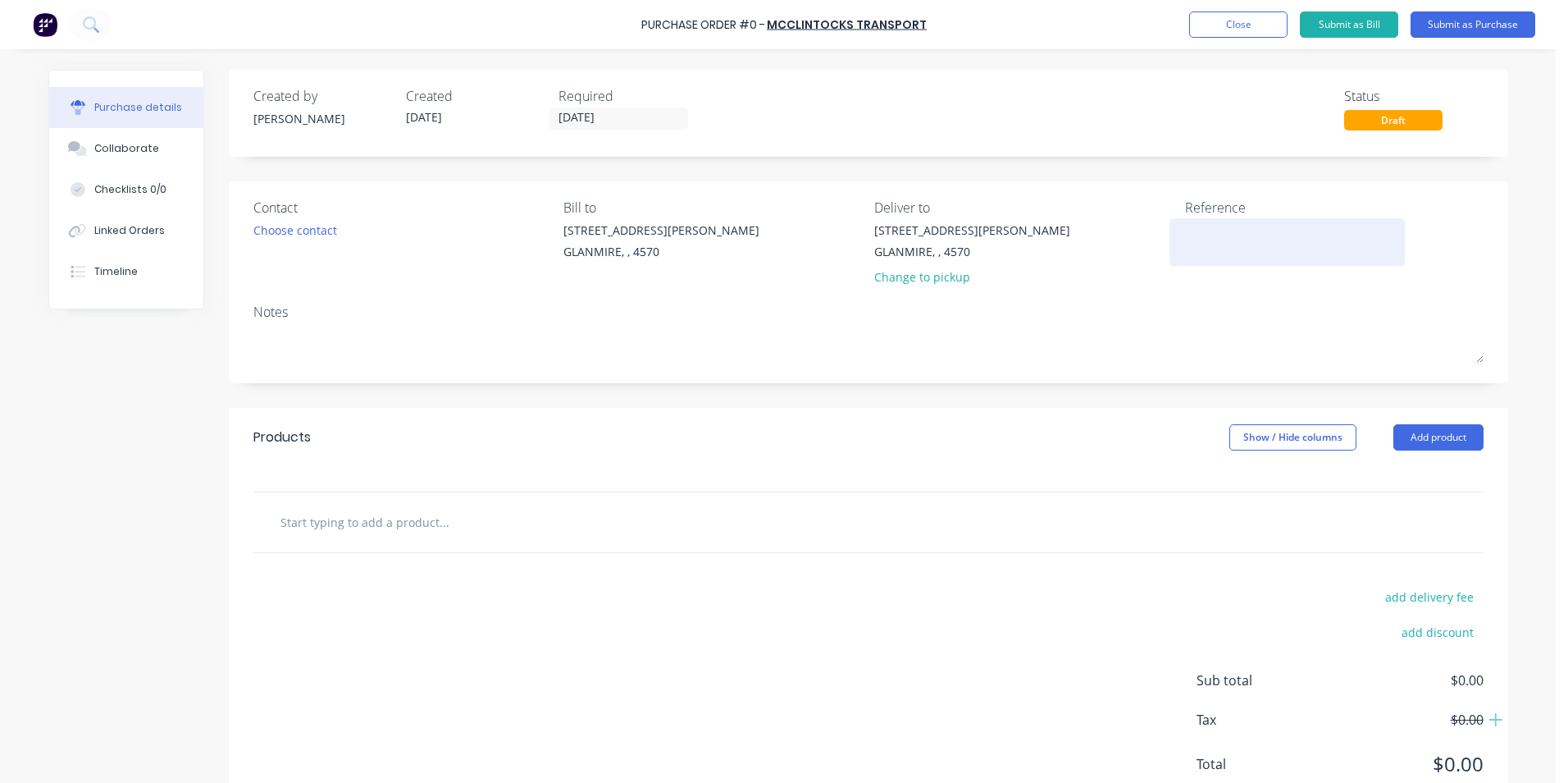
click at [1230, 244] on textarea at bounding box center [1287, 240] width 205 height 36
click at [597, 108] on label "[DATE]" at bounding box center [619, 118] width 140 height 22
click at [597, 109] on input "[DATE]" at bounding box center [619, 119] width 138 height 21
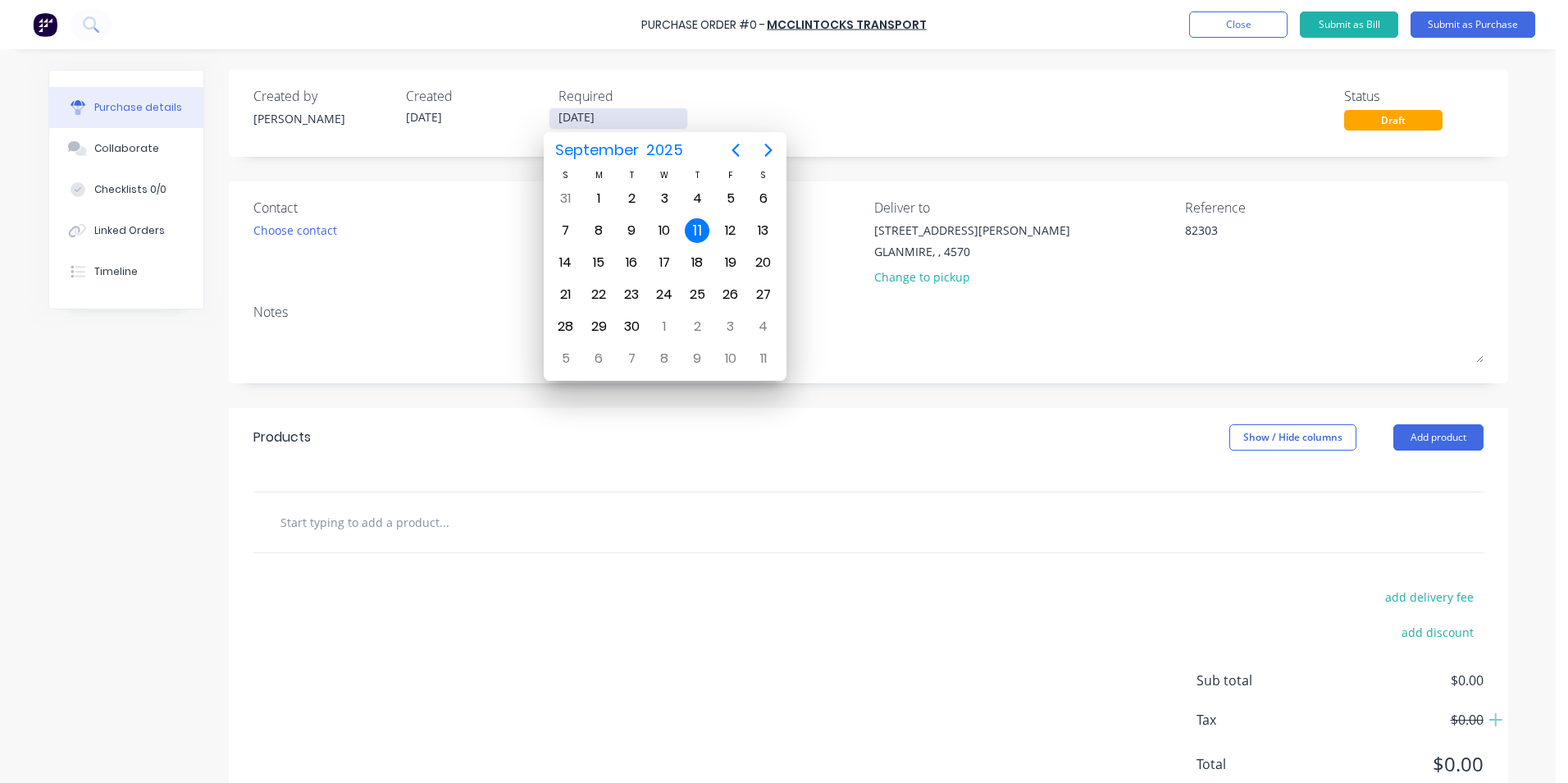
click at [601, 118] on input "[DATE]" at bounding box center [619, 119] width 138 height 21
click at [598, 231] on div "8" at bounding box center [599, 230] width 24 height 24
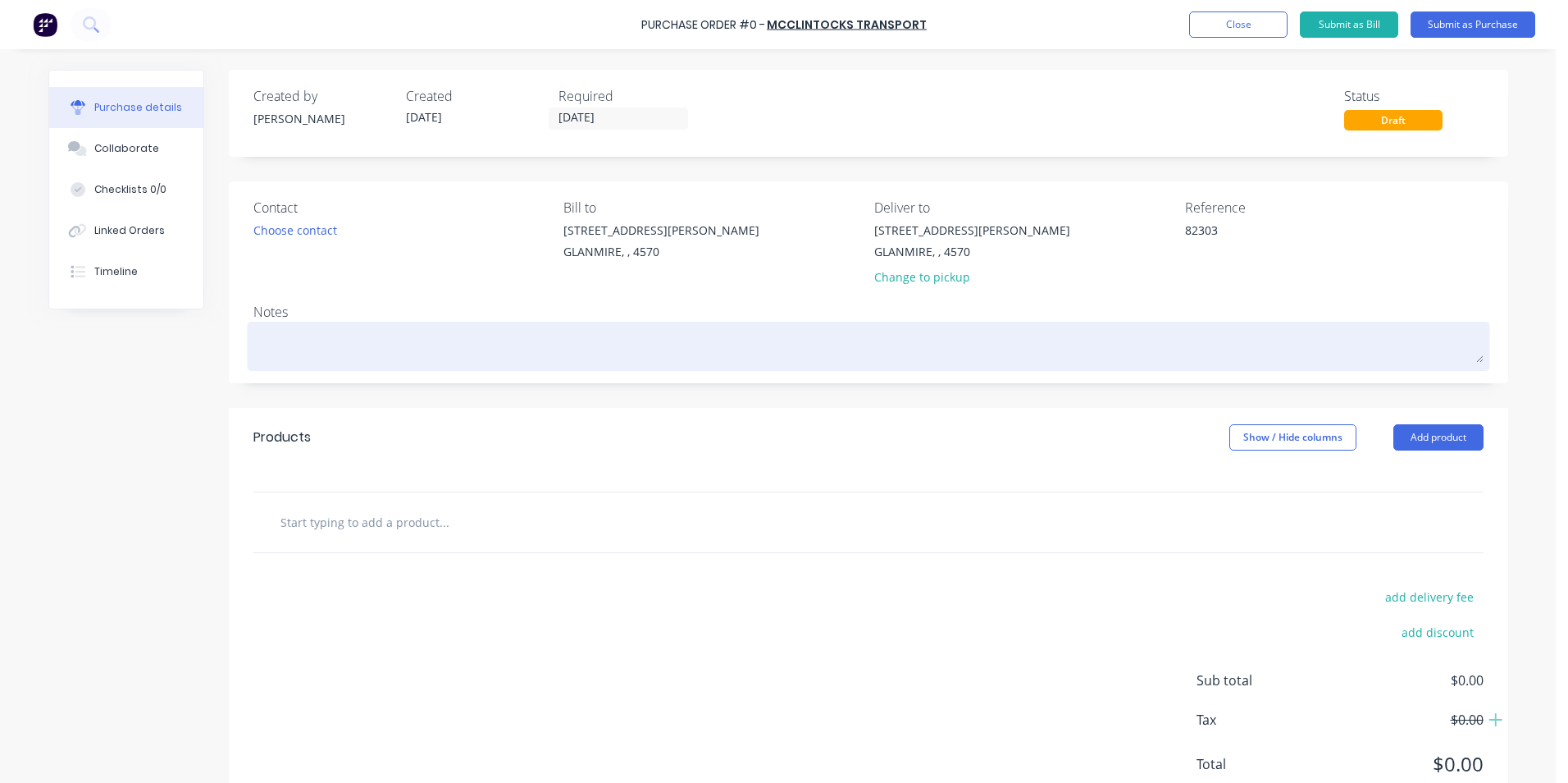
click at [420, 349] on textarea at bounding box center [869, 344] width 1230 height 36
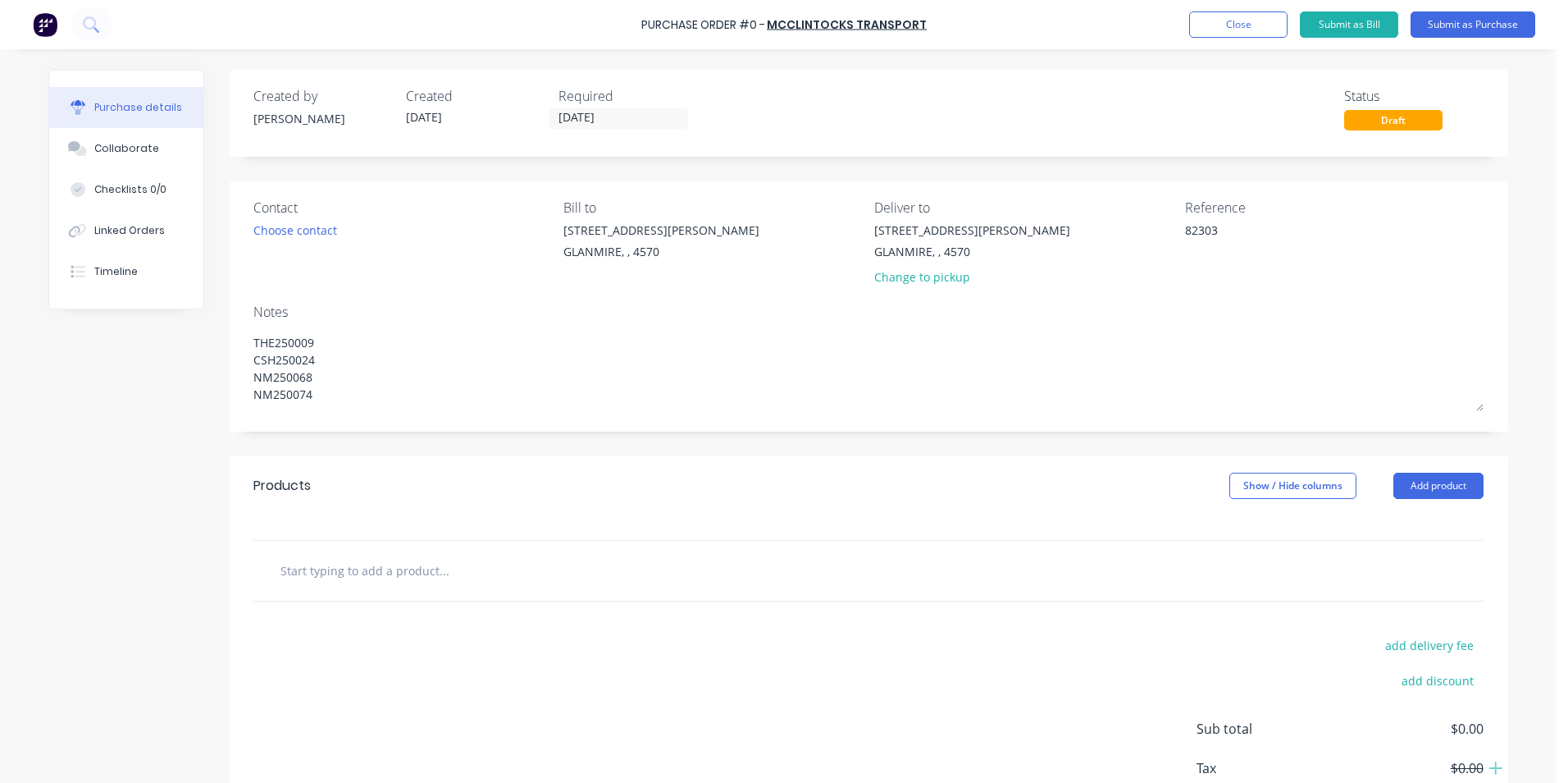
click at [414, 565] on input "text" at bounding box center [444, 570] width 328 height 33
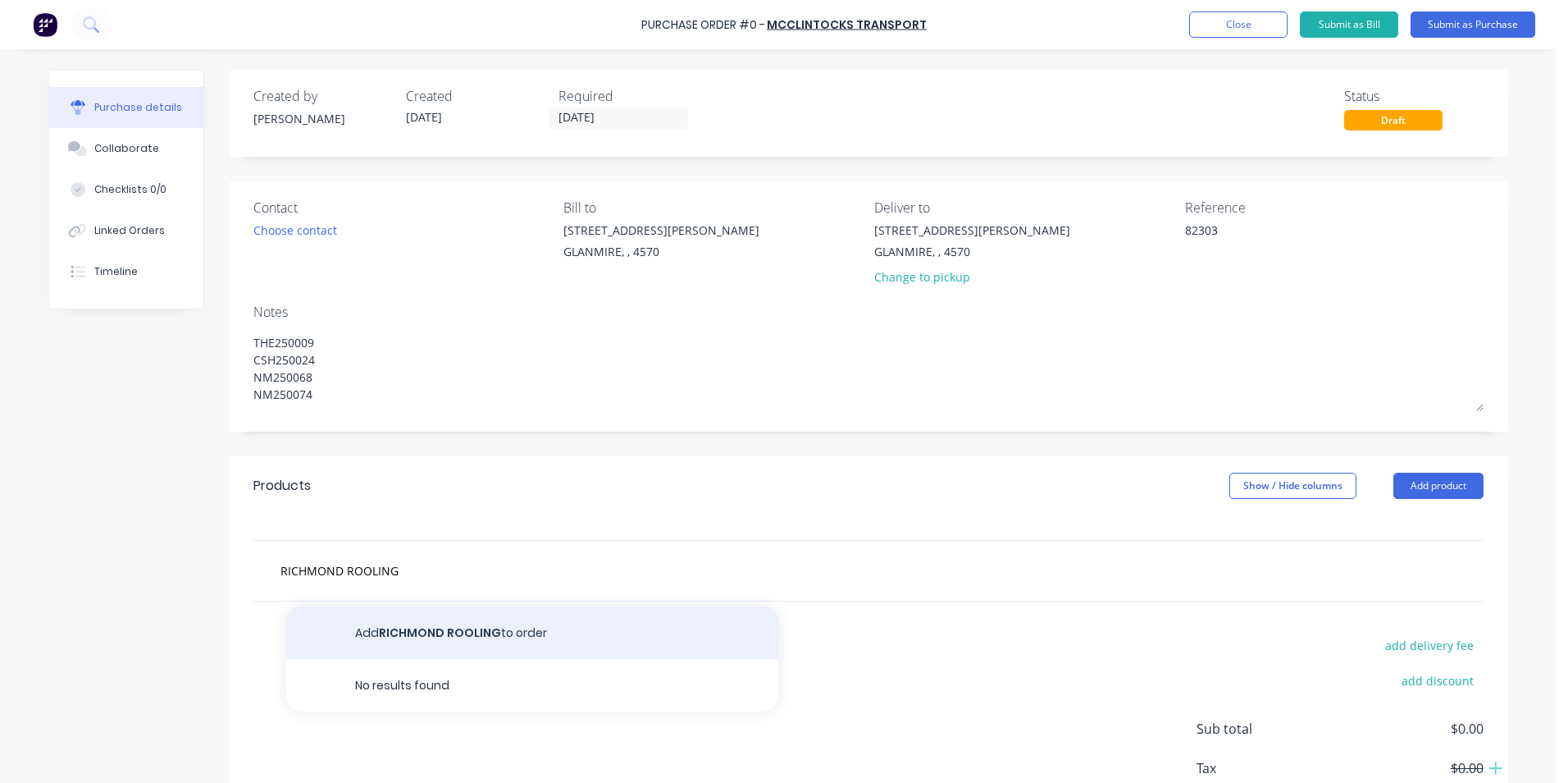
click at [482, 645] on button "Add RICHMOND ROOLING to order" at bounding box center [533, 633] width 493 height 52
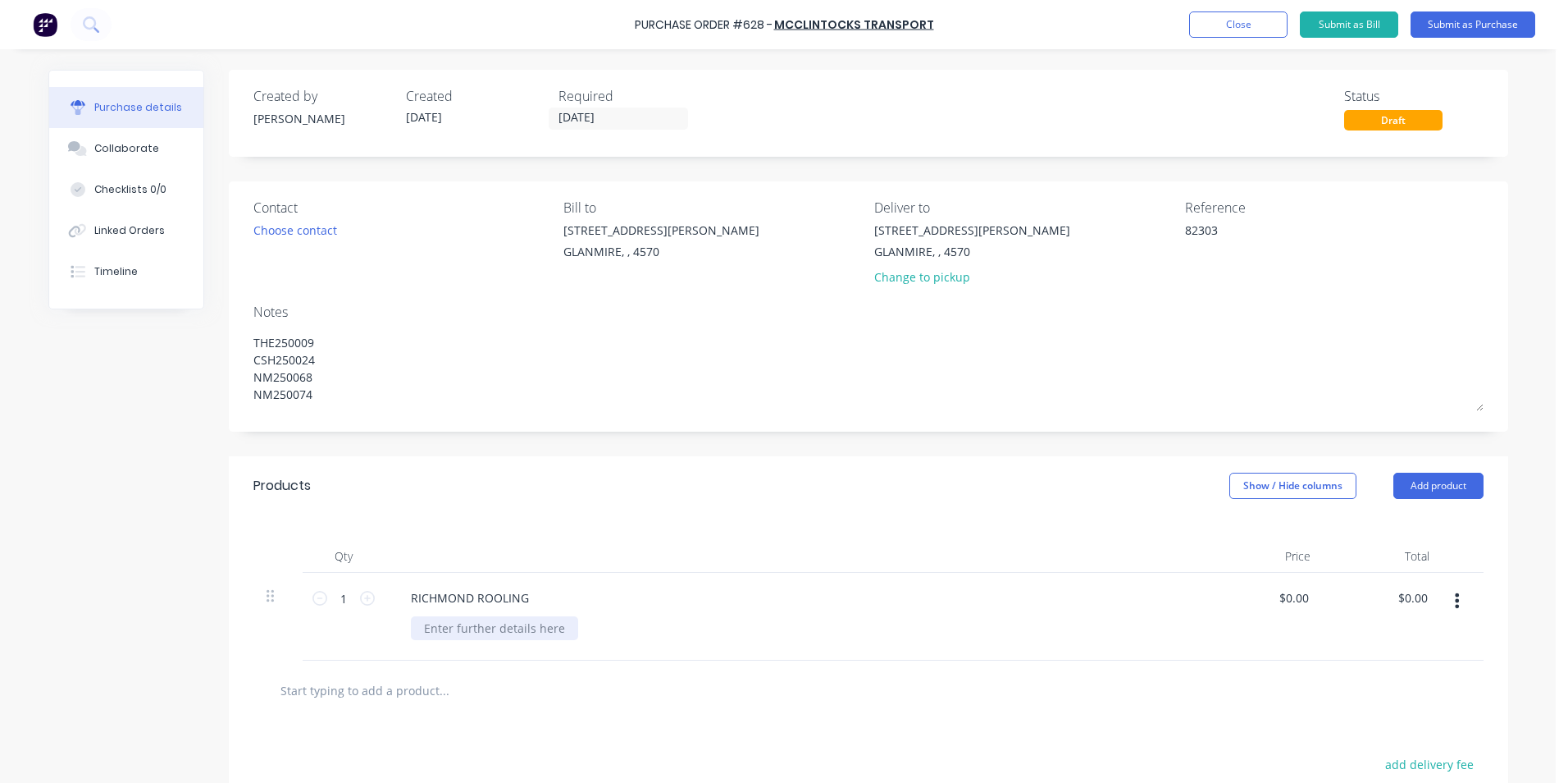
click at [494, 632] on div at bounding box center [494, 627] width 168 height 23
click at [545, 621] on div "THE250009" at bounding box center [801, 627] width 781 height 23
click at [1455, 603] on icon "button" at bounding box center [1457, 601] width 4 height 18
click at [1437, 670] on button "Duplicate" at bounding box center [1407, 677] width 140 height 33
click at [1456, 600] on button "button" at bounding box center [1457, 601] width 38 height 30
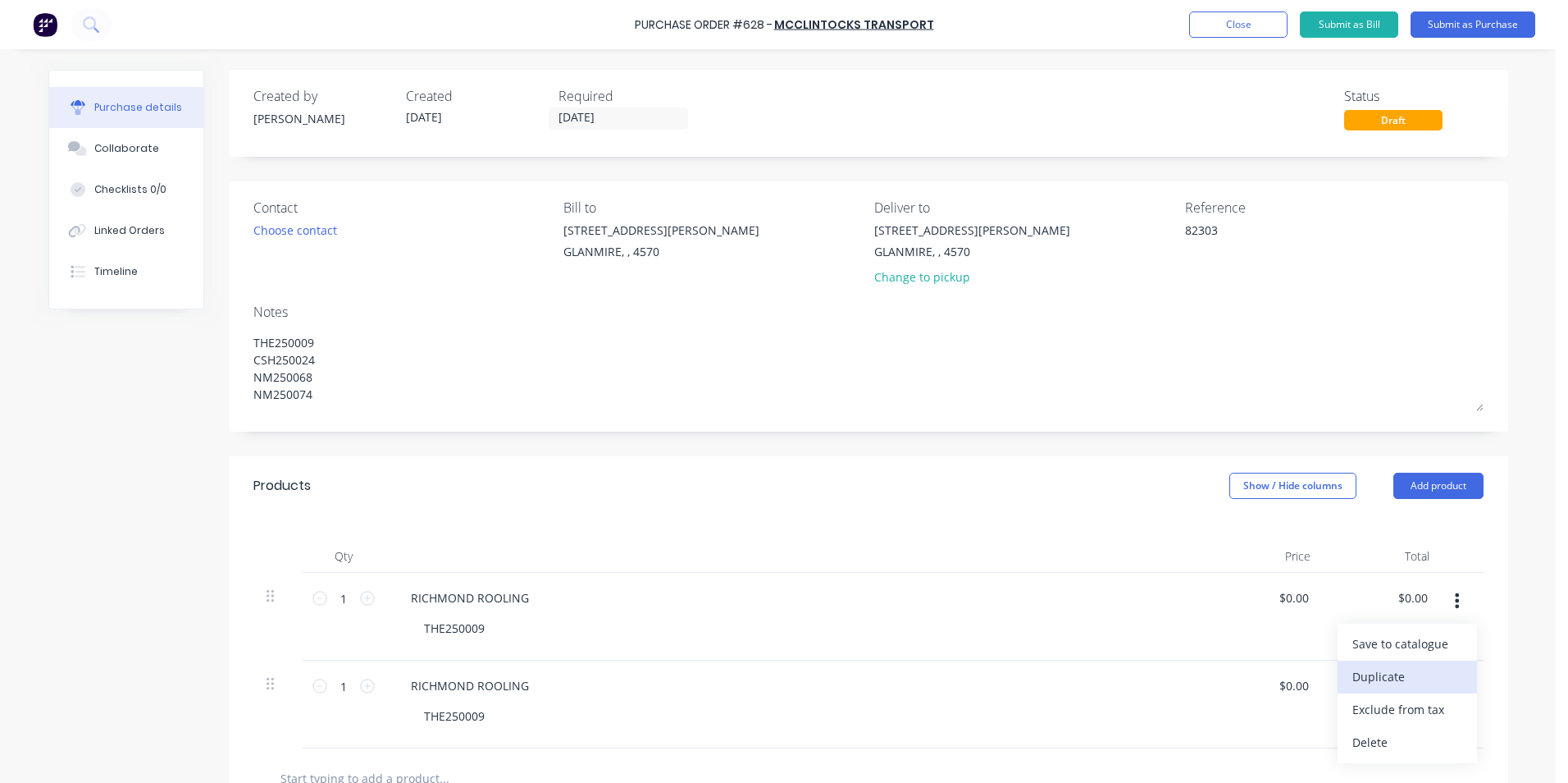
click at [1439, 674] on button "Duplicate" at bounding box center [1407, 677] width 140 height 33
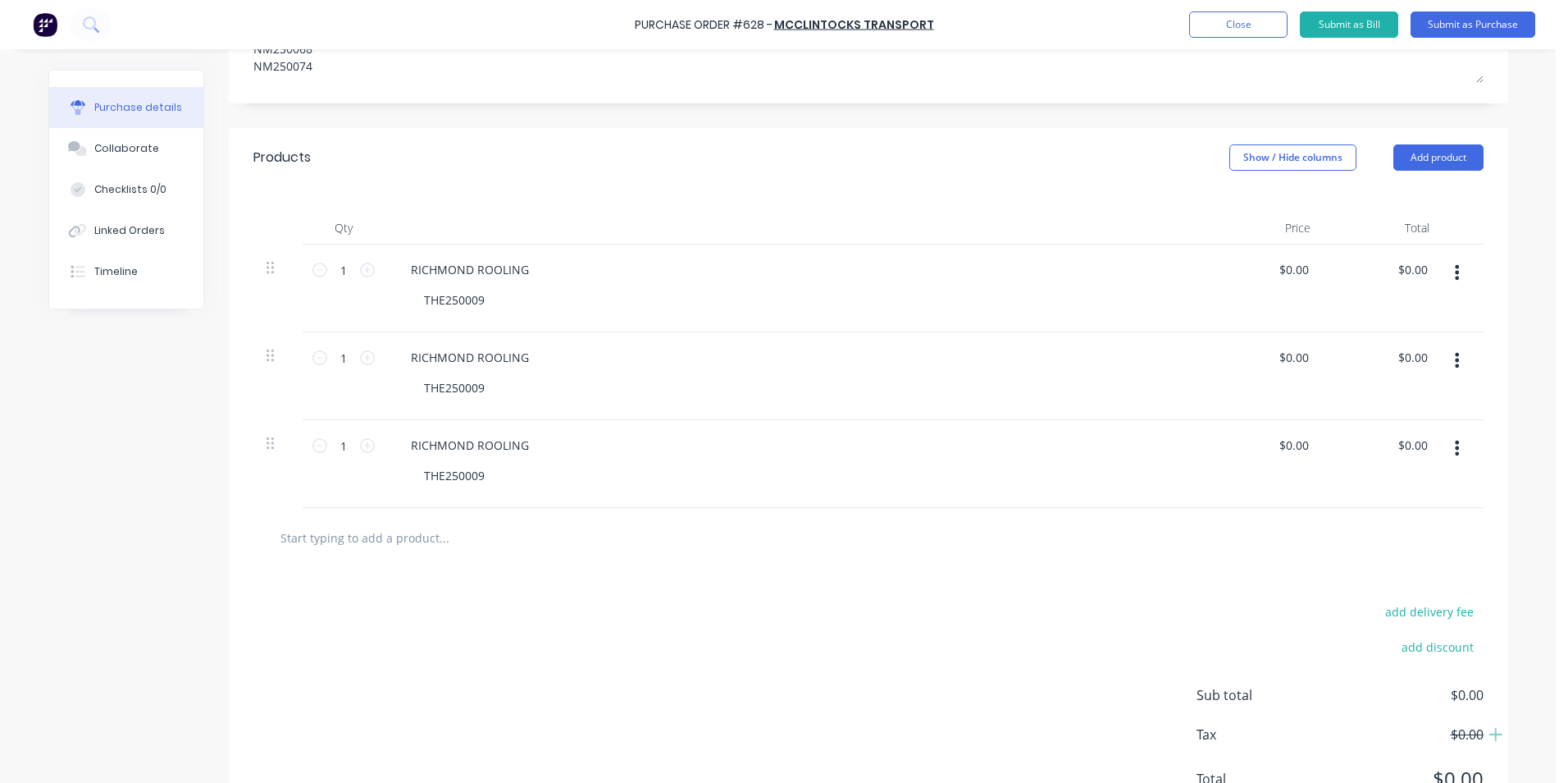
click at [545, 364] on div "RICHMOND ROOLING" at bounding box center [795, 357] width 794 height 23
click at [518, 347] on div "RICHMOND ROOLING" at bounding box center [470, 357] width 144 height 23
click at [520, 448] on div "RICHMOND ROOLING" at bounding box center [470, 445] width 144 height 23
click at [351, 271] on input "1" at bounding box center [344, 269] width 33 height 24
click at [1281, 272] on input "0.00" at bounding box center [1297, 269] width 31 height 23
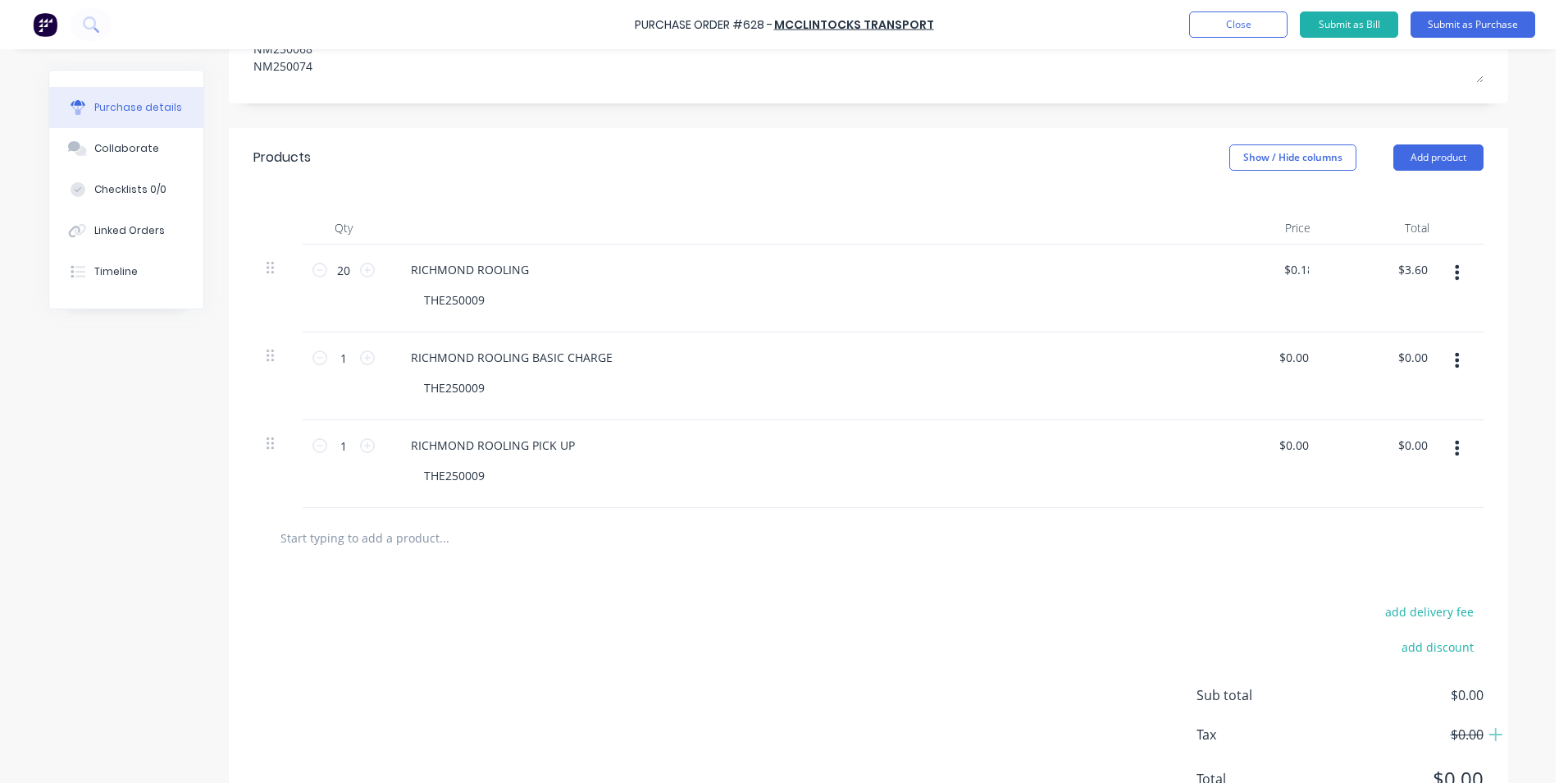
drag, startPoint x: 1243, startPoint y: 350, endPoint x: 1156, endPoint y: 331, distance: 89.1
click at [1238, 348] on div "$0.00 $0.00" at bounding box center [1264, 375] width 119 height 88
click at [1311, 359] on div "$0.00 $0.00" at bounding box center [1296, 357] width 44 height 23
click at [1306, 357] on input "0.00" at bounding box center [1297, 357] width 31 height 23
drag, startPoint x: 1306, startPoint y: 357, endPoint x: 1081, endPoint y: 332, distance: 226.4
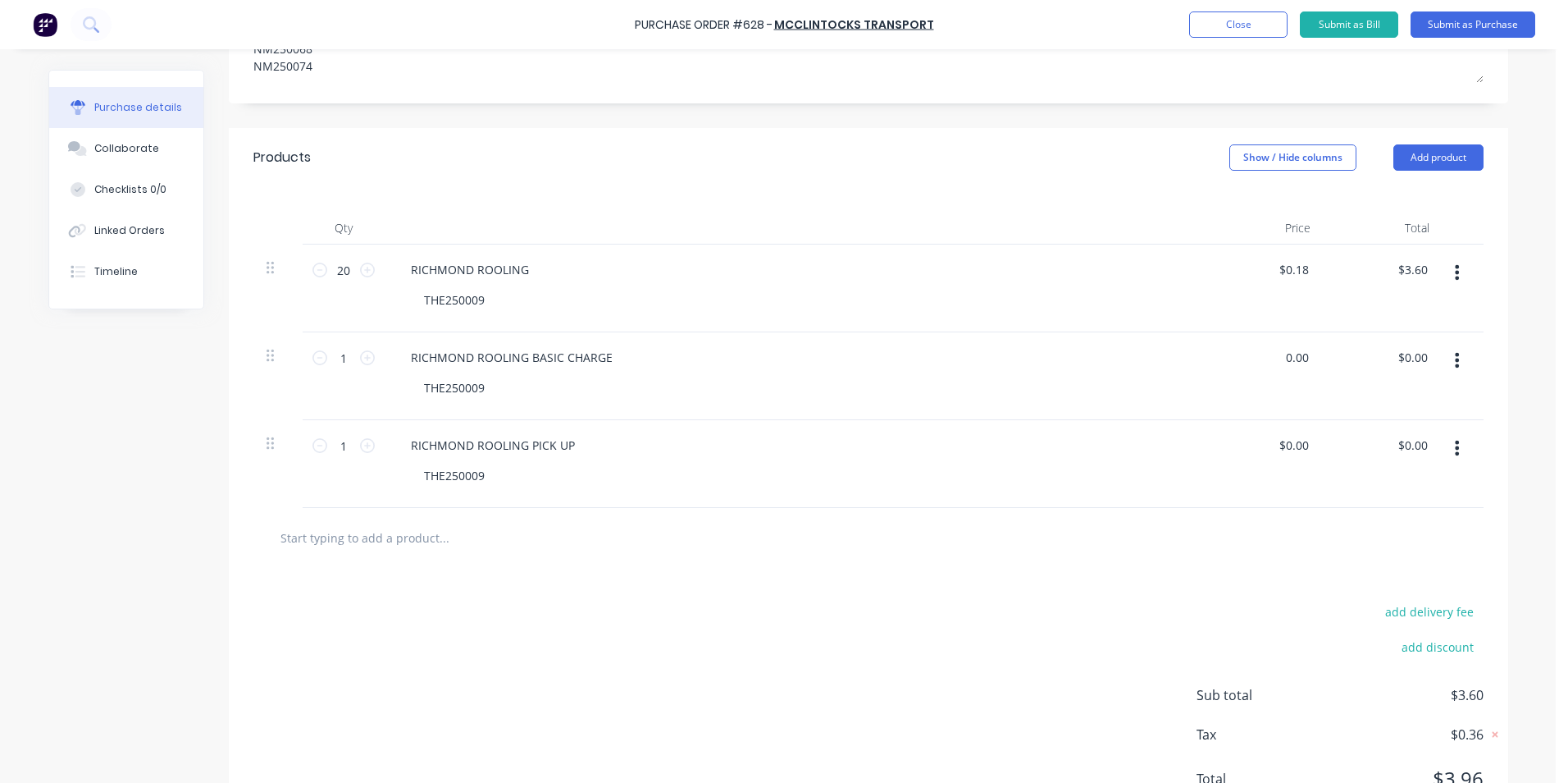
click at [1081, 332] on div "1 1 RICHMOND ROOLING BASIC CHARGE THE250009 0.00 0.00 $0.00 $0.00" at bounding box center [869, 375] width 1230 height 88
drag, startPoint x: 1304, startPoint y: 445, endPoint x: 1241, endPoint y: 442, distance: 63.1
click at [1241, 442] on div "0.00 0.00" at bounding box center [1264, 463] width 119 height 88
click at [379, 534] on input "text" at bounding box center [444, 538] width 328 height 33
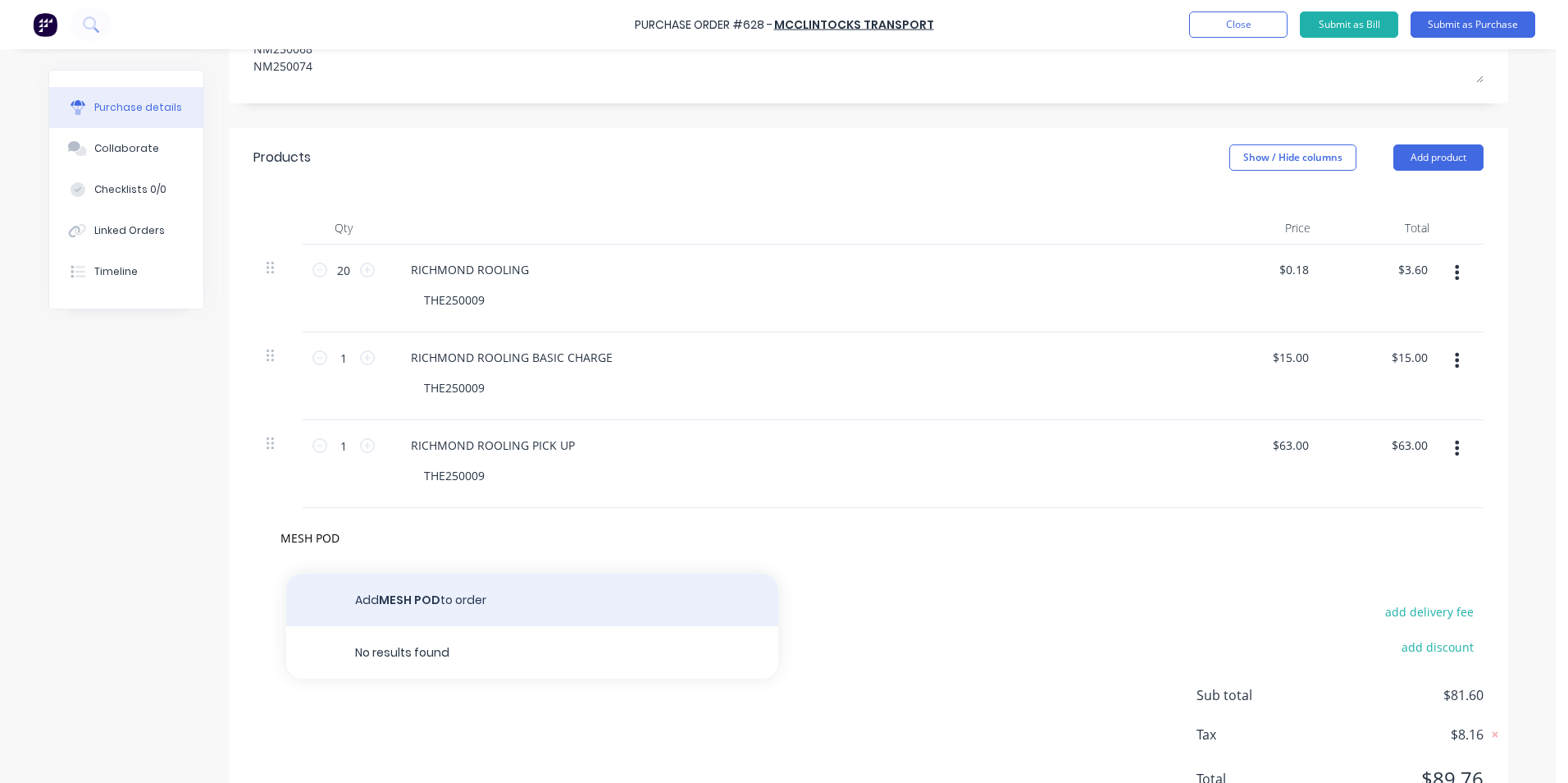
click at [420, 584] on button "Add MESH POD to order" at bounding box center [533, 600] width 493 height 52
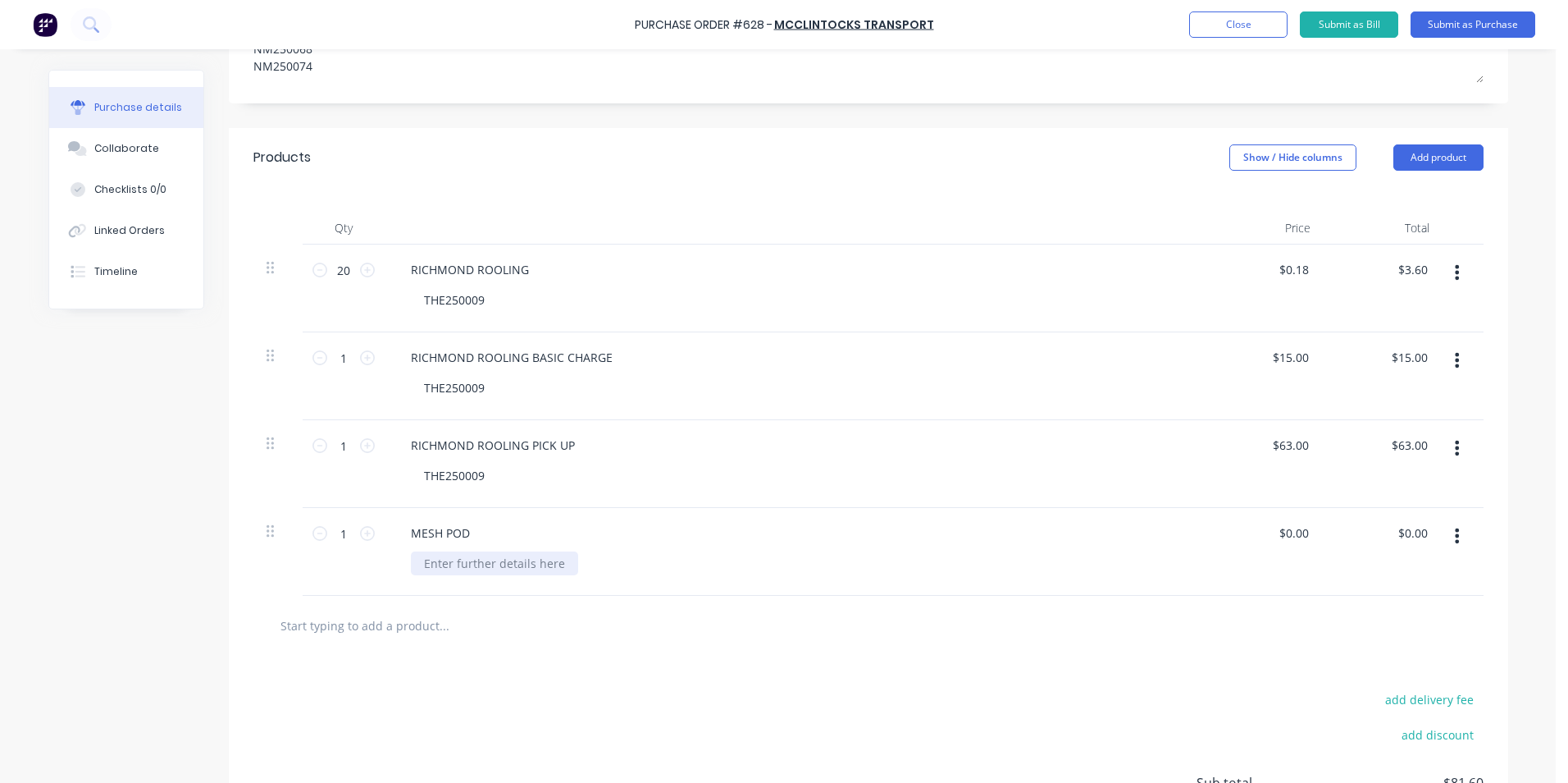
click at [466, 567] on div at bounding box center [494, 563] width 168 height 23
click at [738, 596] on div at bounding box center [869, 626] width 1230 height 60
click at [1455, 534] on icon "button" at bounding box center [1457, 535] width 4 height 15
click at [1432, 618] on button "Duplicate" at bounding box center [1407, 613] width 140 height 33
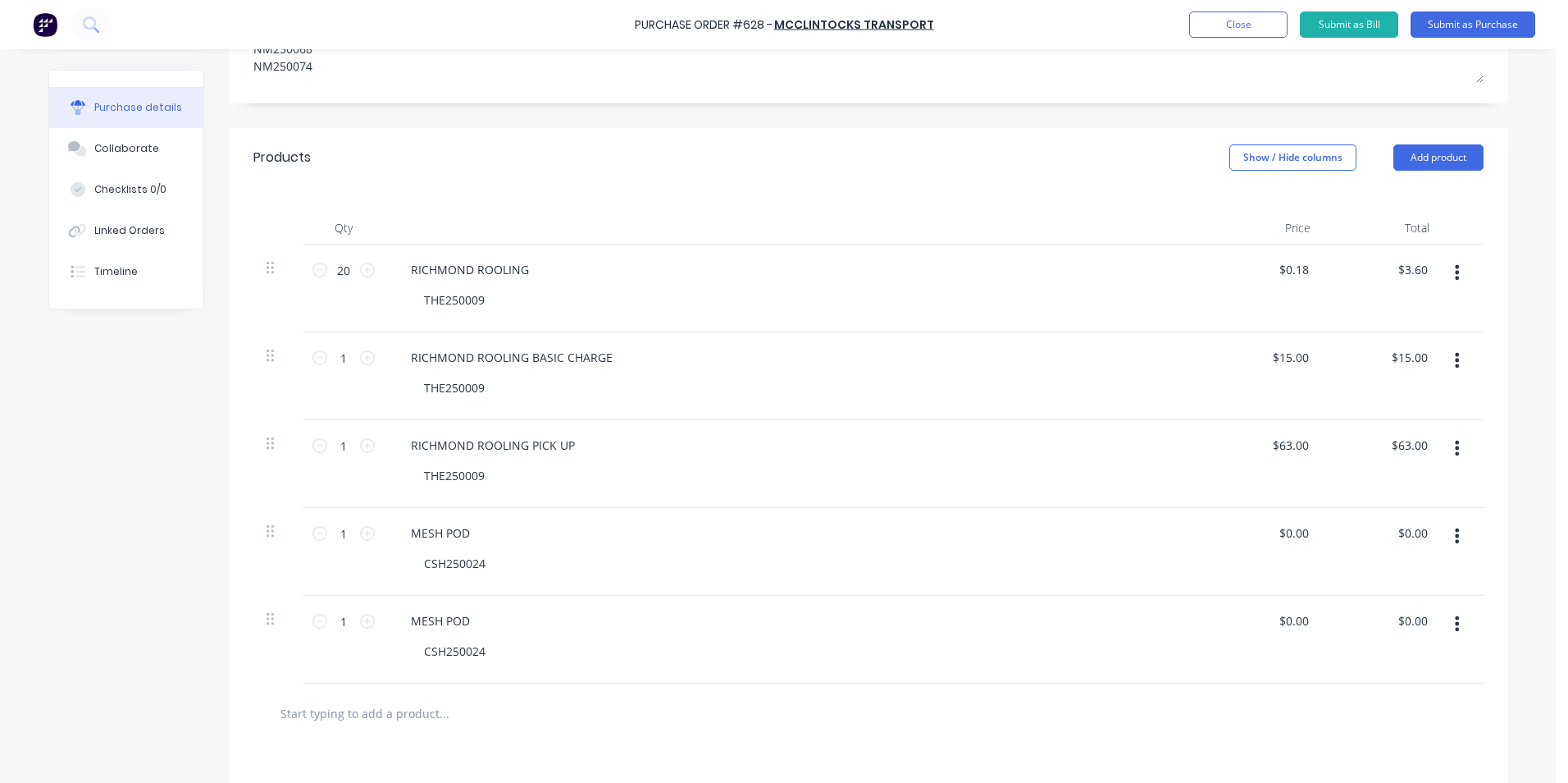
click at [1455, 539] on icon "button" at bounding box center [1457, 535] width 4 height 18
drag, startPoint x: 1438, startPoint y: 606, endPoint x: 1428, endPoint y: 611, distance: 11.2
click at [1434, 609] on button "Duplicate" at bounding box center [1407, 613] width 140 height 33
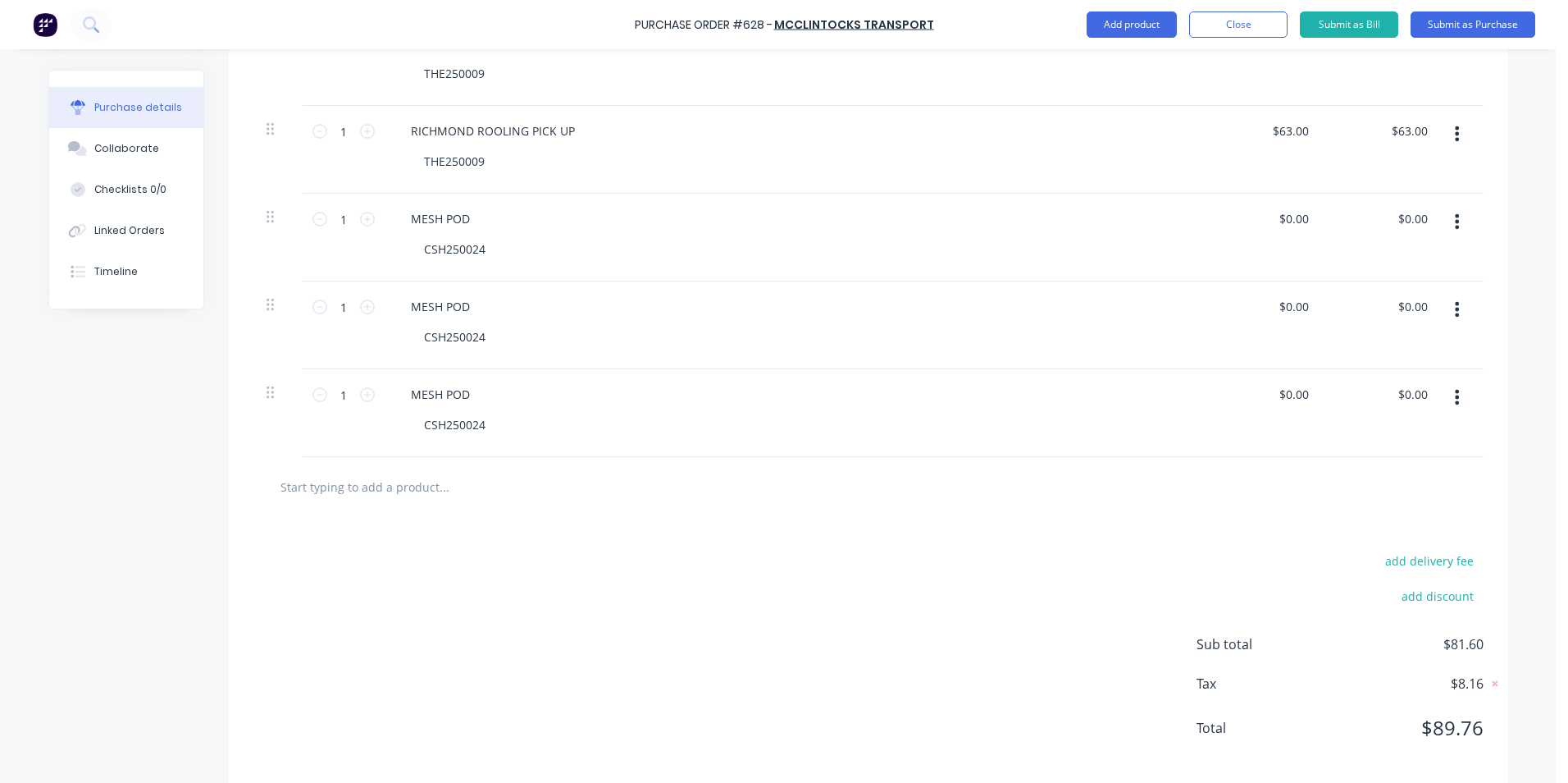
scroll to position [656, 0]
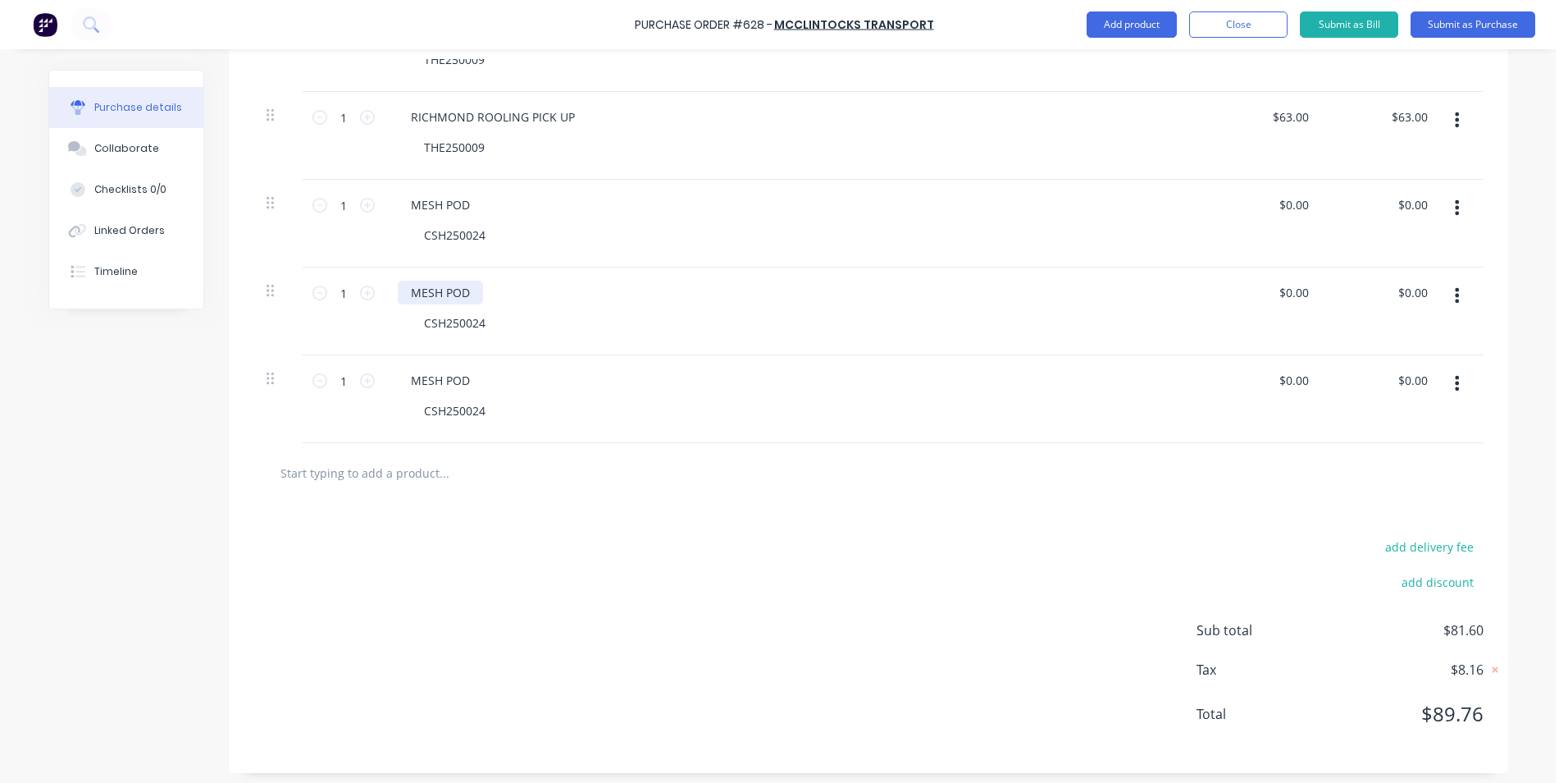
drag, startPoint x: 492, startPoint y: 295, endPoint x: 418, endPoint y: 290, distance: 74.2
click at [480, 297] on div "MESH POD" at bounding box center [795, 292] width 794 height 23
click at [464, 301] on div "MESH POD" at bounding box center [440, 292] width 85 height 23
click at [466, 379] on div "MESH POD" at bounding box center [440, 380] width 85 height 23
click at [350, 206] on input "1" at bounding box center [344, 205] width 33 height 24
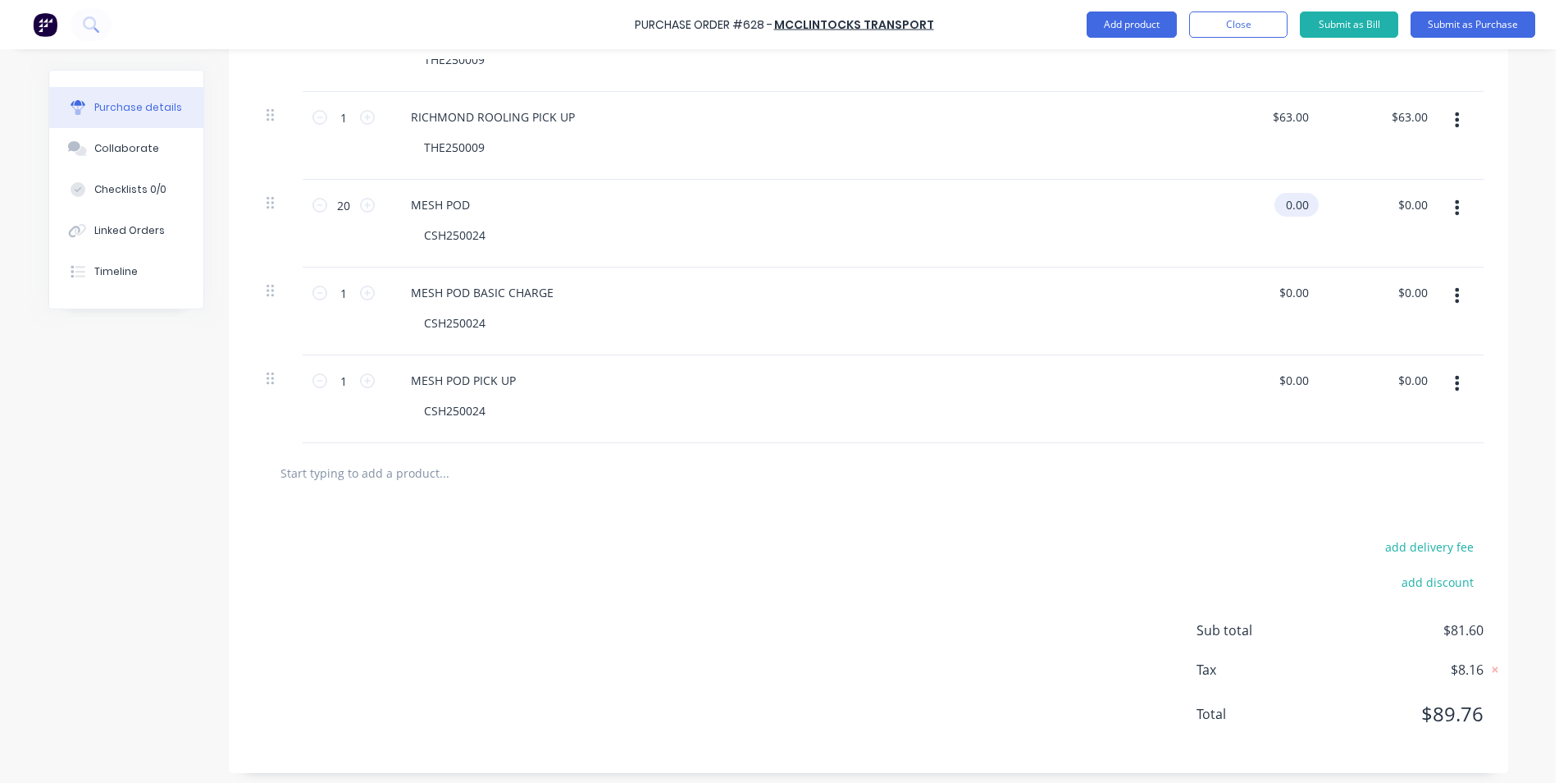
click at [1294, 196] on input "0.00" at bounding box center [1293, 204] width 37 height 23
drag, startPoint x: 1300, startPoint y: 293, endPoint x: 1241, endPoint y: 293, distance: 59.0
click at [1241, 293] on div "0.00 0.00" at bounding box center [1264, 311] width 119 height 88
drag, startPoint x: 1300, startPoint y: 384, endPoint x: 1258, endPoint y: 384, distance: 42.0
click at [1258, 384] on div "0.00 0.00" at bounding box center [1264, 399] width 119 height 88
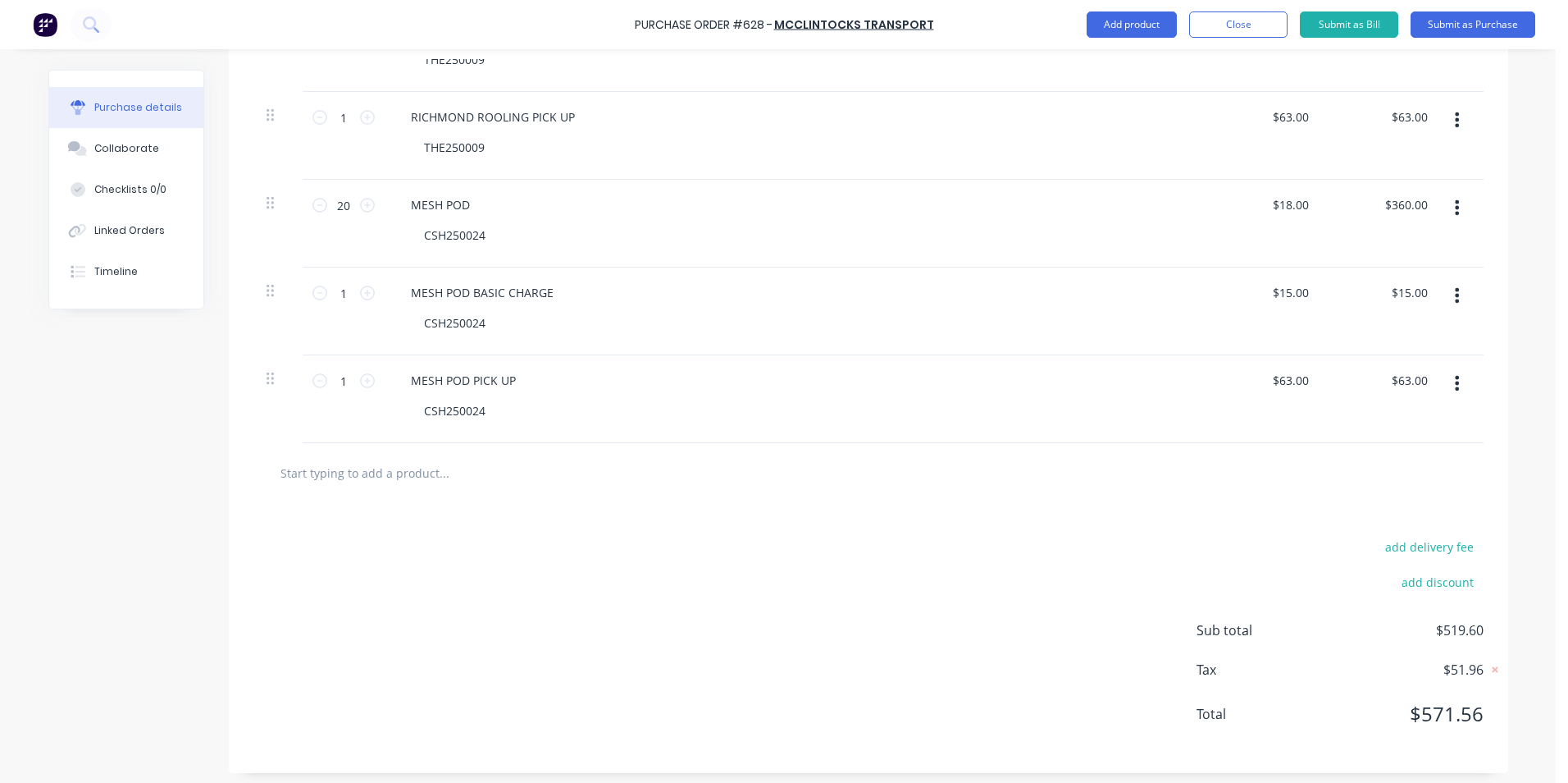
click at [643, 494] on div at bounding box center [869, 473] width 1230 height 60
click at [289, 472] on input "text" at bounding box center [444, 473] width 328 height 33
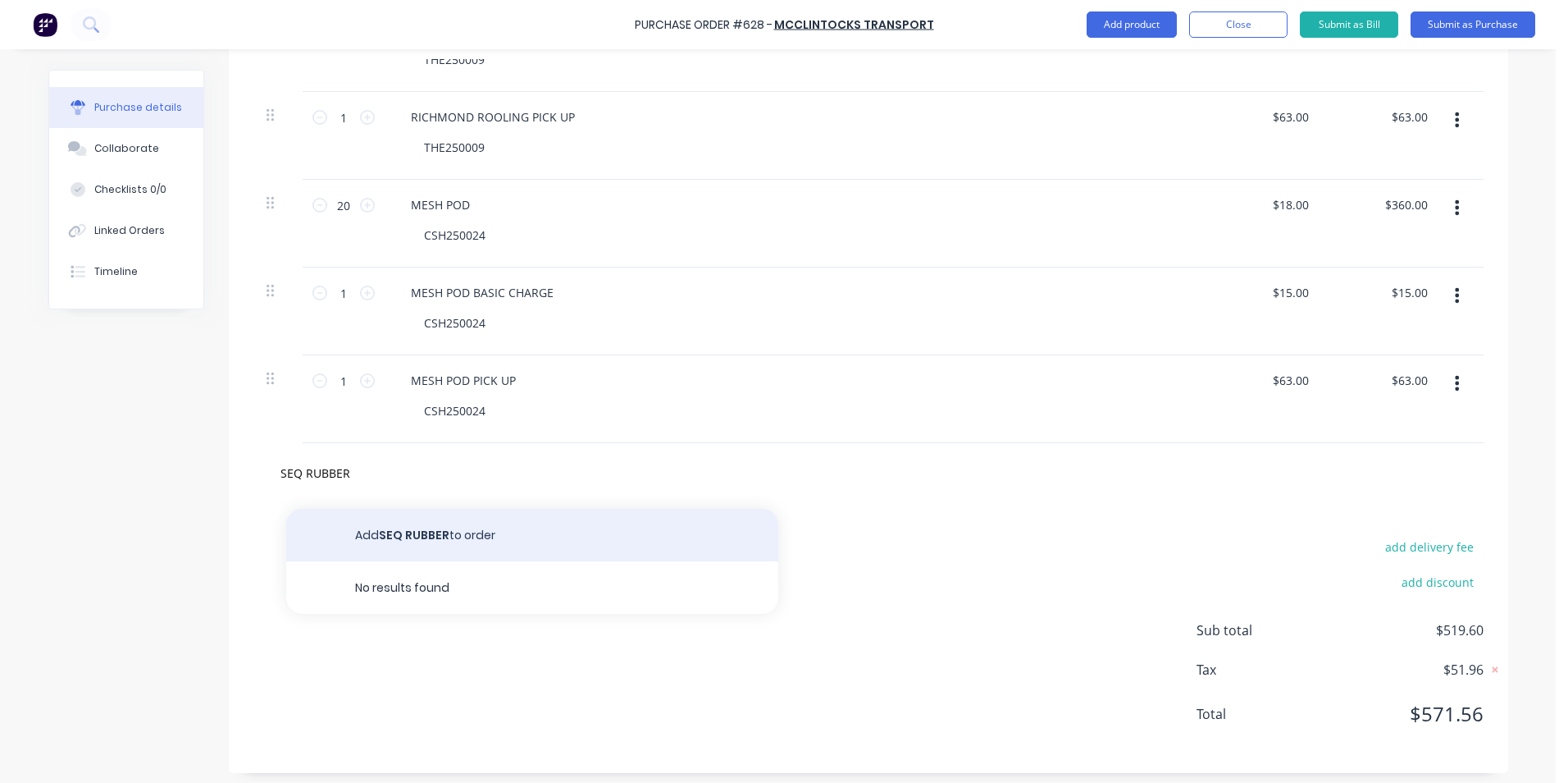
click at [515, 526] on button "Add SEQ RUBBER to order" at bounding box center [533, 534] width 493 height 52
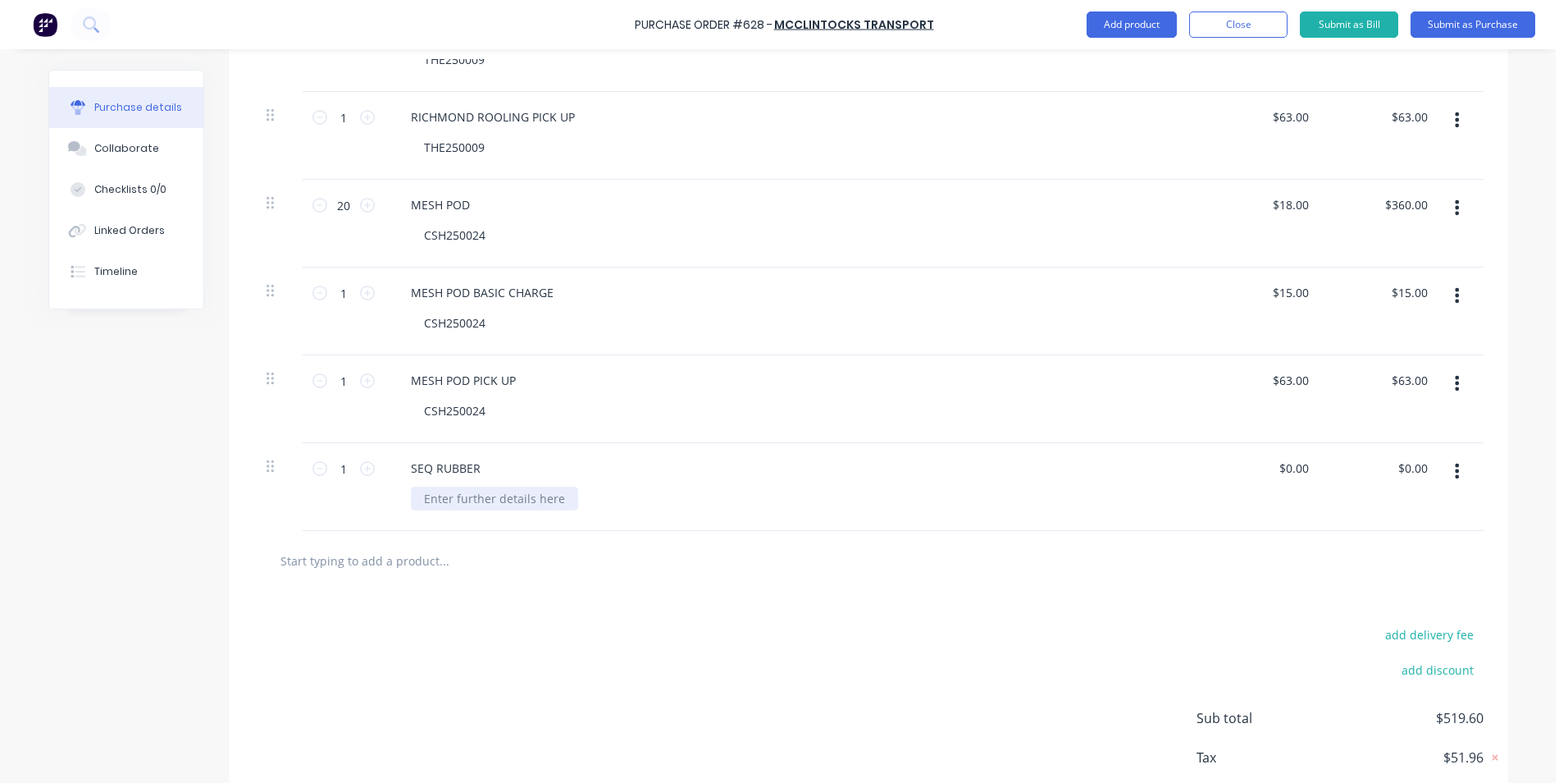
click at [453, 506] on div at bounding box center [494, 498] width 168 height 23
drag, startPoint x: 586, startPoint y: 567, endPoint x: 972, endPoint y: 517, distance: 389.2
click at [598, 567] on input "text" at bounding box center [444, 561] width 328 height 33
click at [1455, 473] on icon "button" at bounding box center [1457, 471] width 4 height 18
click at [1417, 544] on button "Duplicate" at bounding box center [1407, 547] width 140 height 33
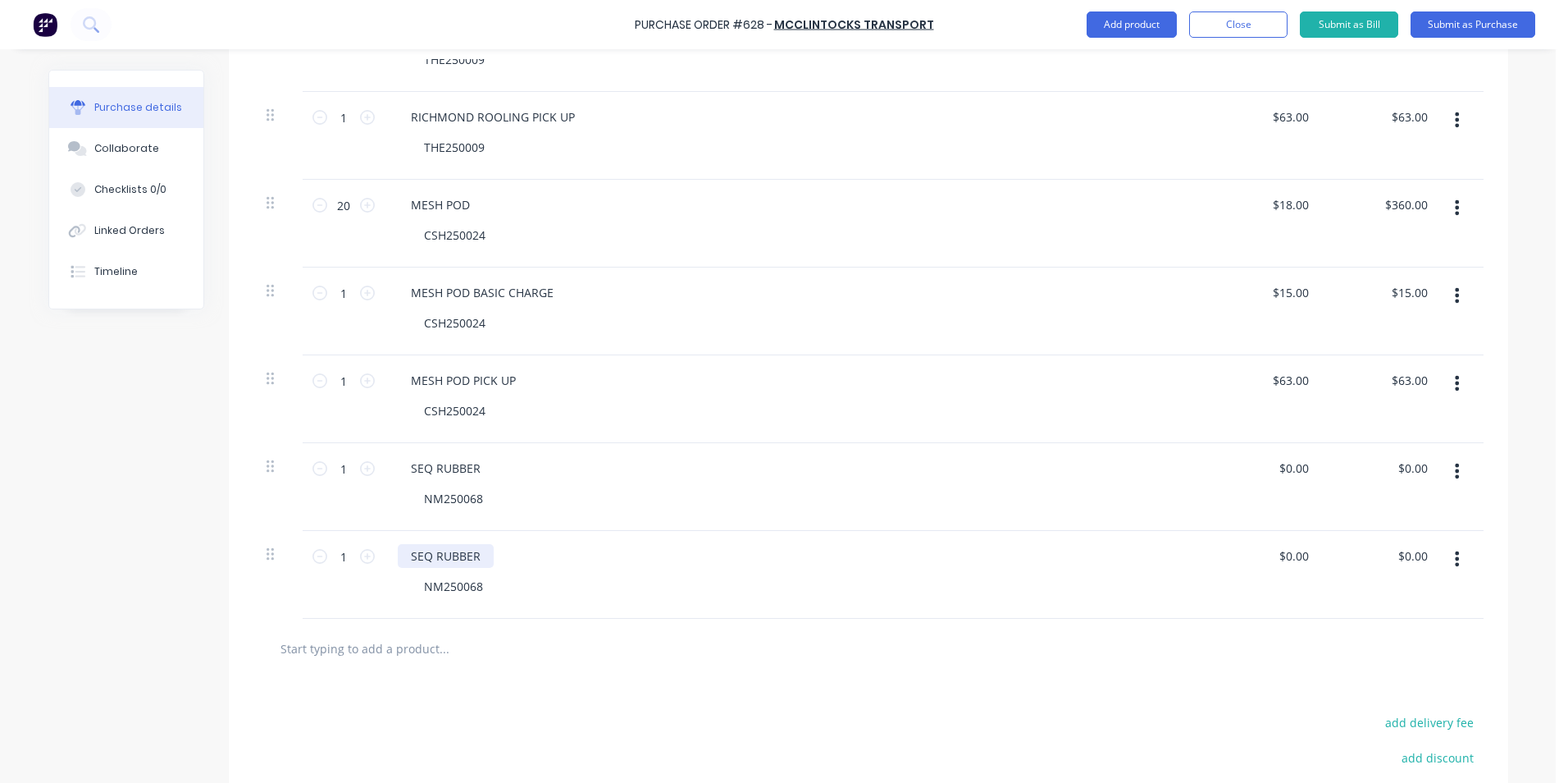
click at [478, 553] on div "SEQ RUBBER" at bounding box center [446, 555] width 96 height 23
drag, startPoint x: 343, startPoint y: 466, endPoint x: 328, endPoint y: 464, distance: 15.1
click at [328, 464] on input "1" at bounding box center [344, 468] width 33 height 24
drag, startPoint x: 1302, startPoint y: 471, endPoint x: 1227, endPoint y: 469, distance: 75.0
click at [1227, 469] on div "0.00 0.00" at bounding box center [1264, 487] width 119 height 88
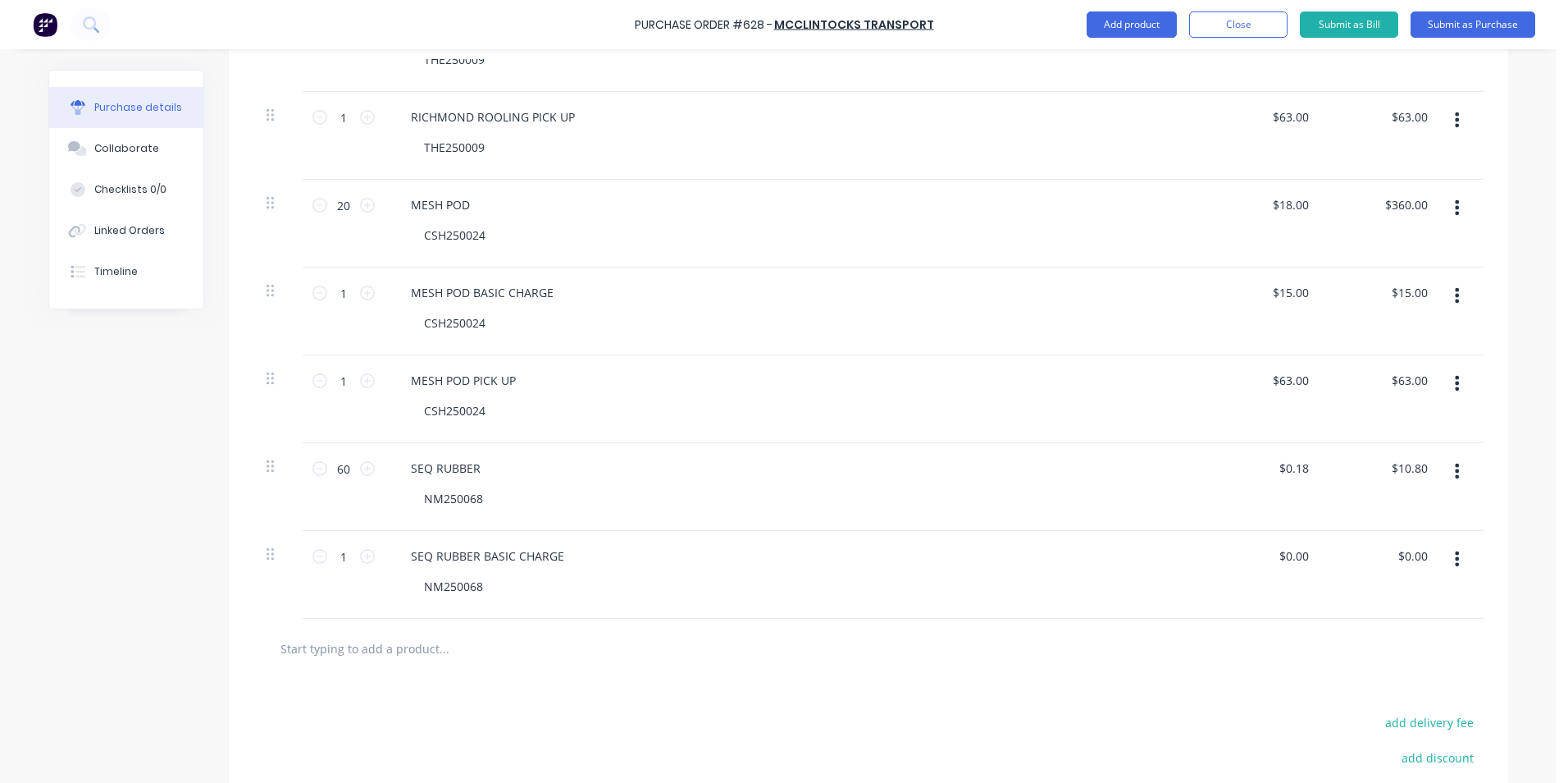
drag, startPoint x: 1308, startPoint y: 557, endPoint x: 1243, endPoint y: 547, distance: 65.8
click at [1243, 547] on div "$0.00 $0.00" at bounding box center [1264, 574] width 119 height 88
drag, startPoint x: 397, startPoint y: 688, endPoint x: 398, endPoint y: 661, distance: 27.0
click at [399, 658] on input "text" at bounding box center [444, 648] width 328 height 33
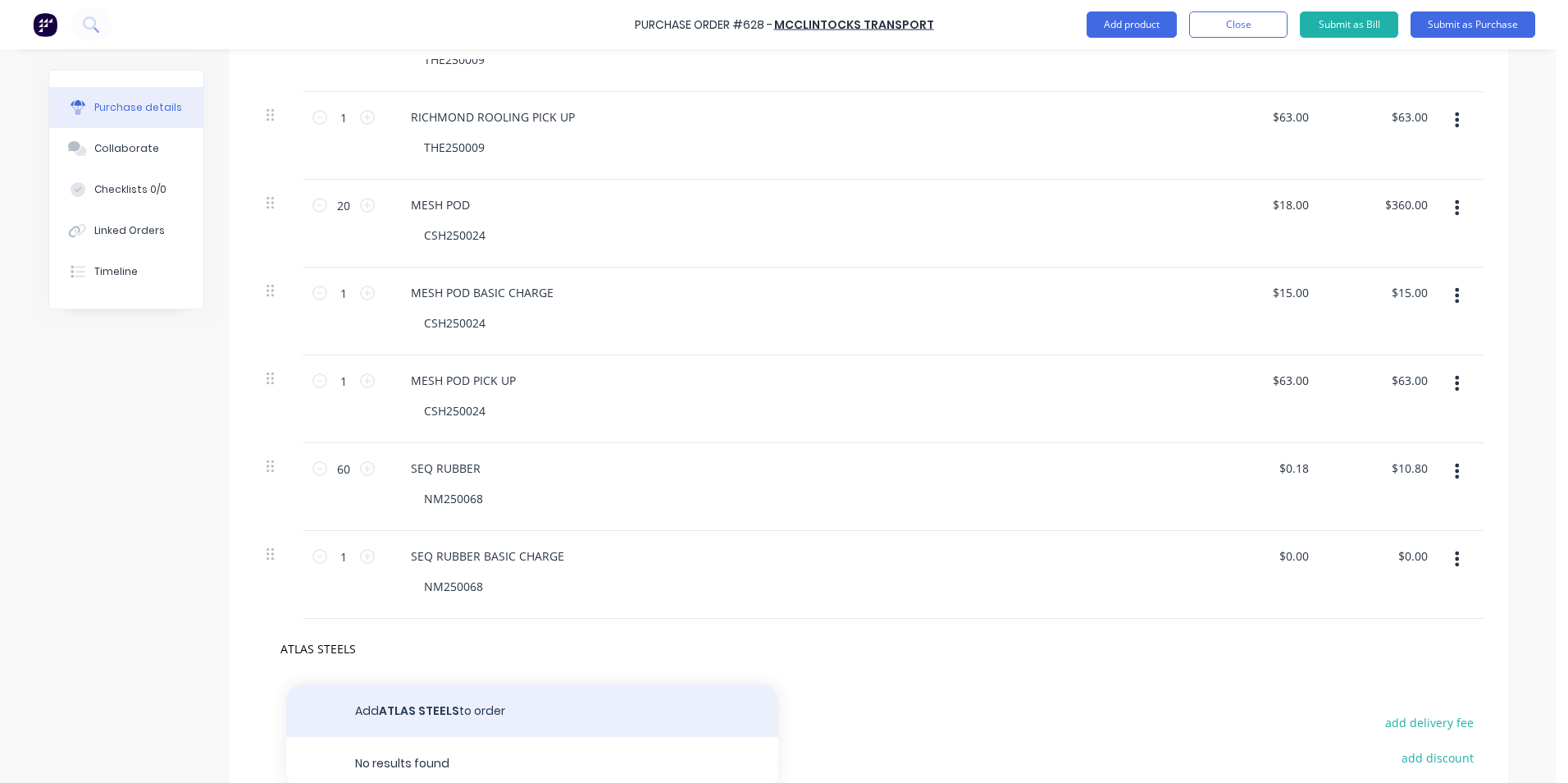
click at [469, 701] on button "Add ATLAS STEELS to order" at bounding box center [533, 711] width 493 height 52
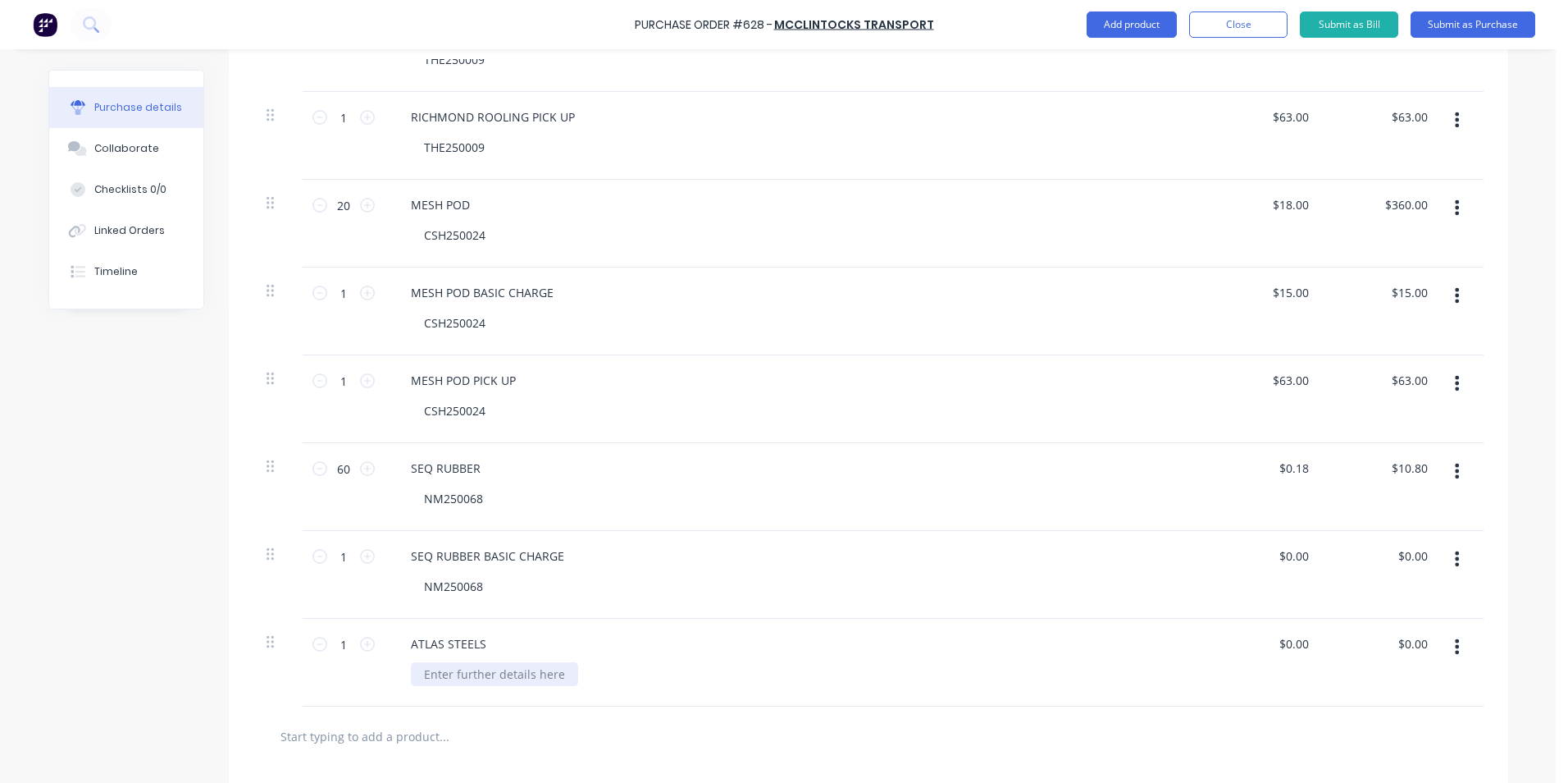
click at [487, 680] on div at bounding box center [494, 674] width 168 height 23
click at [1455, 641] on icon "button" at bounding box center [1457, 647] width 4 height 15
click at [1435, 719] on button "Duplicate" at bounding box center [1407, 723] width 140 height 33
click at [477, 732] on div "ATLAS STEELS" at bounding box center [448, 731] width 102 height 23
click at [336, 647] on input "1" at bounding box center [344, 644] width 33 height 24
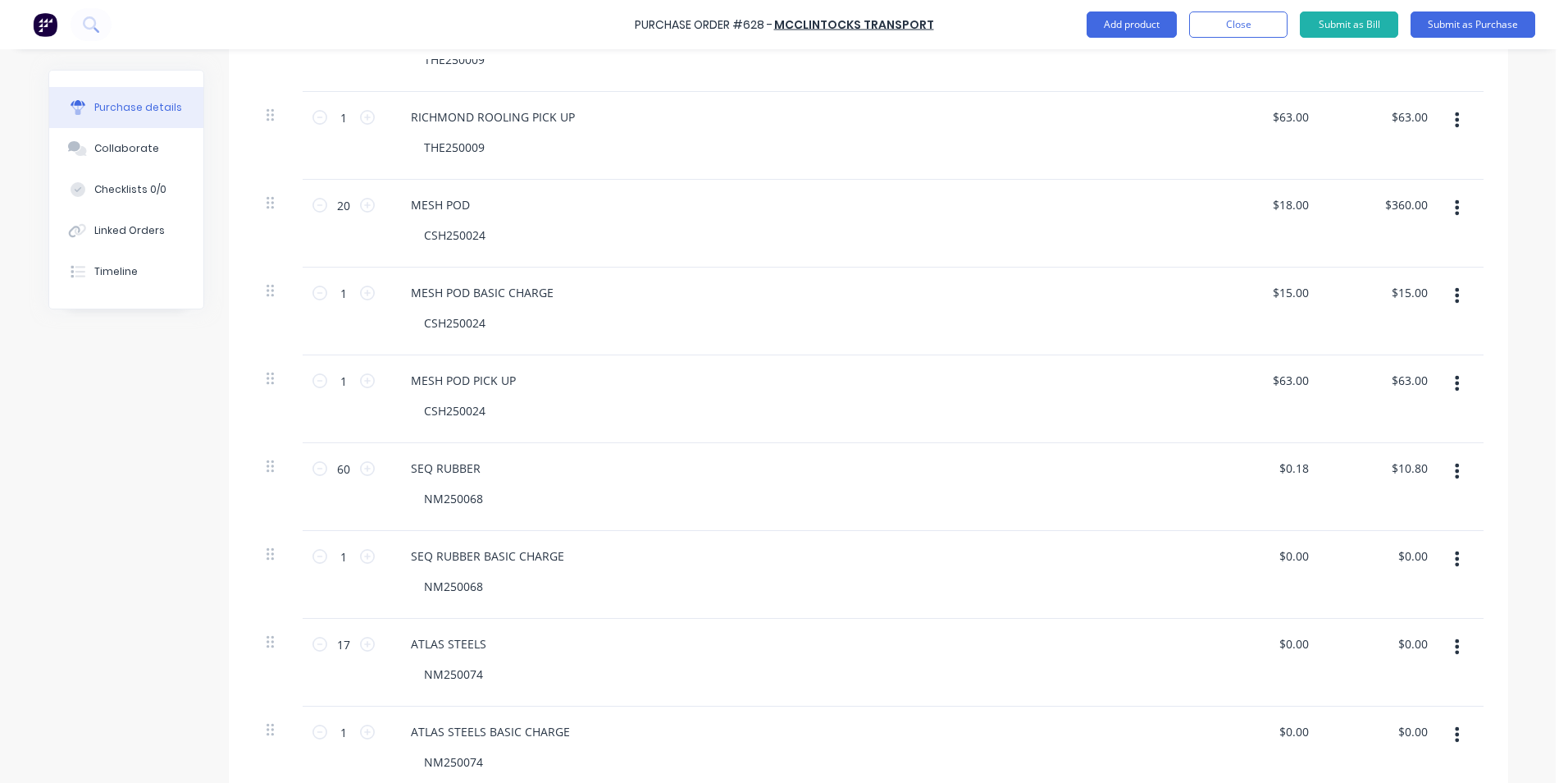
drag, startPoint x: 1307, startPoint y: 559, endPoint x: 1208, endPoint y: 555, distance: 99.1
click at [1208, 555] on div "$0.00 $0.00" at bounding box center [1264, 574] width 119 height 88
drag, startPoint x: 1208, startPoint y: 555, endPoint x: 1302, endPoint y: 550, distance: 94.1
click at [1302, 550] on input "0.00" at bounding box center [1297, 555] width 31 height 23
drag, startPoint x: 1302, startPoint y: 555, endPoint x: 1274, endPoint y: 555, distance: 28.0
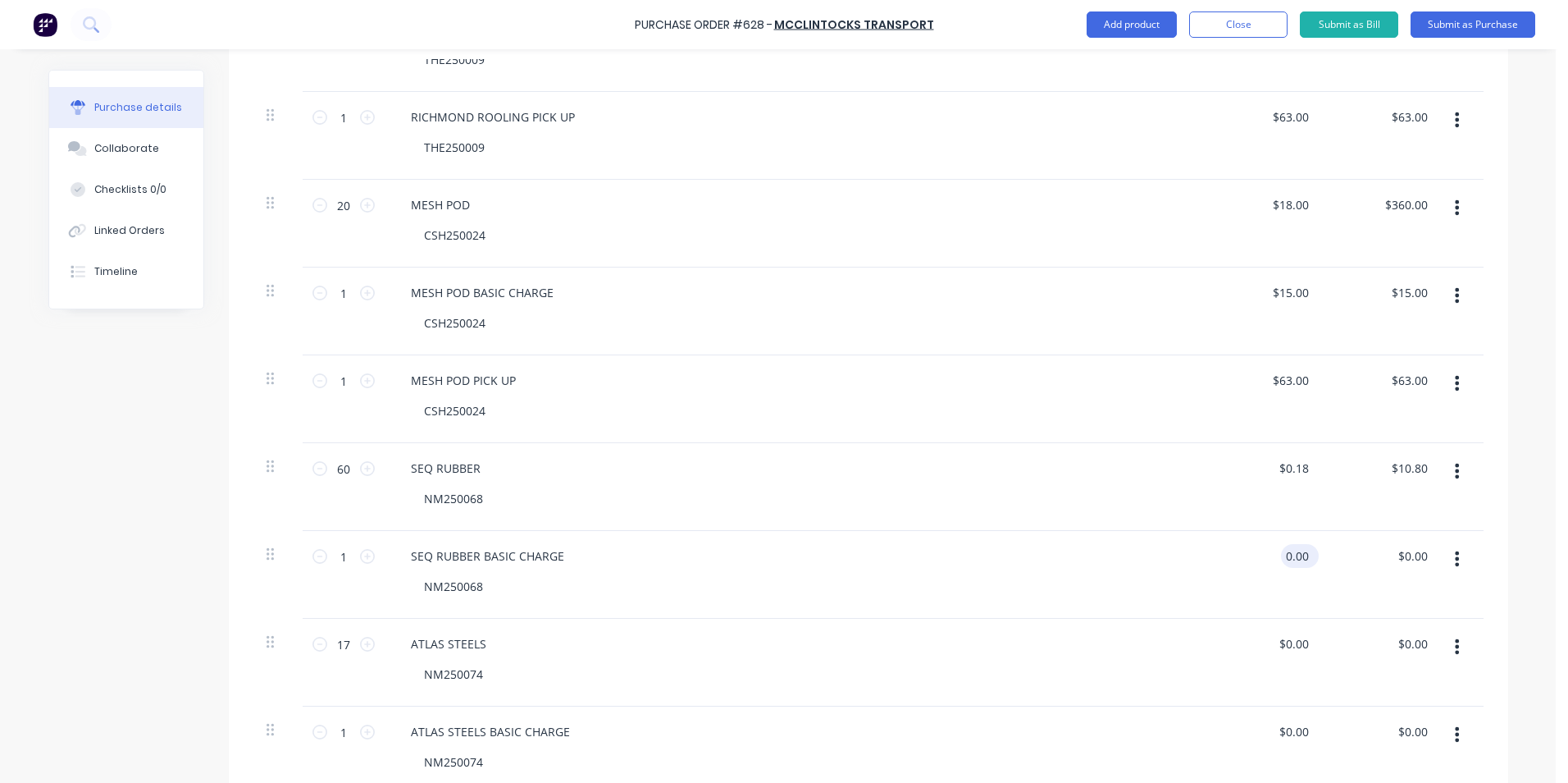
click at [1281, 555] on input "0.00" at bounding box center [1297, 555] width 31 height 23
drag, startPoint x: 1301, startPoint y: 644, endPoint x: 1273, endPoint y: 642, distance: 28.1
click at [1273, 642] on div "0.00 0.00" at bounding box center [1264, 662] width 119 height 88
click at [1306, 733] on div "$0.00 $0.00" at bounding box center [1293, 731] width 37 height 23
drag, startPoint x: 1302, startPoint y: 732, endPoint x: 1221, endPoint y: 720, distance: 81.9
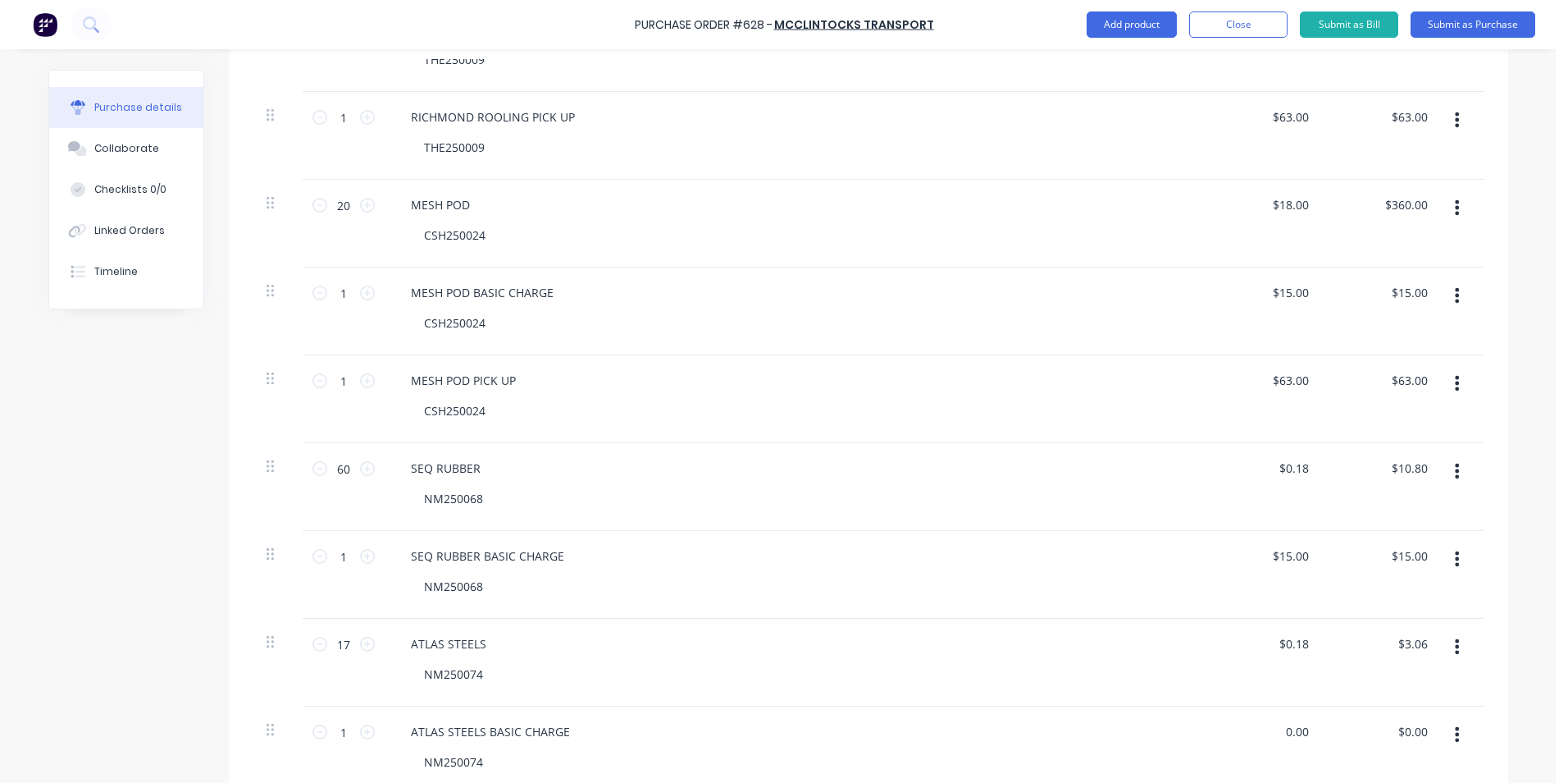
click at [1221, 720] on div "0.00 0.00" at bounding box center [1264, 750] width 119 height 88
click at [1209, 752] on div "$15.00 $15.00" at bounding box center [1264, 750] width 119 height 88
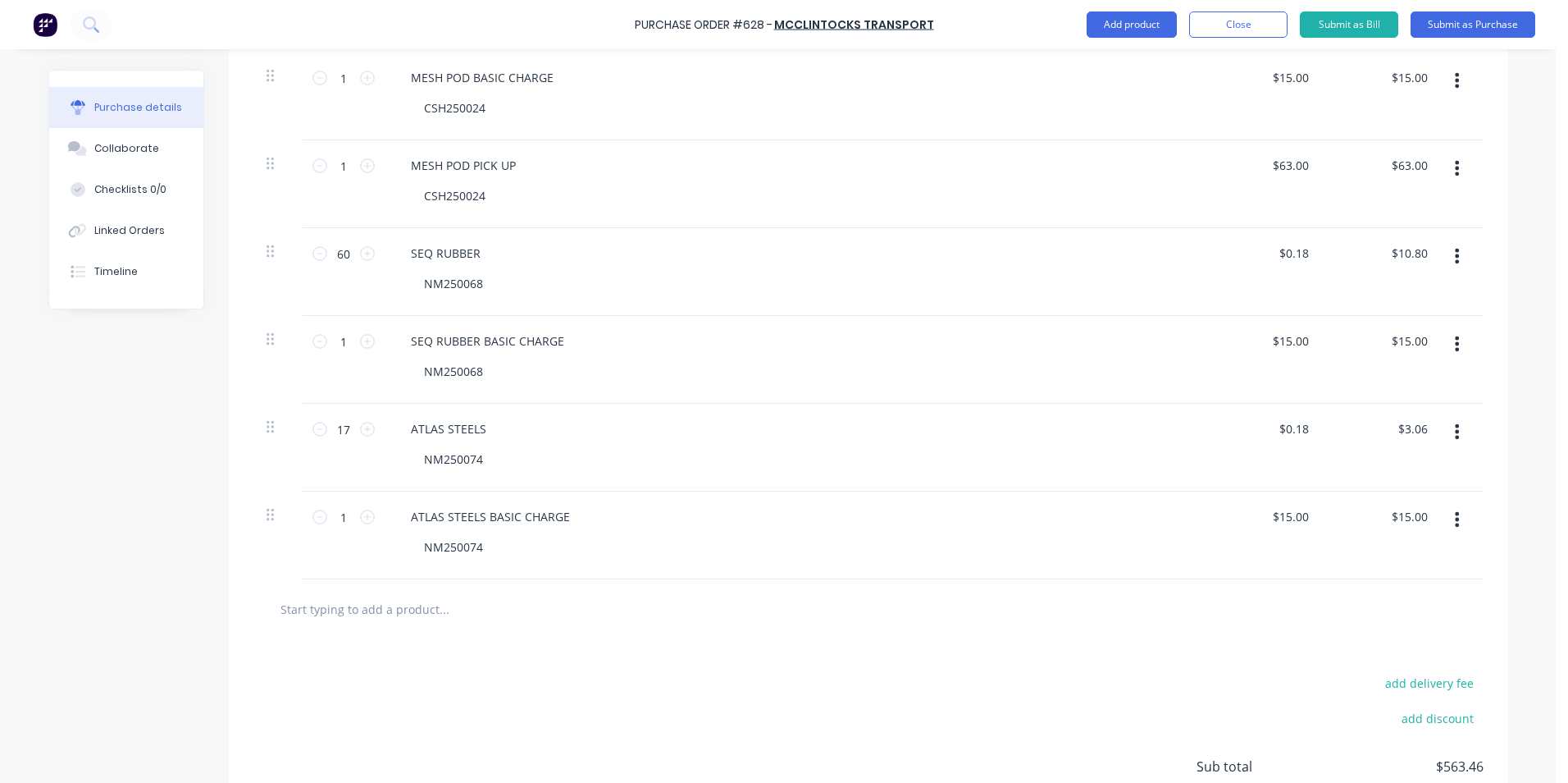
scroll to position [1014, 0]
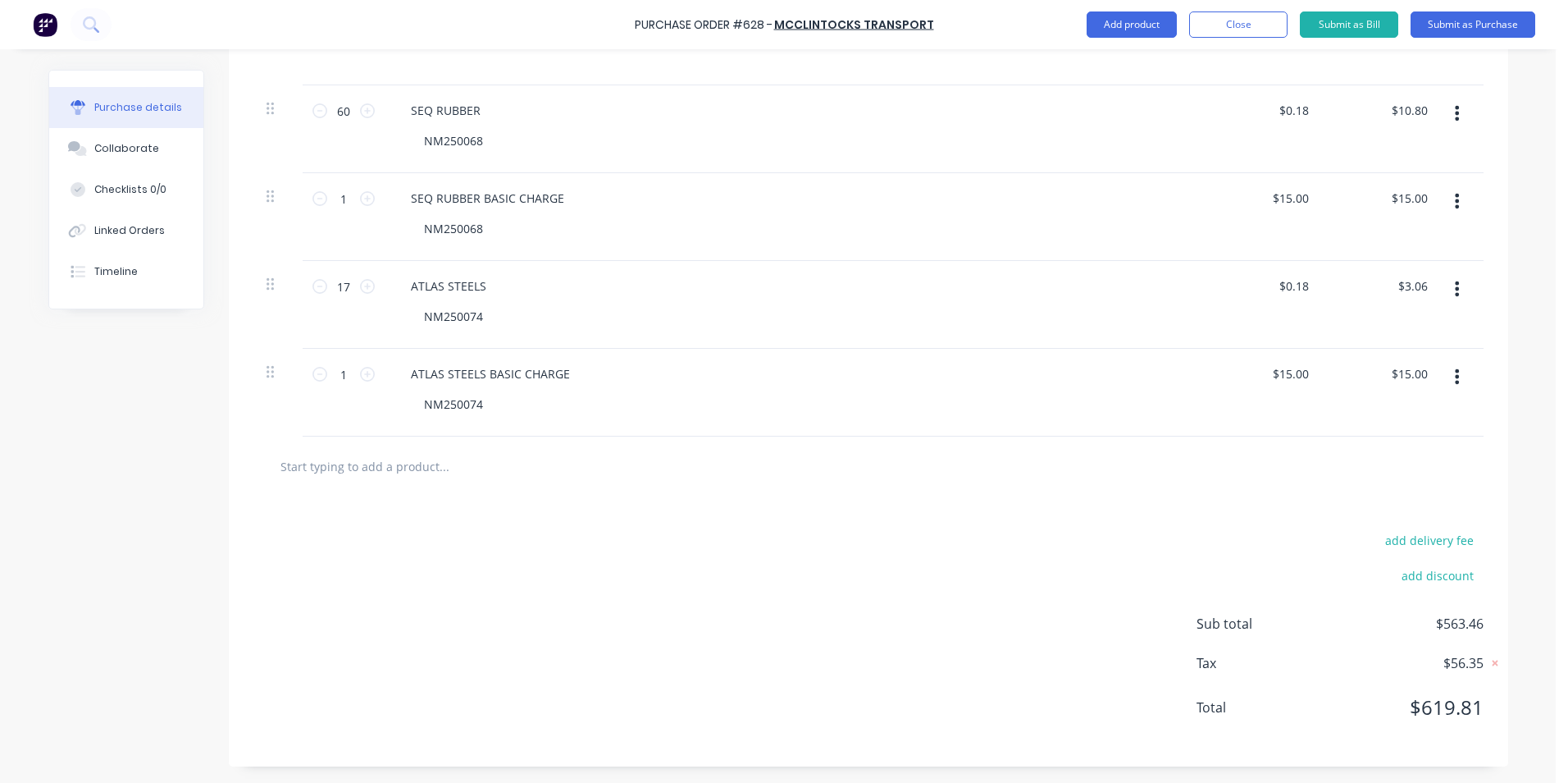
click at [956, 568] on div "add delivery fee add discount Sub total $563.46 Tax $56.35 Total $619.81" at bounding box center [868, 631] width 1280 height 270
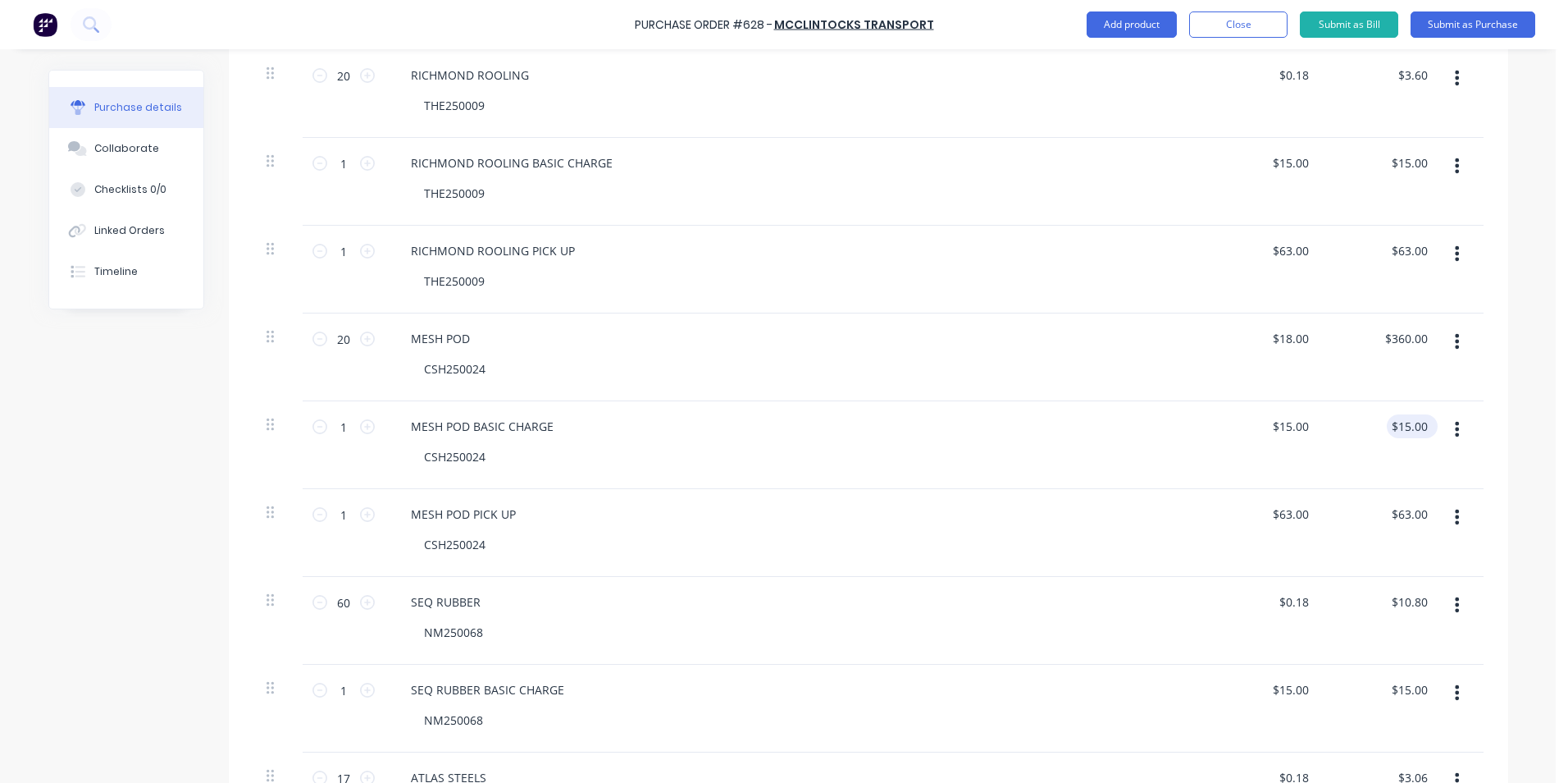
scroll to position [275, 0]
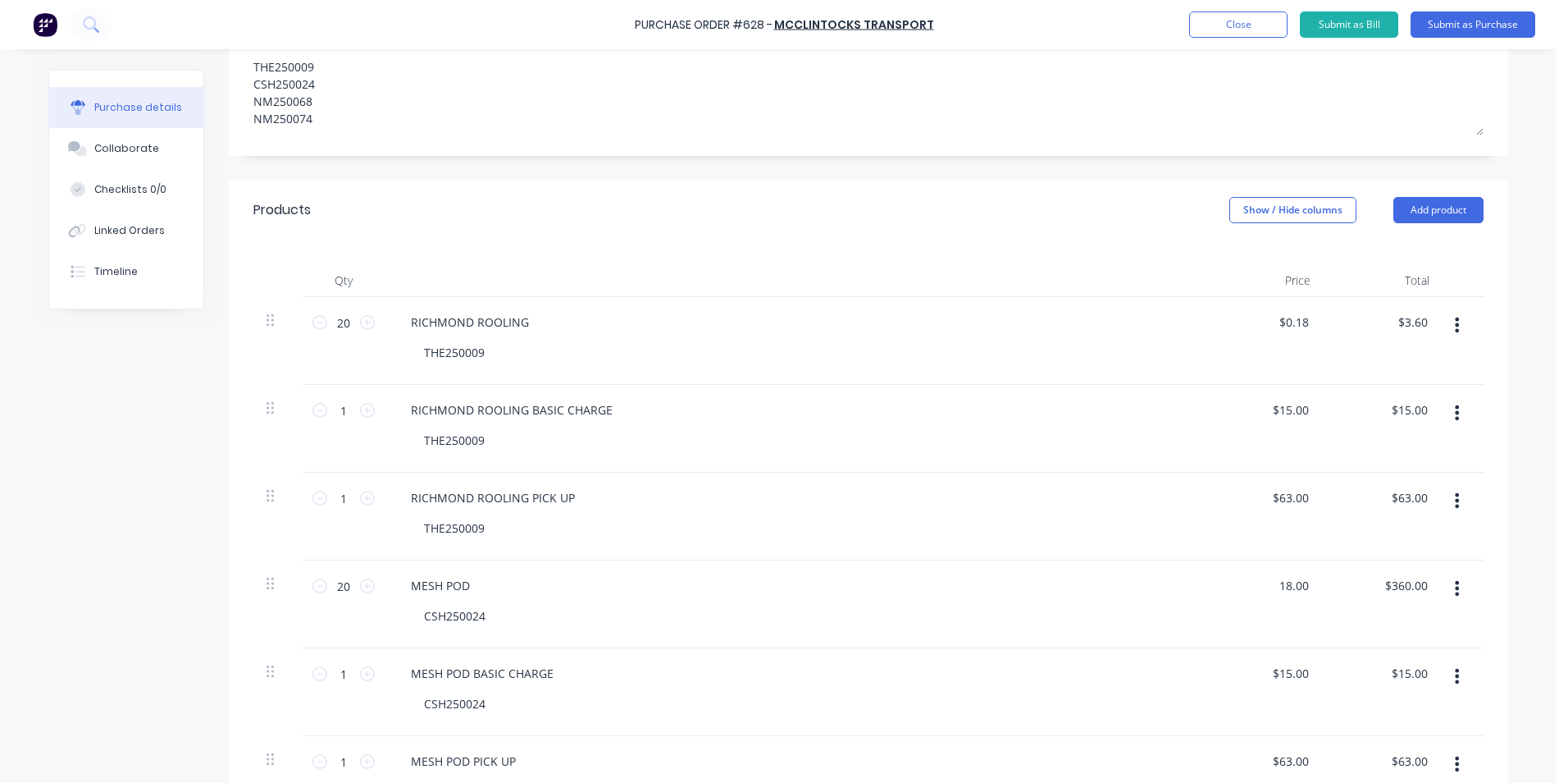
drag, startPoint x: 1302, startPoint y: 586, endPoint x: 1141, endPoint y: 567, distance: 162.1
click at [1141, 567] on div "20 20 MESH POD CSH250024 18.00 18.00 $360.00 $360.00" at bounding box center [869, 604] width 1230 height 88
click at [1210, 611] on div "$0.18 .18" at bounding box center [1264, 604] width 119 height 88
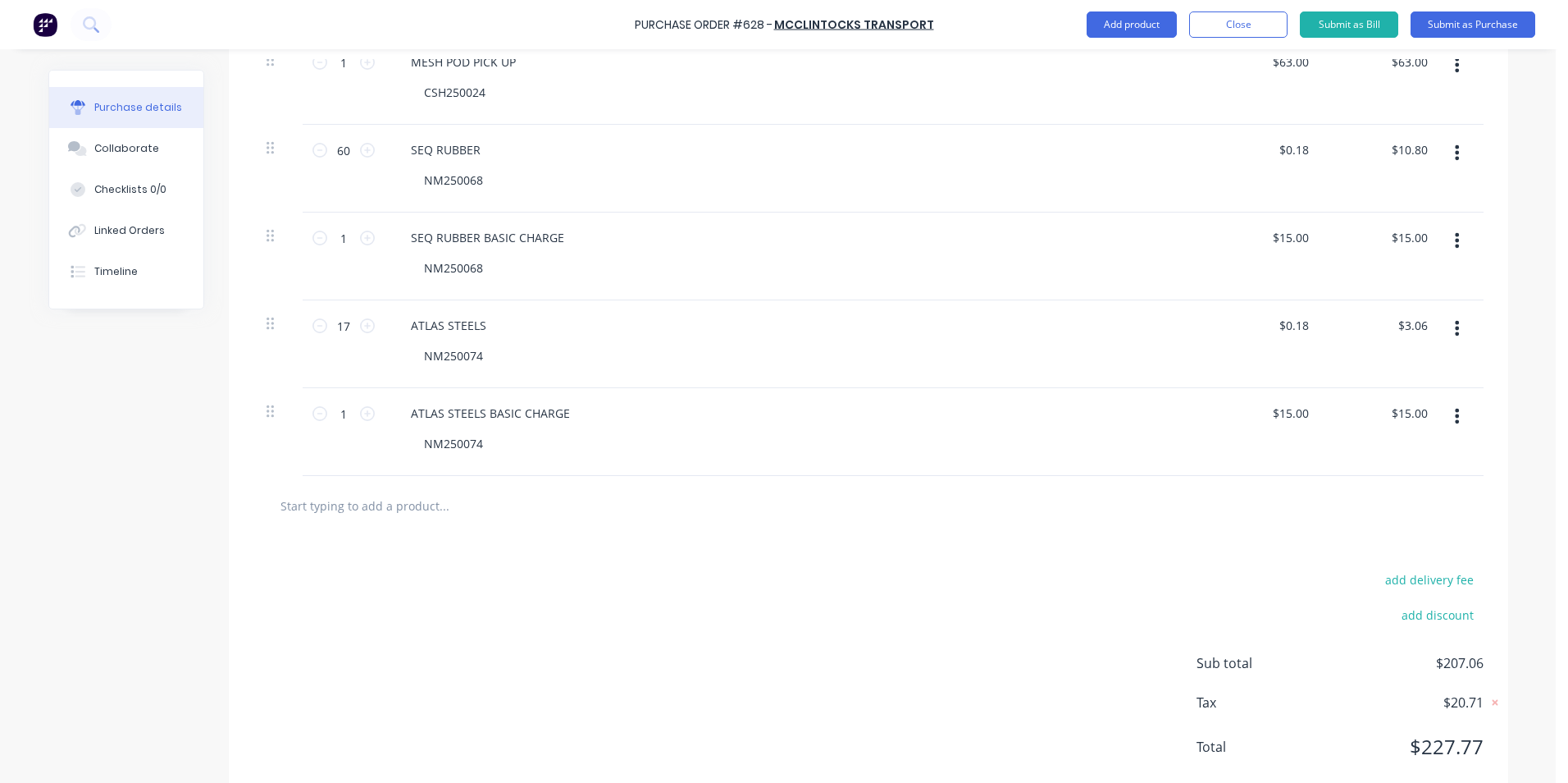
scroll to position [1014, 0]
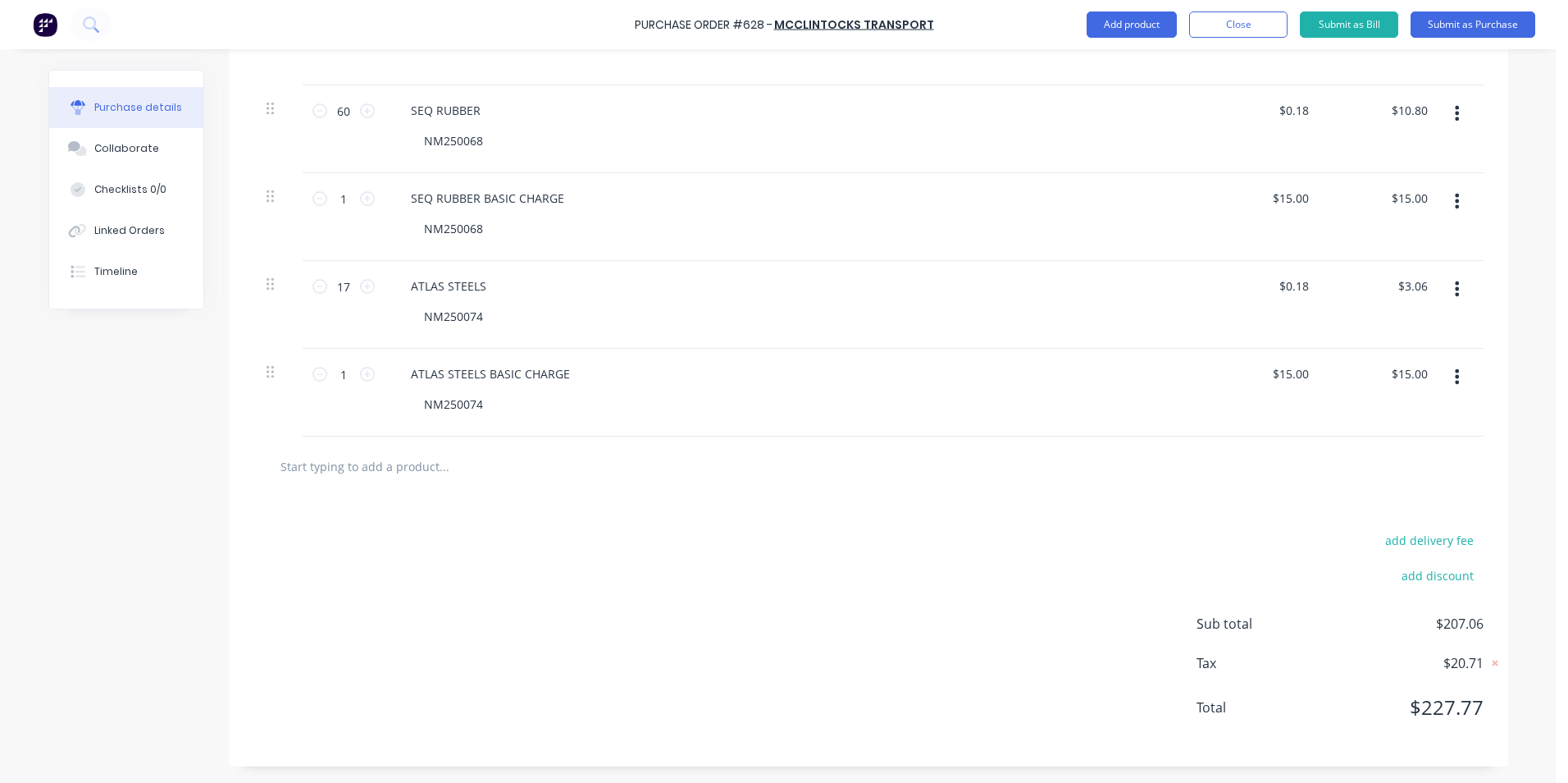
click at [1084, 529] on div "add delivery fee add discount Sub total $207.06 Tax $20.71 Total $227.77" at bounding box center [868, 631] width 1280 height 270
click at [1490, 22] on button "Submit as Purchase" at bounding box center [1473, 24] width 125 height 26
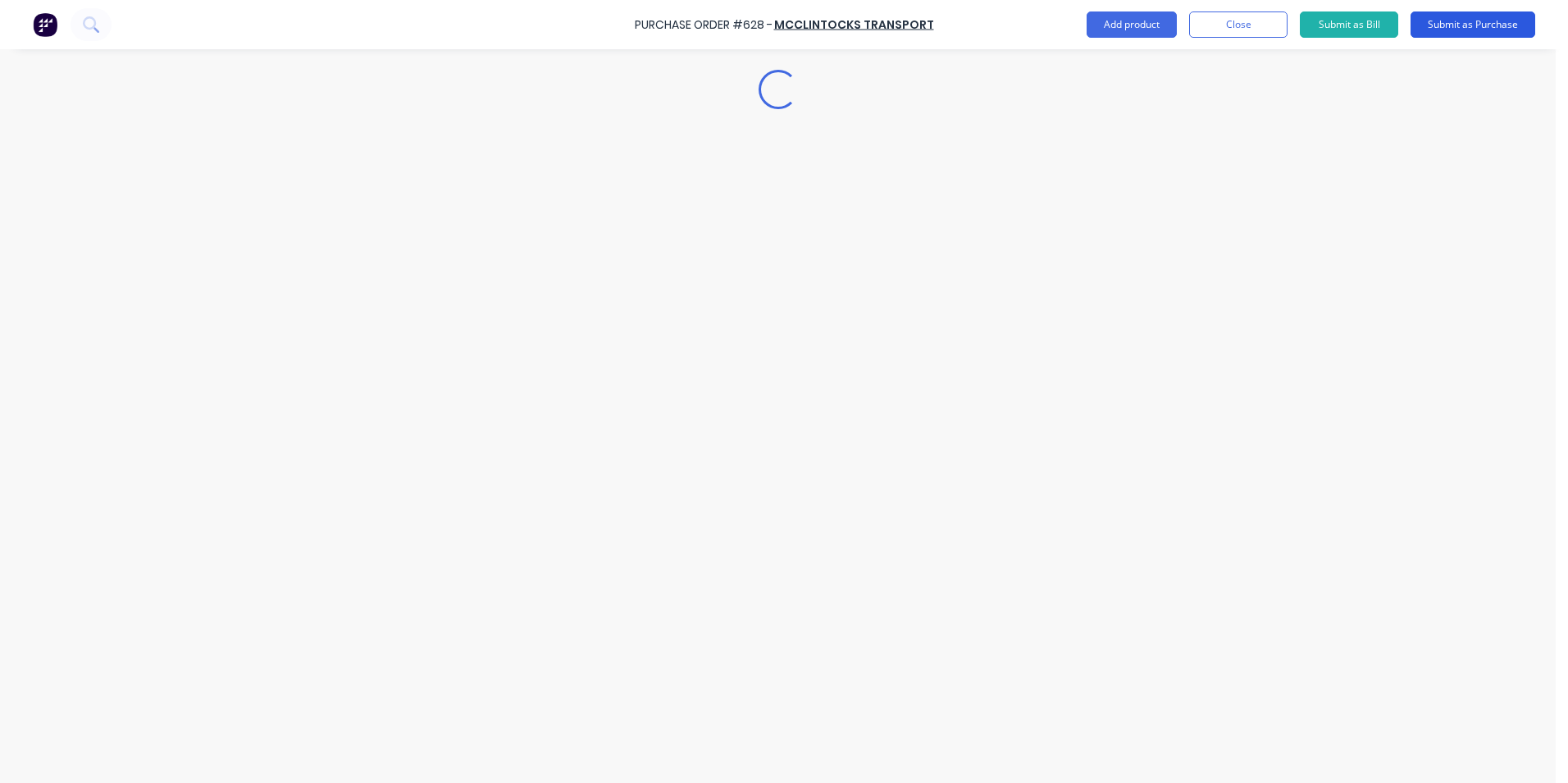
scroll to position [0, 0]
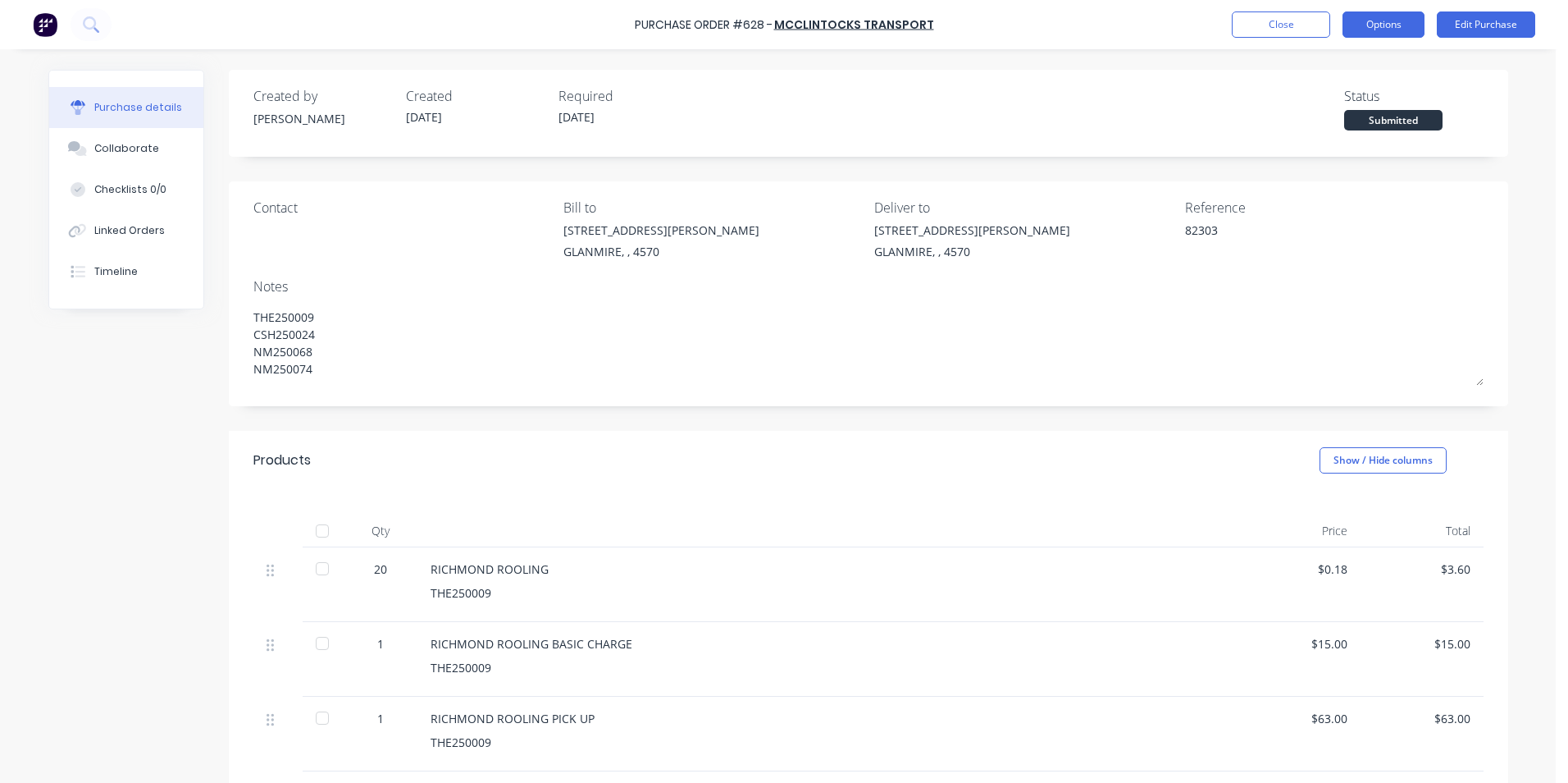
click at [1376, 20] on button "Options" at bounding box center [1384, 24] width 82 height 26
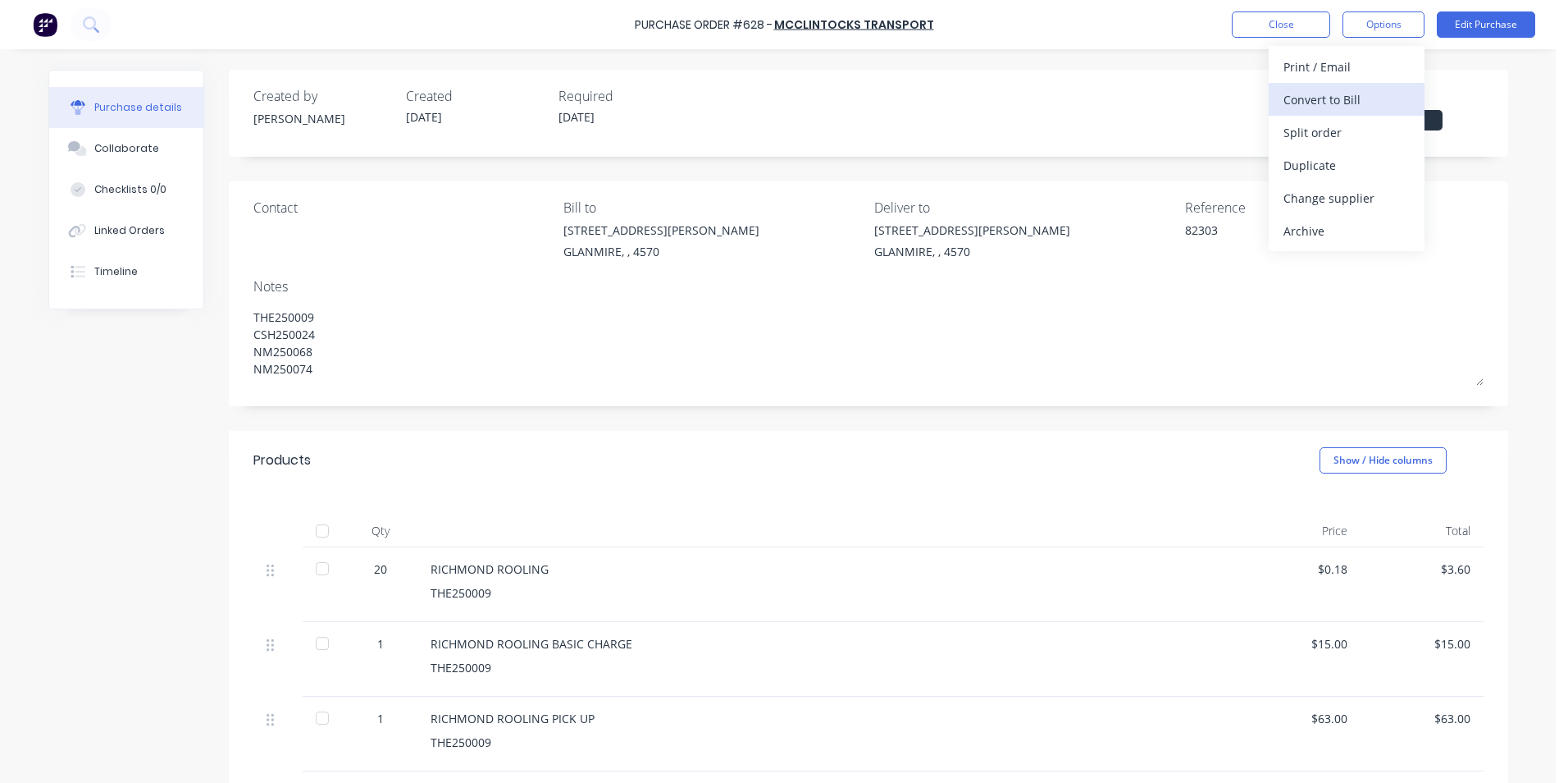
click at [1353, 93] on div "Convert to Bill" at bounding box center [1346, 99] width 126 height 23
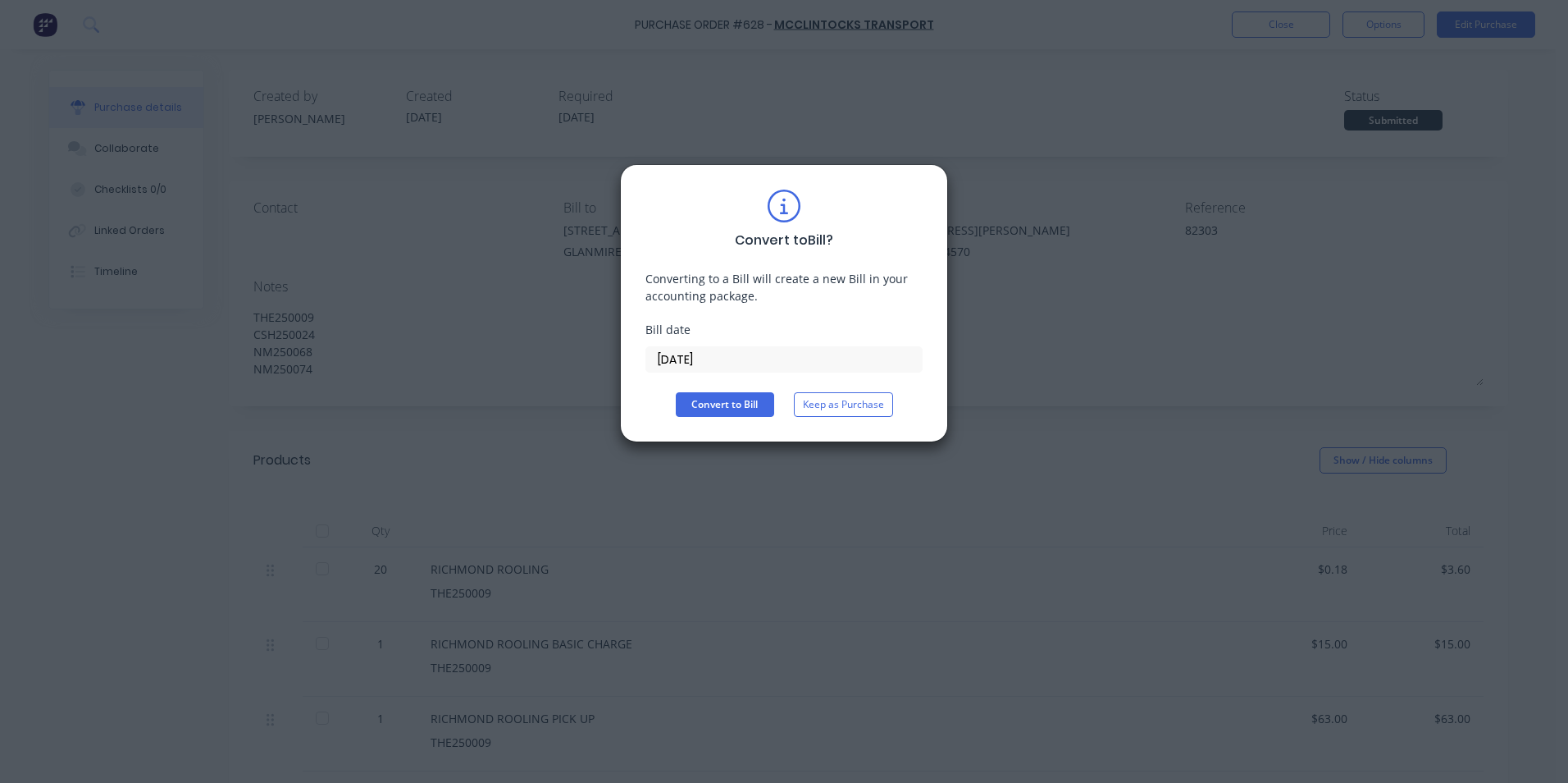
click at [758, 360] on input "[DATE]" at bounding box center [784, 359] width 275 height 24
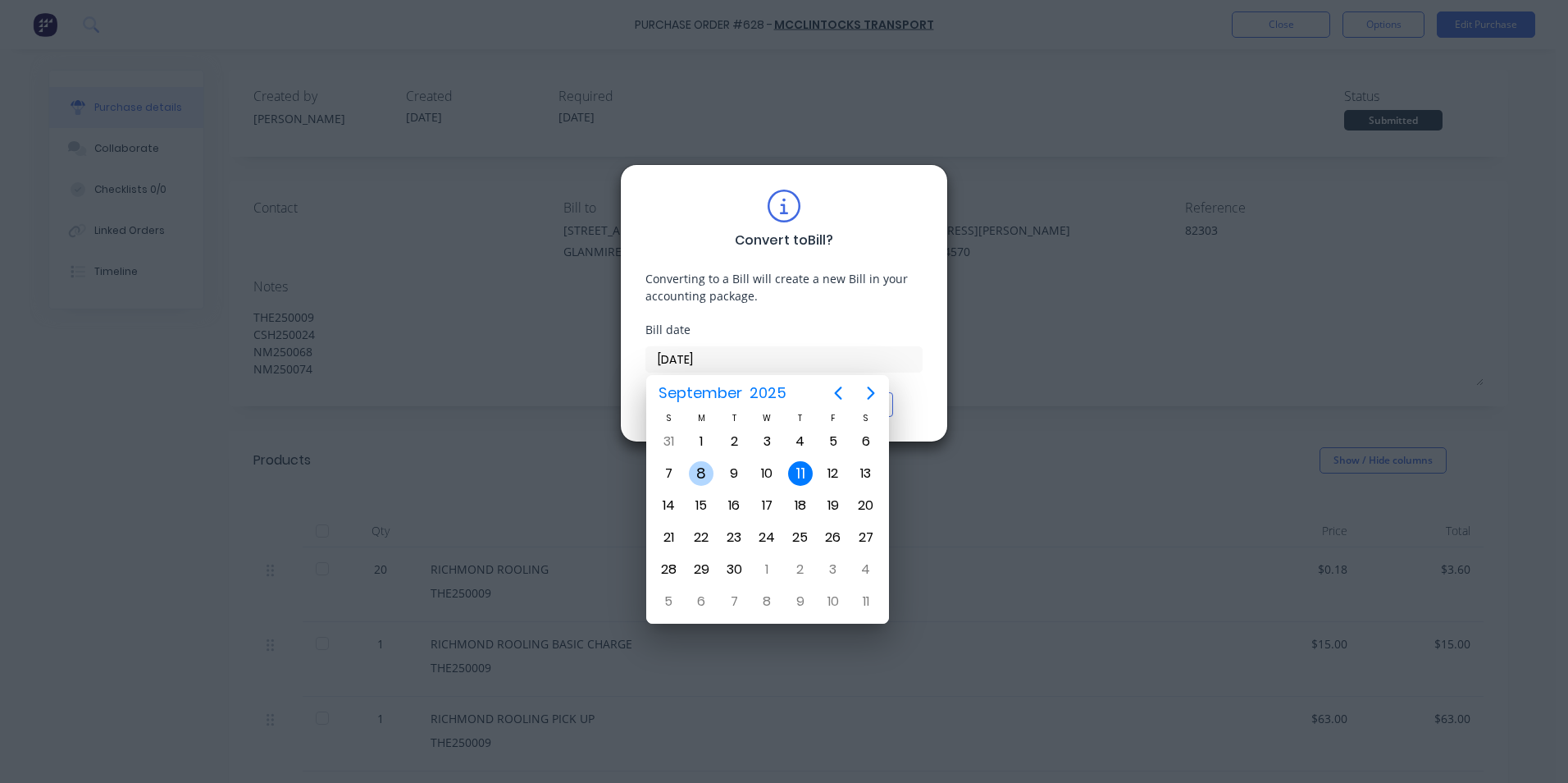
click at [708, 465] on div "8" at bounding box center [701, 474] width 24 height 24
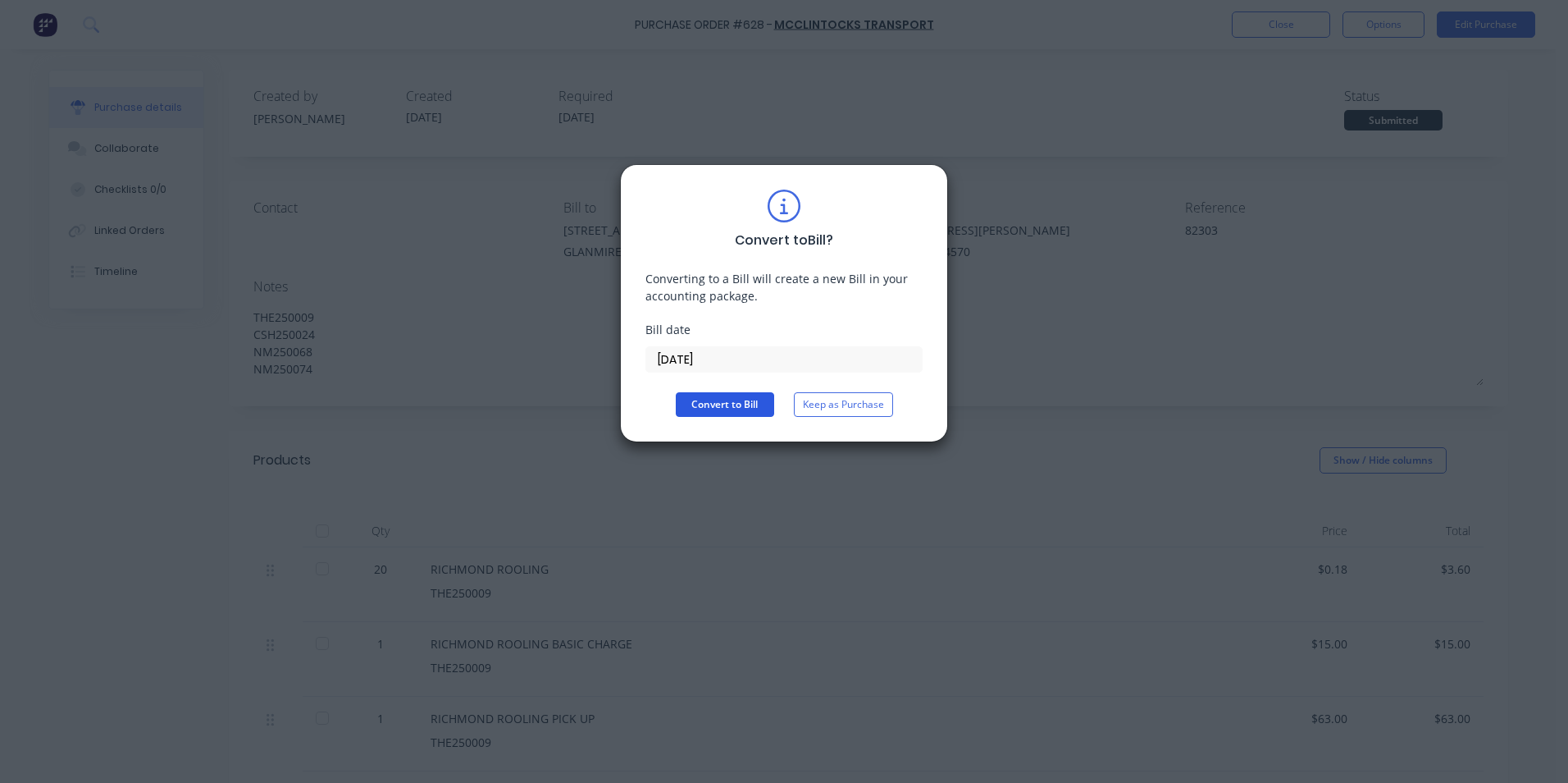
click at [747, 408] on button "Convert to Bill" at bounding box center [724, 404] width 98 height 24
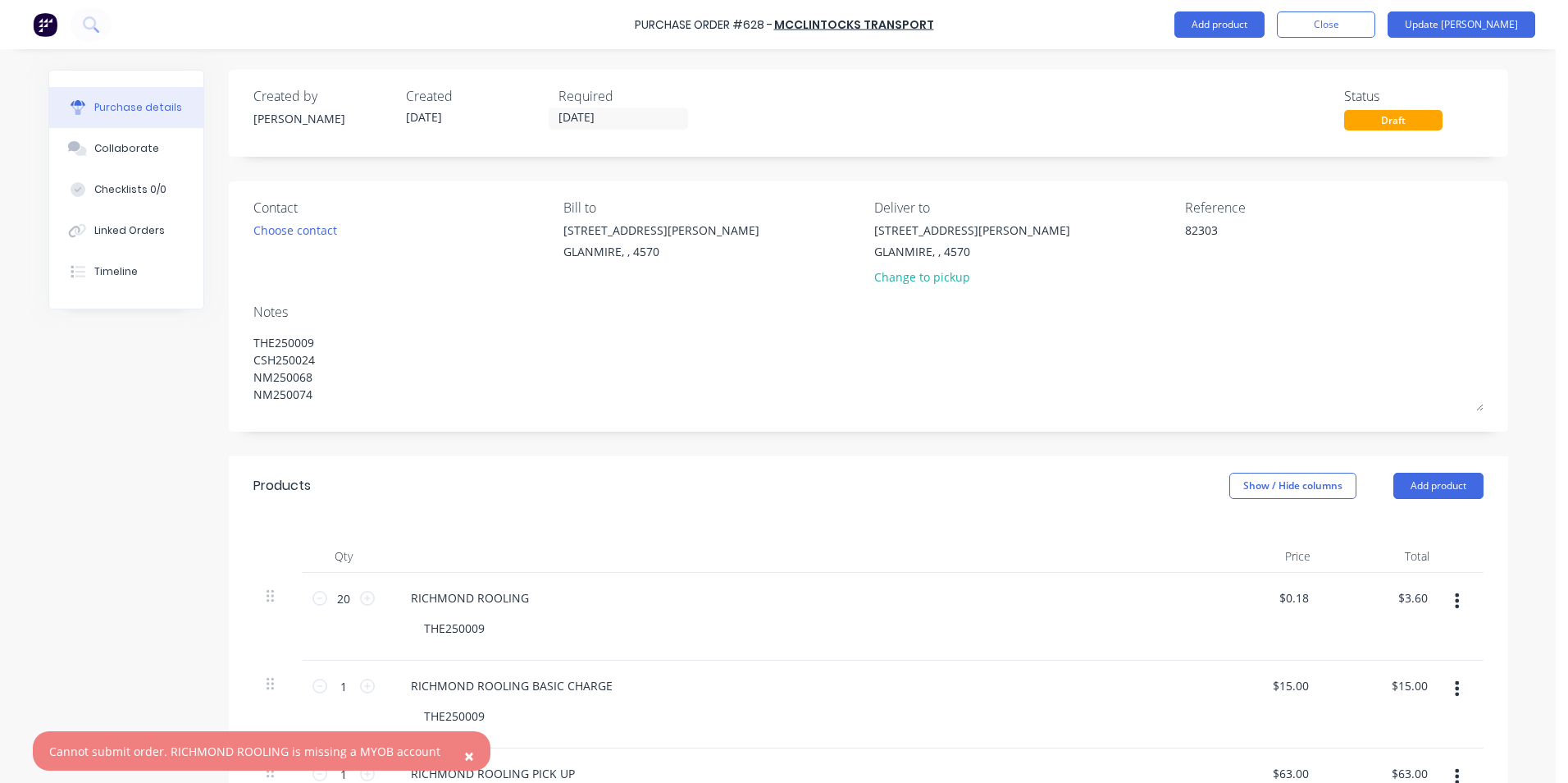
click at [956, 479] on div "Products Show / Hide columns Add product" at bounding box center [868, 486] width 1280 height 59
click at [1294, 482] on button "Show / Hide columns" at bounding box center [1293, 486] width 127 height 26
click at [1243, 538] on label "Account" at bounding box center [1242, 540] width 29 height 14
click at [1228, 533] on input "Account" at bounding box center [1228, 533] width 0 height 0
click at [1170, 601] on span "Select..." at bounding box center [1170, 599] width 50 height 17
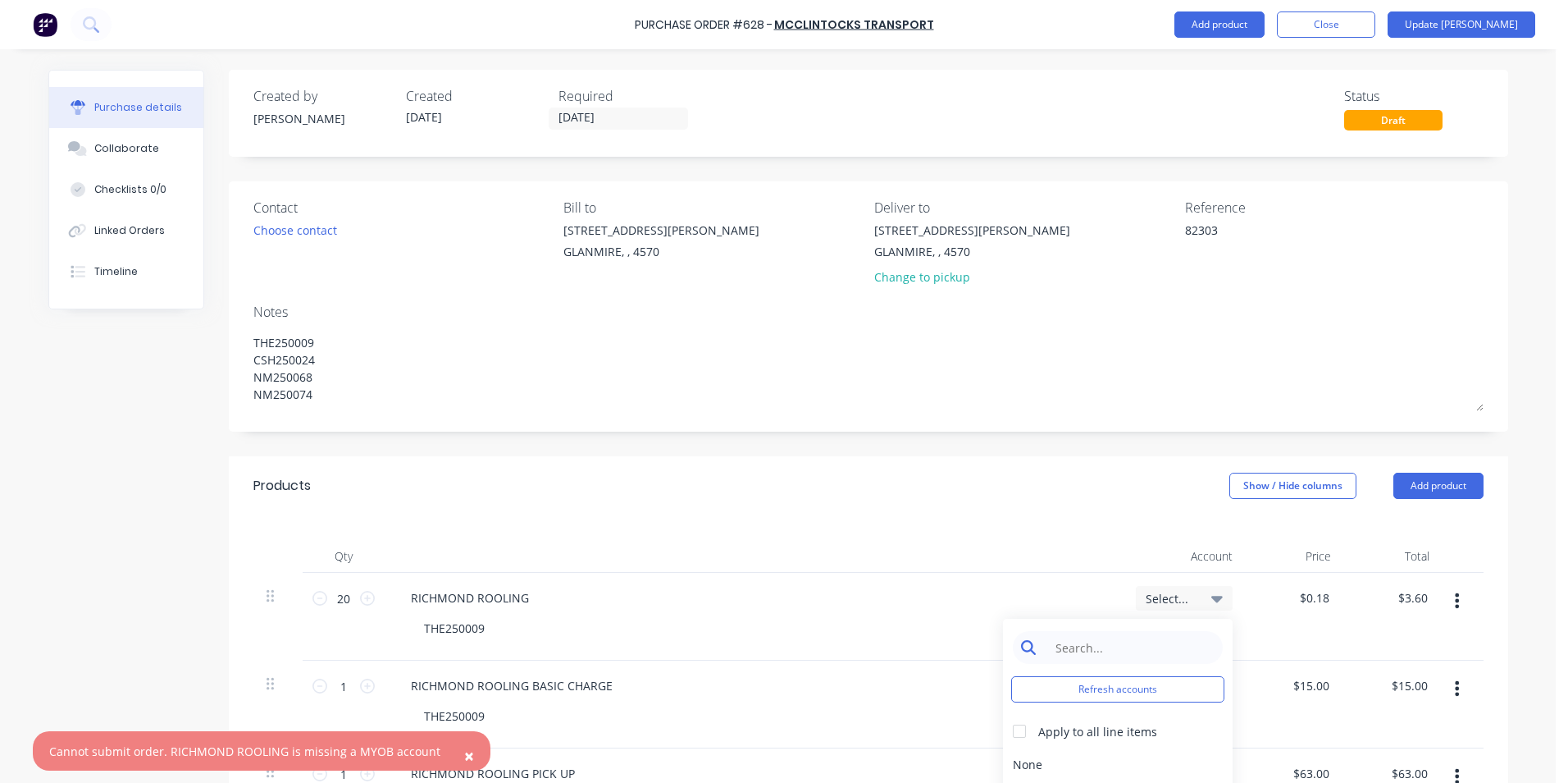
click at [1141, 644] on input at bounding box center [1131, 647] width 169 height 33
click at [1010, 736] on div at bounding box center [1020, 731] width 33 height 33
click at [1044, 760] on div "5-0268 / Freight & Cartage" at bounding box center [1118, 764] width 229 height 33
click at [1492, 29] on button "Update Bill" at bounding box center [1462, 24] width 148 height 26
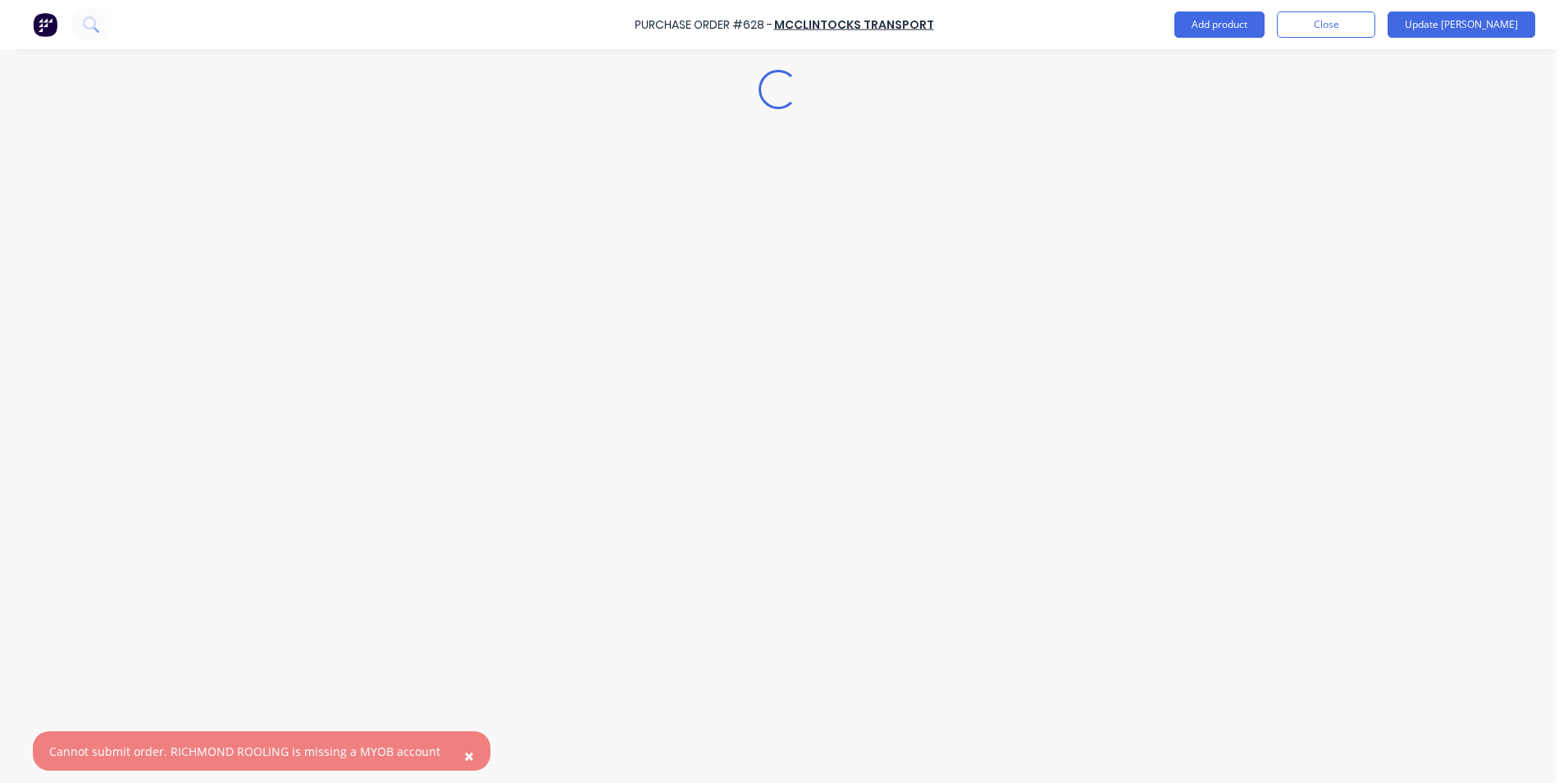
click at [464, 758] on button "×" at bounding box center [469, 755] width 43 height 39
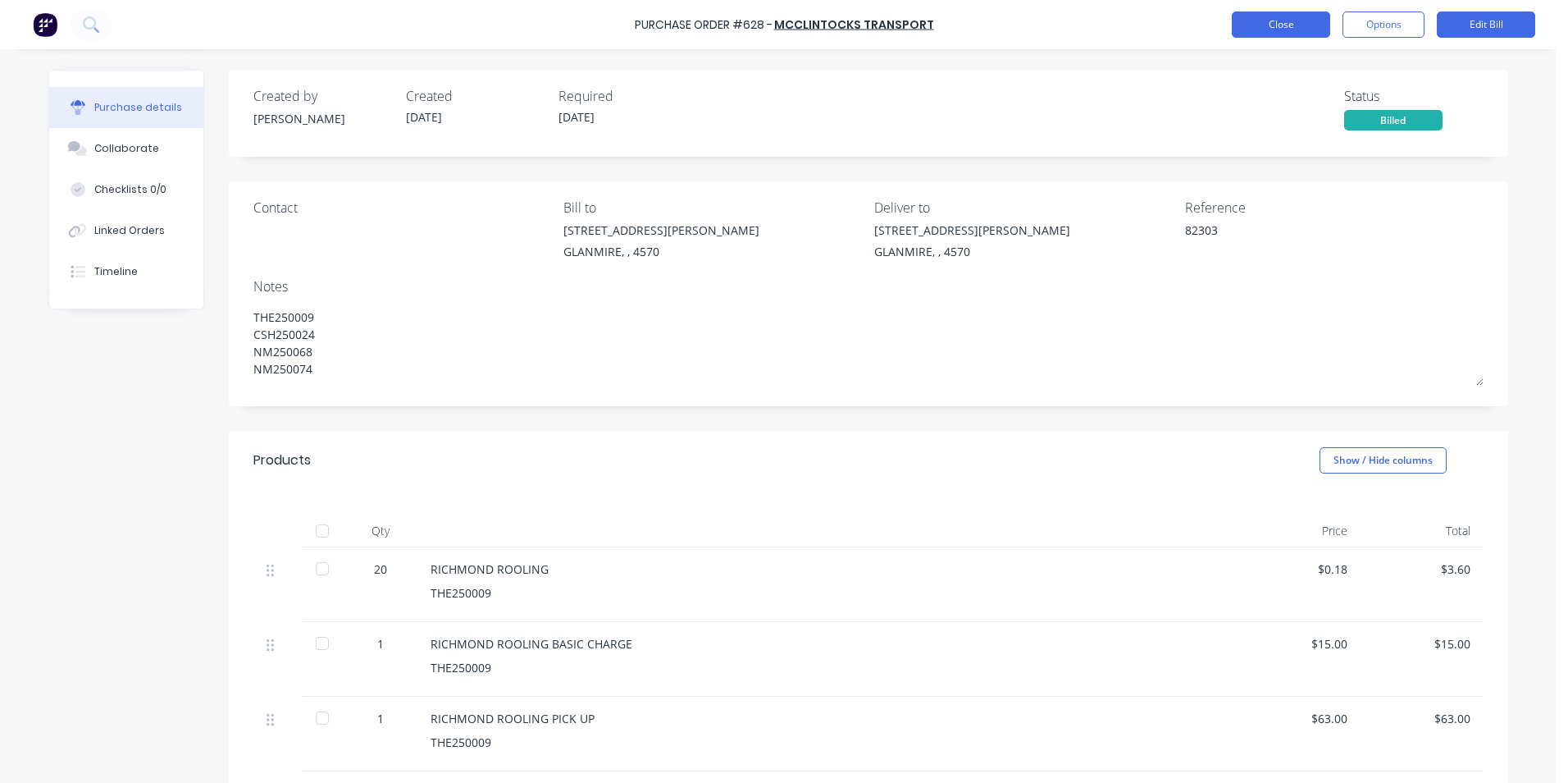
click at [1305, 30] on button "Close" at bounding box center [1280, 24] width 98 height 26
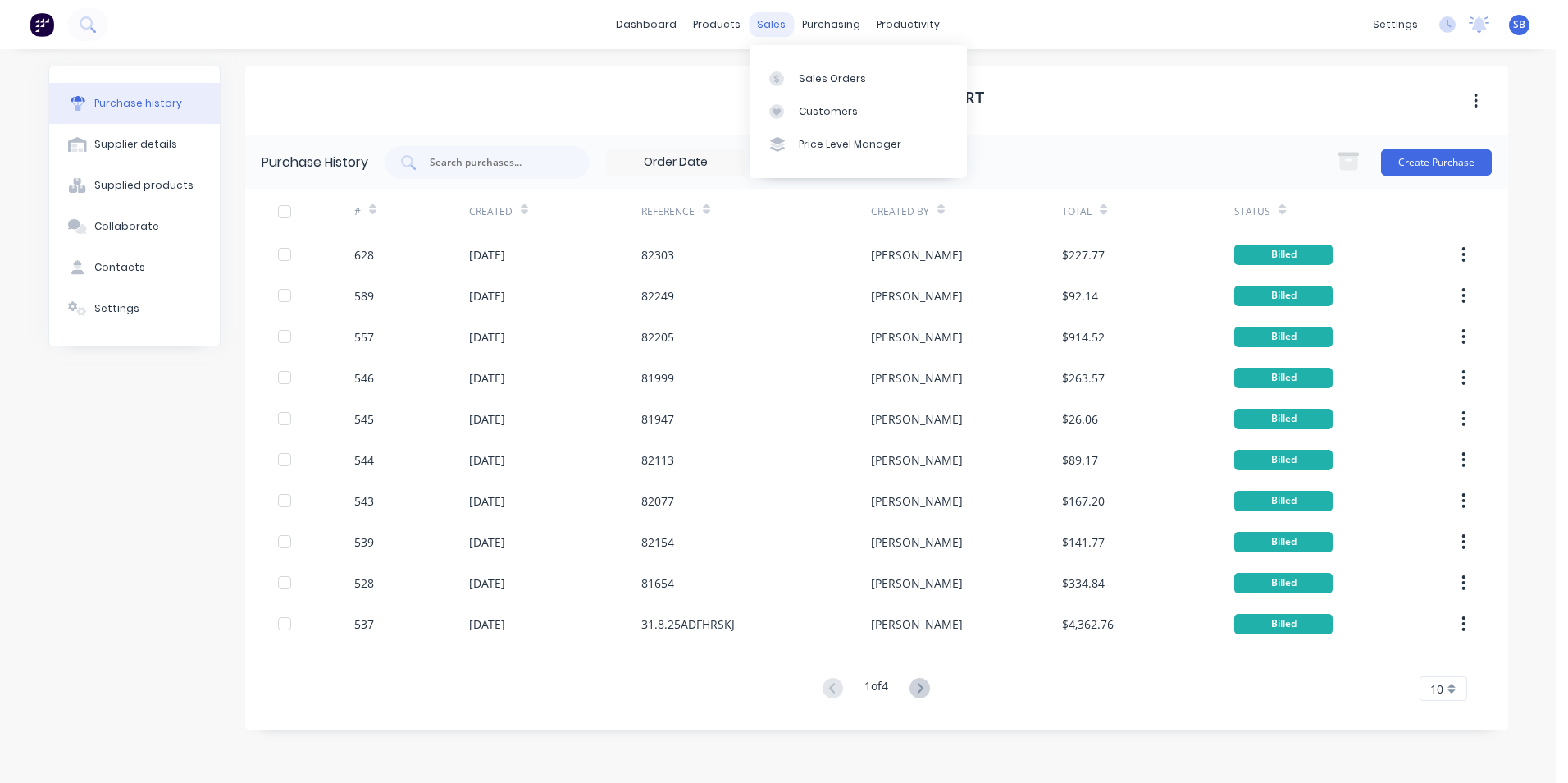
click at [787, 27] on div "sales" at bounding box center [771, 24] width 45 height 24
click at [791, 73] on div at bounding box center [782, 78] width 24 height 15
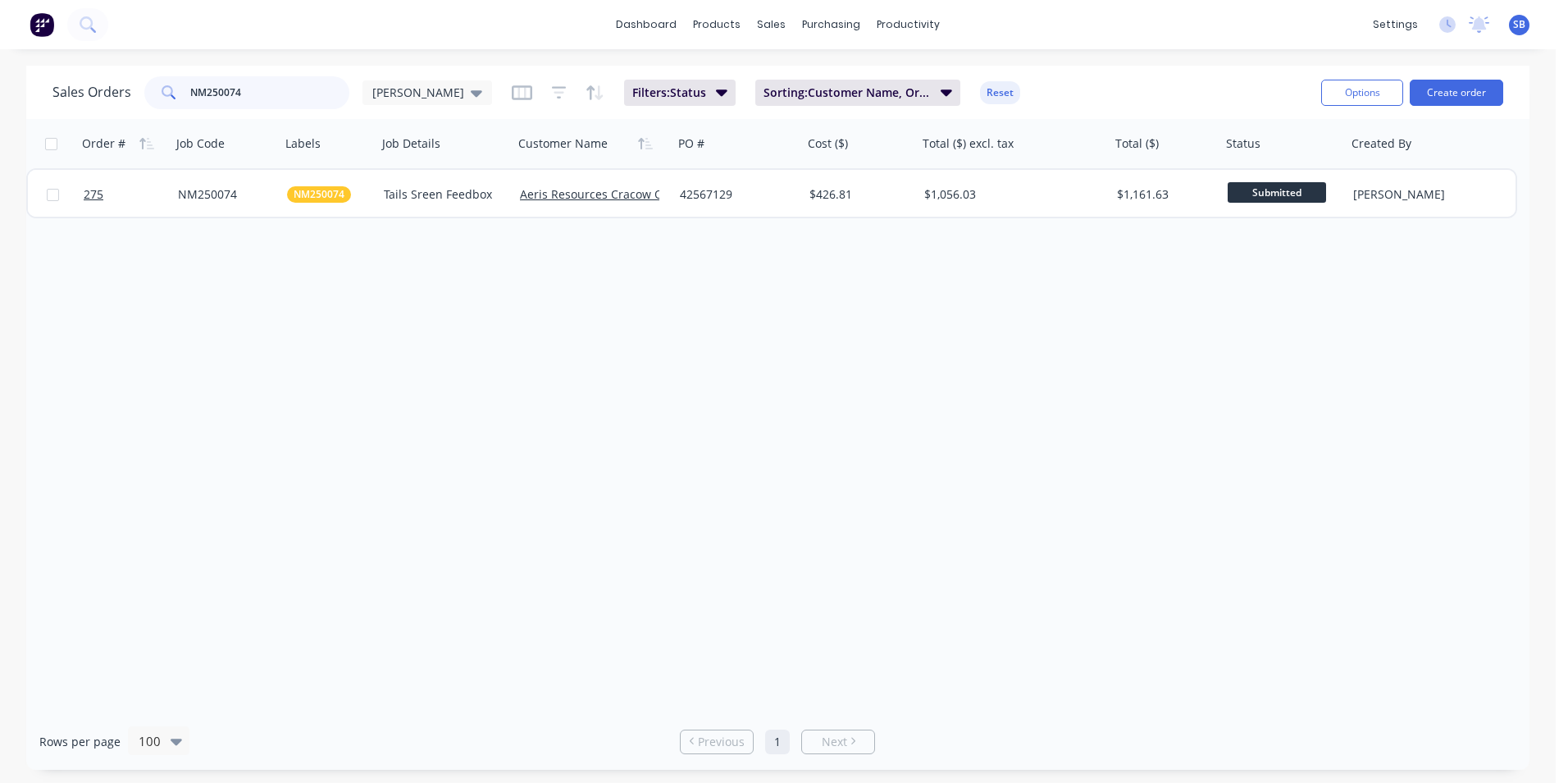
click at [288, 86] on input "NM250074" at bounding box center [270, 93] width 160 height 33
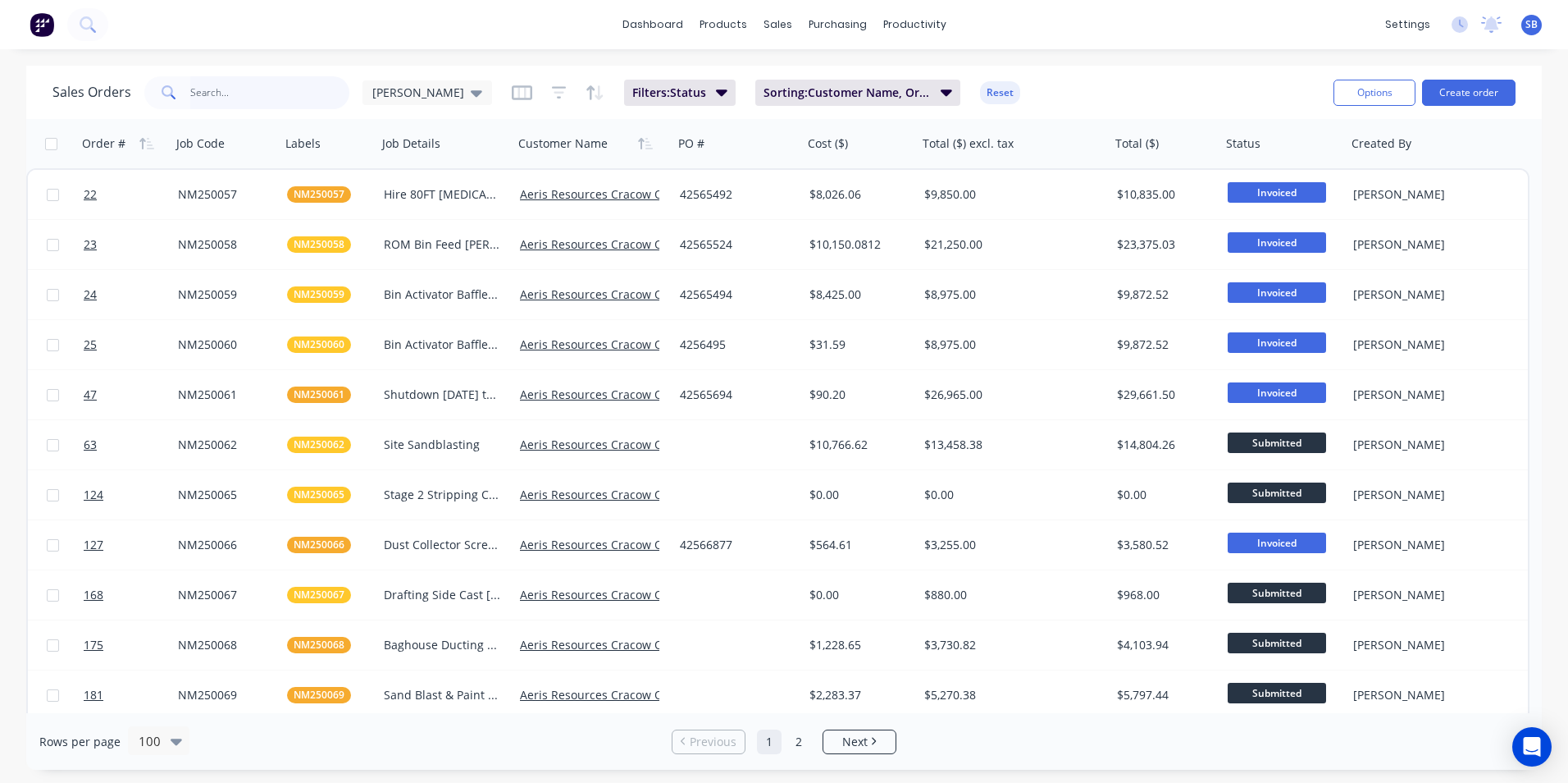
click at [244, 78] on input "text" at bounding box center [270, 93] width 160 height 33
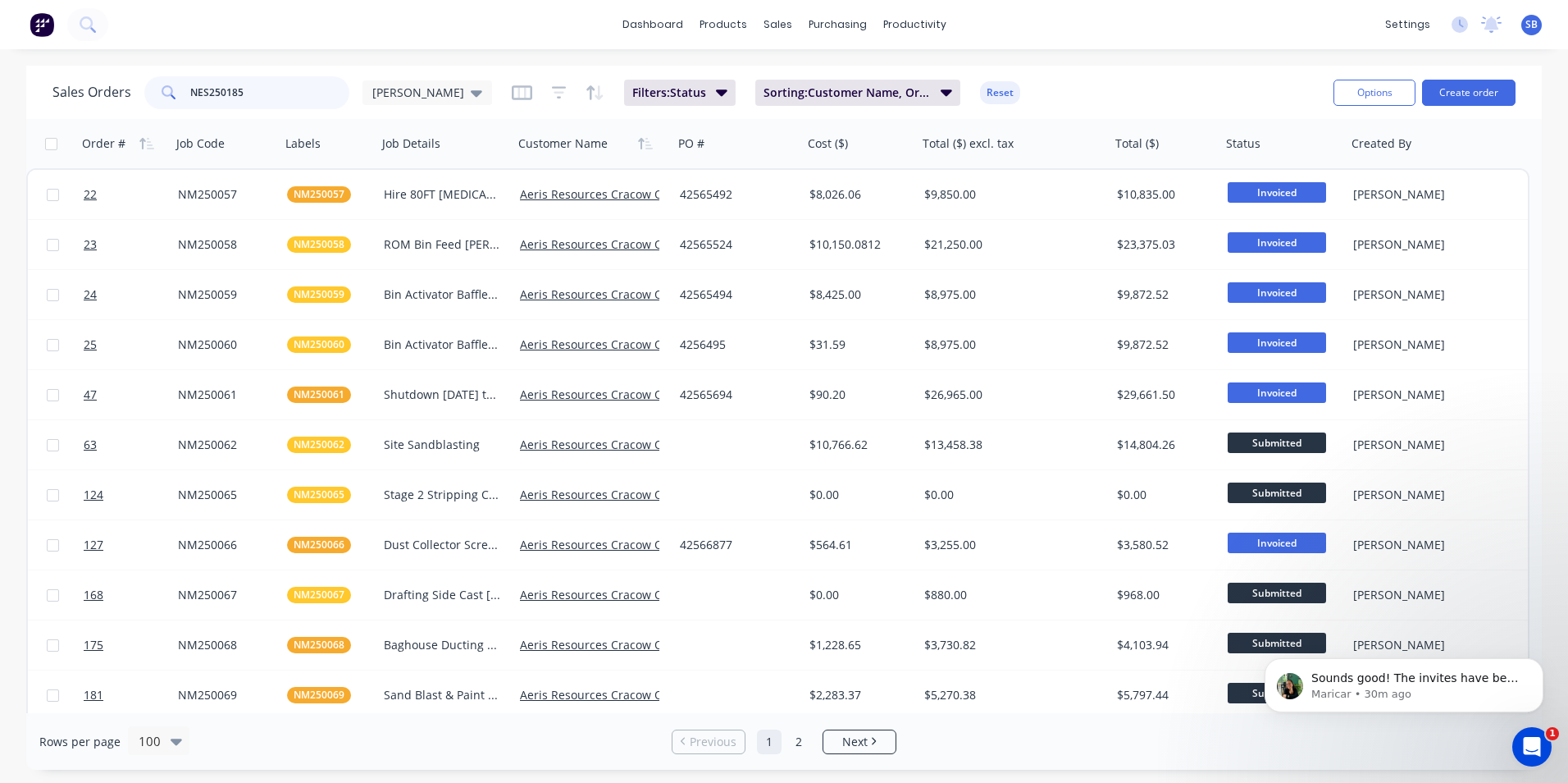
type input "NES250185"
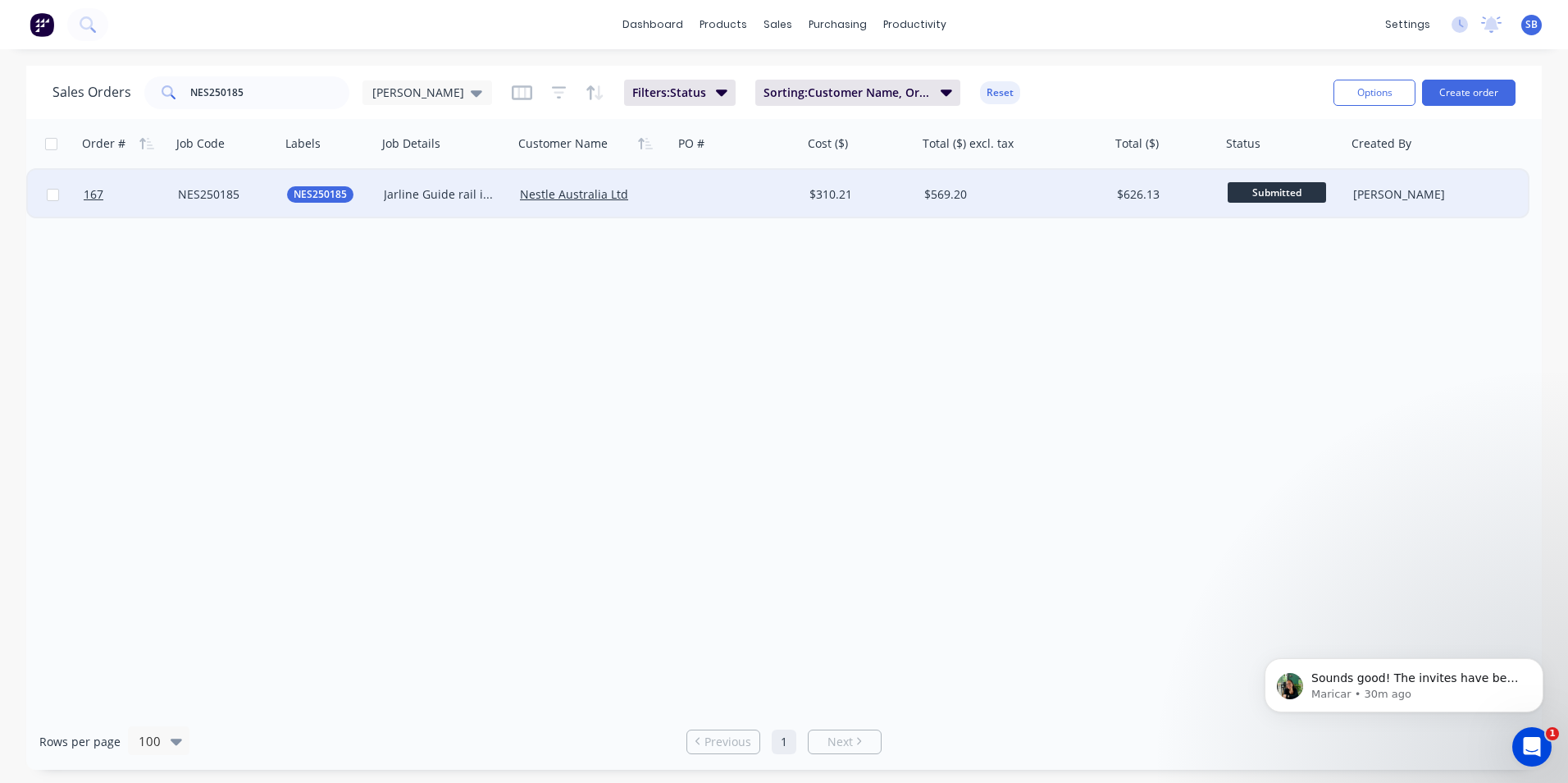
click at [1076, 208] on div "$569.20" at bounding box center [1015, 194] width 193 height 50
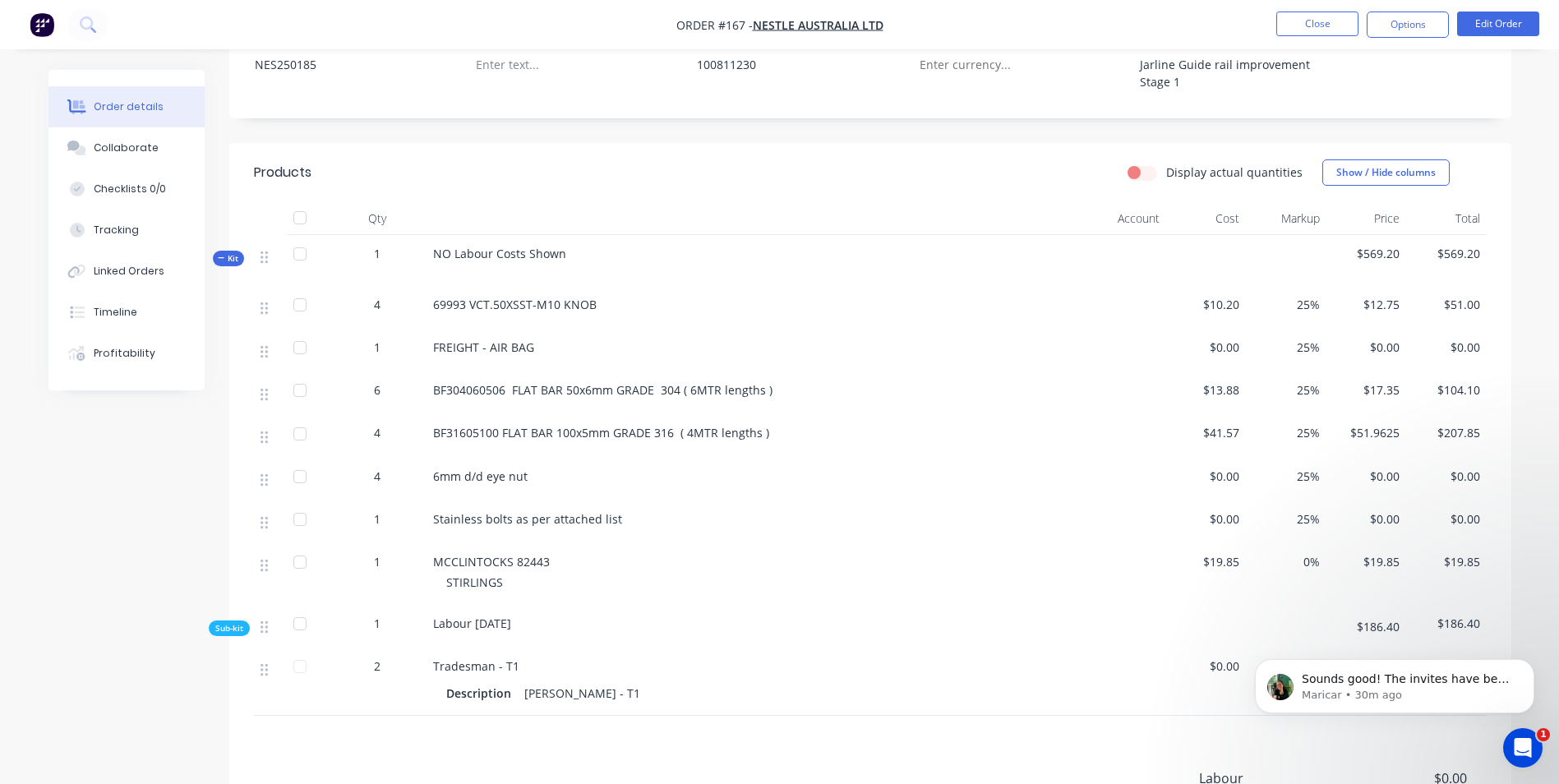
scroll to position [676, 0]
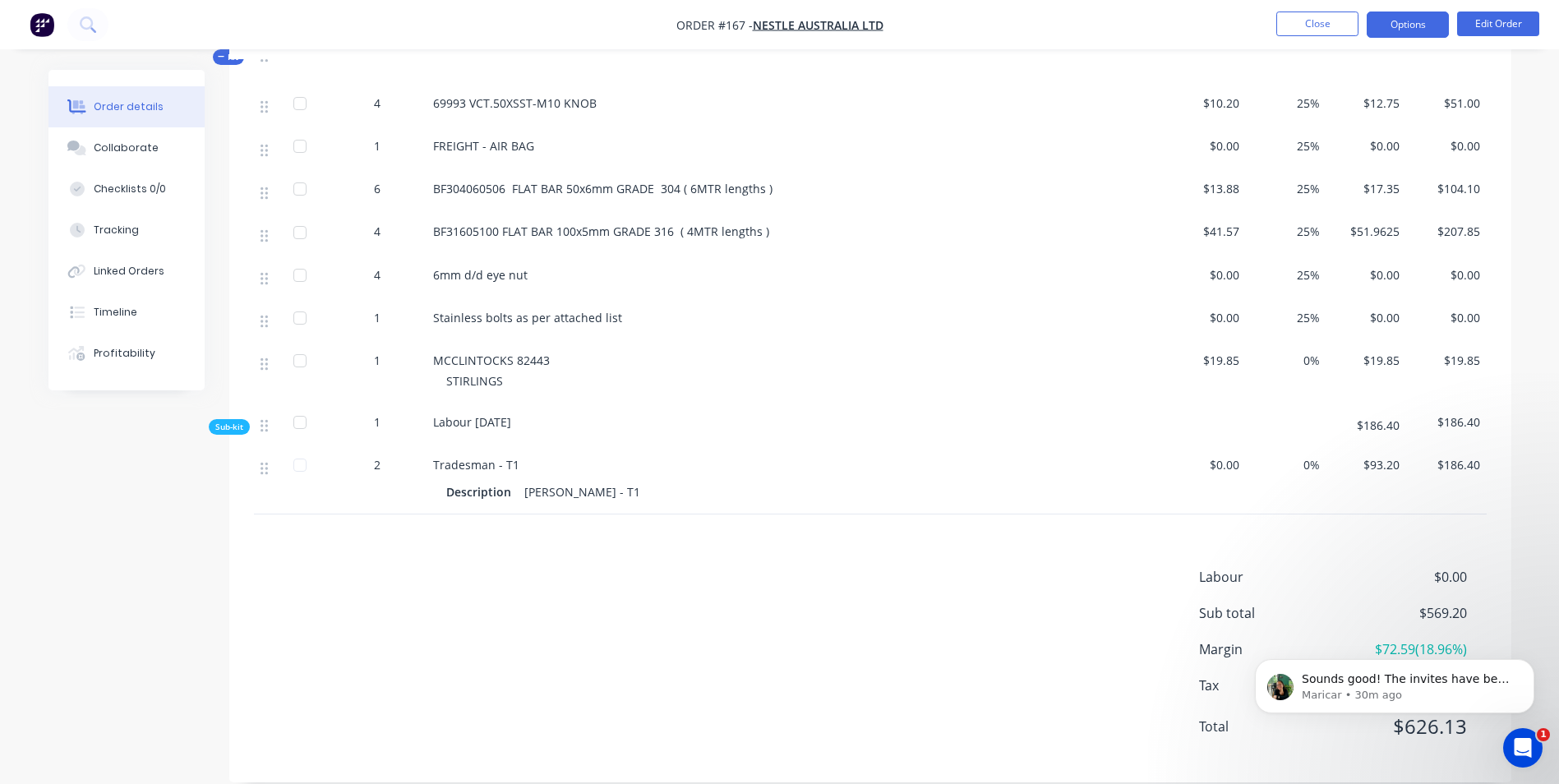
click at [1417, 35] on button "Options" at bounding box center [1408, 24] width 82 height 26
click at [1510, 19] on button "Edit Order" at bounding box center [1498, 23] width 82 height 24
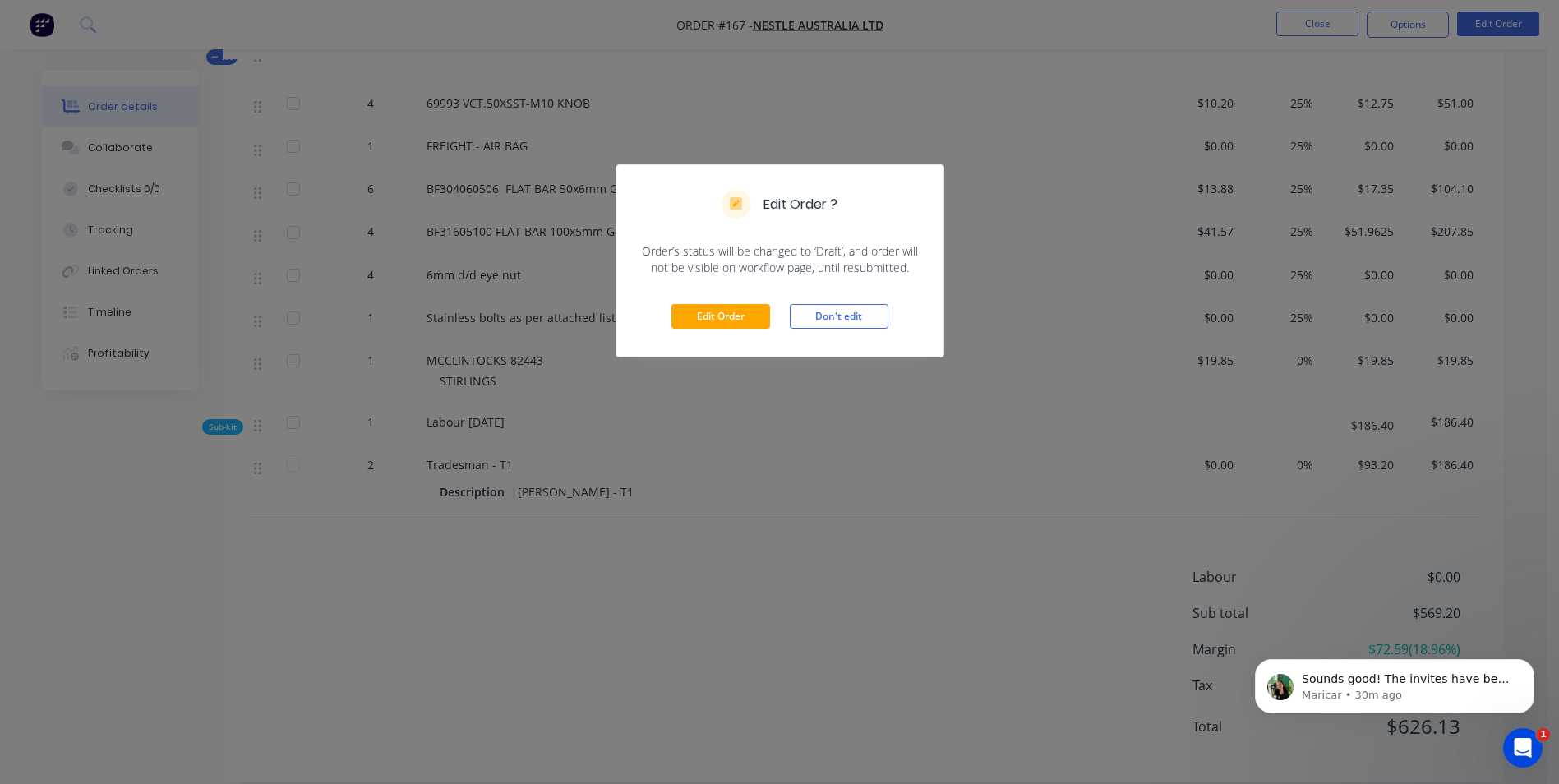
click at [689, 296] on div "Edit Order Don't edit" at bounding box center [780, 316] width 327 height 81
click at [691, 311] on button "Edit Order" at bounding box center [720, 316] width 98 height 24
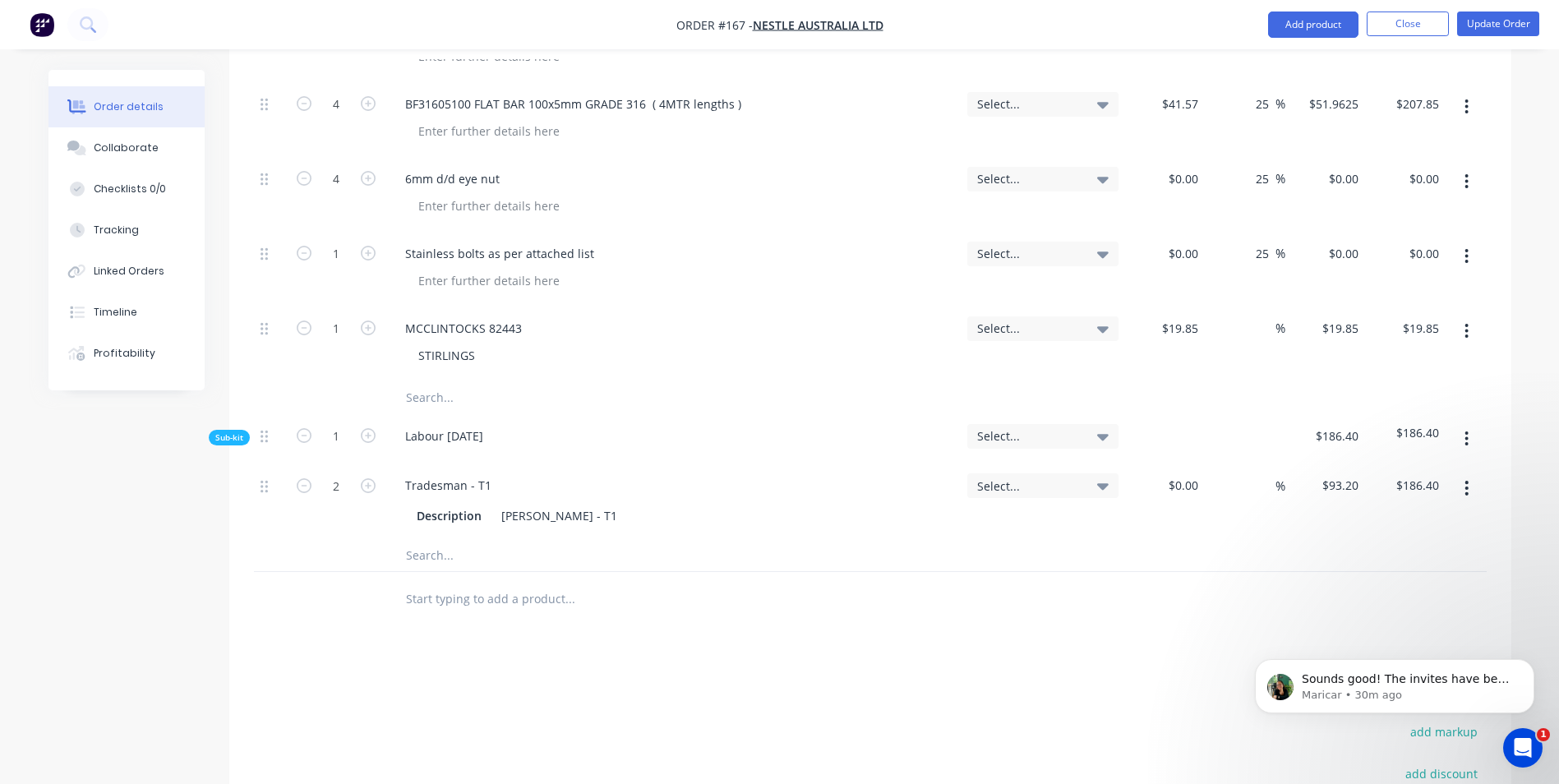
scroll to position [904, 0]
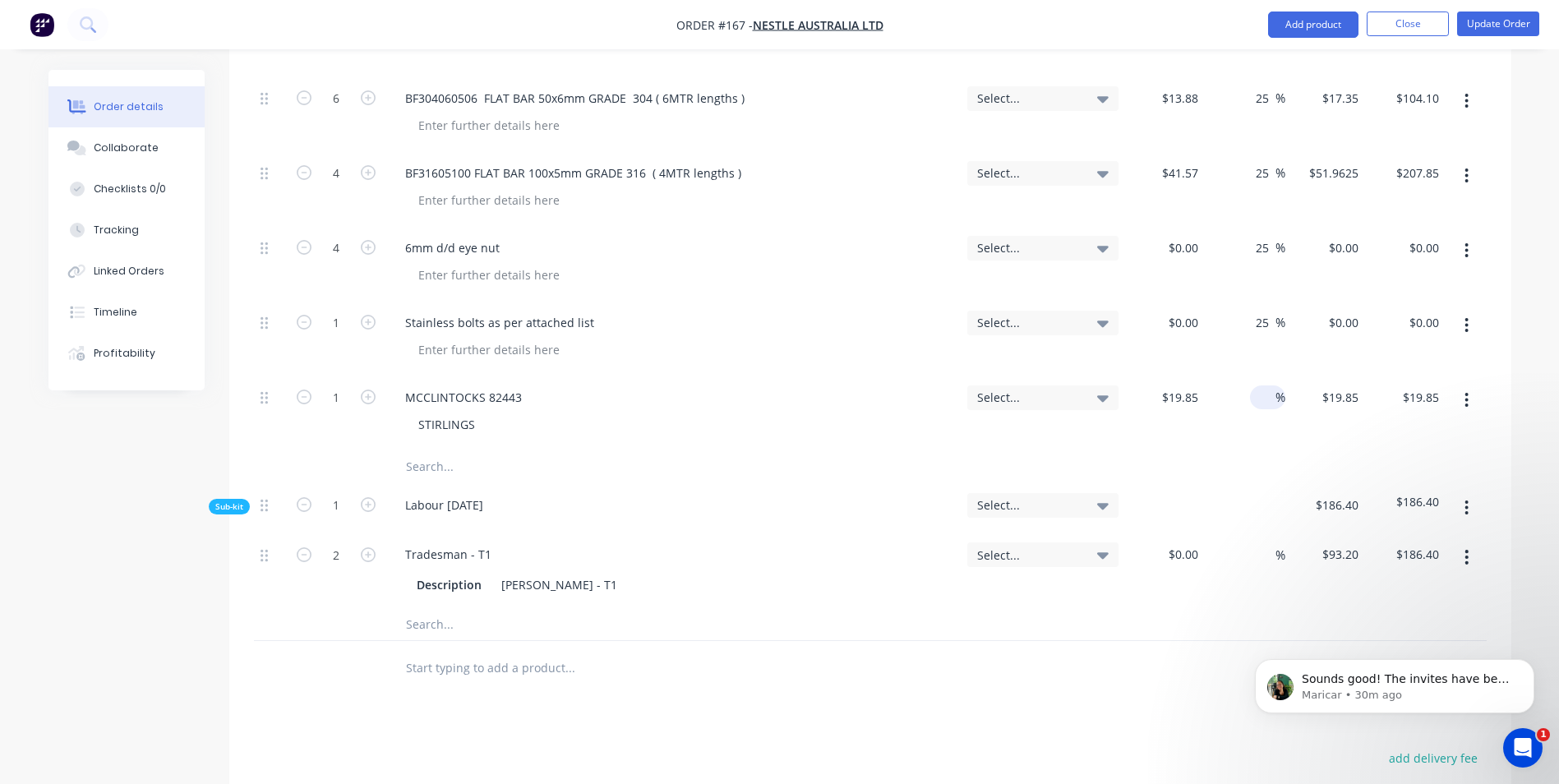
click at [1269, 385] on input at bounding box center [1267, 397] width 19 height 23
type input "25"
type input "$24.8125"
type input "$24.81"
click at [413, 450] on input "text" at bounding box center [570, 466] width 329 height 33
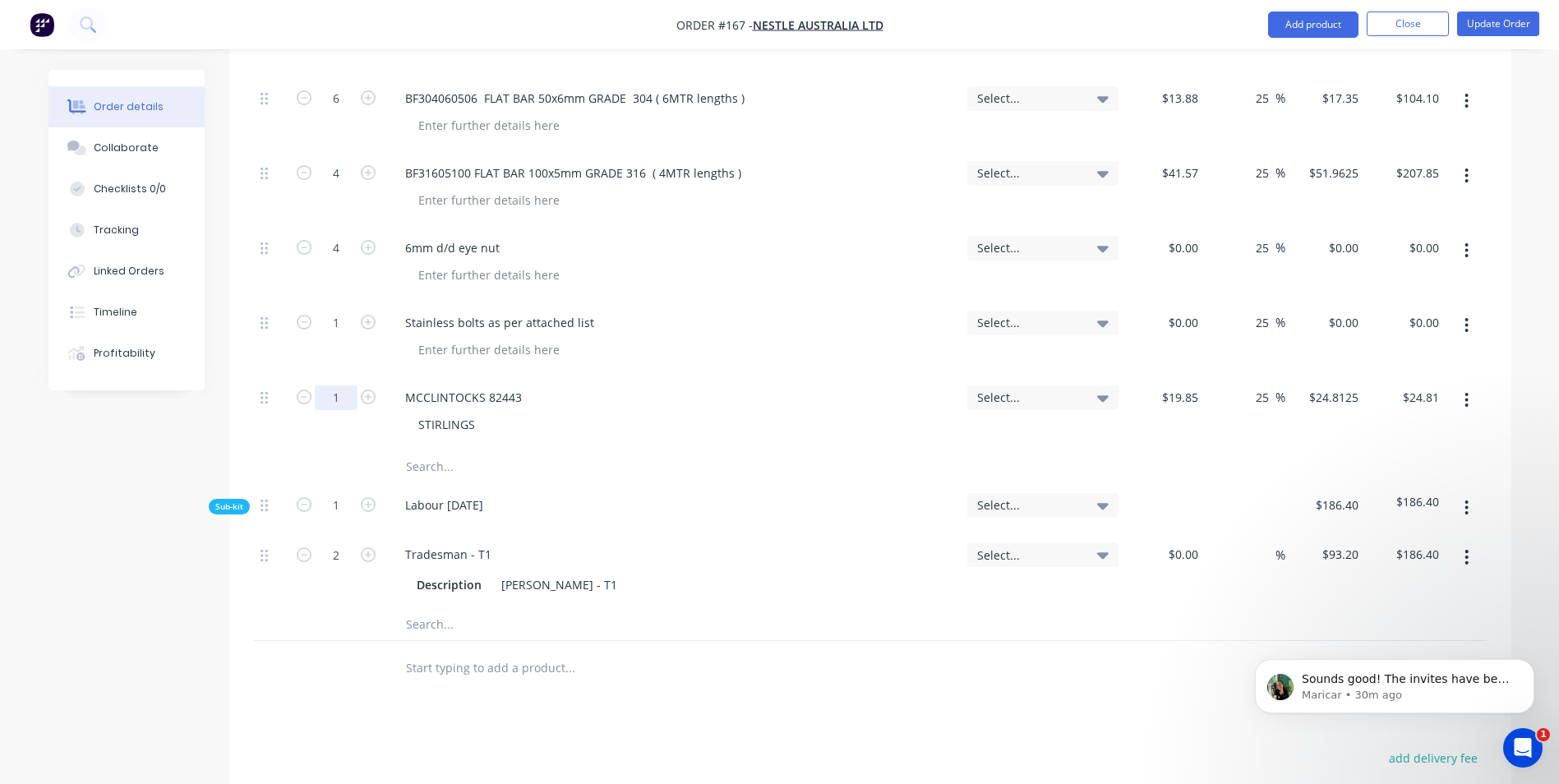
click at [343, 385] on input "1" at bounding box center [336, 398] width 43 height 24
type input "17"
type input "19.85"
type input "$421.81"
type input "$0.18"
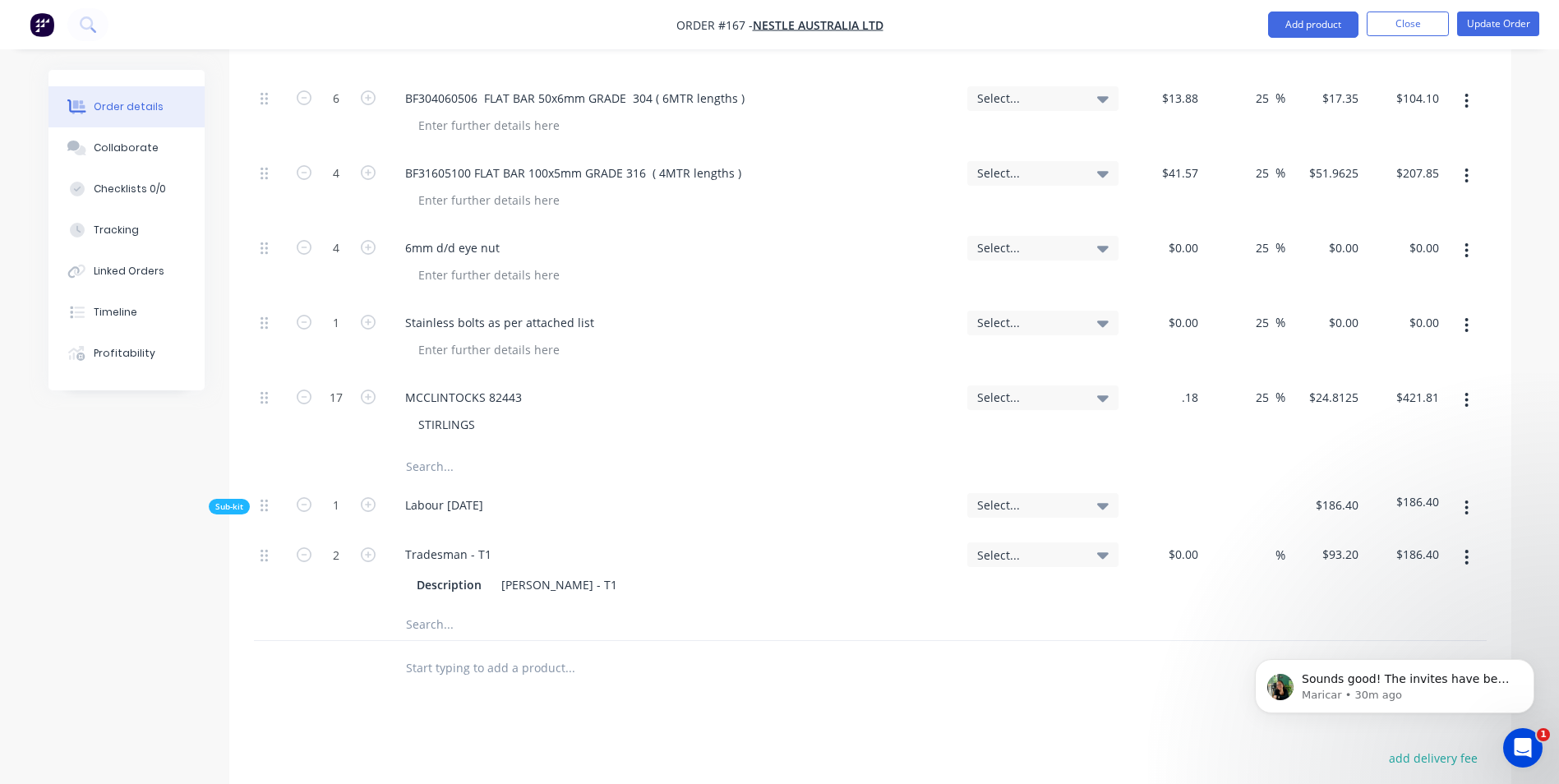
type input "$0.225"
type input "$3.83"
click at [1379, 450] on div at bounding box center [870, 466] width 1233 height 33
click at [1461, 385] on button "button" at bounding box center [1467, 400] width 38 height 30
click at [1417, 465] on div "Duplicate" at bounding box center [1408, 476] width 126 height 23
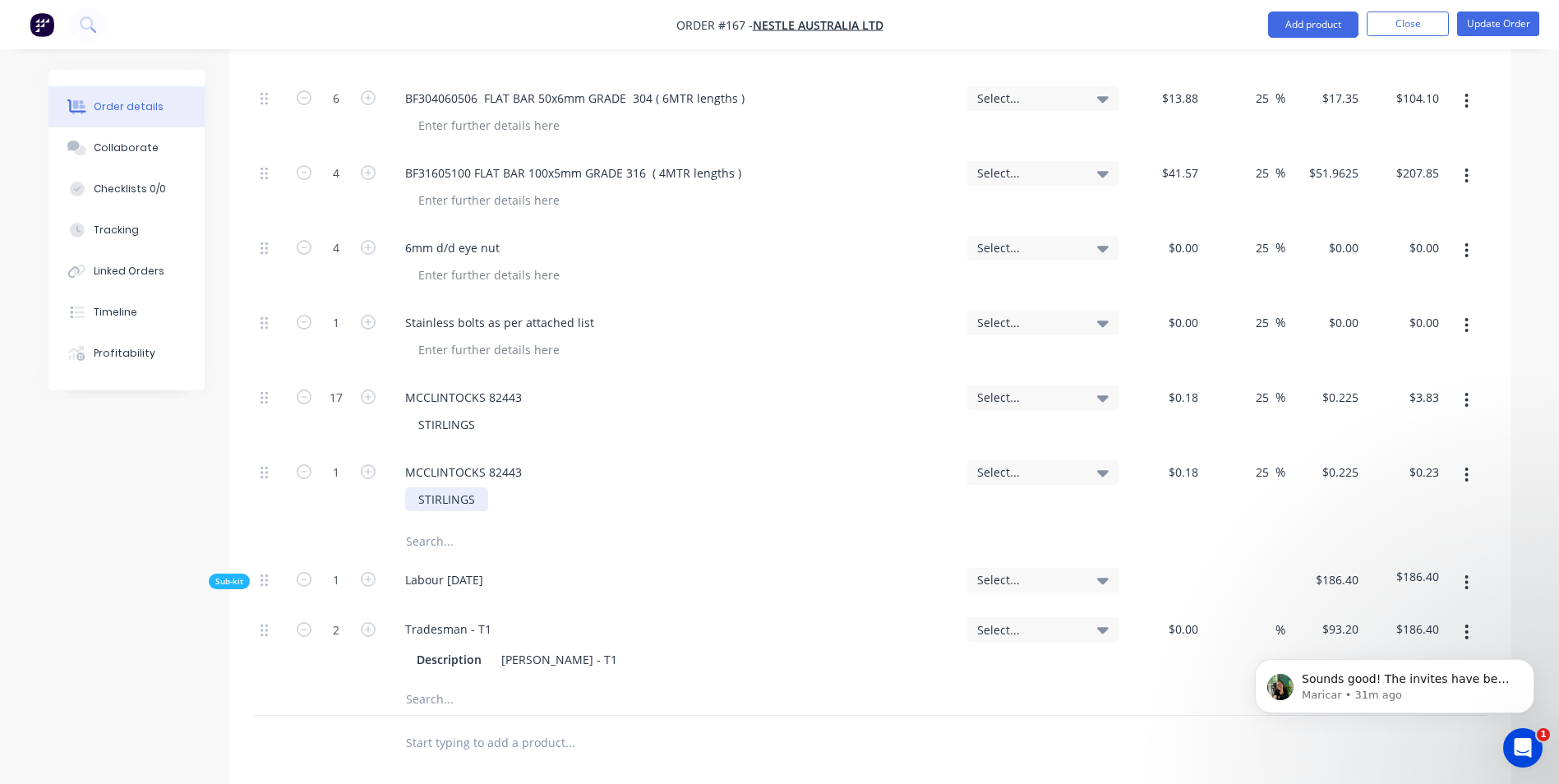
click at [480, 487] on div "STIRLINGS" at bounding box center [447, 499] width 83 height 23
type input "0.18"
type input "$0.00"
type input "0.1825"
type input "$0.00"
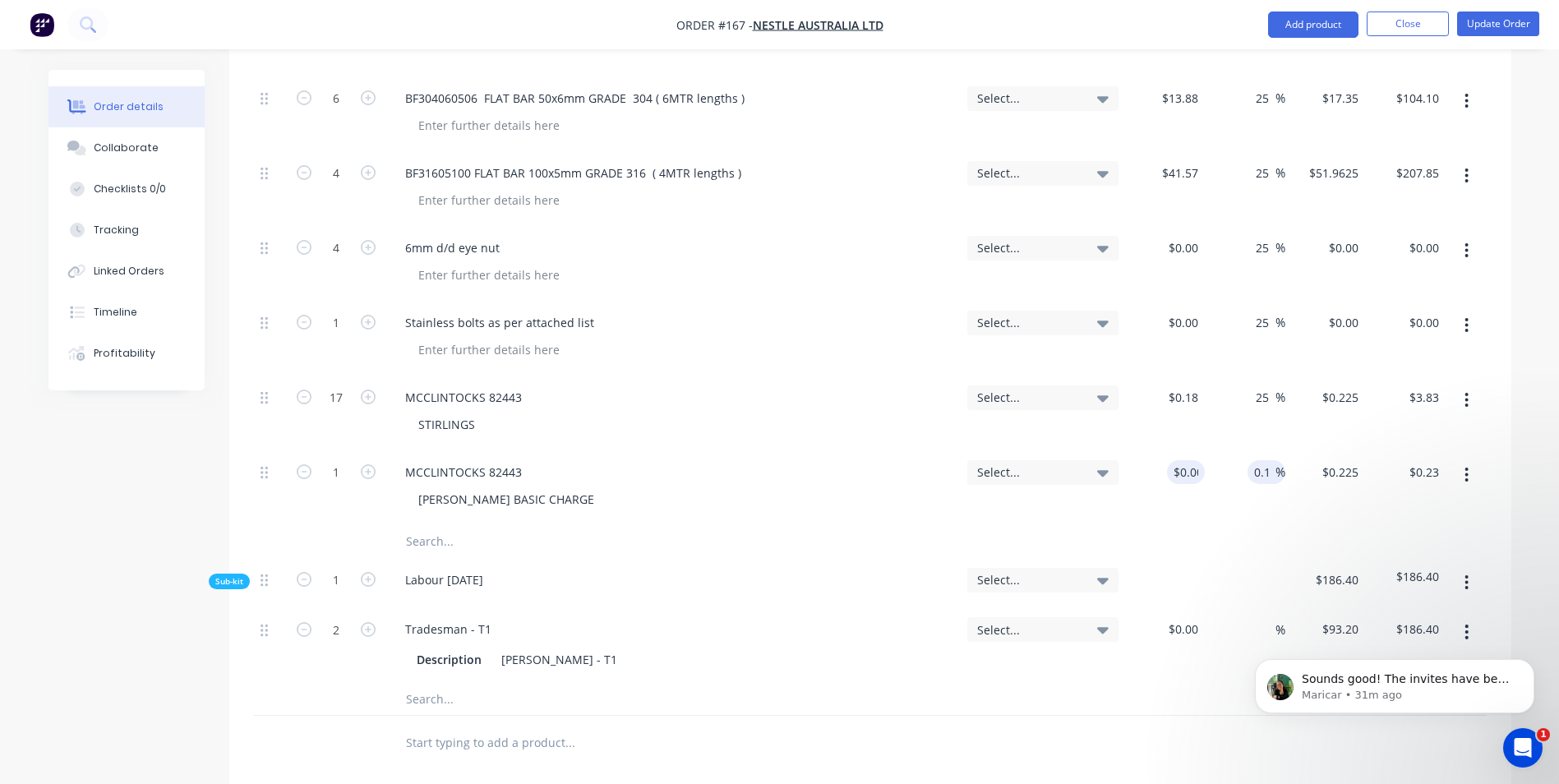
type input "$0.00"
type input "25"
drag, startPoint x: 1173, startPoint y: 426, endPoint x: 1243, endPoint y: 432, distance: 70.3
click at [1243, 450] on div "1 MCCLINTOCKS 82443 STIRLINGS BASIC CHARGE Select... 0 0 25 25 % $0.00 $0.00 $0…" at bounding box center [870, 487] width 1233 height 75
type input "$15.00"
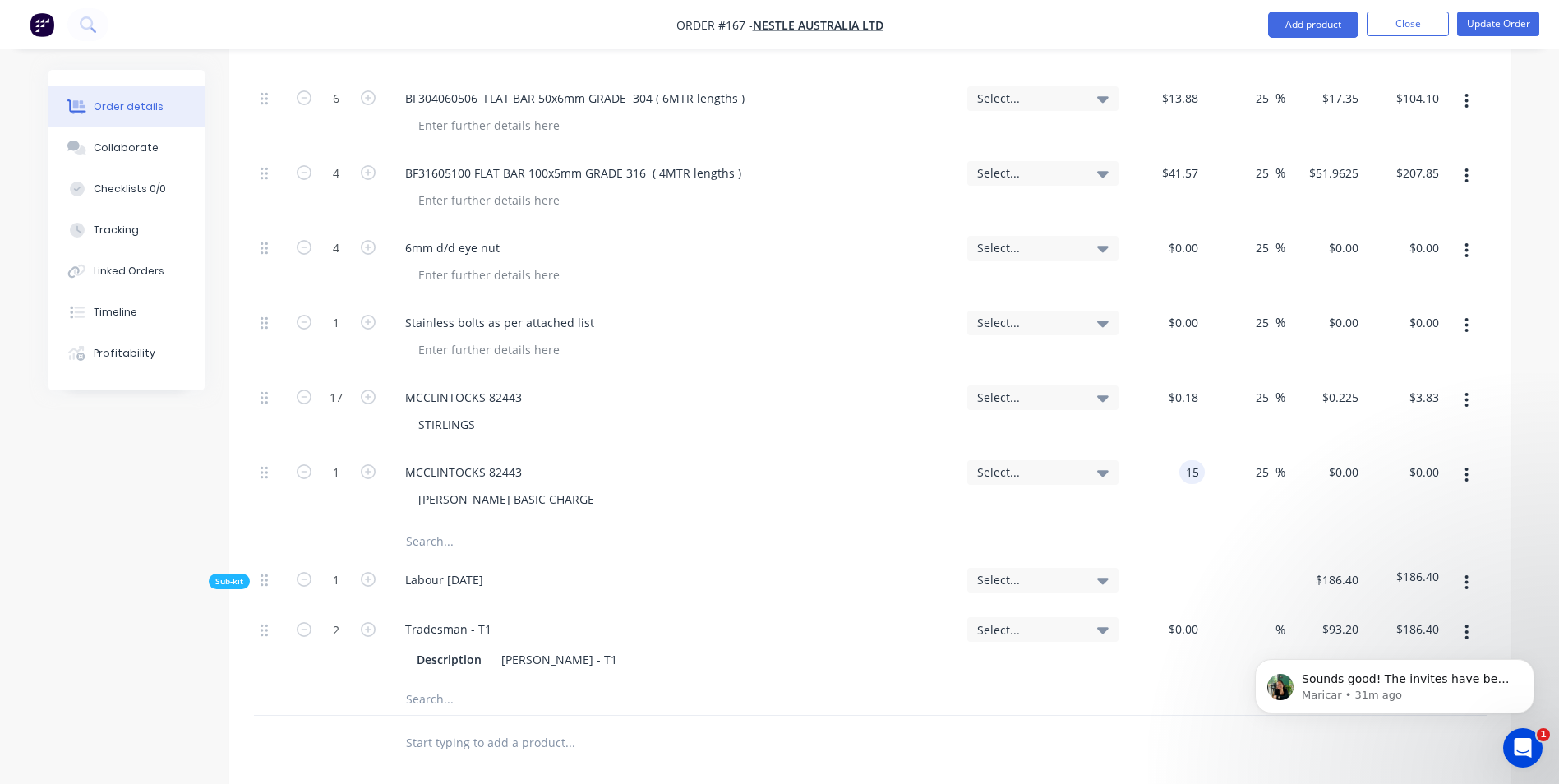
type input "$18.75"
click at [1183, 459] on div "$15.00 $15.00" at bounding box center [1166, 487] width 81 height 75
click at [433, 525] on input "text" at bounding box center [570, 541] width 329 height 33
click at [1492, 31] on button "Update Order" at bounding box center [1498, 23] width 82 height 24
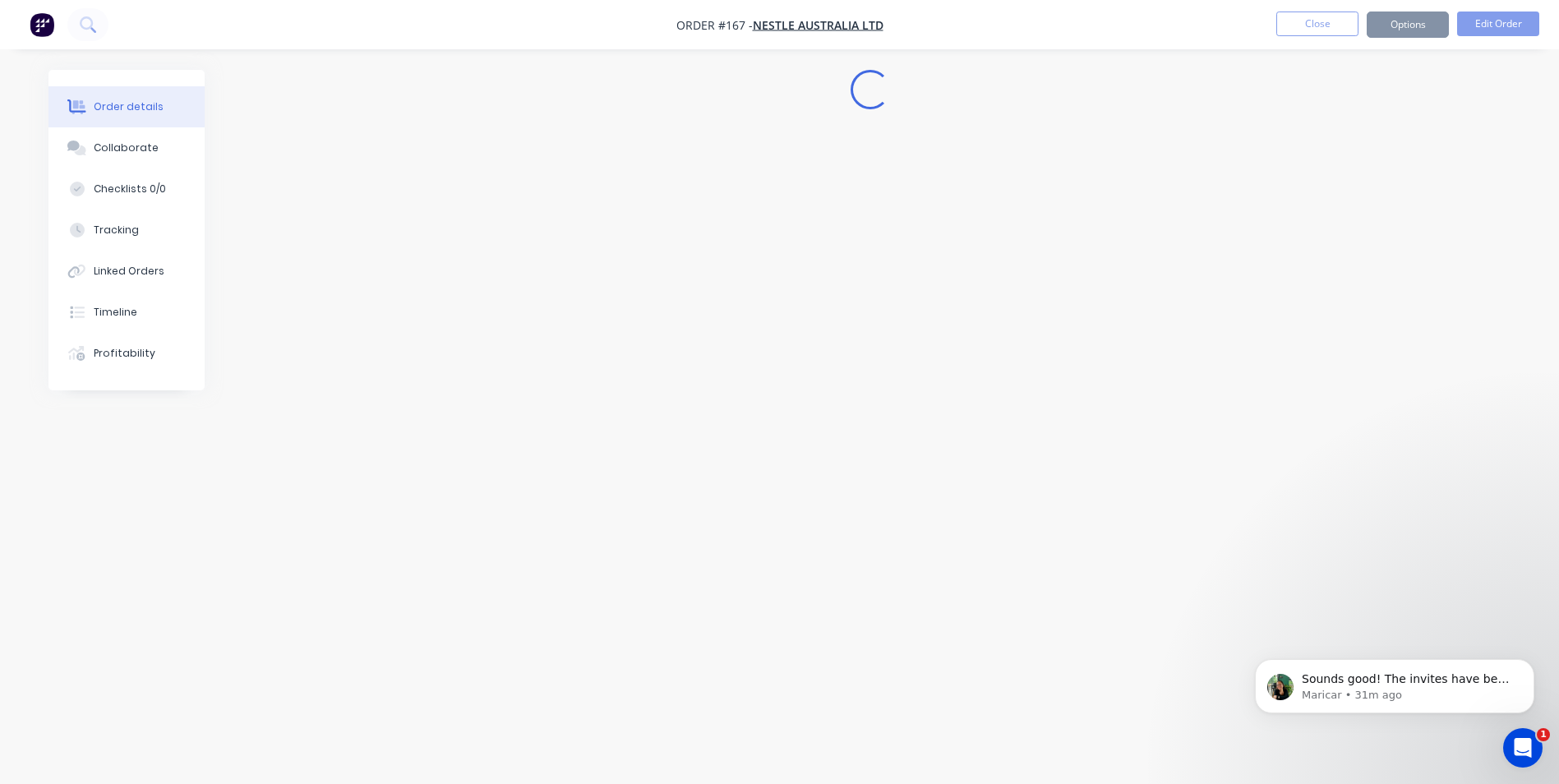
scroll to position [0, 0]
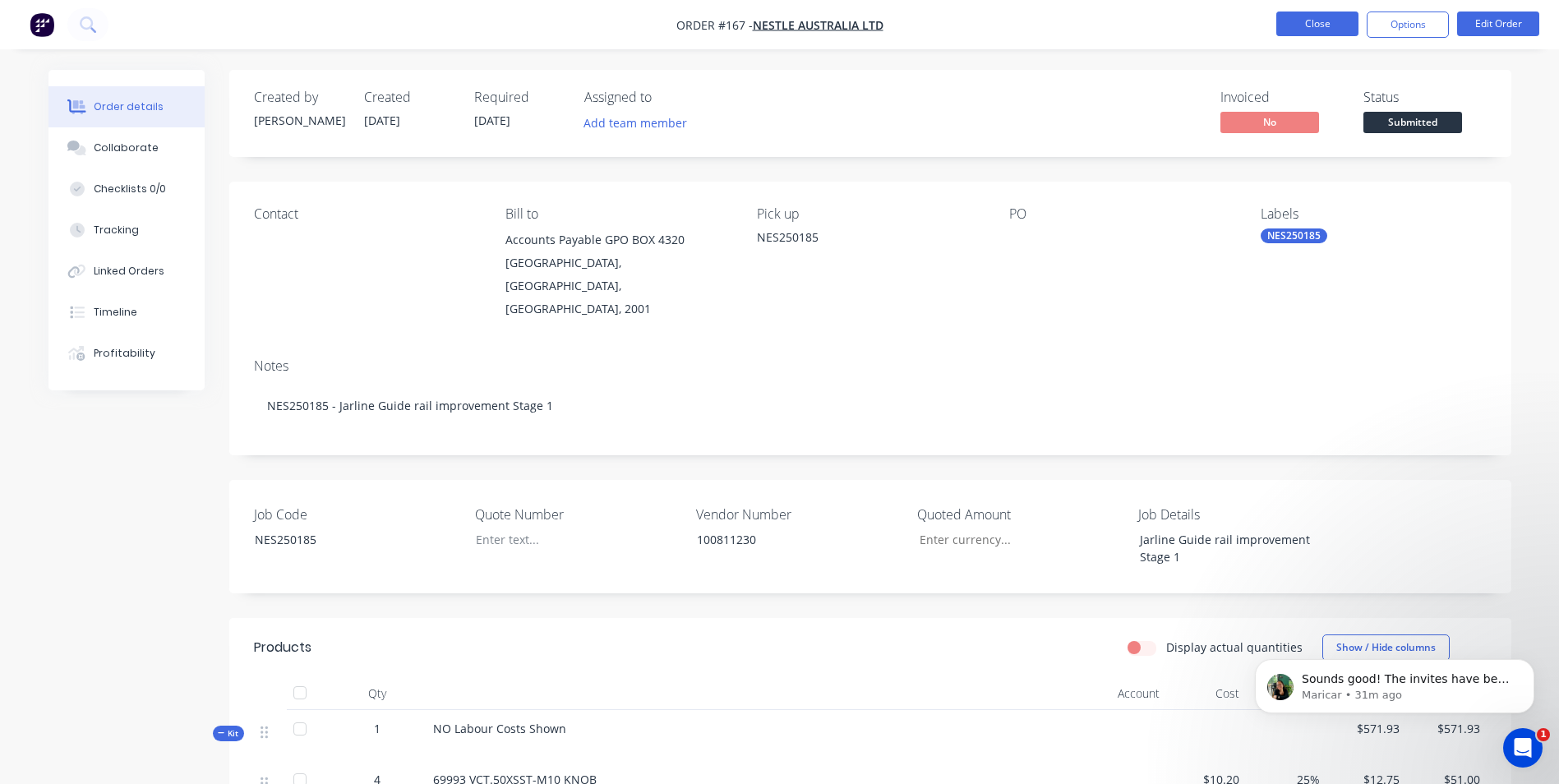
click at [1311, 20] on button "Close" at bounding box center [1317, 23] width 82 height 24
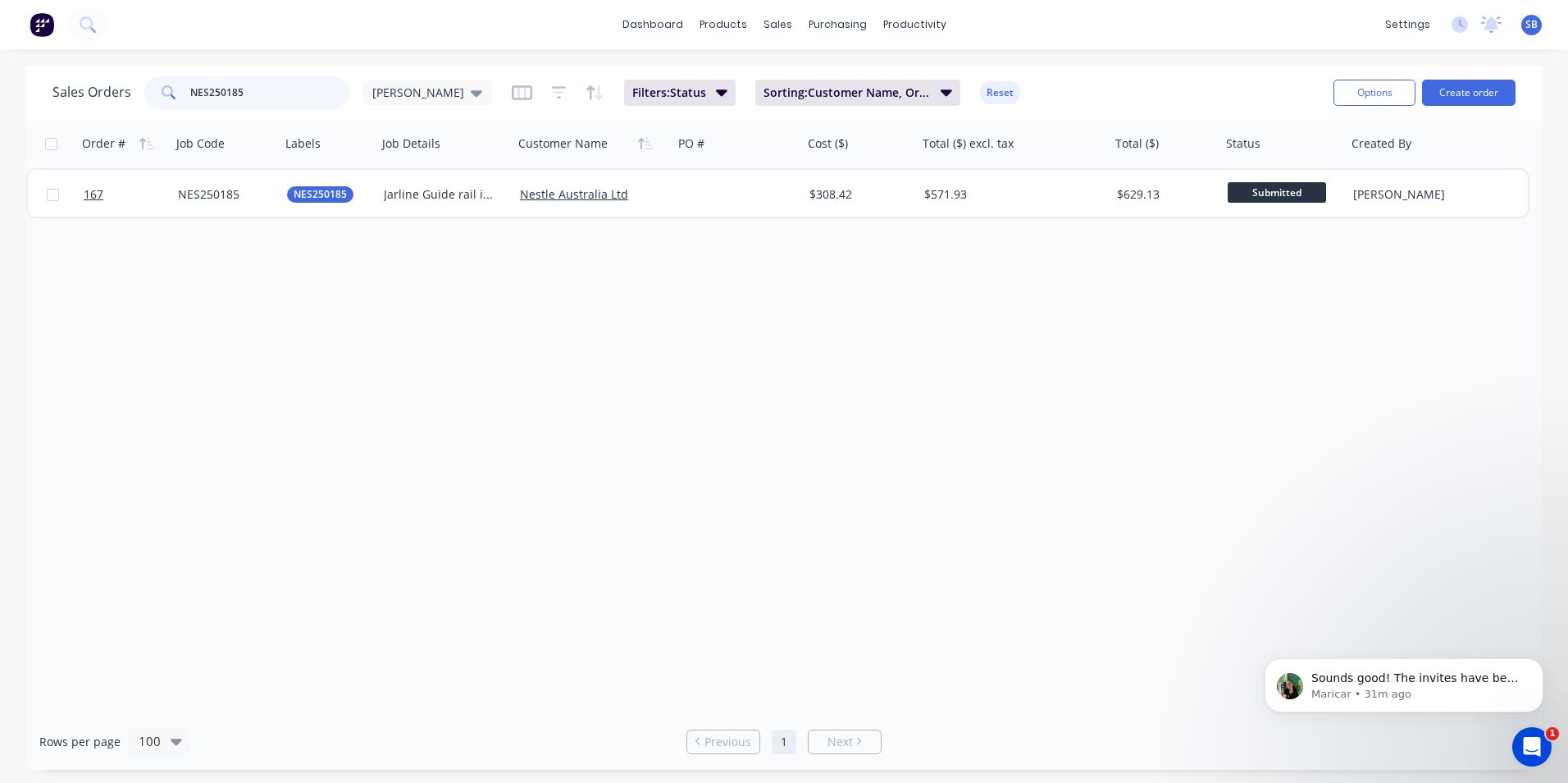
drag, startPoint x: 277, startPoint y: 96, endPoint x: 59, endPoint y: 95, distance: 218.0
click at [59, 95] on div "Sales Orders NES250185 Shannon" at bounding box center [272, 93] width 440 height 33
type input "NM250074"
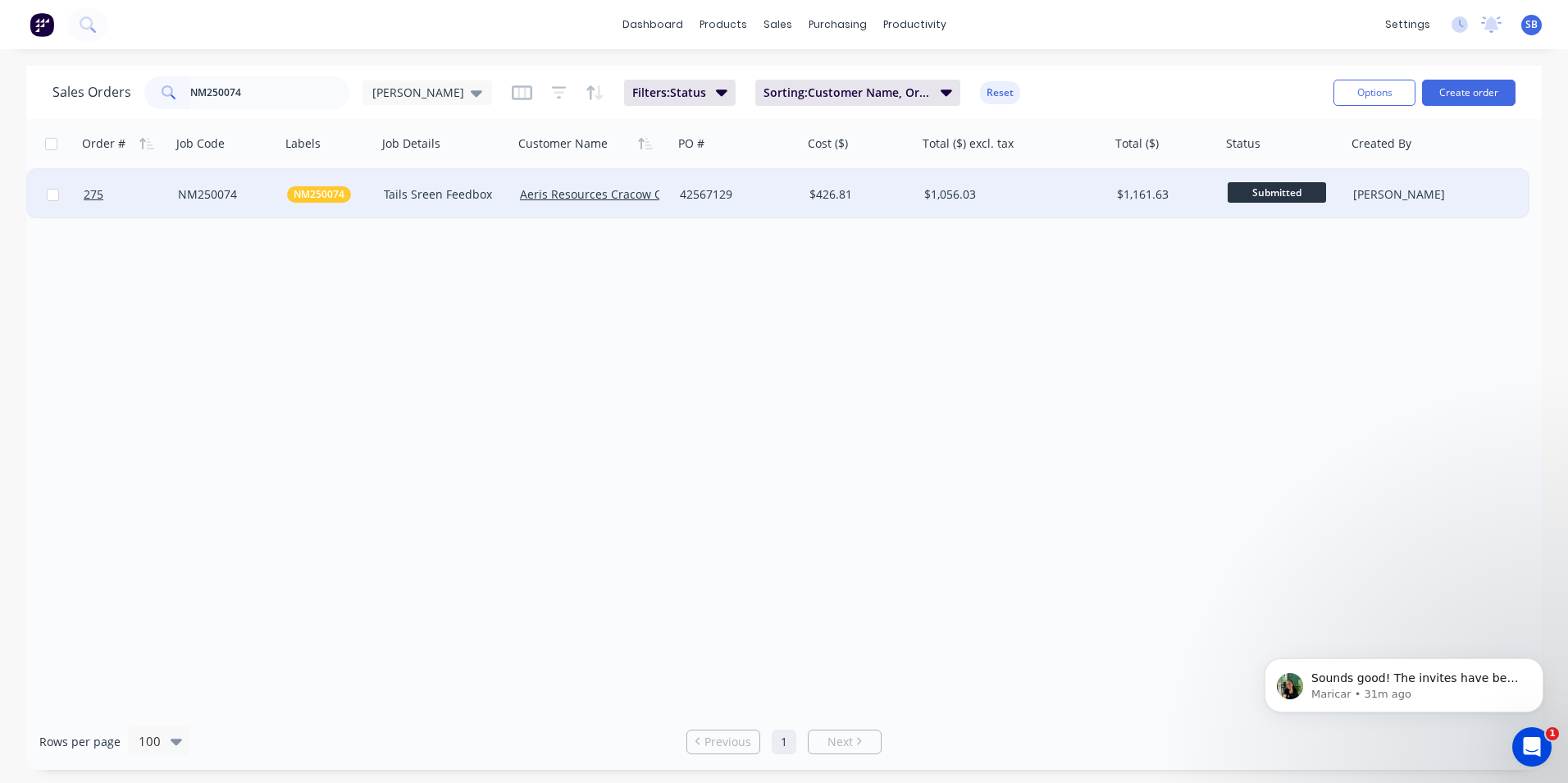
click at [902, 195] on div "$426.81" at bounding box center [857, 194] width 96 height 17
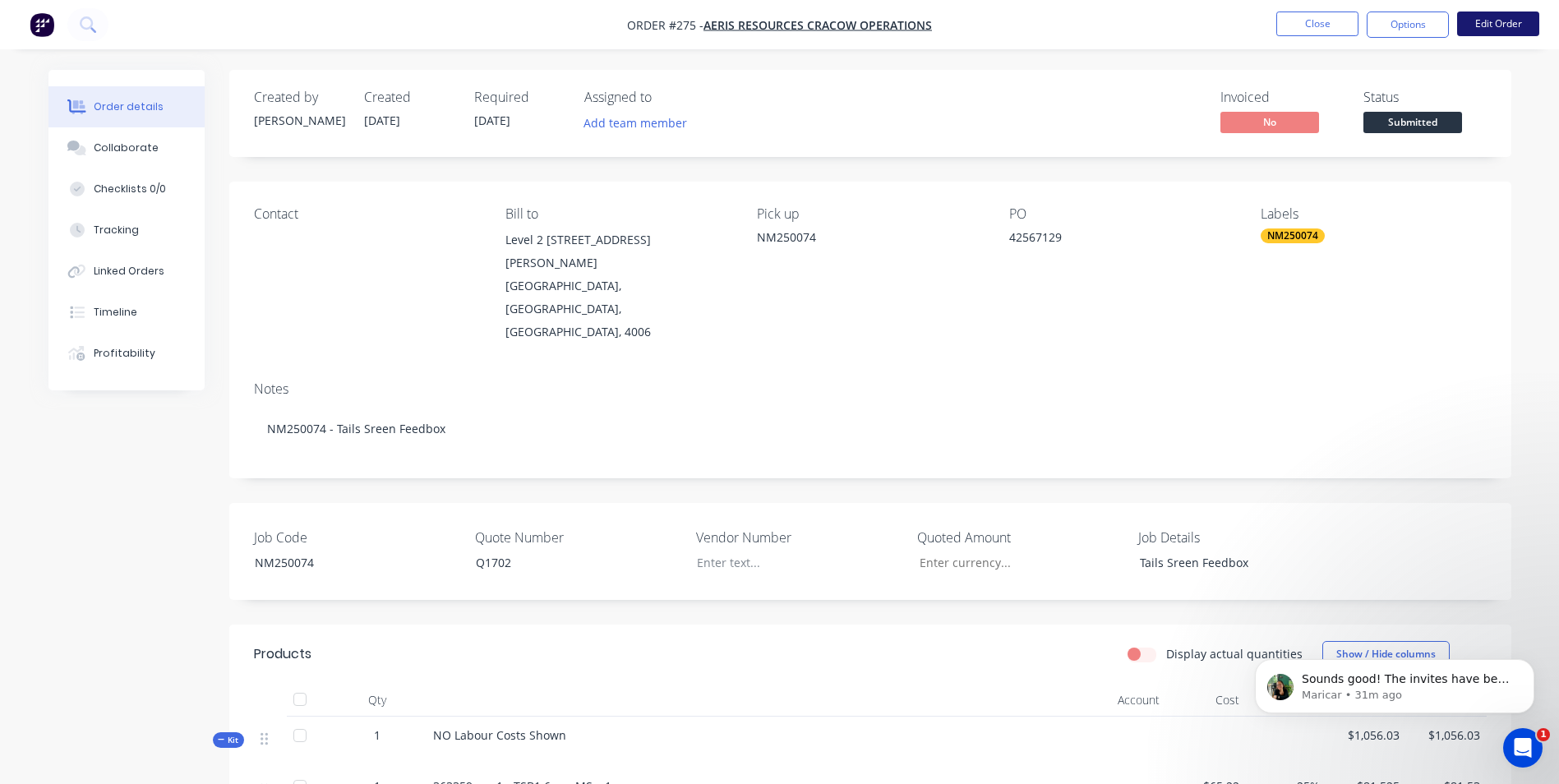
click at [1487, 23] on button "Edit Order" at bounding box center [1498, 23] width 82 height 24
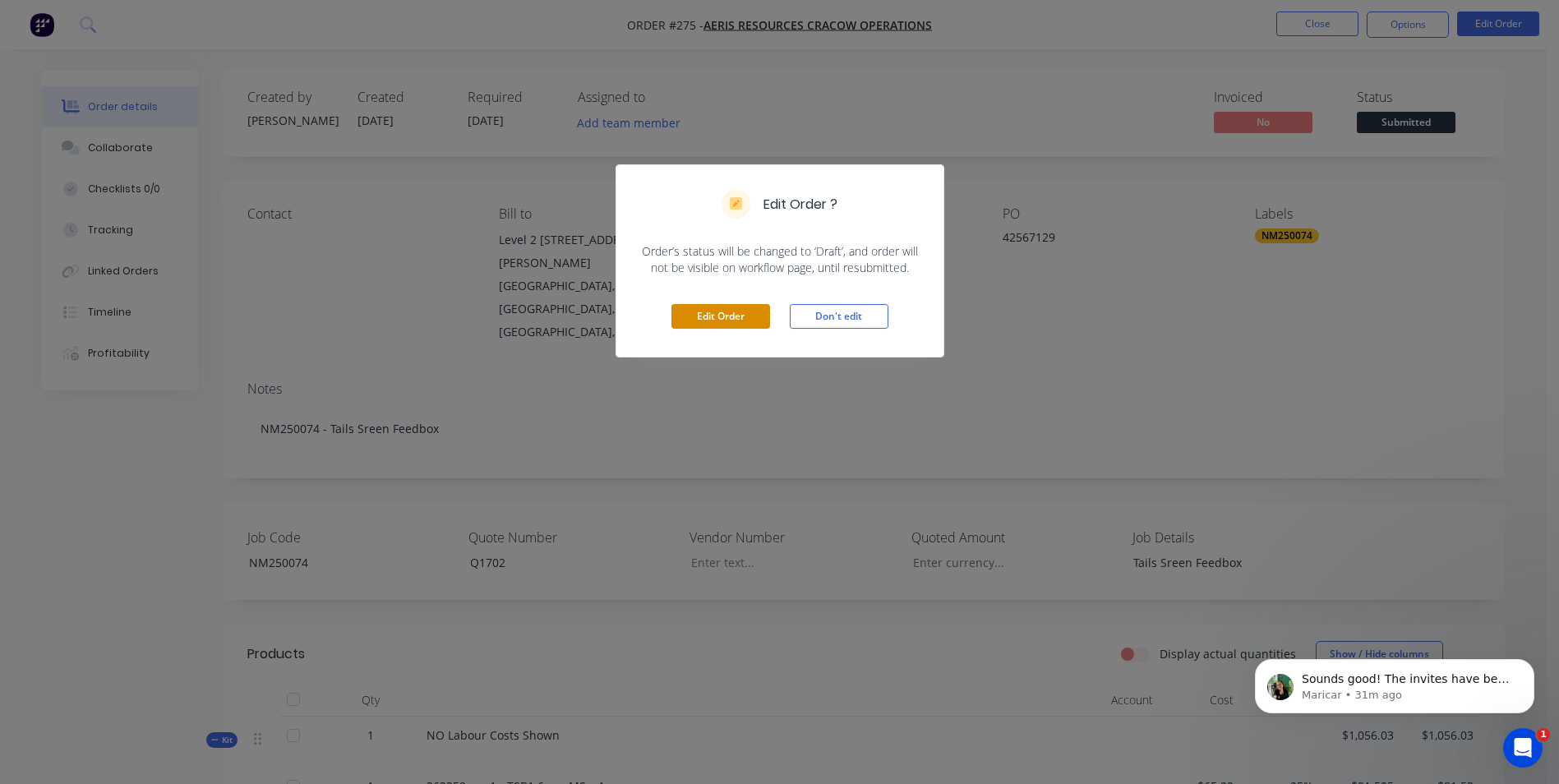
click at [745, 321] on button "Edit Order" at bounding box center [720, 316] width 98 height 24
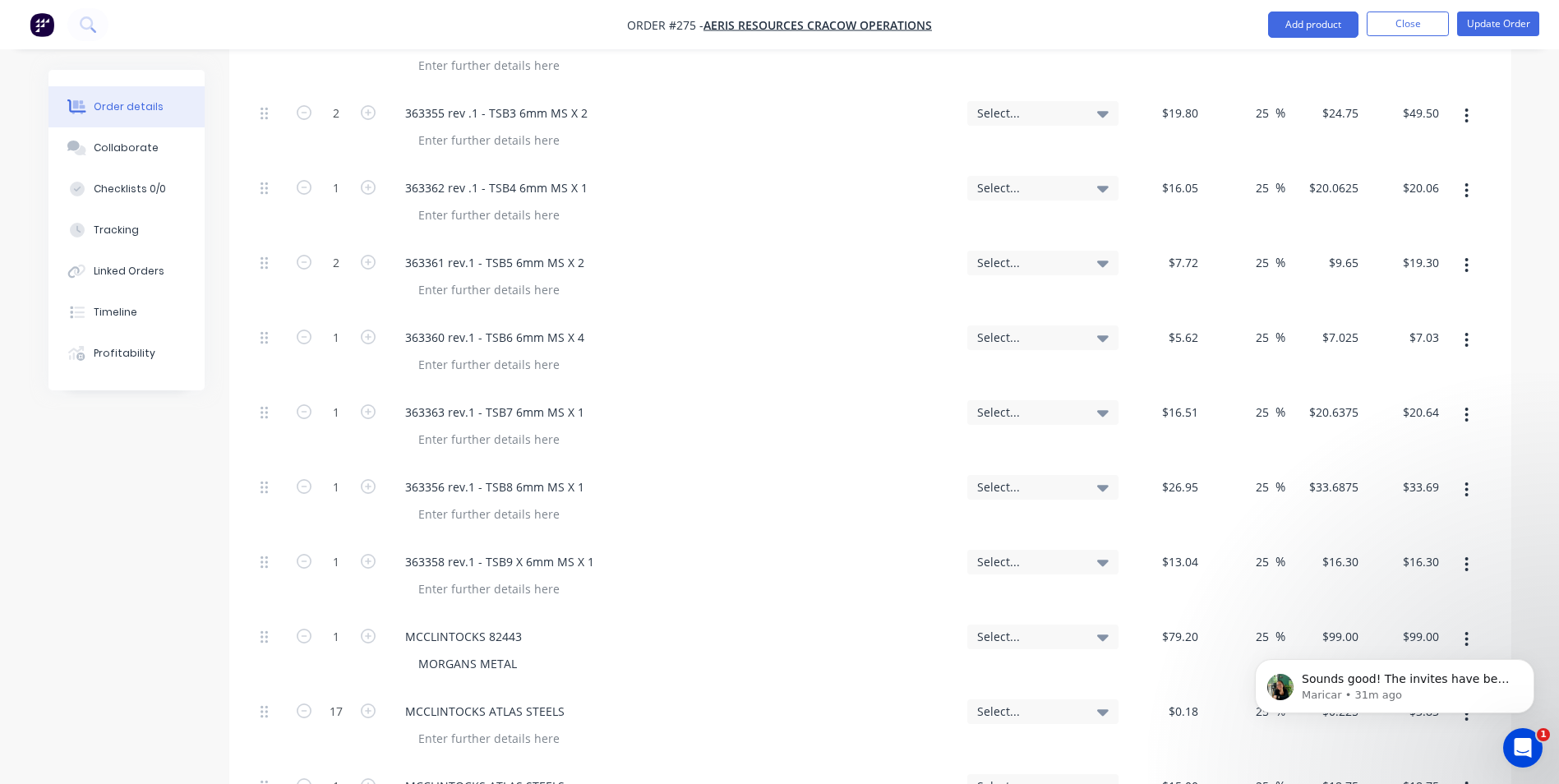
scroll to position [1315, 0]
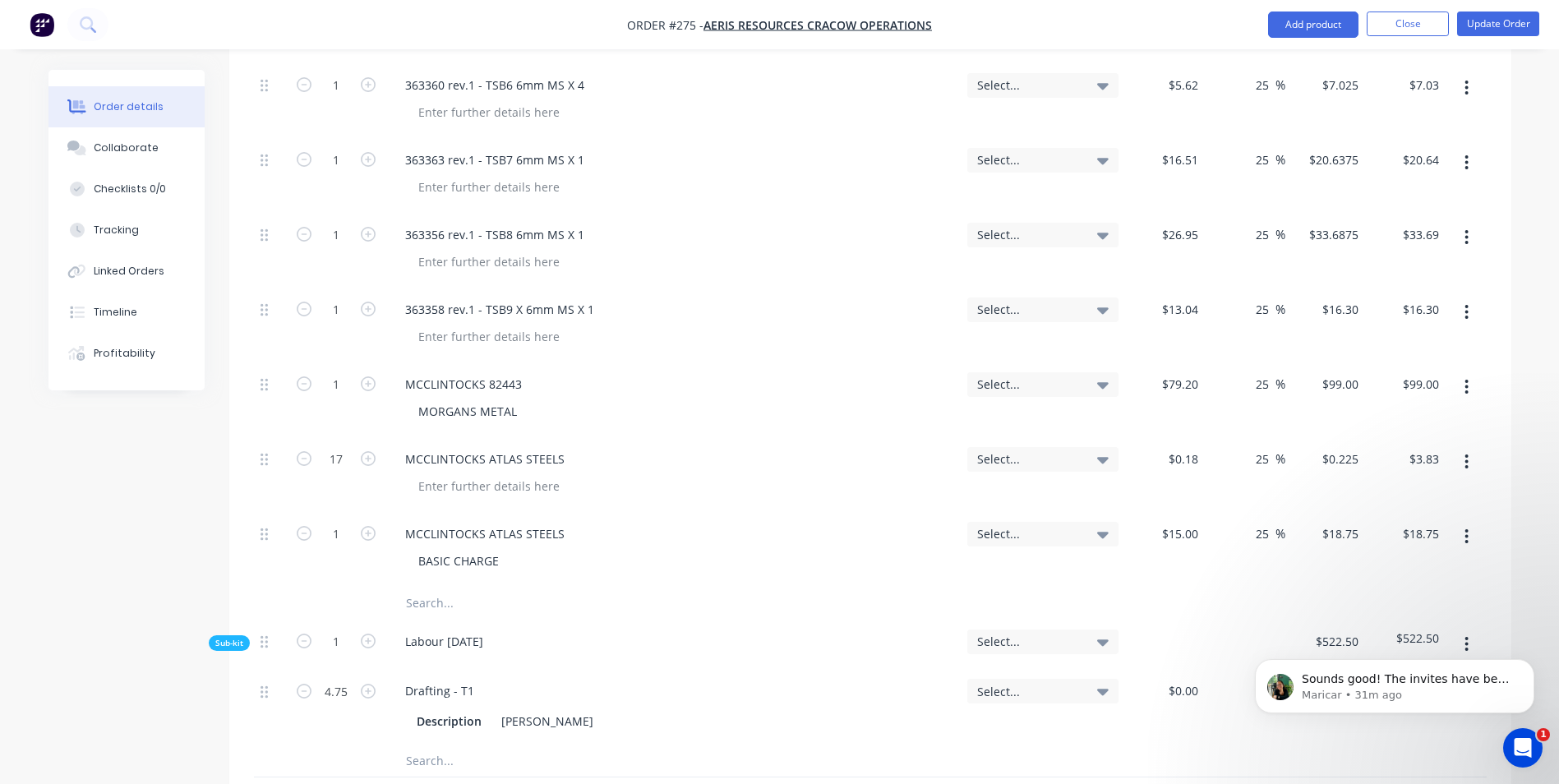
click at [473, 586] on input "text" at bounding box center [570, 603] width 329 height 33
click at [1468, 378] on icon "button" at bounding box center [1467, 386] width 4 height 18
click at [1395, 451] on div "Duplicate" at bounding box center [1408, 462] width 126 height 23
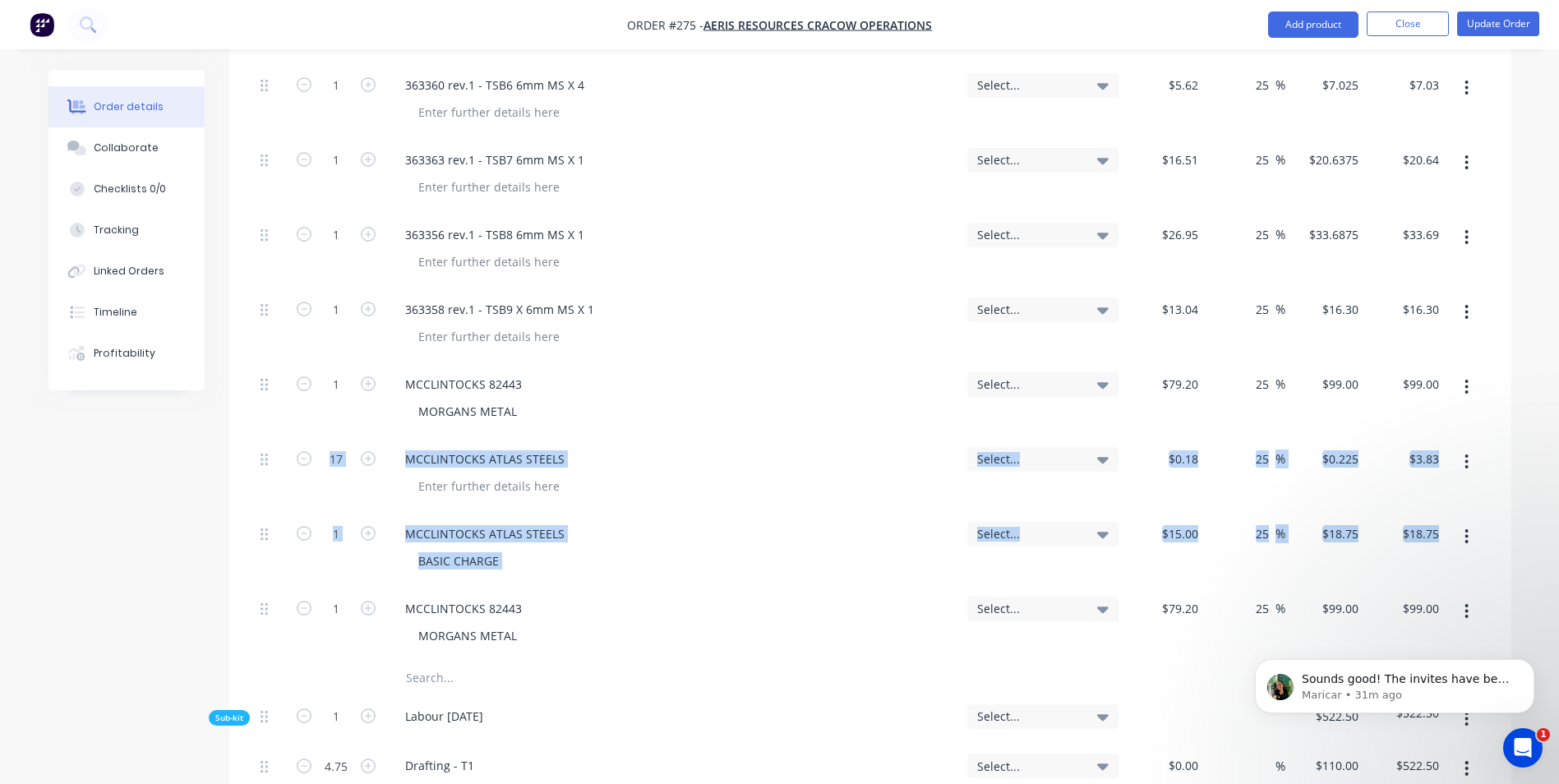
drag, startPoint x: 268, startPoint y: 566, endPoint x: 292, endPoint y: 420, distance: 148.0
click at [292, 420] on div "1 363359 rev.1 - TSB1 6mm MS x 1 Select... $65.22 $65.22 25 25 % $81.525 $81.52…" at bounding box center [870, 91] width 1233 height 1139
click at [271, 586] on div at bounding box center [271, 624] width 33 height 75
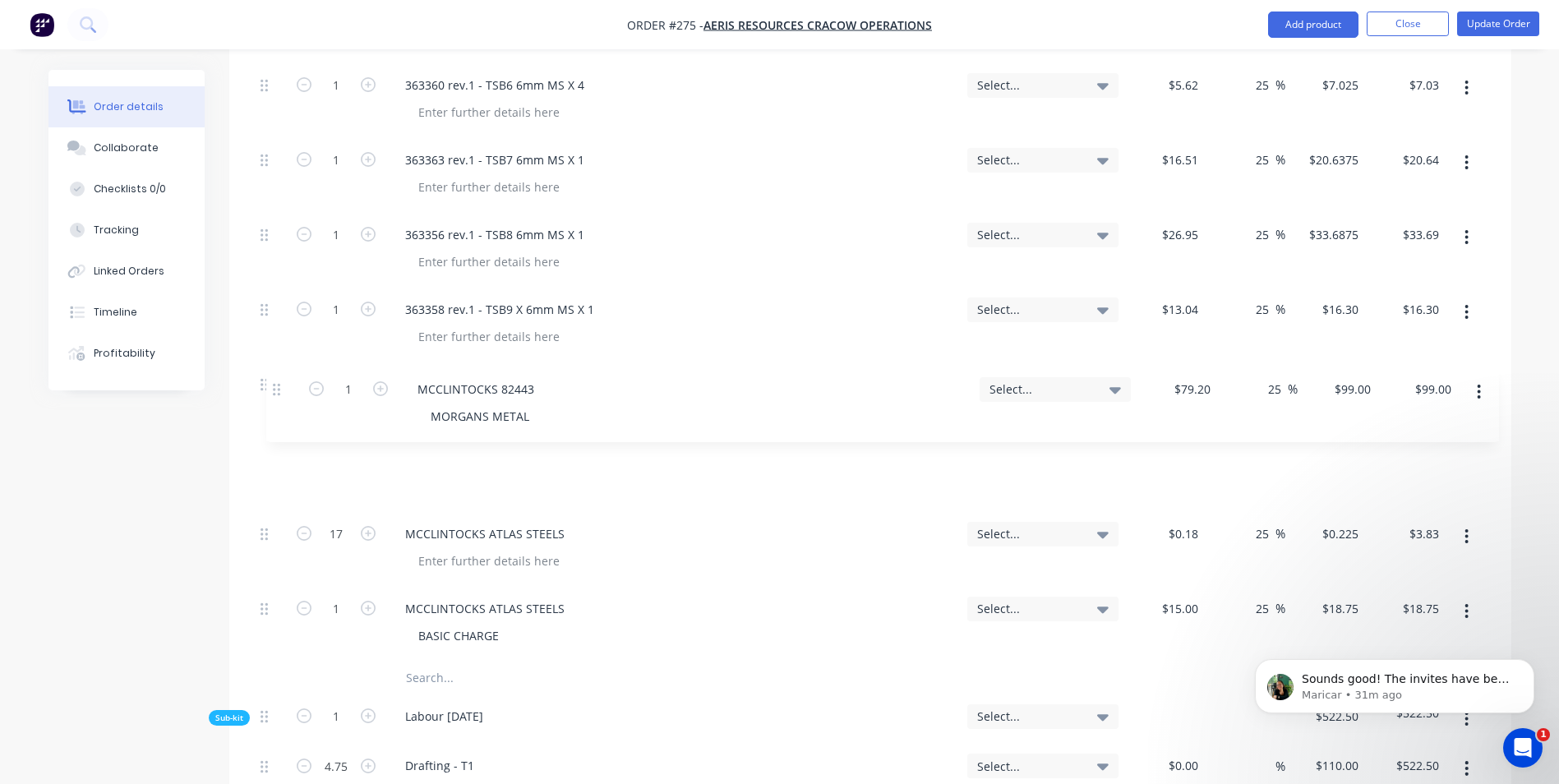
drag, startPoint x: 262, startPoint y: 566, endPoint x: 277, endPoint y: 387, distance: 179.6
click at [277, 387] on div "1 363359 rev.1 - TSB1 6mm MS x 1 Select... $65.22 $65.22 25 25 % $81.525 $81.52…" at bounding box center [870, 91] width 1233 height 1139
click at [336, 372] on input "1" at bounding box center [336, 385] width 43 height 24
type input "90"
type input "79.2"
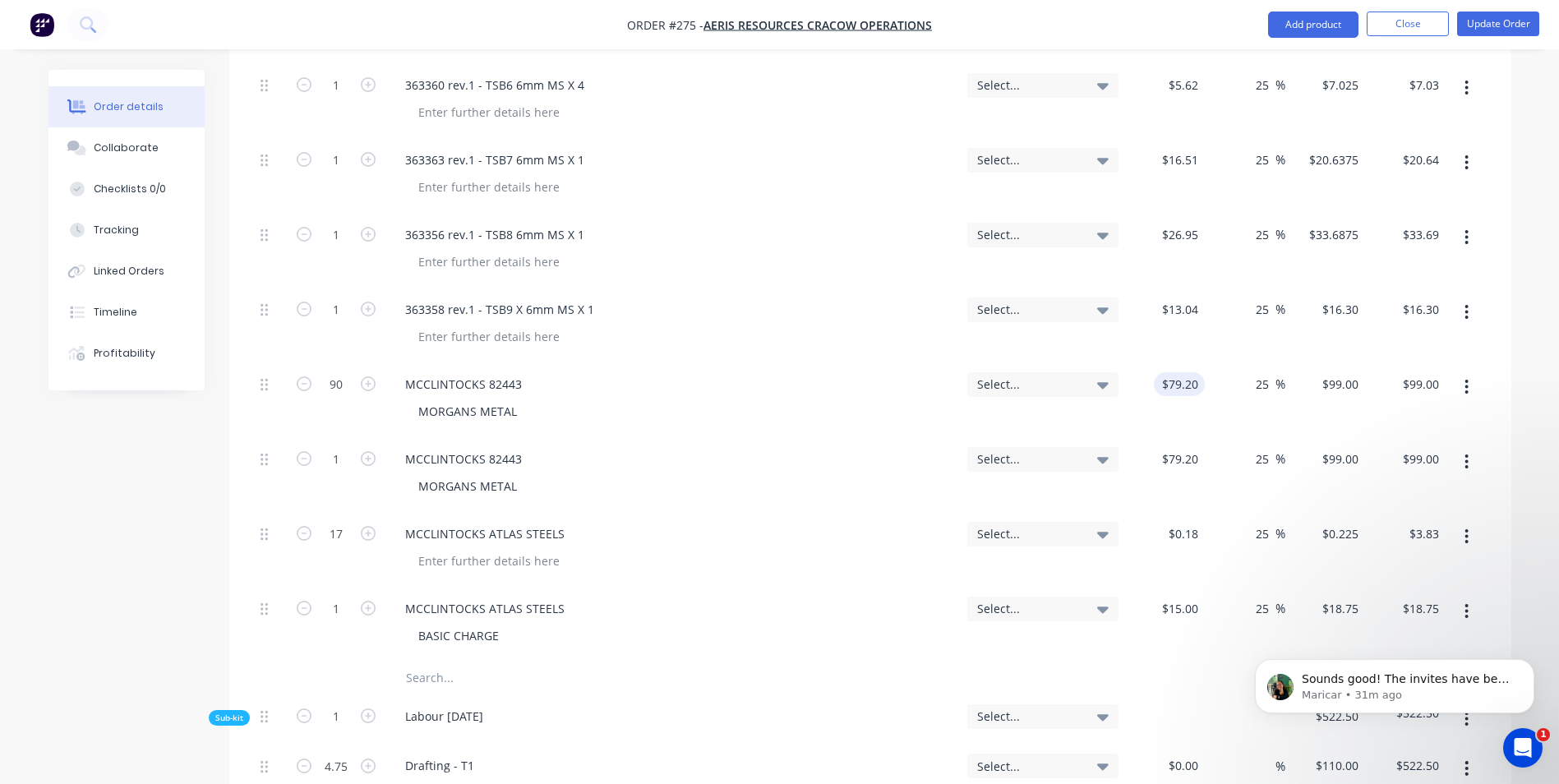
type input "$8,910.00"
type input "$0.18"
type input "$0.225"
type input "$20.25"
click at [1186, 370] on div "$0.18 .18" at bounding box center [1166, 399] width 81 height 75
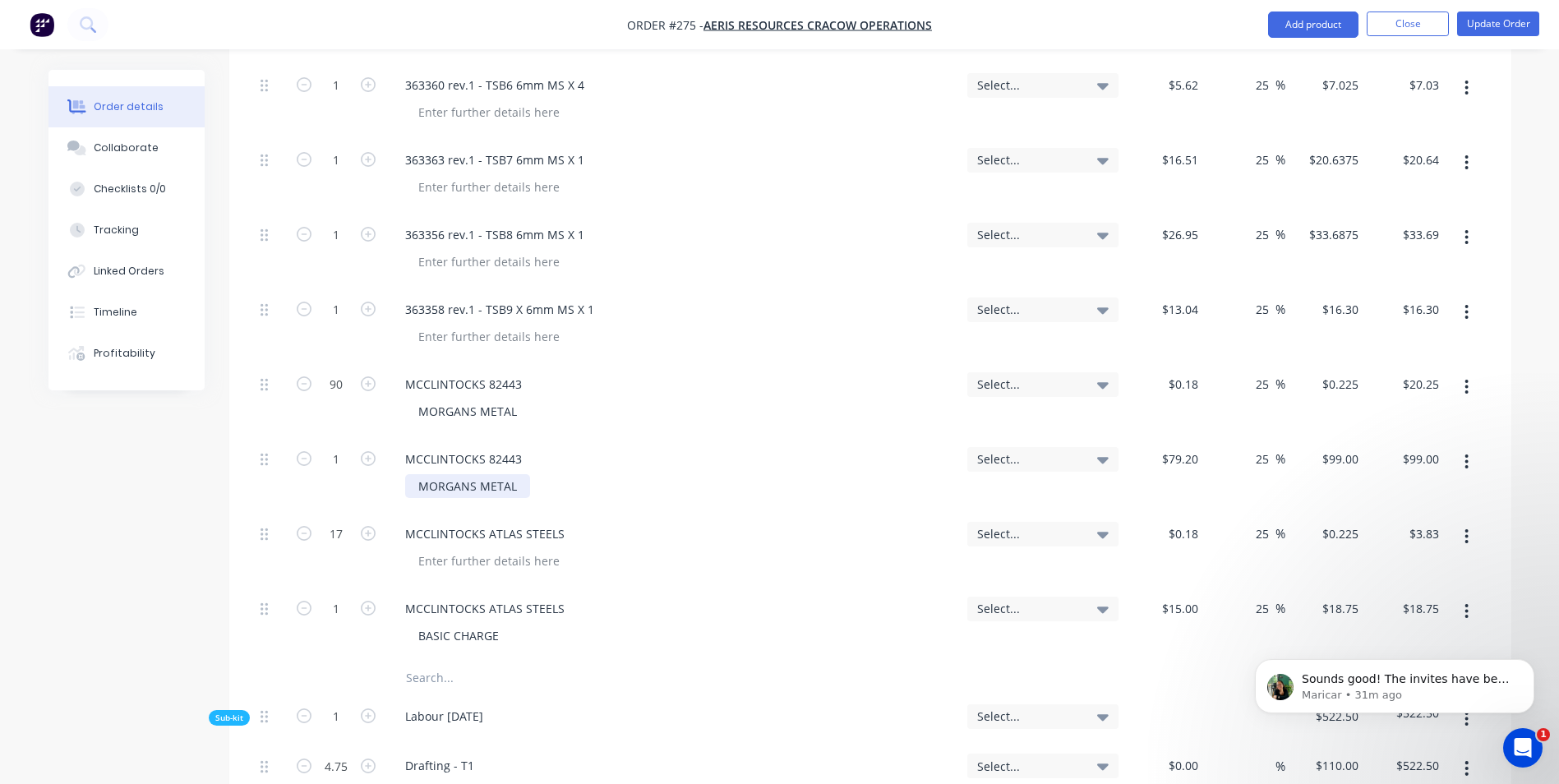
click at [518, 474] on div "MORGANS METAL" at bounding box center [468, 486] width 125 height 23
type input "$63.00"
type input "$78.75"
click at [1189, 441] on div "$63.00 63" at bounding box center [1166, 474] width 81 height 75
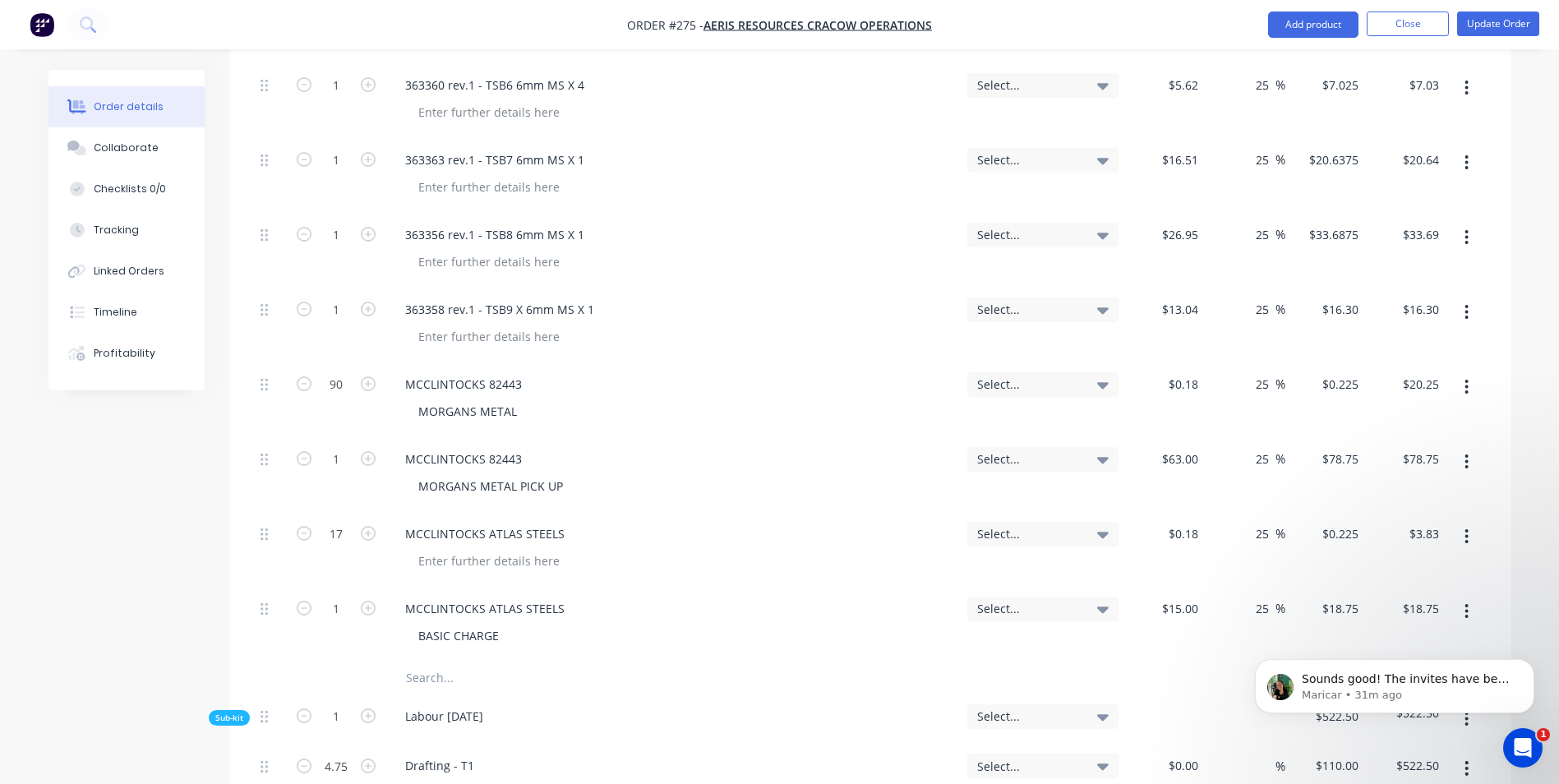
click at [734, 474] on div "MORGANS METAL PICK UP" at bounding box center [680, 486] width 549 height 23
click at [480, 522] on div "MCCLINTOCKS ATLAS STEELS" at bounding box center [484, 533] width 185 height 23
click at [478, 549] on div at bounding box center [489, 560] width 168 height 23
click at [1495, 23] on button "Update Order" at bounding box center [1498, 23] width 82 height 24
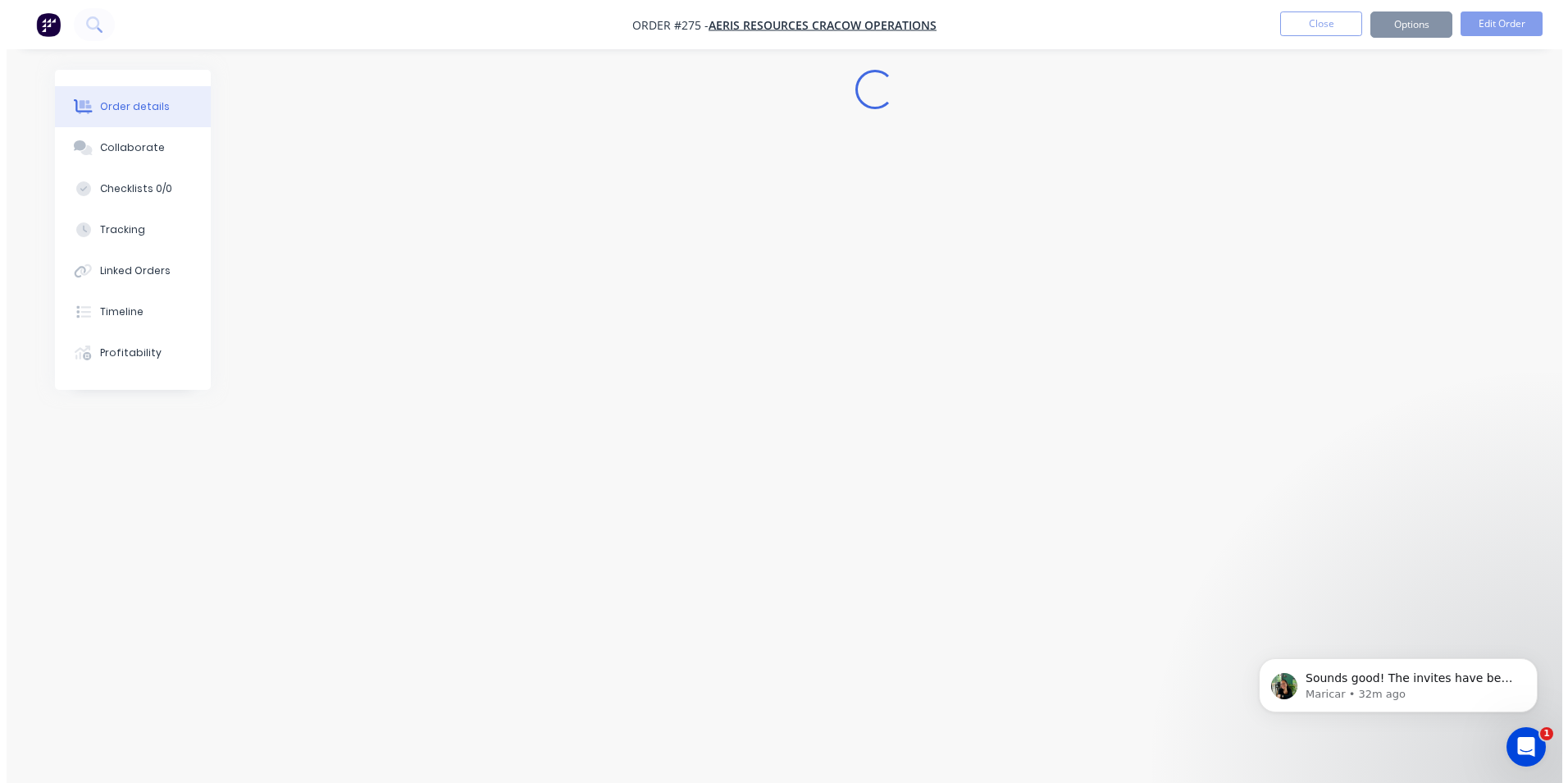
scroll to position [0, 0]
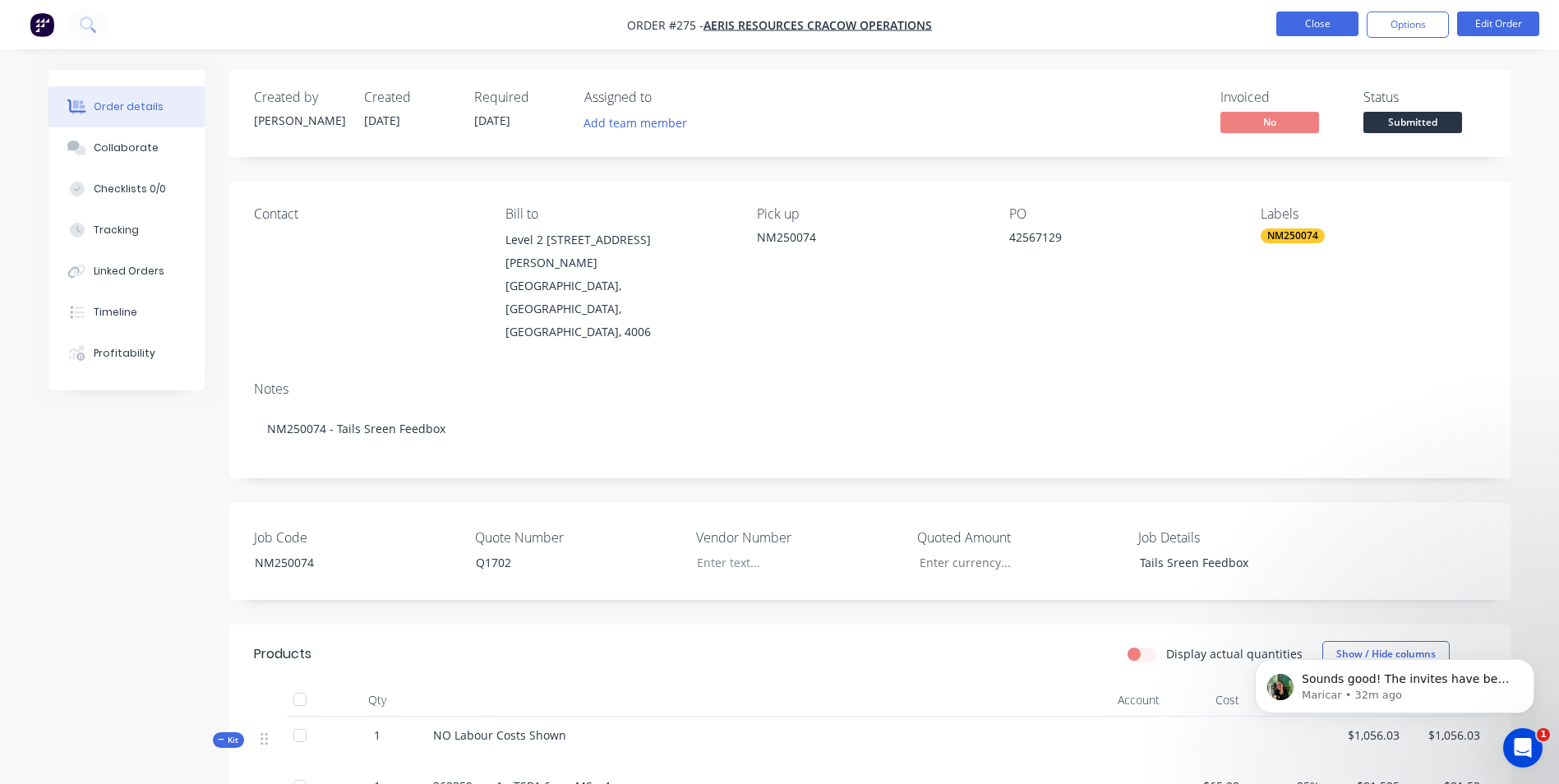
click at [1341, 23] on button "Close" at bounding box center [1317, 23] width 82 height 24
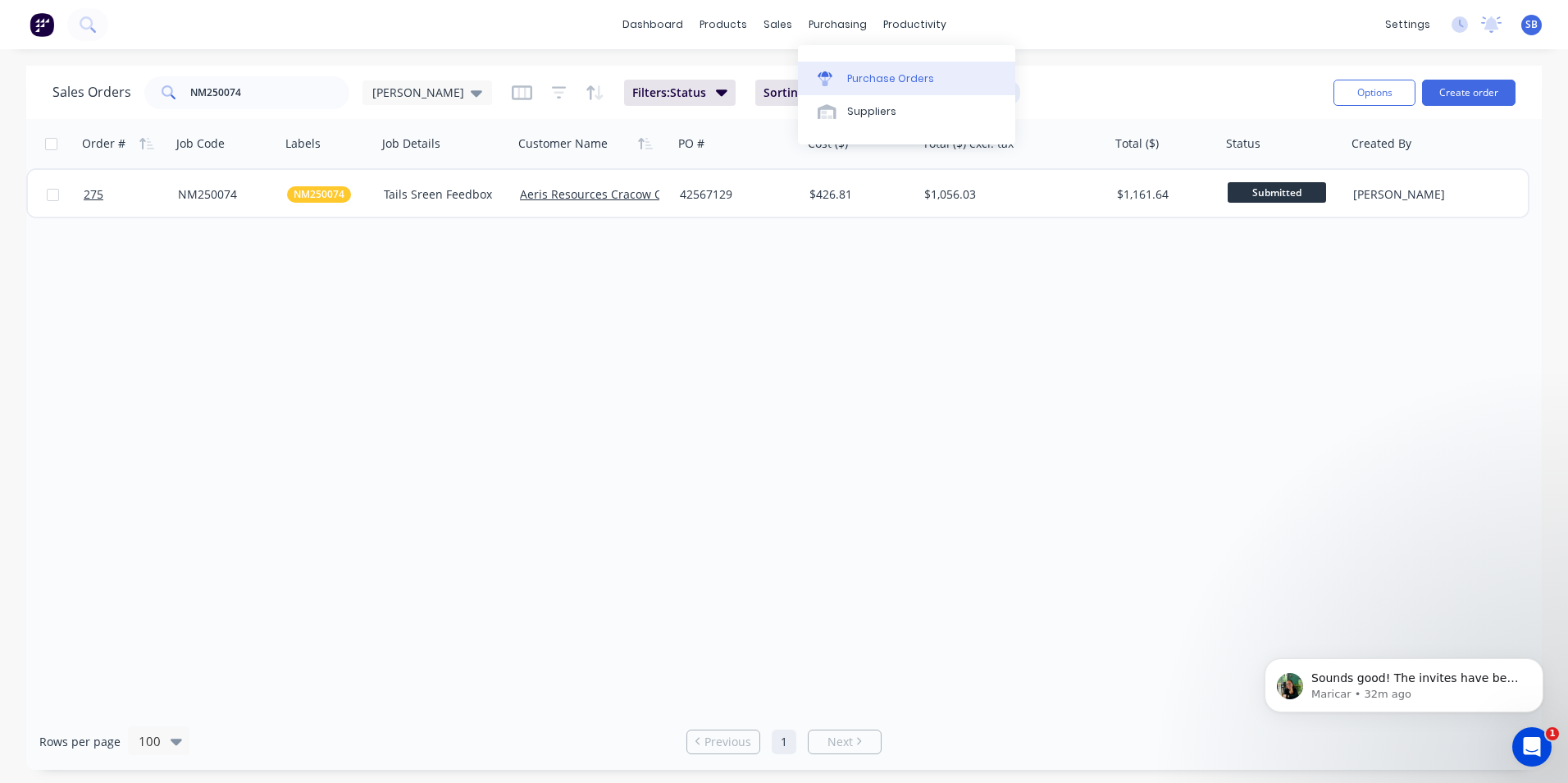
click at [846, 80] on link "Purchase Orders" at bounding box center [907, 78] width 217 height 33
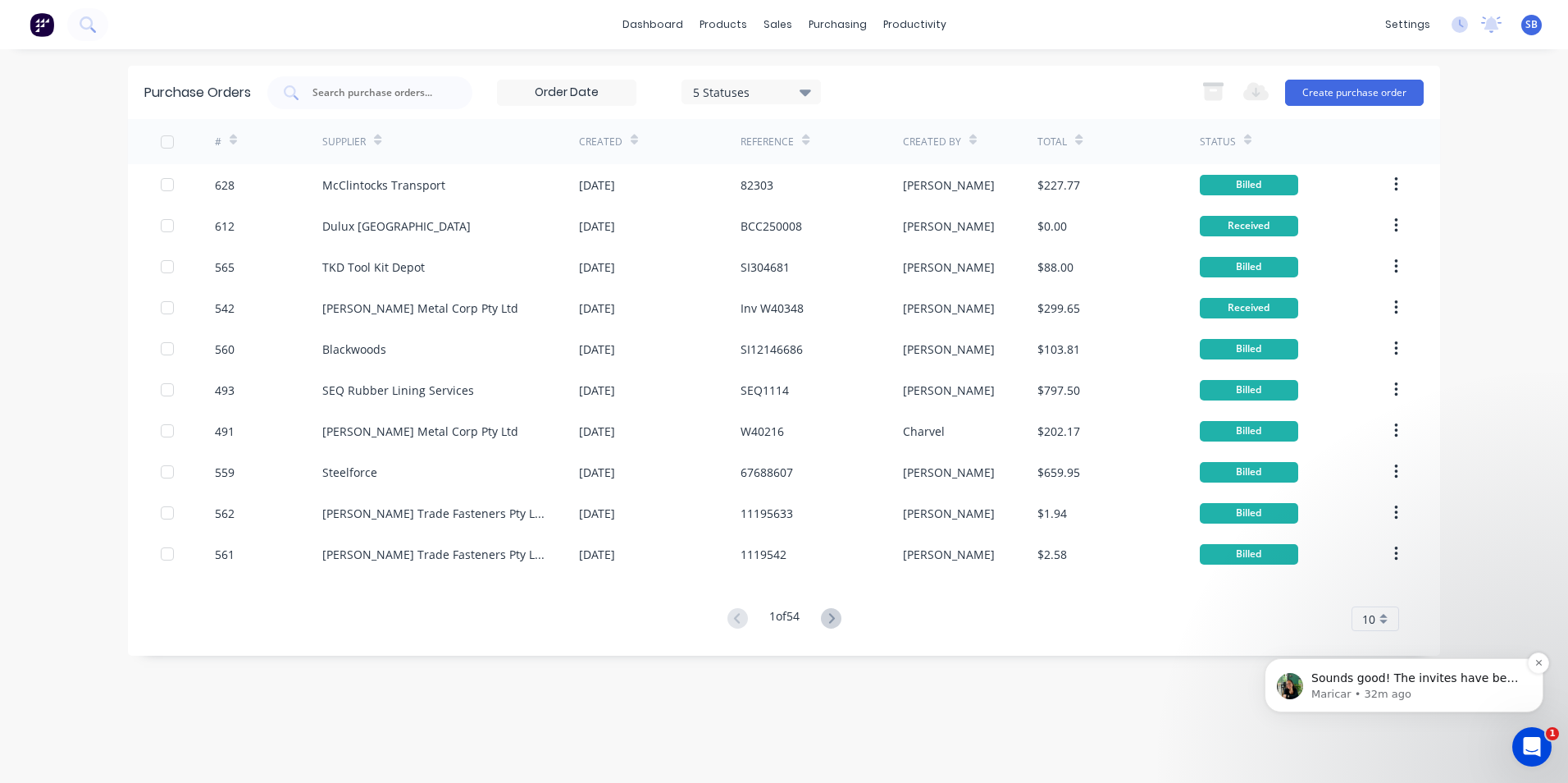
click at [1424, 696] on p "Maricar • 32m ago" at bounding box center [1418, 693] width 212 height 15
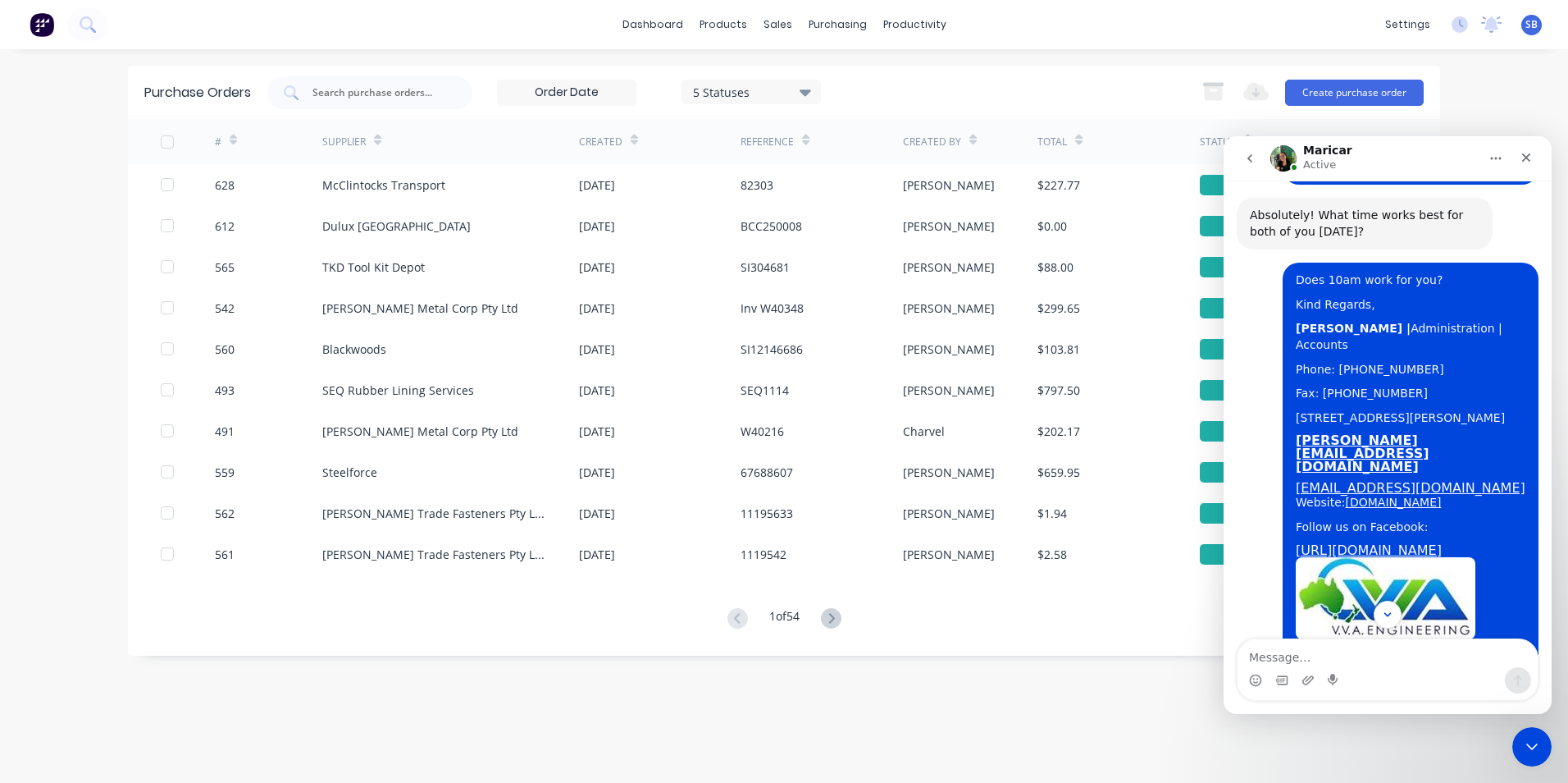
scroll to position [2538, 0]
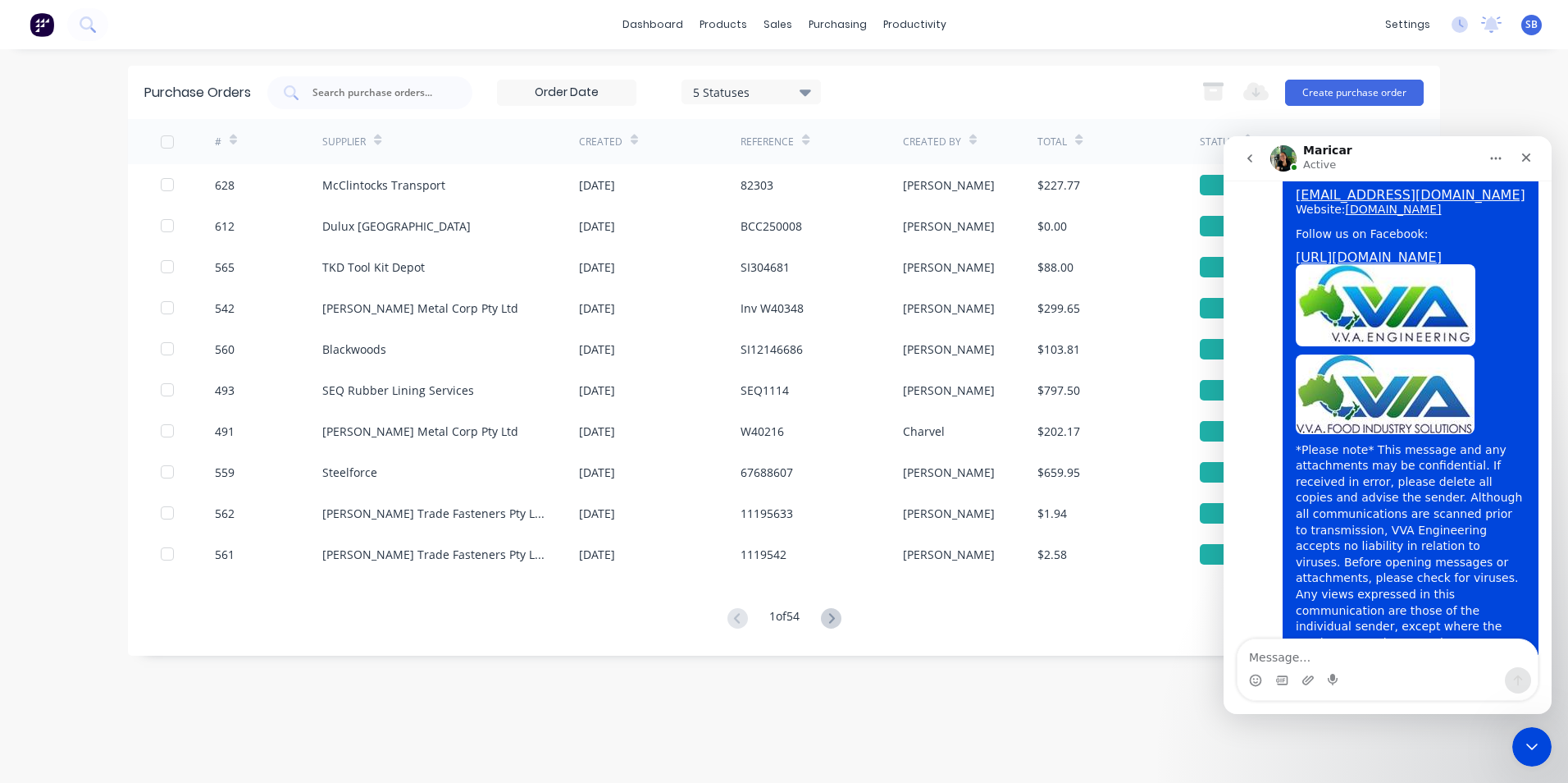
click at [1352, 652] on textarea "Message…" at bounding box center [1388, 654] width 301 height 28
type textarea "N"
type textarea "T"
type textarea "Will do thank you :)"
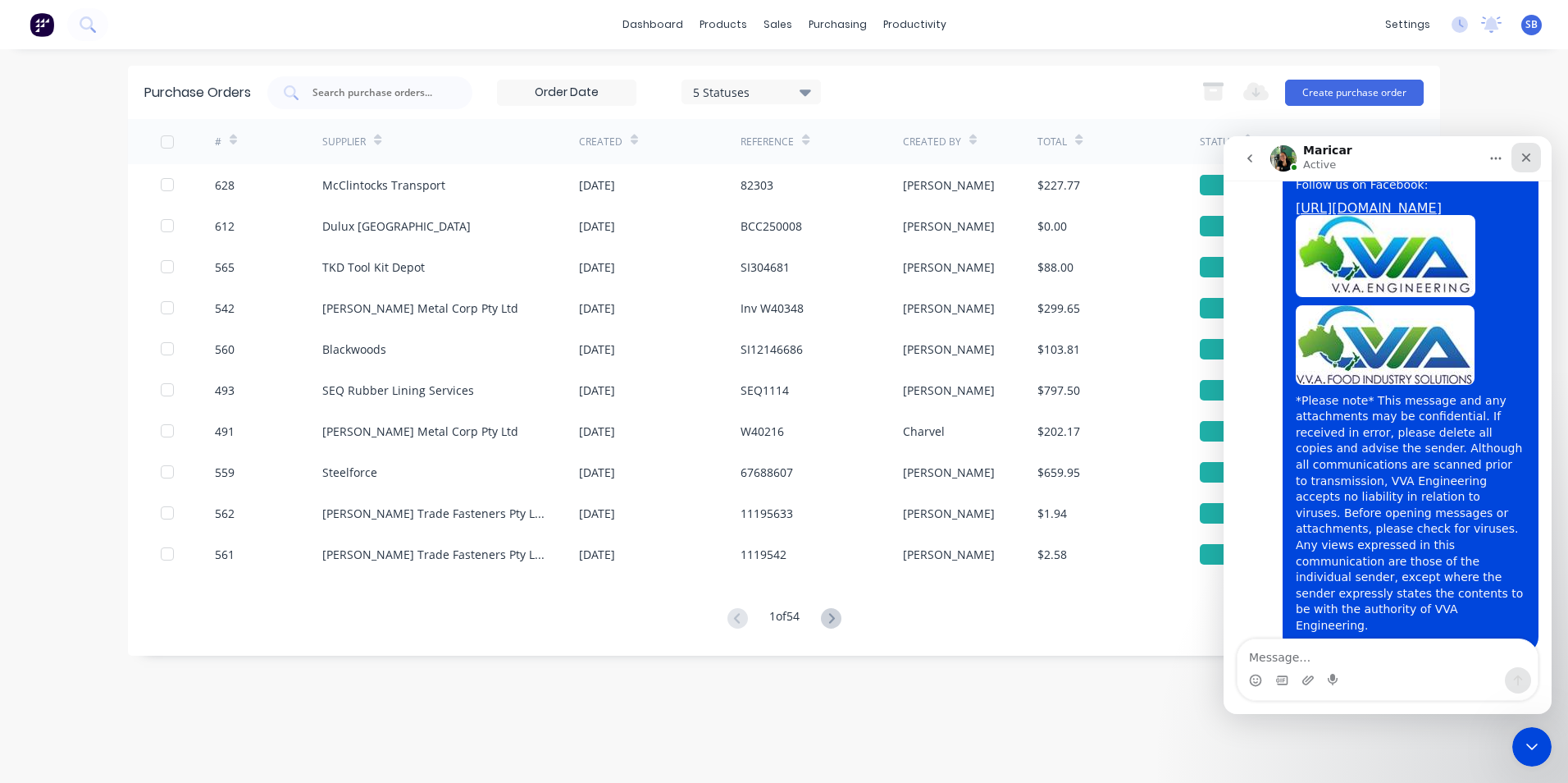
click at [1531, 161] on icon "Close" at bounding box center [1527, 158] width 9 height 9
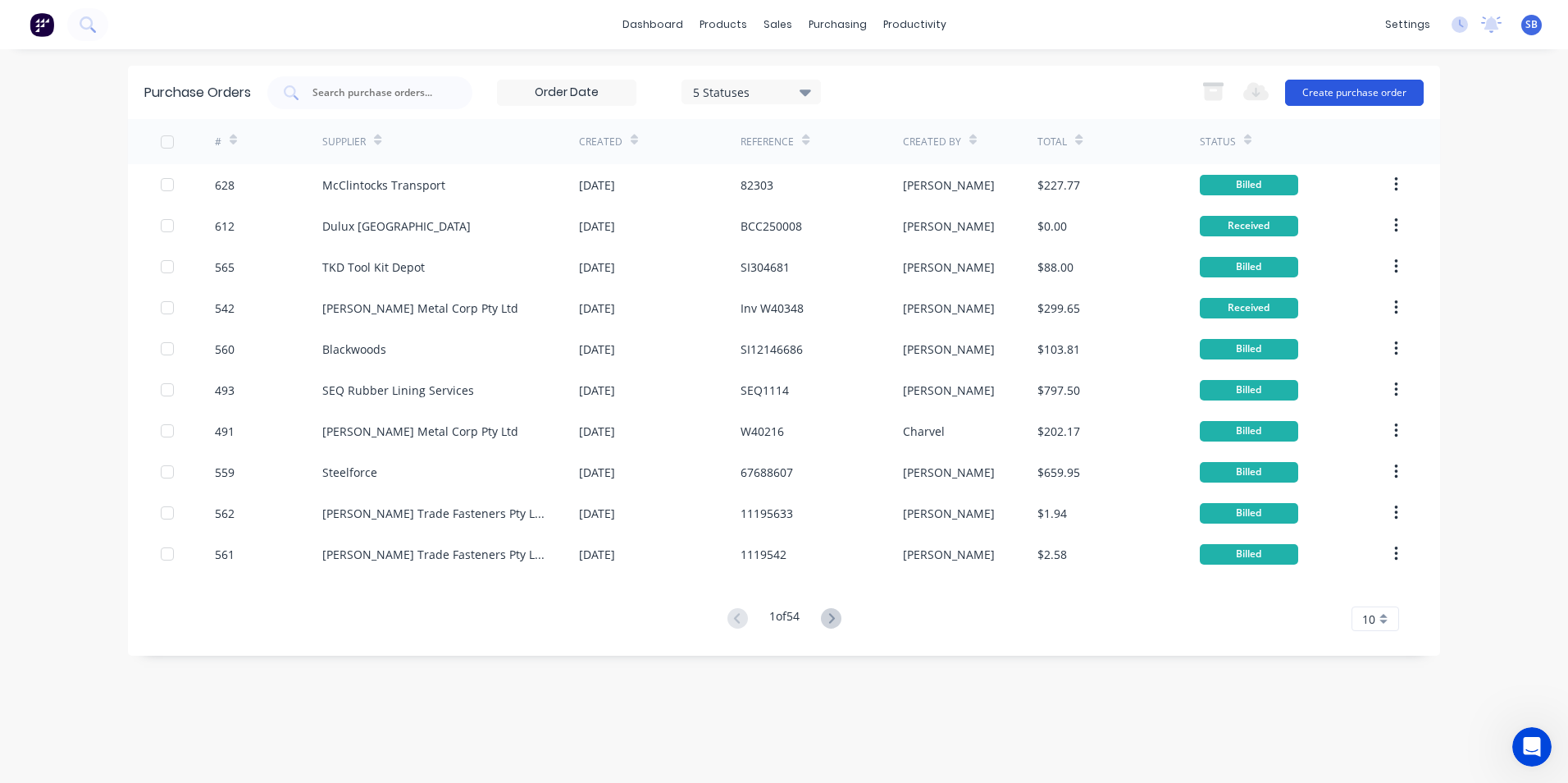
click at [1386, 92] on button "Create purchase order" at bounding box center [1355, 93] width 139 height 26
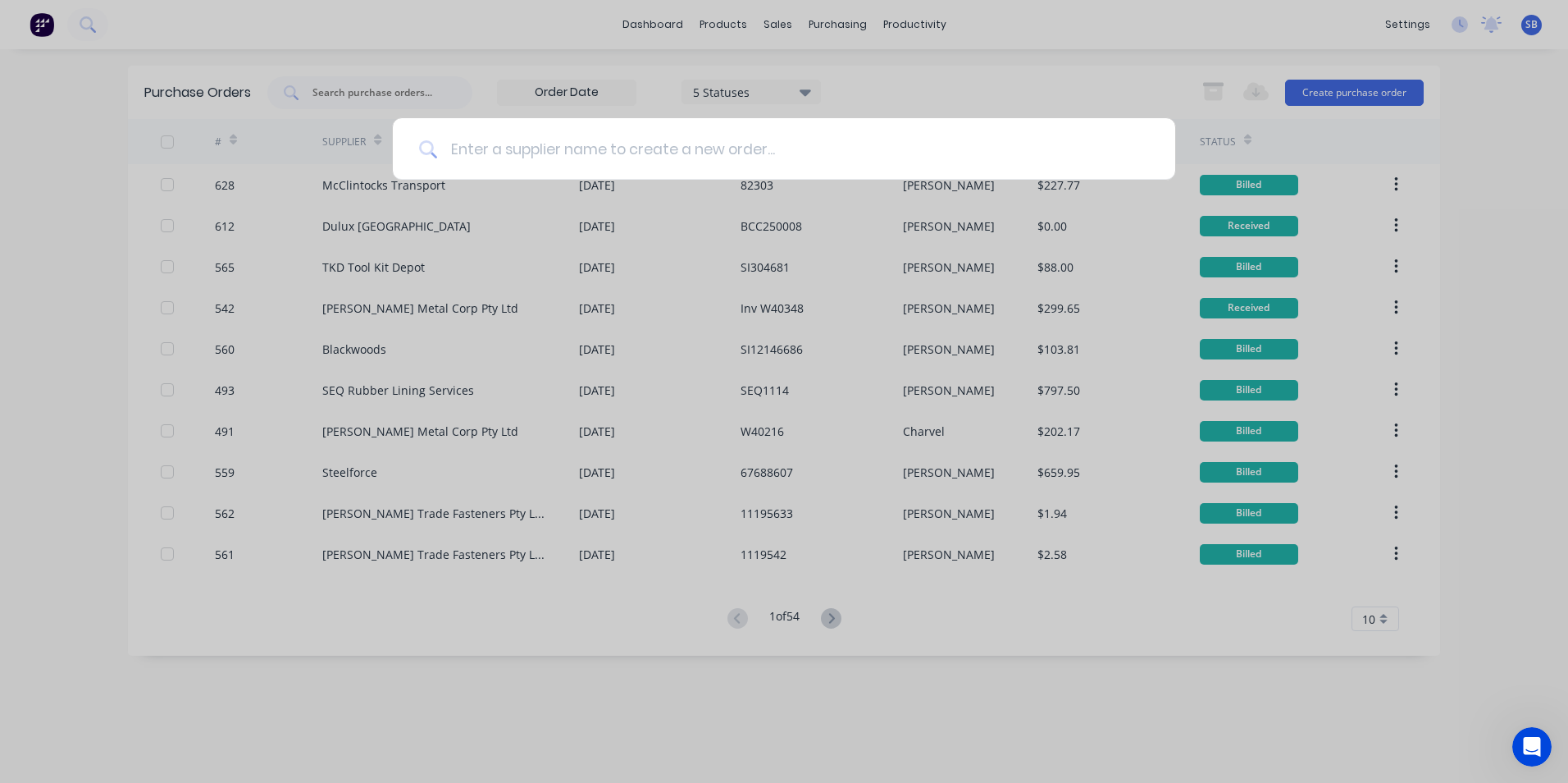
click at [715, 149] on input at bounding box center [793, 149] width 712 height 62
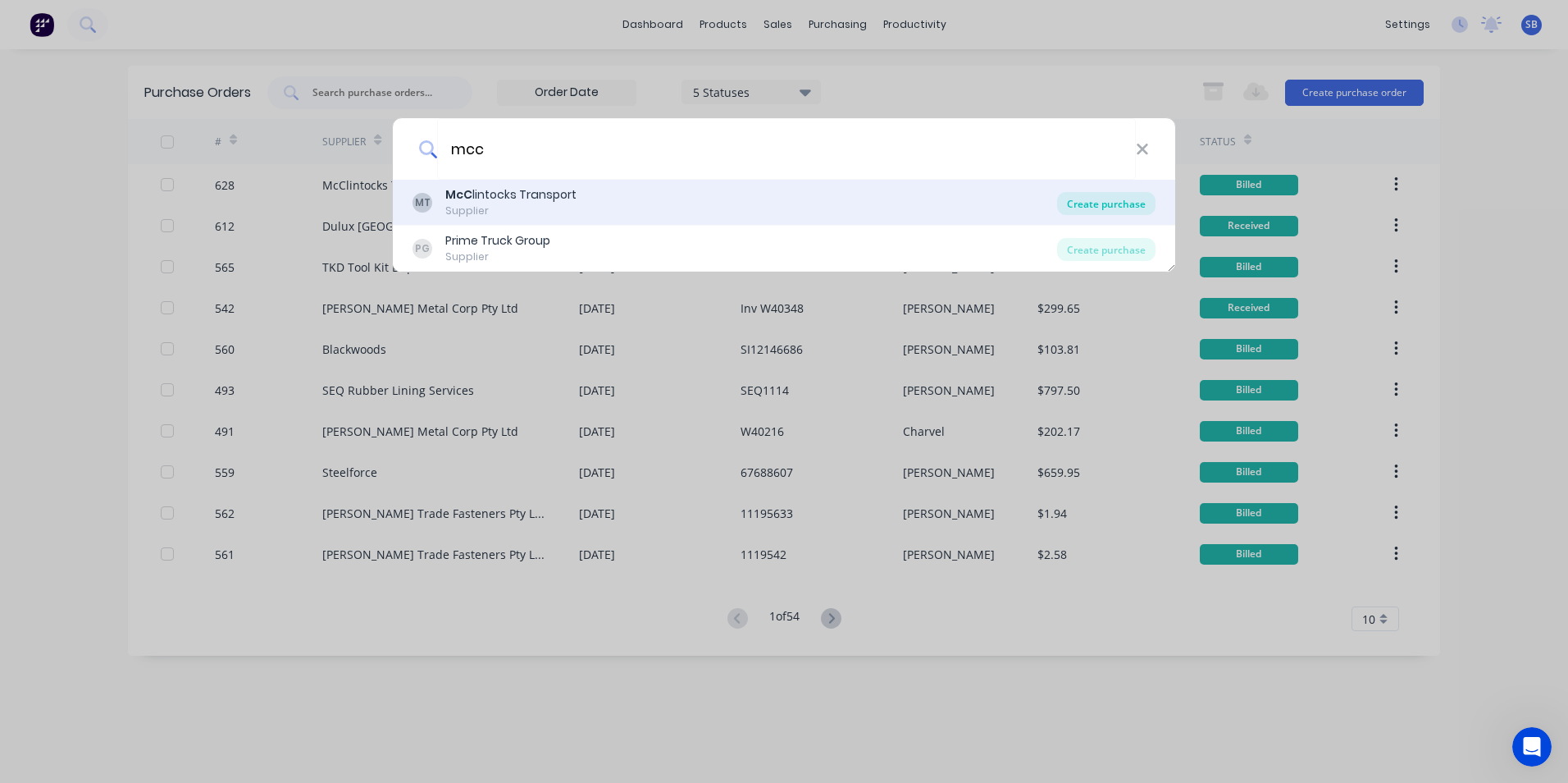
type input "mcc"
click at [1145, 202] on div "Create purchase" at bounding box center [1106, 203] width 98 height 23
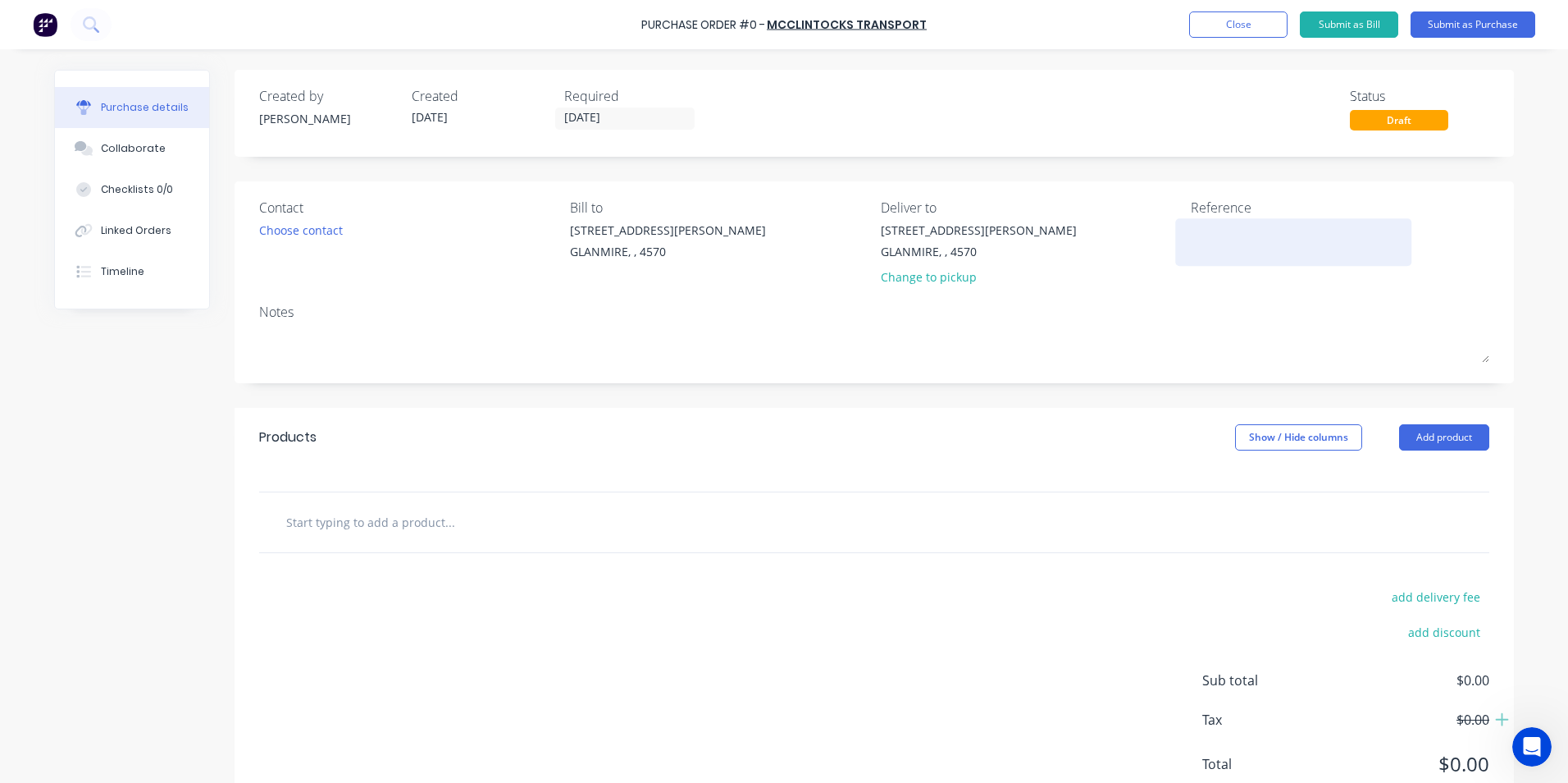
click at [1195, 230] on textarea at bounding box center [1293, 240] width 205 height 36
type textarea "x"
type textarea "8"
type textarea "x"
type textarea "82"
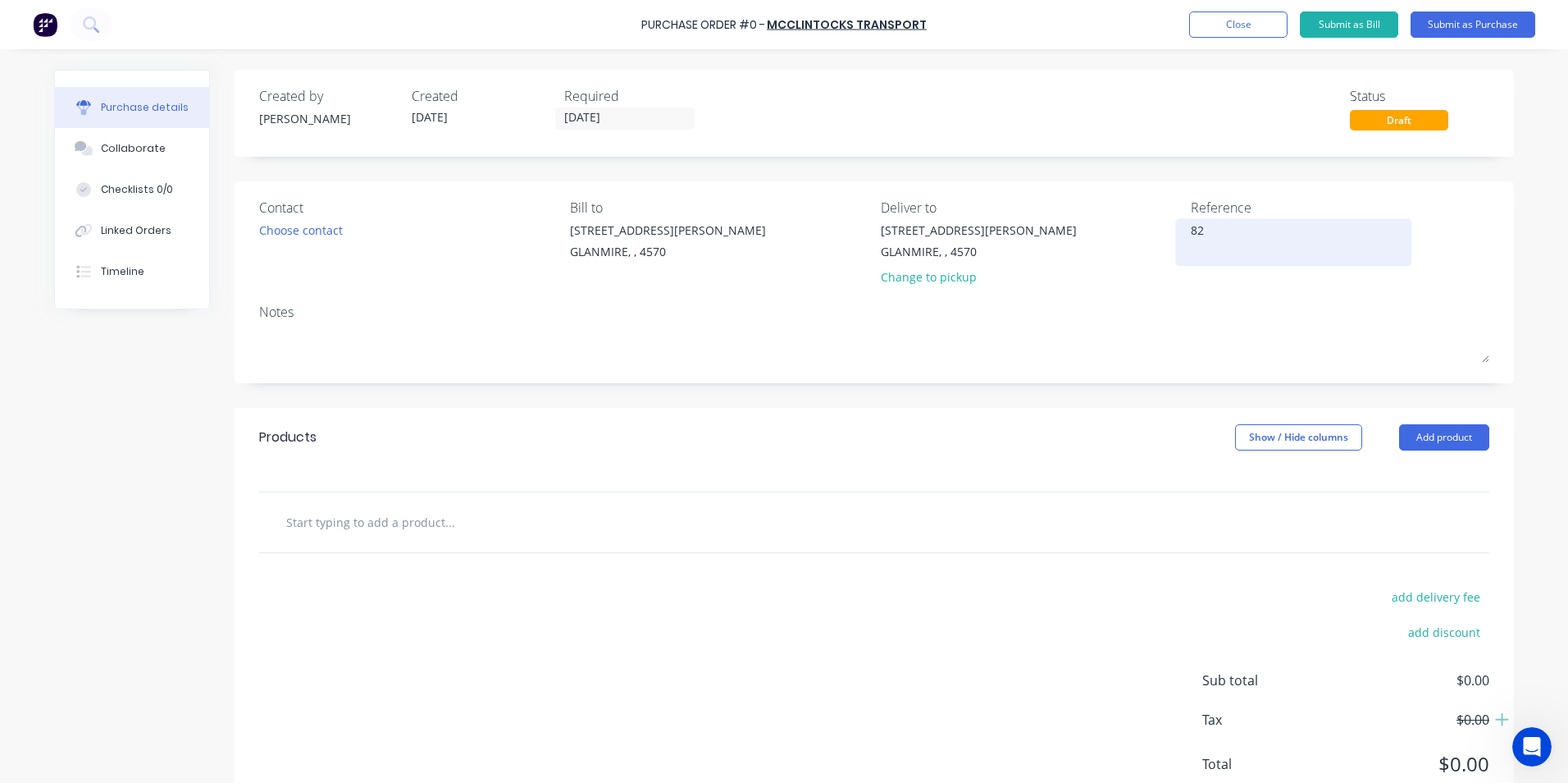
type textarea "x"
type textarea "824"
type textarea "x"
type textarea "8244"
type textarea "x"
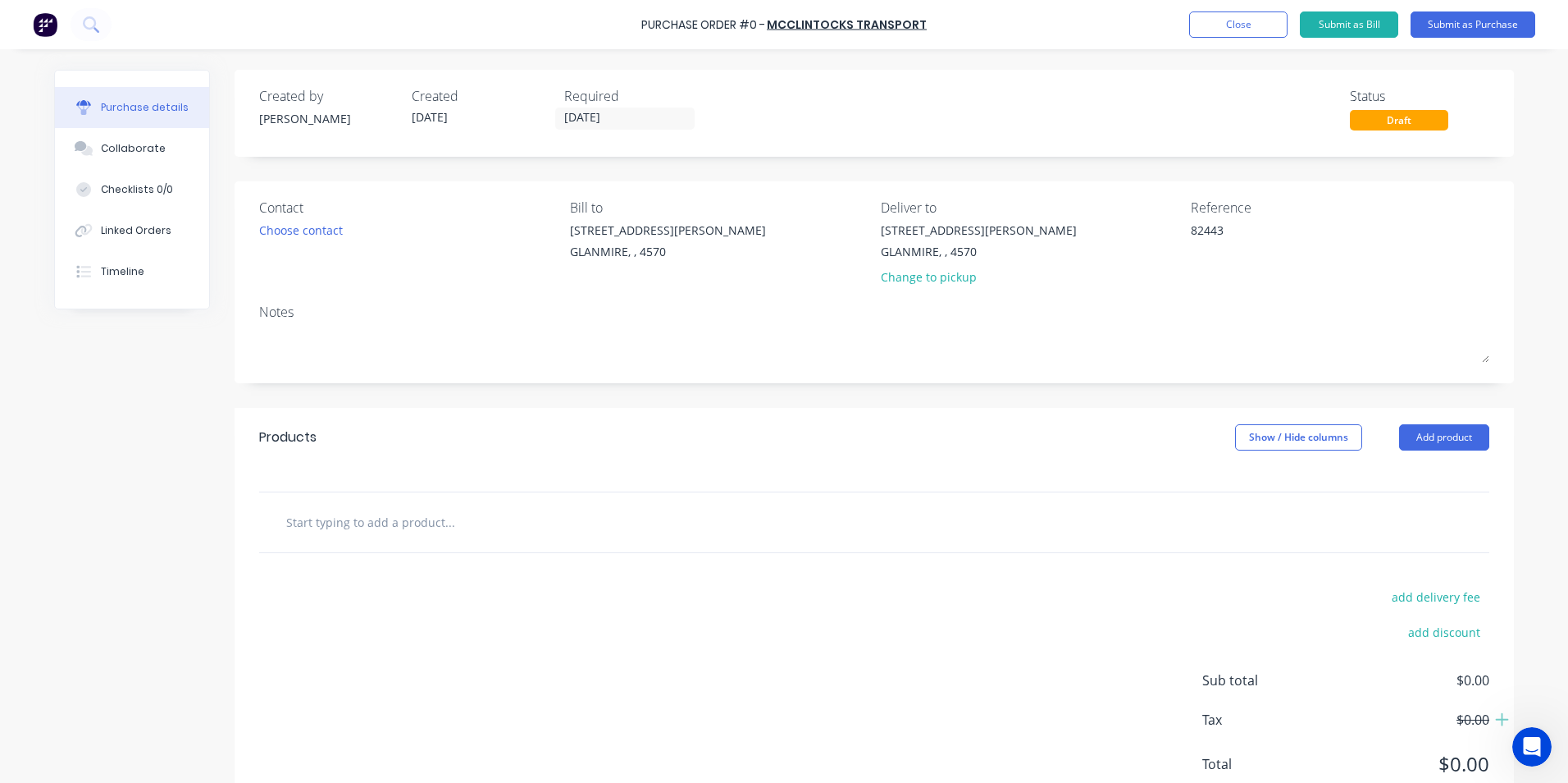
type textarea "82443"
type textarea "x"
type textarea "82443"
click at [1086, 302] on div "Notes" at bounding box center [874, 311] width 1230 height 20
click at [658, 126] on input "[DATE]" at bounding box center [625, 119] width 138 height 21
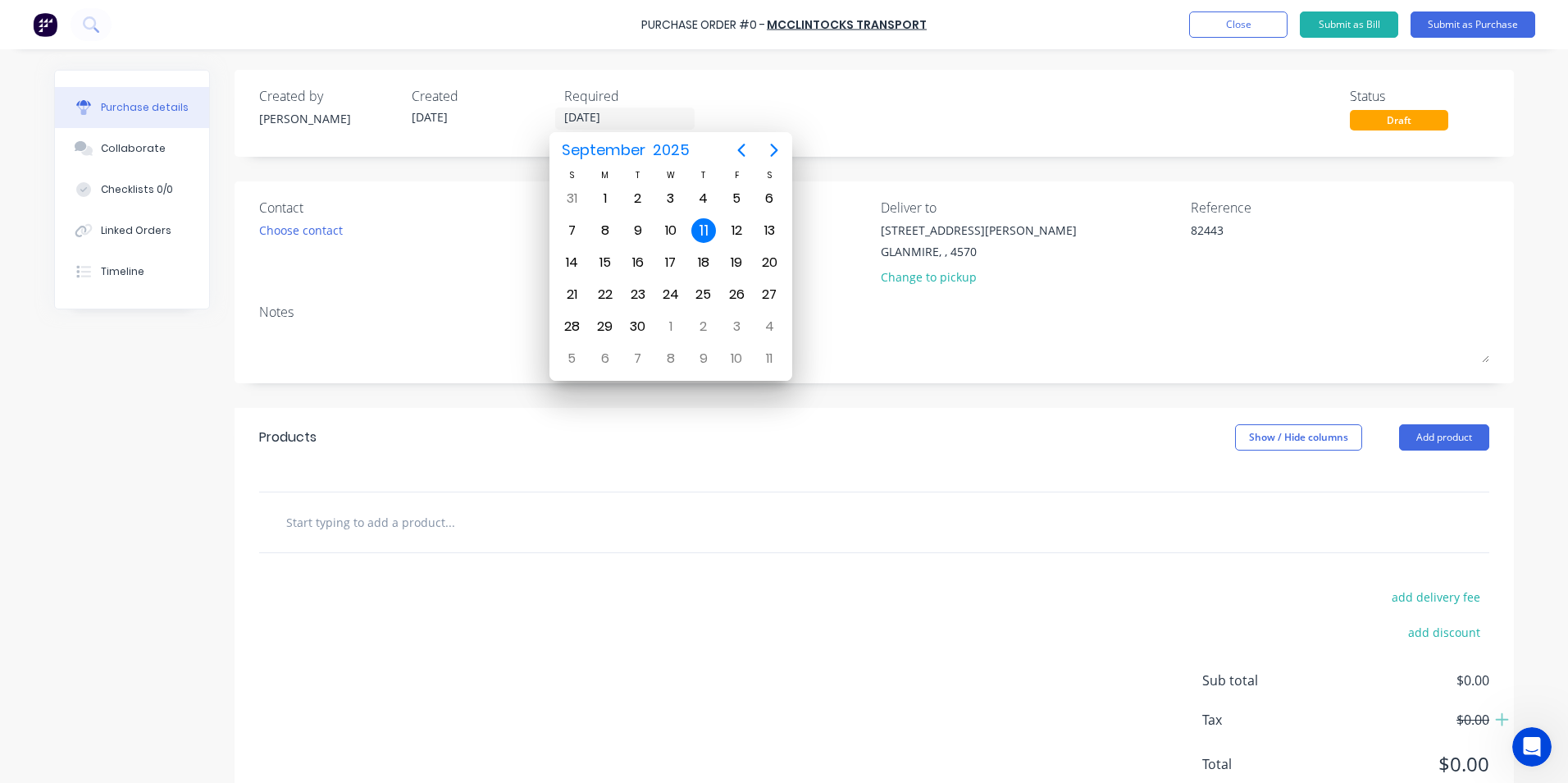
click at [711, 229] on div "11" at bounding box center [704, 230] width 24 height 24
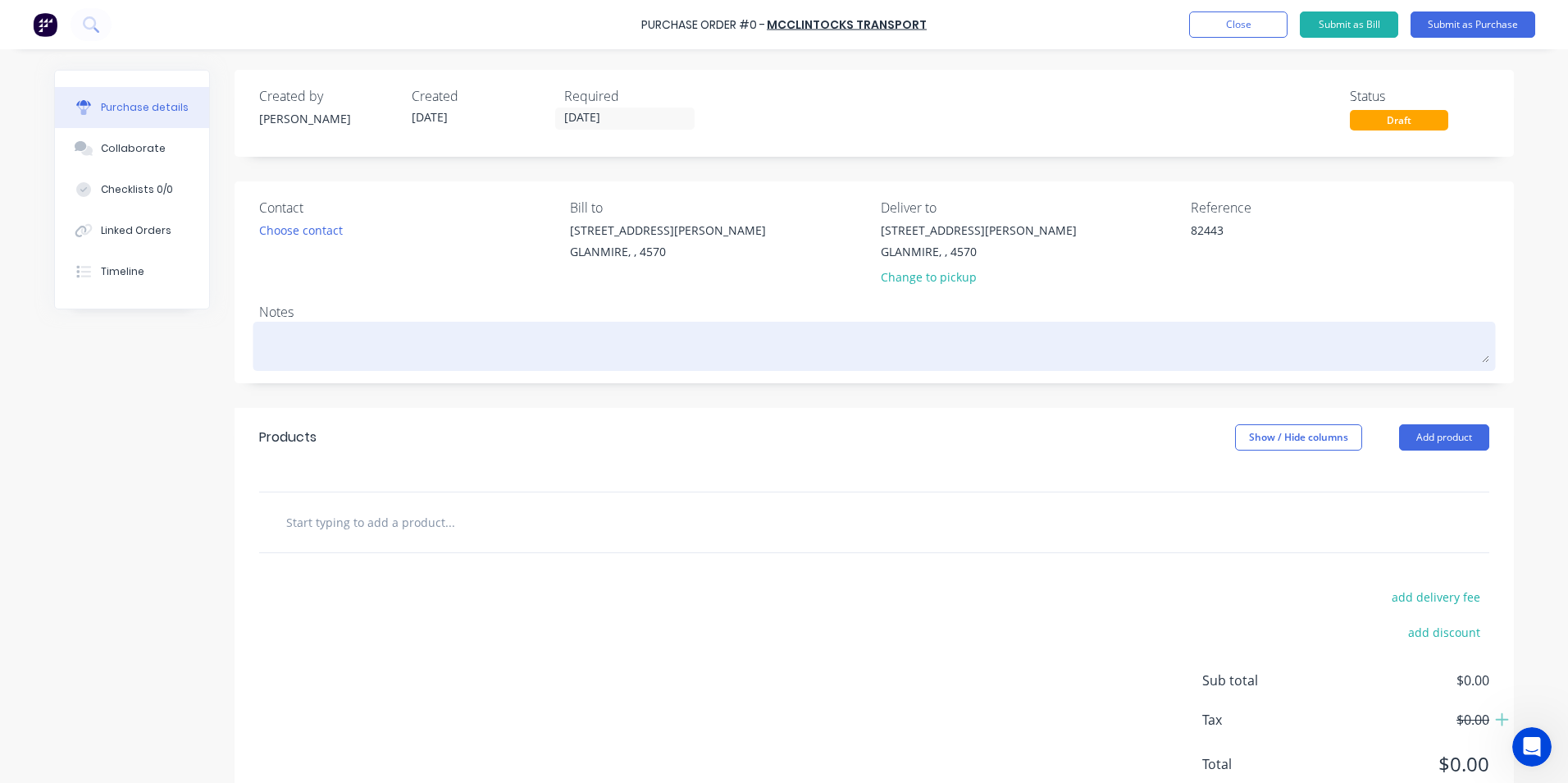
click at [356, 350] on textarea at bounding box center [874, 344] width 1230 height 36
type textarea "x"
type textarea "n"
type textarea "x"
type textarea "ne"
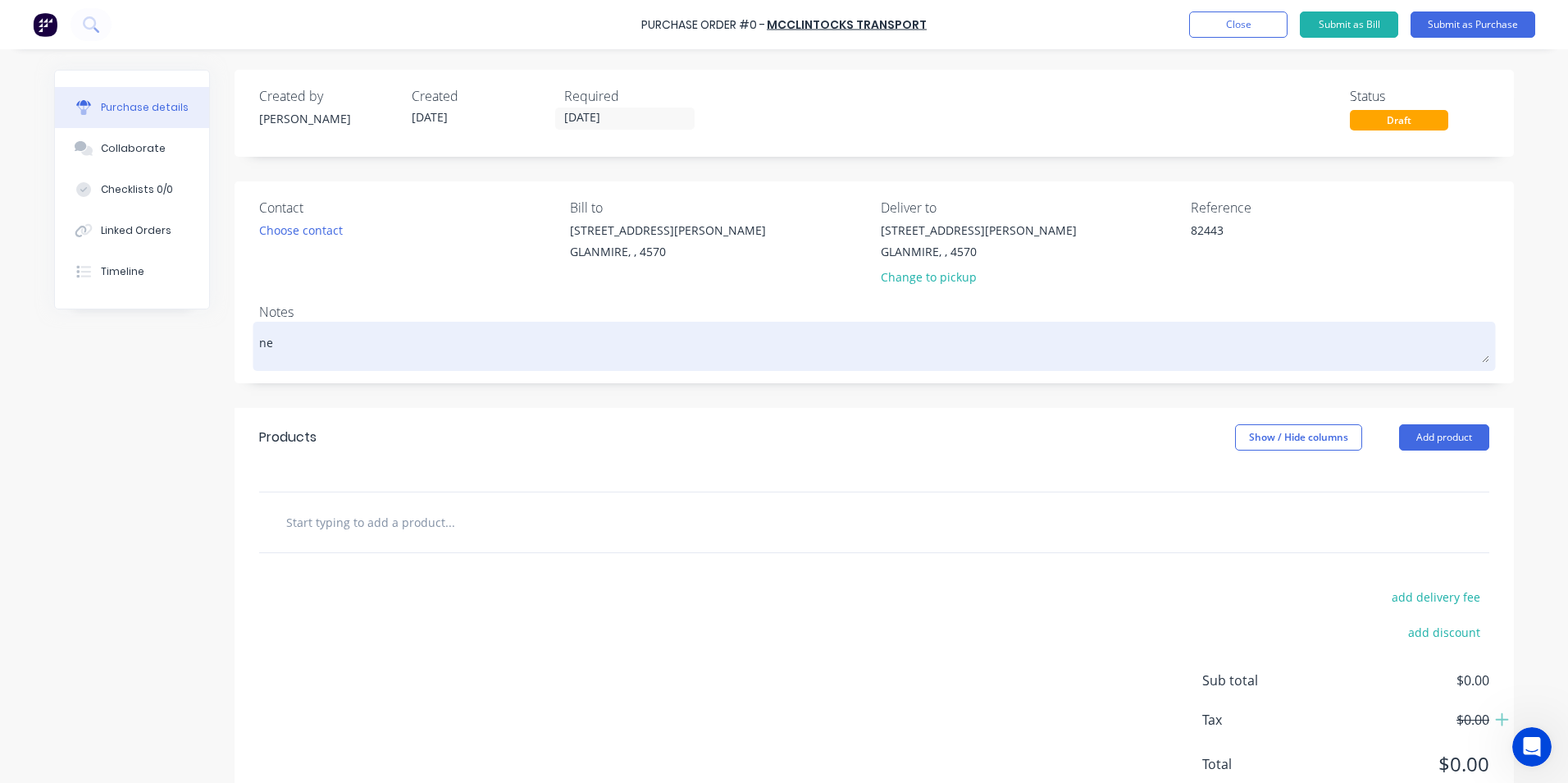
type textarea "x"
type textarea "nes"
type textarea "x"
type textarea "nes2"
type textarea "x"
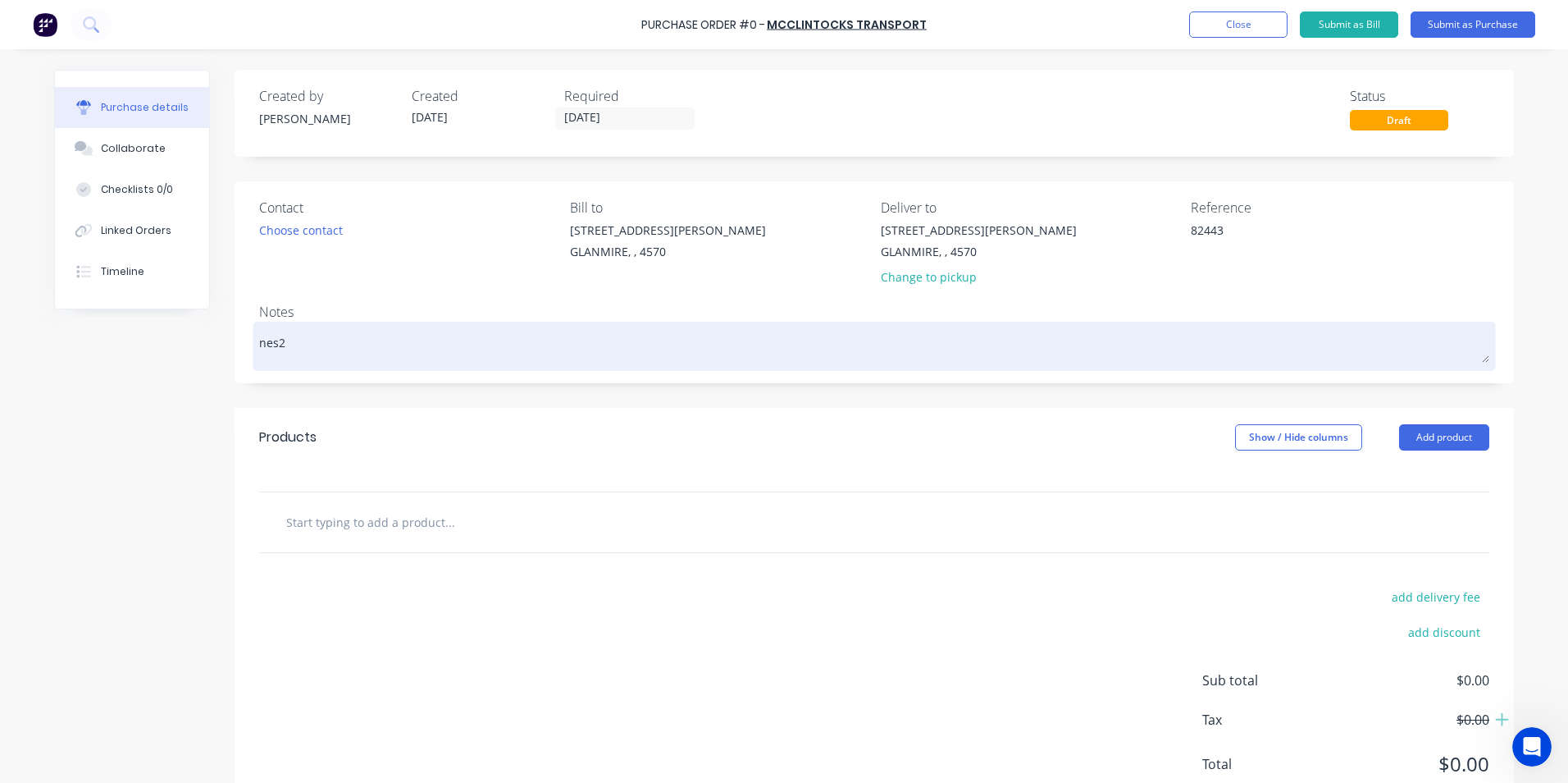
type textarea "nes25"
type textarea "x"
type textarea "nes250"
type textarea "x"
type textarea "nes2501"
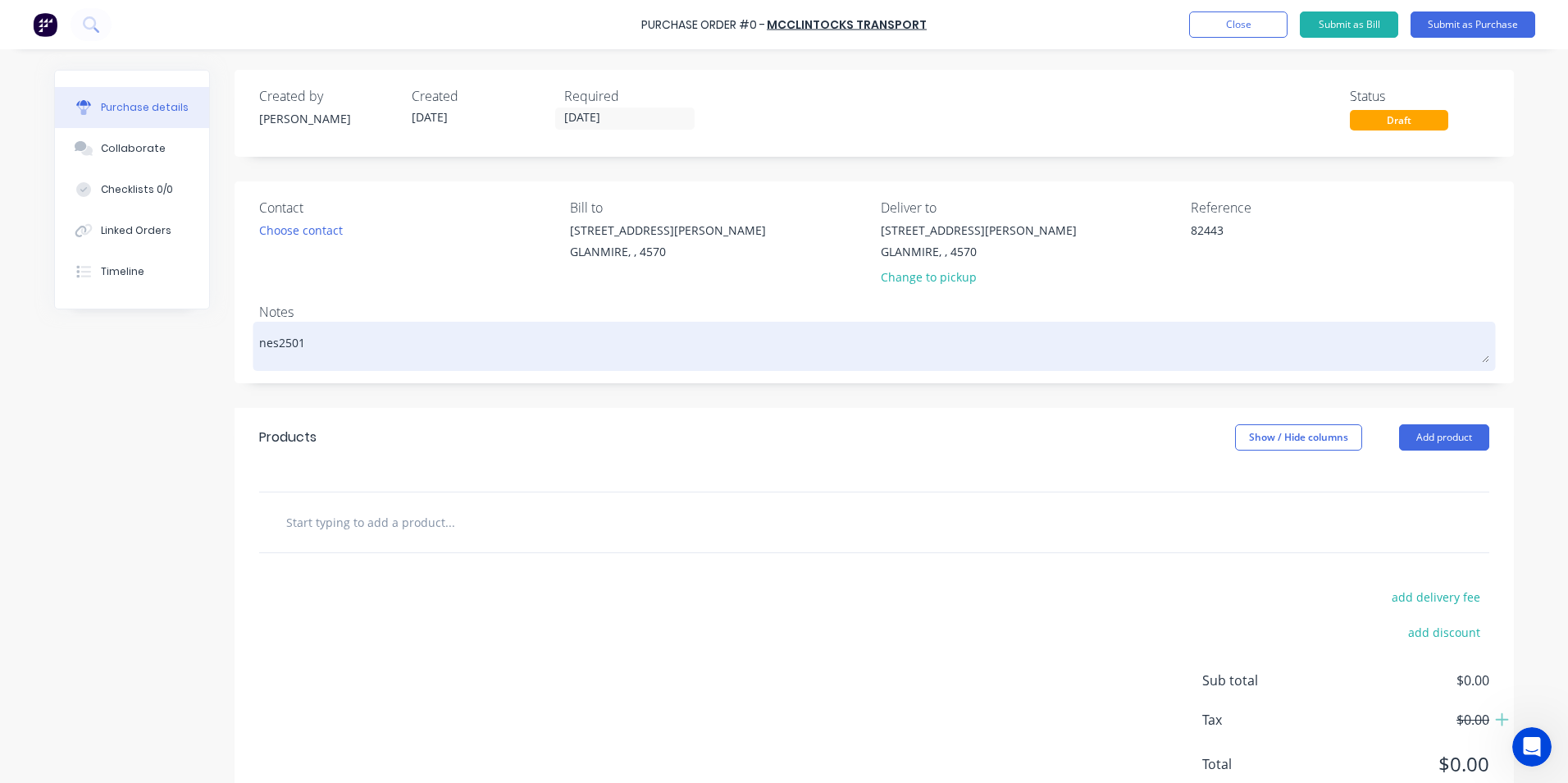
type textarea "x"
type textarea "nes25018"
type textarea "x"
type textarea "nes250185"
type textarea "x"
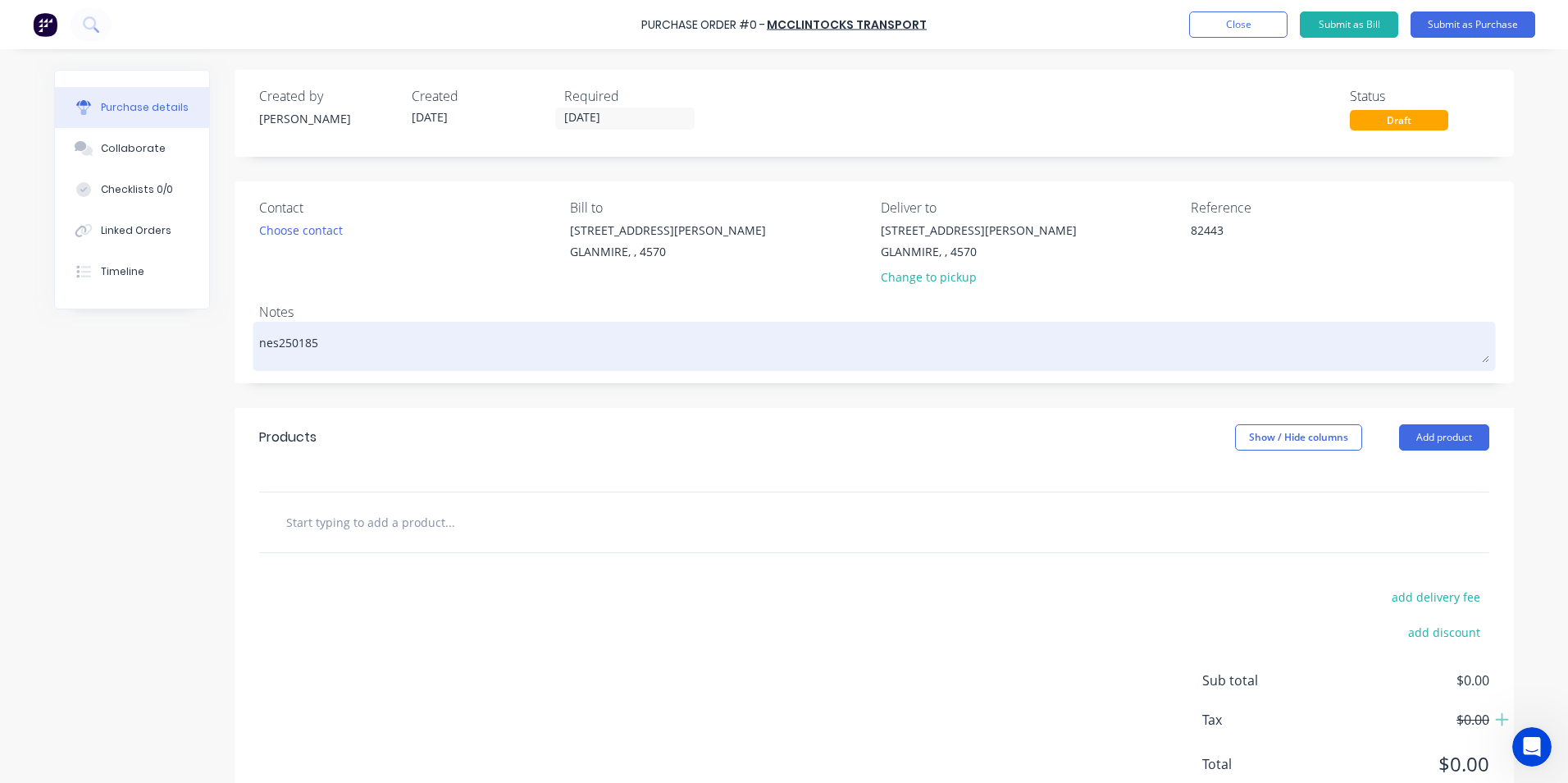
type textarea "nes25018"
type textarea "x"
type textarea "nes2501"
type textarea "x"
type textarea "nes250"
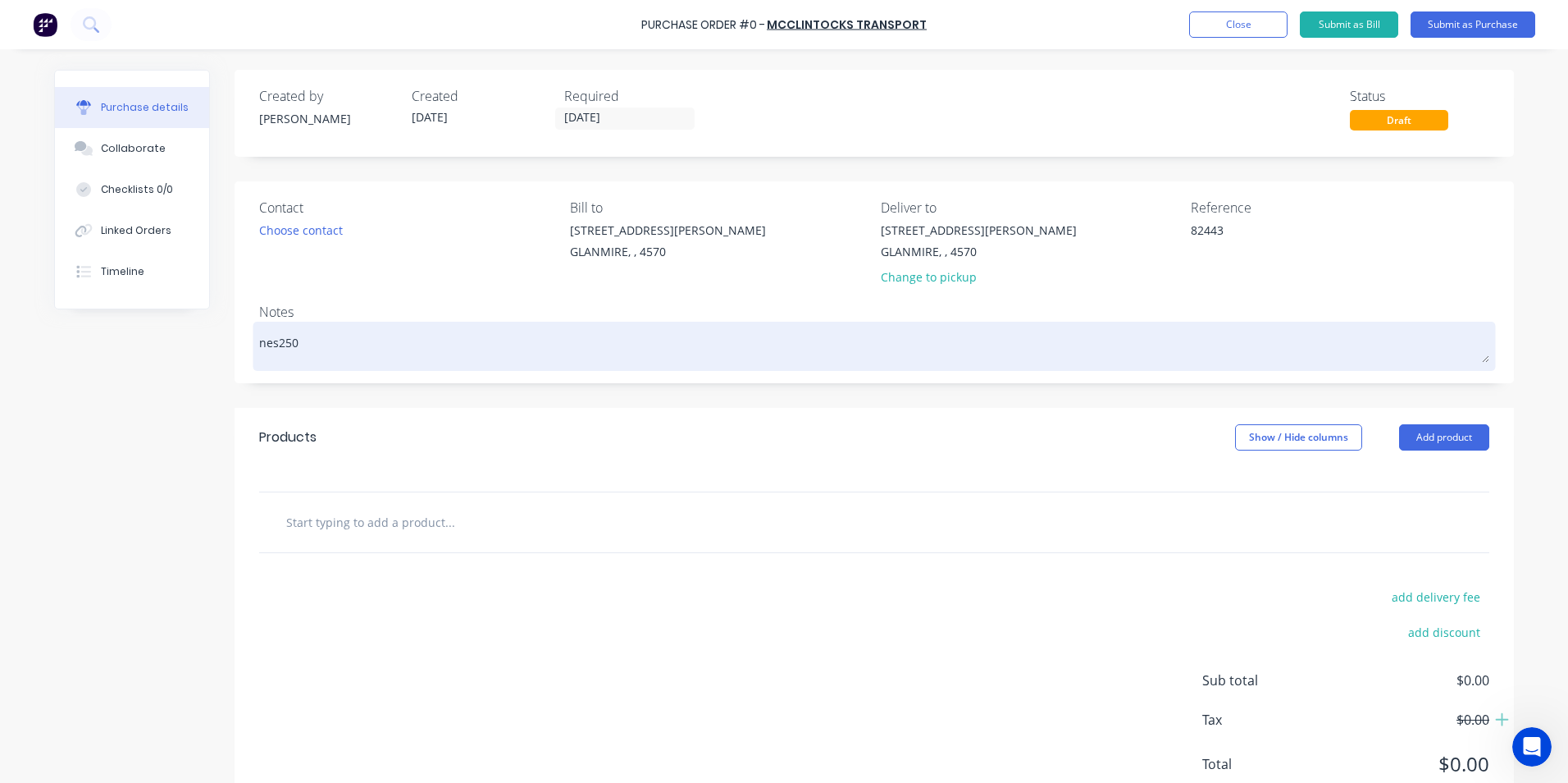
type textarea "x"
type textarea "nes25"
type textarea "x"
type textarea "nes2"
type textarea "x"
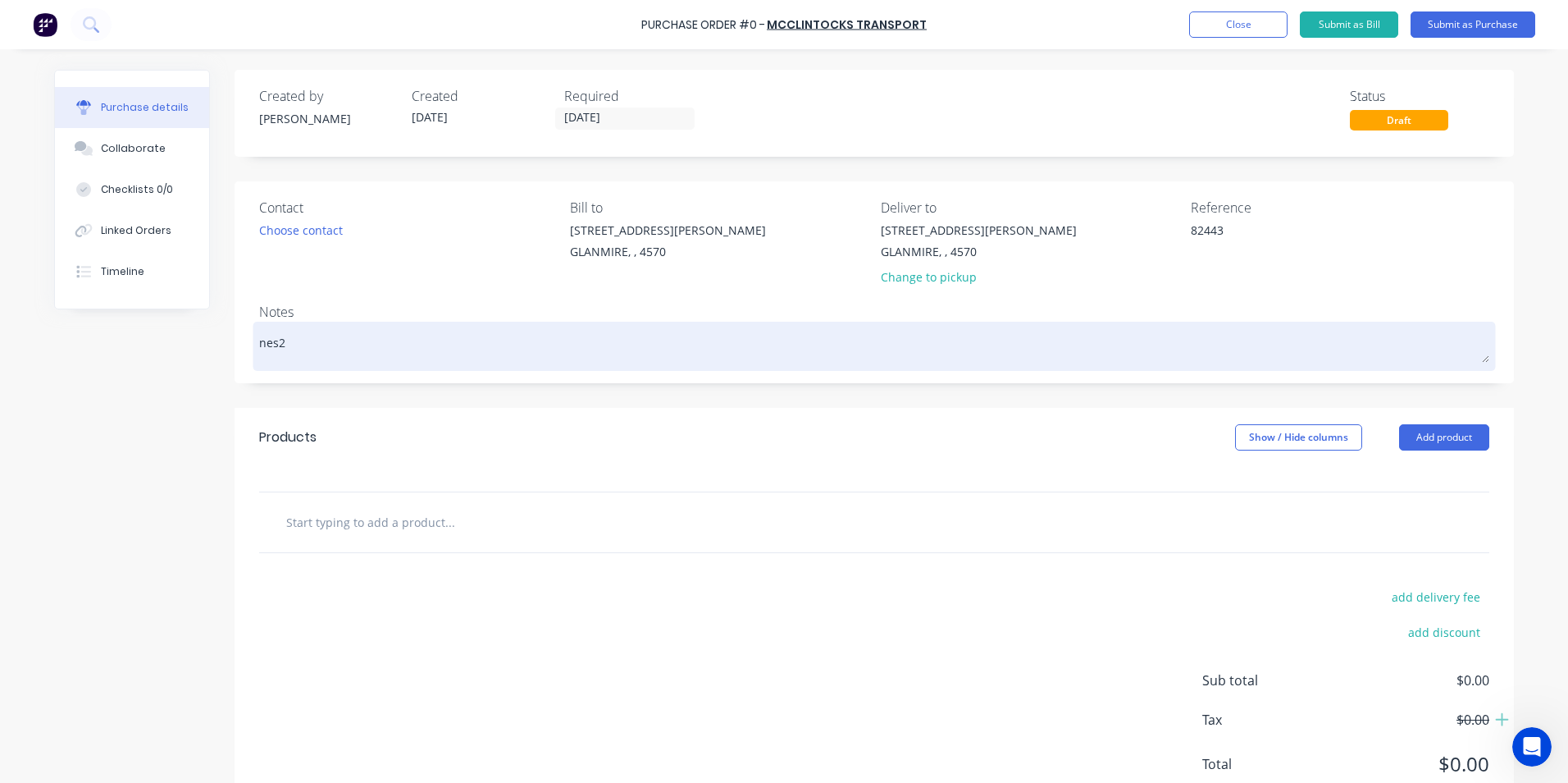
type textarea "nes"
type textarea "x"
type textarea "ne"
type textarea "x"
type textarea "n"
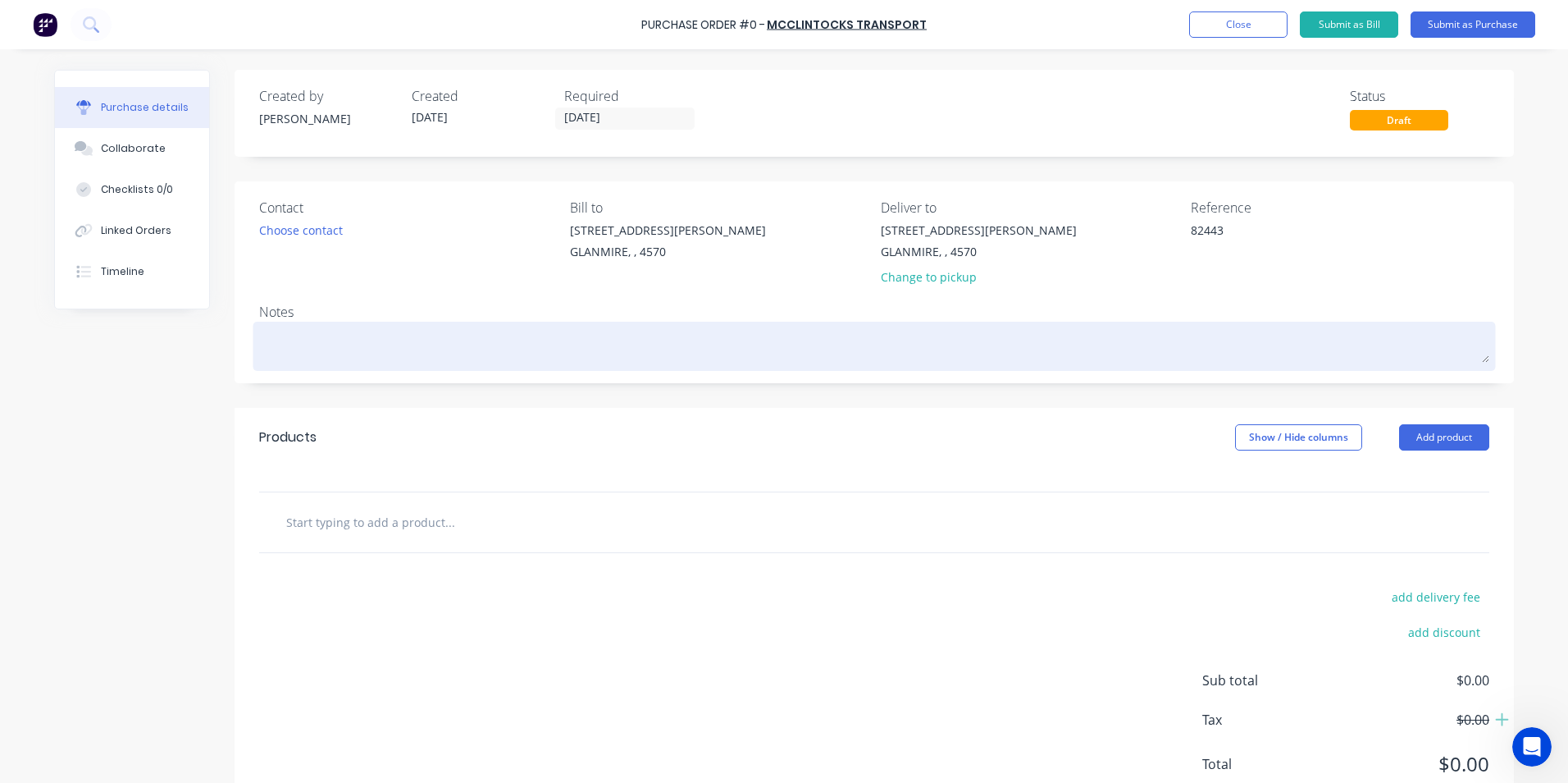
type textarea "x"
type textarea "N"
type textarea "x"
type textarea "NE"
type textarea "x"
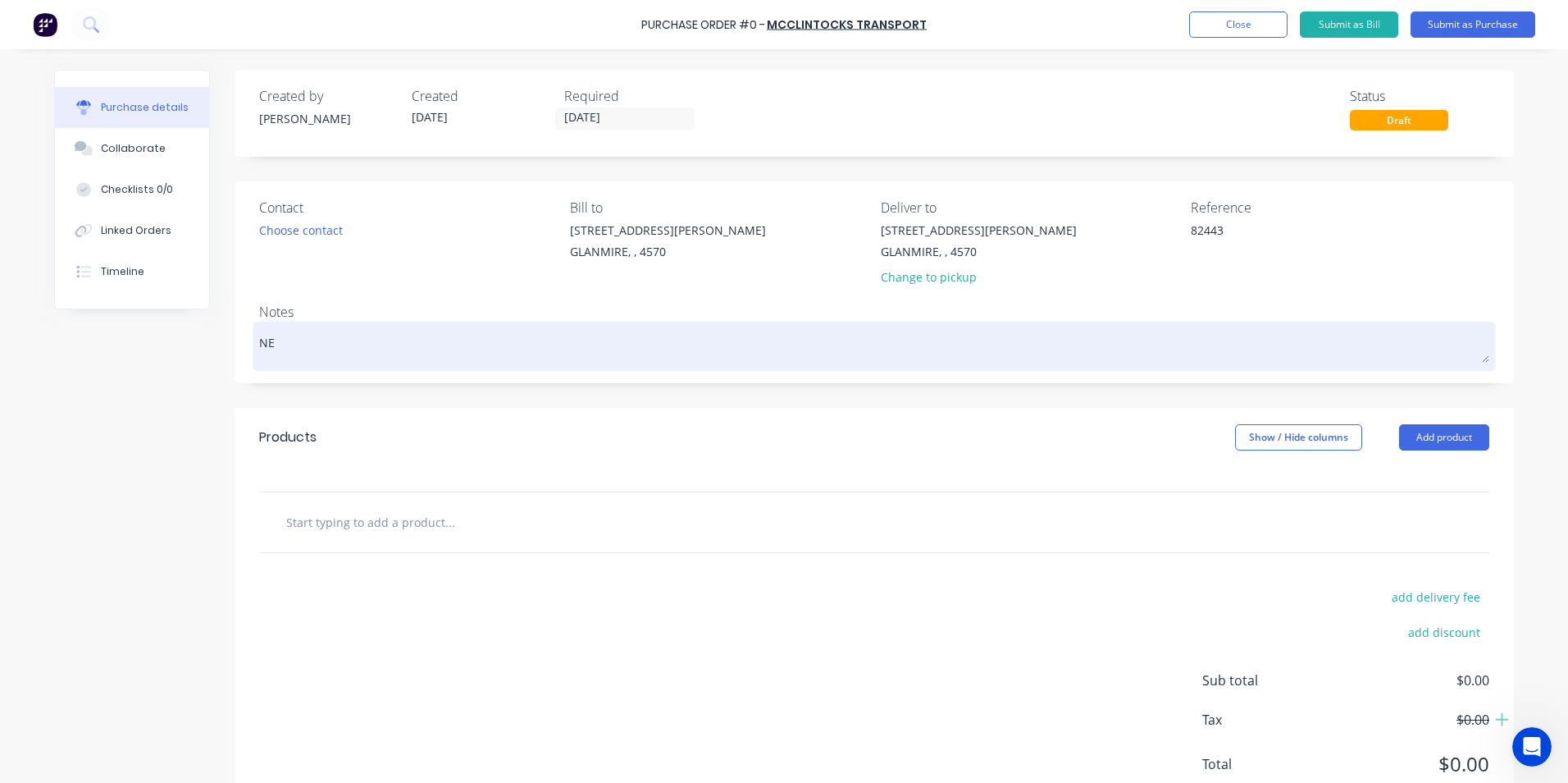
type textarea "NES"
type textarea "x"
type textarea "NES2"
type textarea "x"
type textarea "NES25"
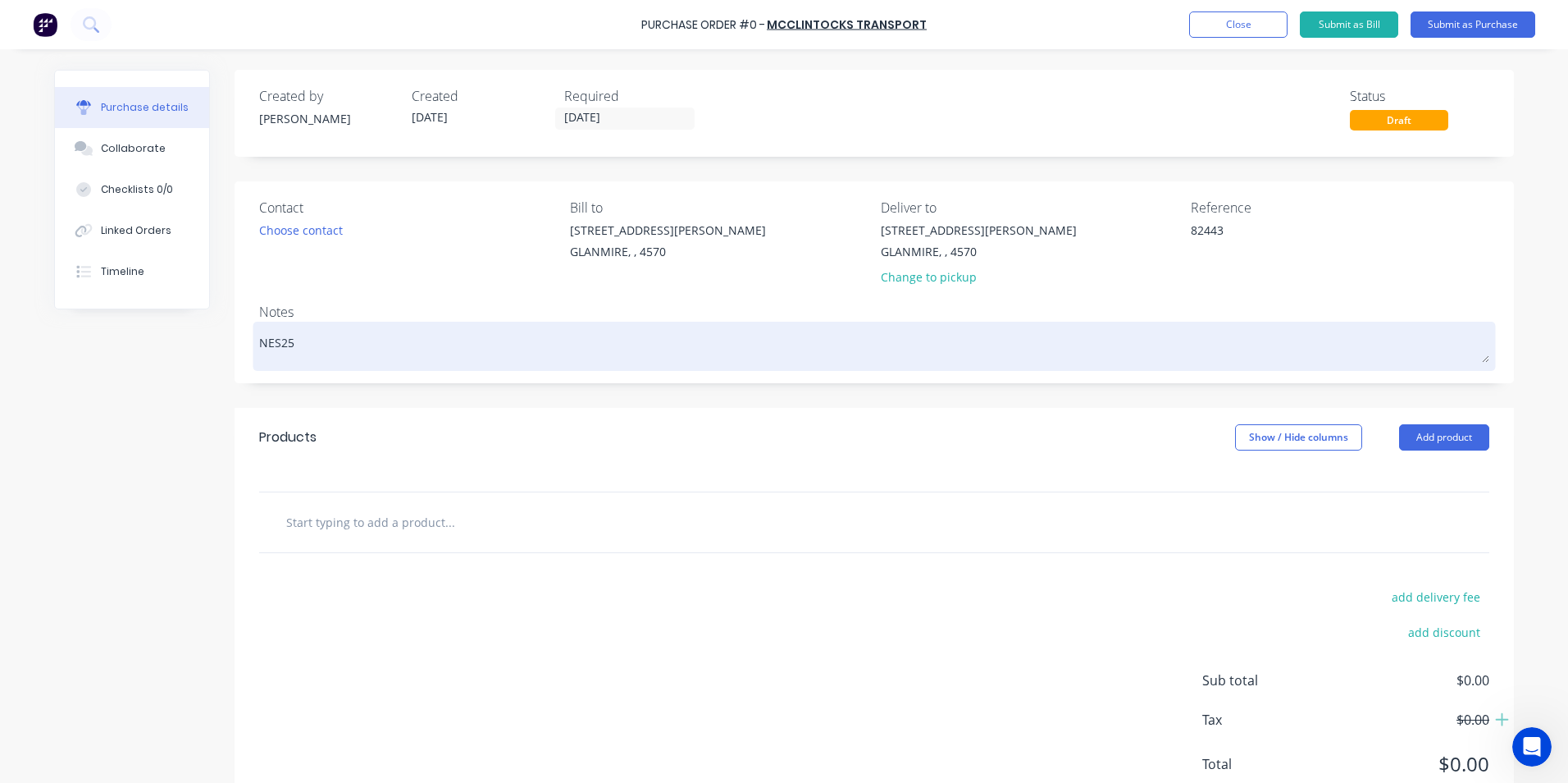
type textarea "x"
type textarea "NES250"
type textarea "x"
type textarea "NES2501"
type textarea "x"
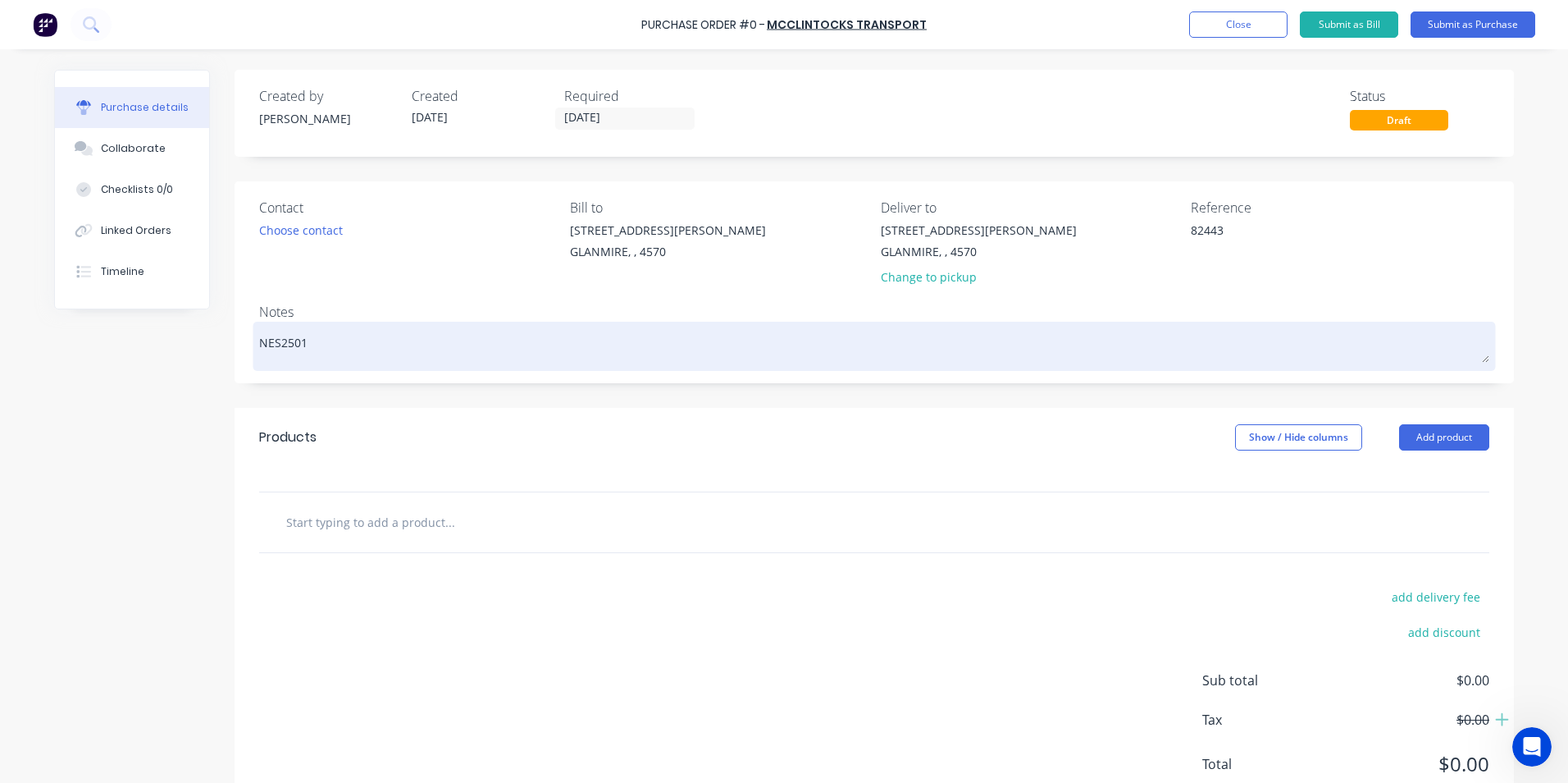
type textarea "NES25018"
type textarea "x"
type textarea "NES250185"
type textarea "x"
type textarea "NES250185"
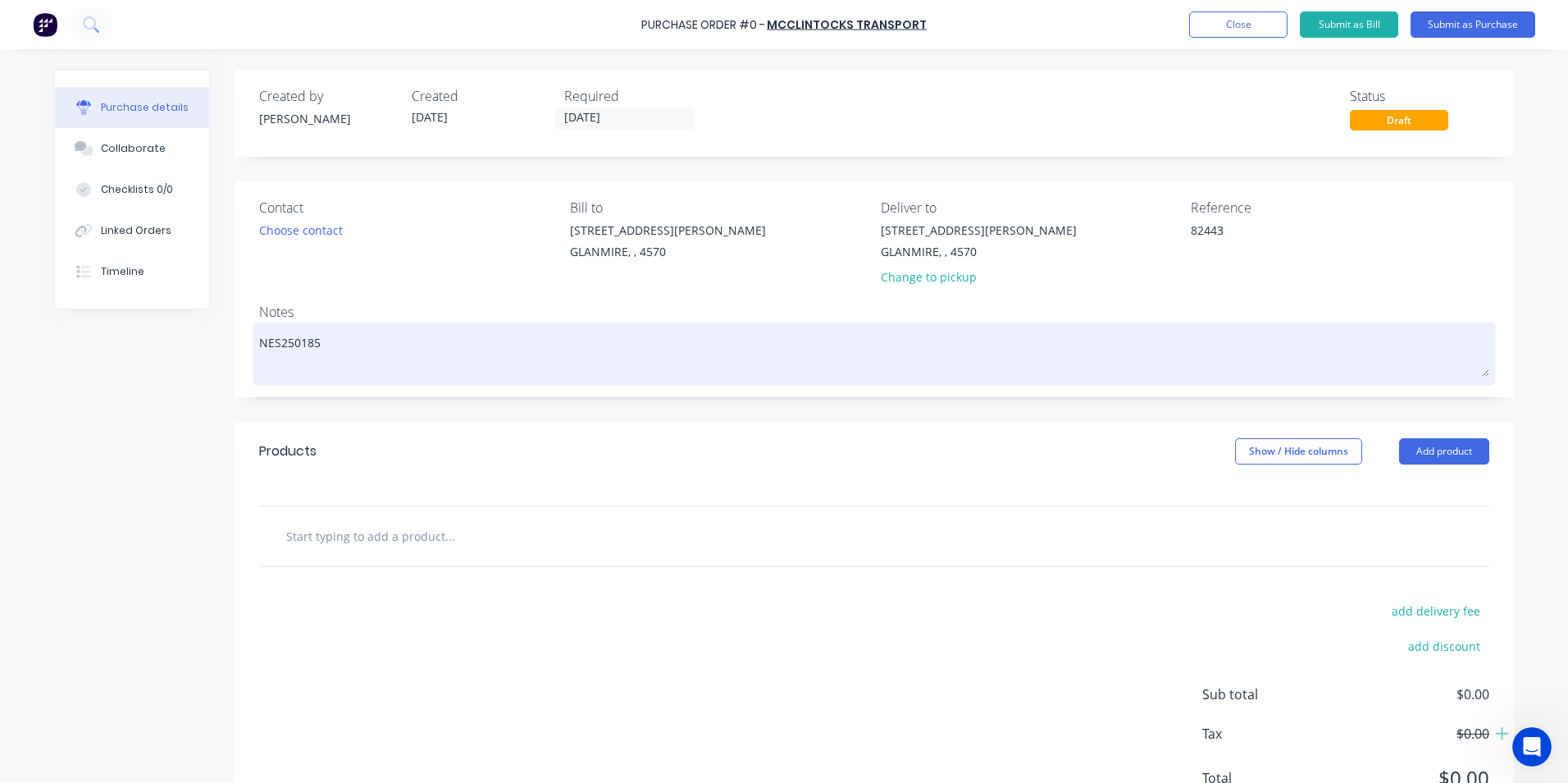
type textarea "x"
type textarea "NES250185 N"
type textarea "x"
type textarea "NES250185 NM"
type textarea "x"
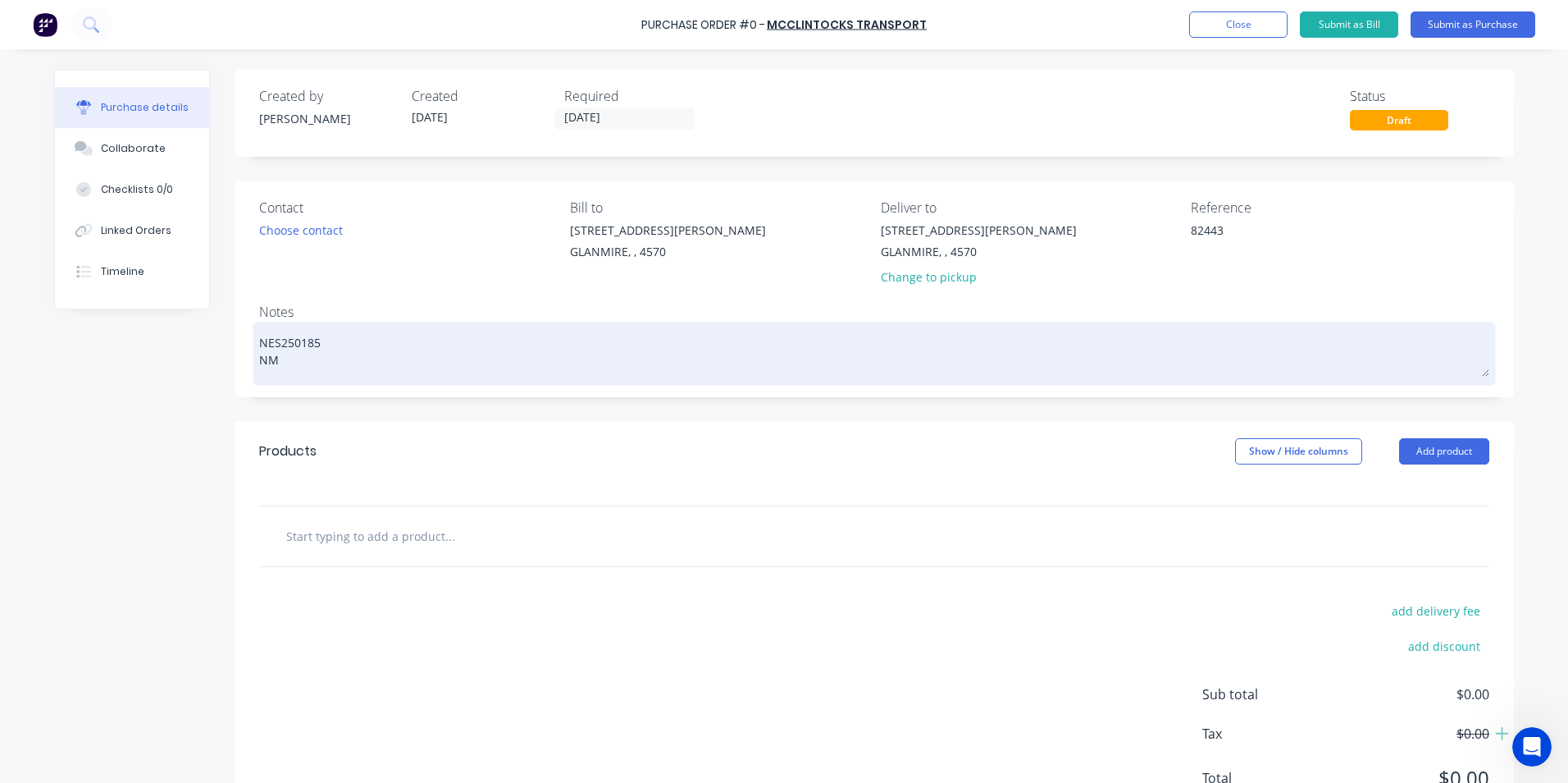
type textarea "NES250185 NM2"
type textarea "x"
type textarea "NES250185 NM25"
type textarea "x"
type textarea "NES250185 NM250"
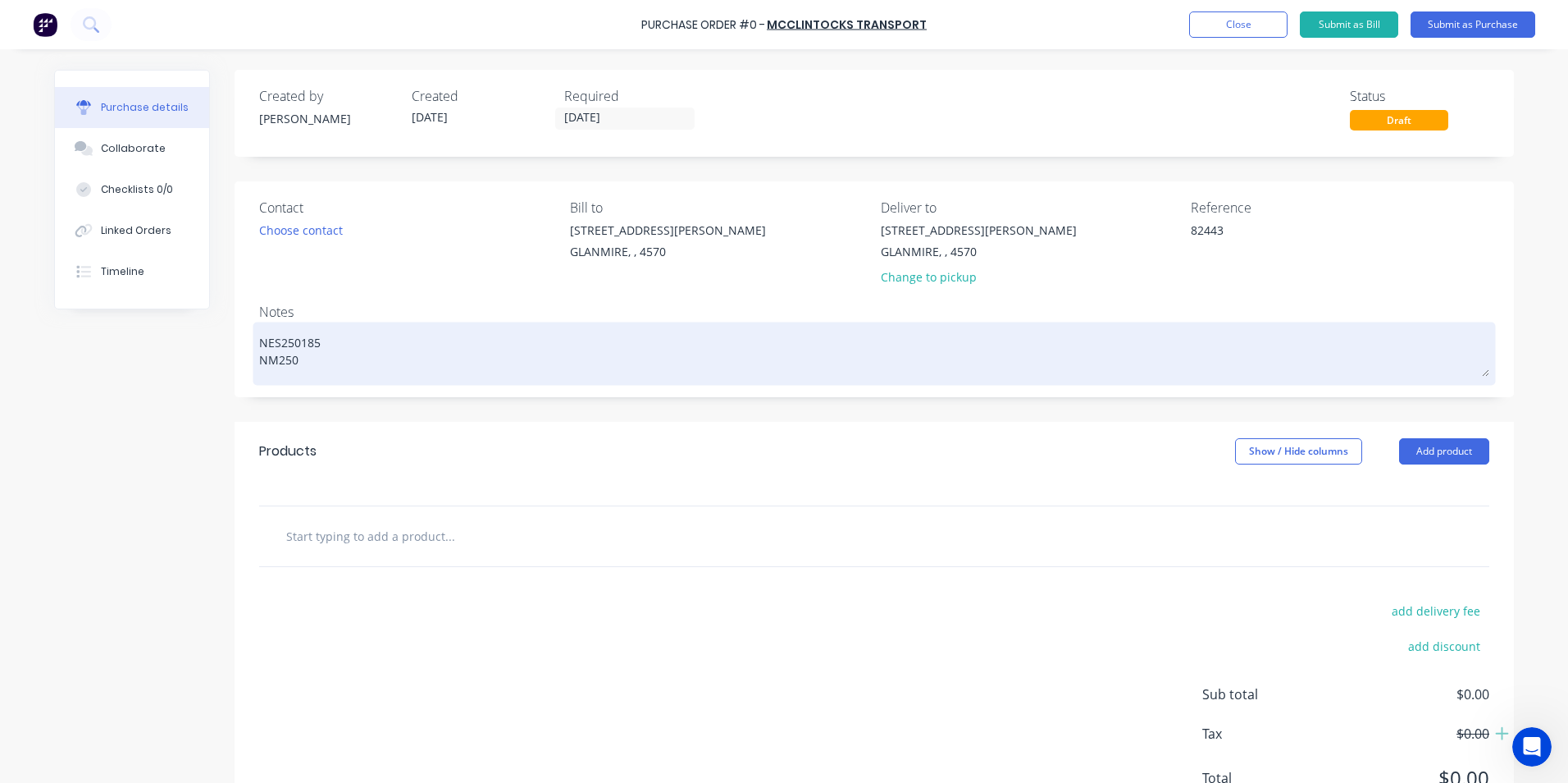
type textarea "x"
type textarea "NES250185 NM2500"
type textarea "x"
type textarea "NES250185 NM25007"
type textarea "x"
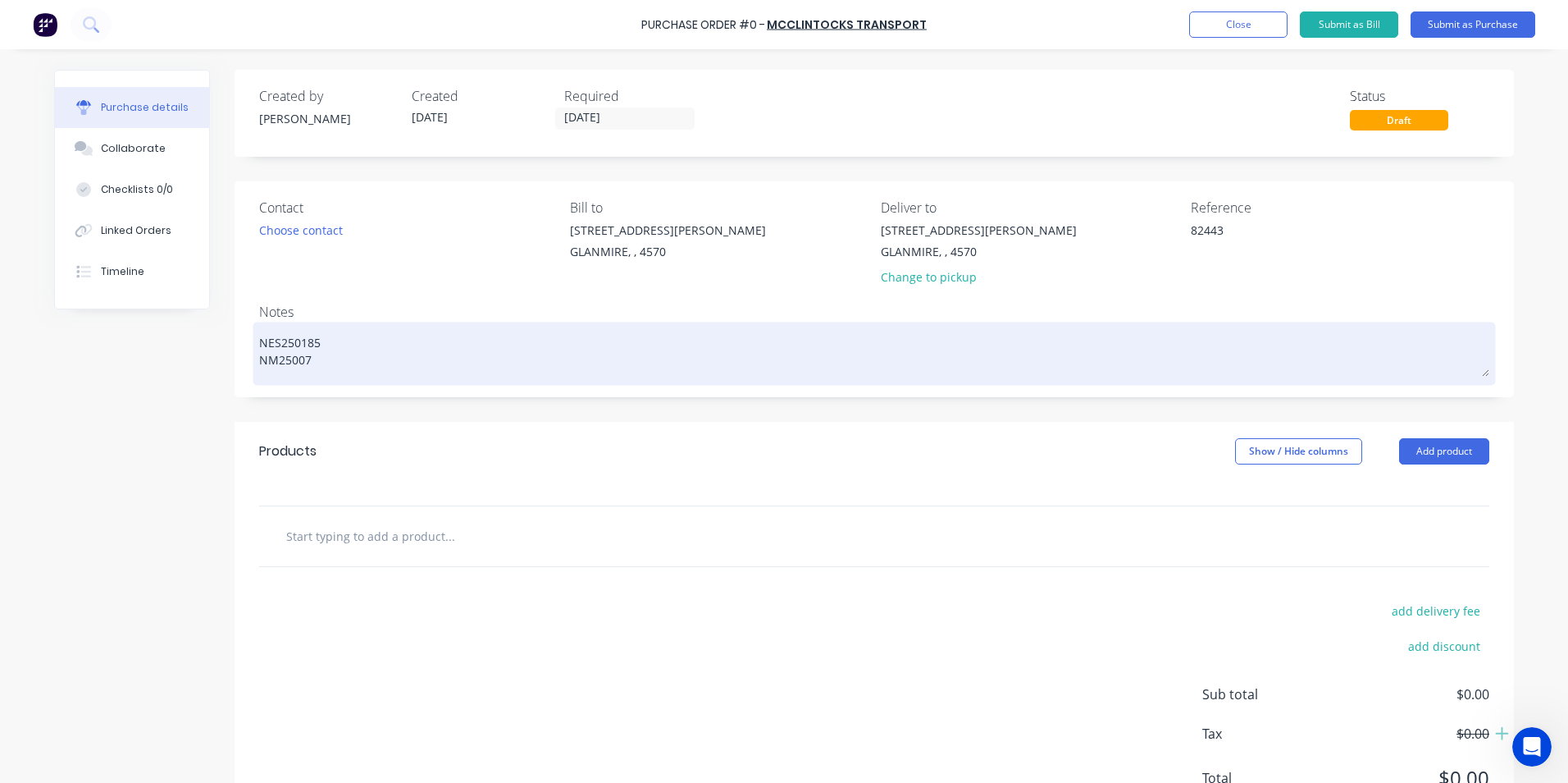
type textarea "NES250185 NM250074"
type textarea "x"
type textarea "NES250185 NM250074"
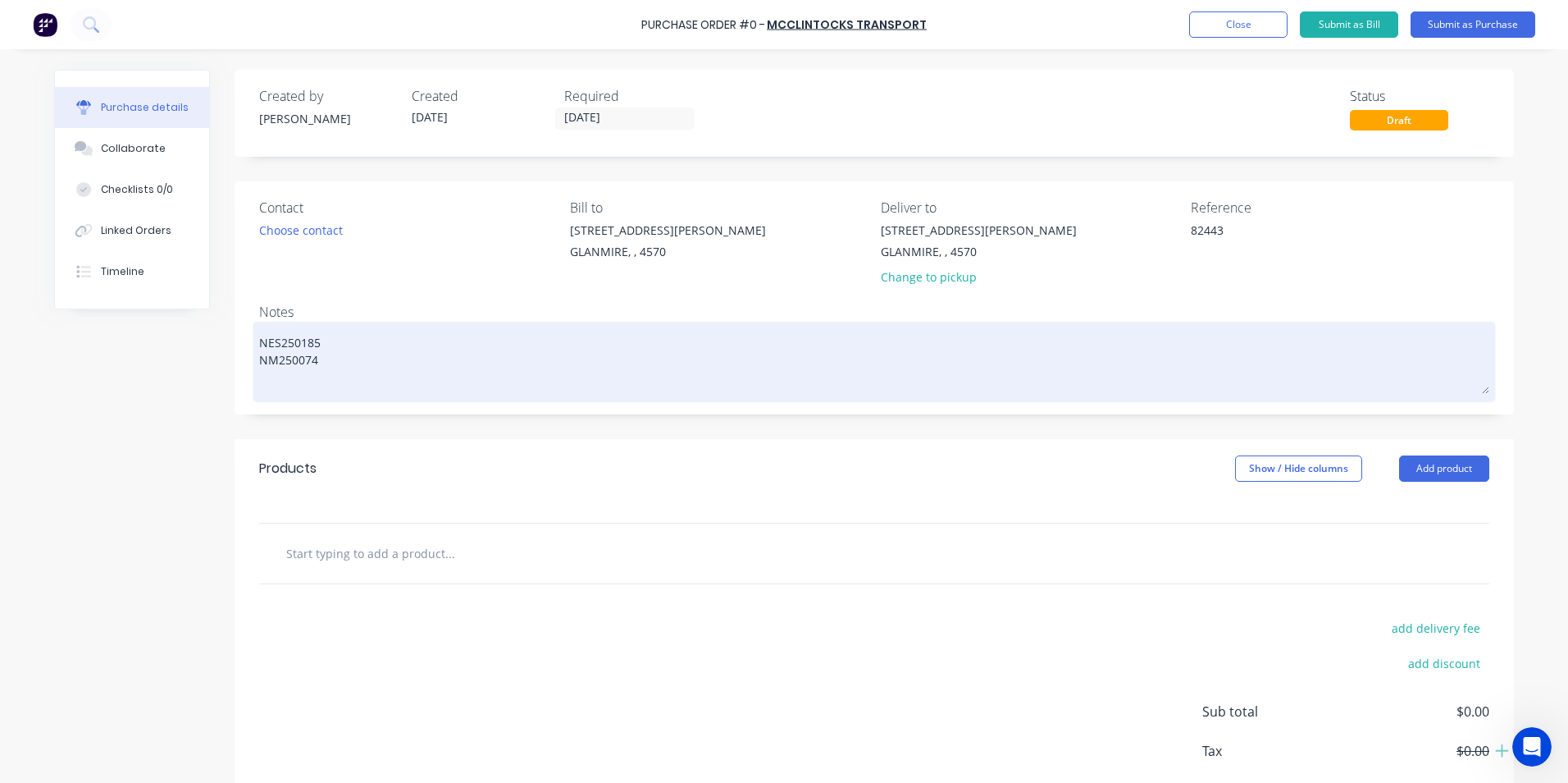
type textarea "x"
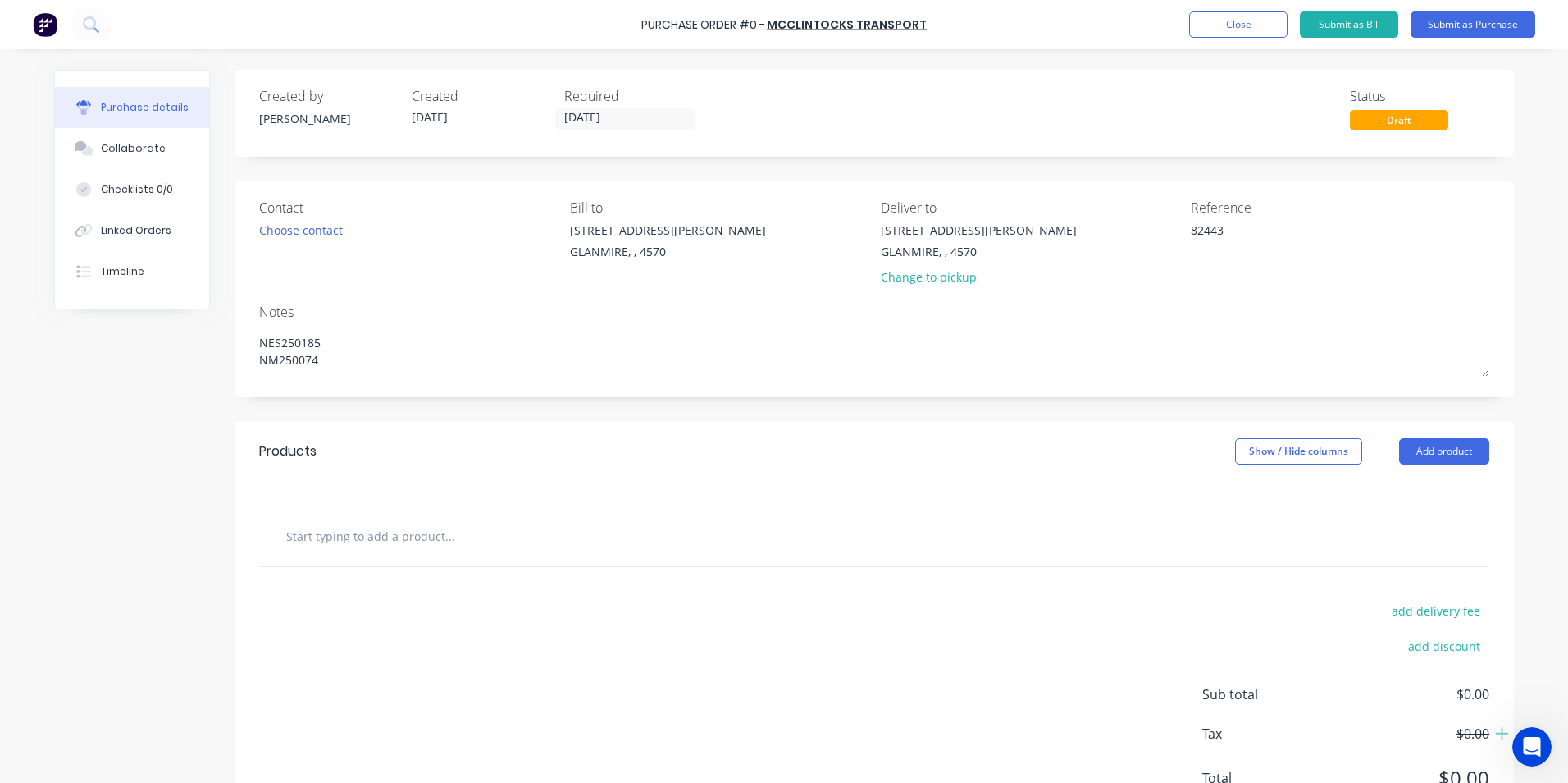
type textarea "NES250185 NM250074"
type textarea "x"
type textarea "NES250185 NM250074"
click at [409, 534] on input "text" at bounding box center [450, 536] width 328 height 33
type textarea "x"
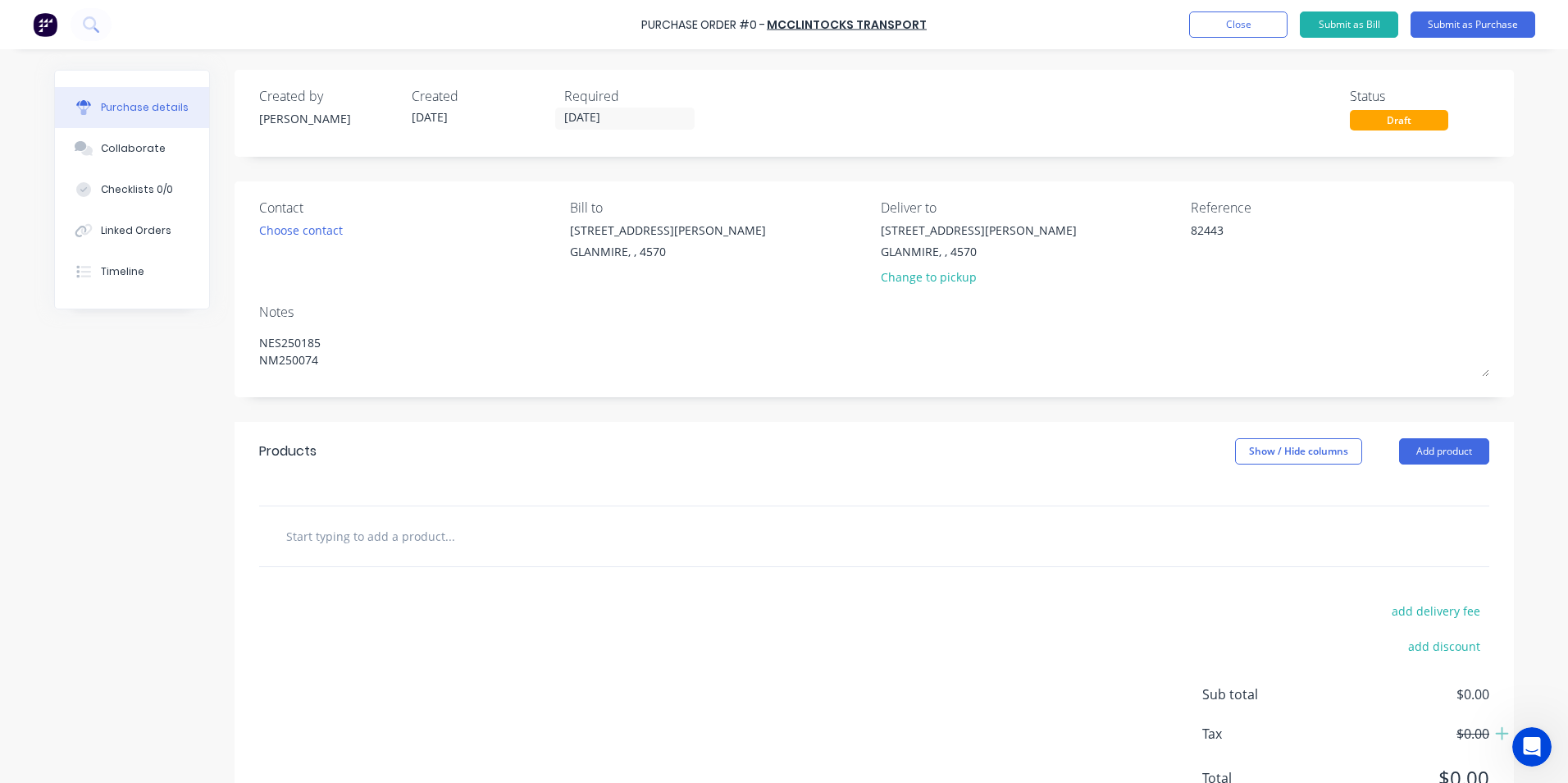
type input "S"
type textarea "x"
type input "ST"
type textarea "x"
type input "STI"
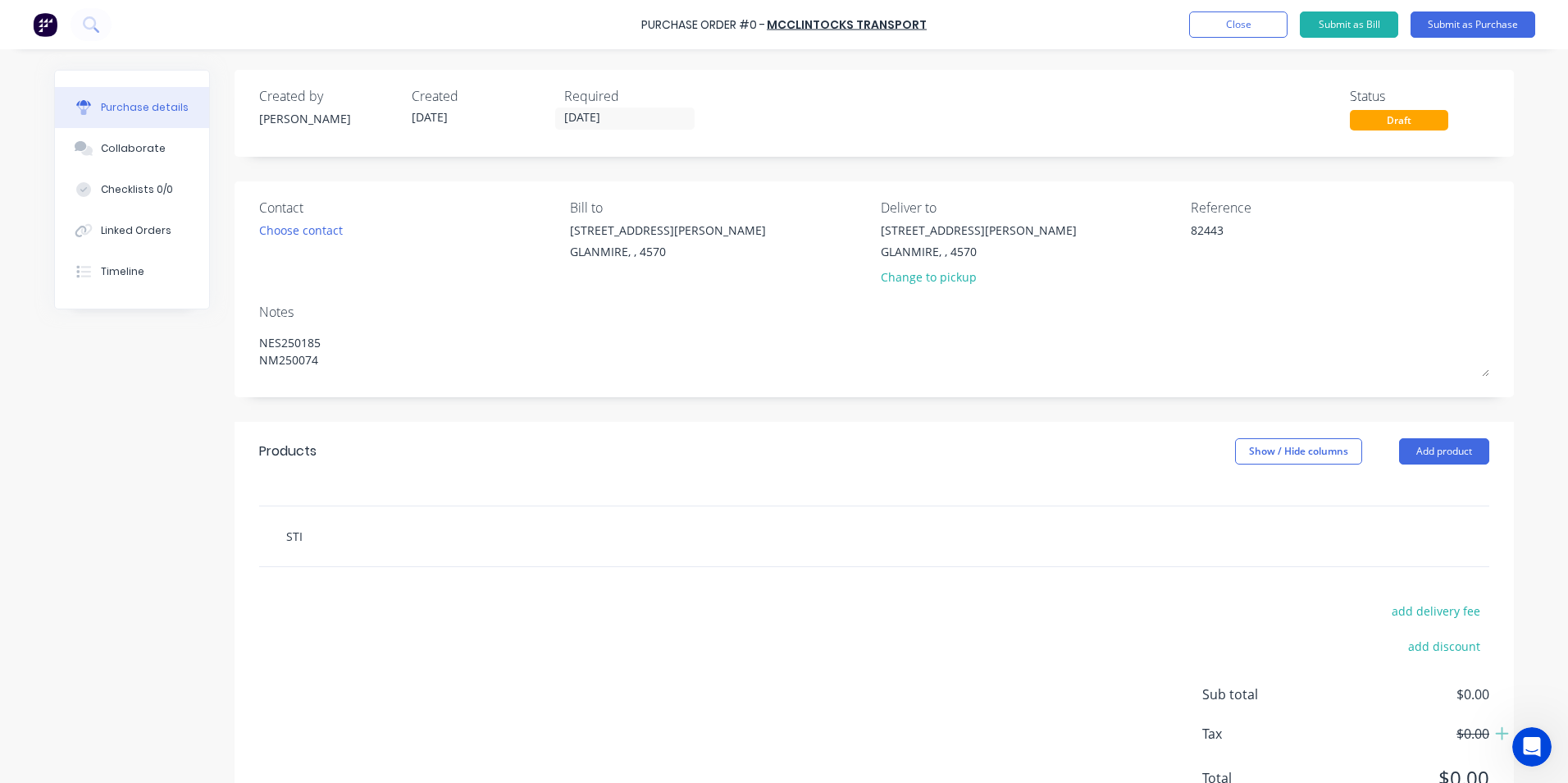
type textarea "x"
type input "STIR"
type textarea "x"
type input "STIRL"
type textarea "x"
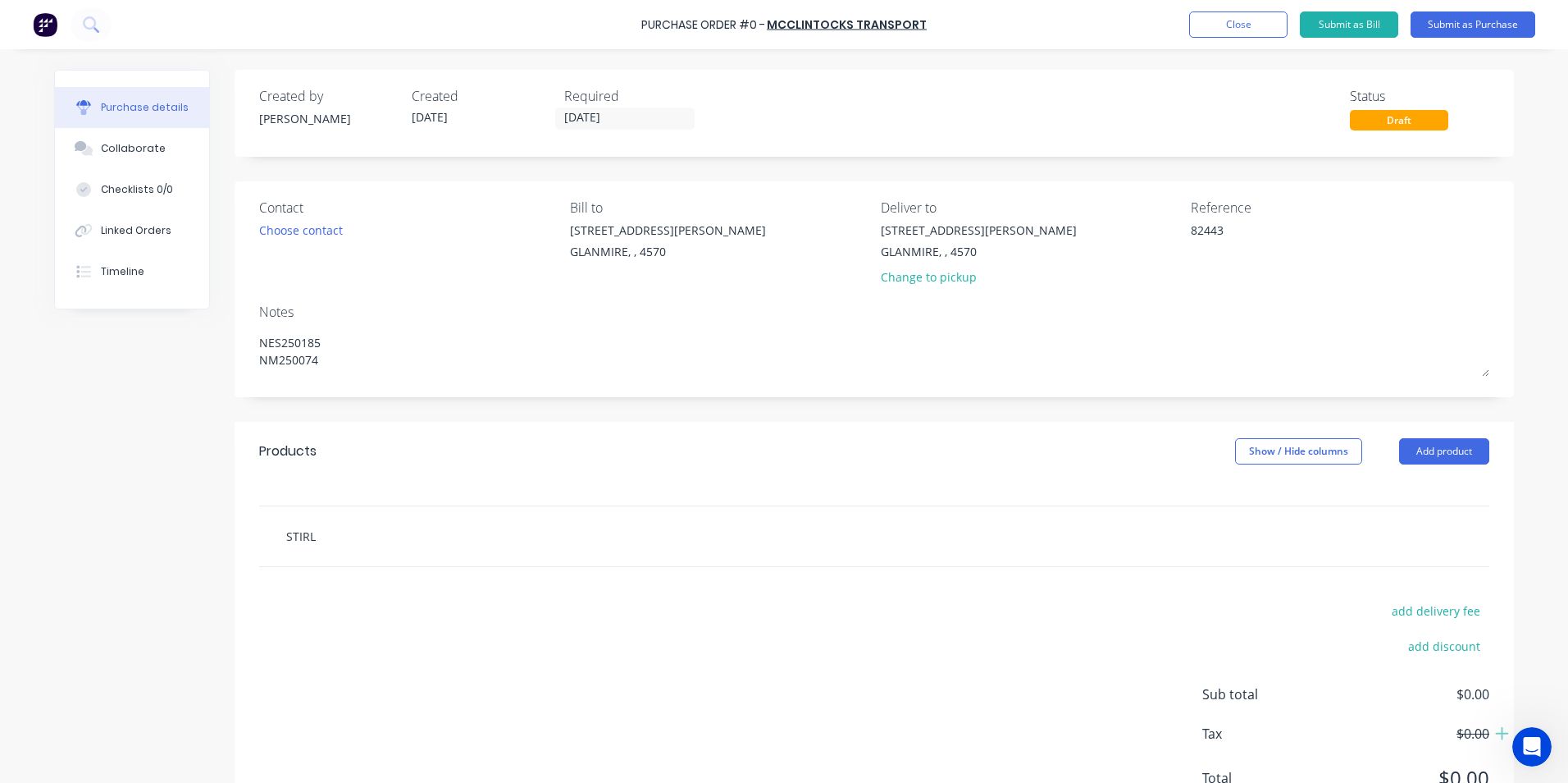
type input "STIRLI"
type textarea "x"
type input "STIRLIN"
type textarea "x"
type input "STIRLING"
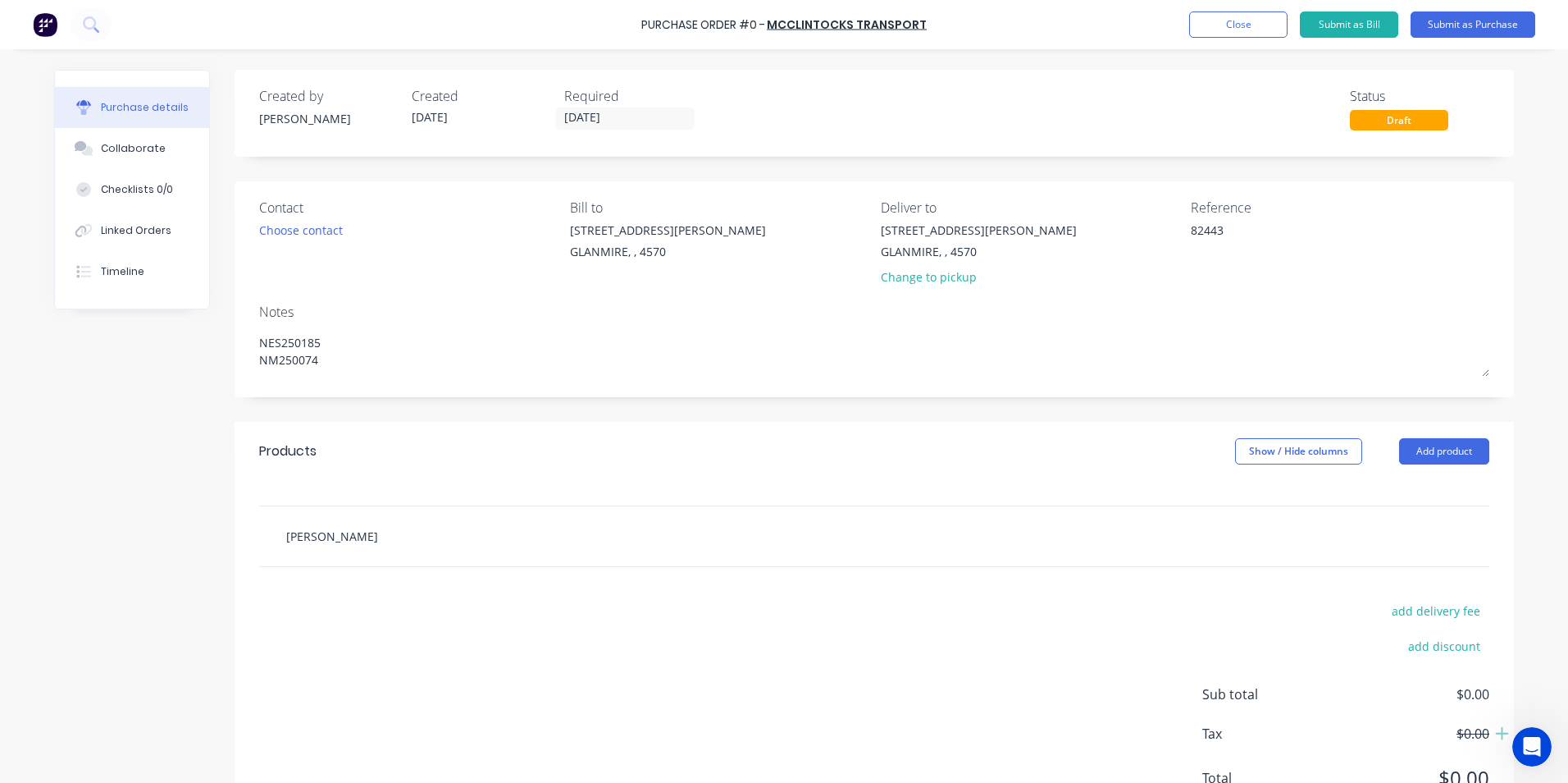
type textarea "x"
type input "STIRLINGS"
type textarea "x"
type input "STIRLINGS"
type textarea "x"
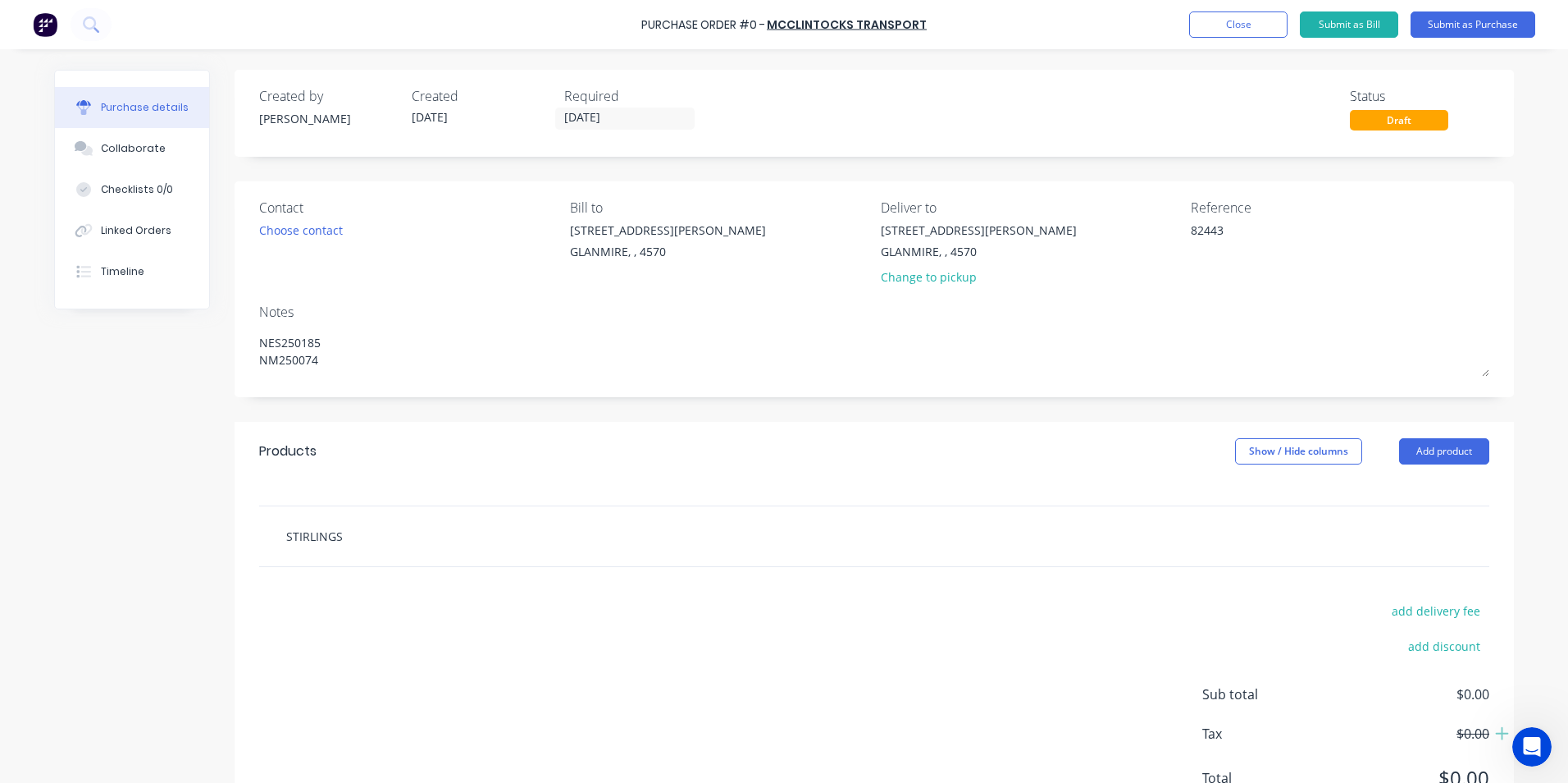
type input "STIRLINGS P"
type textarea "x"
type input "STIRLINGS PE"
type textarea "x"
type input "STIRLINGS PER"
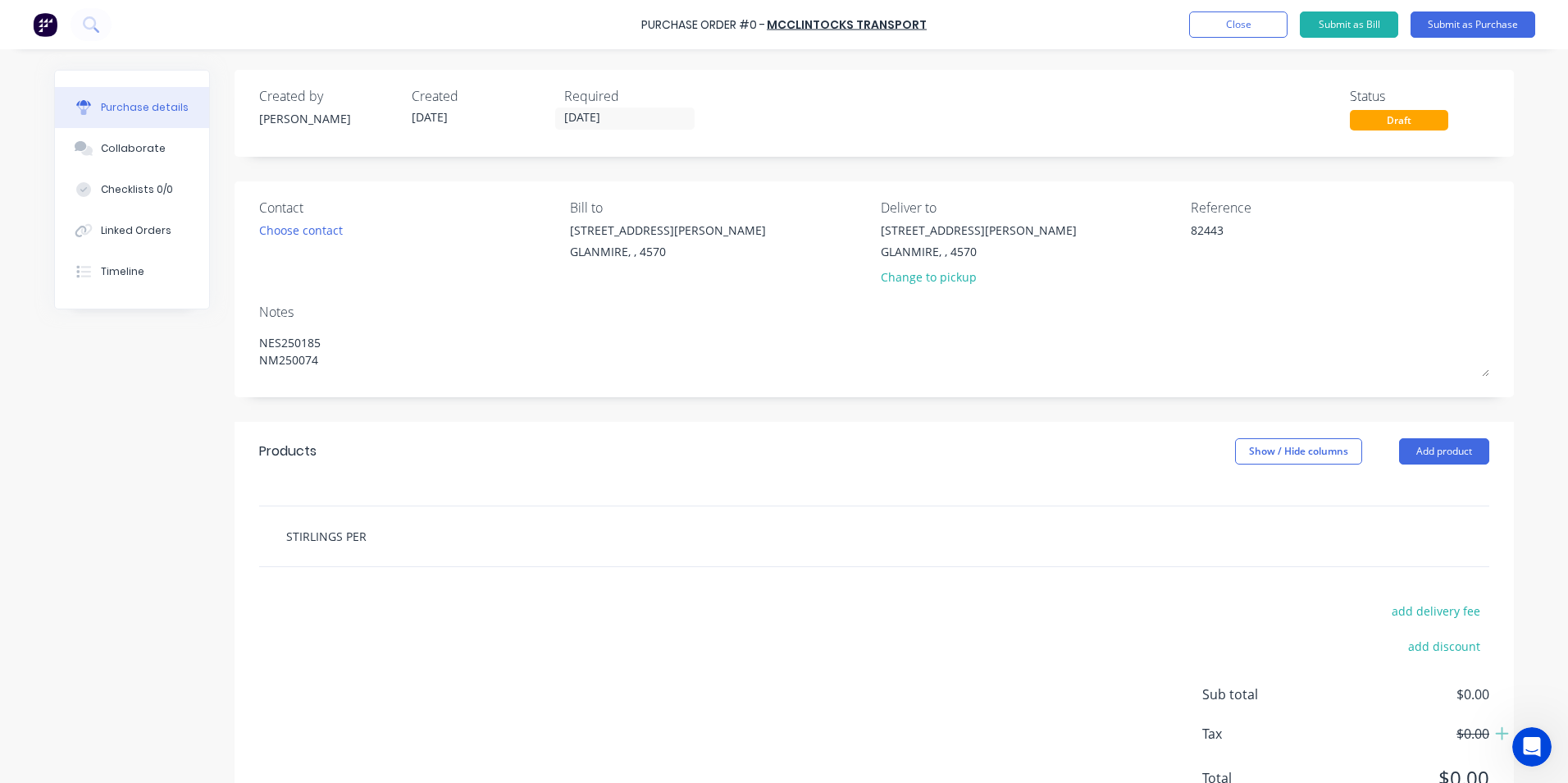
type textarea "x"
type input "STIRLINGS PERF"
type textarea "x"
type input "STIRLINGS PERFO"
type textarea "x"
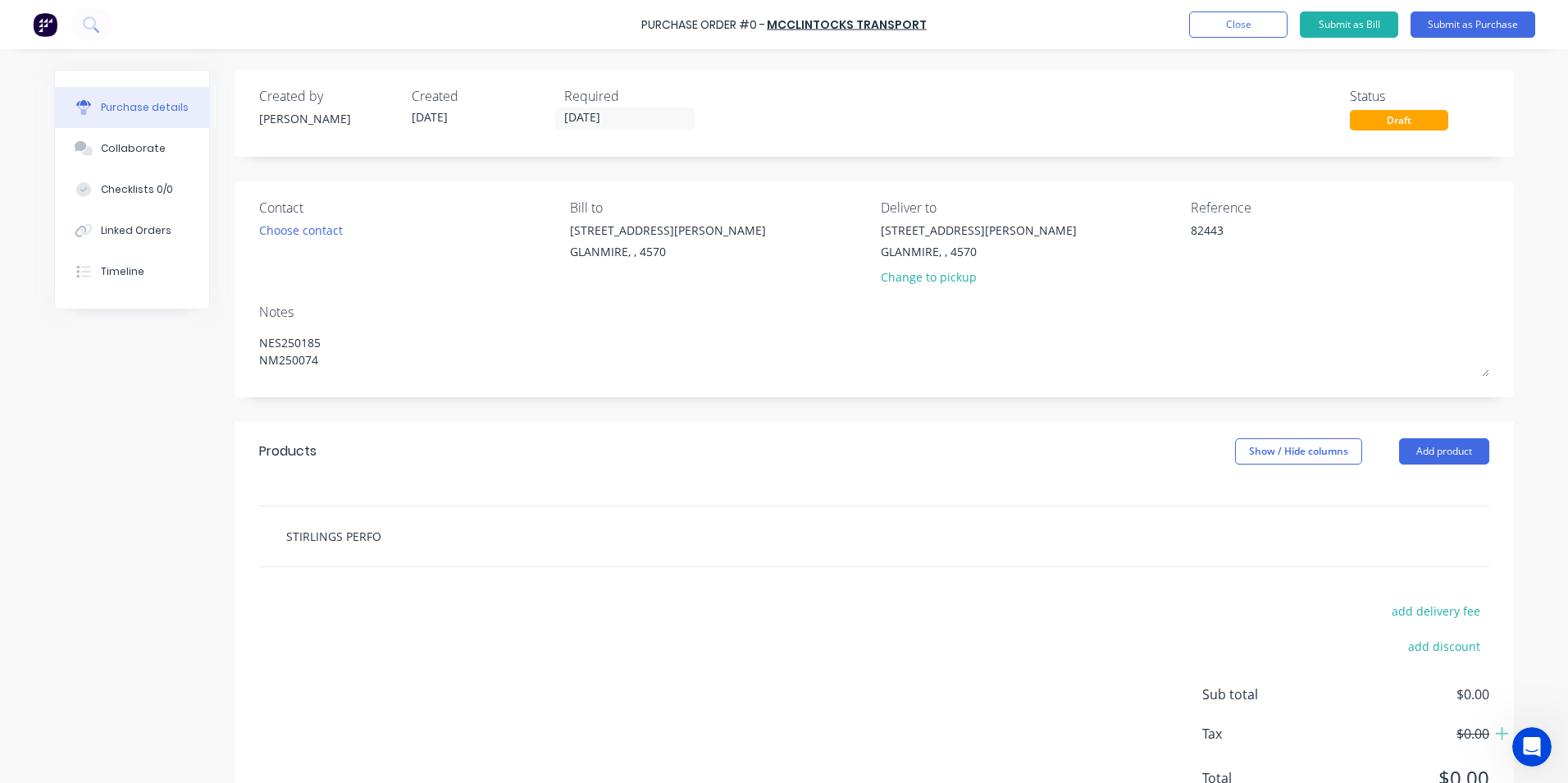
type input "STIRLINGS PERFOR"
type textarea "x"
type input "STIRLINGS PERFORM"
type textarea "x"
type input "STIRLINGS PERFORMA"
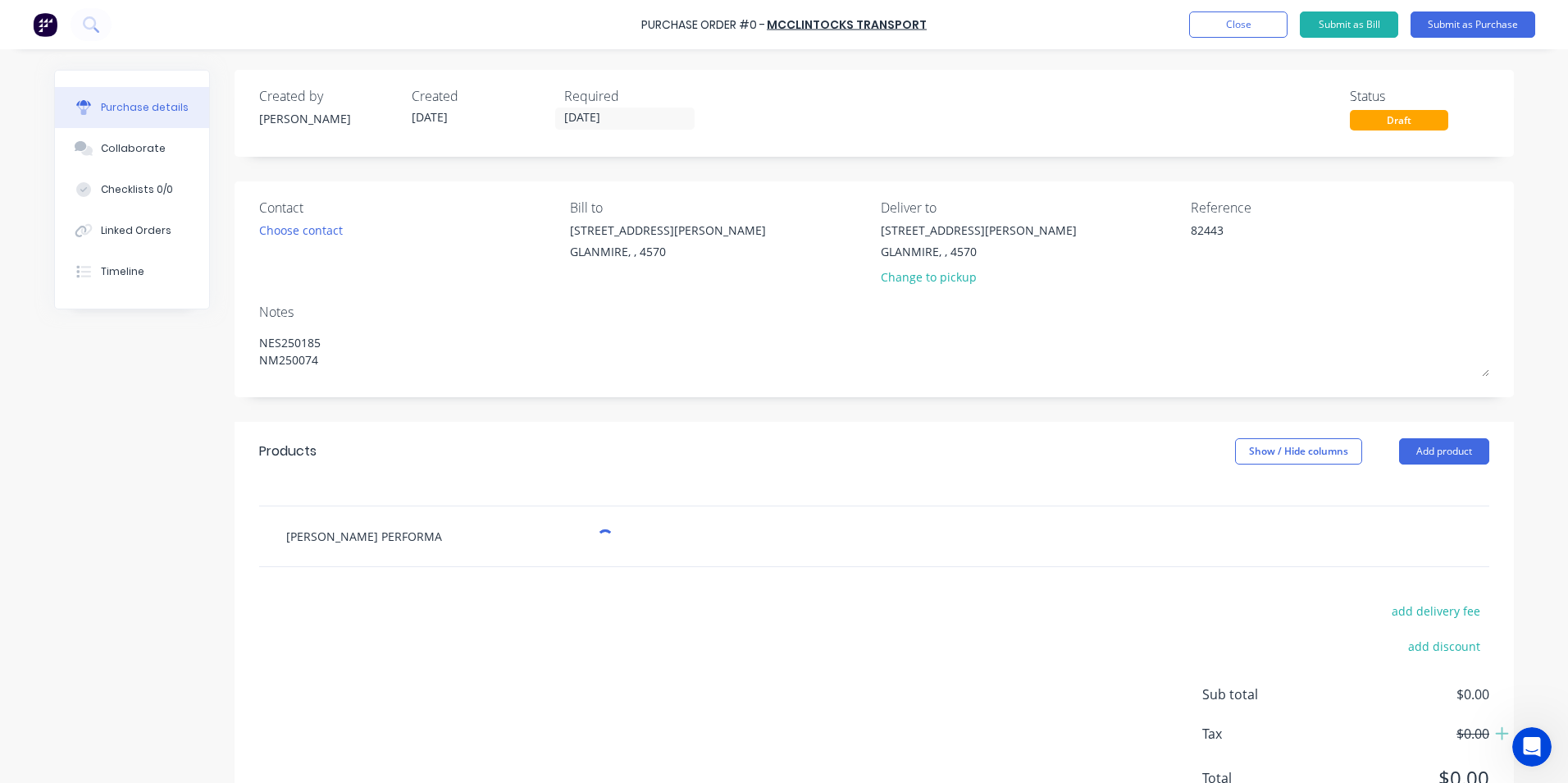
type textarea "x"
type input "STIRLINGS PERFORMAN"
type textarea "x"
type input "STIRLINGS PERFORMANC"
type textarea "x"
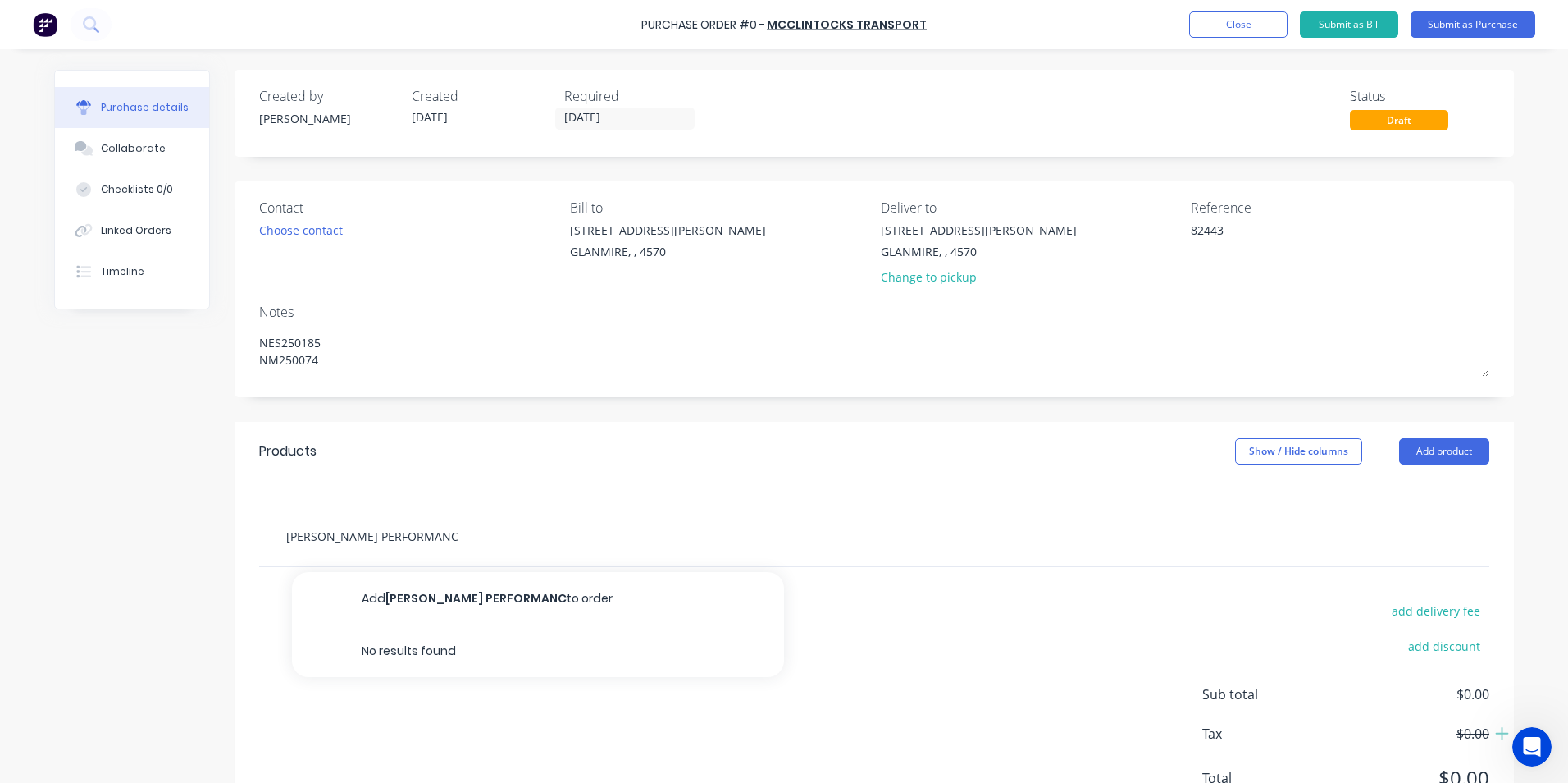
type input "STIRLINGS PERFORMANCE"
type textarea "x"
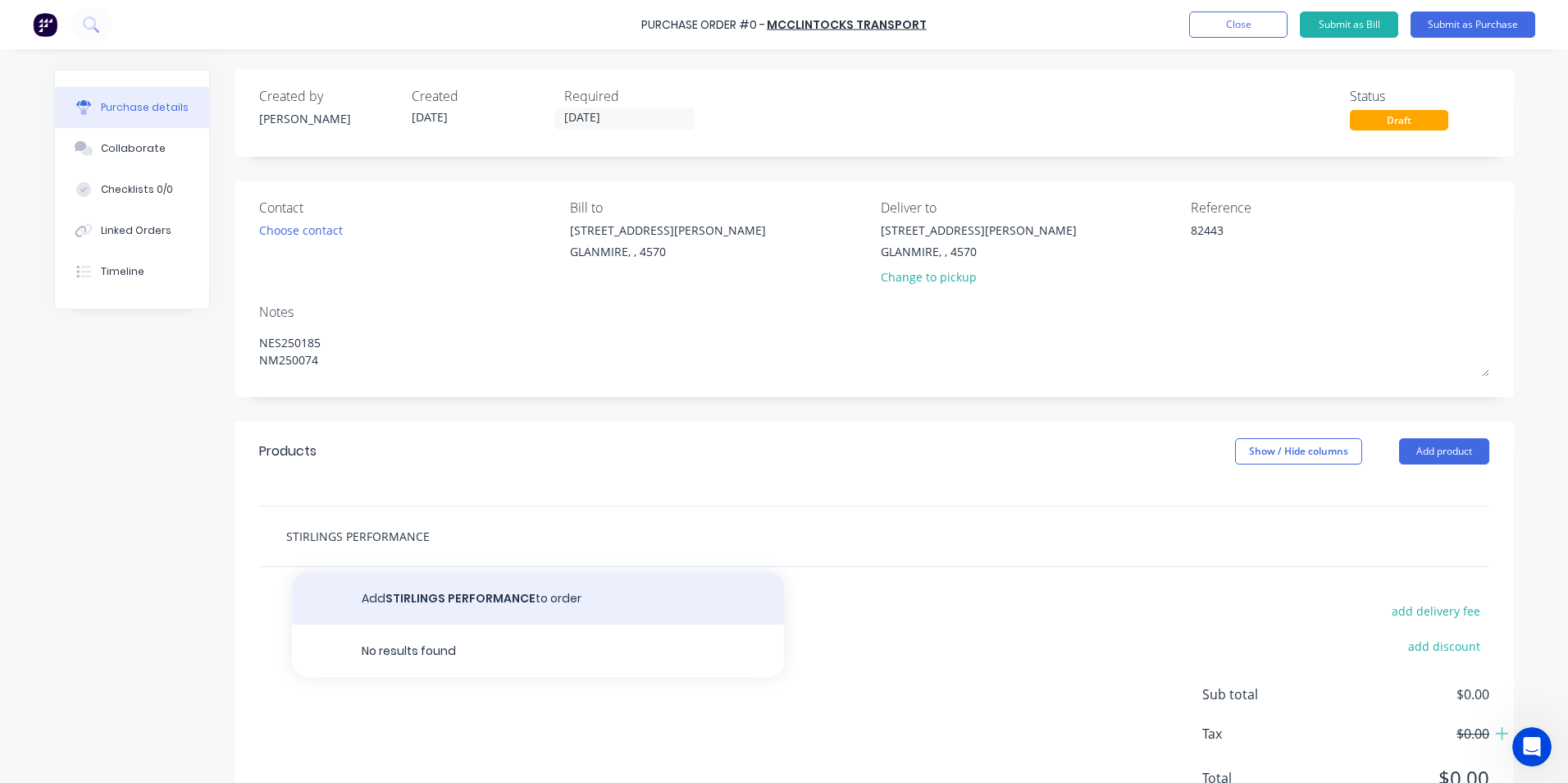
type input "STIRLINGS PERFORMANCE"
click at [430, 581] on button "Add STIRLINGS PERFORMANCE to order" at bounding box center [538, 598] width 493 height 52
type textarea "x"
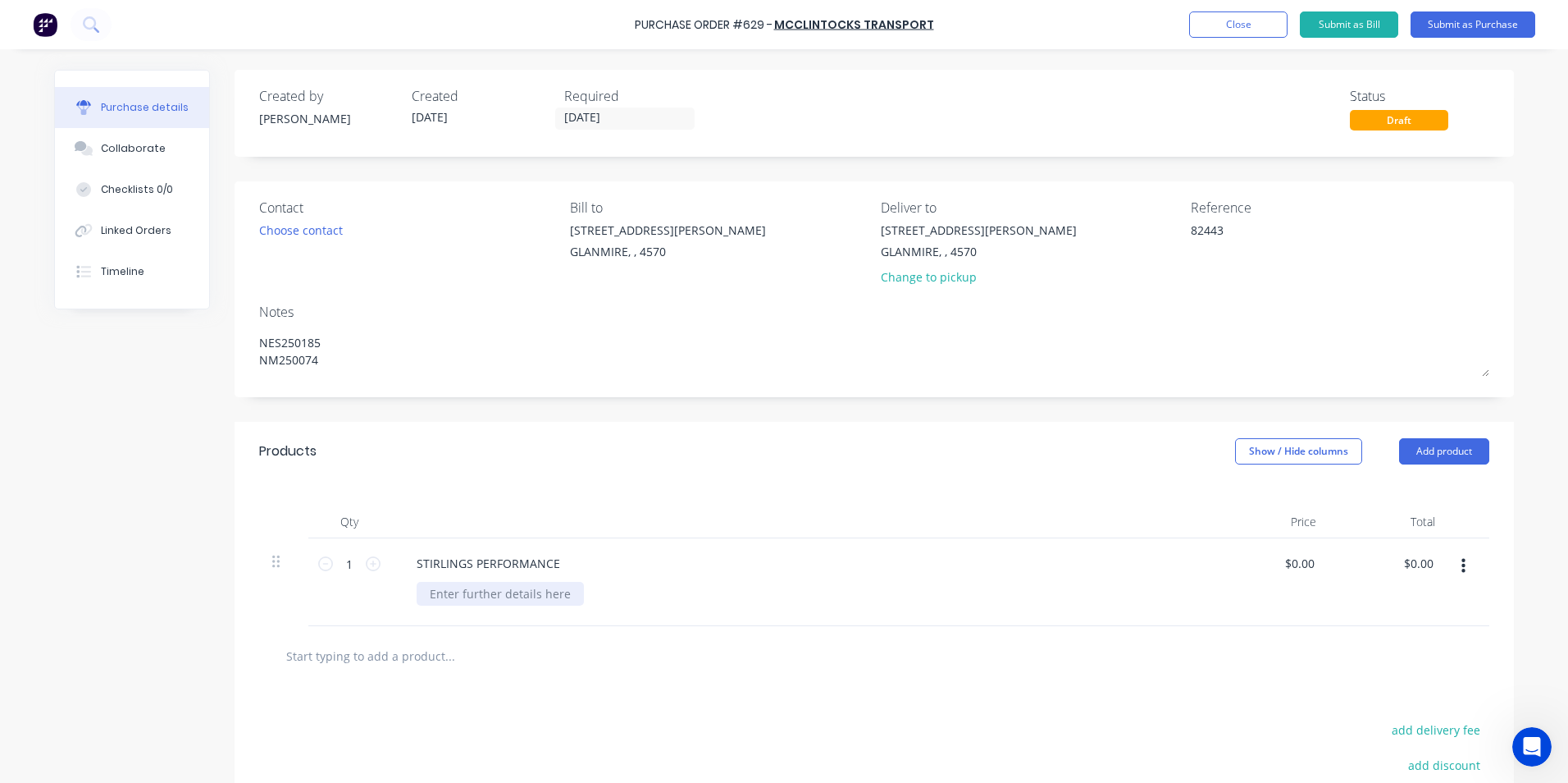
click at [464, 591] on div at bounding box center [500, 593] width 168 height 23
click at [343, 565] on input "1" at bounding box center [349, 564] width 33 height 24
type textarea "x"
type input "17"
type textarea "x"
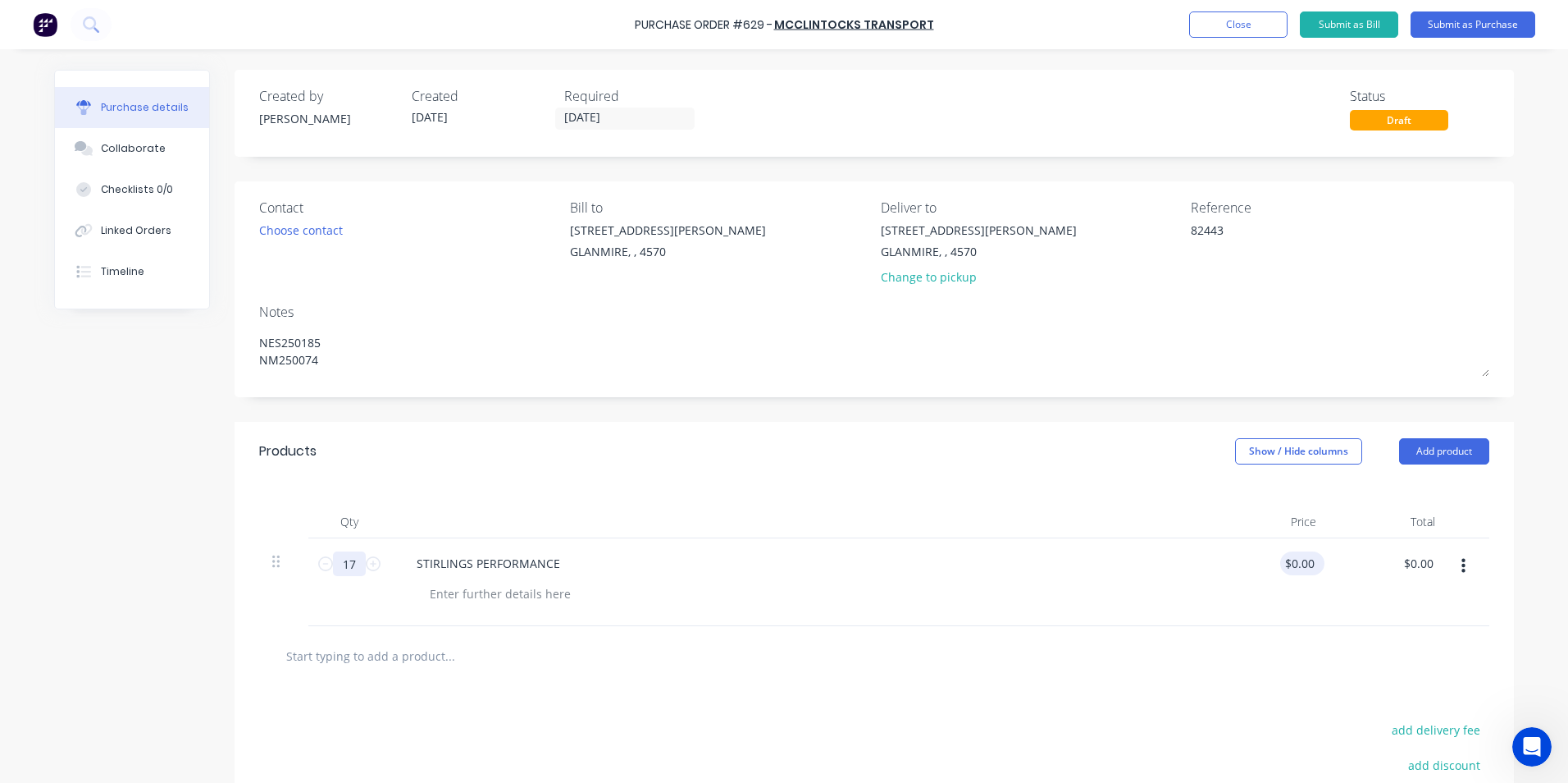
type input "17"
type textarea "x"
type input "0.00"
drag, startPoint x: 1311, startPoint y: 567, endPoint x: 1266, endPoint y: 565, distance: 45.0
click at [1266, 565] on div "0.00 0.00" at bounding box center [1270, 581] width 119 height 88
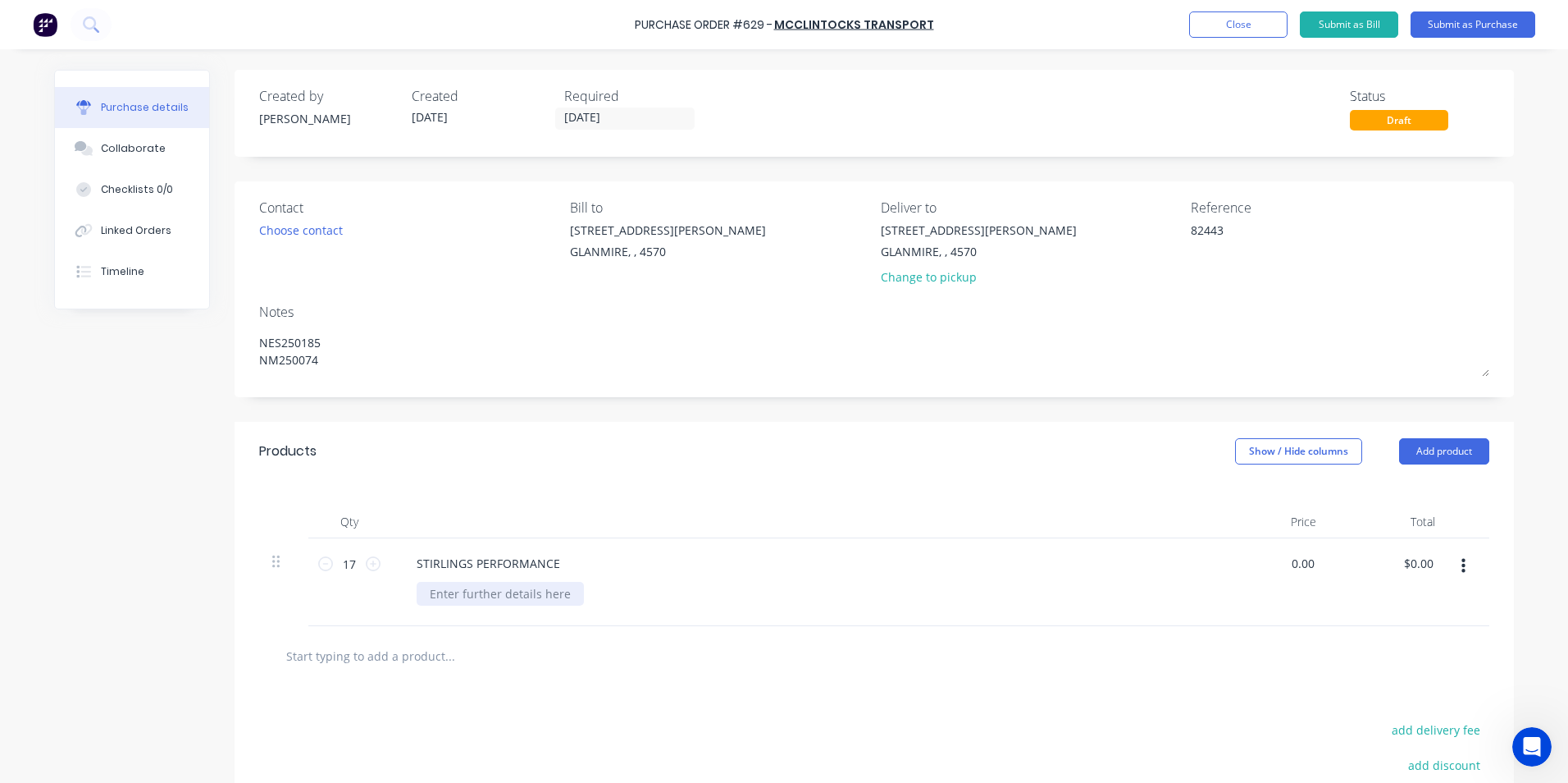
type textarea "x"
type input "$0.00"
click at [506, 601] on div at bounding box center [500, 593] width 168 height 23
type textarea "x"
click at [1300, 567] on input "0.00" at bounding box center [1303, 563] width 31 height 23
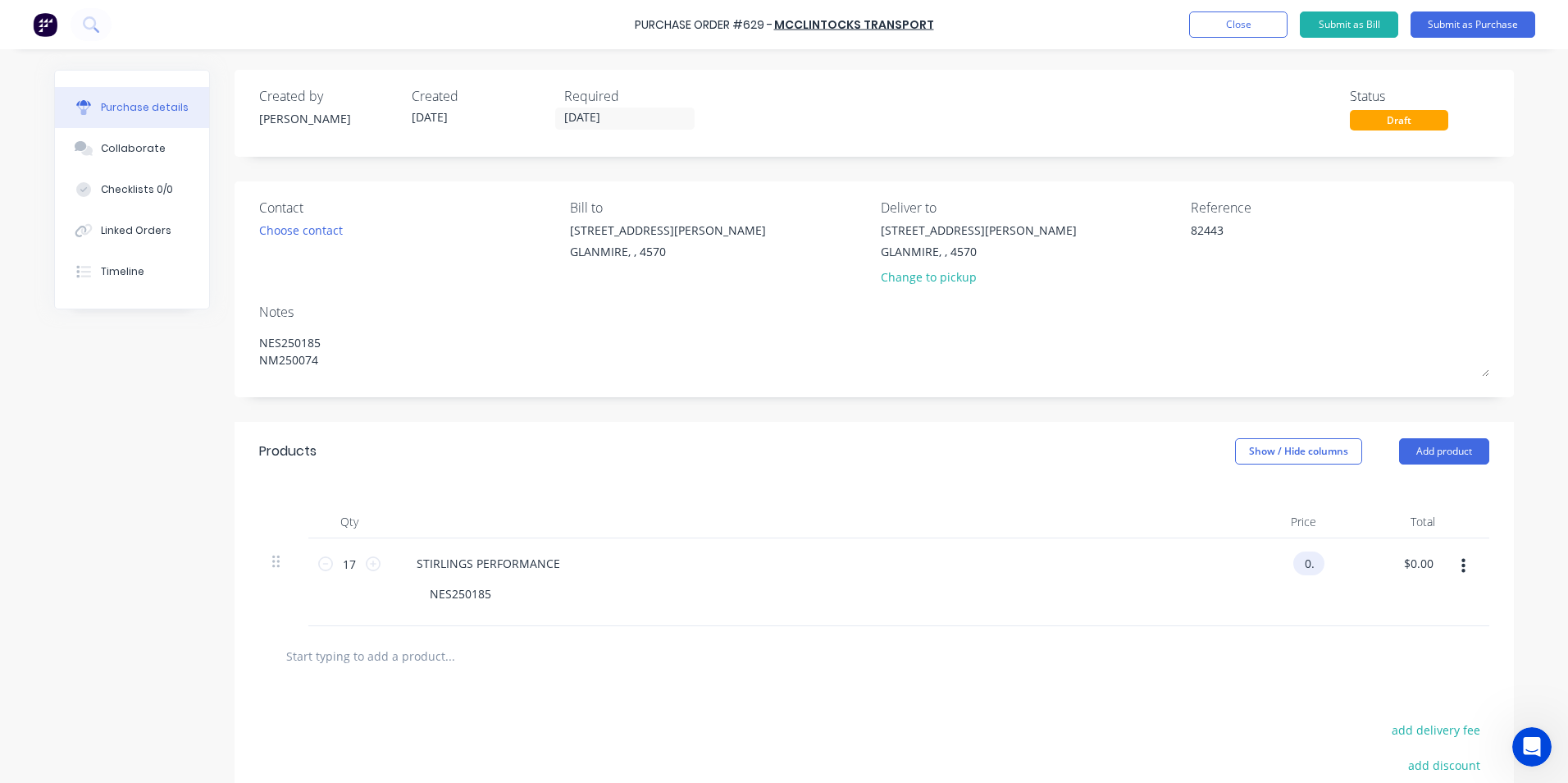
type input "0"
type input "1"
type input ".18"
type textarea "x"
type input "$0.18"
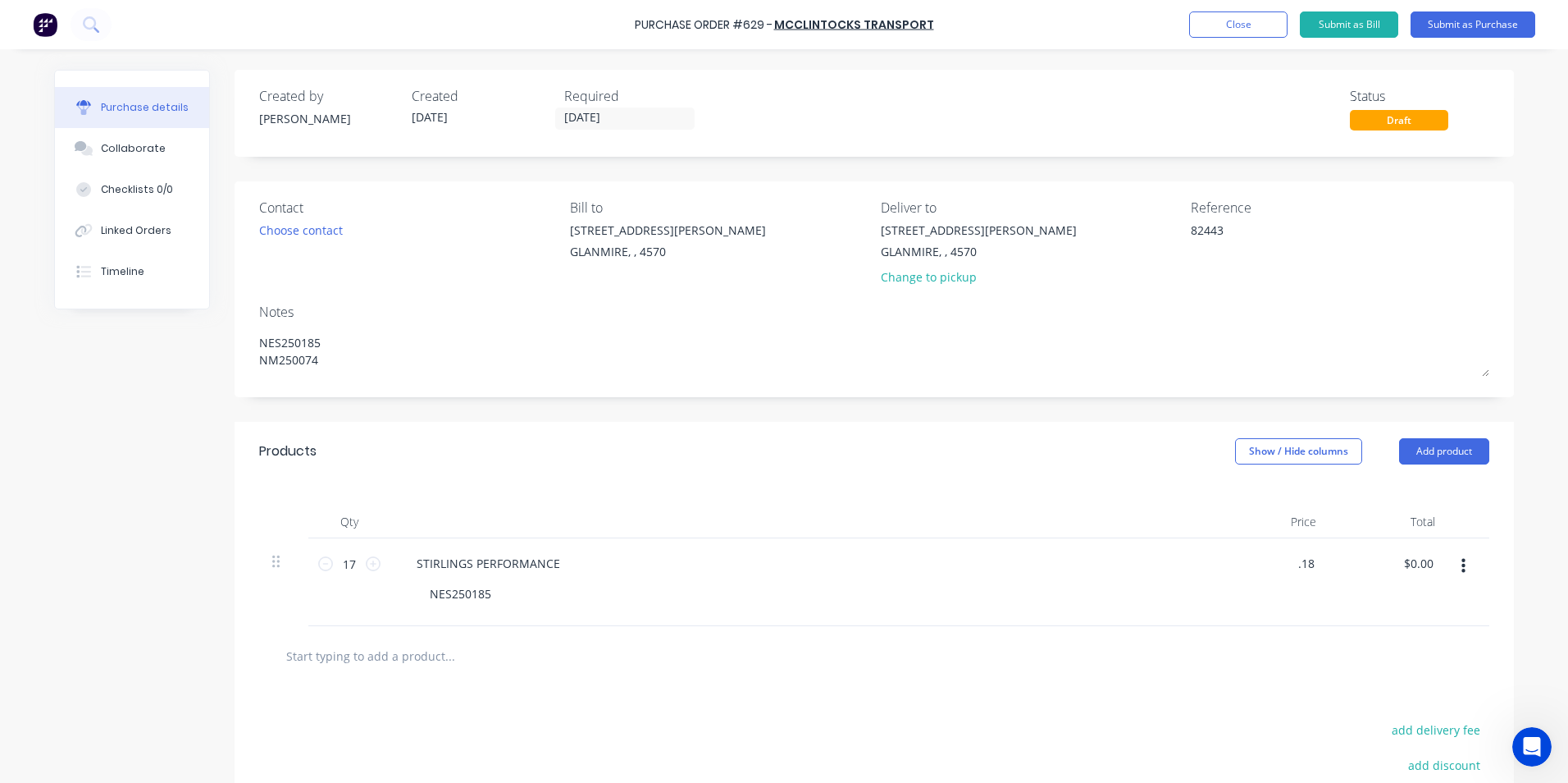
type input "$3.06"
drag, startPoint x: 1284, startPoint y: 634, endPoint x: 1284, endPoint y: 625, distance: 9.0
click at [1284, 625] on div "Products Show / Hide columns Add product Qty Price Total 17 17 STIRLINGS PERFOR…" at bounding box center [874, 688] width 1280 height 534
drag, startPoint x: 1284, startPoint y: 625, endPoint x: 1458, endPoint y: 566, distance: 183.7
click at [1462, 566] on icon "button" at bounding box center [1464, 566] width 4 height 15
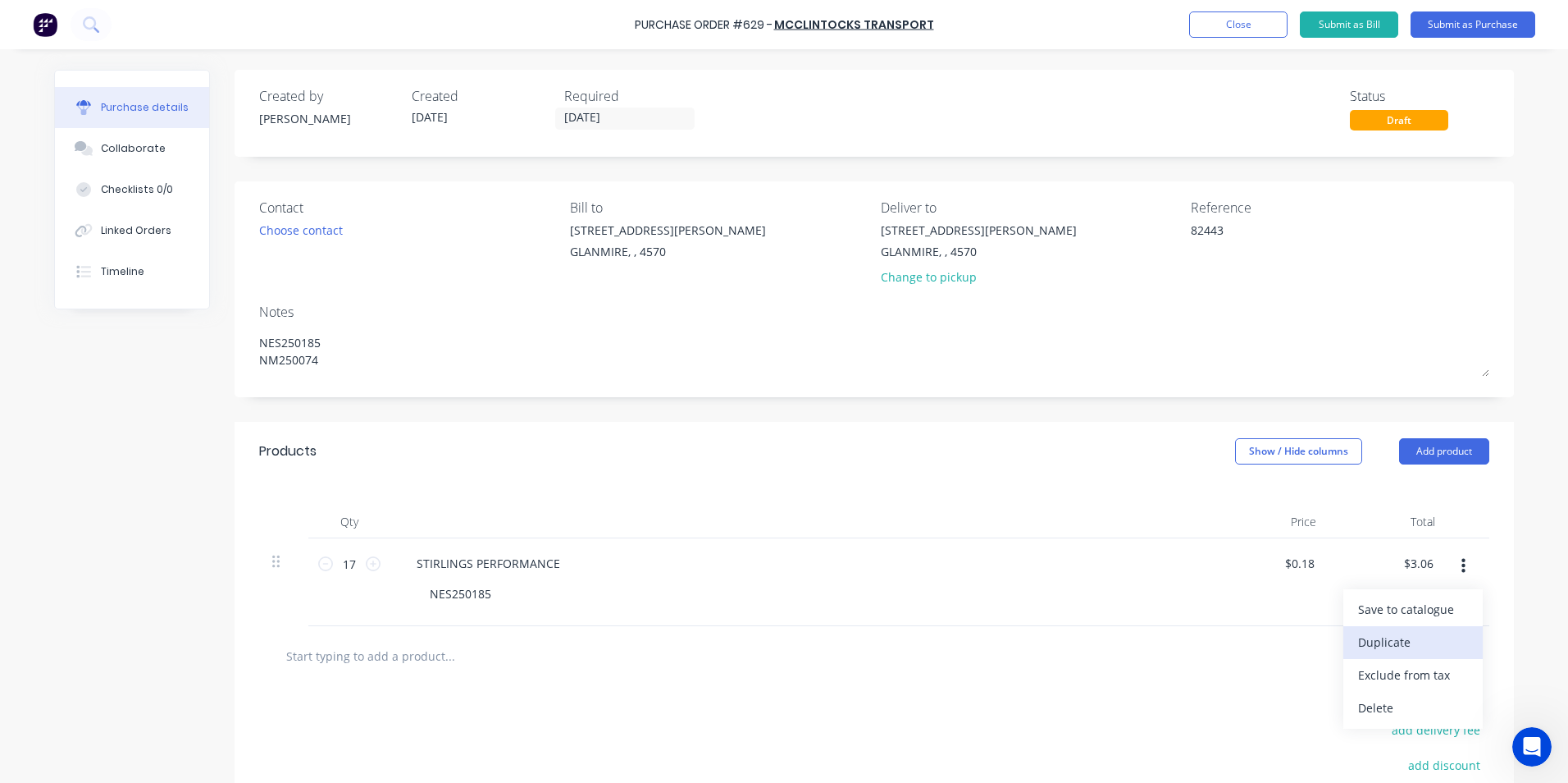
click at [1408, 652] on button "Duplicate" at bounding box center [1413, 642] width 140 height 33
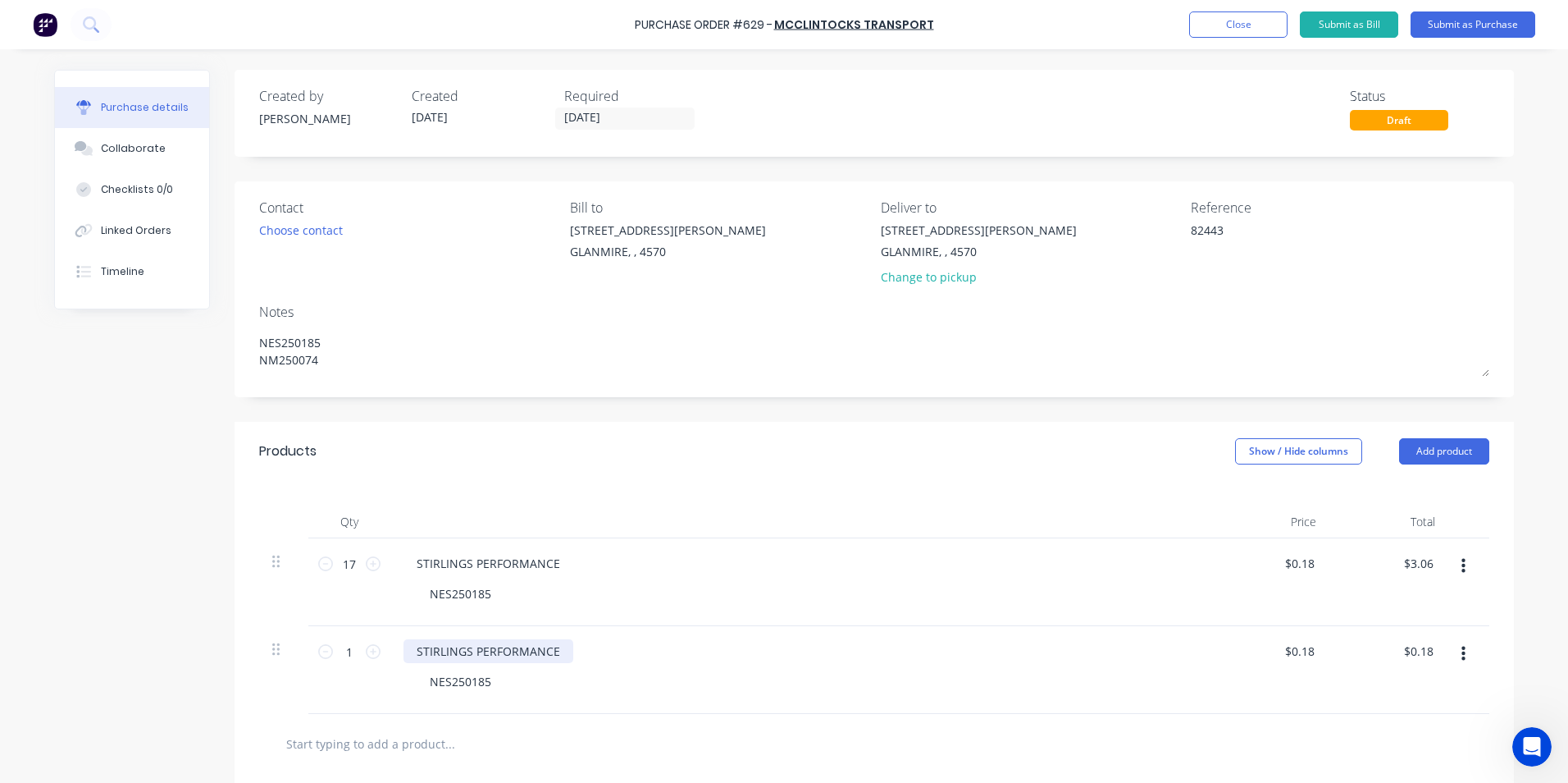
type textarea "x"
click at [561, 649] on div "STIRLINGS PERFORMANCE" at bounding box center [488, 651] width 169 height 23
type textarea "x"
drag, startPoint x: 1310, startPoint y: 652, endPoint x: 1243, endPoint y: 647, distance: 67.2
click at [1243, 647] on div "0.18 0.18" at bounding box center [1270, 669] width 119 height 88
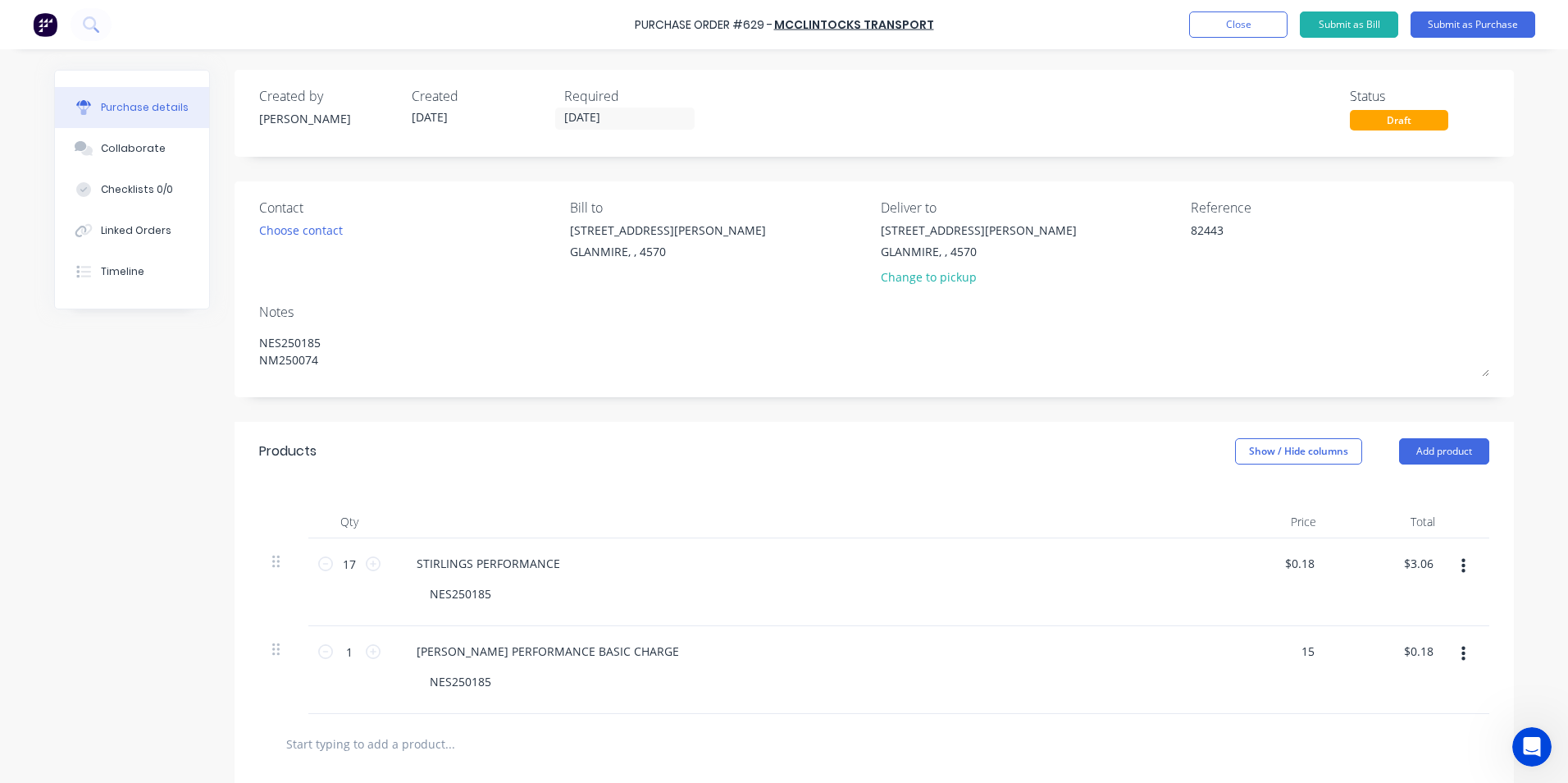
type input "15"
type textarea "x"
type input "$15.00"
click at [903, 710] on div "STIRLINGS PERFORMANCE BASIC CHARGE NES250185" at bounding box center [800, 669] width 820 height 88
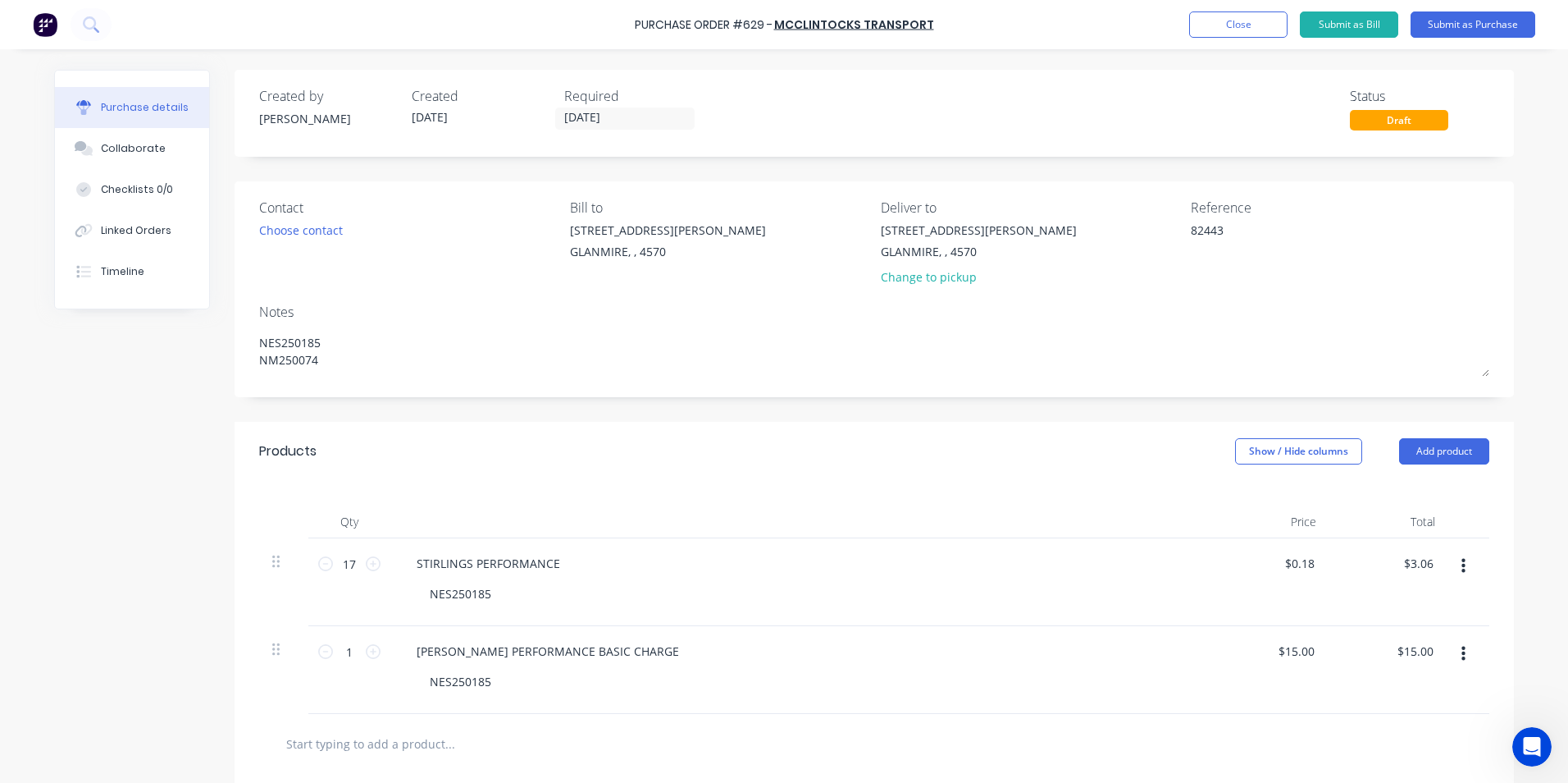
click at [475, 739] on input "text" at bounding box center [450, 744] width 328 height 33
type textarea "x"
type input "M"
type textarea "x"
type input "MO"
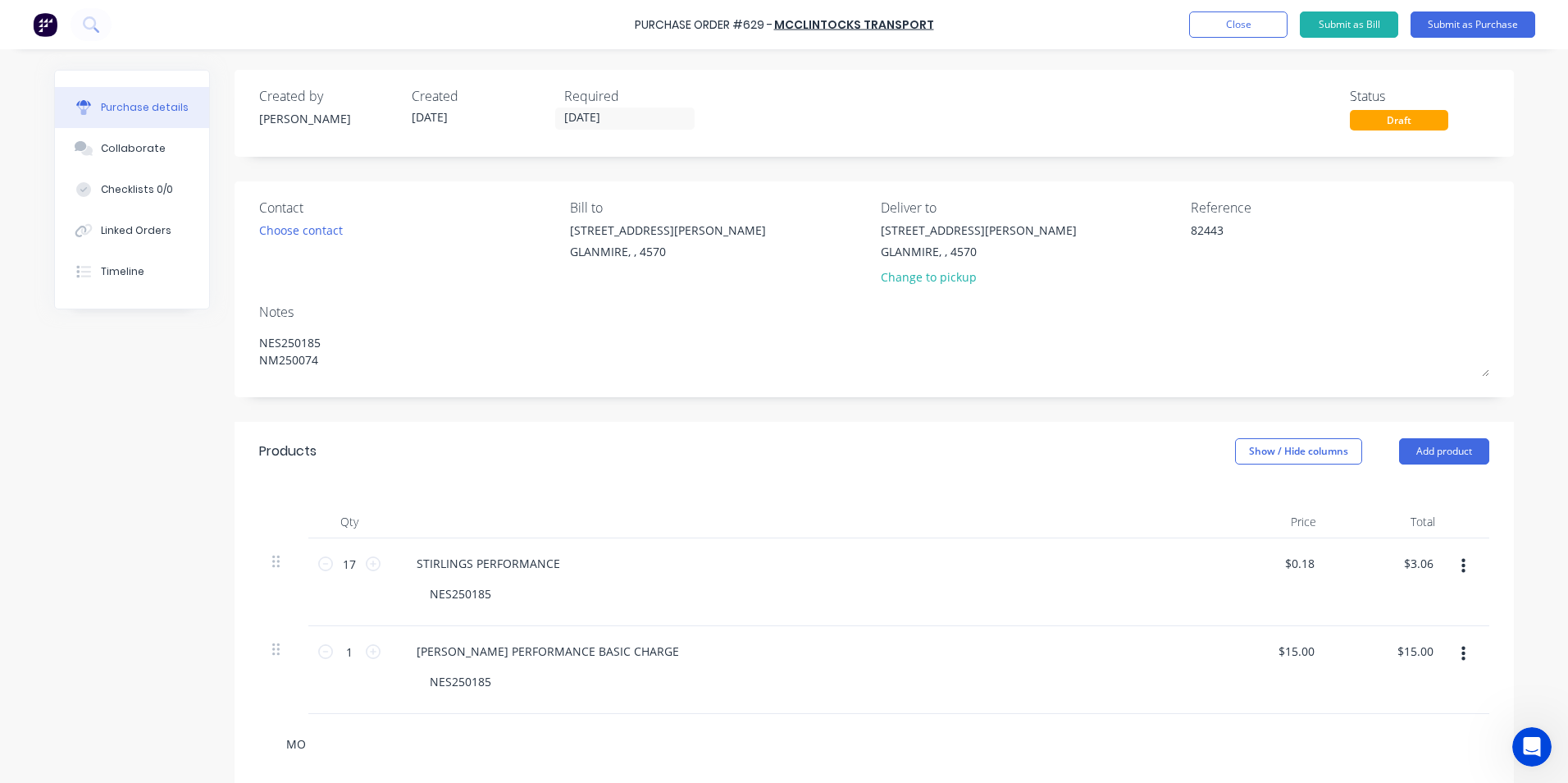
type textarea "x"
type input "MOR"
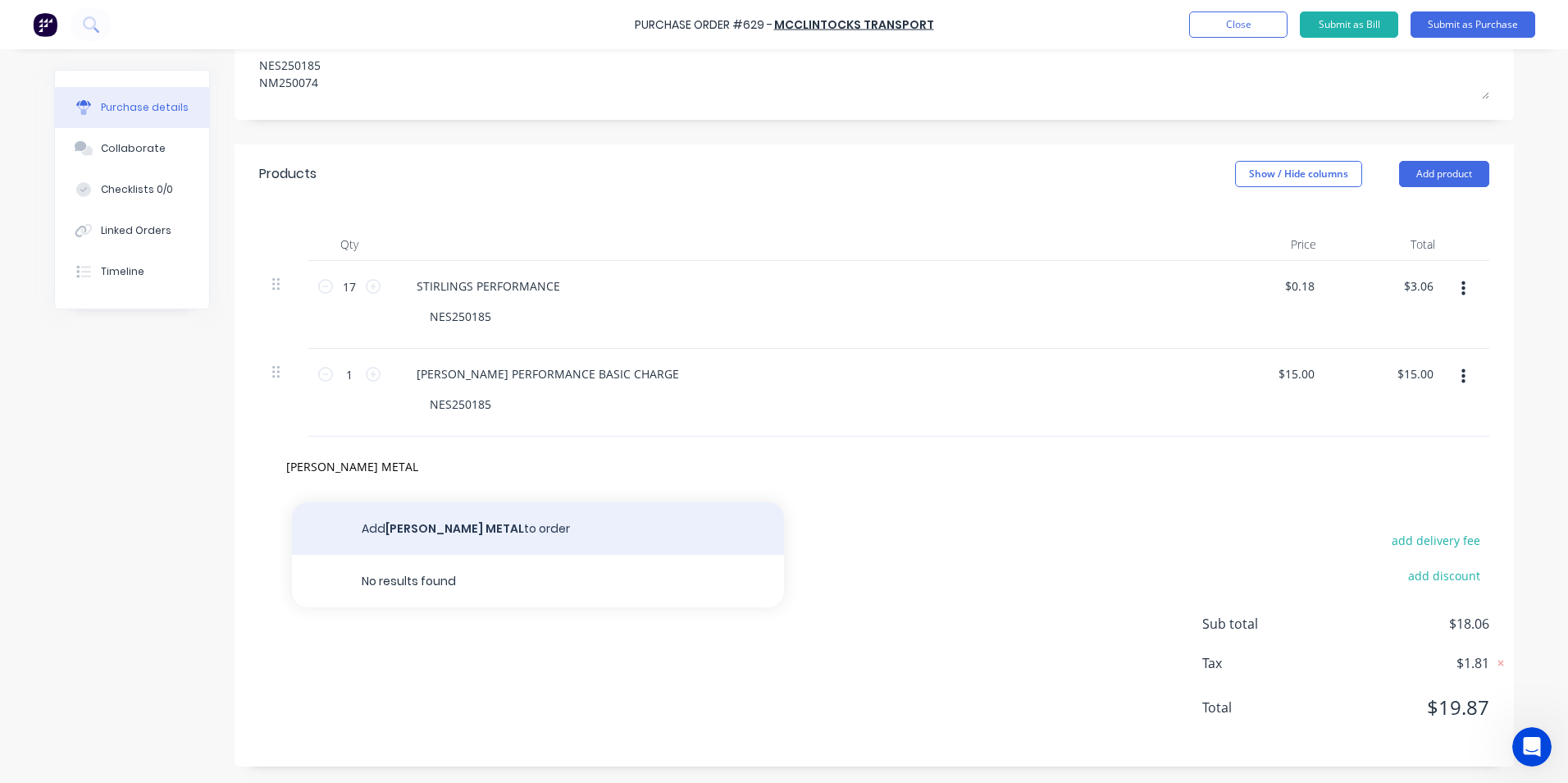
click at [549, 521] on button "Add MORGAN METAL to order" at bounding box center [538, 528] width 493 height 52
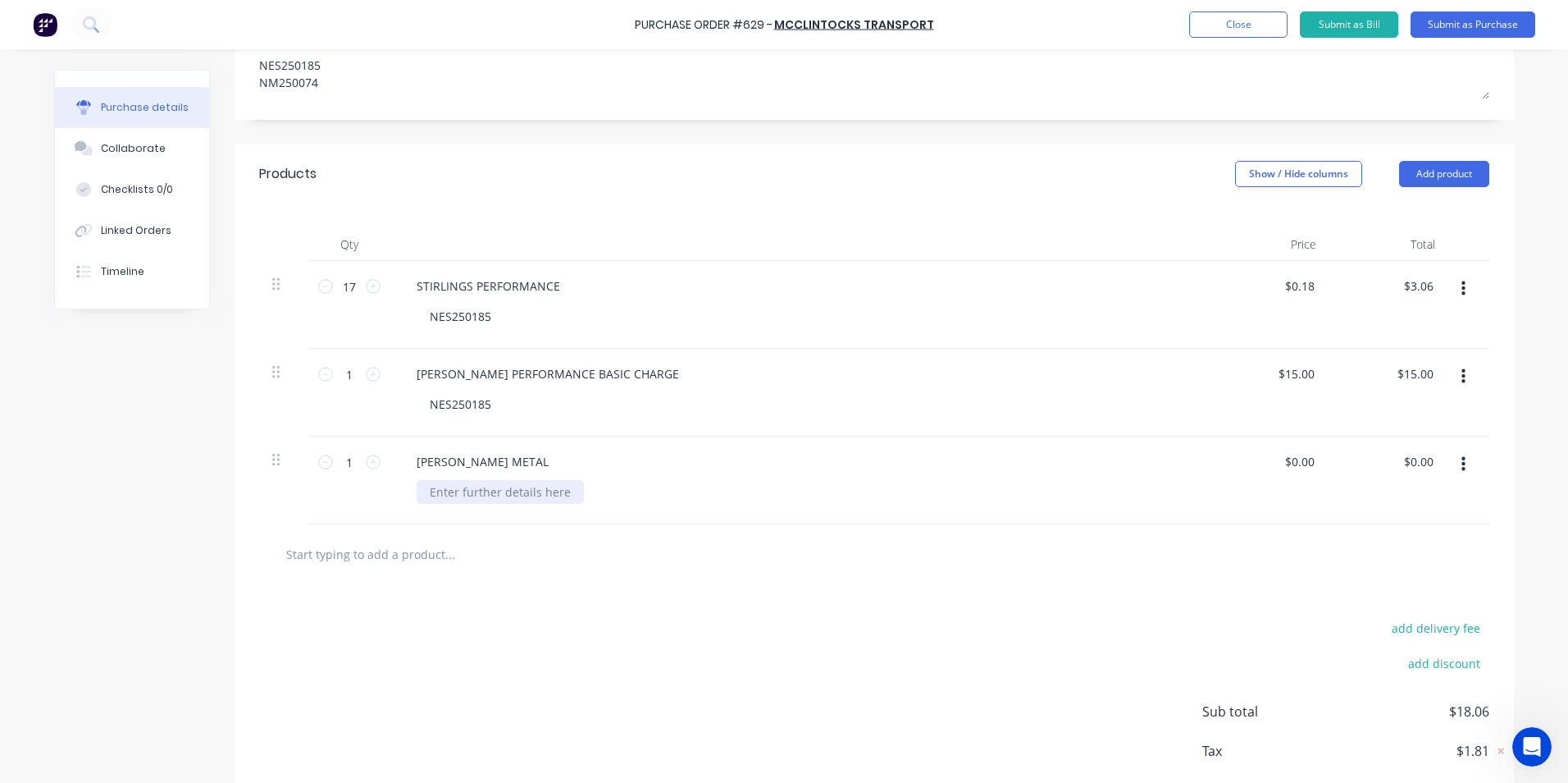
click at [490, 493] on div at bounding box center [500, 491] width 168 height 23
drag, startPoint x: 346, startPoint y: 457, endPoint x: 312, endPoint y: 457, distance: 34.0
click at [321, 457] on div "1 1" at bounding box center [349, 461] width 56 height 24
drag, startPoint x: 1313, startPoint y: 462, endPoint x: 1258, endPoint y: 461, distance: 55.0
click at [1258, 461] on div "$0.00 $0.00" at bounding box center [1270, 480] width 119 height 88
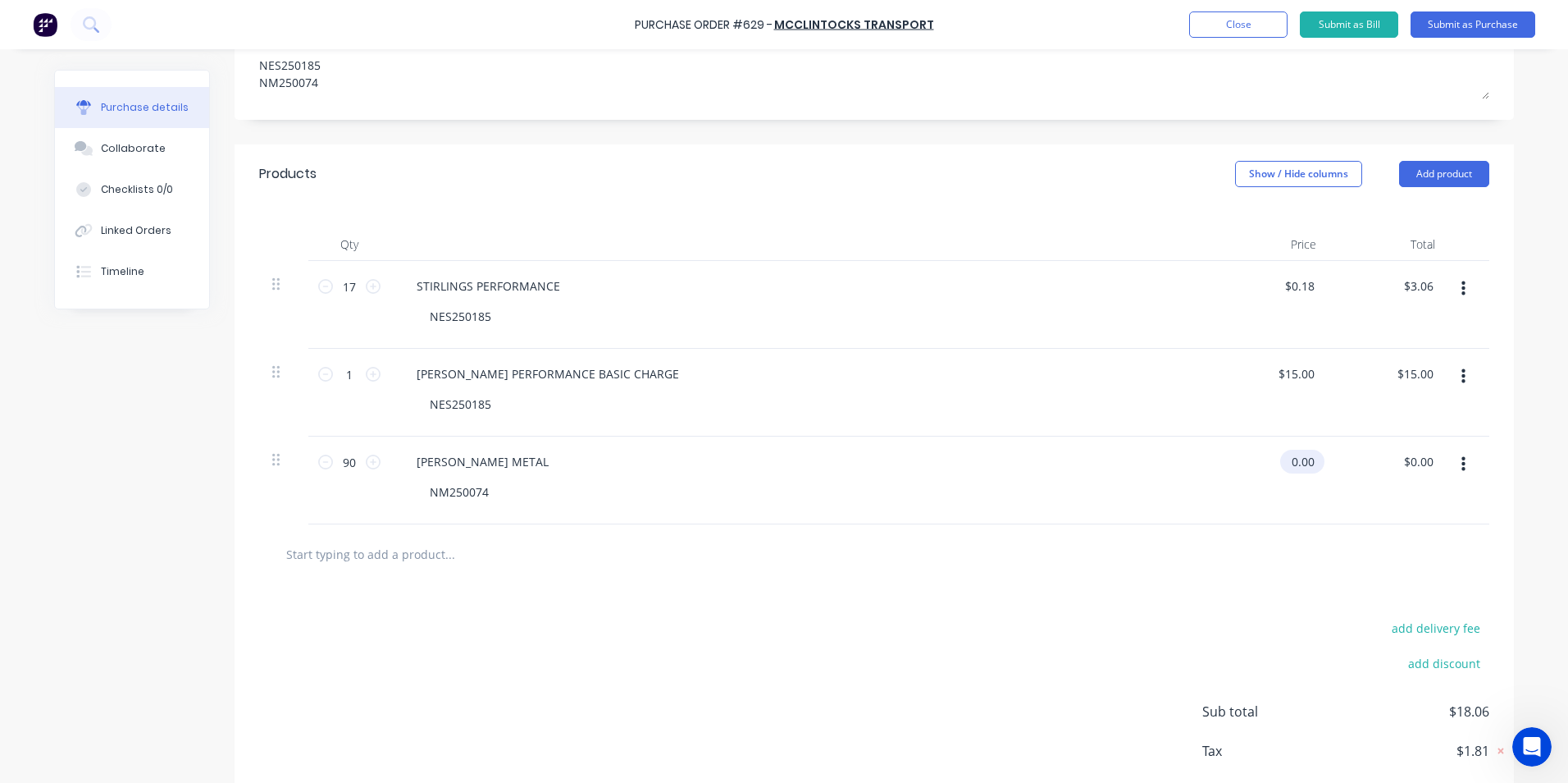
drag, startPoint x: 1258, startPoint y: 461, endPoint x: 1307, endPoint y: 460, distance: 49.0
click at [1307, 460] on input "0.00" at bounding box center [1299, 461] width 37 height 23
drag, startPoint x: 1307, startPoint y: 460, endPoint x: 1272, endPoint y: 460, distance: 35.0
click at [1272, 460] on div "0.00 0.00" at bounding box center [1270, 480] width 119 height 88
click at [1258, 484] on div "$0.18 .18" at bounding box center [1270, 480] width 119 height 88
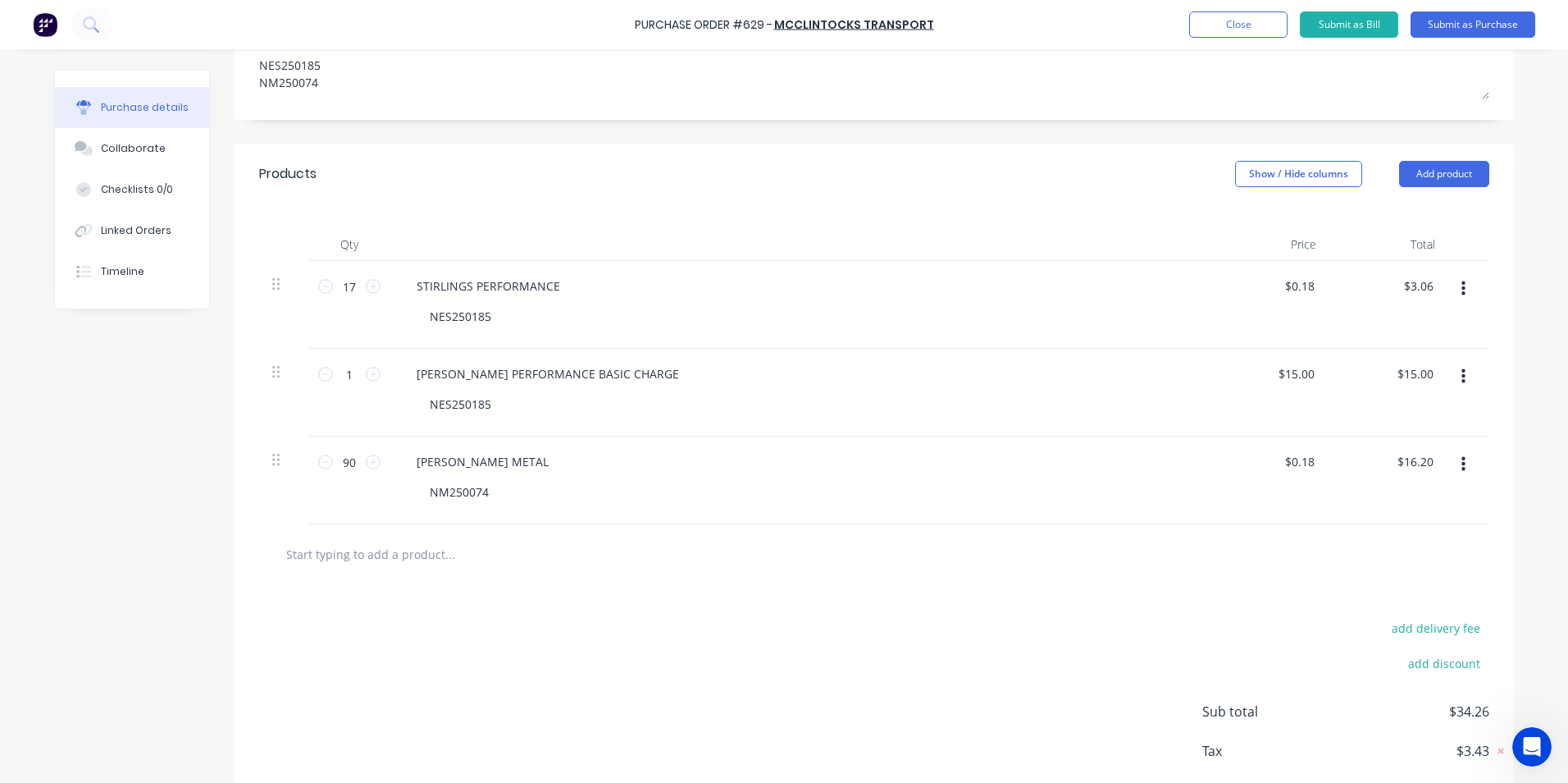
click at [1463, 469] on button "button" at bounding box center [1464, 464] width 38 height 30
click at [1414, 535] on button "Duplicate" at bounding box center [1413, 541] width 140 height 33
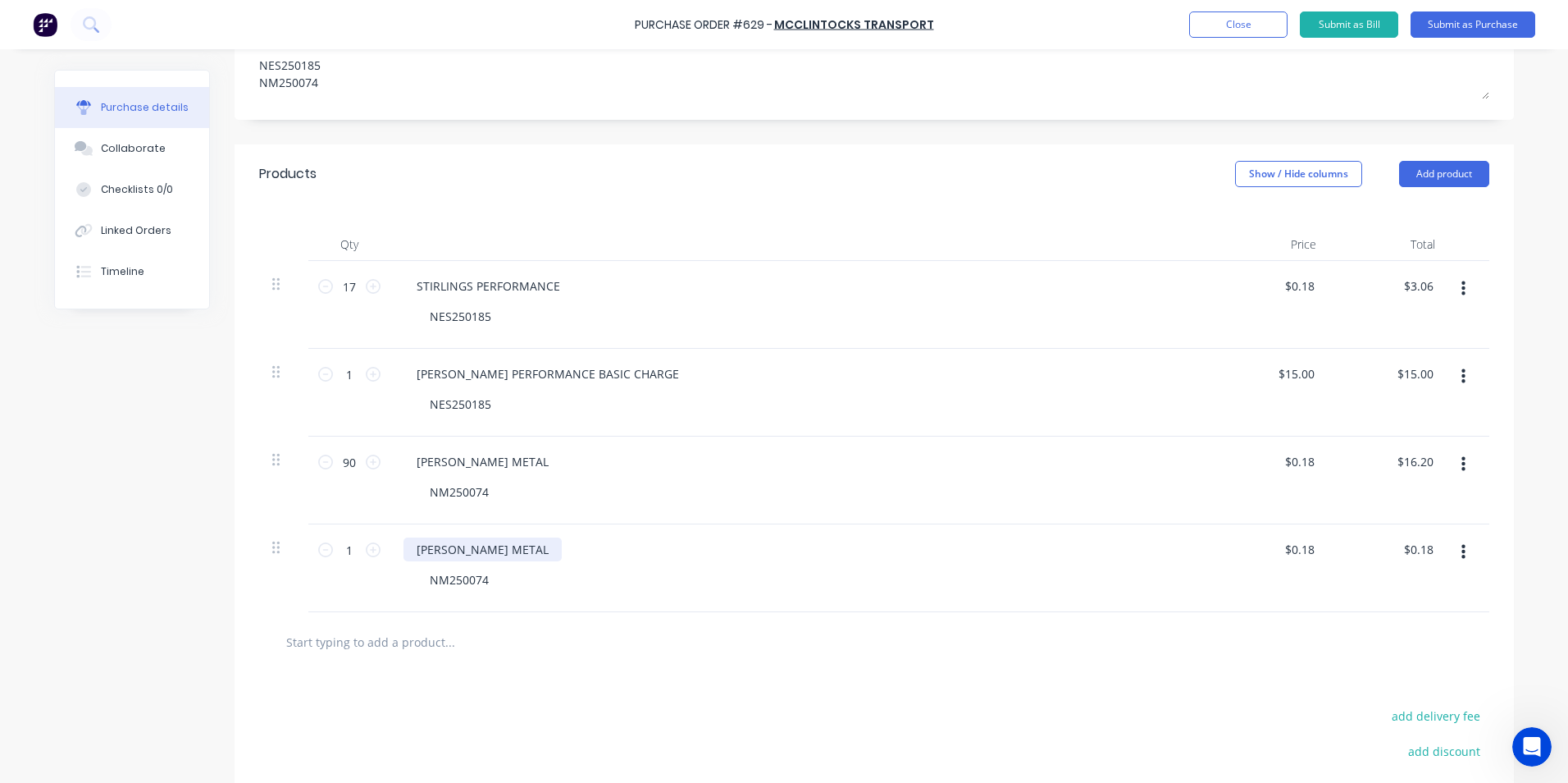
click at [501, 547] on div "MORGAN METAL" at bounding box center [483, 548] width 158 height 23
drag, startPoint x: 1308, startPoint y: 551, endPoint x: 1261, endPoint y: 553, distance: 47.0
click at [1261, 553] on div "0.18 0.18" at bounding box center [1270, 567] width 119 height 88
click at [1270, 578] on div "$63.00 $63.00" at bounding box center [1270, 567] width 119 height 88
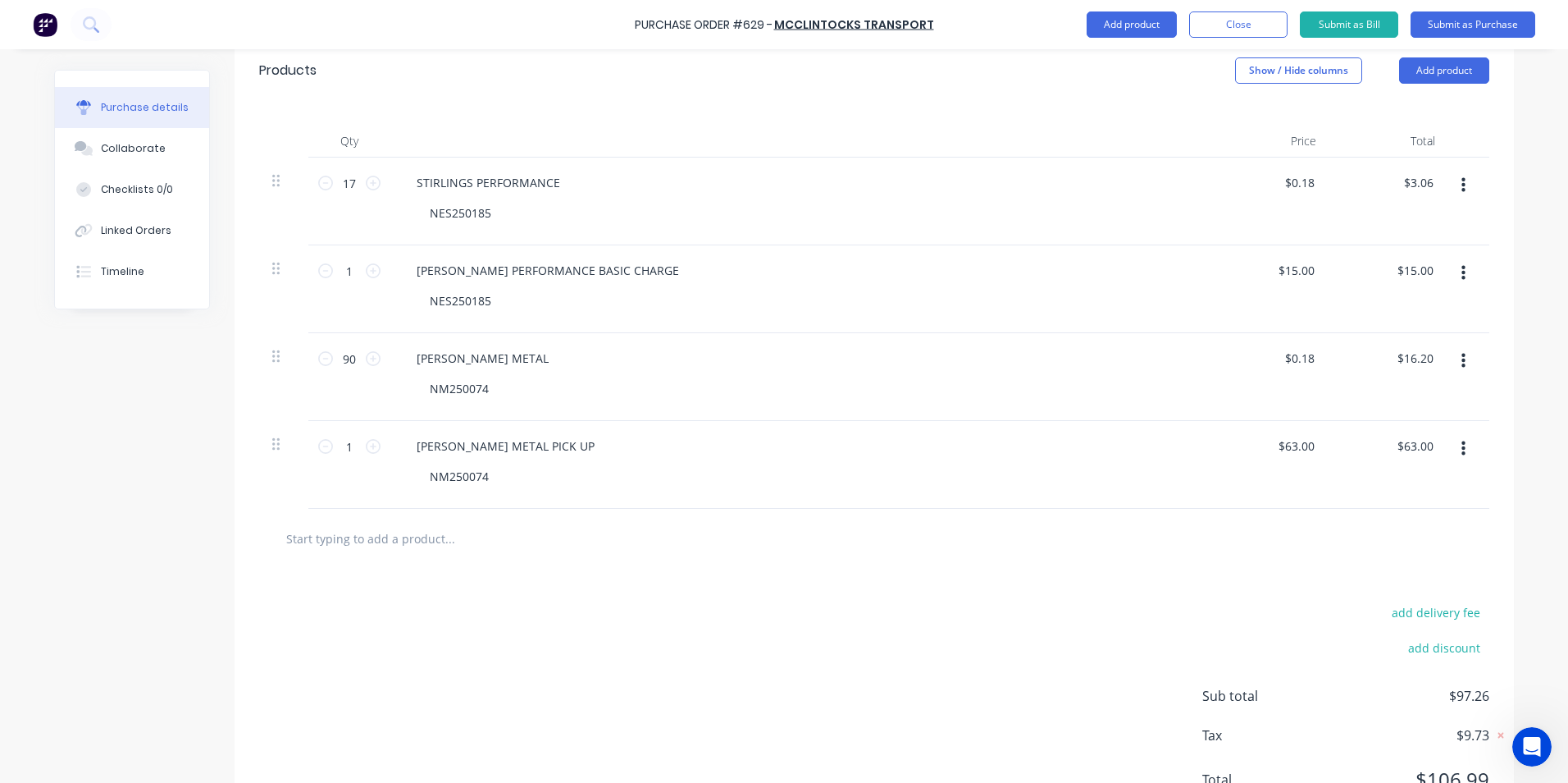
scroll to position [453, 0]
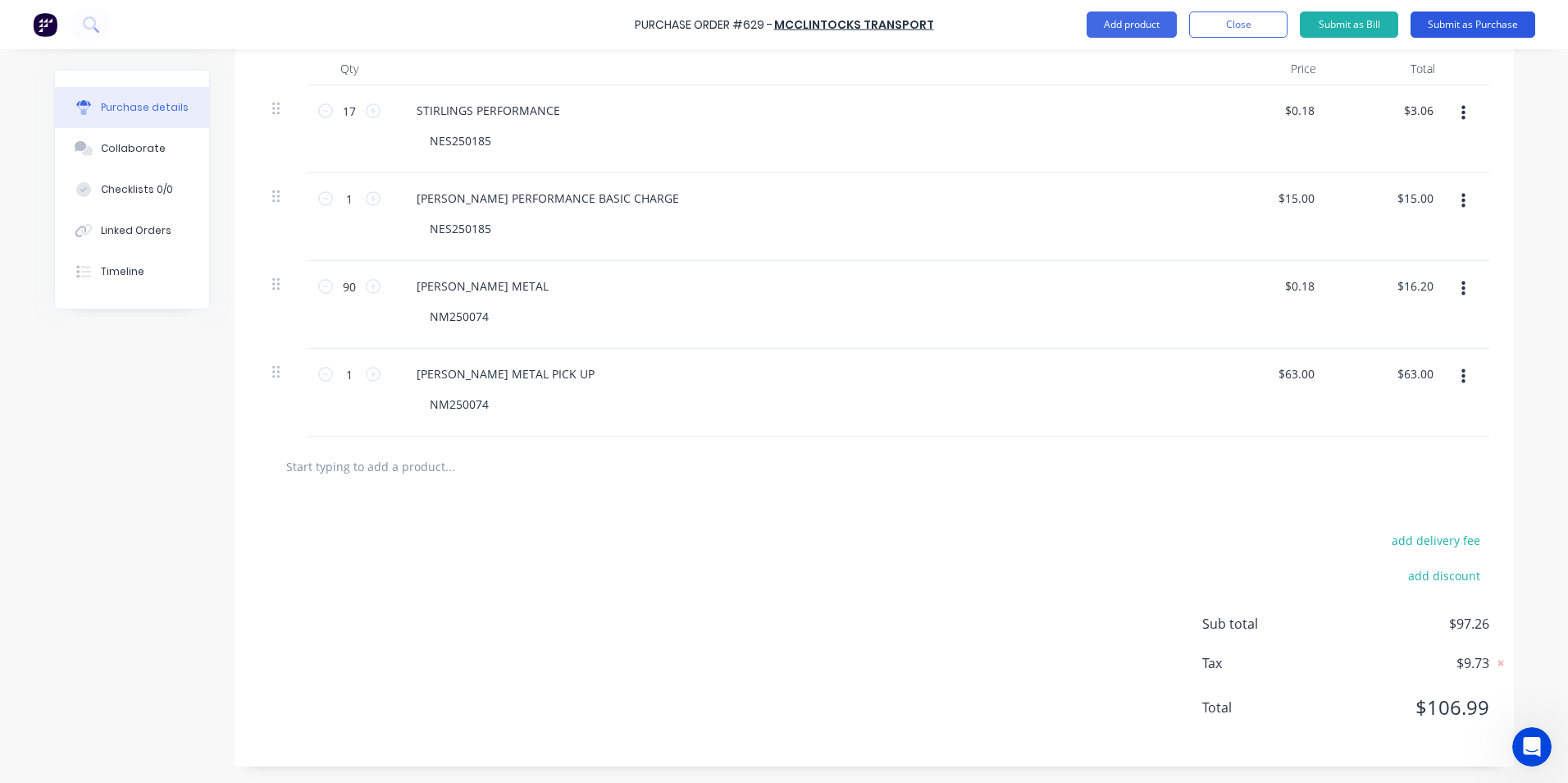
click at [1514, 21] on button "Submit as Purchase" at bounding box center [1473, 24] width 125 height 26
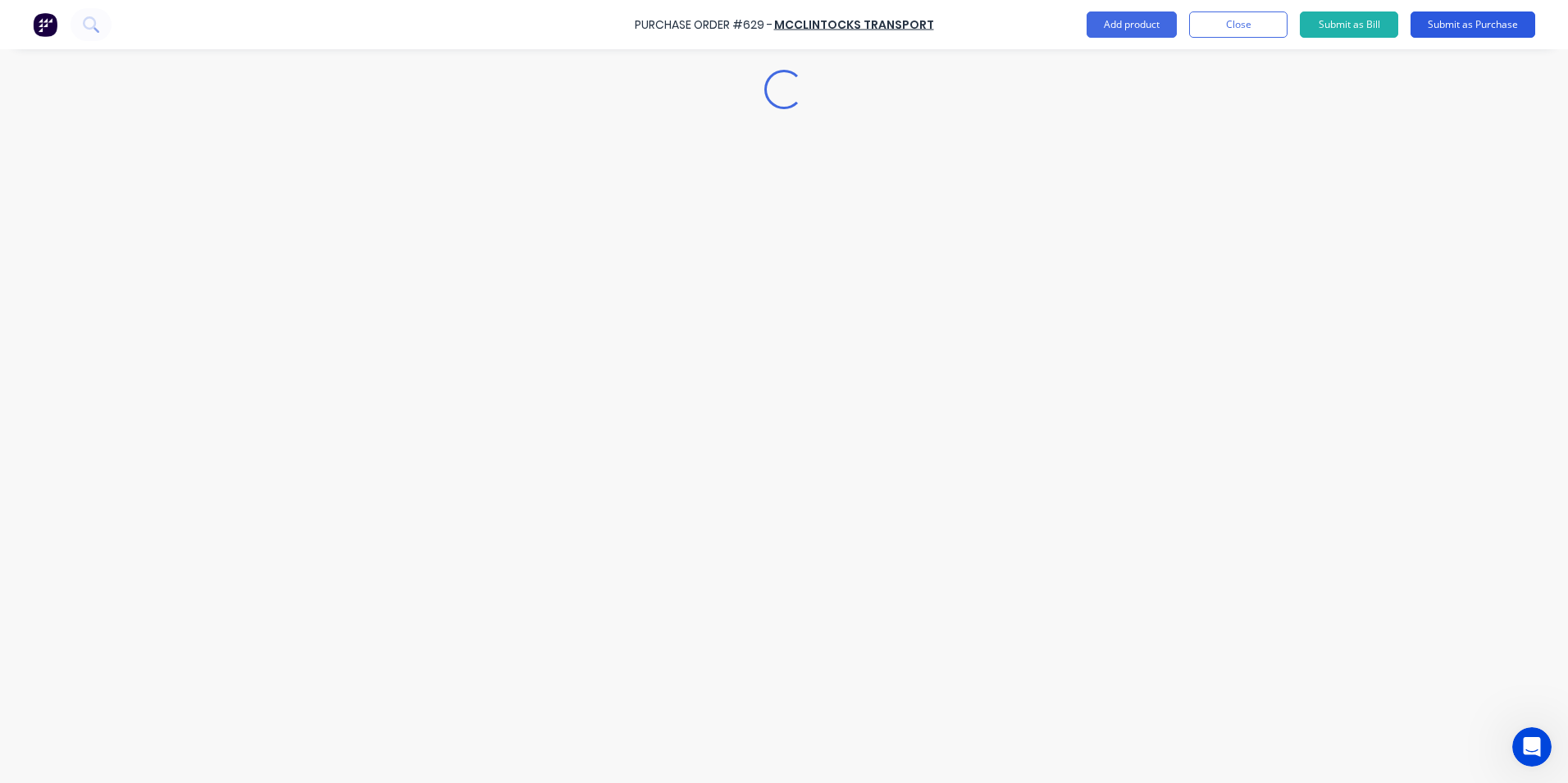
scroll to position [0, 0]
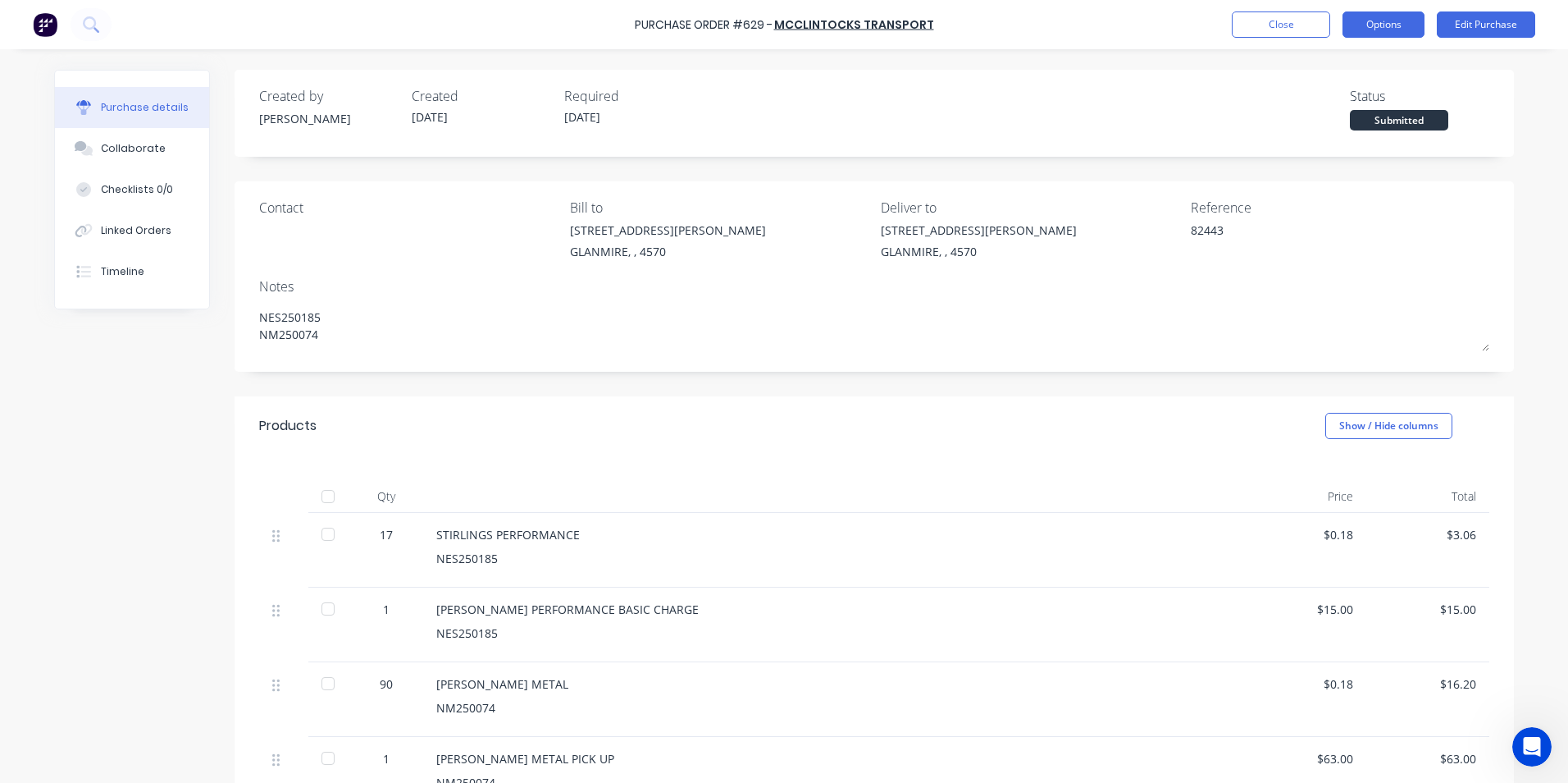
click at [1376, 11] on button "Options" at bounding box center [1384, 24] width 82 height 26
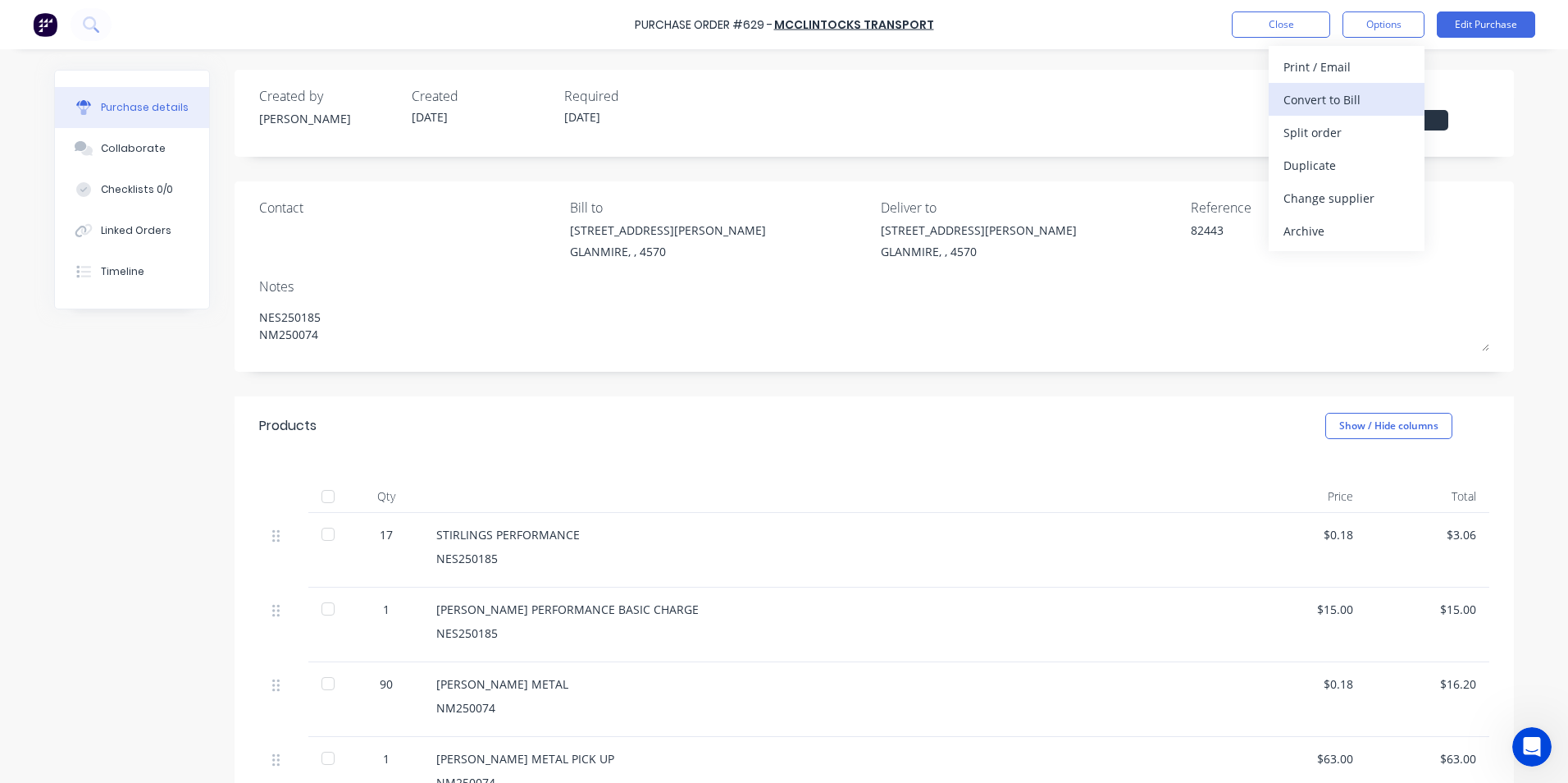
click at [1332, 97] on div "Convert to Bill" at bounding box center [1346, 99] width 126 height 23
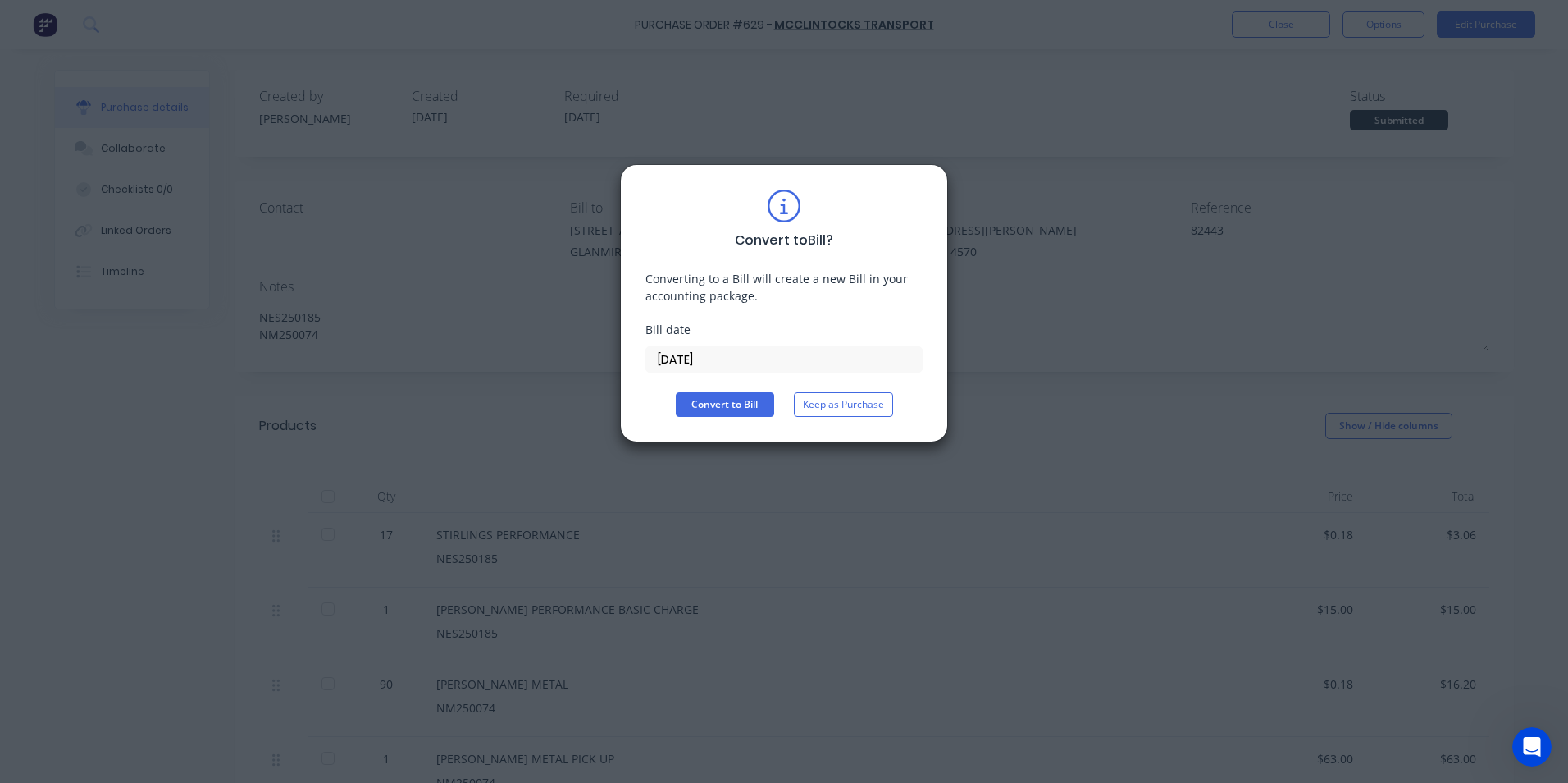
click at [801, 359] on input "[DATE]" at bounding box center [784, 359] width 275 height 24
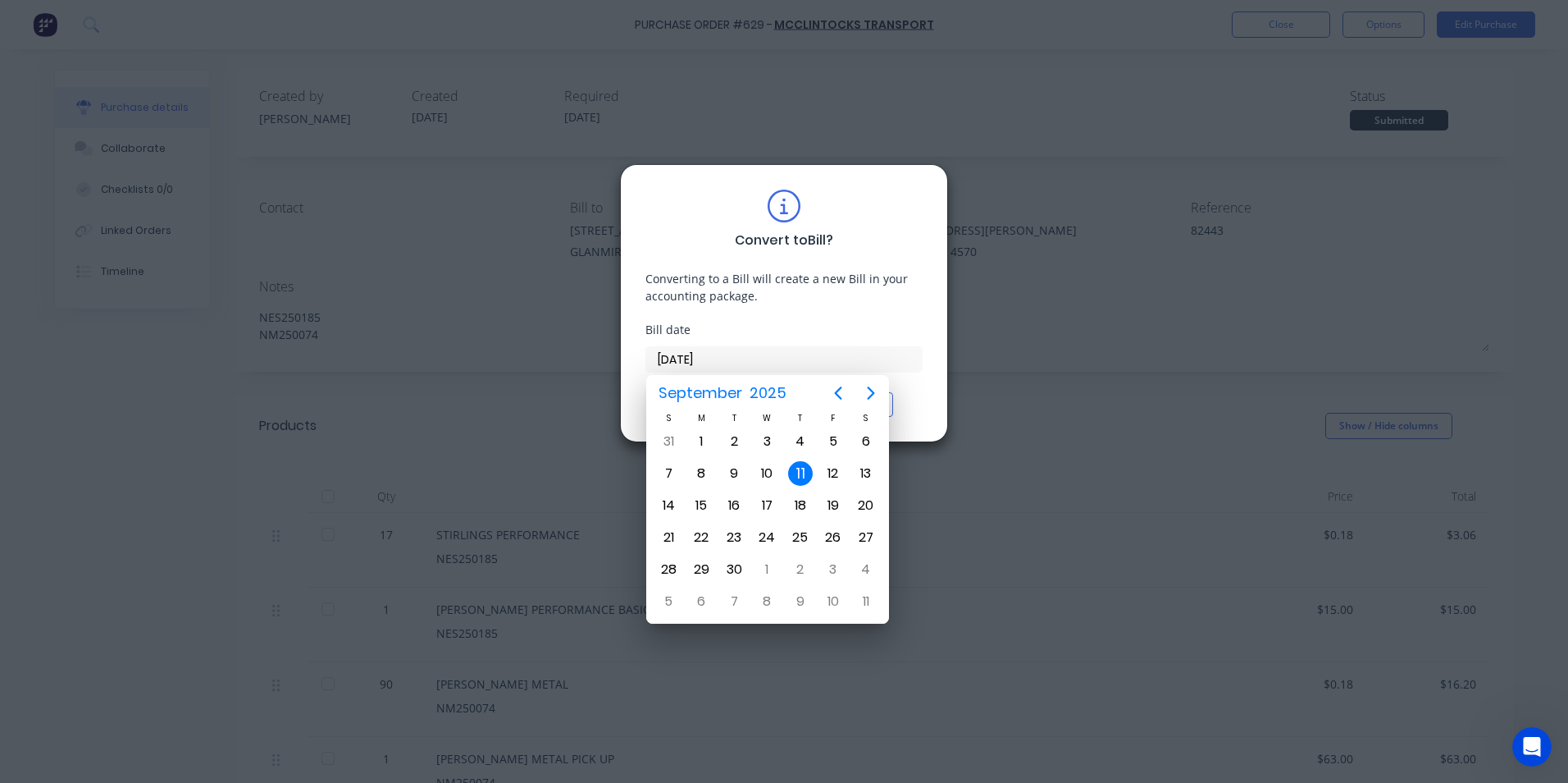
click at [797, 474] on div "11" at bounding box center [800, 474] width 24 height 24
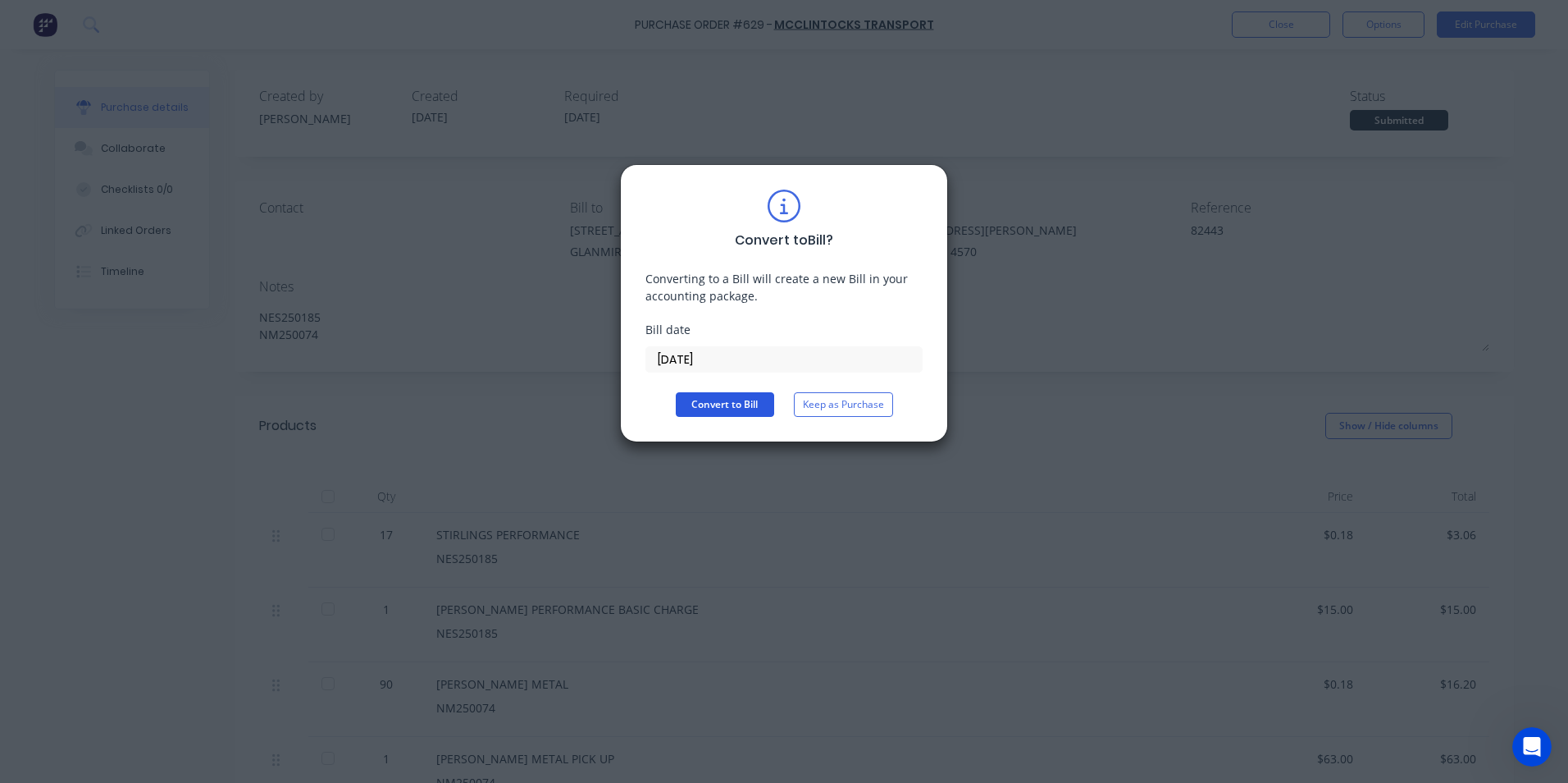
click at [704, 397] on button "Convert to Bill" at bounding box center [724, 404] width 98 height 24
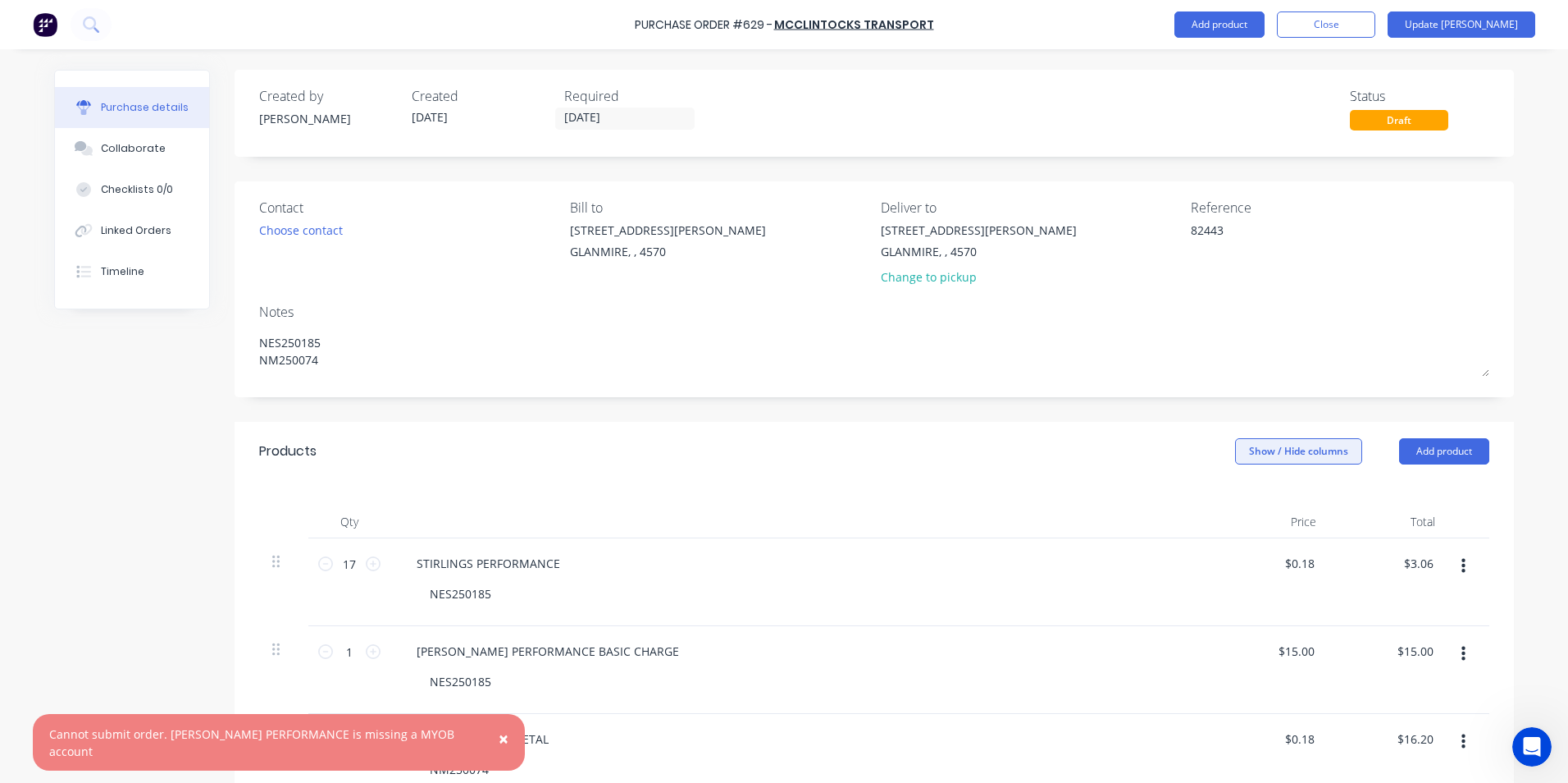
click at [1258, 444] on button "Show / Hide columns" at bounding box center [1299, 451] width 127 height 26
click at [1256, 508] on label "Account" at bounding box center [1248, 505] width 29 height 14
click at [1234, 498] on input "Account" at bounding box center [1234, 498] width 0 height 0
click at [1174, 579] on div "Select..." at bounding box center [1190, 581] width 123 height 88
click at [1171, 567] on span "Select..." at bounding box center [1176, 564] width 50 height 17
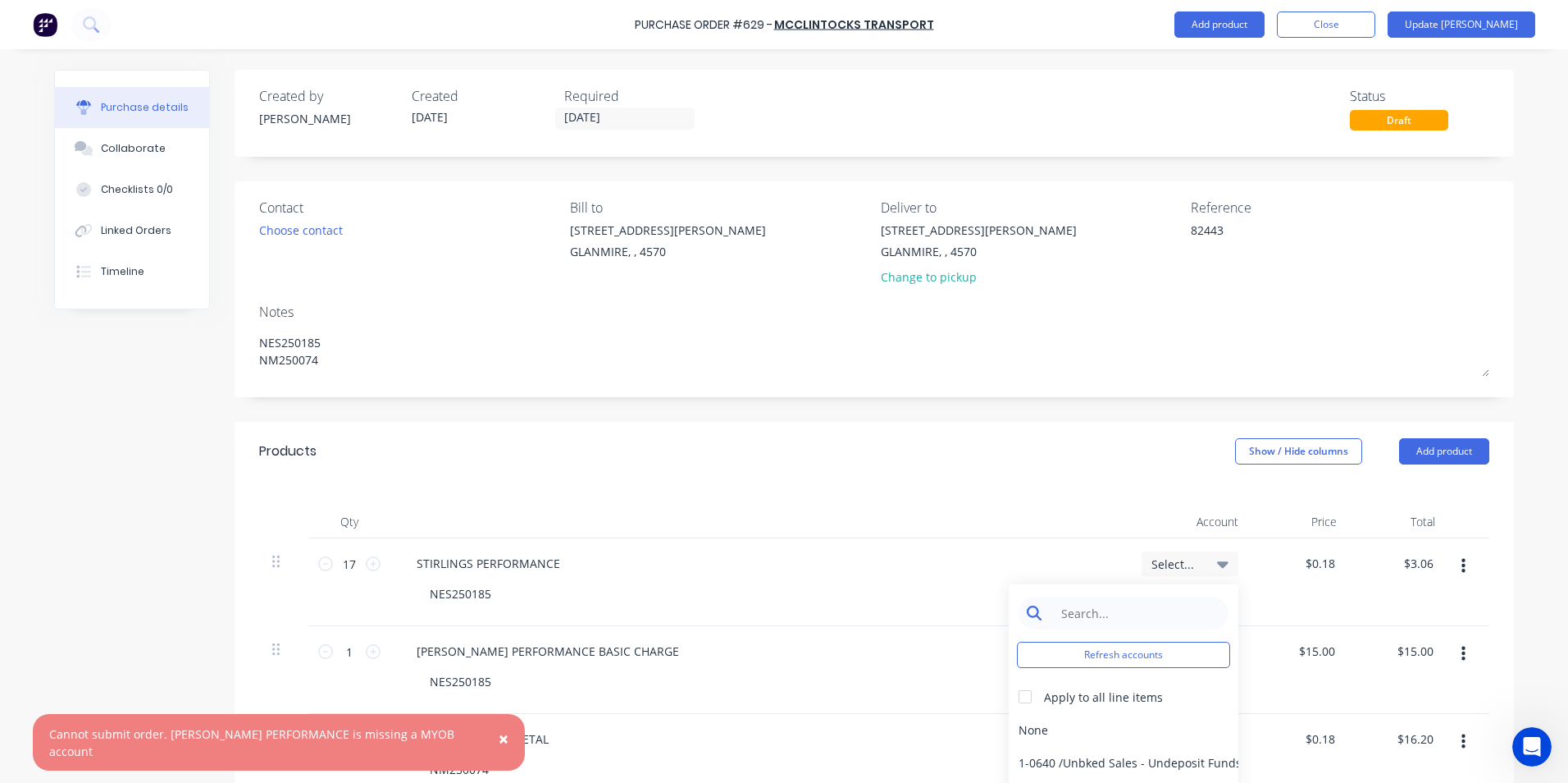
click at [1132, 615] on input at bounding box center [1136, 613] width 169 height 33
click at [1019, 695] on div at bounding box center [1025, 697] width 33 height 33
click at [1035, 724] on div "5-0268 / Freight & Cartage" at bounding box center [1123, 730] width 229 height 33
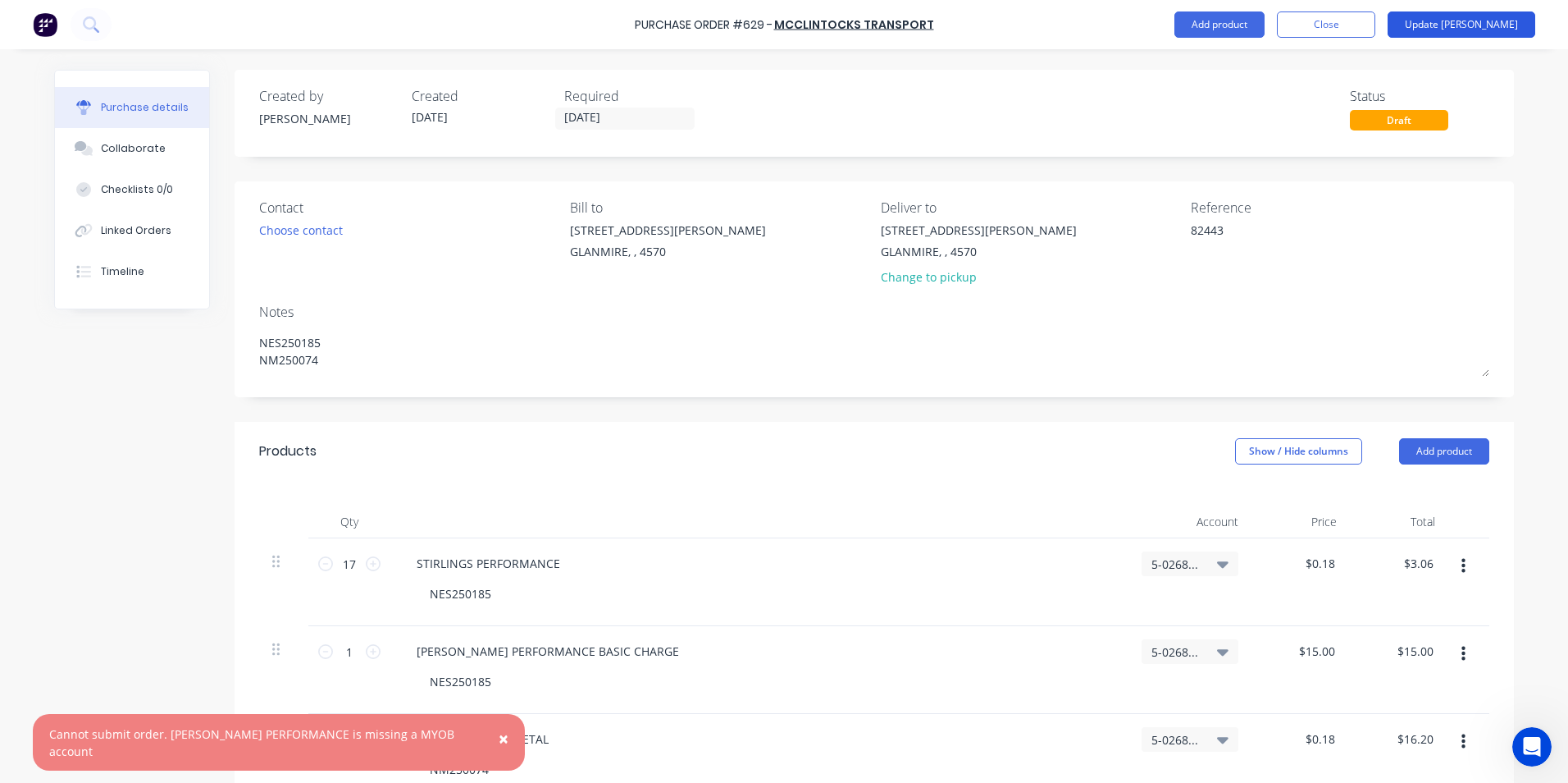
click at [1502, 22] on button "Update Bill" at bounding box center [1462, 24] width 148 height 26
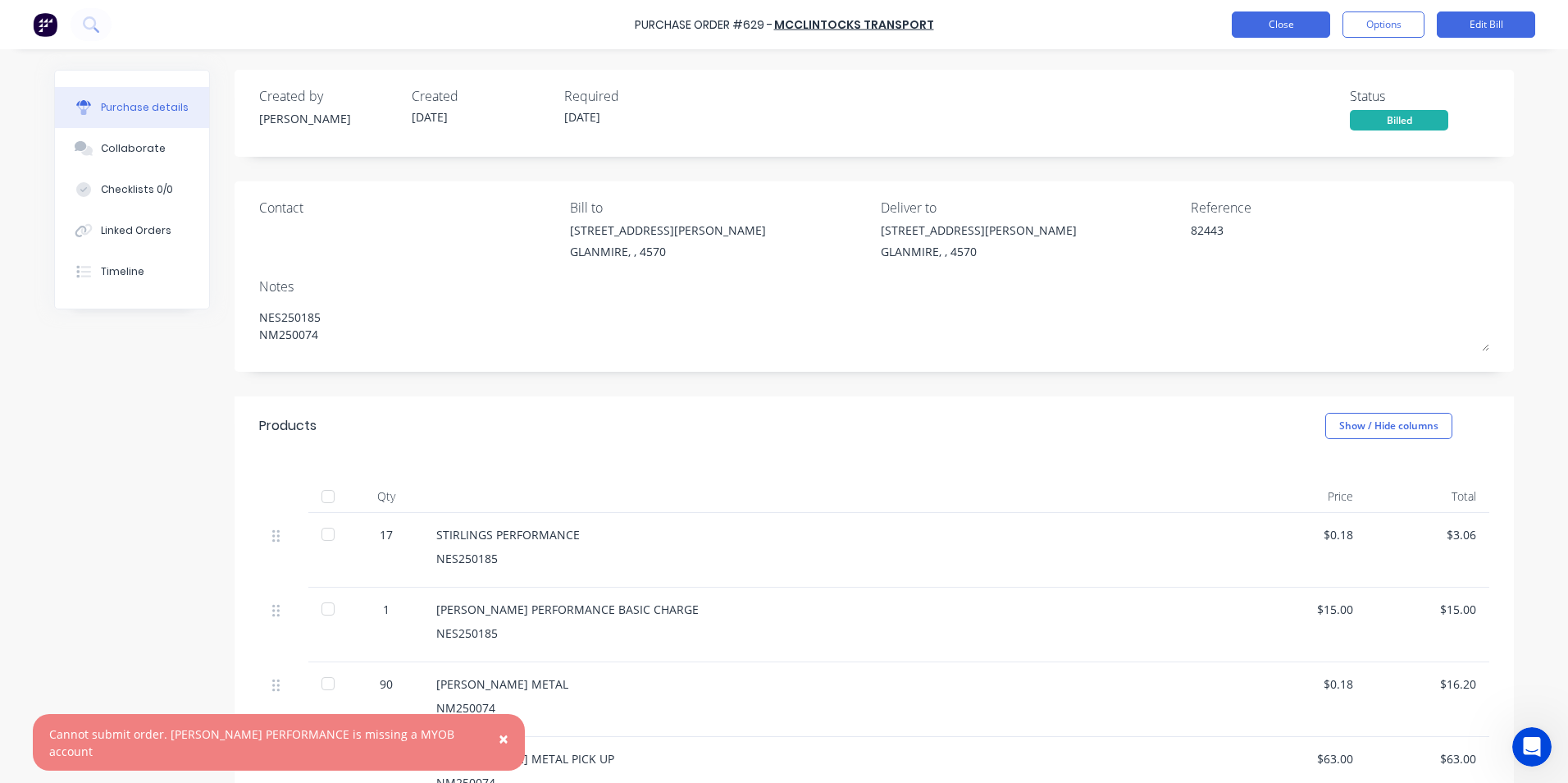
drag, startPoint x: 1261, startPoint y: 7, endPoint x: 1262, endPoint y: 18, distance: 11.0
click at [1261, 10] on div "Purchase Order #629 - McClintocks Transport Close Options Edit Bill" at bounding box center [784, 24] width 1568 height 50
click at [1267, 22] on button "Close" at bounding box center [1280, 24] width 98 height 26
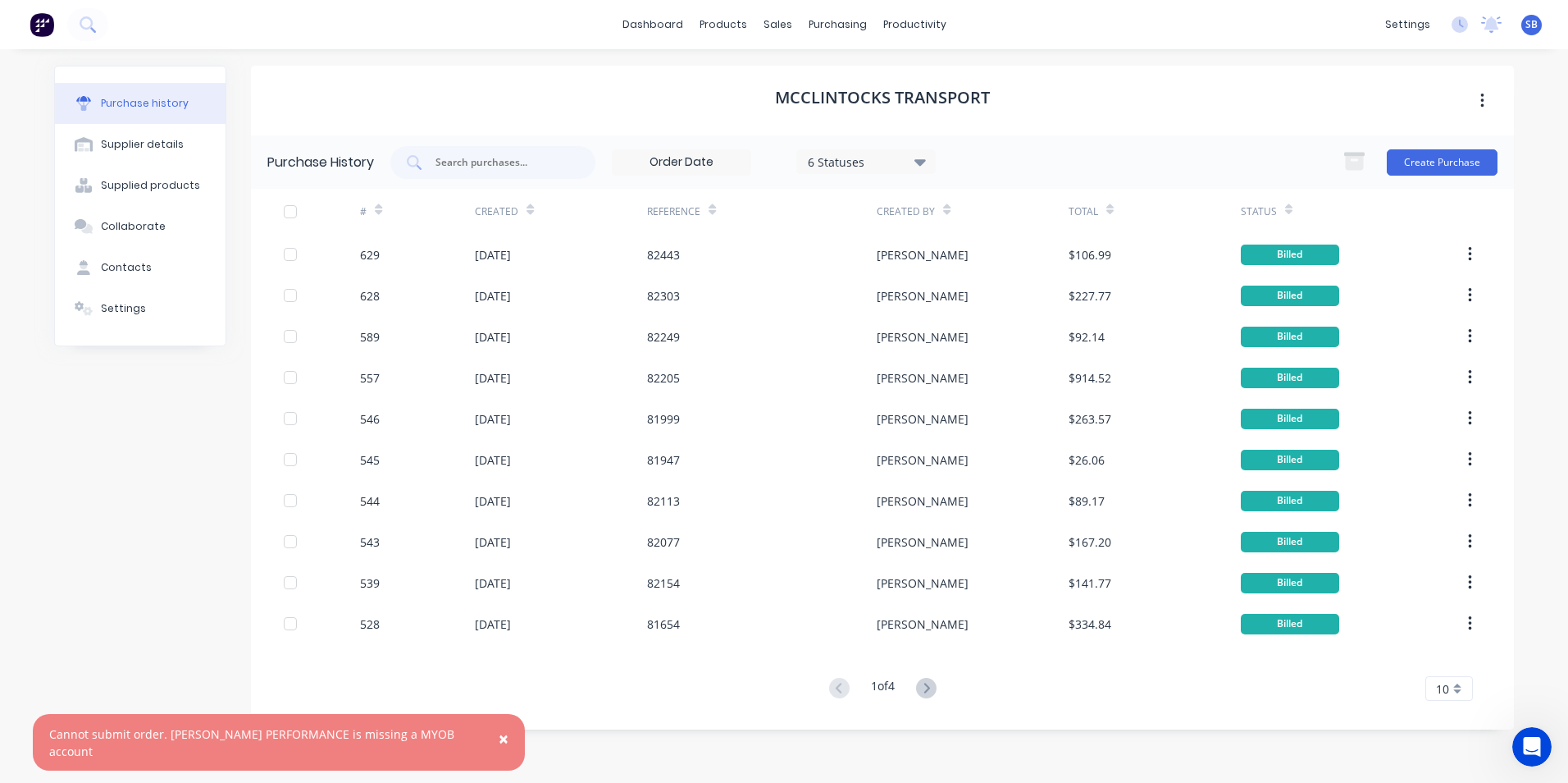
click at [499, 750] on span "×" at bounding box center [503, 739] width 10 height 23
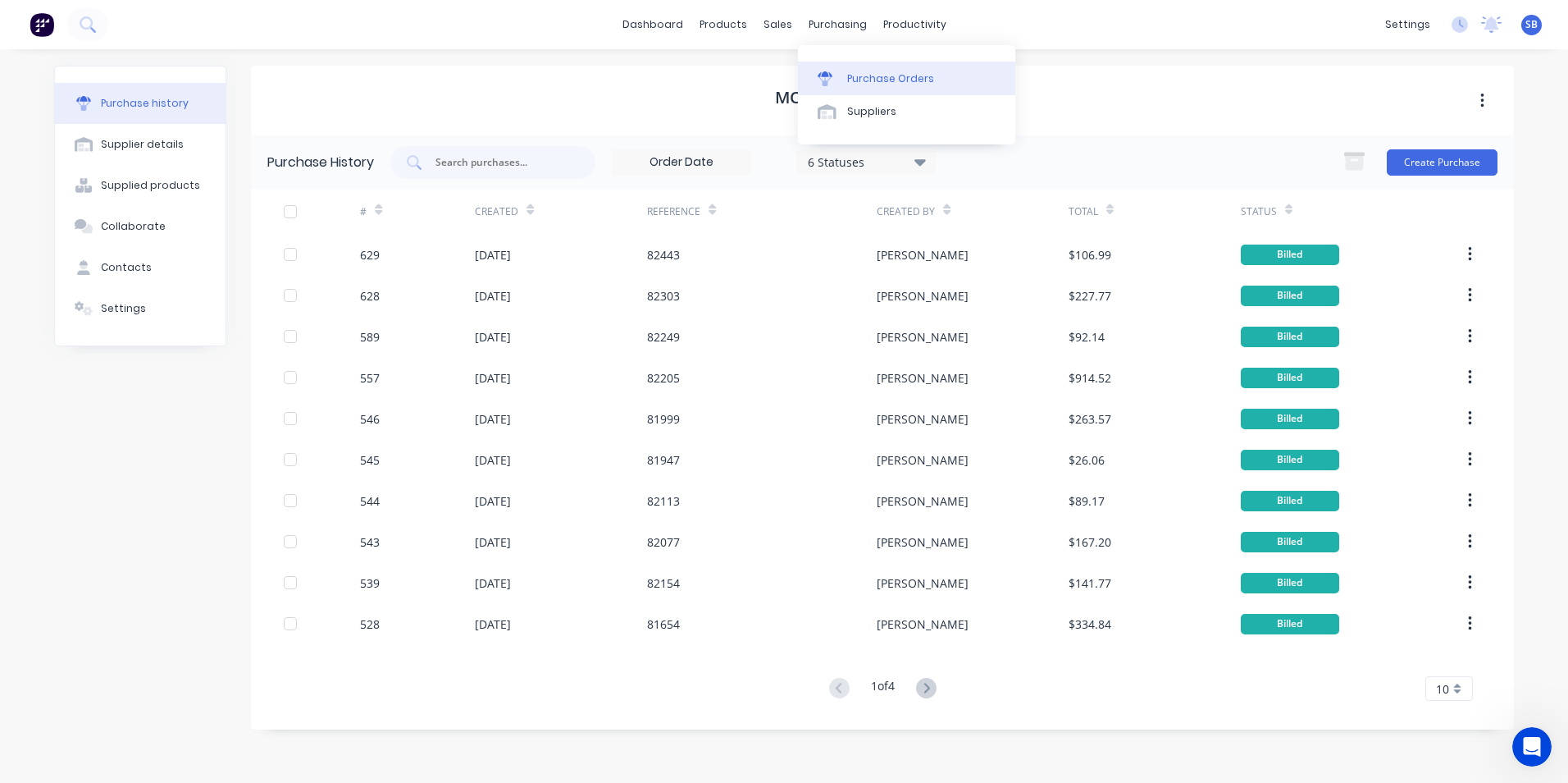
click at [876, 81] on div "Purchase Orders" at bounding box center [890, 78] width 87 height 15
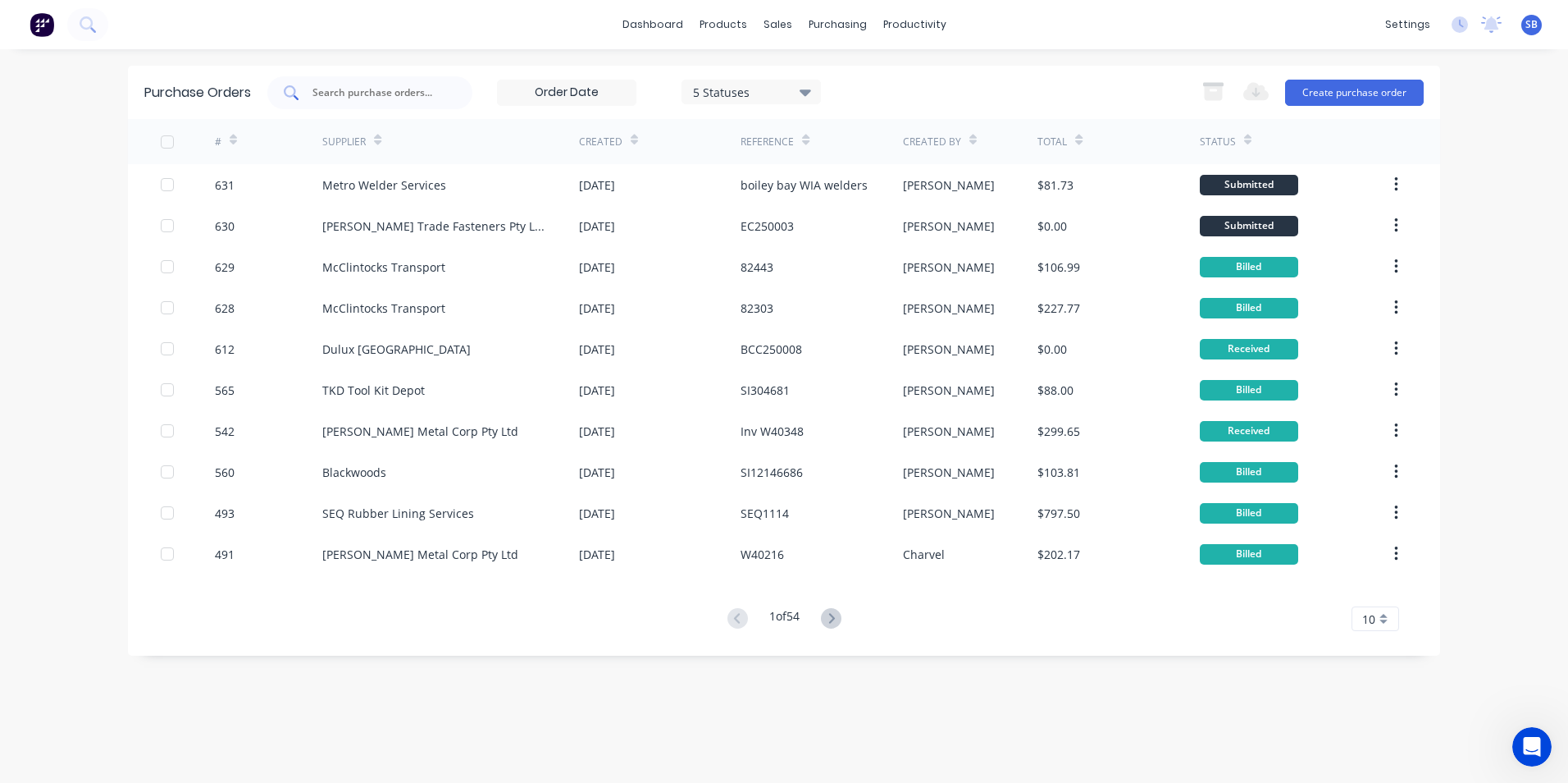
click at [380, 97] on input "text" at bounding box center [379, 92] width 136 height 17
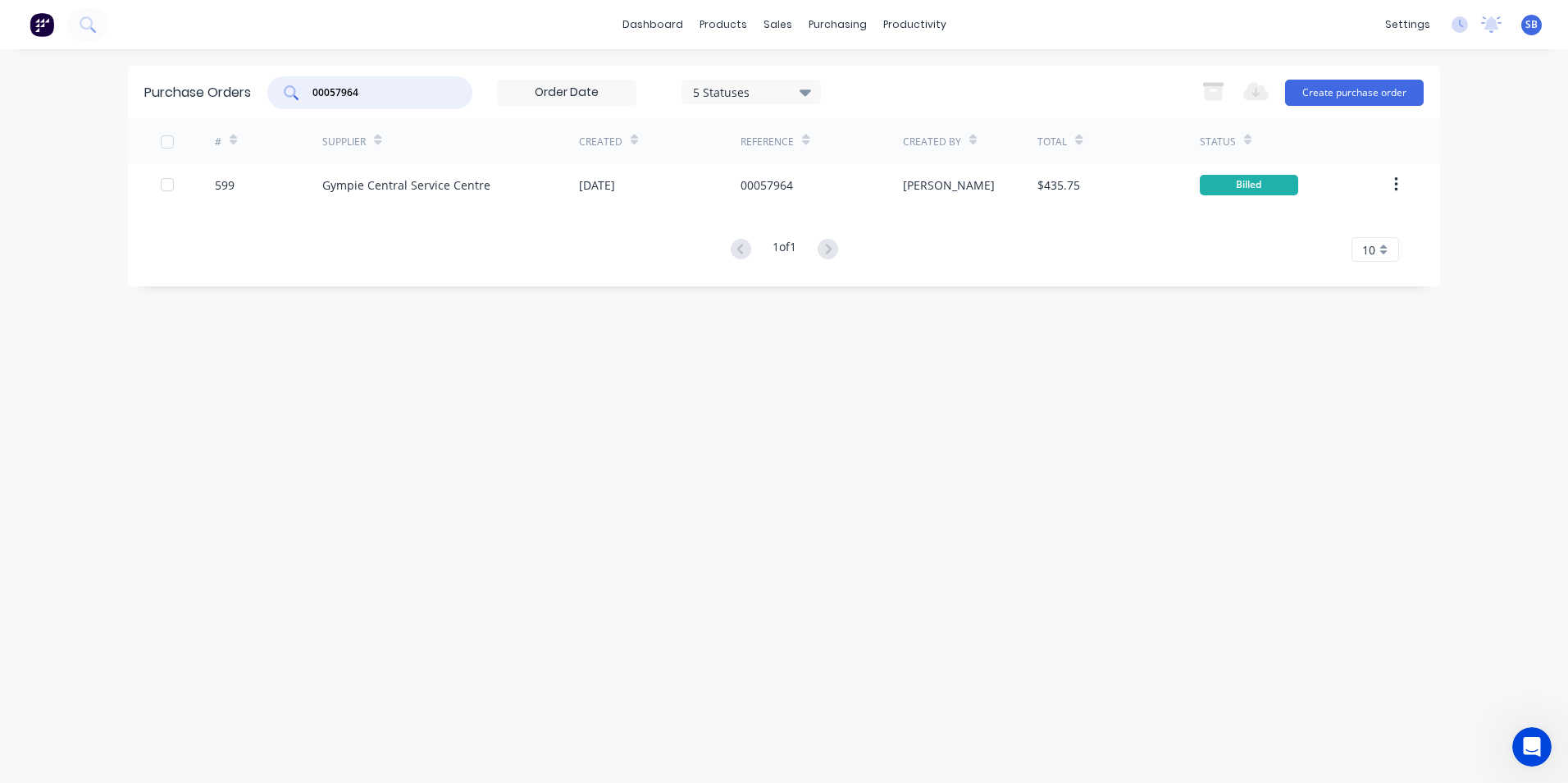
drag, startPoint x: 380, startPoint y: 93, endPoint x: 268, endPoint y: 74, distance: 113.6
click at [268, 74] on div "Purchase Orders 00057964 5 Statuses 5 Statuses Export to Excel (XLSX) Create pu…" at bounding box center [784, 92] width 1313 height 53
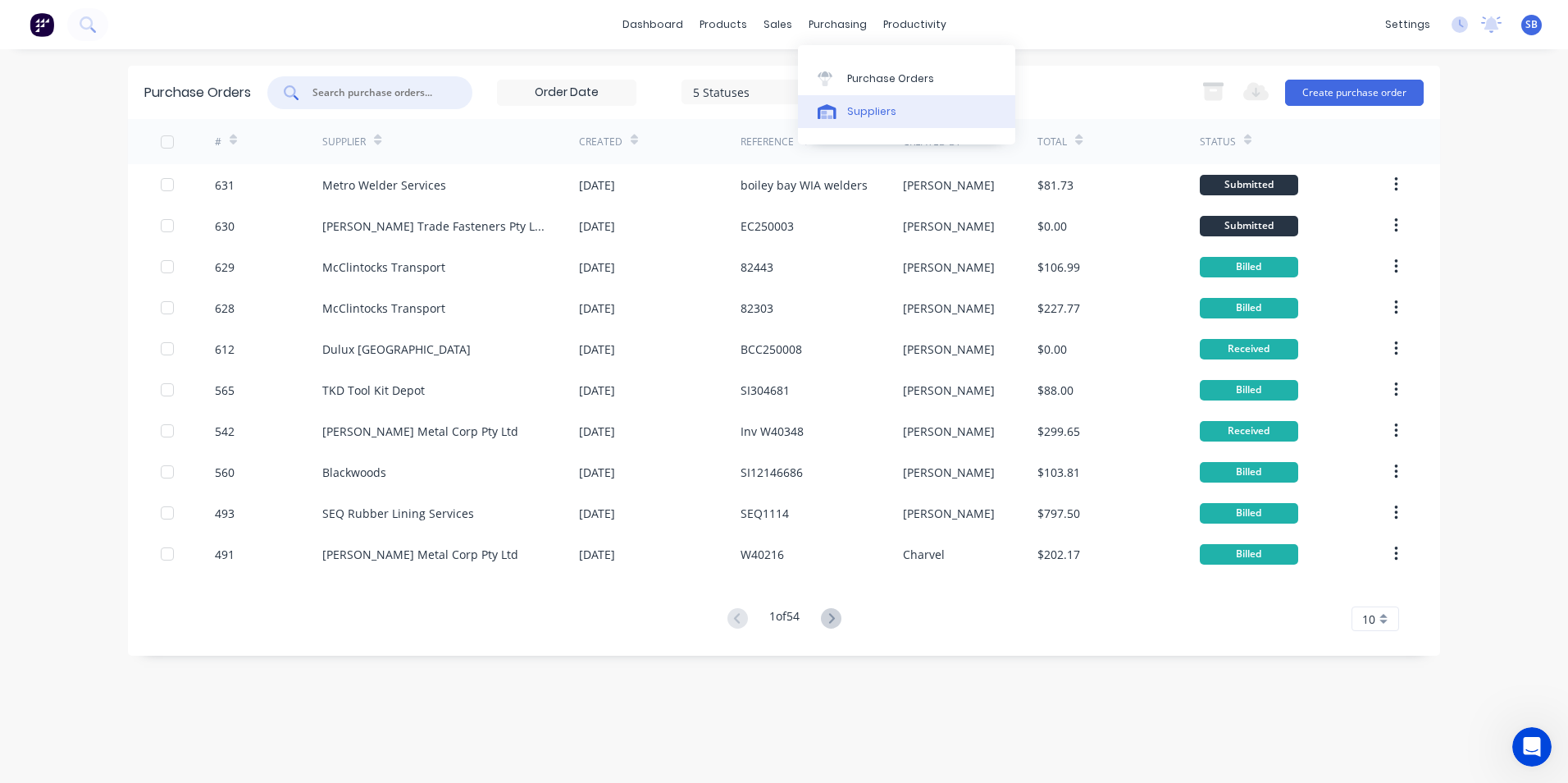
click at [895, 118] on link "Suppliers" at bounding box center [907, 112] width 217 height 33
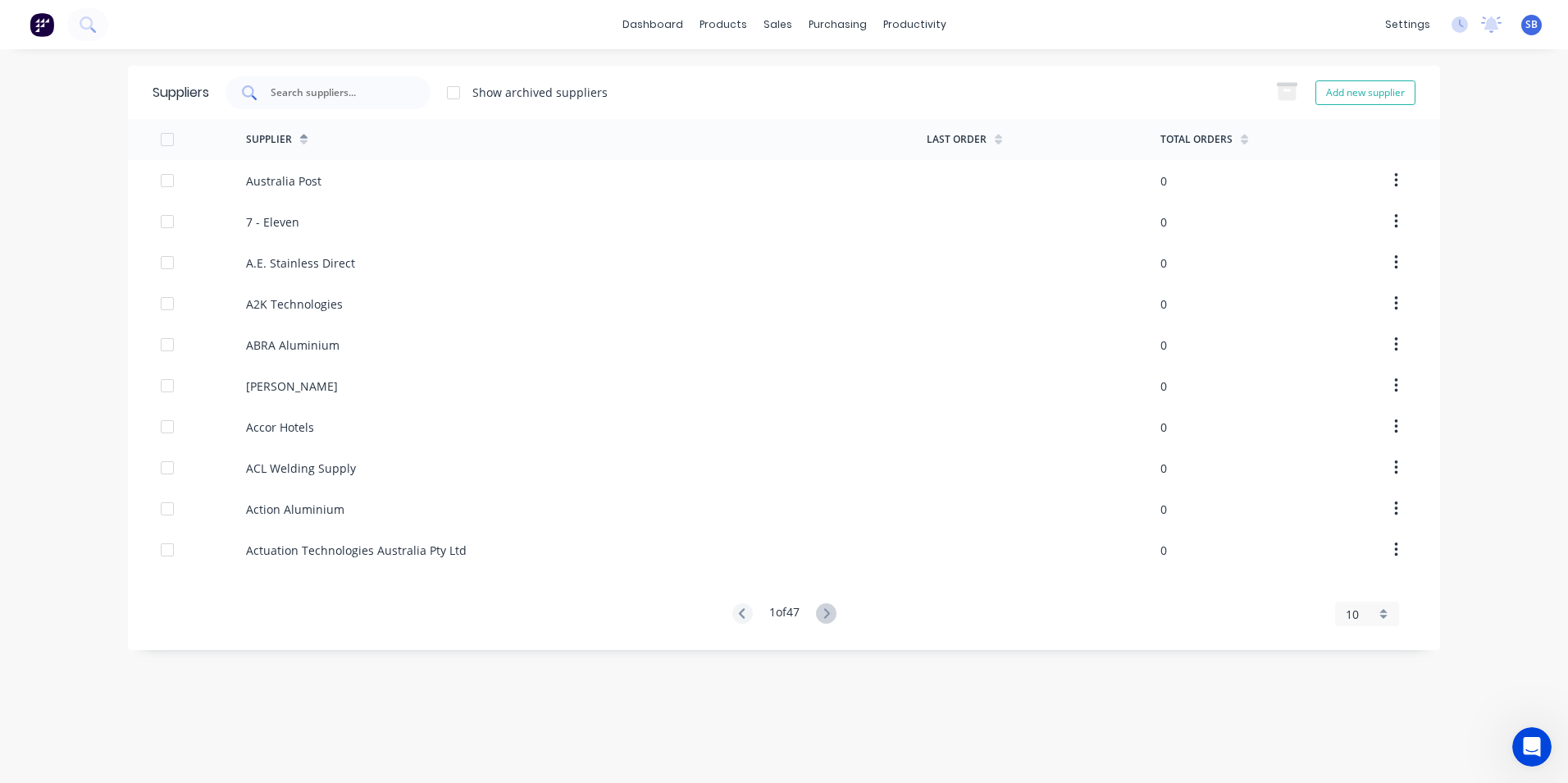
click at [309, 85] on input "text" at bounding box center [337, 92] width 136 height 17
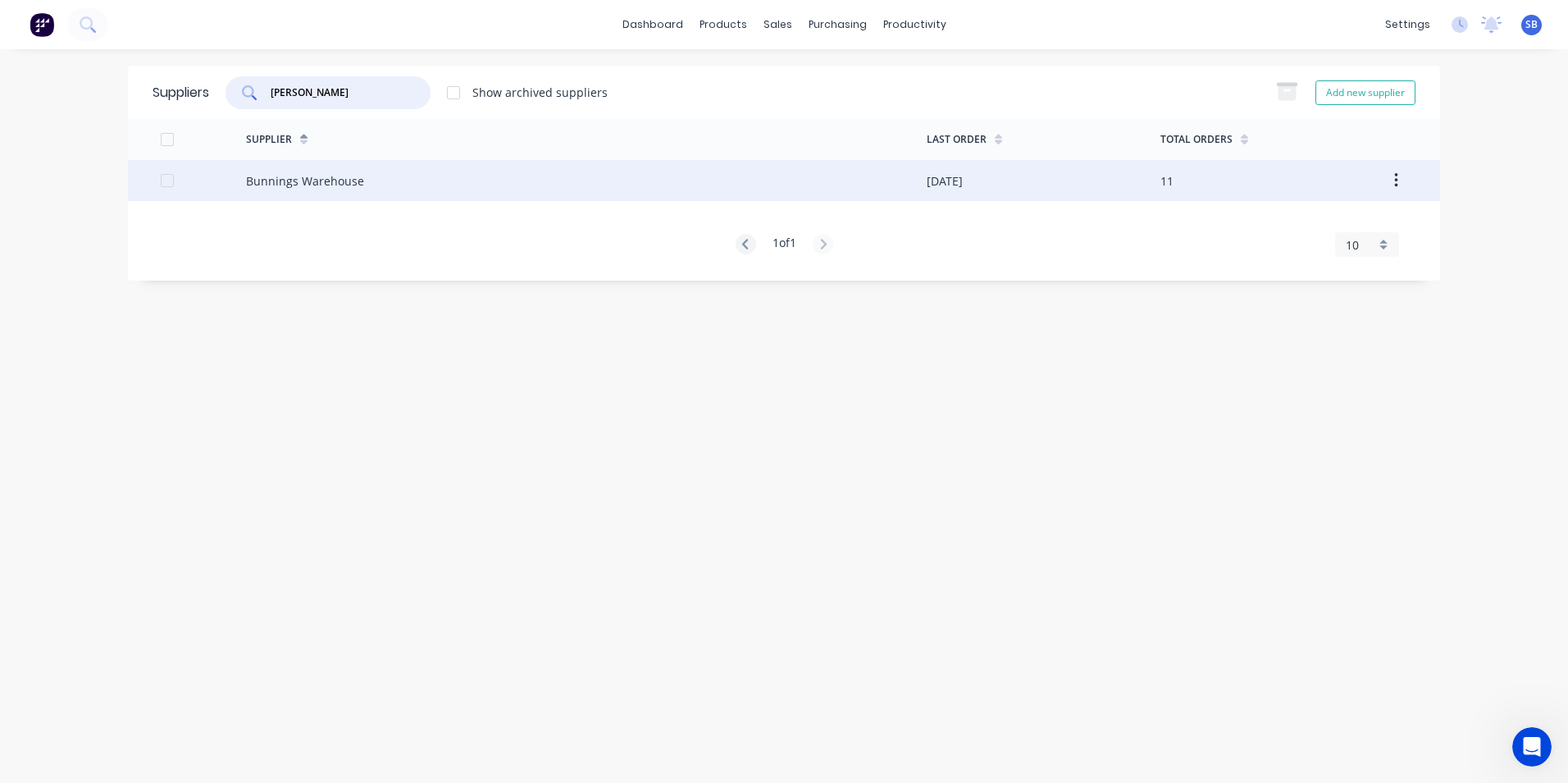
click at [556, 179] on div "Bunnings Warehouse" at bounding box center [586, 180] width 681 height 41
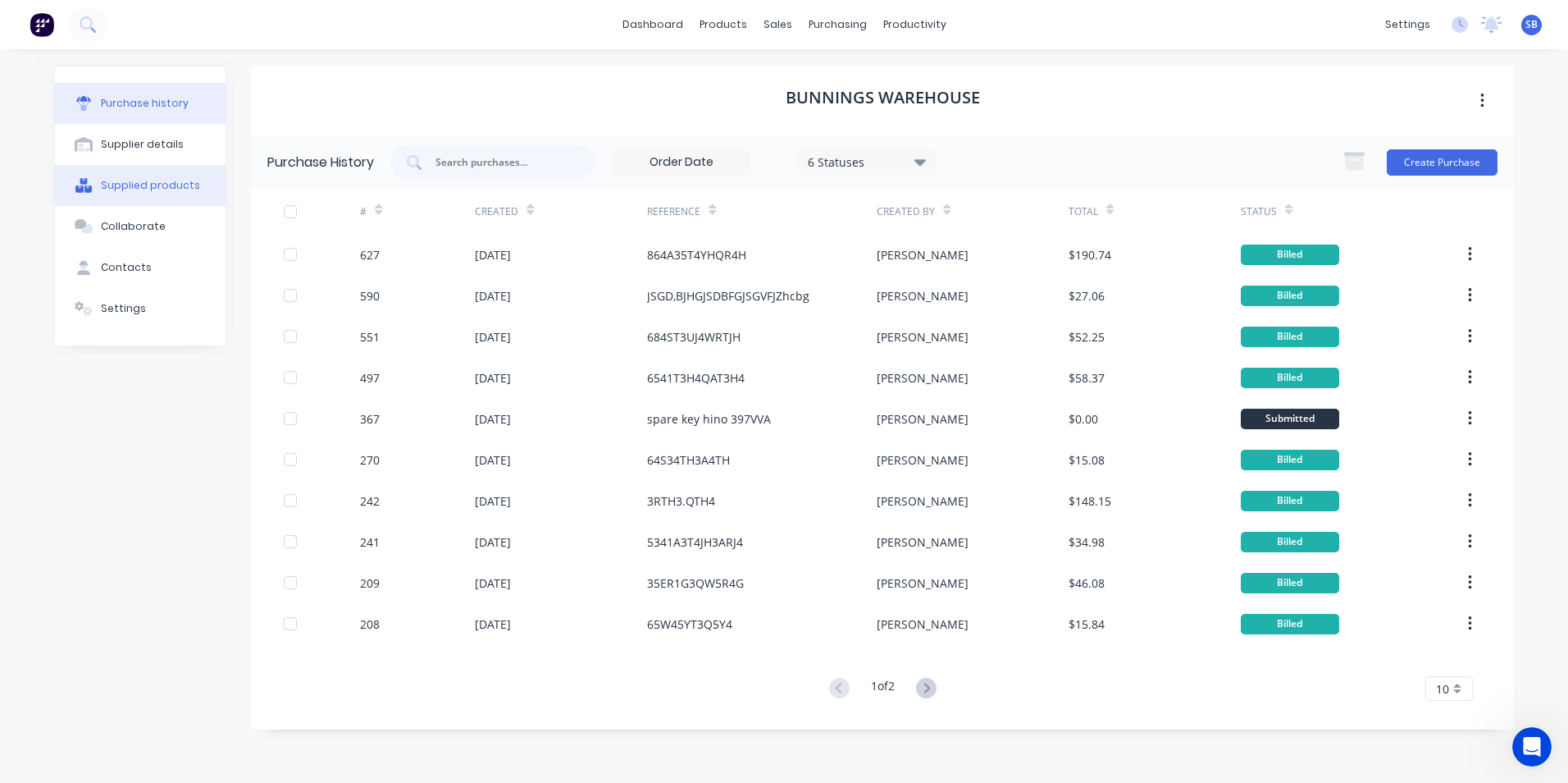
click at [176, 180] on div "Supplied products" at bounding box center [150, 185] width 99 height 15
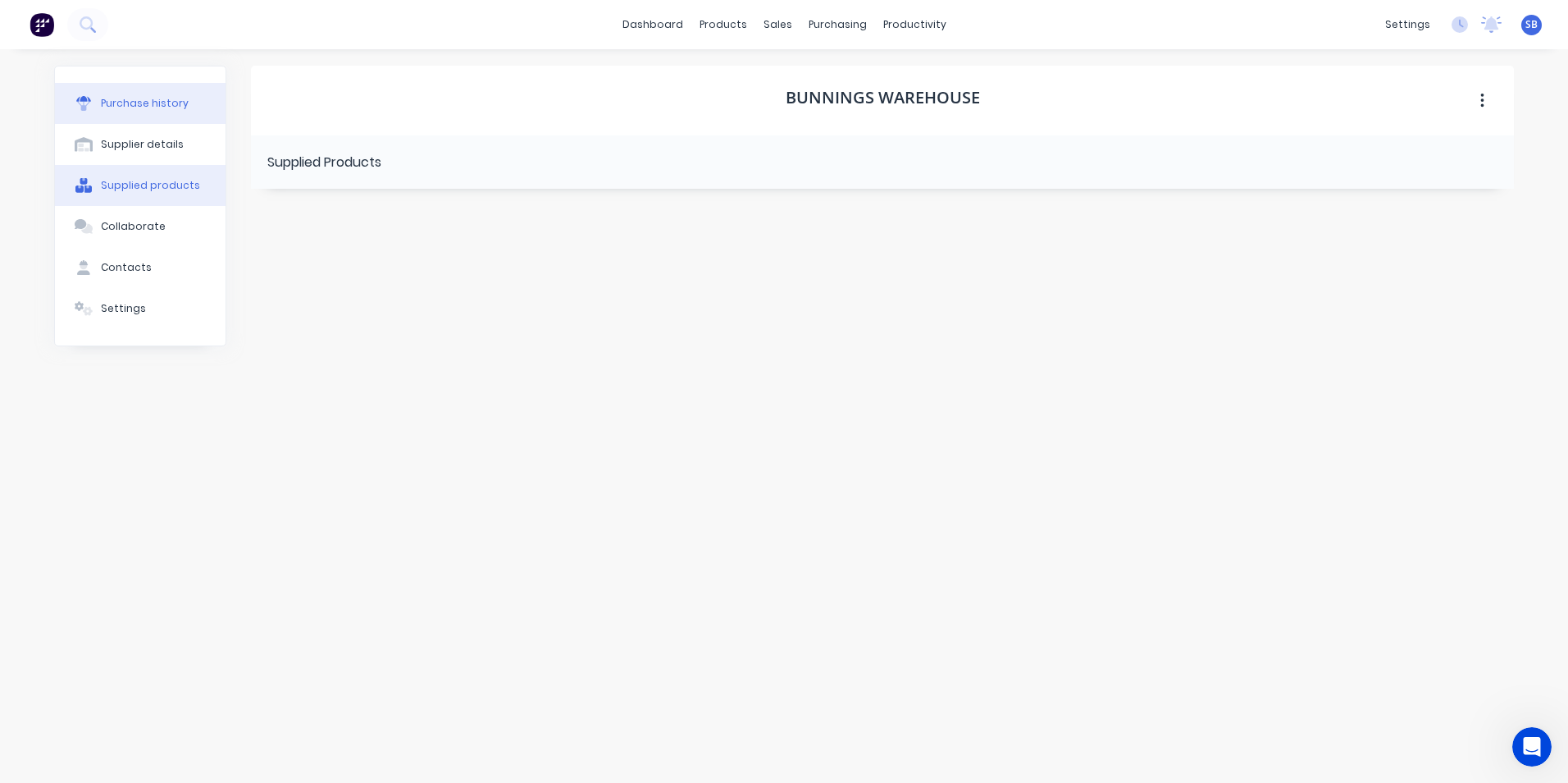
click at [181, 105] on div "Purchase history" at bounding box center [144, 103] width 88 height 15
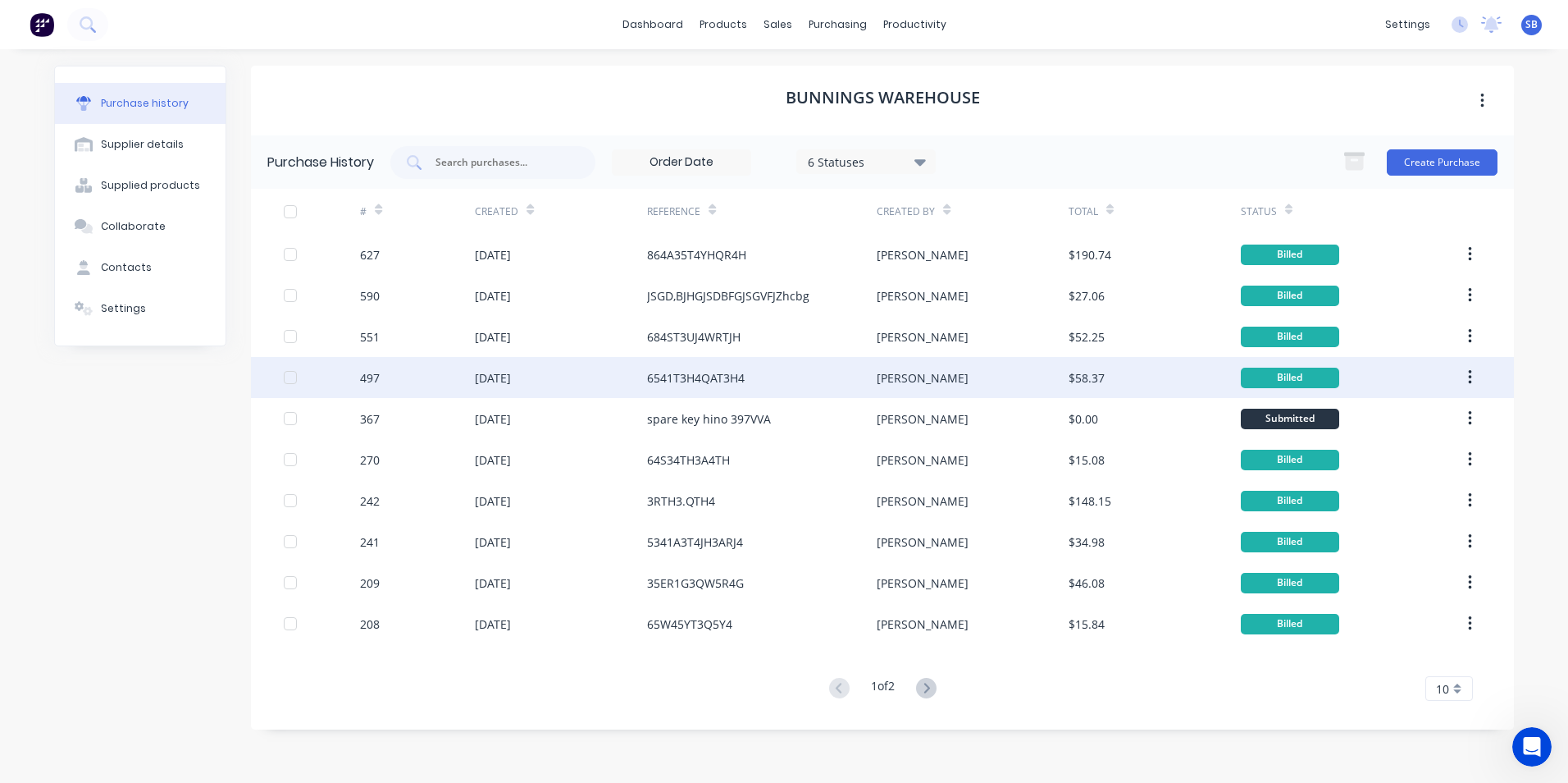
click at [1088, 385] on div "$58.37" at bounding box center [1087, 378] width 36 height 17
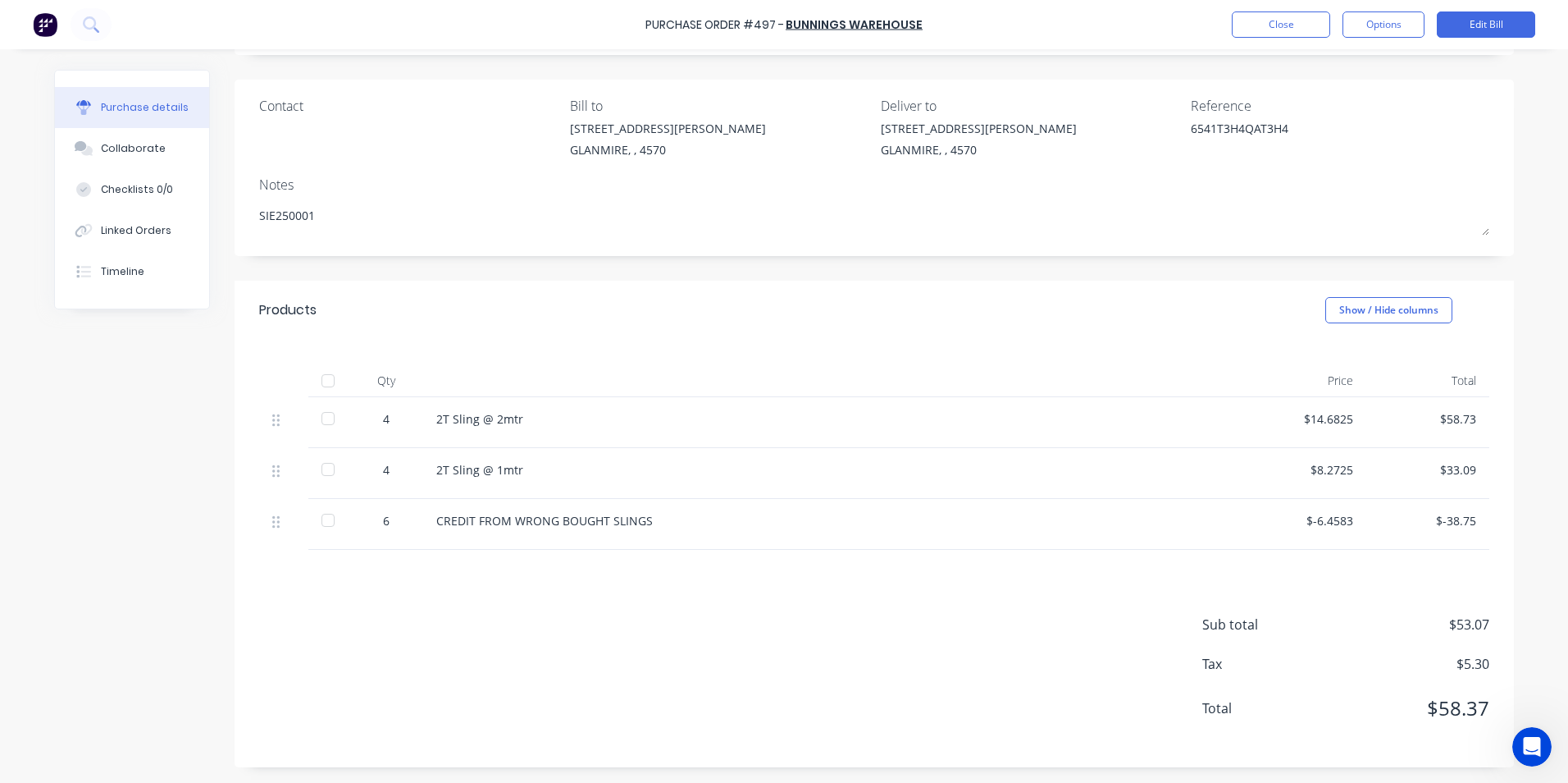
scroll to position [103, 0]
click at [1191, 130] on div "6541T3H4QAT3H4" at bounding box center [1293, 139] width 205 height 41
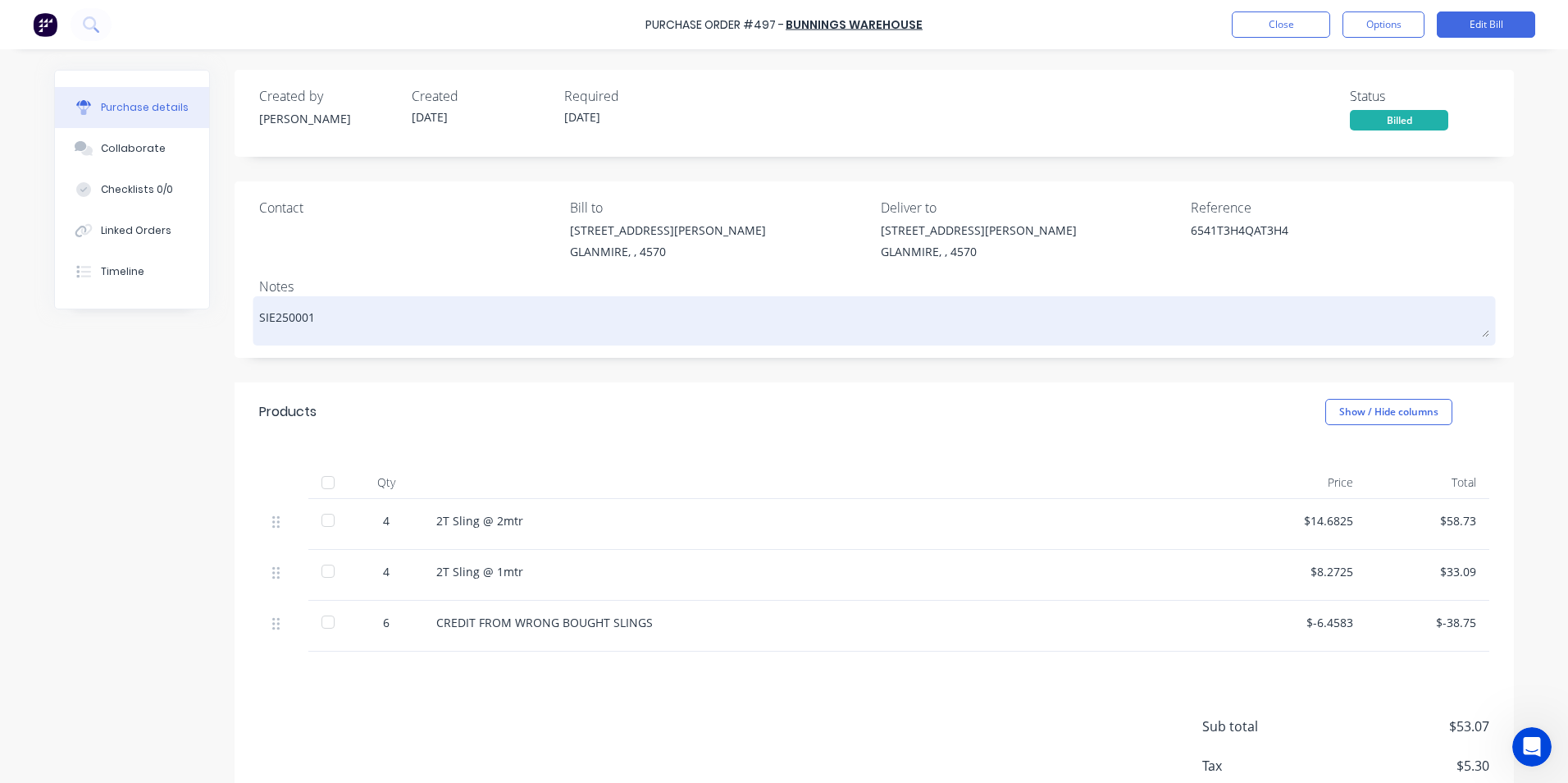
click at [1050, 342] on div "SIE250001" at bounding box center [874, 321] width 1230 height 41
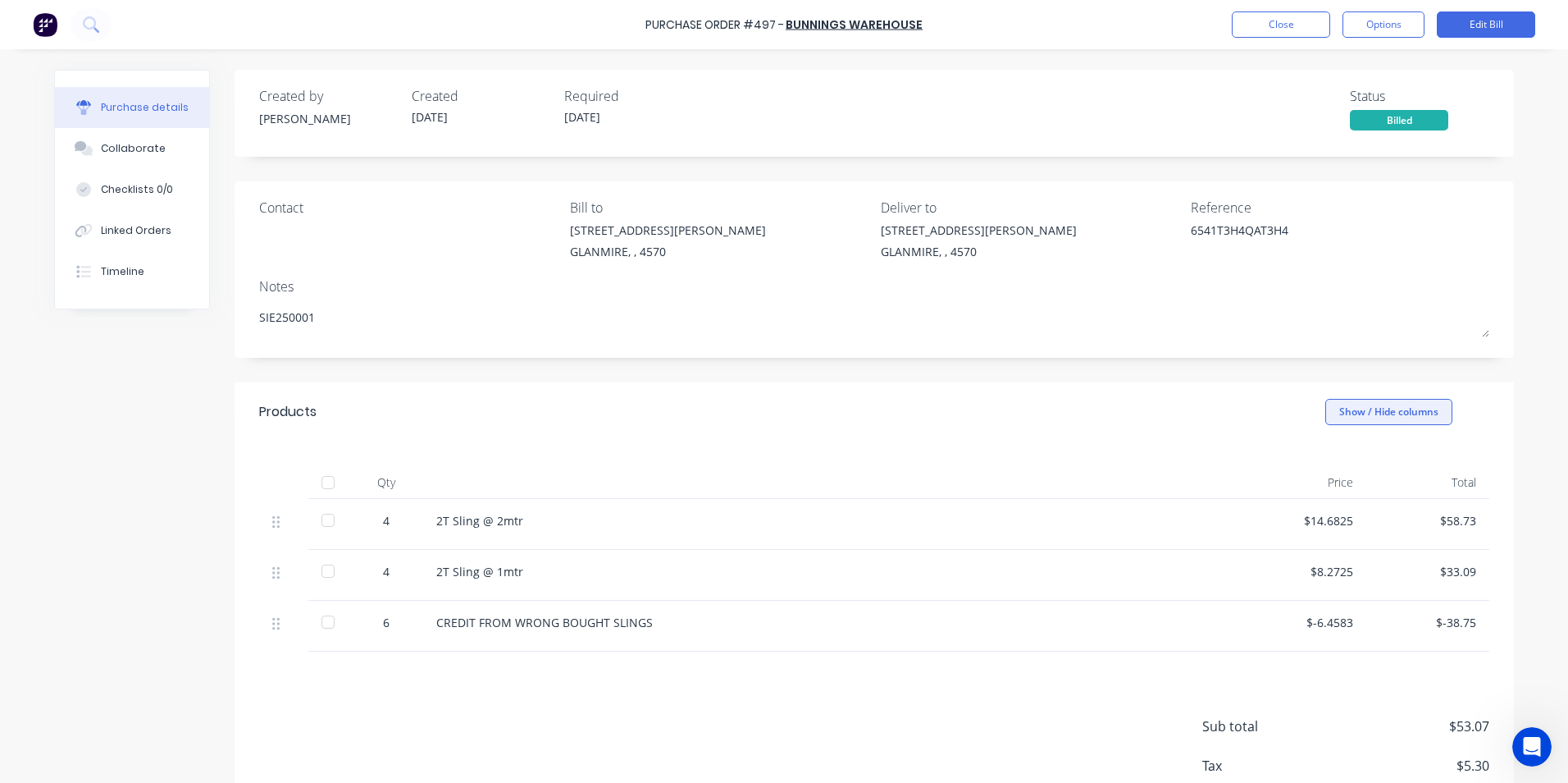
click at [1347, 421] on button "Show / Hide columns" at bounding box center [1389, 412] width 127 height 26
click at [1342, 463] on label "Account" at bounding box center [1340, 466] width 29 height 14
click at [1327, 459] on input "Account" at bounding box center [1327, 459] width 0 height 0
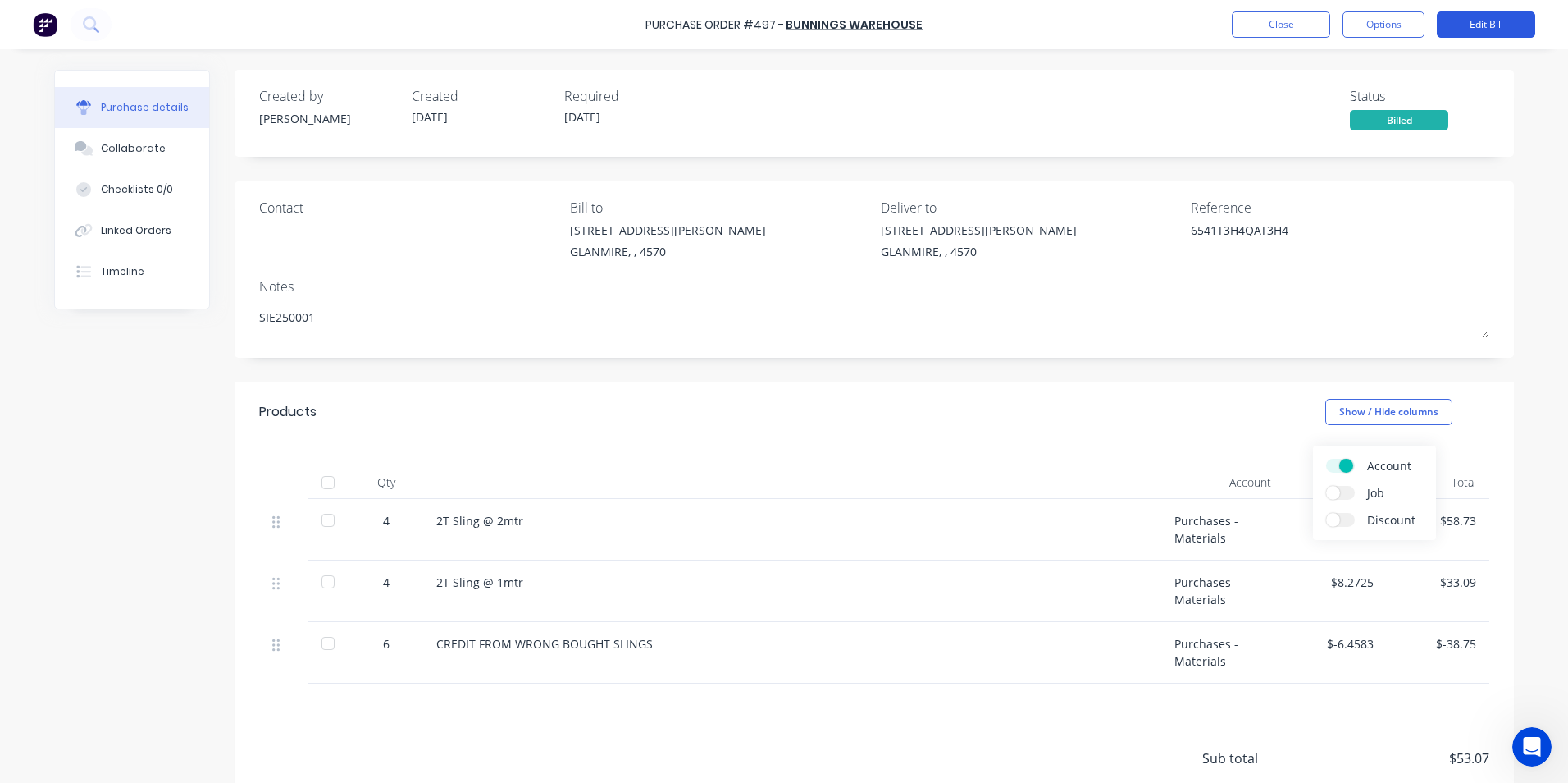
click at [1488, 17] on button "Edit Bill" at bounding box center [1485, 24] width 98 height 26
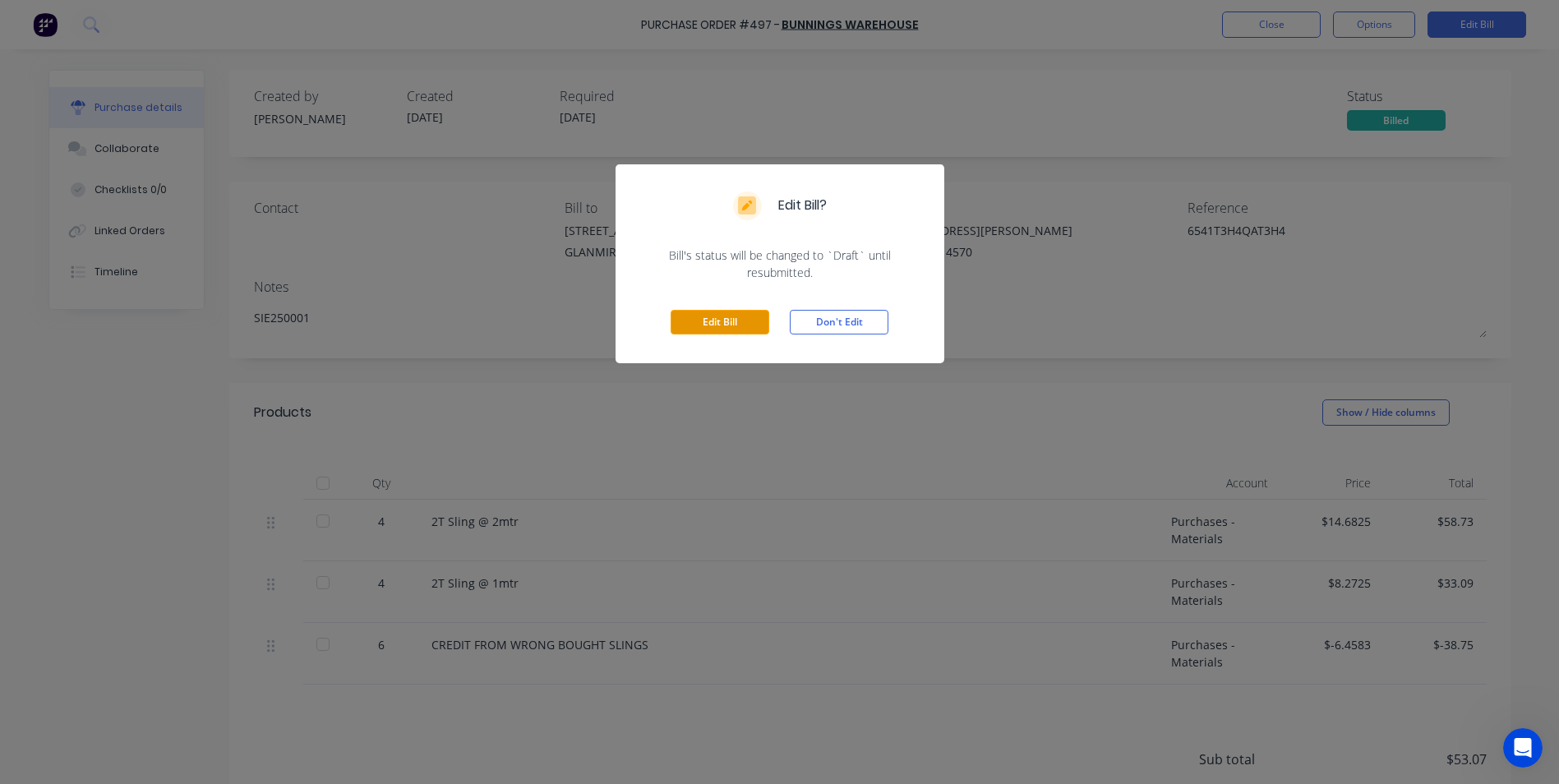
click at [729, 316] on button "Edit Bill" at bounding box center [720, 322] width 98 height 24
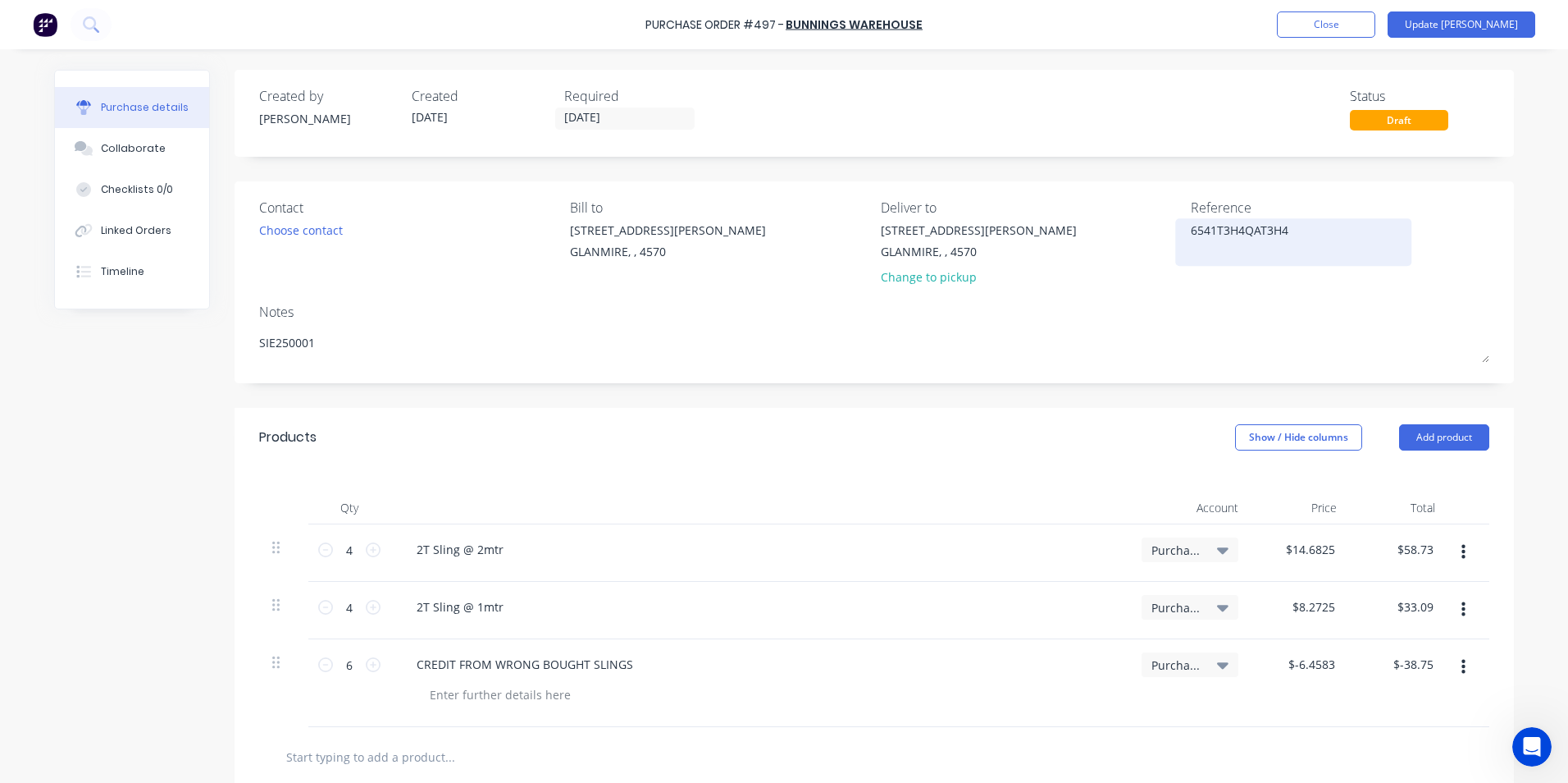
click at [1291, 222] on textarea "6541T3H4QAT3H4" at bounding box center [1293, 240] width 205 height 36
drag, startPoint x: 1287, startPoint y: 223, endPoint x: 1184, endPoint y: 209, distance: 103.9
click at [1191, 209] on div "Reference 6541T3H4QAT3H4" at bounding box center [1340, 246] width 299 height 96
click at [1329, 226] on textarea "6541T3H4QAT3H4" at bounding box center [1293, 240] width 205 height 36
click at [1487, 19] on button "Update Bill" at bounding box center [1462, 24] width 148 height 26
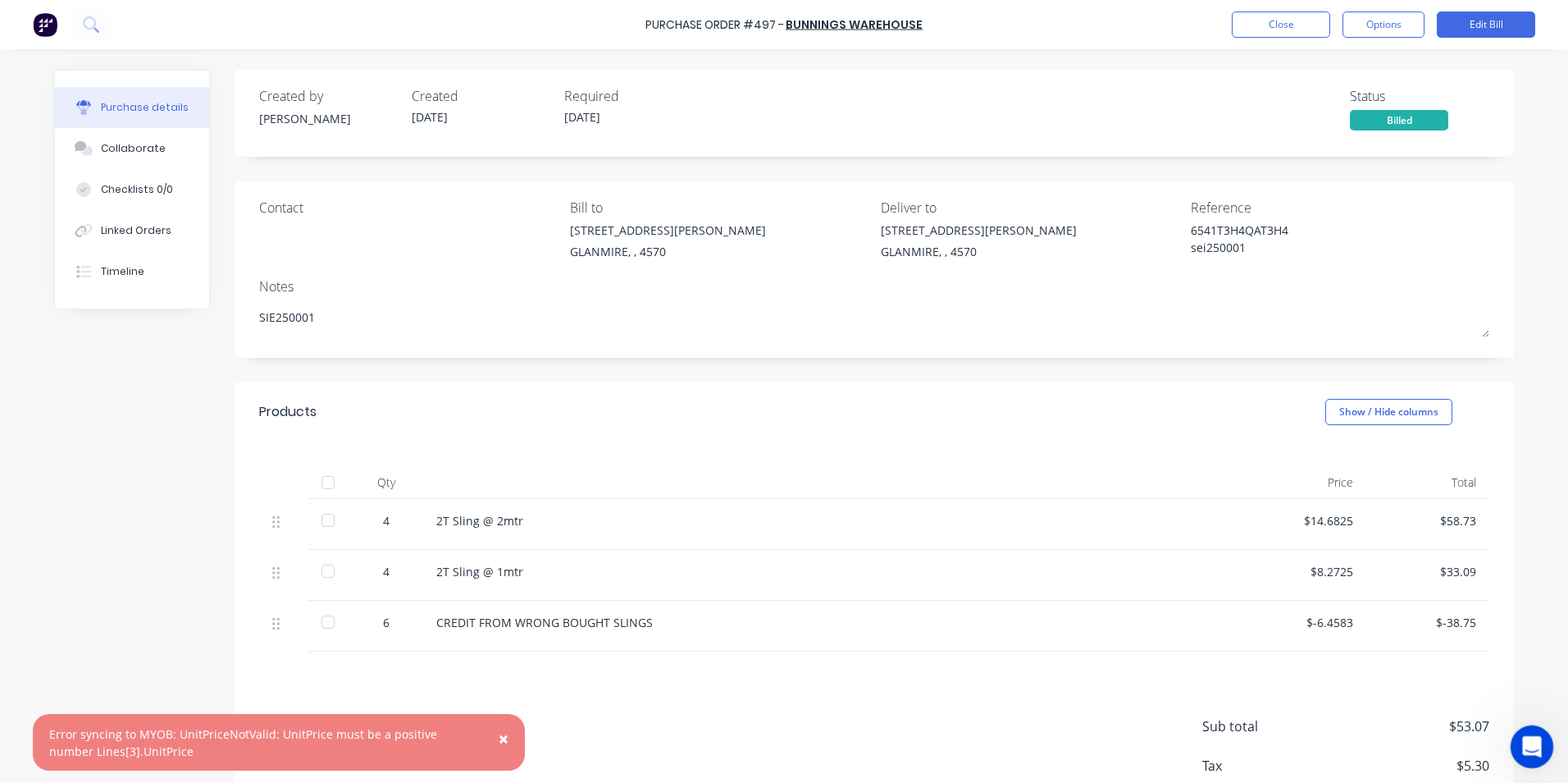
click at [1538, 725] on div "Open Intercom Messenger" at bounding box center [1529, 744] width 39 height 39
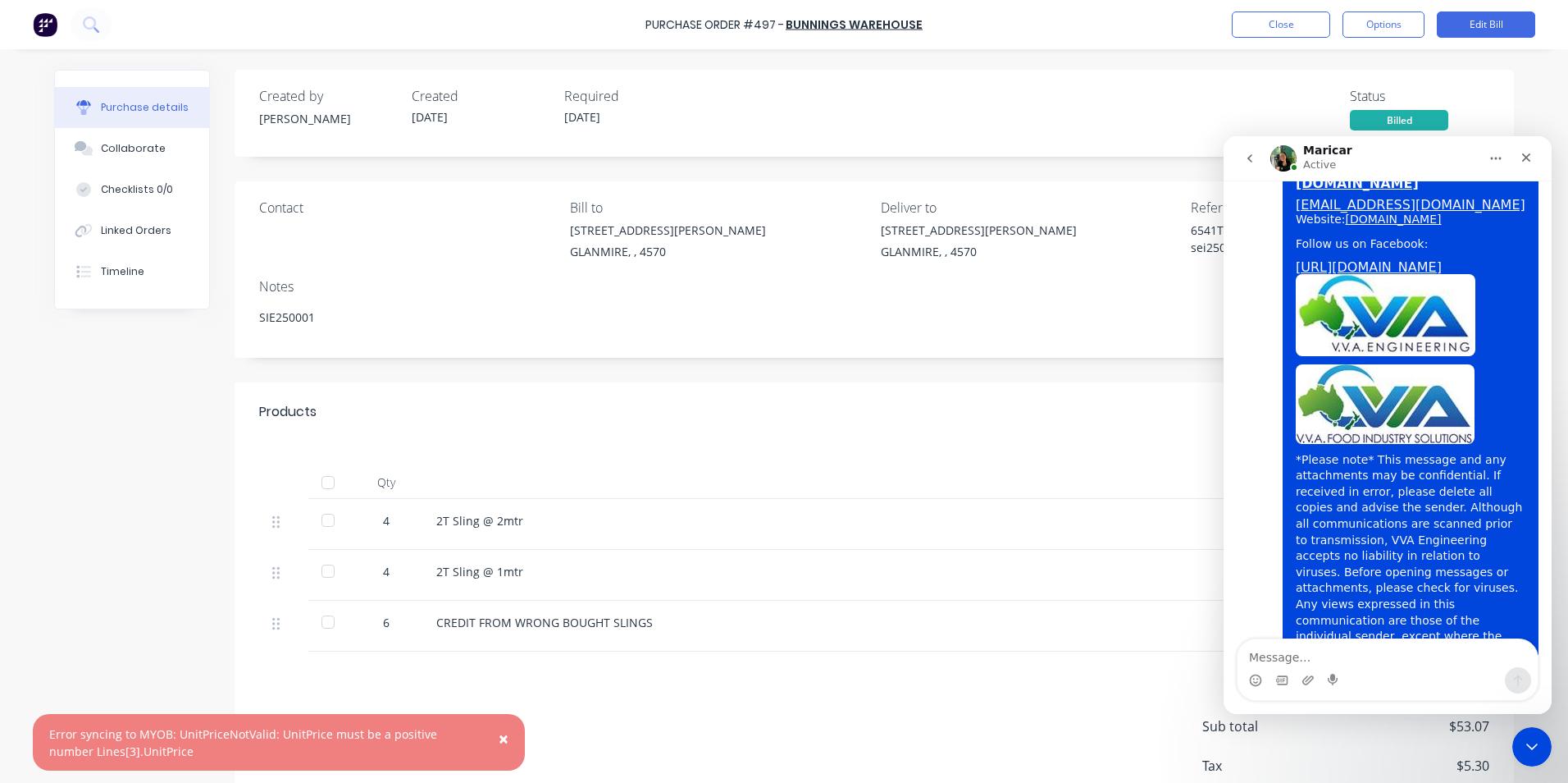
scroll to position [2587, 0]
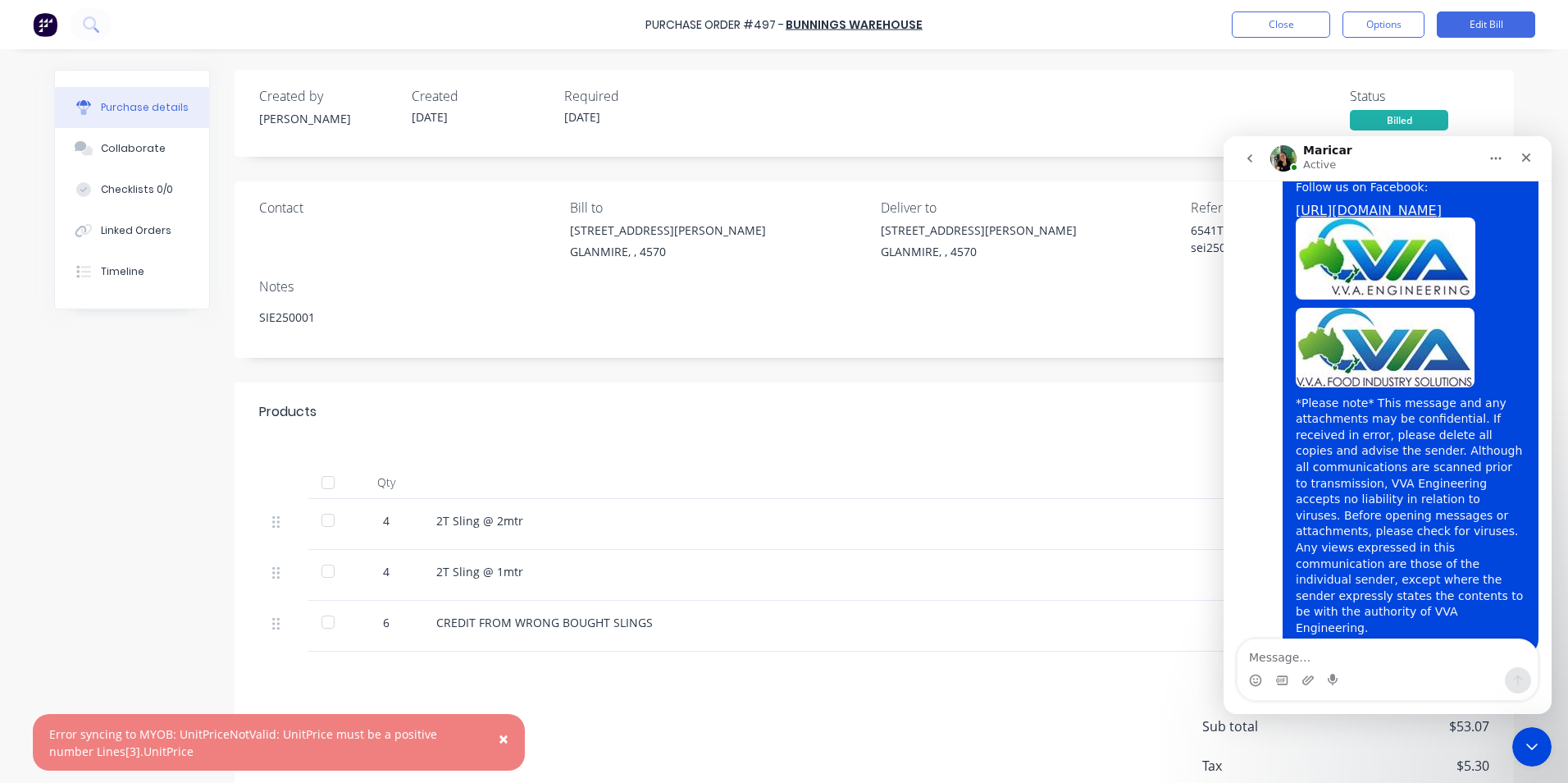
click at [1323, 646] on textarea "Message…" at bounding box center [1388, 654] width 301 height 28
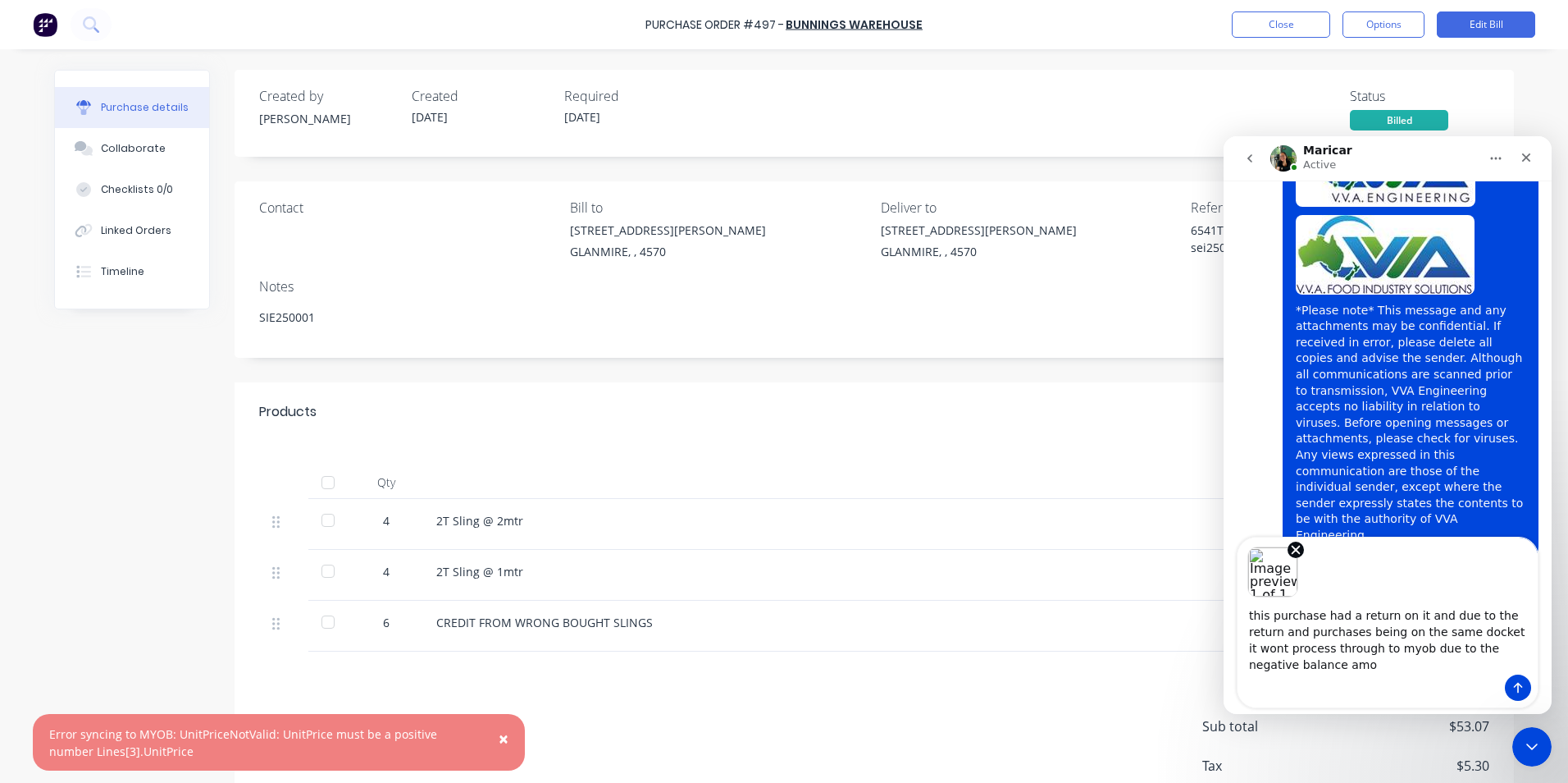
scroll to position [2689, 0]
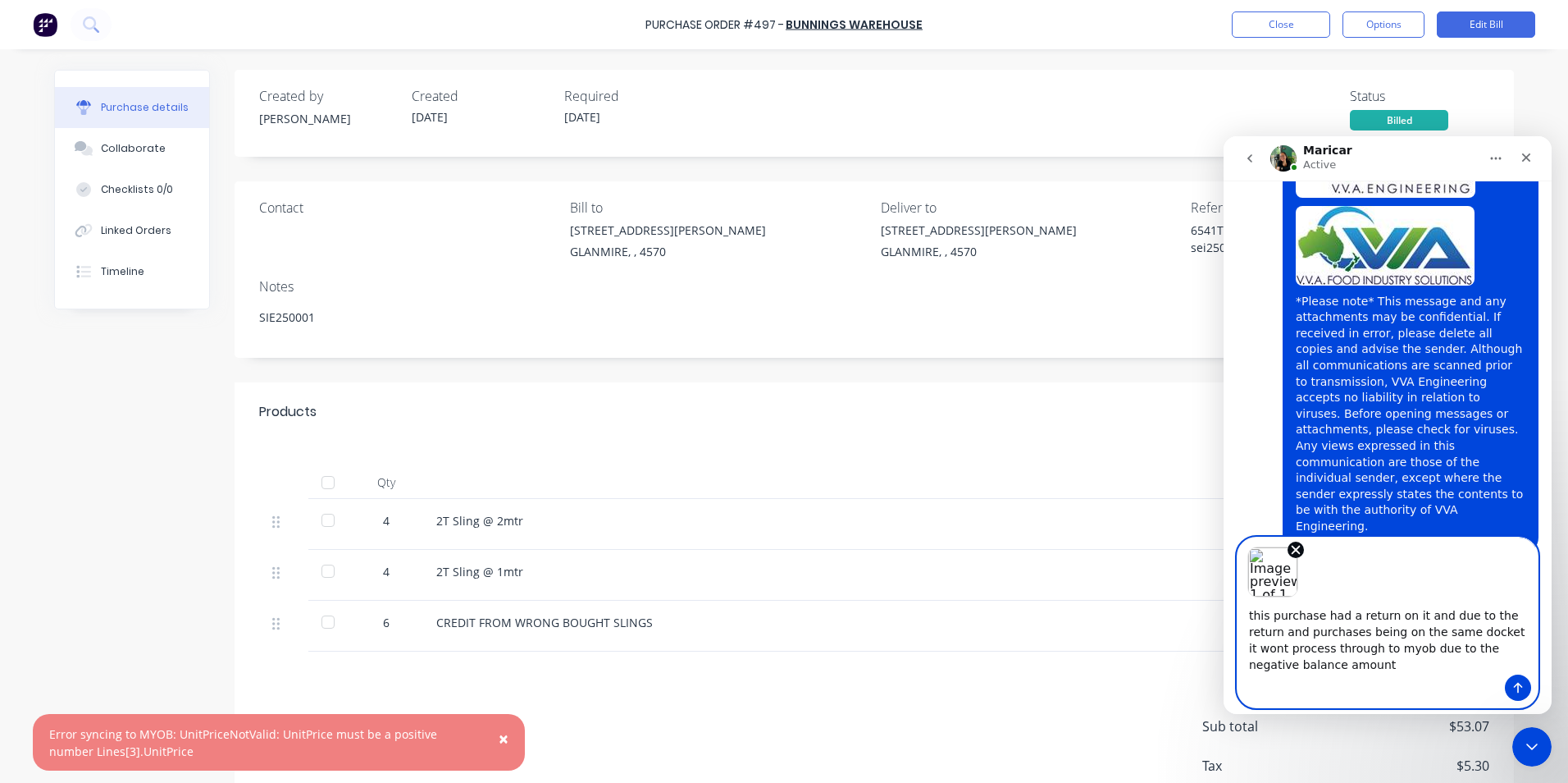
click at [1523, 648] on textarea "this purchase had a return on it and due to the return and purchases being on t…" at bounding box center [1388, 635] width 301 height 77
click at [1515, 686] on icon "Send a message…" at bounding box center [1518, 688] width 9 height 10
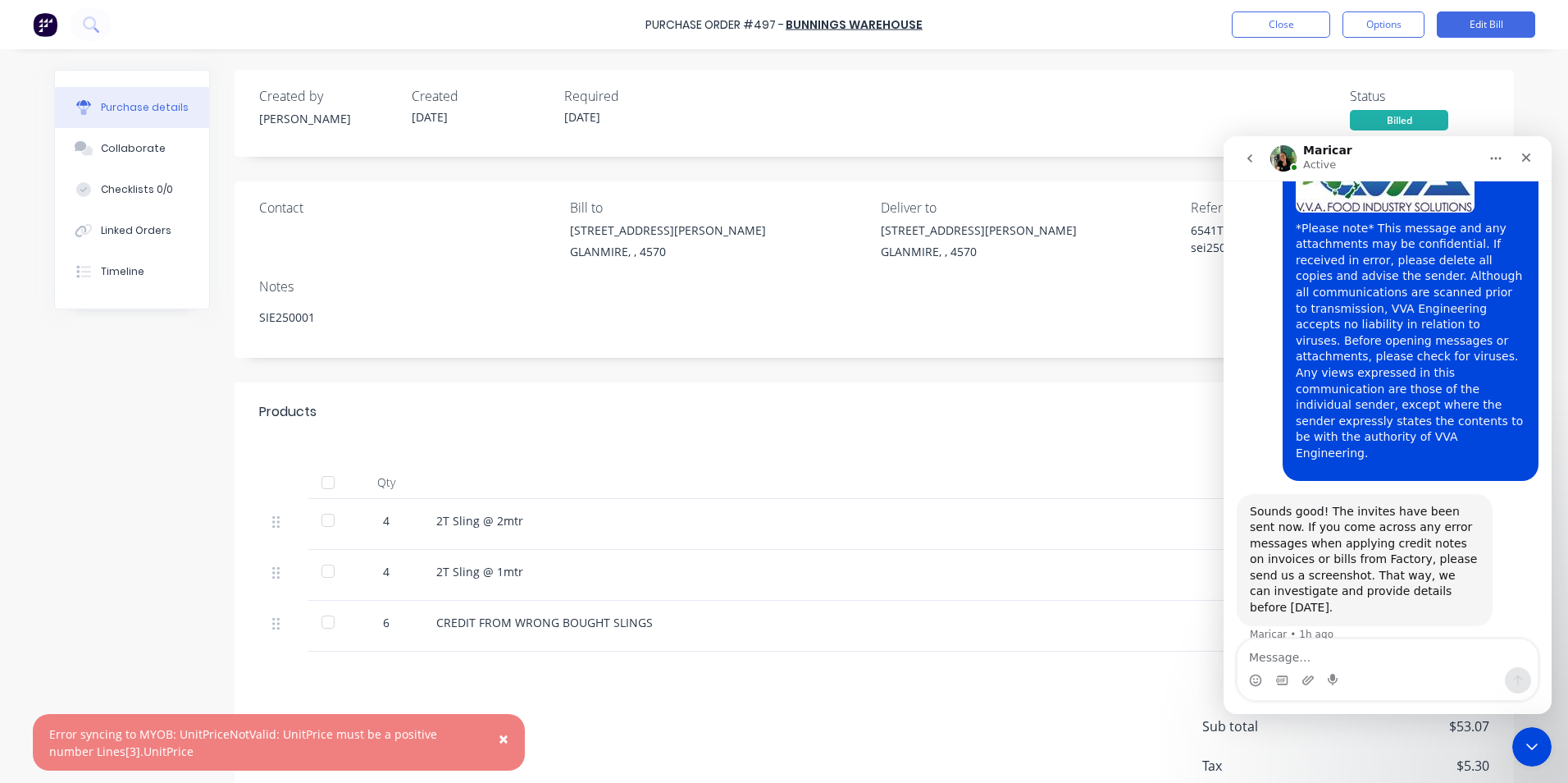
scroll to position [2793, 0]
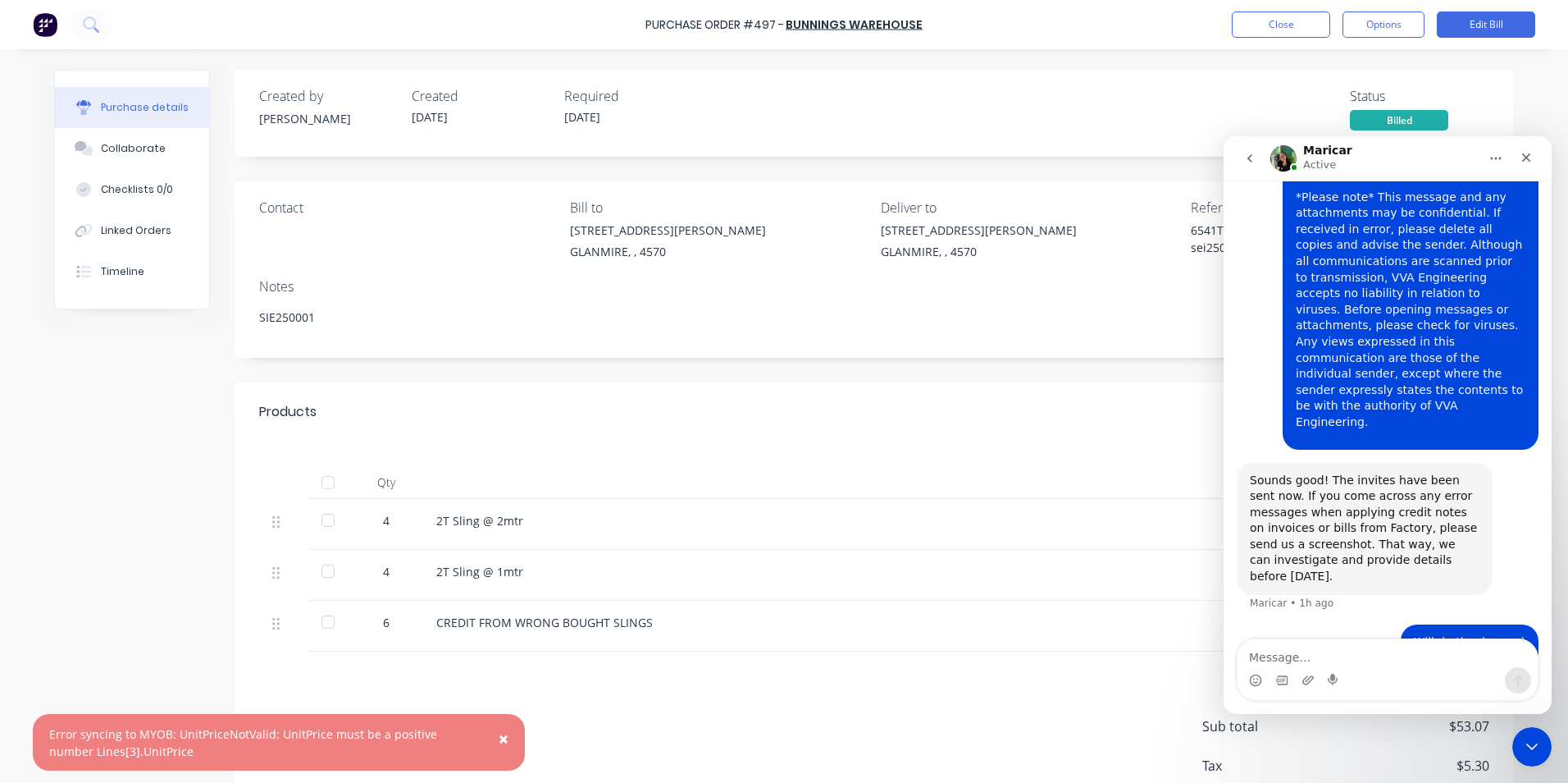
click at [500, 739] on span "×" at bounding box center [503, 739] width 10 height 23
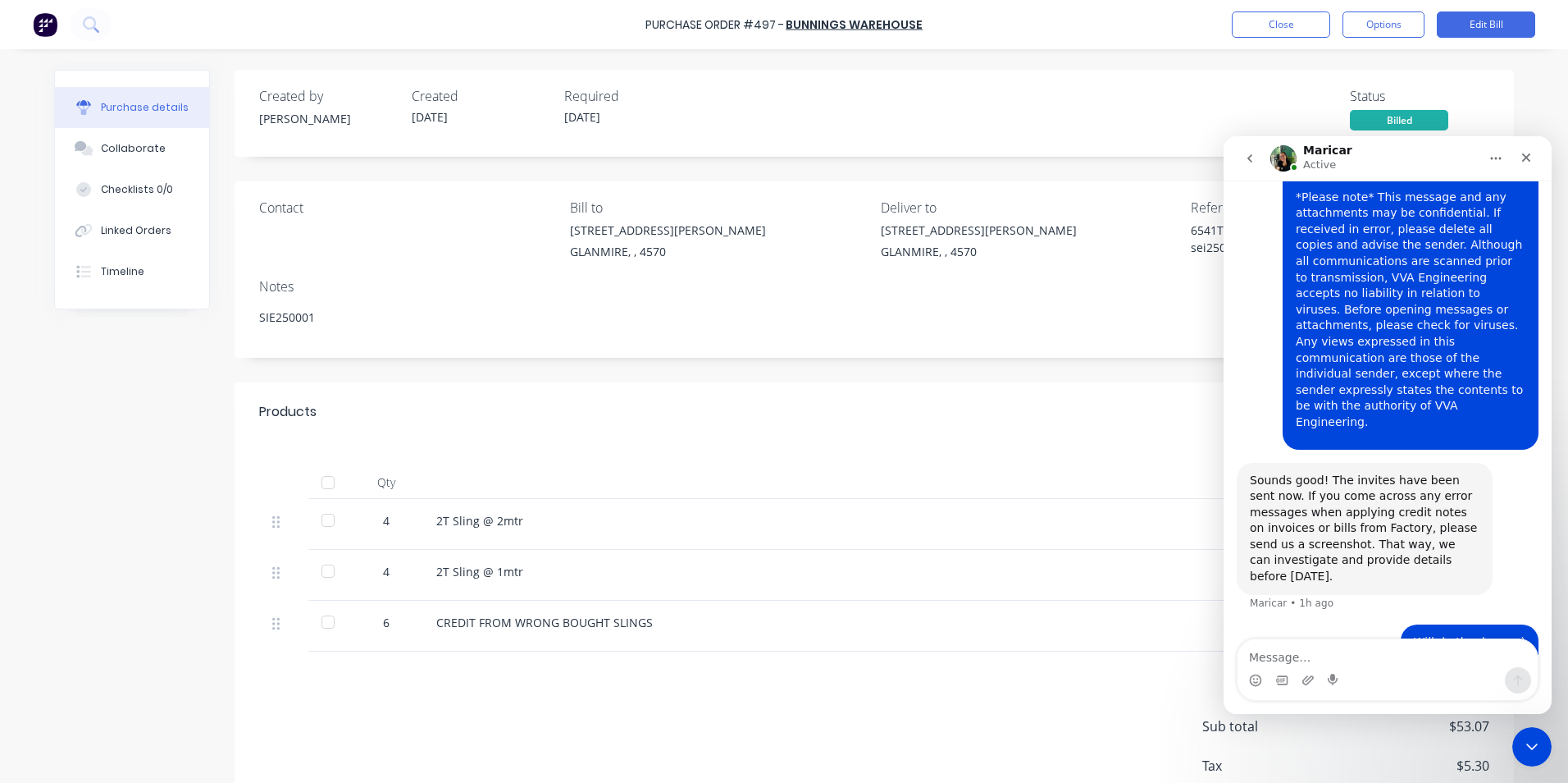
click at [1432, 671] on img "Shannon says…" at bounding box center [1406, 727] width 220 height 112
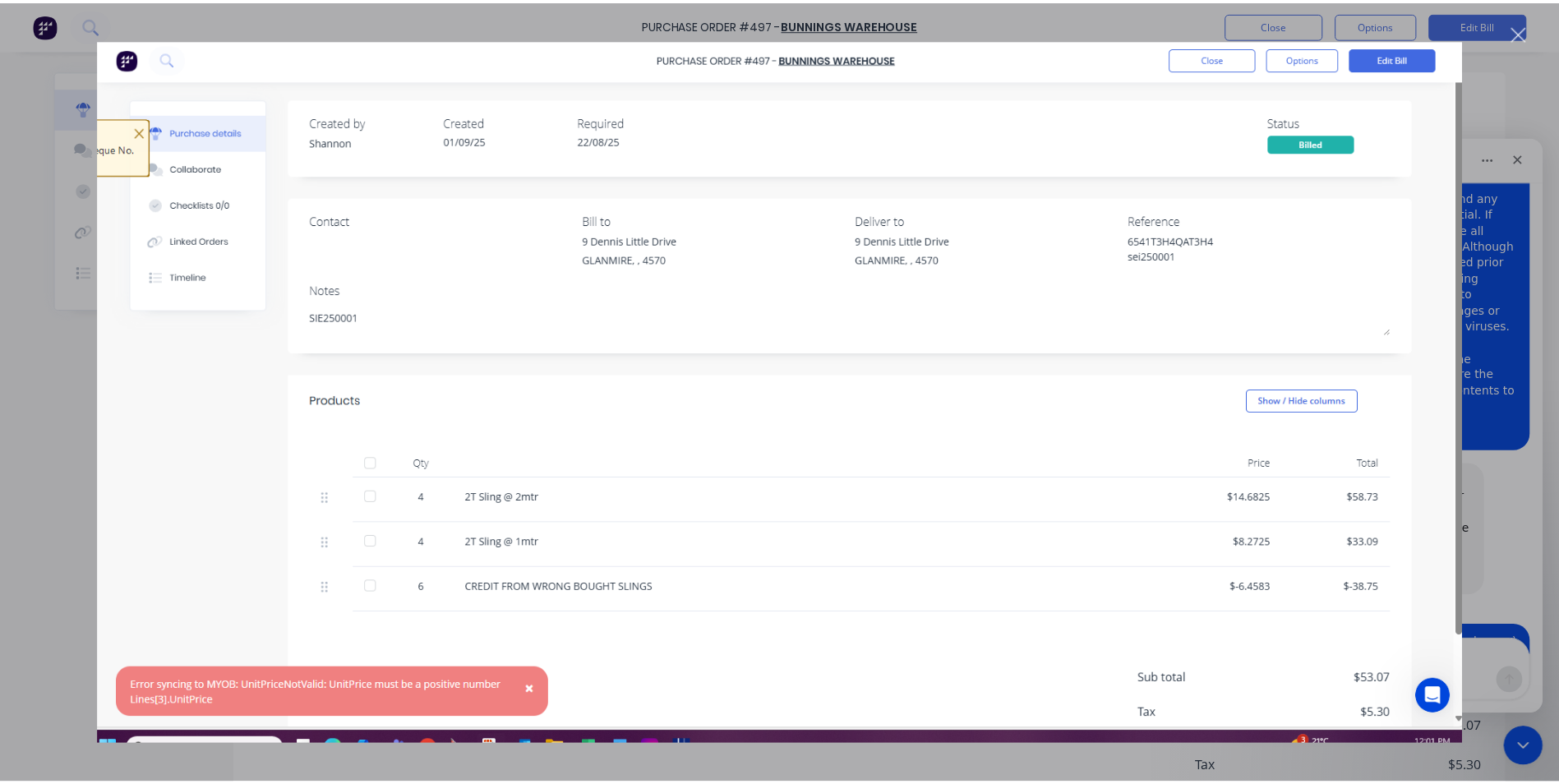
scroll to position [0, 0]
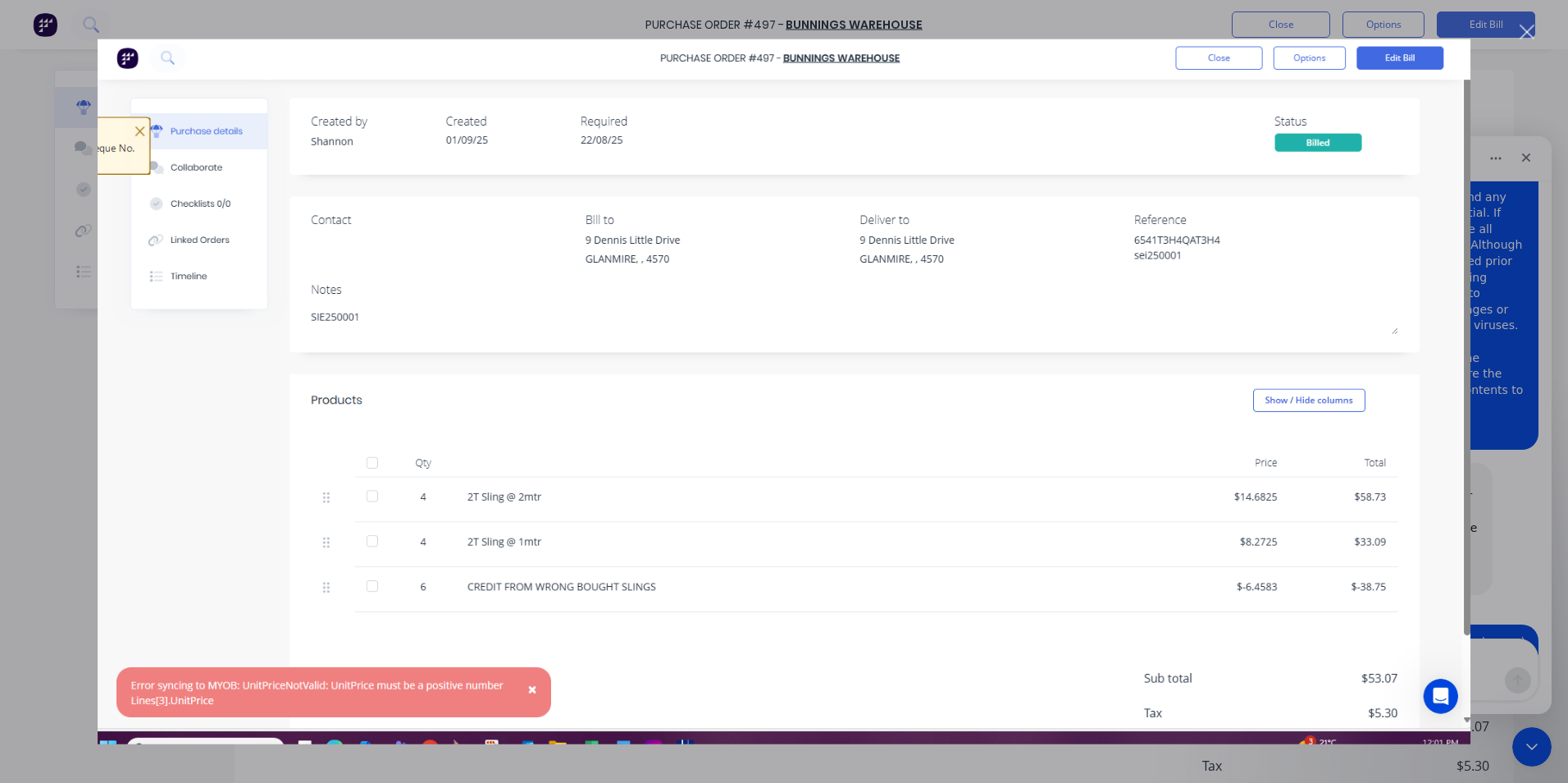
click at [1524, 27] on div "Close" at bounding box center [1528, 32] width 16 height 16
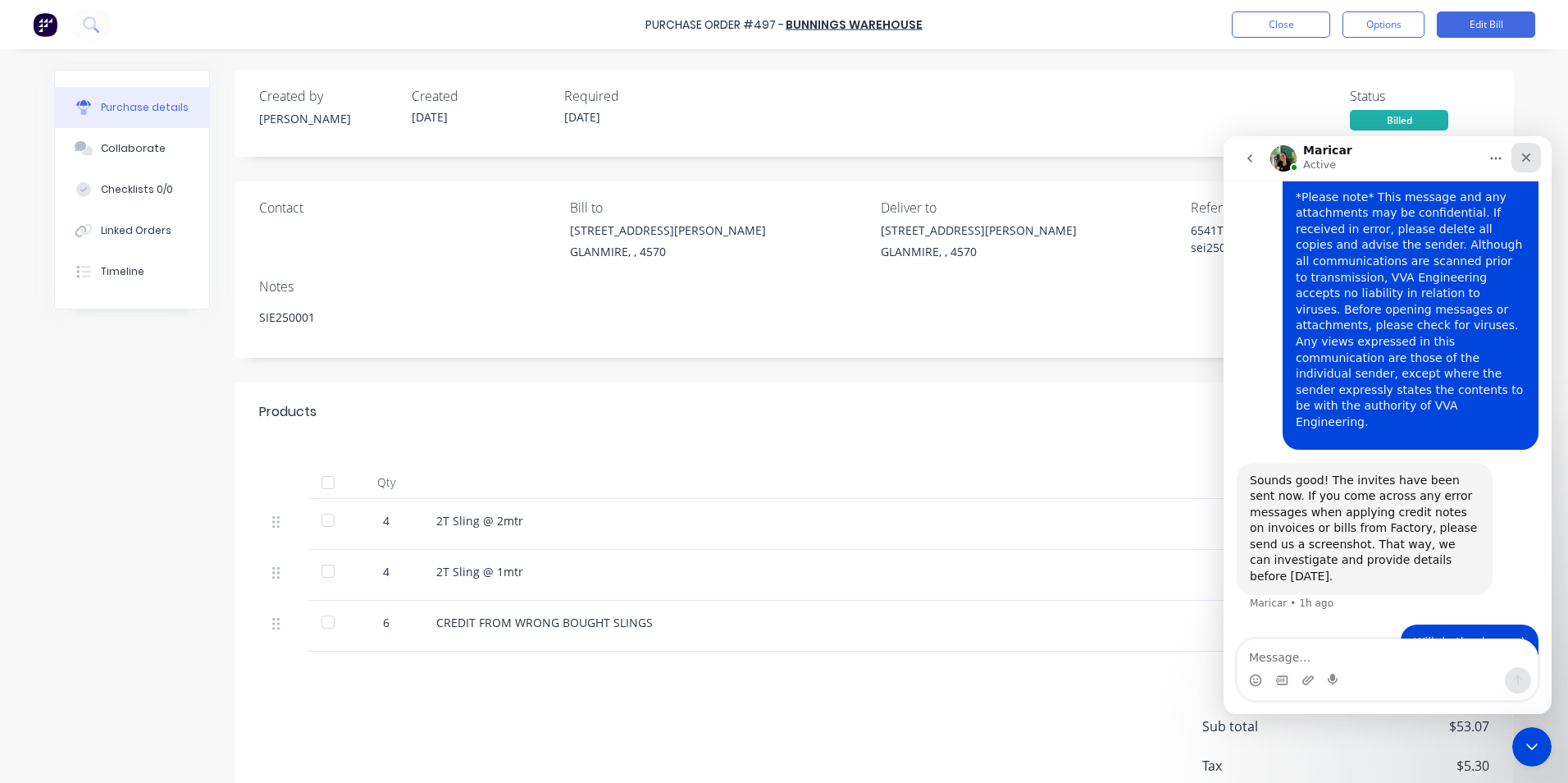
click at [1525, 159] on icon "Close" at bounding box center [1527, 158] width 9 height 9
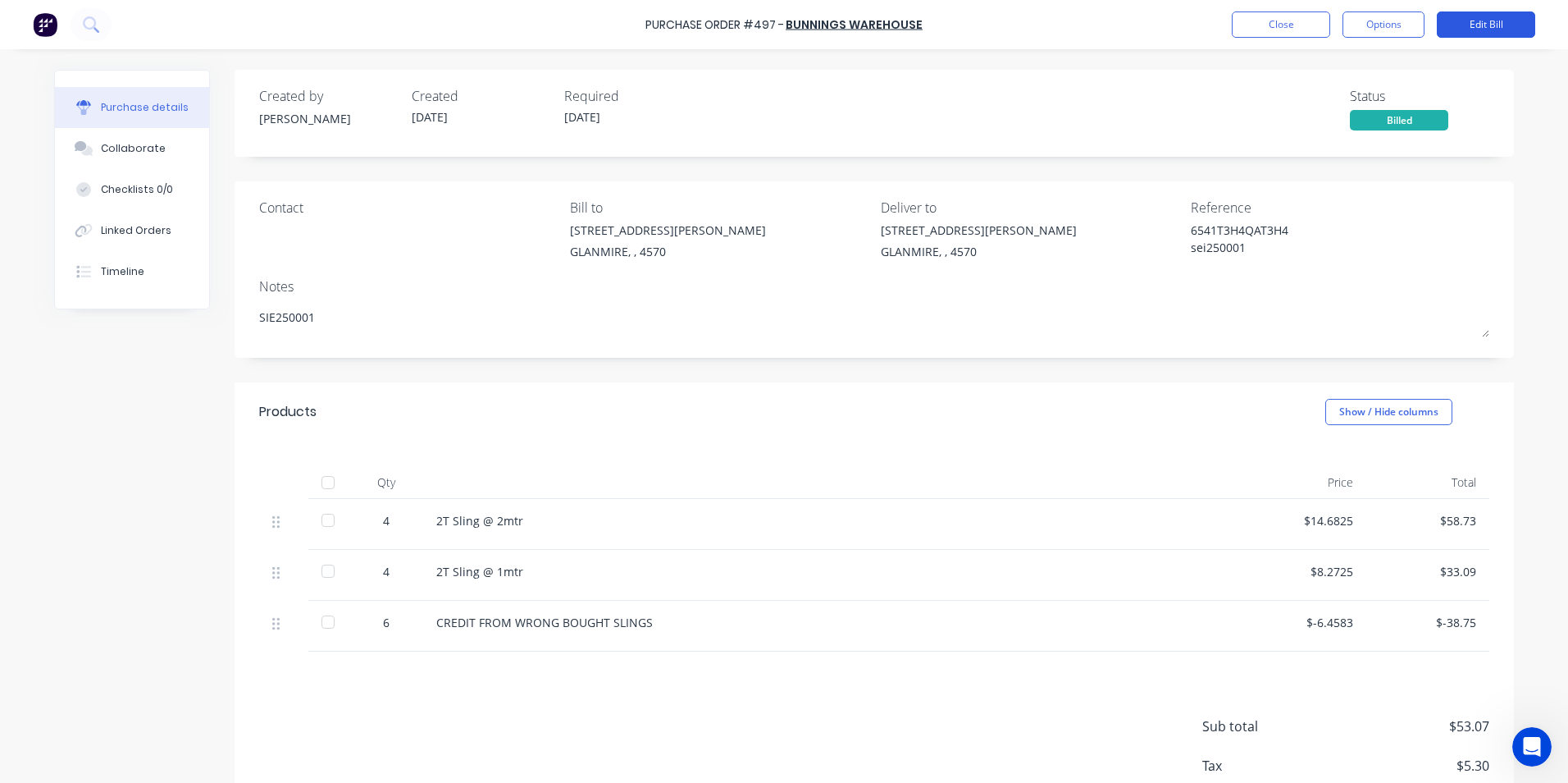
click at [1474, 22] on button "Edit Bill" at bounding box center [1485, 24] width 98 height 26
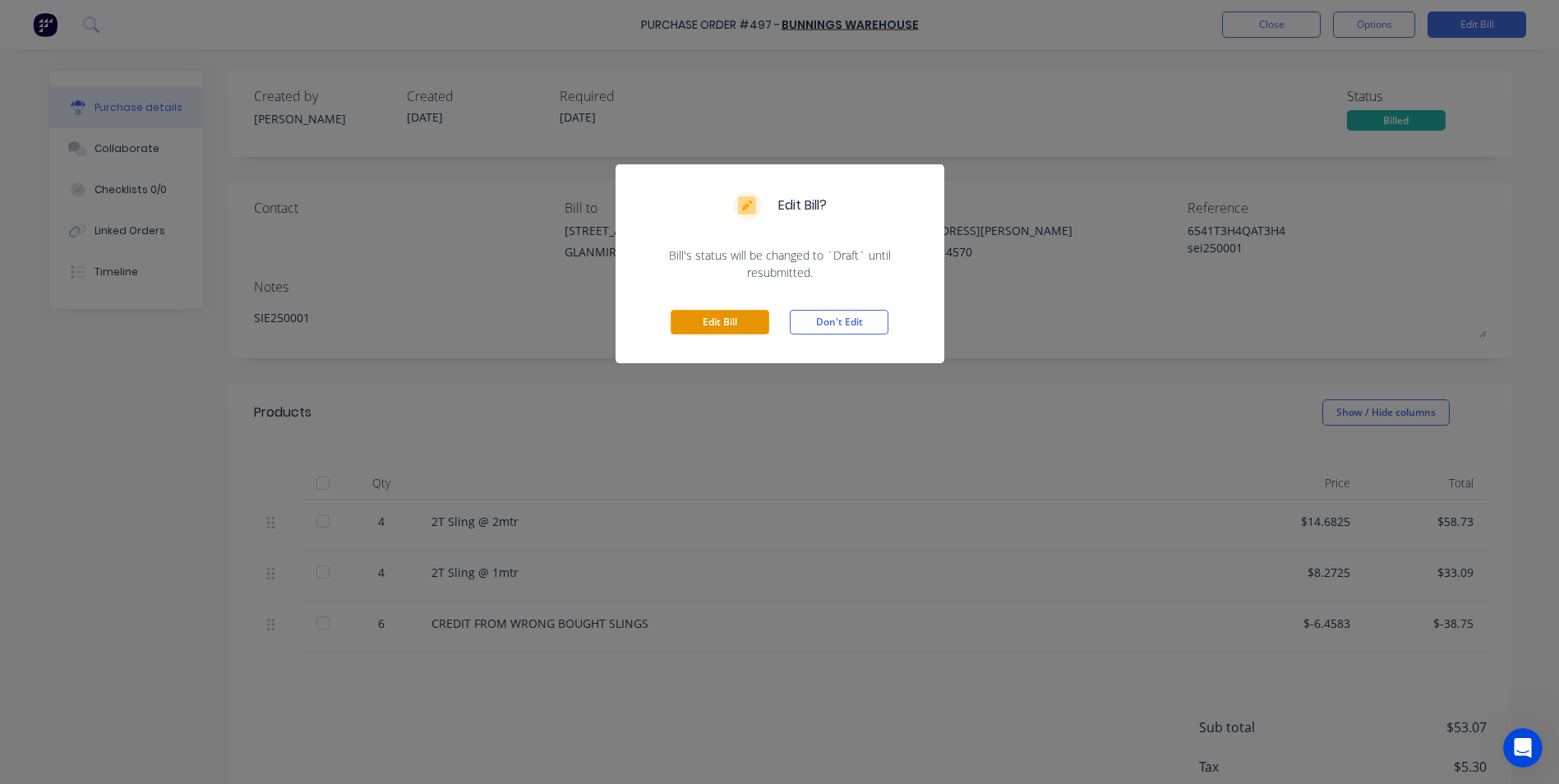
click at [714, 317] on button "Edit Bill" at bounding box center [720, 322] width 98 height 24
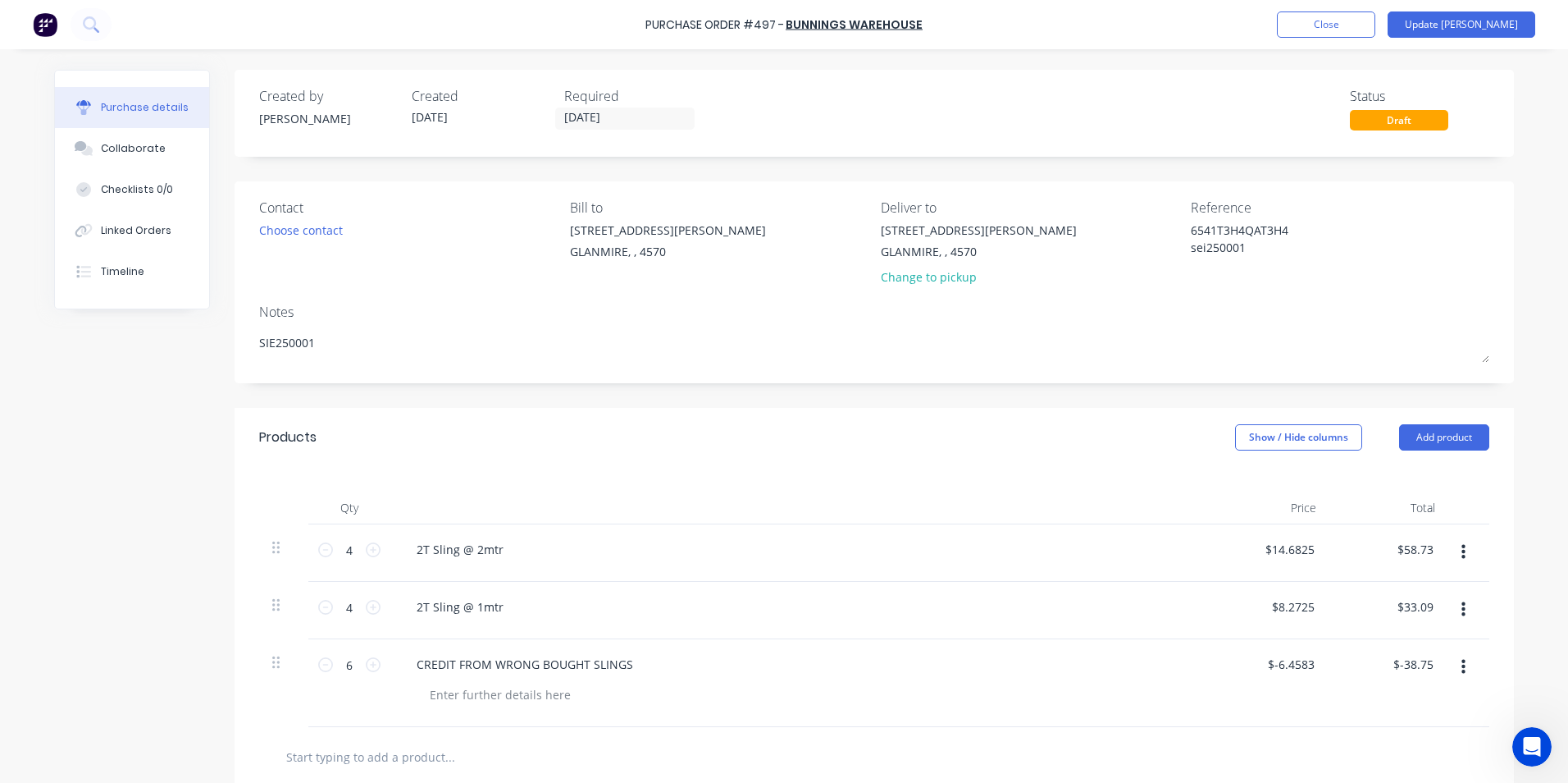
drag, startPoint x: 1235, startPoint y: 249, endPoint x: 1153, endPoint y: 243, distance: 82.2
click at [1153, 243] on div "Contact Choose contact Bill to 9 Dennis Little Drive GLANMIRE, , 4570 Deliver t…" at bounding box center [874, 246] width 1230 height 96
click at [1493, 19] on button "Update Bill" at bounding box center [1462, 24] width 148 height 26
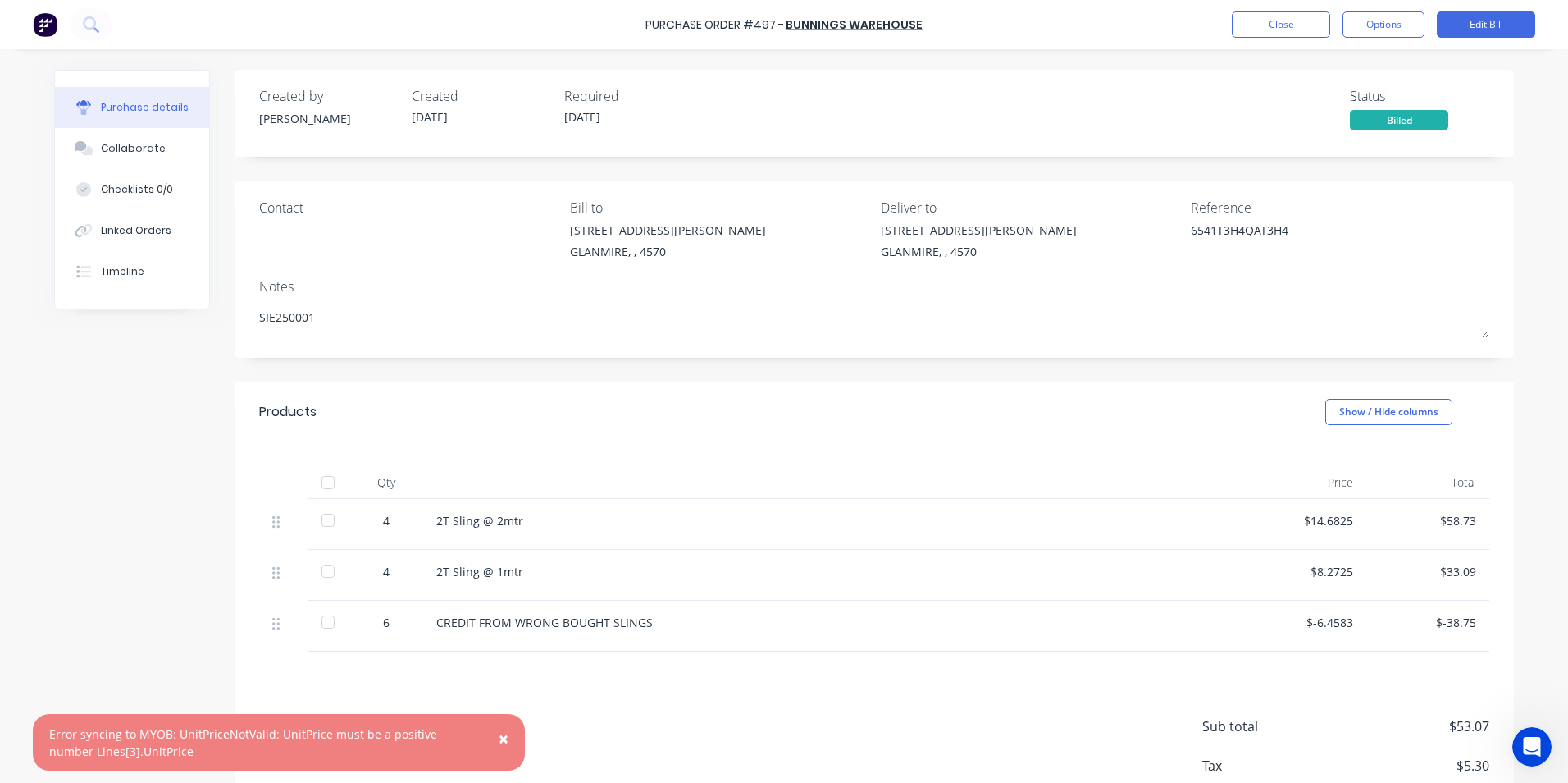
click at [503, 735] on span "×" at bounding box center [503, 739] width 10 height 23
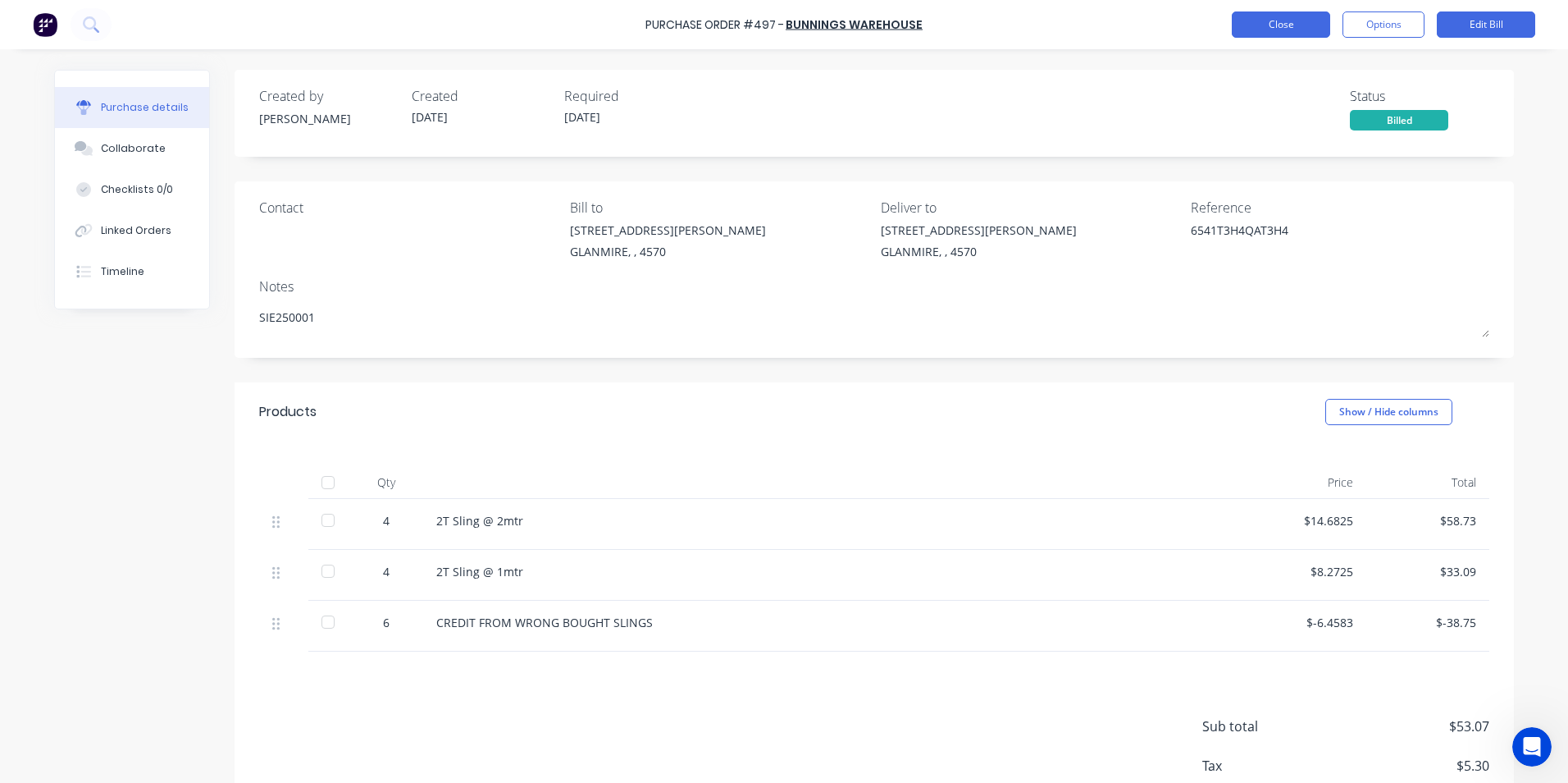
click at [1281, 32] on button "Close" at bounding box center [1280, 24] width 98 height 26
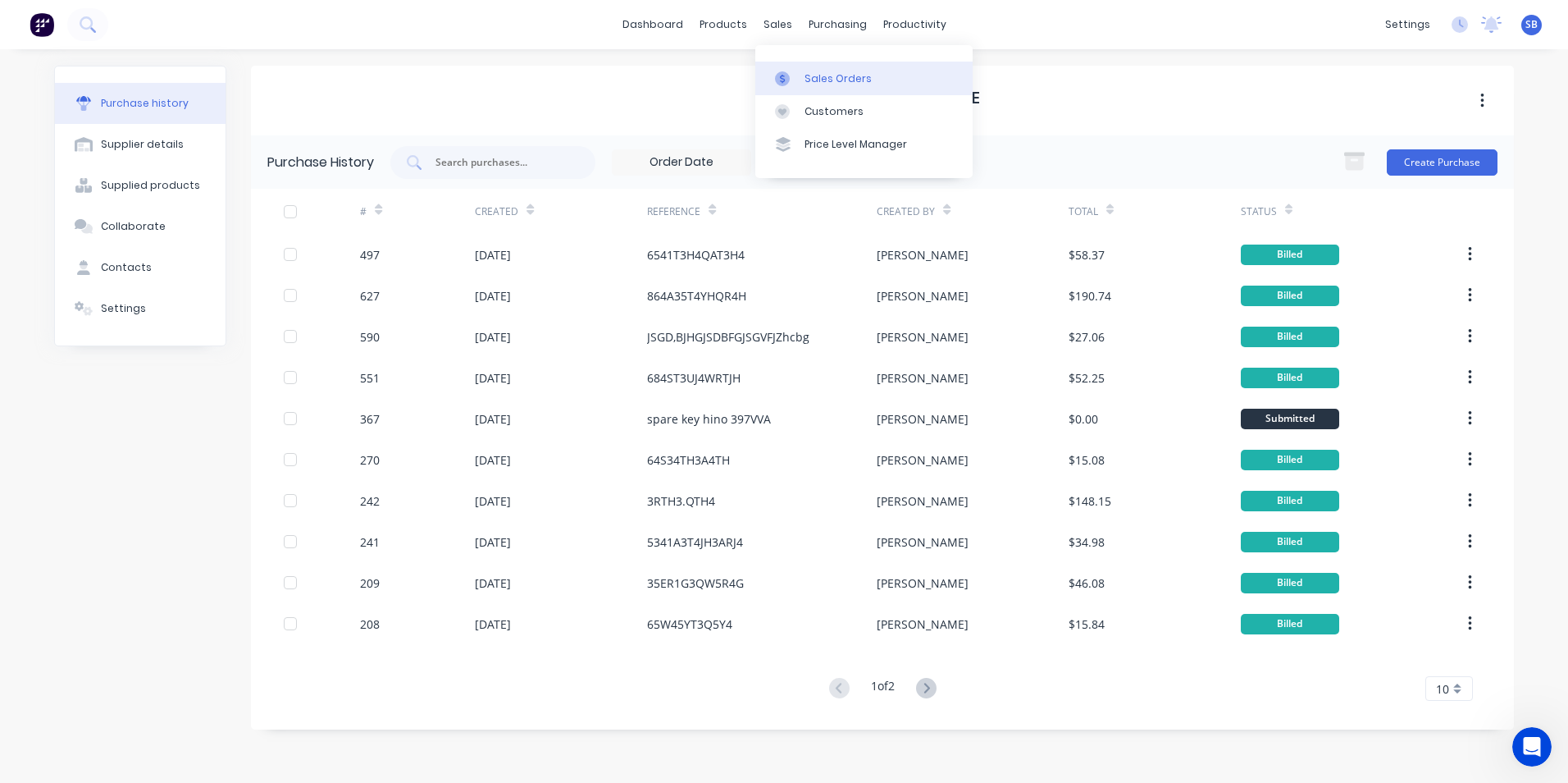
click at [787, 77] on icon at bounding box center [782, 78] width 15 height 15
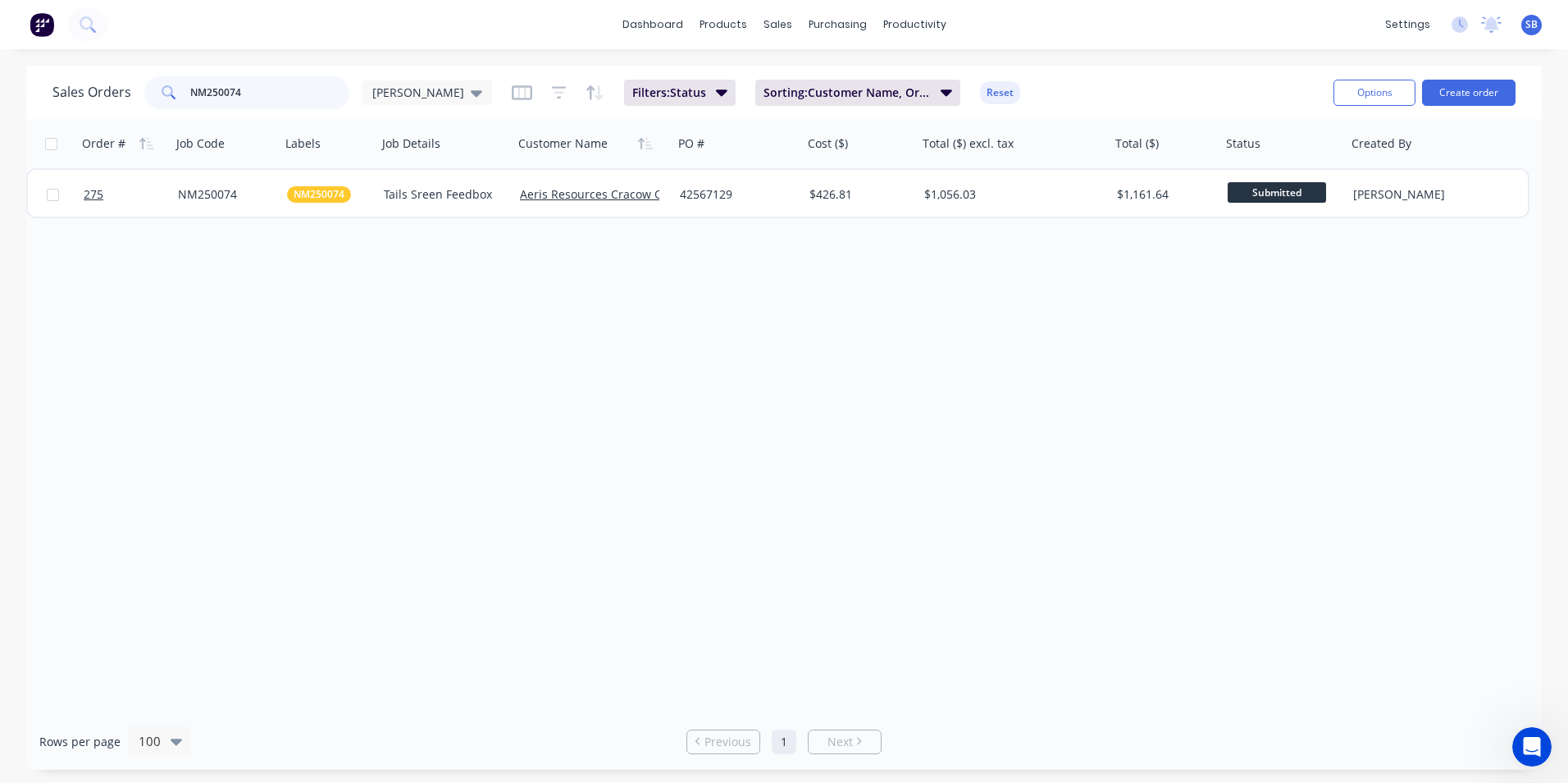
drag, startPoint x: 297, startPoint y: 95, endPoint x: 136, endPoint y: 74, distance: 162.4
click at [136, 74] on div "Sales Orders NM250074 Shannon Filters: Status Sorting: Customer Name, Order # R…" at bounding box center [686, 92] width 1268 height 40
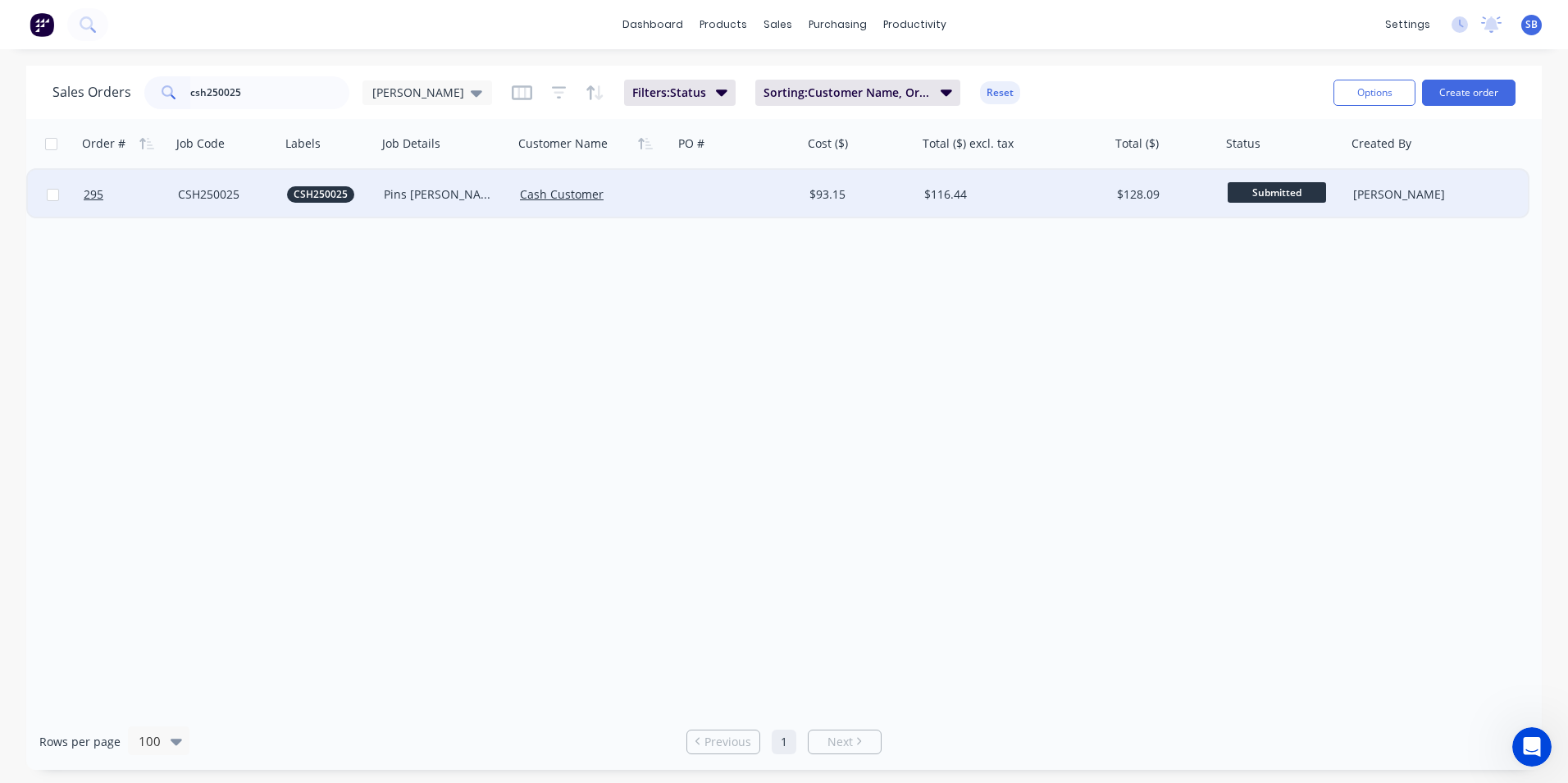
click at [1044, 197] on div "$116.44" at bounding box center [1009, 194] width 170 height 17
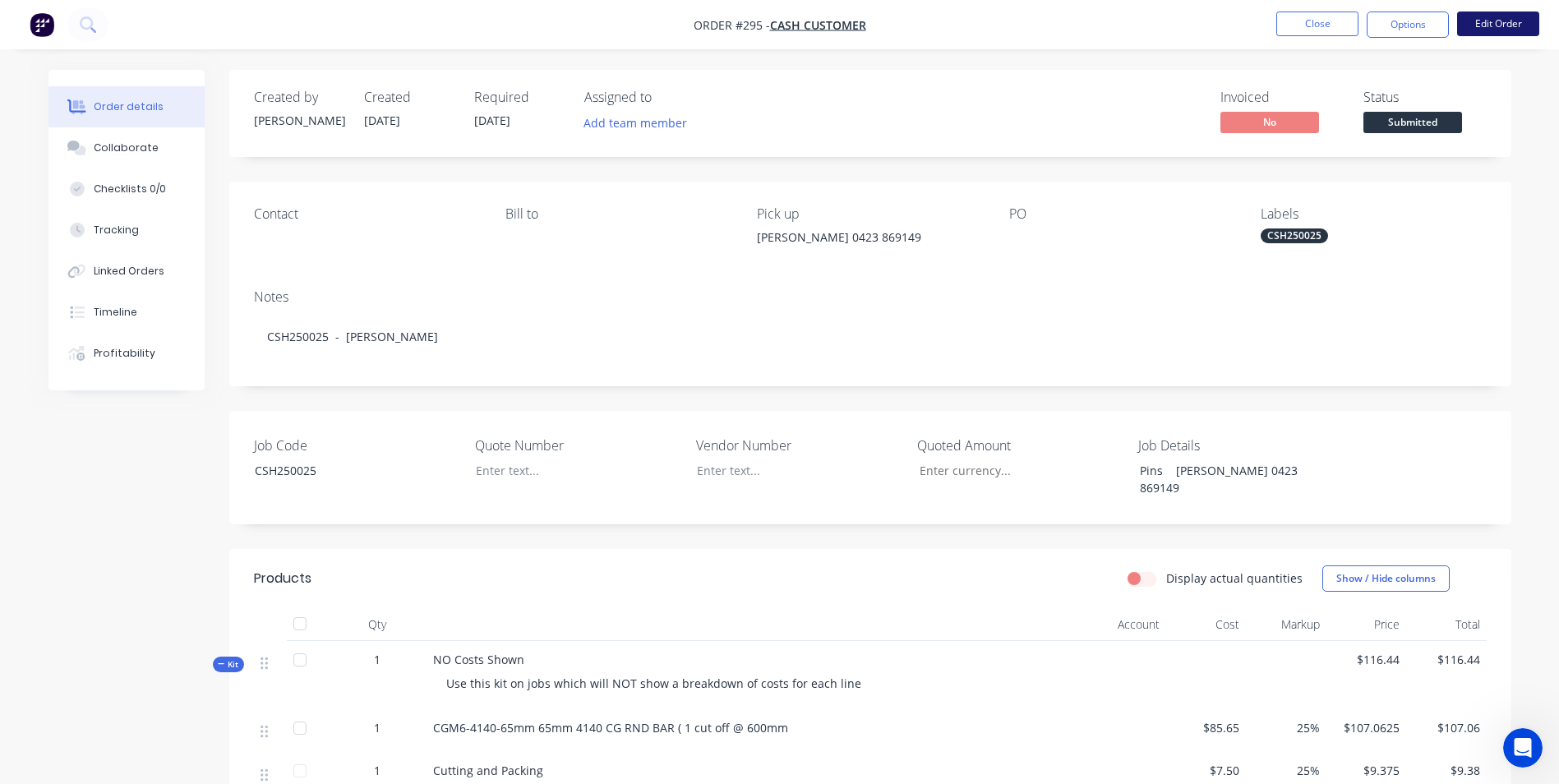
click at [1487, 23] on button "Edit Order" at bounding box center [1498, 23] width 82 height 24
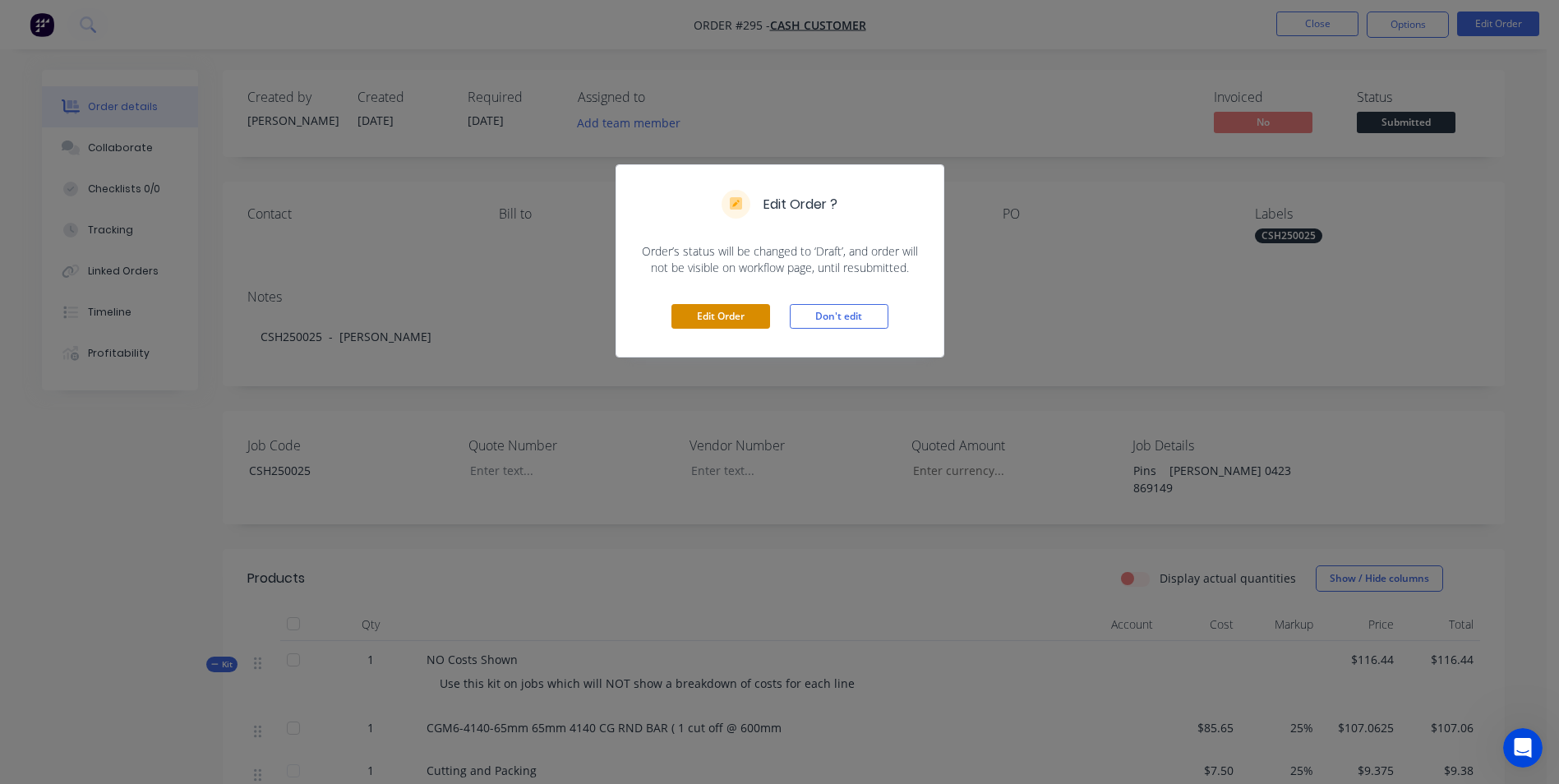
click at [728, 316] on button "Edit Order" at bounding box center [720, 316] width 98 height 24
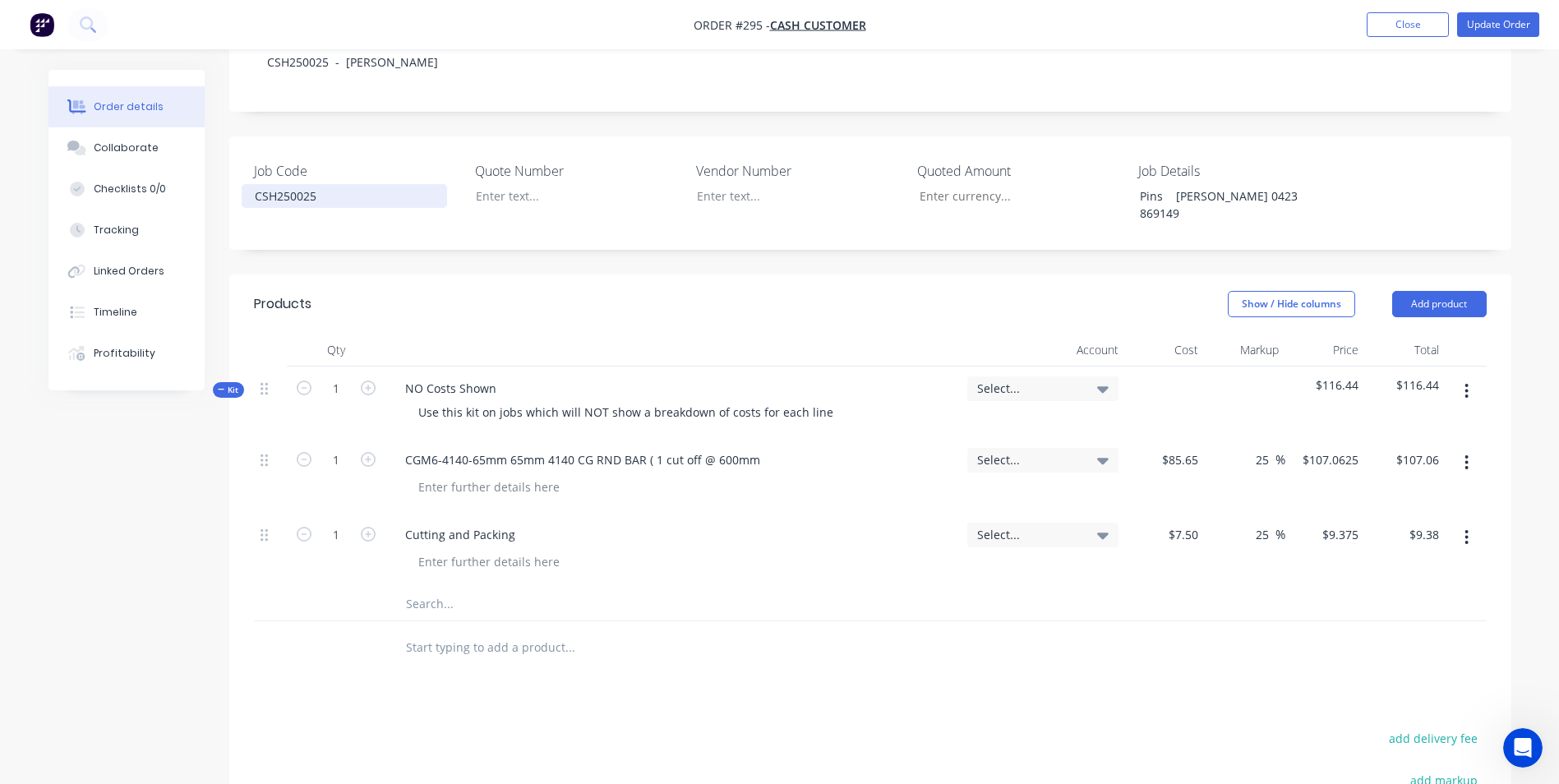
scroll to position [329, 0]
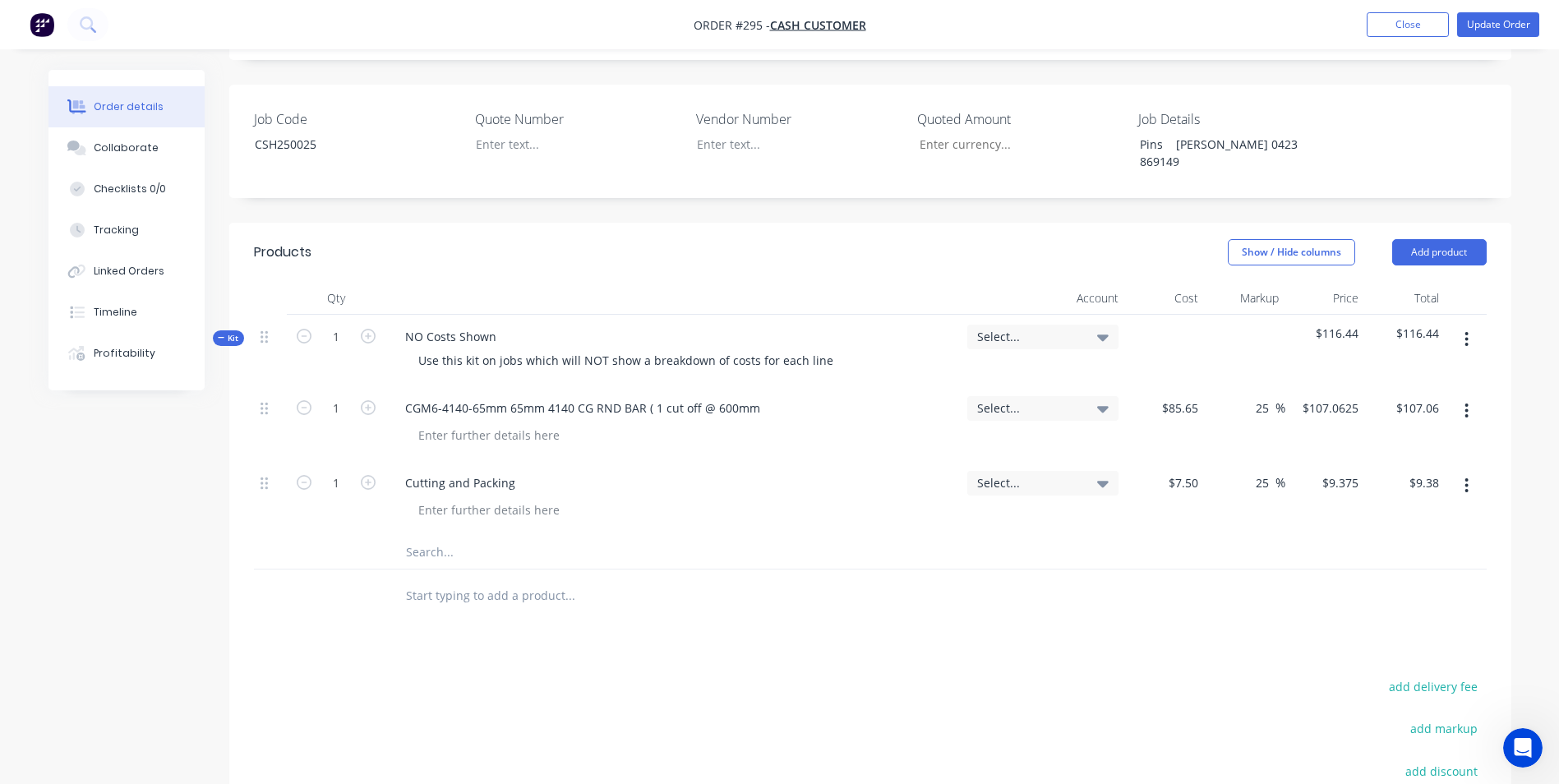
click at [440, 536] on input "text" at bounding box center [570, 553] width 329 height 33
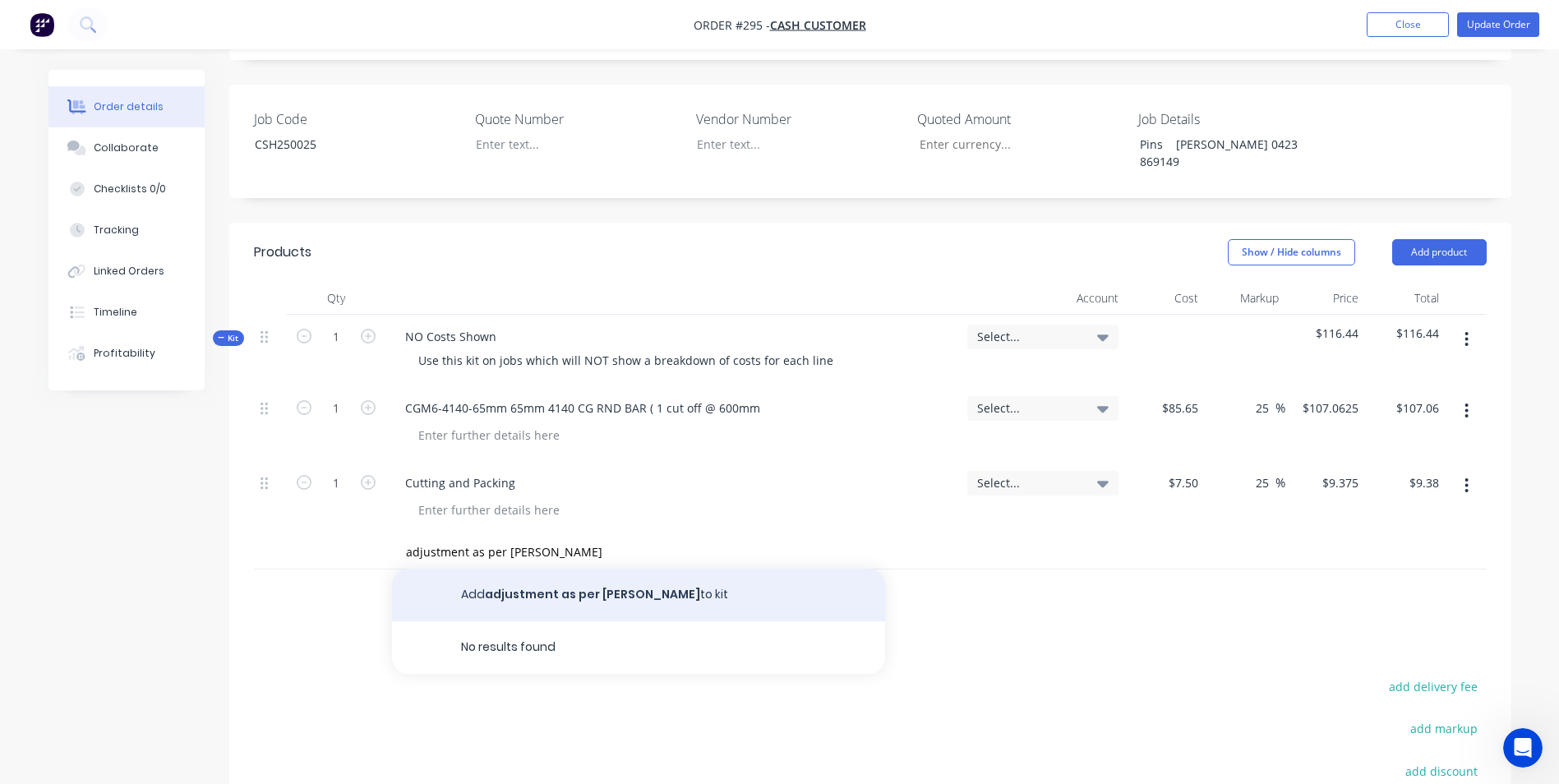
click at [555, 570] on button "Add adjustment as per greg to kit" at bounding box center [638, 594] width 494 height 52
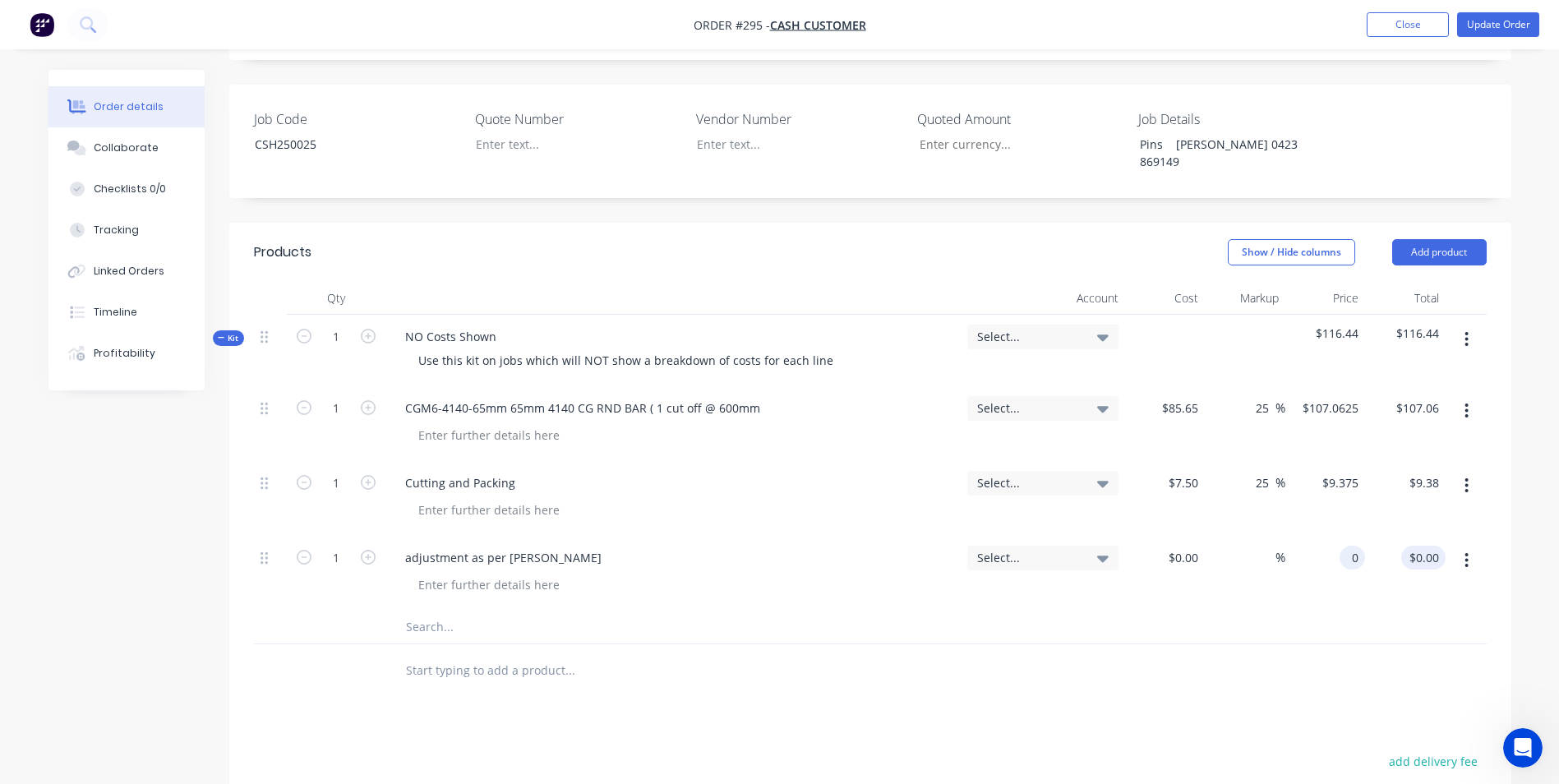
drag, startPoint x: 1329, startPoint y: 536, endPoint x: 1409, endPoint y: 538, distance: 80.0
click at [1409, 538] on div "1 adjustment as per greg Select... $0.00 $0.00 % 0 0 $0.00 $0.00" at bounding box center [870, 573] width 1233 height 75
click at [1275, 591] on div "%" at bounding box center [1245, 573] width 81 height 75
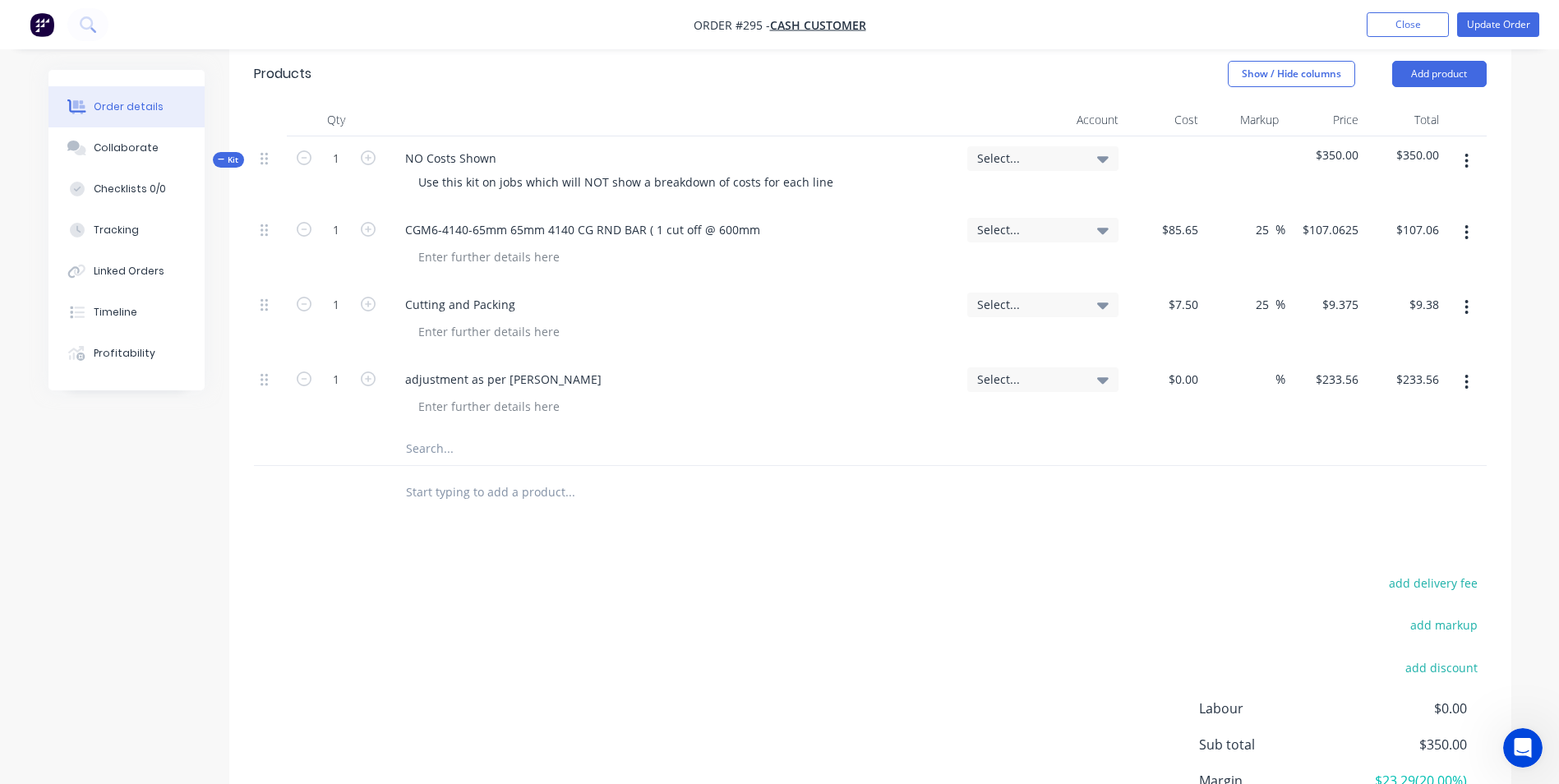
scroll to position [645, 0]
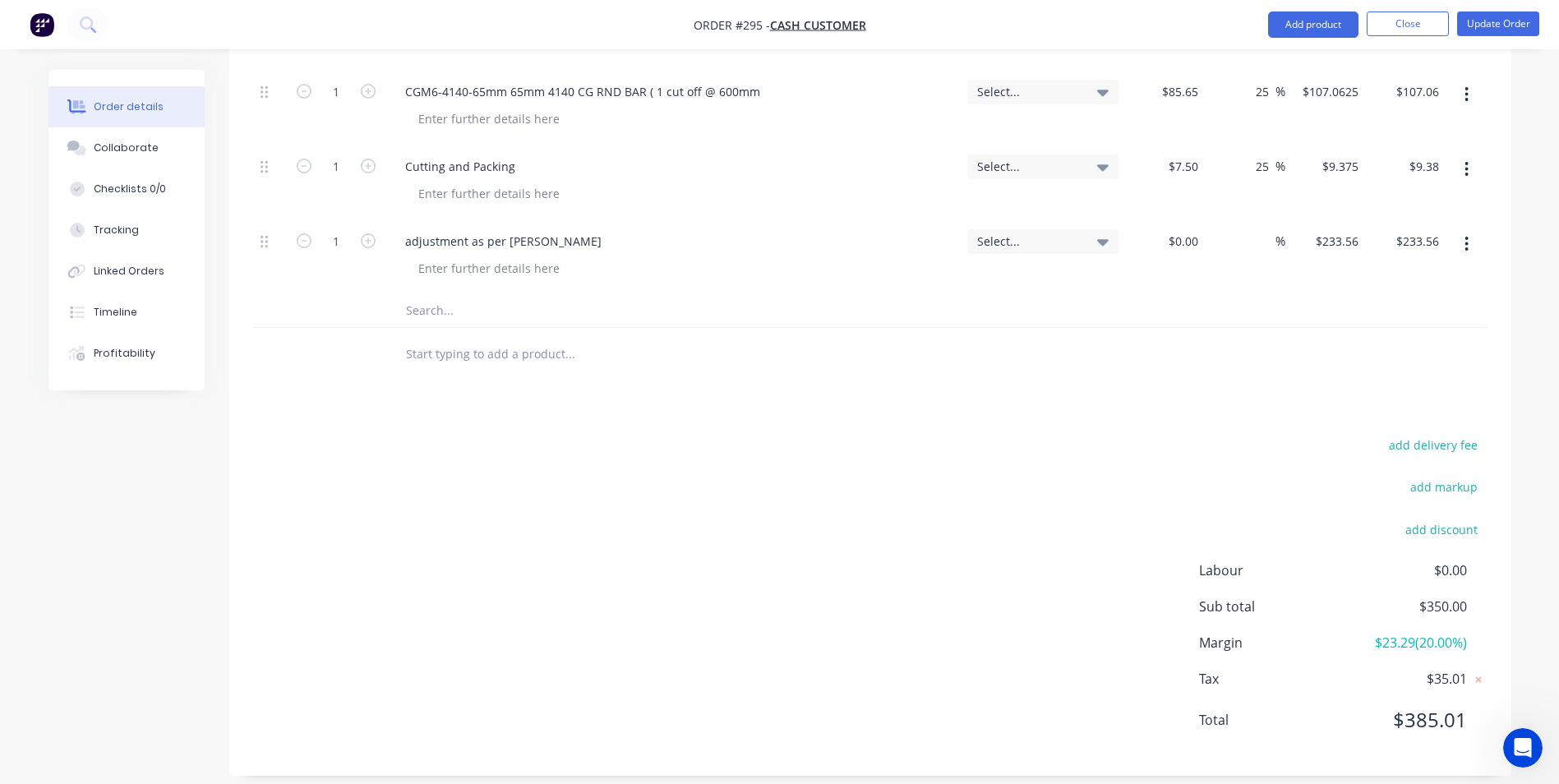
click at [1458, 669] on span "$35.01" at bounding box center [1406, 679] width 122 height 20
click at [1481, 677] on icon at bounding box center [1478, 680] width 6 height 6
click at [1481, 672] on icon at bounding box center [1479, 678] width 13 height 13
click at [1441, 229] on input "233.56" at bounding box center [1423, 240] width 44 height 23
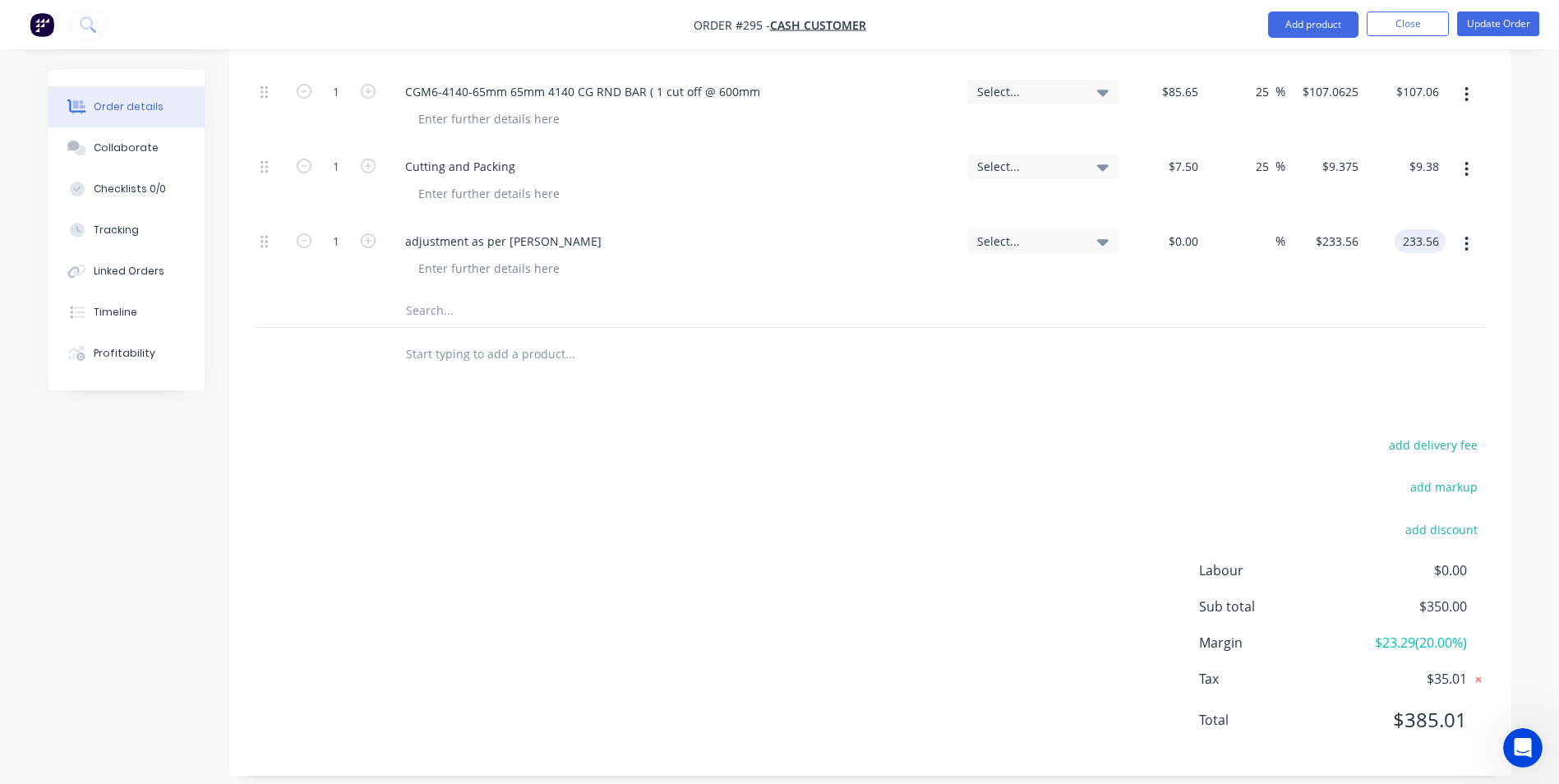
click at [1441, 229] on input "233.56" at bounding box center [1423, 240] width 44 height 23
click at [1440, 229] on input "233.56" at bounding box center [1423, 240] width 44 height 23
click at [1438, 229] on input "233.56" at bounding box center [1423, 240] width 44 height 23
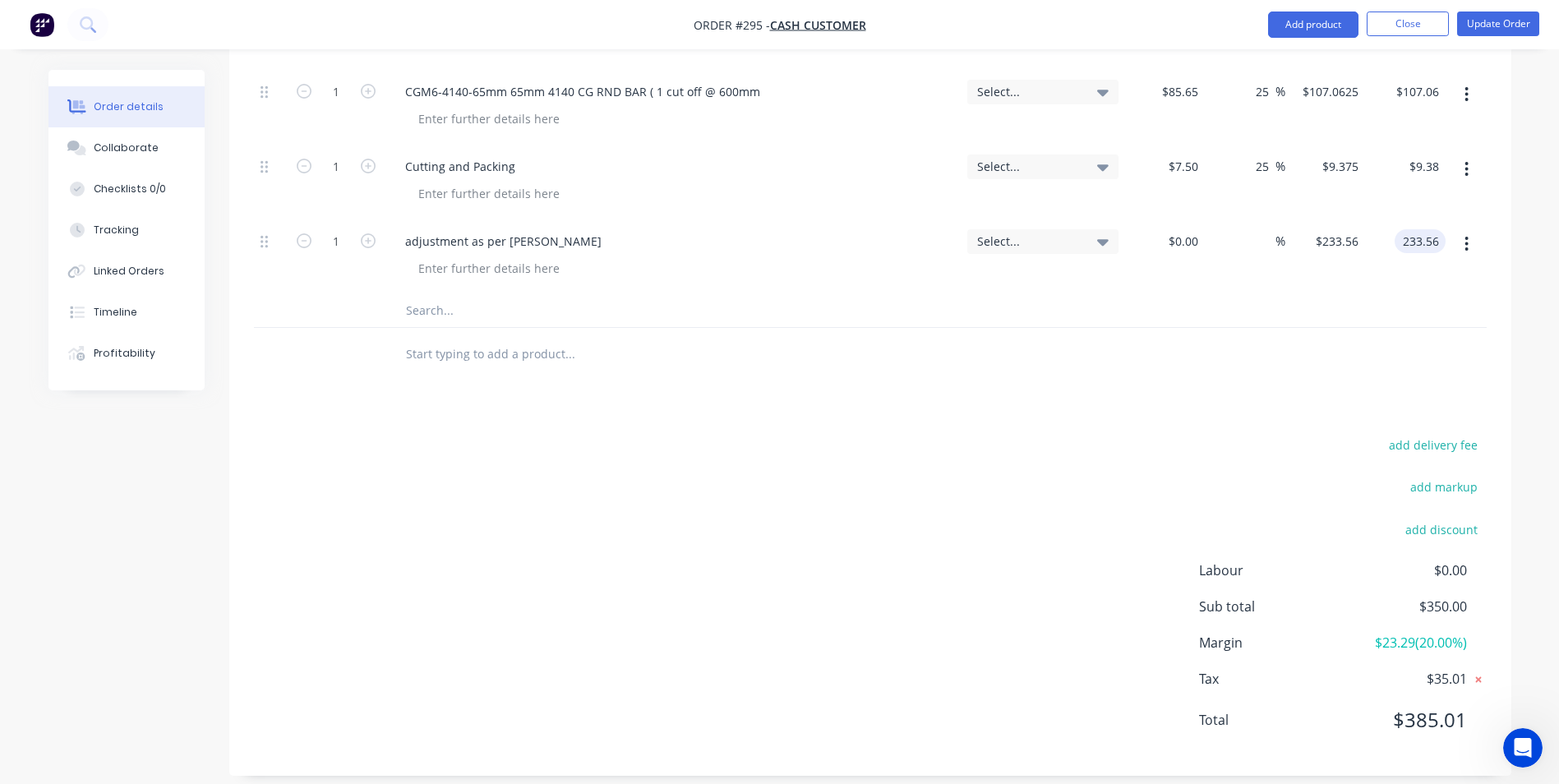
click at [1438, 229] on input "233.56" at bounding box center [1423, 240] width 44 height 23
click at [1358, 229] on input "233.56" at bounding box center [1342, 240] width 44 height 23
click at [1344, 229] on input "233.56" at bounding box center [1342, 240] width 44 height 23
click at [1354, 229] on input "233.56" at bounding box center [1342, 240] width 44 height 23
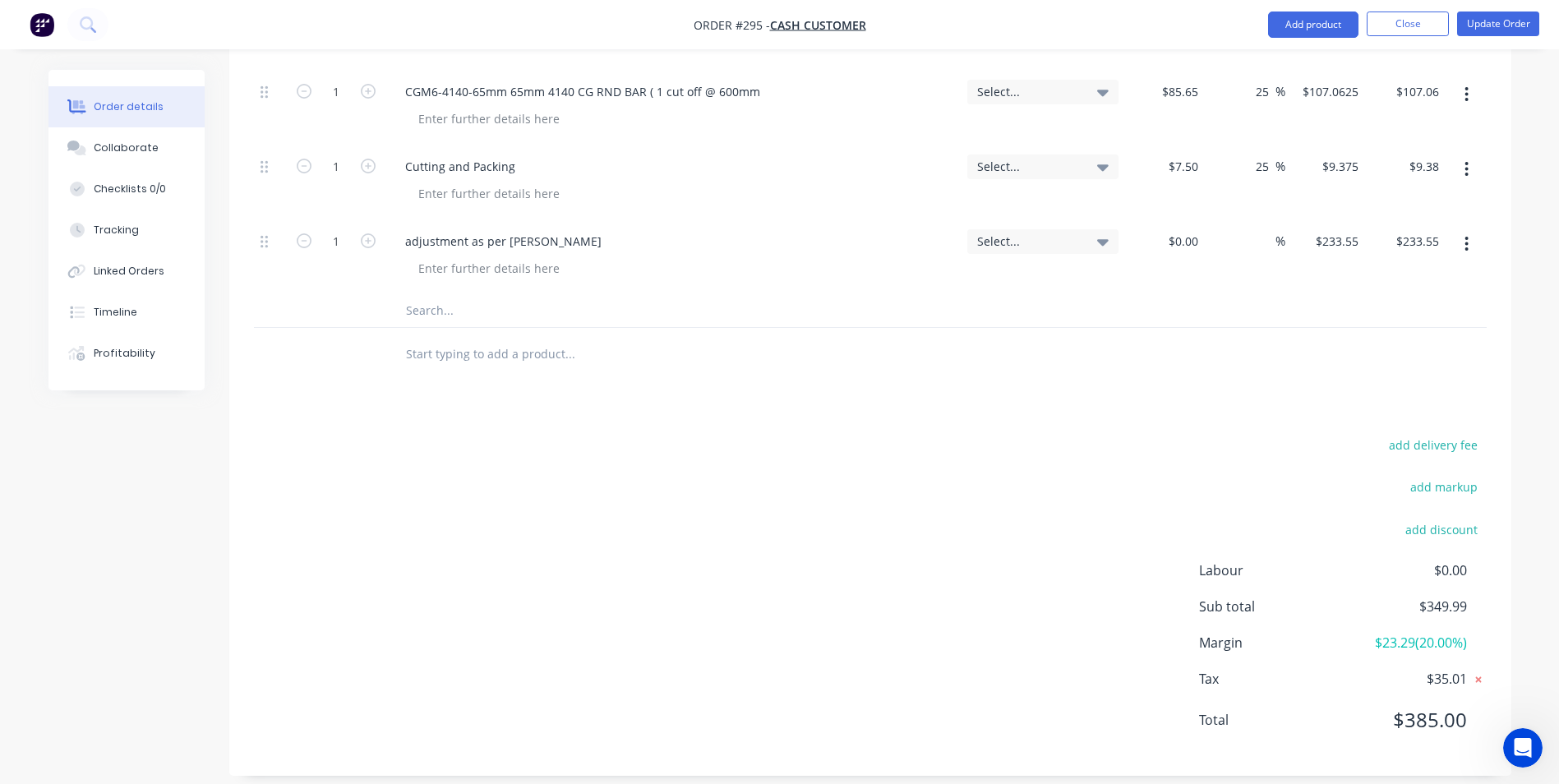
click at [1328, 357] on div at bounding box center [870, 354] width 1233 height 53
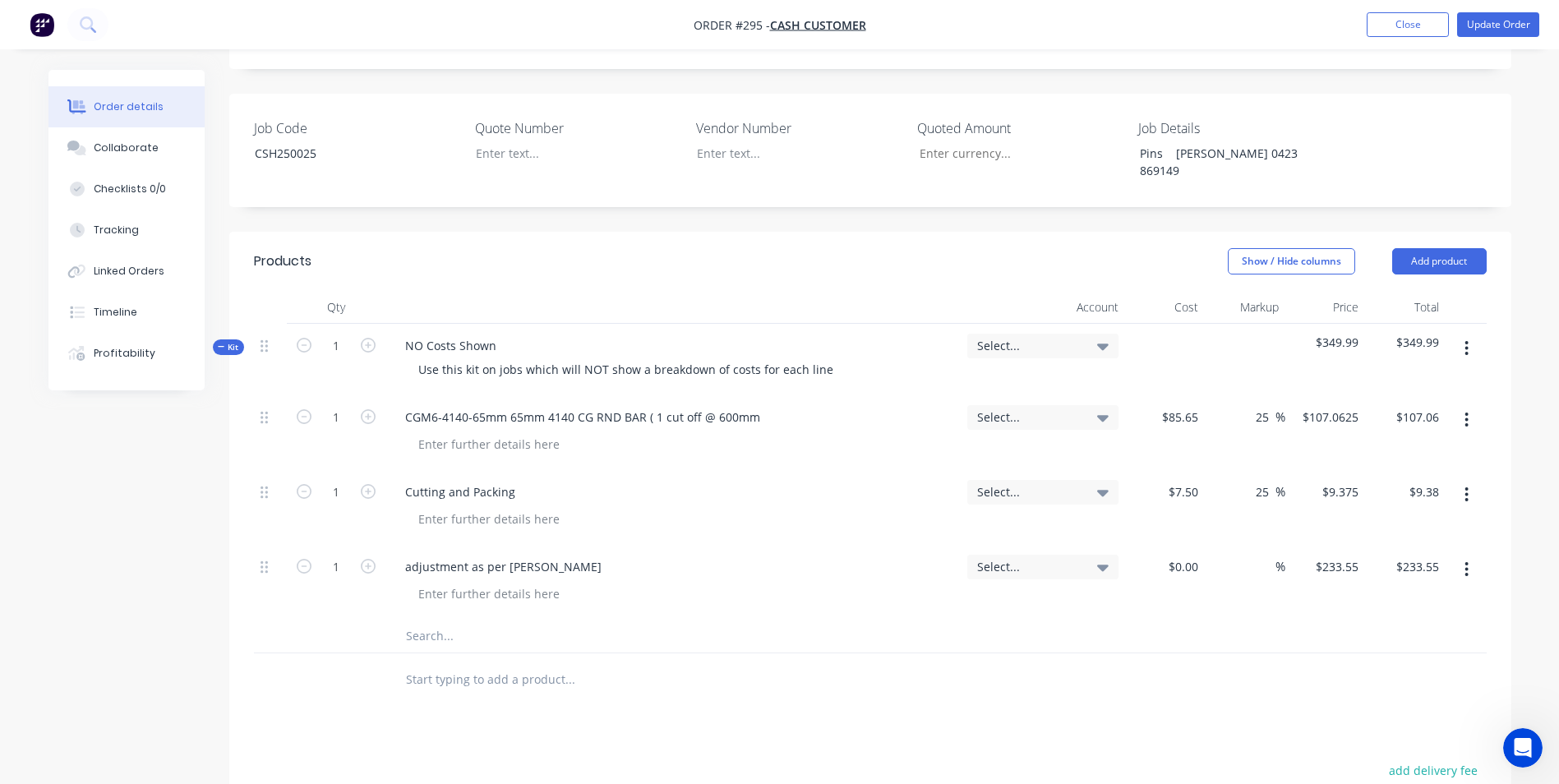
scroll to position [317, 0]
click at [1339, 558] on input "233.55" at bounding box center [1340, 569] width 51 height 23
click at [1372, 599] on div "$233.56 $233.55" at bounding box center [1405, 586] width 81 height 75
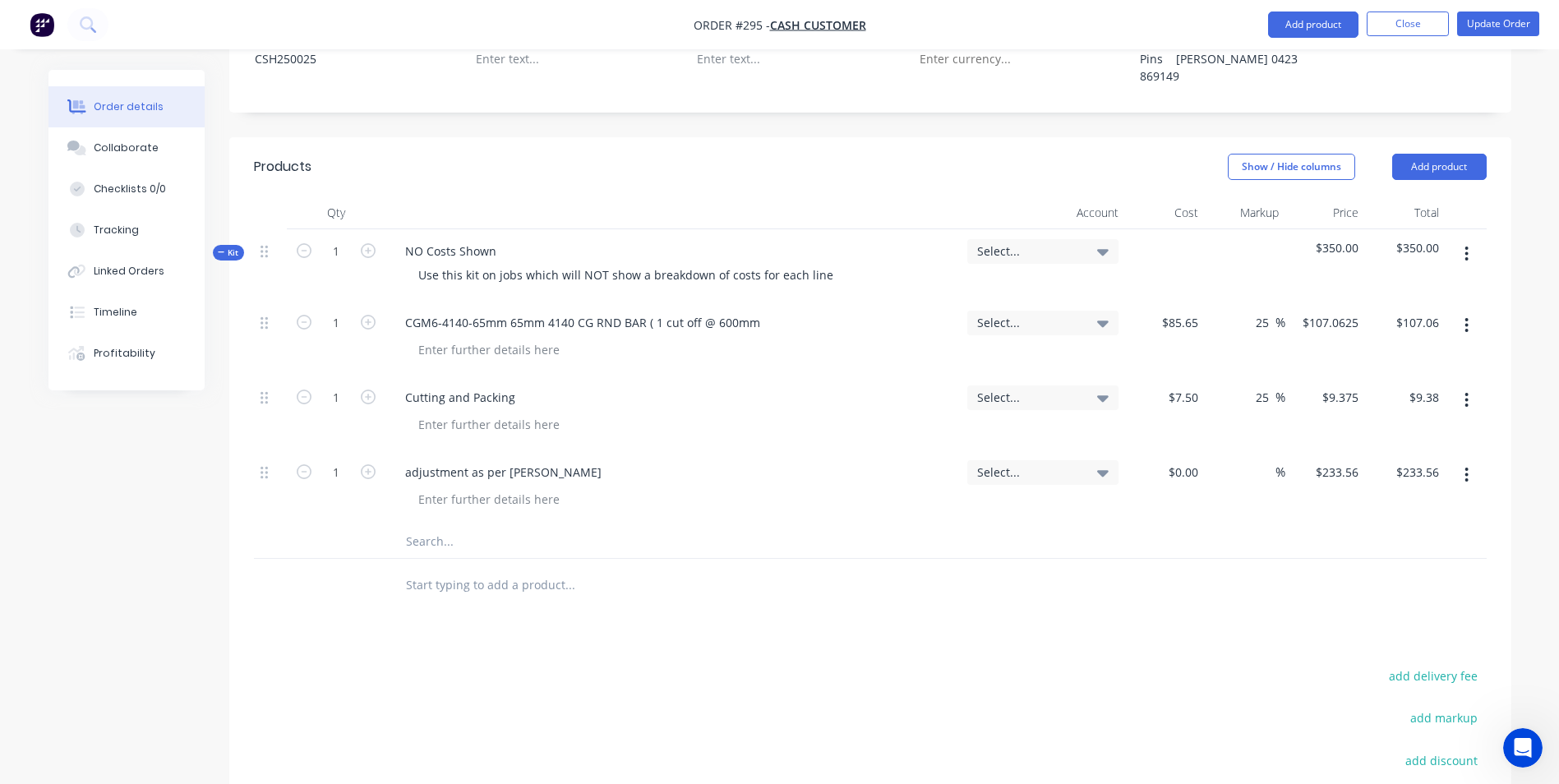
scroll to position [645, 0]
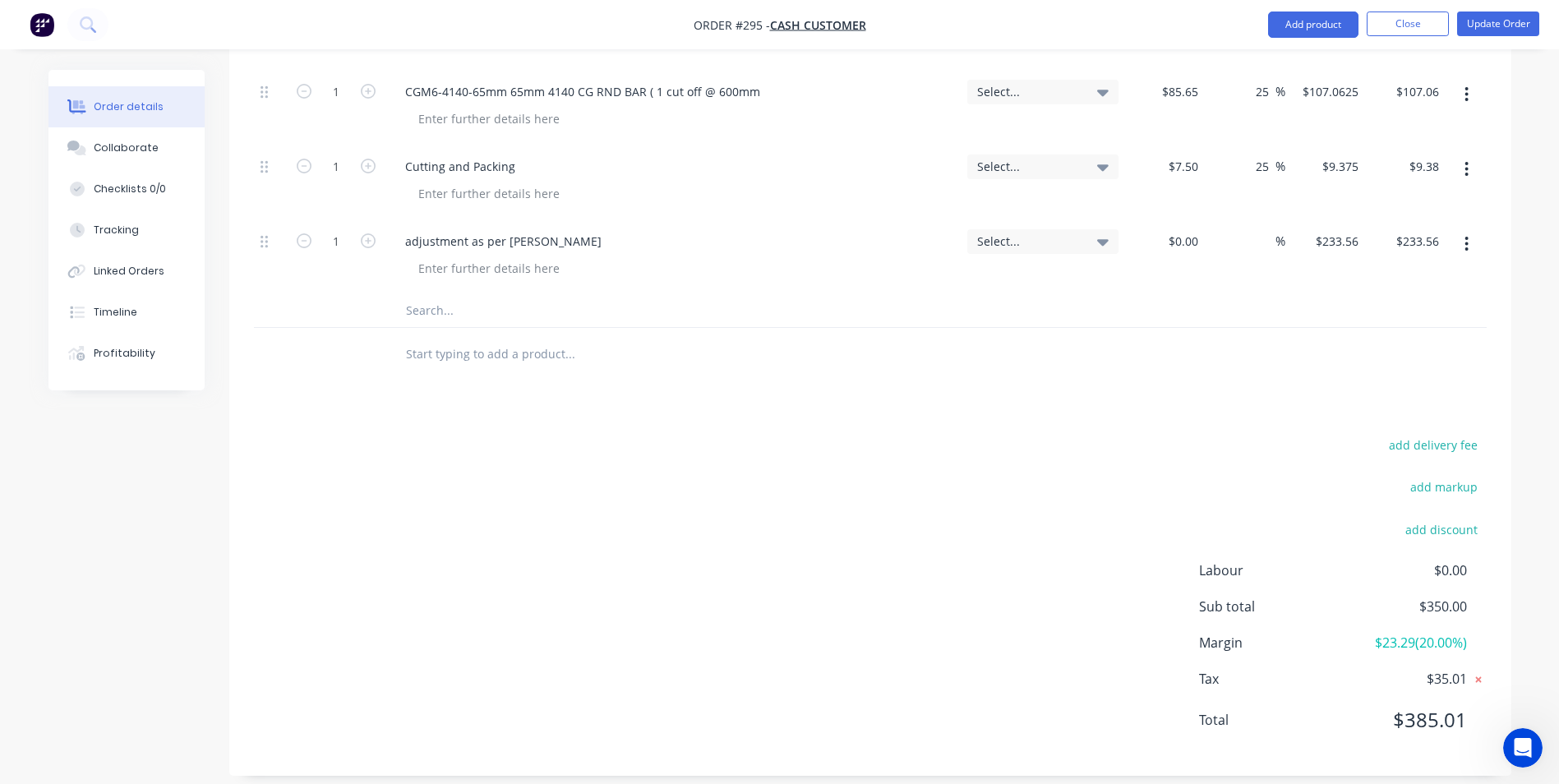
click at [1106, 501] on div "add delivery fee add markup add discount Labour $0.00 Sub total $350.00 Margin …" at bounding box center [870, 593] width 1233 height 317
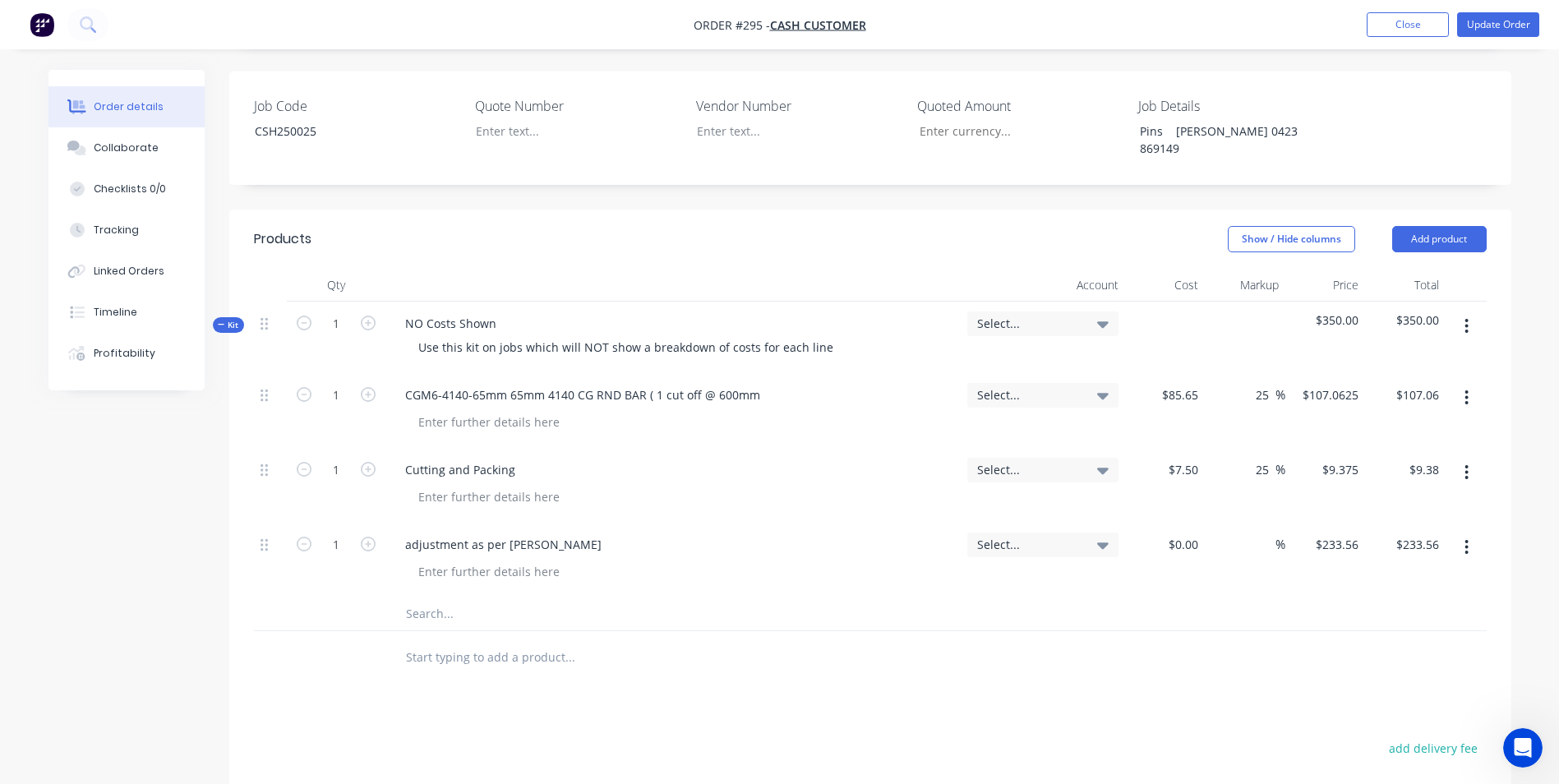
scroll to position [70, 0]
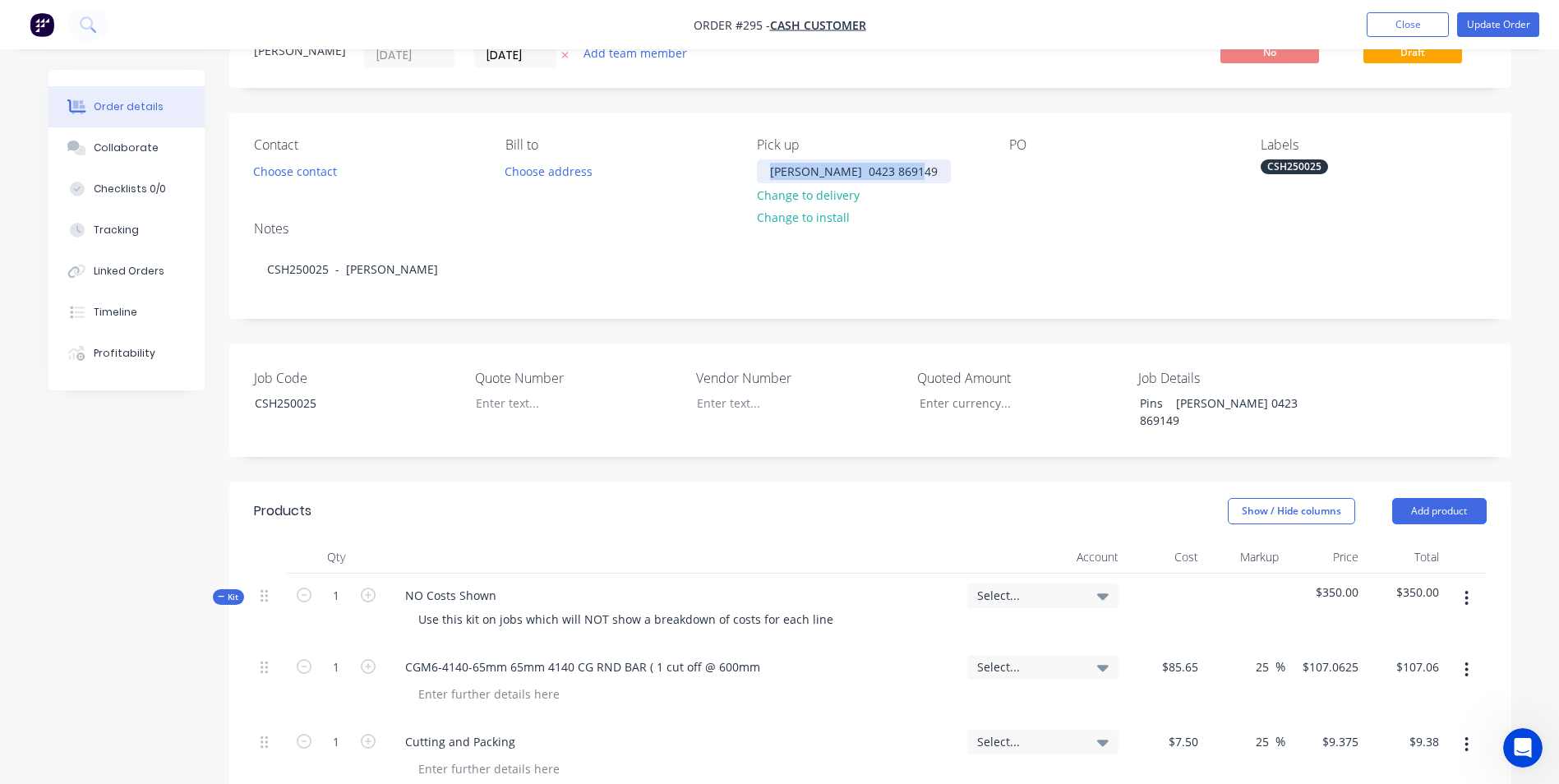
drag, startPoint x: 913, startPoint y: 170, endPoint x: 661, endPoint y: 142, distance: 253.6
click at [661, 142] on div "Contact Choose contact Bill to Choose address Pick up Ian Lardner 0423 869149 C…" at bounding box center [870, 160] width 1282 height 96
click at [965, 407] on input "Job Code" at bounding box center [1014, 403] width 217 height 24
click at [966, 435] on div "Job Code CSH250025 Quote Number Vendor Number Quoted Amount $350.00 Job Details…" at bounding box center [870, 400] width 1282 height 113
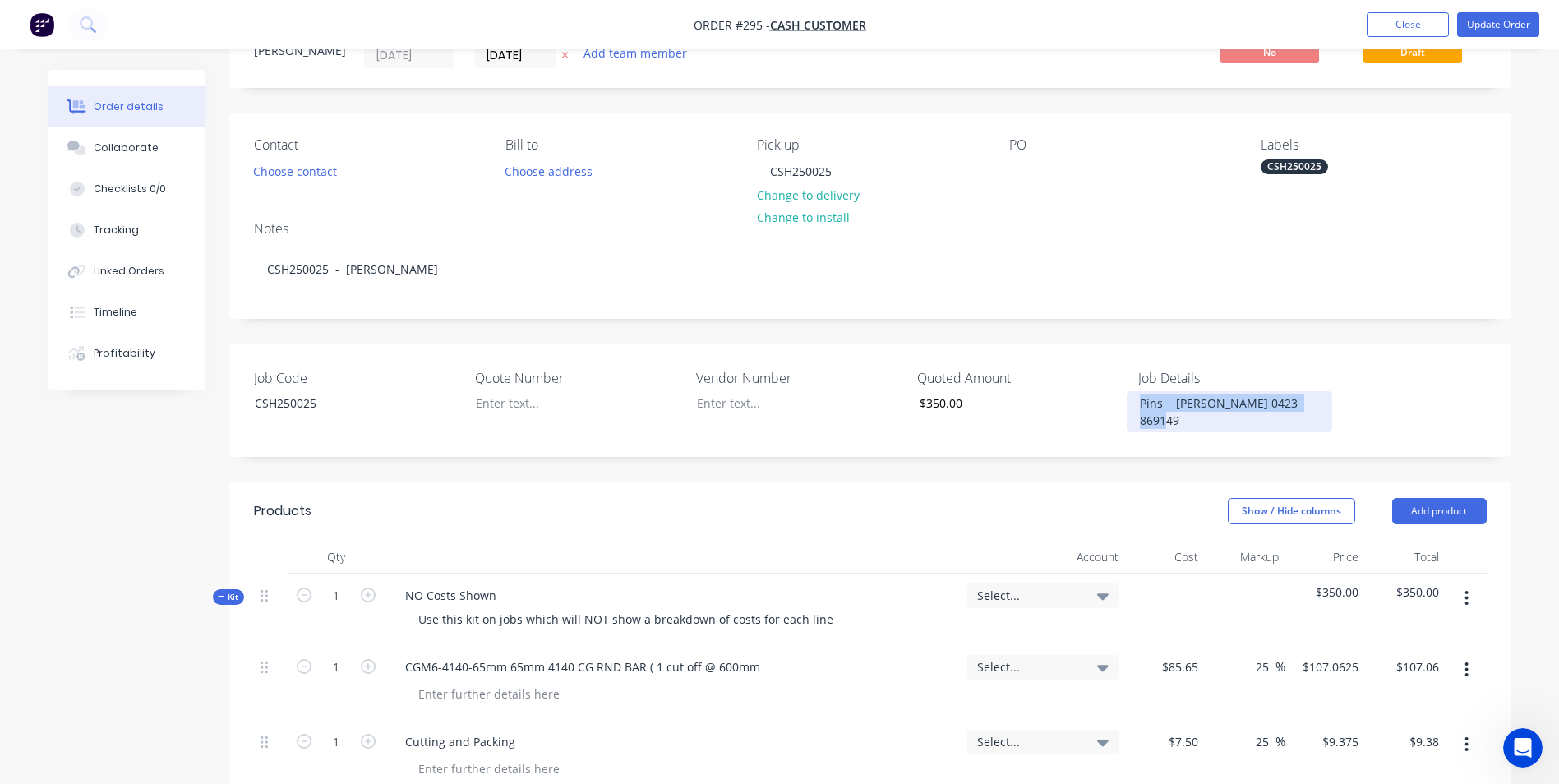
drag, startPoint x: 1135, startPoint y: 404, endPoint x: 1384, endPoint y: 405, distance: 249.0
click at [1384, 405] on div "Job Code CSH250025 Quote Number Vendor Number Quoted Amount $350.00 Job Details…" at bounding box center [870, 400] width 1282 height 113
click at [1293, 419] on div "Ian Lardner Machine 2x pins 64mm OD" at bounding box center [1230, 411] width 205 height 41
click at [1213, 405] on div "Ian Lardner Machine 2x pins 64mm OD" at bounding box center [1230, 411] width 205 height 41
drag, startPoint x: 397, startPoint y: 596, endPoint x: 543, endPoint y: 593, distance: 146.0
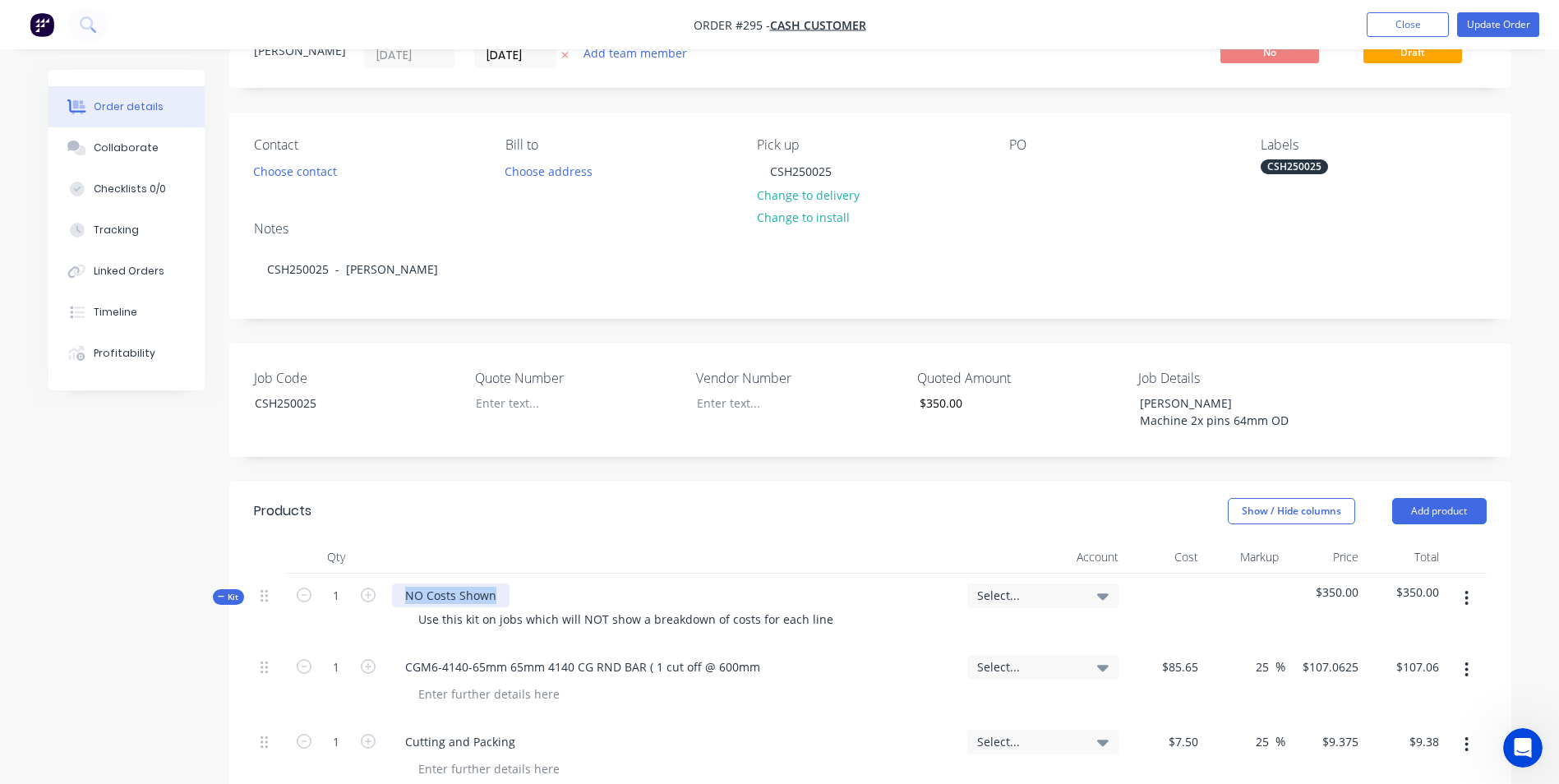
click at [543, 593] on div "NO Costs Shown Use this kit on jobs which will NOT show a breakdown of costs fo…" at bounding box center [673, 609] width 575 height 71
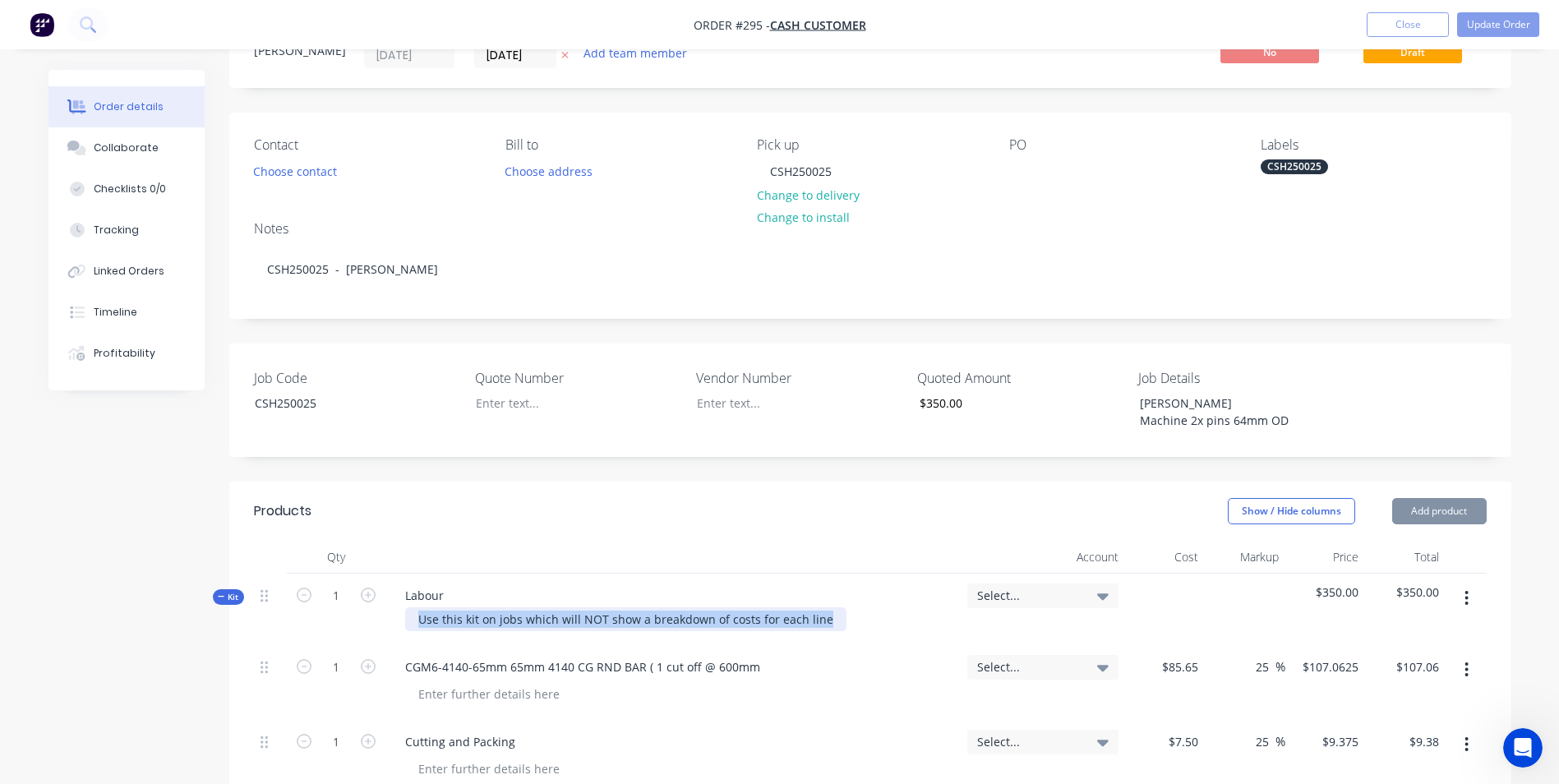
drag, startPoint x: 413, startPoint y: 619, endPoint x: 1215, endPoint y: 647, distance: 802.5
click at [1215, 647] on div "Kit 1 Labour Use this kit on jobs which will NOT show a breakdown of costs for …" at bounding box center [870, 738] width 1233 height 330
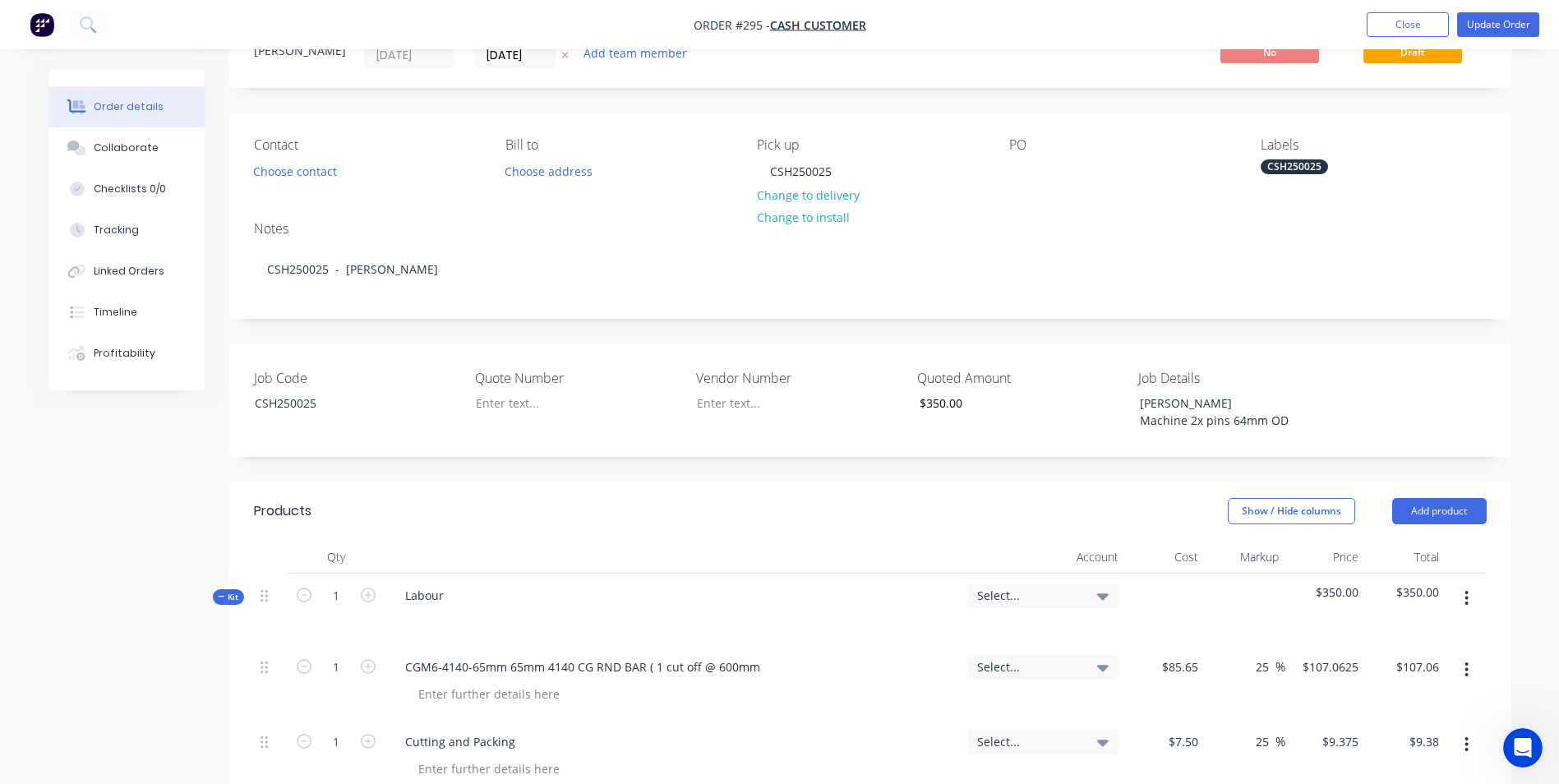
click at [847, 661] on div "CGM6-4140-65mm 65mm 4140 CG RND BAR ( 1 cut off @ 600mm" at bounding box center [673, 667] width 562 height 23
click at [1032, 589] on span "Select..." at bounding box center [1029, 595] width 104 height 17
click at [1011, 642] on input at bounding box center [1017, 645] width 169 height 33
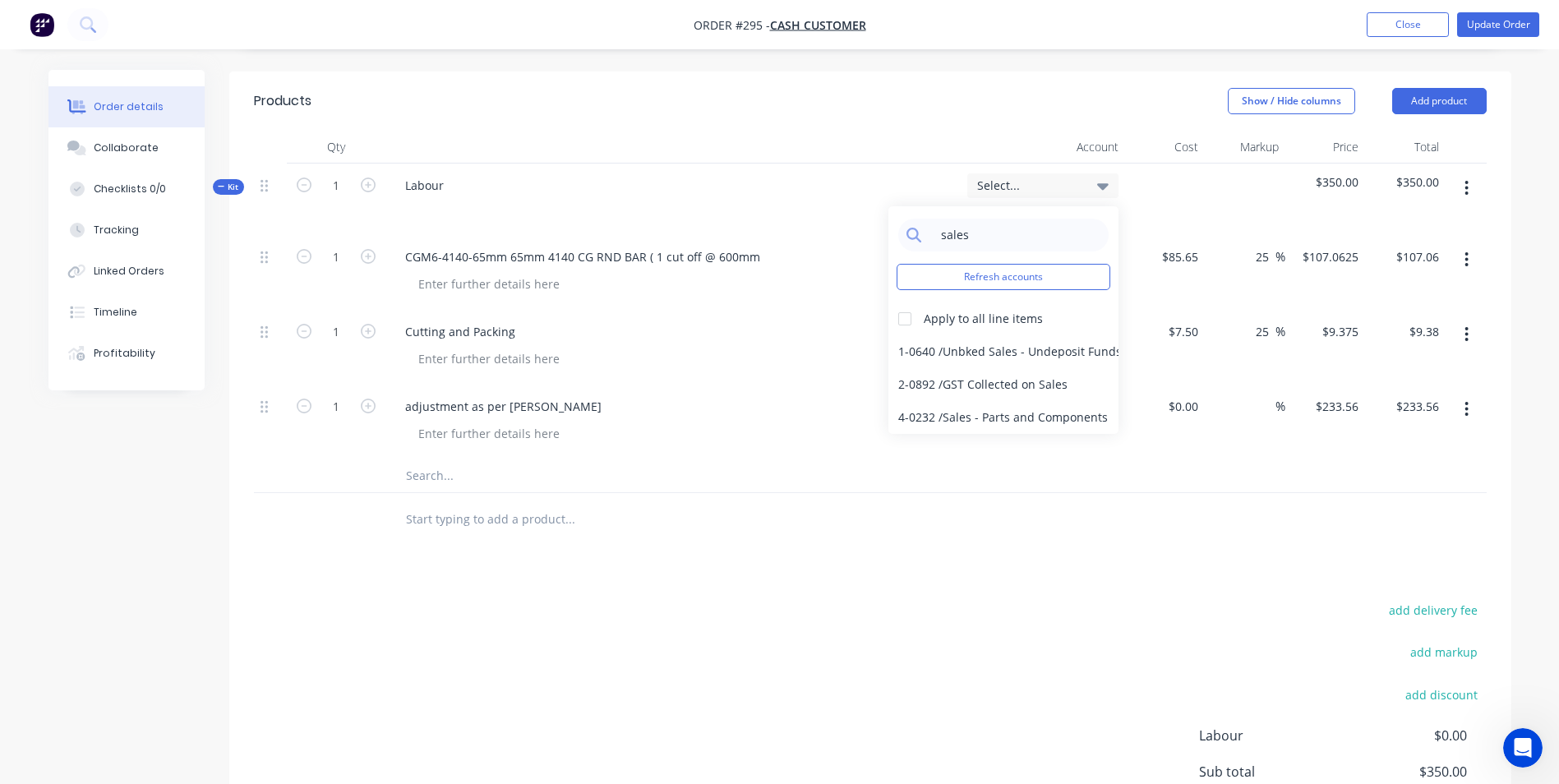
scroll to position [480, 0]
click at [897, 312] on div at bounding box center [905, 318] width 33 height 33
click at [942, 419] on div "4-0232 / Sales - Parts and Components" at bounding box center [1004, 417] width 230 height 33
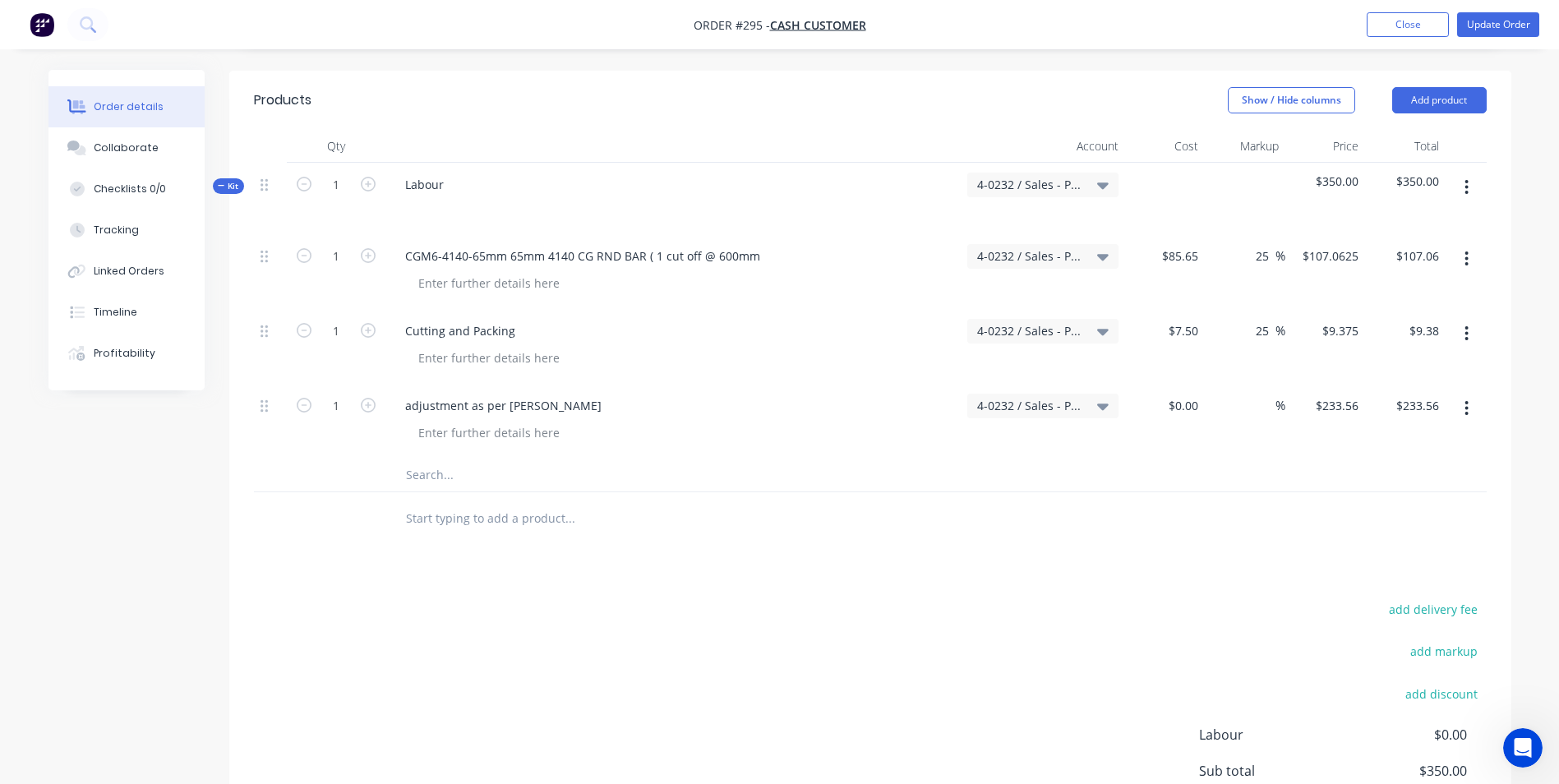
click at [872, 526] on div at bounding box center [638, 519] width 494 height 33
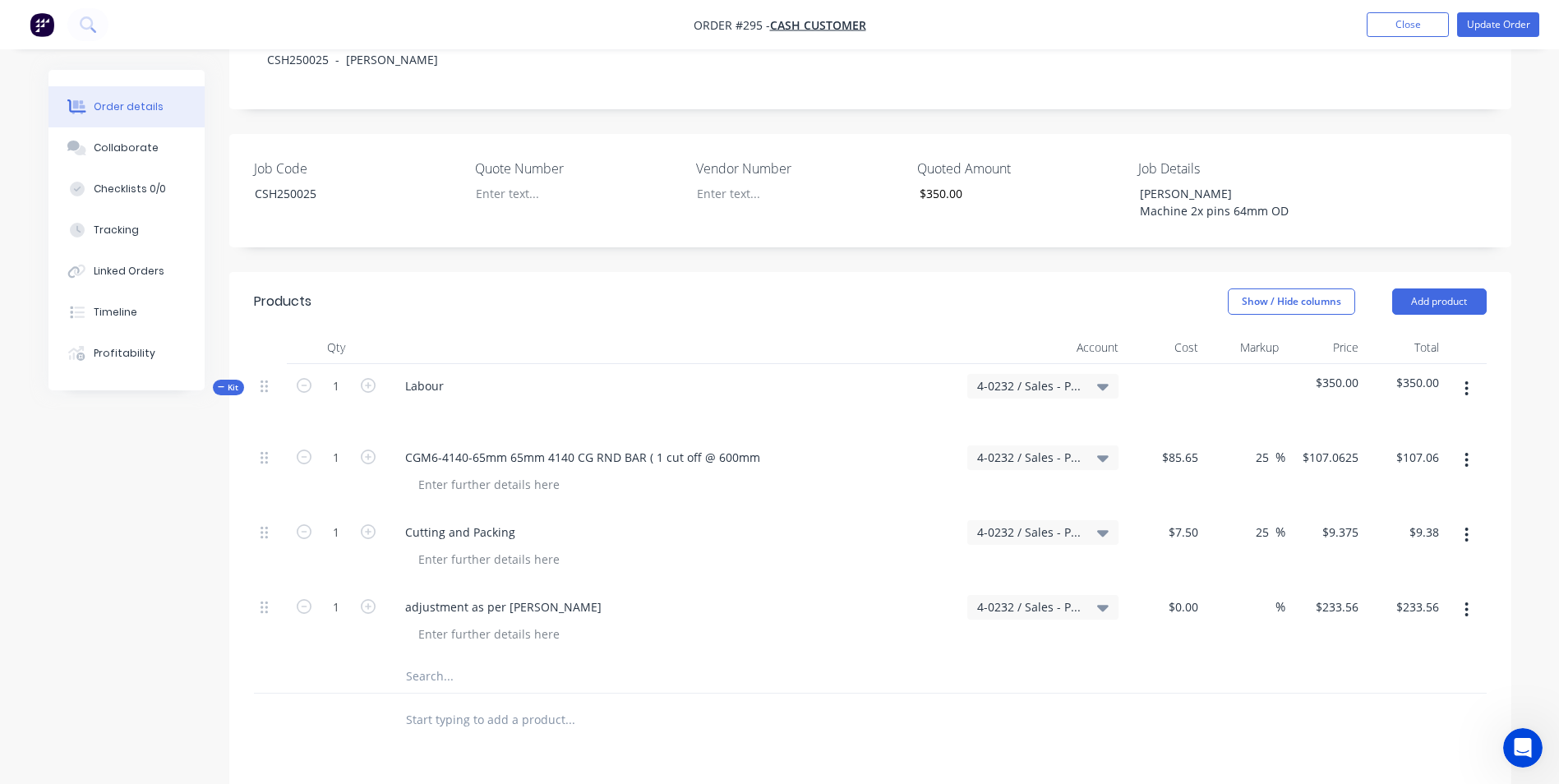
scroll to position [70, 0]
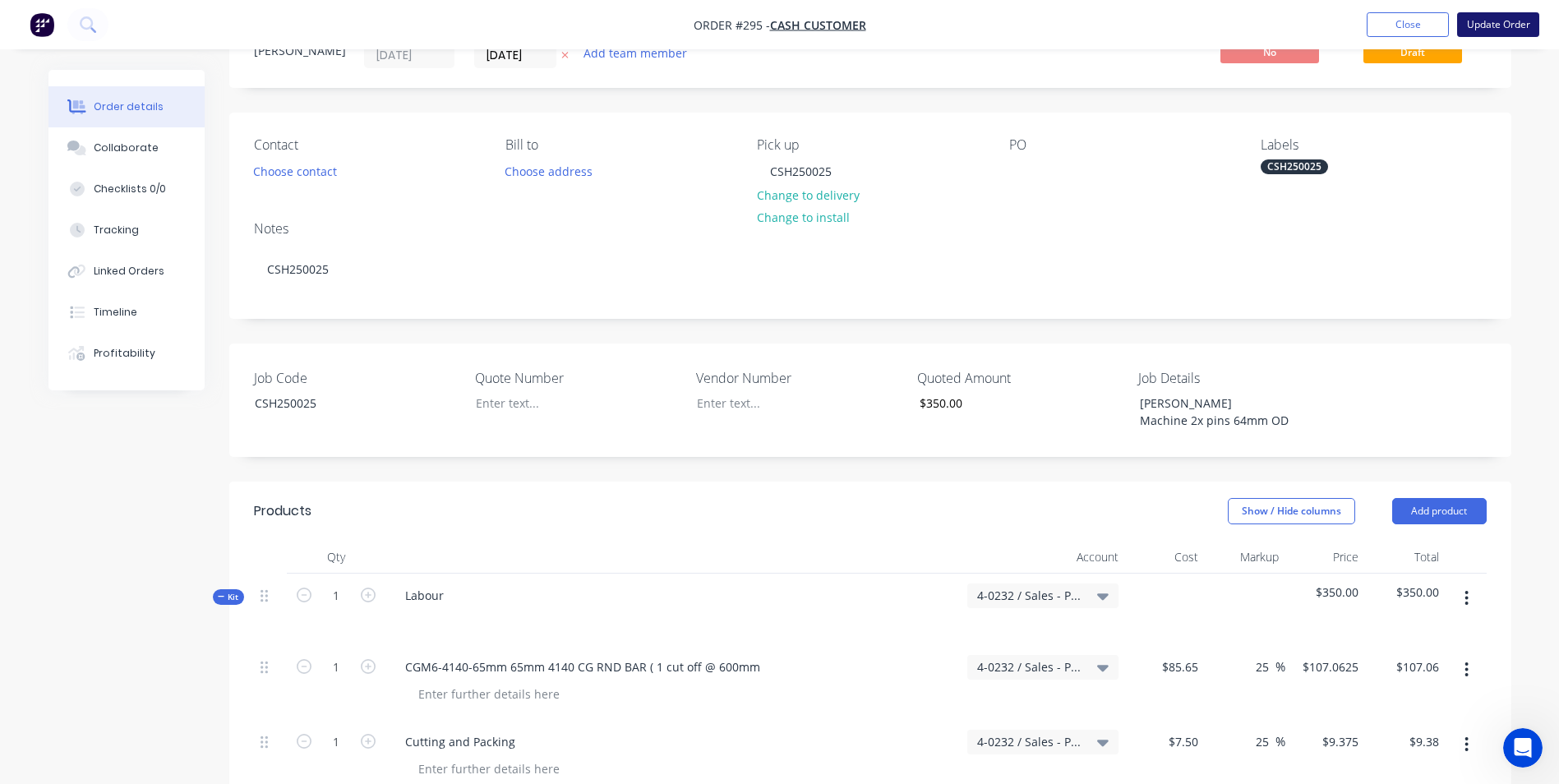
click at [1502, 30] on button "Update Order" at bounding box center [1498, 24] width 82 height 24
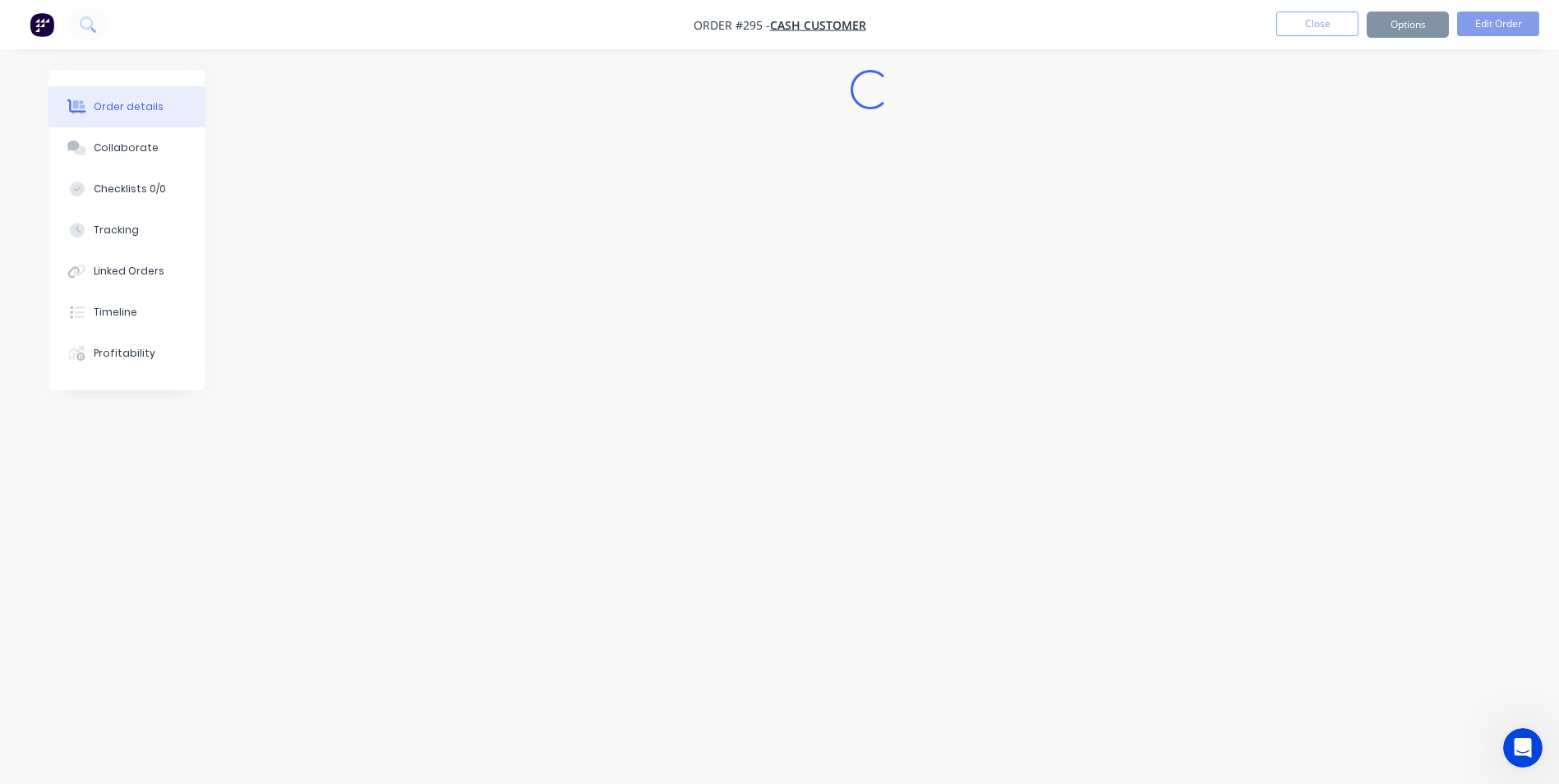
scroll to position [0, 0]
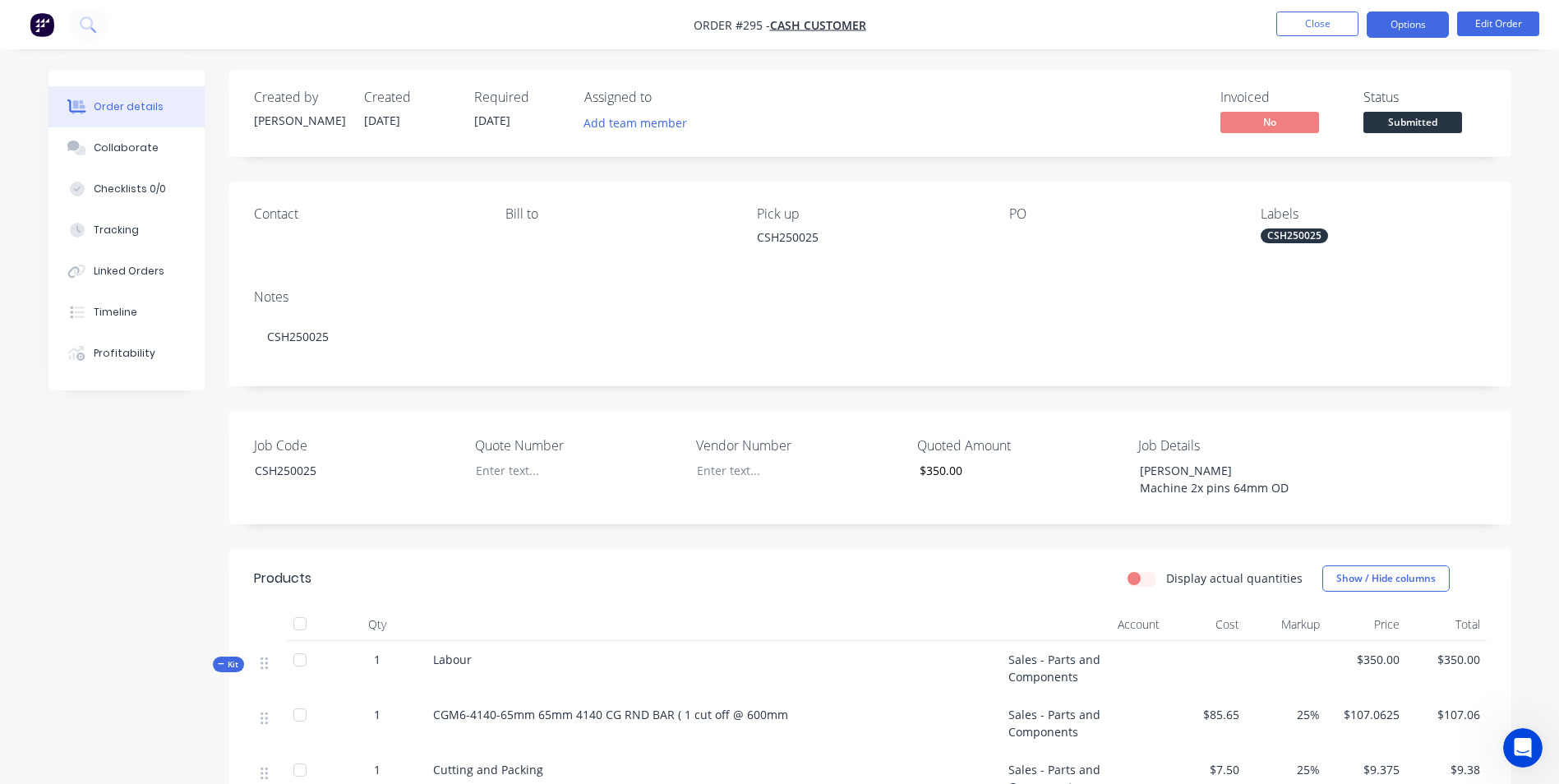
drag, startPoint x: 1427, startPoint y: 28, endPoint x: 1403, endPoint y: 37, distance: 25.6
click at [1426, 29] on button "Options" at bounding box center [1408, 24] width 82 height 26
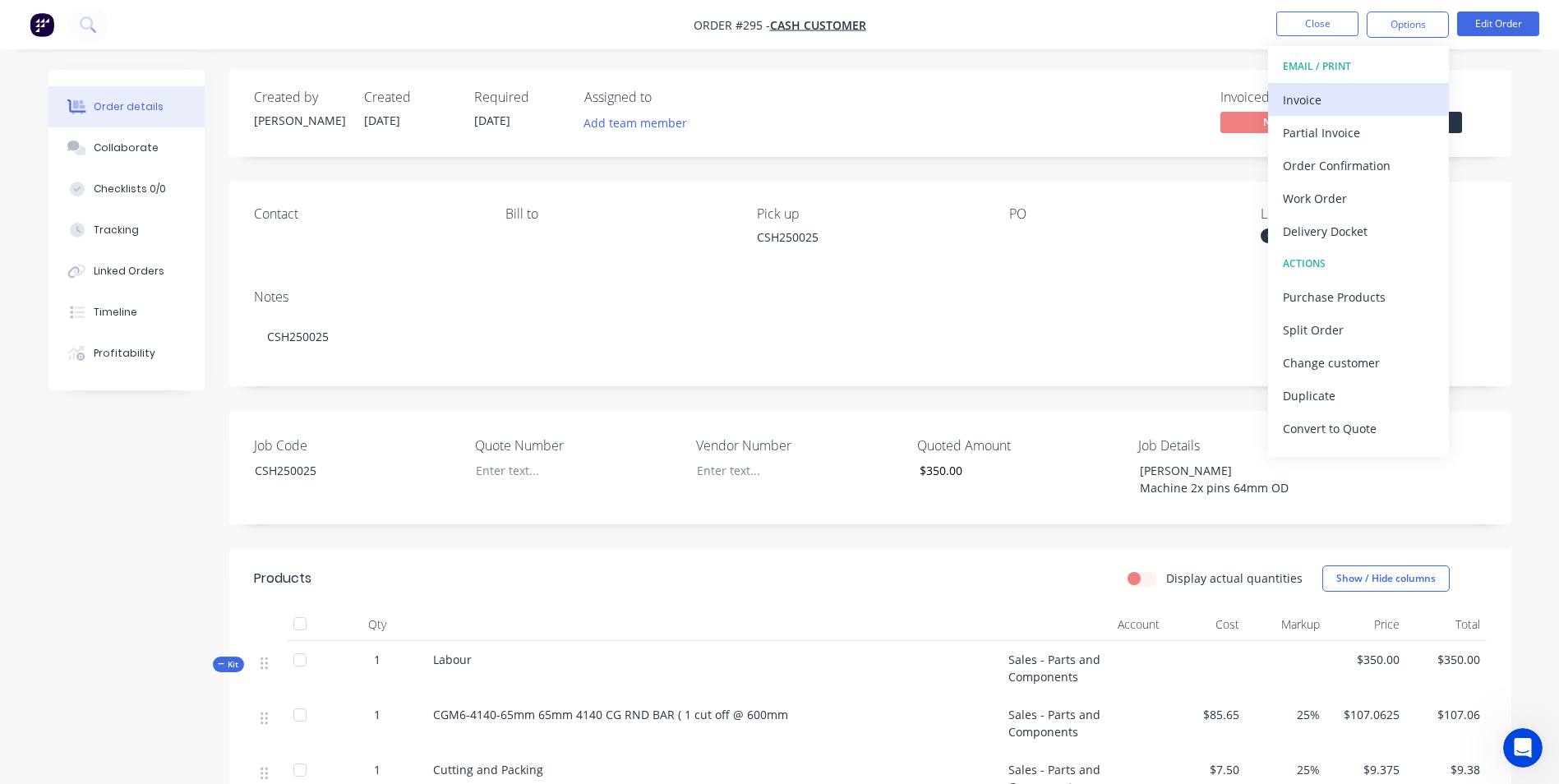
click at [1356, 103] on div "Invoice" at bounding box center [1359, 99] width 151 height 23
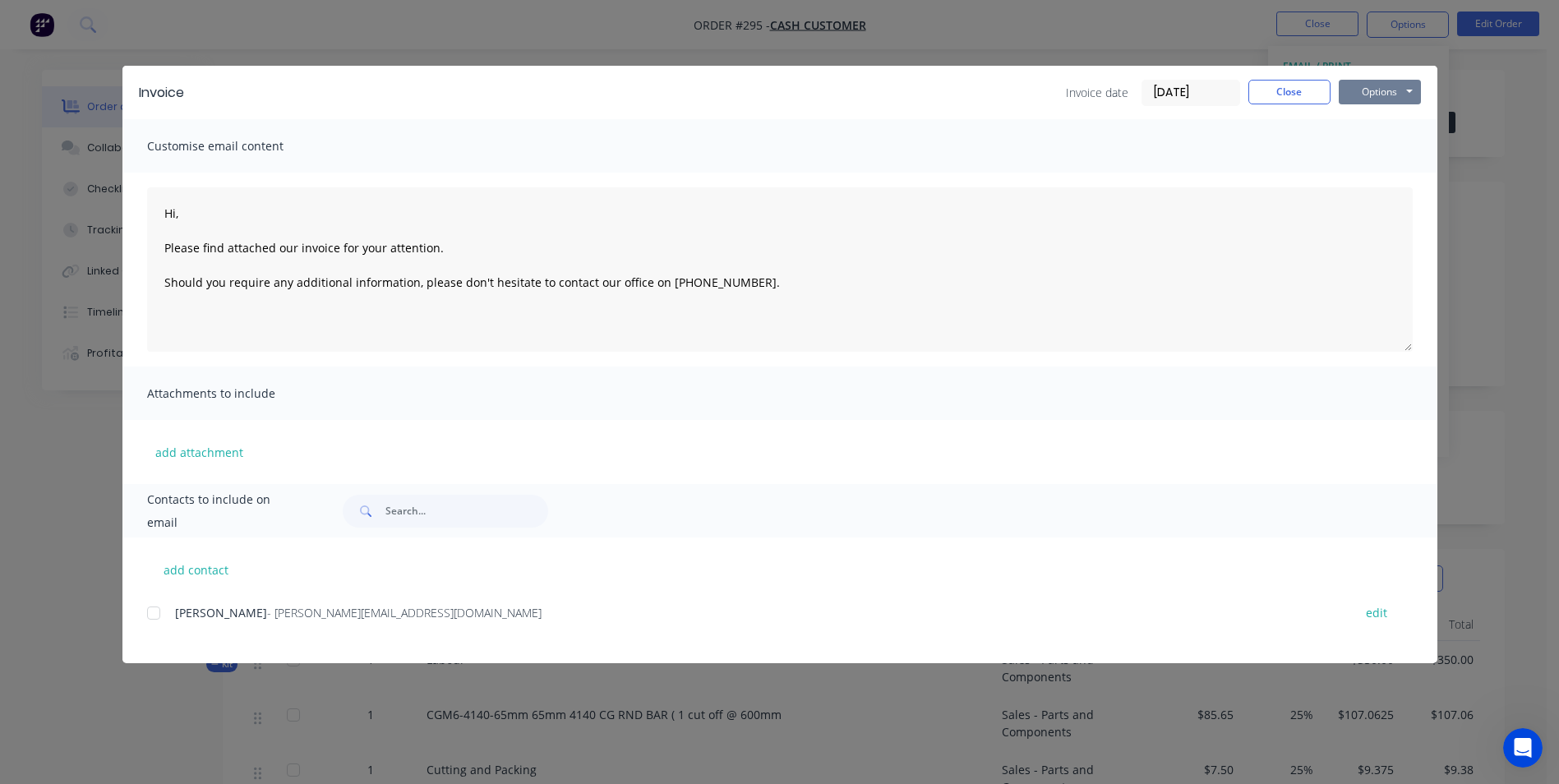
click at [1358, 96] on button "Options" at bounding box center [1380, 92] width 82 height 24
click at [1351, 124] on button "Preview" at bounding box center [1391, 121] width 105 height 27
click at [1290, 90] on button "Close" at bounding box center [1289, 92] width 82 height 24
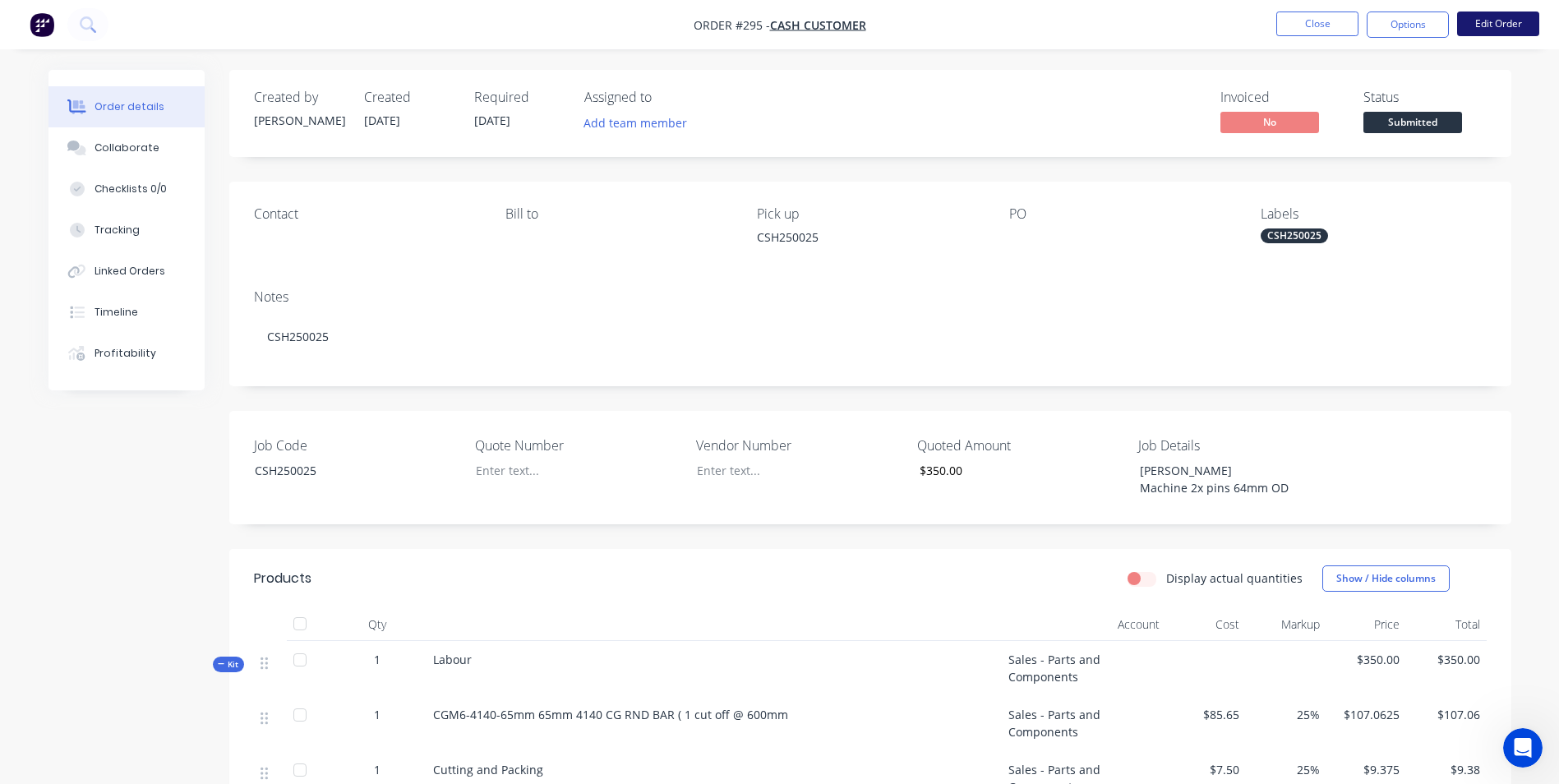
click at [1519, 11] on nav "Order #295 - Cash Customer Close Options Edit Order" at bounding box center [779, 24] width 1559 height 50
click at [1503, 22] on button "Edit Order" at bounding box center [1498, 23] width 82 height 24
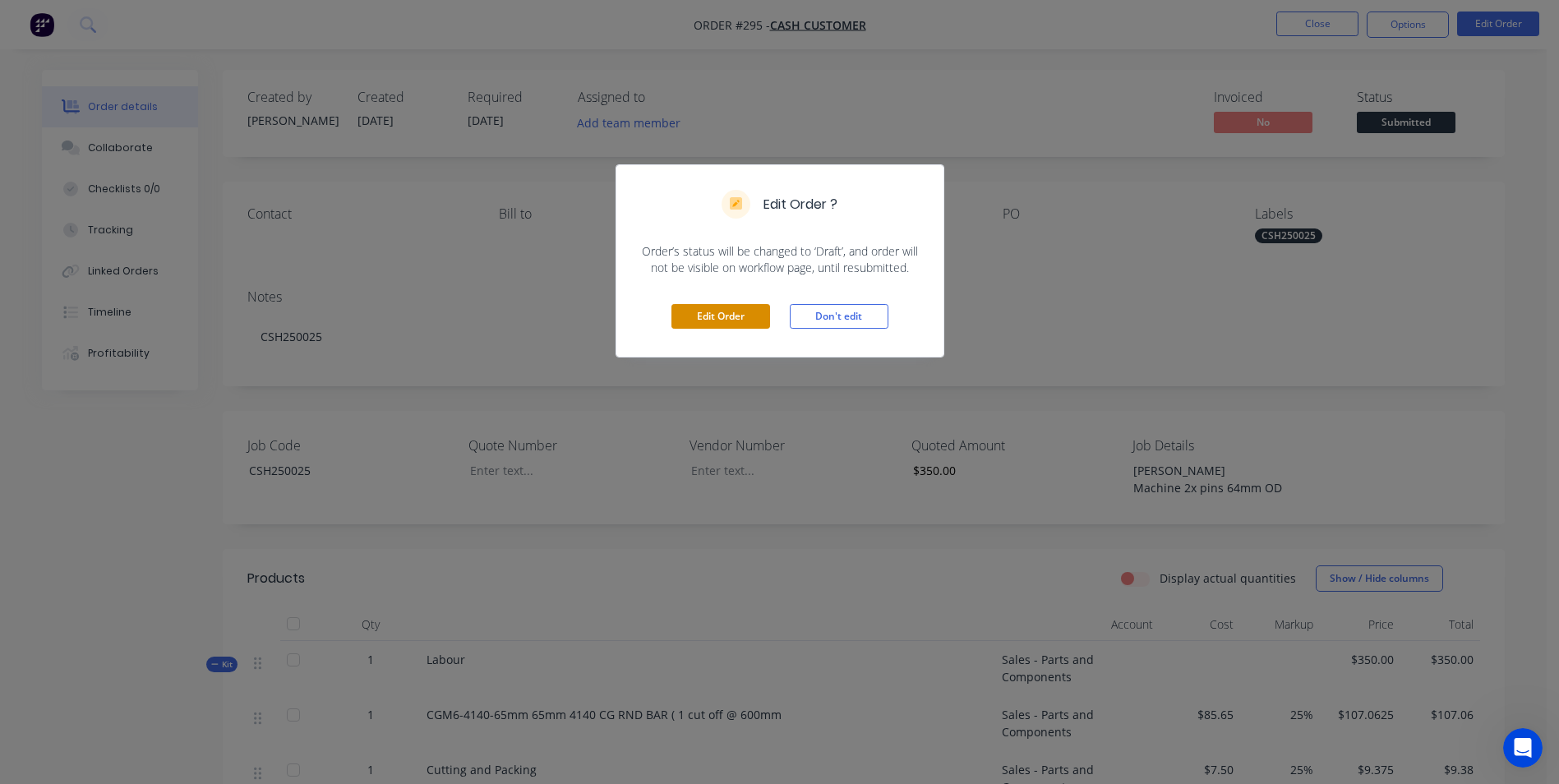
click at [726, 321] on button "Edit Order" at bounding box center [720, 316] width 98 height 24
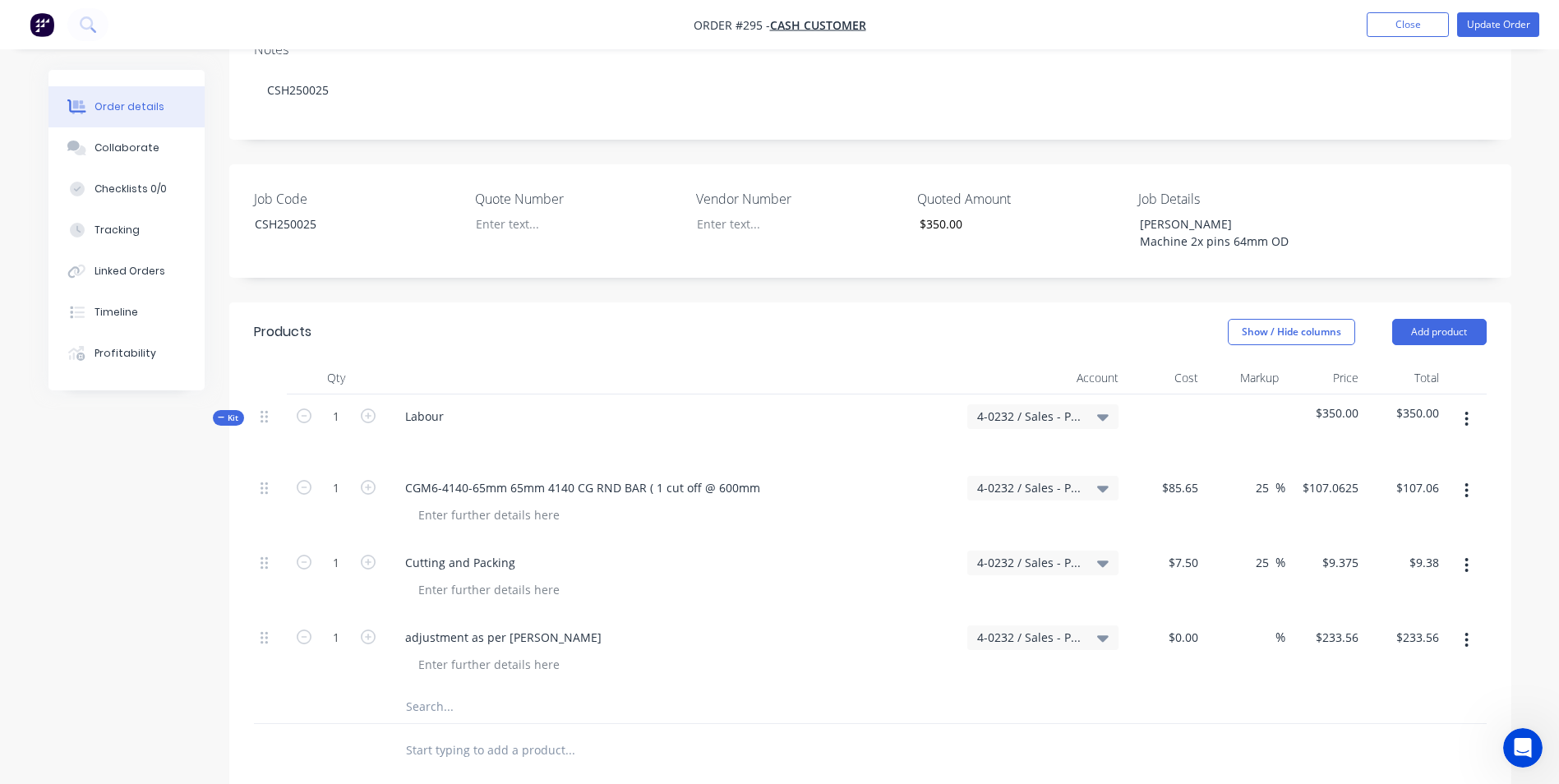
scroll to position [493, 0]
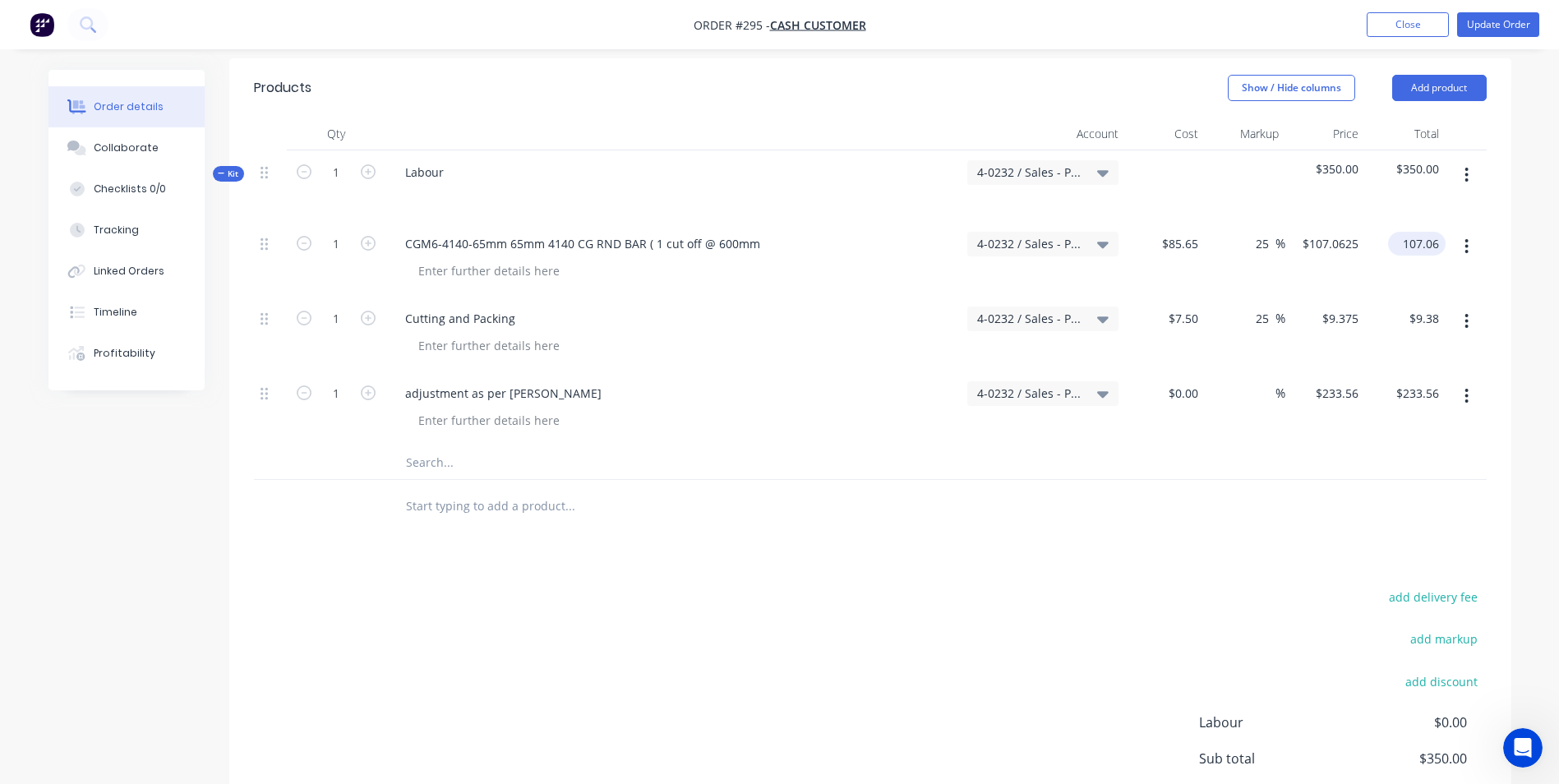
click at [1441, 245] on input "107.06" at bounding box center [1420, 243] width 51 height 23
click at [1441, 241] on input "107.06" at bounding box center [1423, 243] width 44 height 23
click at [1427, 241] on input "107.06" at bounding box center [1423, 243] width 44 height 23
click at [1300, 242] on div "107.06 107.06" at bounding box center [1326, 259] width 81 height 75
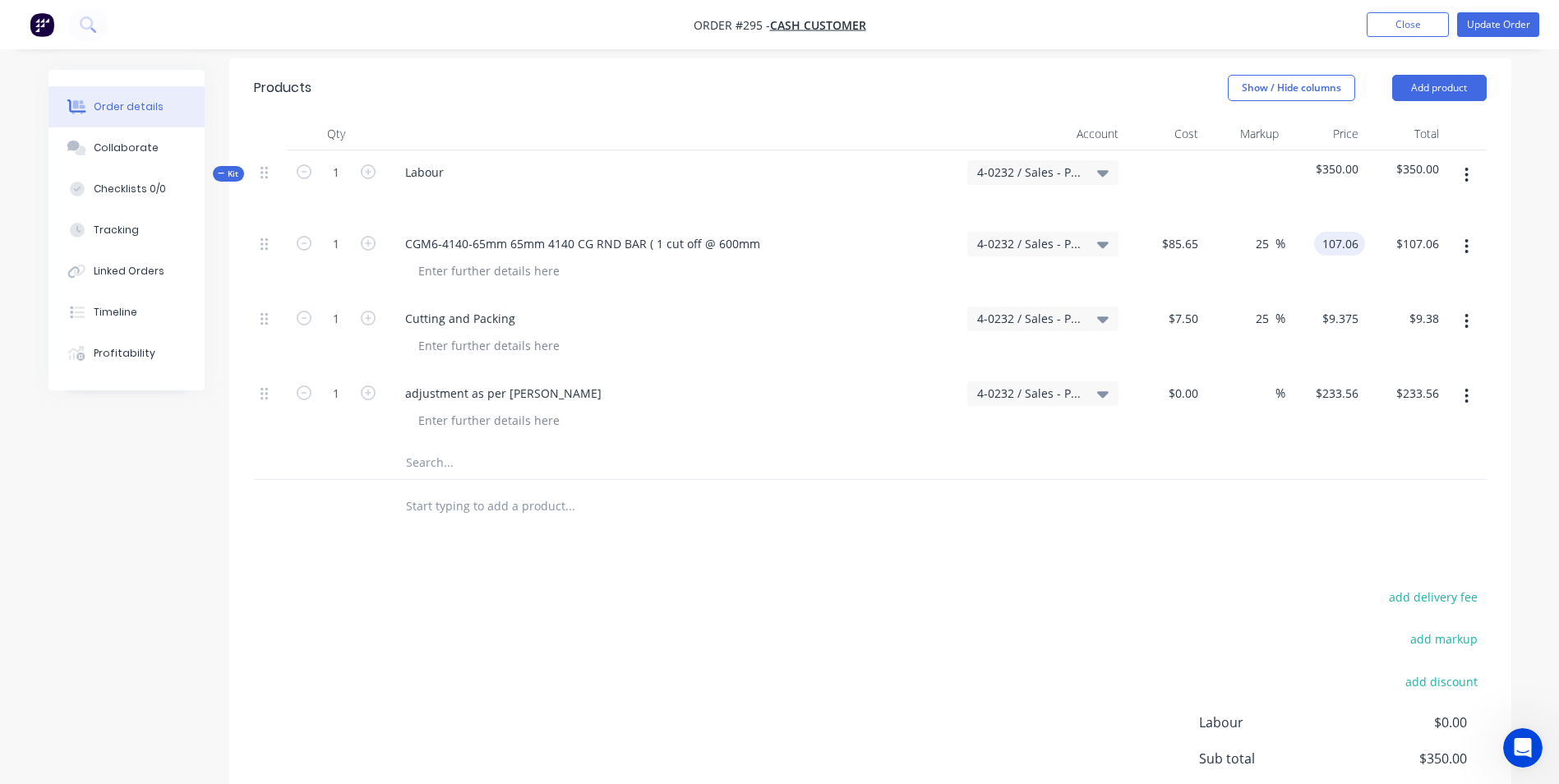
click at [1349, 245] on input "107.06" at bounding box center [1342, 243] width 44 height 23
click at [1342, 269] on div "$107.06 $107.06" at bounding box center [1326, 259] width 81 height 75
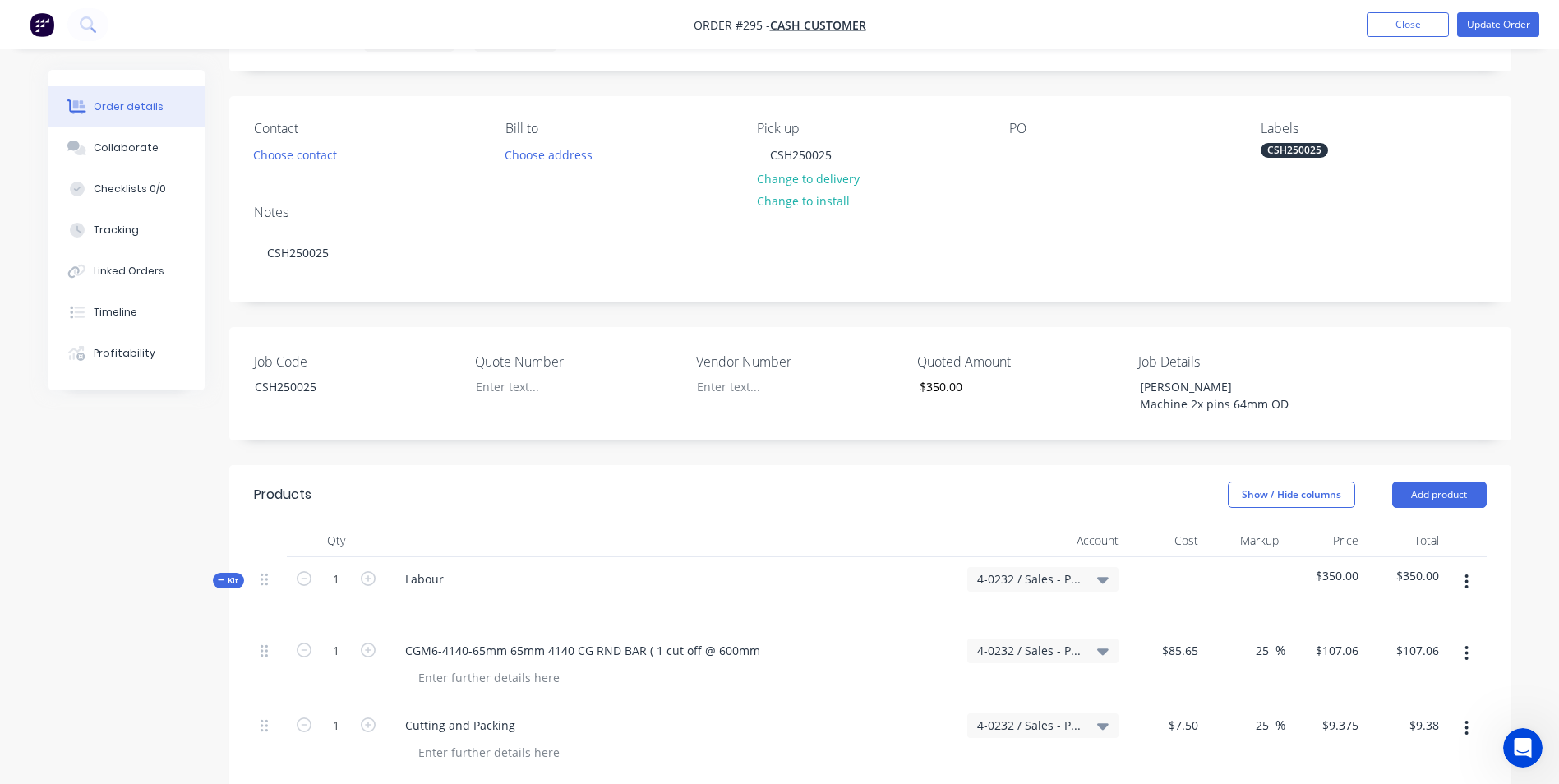
scroll to position [0, 0]
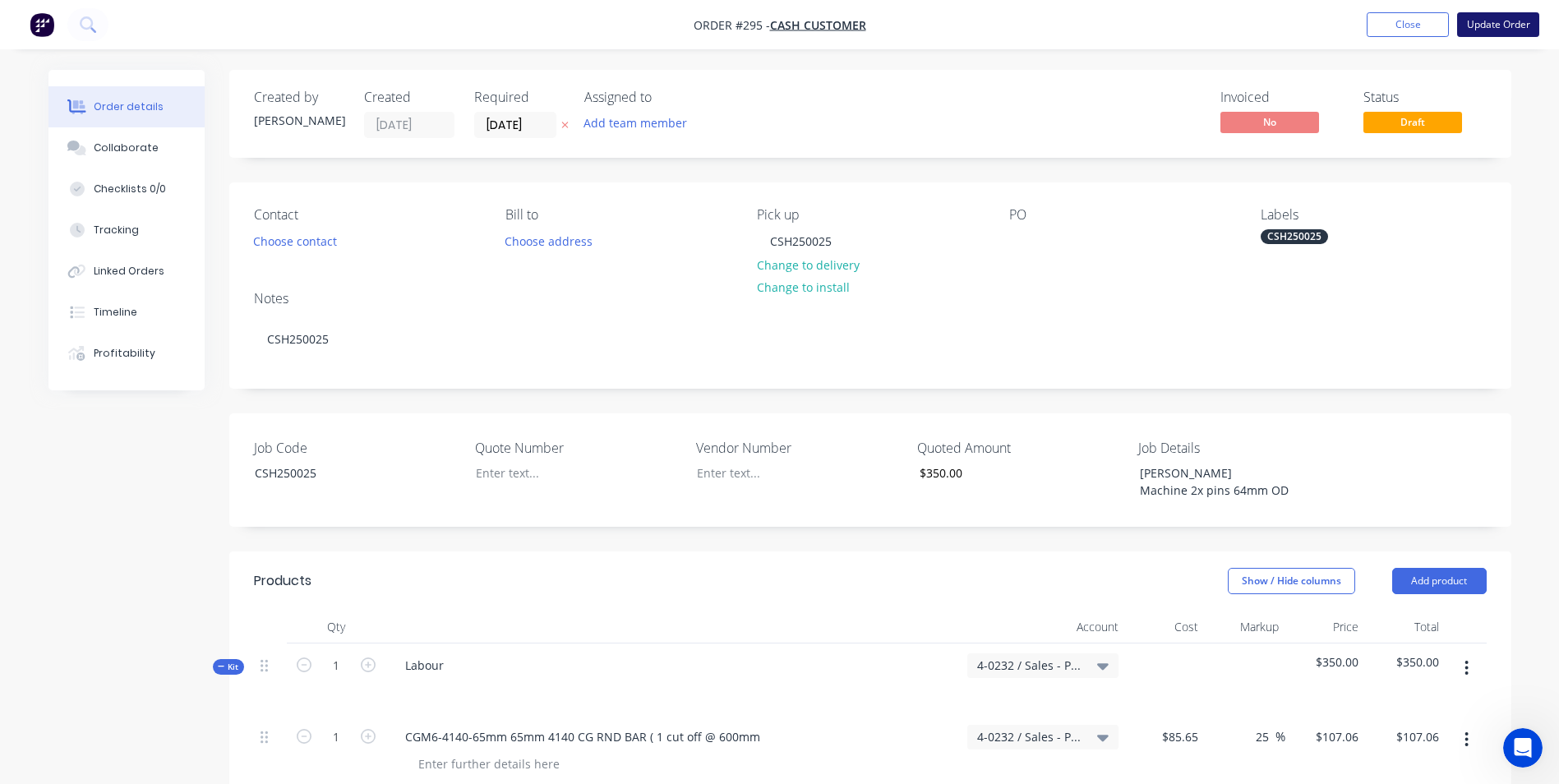
click at [1495, 31] on button "Update Order" at bounding box center [1498, 24] width 82 height 24
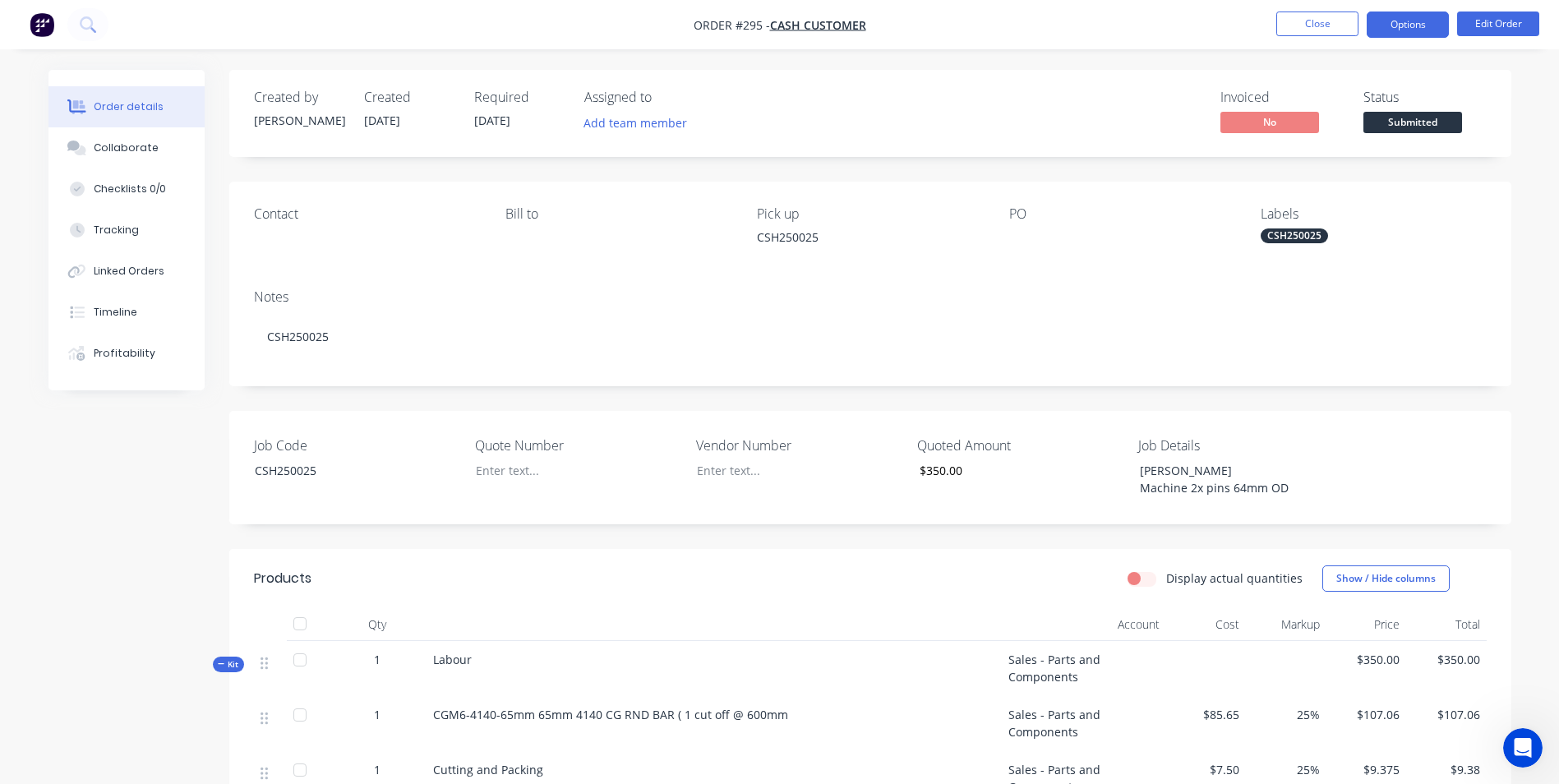
click at [1382, 37] on button "Options" at bounding box center [1408, 24] width 82 height 26
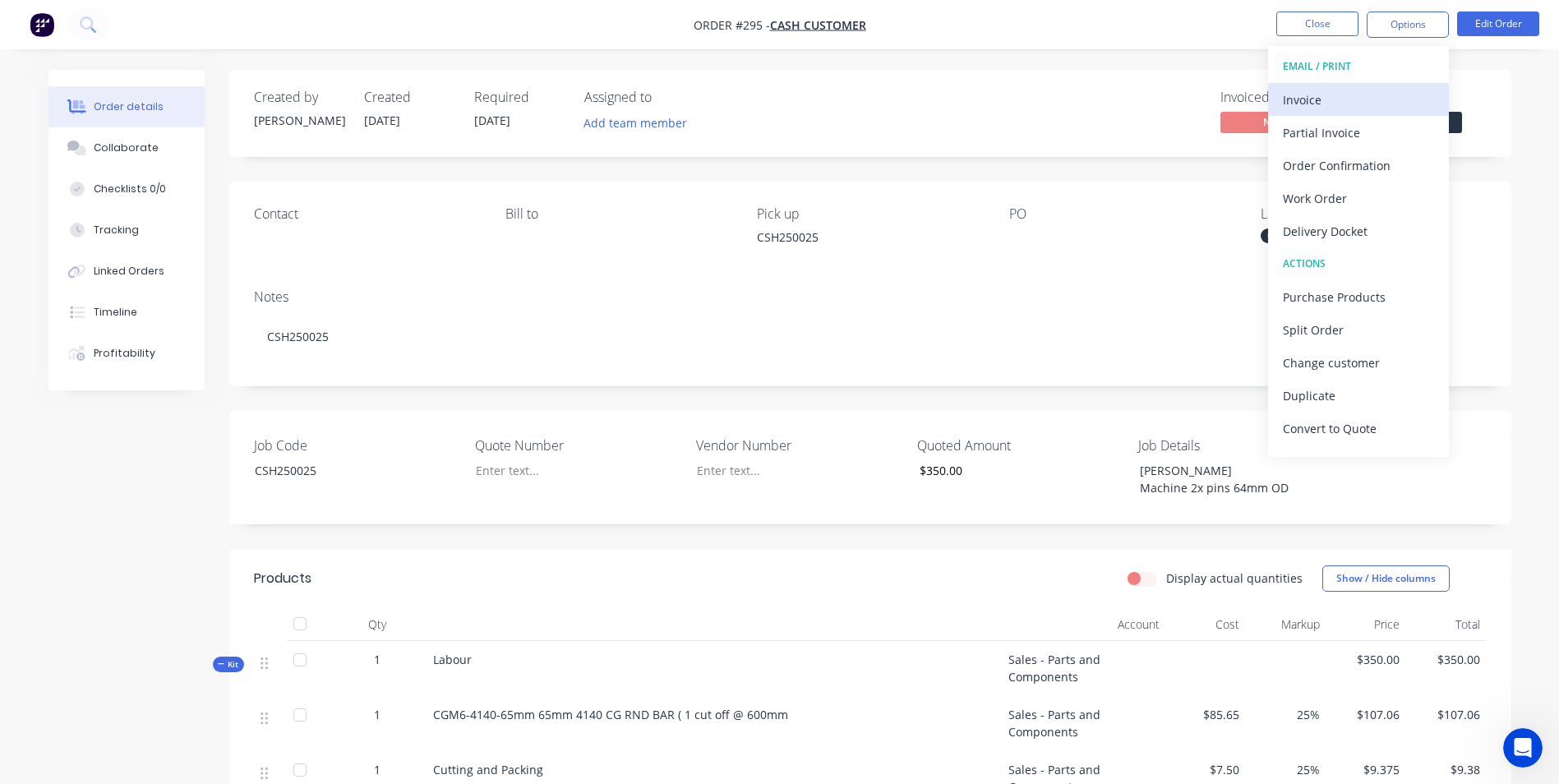
click at [1345, 114] on button "Invoice" at bounding box center [1359, 99] width 181 height 33
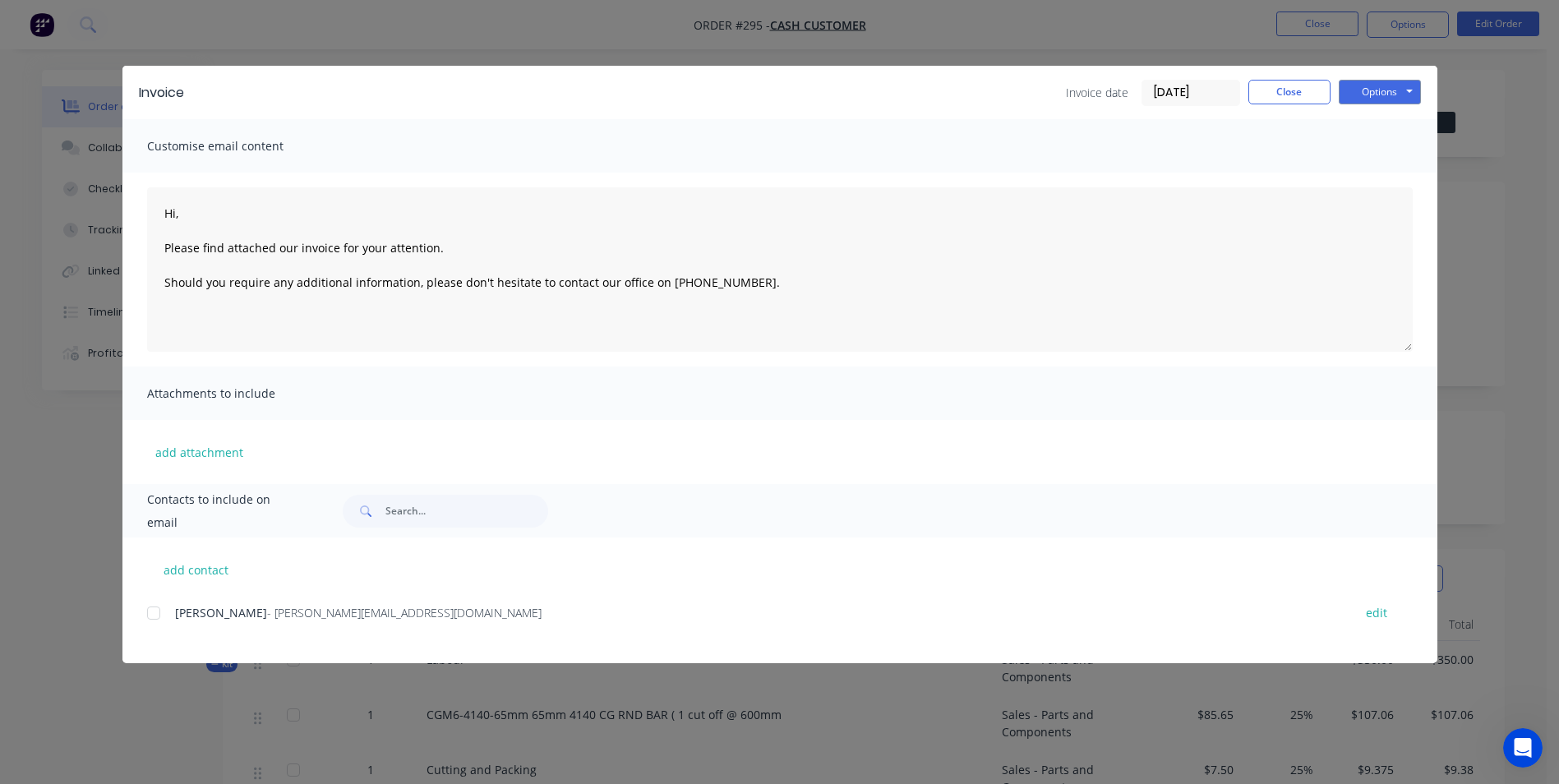
click at [1305, 104] on div "Invoice date 11/09/25 Close Options Preview Print Email" at bounding box center [1244, 93] width 355 height 26
click at [1307, 98] on button "Close" at bounding box center [1289, 92] width 82 height 24
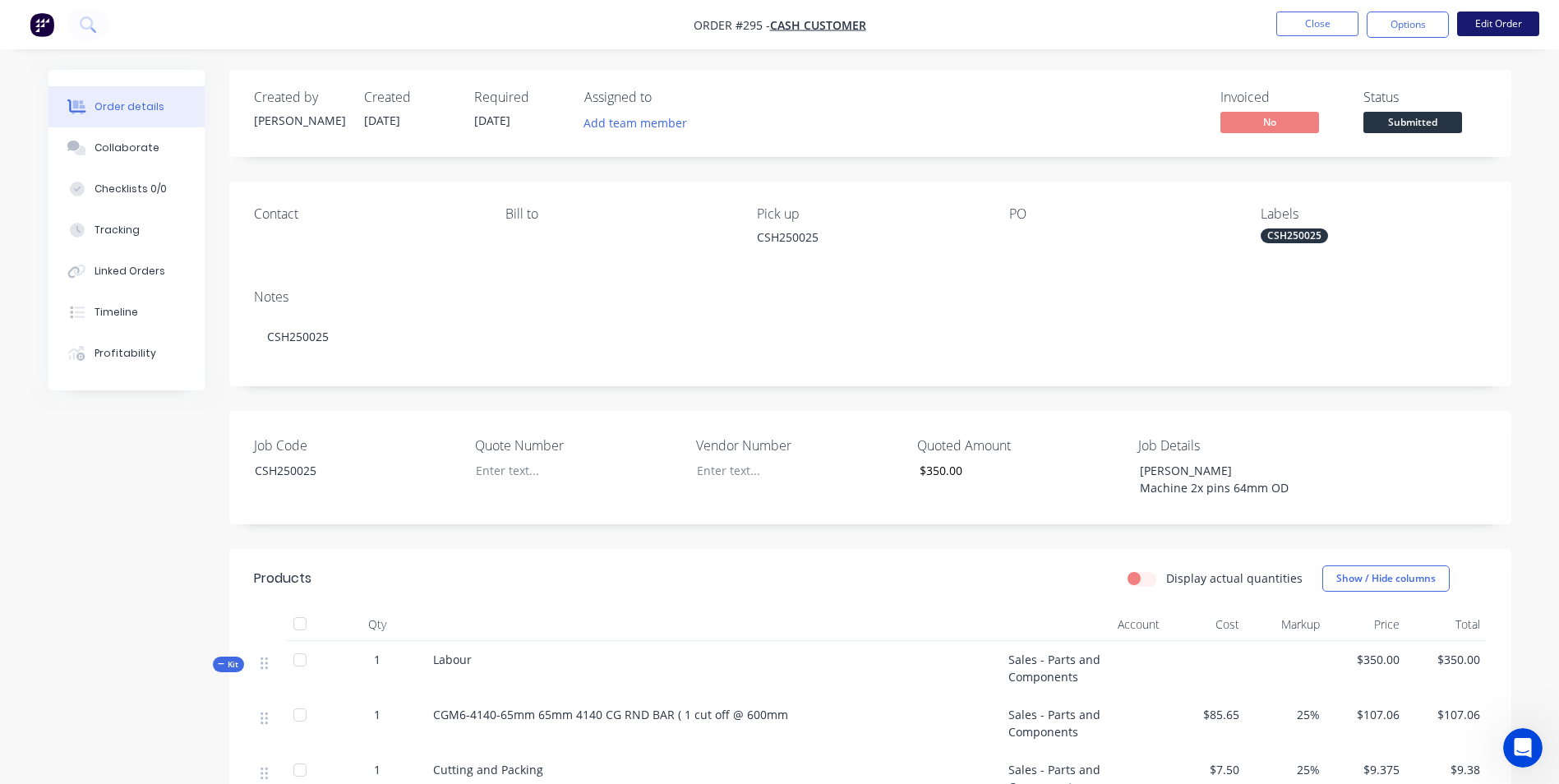
click at [1509, 31] on button "Edit Order" at bounding box center [1498, 23] width 82 height 24
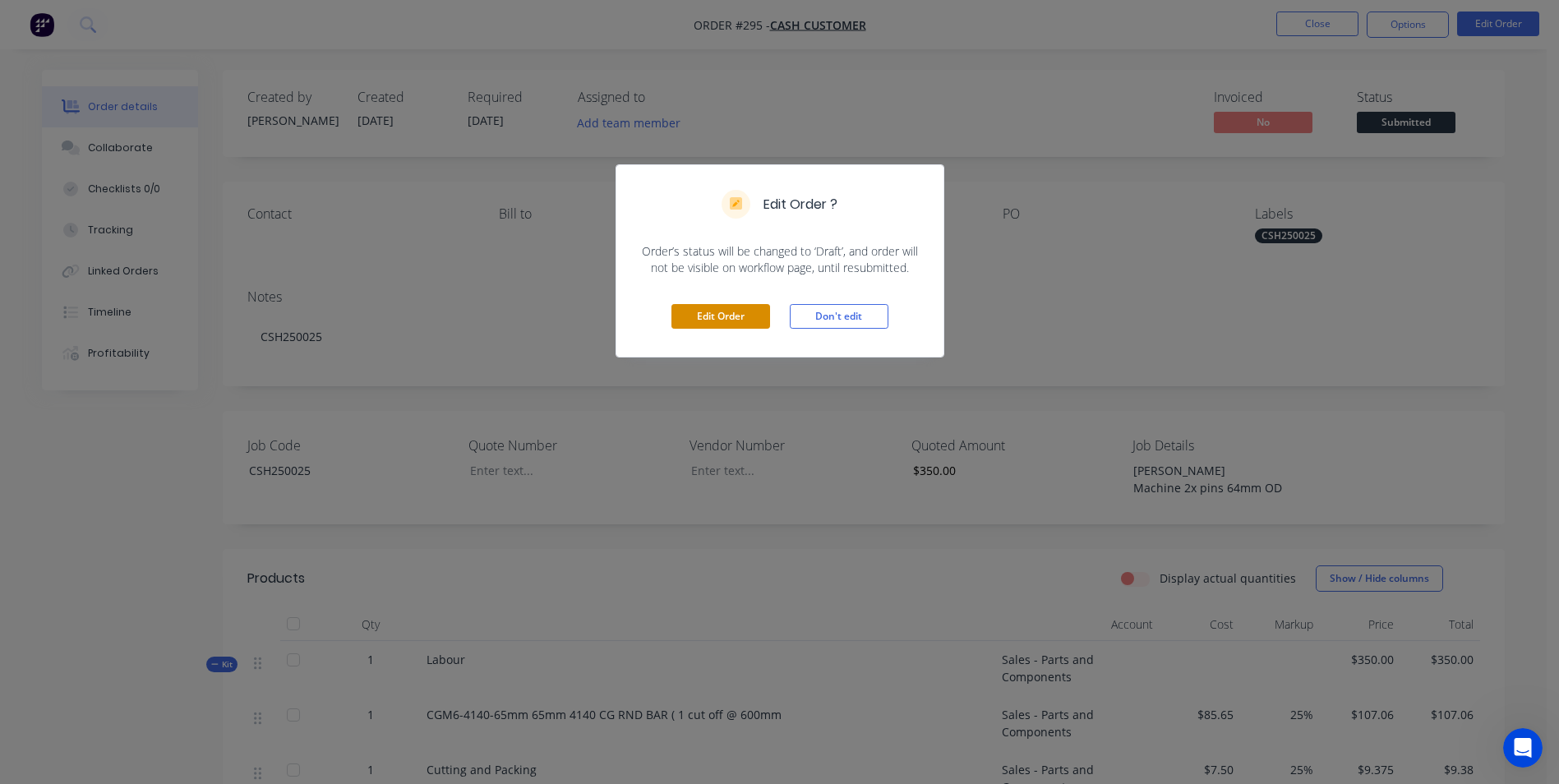
click at [700, 315] on button "Edit Order" at bounding box center [720, 316] width 98 height 24
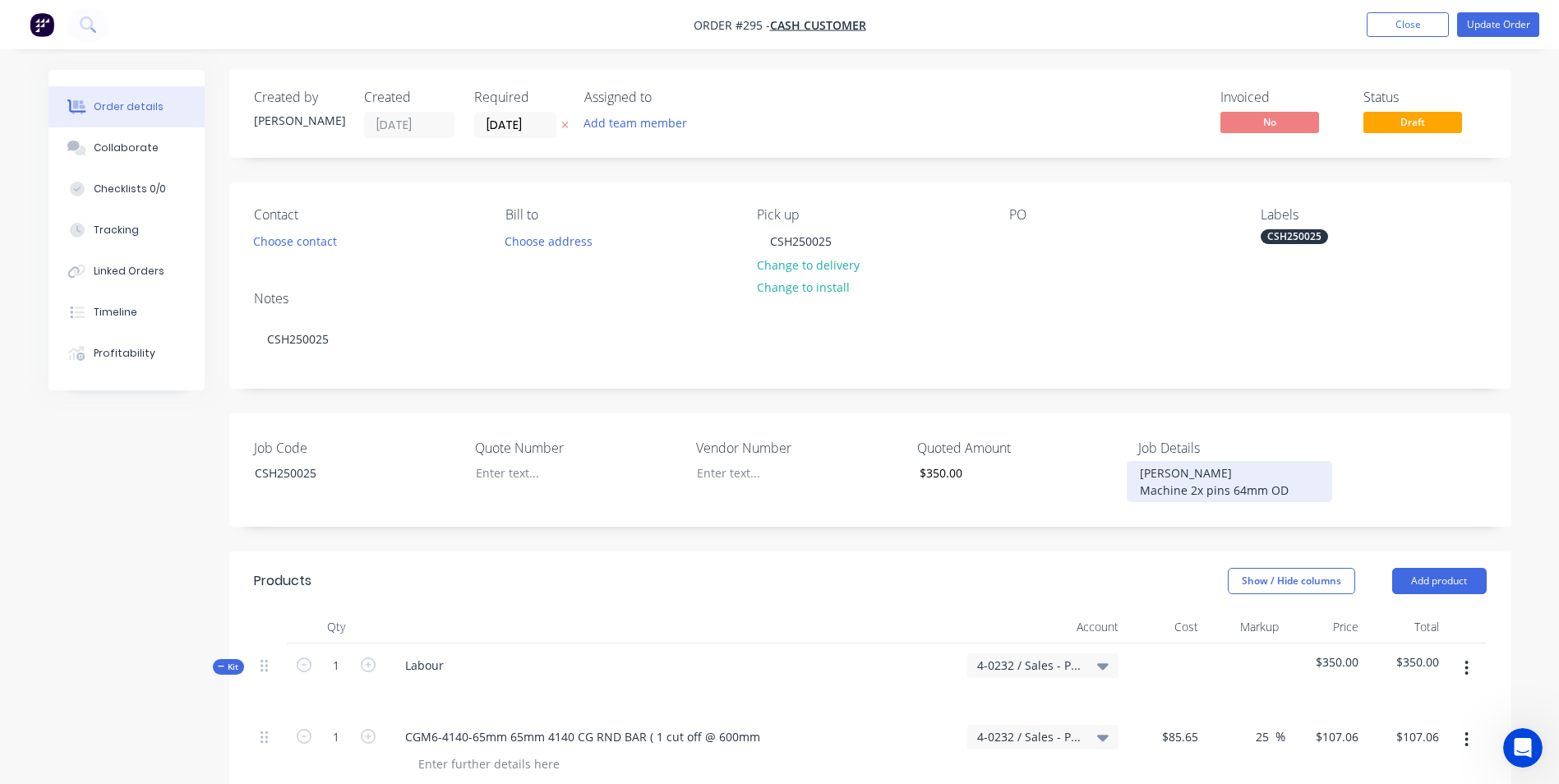
click at [1130, 490] on div "Ian Lardner Machine 2x pins 64mm OD" at bounding box center [1230, 481] width 205 height 41
click at [1496, 21] on button "Update Order" at bounding box center [1498, 24] width 82 height 24
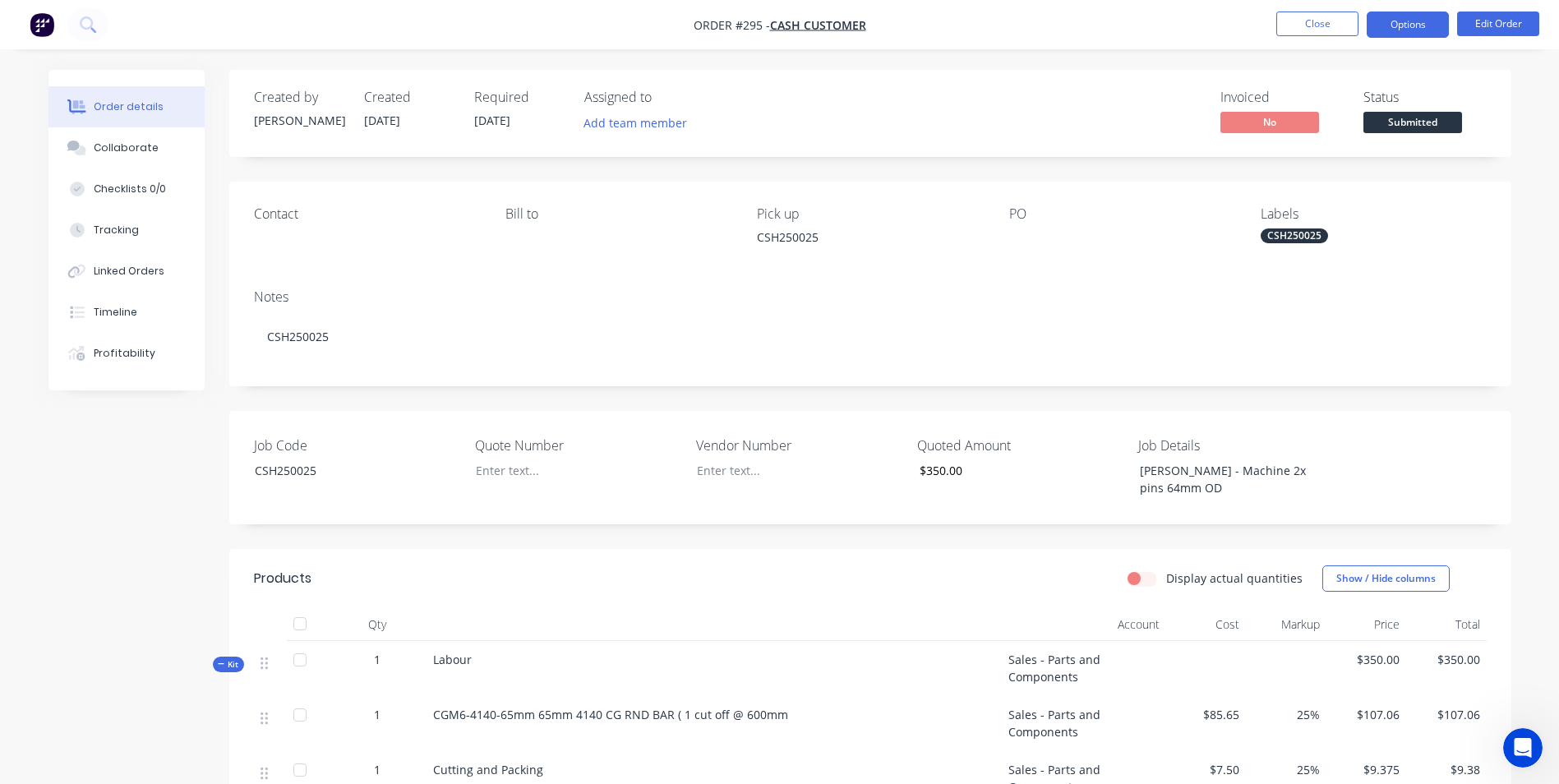
click at [1431, 27] on button "Options" at bounding box center [1408, 24] width 82 height 26
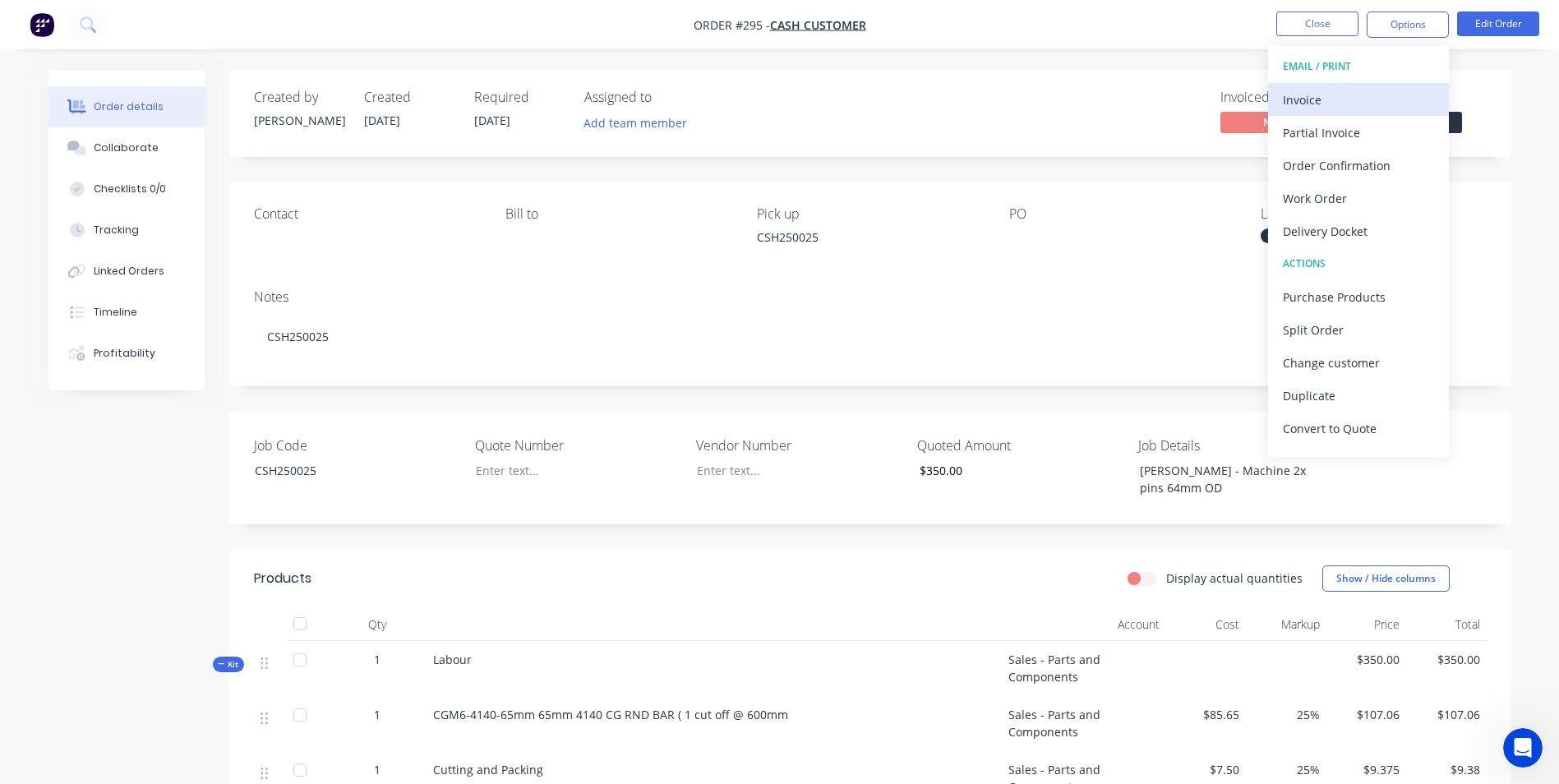
click at [1384, 105] on div "Invoice" at bounding box center [1359, 99] width 151 height 23
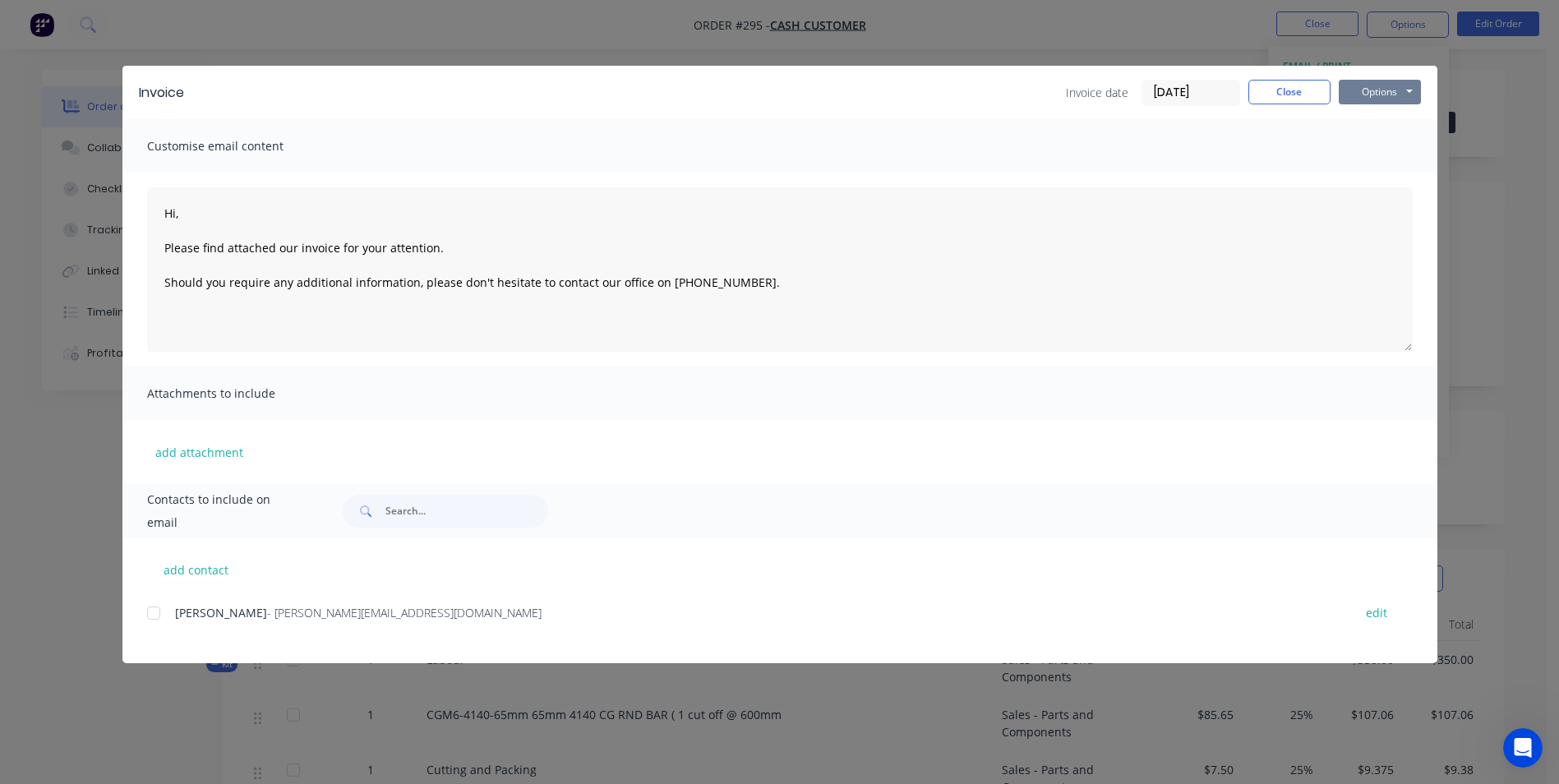
click at [1391, 94] on button "Options" at bounding box center [1380, 92] width 82 height 24
click at [1381, 125] on button "Preview" at bounding box center [1391, 121] width 105 height 27
click at [1302, 85] on button "Close" at bounding box center [1289, 92] width 82 height 24
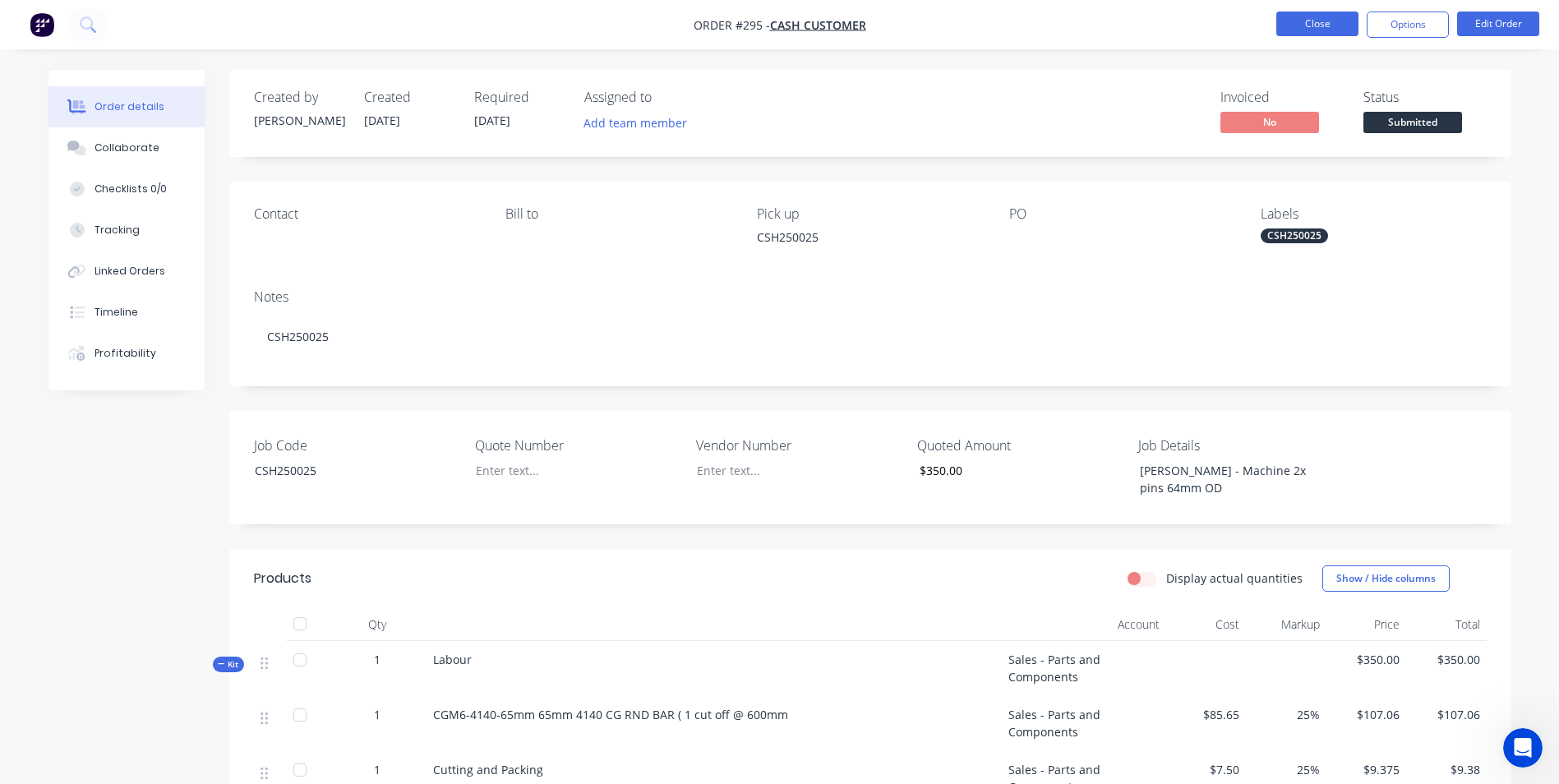
click at [1330, 26] on button "Close" at bounding box center [1317, 23] width 82 height 24
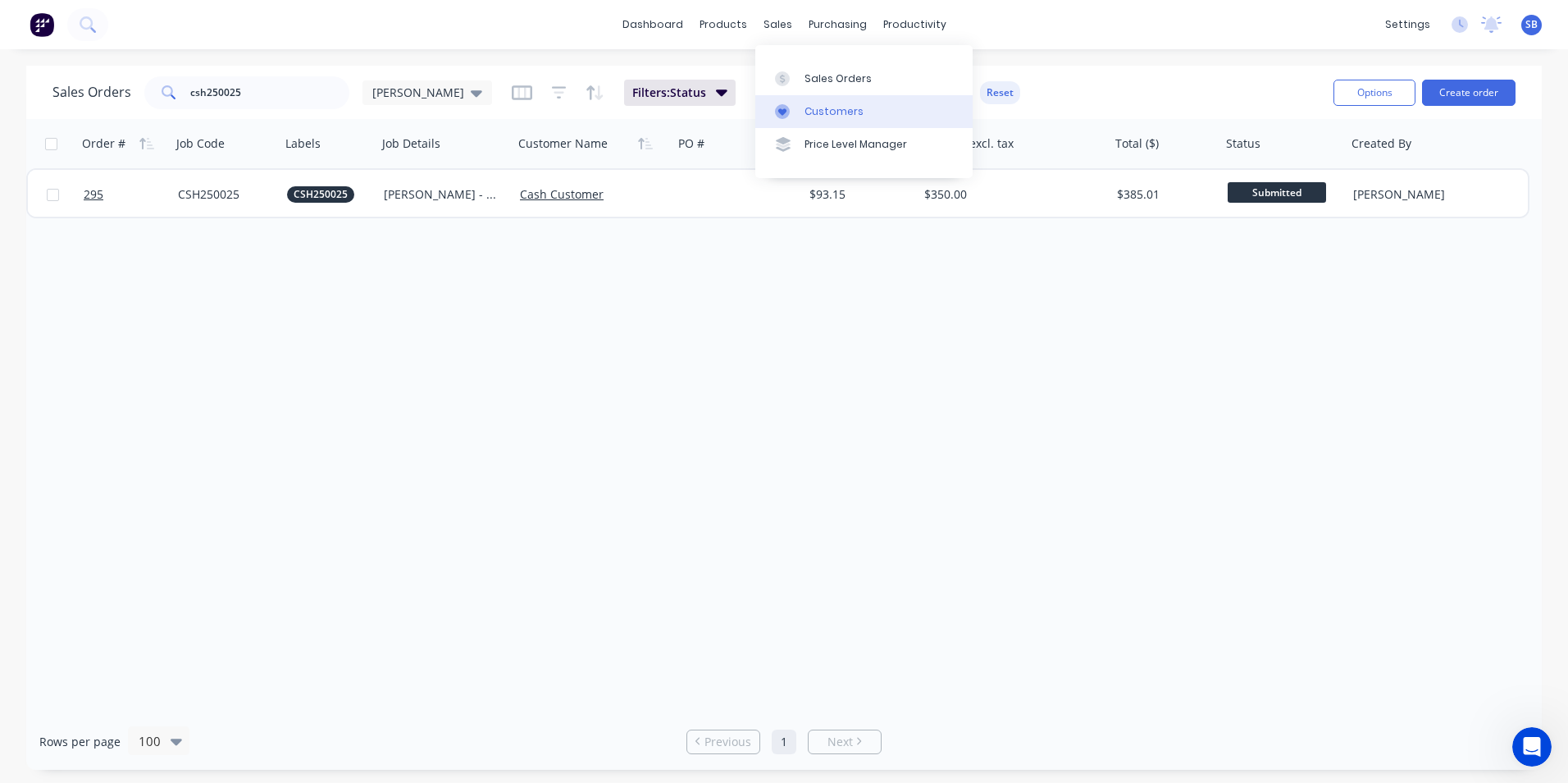
click at [816, 110] on div "Customers" at bounding box center [834, 111] width 59 height 15
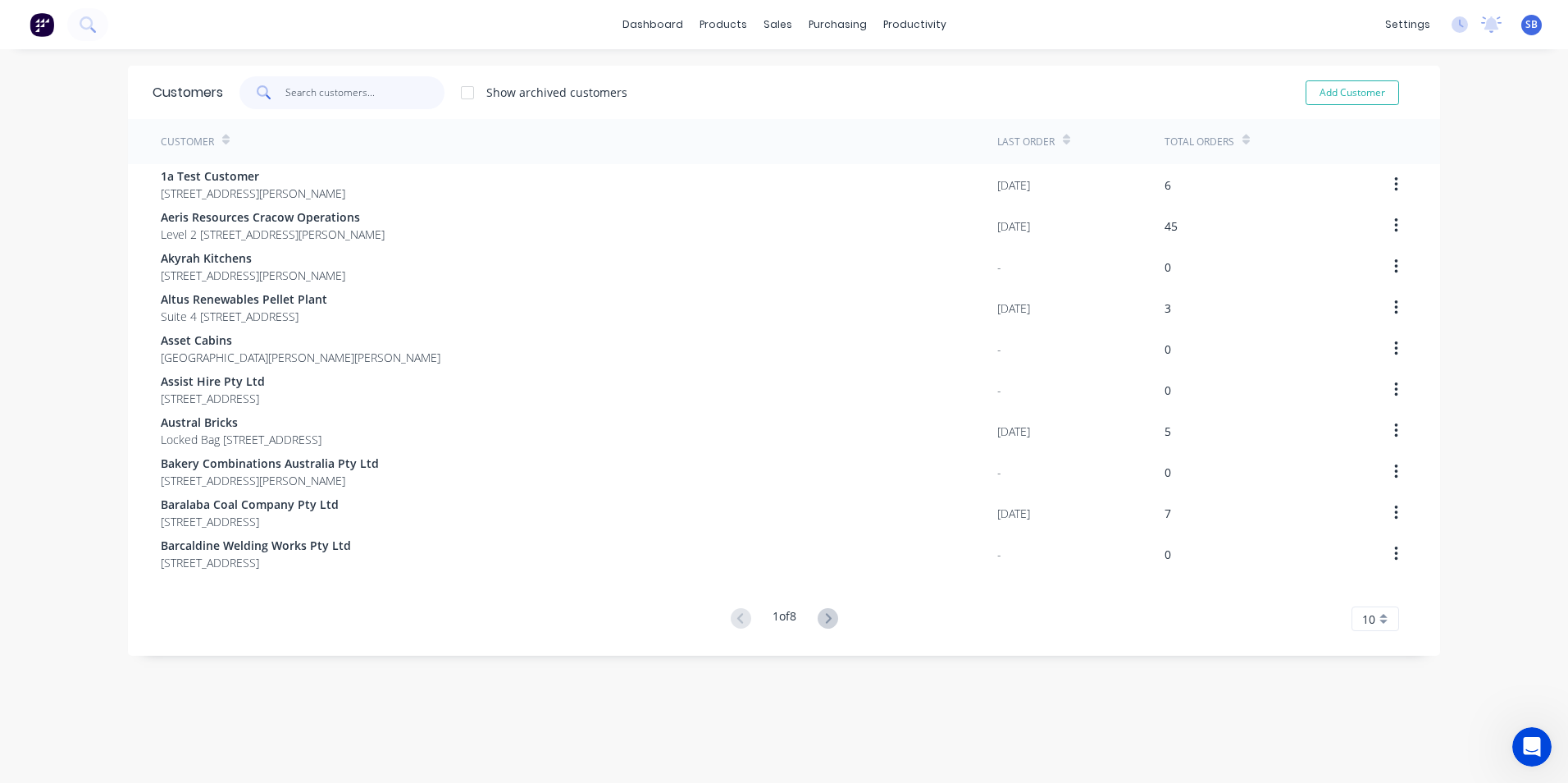
click at [307, 93] on input "text" at bounding box center [366, 93] width 160 height 33
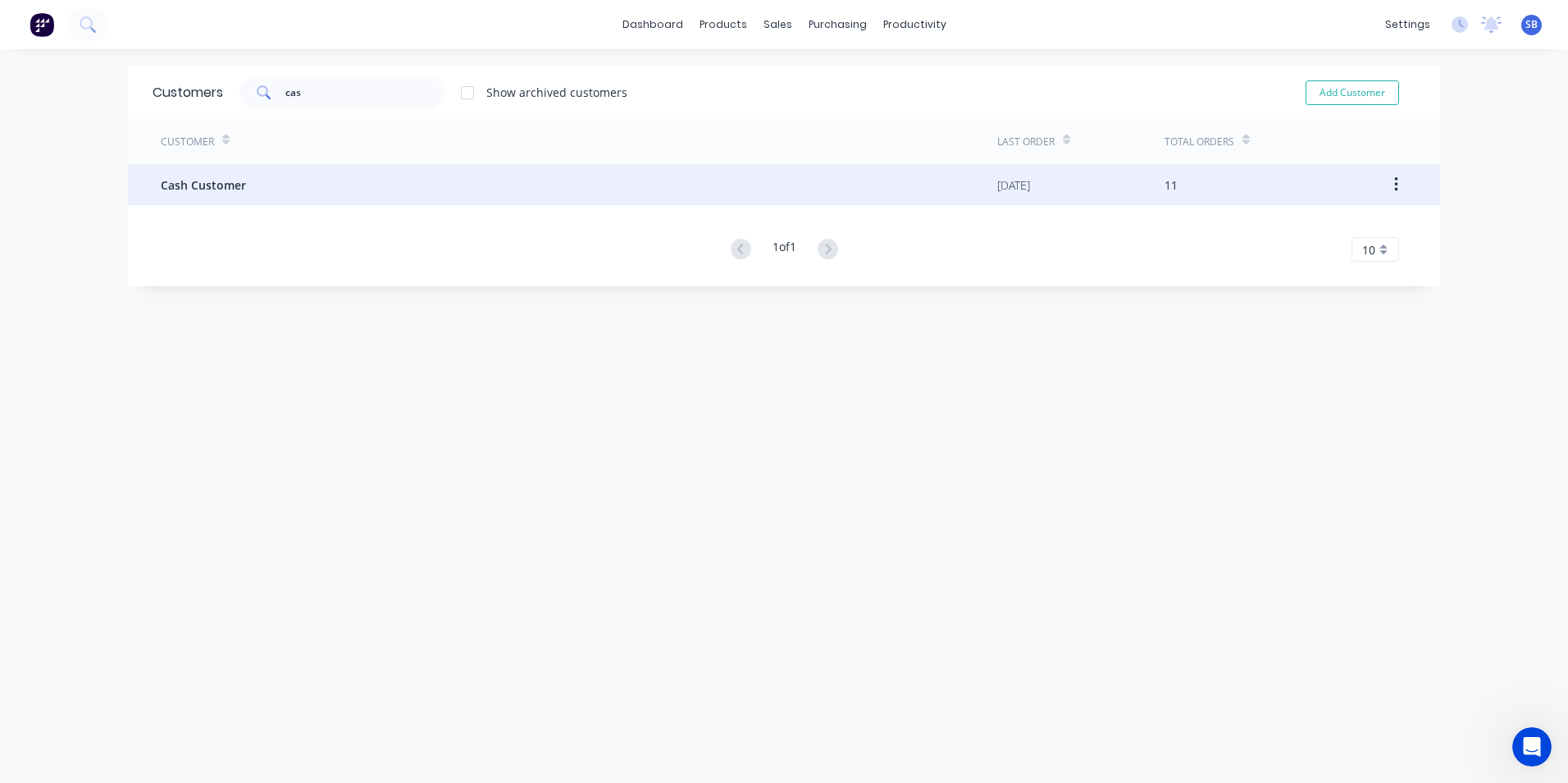
click at [314, 182] on div "Cash Customer" at bounding box center [579, 184] width 837 height 41
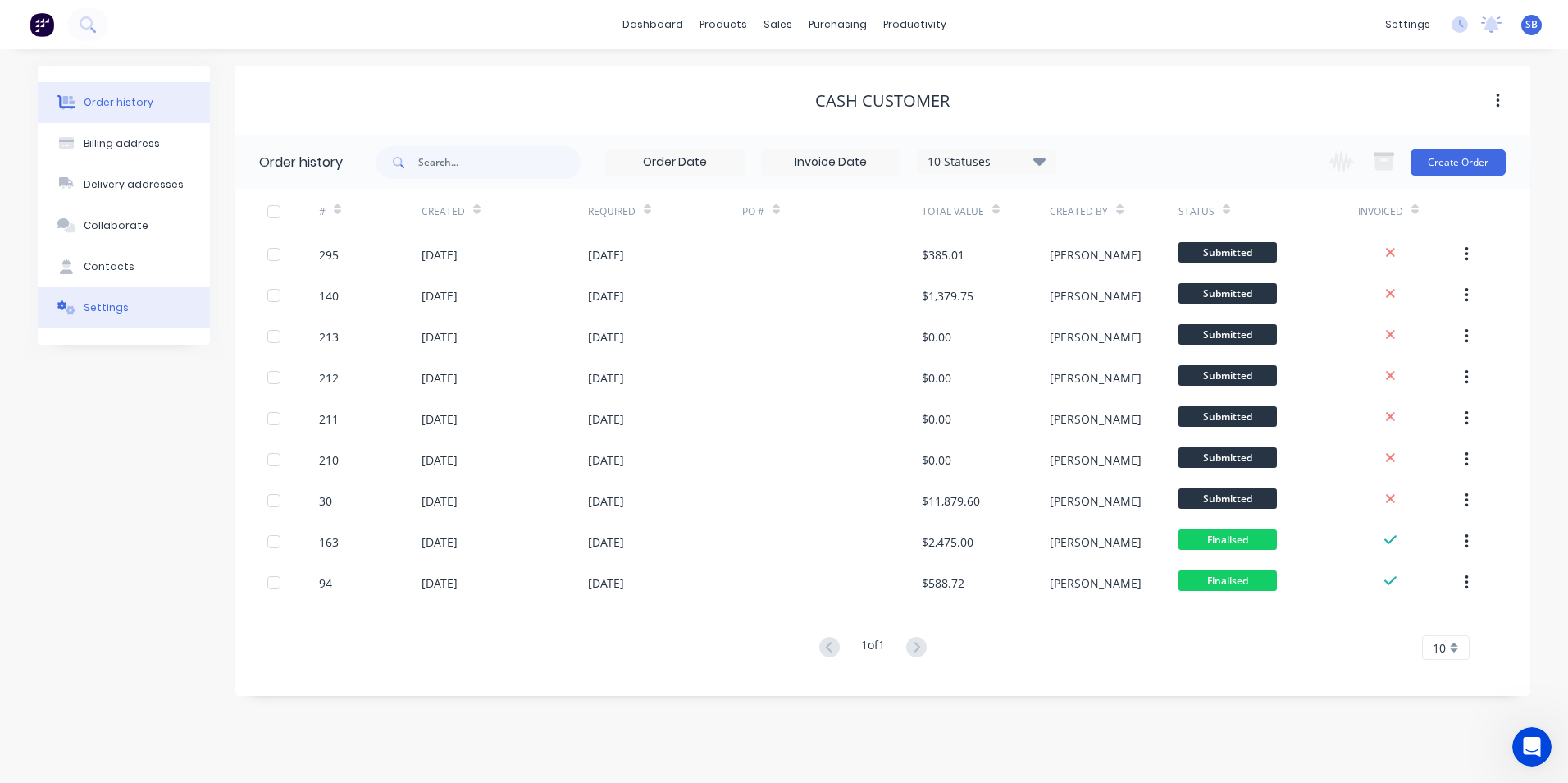
click at [115, 311] on div "Settings" at bounding box center [106, 308] width 45 height 15
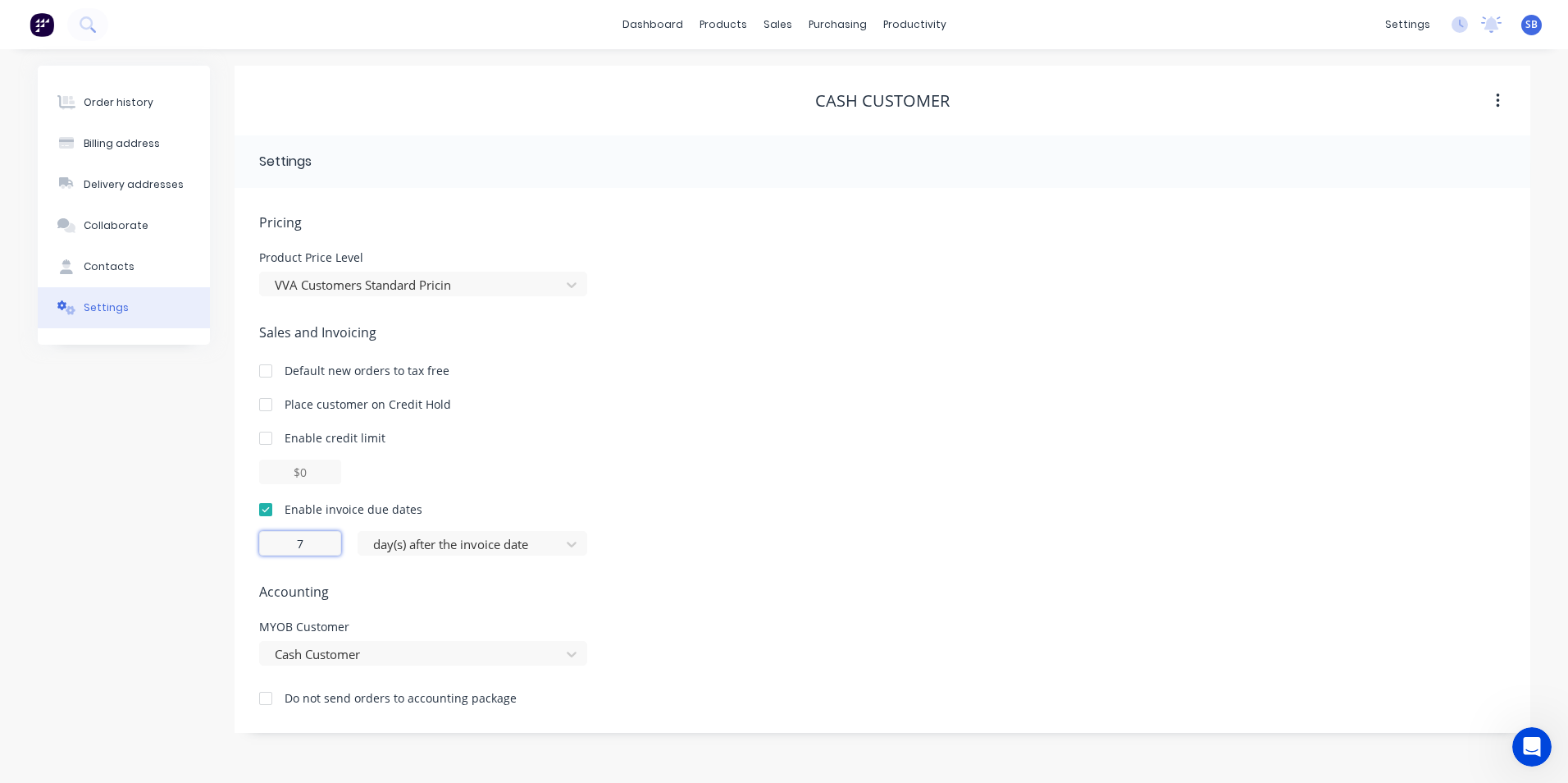
drag, startPoint x: 310, startPoint y: 547, endPoint x: 250, endPoint y: 543, distance: 60.1
click at [250, 543] on div "Pricing Product Price Level VVA Customers Standard Pricin Sales and Invoicing D…" at bounding box center [883, 460] width 1296 height 545
click at [389, 587] on span "Accounting" at bounding box center [882, 591] width 1247 height 20
click at [153, 104] on button "Order history" at bounding box center [123, 102] width 172 height 41
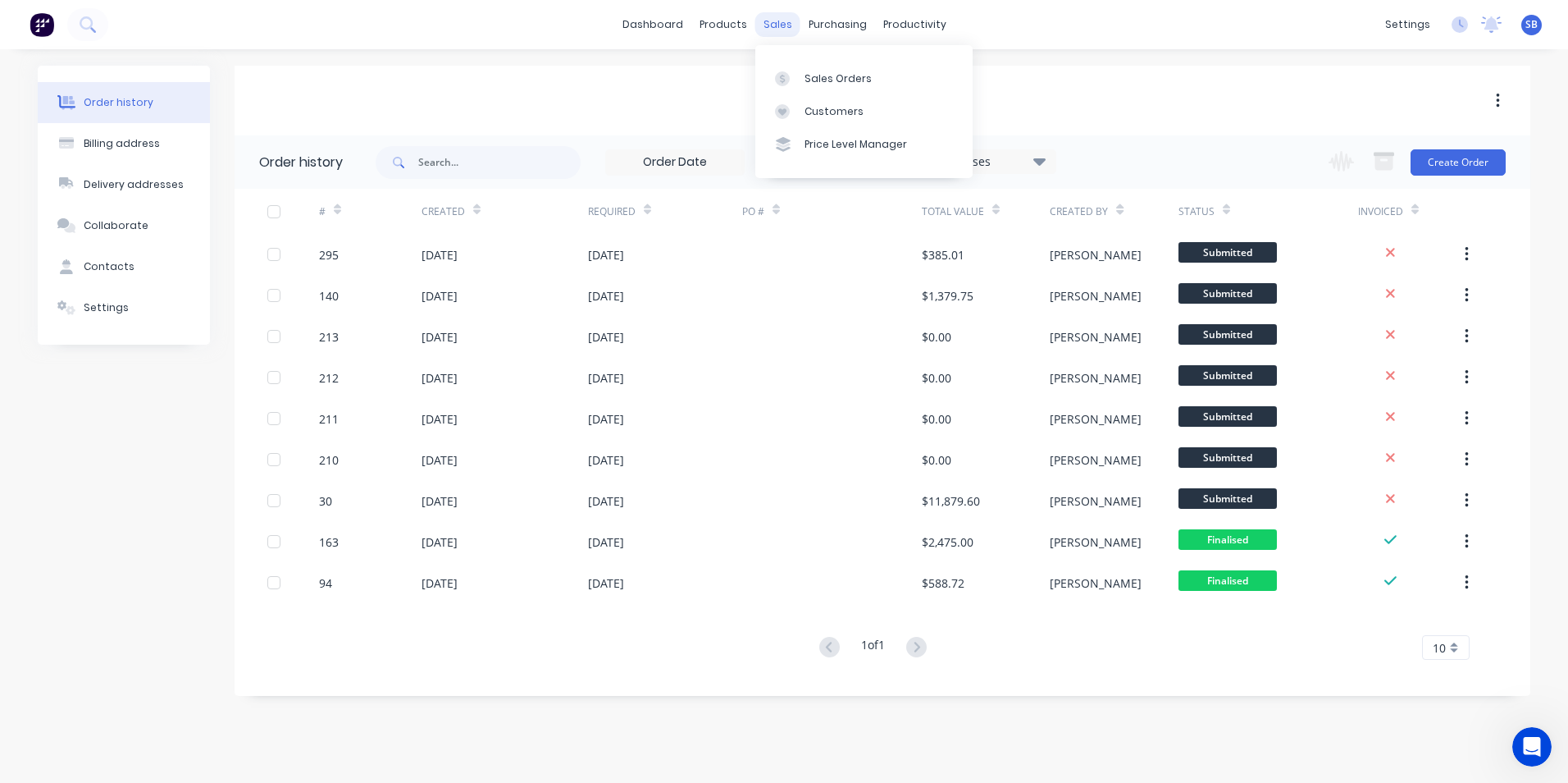
click at [784, 24] on div "sales" at bounding box center [778, 24] width 45 height 24
click at [828, 83] on div "Sales Orders" at bounding box center [837, 78] width 67 height 15
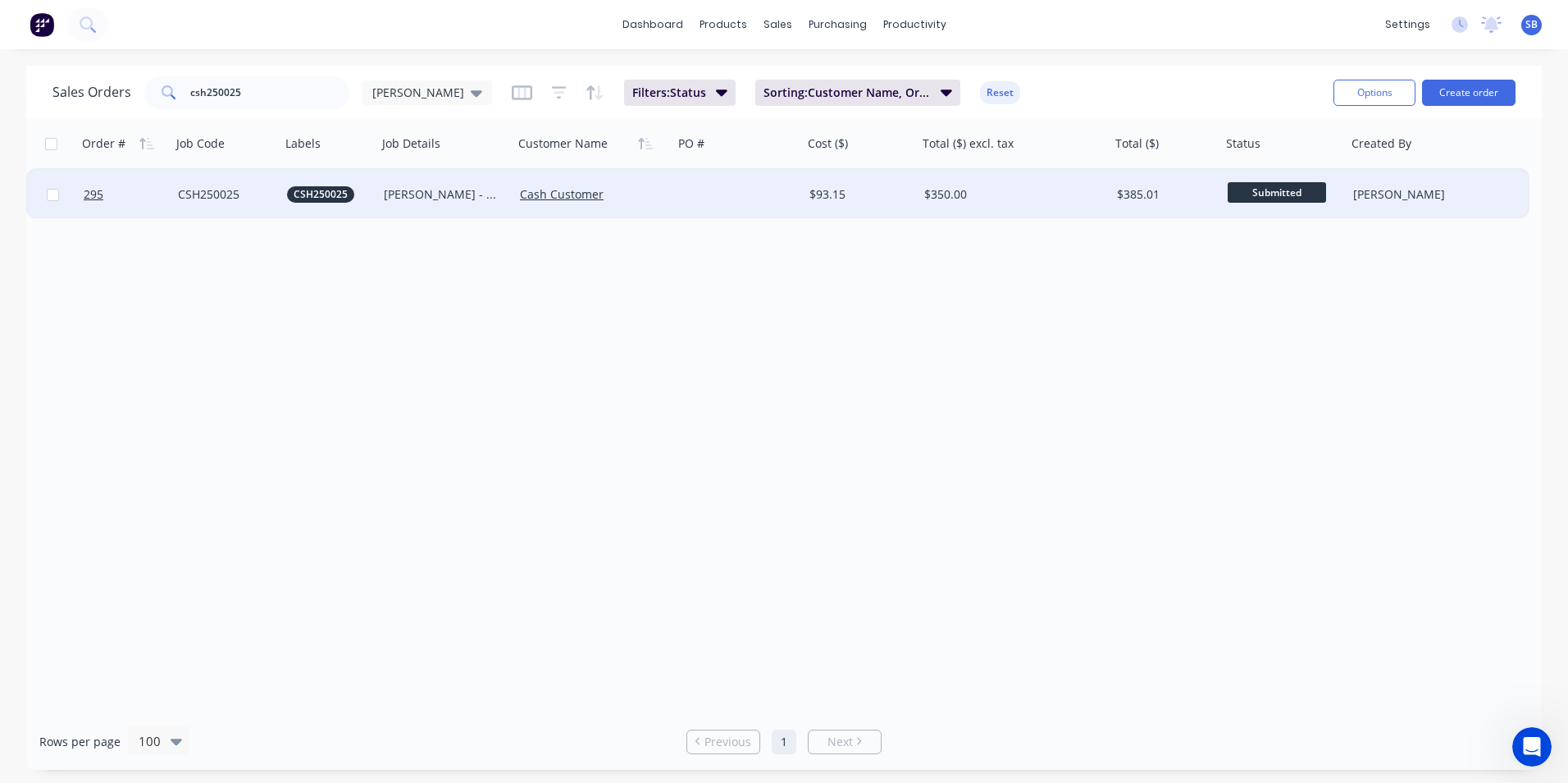
click at [1065, 205] on div "$350.00" at bounding box center [1015, 194] width 193 height 50
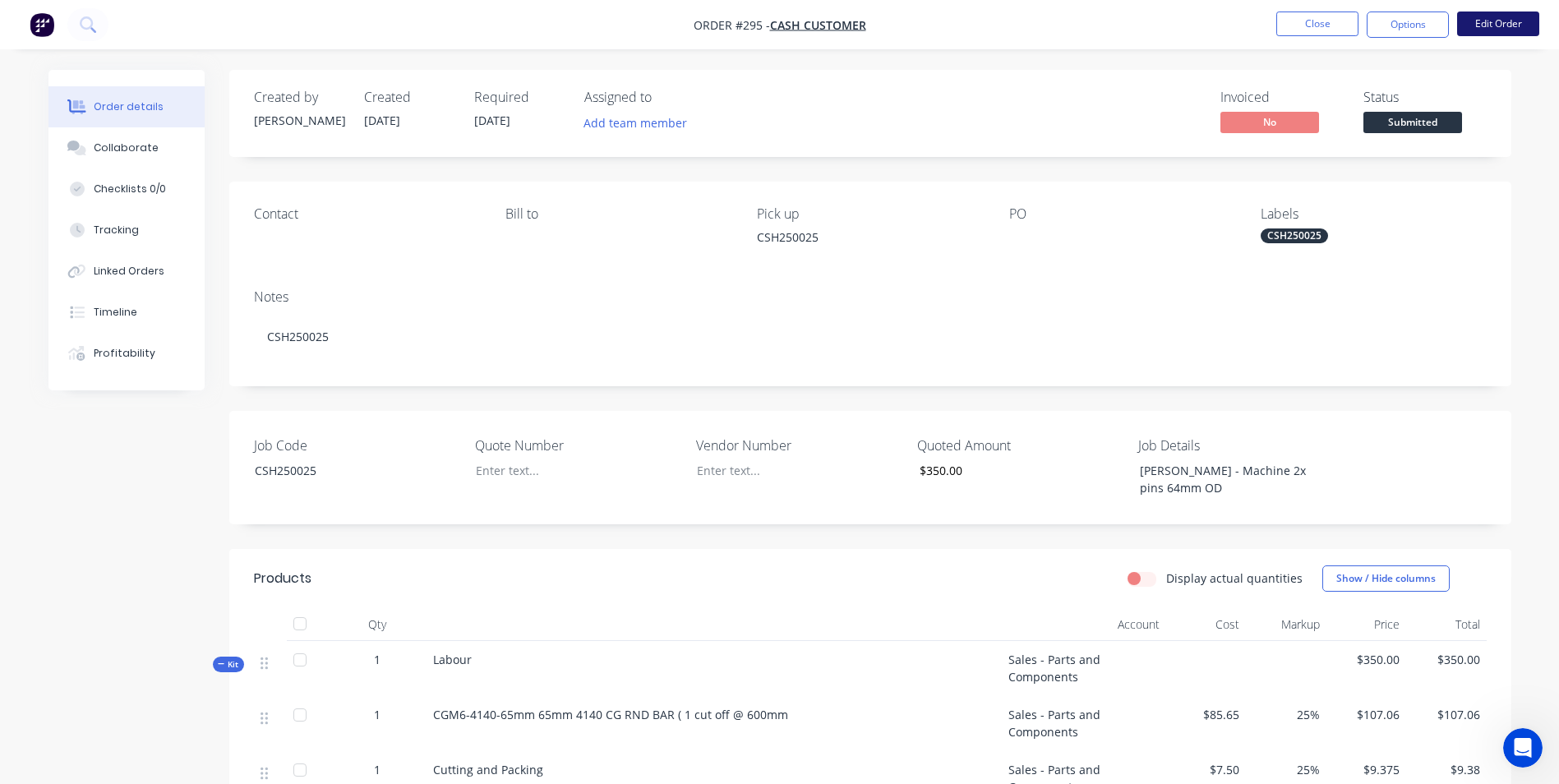
click at [1502, 14] on button "Edit Order" at bounding box center [1498, 23] width 82 height 24
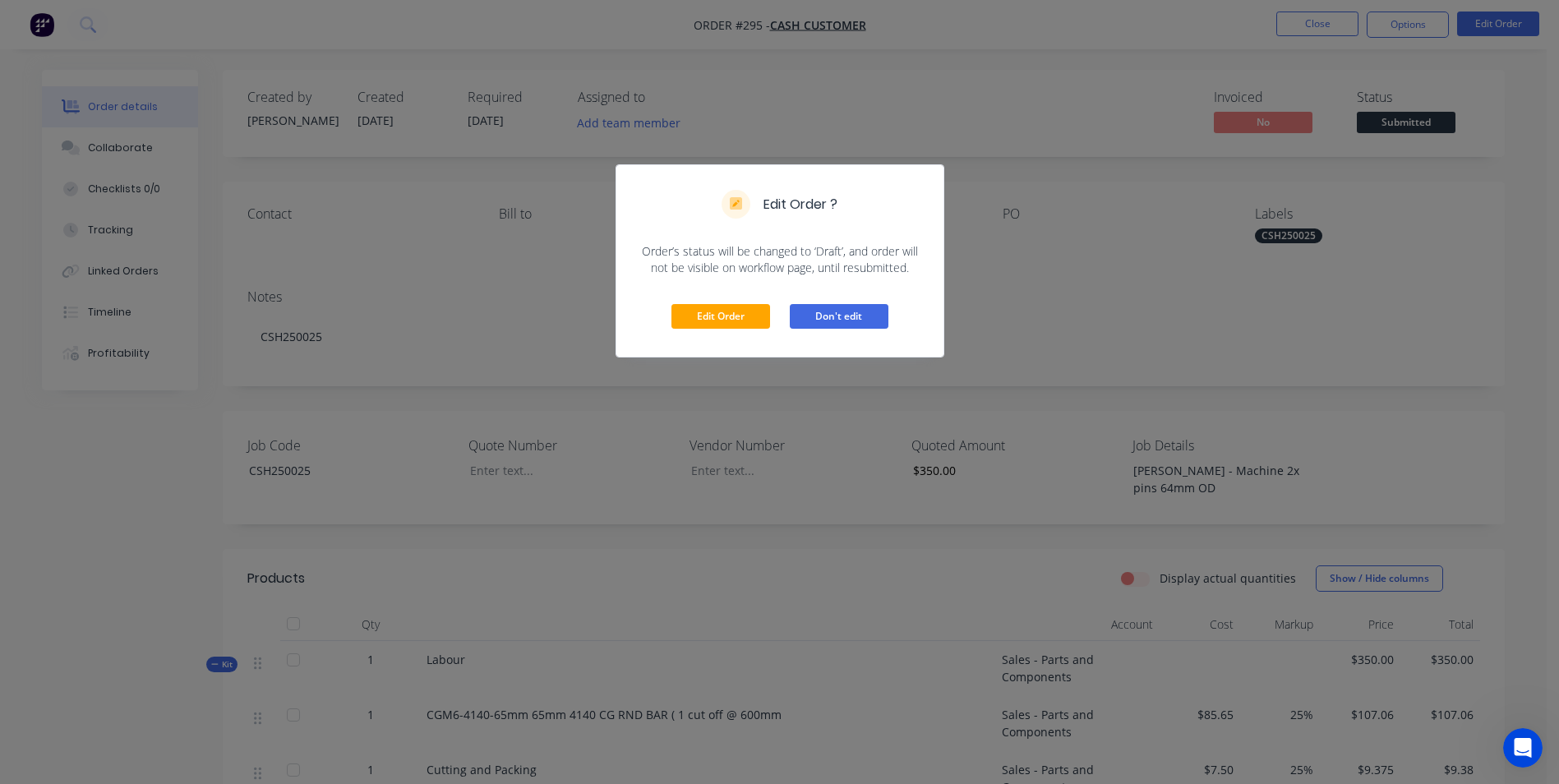
click at [882, 322] on button "Don't edit" at bounding box center [838, 316] width 98 height 24
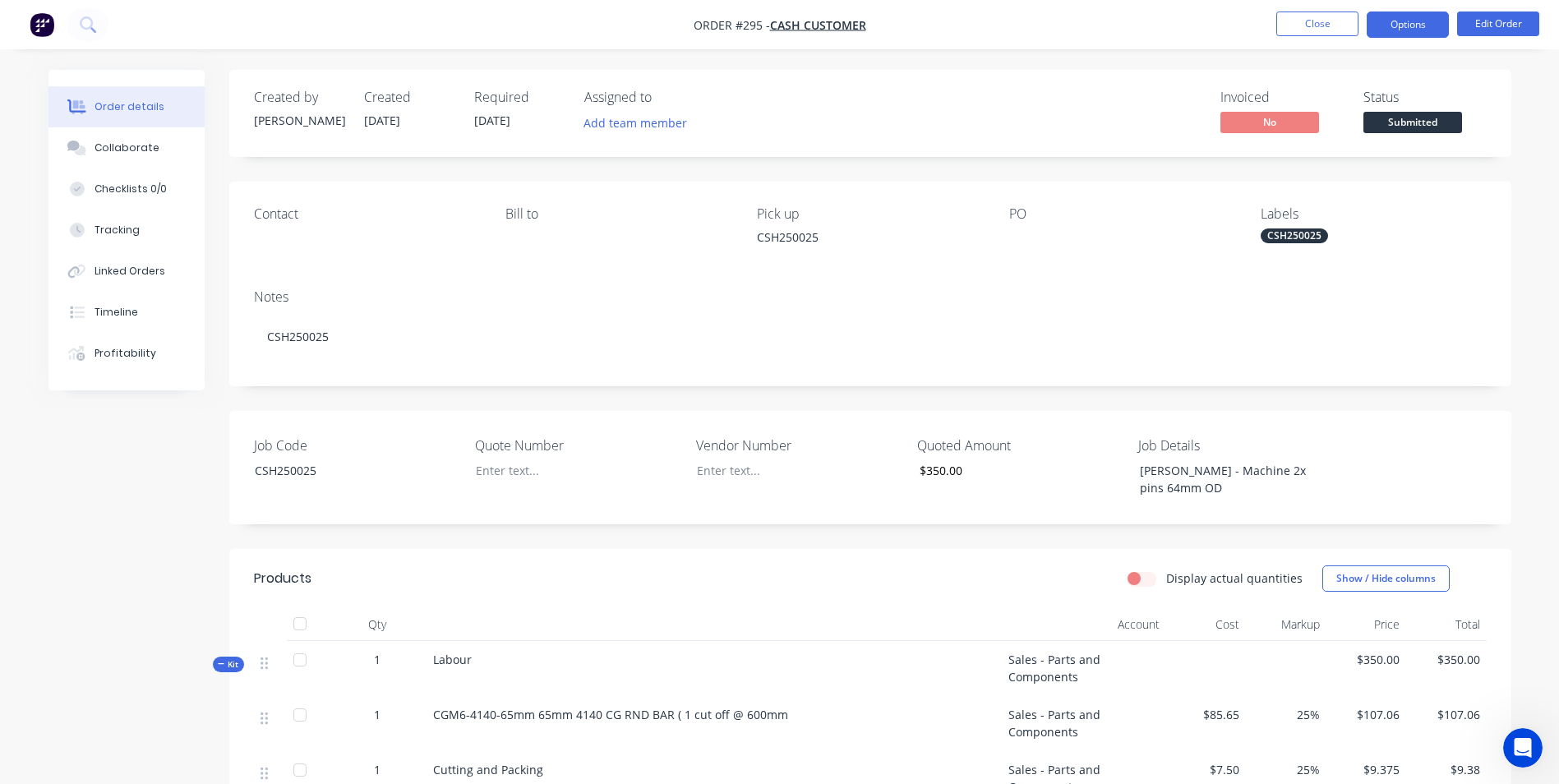
click at [1394, 23] on button "Options" at bounding box center [1408, 24] width 82 height 26
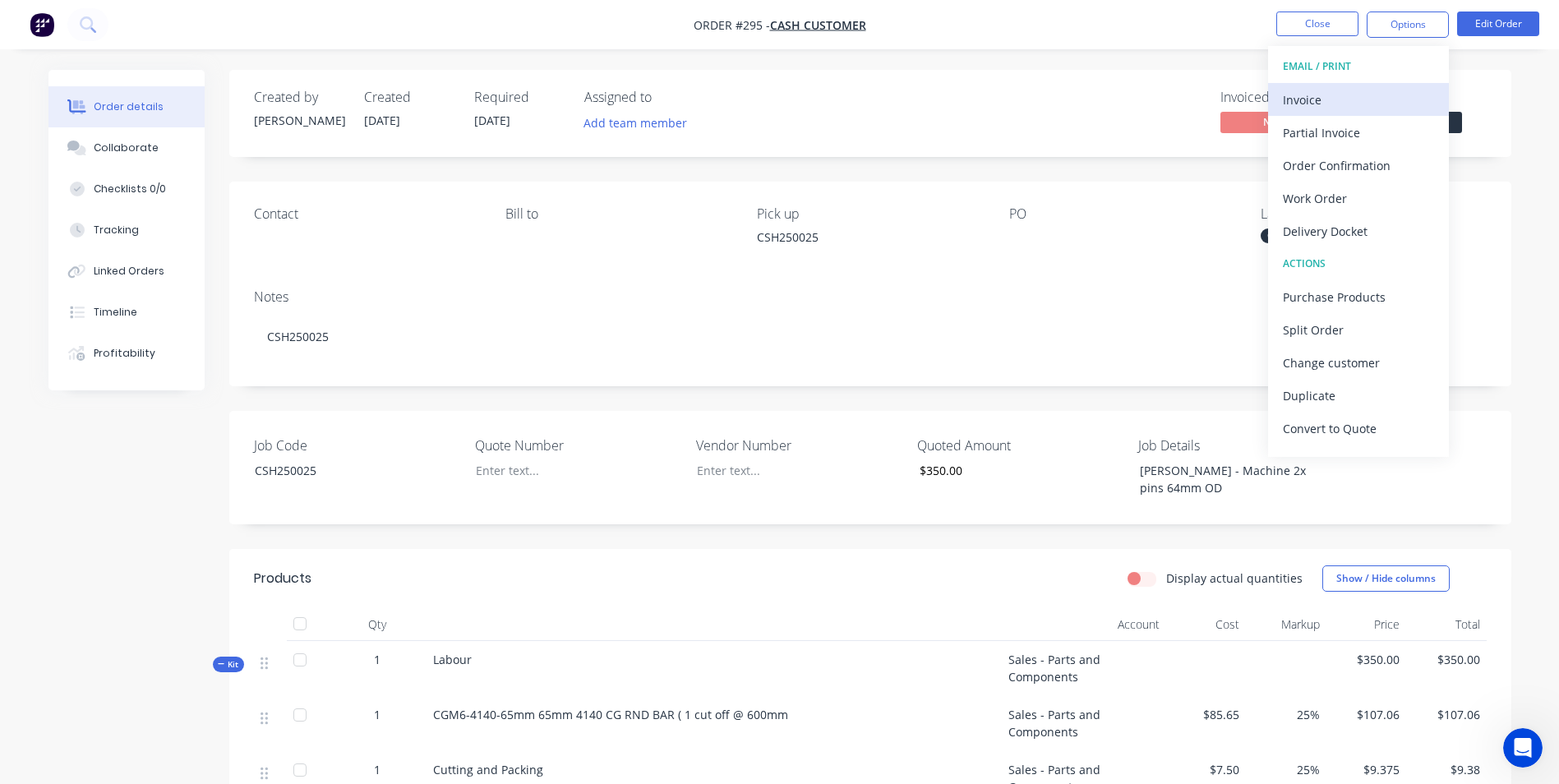
click at [1326, 111] on div "Invoice" at bounding box center [1359, 99] width 151 height 23
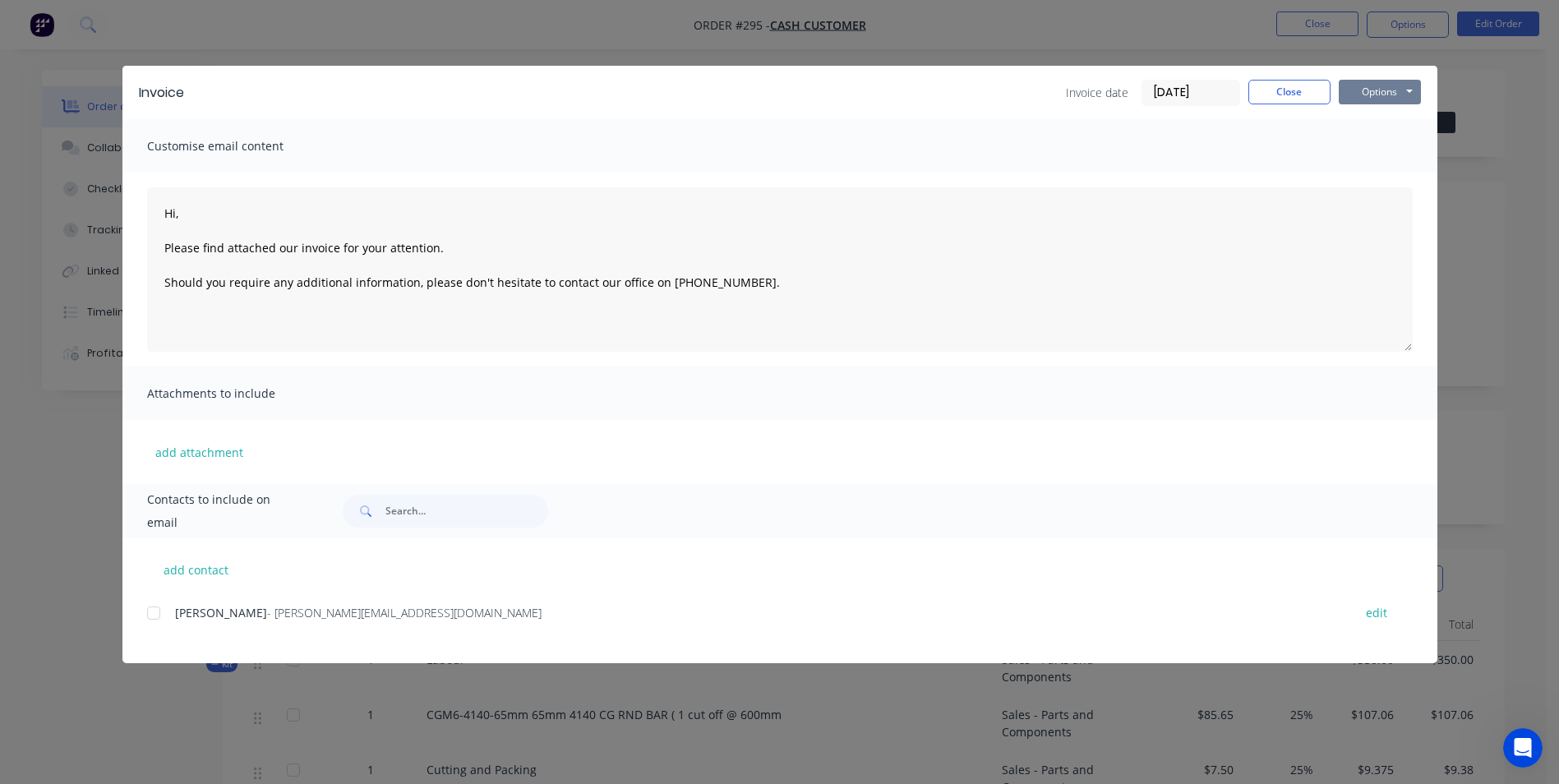
click at [1374, 90] on button "Options" at bounding box center [1380, 92] width 82 height 24
click at [1364, 128] on button "Preview" at bounding box center [1391, 121] width 105 height 27
click at [1420, 97] on div "Invoice Invoice date 11/09/25 Close Options Preview Print Email" at bounding box center [780, 92] width 1315 height 53
click at [1408, 97] on button "Options" at bounding box center [1380, 92] width 82 height 24
click at [1394, 152] on button "Print" at bounding box center [1391, 148] width 105 height 27
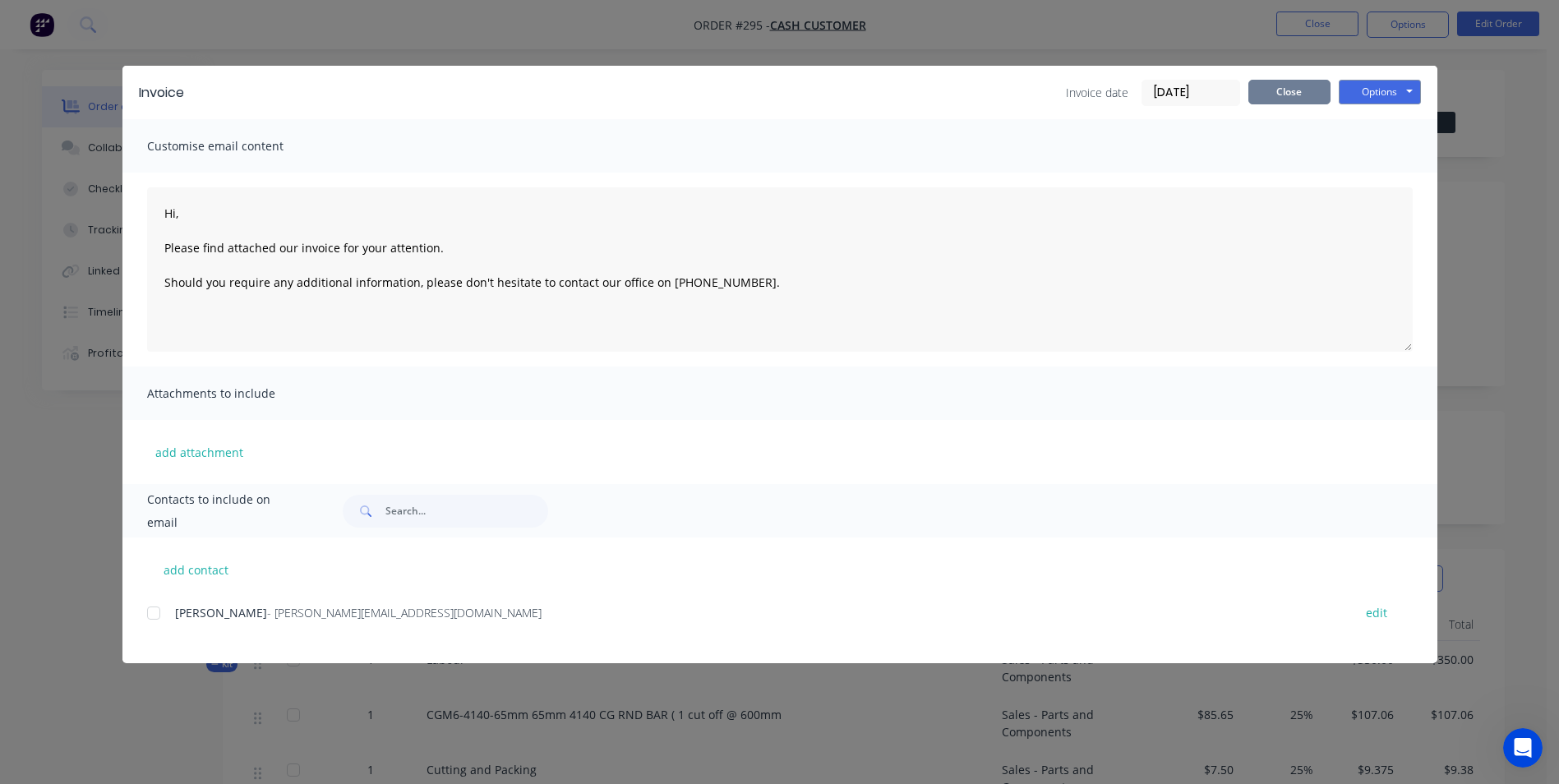
click at [1274, 89] on button "Close" at bounding box center [1289, 92] width 82 height 24
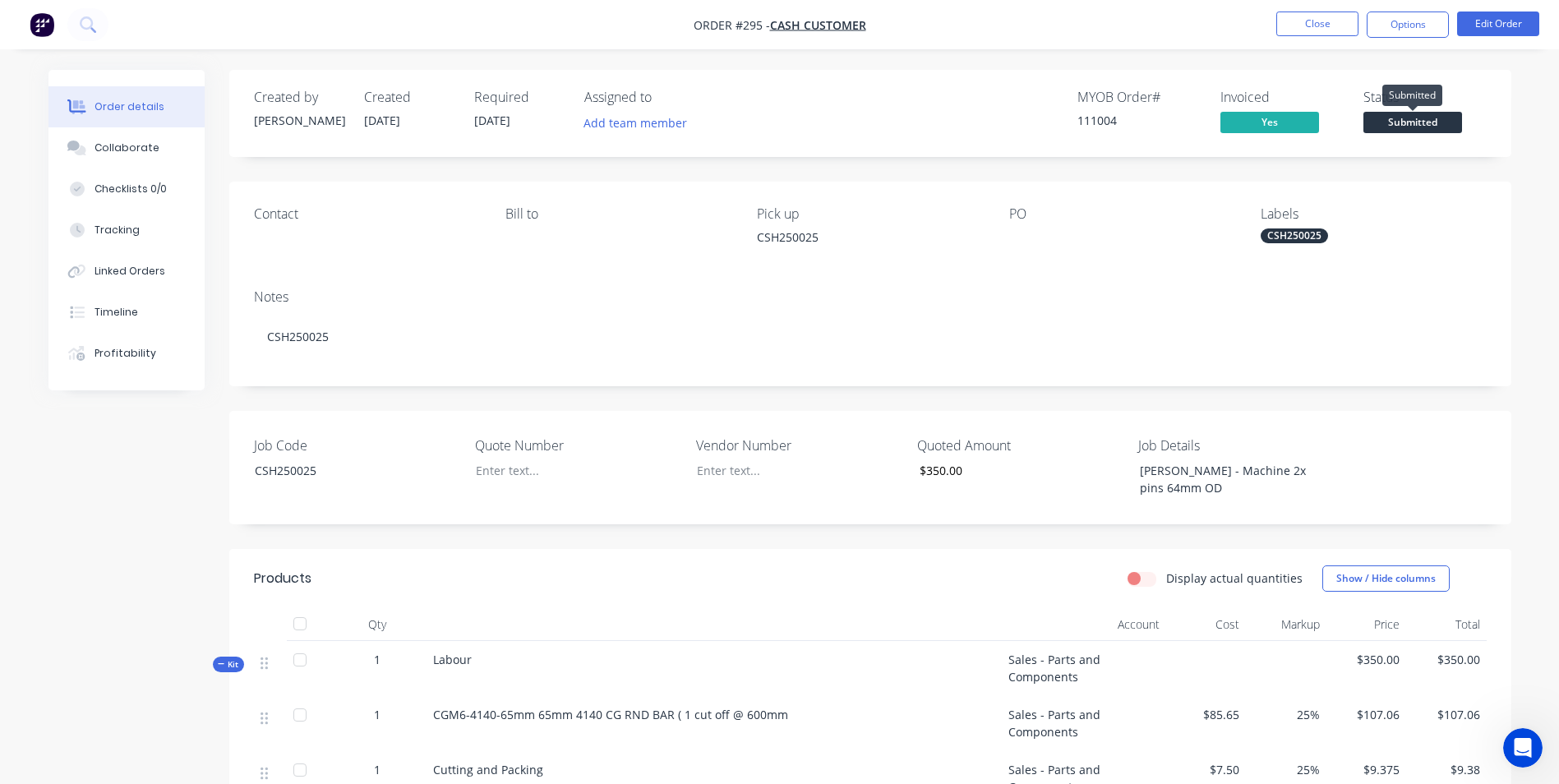
click at [1403, 119] on span "Submitted" at bounding box center [1413, 122] width 98 height 21
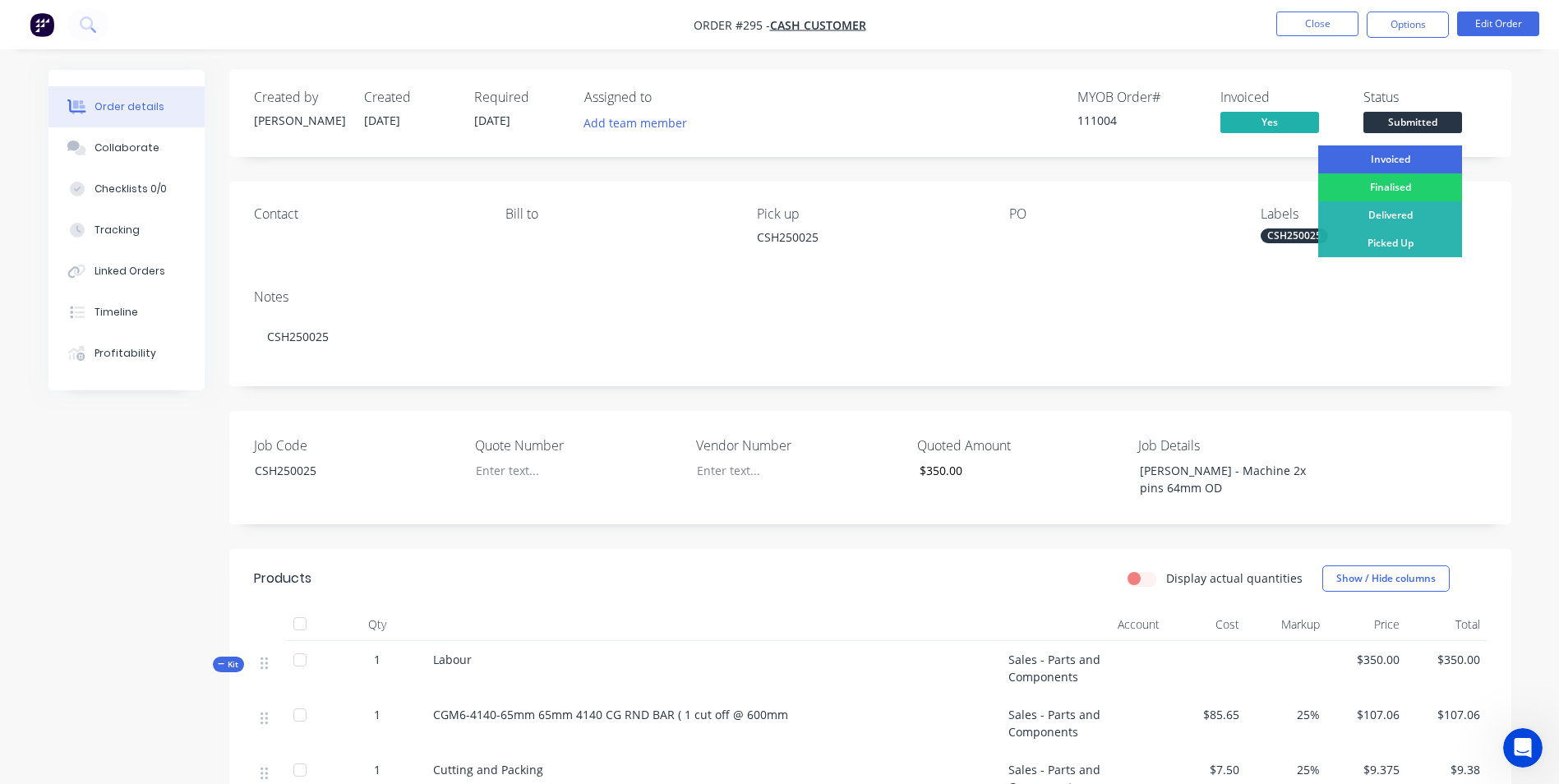
click at [1411, 167] on div "Invoiced" at bounding box center [1390, 159] width 144 height 28
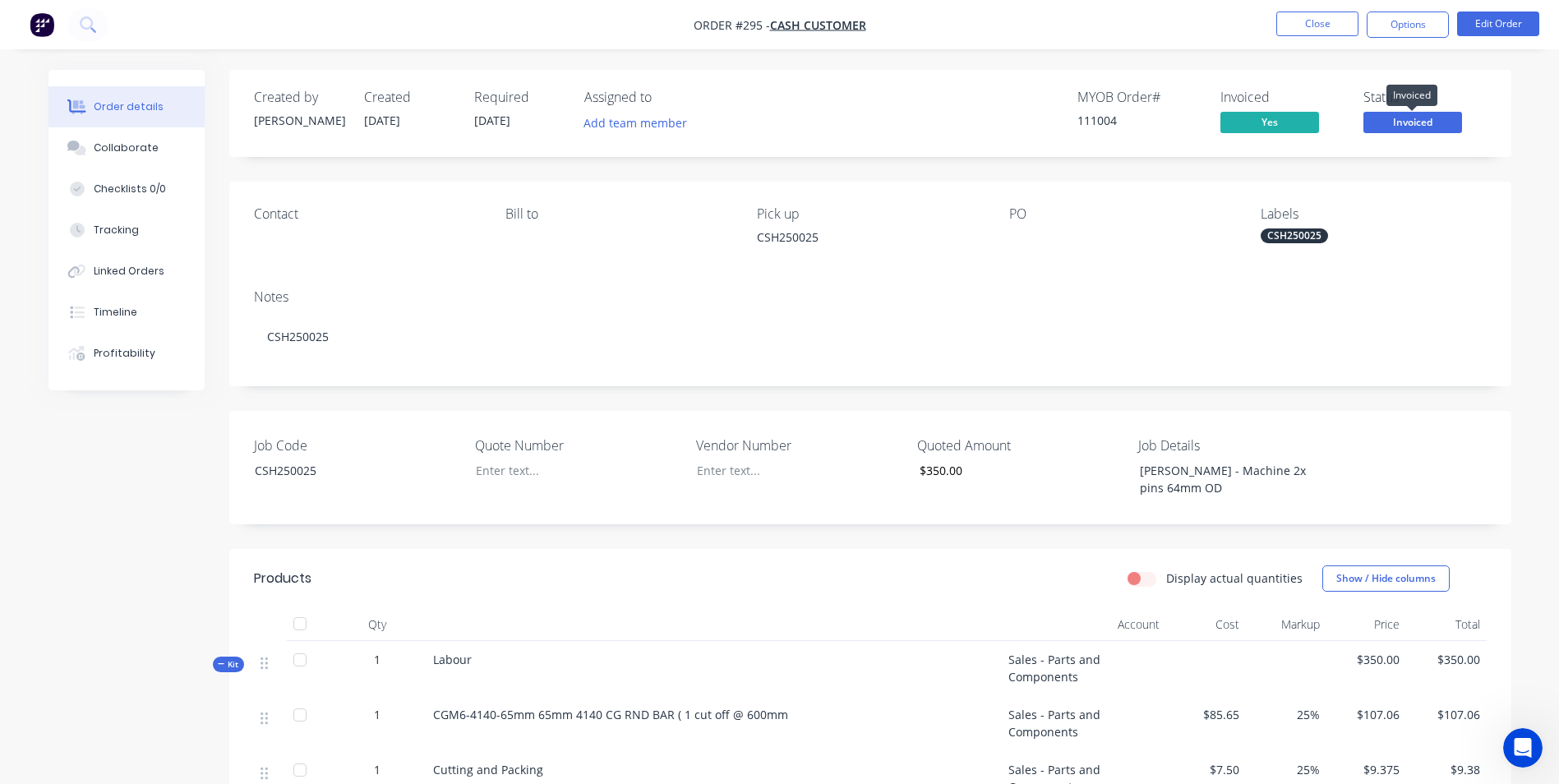
click at [1381, 127] on span "Invoiced" at bounding box center [1413, 122] width 98 height 21
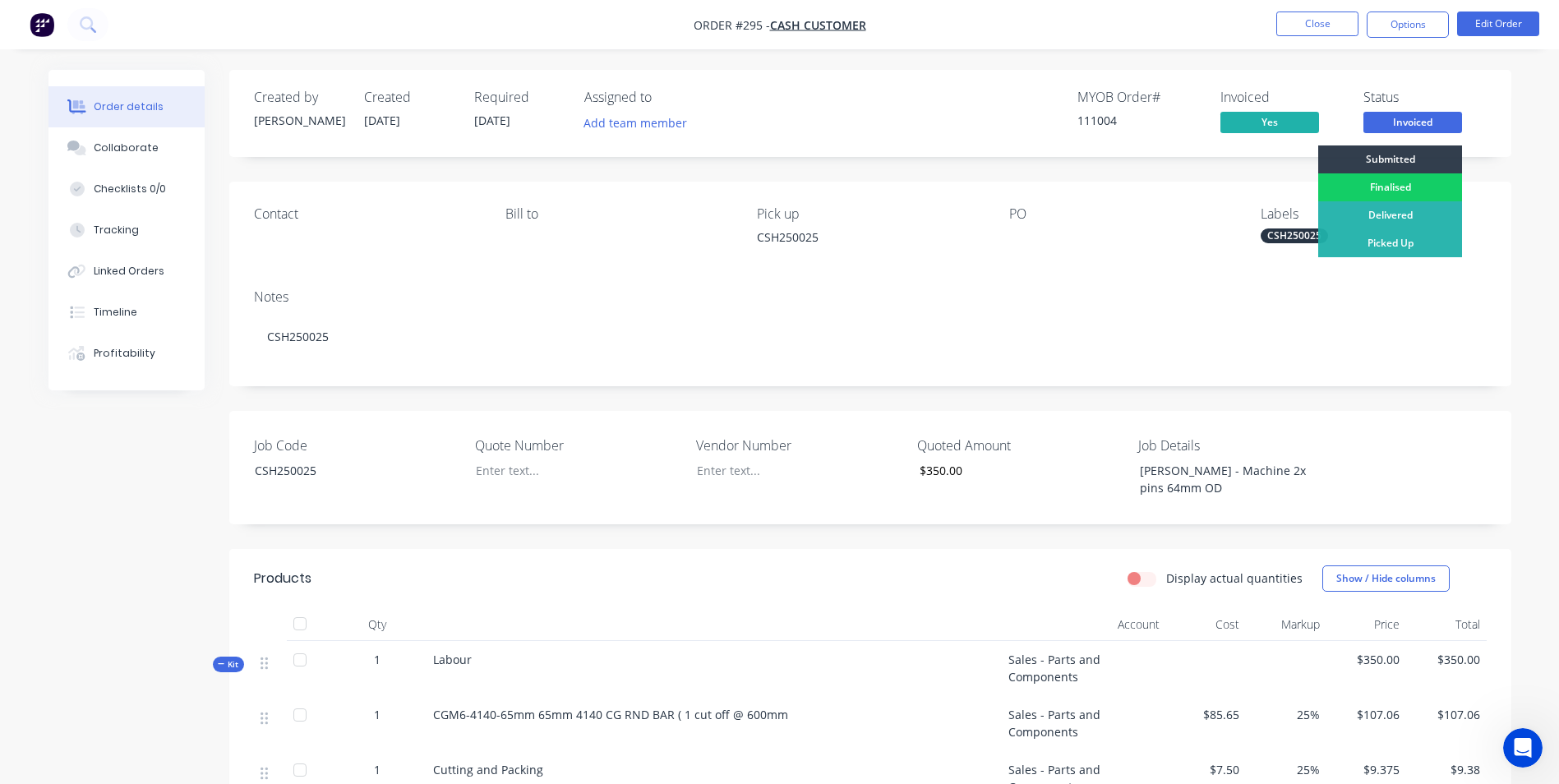
click at [1435, 188] on div "Finalised" at bounding box center [1390, 187] width 144 height 28
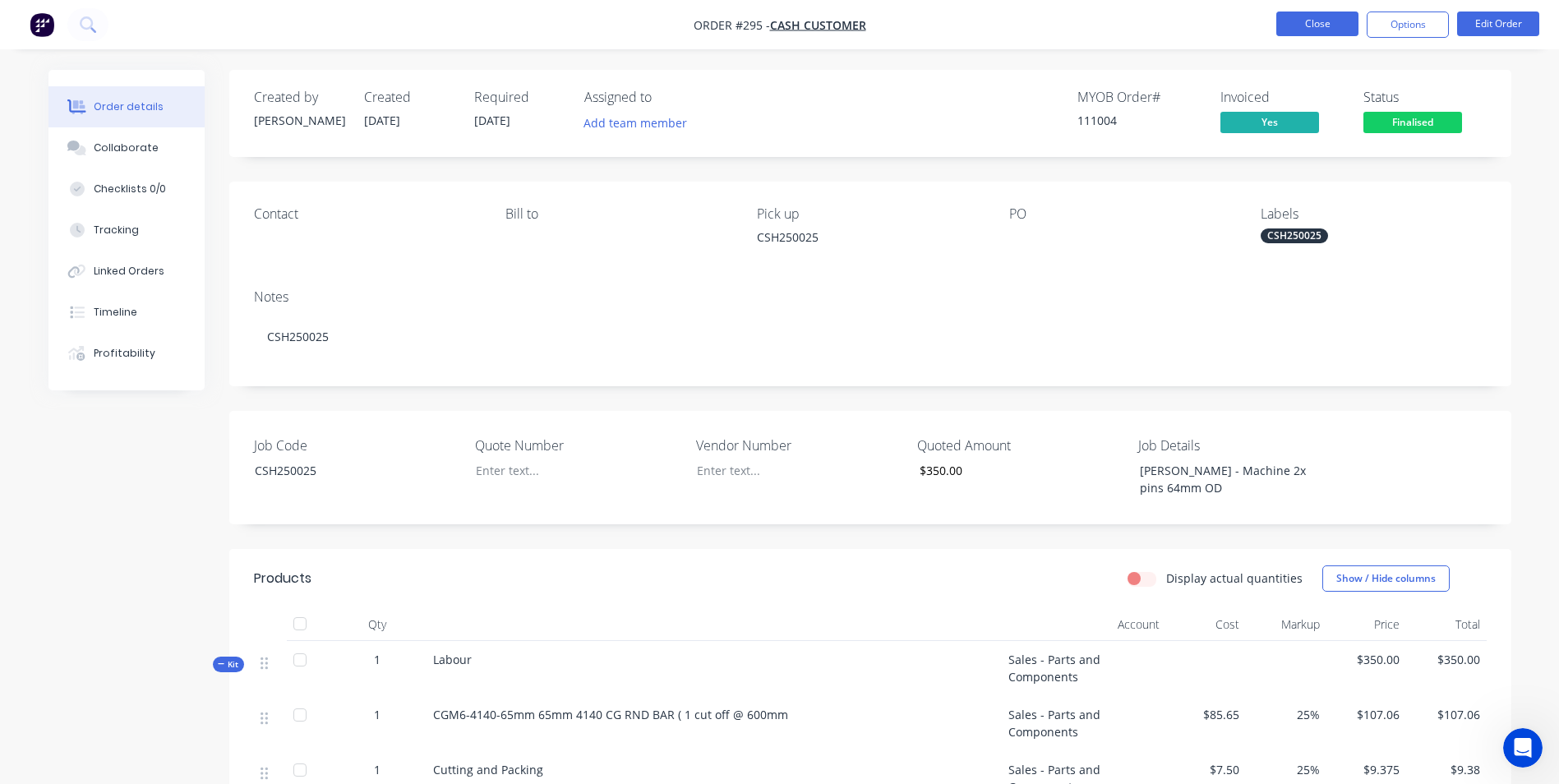
click at [1326, 30] on button "Close" at bounding box center [1317, 23] width 82 height 24
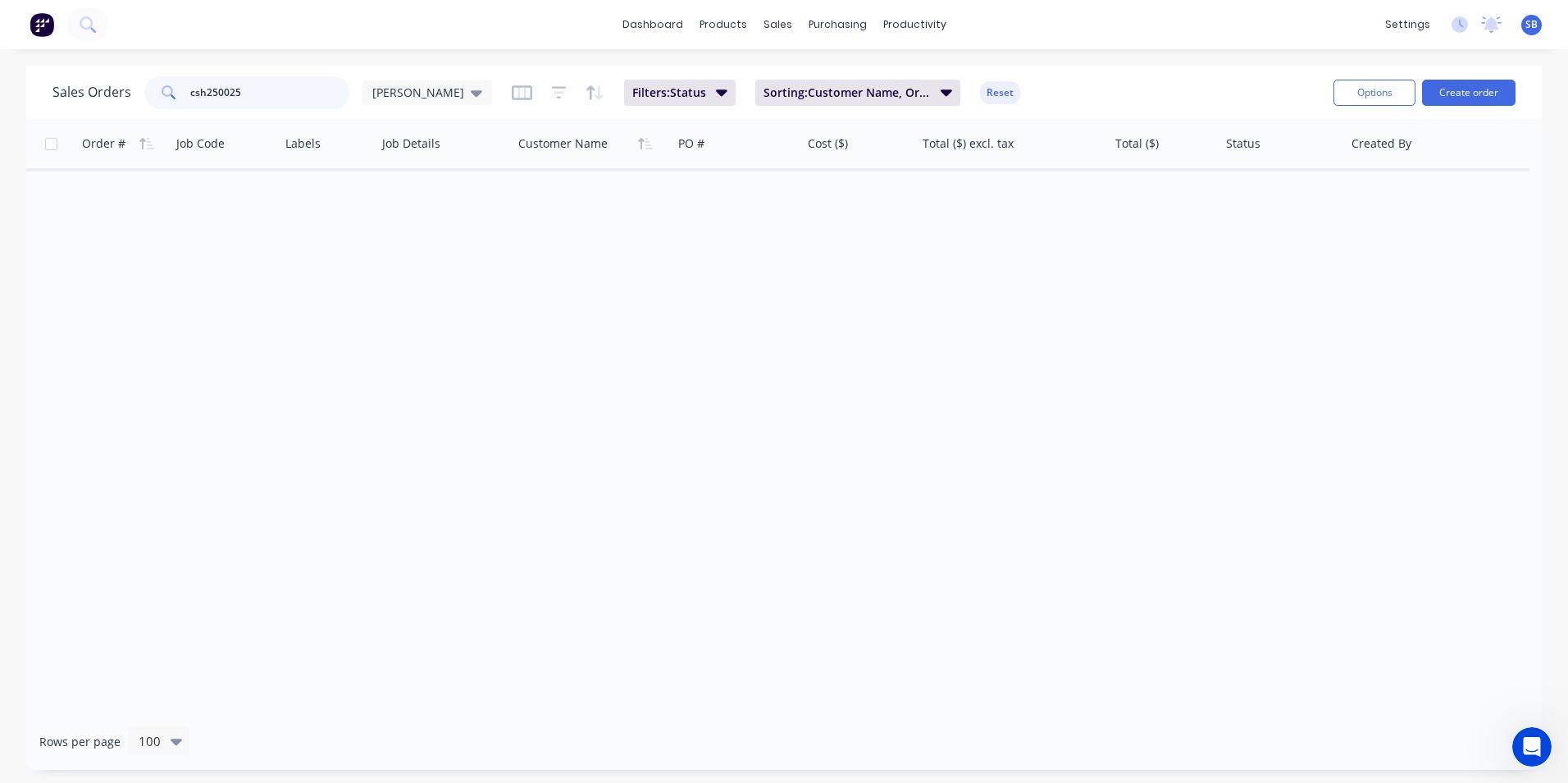
drag, startPoint x: 258, startPoint y: 97, endPoint x: 105, endPoint y: 90, distance: 153.2
click at [105, 90] on div "Sales Orders csh250025 Shannon" at bounding box center [272, 93] width 440 height 33
